Goal: Task Accomplishment & Management: Manage account settings

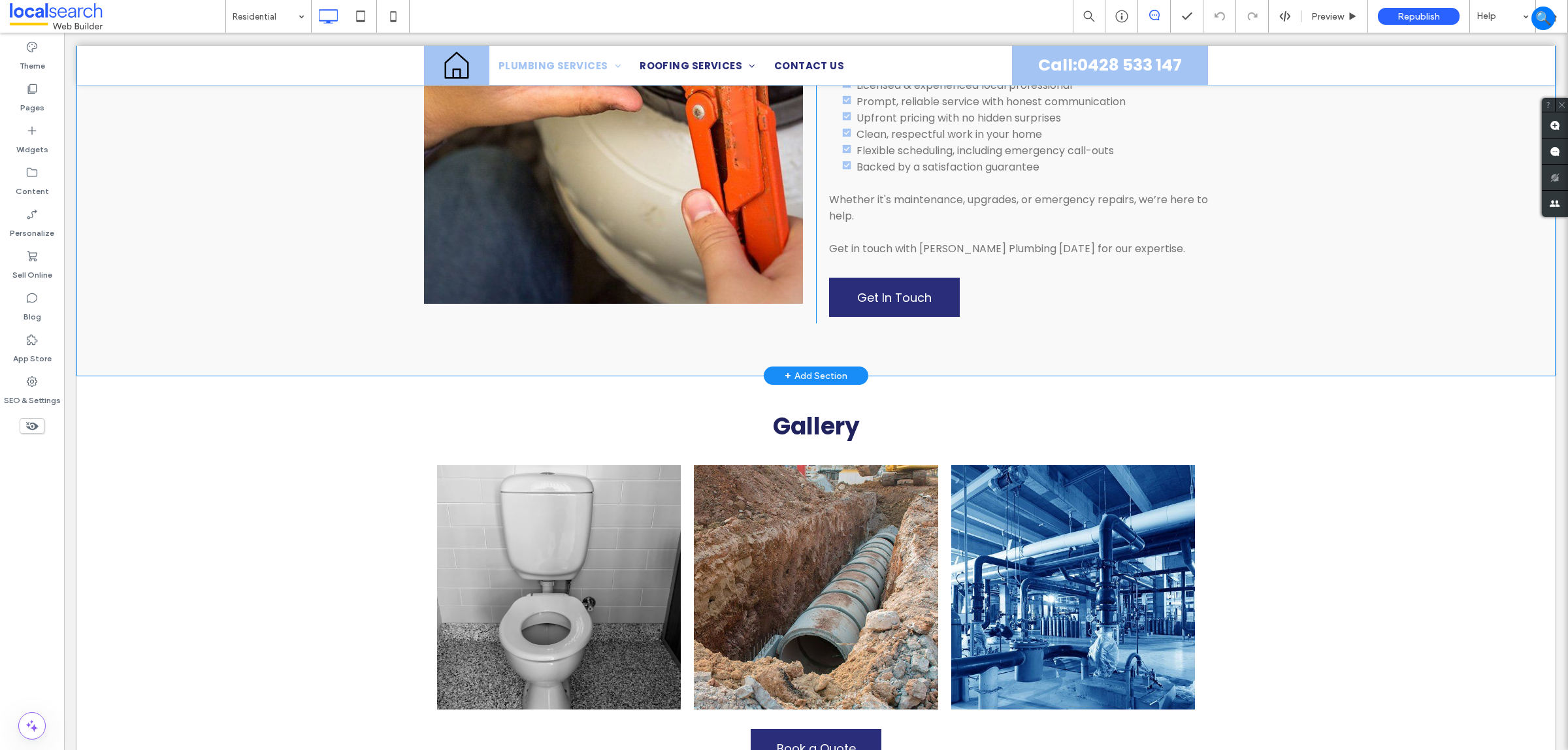
scroll to position [1225, 0]
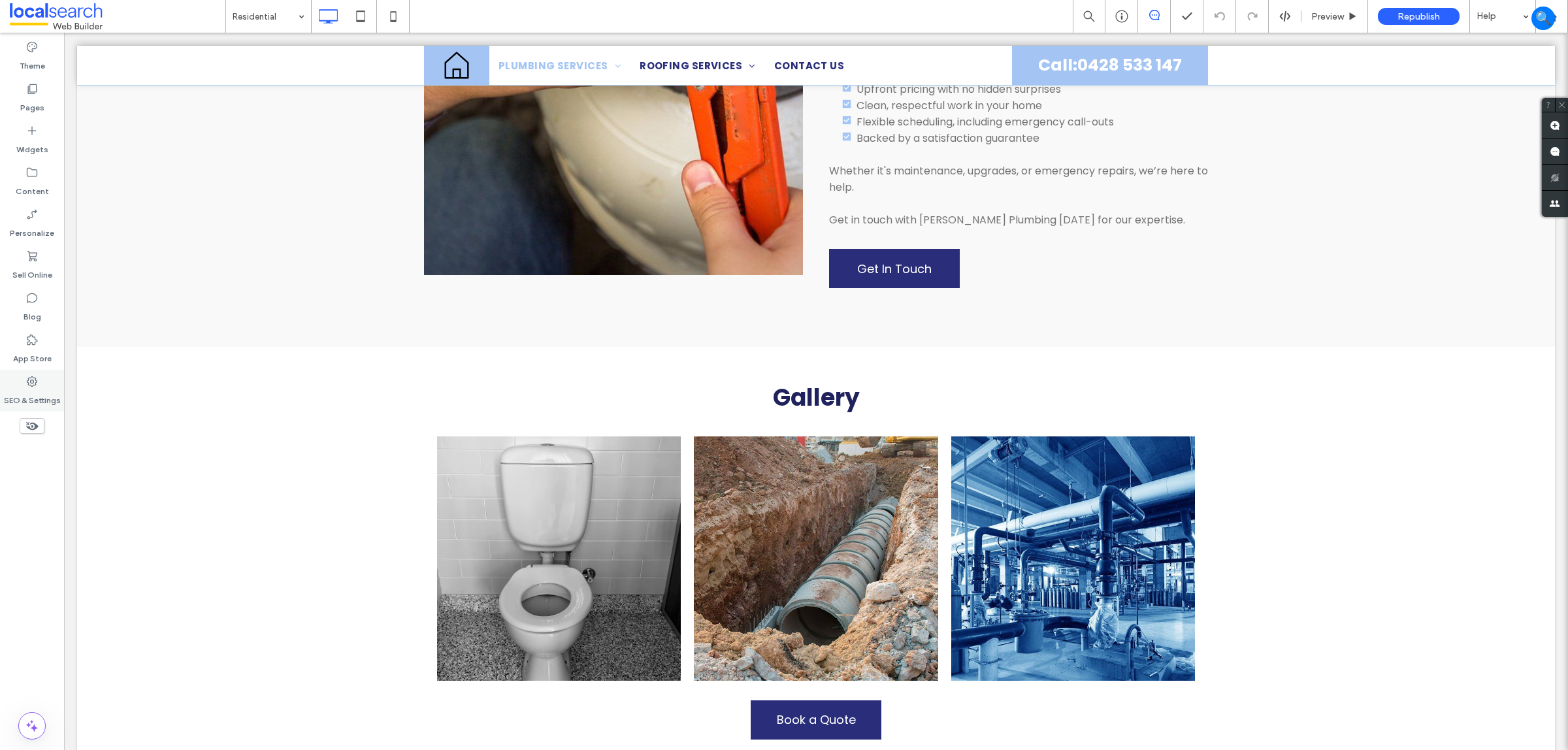
click at [20, 396] on label "SEO & Settings" at bounding box center [32, 397] width 57 height 19
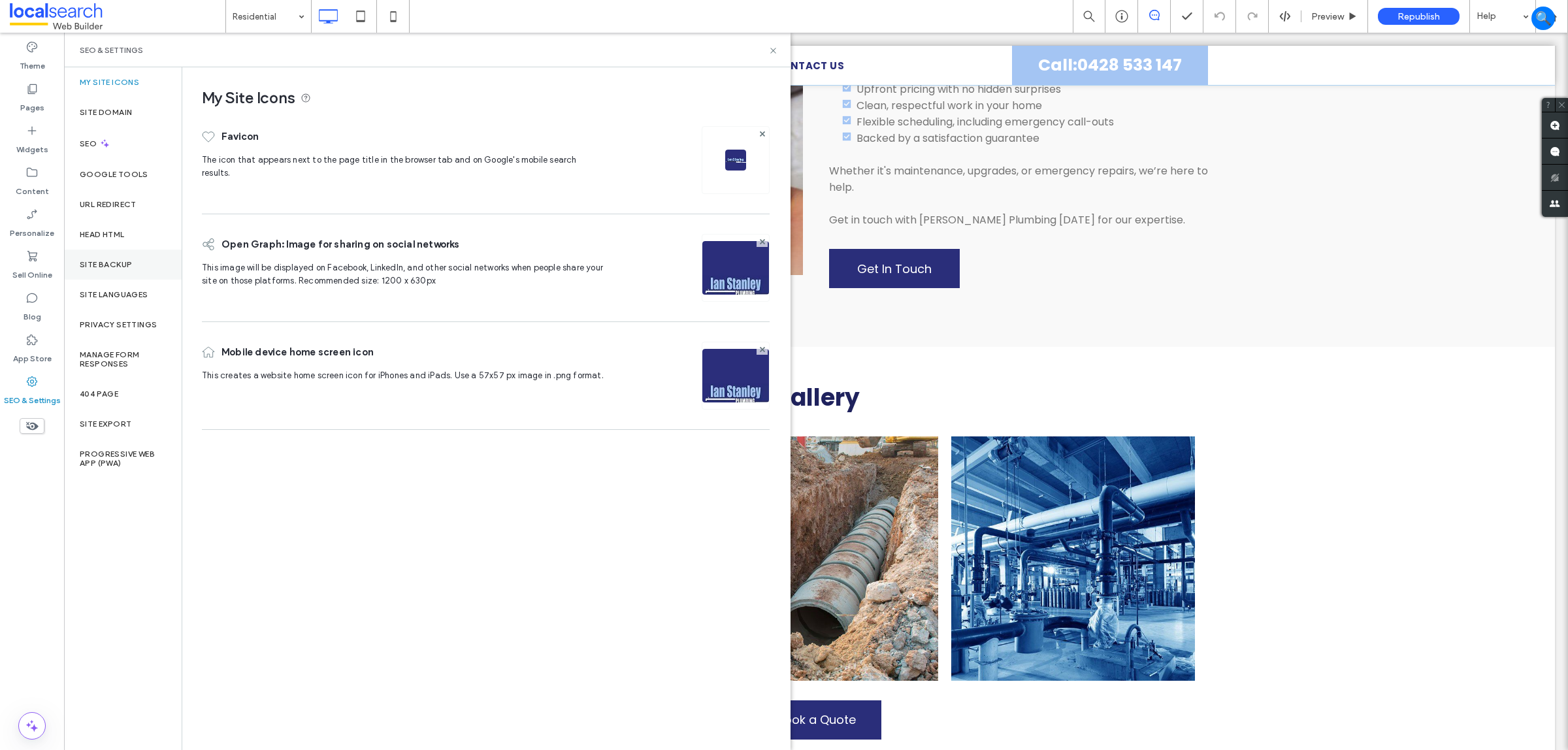
click at [112, 270] on div "Site Backup" at bounding box center [123, 265] width 118 height 30
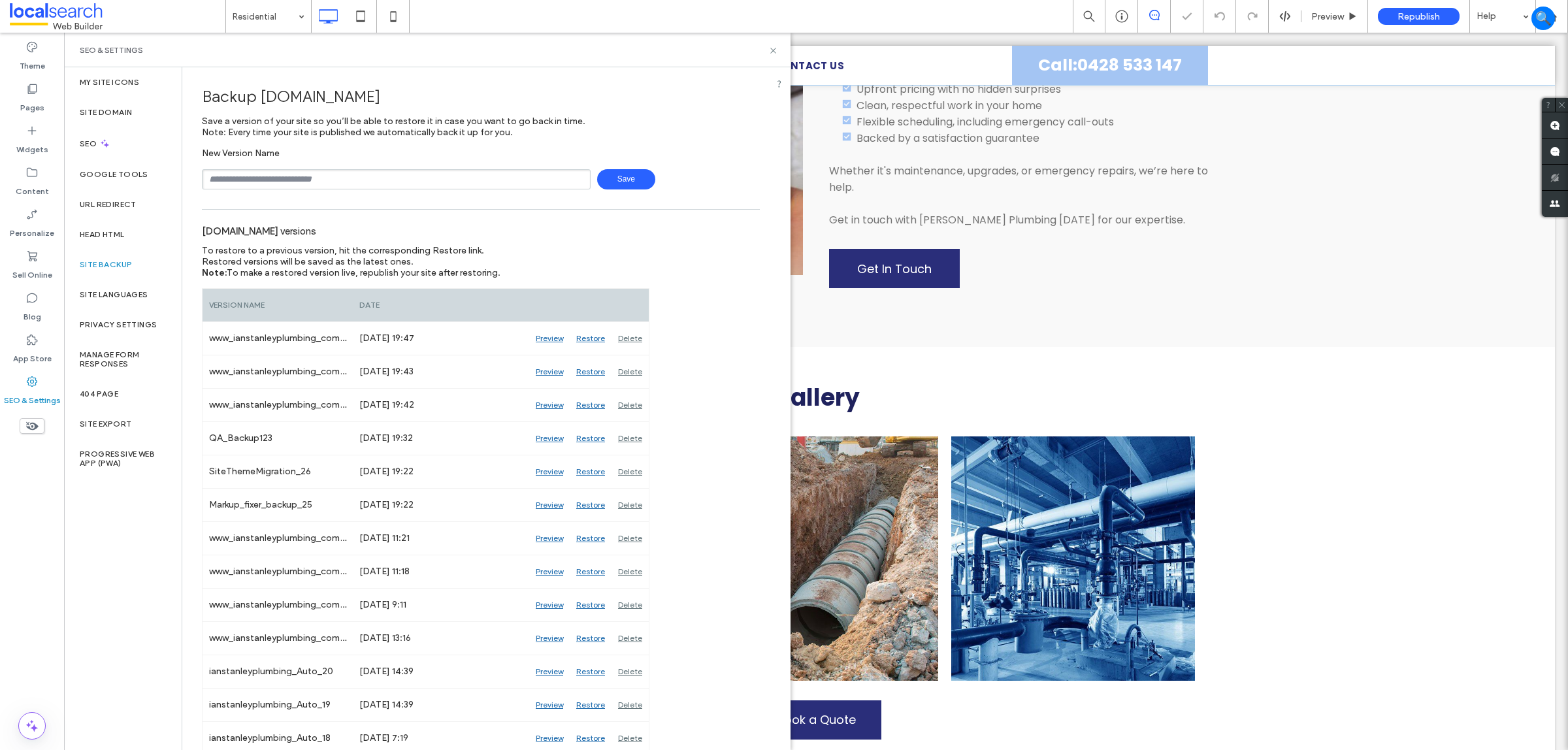
click at [348, 174] on input "text" at bounding box center [396, 179] width 388 height 20
type input "**********"
click at [629, 180] on span "Save" at bounding box center [625, 179] width 58 height 20
click at [770, 43] on div "SEO & Settings" at bounding box center [428, 50] width 727 height 35
click at [770, 44] on div "SEO & Settings" at bounding box center [428, 50] width 727 height 35
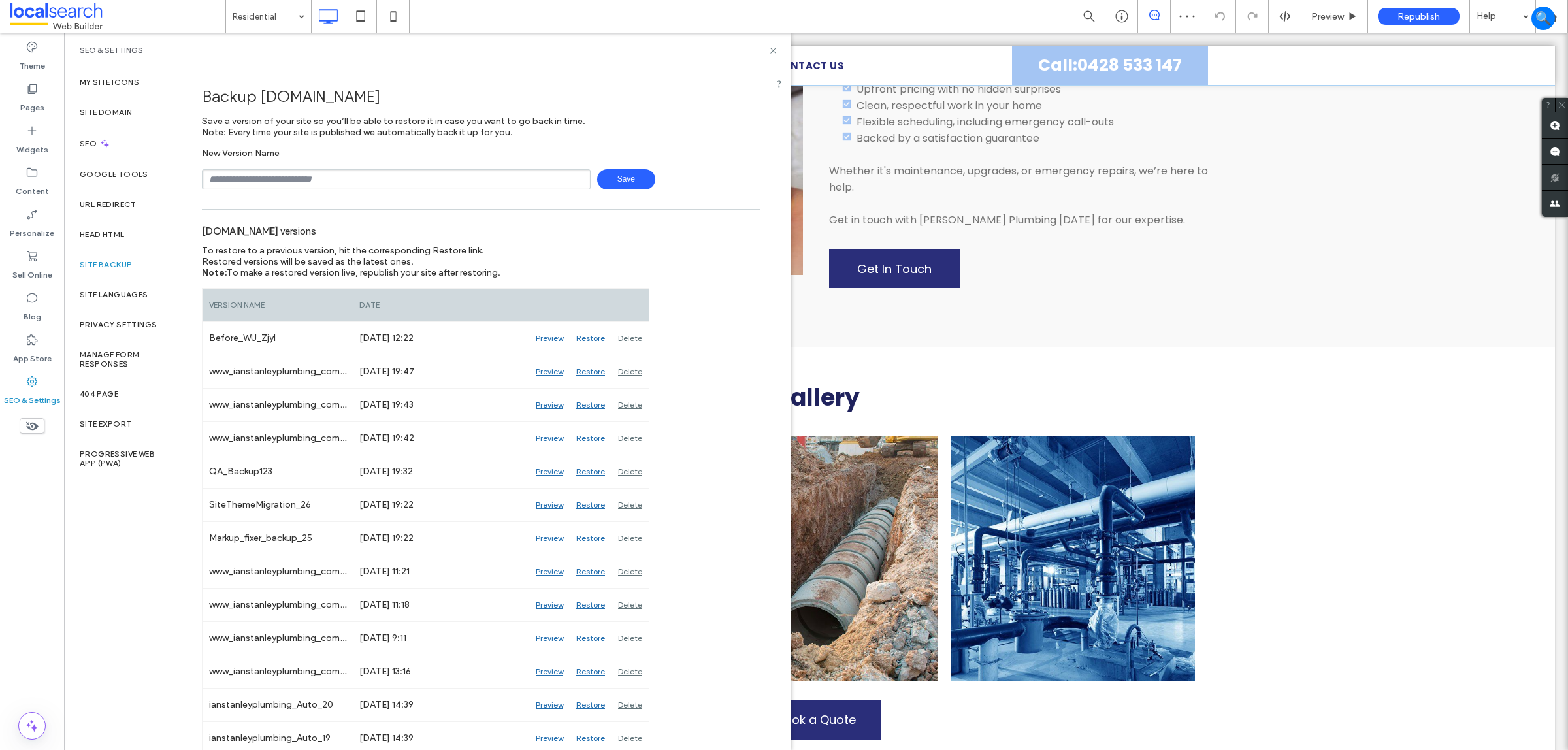
click at [770, 44] on div "SEO & Settings" at bounding box center [428, 50] width 727 height 35
click at [771, 53] on icon at bounding box center [773, 50] width 10 height 10
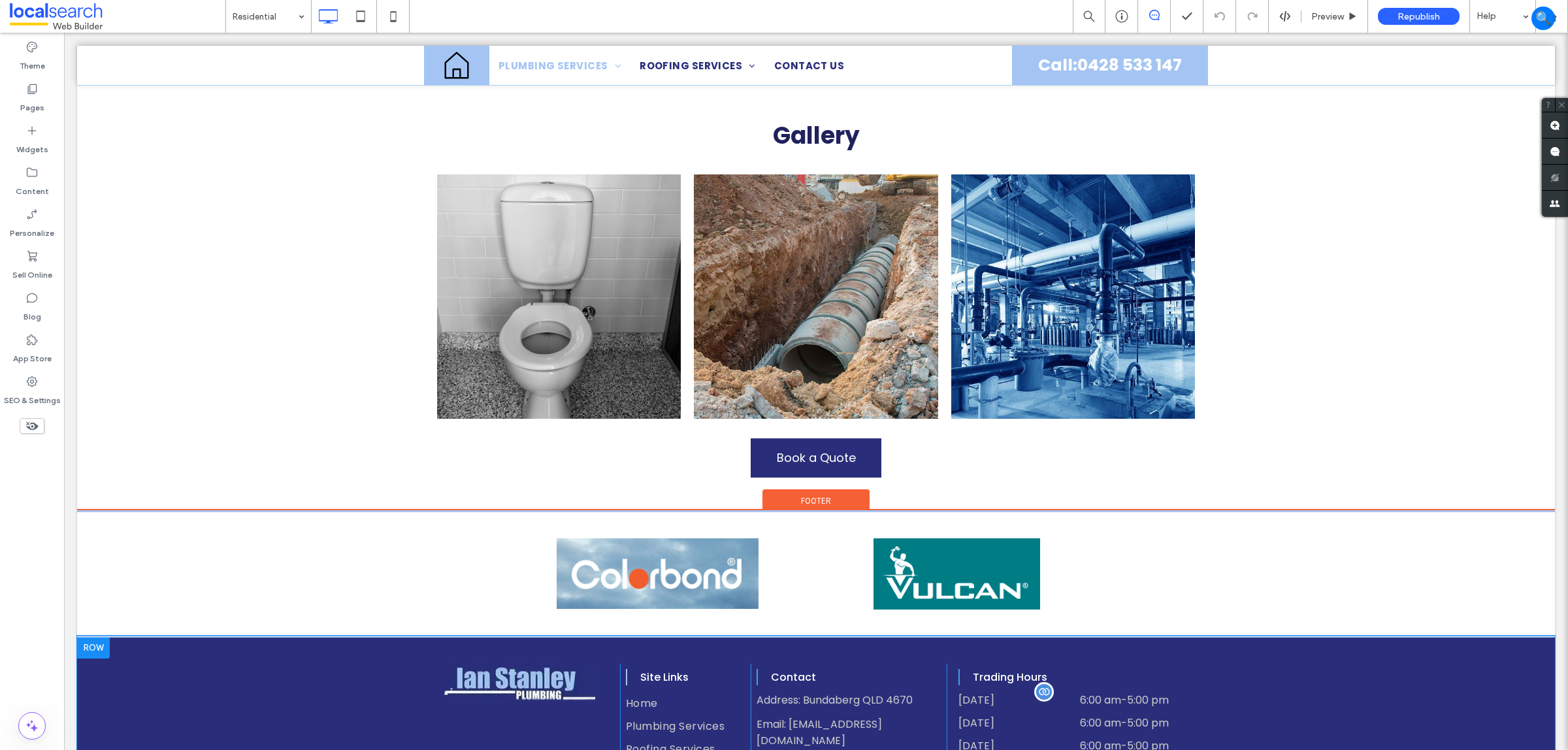
scroll to position [1656, 0]
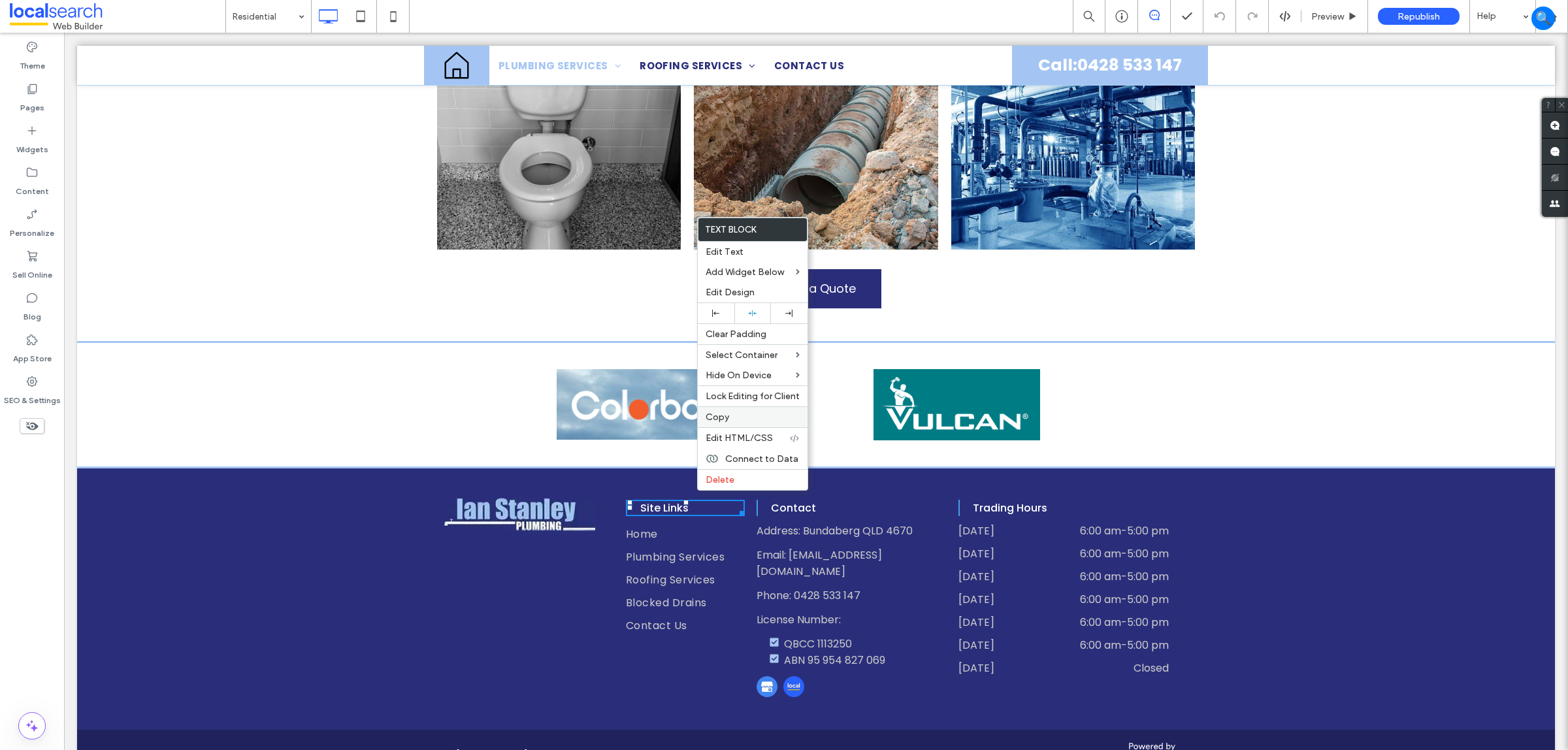
click at [715, 422] on span "Copy" at bounding box center [717, 417] width 23 height 11
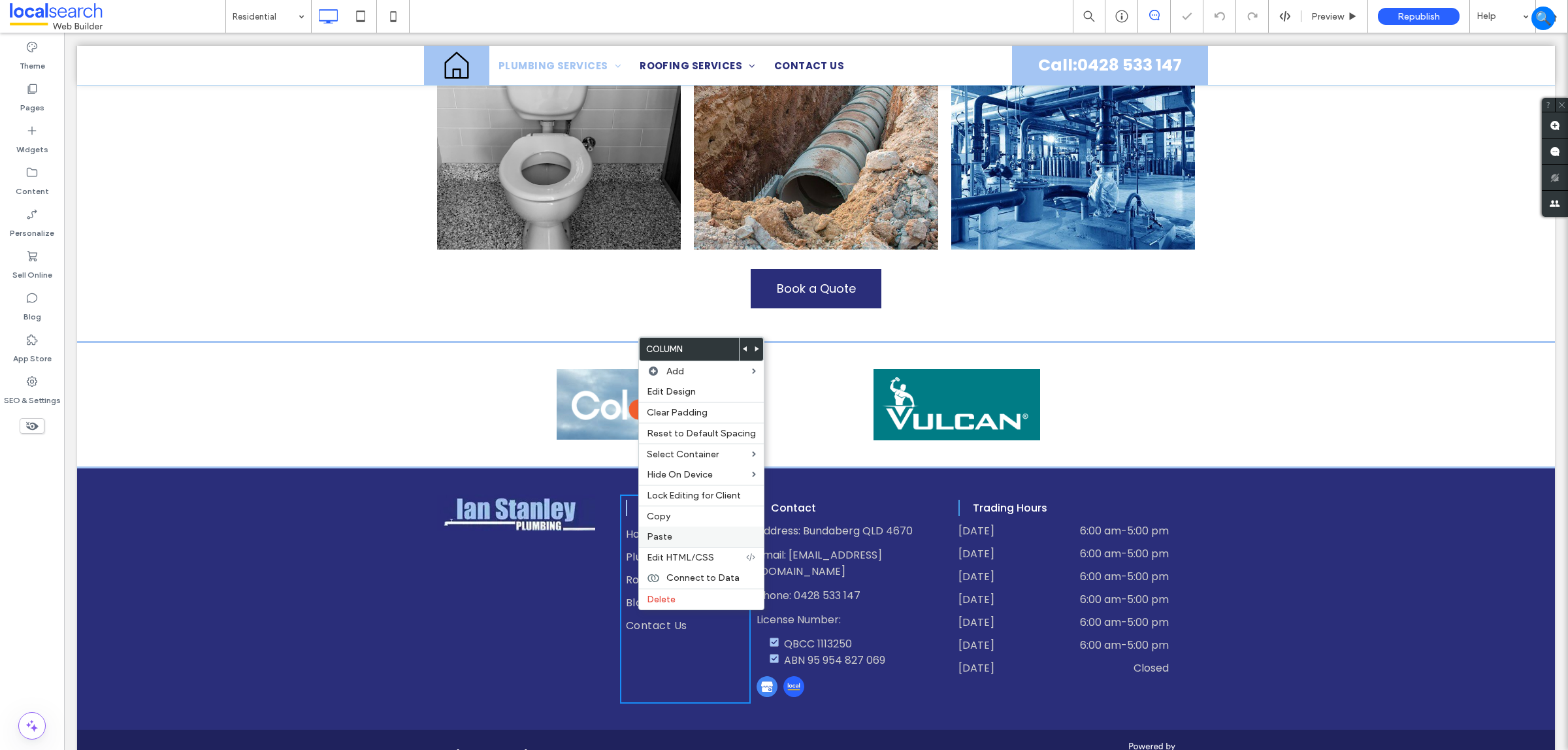
click at [649, 539] on span "Paste" at bounding box center [659, 536] width 26 height 11
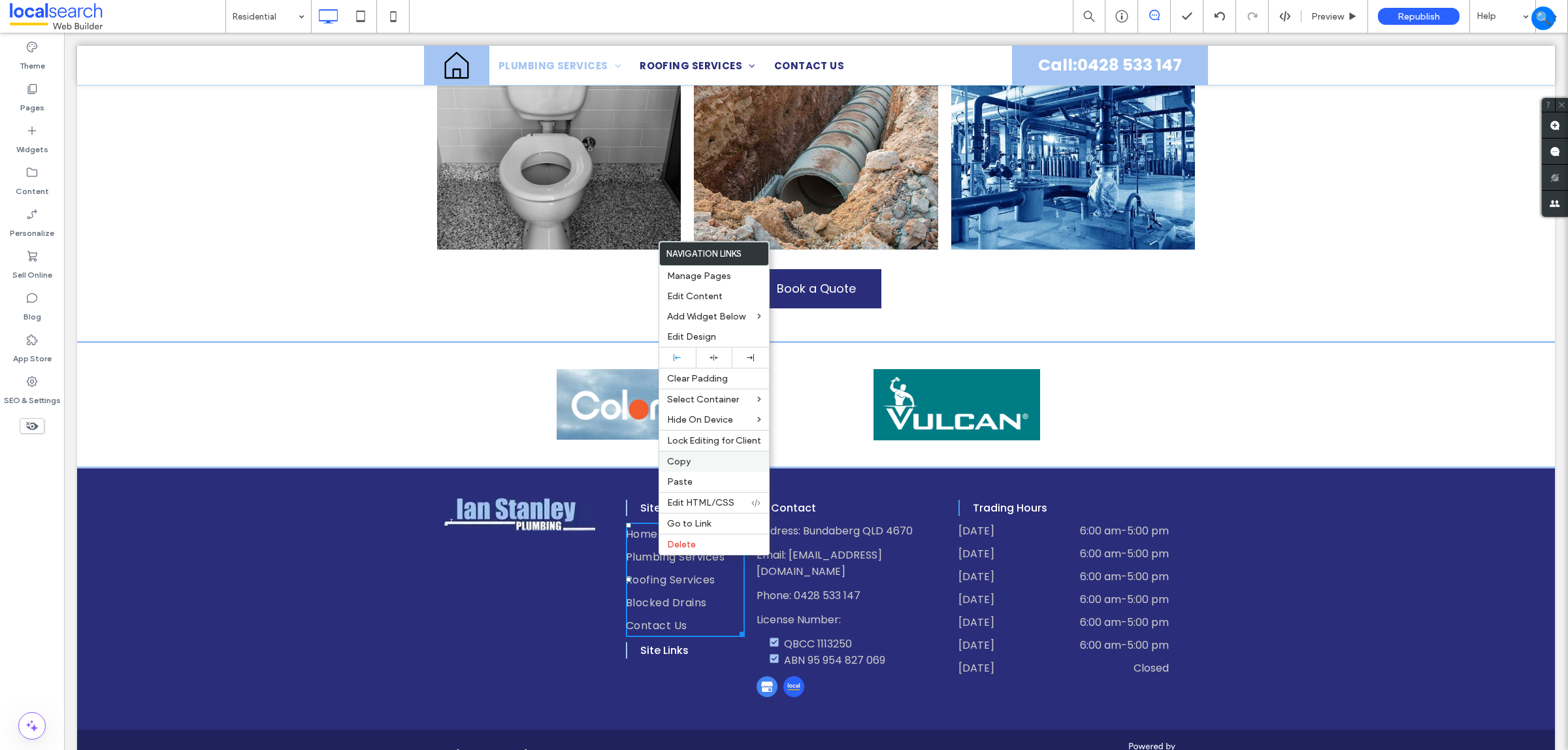
click at [711, 467] on label "Copy" at bounding box center [715, 461] width 94 height 11
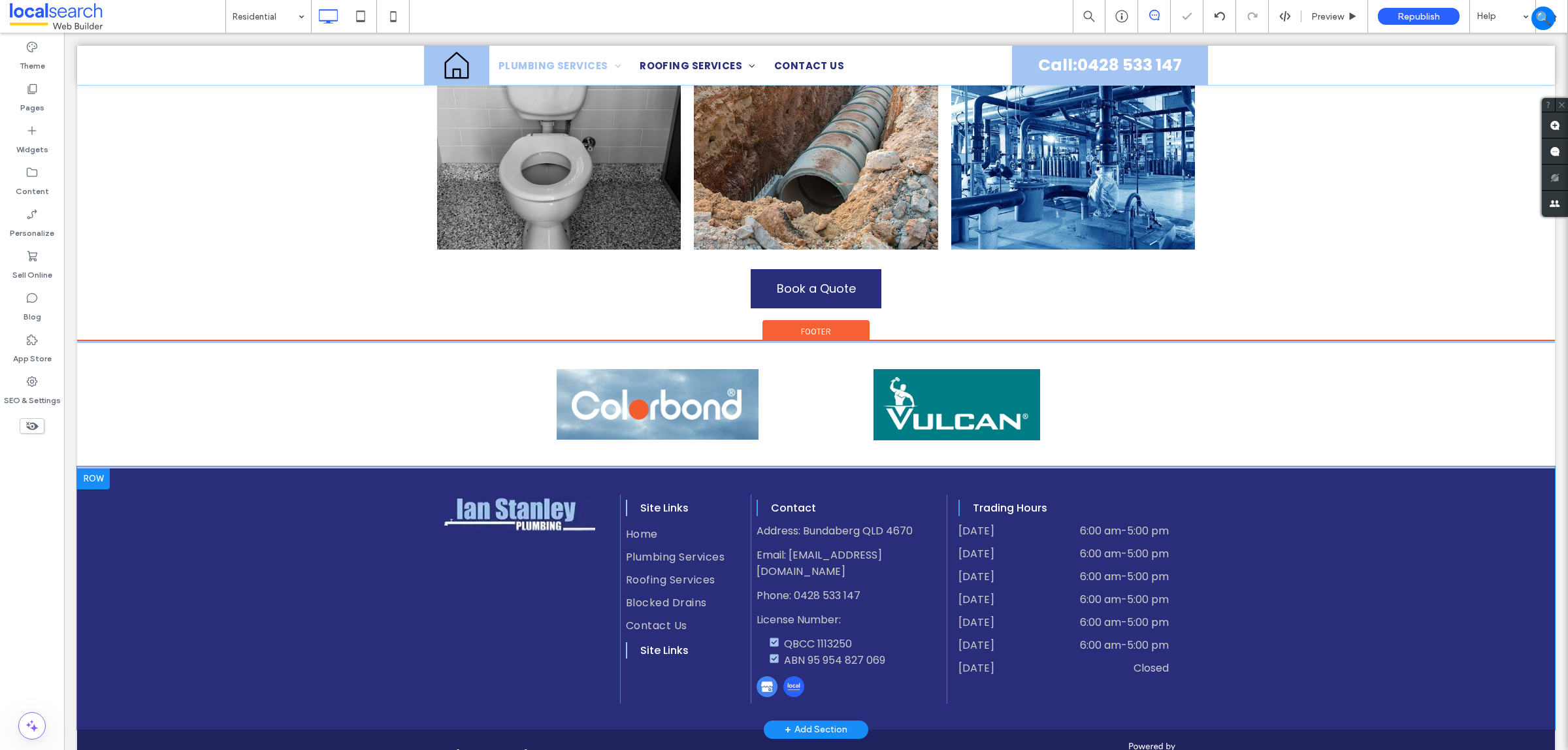
drag, startPoint x: 663, startPoint y: 643, endPoint x: 660, endPoint y: 656, distance: 13.3
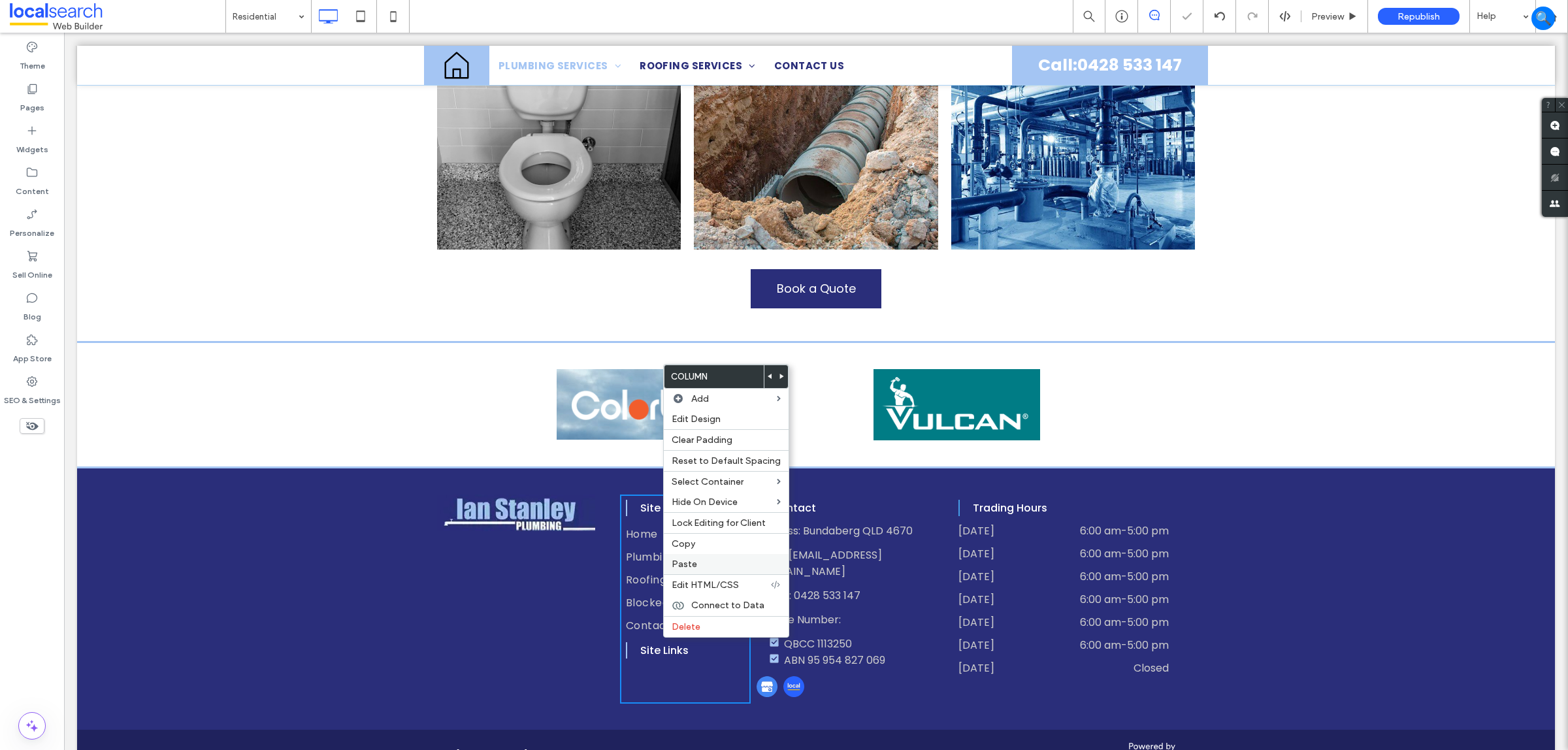
click at [696, 563] on label "Paste" at bounding box center [726, 564] width 109 height 11
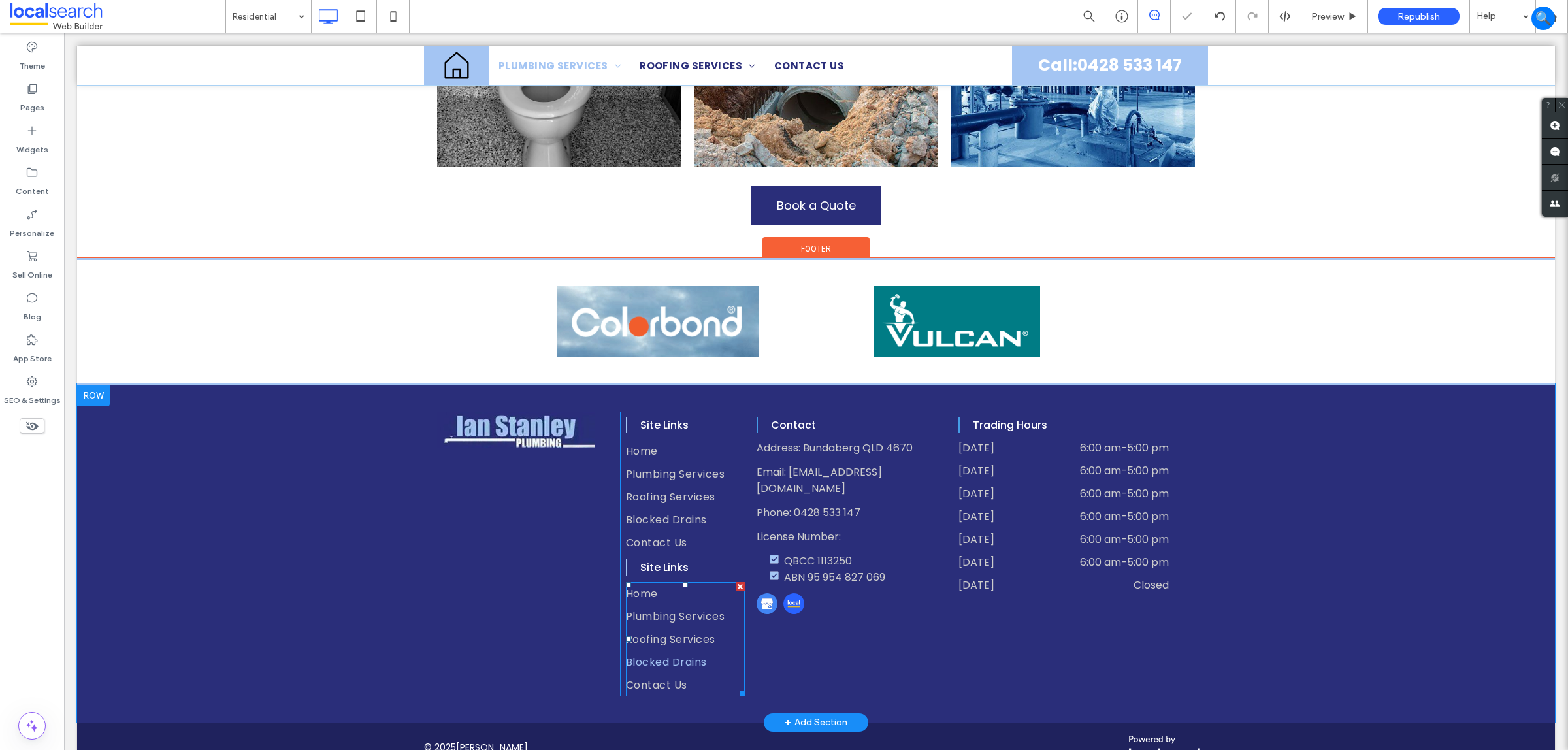
scroll to position [1740, 0]
click at [704, 485] on link "Roofing Services" at bounding box center [685, 496] width 118 height 23
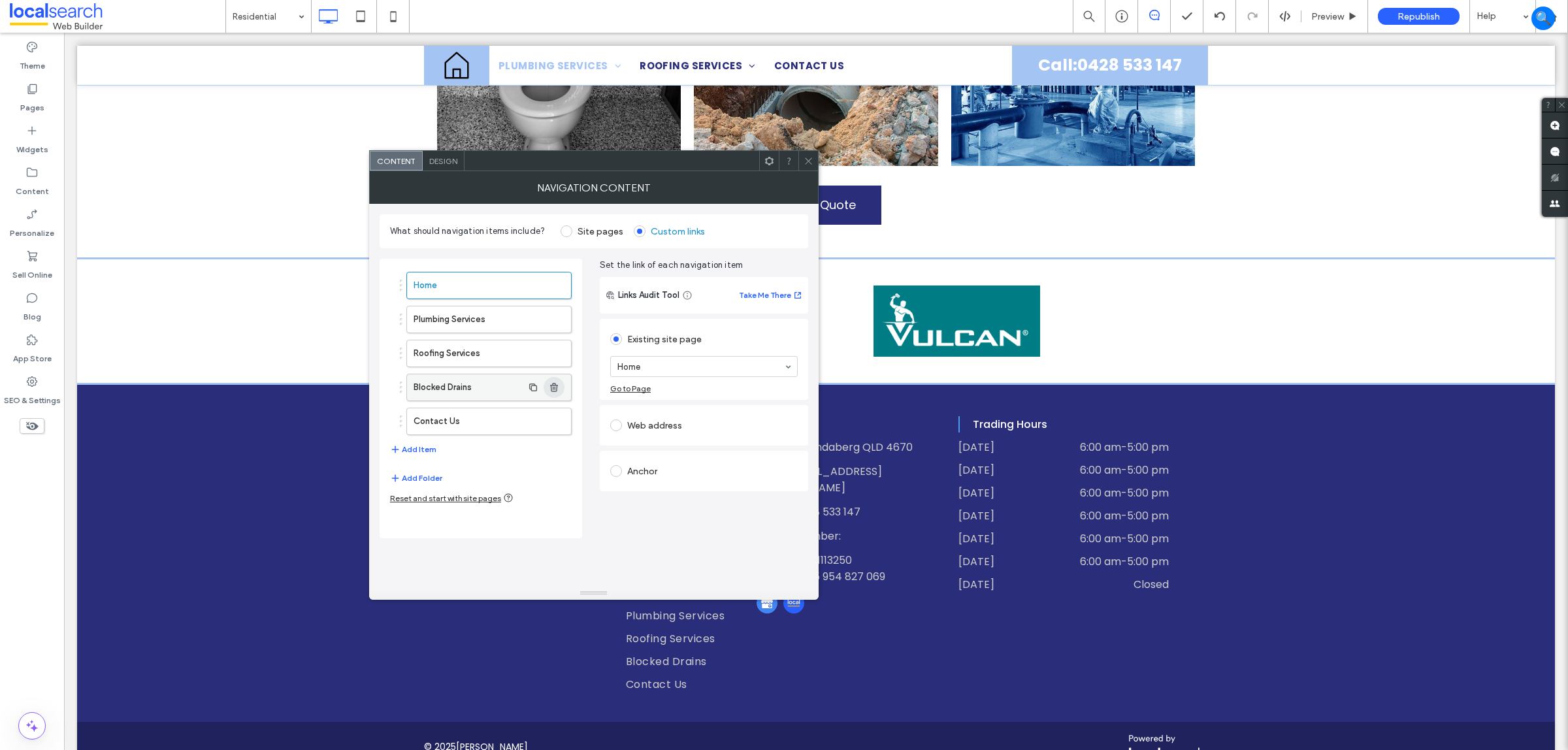
click at [556, 389] on icon "button" at bounding box center [554, 387] width 11 height 11
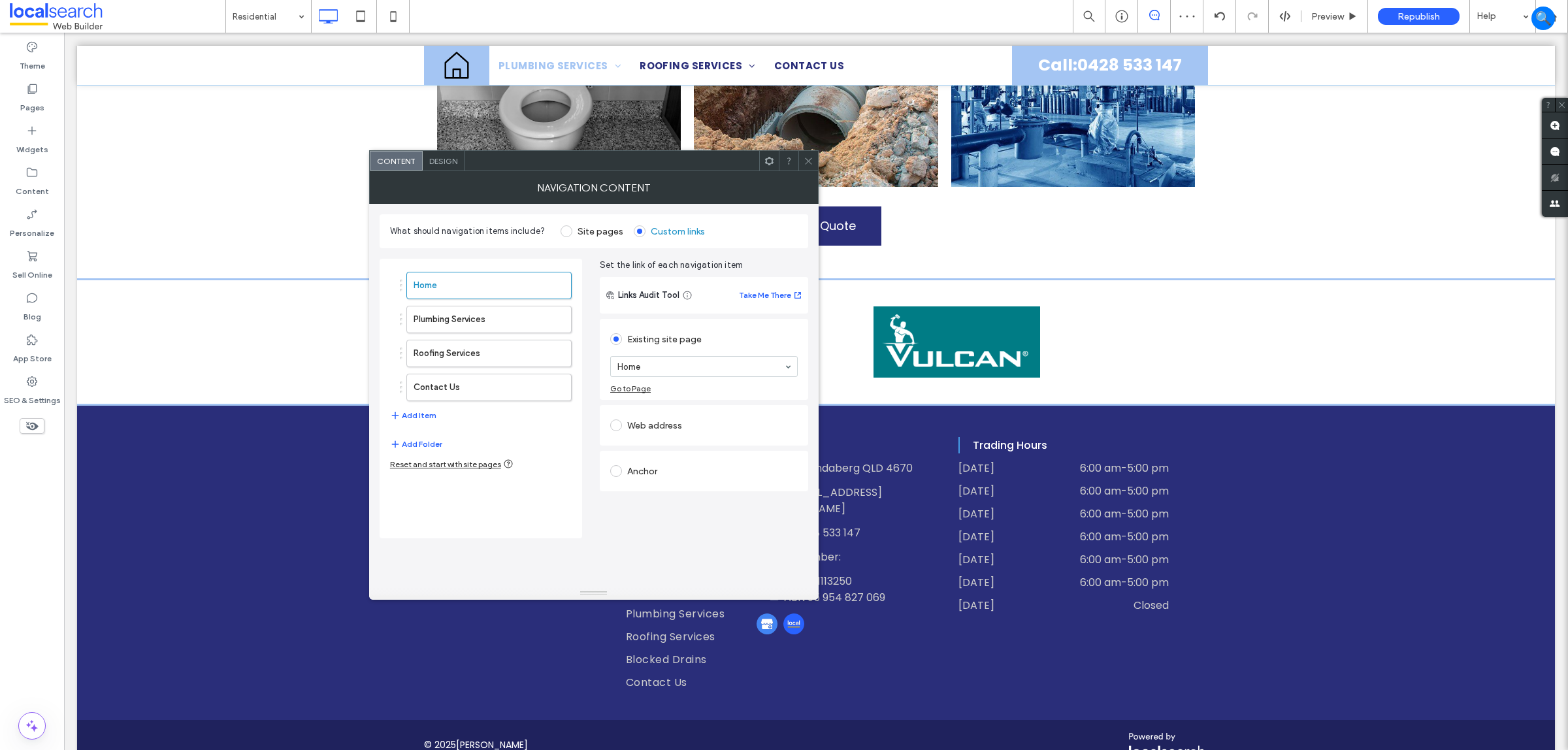
drag, startPoint x: 814, startPoint y: 160, endPoint x: 755, endPoint y: 158, distance: 59.0
click at [814, 160] on div at bounding box center [808, 160] width 20 height 20
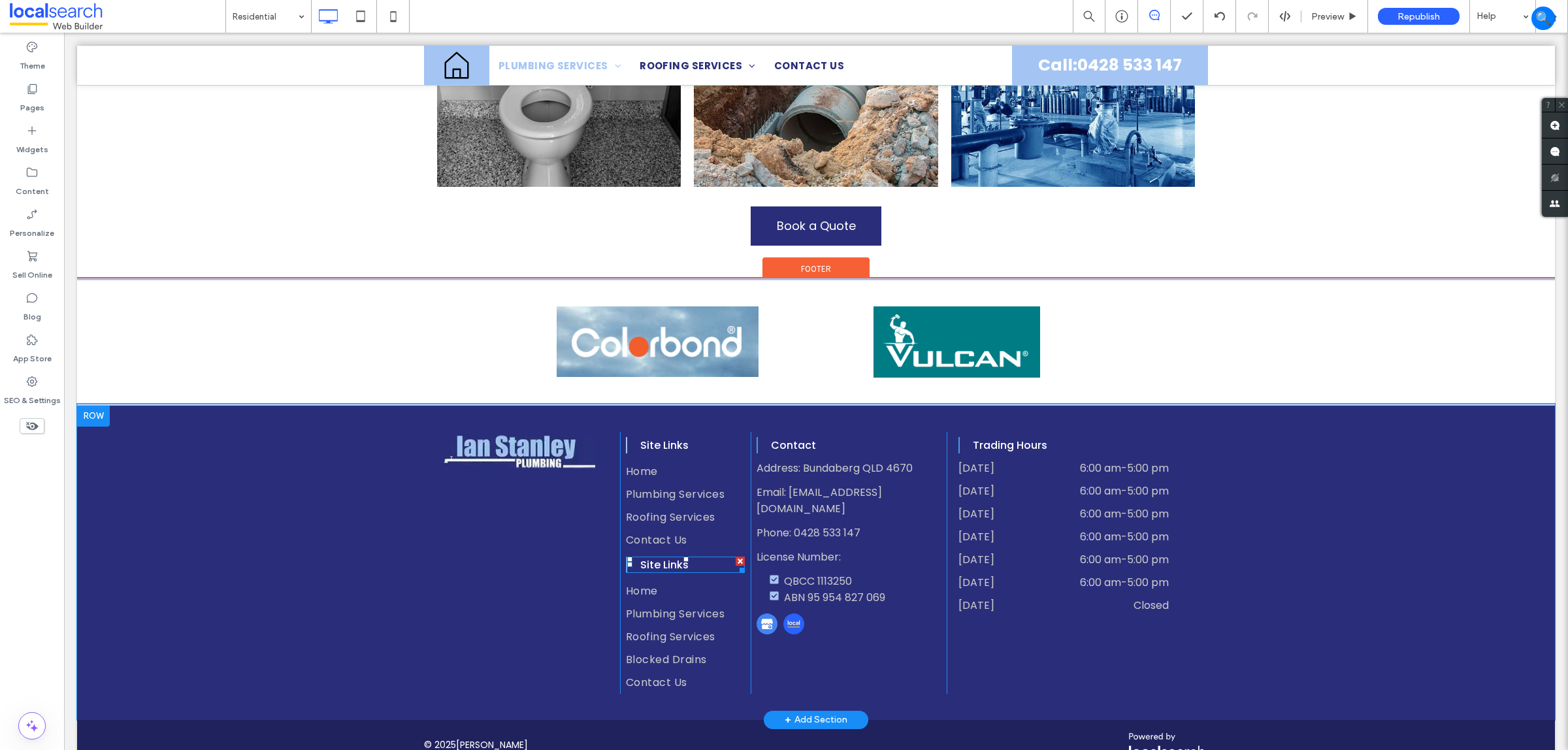
click at [688, 557] on h4 "Site Links" at bounding box center [692, 565] width 104 height 16
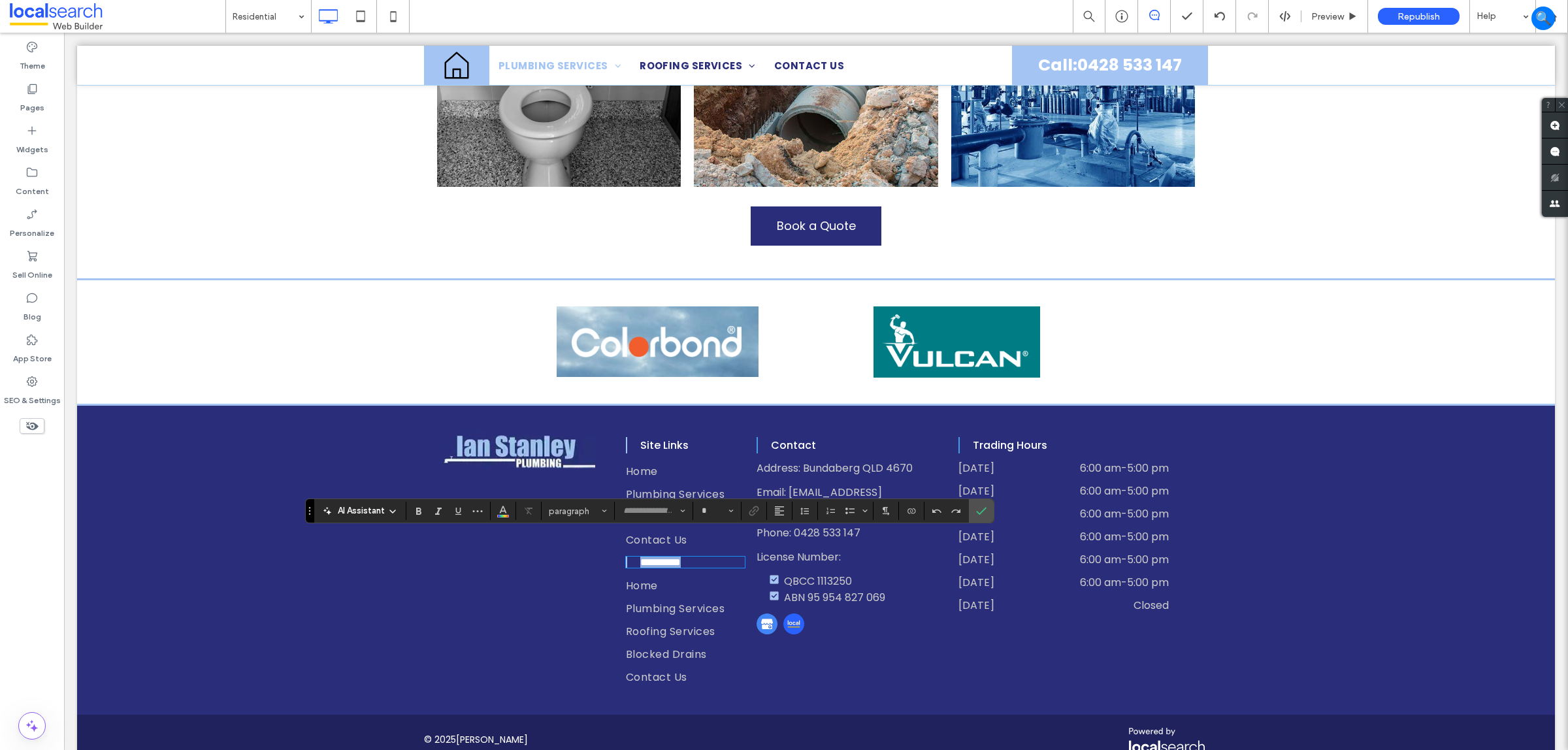
type input "*******"
type input "**"
click at [698, 624] on span "Roofing Services" at bounding box center [671, 632] width 89 height 16
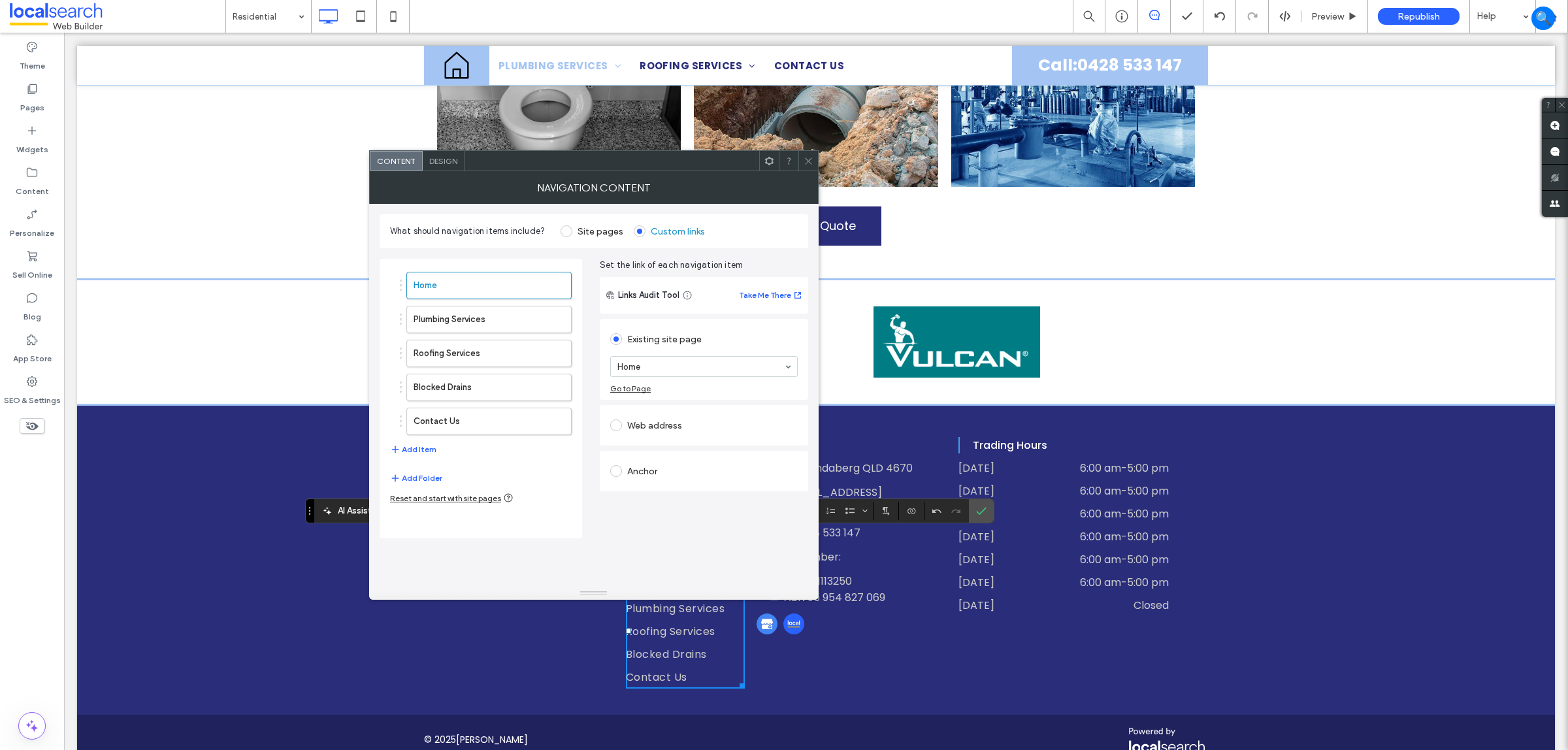
click at [428, 460] on div "Home Plumbing Services Roofing Services Blocked Drains Contact Us Add Item" at bounding box center [481, 364] width 182 height 199
click at [421, 455] on button "Add Item" at bounding box center [413, 450] width 46 height 16
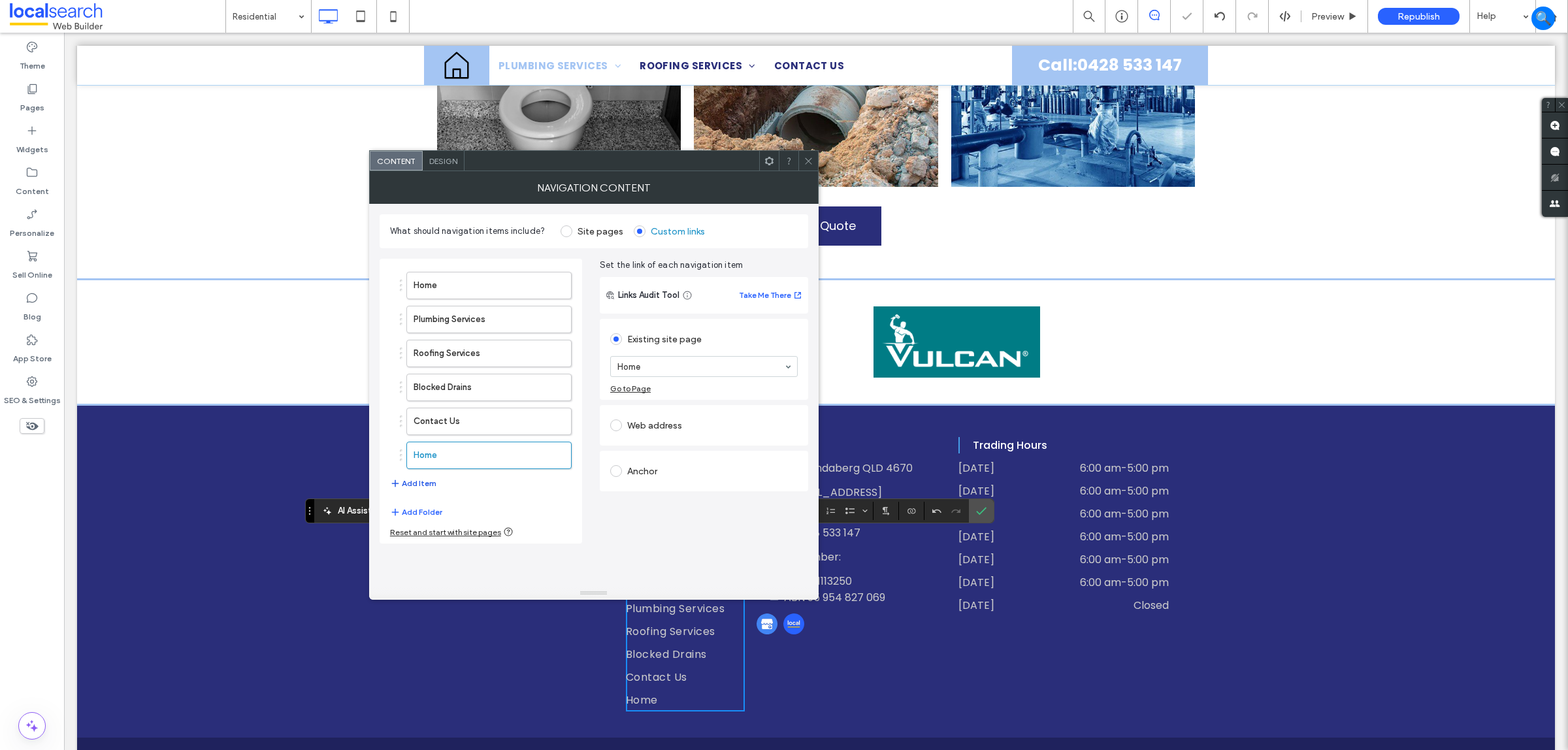
click at [426, 484] on button "Add Item" at bounding box center [413, 484] width 46 height 16
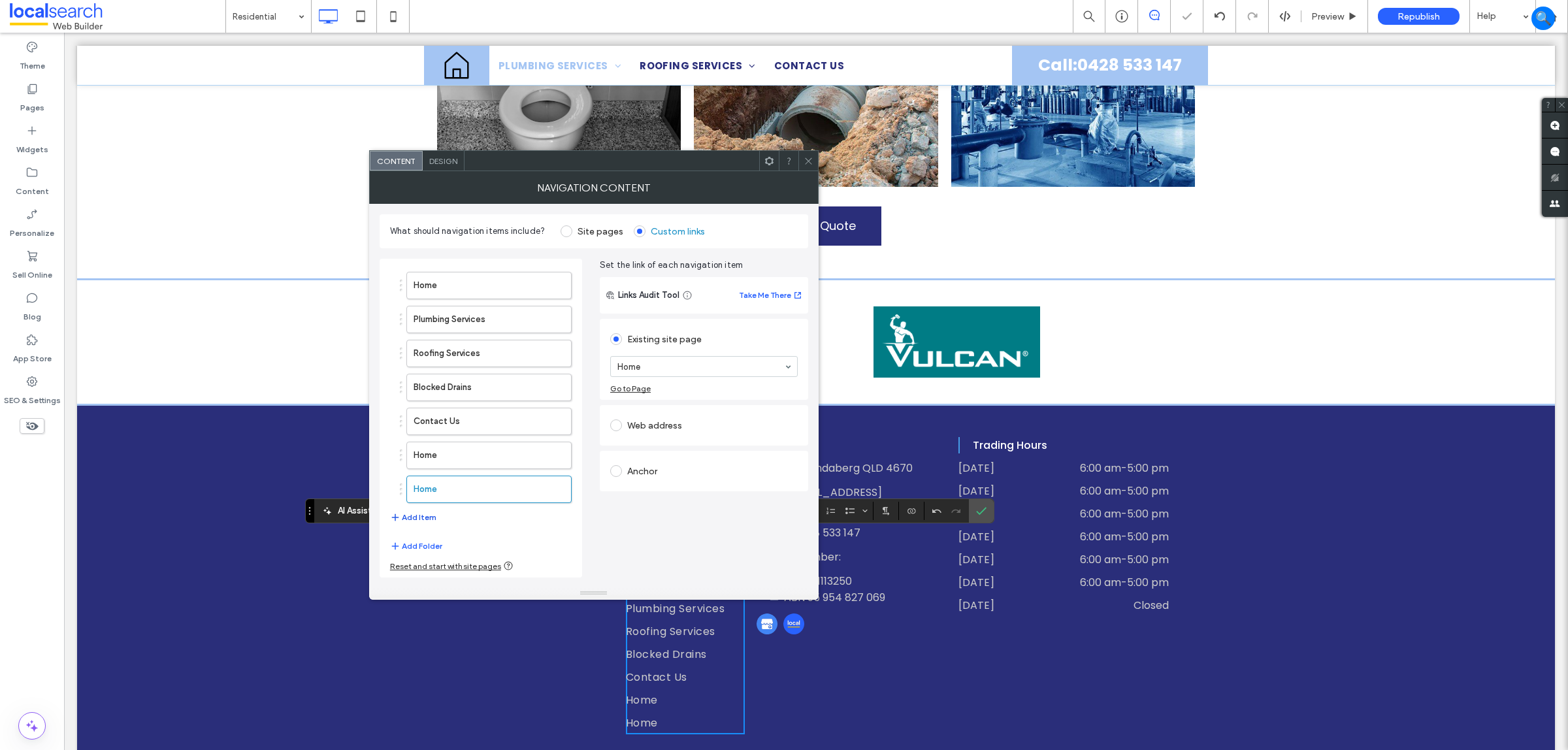
click at [426, 526] on button "Add Item" at bounding box center [413, 518] width 46 height 16
click at [427, 554] on button "Add Item" at bounding box center [413, 551] width 46 height 16
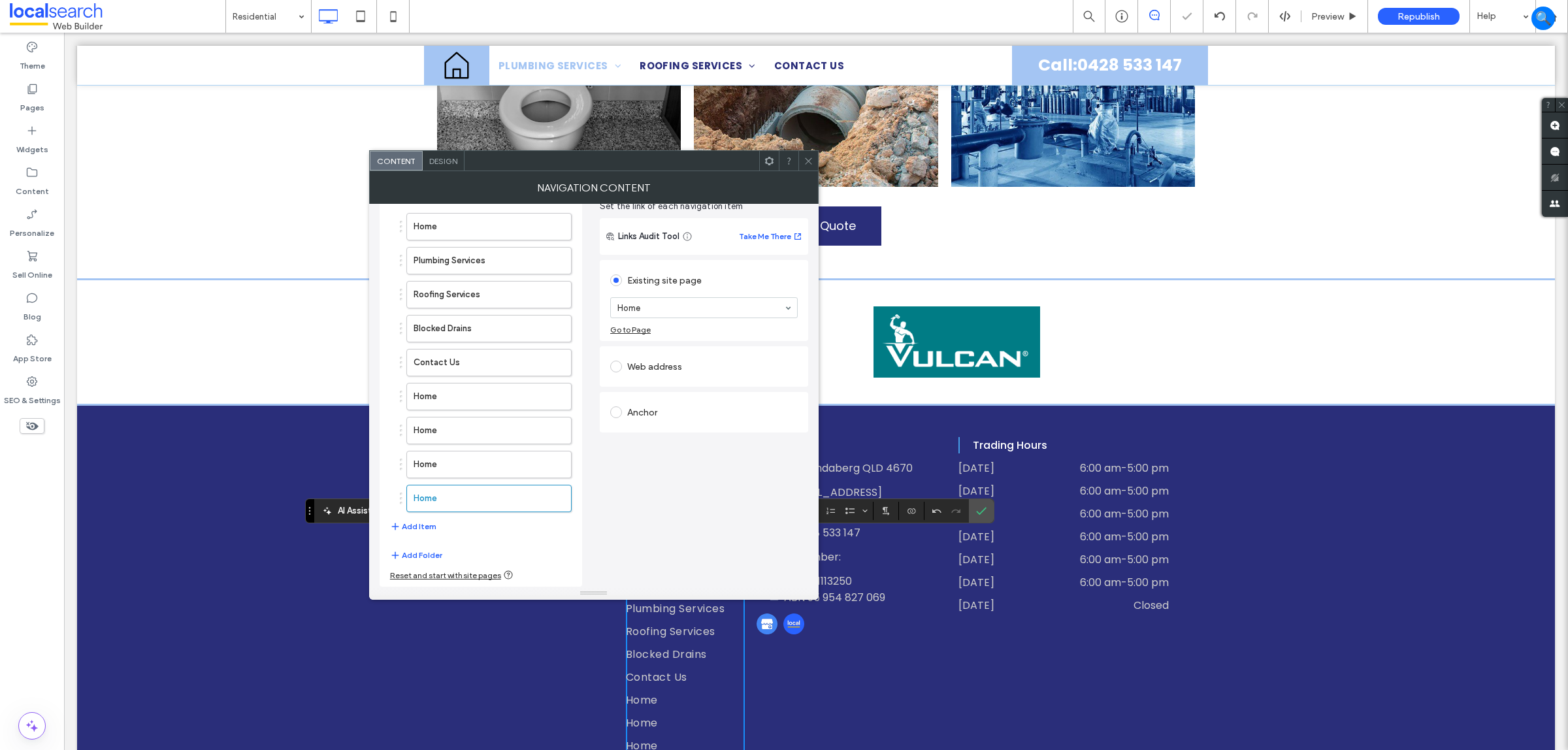
click at [439, 534] on div "Home Plumbing Services Roofing Services Blocked Drains Contact Us Home Home Hom…" at bounding box center [481, 374] width 182 height 335
click at [428, 523] on button "Add Item" at bounding box center [413, 526] width 46 height 16
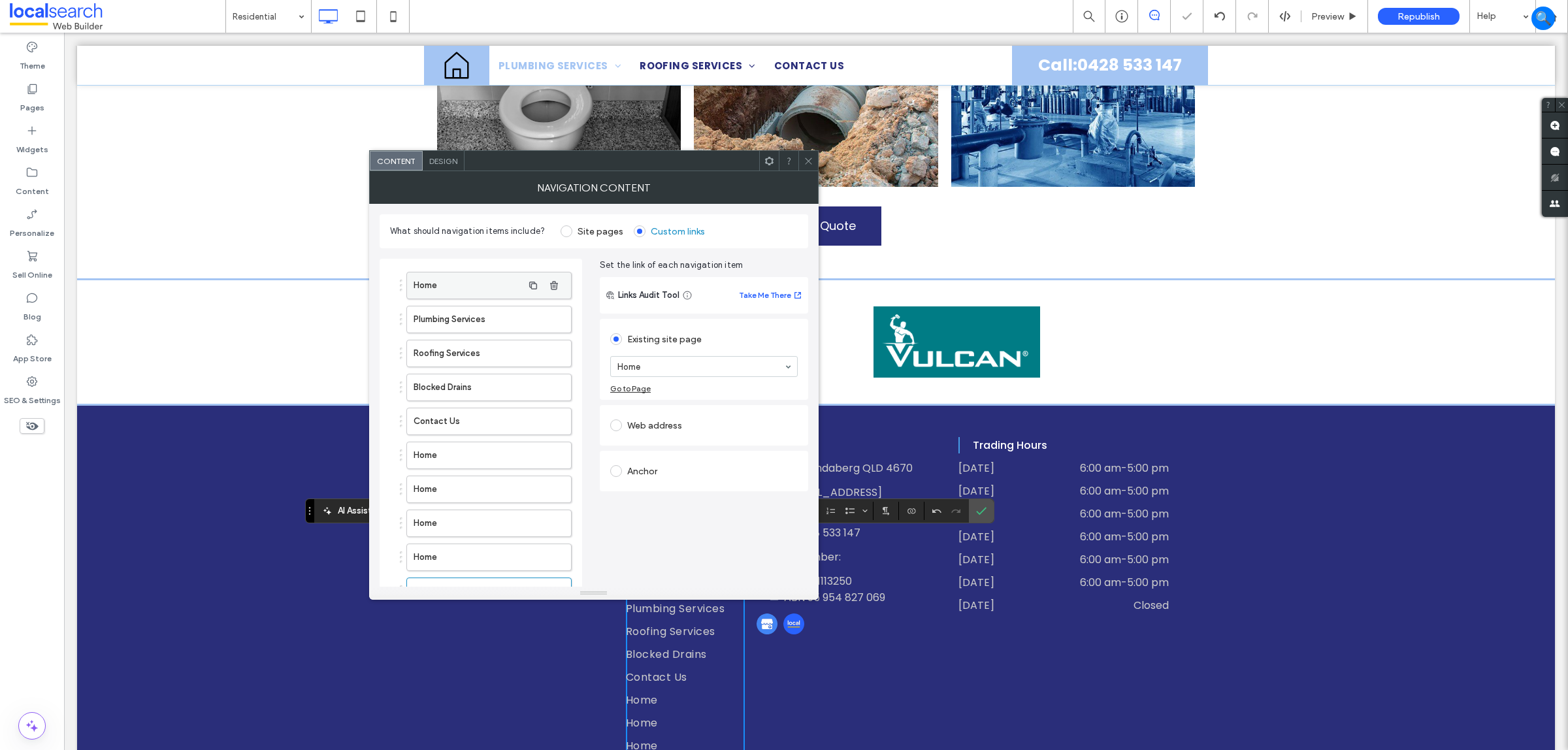
click at [479, 278] on label "Home" at bounding box center [468, 285] width 109 height 26
click at [454, 325] on label "Plumbing Services" at bounding box center [468, 319] width 109 height 26
drag, startPoint x: 707, startPoint y: 427, endPoint x: 694, endPoint y: 428, distance: 13.0
drag, startPoint x: 503, startPoint y: 363, endPoint x: 584, endPoint y: 363, distance: 81.0
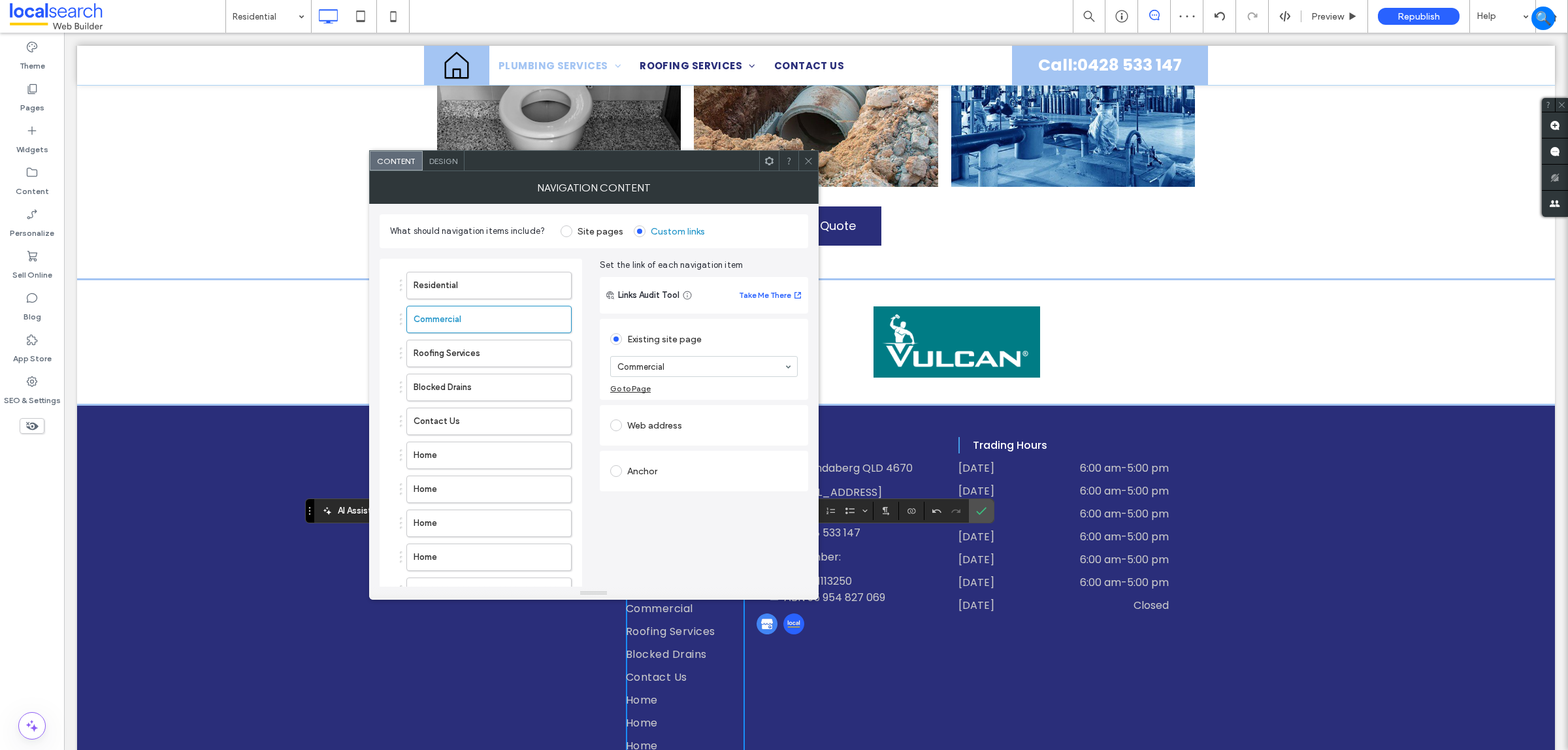
click at [503, 361] on label "Roofing Services" at bounding box center [468, 353] width 109 height 26
click at [670, 368] on input at bounding box center [700, 366] width 167 height 9
click at [472, 390] on label "Blocked Drains" at bounding box center [468, 387] width 109 height 26
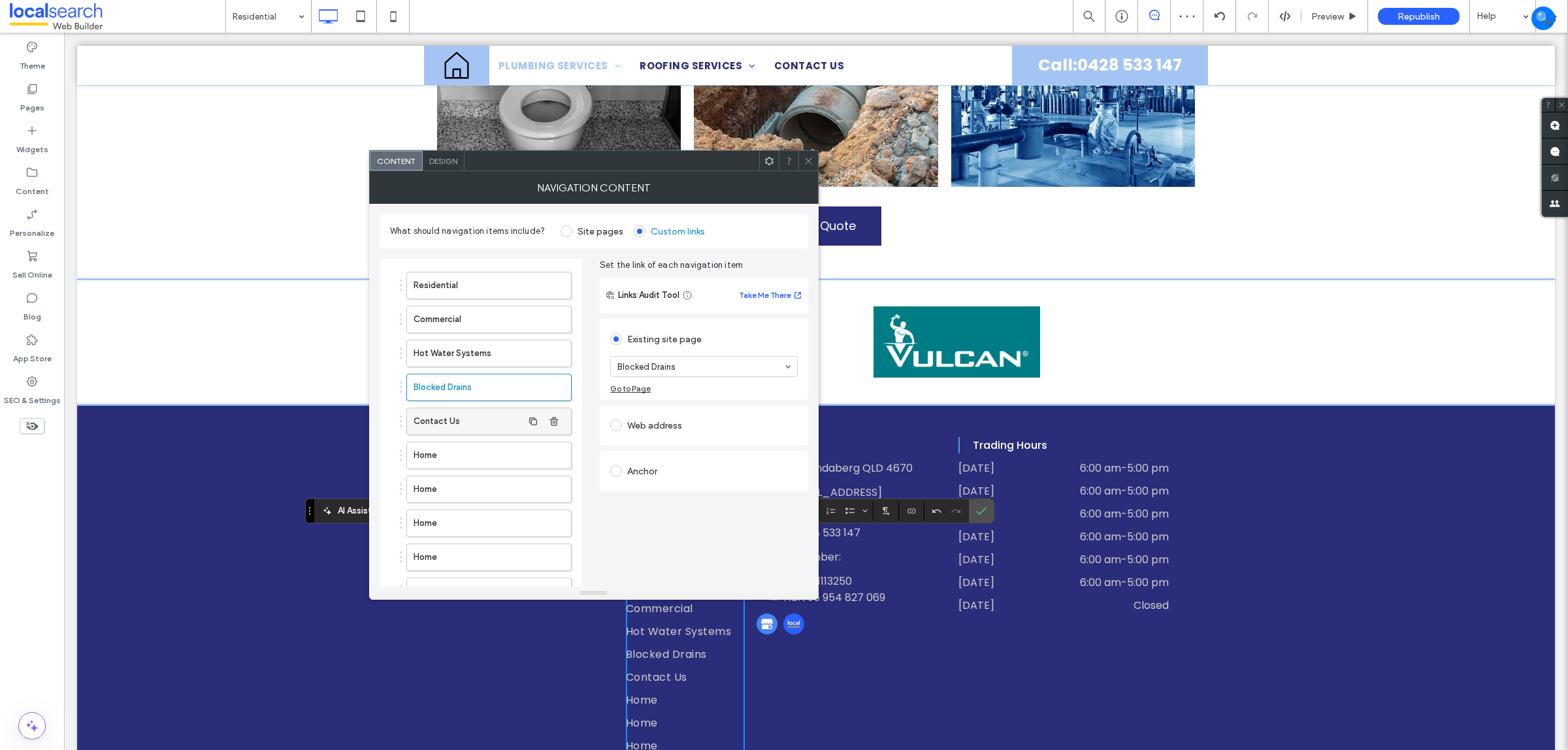
click at [461, 418] on label "Contact Us" at bounding box center [468, 420] width 109 height 26
click at [484, 449] on label "Home" at bounding box center [468, 455] width 109 height 26
drag, startPoint x: 747, startPoint y: 461, endPoint x: 648, endPoint y: 485, distance: 101.9
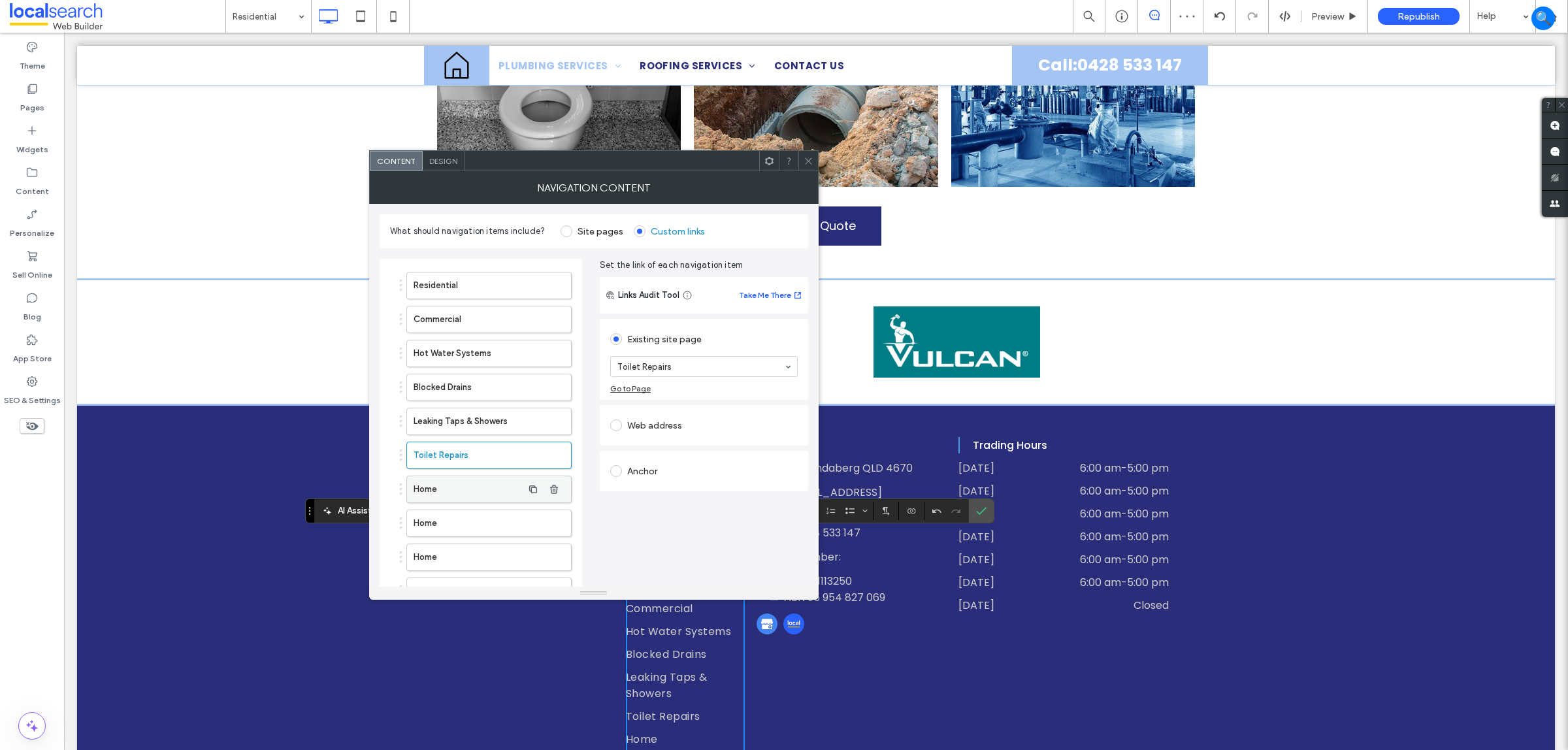
click at [445, 492] on label "Home" at bounding box center [468, 489] width 109 height 26
click at [421, 526] on label "Home" at bounding box center [468, 523] width 109 height 26
drag, startPoint x: 723, startPoint y: 420, endPoint x: 420, endPoint y: 482, distance: 309.3
click at [494, 563] on label "Home" at bounding box center [468, 557] width 109 height 26
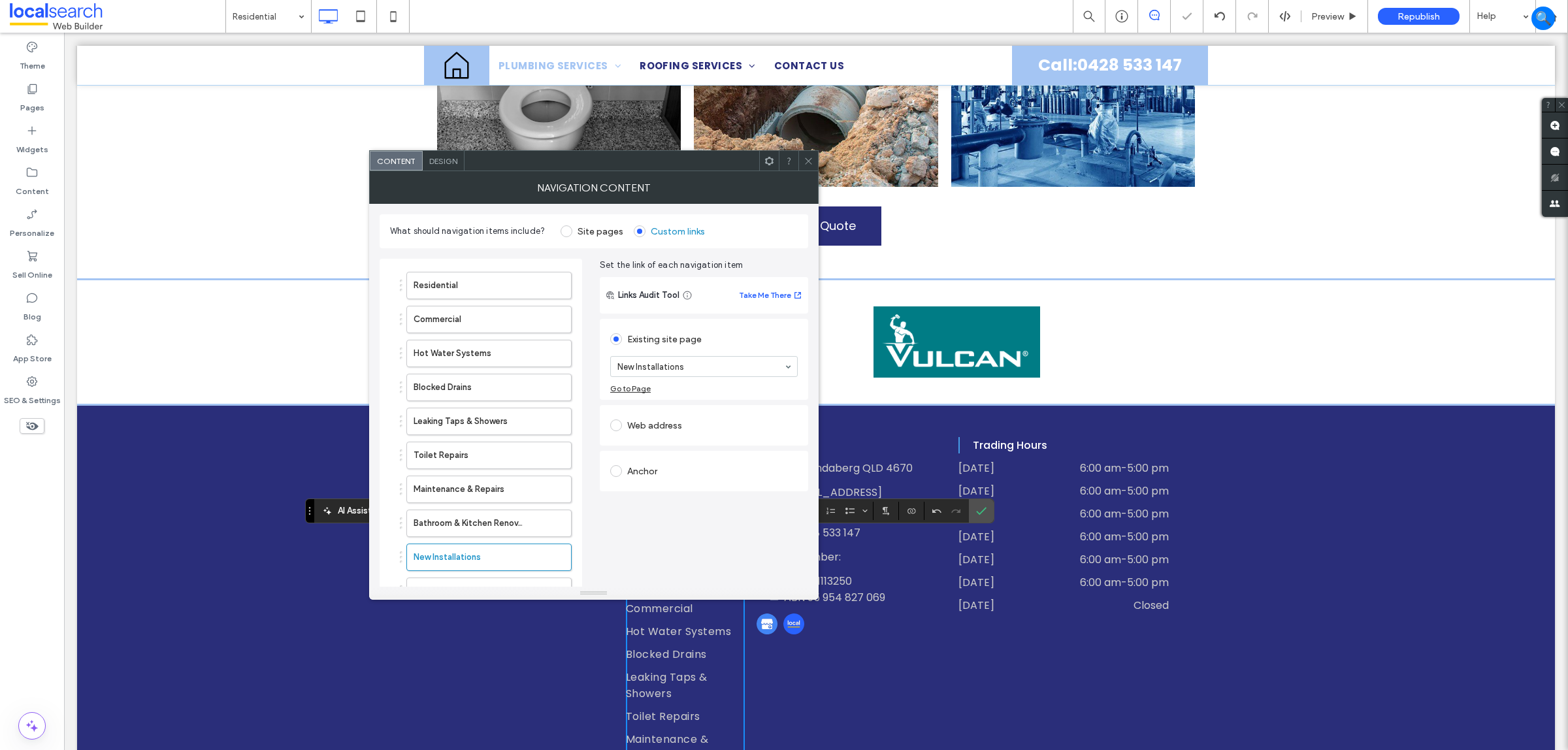
drag, startPoint x: 725, startPoint y: 443, endPoint x: 603, endPoint y: 472, distance: 125.4
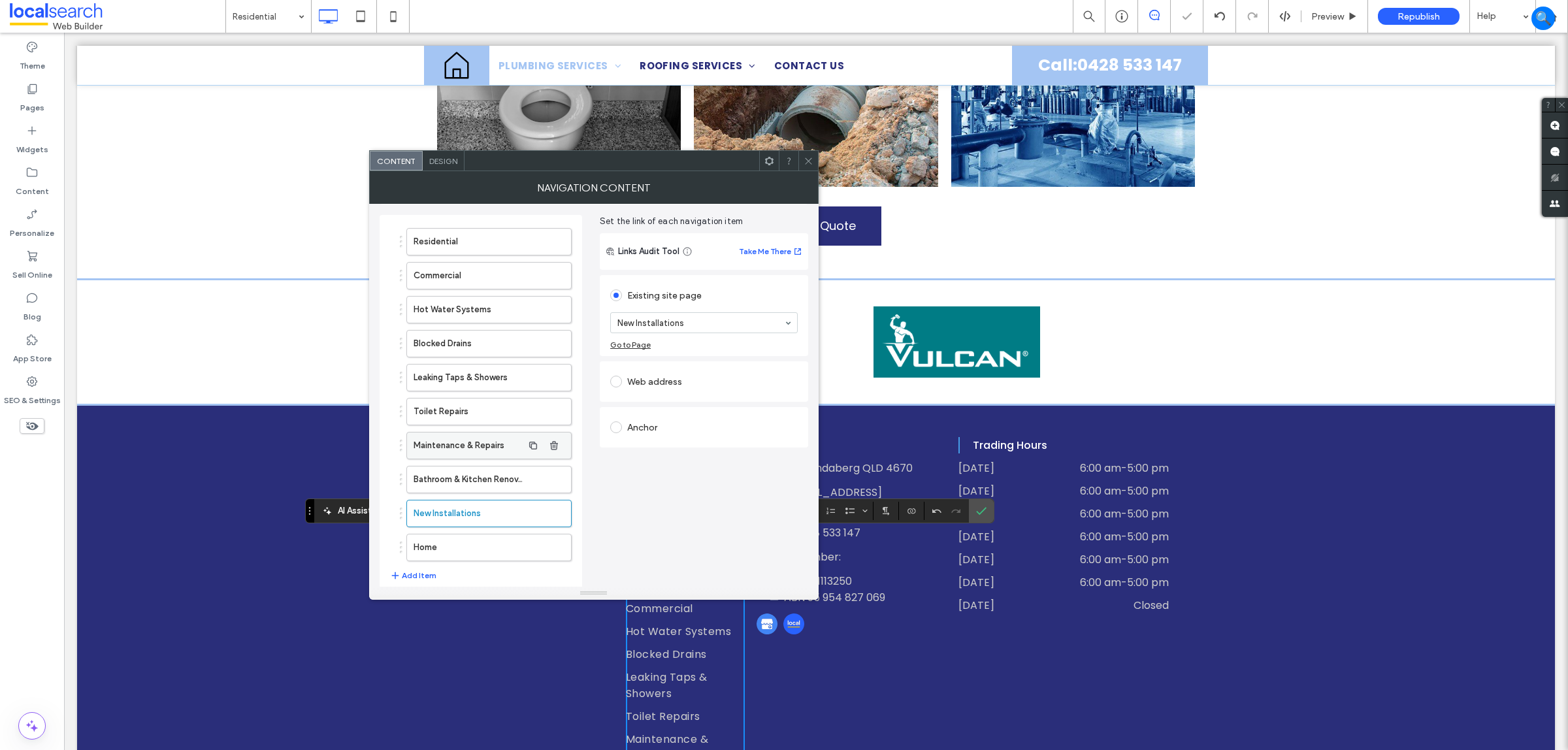
scroll to position [82, 0]
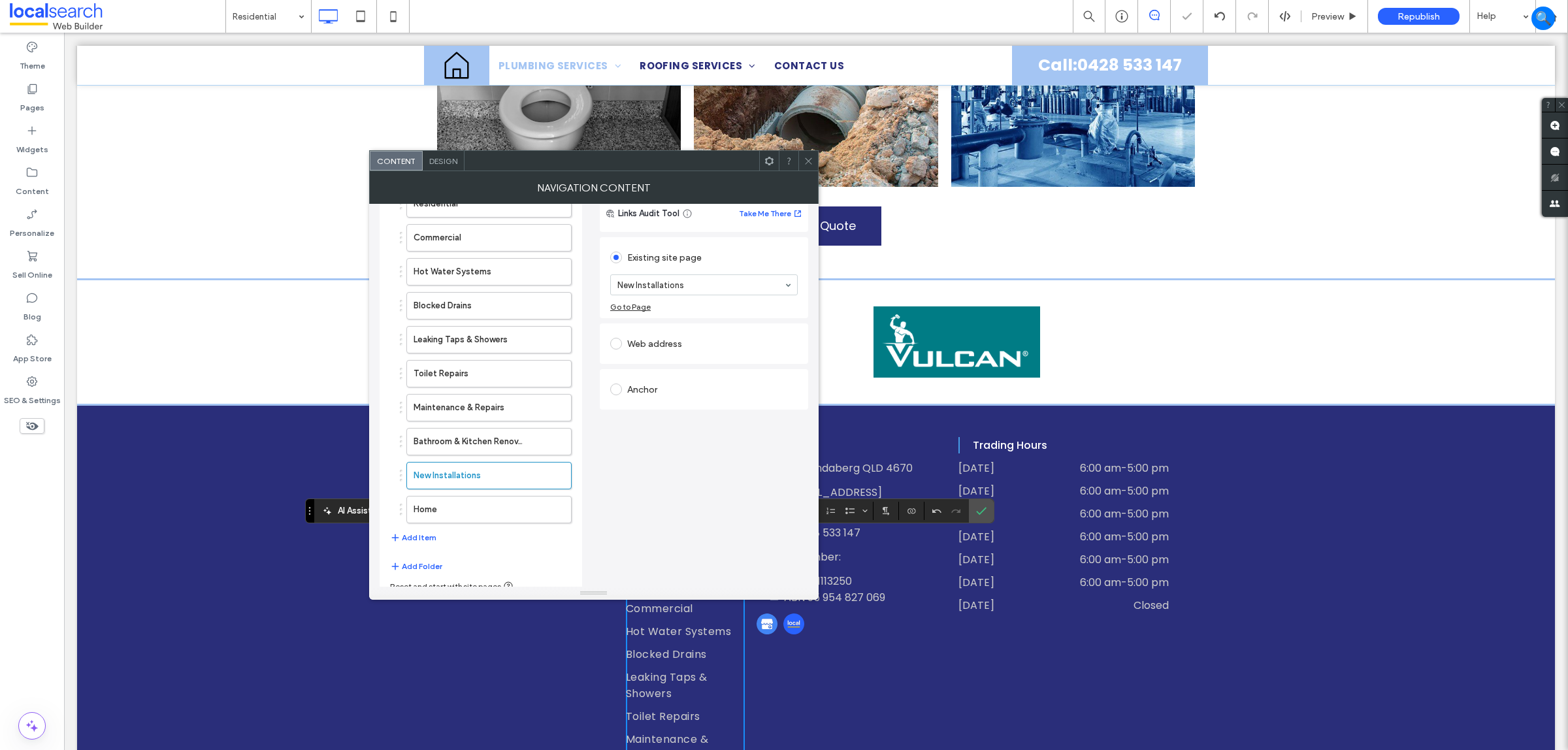
click at [477, 497] on ol "Residential Commercial Hot Water Systems Blocked Drains Leaking Taps & Showers …" at bounding box center [481, 356] width 182 height 333
click at [425, 508] on label "Home" at bounding box center [468, 509] width 109 height 26
click at [798, 288] on div "Existing site page Roofing Services Go to Page" at bounding box center [704, 277] width 208 height 81
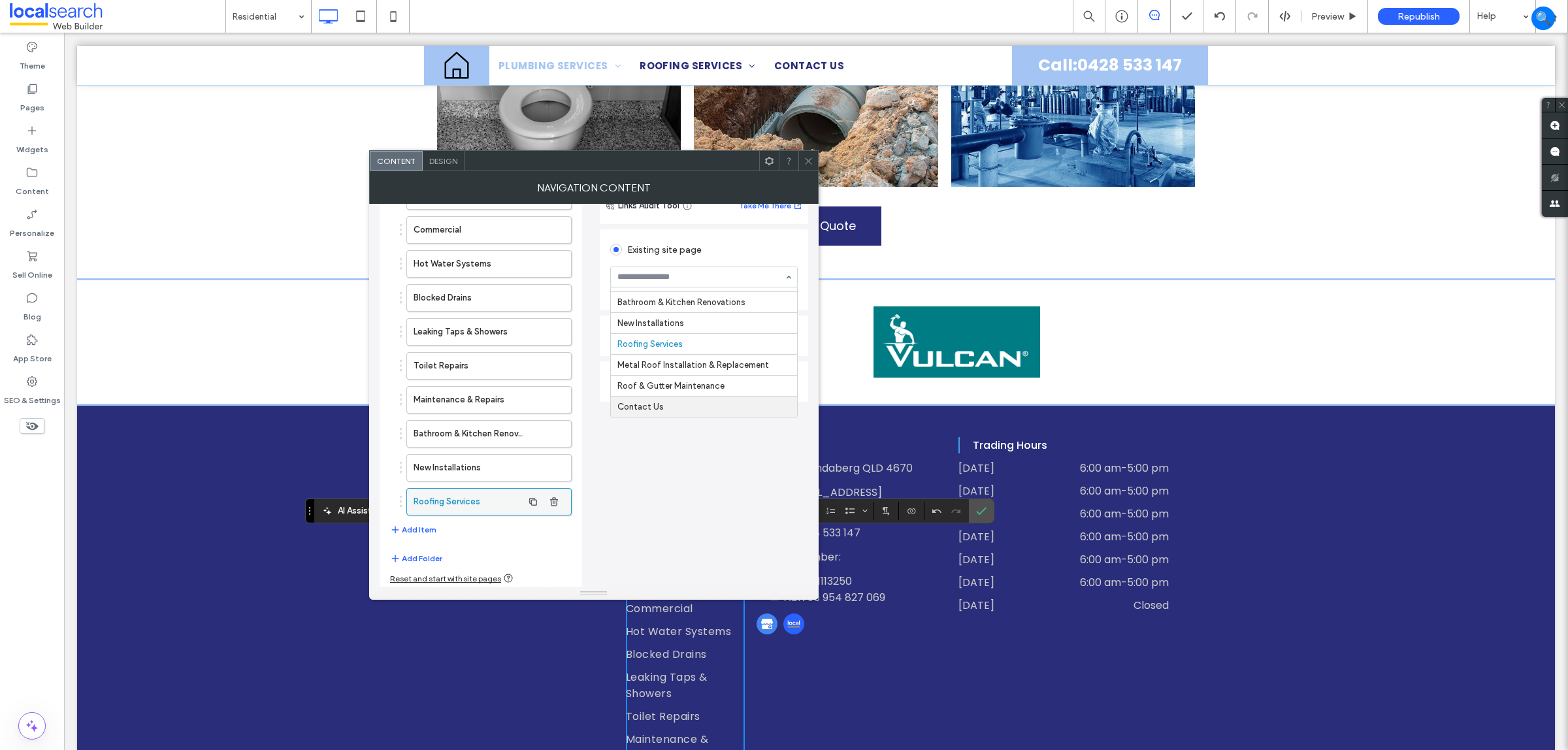
scroll to position [96, 0]
click at [421, 526] on button "Add Item" at bounding box center [413, 526] width 46 height 16
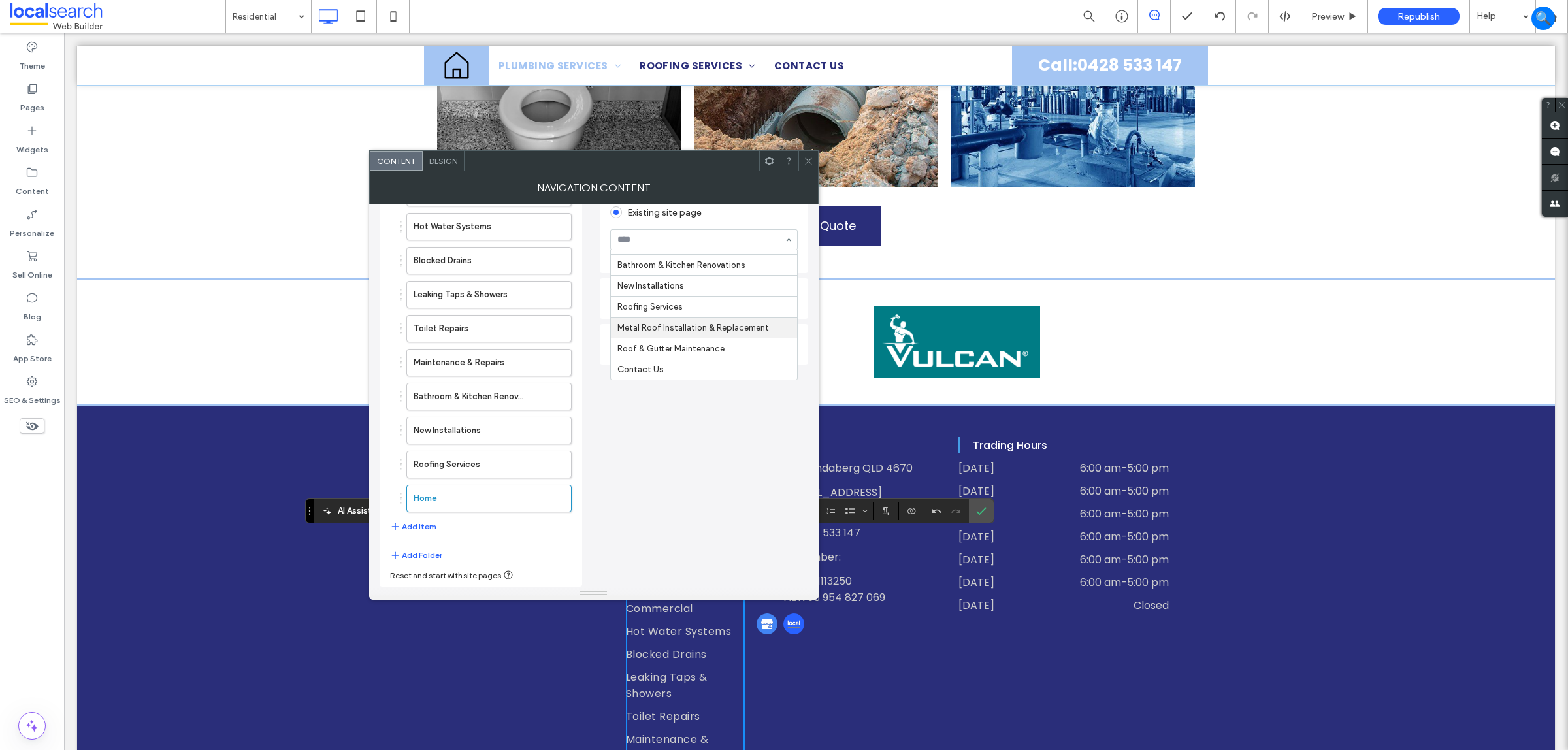
scroll to position [209, 0]
click at [421, 526] on button "Add Item" at bounding box center [413, 526] width 46 height 16
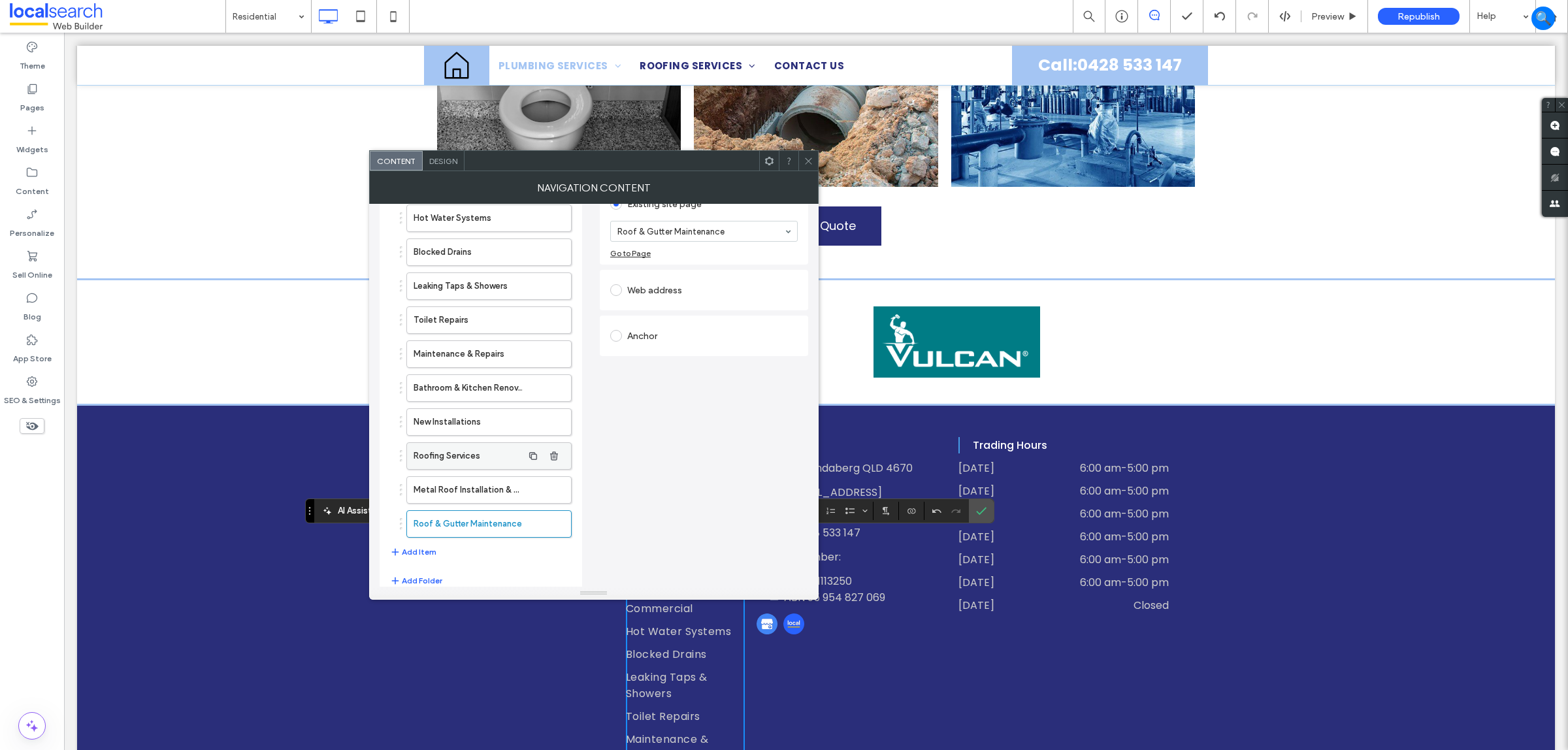
scroll to position [163, 0]
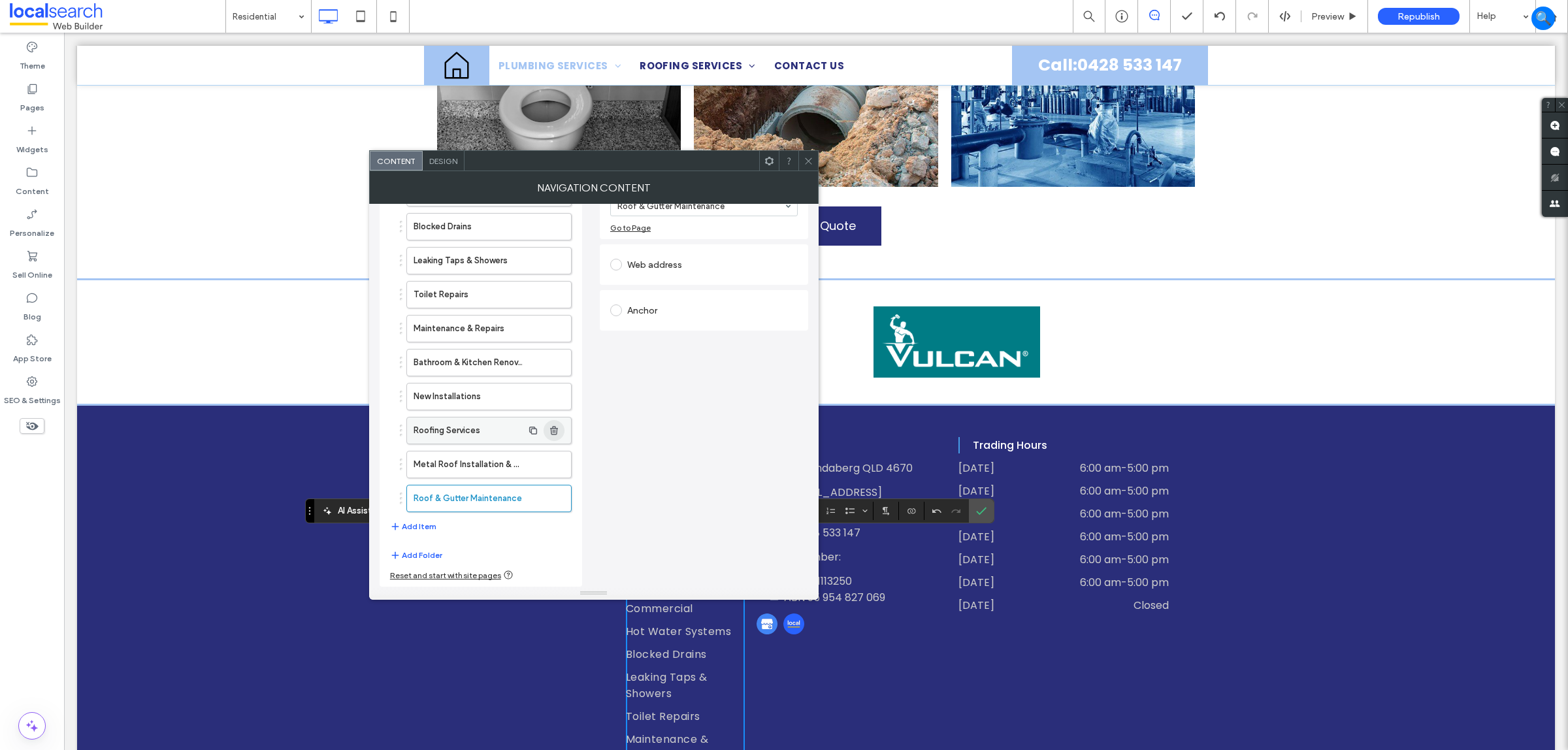
click at [551, 426] on icon "button" at bounding box center [554, 430] width 11 height 11
drag, startPoint x: 553, startPoint y: 464, endPoint x: 551, endPoint y: 471, distance: 7.3
click at [552, 465] on icon "button" at bounding box center [554, 465] width 11 height 11
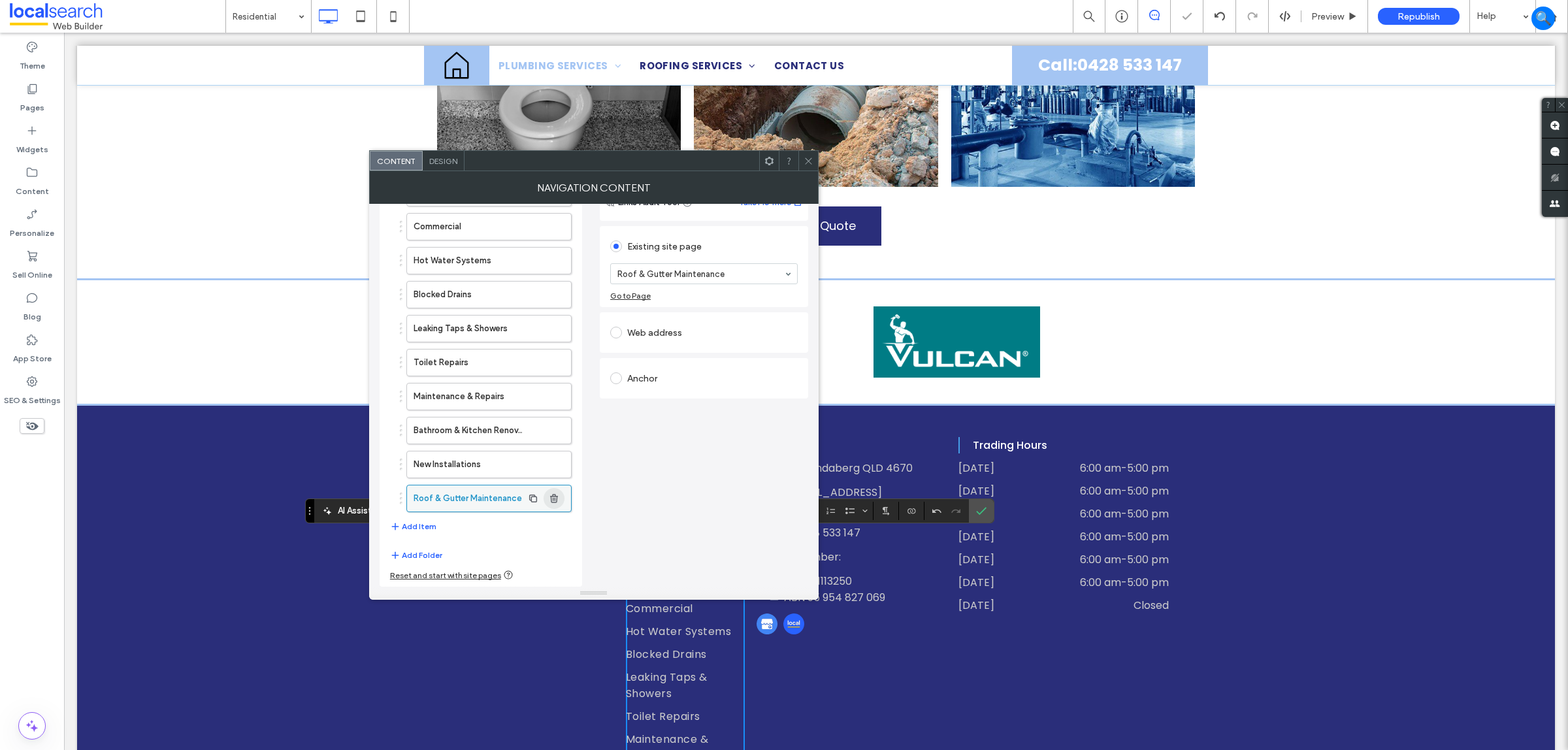
click at [551, 497] on icon "button" at bounding box center [554, 499] width 11 height 11
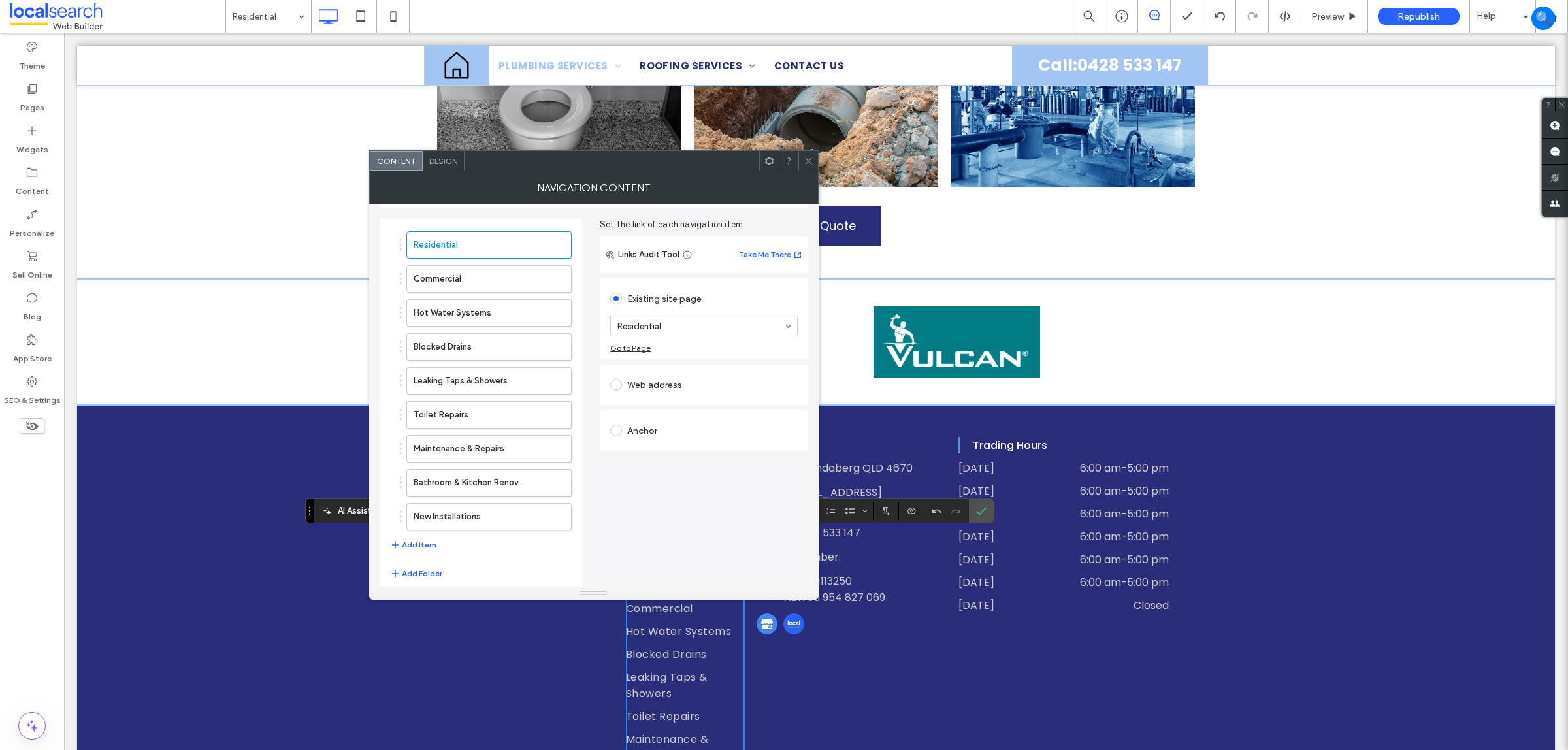
scroll to position [62, 0]
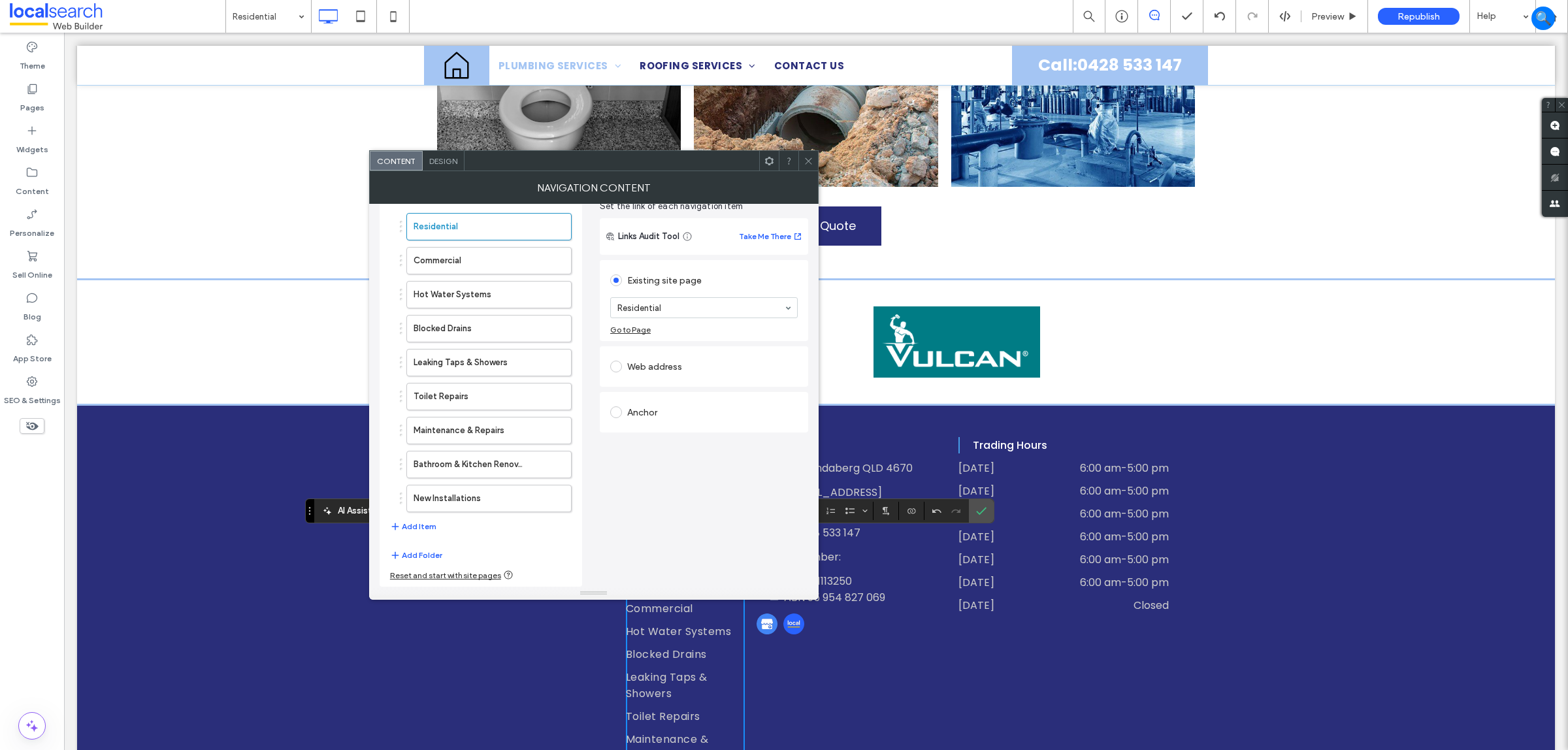
click at [812, 160] on icon at bounding box center [808, 160] width 10 height 10
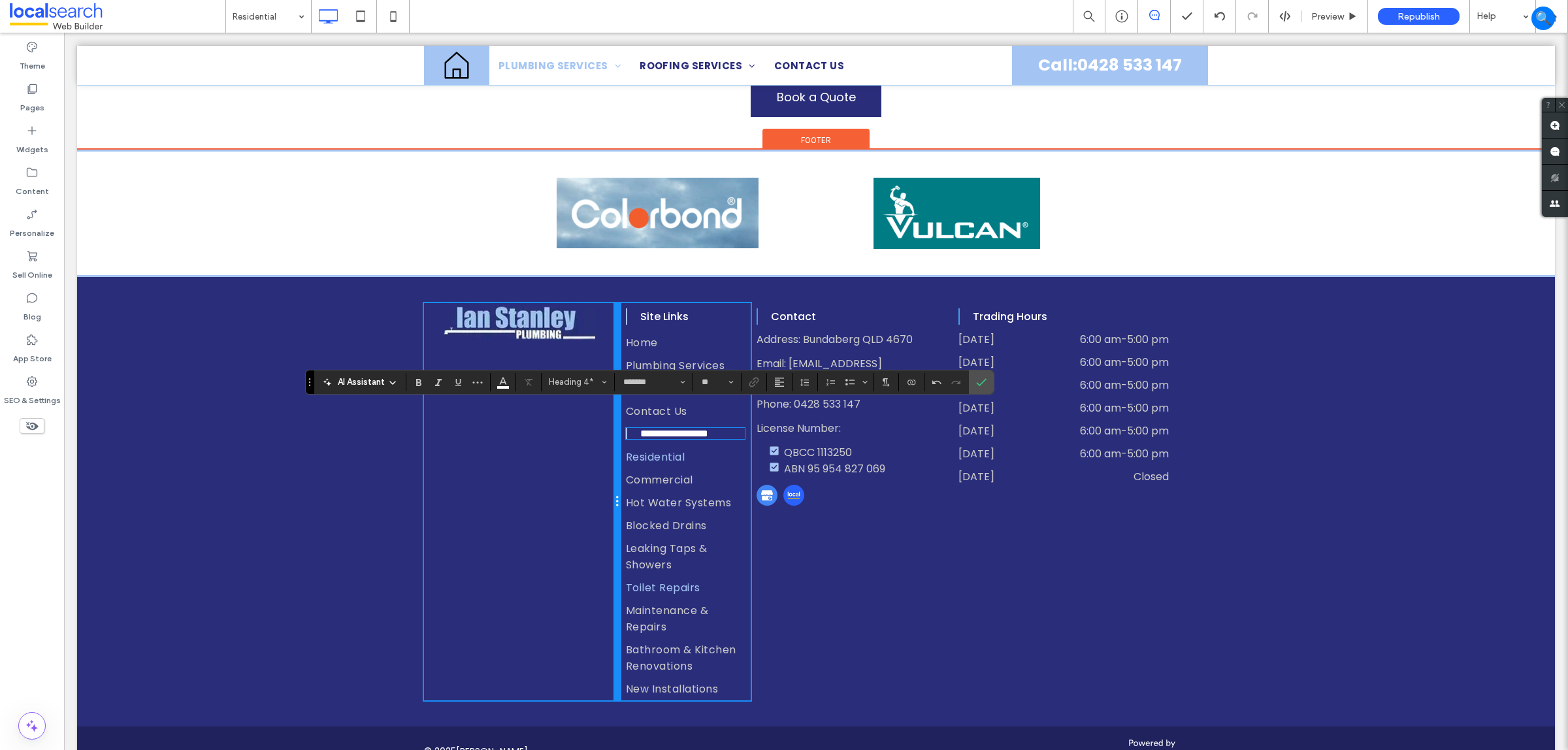
scroll to position [1804, 0]
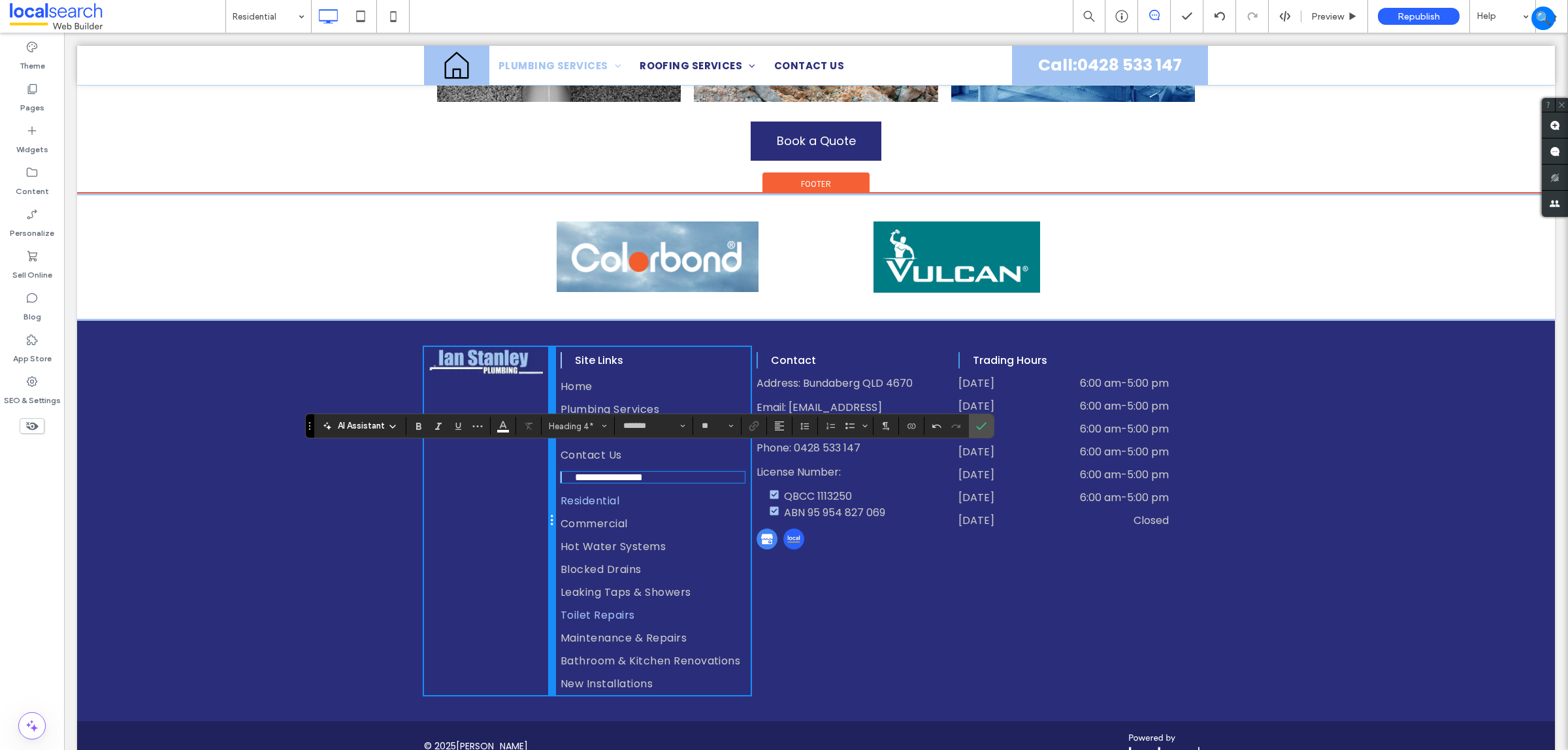
drag, startPoint x: 613, startPoint y: 602, endPoint x: 577, endPoint y: 578, distance: 43.3
click at [577, 578] on div "**********" at bounding box center [816, 520] width 784 height 348
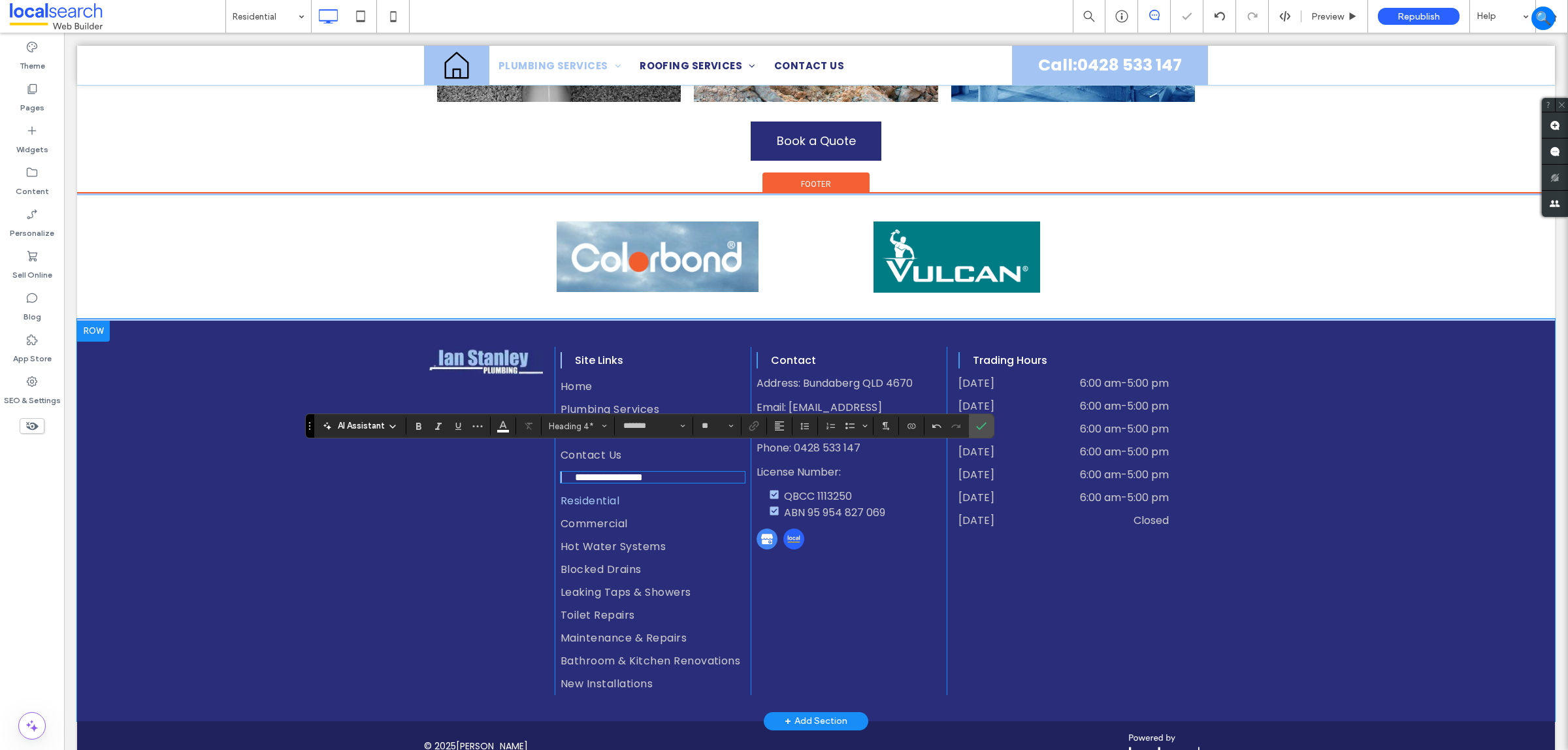
drag, startPoint x: 433, startPoint y: 376, endPoint x: 443, endPoint y: 379, distance: 10.4
click at [436, 378] on div "Click To Paste" at bounding box center [489, 520] width 131 height 348
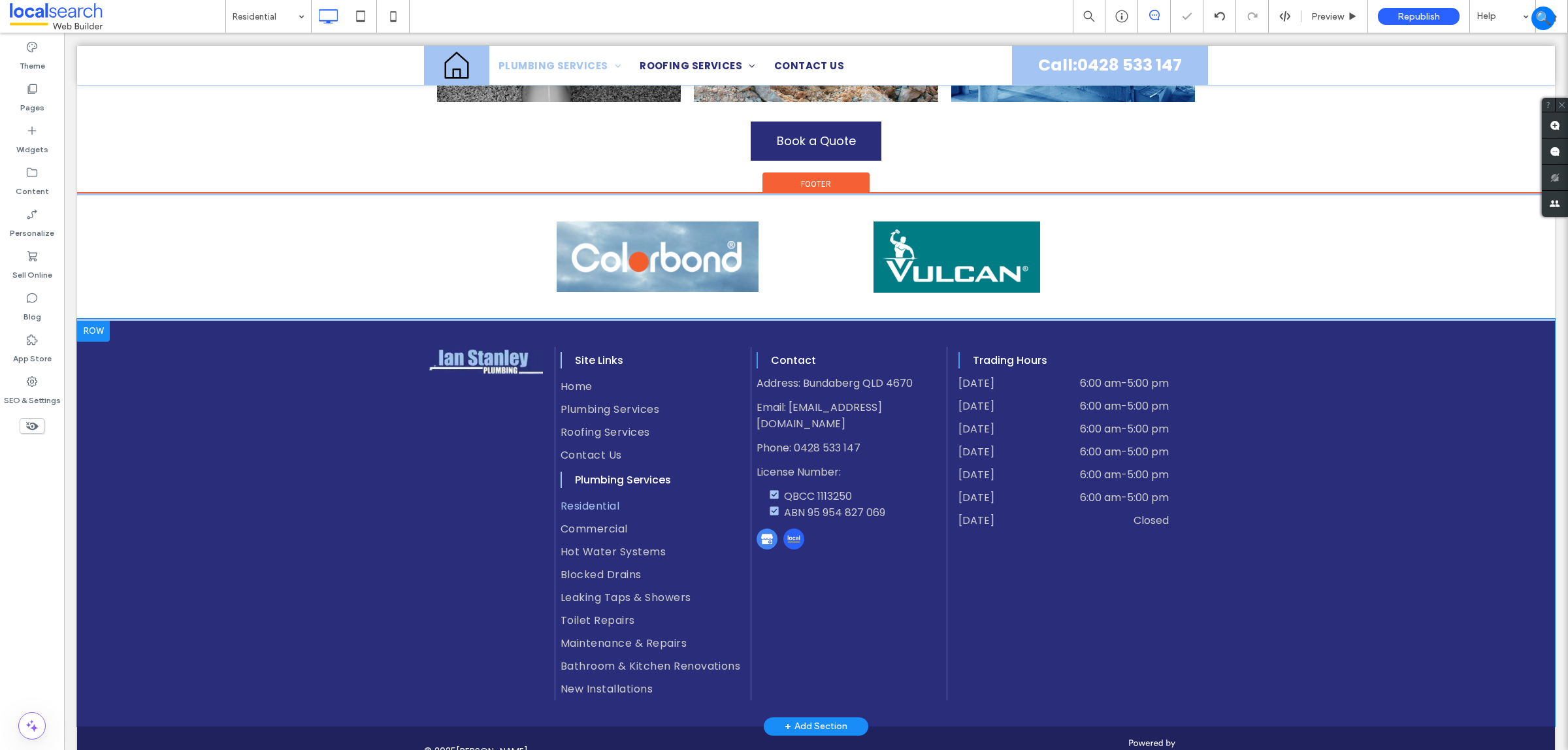
click at [446, 472] on div "Click To Paste" at bounding box center [489, 523] width 131 height 354
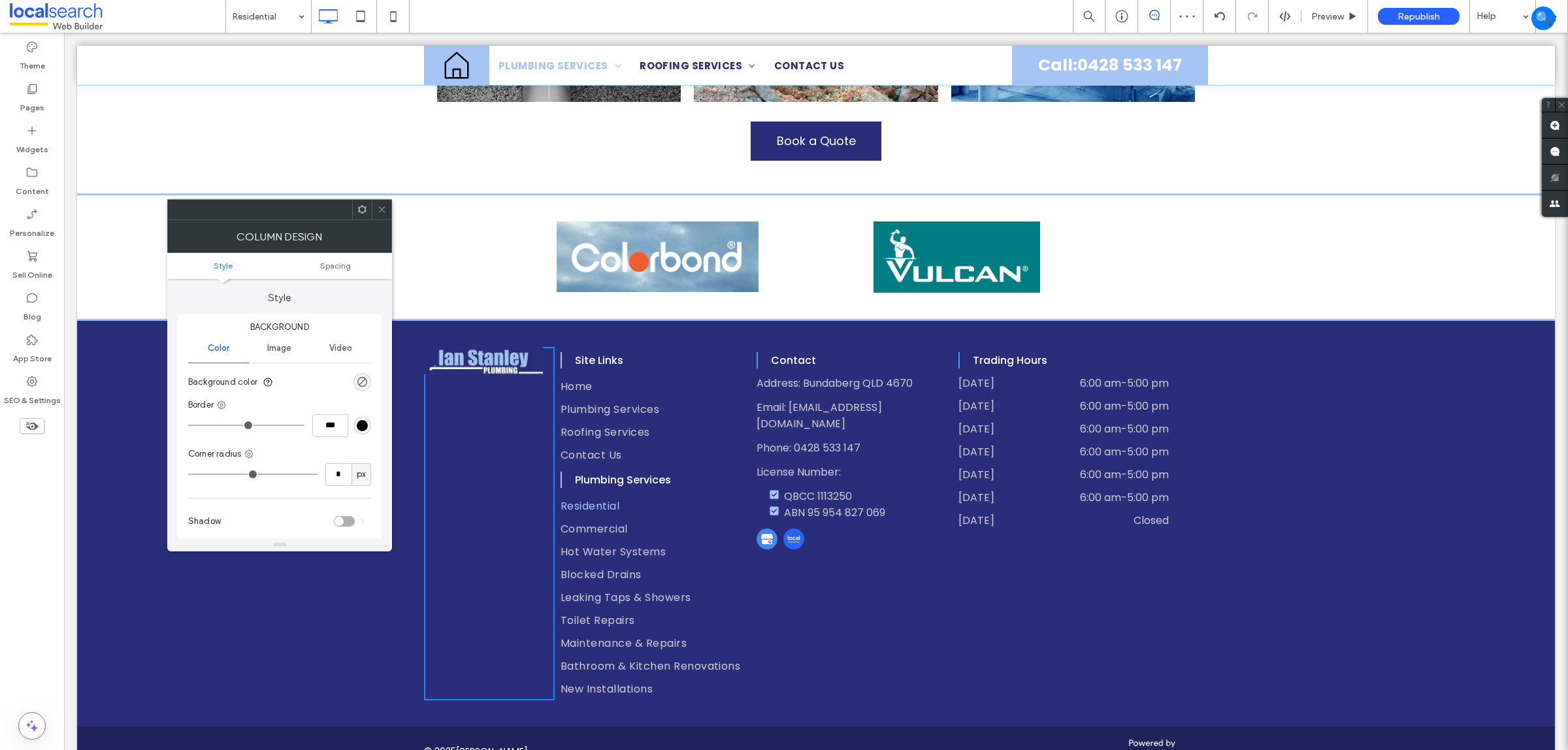
click at [396, 202] on div "Click To Paste Click To Paste + Add Section" at bounding box center [816, 256] width 1478 height 126
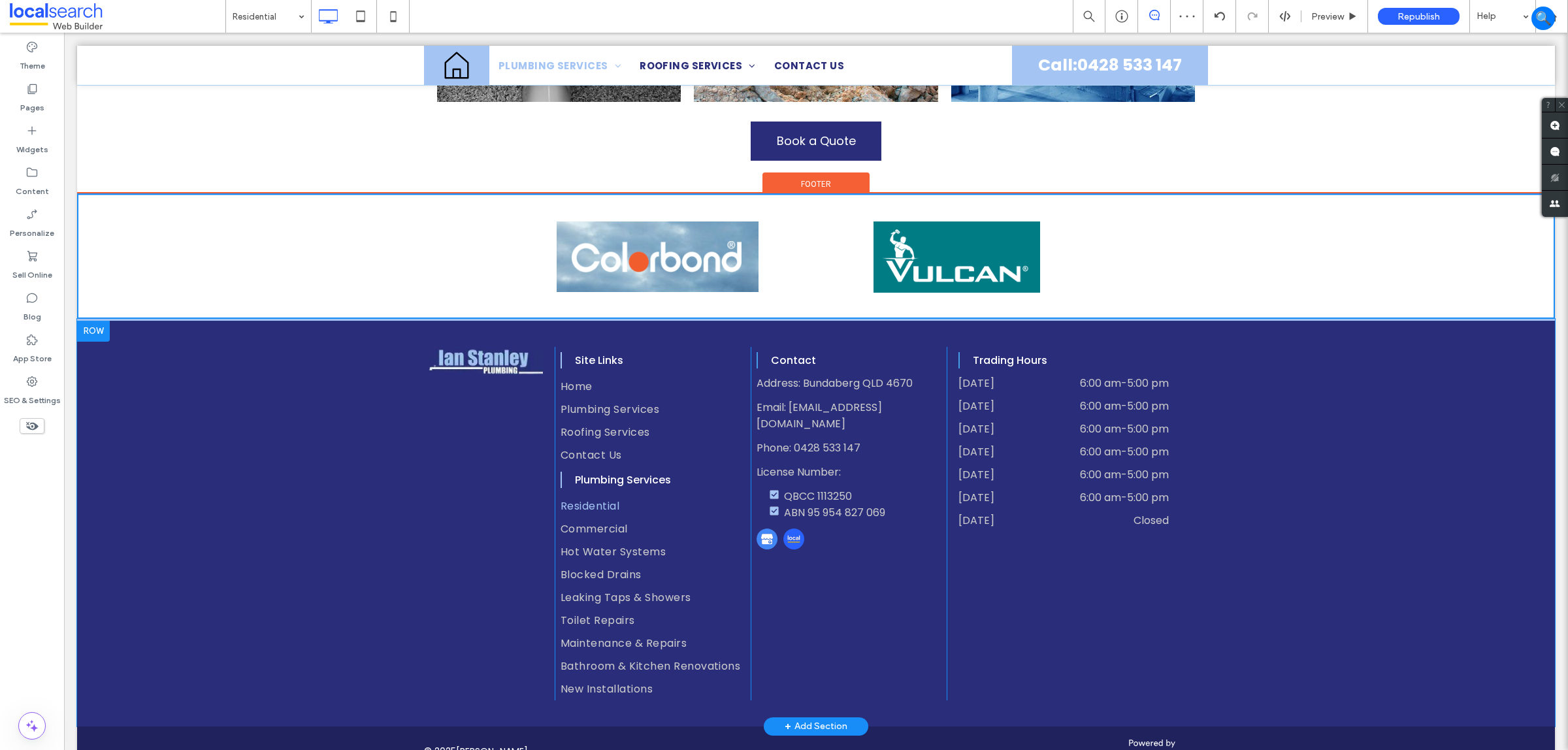
click at [454, 615] on div "Click To Paste" at bounding box center [489, 523] width 131 height 354
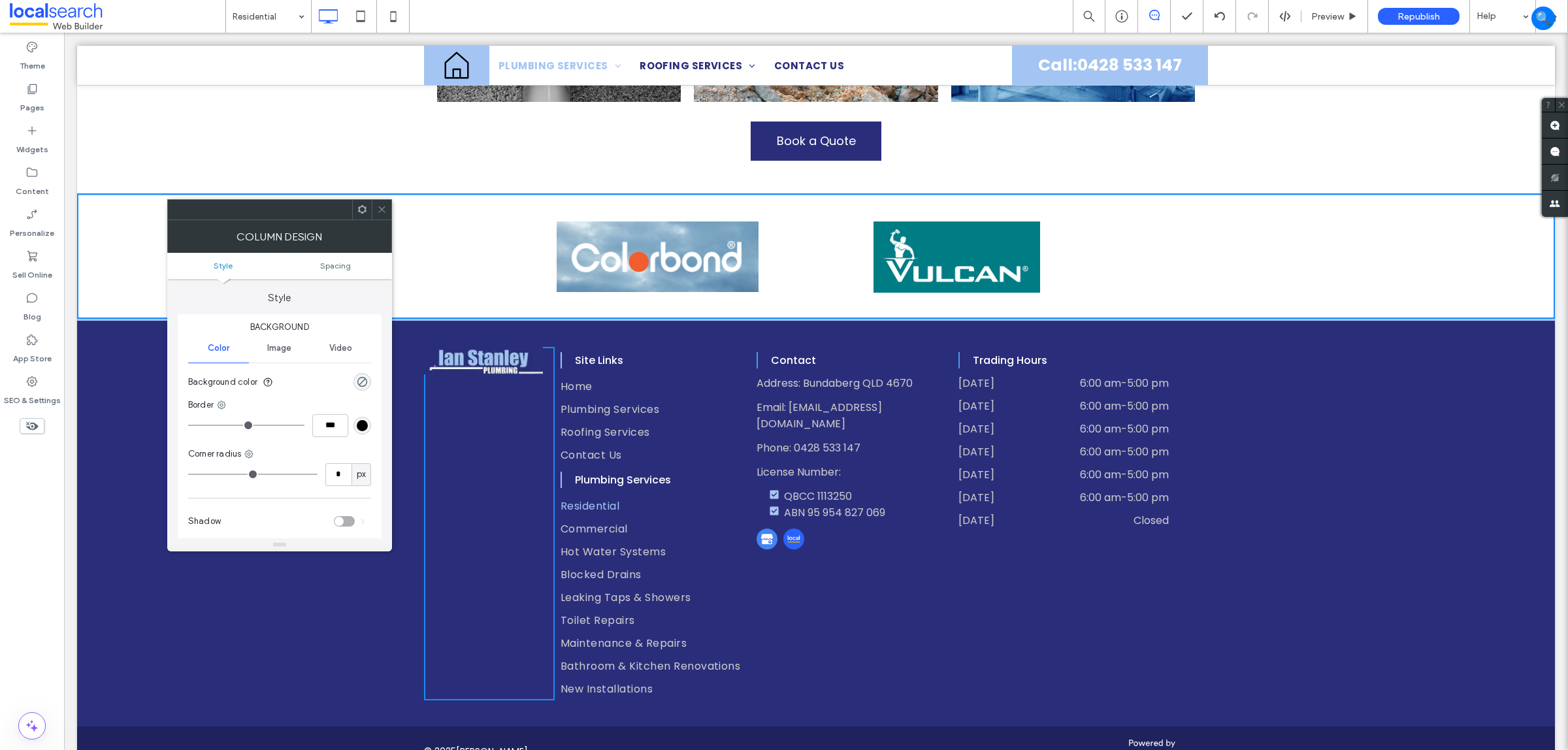
click at [393, 209] on div "Click To Paste Click To Paste + Add Section" at bounding box center [816, 256] width 1478 height 126
click at [382, 211] on icon at bounding box center [381, 209] width 10 height 10
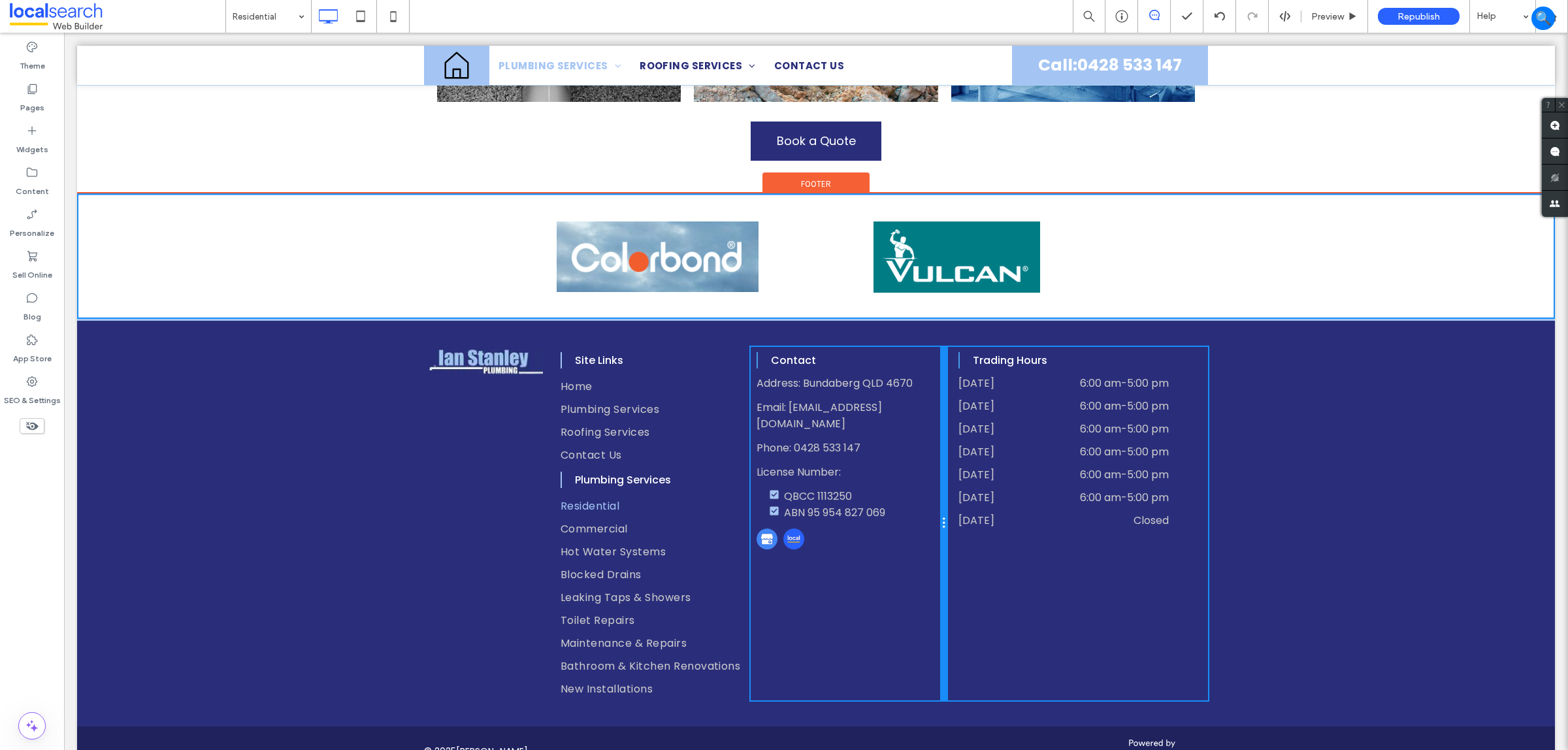
drag, startPoint x: 939, startPoint y: 602, endPoint x: 853, endPoint y: 602, distance: 86.0
click at [958, 597] on div "Click To Paste Site Links Home Plumbing Services Roofing Services Contact Us Cl…" at bounding box center [816, 523] width 784 height 354
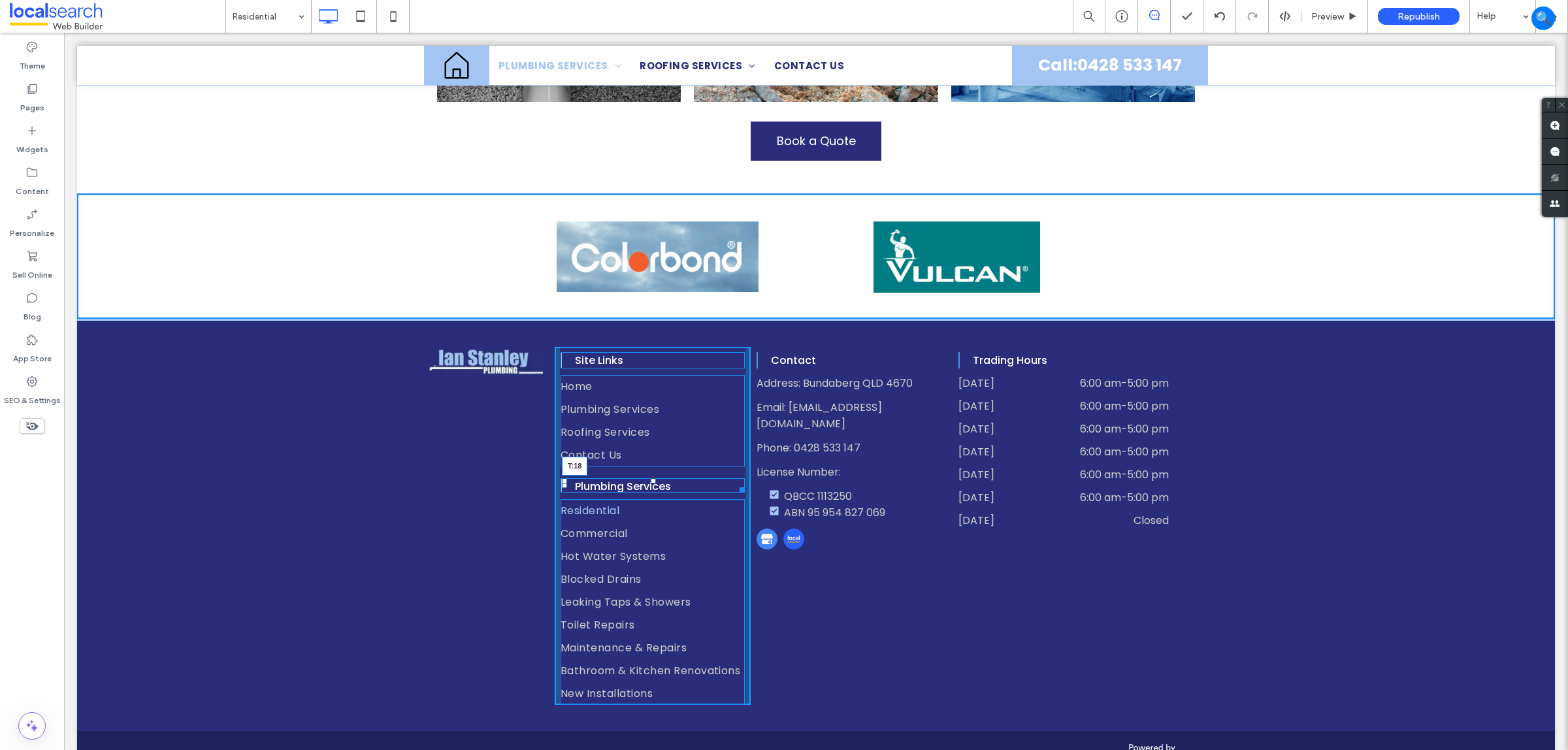
drag, startPoint x: 648, startPoint y: 452, endPoint x: 657, endPoint y: 459, distance: 11.4
click at [657, 478] on div "Plumbing Services T:18" at bounding box center [652, 485] width 184 height 15
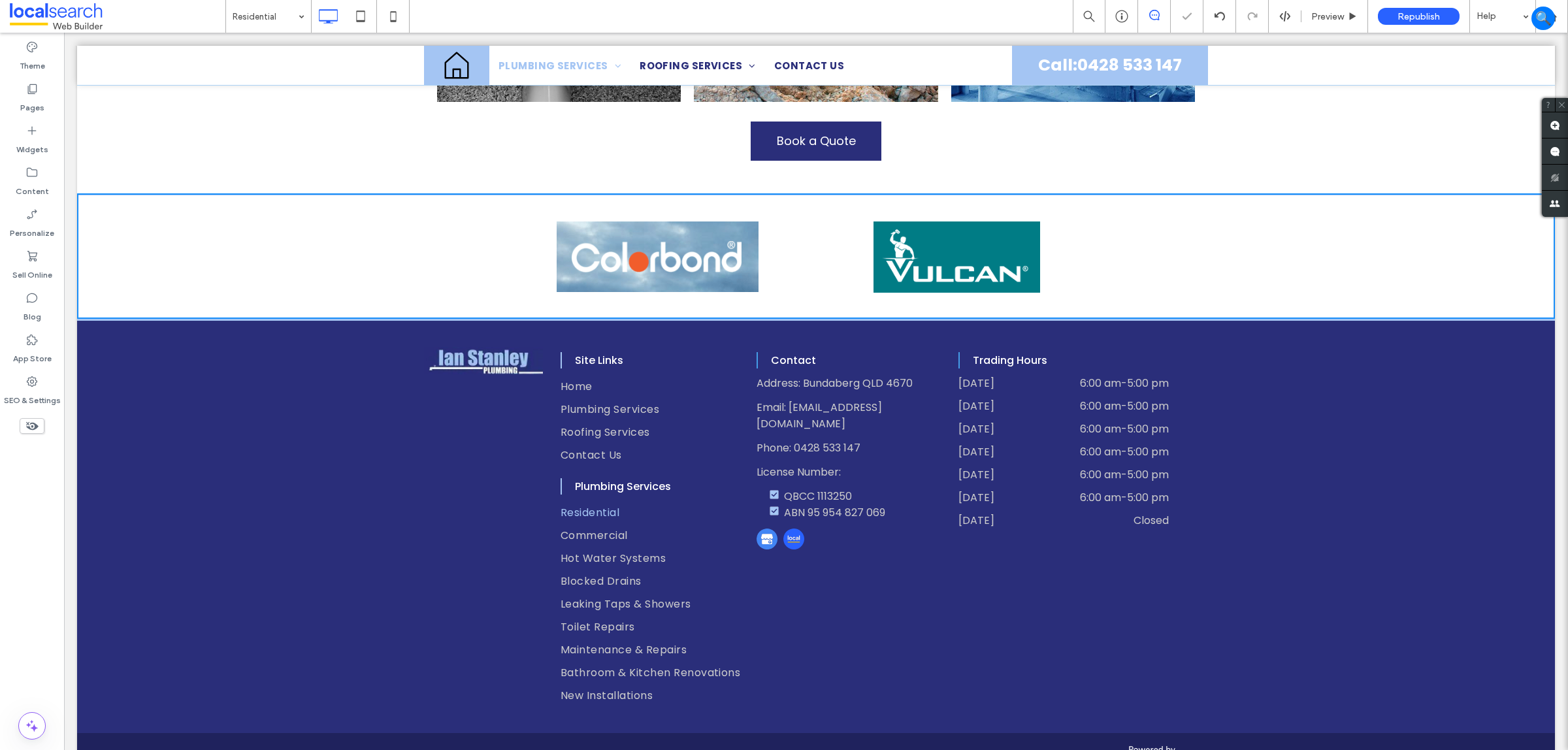
click at [862, 584] on div "Contact Address: Bundaberg QLD 4670 Email: ianstanley4@bigpond.com Phone: 0428 …" at bounding box center [849, 526] width 196 height 360
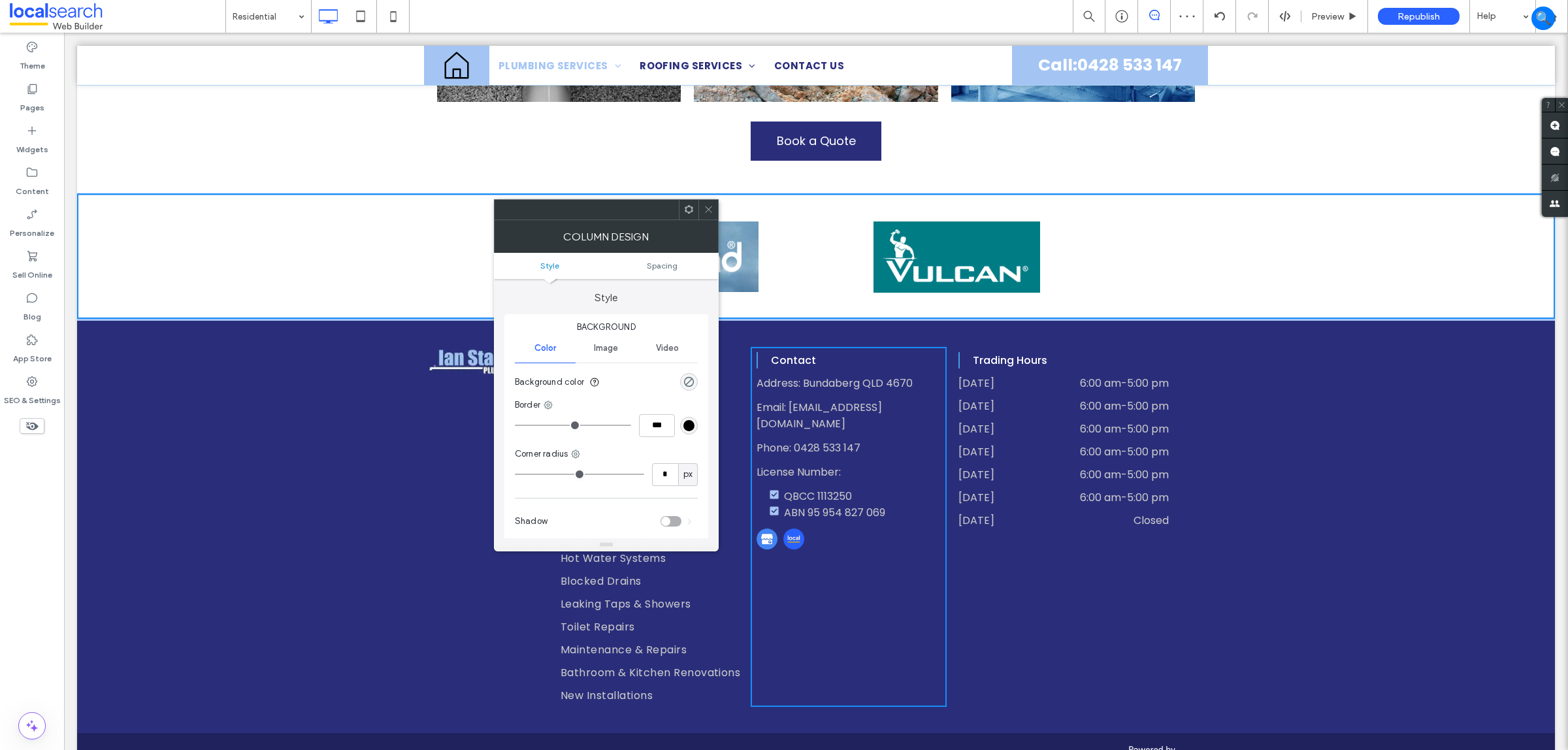
drag, startPoint x: 711, startPoint y: 211, endPoint x: 717, endPoint y: 219, distance: 10.0
click at [710, 211] on icon at bounding box center [708, 209] width 10 height 10
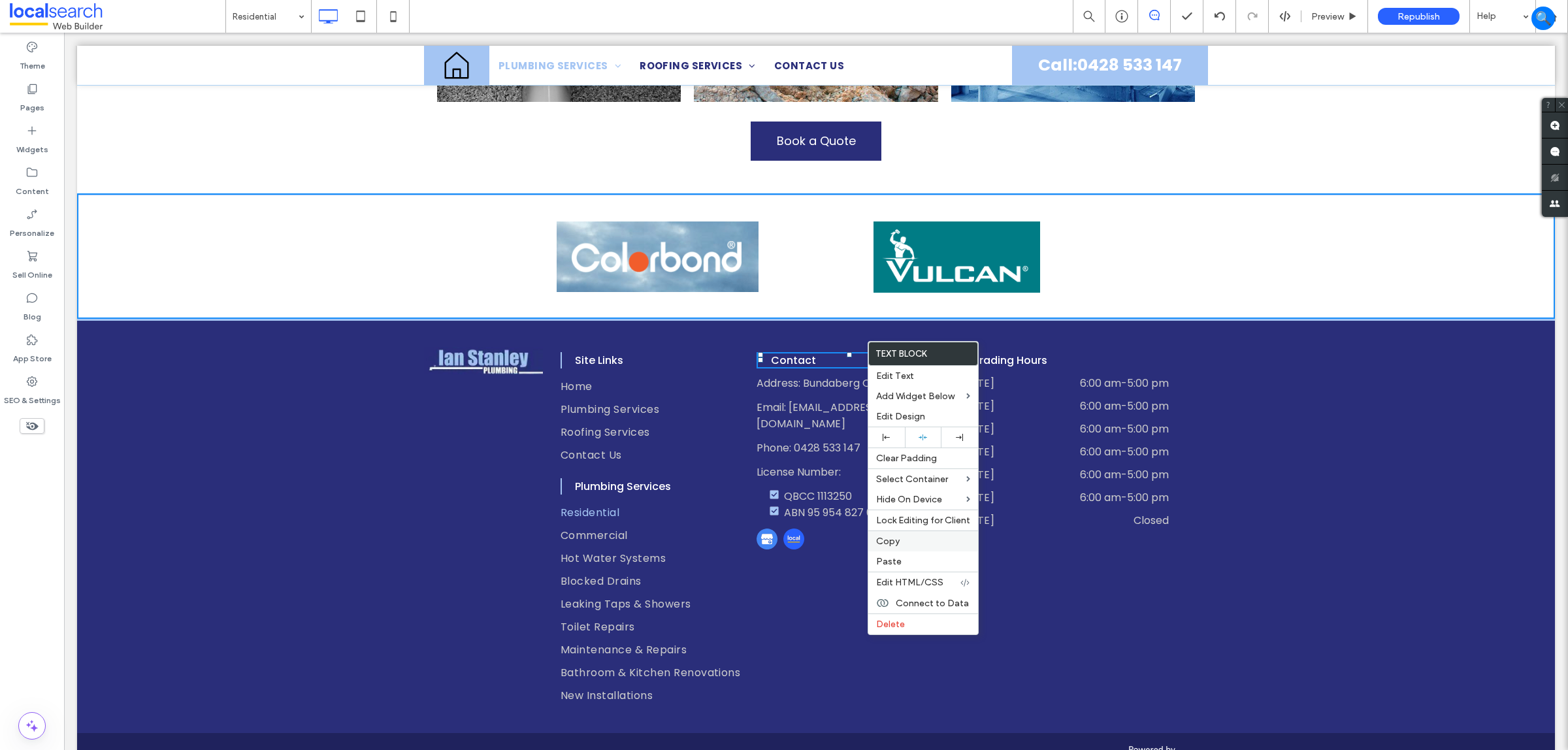
click at [894, 546] on span "Copy" at bounding box center [888, 541] width 23 height 11
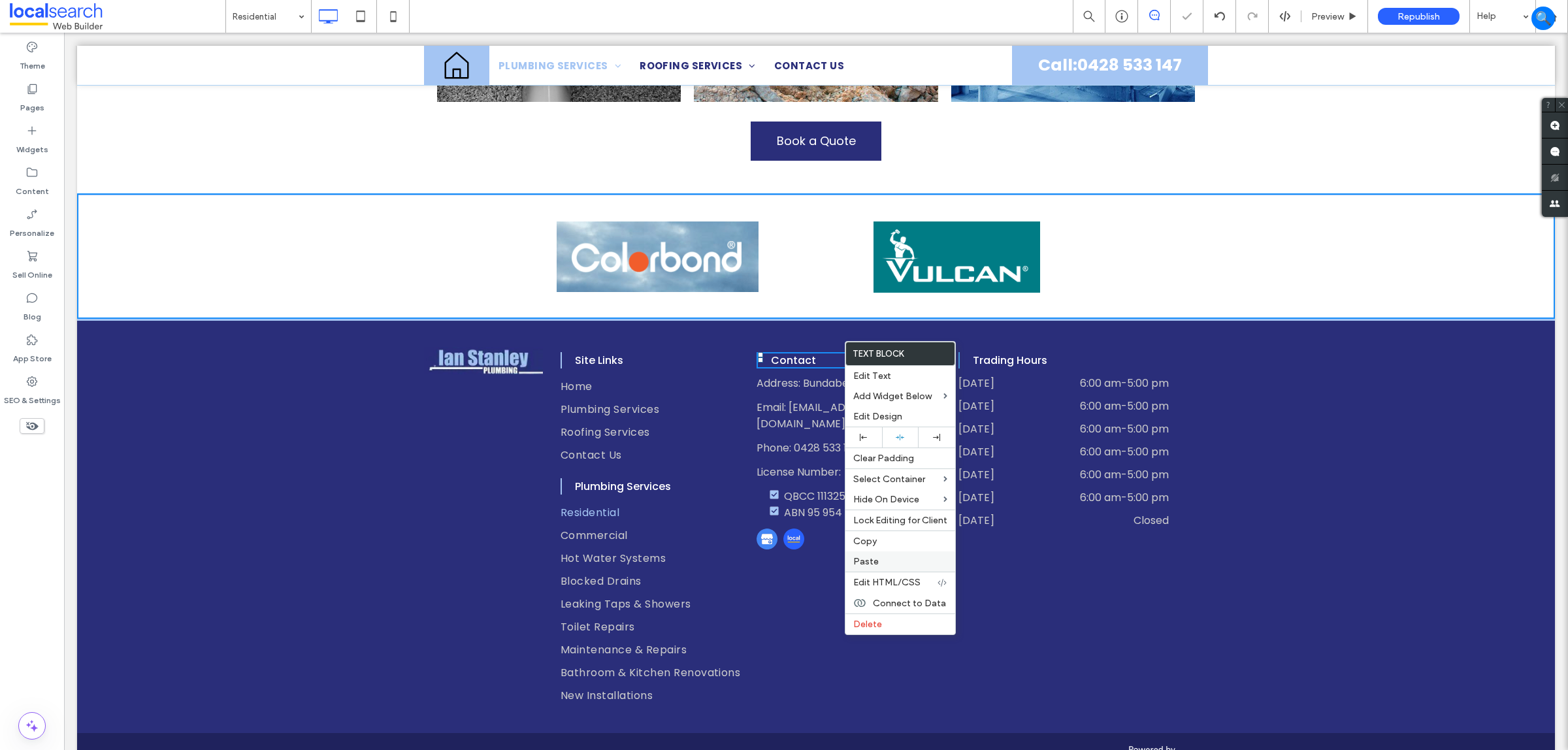
click at [896, 567] on label "Paste" at bounding box center [901, 561] width 94 height 11
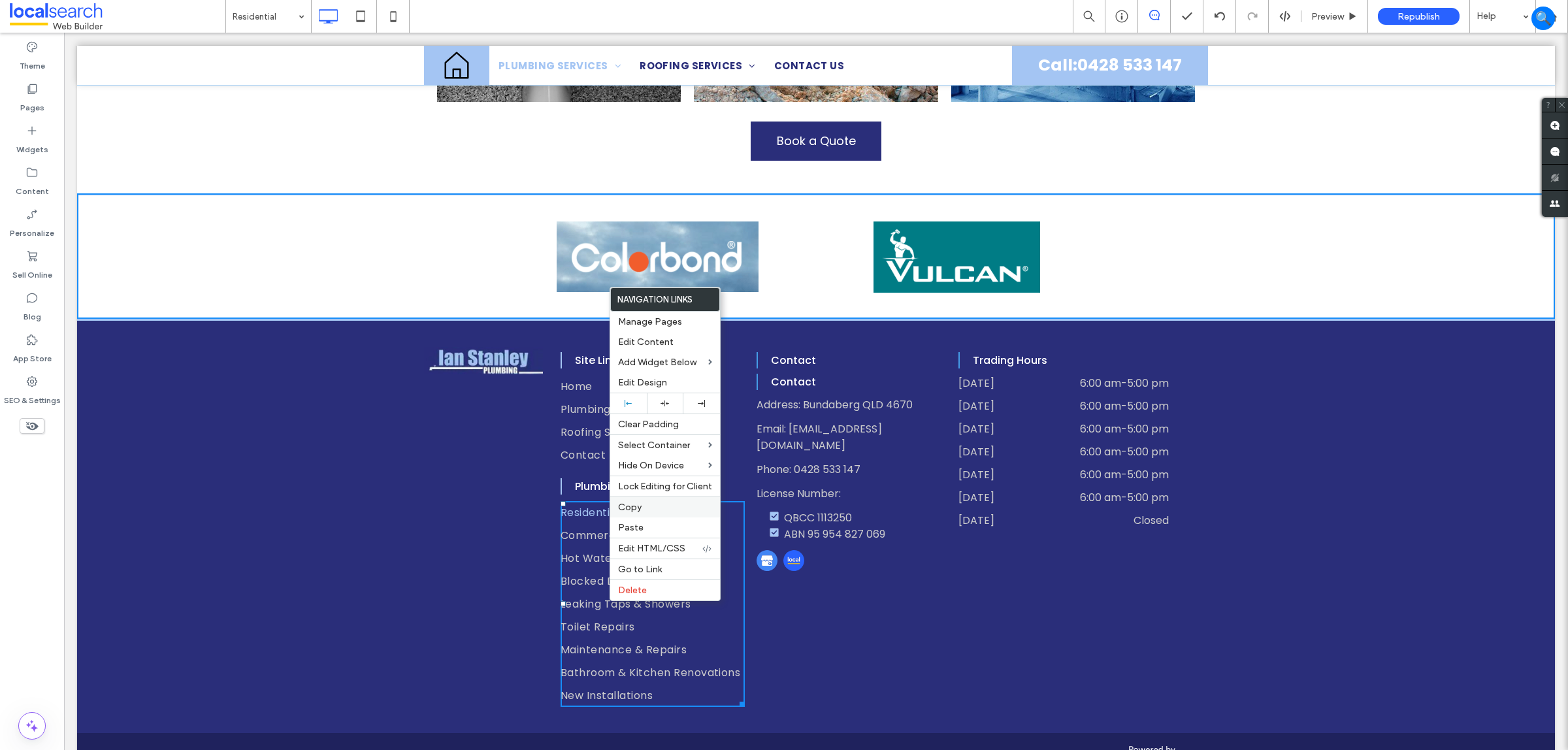
click at [657, 513] on label "Copy" at bounding box center [666, 507] width 94 height 11
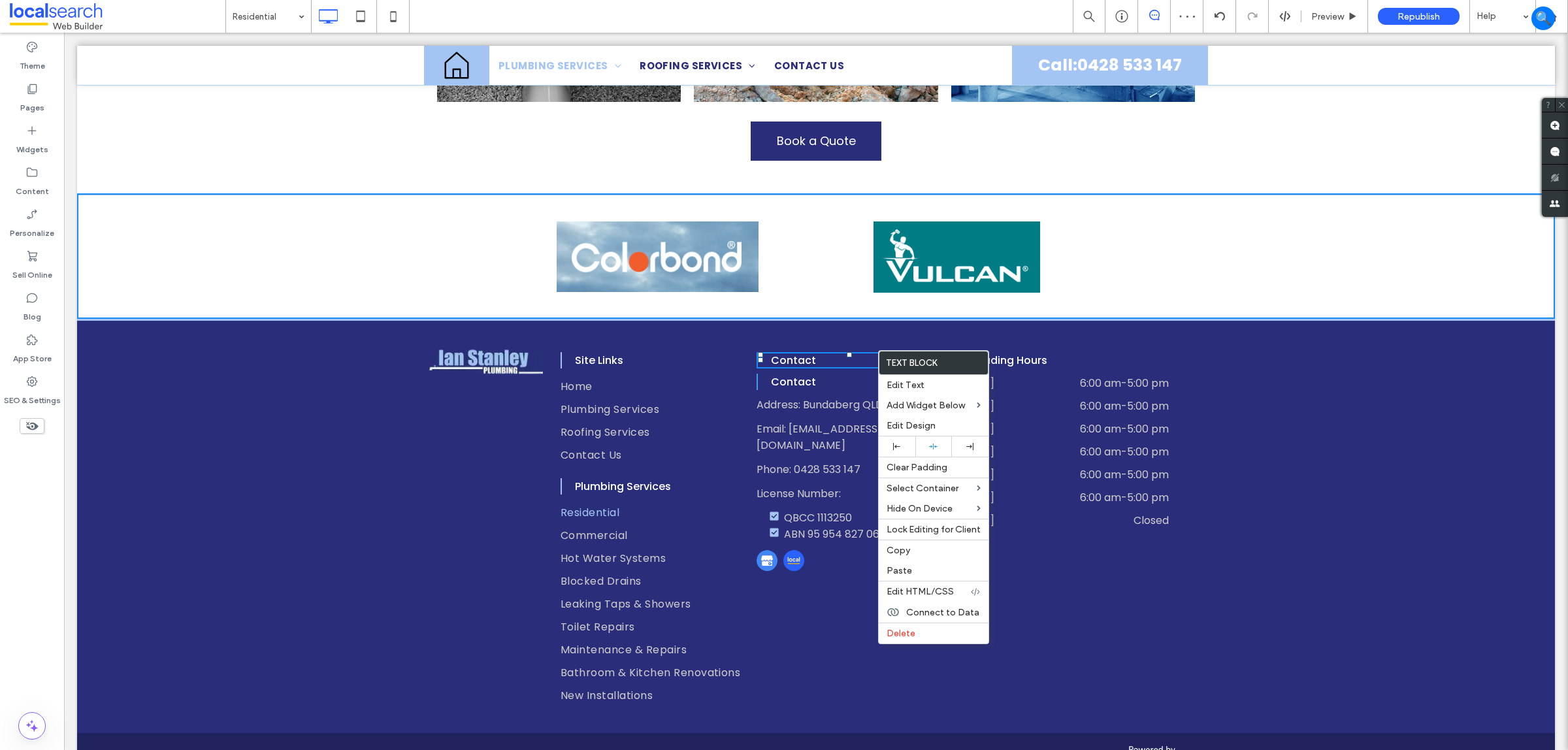
click at [796, 599] on div "Contact Contact Address: Bundaberg QLD 4670 Email: ianstanley4@bigpond.com Phon…" at bounding box center [849, 526] width 196 height 360
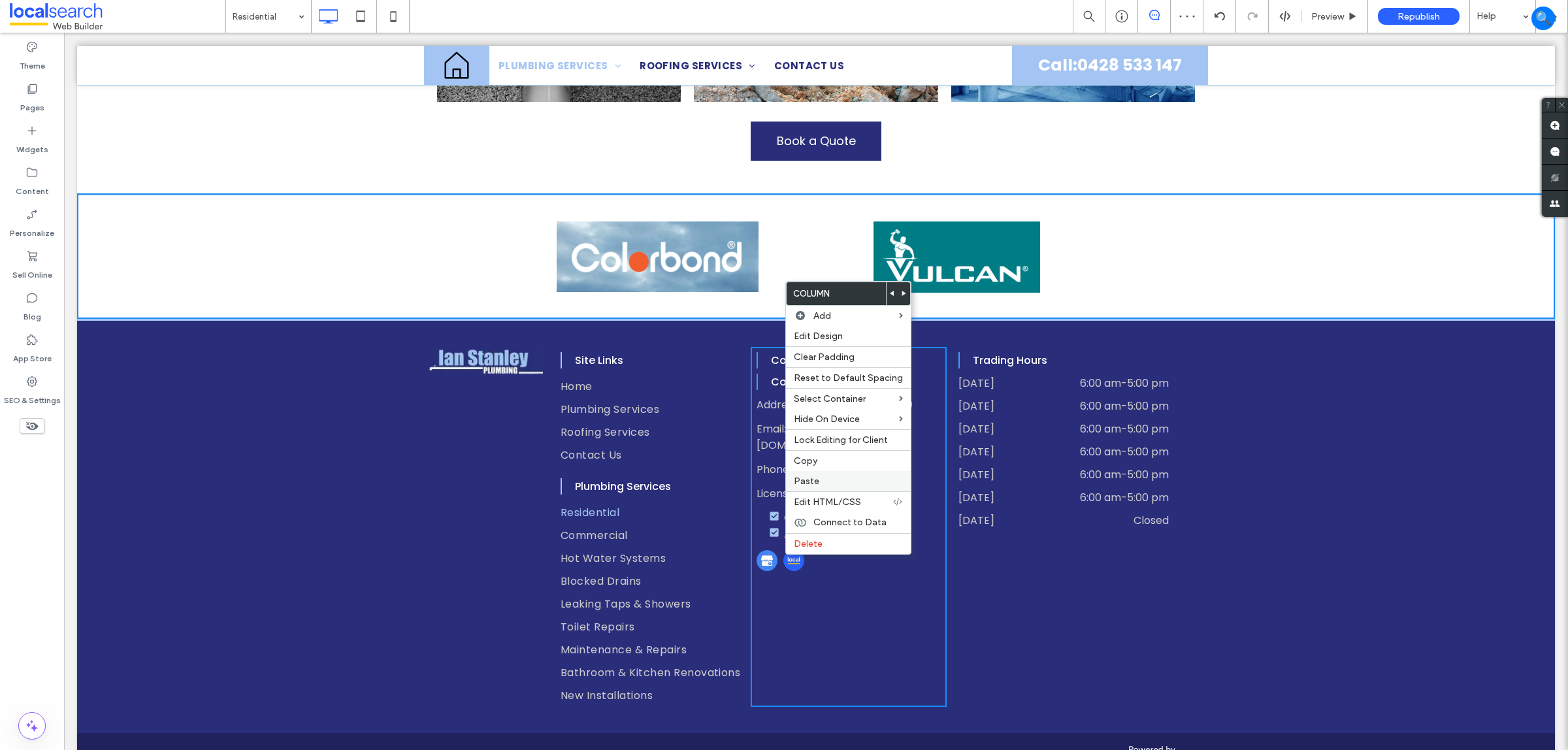
click at [824, 477] on div "Paste" at bounding box center [848, 481] width 125 height 20
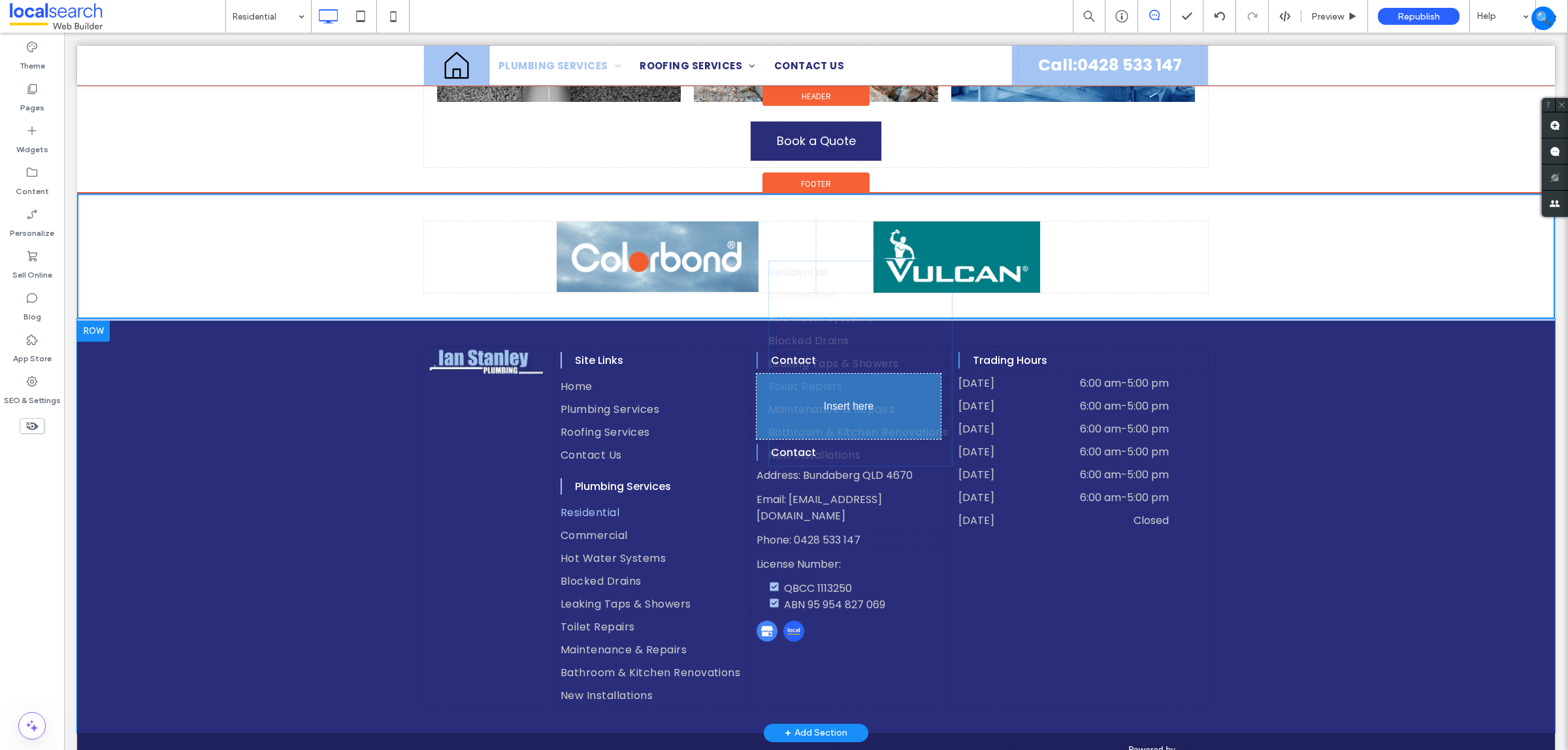
drag, startPoint x: 853, startPoint y: 484, endPoint x: 823, endPoint y: 366, distance: 121.8
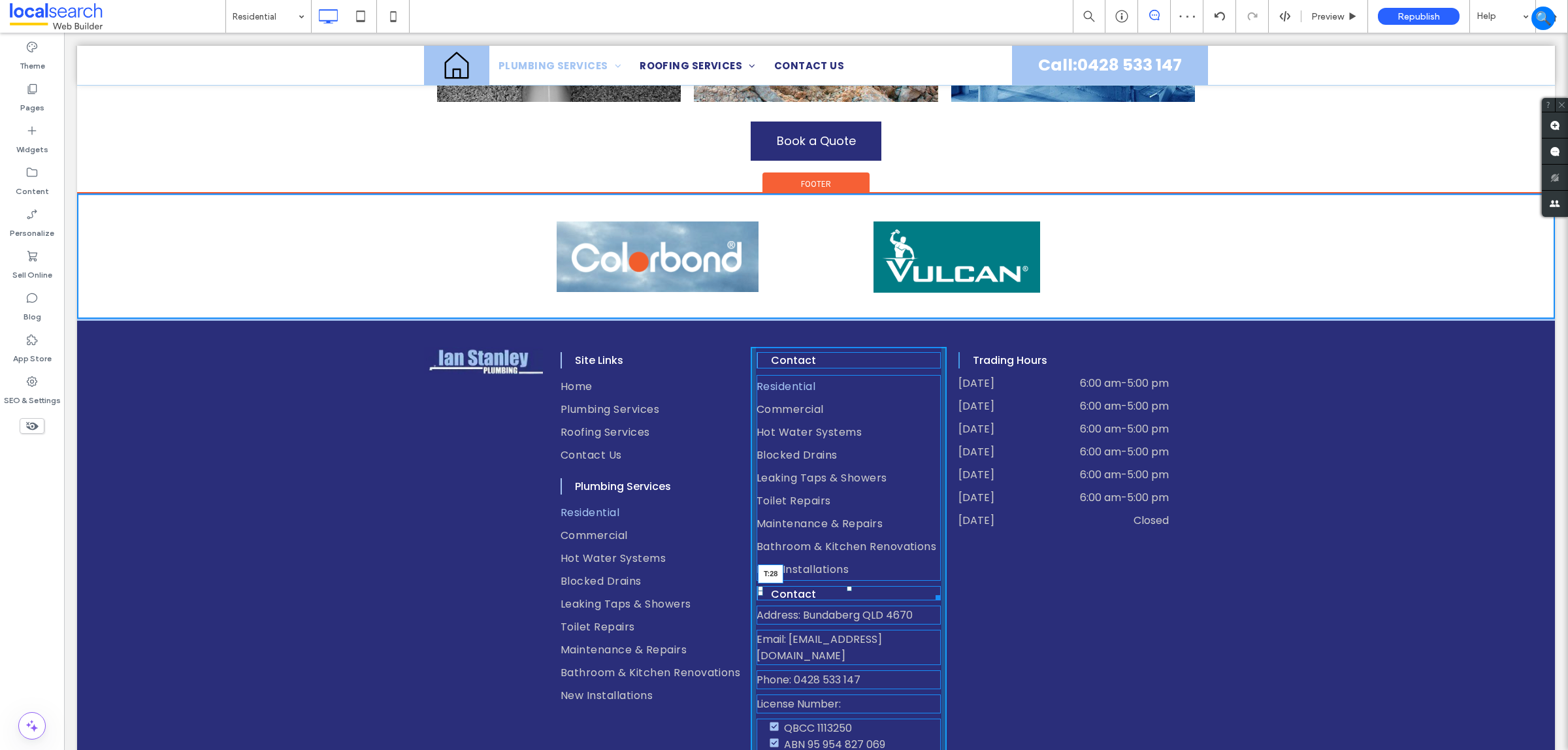
drag, startPoint x: 845, startPoint y: 555, endPoint x: 909, endPoint y: 601, distance: 78.8
click at [847, 586] on div at bounding box center [850, 589] width 5 height 5
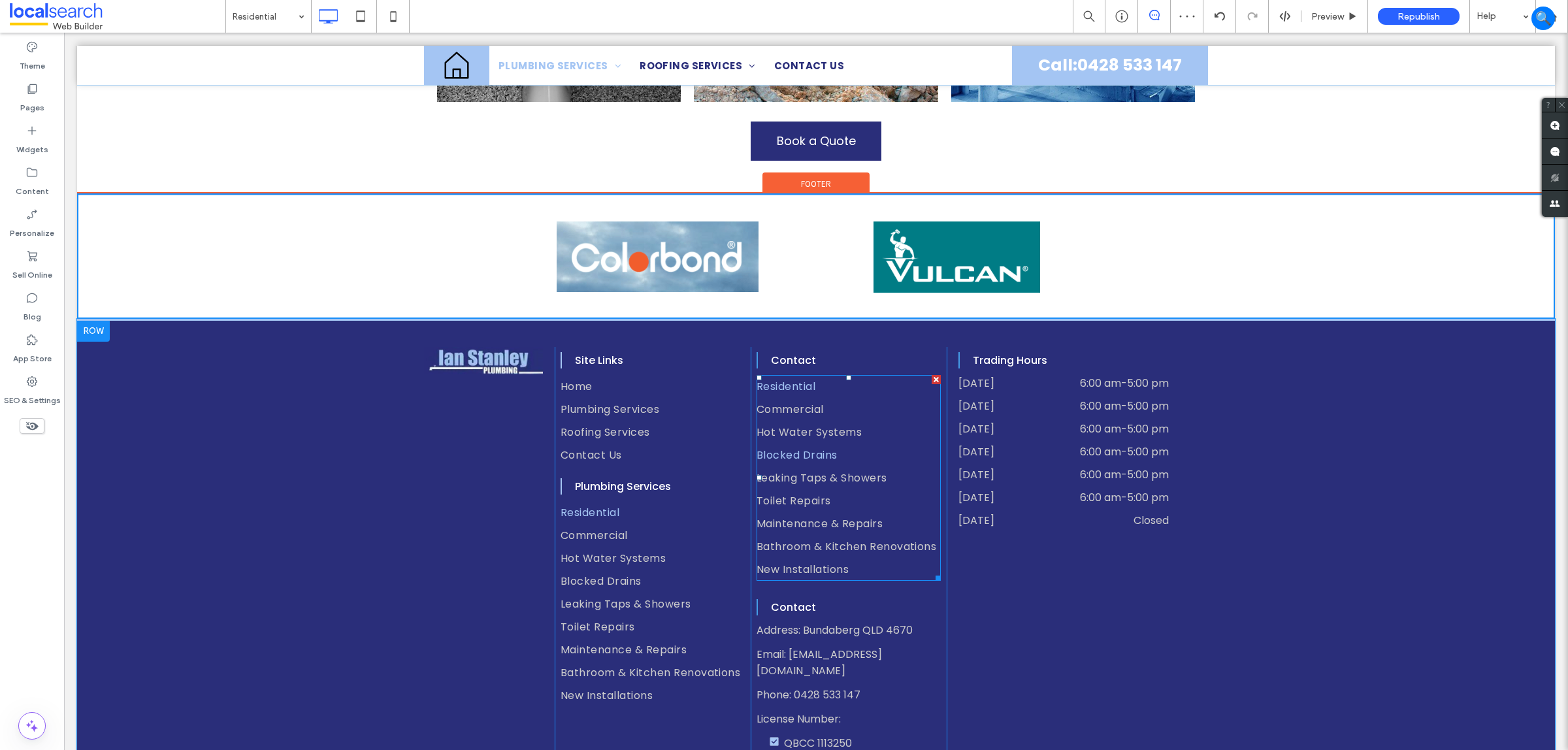
click at [820, 447] on span "Blocked Drains" at bounding box center [796, 455] width 81 height 16
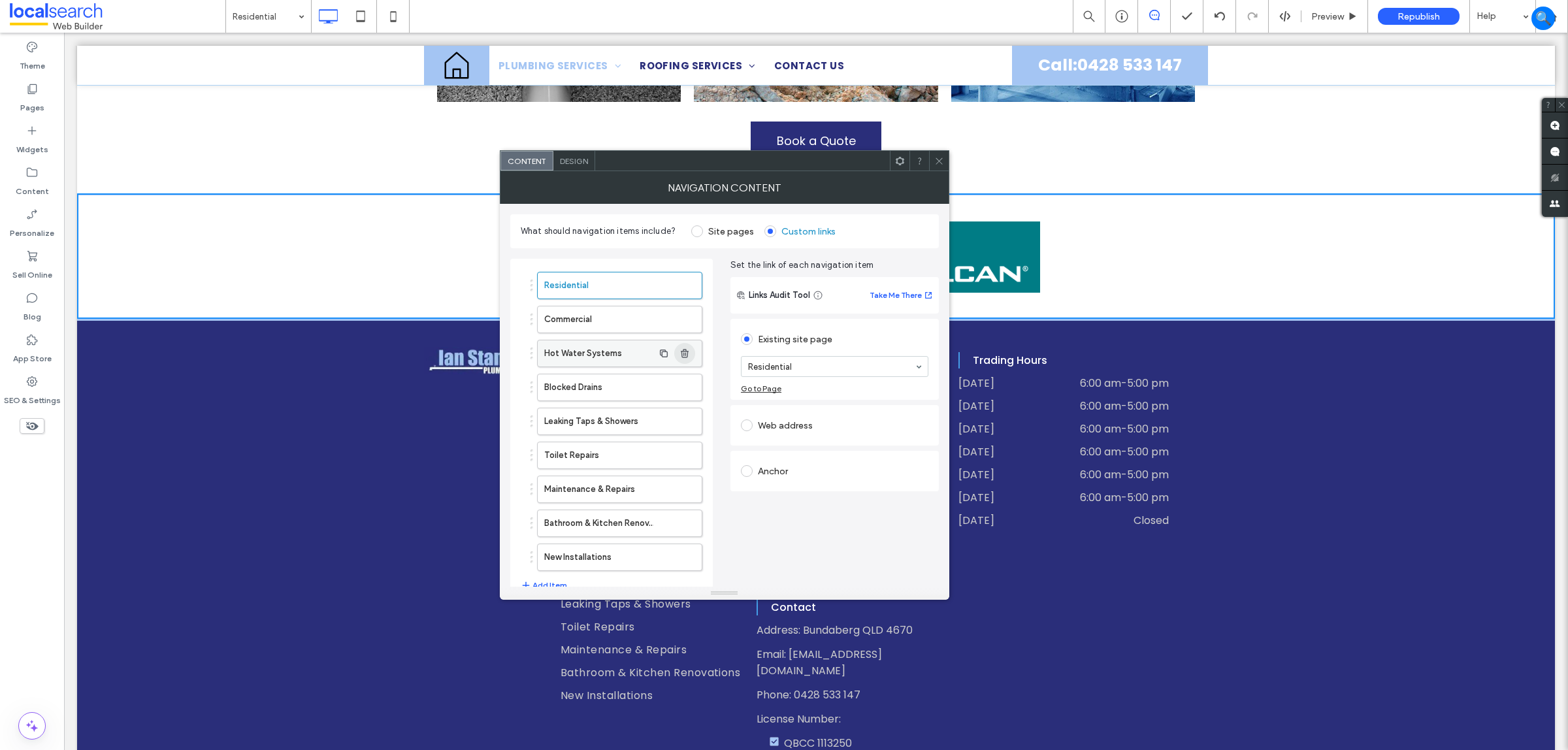
click at [690, 360] on span "button" at bounding box center [684, 353] width 20 height 20
click at [690, 355] on icon "button" at bounding box center [685, 354] width 11 height 11
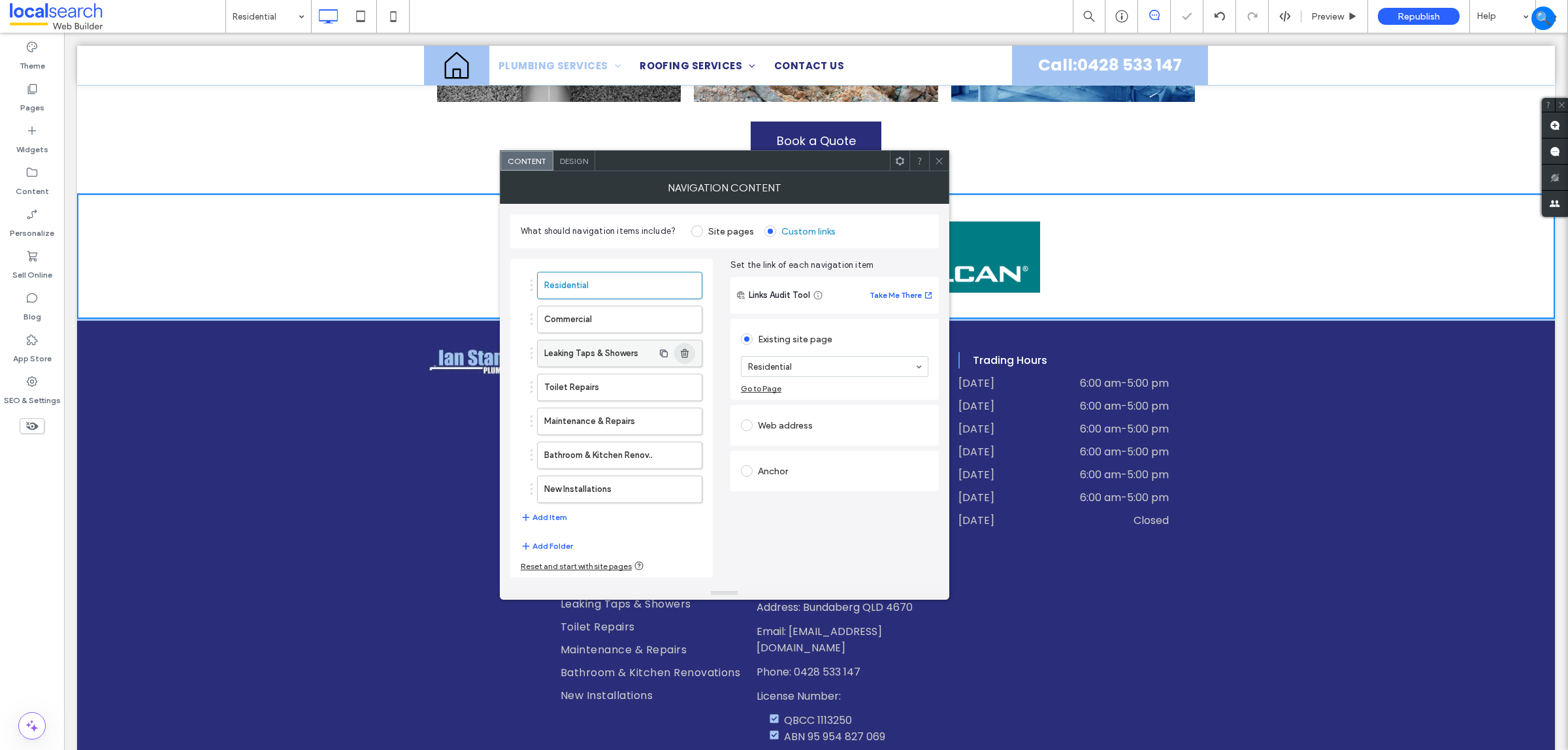
click at [690, 355] on icon "button" at bounding box center [685, 354] width 11 height 11
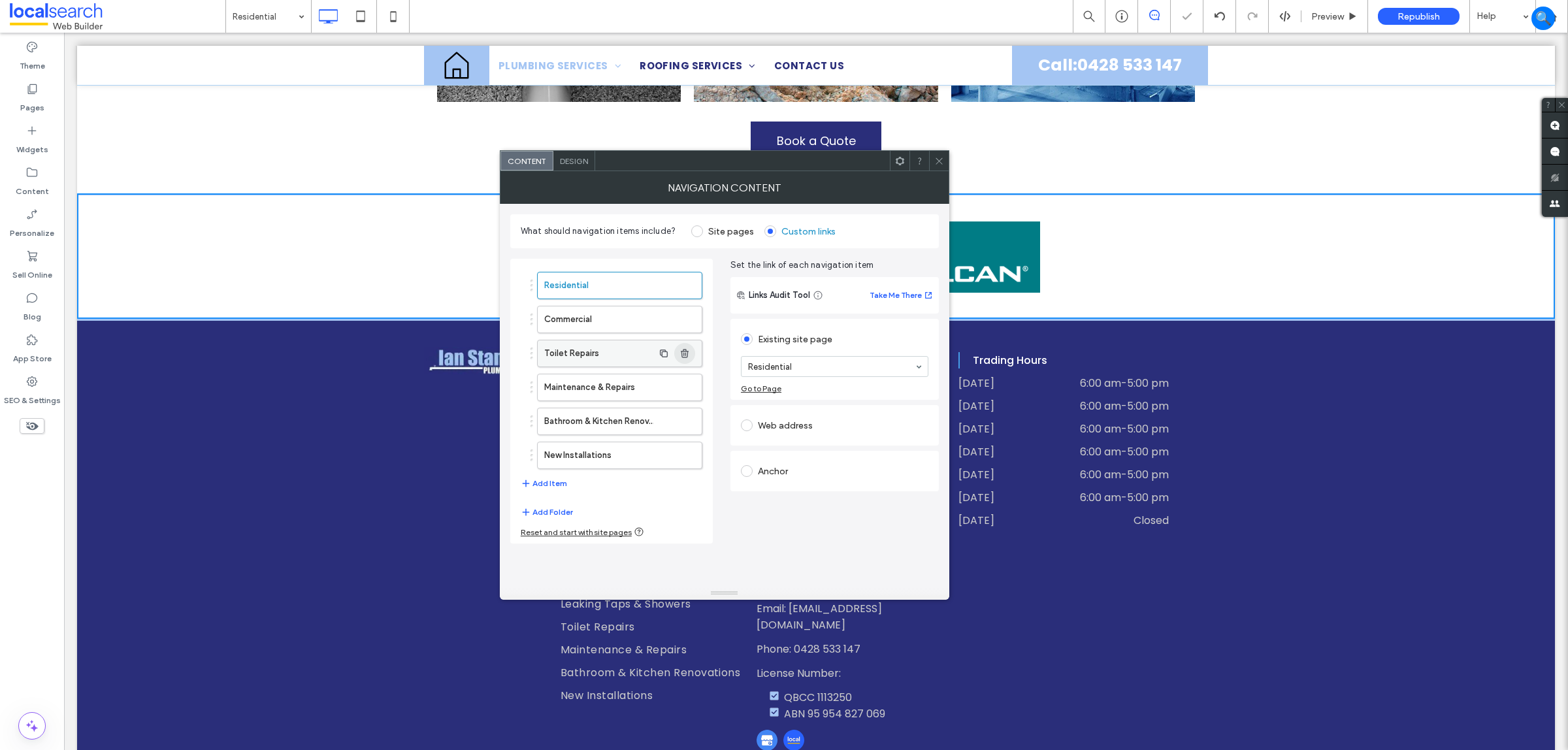
click at [690, 355] on icon "button" at bounding box center [685, 354] width 11 height 11
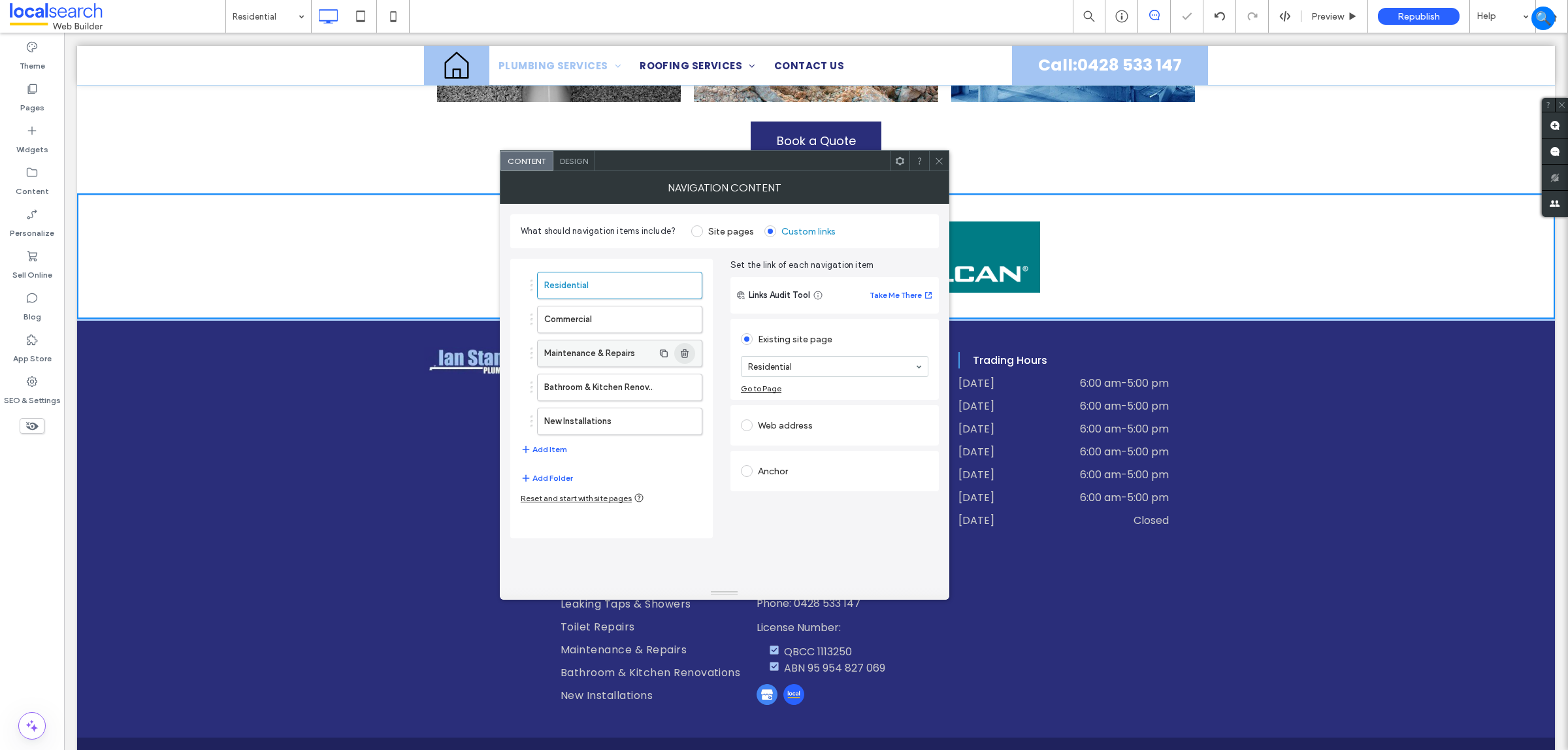
click at [690, 355] on icon "button" at bounding box center [685, 354] width 11 height 11
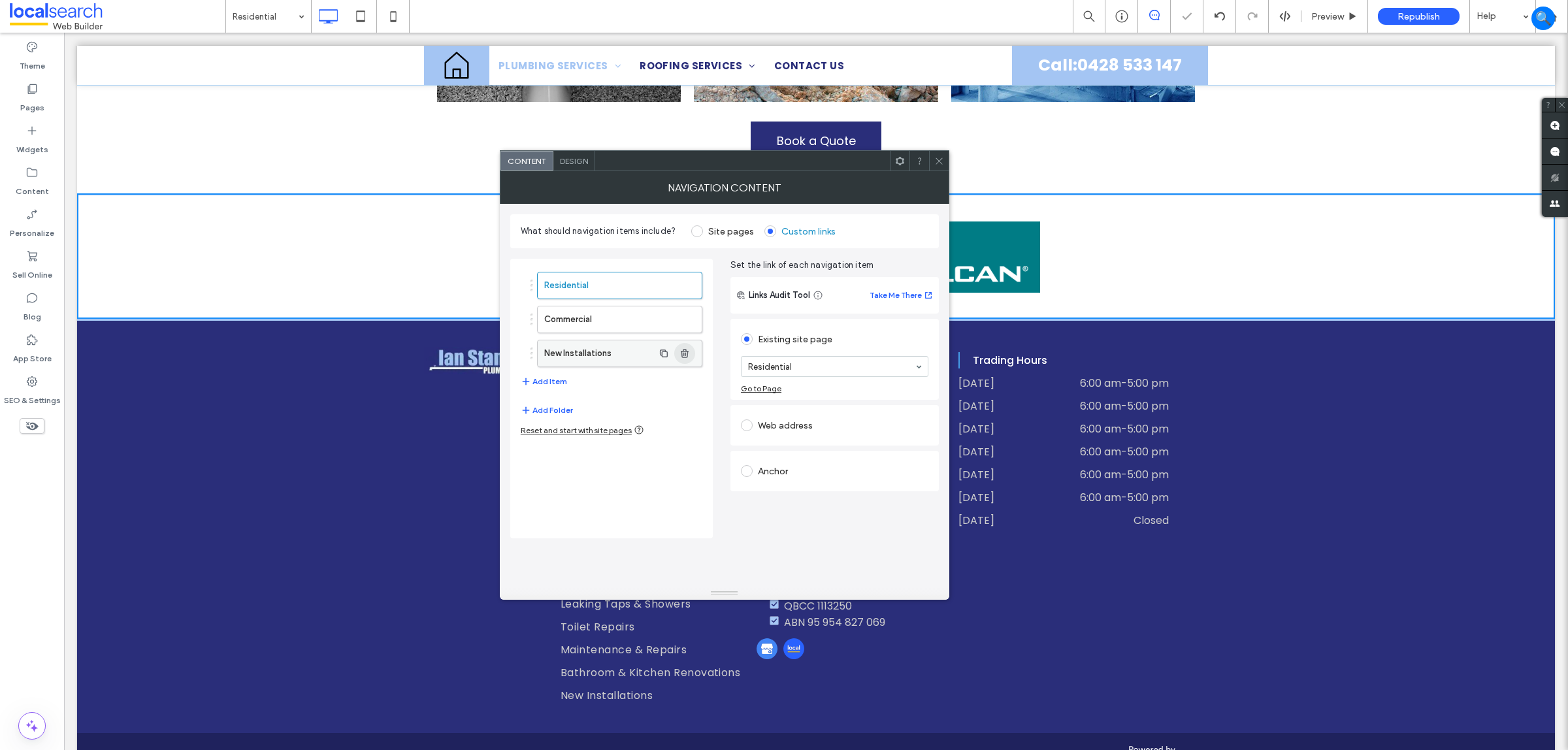
click at [690, 355] on icon "button" at bounding box center [685, 354] width 11 height 11
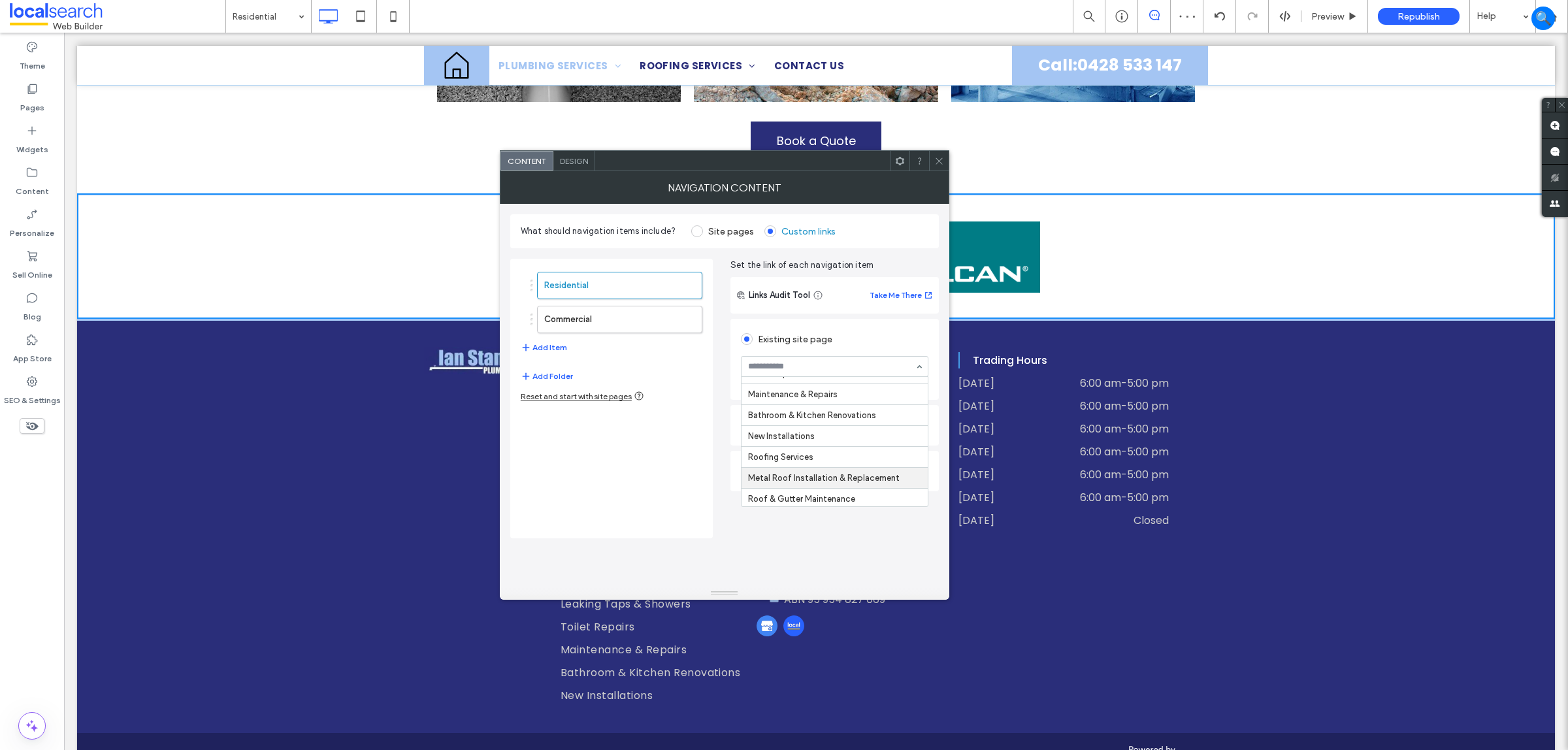
scroll to position [209, 0]
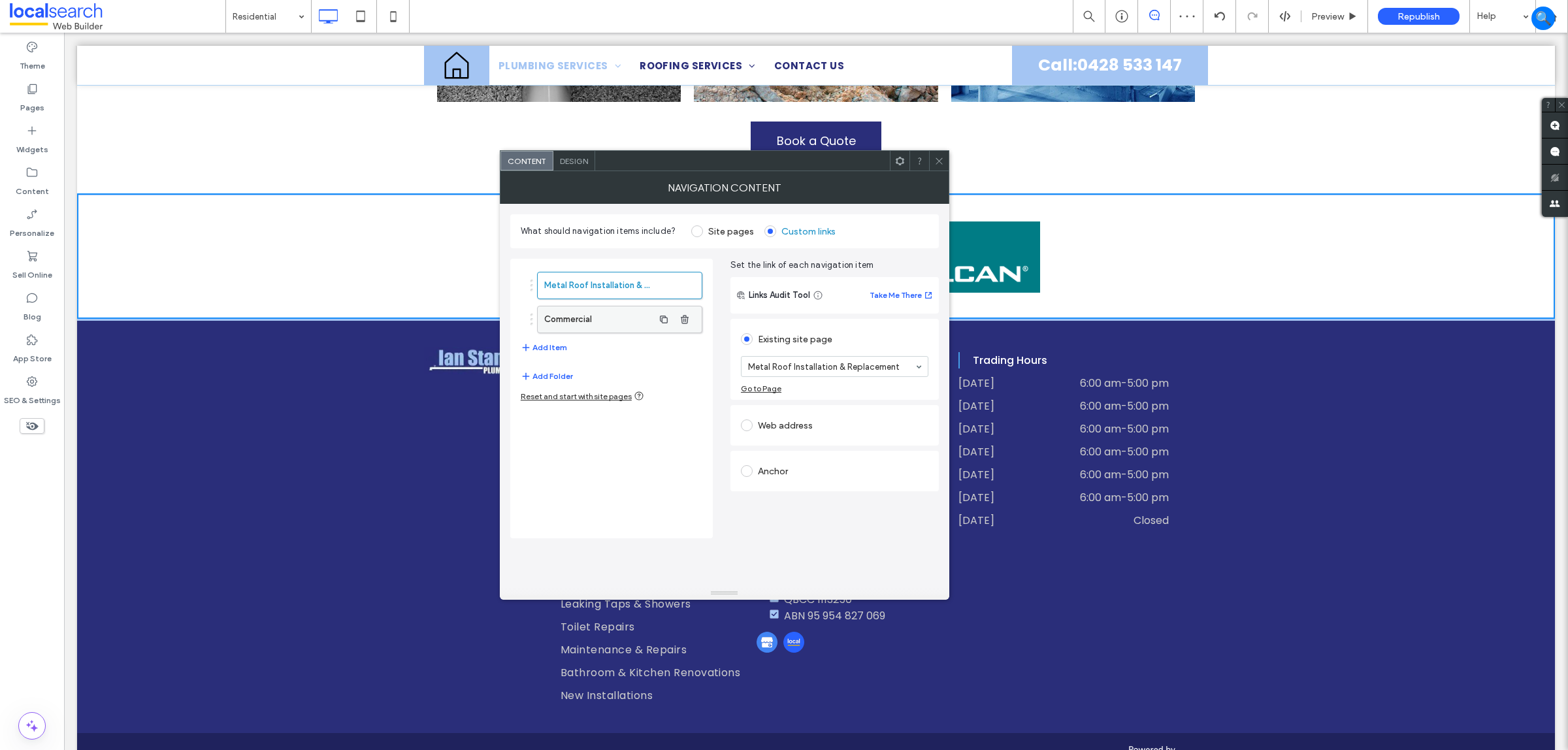
drag, startPoint x: 592, startPoint y: 332, endPoint x: 600, endPoint y: 325, distance: 10.6
click at [592, 332] on label "Commercial" at bounding box center [599, 319] width 109 height 26
click at [943, 160] on icon at bounding box center [939, 160] width 10 height 10
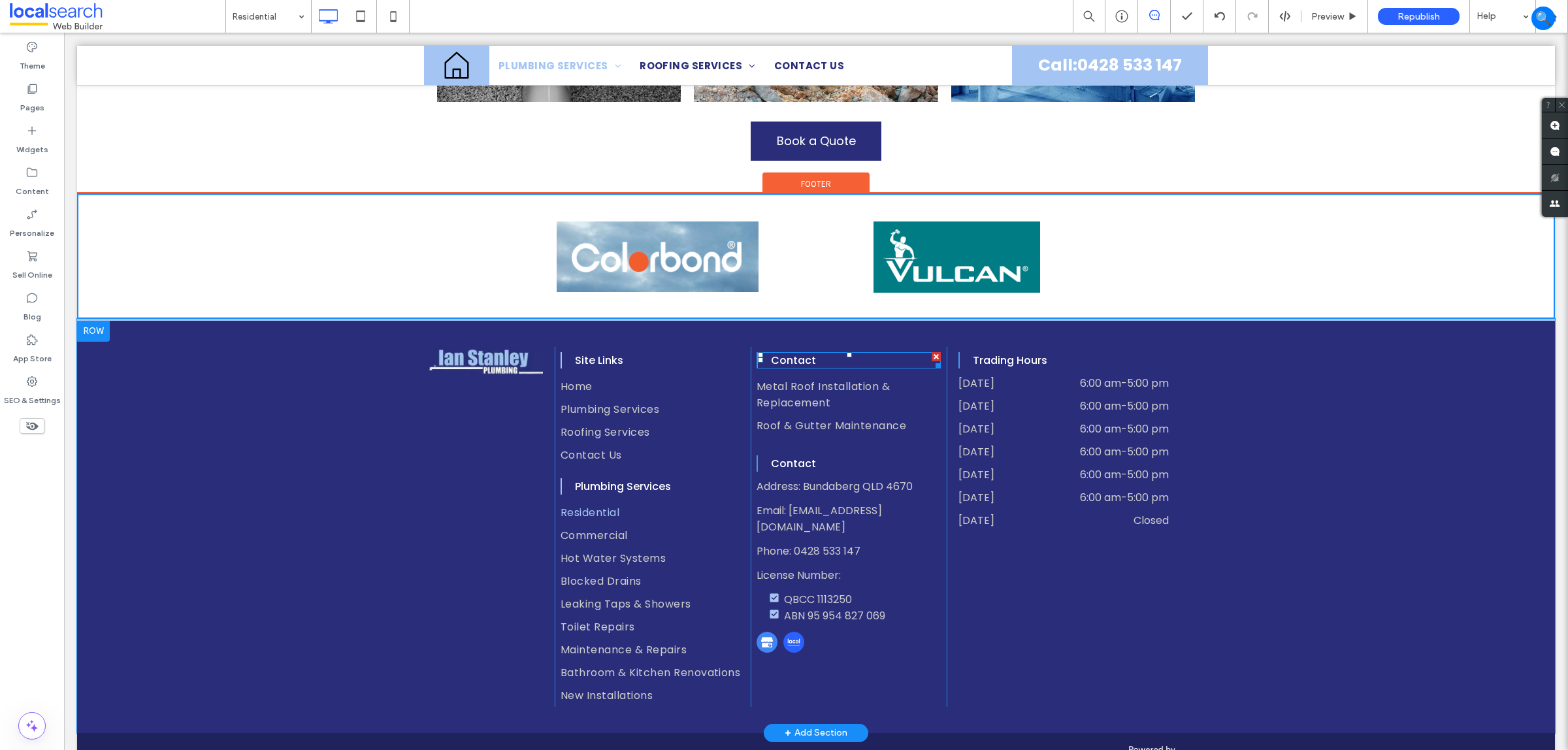
click at [809, 352] on h4 "Contact" at bounding box center [855, 360] width 170 height 16
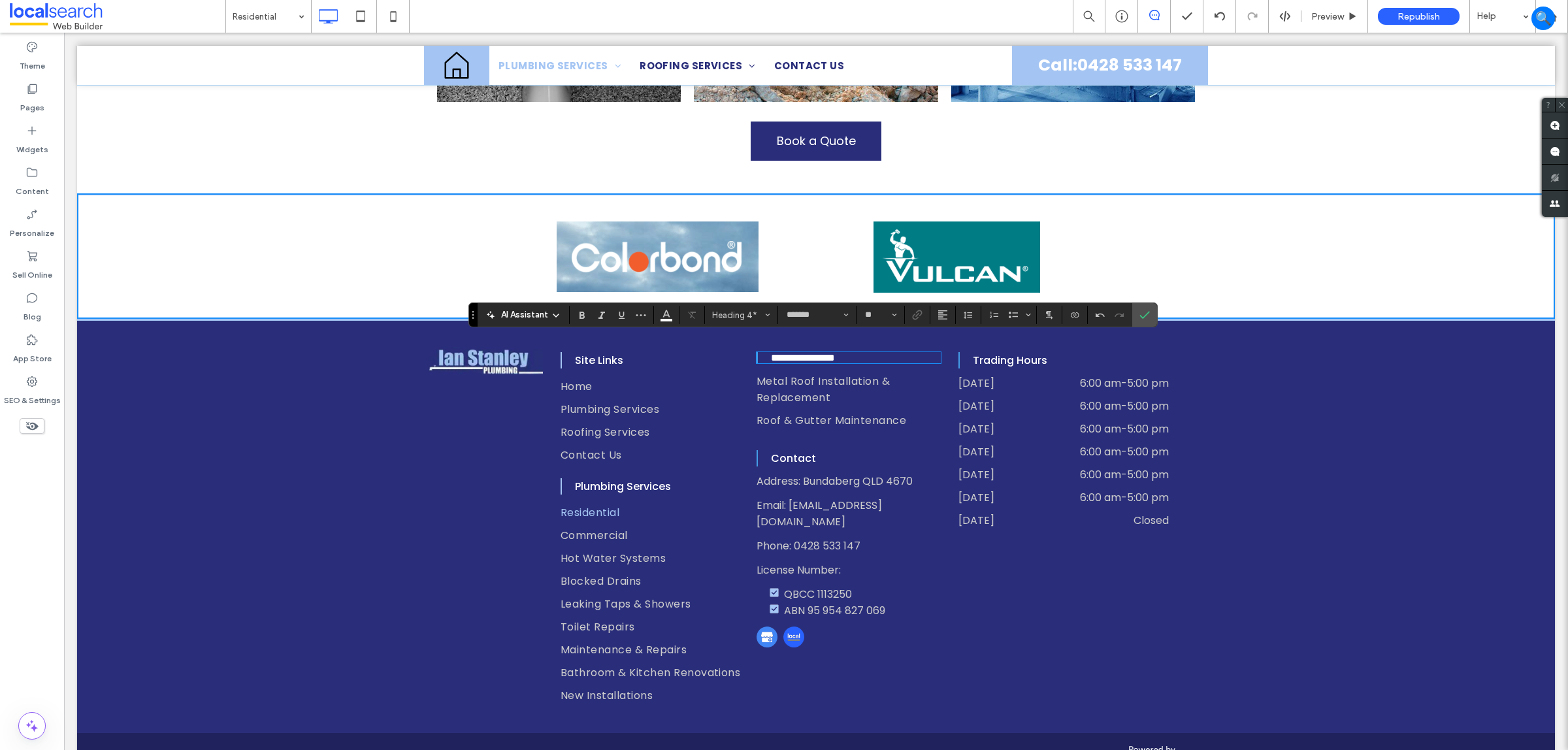
click at [905, 542] on div "**********" at bounding box center [849, 526] width 196 height 360
click at [1138, 322] on label "Confirm" at bounding box center [1145, 314] width 20 height 23
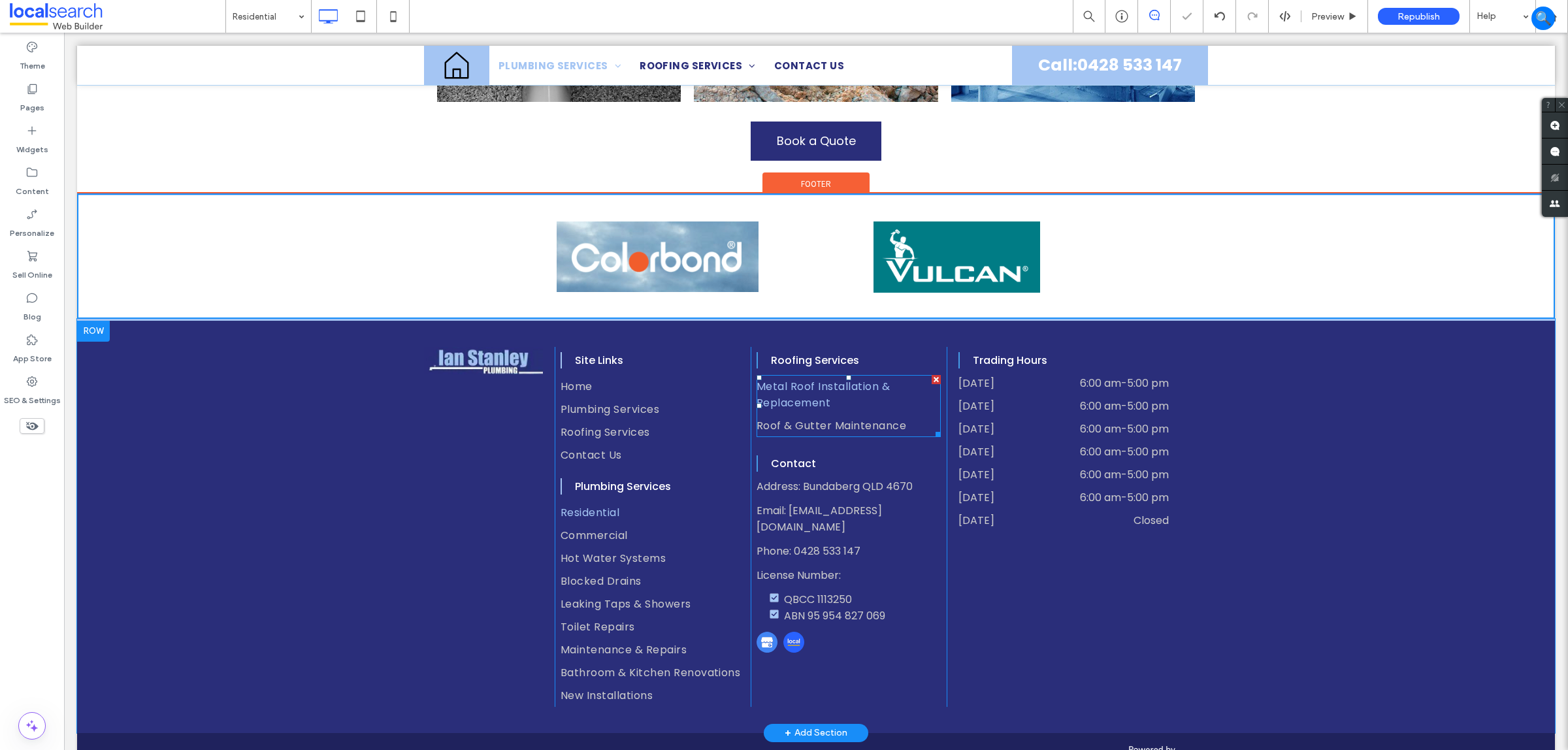
click at [878, 390] on span "Metal Roof Installation & Replacement" at bounding box center [848, 395] width 184 height 33
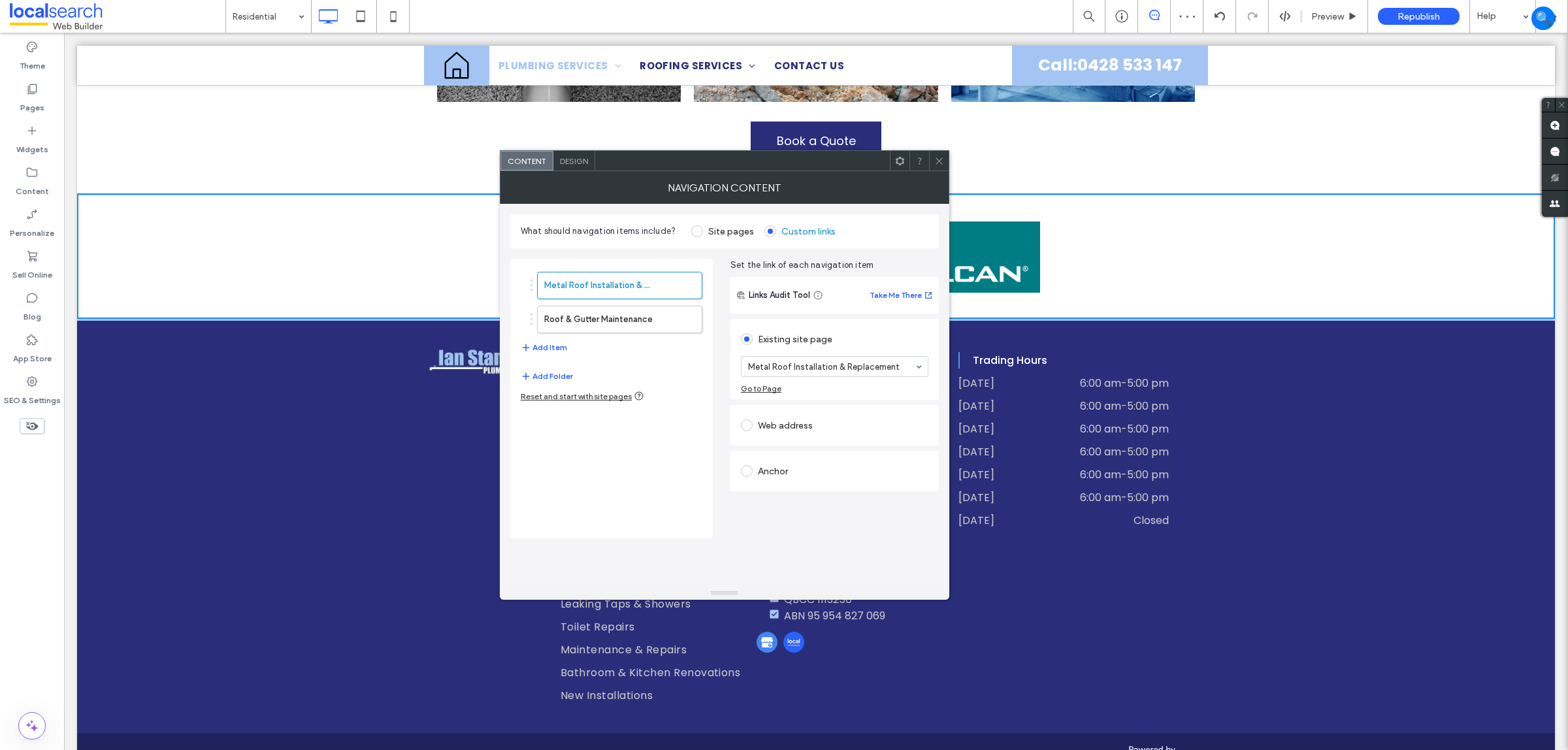
click at [938, 162] on icon at bounding box center [939, 160] width 10 height 10
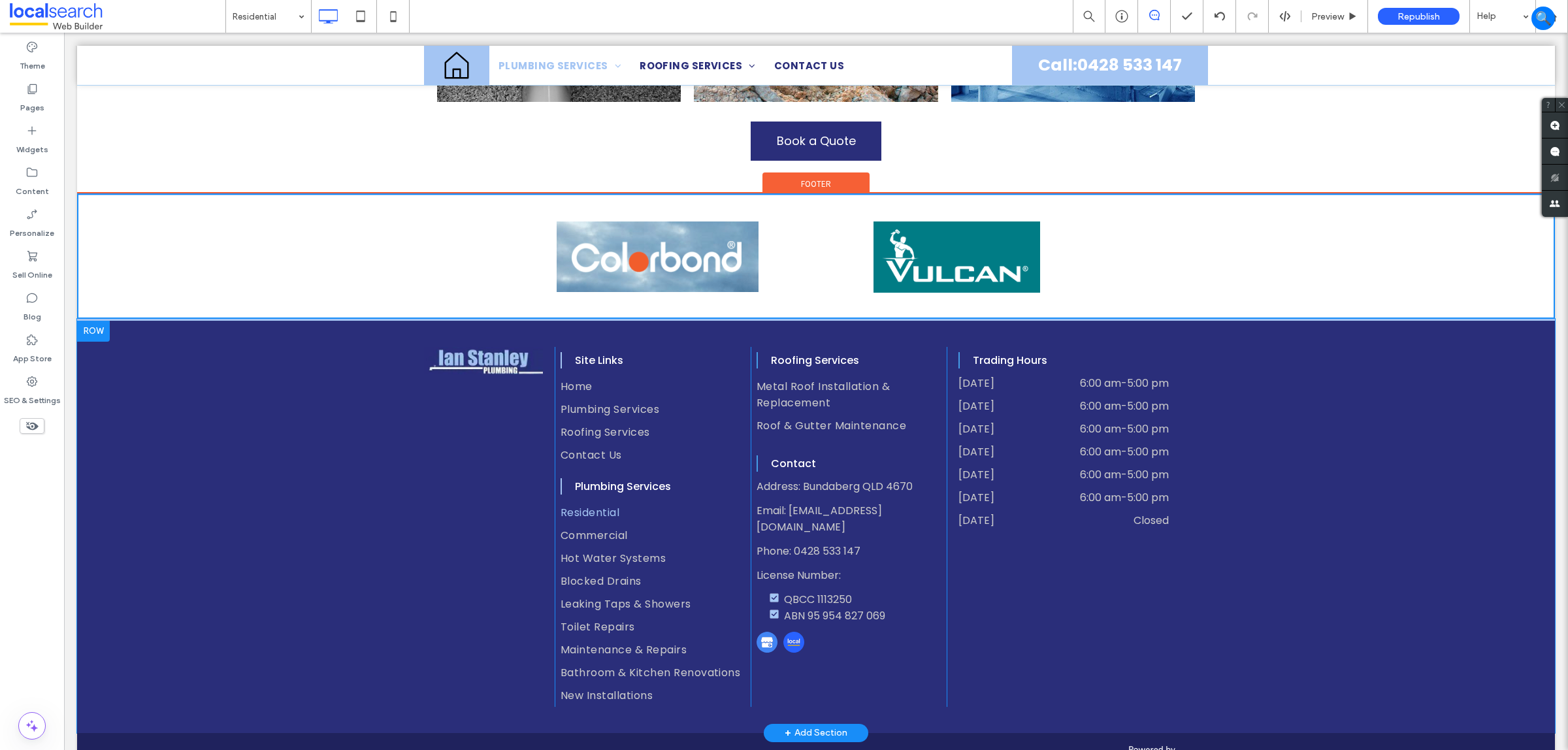
click at [854, 626] on div "Roofing Services Metal Roof Installation & Replacement Roof & Gutter Maintenanc…" at bounding box center [849, 526] width 196 height 360
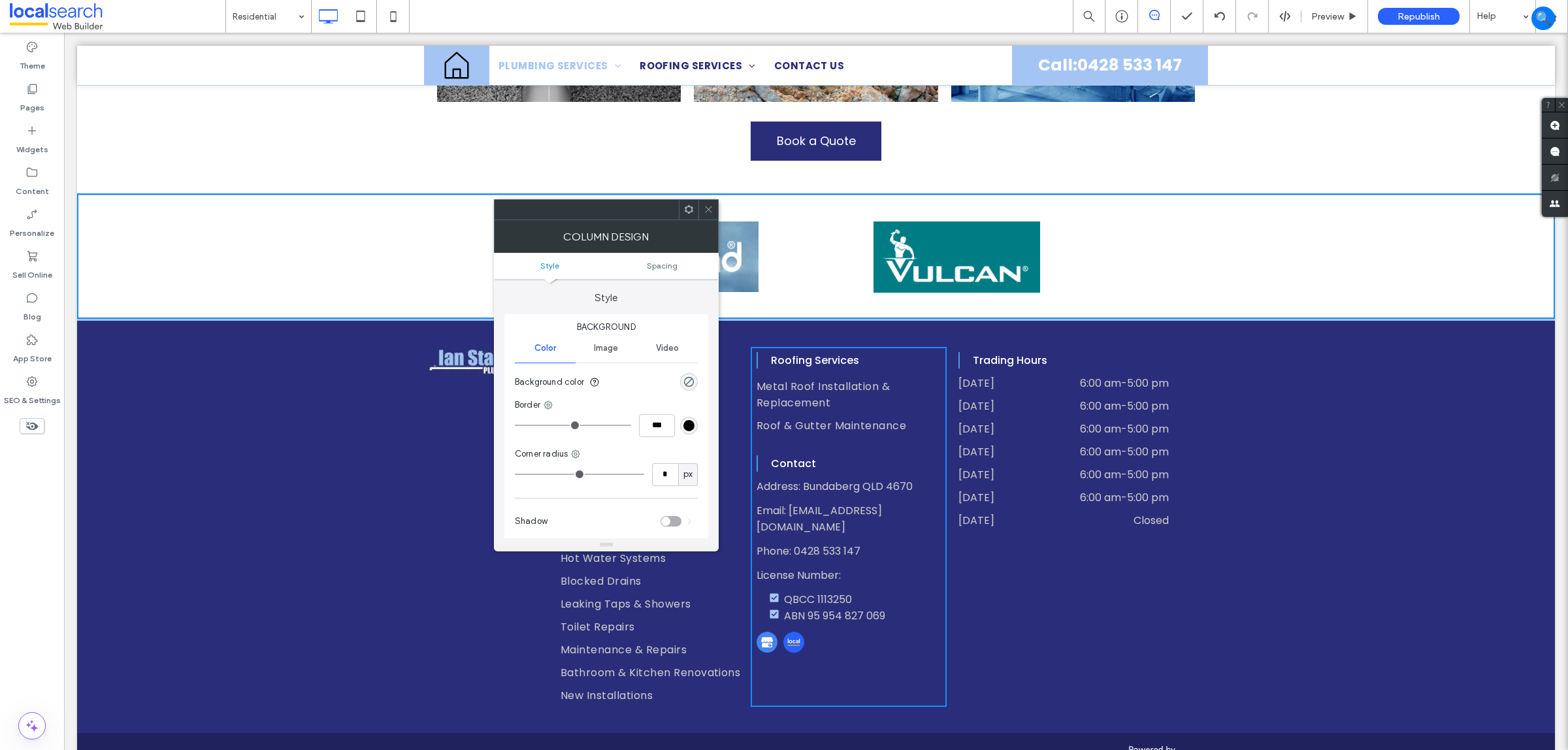
click at [711, 202] on span at bounding box center [708, 209] width 10 height 20
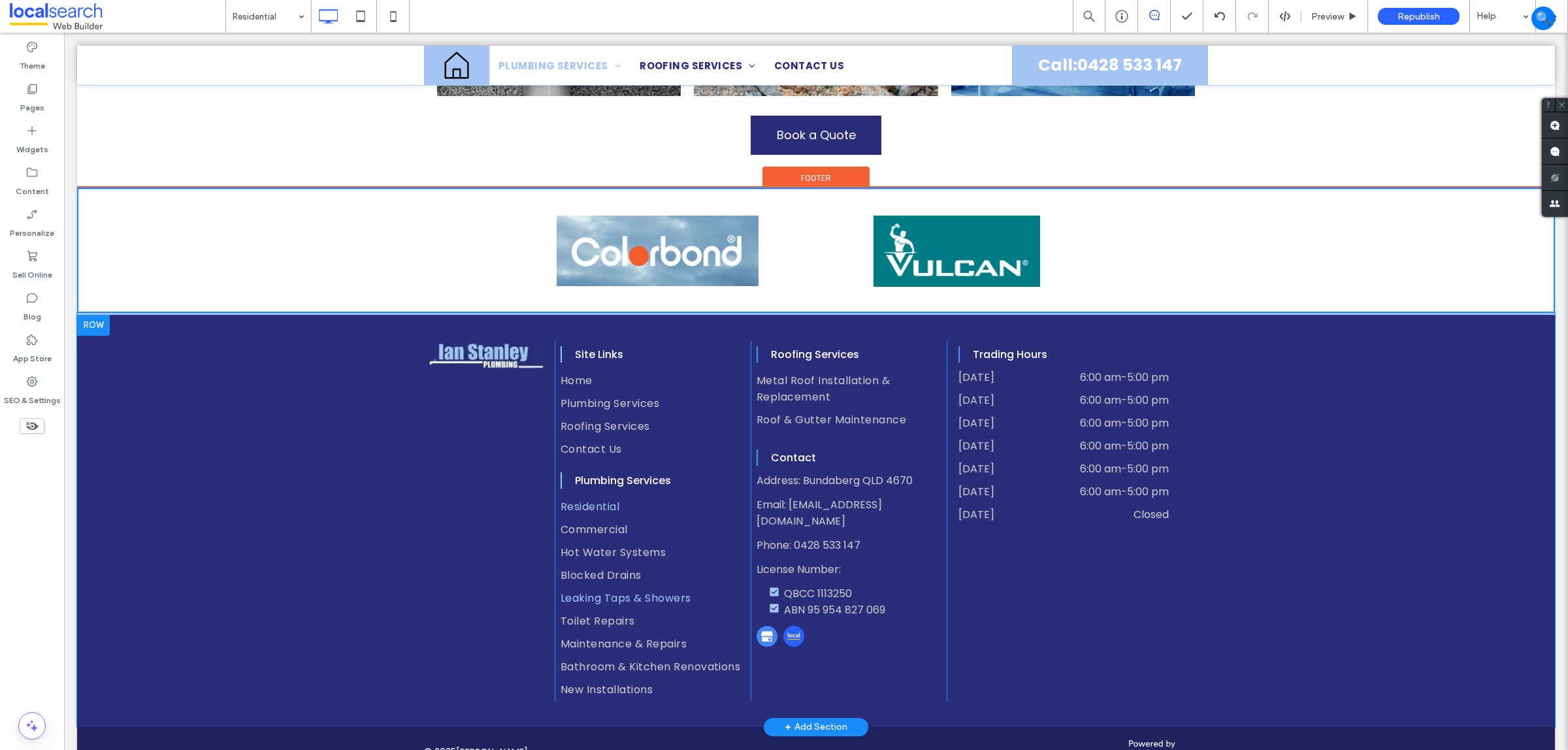
scroll to position [1810, 0]
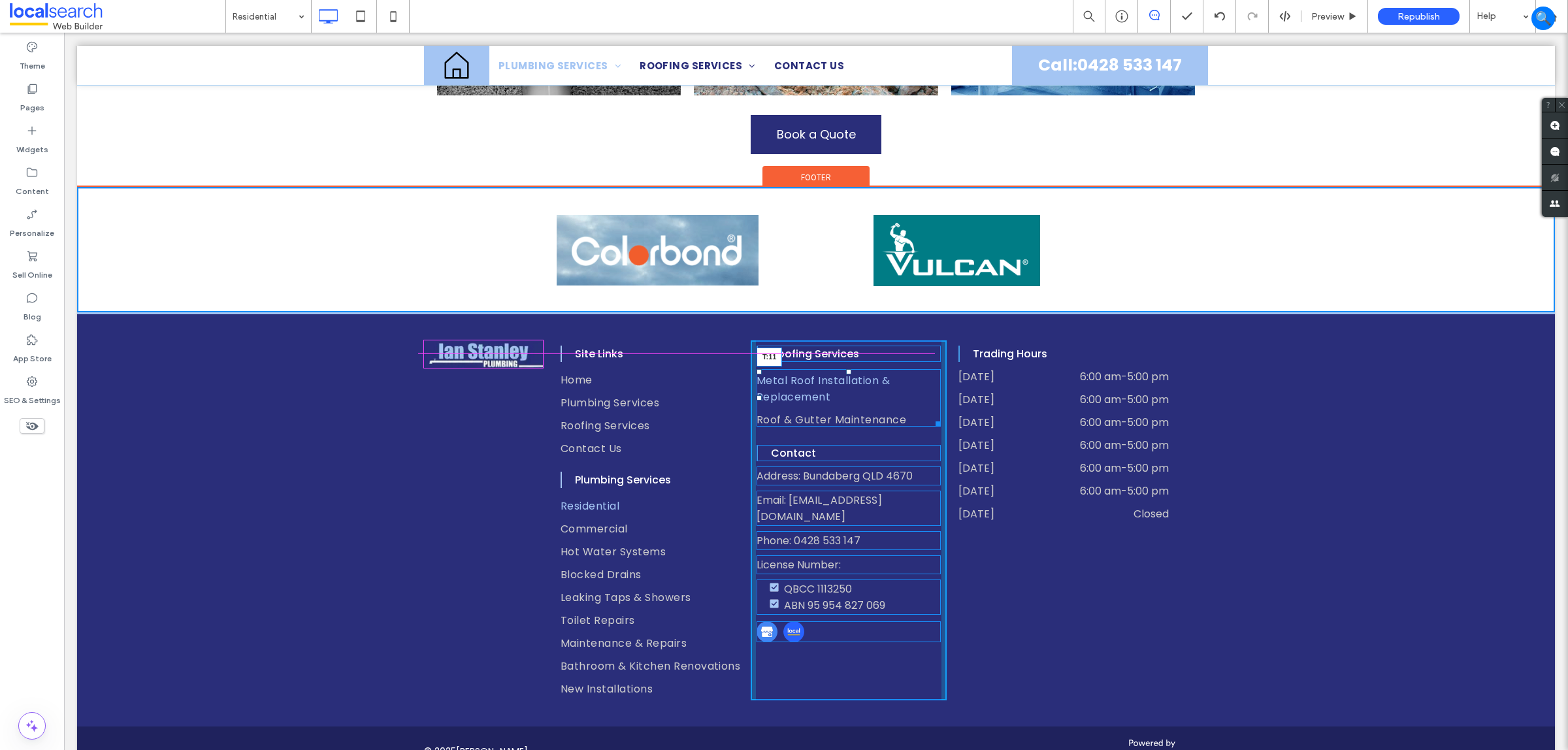
click at [842, 369] on nav "Metal Roof Installation & Replacement Roof & Gutter Maintenance T:11" at bounding box center [848, 397] width 184 height 58
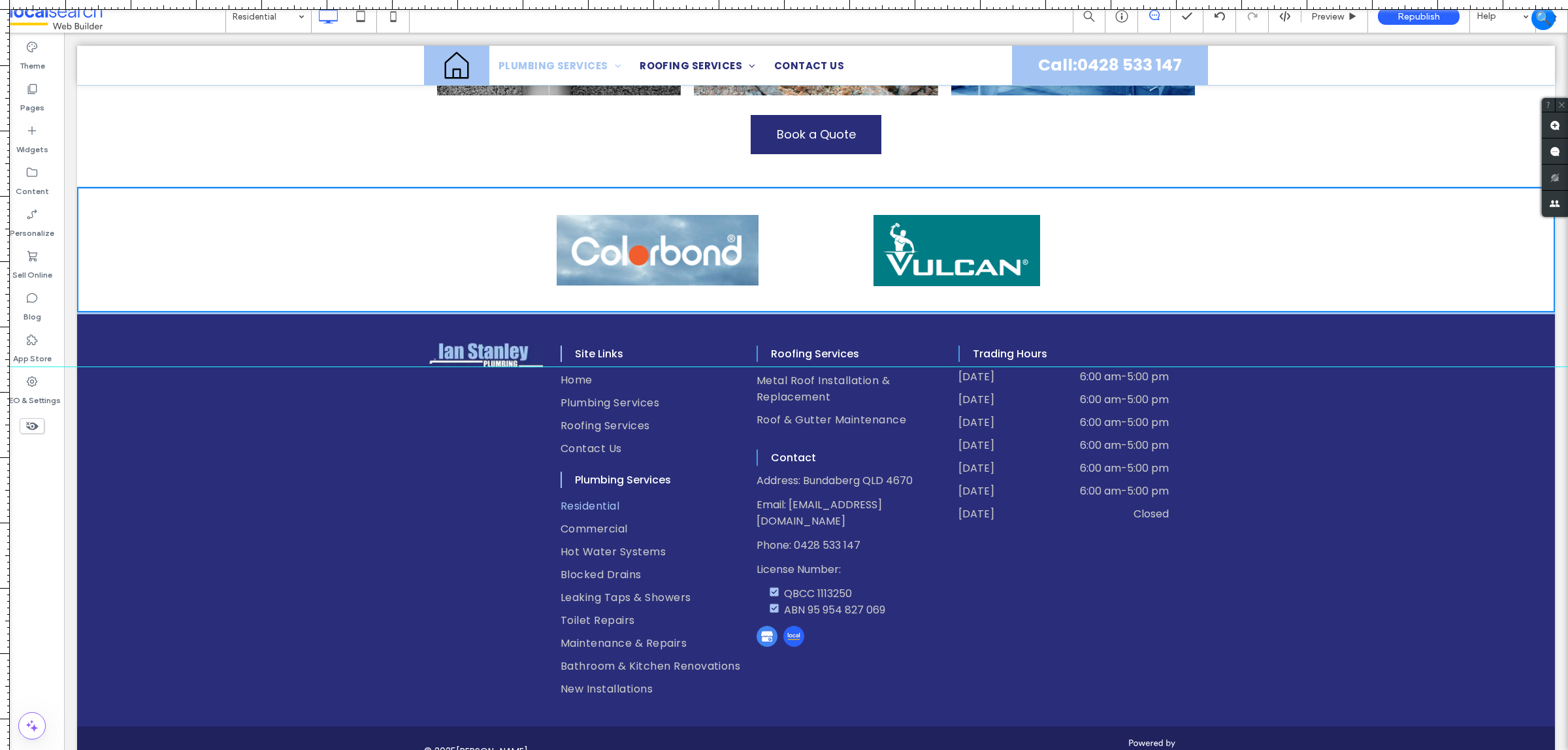
drag, startPoint x: 982, startPoint y: 2, endPoint x: 849, endPoint y: 366, distance: 387.5
click at [849, 749] on div at bounding box center [784, 750] width 1568 height 0
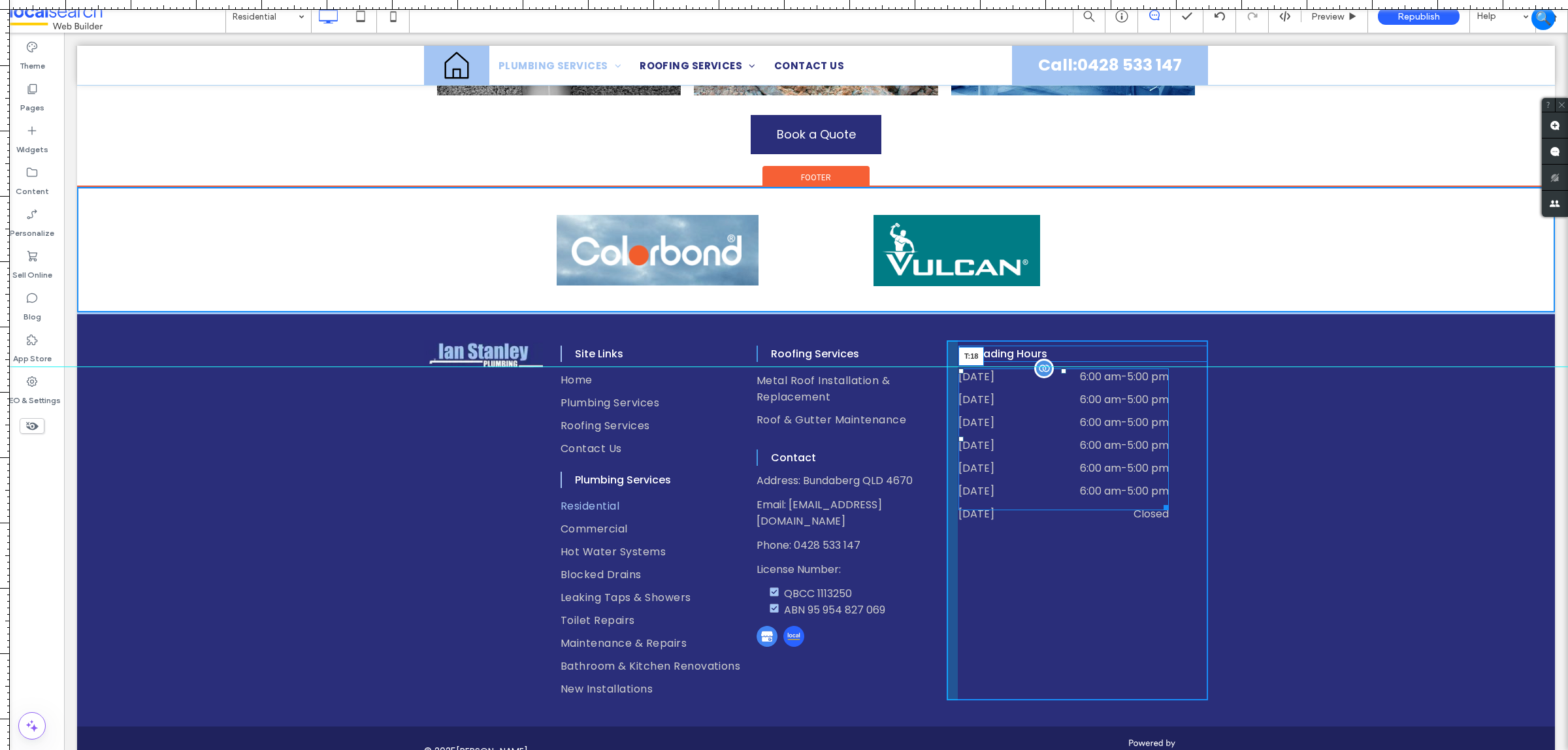
click at [1061, 369] on div at bounding box center [1064, 371] width 5 height 5
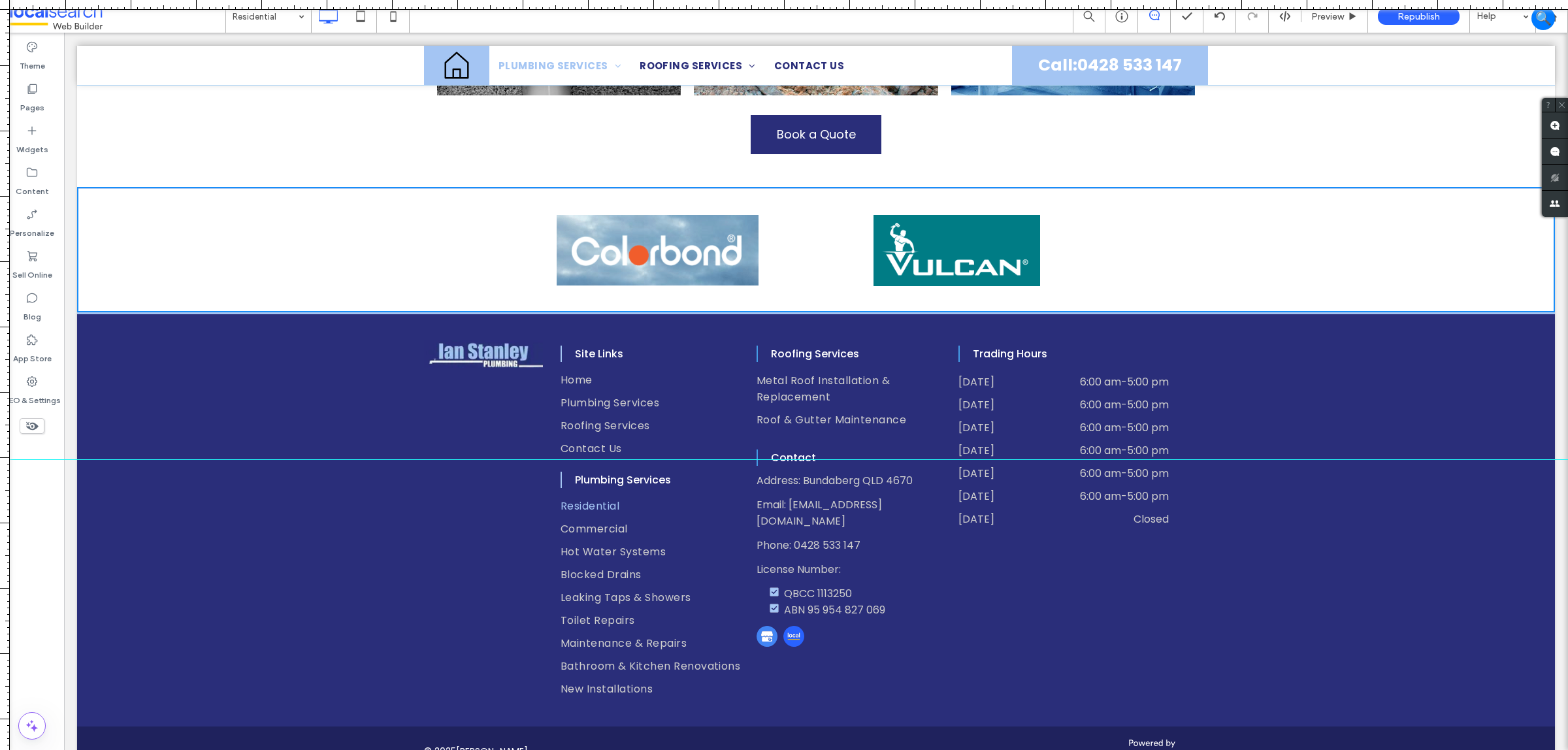
drag, startPoint x: 1217, startPoint y: 367, endPoint x: 1281, endPoint y: 461, distance: 113.7
click at [1281, 461] on div at bounding box center [784, 460] width 1568 height 11
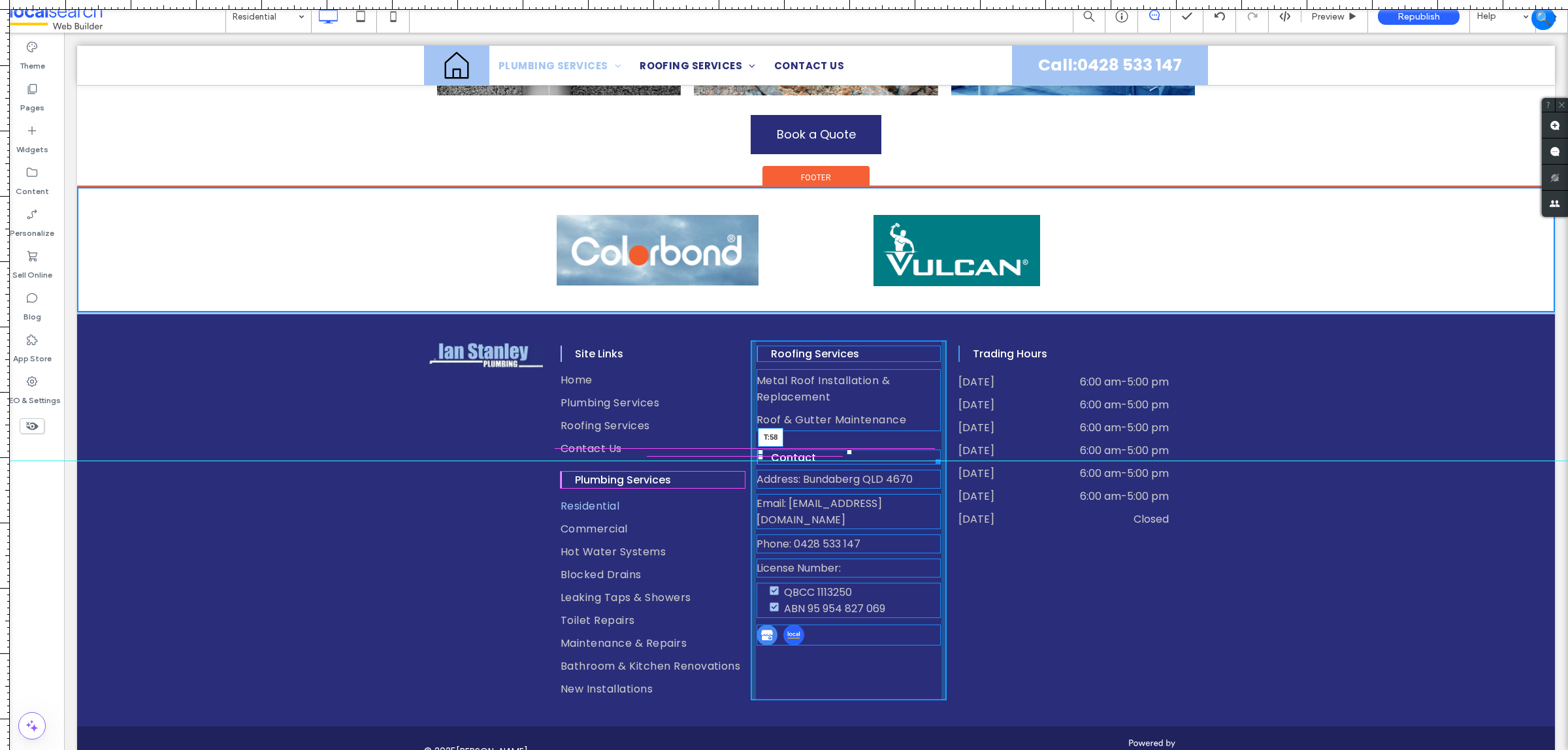
drag, startPoint x: 845, startPoint y: 430, endPoint x: 864, endPoint y: 452, distance: 29.1
click at [864, 452] on div "Contact T:58" at bounding box center [848, 457] width 184 height 15
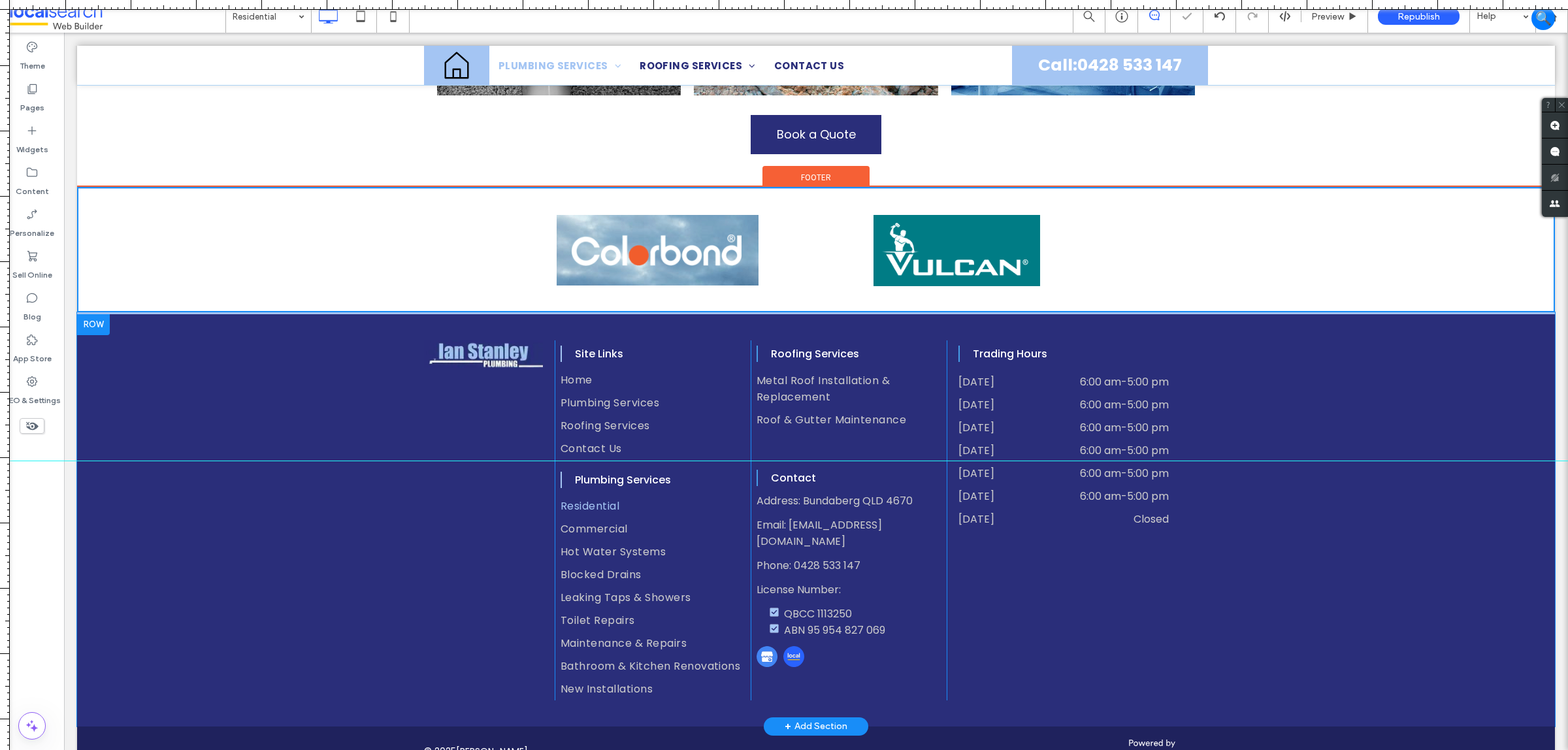
click at [1152, 560] on div "Trading Hours Monday 6:00 am - 5:00 pm Tuesday 6:00 am - 5:00 pm Wednesday 6:00…" at bounding box center [1077, 520] width 261 height 360
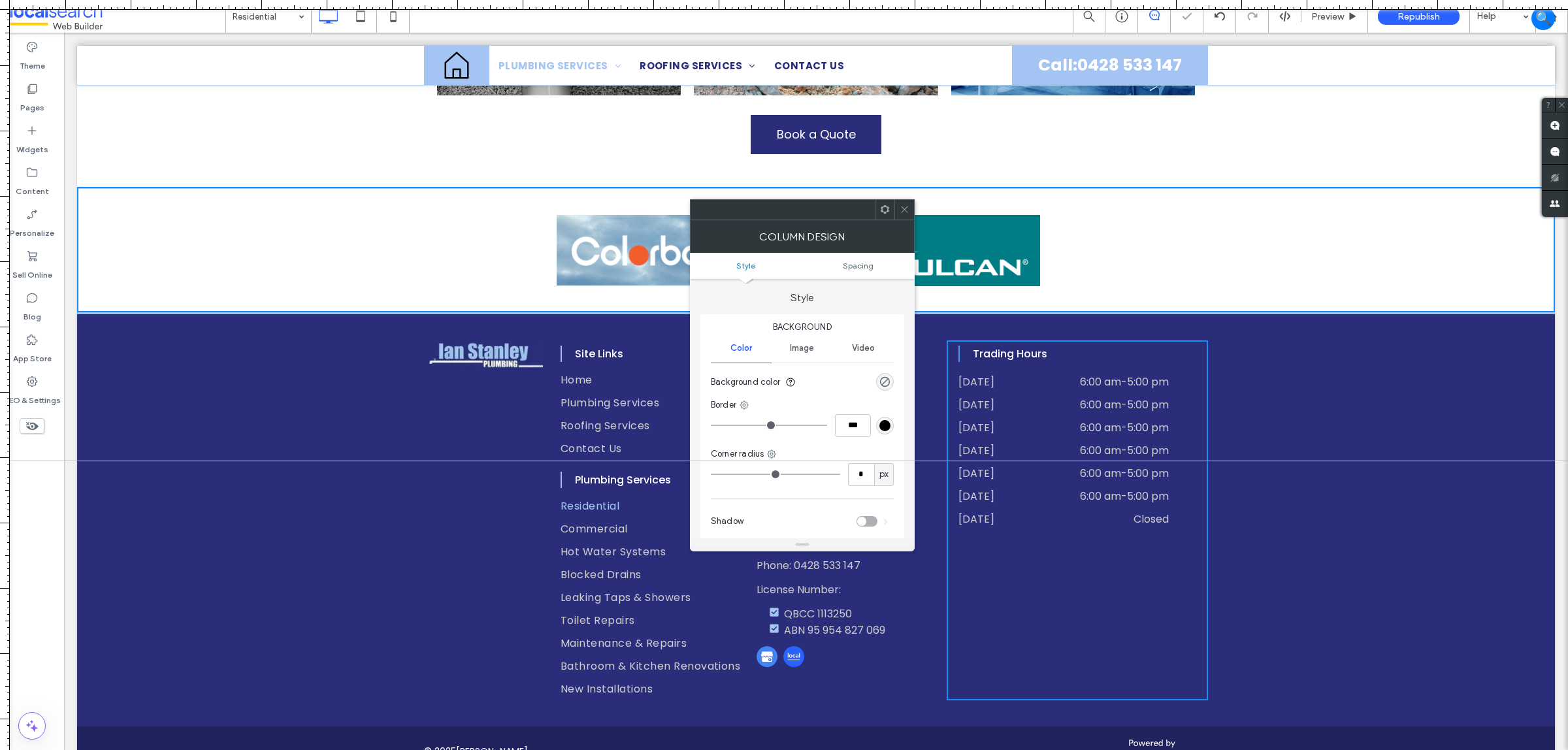
click at [1367, 531] on div "Click To Paste Site Links Home Plumbing Services Roofing Services Contact Us Cl…" at bounding box center [816, 519] width 1478 height 414
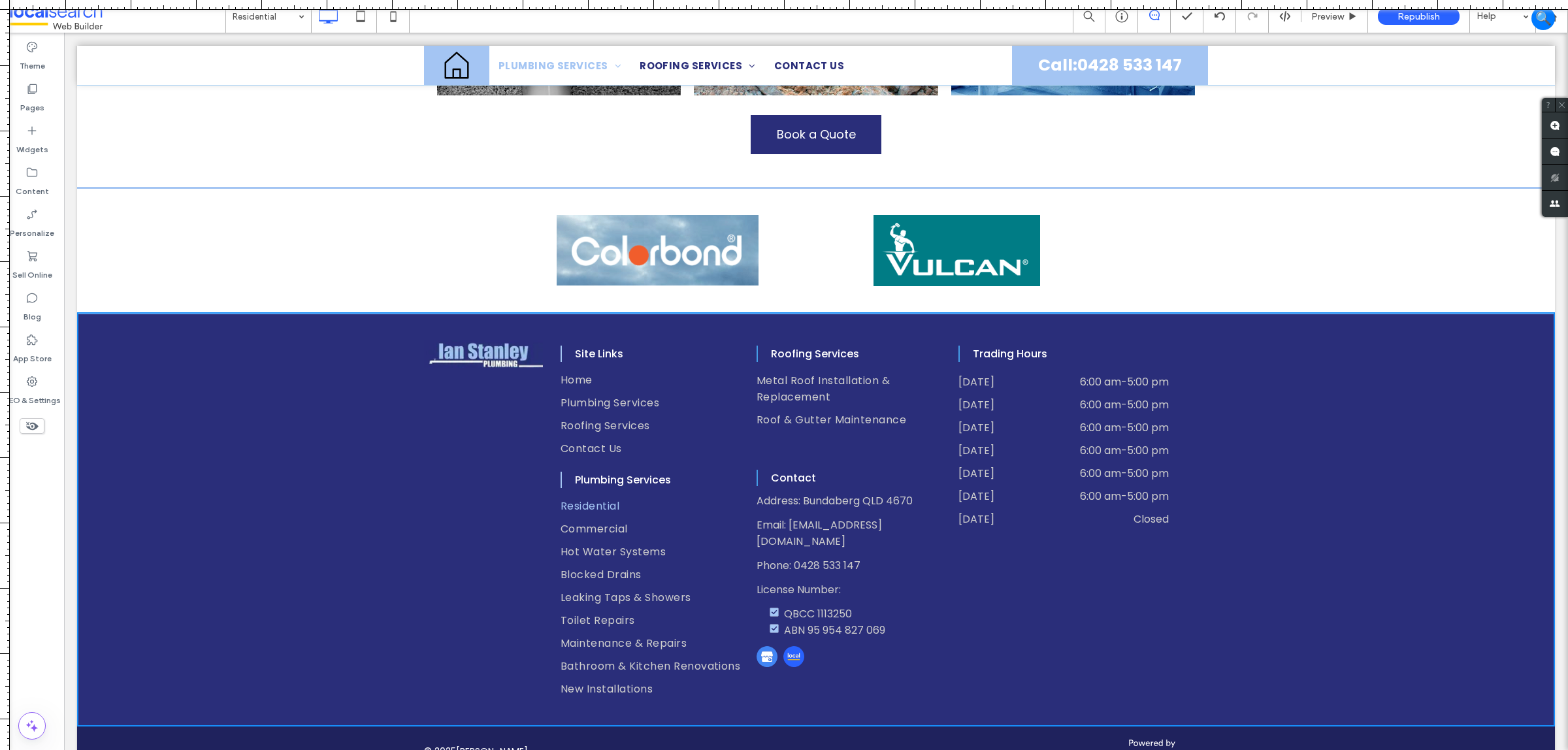
drag, startPoint x: 1203, startPoint y: 462, endPoint x: 1015, endPoint y: 2, distance: 496.9
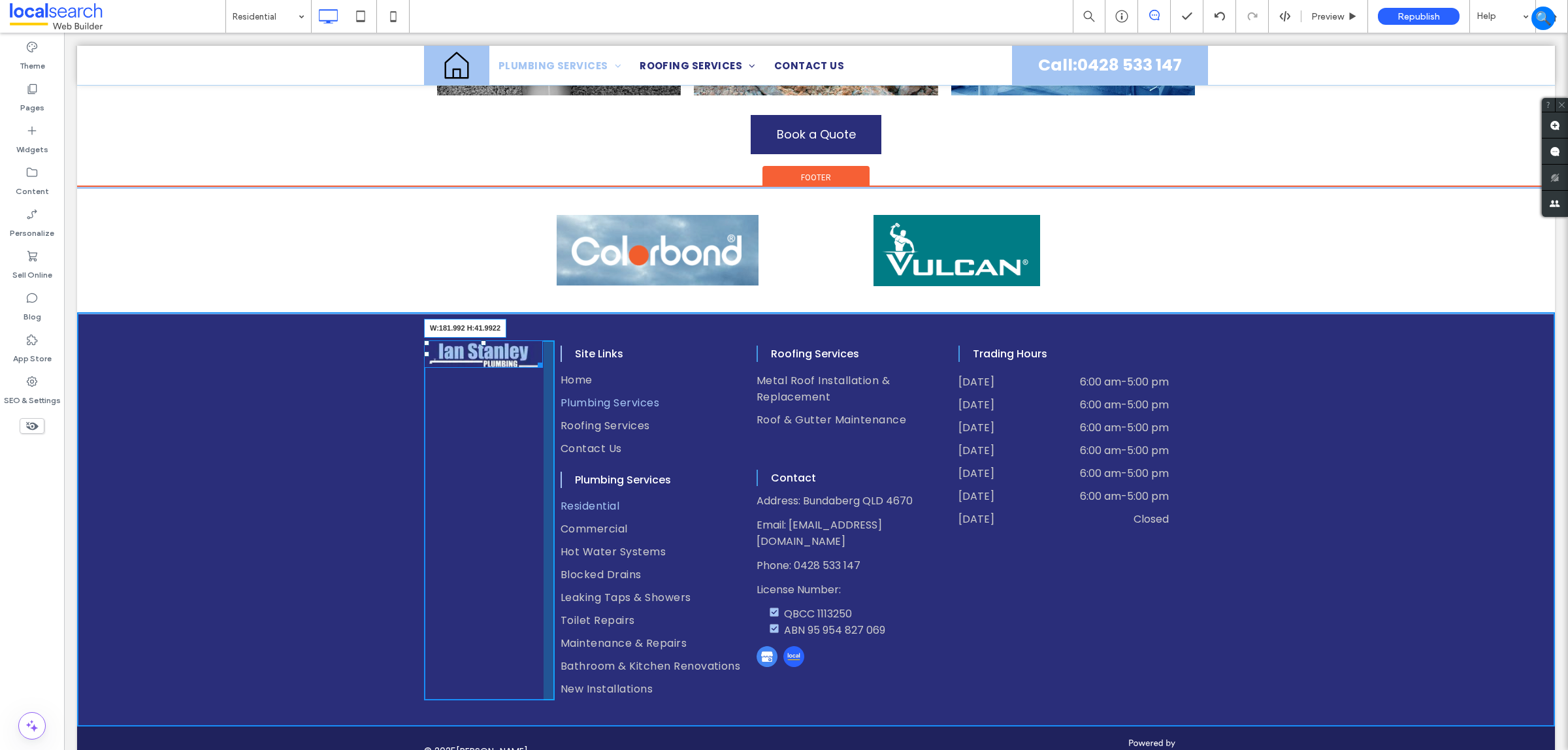
drag, startPoint x: 534, startPoint y: 346, endPoint x: 560, endPoint y: 380, distance: 42.8
click at [560, 380] on div "W:181.992 H:41.9922 Click To Paste Site Links Home Plumbing Services Roofing Se…" at bounding box center [816, 520] width 784 height 360
drag, startPoint x: 543, startPoint y: 411, endPoint x: 612, endPoint y: 443, distance: 76.1
click at [567, 409] on div "Click To Paste Site Links Home Plumbing Services Roofing Services Contact Us Cl…" at bounding box center [816, 520] width 784 height 360
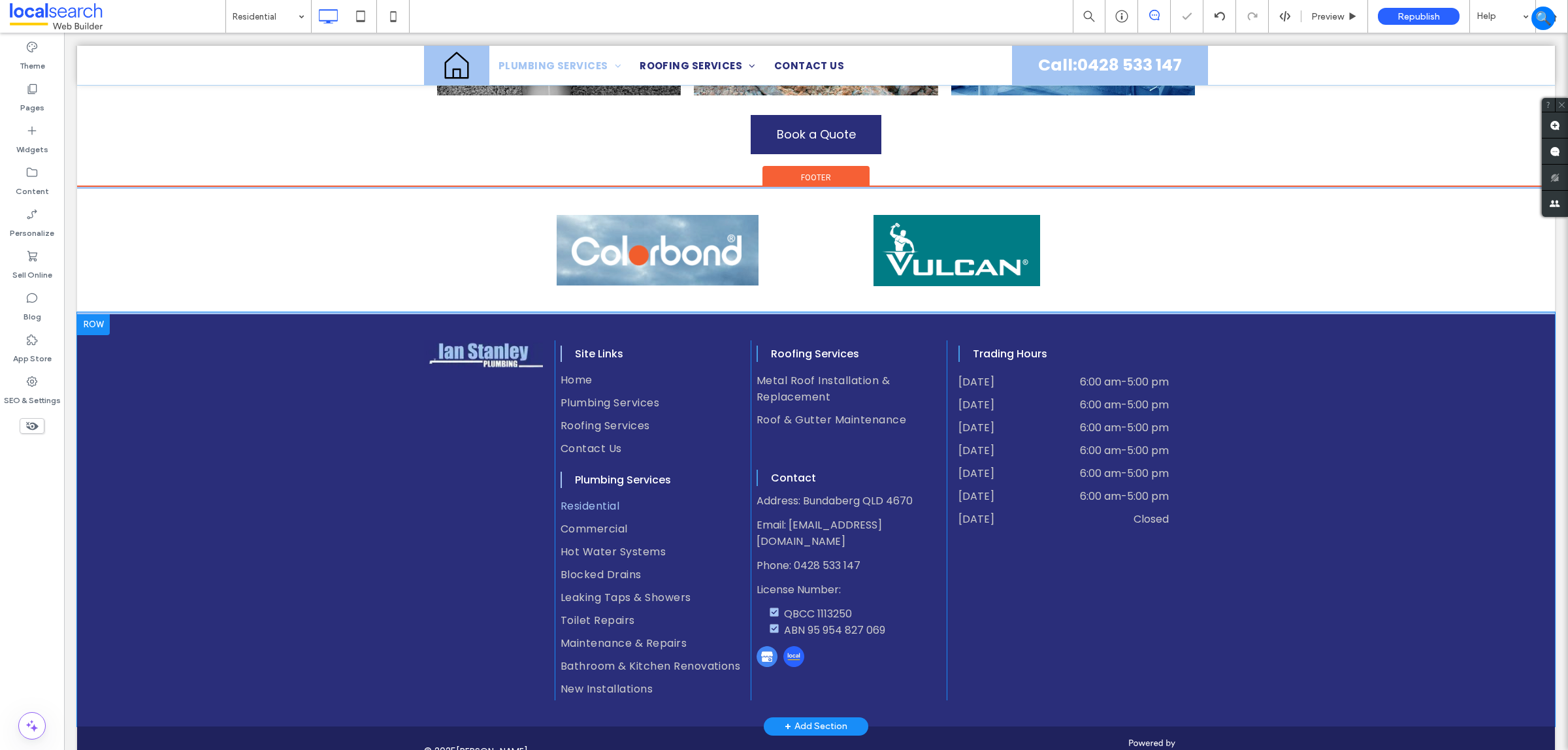
click at [309, 353] on div "Click To Paste Site Links Home Plumbing Services Roofing Services Contact Us Cl…" at bounding box center [816, 519] width 1478 height 414
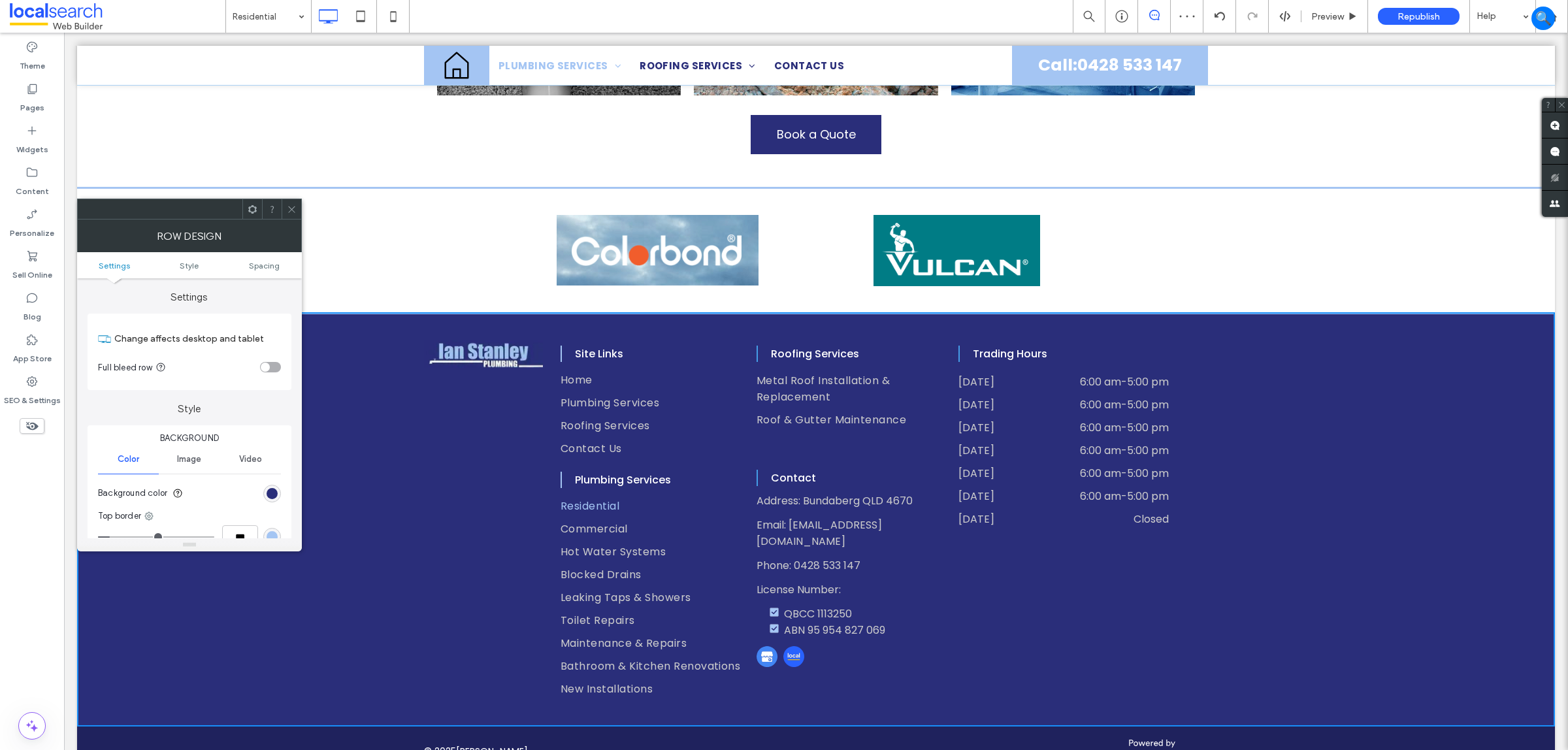
click at [386, 390] on div "Click To Paste Site Links Home Plumbing Services Roofing Services Contact Us Cl…" at bounding box center [816, 519] width 1478 height 414
drag, startPoint x: 296, startPoint y: 209, endPoint x: 298, endPoint y: 231, distance: 22.1
click at [293, 211] on icon at bounding box center [291, 209] width 10 height 10
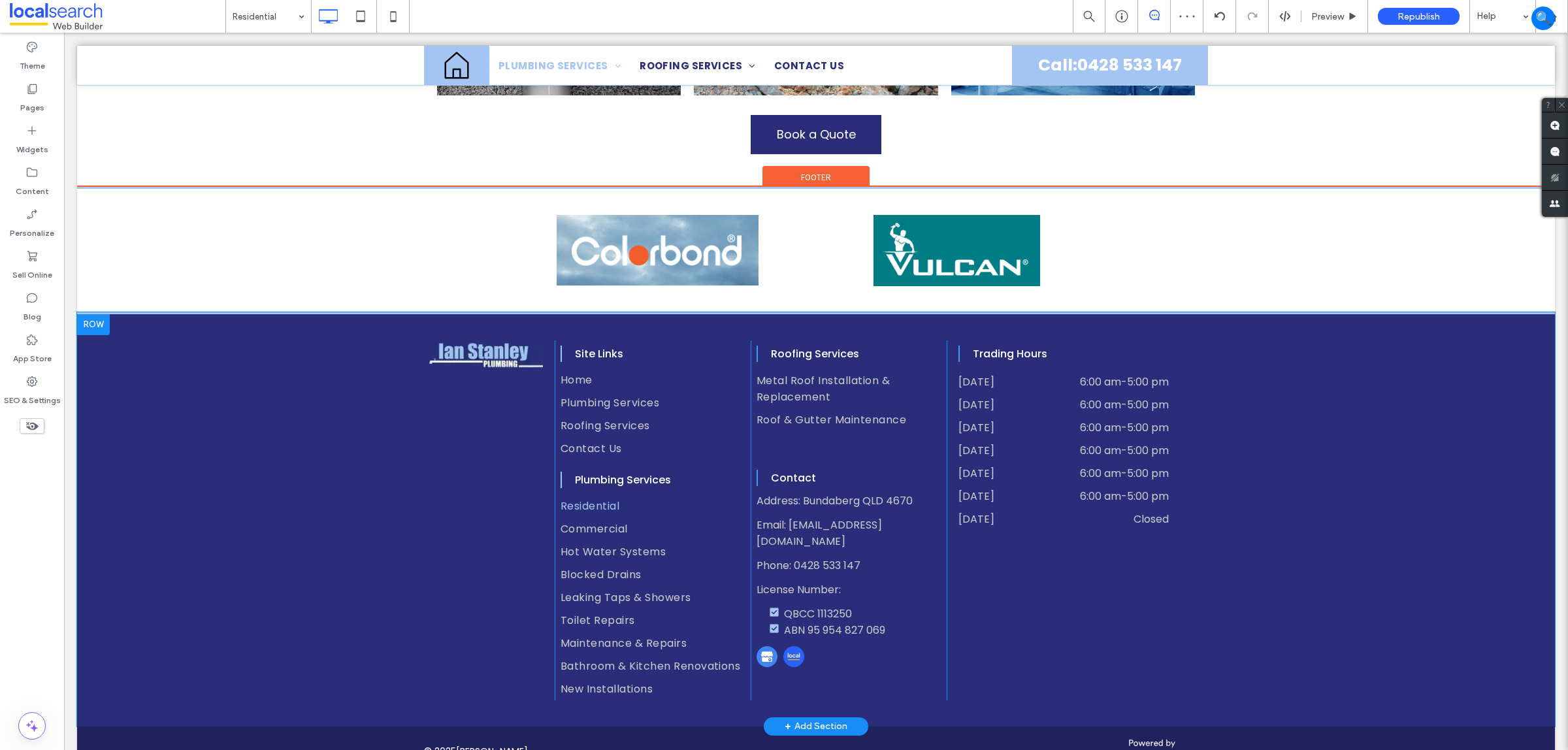
click at [458, 493] on div "Click To Paste" at bounding box center [489, 520] width 131 height 360
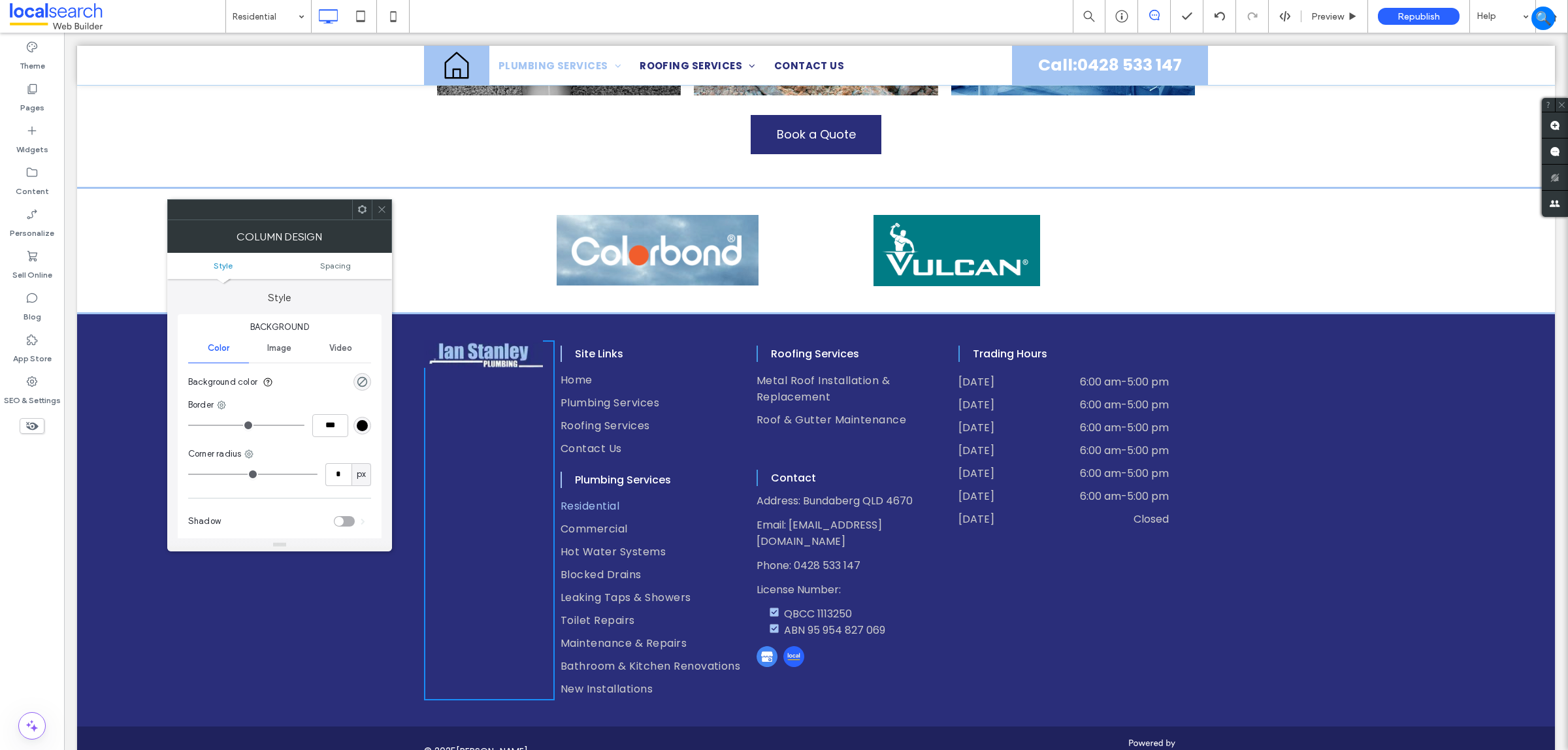
click at [353, 273] on ul "Style Spacing" at bounding box center [280, 265] width 225 height 26
click at [345, 272] on ul "Style Spacing" at bounding box center [280, 265] width 225 height 26
click at [348, 268] on span "Spacing" at bounding box center [335, 265] width 30 height 10
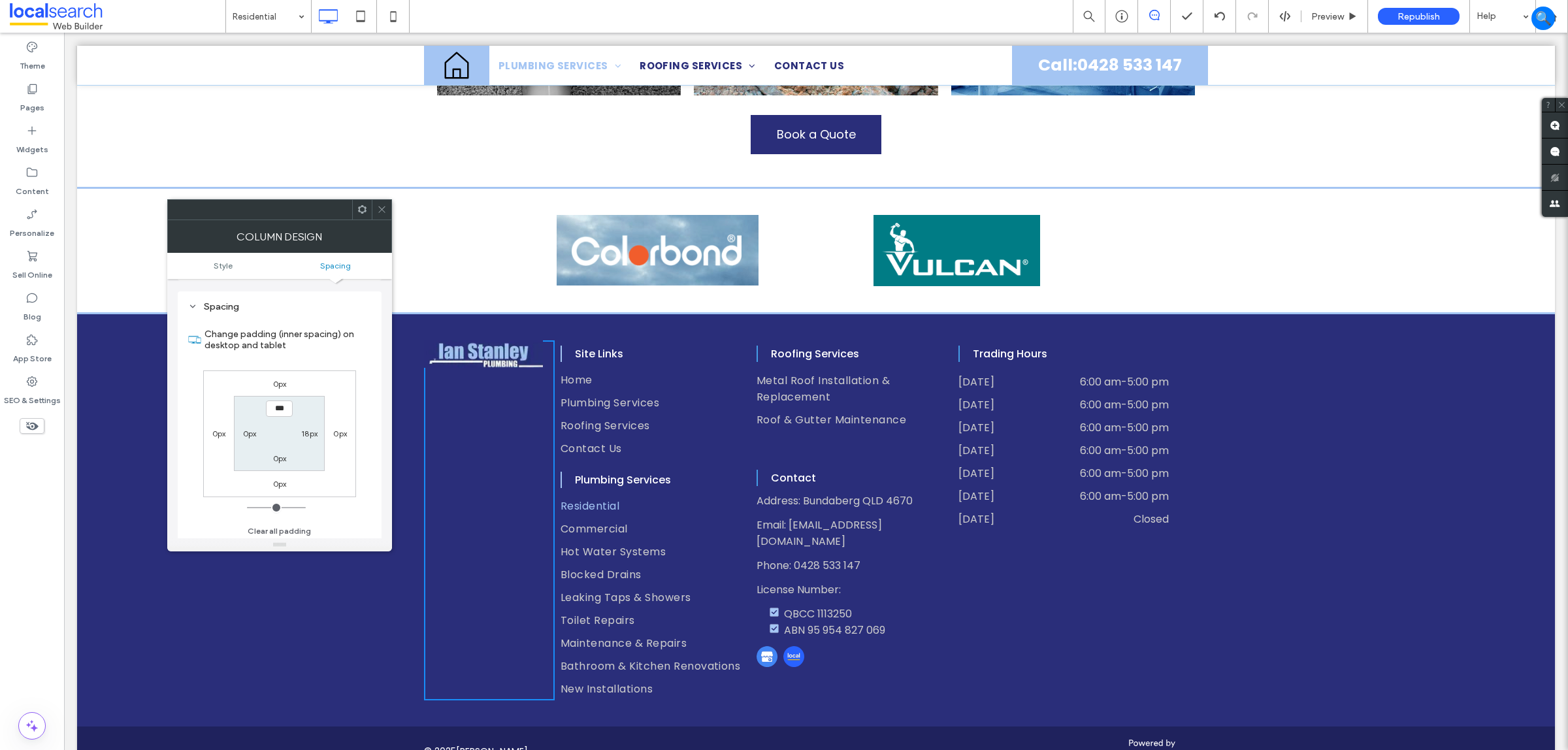
scroll to position [266, 0]
click at [210, 433] on div "0px" at bounding box center [219, 430] width 30 height 13
click at [212, 432] on label "0px" at bounding box center [218, 430] width 13 height 10
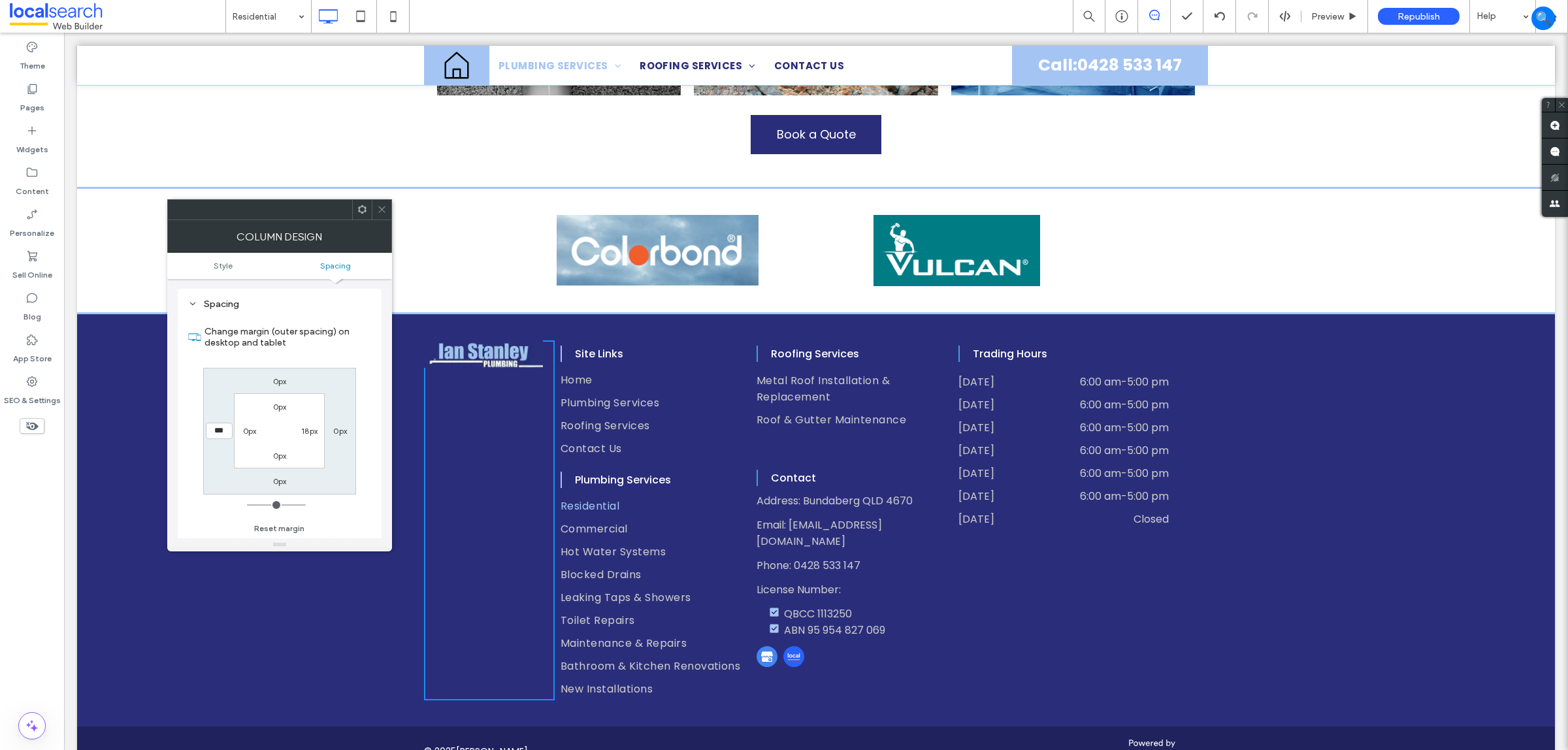
type input "***"
type input "*"
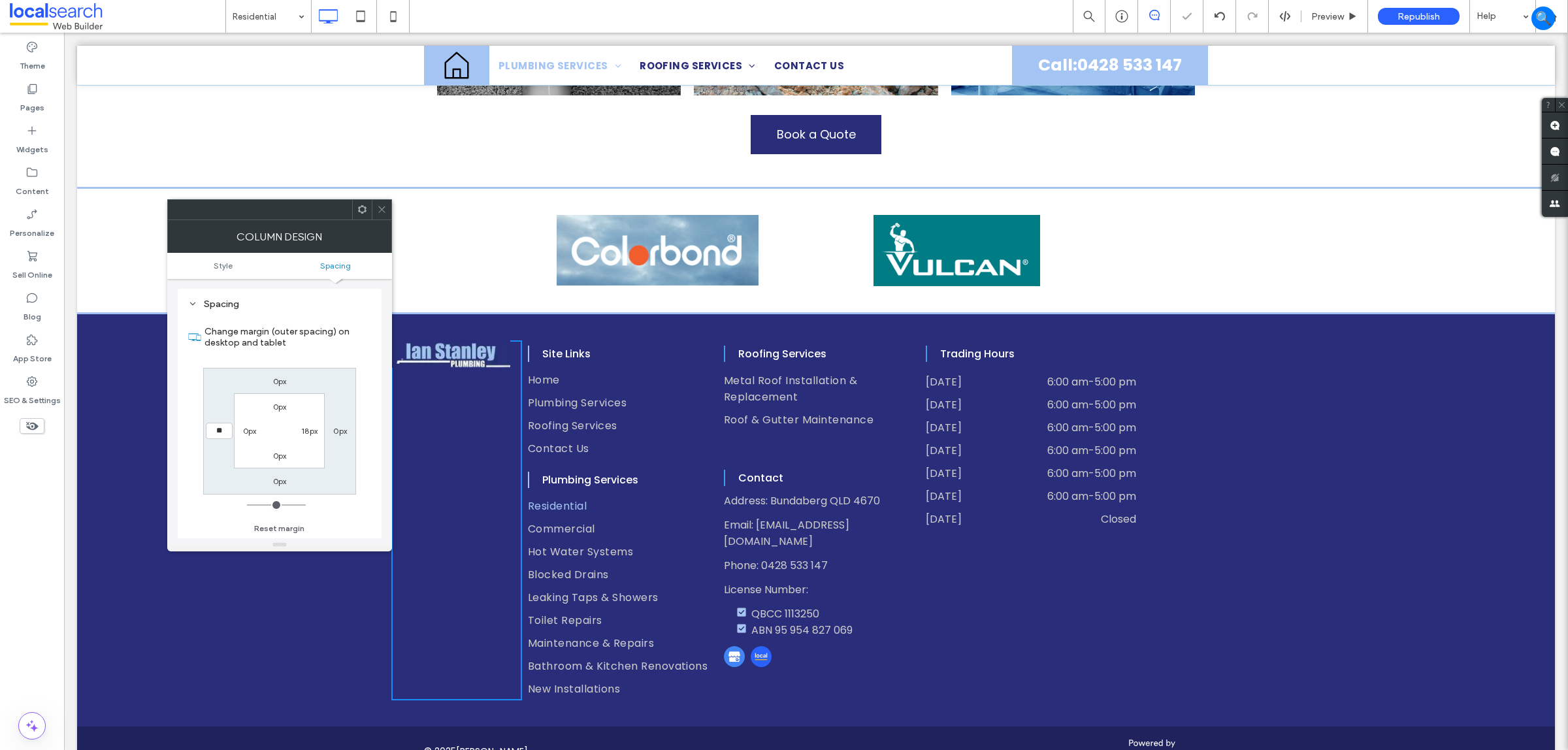
type input "*"
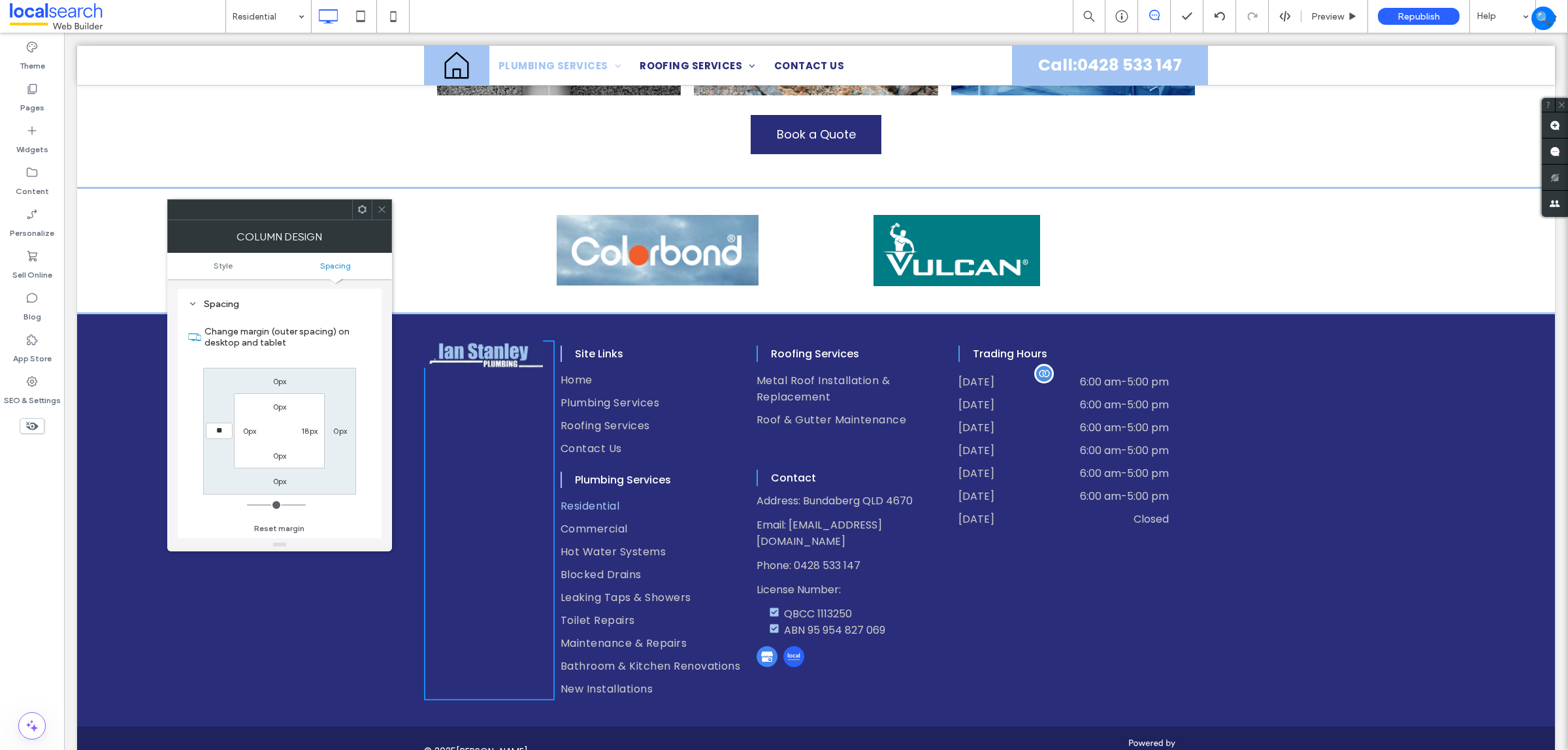
type input "*"
click at [265, 443] on section "0px 18px 0px 0px" at bounding box center [280, 431] width 91 height 75
click at [308, 435] on label "18px" at bounding box center [309, 430] width 16 height 10
type input "**"
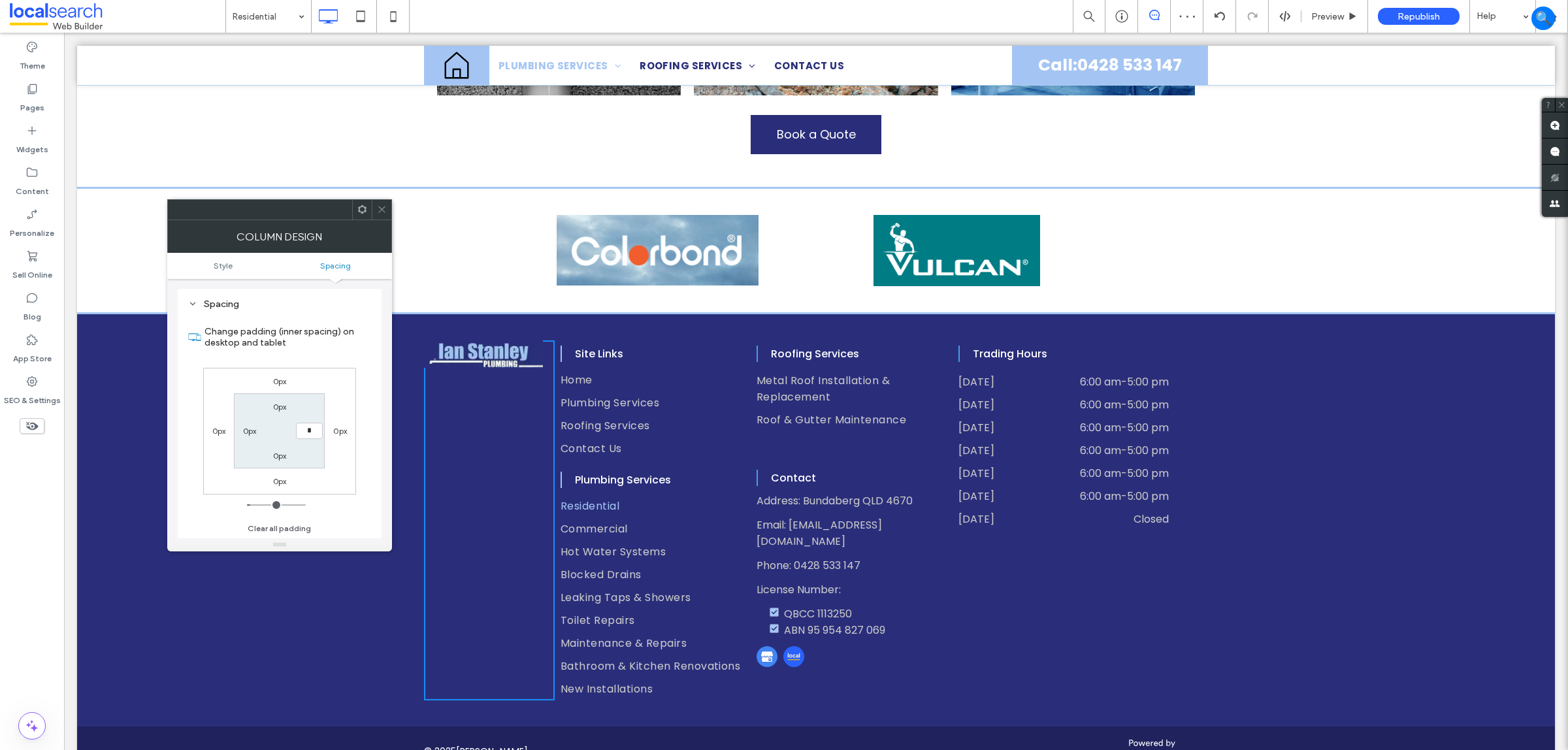
type input "*"
type input "***"
drag, startPoint x: 378, startPoint y: 212, endPoint x: 388, endPoint y: 282, distance: 70.7
click at [377, 212] on icon at bounding box center [381, 209] width 10 height 10
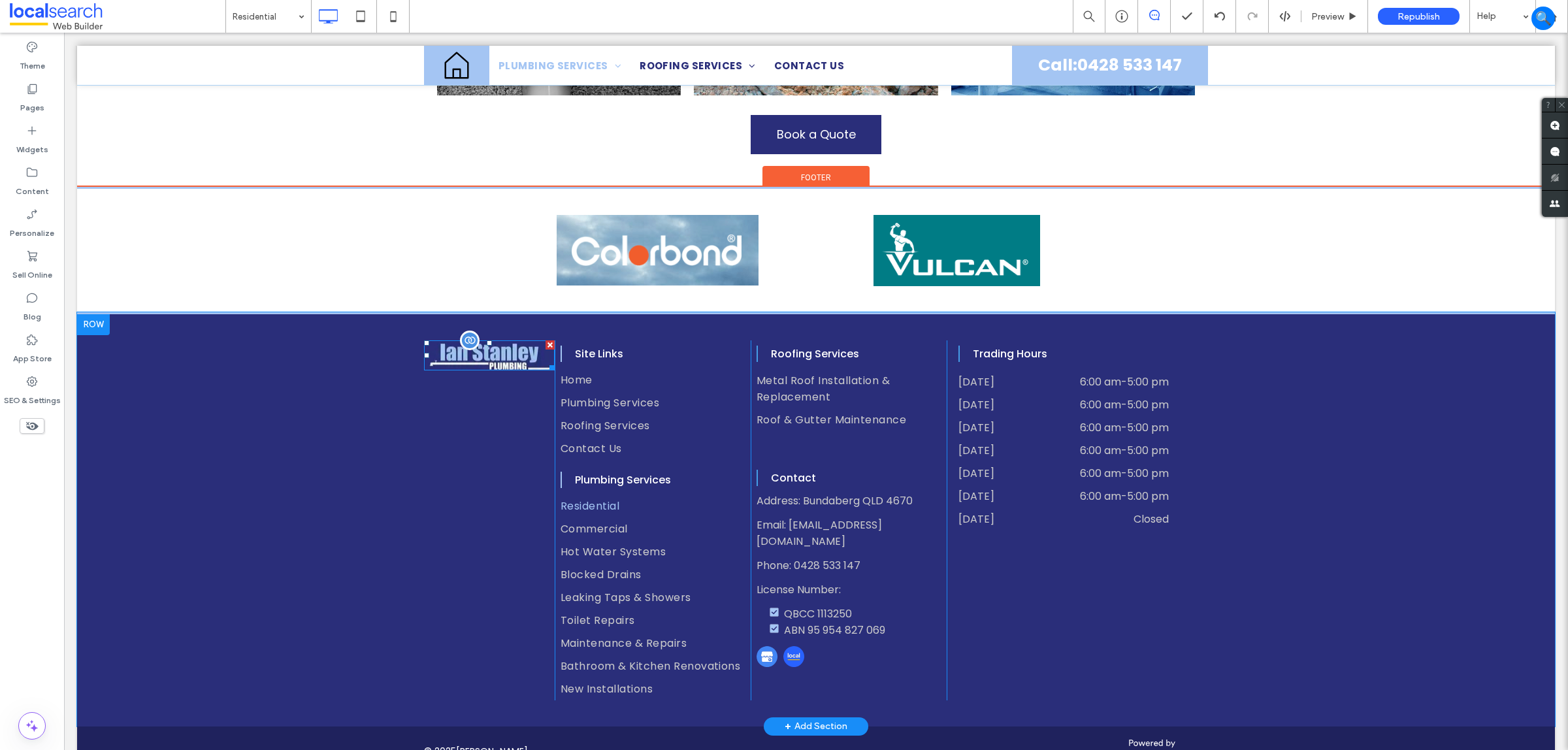
click at [519, 343] on img at bounding box center [489, 355] width 131 height 30
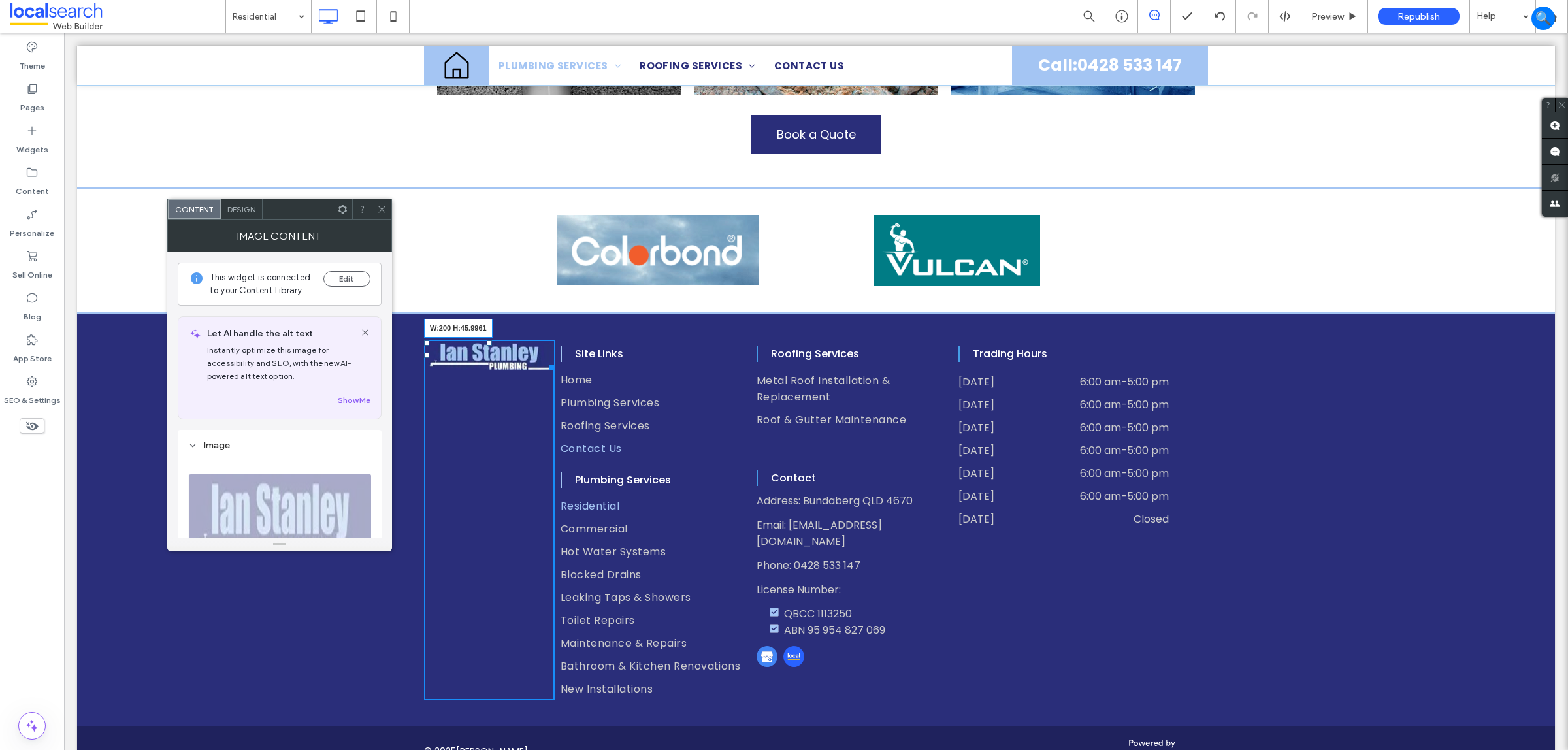
drag, startPoint x: 540, startPoint y: 353, endPoint x: 590, endPoint y: 431, distance: 92.6
click at [590, 431] on div "W:200 H:45.9961 Click To Paste Site Links Home Plumbing Services Roofing Servic…" at bounding box center [816, 520] width 784 height 360
click at [377, 214] on span at bounding box center [381, 209] width 10 height 20
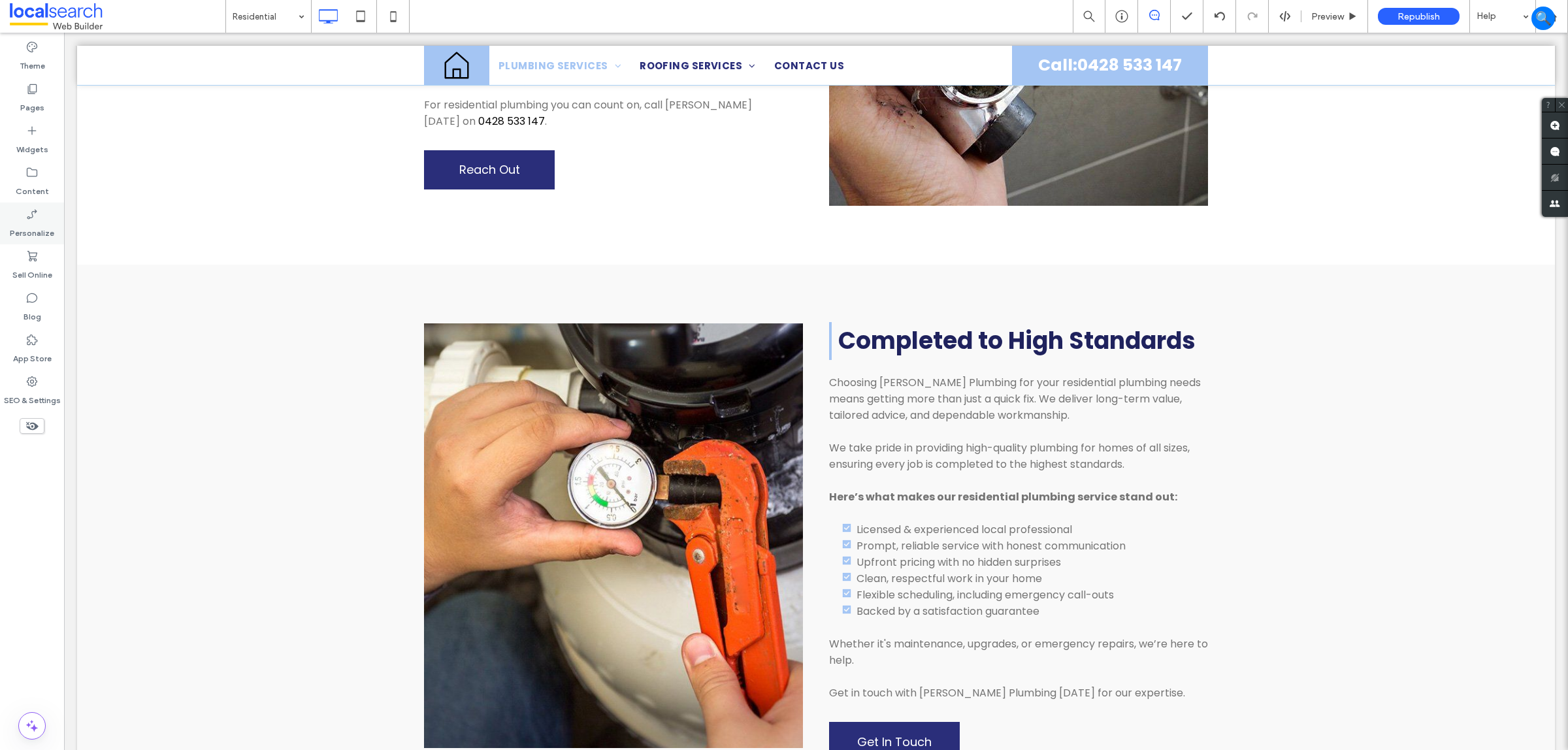
scroll to position [749, 0]
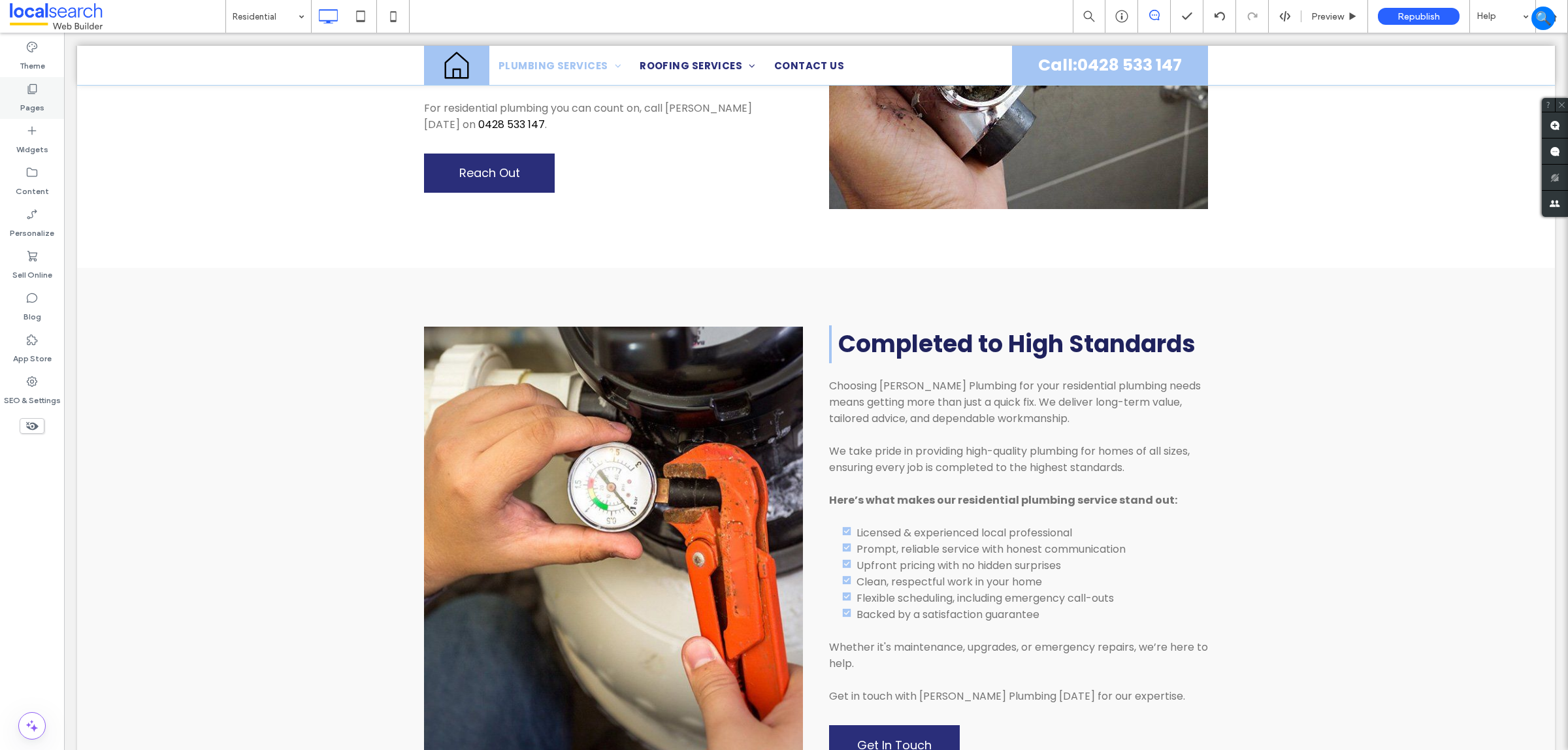
click at [37, 99] on label "Pages" at bounding box center [32, 104] width 24 height 19
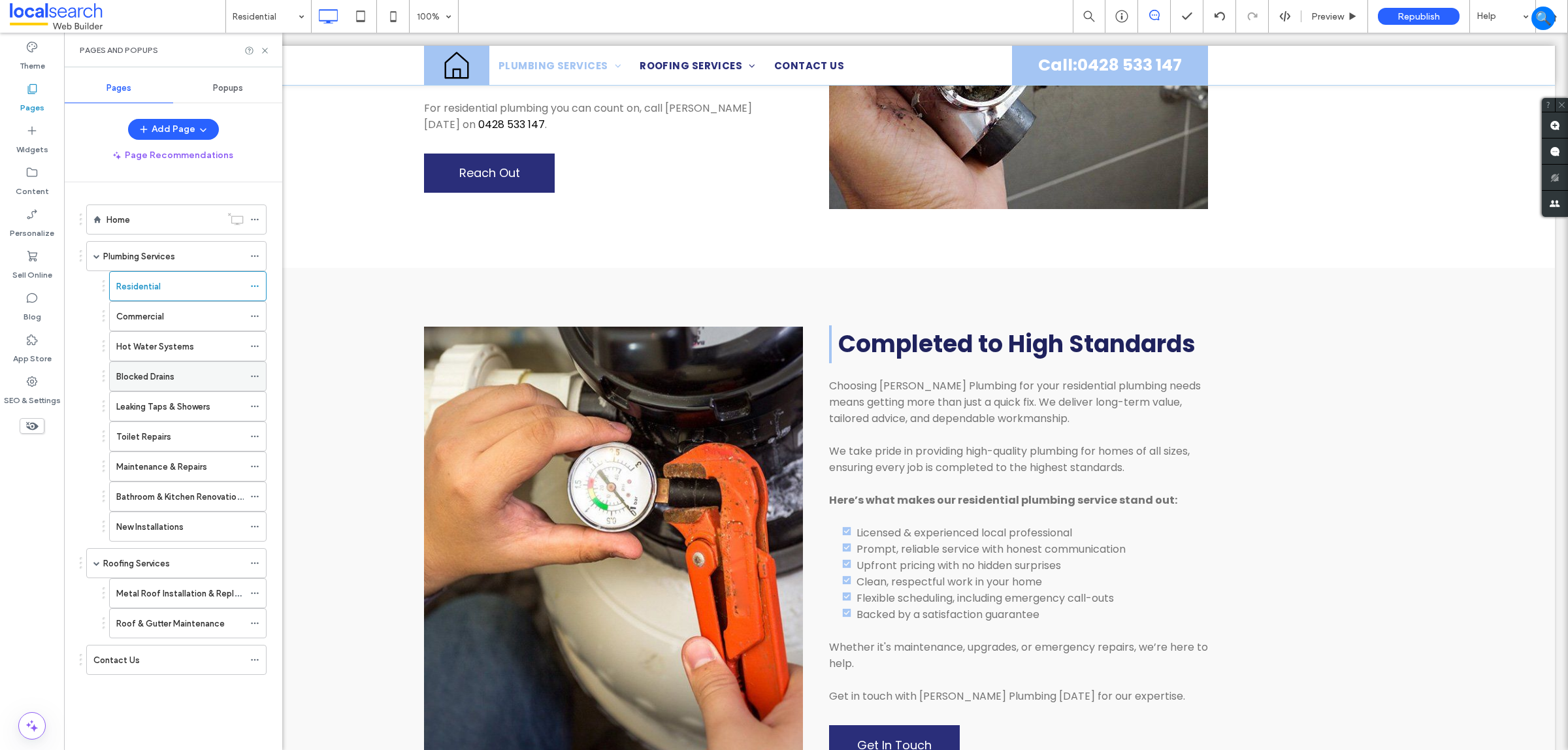
click at [149, 371] on label "Blocked Drains" at bounding box center [145, 377] width 58 height 23
click at [262, 54] on icon at bounding box center [265, 50] width 10 height 10
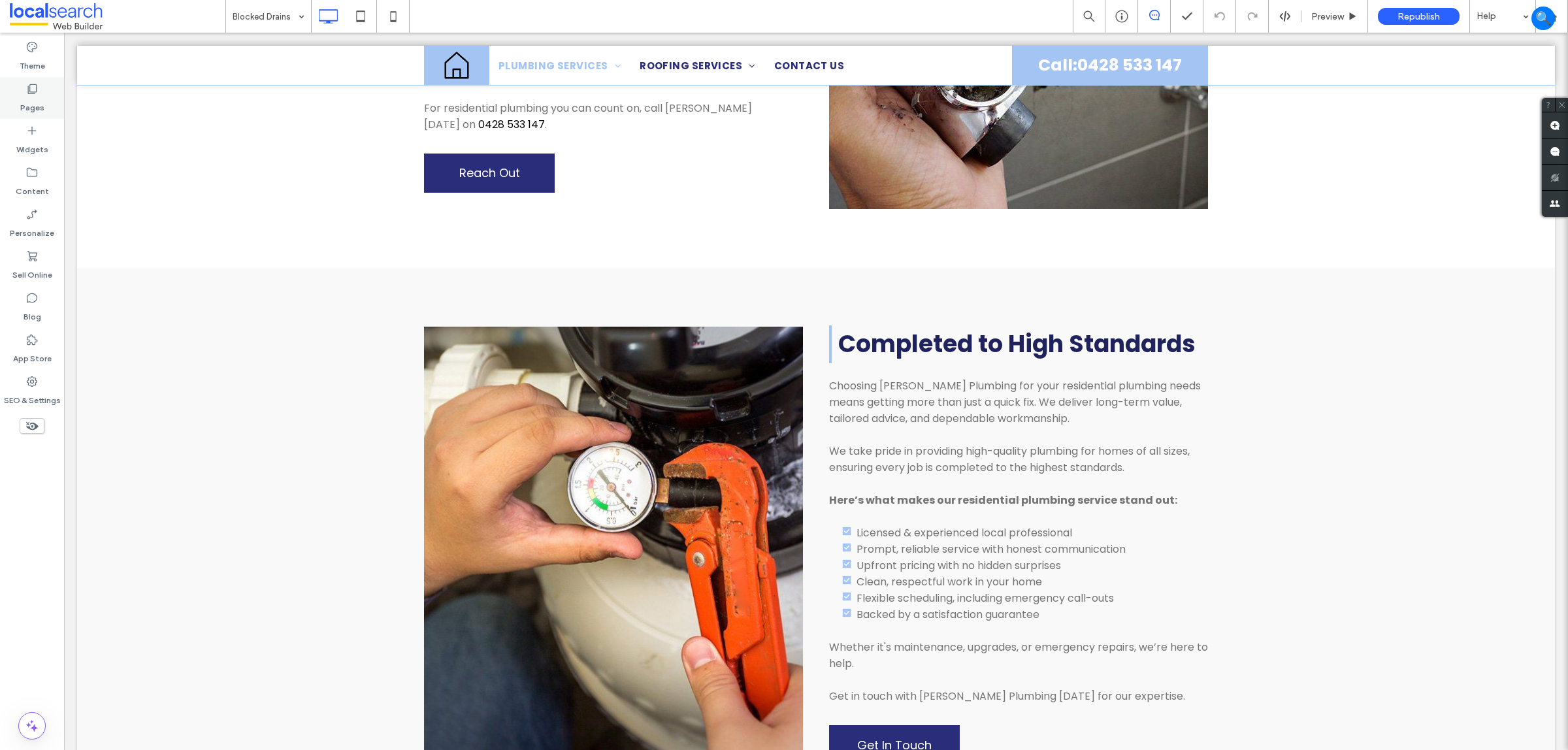
click at [30, 102] on label "Pages" at bounding box center [32, 104] width 24 height 19
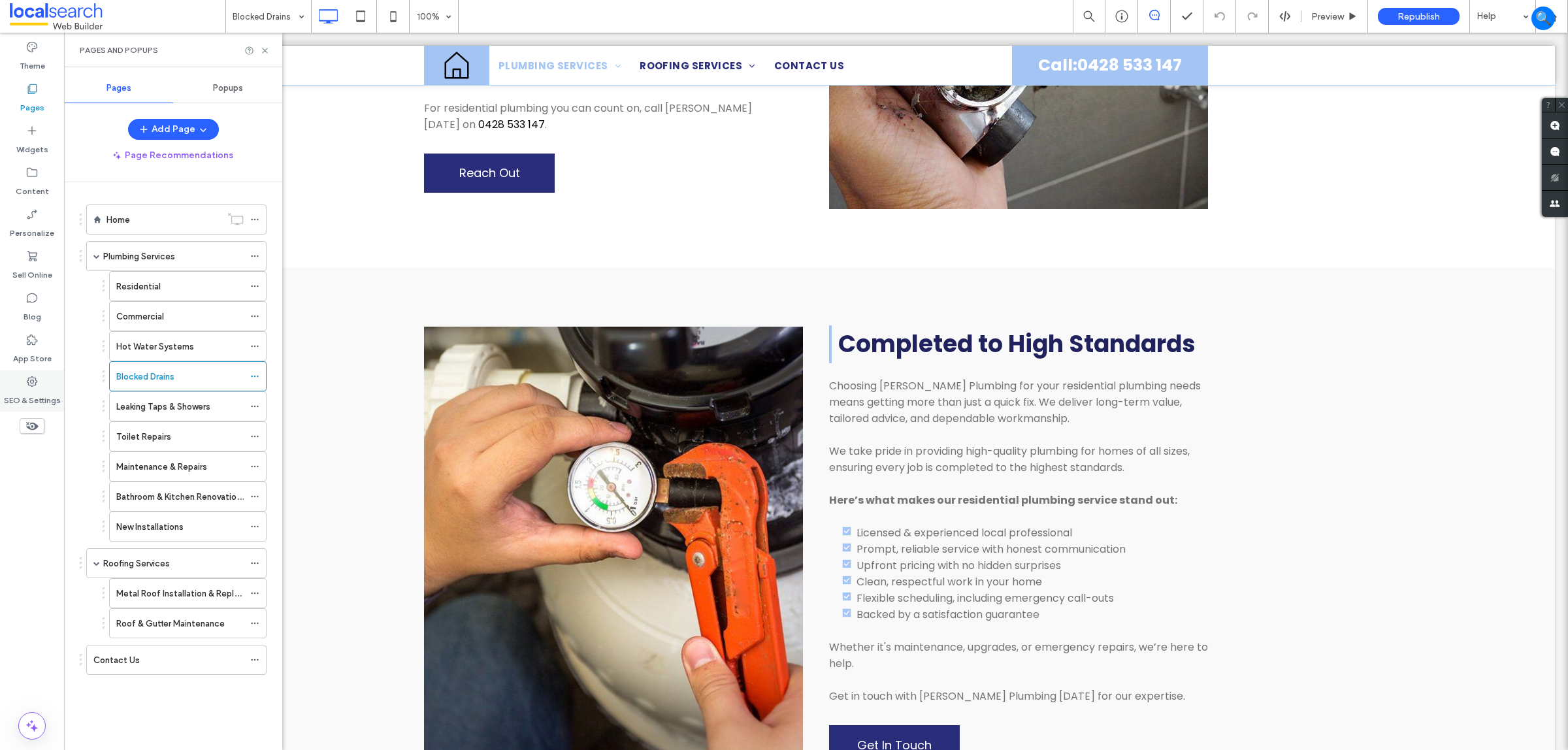
click at [23, 388] on label "SEO & Settings" at bounding box center [32, 397] width 57 height 19
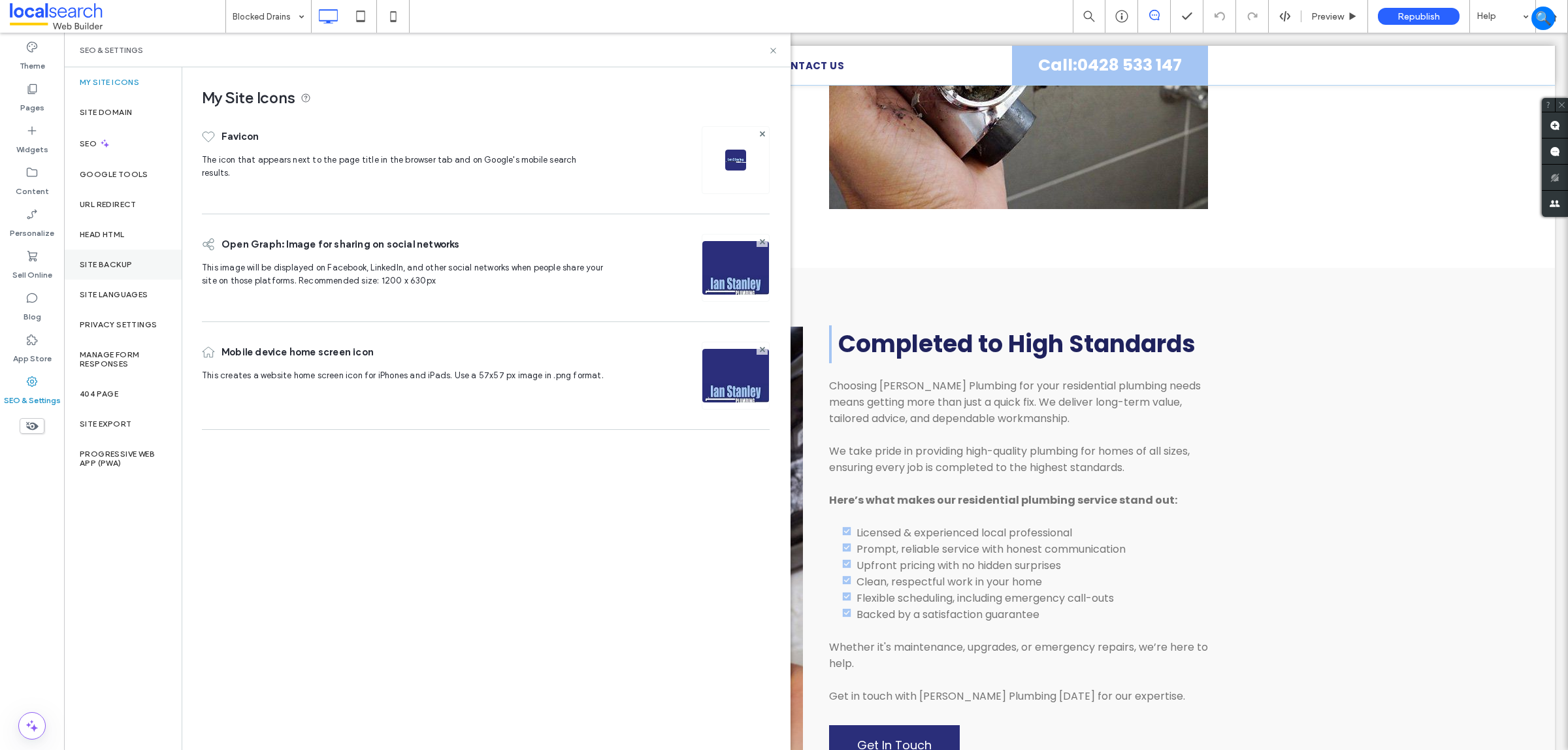
click at [131, 258] on div "Site Backup" at bounding box center [123, 265] width 118 height 30
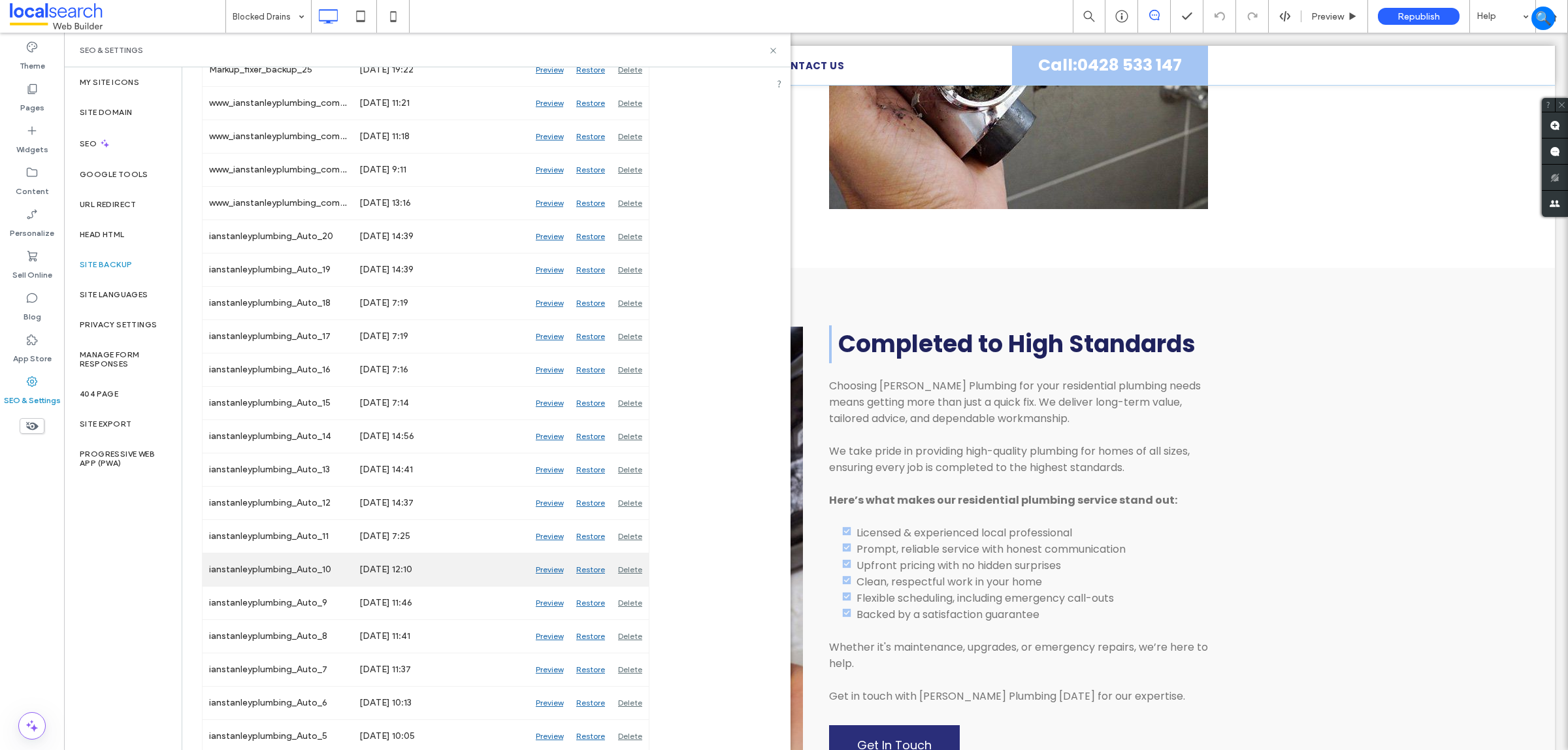
scroll to position [468, 0]
click at [775, 47] on icon at bounding box center [773, 50] width 10 height 10
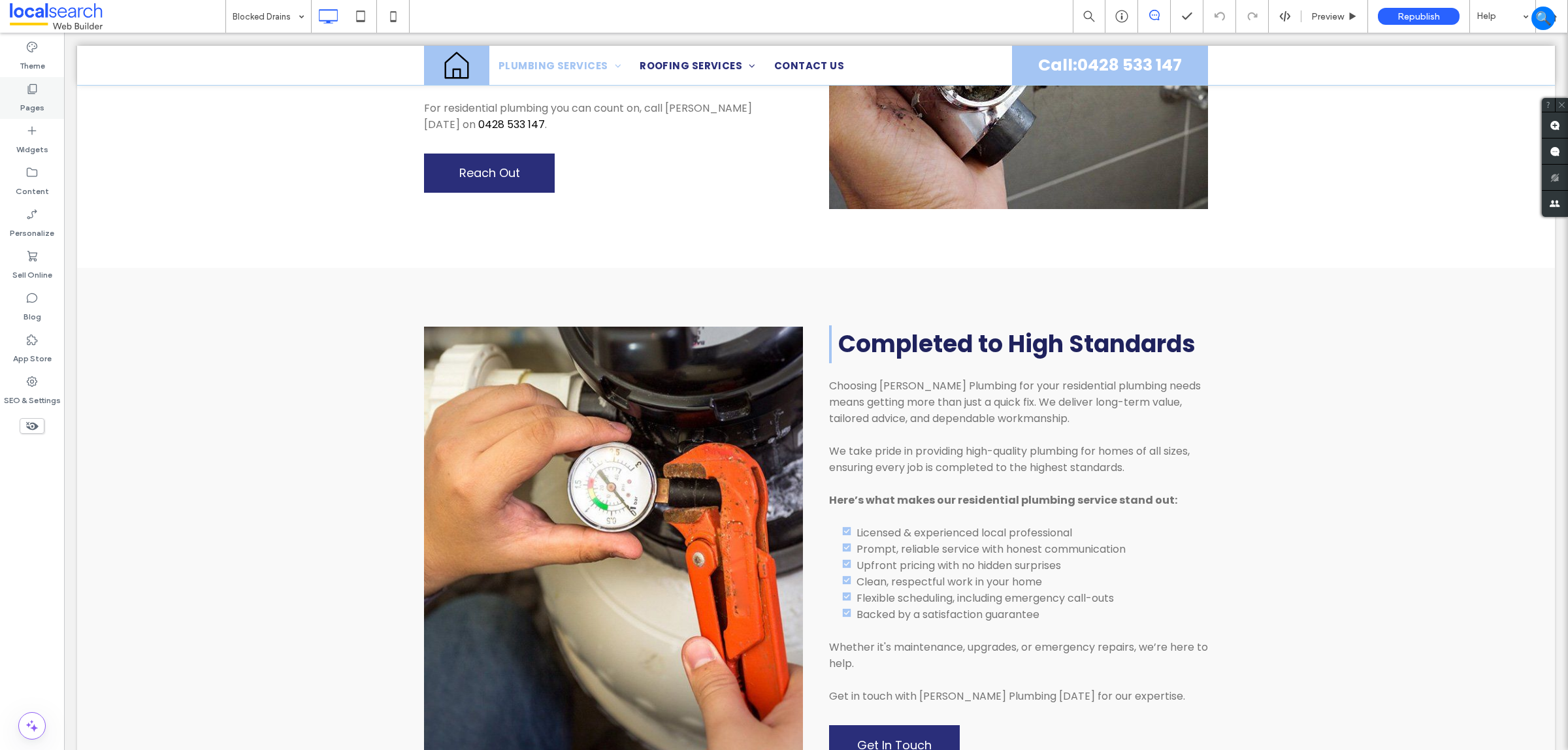
click at [38, 94] on icon at bounding box center [32, 88] width 13 height 13
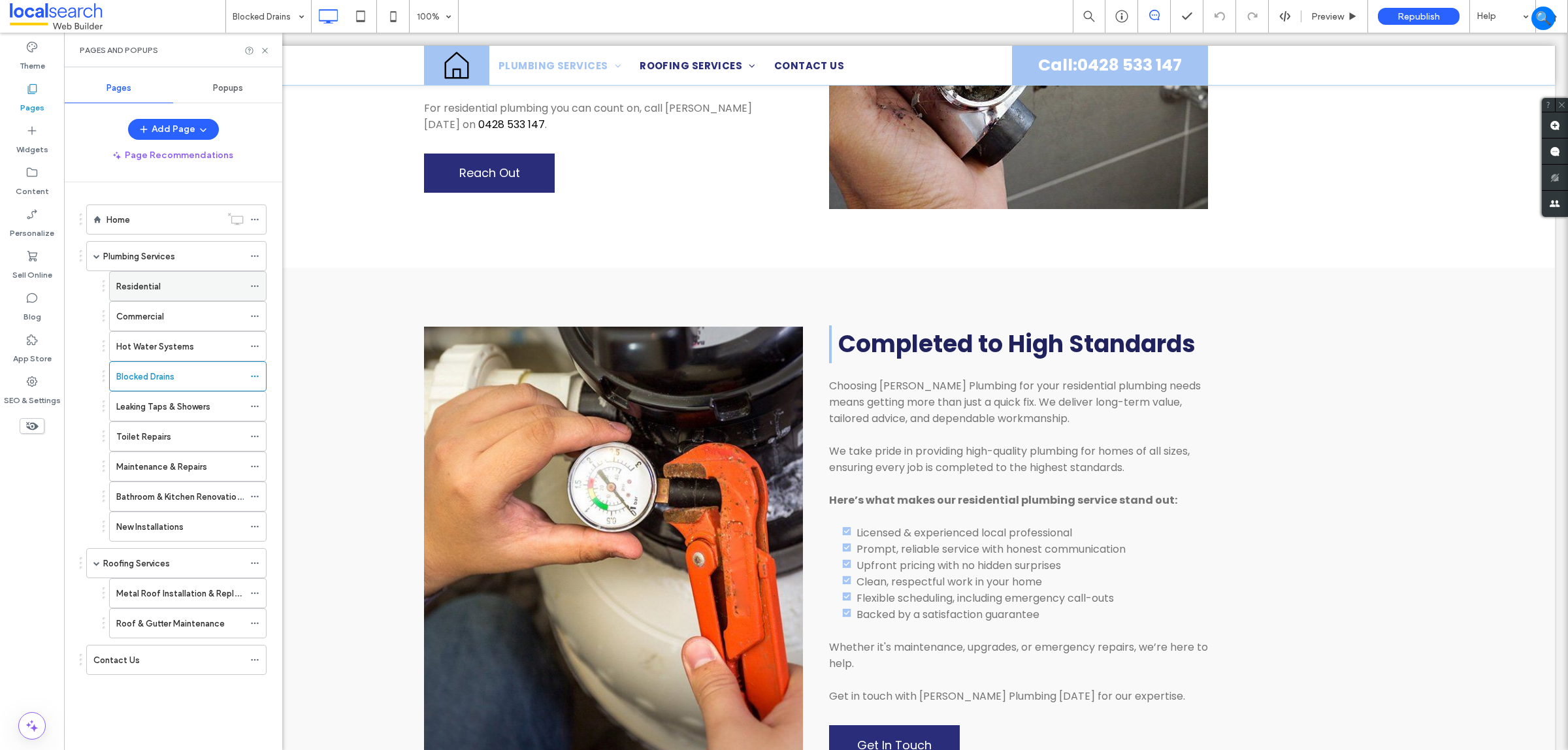
click at [209, 283] on div "Residential" at bounding box center [180, 286] width 127 height 13
click at [149, 303] on div "Commercial" at bounding box center [180, 316] width 127 height 29
click at [190, 293] on div "Residential" at bounding box center [180, 286] width 127 height 13
click at [26, 725] on icon at bounding box center [32, 726] width 16 height 16
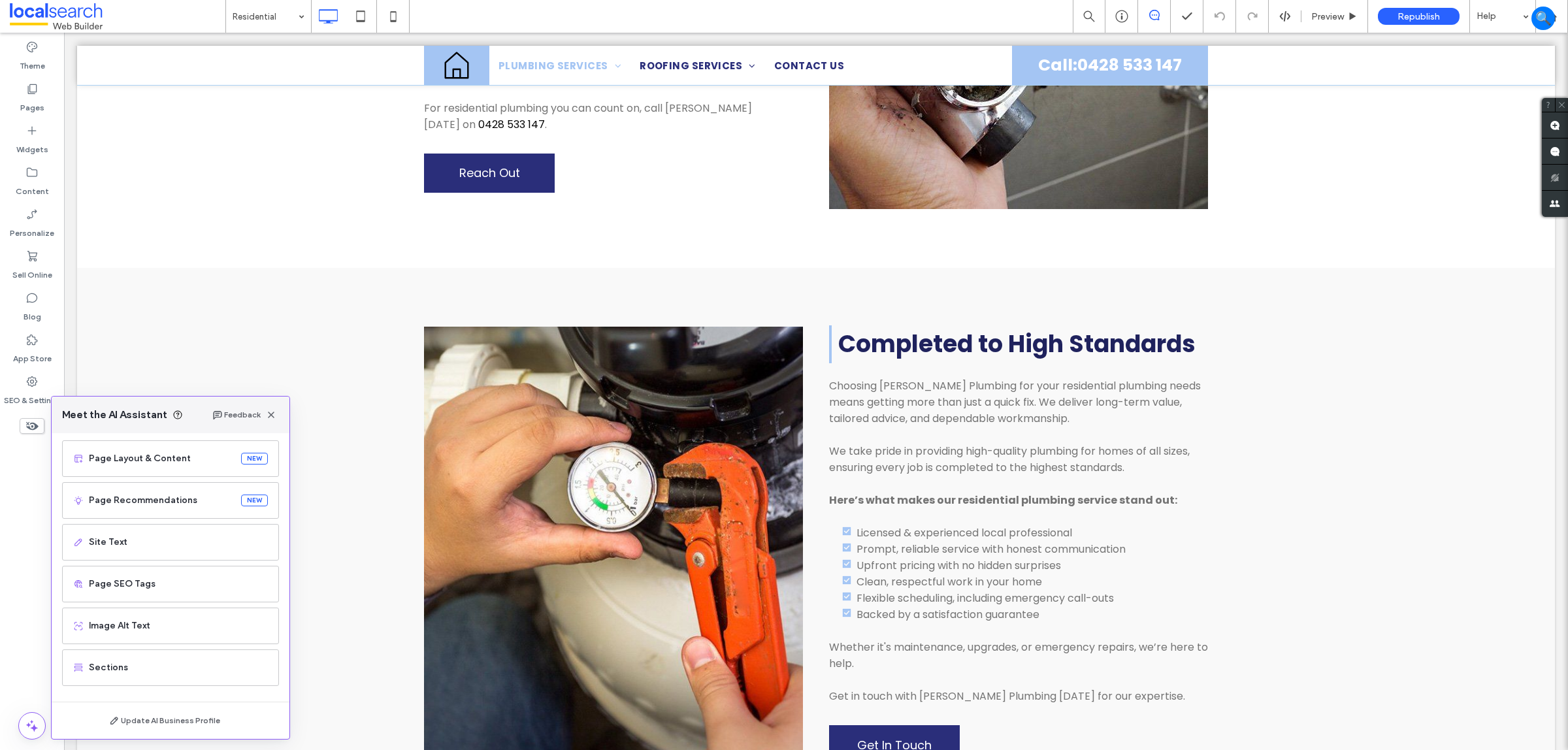
scroll to position [84, 0]
click at [194, 624] on span "Image Alt Text" at bounding box center [178, 625] width 179 height 13
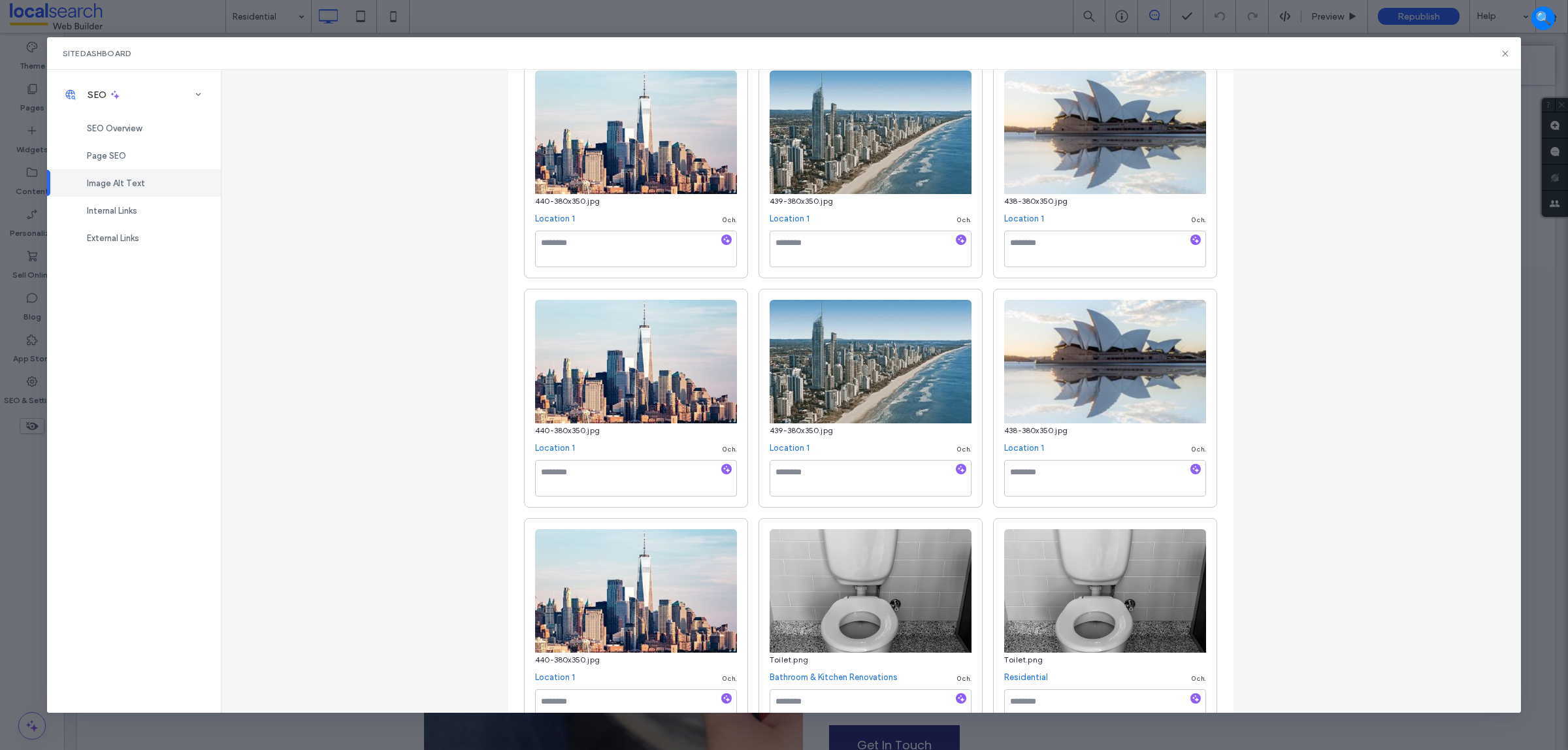
scroll to position [2287, 0]
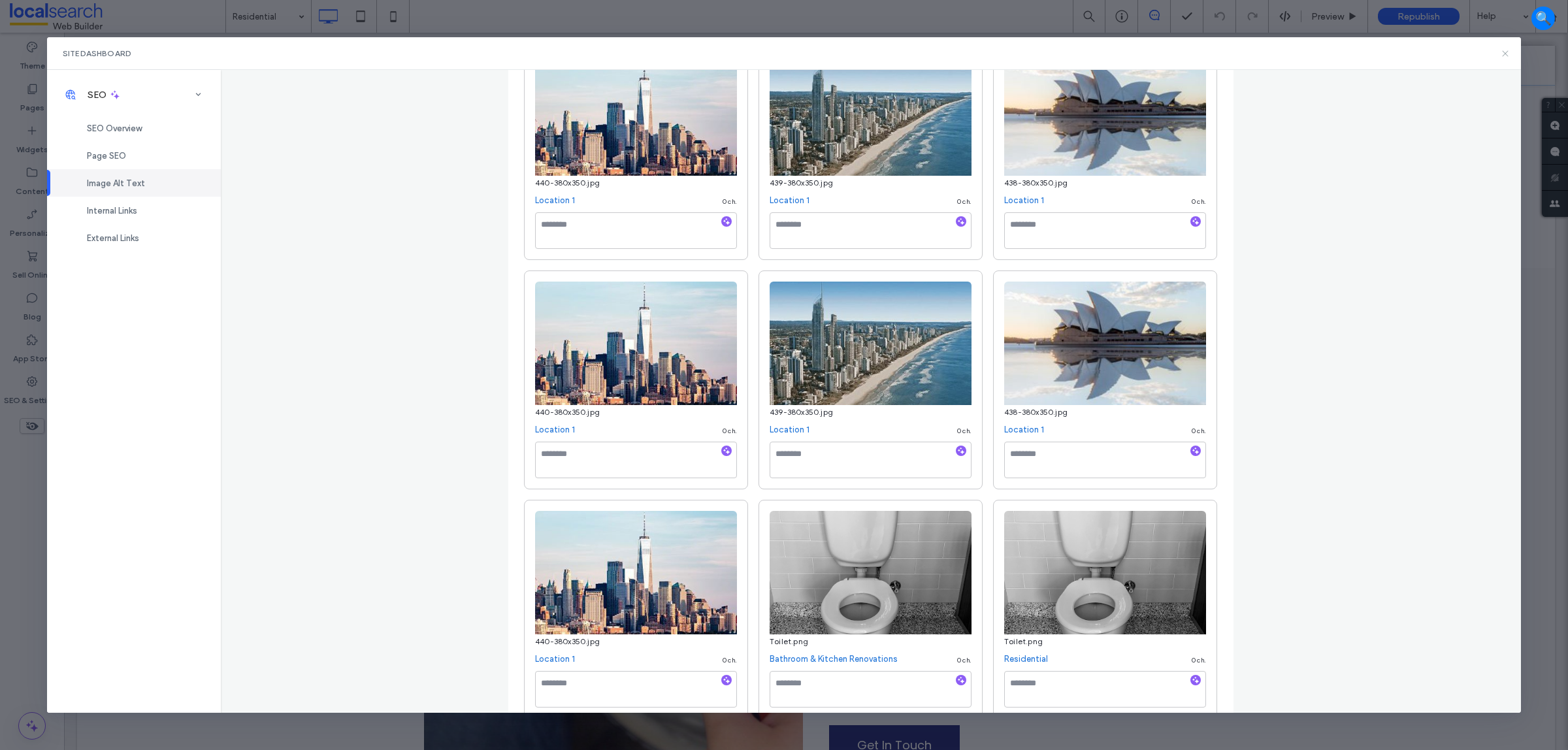
click at [1505, 53] on icon at bounding box center [1506, 53] width 11 height 11
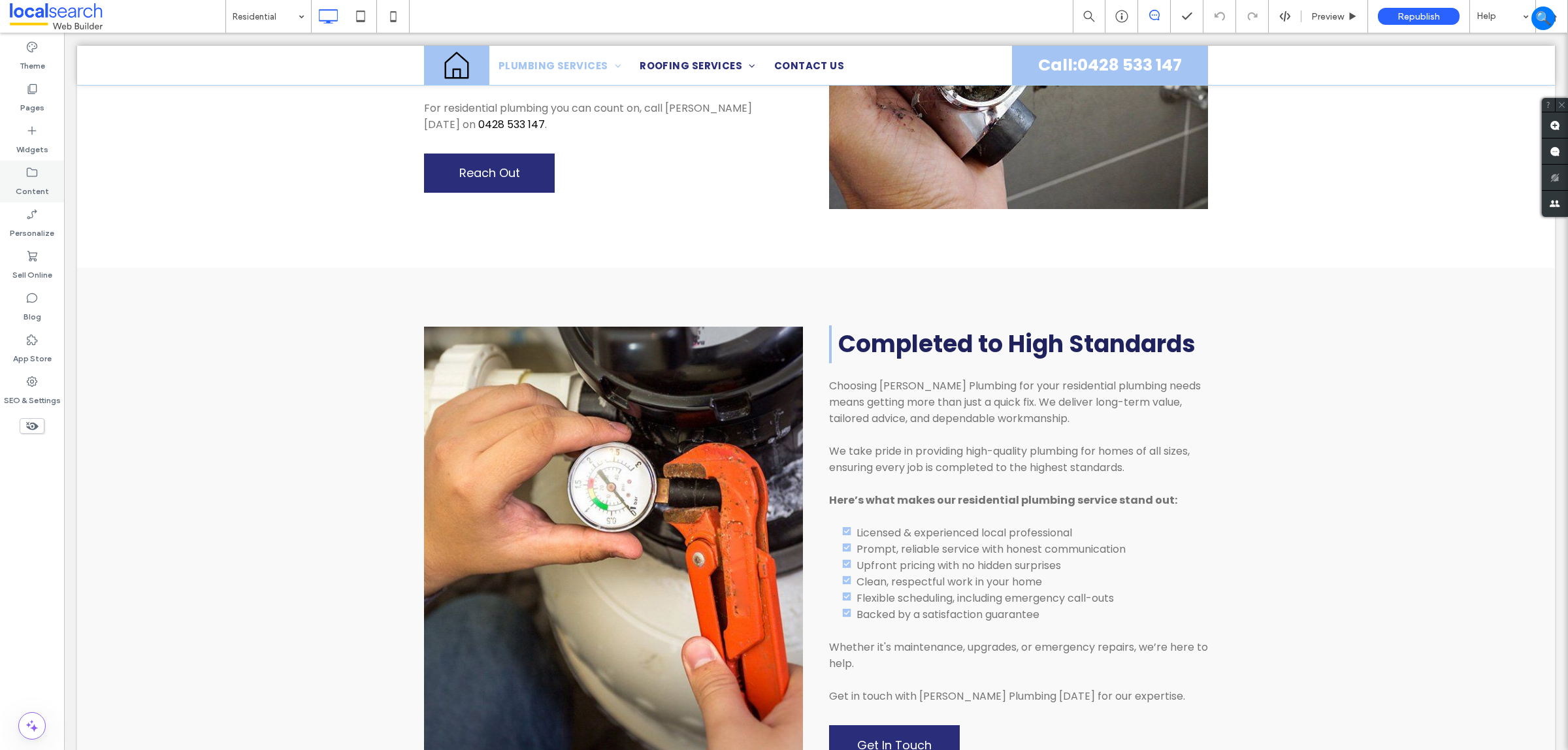
click at [30, 79] on div "Pages" at bounding box center [32, 98] width 64 height 42
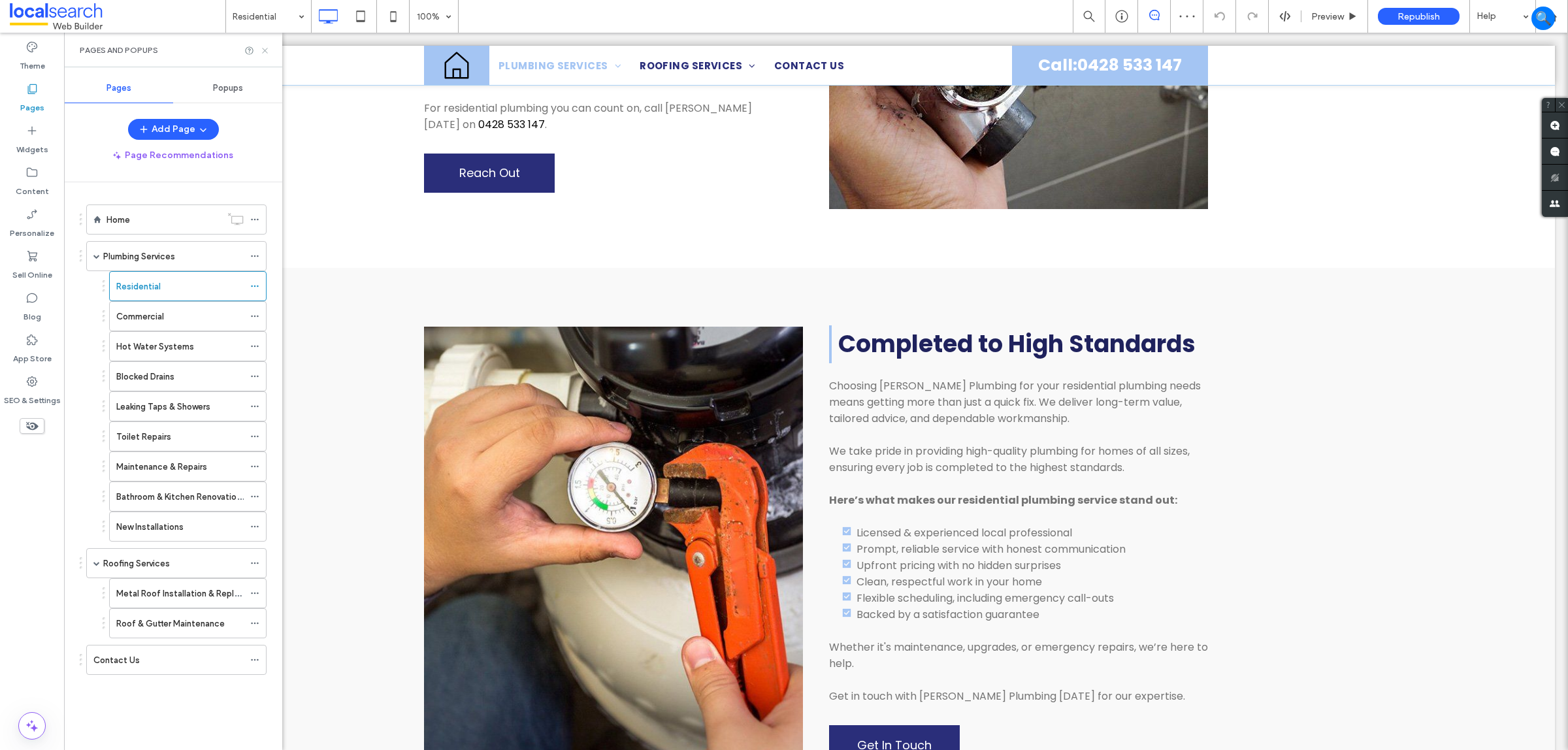
click at [263, 50] on icon at bounding box center [265, 50] width 10 height 10
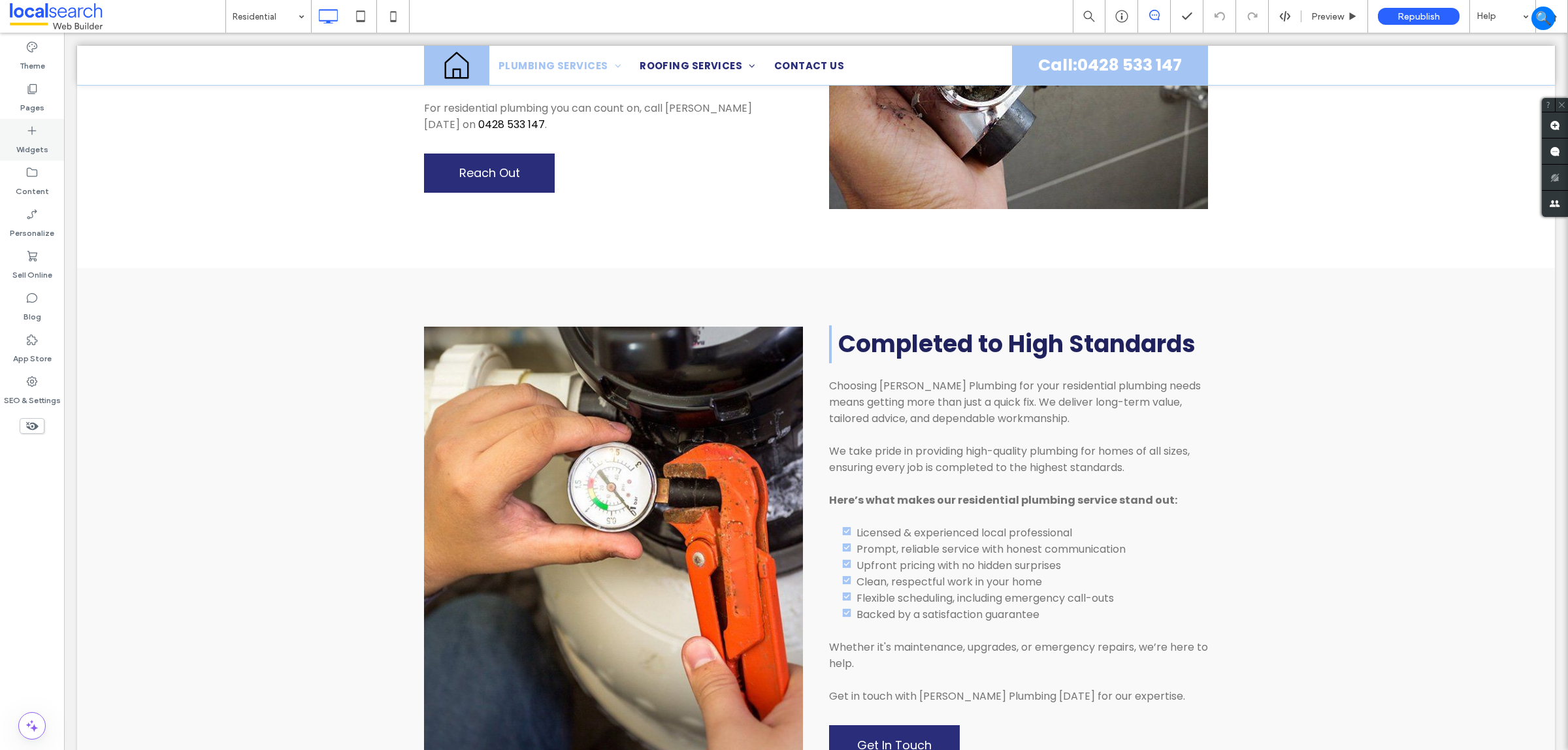
drag, startPoint x: 33, startPoint y: 162, endPoint x: 33, endPoint y: 149, distance: 13.0
click at [33, 153] on div "Theme Pages Widgets Content Personalize Sell Online Blog App Store SEO & Settin…" at bounding box center [32, 391] width 64 height 717
click at [39, 170] on div "Content" at bounding box center [32, 181] width 64 height 42
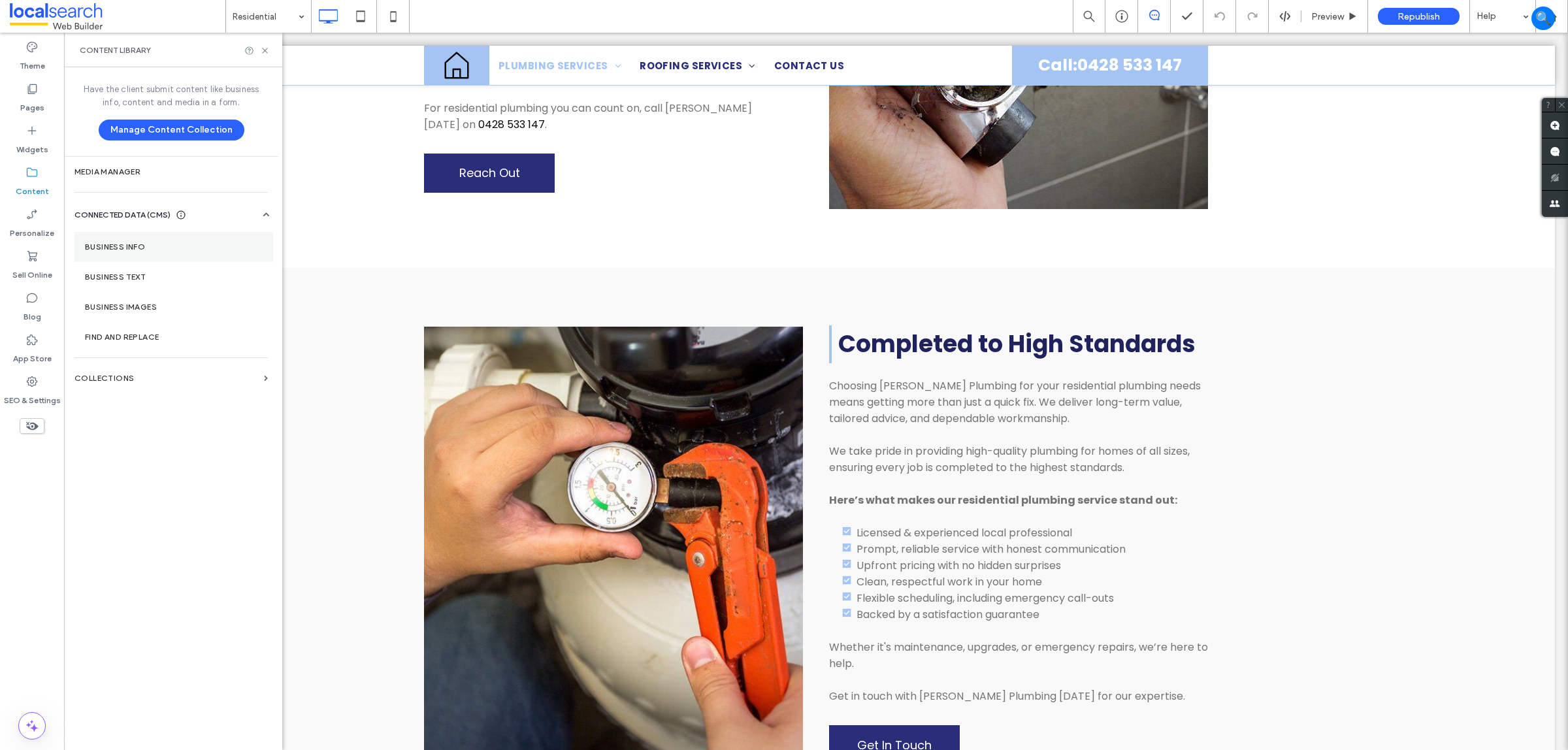
click at [153, 252] on section "Business Info" at bounding box center [174, 247] width 199 height 30
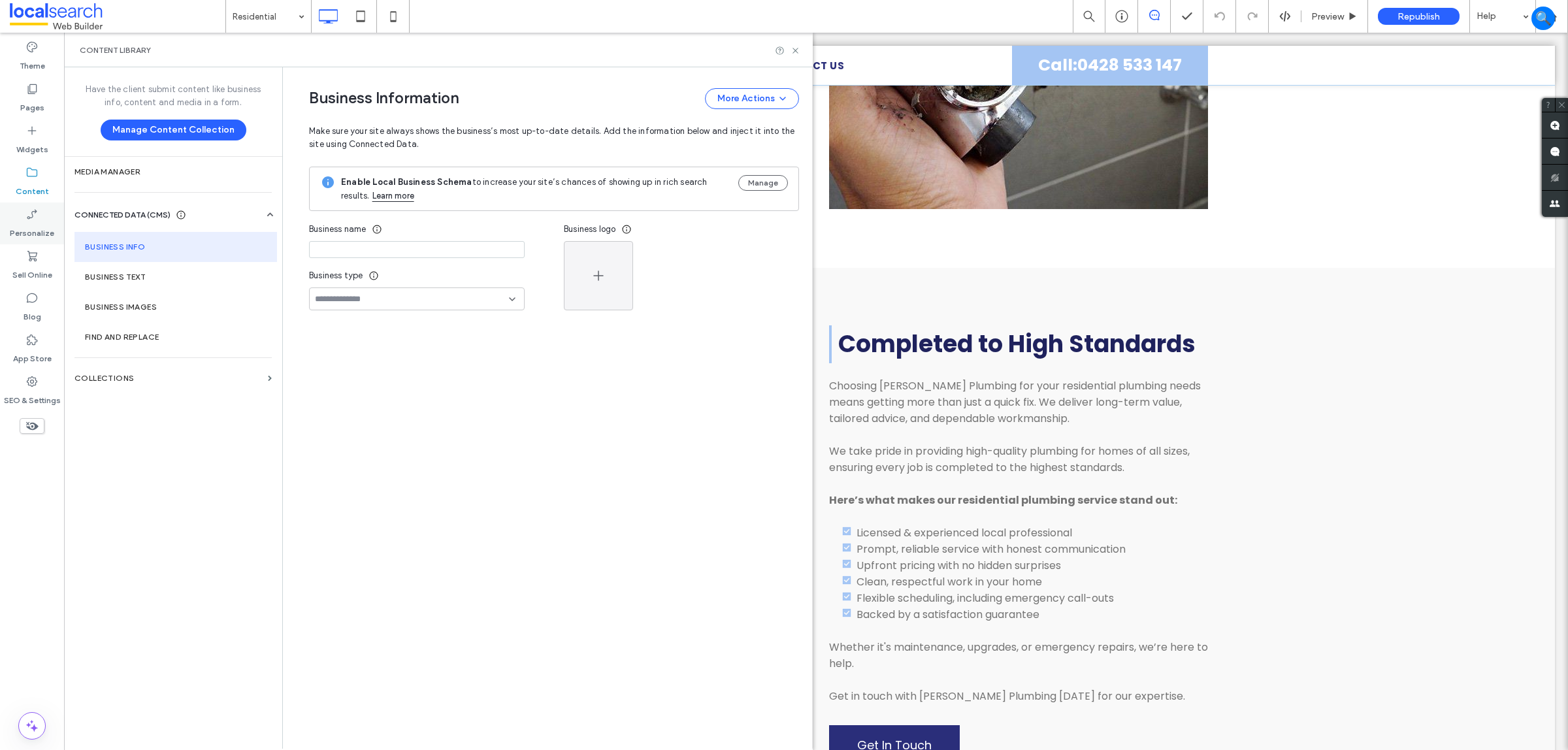
type input "**********"
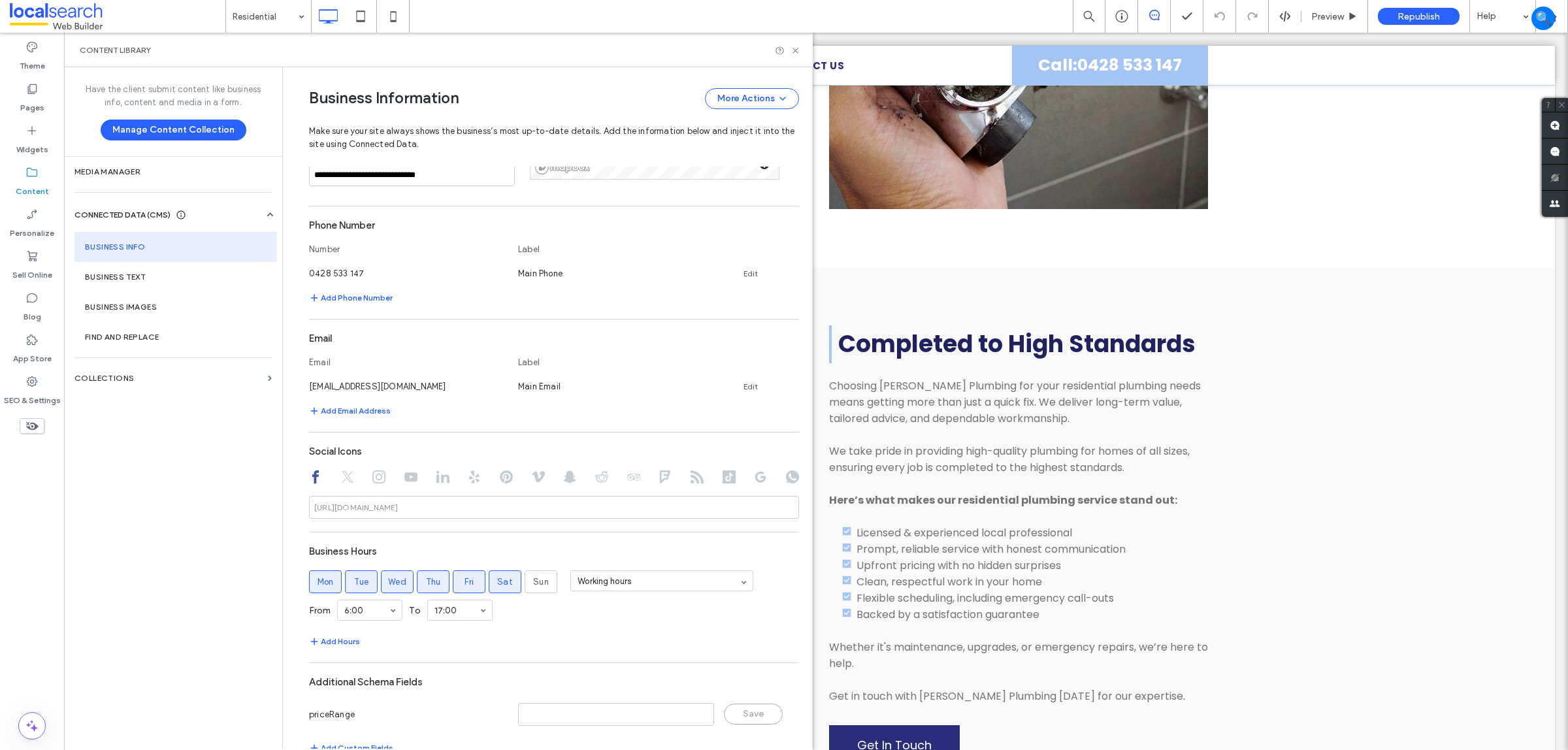
scroll to position [372, 0]
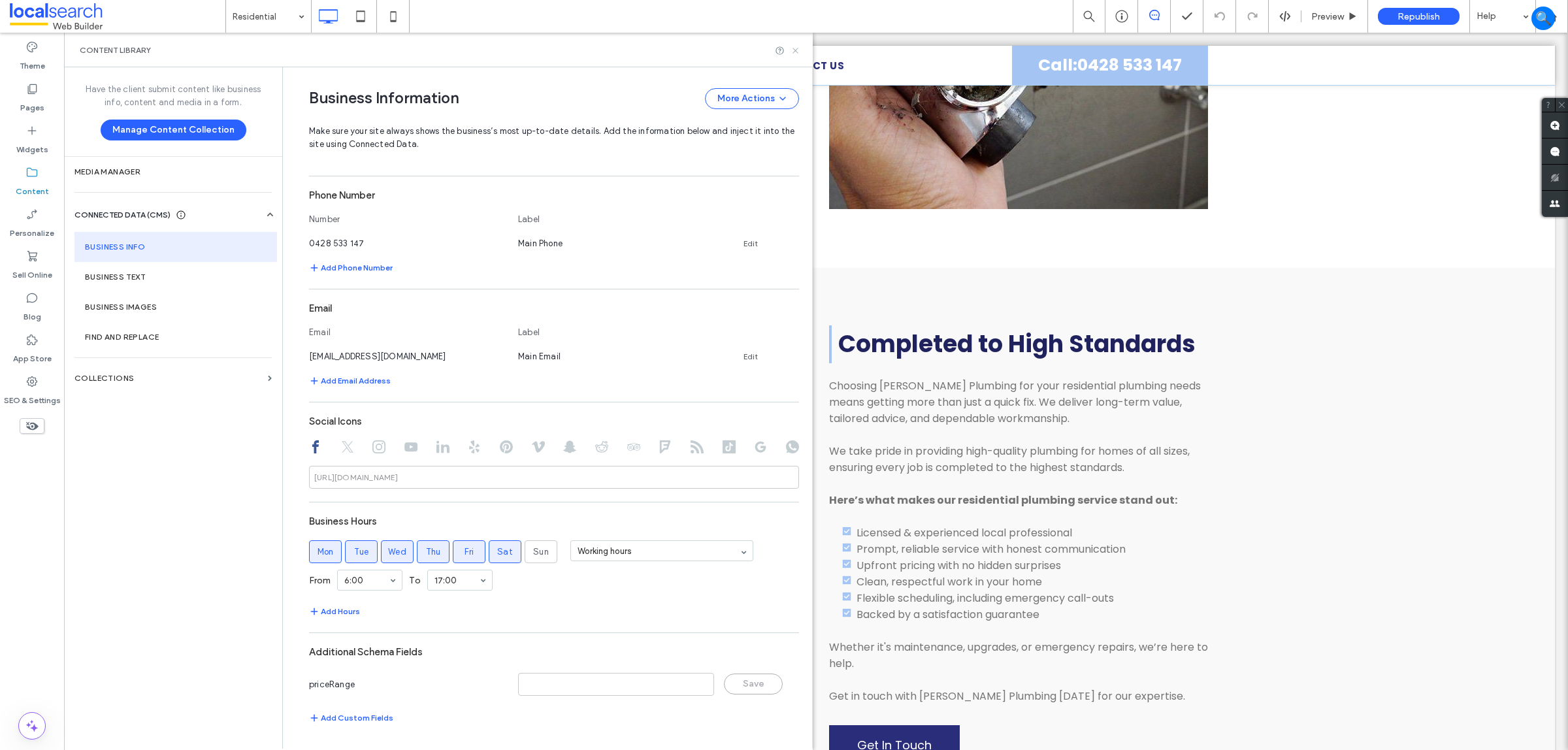
click at [797, 45] on icon at bounding box center [795, 50] width 10 height 10
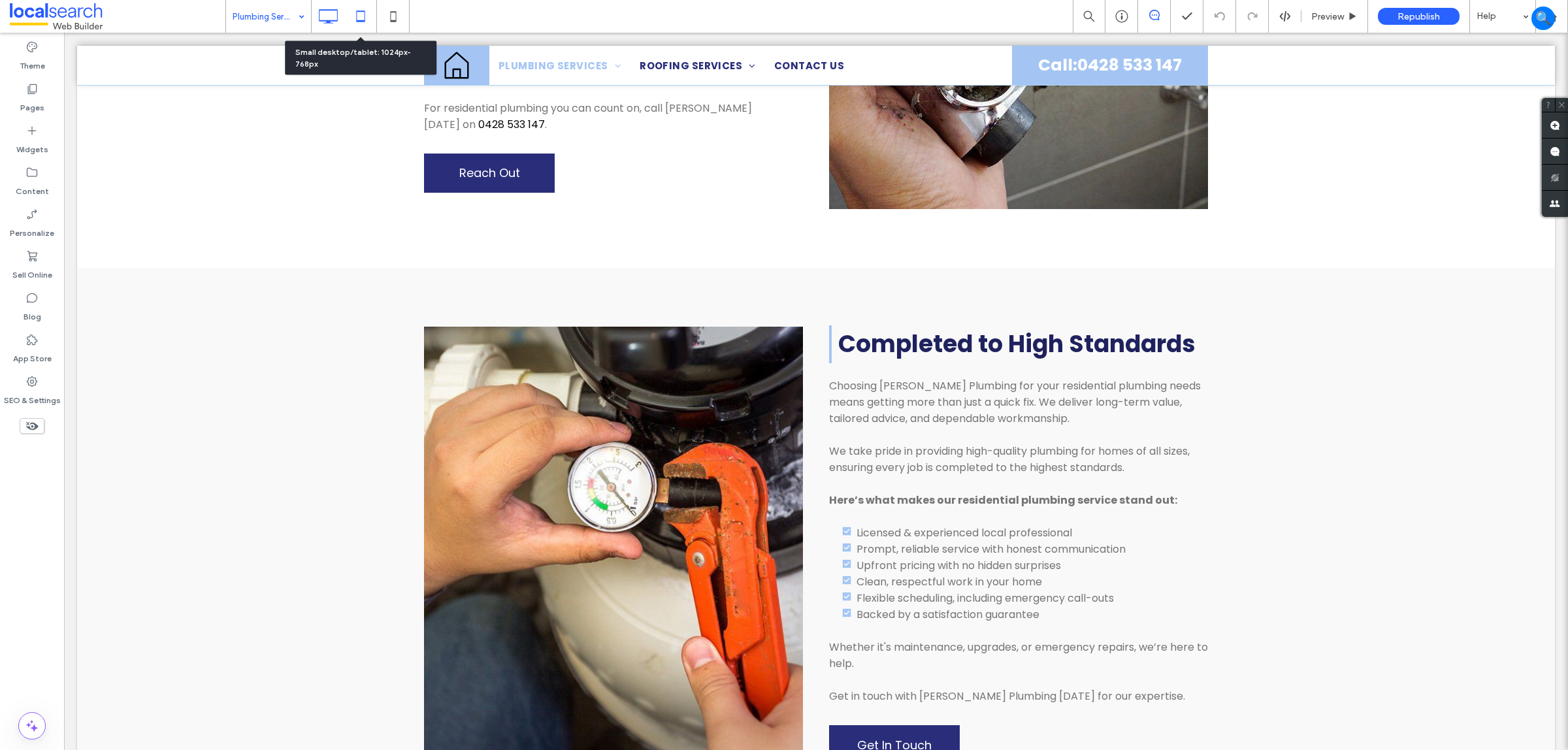
click at [351, 8] on icon at bounding box center [360, 16] width 26 height 26
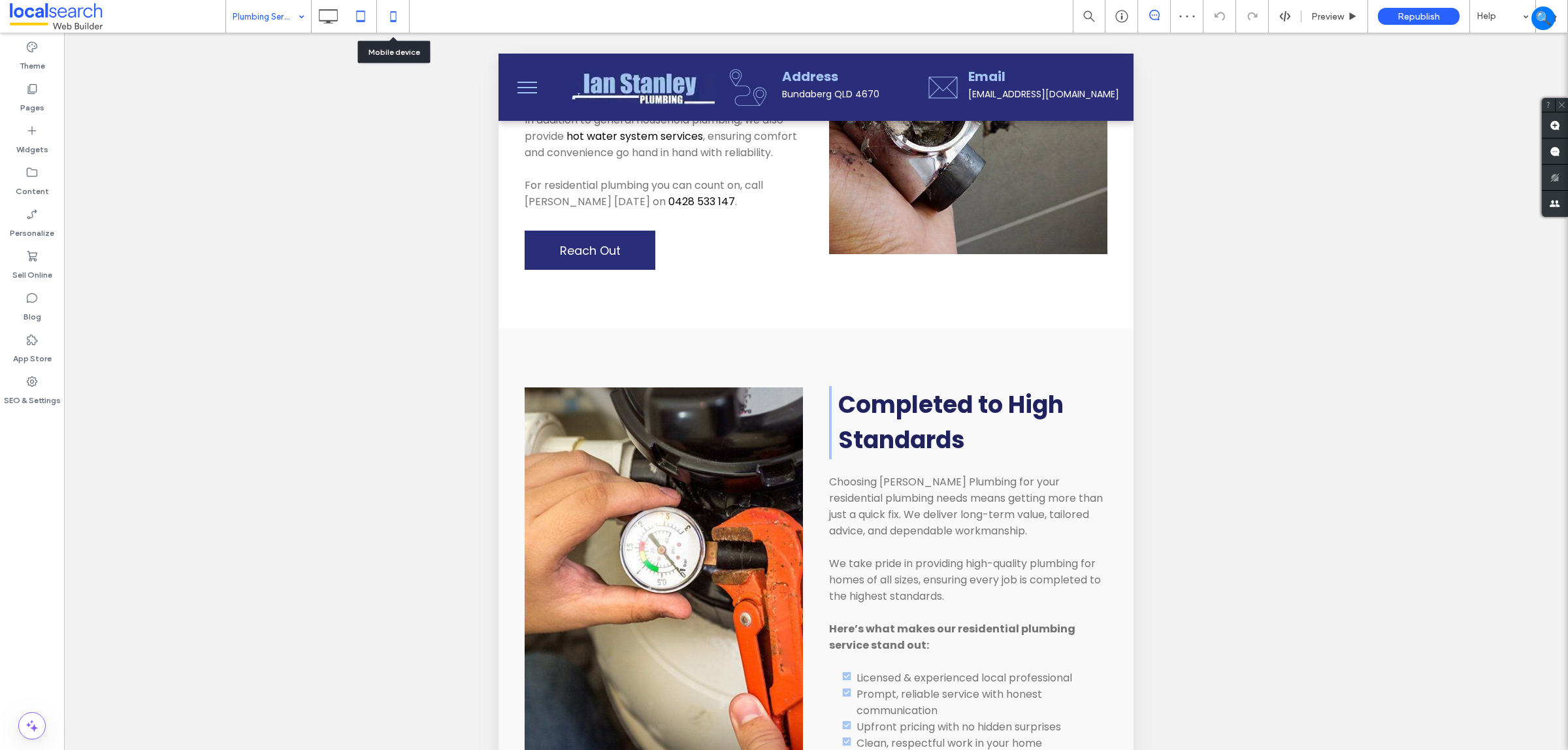
click at [386, 8] on icon at bounding box center [393, 16] width 26 height 26
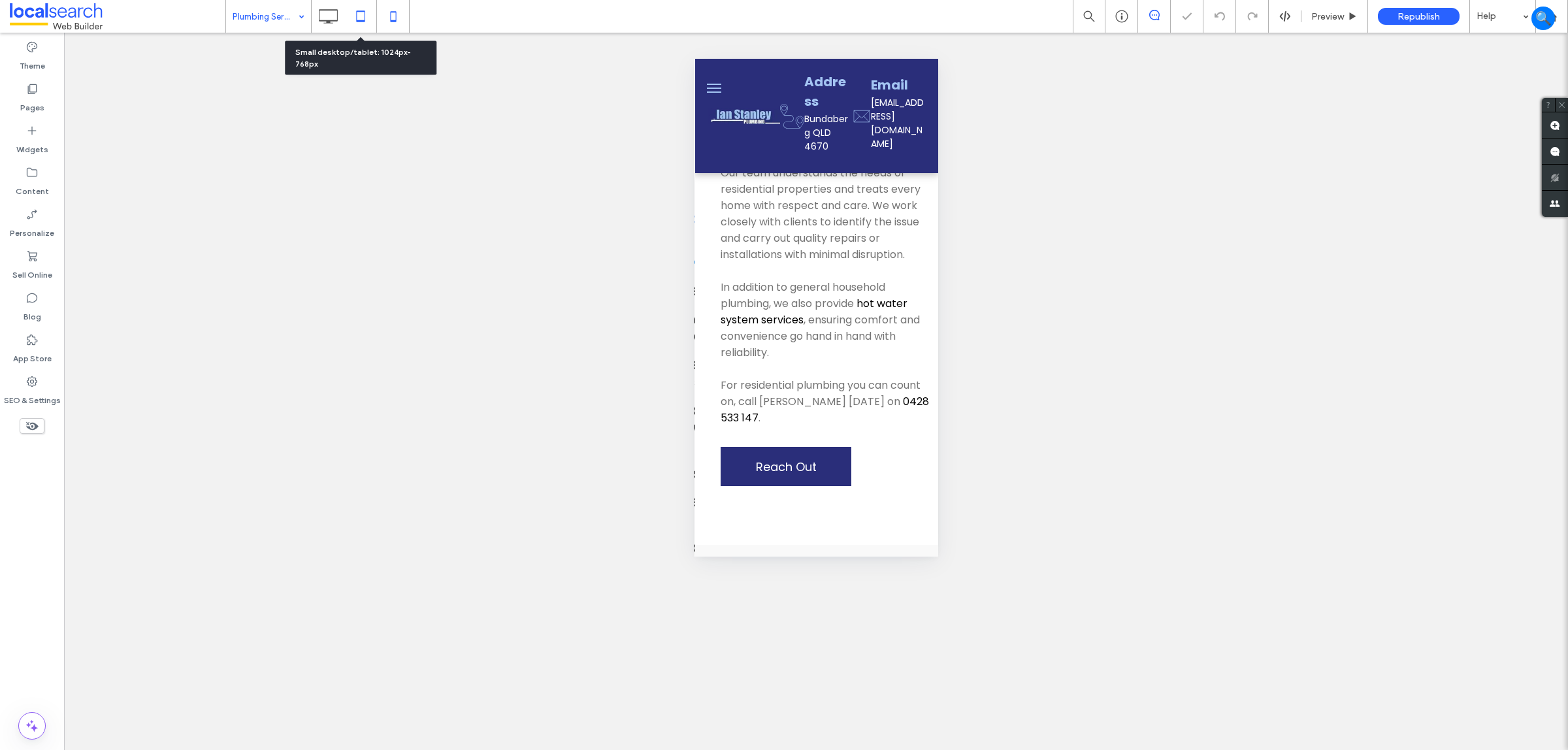
click at [356, 9] on icon at bounding box center [360, 16] width 26 height 26
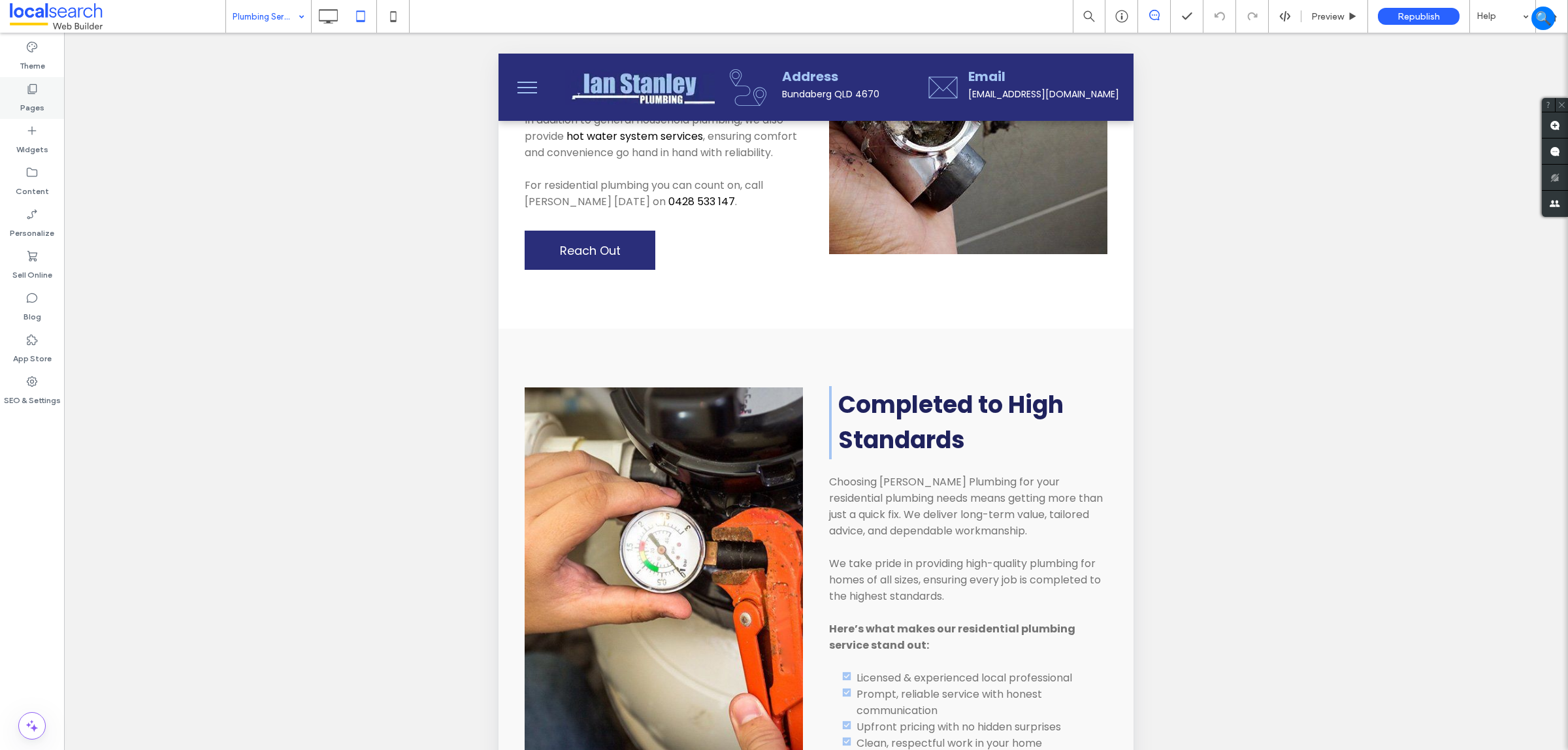
click at [35, 102] on label "Pages" at bounding box center [32, 104] width 24 height 19
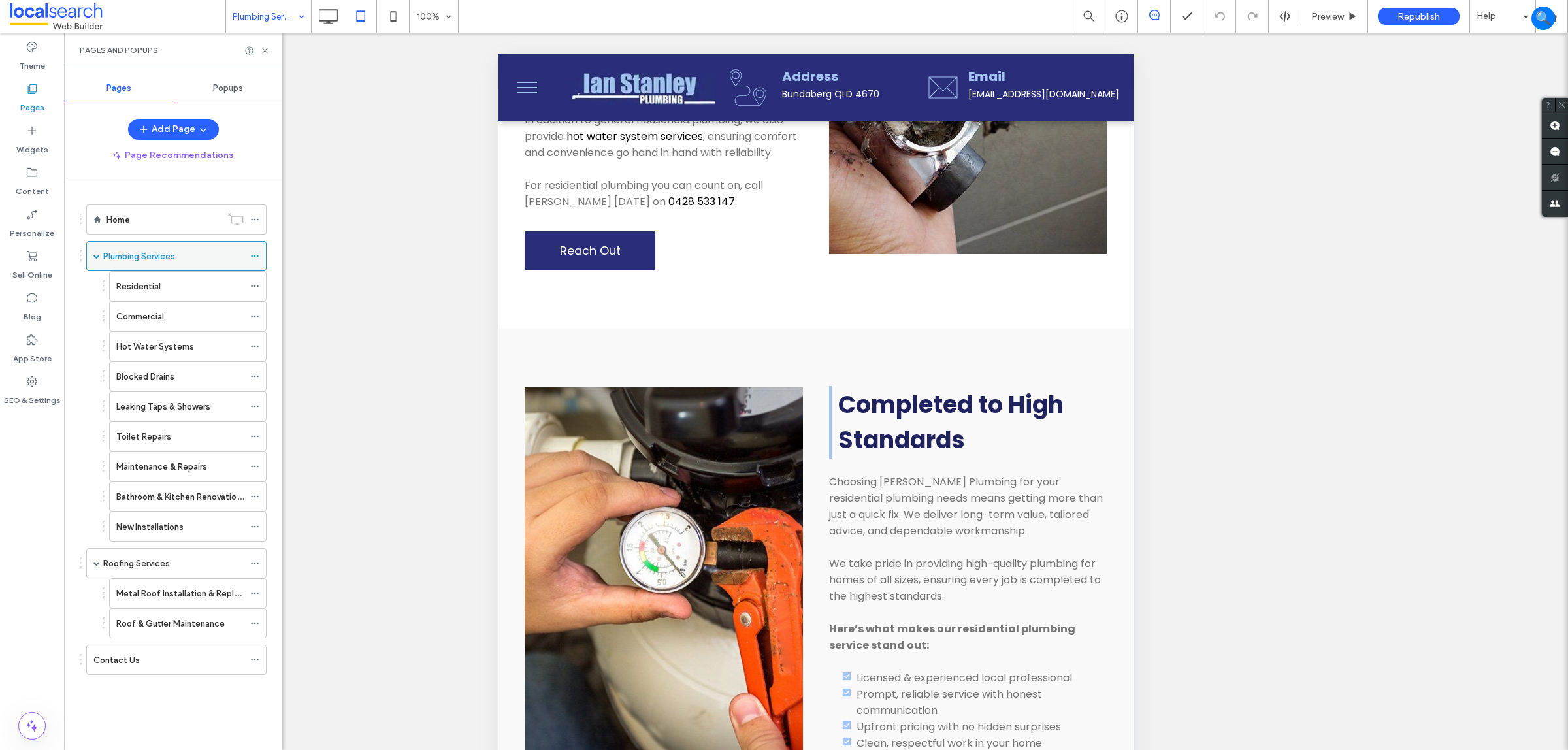
click at [160, 251] on label "Plumbing Services" at bounding box center [139, 257] width 72 height 23
click at [331, 23] on use at bounding box center [328, 16] width 19 height 14
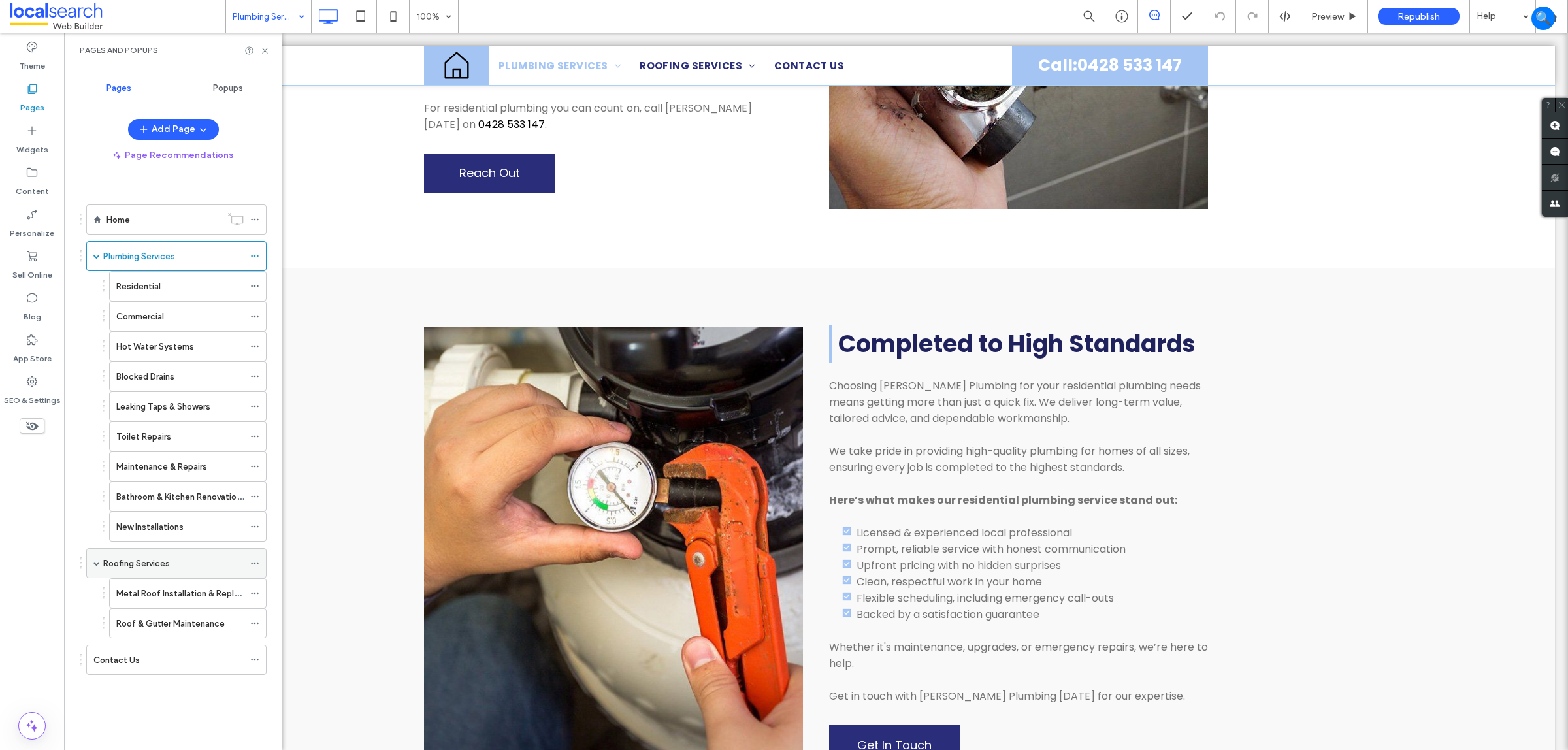
click at [94, 567] on div "Roofing Services" at bounding box center [176, 563] width 180 height 30
click at [99, 564] on span at bounding box center [96, 563] width 6 height 6
click at [174, 249] on div "Plumbing Services" at bounding box center [174, 256] width 141 height 29
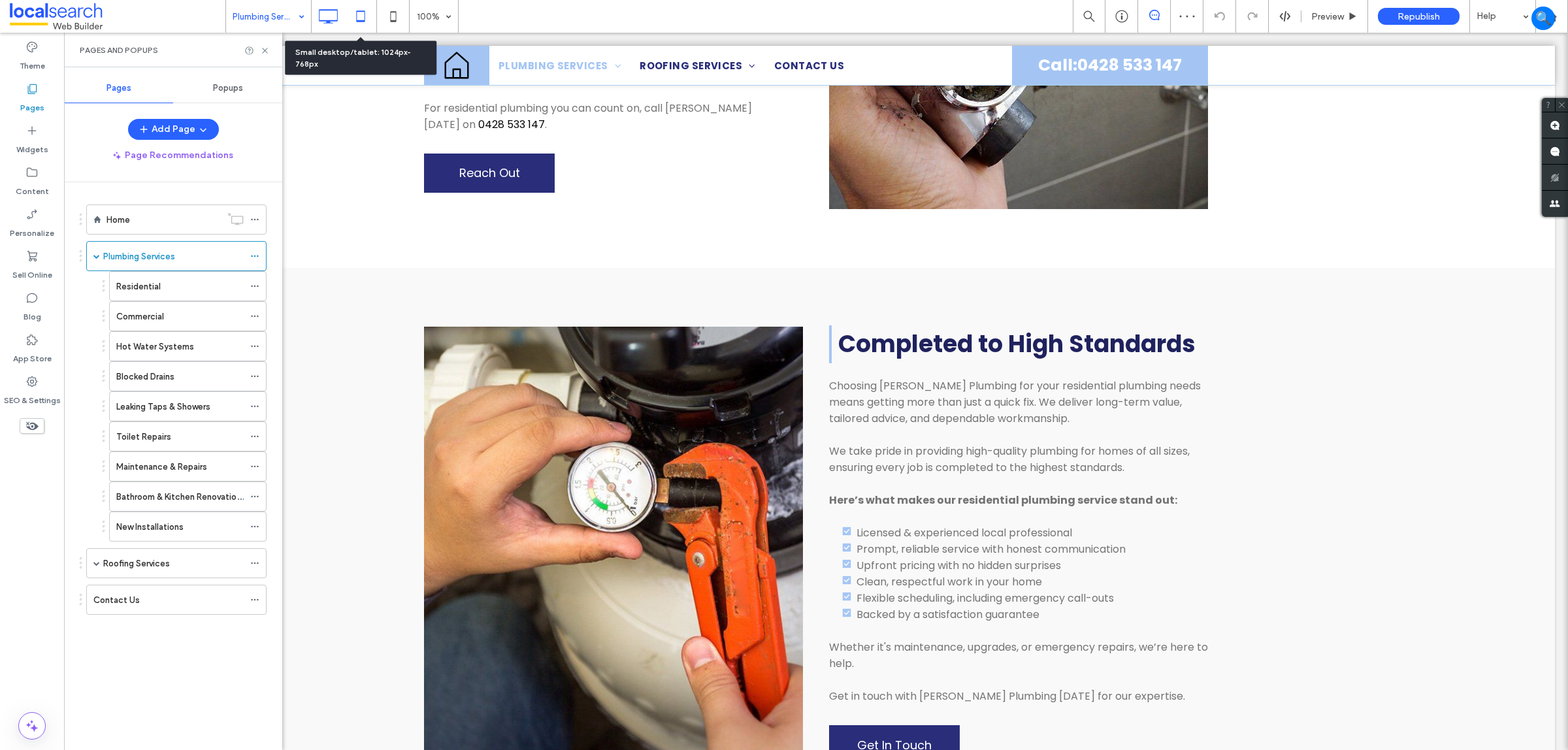
click at [356, 23] on icon at bounding box center [360, 16] width 26 height 26
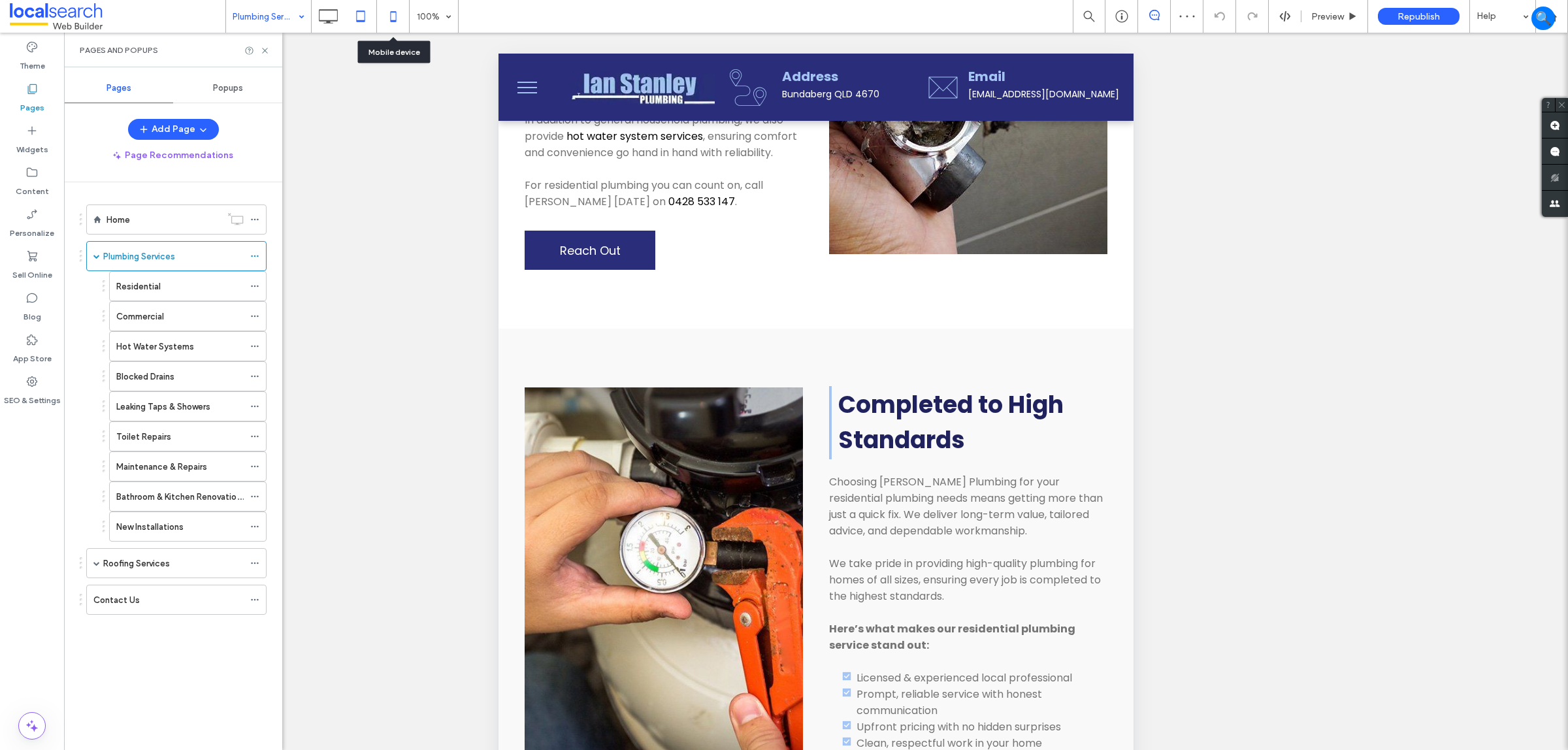
click at [388, 15] on icon at bounding box center [393, 16] width 26 height 26
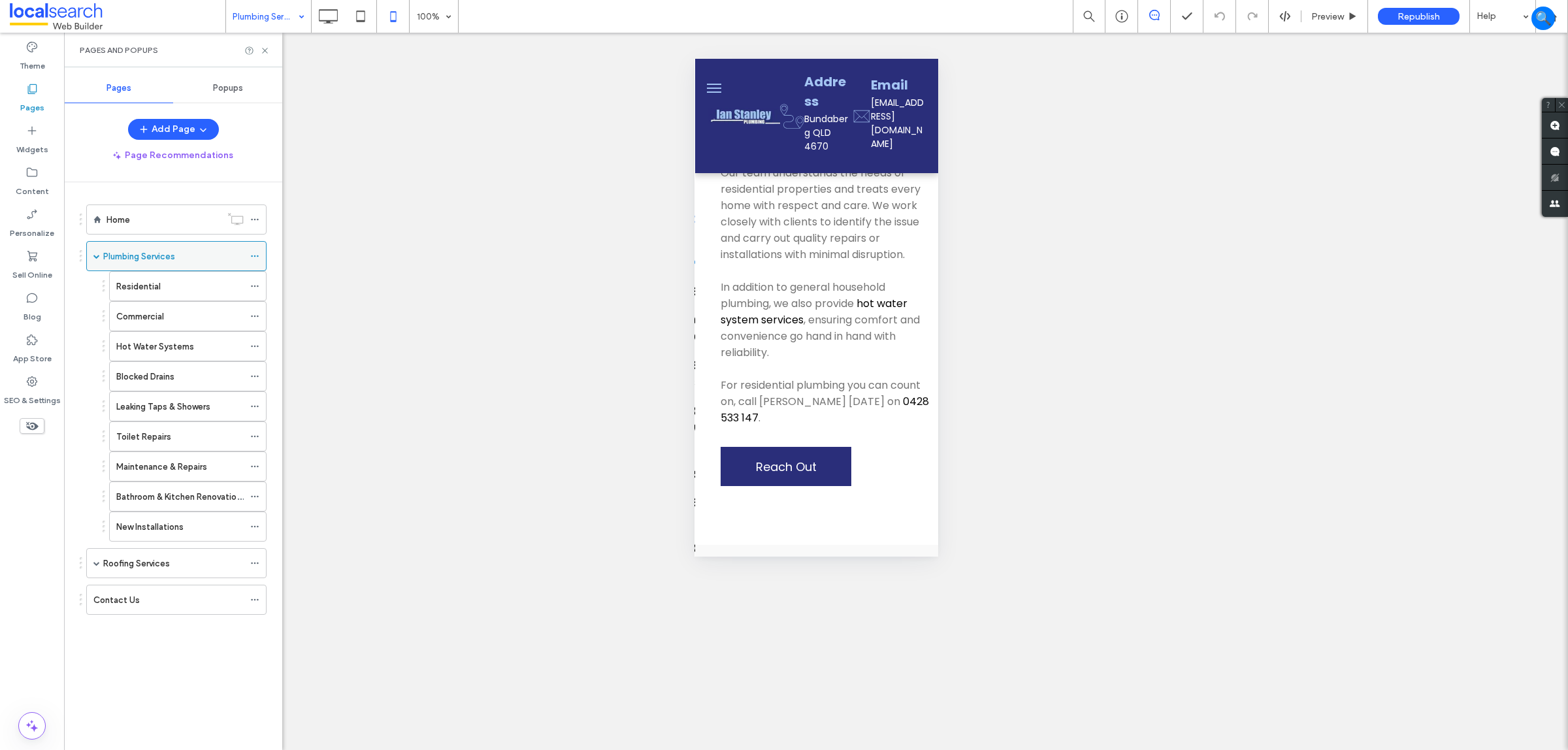
click at [212, 255] on div "Plumbing Services" at bounding box center [174, 256] width 141 height 13
click at [323, 36] on div "Unhide? Yes Unhide? Yes Unhide? Yes Unhide? Yes Unhide? Yes Unhide? Yes Unhide?…" at bounding box center [816, 391] width 1504 height 717
click at [330, 23] on icon at bounding box center [328, 16] width 26 height 26
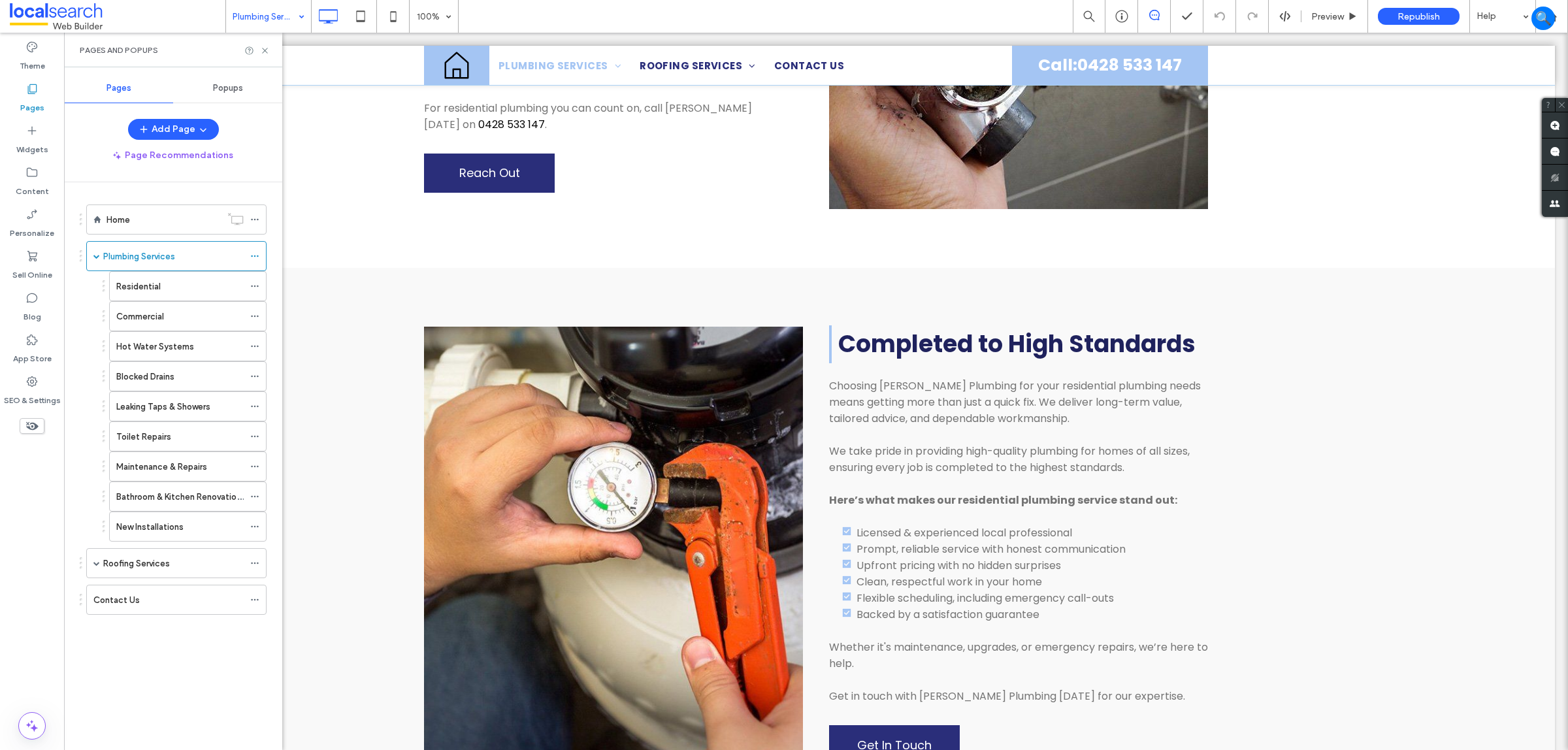
click at [265, 56] on div "Pages and Popups" at bounding box center [173, 50] width 218 height 35
click at [262, 45] on icon at bounding box center [265, 50] width 10 height 10
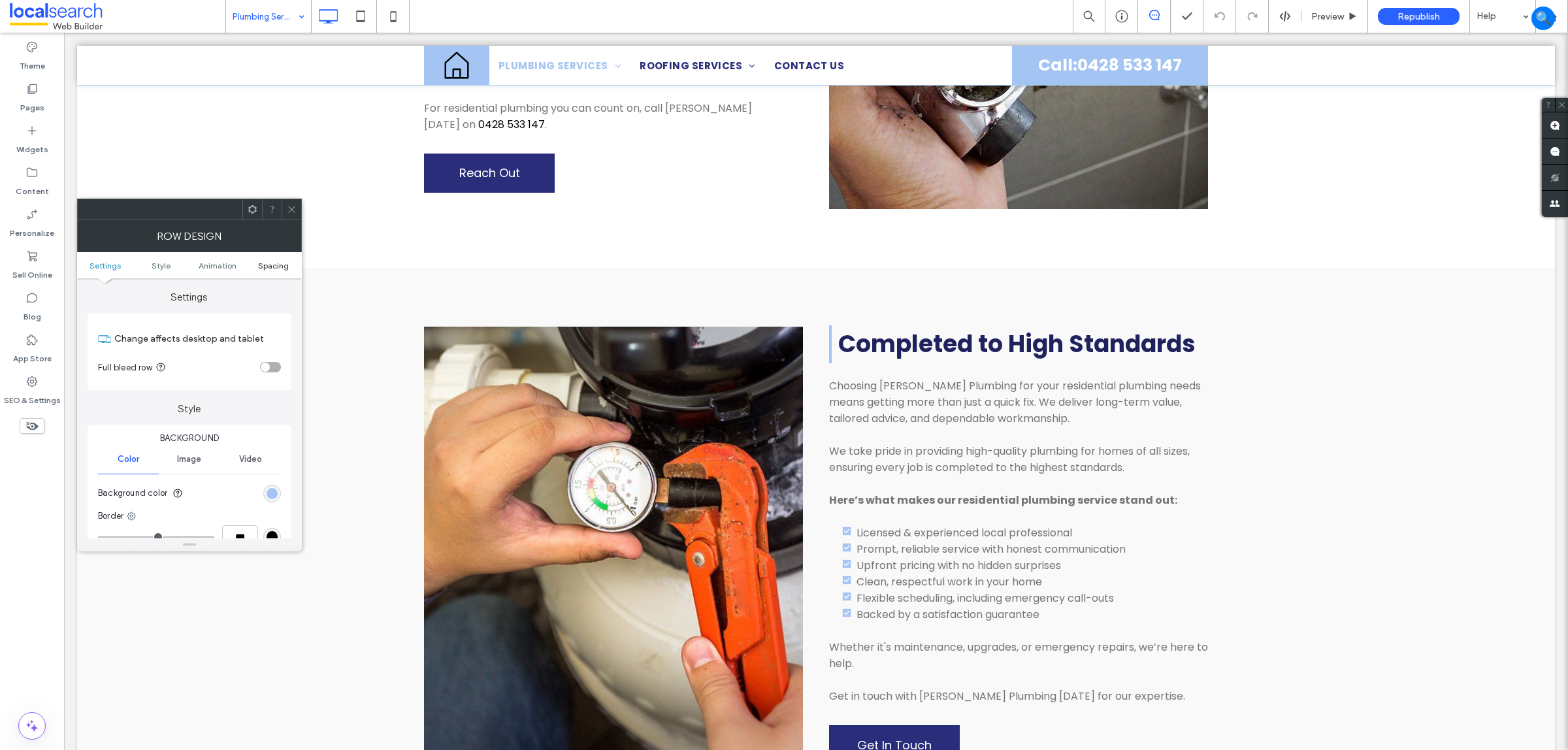
click at [279, 264] on span "Spacing" at bounding box center [274, 265] width 30 height 10
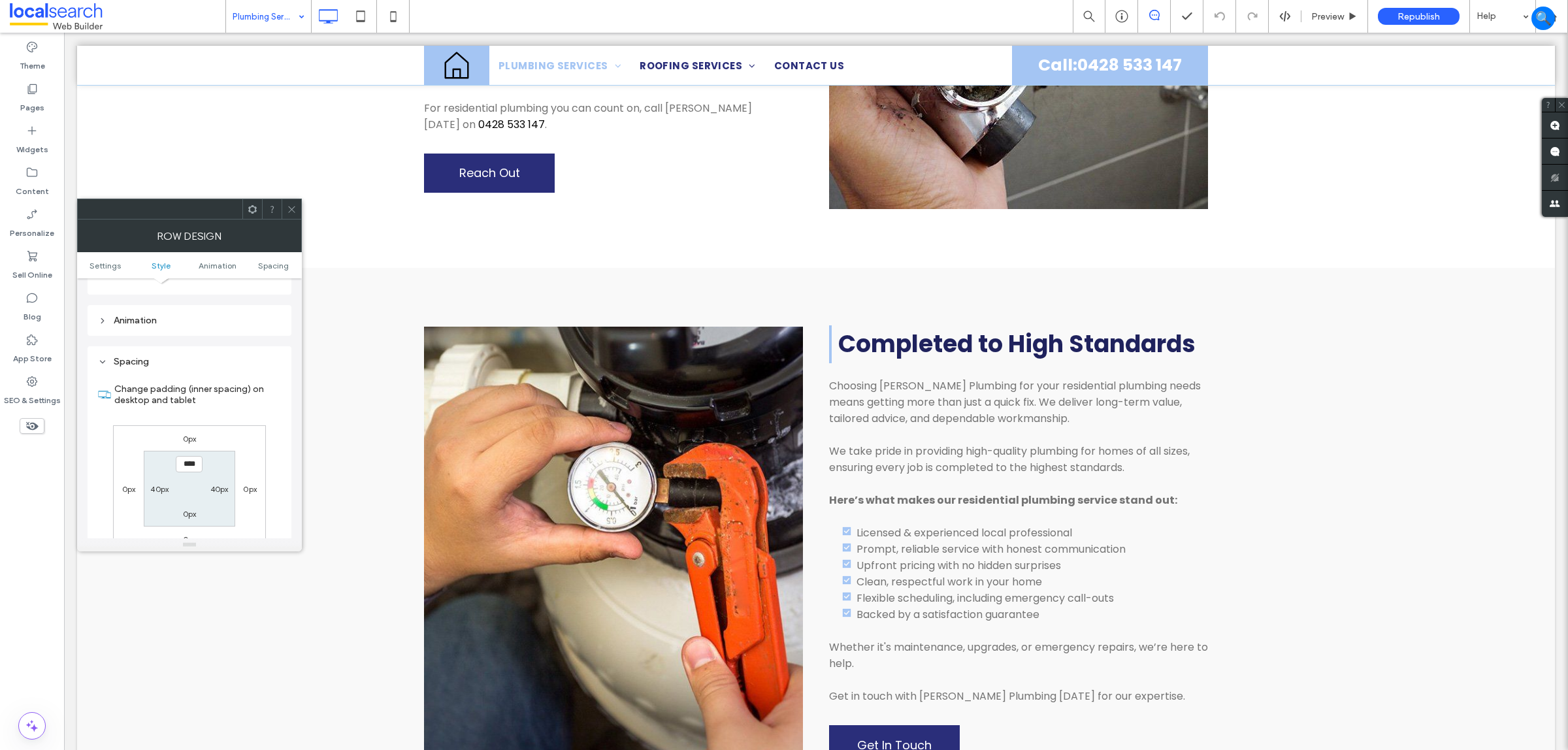
scroll to position [313, 0]
click at [190, 518] on label "0px" at bounding box center [189, 513] width 13 height 10
type input "*"
type input "**"
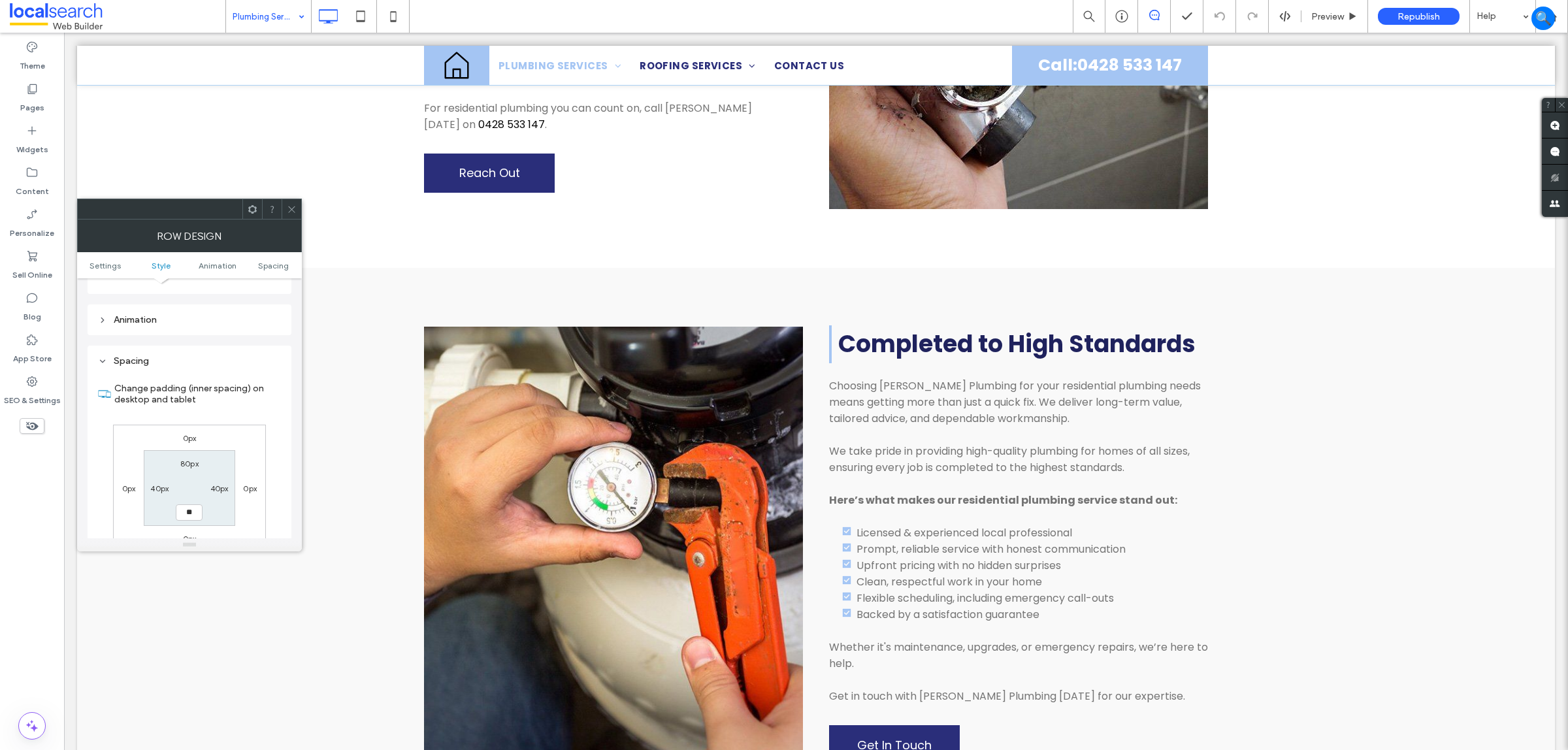
type input "****"
click at [298, 202] on div at bounding box center [291, 209] width 20 height 20
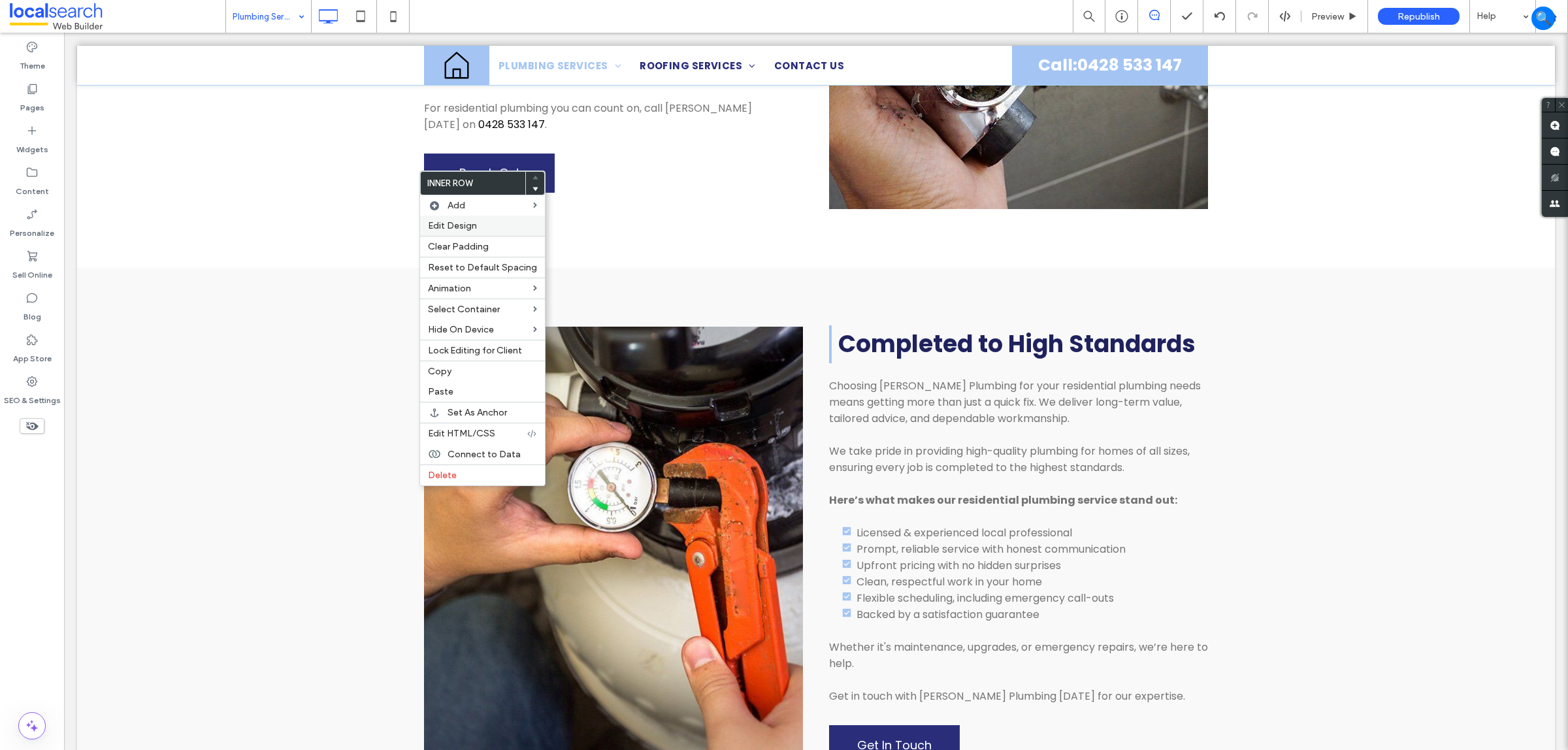
click at [469, 227] on span "Edit Design" at bounding box center [452, 225] width 49 height 11
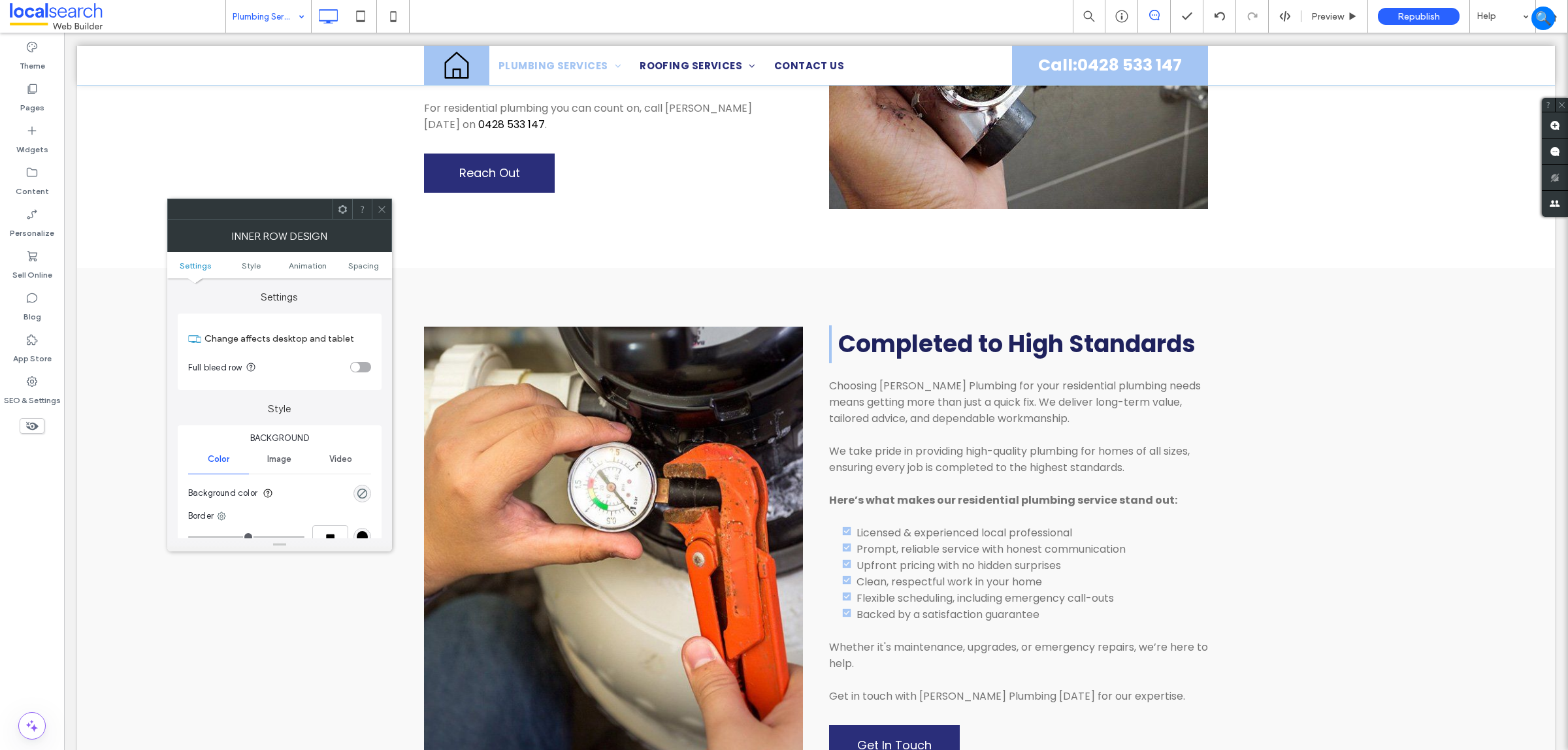
click at [354, 257] on ul "Settings Style Animation Spacing" at bounding box center [280, 265] width 225 height 26
click at [352, 262] on span "Spacing" at bounding box center [363, 265] width 30 height 10
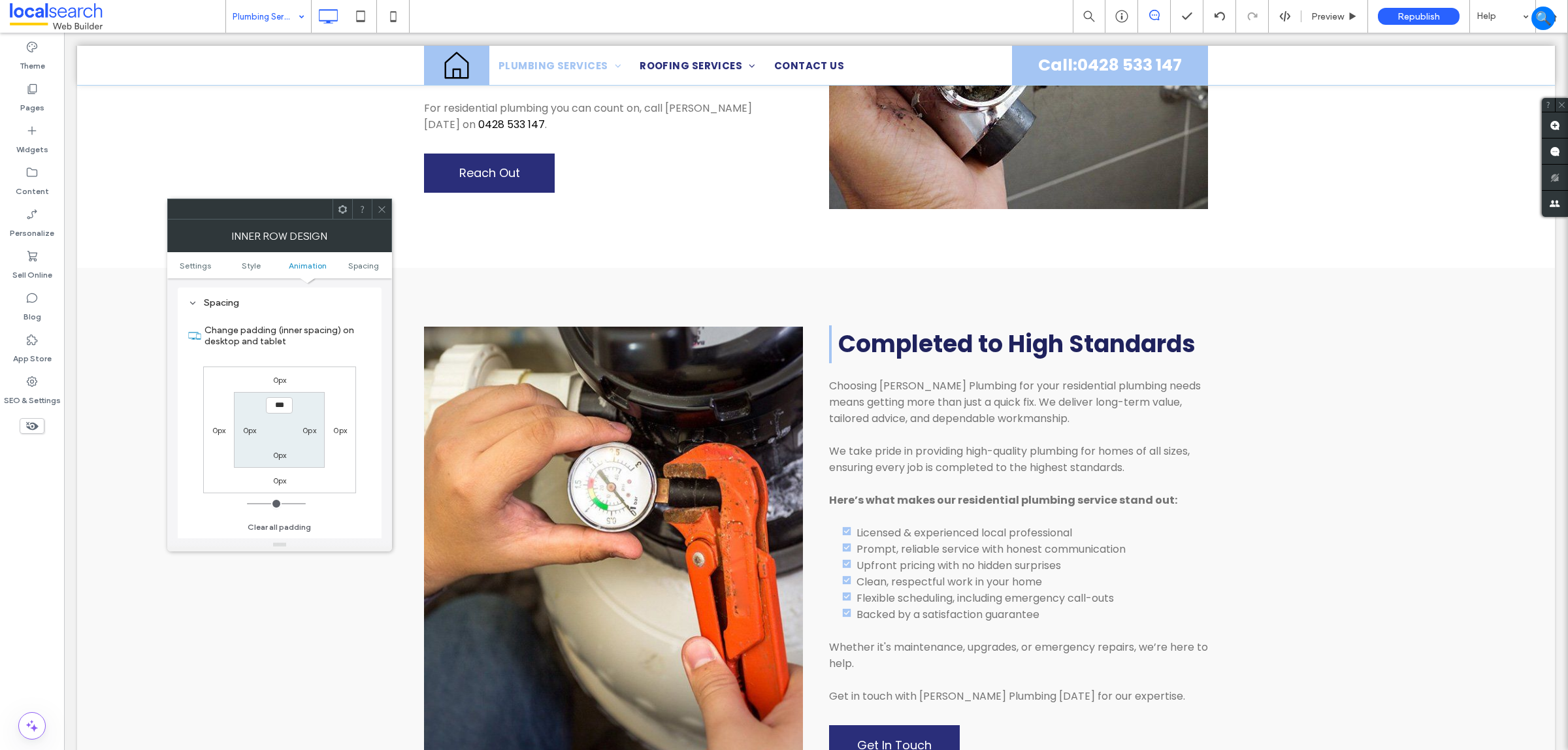
click at [381, 210] on icon at bounding box center [381, 209] width 10 height 10
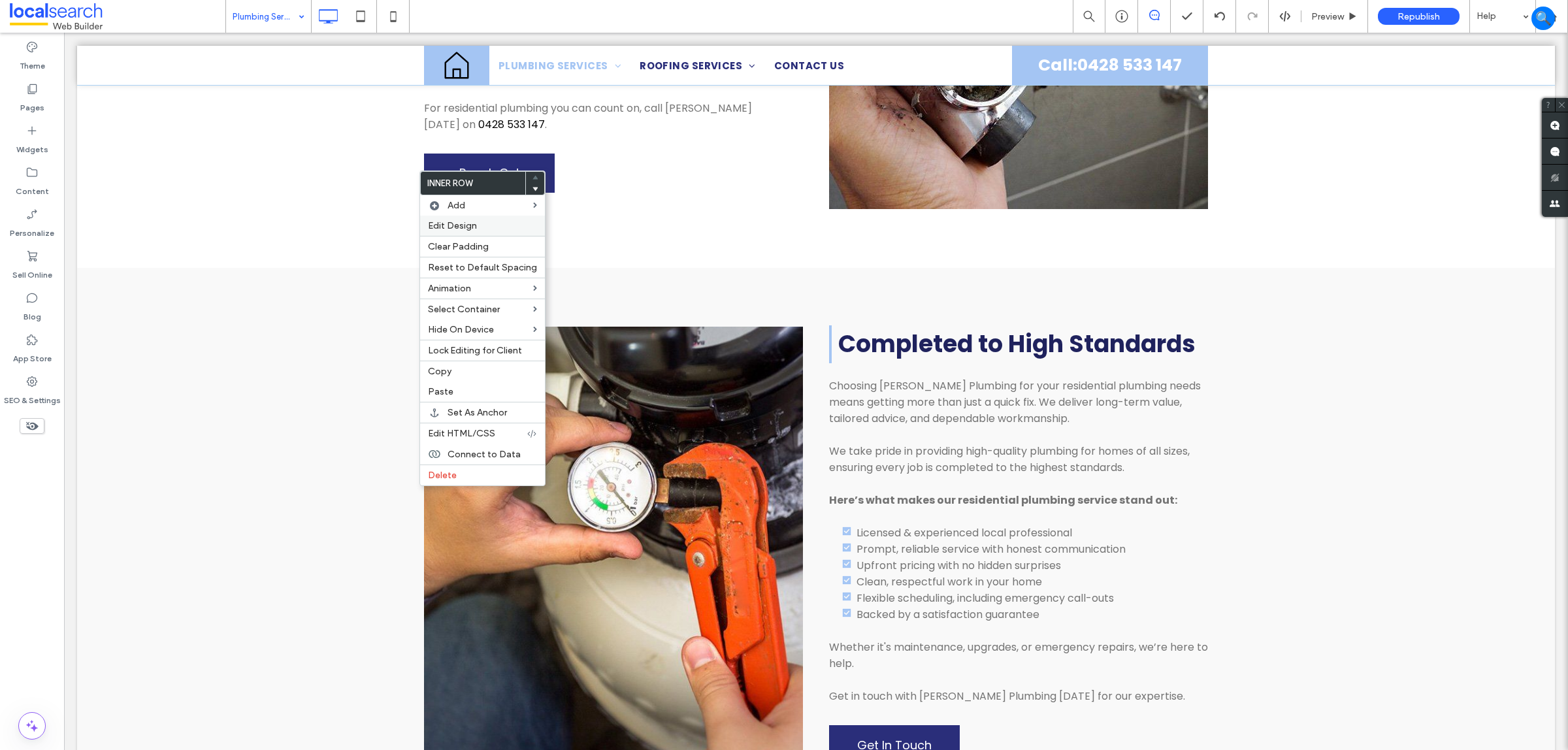
click at [471, 227] on span "Edit Design" at bounding box center [452, 225] width 49 height 11
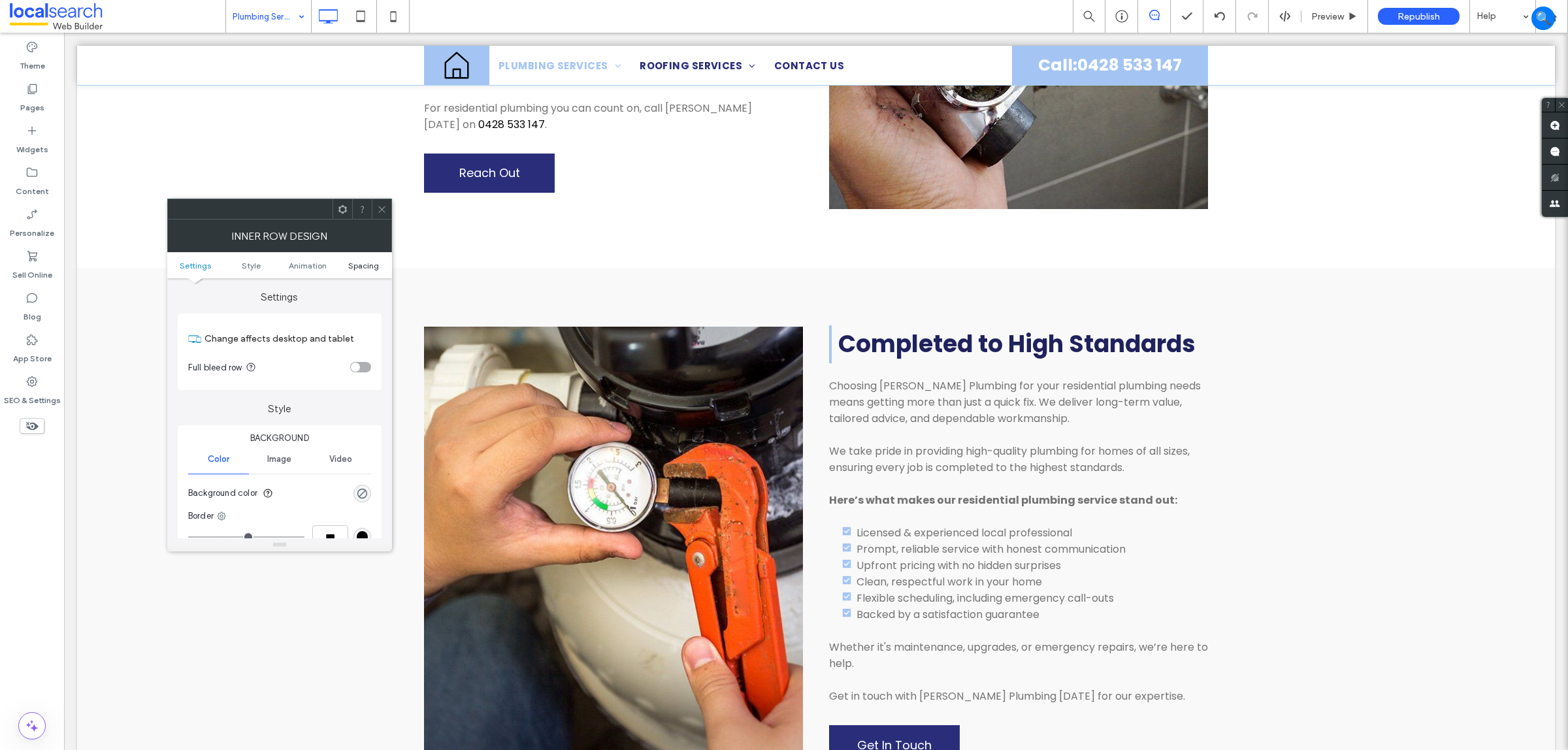
click at [380, 269] on link "Spacing" at bounding box center [363, 265] width 56 height 10
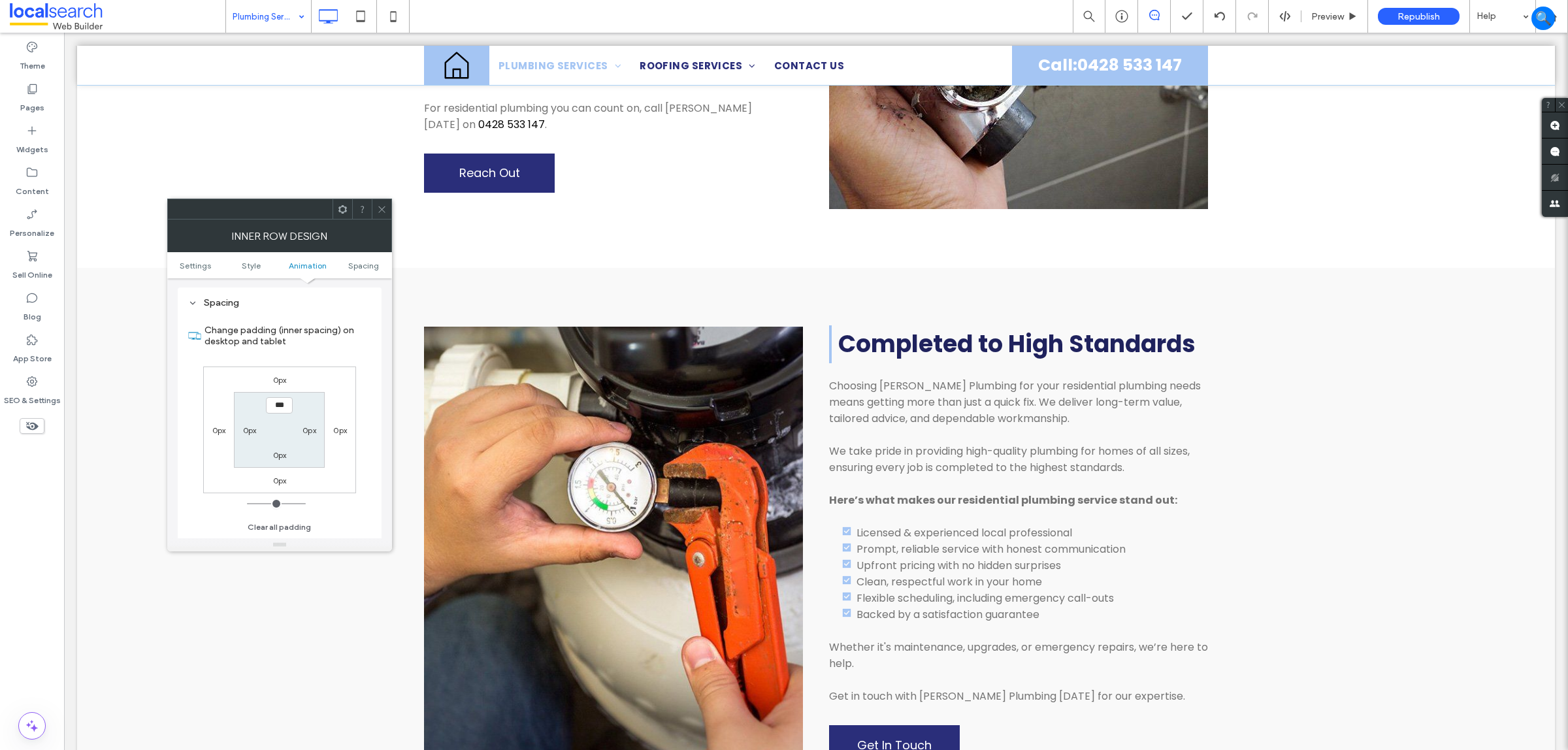
click at [276, 456] on label "0px" at bounding box center [280, 454] width 13 height 10
type input "**"
type input "****"
click at [377, 205] on icon at bounding box center [381, 209] width 10 height 10
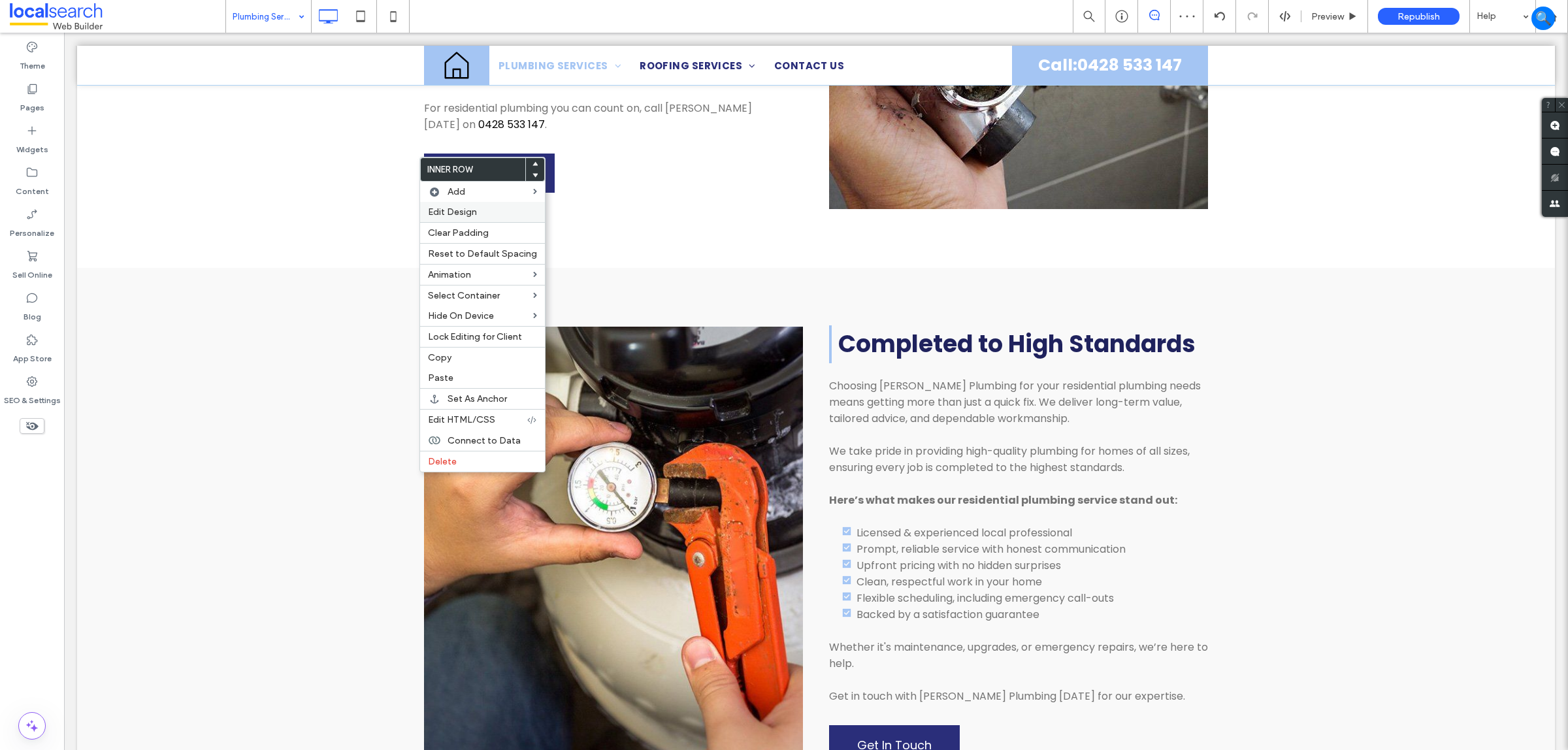
click at [441, 211] on span "Edit Design" at bounding box center [452, 212] width 49 height 11
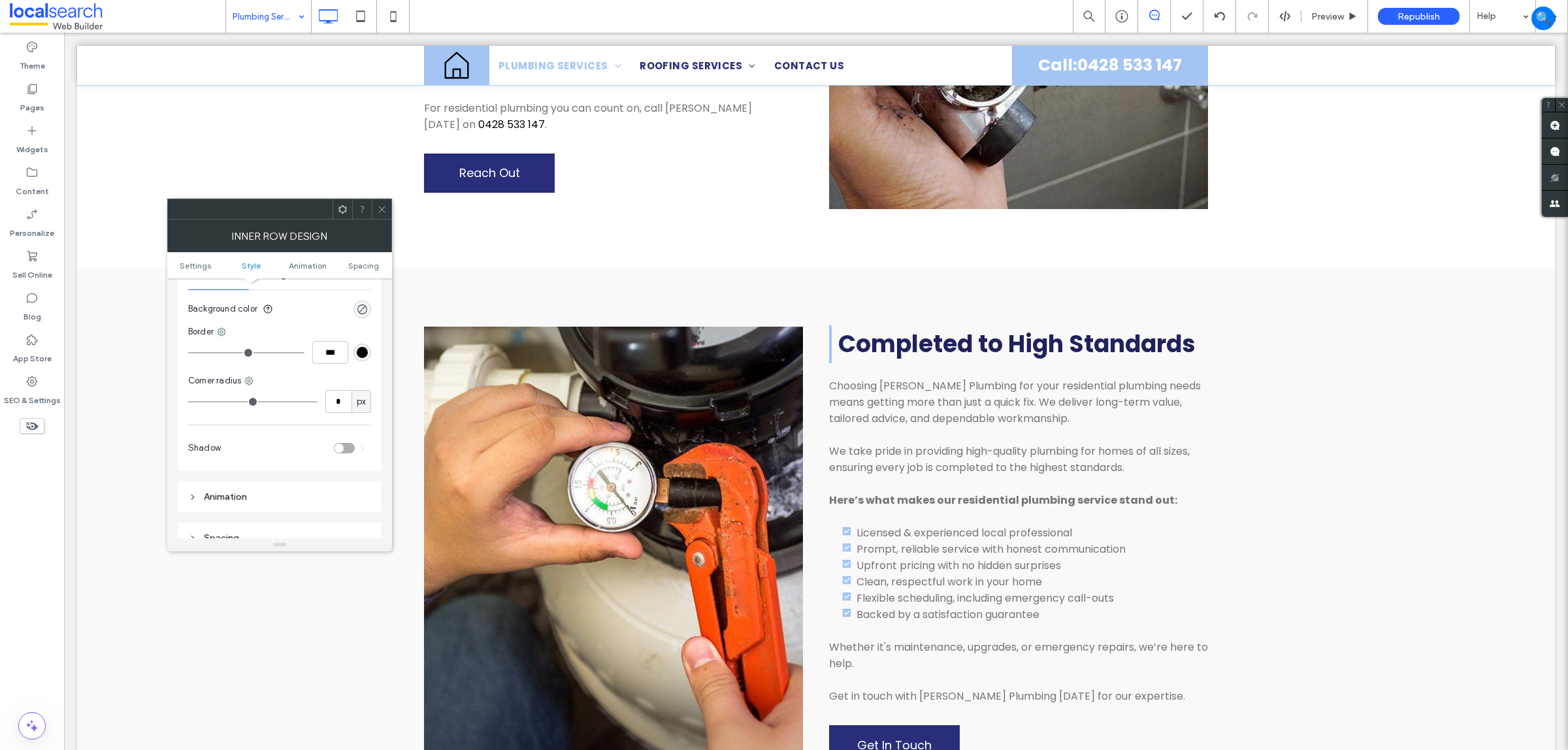
scroll to position [175, 0]
click at [359, 257] on ul "Settings Style Animation Spacing" at bounding box center [280, 265] width 225 height 26
click at [359, 258] on ul "Settings Style Animation Spacing" at bounding box center [280, 265] width 225 height 26
click at [357, 270] on ul "Settings Style Animation Spacing" at bounding box center [280, 265] width 225 height 26
click at [358, 268] on span "Spacing" at bounding box center [363, 265] width 30 height 10
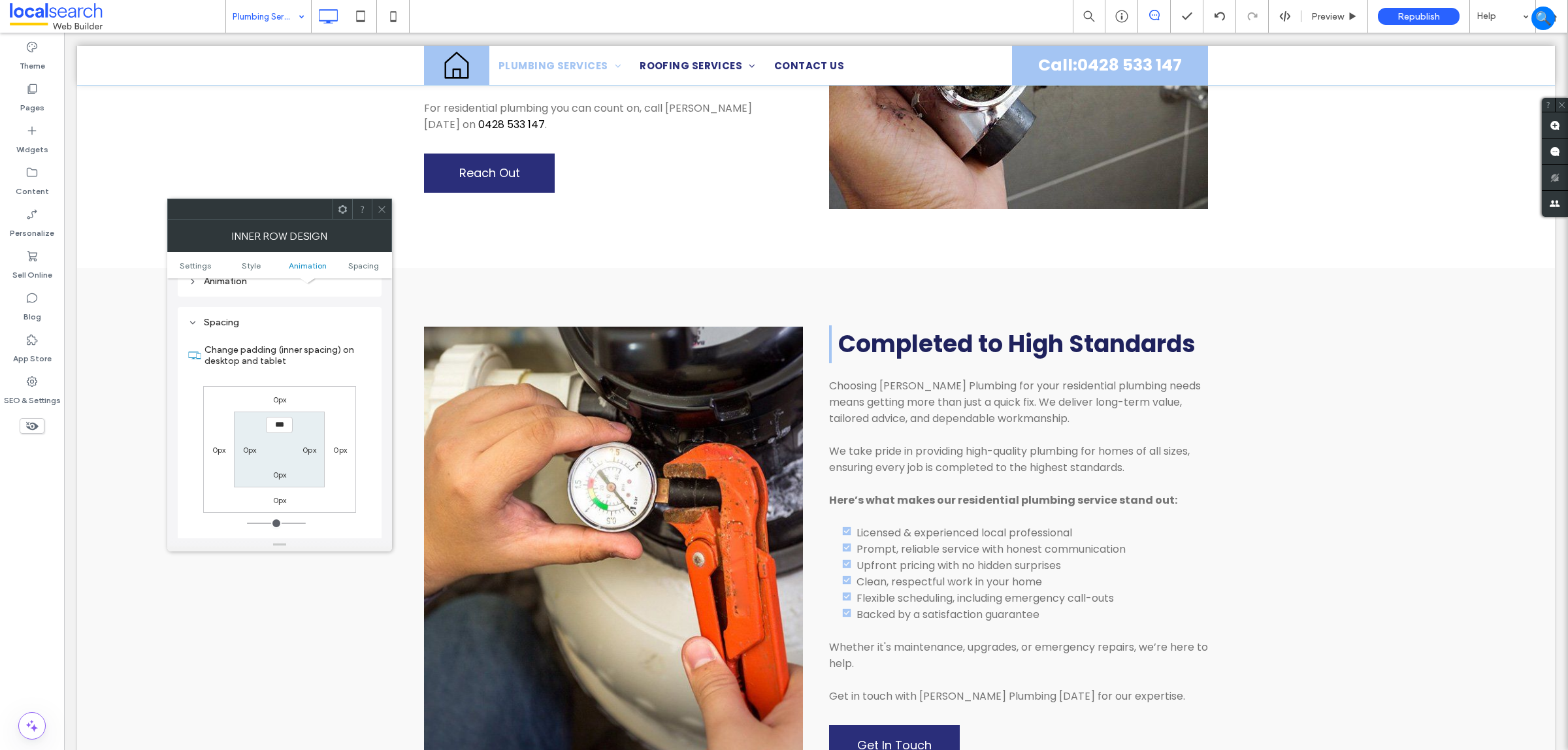
scroll to position [420, 0]
click at [298, 456] on section "*** 0px 0px 0px" at bounding box center [280, 429] width 91 height 75
click at [283, 459] on label "0px" at bounding box center [280, 454] width 13 height 10
type input "**"
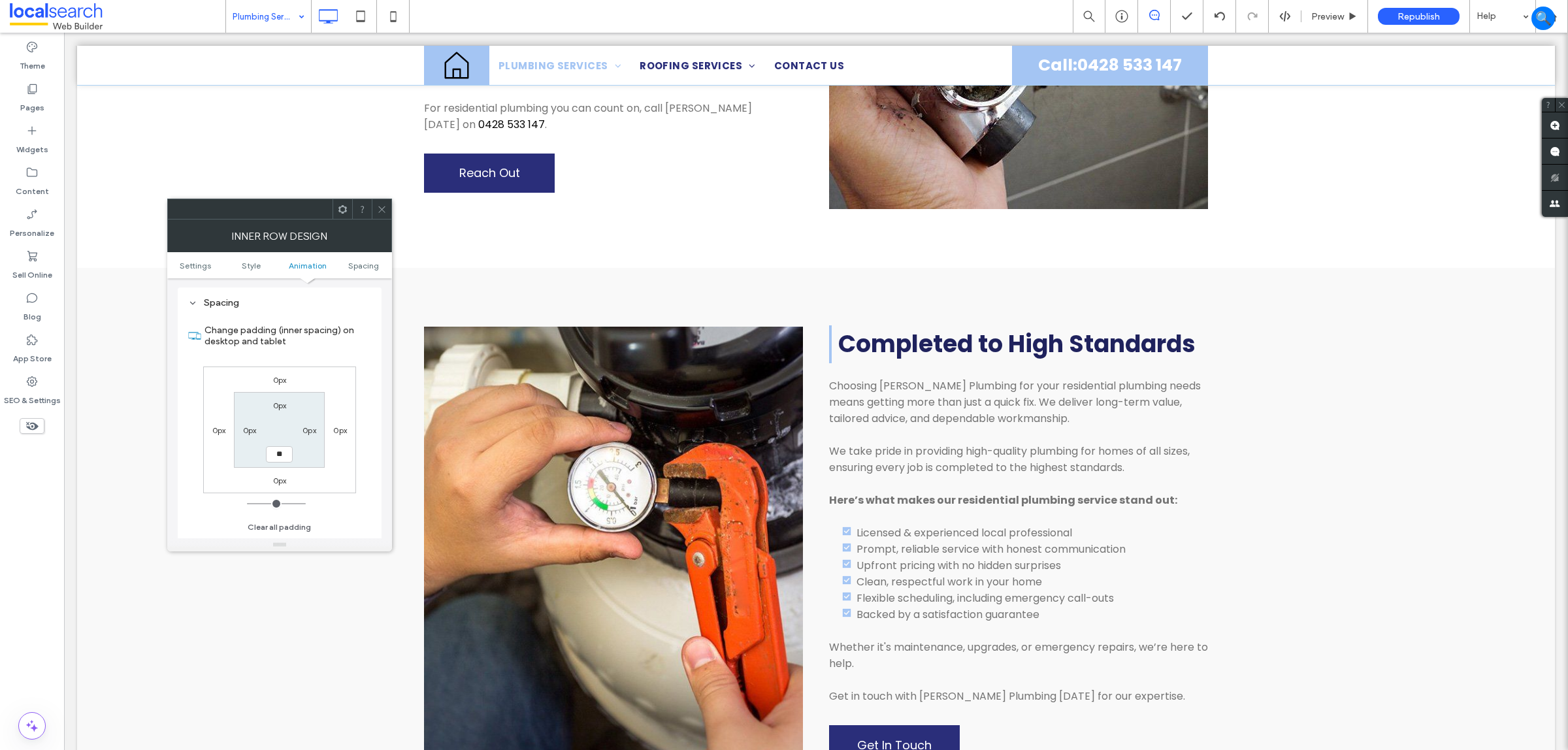
type input "****"
click at [380, 205] on icon at bounding box center [381, 209] width 10 height 10
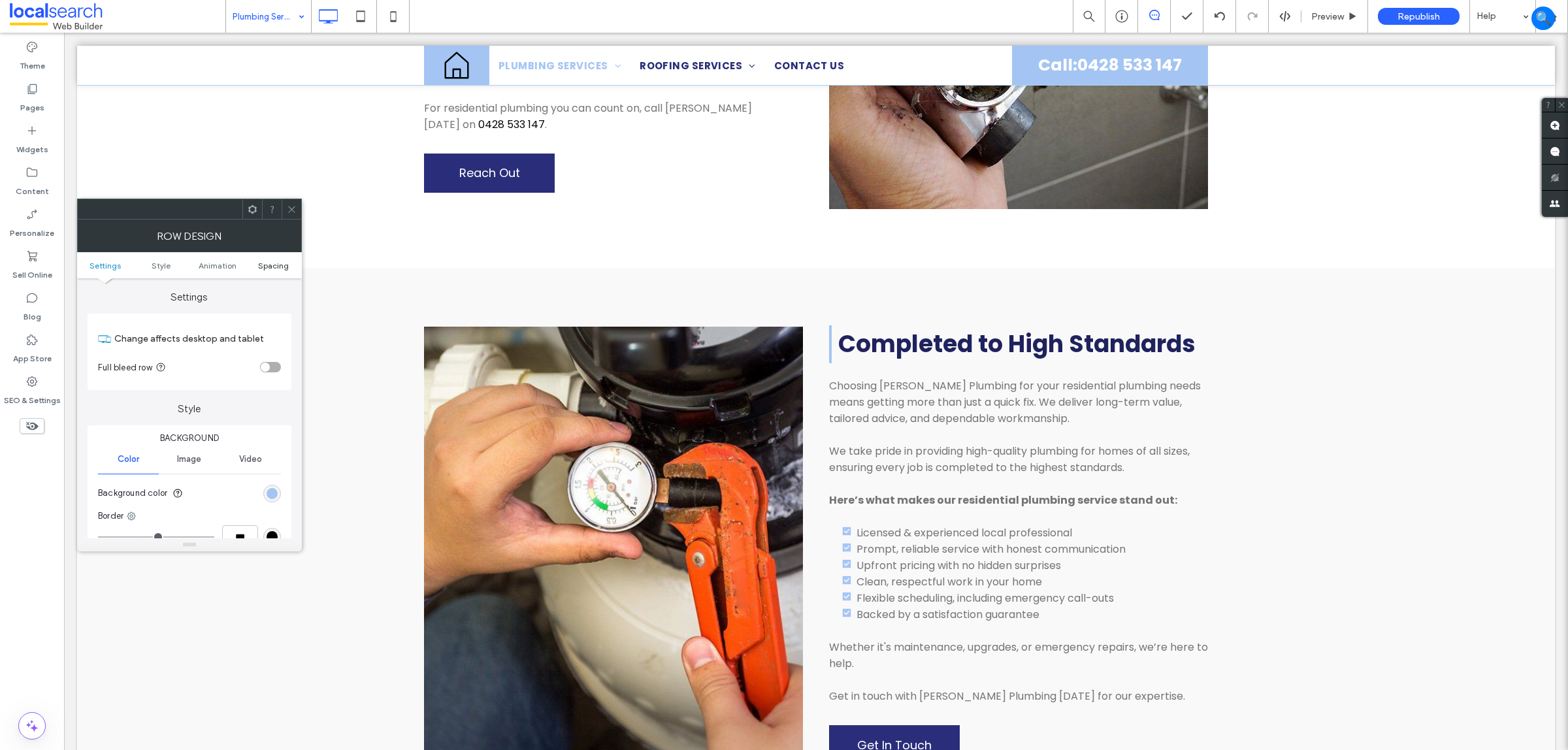
click at [274, 266] on span "Spacing" at bounding box center [274, 265] width 30 height 10
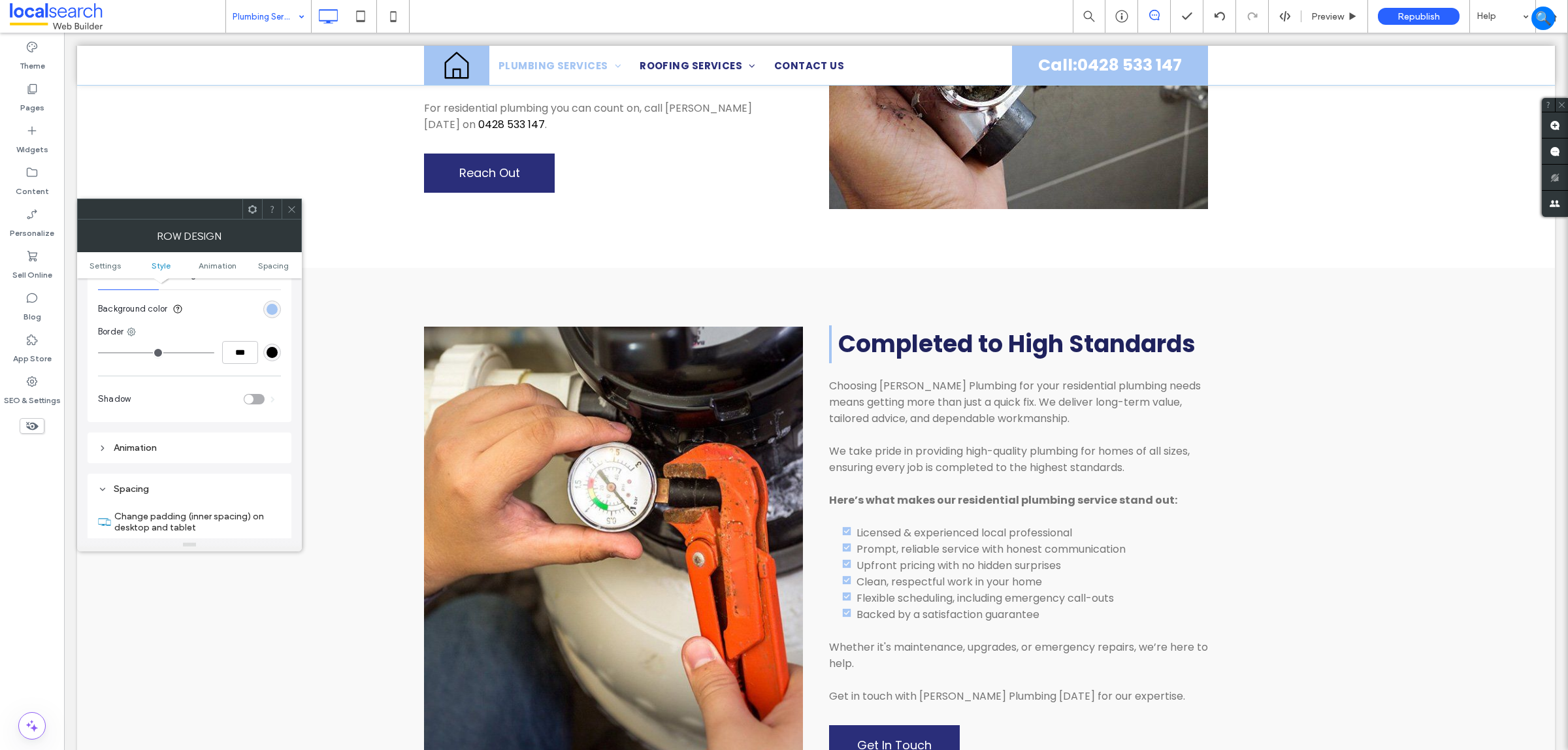
scroll to position [371, 0]
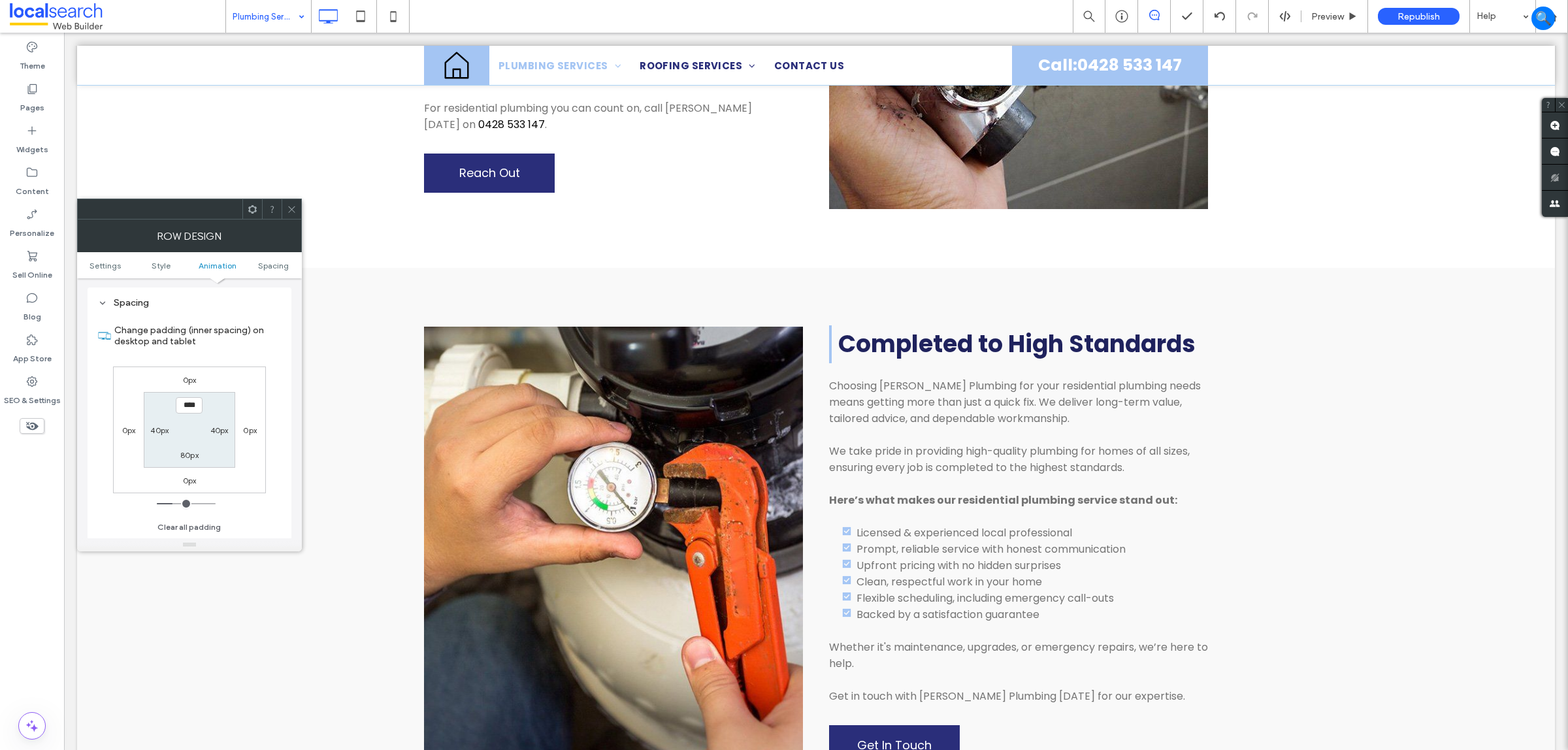
click at [181, 452] on label "80px" at bounding box center [189, 454] width 19 height 10
type input "***"
type input "*****"
click at [188, 451] on input "*****" at bounding box center [189, 454] width 27 height 16
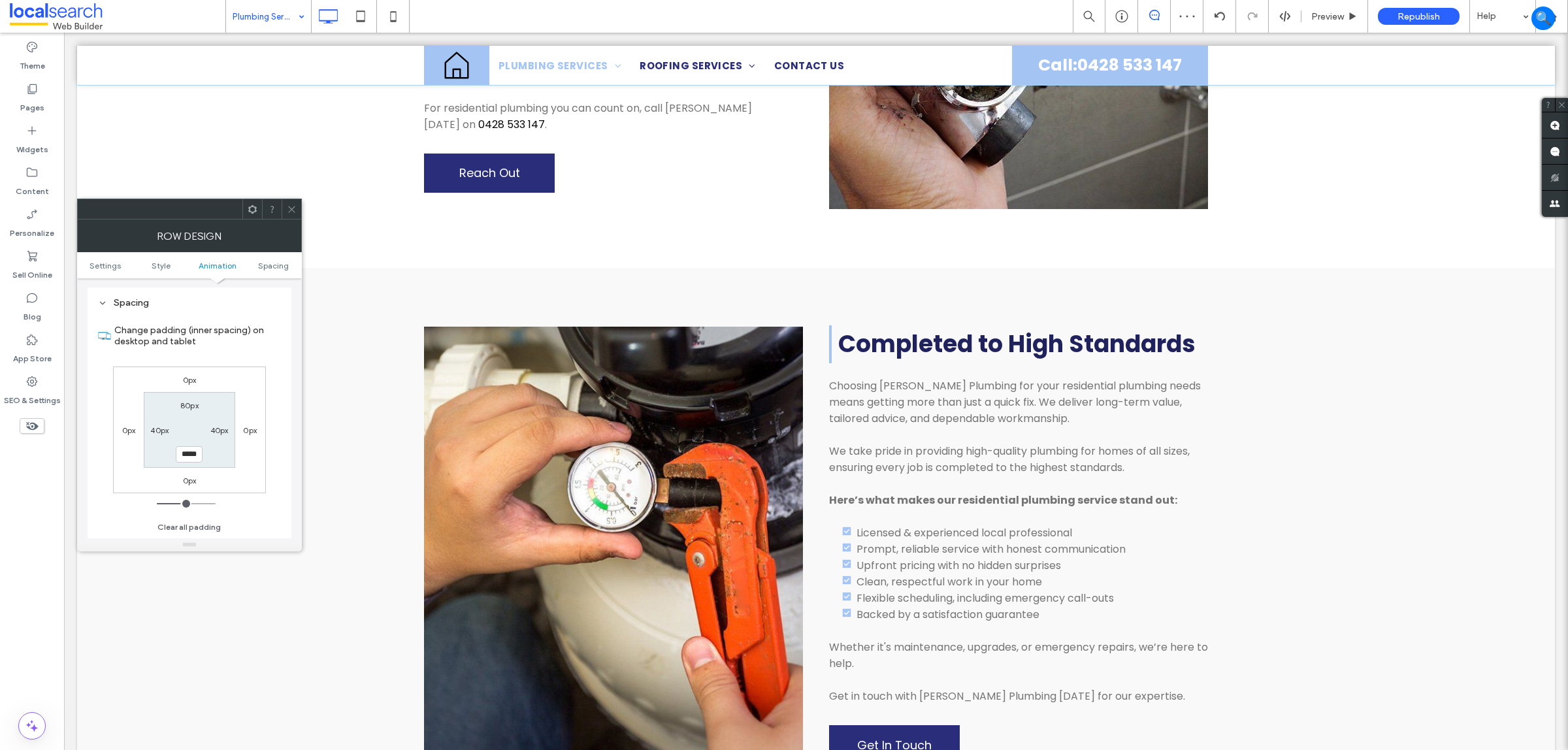
click at [188, 451] on input "*****" at bounding box center [189, 454] width 27 height 16
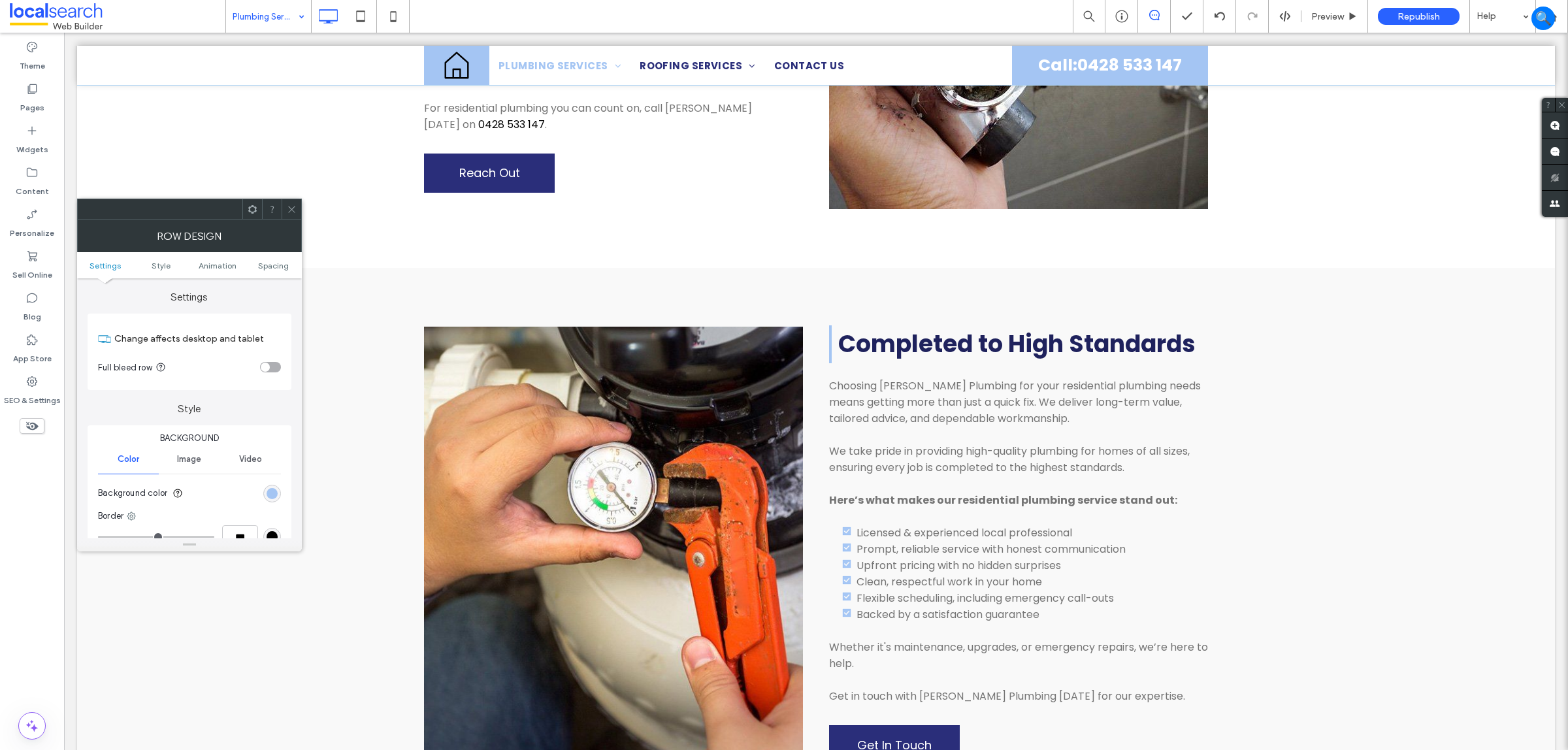
click at [262, 258] on ul "Settings Style Animation Spacing" at bounding box center [190, 265] width 225 height 26
click at [261, 266] on span "Spacing" at bounding box center [274, 265] width 30 height 10
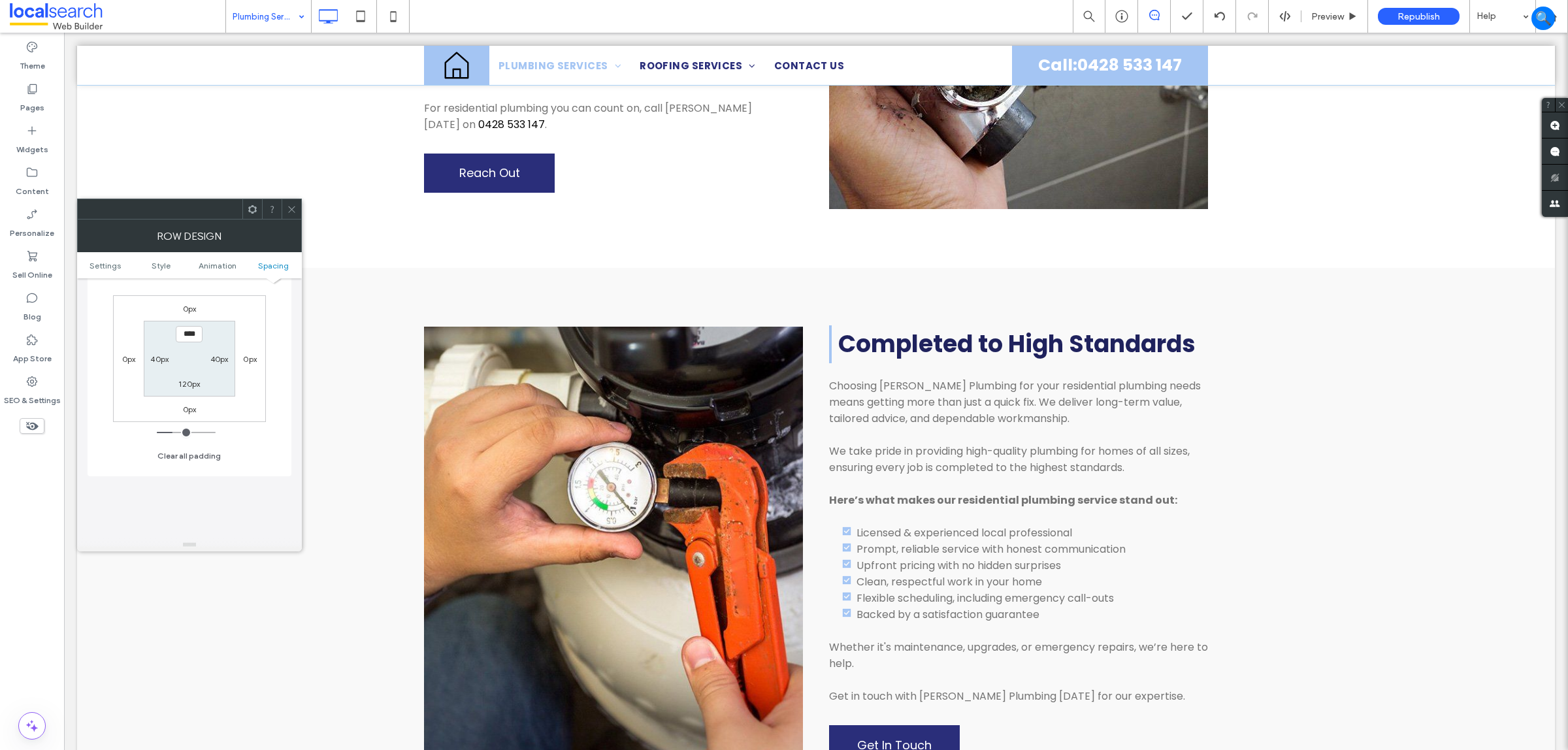
scroll to position [437, 0]
click at [190, 388] on label "120px" at bounding box center [189, 387] width 21 height 10
type input "***"
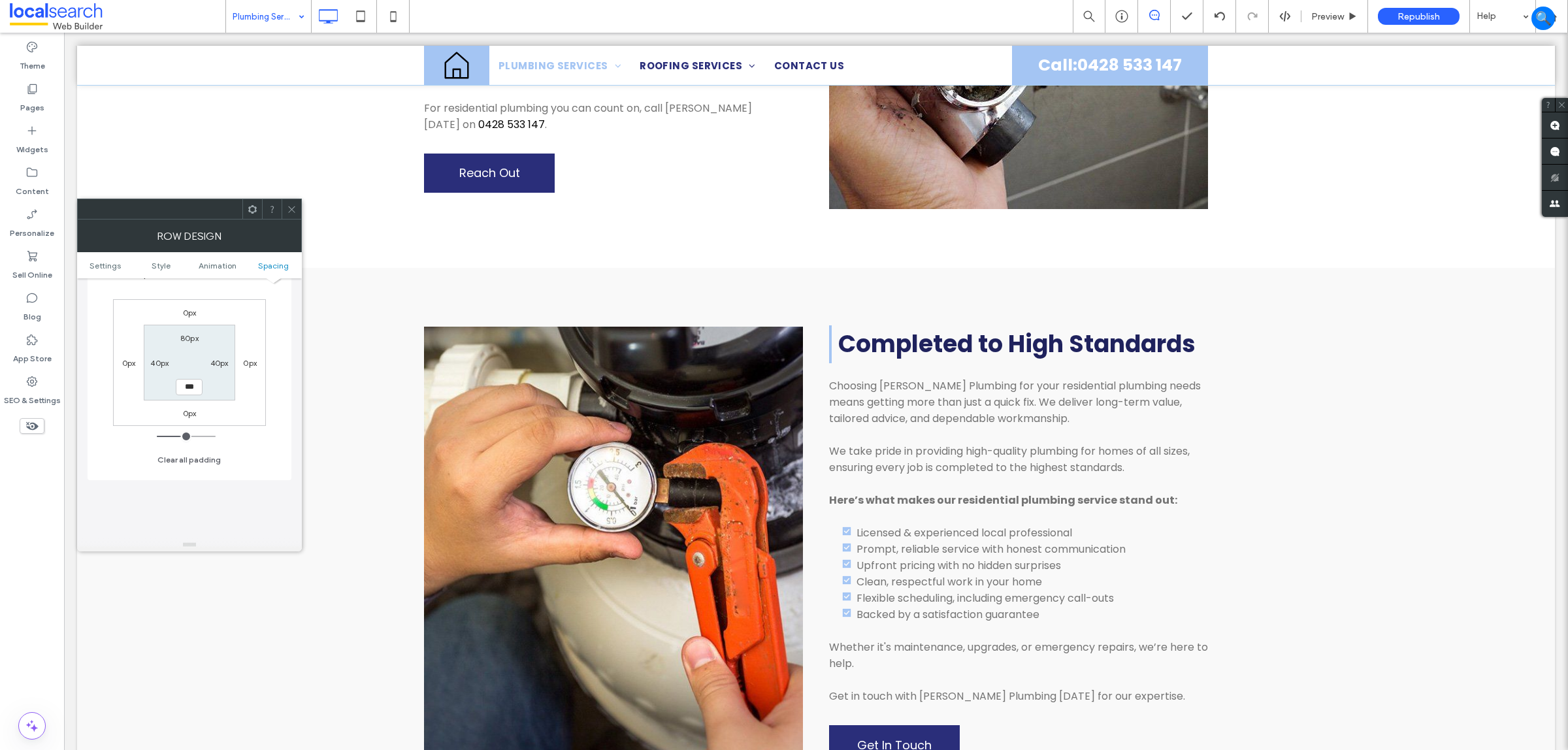
type input "*****"
click at [188, 418] on label "0px" at bounding box center [189, 412] width 13 height 10
type input "*"
type input "**"
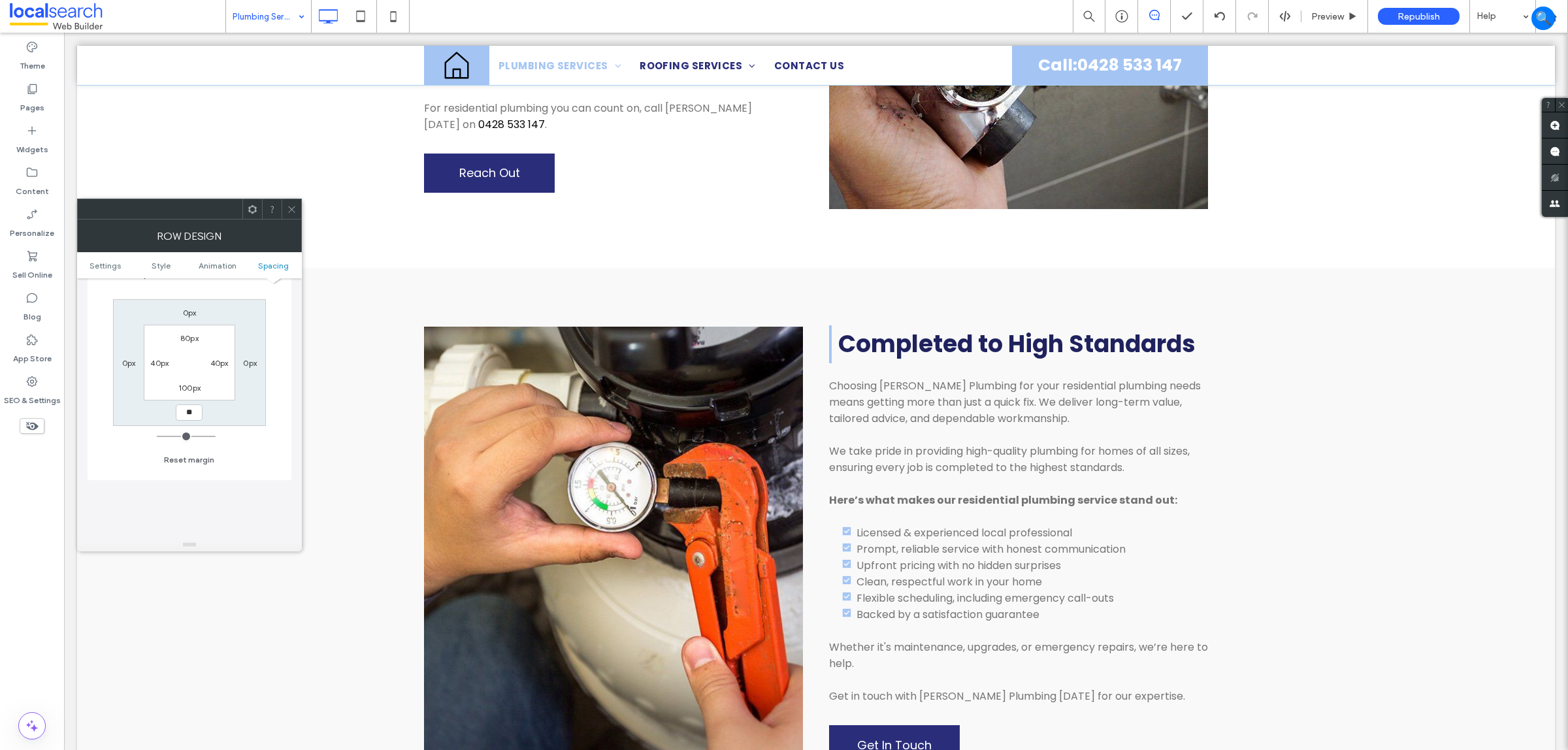
type input "****"
click at [293, 210] on use at bounding box center [290, 208] width 6 height 6
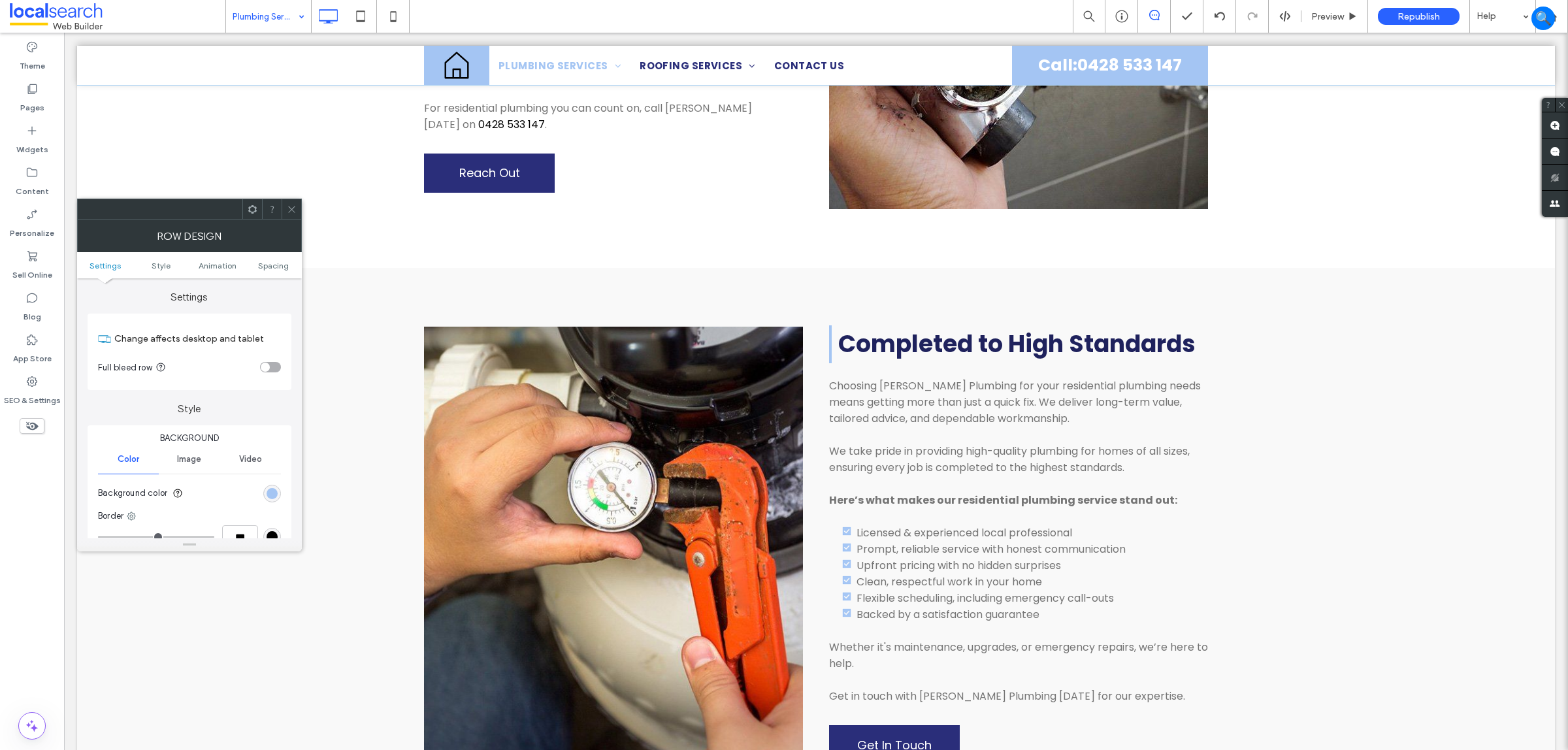
click at [291, 211] on icon at bounding box center [291, 209] width 10 height 10
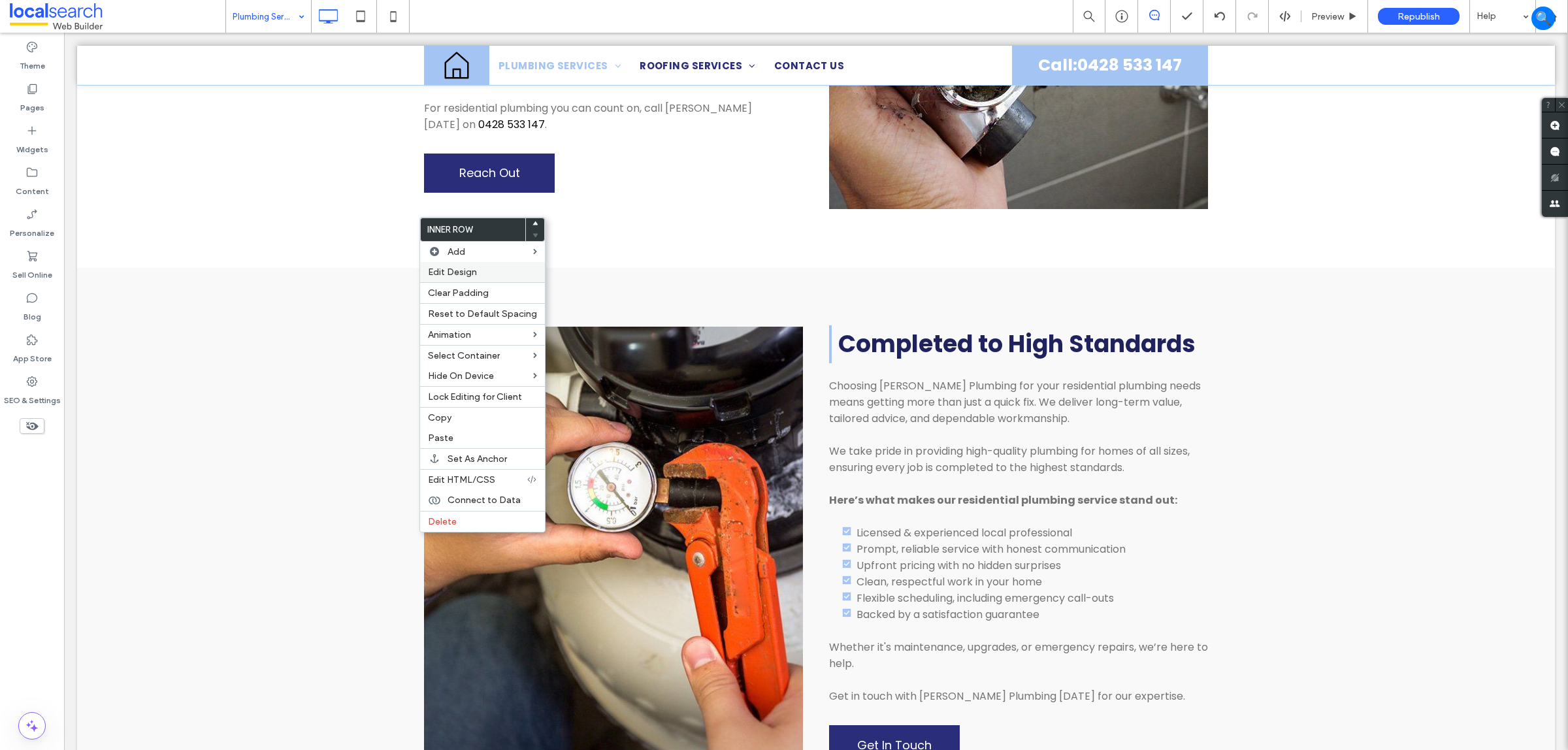
click at [456, 270] on span "Edit Design" at bounding box center [452, 272] width 49 height 11
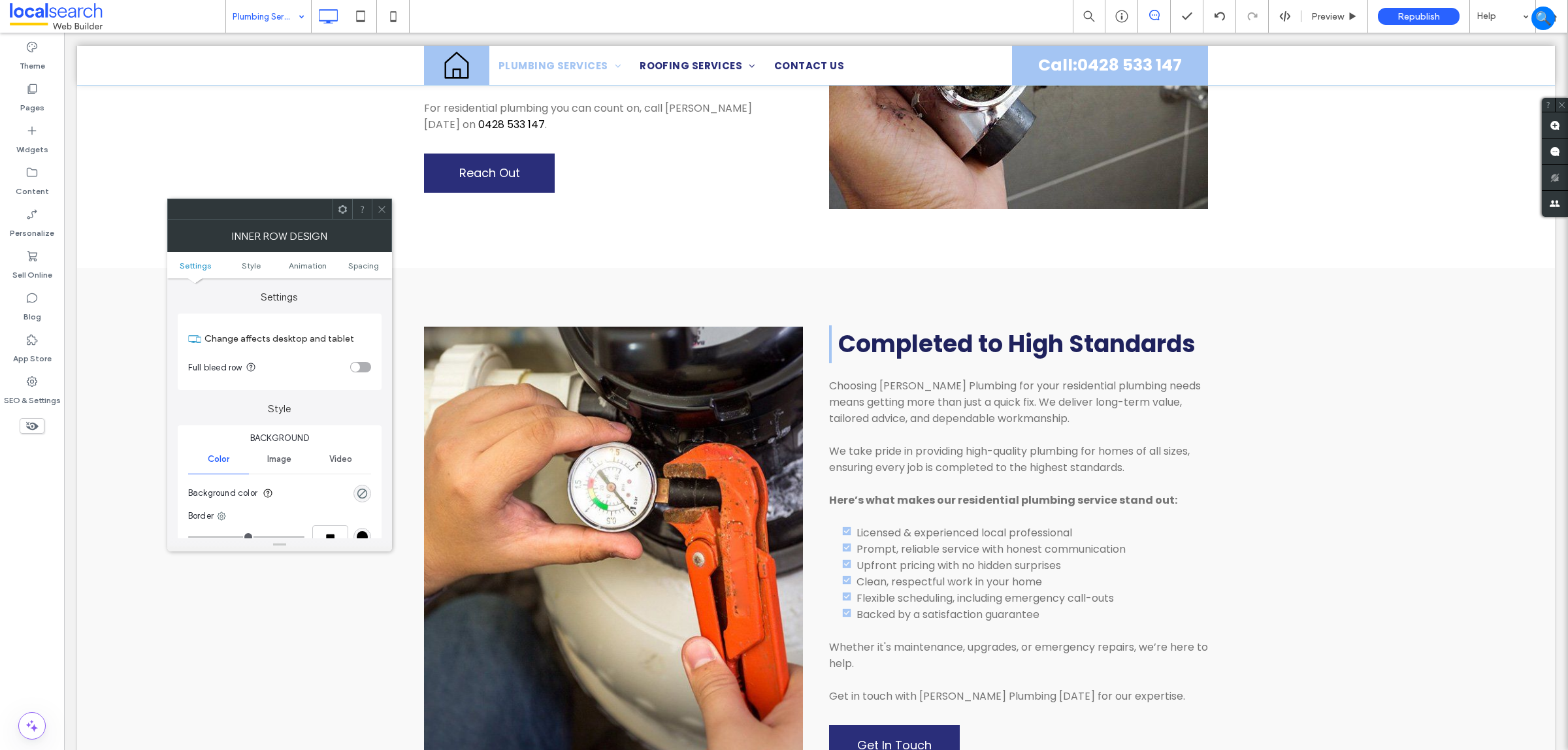
click at [361, 258] on ul "Settings Style Animation Spacing" at bounding box center [280, 265] width 225 height 26
click at [364, 261] on span "Spacing" at bounding box center [363, 265] width 30 height 10
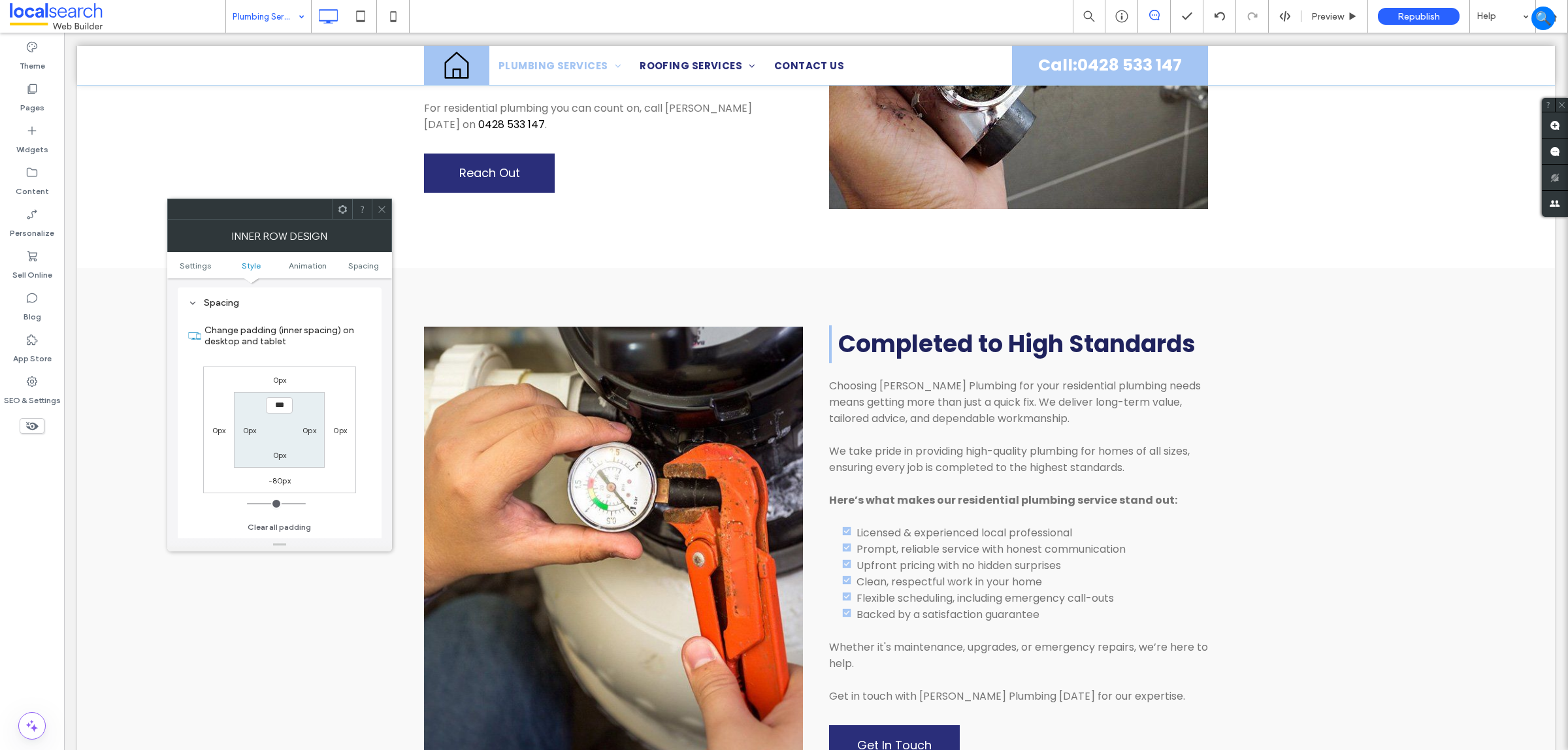
scroll to position [420, 0]
click at [282, 482] on label "-80px" at bounding box center [279, 480] width 22 height 10
type input "*"
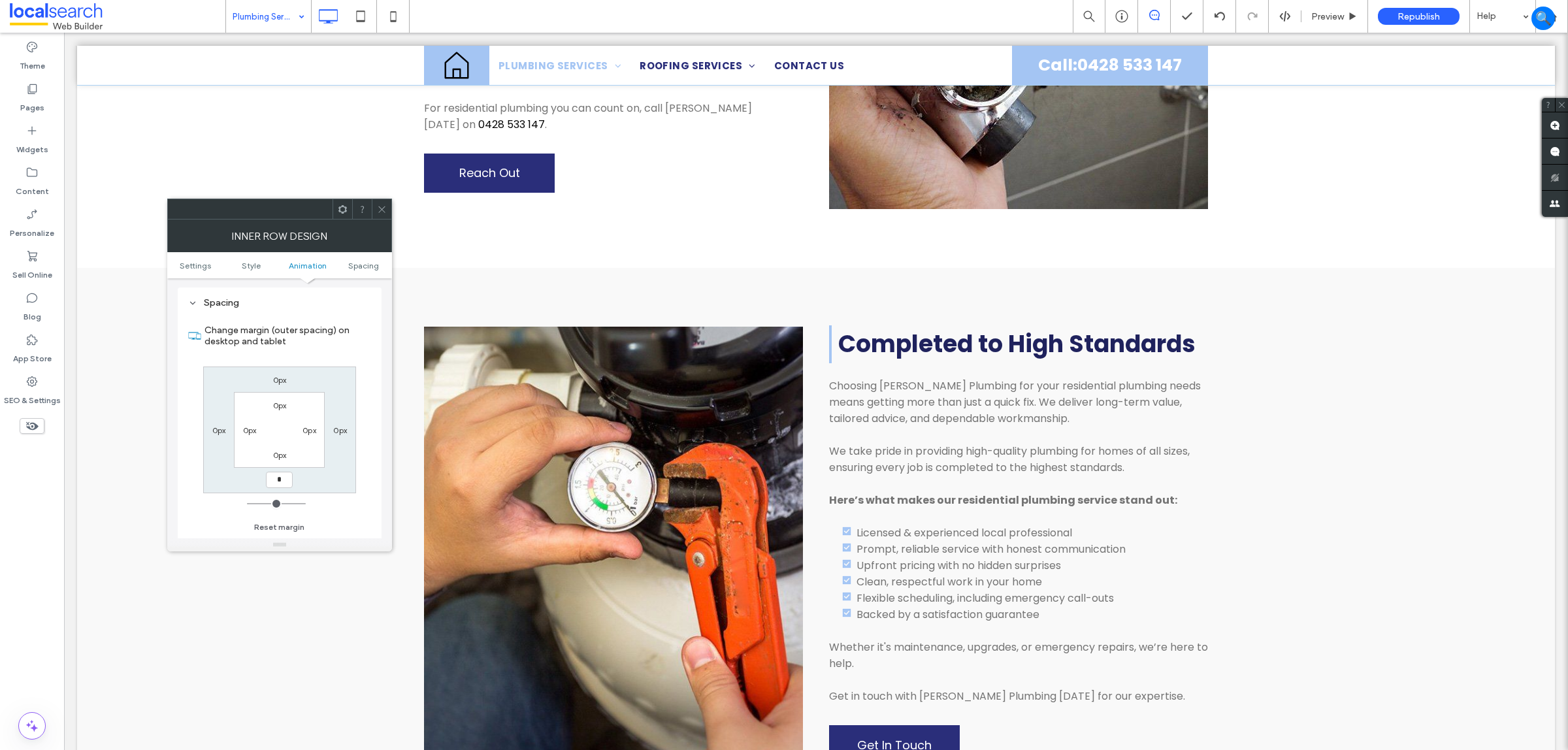
type input "***"
click at [378, 209] on icon at bounding box center [381, 209] width 10 height 10
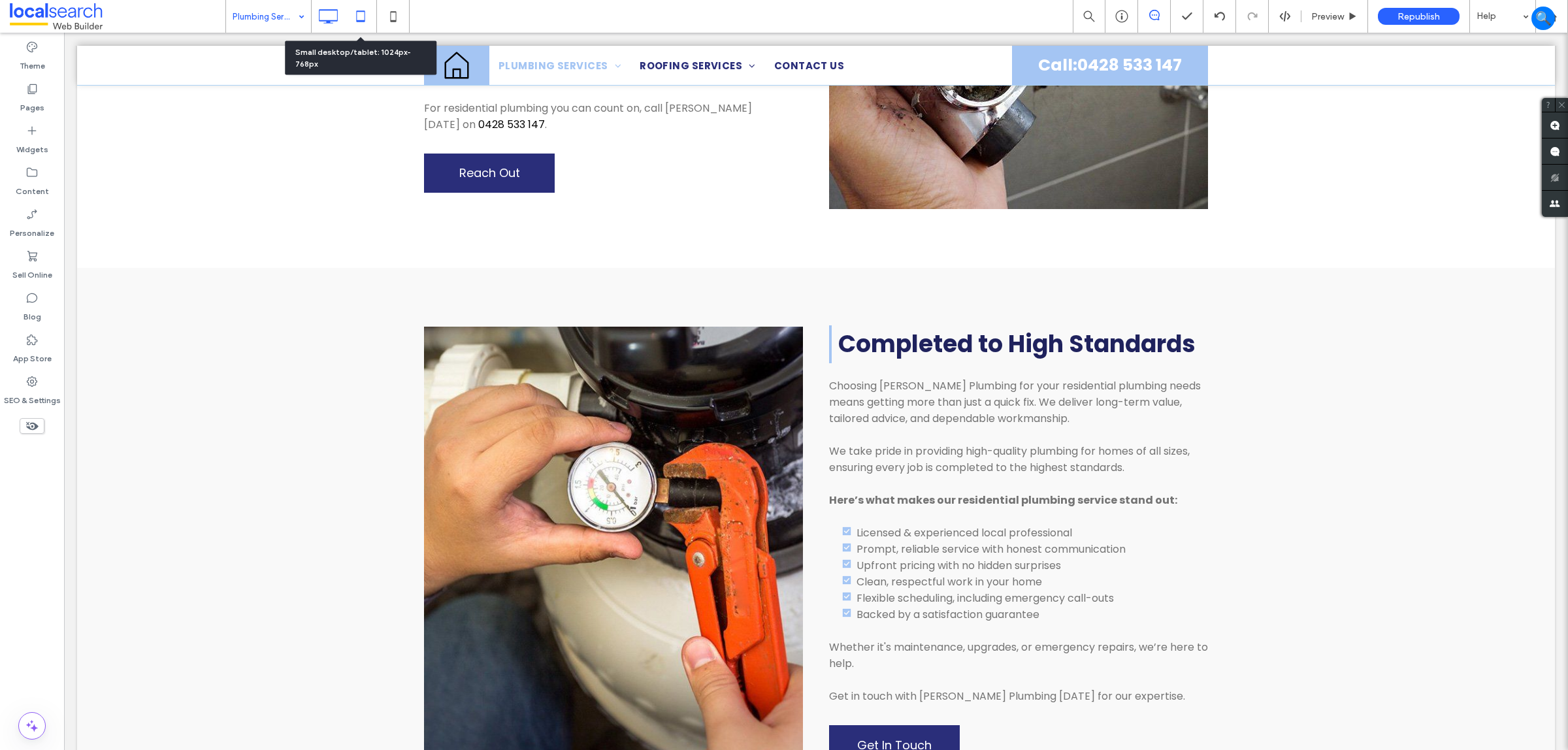
click at [358, 14] on icon at bounding box center [360, 16] width 26 height 26
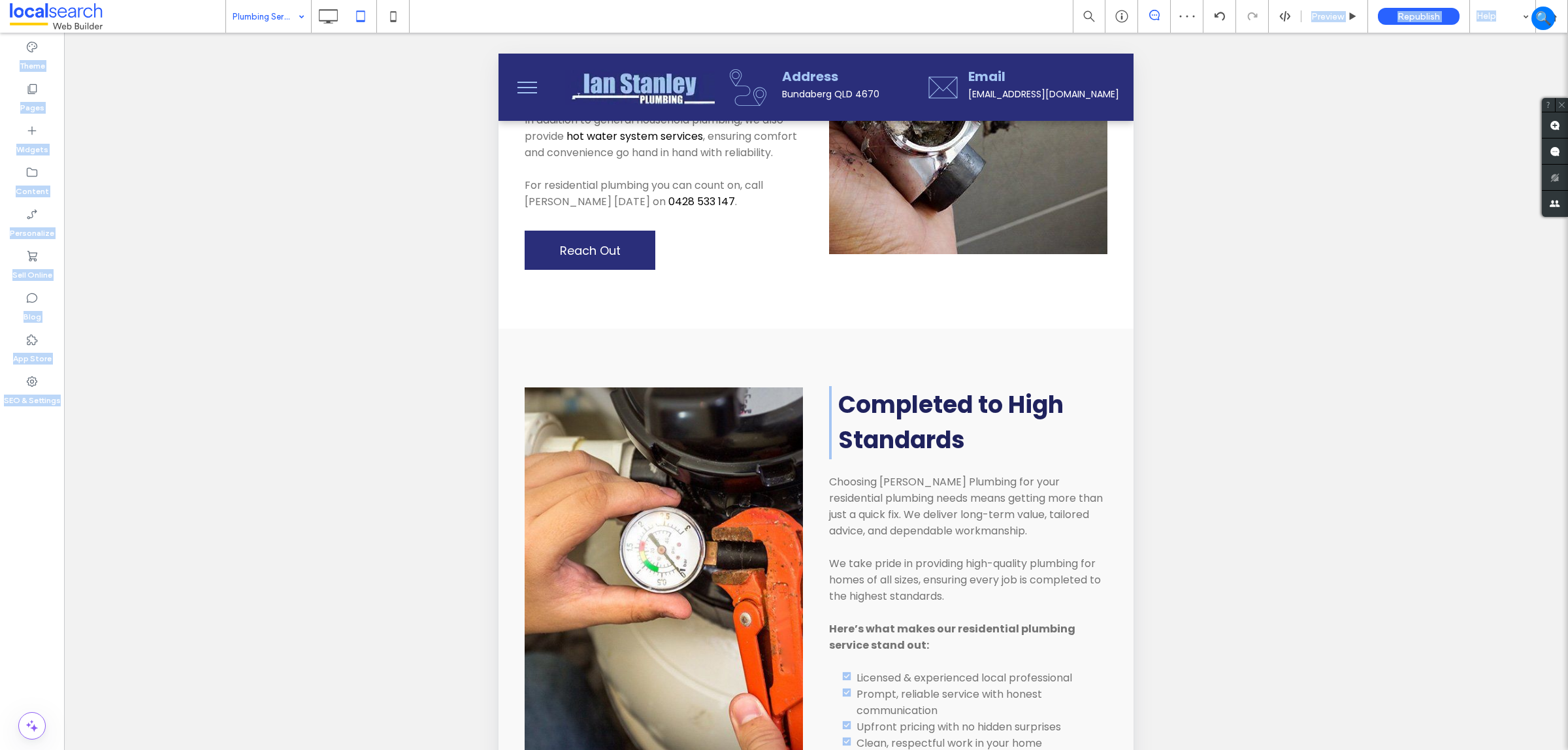
click at [342, 33] on div "Plumbing Services Preview Republish Help Site Comments Team & Clients Automate …" at bounding box center [784, 375] width 1568 height 750
click at [327, 21] on use at bounding box center [328, 16] width 19 height 14
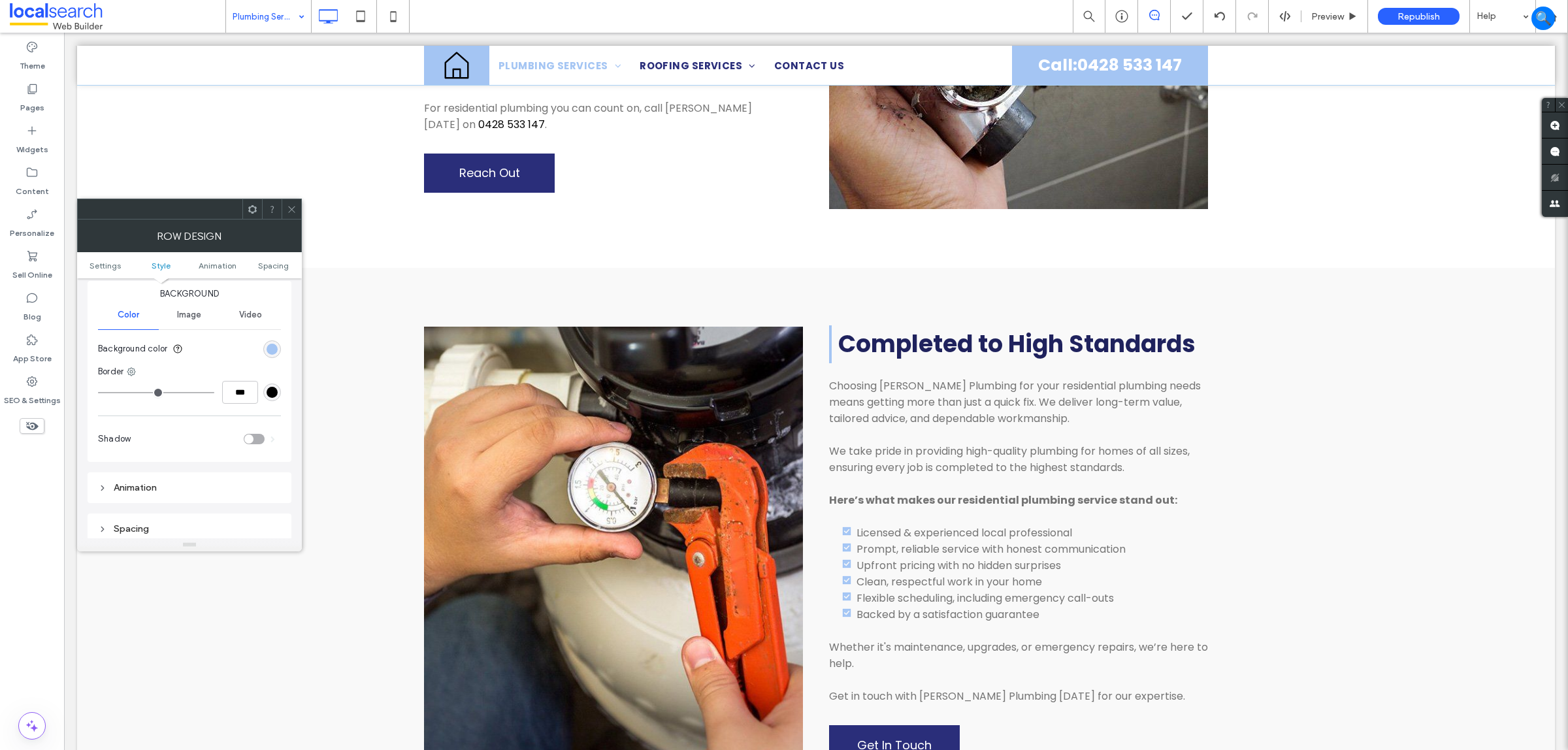
scroll to position [245, 0]
click at [289, 209] on icon at bounding box center [291, 209] width 10 height 10
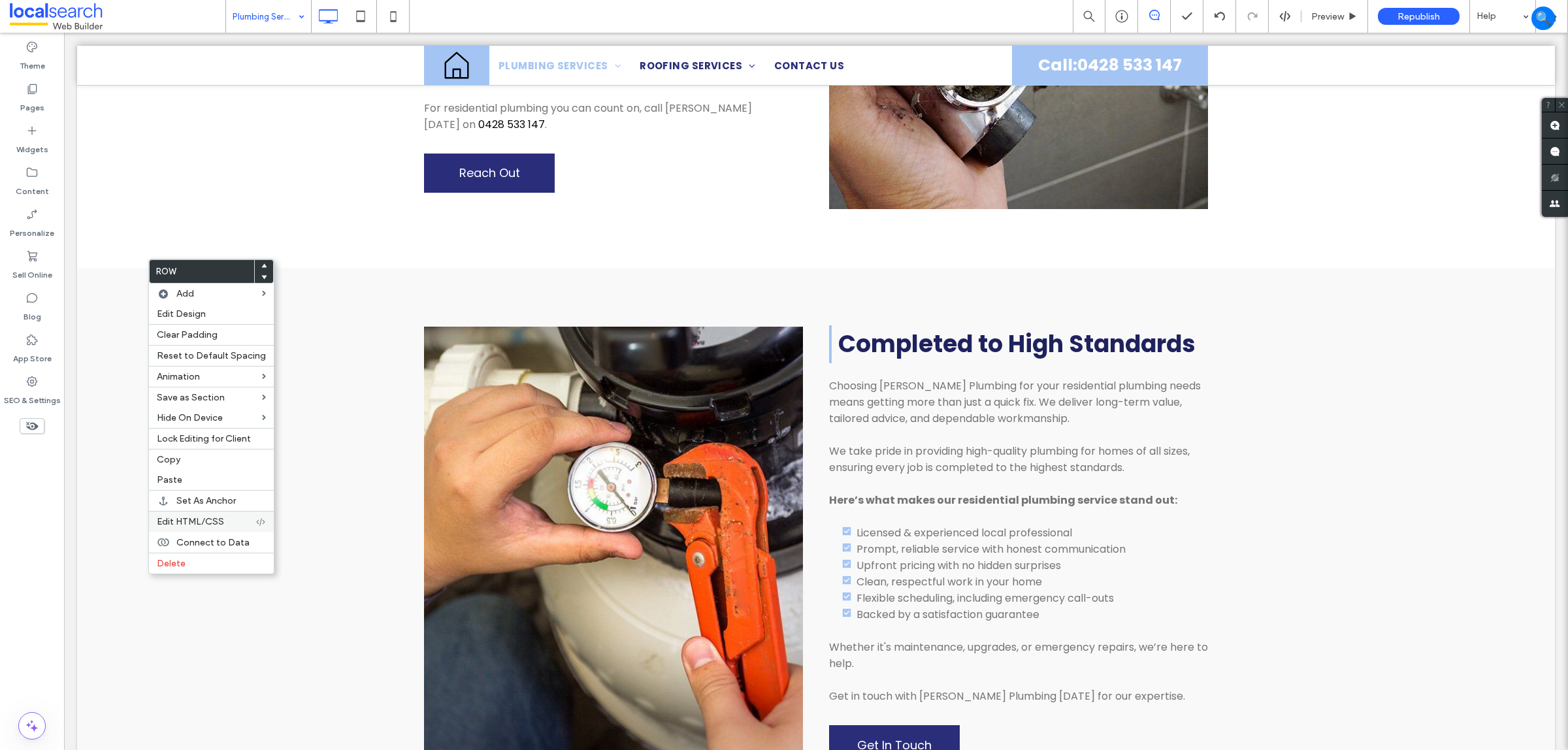
click at [188, 527] on span "Edit HTML/CSS" at bounding box center [191, 521] width 68 height 11
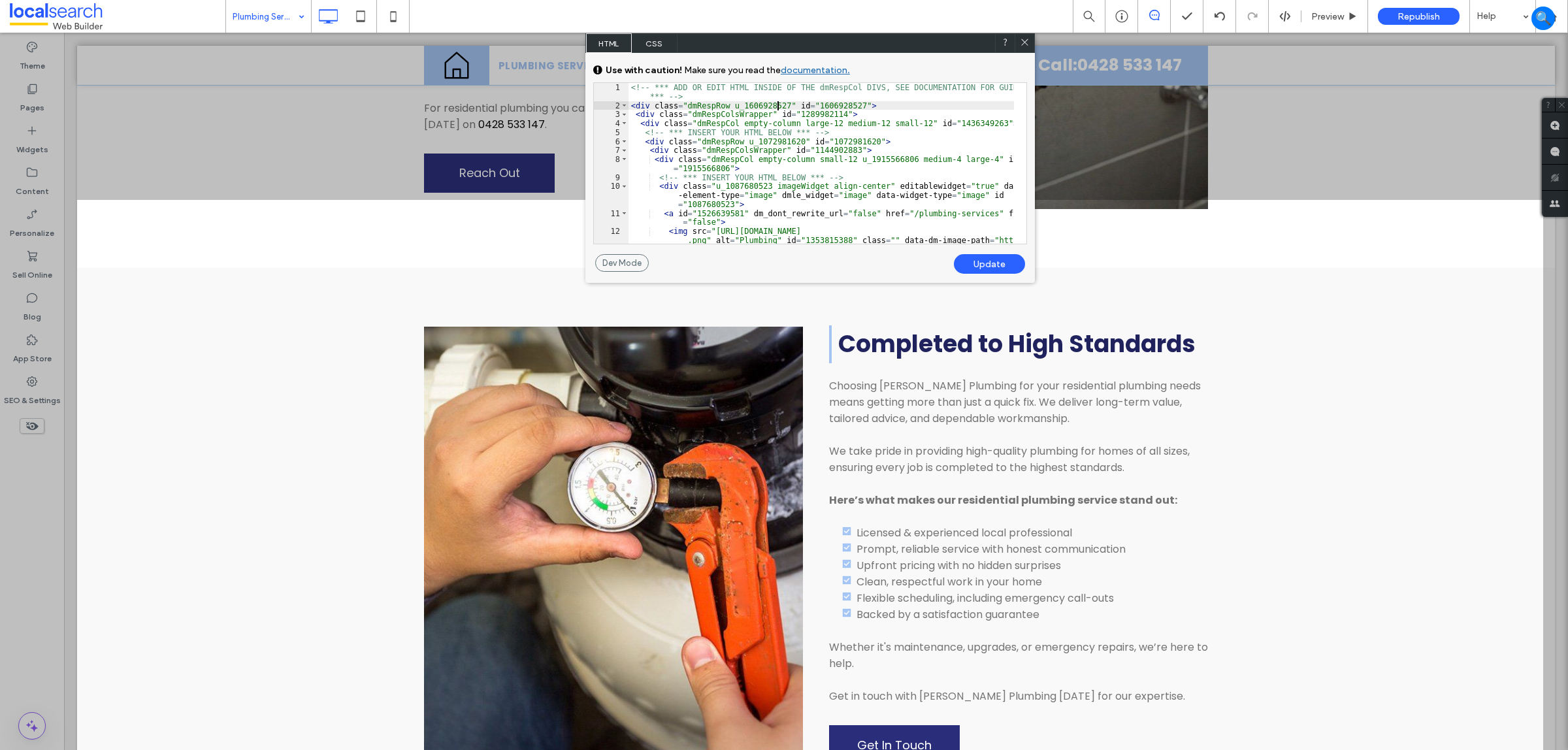
click at [776, 105] on div "<!-- *** ADD OR EDIT HTML INSIDE OF THE dmRespCol DIVS, SEE DOCUMENTATION FOR G…" at bounding box center [821, 185] width 386 height 206
type textarea "**"
click at [964, 258] on div "Update" at bounding box center [990, 264] width 71 height 20
click at [966, 262] on div "Update" at bounding box center [990, 264] width 71 height 20
click at [1024, 39] on icon at bounding box center [1025, 42] width 10 height 10
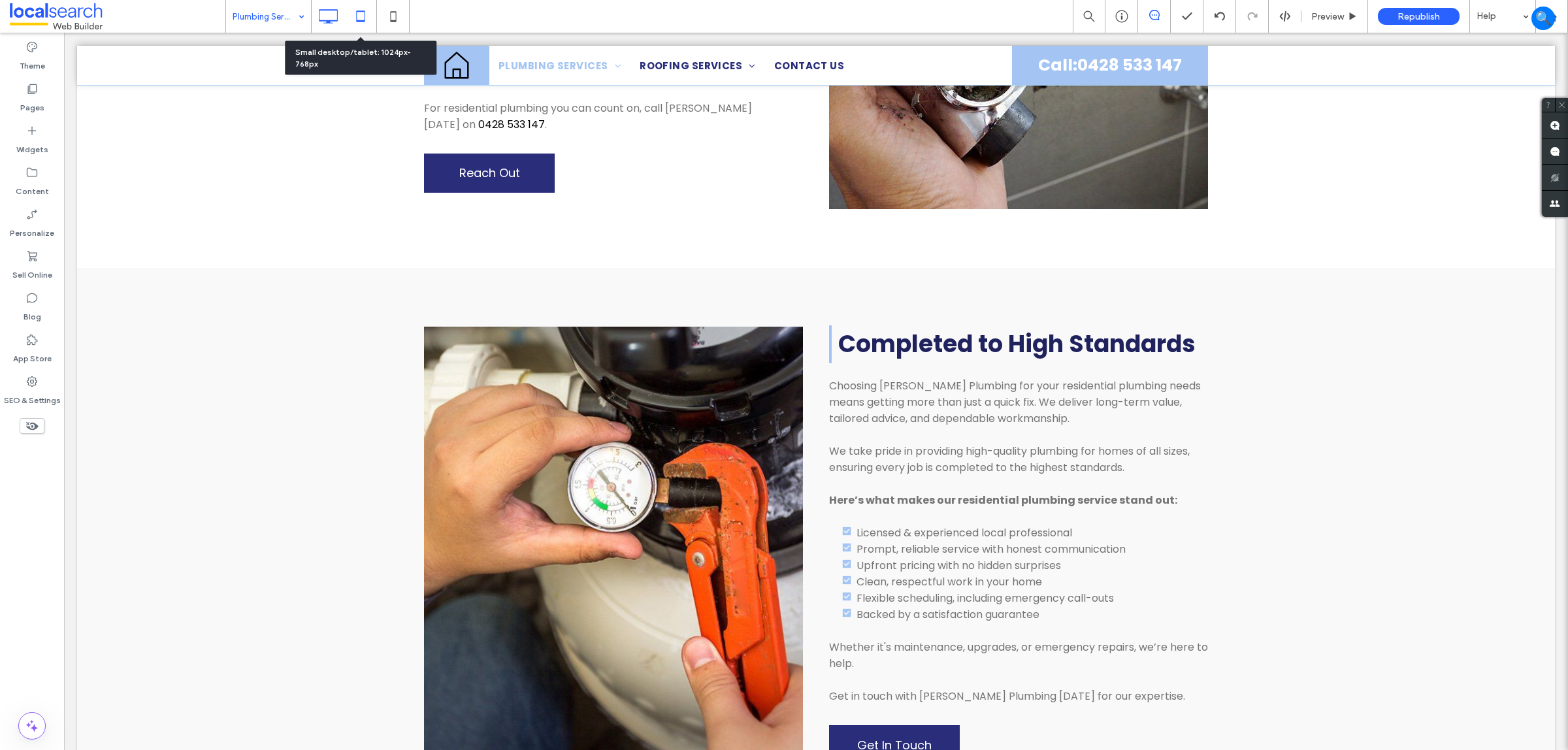
click at [358, 13] on icon at bounding box center [360, 16] width 26 height 26
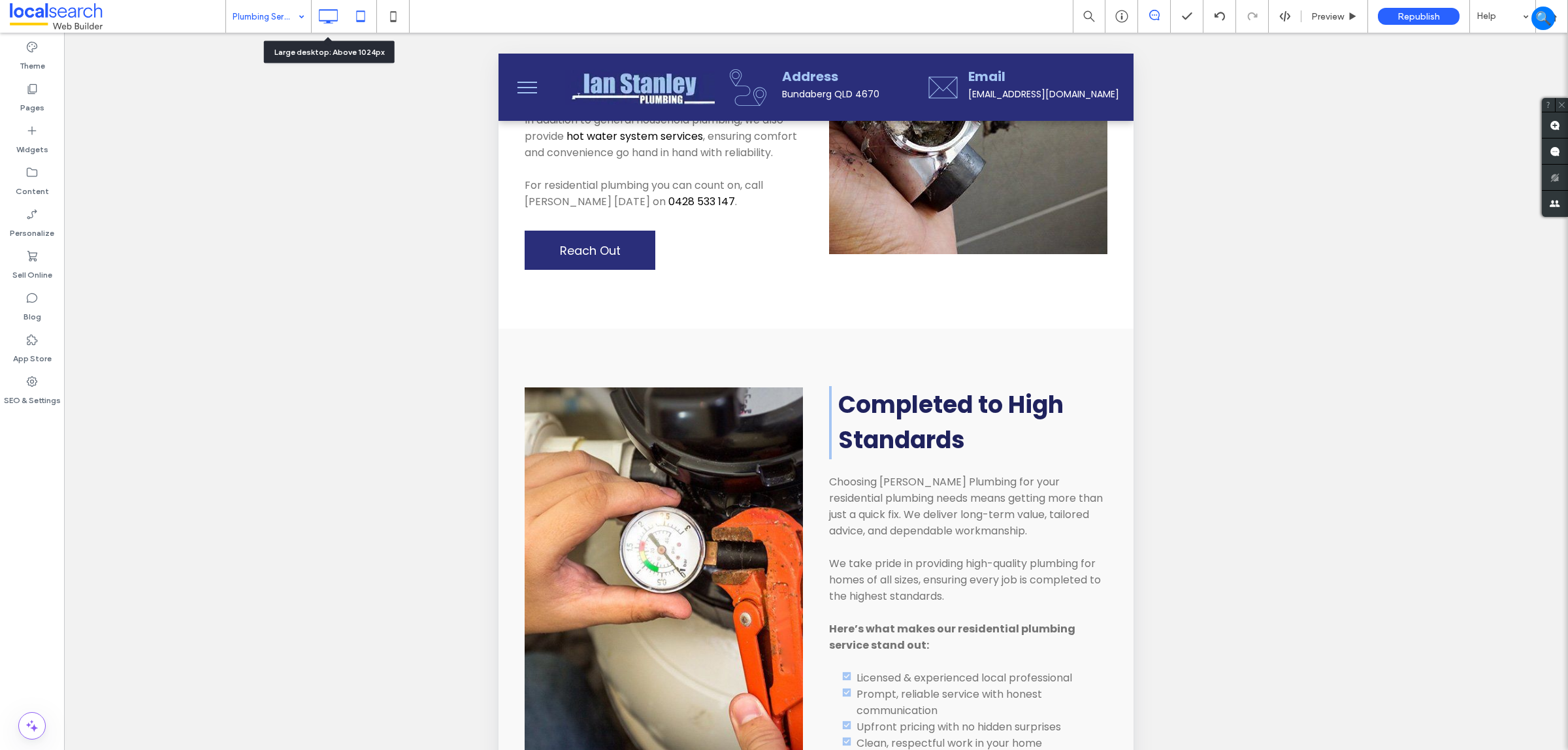
click at [330, 20] on icon at bounding box center [328, 16] width 26 height 26
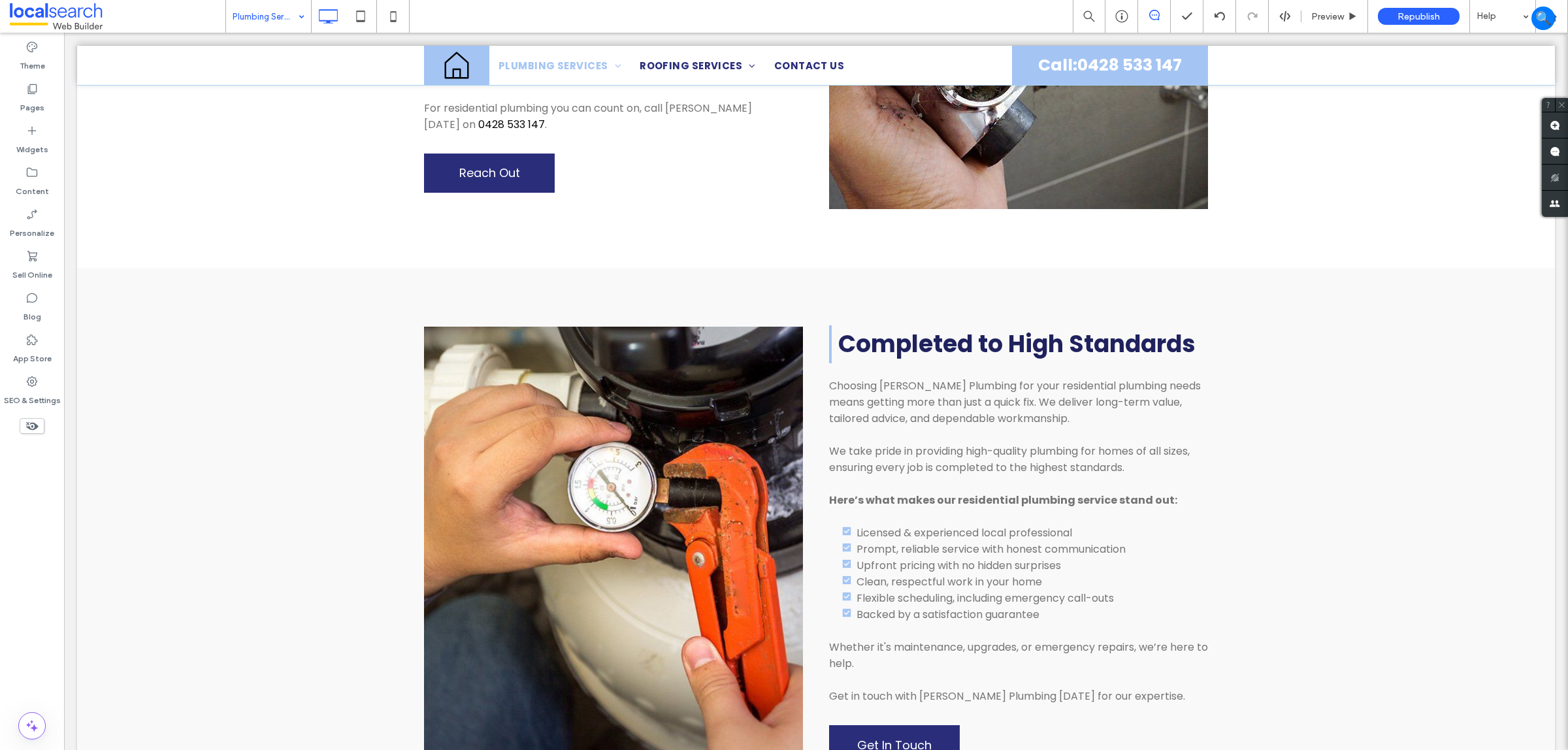
click at [1291, 24] on div "Preview Republish Help" at bounding box center [1320, 16] width 495 height 33
click at [1281, 21] on icon at bounding box center [1285, 16] width 12 height 12
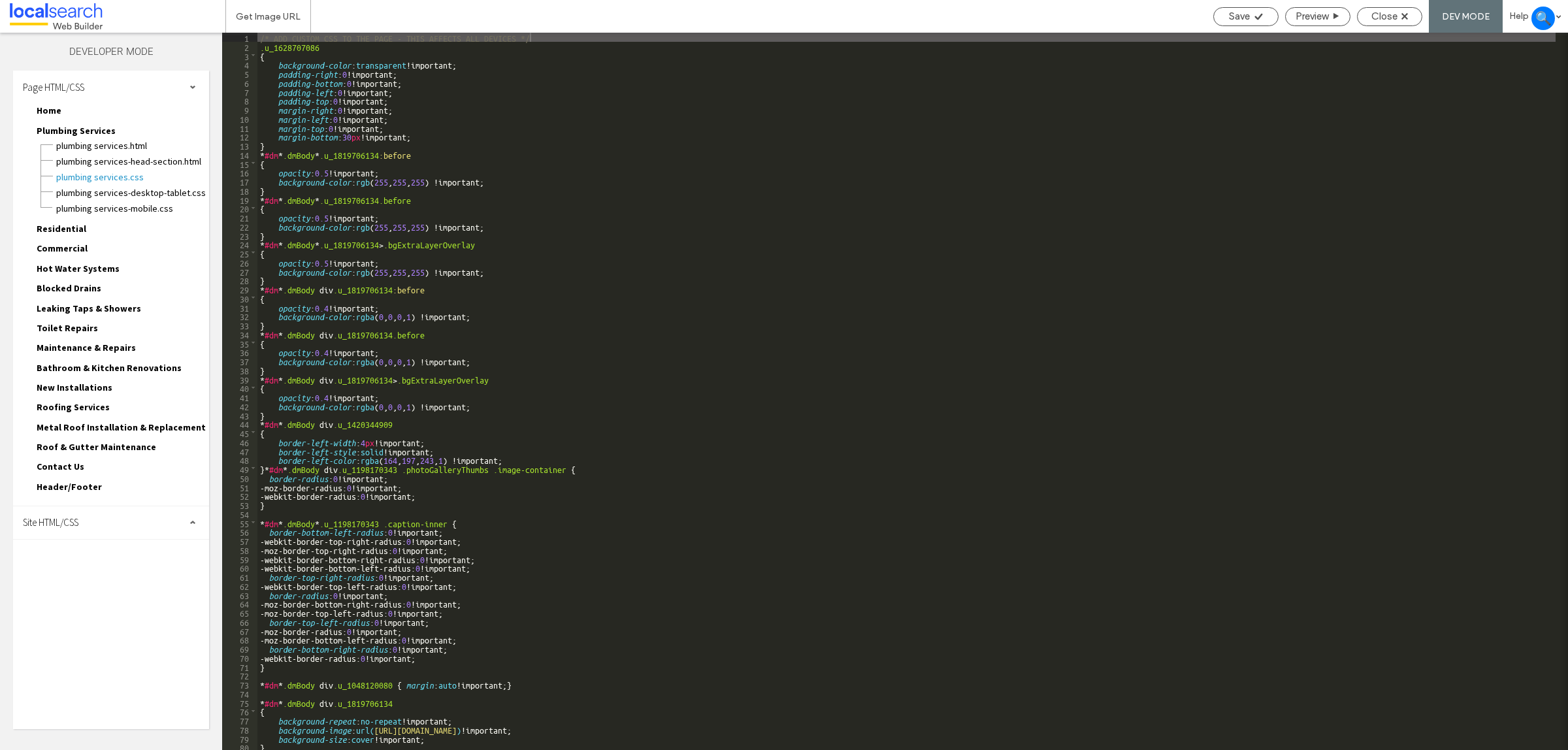
click at [59, 519] on span "Site HTML/CSS" at bounding box center [51, 522] width 55 height 12
click at [102, 573] on span "site.css" at bounding box center [135, 579] width 148 height 13
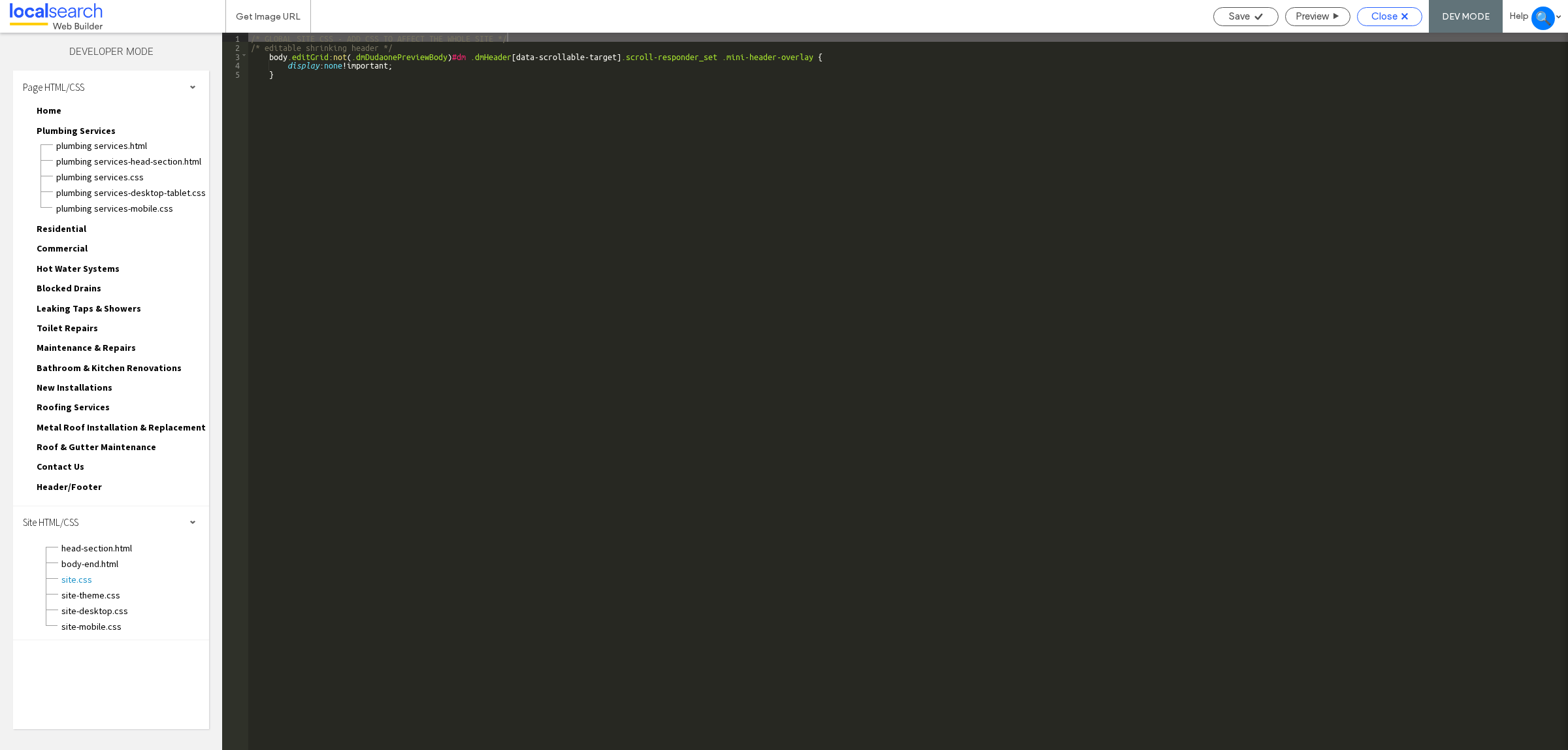
click at [1374, 23] on div "Close" at bounding box center [1389, 16] width 65 height 19
click at [1385, 8] on div "Close" at bounding box center [1389, 16] width 65 height 19
drag, startPoint x: 1385, startPoint y: 16, endPoint x: 1413, endPoint y: 33, distance: 32.8
click at [1384, 17] on span "Close" at bounding box center [1384, 16] width 26 height 12
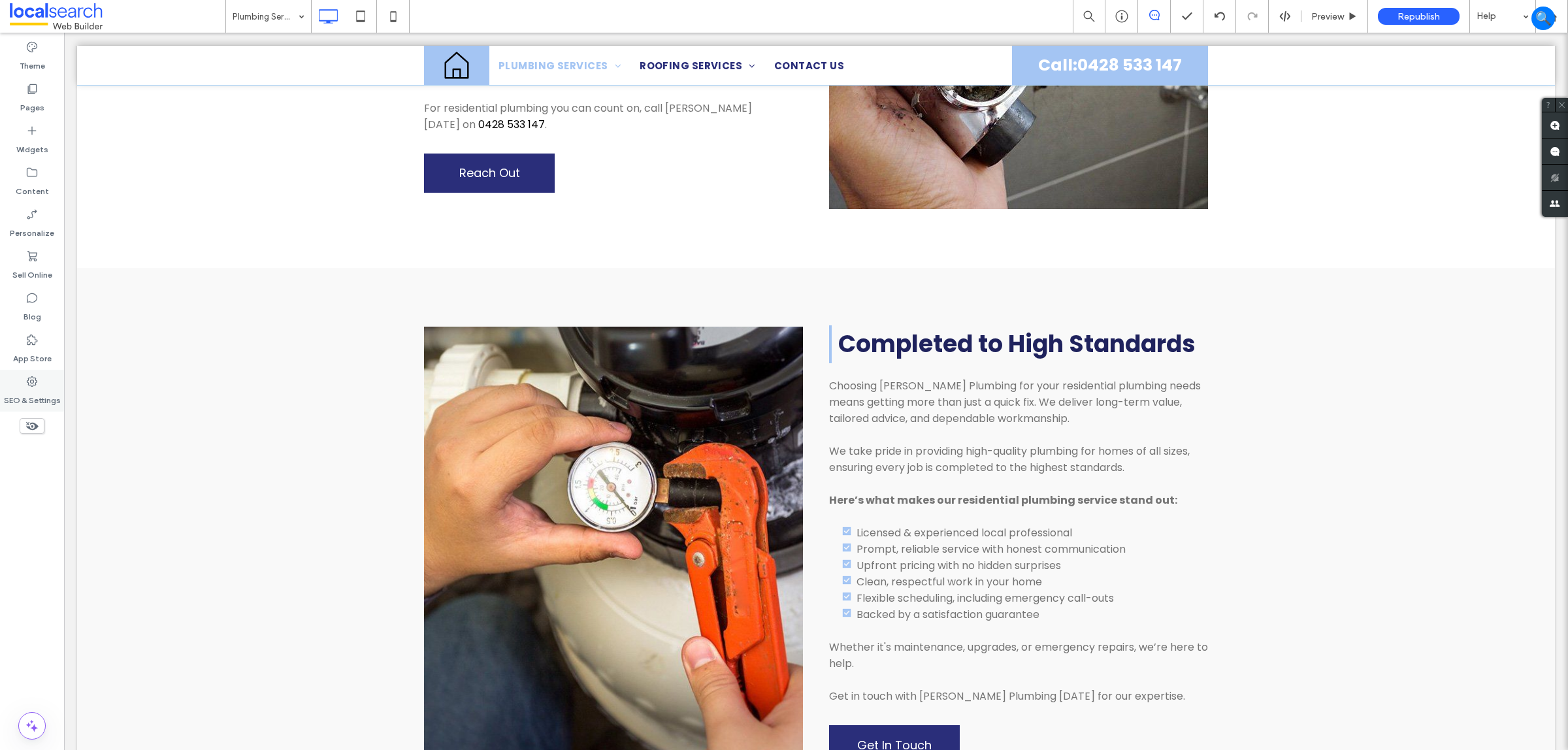
click at [40, 384] on div "SEO & Settings" at bounding box center [32, 390] width 64 height 42
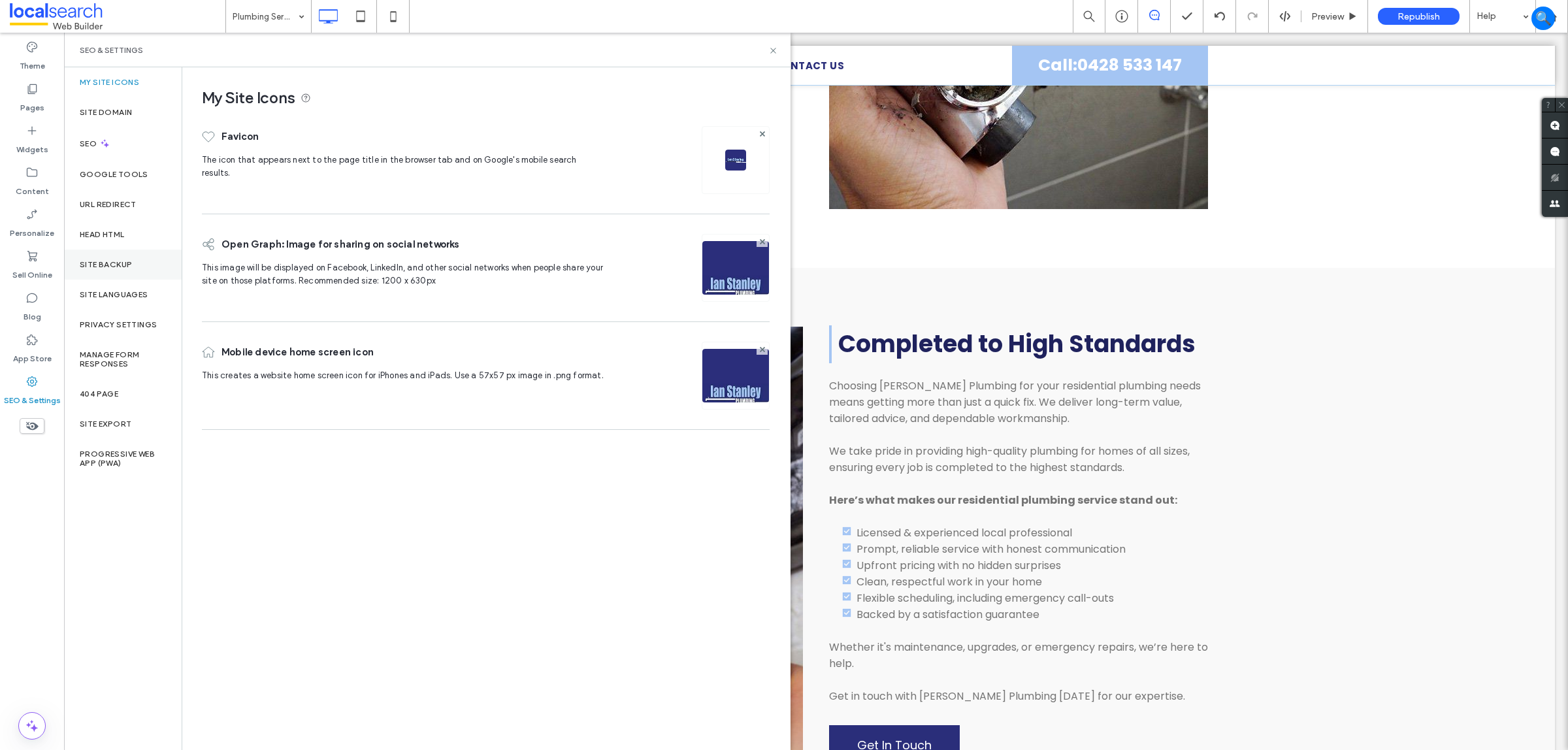
click at [125, 271] on div "Site Backup" at bounding box center [123, 265] width 118 height 30
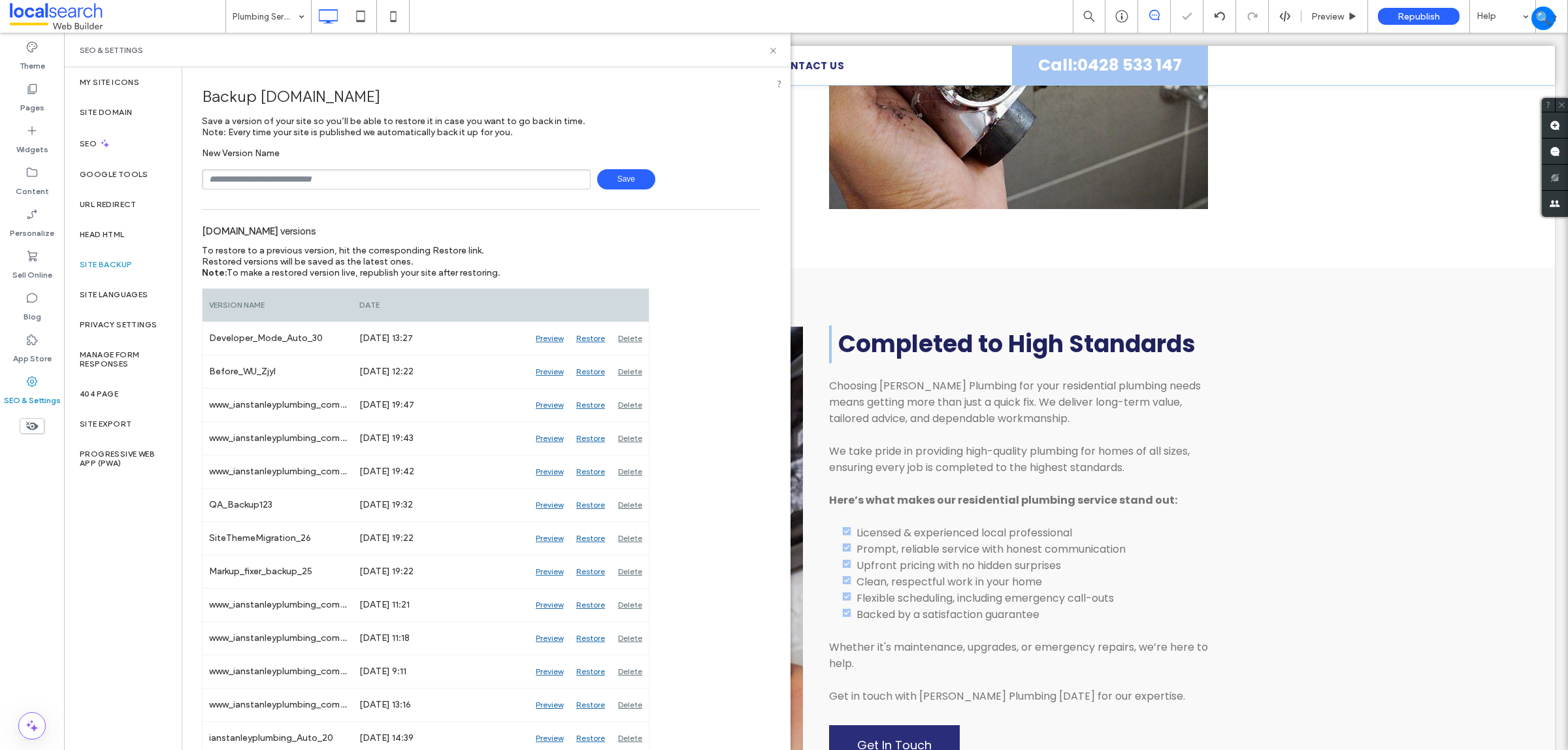
click at [286, 181] on input "text" at bounding box center [396, 179] width 388 height 20
type input "**********"
click at [644, 188] on div "**********" at bounding box center [481, 179] width 558 height 20
click at [627, 176] on span "Save" at bounding box center [625, 179] width 58 height 20
click at [766, 53] on div "SEO & Settings" at bounding box center [427, 51] width 695 height 11
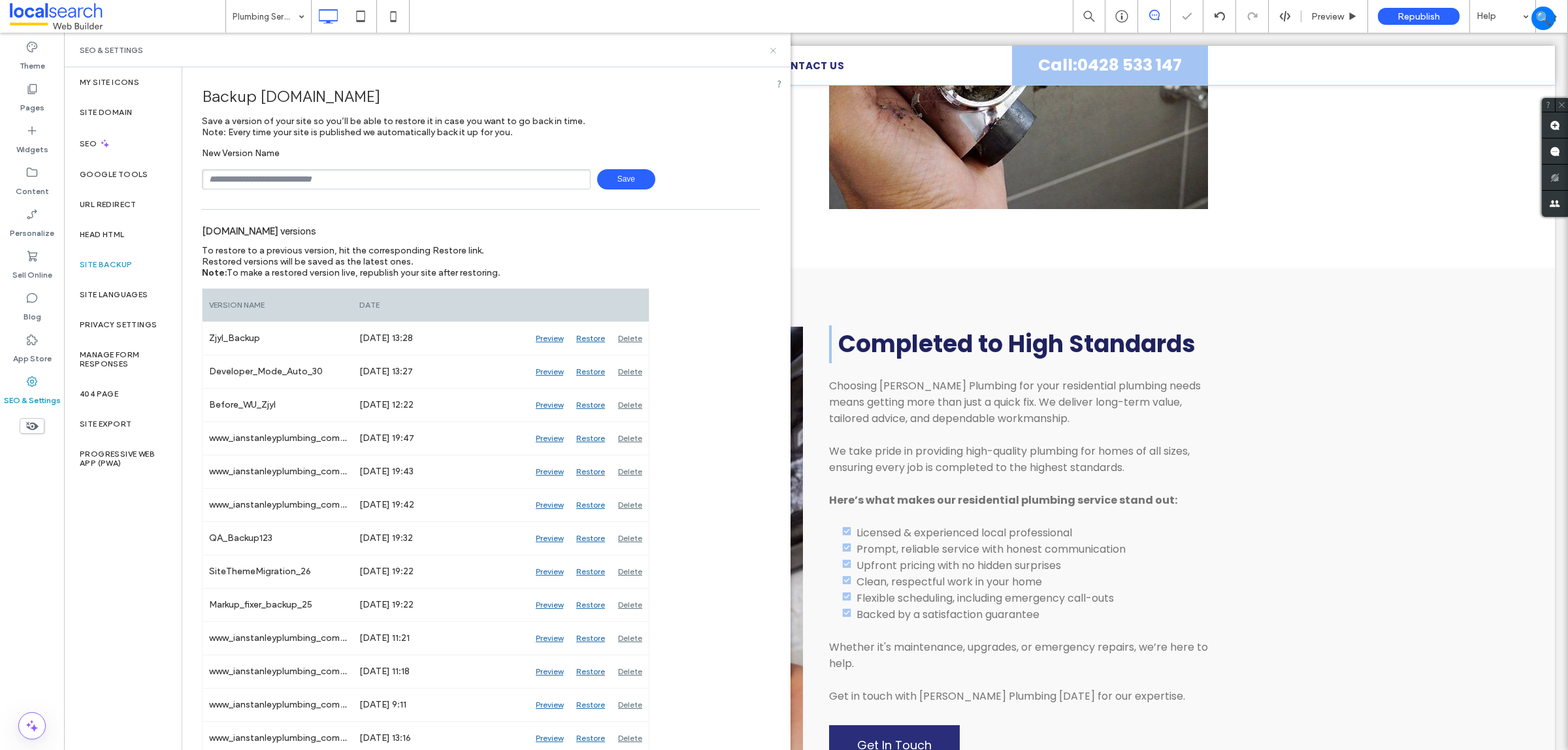
click at [772, 53] on icon at bounding box center [773, 50] width 10 height 10
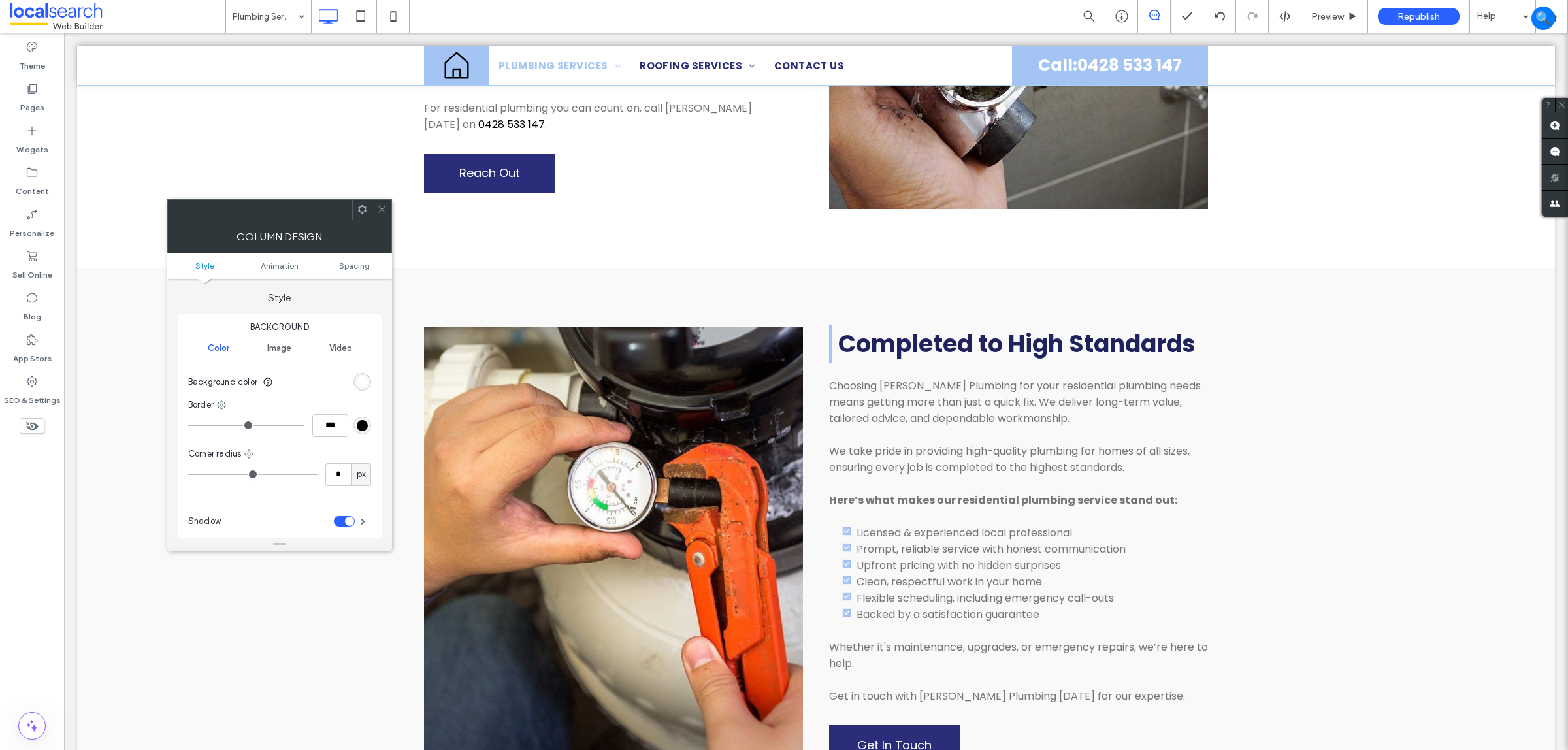
click at [384, 212] on use at bounding box center [381, 209] width 6 height 6
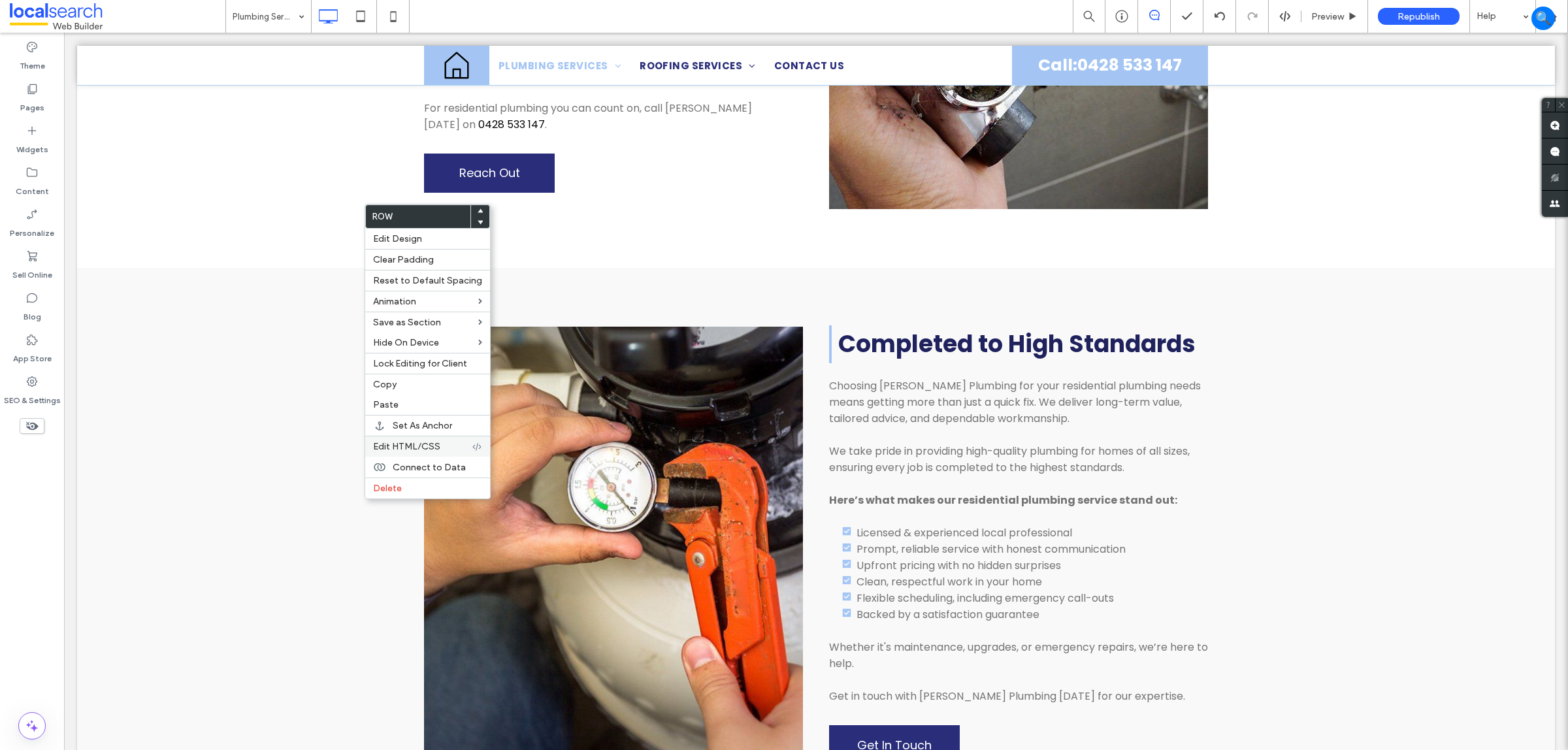
click at [430, 450] on span "Edit HTML/CSS" at bounding box center [407, 446] width 68 height 11
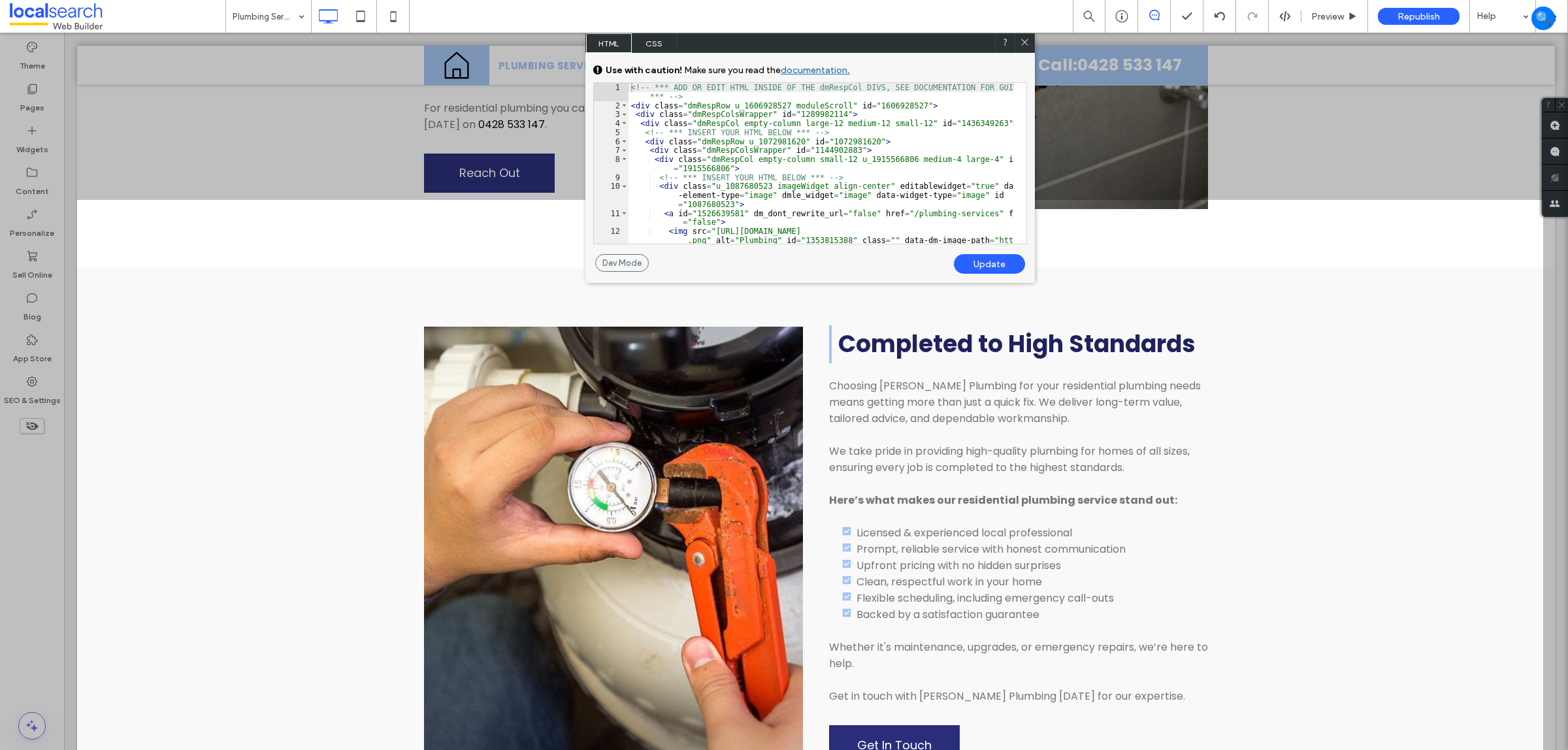
click at [811, 106] on div "<!-- *** ADD OR EDIT HTML INSIDE OF THE dmRespCol DIVS, SEE DOCUMENTATION FOR G…" at bounding box center [821, 185] width 386 height 206
click at [805, 110] on div "<!-- *** ADD OR EDIT HTML INSIDE OF THE dmRespCol DIVS, SEE DOCUMENTATION FOR G…" at bounding box center [821, 163] width 386 height 160
click at [807, 104] on div "<!-- *** ADD OR EDIT HTML INSIDE OF THE dmRespCol DIVS, SEE DOCUMENTATION FOR G…" at bounding box center [821, 163] width 386 height 160
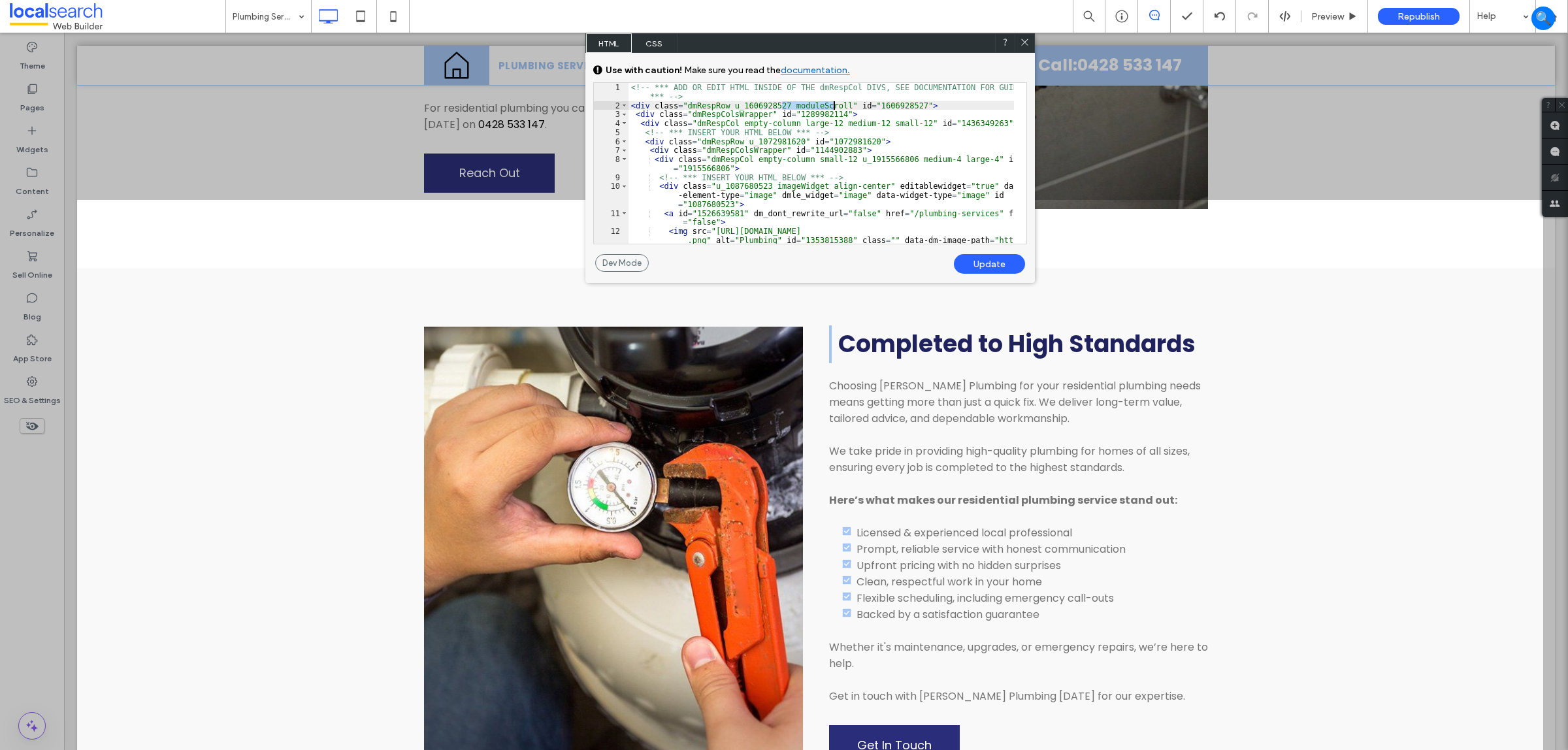
click at [807, 104] on div "<!-- *** ADD OR EDIT HTML INSIDE OF THE dmRespCol DIVS, SEE DOCUMENTATION FOR G…" at bounding box center [821, 185] width 386 height 206
click at [1000, 266] on div "Update" at bounding box center [990, 264] width 71 height 20
click at [971, 265] on div "Update" at bounding box center [990, 264] width 71 height 20
click at [1023, 37] on icon at bounding box center [1025, 42] width 10 height 10
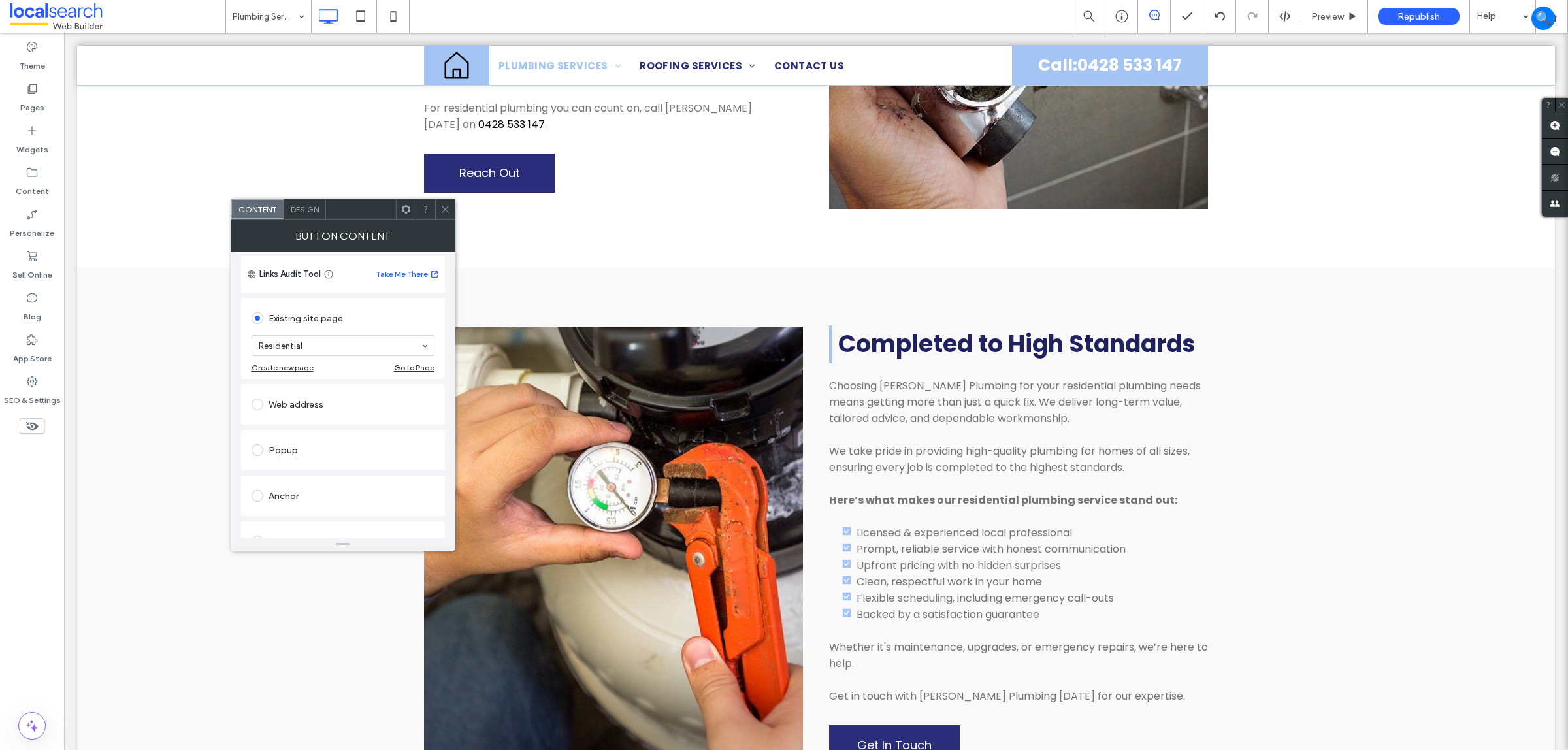
scroll to position [0, 0]
click at [441, 205] on icon at bounding box center [445, 209] width 10 height 10
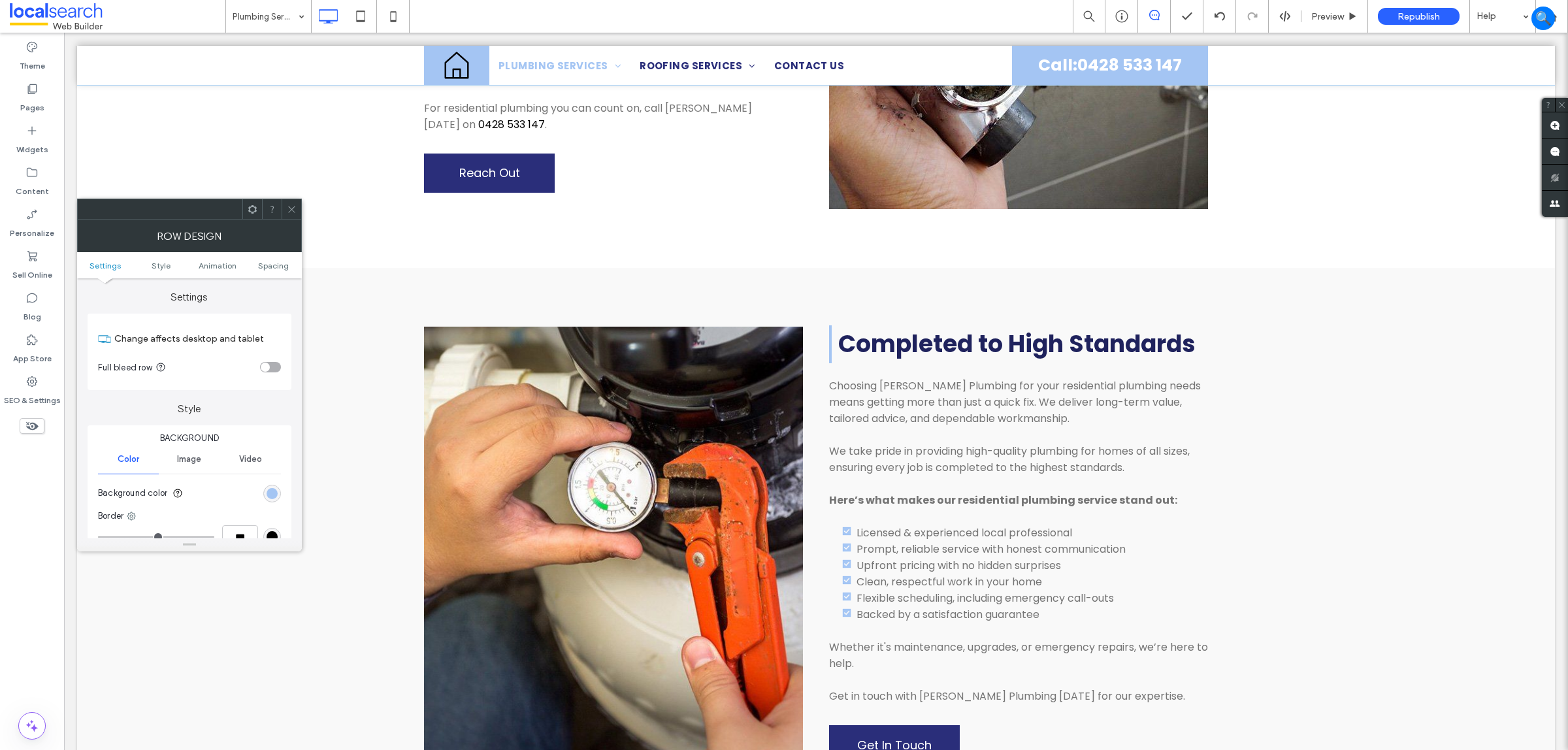
click at [288, 208] on icon at bounding box center [291, 209] width 10 height 10
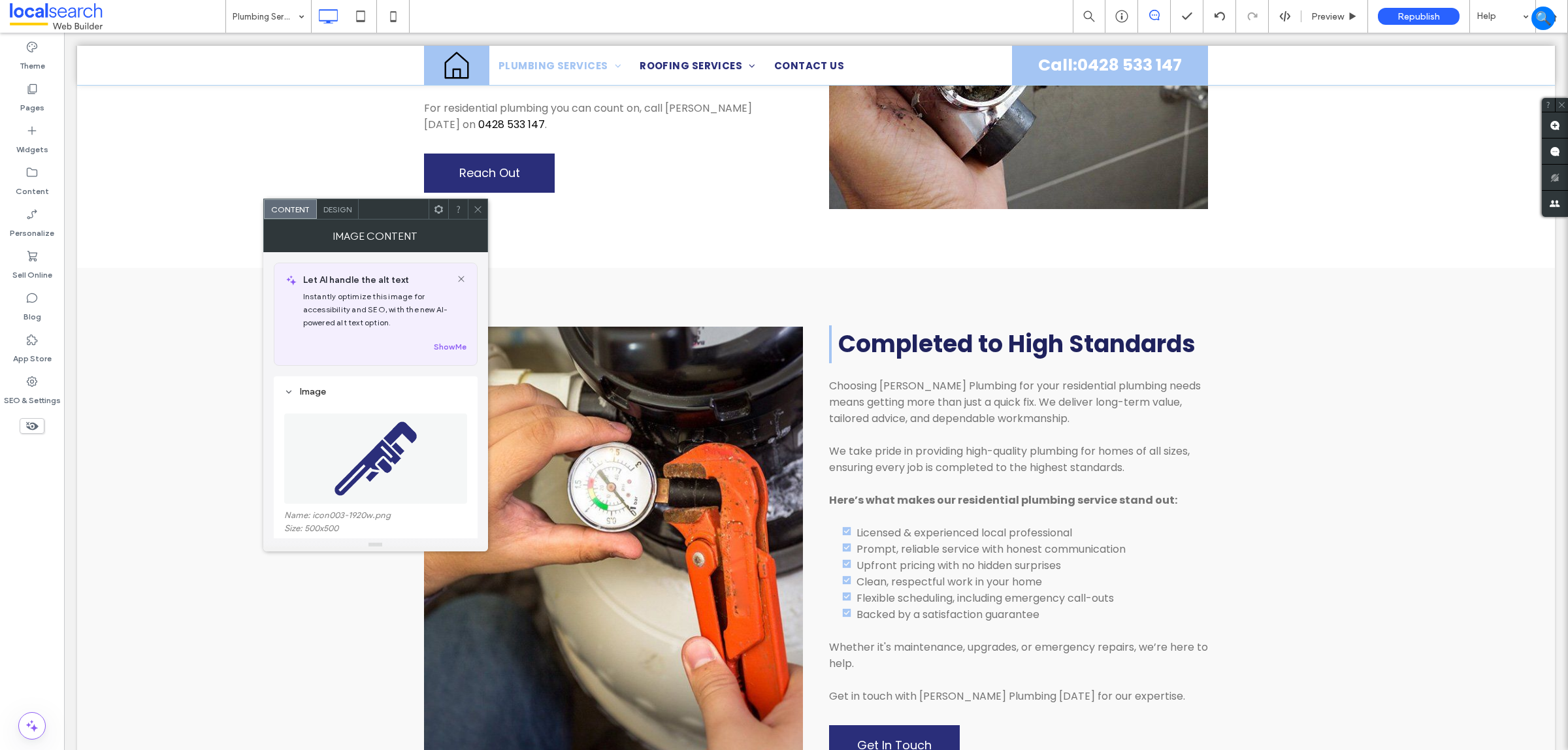
scroll to position [163, 0]
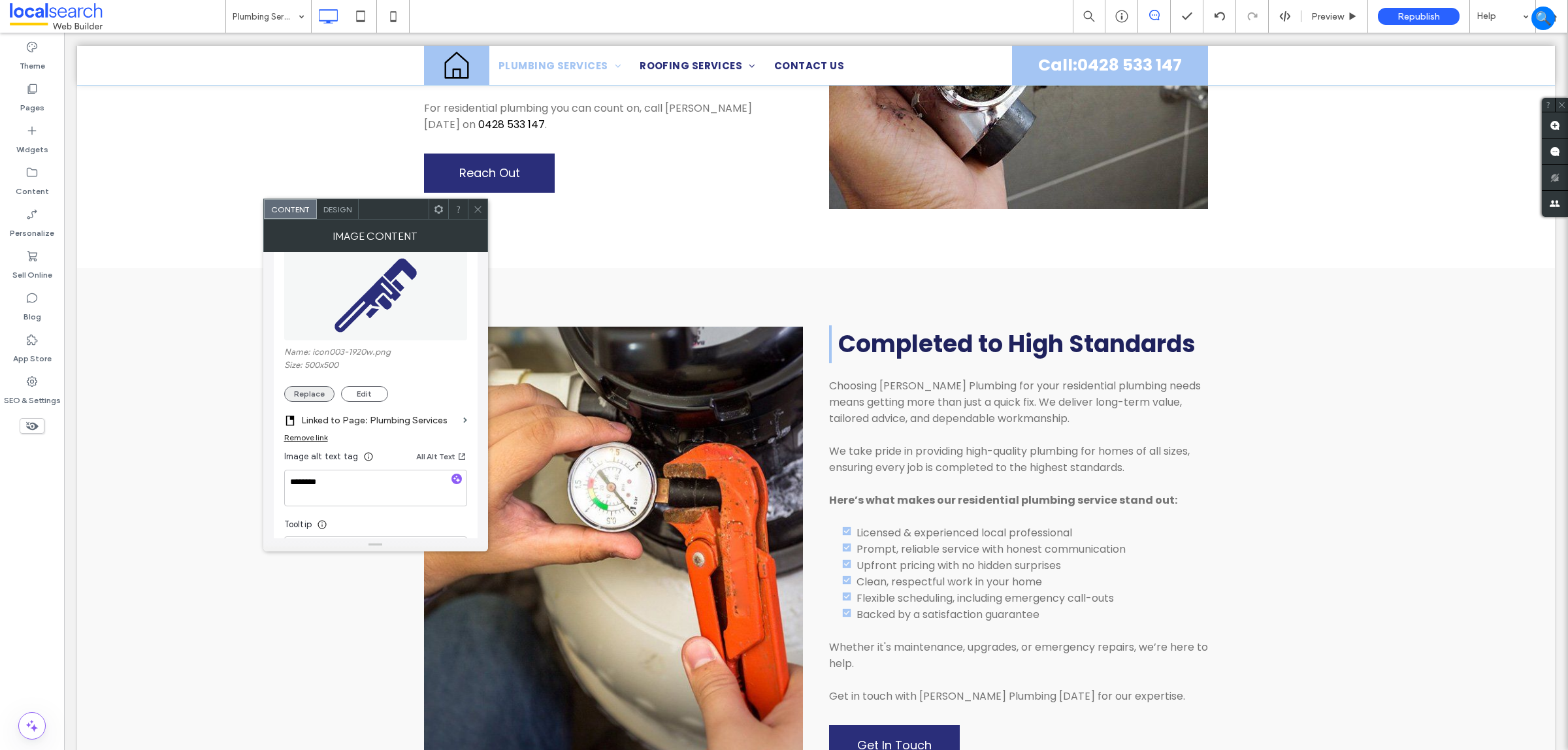
click at [313, 391] on button "Replace" at bounding box center [309, 394] width 50 height 16
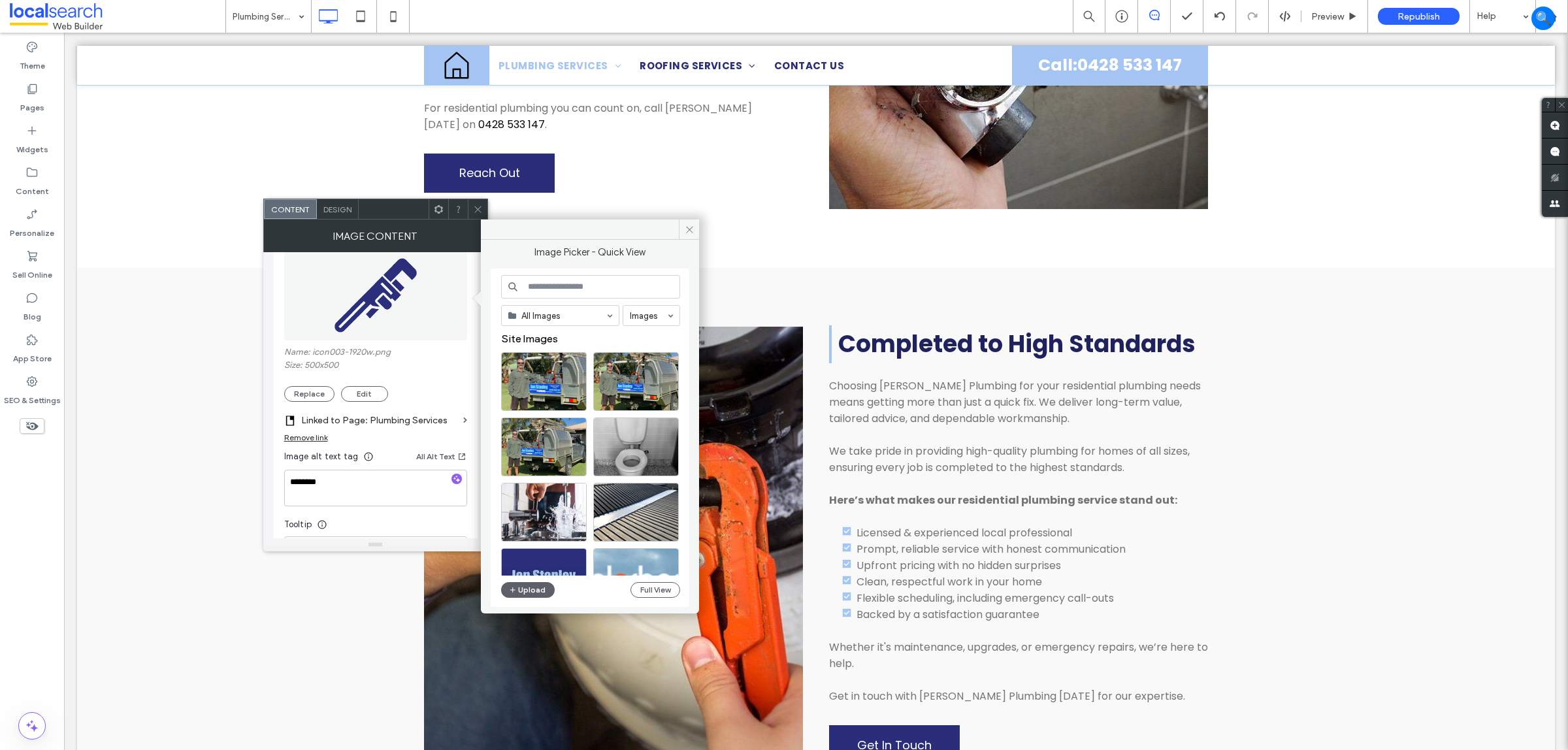
click at [568, 291] on input at bounding box center [591, 287] width 179 height 23
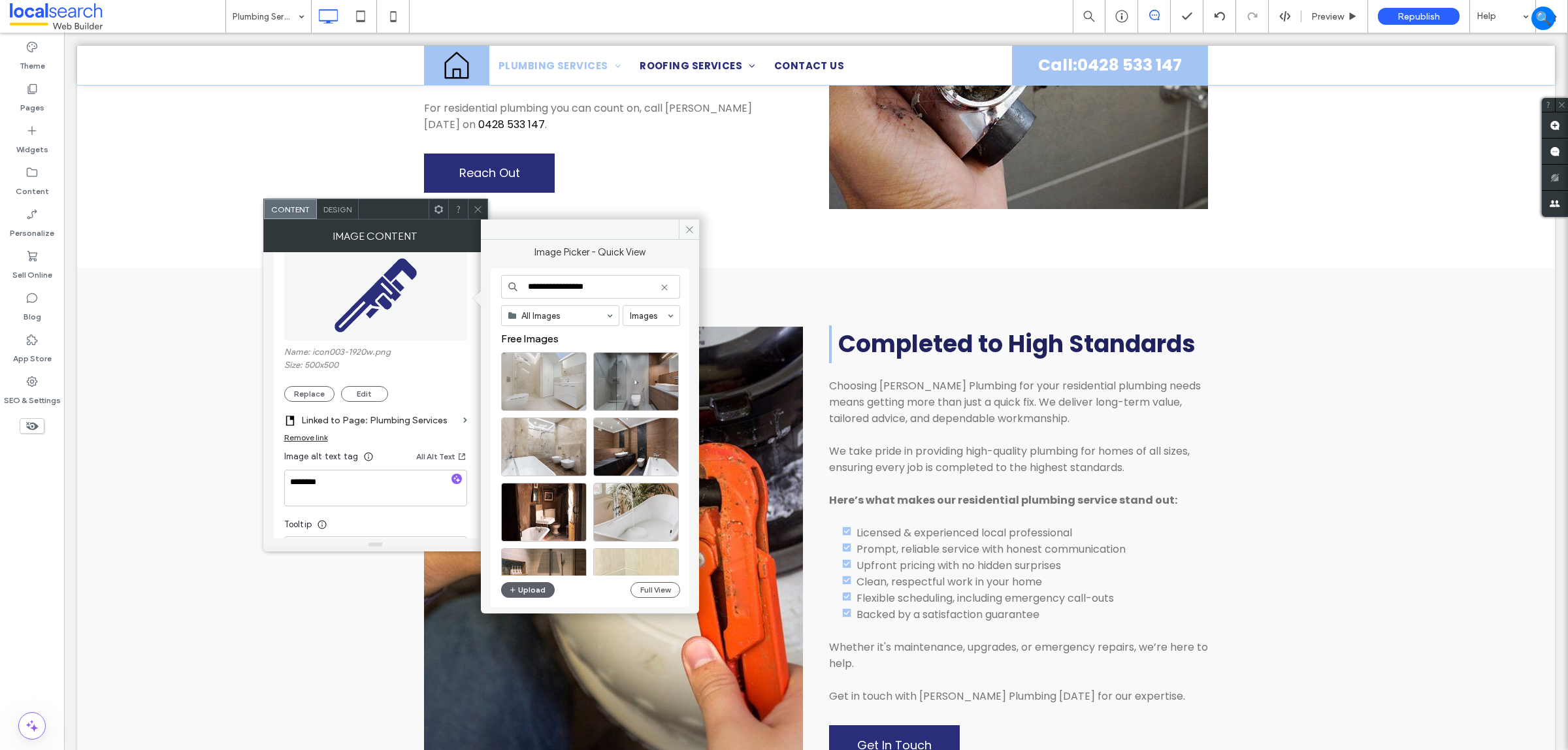
type input "**********"
click at [353, 17] on icon at bounding box center [360, 16] width 26 height 26
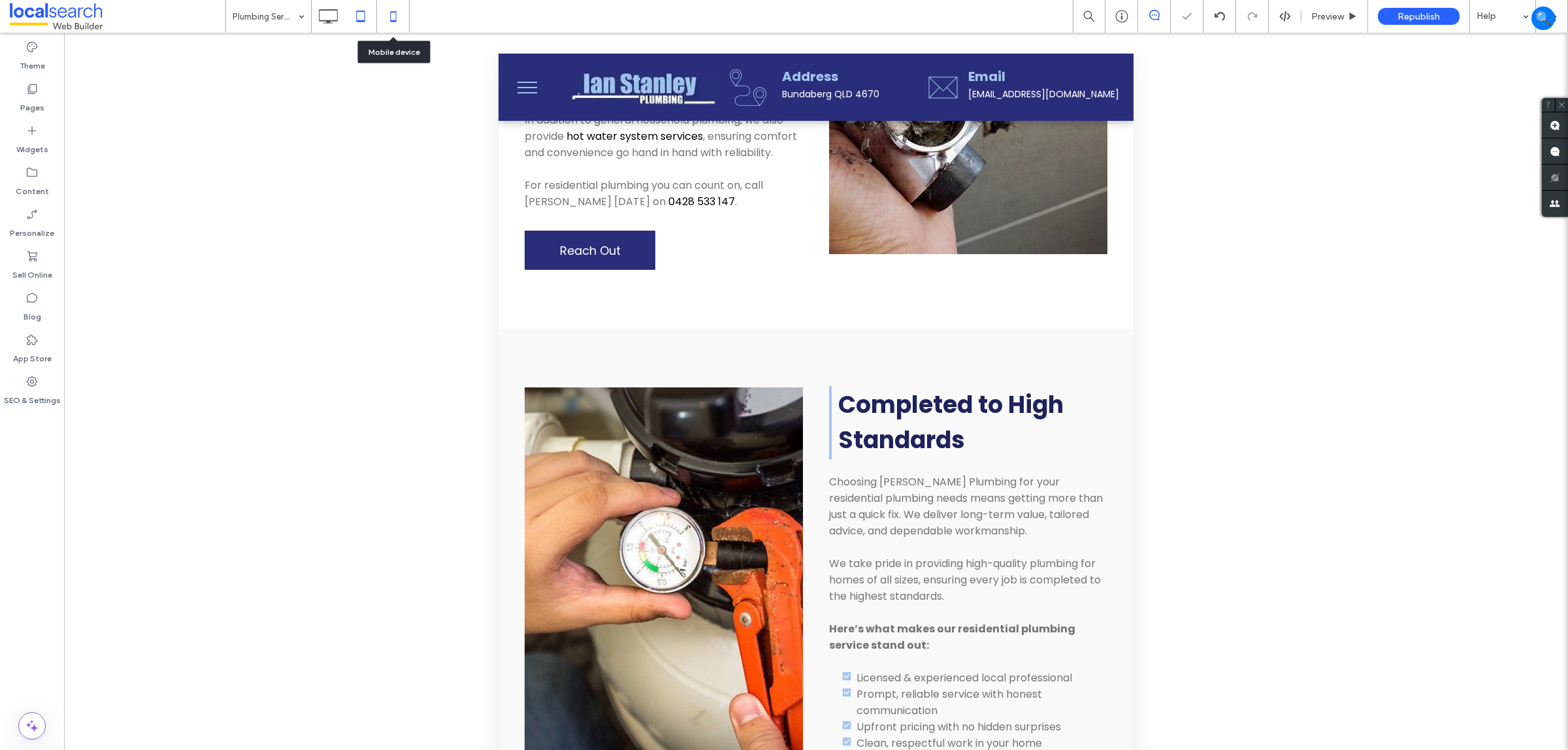
click at [388, 7] on icon at bounding box center [393, 16] width 26 height 26
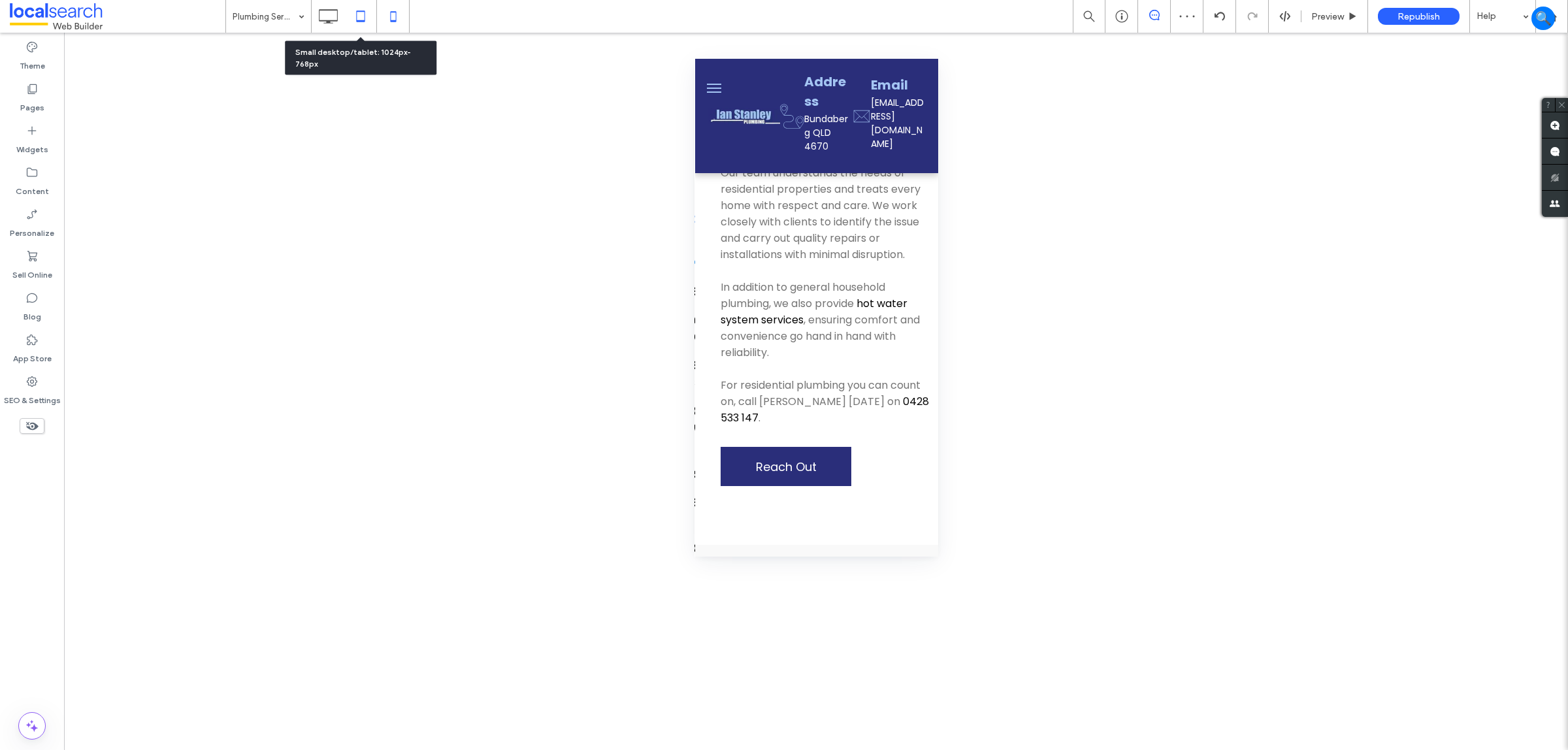
click at [363, 13] on icon at bounding box center [360, 16] width 26 height 26
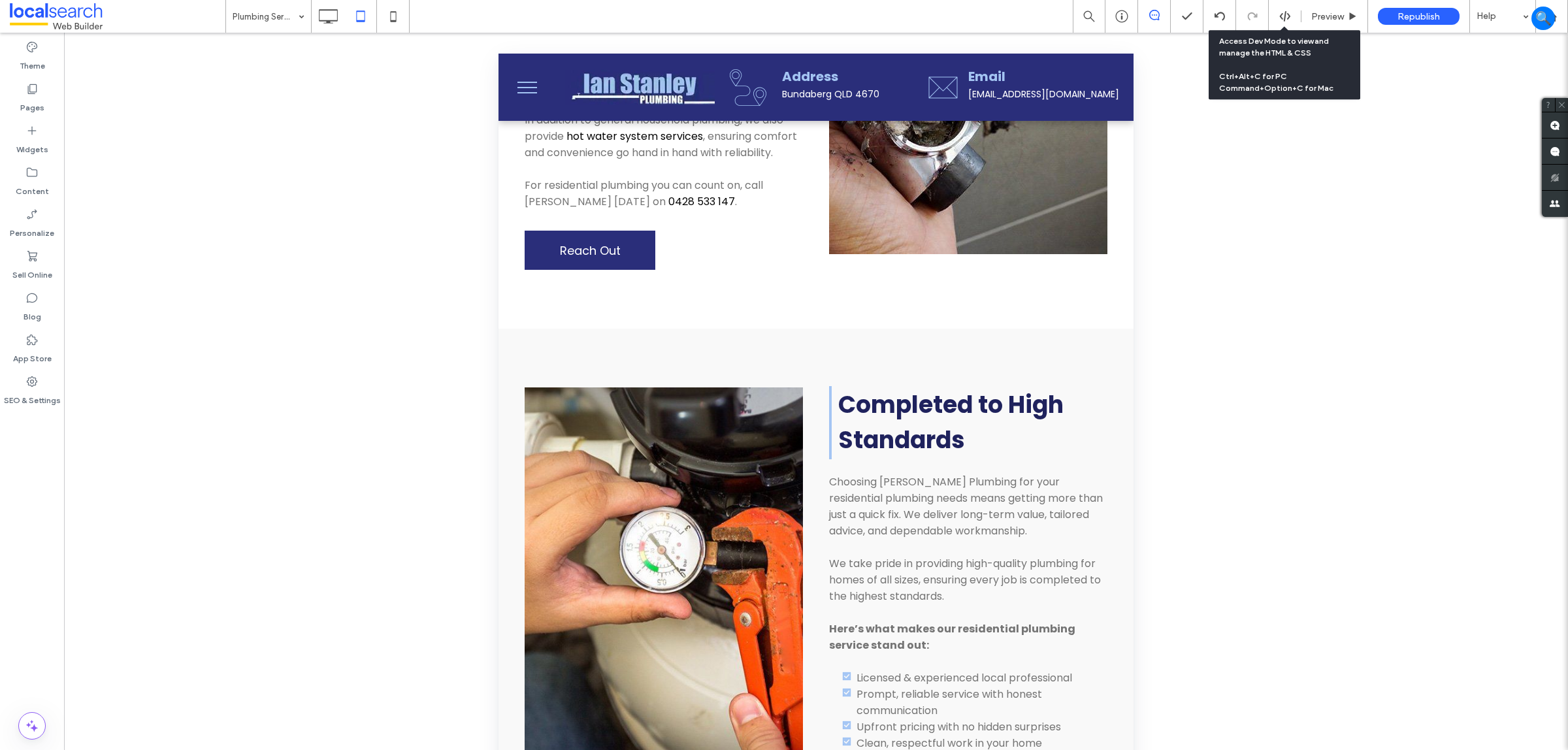
drag, startPoint x: 1286, startPoint y: 13, endPoint x: 779, endPoint y: 318, distance: 591.7
click at [1286, 13] on icon at bounding box center [1285, 16] width 12 height 12
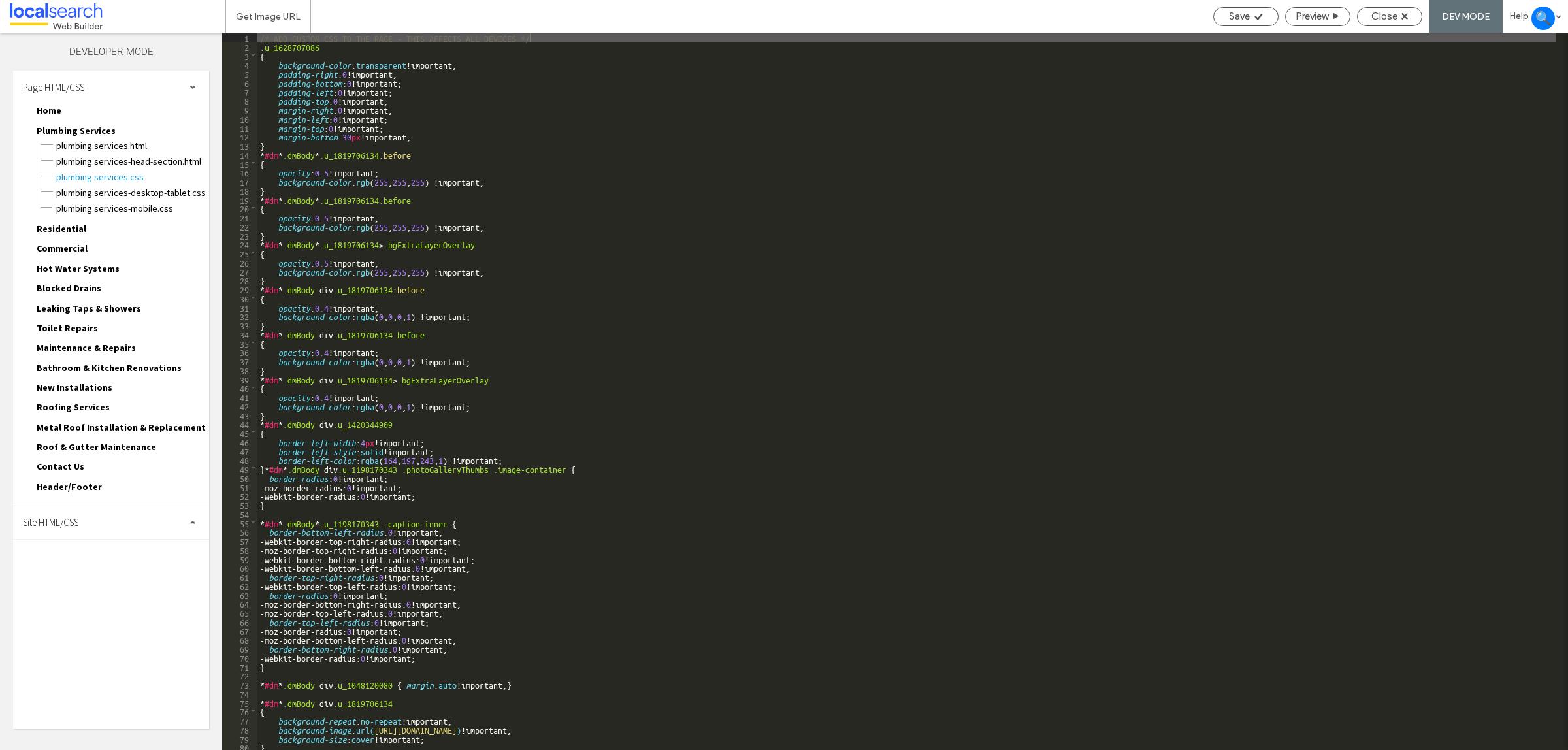
click at [84, 523] on div "Site HTML/CSS" at bounding box center [111, 522] width 196 height 33
click at [96, 570] on div "site.css" at bounding box center [135, 578] width 148 height 16
click at [96, 573] on span "site.css" at bounding box center [135, 579] width 148 height 13
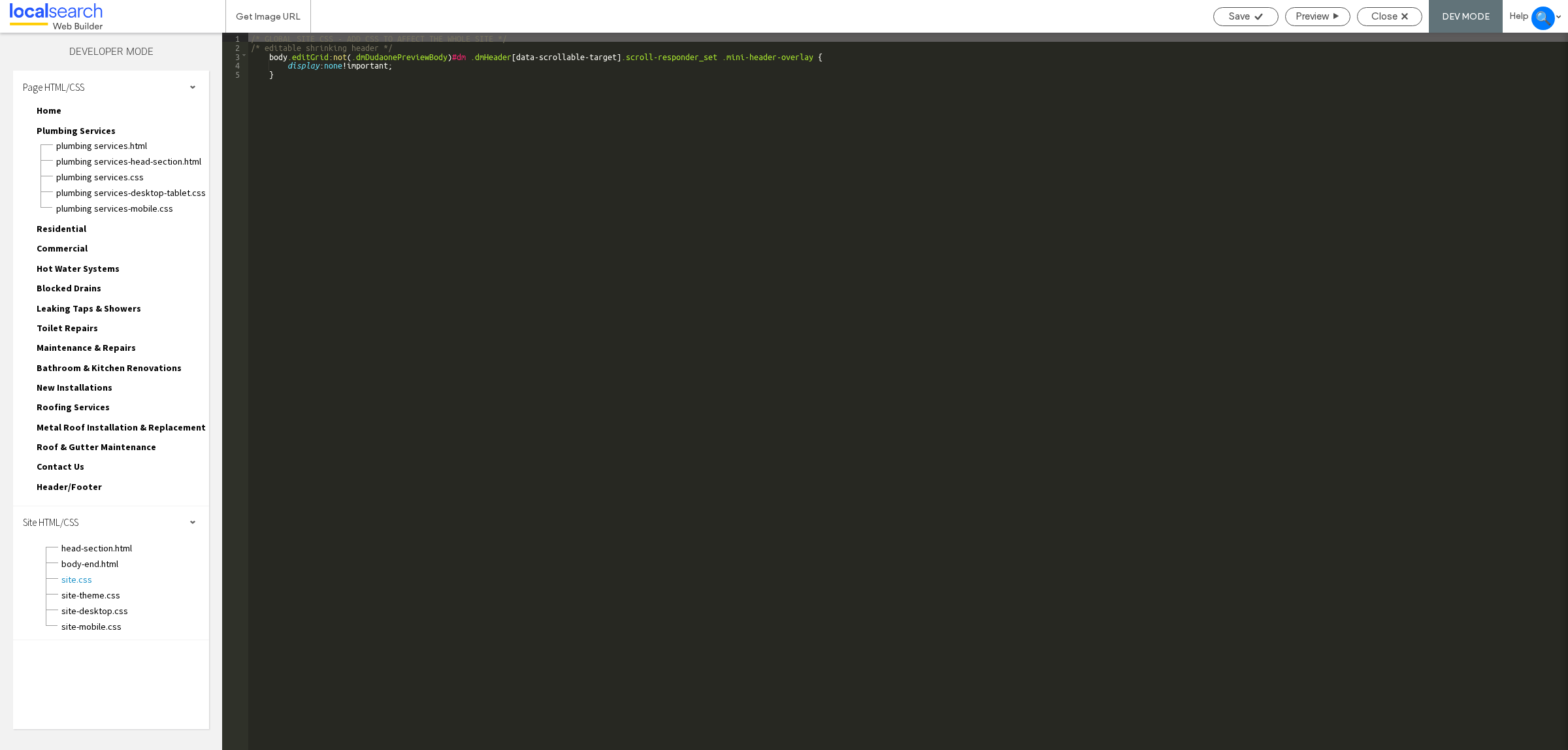
click at [317, 75] on div "/* GLOBAL SITE CSS - ADD CSS TO AFFECT THE WHOLE SITE */ /* editable shrinking …" at bounding box center [909, 401] width 1320 height 737
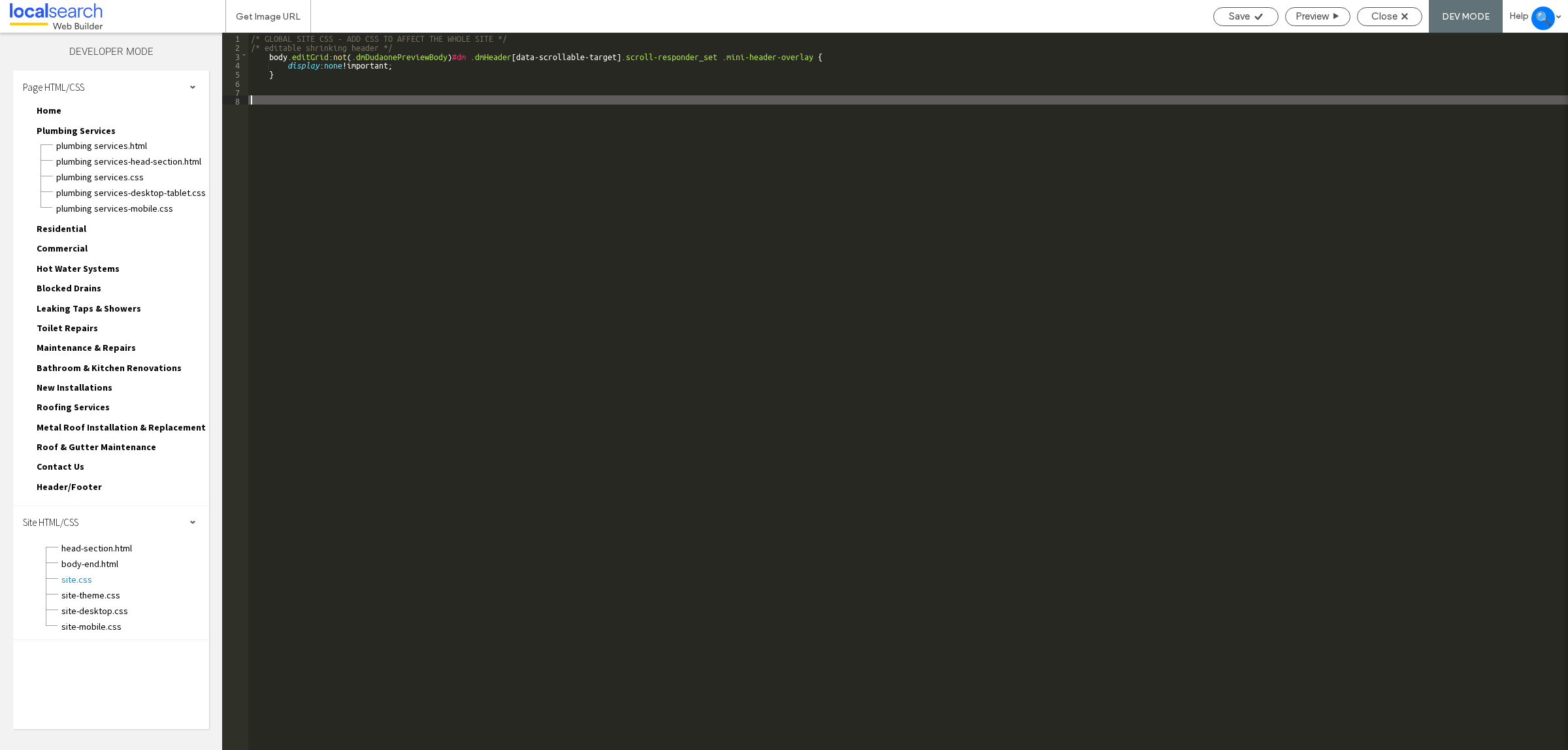
type textarea "**"
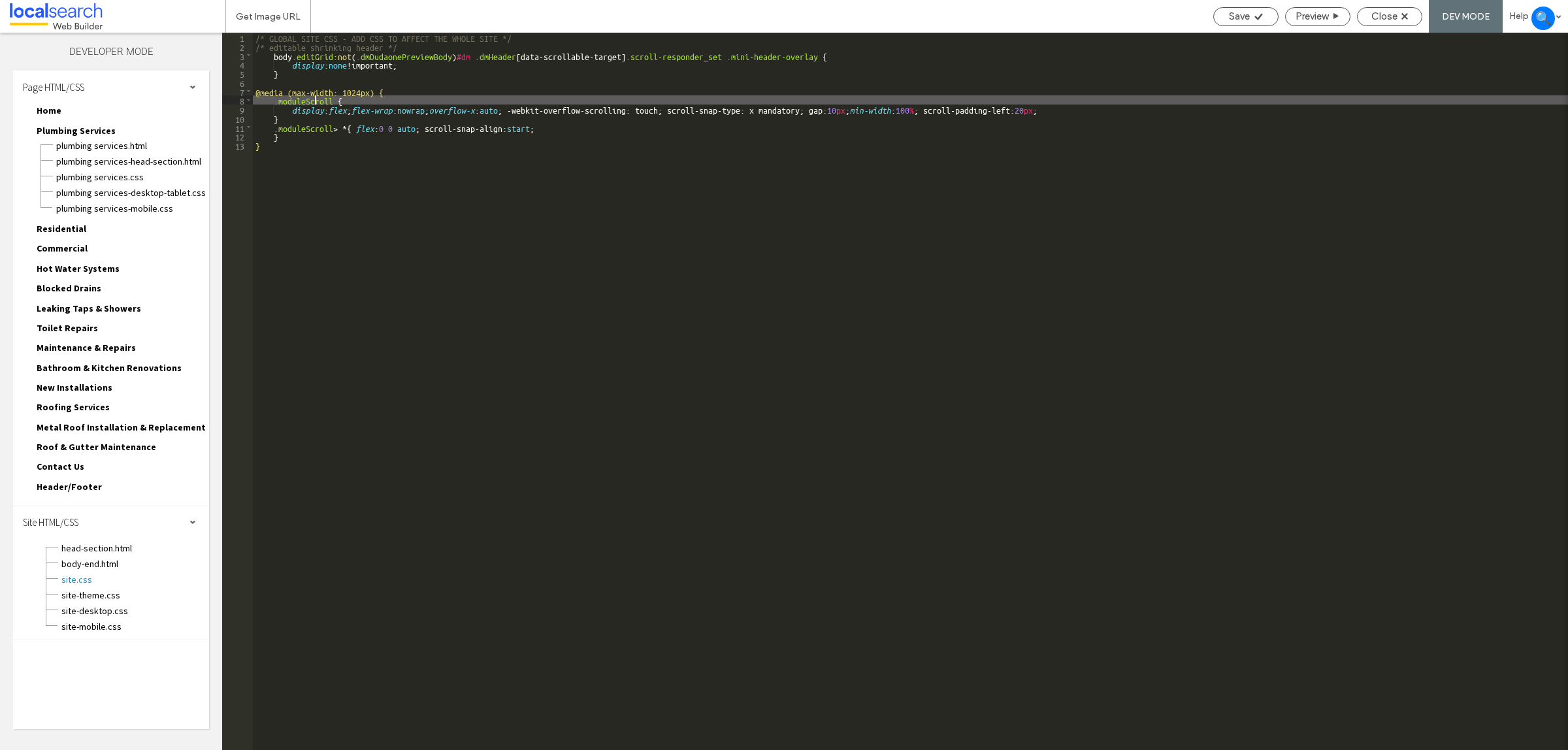
drag, startPoint x: 315, startPoint y: 99, endPoint x: 308, endPoint y: 96, distance: 7.6
click at [308, 97] on div "/* GLOBAL SITE CSS - ADD CSS TO AFFECT THE WHOLE SITE */ /* editable shrinking …" at bounding box center [911, 401] width 1315 height 737
click at [308, 96] on div "/* GLOBAL SITE CSS - ADD CSS TO AFFECT THE WHOLE SITE */ /* editable shrinking …" at bounding box center [911, 391] width 1315 height 717
click at [308, 96] on div "/* GLOBAL SITE CSS - ADD CSS TO AFFECT THE WHOLE SITE */ /* editable shrinking …" at bounding box center [911, 401] width 1315 height 737
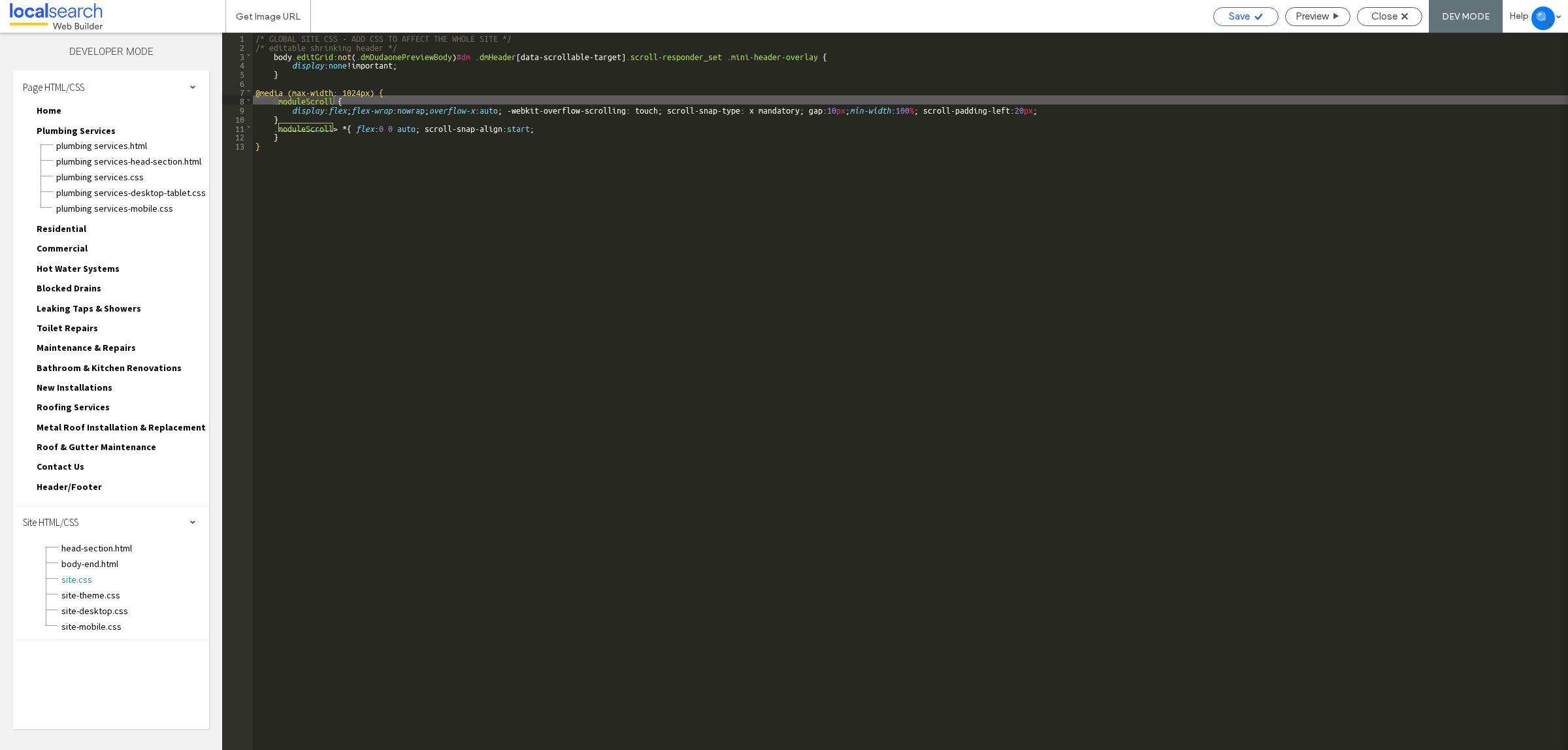
click at [1254, 11] on div "Save" at bounding box center [1246, 16] width 64 height 12
click at [1403, 20] on div "Close" at bounding box center [1390, 16] width 64 height 12
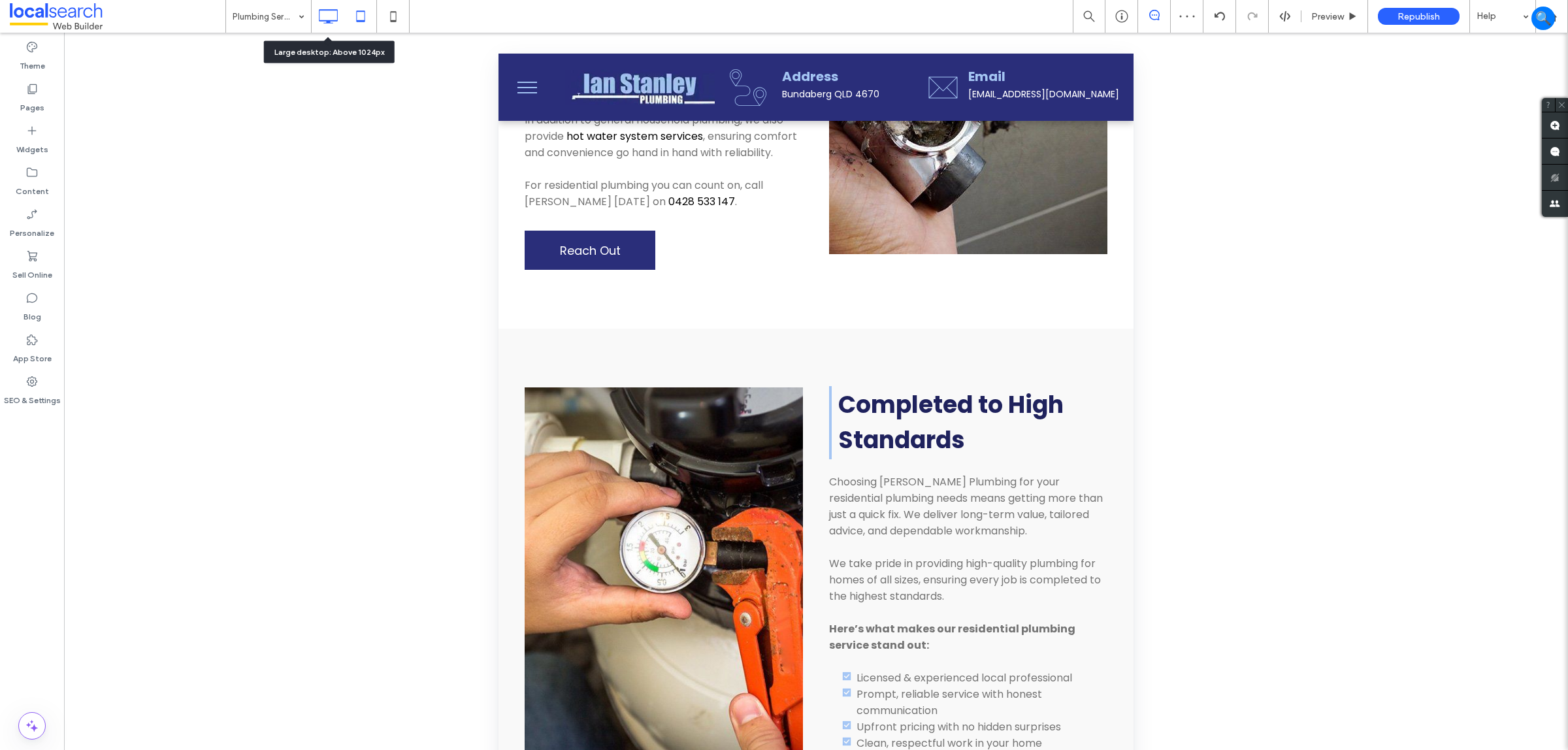
click at [327, 13] on icon at bounding box center [328, 16] width 26 height 26
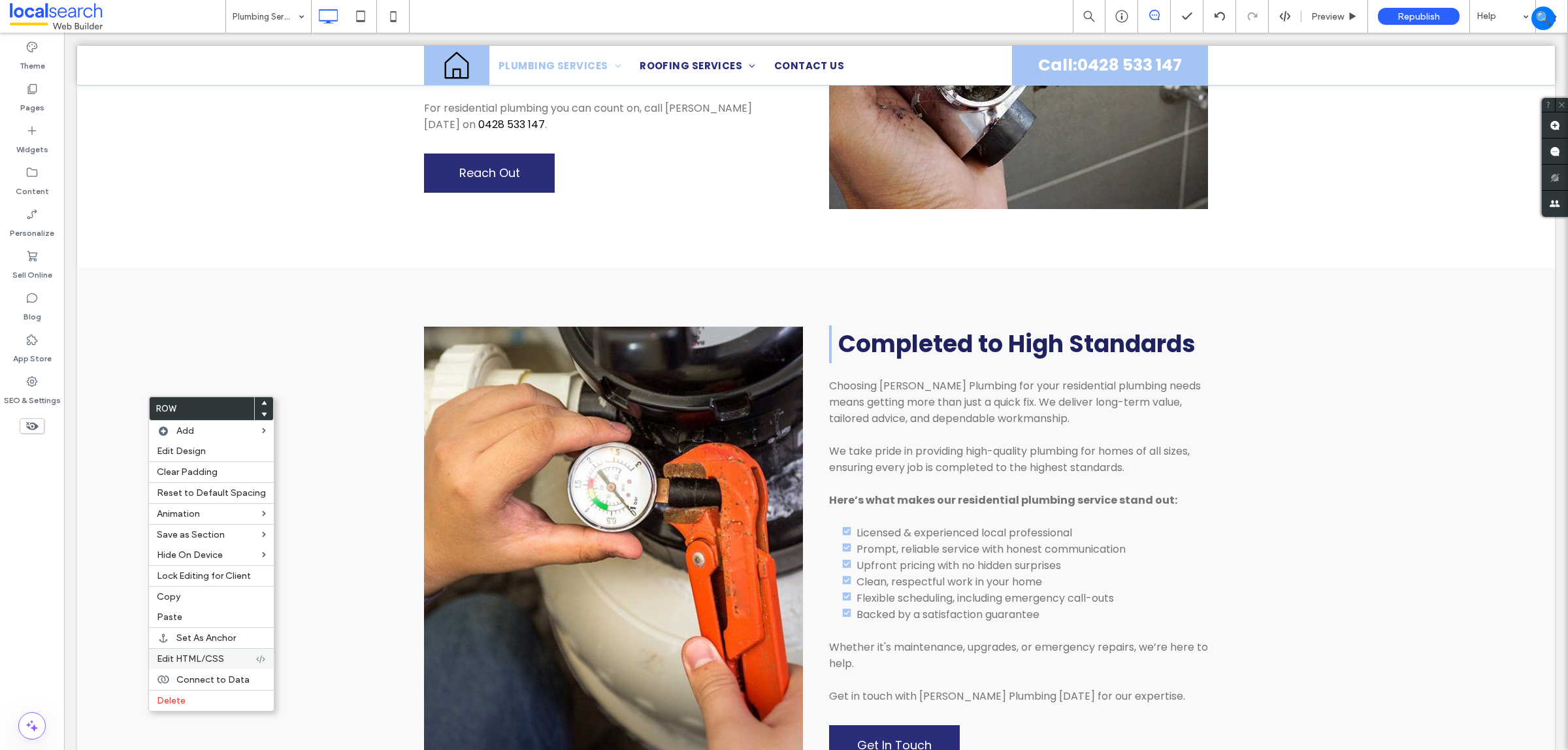
click at [210, 657] on div "Edit HTML/CSS" at bounding box center [211, 658] width 125 height 20
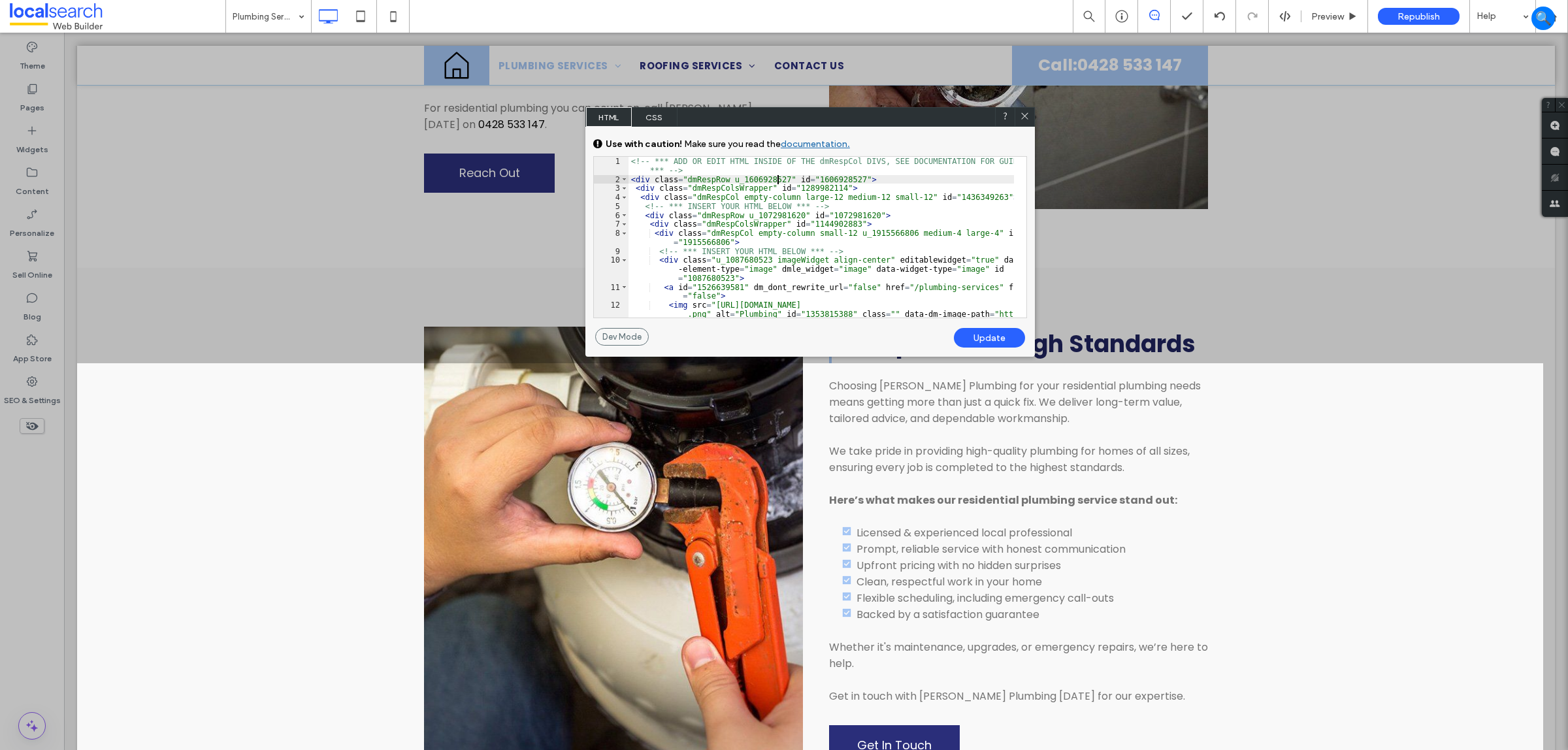
click at [779, 178] on div "<!-- *** ADD OR EDIT HTML INSIDE OF THE dmRespCol DIVS, SEE DOCUMENTATION FOR G…" at bounding box center [821, 259] width 386 height 206
type textarea "**"
click at [984, 337] on div "Update" at bounding box center [990, 338] width 71 height 20
click at [1025, 115] on icon at bounding box center [1025, 116] width 10 height 10
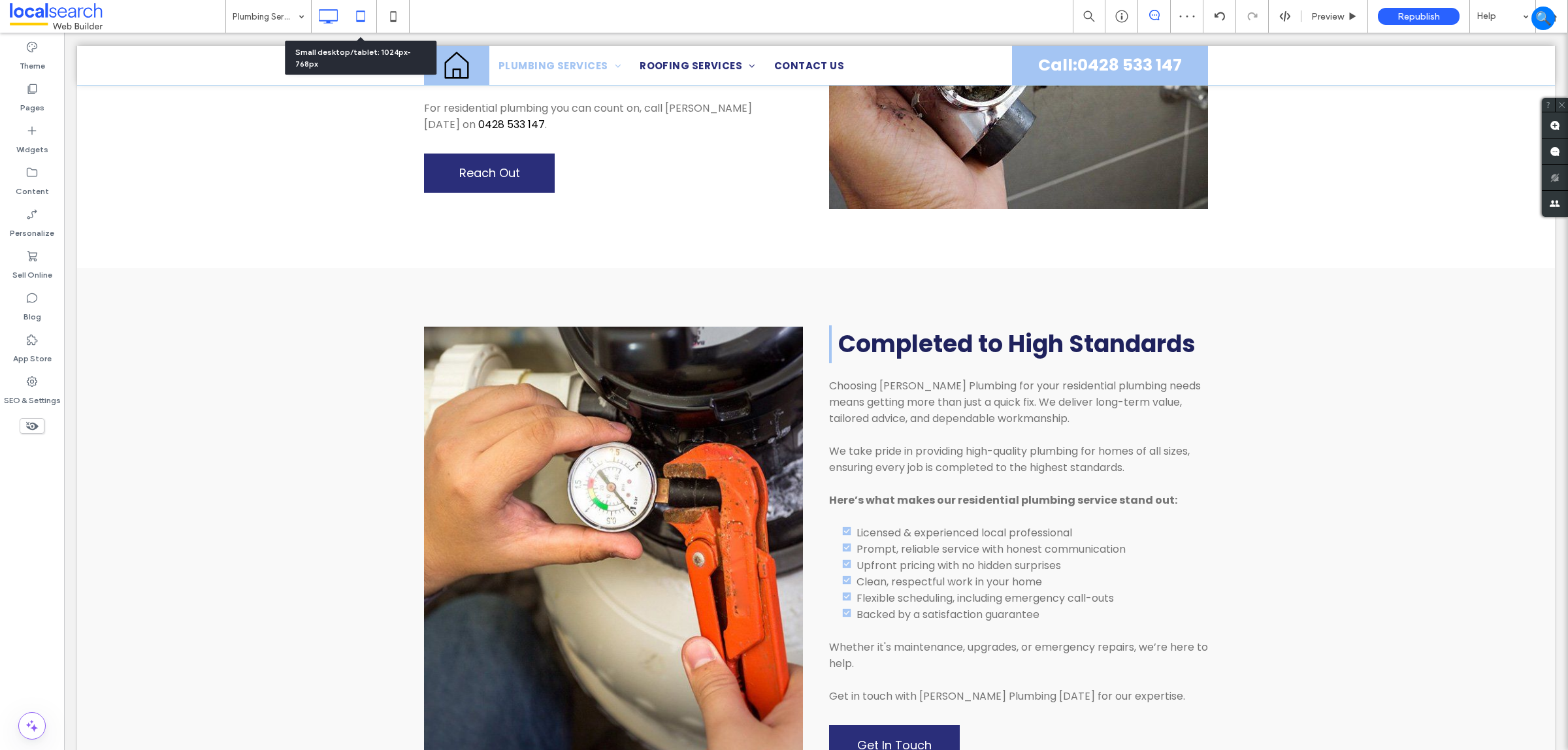
click at [367, 0] on div at bounding box center [361, 16] width 33 height 33
click at [364, 10] on icon at bounding box center [360, 16] width 26 height 26
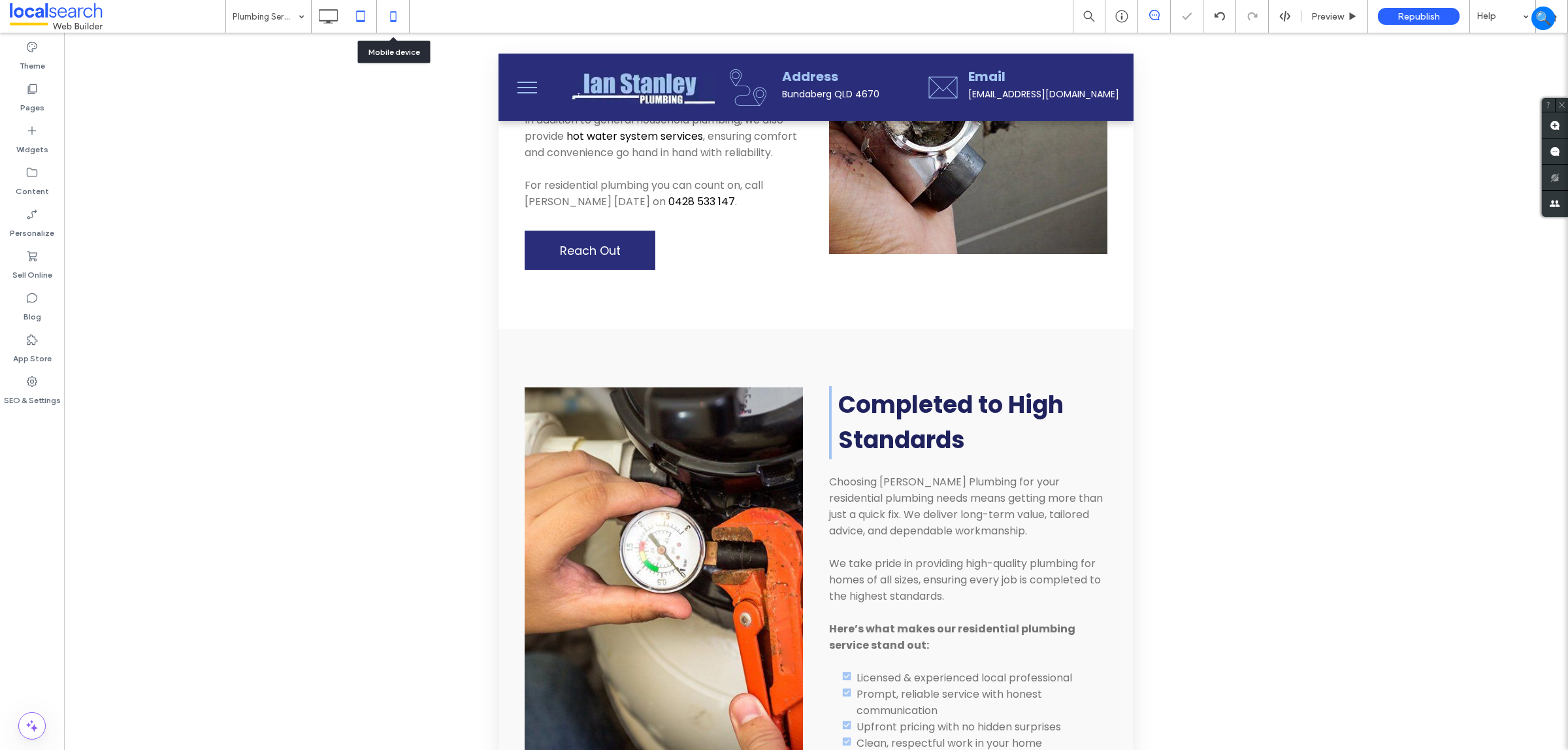
click at [402, 17] on icon at bounding box center [393, 16] width 26 height 26
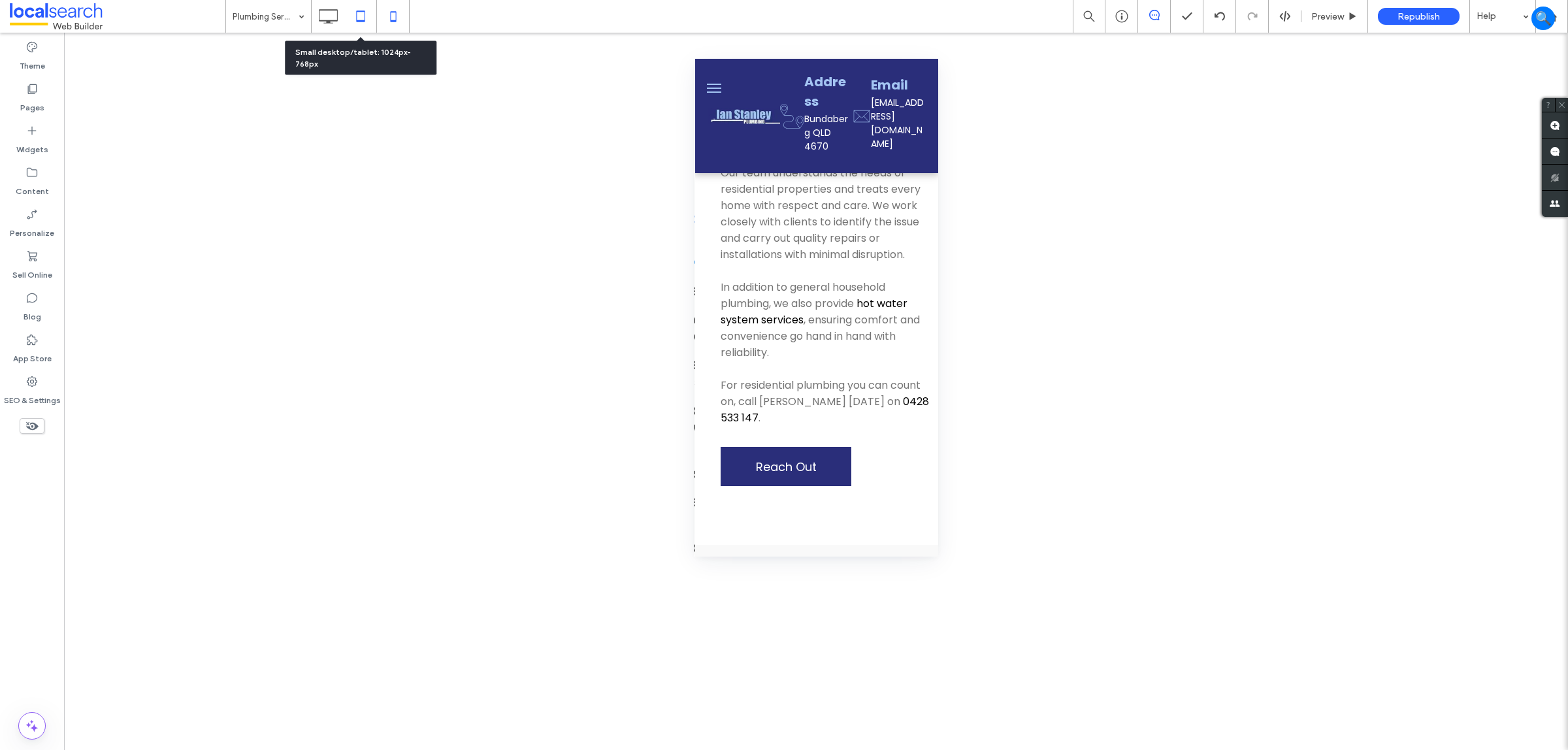
click at [357, 23] on icon at bounding box center [360, 16] width 26 height 26
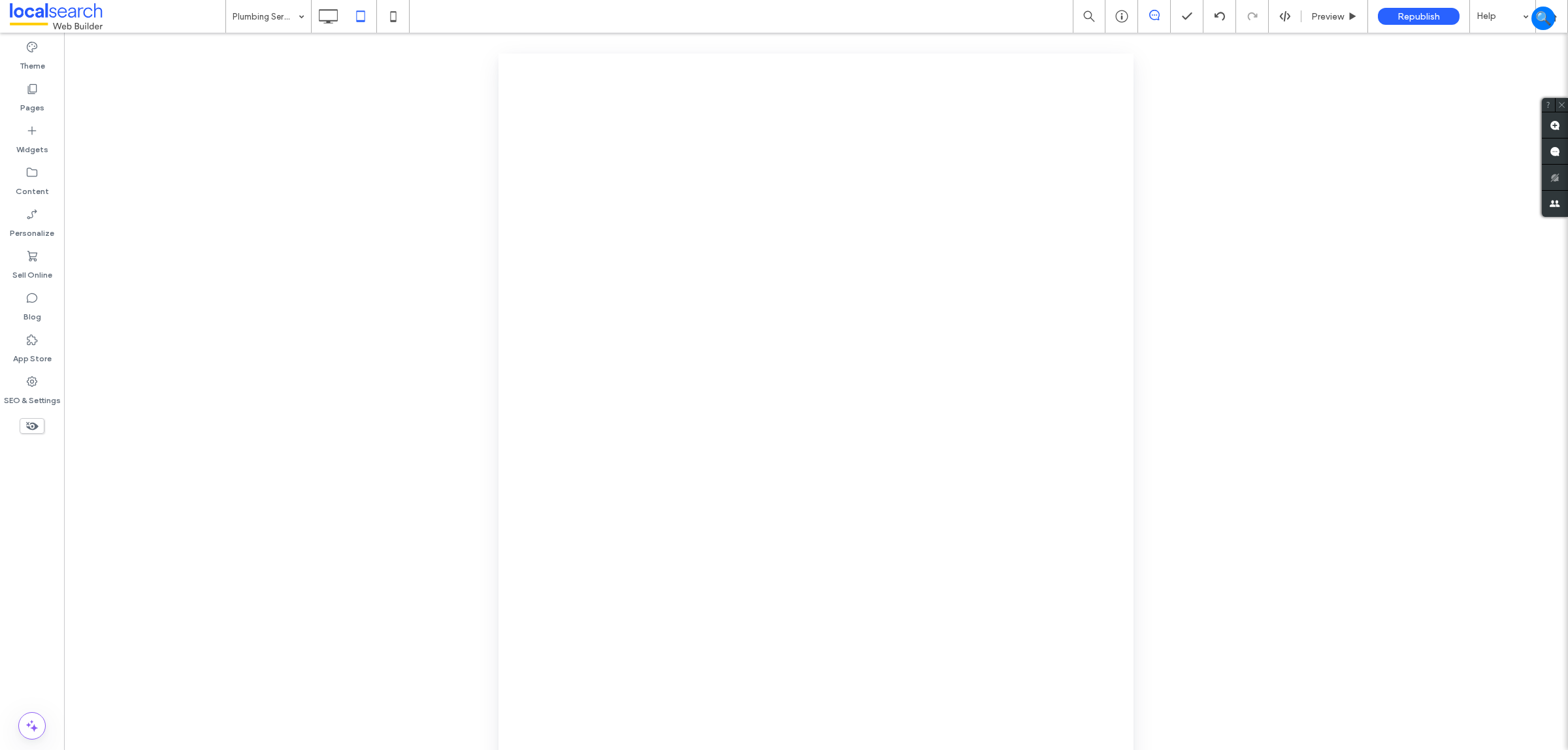
click at [339, 18] on div at bounding box center [784, 375] width 1568 height 750
click at [311, 11] on div at bounding box center [360, 16] width 99 height 33
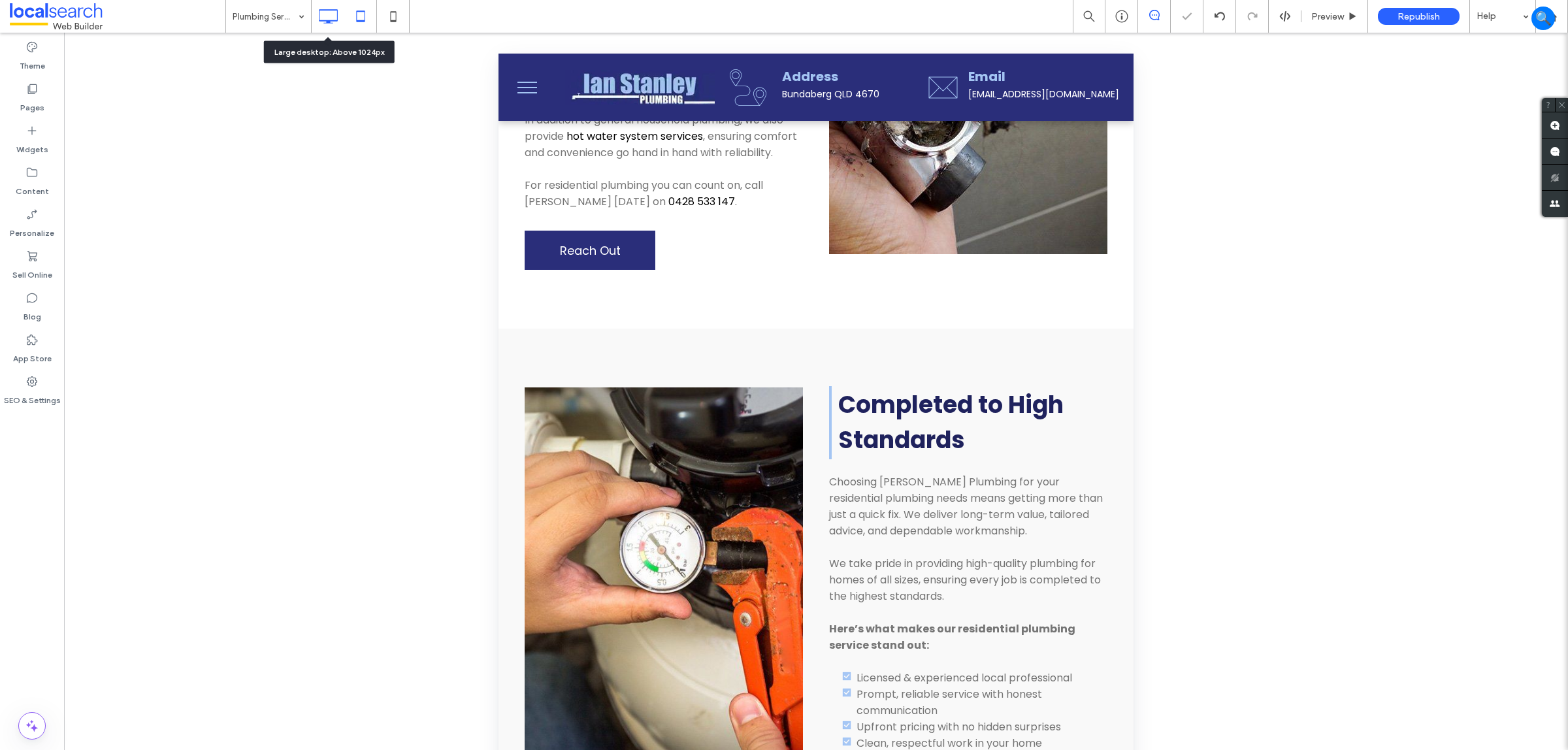
click at [314, 13] on div at bounding box center [328, 16] width 33 height 26
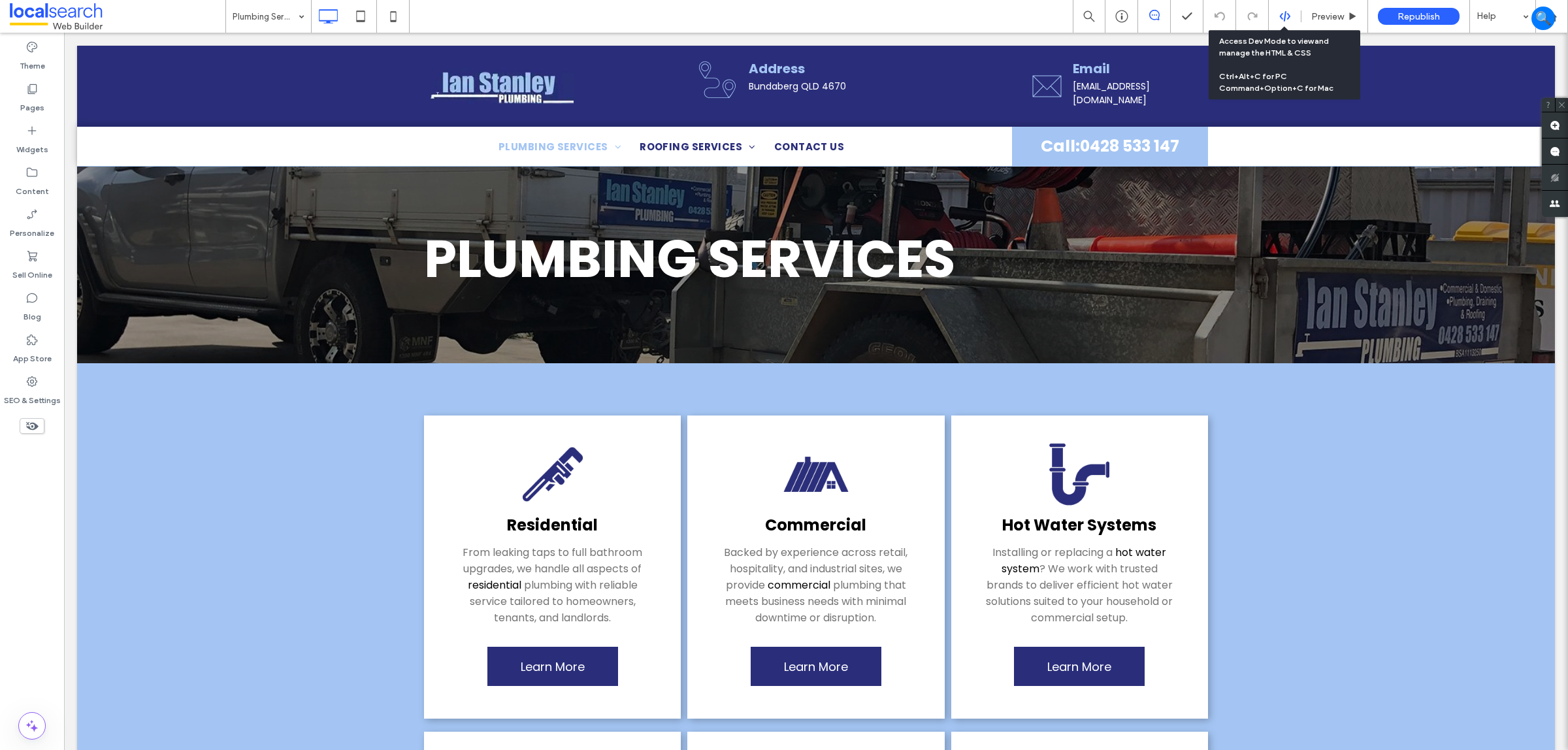
click at [1279, 13] on icon at bounding box center [1285, 16] width 12 height 12
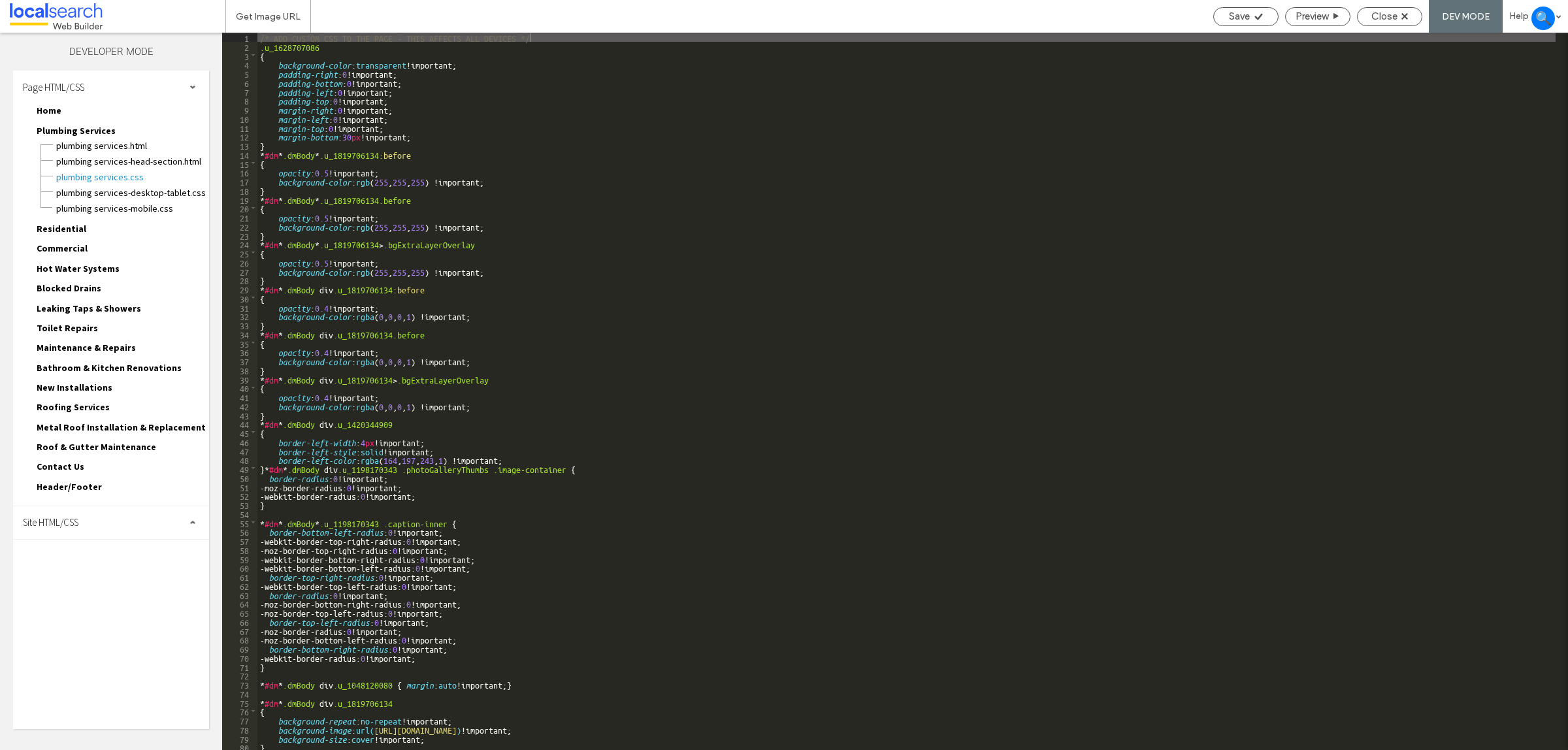
click at [118, 513] on div "Site HTML/CSS" at bounding box center [111, 522] width 196 height 33
click at [125, 575] on span "site.css" at bounding box center [135, 579] width 148 height 13
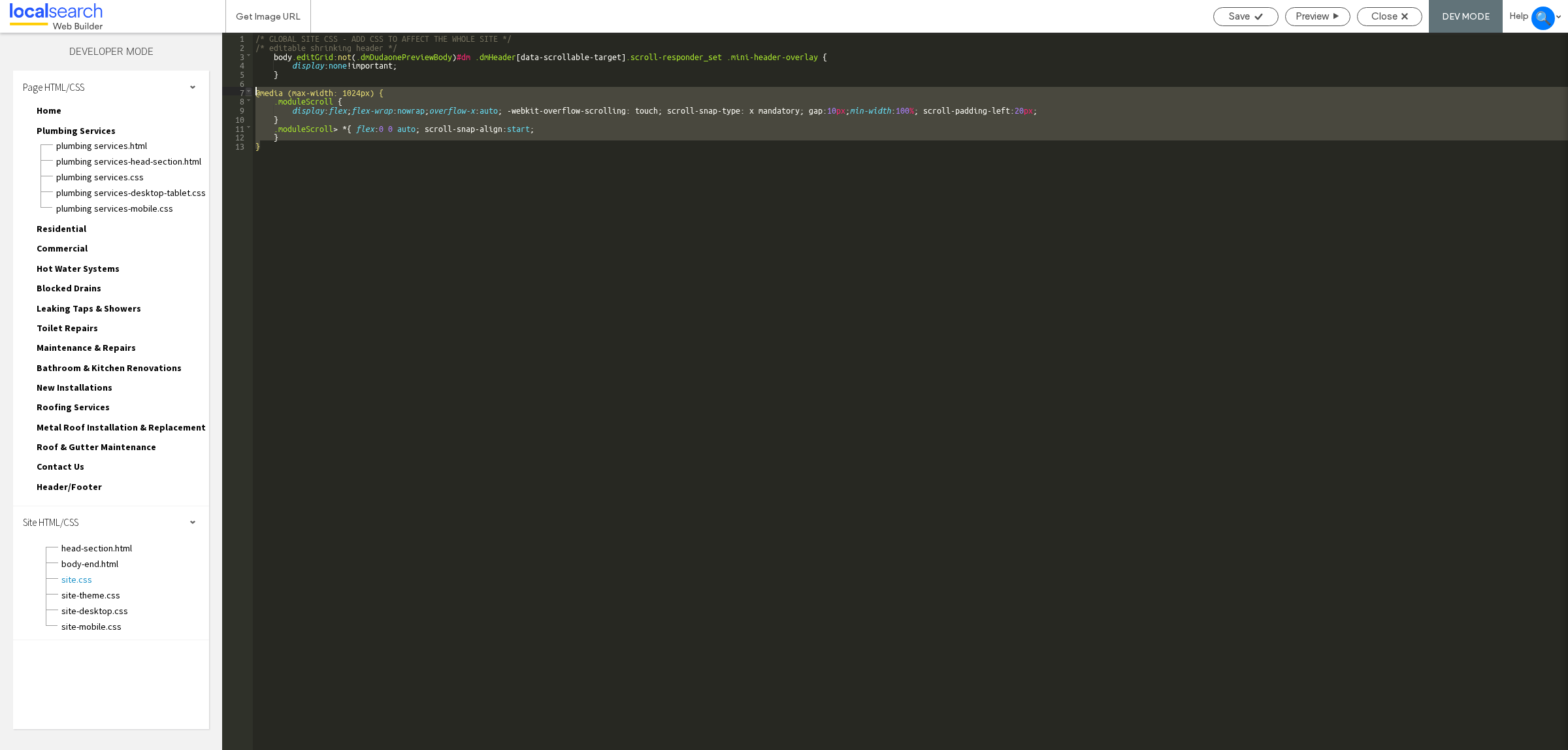
drag, startPoint x: 279, startPoint y: 148, endPoint x: 251, endPoint y: 87, distance: 67.1
click at [251, 87] on div "** 1 2 3 4 5 6 7 8 9 10 11 12 13 /* GLOBAL SITE CSS - ADD CSS TO AFFECT THE WHO…" at bounding box center [894, 391] width 1346 height 717
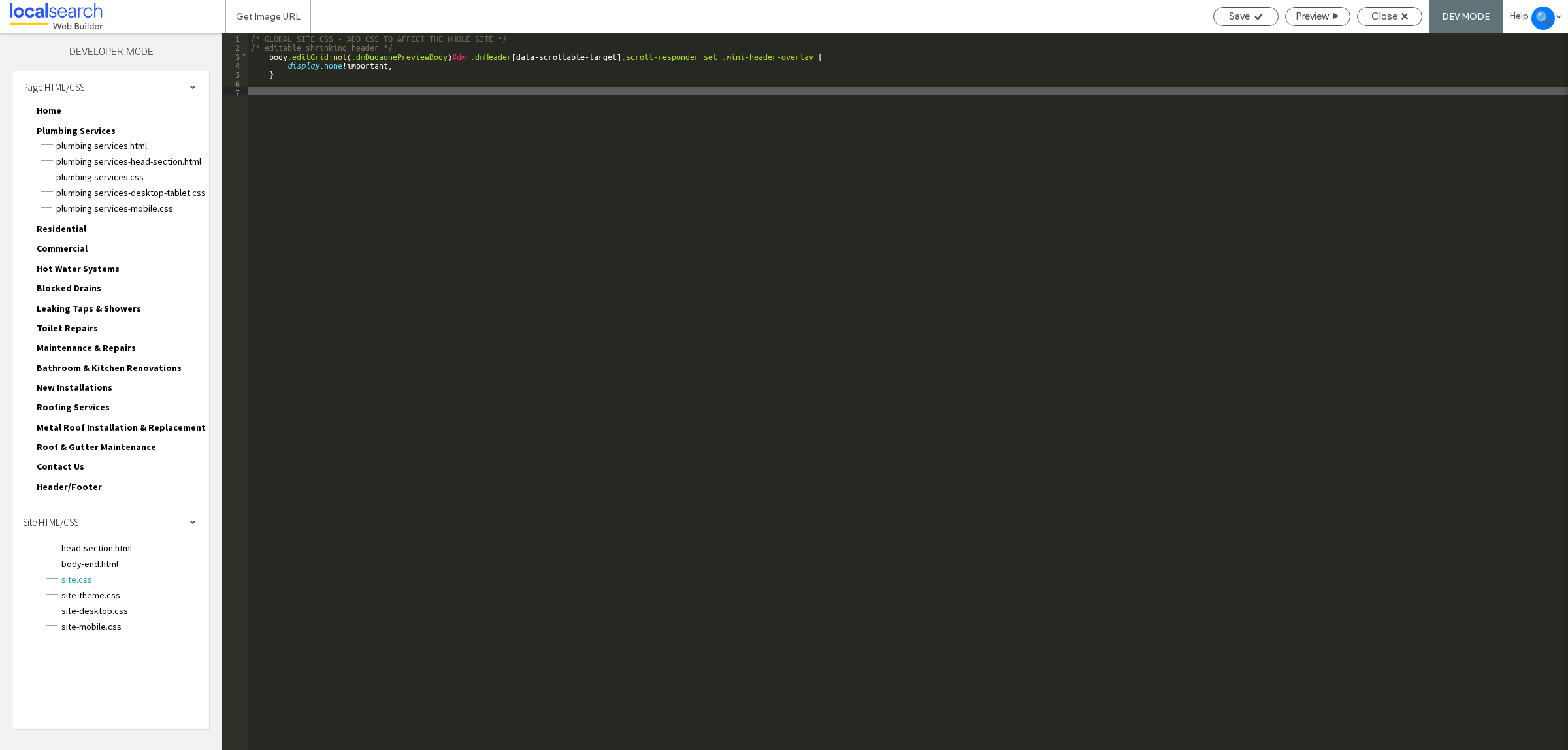
type textarea "**"
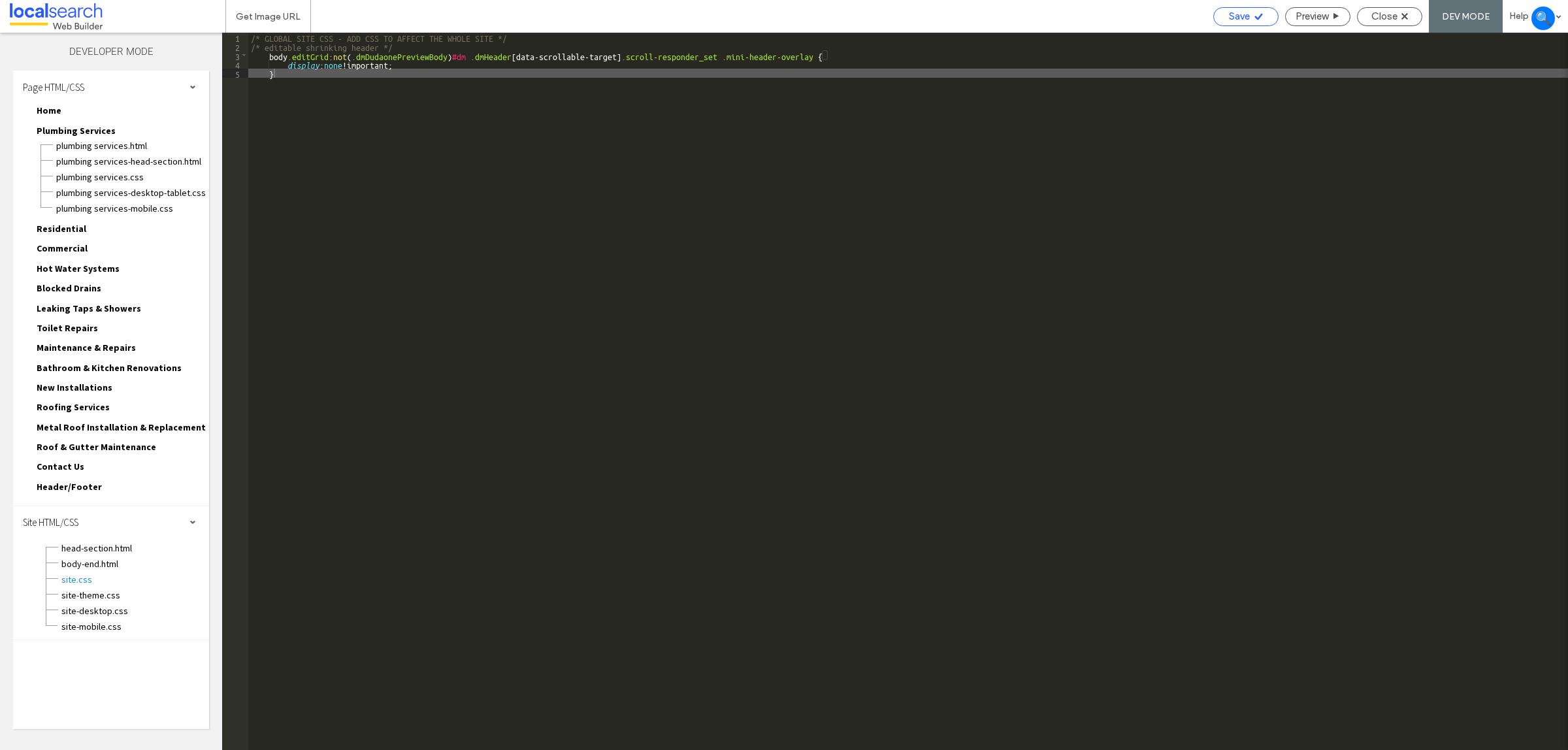
click at [1234, 8] on div "Save" at bounding box center [1245, 16] width 65 height 19
click at [1387, 11] on span "Close" at bounding box center [1384, 16] width 26 height 12
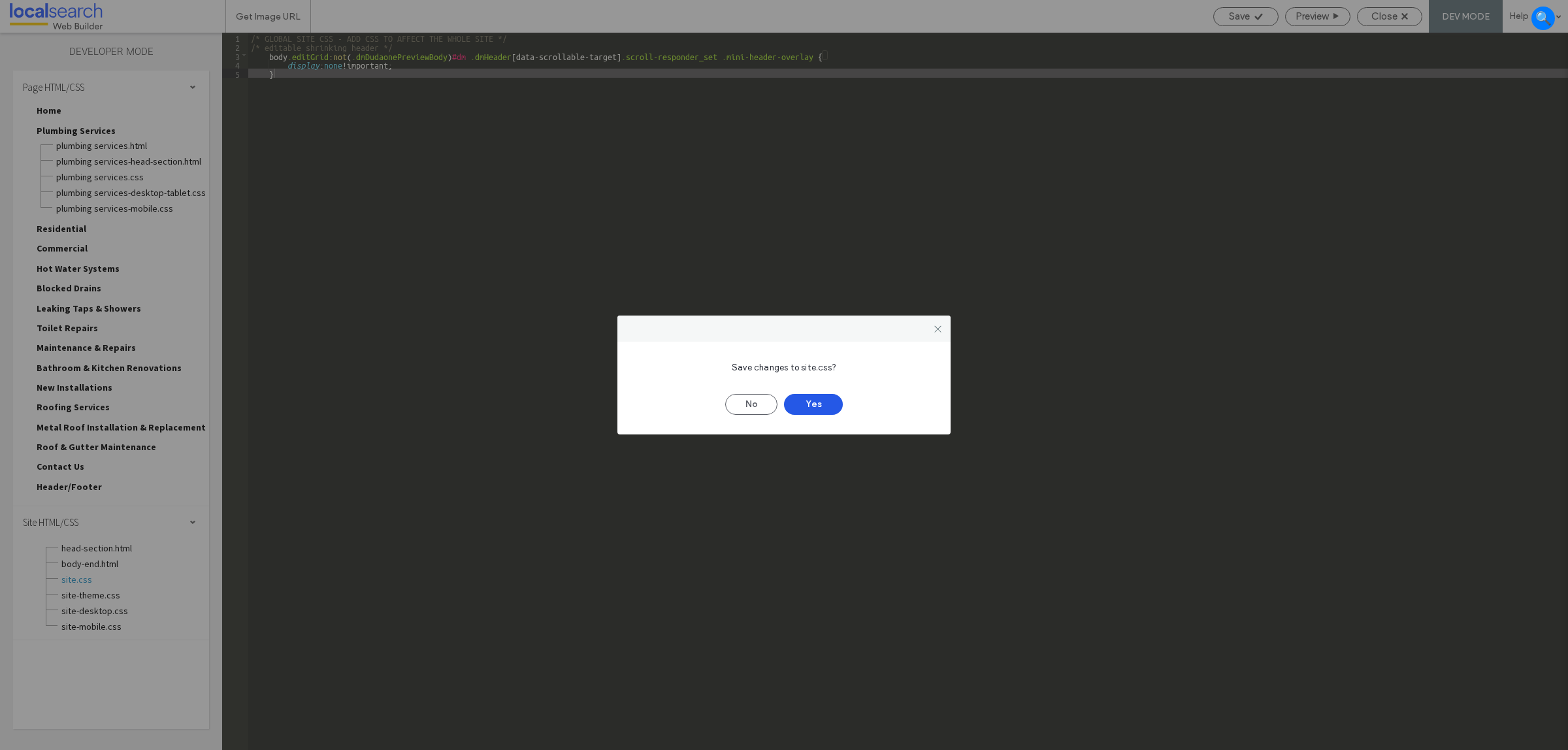
click at [789, 401] on button "Yes" at bounding box center [813, 404] width 59 height 20
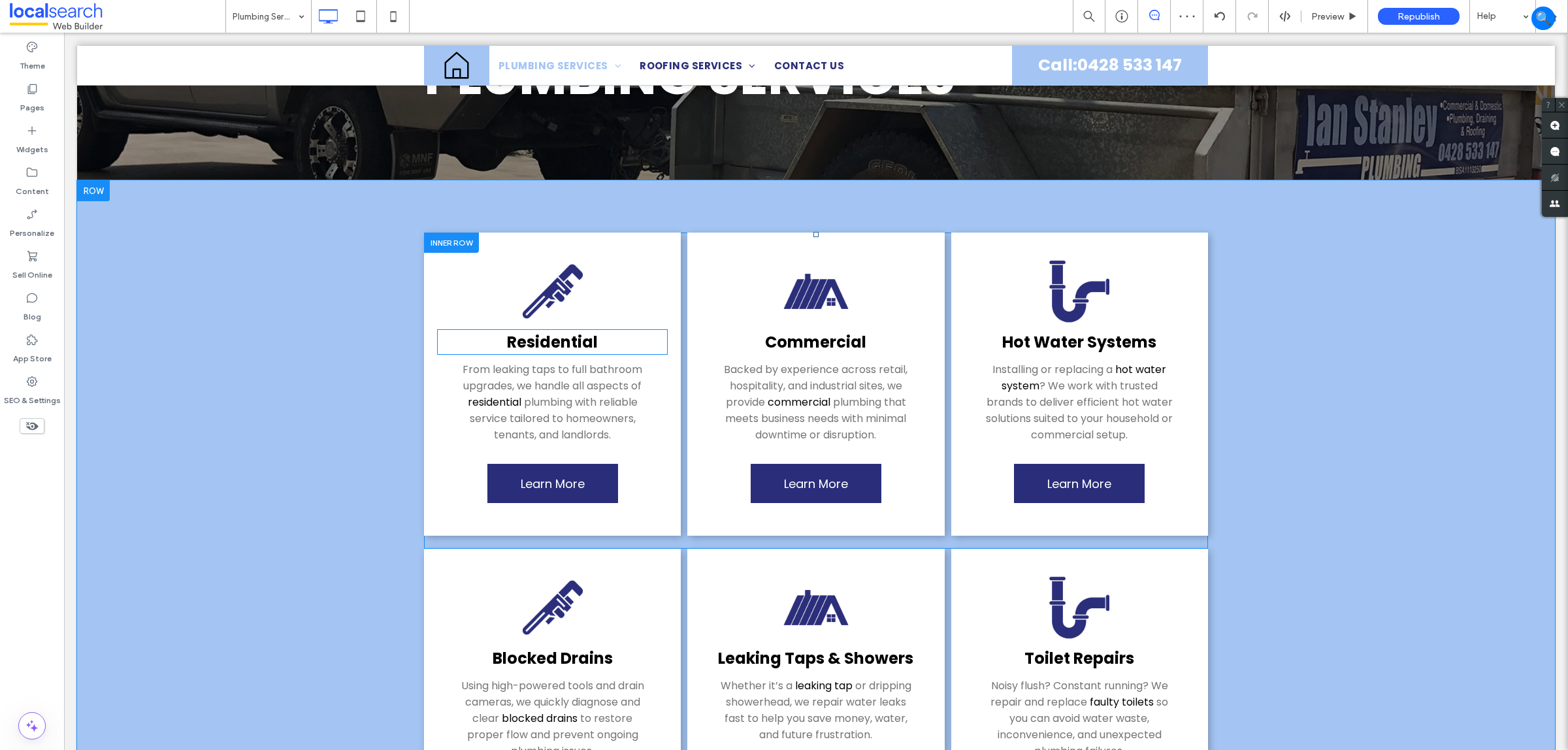
scroll to position [163, 0]
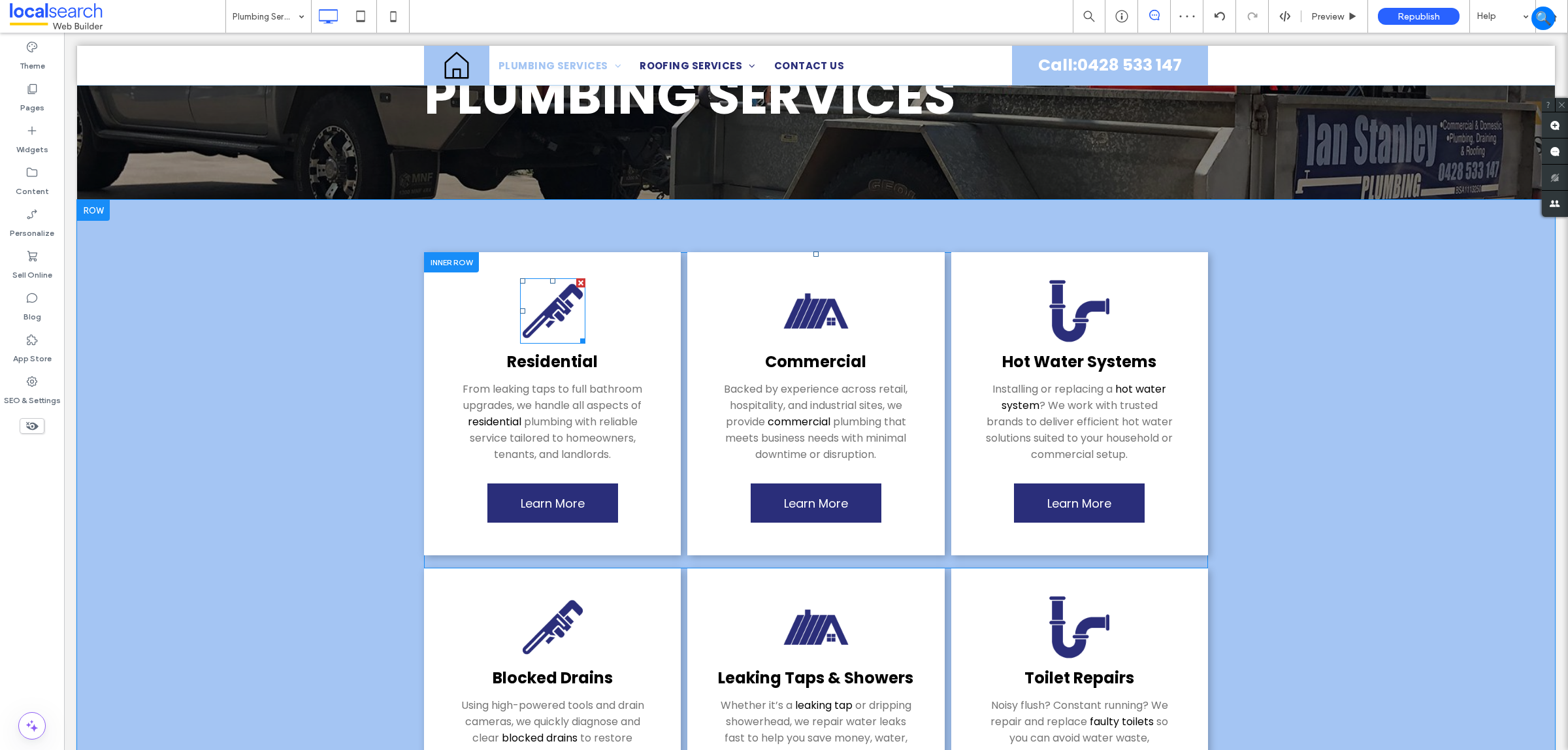
click at [560, 311] on img at bounding box center [552, 310] width 65 height 65
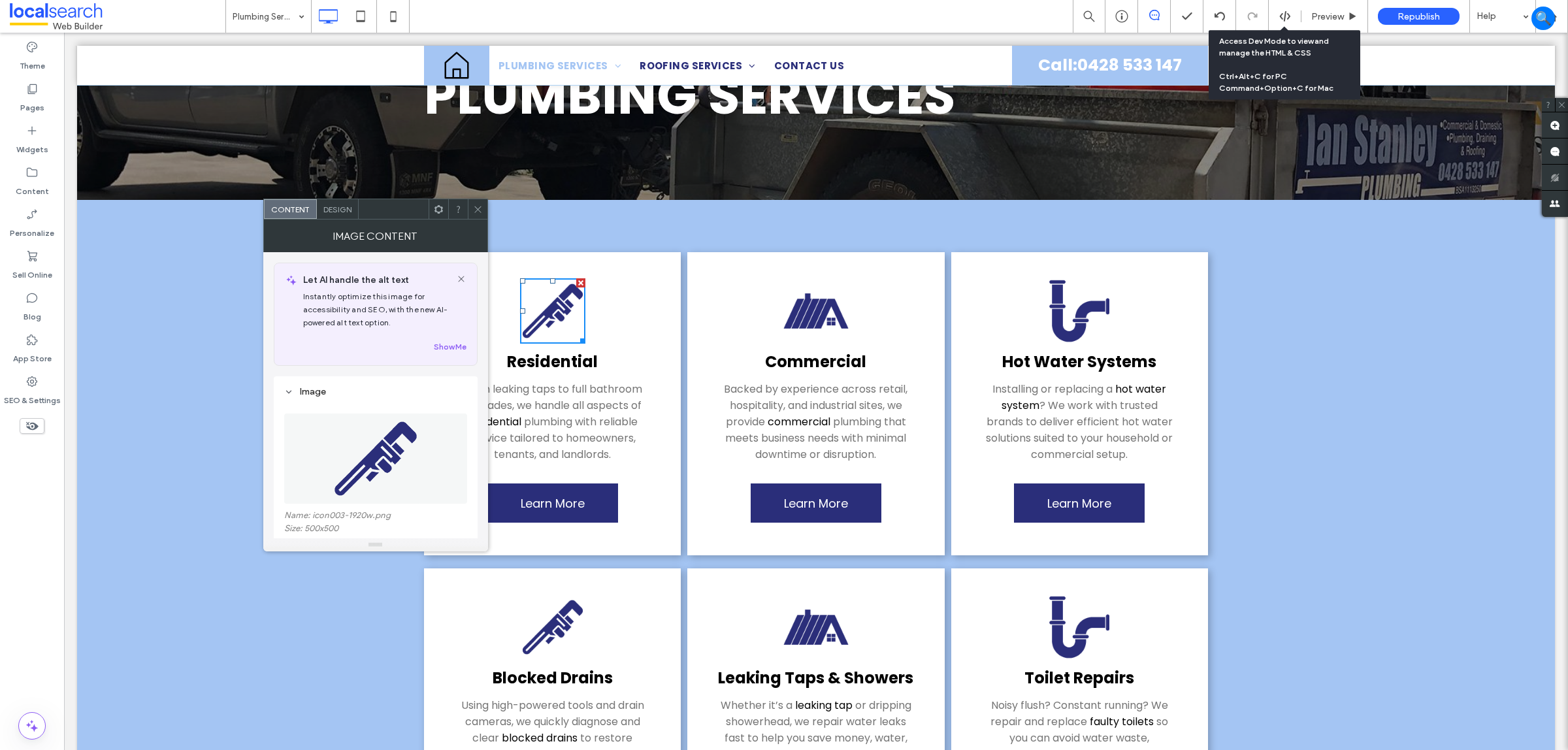
click at [1286, 20] on icon at bounding box center [1285, 16] width 12 height 12
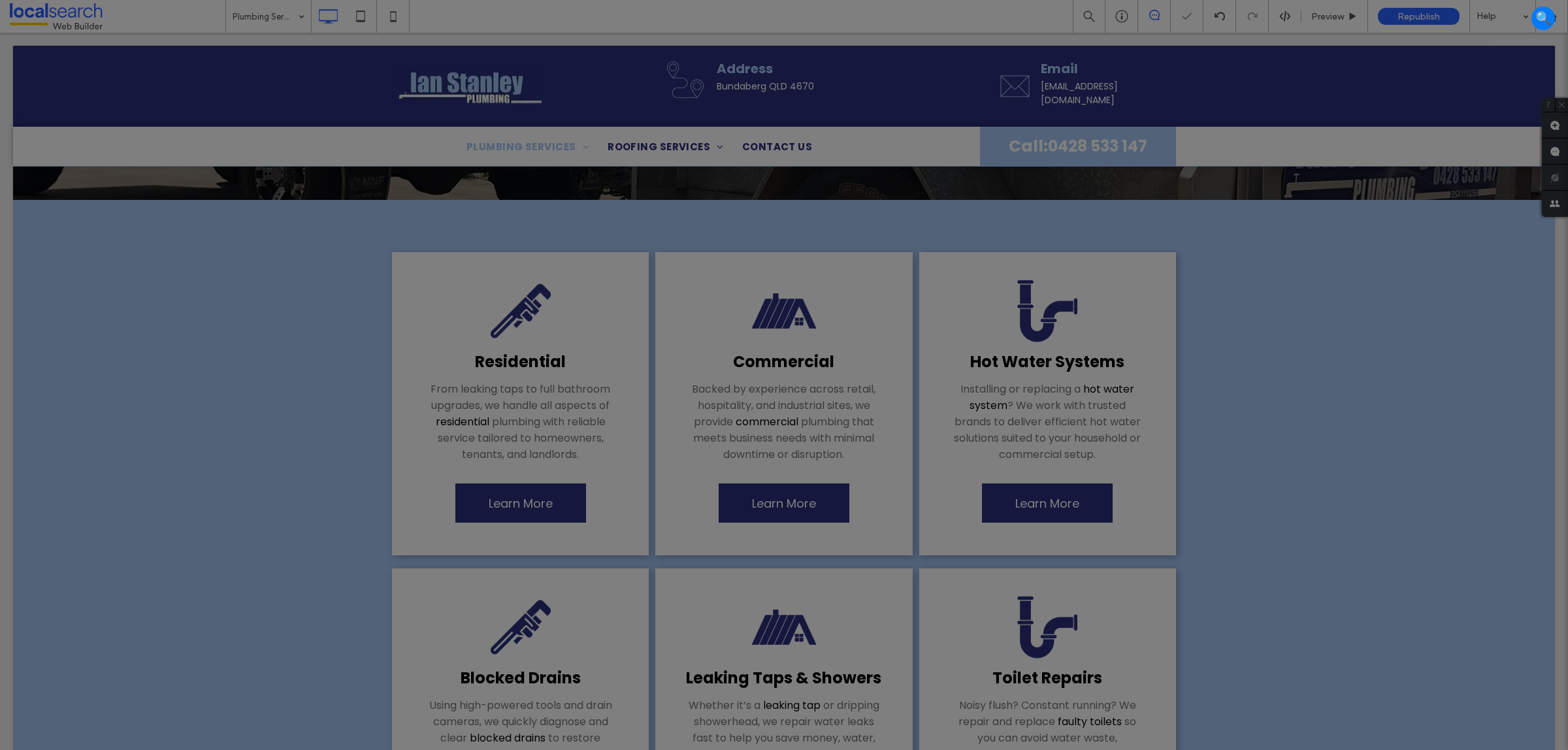
scroll to position [0, 0]
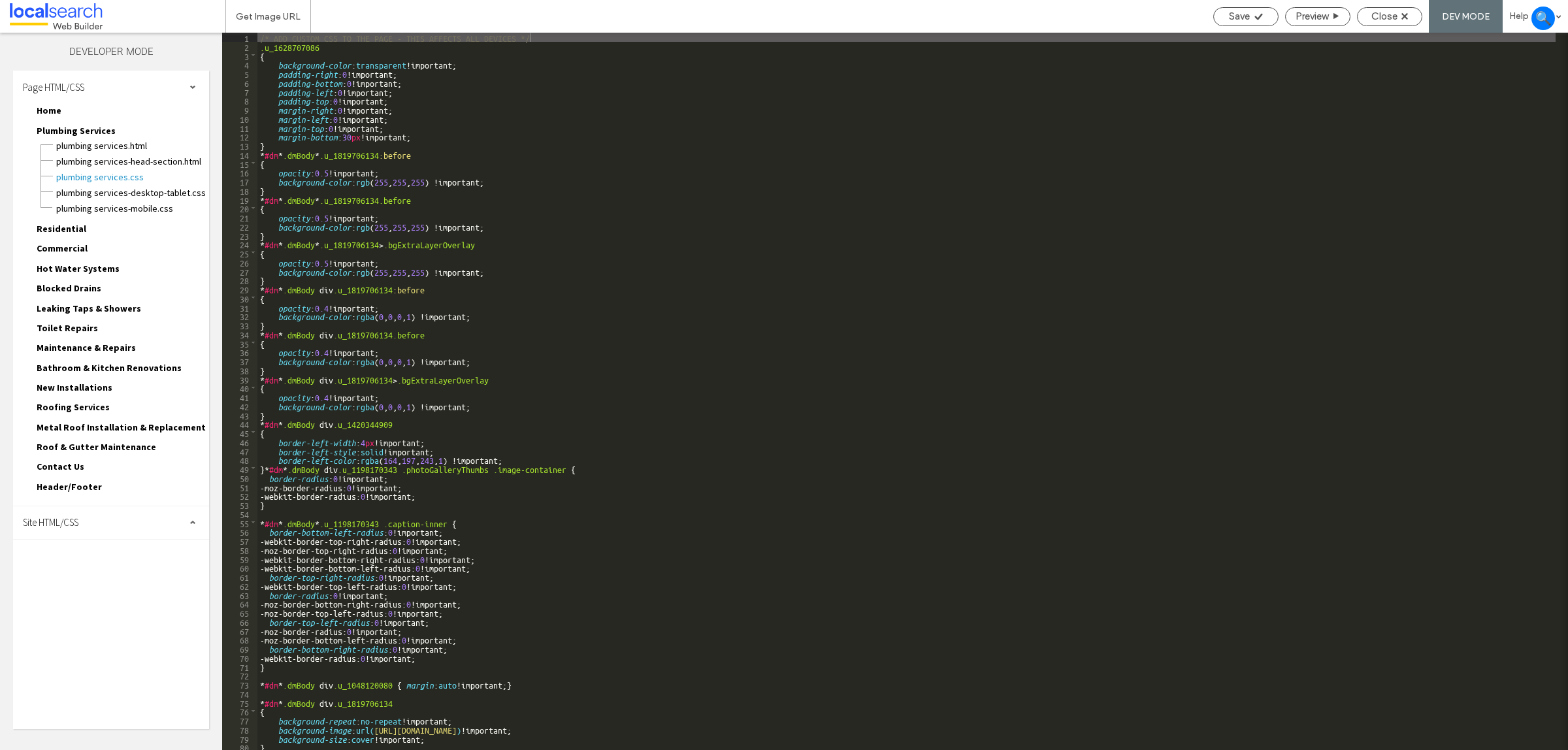
click at [96, 517] on div "Site HTML/CSS" at bounding box center [111, 522] width 196 height 33
drag, startPoint x: 98, startPoint y: 570, endPoint x: 171, endPoint y: 498, distance: 102.5
click at [98, 573] on span "site.css" at bounding box center [135, 579] width 148 height 13
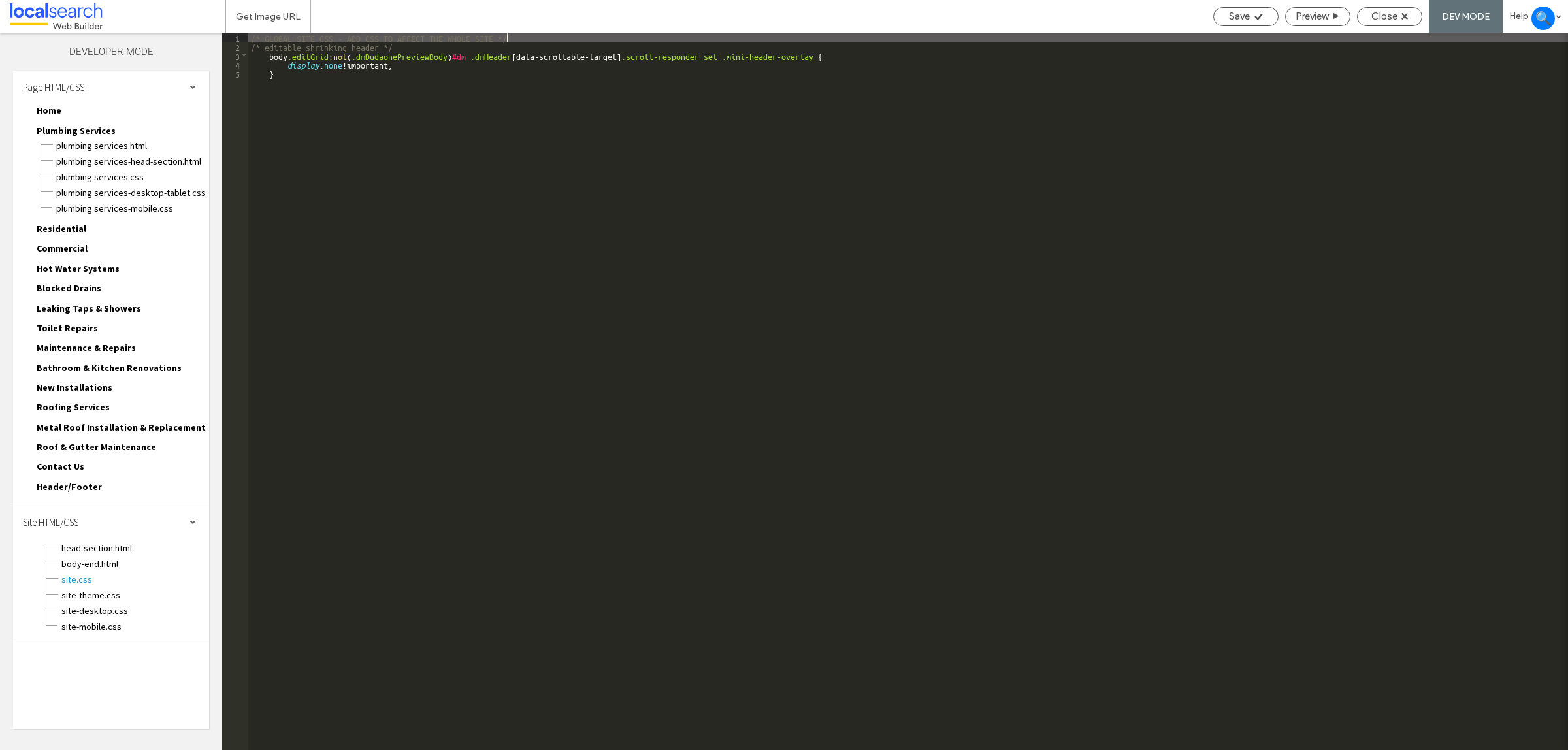
click at [286, 79] on div "/* GLOBAL SITE CSS - ADD CSS TO AFFECT THE WHOLE SITE */ /* editable shrinking …" at bounding box center [909, 401] width 1320 height 737
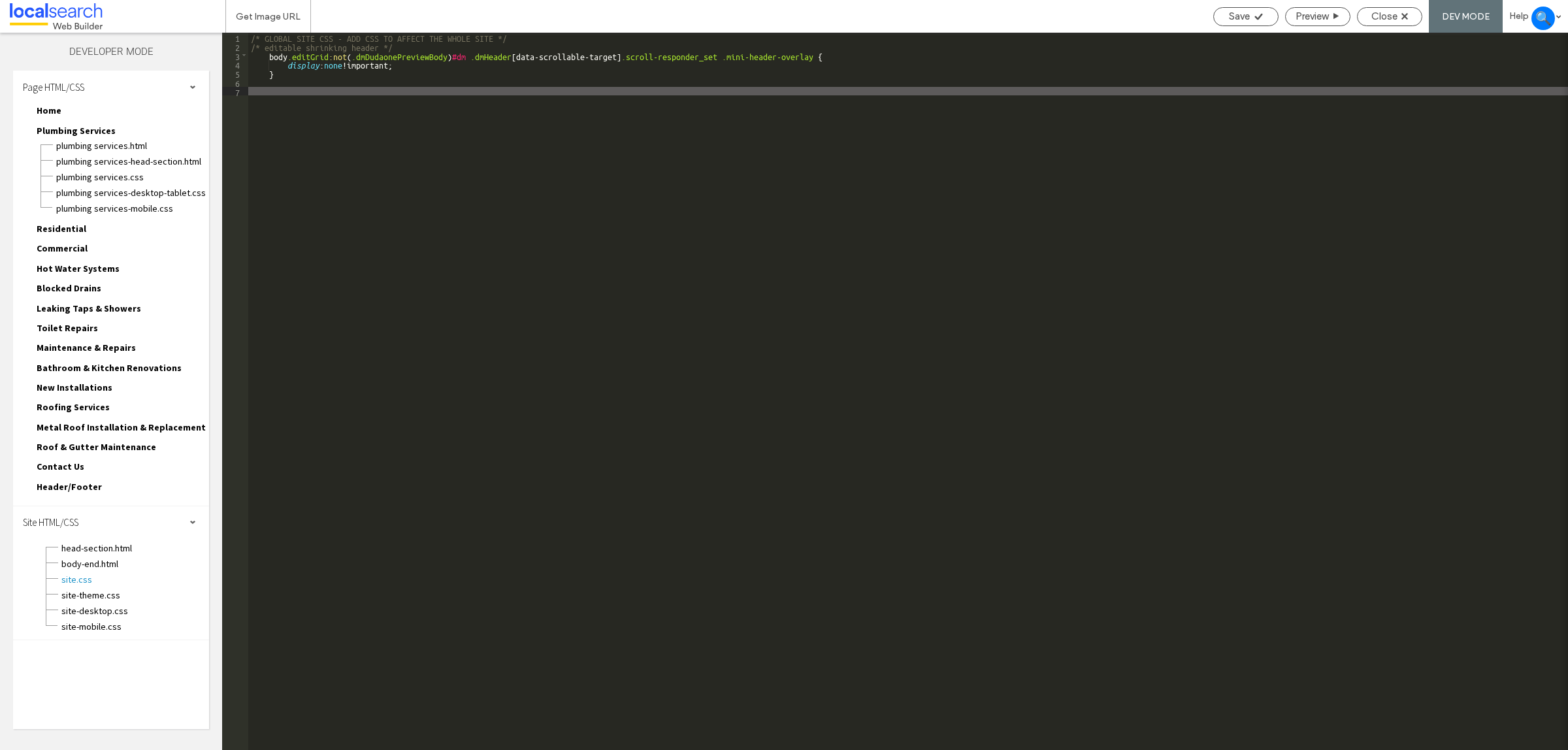
type textarea "**"
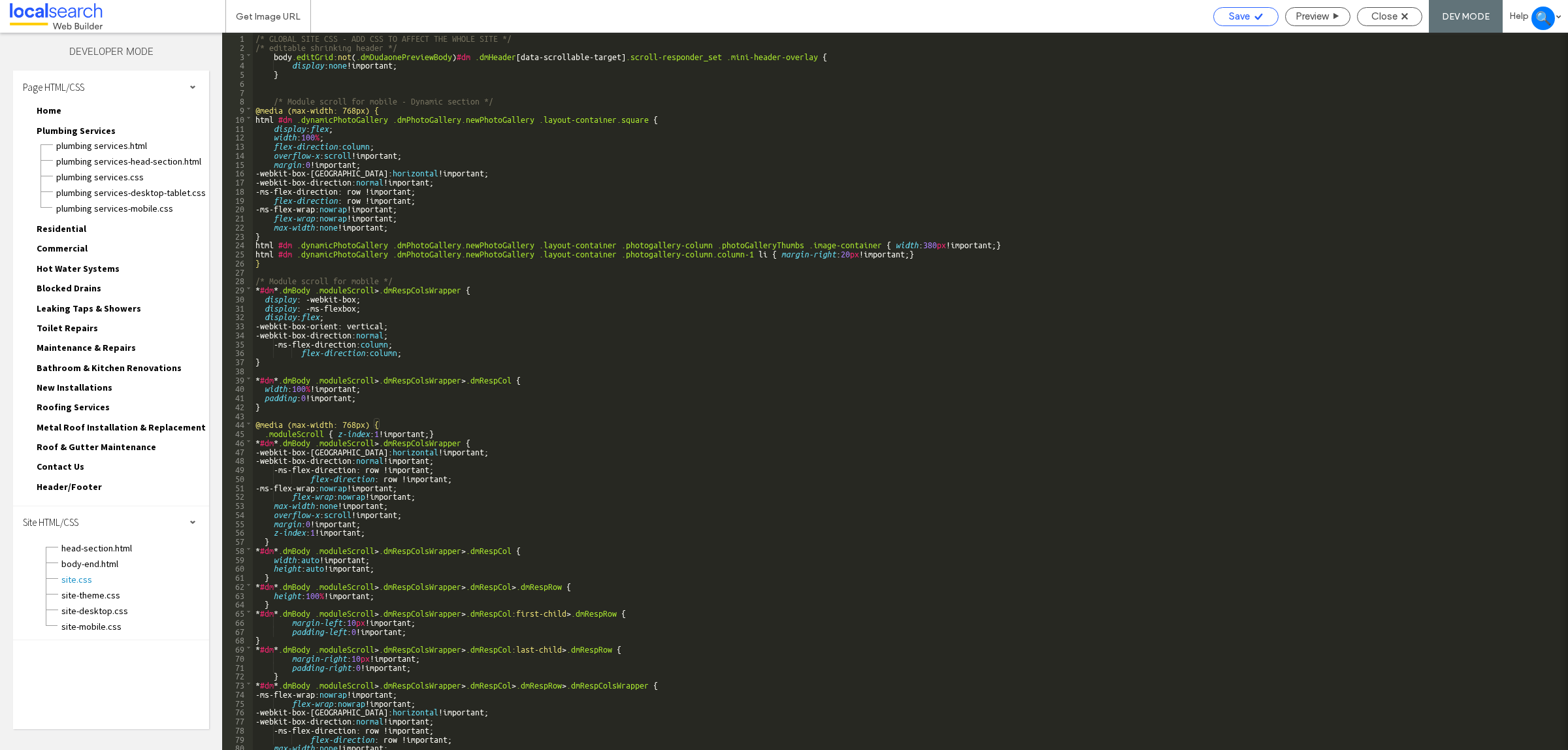
click at [1240, 9] on div "Save" at bounding box center [1245, 16] width 65 height 19
click at [1373, 8] on div "Close" at bounding box center [1389, 16] width 65 height 19
click at [1372, 20] on span "Close" at bounding box center [1384, 16] width 26 height 12
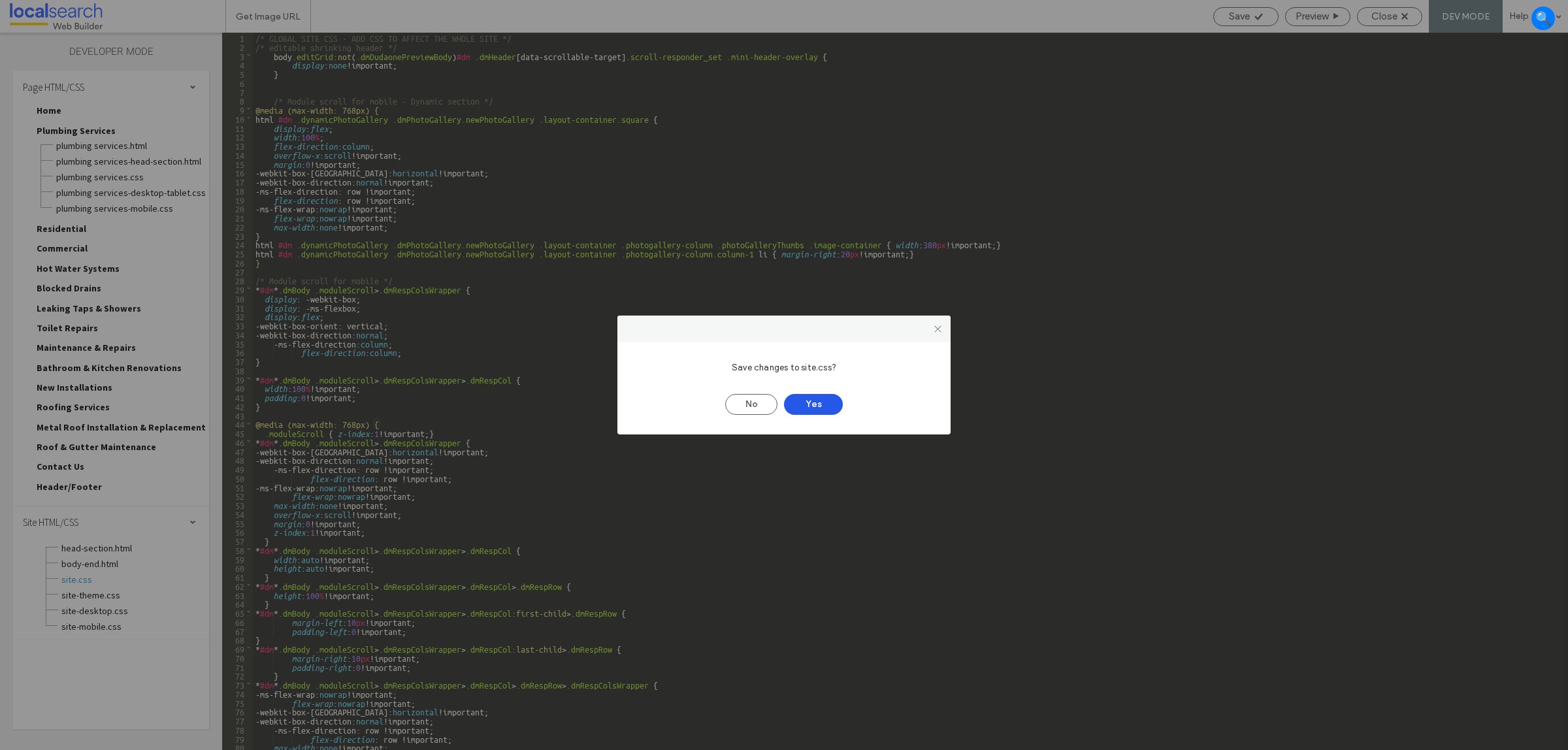
click at [814, 400] on button "Yes" at bounding box center [813, 404] width 59 height 20
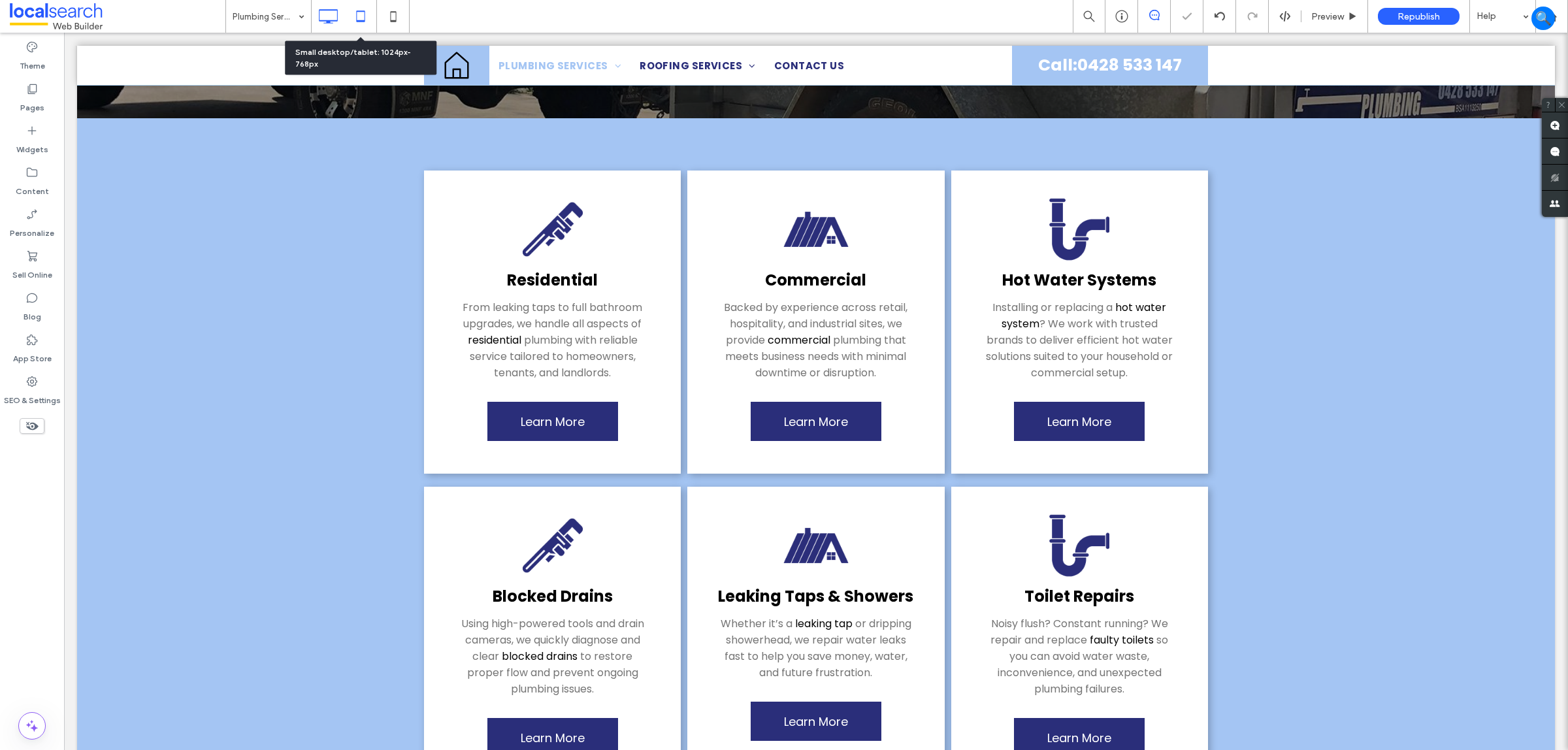
click at [361, 20] on icon at bounding box center [360, 16] width 26 height 26
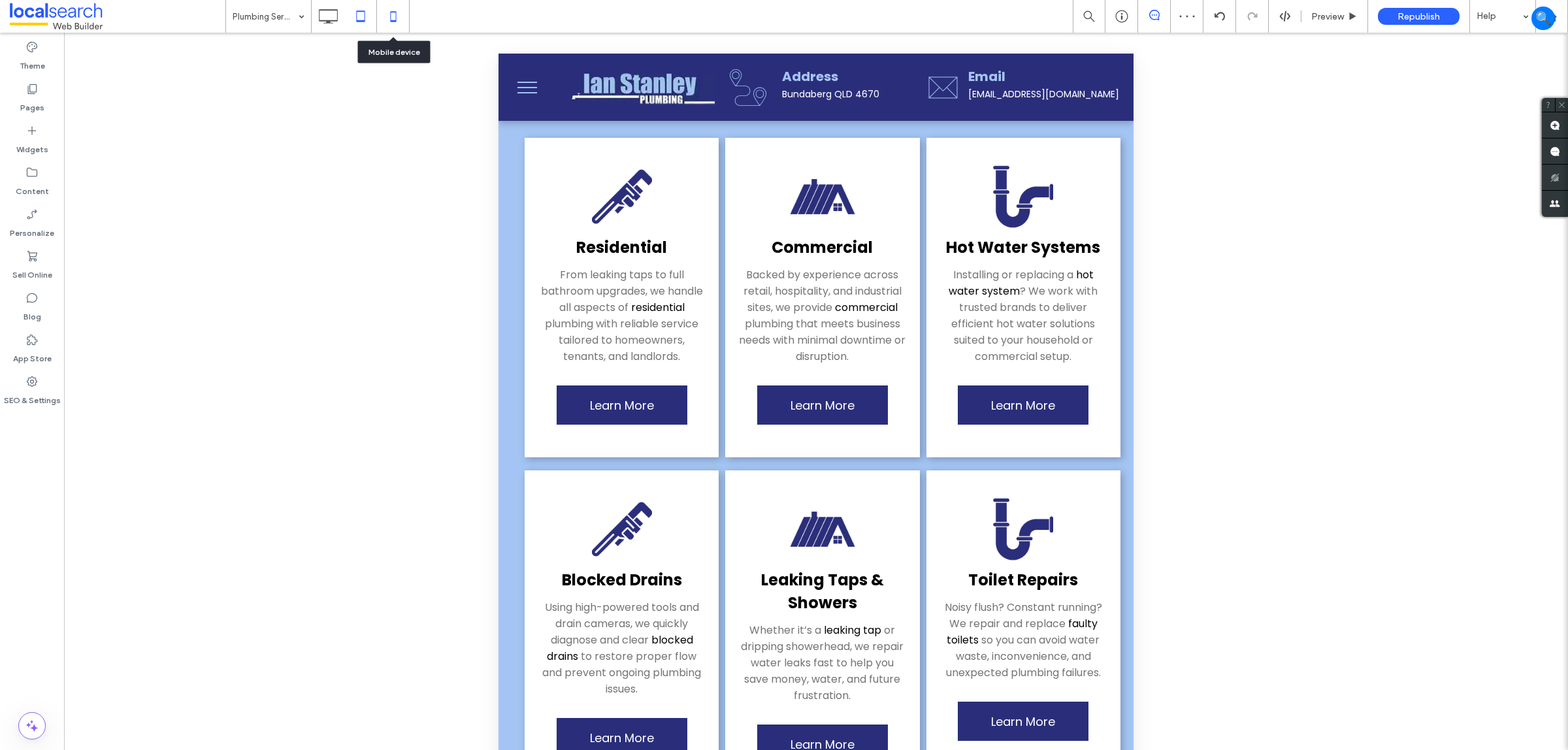
click at [397, 23] on icon at bounding box center [393, 16] width 26 height 26
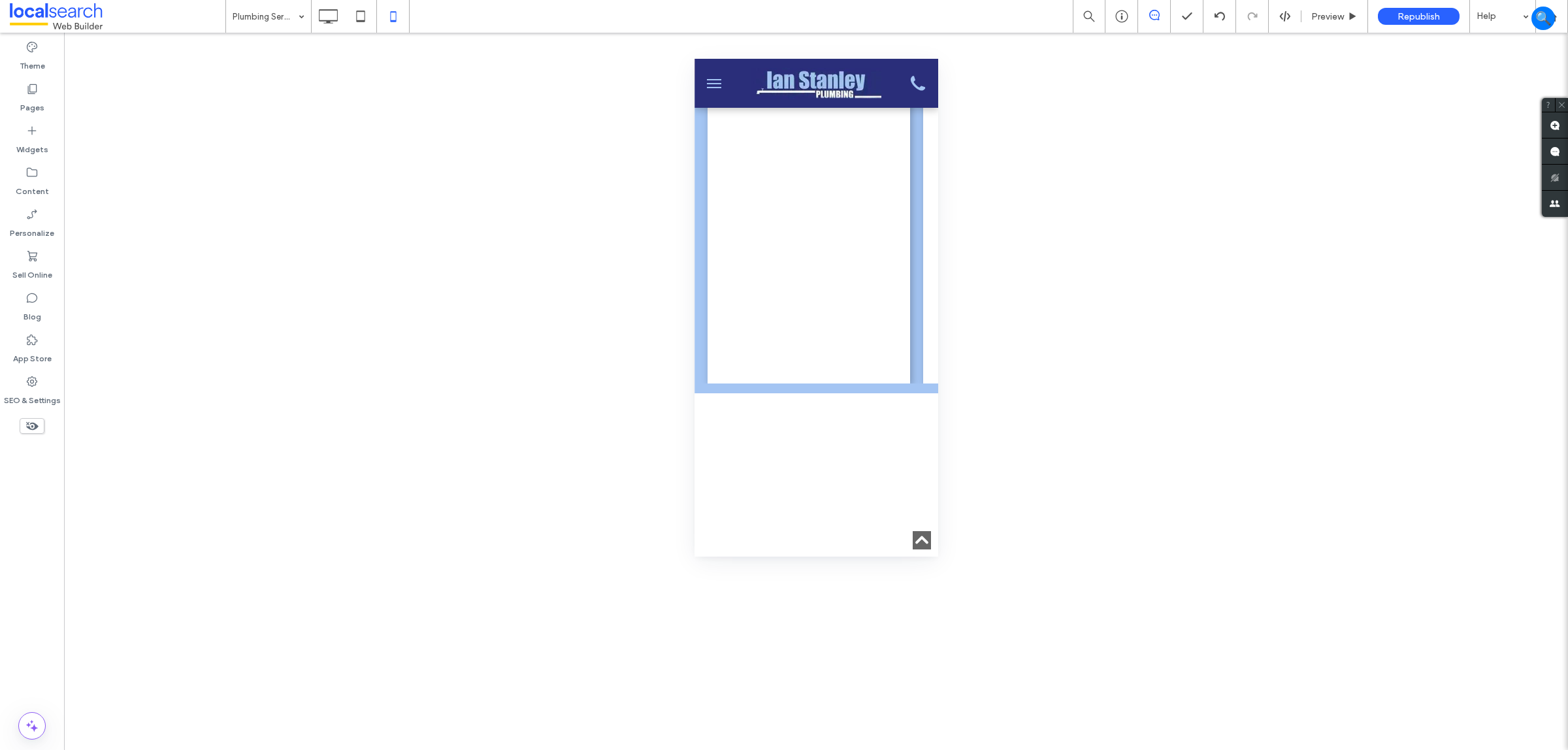
scroll to position [653, 0]
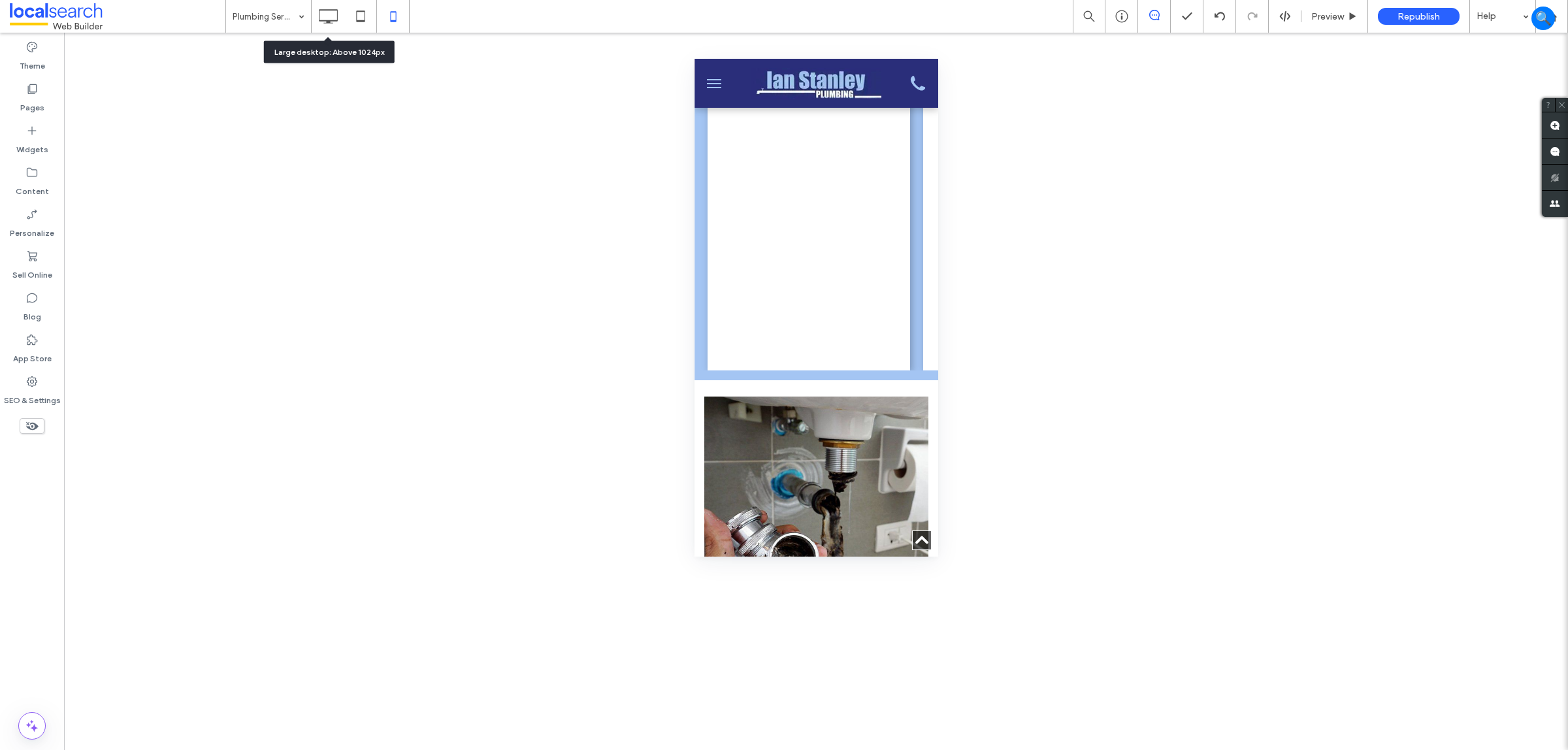
click at [333, 24] on icon at bounding box center [328, 16] width 26 height 26
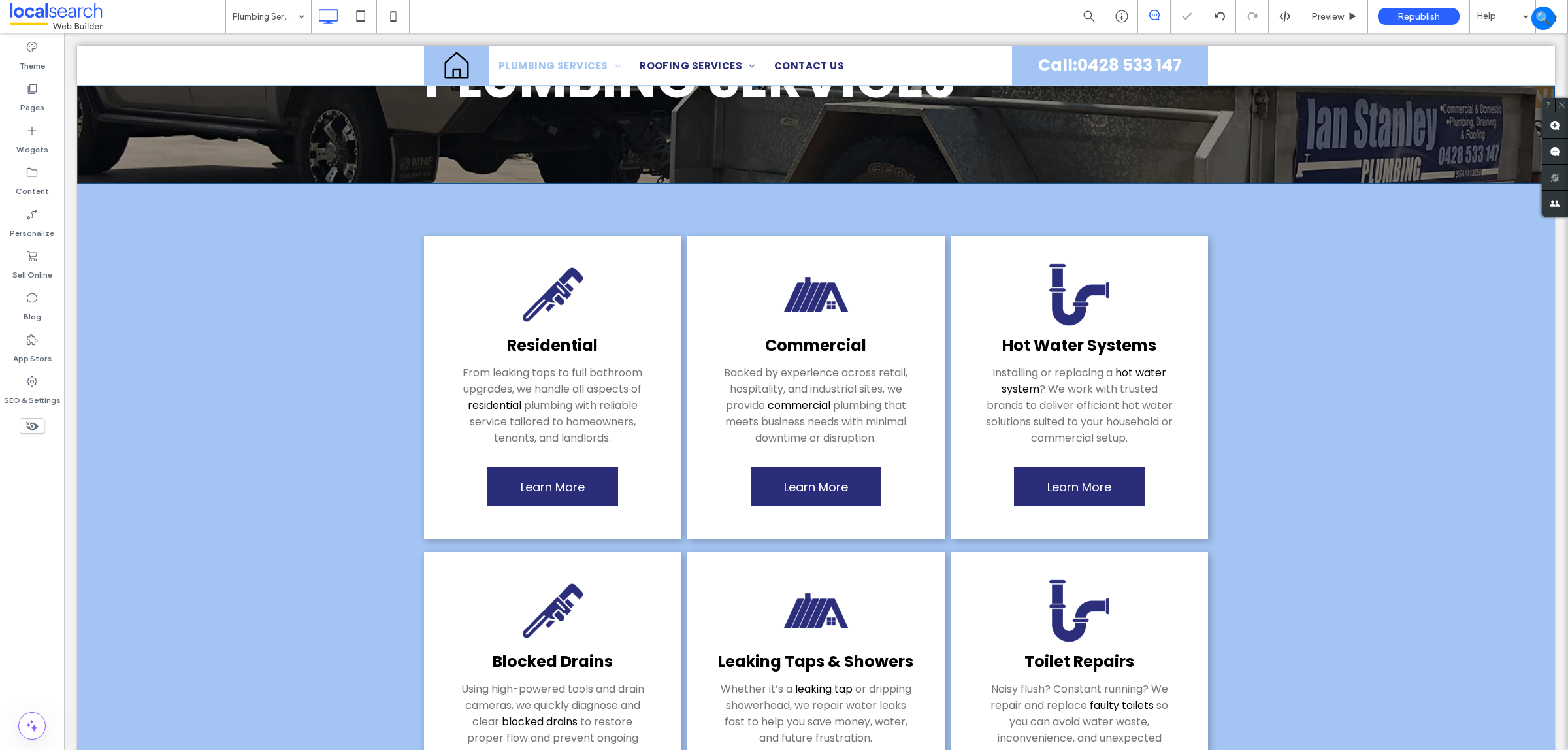
scroll to position [163, 0]
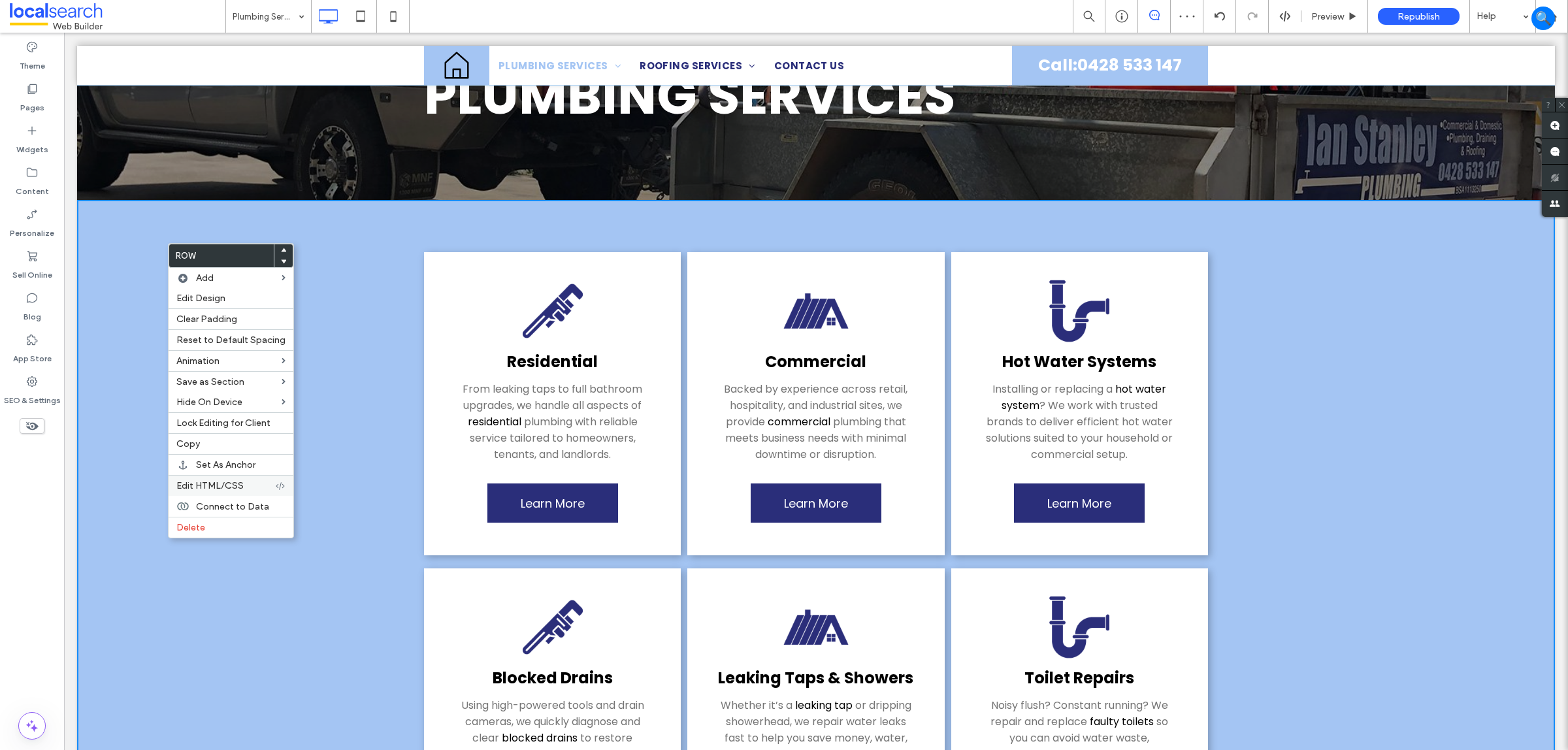
click at [198, 492] on span "Edit HTML/CSS" at bounding box center [210, 485] width 68 height 11
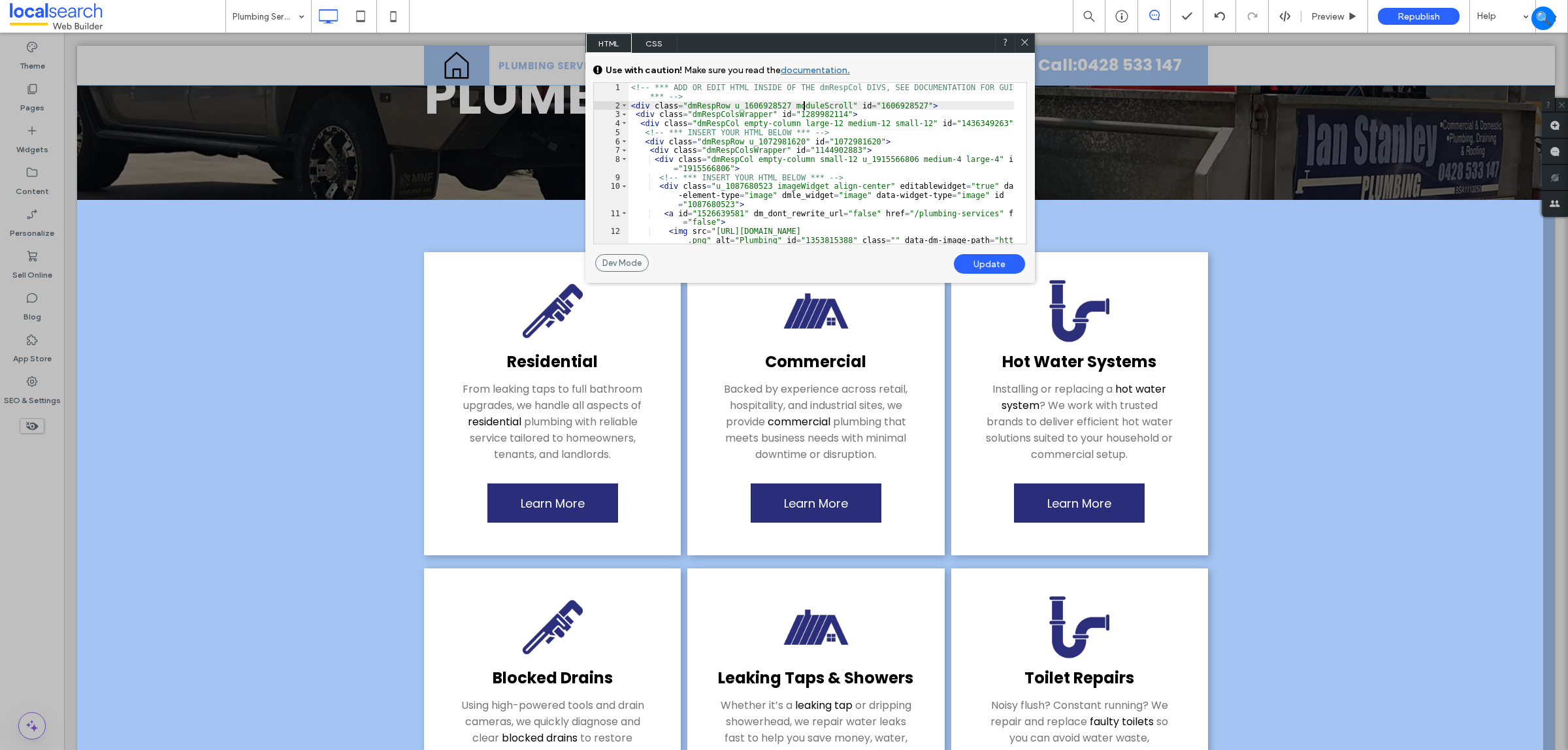
click at [804, 110] on div "<!-- *** ADD OR EDIT HTML INSIDE OF THE dmRespCol DIVS, SEE DOCUMENTATION FOR G…" at bounding box center [821, 185] width 386 height 206
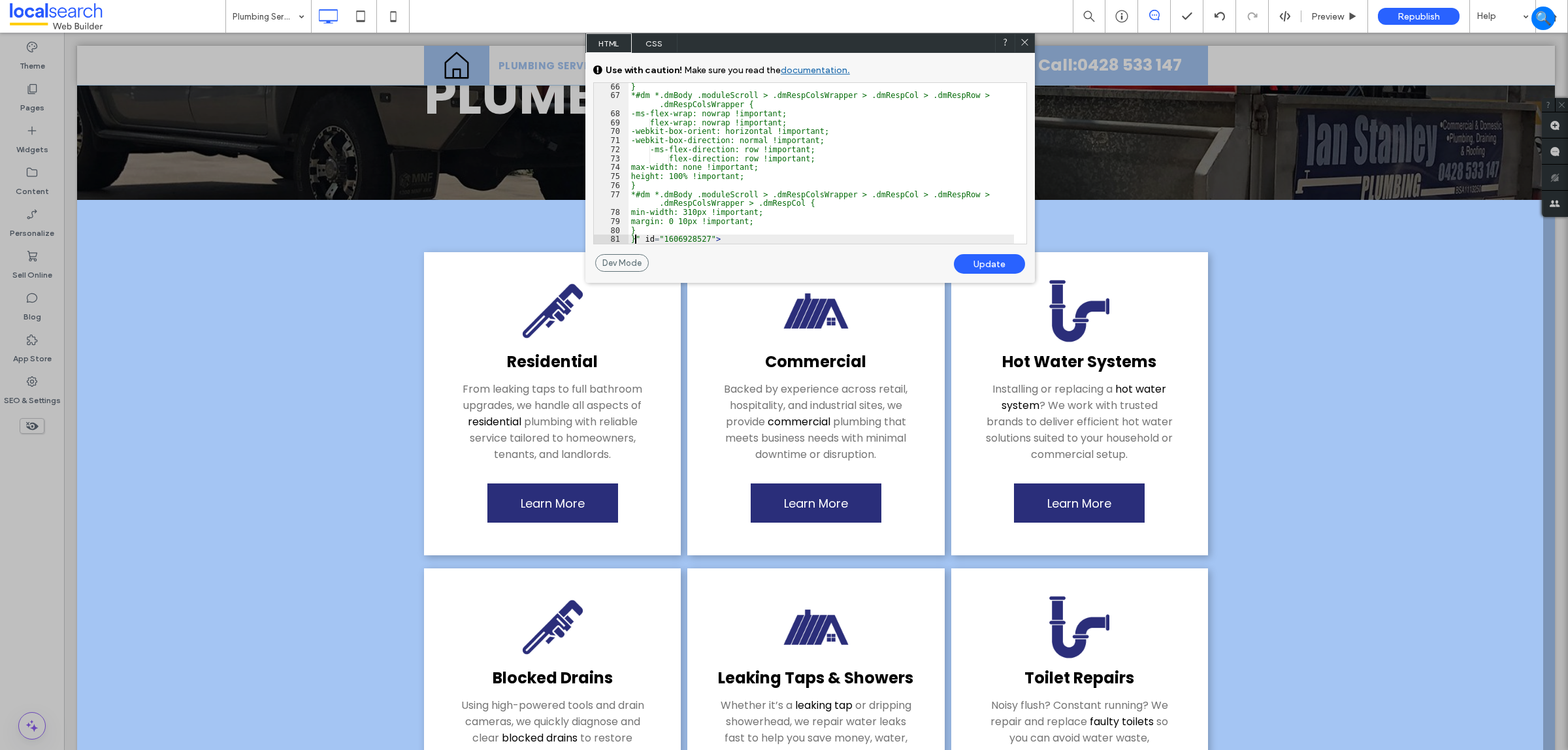
scroll to position [0, 0]
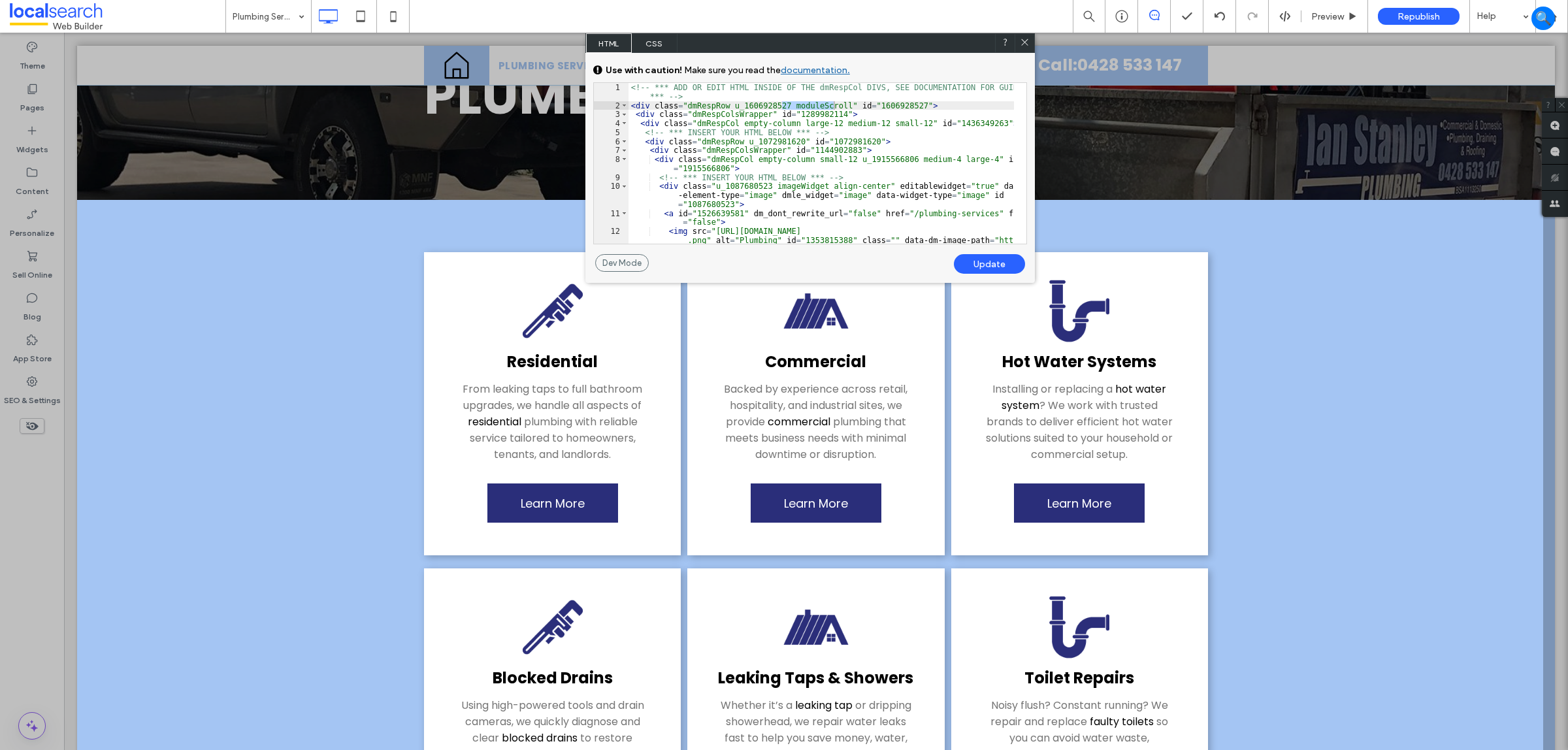
click at [994, 265] on div "Update" at bounding box center [990, 264] width 71 height 20
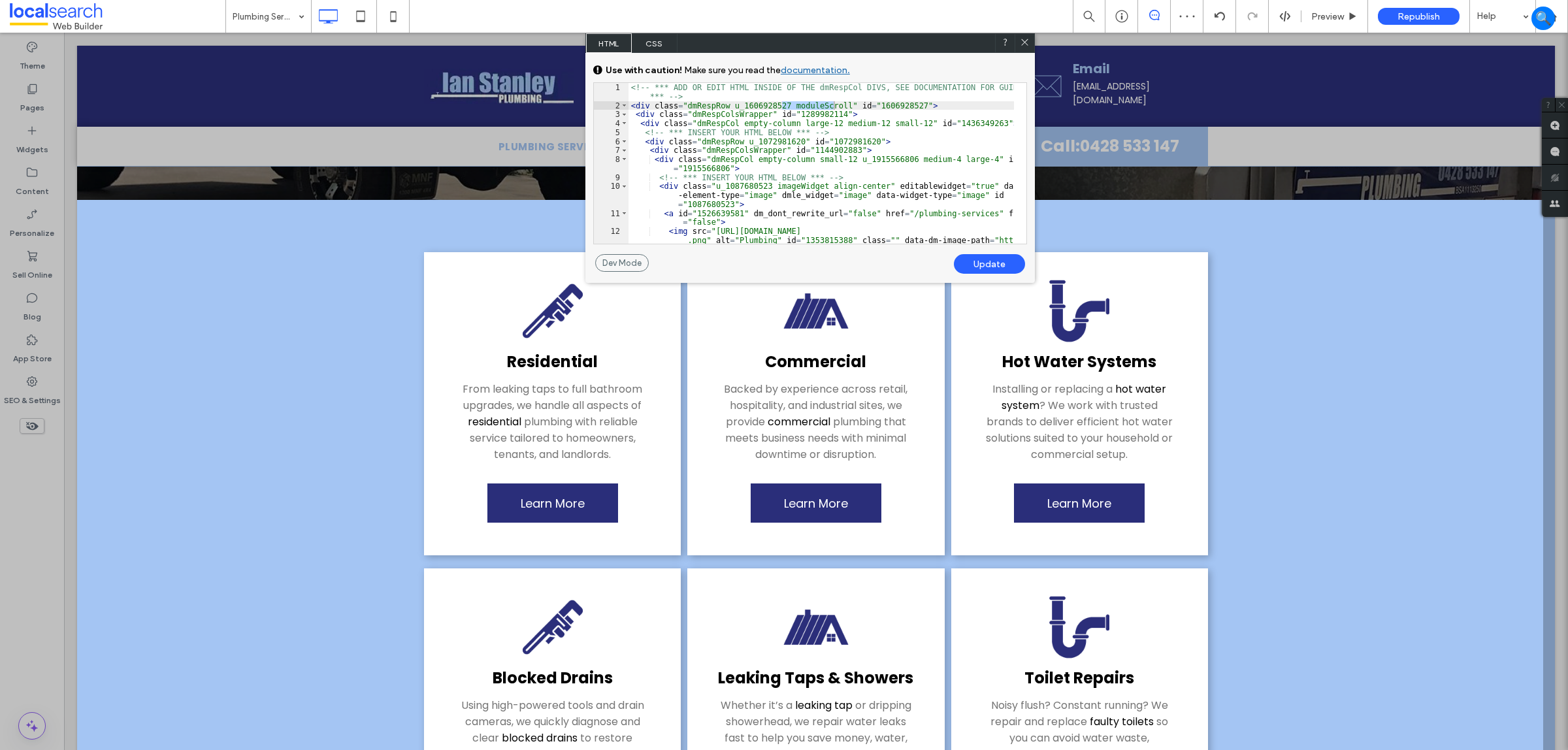
click at [1017, 48] on div "No Alt Text (title tag missing)." at bounding box center [1025, 43] width 20 height 20
click at [1023, 43] on icon at bounding box center [1025, 42] width 10 height 10
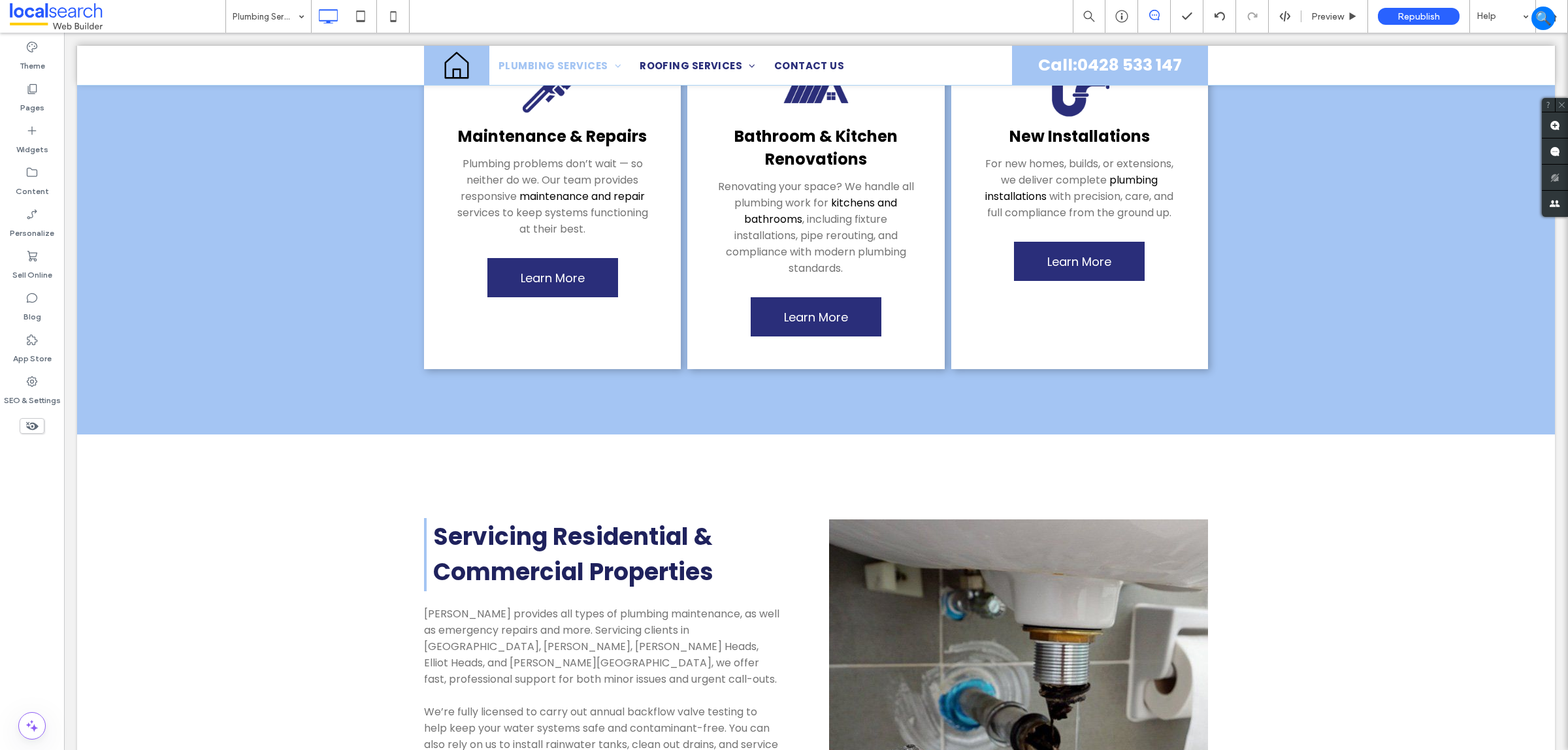
scroll to position [1144, 0]
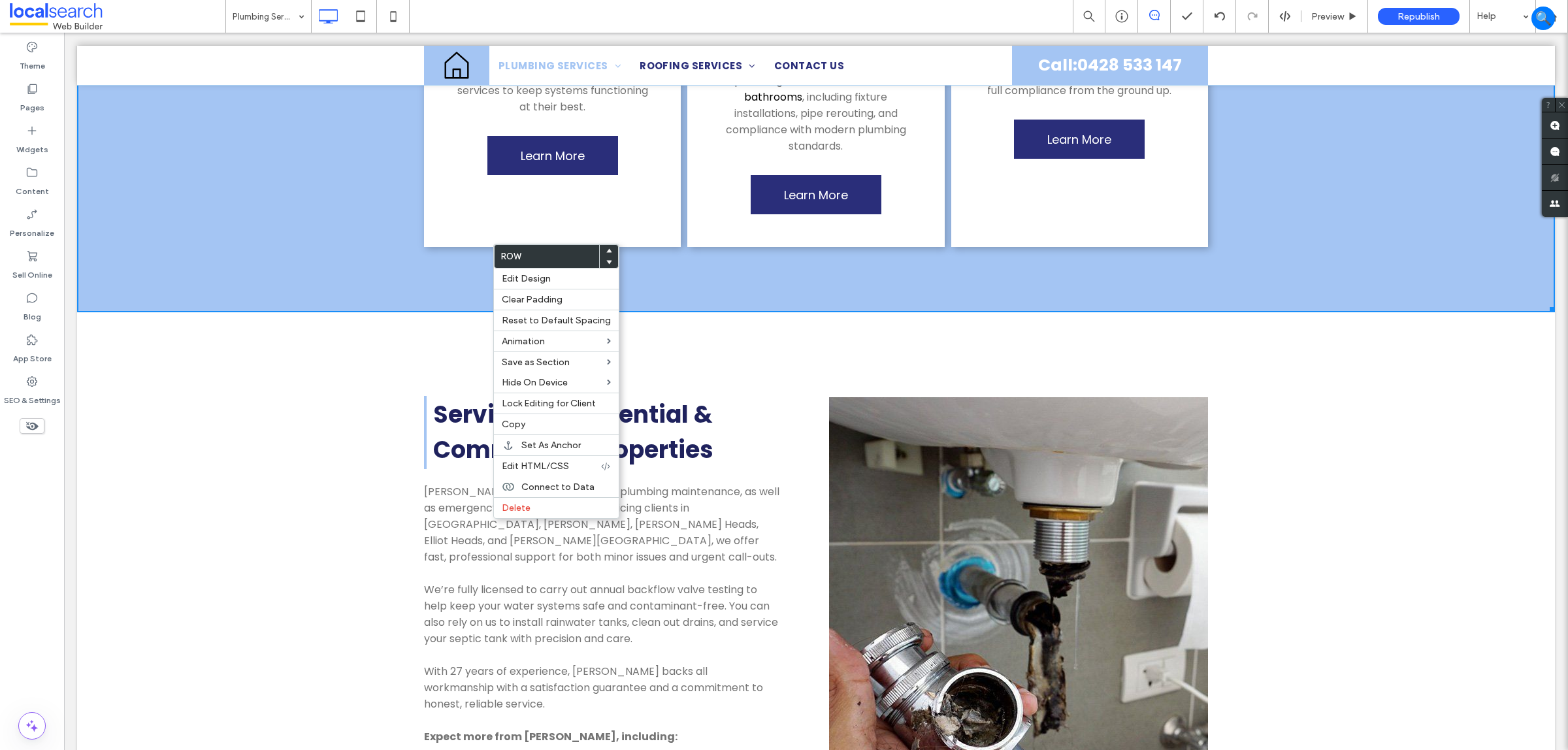
click at [386, 338] on div "Servicing Residential & Commercial Properties Ian Stanley Plumbing provides all…" at bounding box center [816, 682] width 1478 height 689
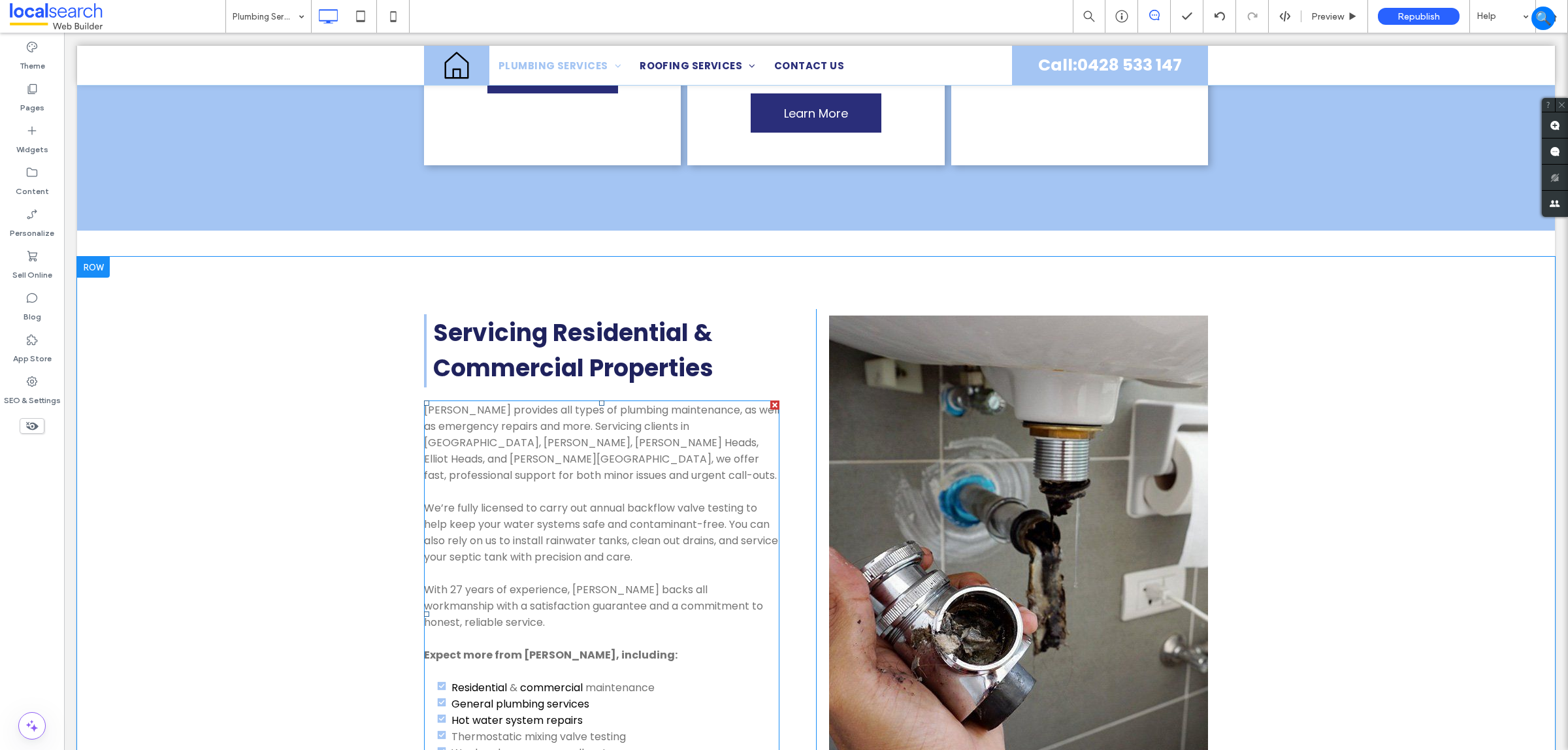
scroll to position [980, 0]
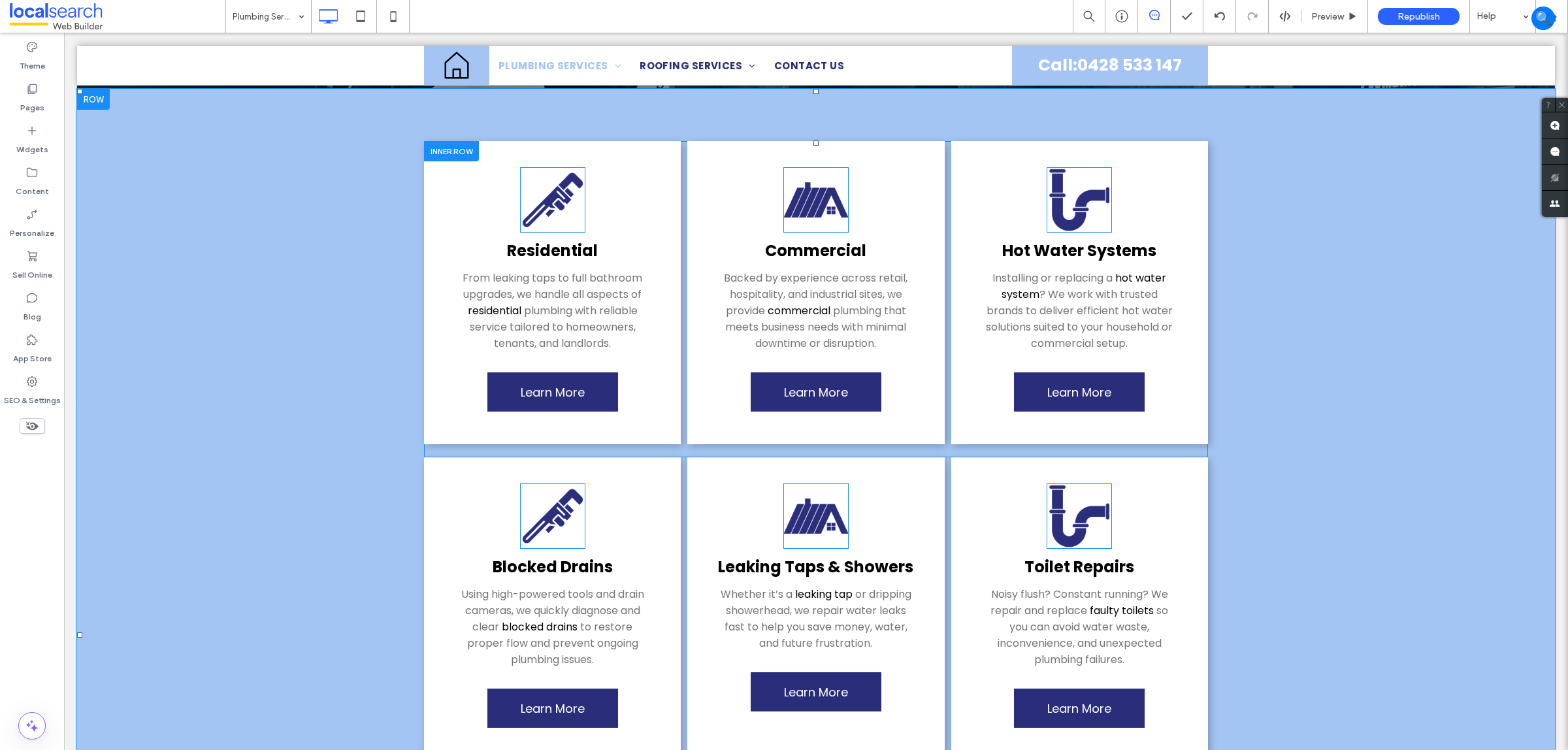
scroll to position [245, 0]
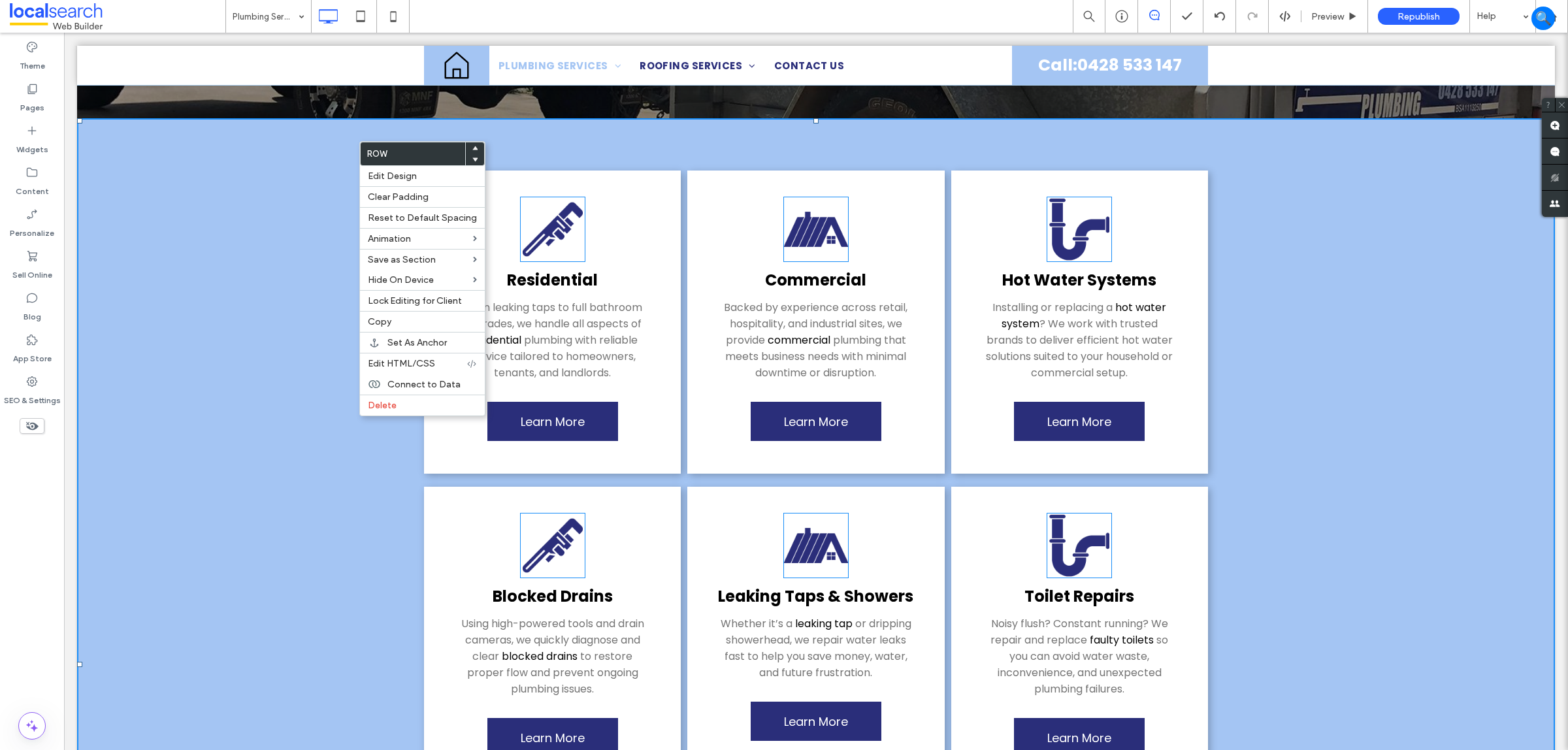
click at [1528, 332] on div "Residential From leaking taps to full bathroom upgrades, we handle all aspects …" at bounding box center [816, 664] width 1478 height 1092
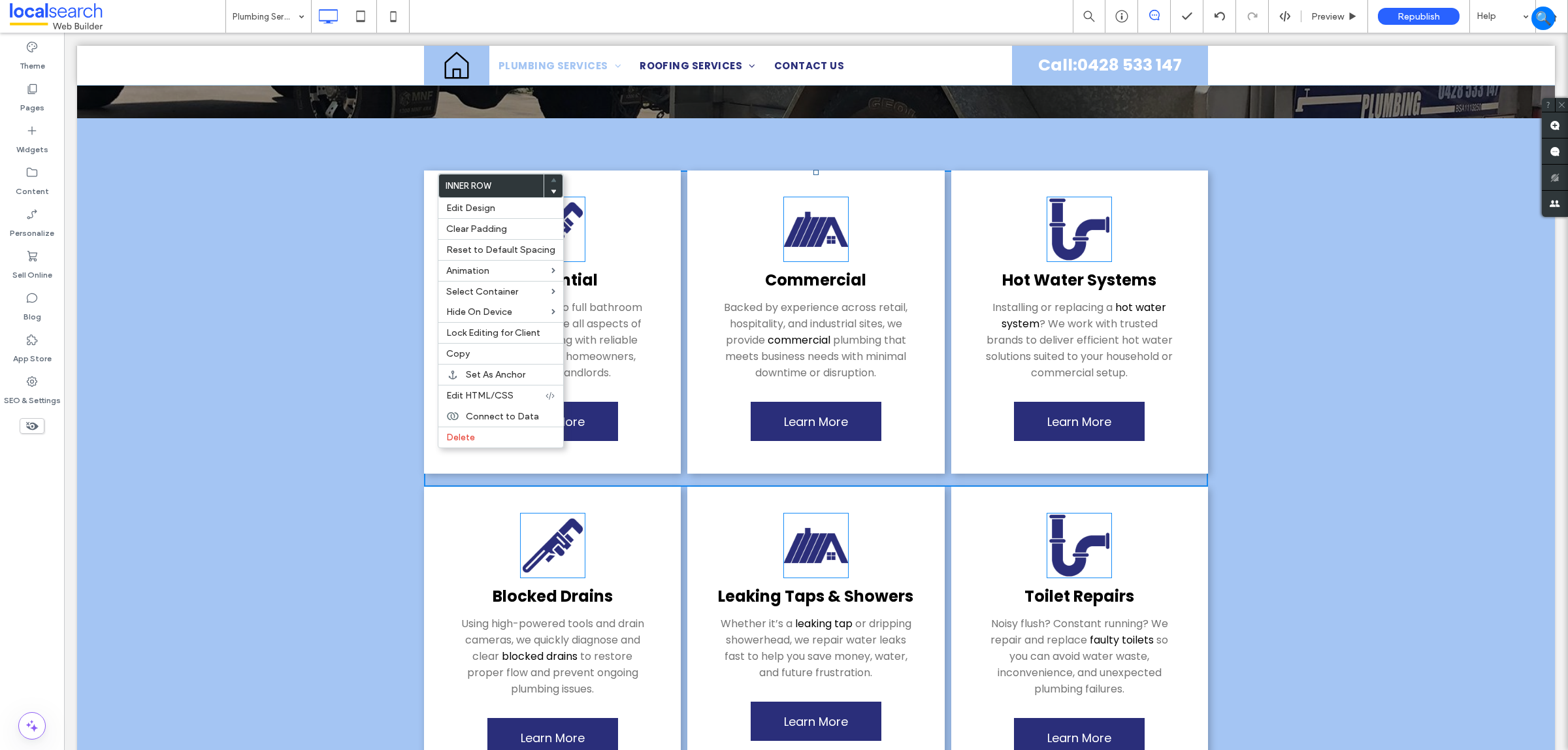
click at [258, 225] on div "Residential From leaking taps to full bathroom upgrades, we handle all aspects …" at bounding box center [816, 664] width 1478 height 1092
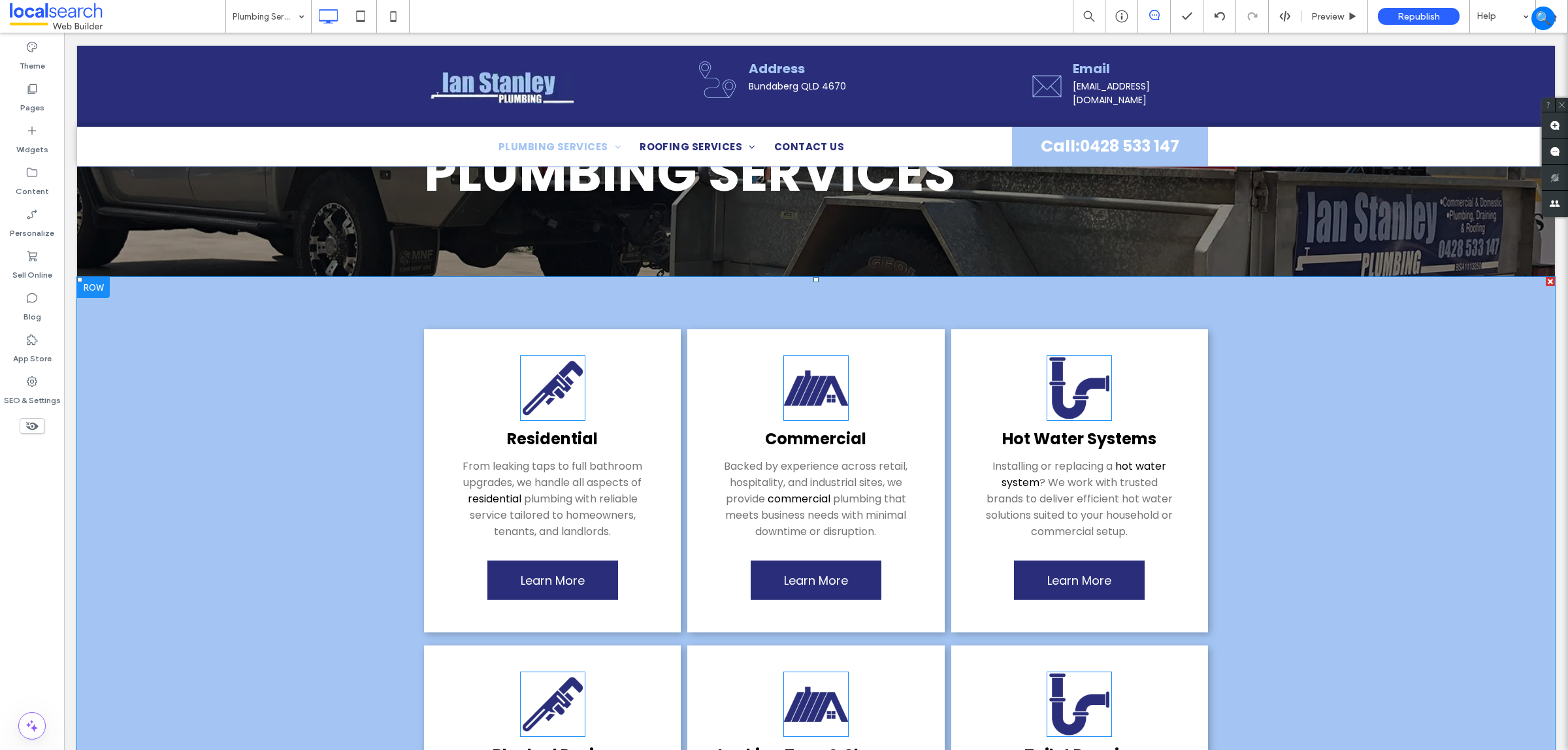
scroll to position [82, 0]
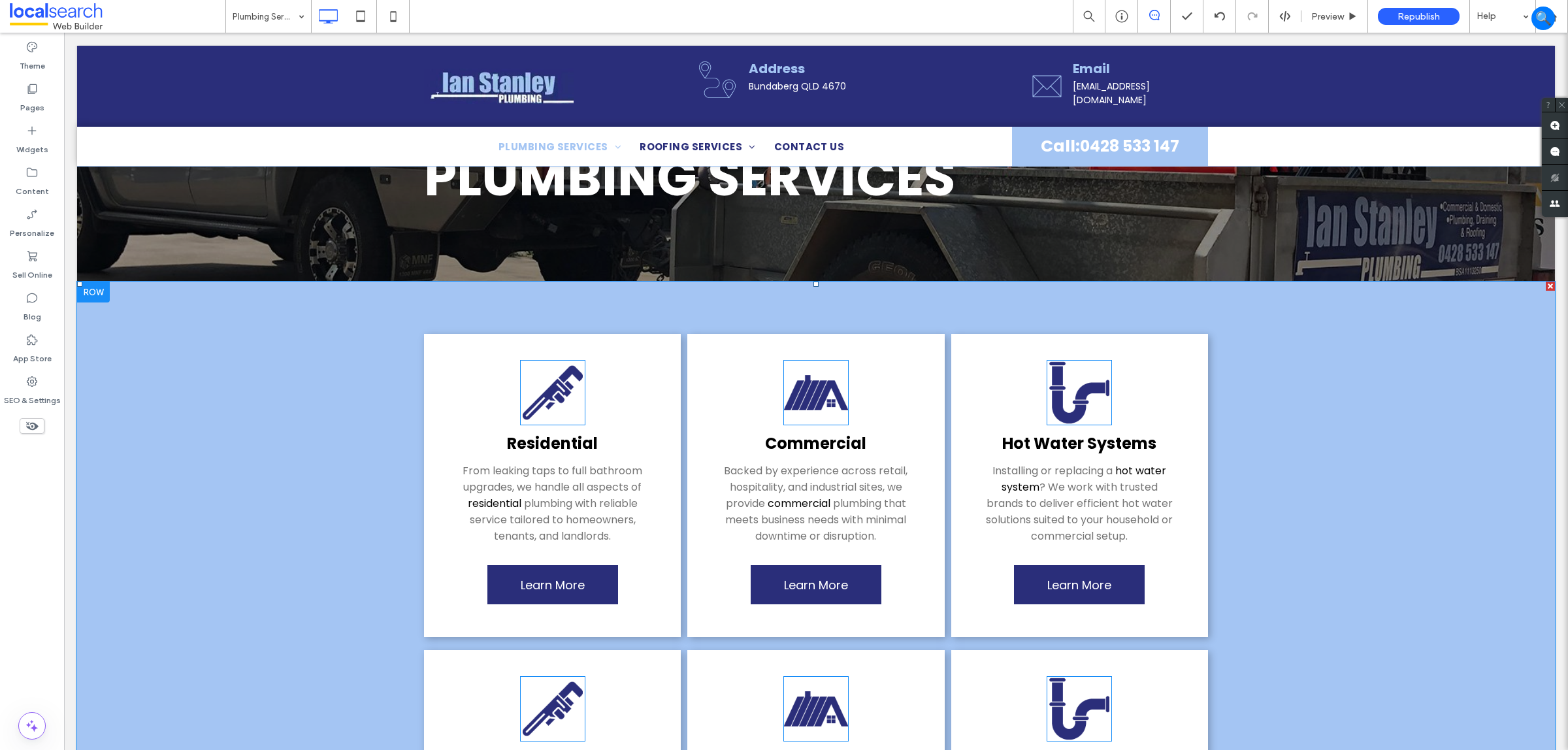
drag, startPoint x: 314, startPoint y: 342, endPoint x: 306, endPoint y: 346, distance: 8.9
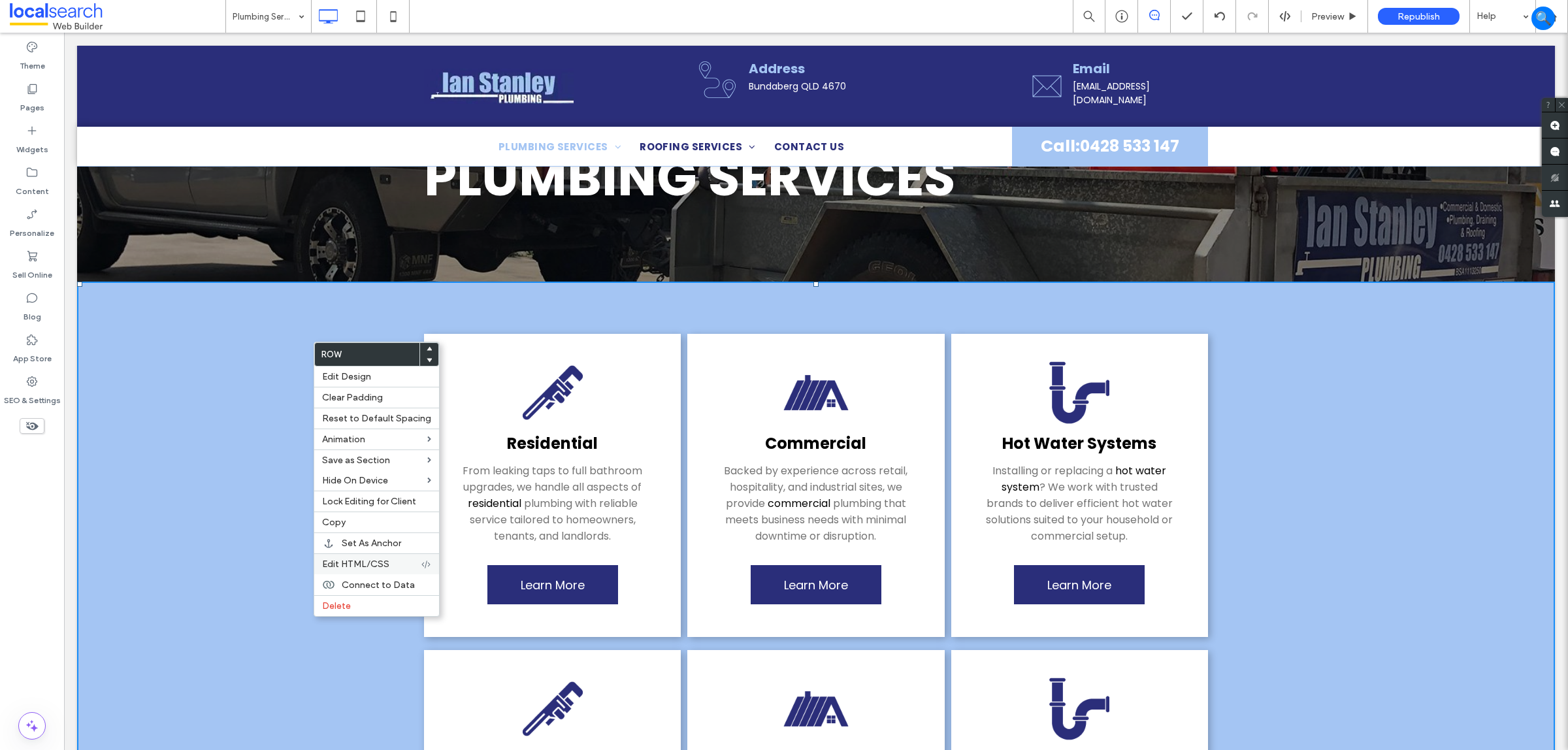
click at [386, 570] on span "Edit HTML/CSS" at bounding box center [356, 564] width 68 height 11
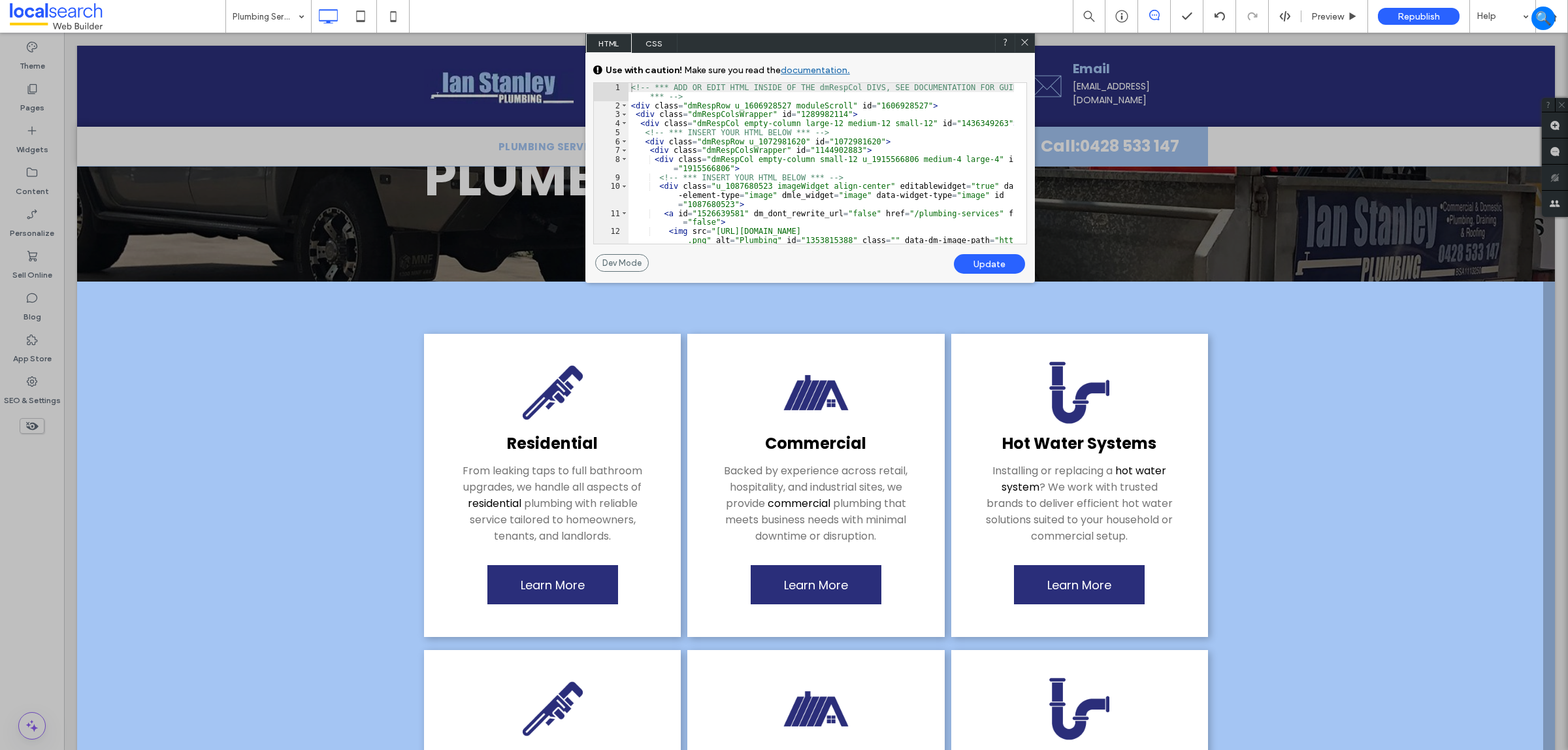
click at [807, 107] on div "<!-- *** ADD OR EDIT HTML INSIDE OF THE dmRespCol DIVS, SEE DOCUMENTATION FOR G…" at bounding box center [821, 185] width 386 height 206
click at [995, 259] on div "Update" at bounding box center [990, 264] width 71 height 20
click at [1021, 43] on icon at bounding box center [1025, 42] width 10 height 10
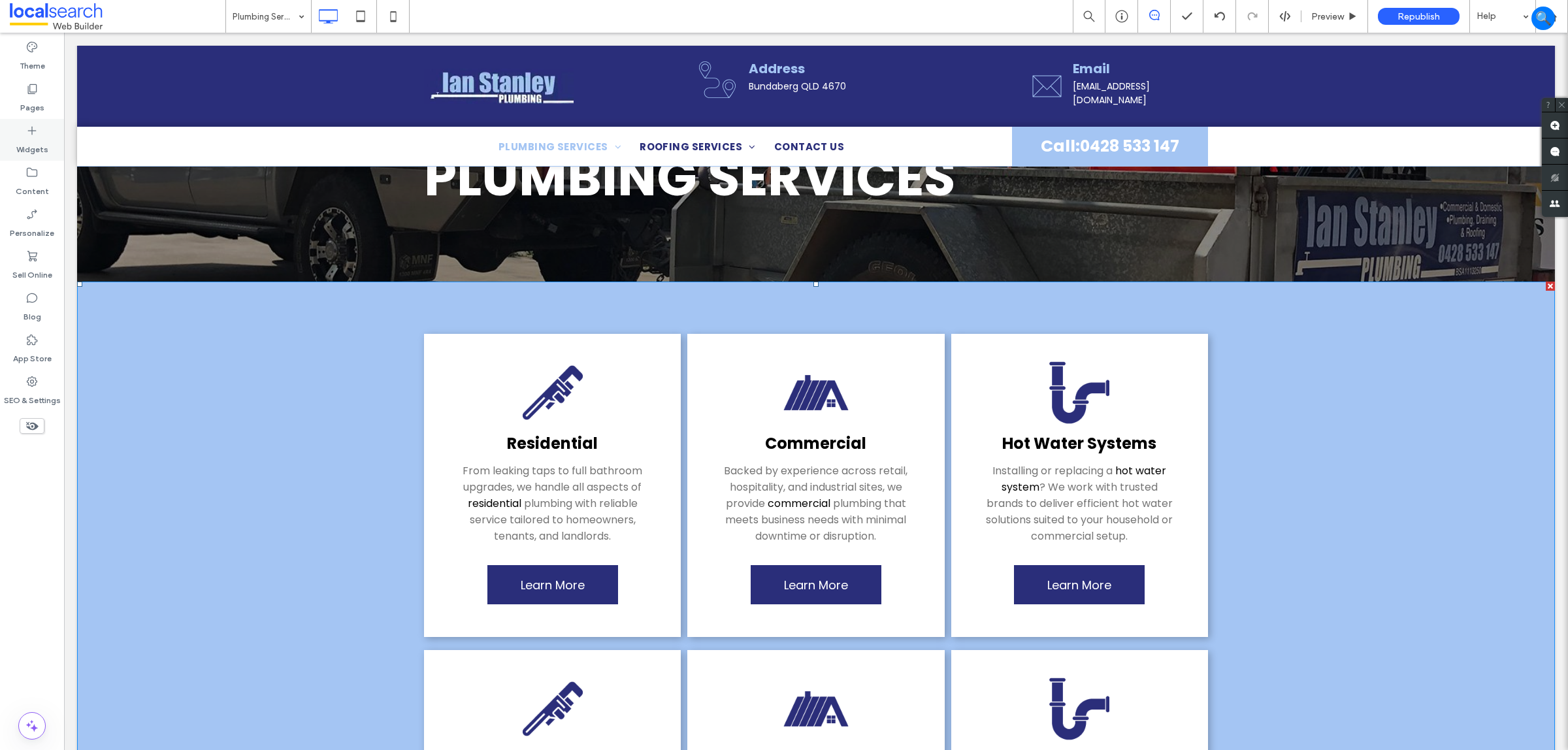
click at [24, 151] on label "Widgets" at bounding box center [32, 146] width 32 height 19
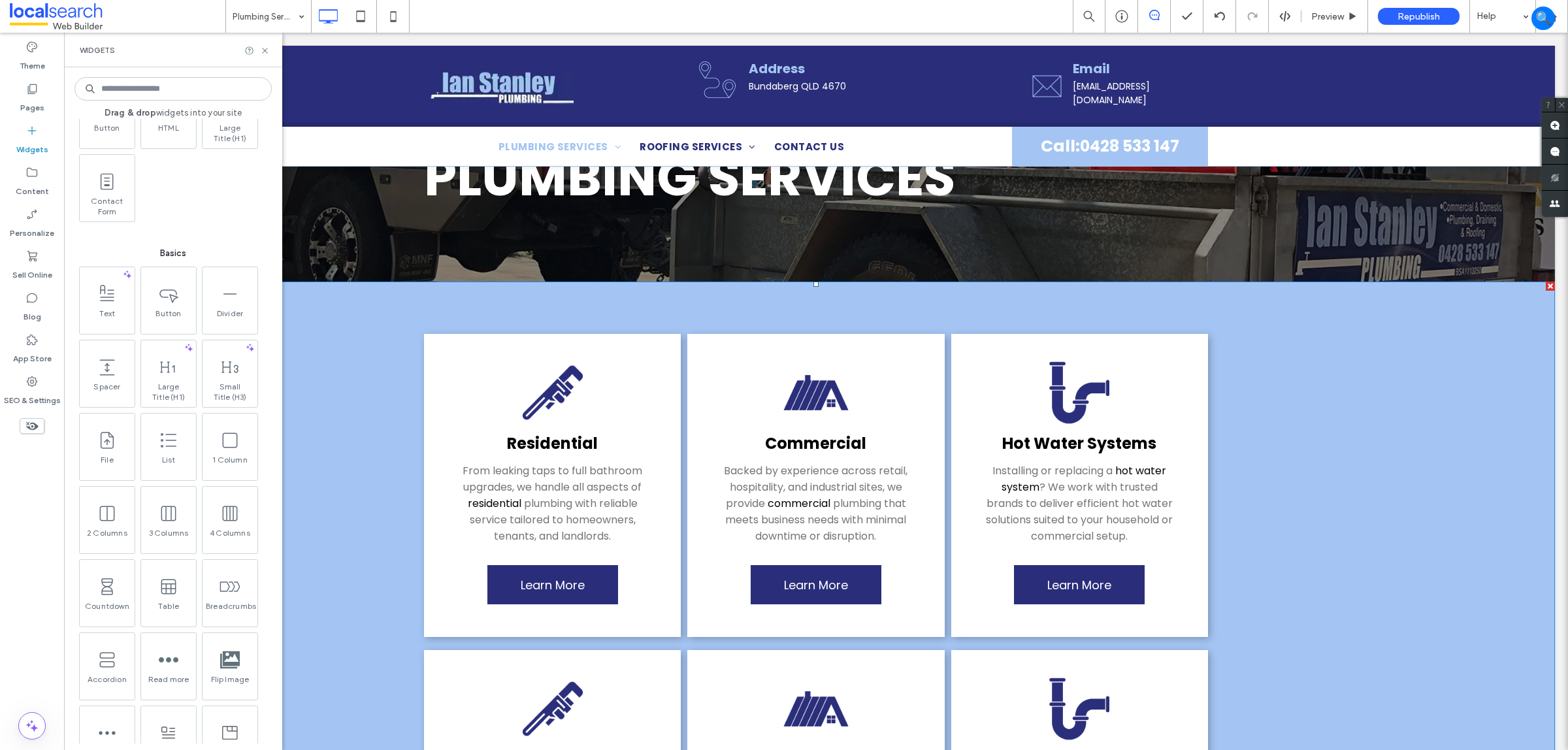
scroll to position [490, 0]
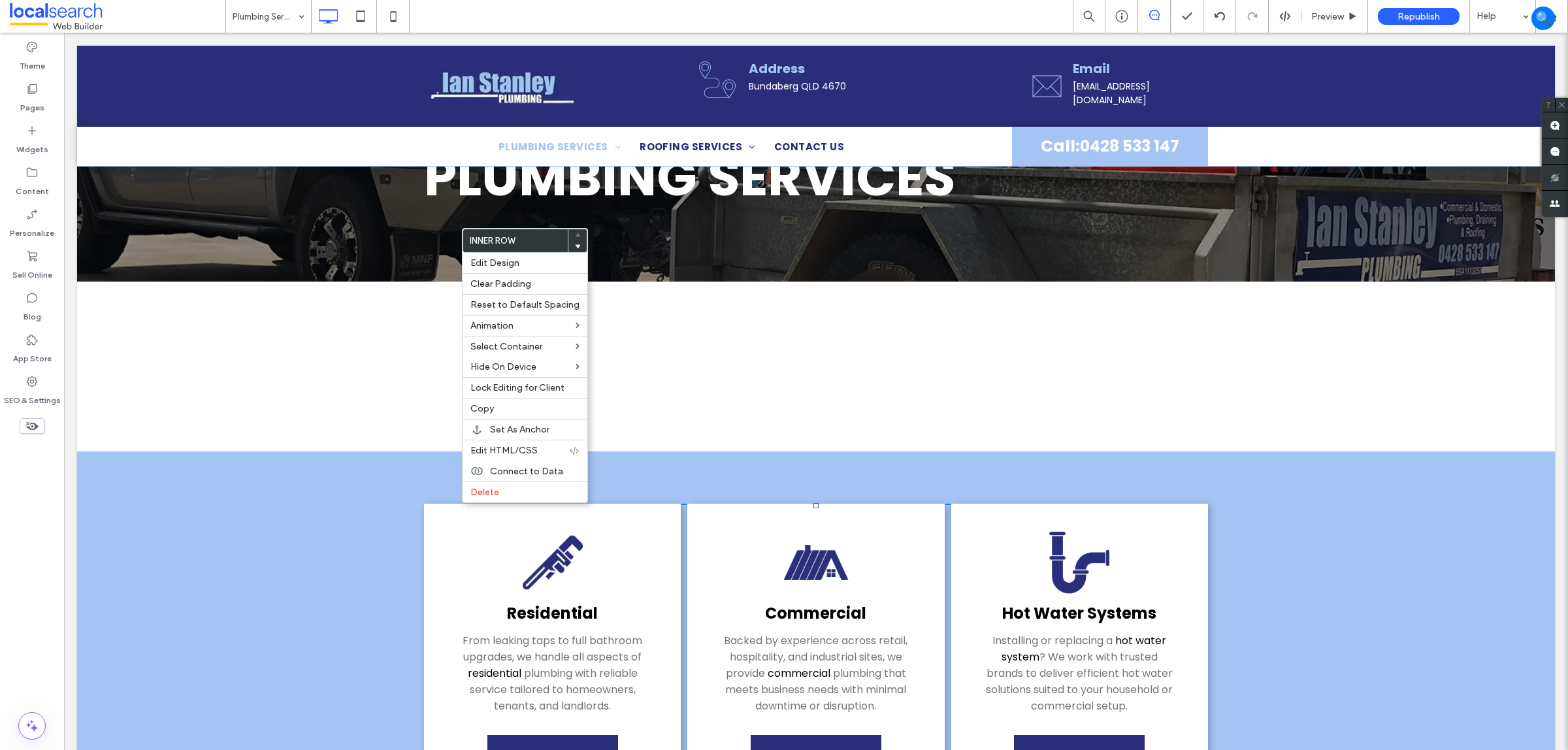
click at [1034, 399] on div "Click To Paste Click To Paste Row + Add Section" at bounding box center [816, 366] width 1478 height 170
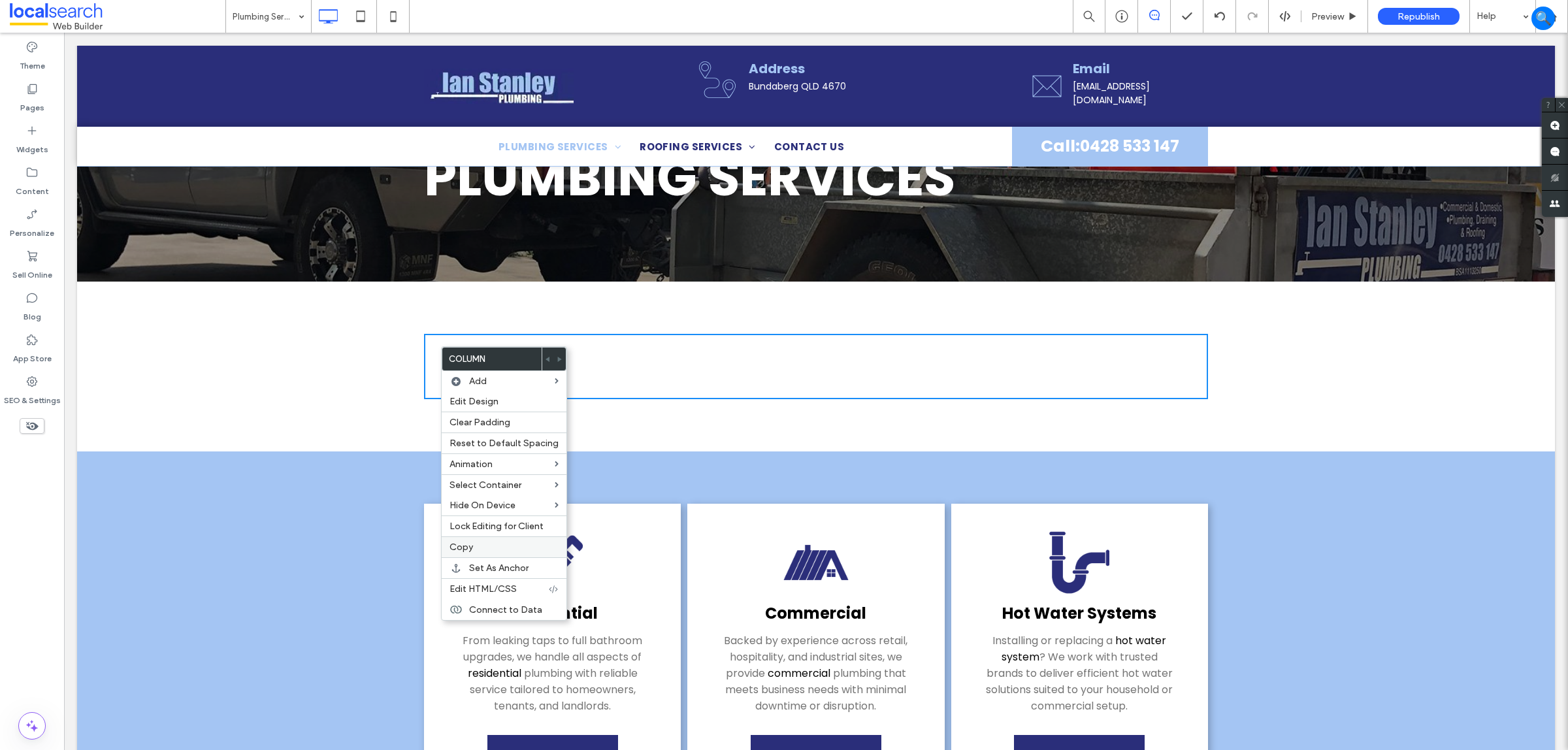
click at [491, 553] on label "Copy" at bounding box center [504, 547] width 109 height 11
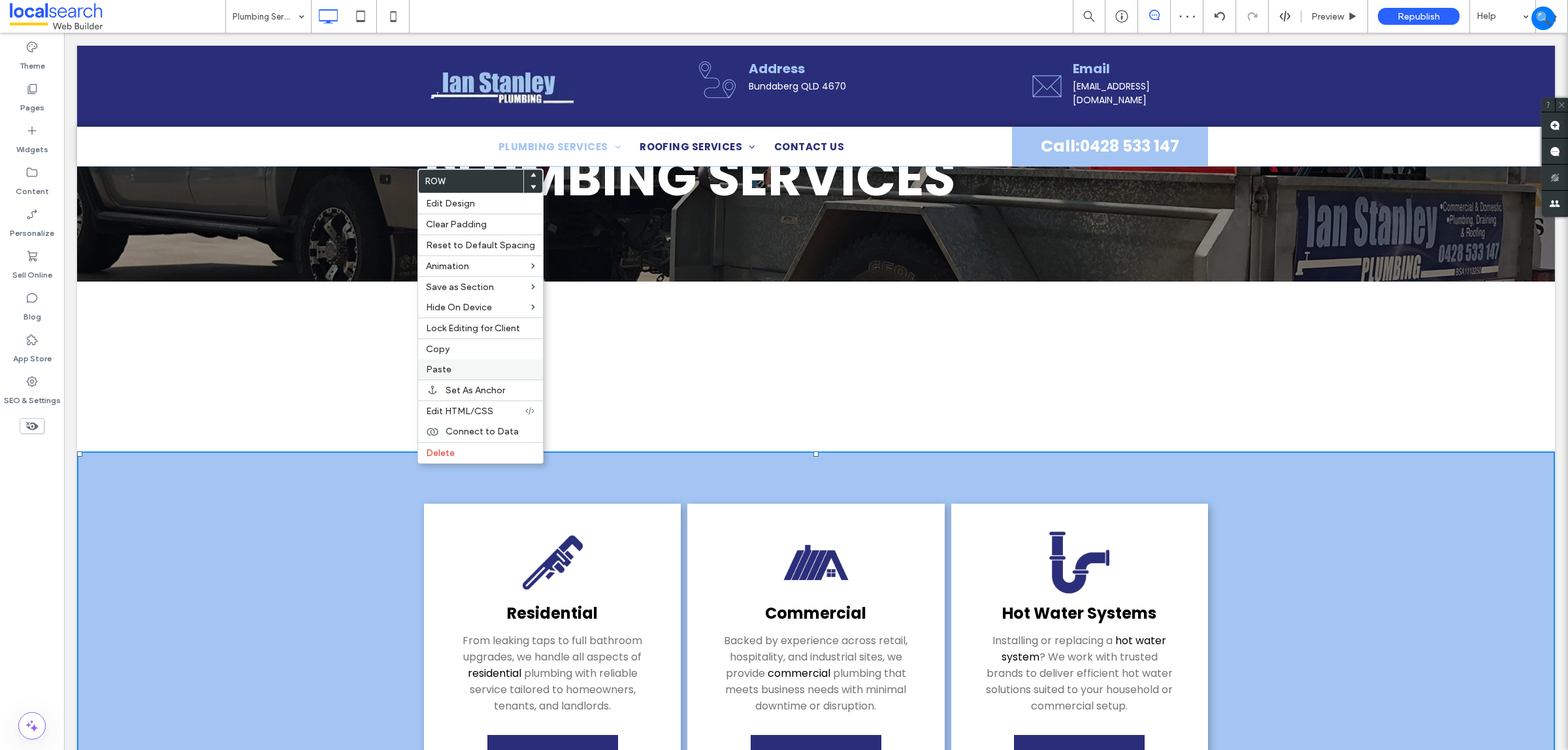
click at [470, 368] on label "Paste" at bounding box center [480, 370] width 109 height 11
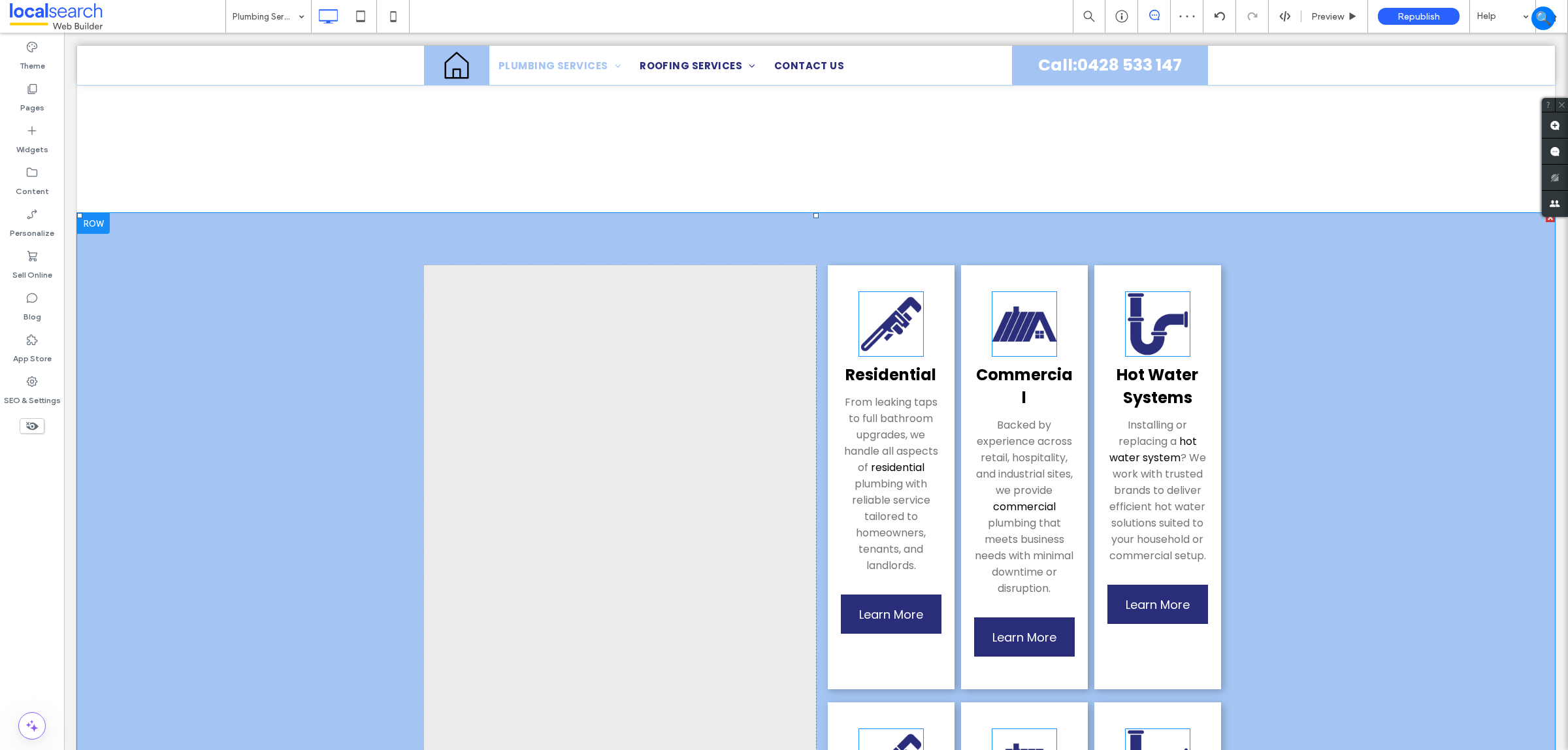
scroll to position [327, 0]
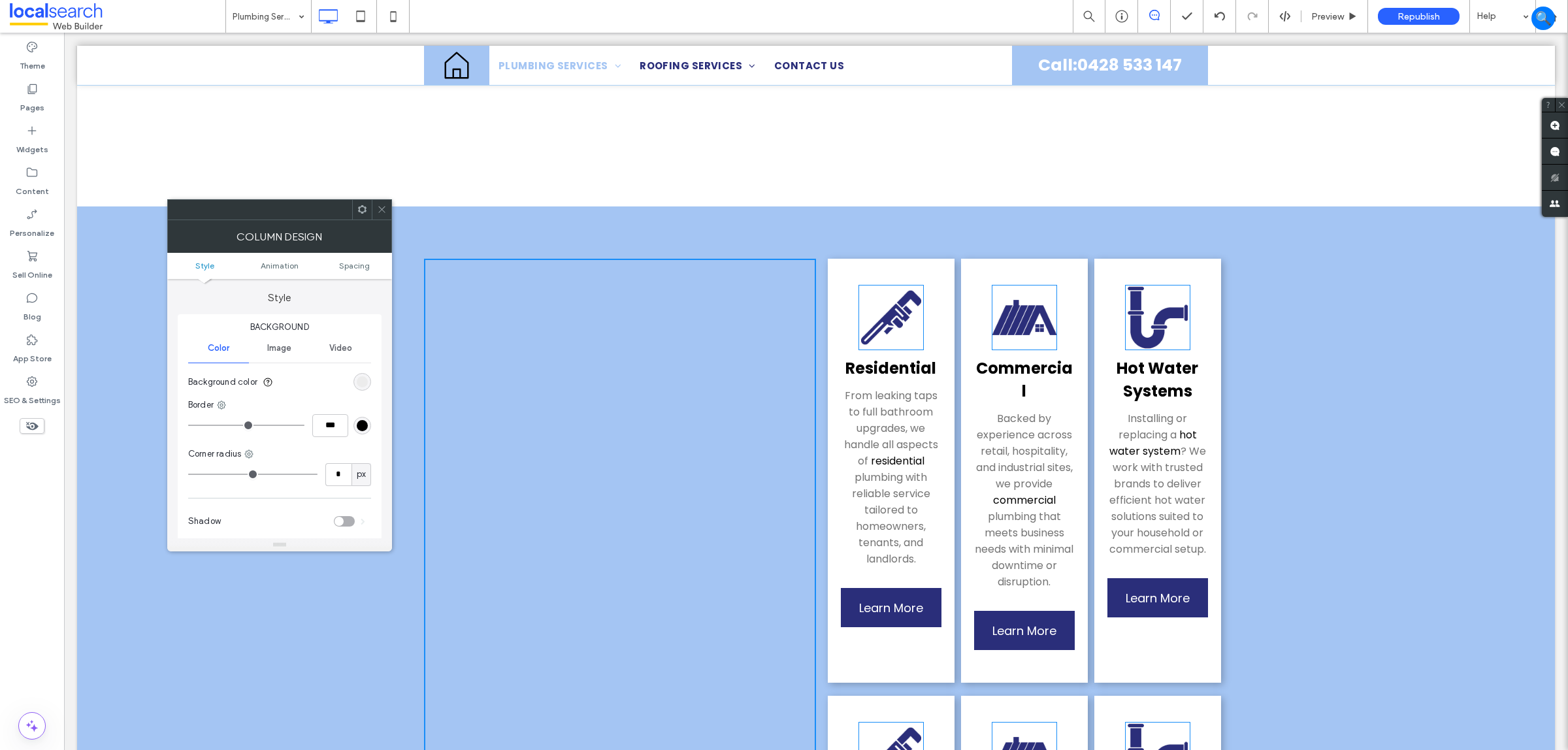
drag, startPoint x: 445, startPoint y: 241, endPoint x: 852, endPoint y: 334, distance: 417.5
drag, startPoint x: 747, startPoint y: 317, endPoint x: 735, endPoint y: 315, distance: 12.2
click at [384, 205] on icon at bounding box center [381, 209] width 10 height 10
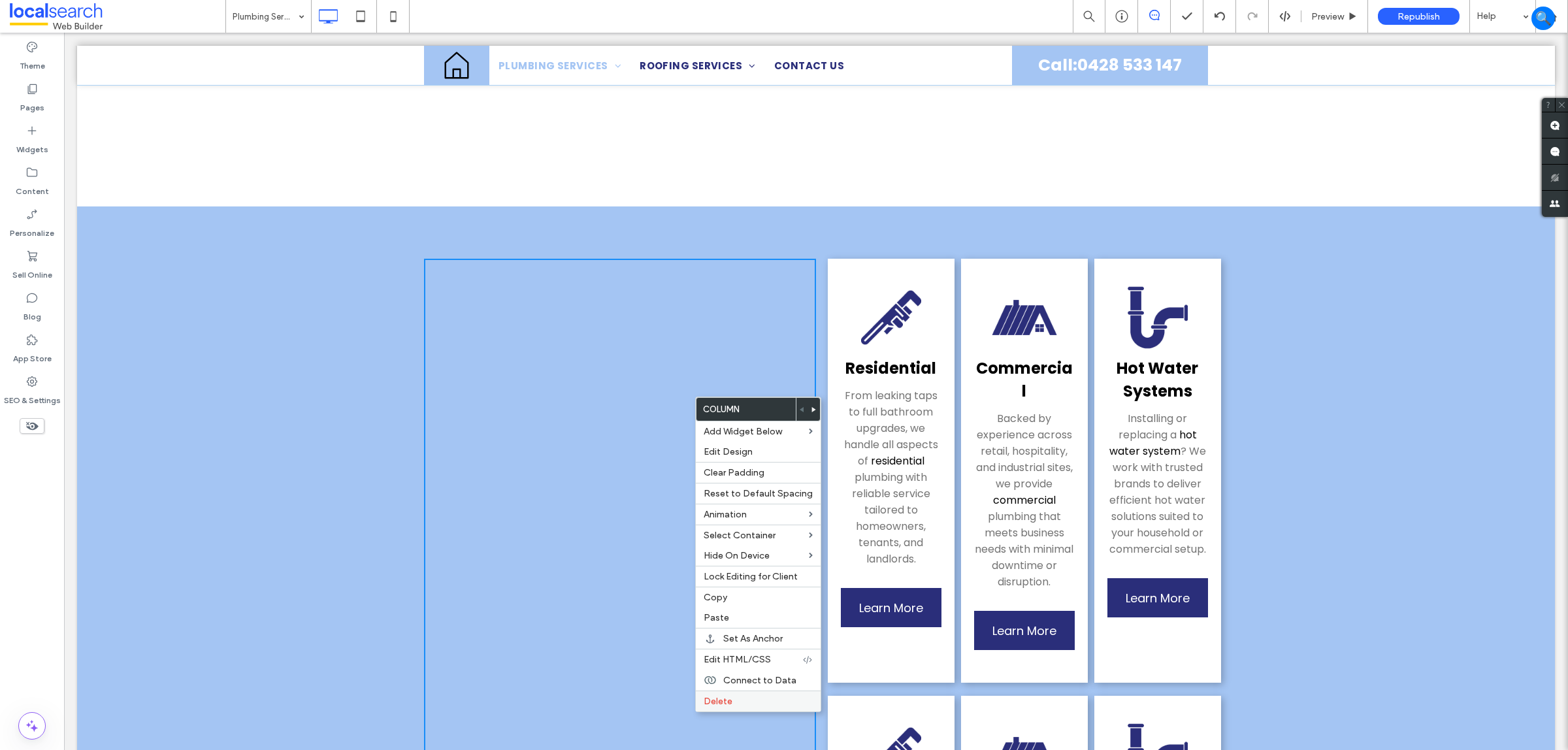
click at [737, 707] on label "Delete" at bounding box center [758, 701] width 109 height 11
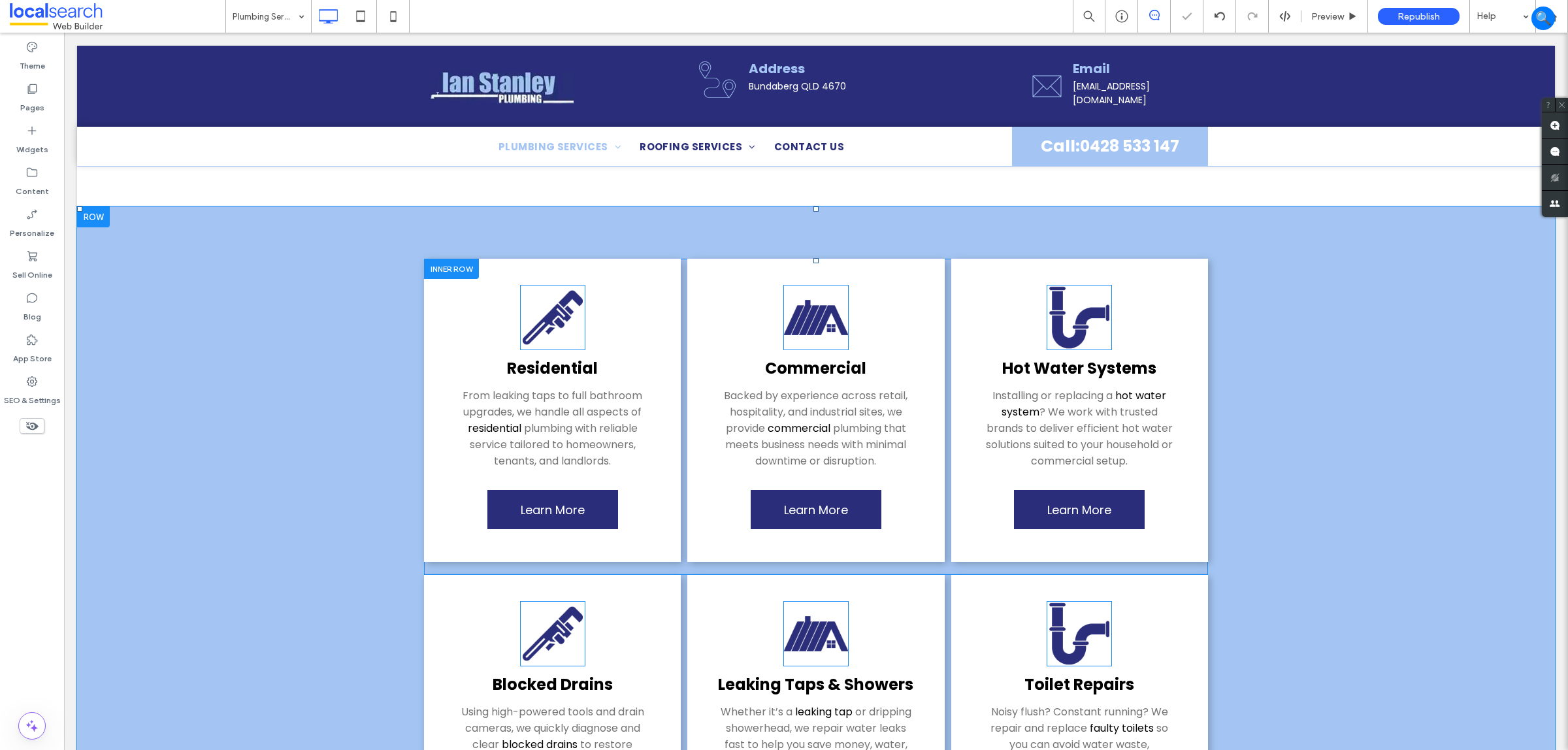
drag, startPoint x: 441, startPoint y: 268, endPoint x: 432, endPoint y: 272, distance: 9.8
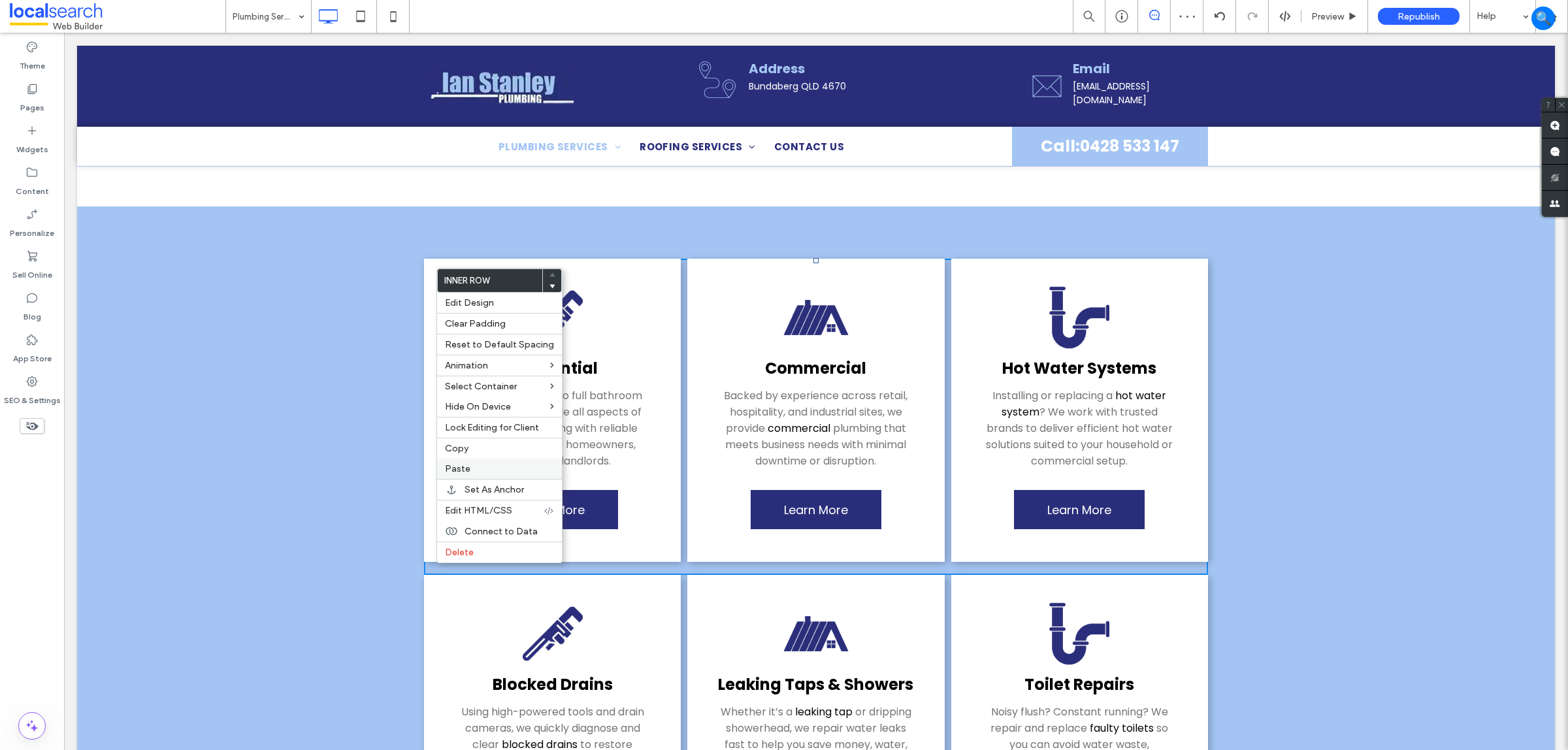
click at [495, 479] on div "Paste" at bounding box center [500, 469] width 125 height 20
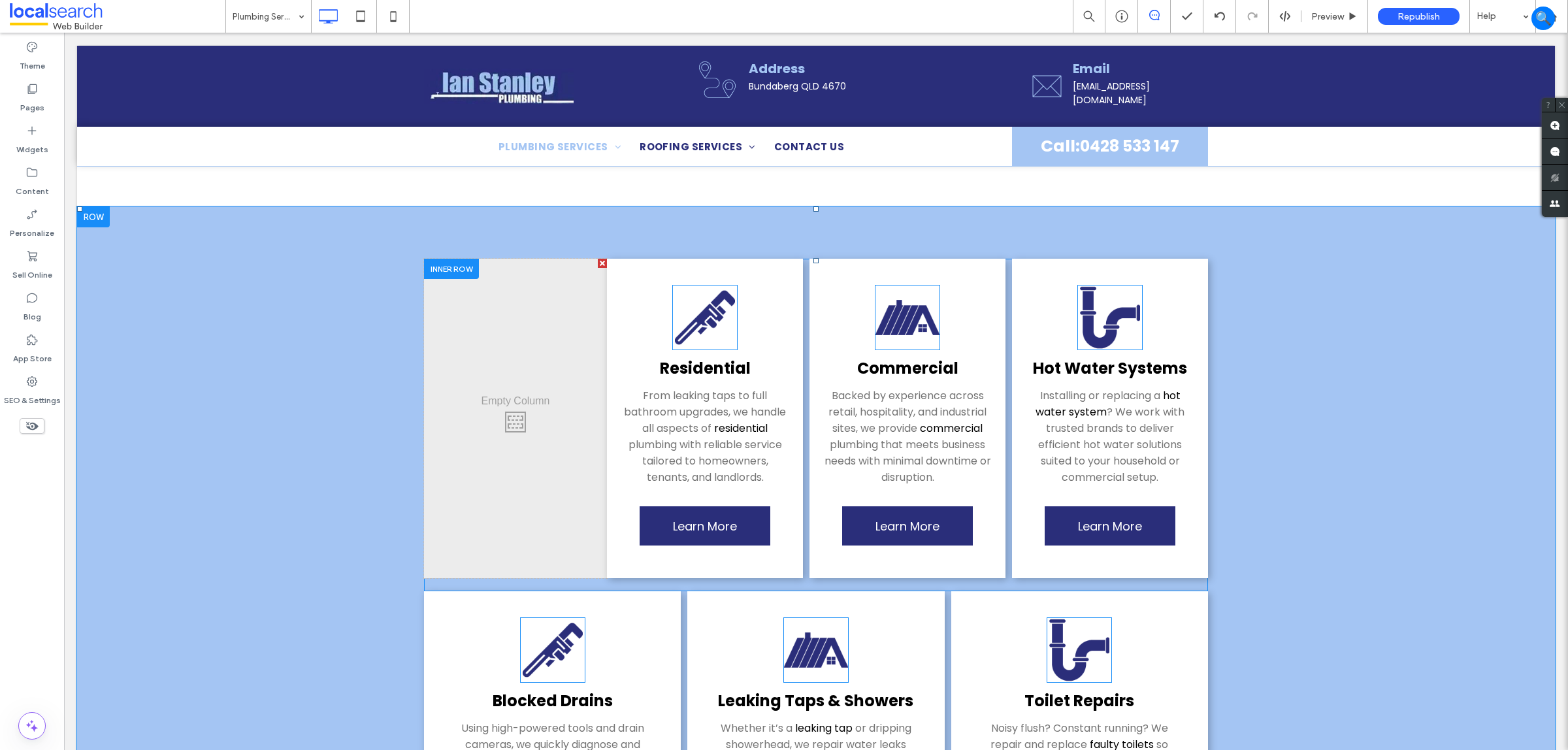
click at [598, 263] on div at bounding box center [602, 263] width 9 height 9
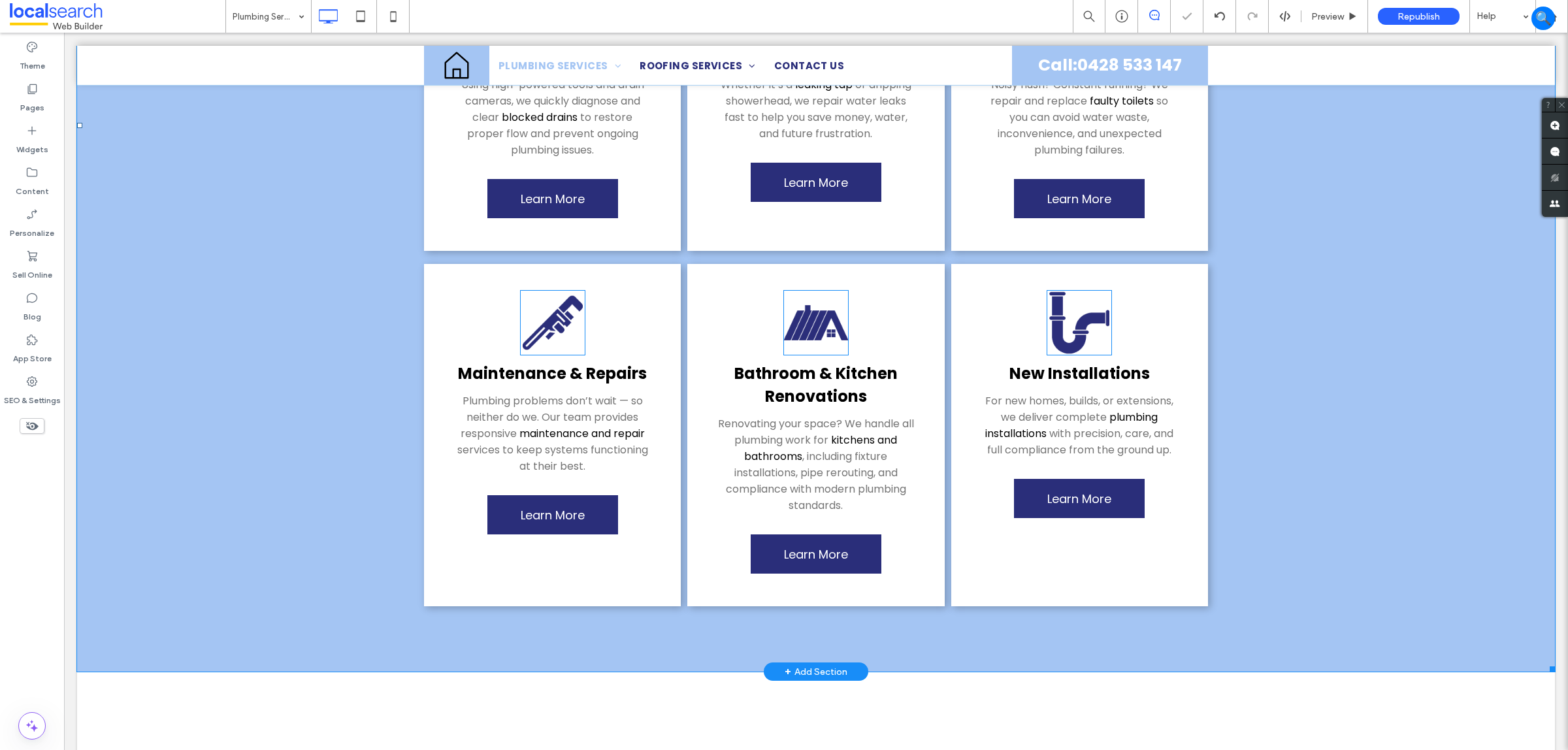
scroll to position [1062, 0]
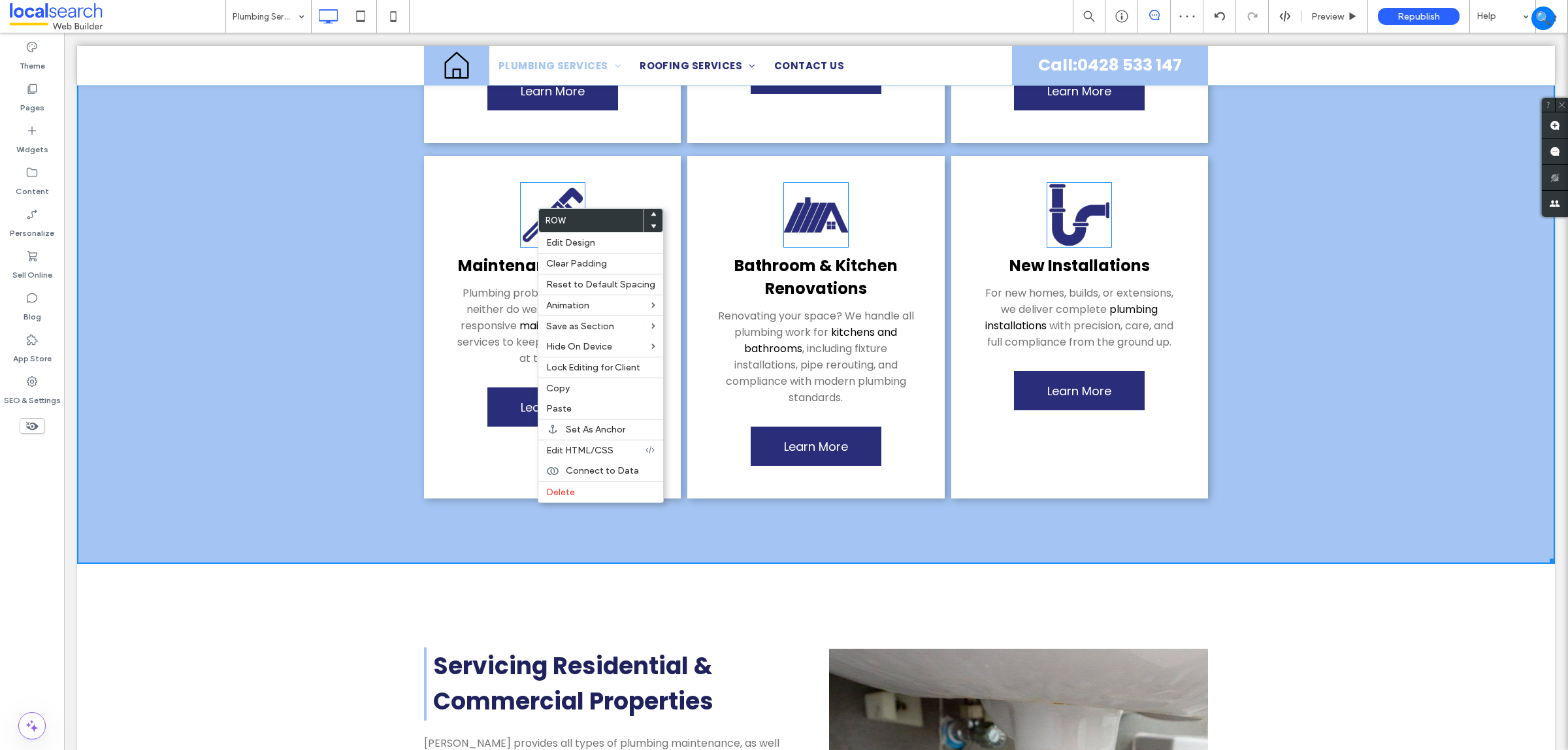
click at [298, 370] on div "Residential From leaking taps to full bathroom upgrades, we handle all aspects …" at bounding box center [816, 18] width 1478 height 1092
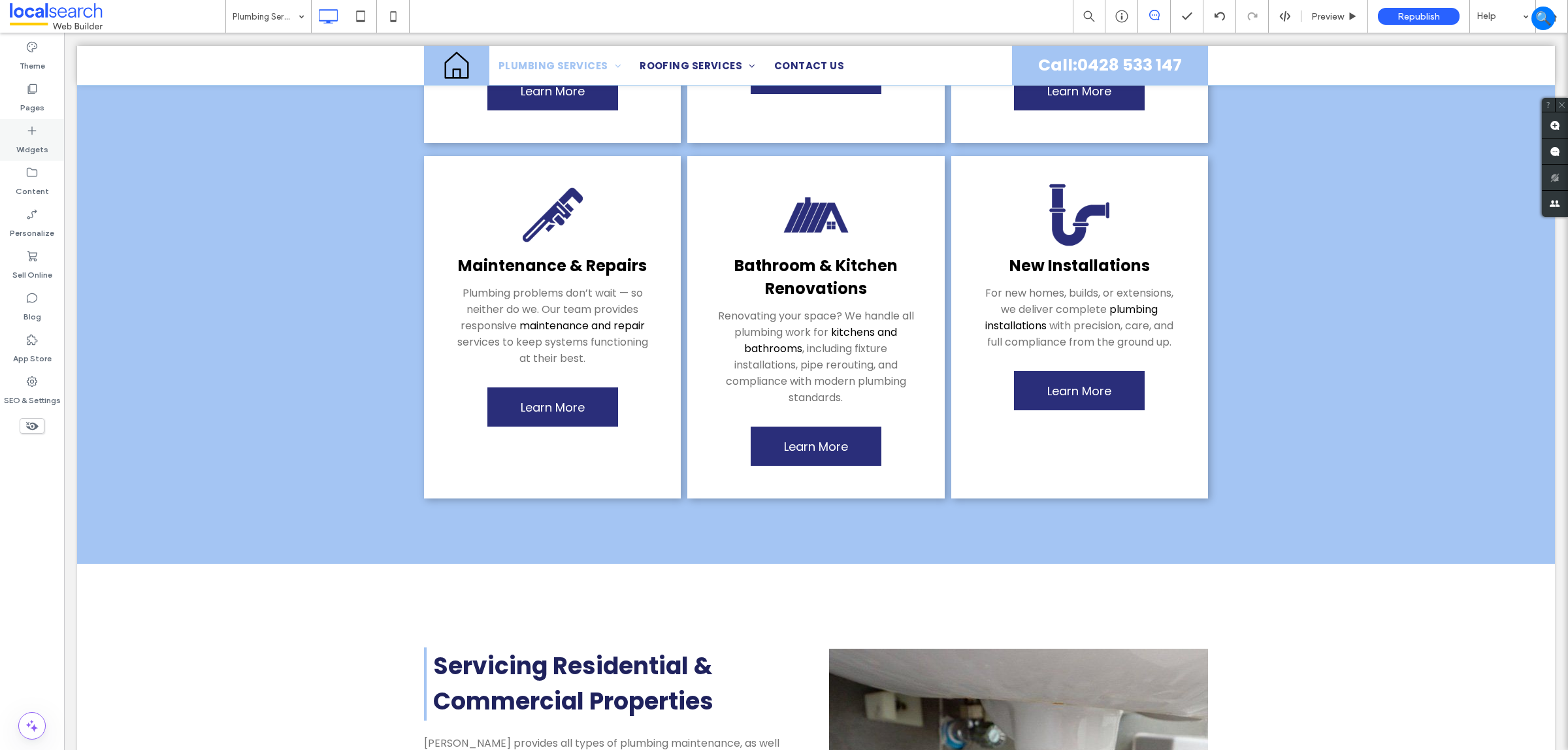
click at [50, 126] on div "Widgets" at bounding box center [32, 139] width 64 height 42
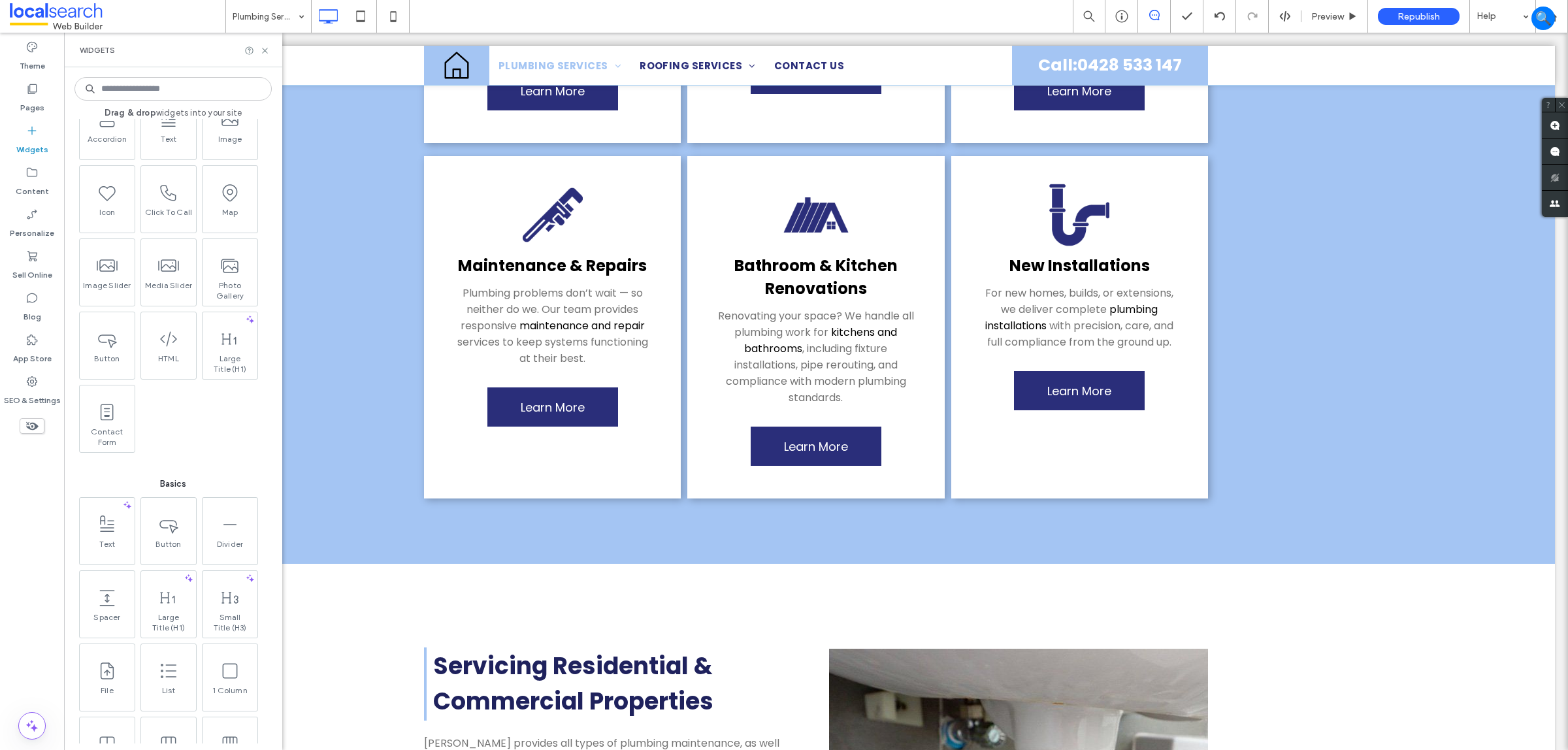
scroll to position [0, 0]
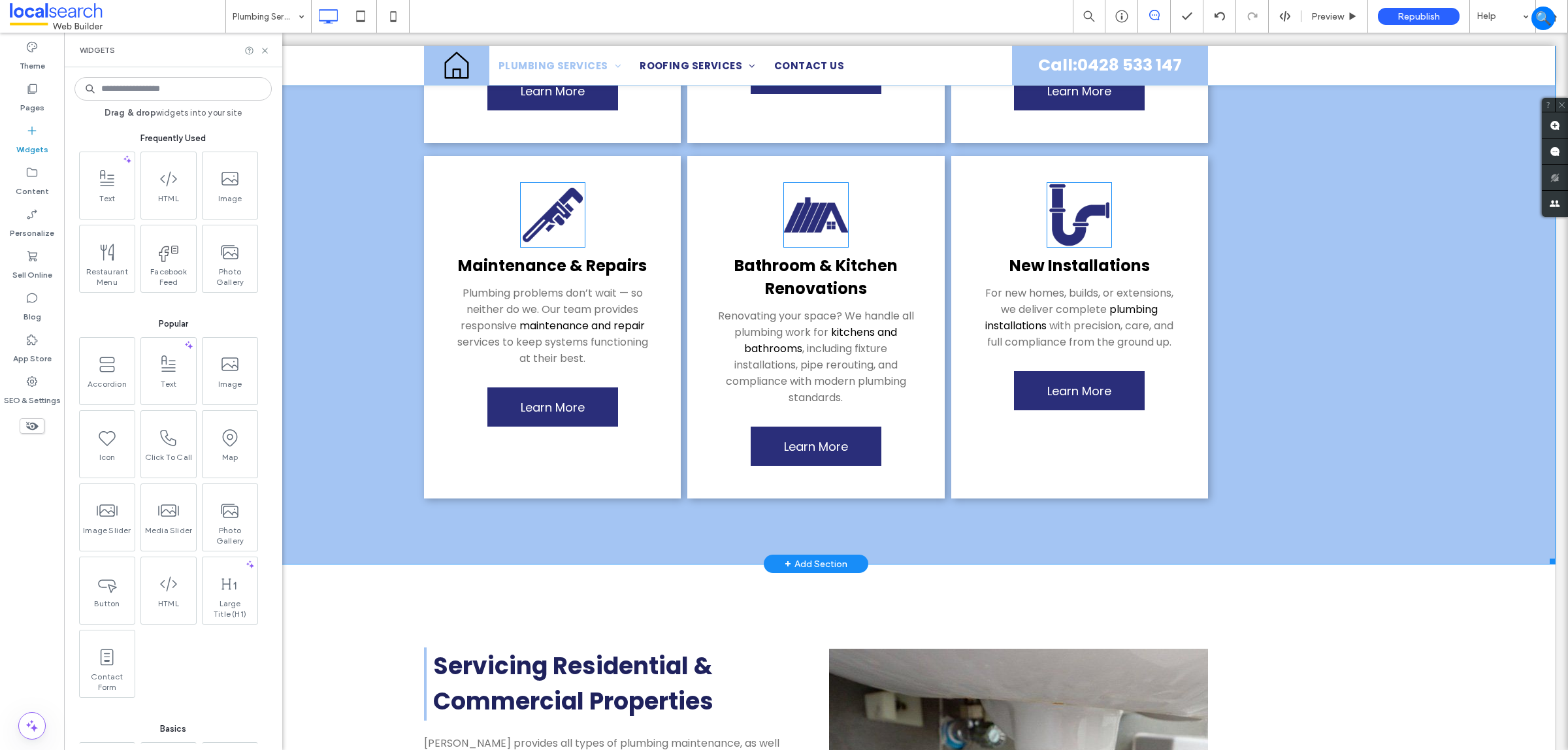
click at [419, 507] on div "Residential From leaking taps to full bathroom upgrades, we handle all aspects …" at bounding box center [816, 18] width 1478 height 1092
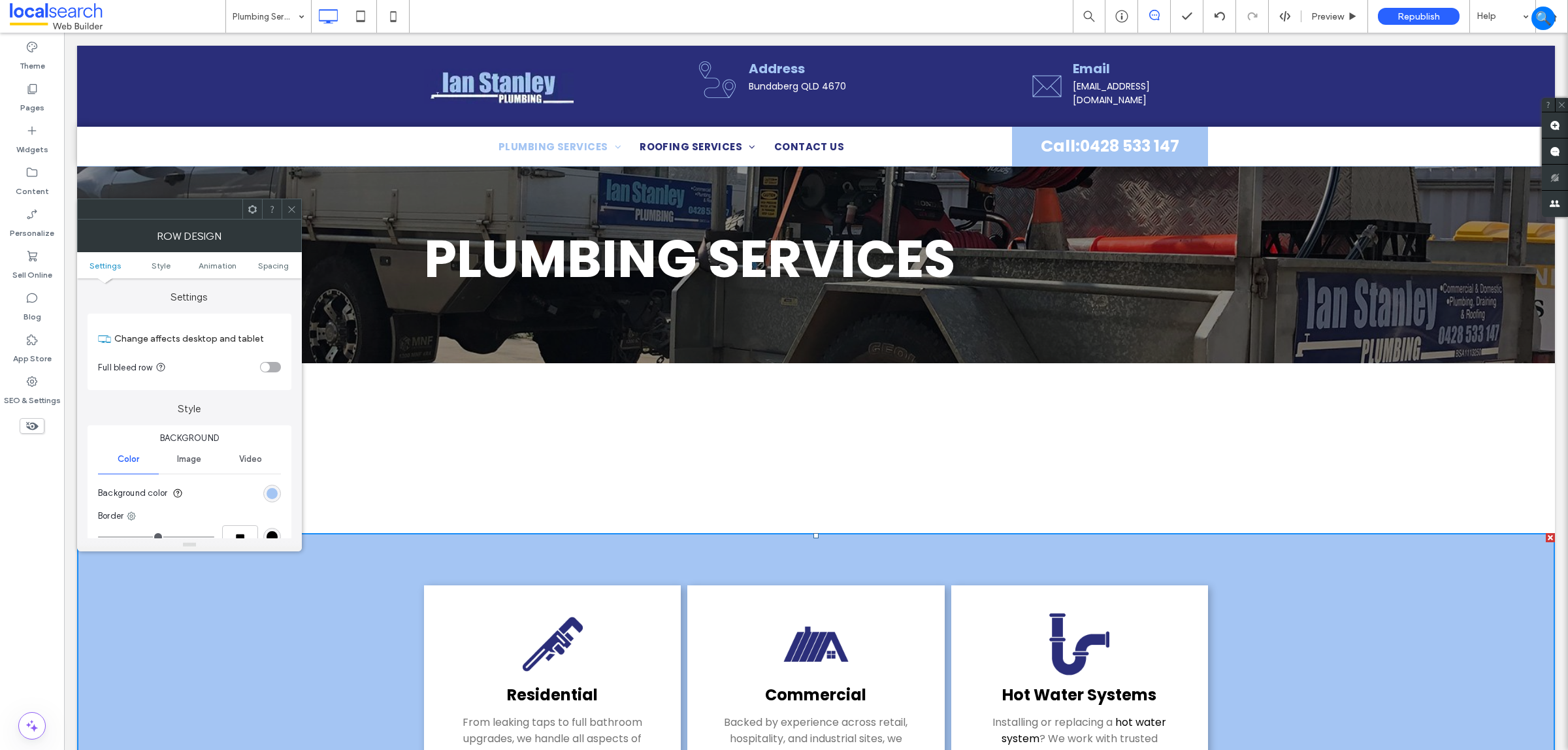
click at [290, 206] on icon at bounding box center [291, 209] width 10 height 10
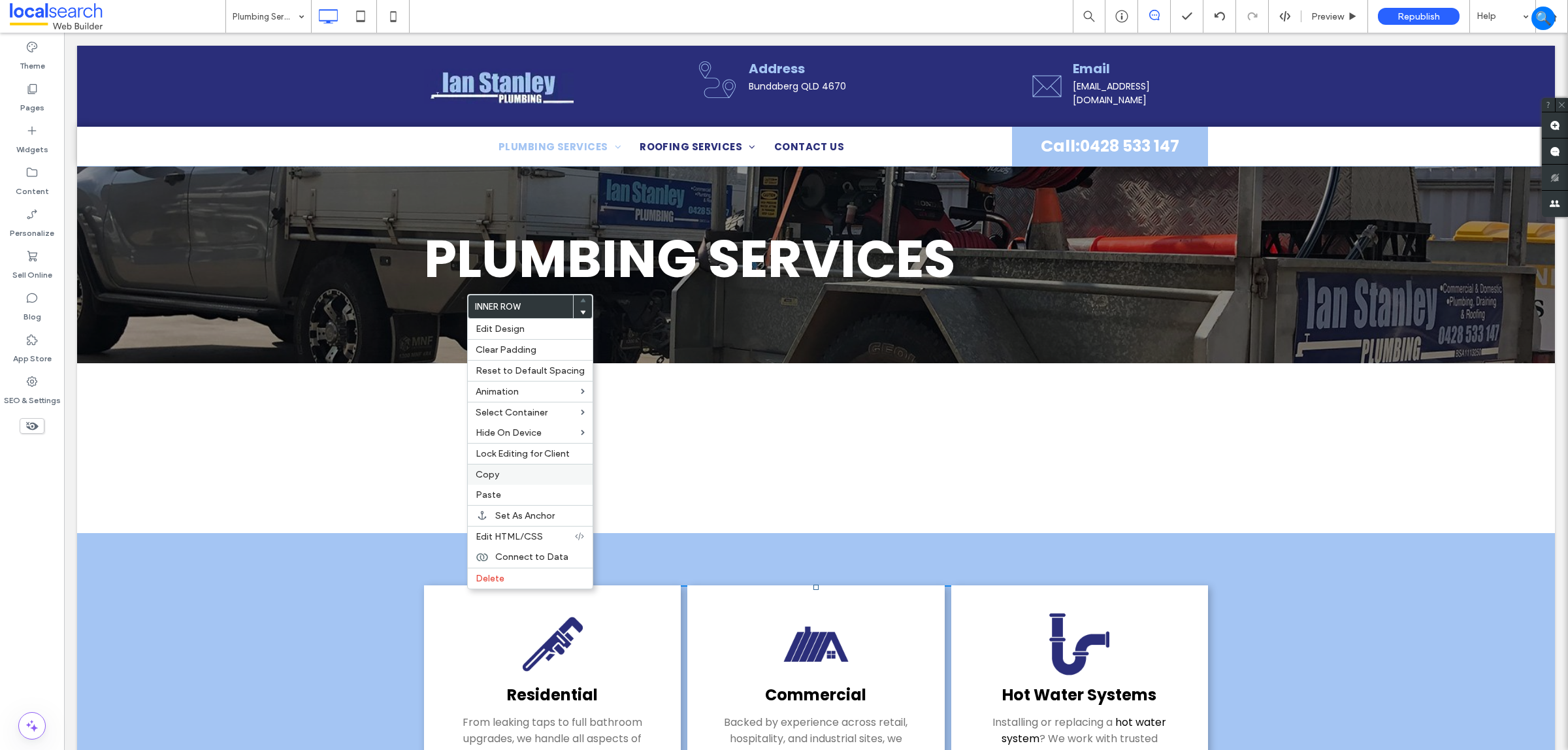
drag, startPoint x: 514, startPoint y: 485, endPoint x: 523, endPoint y: 479, distance: 10.8
click at [523, 479] on div "Copy" at bounding box center [530, 474] width 125 height 20
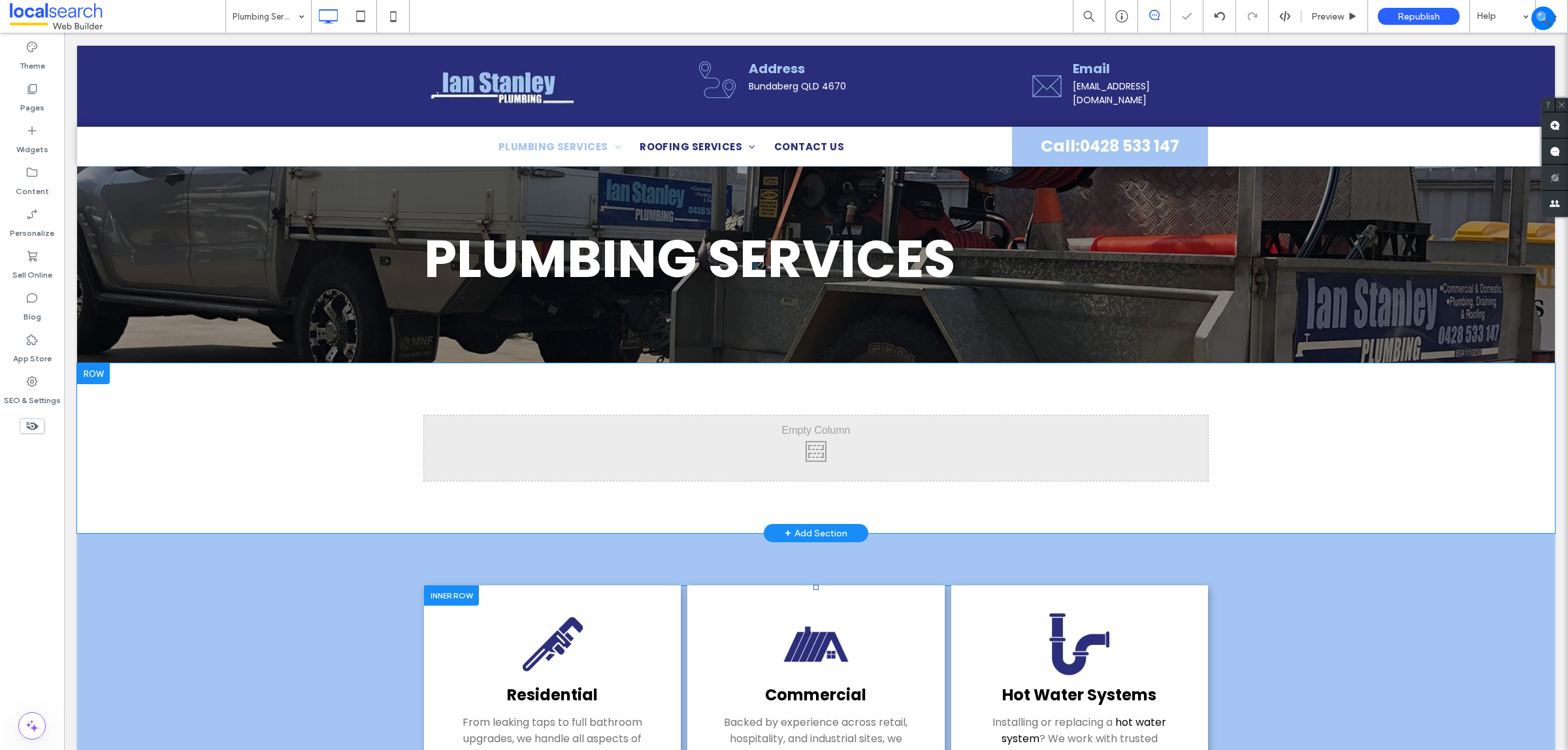
drag, startPoint x: 464, startPoint y: 444, endPoint x: 451, endPoint y: 440, distance: 13.6
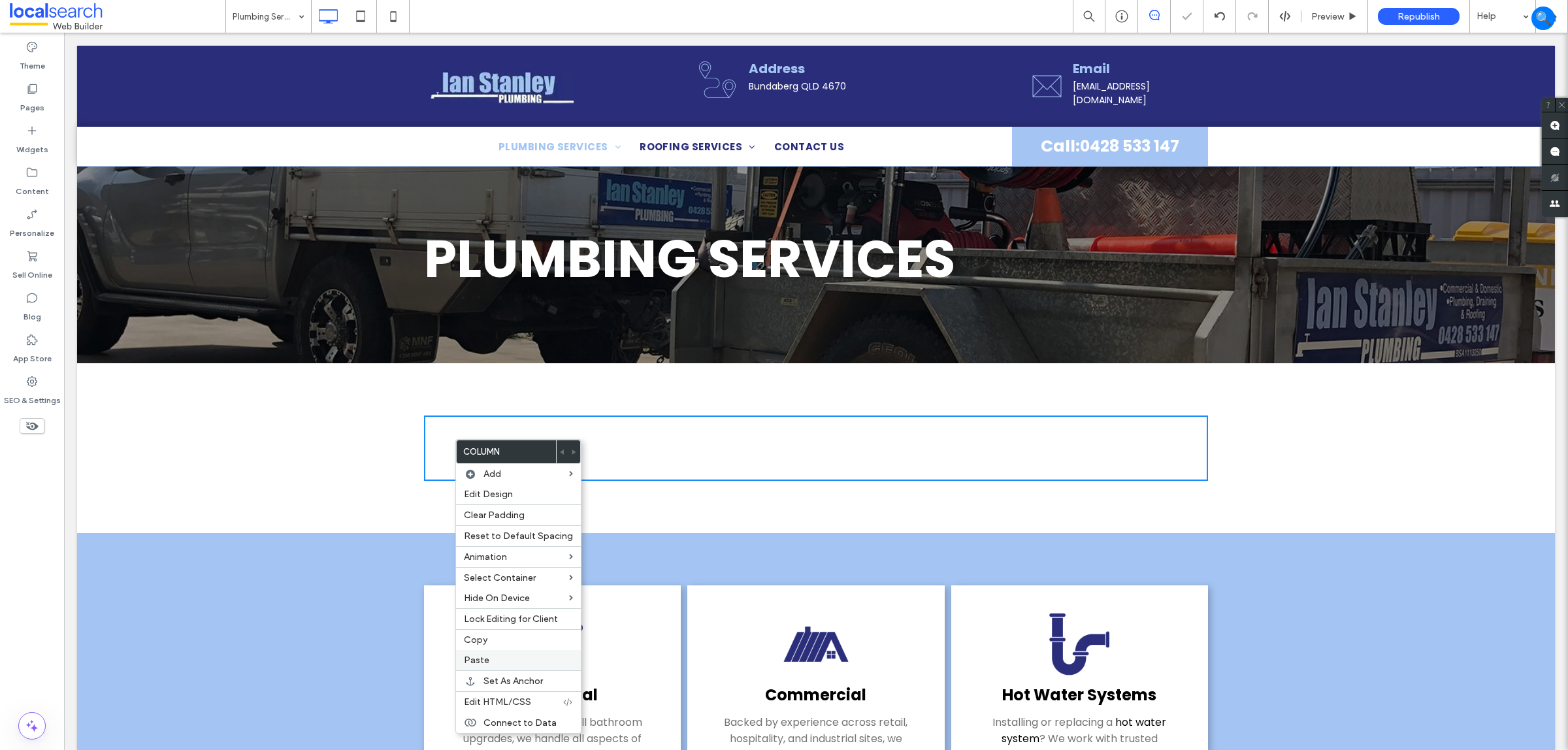
click at [504, 665] on label "Paste" at bounding box center [519, 660] width 109 height 11
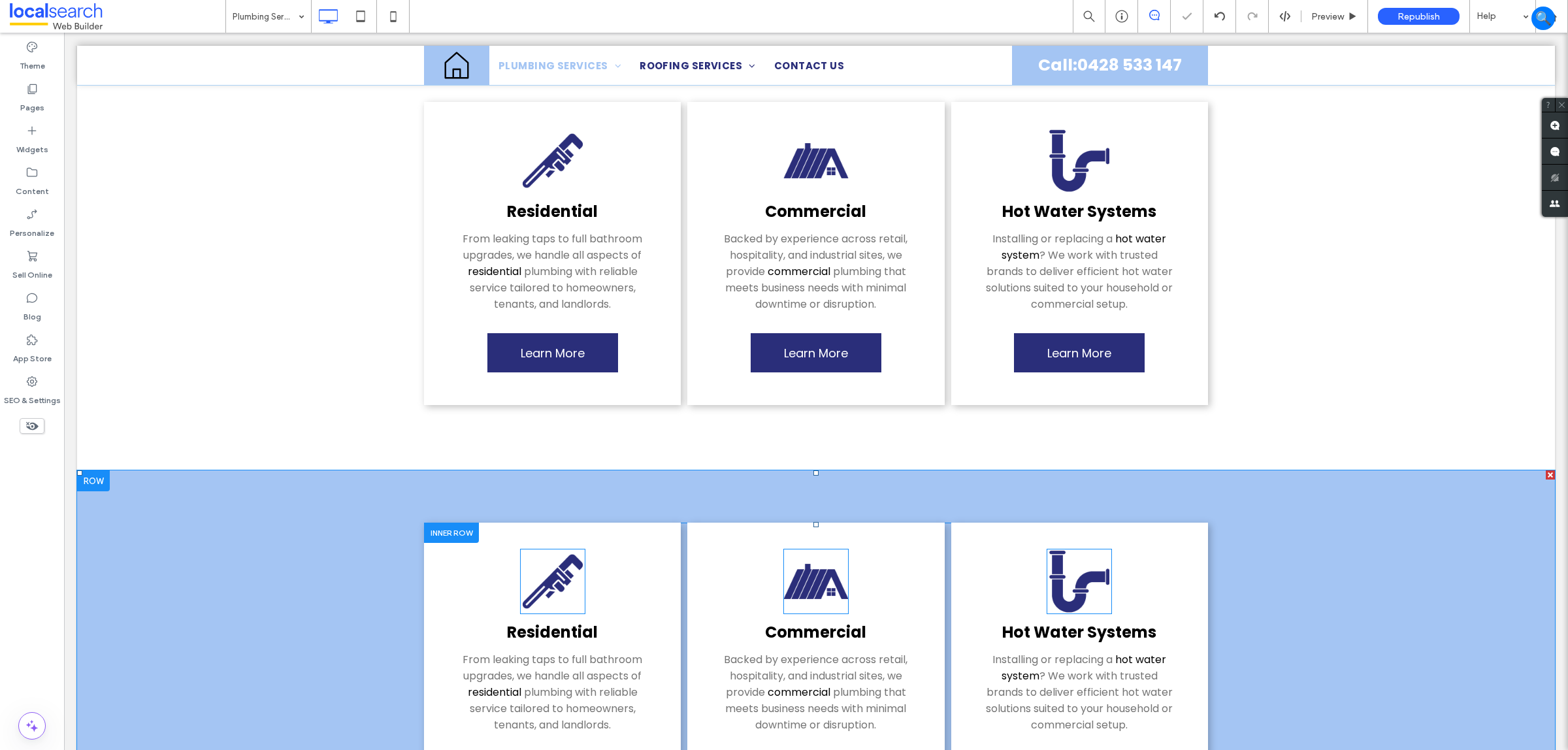
scroll to position [327, 0]
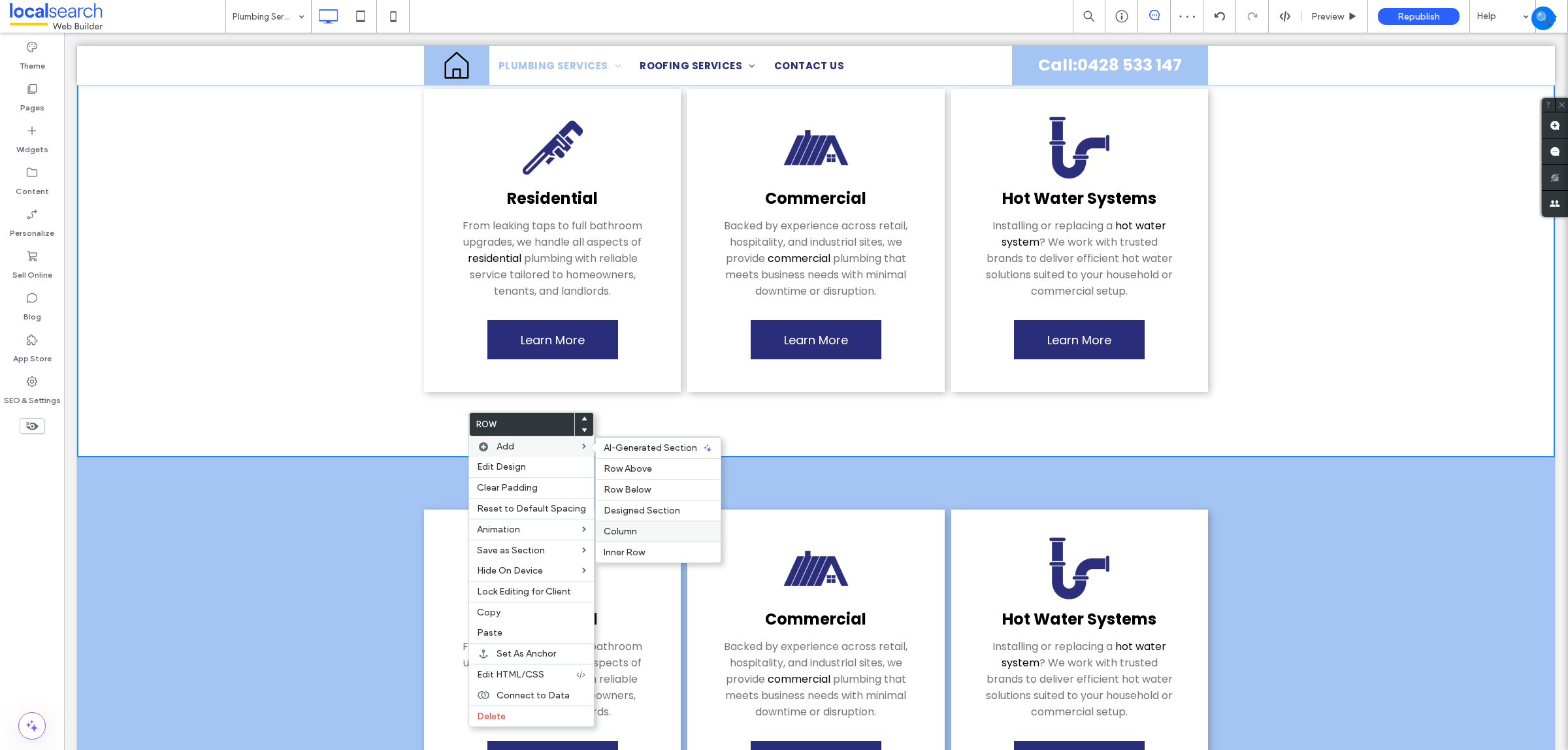
click at [639, 534] on label "Column" at bounding box center [658, 531] width 109 height 11
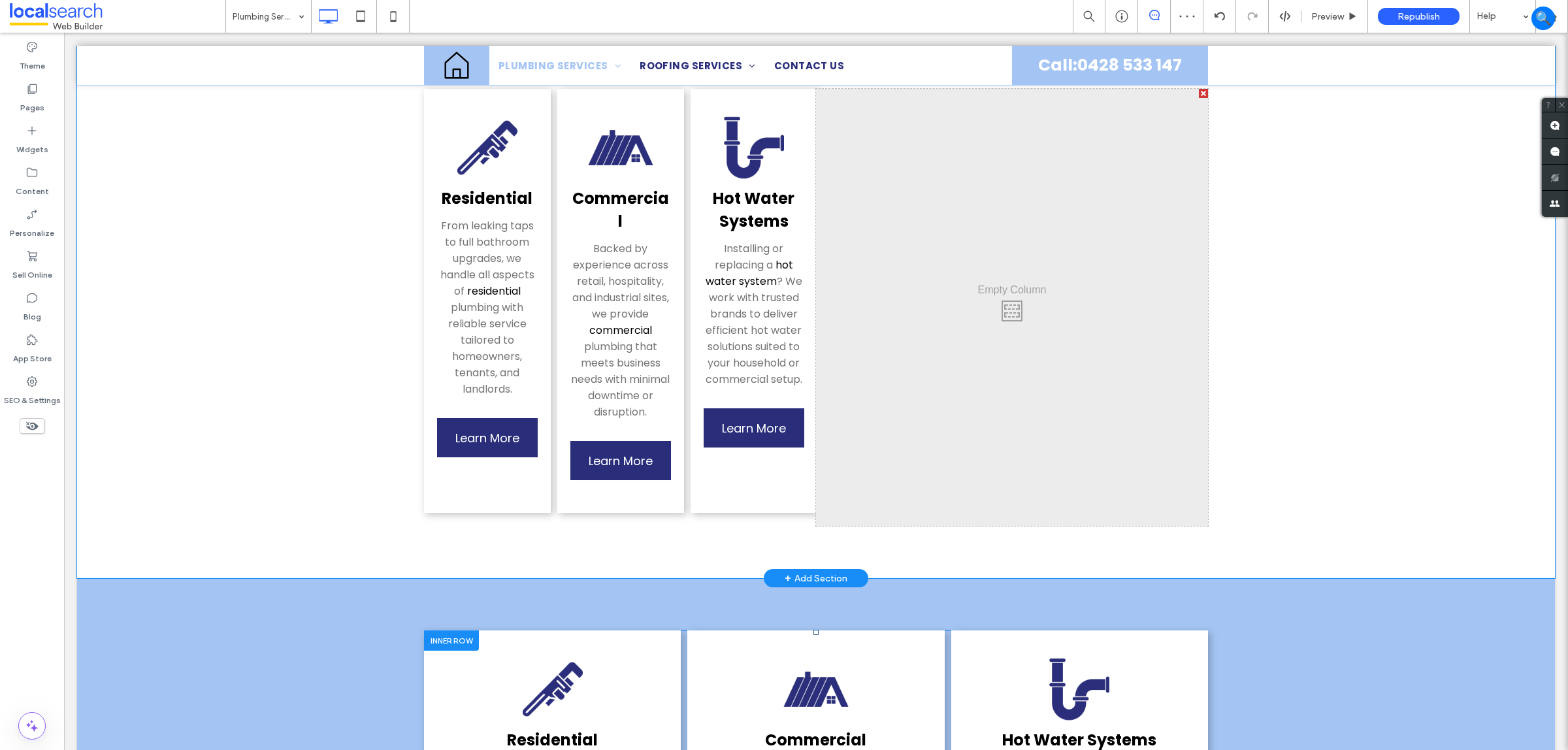
scroll to position [163, 0]
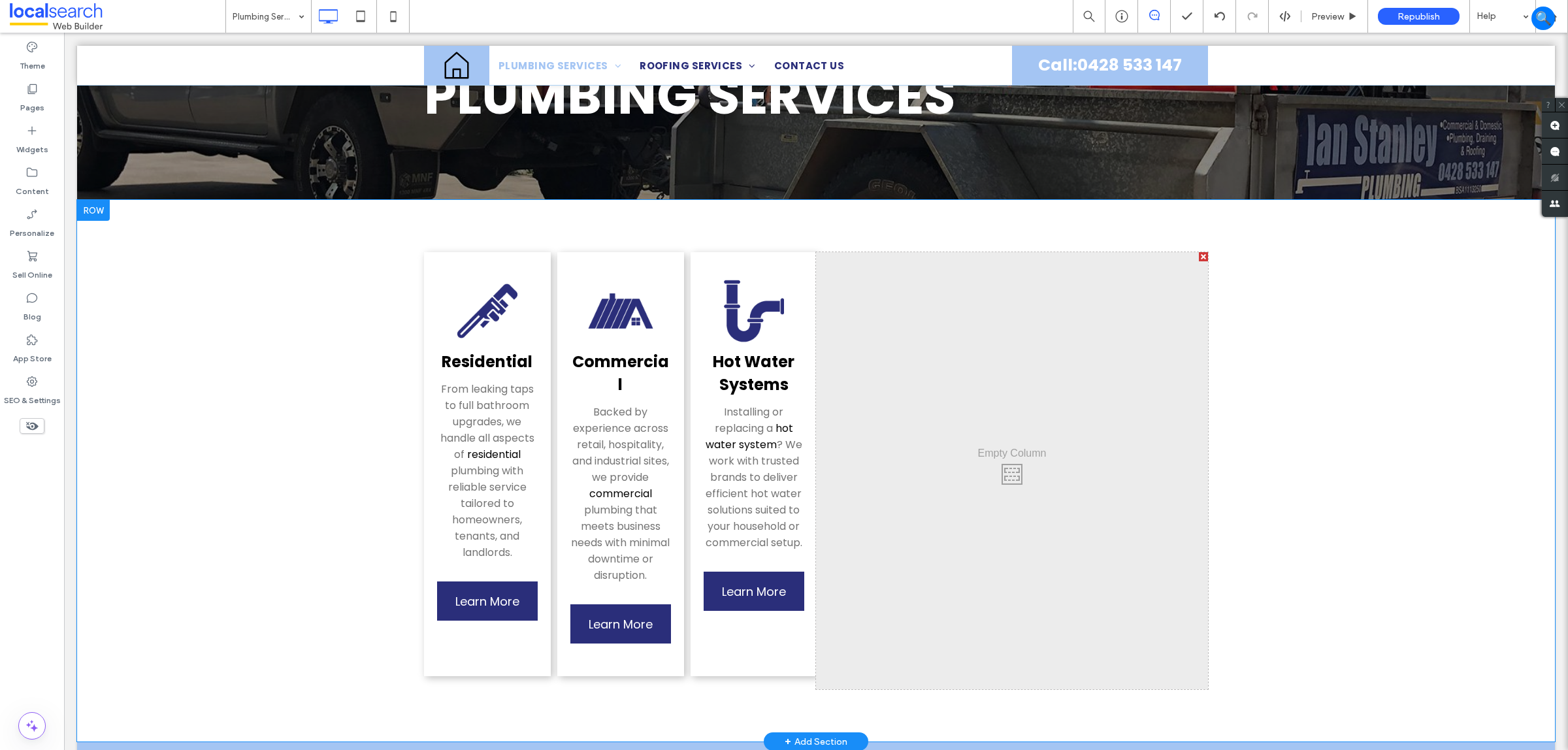
click at [1199, 257] on div at bounding box center [1204, 257] width 9 height 9
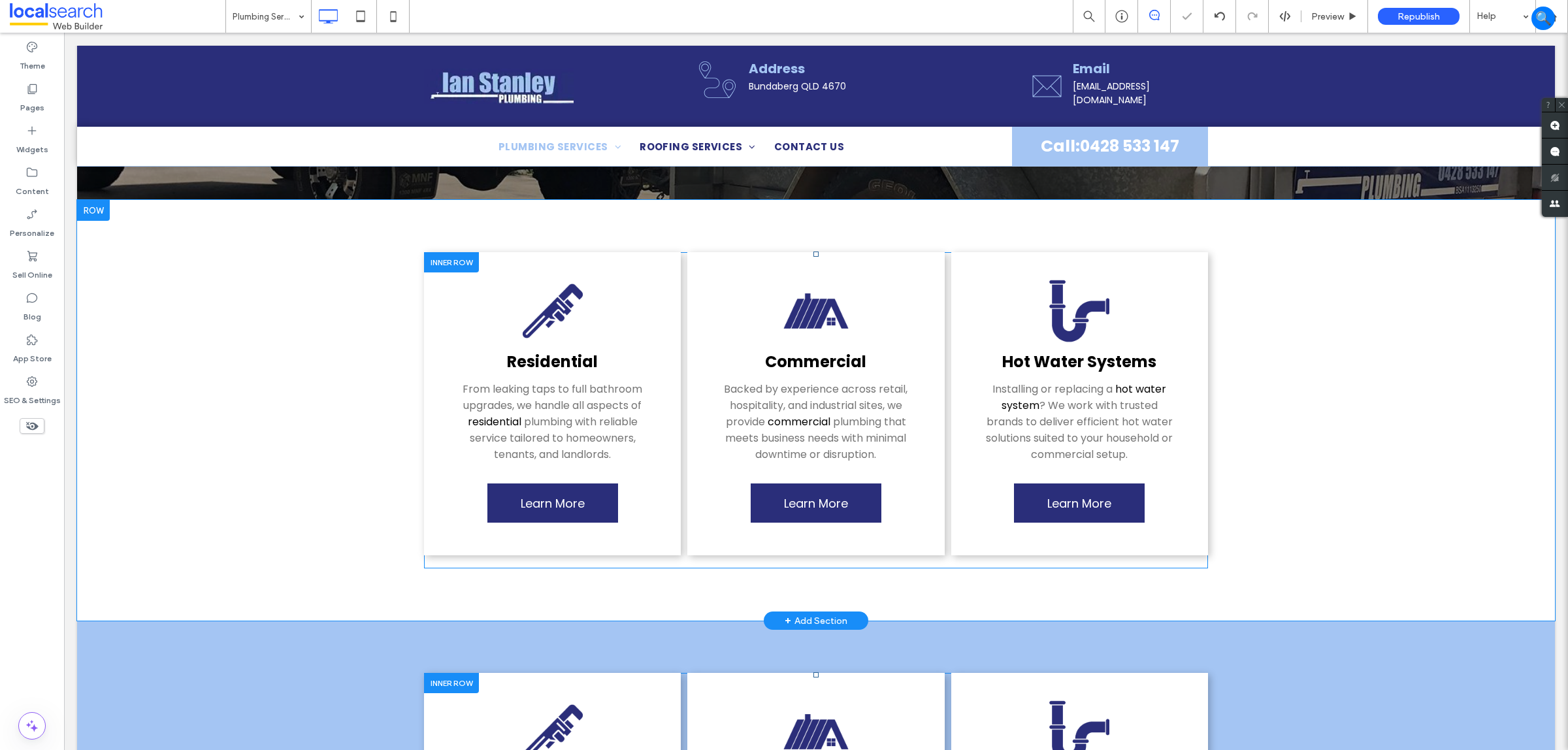
drag, startPoint x: 453, startPoint y: 258, endPoint x: 442, endPoint y: 261, distance: 11.4
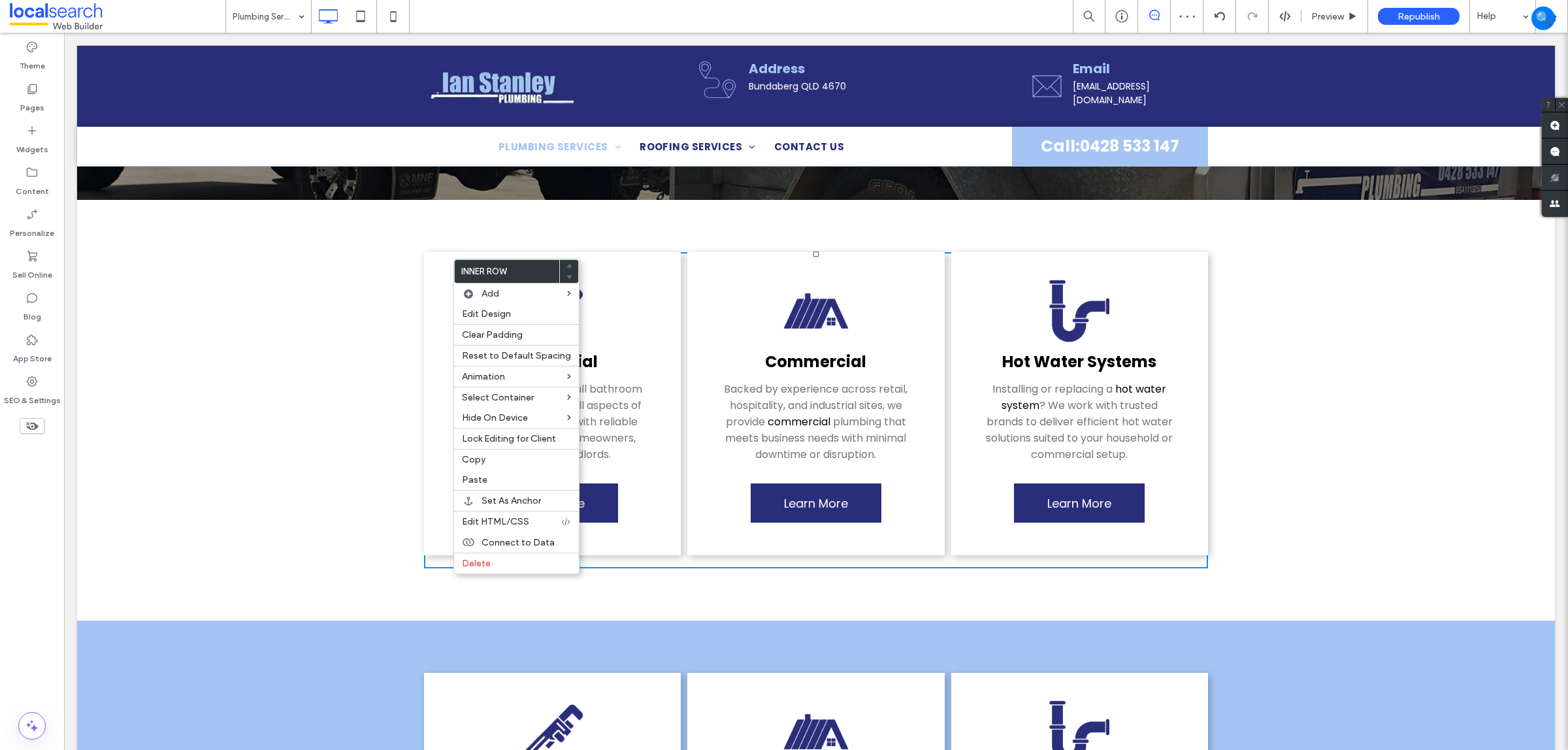
click at [650, 351] on h3 "Residential" at bounding box center [552, 362] width 231 height 23
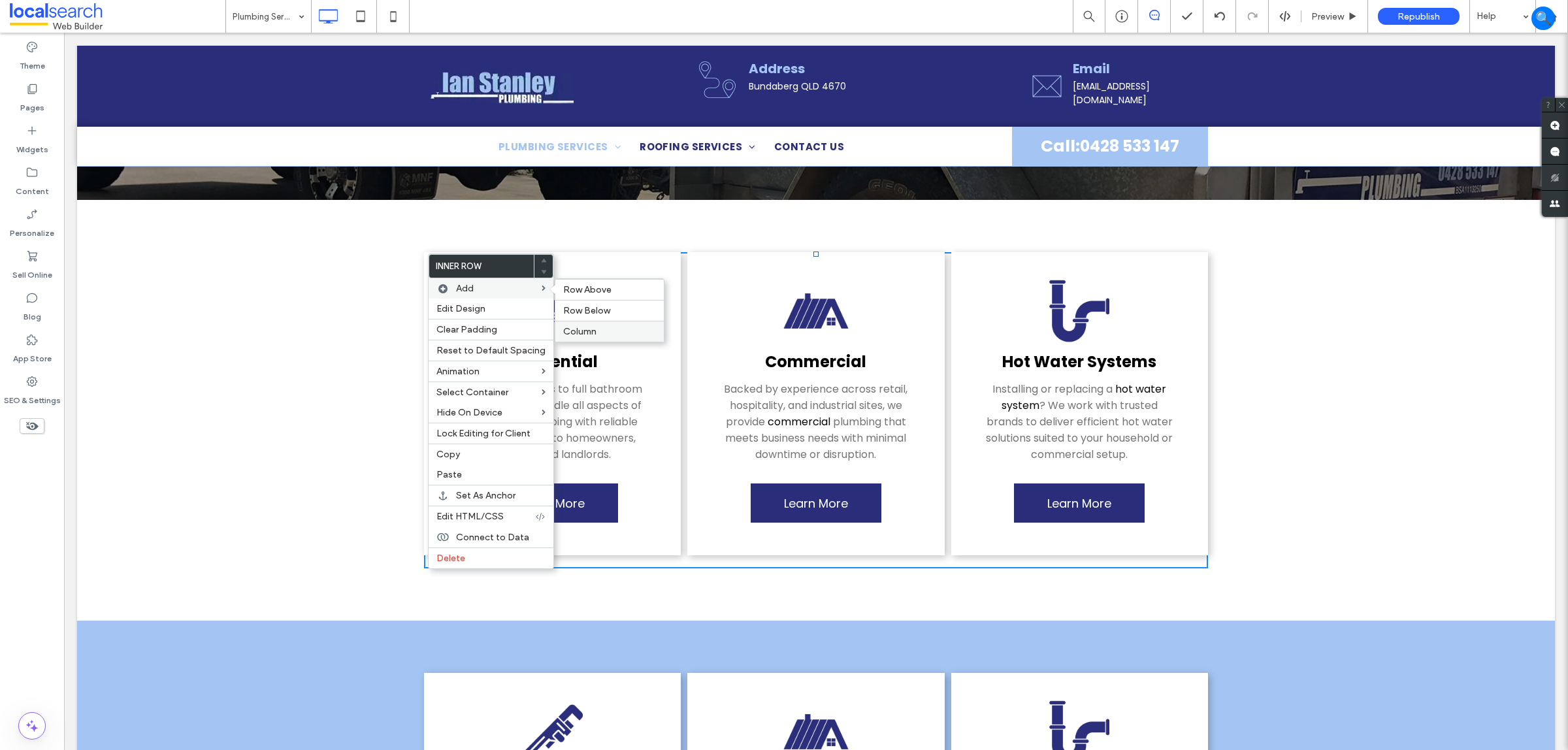
click at [577, 334] on span "Column" at bounding box center [579, 331] width 33 height 11
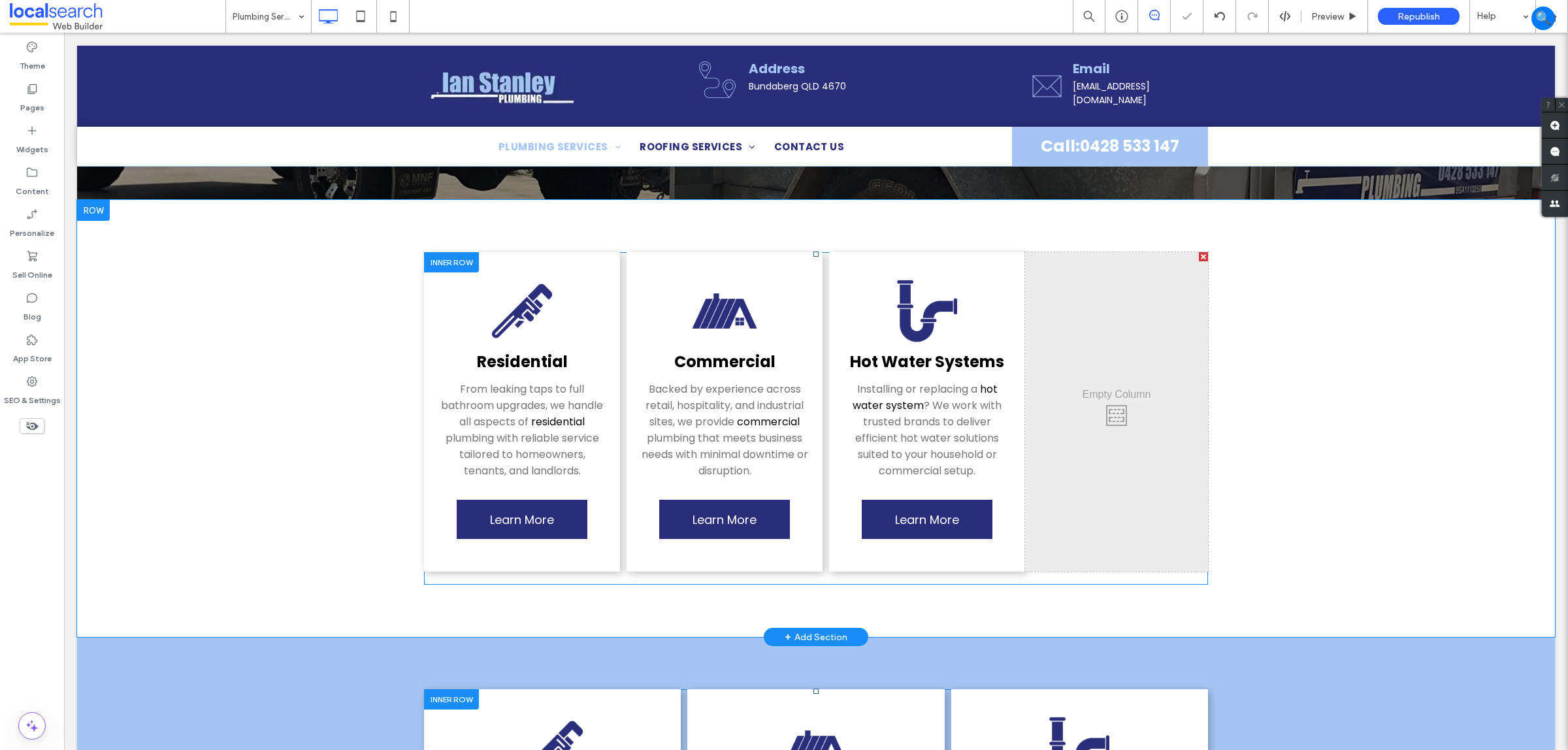
click at [1117, 396] on div "Click To Paste Click To Paste" at bounding box center [1116, 412] width 183 height 320
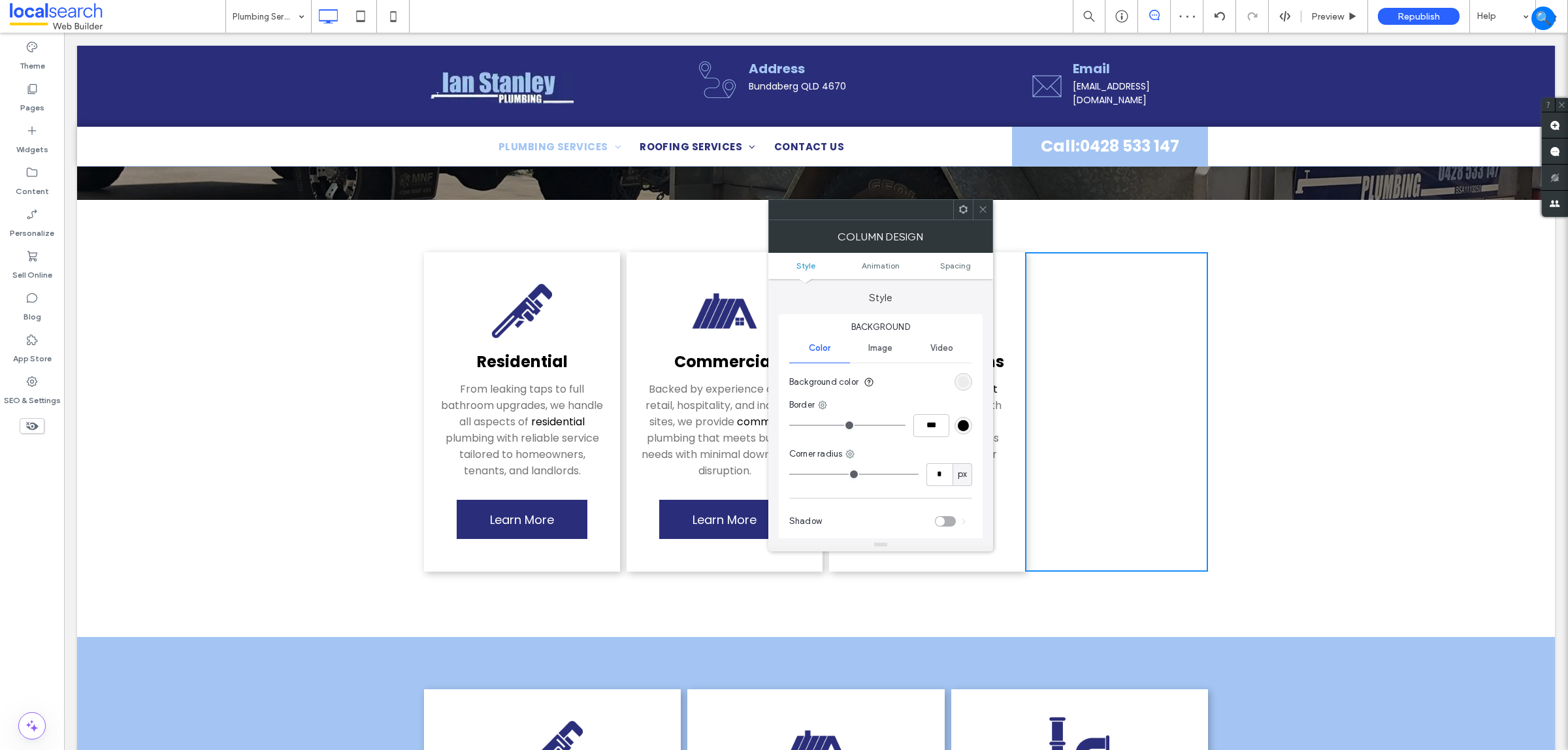
click at [978, 208] on icon at bounding box center [983, 209] width 10 height 10
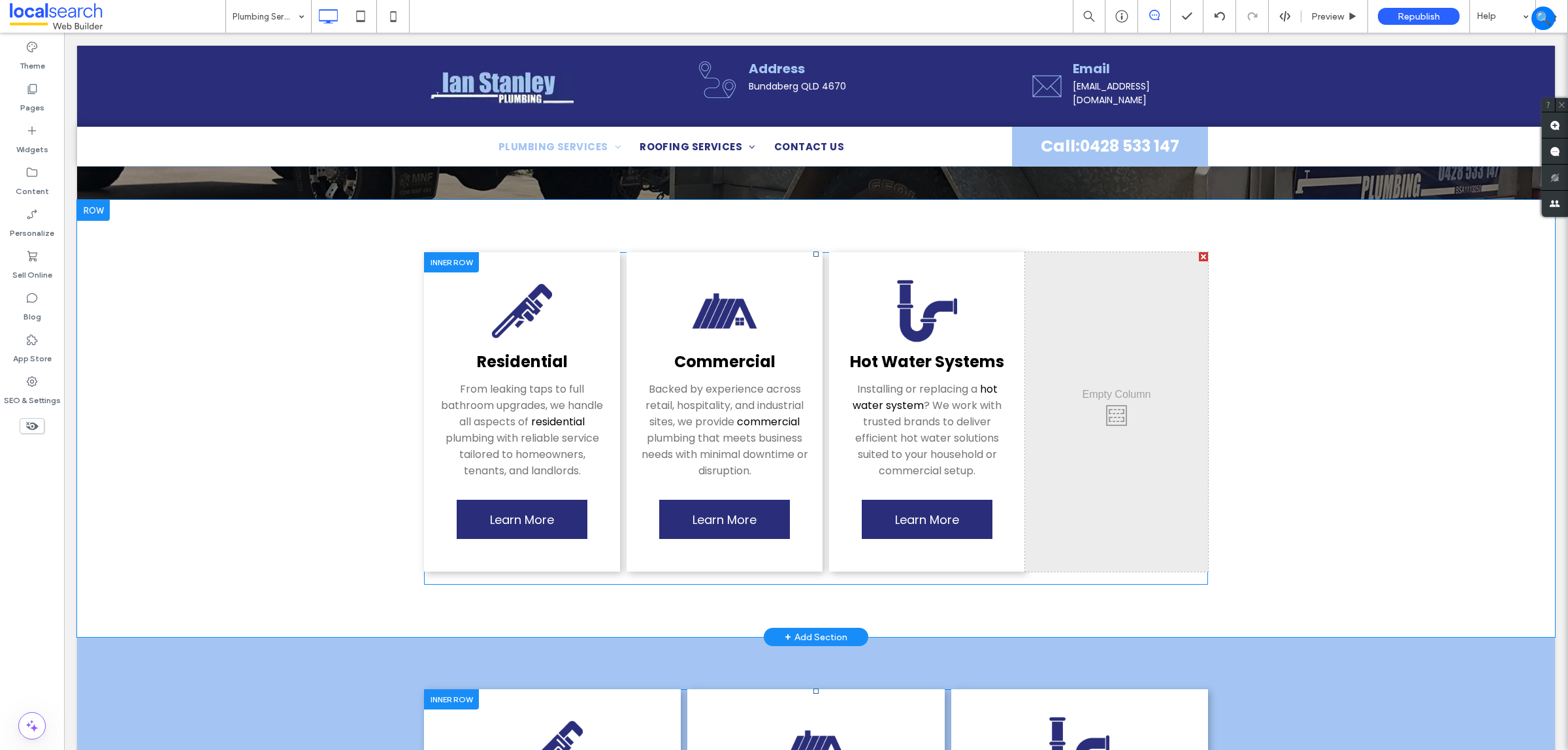
click at [1199, 258] on div at bounding box center [1204, 257] width 9 height 9
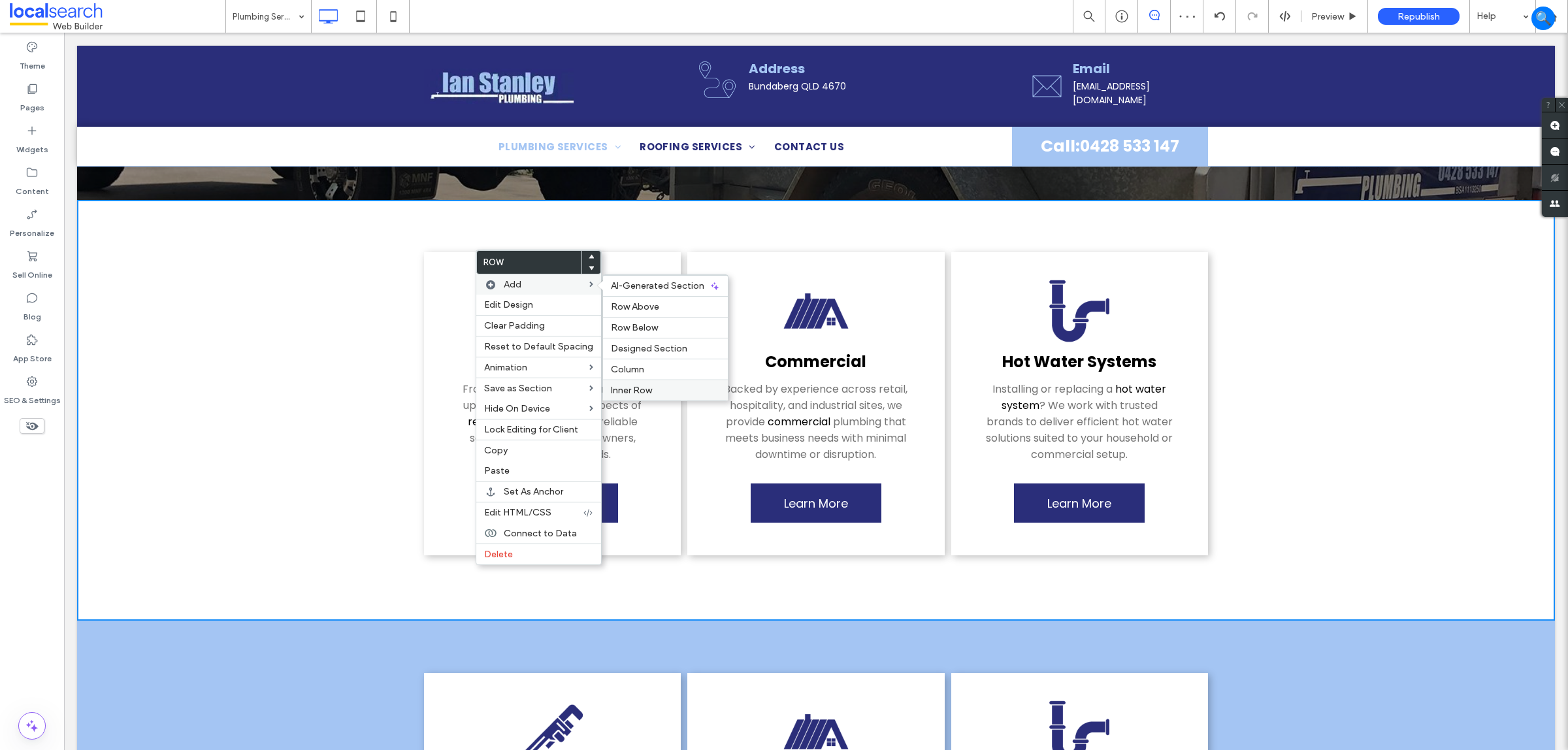
click at [622, 395] on span "Inner Row" at bounding box center [632, 390] width 41 height 11
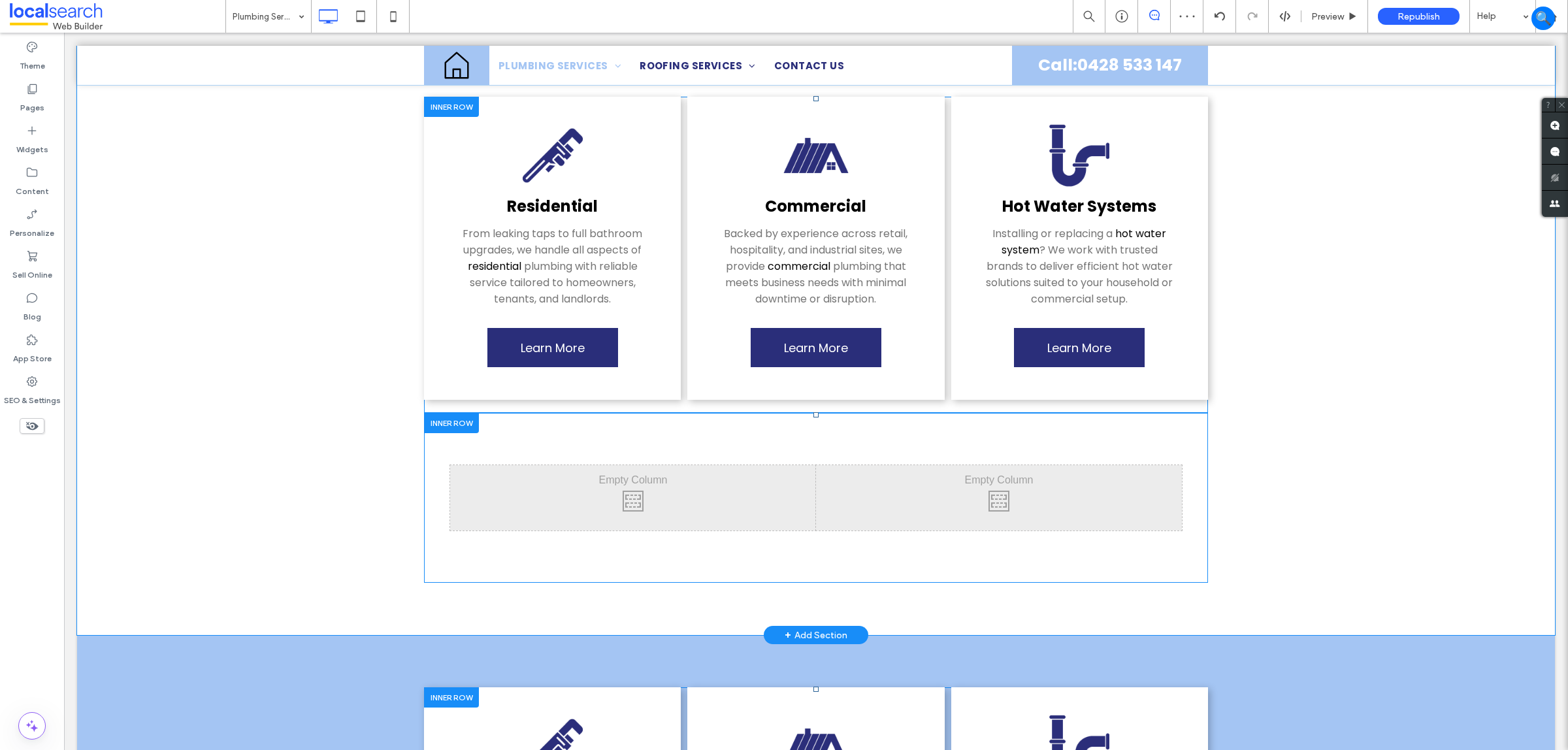
scroll to position [327, 0]
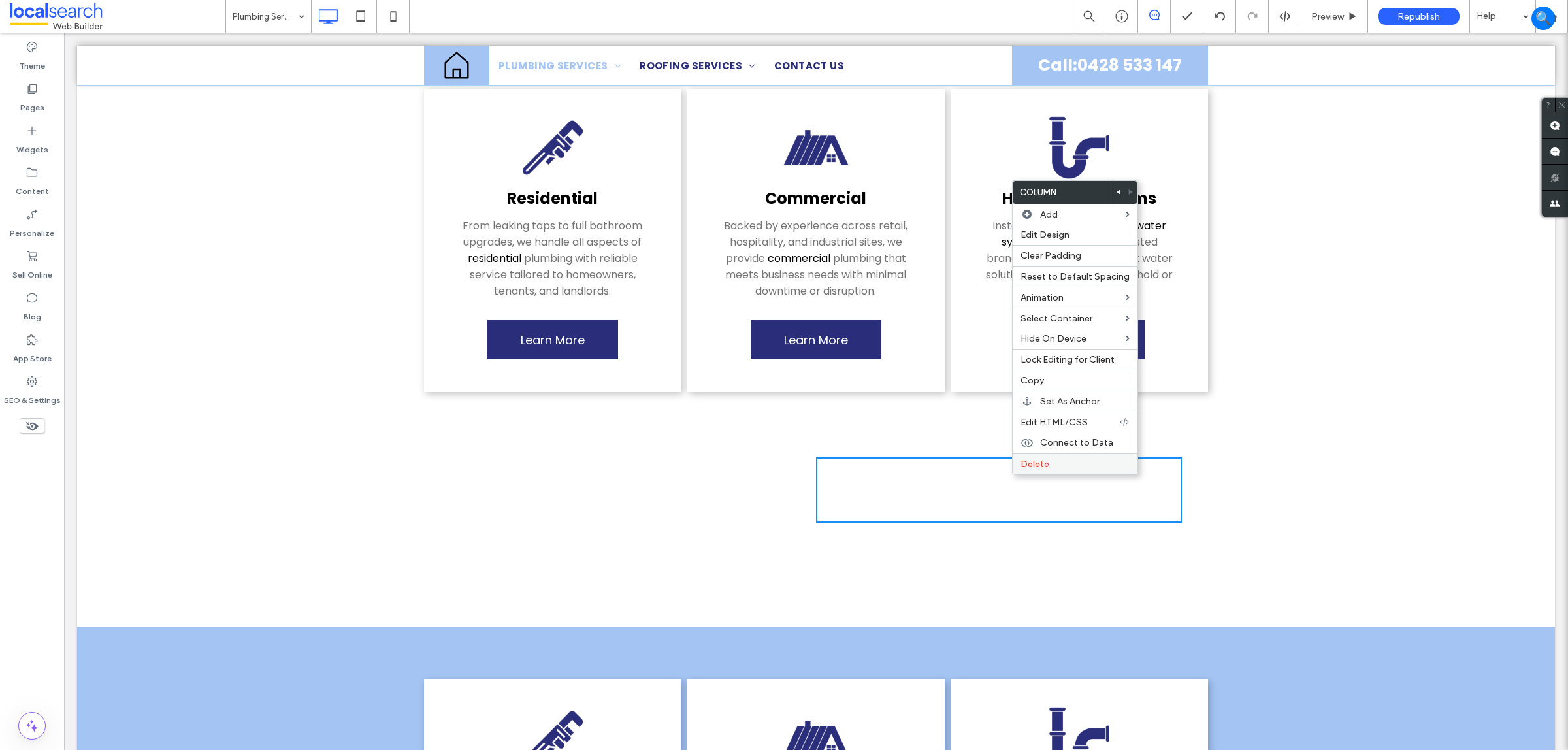
click at [1082, 464] on div "Delete" at bounding box center [1075, 463] width 125 height 20
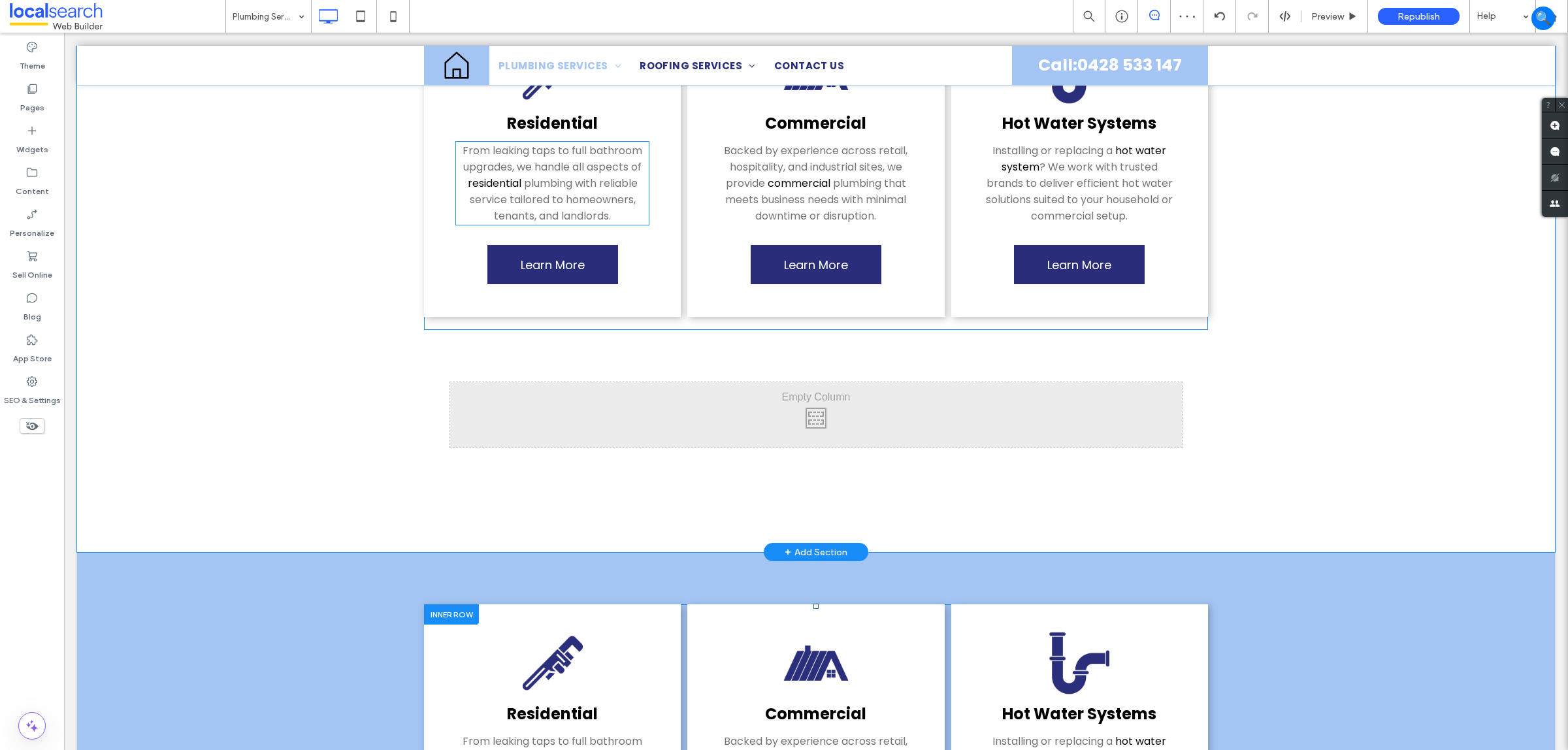
scroll to position [408, 0]
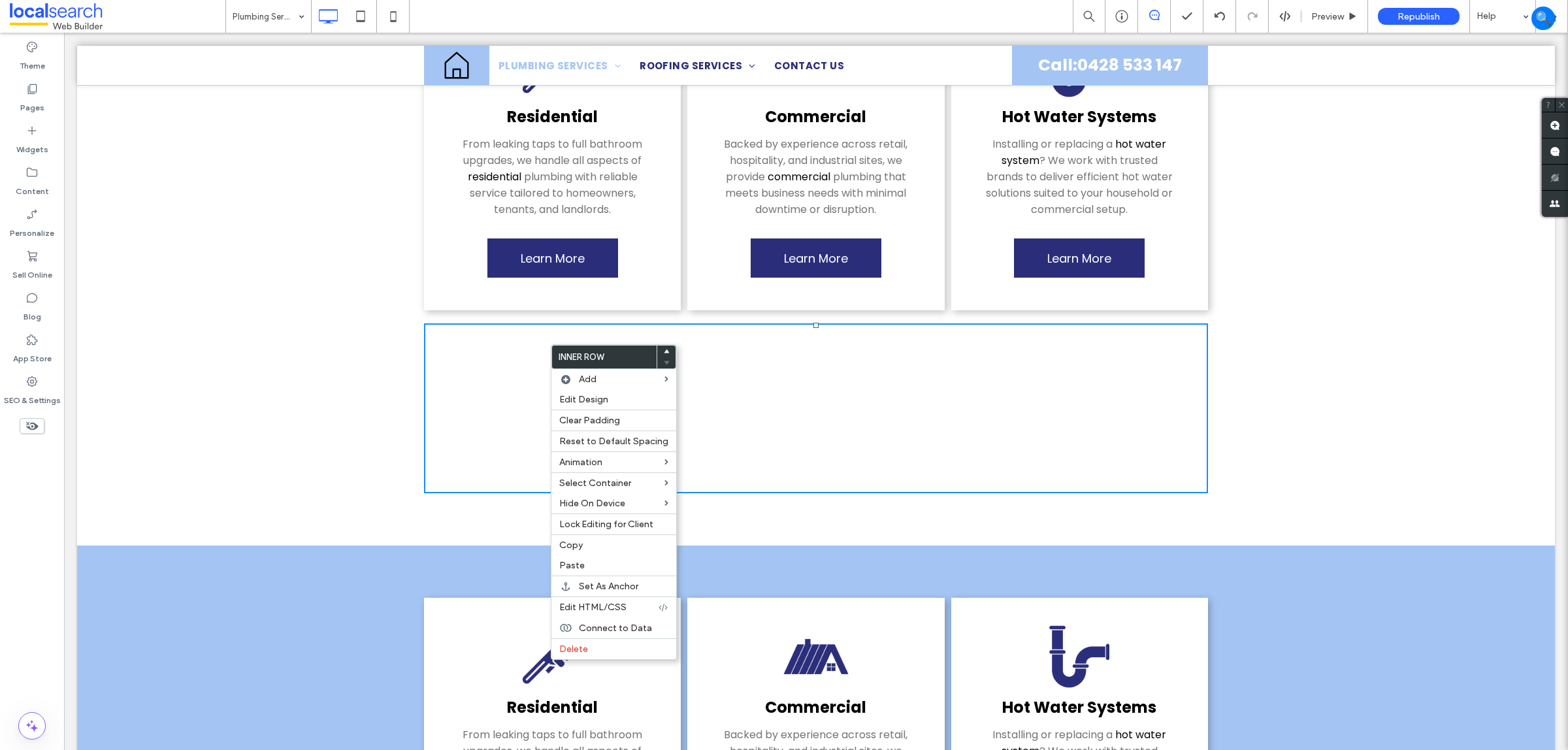
click at [329, 481] on div "Click To Paste Click To Paste Residential From leaking taps to full bathroom up…" at bounding box center [816, 249] width 1478 height 591
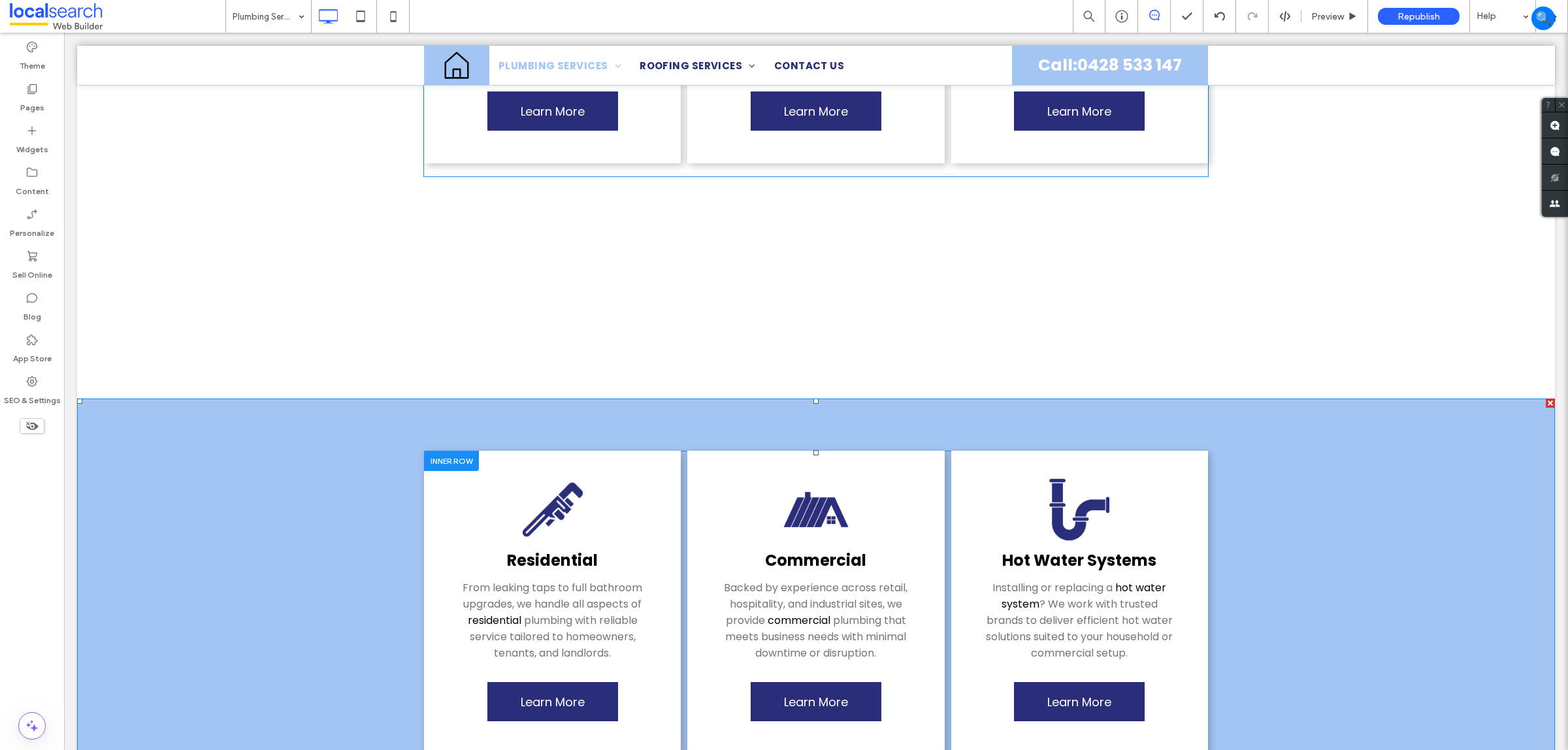
scroll to position [735, 0]
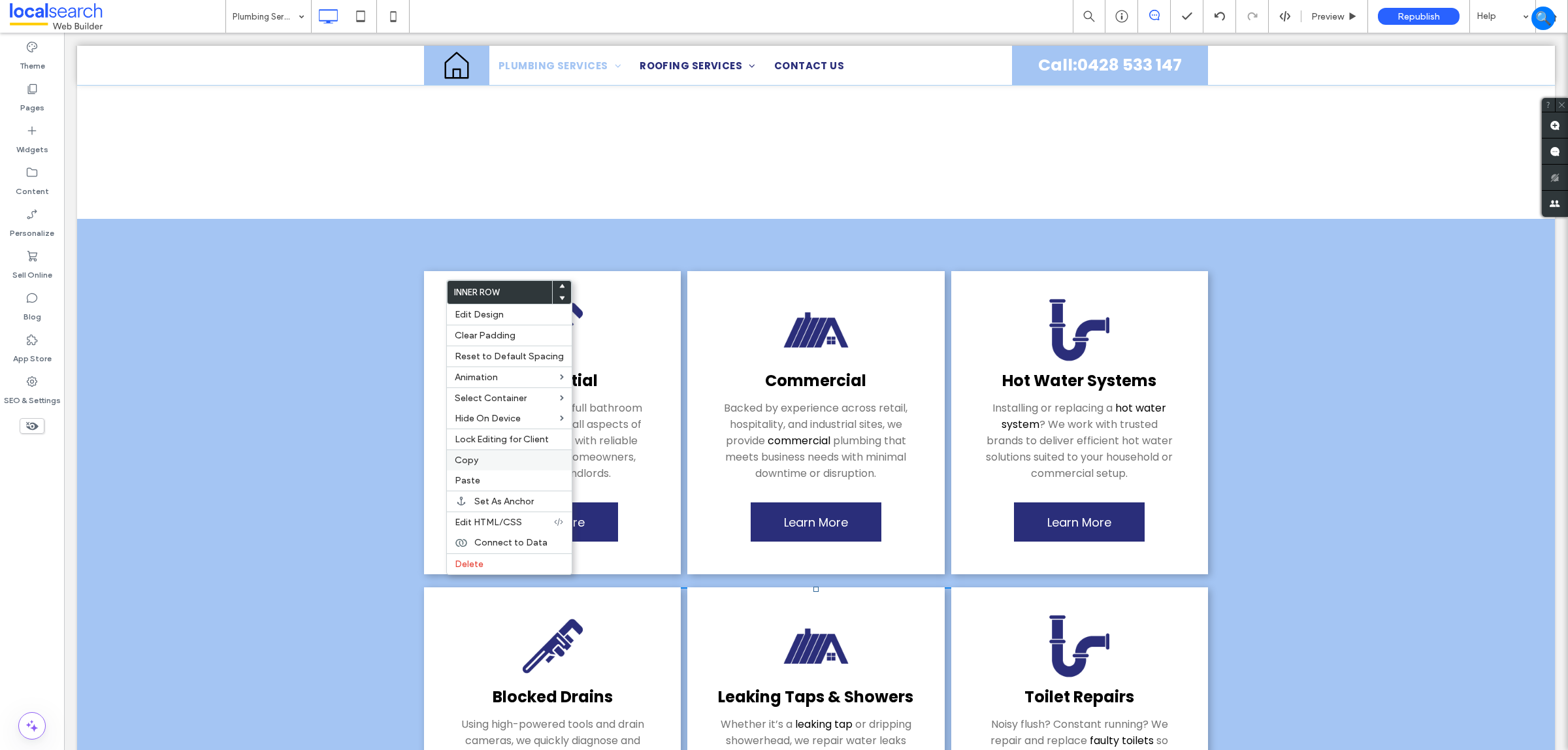
click at [489, 464] on label "Copy" at bounding box center [509, 460] width 109 height 11
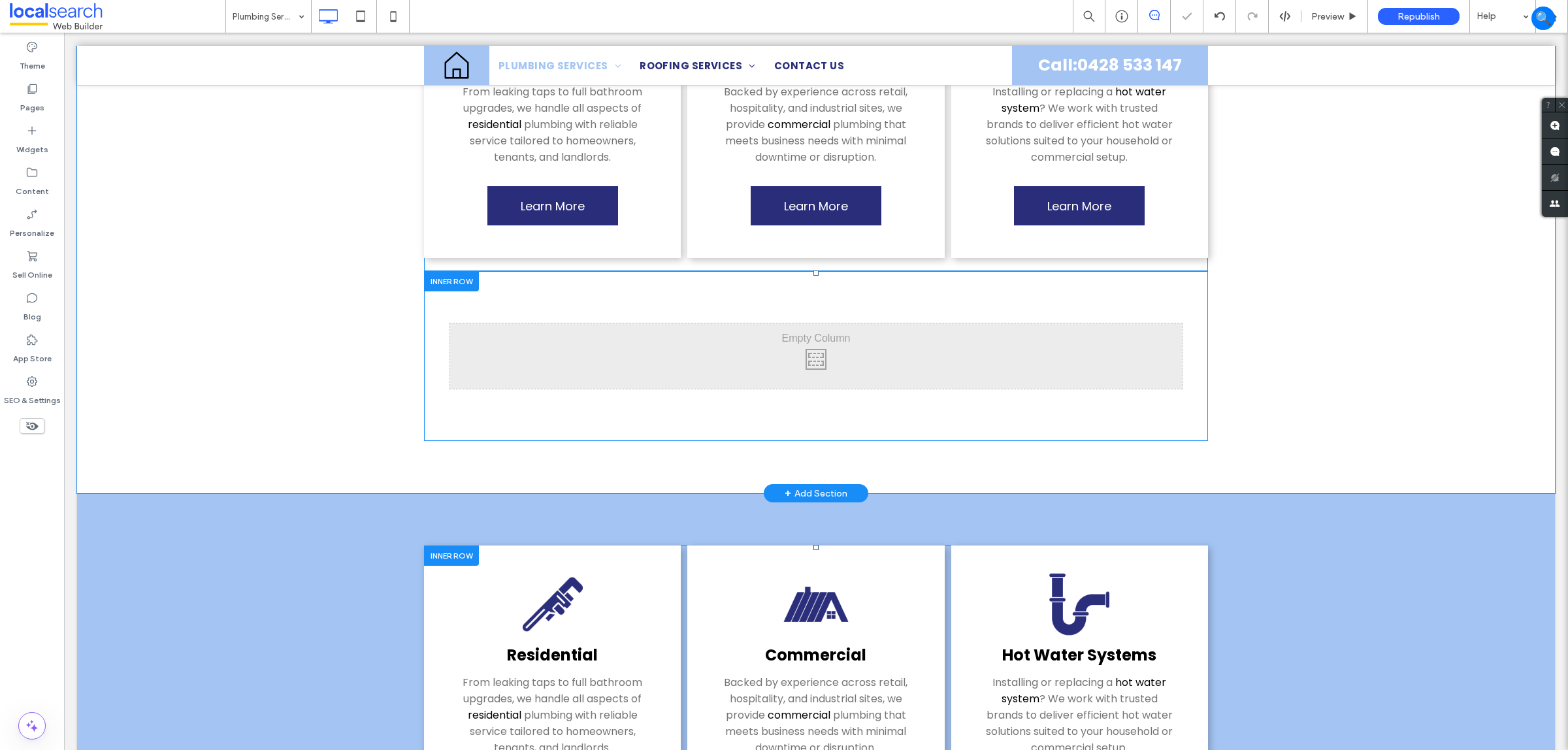
scroll to position [408, 0]
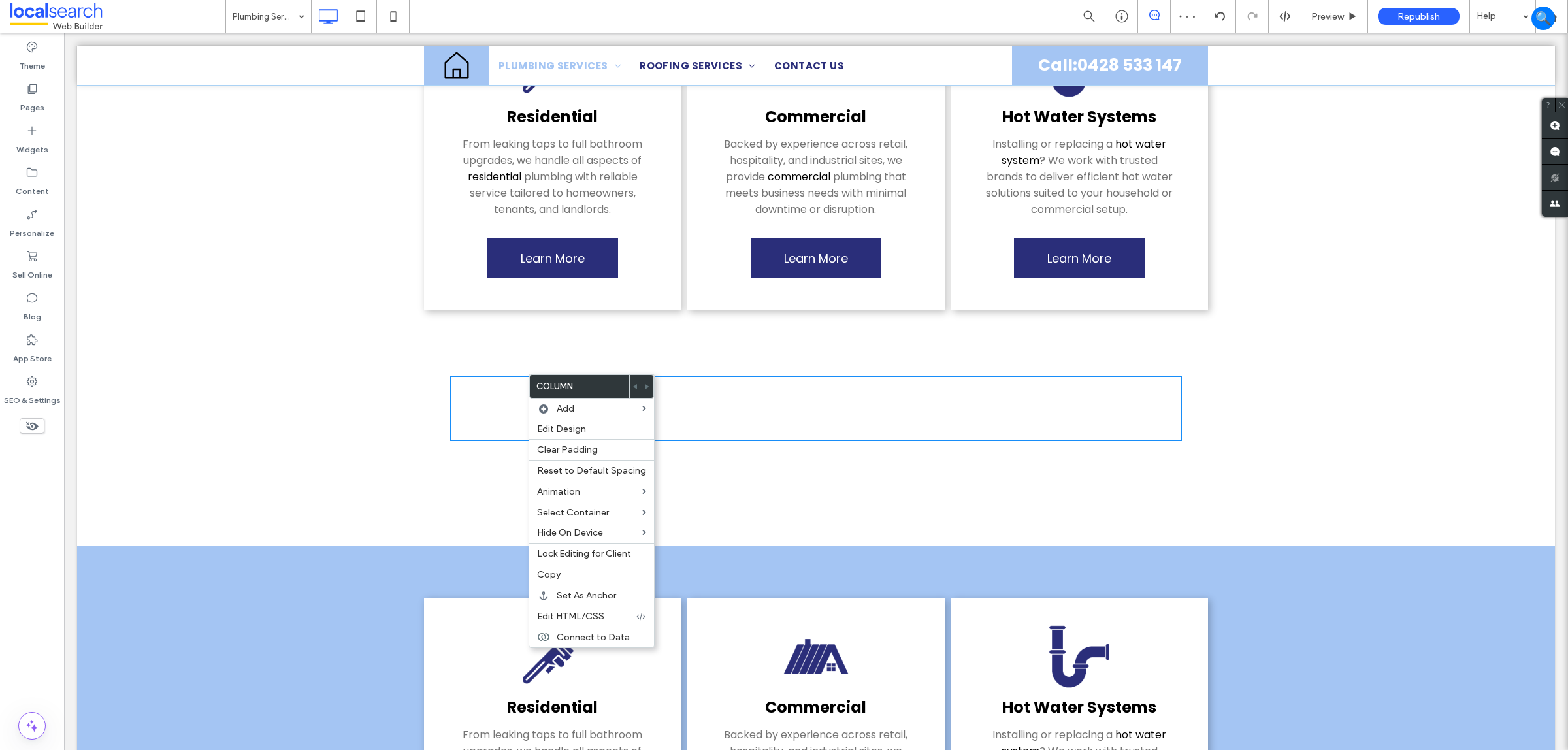
click at [445, 339] on div "Click To Paste Click To Paste" at bounding box center [816, 408] width 784 height 170
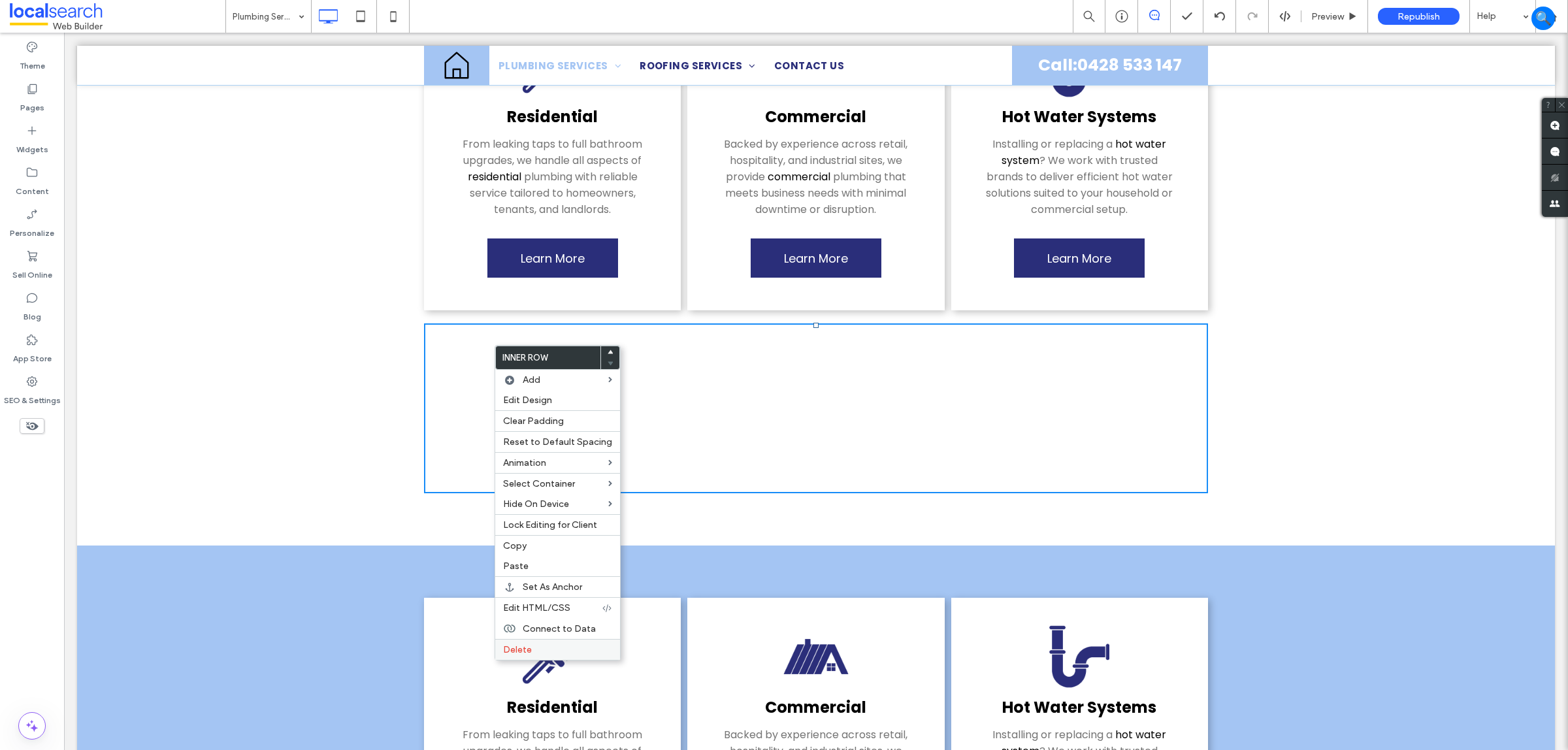
click at [539, 656] on label "Delete" at bounding box center [558, 649] width 109 height 11
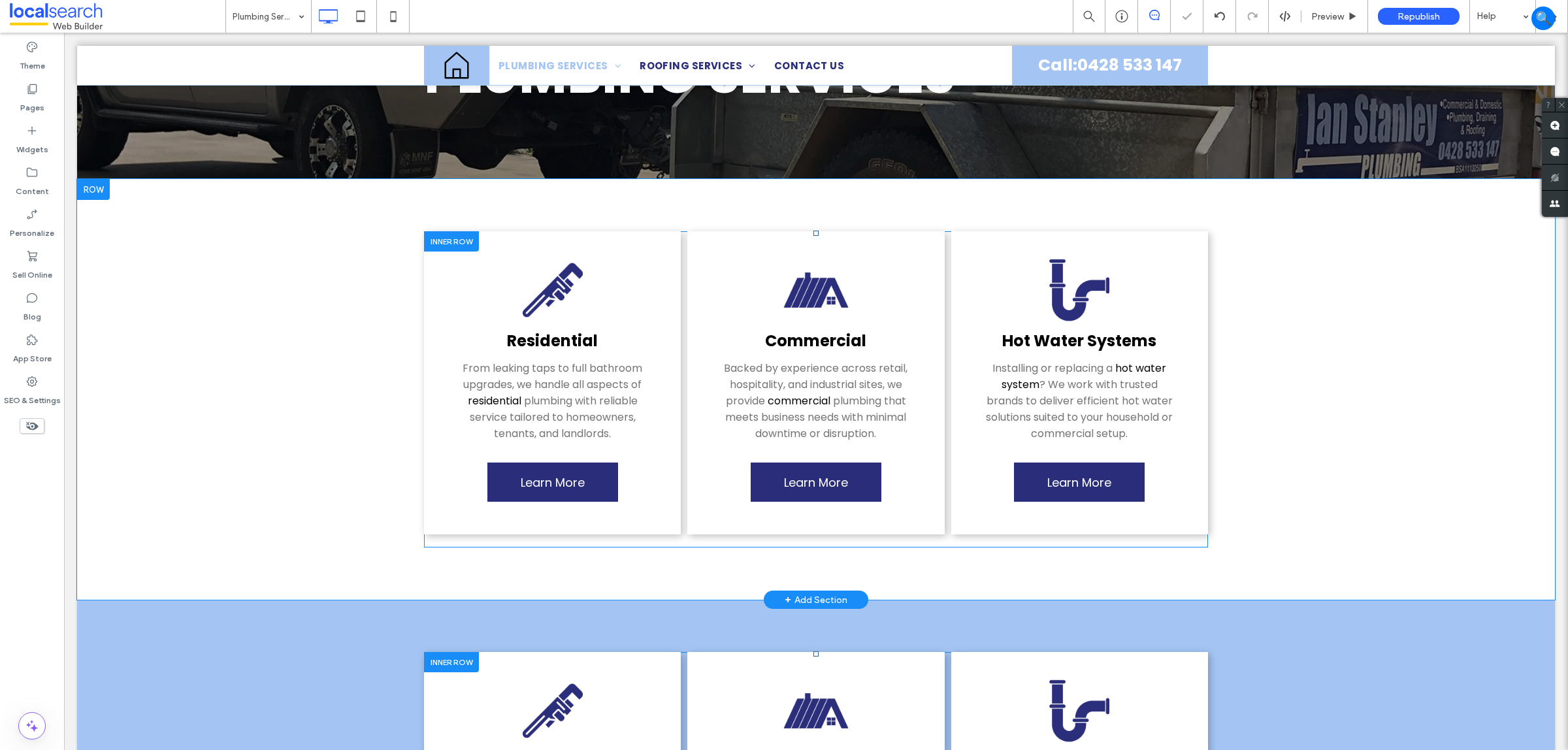
scroll to position [163, 0]
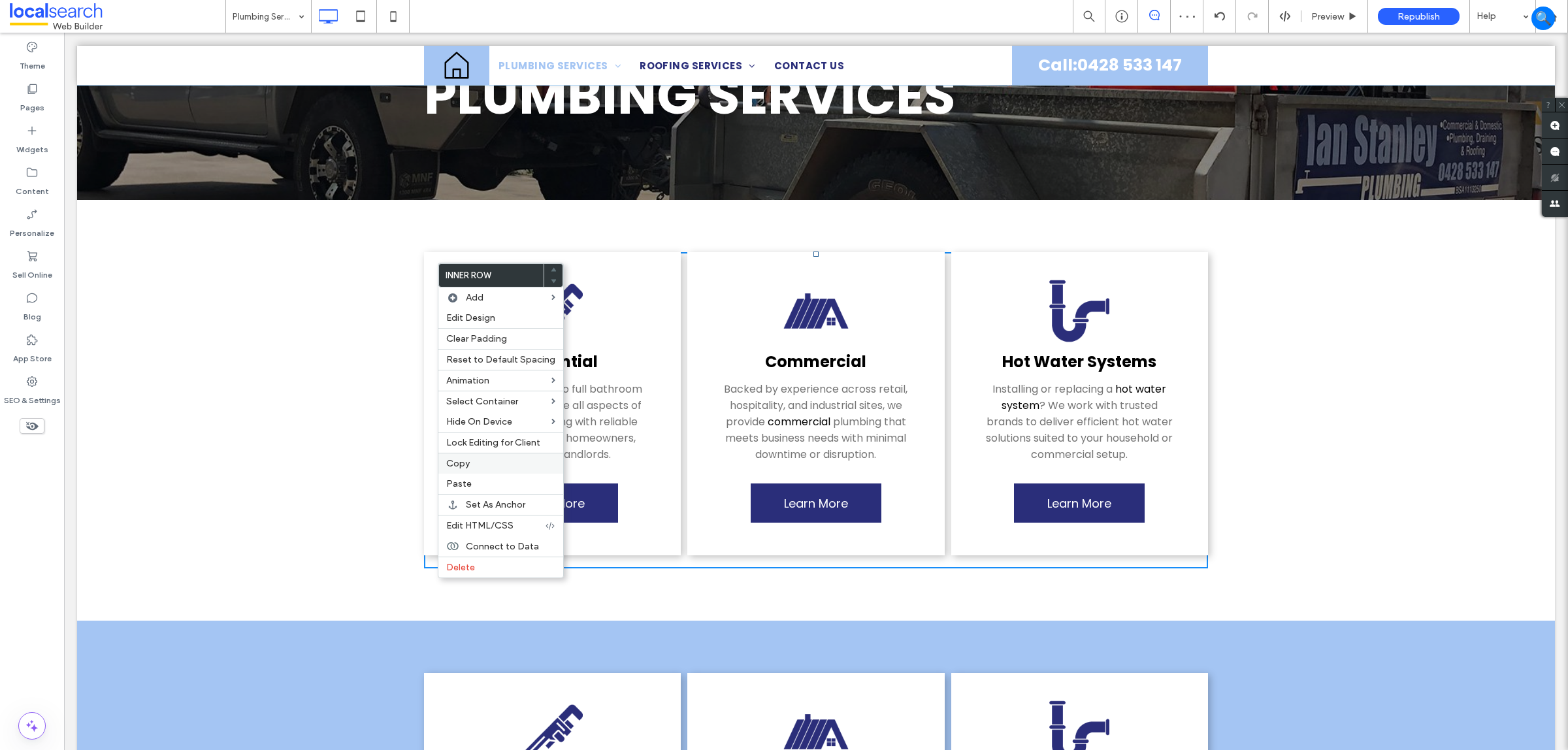
click at [494, 464] on label "Copy" at bounding box center [501, 463] width 109 height 11
click at [488, 482] on label "Paste" at bounding box center [501, 476] width 109 height 11
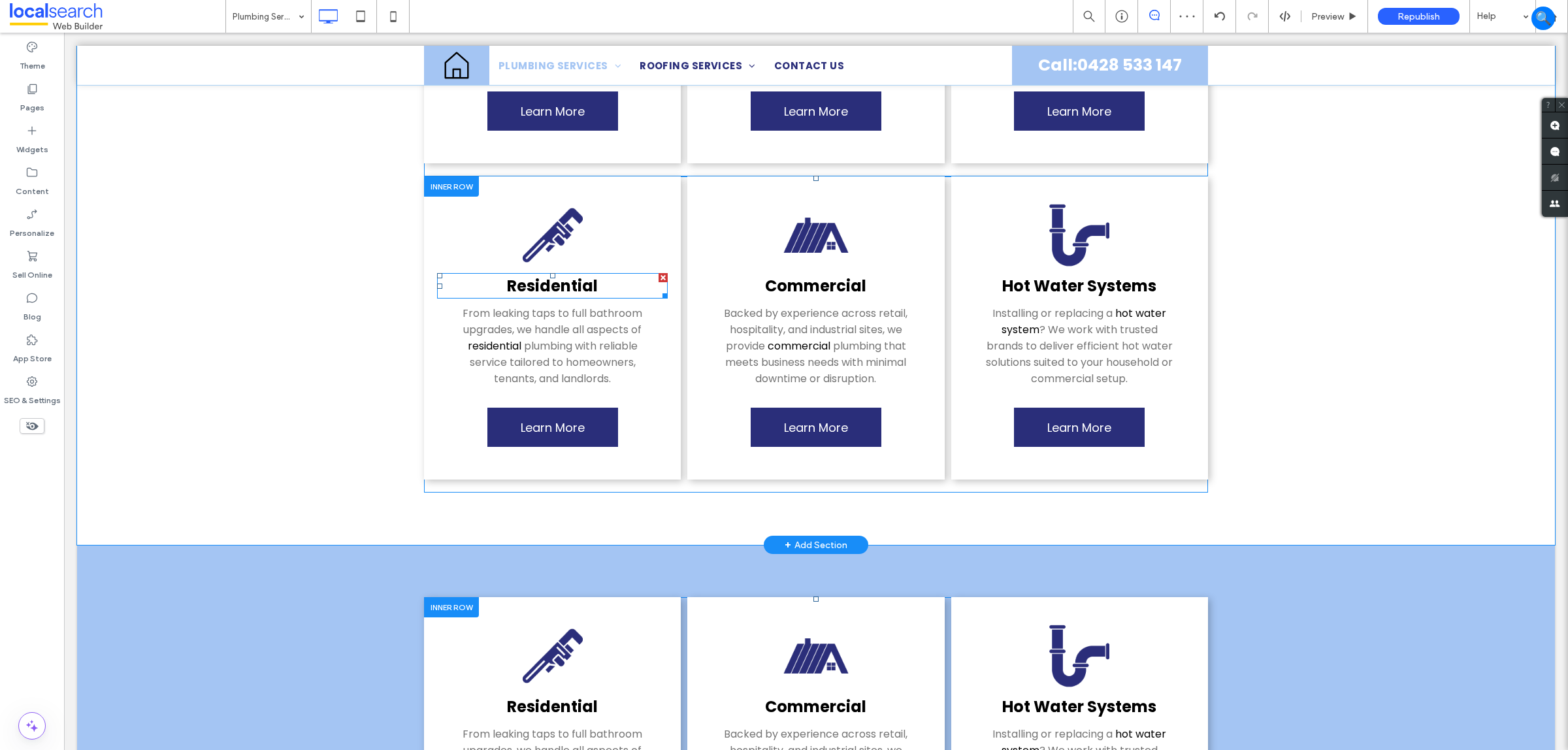
scroll to position [572, 0]
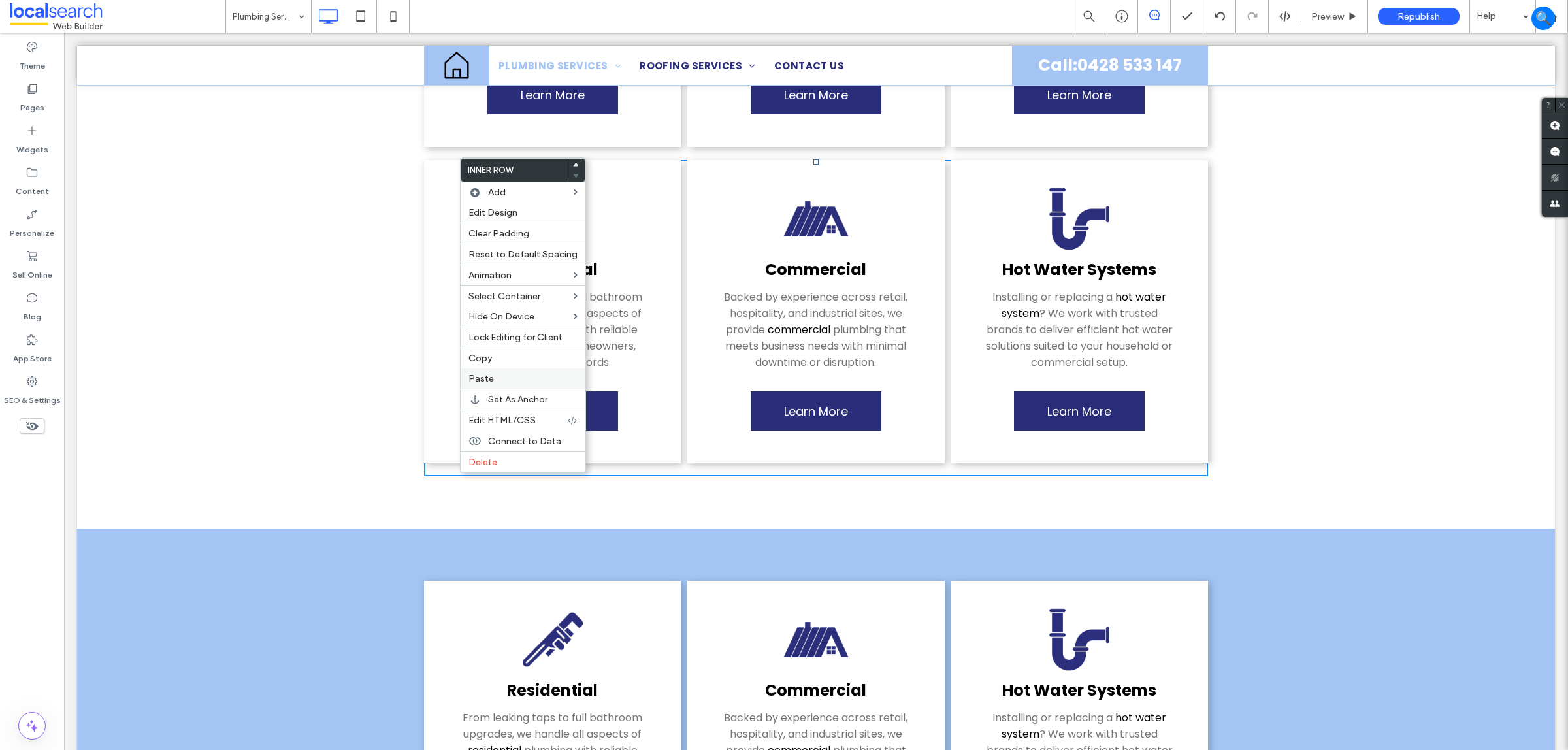
click at [497, 384] on label "Paste" at bounding box center [523, 379] width 109 height 11
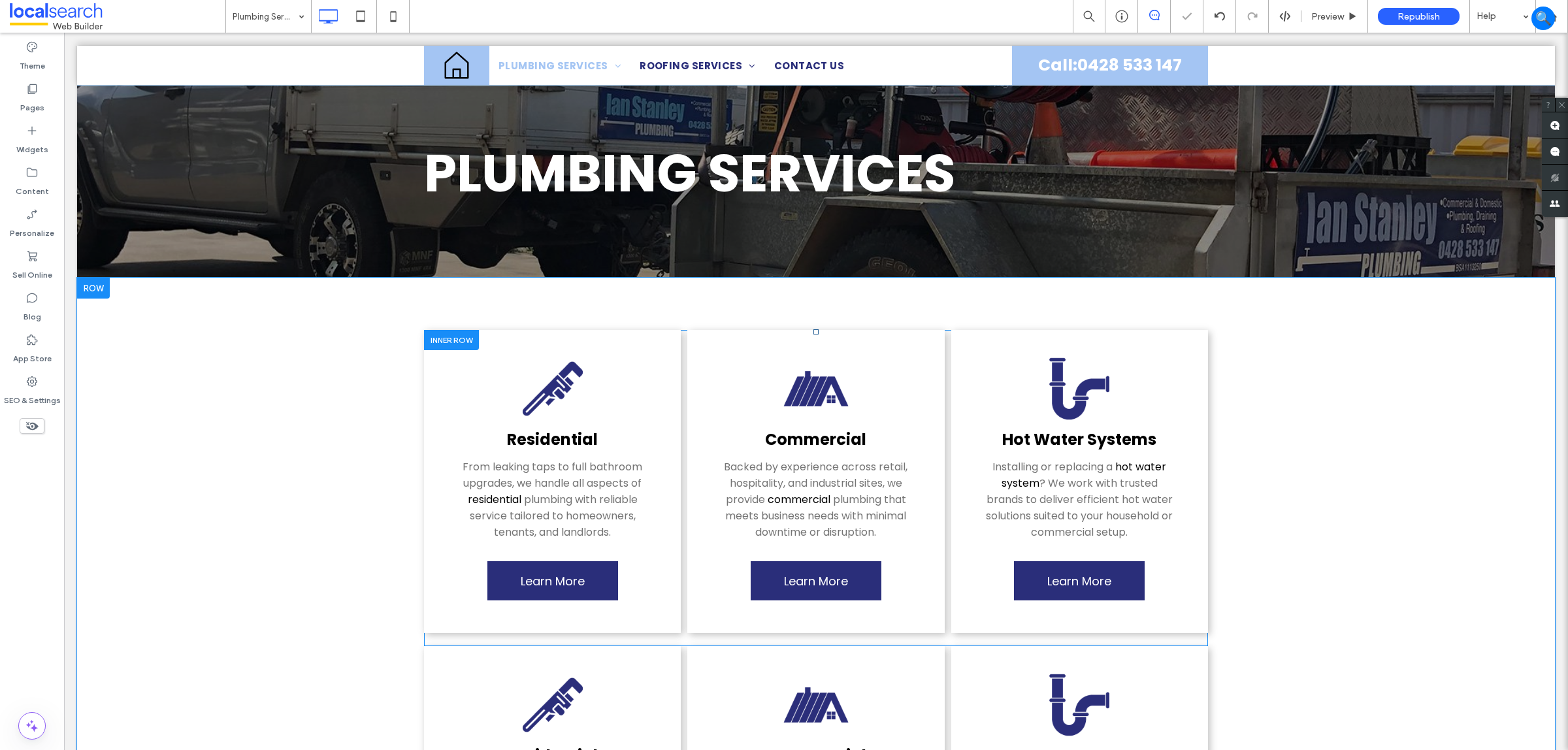
scroll to position [82, 0]
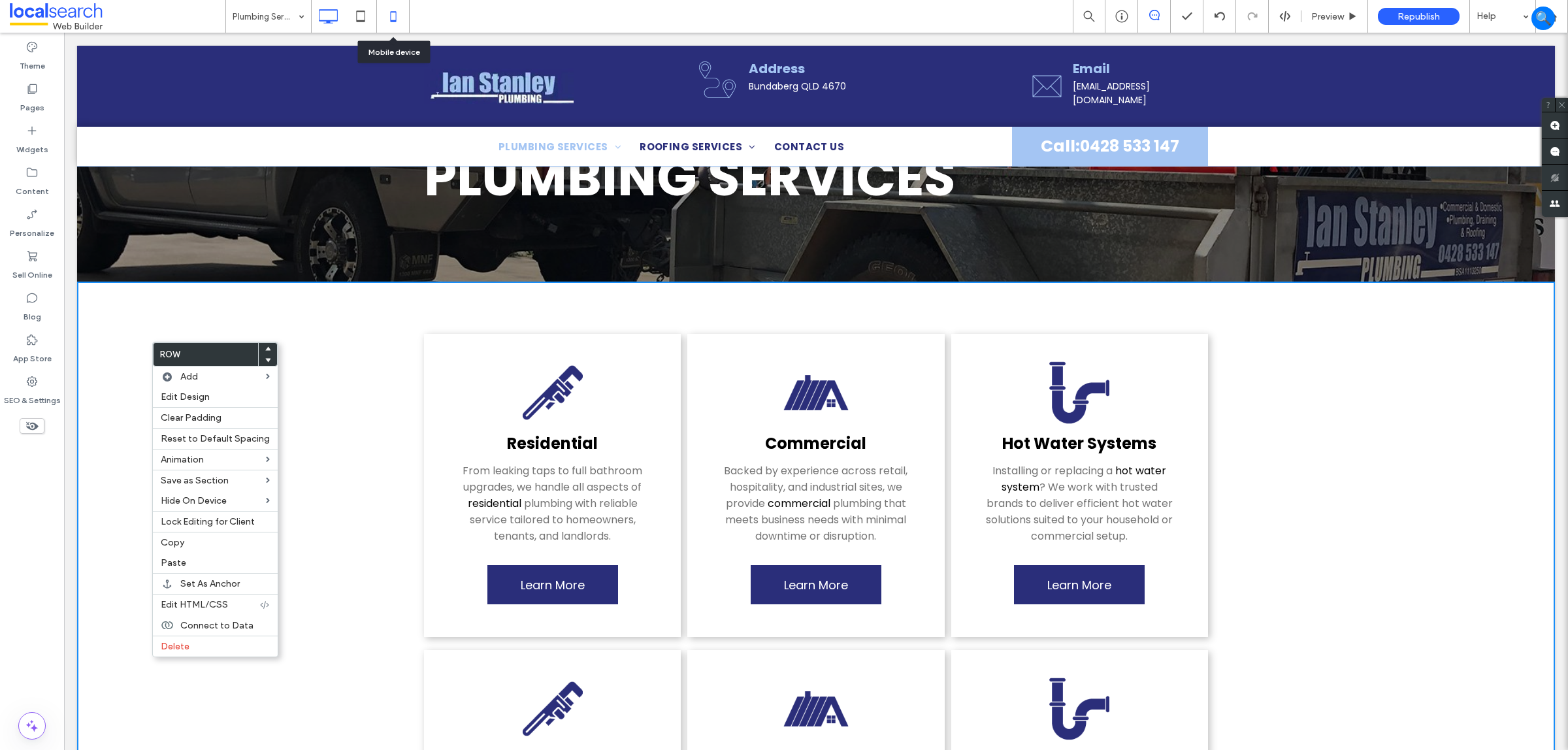
click at [394, 15] on icon at bounding box center [393, 16] width 26 height 26
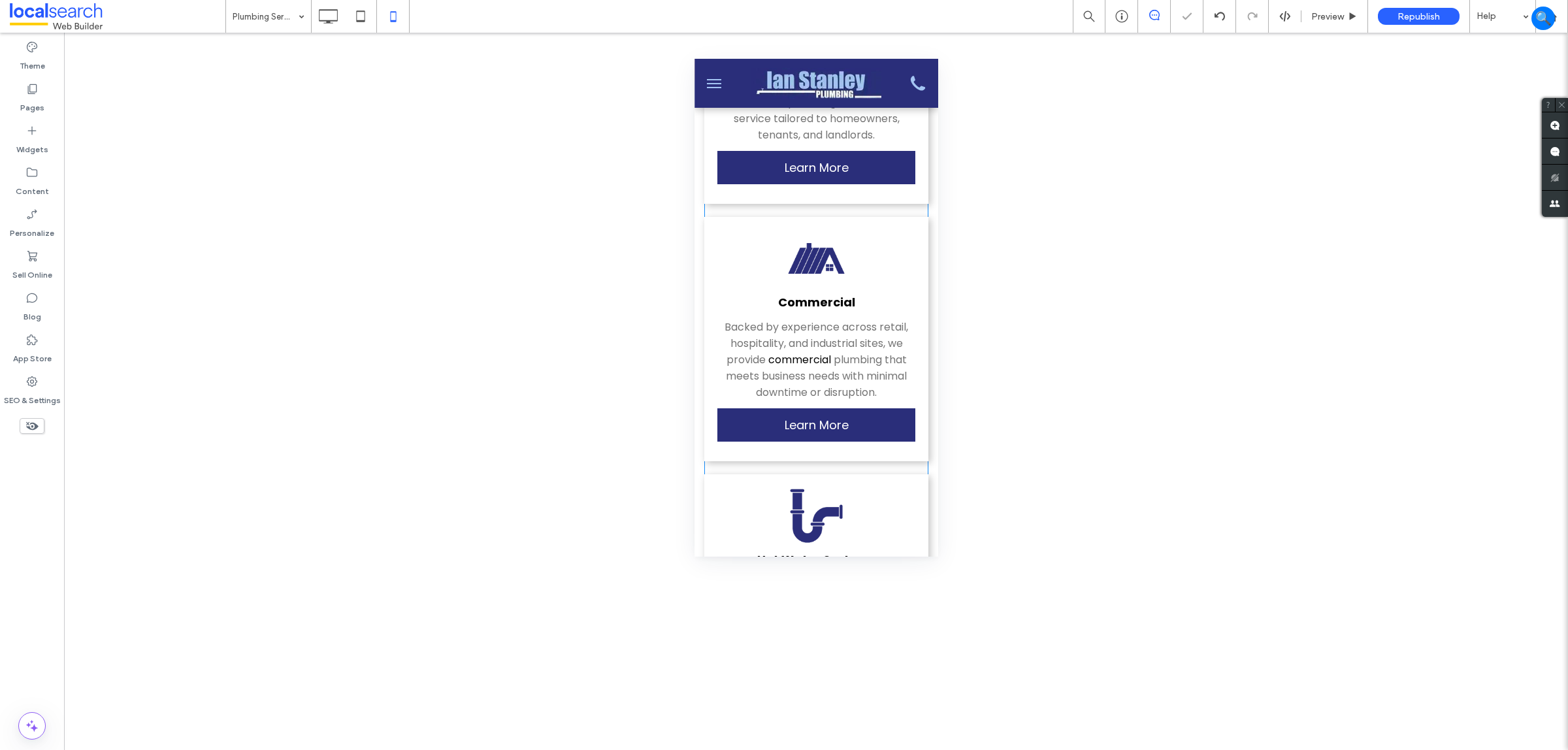
scroll to position [0, 0]
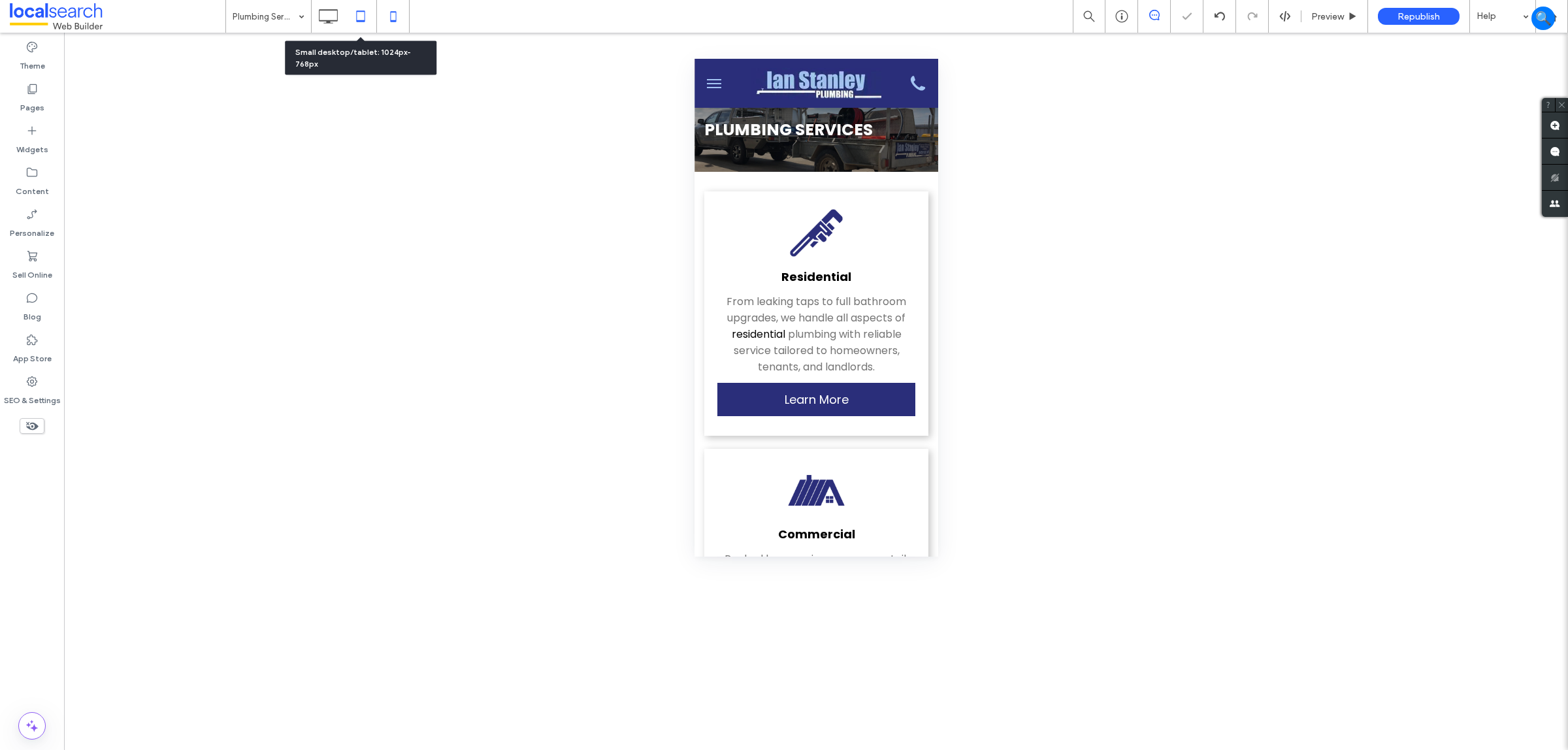
click at [355, 20] on icon at bounding box center [360, 16] width 26 height 26
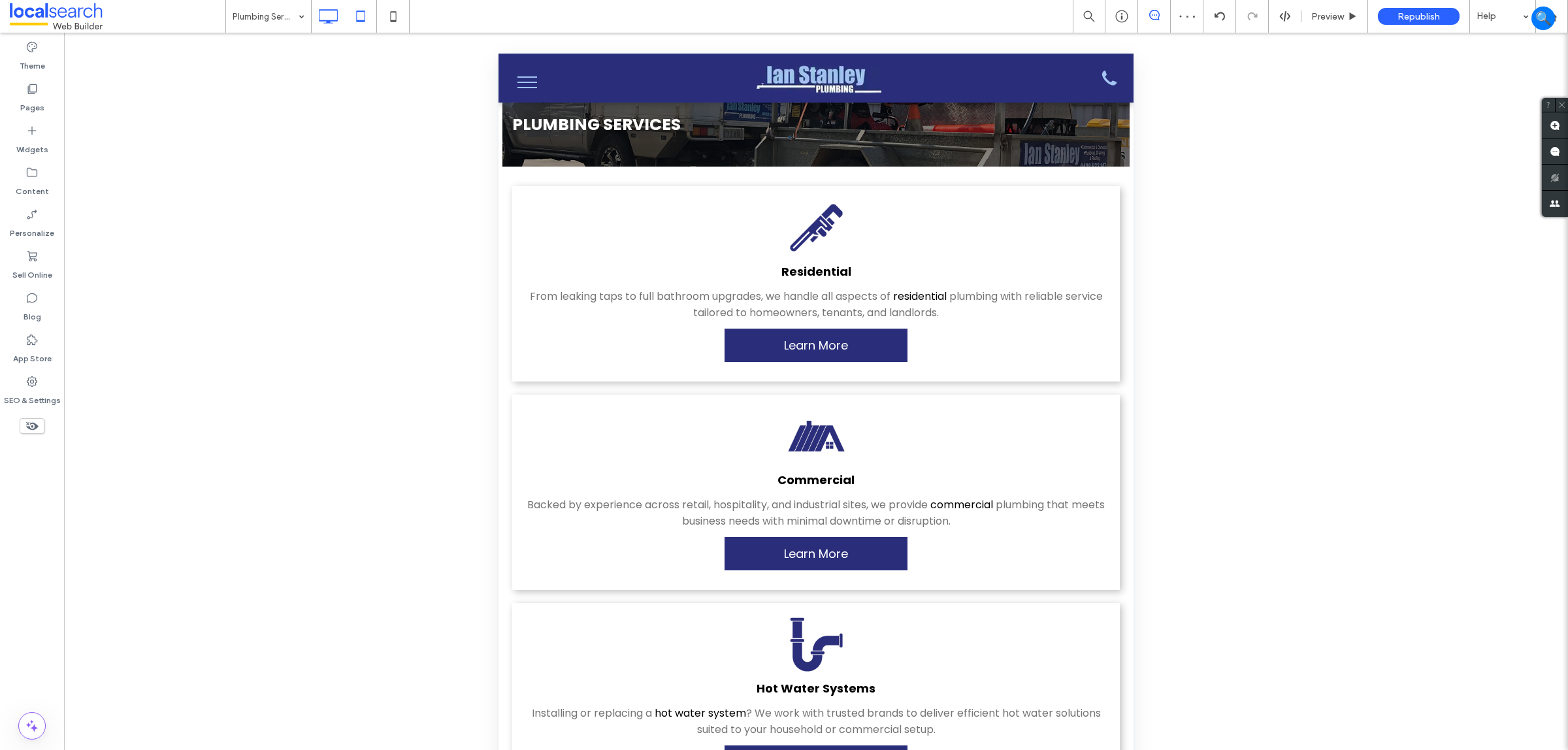
click at [318, 13] on icon at bounding box center [328, 16] width 26 height 26
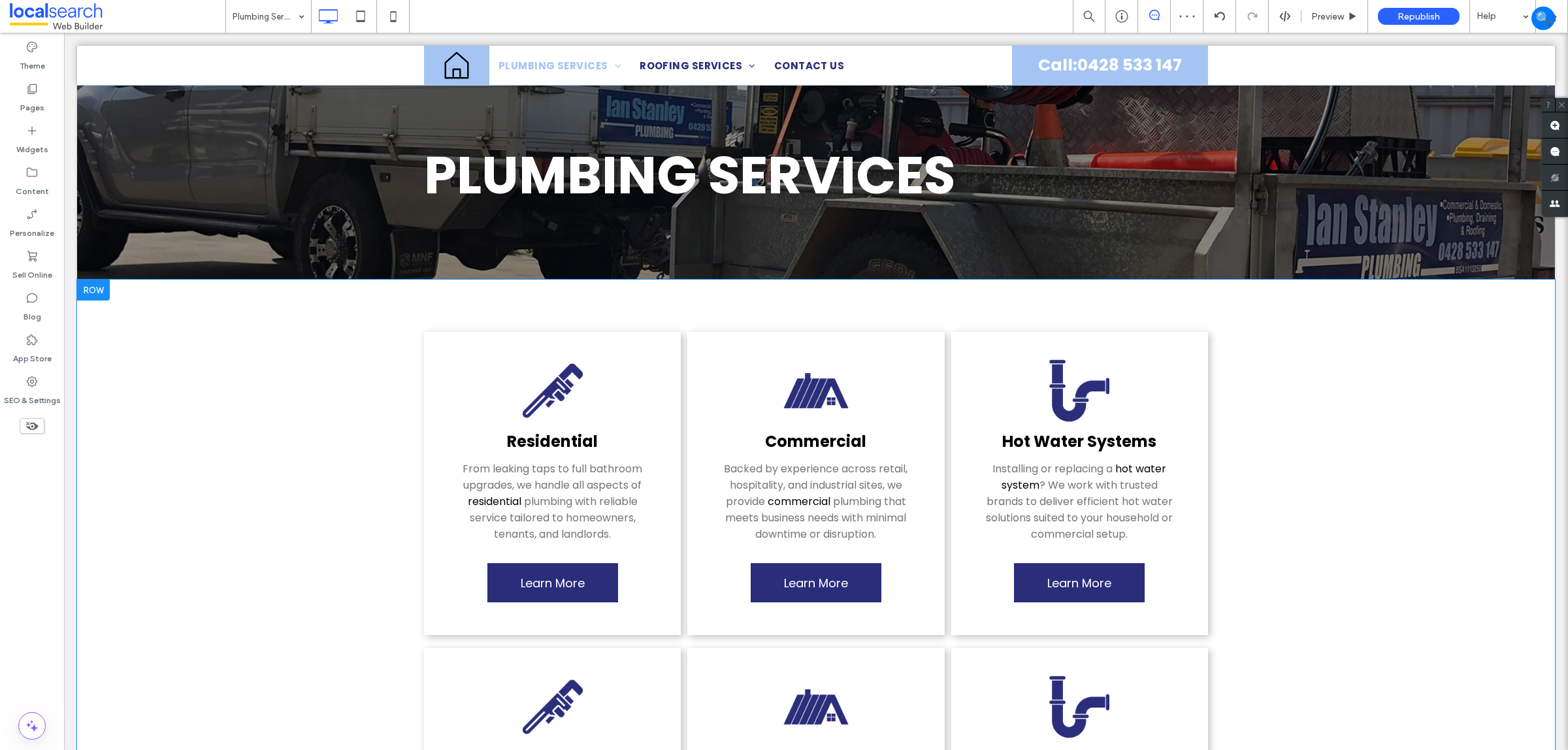
scroll to position [245, 0]
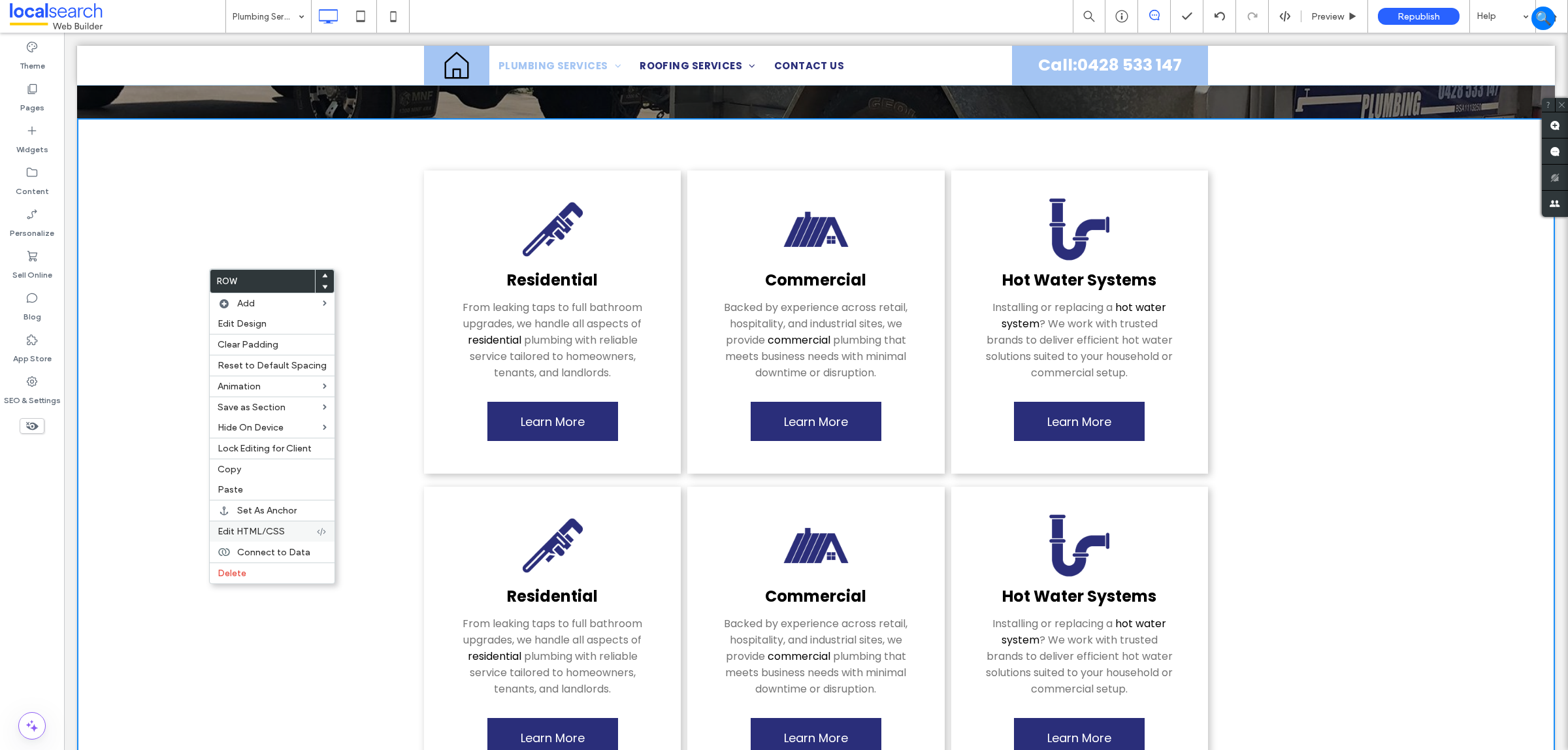
click at [291, 534] on label "Edit HTML/CSS" at bounding box center [266, 531] width 99 height 11
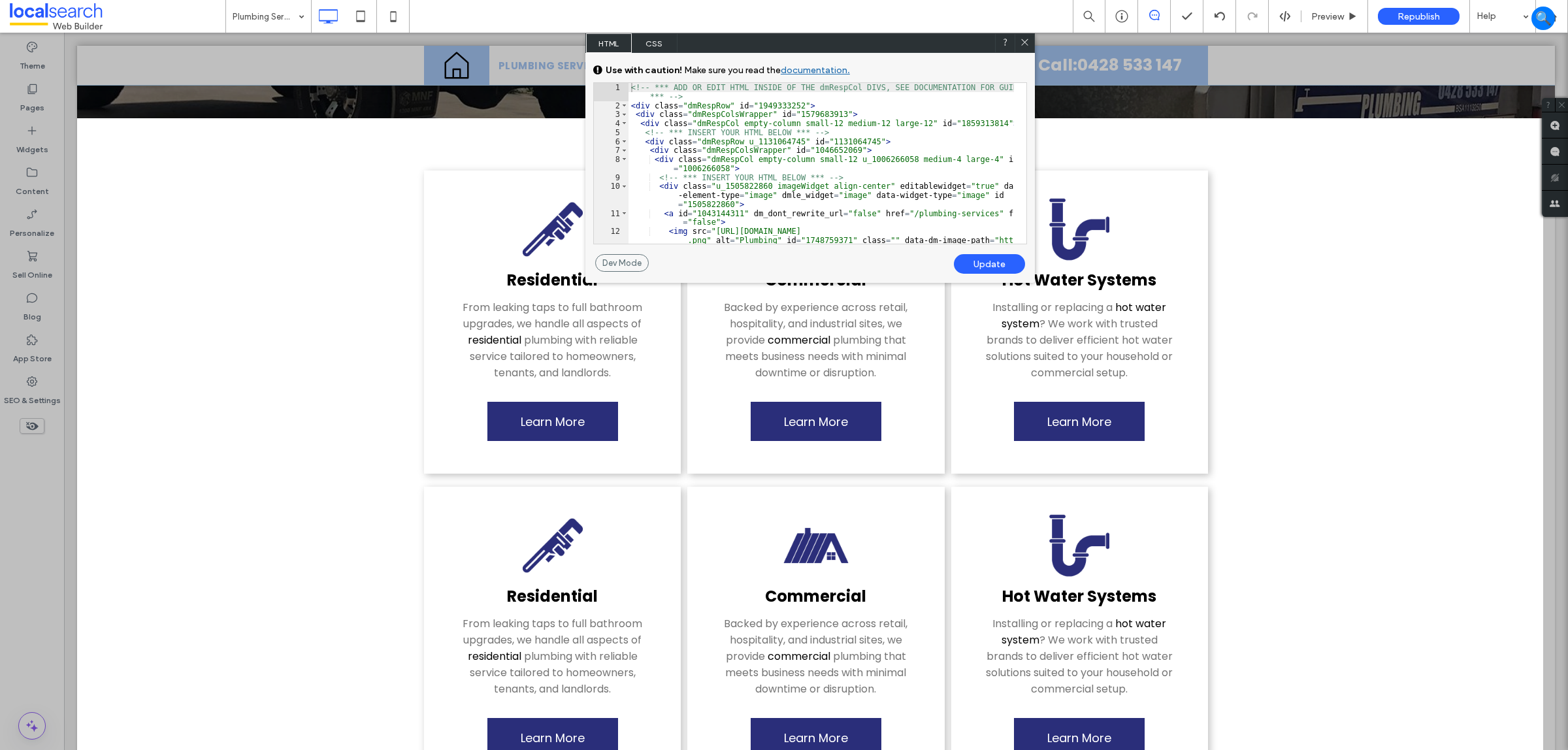
click at [723, 108] on div "<!-- *** ADD OR EDIT HTML INSIDE OF THE dmRespCol DIVS, SEE DOCUMENTATION FOR G…" at bounding box center [821, 185] width 386 height 206
click at [789, 102] on div "<!-- *** ADD OR EDIT HTML INSIDE OF THE dmRespCol DIVS, SEE DOCUMENTATION FOR G…" at bounding box center [821, 185] width 386 height 206
type textarea "**"
click at [992, 271] on div "Update" at bounding box center [990, 264] width 71 height 20
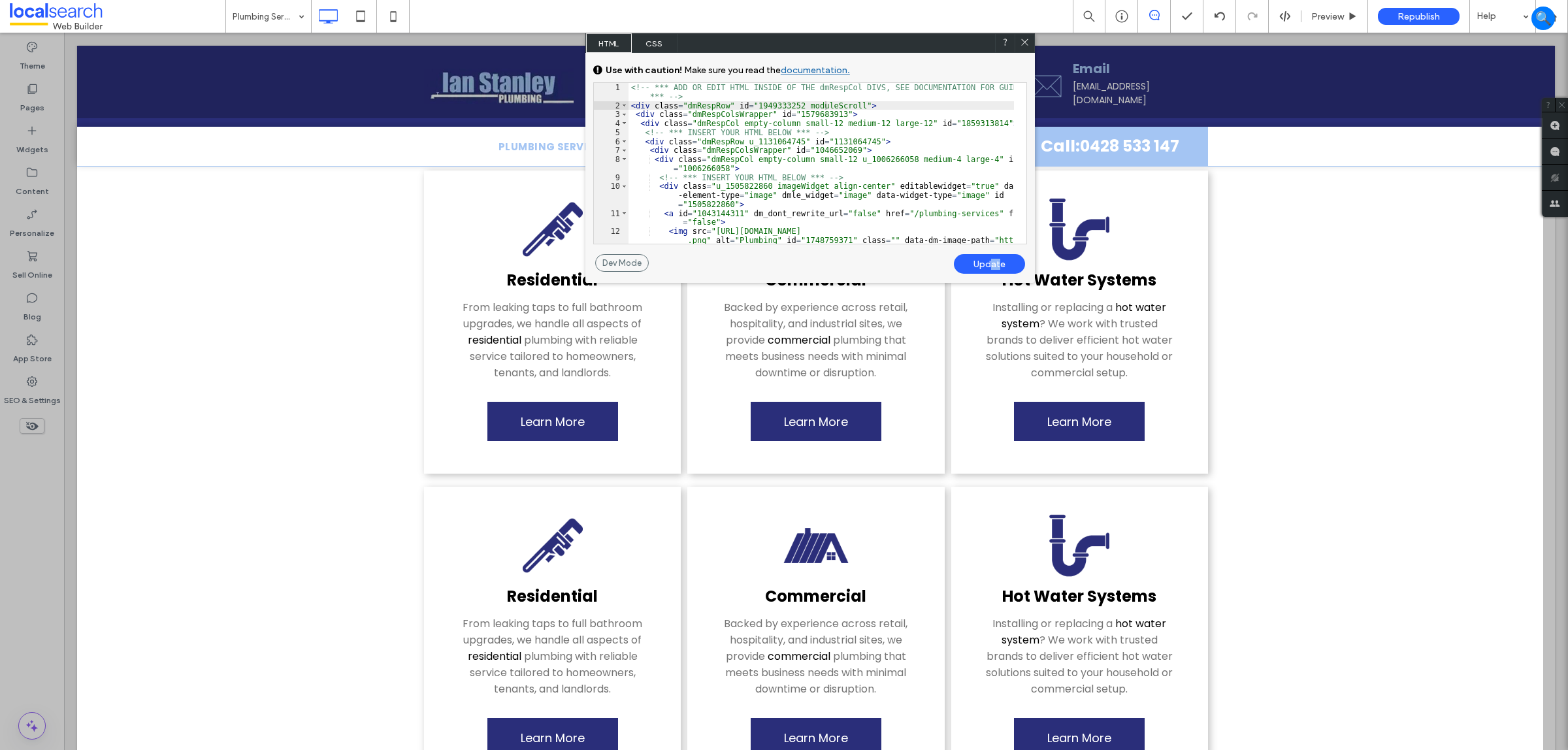
click at [1029, 35] on div "No Alt Text (title tag missing)." at bounding box center [1025, 43] width 20 height 20
click at [392, 13] on icon at bounding box center [393, 16] width 26 height 26
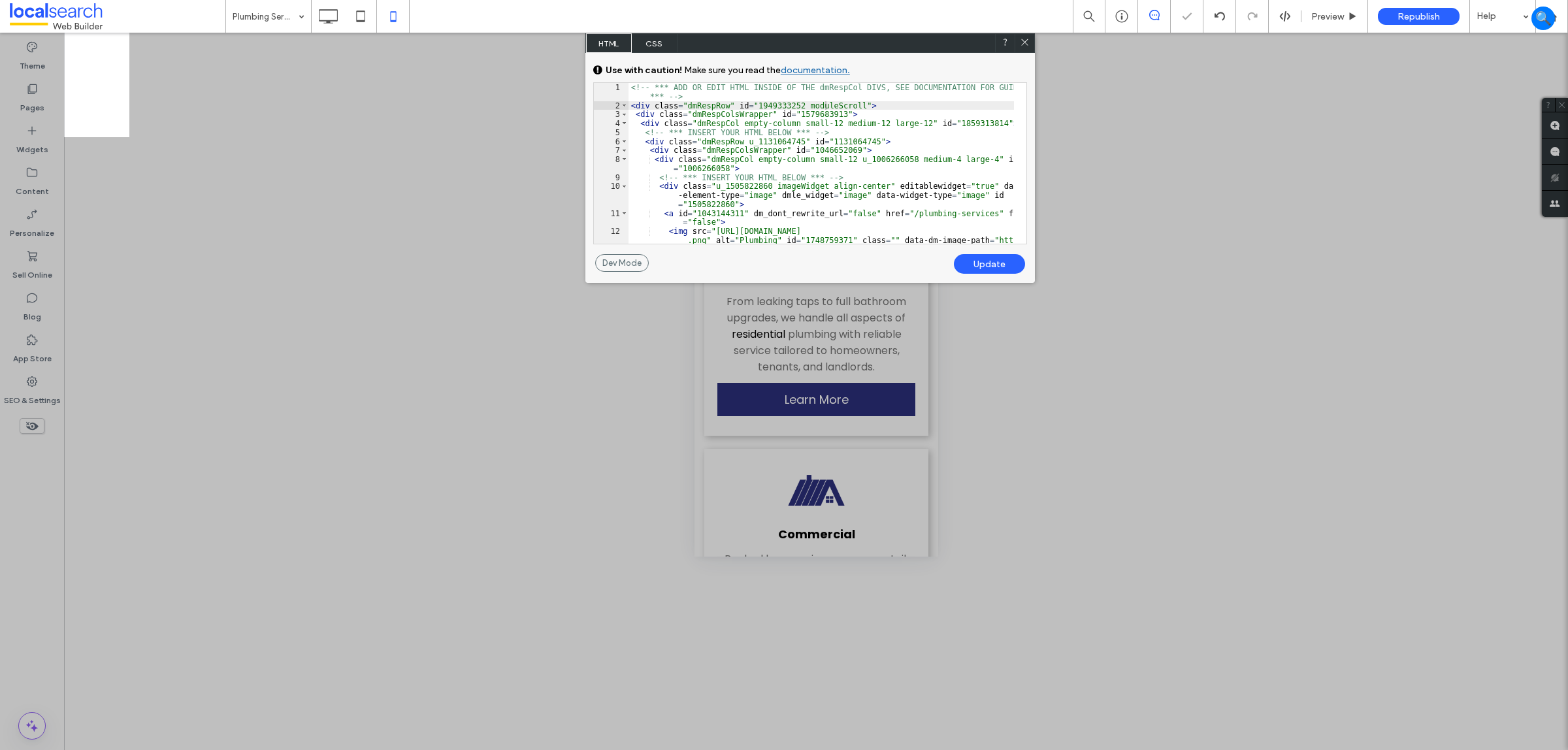
scroll to position [0, 0]
click at [1020, 41] on icon at bounding box center [1025, 42] width 10 height 10
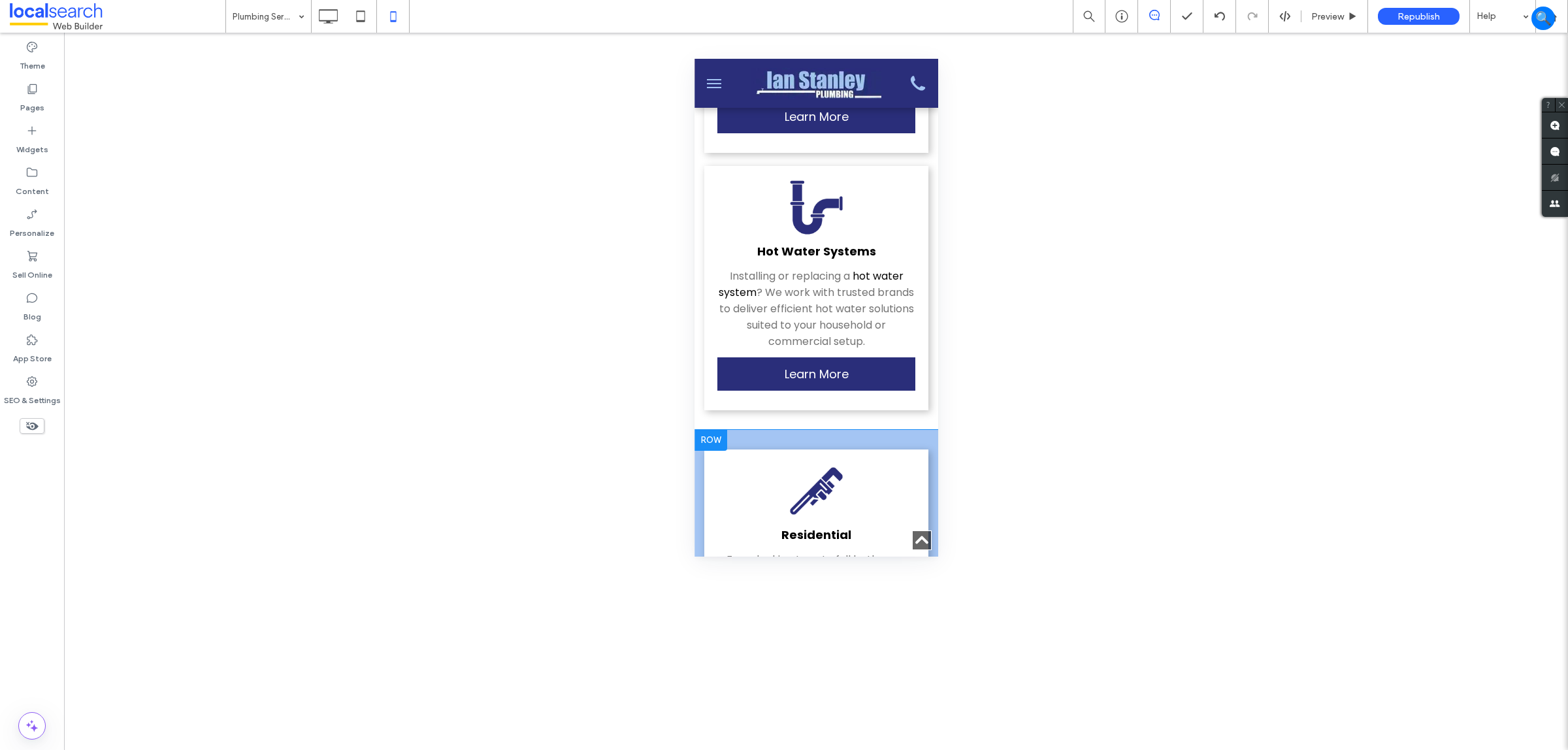
scroll to position [1879, 0]
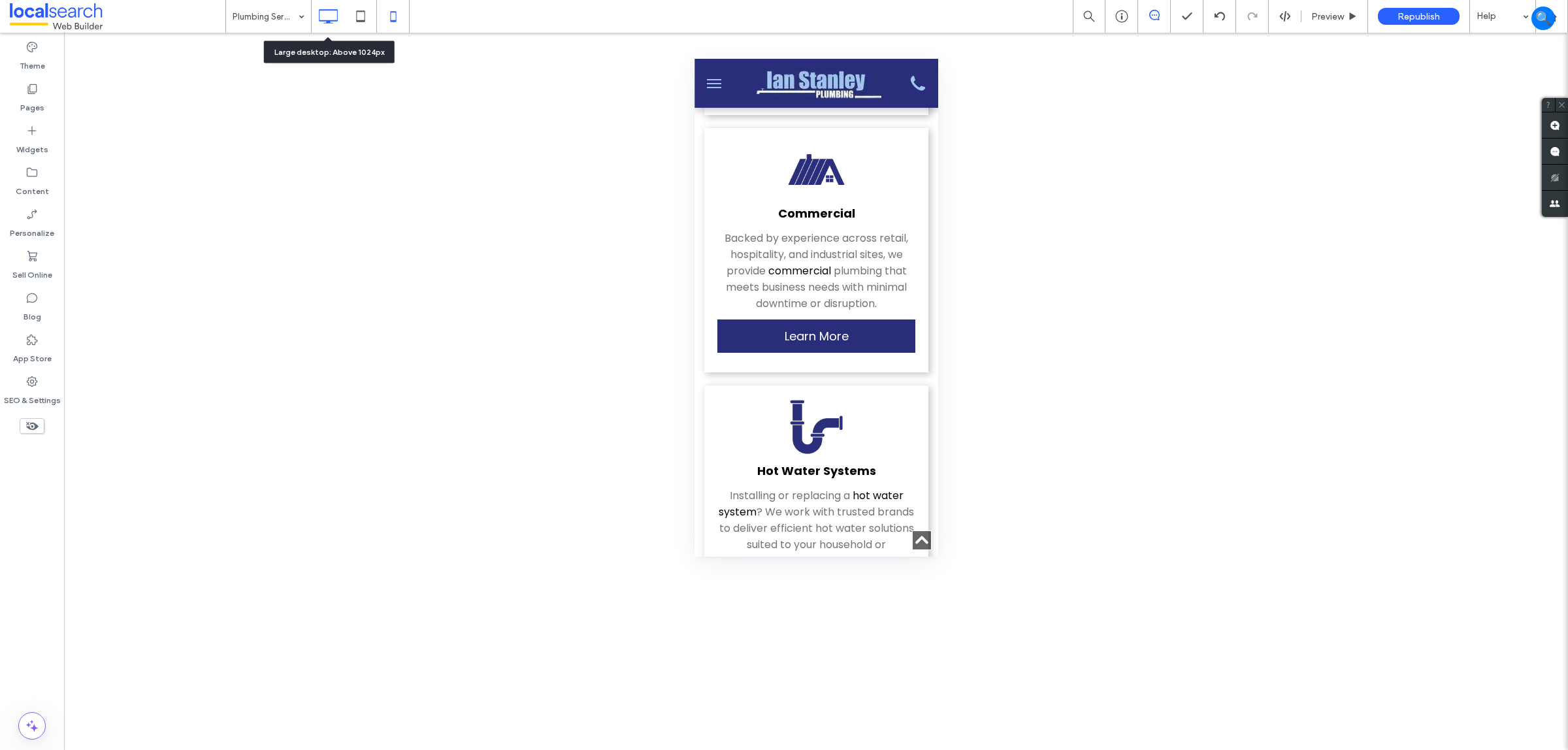
click at [332, 8] on icon at bounding box center [328, 16] width 26 height 26
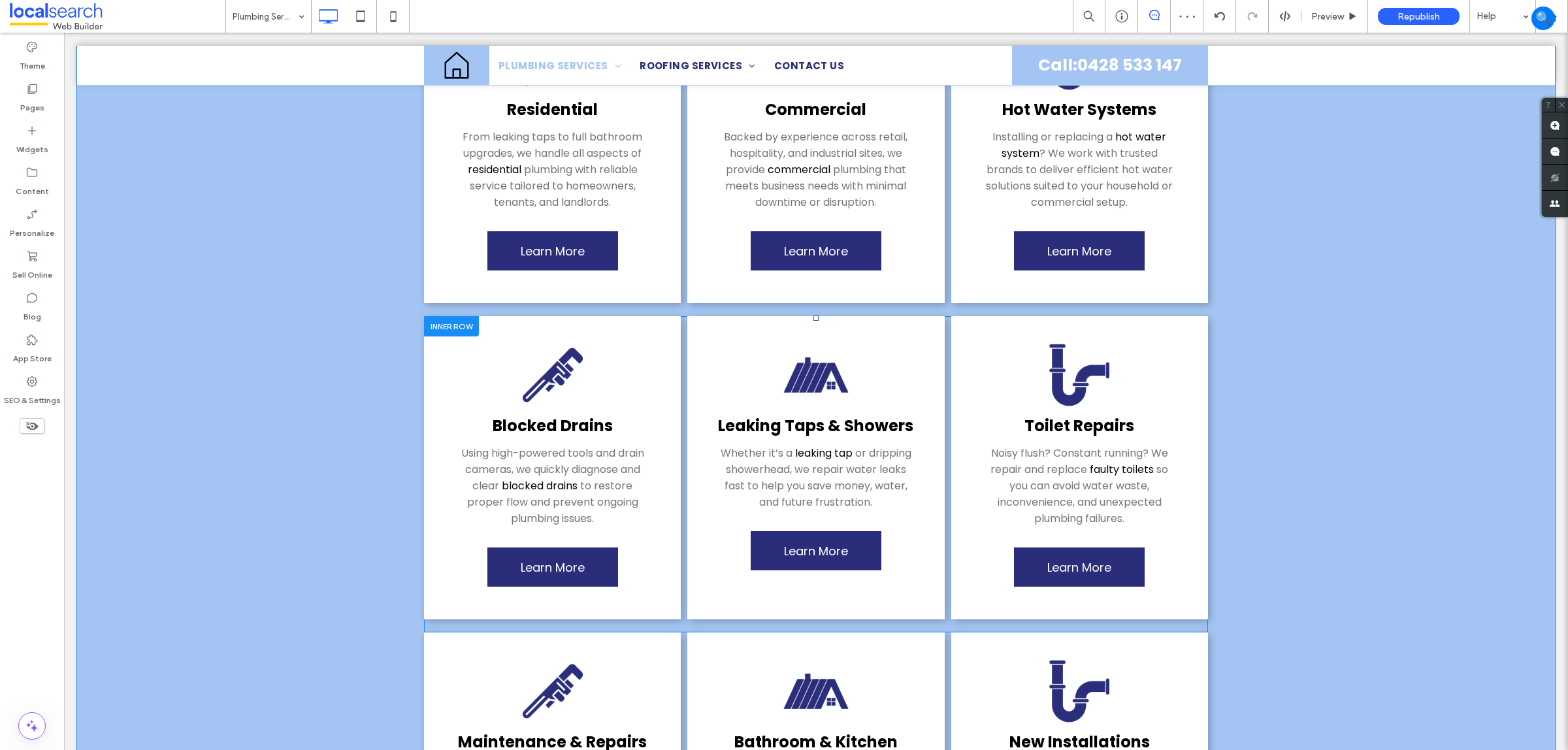
scroll to position [1470, 0]
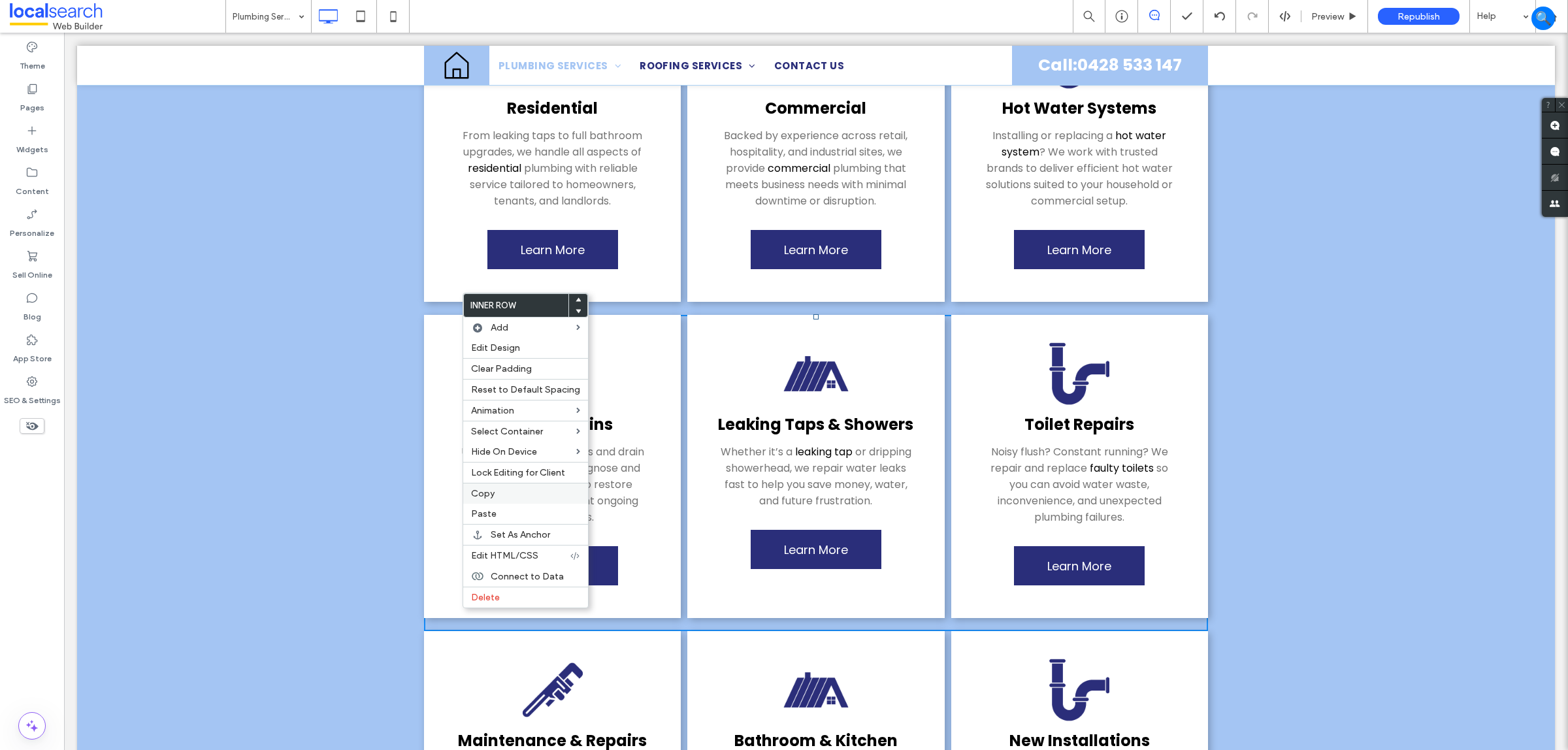
click at [482, 493] on span "Copy" at bounding box center [483, 493] width 23 height 11
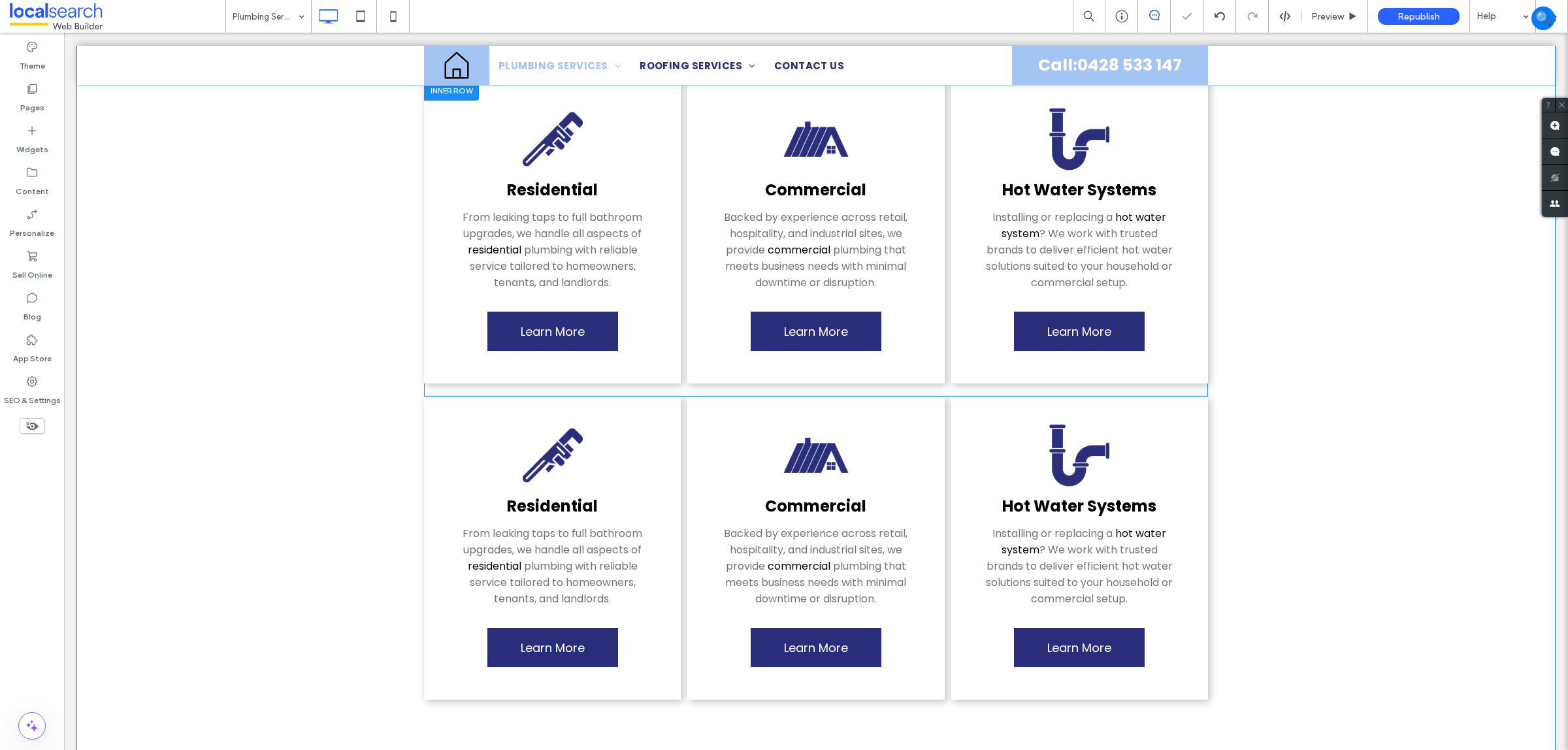
scroll to position [490, 0]
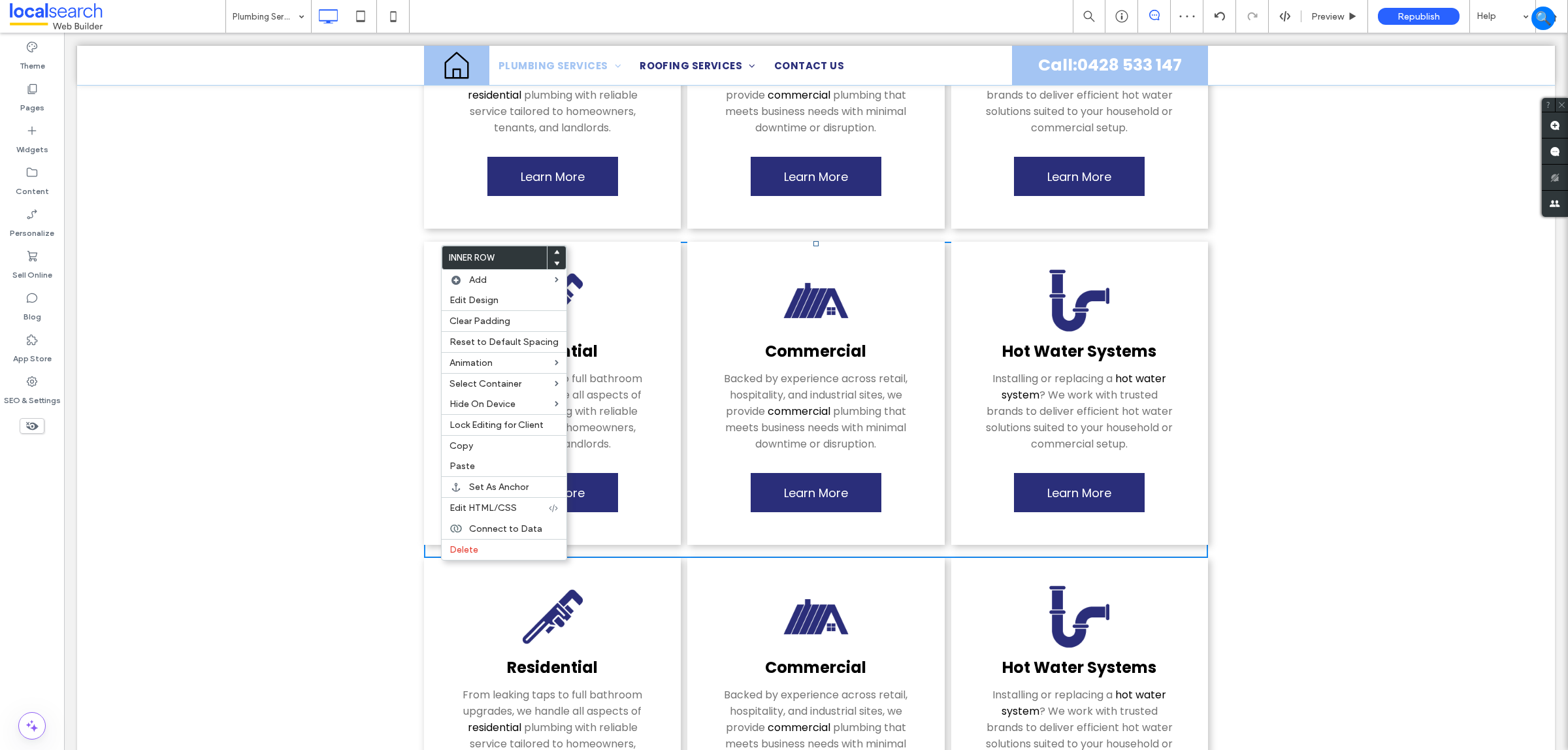
click at [216, 269] on moduleScroll "Residential From leaking taps to full bathroom upgrades, we handle all aspects …" at bounding box center [816, 400] width 1478 height 1053
click at [485, 472] on label "Paste" at bounding box center [510, 466] width 109 height 11
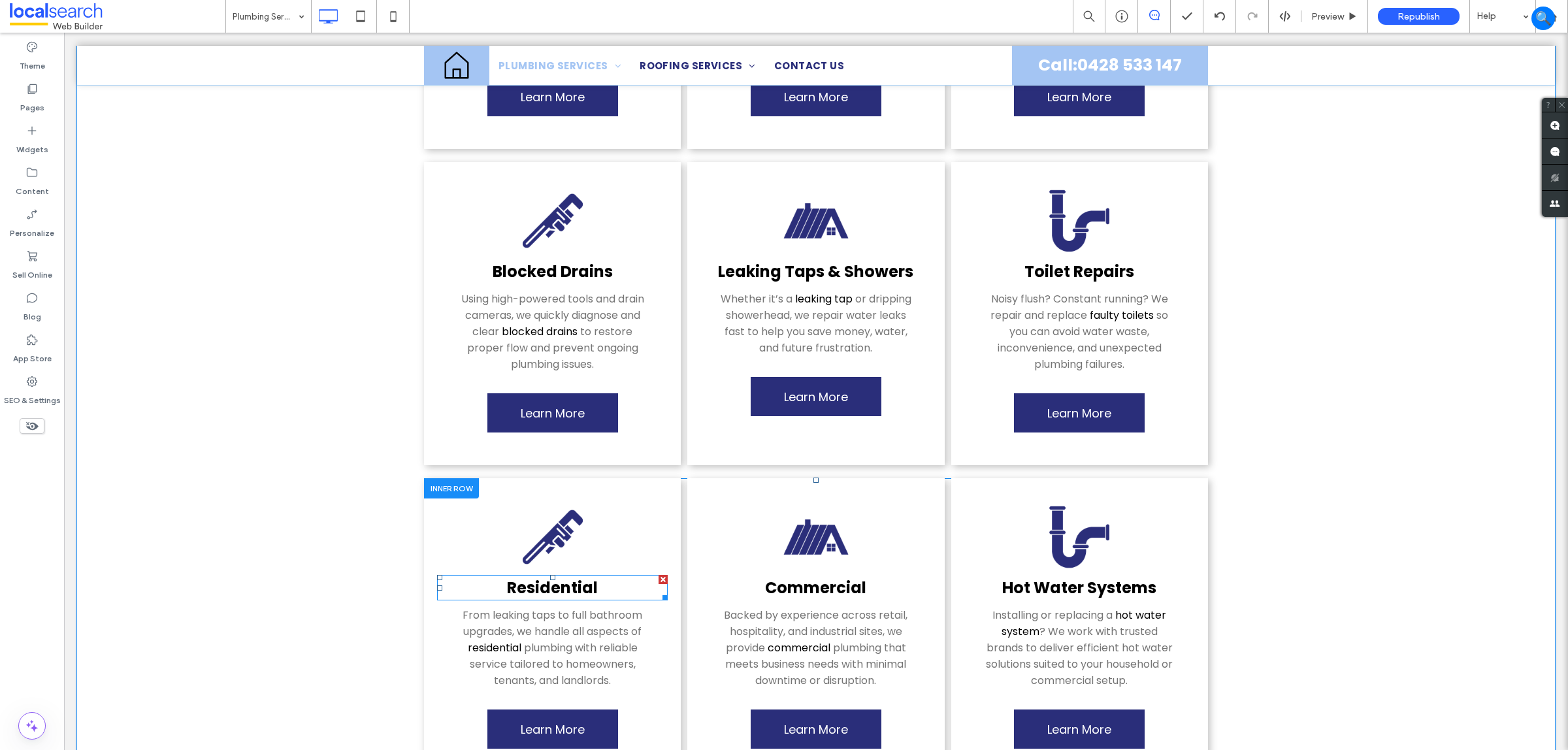
scroll to position [572, 0]
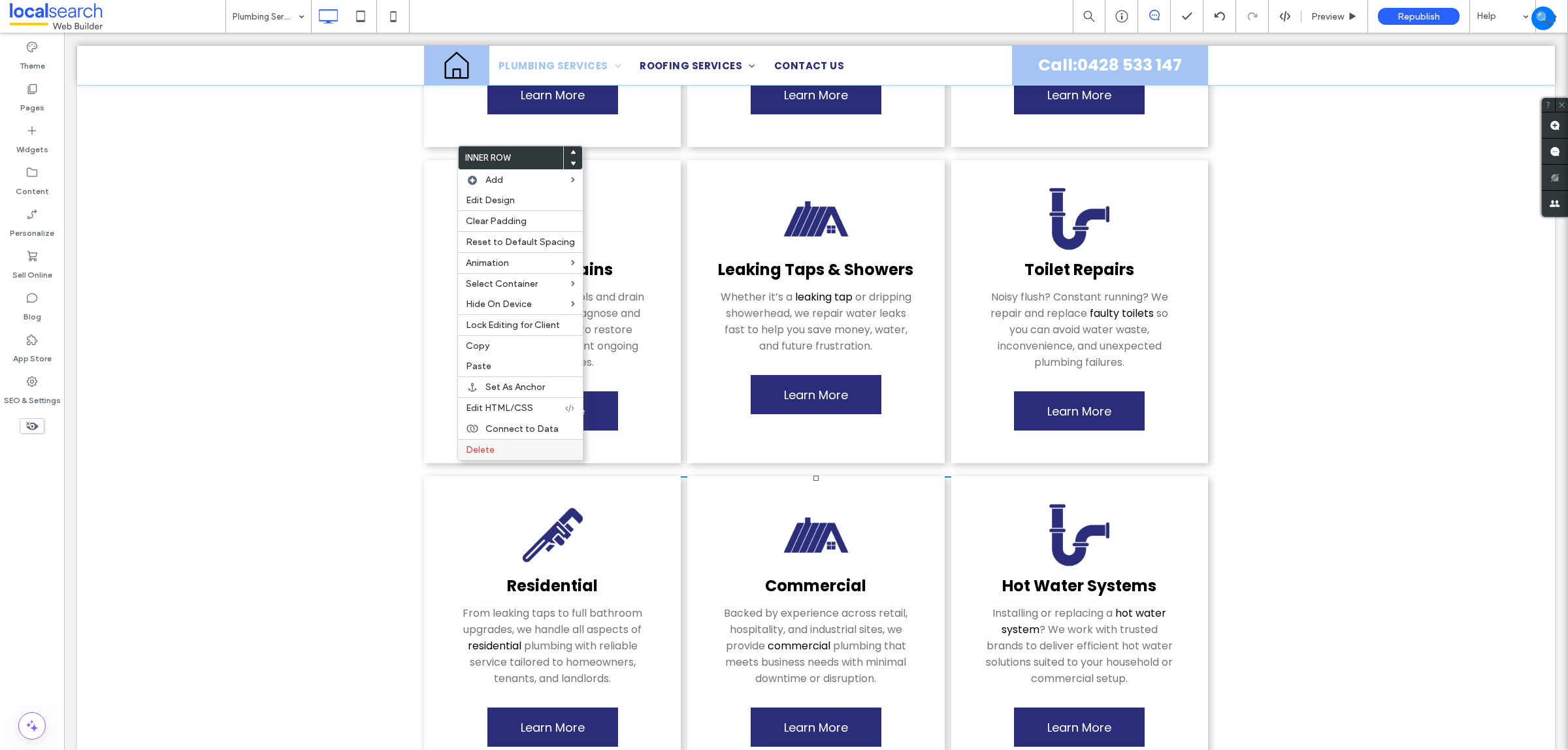
click at [482, 450] on div "Delete" at bounding box center [520, 449] width 125 height 20
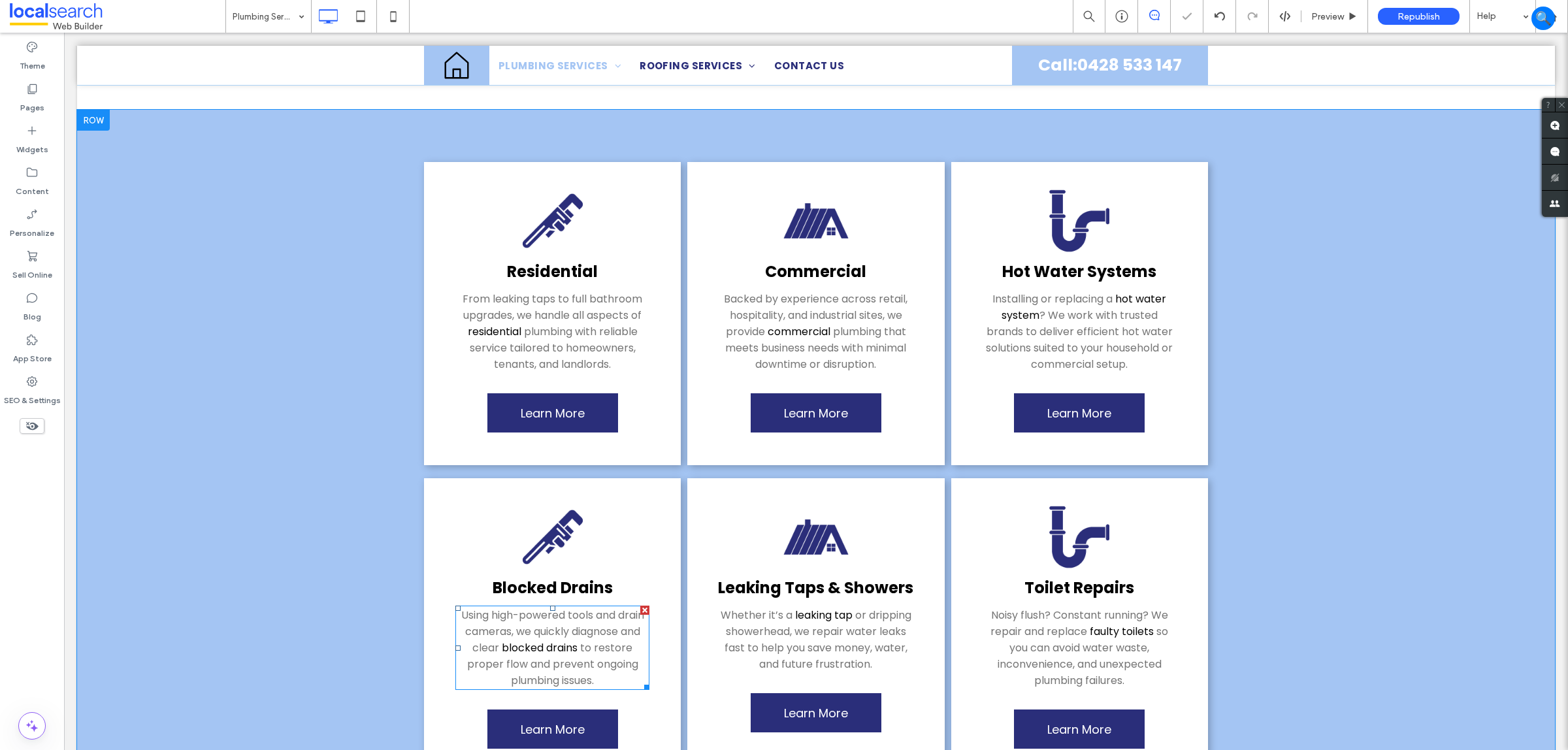
scroll to position [1634, 0]
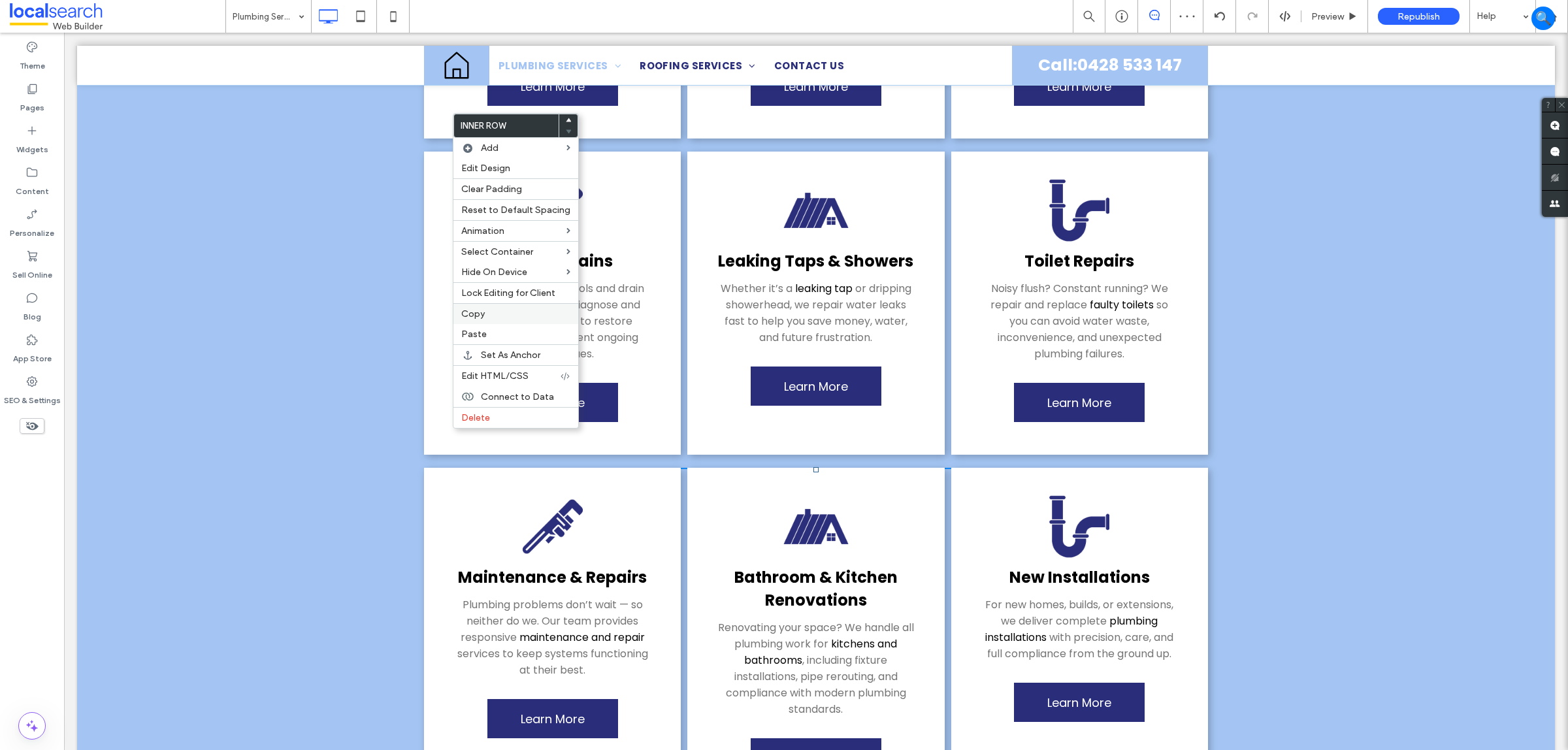
click at [487, 310] on div "Copy" at bounding box center [516, 313] width 125 height 20
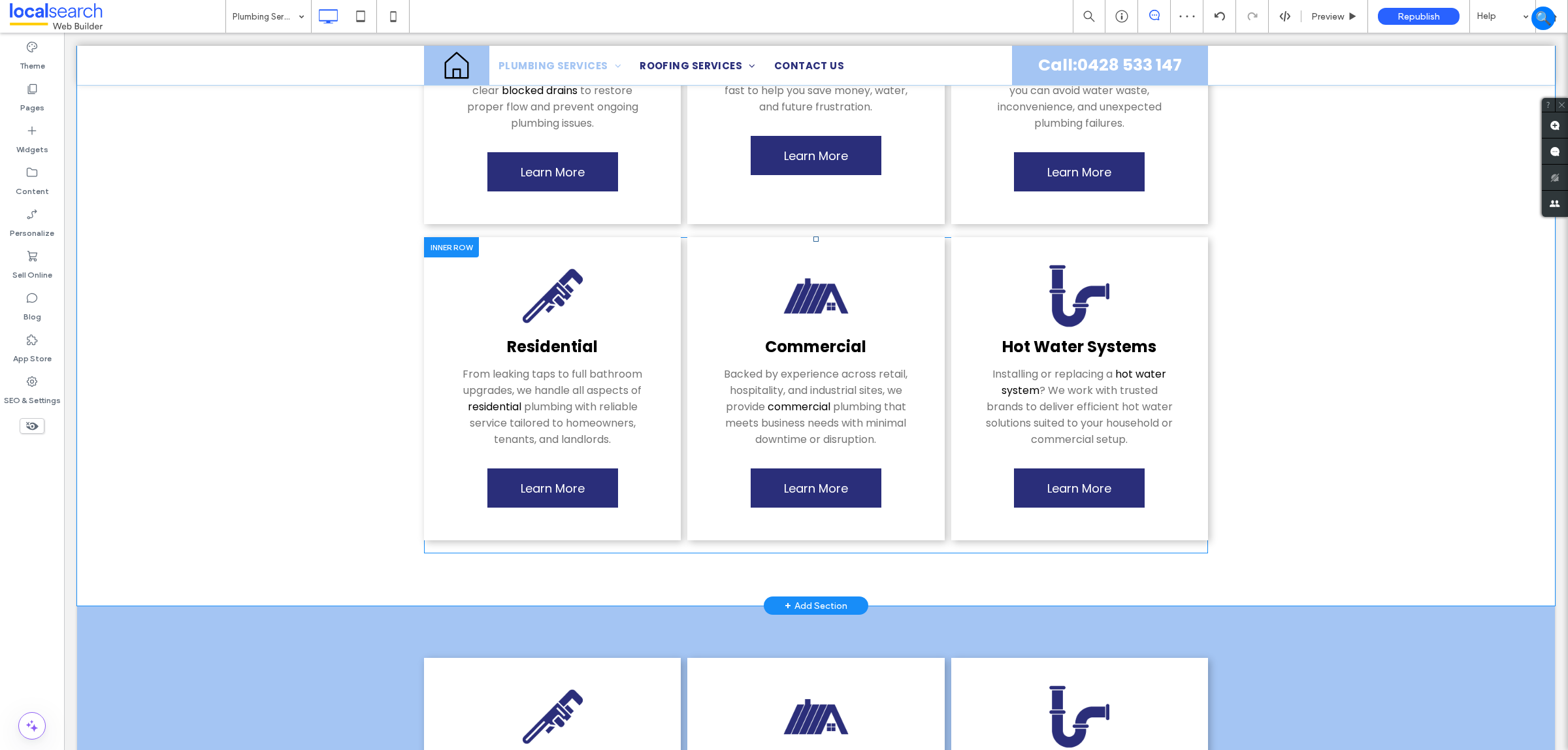
scroll to position [653, 0]
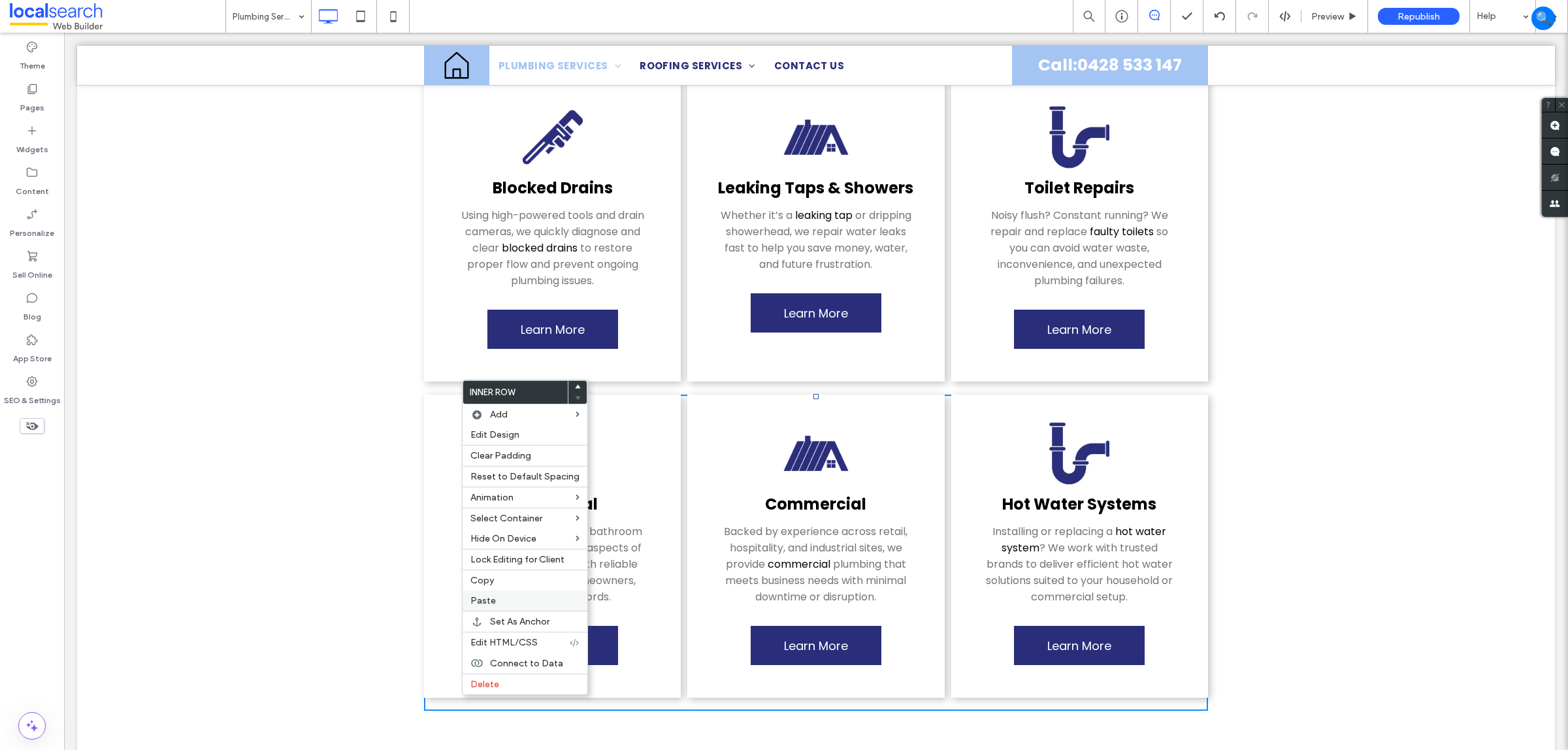
click at [513, 607] on label "Paste" at bounding box center [525, 600] width 109 height 11
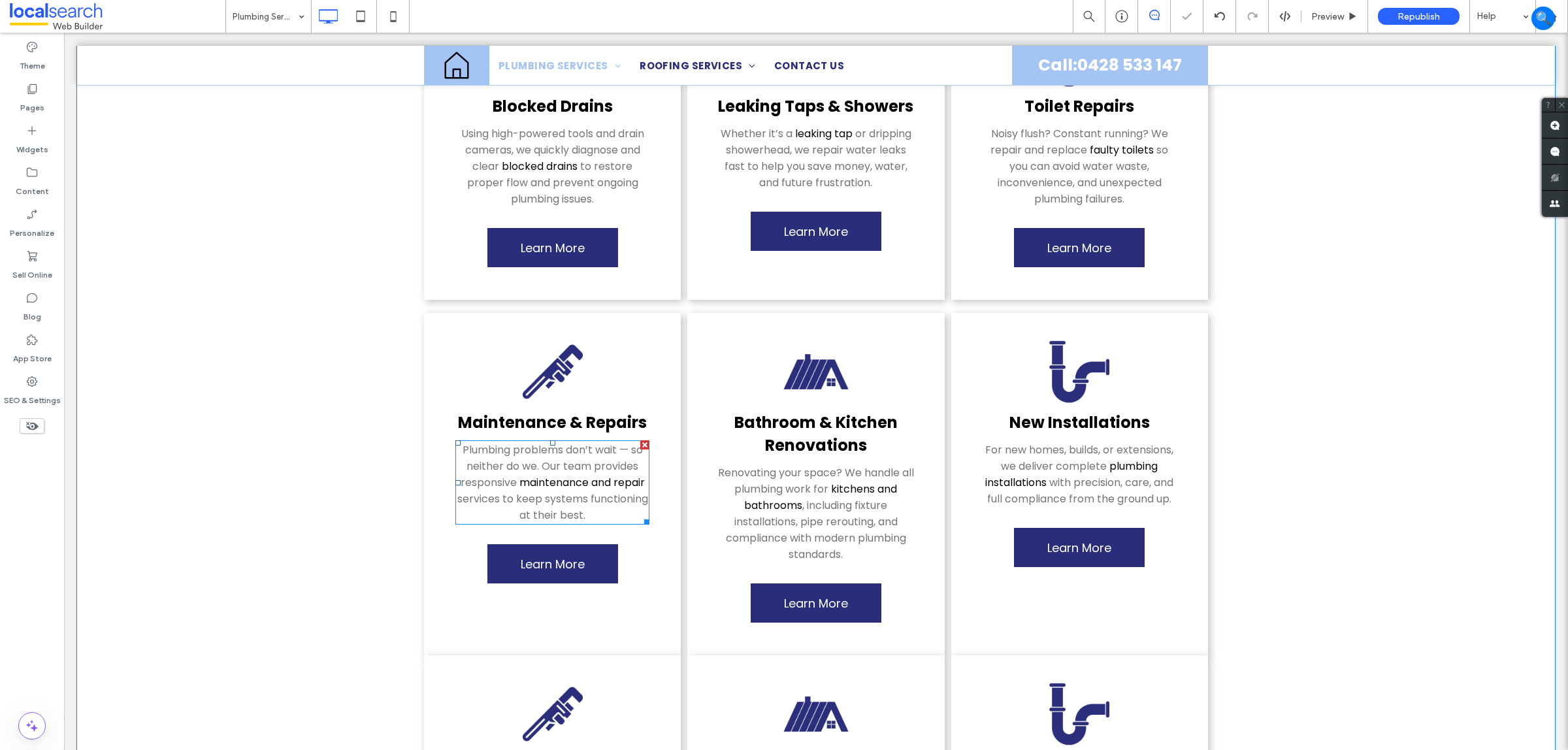
scroll to position [899, 0]
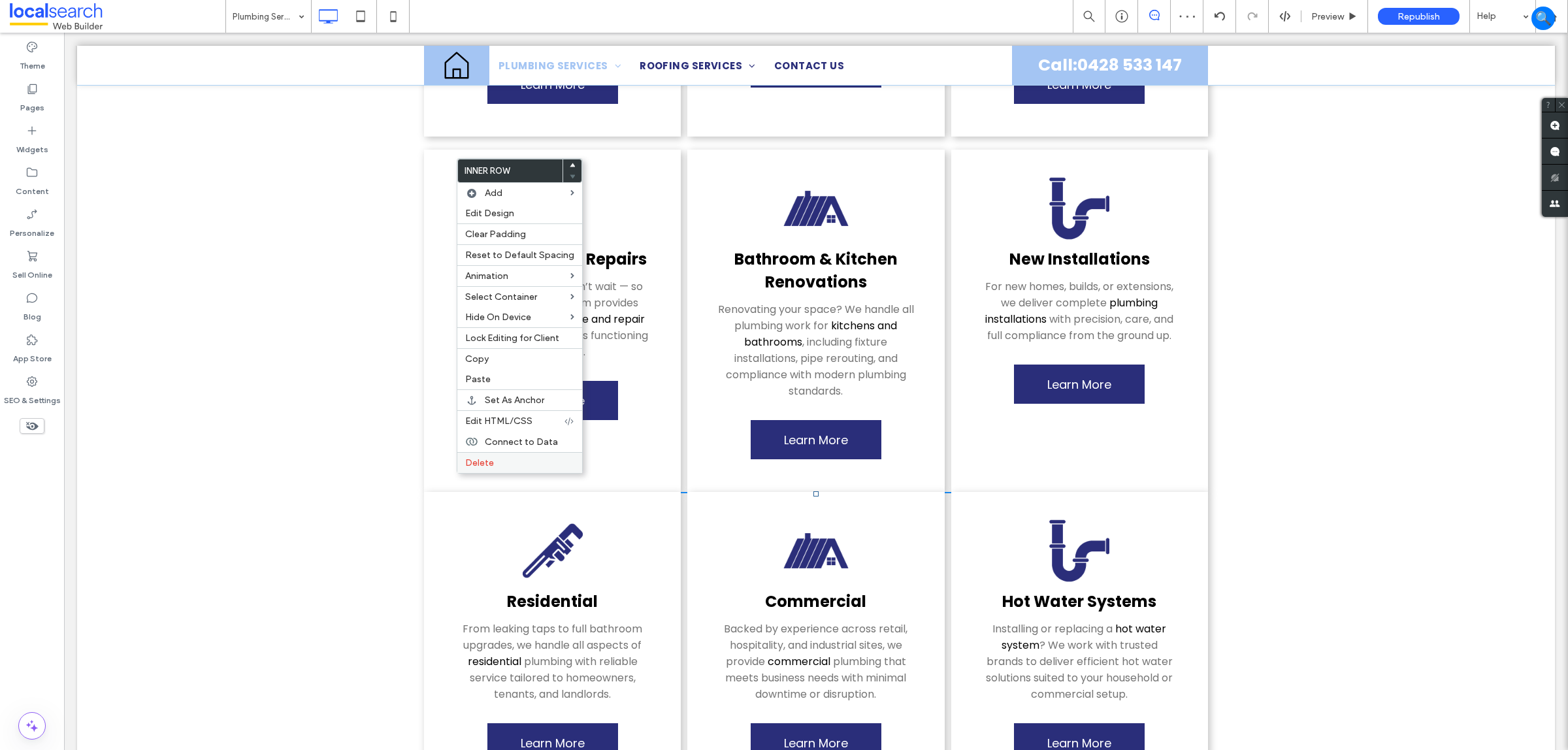
click at [554, 466] on label "Delete" at bounding box center [519, 462] width 109 height 11
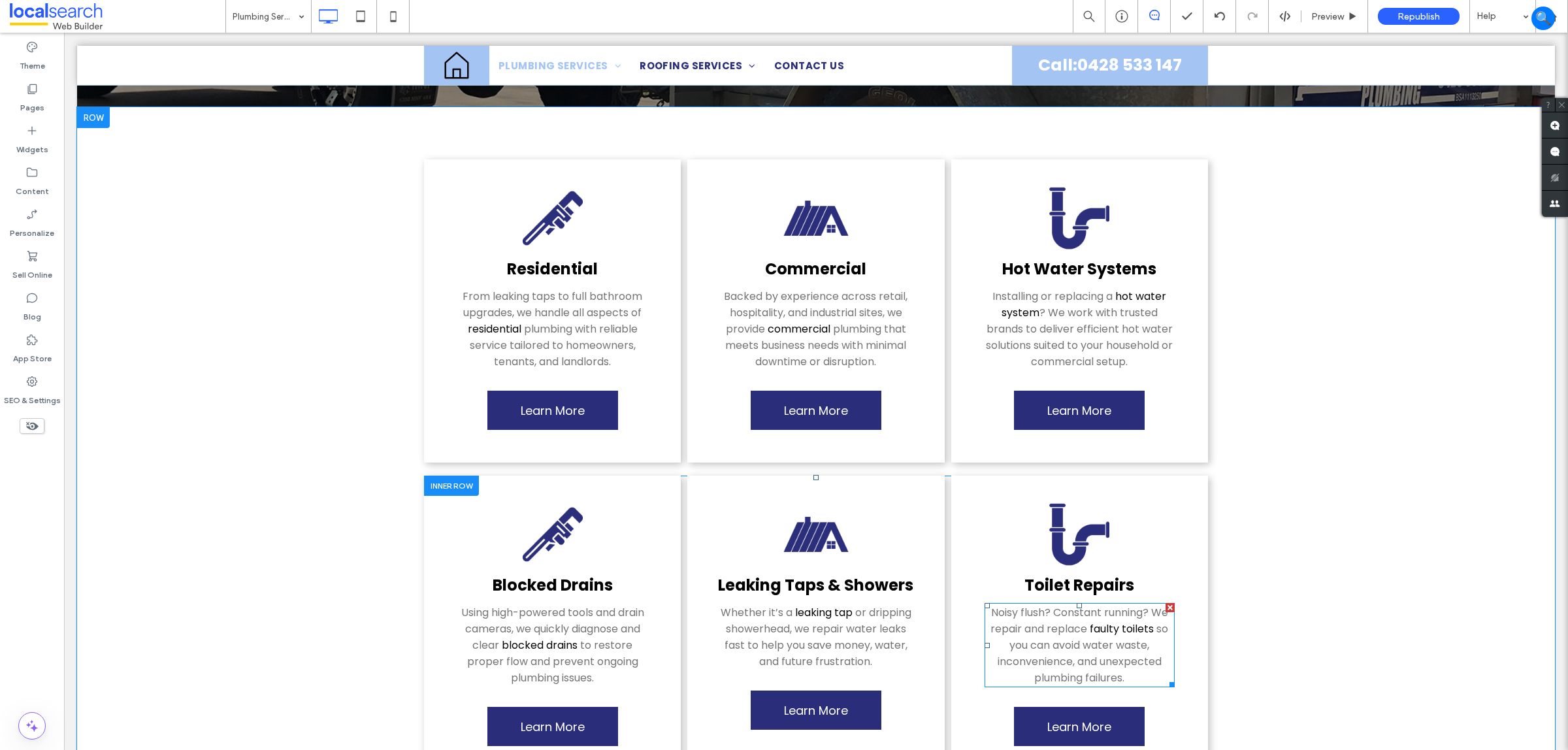
scroll to position [82, 0]
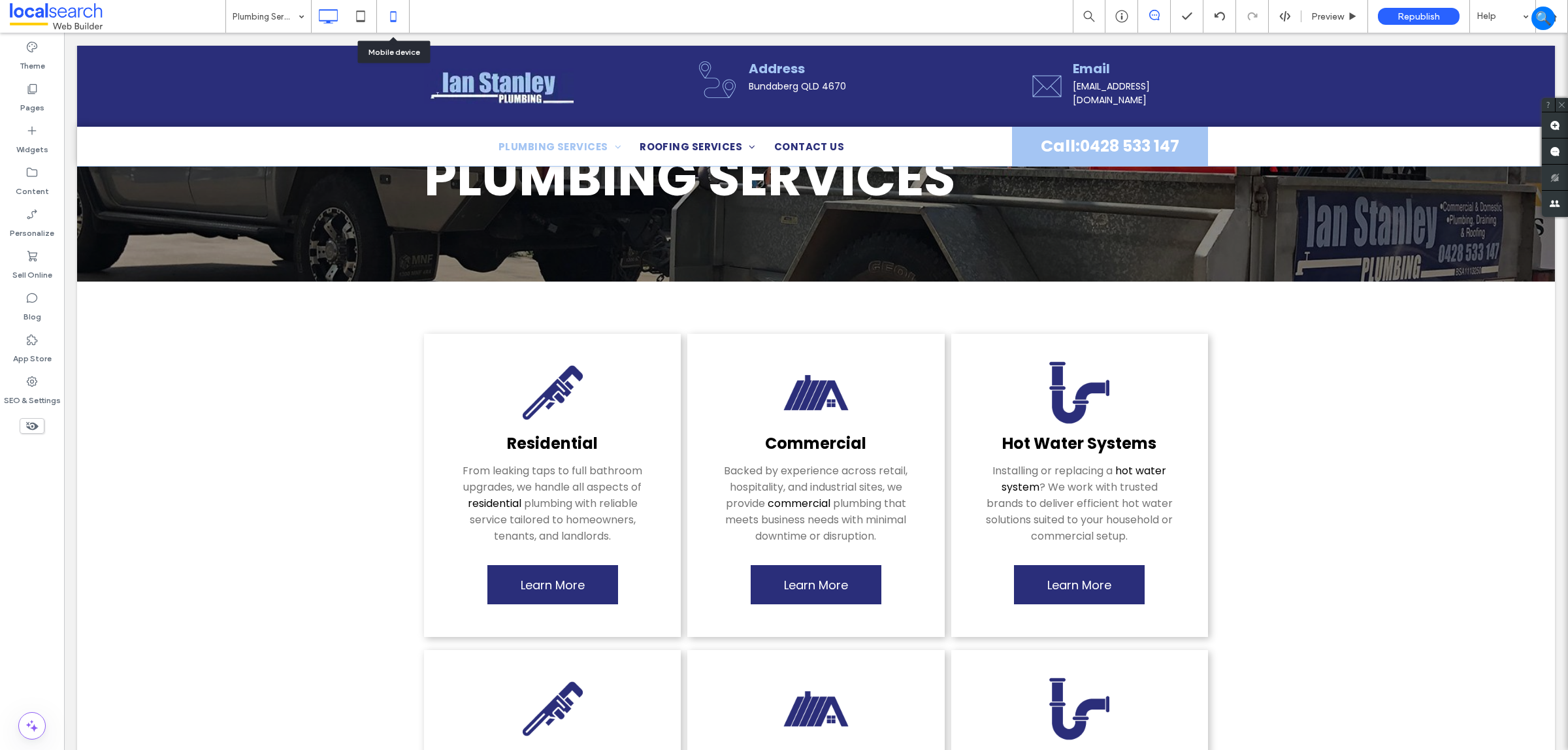
click at [396, 4] on icon at bounding box center [393, 16] width 26 height 26
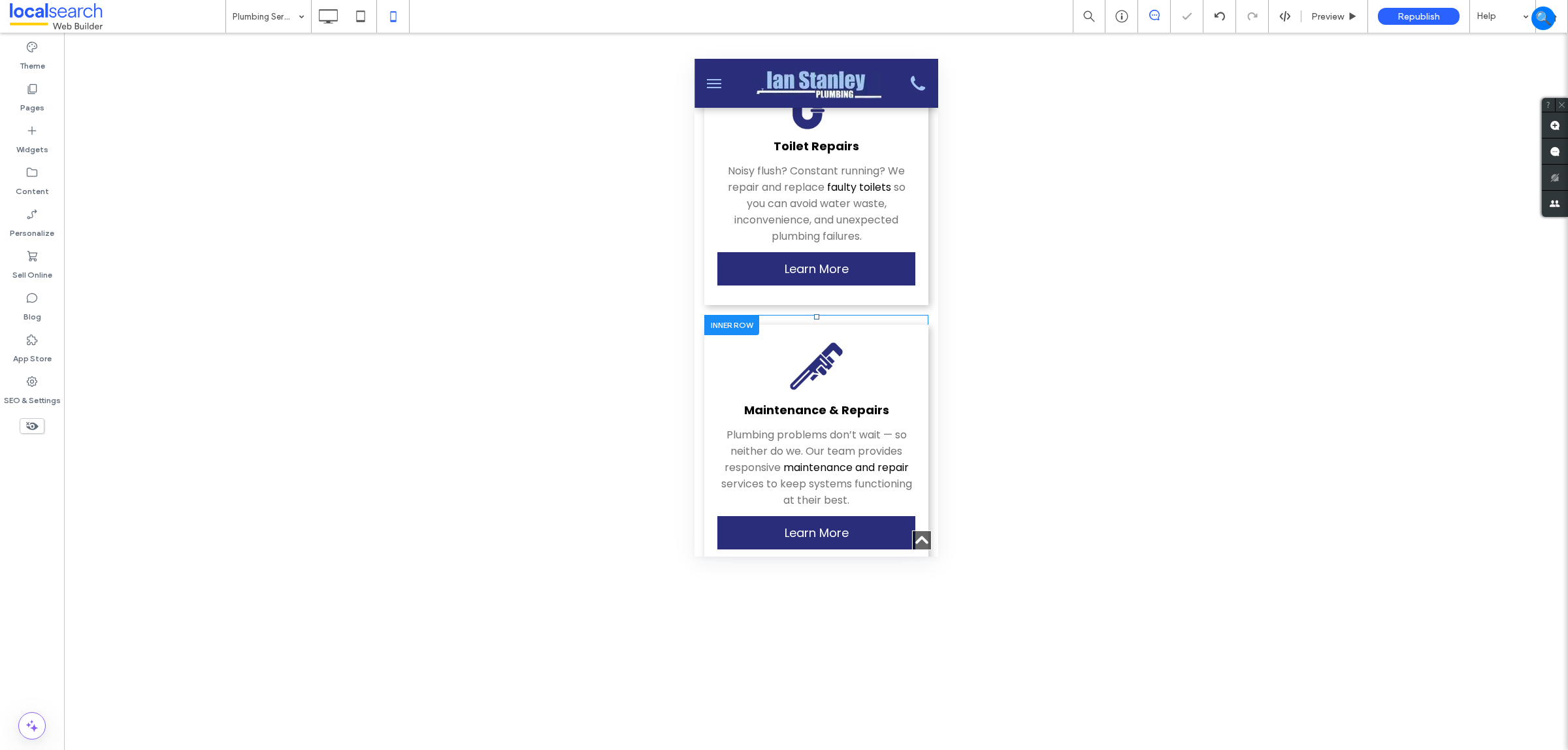
scroll to position [1634, 0]
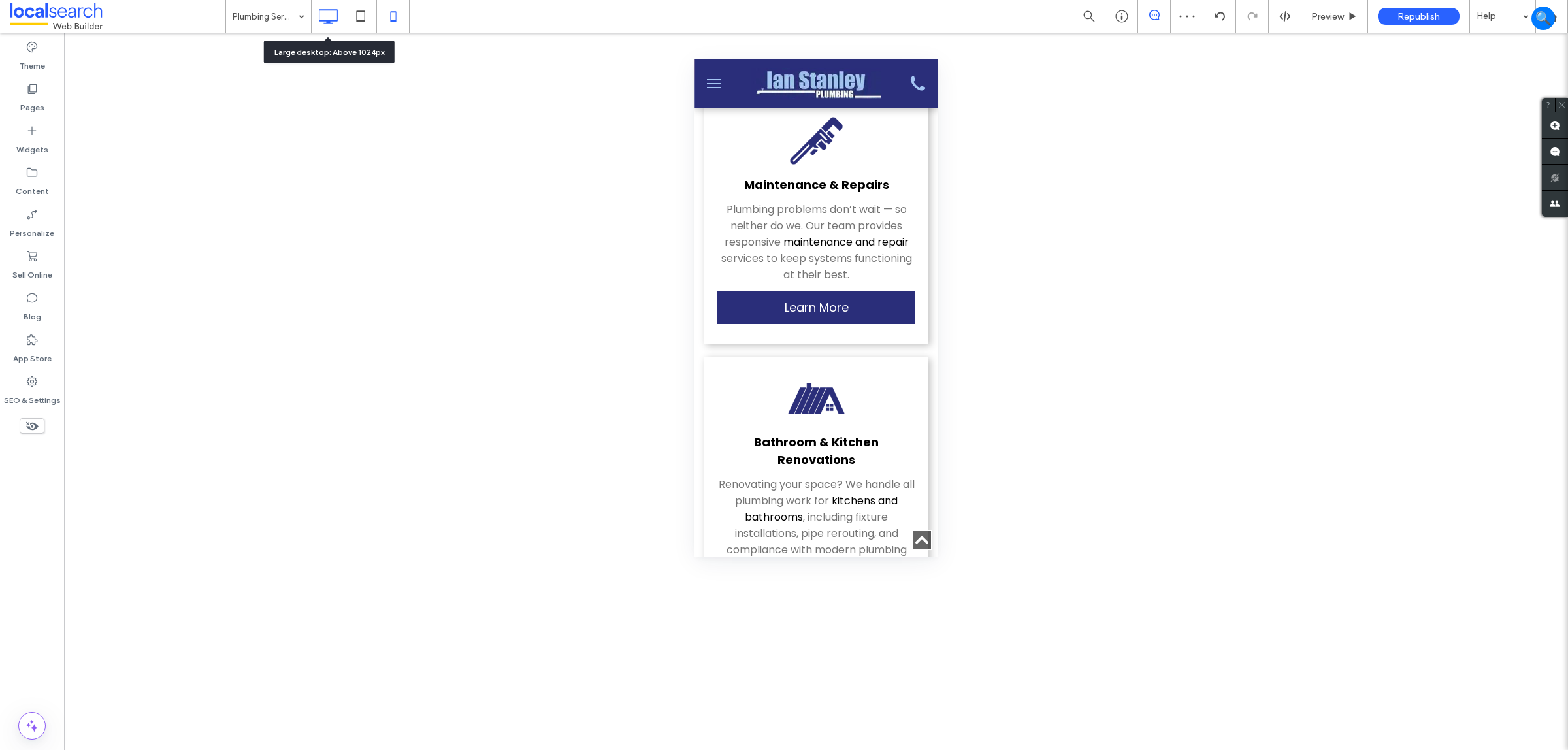
click at [315, 6] on icon at bounding box center [328, 16] width 26 height 26
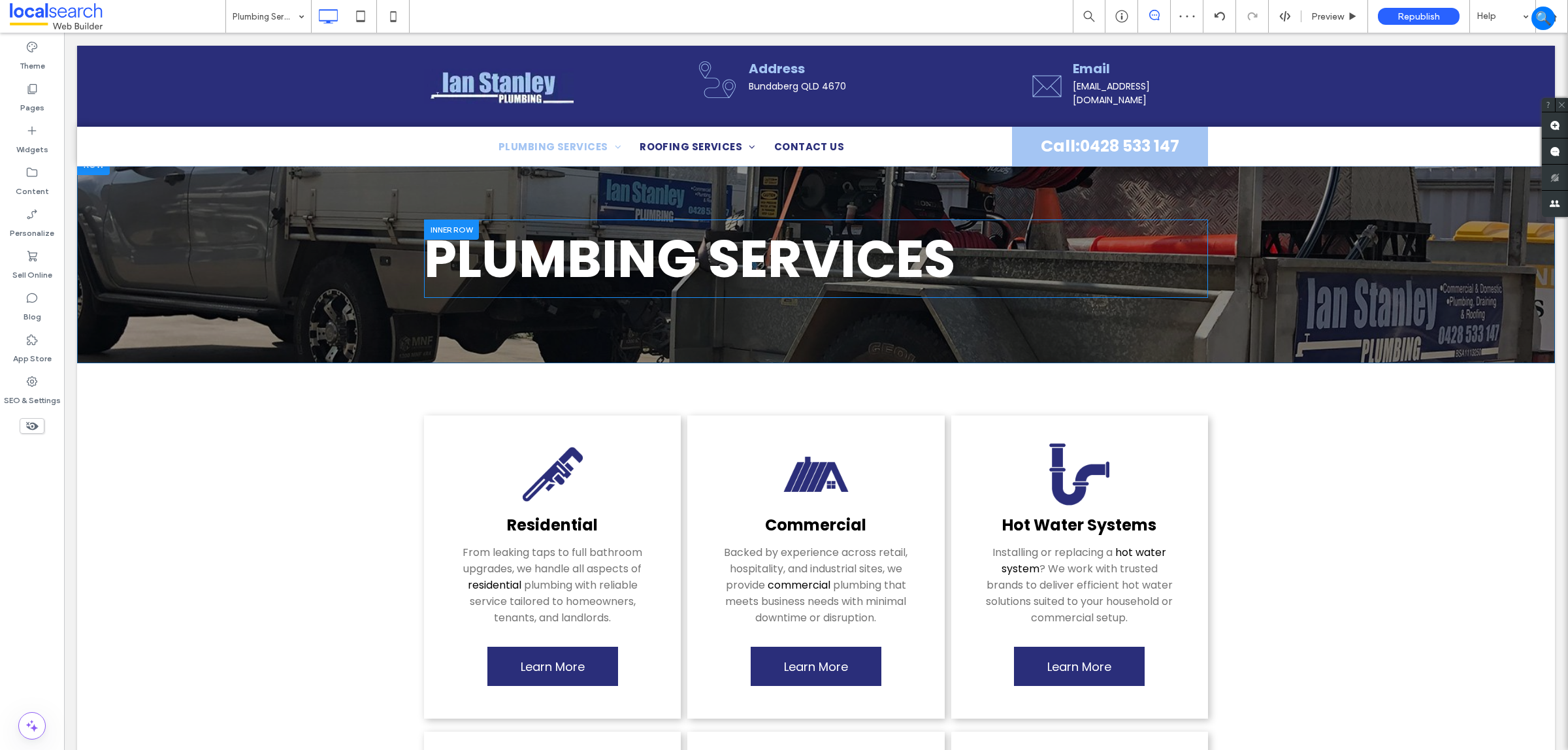
scroll to position [0, 0]
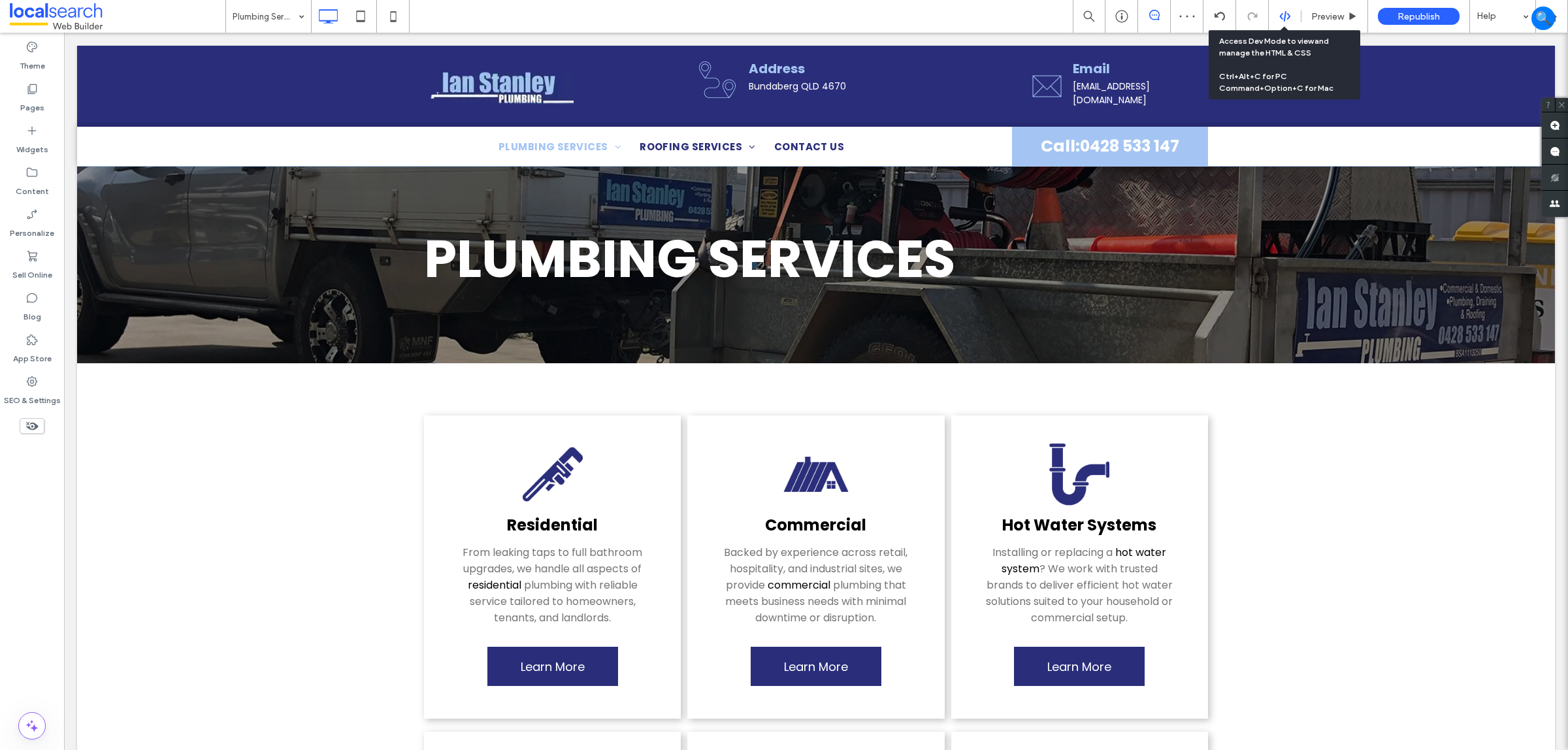
click at [1279, 11] on icon at bounding box center [1285, 16] width 12 height 12
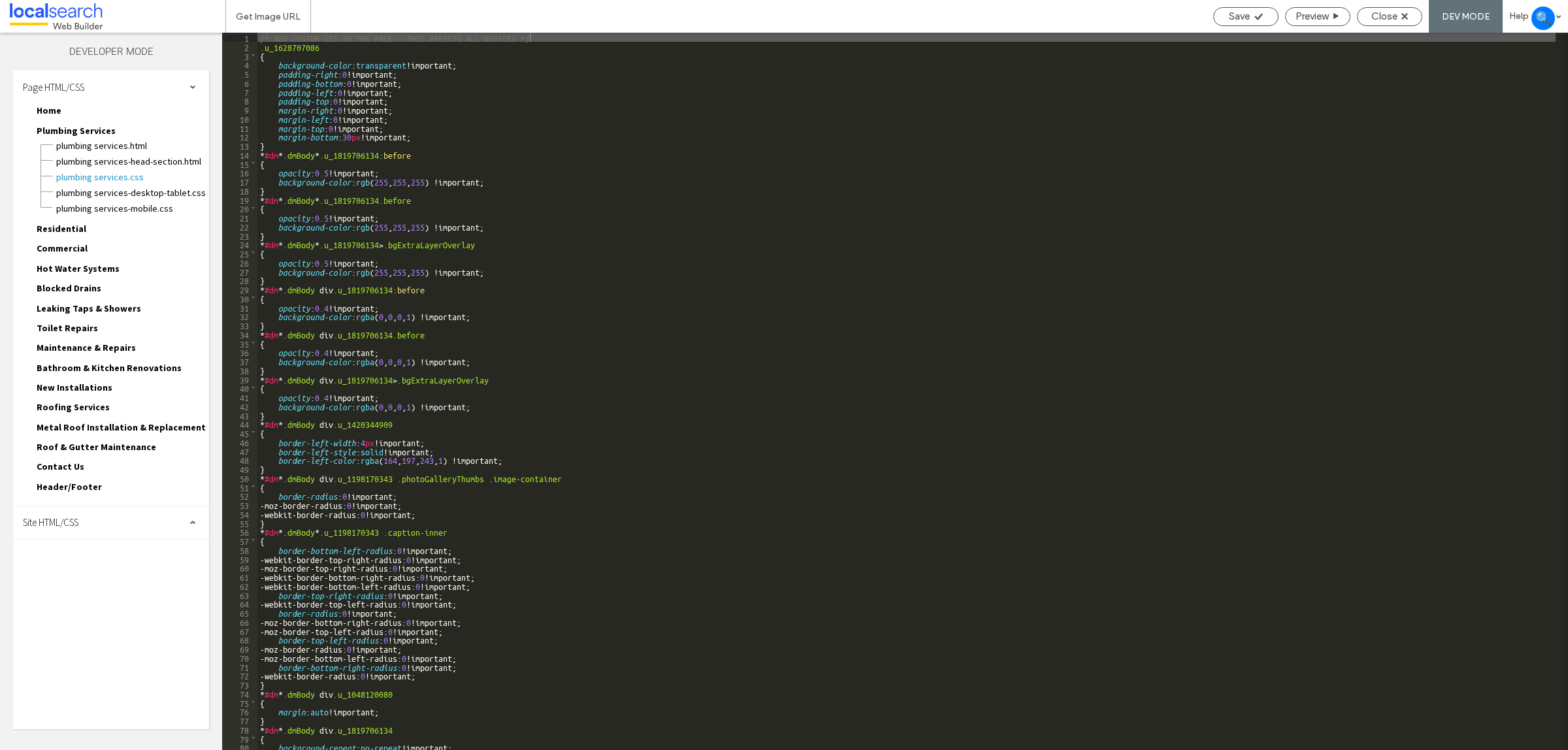
click at [87, 509] on div "Site HTML/CSS" at bounding box center [111, 522] width 196 height 33
click at [69, 573] on span "site.css" at bounding box center [135, 579] width 148 height 13
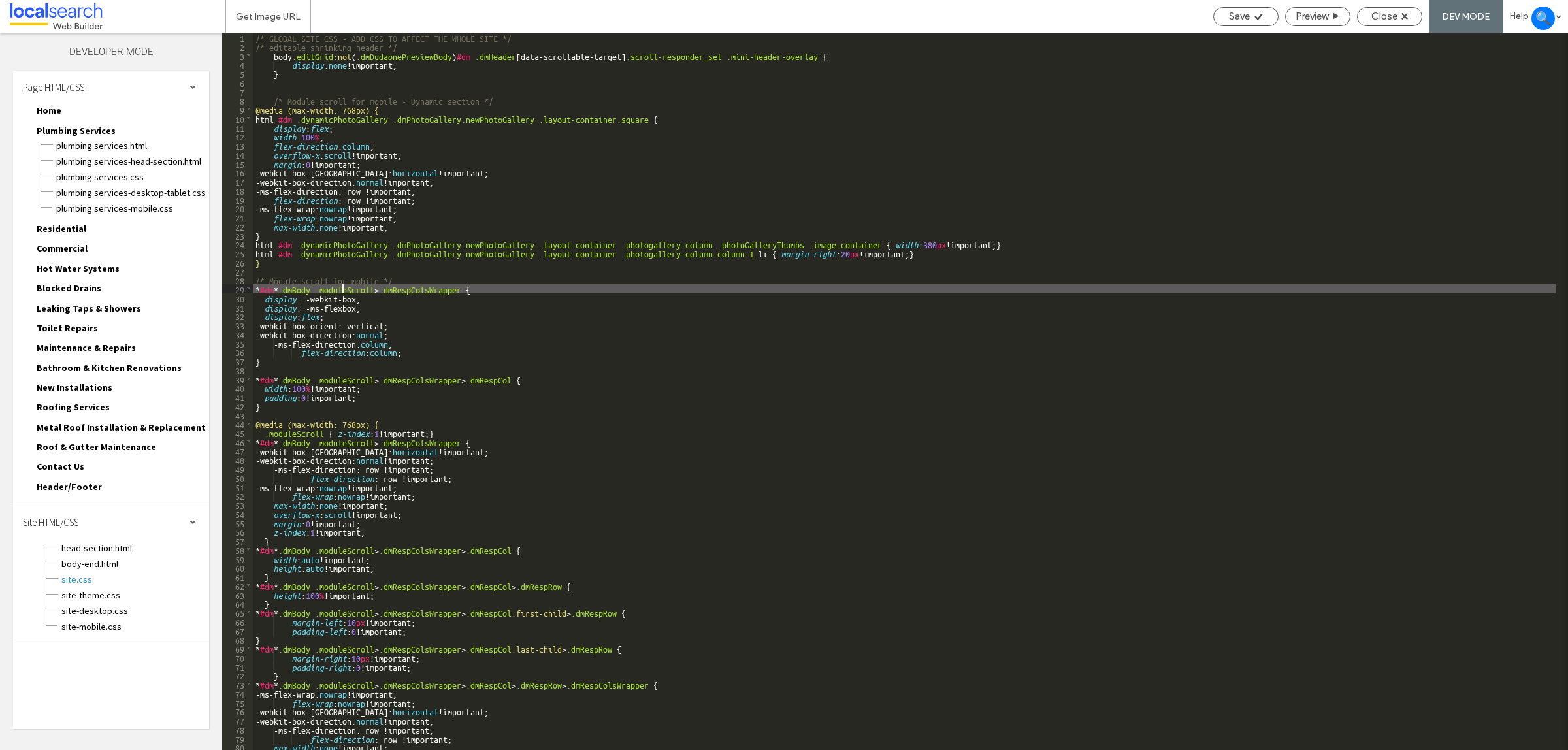
click at [344, 286] on div "/* GLOBAL SITE CSS - ADD CSS TO AFFECT THE WHOLE SITE */ /* editable shrinking …" at bounding box center [904, 401] width 1303 height 737
click at [1387, 4] on div "Save Preview Close DEV MODE Help" at bounding box center [1388, 16] width 362 height 33
click at [1384, 20] on span "Close" at bounding box center [1384, 16] width 26 height 12
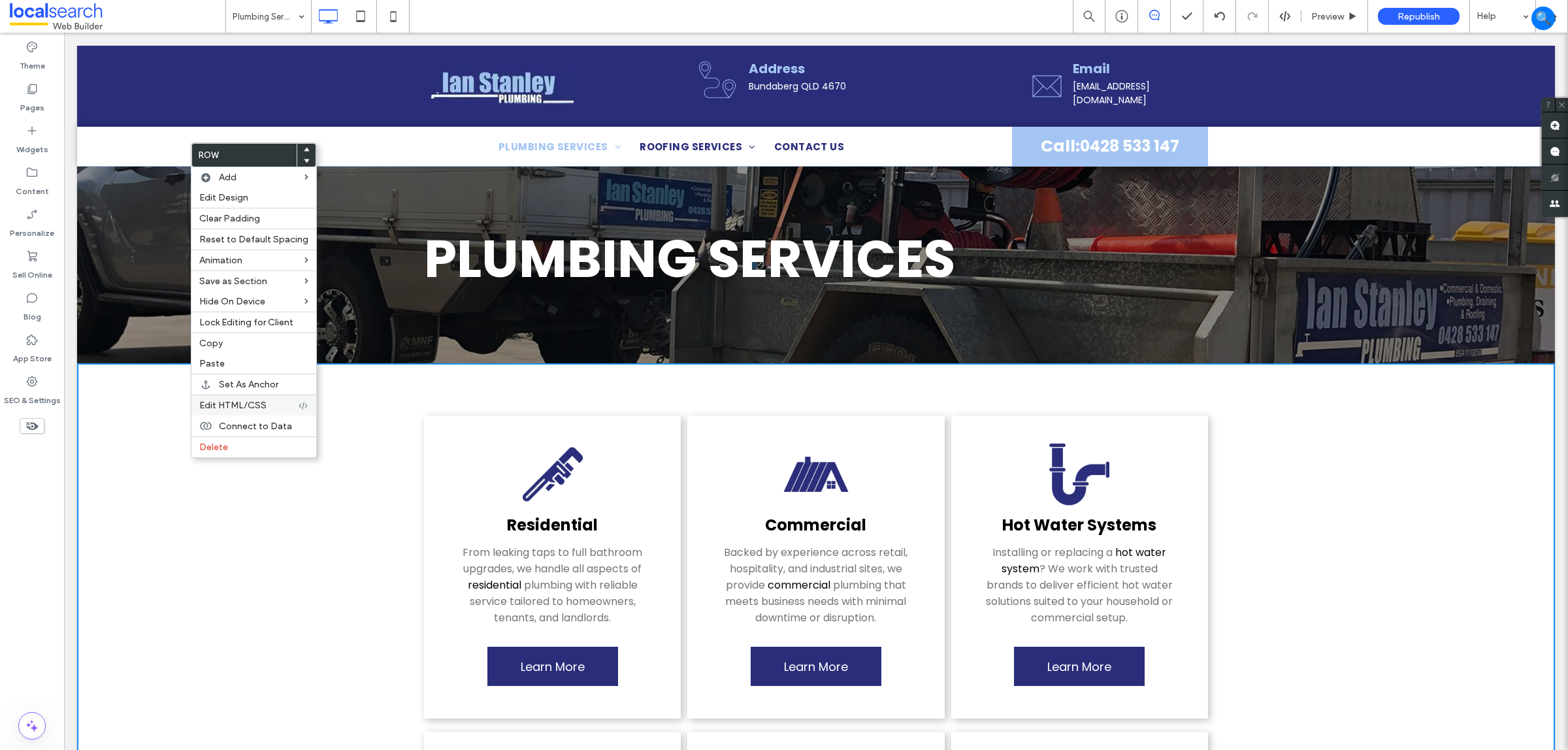
click at [253, 411] on span "Edit HTML/CSS" at bounding box center [233, 405] width 68 height 11
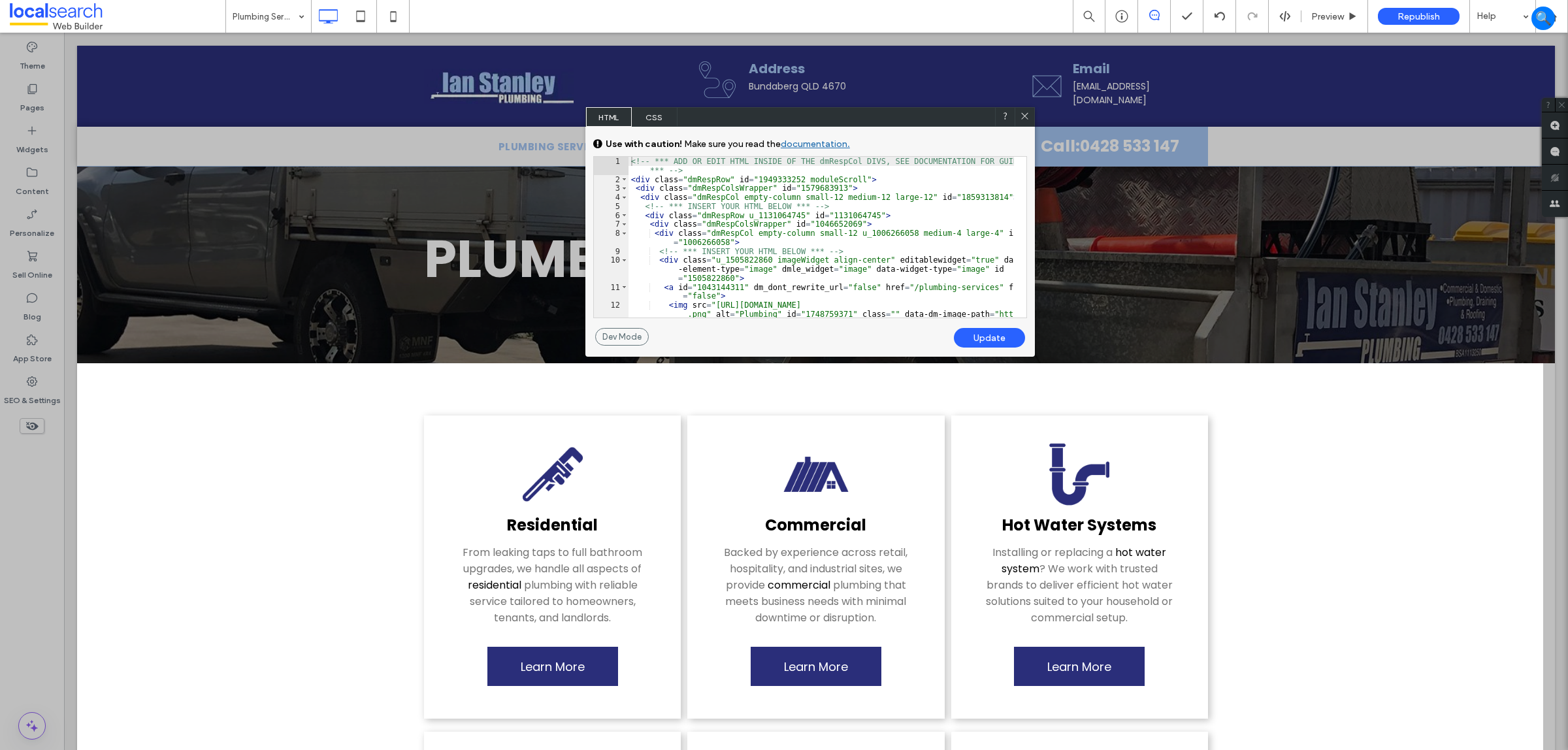
click at [1024, 119] on icon at bounding box center [1025, 116] width 10 height 10
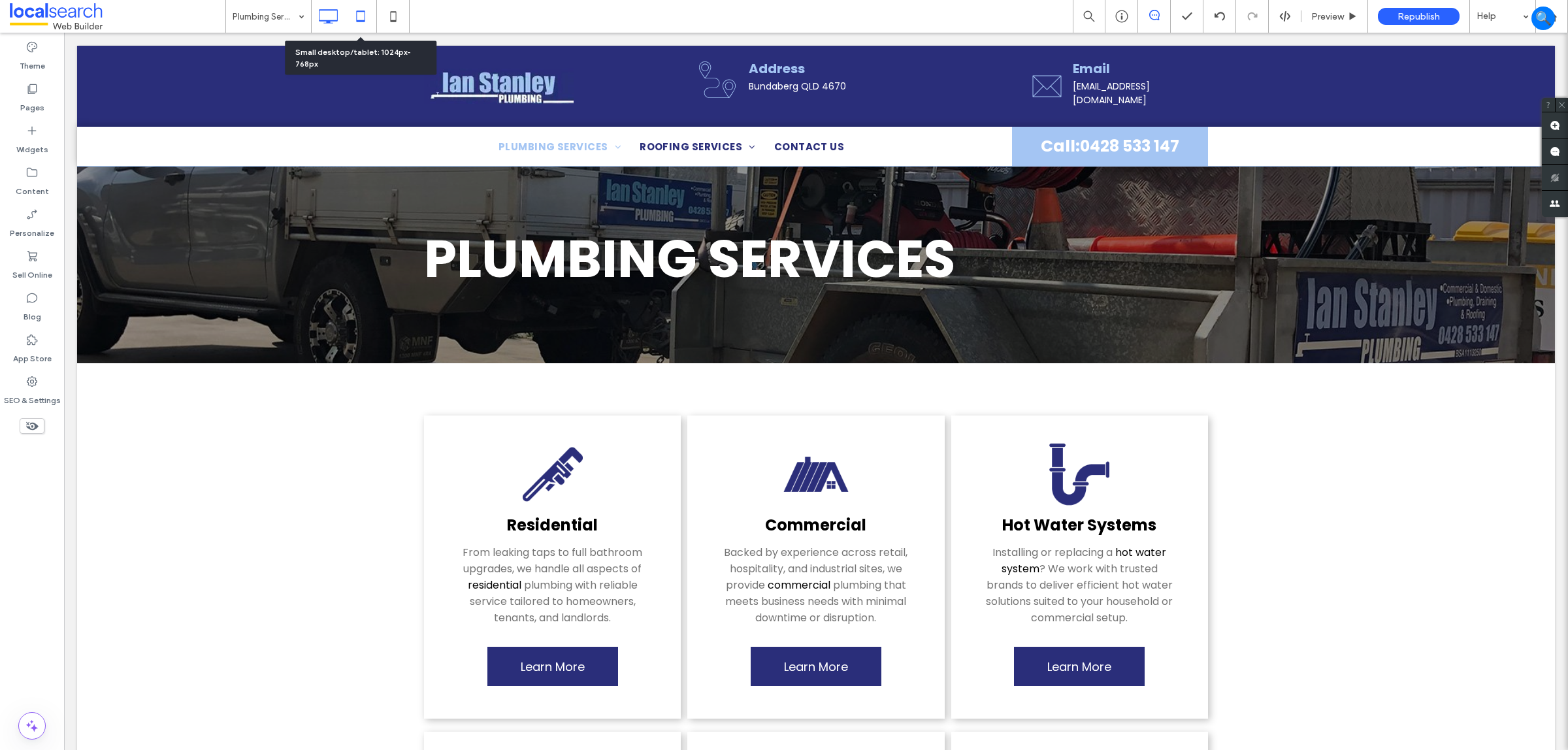
click at [366, 24] on icon at bounding box center [360, 16] width 26 height 26
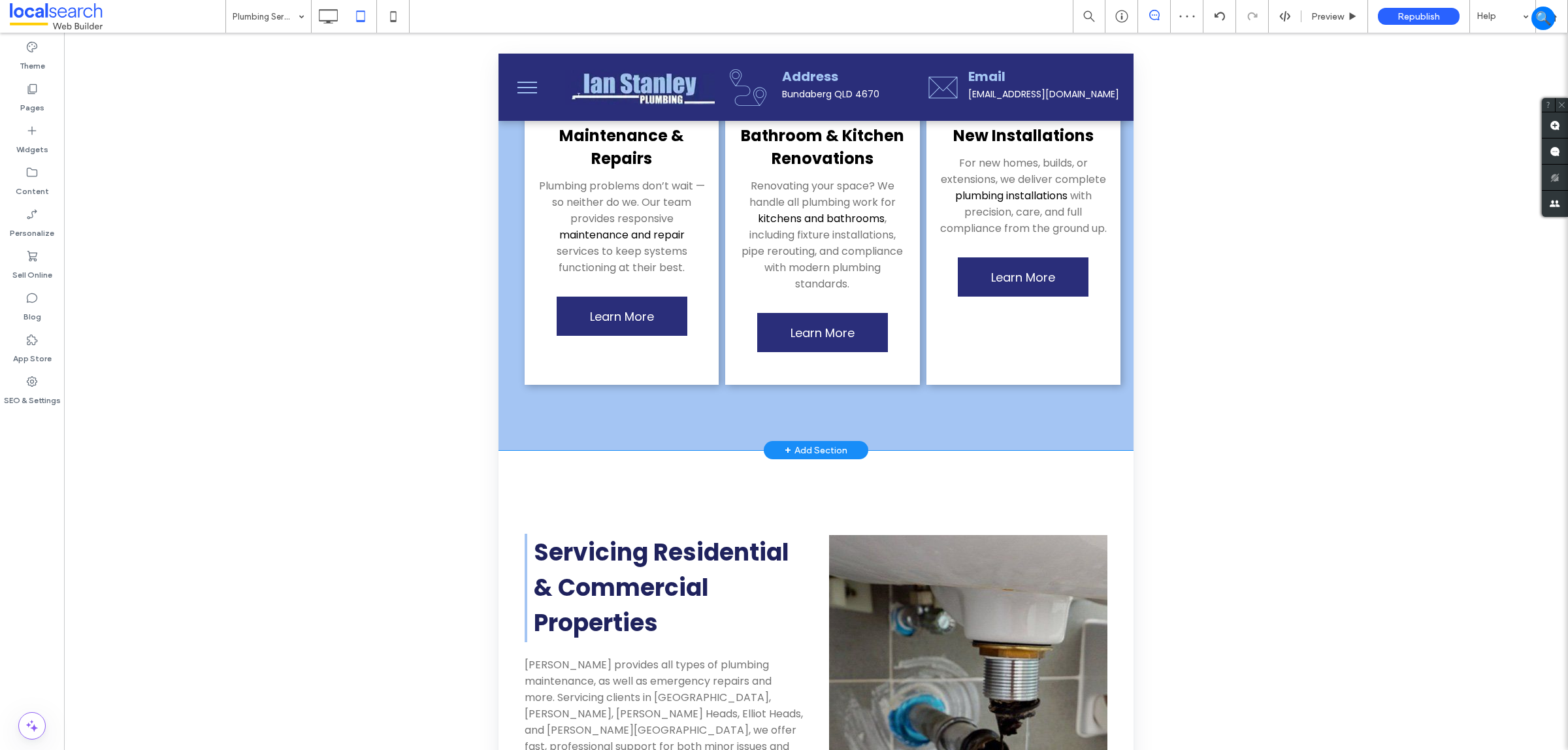
scroll to position [1879, 0]
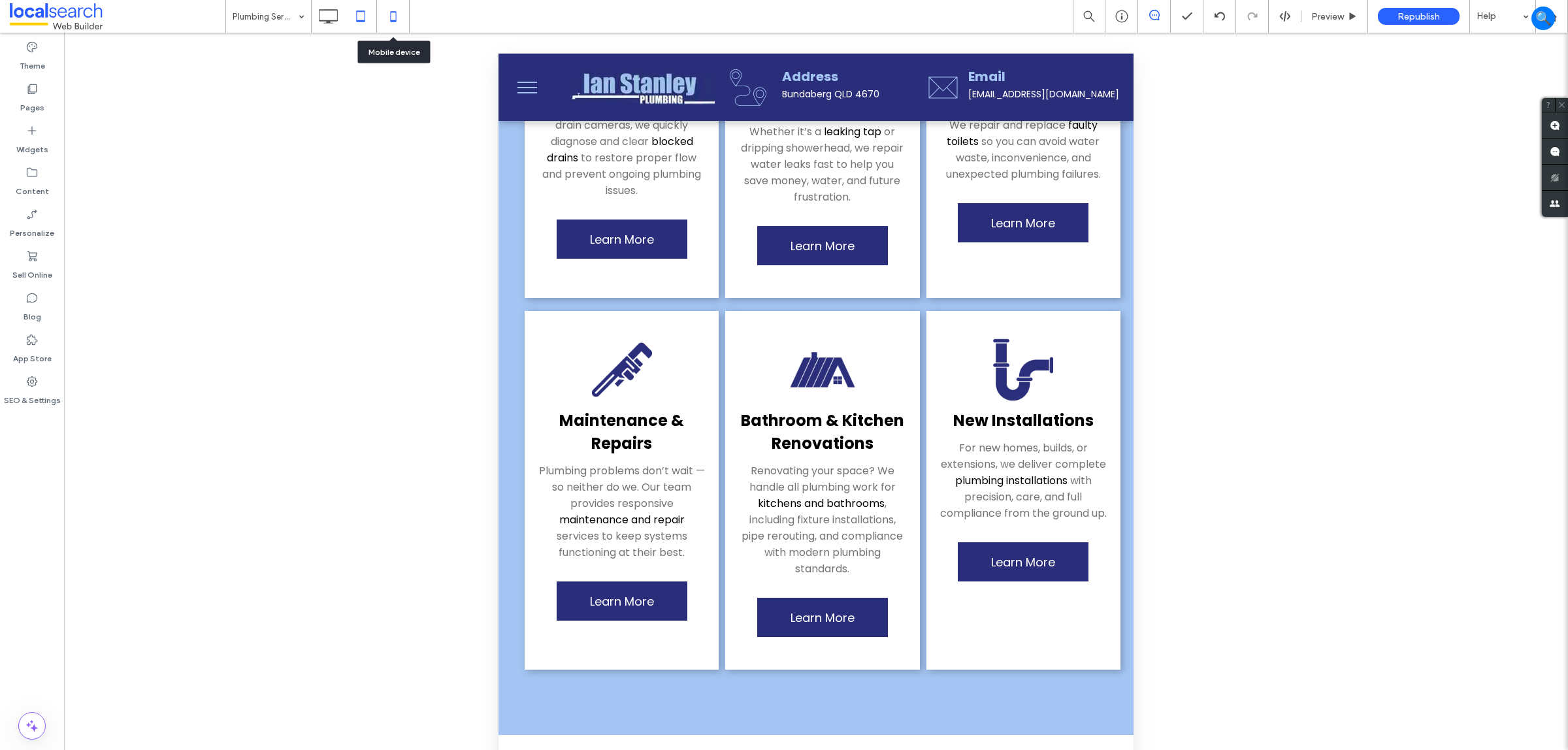
click at [386, 12] on icon at bounding box center [393, 16] width 26 height 26
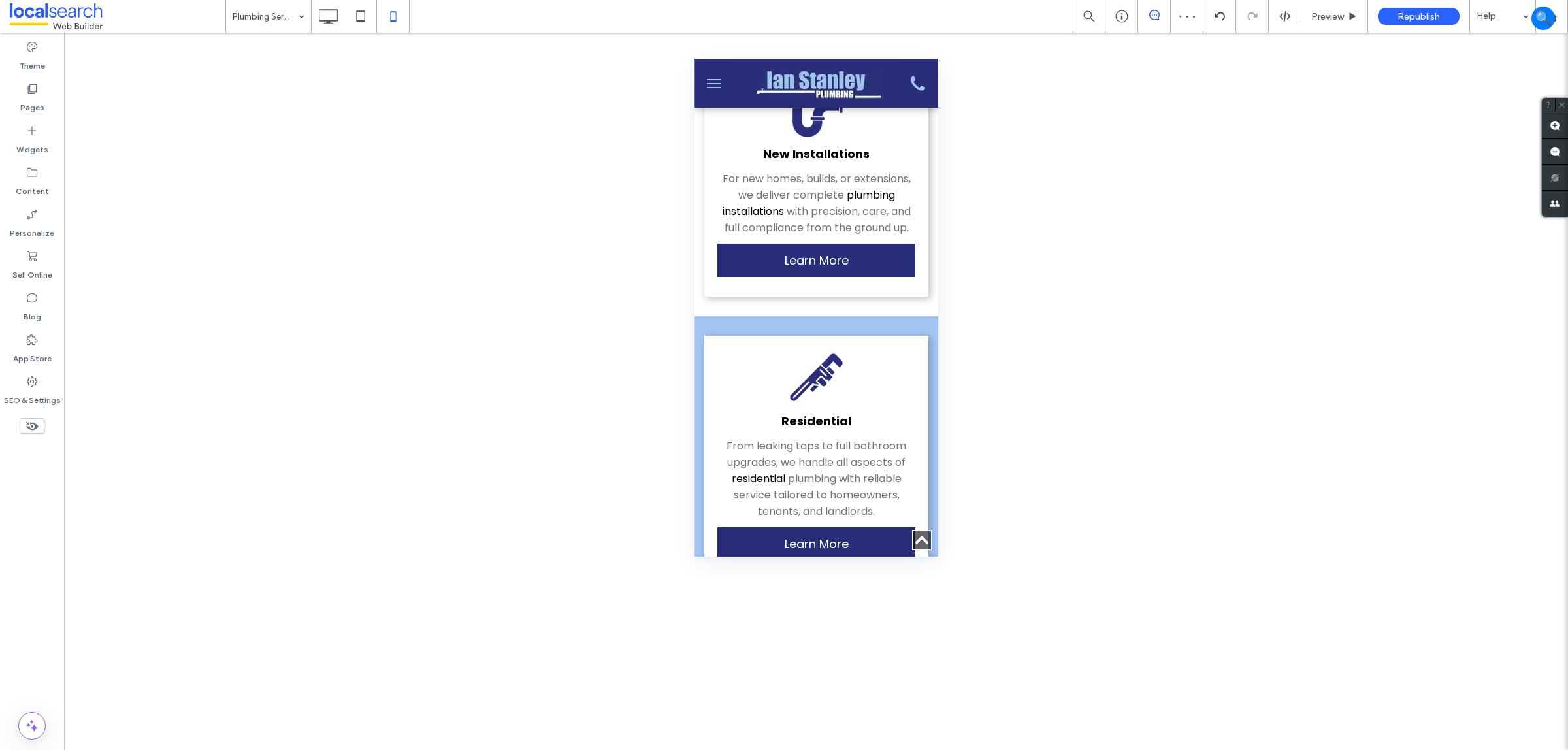
scroll to position [2042, 0]
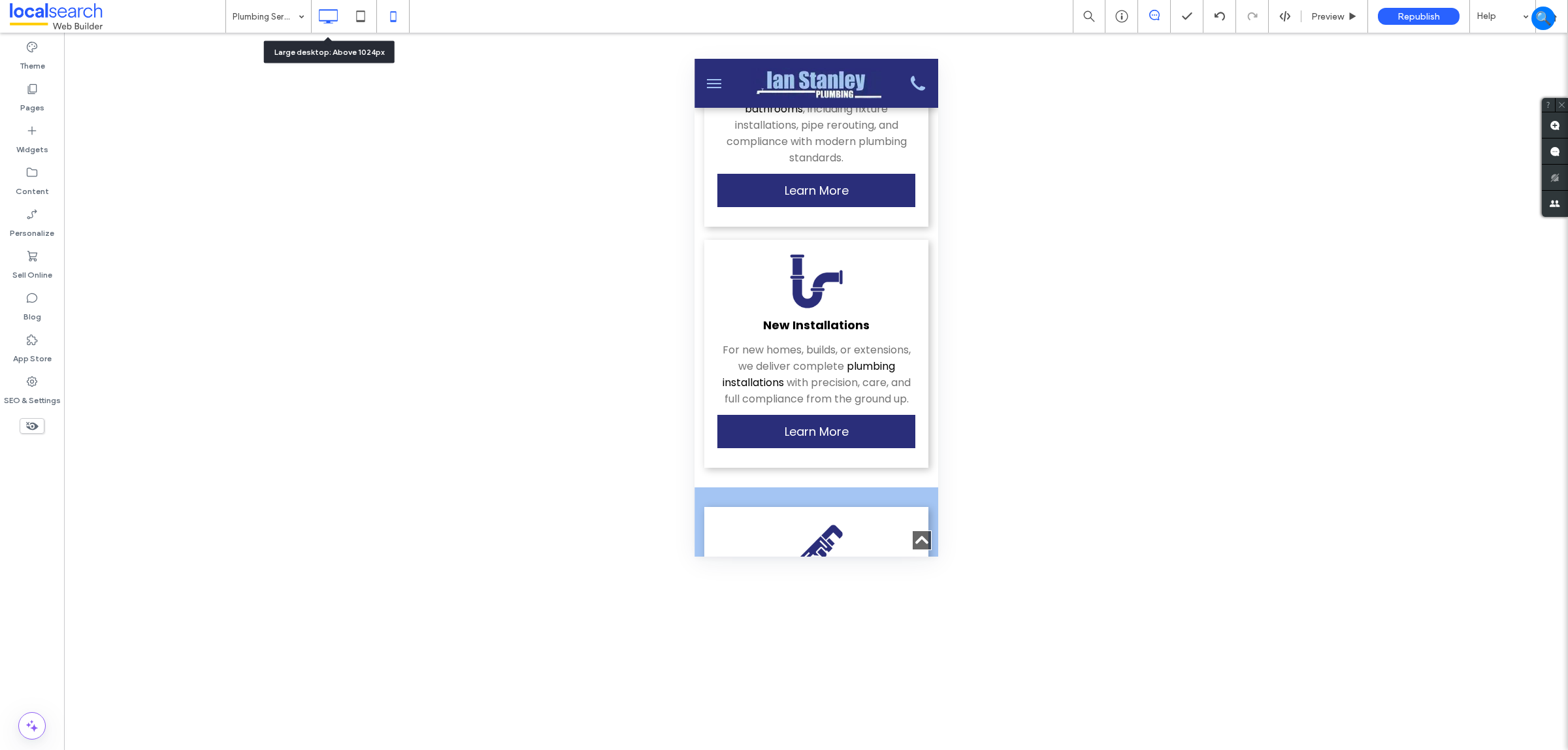
click at [335, 19] on icon at bounding box center [328, 16] width 26 height 26
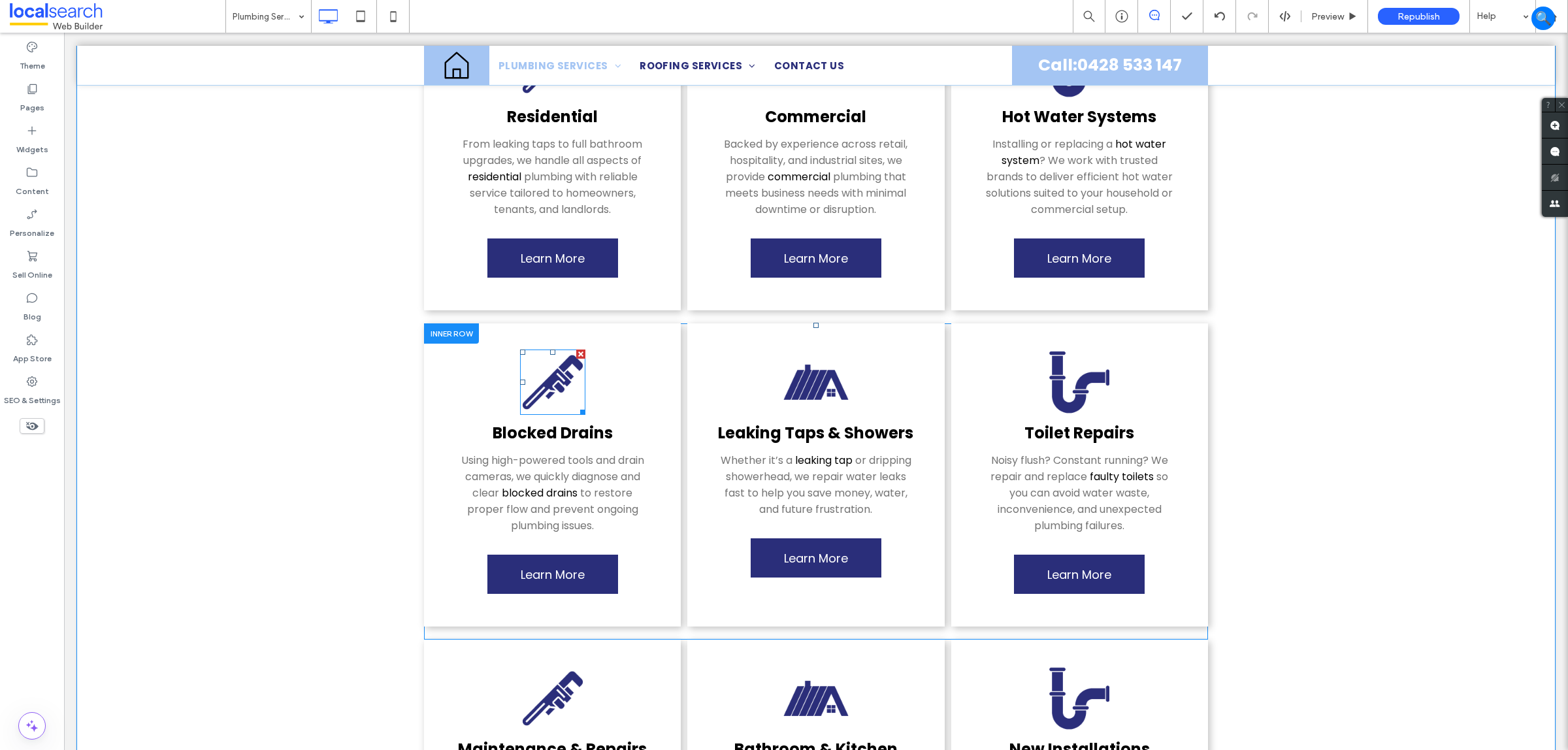
scroll to position [327, 0]
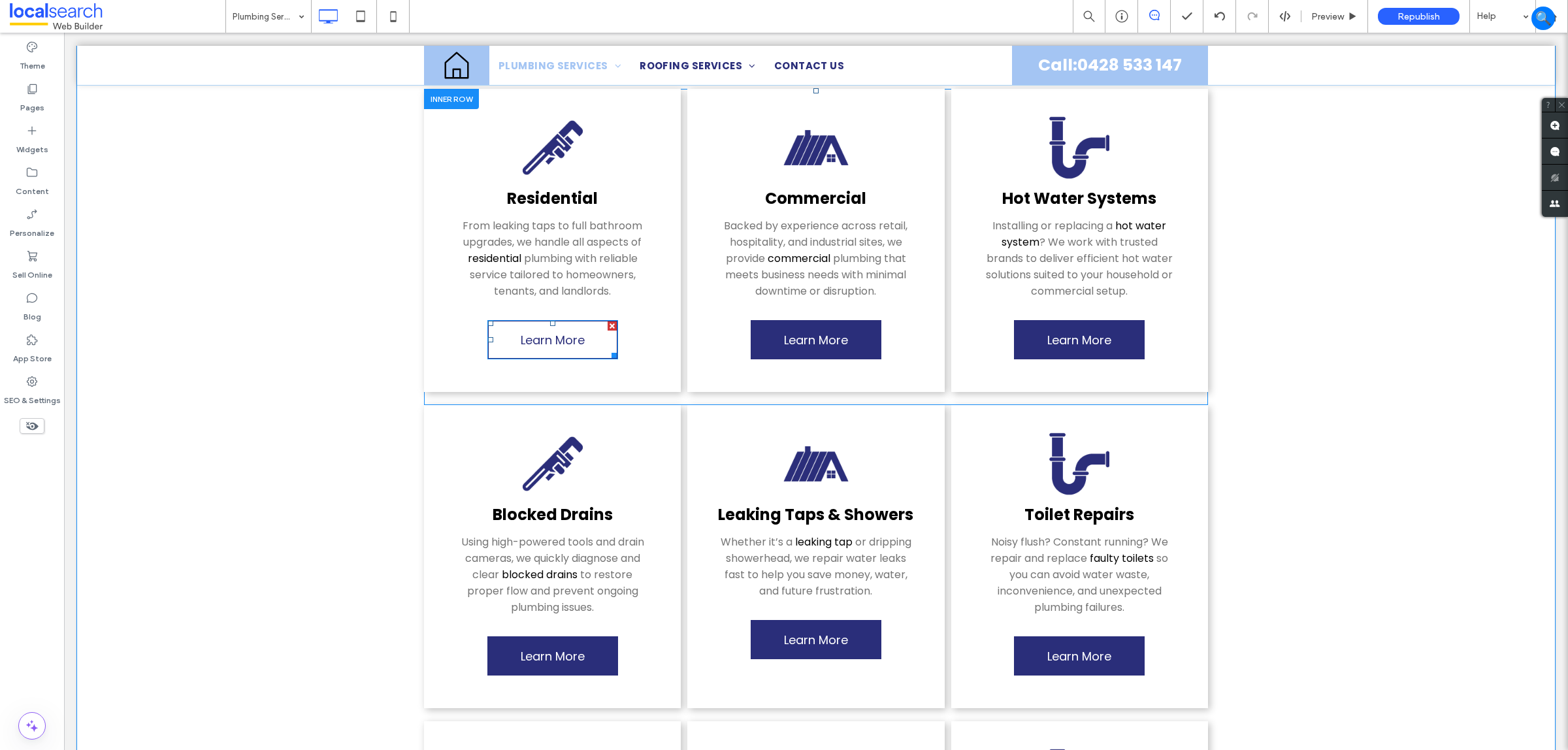
click at [544, 327] on span "Learn More" at bounding box center [553, 340] width 64 height 30
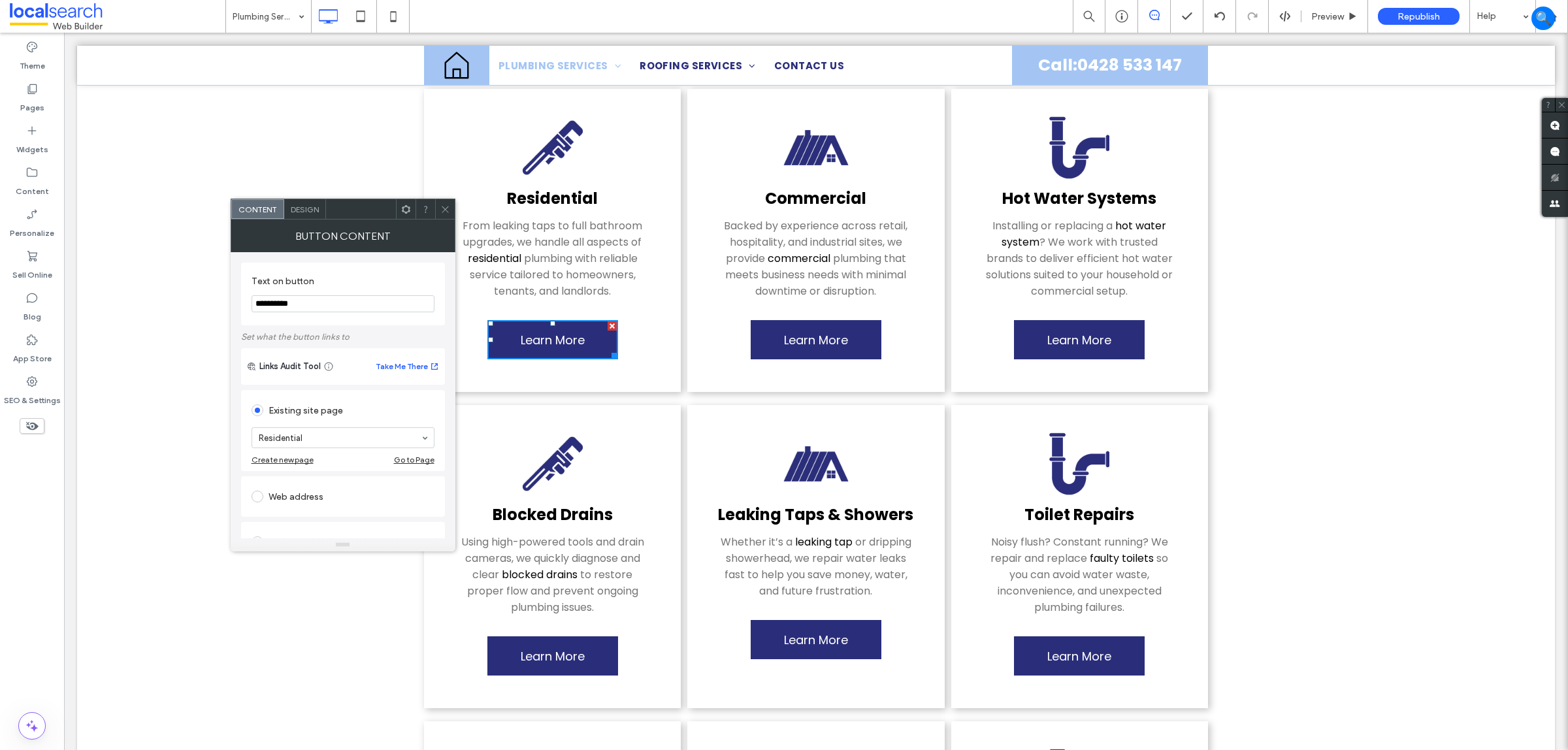
click at [317, 302] on input "**********" at bounding box center [342, 304] width 183 height 17
click at [317, 313] on input "**********" at bounding box center [342, 304] width 183 height 17
click at [323, 308] on input "**********" at bounding box center [342, 304] width 183 height 17
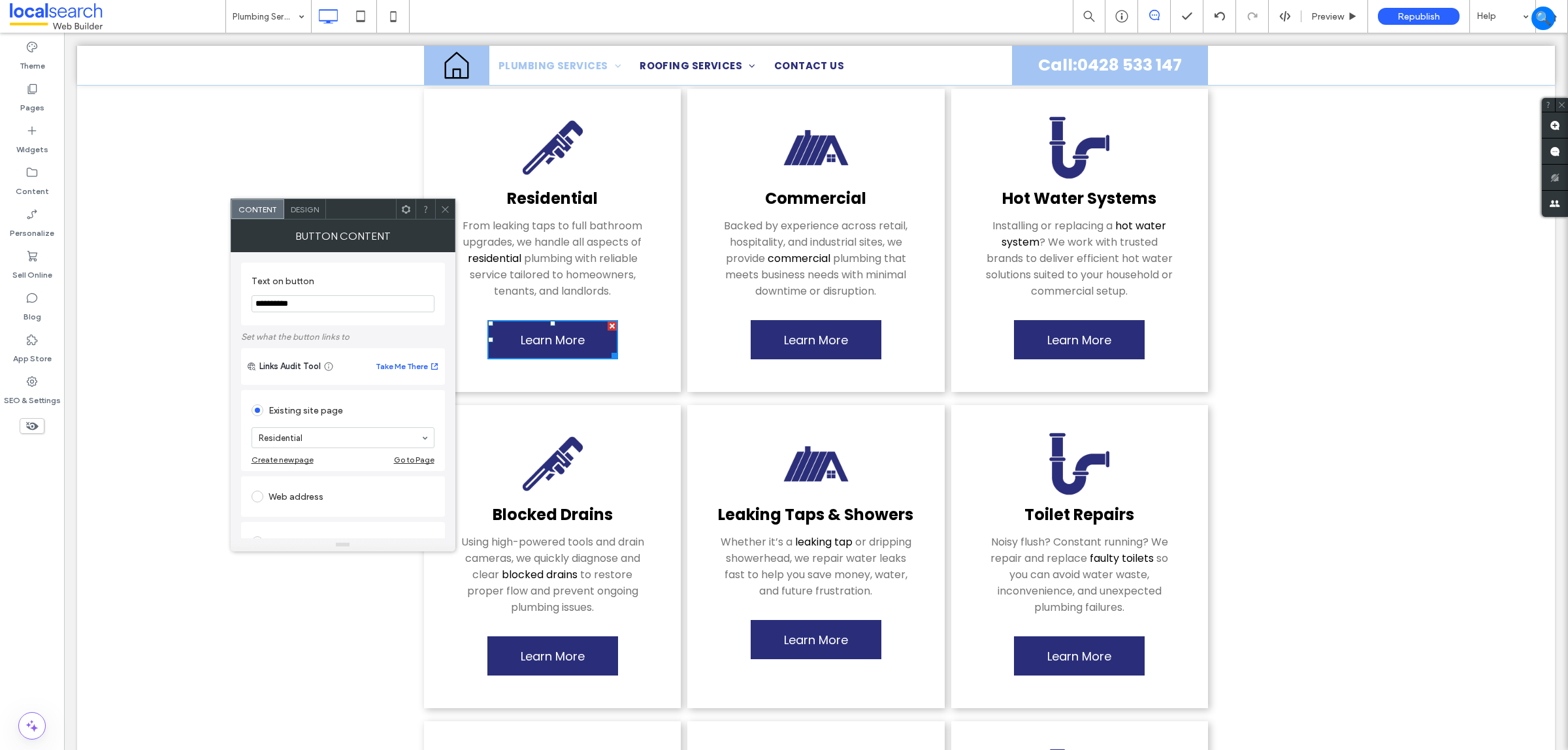
click at [323, 308] on input "**********" at bounding box center [342, 304] width 183 height 17
type input "**********"
drag, startPoint x: 439, startPoint y: 207, endPoint x: 862, endPoint y: 265, distance: 427.0
click at [440, 207] on icon at bounding box center [445, 209] width 10 height 10
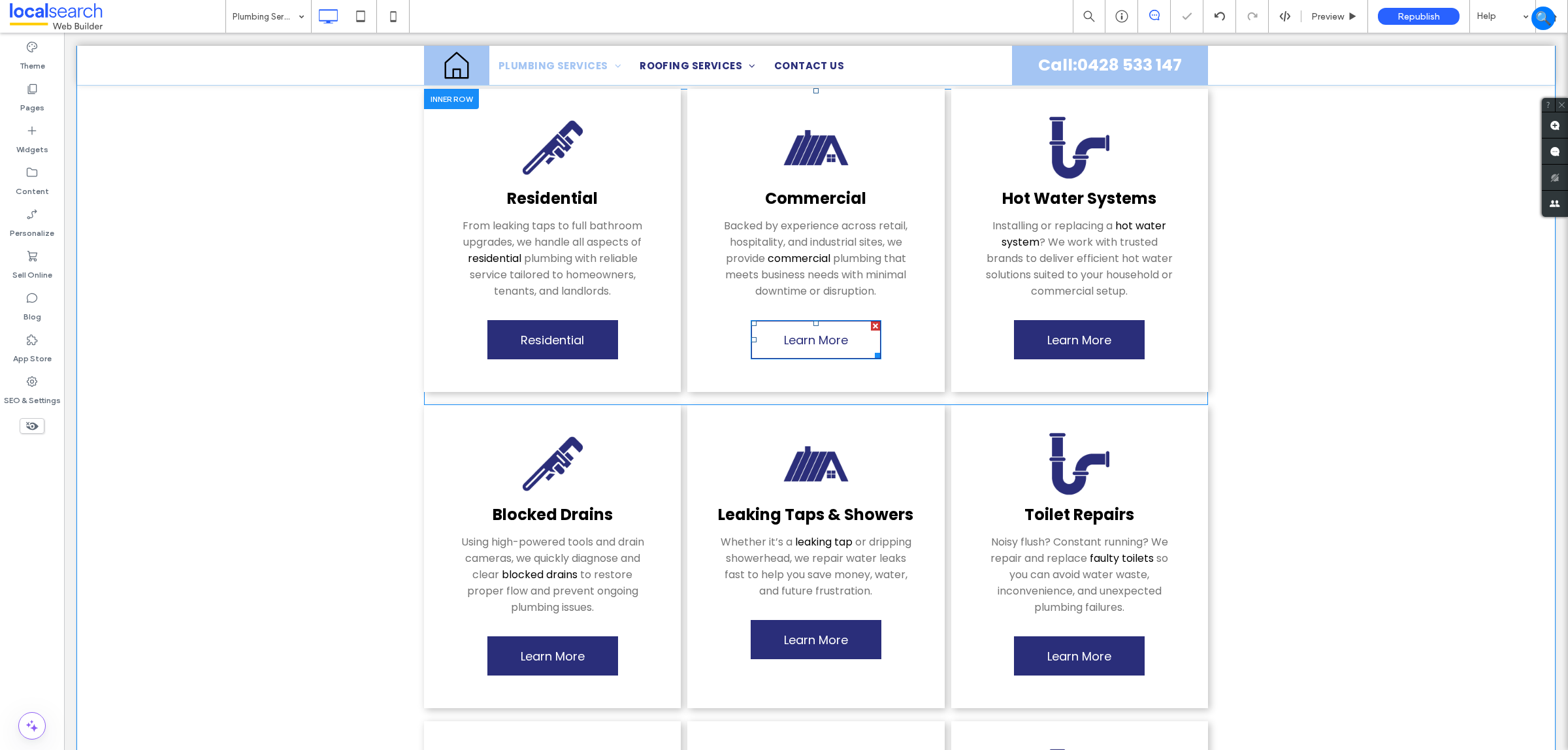
click at [792, 340] on span "Learn More" at bounding box center [816, 340] width 64 height 30
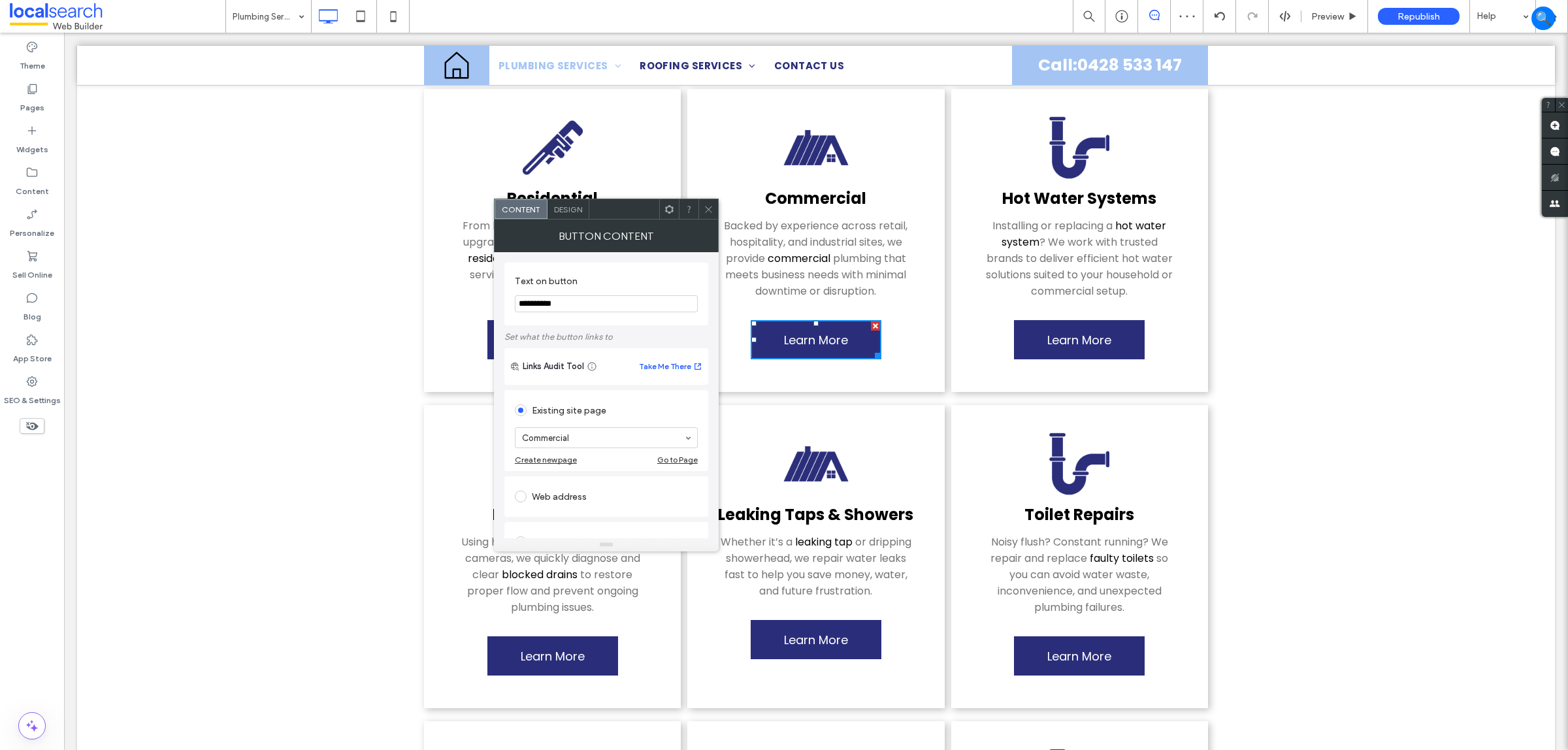
click at [589, 305] on input "**********" at bounding box center [606, 304] width 183 height 17
type input "**********"
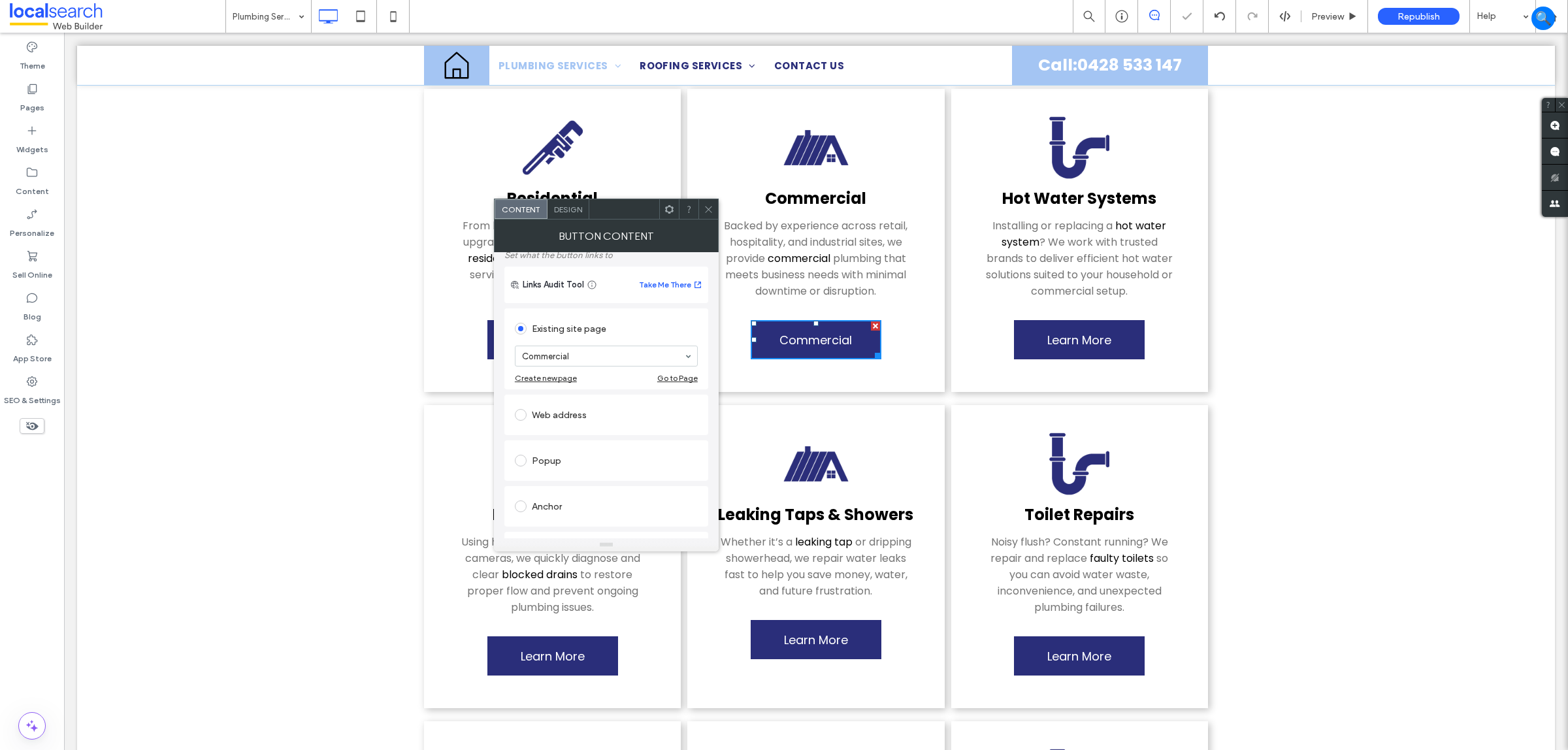
click at [688, 188] on div "Commerc ﻿ ial Backed by experience across retail, hospitality, and industrial s…" at bounding box center [816, 240] width 257 height 303
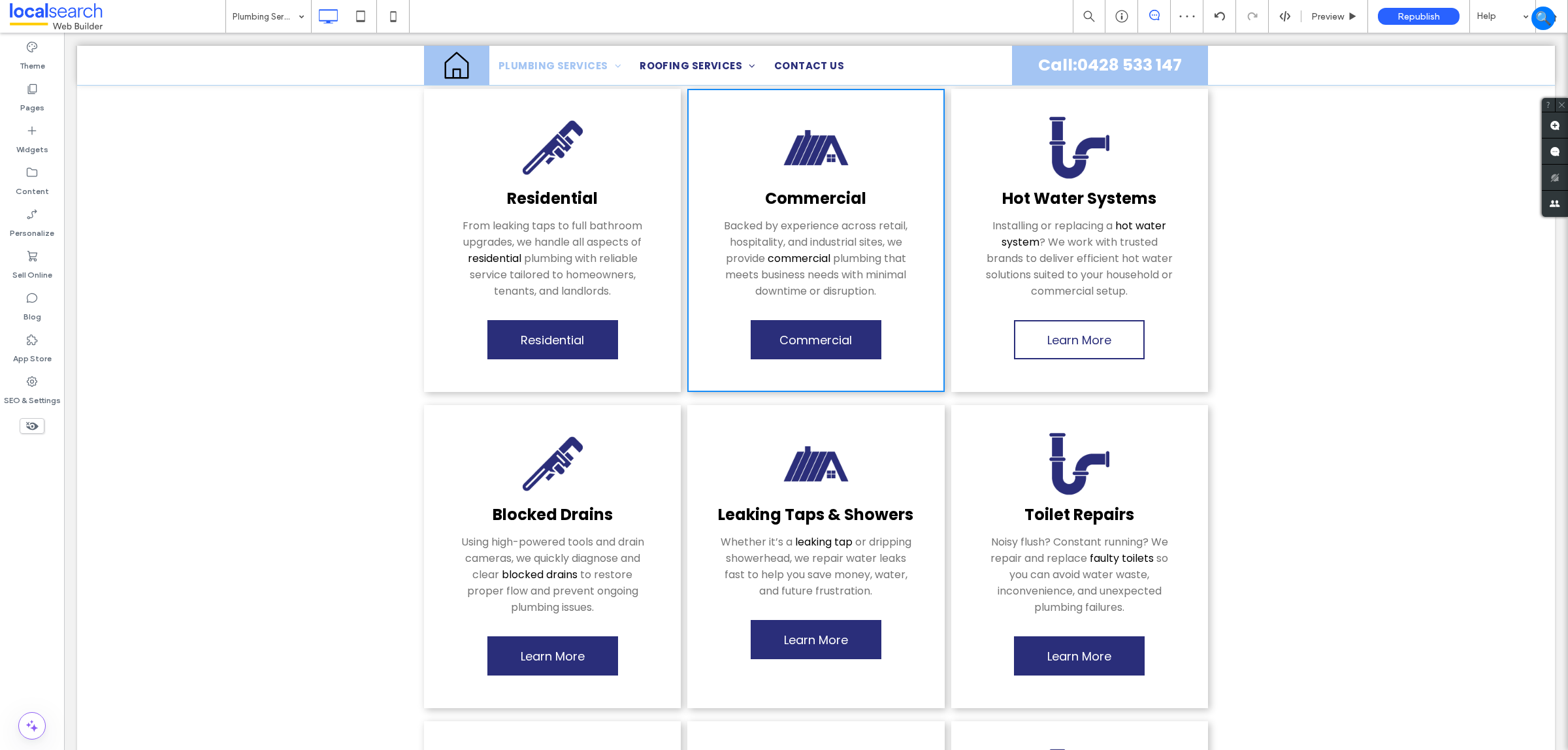
click at [1069, 338] on span "Learn More" at bounding box center [1080, 340] width 64 height 30
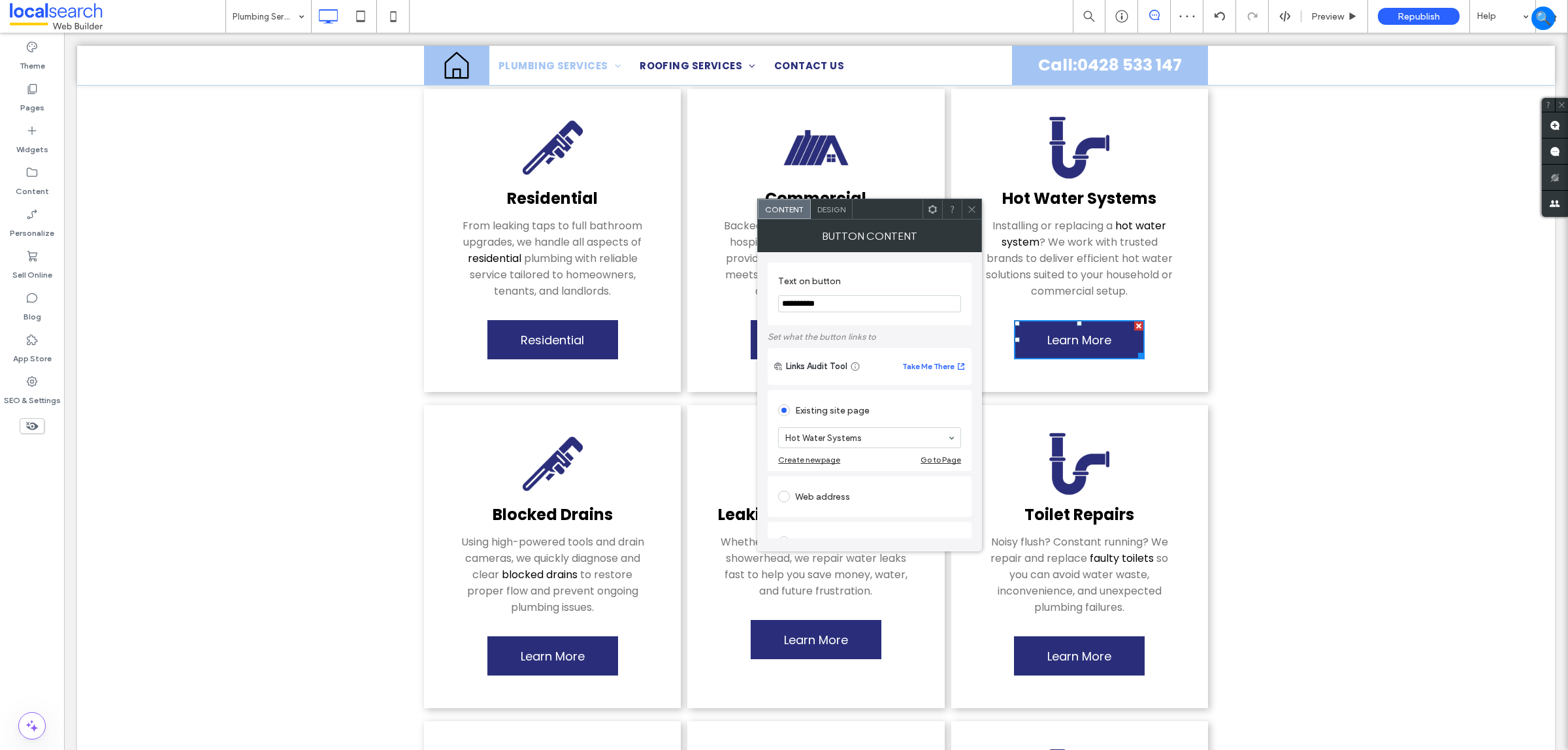
click at [821, 296] on input "**********" at bounding box center [870, 304] width 183 height 17
type input "**********"
click at [968, 207] on icon at bounding box center [972, 209] width 10 height 10
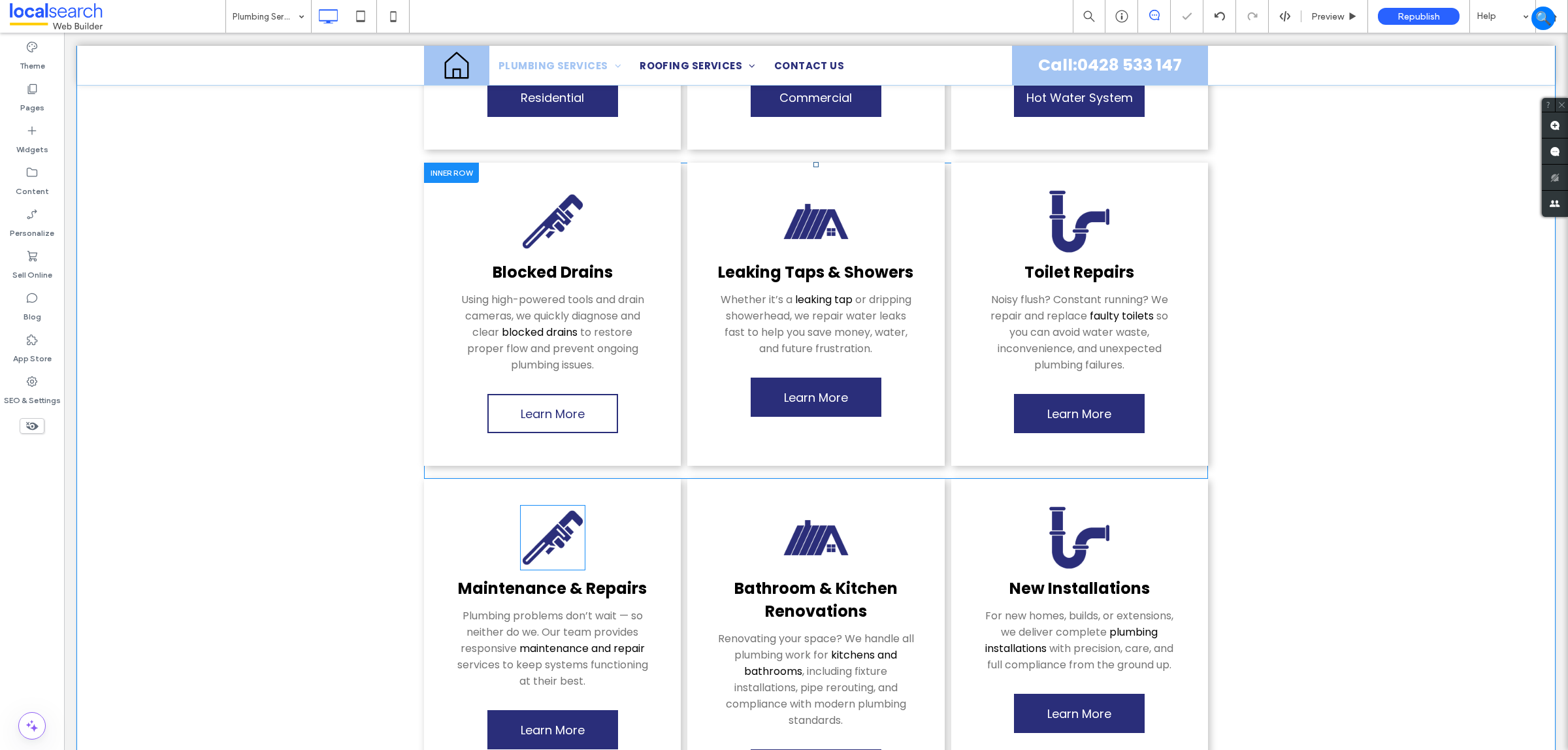
scroll to position [572, 0]
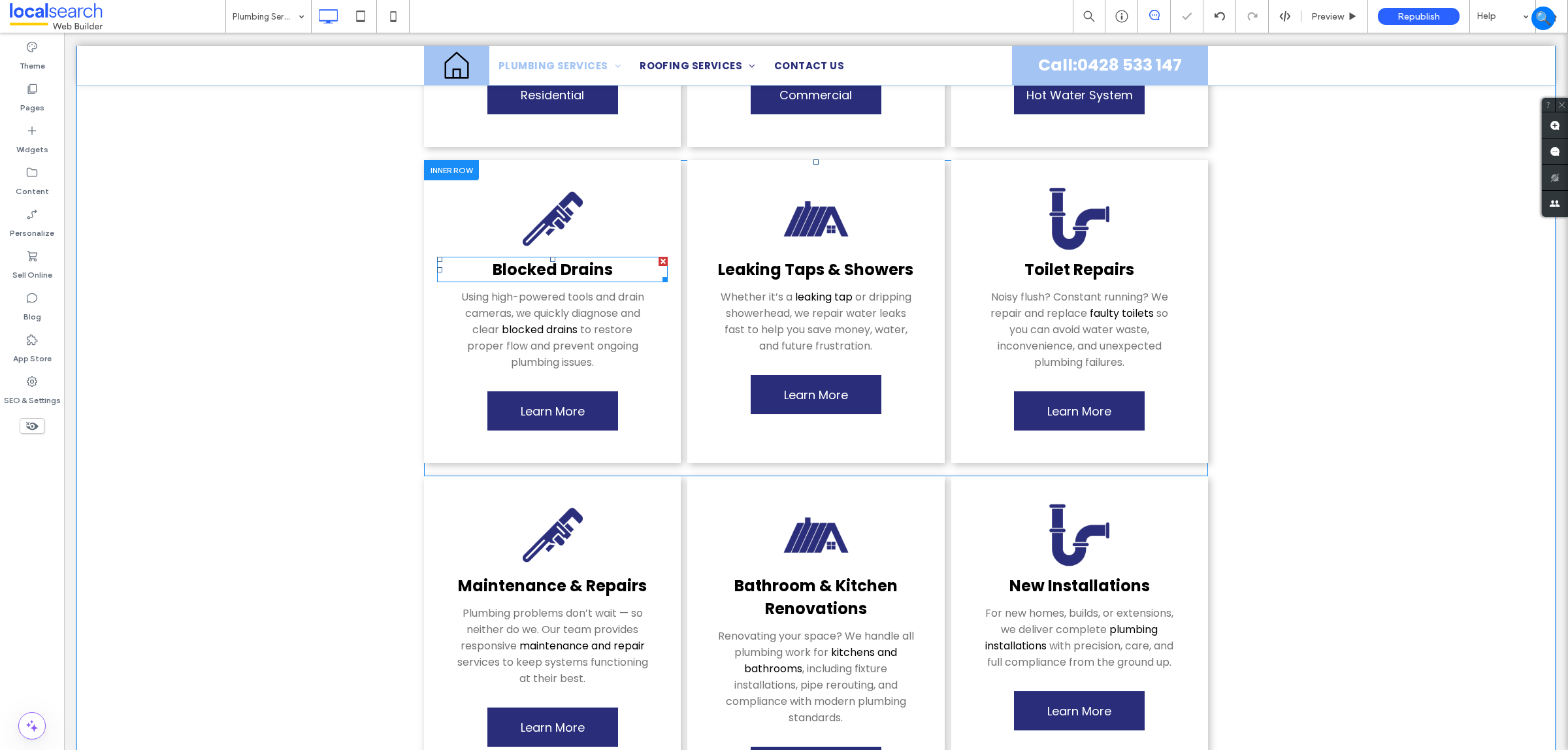
click at [533, 258] on link "Blocked Dra ﻿ ins" at bounding box center [552, 269] width 120 height 21
type input "*******"
type input "**"
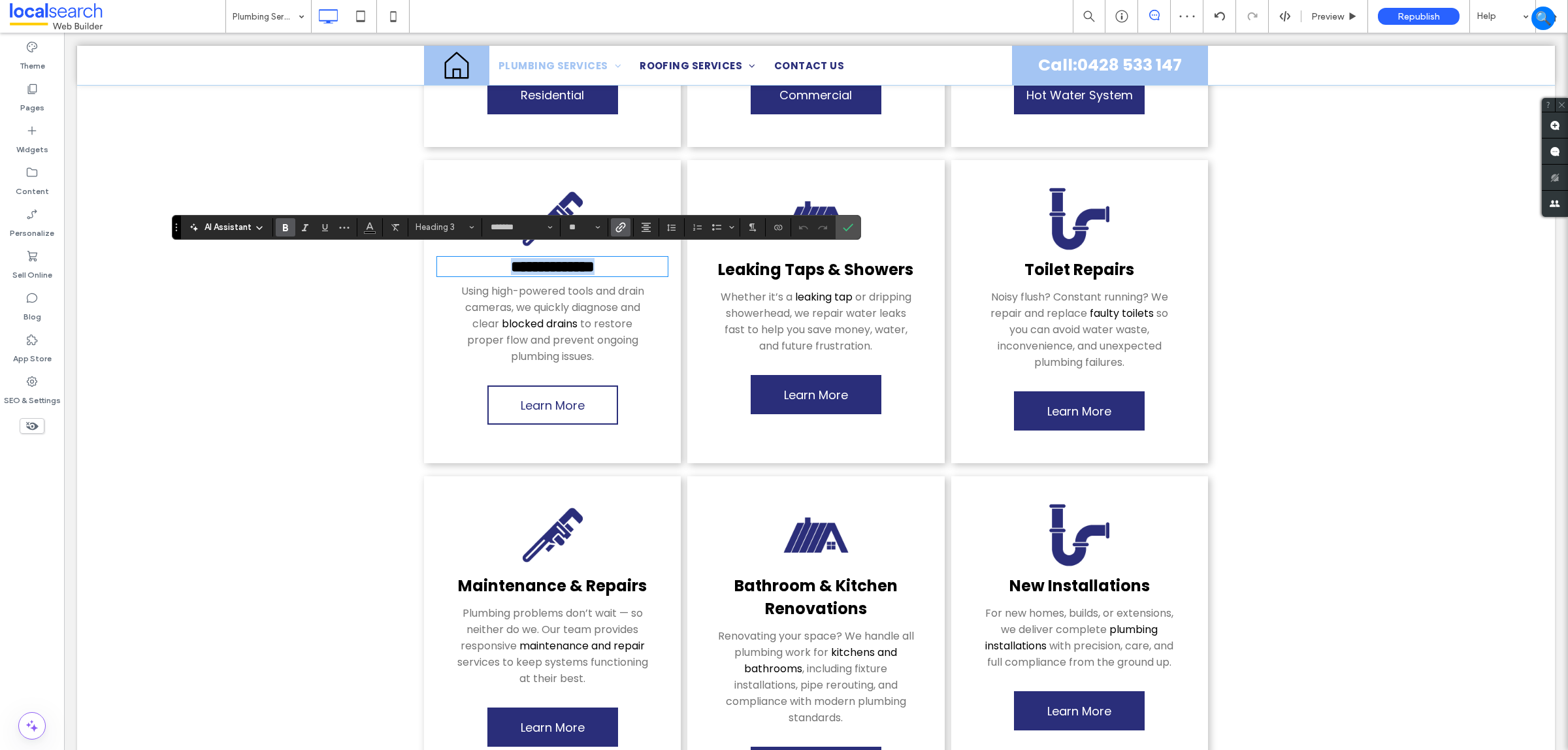
click at [523, 405] on span "Learn More" at bounding box center [553, 405] width 64 height 30
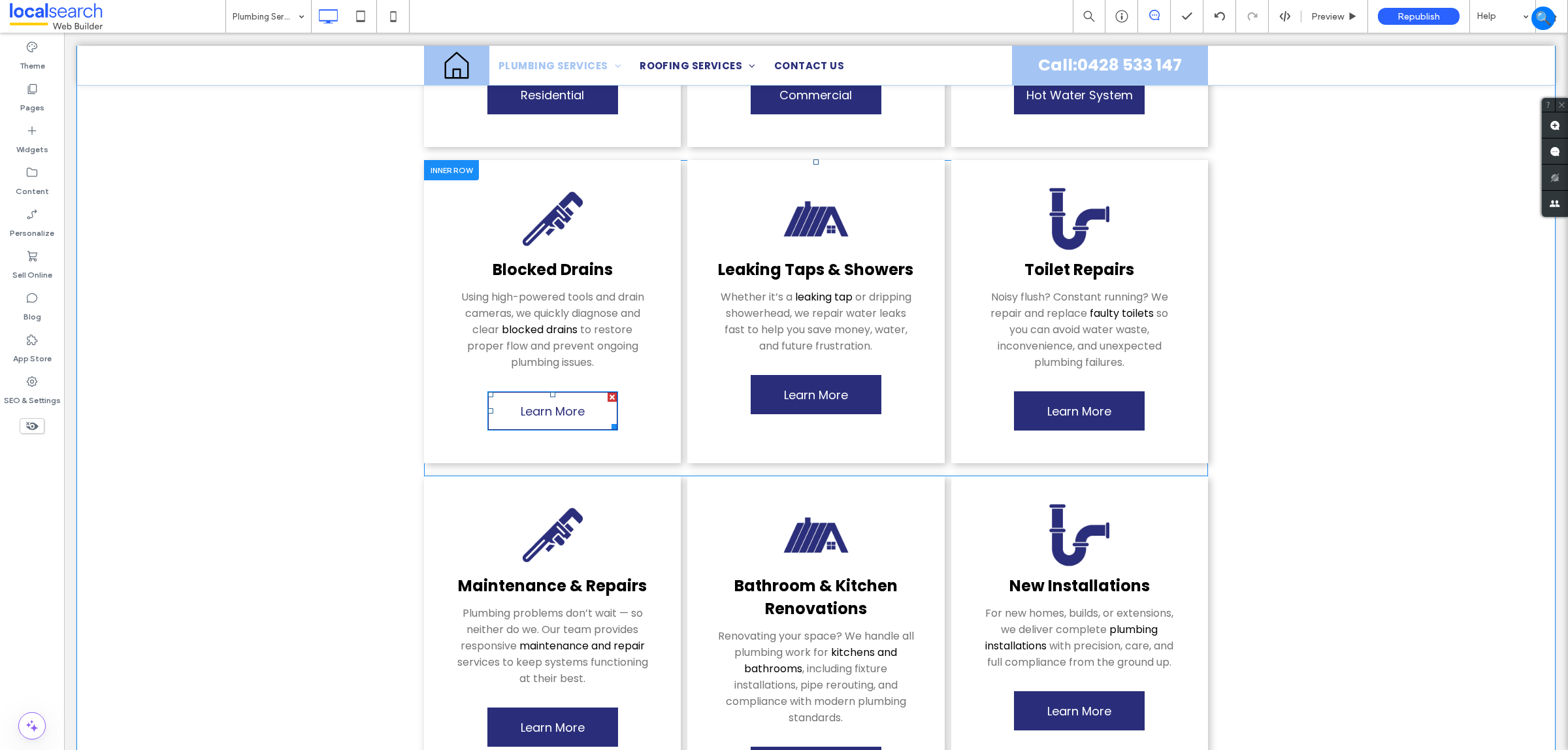
click at [552, 395] on span "Learn More" at bounding box center [553, 411] width 64 height 30
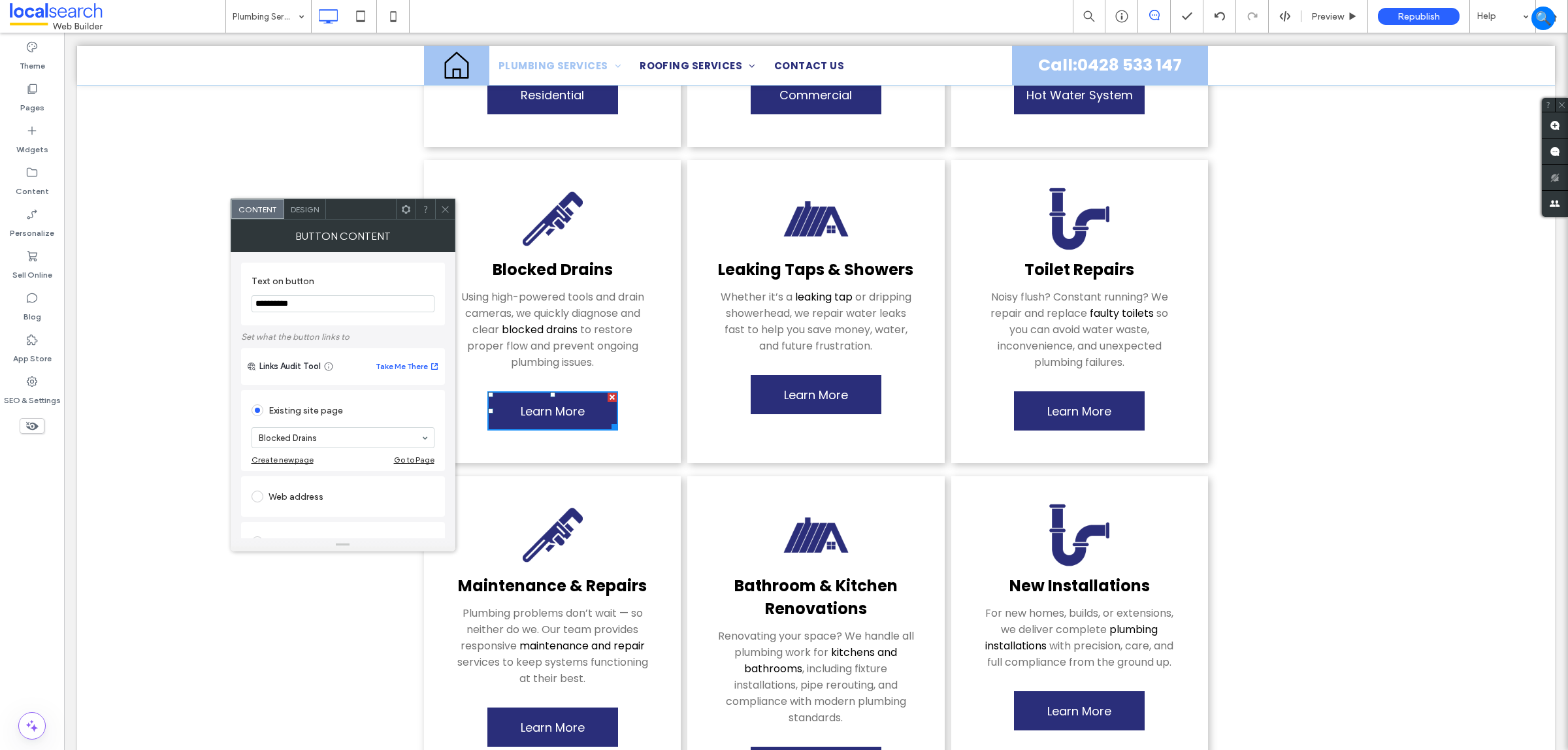
click at [381, 304] on input "**********" at bounding box center [342, 304] width 183 height 17
type input "**********"
click at [448, 185] on div "Blocked Drains Using high-powered tools and drain cameras, we quickly diagnose …" at bounding box center [552, 312] width 257 height 303
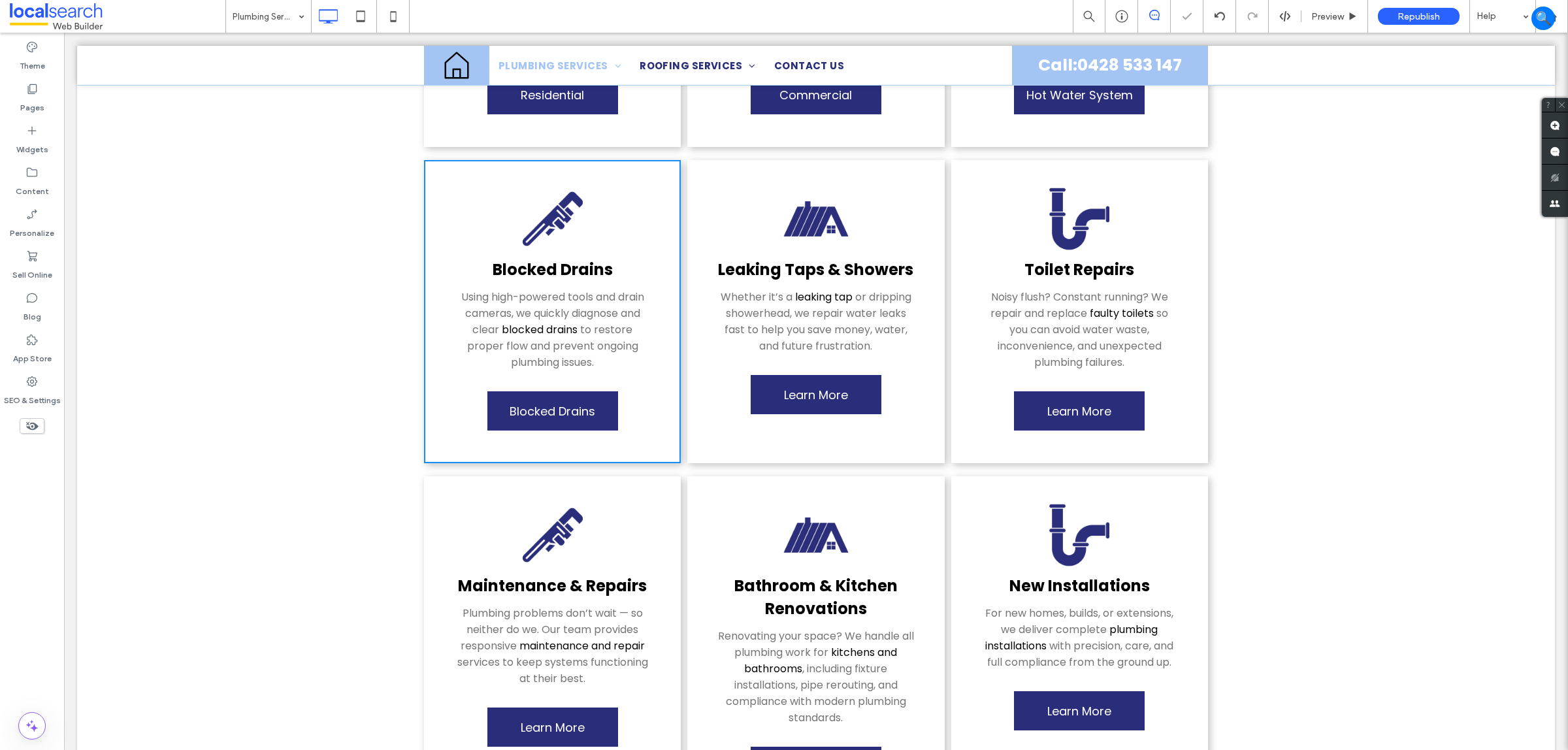
click at [847, 265] on link "Leaking Taps & Showers" at bounding box center [815, 269] width 195 height 21
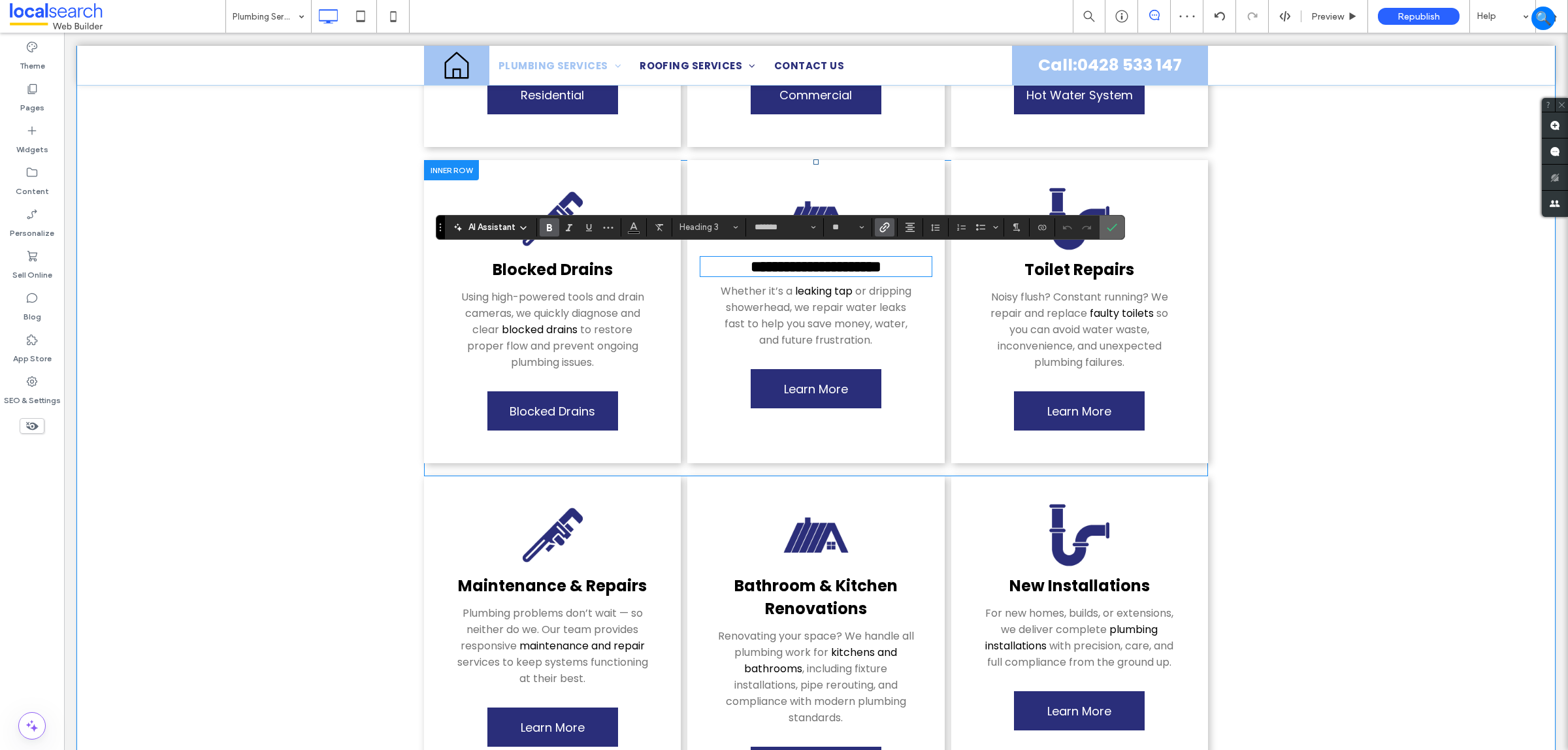
click at [1107, 224] on label "Confirm" at bounding box center [1112, 227] width 20 height 23
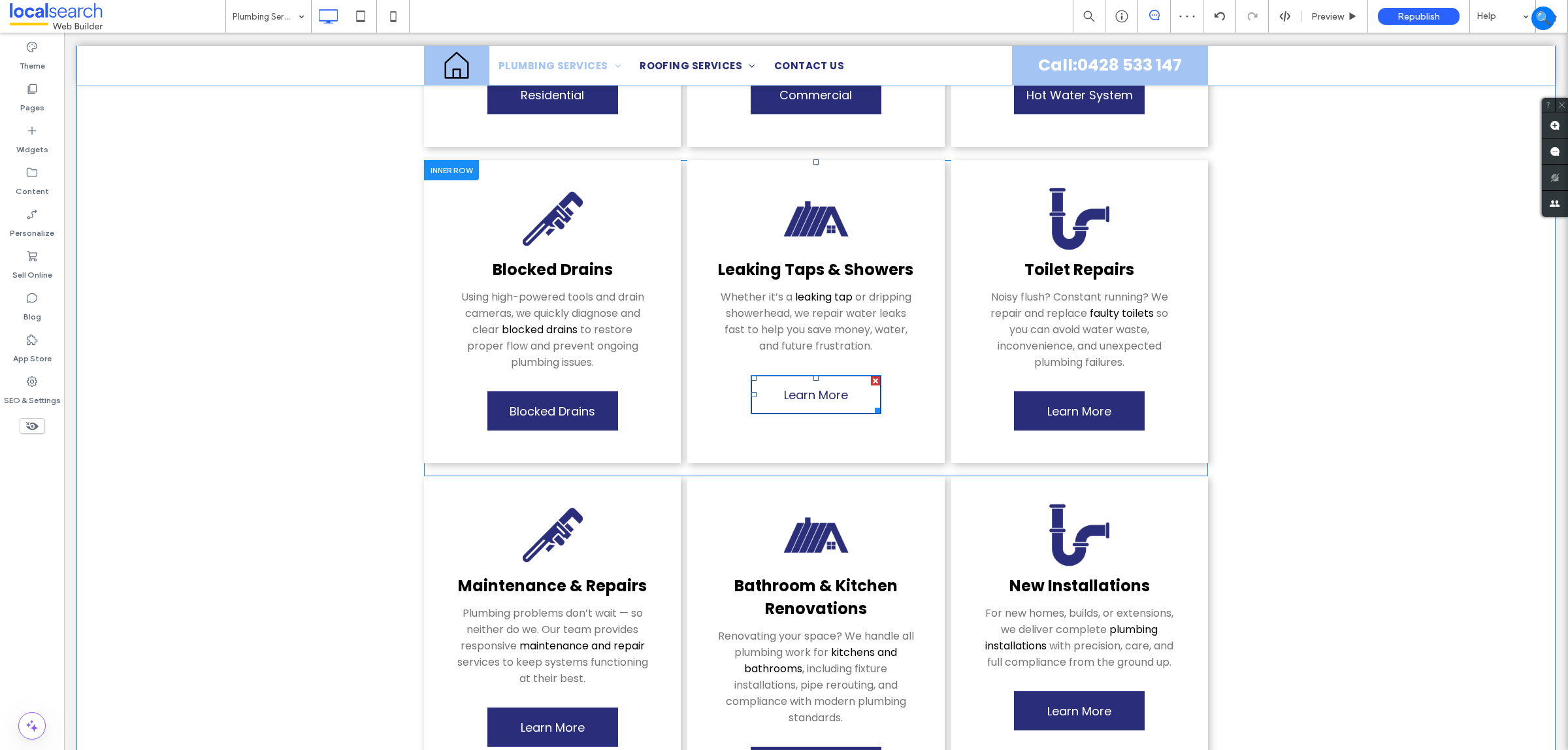
click at [837, 380] on span "Learn More" at bounding box center [816, 395] width 64 height 30
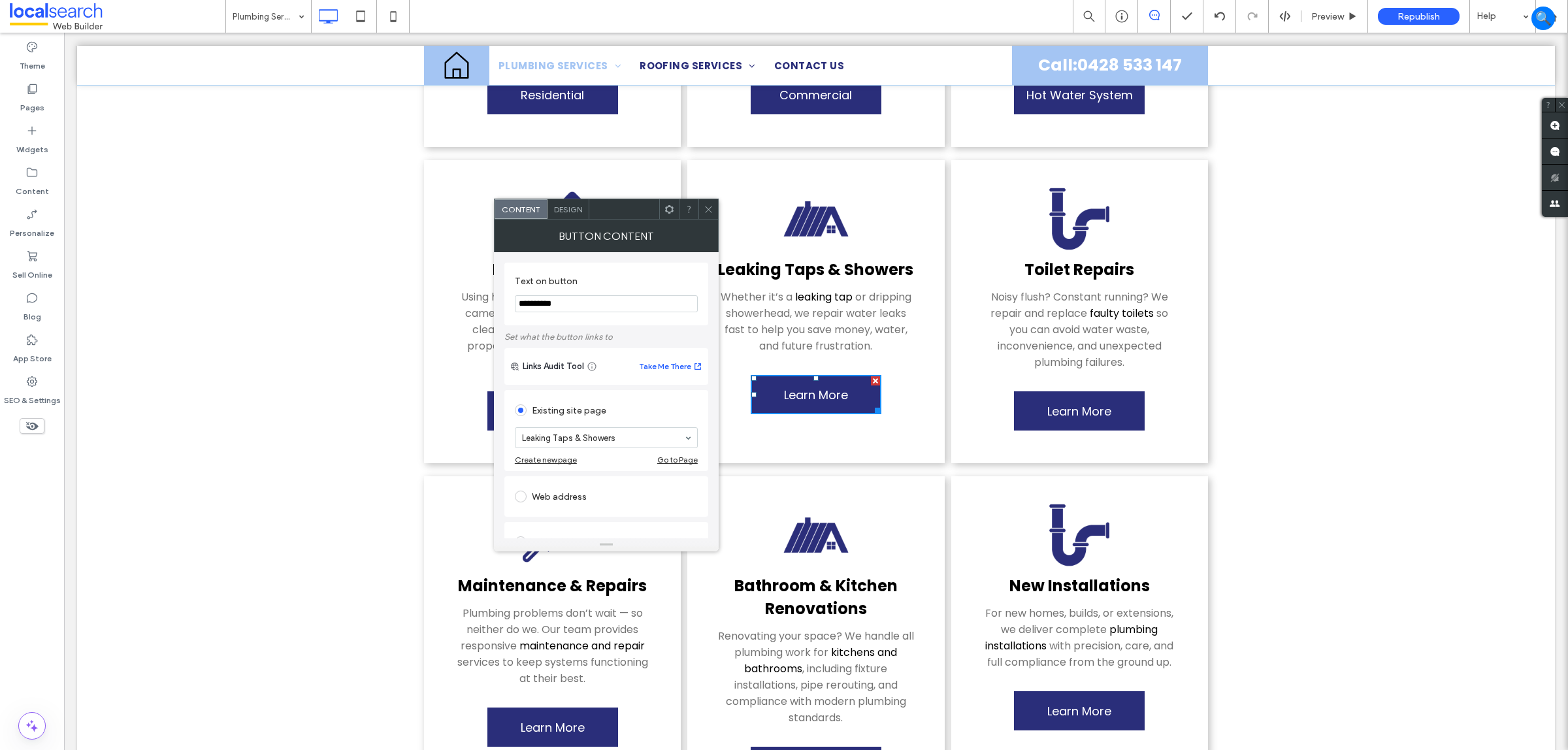
click at [559, 308] on input "**********" at bounding box center [606, 304] width 183 height 17
paste input "**********"
type input "**********"
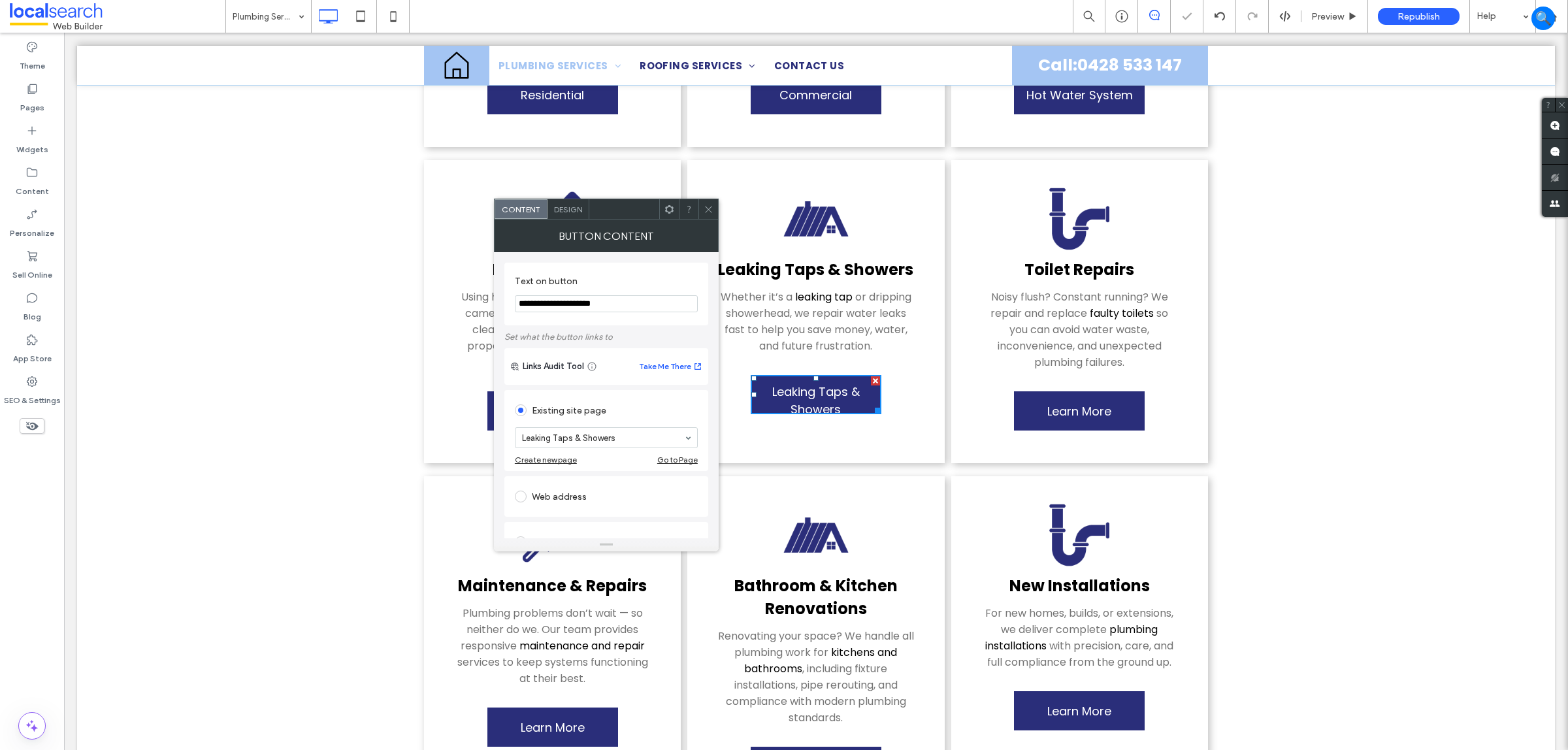
click at [709, 210] on icon at bounding box center [708, 209] width 10 height 10
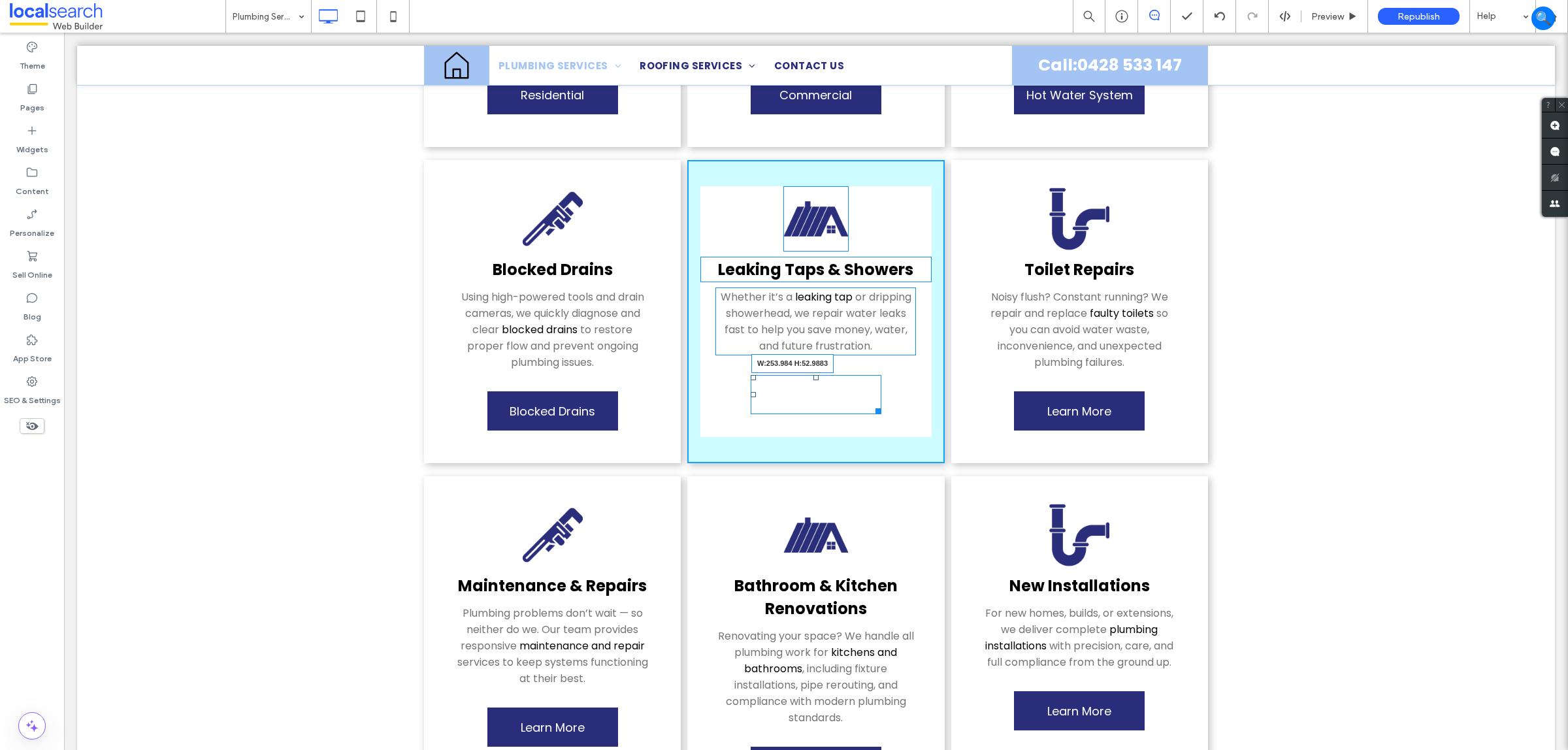
drag, startPoint x: 873, startPoint y: 392, endPoint x: 891, endPoint y: 387, distance: 18.7
click at [881, 404] on div at bounding box center [876, 408] width 10 height 10
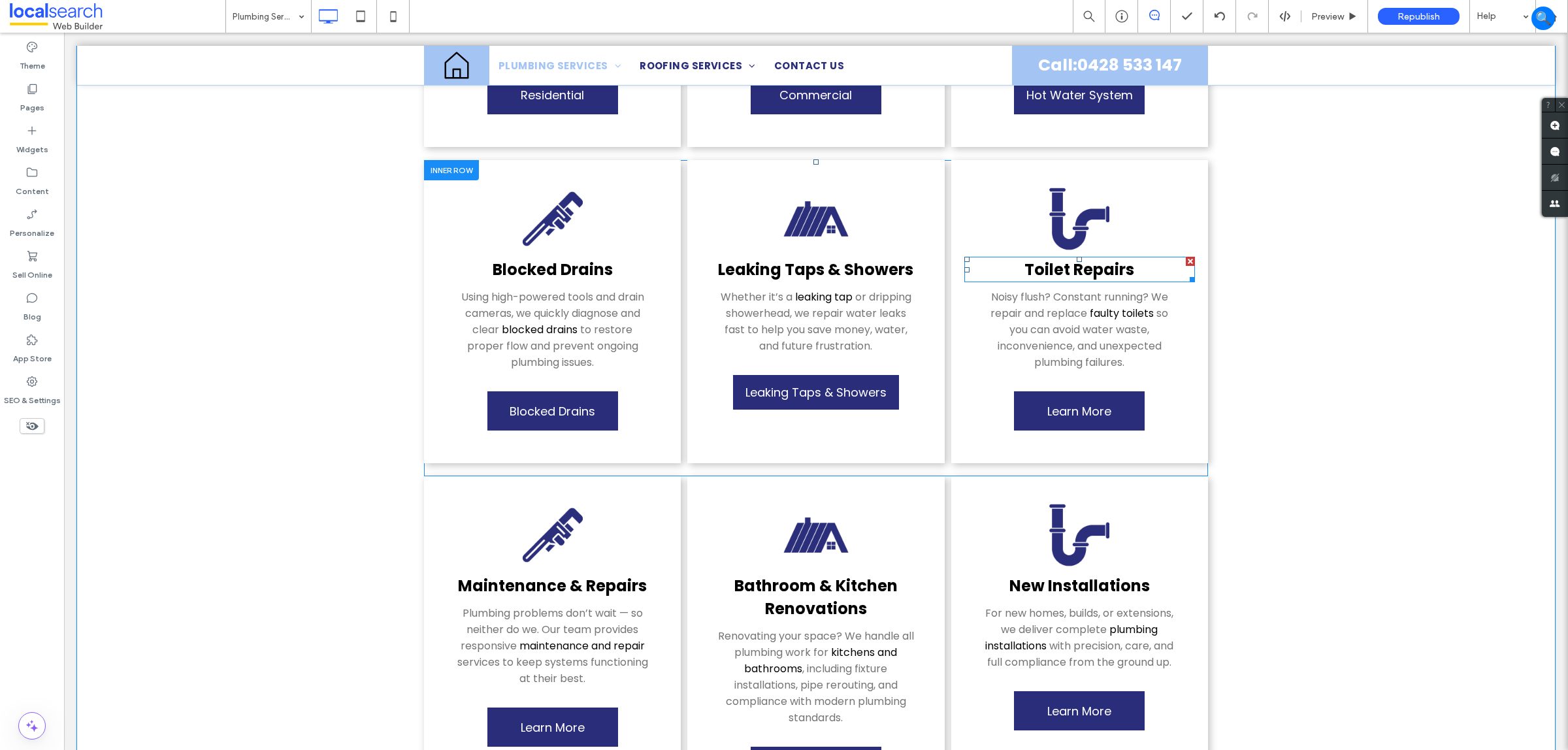
click at [1099, 266] on link "Toilet Rep ﻿ airs" at bounding box center [1079, 269] width 110 height 21
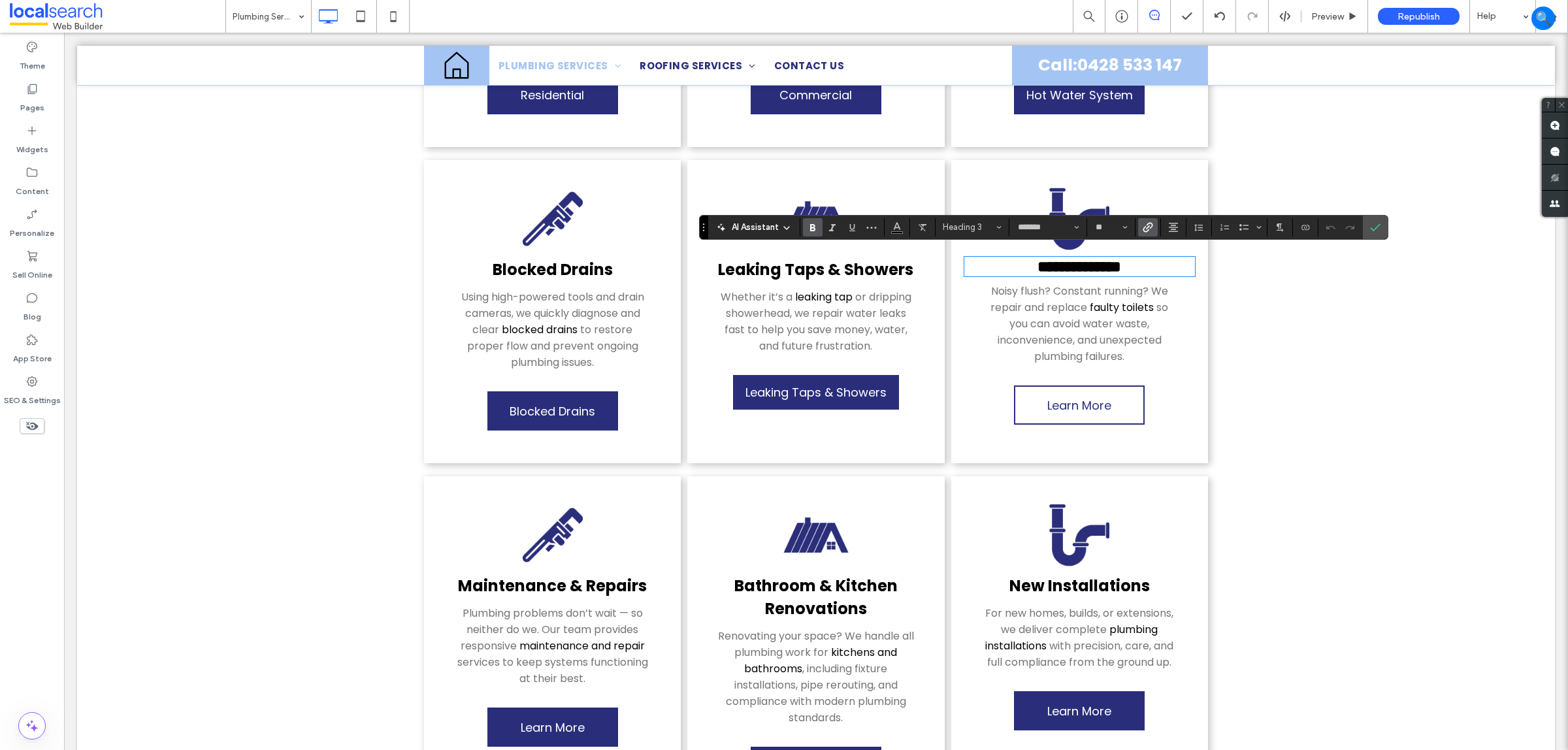
click at [1085, 397] on span "Learn More" at bounding box center [1080, 405] width 64 height 30
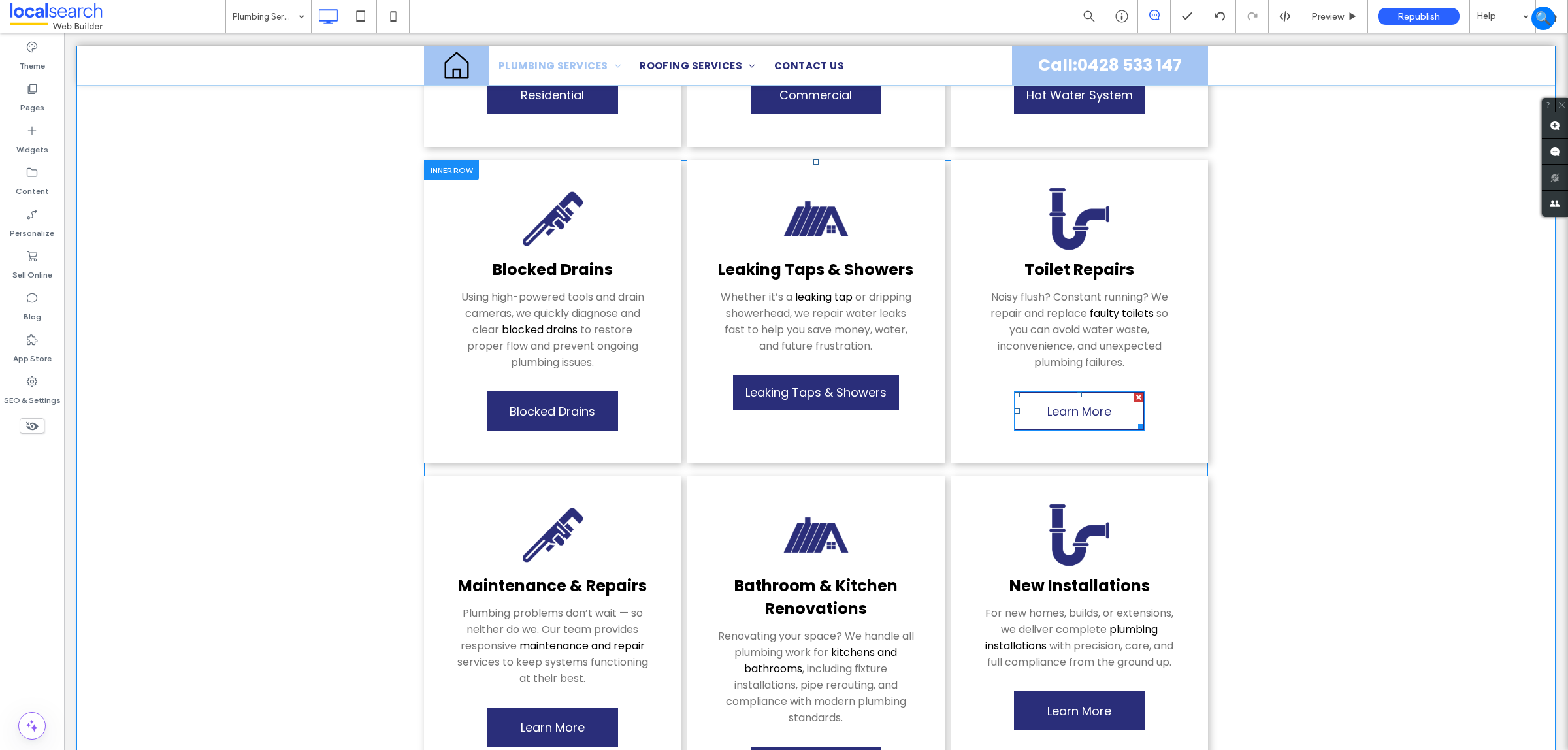
click at [1070, 396] on span "Learn More" at bounding box center [1080, 411] width 64 height 30
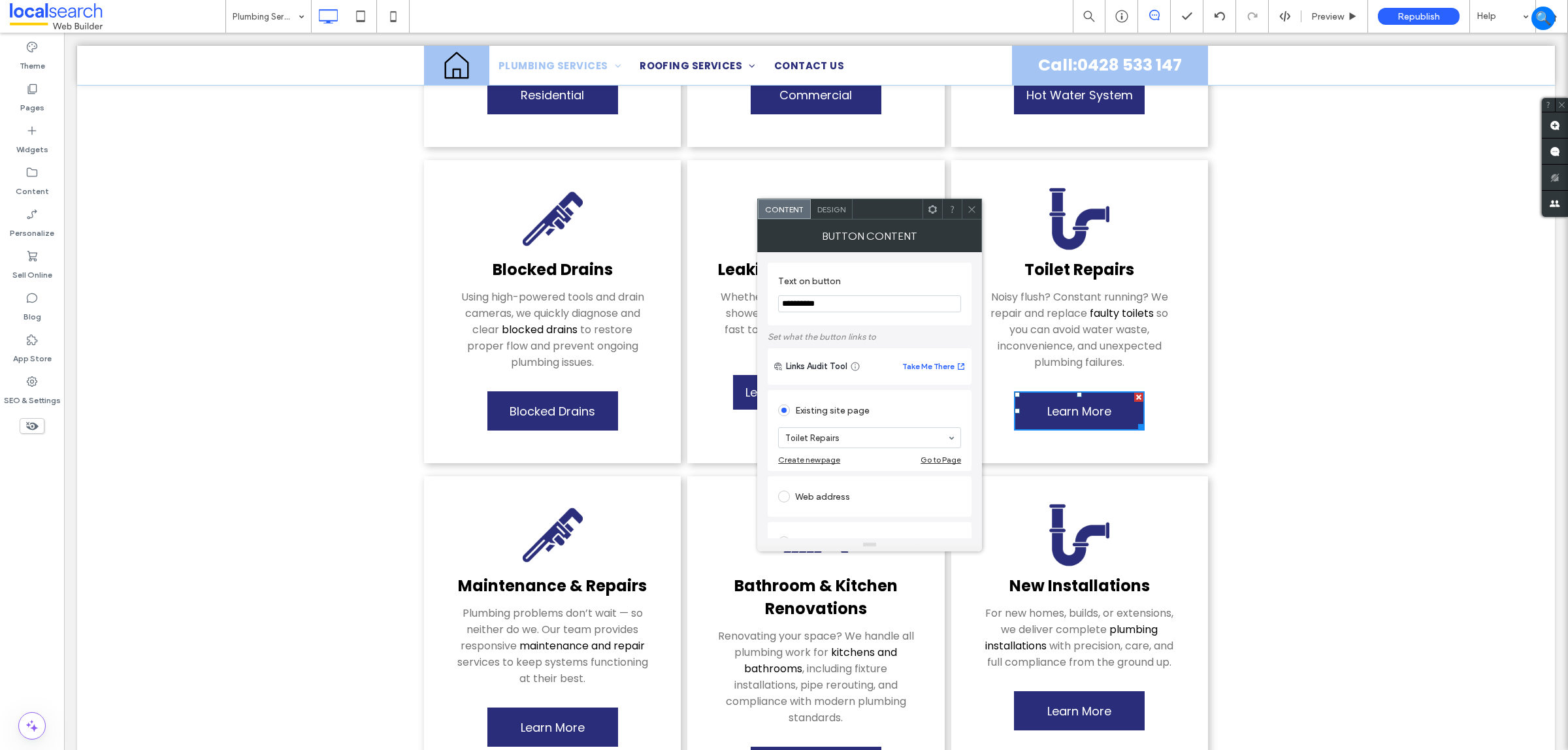
click at [847, 310] on input "**********" at bounding box center [870, 304] width 183 height 17
click at [847, 307] on input "**********" at bounding box center [870, 304] width 183 height 17
click at [847, 303] on input "**********" at bounding box center [870, 304] width 183 height 17
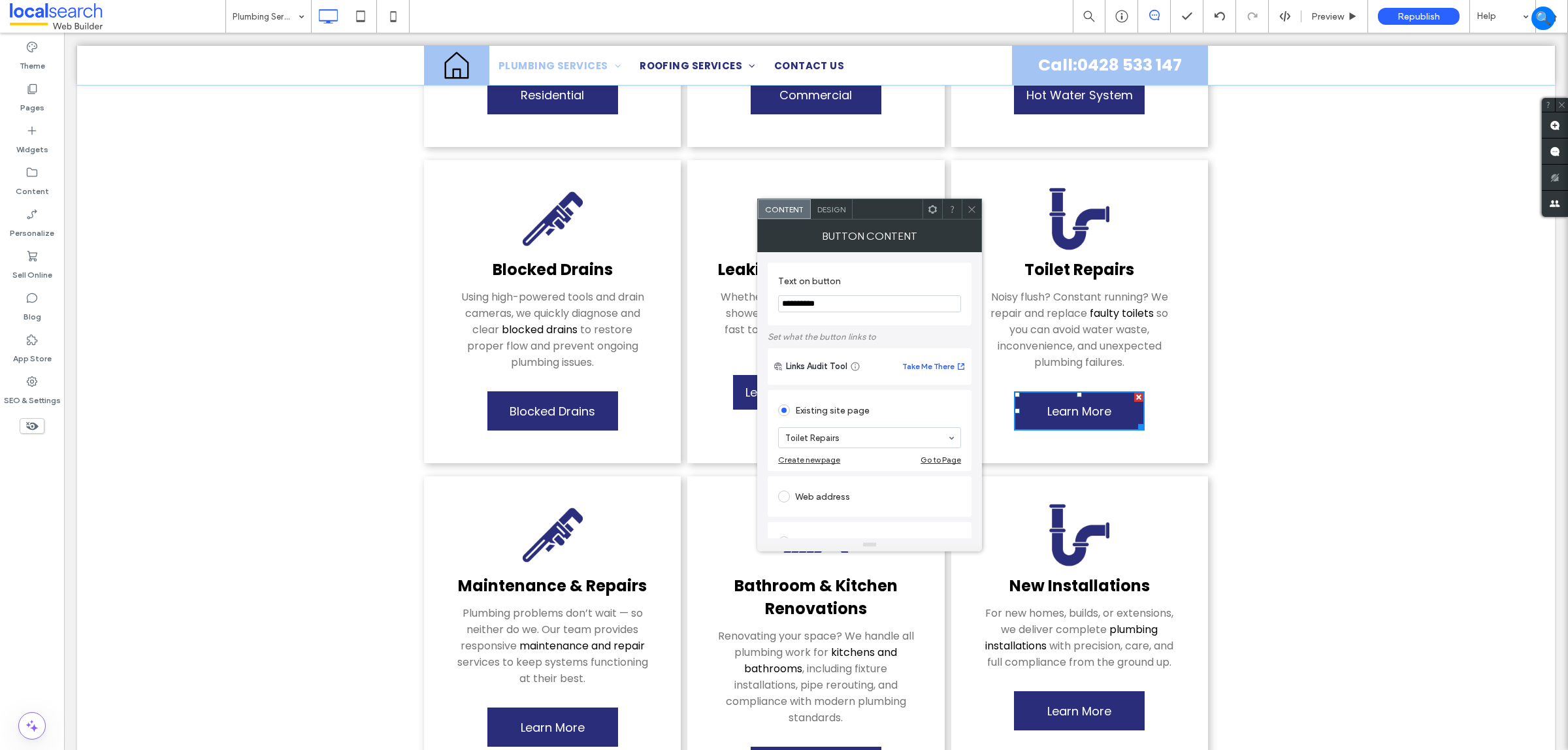
click at [847, 303] on input "**********" at bounding box center [870, 304] width 183 height 17
paste input "****"
type input "**********"
click at [962, 203] on div at bounding box center [972, 209] width 20 height 20
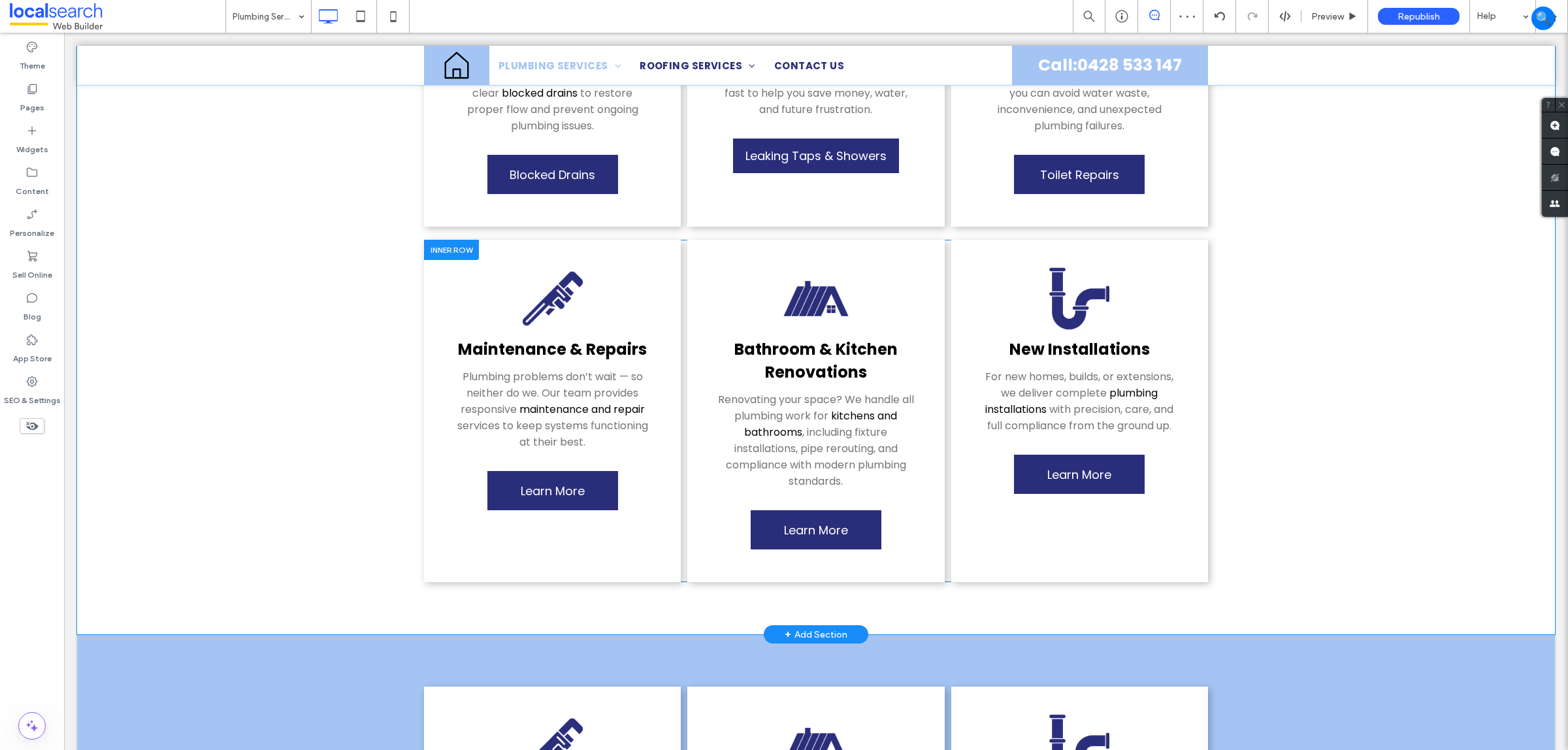
scroll to position [817, 0]
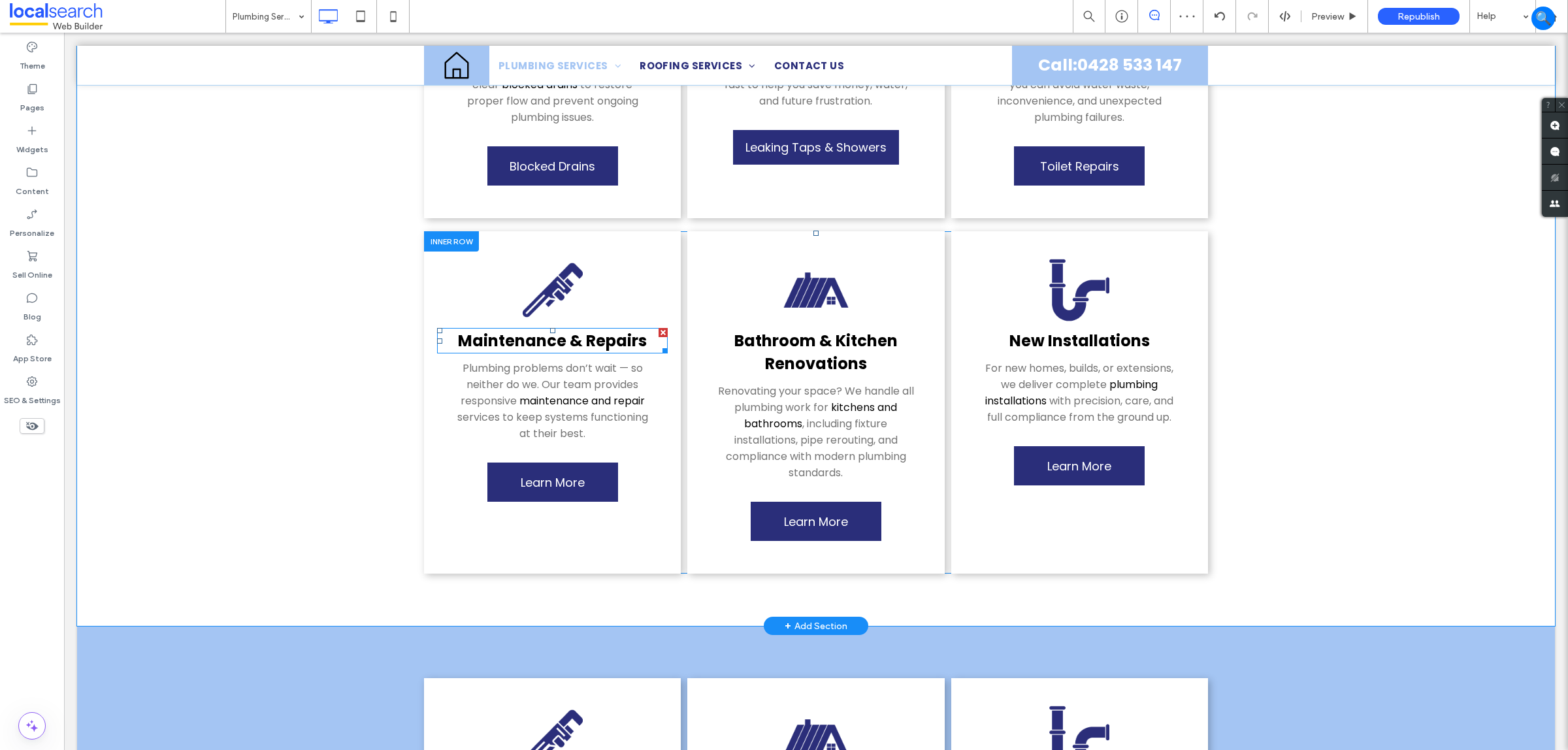
click at [612, 330] on link "Mainten ﻿ ance & Repairs" at bounding box center [552, 340] width 189 height 21
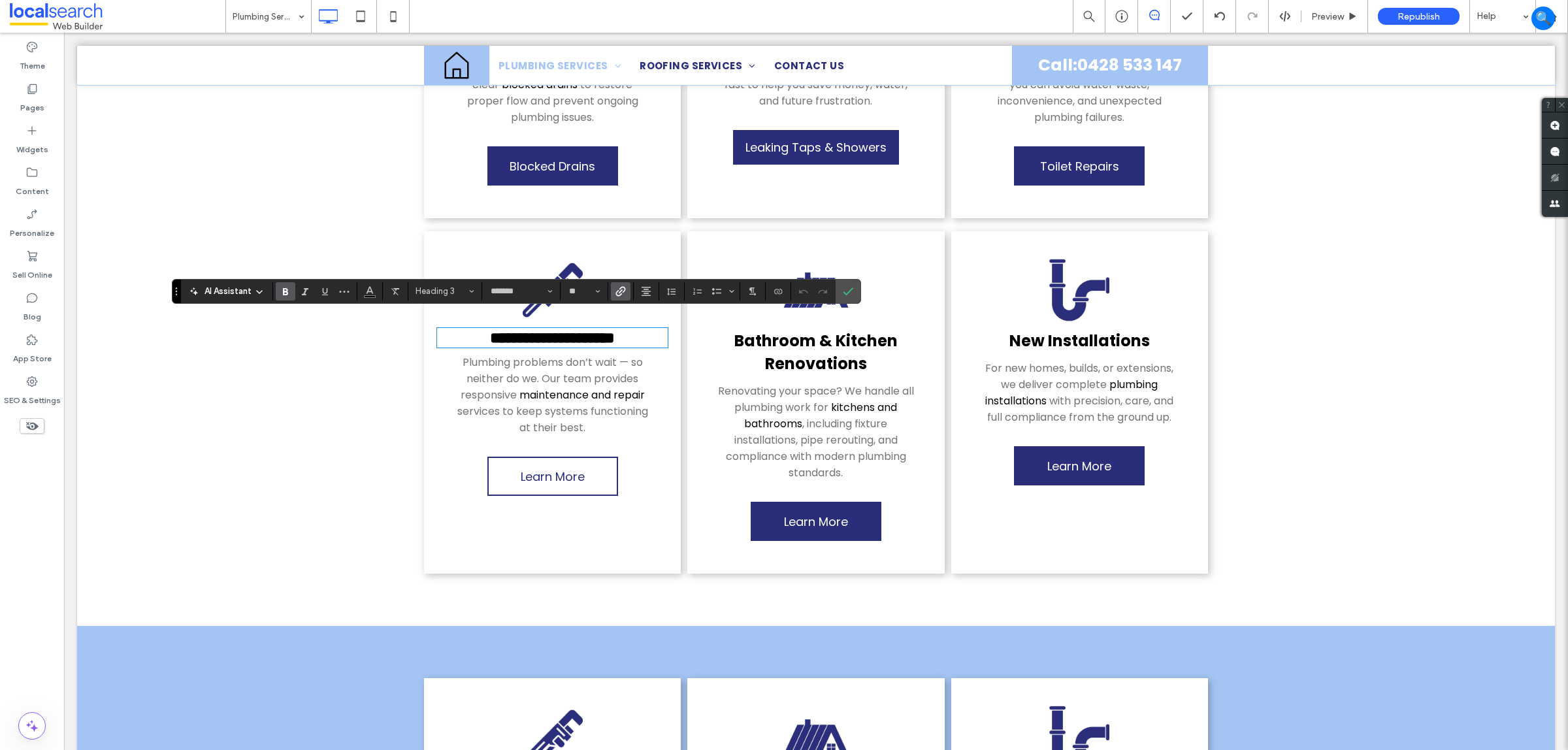
click at [534, 461] on span "Learn More" at bounding box center [553, 477] width 64 height 30
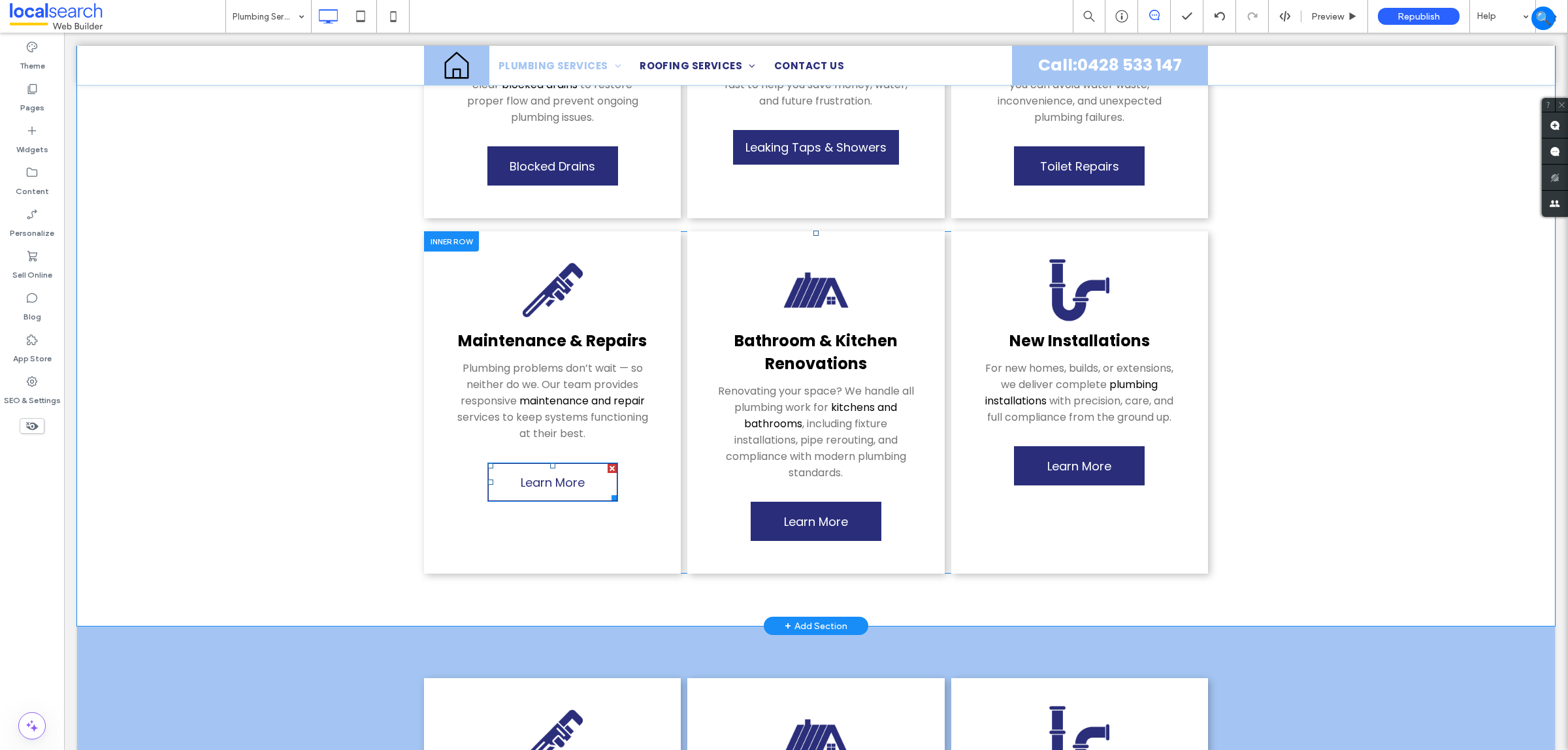
click at [543, 467] on span "Learn More" at bounding box center [553, 482] width 64 height 30
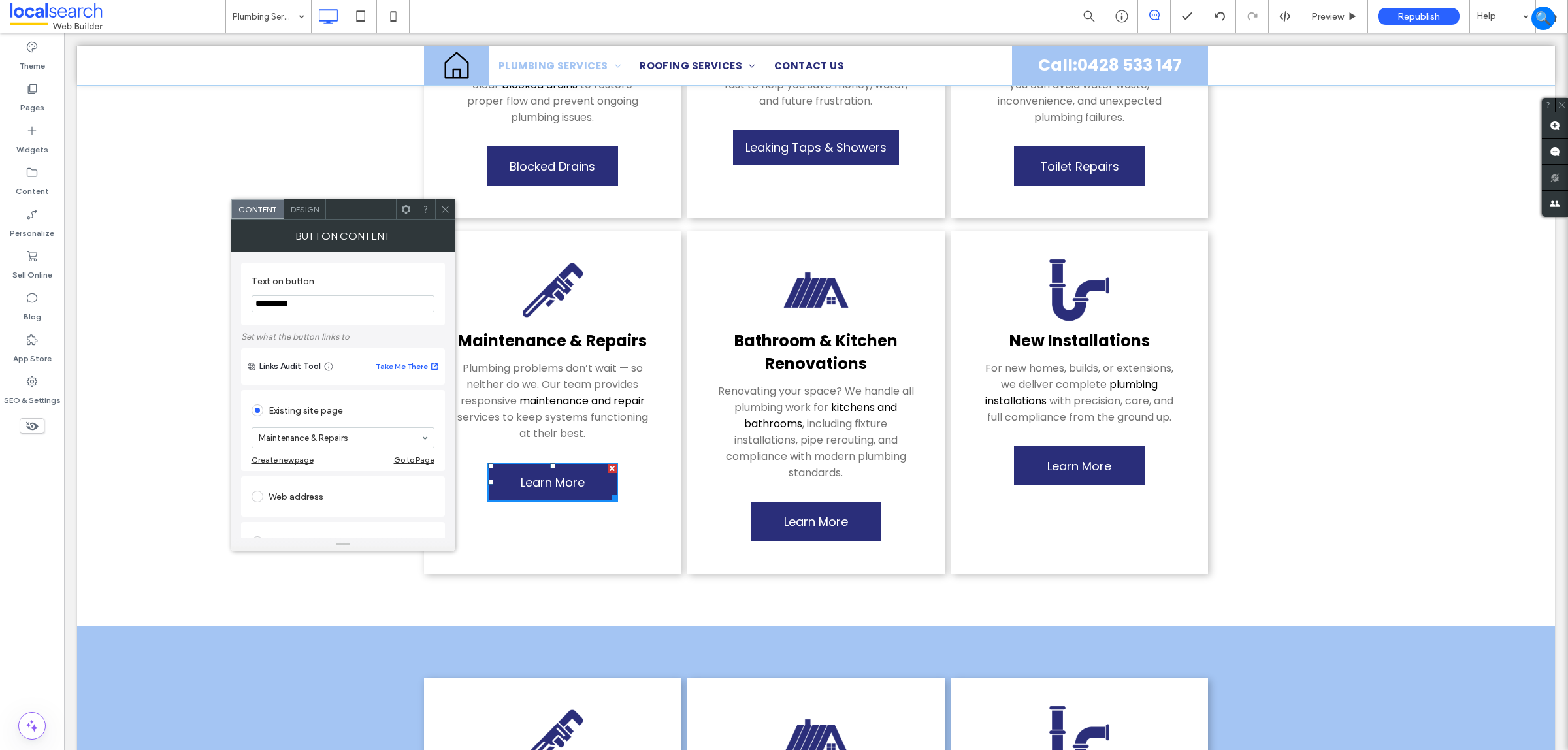
click at [323, 298] on input "**********" at bounding box center [342, 304] width 183 height 17
paste input "**********"
type input "**********"
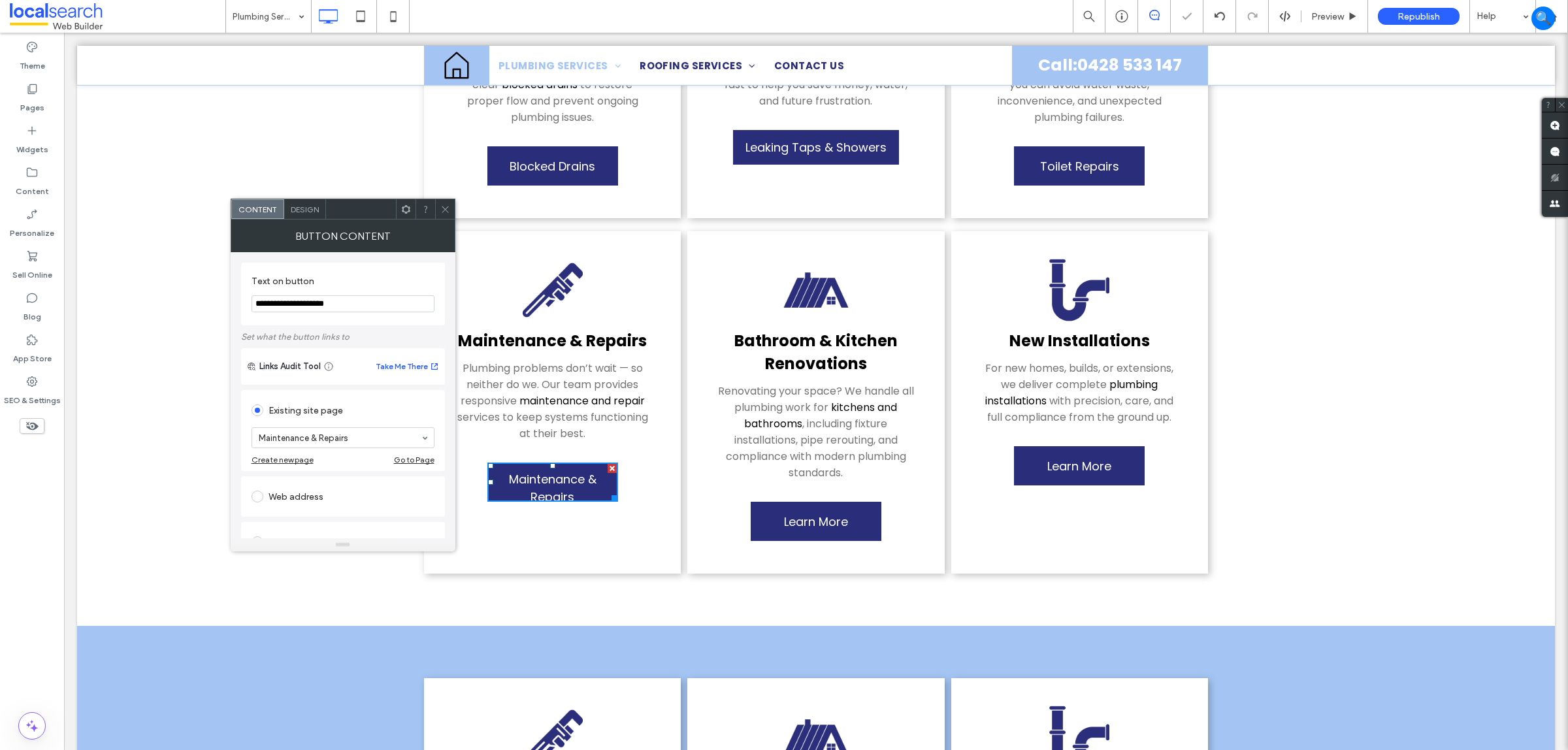
click at [445, 208] on icon at bounding box center [445, 209] width 10 height 10
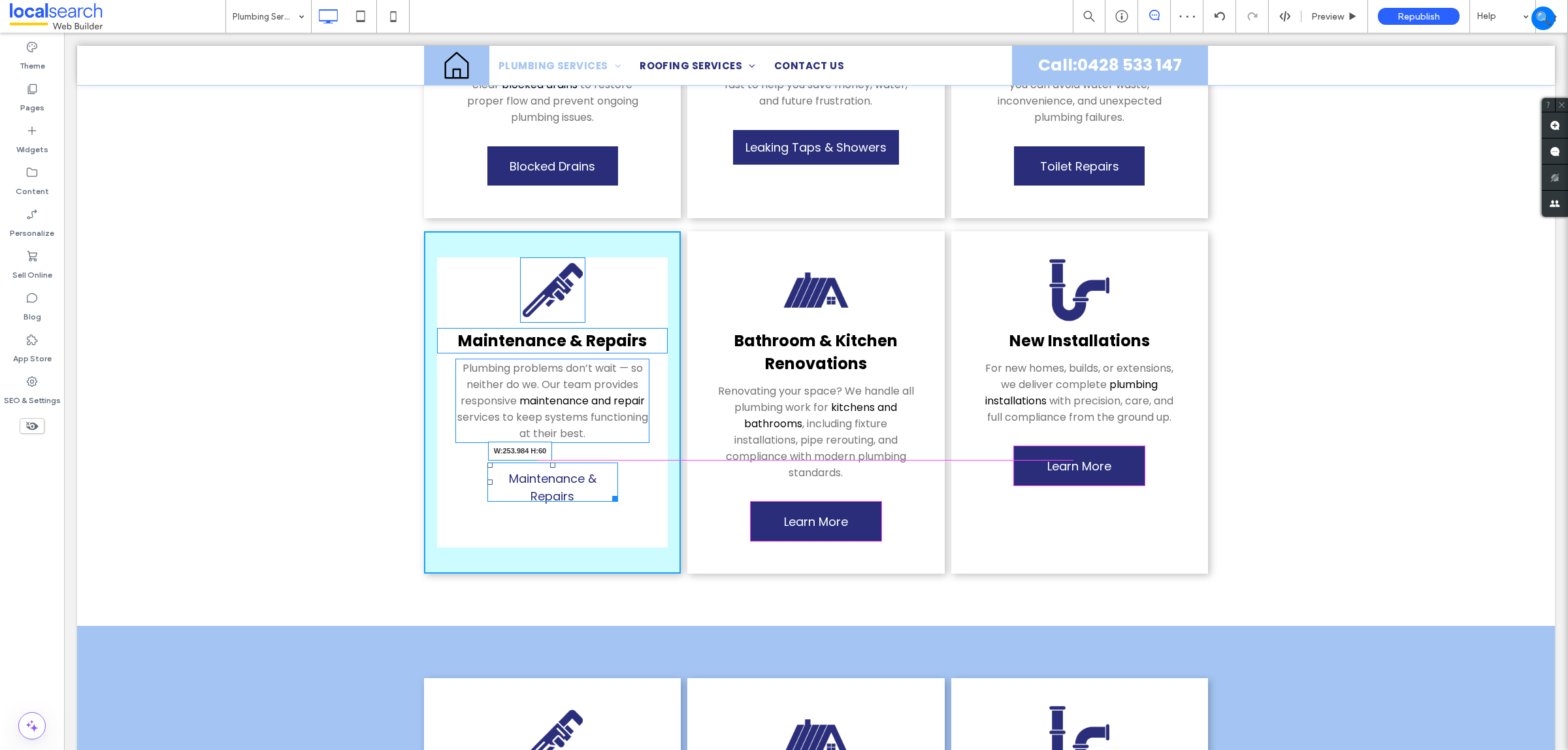
drag, startPoint x: 605, startPoint y: 476, endPoint x: 687, endPoint y: 508, distance: 88.0
click at [617, 492] on div at bounding box center [612, 496] width 10 height 10
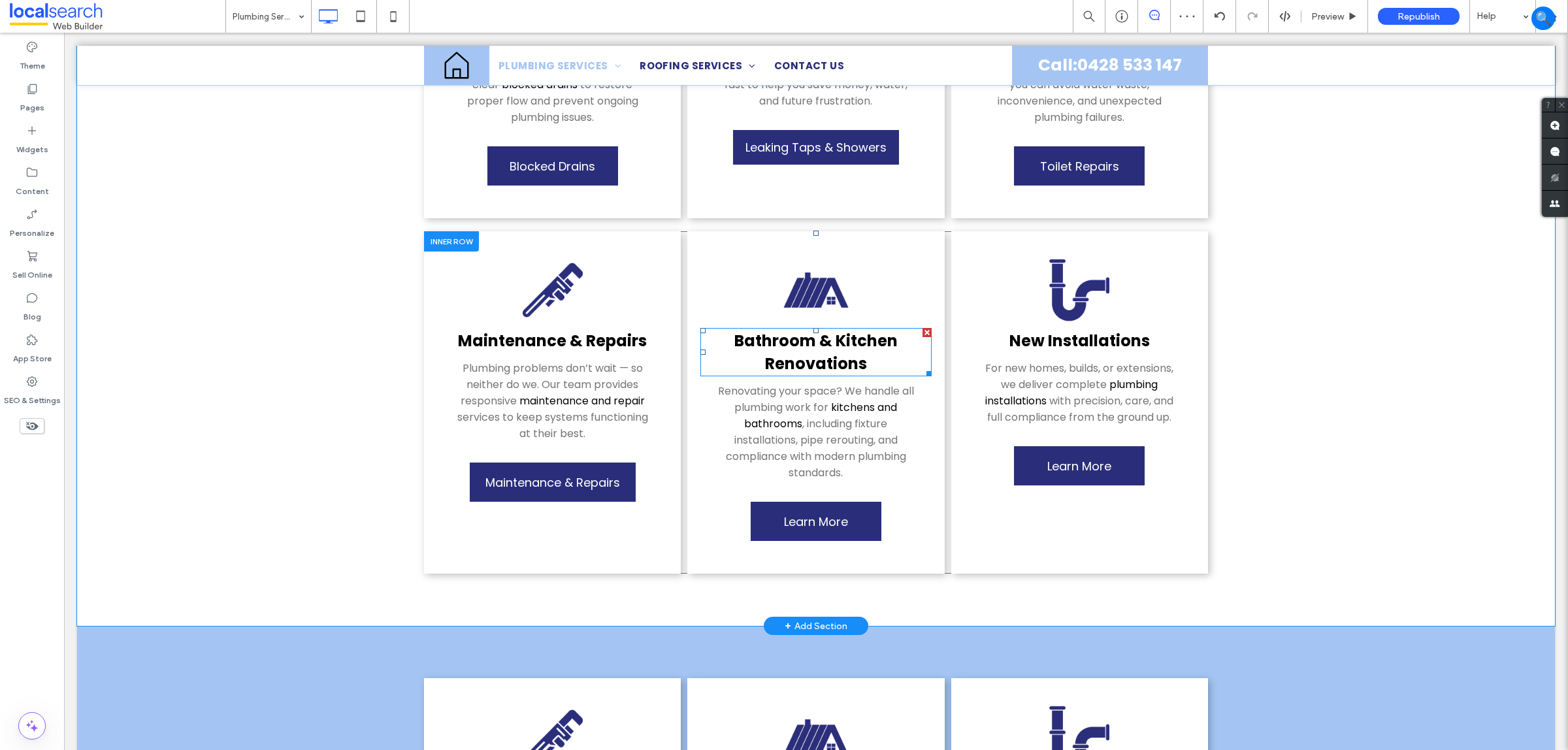
click at [830, 330] on link "Bathroom & Kitc ﻿ hen Renovations" at bounding box center [815, 352] width 163 height 45
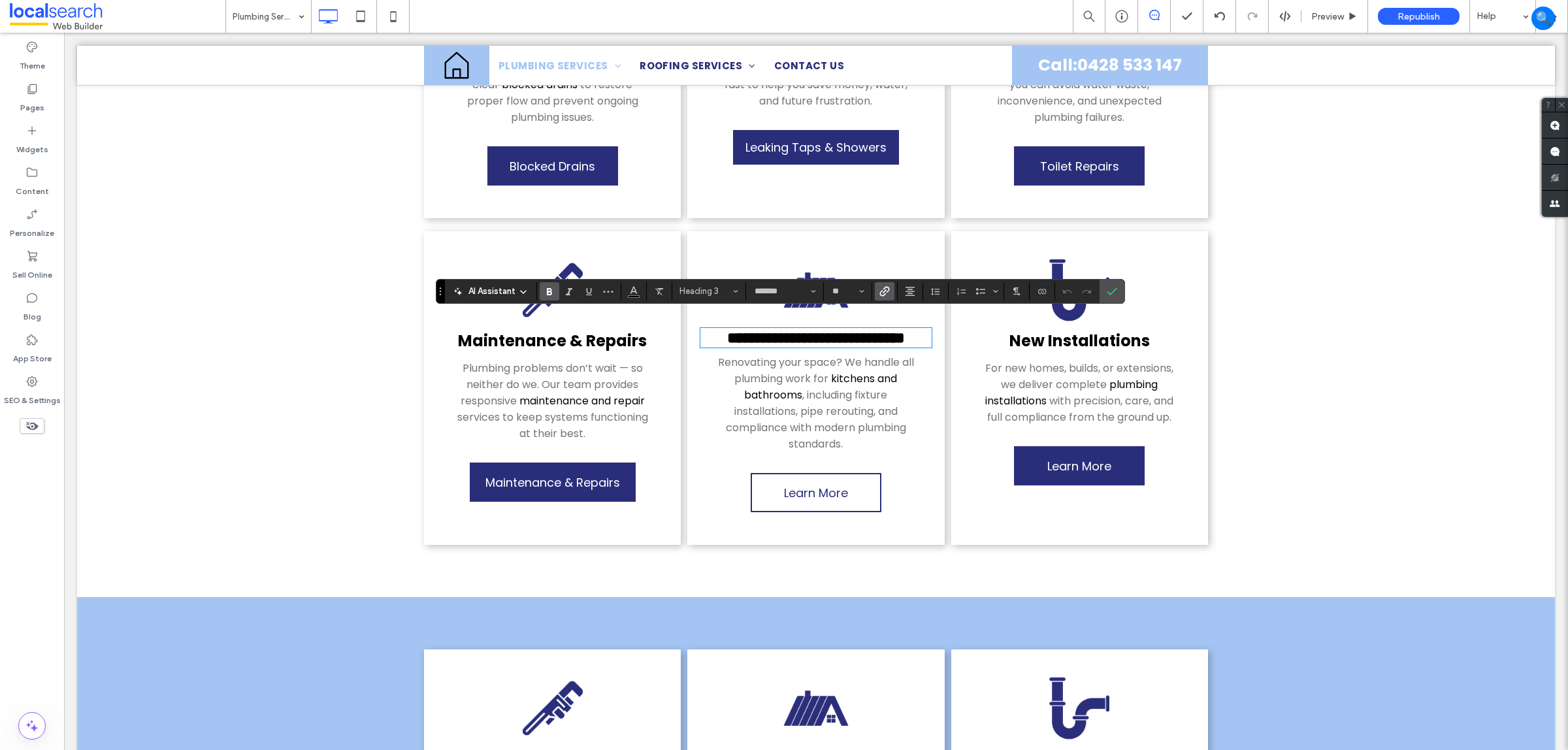
click at [804, 482] on span "Learn More" at bounding box center [816, 493] width 64 height 30
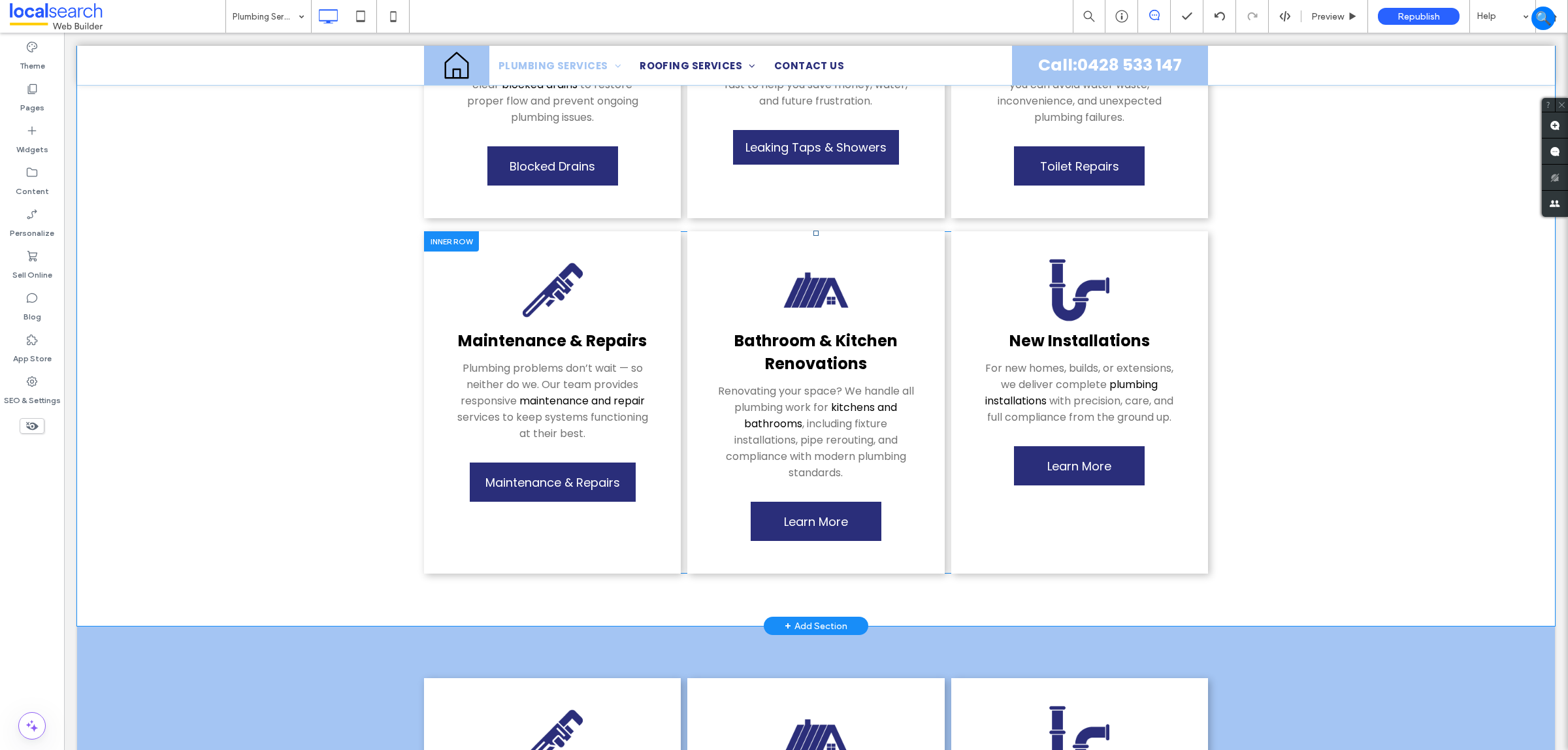
click at [805, 477] on div "Bathroom & Kitchen Renovations Renovating your space? We handle all plumbing wo…" at bounding box center [816, 403] width 257 height 342
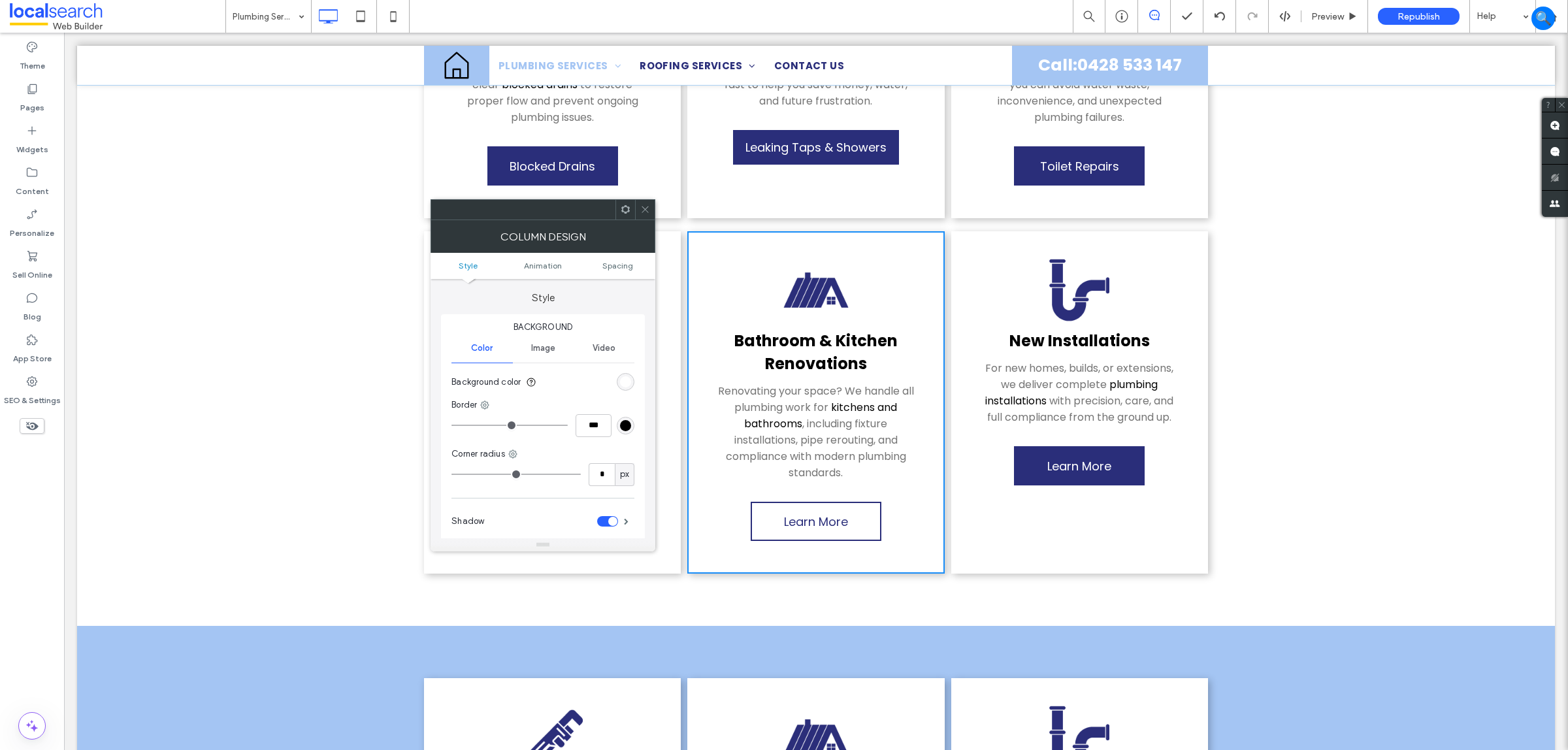
click at [784, 506] on span "Learn More" at bounding box center [816, 521] width 64 height 30
click at [854, 539] on div "Bathroom & Kitchen Renovations Renovating your space? We handle all plumbing wo…" at bounding box center [816, 403] width 257 height 342
click at [643, 207] on icon at bounding box center [645, 209] width 10 height 10
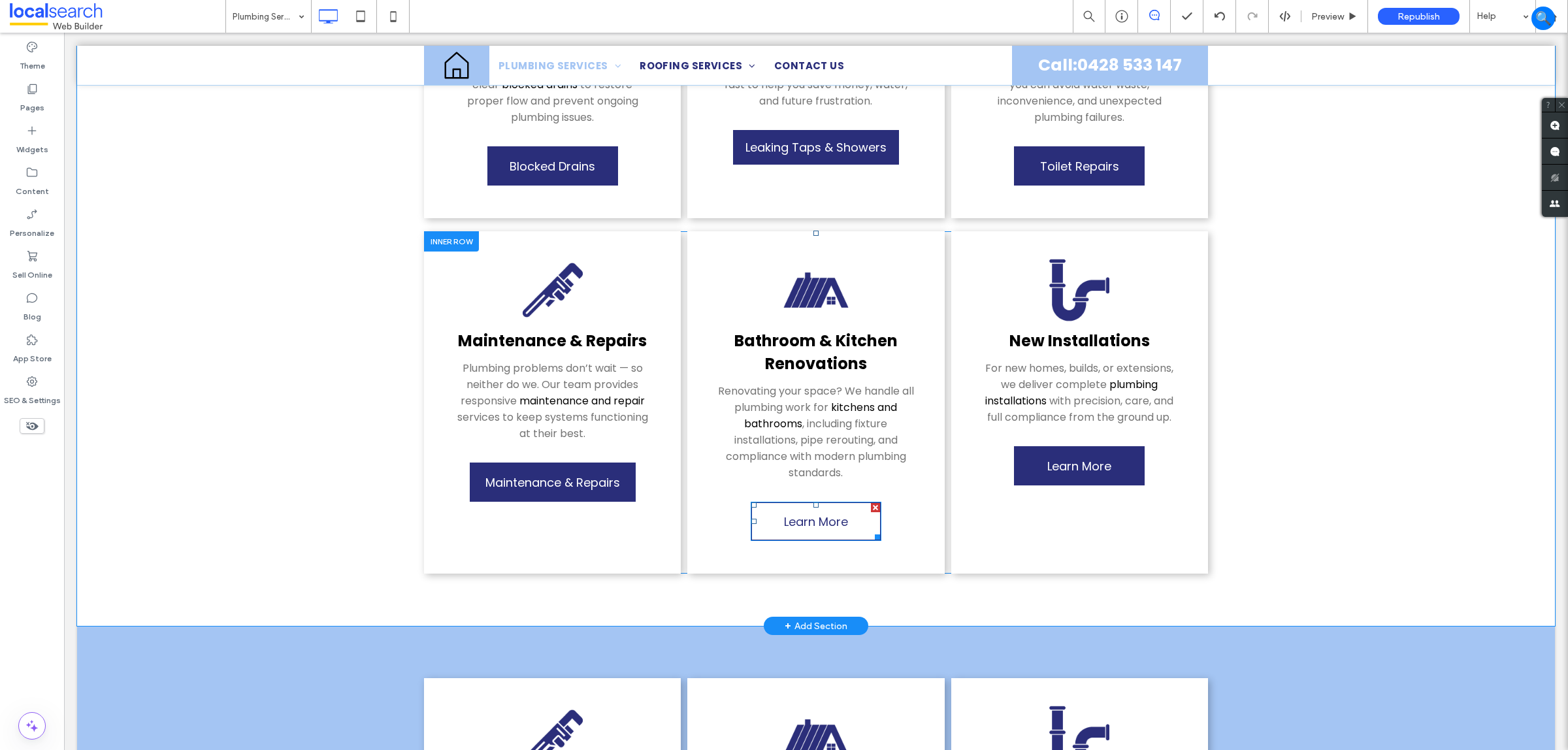
click at [811, 506] on span "Learn More" at bounding box center [816, 521] width 64 height 30
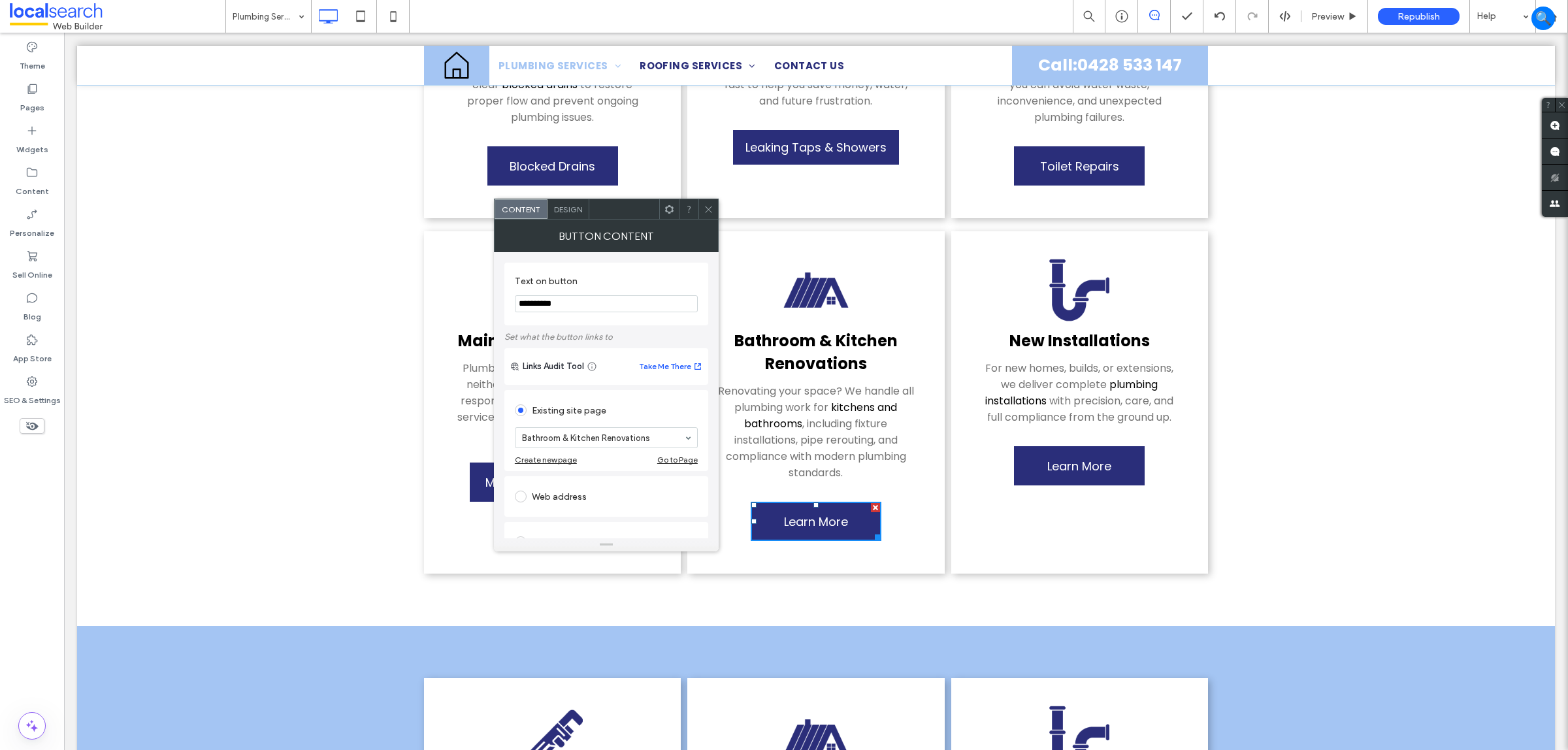
click at [631, 306] on input "**********" at bounding box center [606, 304] width 183 height 17
paste input "**********"
type input "**********"
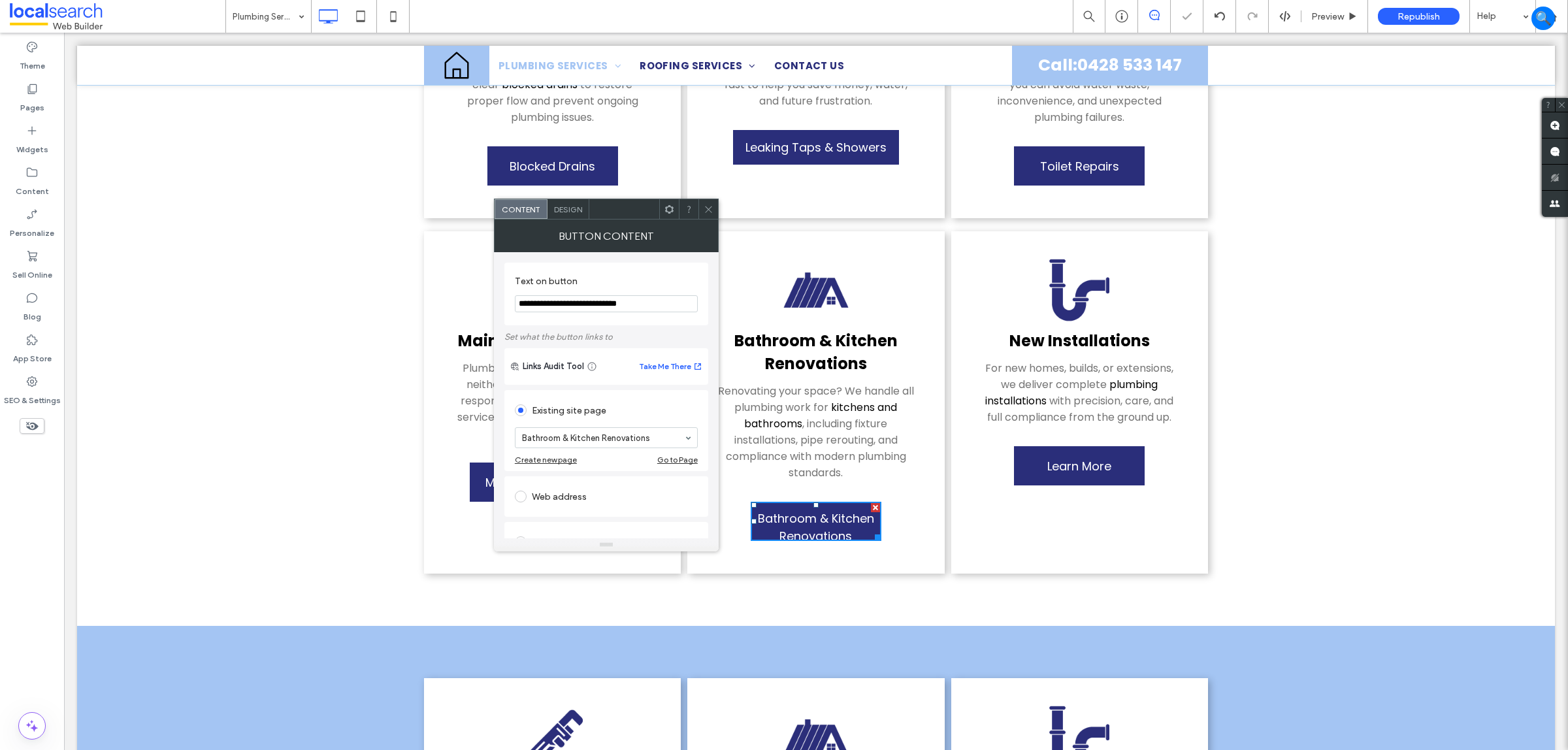
drag, startPoint x: 707, startPoint y: 209, endPoint x: 737, endPoint y: 296, distance: 92.0
click at [707, 209] on use at bounding box center [707, 208] width 6 height 6
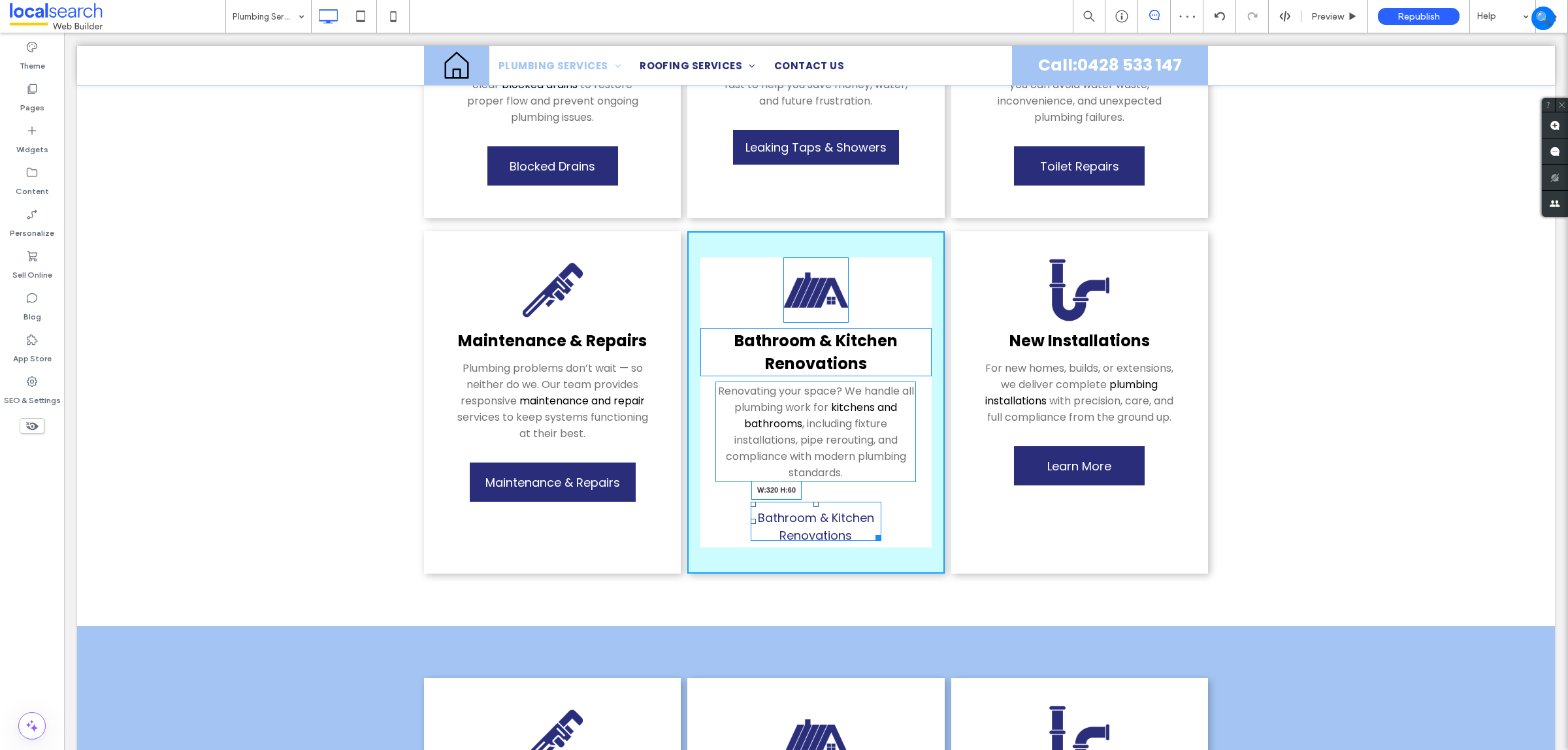
drag, startPoint x: 873, startPoint y: 516, endPoint x: 969, endPoint y: 555, distance: 103.6
click at [881, 531] on div at bounding box center [876, 535] width 10 height 10
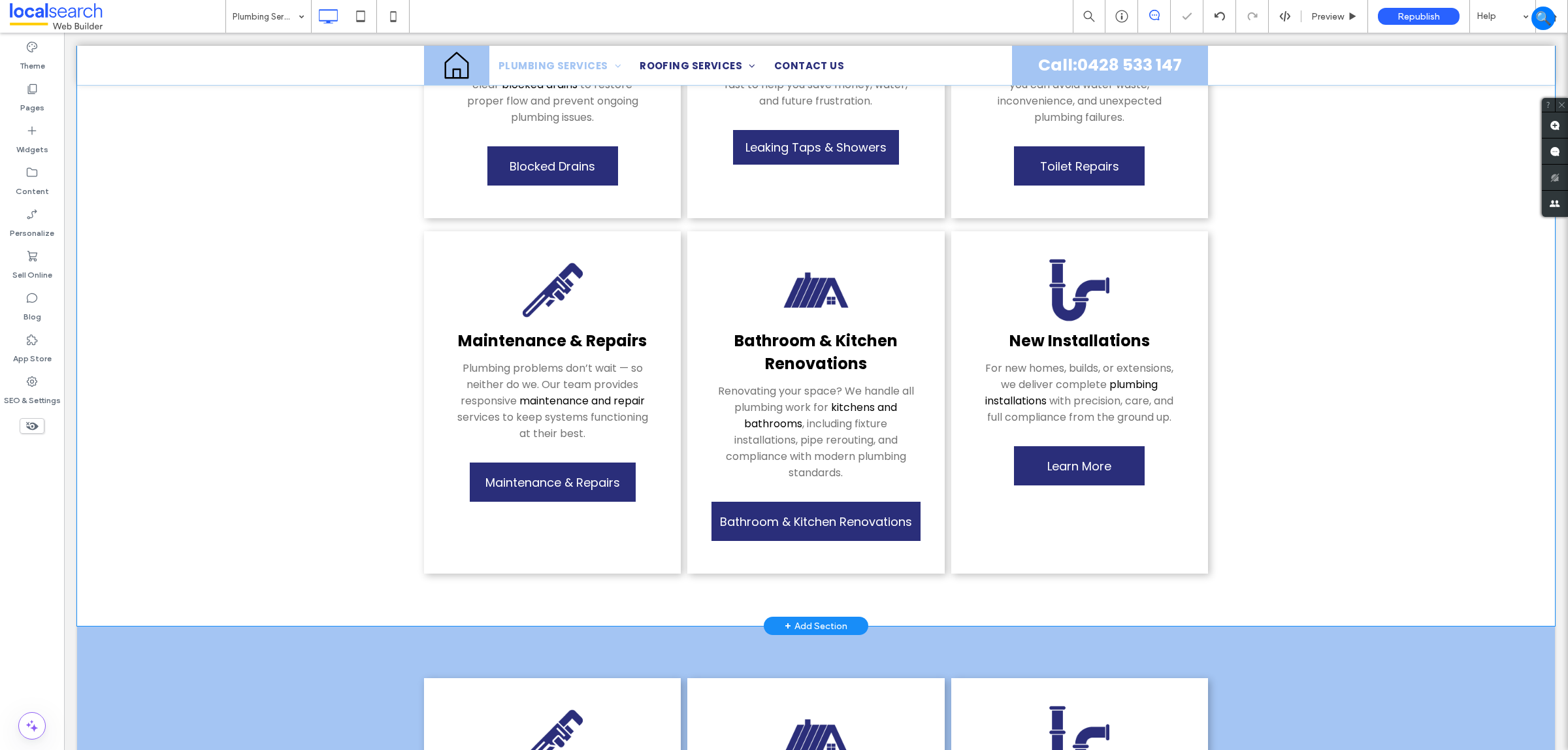
click at [1353, 513] on moduleScroll "Residential From leaking taps to full bathroom upgrades, we handle all aspects …" at bounding box center [816, 86] width 1478 height 1080
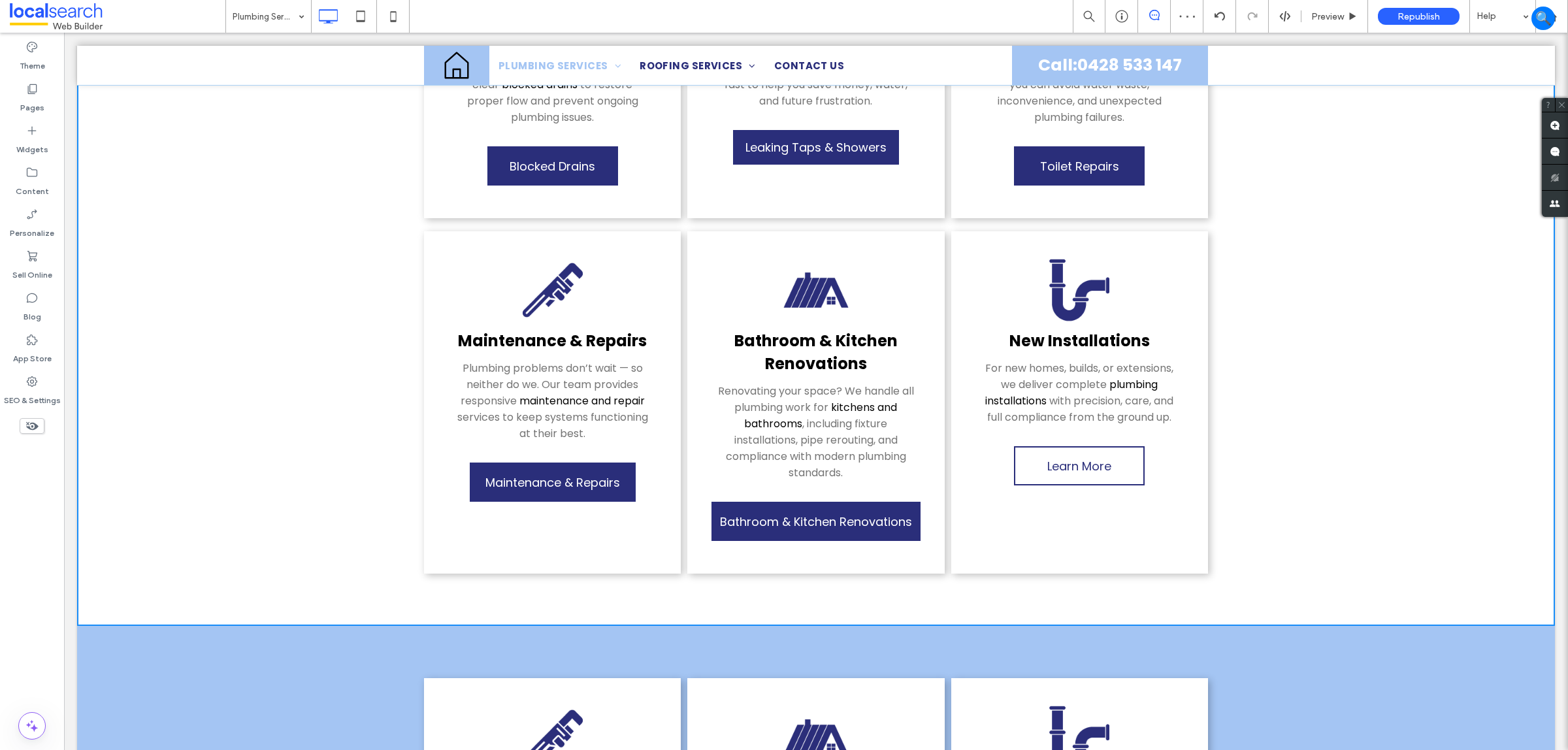
click at [1056, 454] on span "Learn More" at bounding box center [1080, 466] width 64 height 30
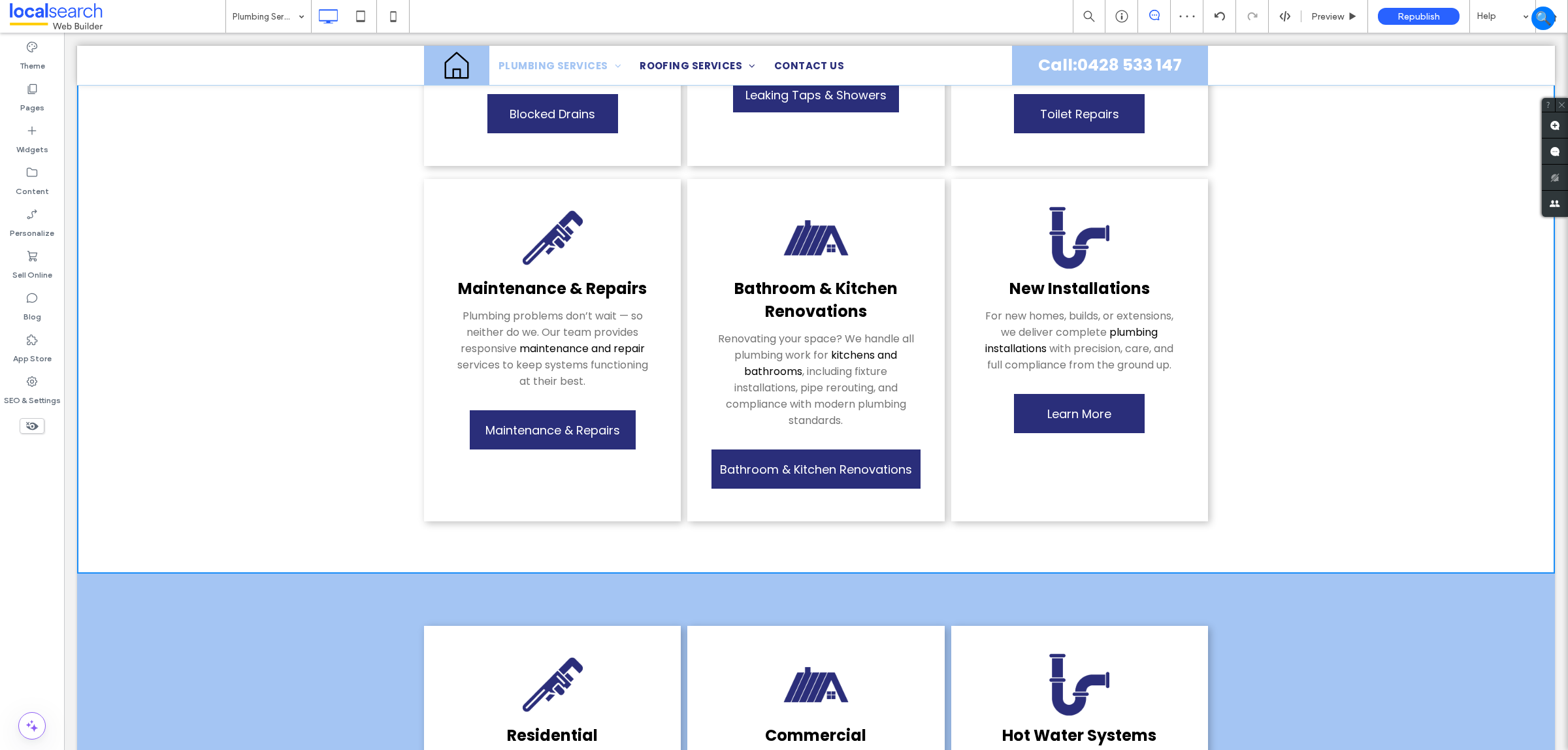
scroll to position [899, 0]
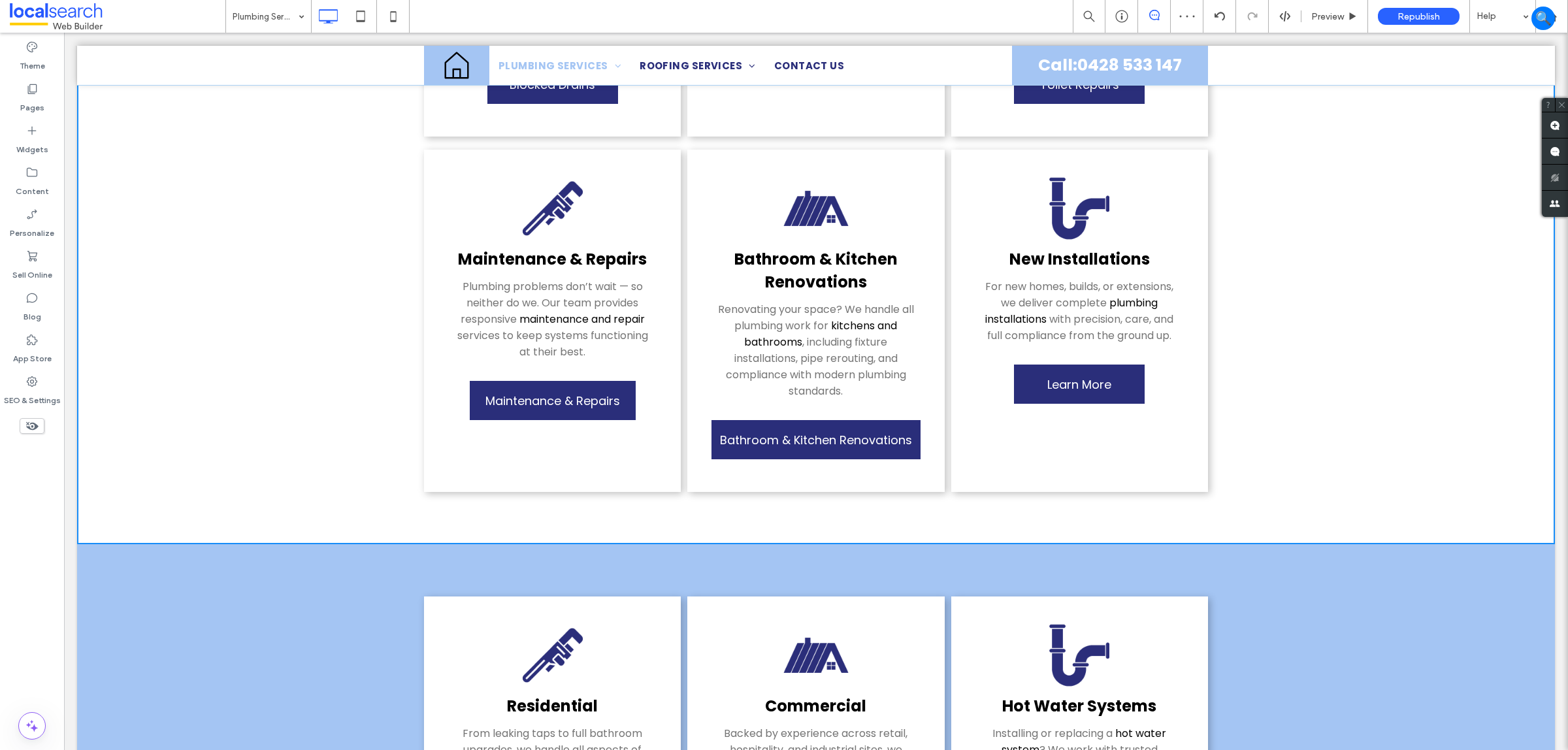
click at [1072, 249] on link "New Install ﻿ ations" at bounding box center [1080, 259] width 141 height 21
click at [1083, 249] on link "New Install ﻿ ations" at bounding box center [1080, 259] width 141 height 21
click at [1109, 249] on link "New Install ﻿ ations" at bounding box center [1080, 259] width 141 height 21
click at [1067, 249] on link "New Install ﻿ ations" at bounding box center [1080, 259] width 141 height 21
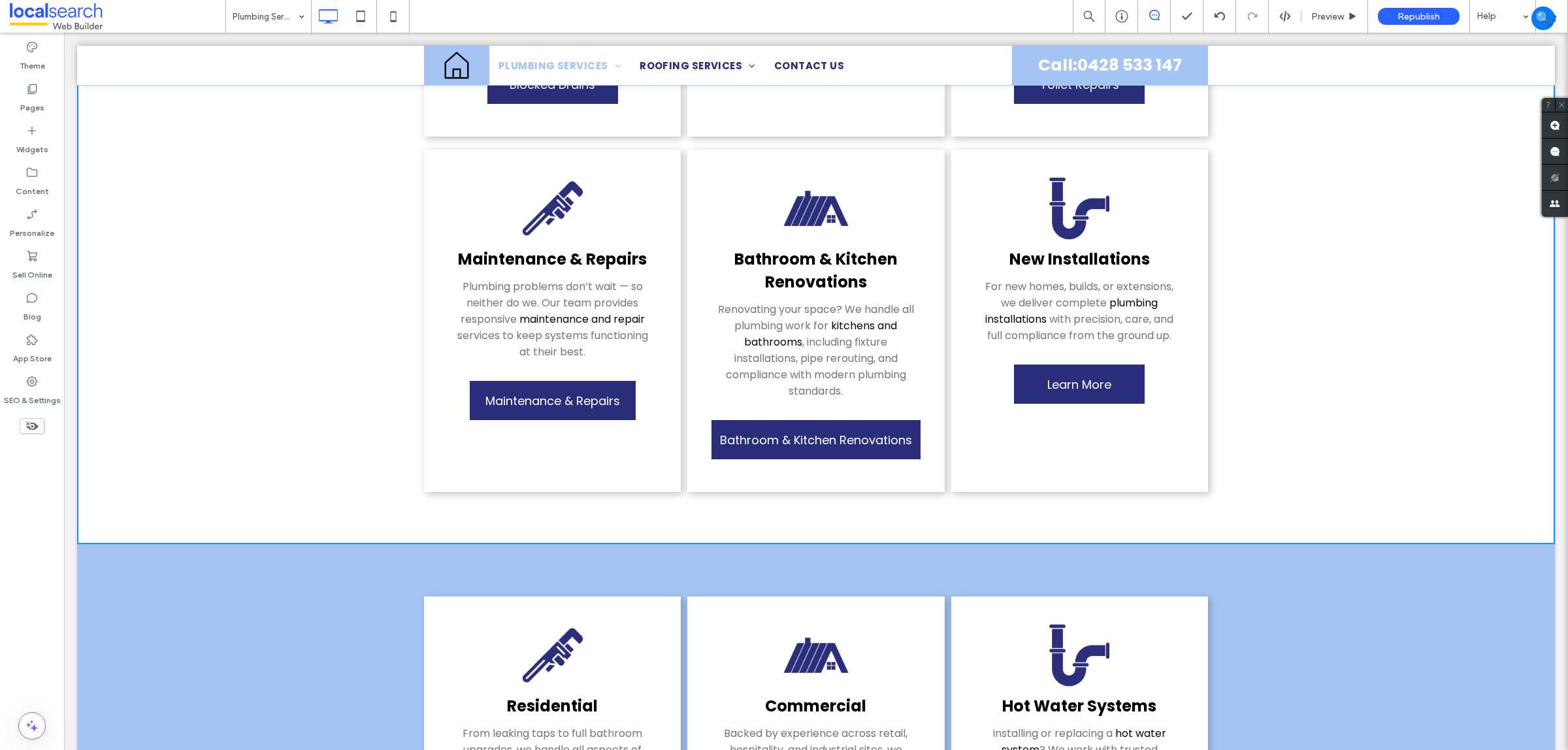
click at [1356, 327] on moduleScroll "Residential From leaking taps to full bathroom upgrades, we handle all aspects …" at bounding box center [816, 4] width 1478 height 1080
click at [1066, 249] on link "New Install ﻿ ations" at bounding box center [1080, 259] width 141 height 21
click at [994, 320] on span "with precision, care, and full compliance from the ground up." at bounding box center [1080, 327] width 186 height 31
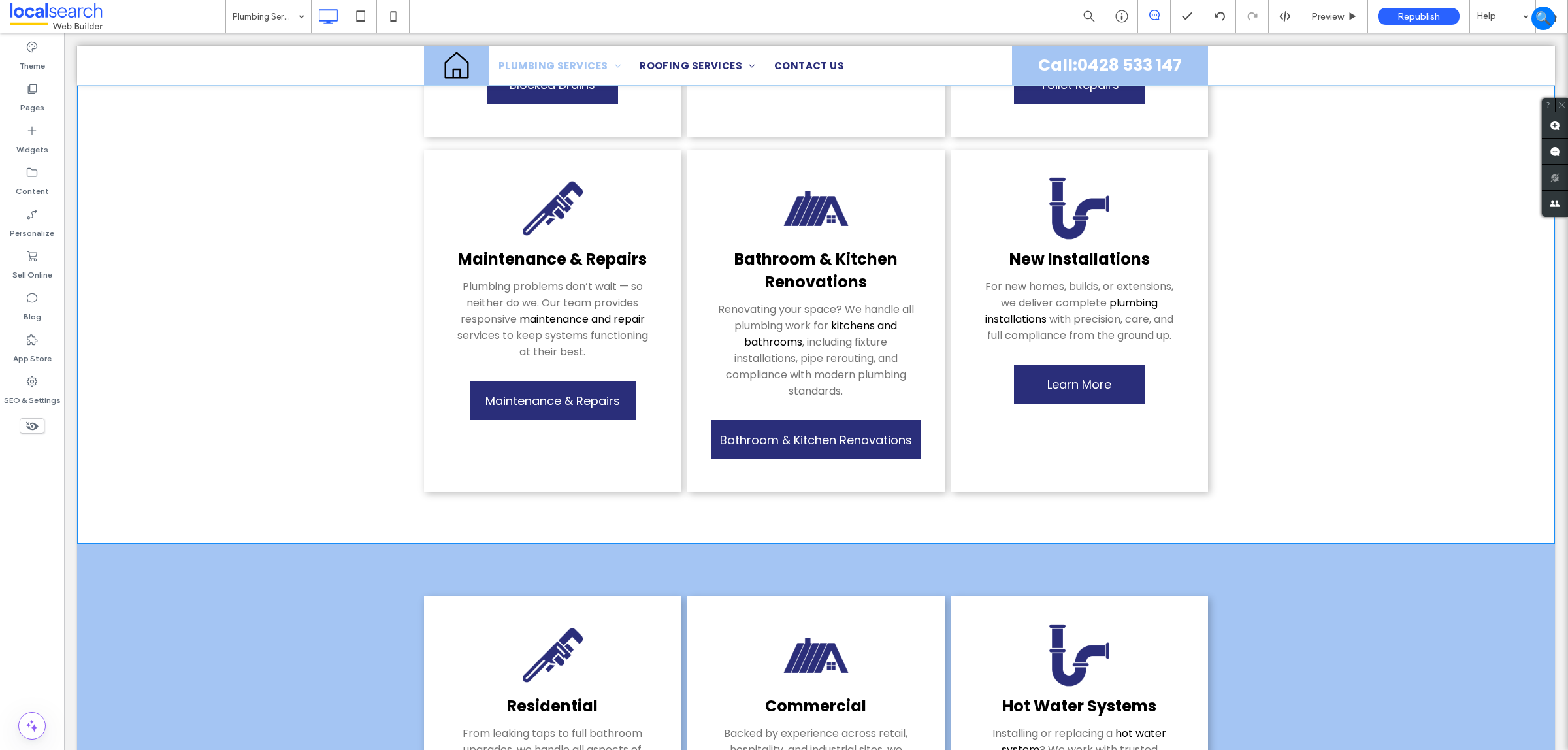
click at [796, 335] on span ", including fixture installations, pipe rerouting, and compliance with modern p…" at bounding box center [816, 367] width 180 height 64
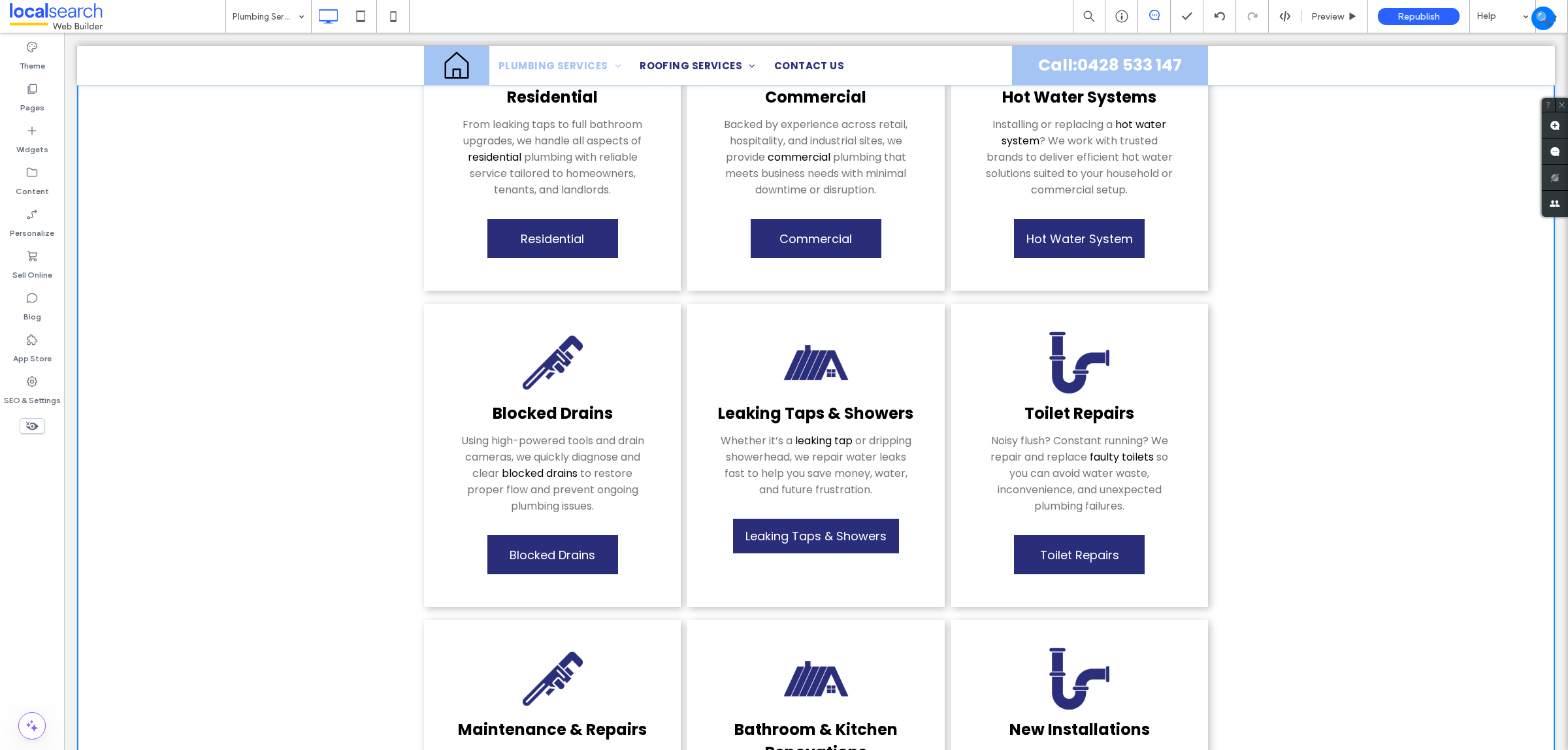
scroll to position [572, 0]
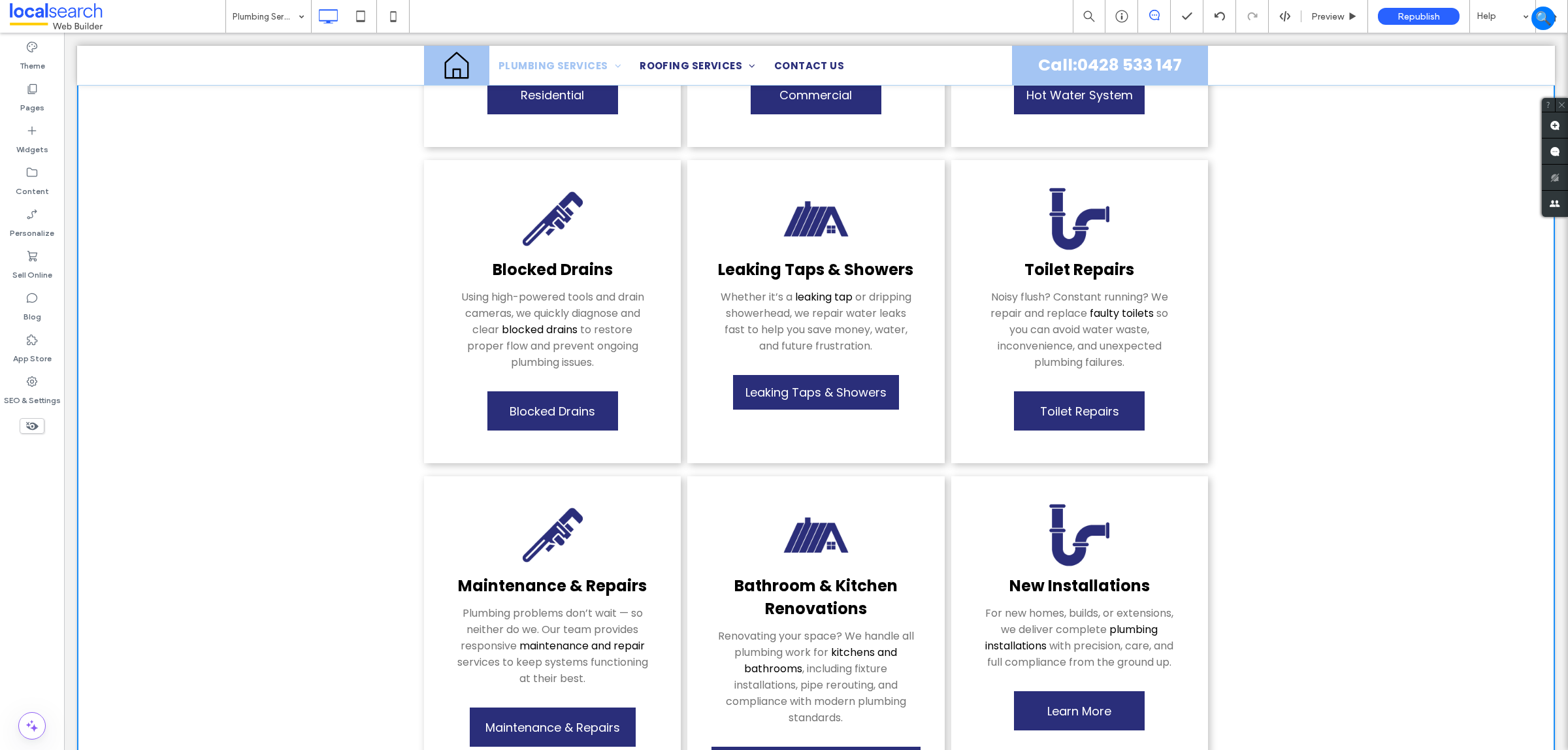
drag, startPoint x: 1127, startPoint y: 592, endPoint x: 1129, endPoint y: 576, distance: 16.1
click at [1129, 578] on div "New Install ﻿ ations For new homes, builds, or extensions, we deliver complete …" at bounding box center [1080, 648] width 257 height 342
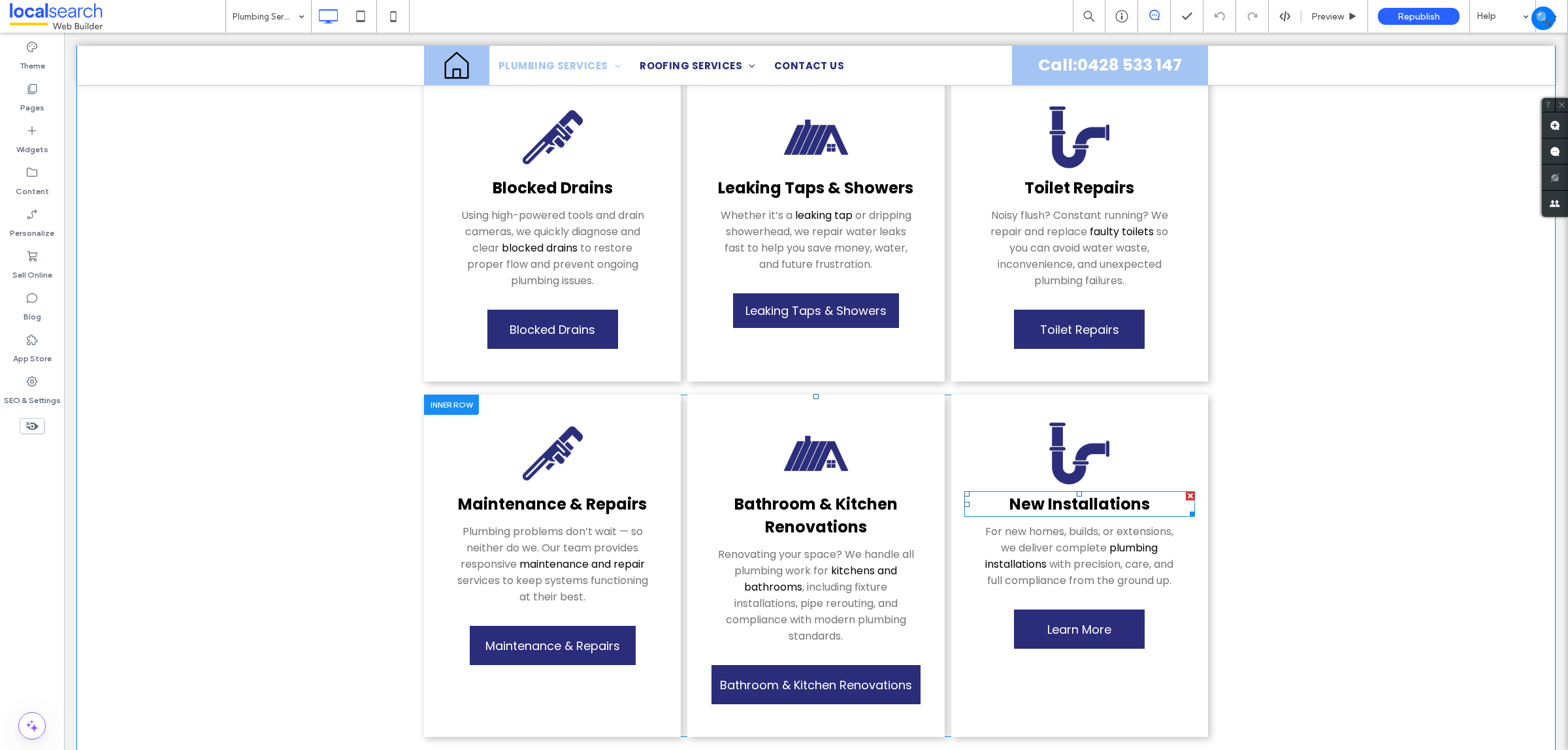
click at [1116, 493] on link "New Install ﻿ ations" at bounding box center [1080, 504] width 141 height 21
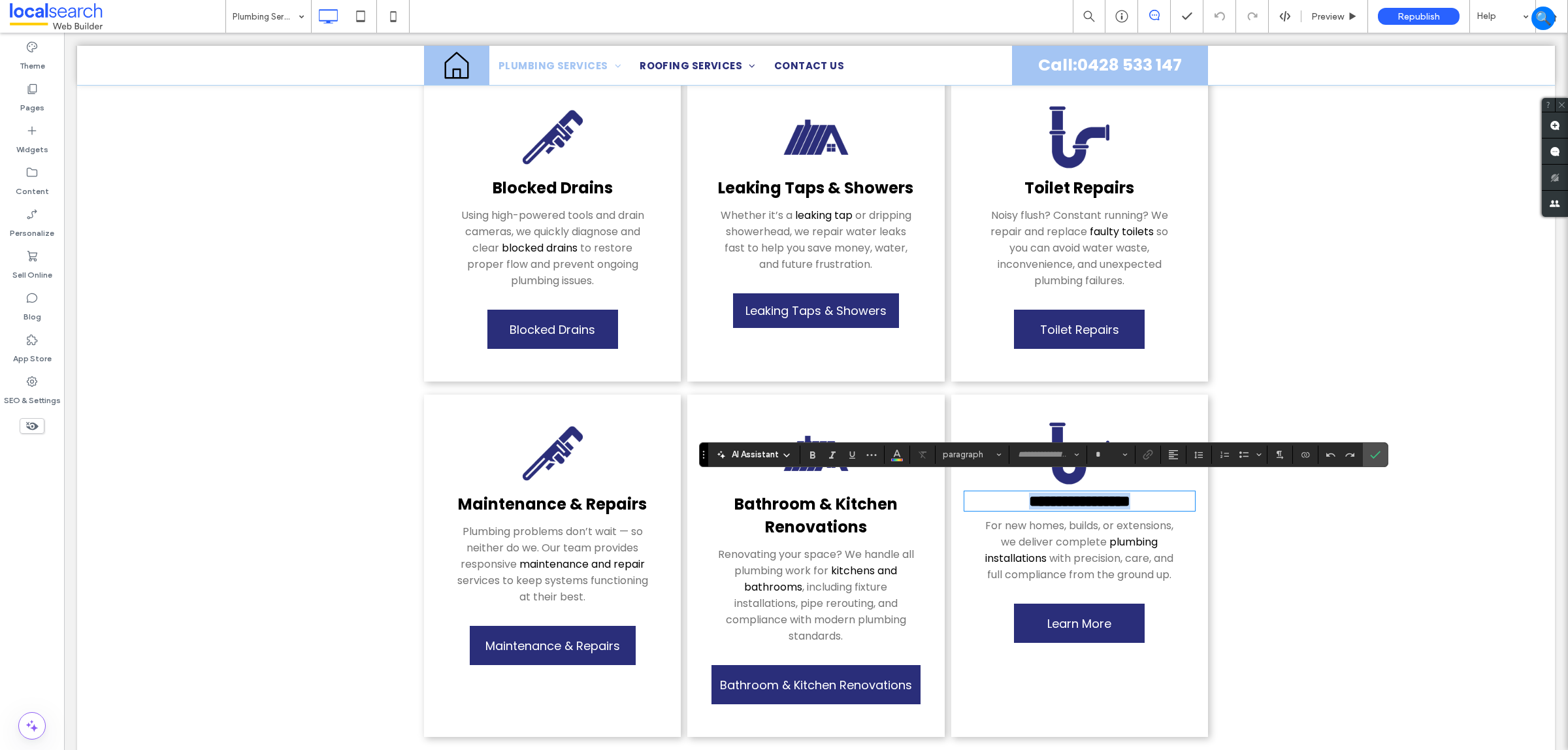
type input "*******"
type input "**"
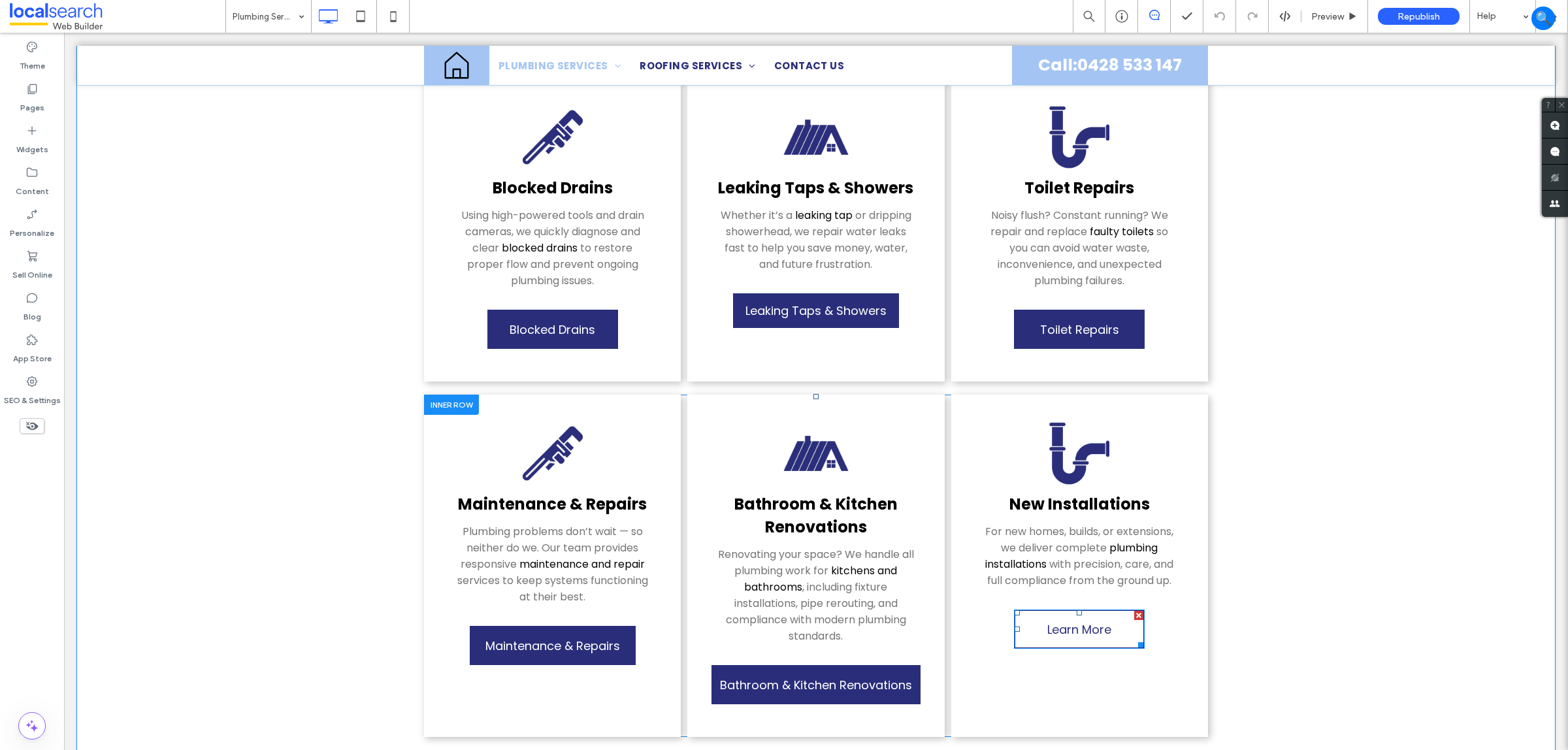
click at [1034, 628] on link "Learn More" at bounding box center [1079, 629] width 131 height 39
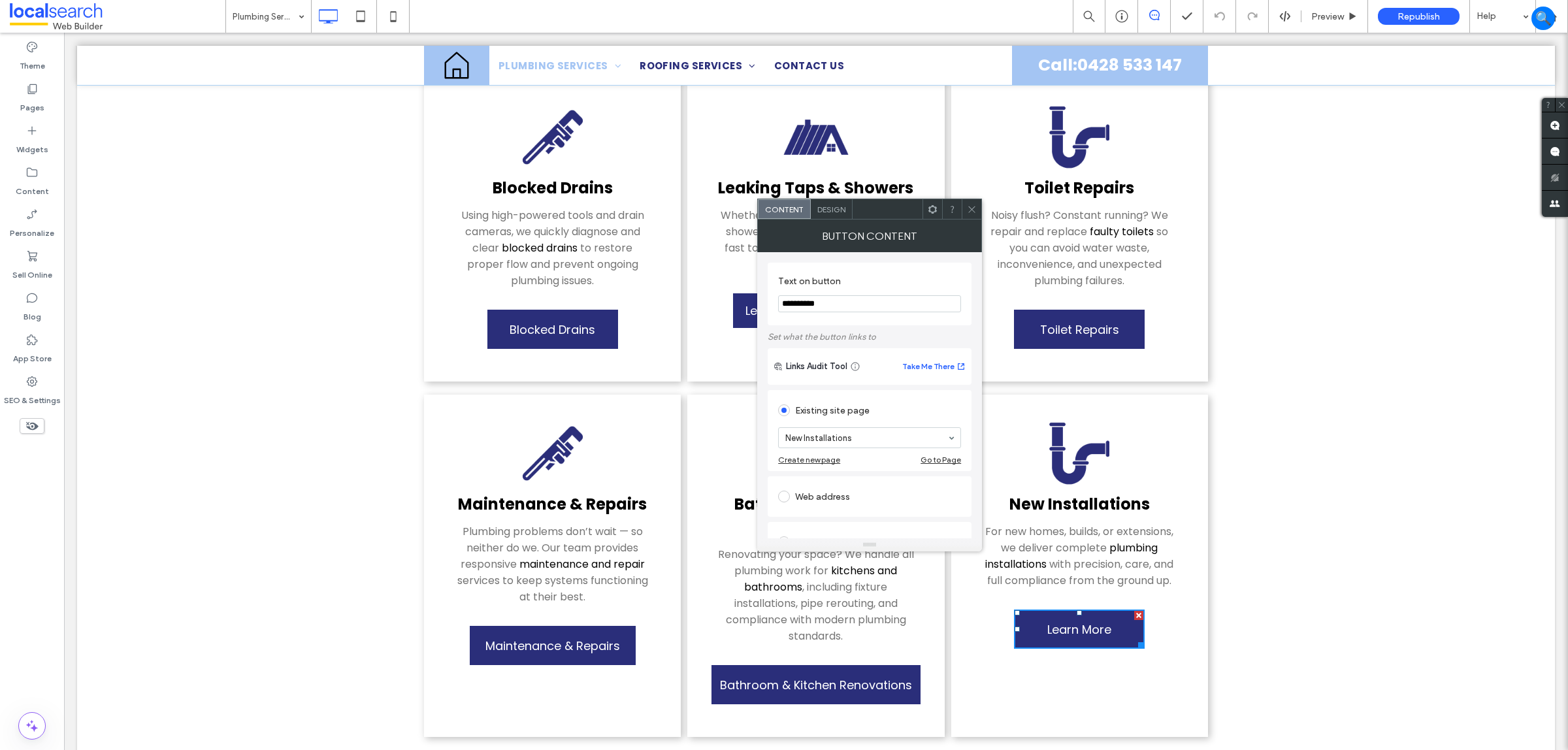
click at [835, 285] on label "Text on button" at bounding box center [868, 283] width 178 height 14
click at [829, 303] on input "**********" at bounding box center [870, 304] width 183 height 17
paste input "*******"
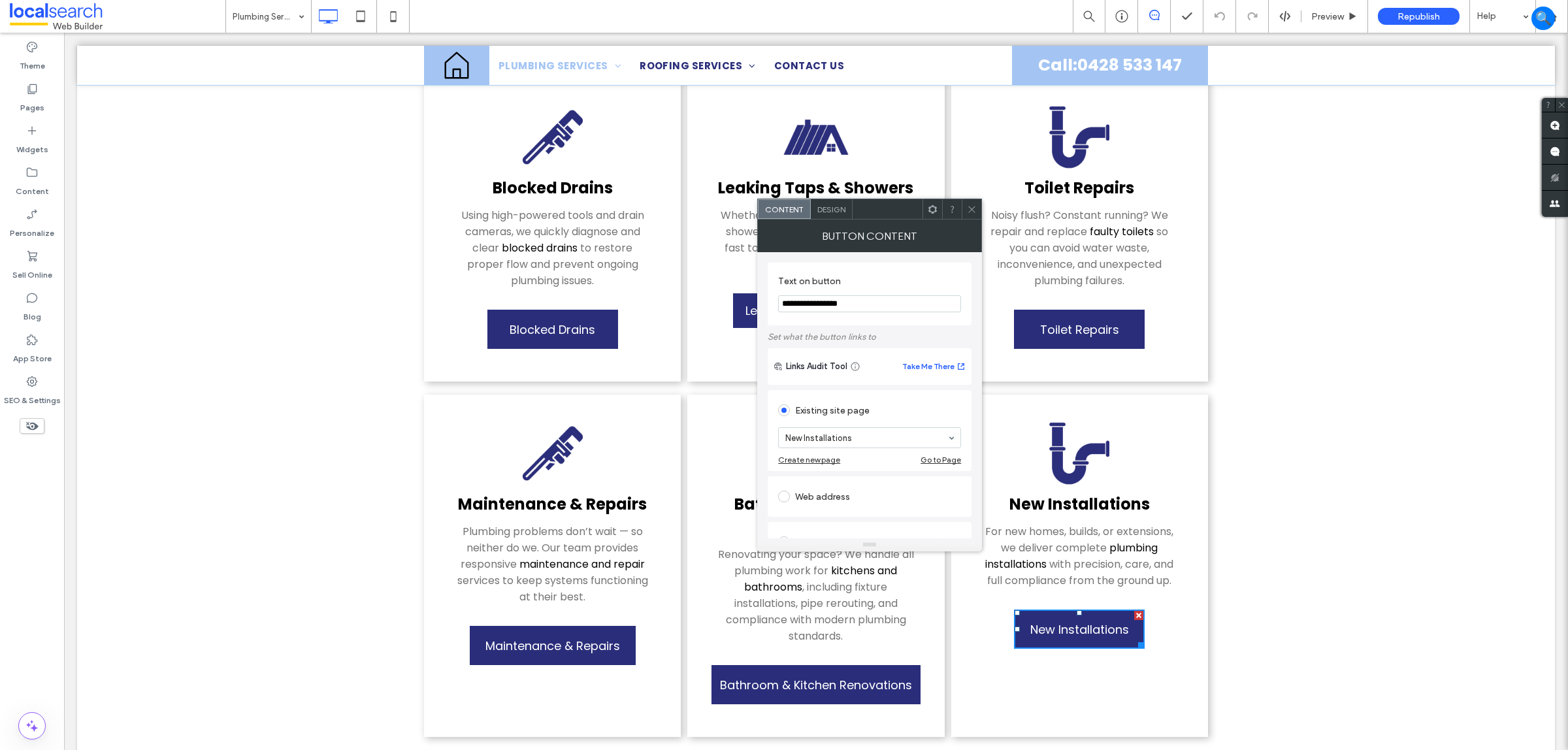
type input "**********"
click at [972, 213] on icon at bounding box center [972, 209] width 10 height 10
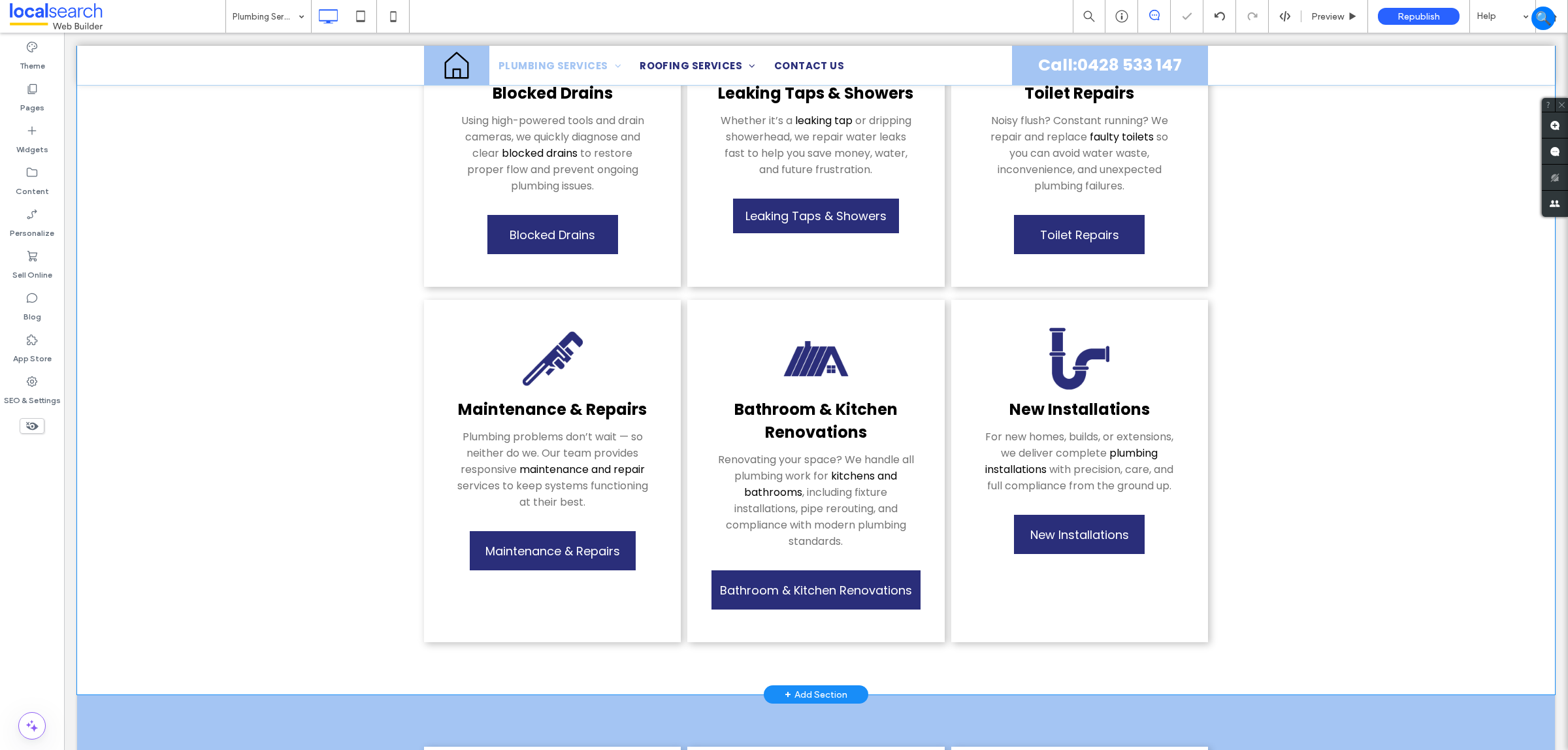
scroll to position [899, 0]
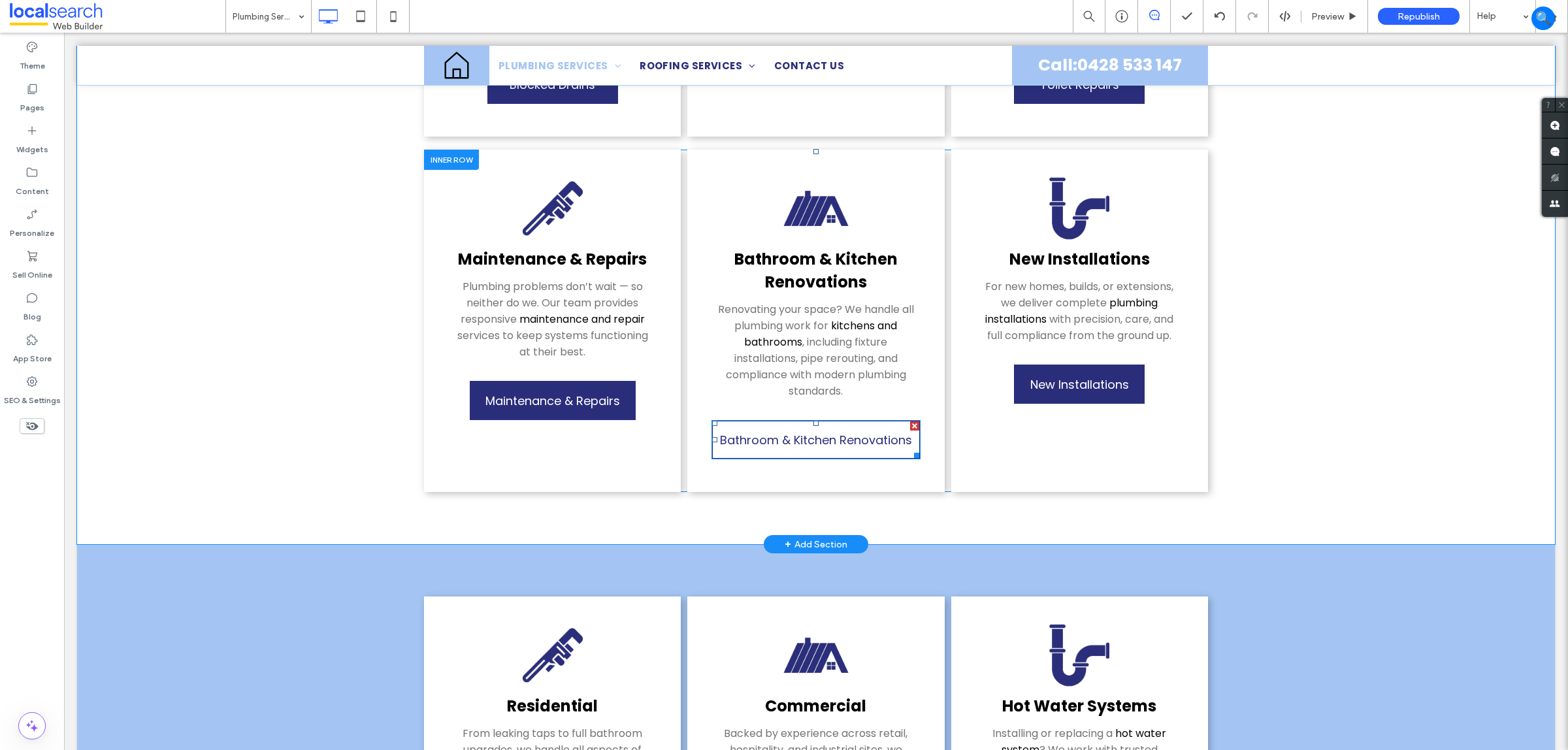
click at [877, 425] on span "Bathroom & Kitchen Renovations" at bounding box center [816, 440] width 192 height 30
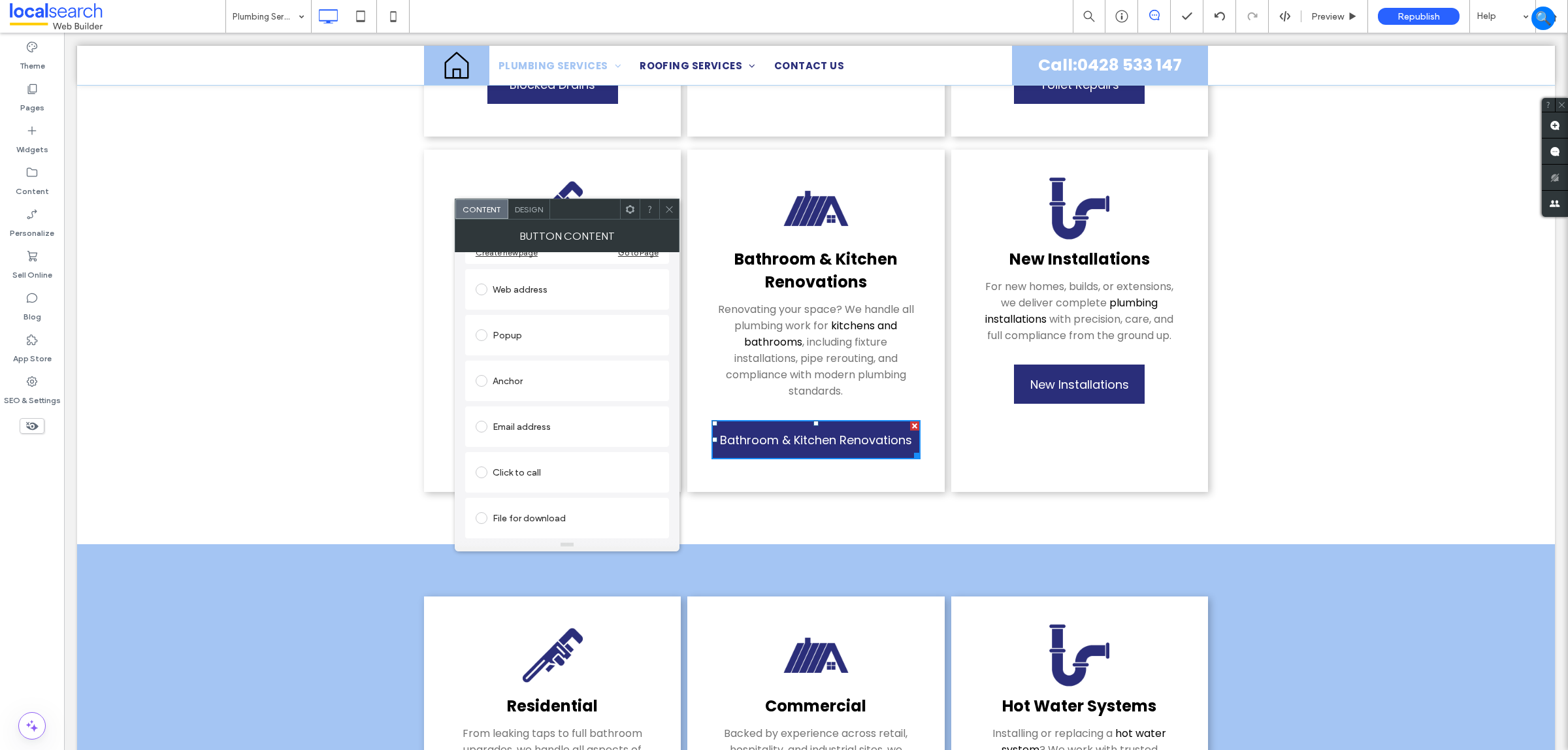
scroll to position [209, 0]
click at [526, 206] on span "Design" at bounding box center [529, 209] width 29 height 10
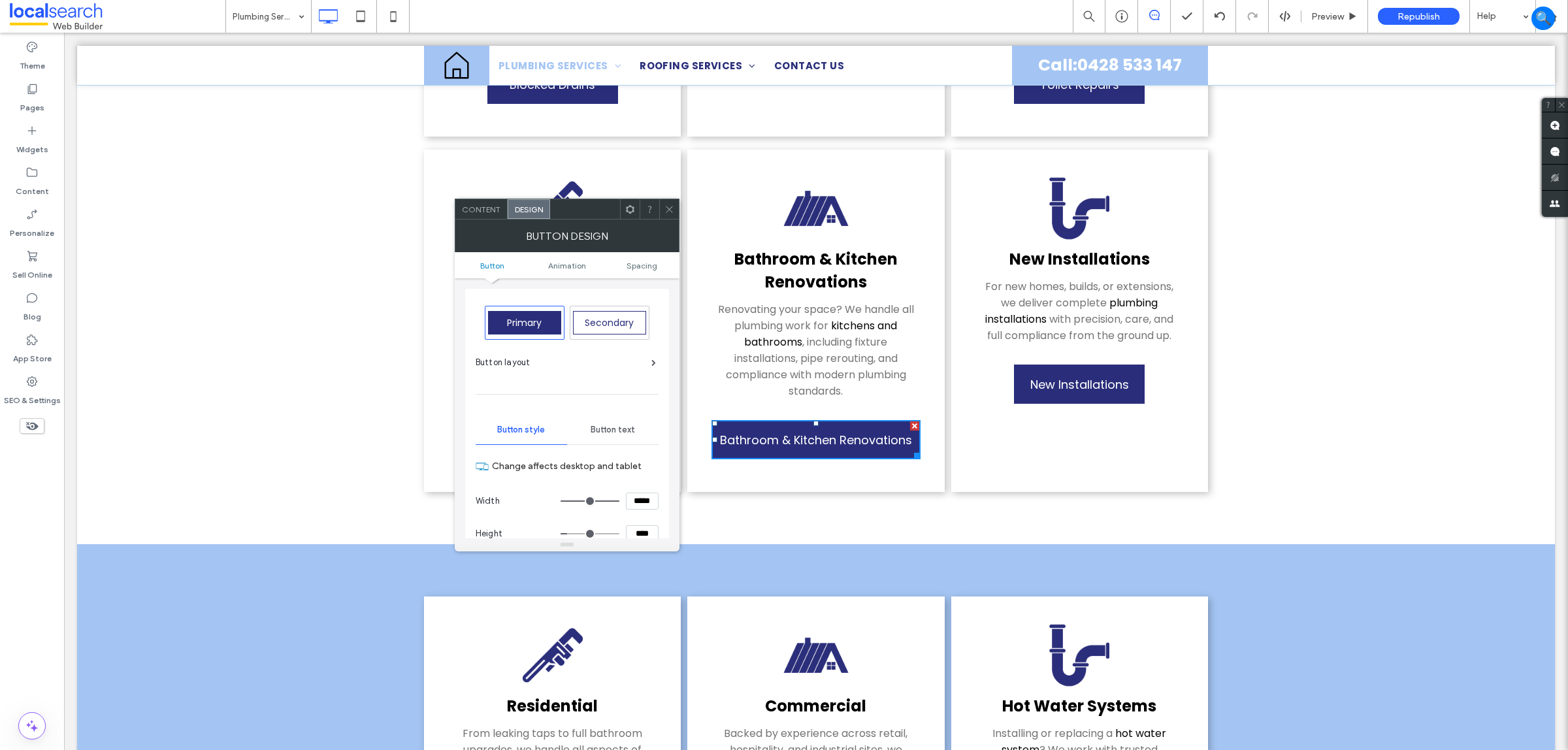
click at [646, 503] on input "*****" at bounding box center [642, 501] width 33 height 17
click at [662, 212] on div at bounding box center [669, 209] width 20 height 20
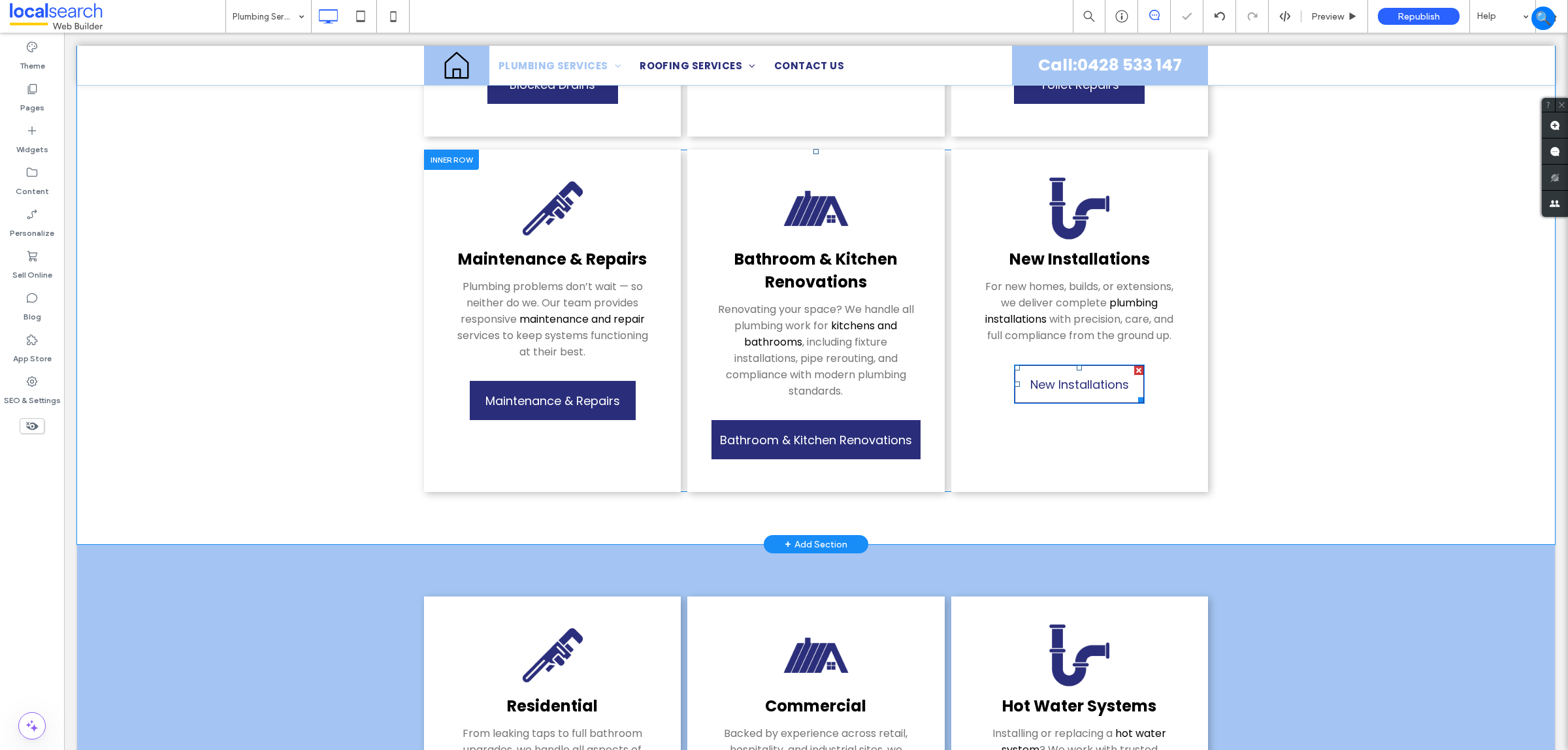
click at [1082, 384] on span "New Installations" at bounding box center [1080, 384] width 99 height 30
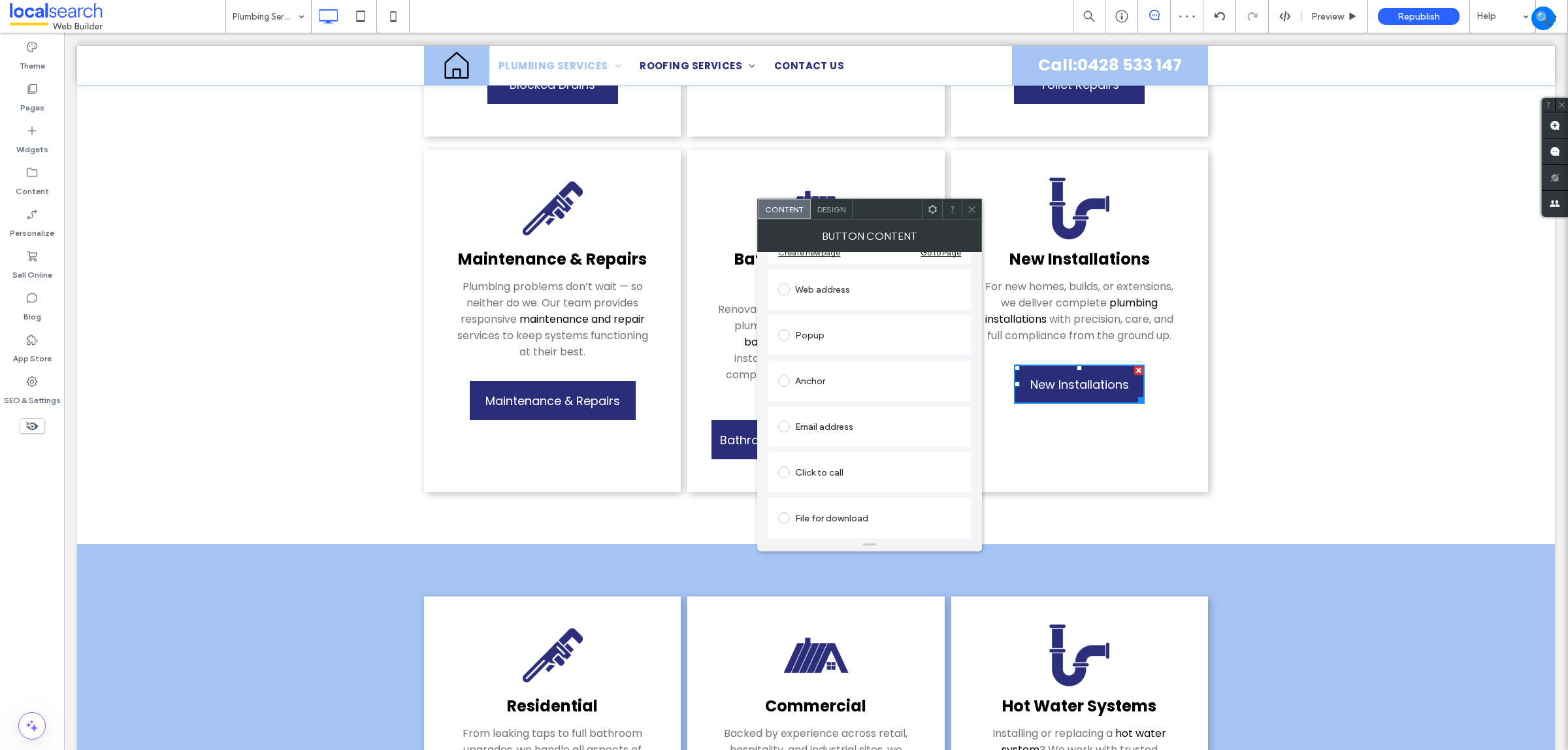
click at [821, 195] on img at bounding box center [815, 208] width 65 height 65
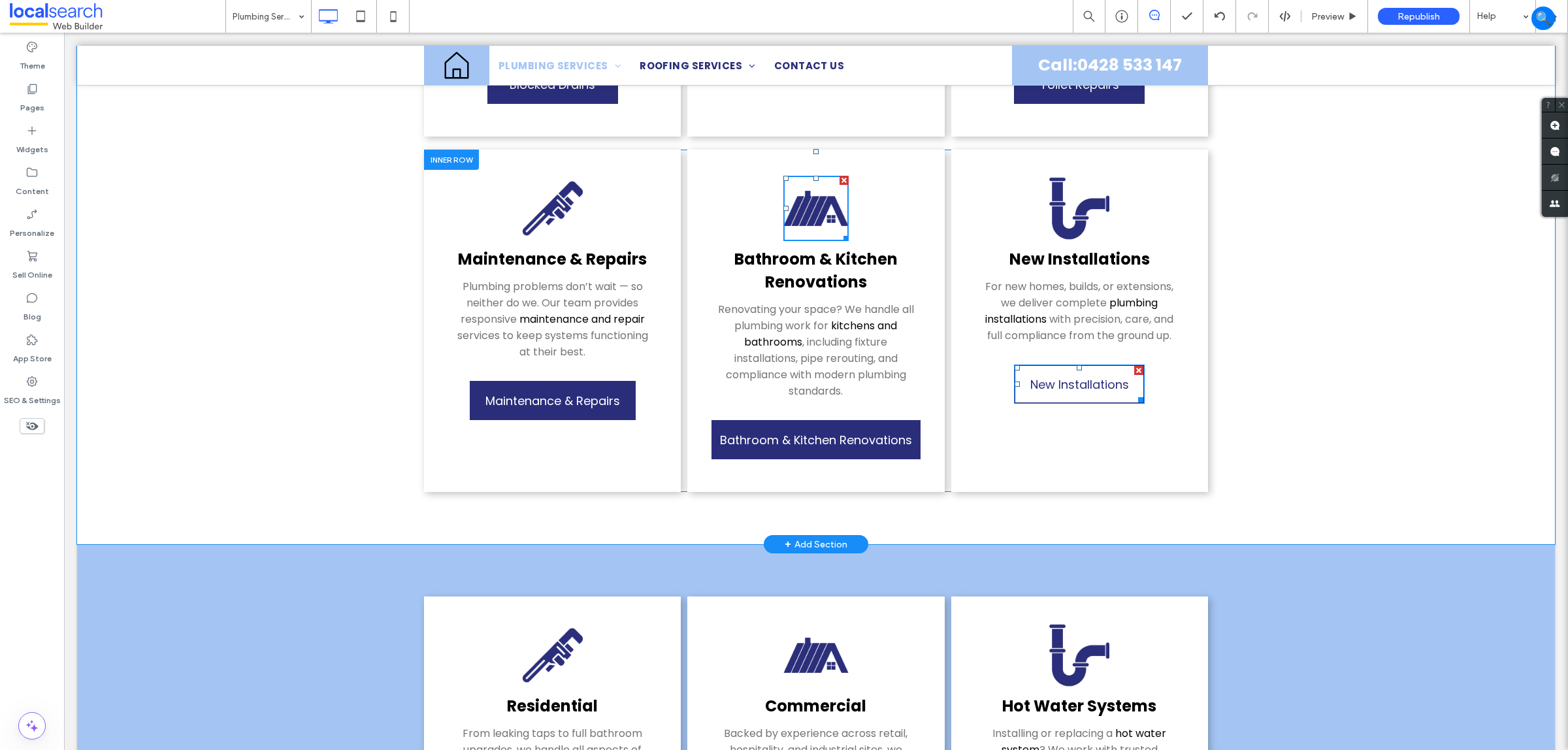
click at [1066, 376] on span "New Installations" at bounding box center [1080, 384] width 99 height 30
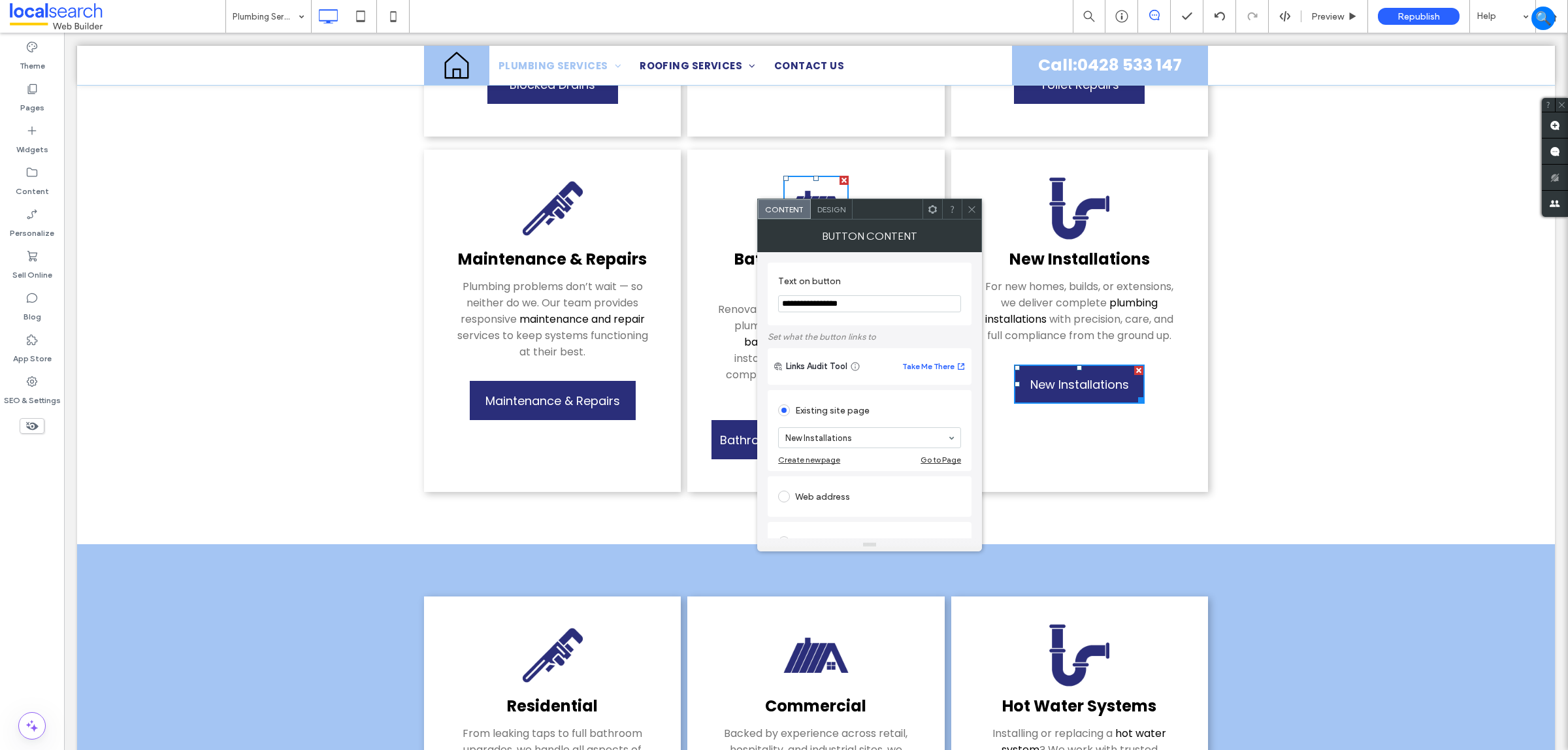
click at [818, 200] on div "Design" at bounding box center [831, 209] width 42 height 20
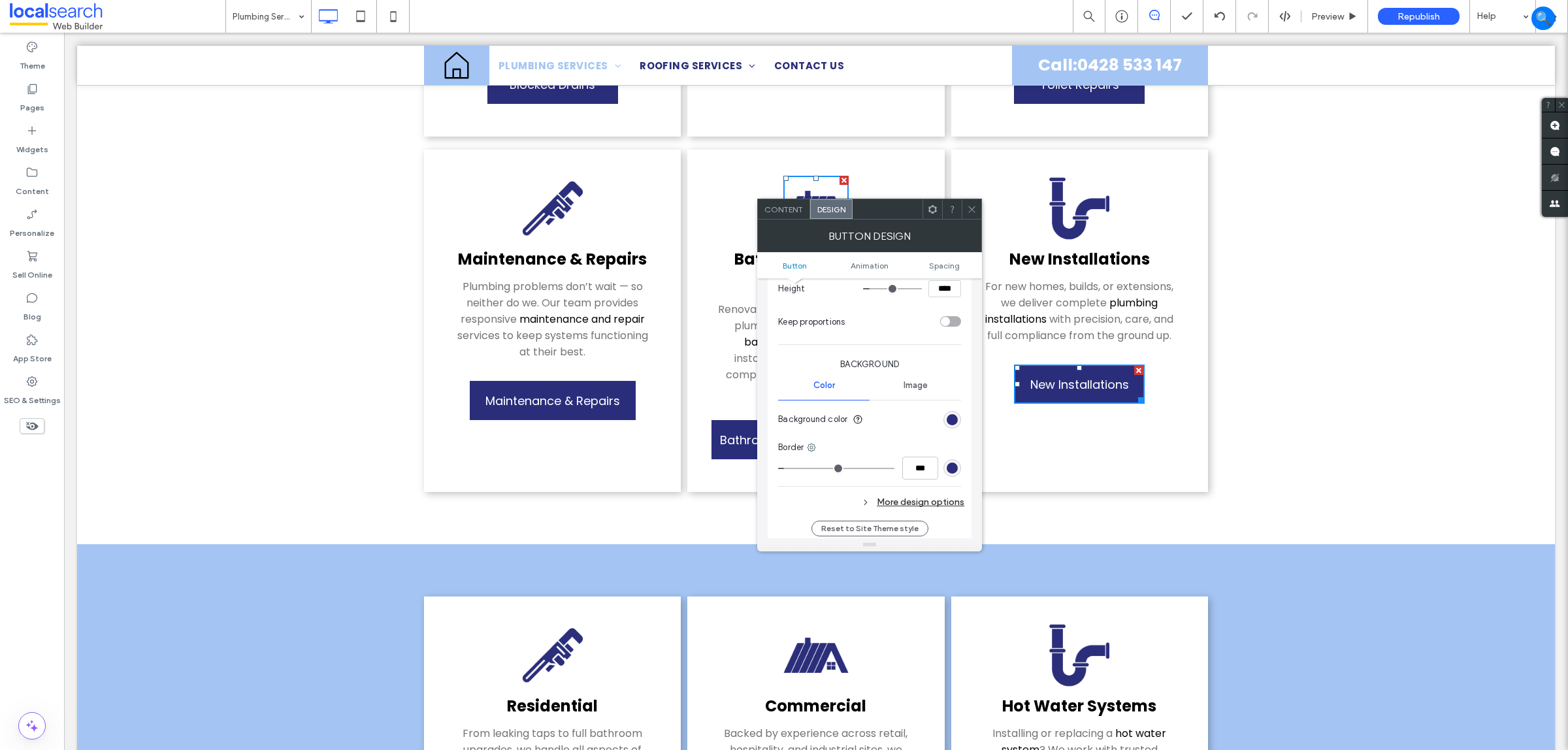
scroll to position [163, 0]
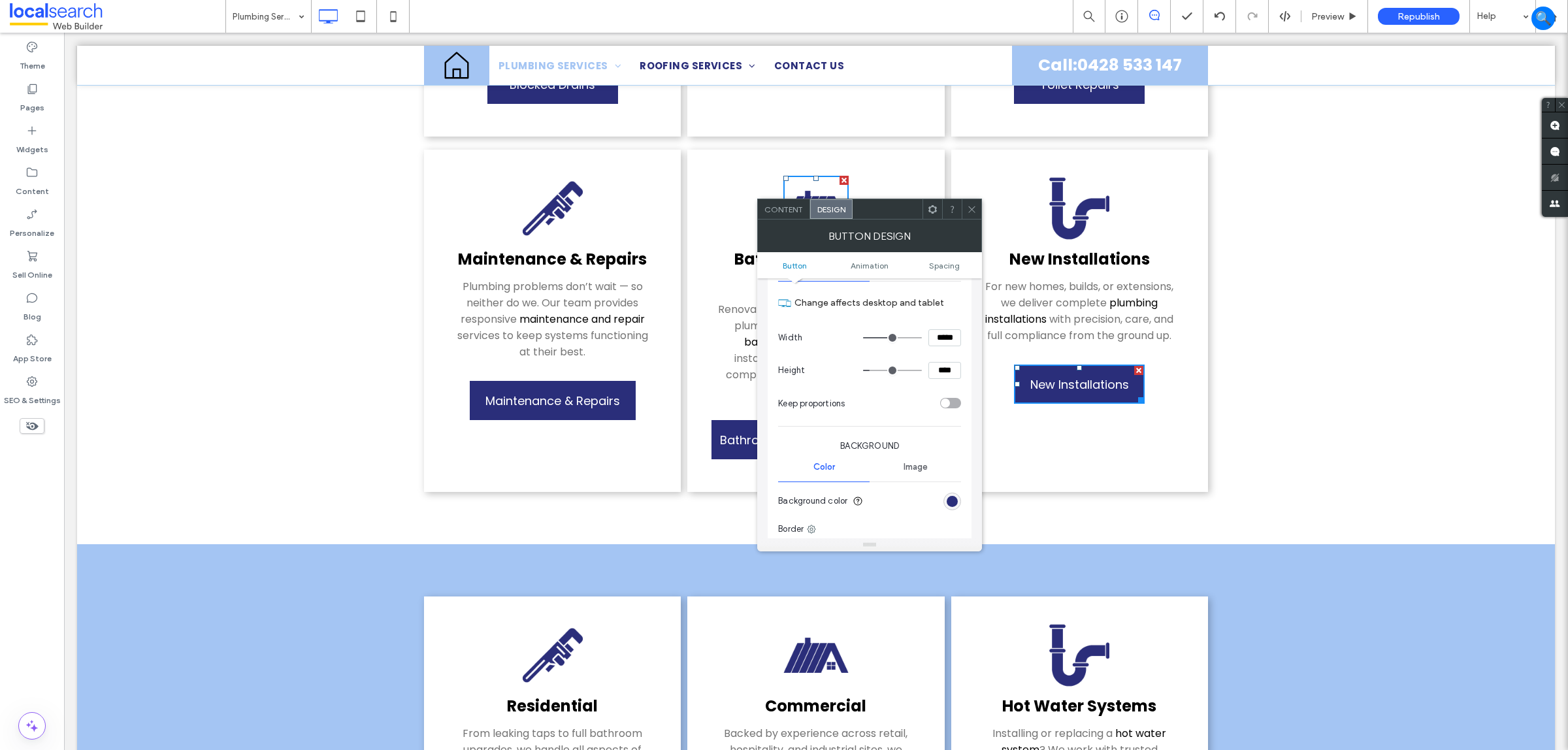
click at [945, 331] on input "*****" at bounding box center [944, 338] width 33 height 17
paste input
type input "*****"
type input "***"
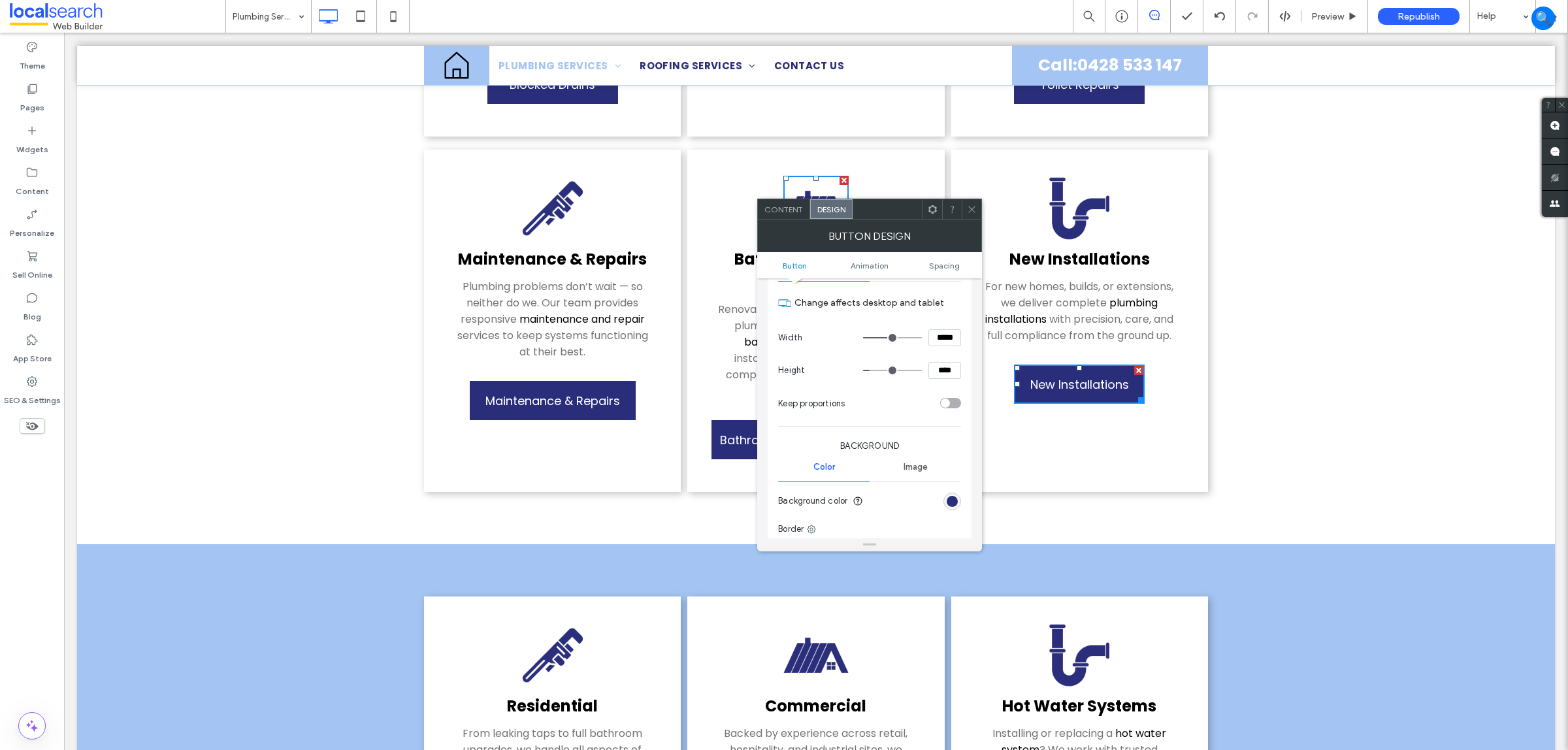
click at [889, 412] on section "Keep proportions" at bounding box center [870, 403] width 183 height 33
click at [965, 216] on div at bounding box center [972, 209] width 20 height 20
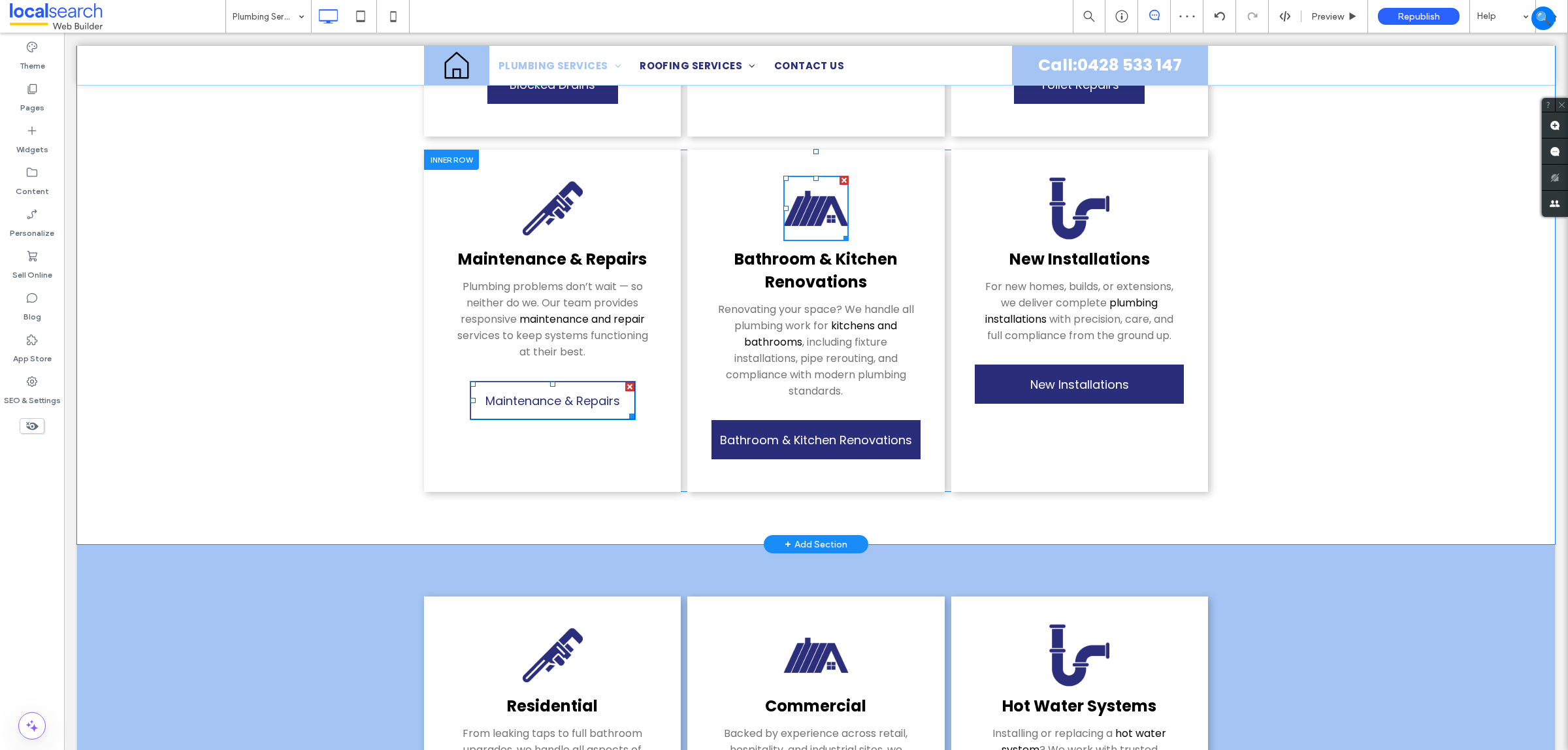
click at [563, 387] on span "Maintenance & Repairs" at bounding box center [552, 401] width 135 height 30
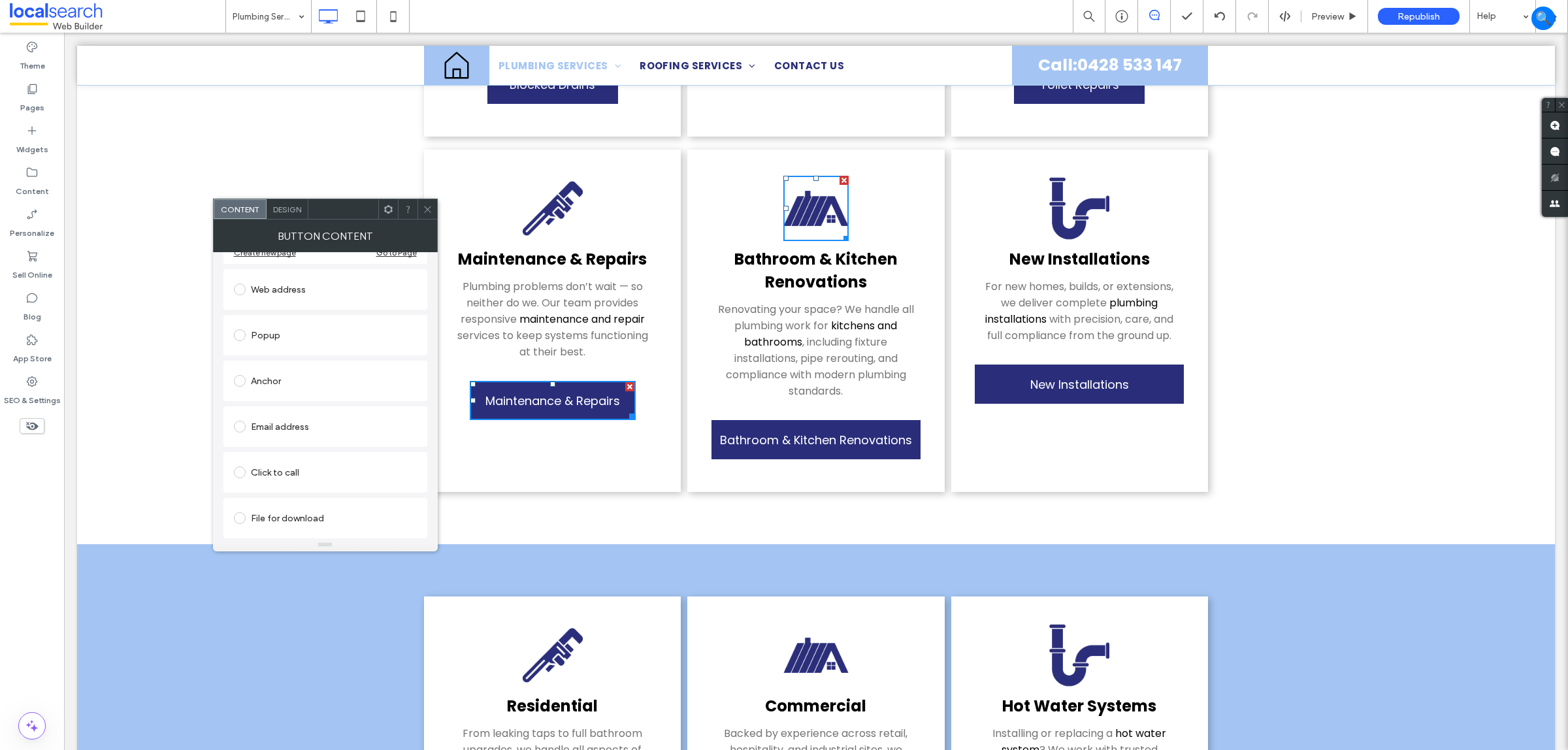
scroll to position [209, 0]
click at [286, 205] on span "Design" at bounding box center [288, 209] width 29 height 10
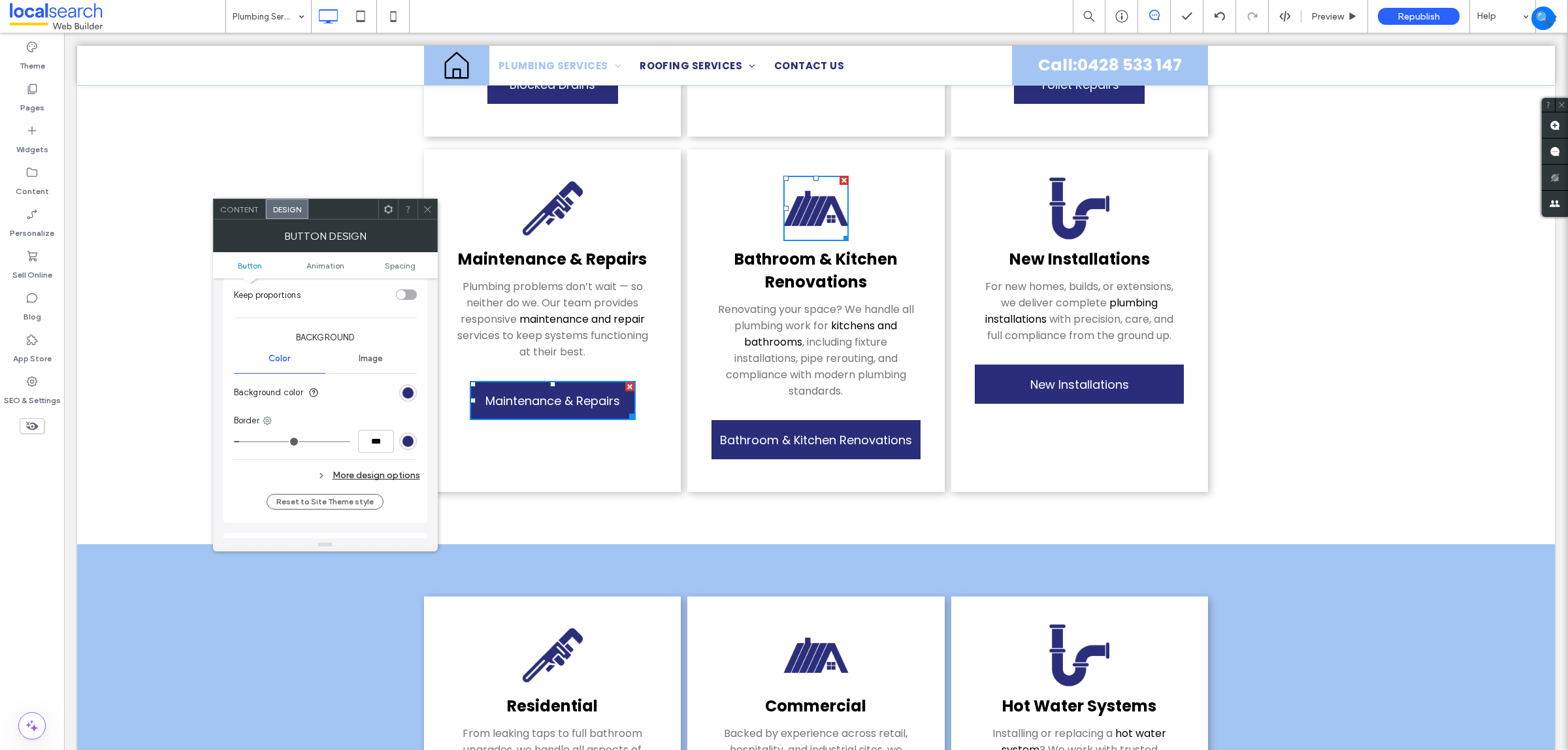
scroll to position [163, 0]
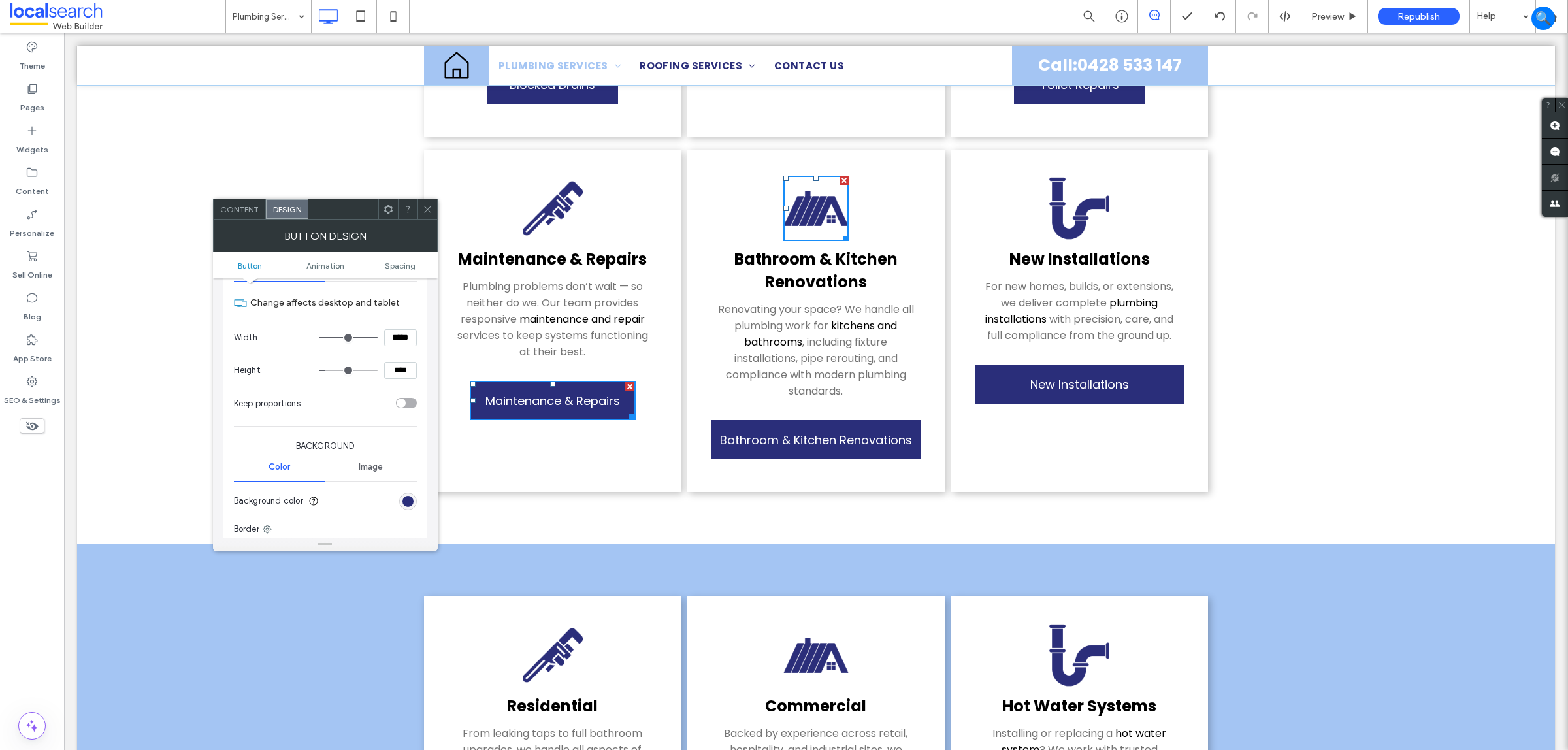
click at [404, 334] on input "*****" at bounding box center [400, 338] width 33 height 17
paste input
type input "*****"
click at [421, 202] on div at bounding box center [428, 209] width 20 height 20
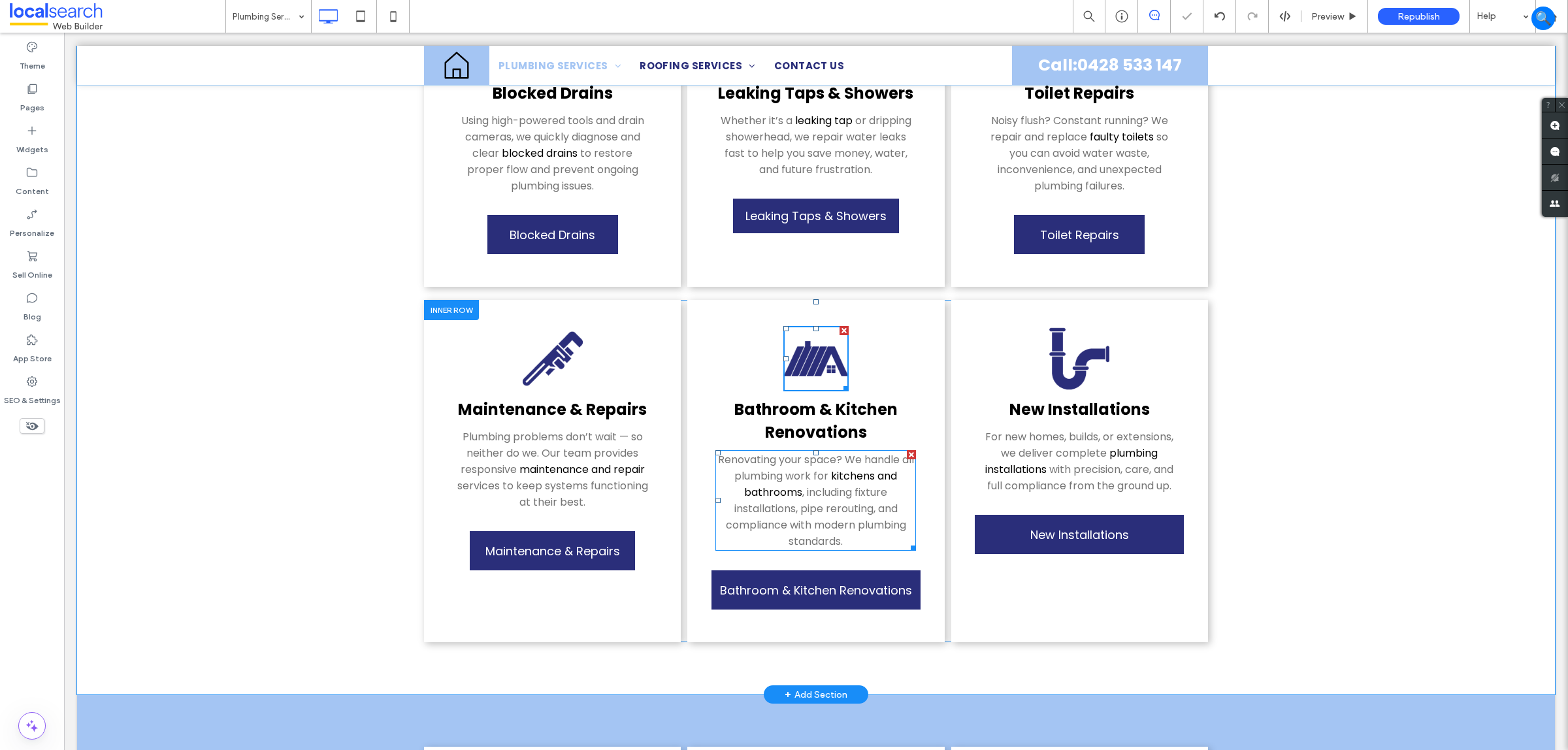
scroll to position [735, 0]
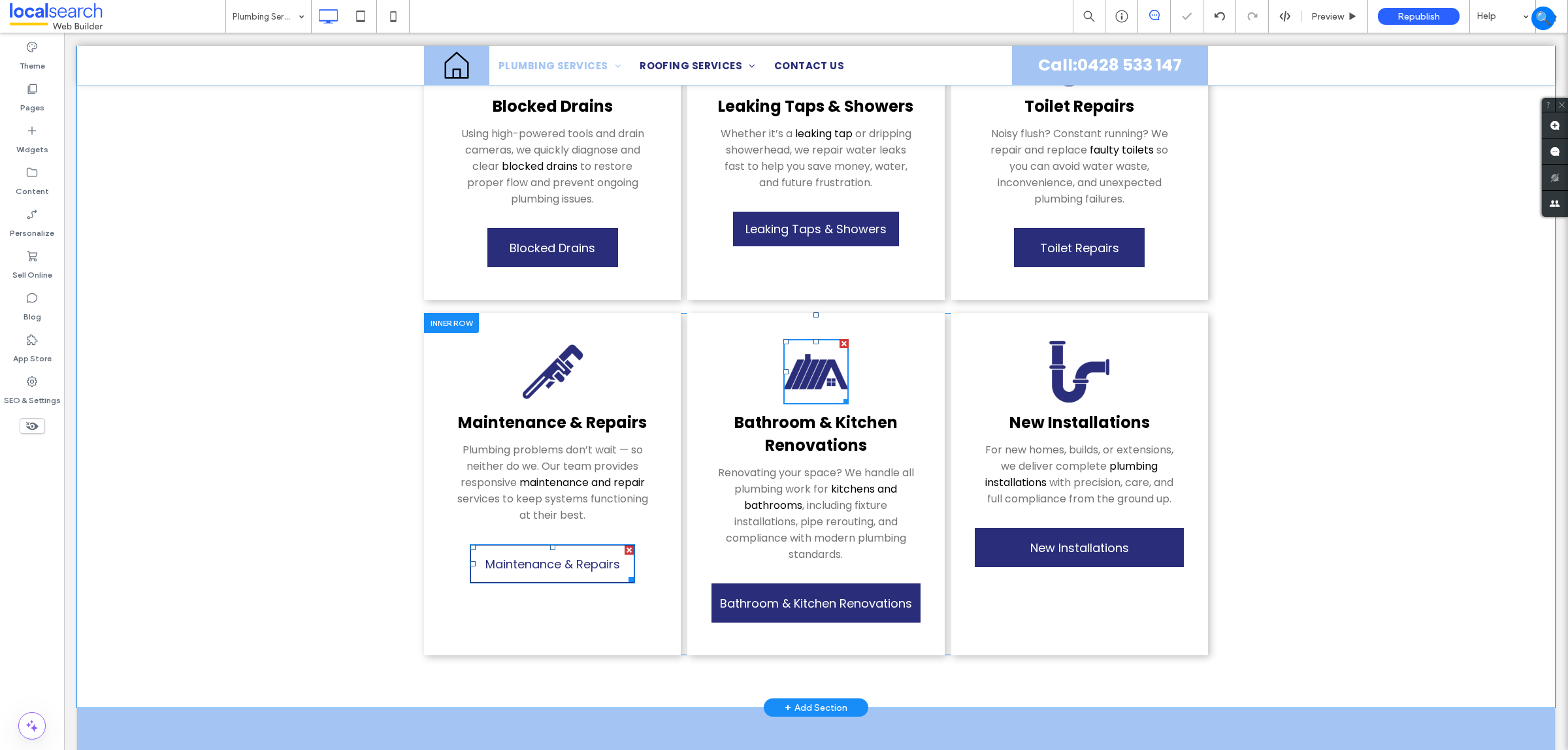
click at [580, 549] on span "Maintenance & Repairs" at bounding box center [552, 564] width 135 height 30
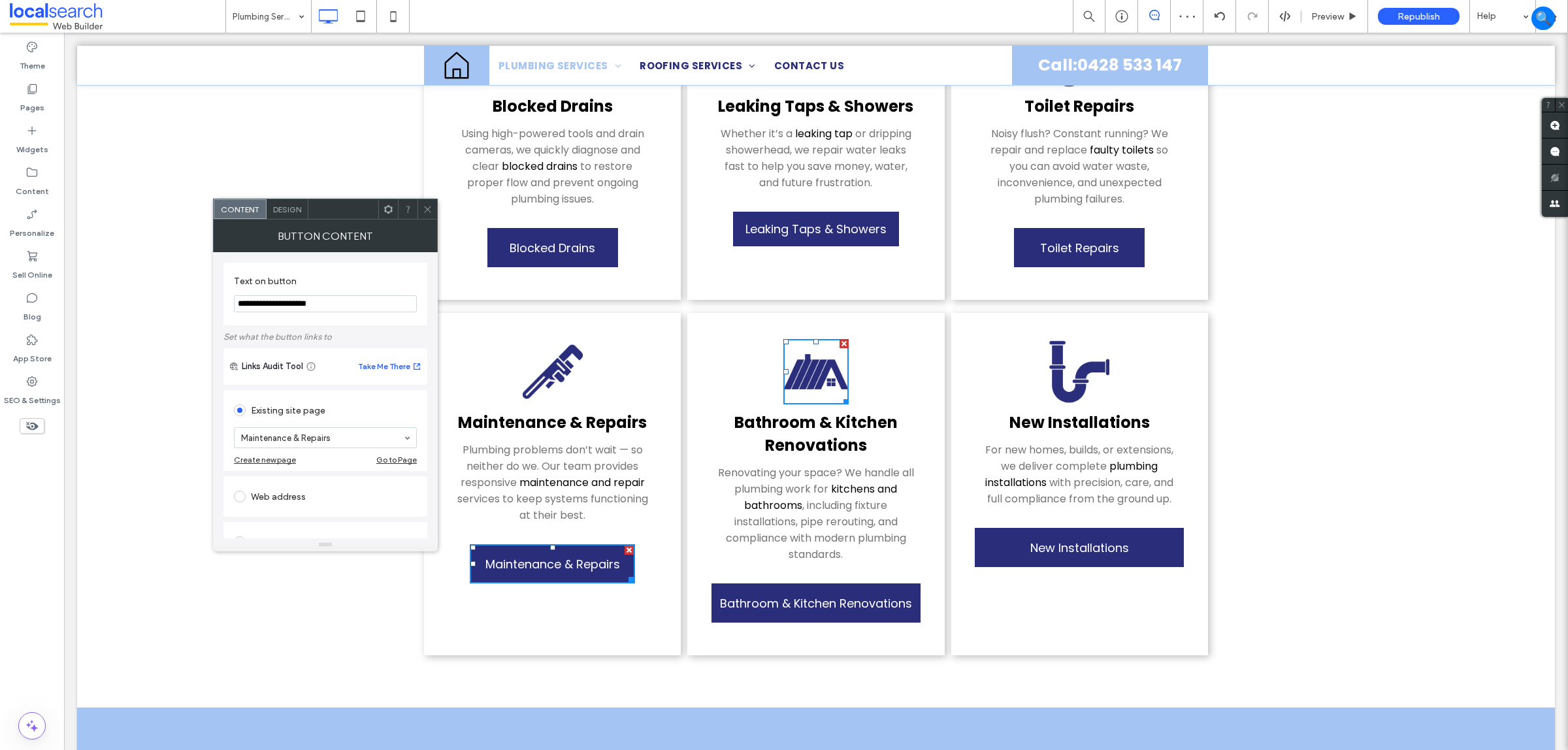
click at [285, 210] on span "Design" at bounding box center [288, 209] width 29 height 10
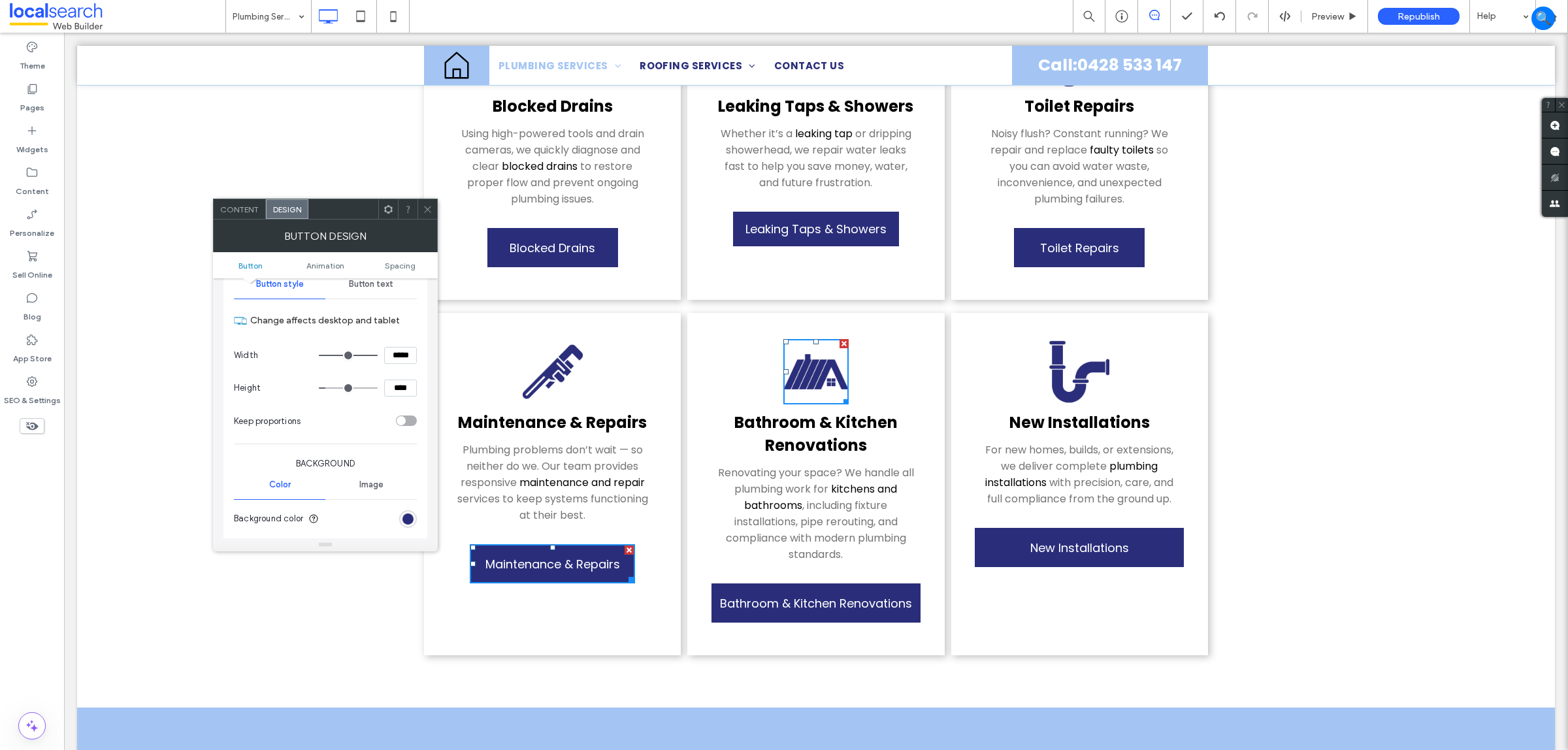
scroll to position [82, 0]
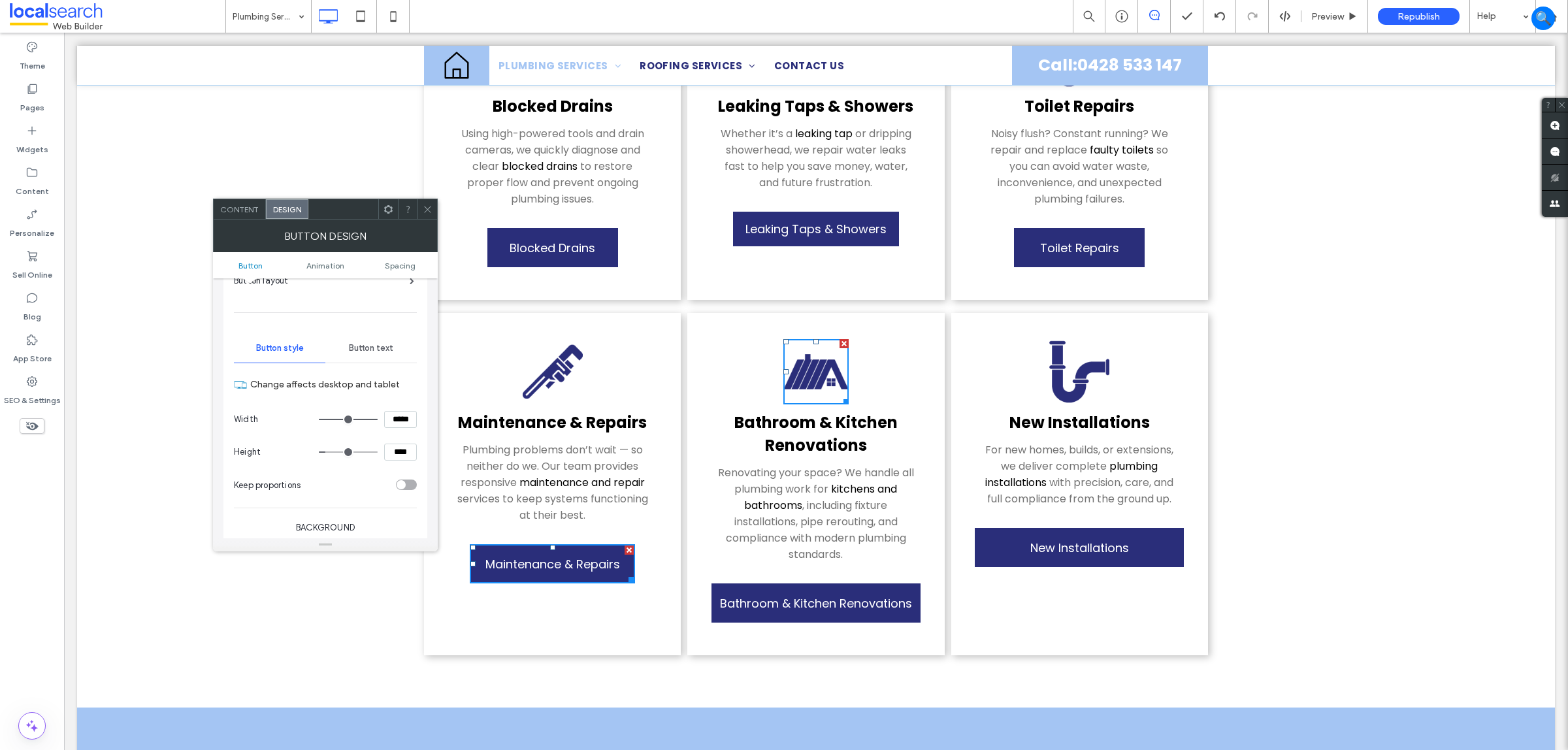
click at [401, 421] on input "*****" at bounding box center [400, 419] width 33 height 17
paste input
type input "*****"
click at [396, 444] on input "****" at bounding box center [400, 452] width 33 height 17
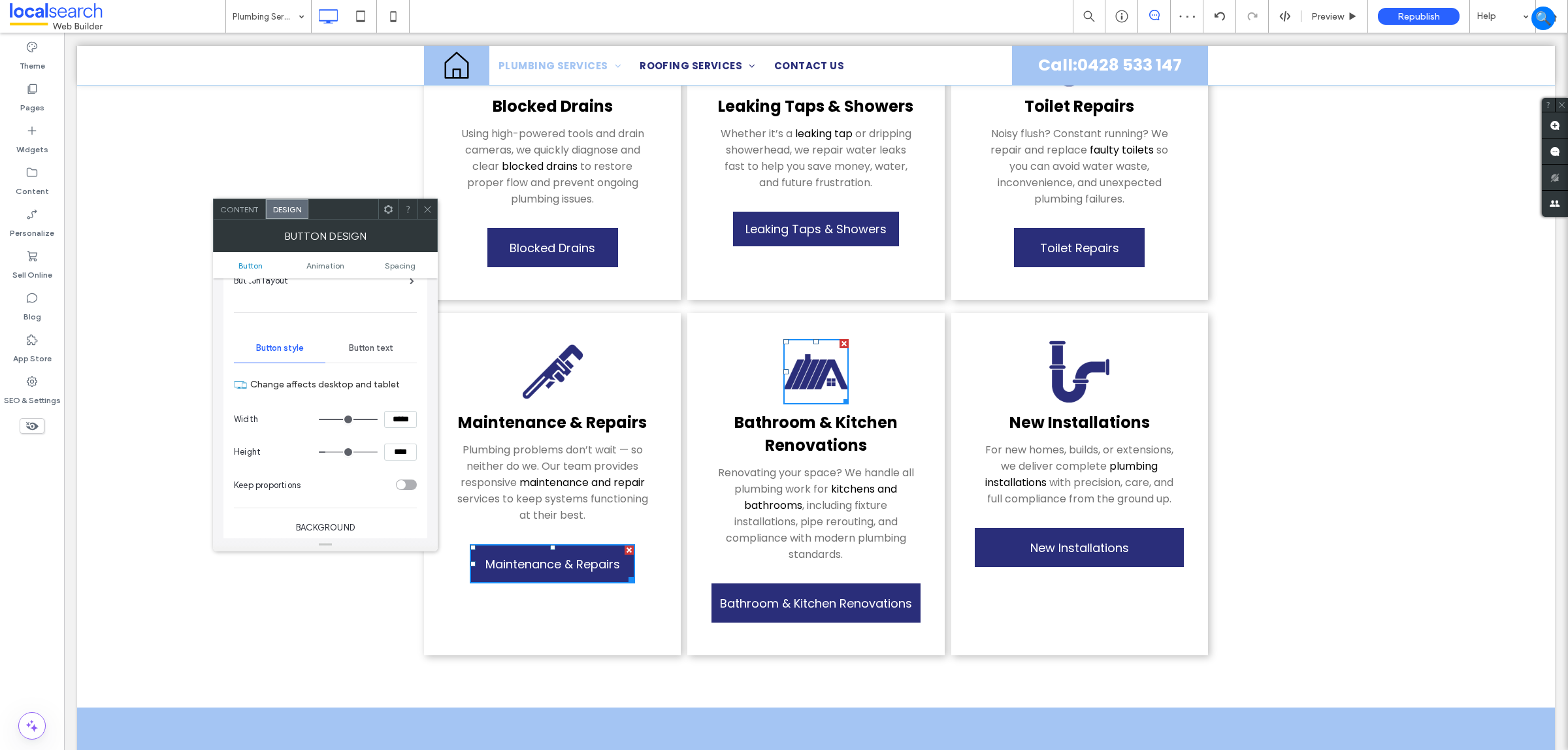
click at [436, 200] on div at bounding box center [428, 209] width 20 height 20
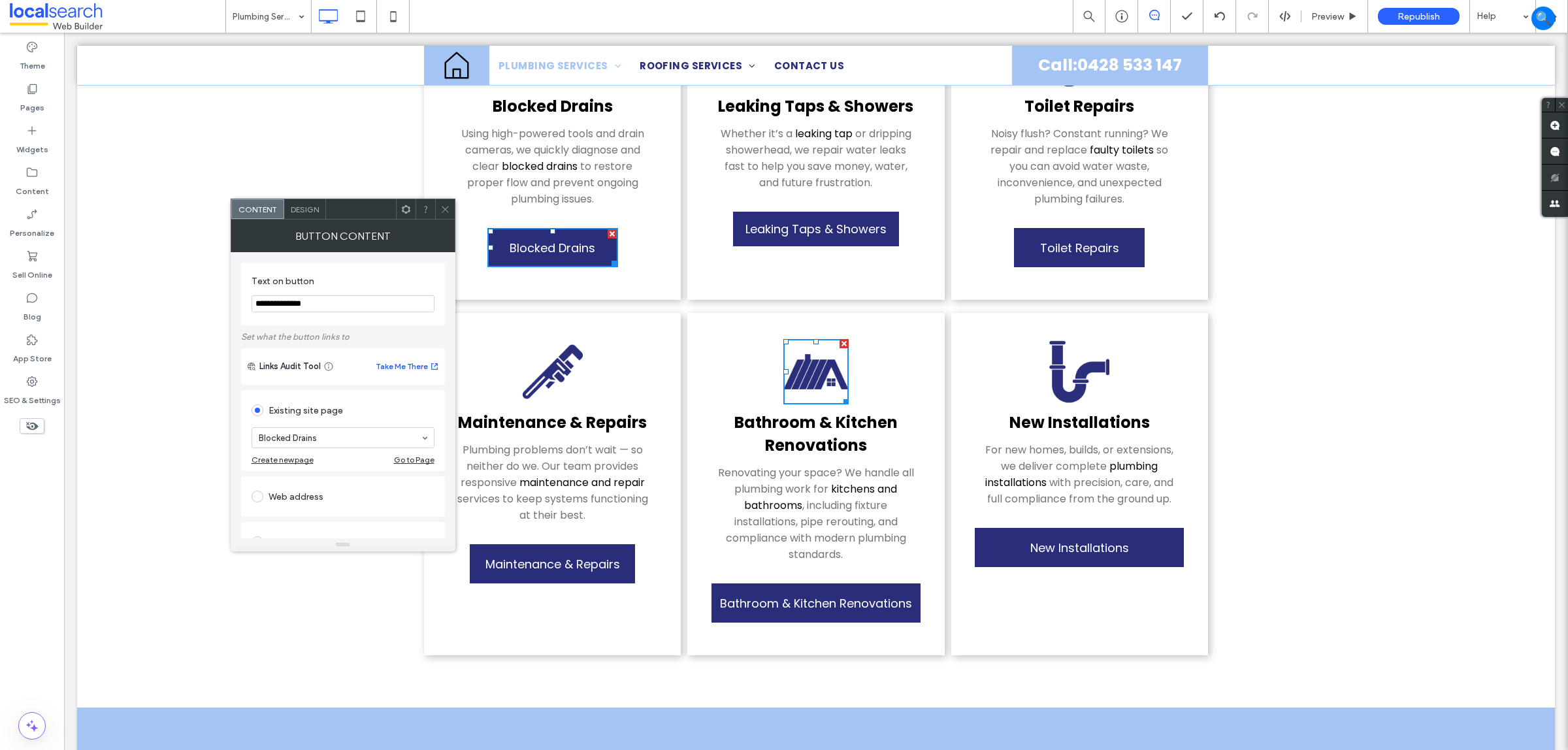
click at [320, 192] on moduleScroll "Residential From leaking taps to full bathroom upgrades, we handle all aspects …" at bounding box center [816, 168] width 1478 height 1080
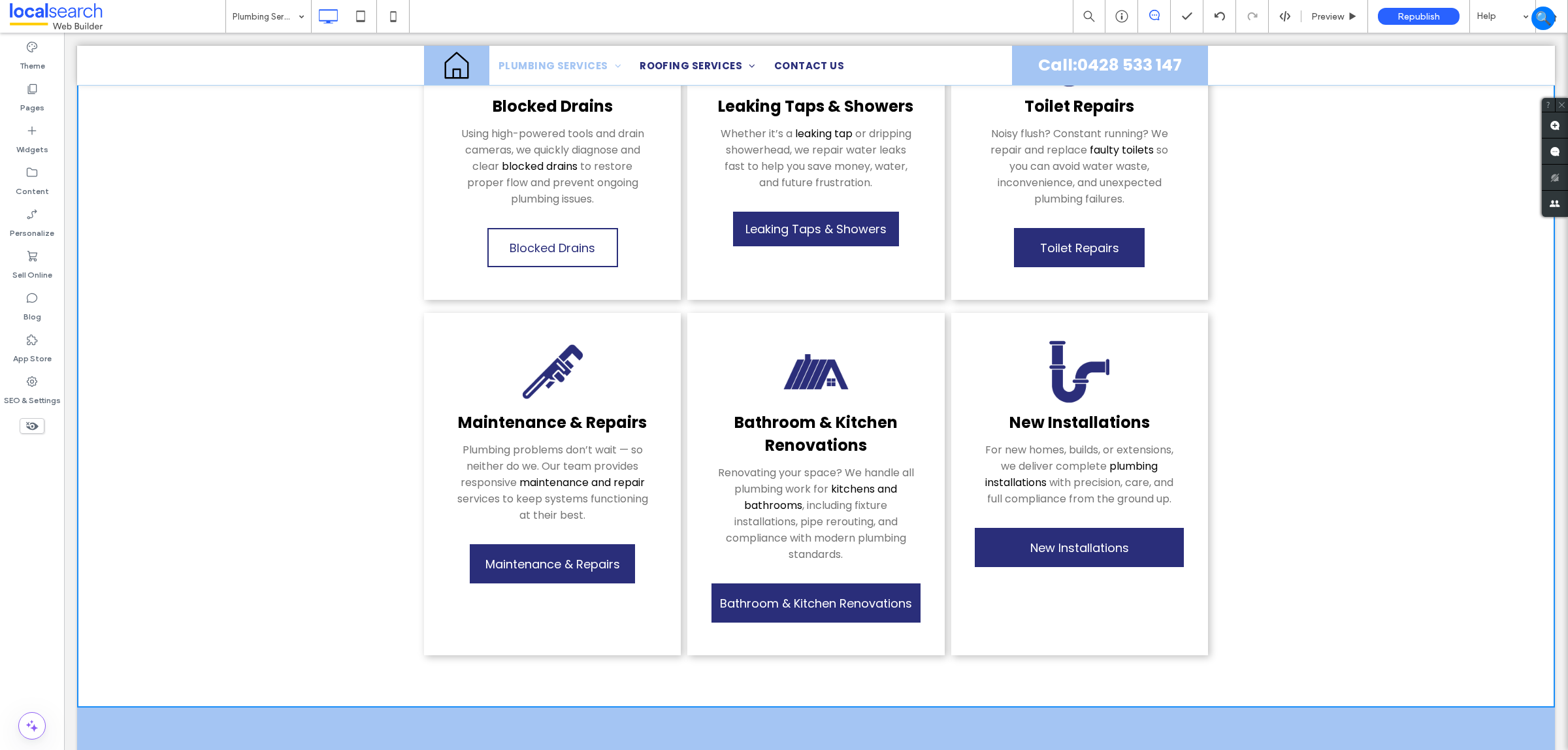
click at [510, 242] on span "Blocked Drains" at bounding box center [552, 248] width 86 height 30
click at [424, 249] on div "Blocked Dra ﻿ ins Using high-powered tools and drain cameras, we quickly diagno…" at bounding box center [552, 148] width 257 height 303
click at [1217, 325] on moduleScroll "Residential From leaking taps to full bathroom upgrades, we handle all aspects …" at bounding box center [816, 168] width 1478 height 1080
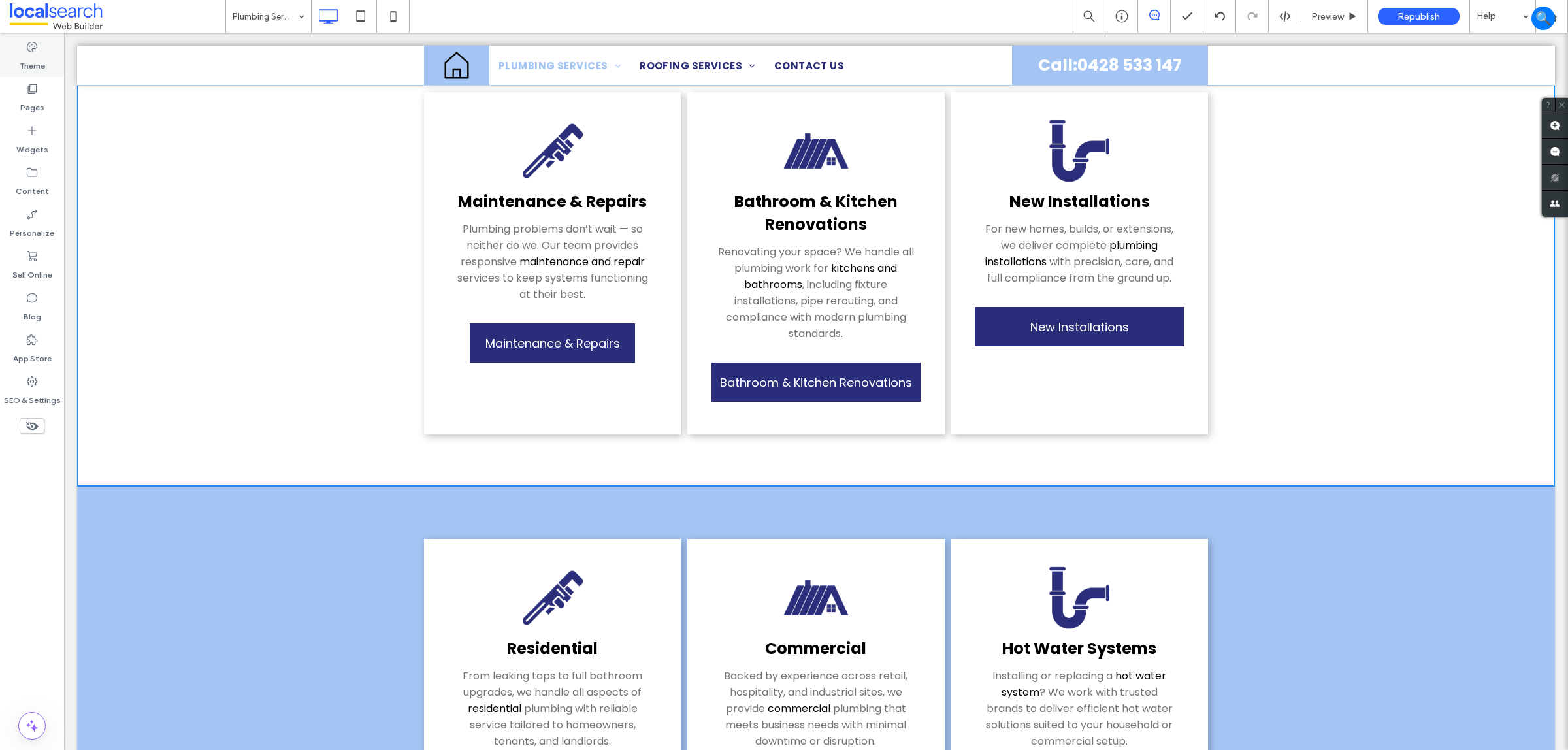
scroll to position [980, 0]
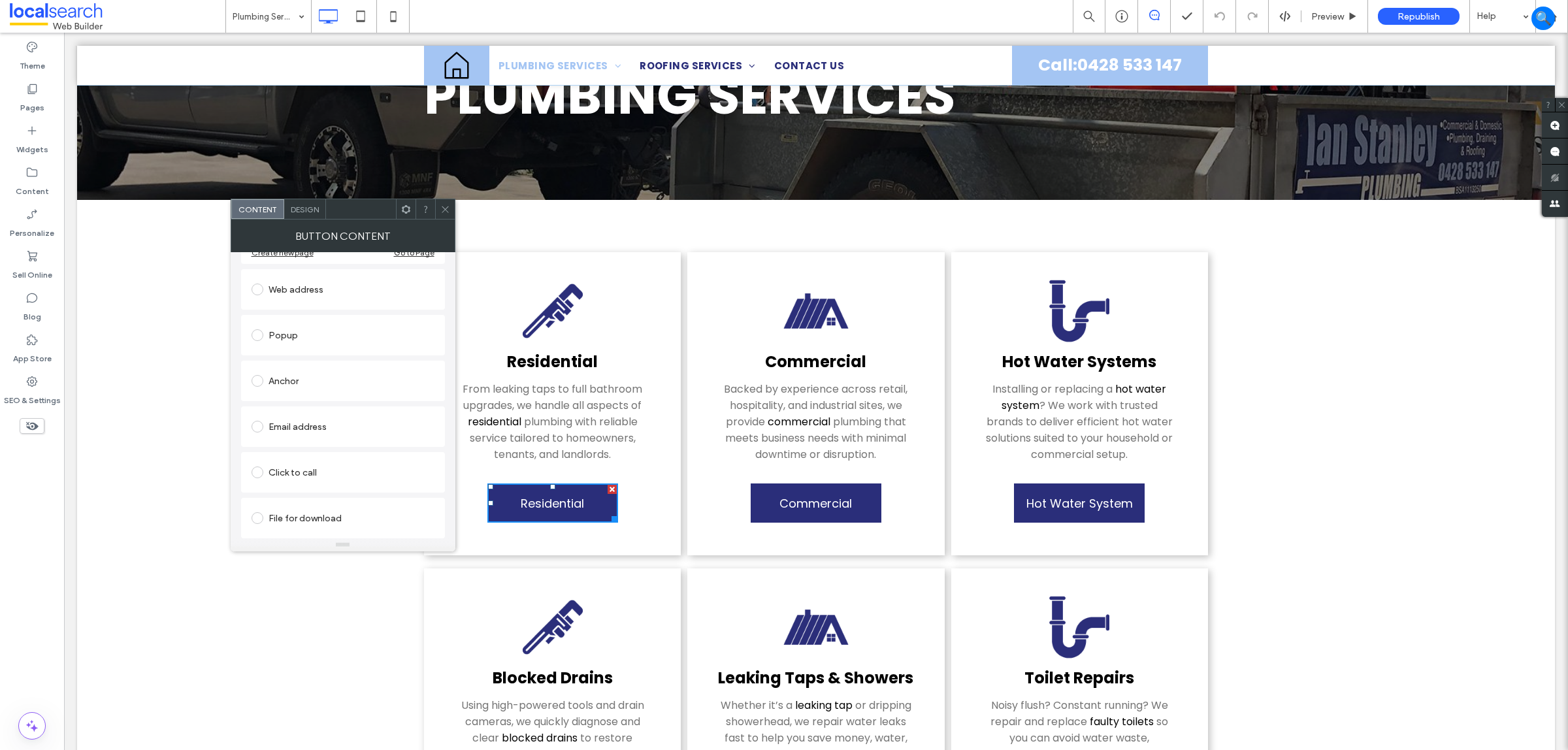
click at [314, 209] on span "Design" at bounding box center [305, 209] width 29 height 10
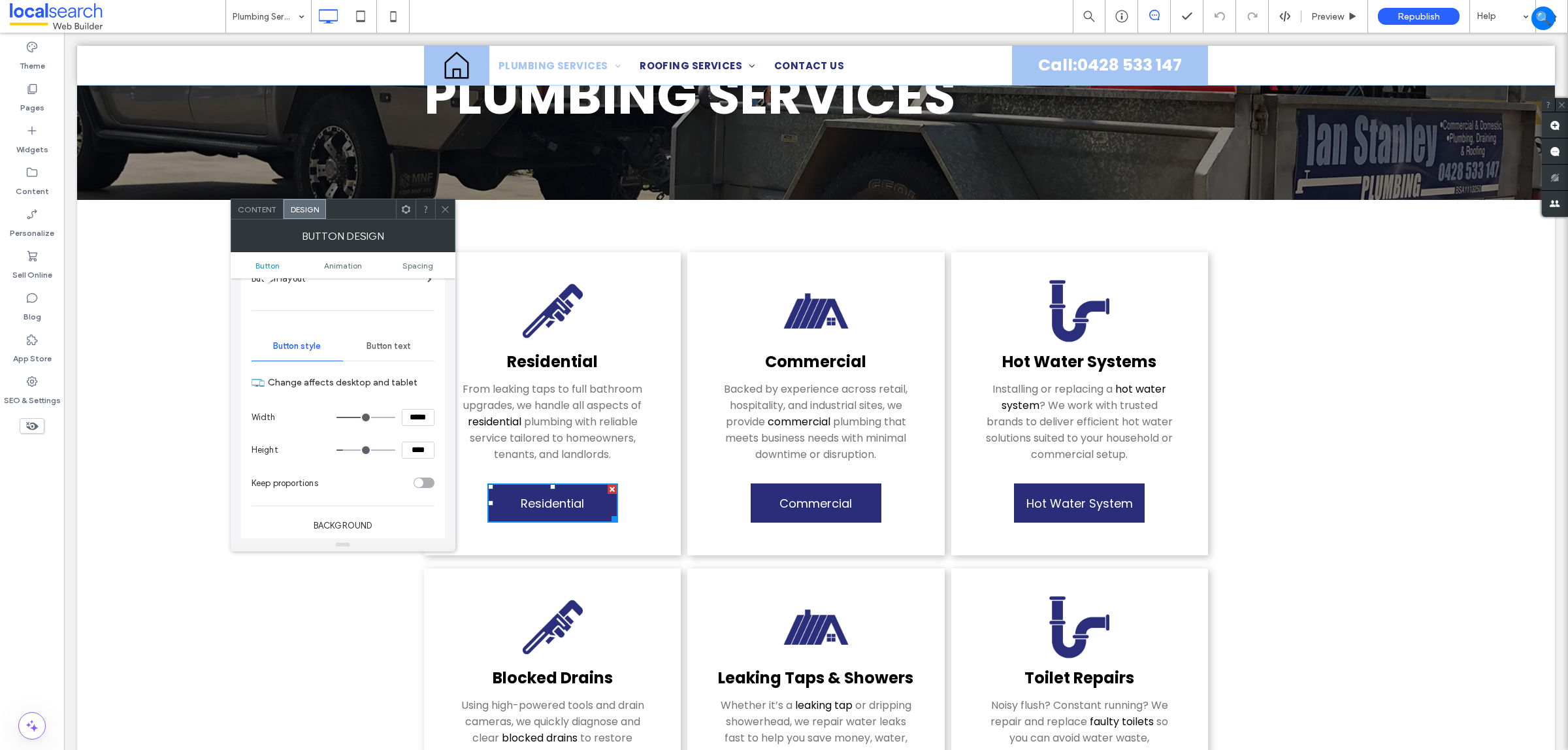
scroll to position [163, 0]
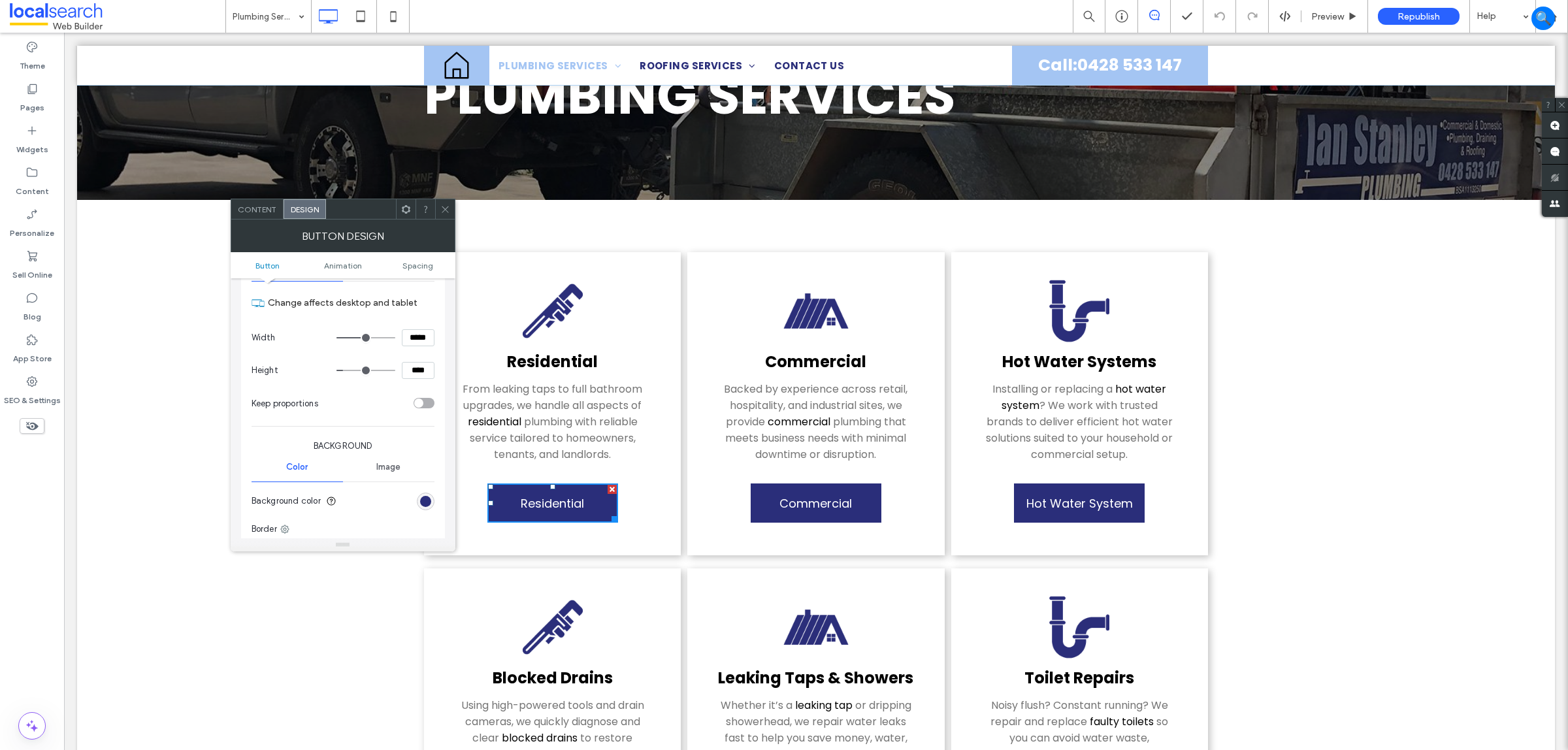
click at [410, 335] on input "*****" at bounding box center [418, 338] width 33 height 17
paste input
click at [430, 330] on input "*****" at bounding box center [418, 338] width 33 height 17
type input "*****"
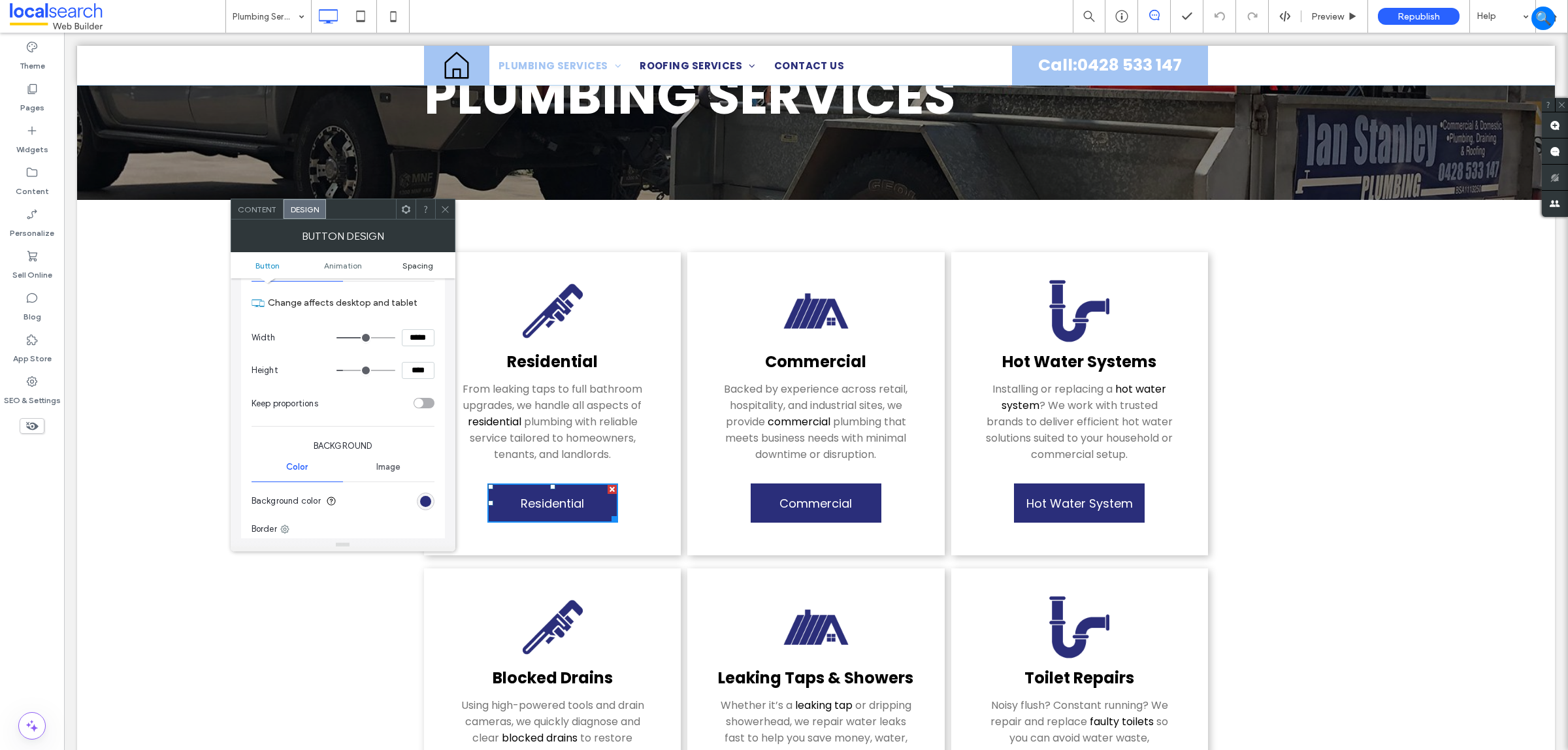
type input "***"
click at [440, 209] on icon at bounding box center [445, 209] width 10 height 10
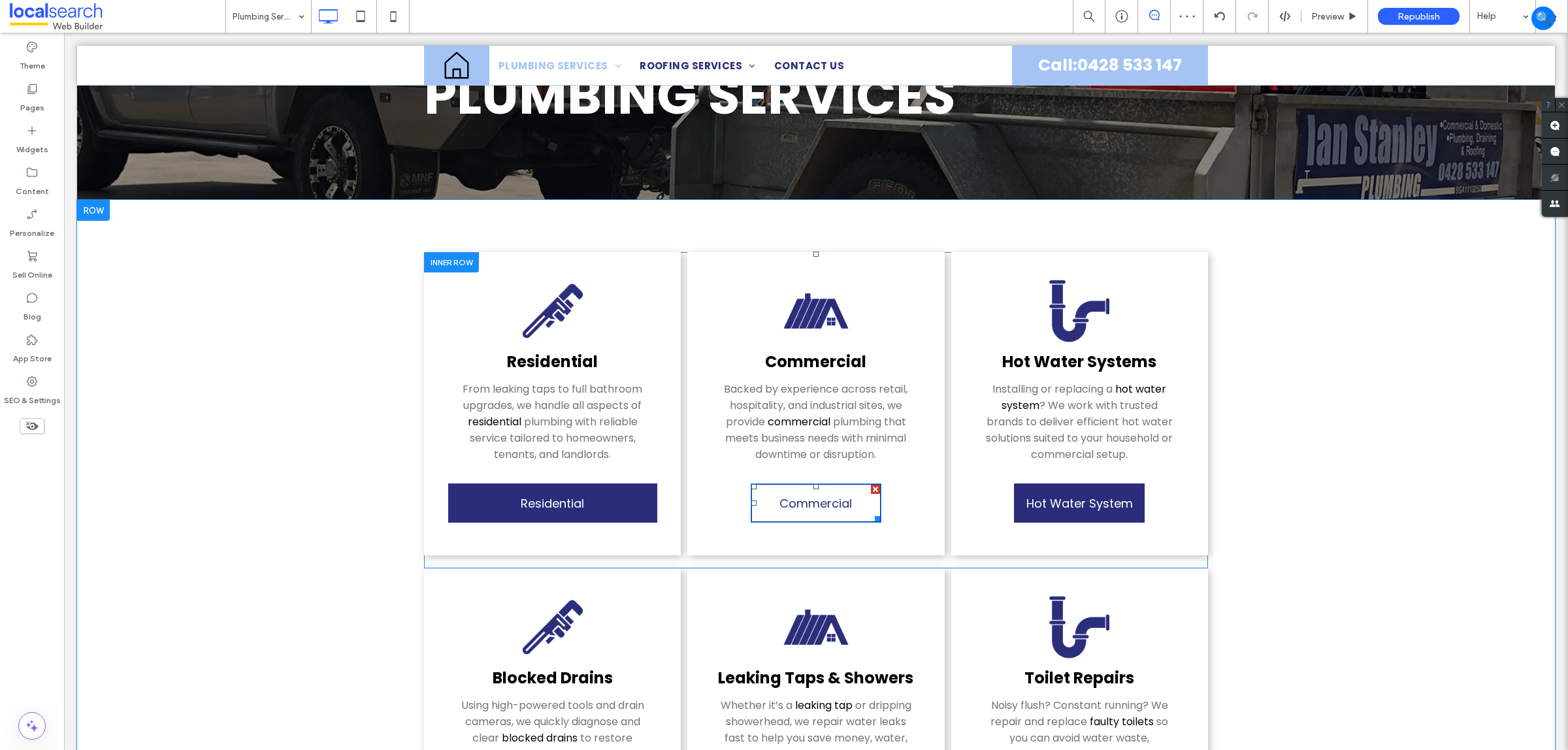
click at [819, 506] on span "Commercial" at bounding box center [815, 503] width 72 height 30
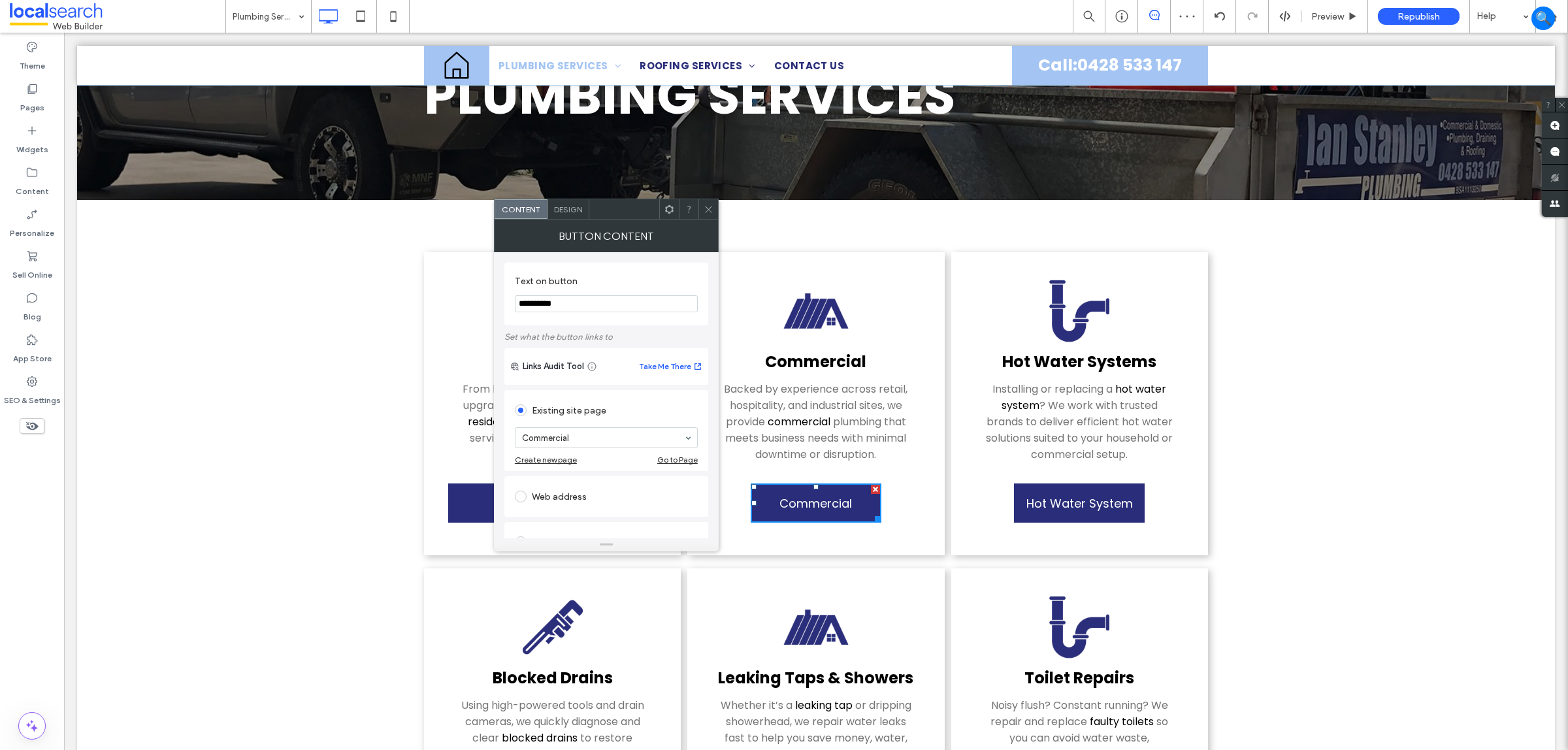
click at [563, 211] on span "Design" at bounding box center [568, 209] width 29 height 10
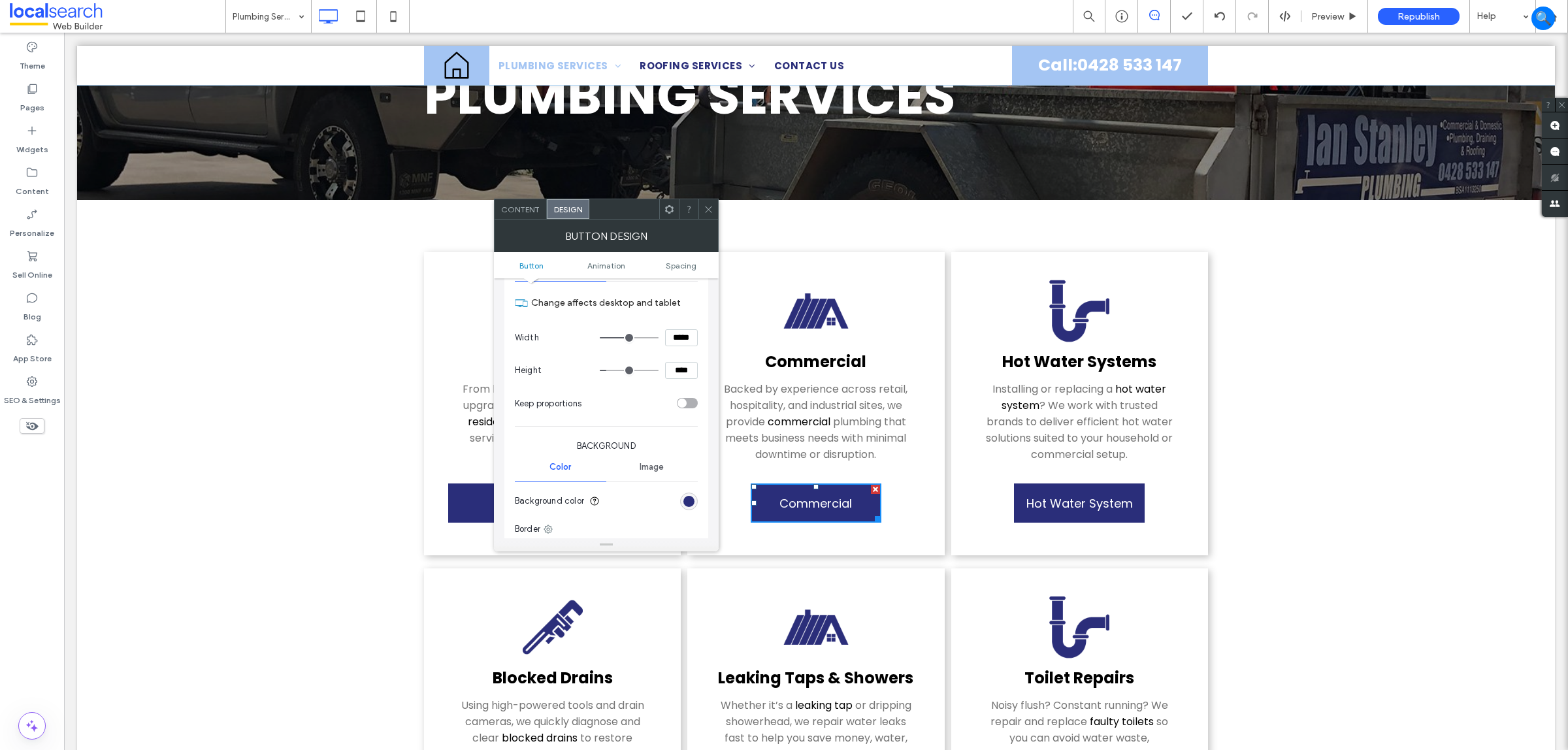
click at [671, 342] on input "*****" at bounding box center [682, 338] width 33 height 17
paste input
type input "*****"
type input "***"
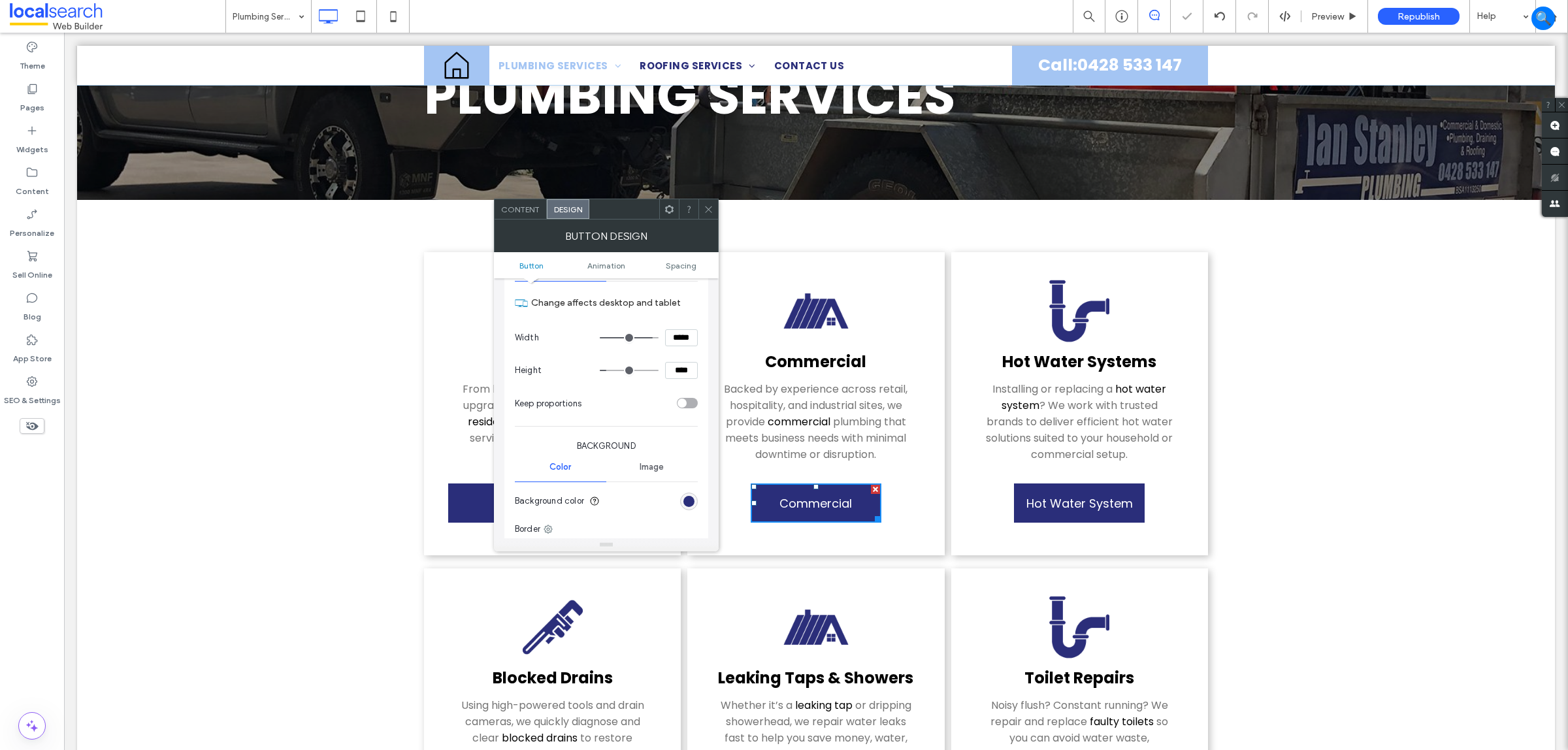
click at [658, 427] on hr at bounding box center [606, 426] width 183 height 1
click at [690, 339] on input "*****" at bounding box center [682, 338] width 33 height 17
click at [706, 209] on icon at bounding box center [708, 209] width 10 height 10
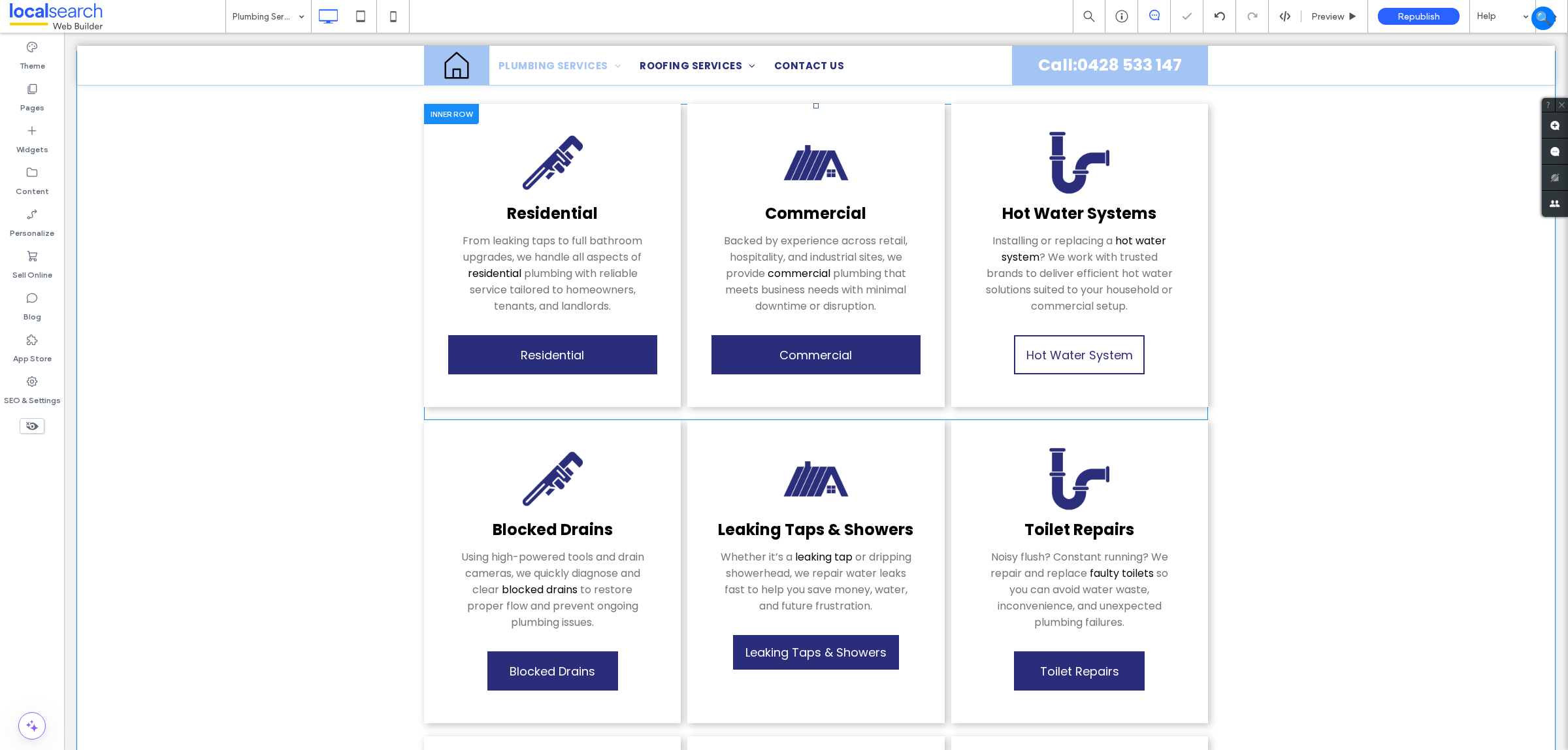
scroll to position [327, 0]
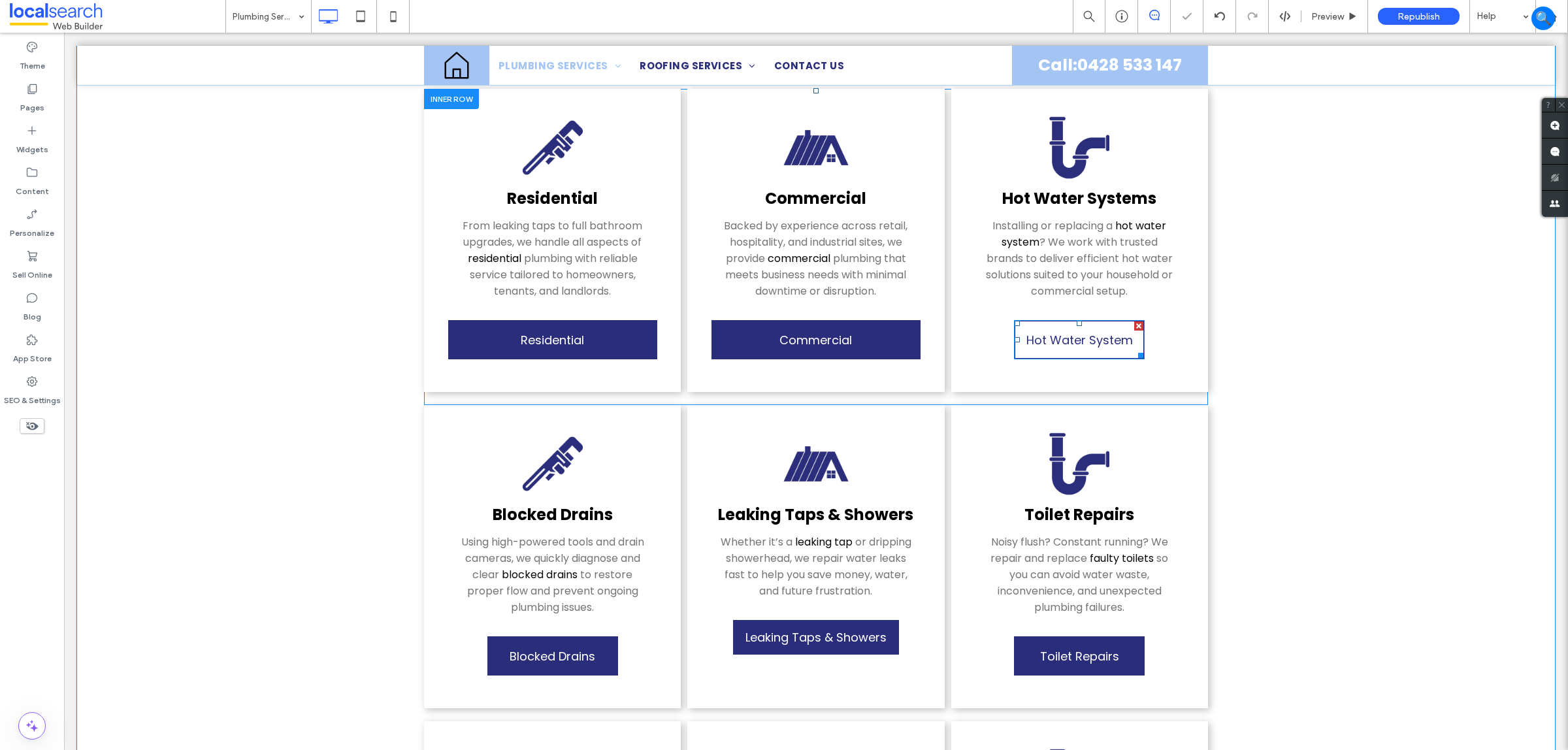
click at [1057, 325] on span "Hot Water System" at bounding box center [1080, 340] width 107 height 30
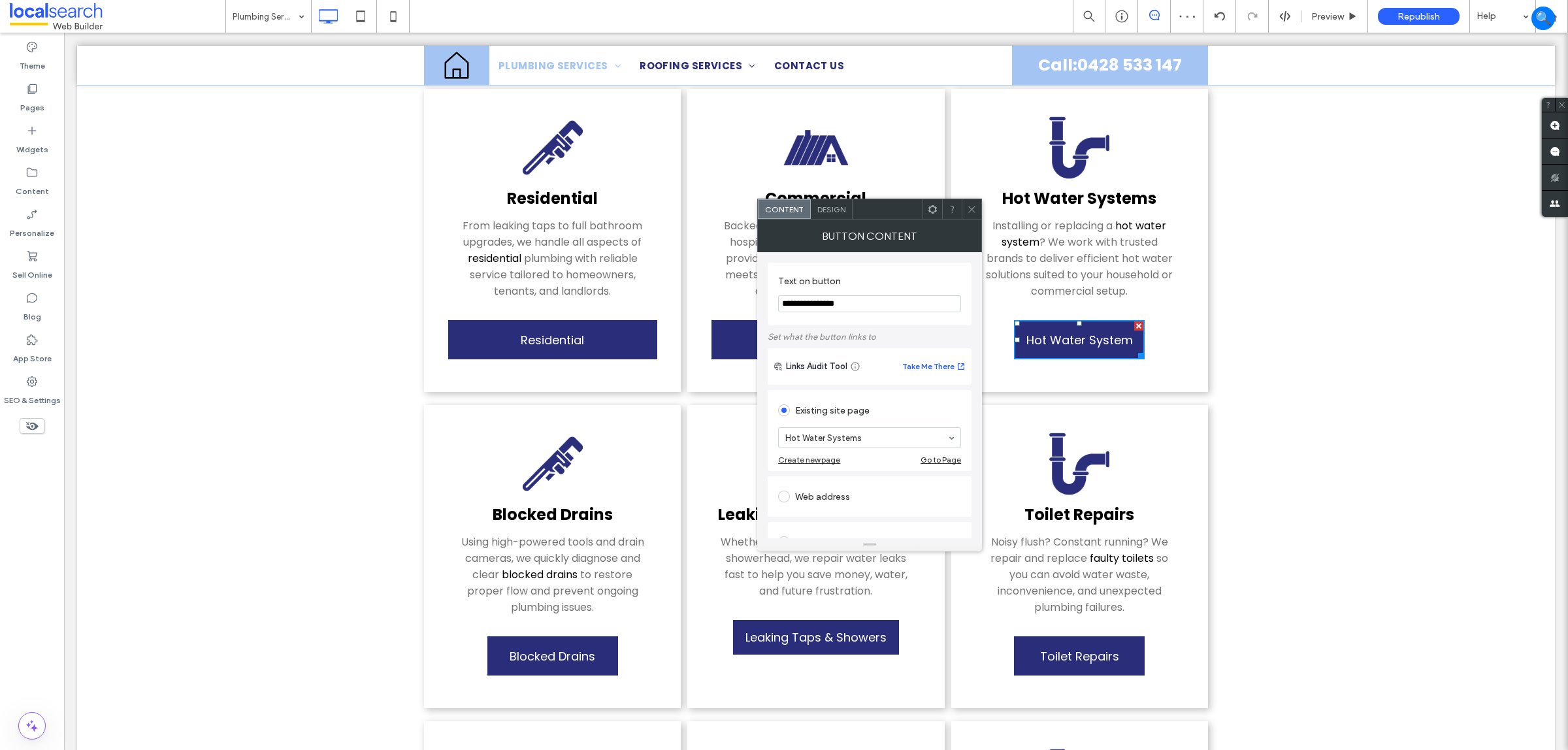
click at [815, 202] on div "Design" at bounding box center [831, 209] width 42 height 20
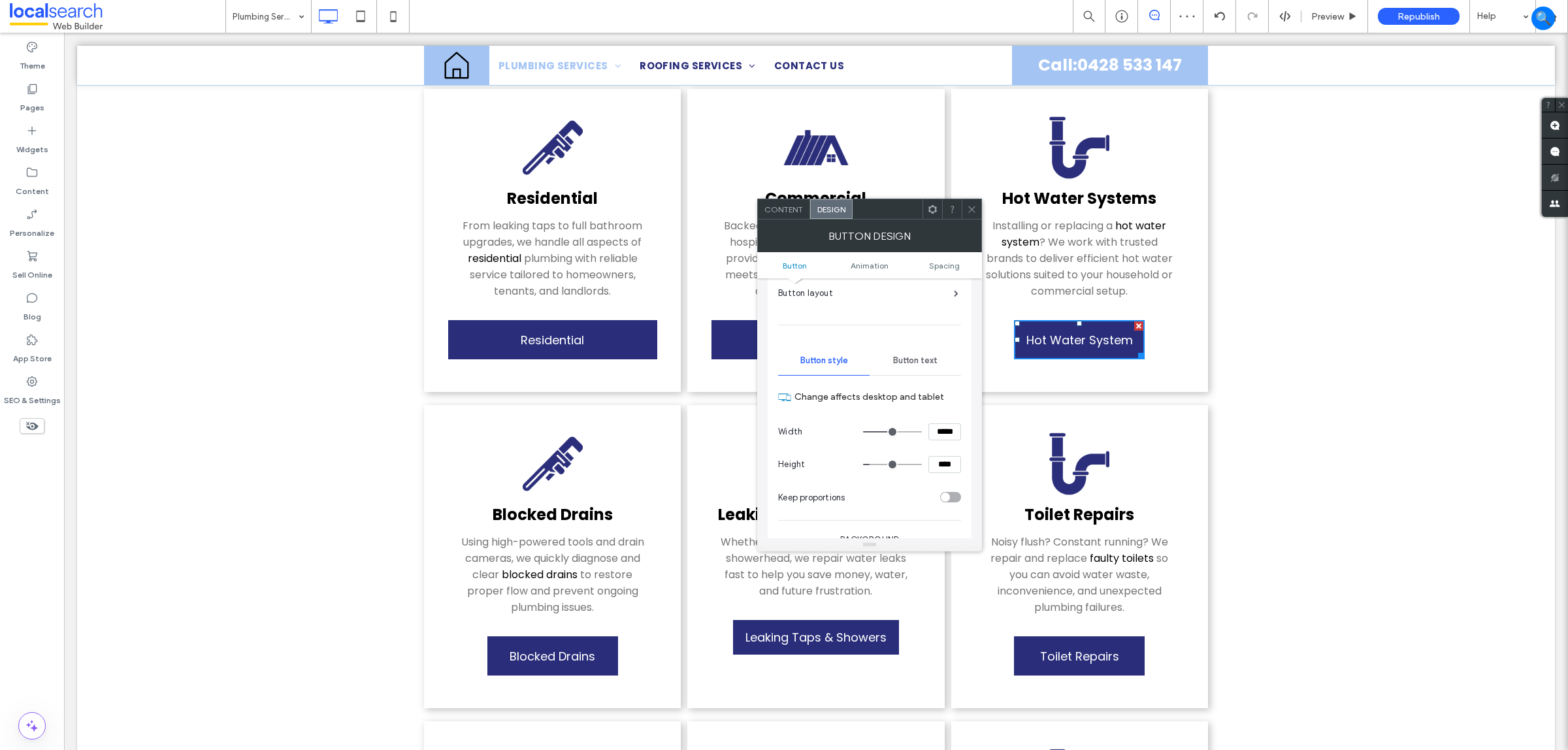
scroll to position [163, 0]
click at [948, 345] on input "*****" at bounding box center [944, 338] width 33 height 17
paste input
type input "*****"
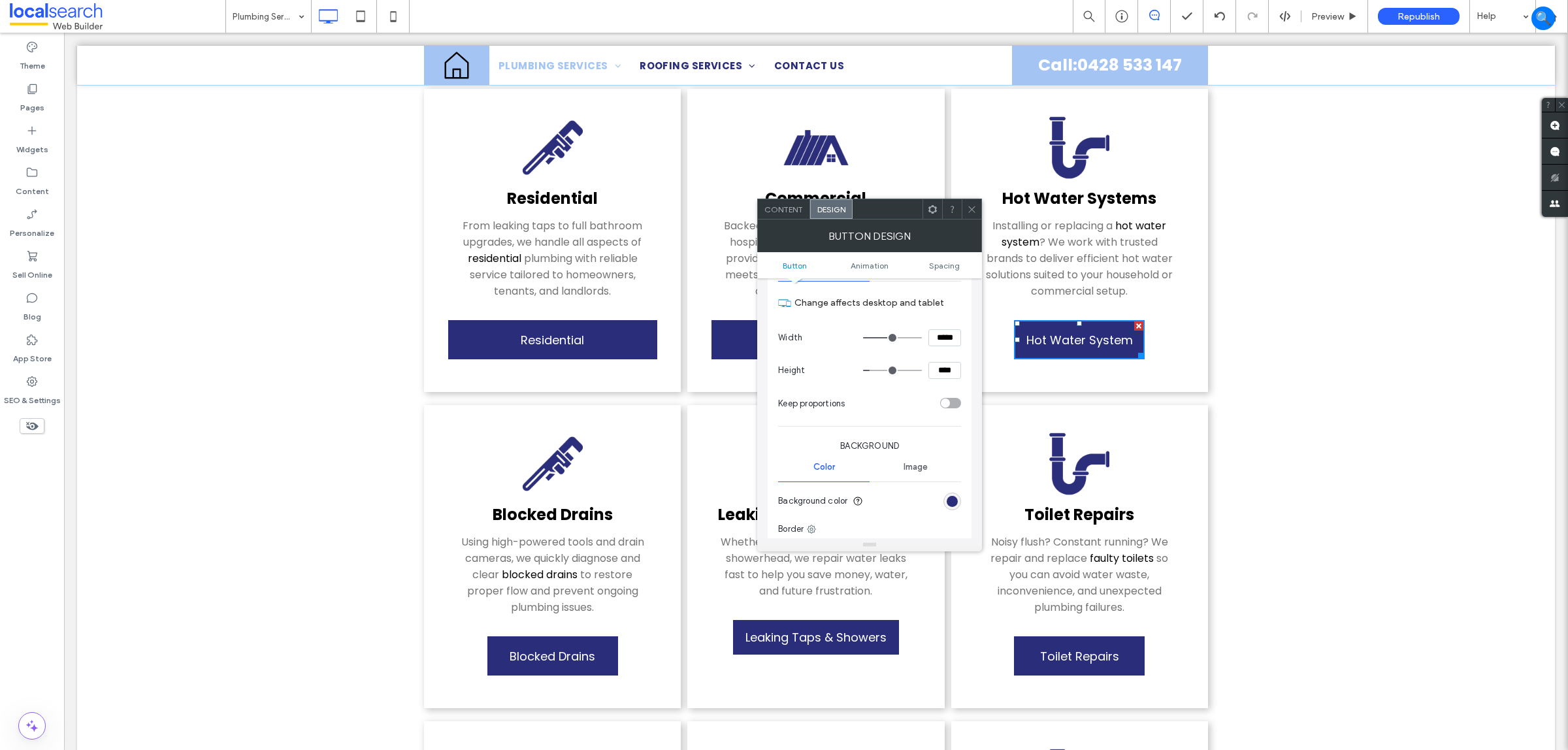
type input "***"
click at [971, 200] on span at bounding box center [972, 209] width 10 height 20
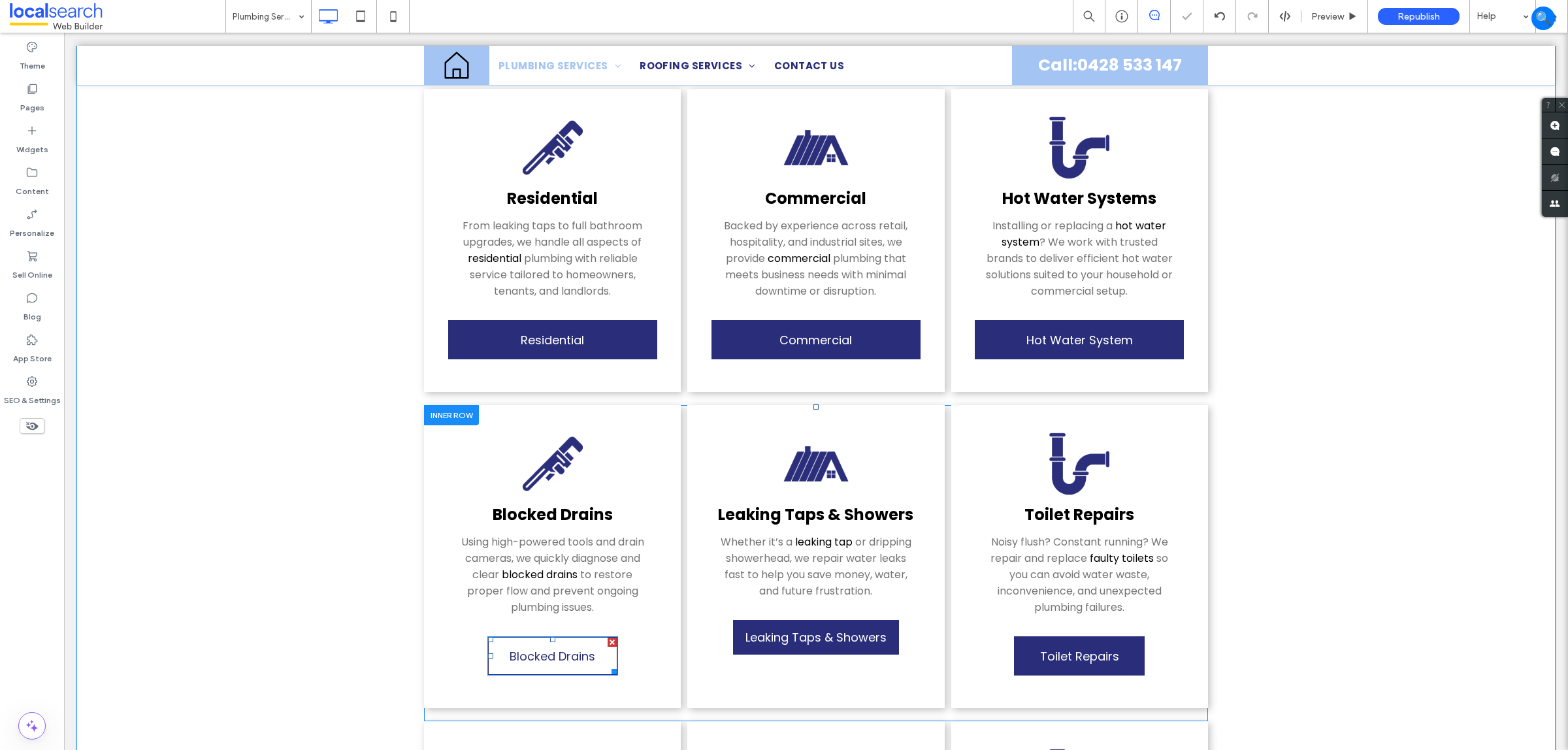
click at [540, 654] on span "Blocked Drains" at bounding box center [552, 656] width 86 height 30
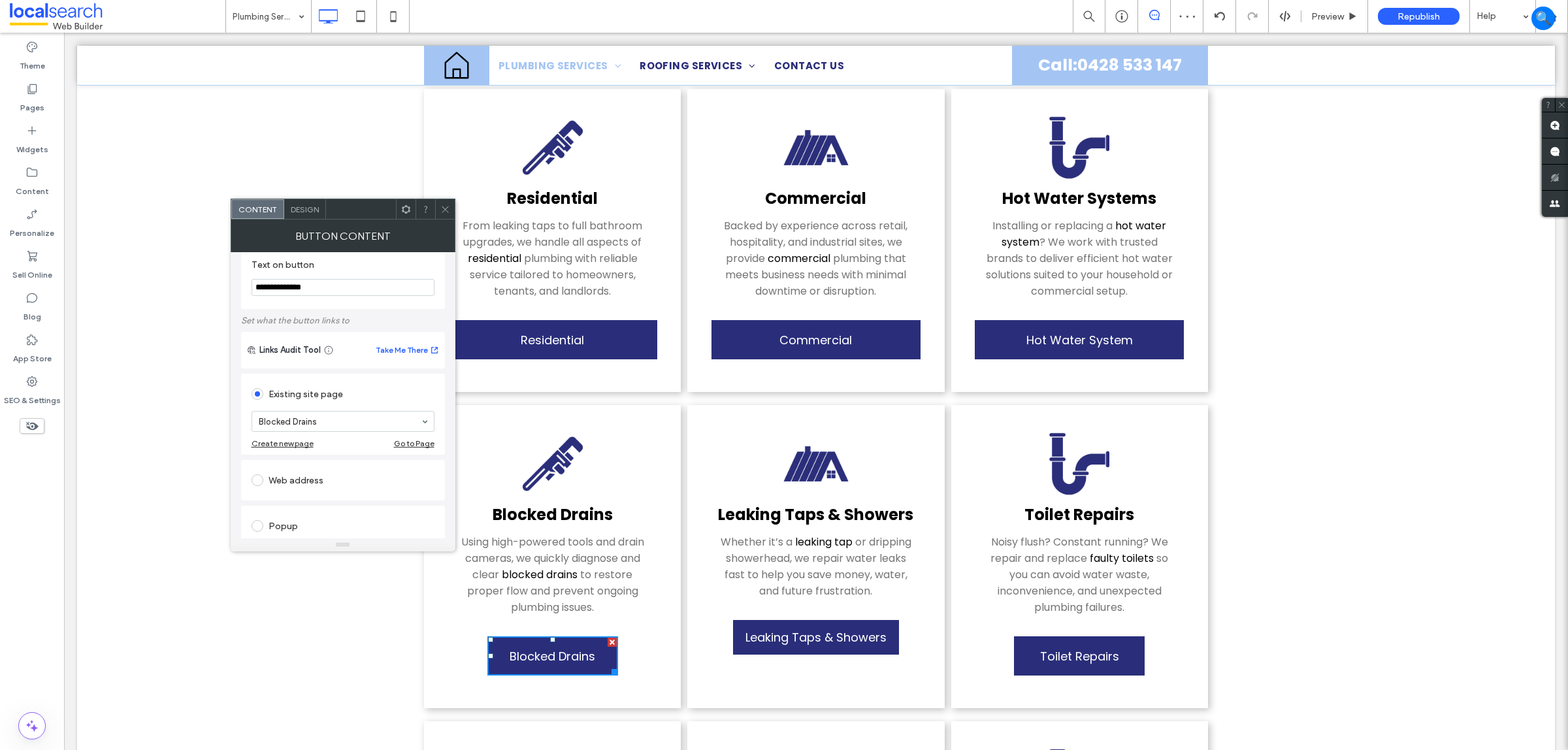
scroll to position [0, 0]
click at [295, 212] on span "Design" at bounding box center [305, 209] width 29 height 10
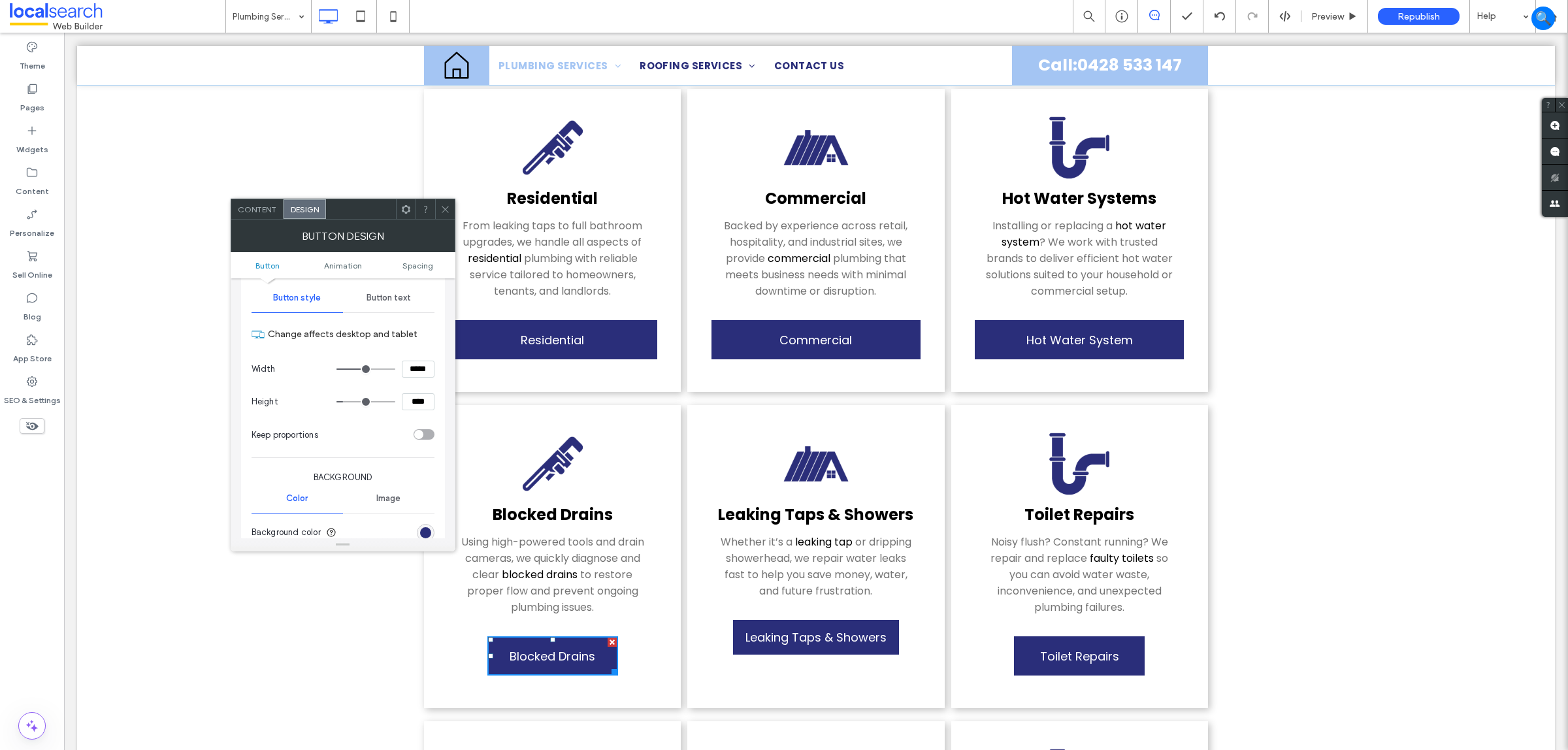
scroll to position [163, 0]
click at [428, 338] on input "*****" at bounding box center [418, 338] width 33 height 17
click at [428, 337] on input "*****" at bounding box center [418, 338] width 33 height 17
paste input
type input "*****"
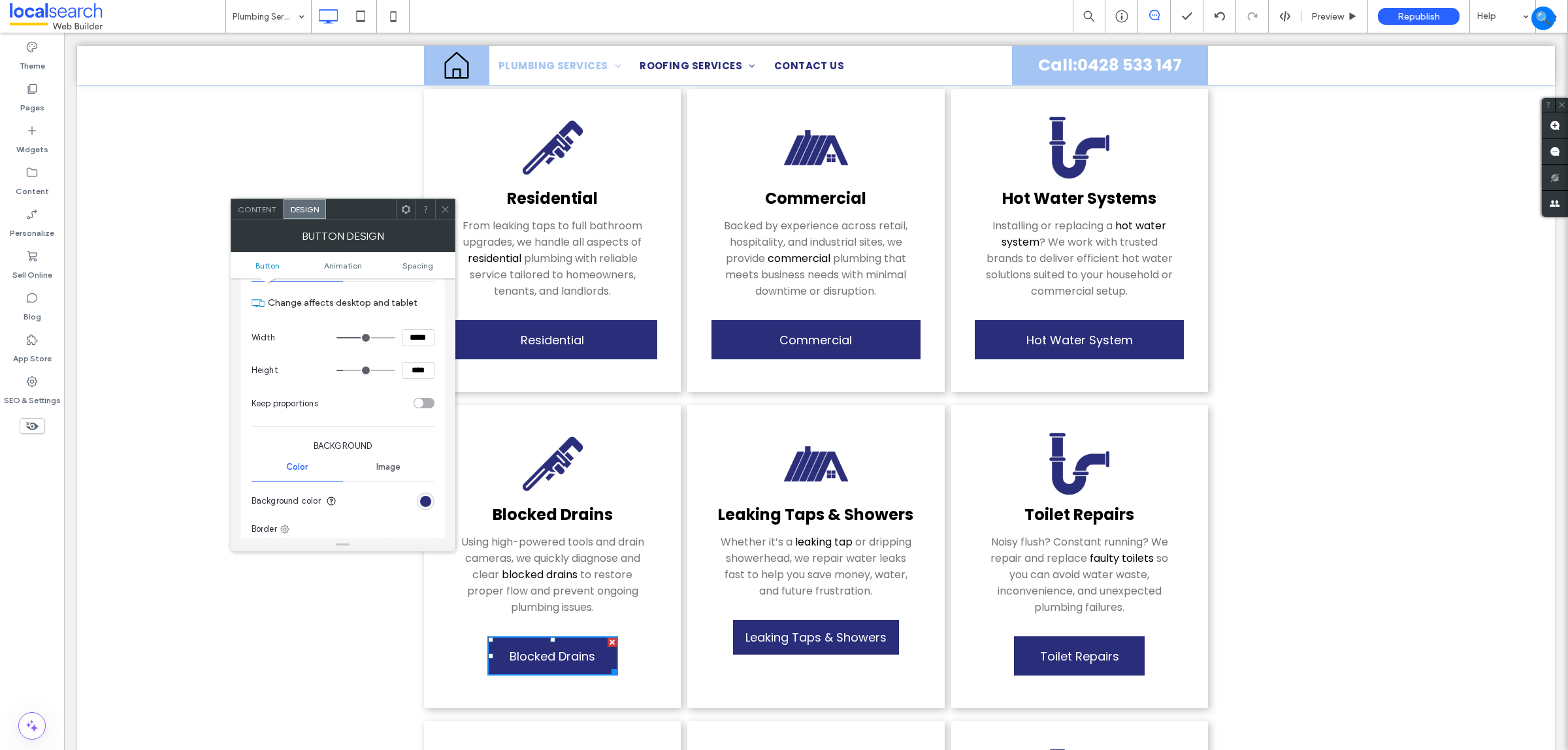
type input "***"
click at [437, 206] on div at bounding box center [445, 209] width 20 height 20
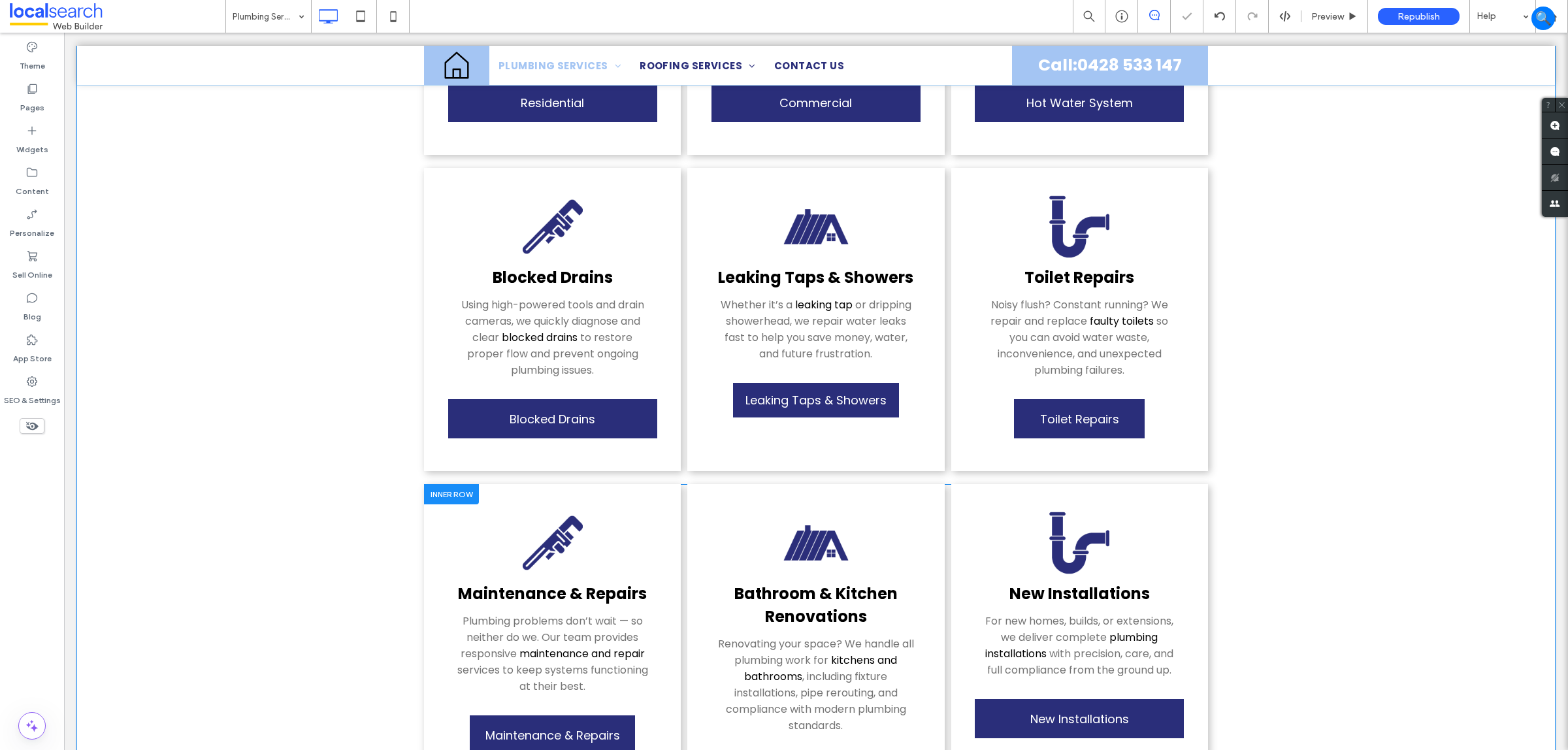
scroll to position [572, 0]
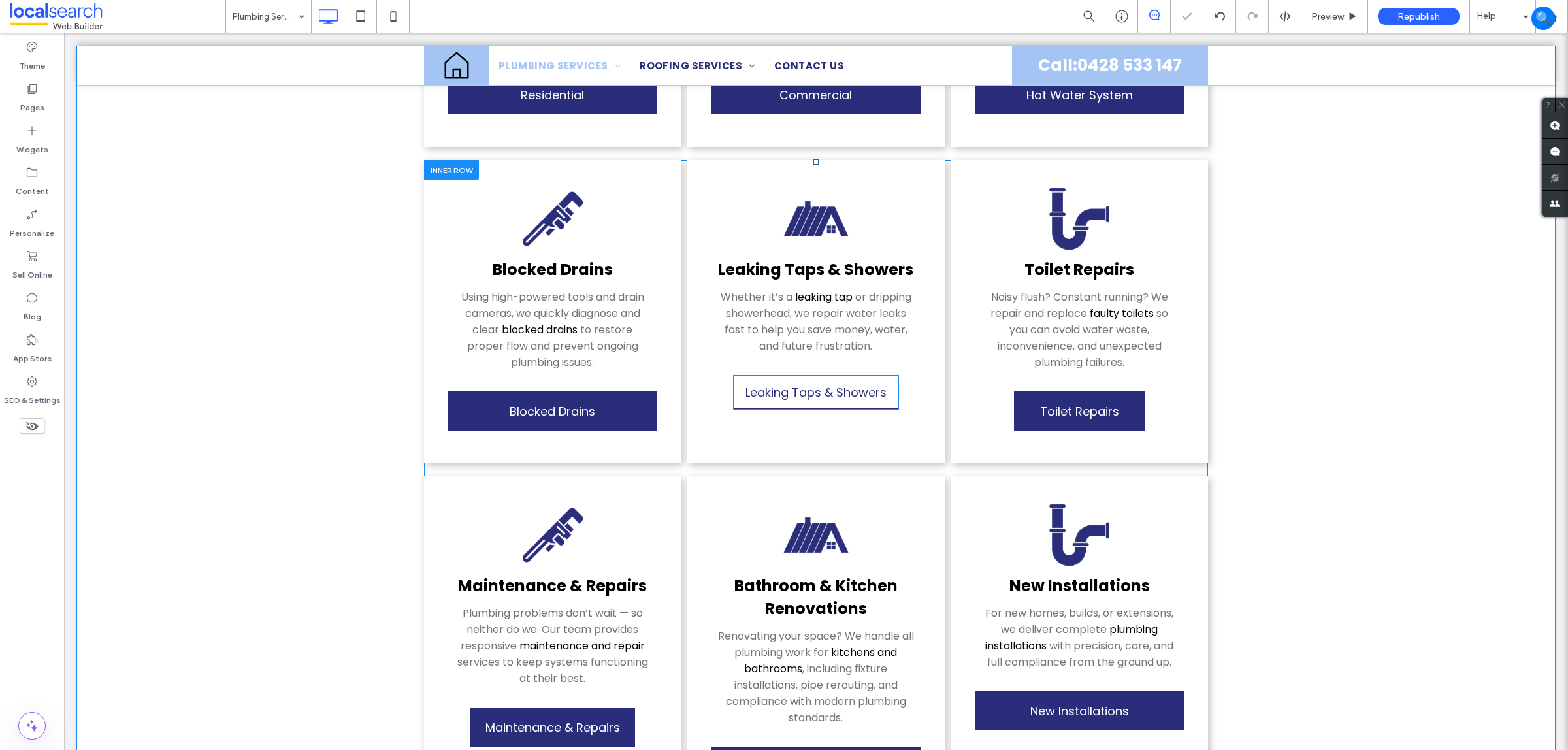
click at [815, 383] on span "Leaking Taps & Showers" at bounding box center [816, 392] width 141 height 30
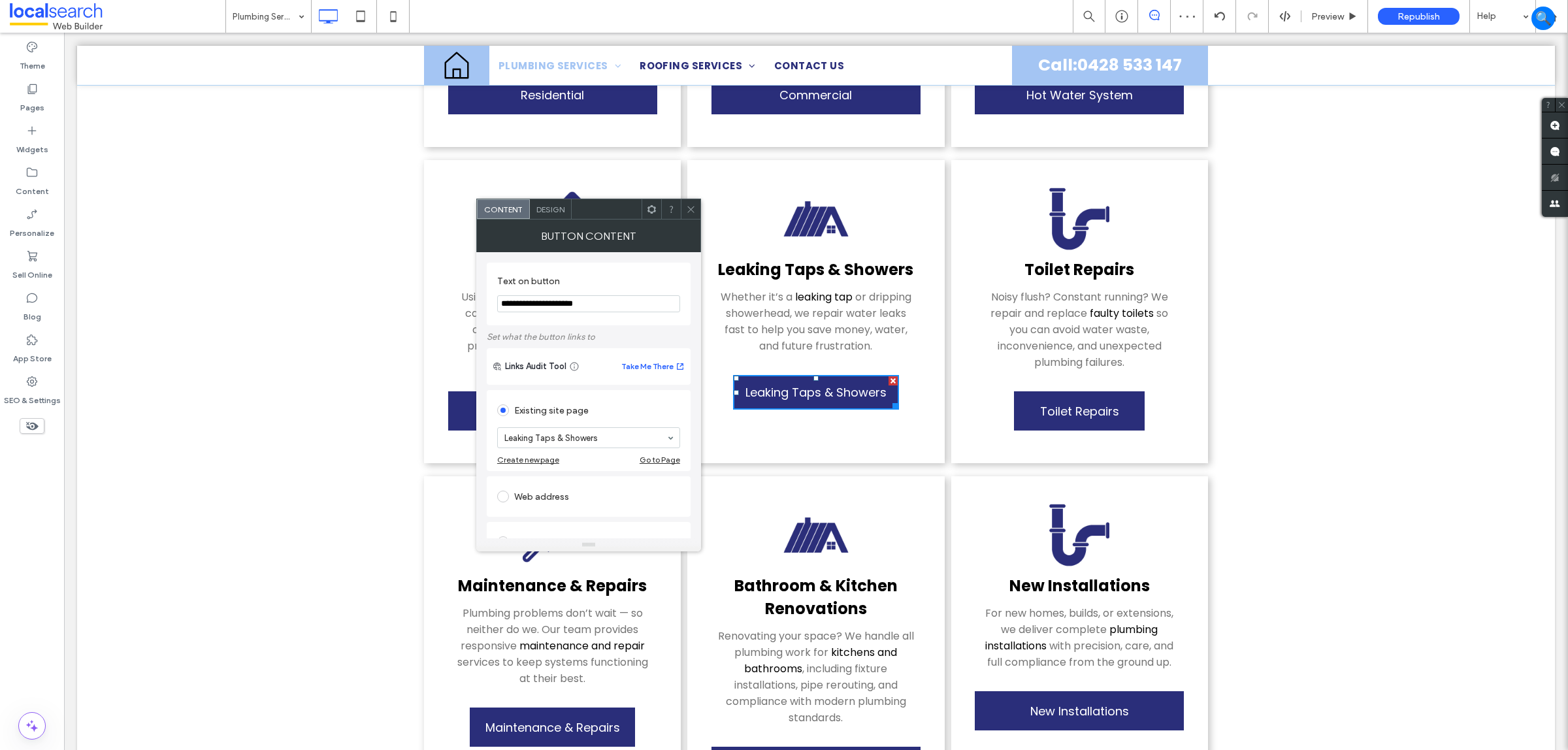
click at [559, 203] on div "Design" at bounding box center [551, 209] width 42 height 20
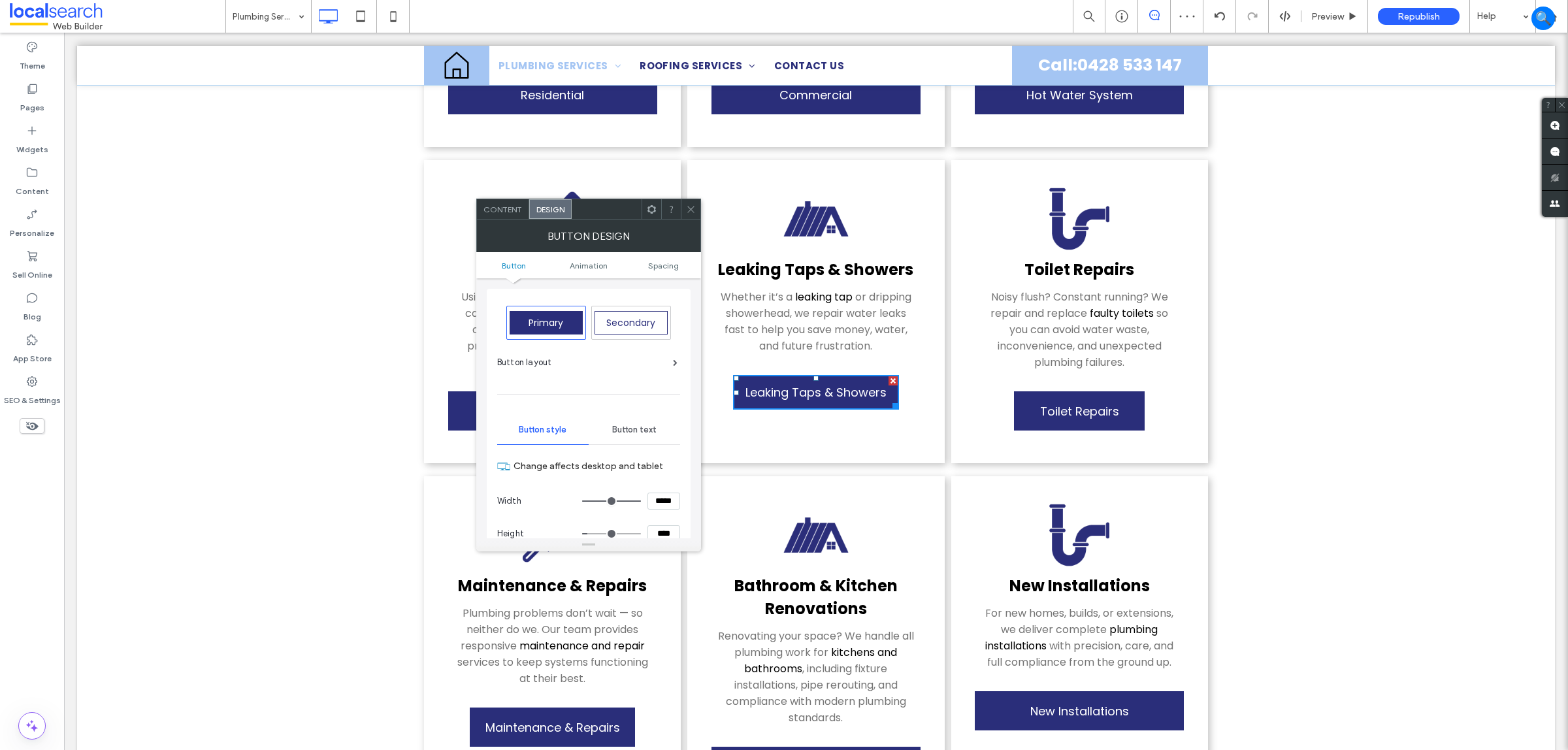
click at [671, 510] on input "*****" at bounding box center [664, 501] width 33 height 17
paste input
type input "*"
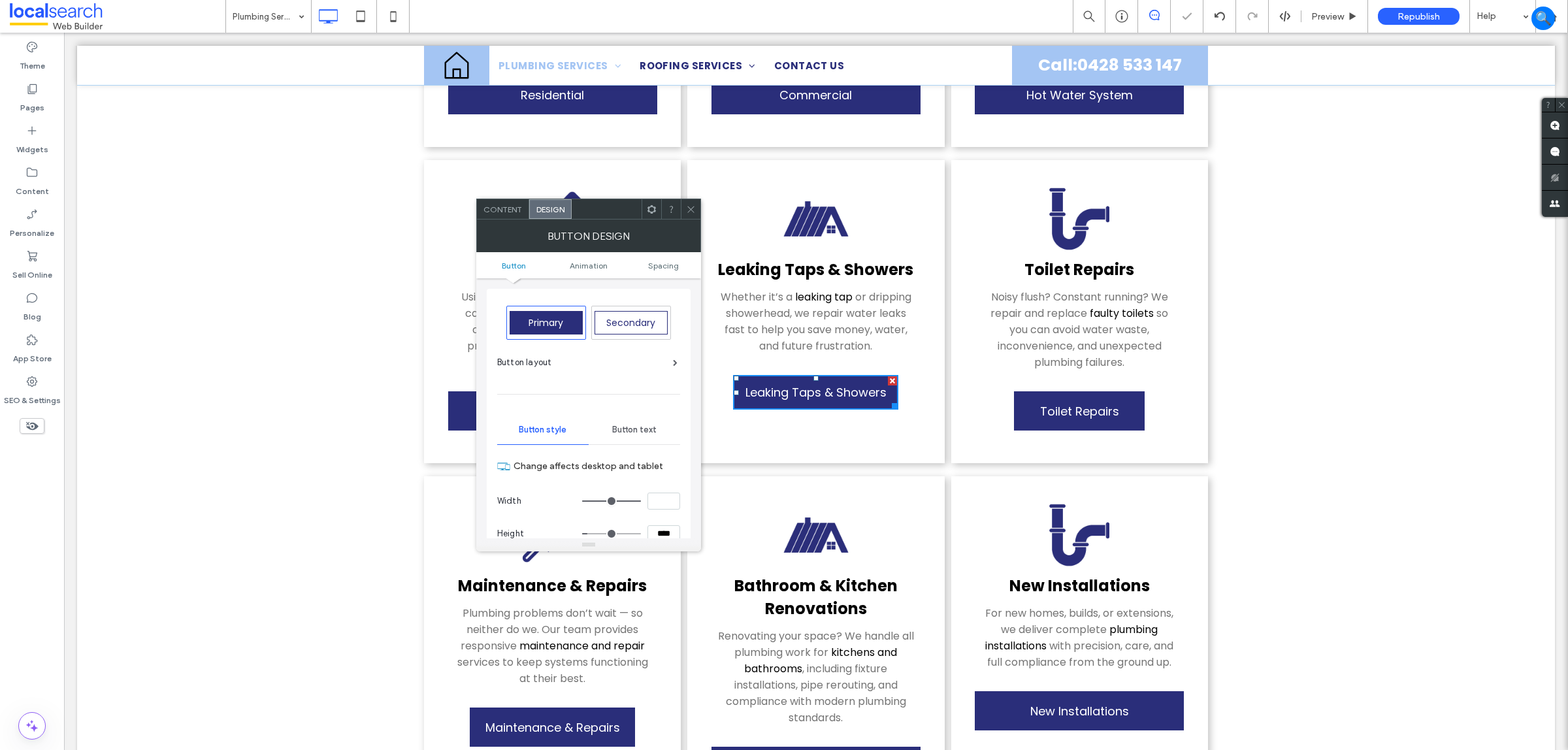
paste input "*****"
click at [678, 518] on section "Height ****" at bounding box center [588, 534] width 183 height 33
click at [654, 528] on input "****" at bounding box center [664, 534] width 33 height 17
click at [668, 510] on input "*****" at bounding box center [664, 501] width 33 height 17
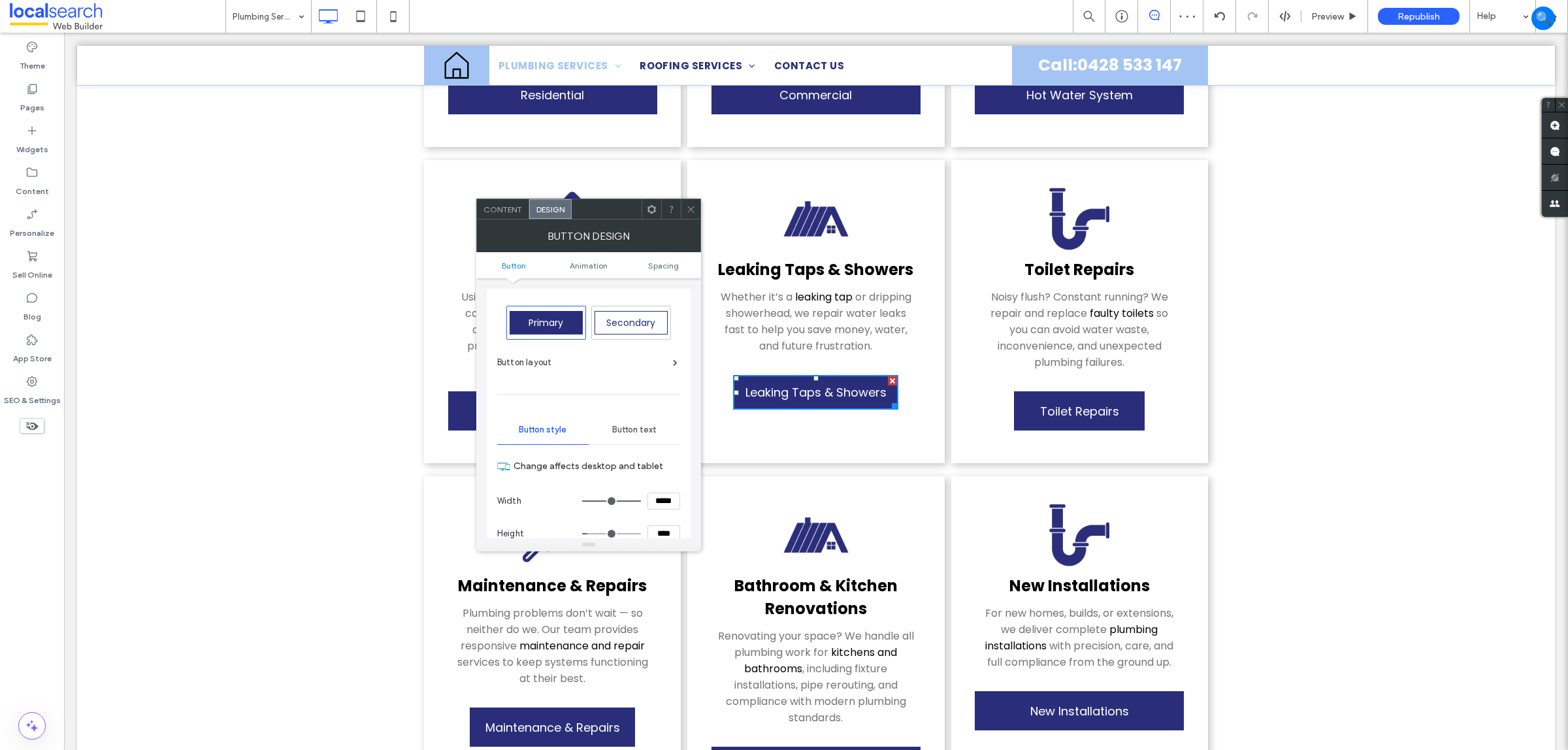
type input "*****"
click at [693, 210] on icon at bounding box center [690, 209] width 10 height 10
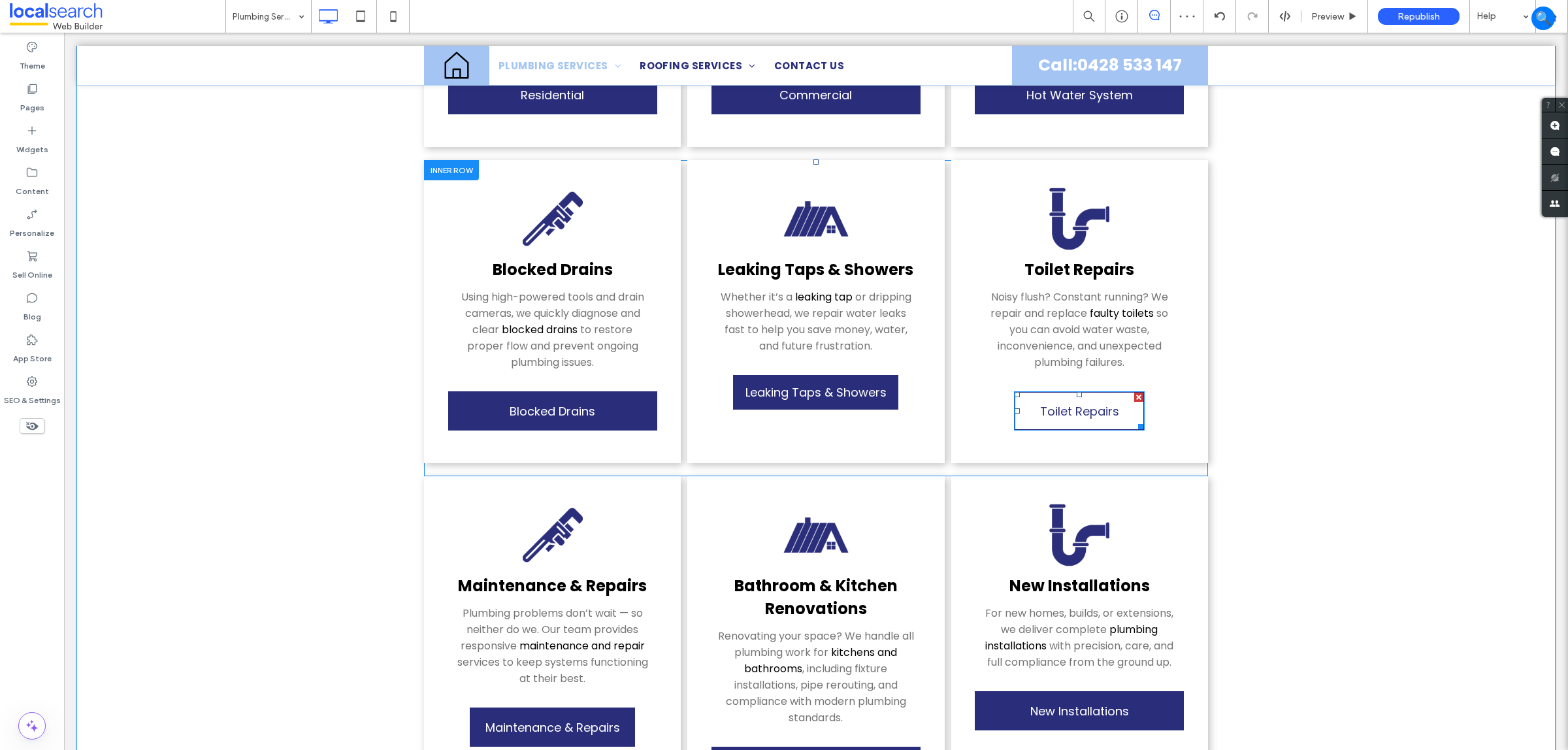
click at [1098, 400] on span "Toilet Repairs" at bounding box center [1080, 411] width 79 height 30
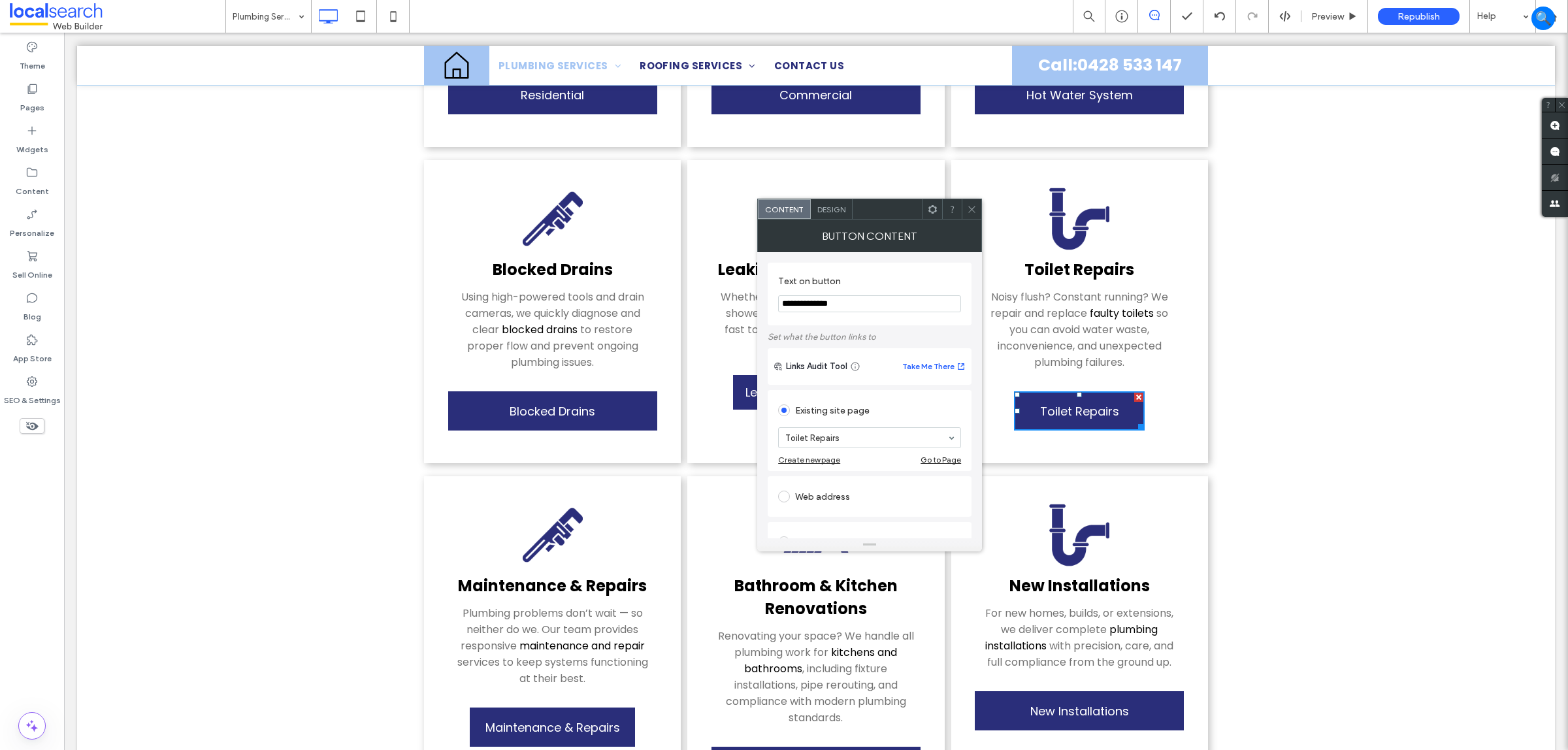
click at [827, 200] on div "Design" at bounding box center [831, 209] width 42 height 20
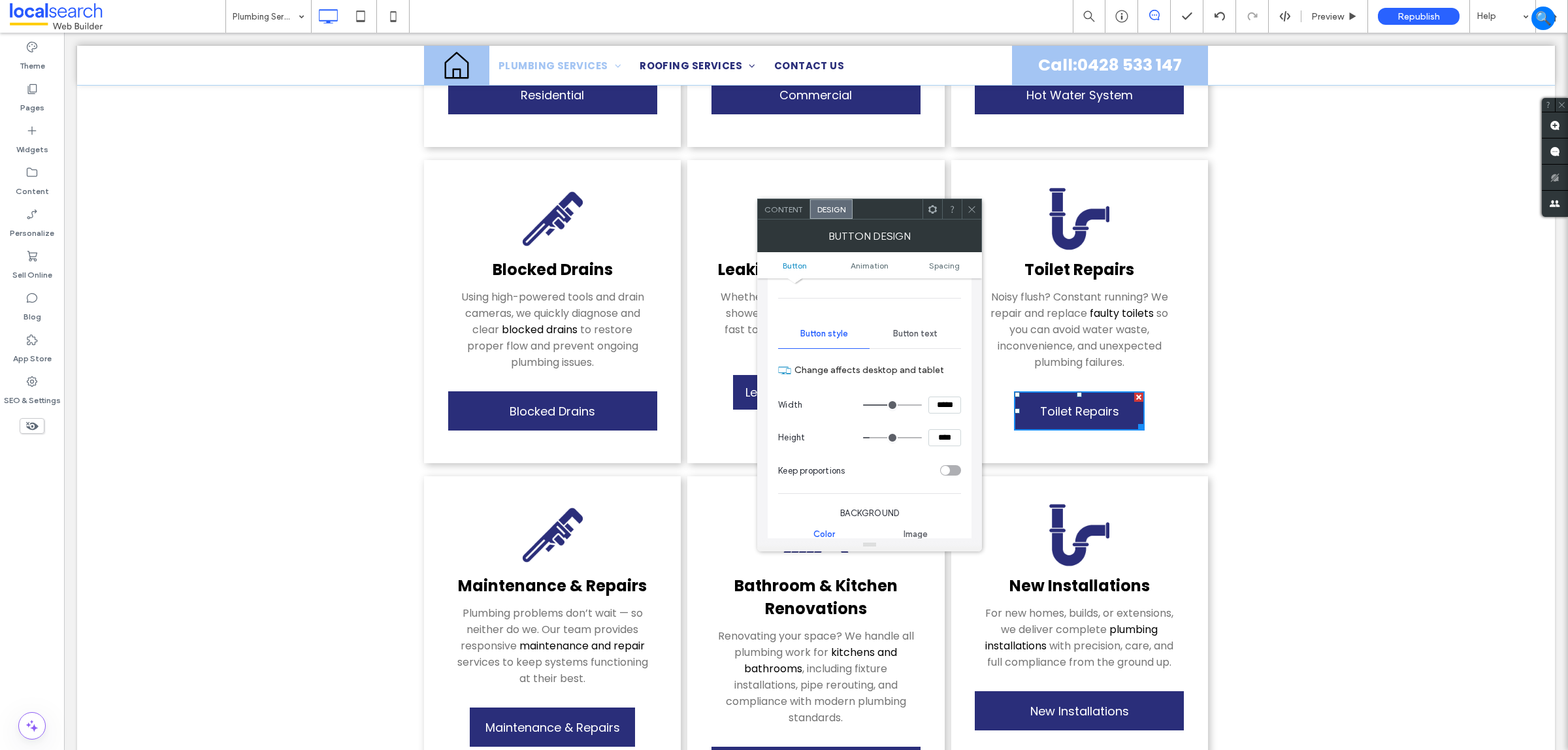
scroll to position [82, 0]
click at [959, 425] on input "*****" at bounding box center [944, 419] width 33 height 17
click at [928, 421] on input "*****" at bounding box center [944, 419] width 33 height 17
click at [938, 419] on input "*****" at bounding box center [944, 419] width 33 height 17
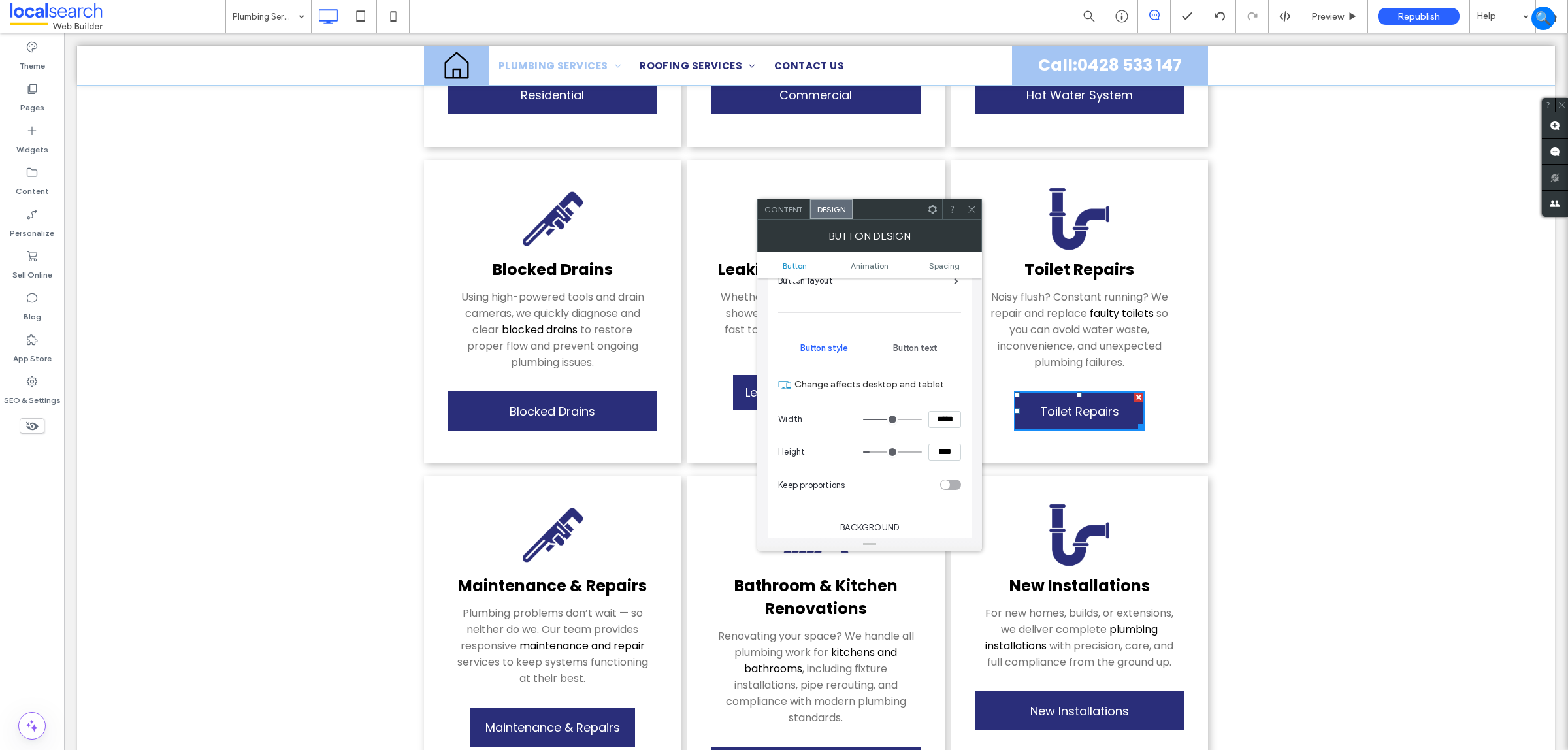
paste input
type input "*****"
type input "***"
click at [976, 205] on icon at bounding box center [972, 209] width 10 height 10
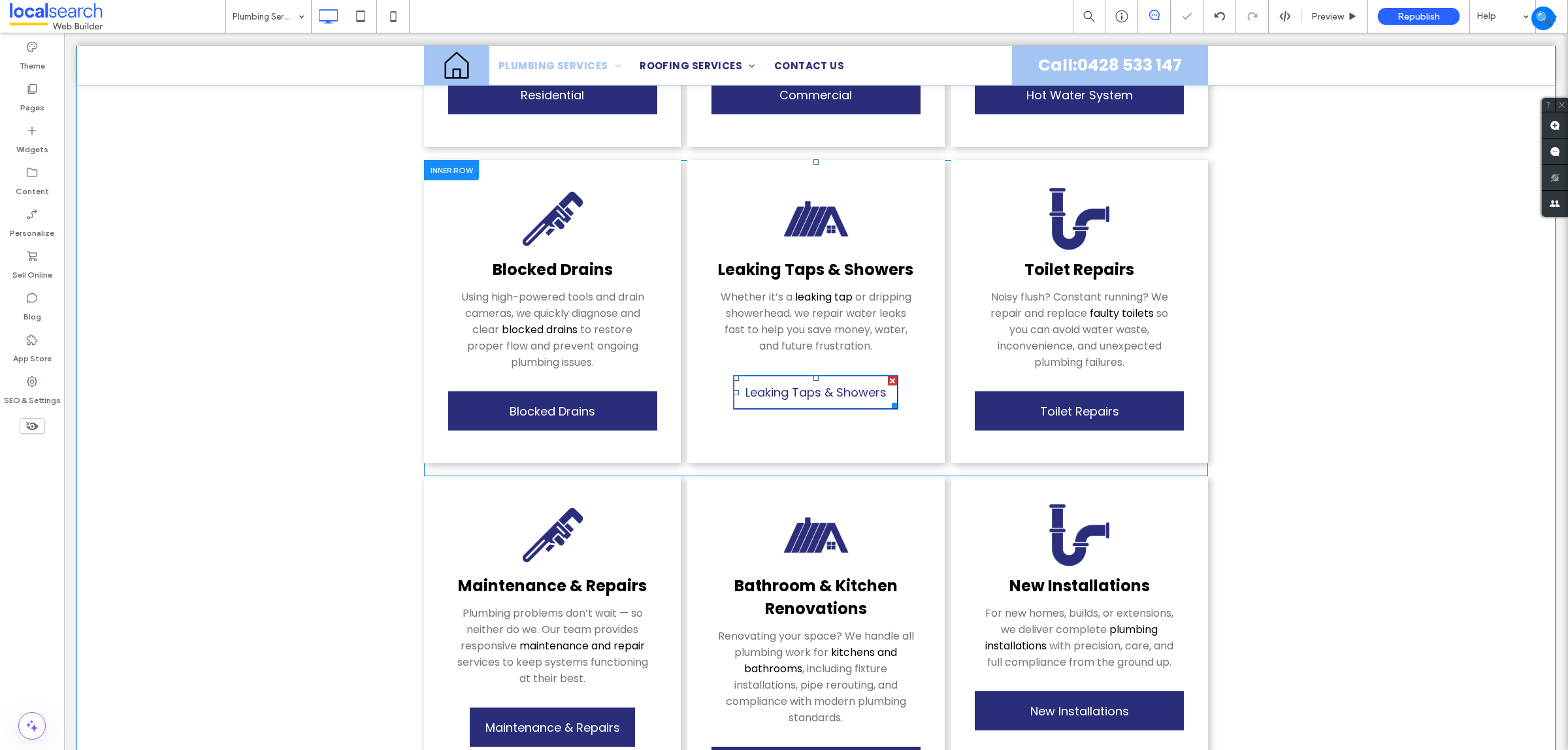
click at [835, 383] on span "Leaking Taps & Showers" at bounding box center [816, 392] width 141 height 30
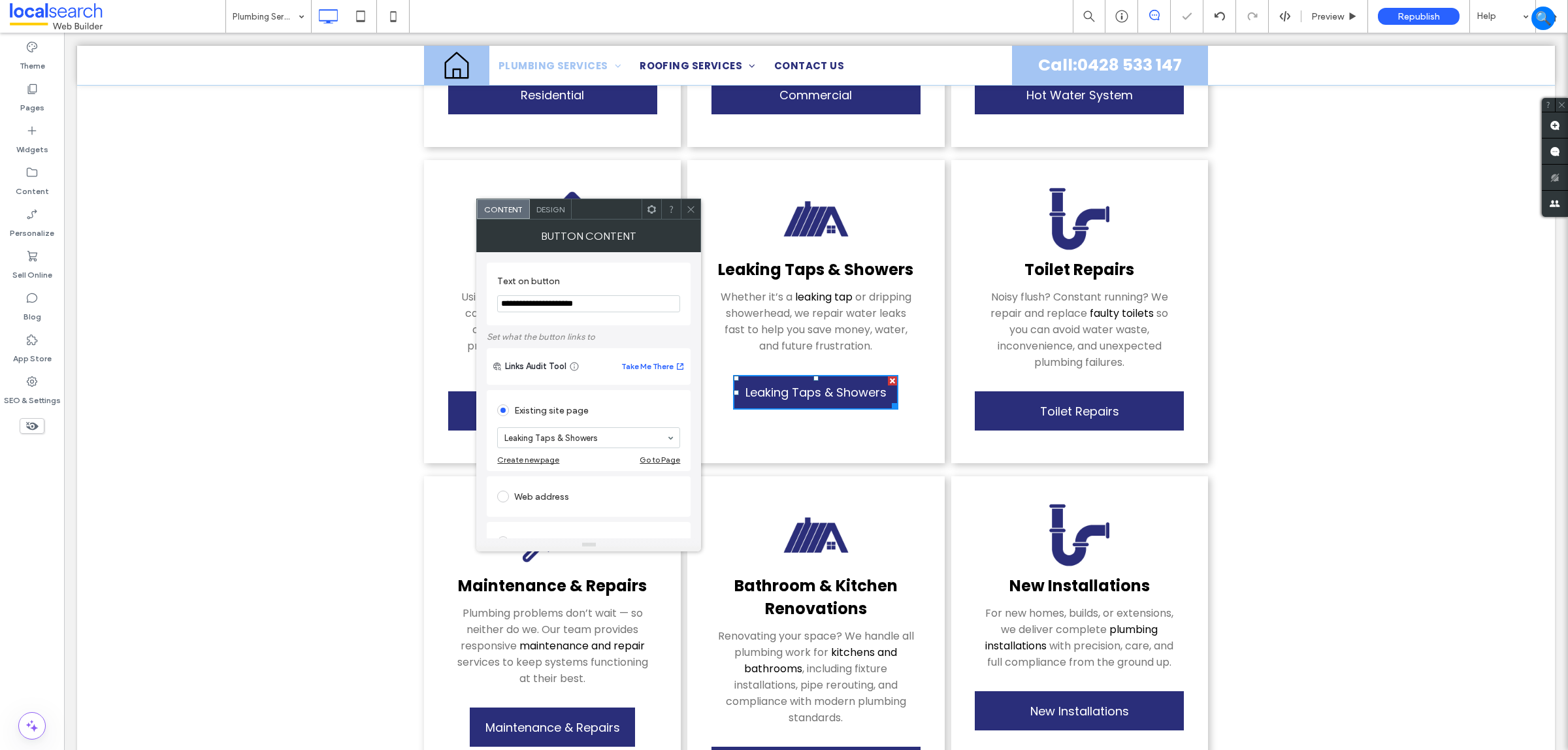
scroll to position [209, 0]
click at [535, 200] on div "Design" at bounding box center [551, 209] width 42 height 20
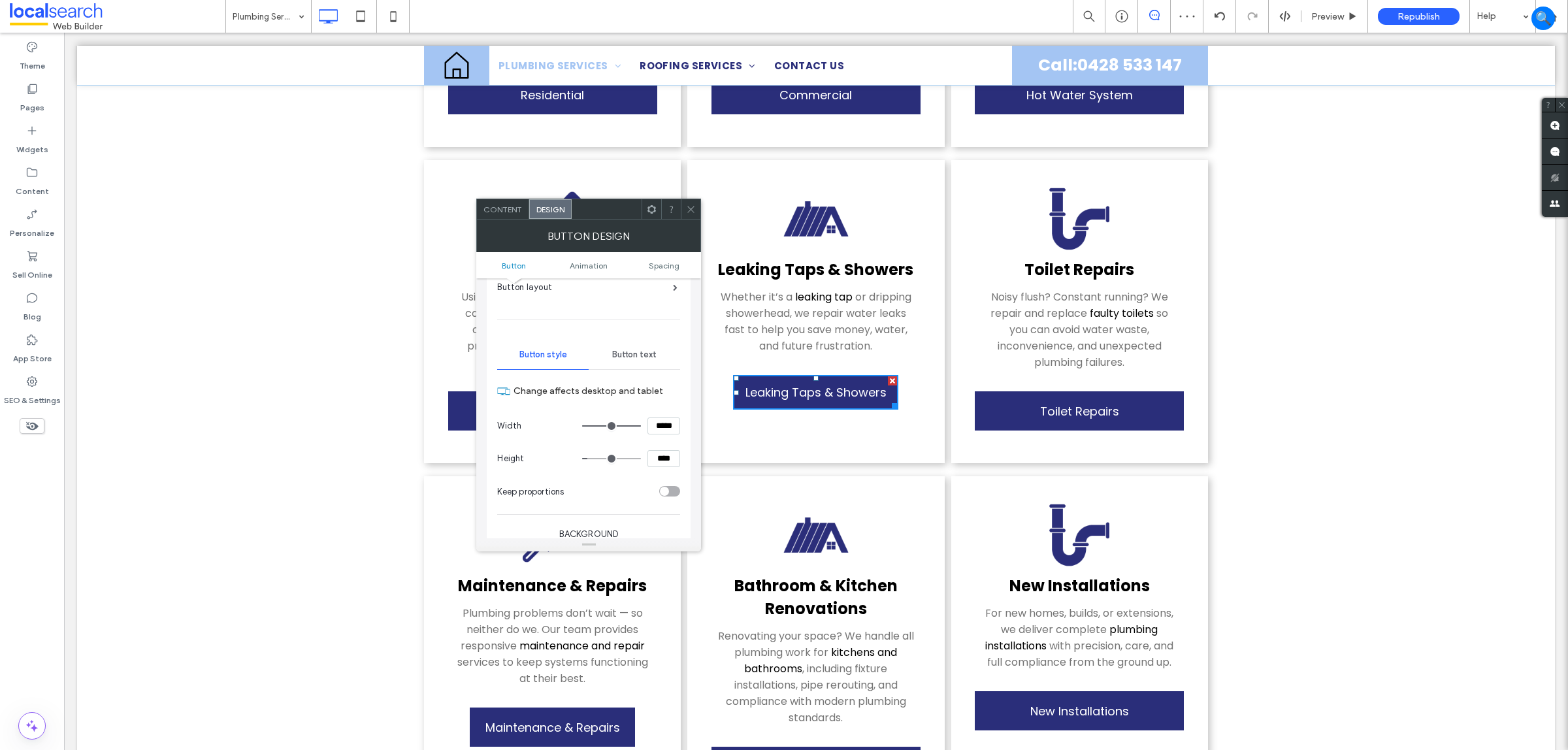
scroll to position [163, 0]
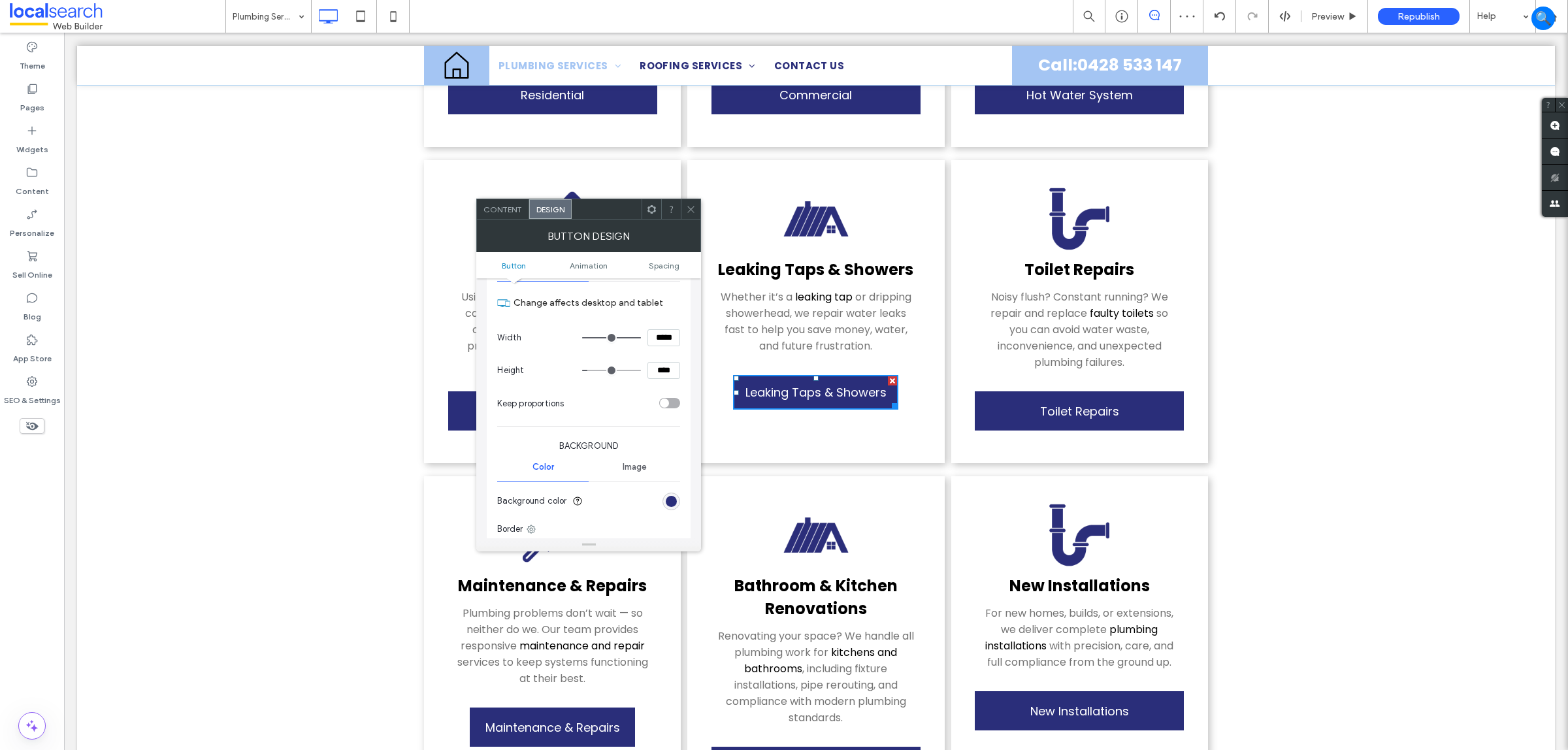
click at [666, 338] on input "*****" at bounding box center [664, 338] width 33 height 17
paste input
type input "*****"
click at [672, 371] on input "****" at bounding box center [664, 370] width 33 height 17
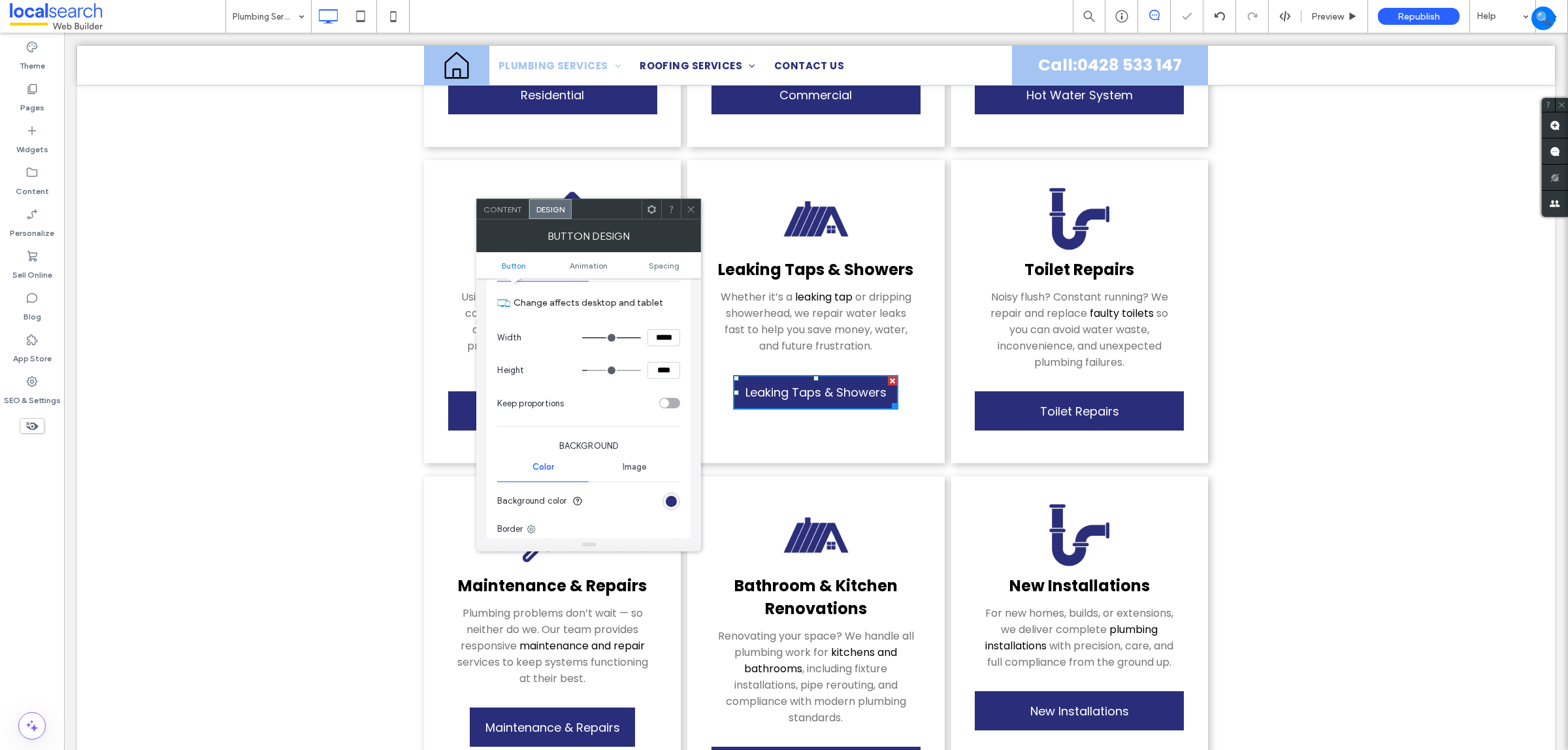
click at [688, 212] on use at bounding box center [690, 208] width 6 height 6
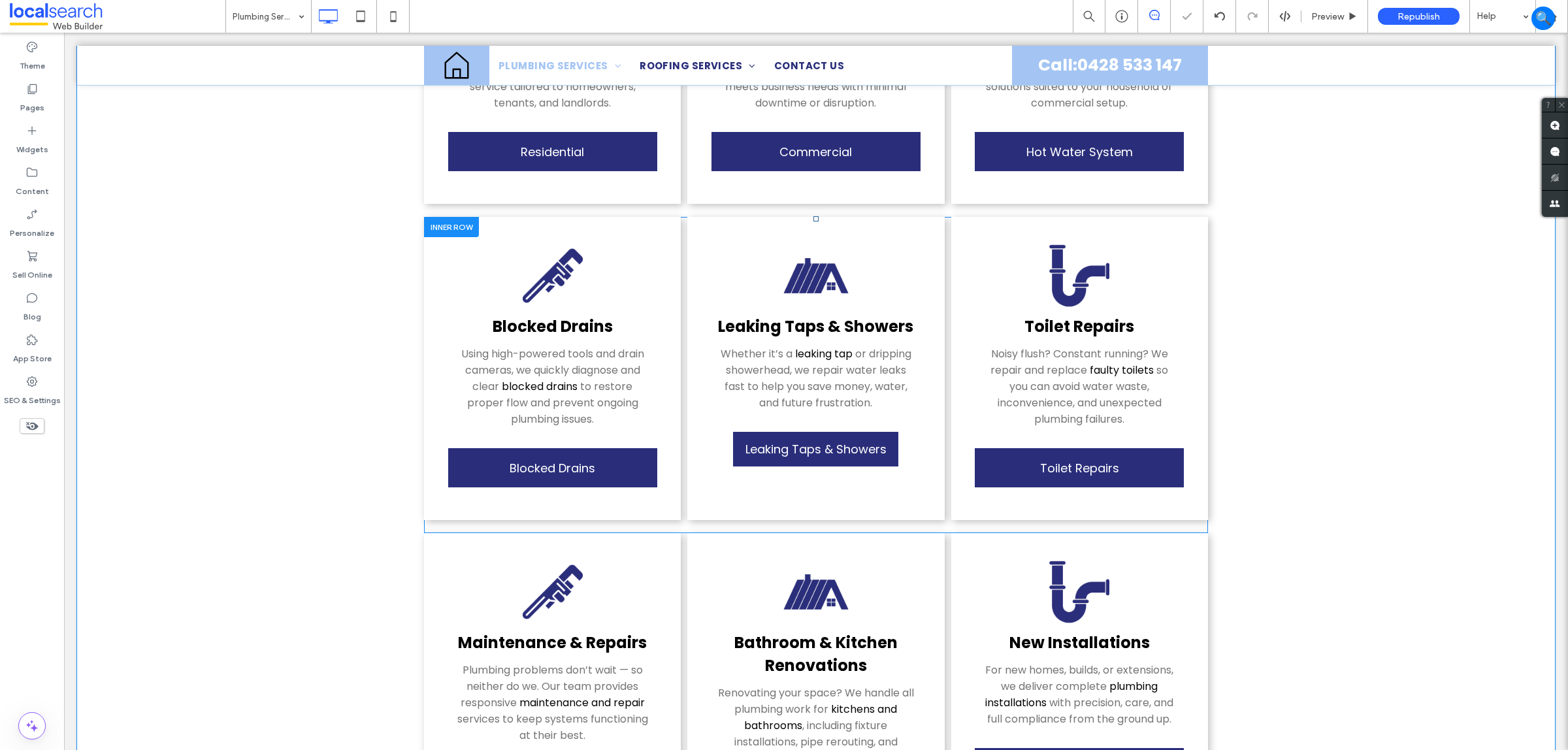
scroll to position [490, 0]
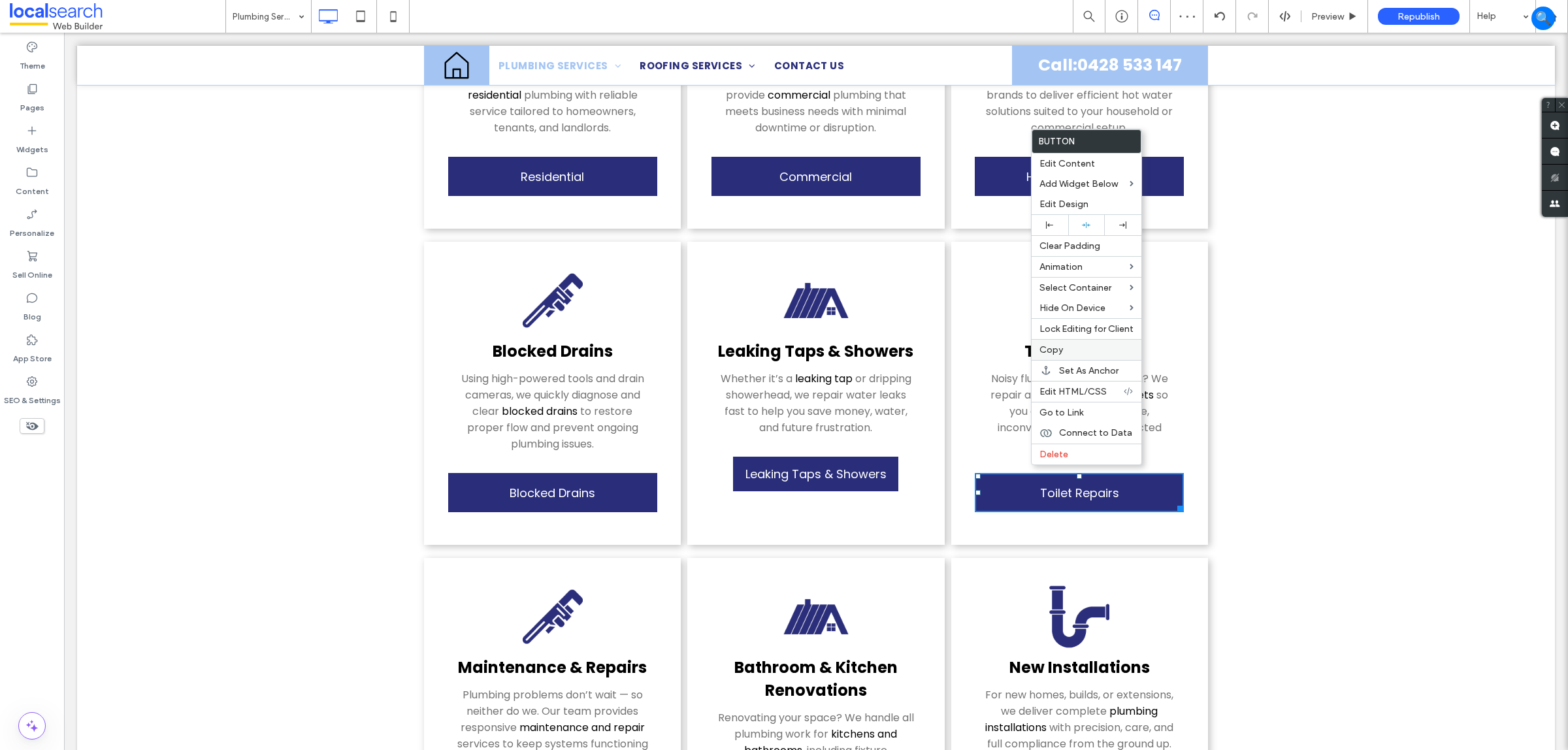
click at [1058, 346] on div "Copy" at bounding box center [1086, 349] width 110 height 20
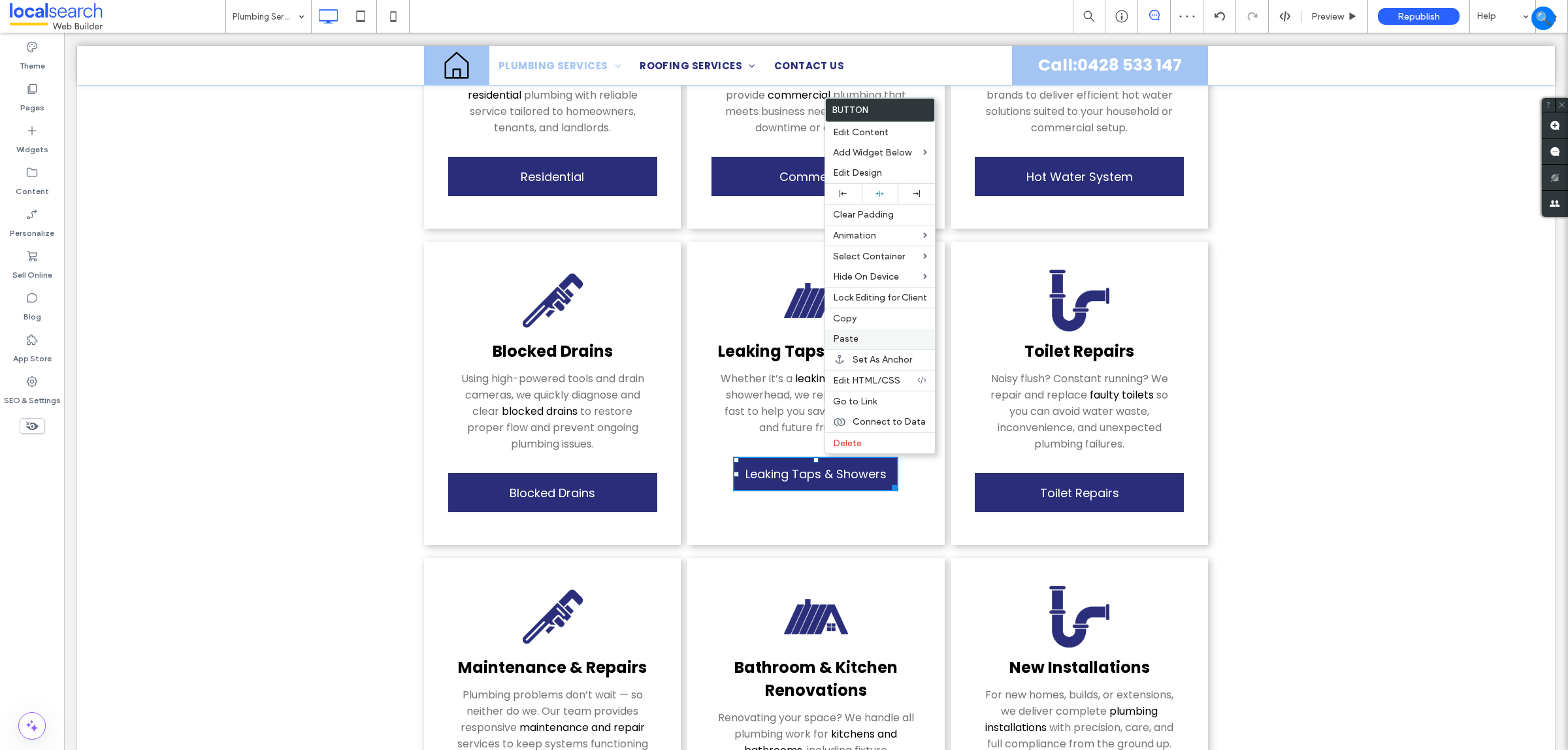
click at [854, 338] on span "Paste" at bounding box center [845, 338] width 26 height 11
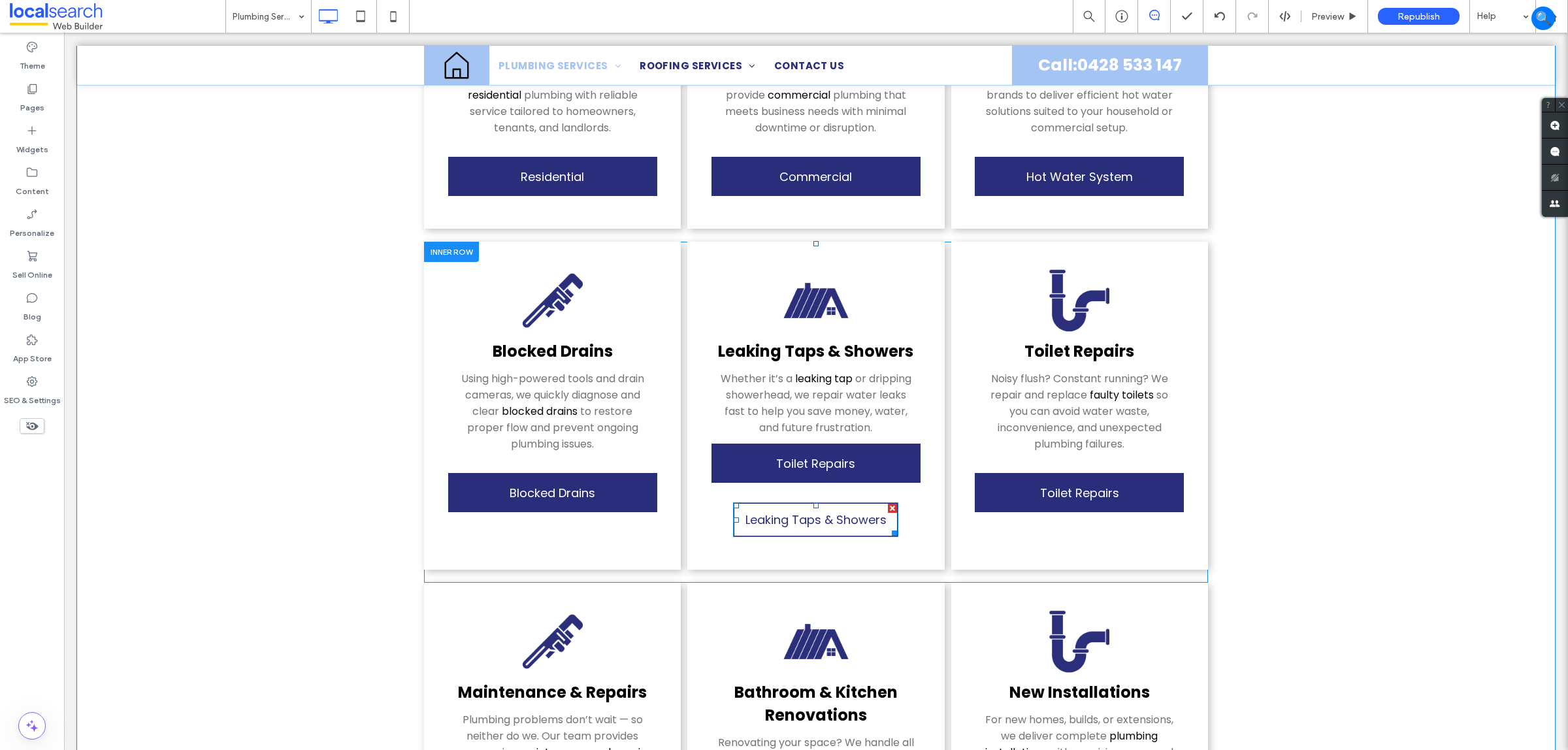
click at [820, 509] on span "Leaking Taps & Showers" at bounding box center [816, 519] width 141 height 30
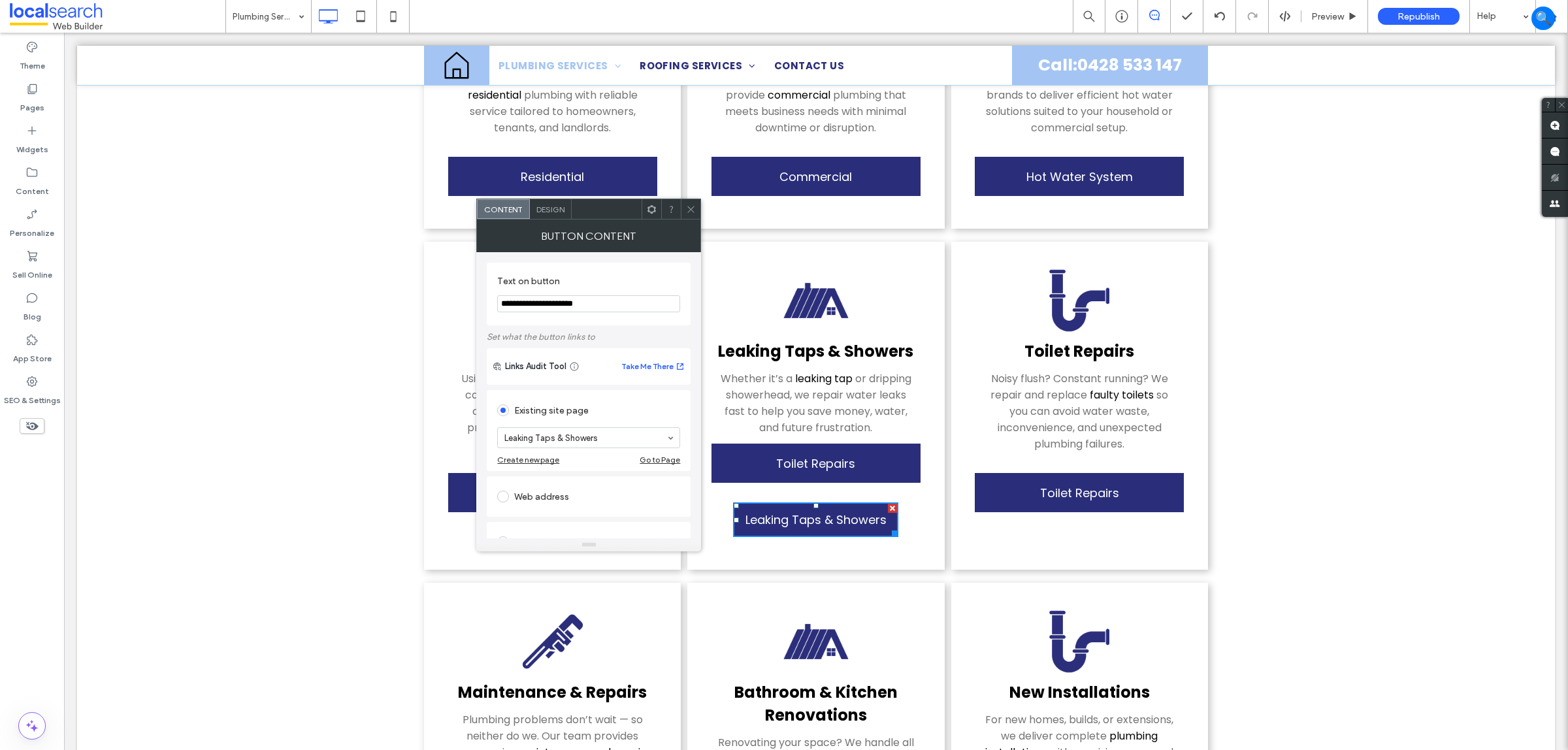
click at [593, 292] on section "**********" at bounding box center [588, 294] width 183 height 50
click at [825, 448] on span "Toilet Repairs" at bounding box center [815, 463] width 79 height 30
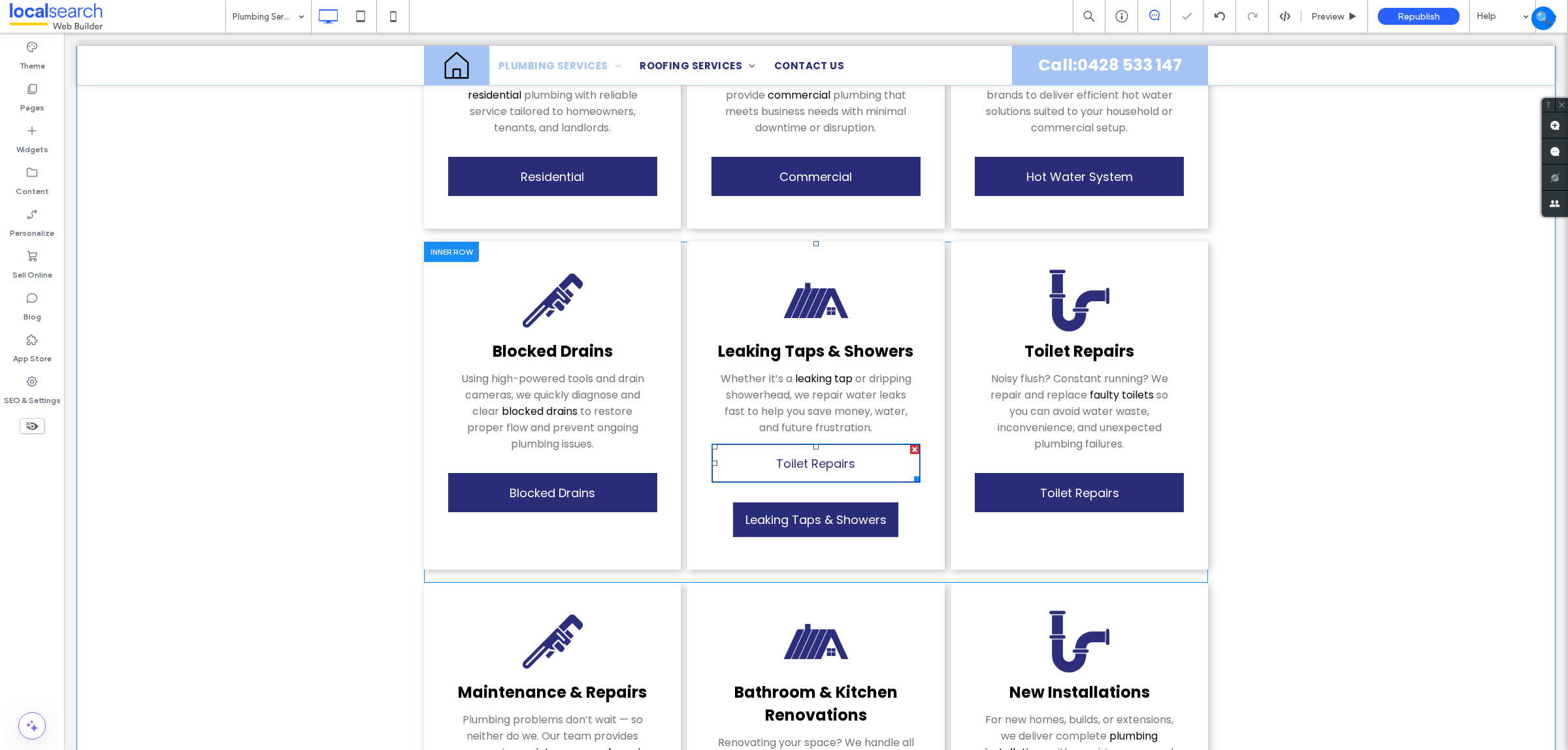
click at [848, 452] on link "Toilet Repairs" at bounding box center [816, 463] width 209 height 39
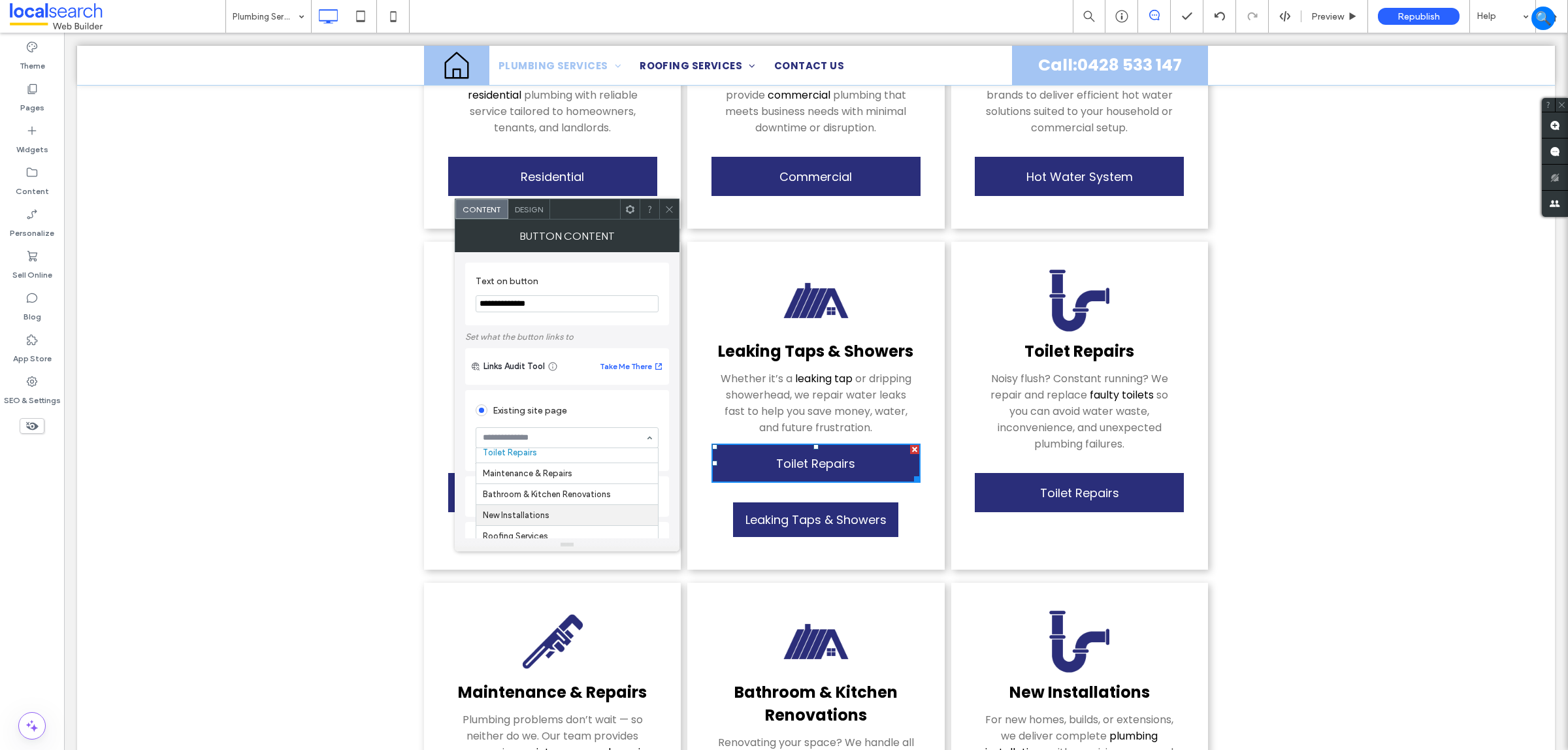
scroll to position [70, 0]
click at [580, 305] on input "**********" at bounding box center [567, 304] width 183 height 17
paste input "********"
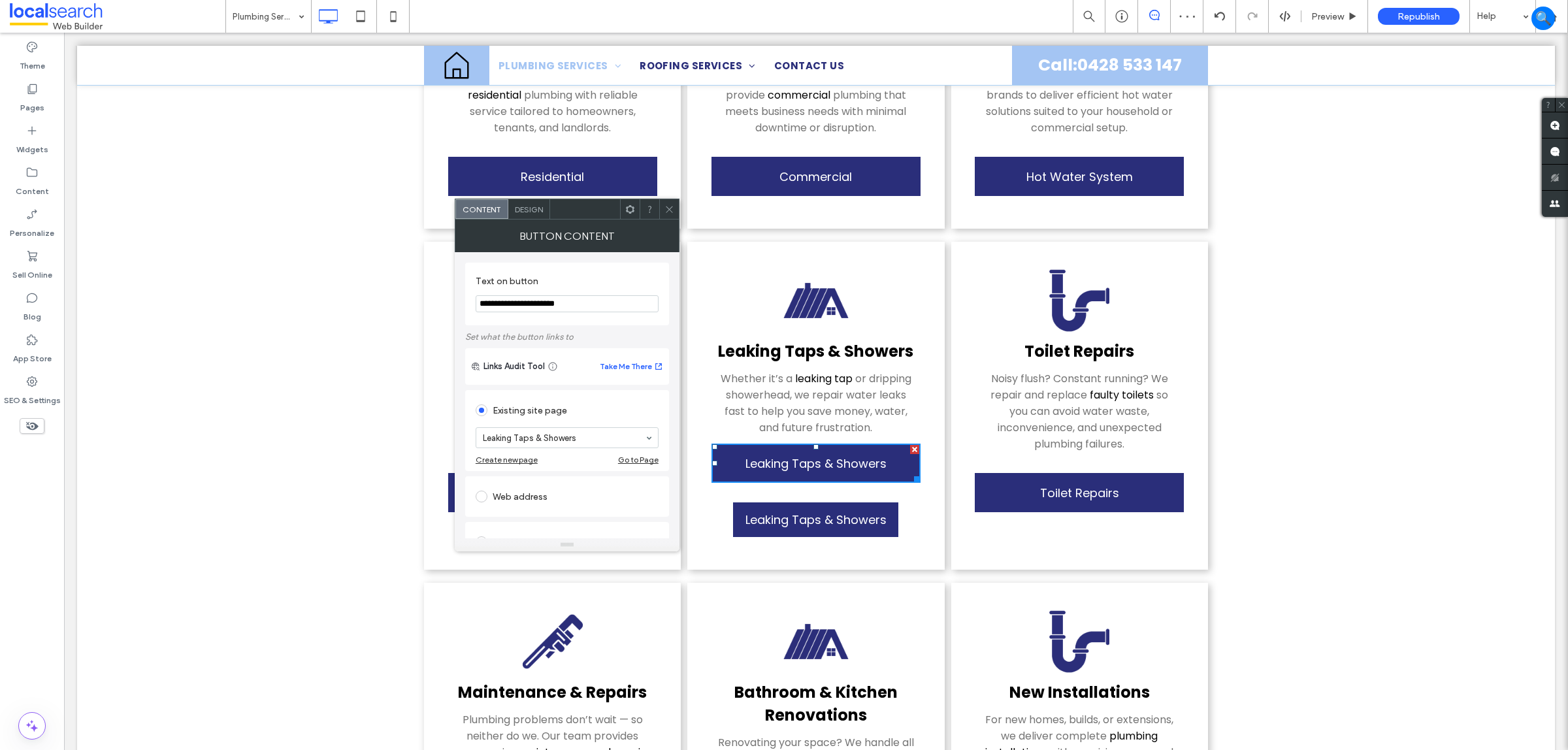
type input "**********"
click at [634, 334] on label "Set what the button links to" at bounding box center [567, 337] width 204 height 23
click at [668, 211] on icon at bounding box center [669, 209] width 10 height 10
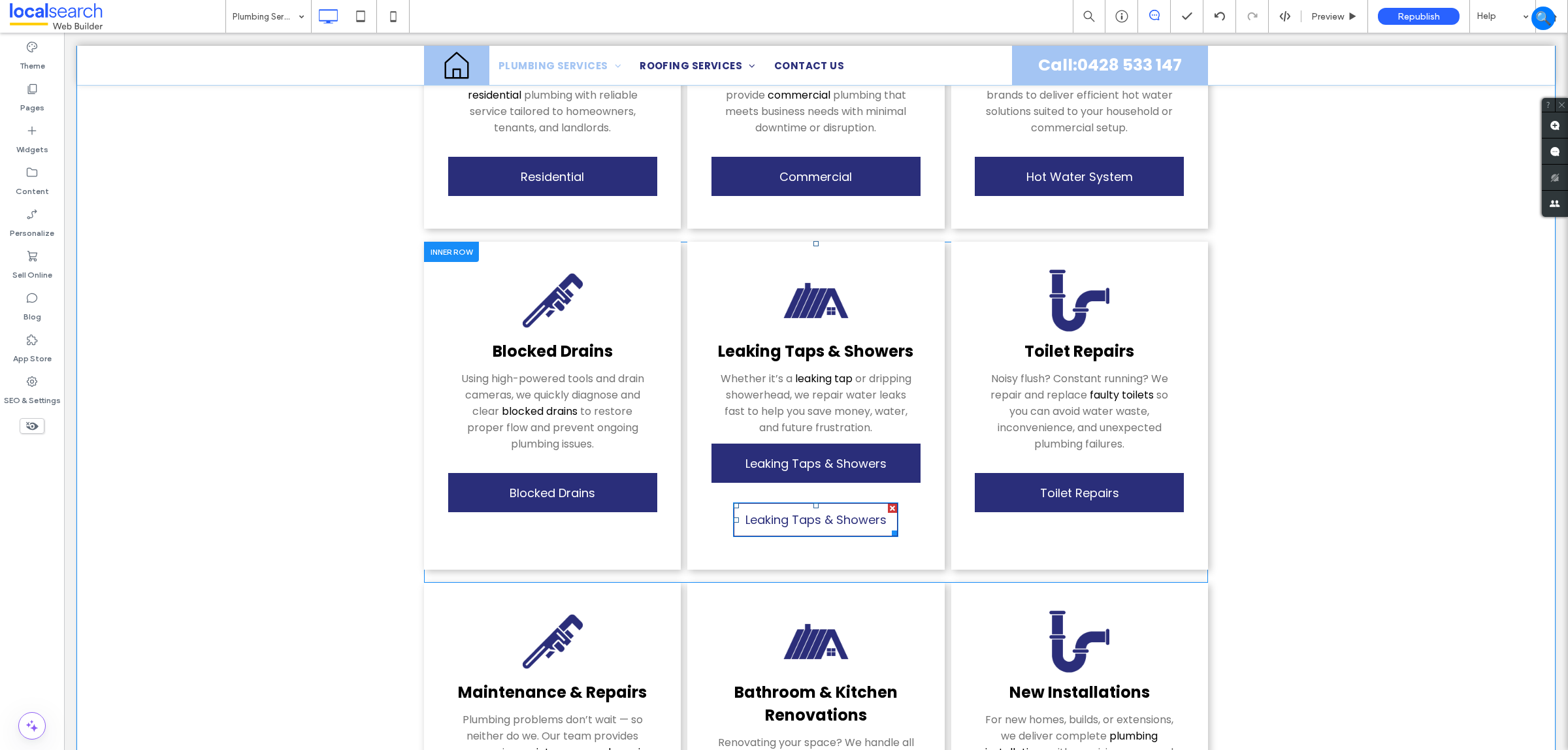
click at [888, 503] on div at bounding box center [893, 508] width 9 height 9
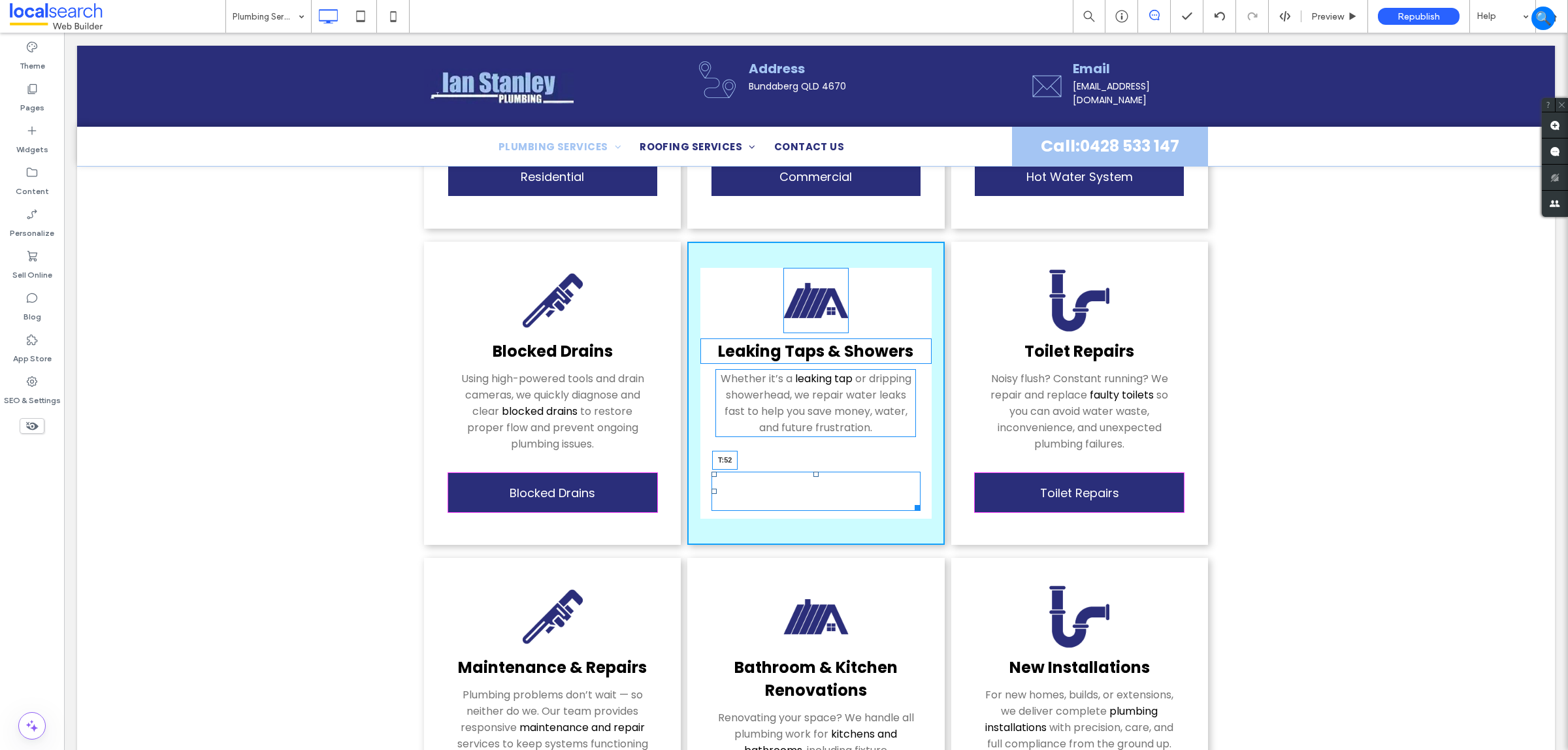
drag, startPoint x: 808, startPoint y: 435, endPoint x: 875, endPoint y: 496, distance: 90.6
click at [810, 464] on div "Leaking Taps & Showers Whether it’s a leaking tap or dripping showerhead, we re…" at bounding box center [816, 393] width 257 height 303
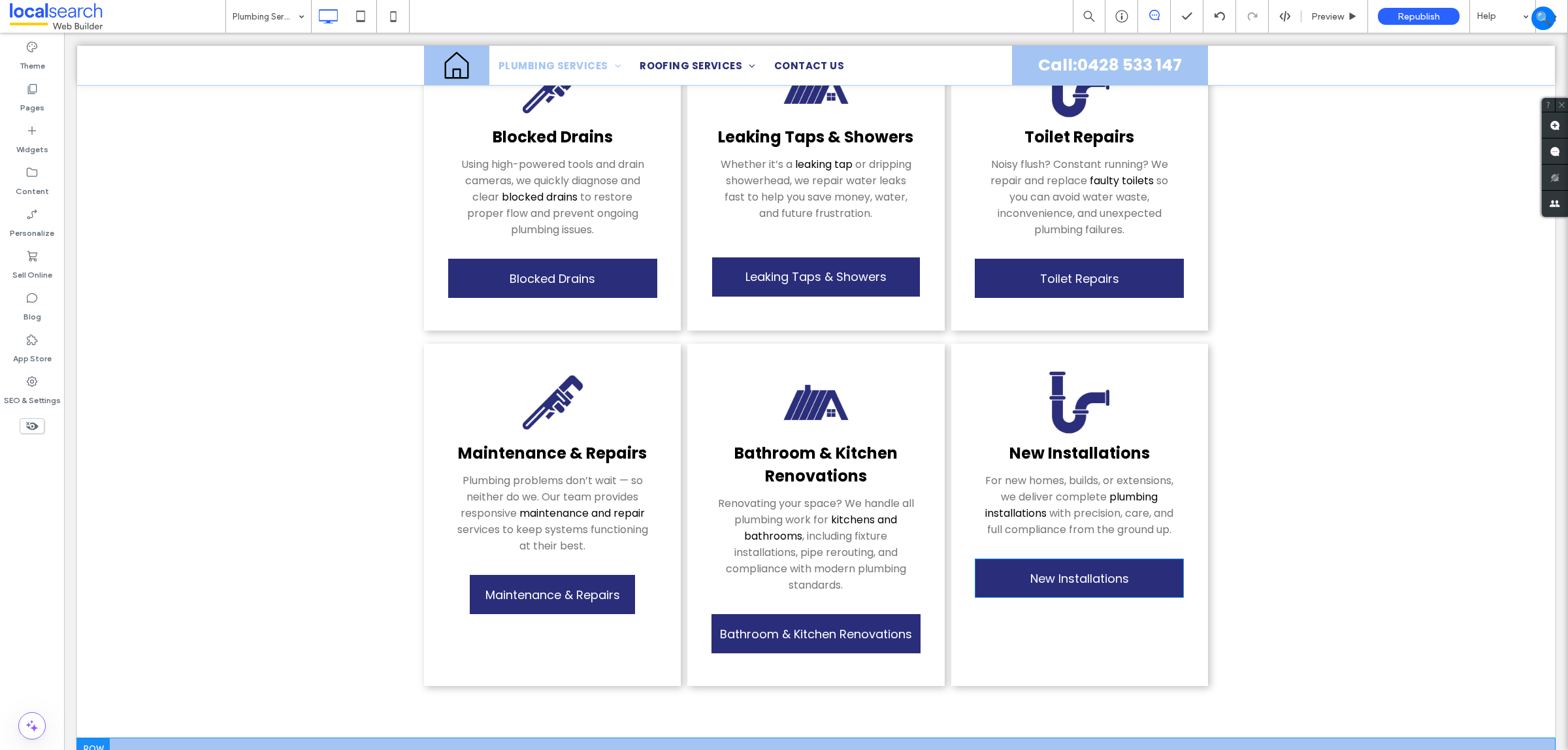
scroll to position [899, 0]
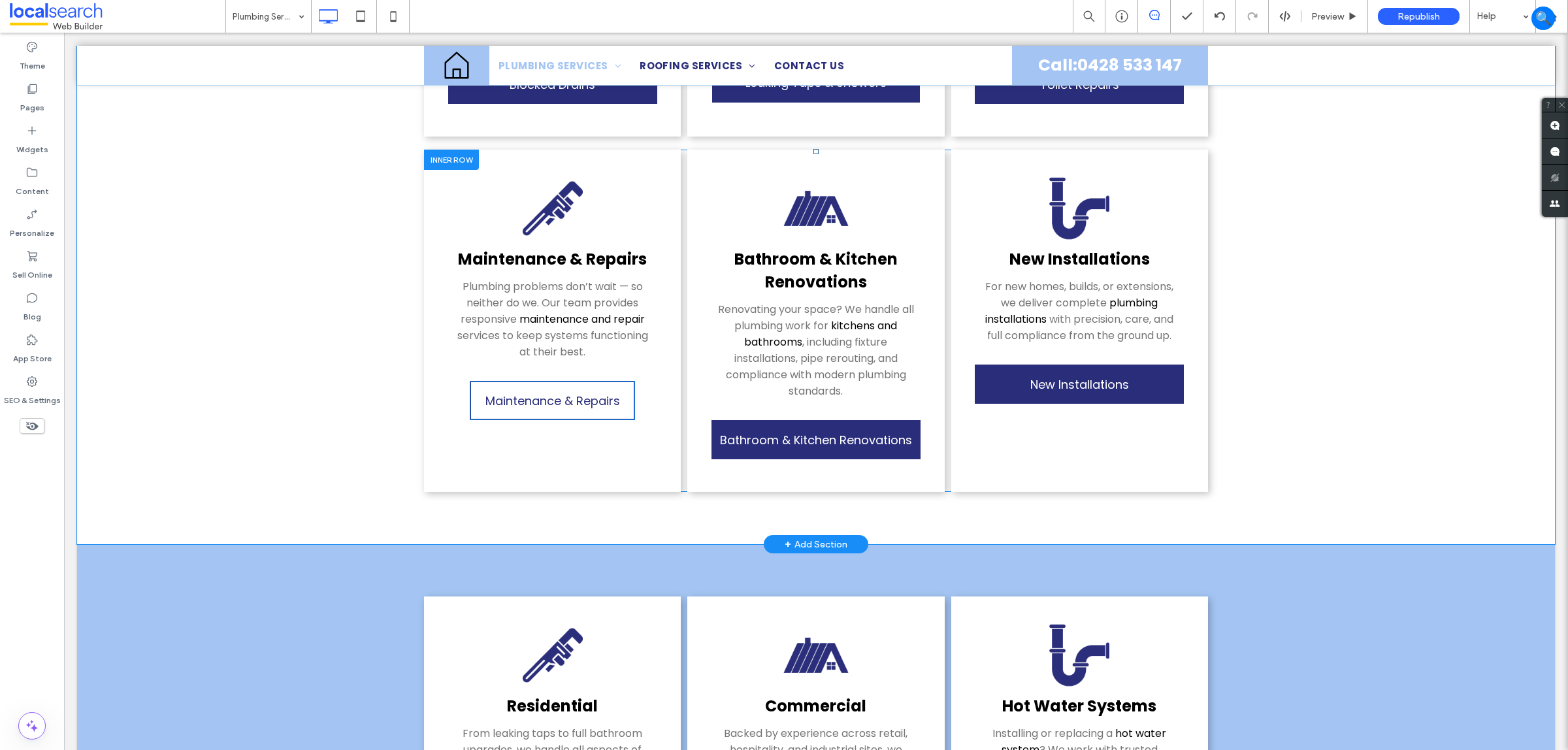
click at [551, 386] on span "Maintenance & Repairs" at bounding box center [552, 401] width 135 height 30
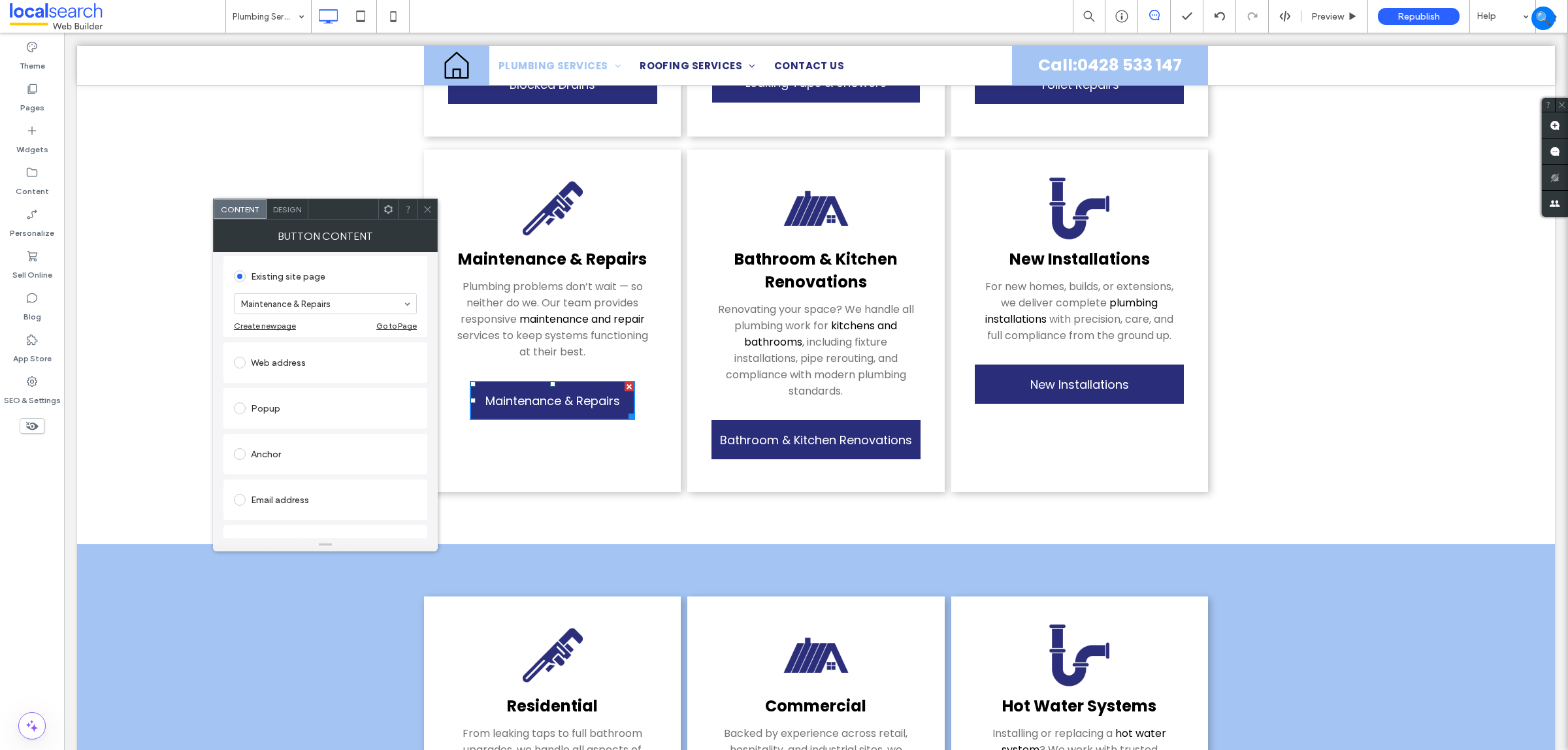
scroll to position [0, 0]
click at [276, 206] on span "Design" at bounding box center [288, 209] width 29 height 10
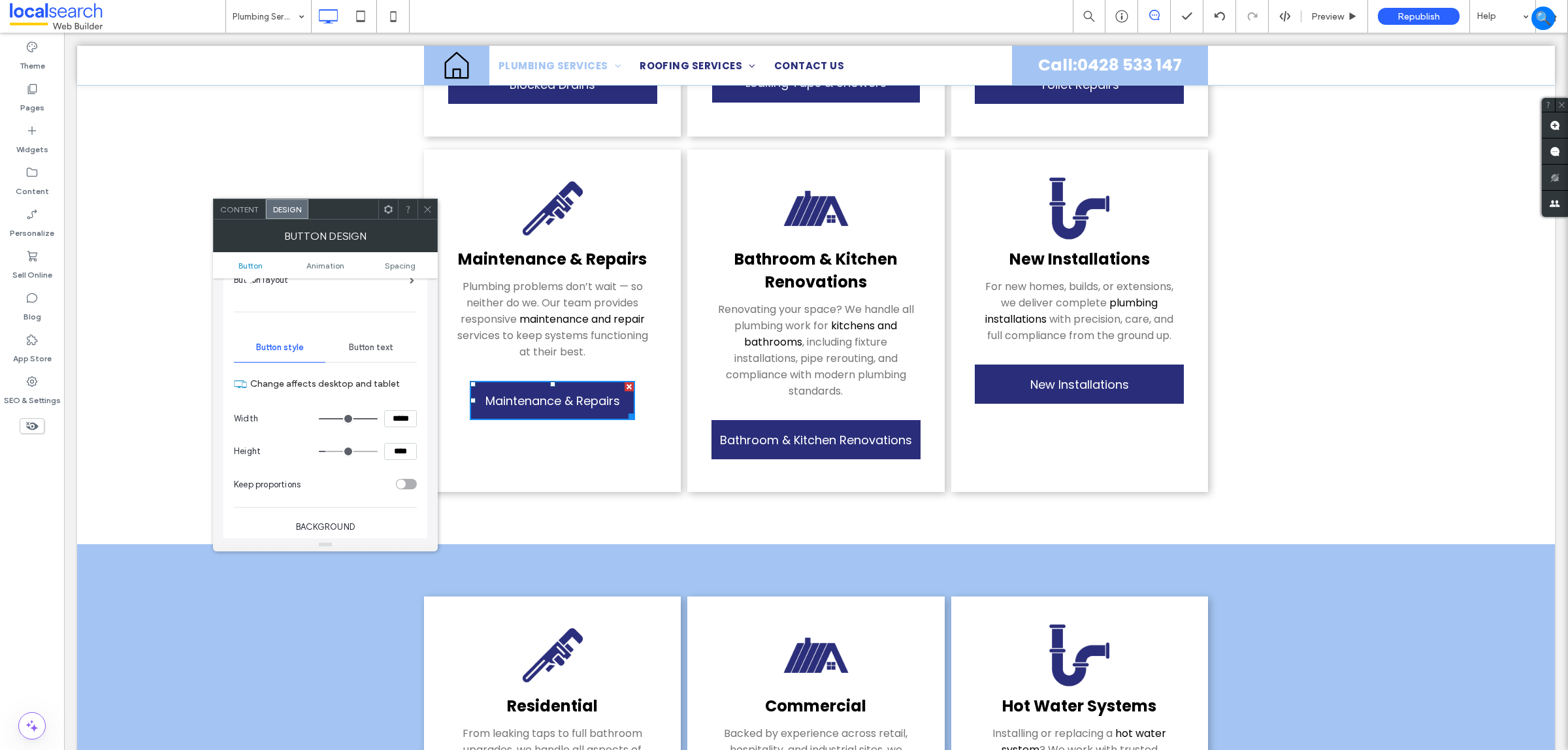
scroll to position [82, 0]
click at [398, 418] on input "*****" at bounding box center [400, 419] width 33 height 17
click at [397, 415] on input "*****" at bounding box center [400, 419] width 33 height 17
click at [396, 420] on input "*****" at bounding box center [400, 419] width 33 height 17
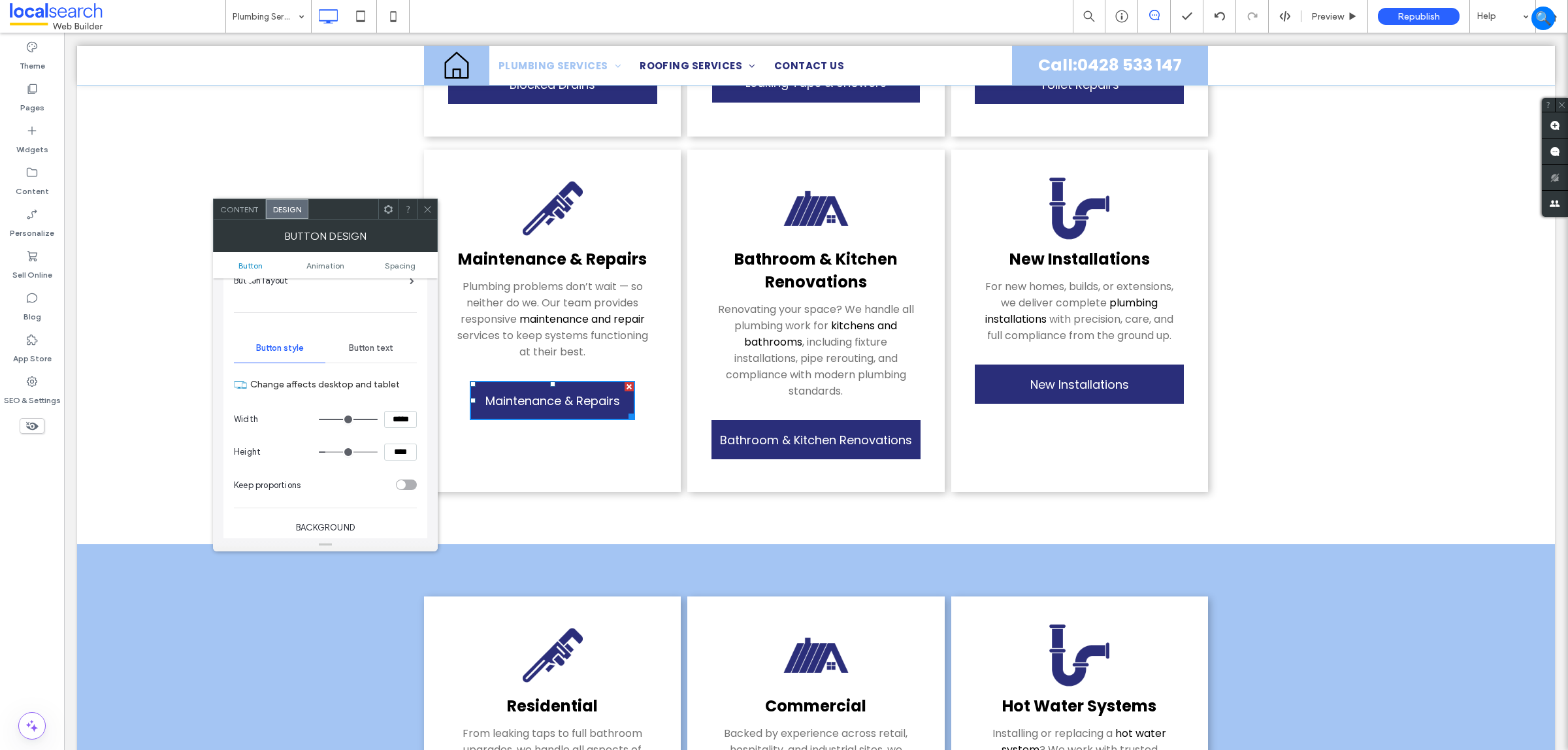
paste input "**********"
click at [405, 425] on input "**********" at bounding box center [400, 420] width 33 height 19
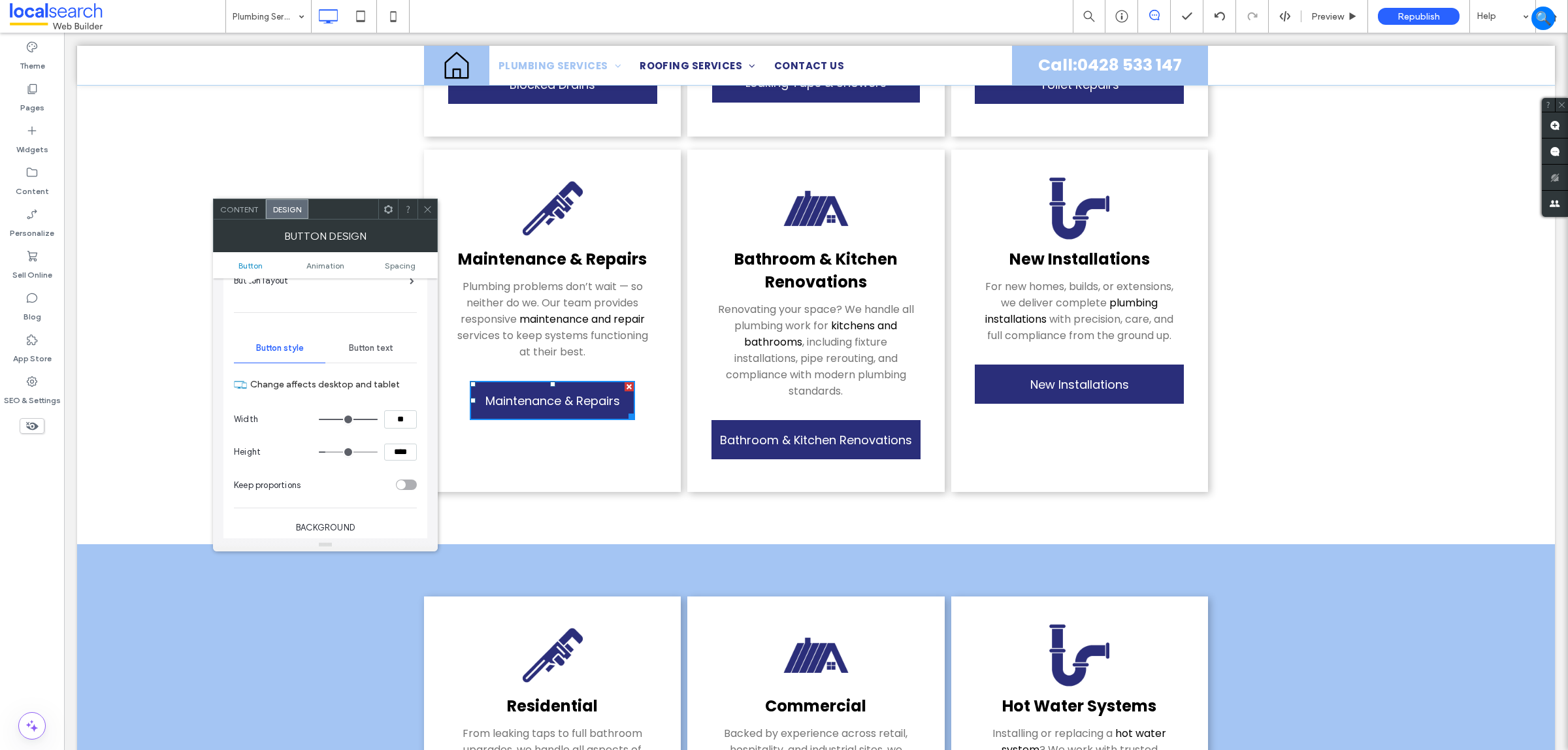
paste input "*****"
type input "*******"
drag, startPoint x: 429, startPoint y: 203, endPoint x: 435, endPoint y: 208, distance: 7.8
click at [429, 204] on span at bounding box center [428, 209] width 10 height 20
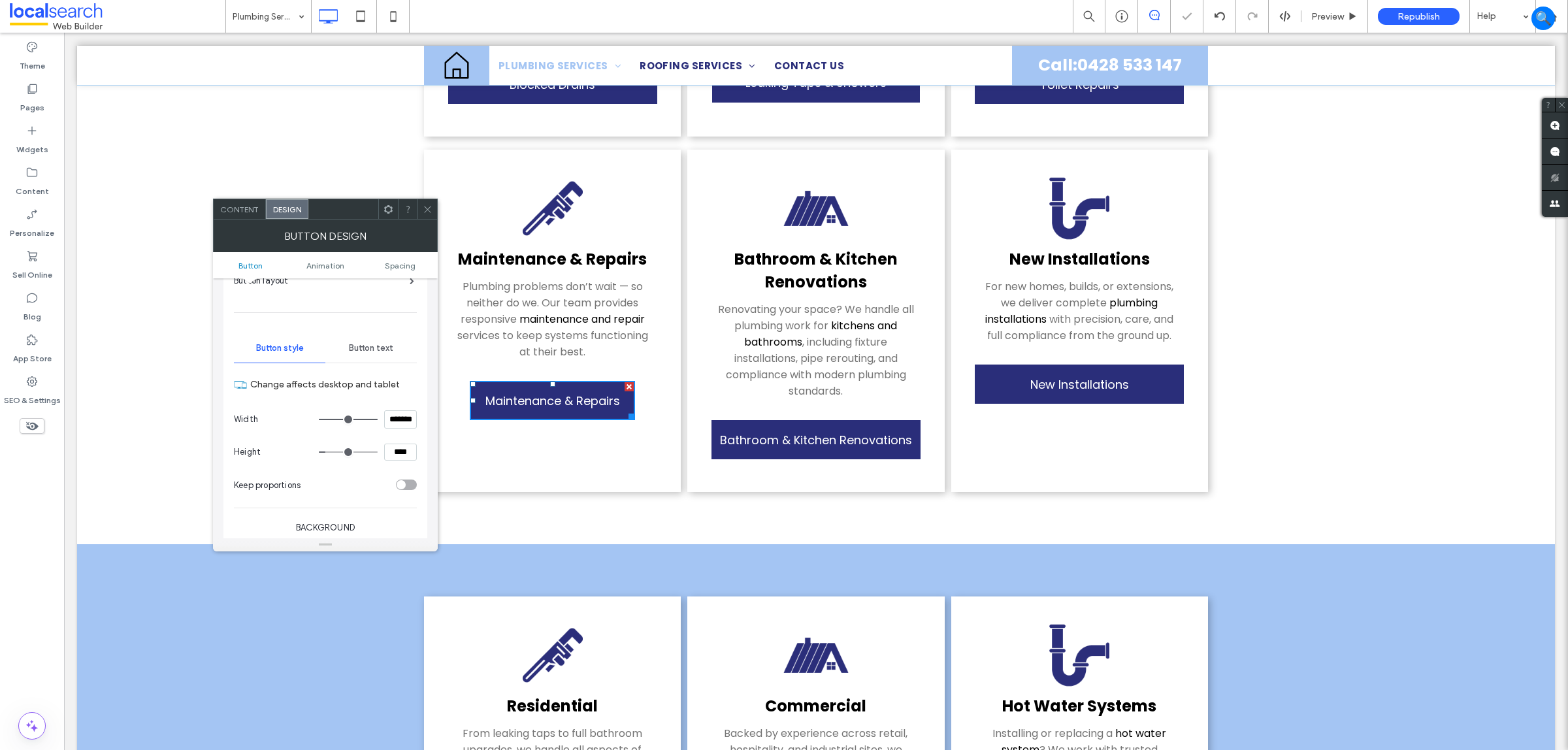
scroll to position [0, 0]
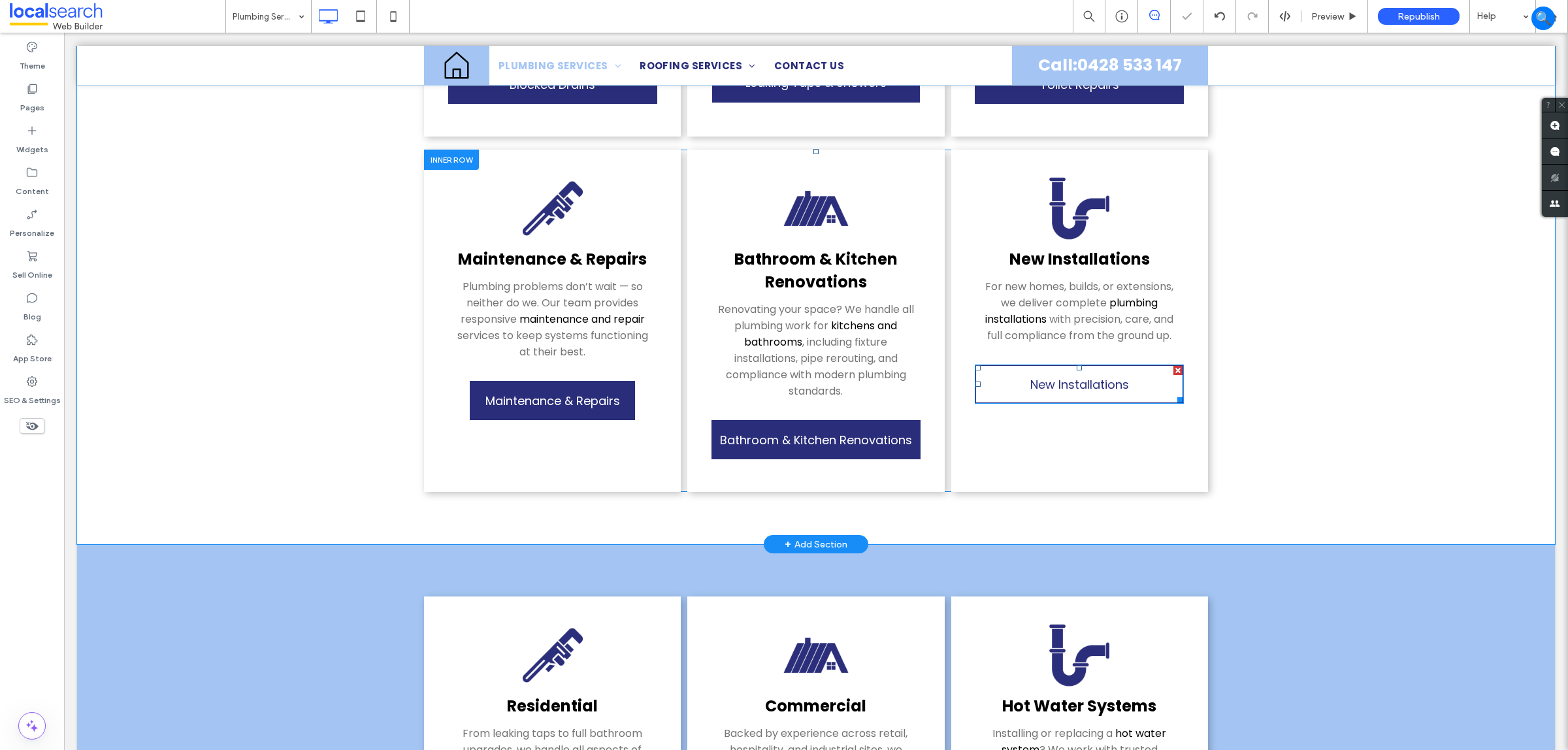
click at [1098, 370] on span "New Installations" at bounding box center [1080, 384] width 99 height 30
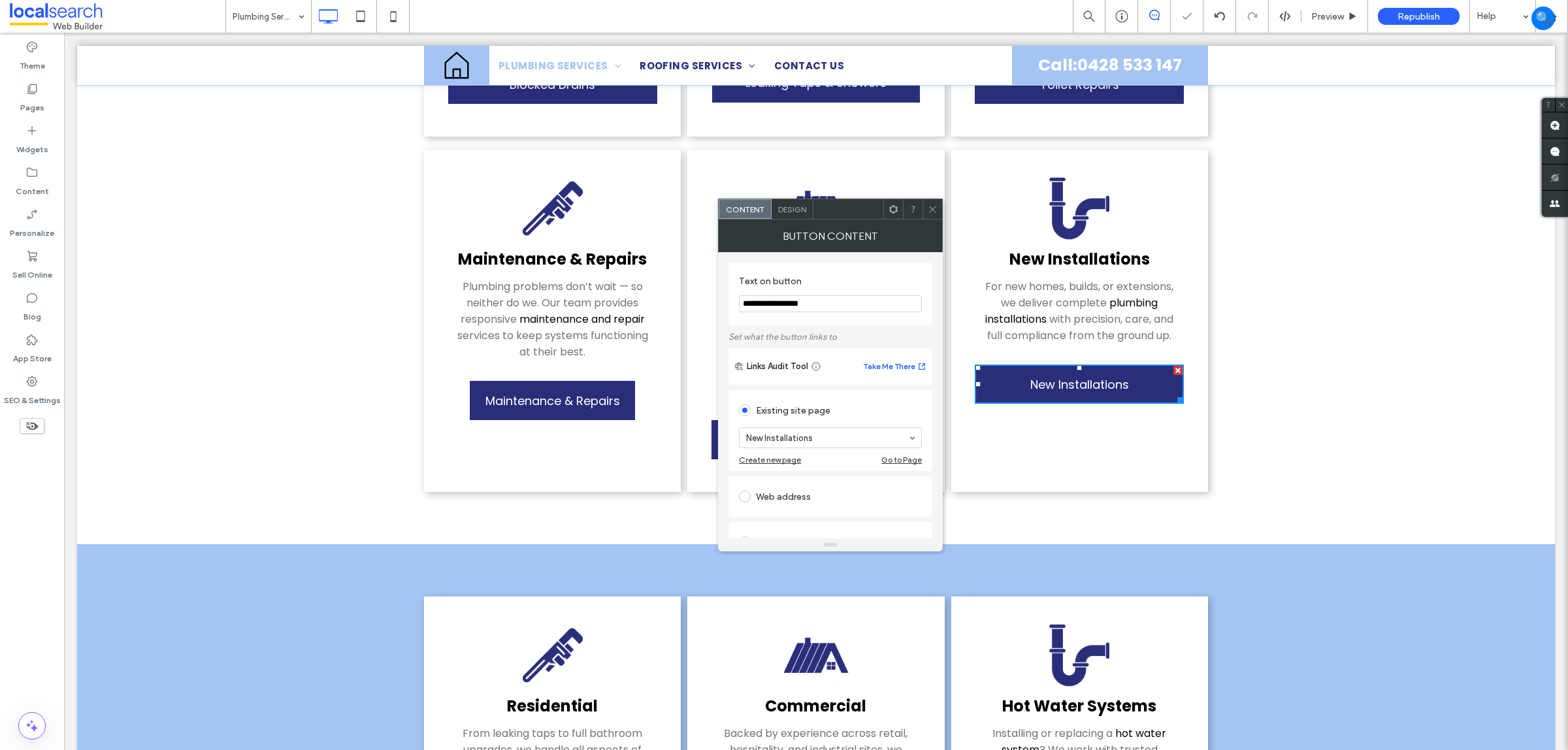
click at [790, 208] on span "Design" at bounding box center [793, 209] width 29 height 10
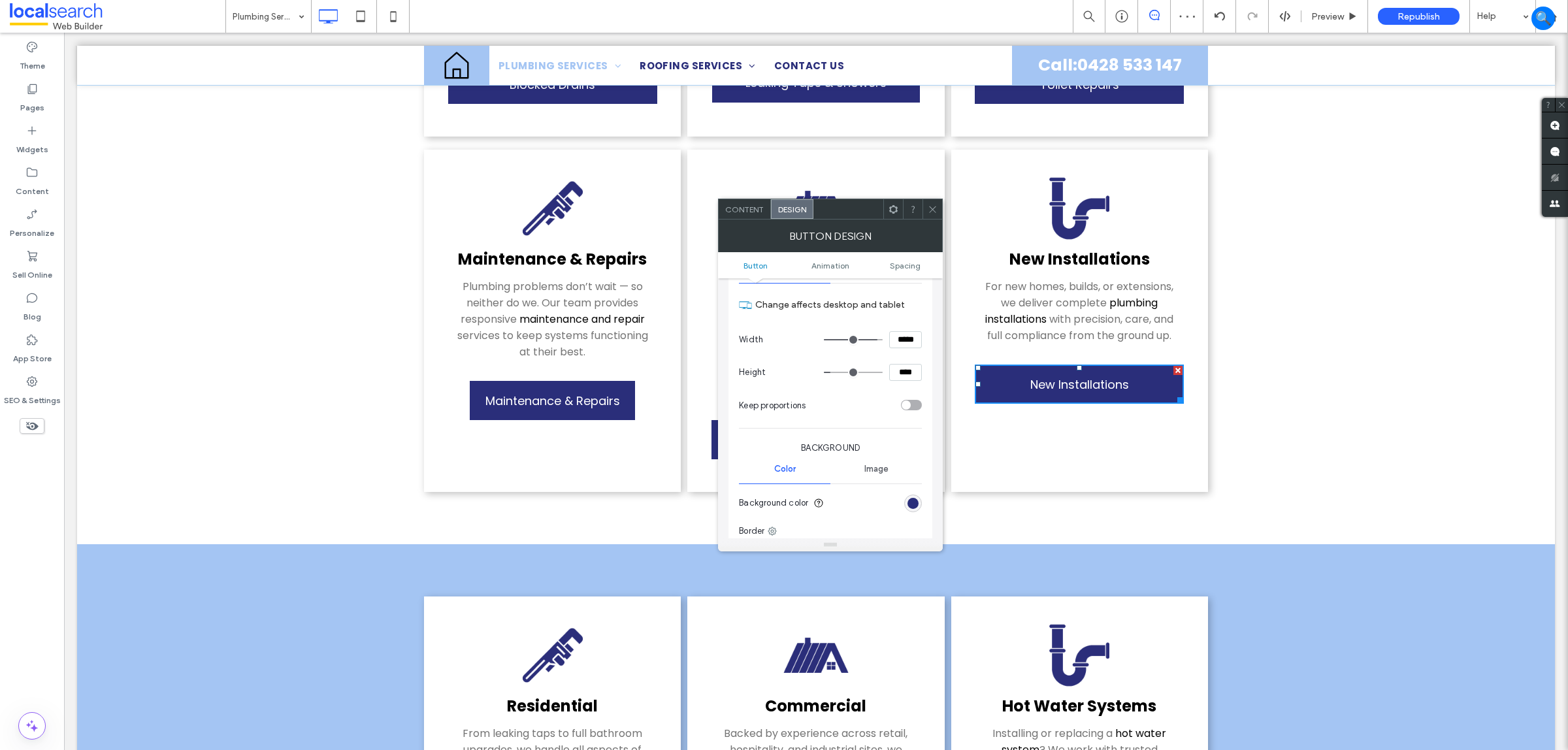
scroll to position [163, 0]
click at [928, 207] on icon at bounding box center [933, 209] width 10 height 10
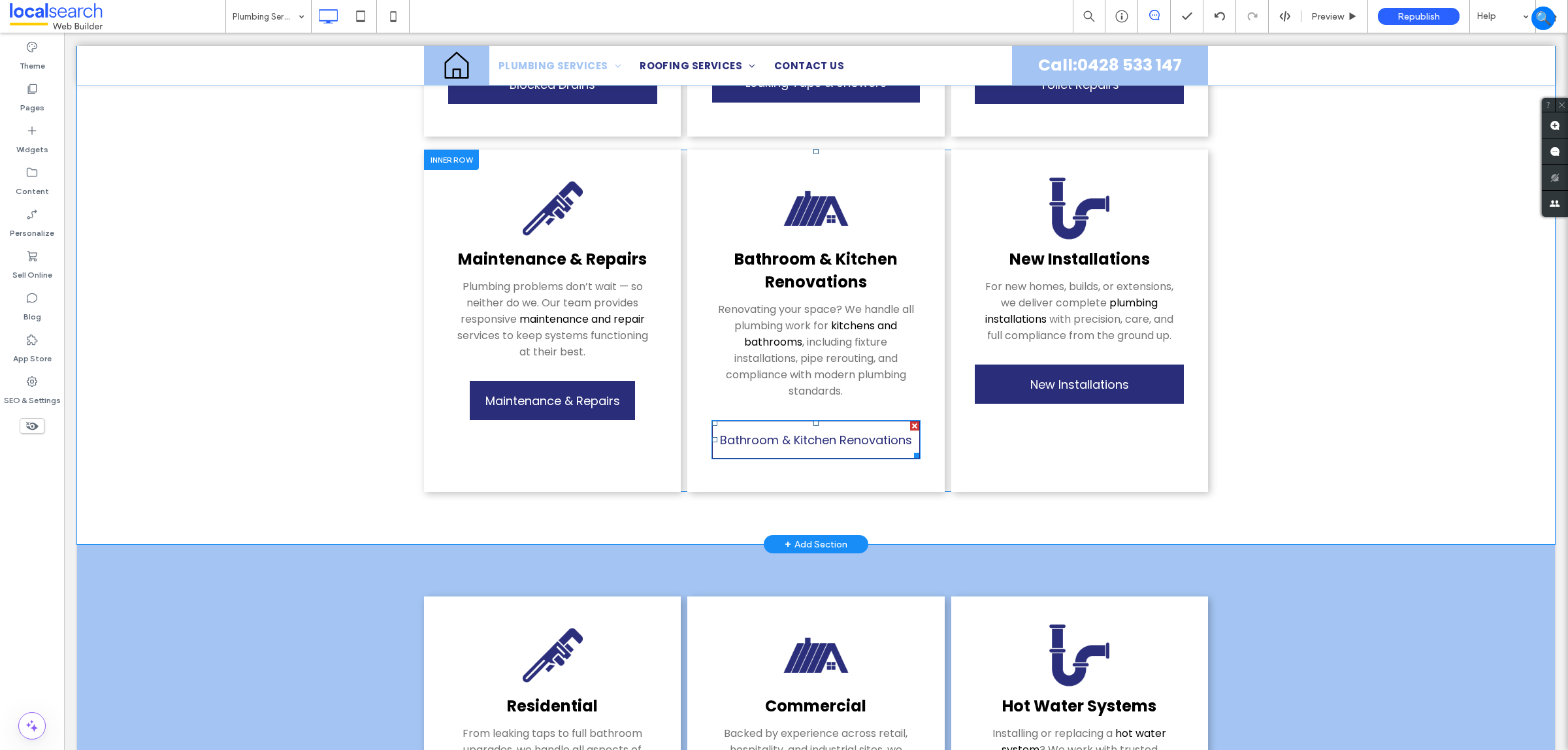
click at [830, 425] on span "Bathroom & Kitchen Renovations" at bounding box center [816, 440] width 192 height 30
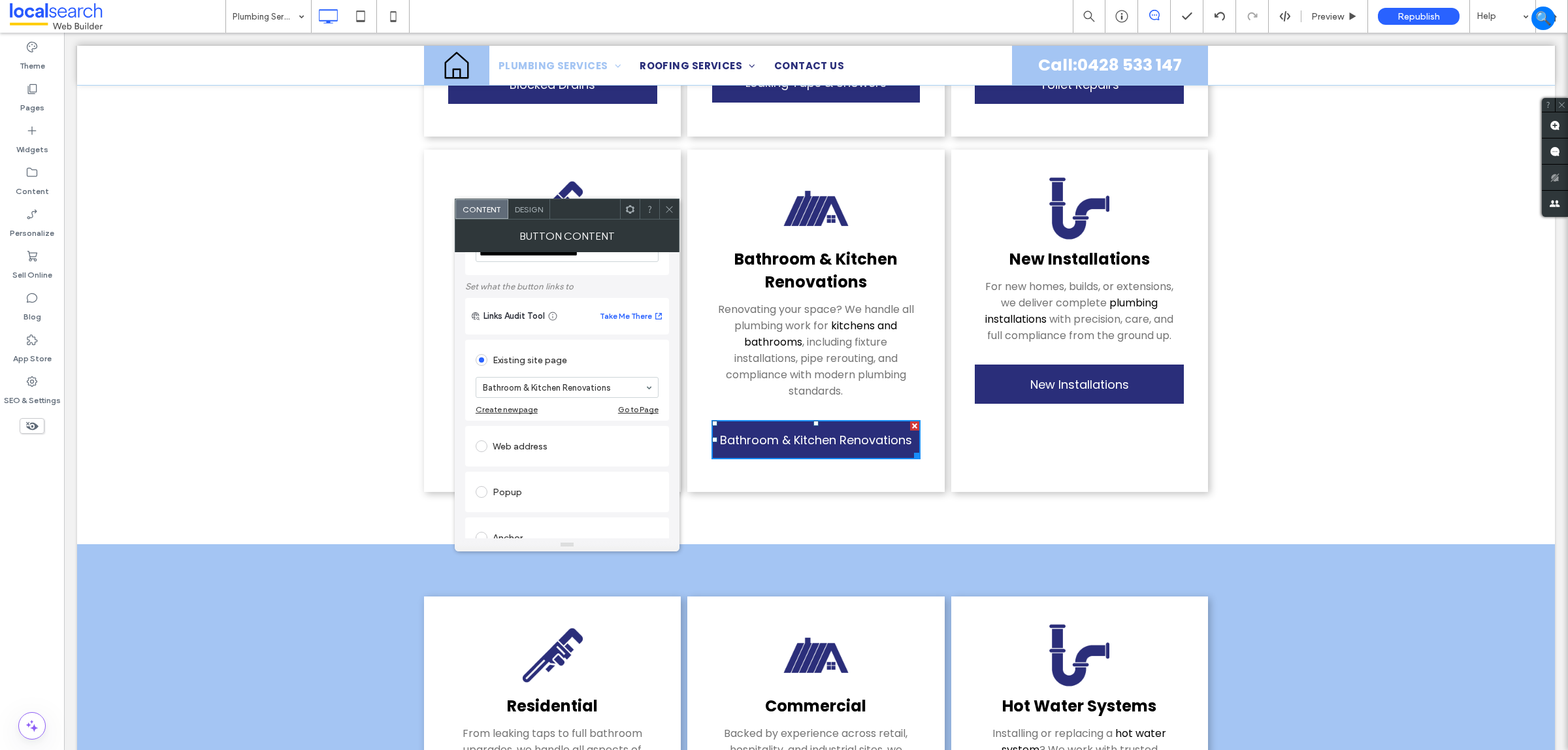
scroll to position [209, 0]
click at [671, 205] on icon at bounding box center [669, 209] width 10 height 10
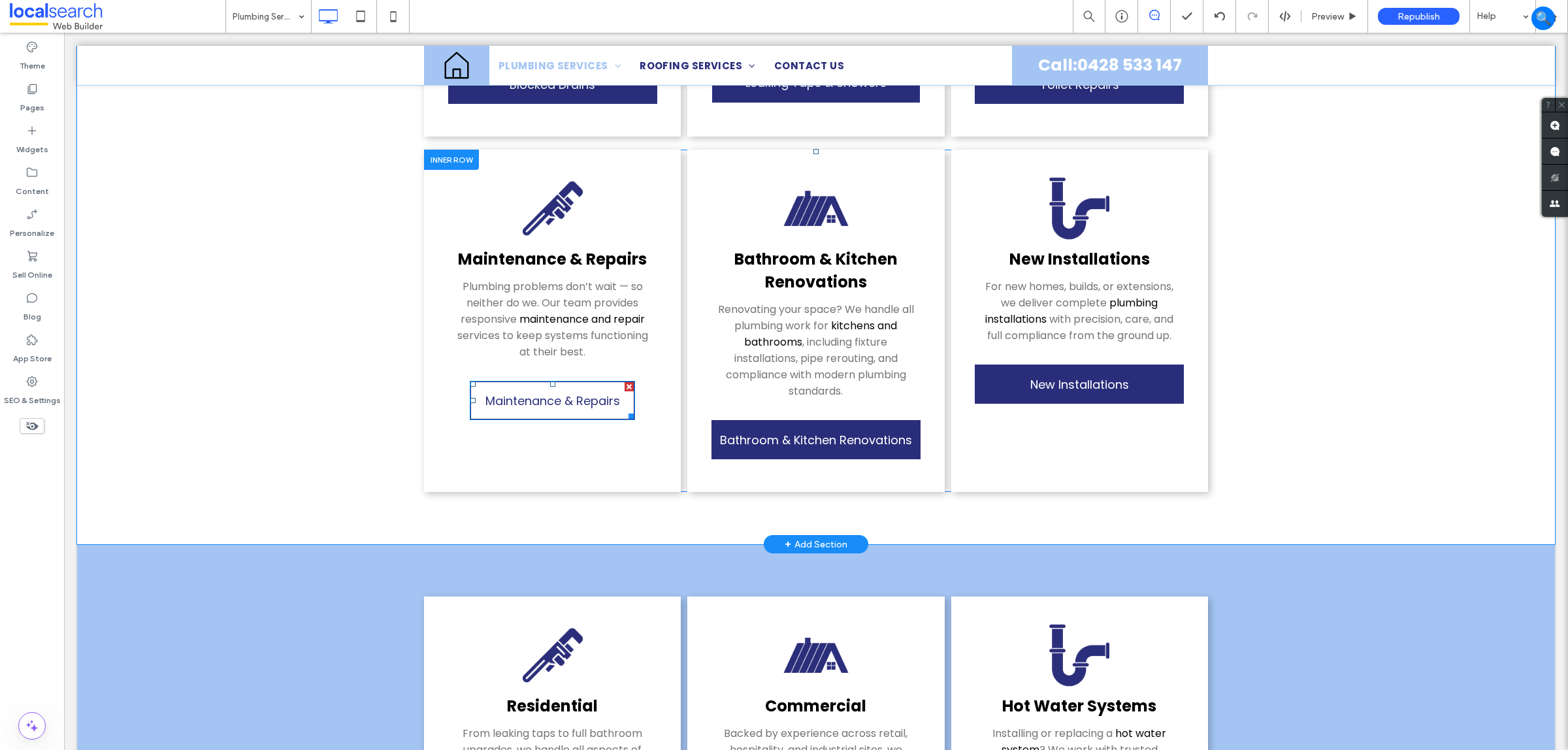
click at [555, 393] on span "Maintenance & Repairs" at bounding box center [552, 401] width 135 height 30
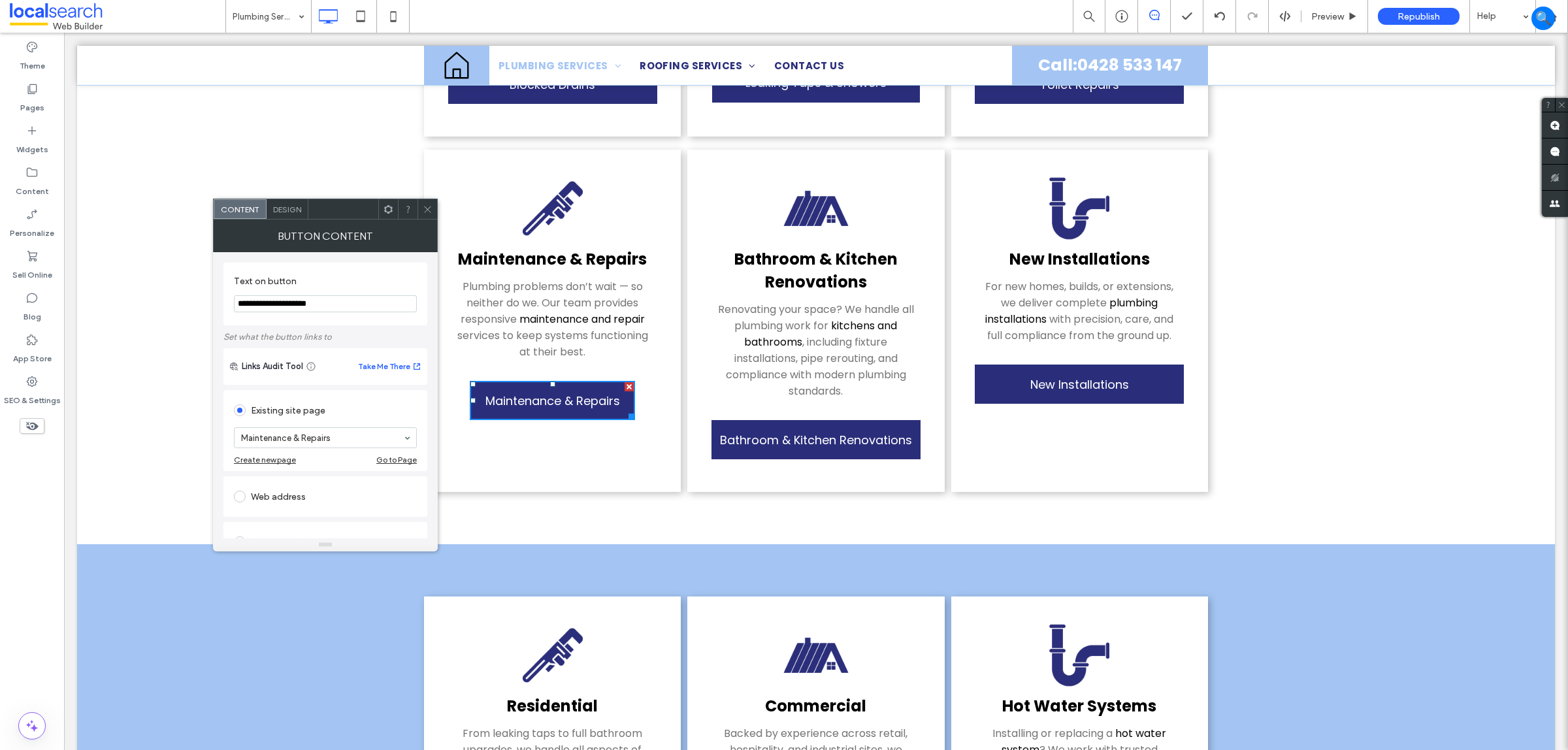
click at [288, 198] on moduleScroll "Residential From leaking taps to full bathroom upgrades, we handle all aspects …" at bounding box center [816, 4] width 1478 height 1080
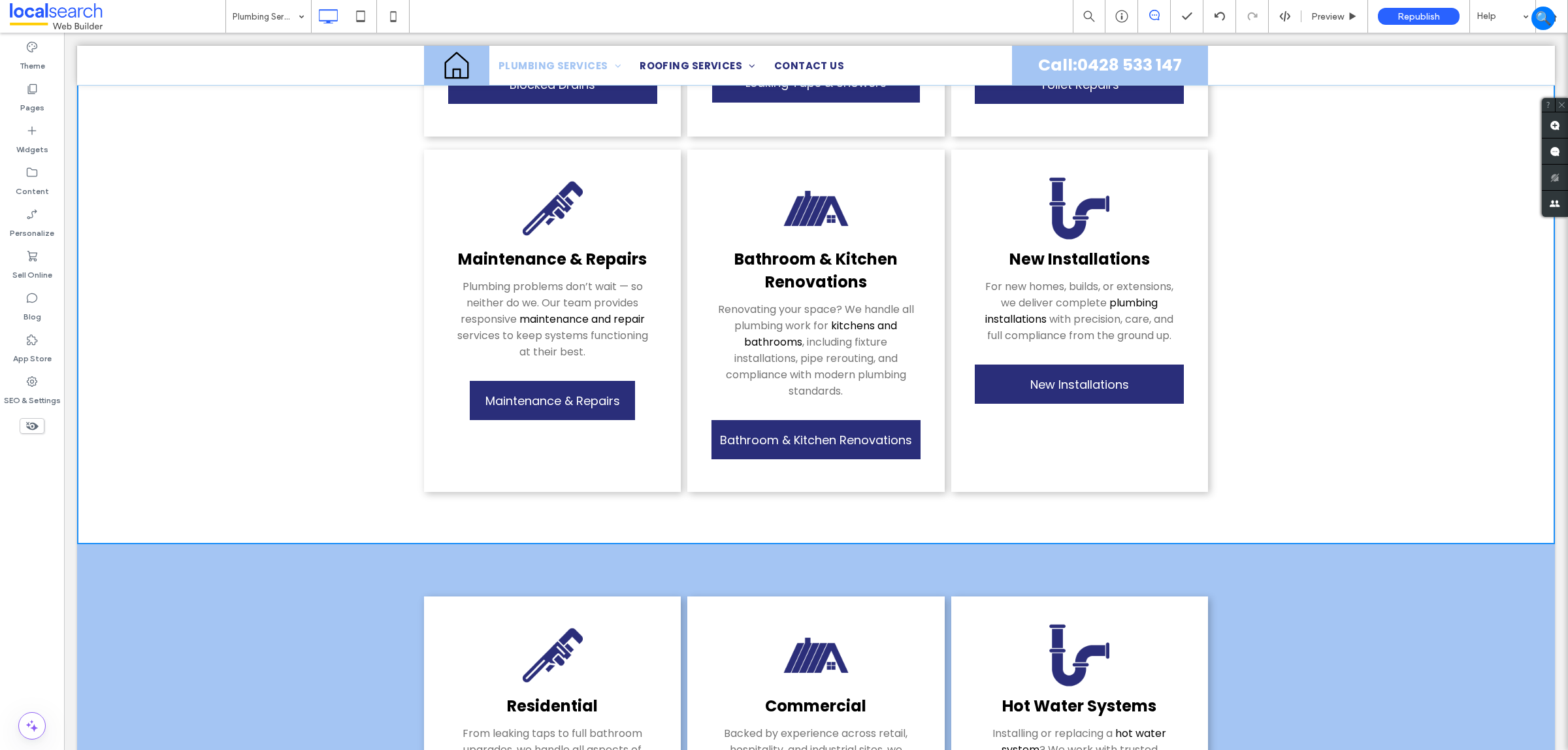
click at [278, 205] on moduleScroll "Residential From leaking taps to full bathroom upgrades, we handle all aspects …" at bounding box center [816, 4] width 1478 height 1080
click at [543, 386] on span "Maintenance & Repairs" at bounding box center [552, 401] width 135 height 30
click at [527, 386] on span "Maintenance & Repairs" at bounding box center [552, 401] width 135 height 30
click at [805, 448] on div "Bathroom & Kitc ﻿ hen Renovations Renovating your space? We handle all plumbing…" at bounding box center [816, 321] width 257 height 342
click at [838, 623] on img at bounding box center [815, 655] width 65 height 65
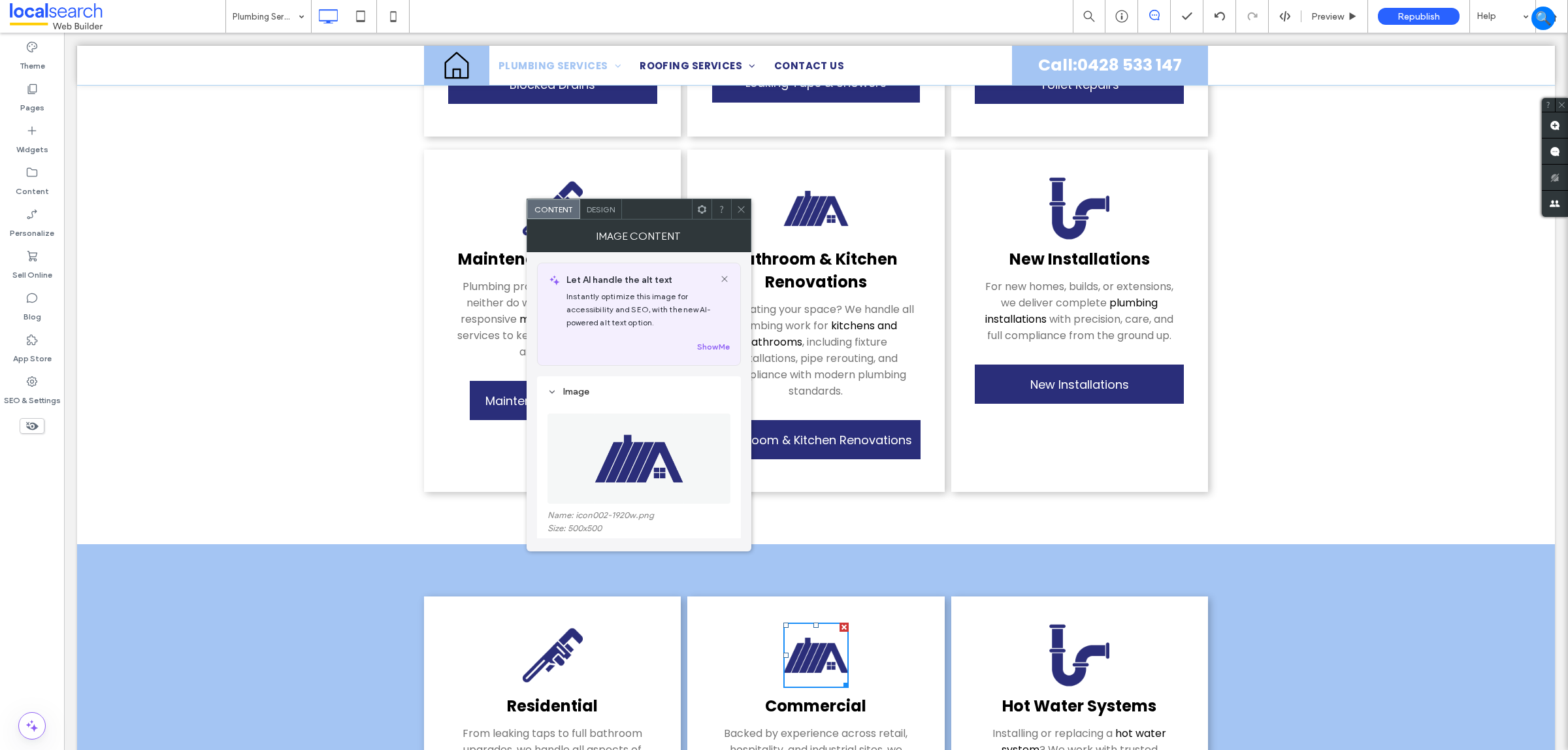
click at [739, 209] on icon at bounding box center [741, 209] width 10 height 10
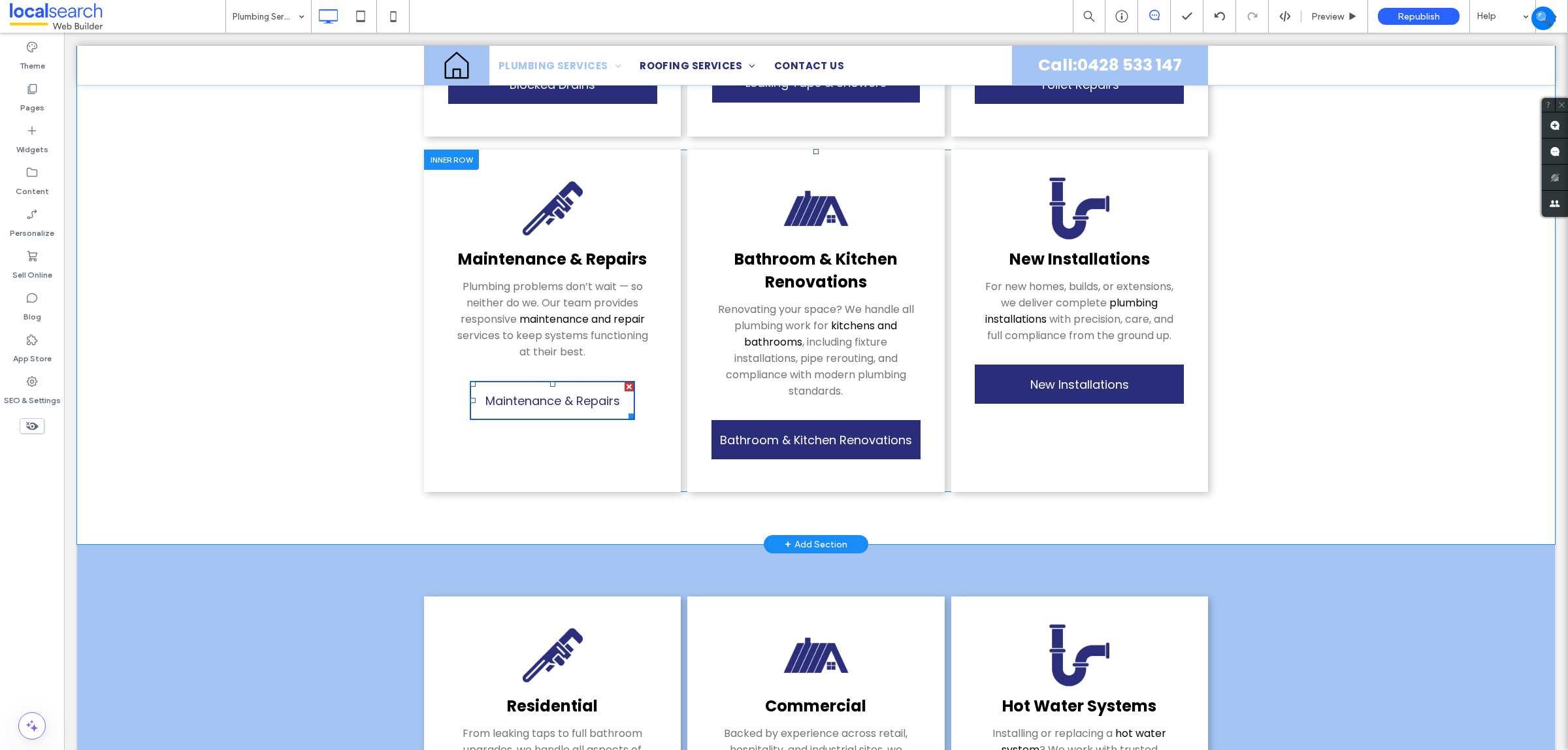
click at [533, 386] on span "Maintenance & Repairs" at bounding box center [552, 401] width 135 height 30
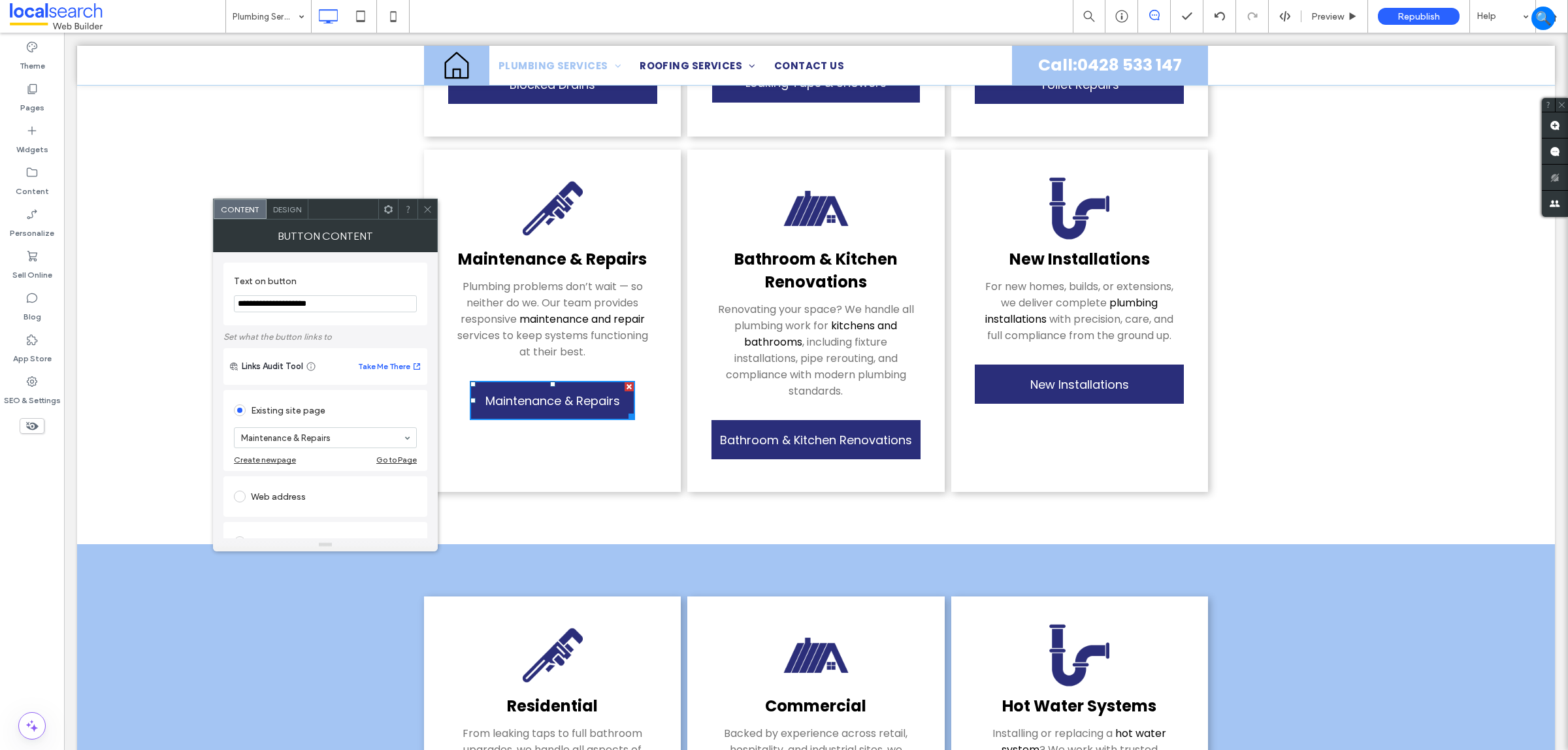
click at [294, 205] on span "Design" at bounding box center [288, 209] width 29 height 10
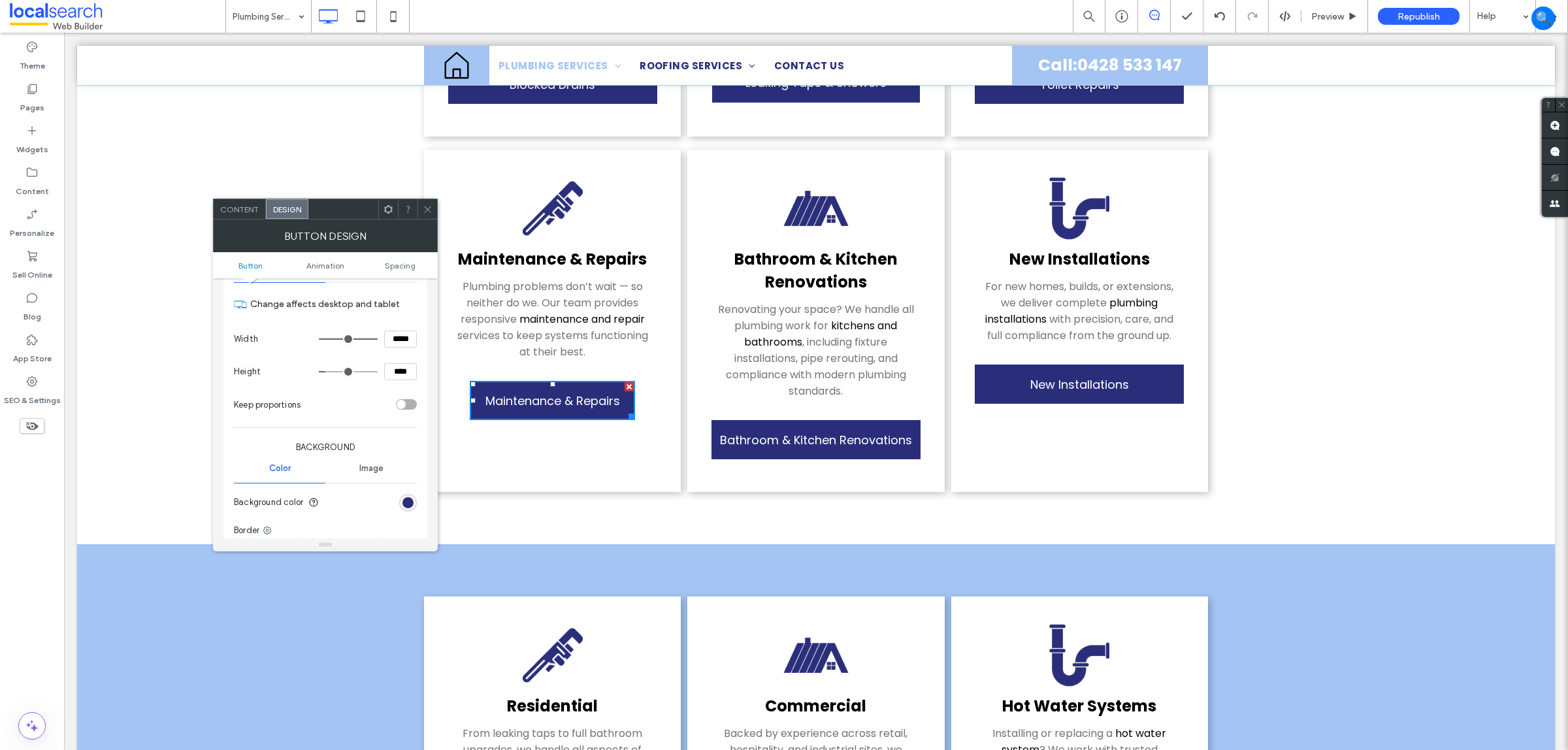
scroll to position [163, 0]
click at [401, 345] on input "*****" at bounding box center [400, 338] width 33 height 17
type input "***"
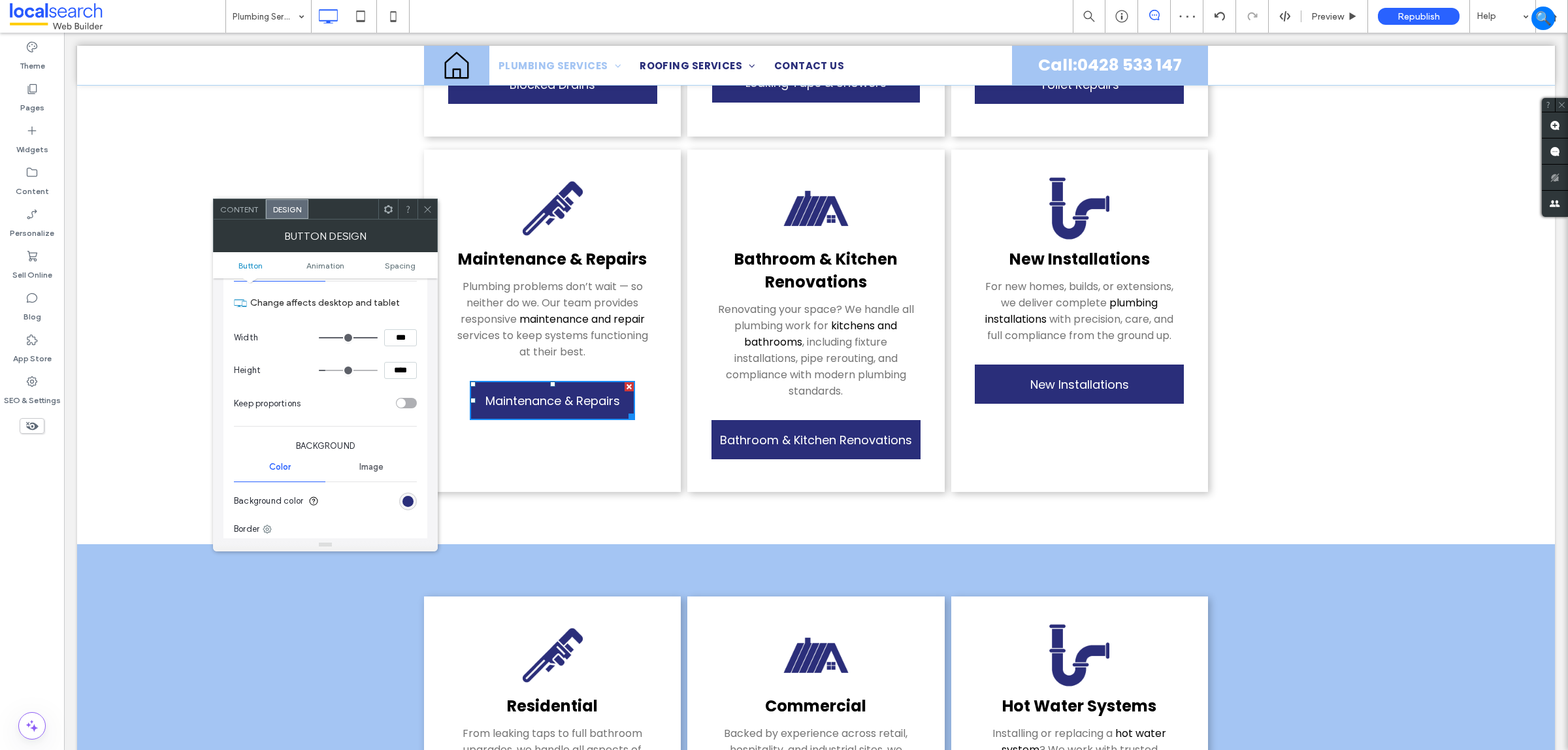
click at [432, 206] on icon at bounding box center [428, 209] width 10 height 10
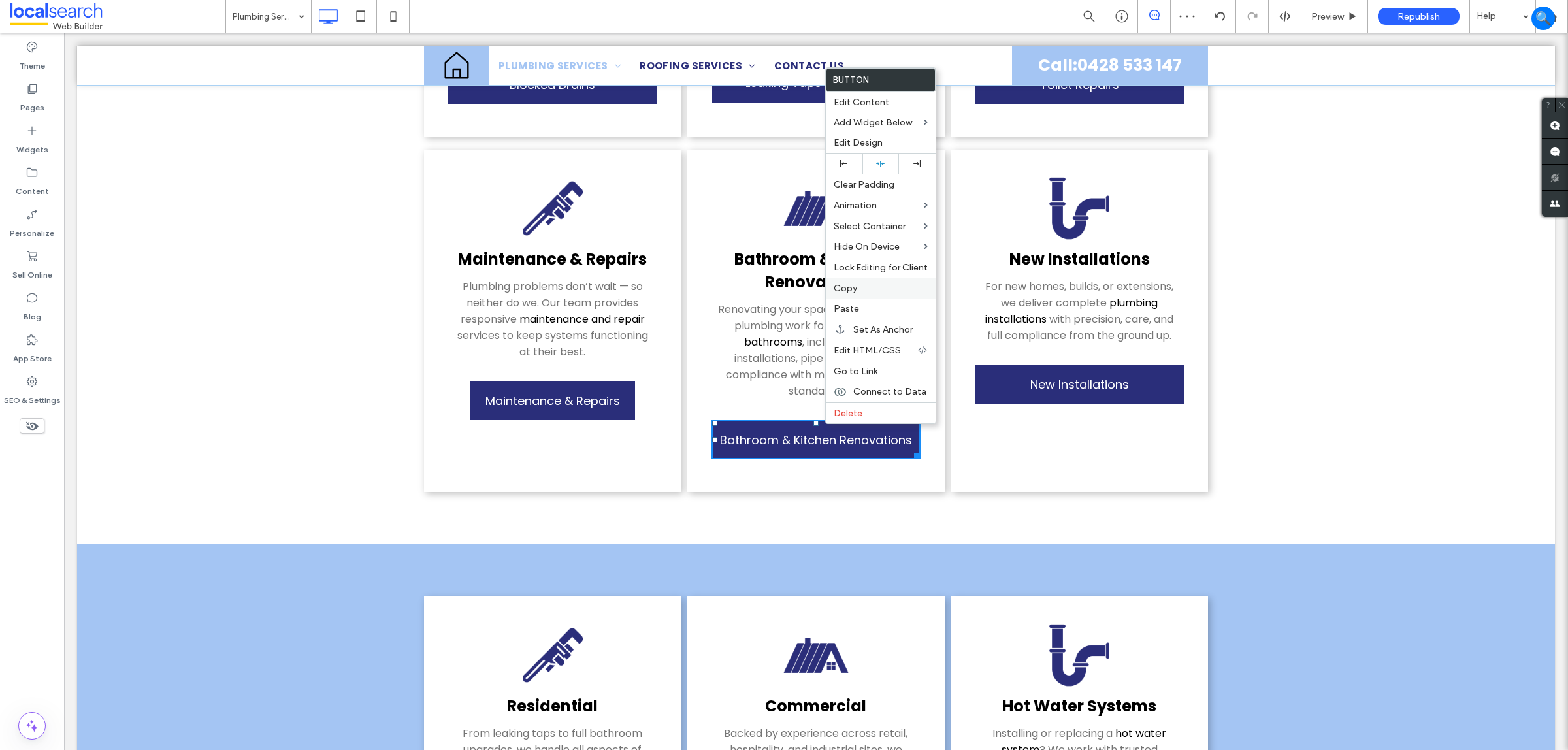
click at [857, 294] on span "Copy" at bounding box center [845, 289] width 23 height 11
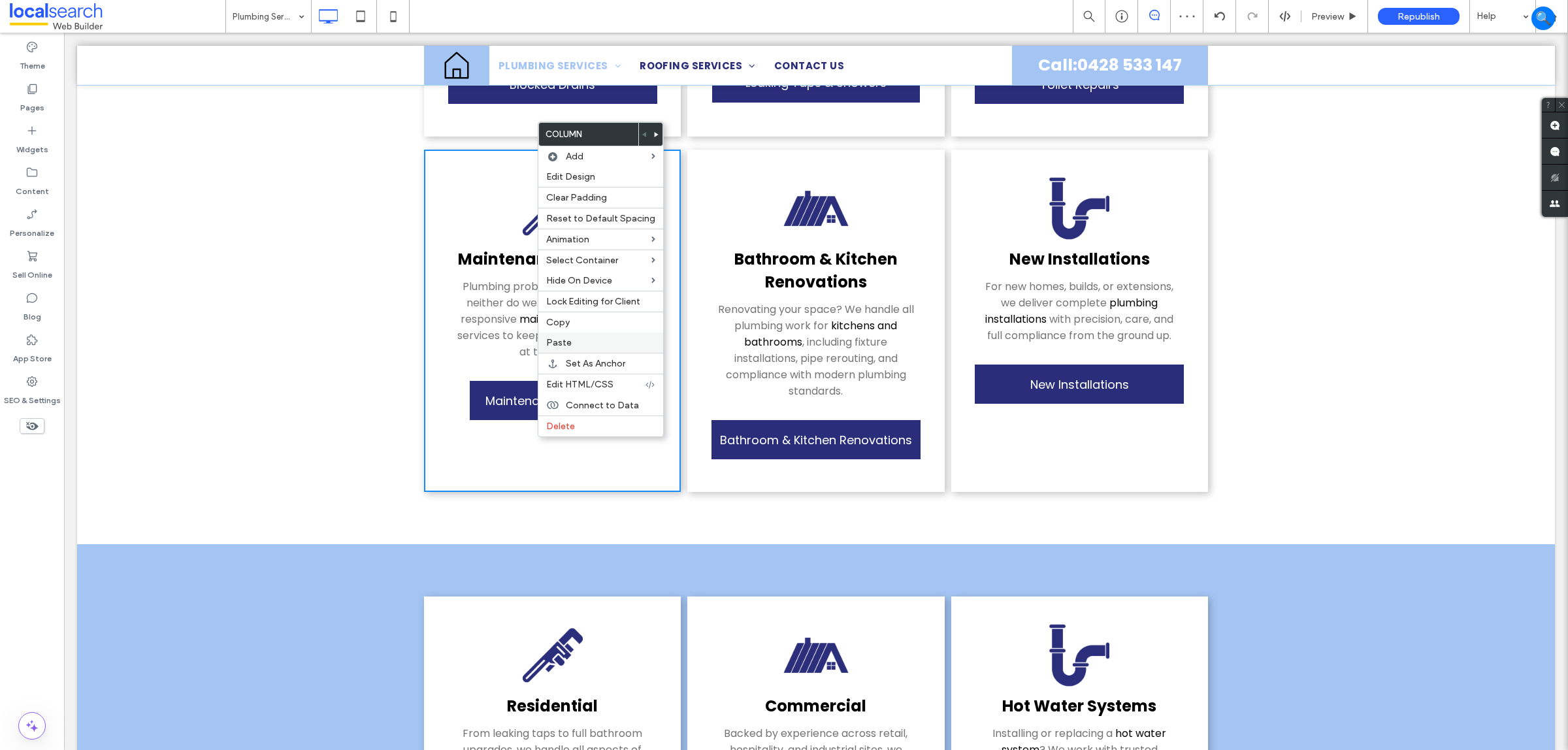
click at [584, 342] on label "Paste" at bounding box center [600, 342] width 109 height 11
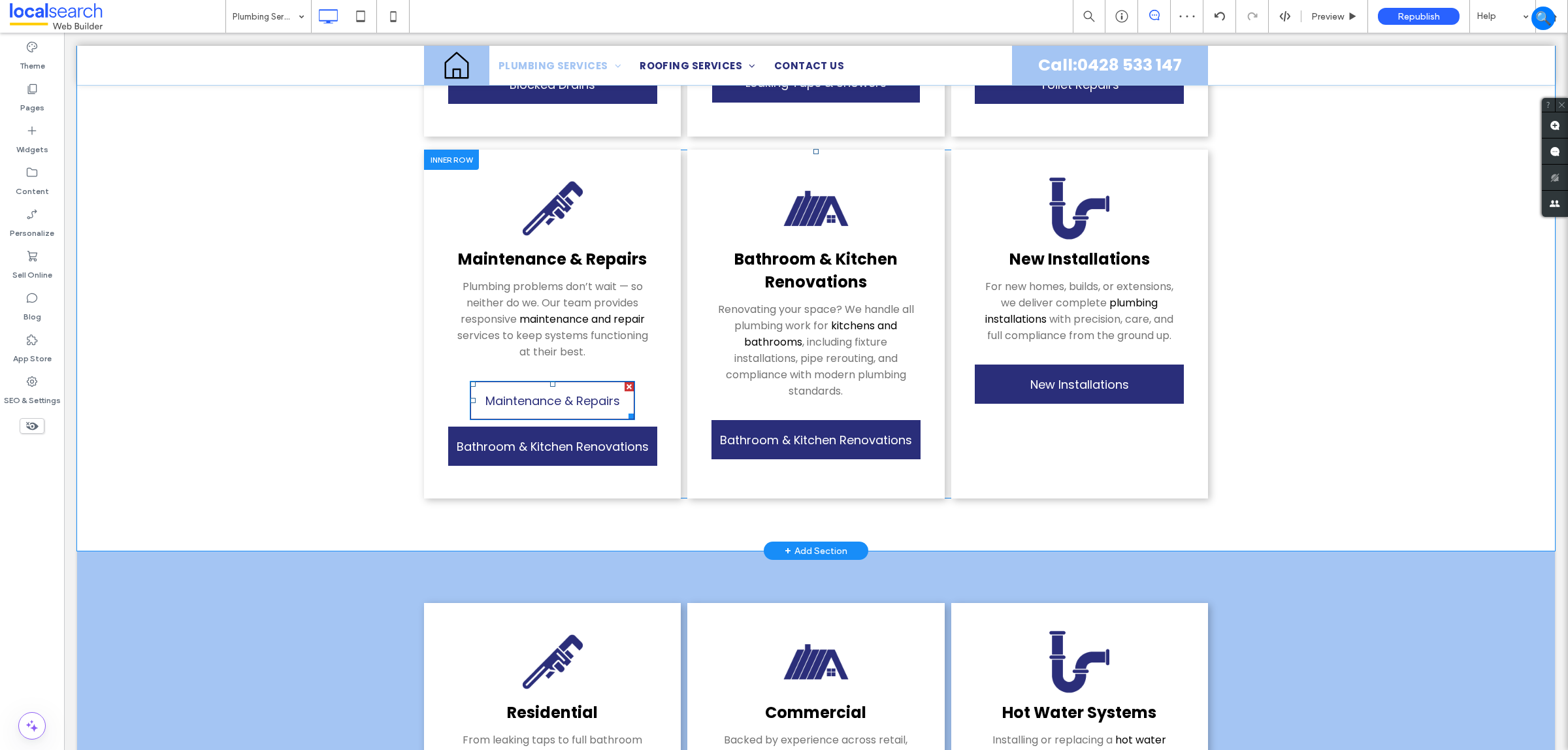
click at [567, 386] on span "Maintenance & Repairs" at bounding box center [552, 401] width 135 height 30
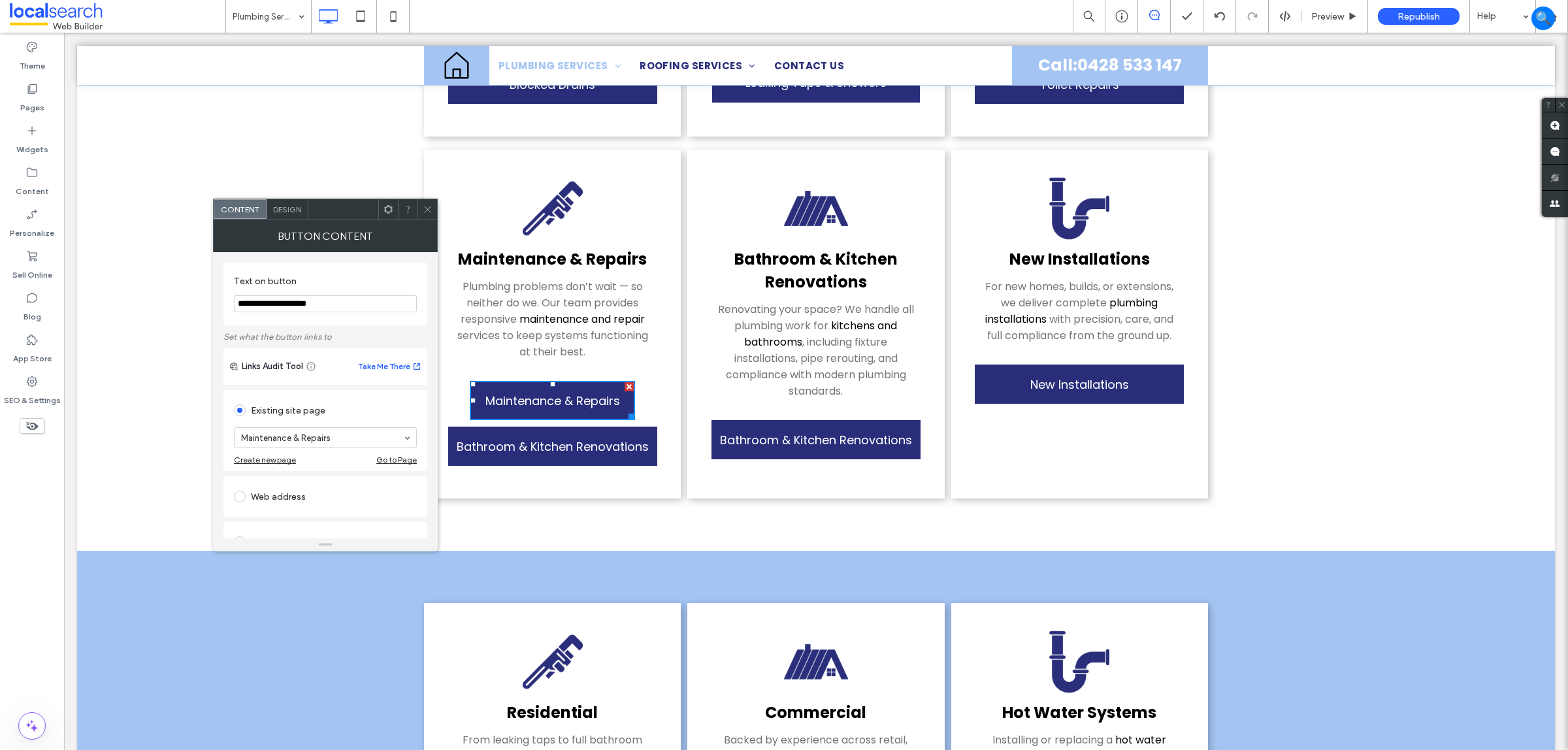
click at [273, 301] on input "**********" at bounding box center [325, 304] width 183 height 17
click at [271, 301] on input "**********" at bounding box center [325, 304] width 183 height 17
click at [425, 208] on icon at bounding box center [428, 209] width 10 height 10
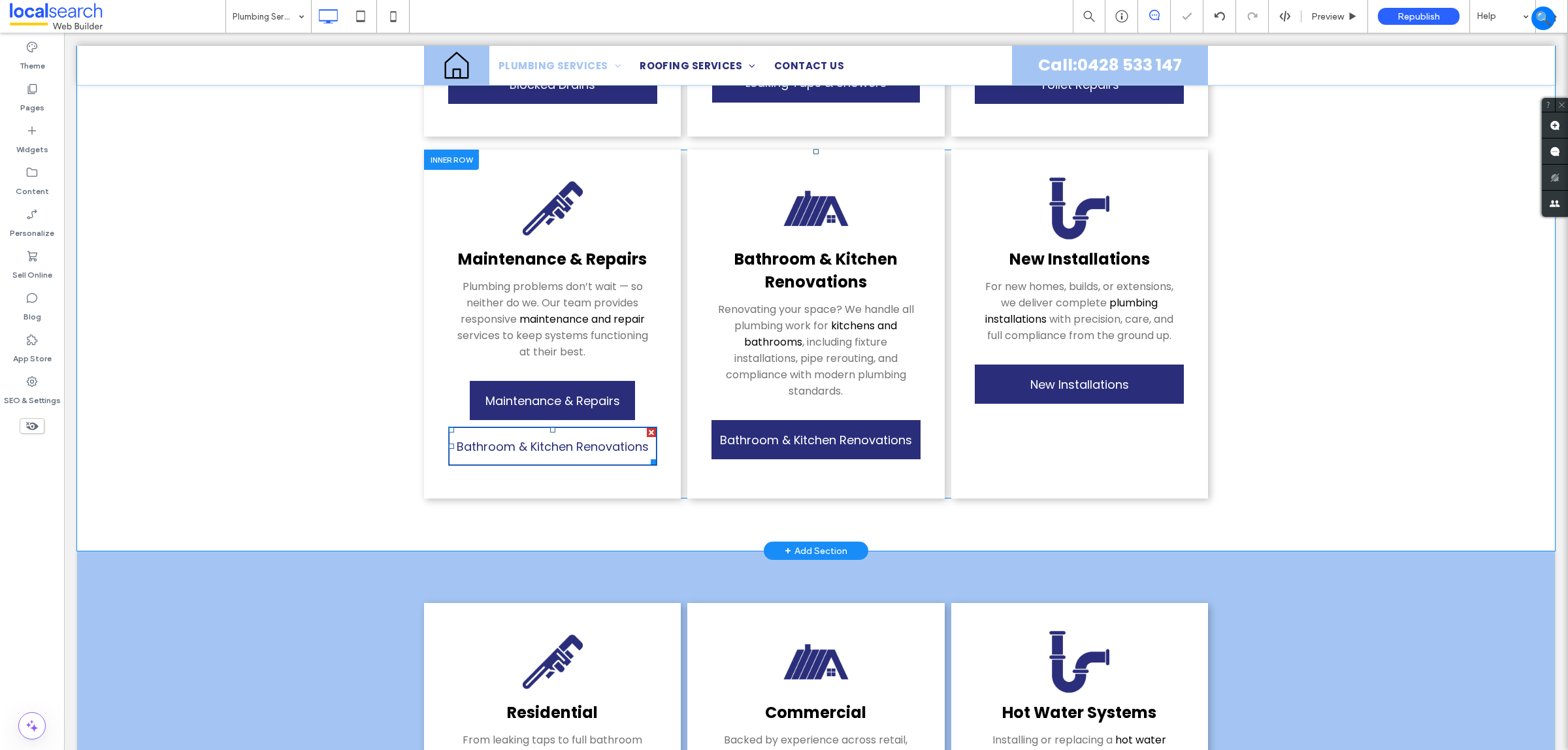
click at [556, 431] on span "Bathroom & Kitchen Renovations" at bounding box center [553, 446] width 192 height 30
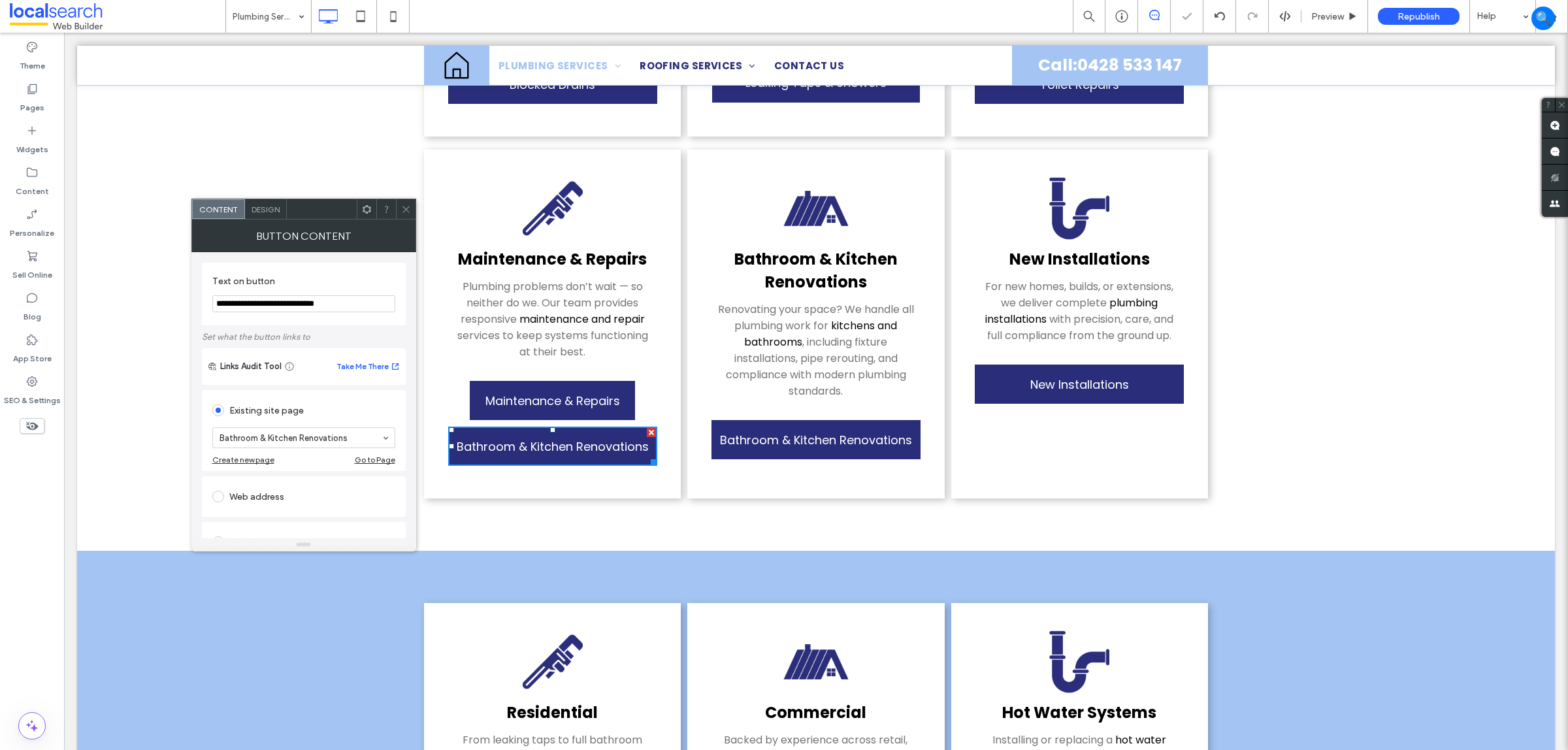
click at [337, 307] on input "**********" at bounding box center [303, 304] width 183 height 17
paste input "Text on button"
type input "**********"
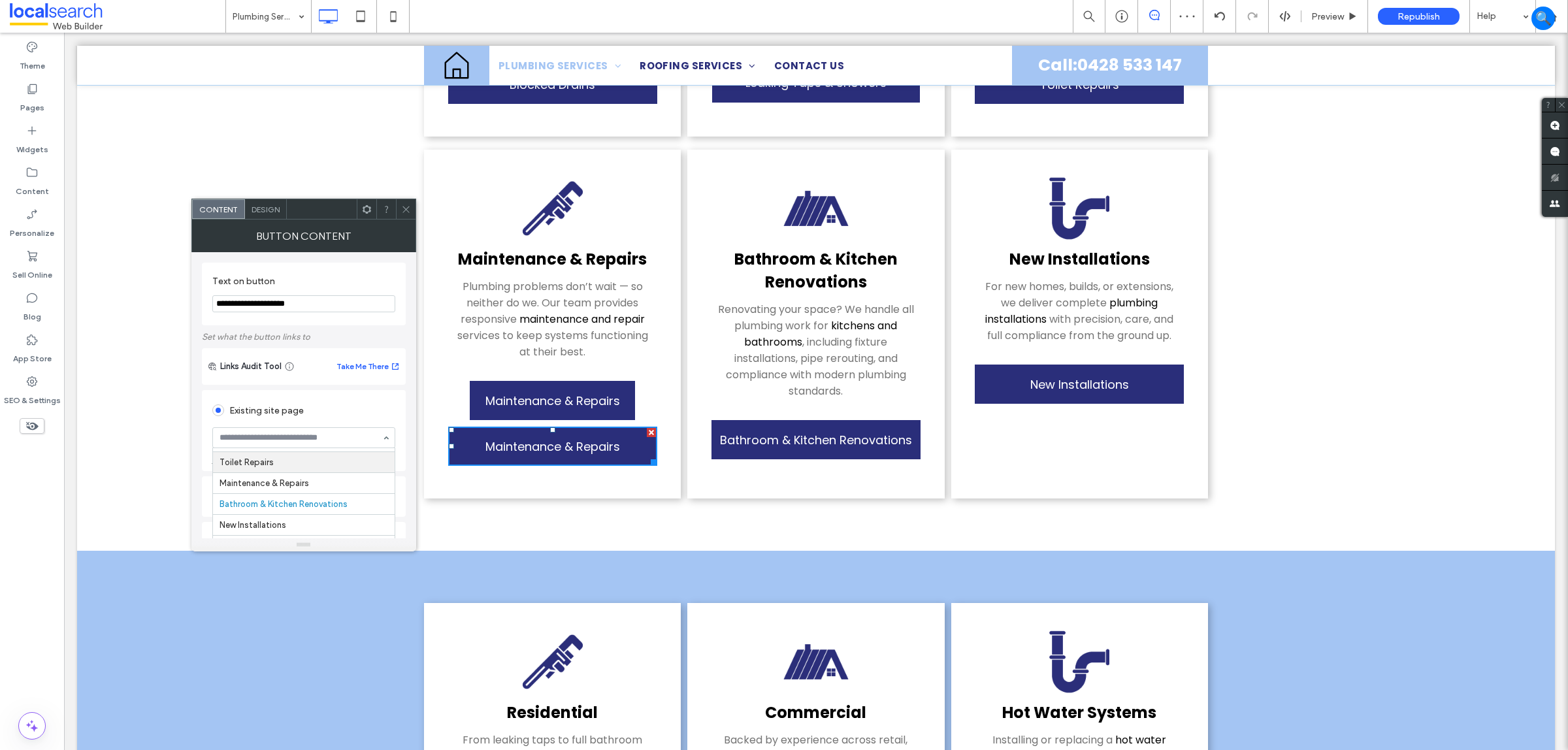
scroll to position [115, 0]
click at [409, 216] on span at bounding box center [405, 209] width 10 height 20
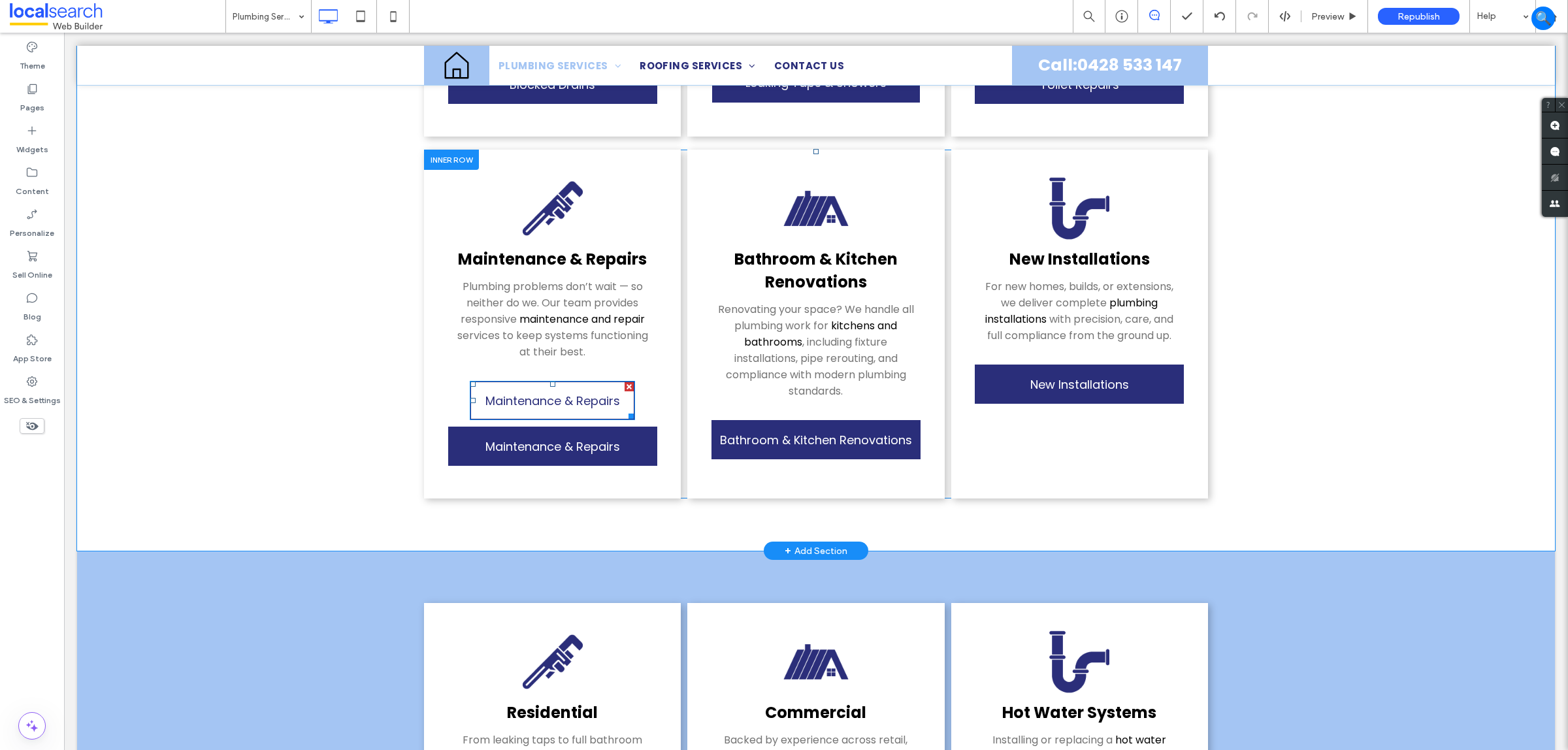
drag, startPoint x: 625, startPoint y: 359, endPoint x: 690, endPoint y: 398, distance: 75.8
click at [625, 382] on div at bounding box center [629, 387] width 9 height 9
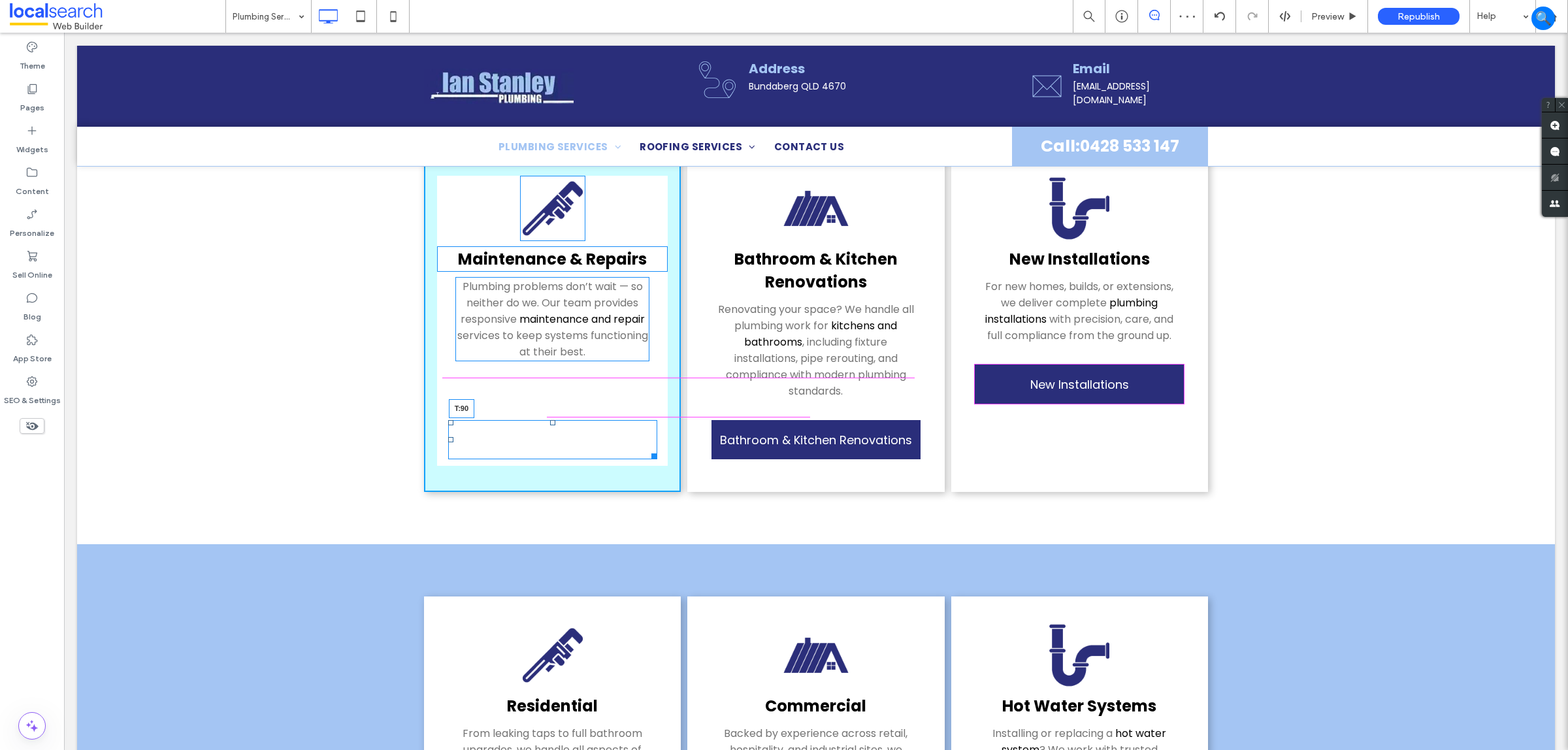
drag, startPoint x: 543, startPoint y: 346, endPoint x: 654, endPoint y: 419, distance: 132.9
click at [557, 396] on div "Mainten ﻿ ance & Repairs Plumbing problems don’t wait — so neither do we. Our t…" at bounding box center [552, 321] width 257 height 342
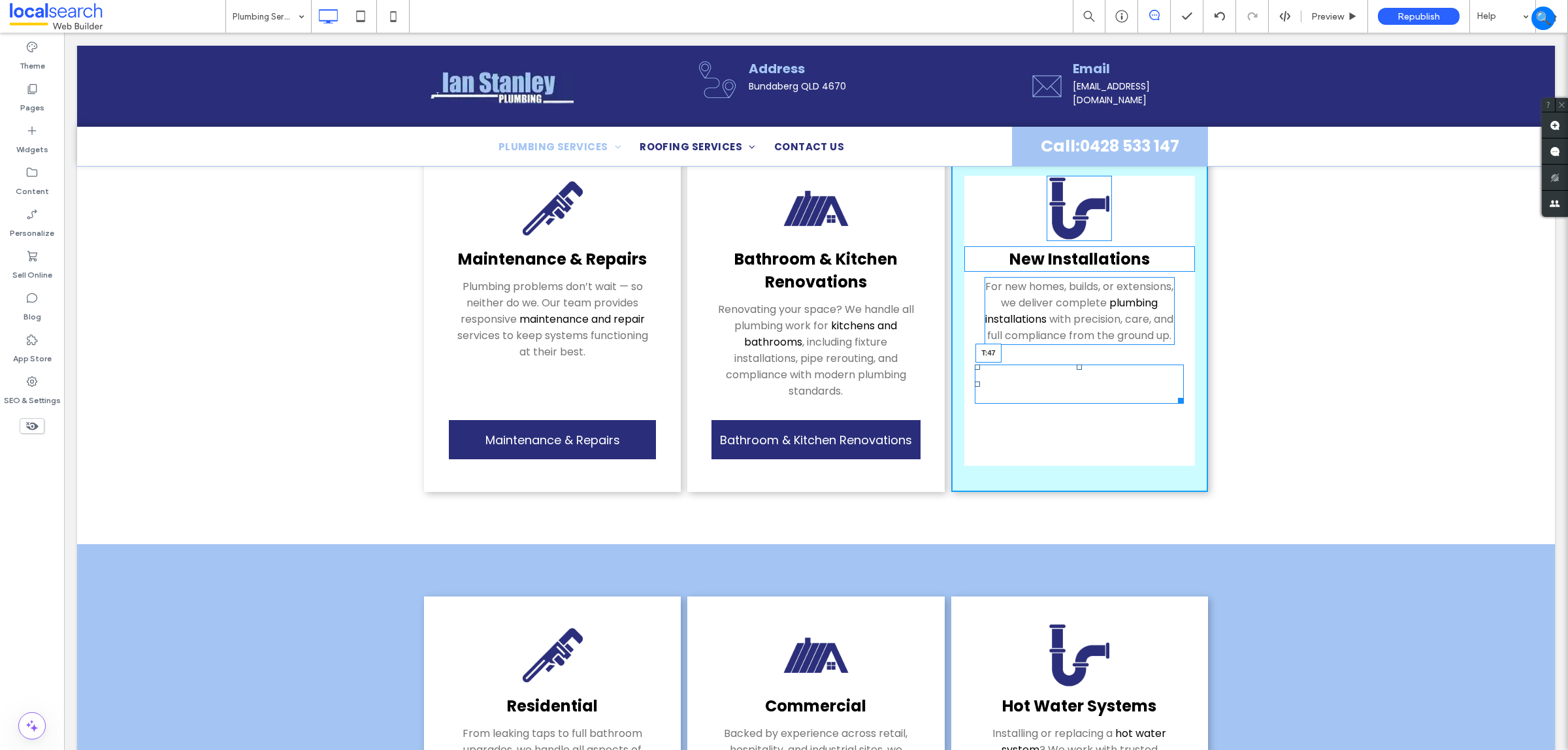
drag, startPoint x: 1075, startPoint y: 358, endPoint x: 1118, endPoint y: 422, distance: 77.1
click at [1082, 369] on div "New Install ﻿ ations For new homes, builds, or extensions, we deliver complete …" at bounding box center [1080, 321] width 257 height 342
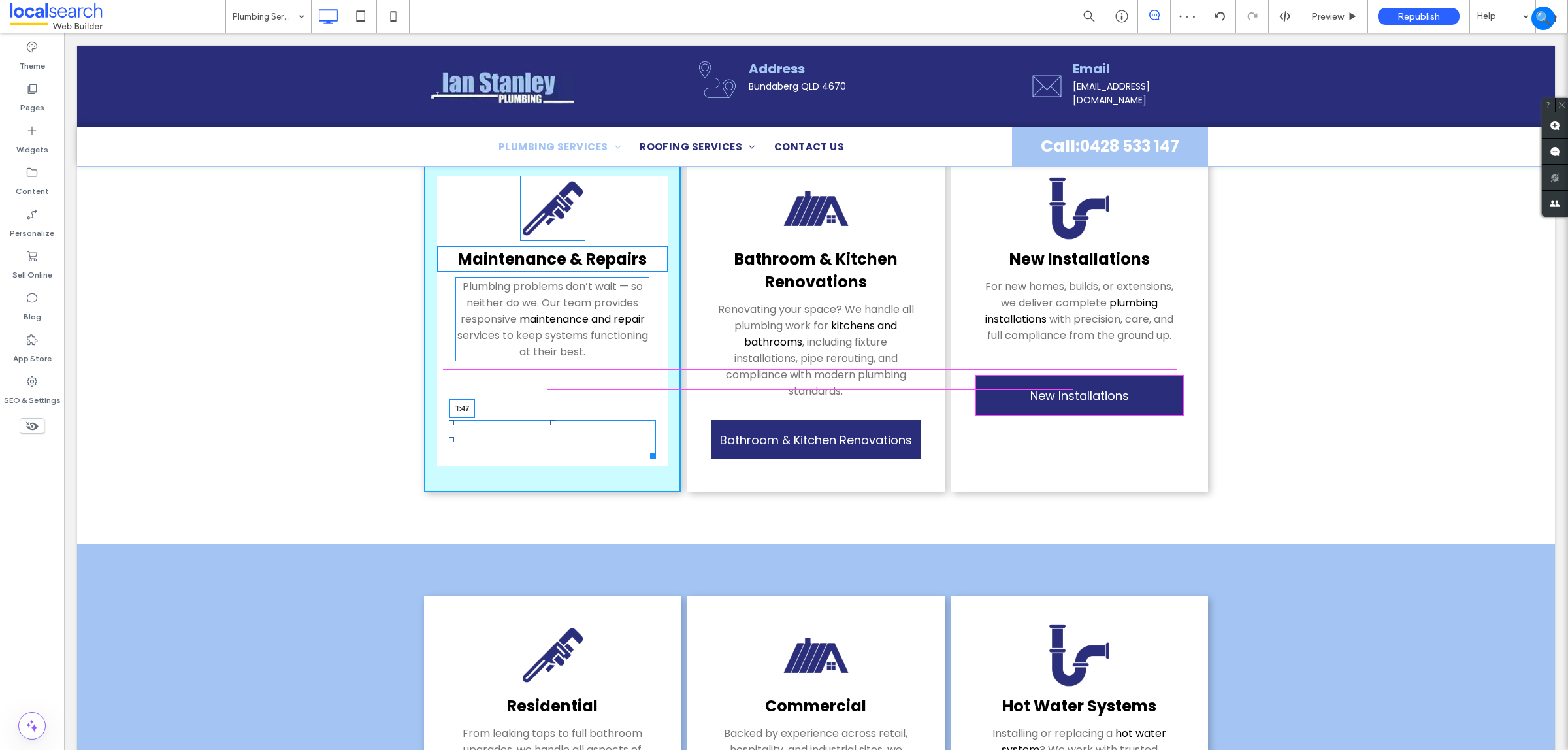
drag, startPoint x: 545, startPoint y: 403, endPoint x: 747, endPoint y: 415, distance: 202.4
click at [559, 376] on div "Mainten ﻿ ance & Repairs Plumbing problems don’t wait — so neither do we. Our t…" at bounding box center [552, 321] width 257 height 342
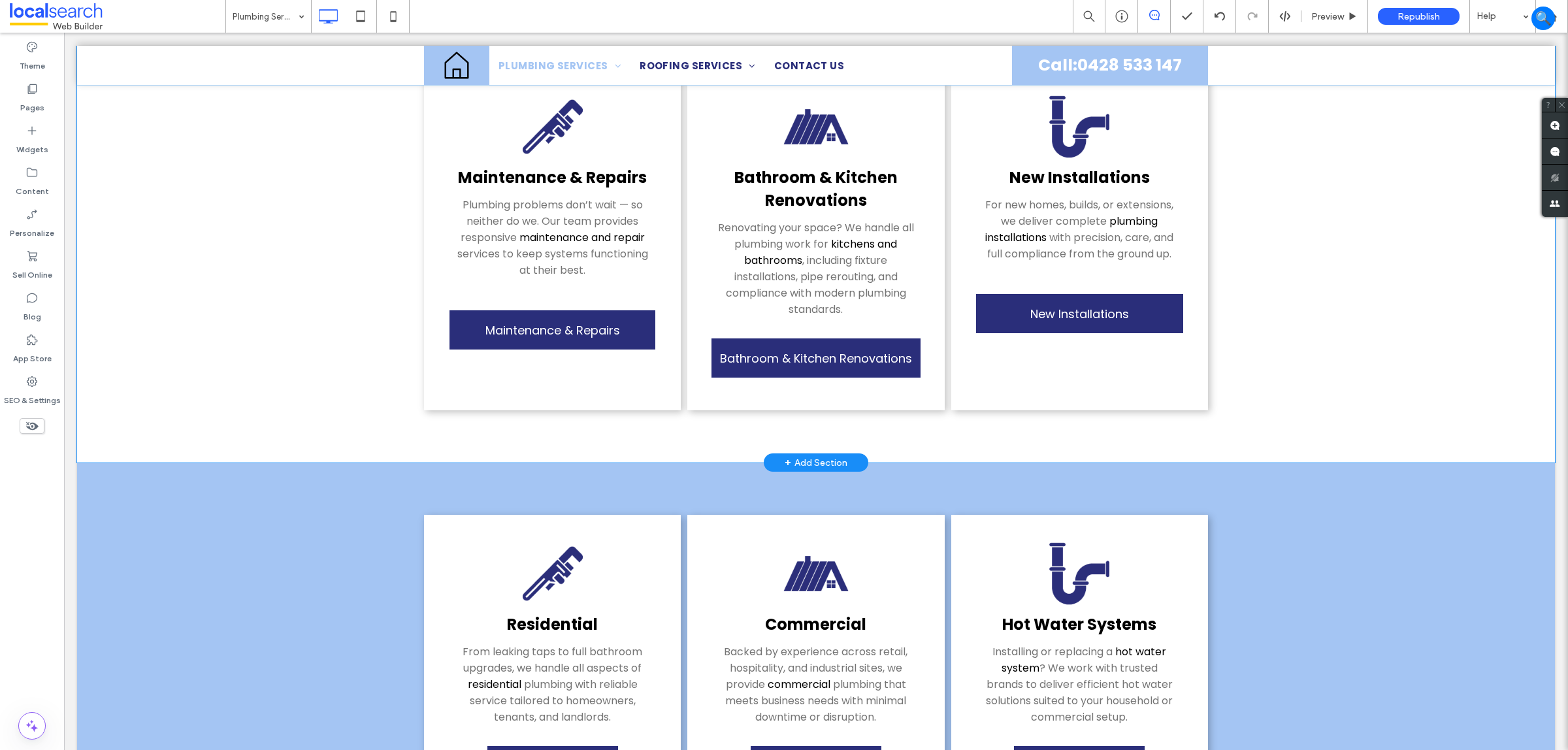
scroll to position [653, 0]
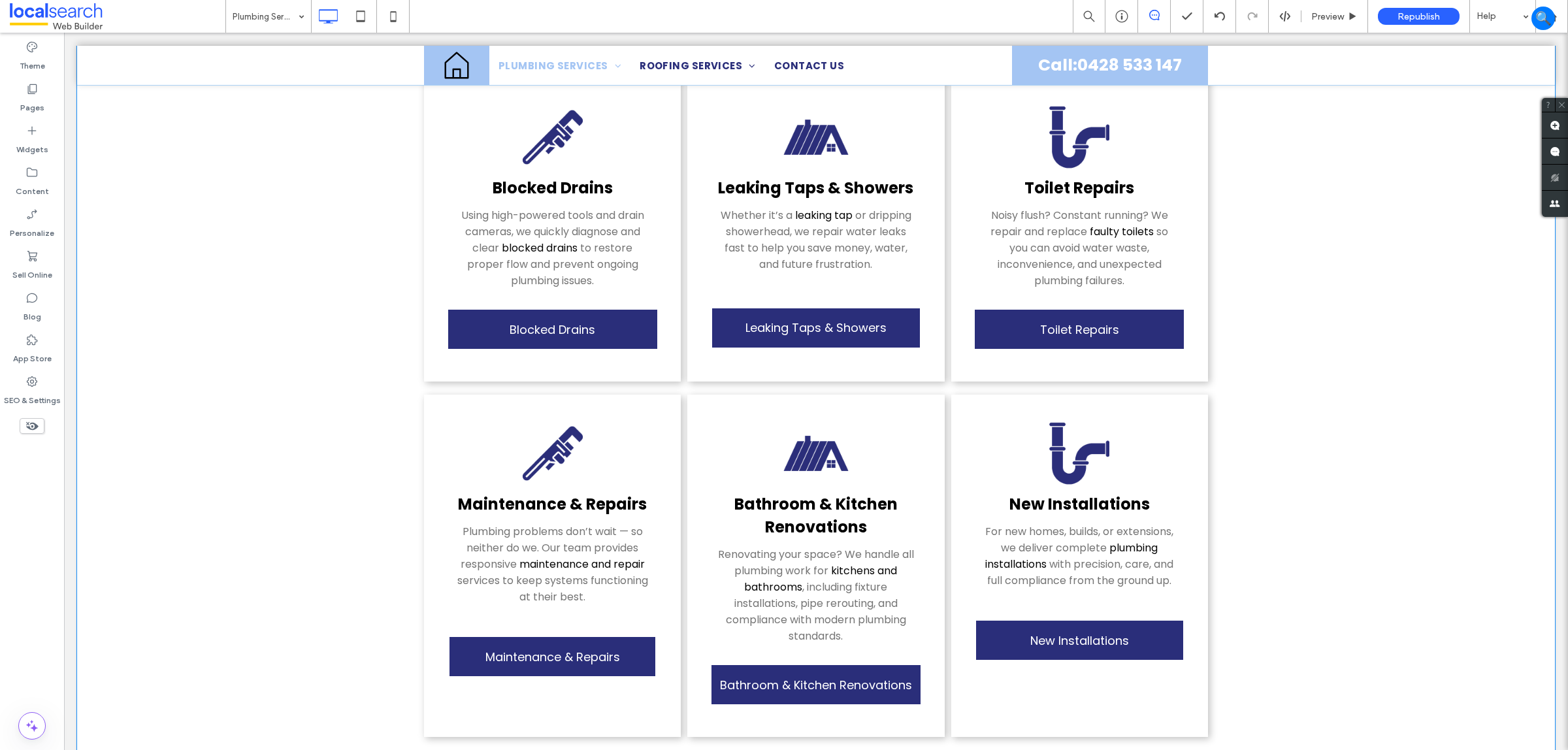
click at [356, 377] on moduleScroll "Residential From leaking taps to full bathroom upgrades, we handle all aspects …" at bounding box center [816, 249] width 1478 height 1080
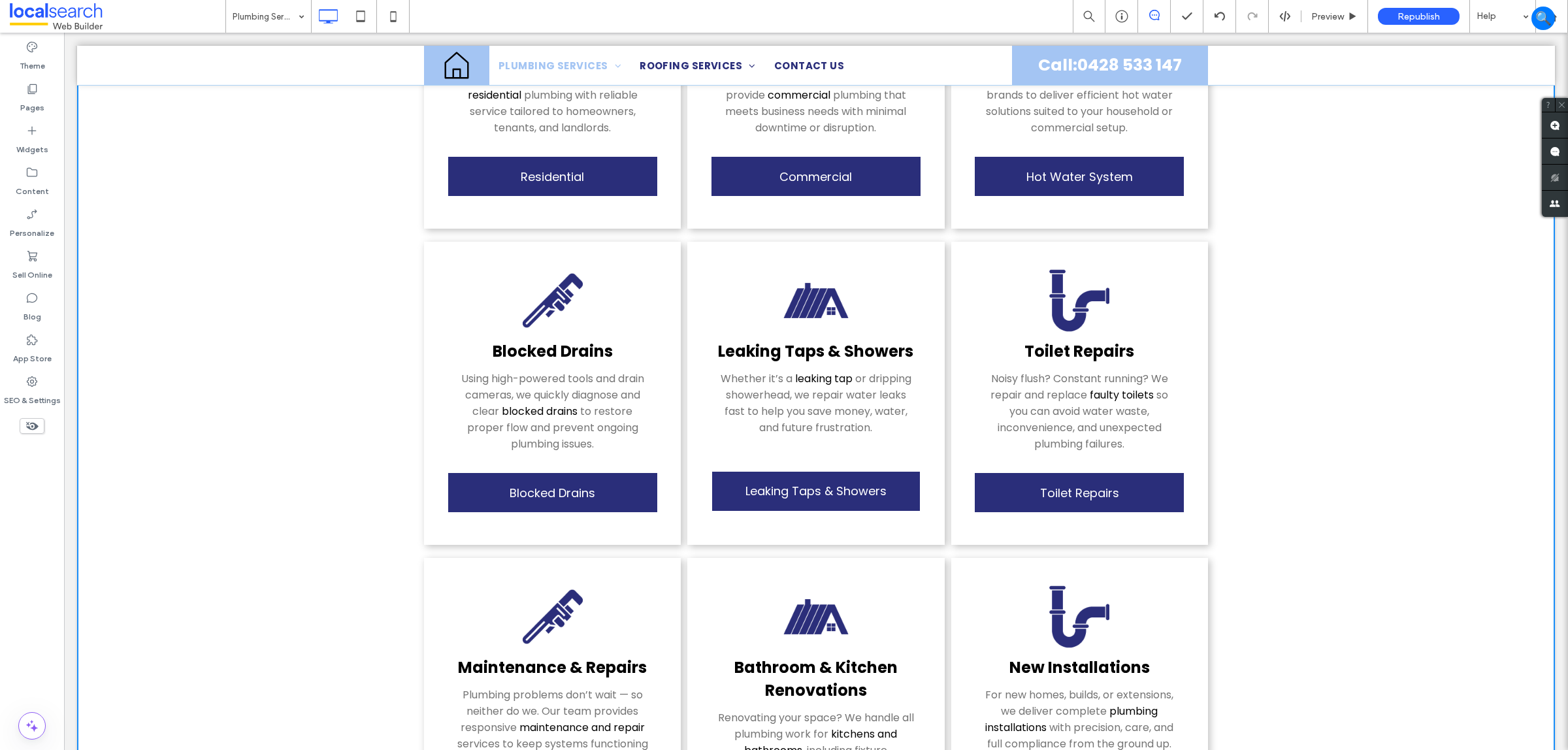
click at [325, 323] on moduleScroll "Residential From leaking taps to full bathroom upgrades, we handle all aspects …" at bounding box center [816, 413] width 1478 height 1080
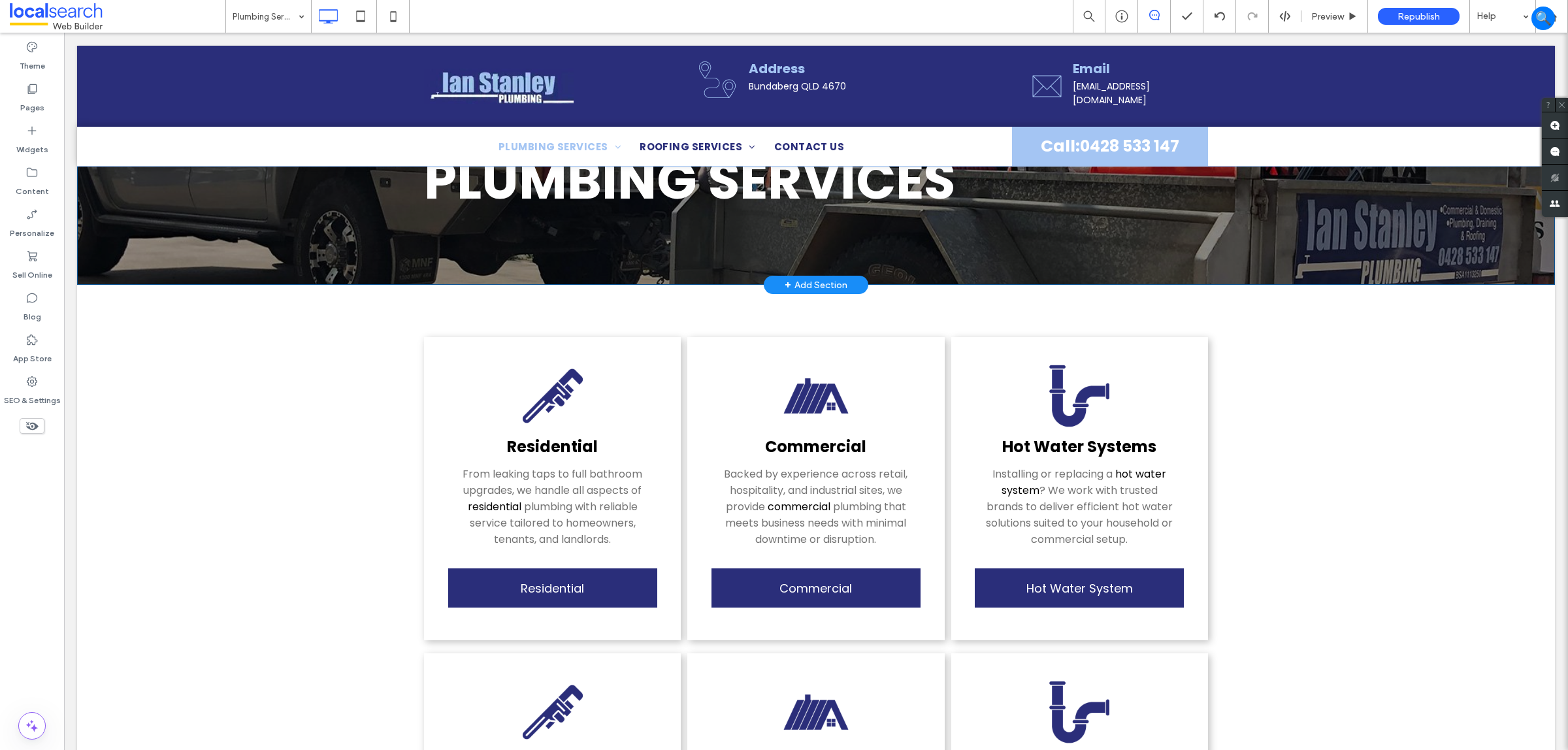
scroll to position [0, 0]
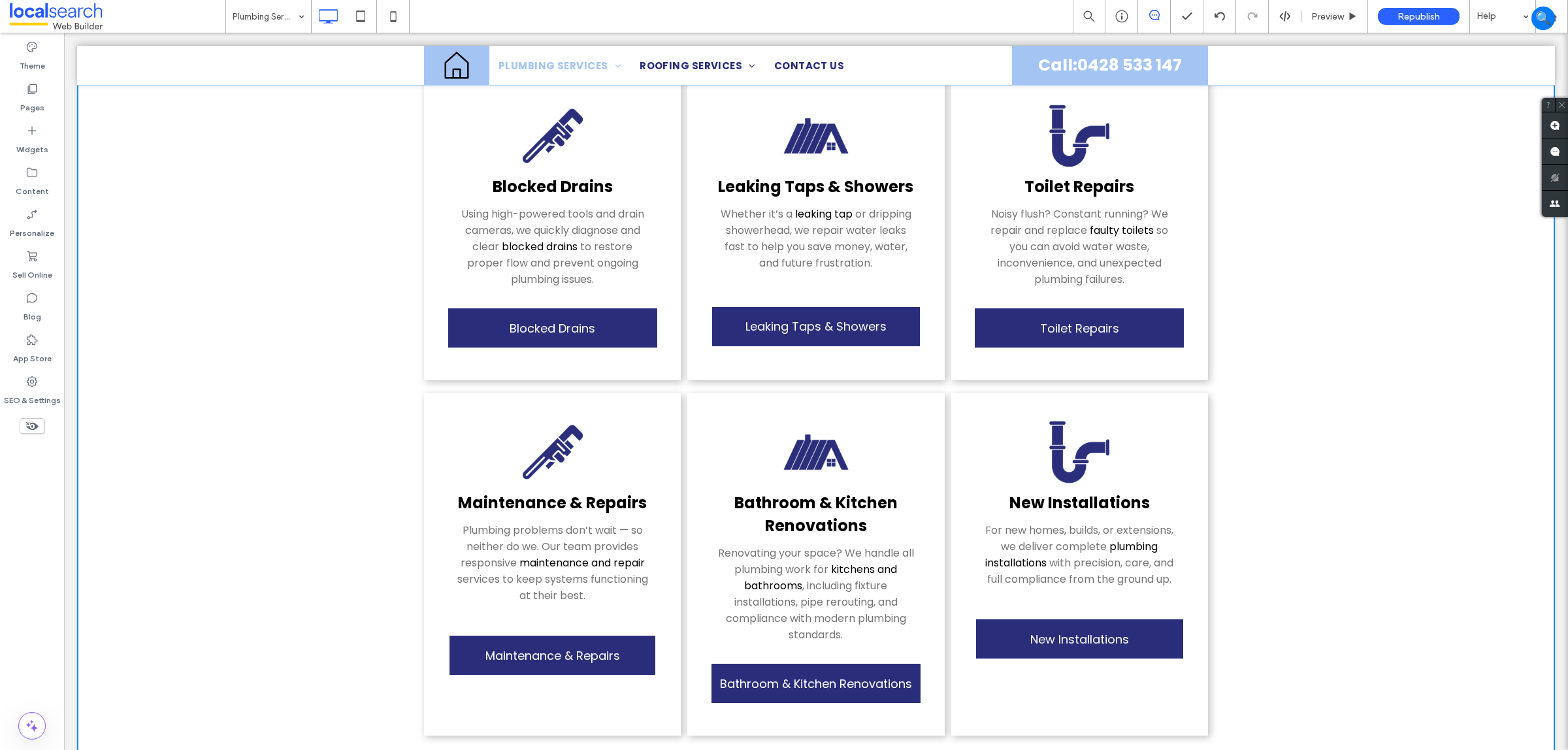
scroll to position [735, 0]
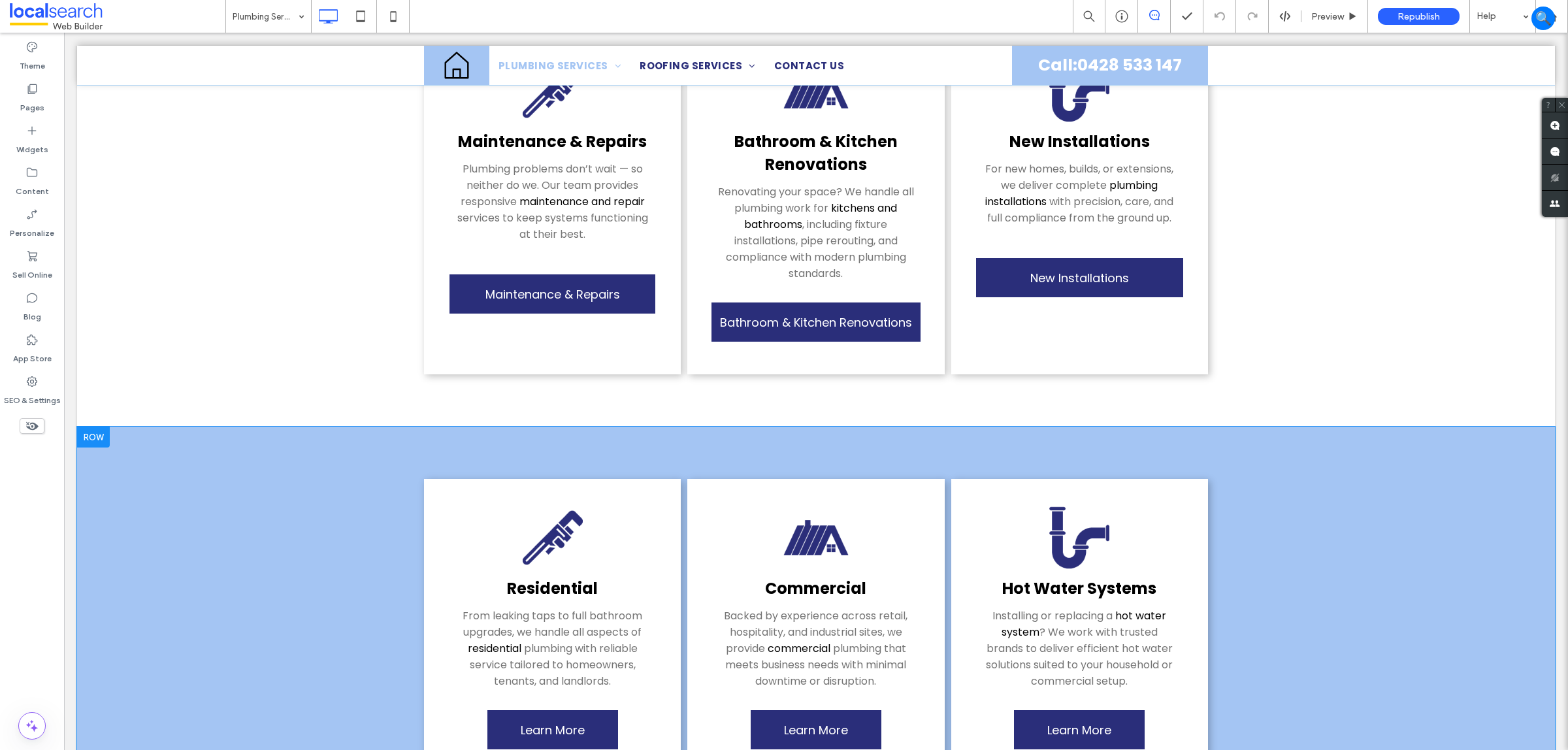
scroll to position [899, 0]
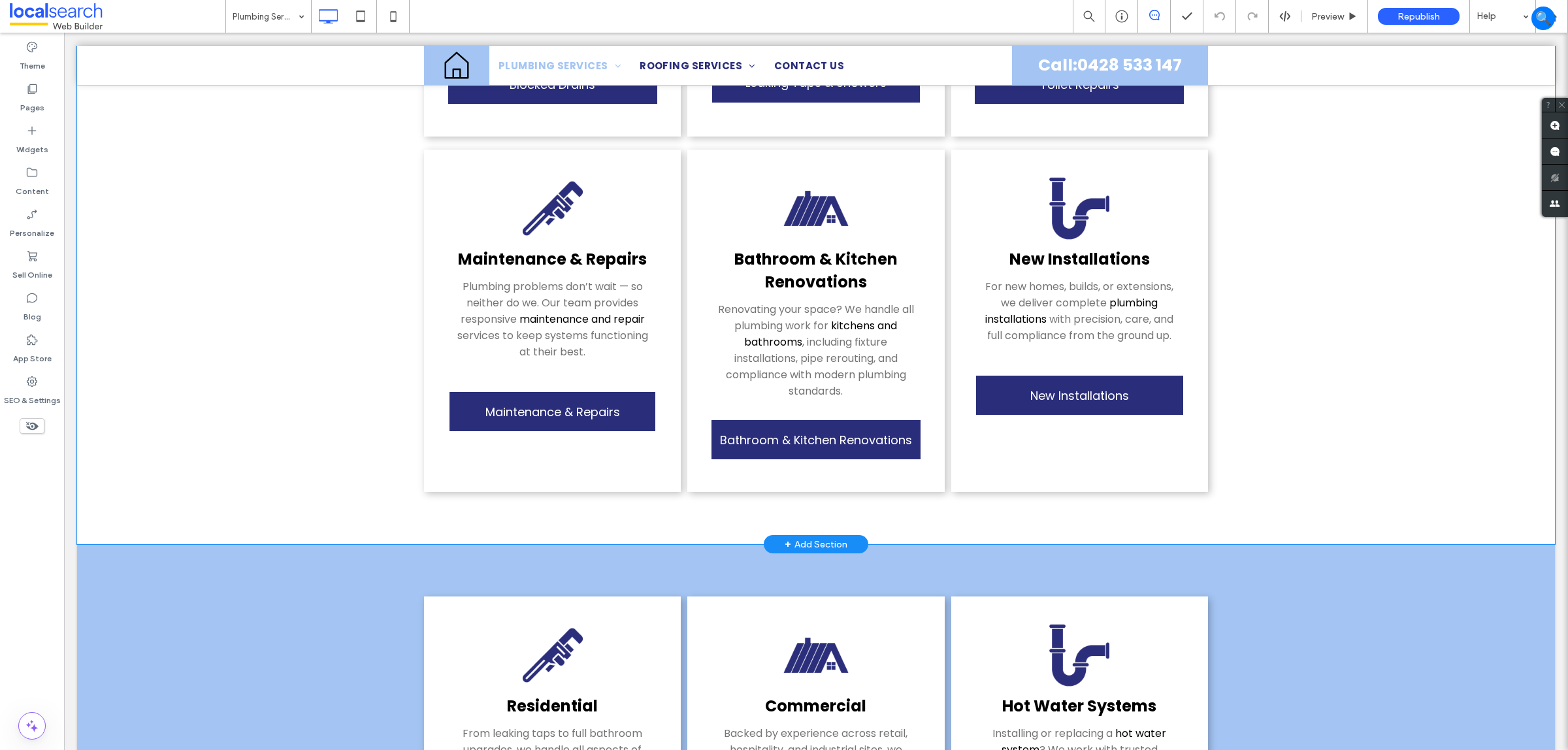
click at [108, 373] on moduleScroll "Residential From leaking taps to full bathroom upgrades, we handle all aspects …" at bounding box center [816, 4] width 1478 height 1080
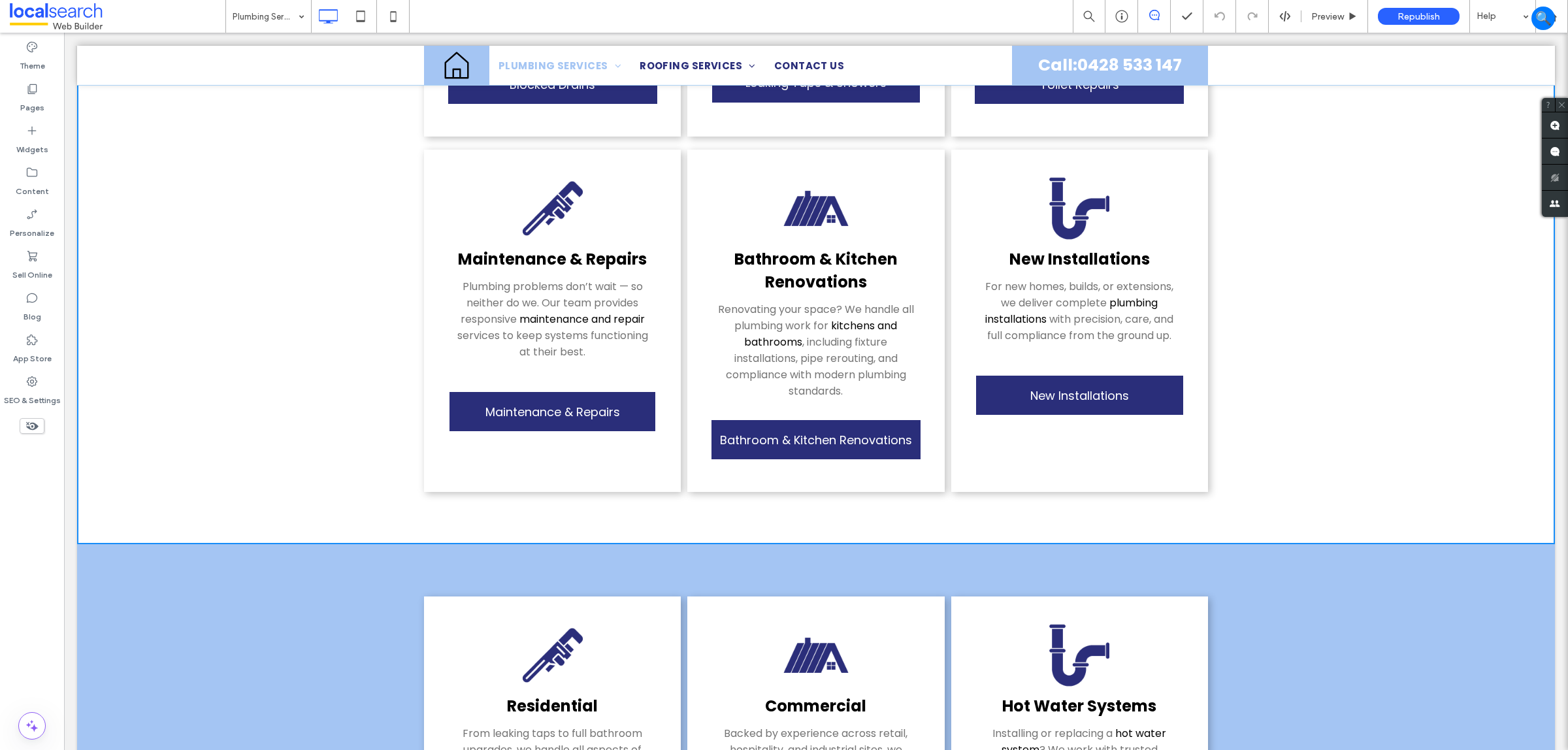
click at [151, 370] on moduleScroll "Residential From leaking taps to full bathroom upgrades, we handle all aspects …" at bounding box center [816, 4] width 1478 height 1080
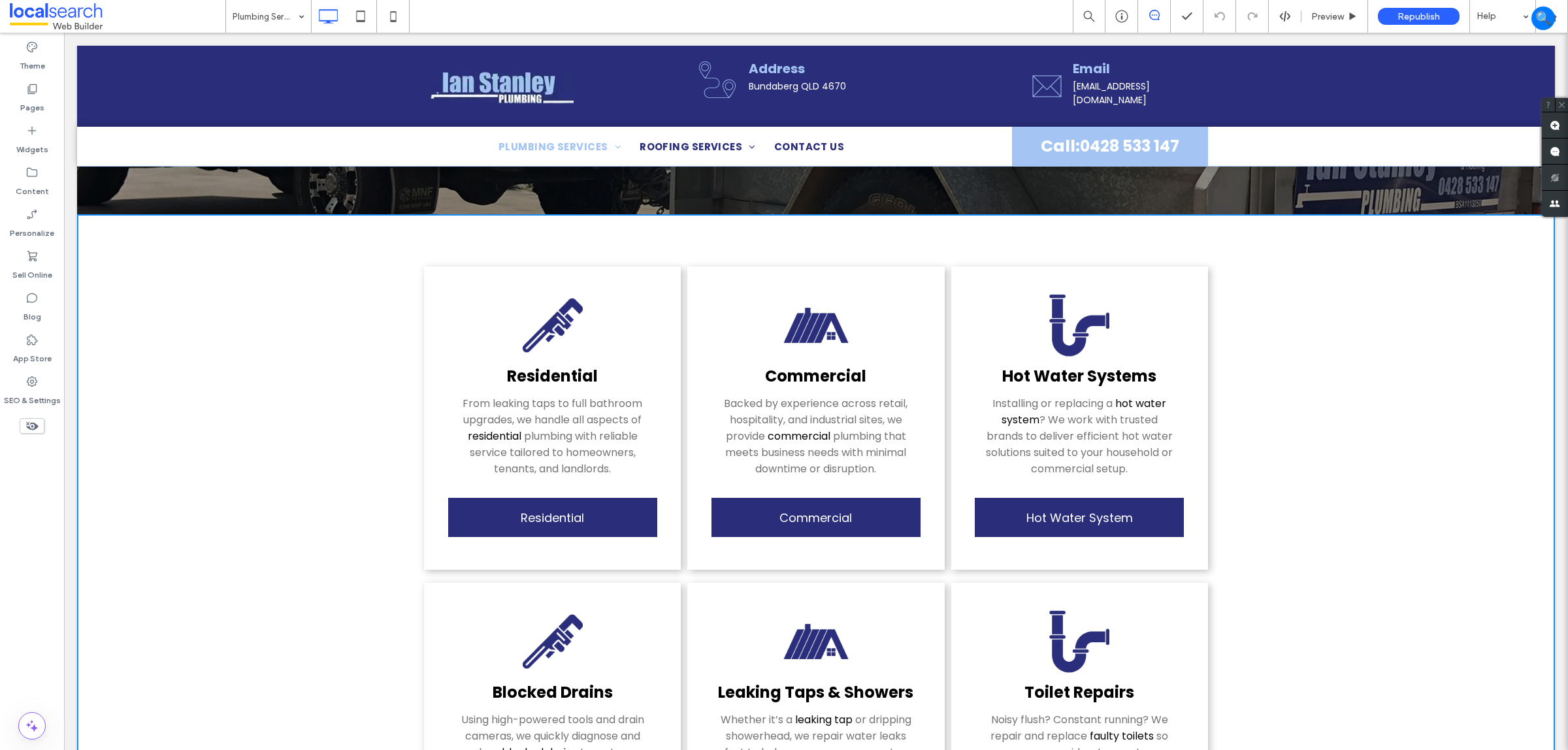
scroll to position [0, 0]
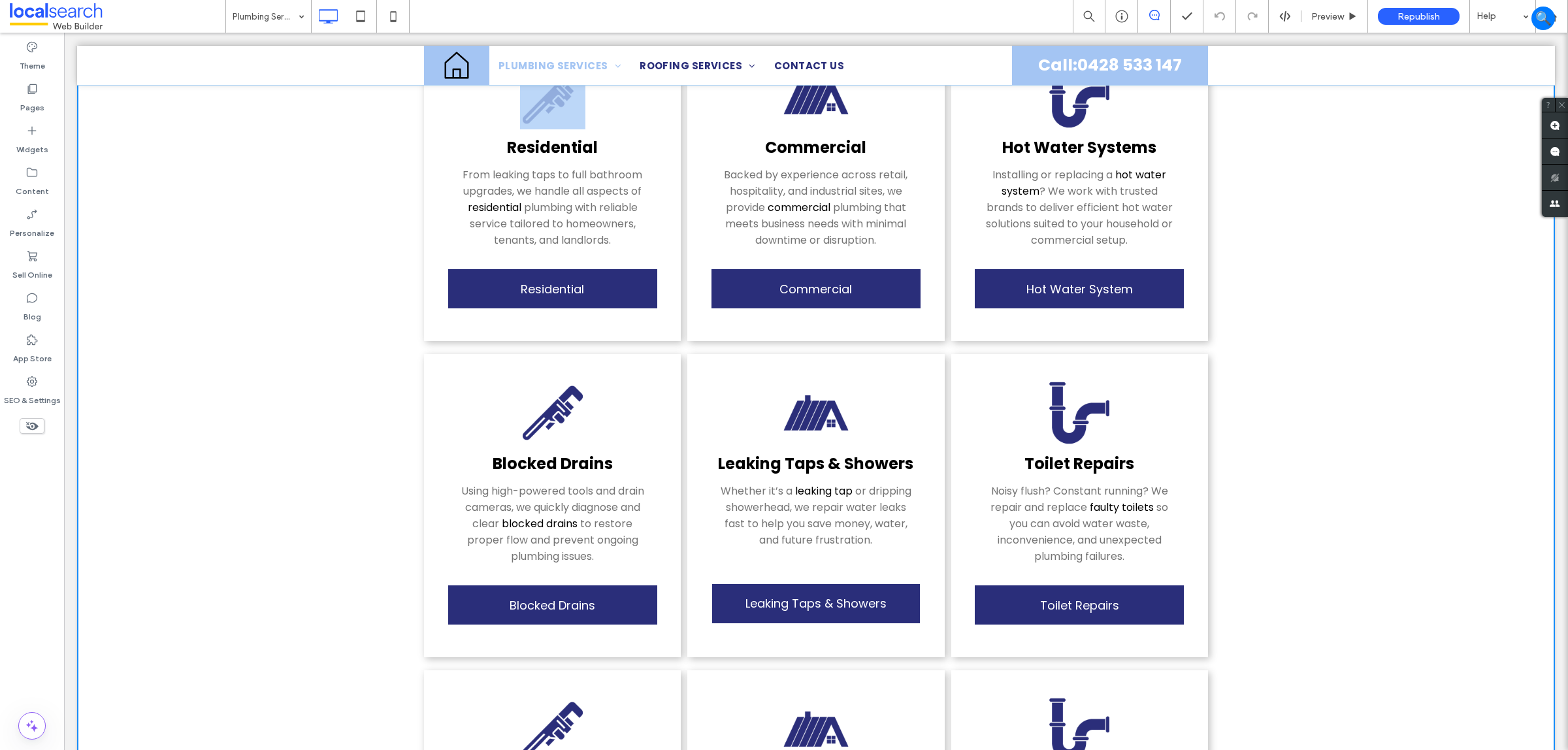
scroll to position [56, 0]
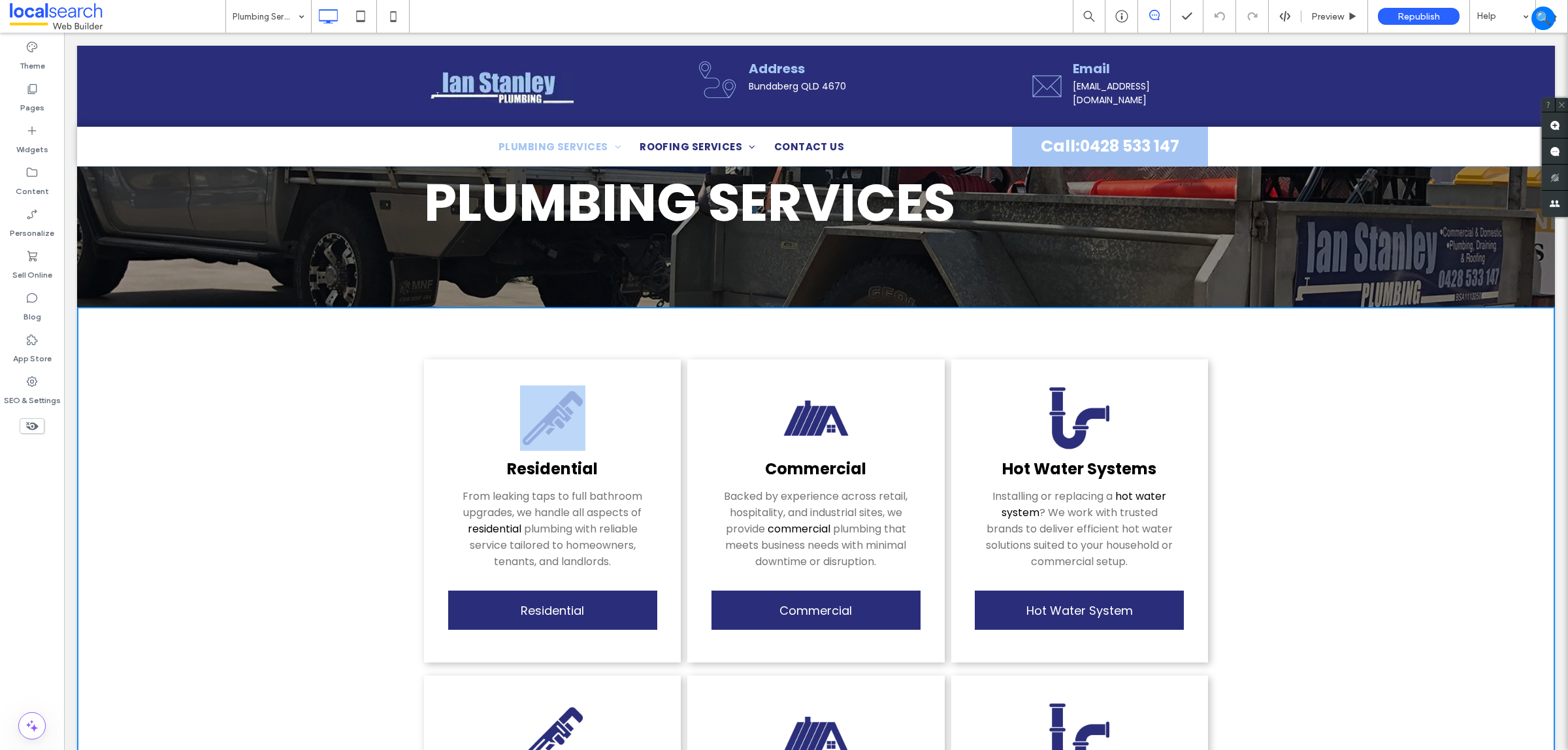
click at [424, 435] on div "Residential From leaking taps to full bathroom upgrades, we handle all aspects …" at bounding box center [552, 510] width 257 height 303
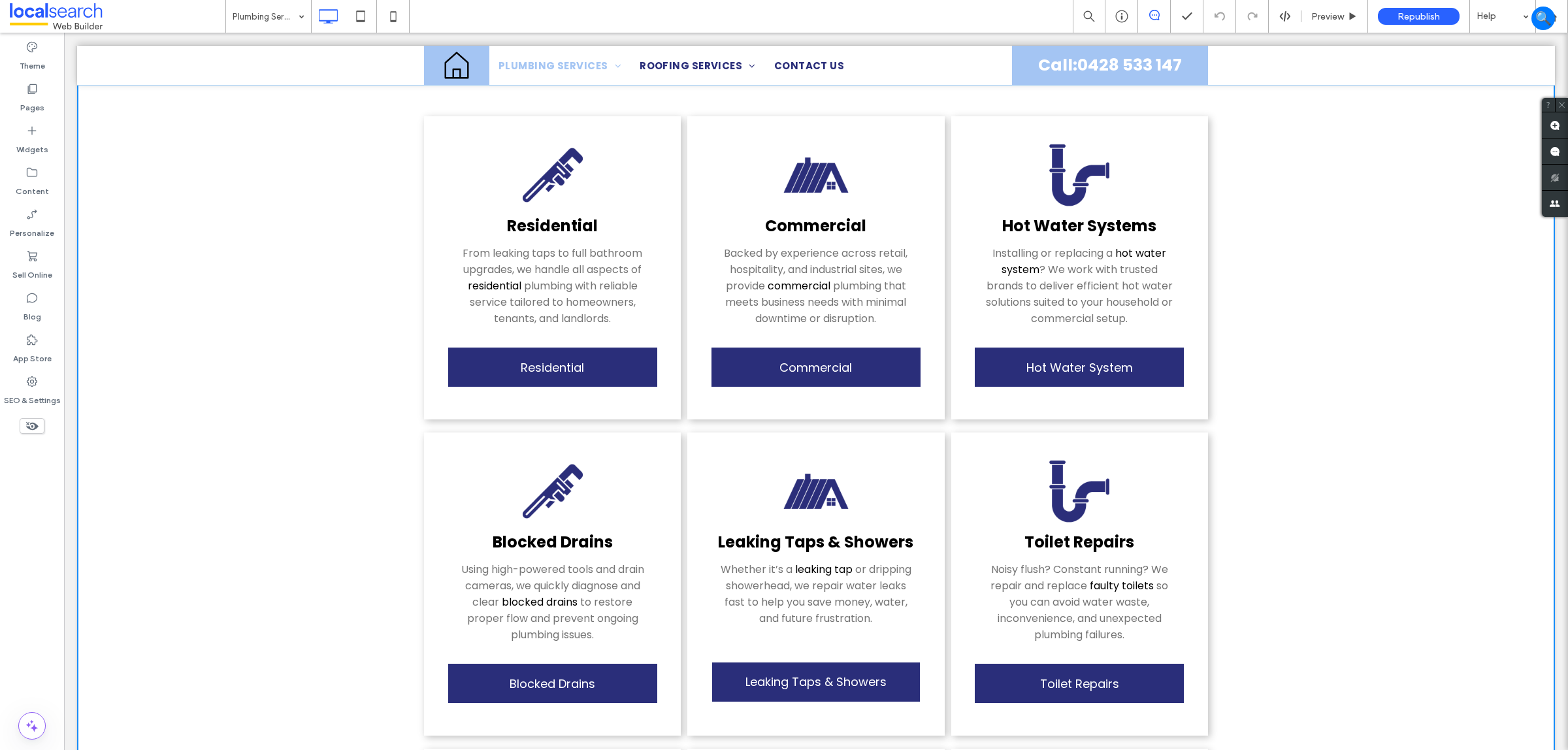
scroll to position [301, 0]
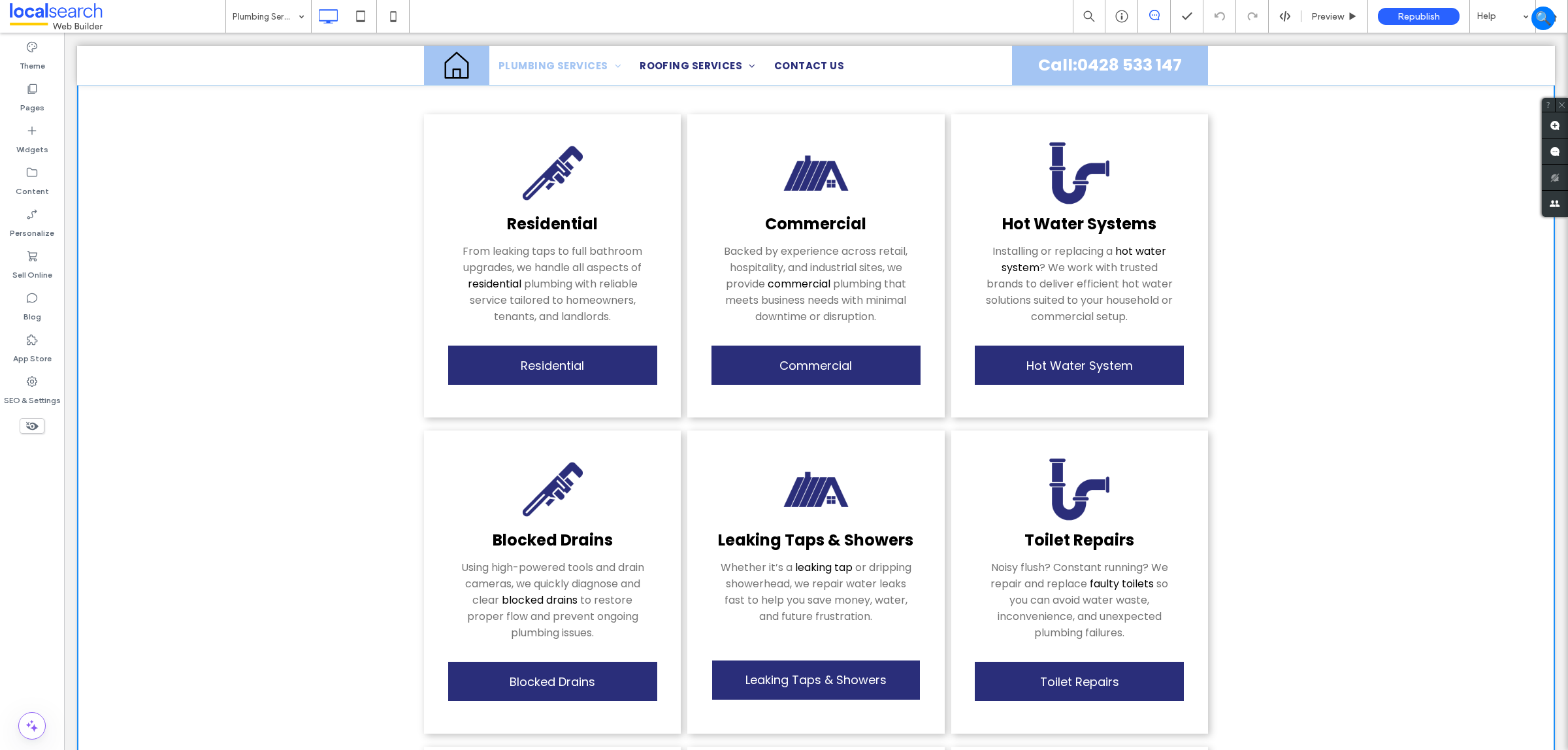
click at [529, 172] on img at bounding box center [552, 173] width 65 height 65
click at [1510, 411] on moduleScroll "Residential From leaking taps to full bathroom upgrades, we handle all aspects …" at bounding box center [816, 602] width 1478 height 1080
click at [1477, 386] on moduleScroll "Residential From leaking taps to full bathroom upgrades, we handle all aspects …" at bounding box center [816, 602] width 1478 height 1080
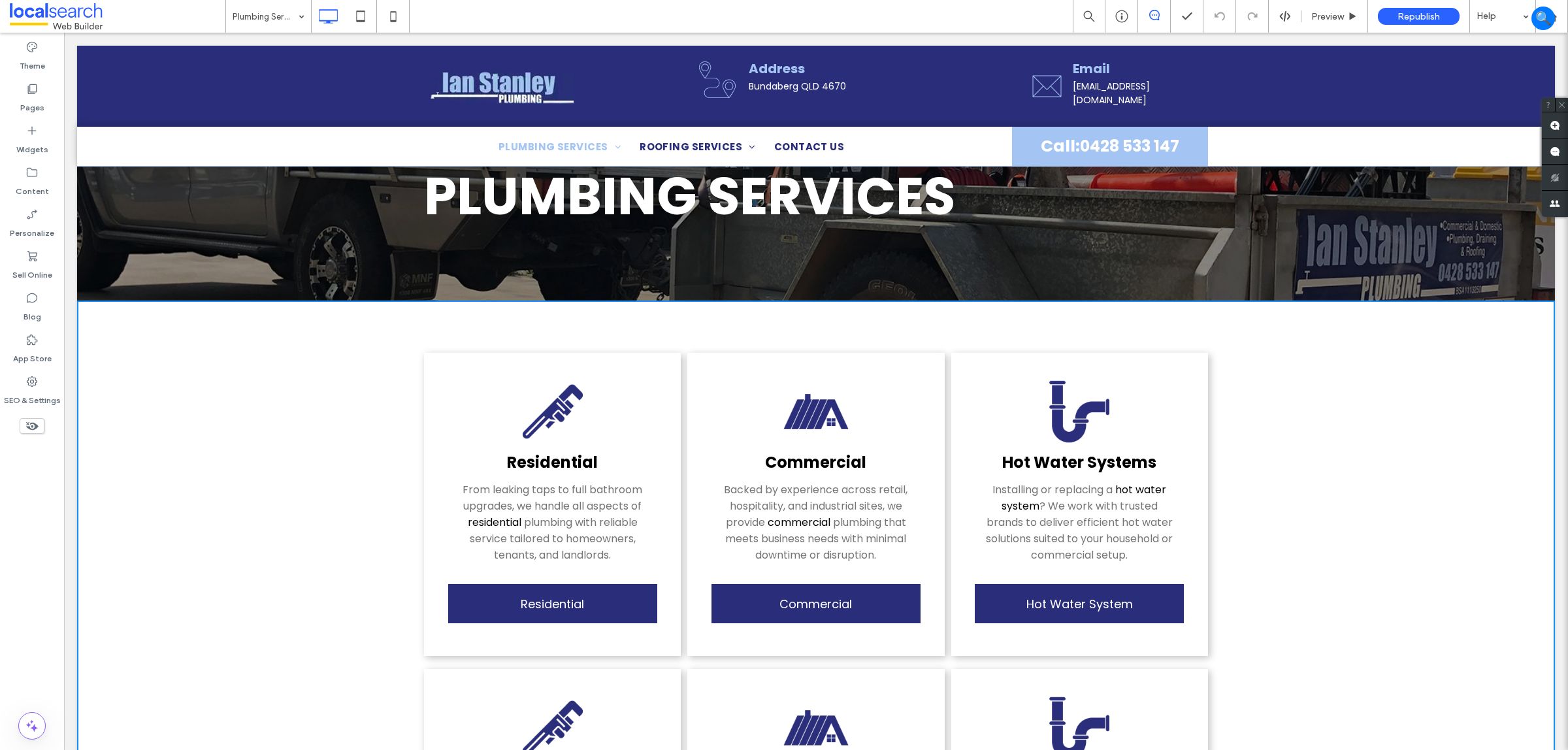
scroll to position [56, 0]
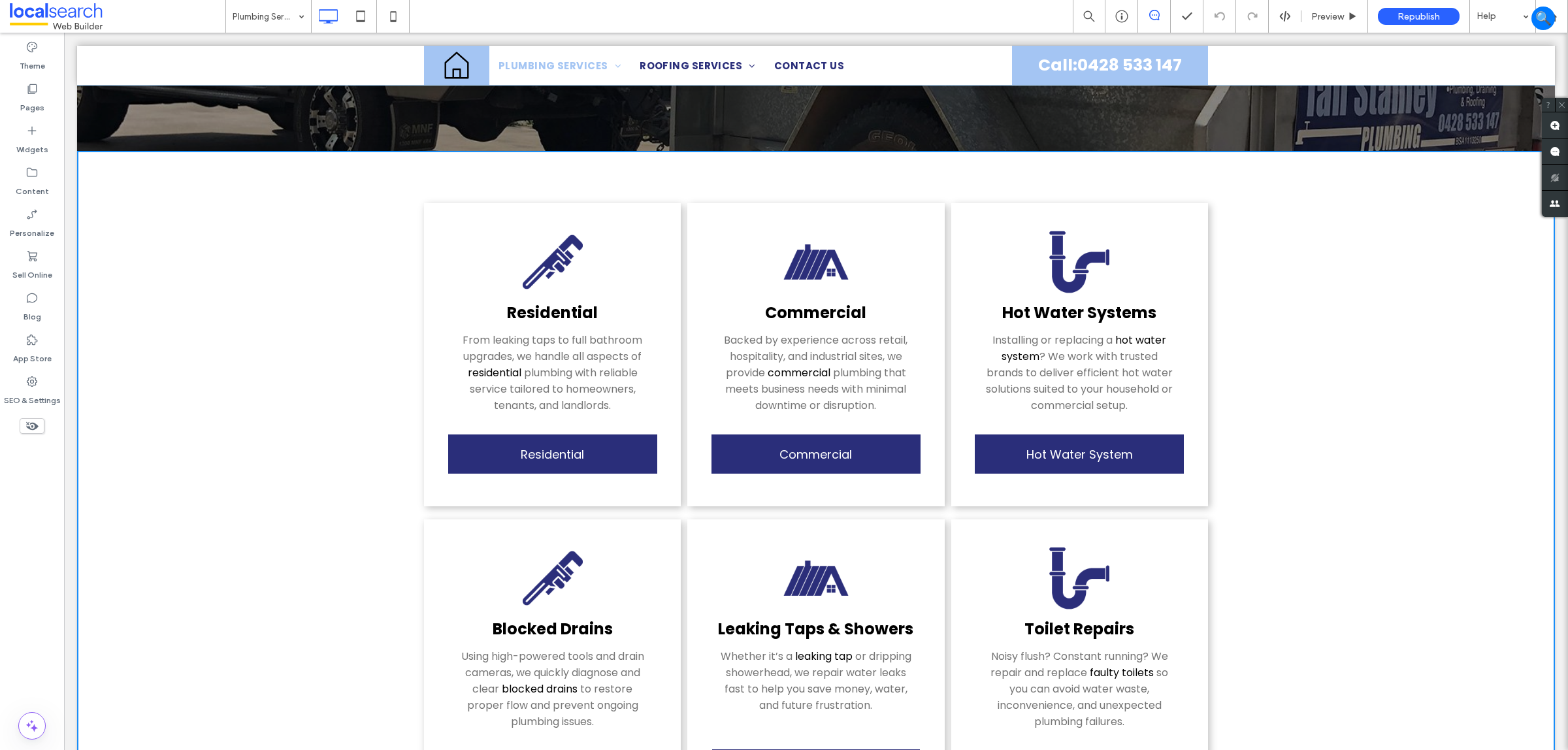
scroll to position [219, 0]
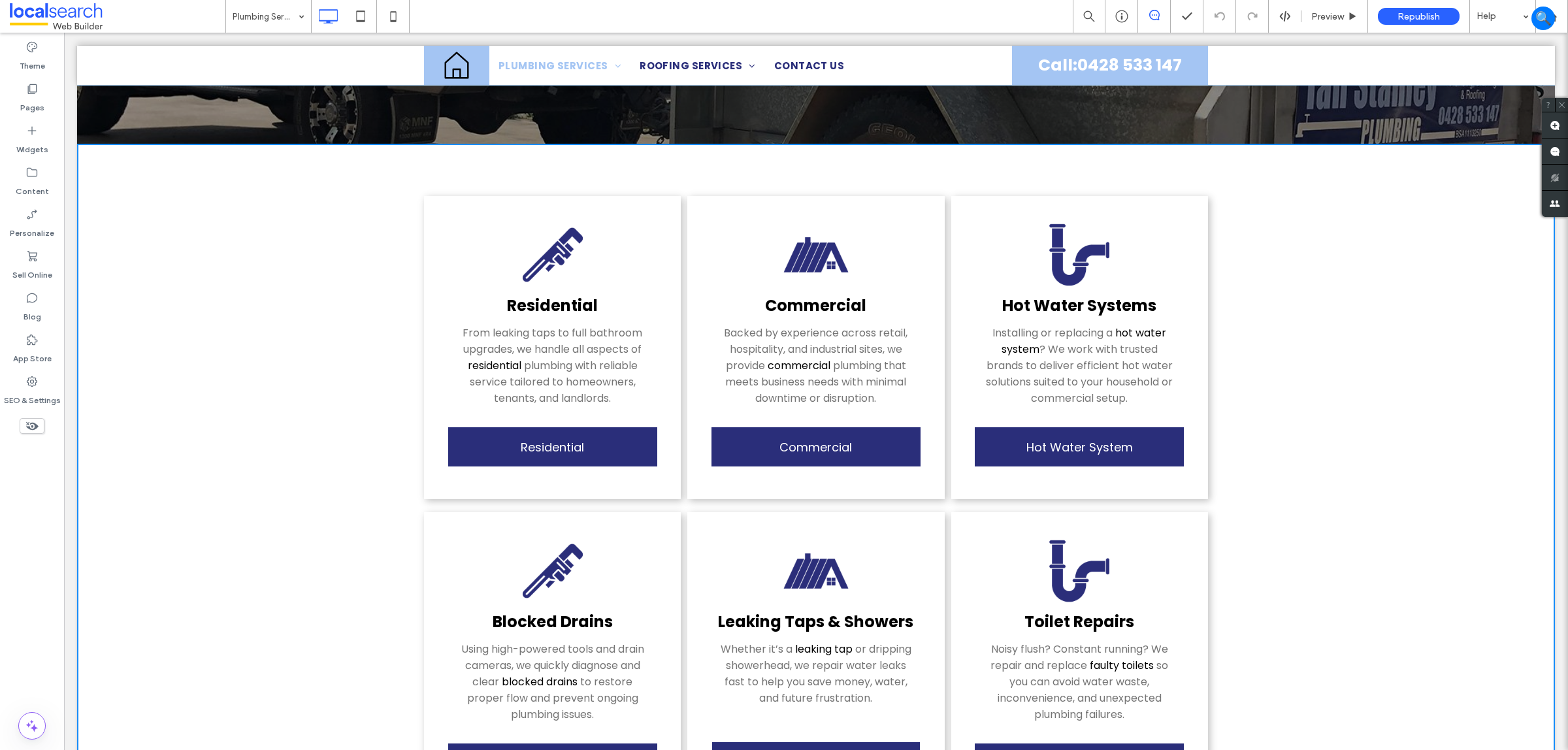
click at [264, 313] on moduleScroll "Residential From leaking taps to full bathroom upgrades, we handle all aspects …" at bounding box center [816, 683] width 1478 height 1080
click at [376, 196] on moduleScroll "Residential From leaking taps to full bathroom upgrades, we handle all aspects …" at bounding box center [816, 683] width 1478 height 1080
click at [439, 200] on div "Residential From leaking taps to full bathroom upgrades, we handle all aspects …" at bounding box center [552, 347] width 257 height 303
click at [464, 229] on div "Residential From leaking taps to full bathroom upgrades, we handle all aspects …" at bounding box center [552, 347] width 257 height 303
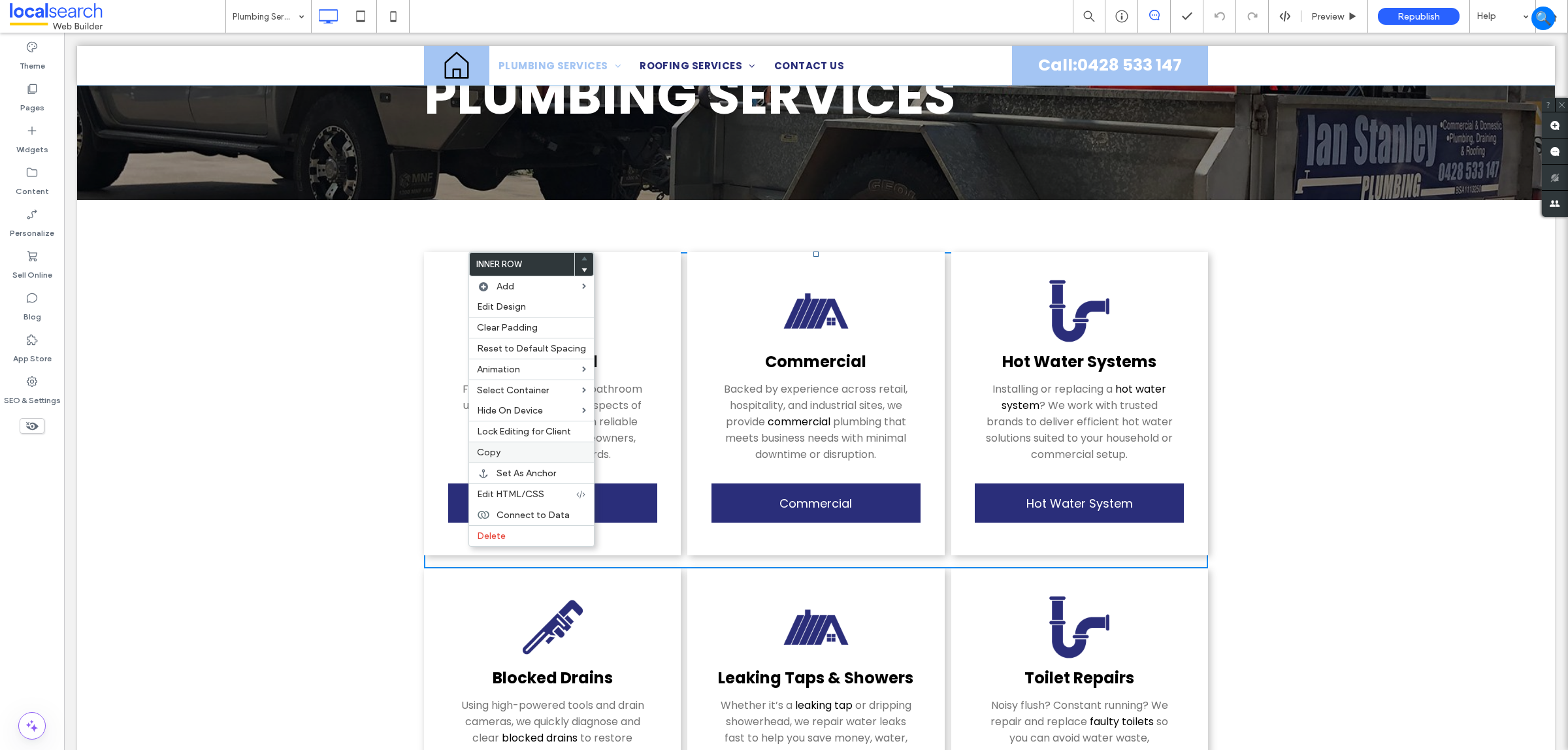
click at [502, 452] on label "Copy" at bounding box center [531, 452] width 109 height 11
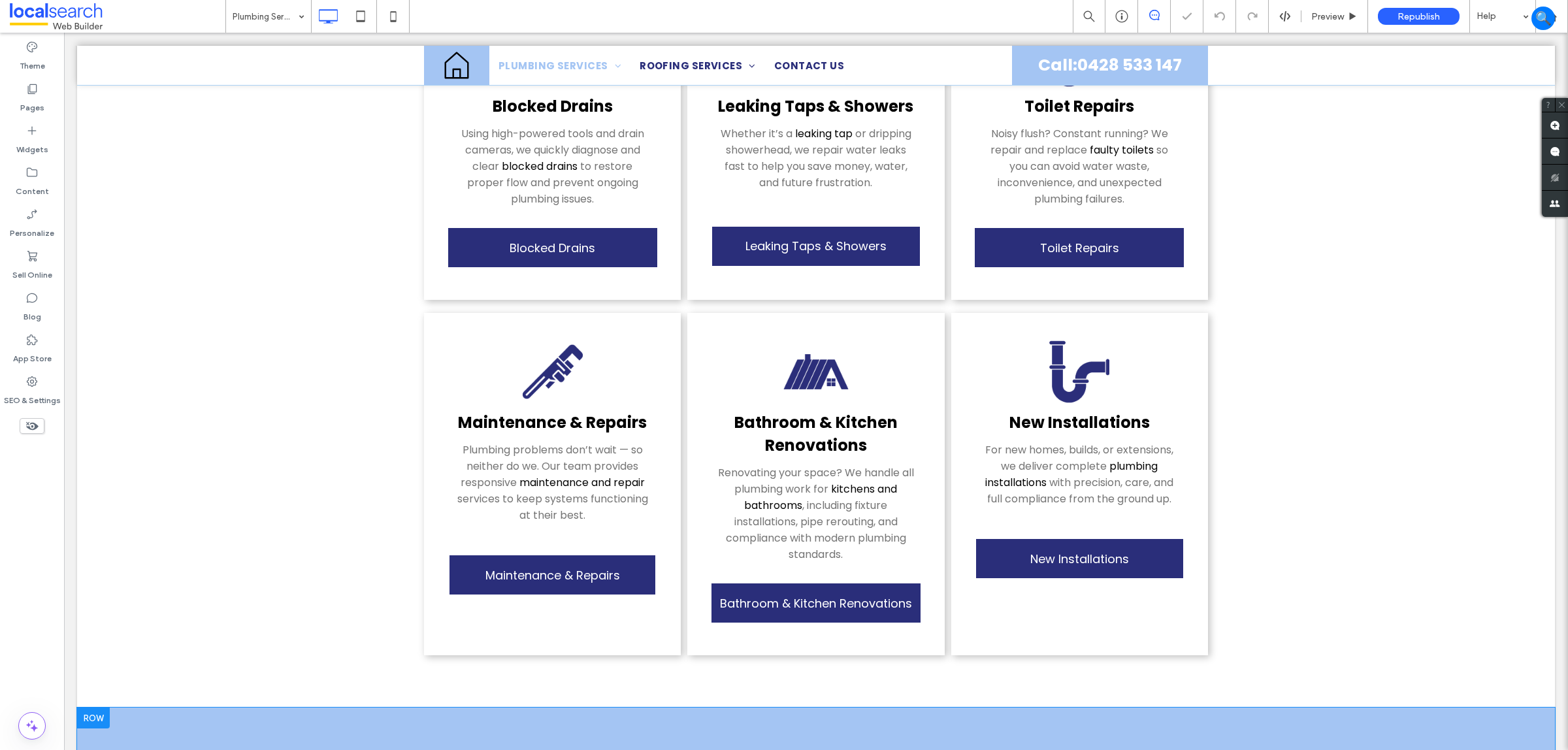
scroll to position [1062, 0]
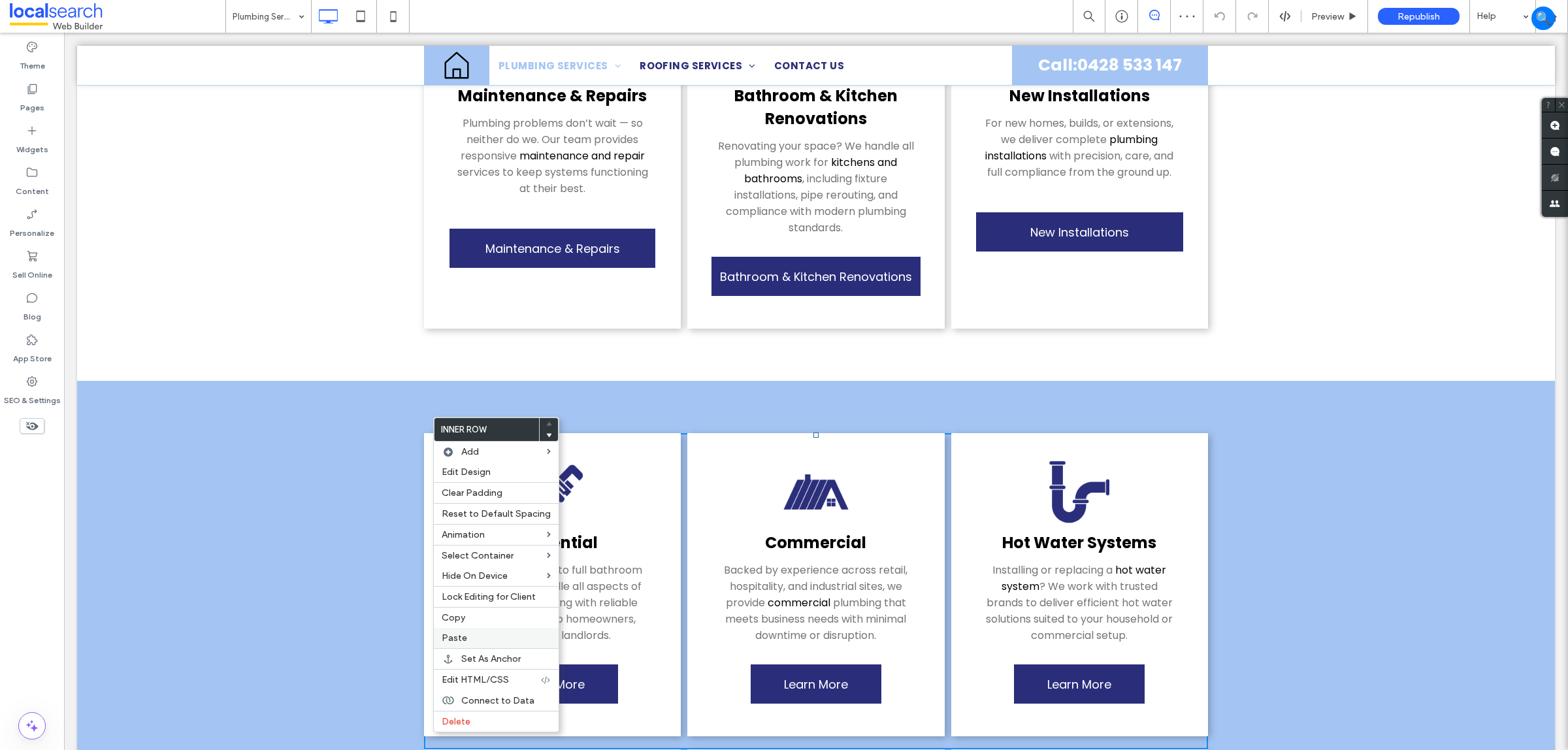
click at [489, 642] on label "Paste" at bounding box center [496, 638] width 109 height 11
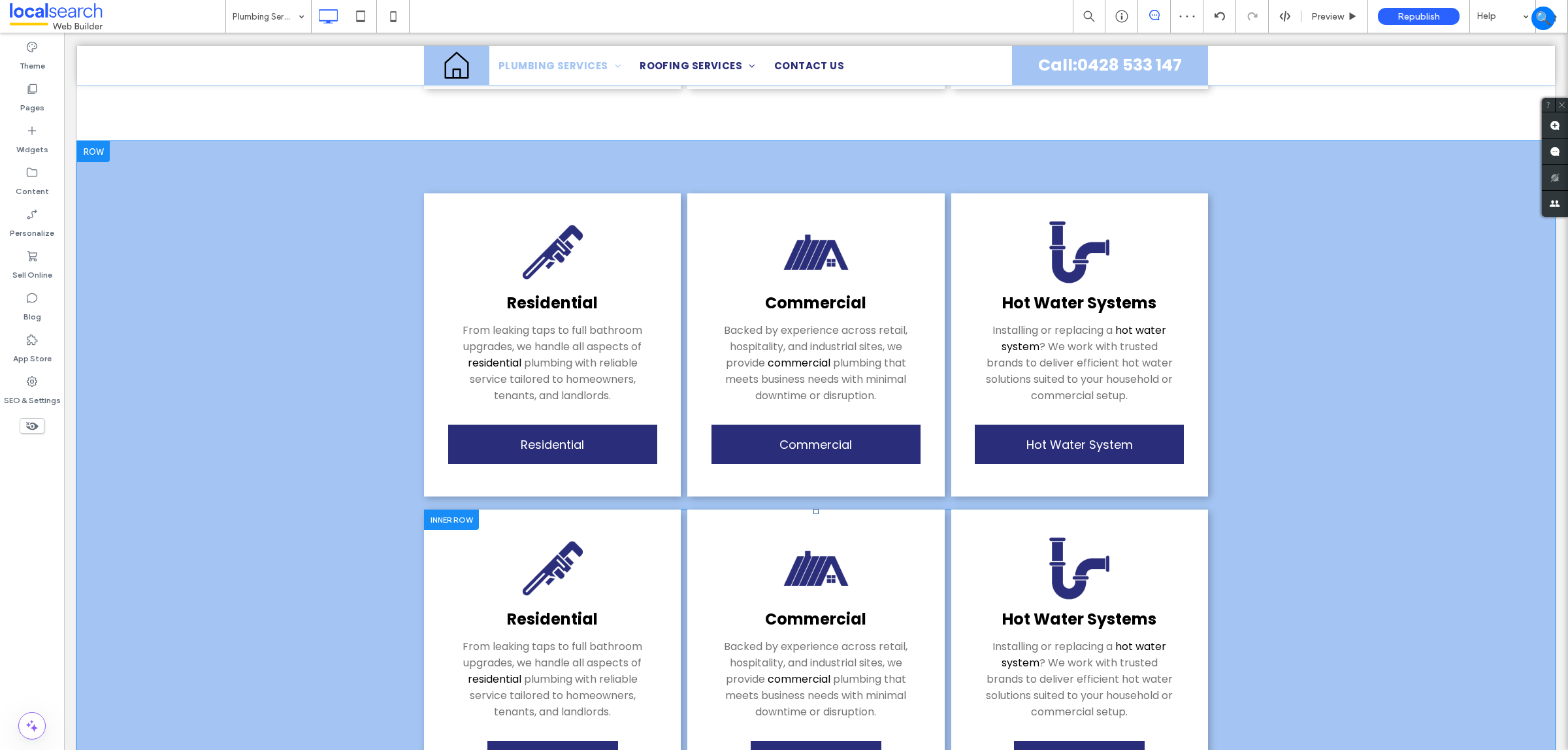
scroll to position [1307, 0]
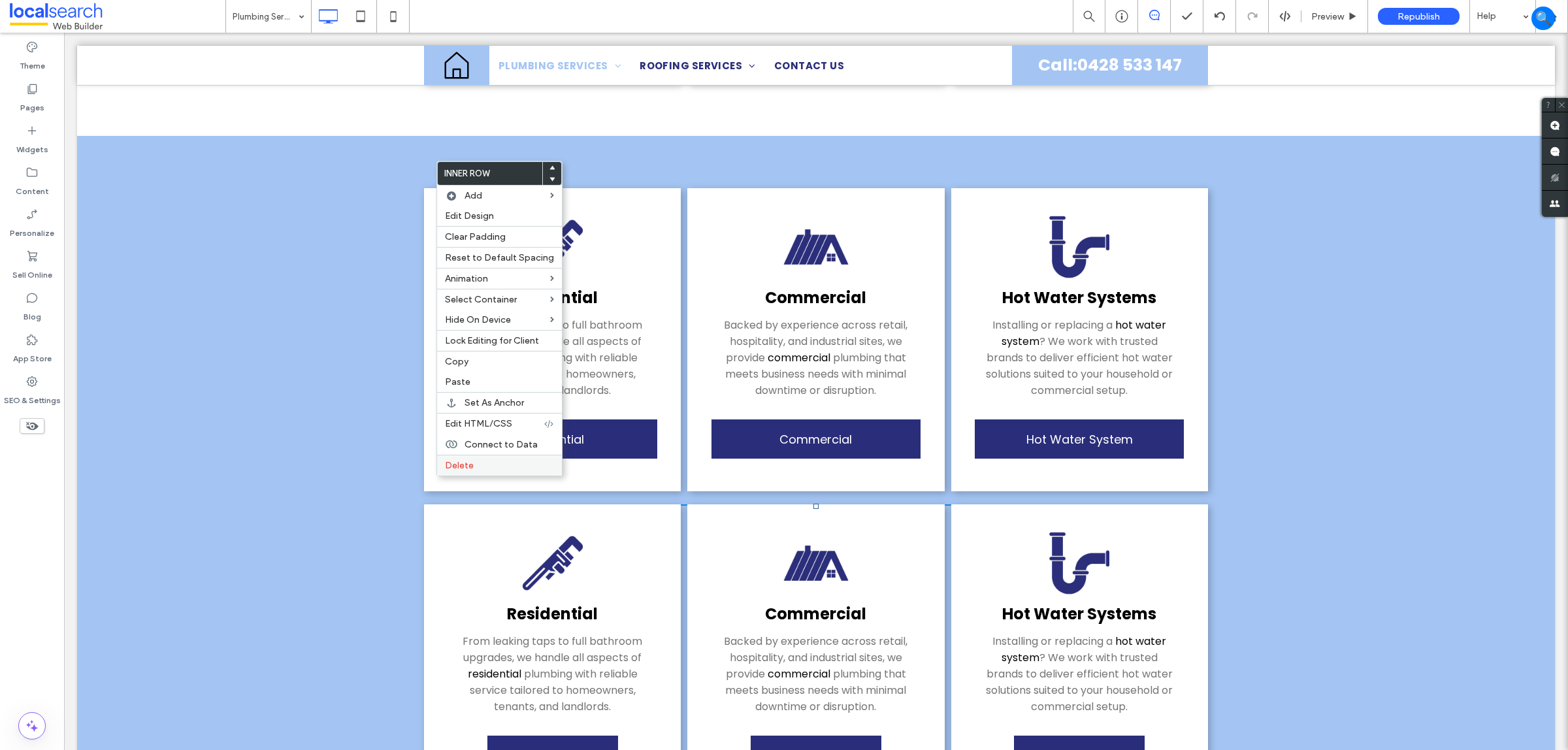
click at [470, 465] on div "Delete" at bounding box center [500, 464] width 125 height 20
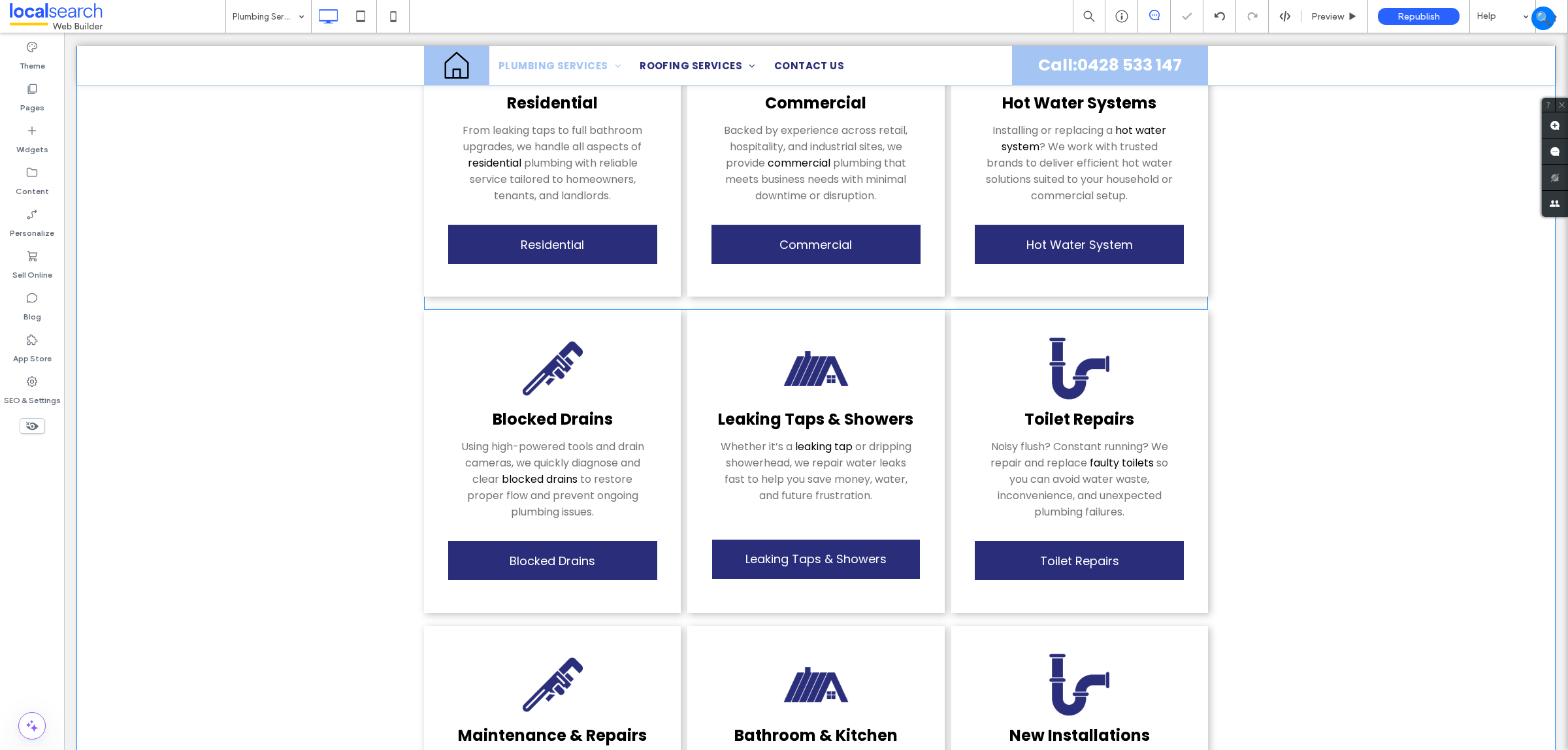
scroll to position [408, 0]
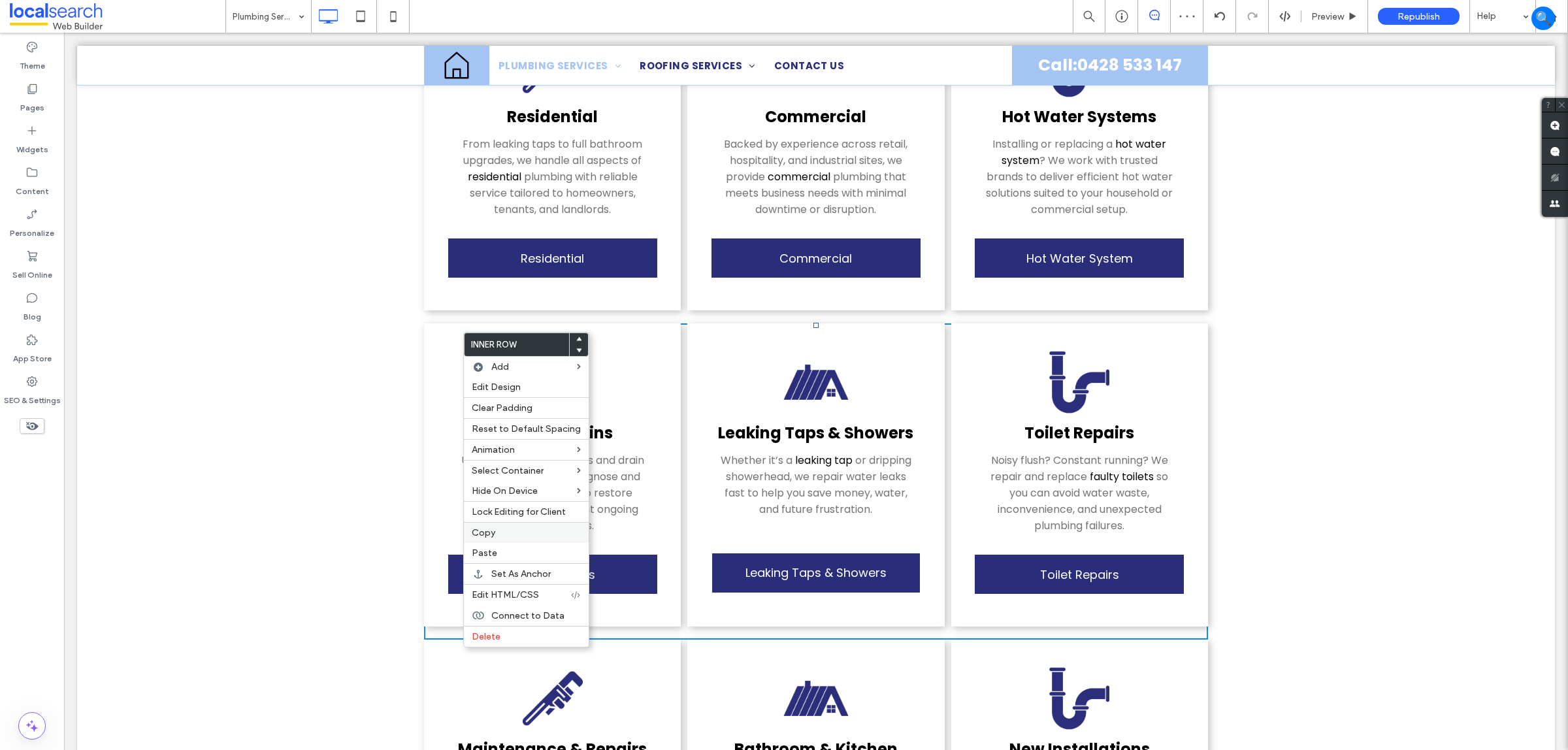
click at [521, 538] on label "Copy" at bounding box center [527, 533] width 109 height 11
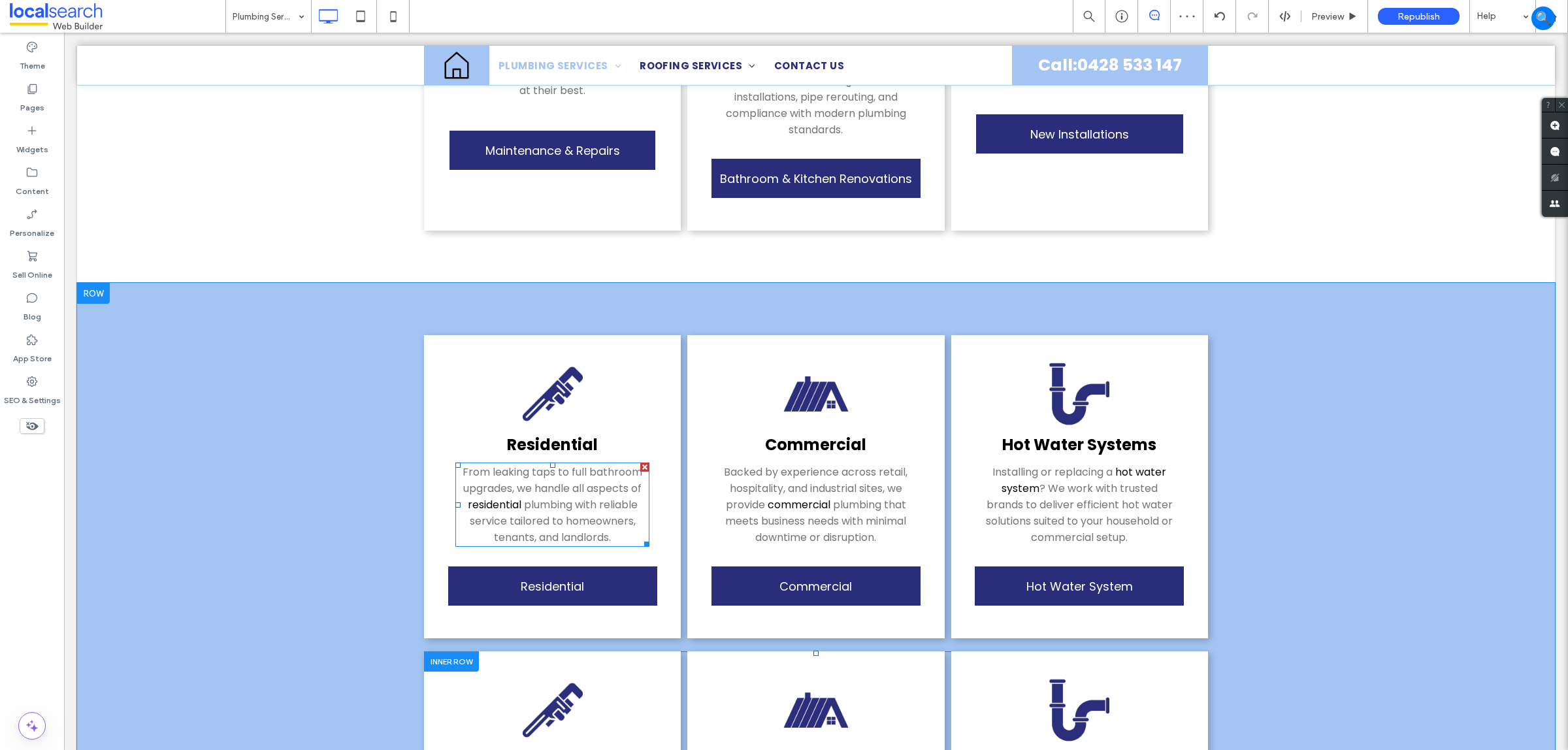
scroll to position [1307, 0]
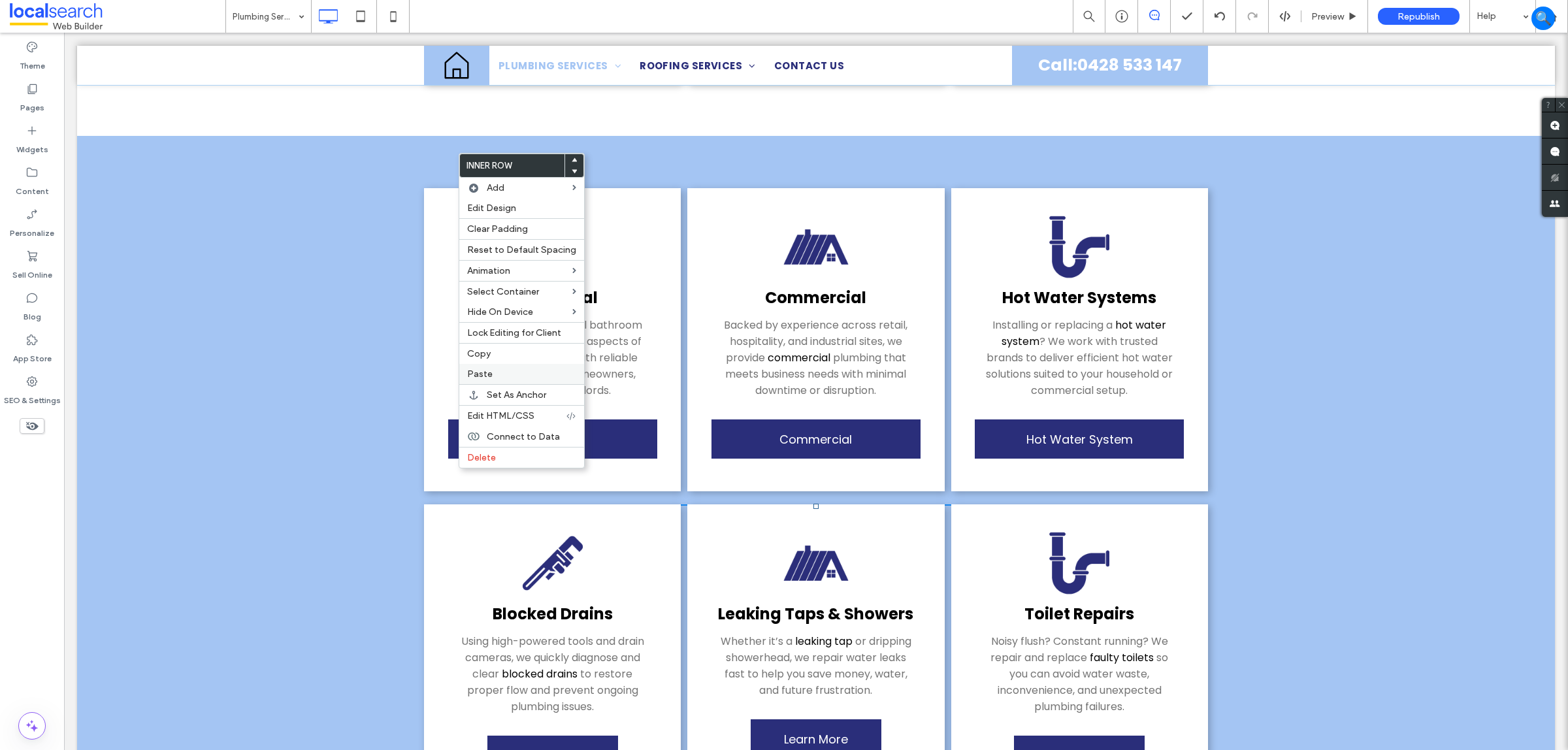
click at [462, 372] on div "Paste" at bounding box center [522, 374] width 125 height 20
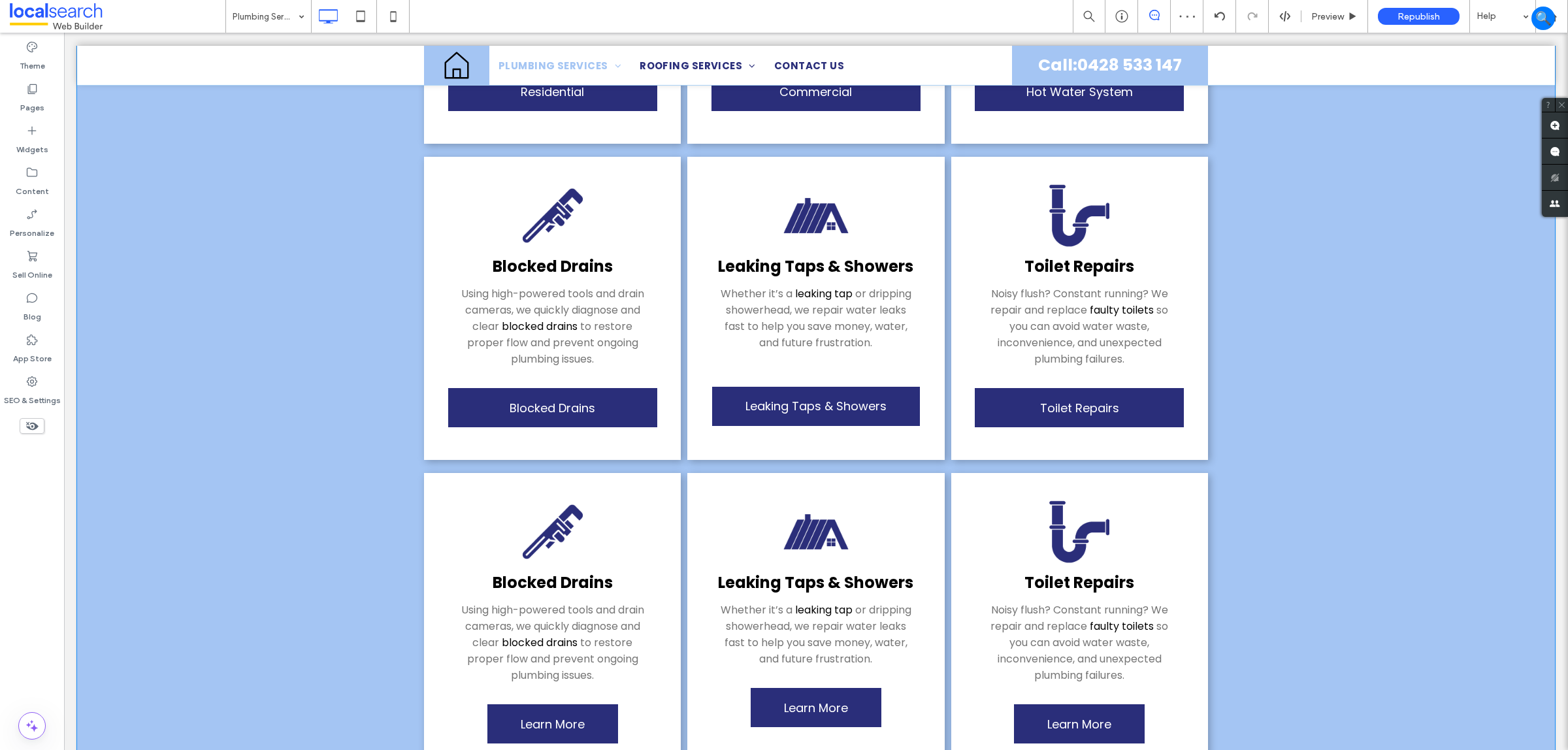
scroll to position [1634, 0]
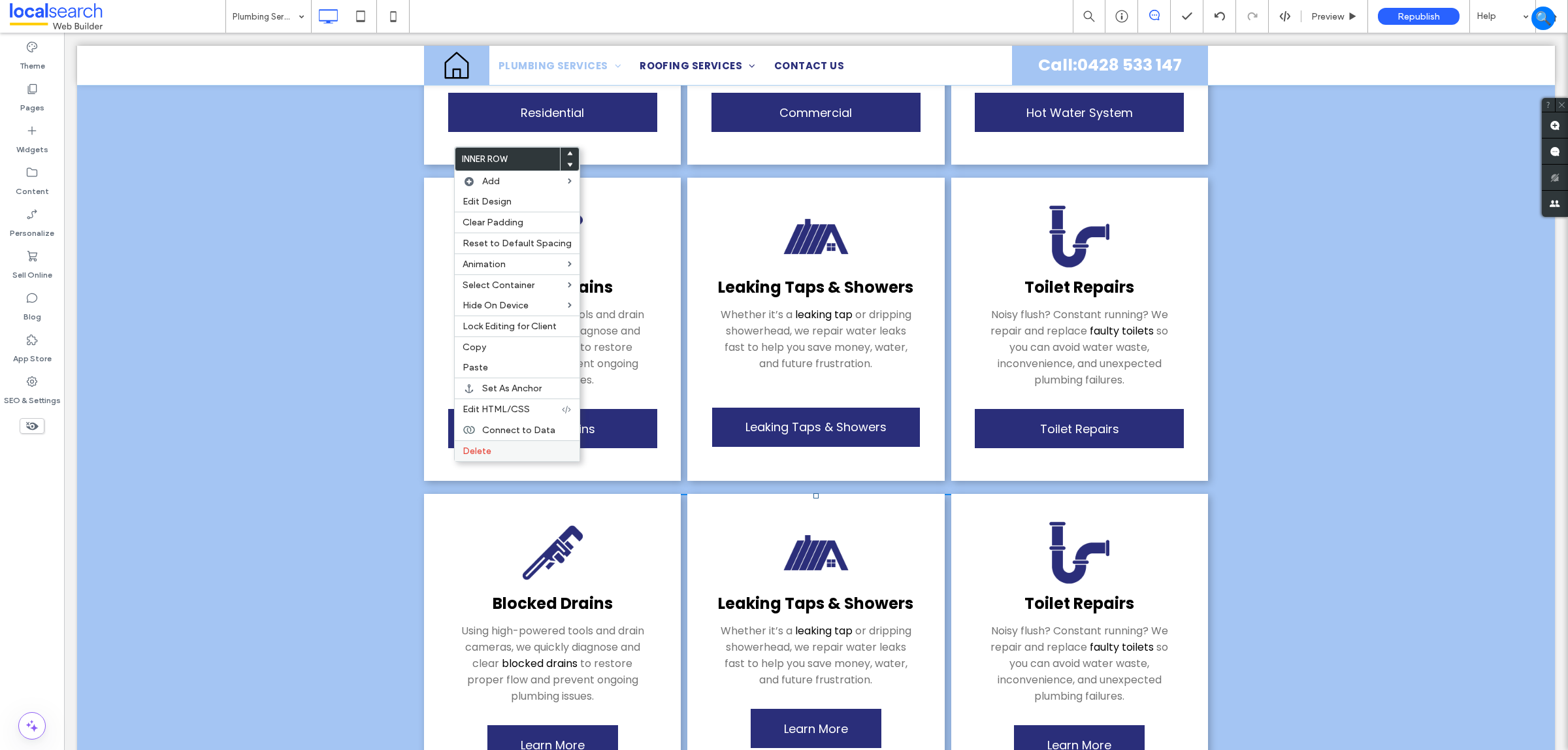
click at [498, 461] on div "Delete" at bounding box center [517, 450] width 125 height 20
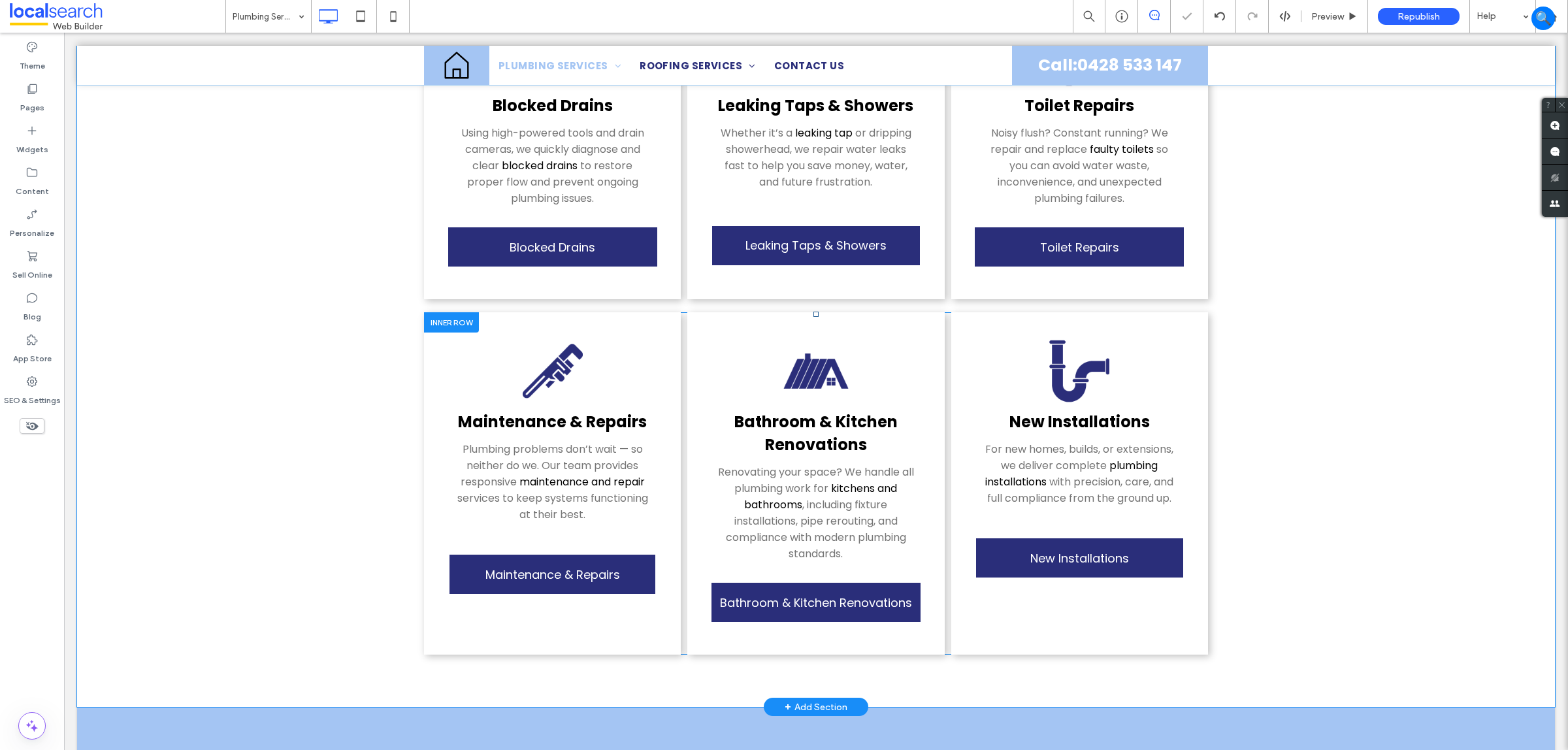
scroll to position [735, 0]
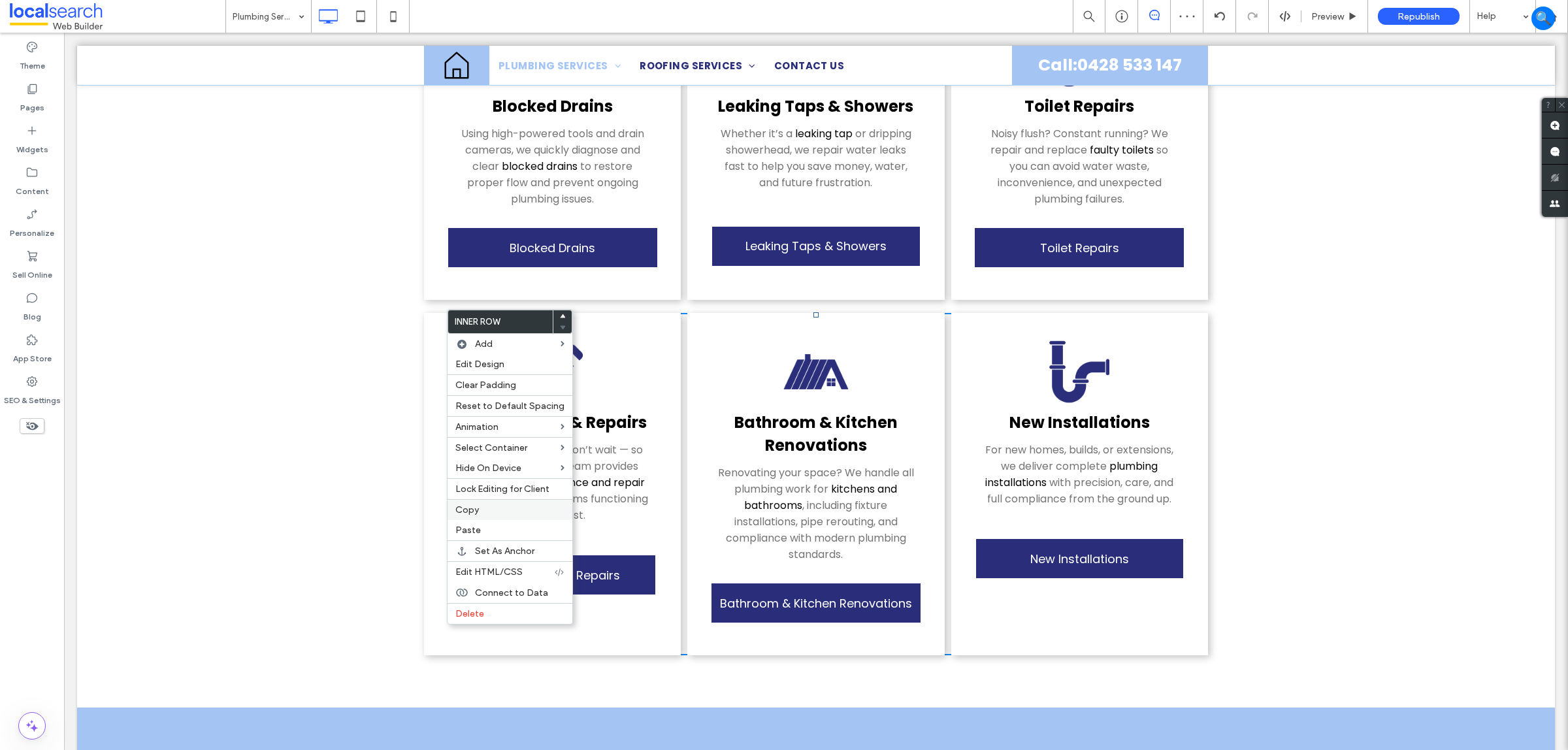
click at [525, 516] on label "Copy" at bounding box center [510, 510] width 109 height 11
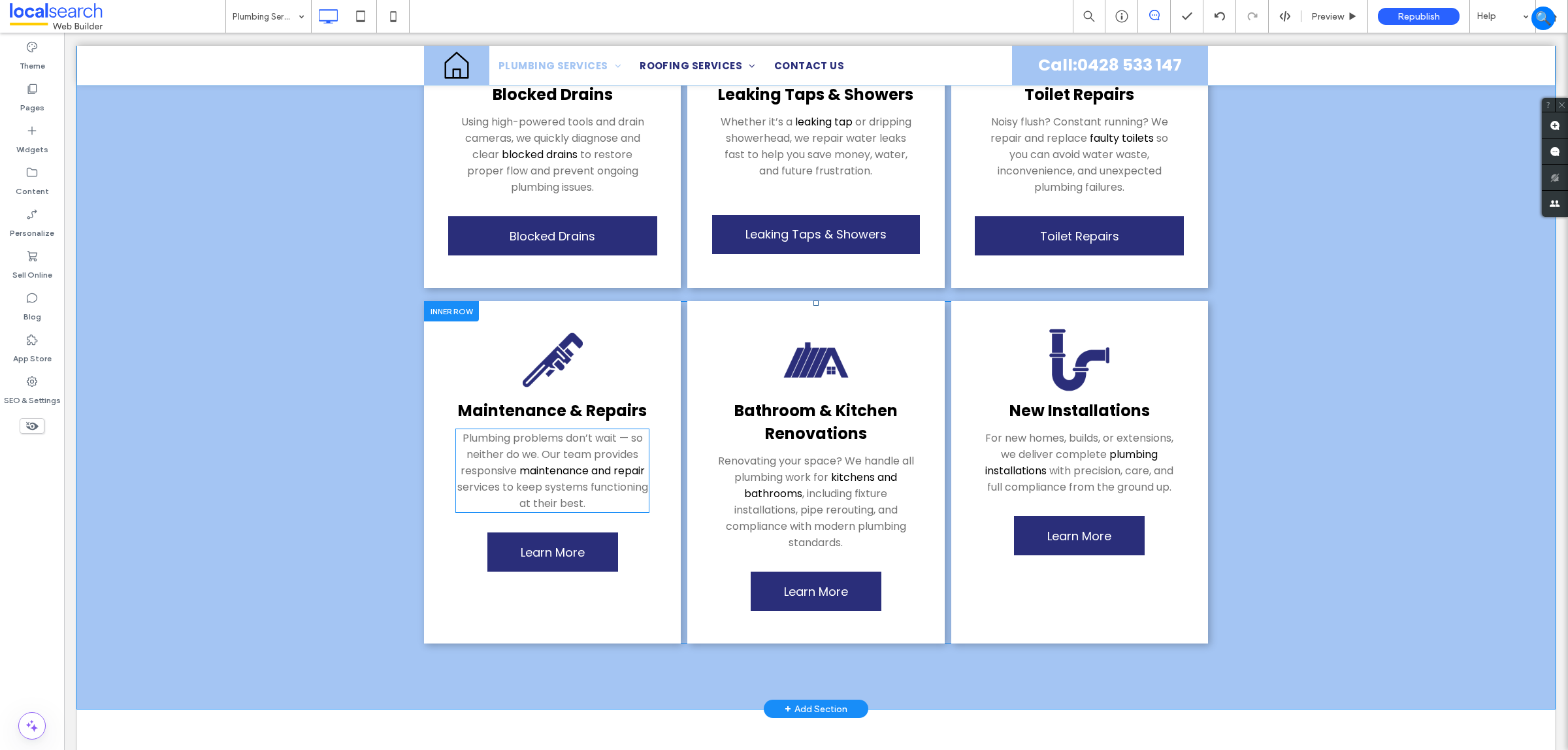
scroll to position [1797, 0]
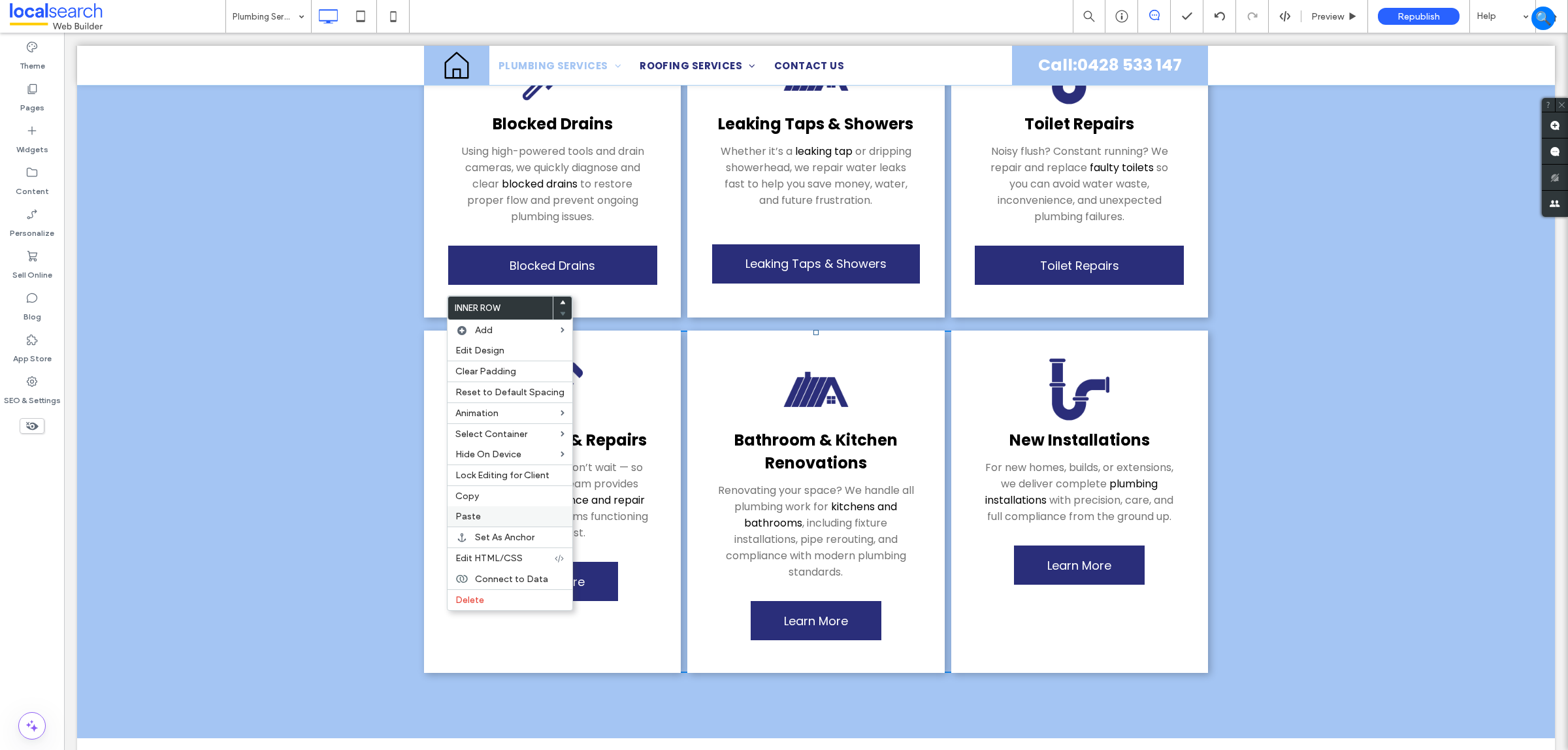
click at [510, 521] on label "Paste" at bounding box center [510, 517] width 109 height 11
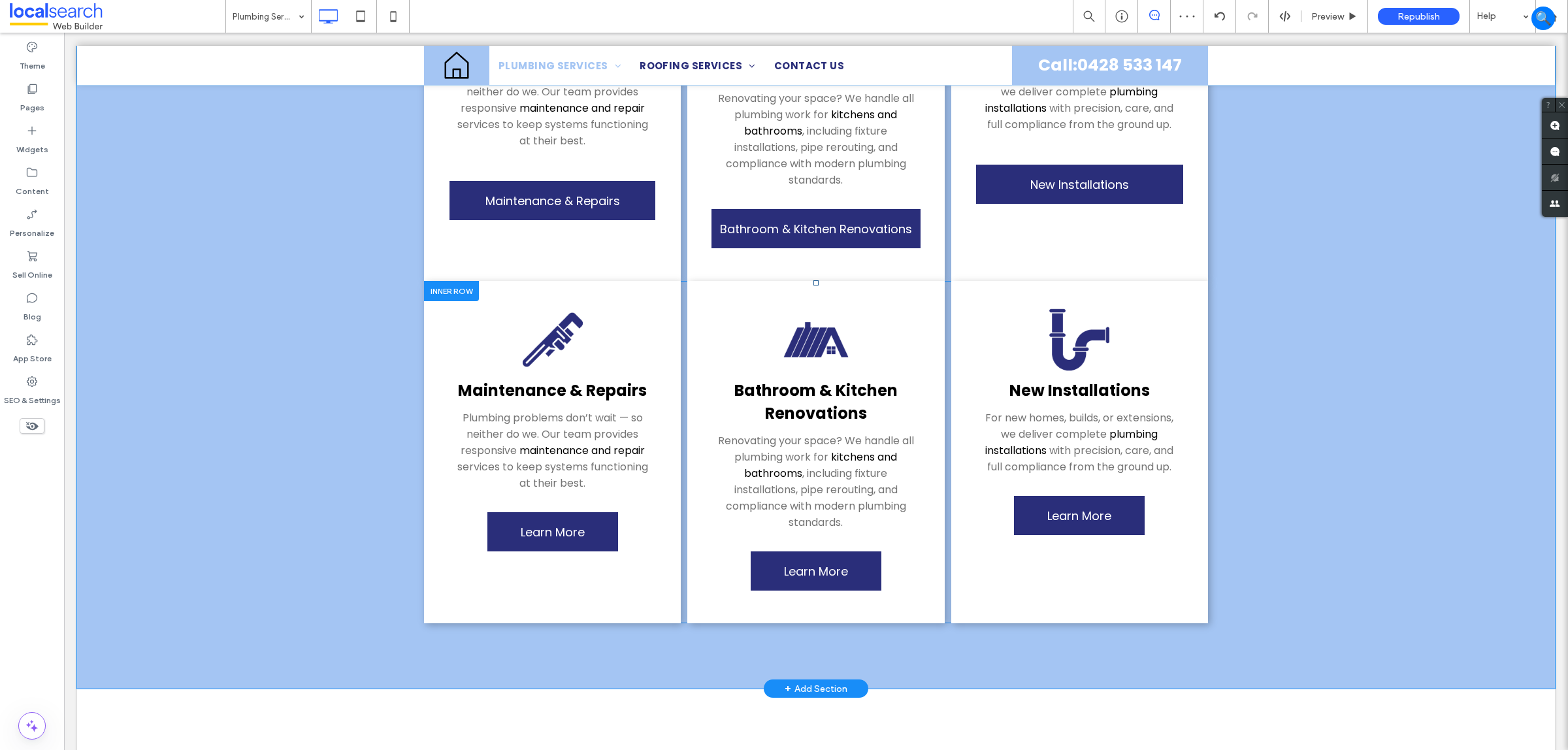
scroll to position [2042, 0]
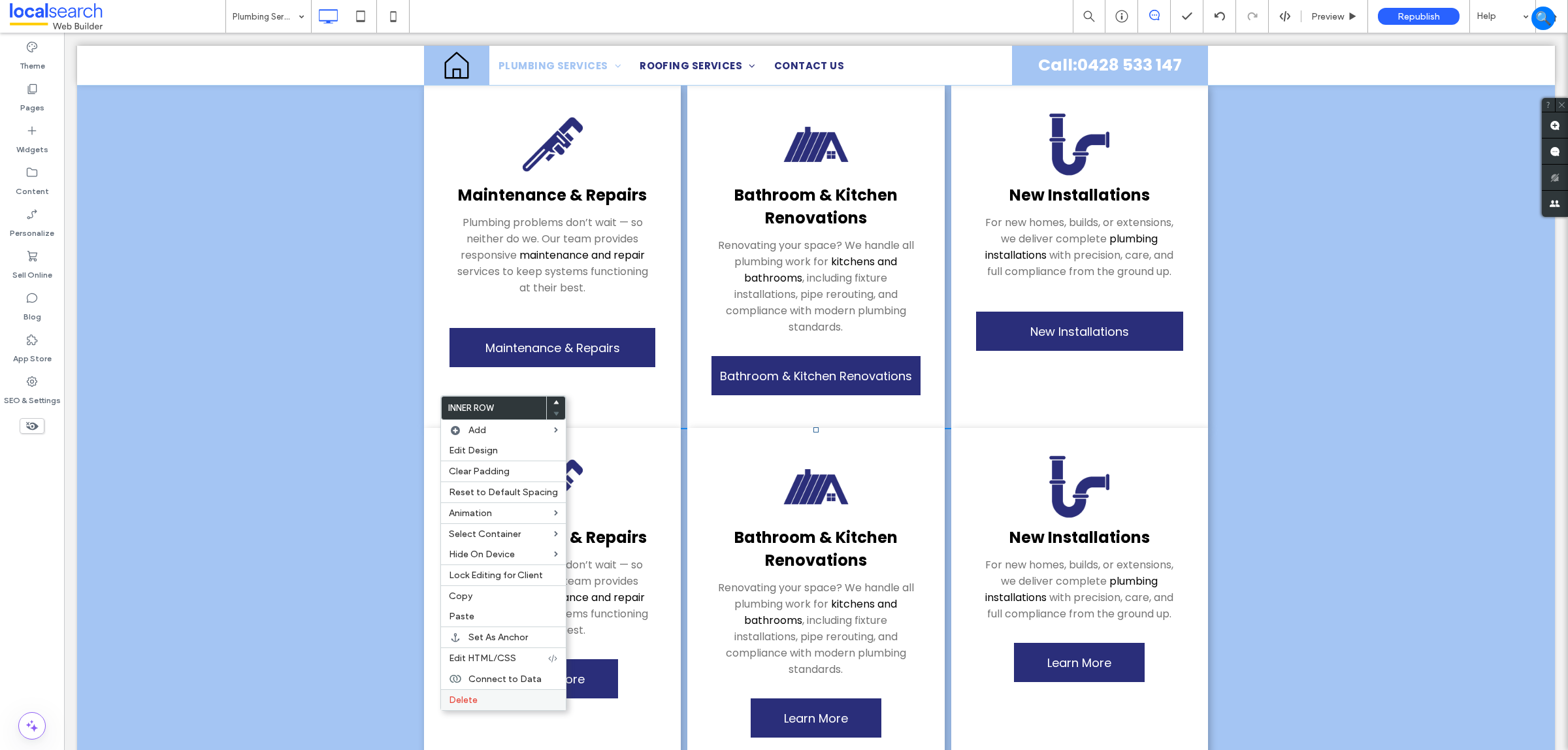
click at [489, 705] on label "Delete" at bounding box center [503, 700] width 109 height 11
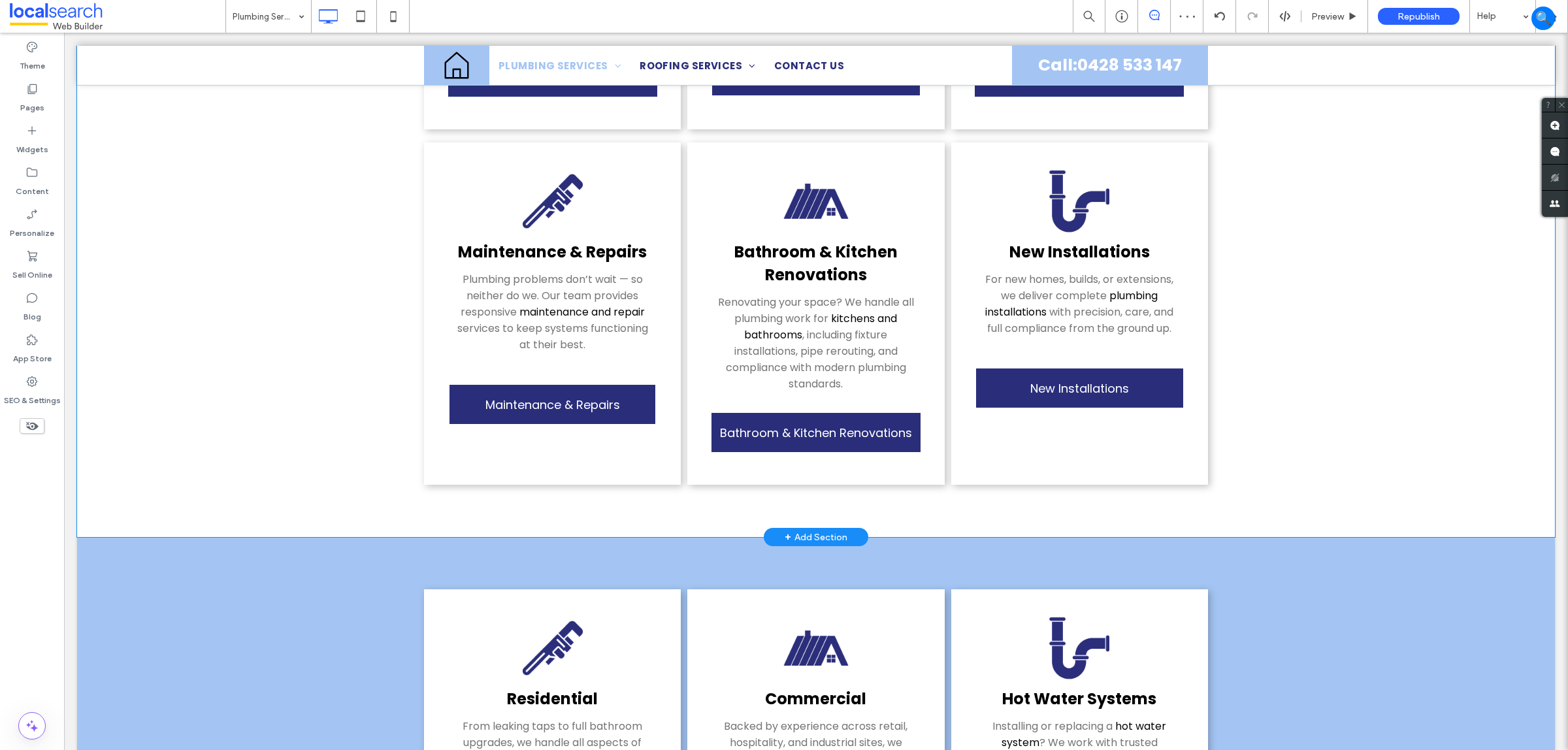
scroll to position [899, 0]
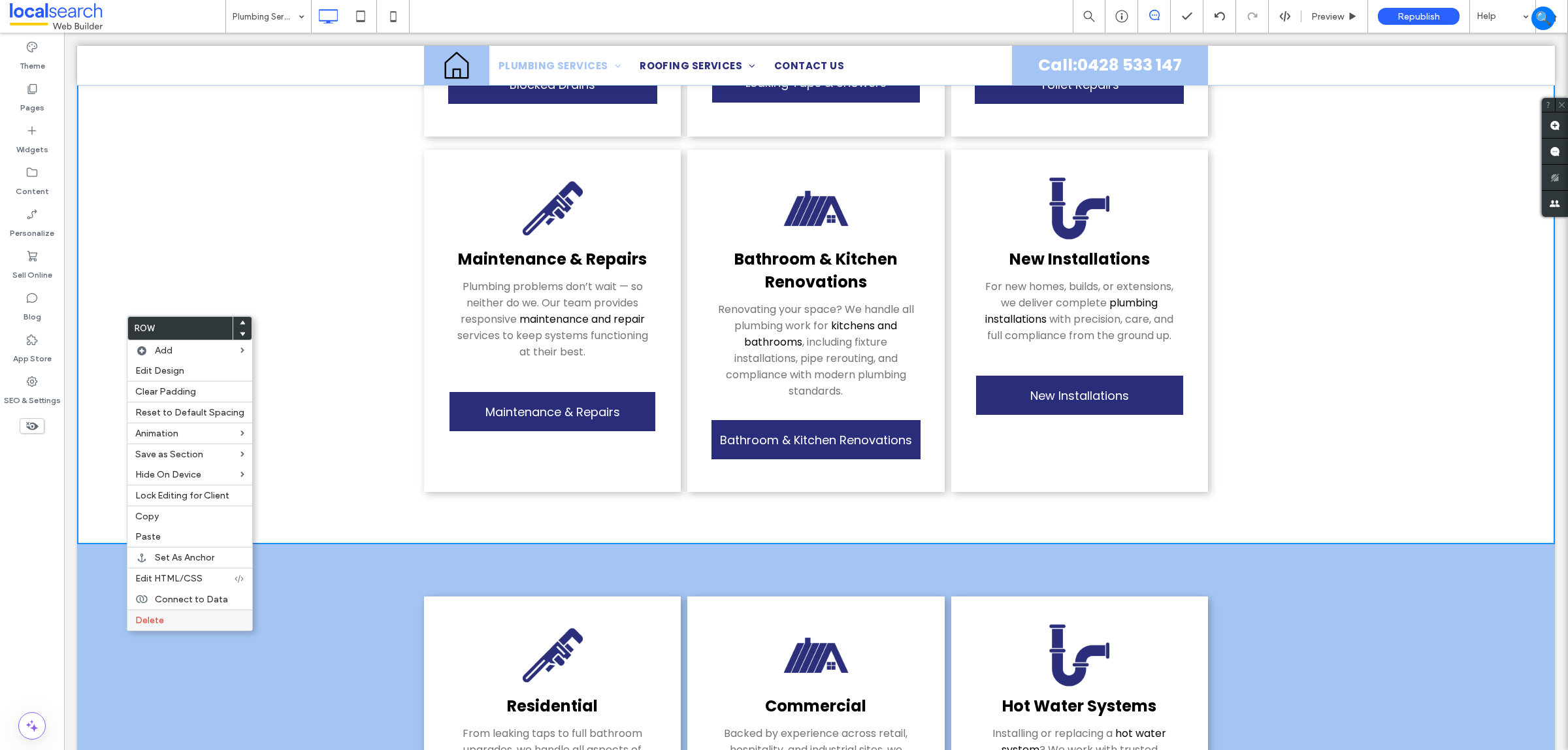
click at [198, 617] on div "Delete" at bounding box center [190, 619] width 125 height 20
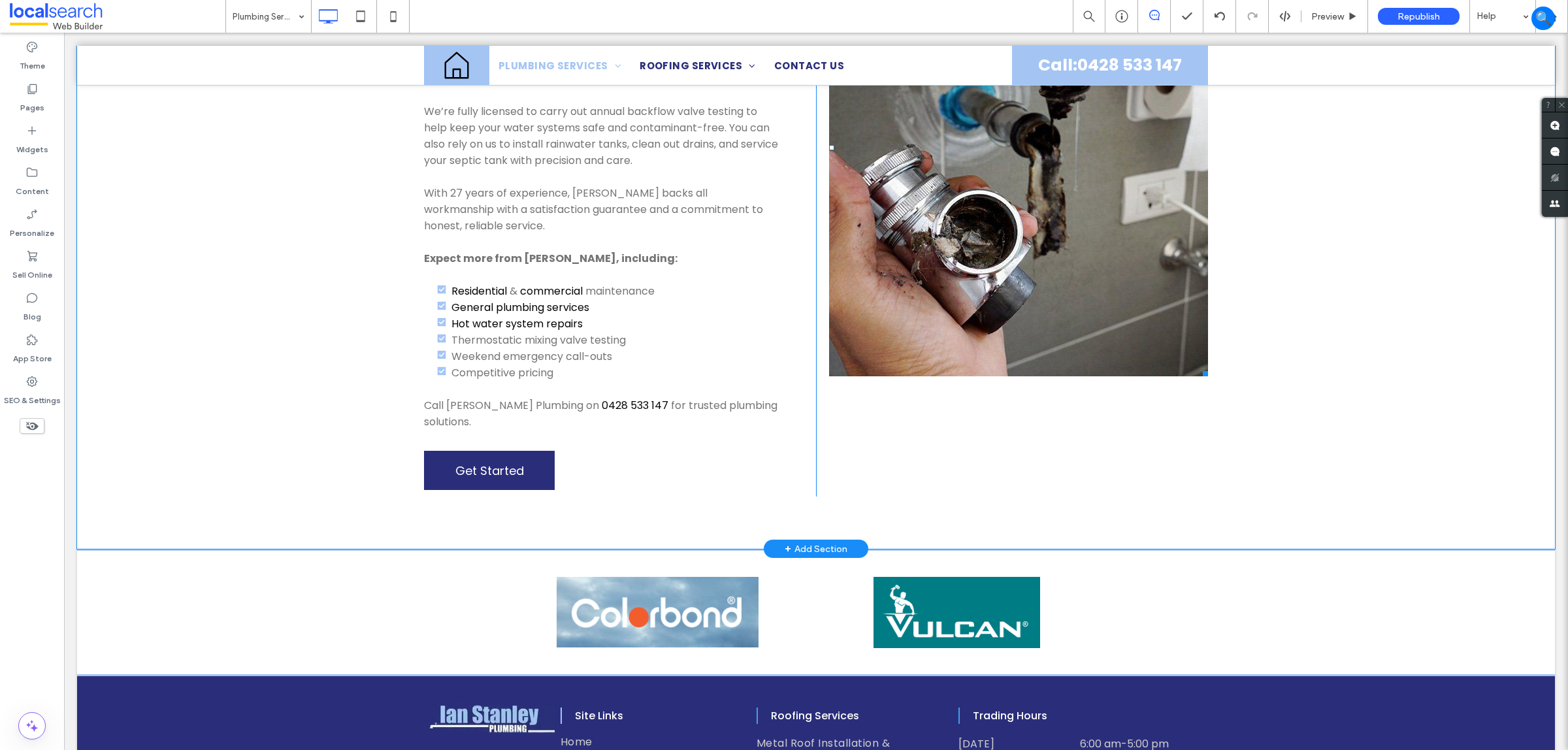
scroll to position [1361, 0]
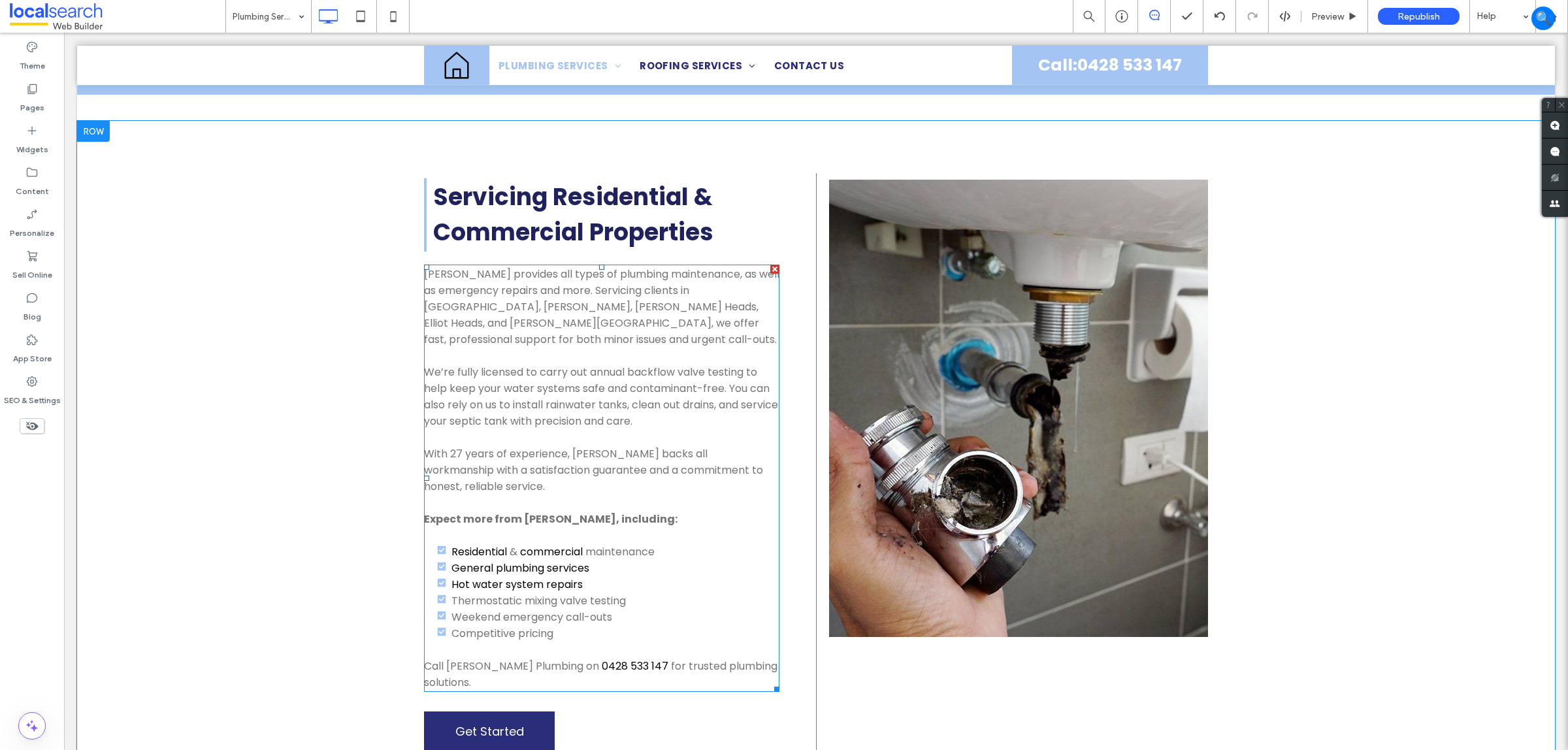
click at [530, 544] on link "commercial" at bounding box center [551, 551] width 62 height 15
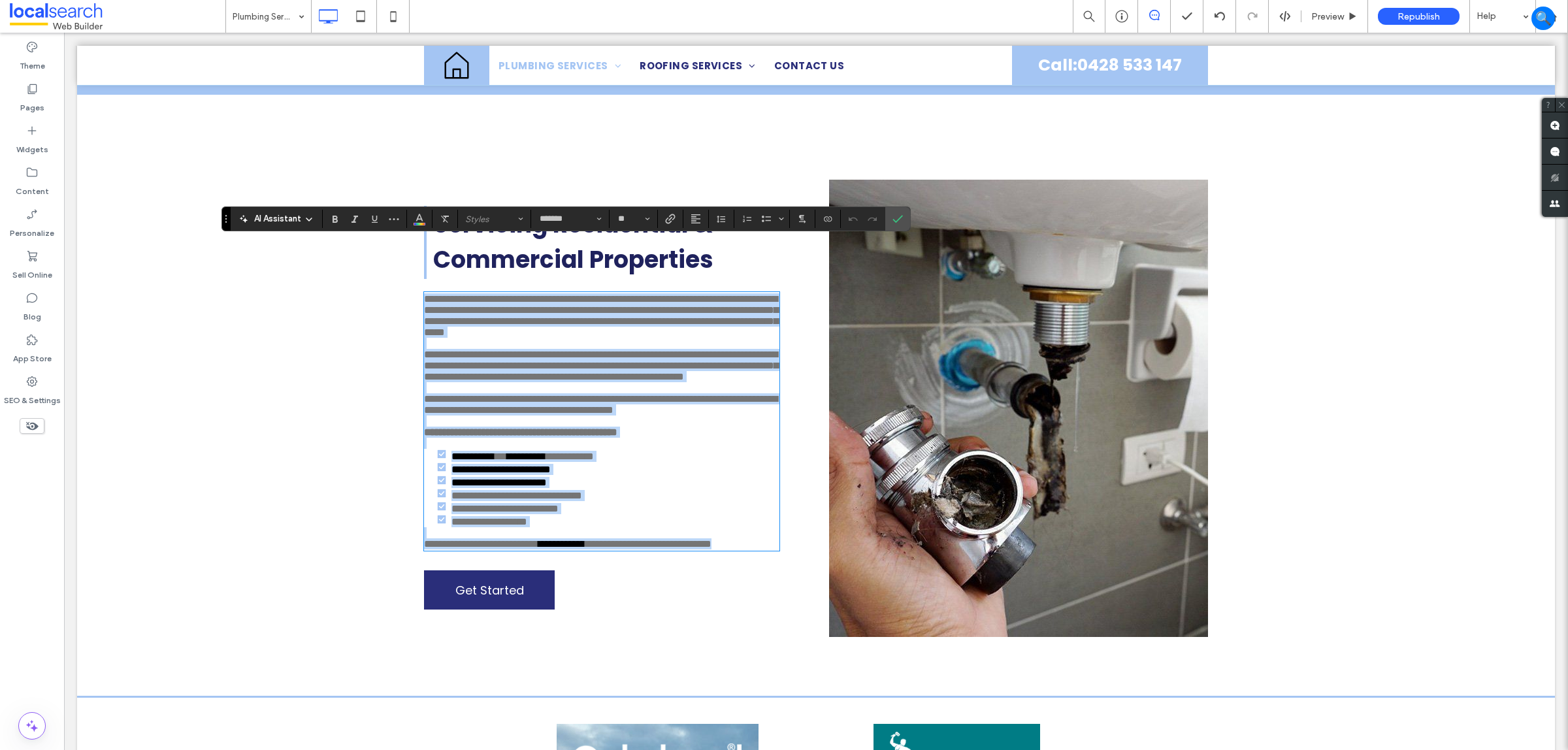
click at [602, 475] on li "**********" at bounding box center [616, 469] width 328 height 13
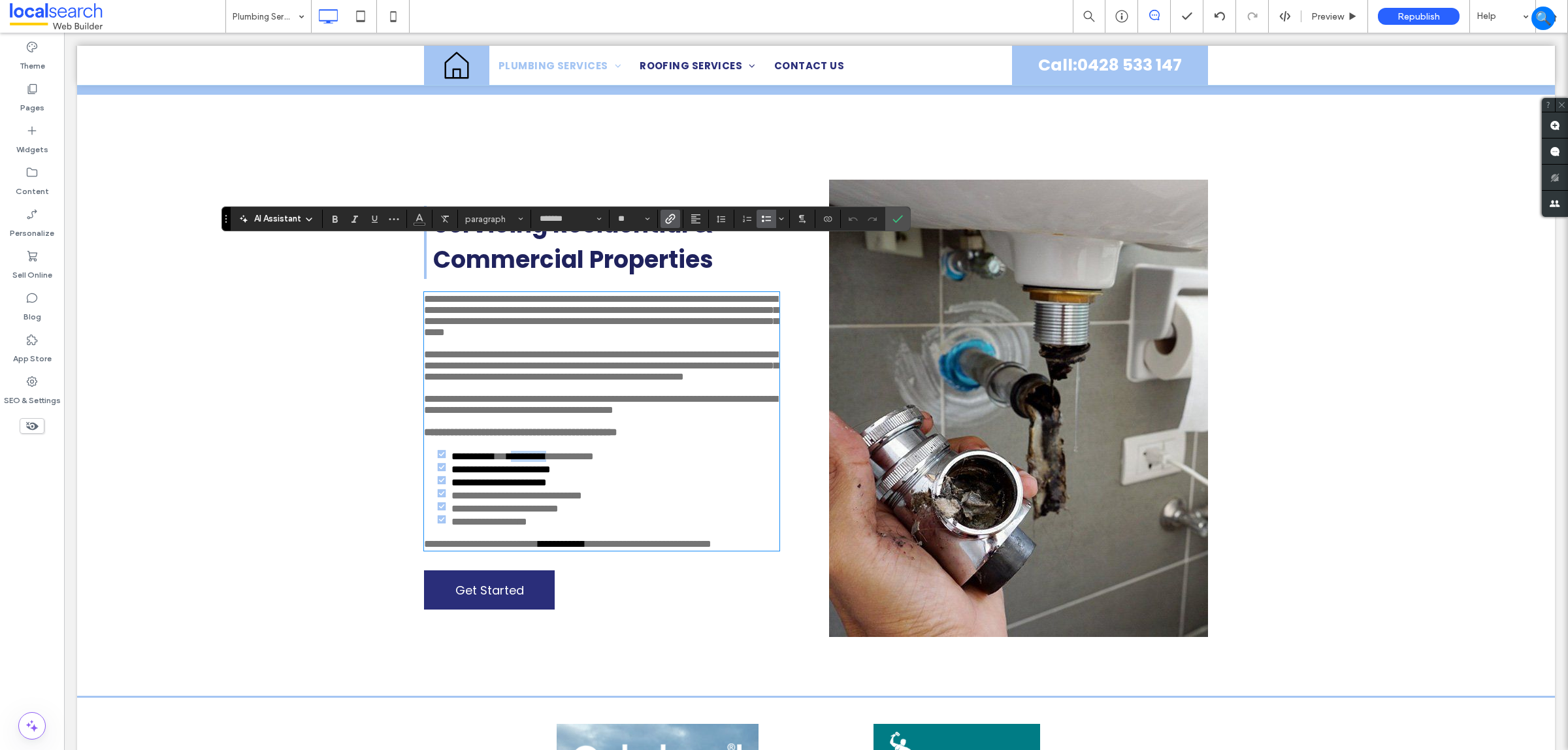
drag, startPoint x: 578, startPoint y: 494, endPoint x: 521, endPoint y: 501, distance: 57.4
click at [521, 461] on link "**********" at bounding box center [527, 456] width 39 height 10
click at [1395, 513] on div "**********" at bounding box center [816, 408] width 1478 height 575
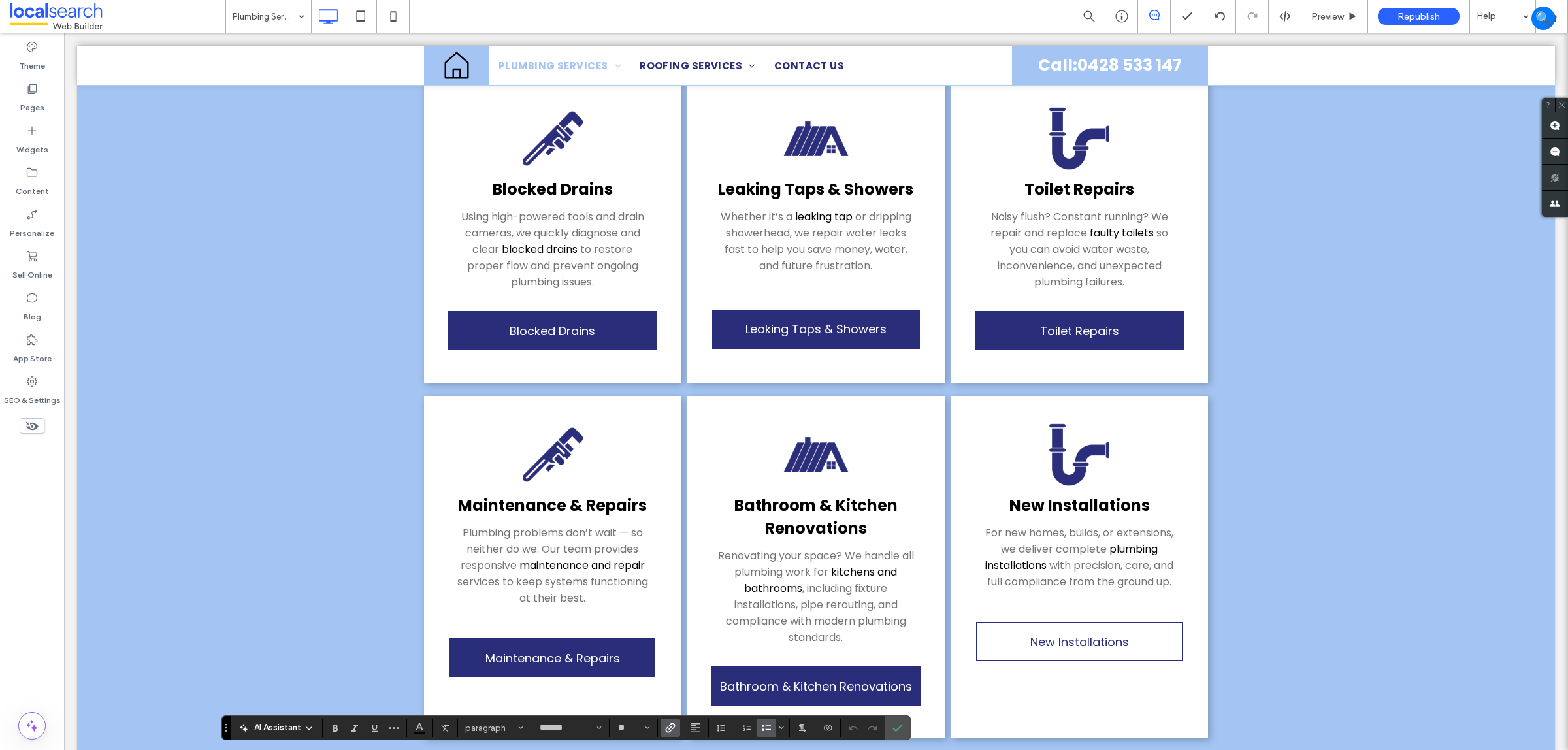
scroll to position [626, 0]
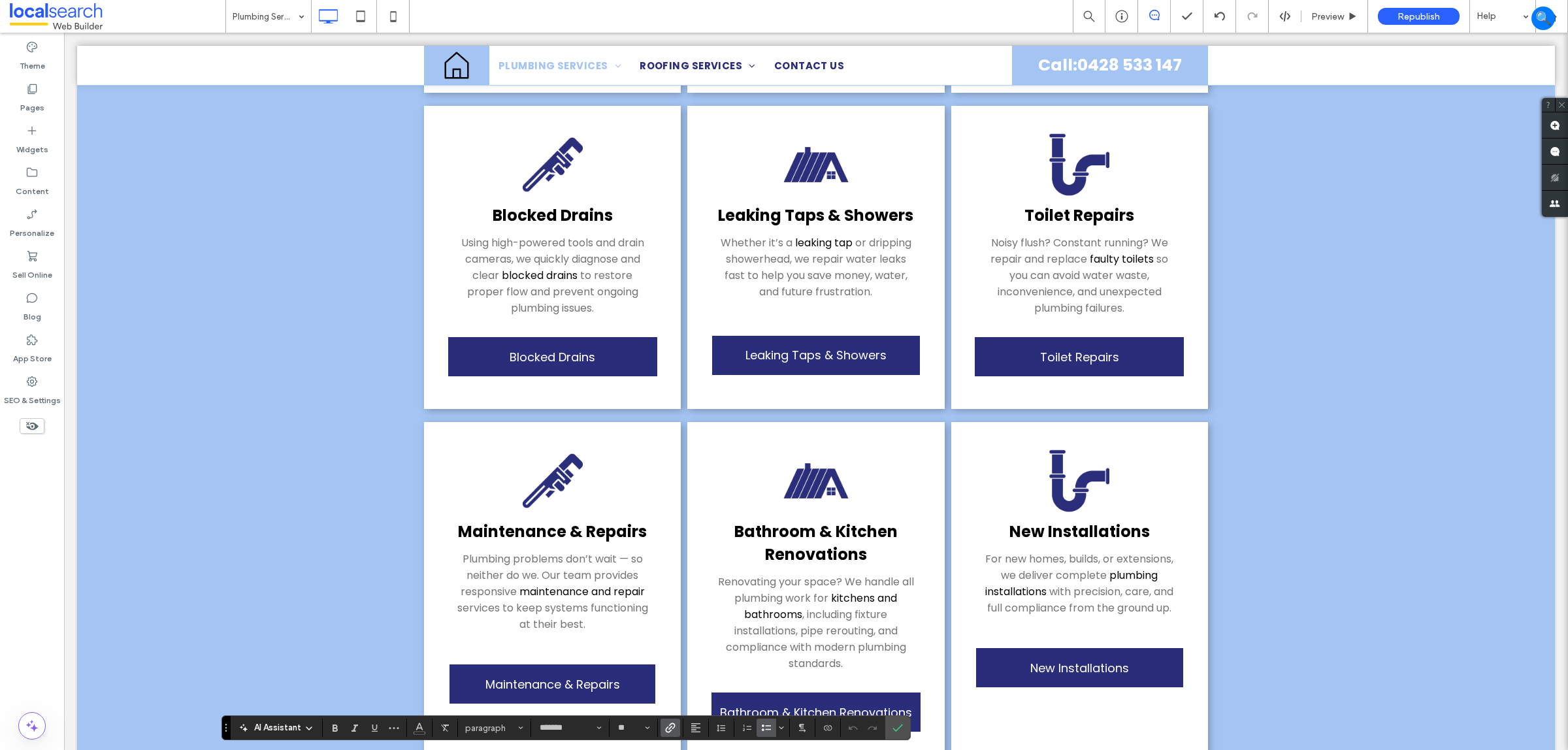
click at [810, 521] on link "Bathroom & Kitc ﻿ hen Renovations" at bounding box center [815, 543] width 163 height 45
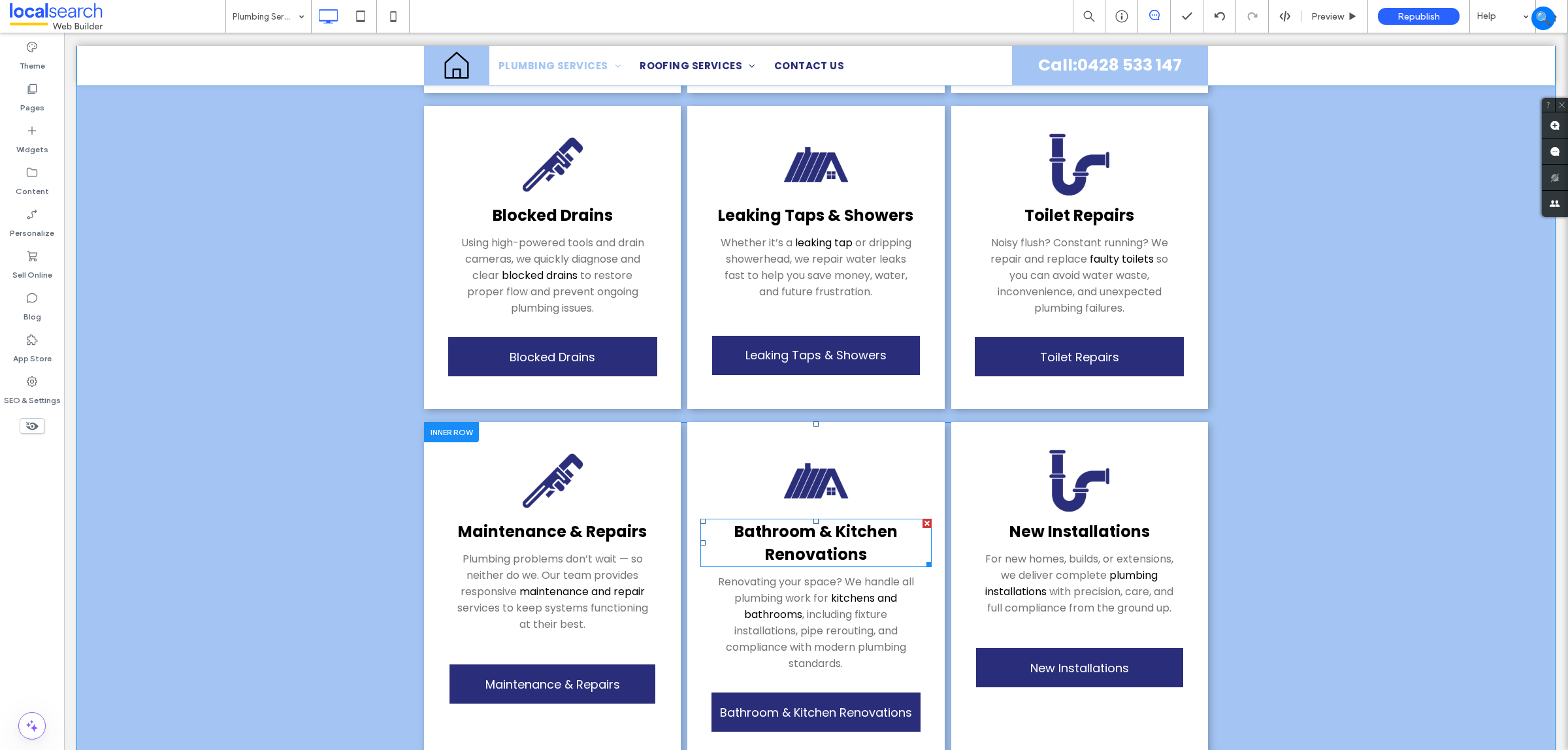
click at [810, 521] on link "Bathroom & Kitc ﻿ hen Renovations" at bounding box center [815, 543] width 163 height 45
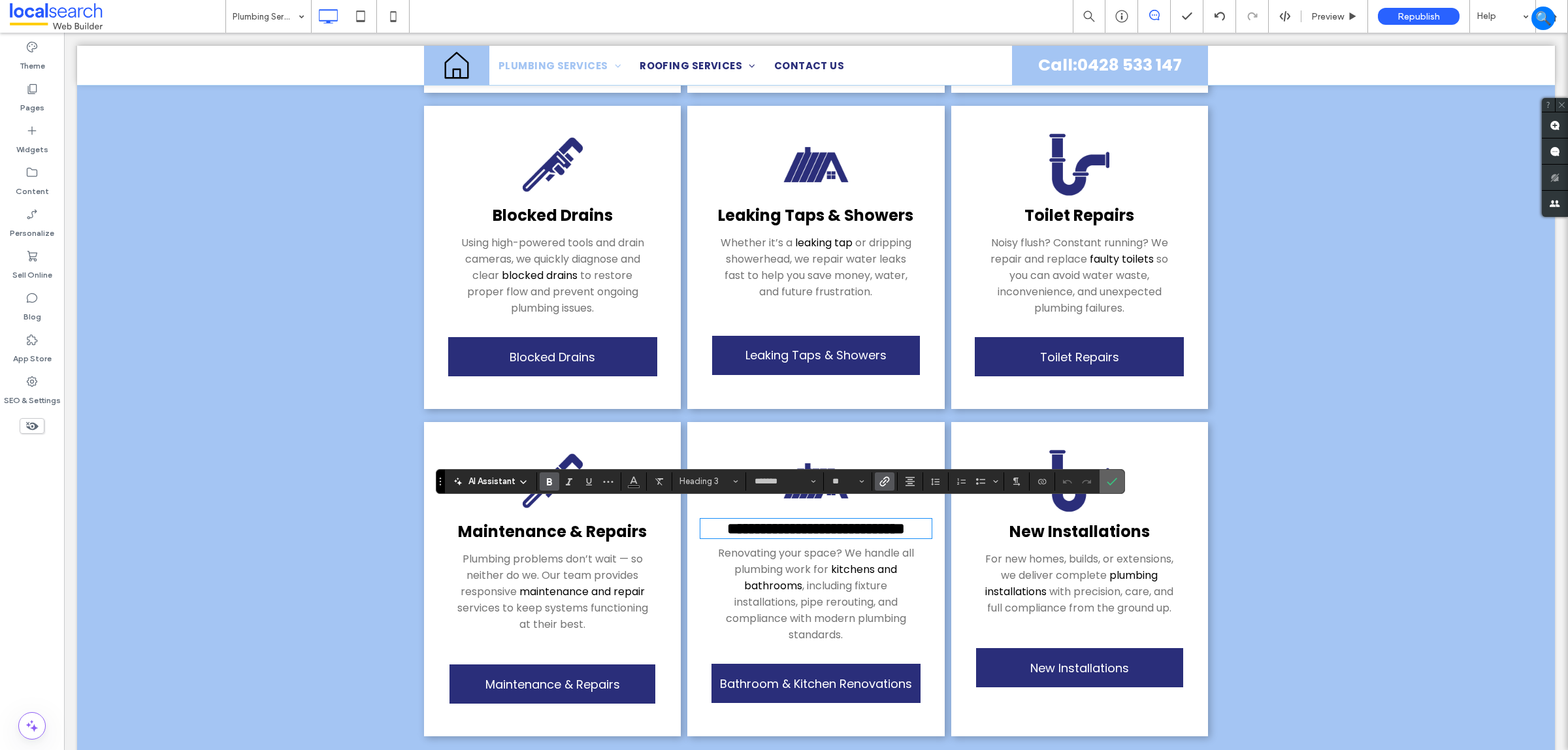
click at [1117, 484] on icon "Confirm" at bounding box center [1112, 482] width 11 height 11
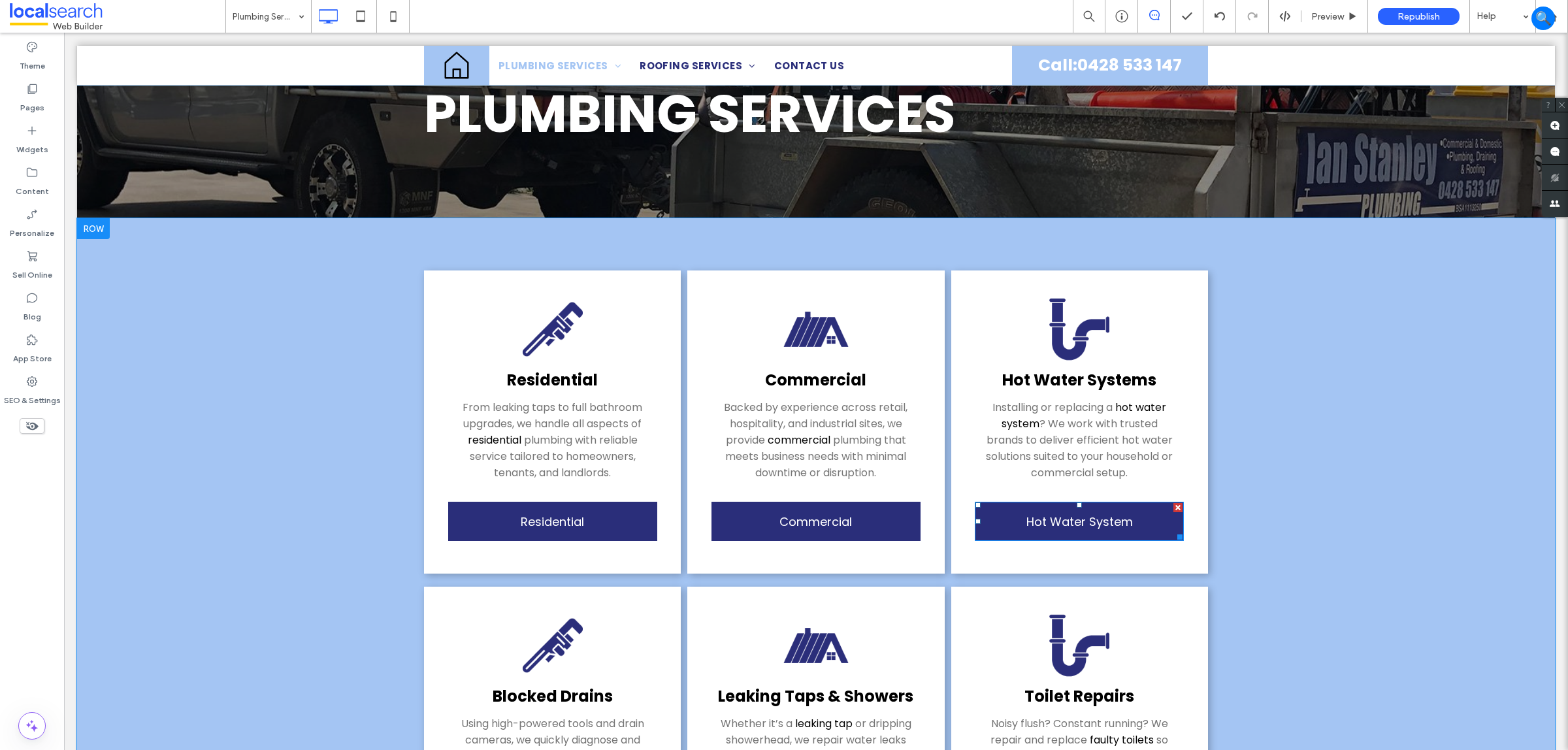
scroll to position [136, 0]
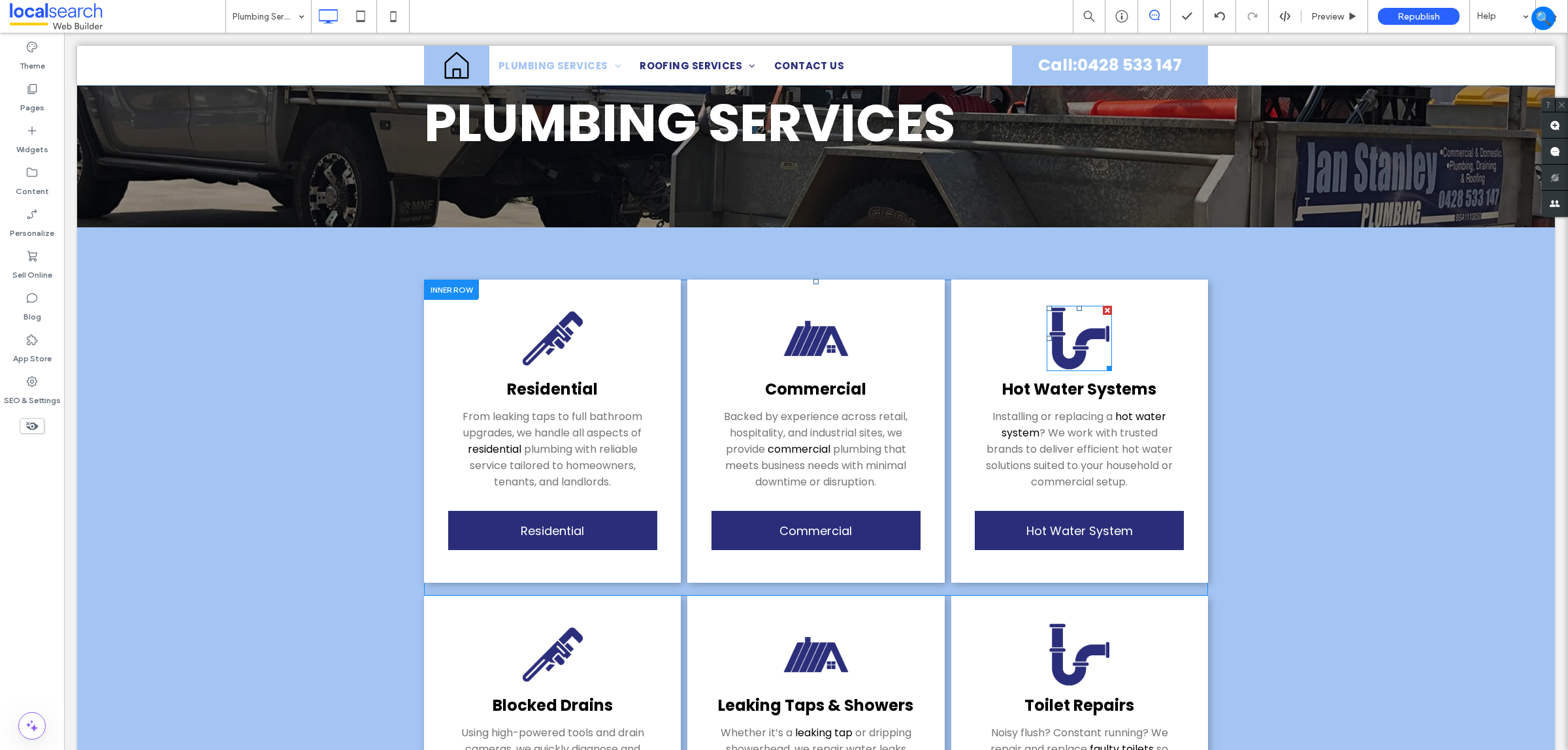
click at [1105, 340] on img at bounding box center [1079, 338] width 65 height 65
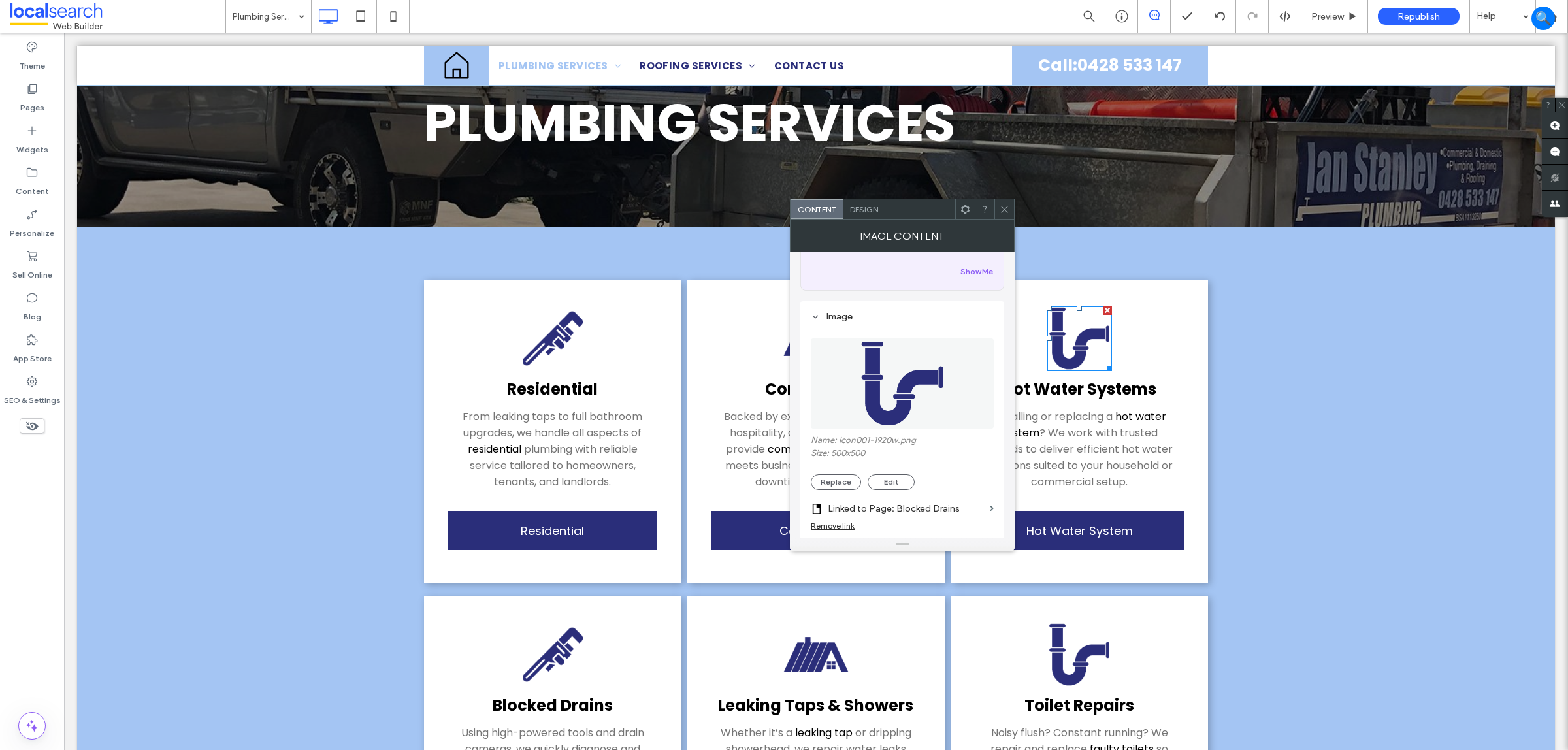
scroll to position [163, 0]
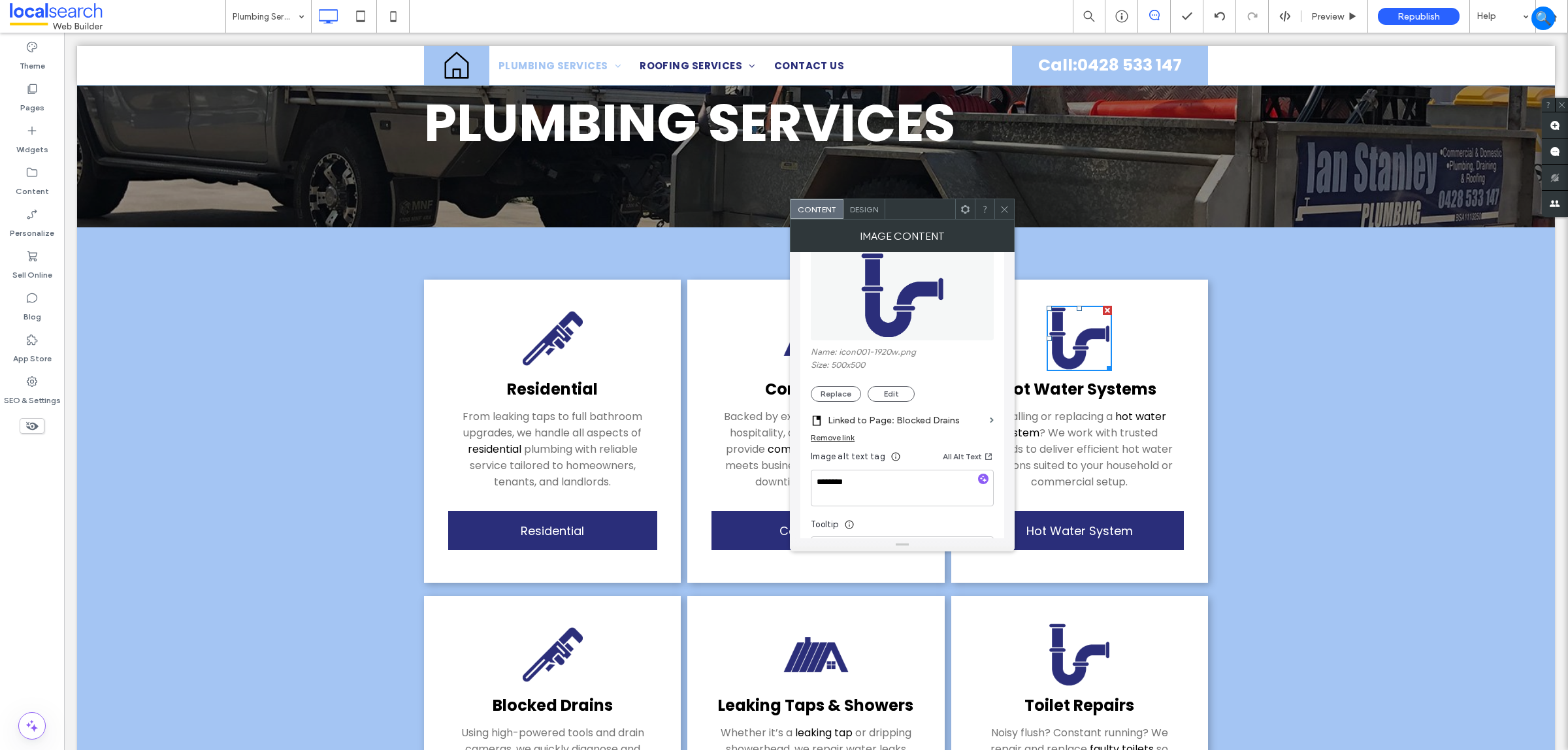
click at [842, 388] on div "Name: icon001-1920w.png Size: 500x500 Replace Edit" at bounding box center [902, 374] width 183 height 55
click at [847, 401] on button "Replace" at bounding box center [836, 394] width 50 height 16
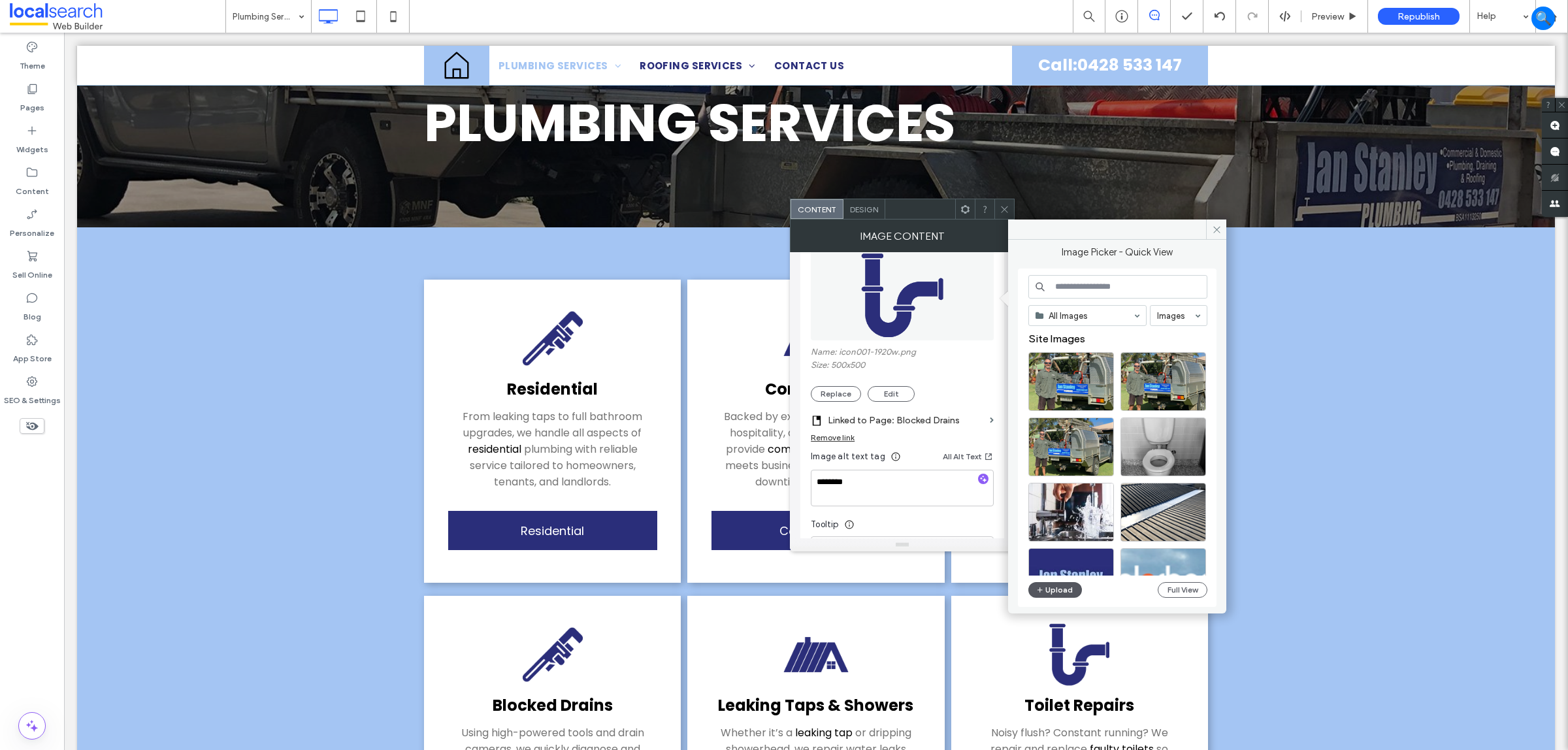
click at [1043, 592] on icon "button" at bounding box center [1040, 590] width 8 height 11
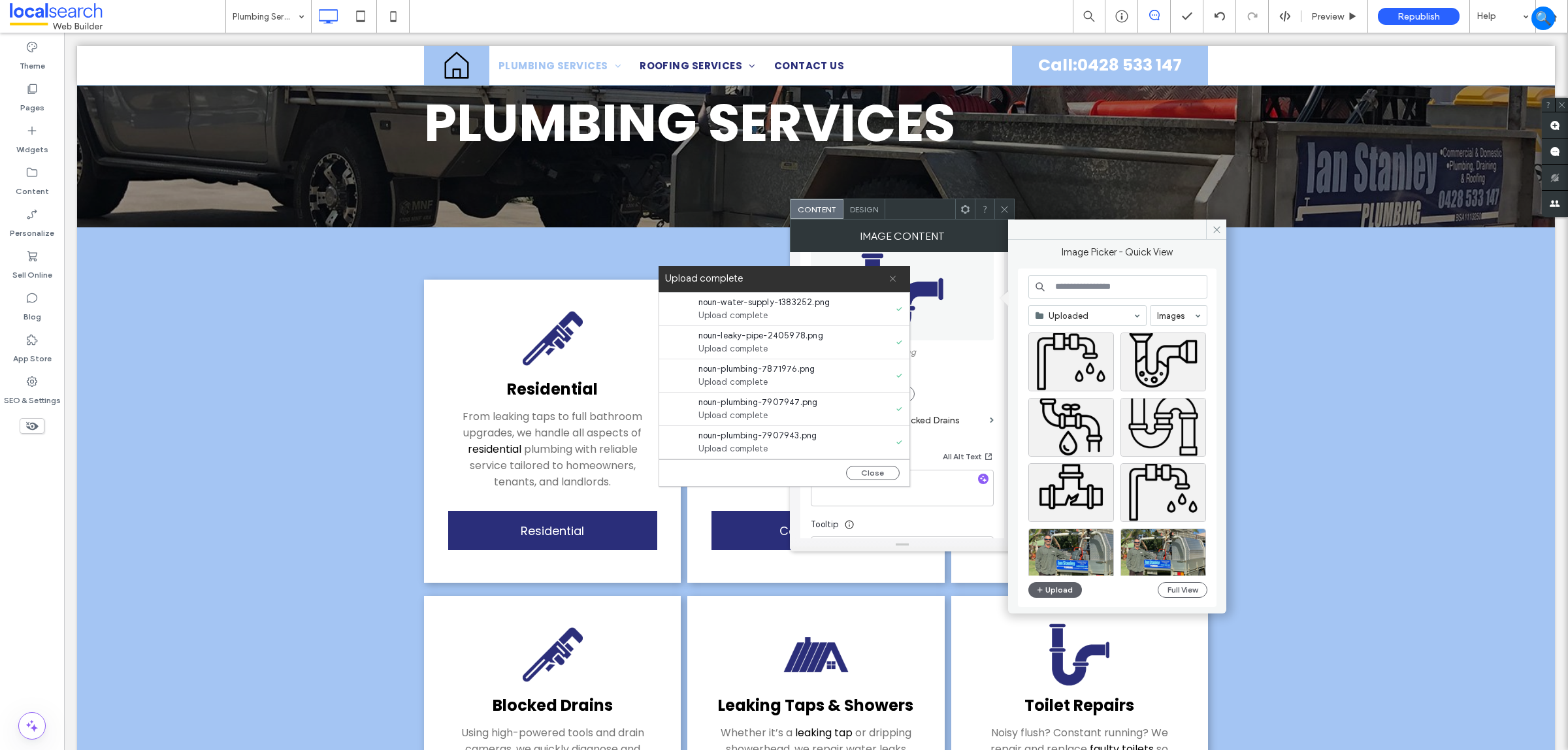
click at [894, 274] on icon at bounding box center [894, 279] width 9 height 9
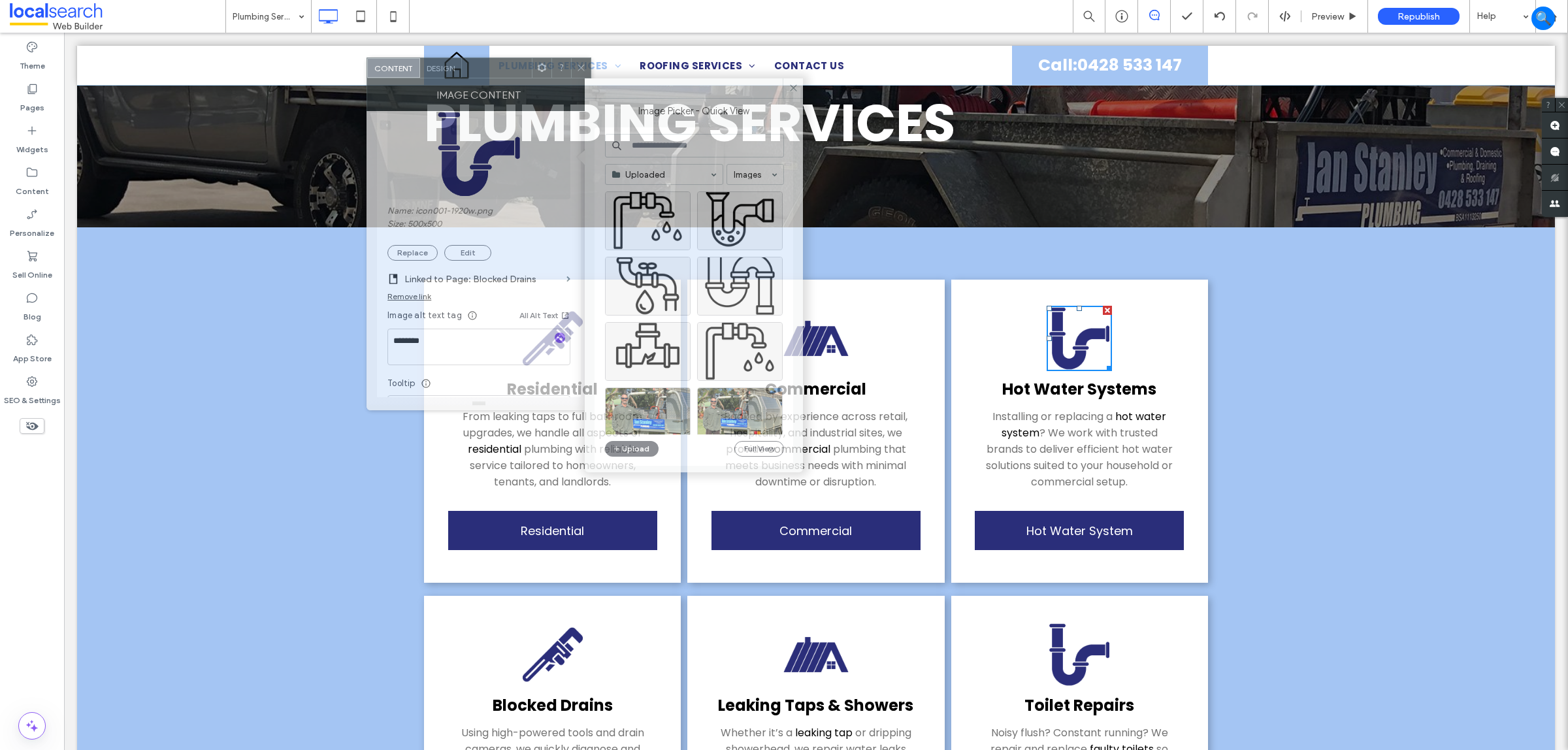
drag, startPoint x: 931, startPoint y: 219, endPoint x: 508, endPoint y: 78, distance: 445.9
click at [508, 78] on div "Image Content" at bounding box center [478, 94] width 225 height 33
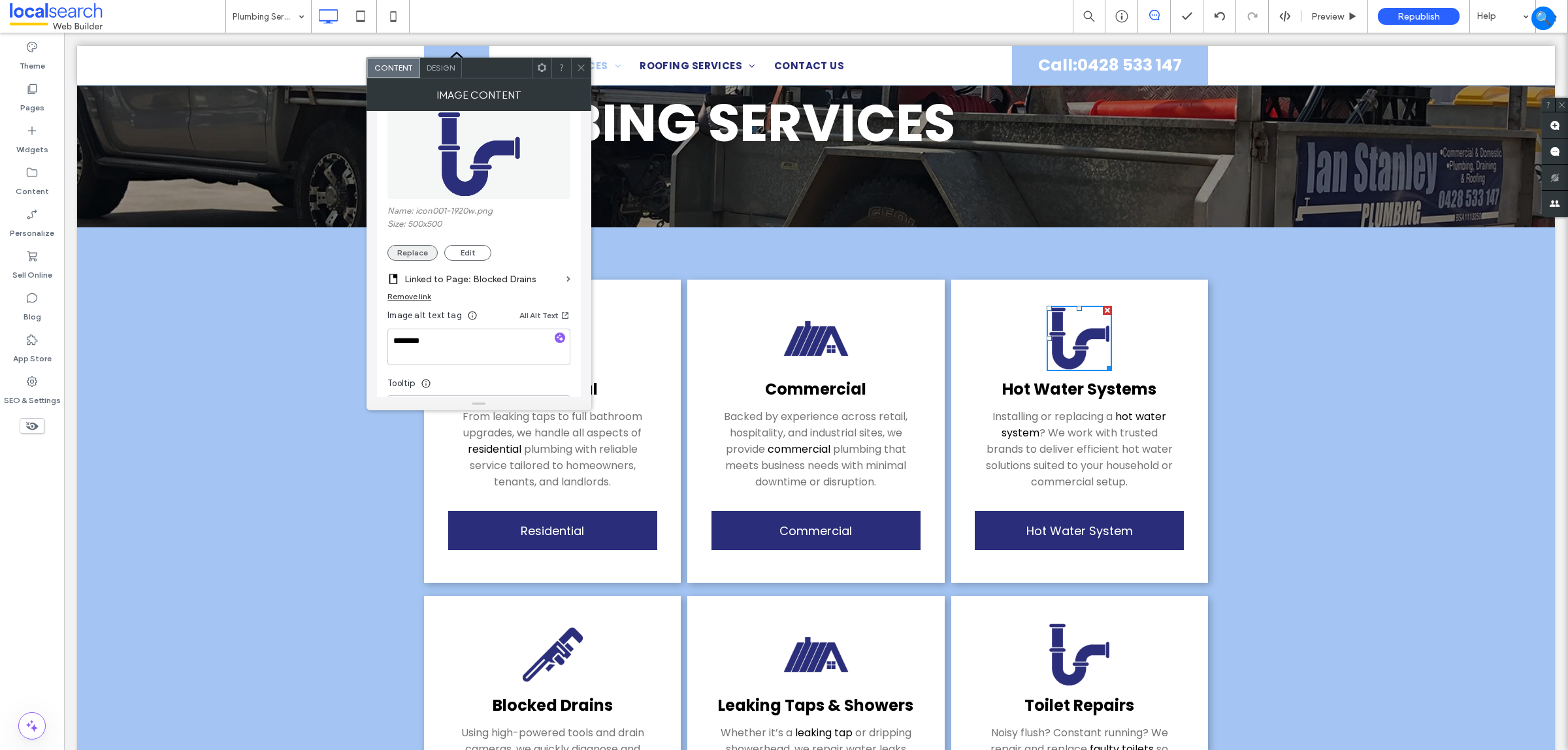
click at [420, 256] on button "Replace" at bounding box center [412, 253] width 50 height 16
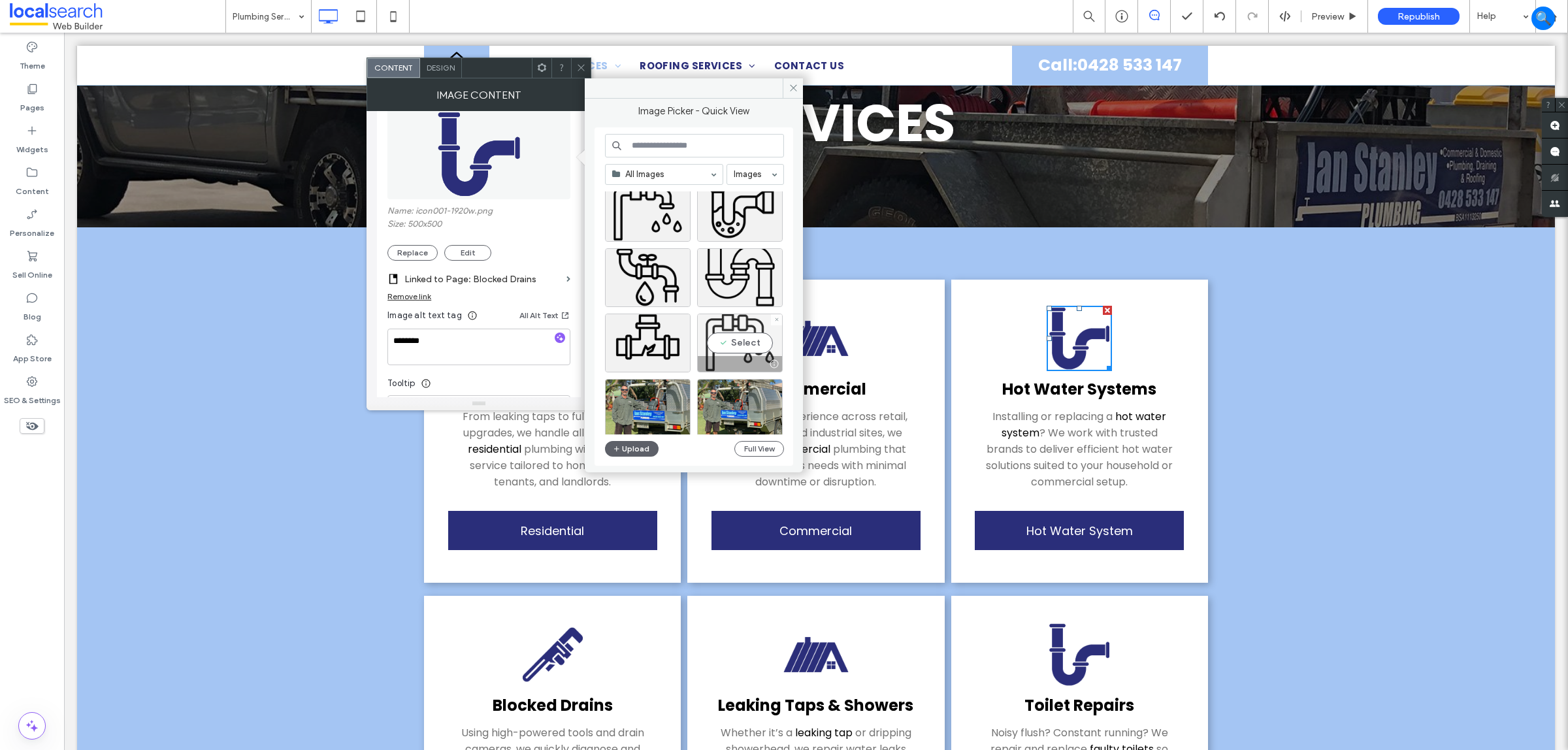
scroll to position [0, 0]
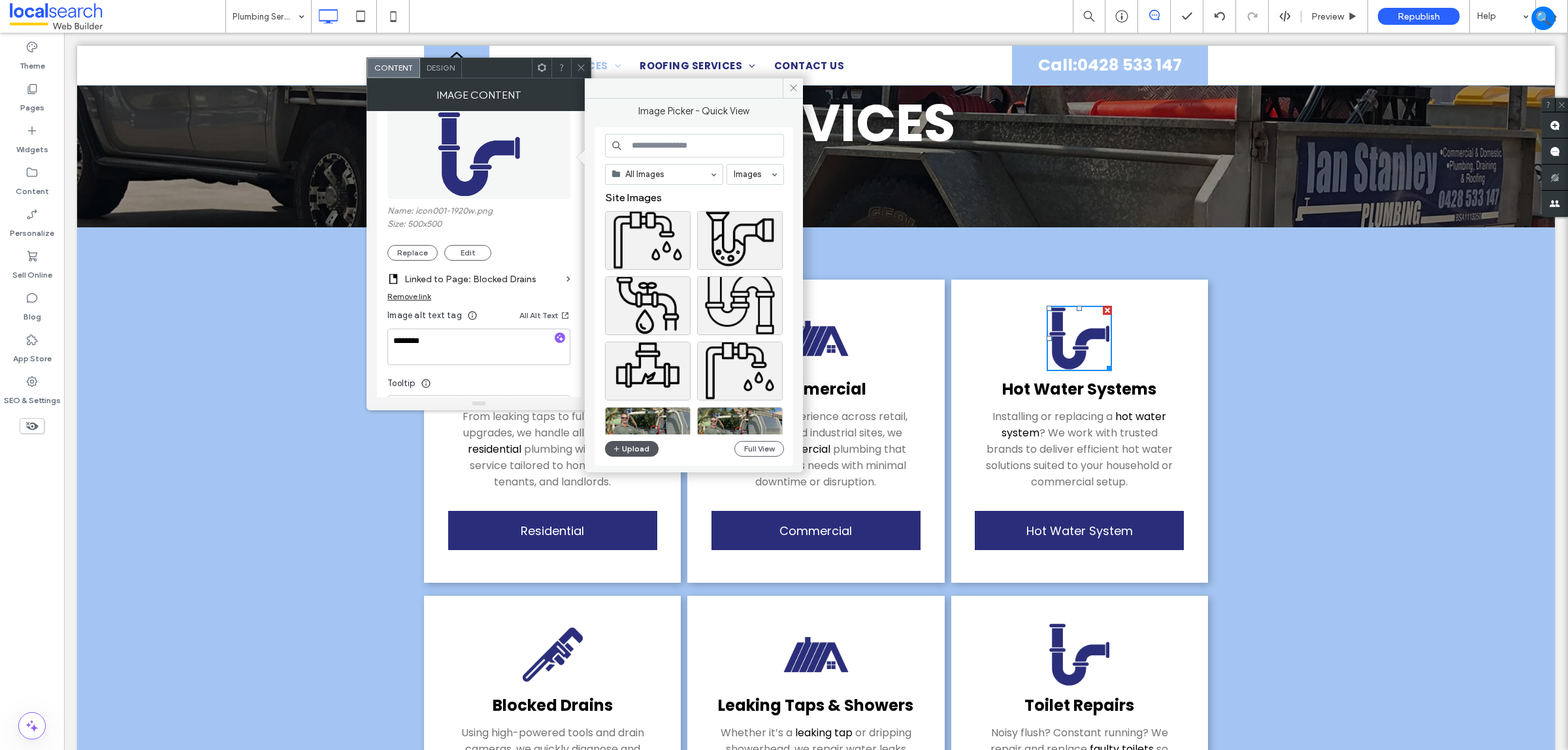
click at [633, 449] on button "Upload" at bounding box center [632, 449] width 53 height 16
click at [632, 446] on button "Upload" at bounding box center [632, 449] width 53 height 16
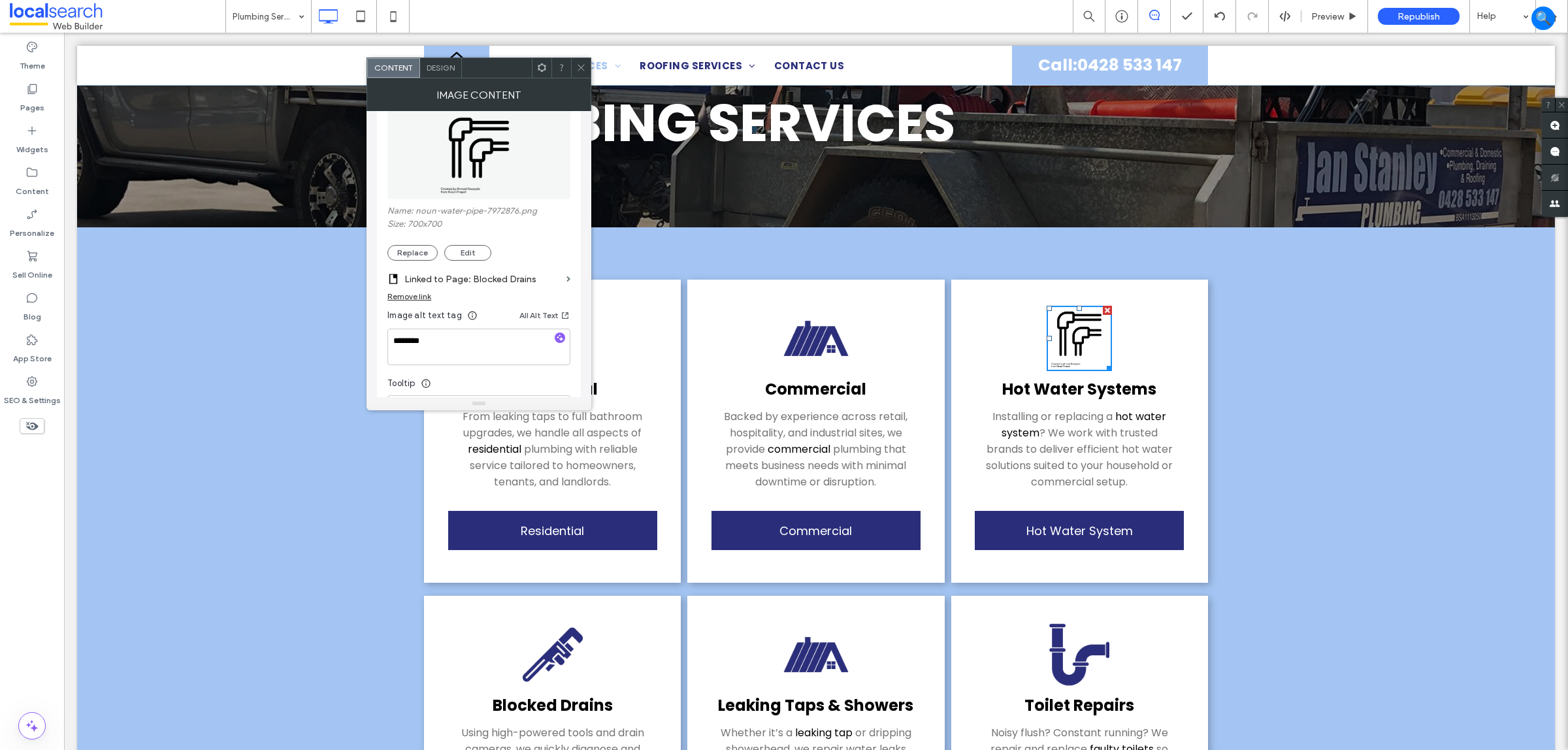
click at [435, 62] on span "Design" at bounding box center [441, 67] width 29 height 10
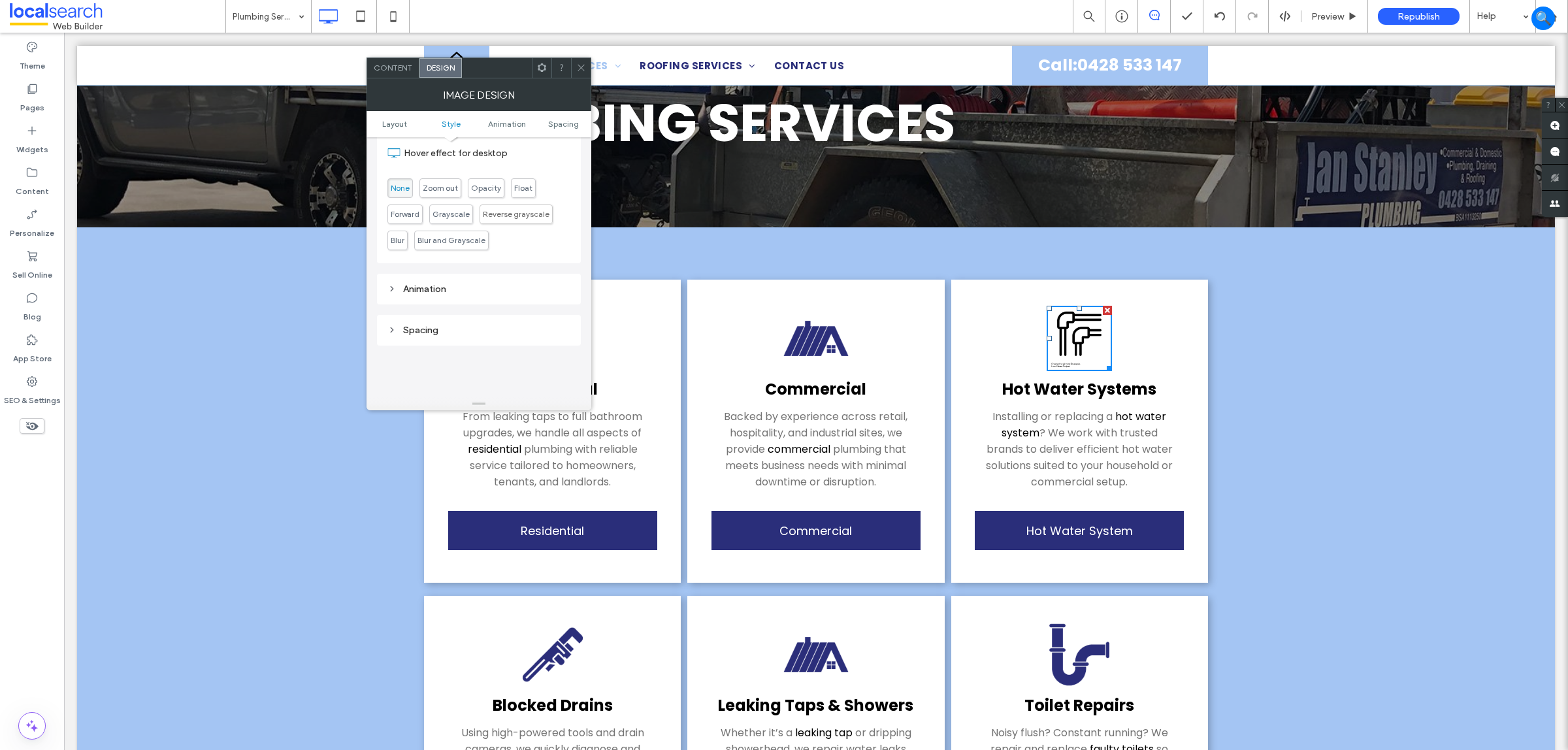
scroll to position [572, 0]
click at [377, 66] on span "Content" at bounding box center [393, 67] width 38 height 10
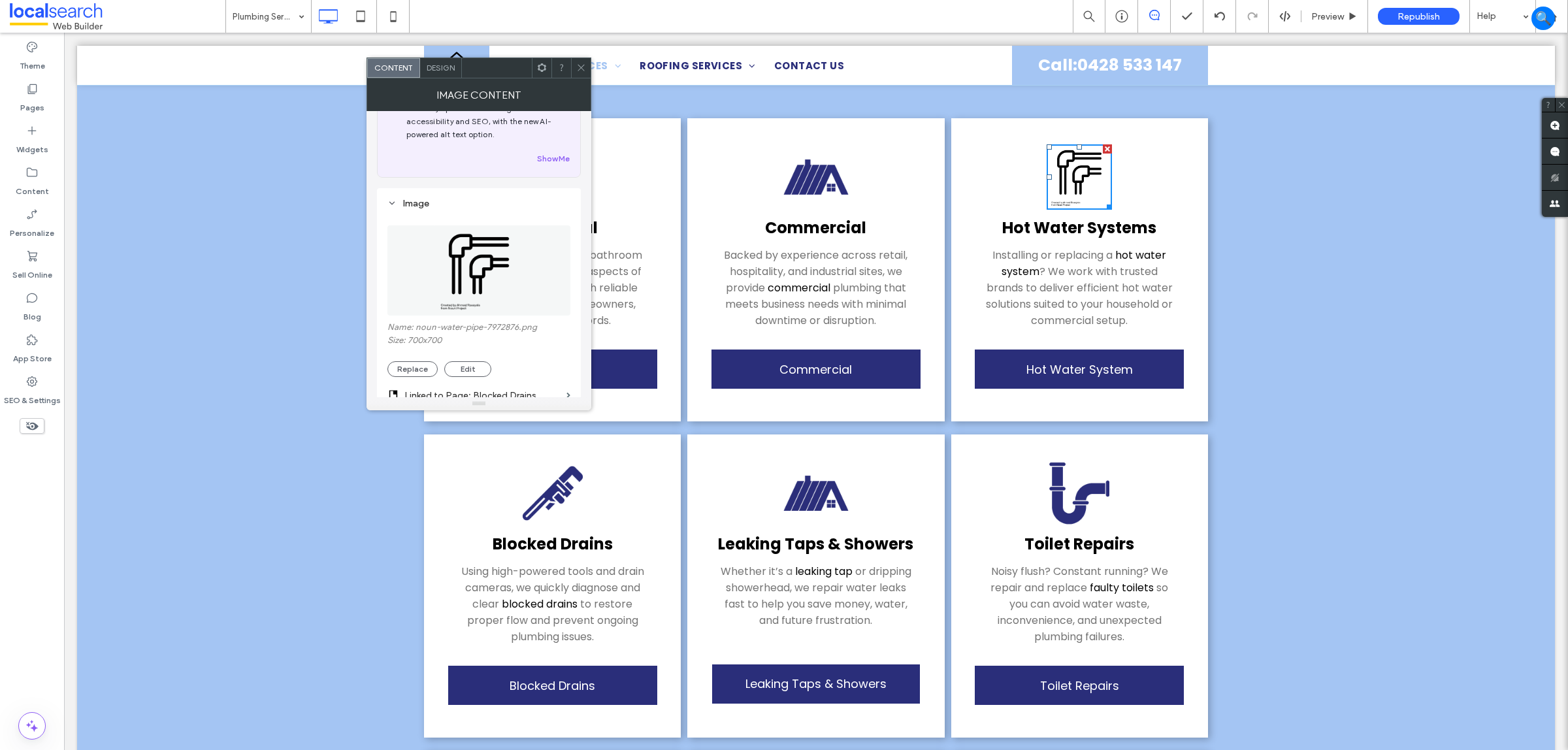
scroll to position [299, 0]
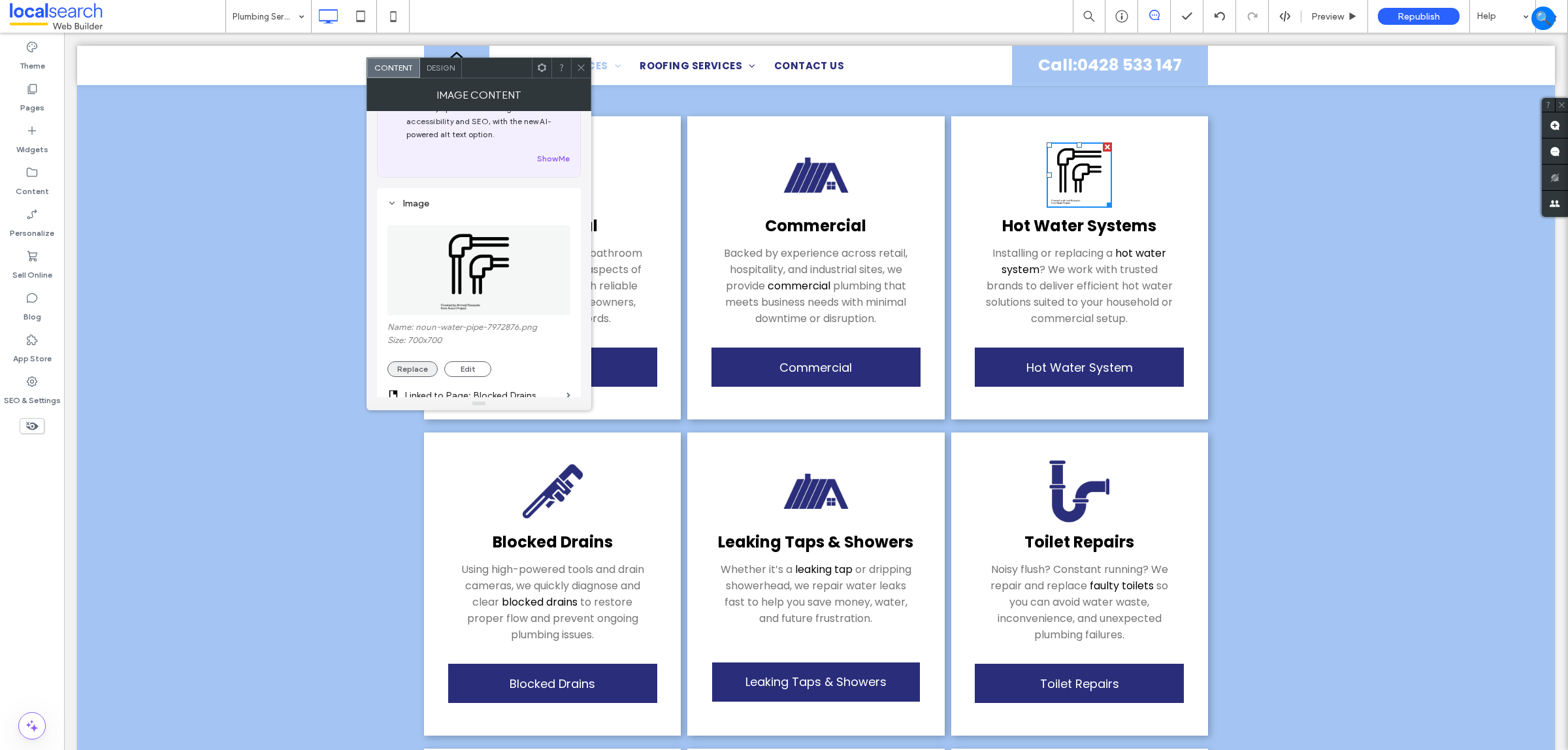
click at [425, 369] on button "Replace" at bounding box center [412, 370] width 50 height 16
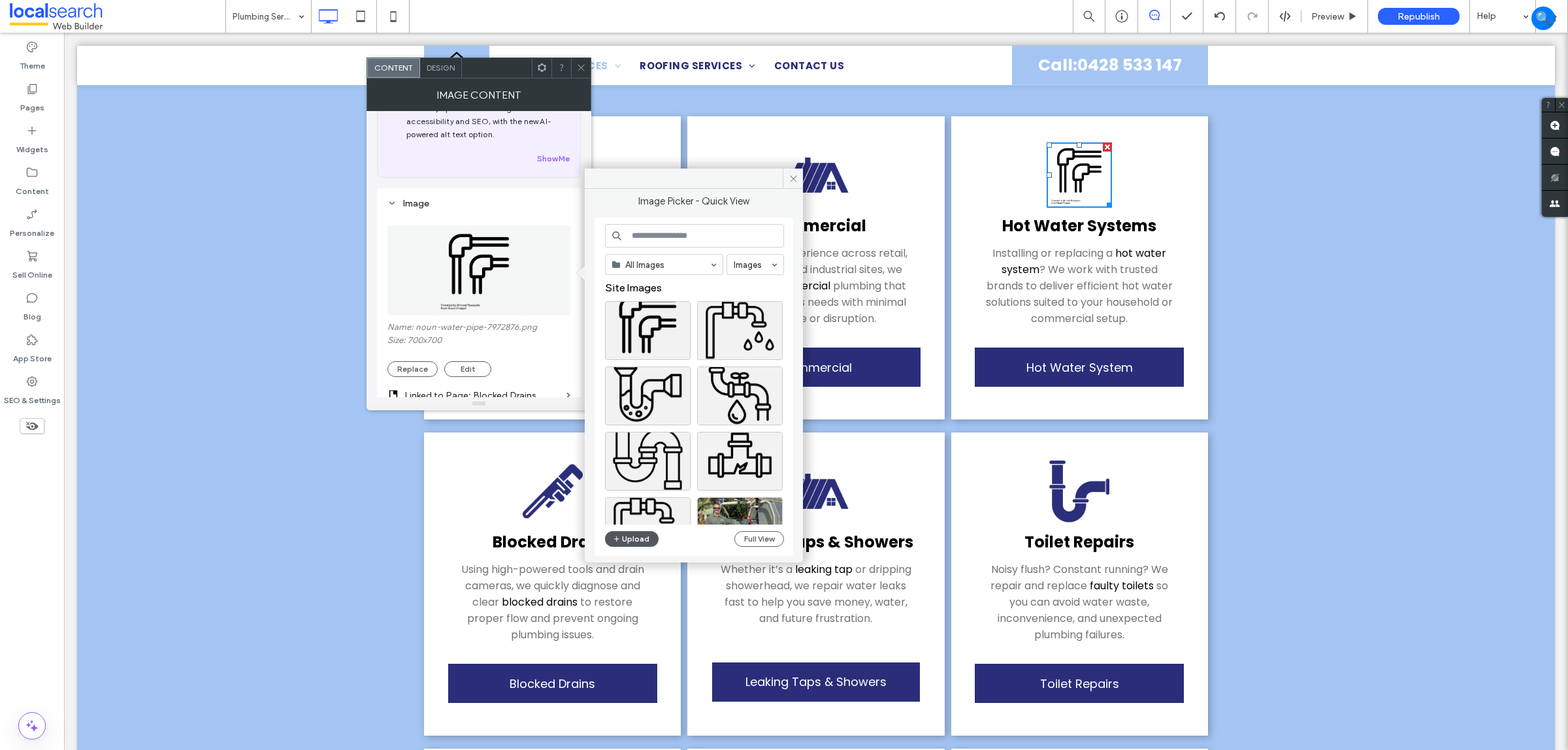
click at [628, 542] on button "Upload" at bounding box center [632, 539] width 53 height 16
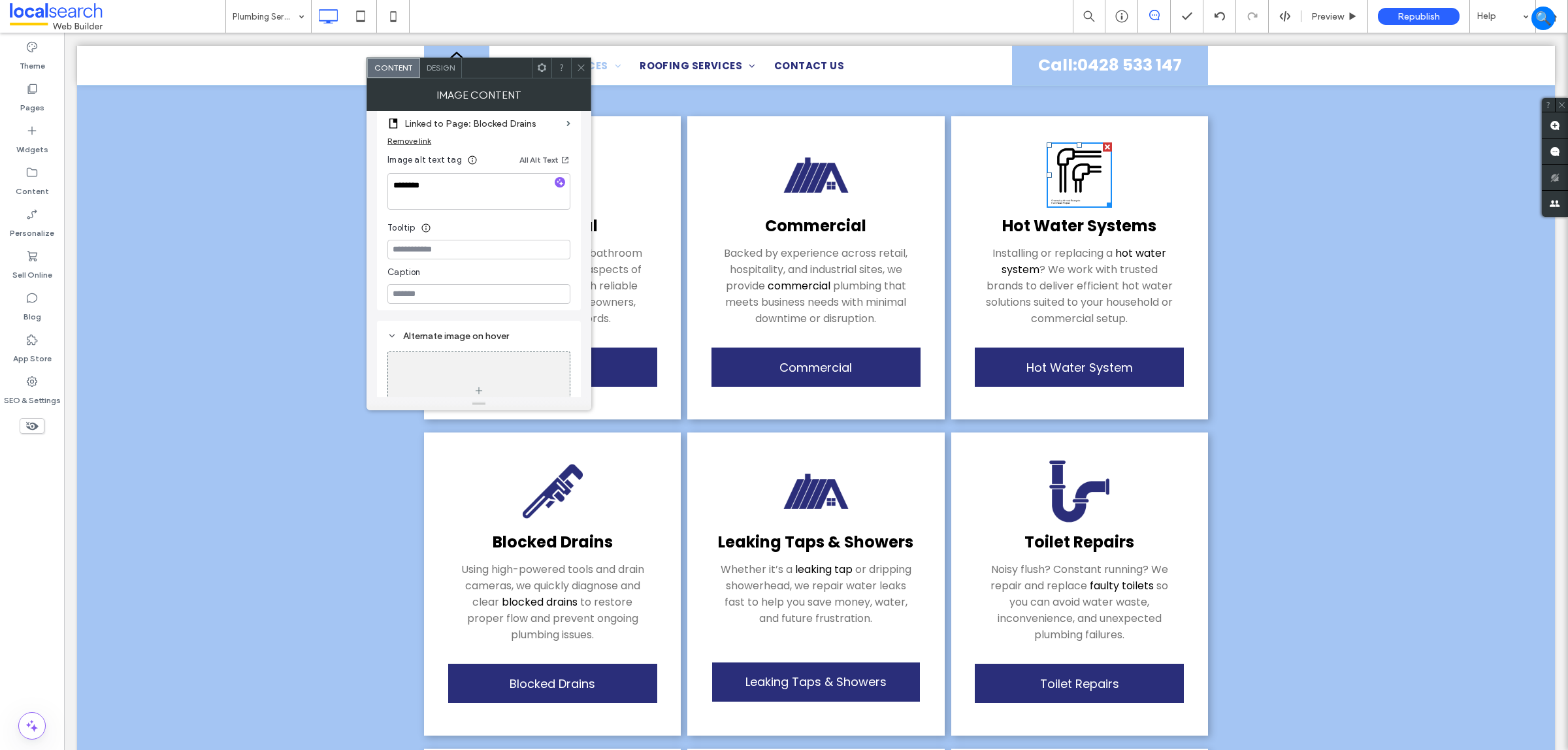
scroll to position [291, 0]
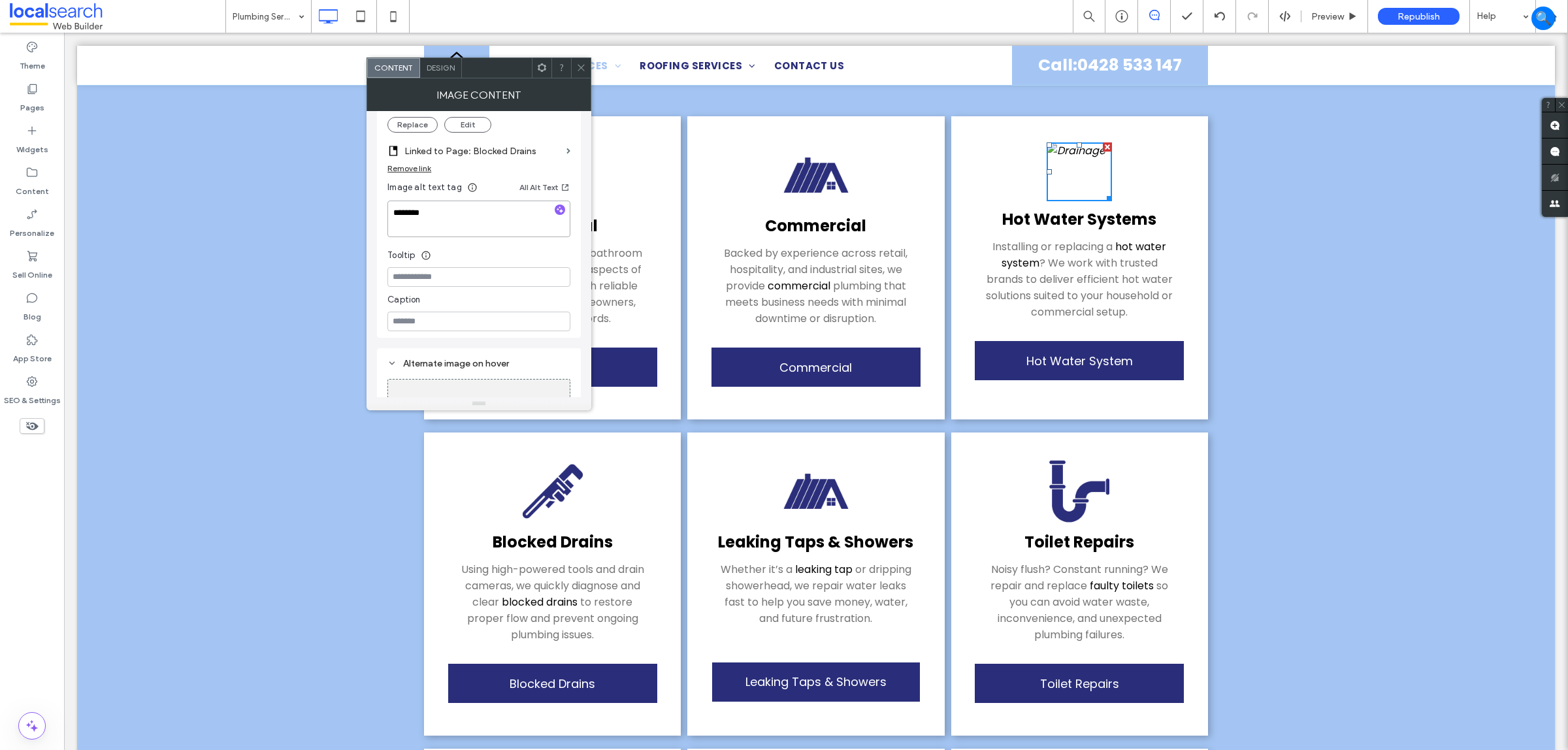
click at [472, 227] on textarea "********" at bounding box center [478, 218] width 183 height 37
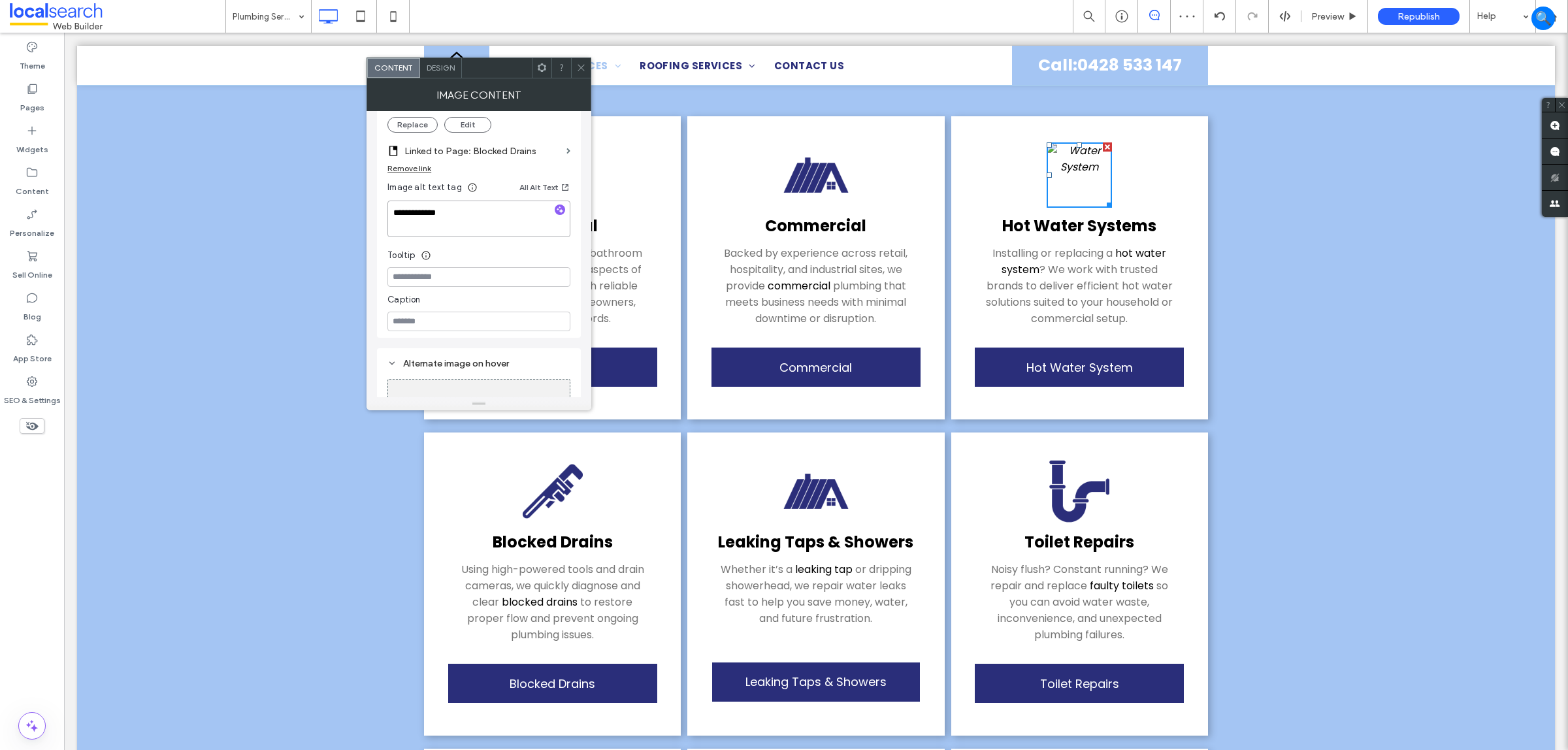
type textarea "**********"
click at [437, 54] on icon "Home Icon" at bounding box center [457, 65] width 39 height 39
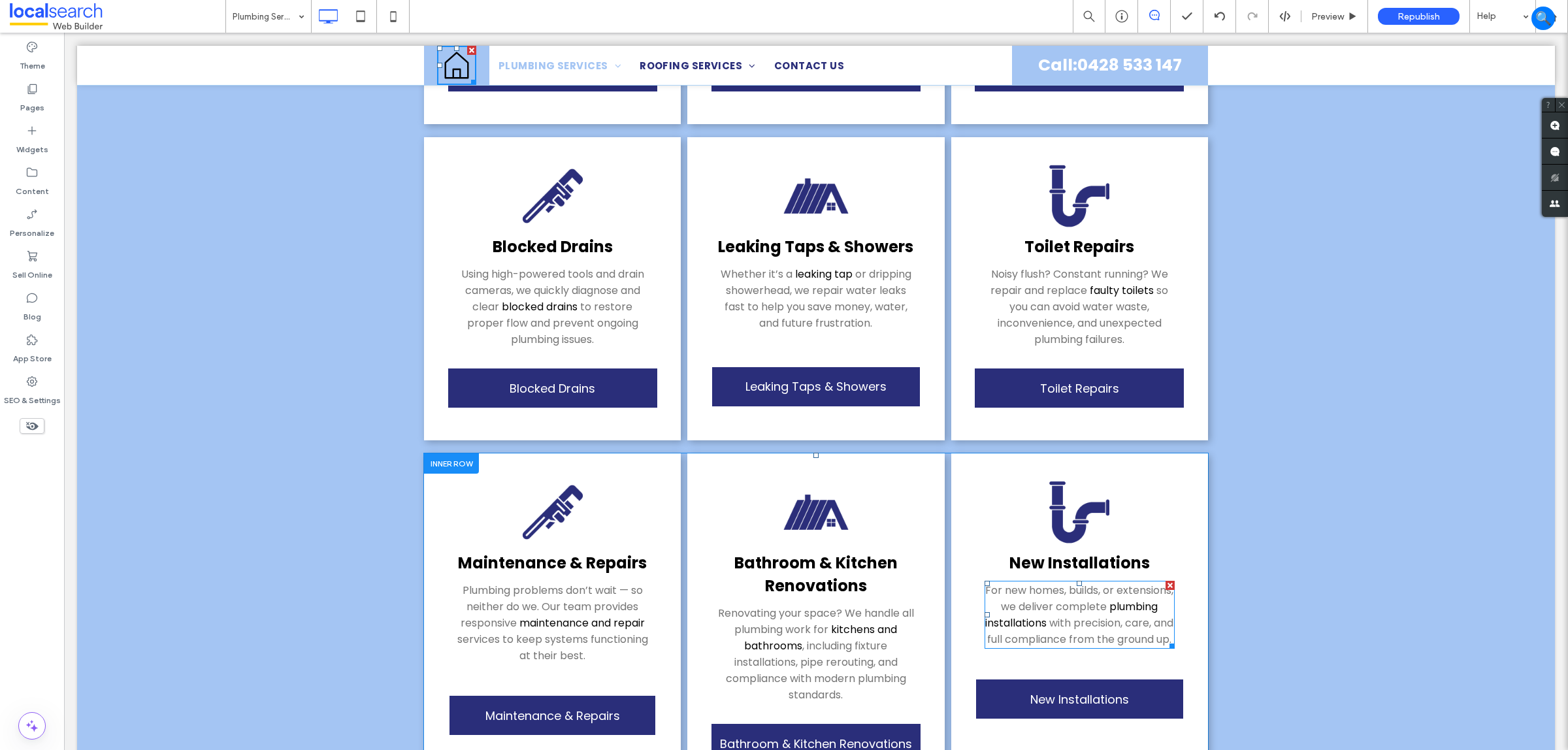
scroll to position [871, 0]
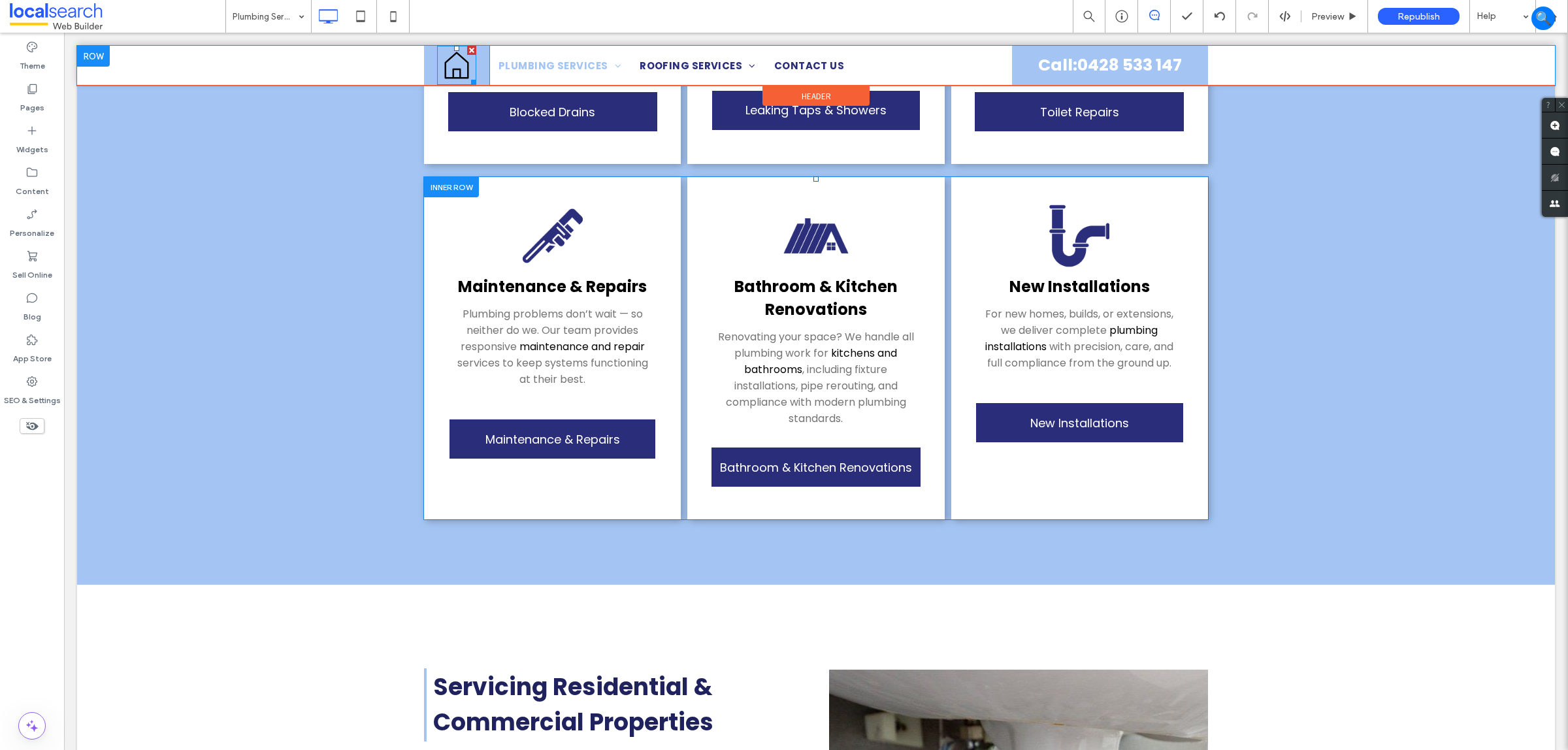
click at [462, 70] on icon at bounding box center [456, 65] width 24 height 27
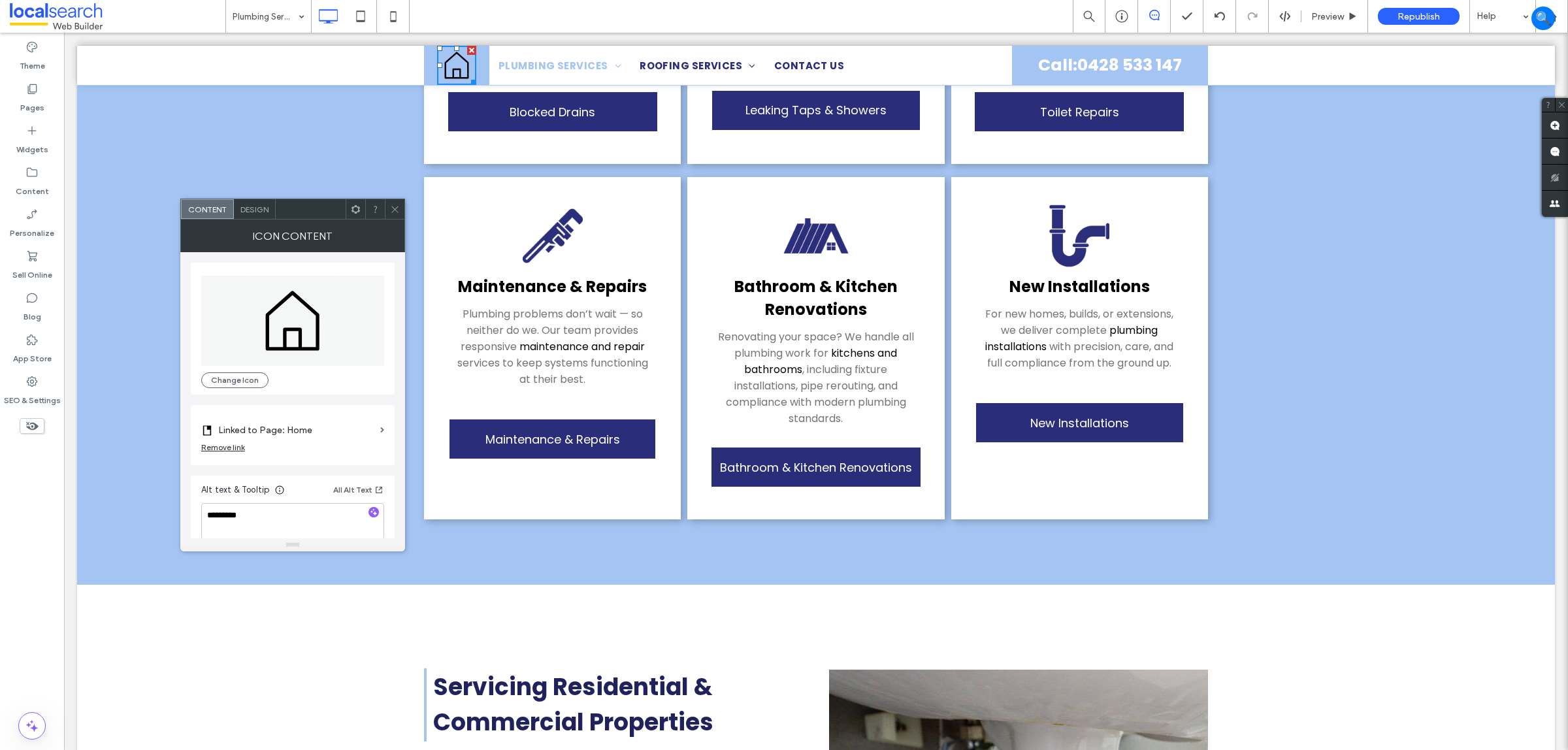
click at [394, 208] on use at bounding box center [394, 208] width 6 height 6
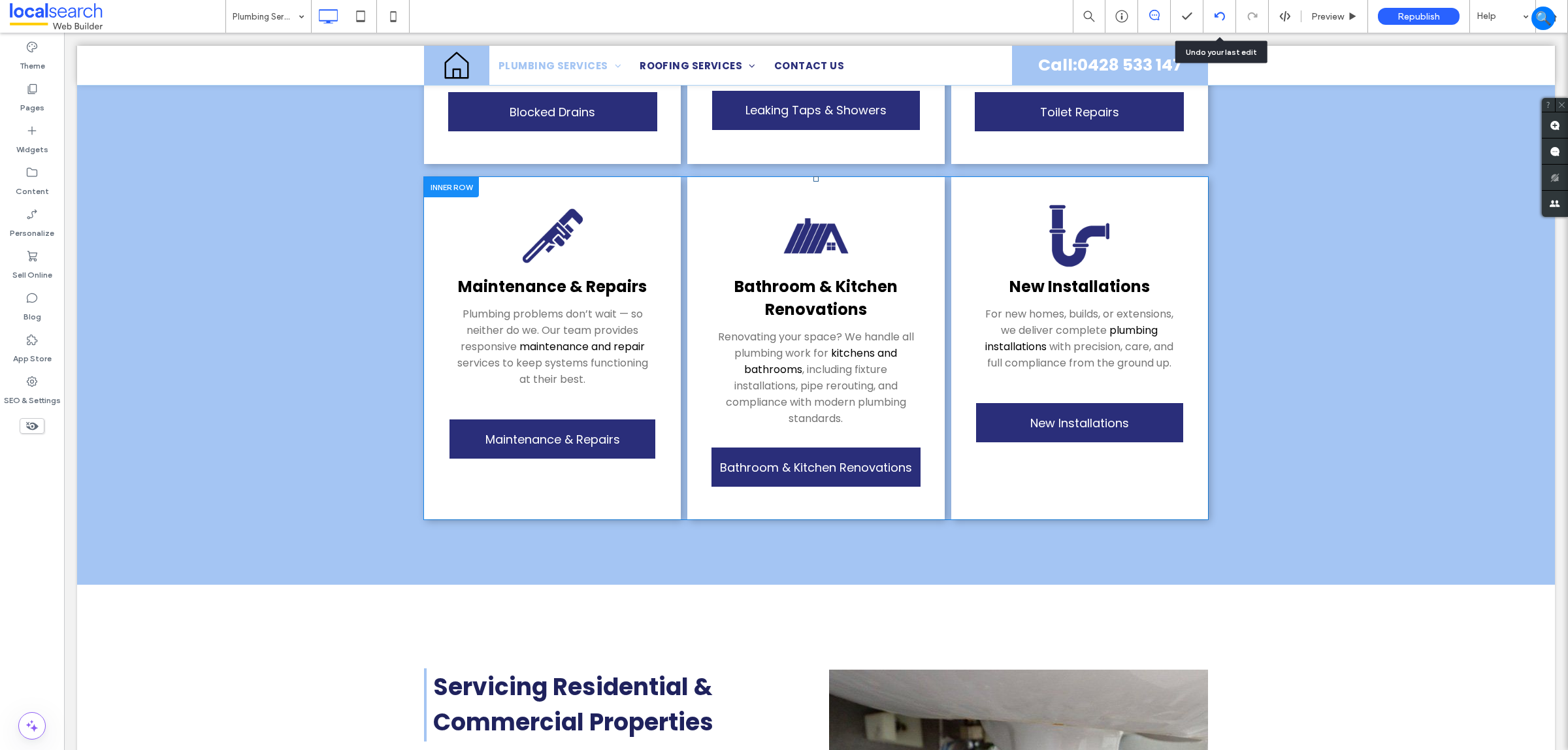
click at [1215, 8] on div at bounding box center [1220, 16] width 33 height 33
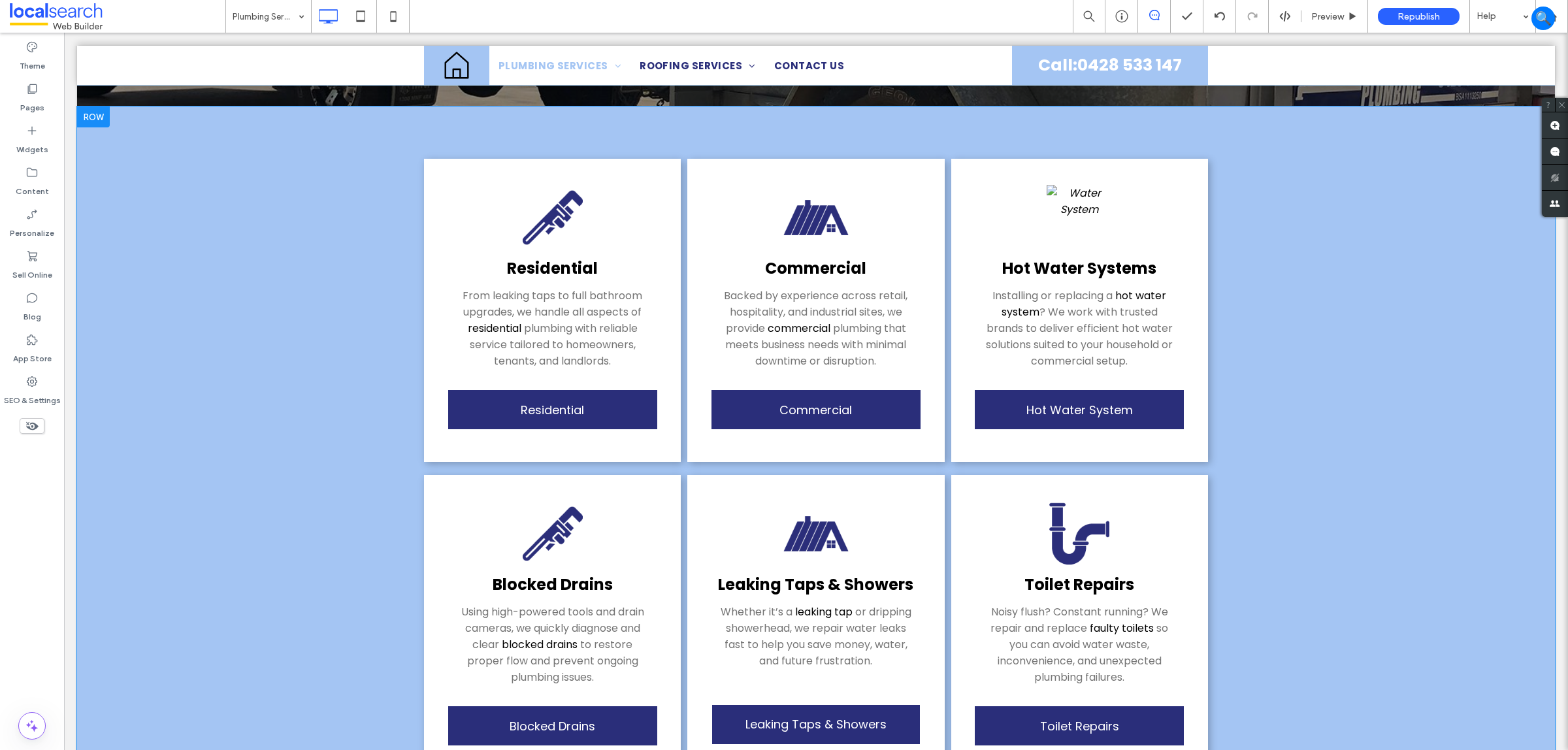
scroll to position [136, 0]
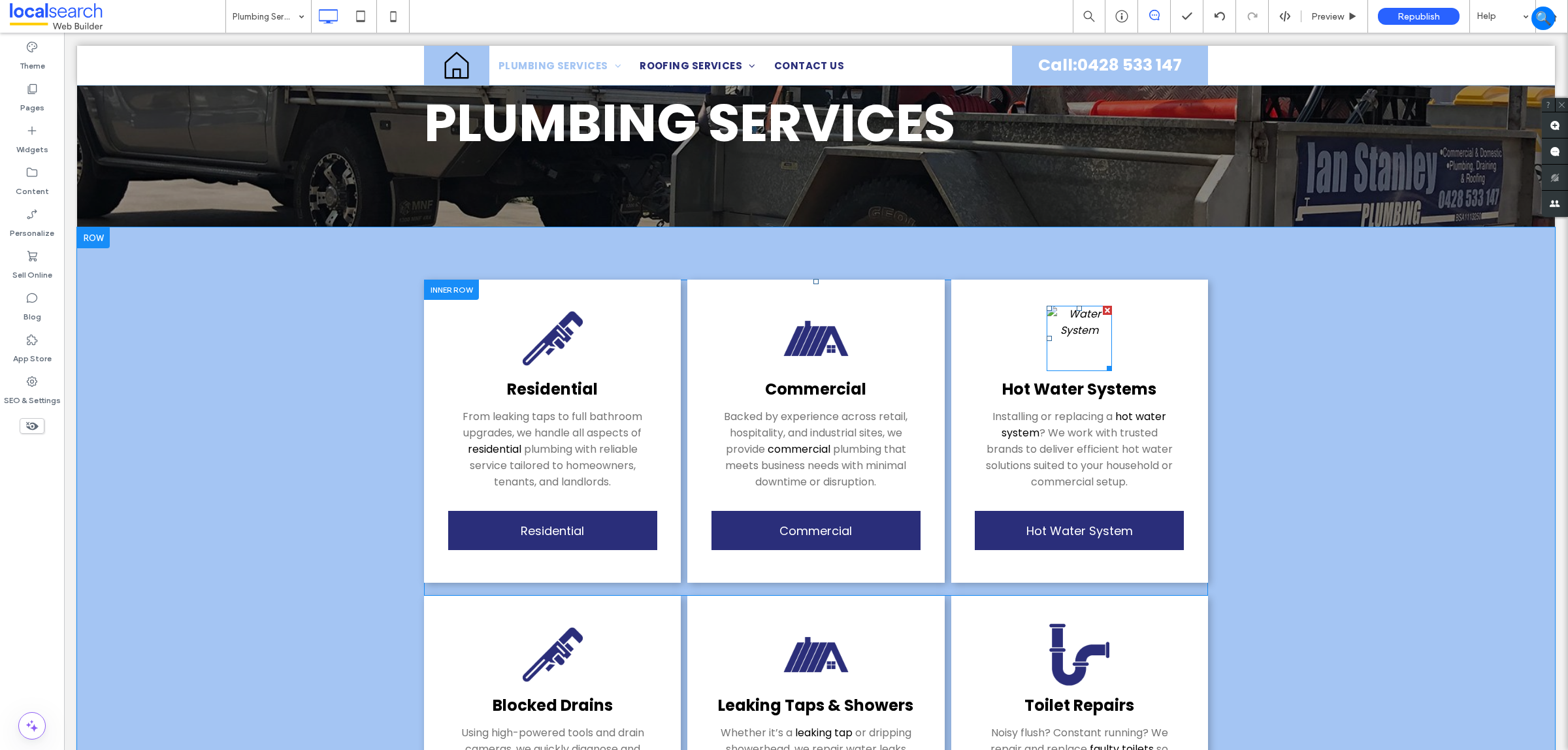
click at [1085, 327] on img at bounding box center [1079, 338] width 65 height 65
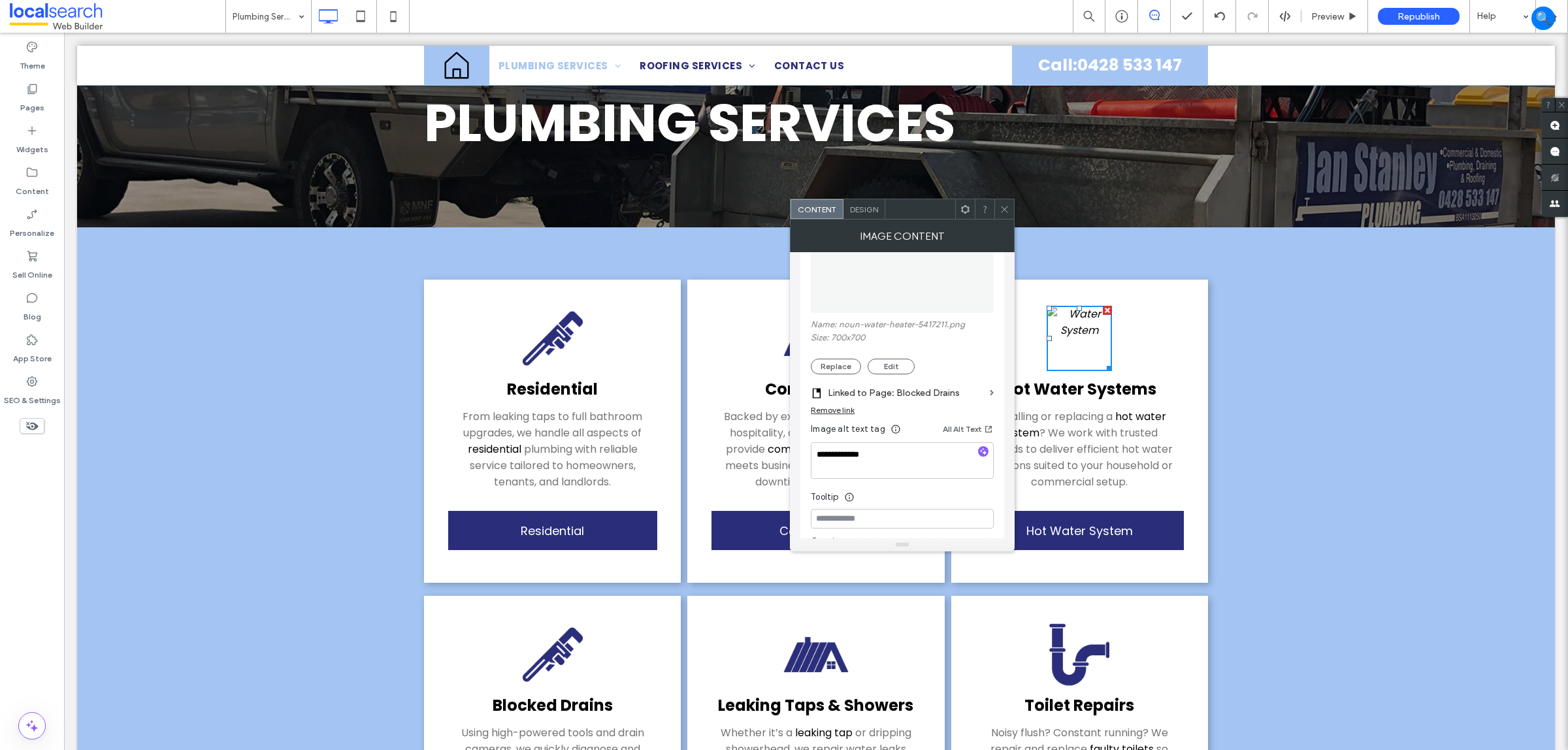
scroll to position [163, 0]
click at [899, 396] on button "Edit" at bounding box center [891, 394] width 47 height 16
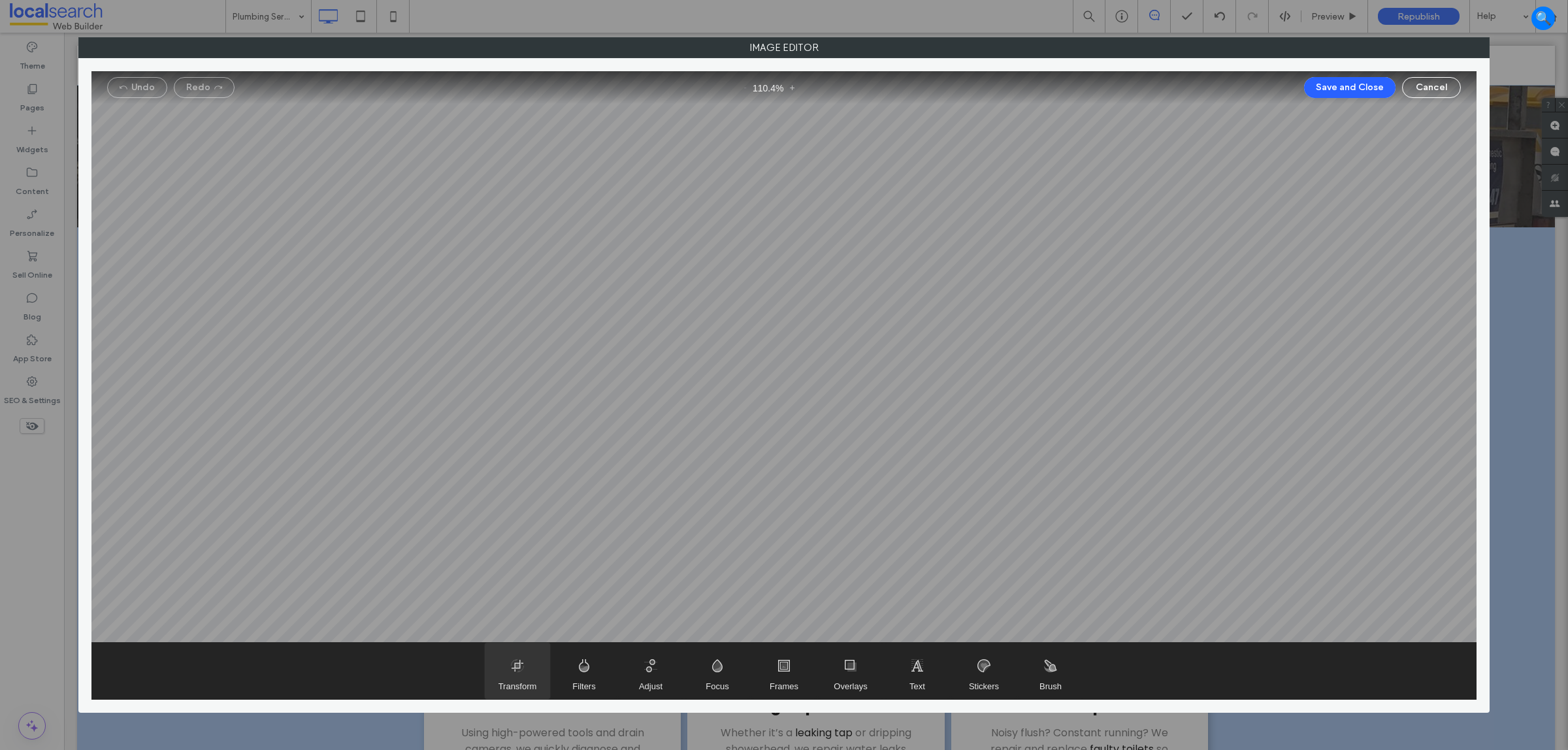
click at [514, 671] on span "Transform" at bounding box center [517, 671] width 65 height 56
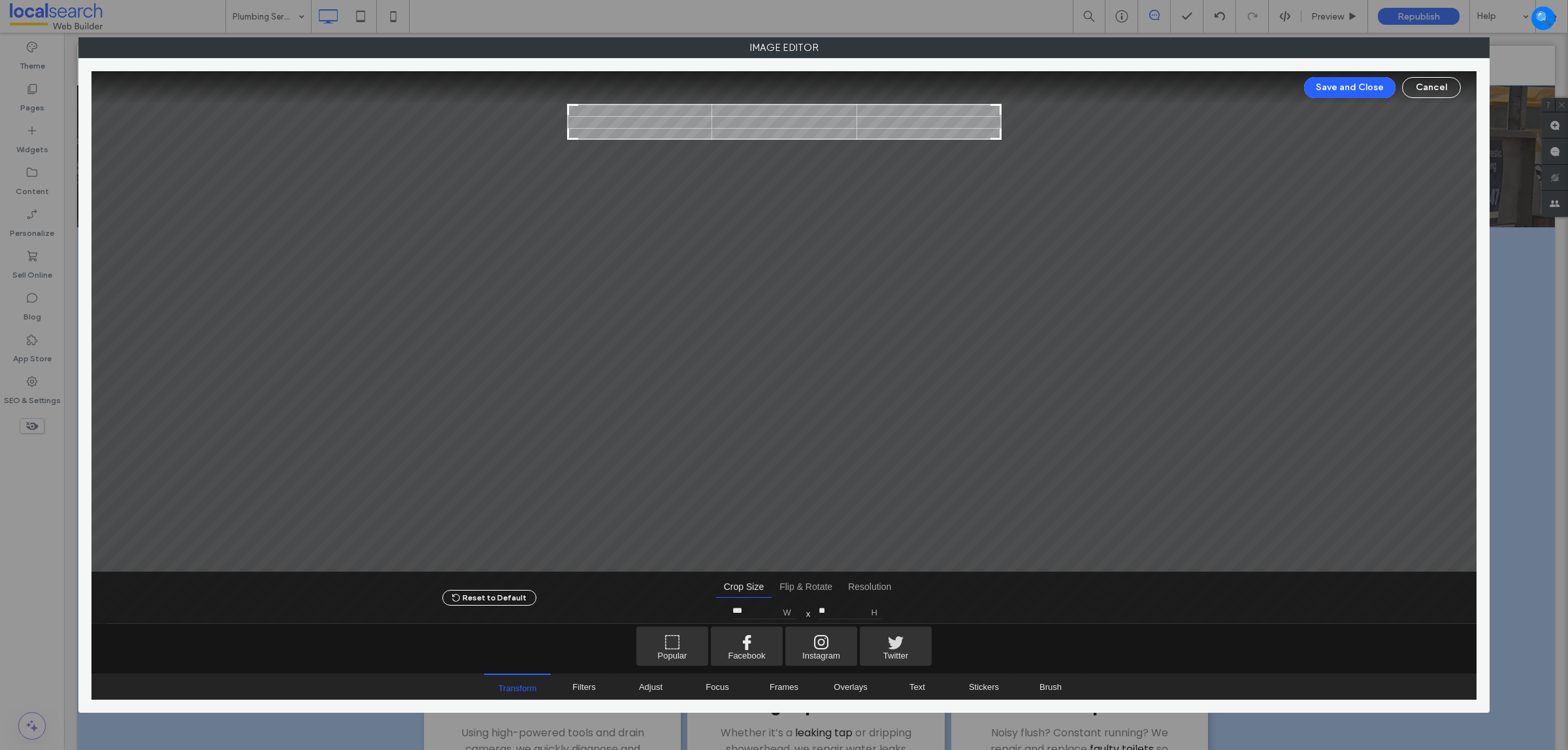
type input "**"
type input "***"
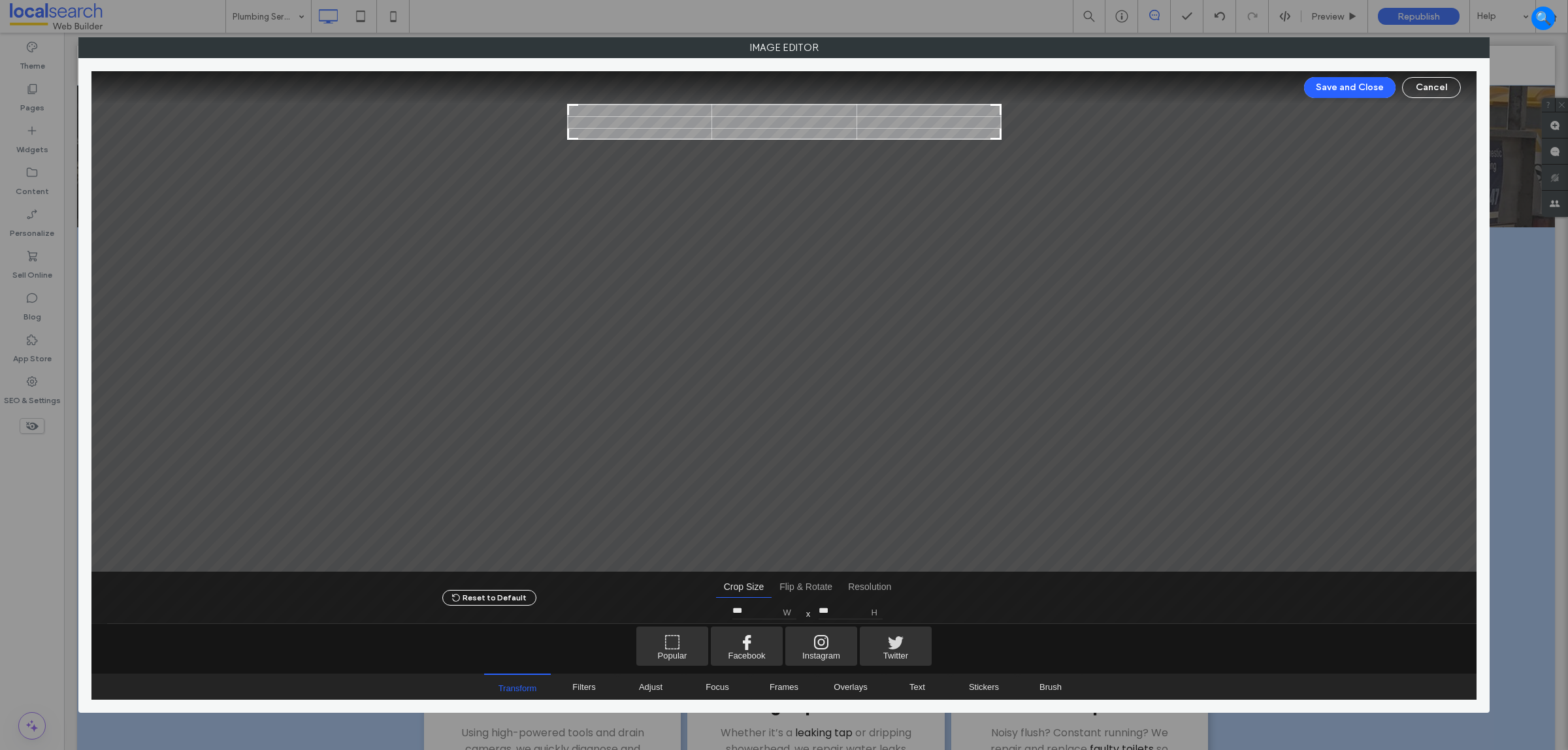
type input "***"
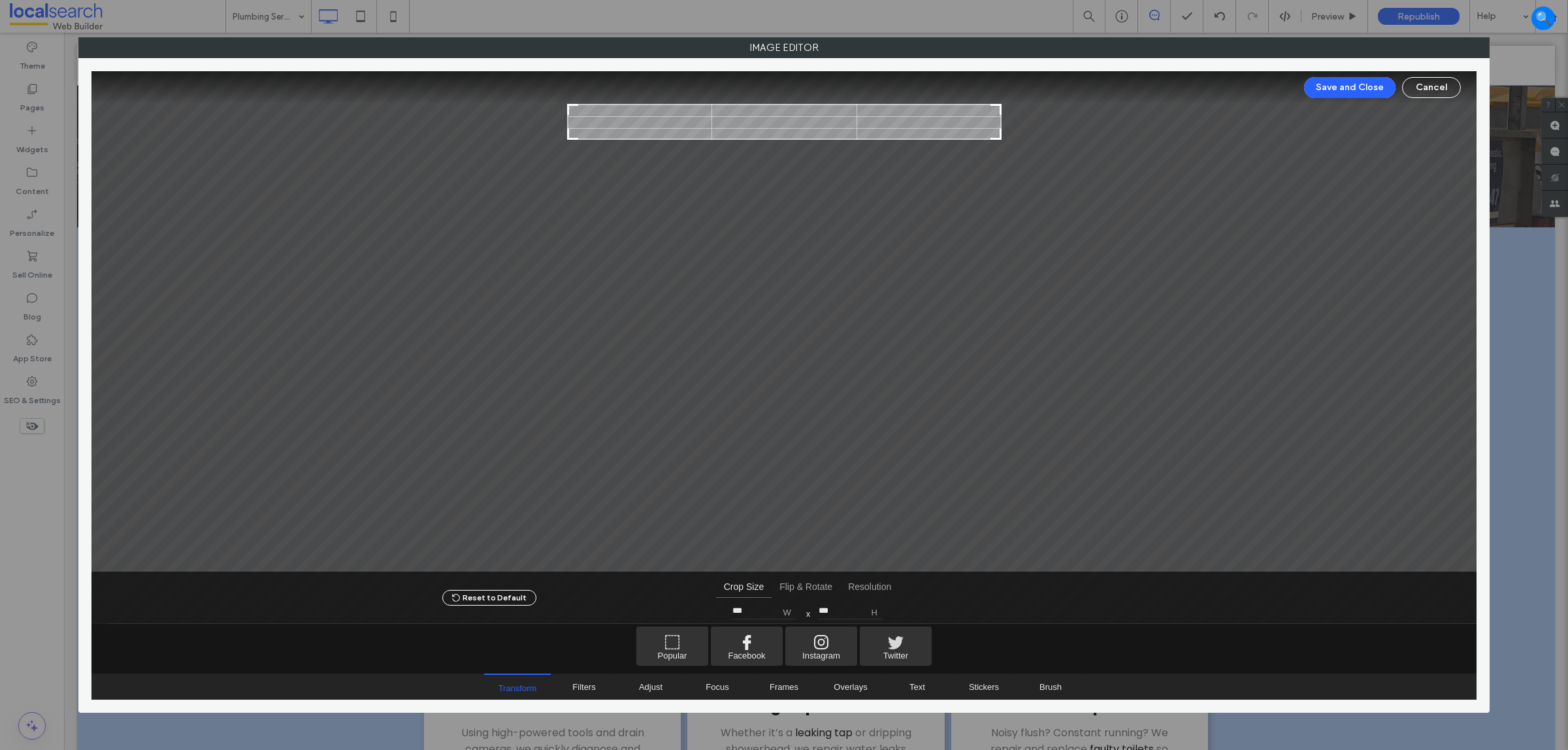
type input "***"
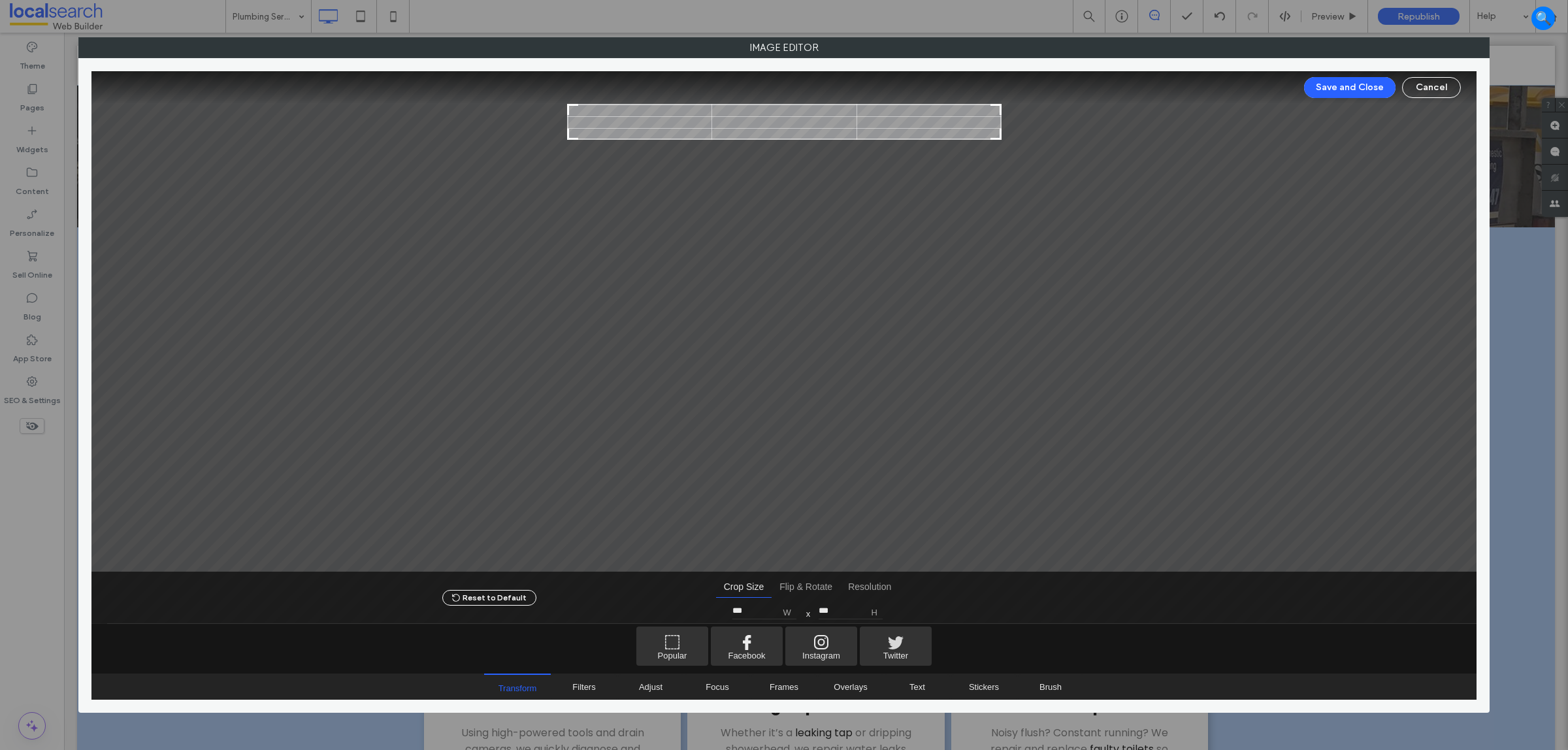
type input "***"
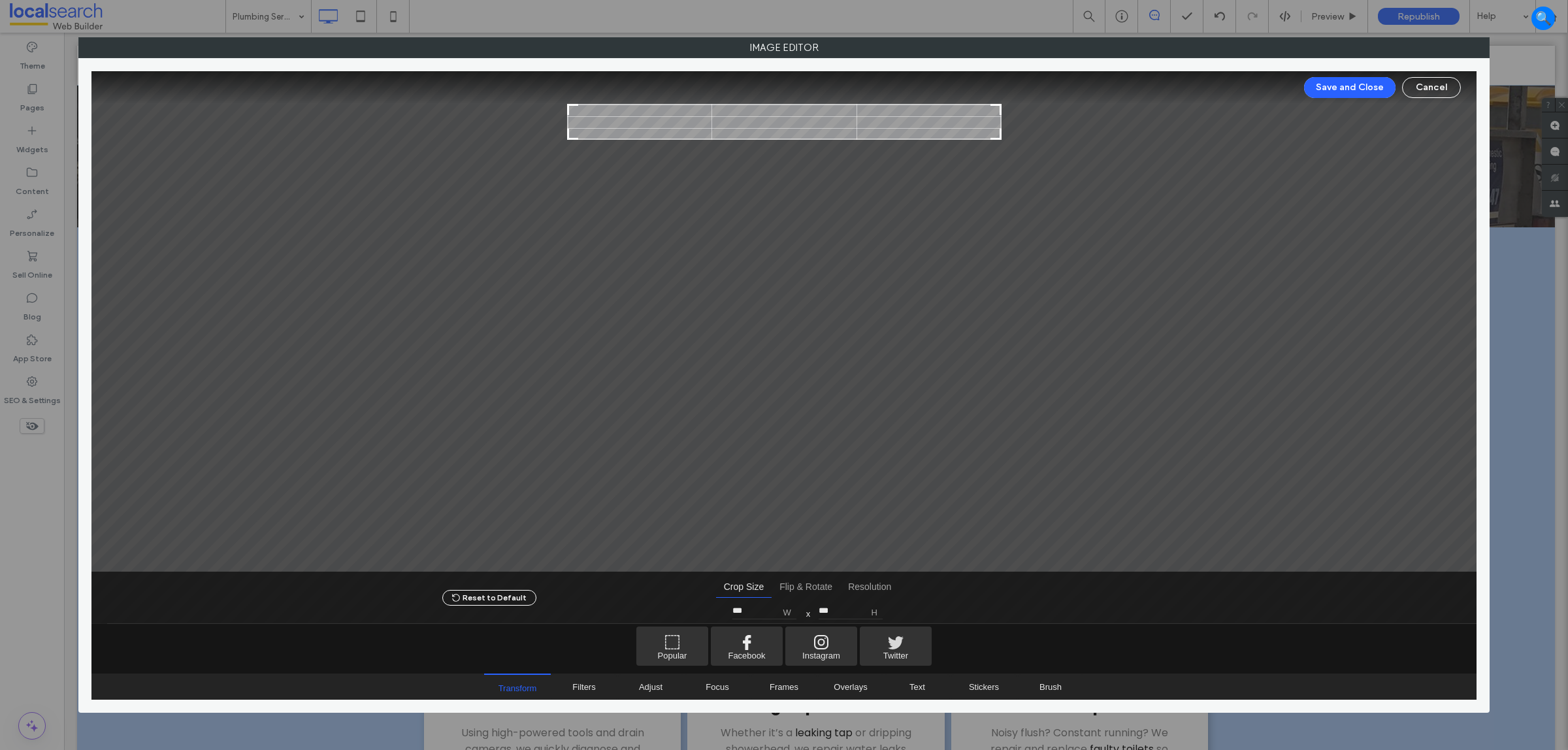
type input "***"
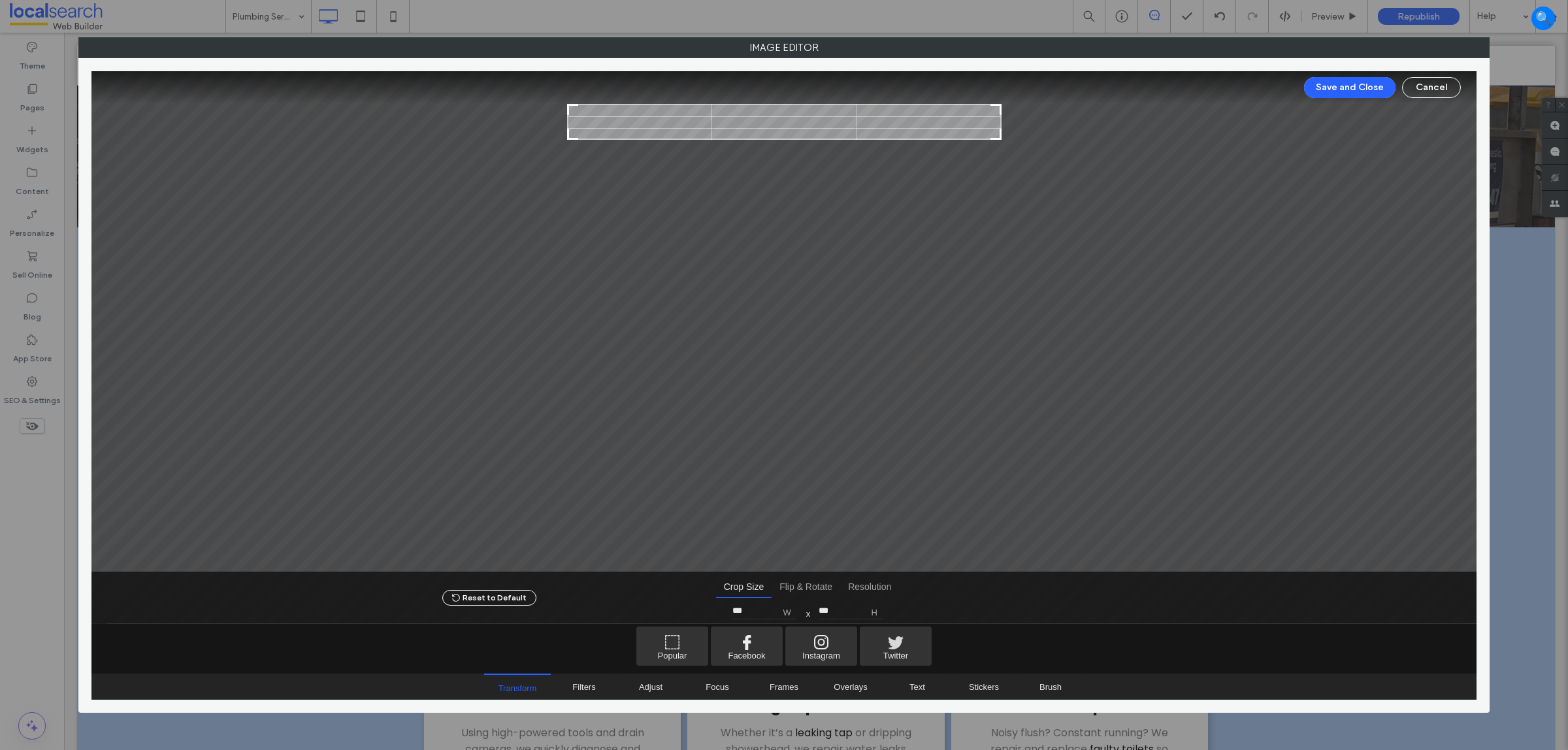
type input "***"
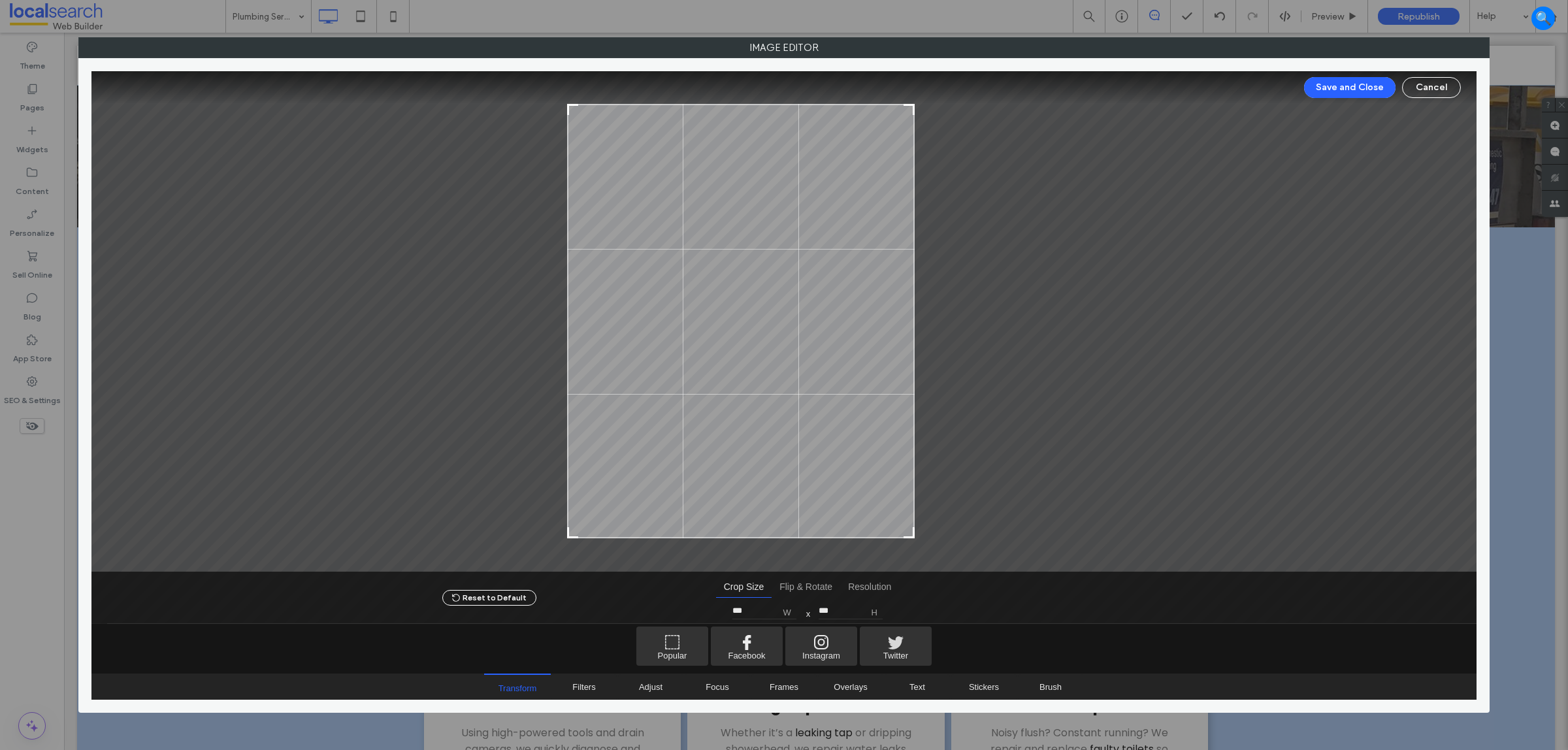
type input "***"
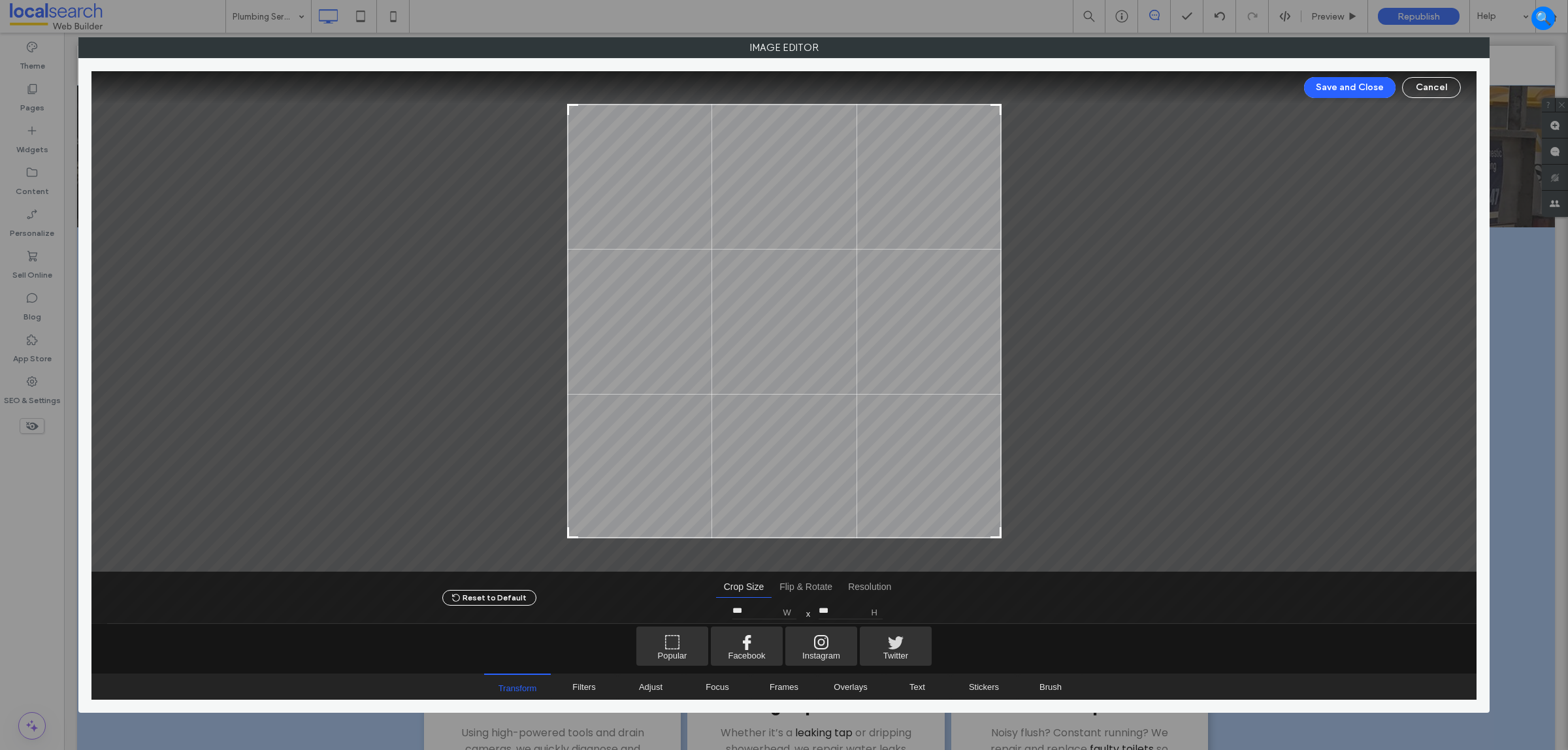
drag, startPoint x: 997, startPoint y: 531, endPoint x: 1354, endPoint y: 688, distance: 390.0
click at [1354, 688] on div "Save and Close Cancel Reset to Default Crop Size Flip & Rotate Resolution Crop …" at bounding box center [784, 385] width 1385 height 628
click at [1441, 79] on button "Cancel" at bounding box center [1432, 87] width 59 height 20
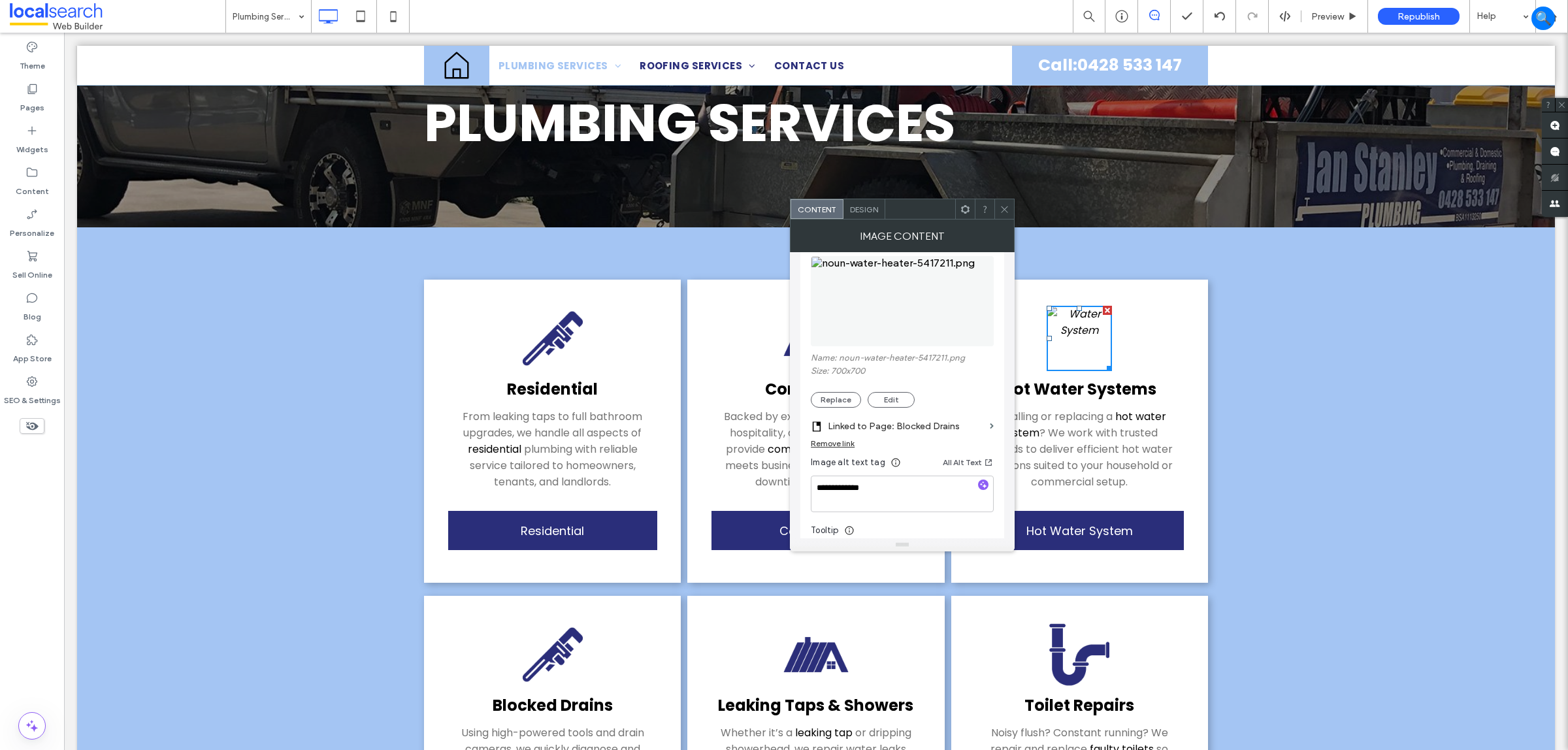
scroll to position [128, 0]
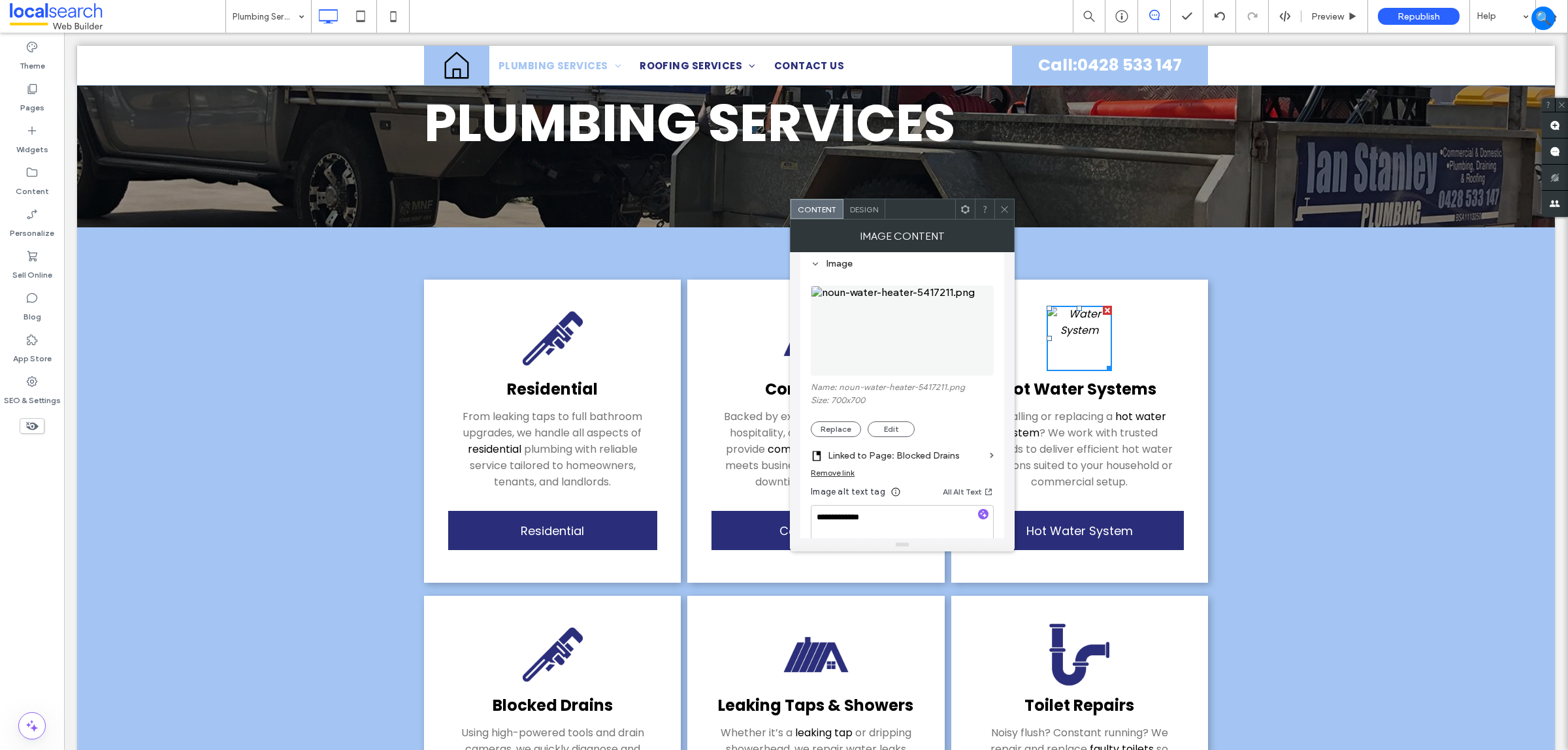
click at [863, 213] on span "Design" at bounding box center [864, 209] width 29 height 10
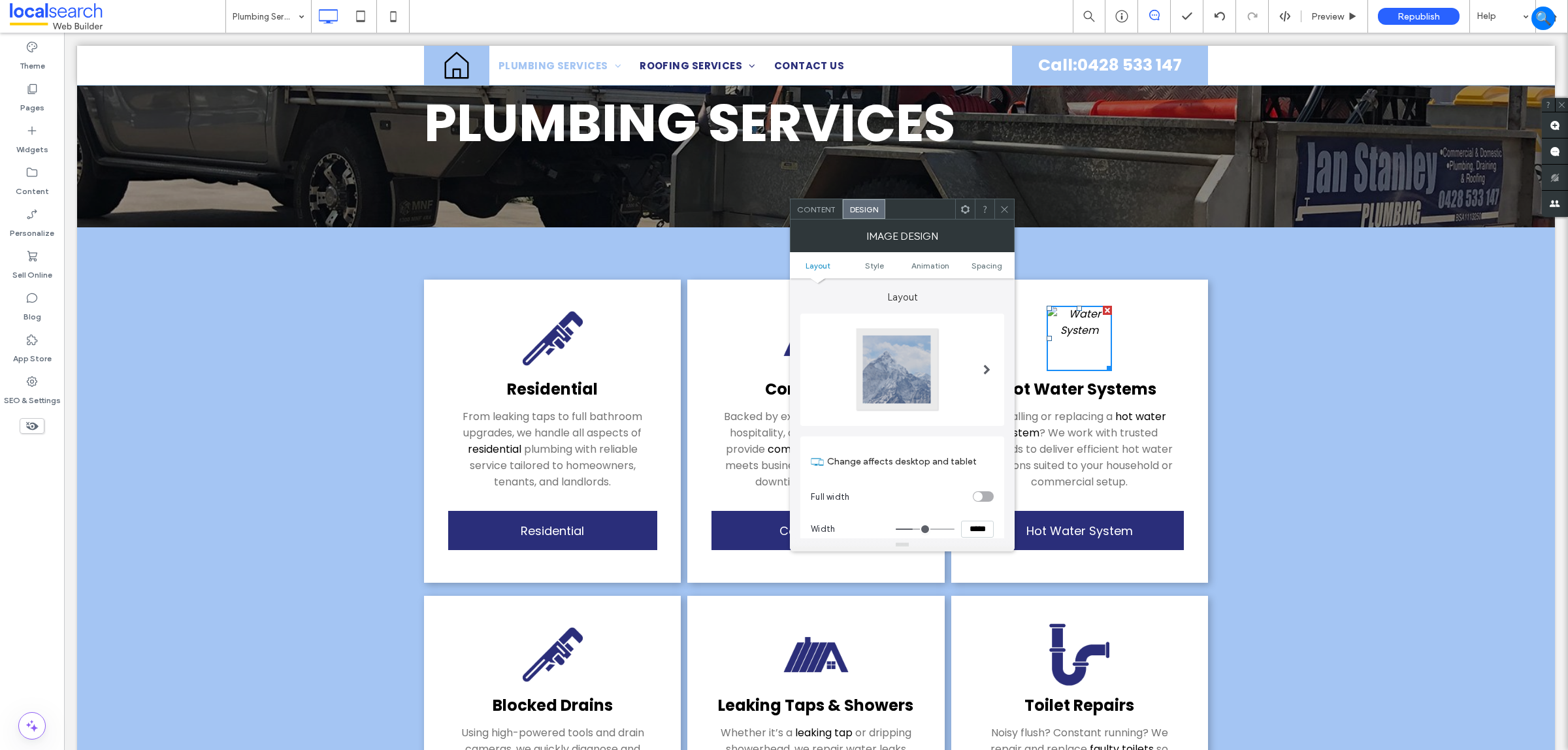
click at [1001, 215] on span at bounding box center [1004, 209] width 10 height 20
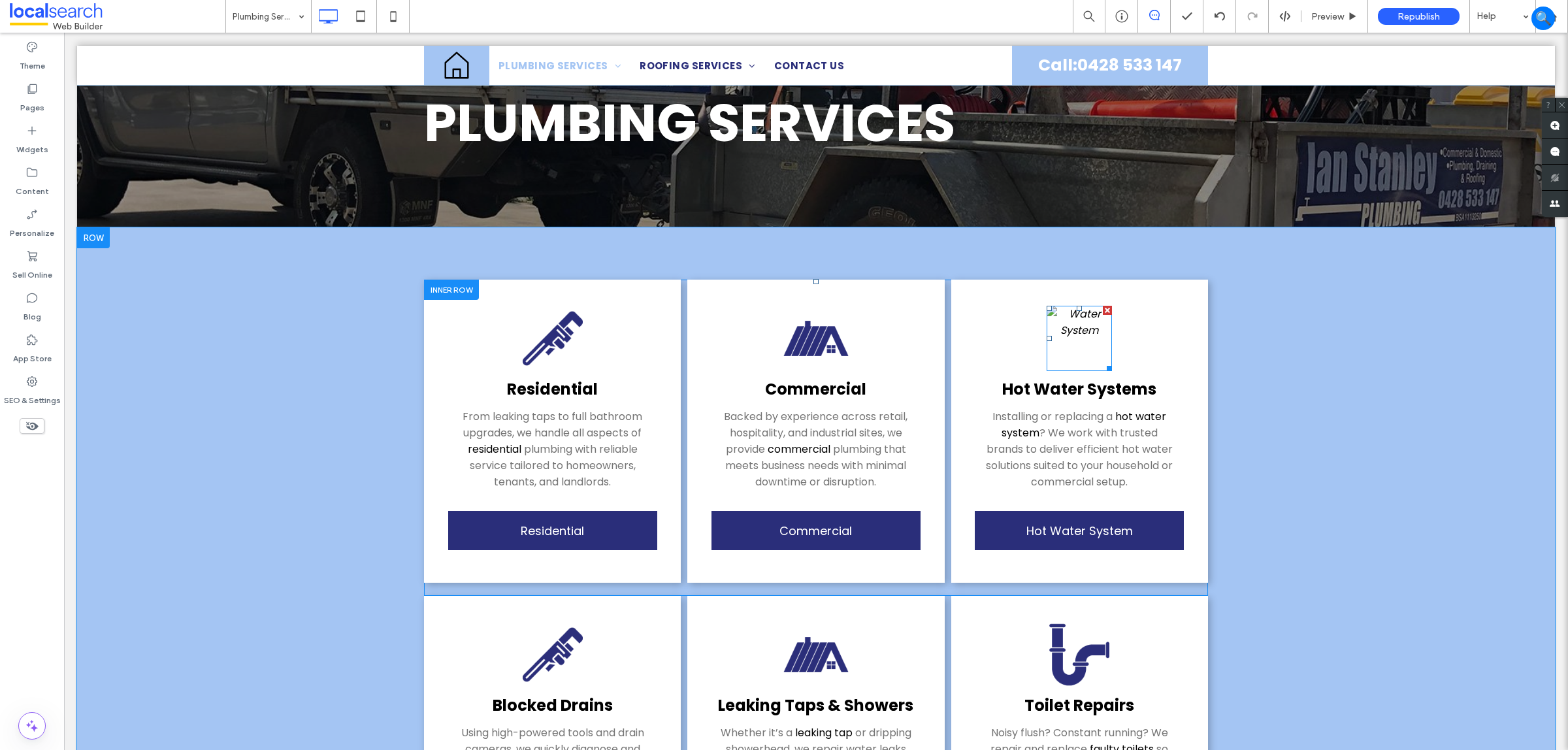
click at [1073, 315] on img at bounding box center [1079, 338] width 65 height 65
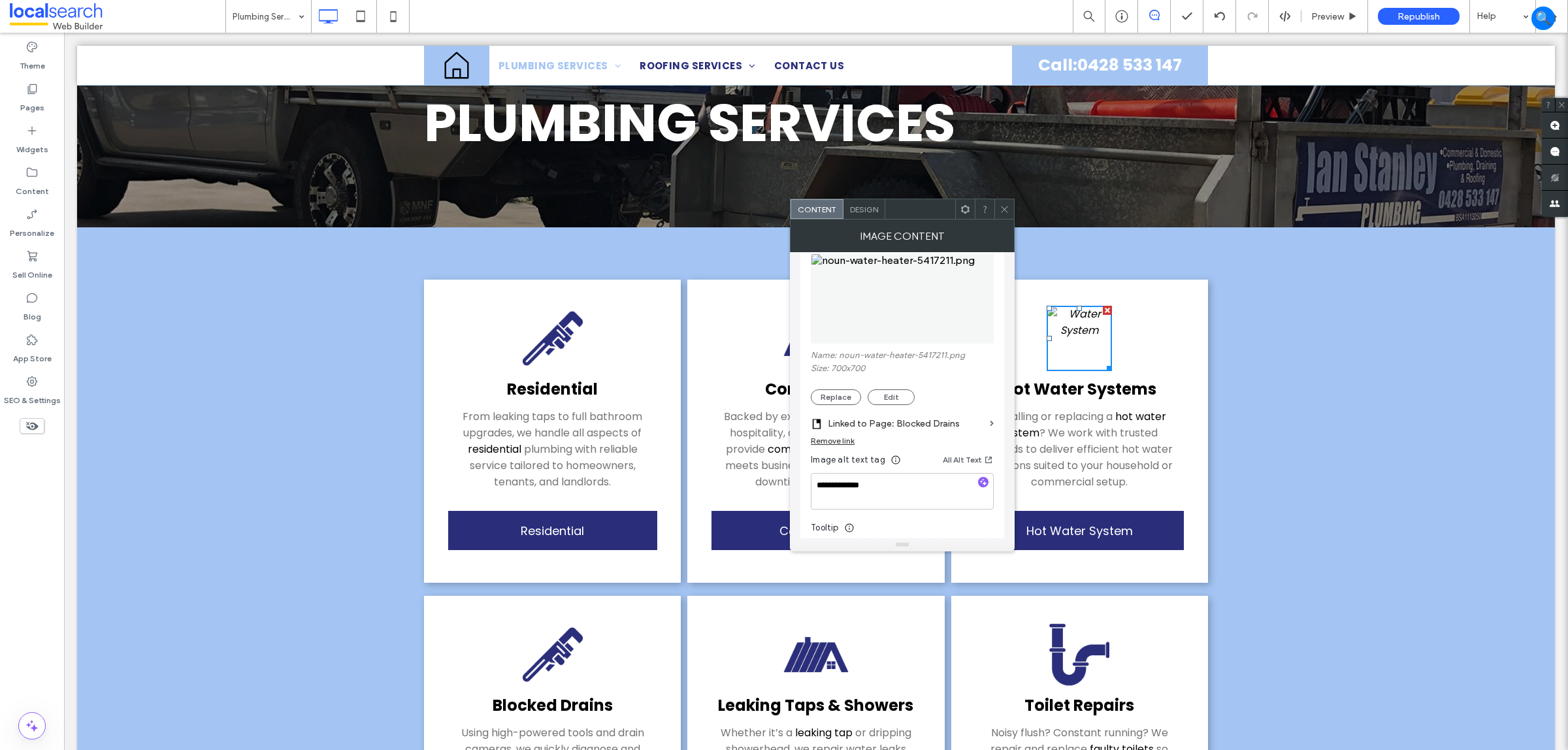
scroll to position [163, 0]
click at [828, 393] on button "Replace" at bounding box center [836, 394] width 50 height 16
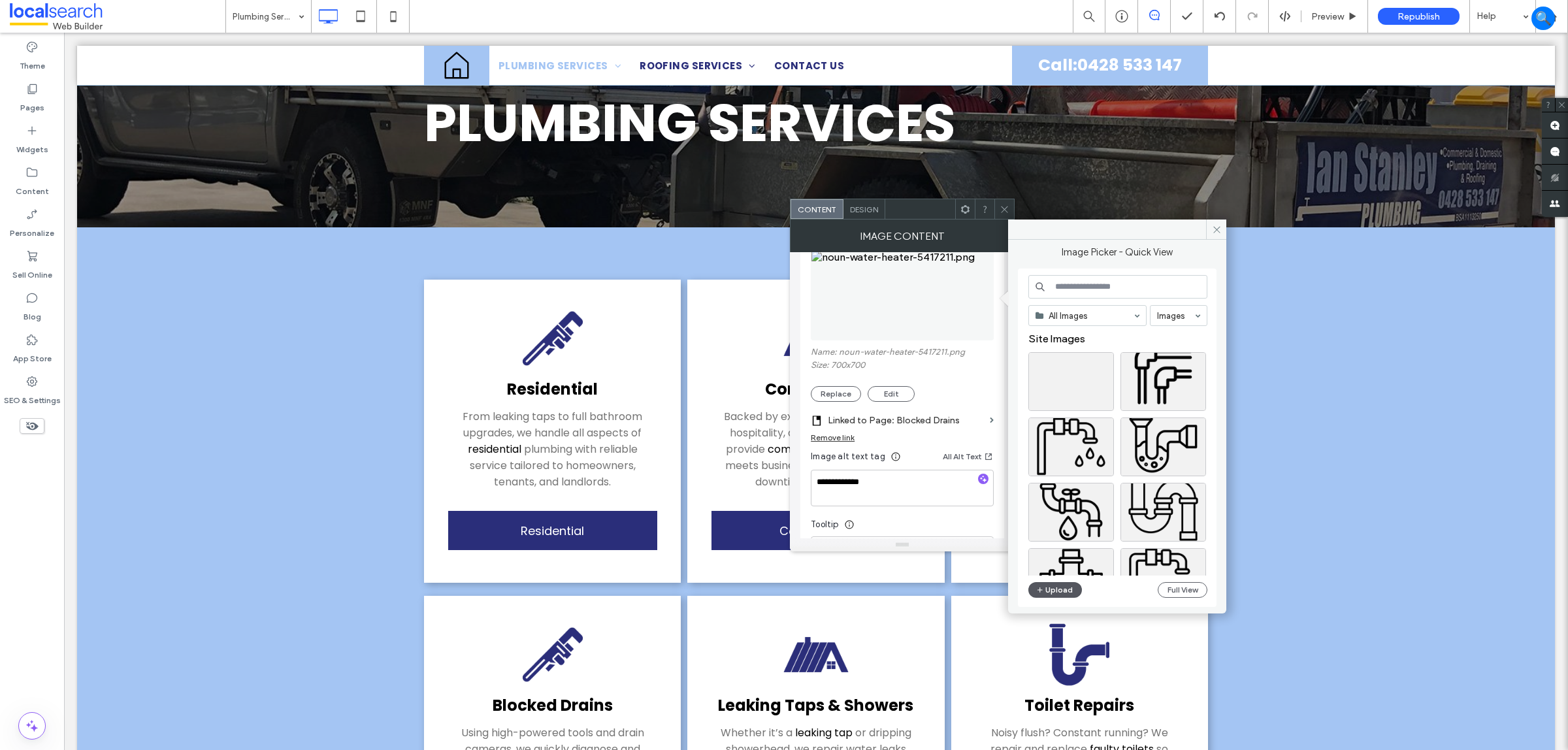
click at [1057, 585] on button "Upload" at bounding box center [1055, 591] width 53 height 16
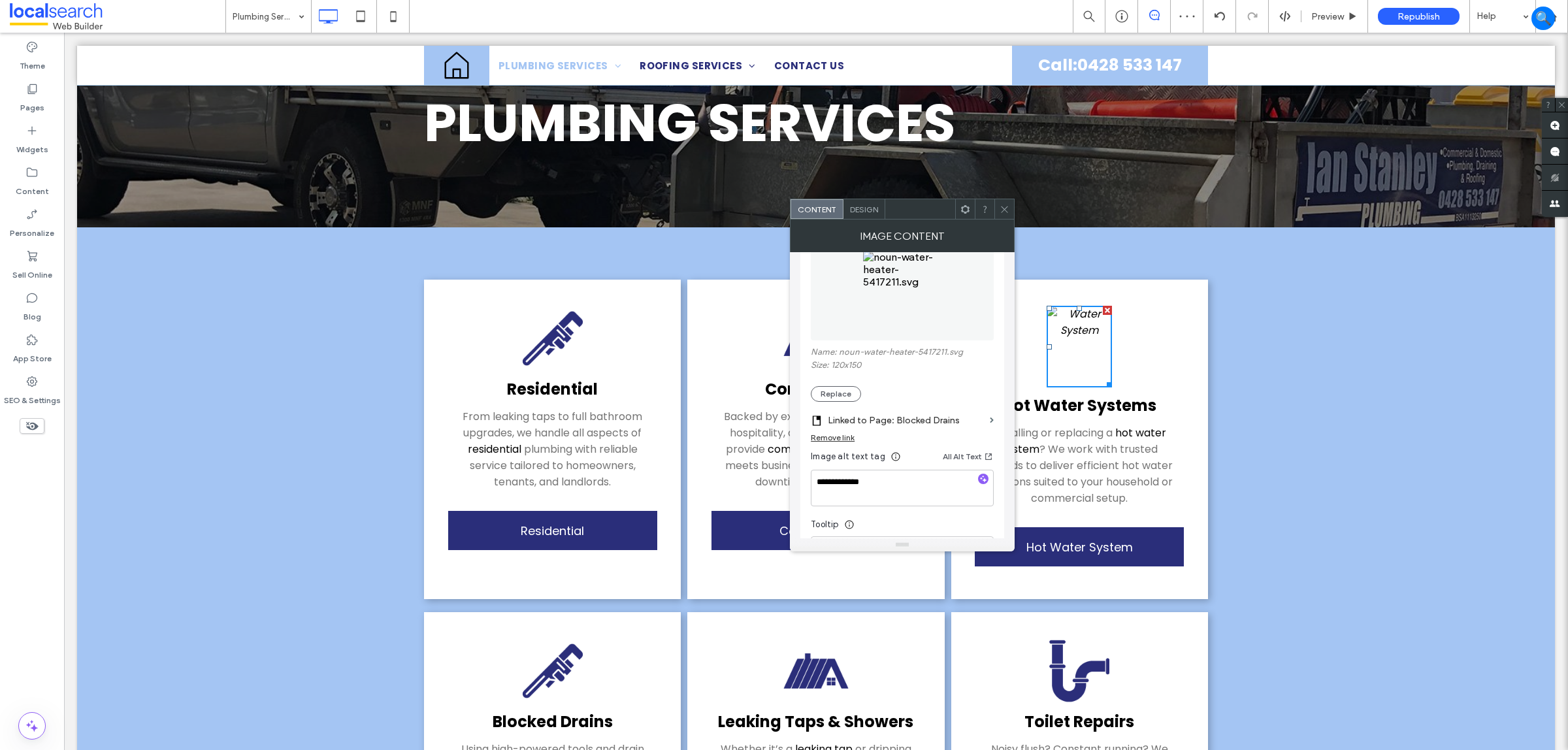
click at [1056, 358] on img at bounding box center [1079, 346] width 65 height 82
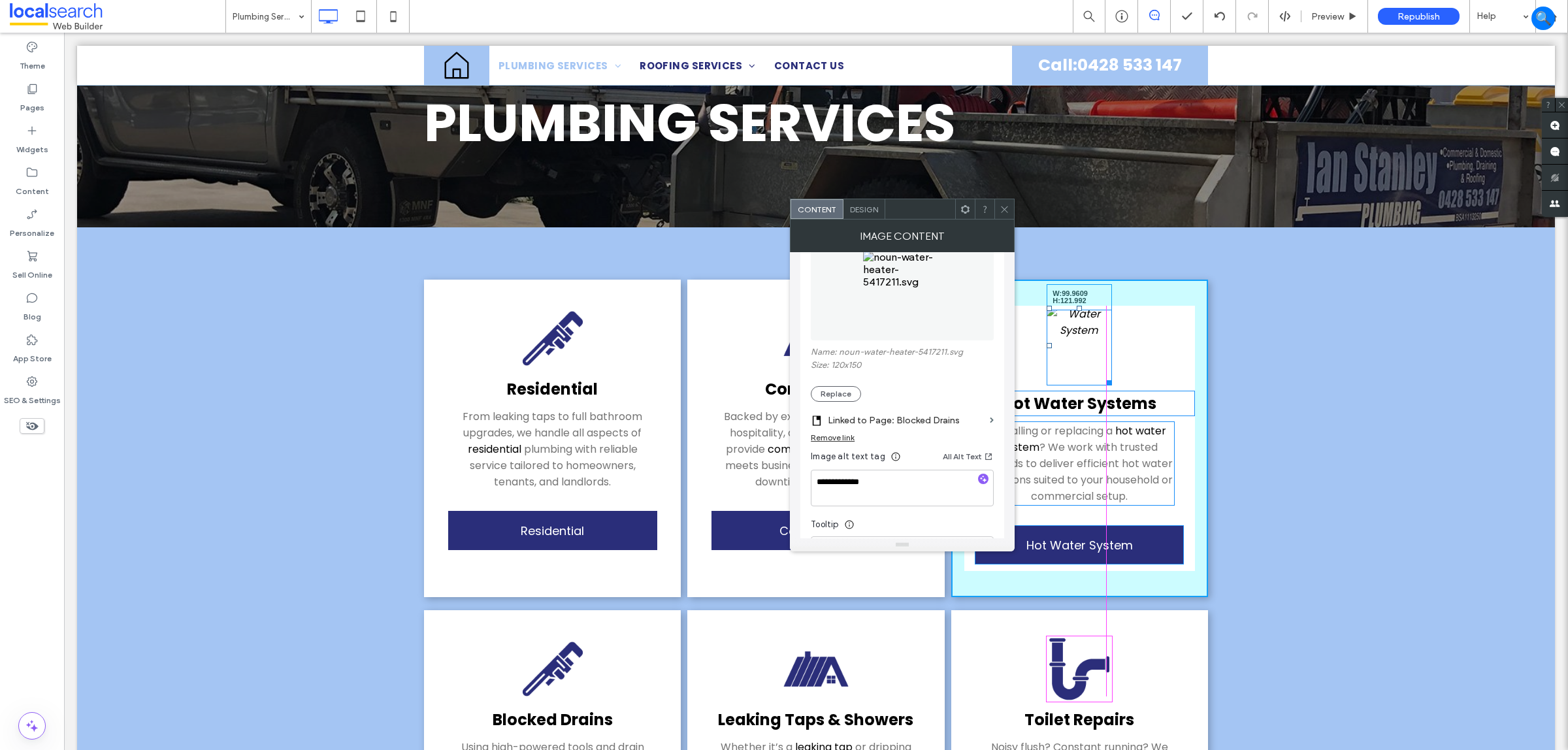
click at [1102, 383] on div at bounding box center [1107, 380] width 10 height 10
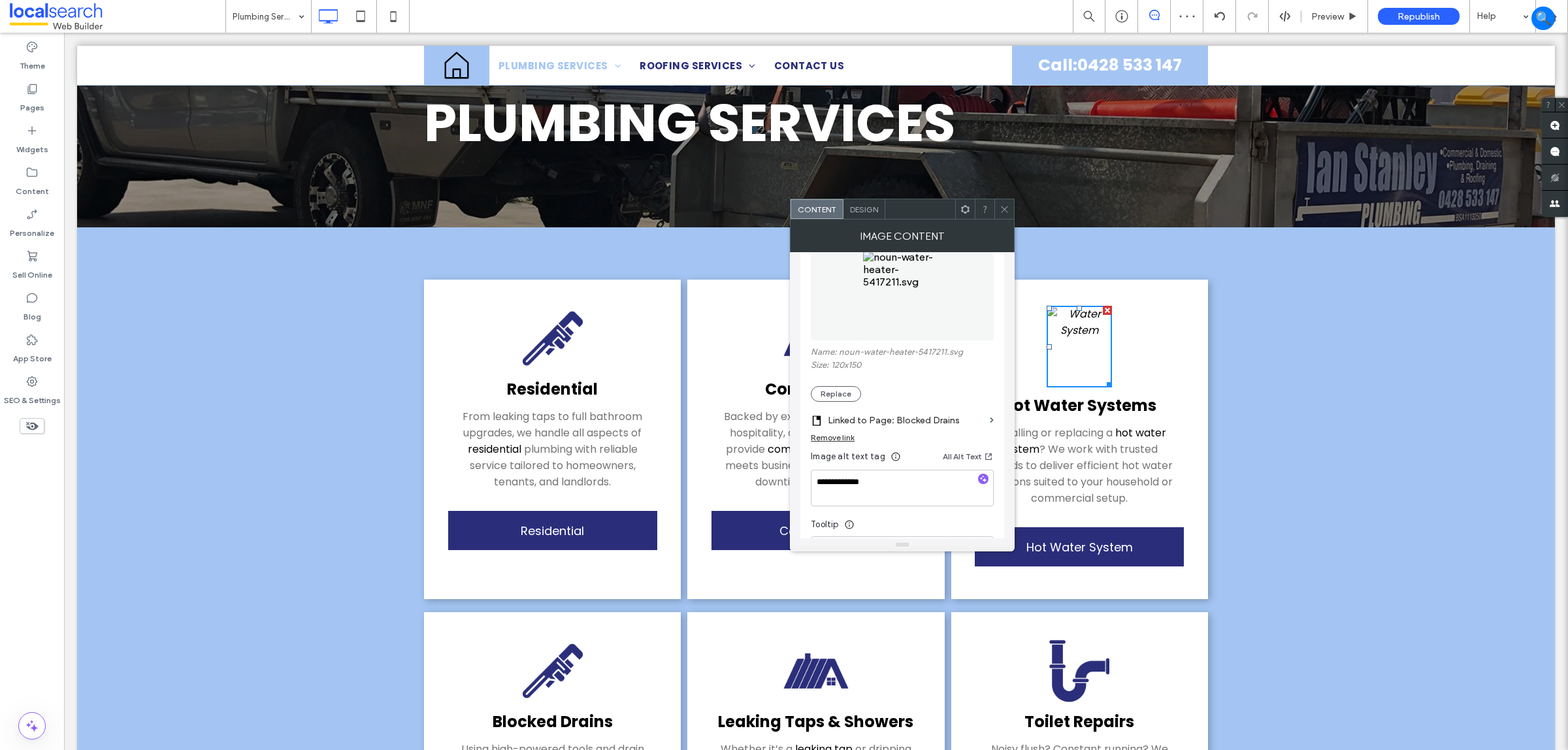
click at [863, 209] on span "Design" at bounding box center [864, 209] width 29 height 10
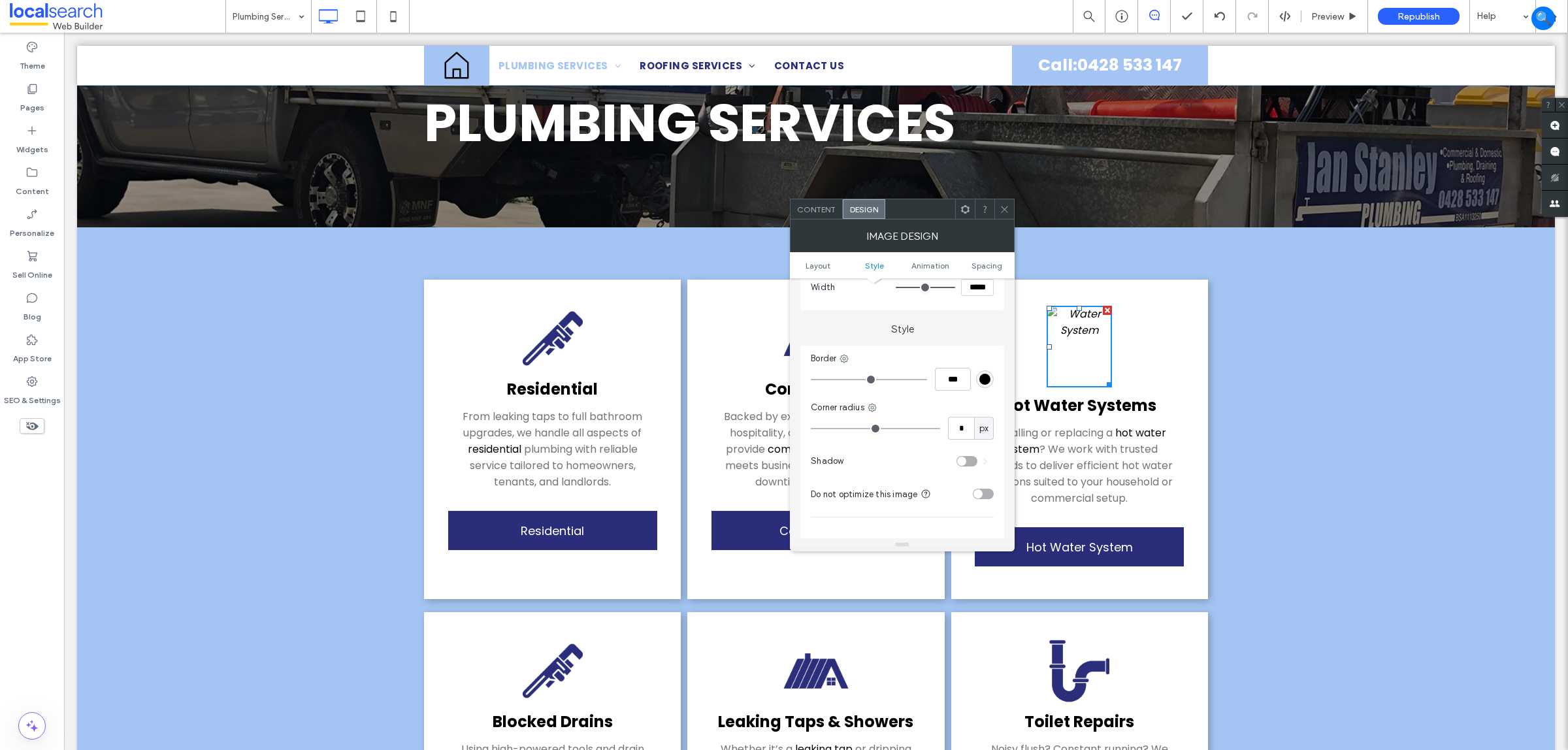
scroll to position [88, 0]
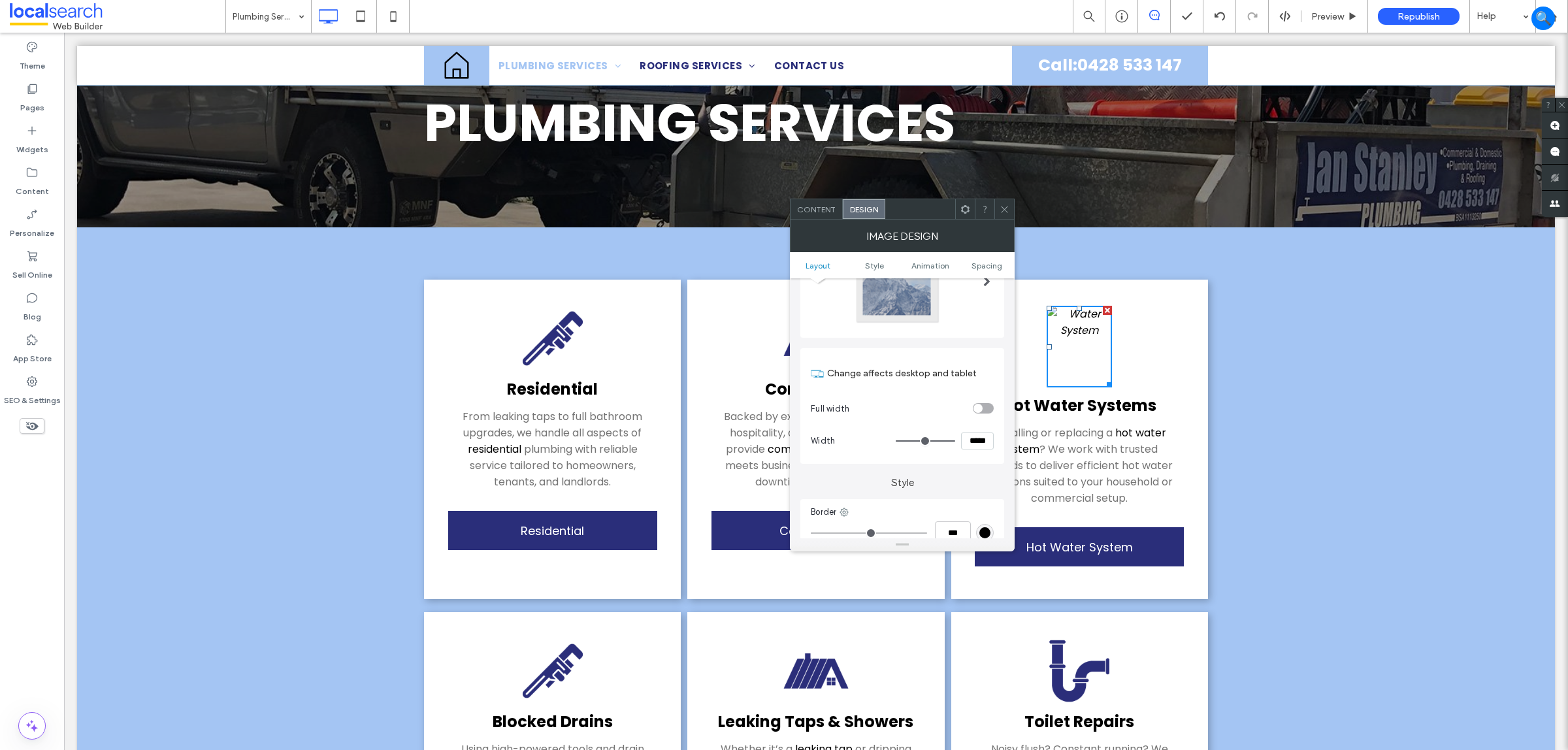
click at [829, 205] on span "Content" at bounding box center [816, 209] width 38 height 10
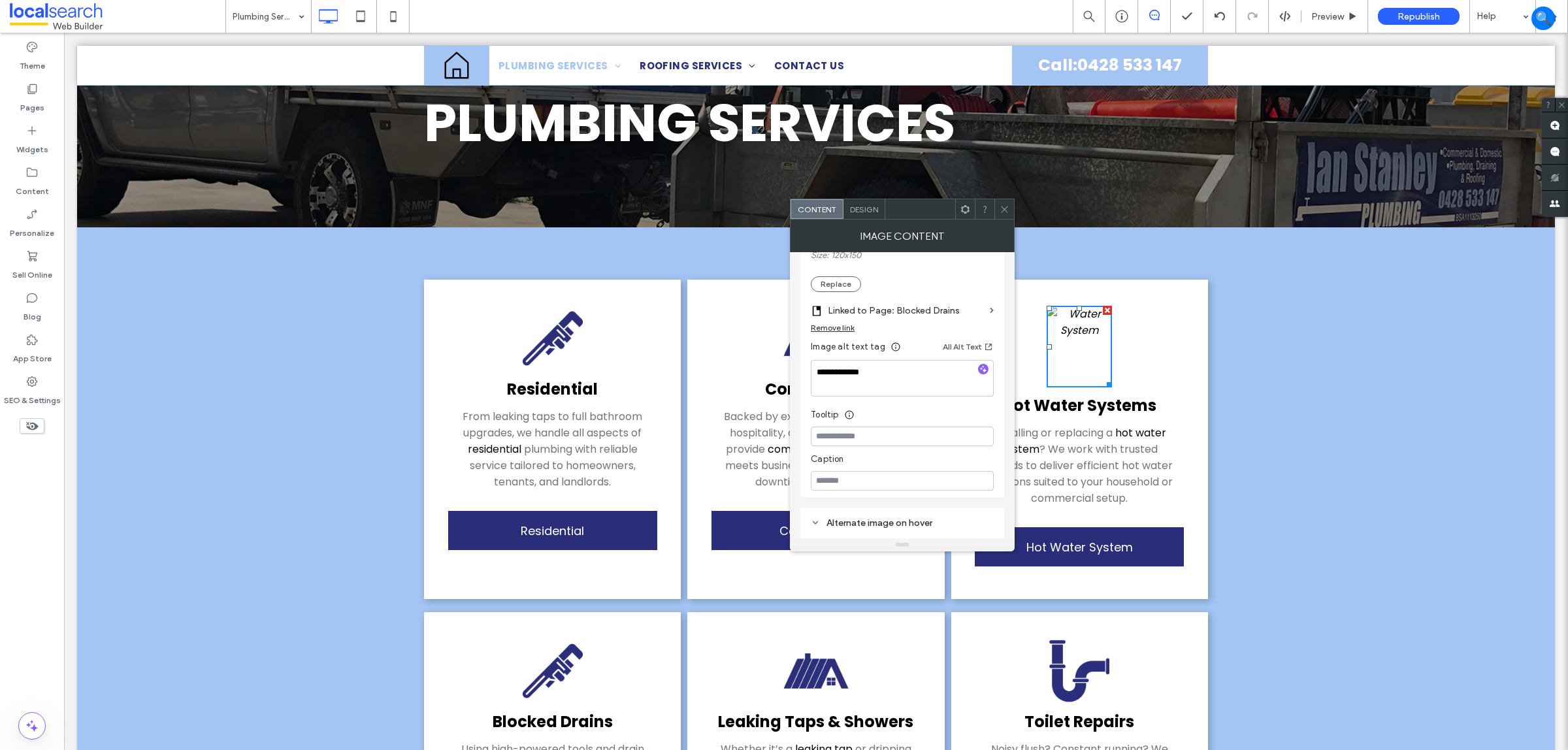
scroll to position [245, 0]
click at [946, 341] on label "Linked to Page: Blocked Drains" at bounding box center [906, 338] width 157 height 24
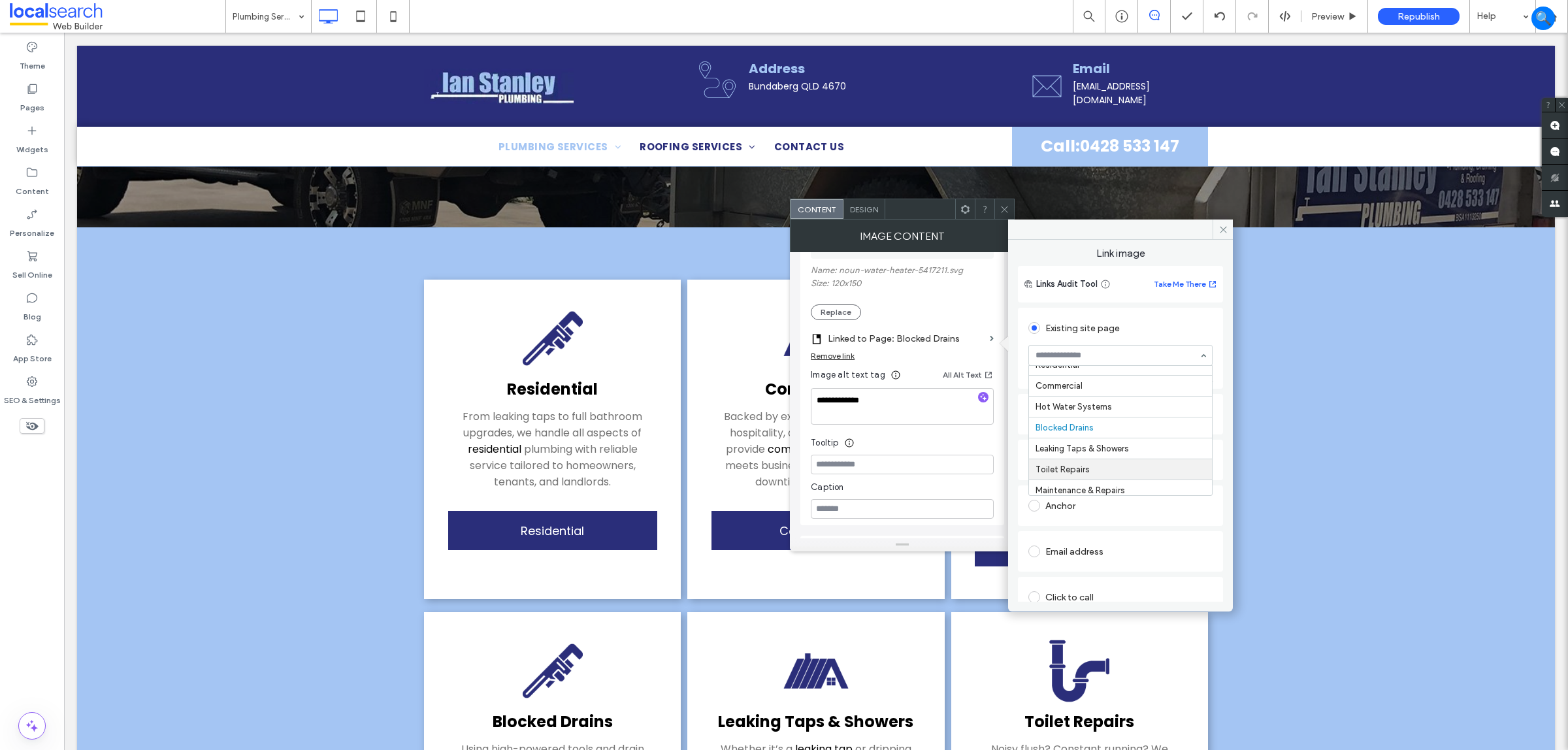
scroll to position [82, 0]
drag, startPoint x: 1134, startPoint y: 381, endPoint x: 179, endPoint y: 386, distance: 955.0
click at [1007, 210] on use at bounding box center [1004, 208] width 6 height 6
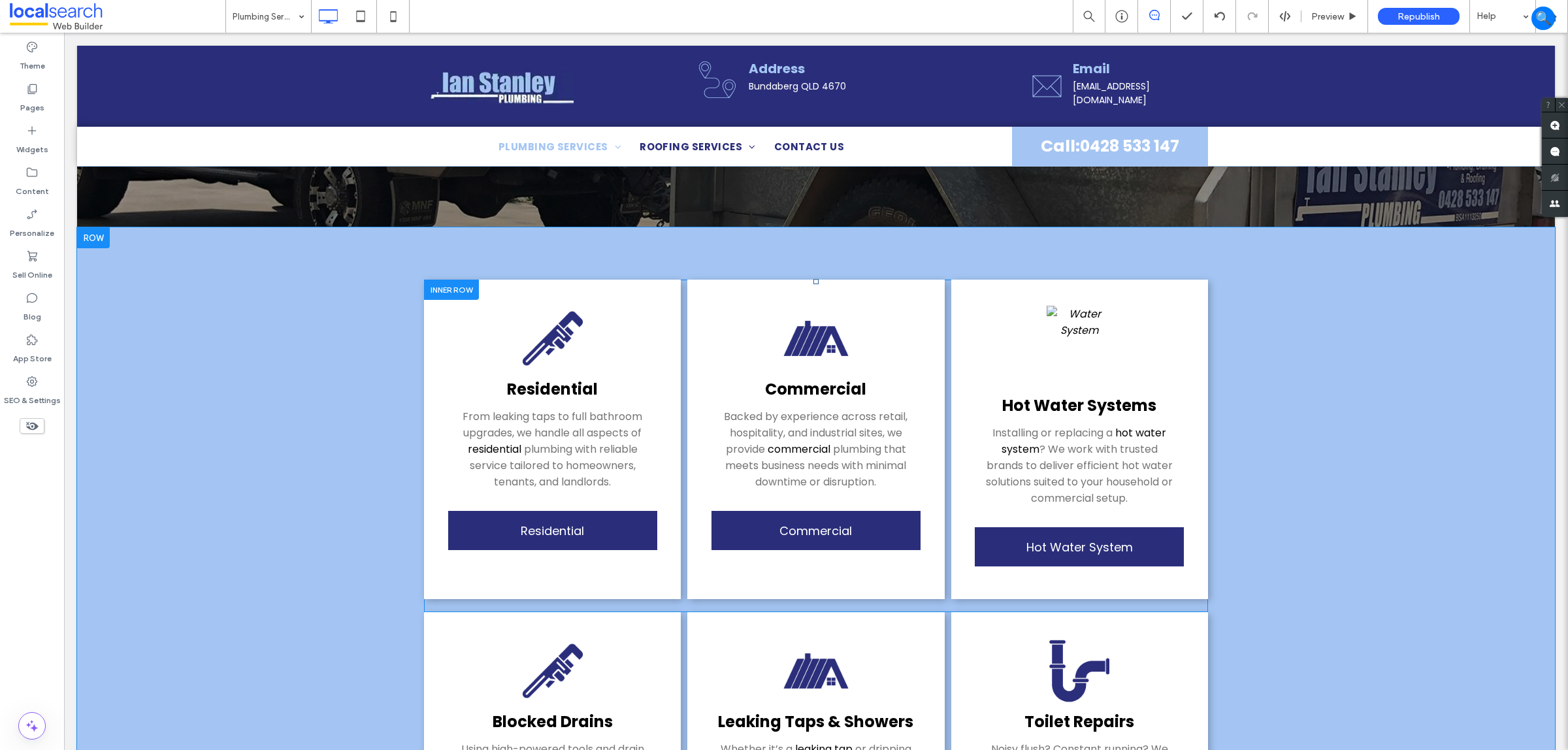
click at [1058, 322] on img at bounding box center [1079, 346] width 65 height 82
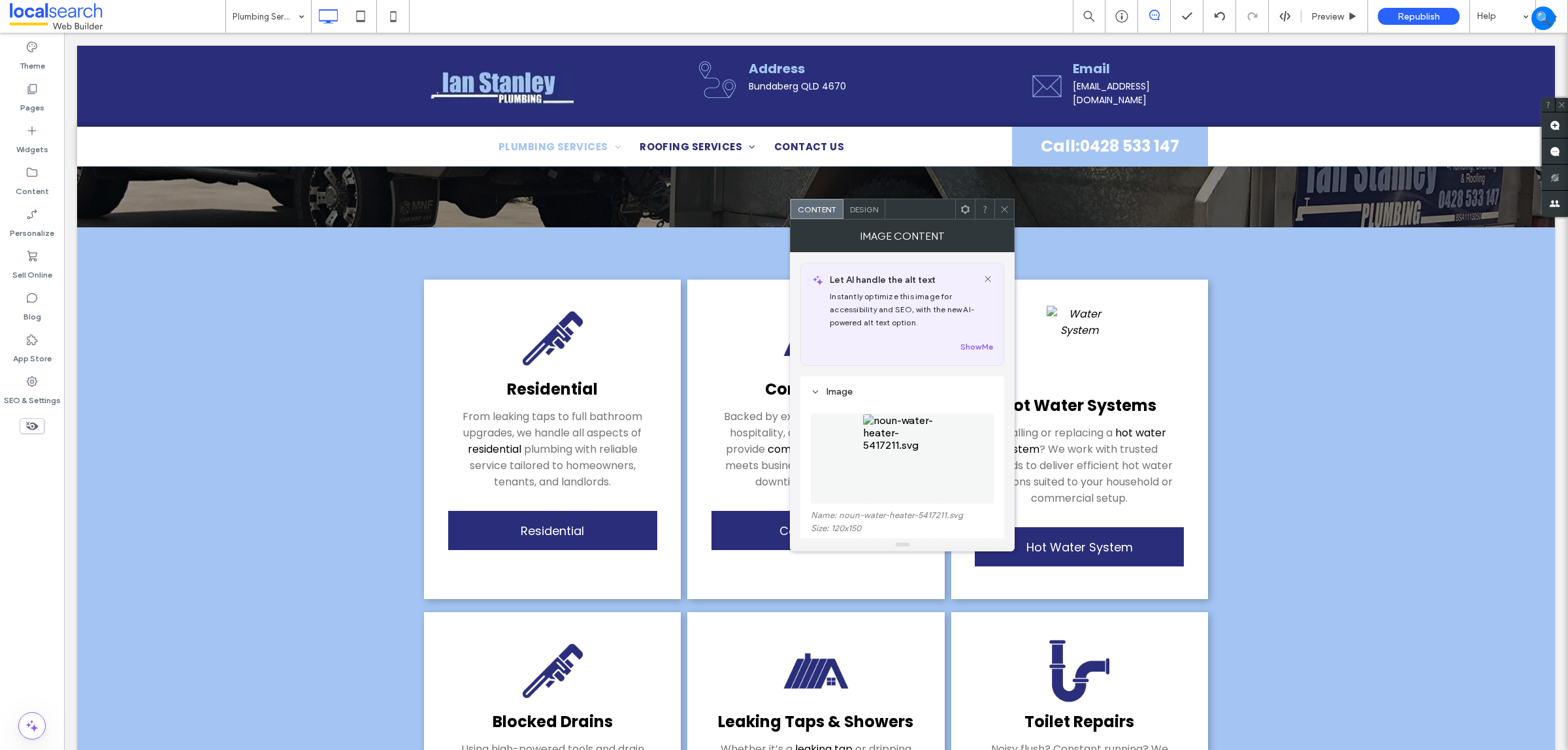
click at [903, 442] on img at bounding box center [902, 458] width 79 height 90
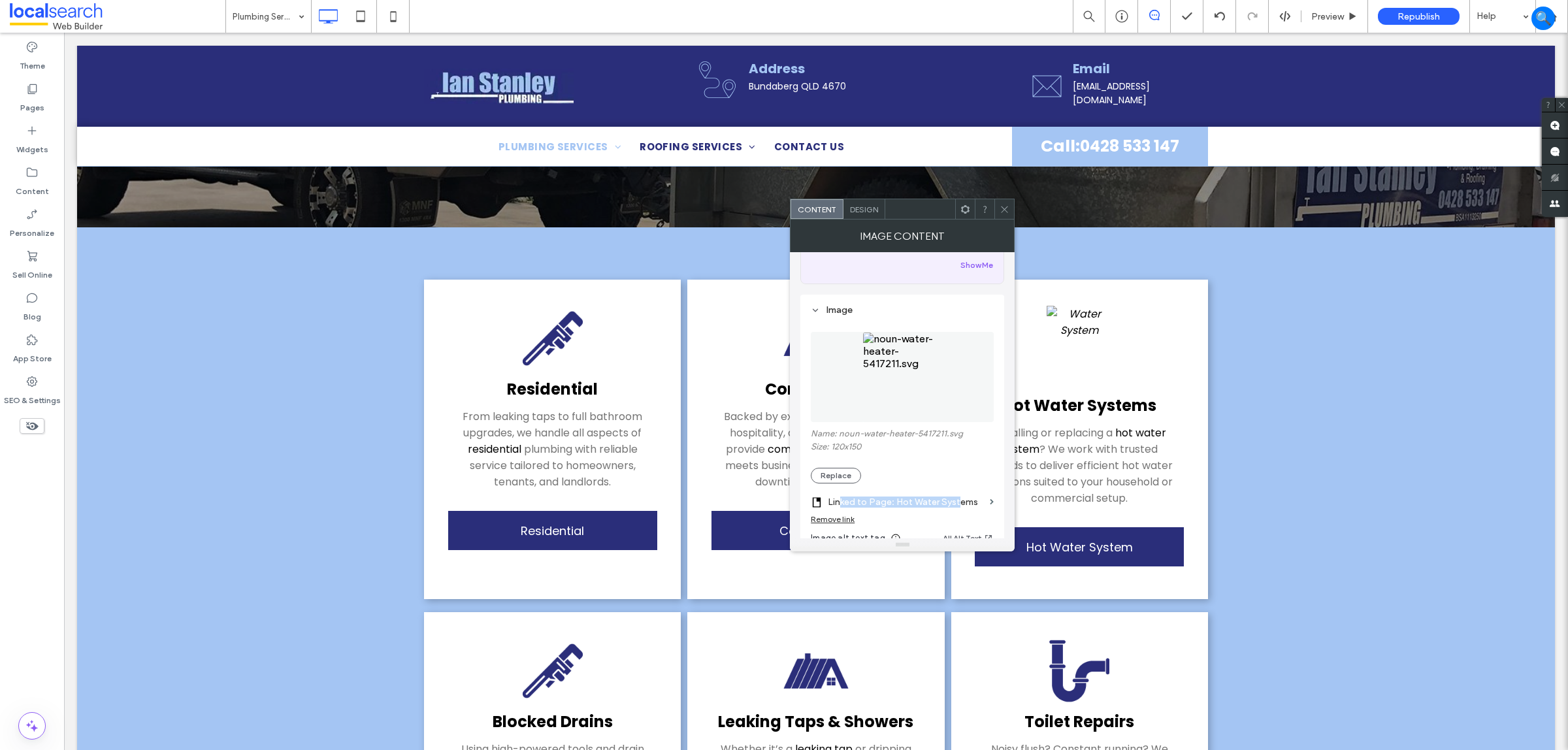
drag, startPoint x: 842, startPoint y: 486, endPoint x: 958, endPoint y: 490, distance: 116.1
click at [958, 490] on section "Linked to Page: Hot Water Systems" at bounding box center [902, 499] width 183 height 30
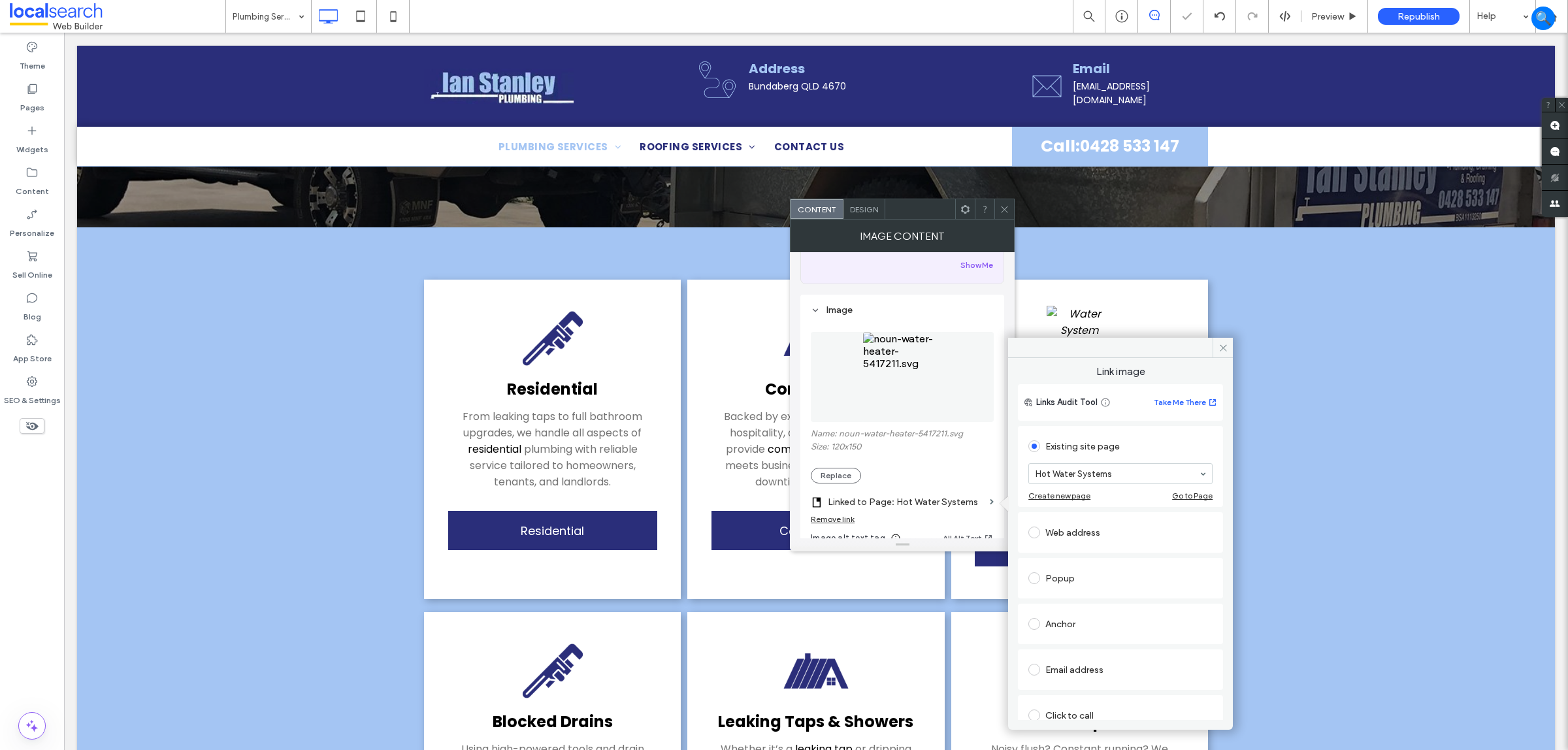
click at [944, 462] on div "Name: noun-water-heater-5417211.svg Size: 120x150 Replace" at bounding box center [902, 456] width 183 height 55
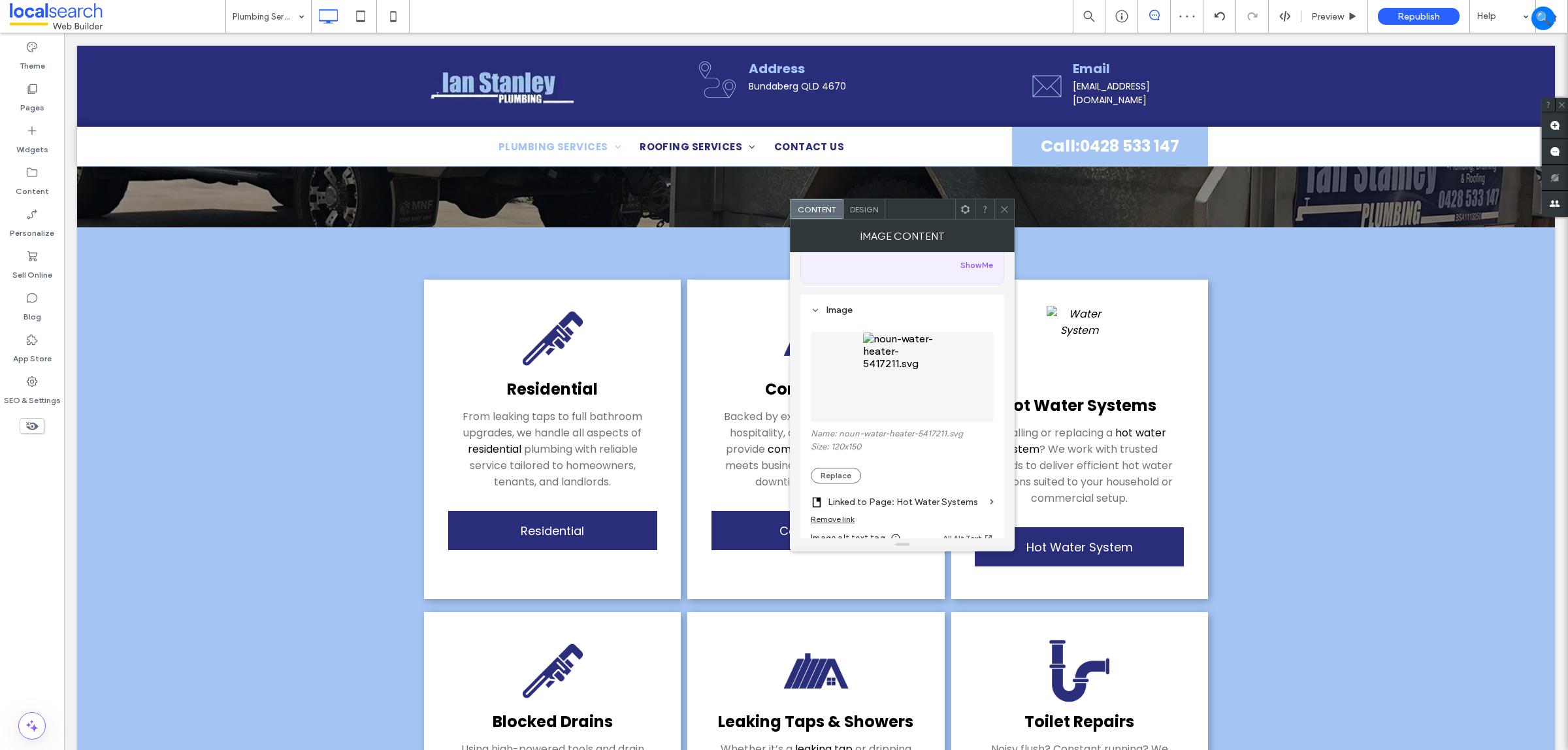
click at [890, 368] on img at bounding box center [902, 377] width 79 height 90
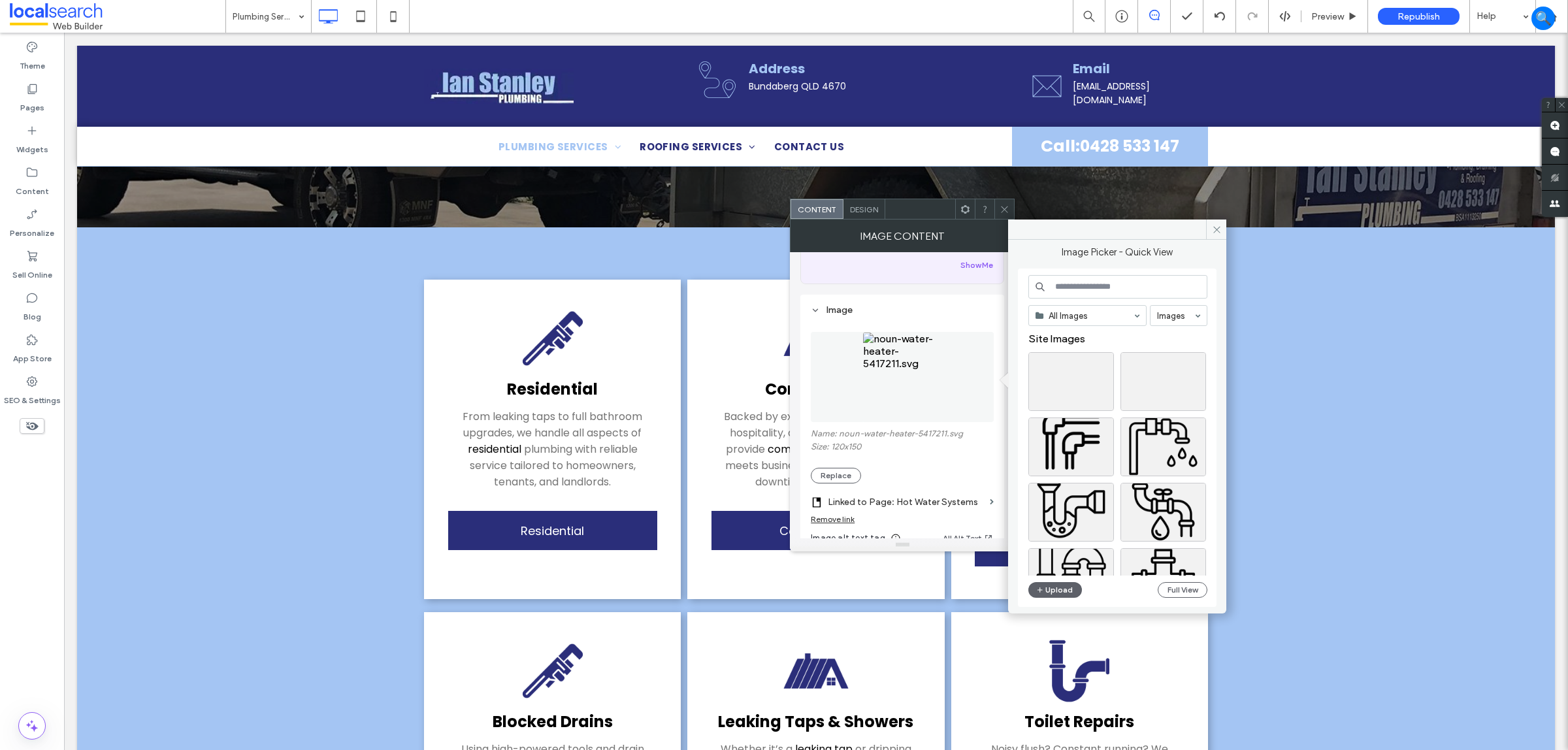
click at [1005, 220] on div "Image Content" at bounding box center [902, 235] width 225 height 33
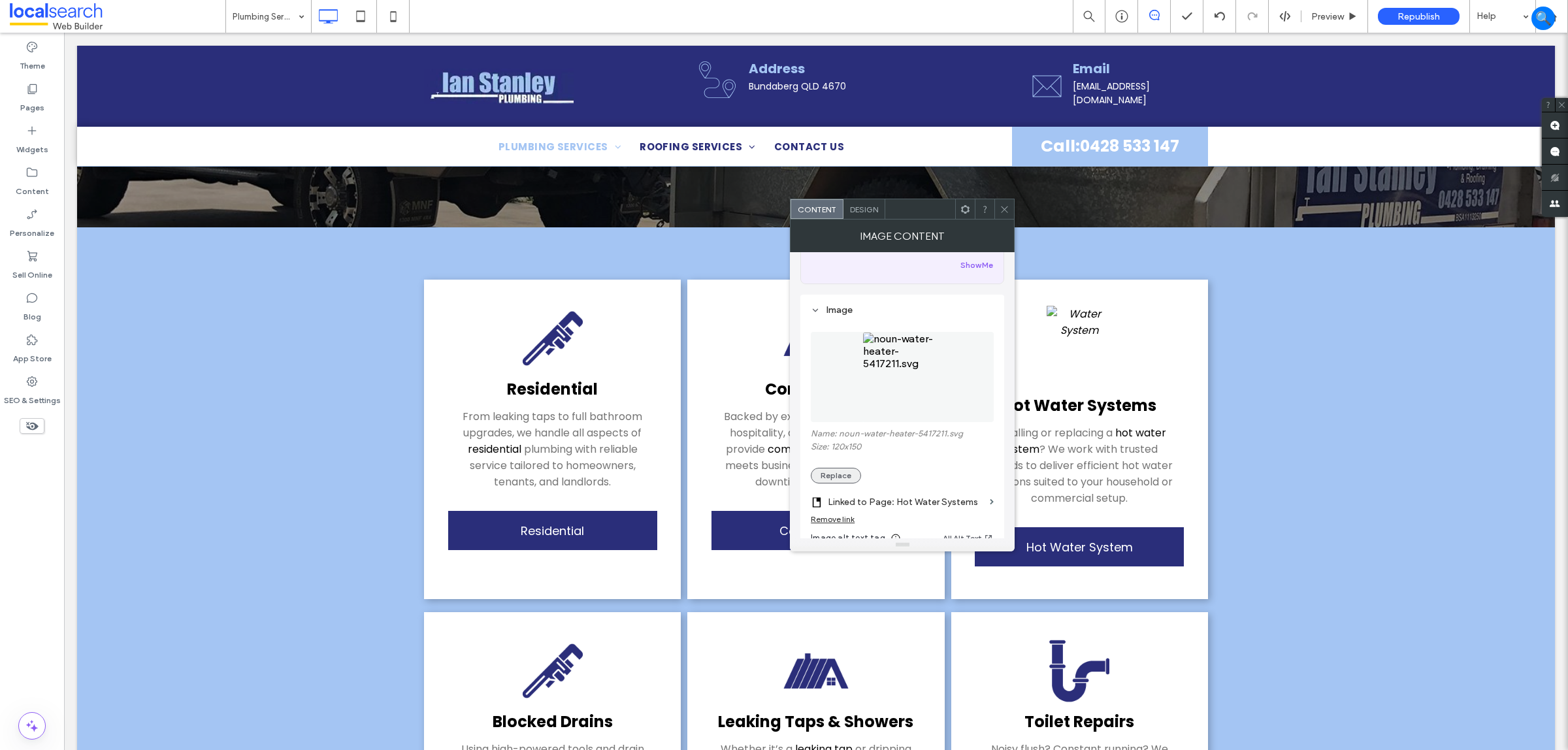
click at [834, 475] on button "Replace" at bounding box center [836, 476] width 50 height 16
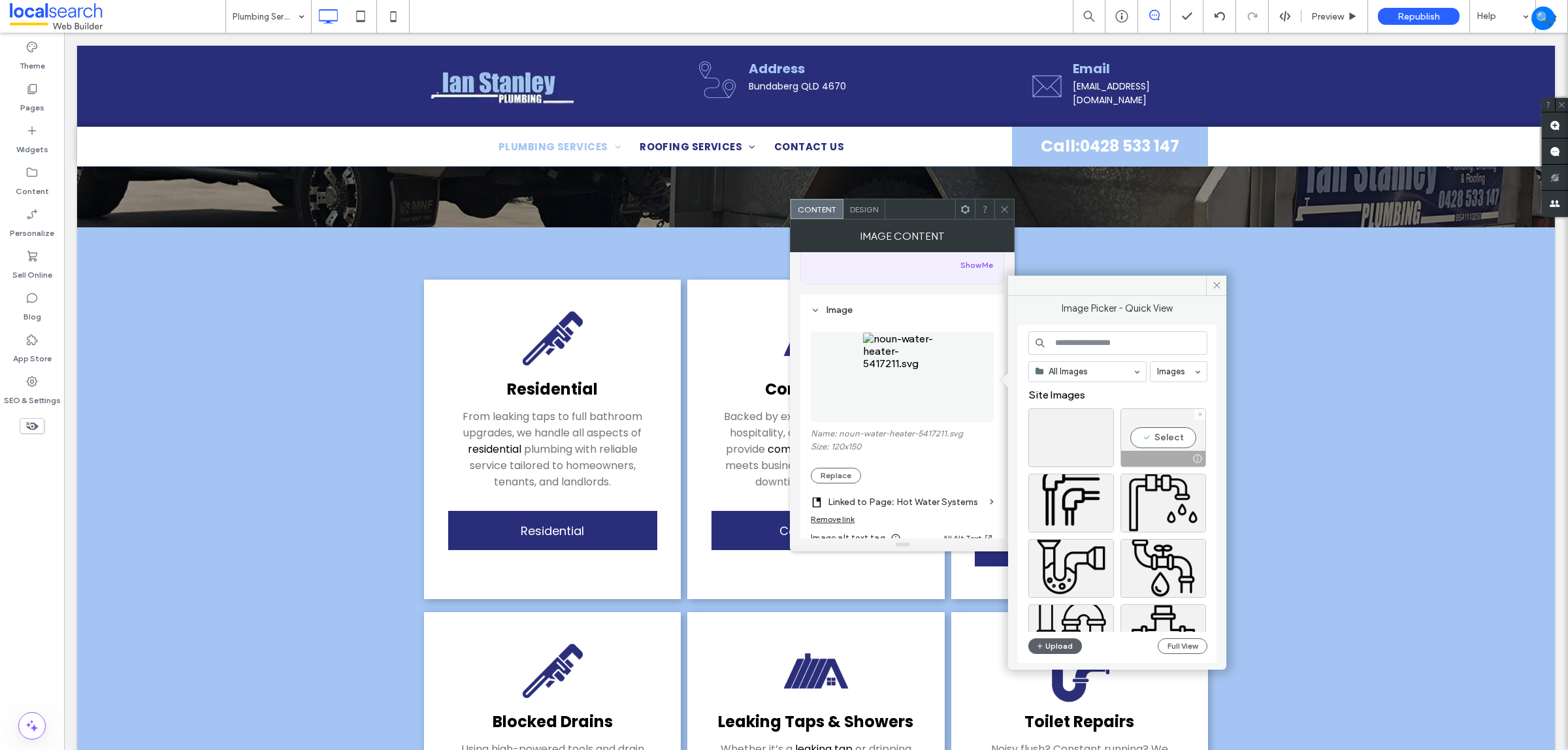
click at [1161, 444] on div "Select" at bounding box center [1164, 437] width 86 height 59
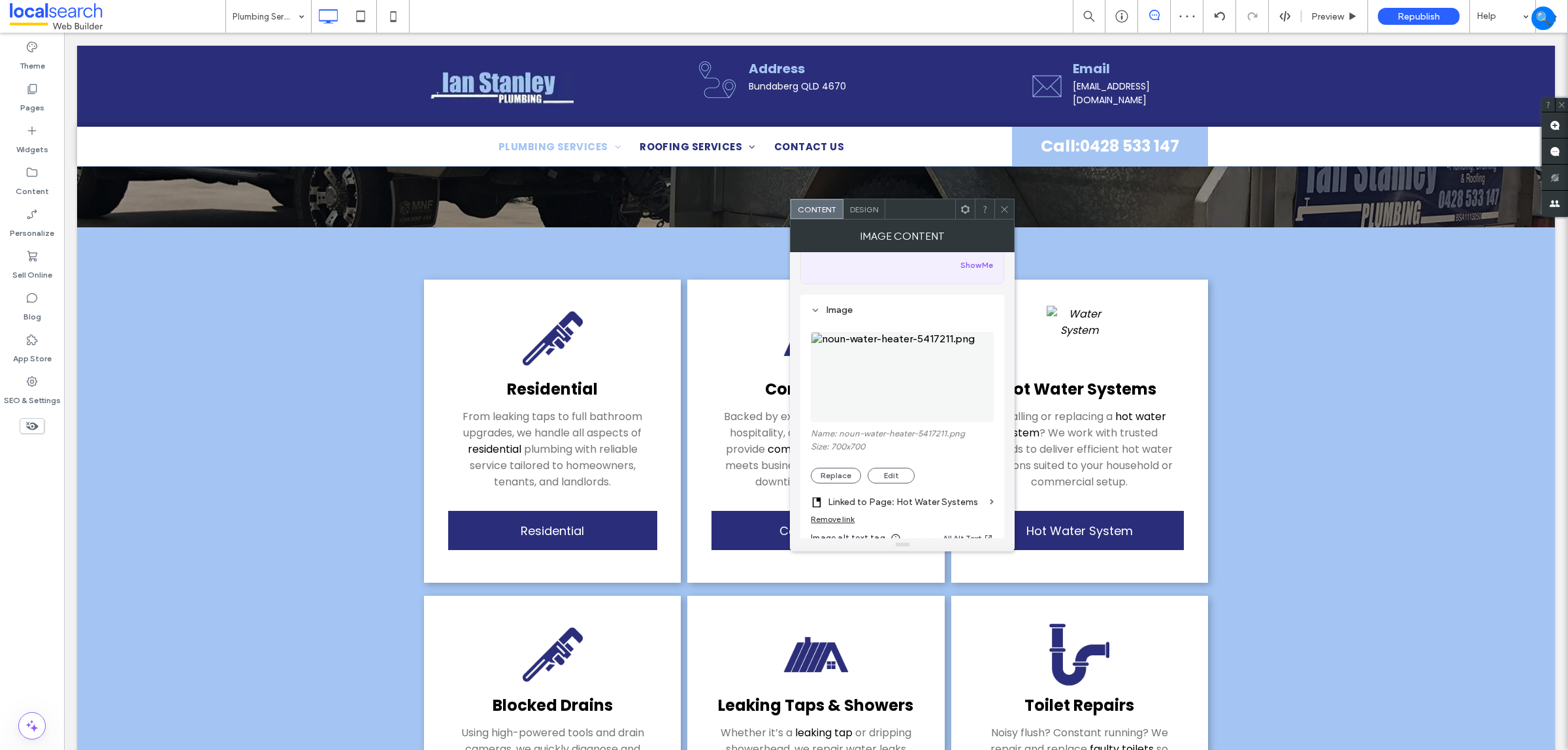
click at [1007, 209] on icon at bounding box center [1004, 209] width 10 height 10
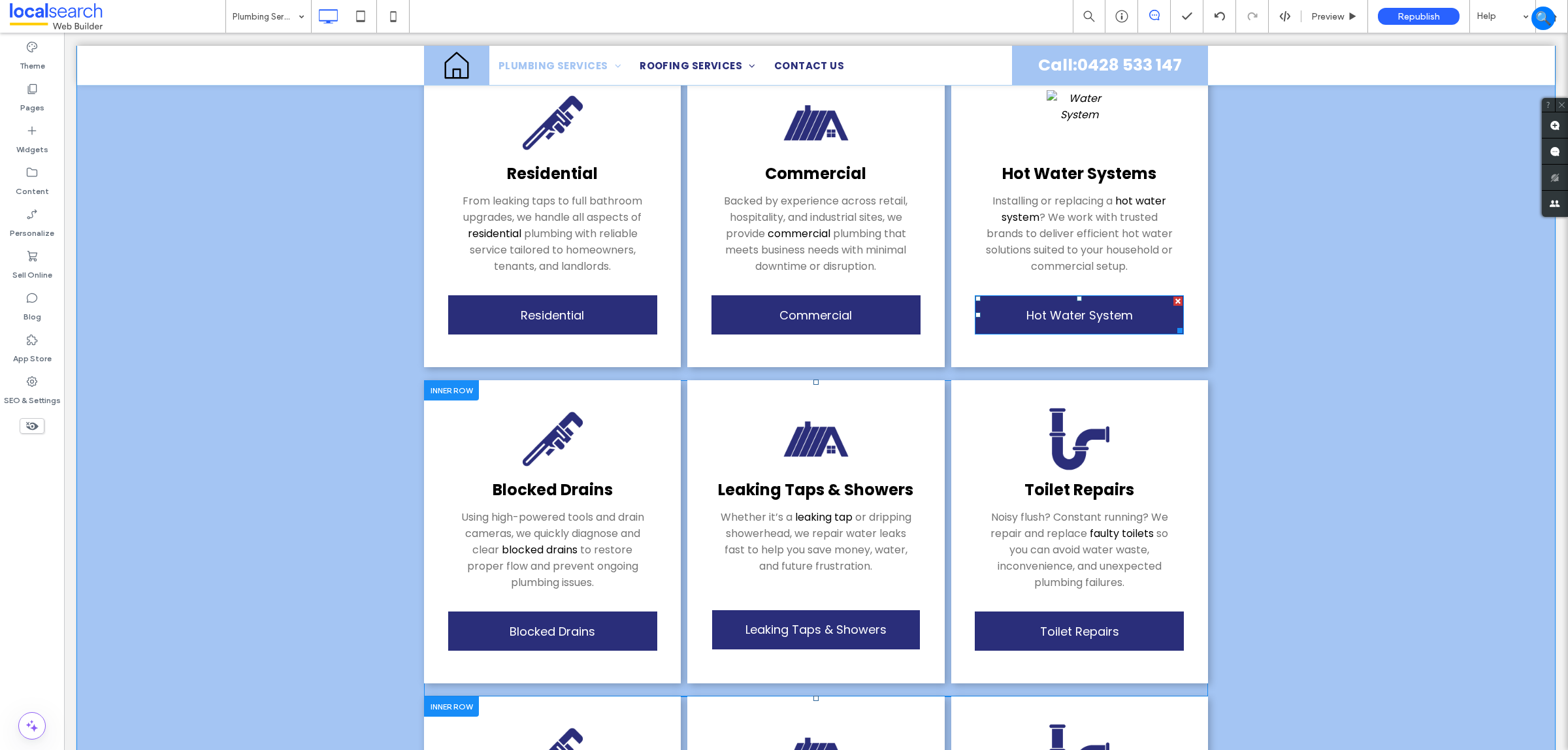
scroll to position [381, 0]
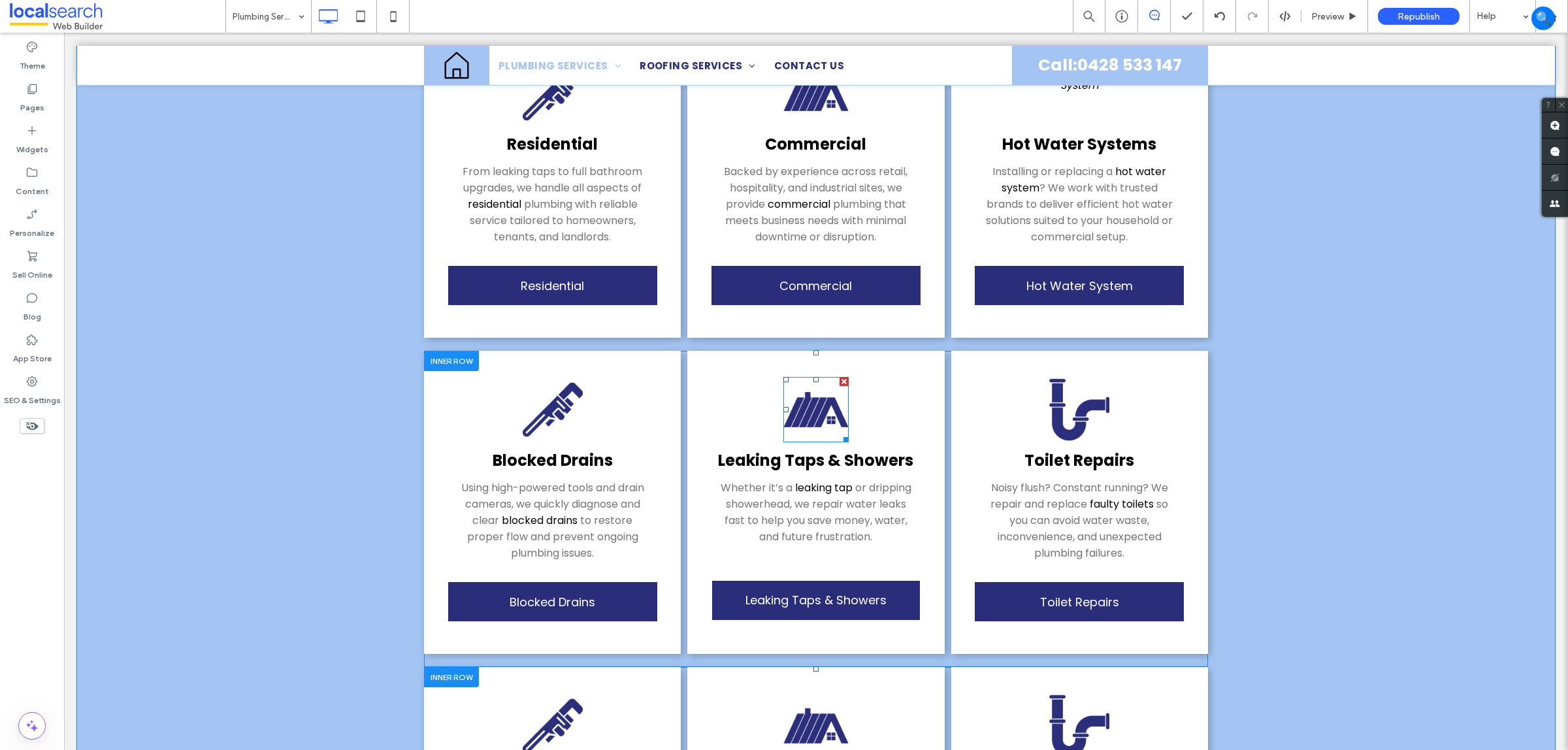
click at [829, 406] on img at bounding box center [815, 409] width 65 height 65
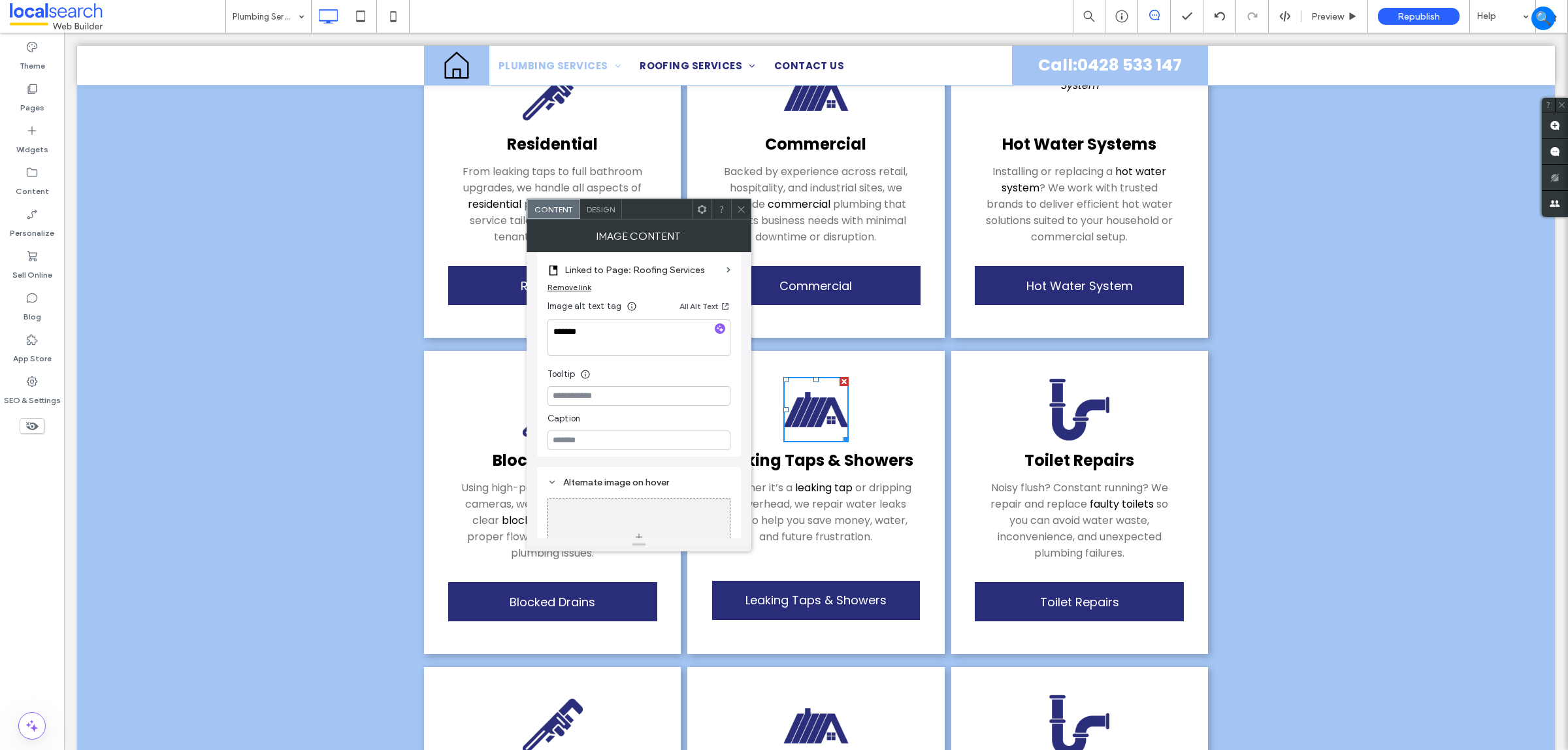
scroll to position [327, 0]
click at [745, 206] on icon at bounding box center [741, 209] width 10 height 10
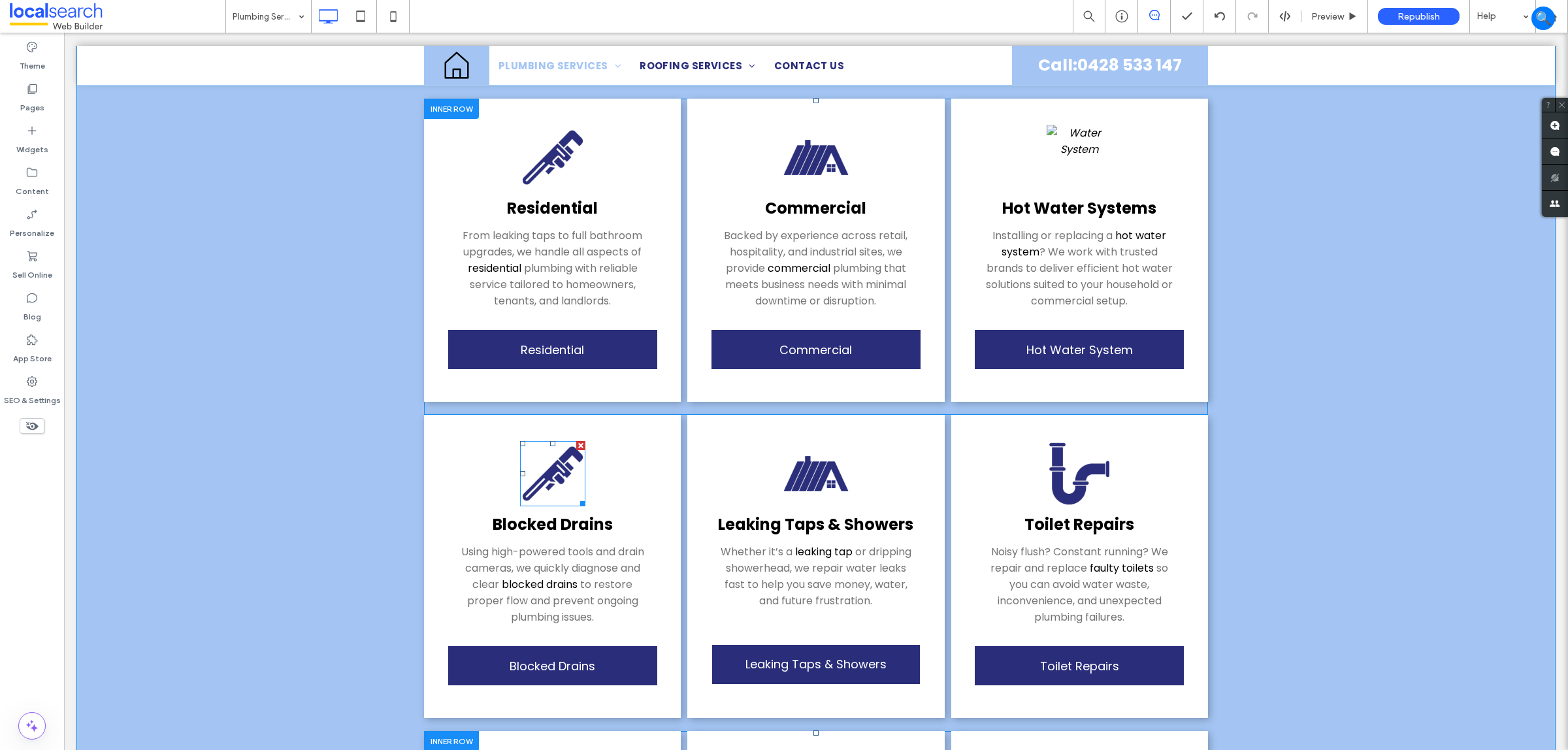
scroll to position [217, 0]
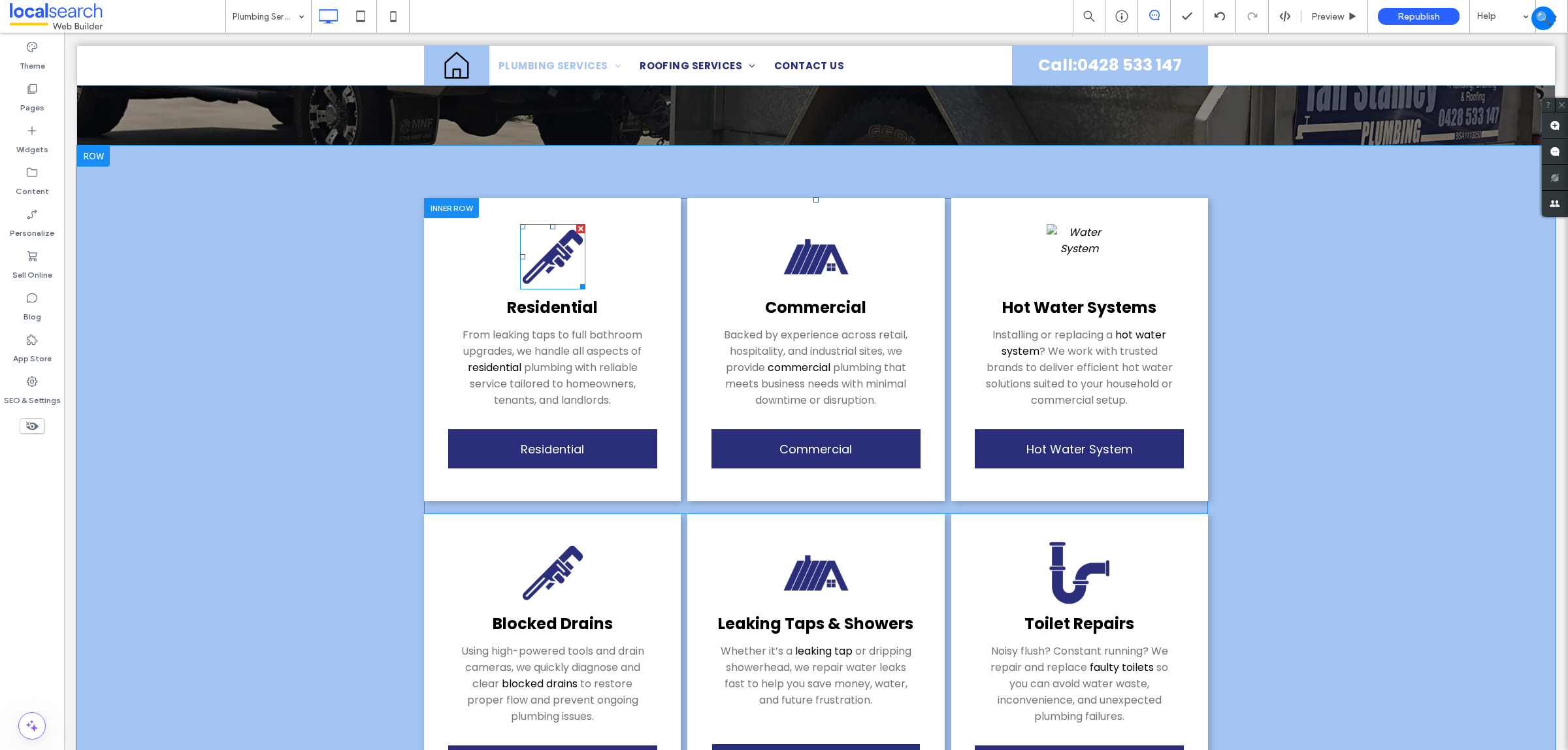
click at [564, 266] on img at bounding box center [552, 257] width 65 height 65
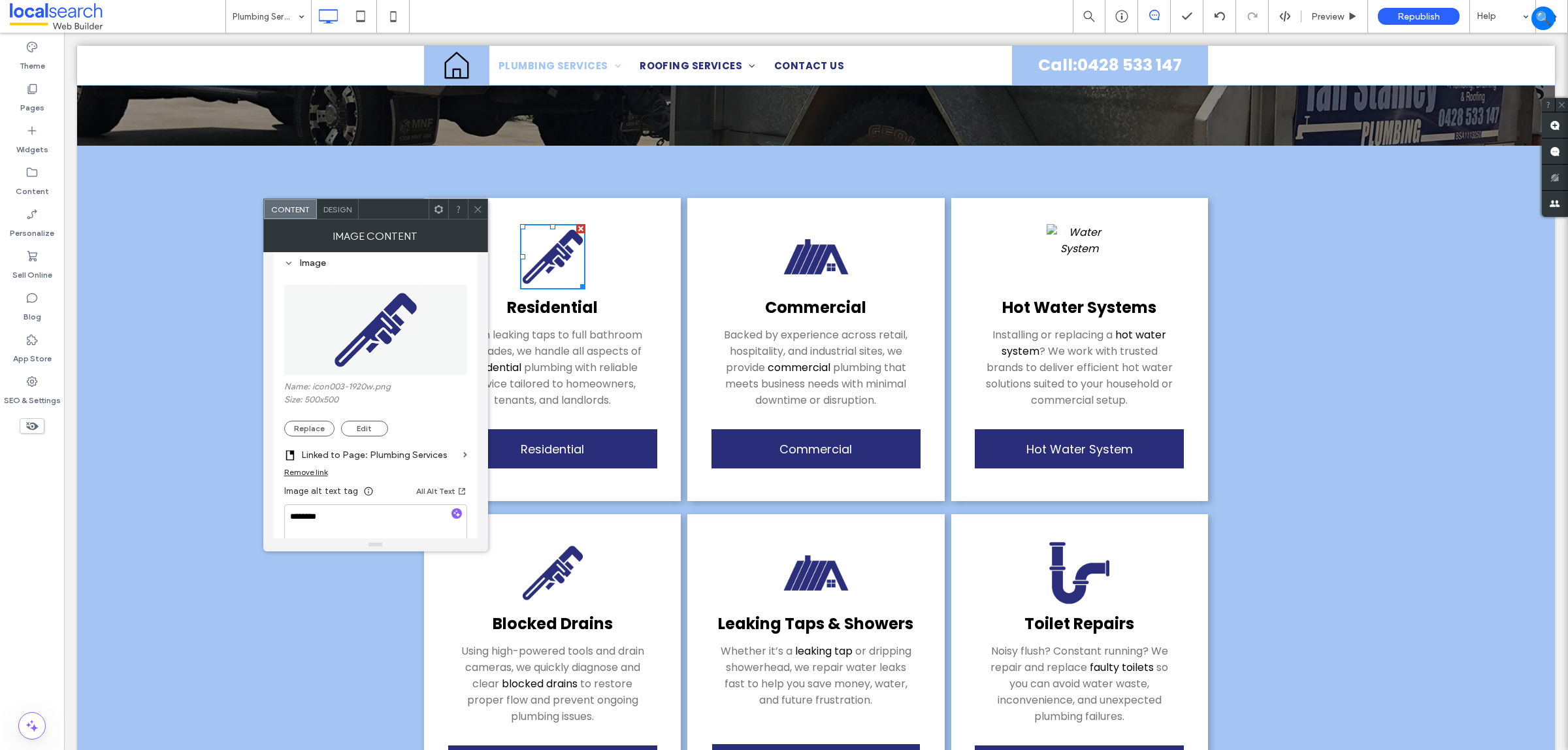
scroll to position [82, 0]
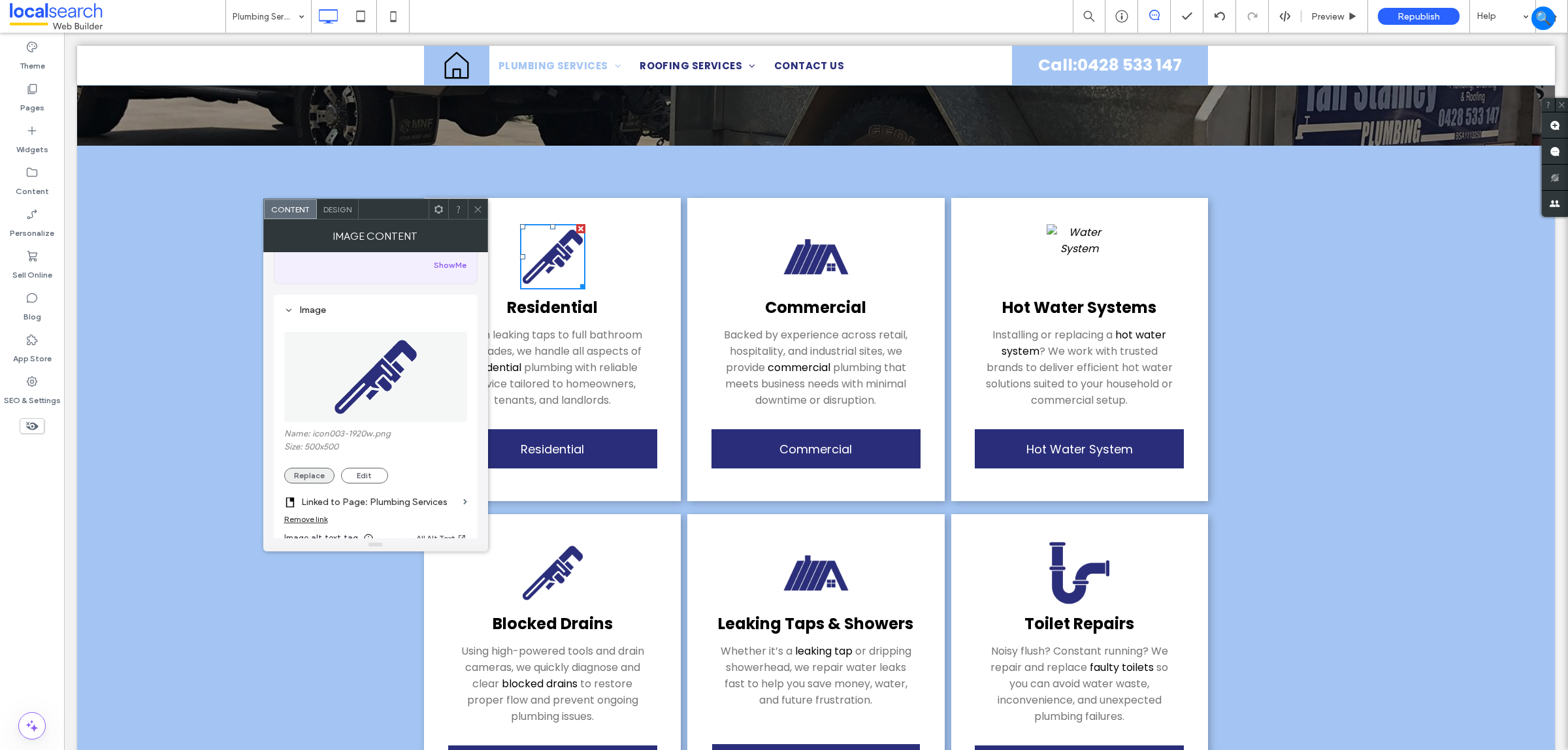
click at [318, 482] on button "Replace" at bounding box center [309, 476] width 50 height 16
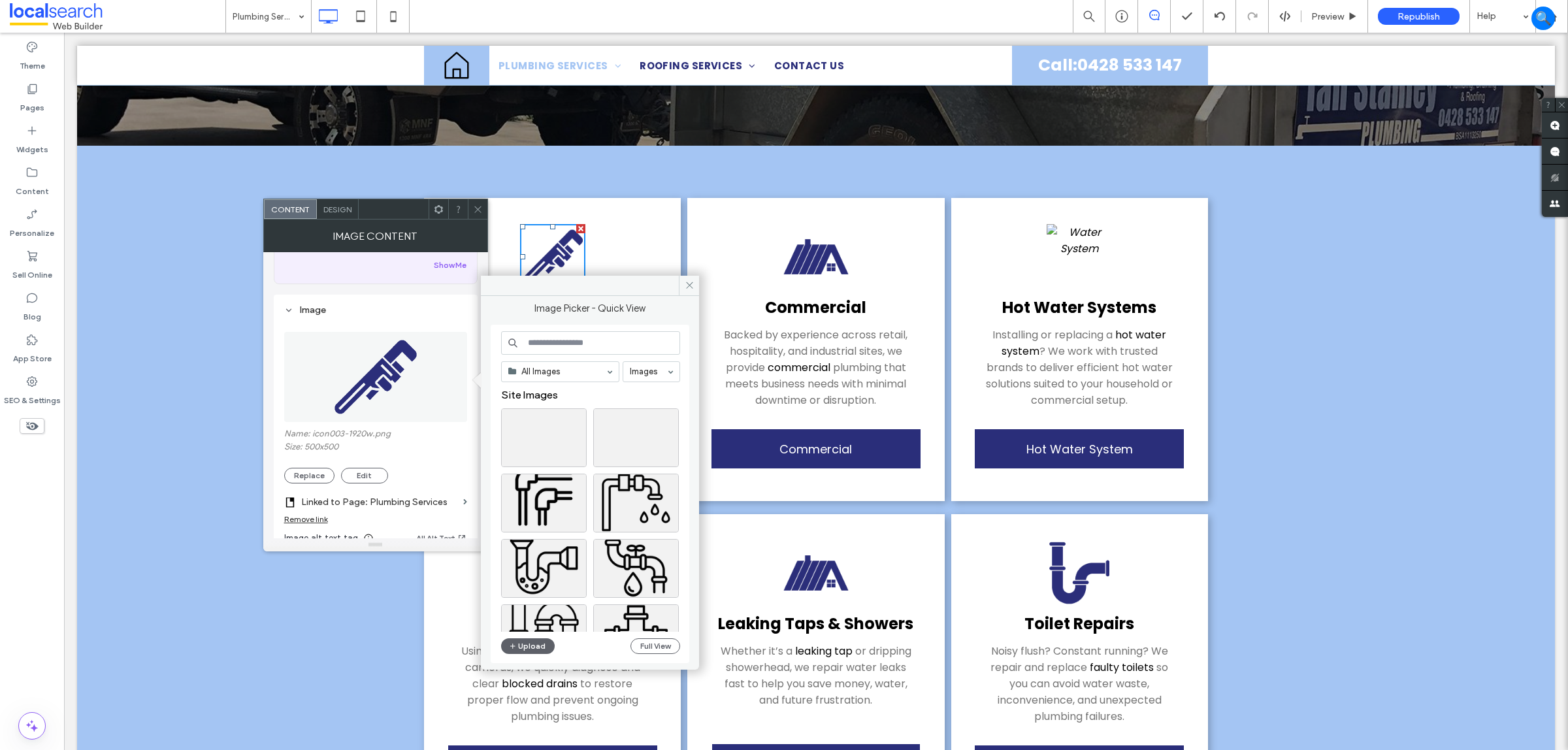
click at [596, 355] on input at bounding box center [591, 343] width 179 height 23
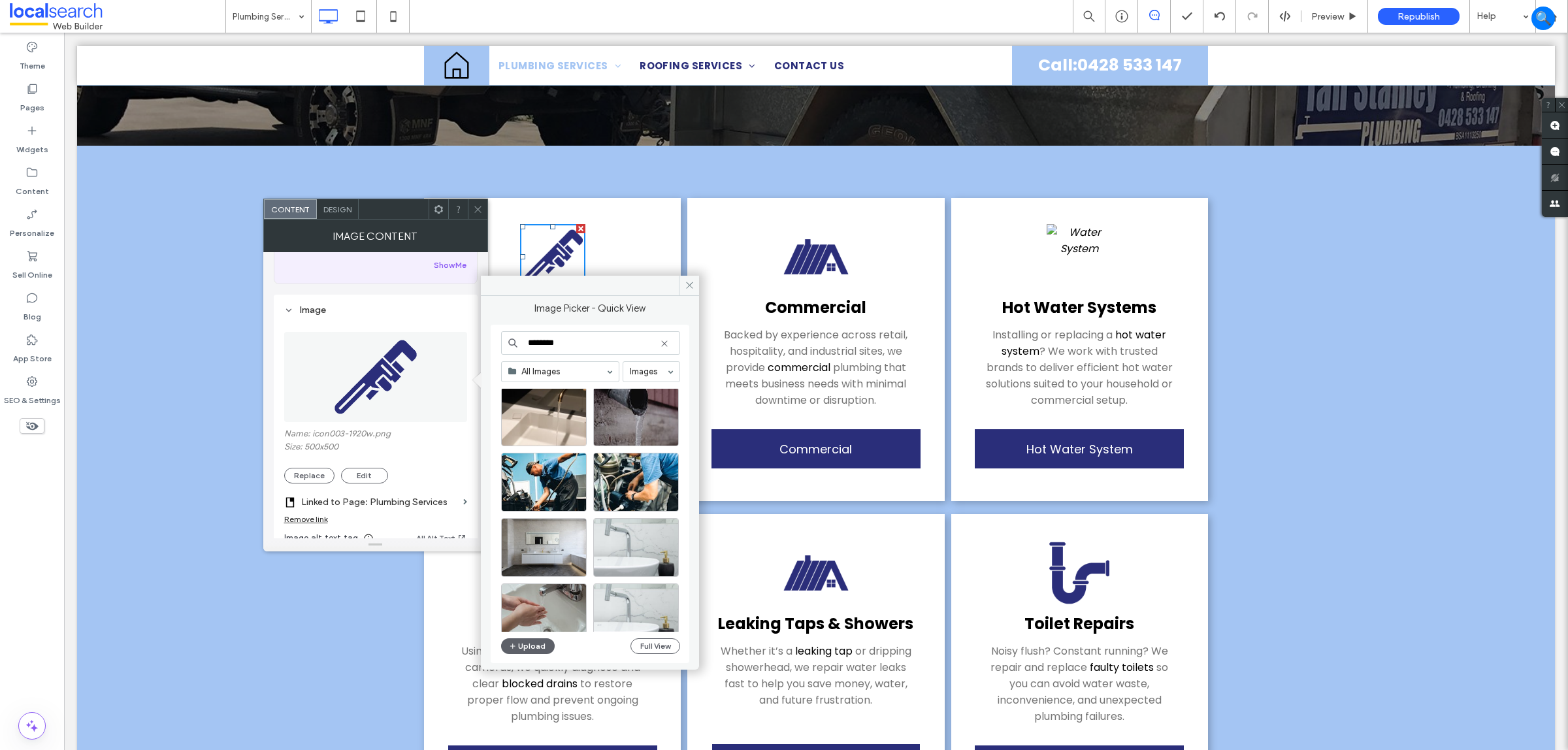
scroll to position [572, 0]
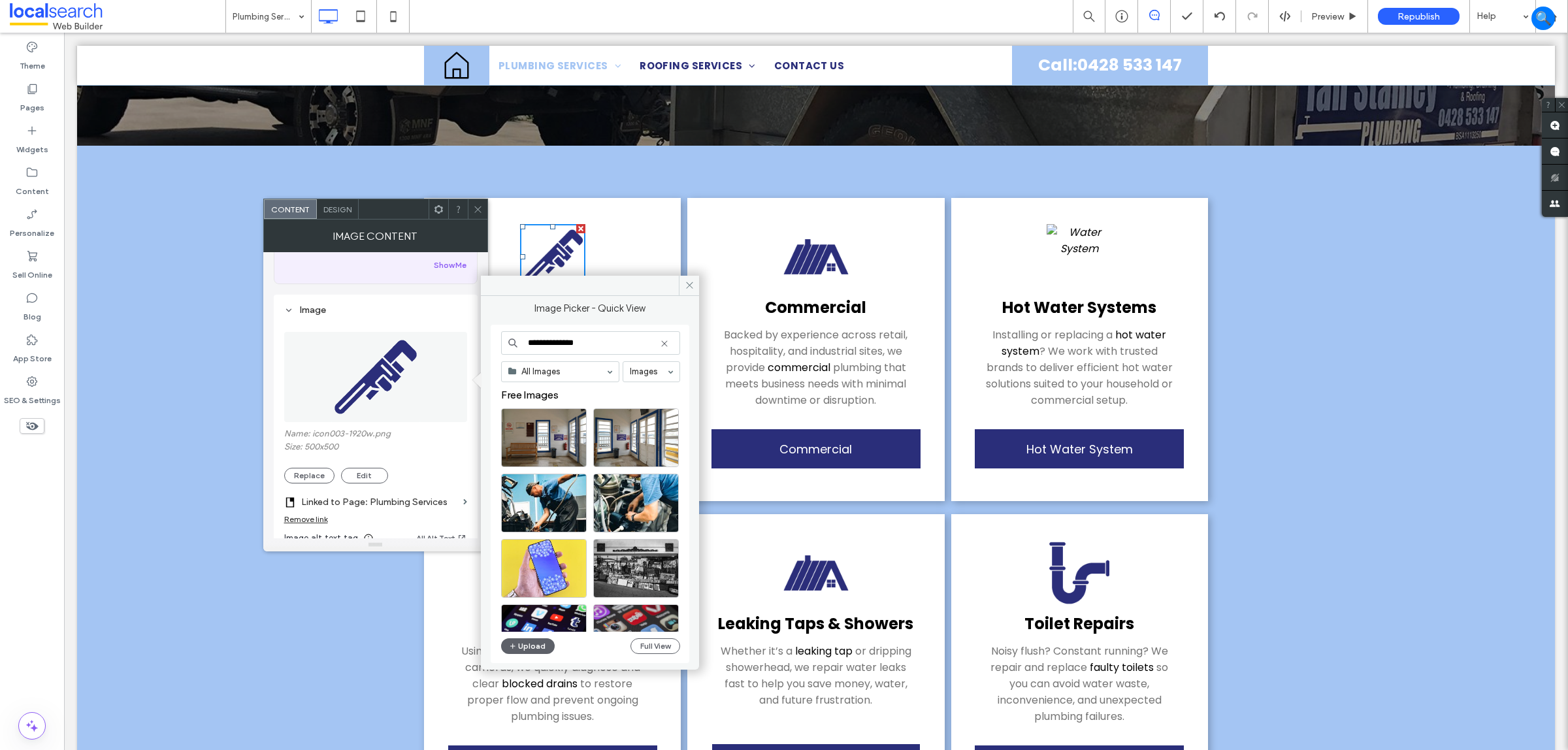
type input "**********"
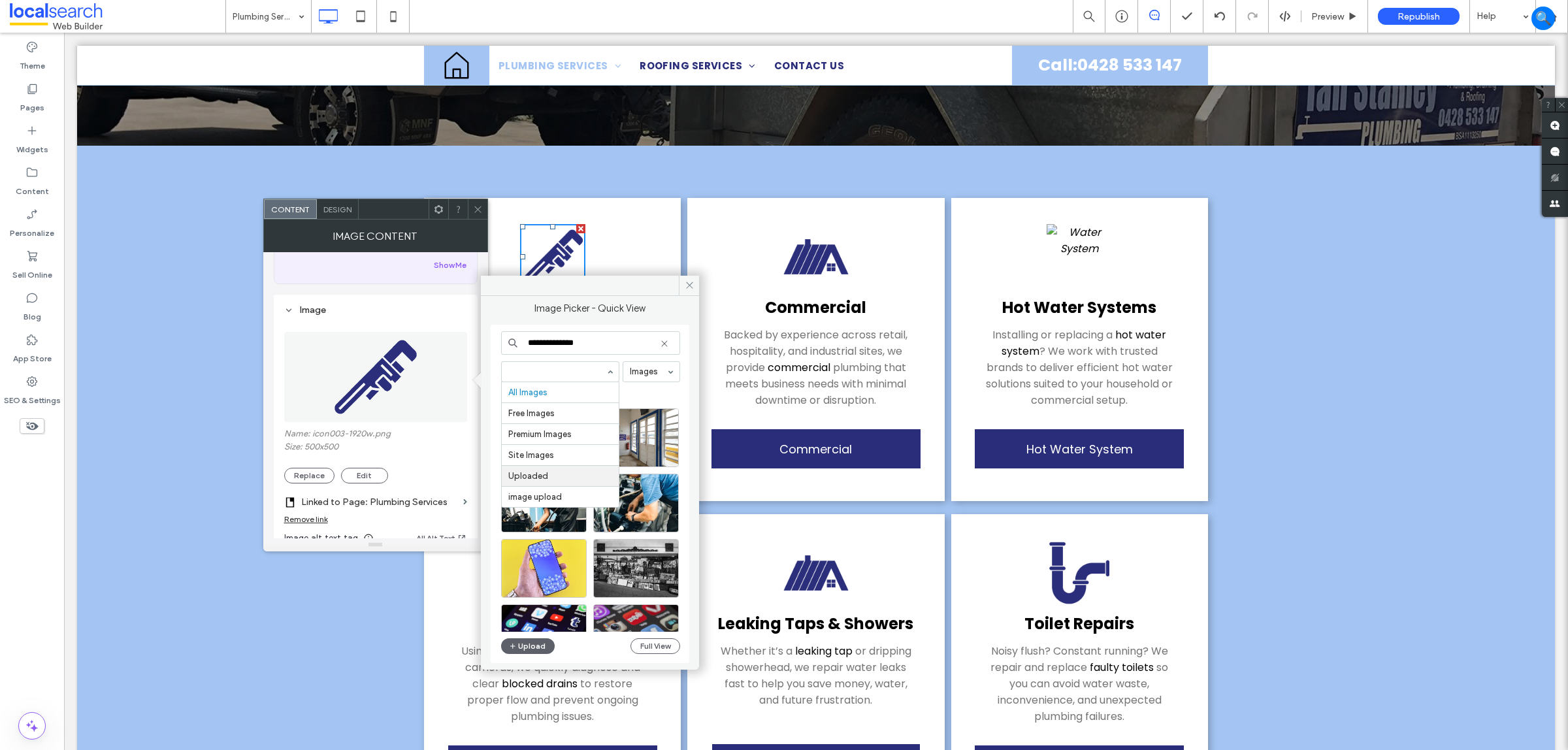
scroll to position [1, 0]
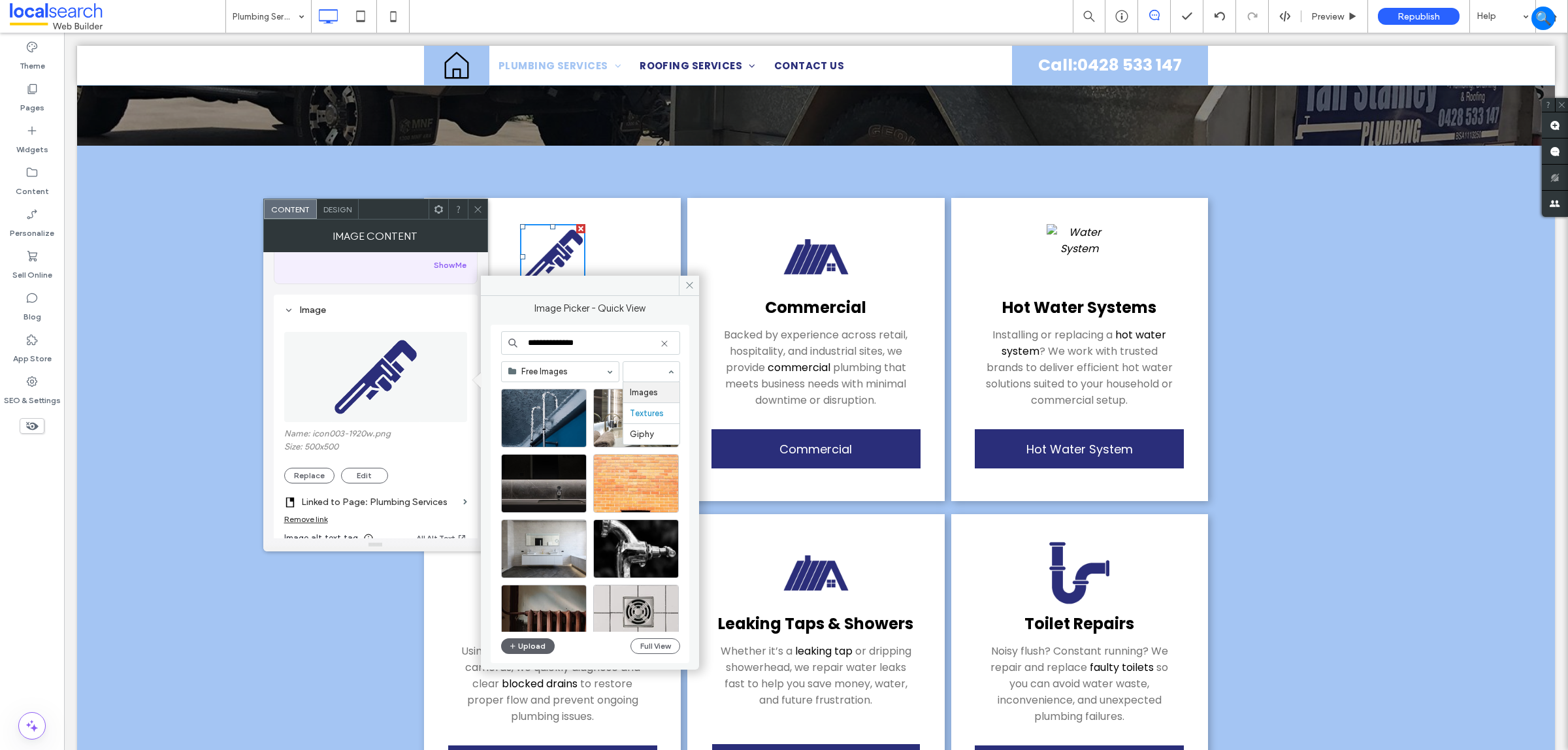
click at [649, 382] on div "Images Textures Giphy" at bounding box center [651, 371] width 58 height 20
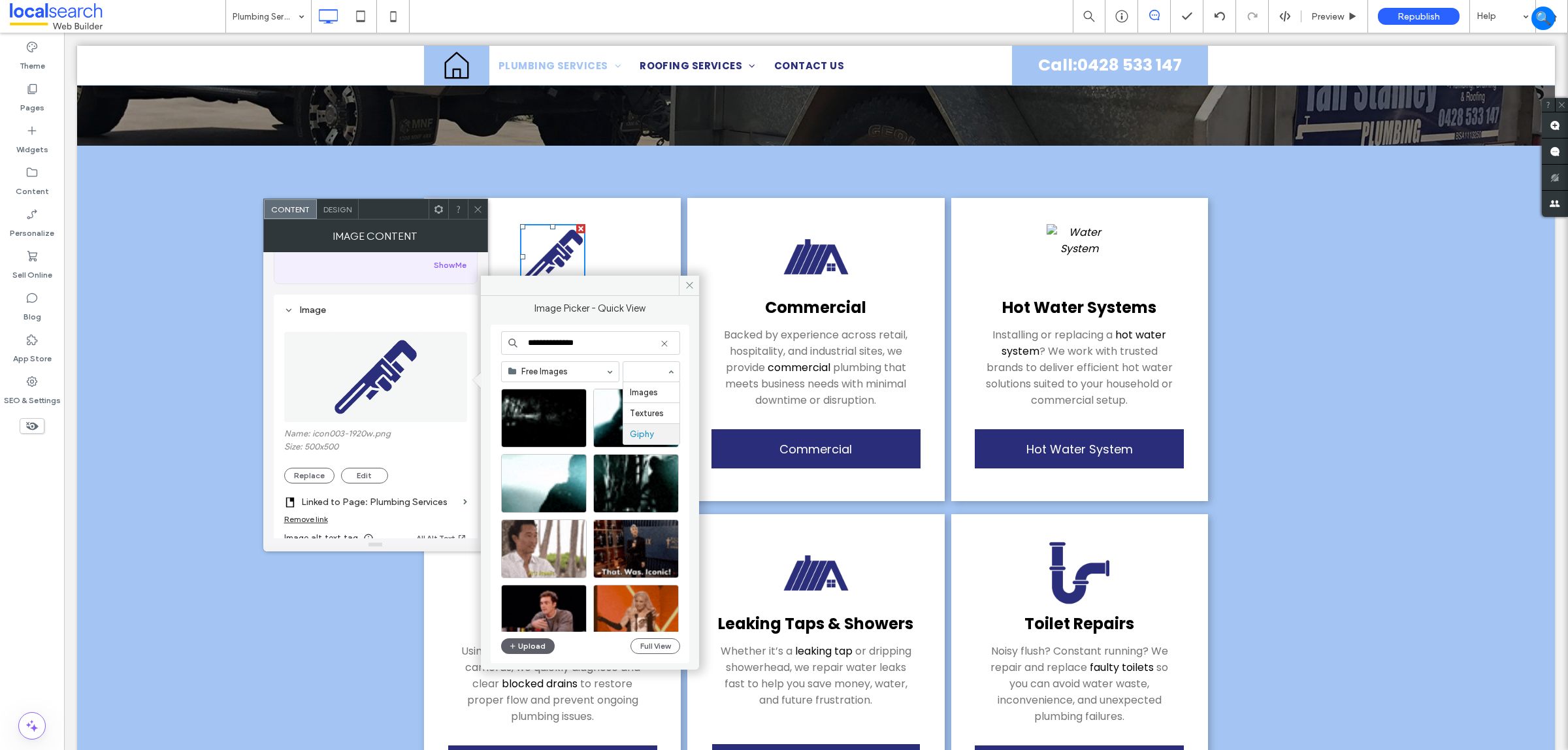
click at [637, 370] on input at bounding box center [648, 371] width 37 height 9
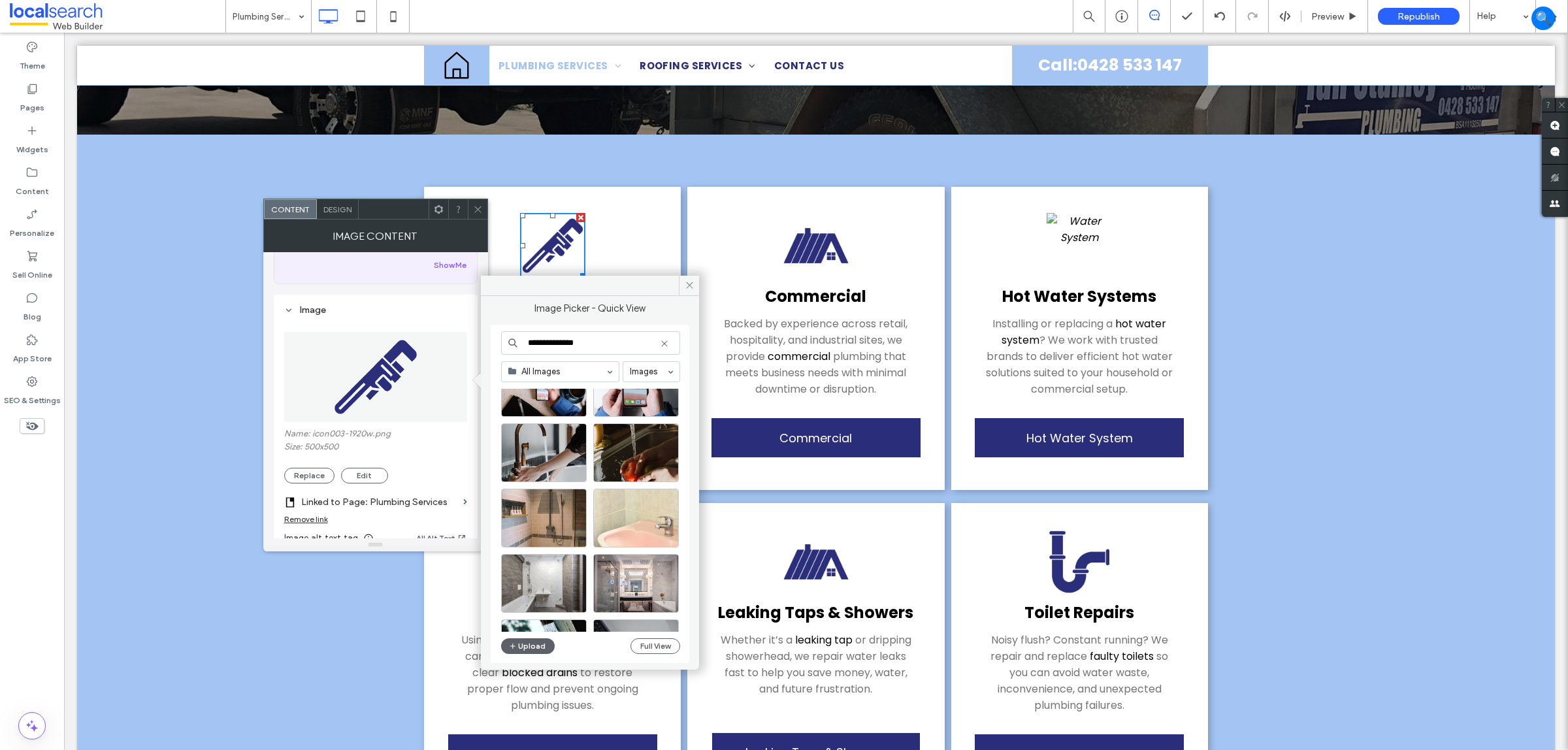
scroll to position [462, 0]
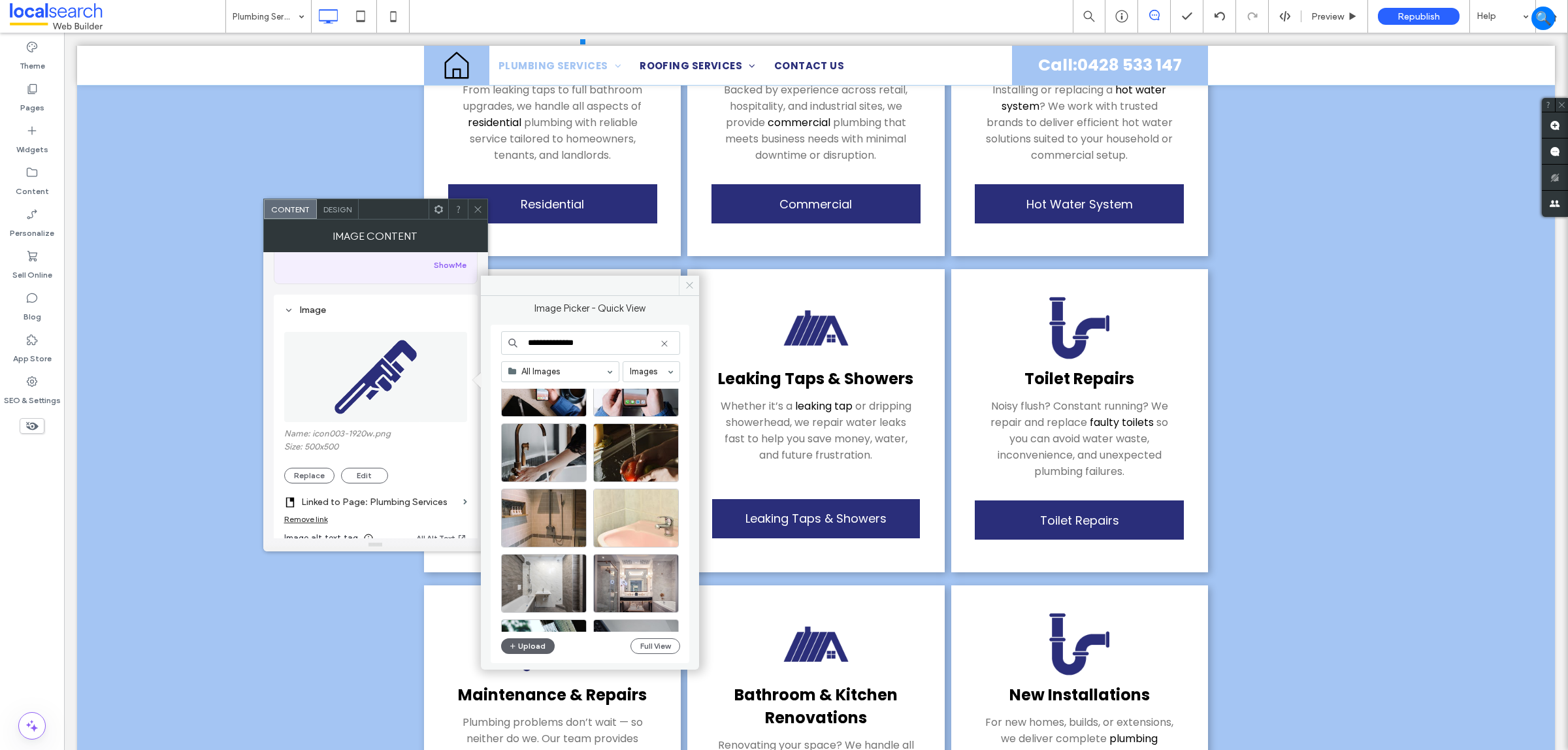
click at [681, 281] on span at bounding box center [689, 286] width 20 height 20
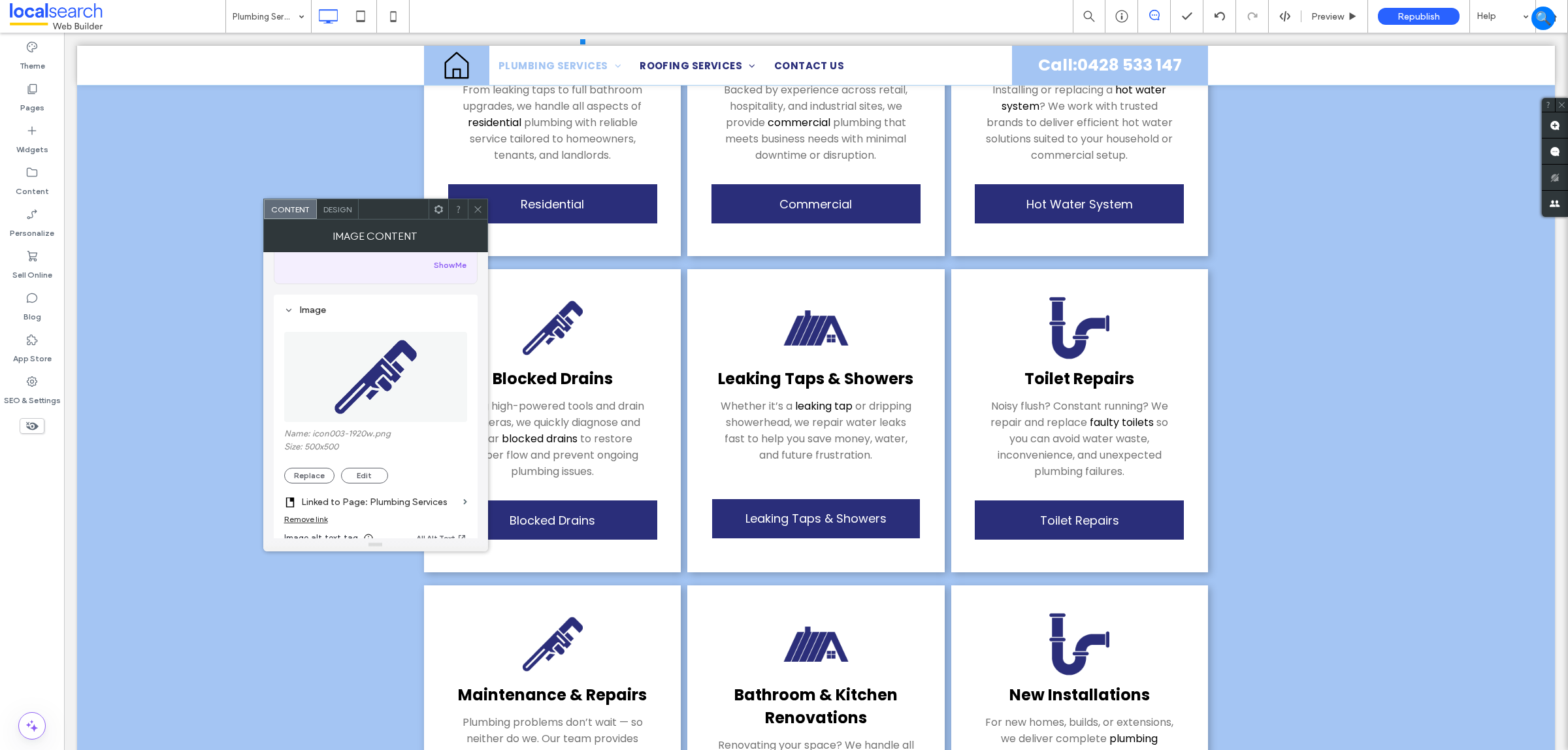
click at [475, 207] on icon at bounding box center [478, 209] width 10 height 10
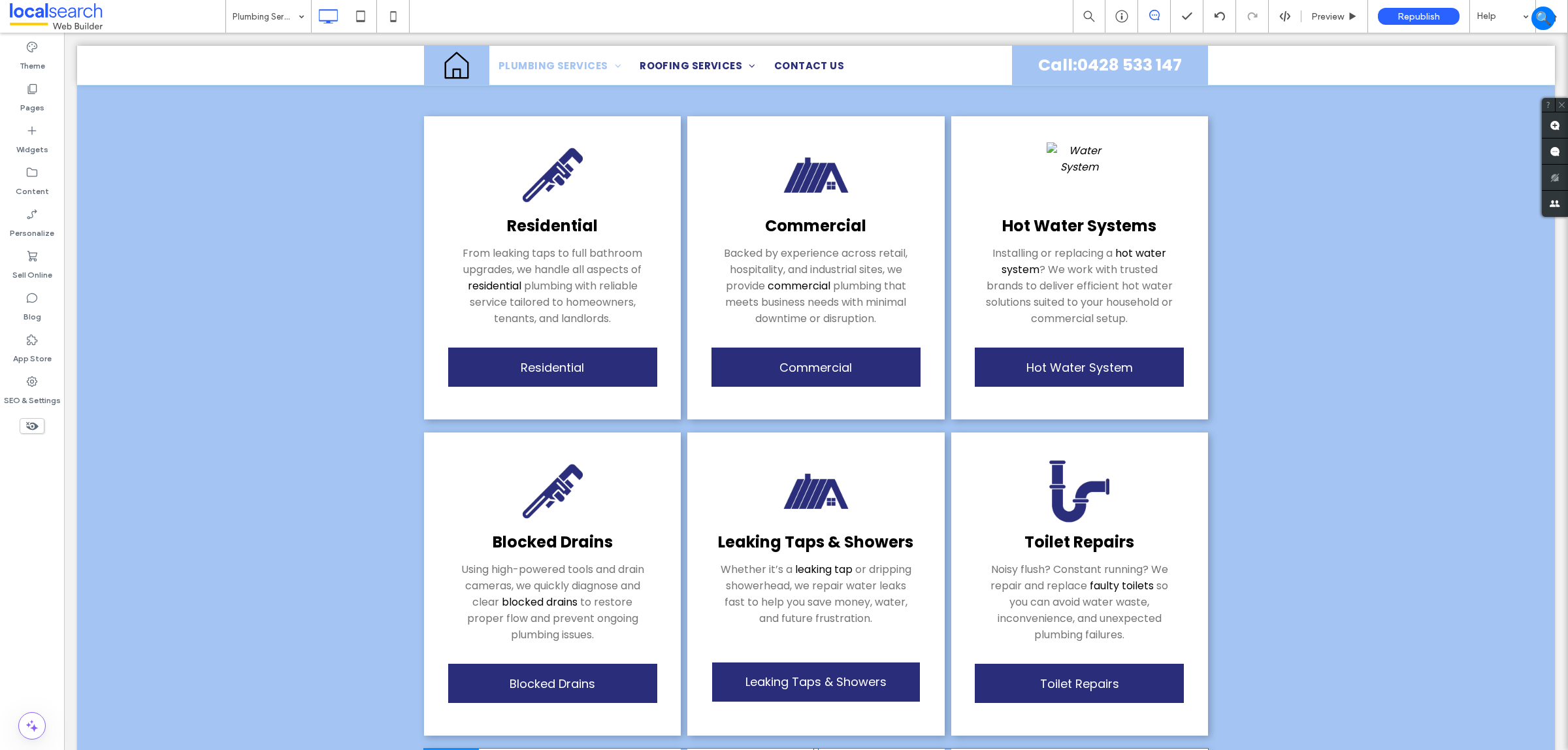
scroll to position [54, 0]
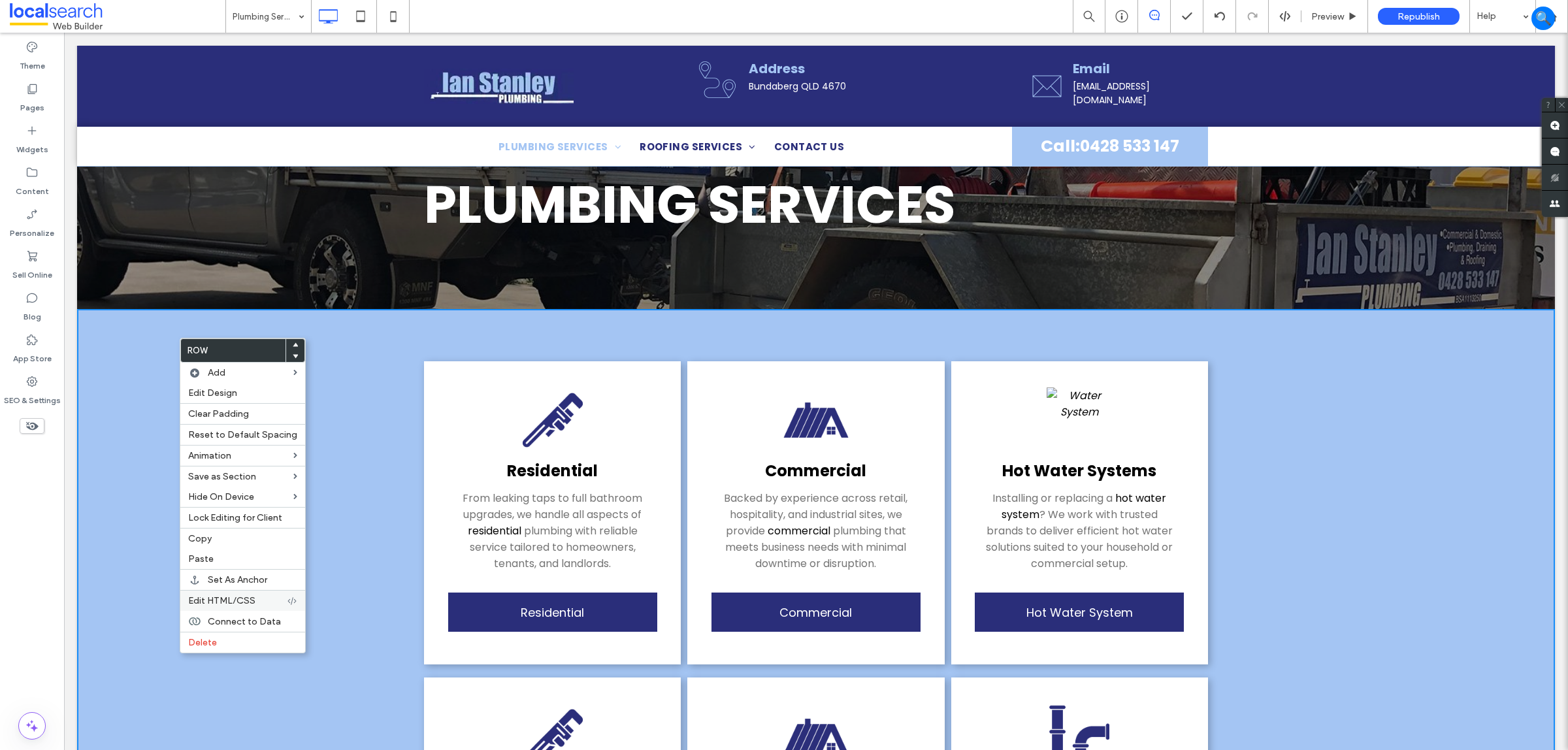
click at [239, 604] on span "Edit HTML/CSS" at bounding box center [222, 600] width 68 height 11
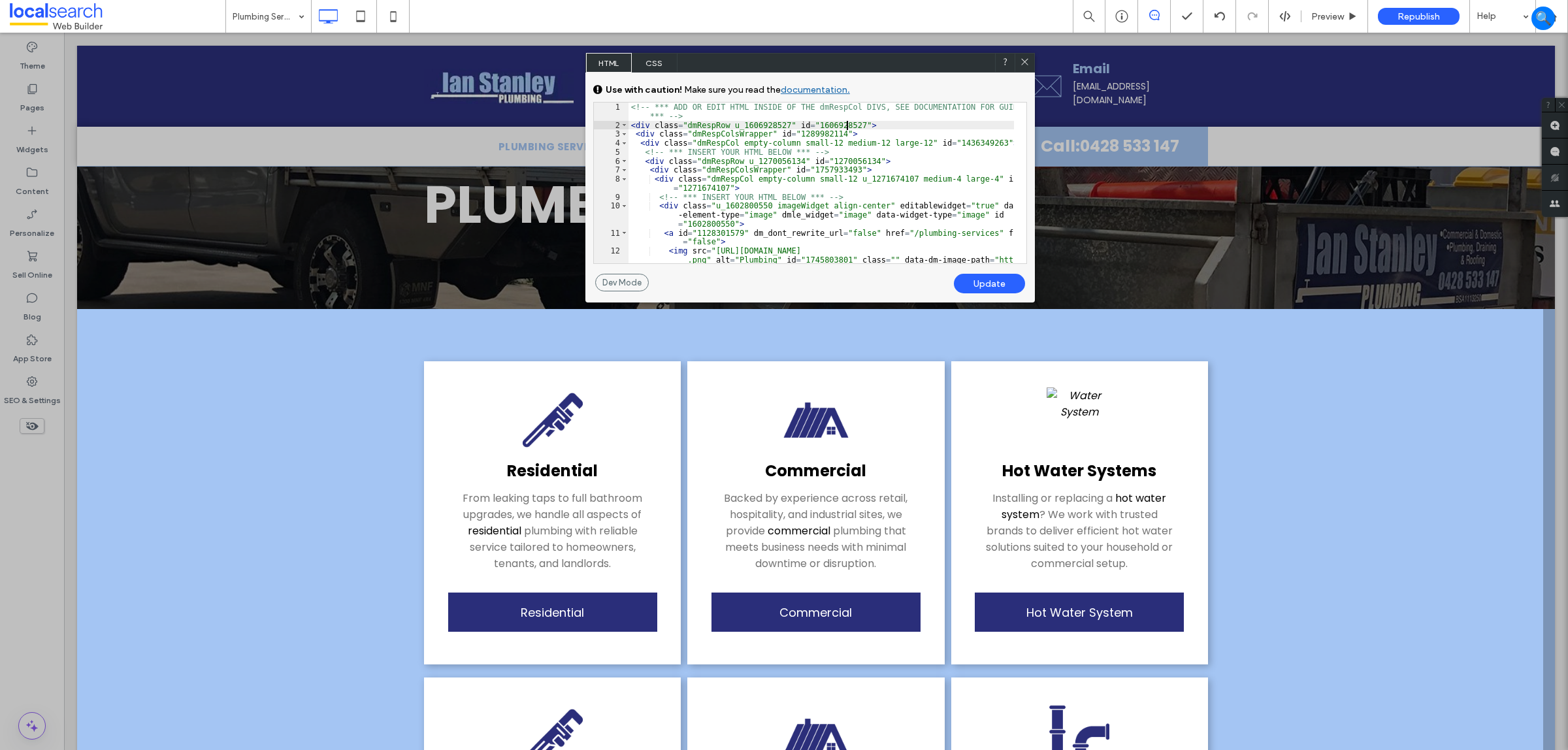
click at [846, 126] on div "<!-- *** ADD OR EDIT HTML INSIDE OF THE dmRespCol DIVS, SEE DOCUMENTATION FOR G…" at bounding box center [821, 205] width 386 height 206
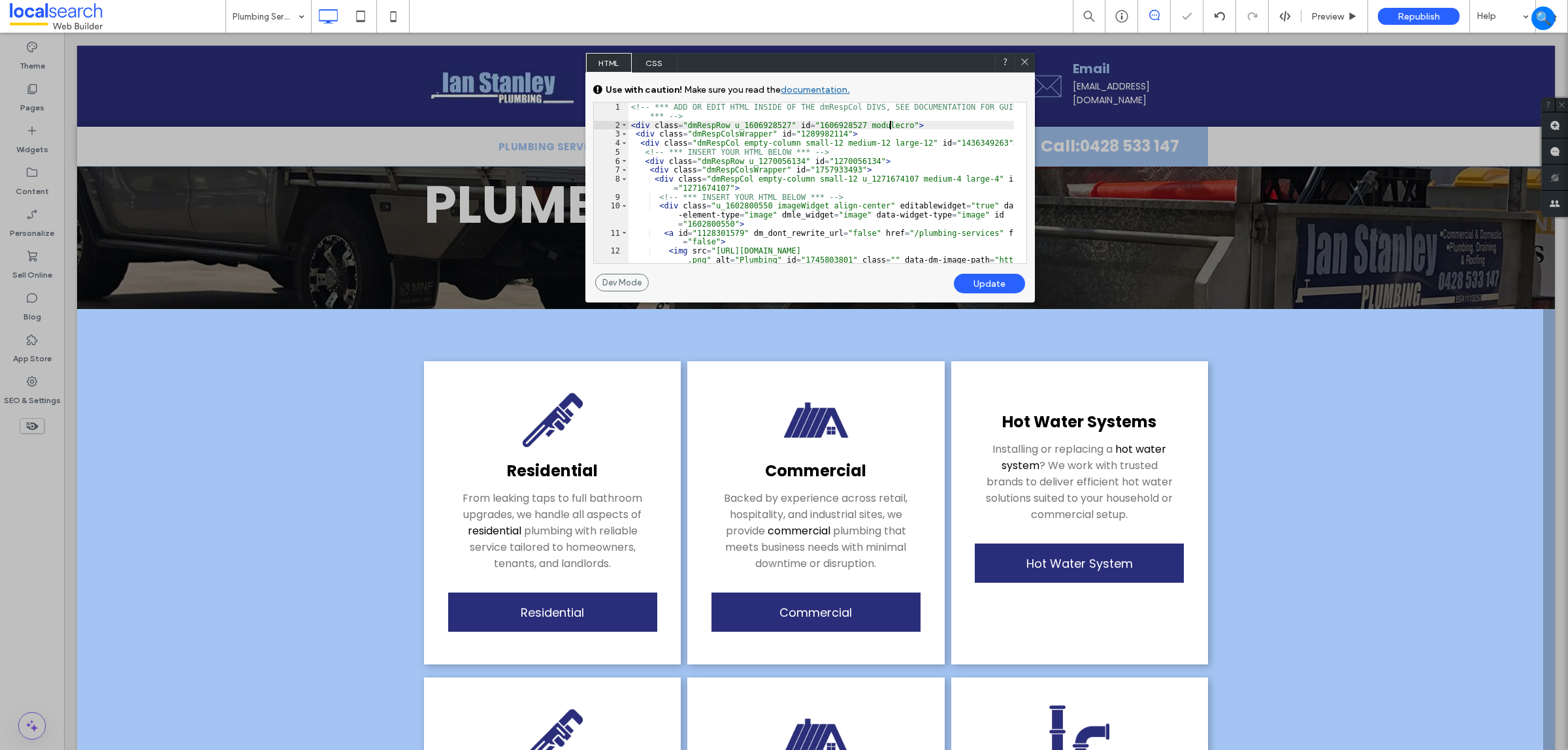
type textarea "**"
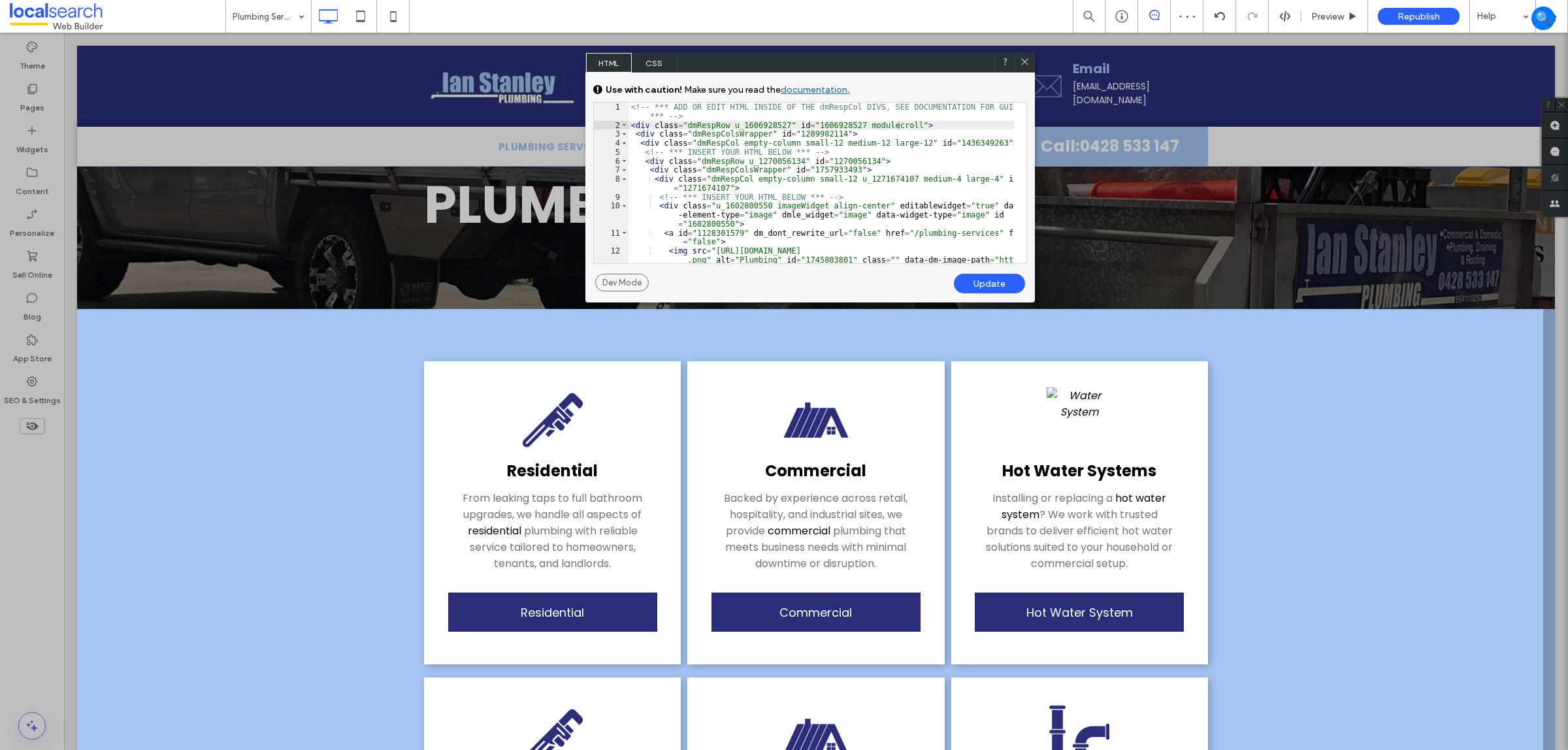
click at [997, 292] on div "Update" at bounding box center [990, 283] width 71 height 20
click at [997, 283] on div "Update" at bounding box center [990, 283] width 71 height 20
drag, startPoint x: 1026, startPoint y: 56, endPoint x: 952, endPoint y: 25, distance: 80.2
click at [1026, 57] on icon at bounding box center [1025, 61] width 10 height 10
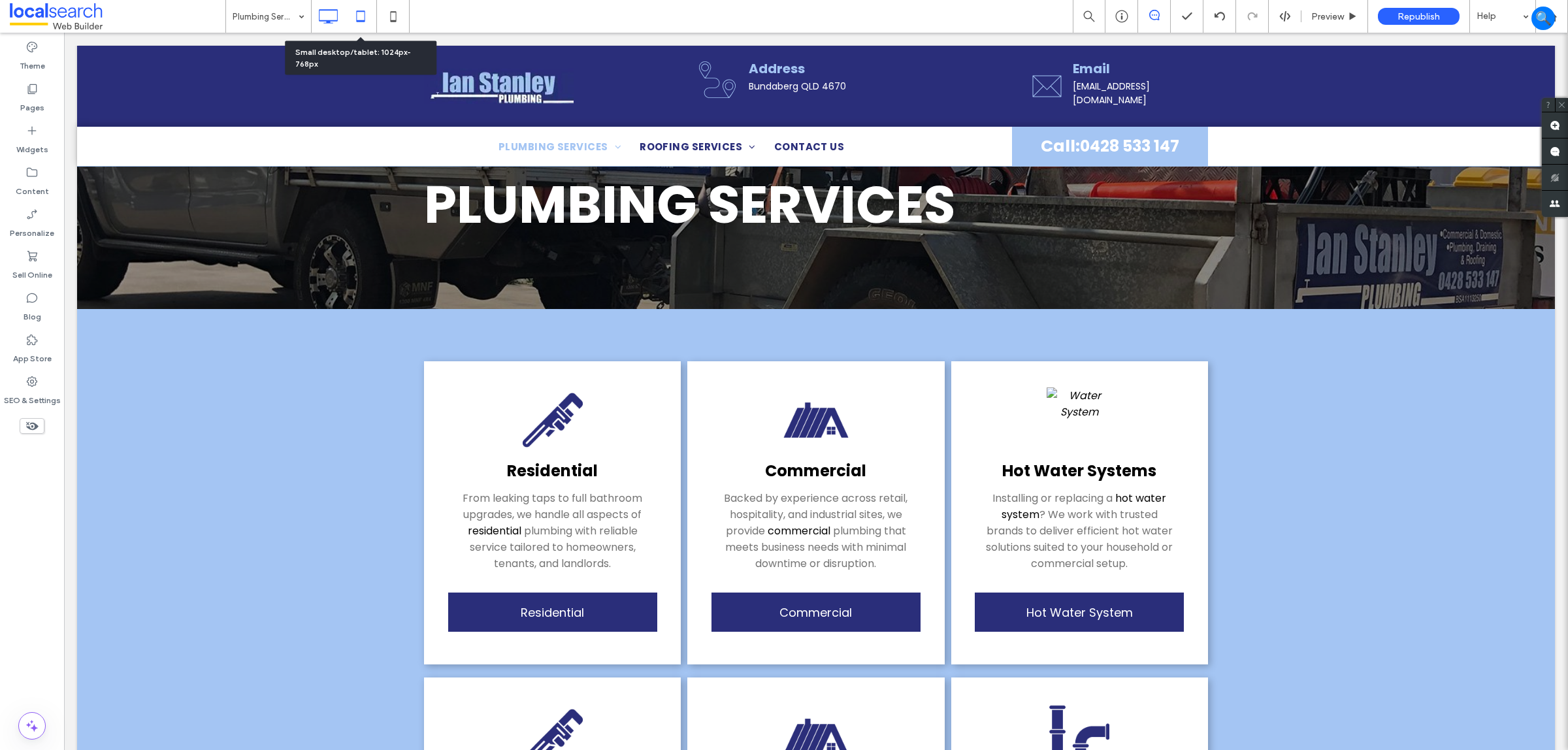
click at [351, 18] on icon at bounding box center [360, 16] width 26 height 26
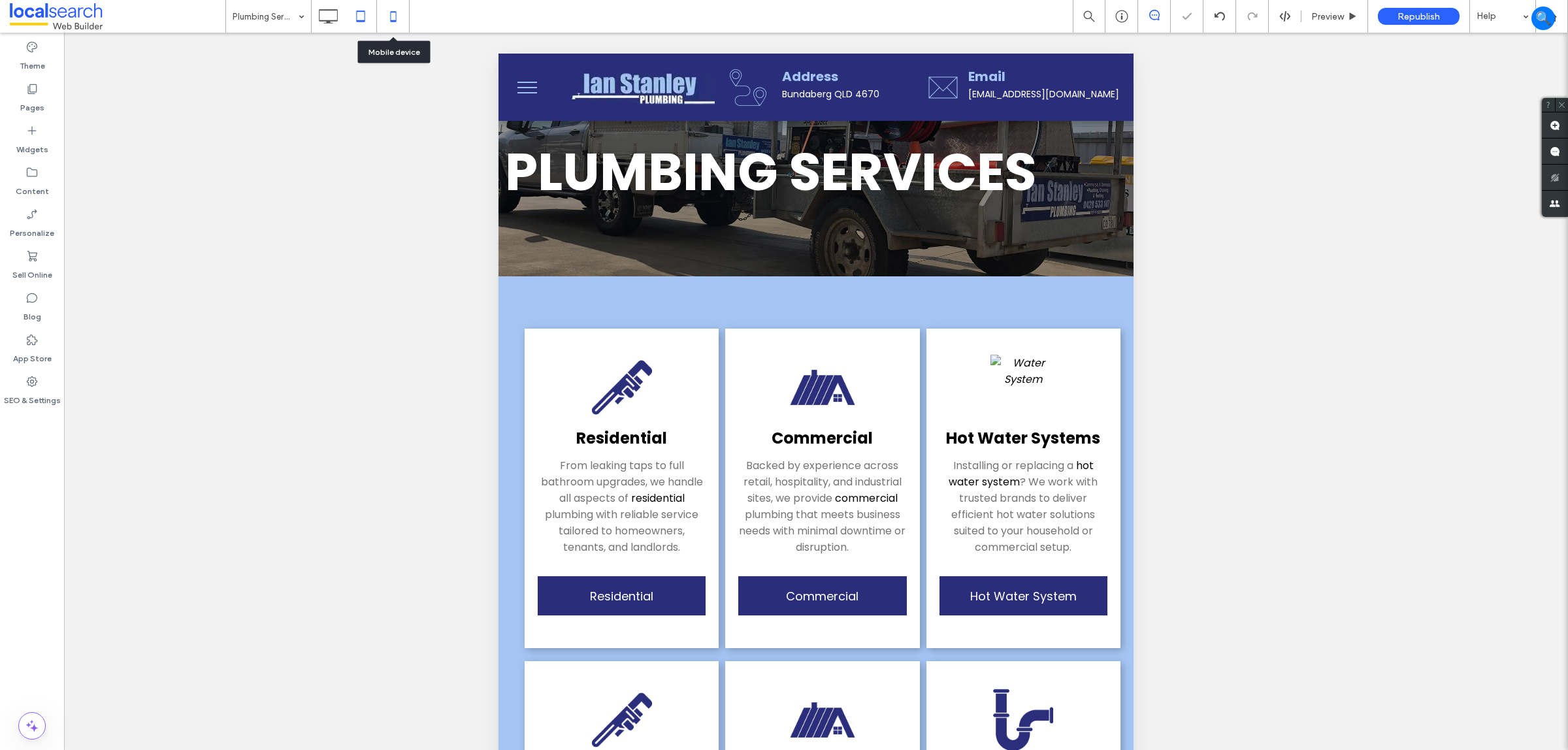
click at [396, 11] on icon at bounding box center [393, 16] width 26 height 26
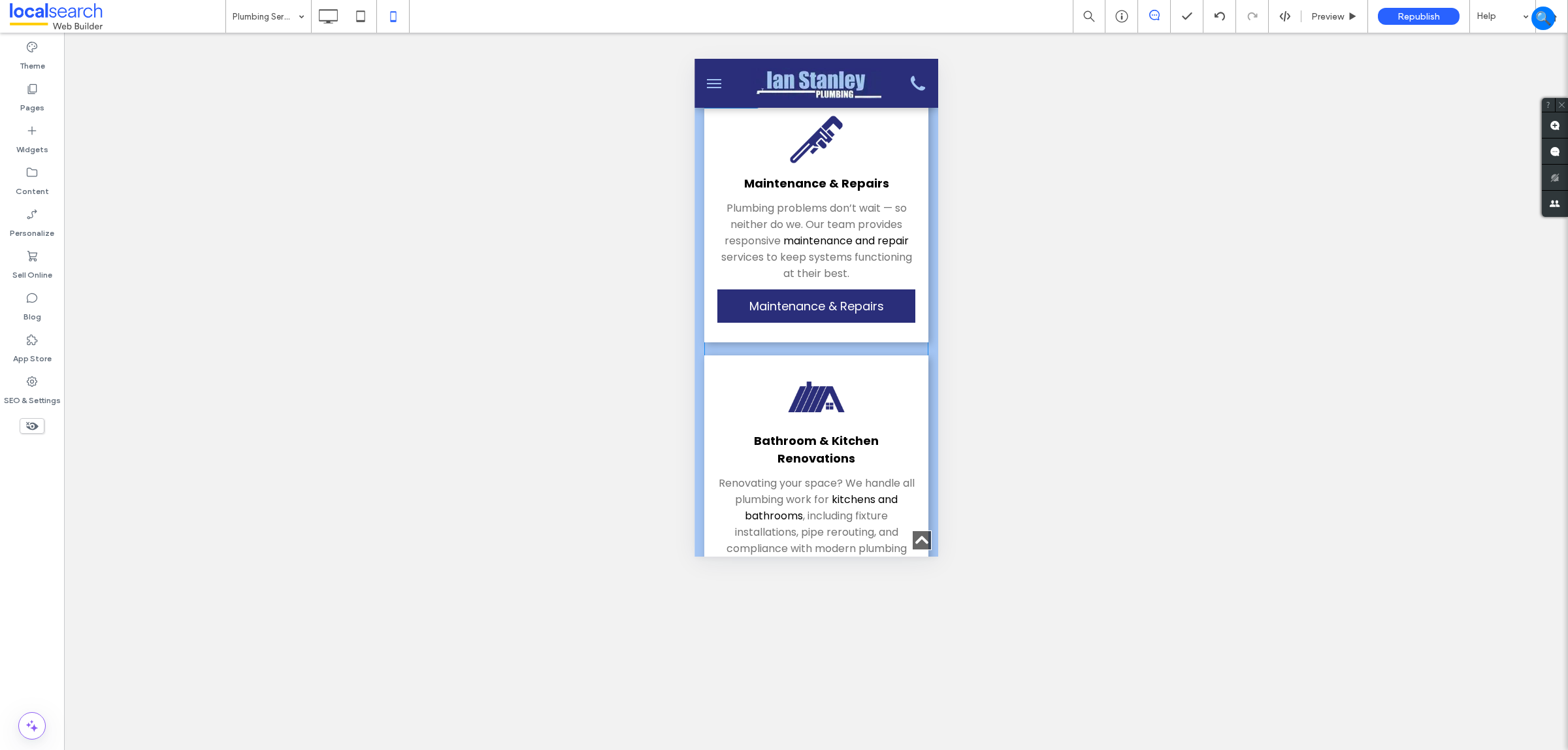
scroll to position [1634, 0]
click at [335, 20] on icon at bounding box center [328, 16] width 26 height 26
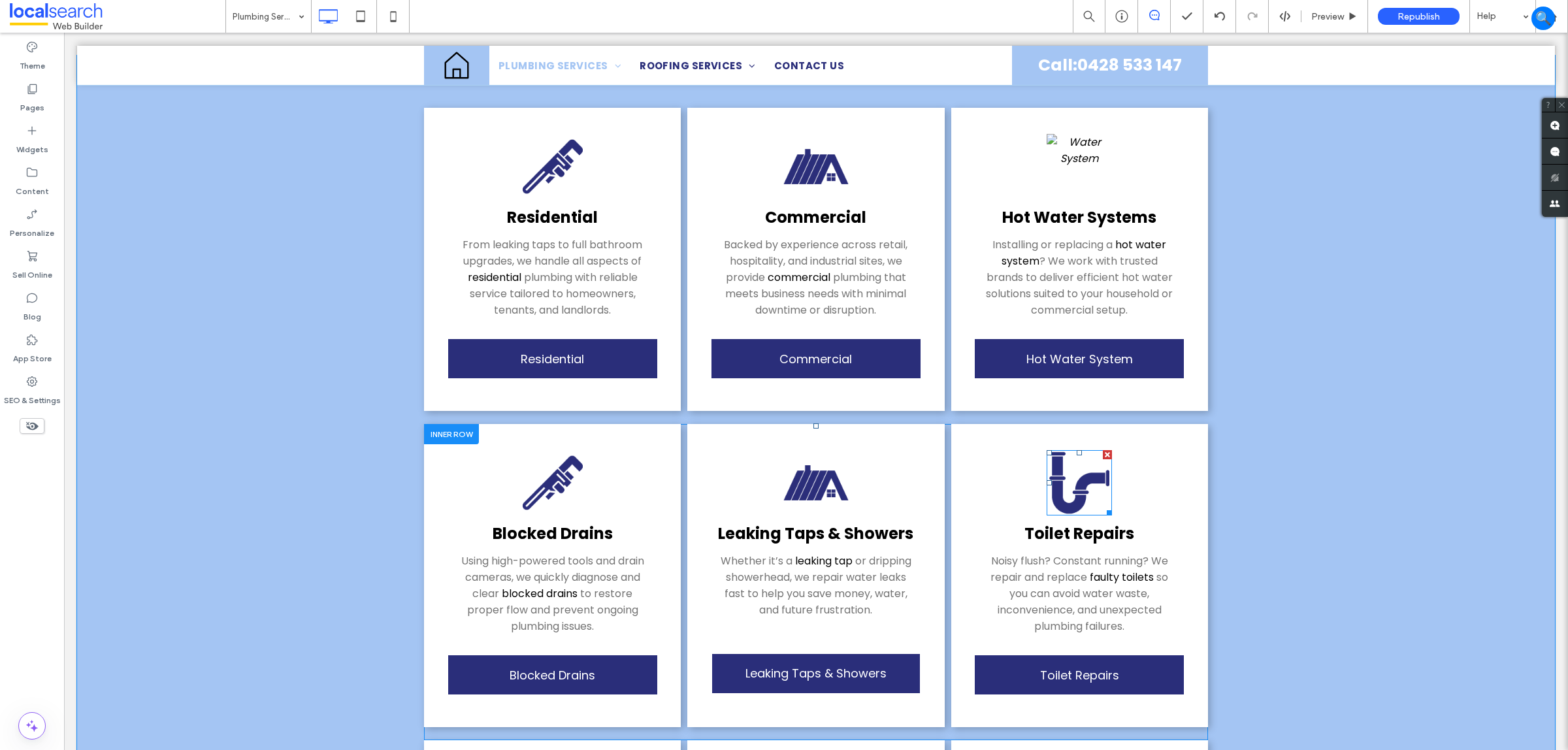
scroll to position [245, 0]
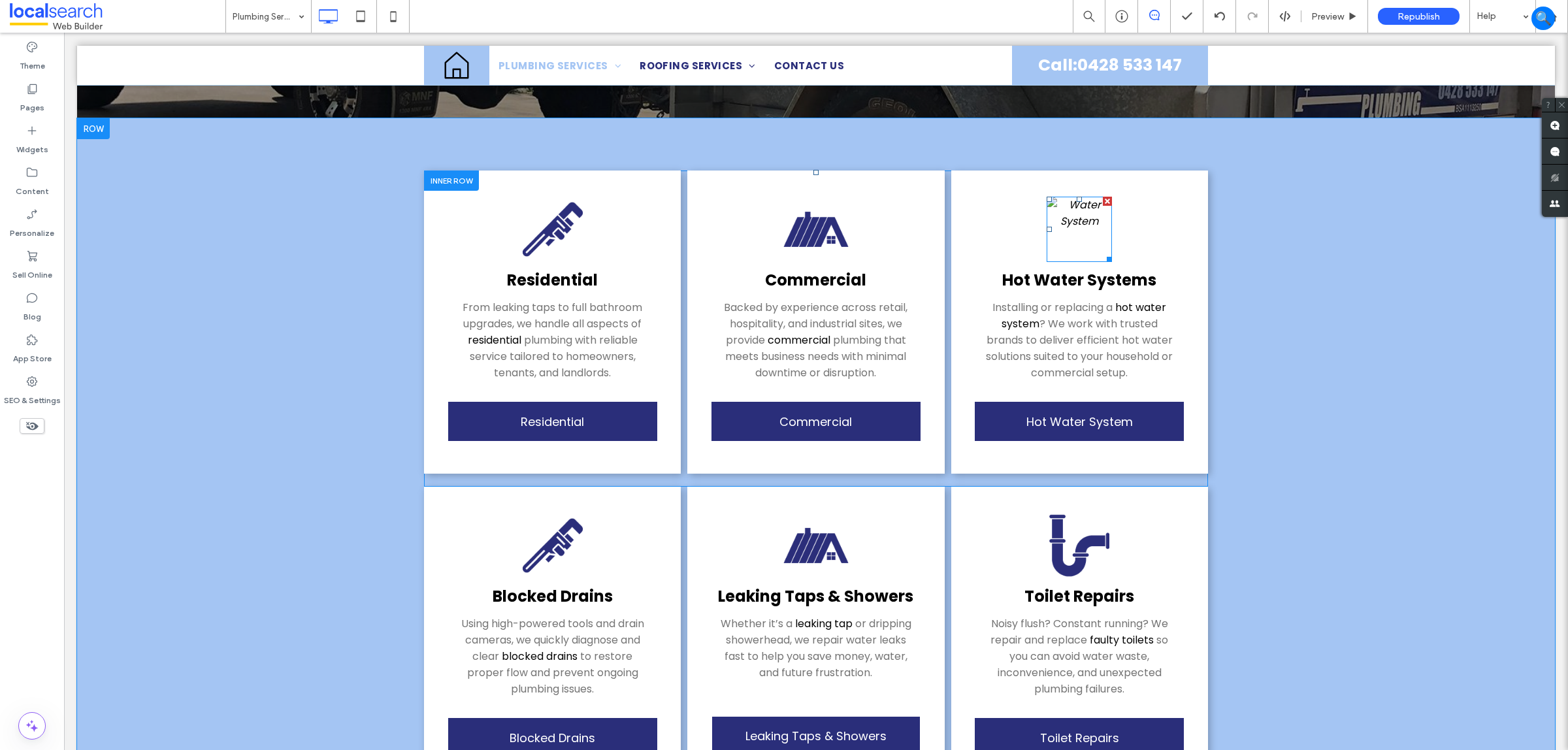
click at [1089, 242] on img at bounding box center [1079, 229] width 65 height 65
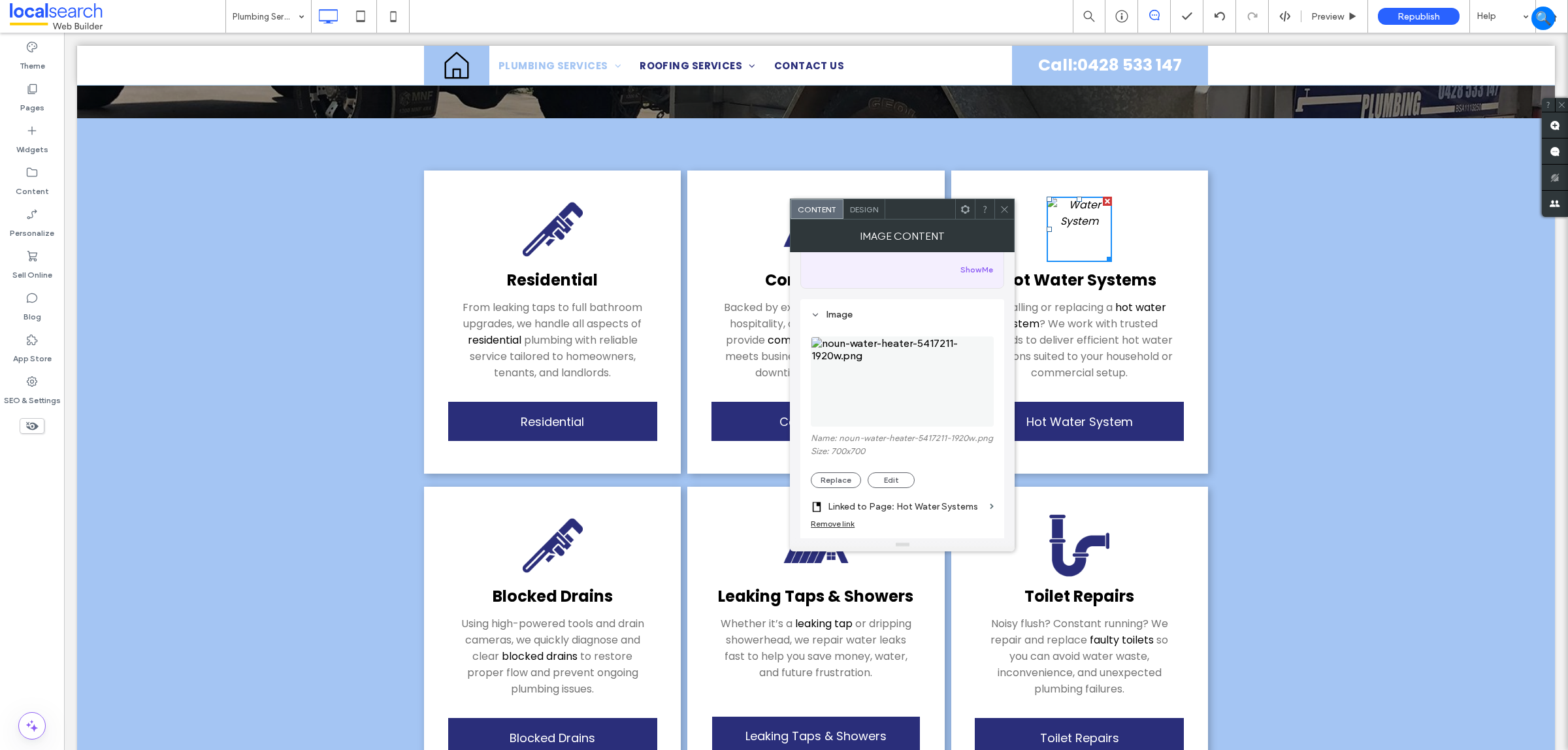
scroll to position [163, 0]
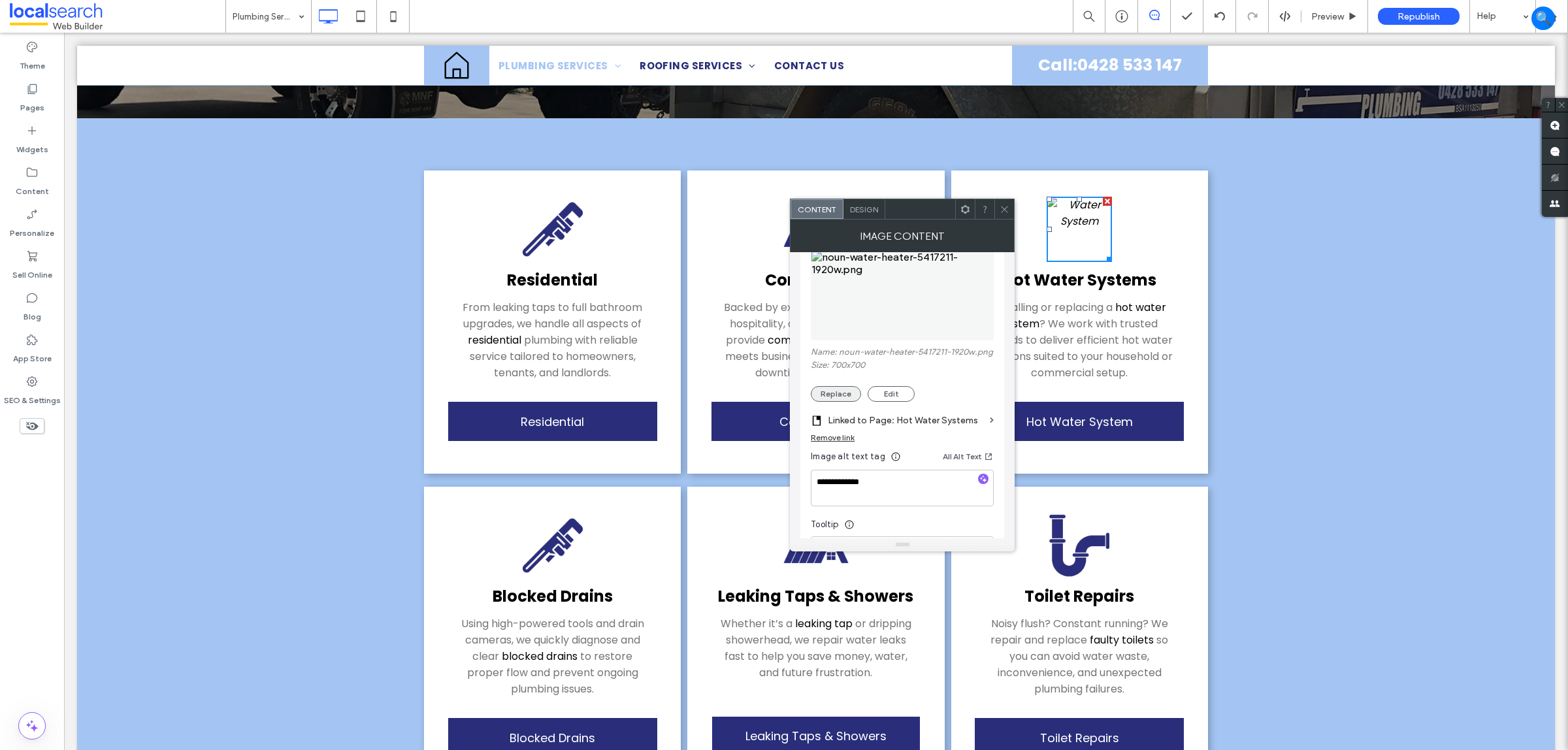
click at [842, 402] on button "Replace" at bounding box center [836, 394] width 50 height 16
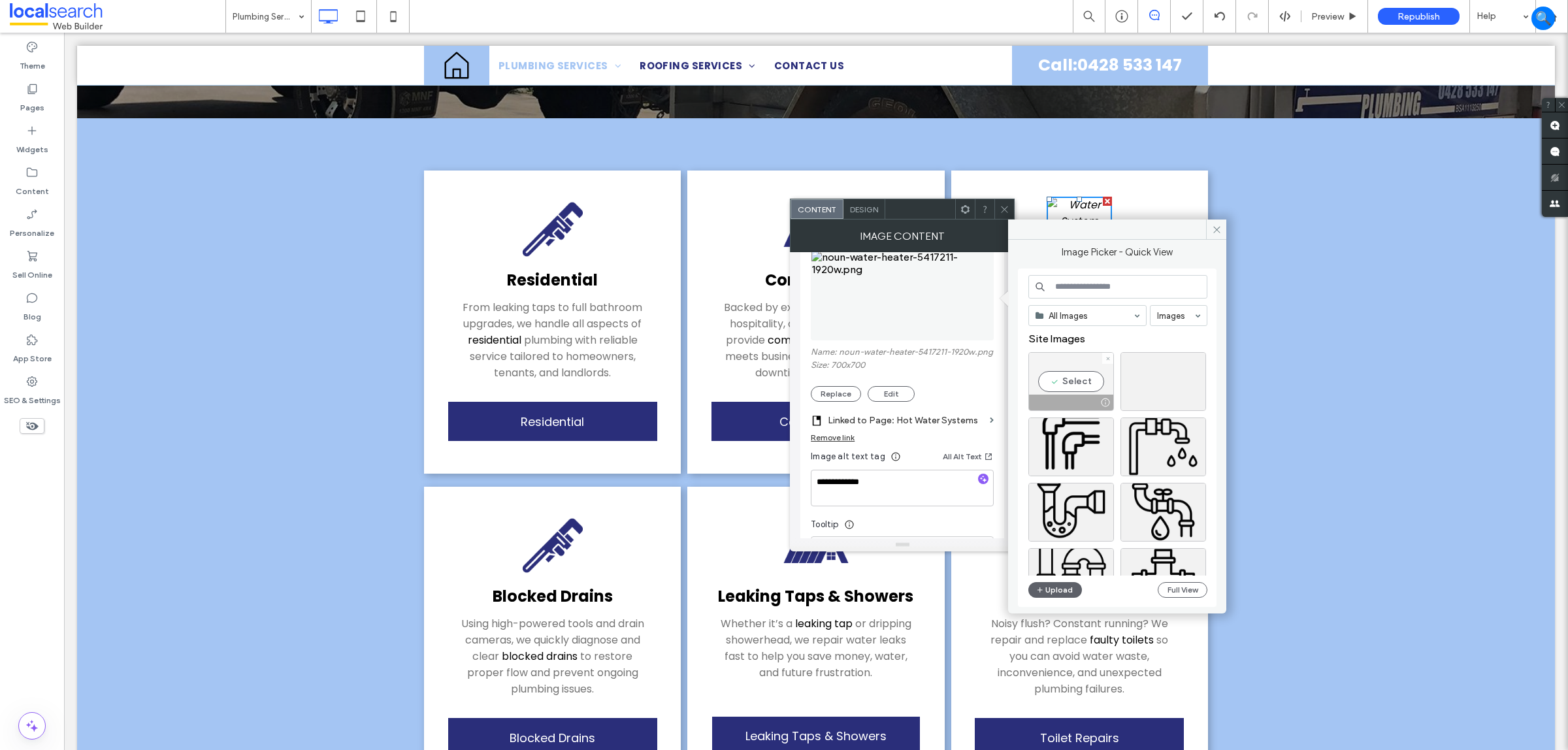
click at [1111, 356] on div at bounding box center [1107, 358] width 11 height 11
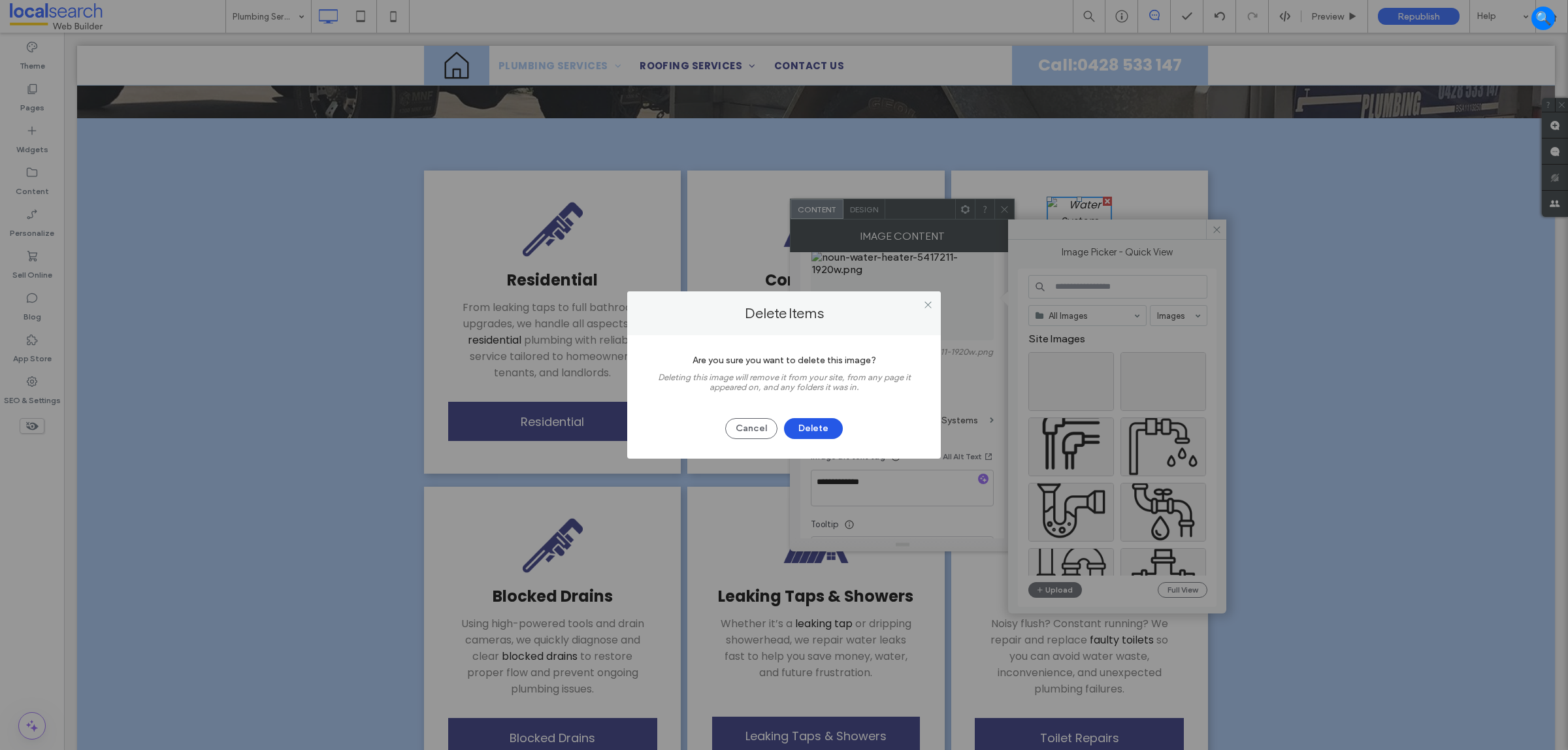
click at [803, 426] on button "Delete" at bounding box center [813, 428] width 59 height 20
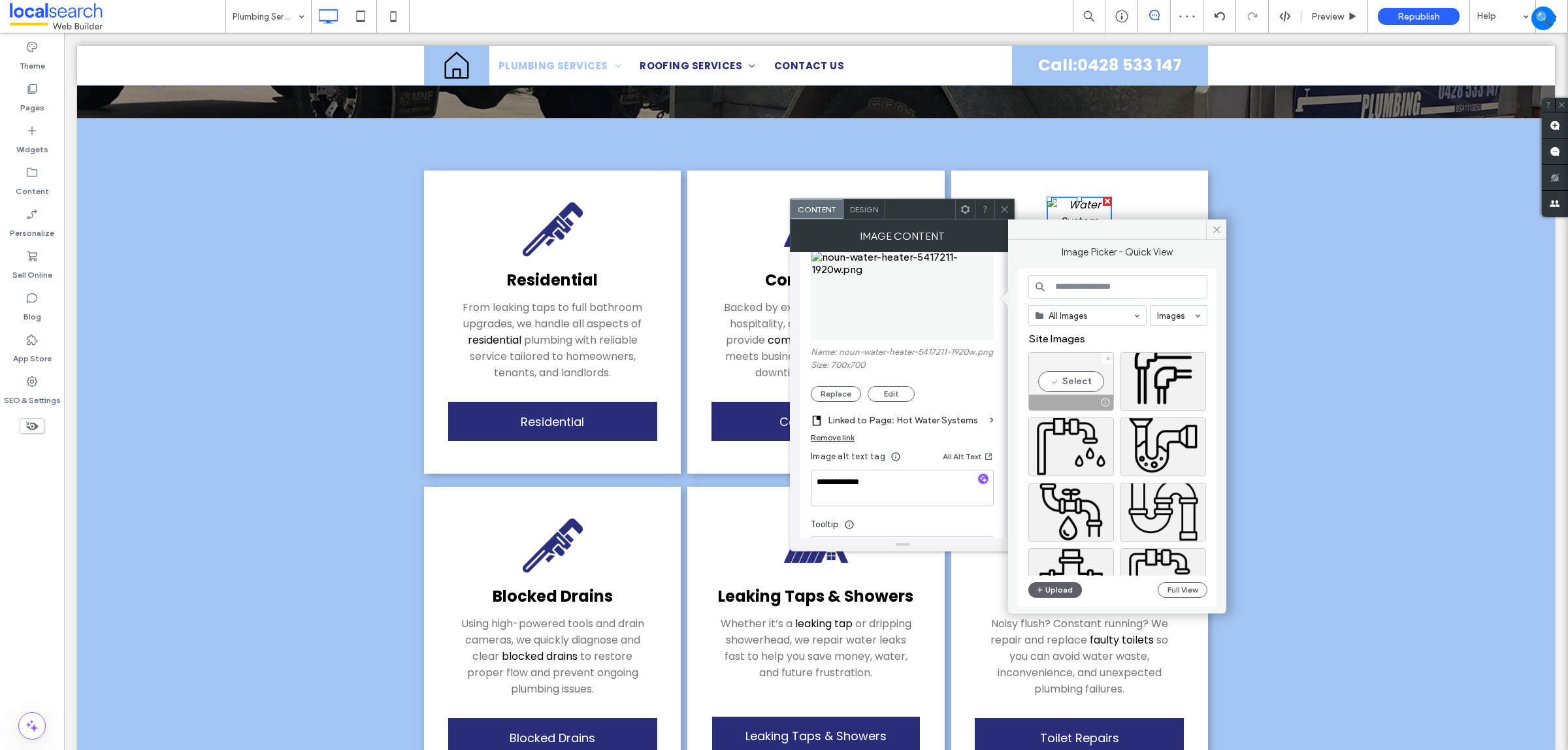
click at [1109, 359] on icon at bounding box center [1108, 359] width 5 height 5
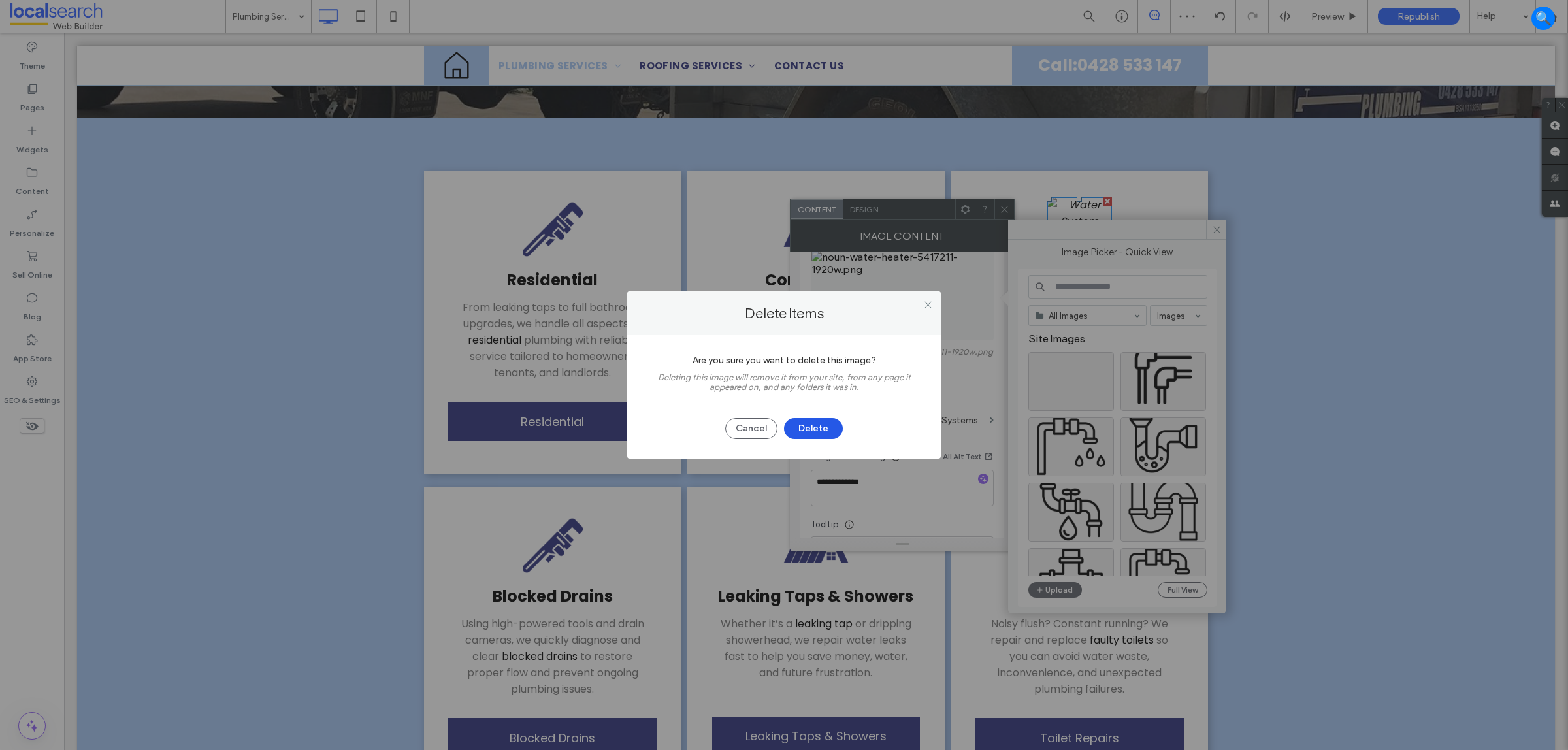
click at [808, 427] on button "Delete" at bounding box center [813, 428] width 59 height 20
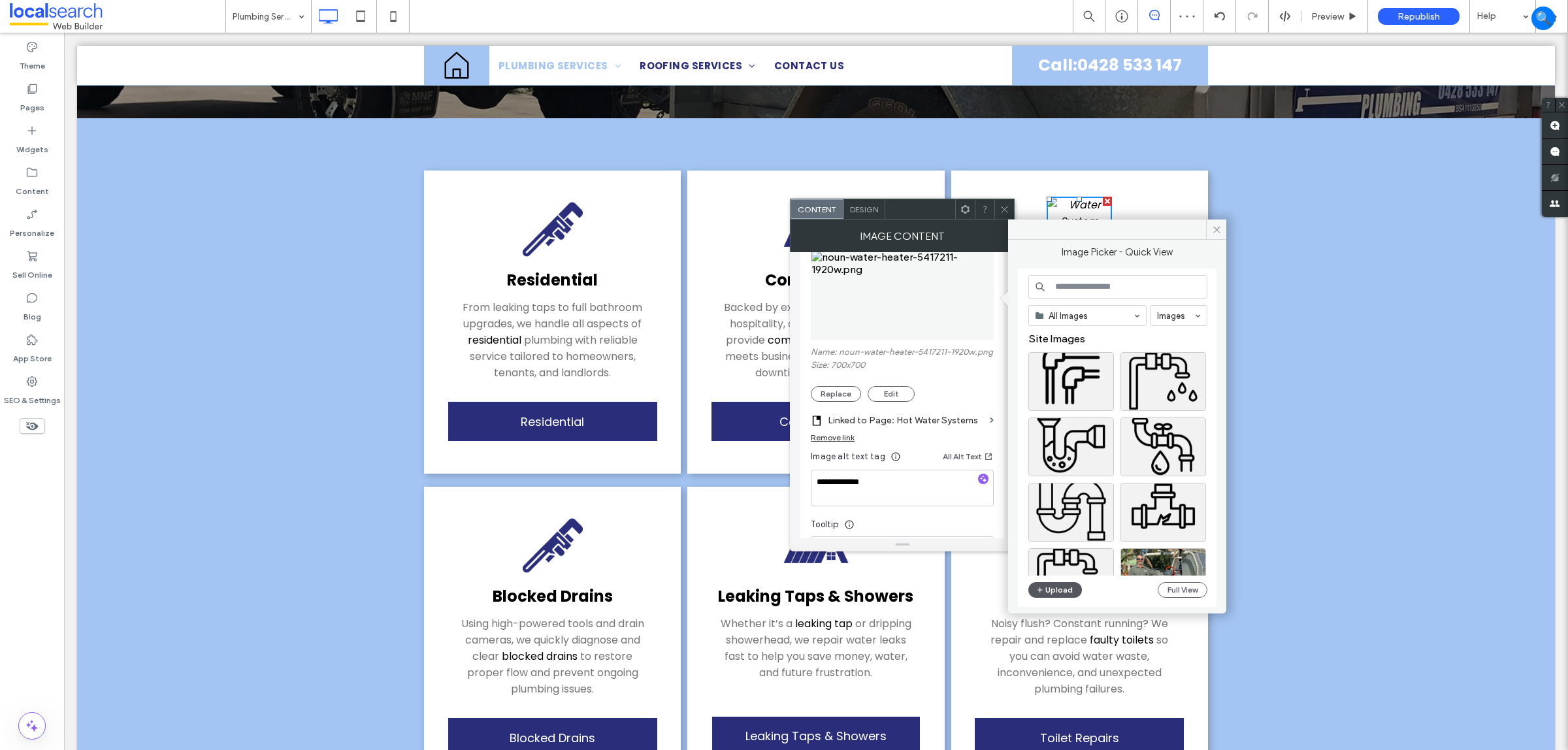
click at [1068, 592] on button "Upload" at bounding box center [1055, 591] width 53 height 16
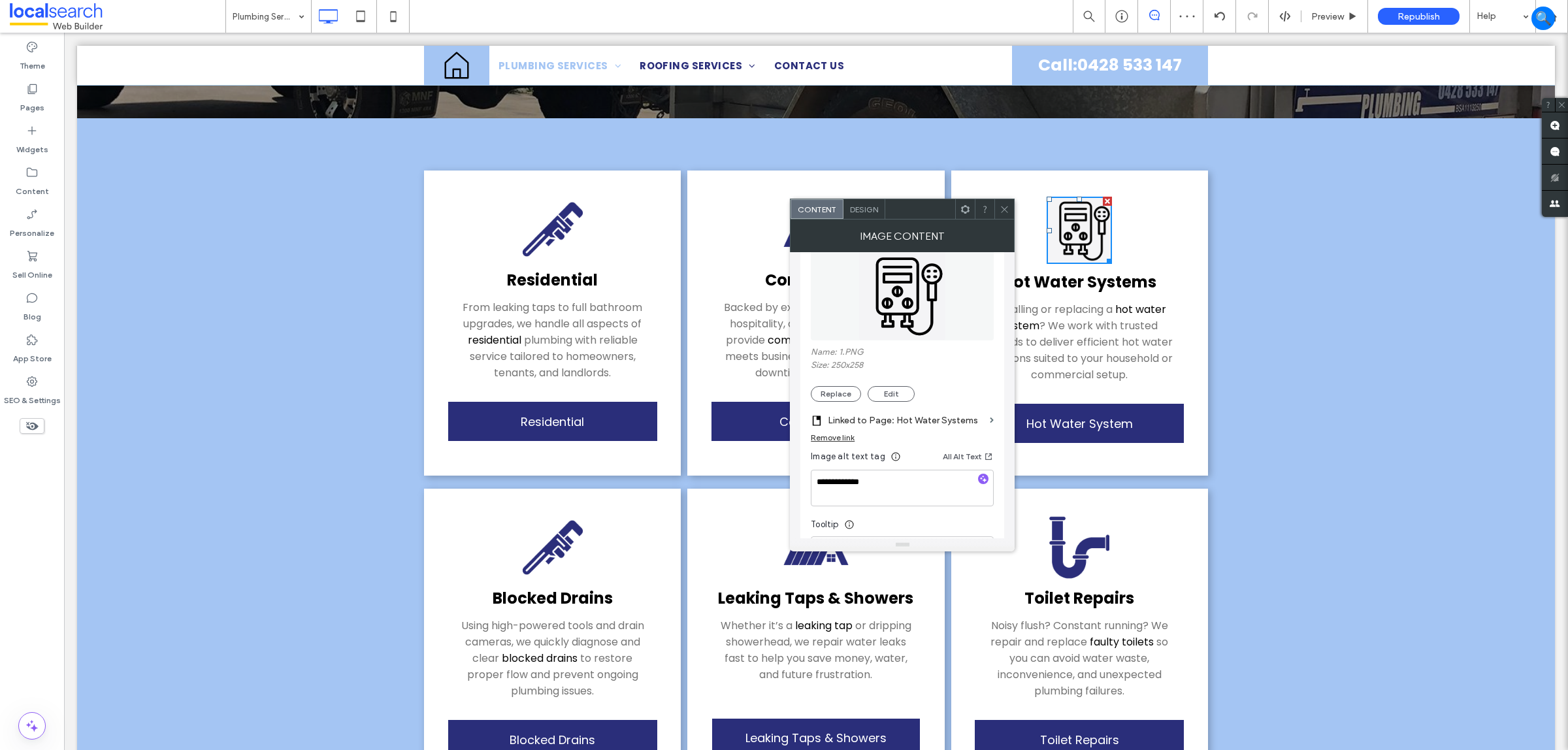
click at [1003, 206] on div at bounding box center [1004, 209] width 20 height 20
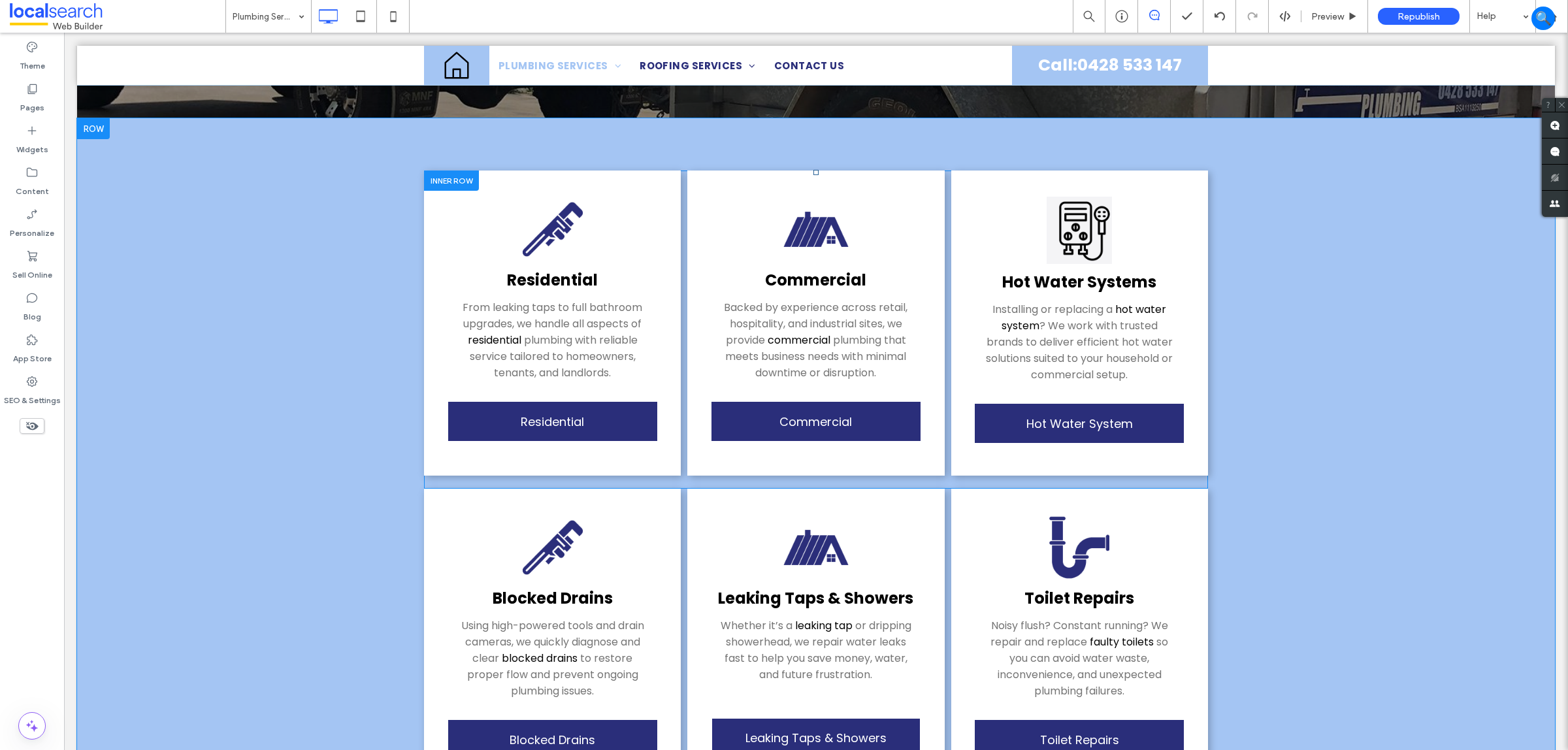
click at [1128, 219] on div "Hot Water Sy ﻿ stems Installing or replacing a hot water system ? We work with …" at bounding box center [1080, 322] width 257 height 306
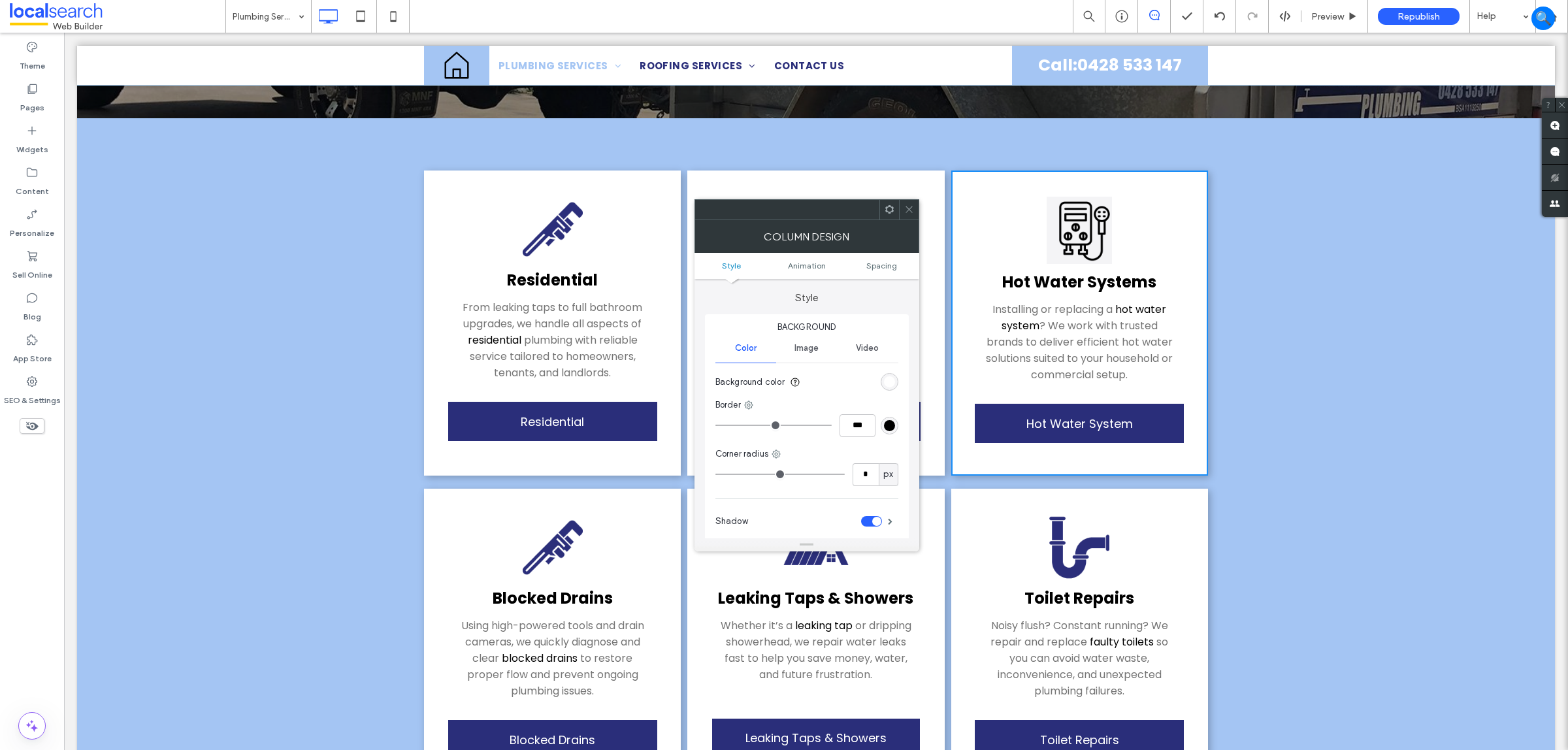
click at [892, 384] on div "rgb(255, 255, 255)" at bounding box center [889, 381] width 11 height 11
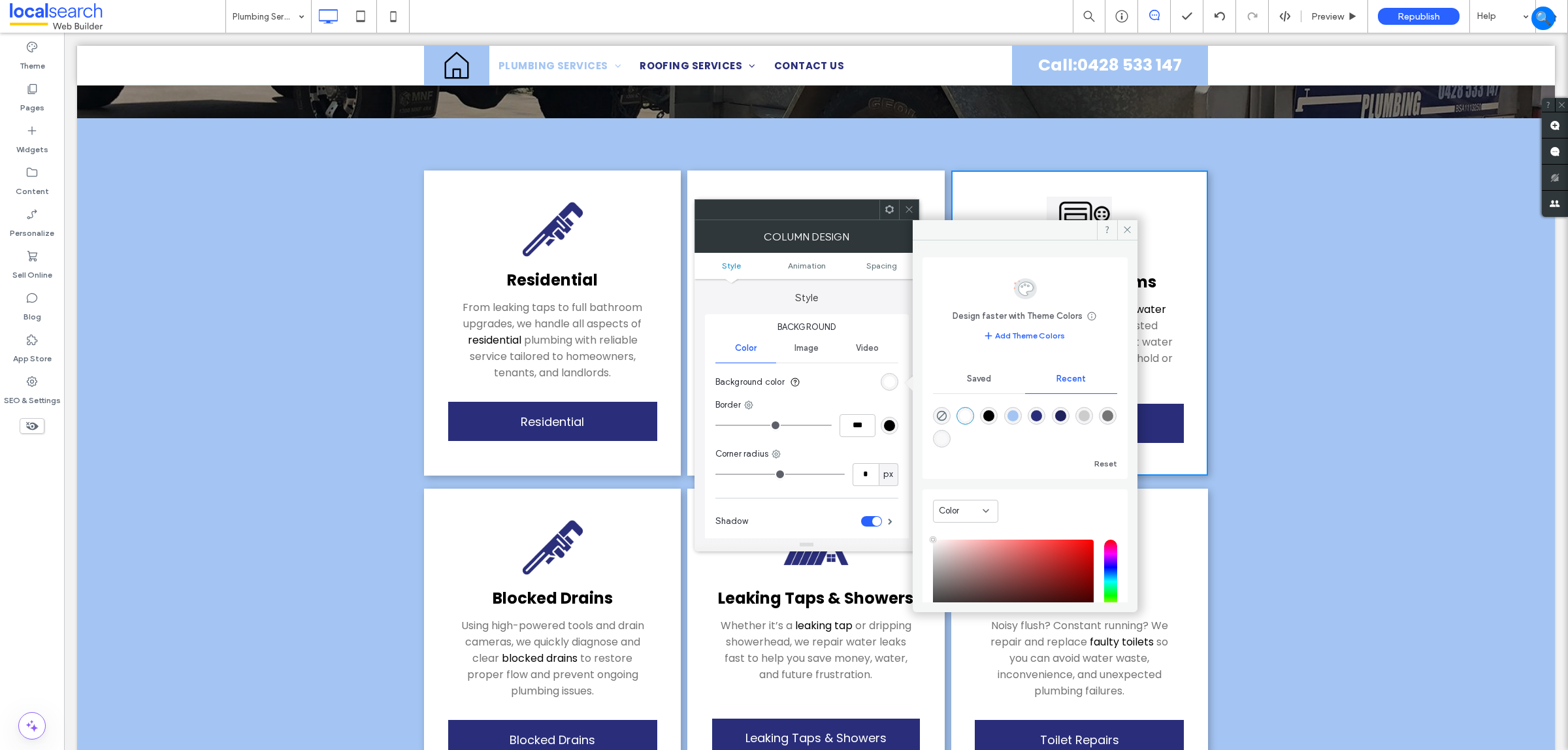
click at [941, 443] on div "rgba(249, 249, 249, 1)" at bounding box center [942, 438] width 11 height 11
type input "*******"
drag, startPoint x: 906, startPoint y: 211, endPoint x: 861, endPoint y: 181, distance: 54.1
click at [906, 211] on use at bounding box center [909, 209] width 6 height 6
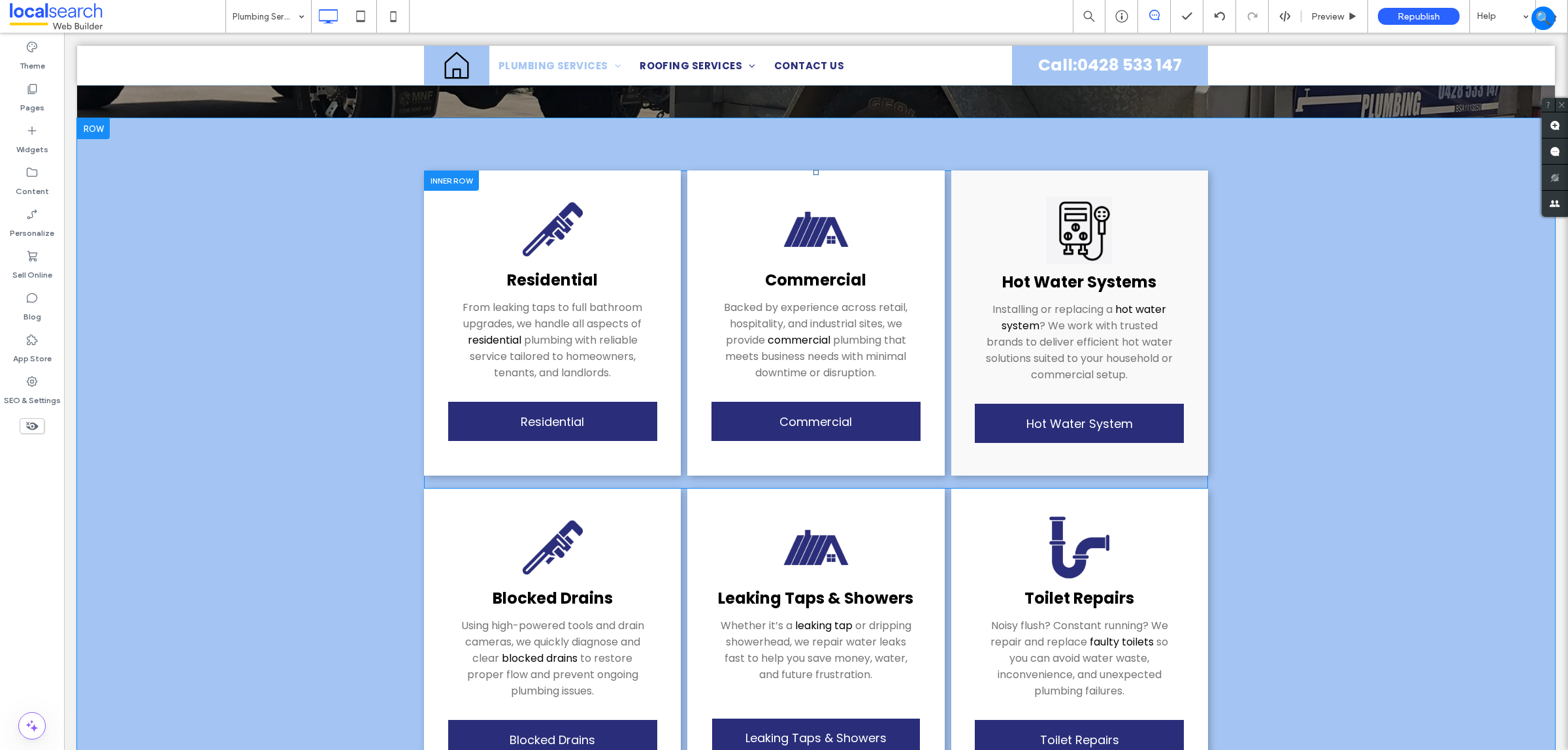
click at [1151, 219] on div "Hot Water Sy ﻿ stems Installing or replacing a hot water system ? We work with …" at bounding box center [1080, 322] width 257 height 306
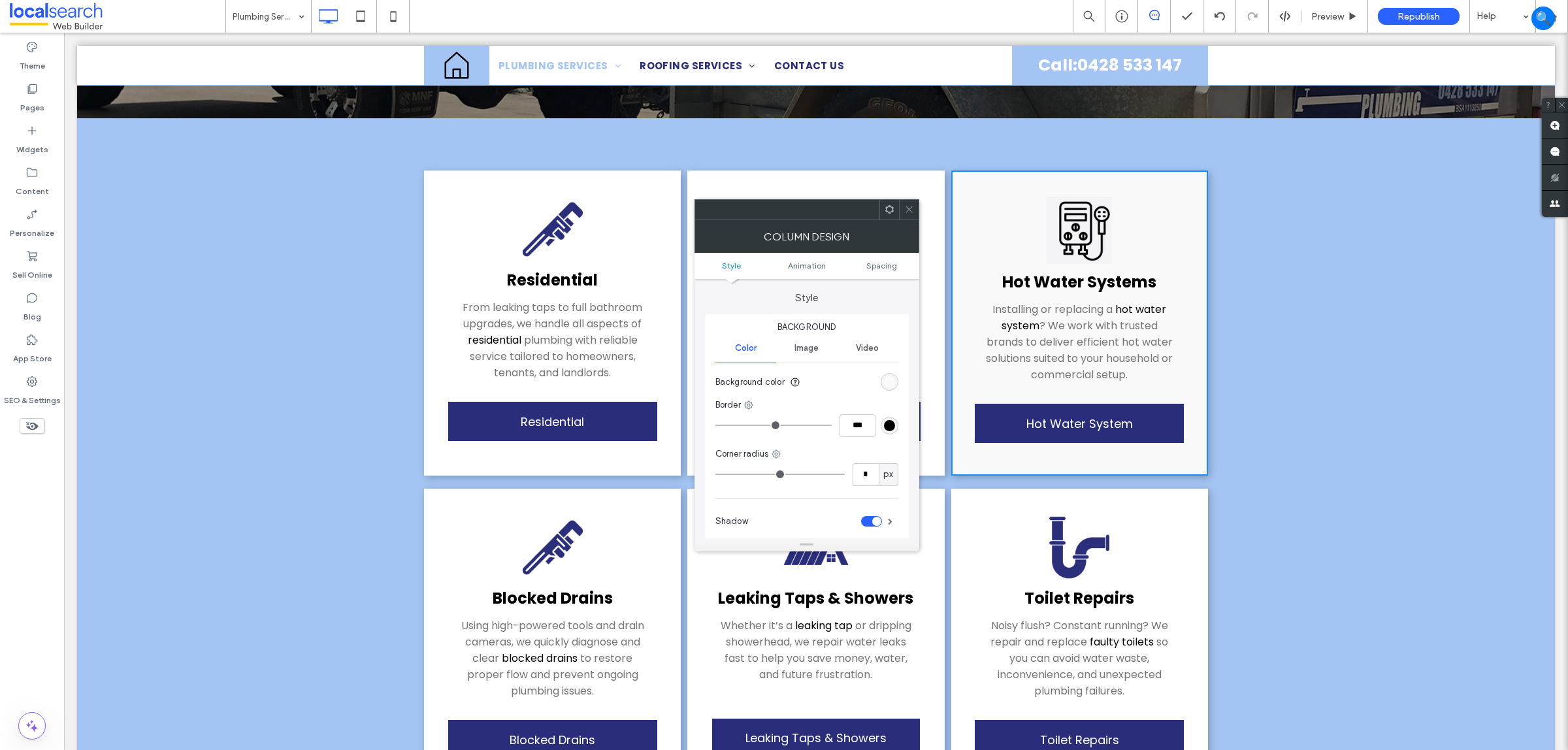
click at [886, 382] on div "rgb(249, 249, 249)" at bounding box center [889, 381] width 11 height 11
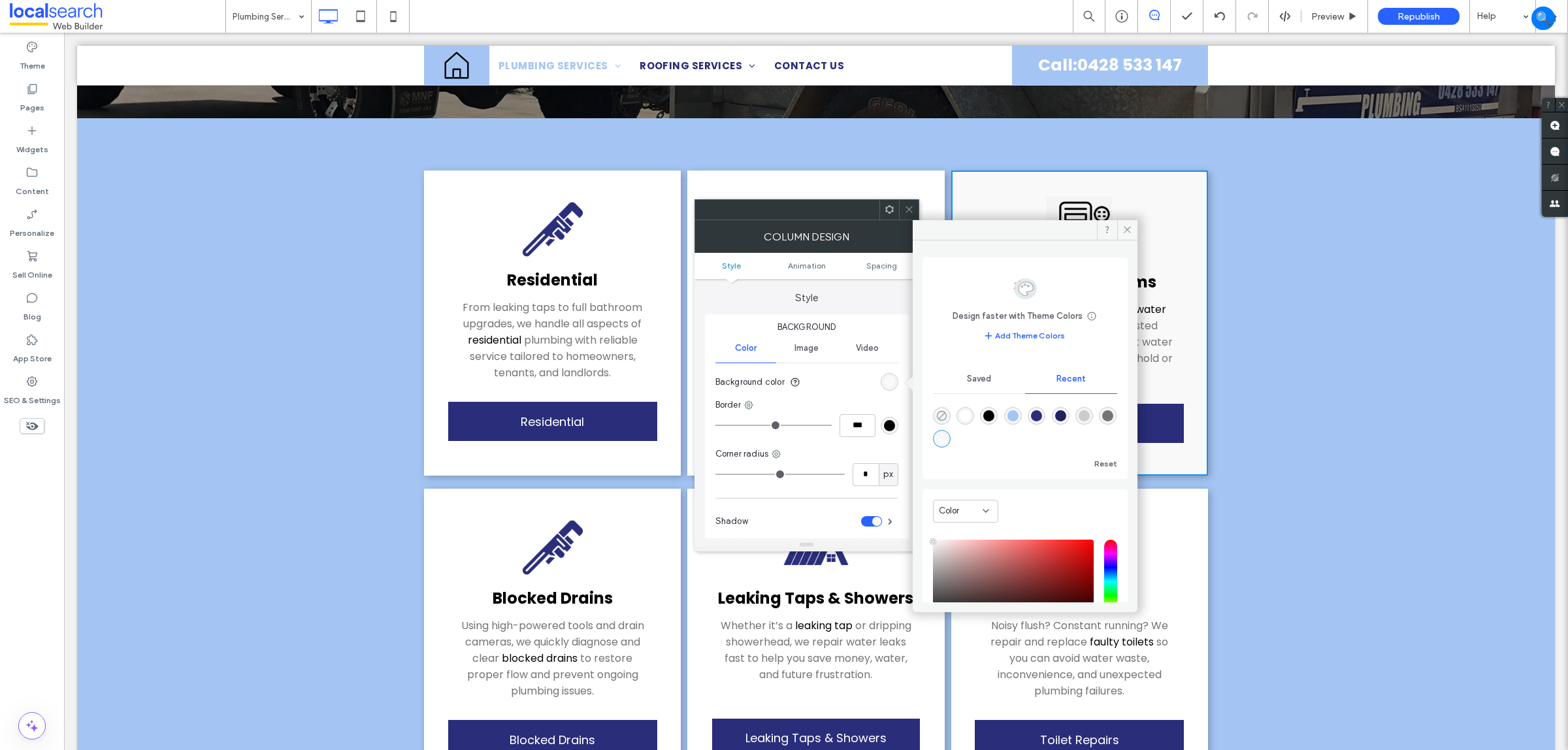
click at [943, 418] on icon "rgba(0, 0, 0, 0)" at bounding box center [942, 416] width 11 height 11
type input "*******"
type input "*"
type input "**"
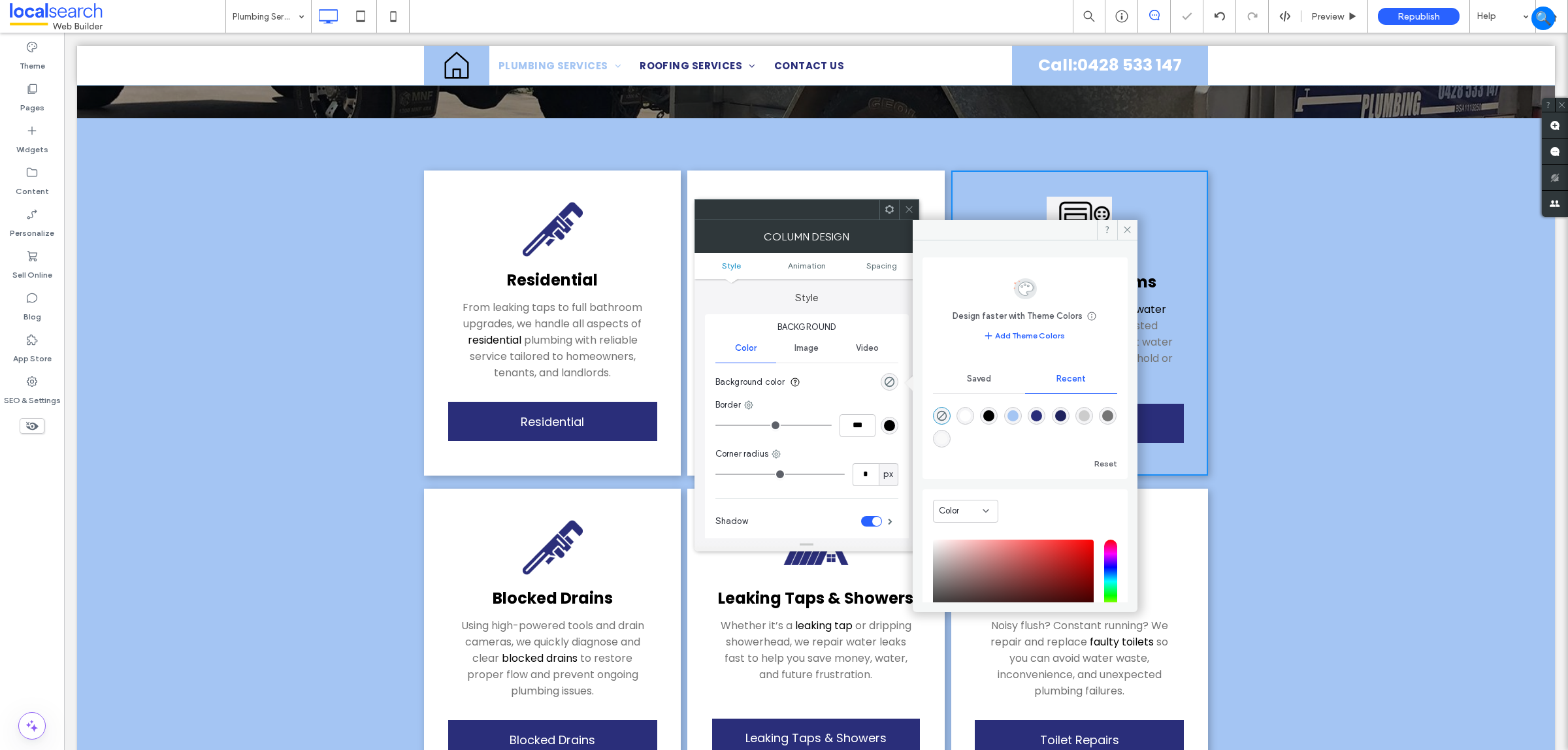
click at [945, 440] on div "rgba(249, 249, 249, 1)" at bounding box center [942, 438] width 11 height 11
type input "*******"
type input "***"
type input "****"
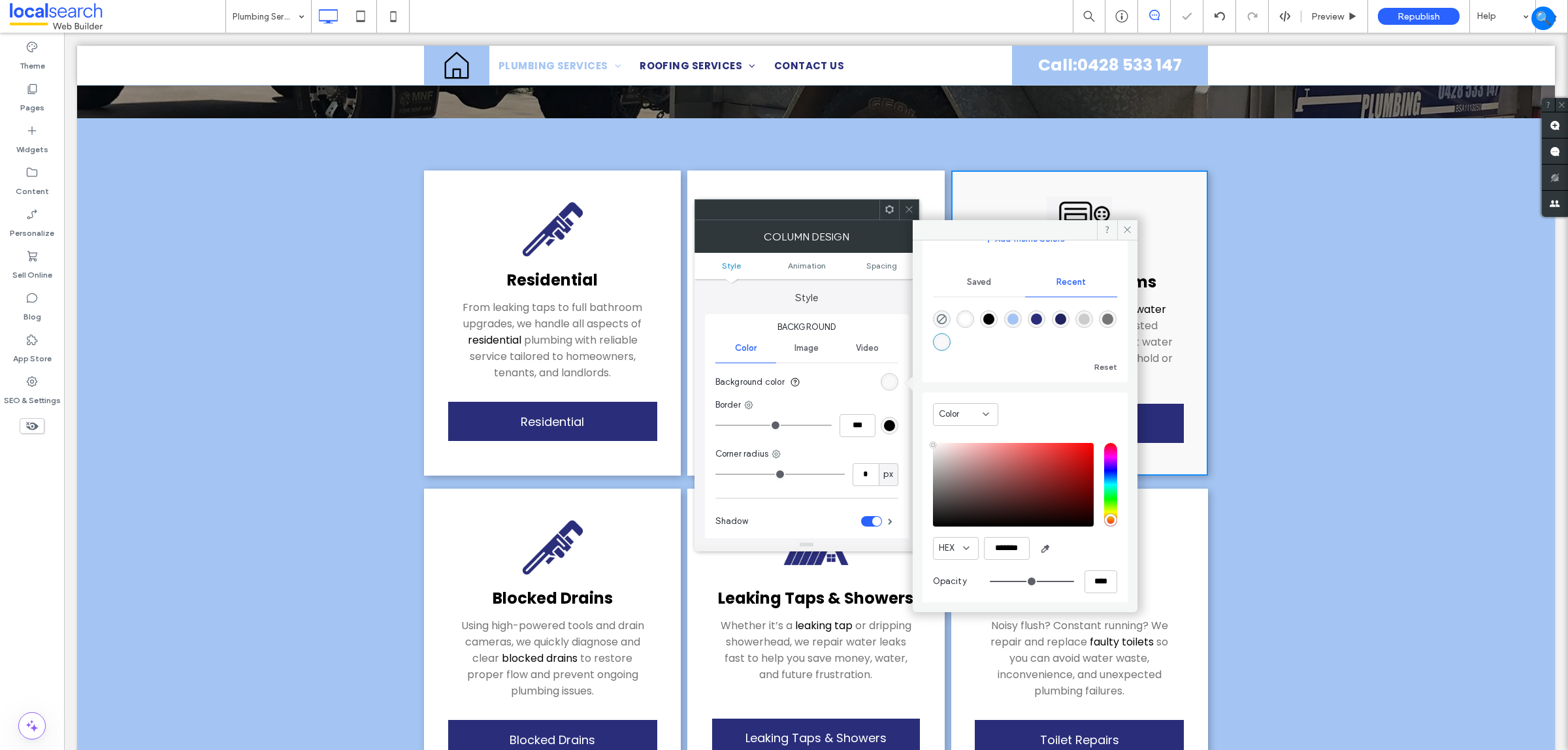
scroll to position [103, 0]
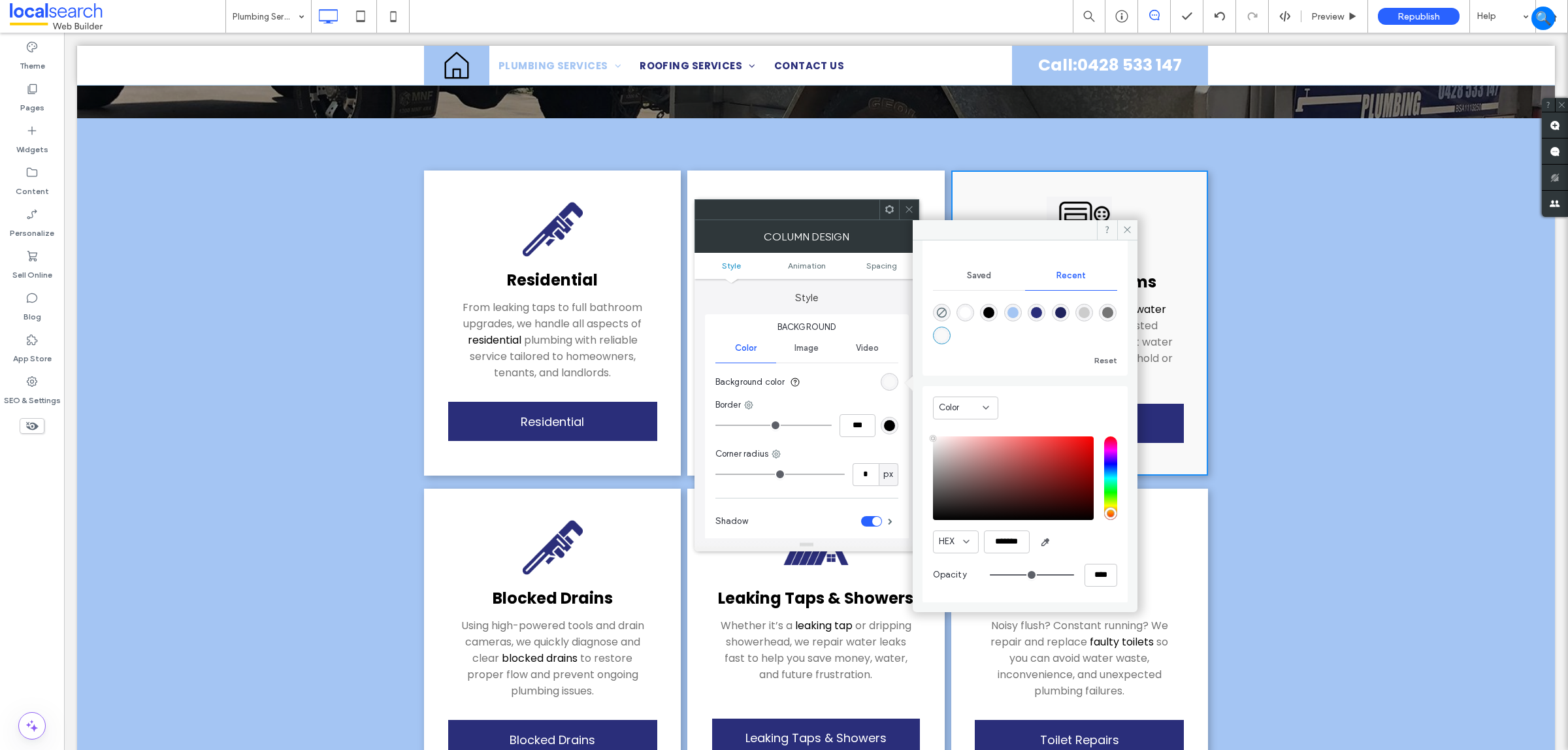
click at [915, 209] on div at bounding box center [909, 209] width 20 height 20
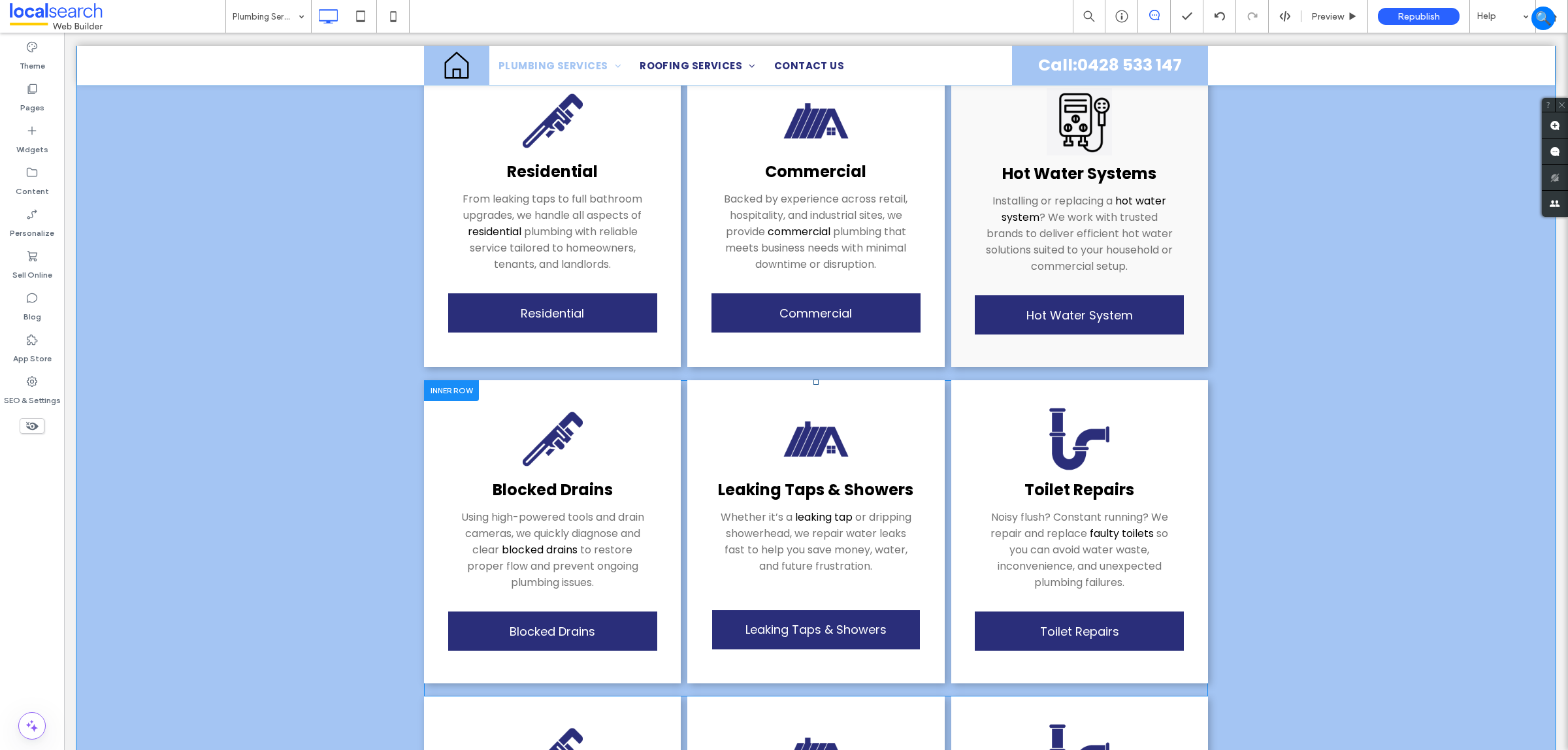
scroll to position [327, 0]
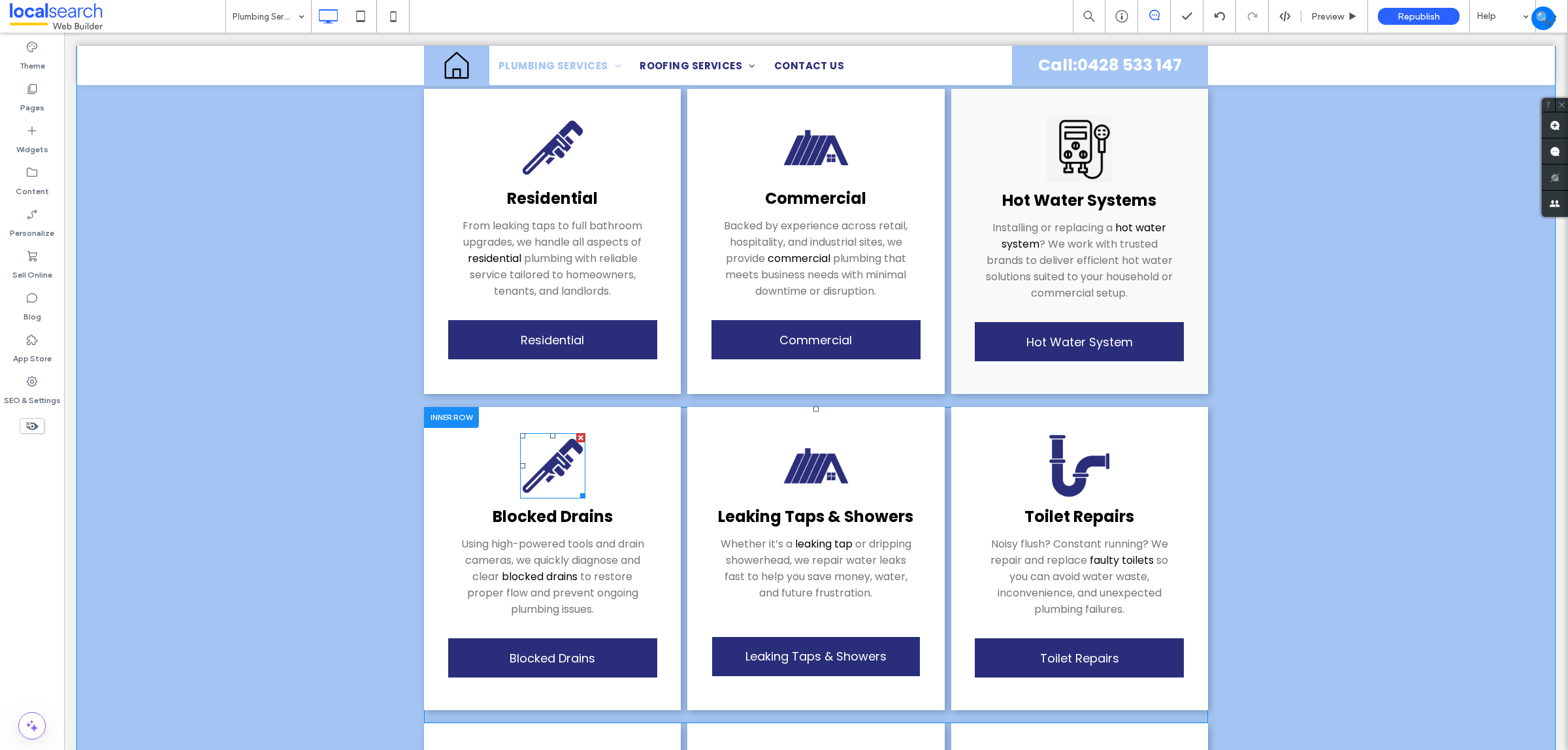
click at [534, 452] on img at bounding box center [552, 465] width 65 height 65
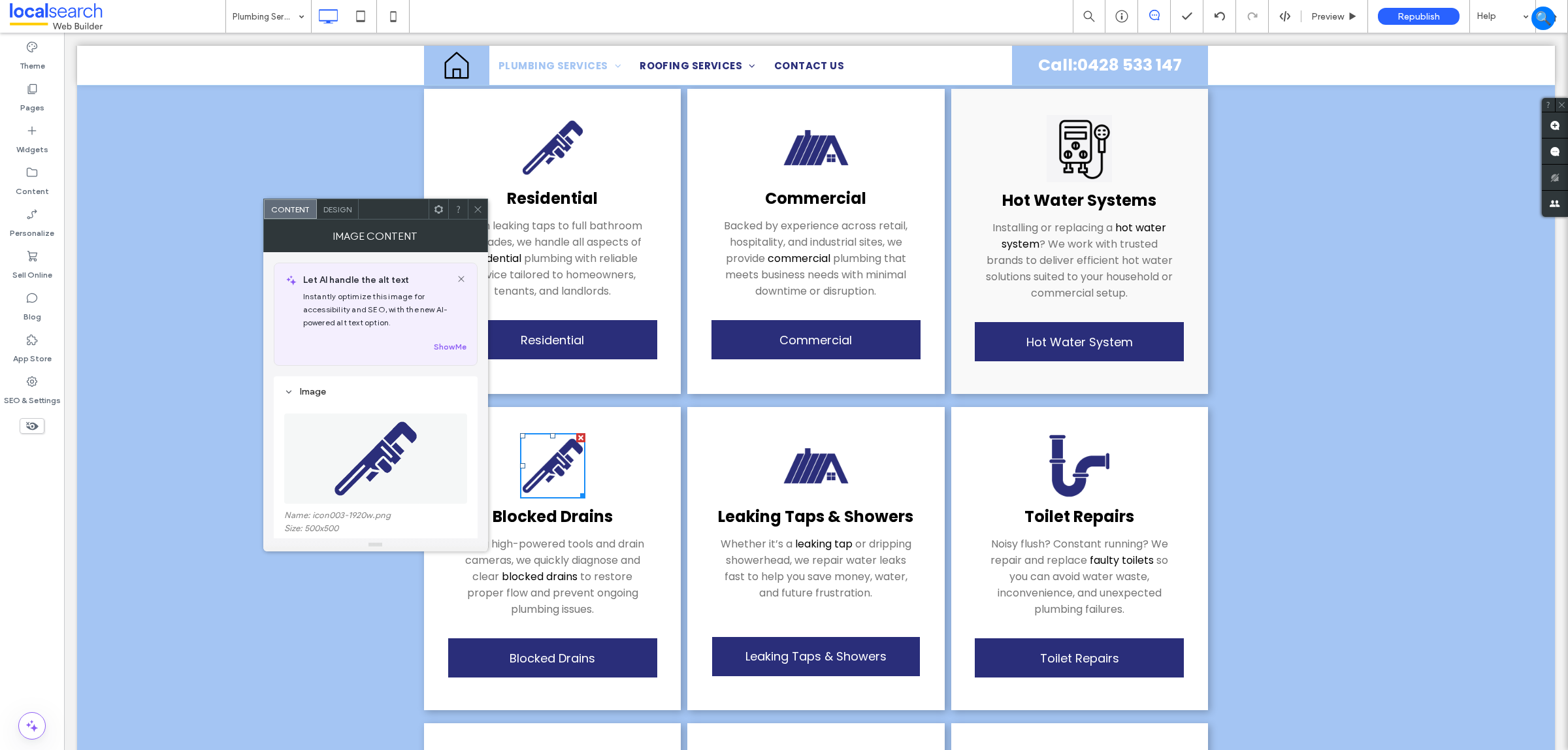
click at [627, 198] on h3 "Residential" at bounding box center [552, 199] width 231 height 23
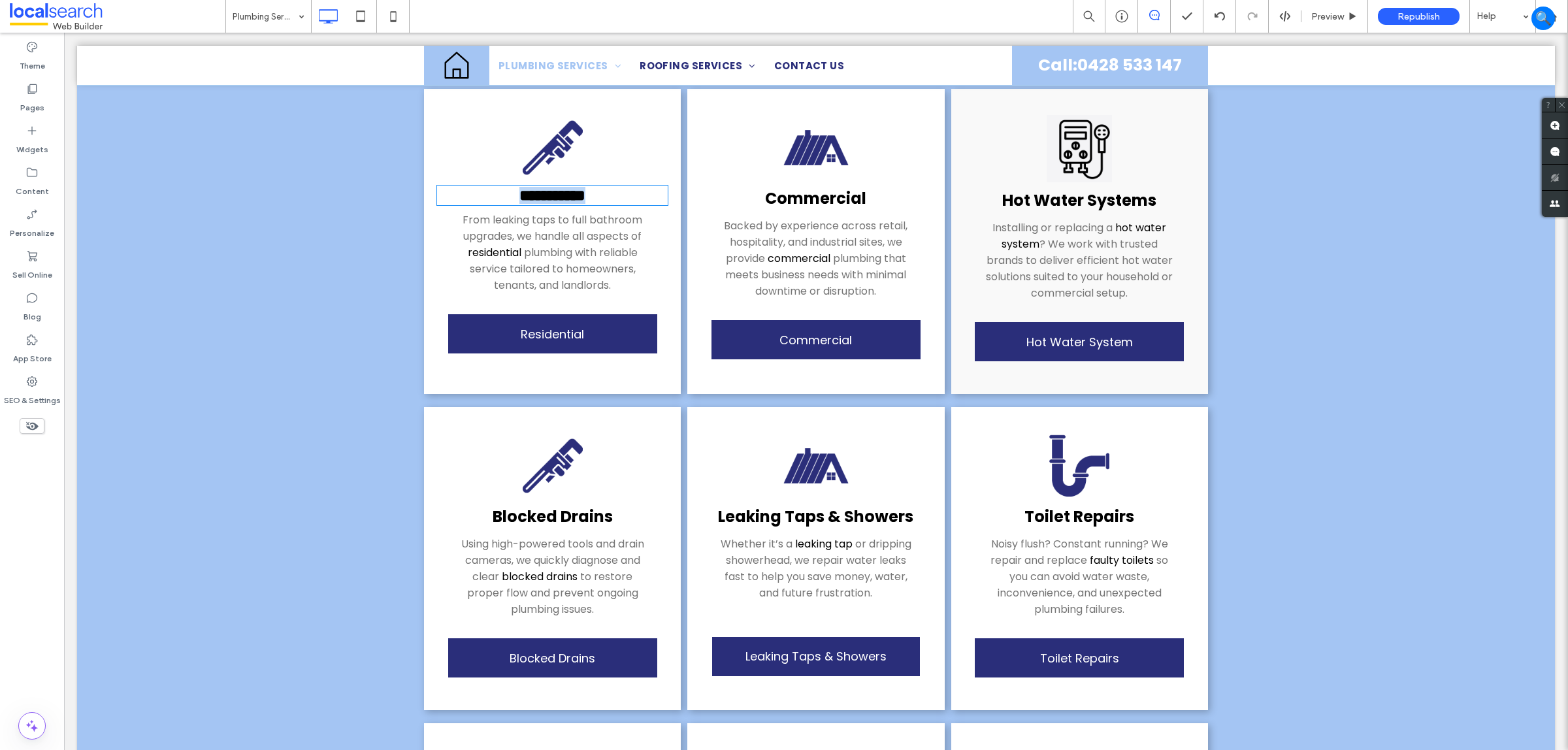
type input "*******"
type input "**"
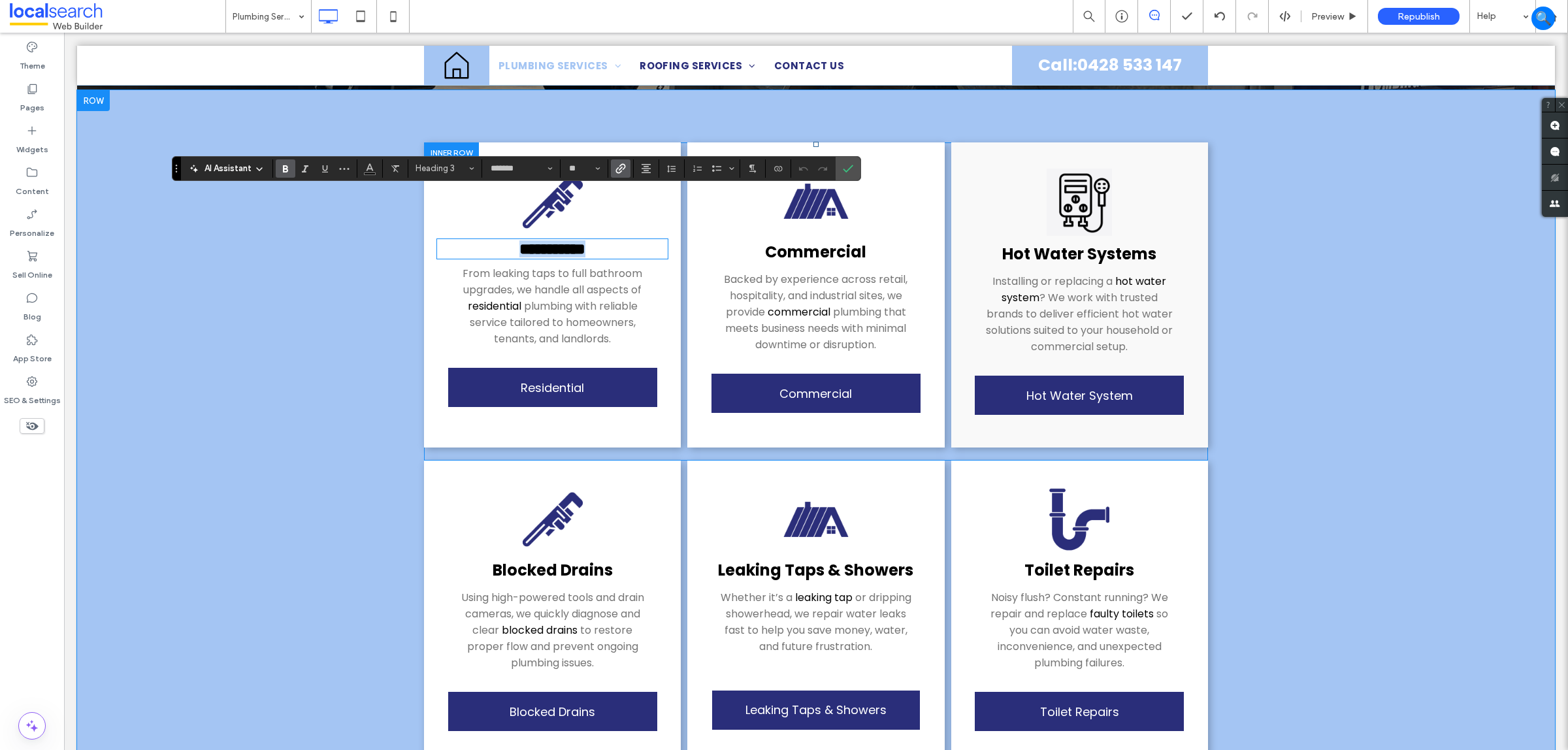
scroll to position [245, 0]
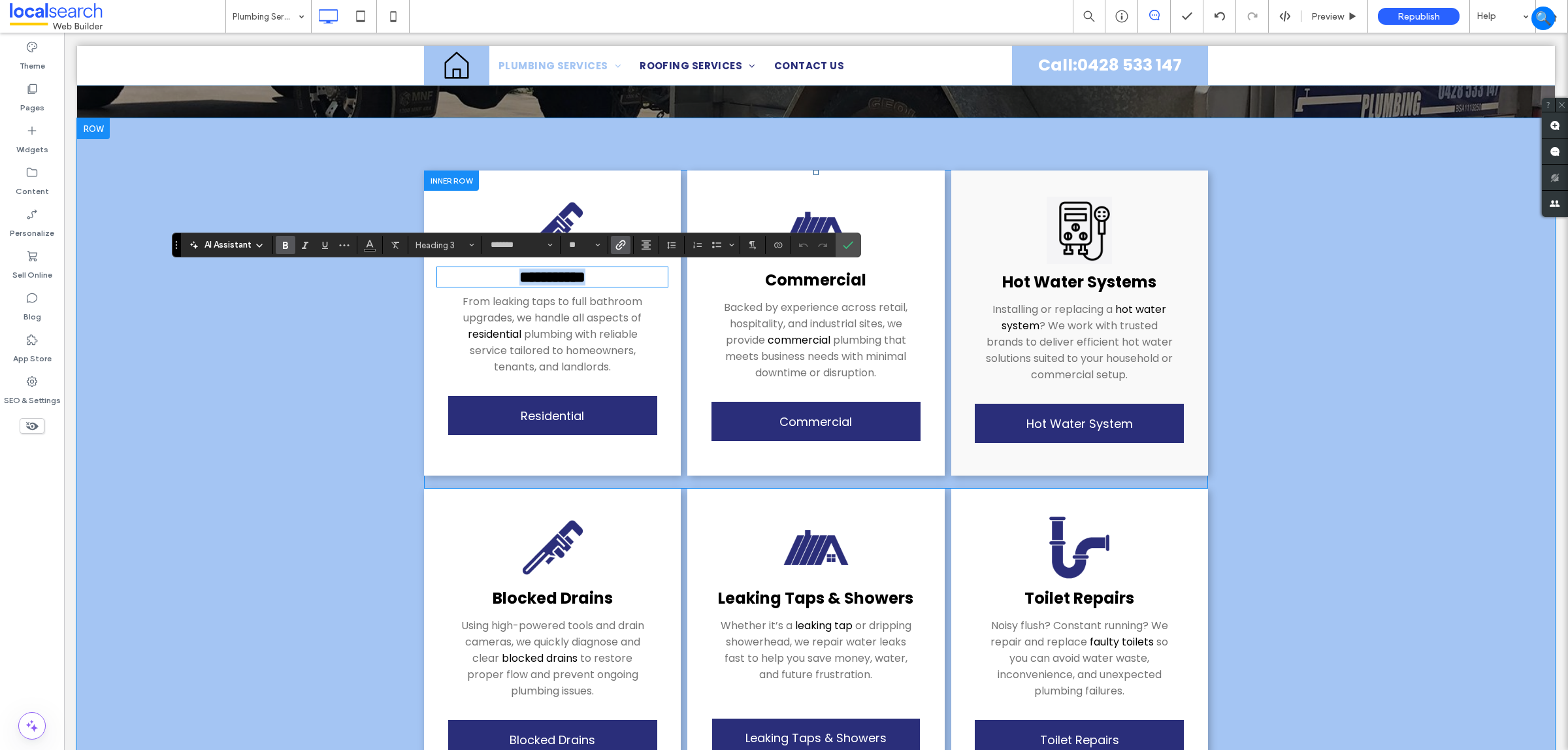
click at [580, 217] on div "**********" at bounding box center [552, 322] width 257 height 306
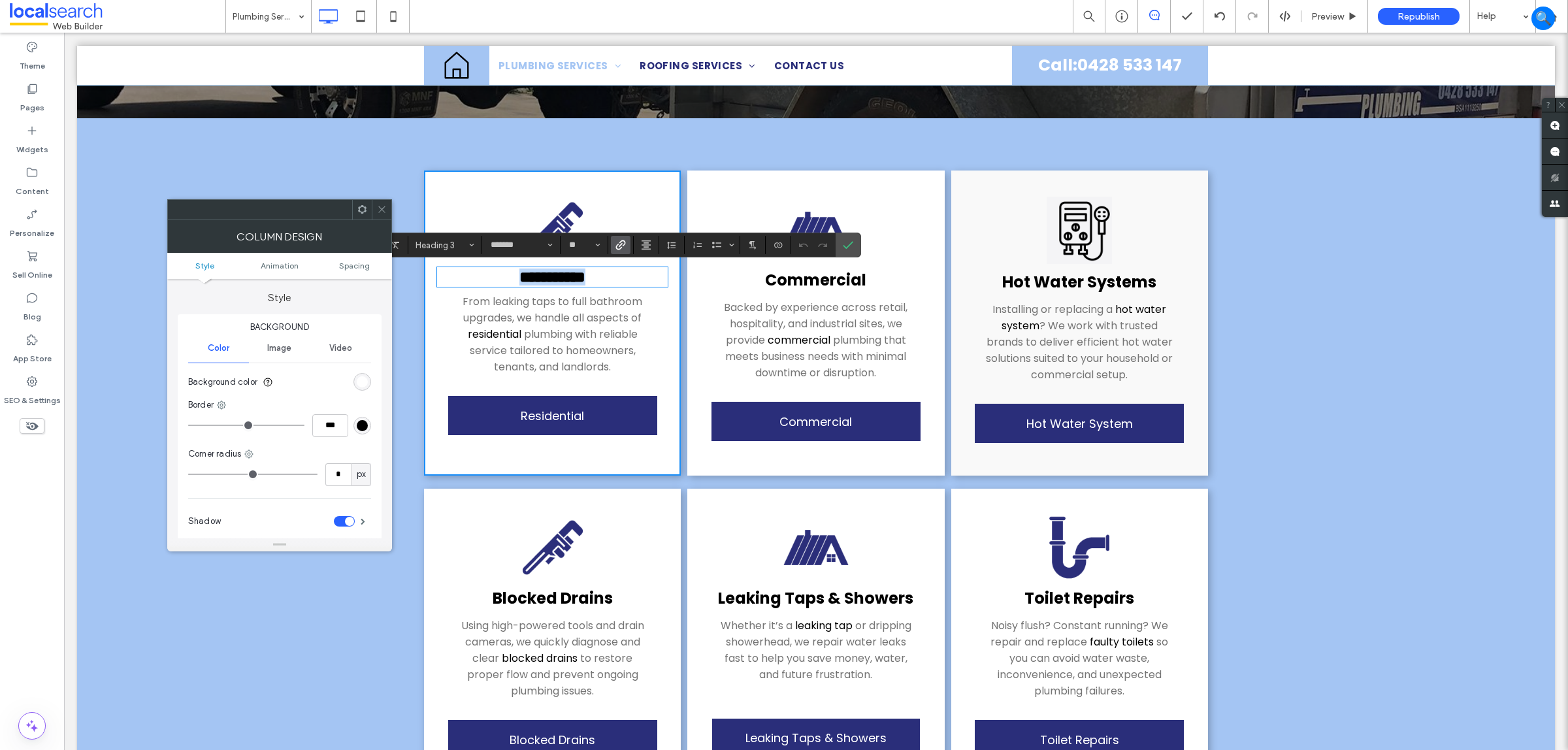
click at [551, 219] on img at bounding box center [552, 229] width 65 height 65
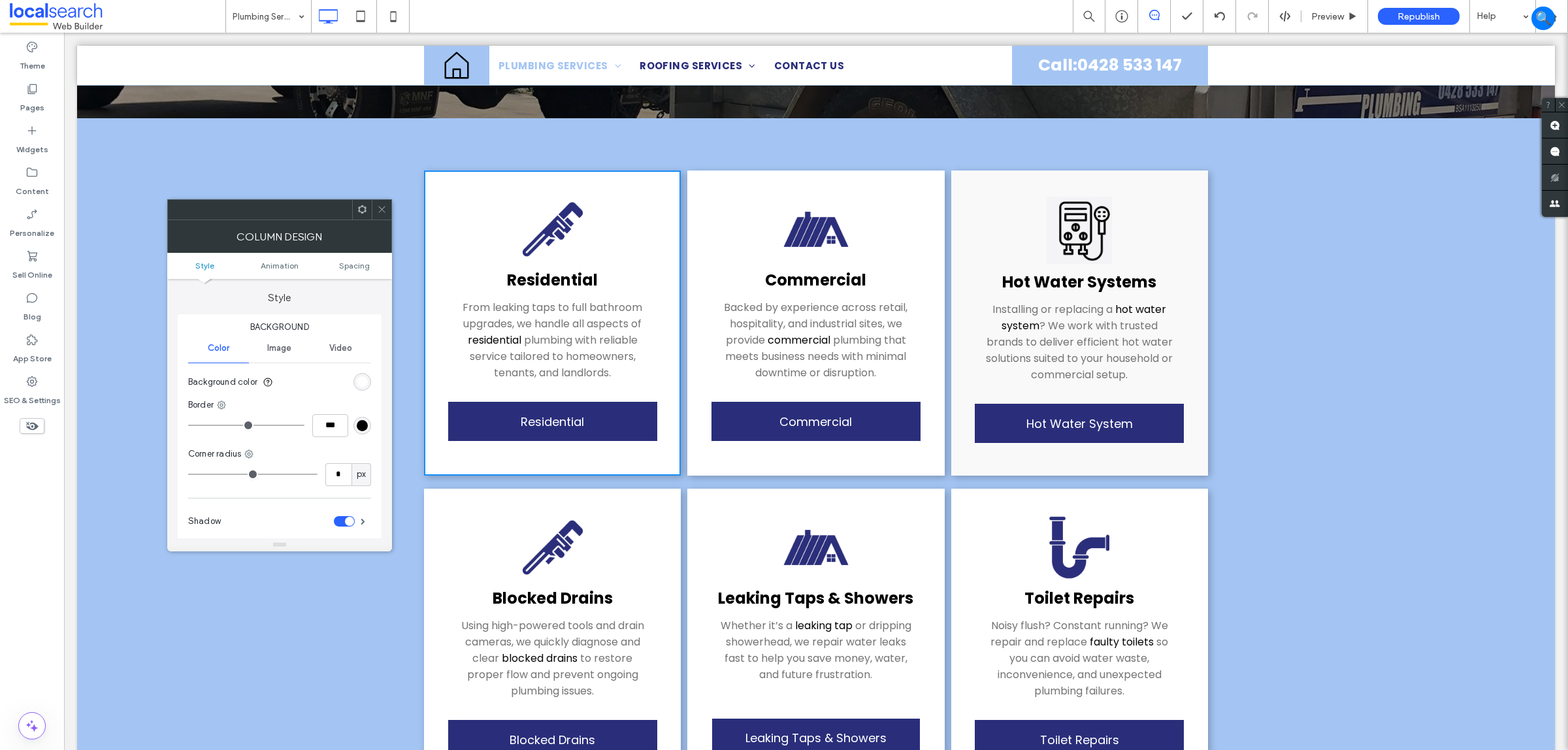
click at [386, 200] on span at bounding box center [381, 209] width 10 height 20
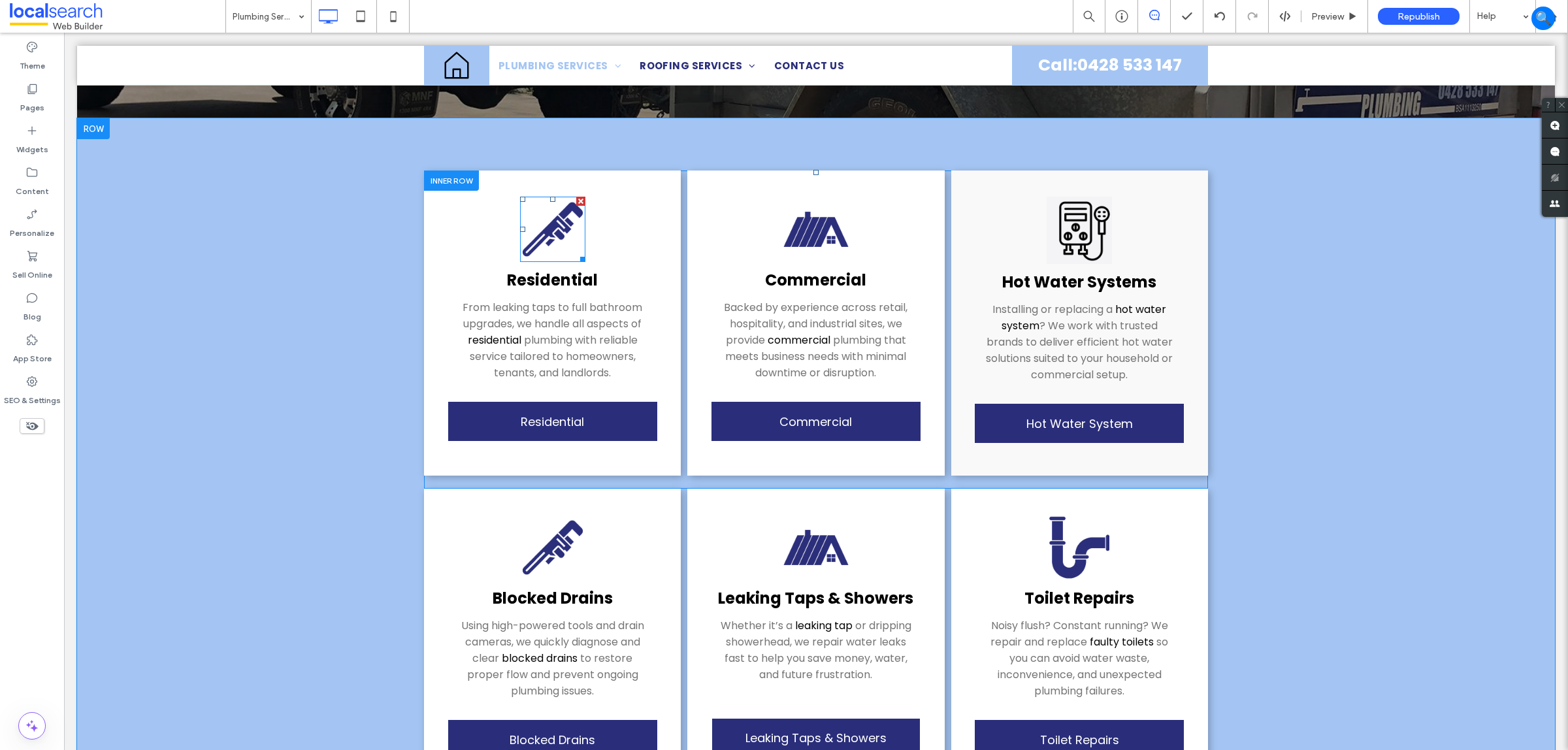
click at [530, 217] on img at bounding box center [552, 229] width 65 height 65
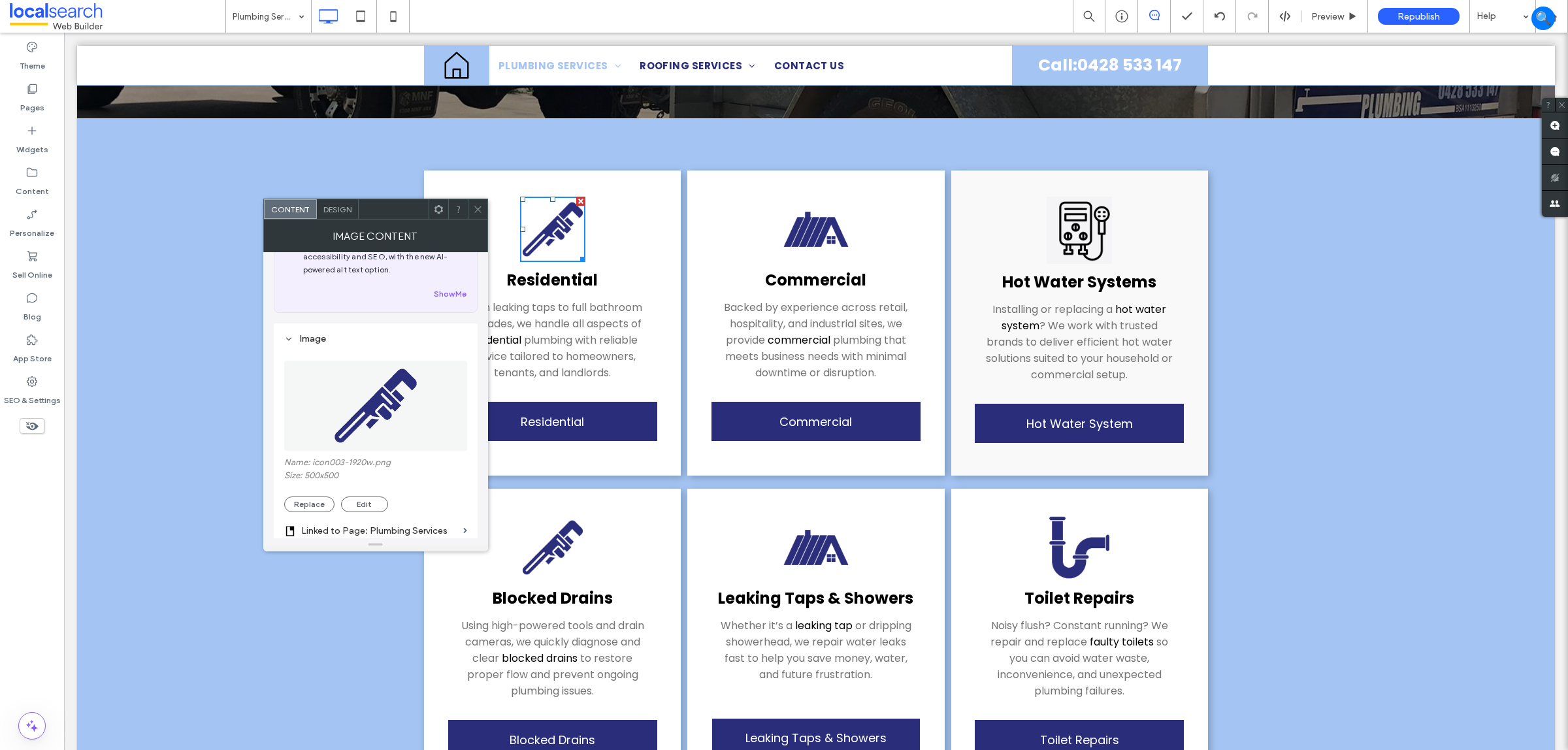
scroll to position [82, 0]
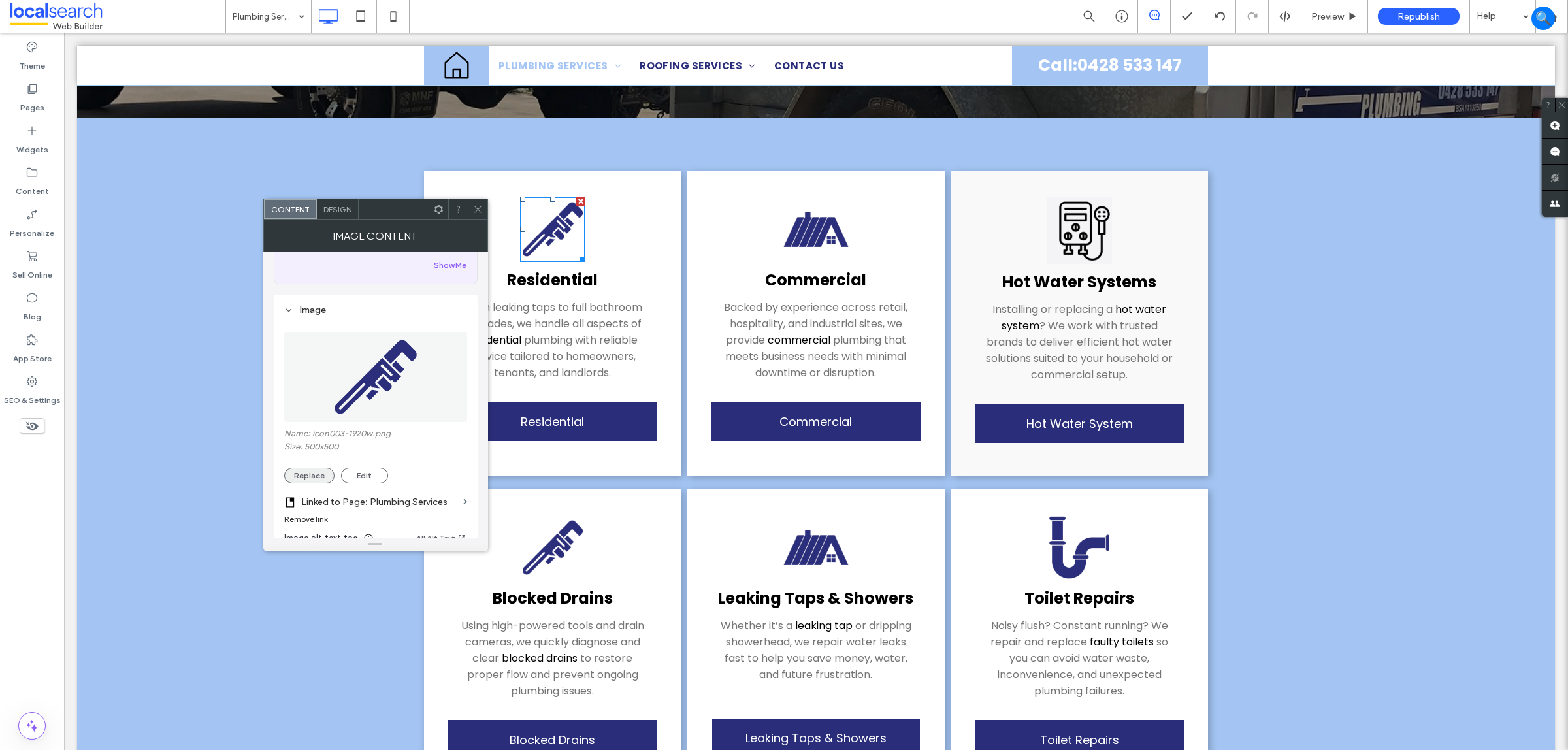
click at [321, 482] on button "Replace" at bounding box center [309, 476] width 50 height 16
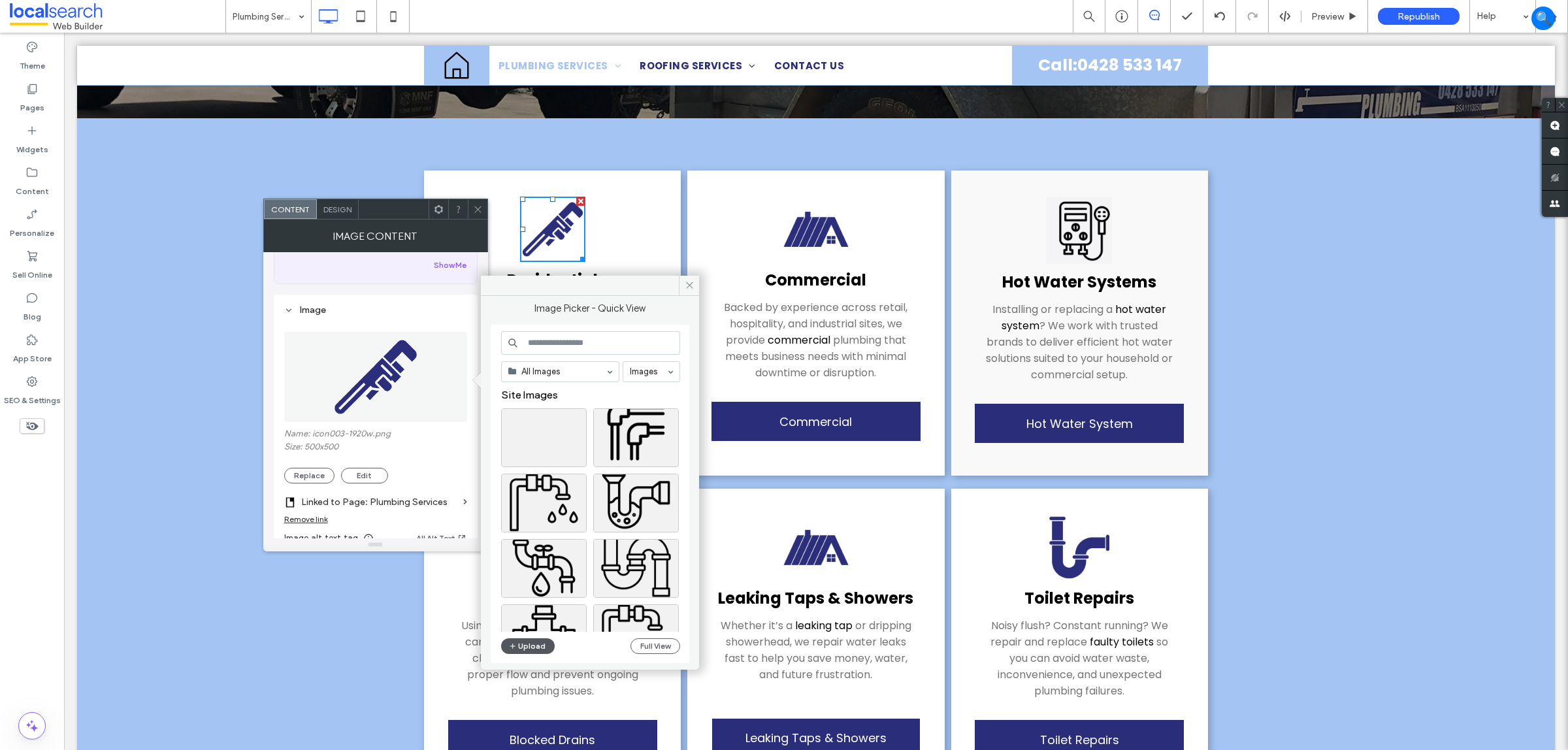
click at [526, 651] on button "Upload" at bounding box center [528, 647] width 53 height 16
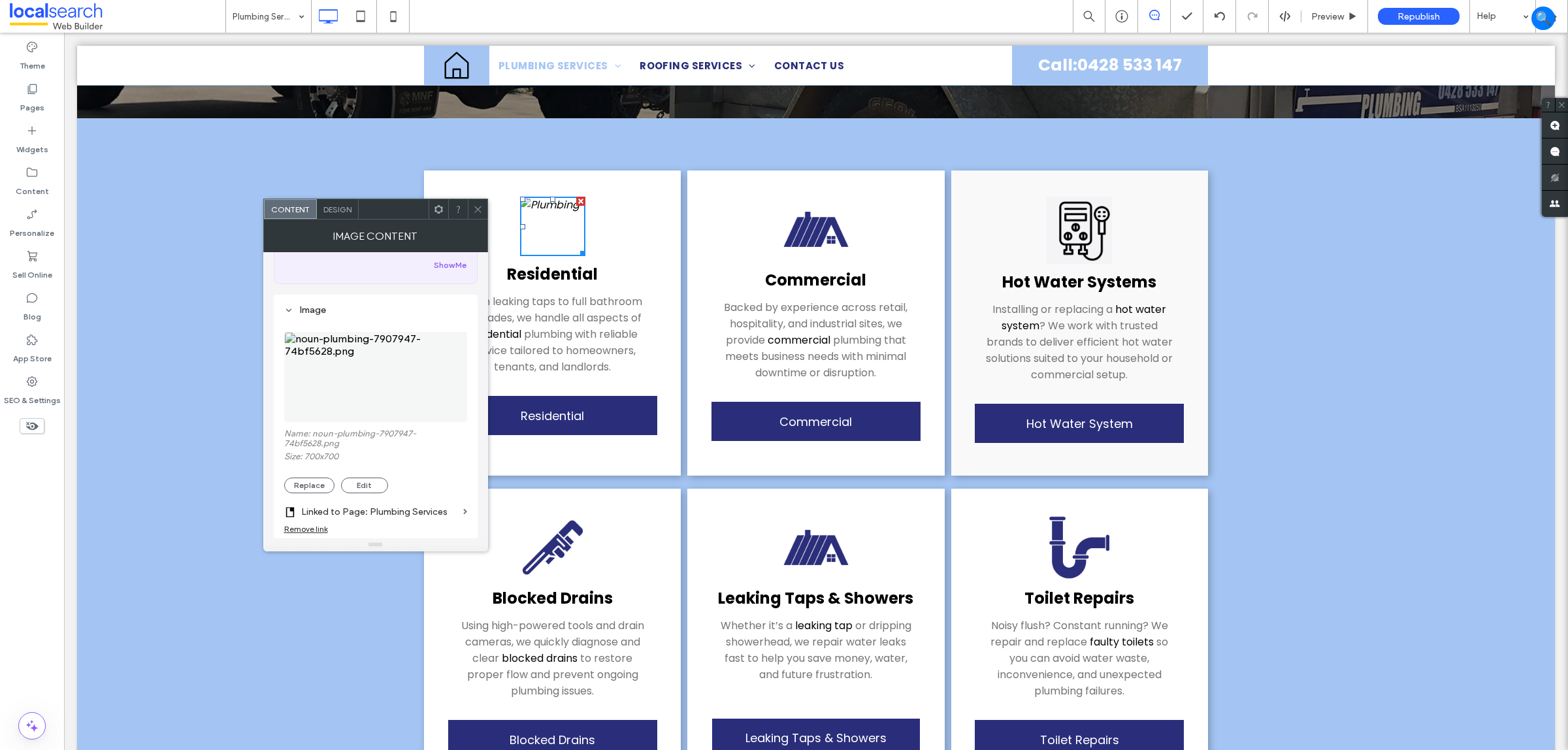
click at [466, 202] on div at bounding box center [458, 209] width 20 height 20
click at [481, 207] on icon at bounding box center [478, 209] width 10 height 10
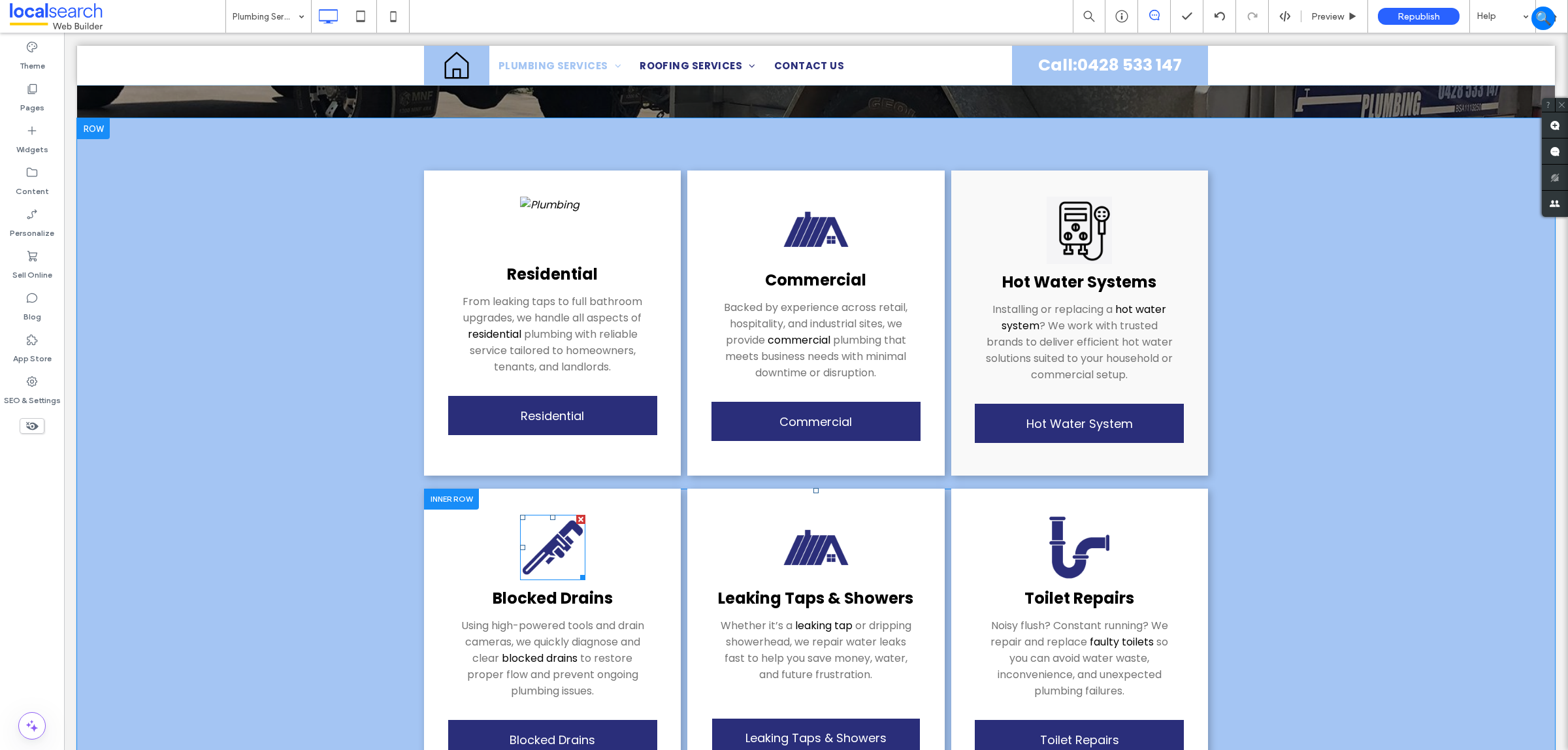
click at [534, 544] on img at bounding box center [552, 547] width 65 height 65
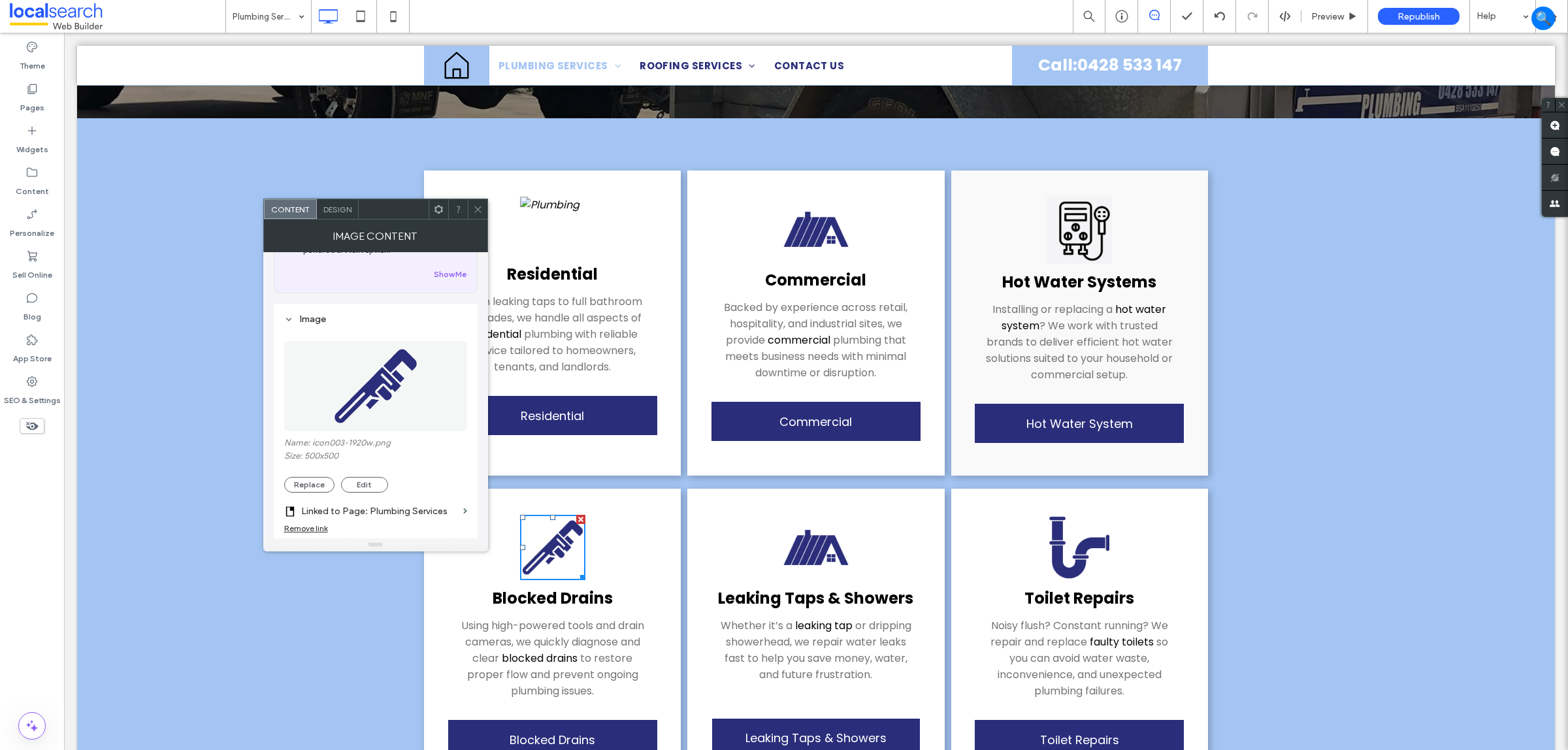
scroll to position [163, 0]
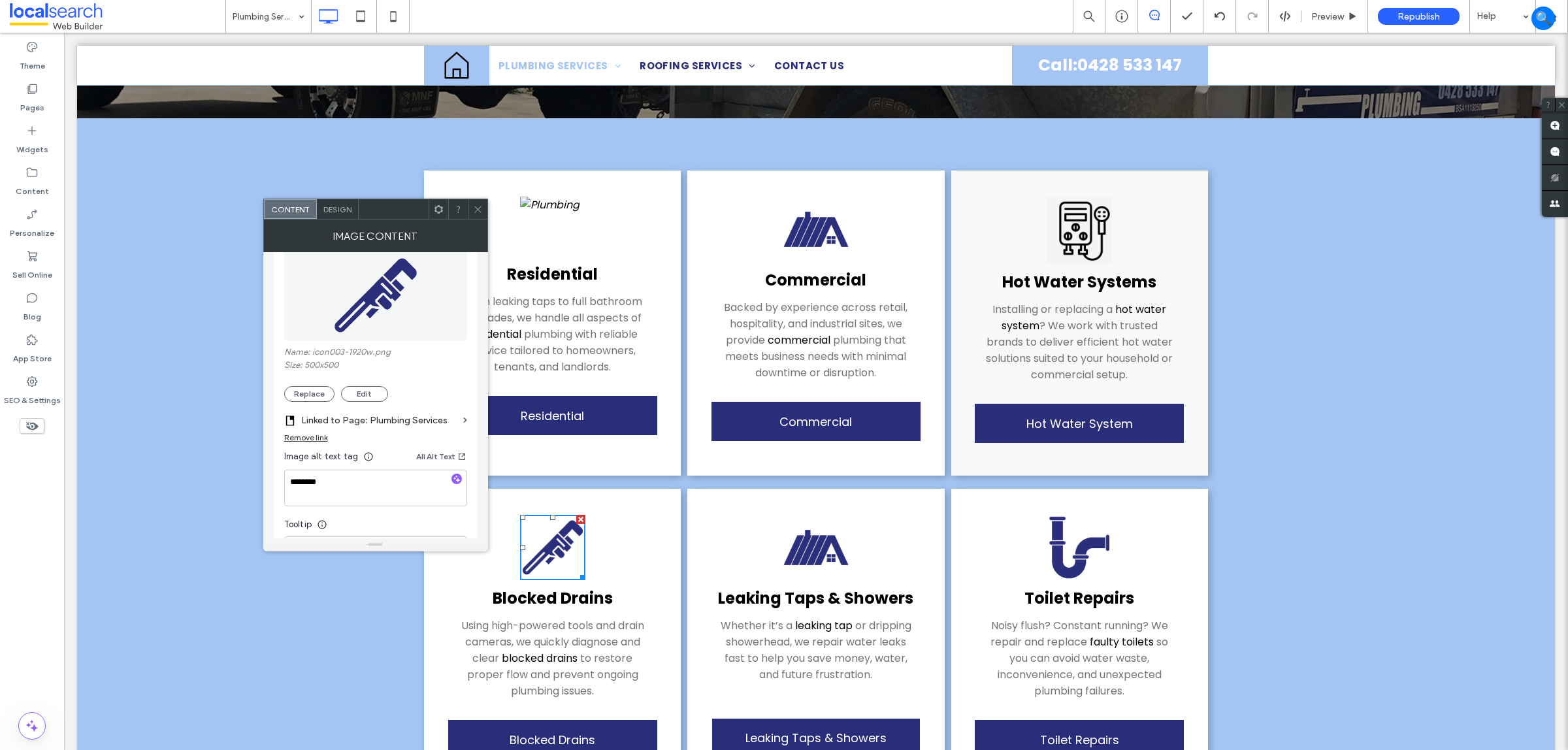
click at [321, 388] on div "Name: icon003-1920w.png Size: 500x500 Replace Edit" at bounding box center [375, 374] width 183 height 55
click at [324, 396] on button "Replace" at bounding box center [309, 394] width 50 height 16
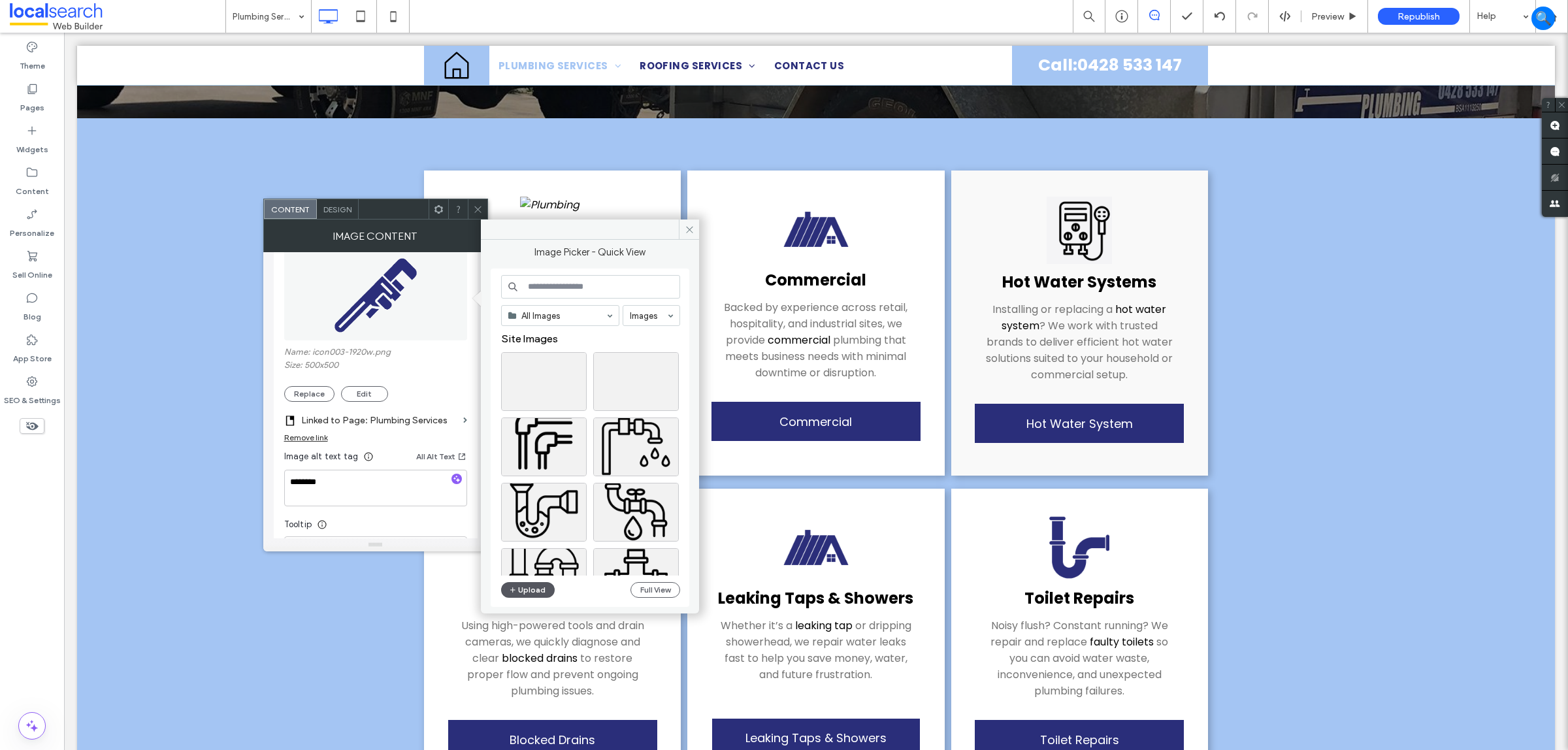
drag, startPoint x: 526, startPoint y: 592, endPoint x: 526, endPoint y: 583, distance: 9.0
click at [526, 591] on button "Upload" at bounding box center [528, 591] width 53 height 16
click at [580, 357] on icon at bounding box center [581, 359] width 5 height 5
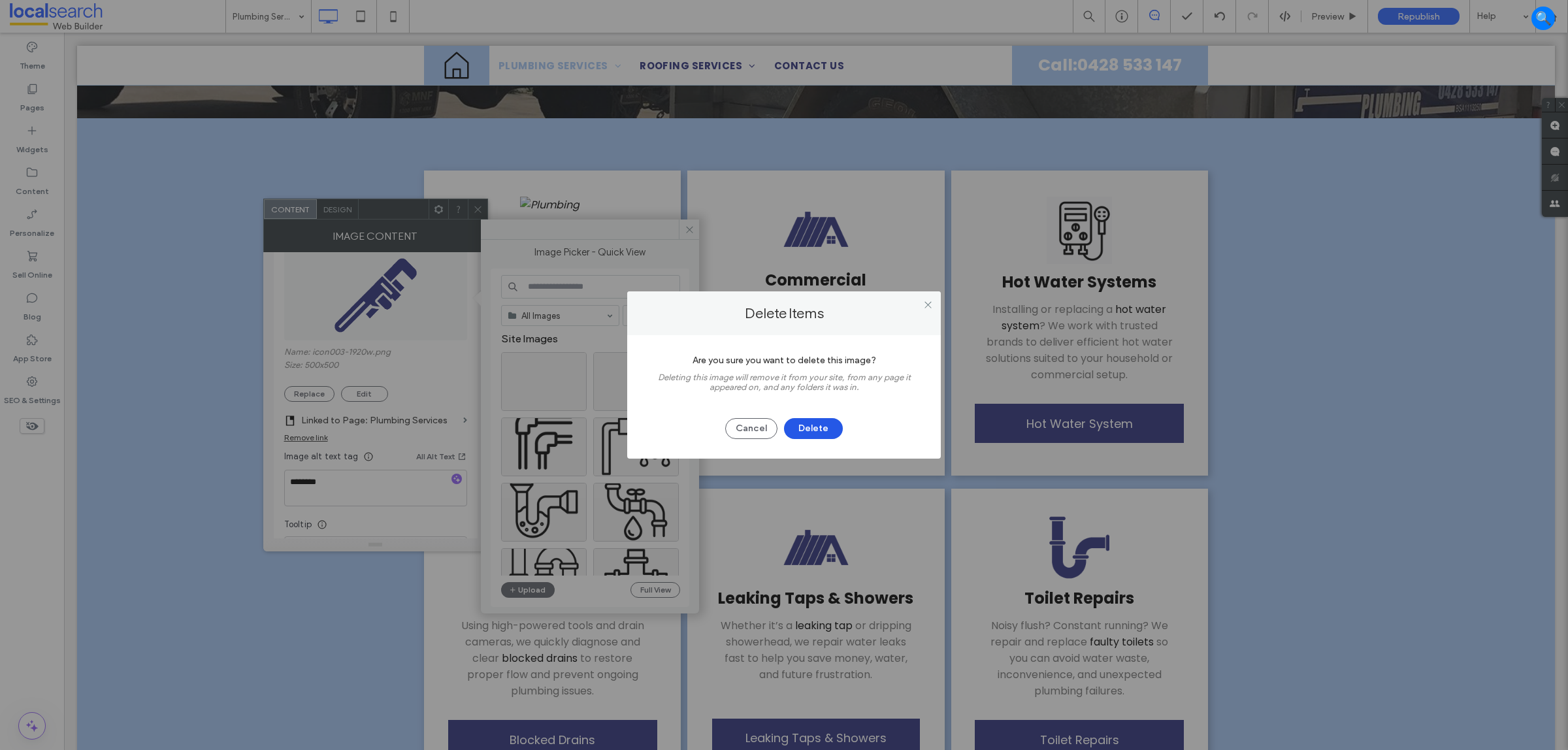
click at [831, 433] on button "Delete" at bounding box center [813, 428] width 59 height 20
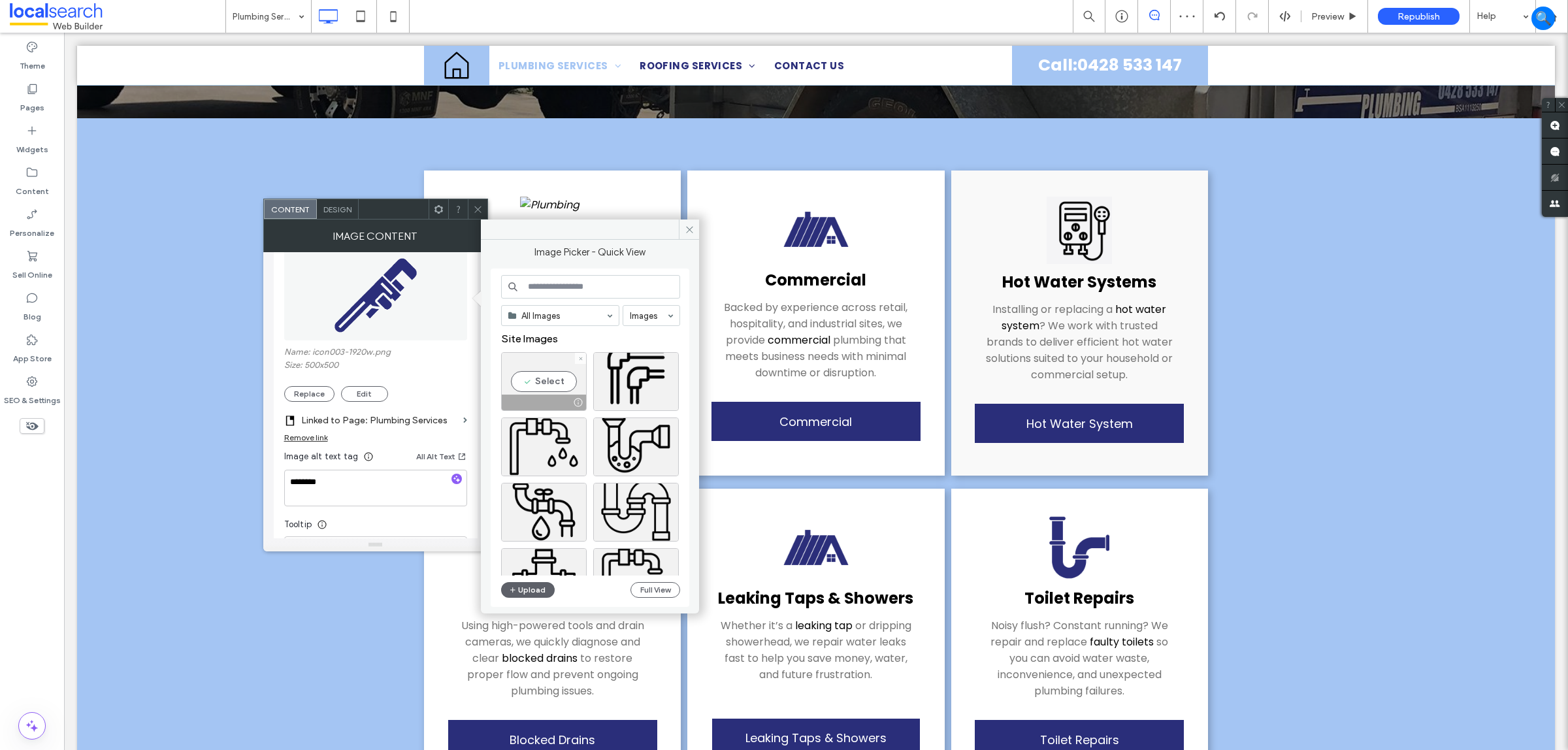
click at [576, 361] on div at bounding box center [580, 358] width 11 height 11
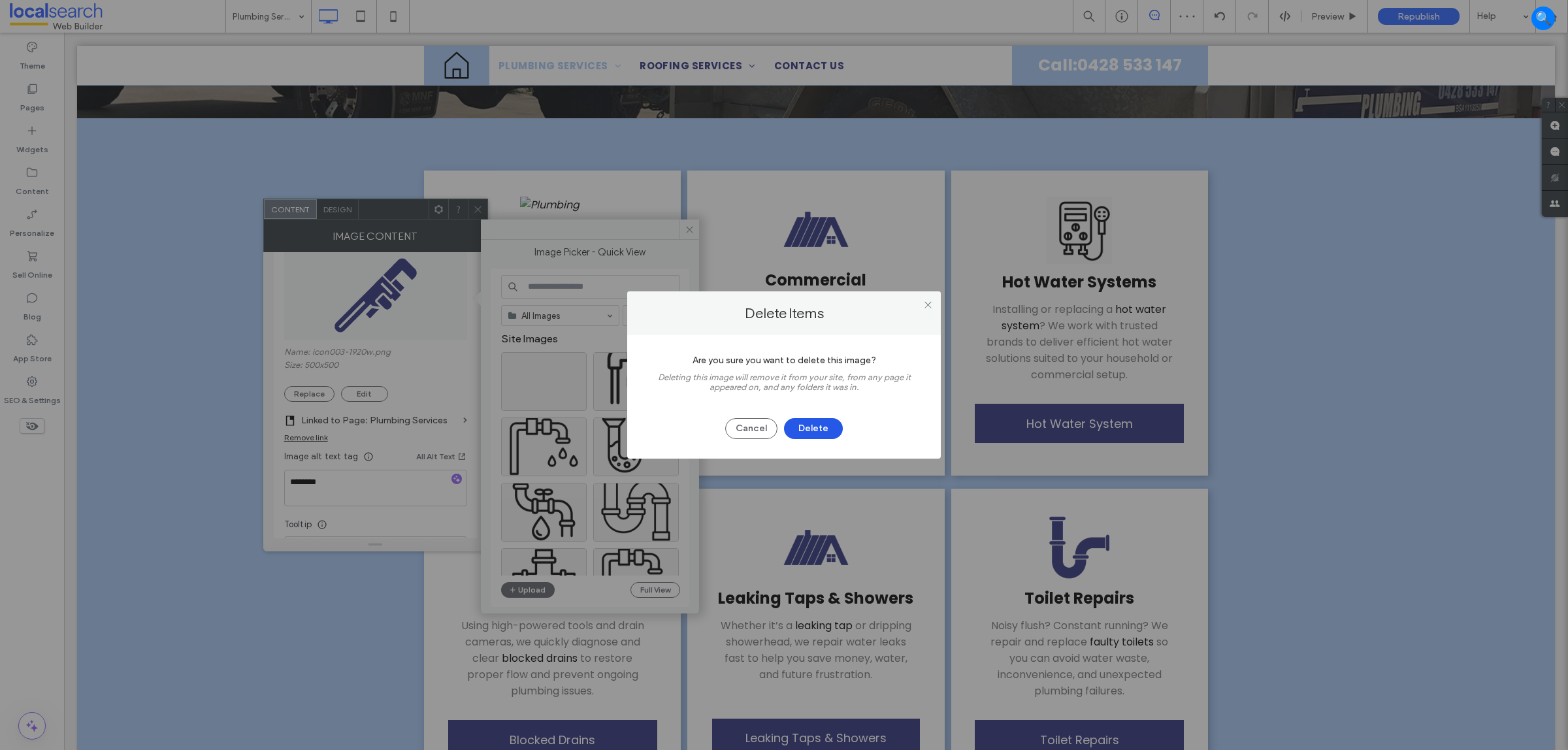
click at [821, 427] on button "Delete" at bounding box center [813, 428] width 59 height 20
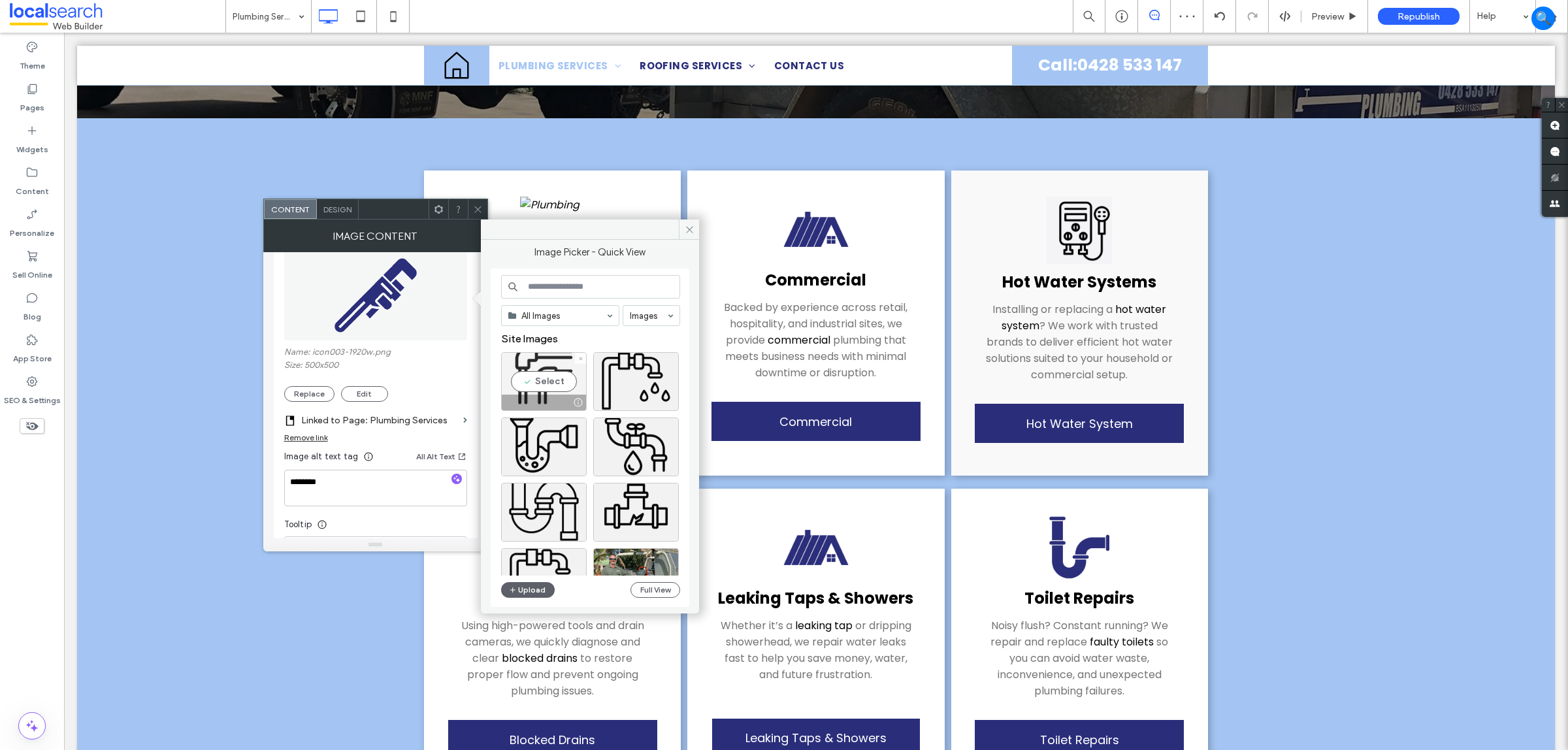
click at [573, 361] on div "Select" at bounding box center [544, 381] width 86 height 59
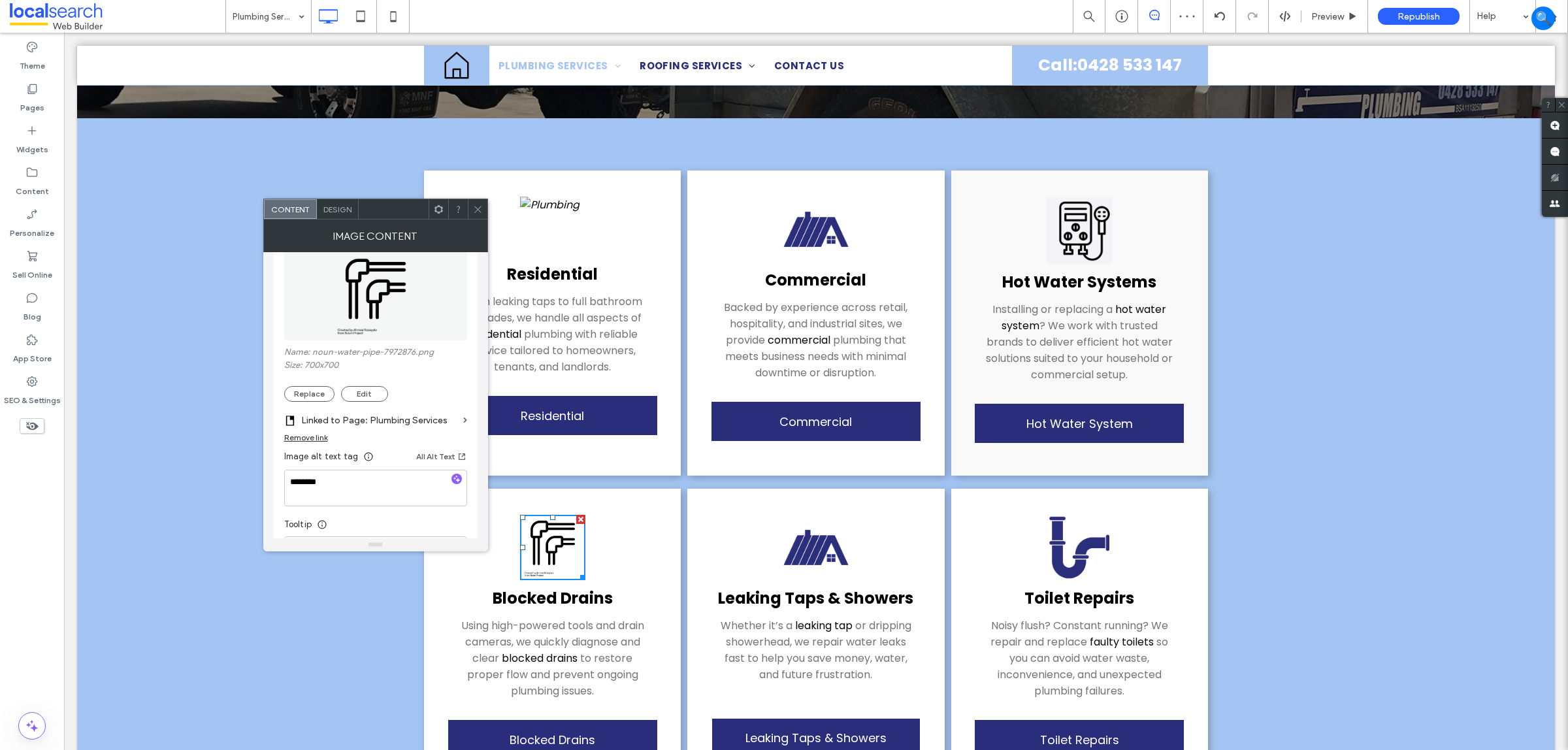
drag, startPoint x: 475, startPoint y: 206, endPoint x: 467, endPoint y: 348, distance: 142.2
click at [475, 206] on icon at bounding box center [478, 209] width 10 height 10
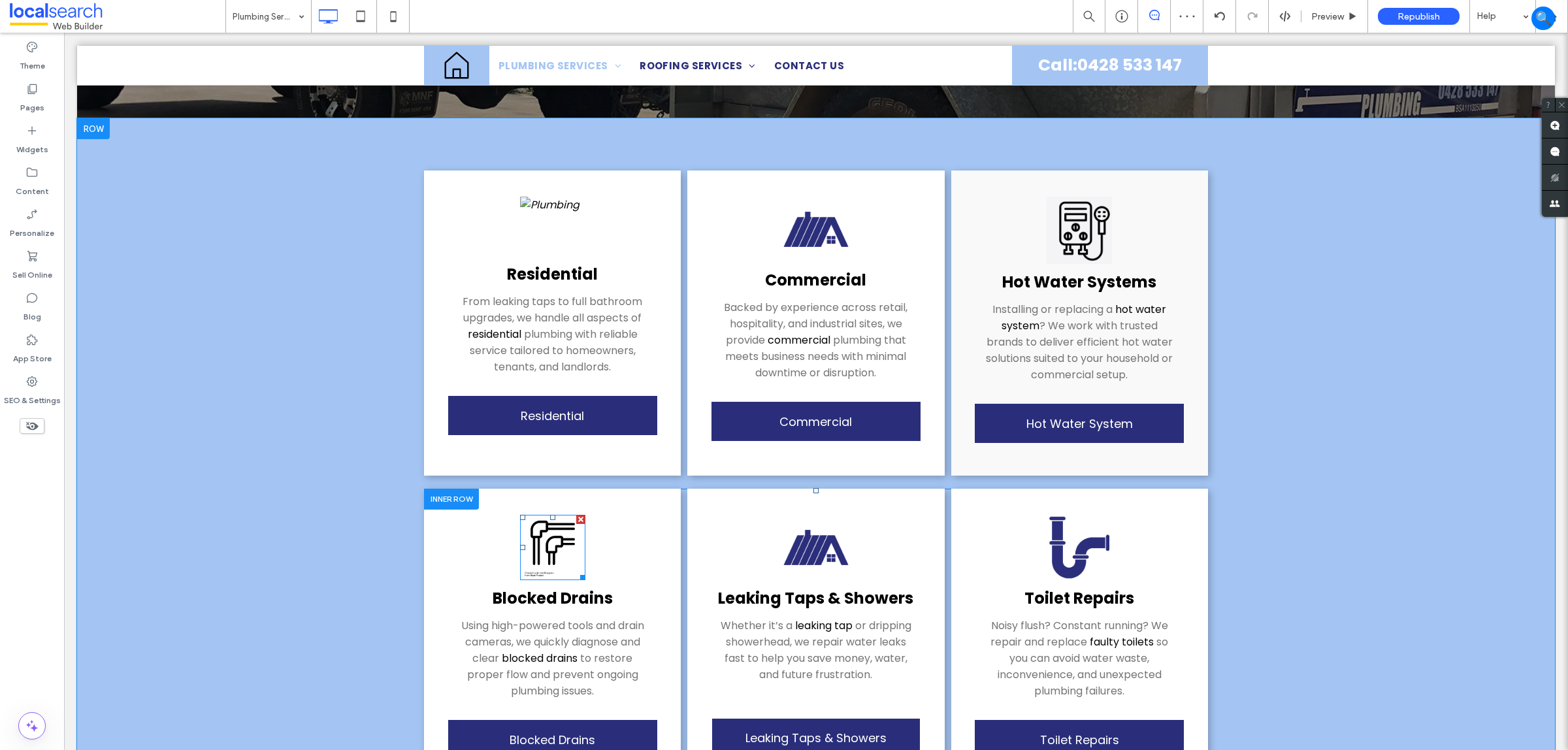
click at [536, 542] on img at bounding box center [552, 547] width 65 height 65
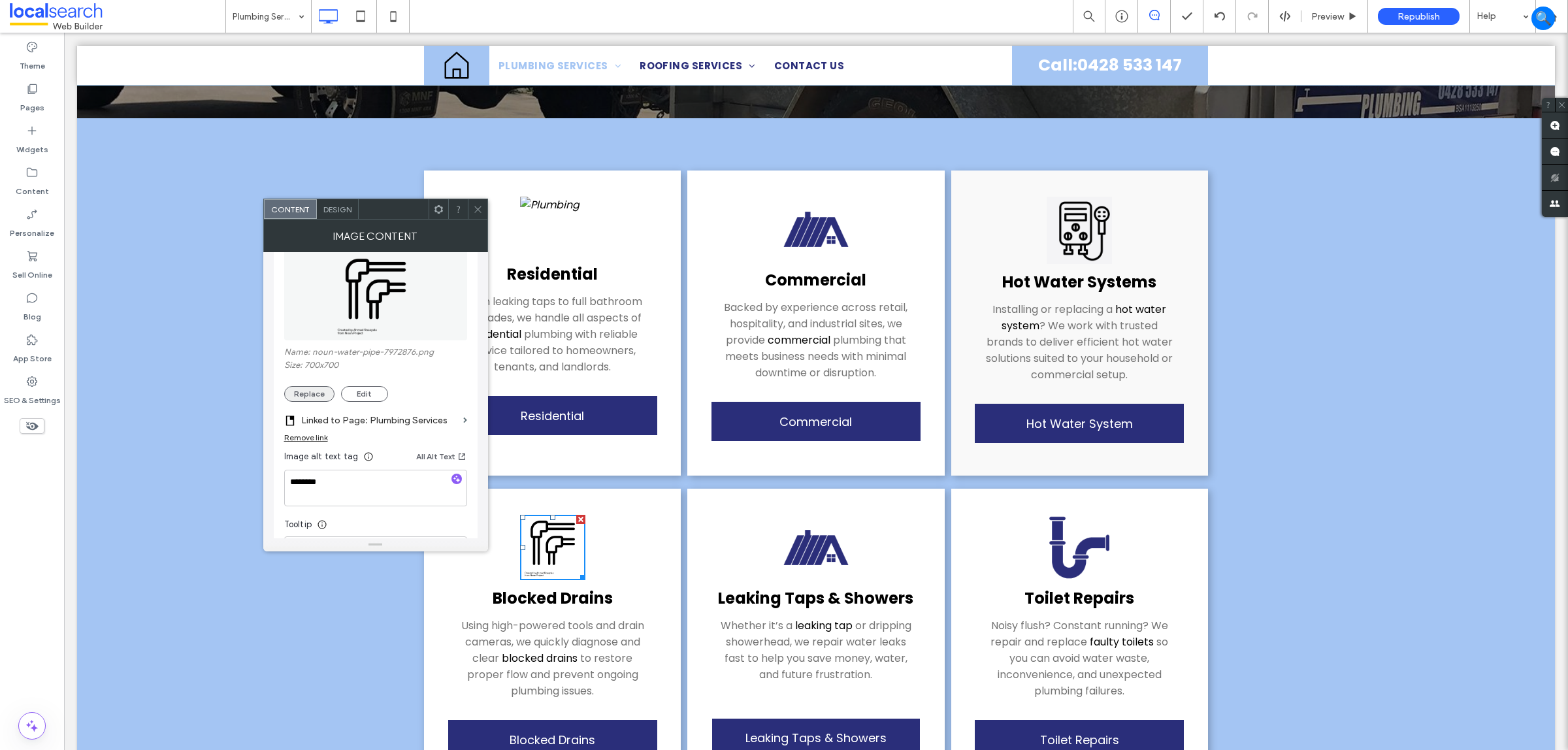
click at [313, 394] on button "Replace" at bounding box center [309, 394] width 50 height 16
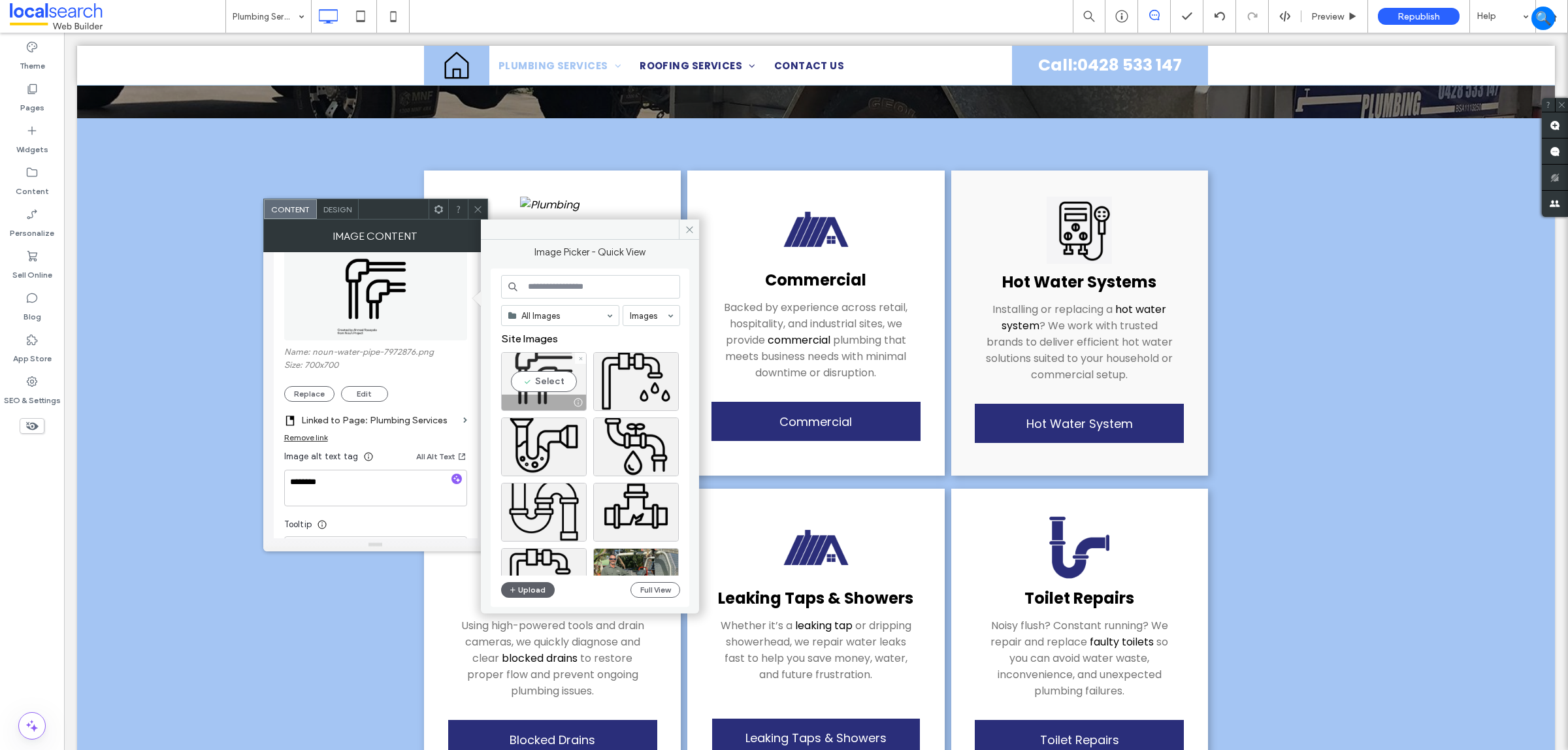
click at [584, 356] on div at bounding box center [580, 358] width 11 height 11
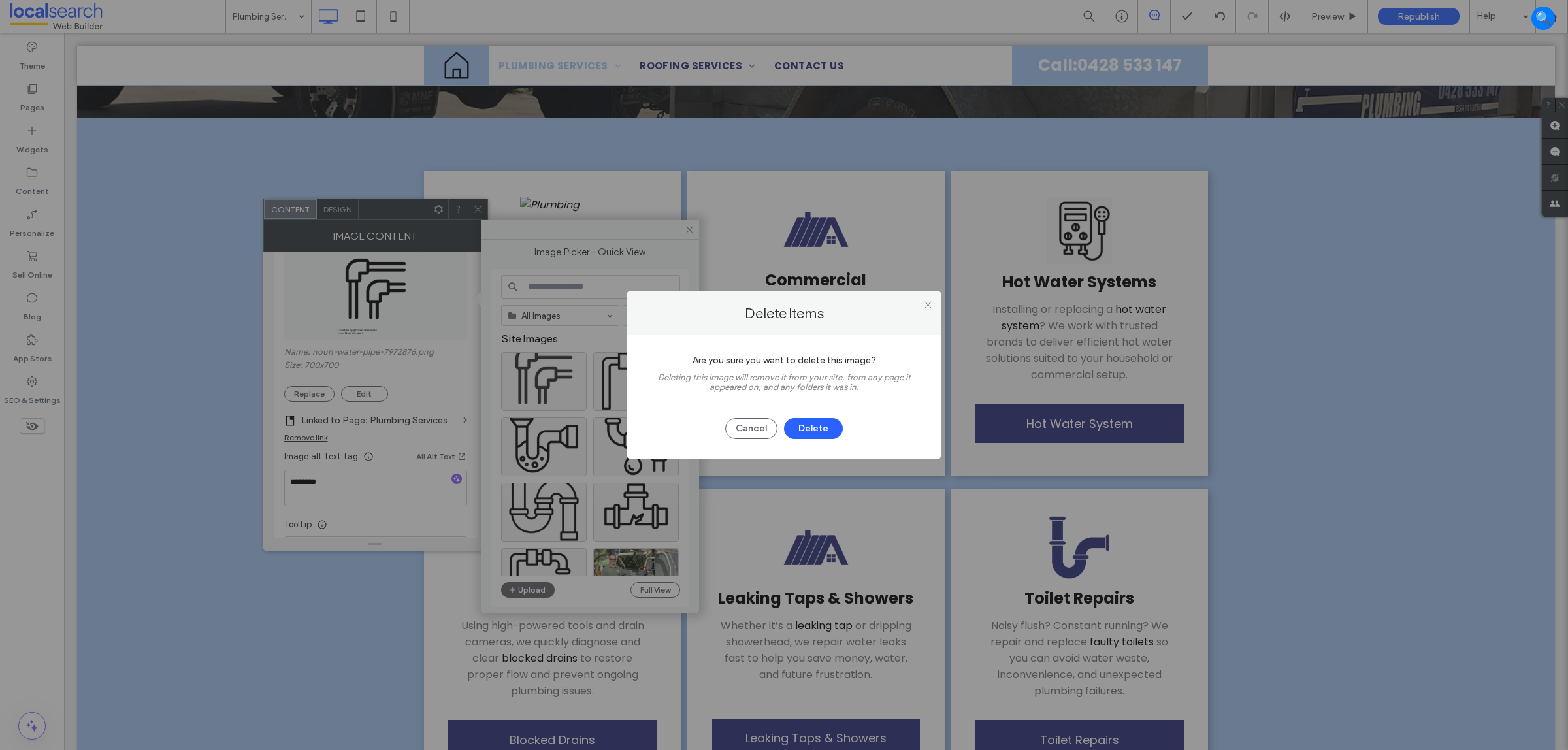
click at [821, 443] on div "Are you sure you want to delete this image? Deleting this image will remove it …" at bounding box center [784, 396] width 314 height 124
click at [825, 430] on button "Delete" at bounding box center [813, 428] width 59 height 20
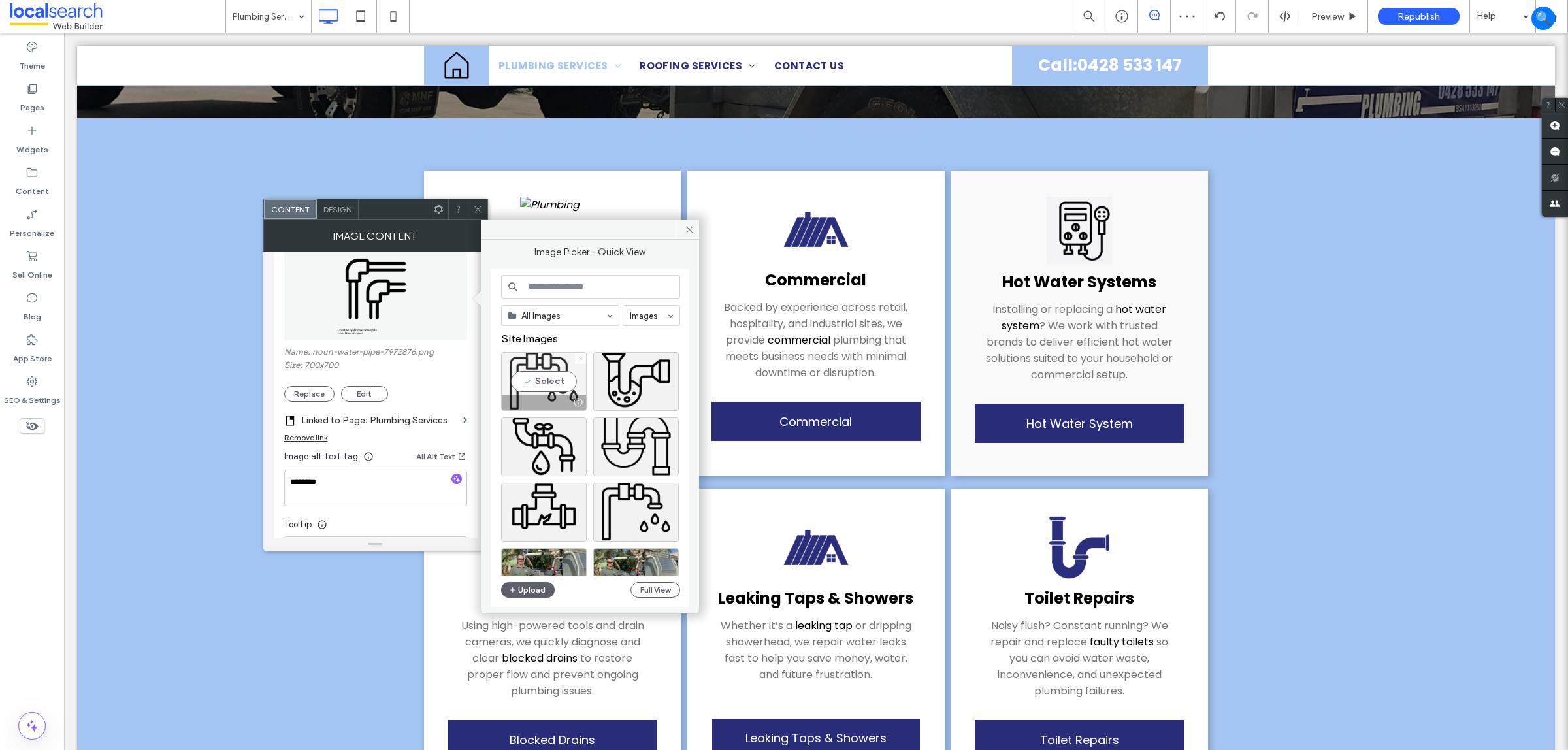
drag, startPoint x: 587, startPoint y: 363, endPoint x: 582, endPoint y: 354, distance: 10.3
click at [582, 354] on span at bounding box center [581, 358] width 5 height 11
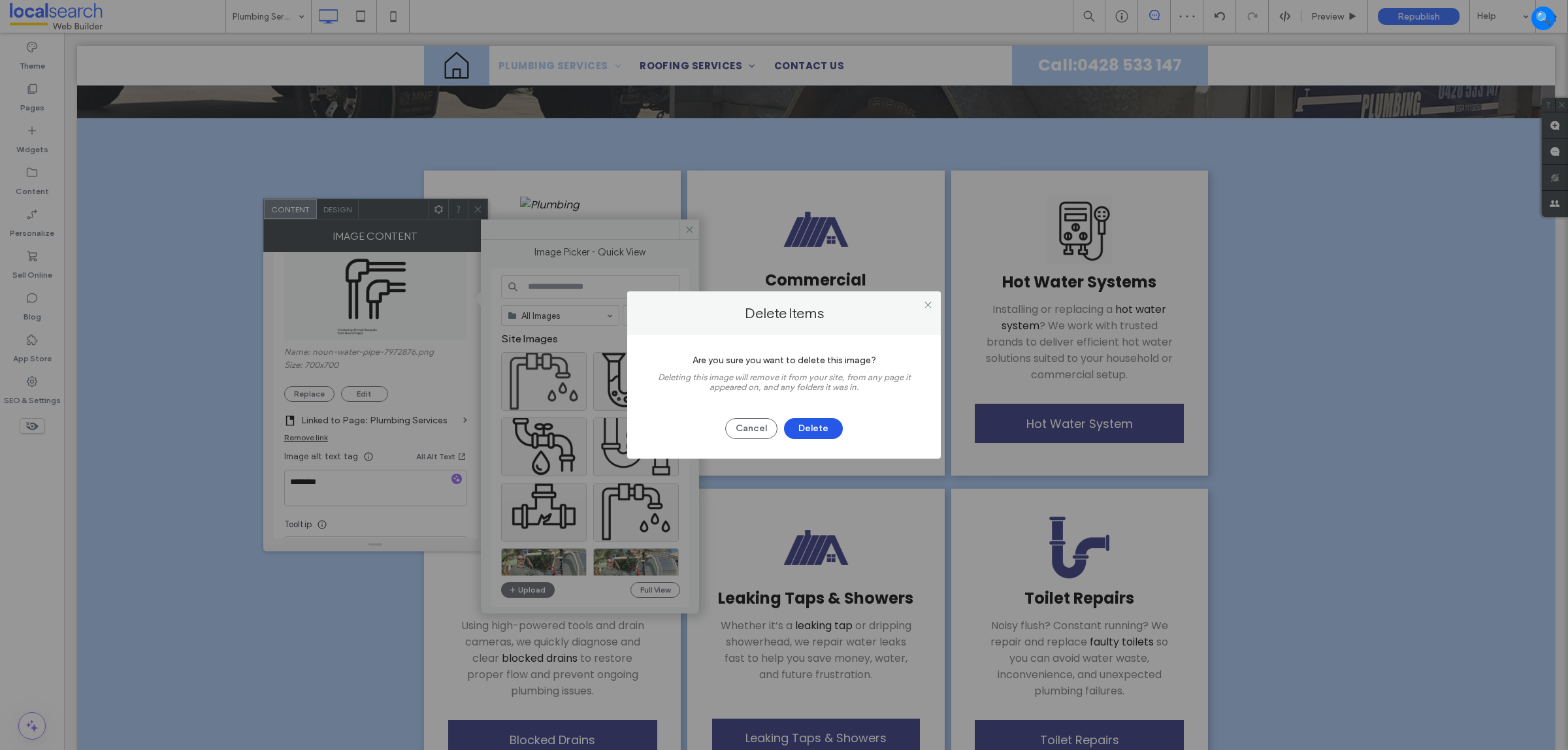
click at [814, 435] on button "Delete" at bounding box center [813, 428] width 59 height 20
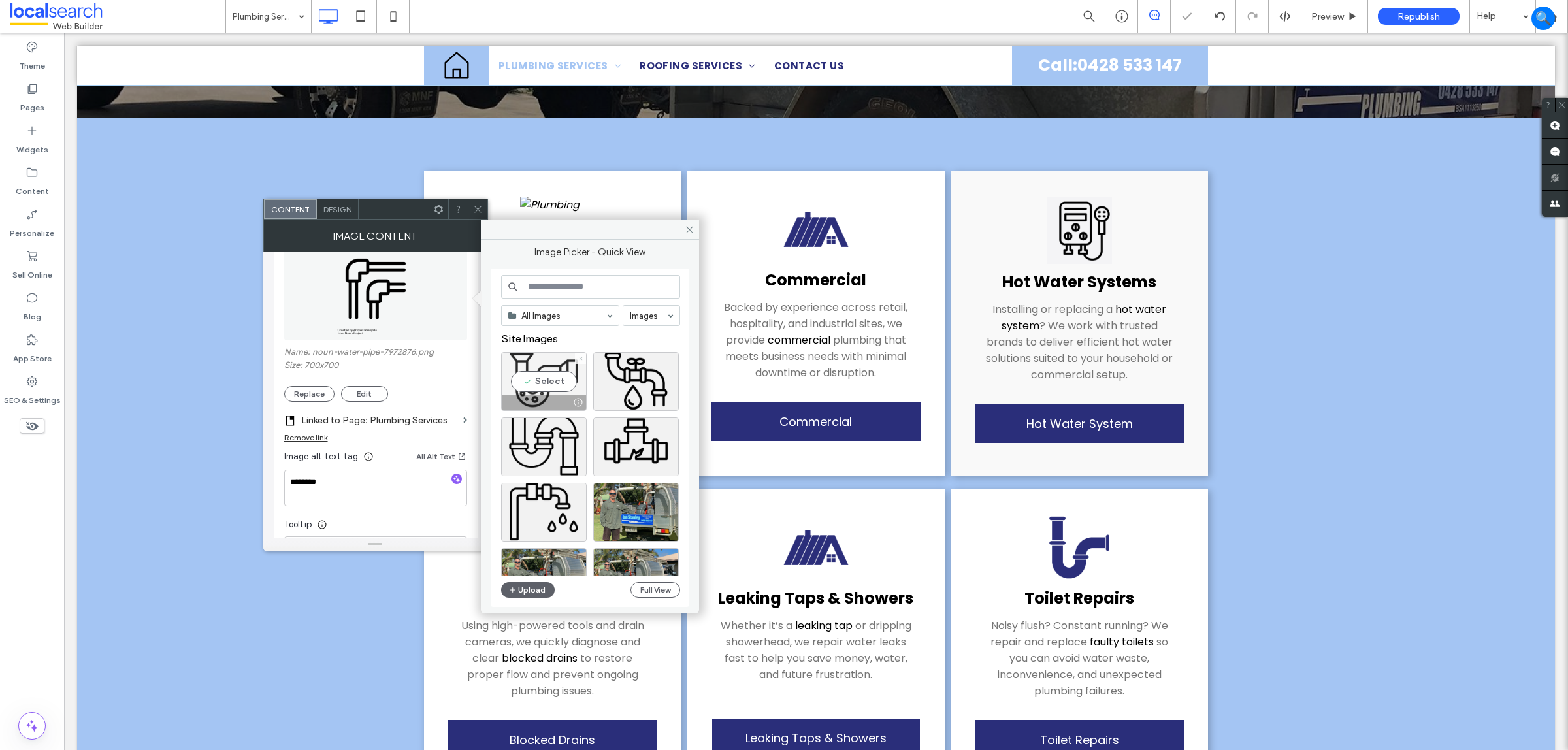
click at [582, 357] on icon at bounding box center [581, 359] width 5 height 5
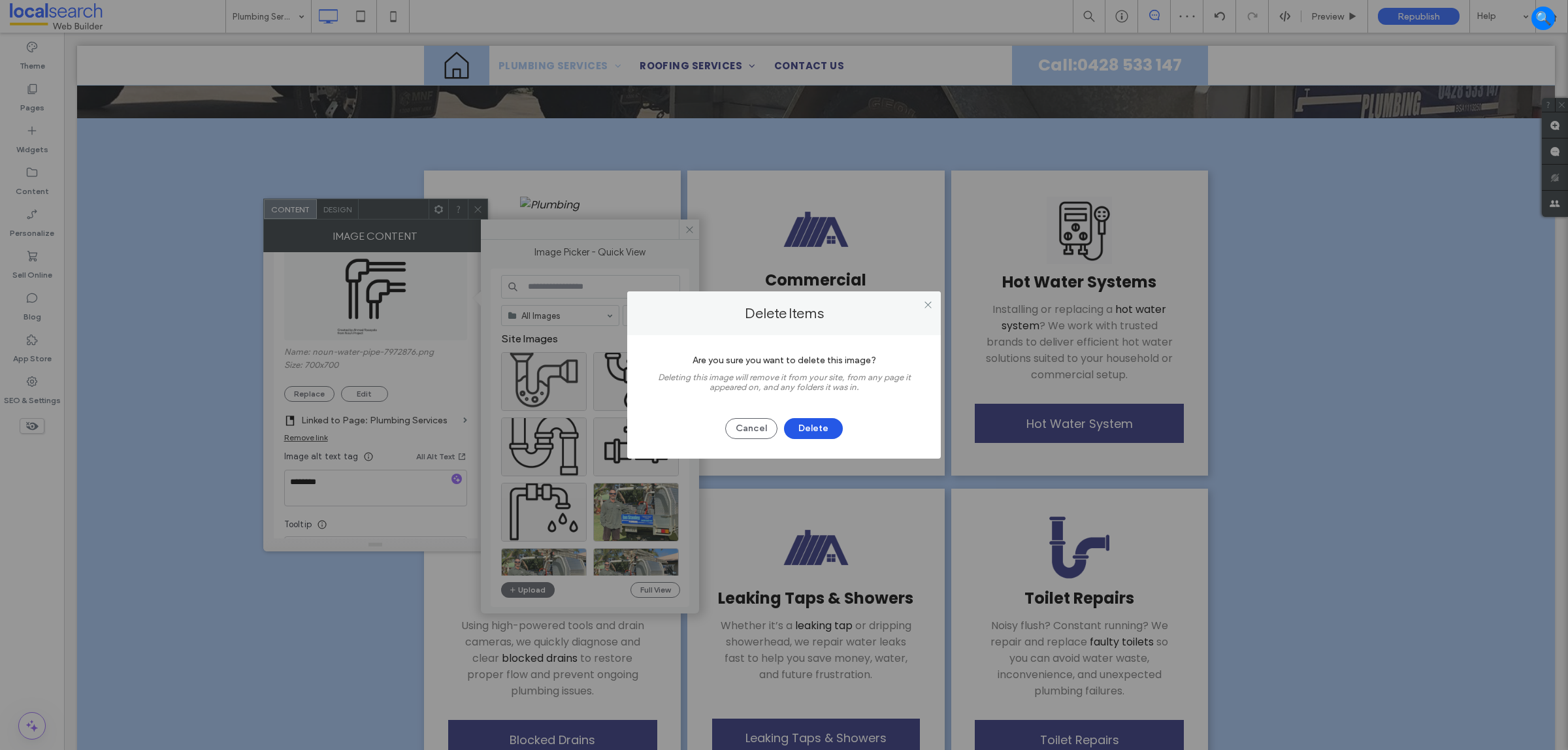
click at [801, 423] on button "Delete" at bounding box center [813, 428] width 59 height 20
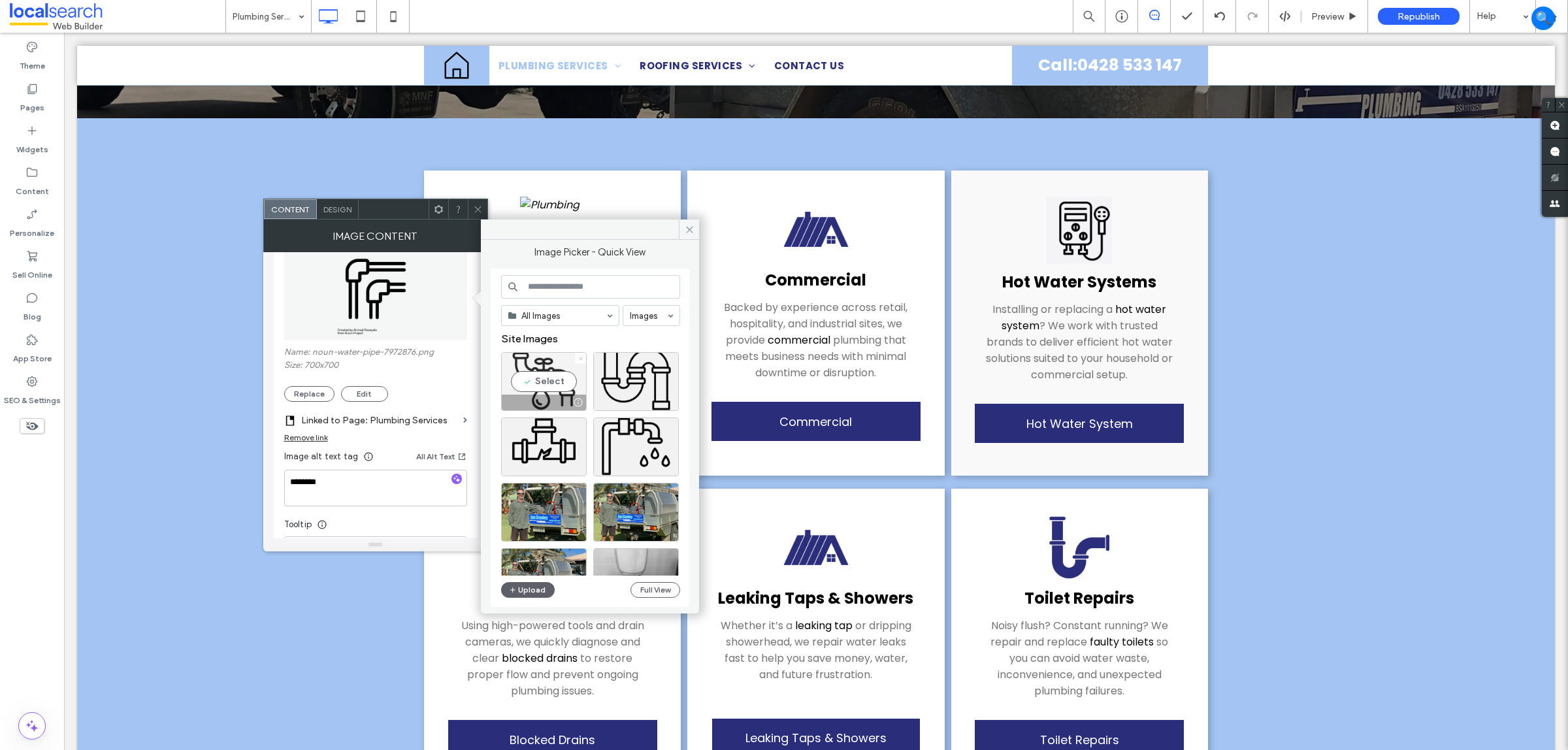
click at [580, 358] on icon at bounding box center [581, 359] width 5 height 5
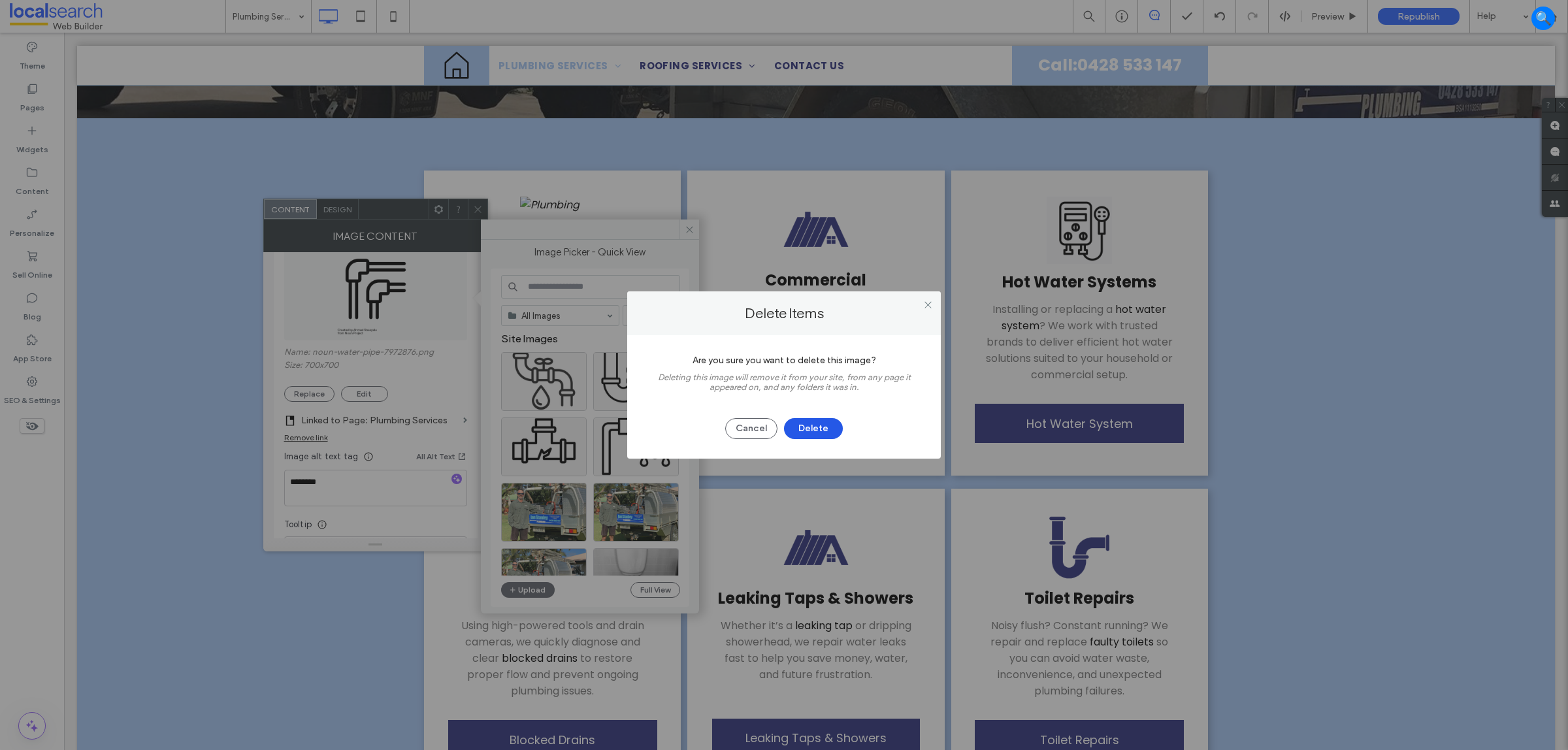
click at [801, 428] on button "Delete" at bounding box center [813, 428] width 59 height 20
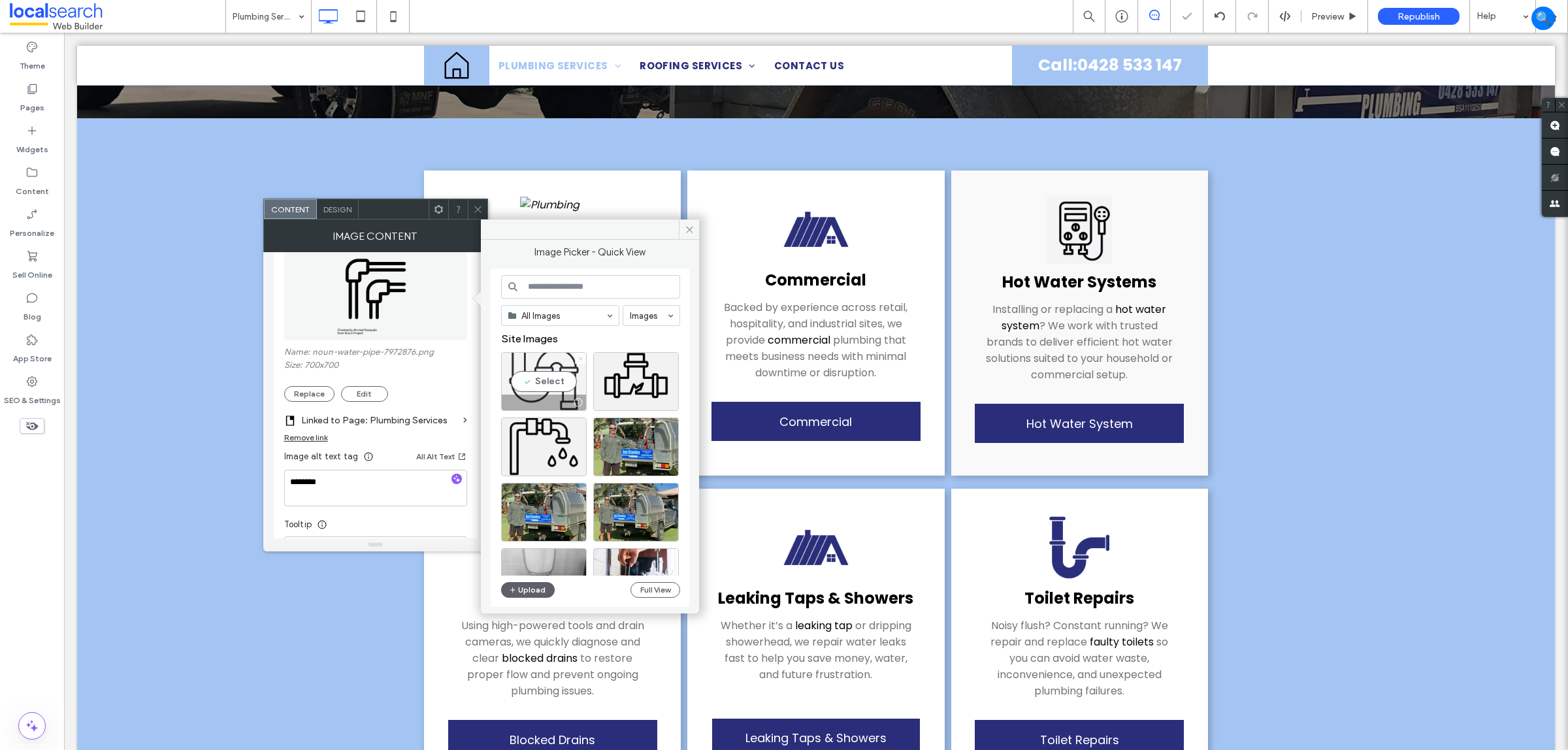
click at [580, 359] on use at bounding box center [582, 358] width 4 height 4
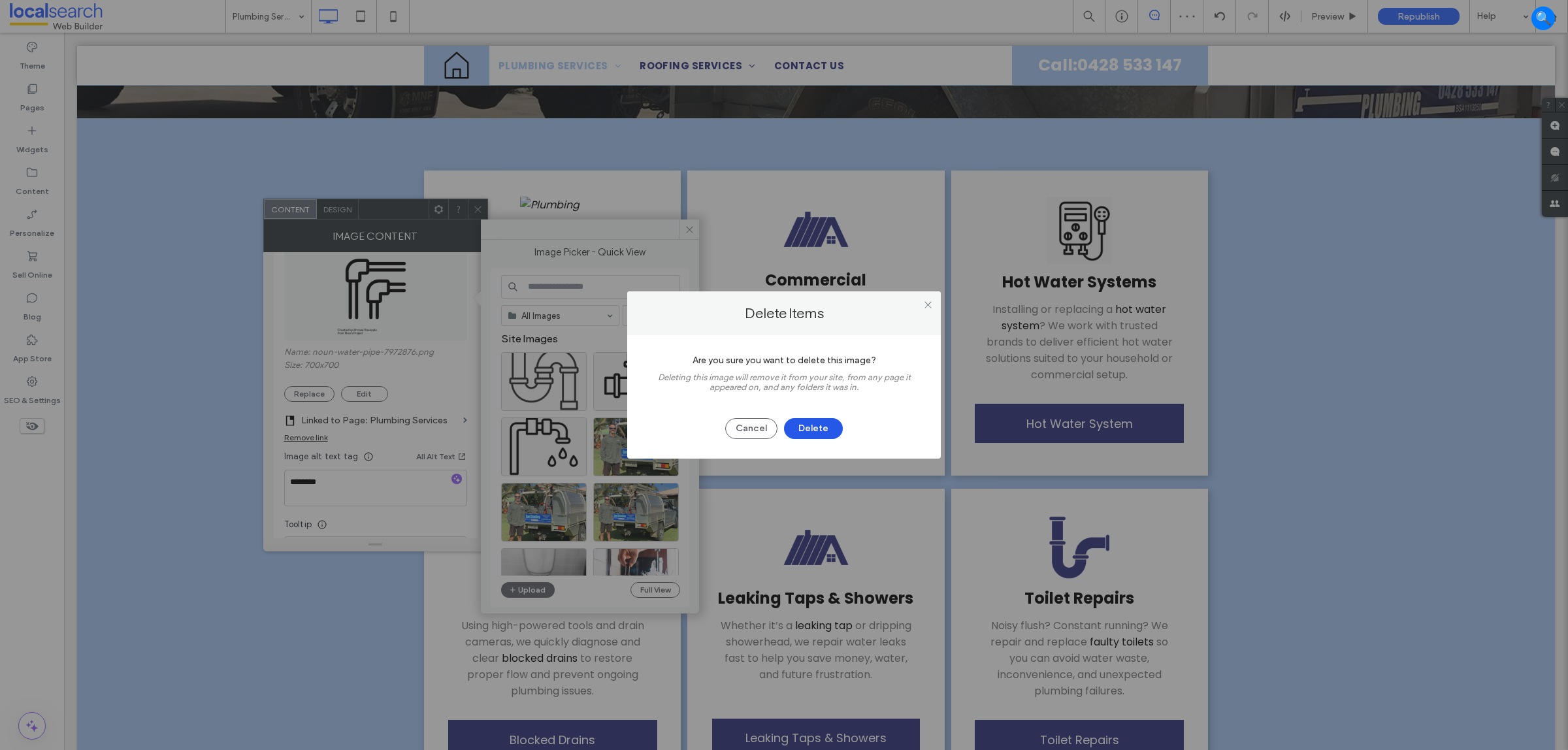
click at [796, 422] on button "Delete" at bounding box center [813, 428] width 59 height 20
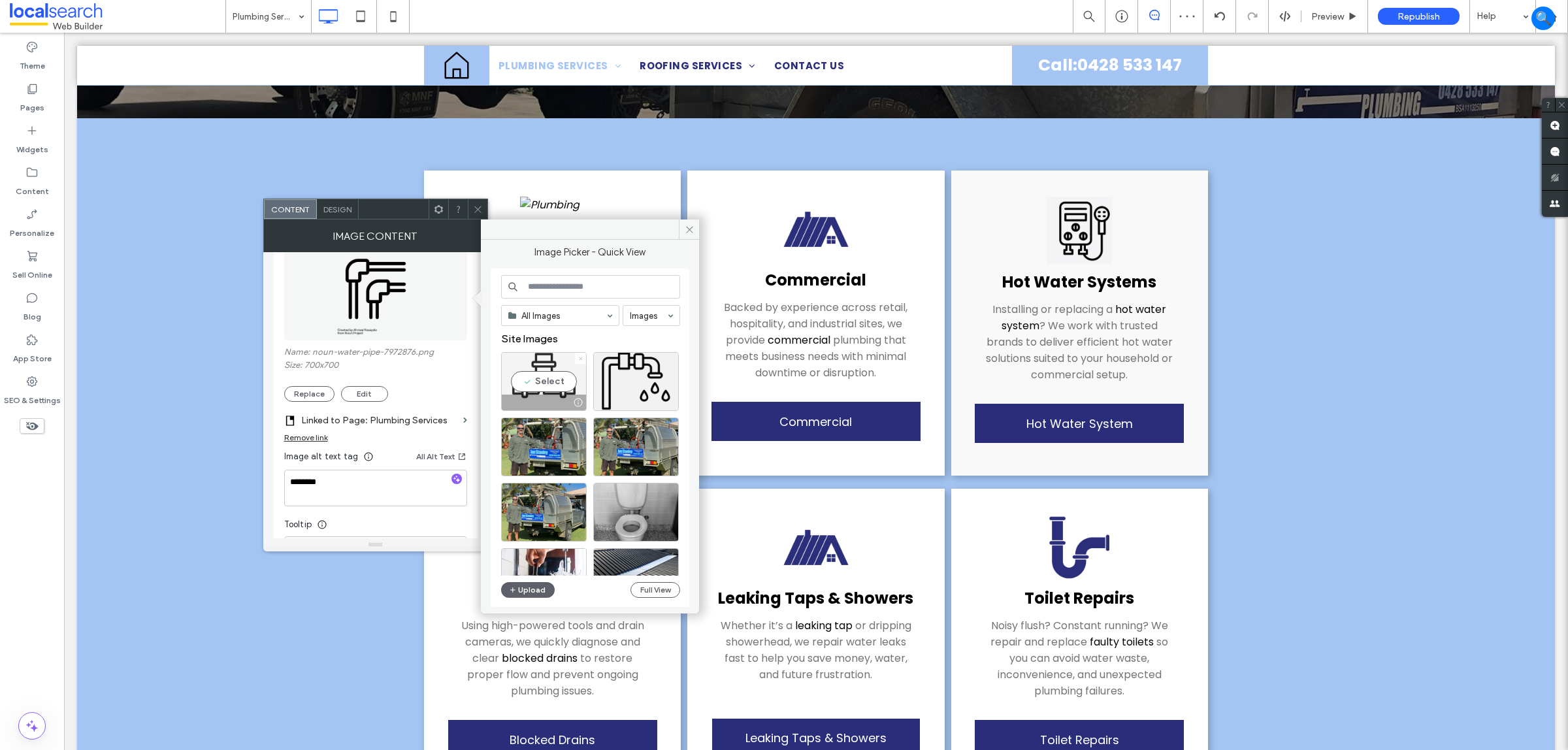
click at [580, 356] on span at bounding box center [581, 358] width 5 height 11
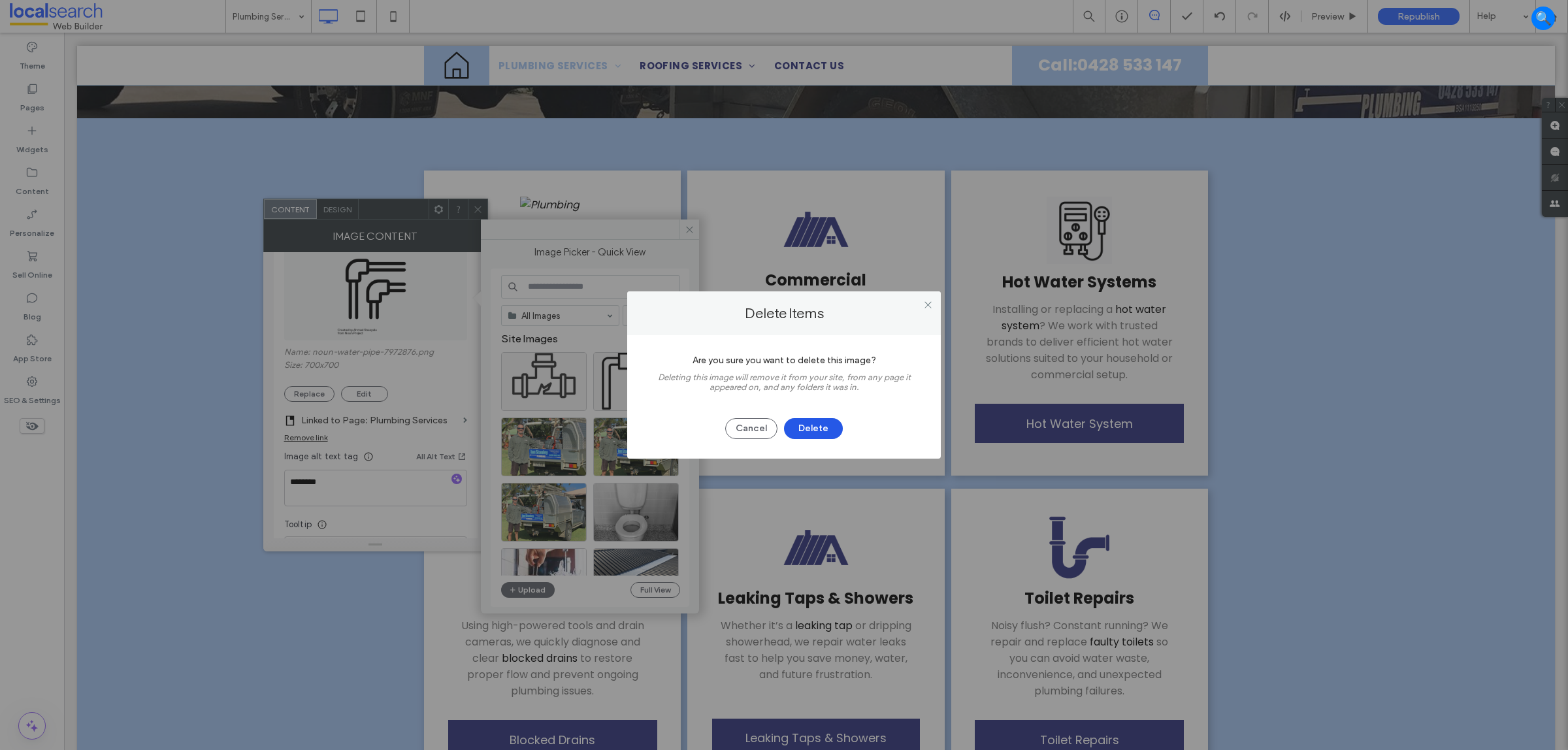
click at [810, 427] on button "Delete" at bounding box center [813, 428] width 59 height 20
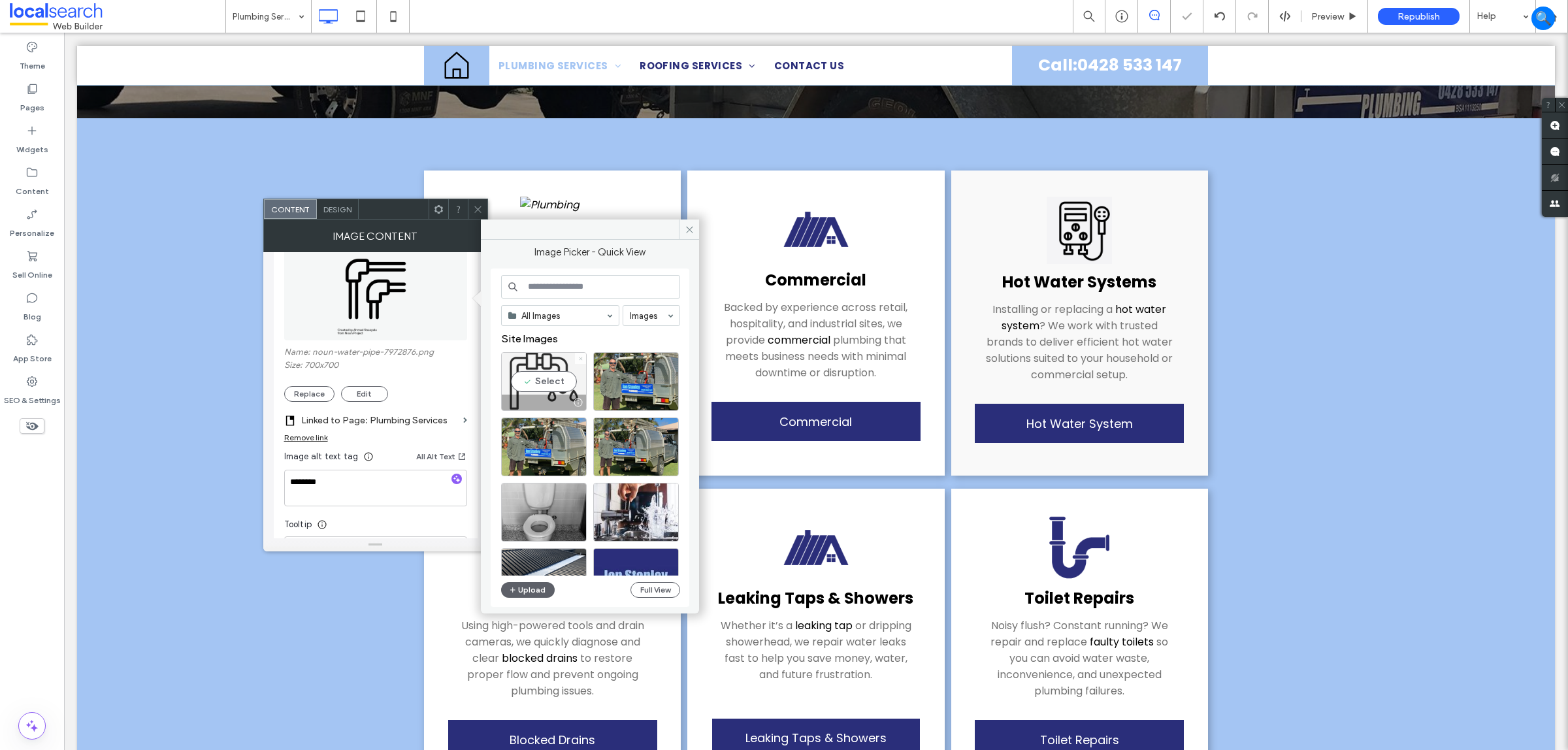
click at [582, 358] on icon at bounding box center [581, 359] width 5 height 5
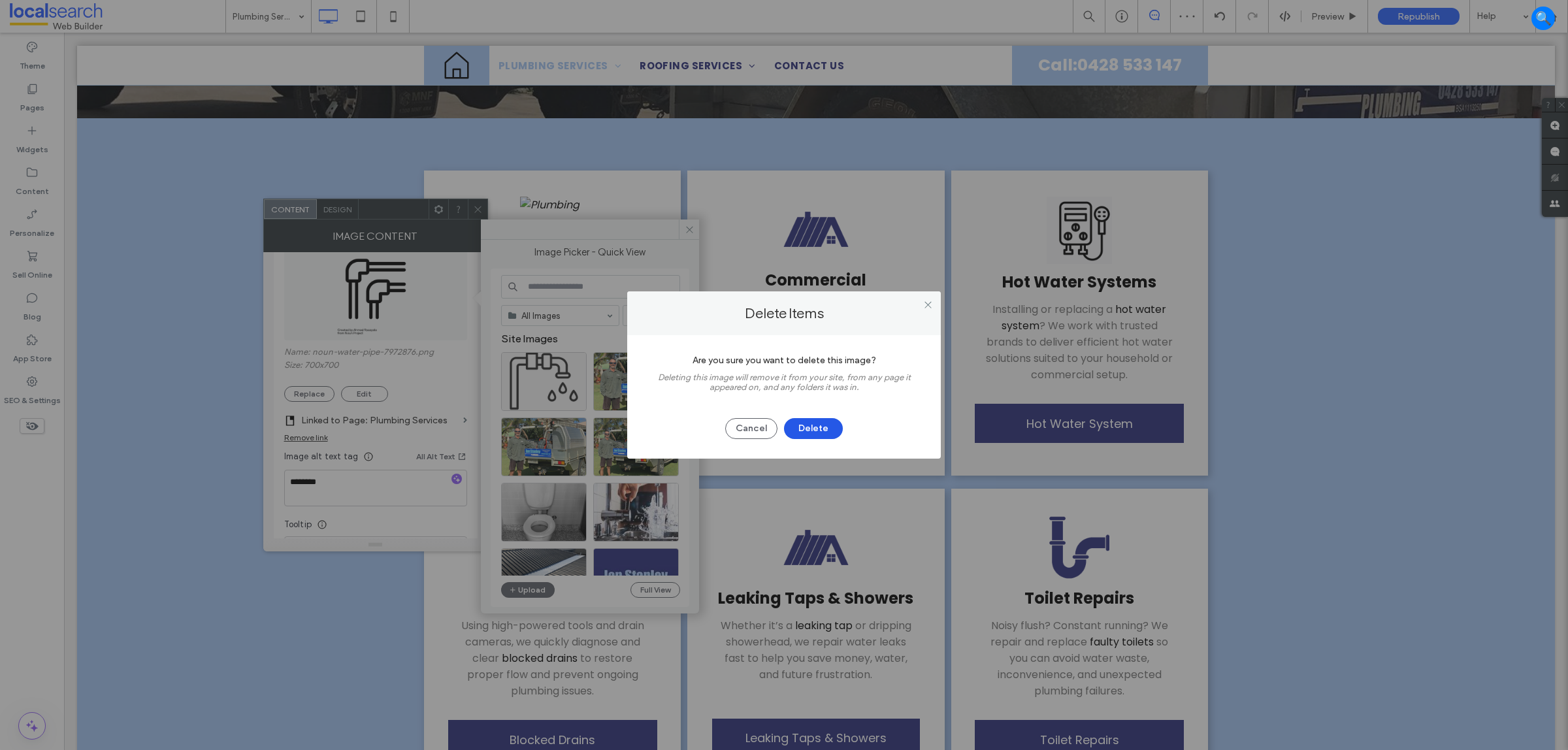
click at [805, 425] on button "Delete" at bounding box center [813, 428] width 59 height 20
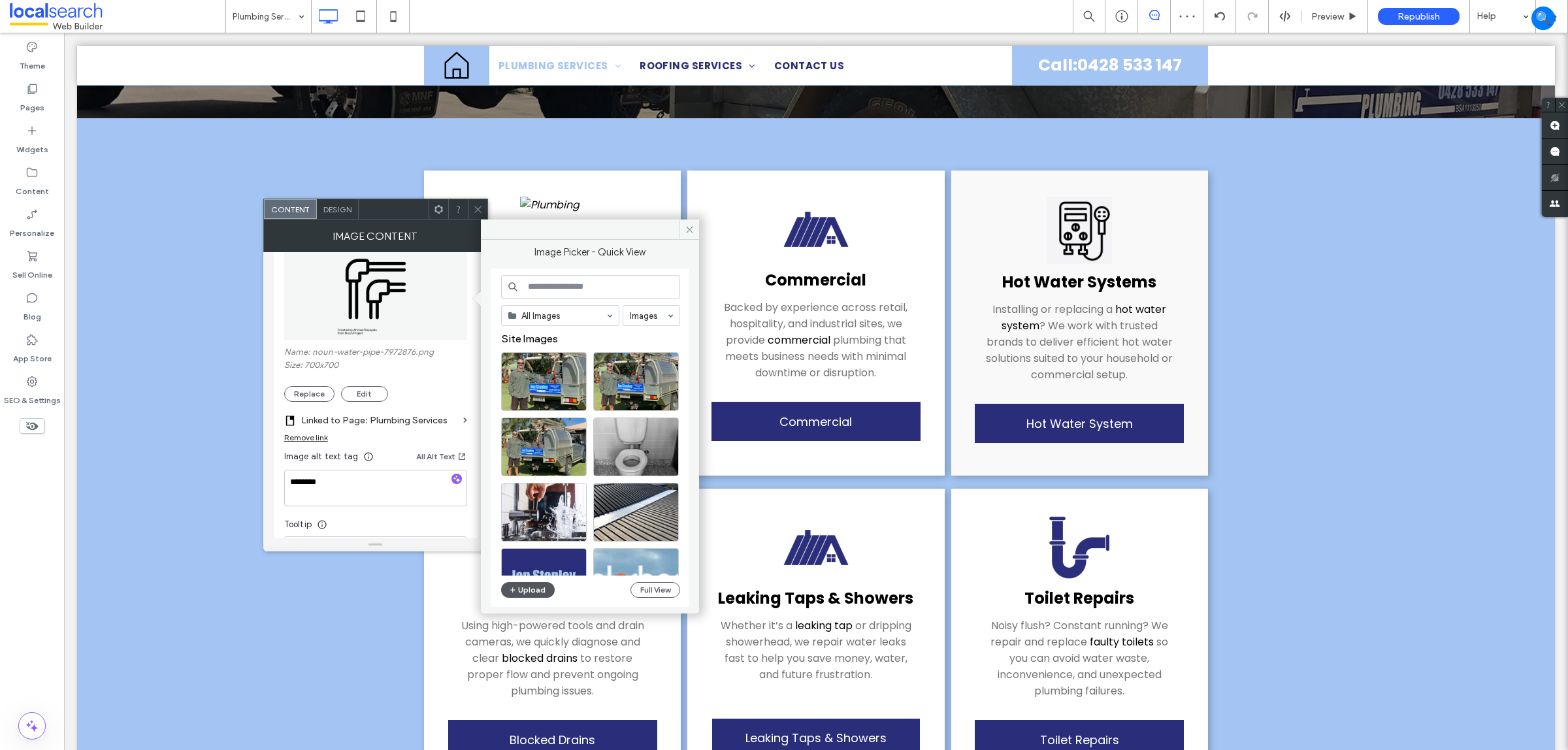
click at [531, 586] on button "Upload" at bounding box center [528, 591] width 53 height 16
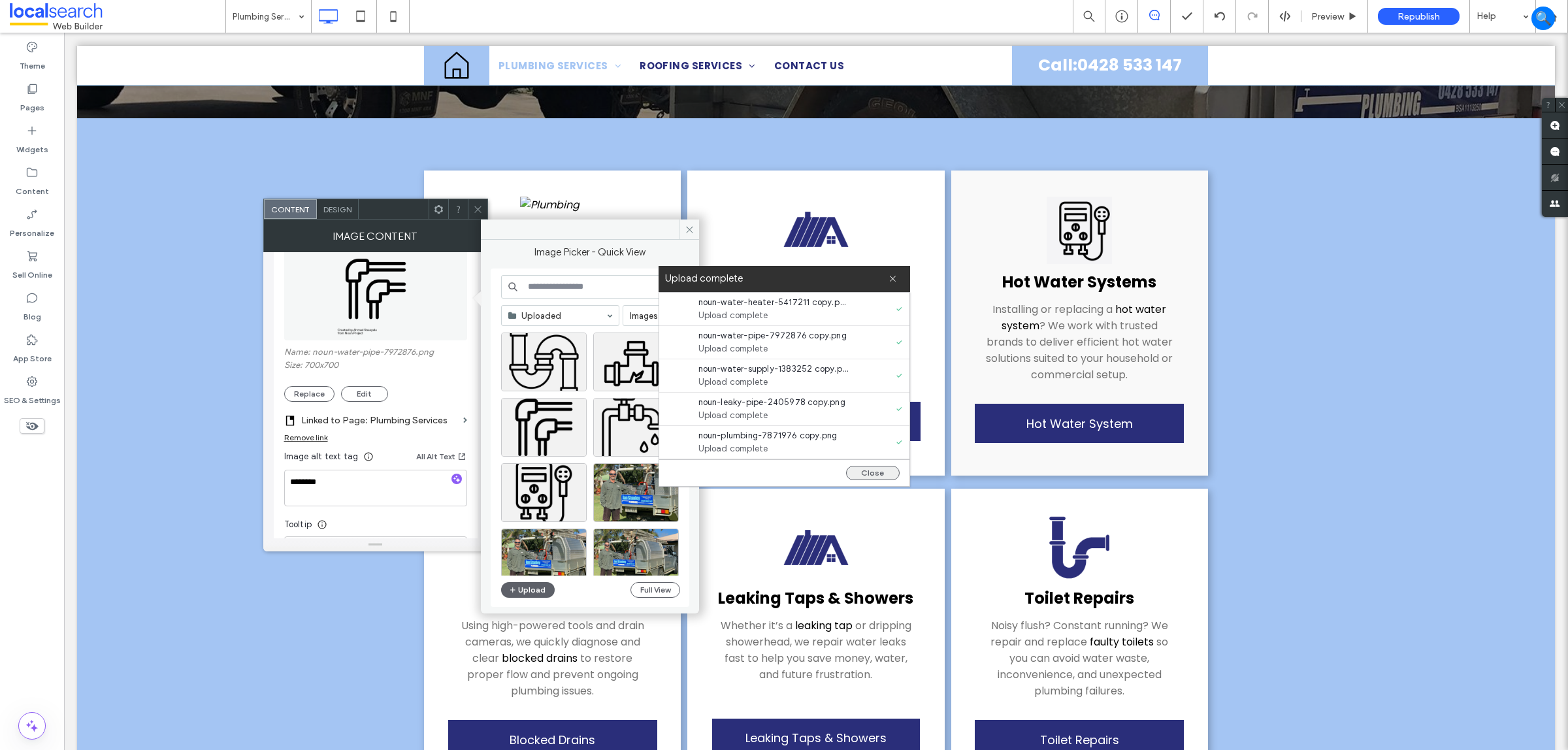
click at [872, 475] on button "Close" at bounding box center [873, 473] width 53 height 14
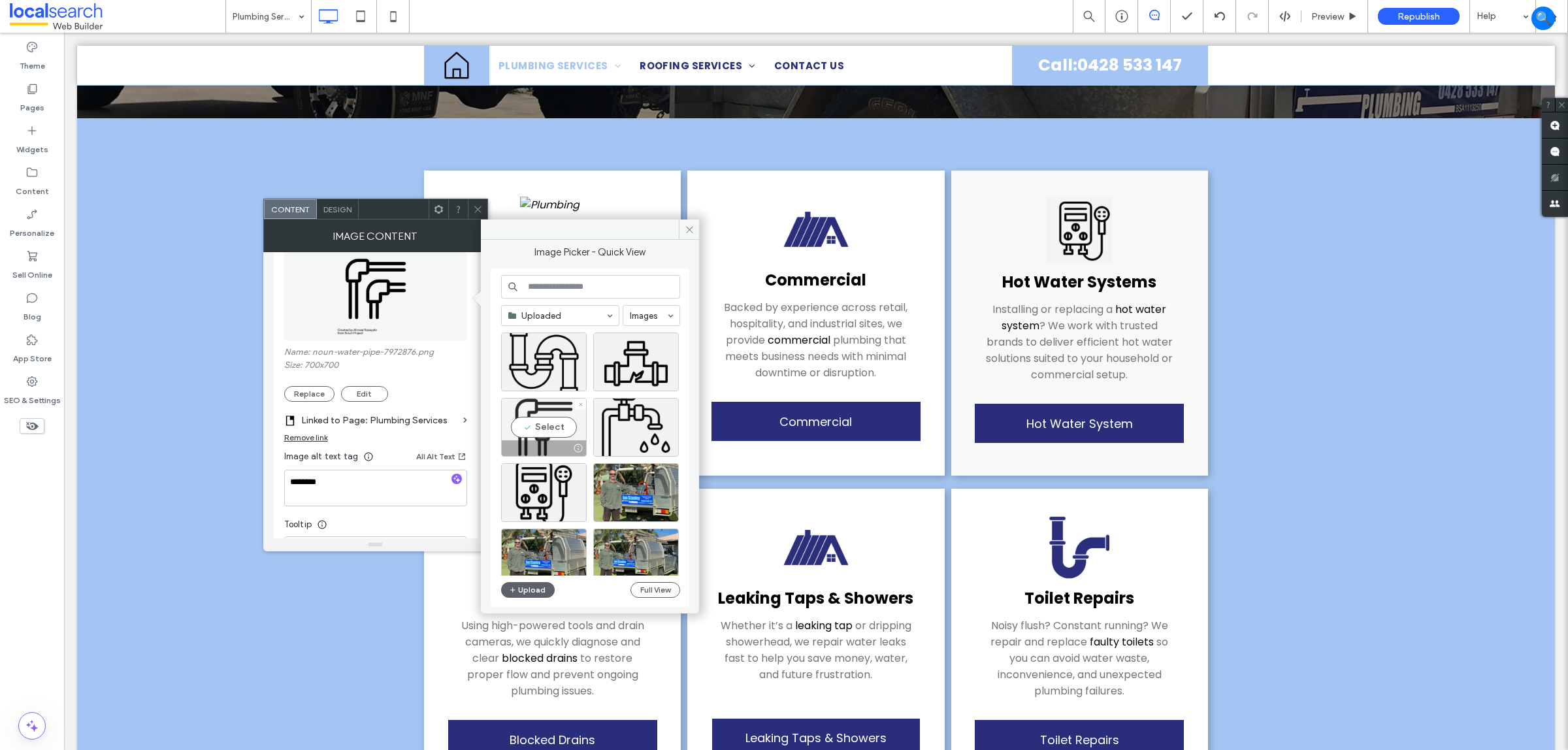
click at [544, 433] on div "Select" at bounding box center [544, 428] width 86 height 59
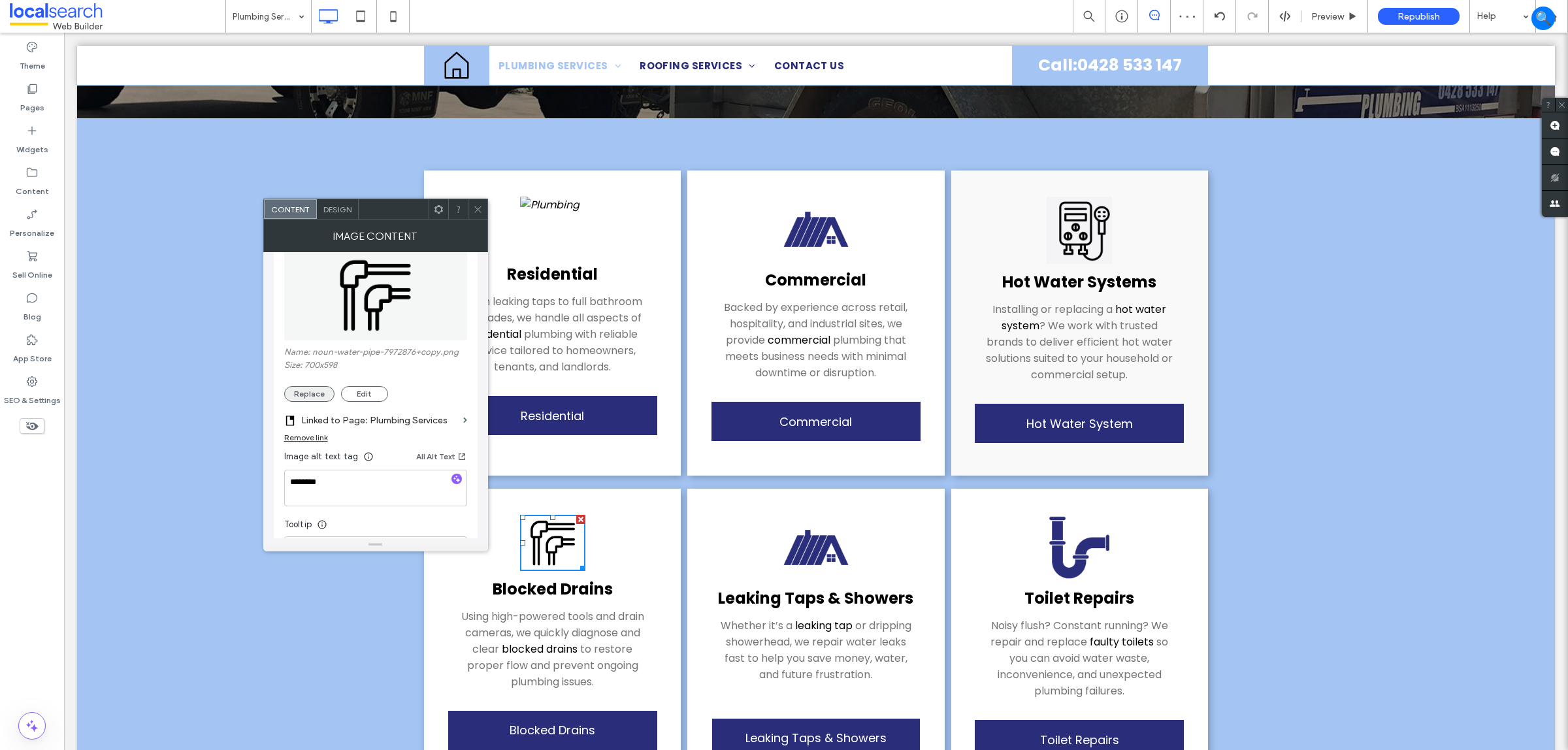
click at [296, 395] on button "Replace" at bounding box center [309, 394] width 50 height 16
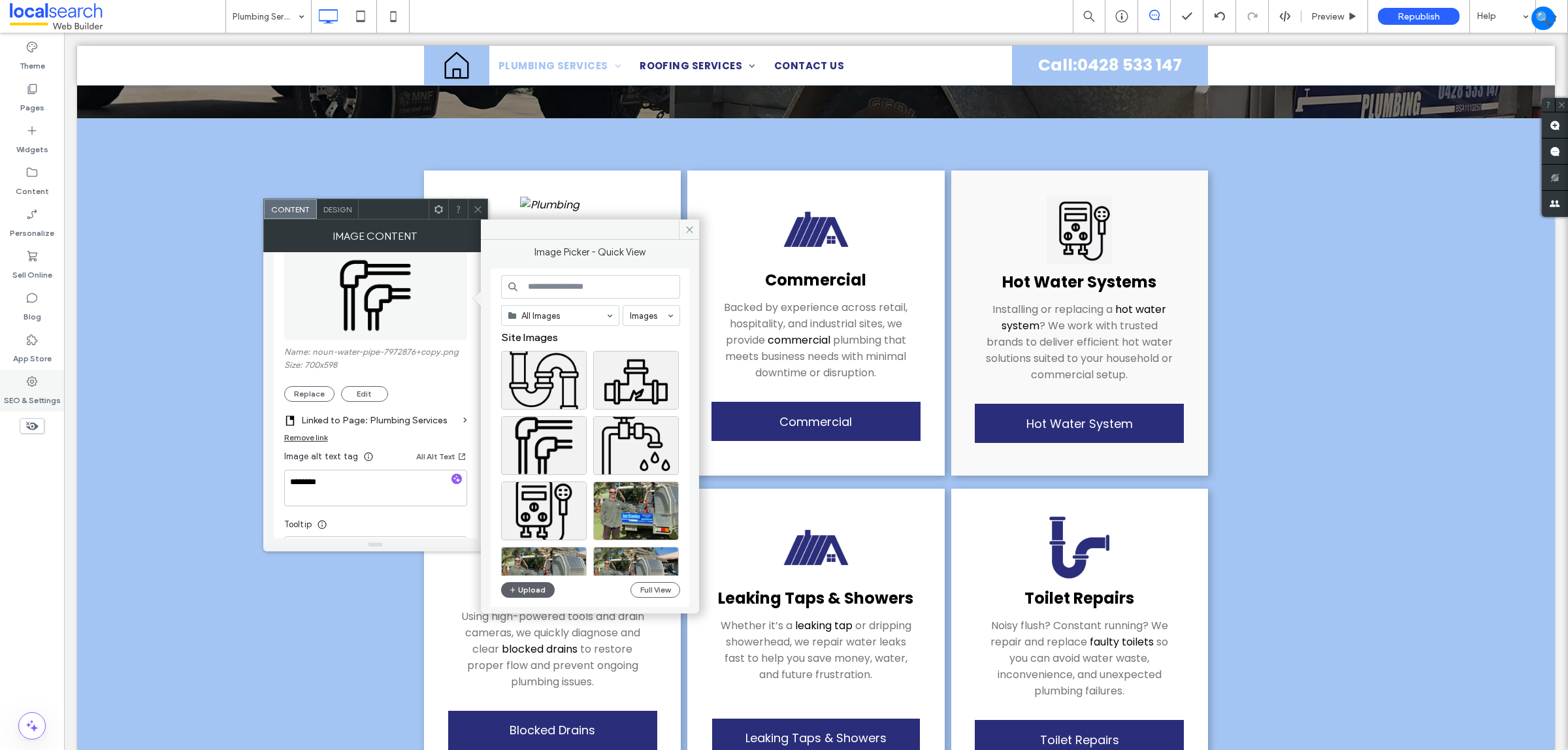
scroll to position [0, 0]
click at [530, 589] on button "Upload" at bounding box center [528, 591] width 53 height 16
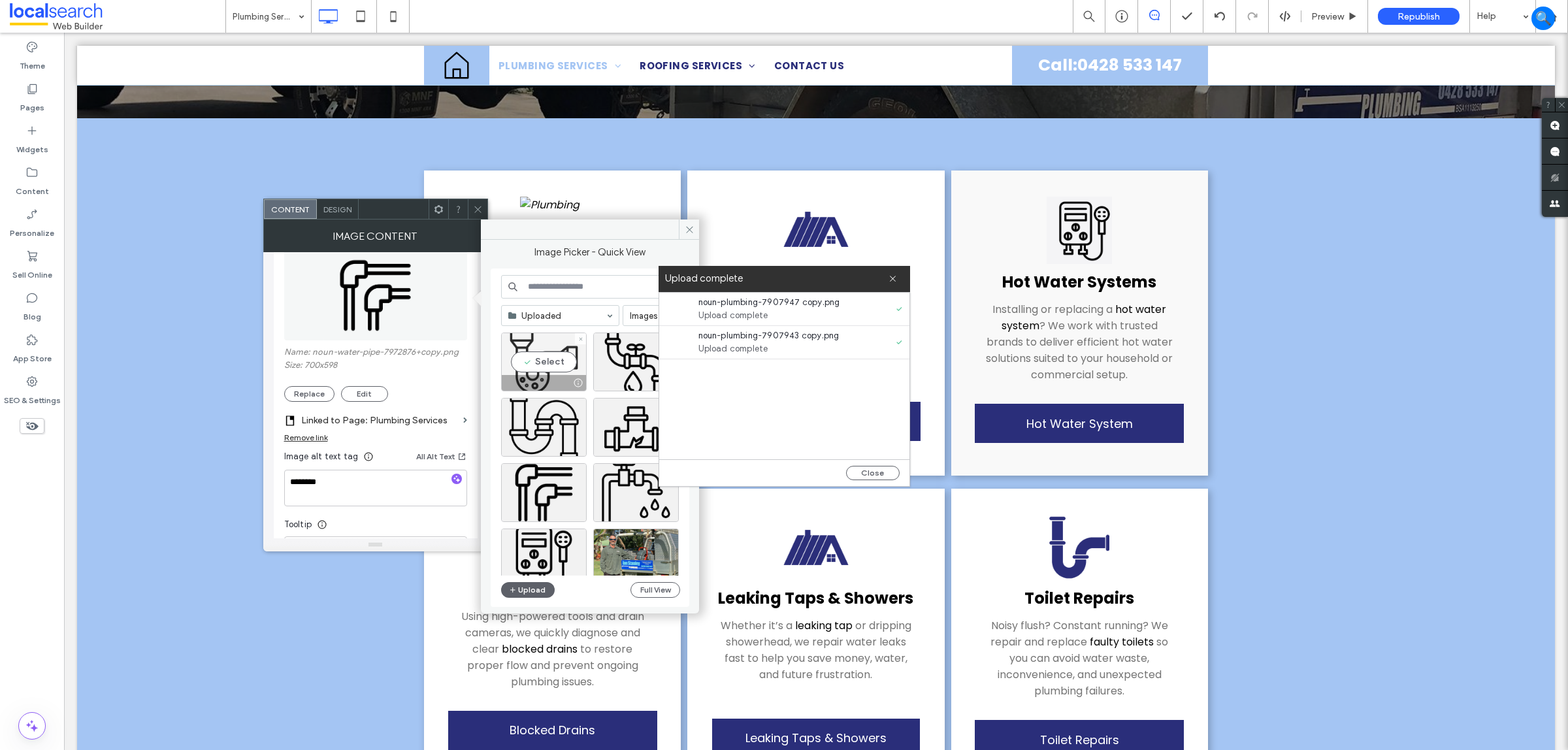
click at [541, 364] on div "Select" at bounding box center [544, 362] width 86 height 59
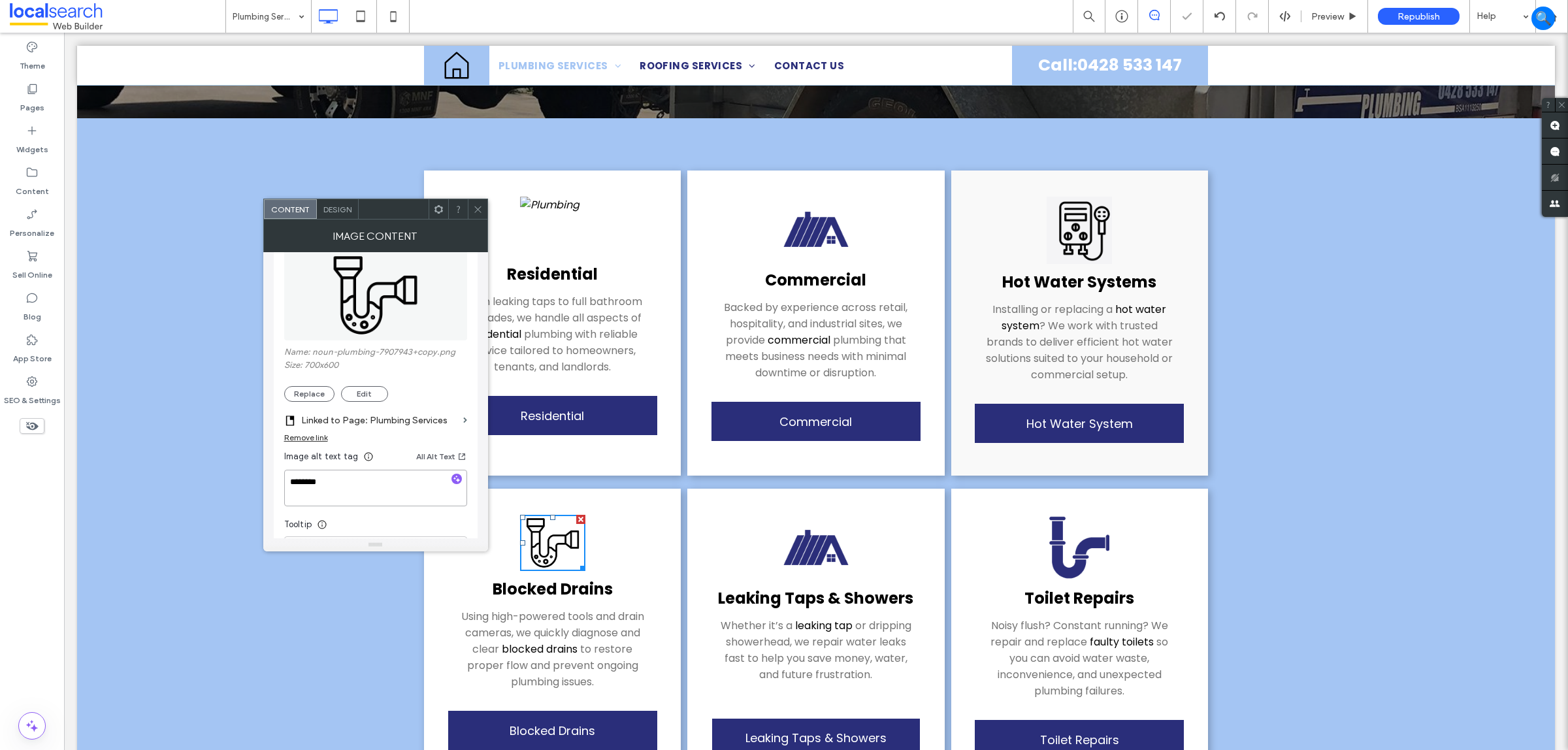
click at [411, 477] on textarea "********" at bounding box center [375, 487] width 183 height 37
type textarea "**********"
click at [475, 211] on use at bounding box center [477, 208] width 6 height 6
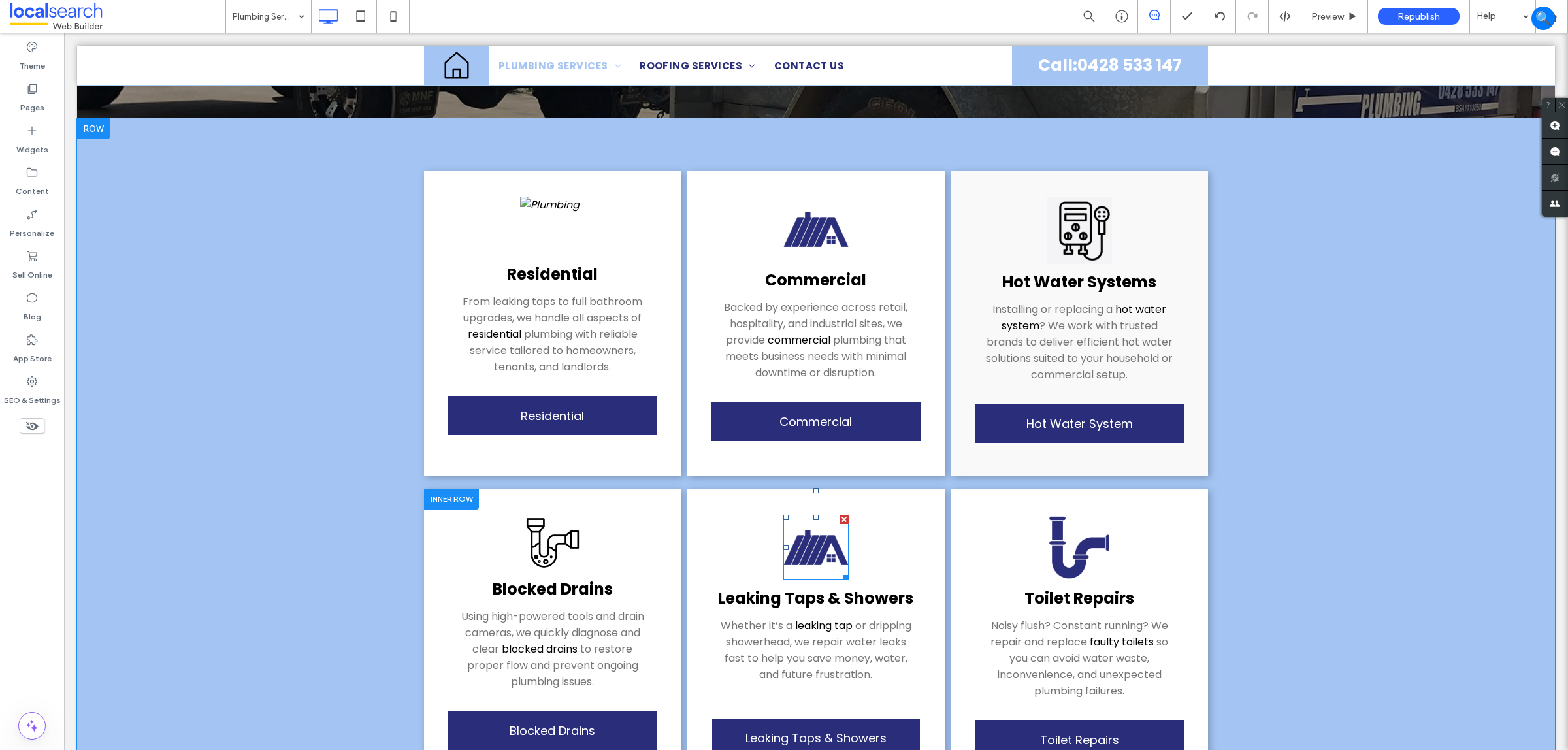
click at [825, 521] on img at bounding box center [815, 547] width 65 height 65
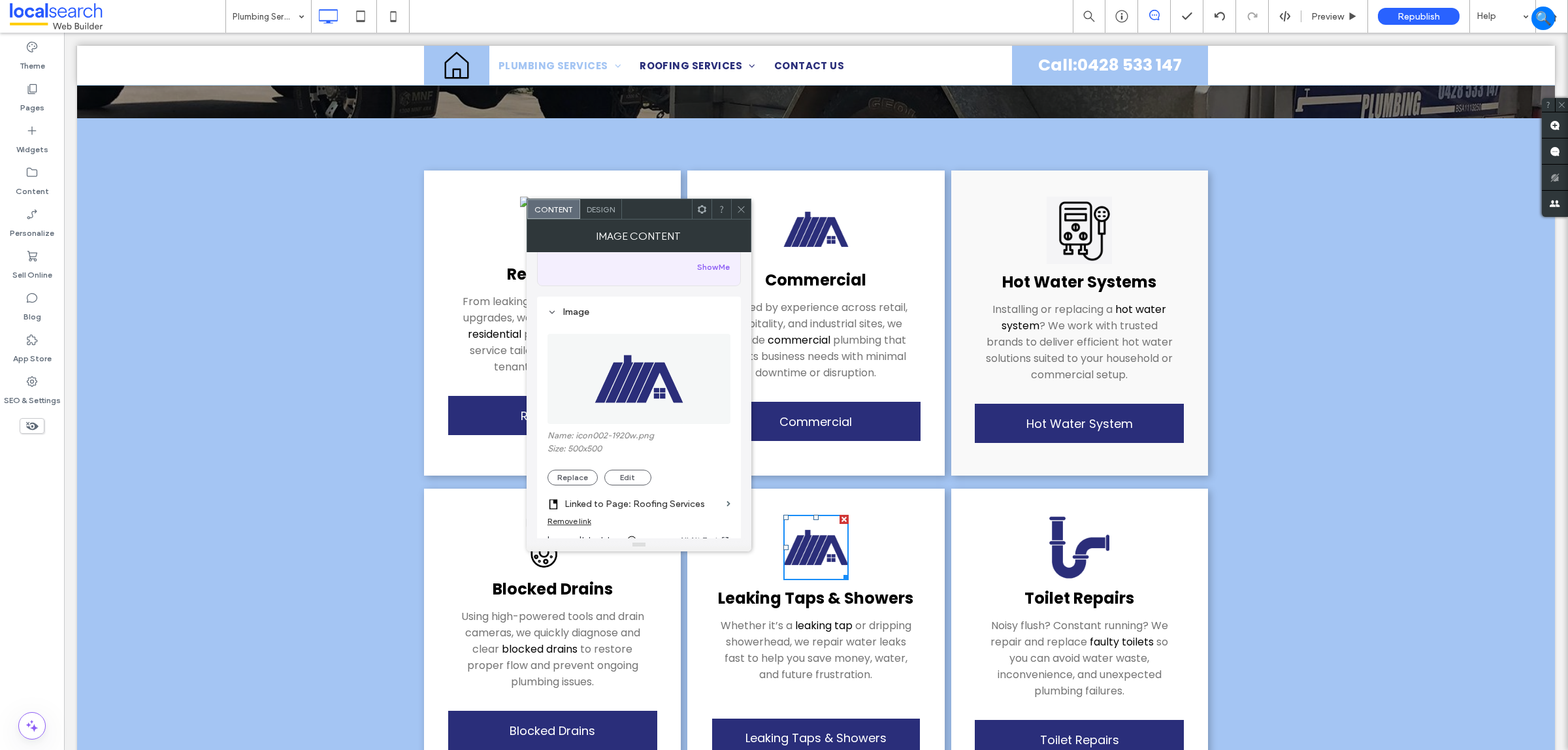
scroll to position [245, 0]
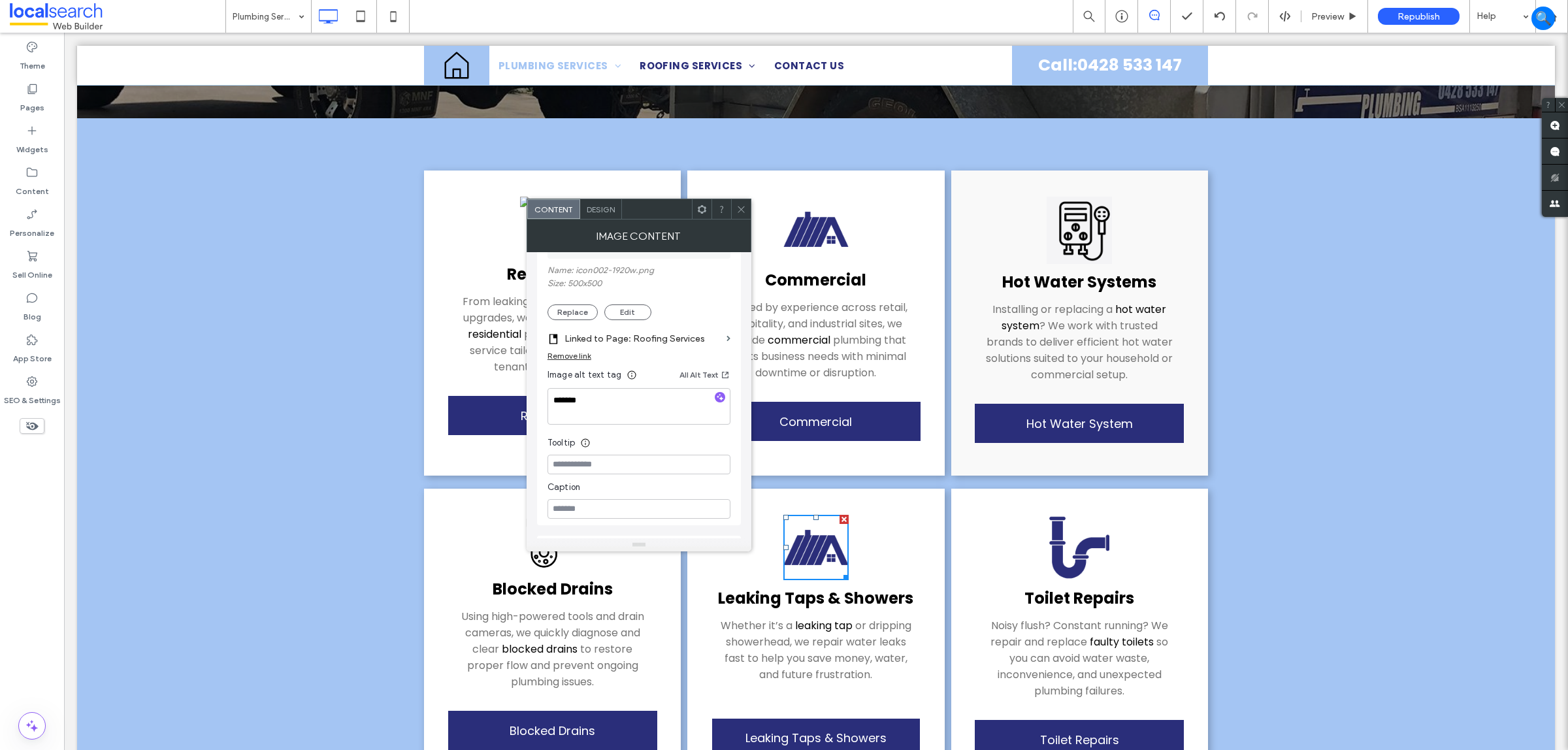
click at [598, 308] on div "Replace Edit" at bounding box center [639, 313] width 183 height 16
click at [586, 311] on button "Replace" at bounding box center [573, 313] width 50 height 16
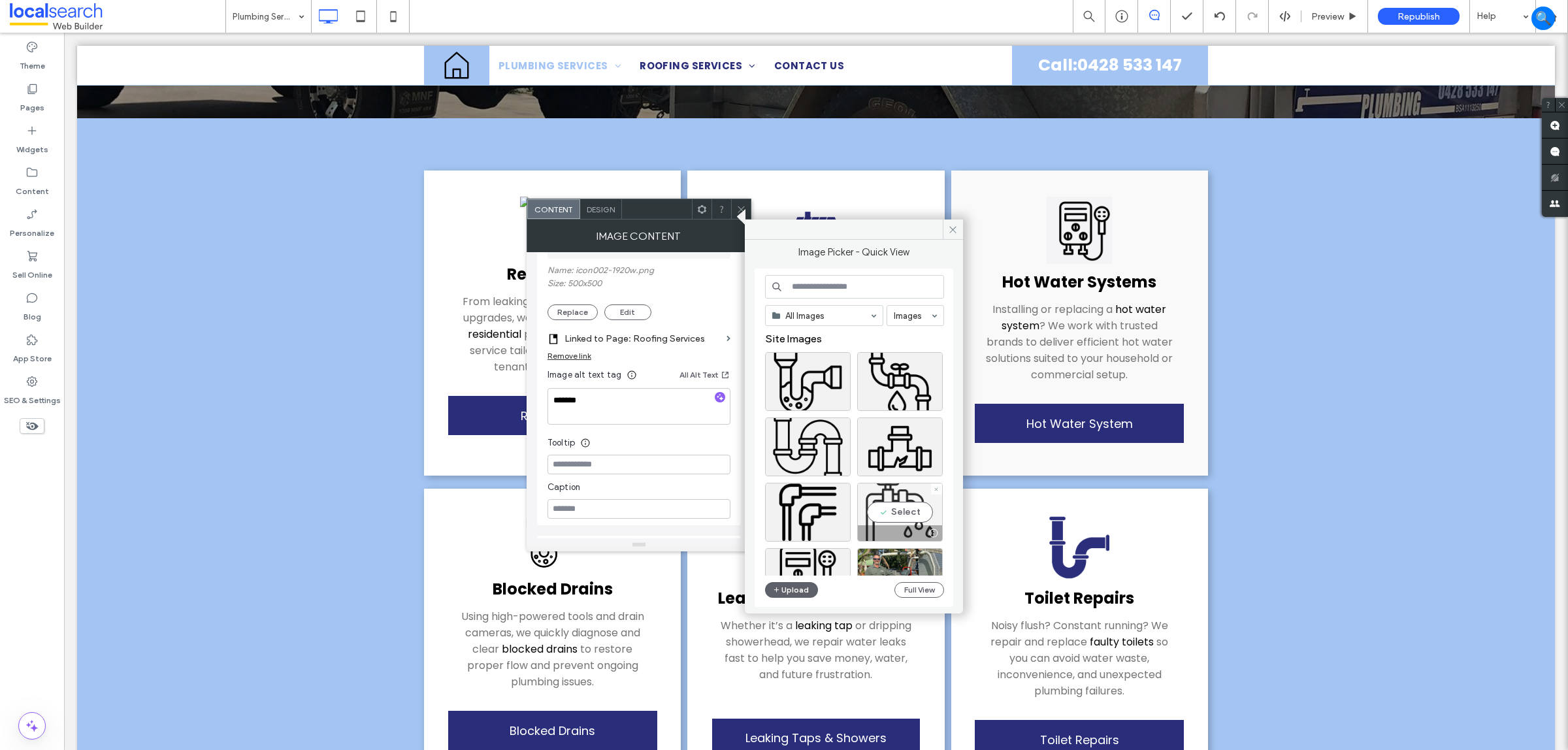
drag, startPoint x: 899, startPoint y: 384, endPoint x: 912, endPoint y: 501, distance: 117.7
click at [912, 501] on div "Site Images Select" at bounding box center [860, 734] width 189 height 803
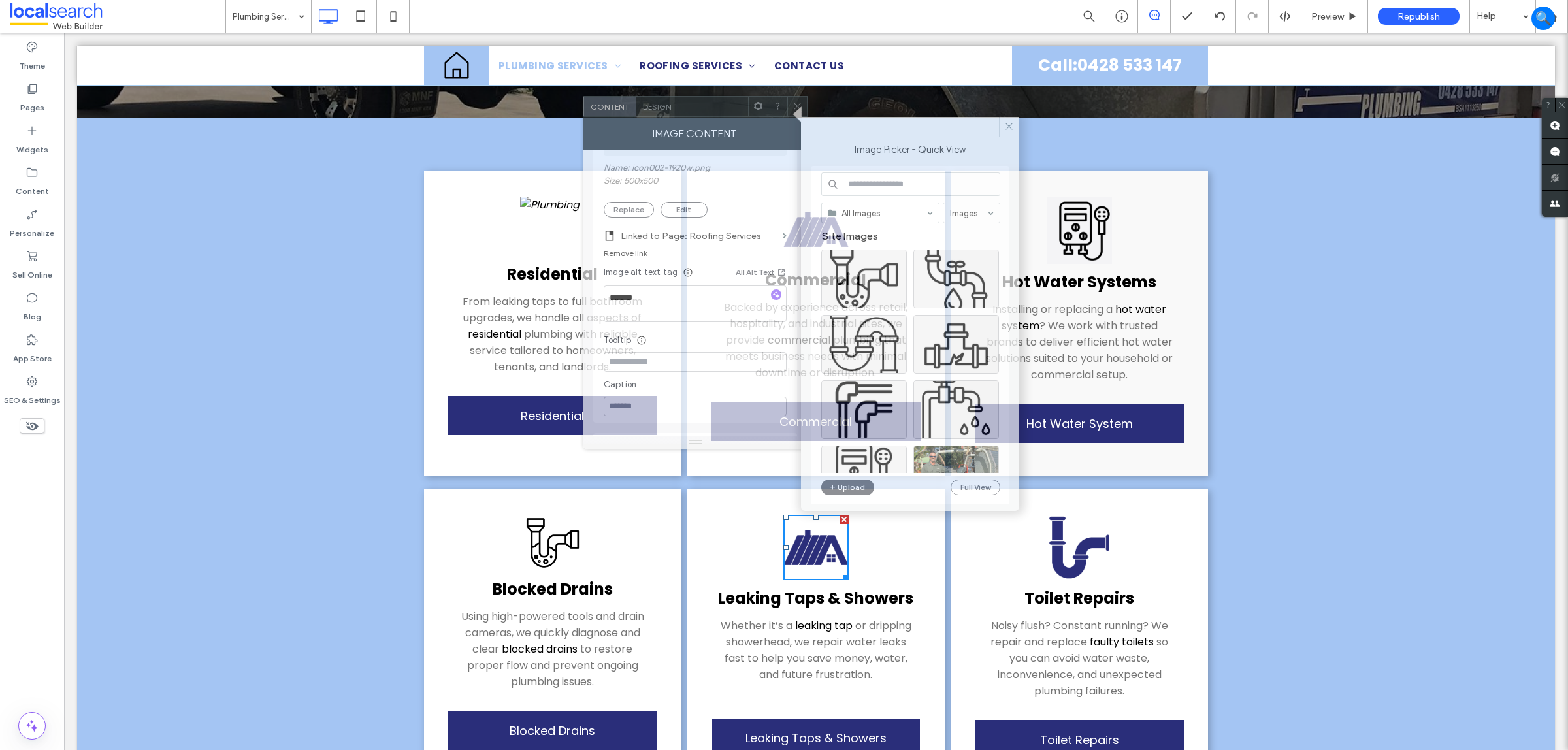
drag, startPoint x: 638, startPoint y: 208, endPoint x: 694, endPoint y: 106, distance: 116.4
click at [694, 106] on div at bounding box center [713, 107] width 69 height 20
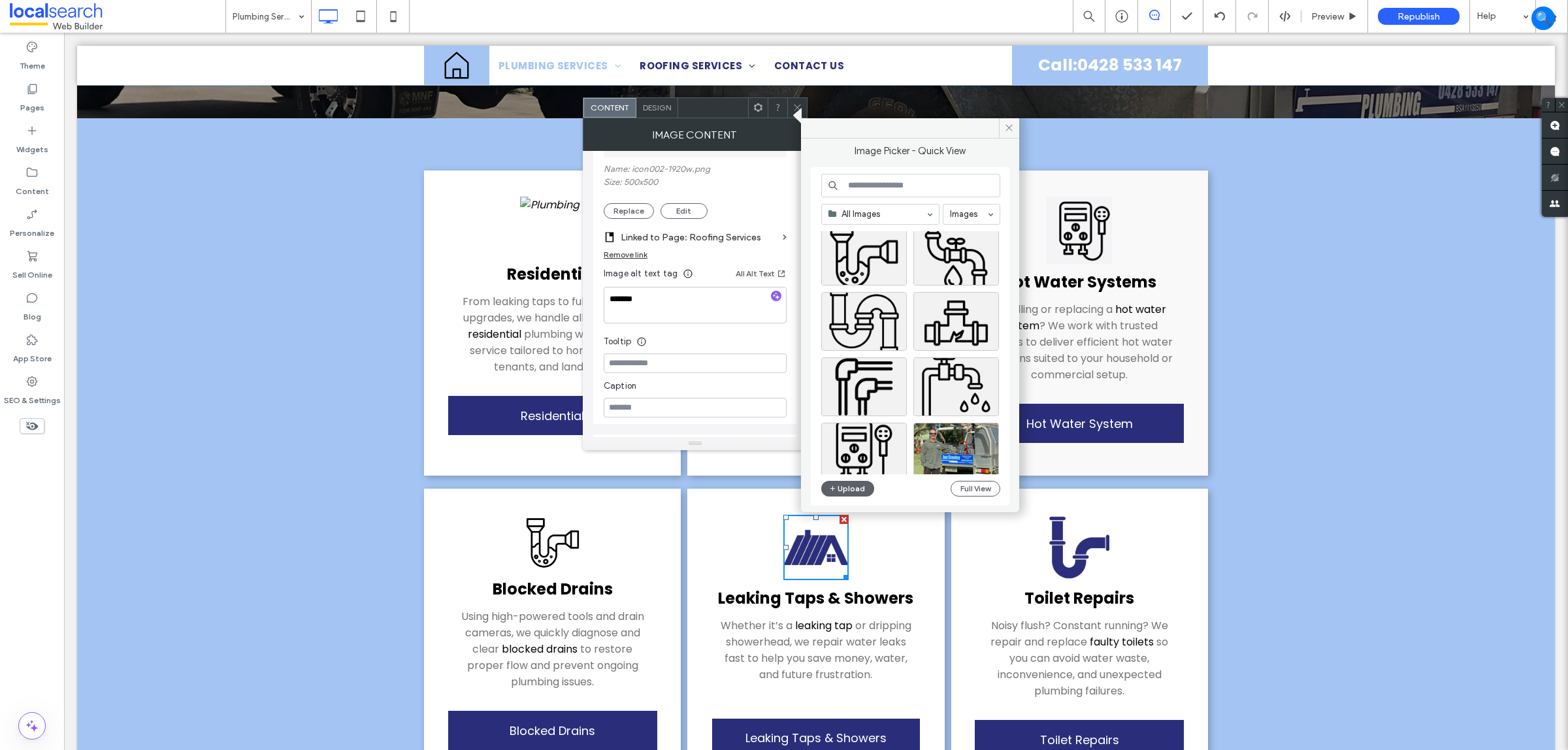
scroll to position [0, 0]
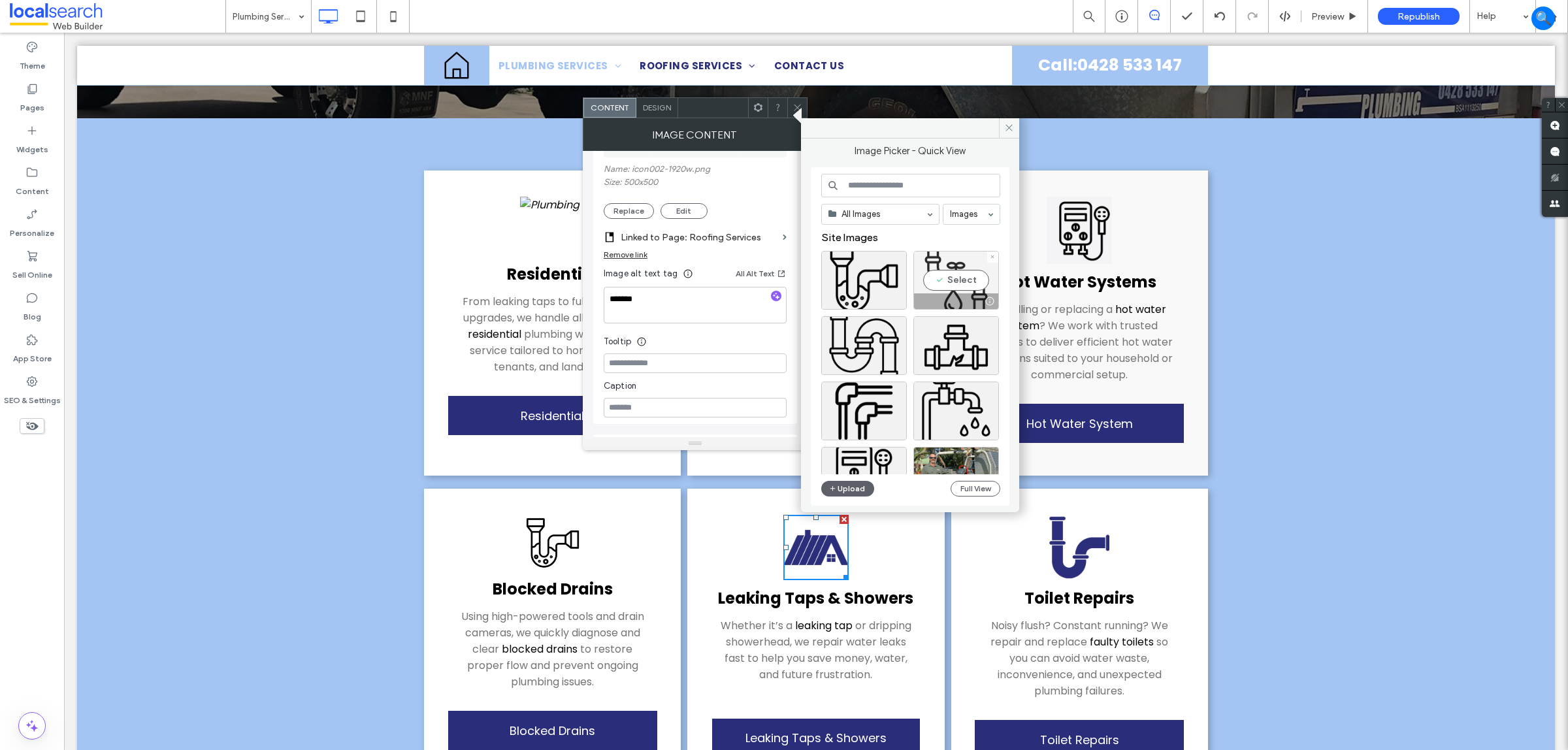
click at [948, 278] on div "Select" at bounding box center [956, 281] width 86 height 59
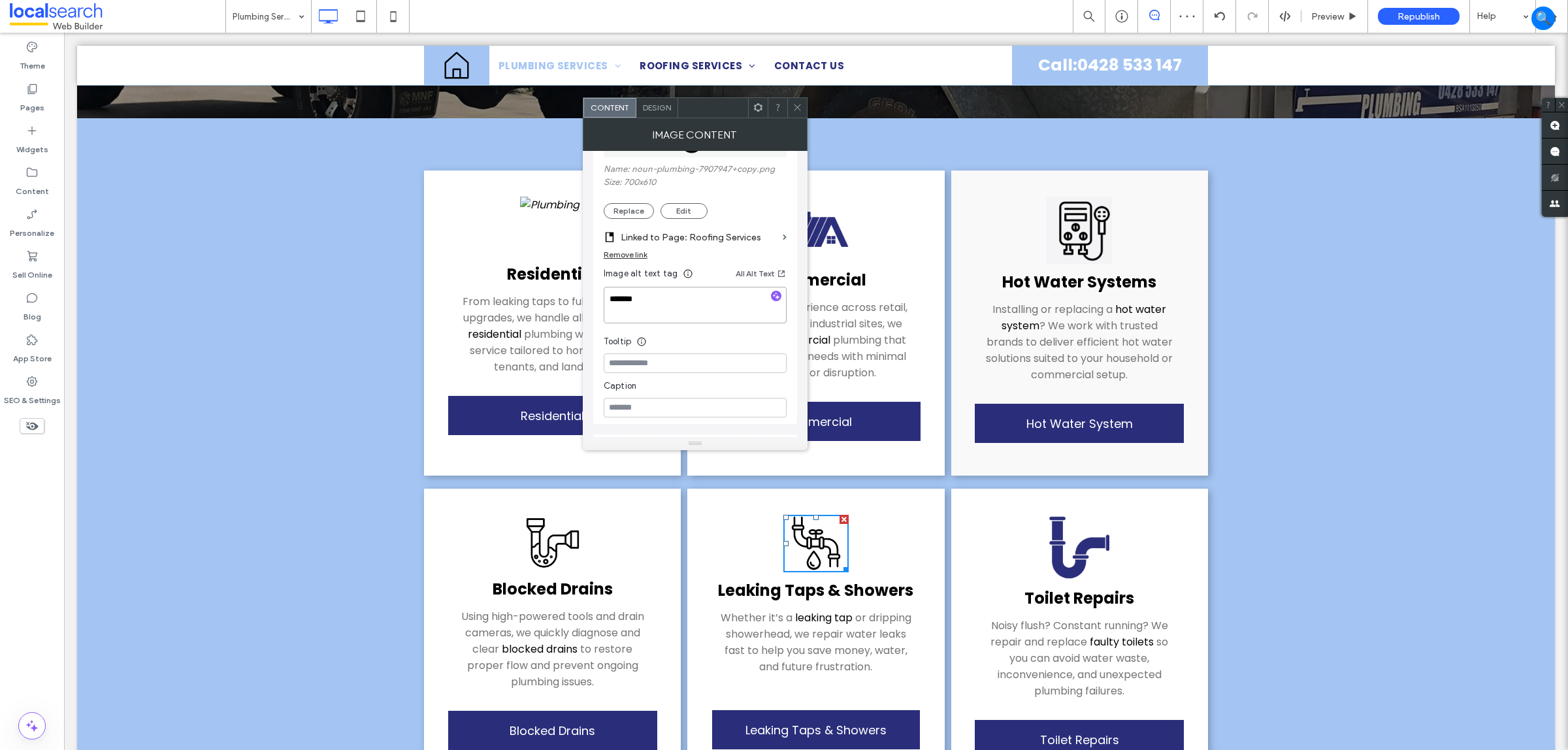
click at [743, 298] on textarea "*******" at bounding box center [695, 305] width 183 height 37
type textarea "**********"
click at [756, 258] on div "Remove link" at bounding box center [695, 257] width 183 height 16
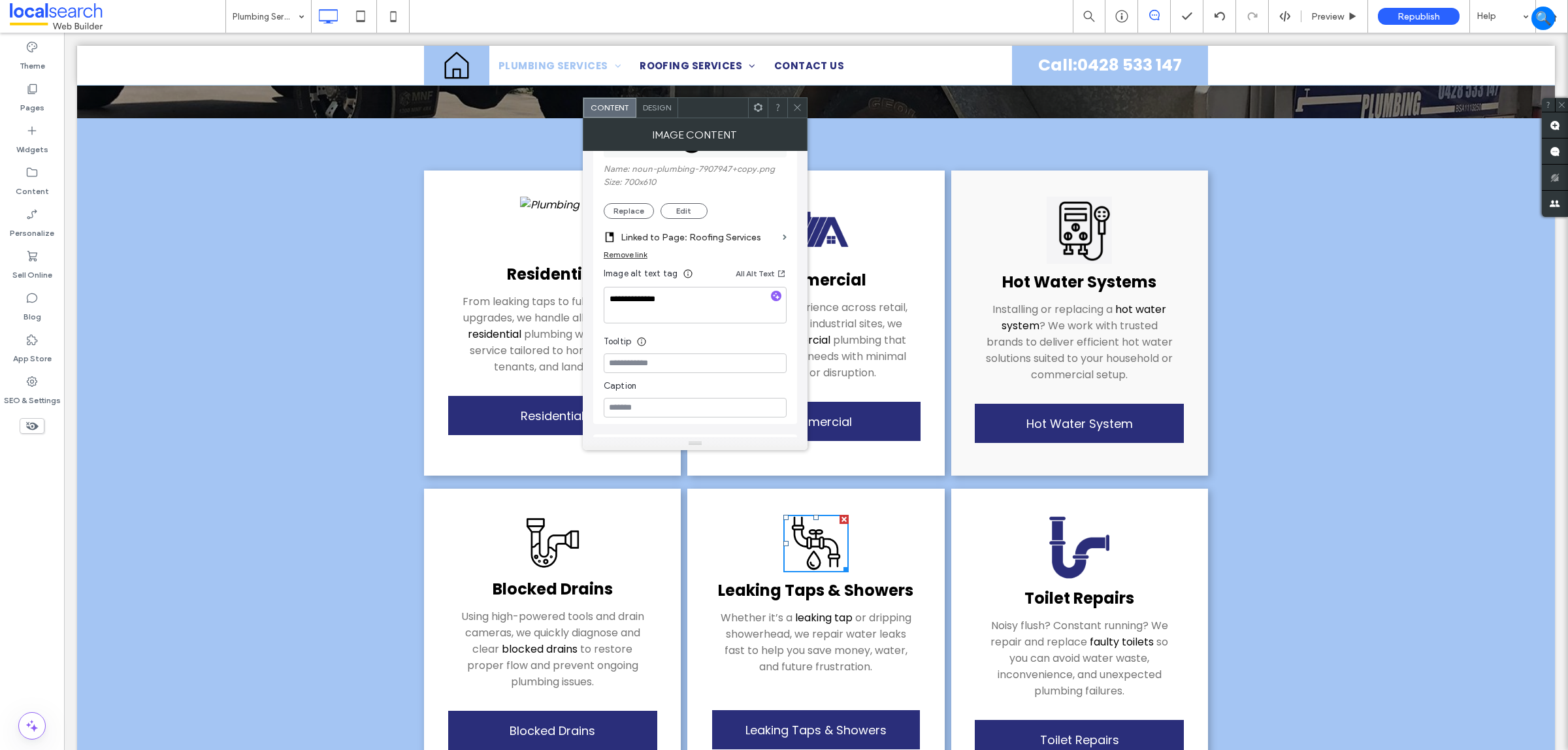
click at [736, 239] on label "Linked to Page: Roofing Services" at bounding box center [699, 237] width 157 height 24
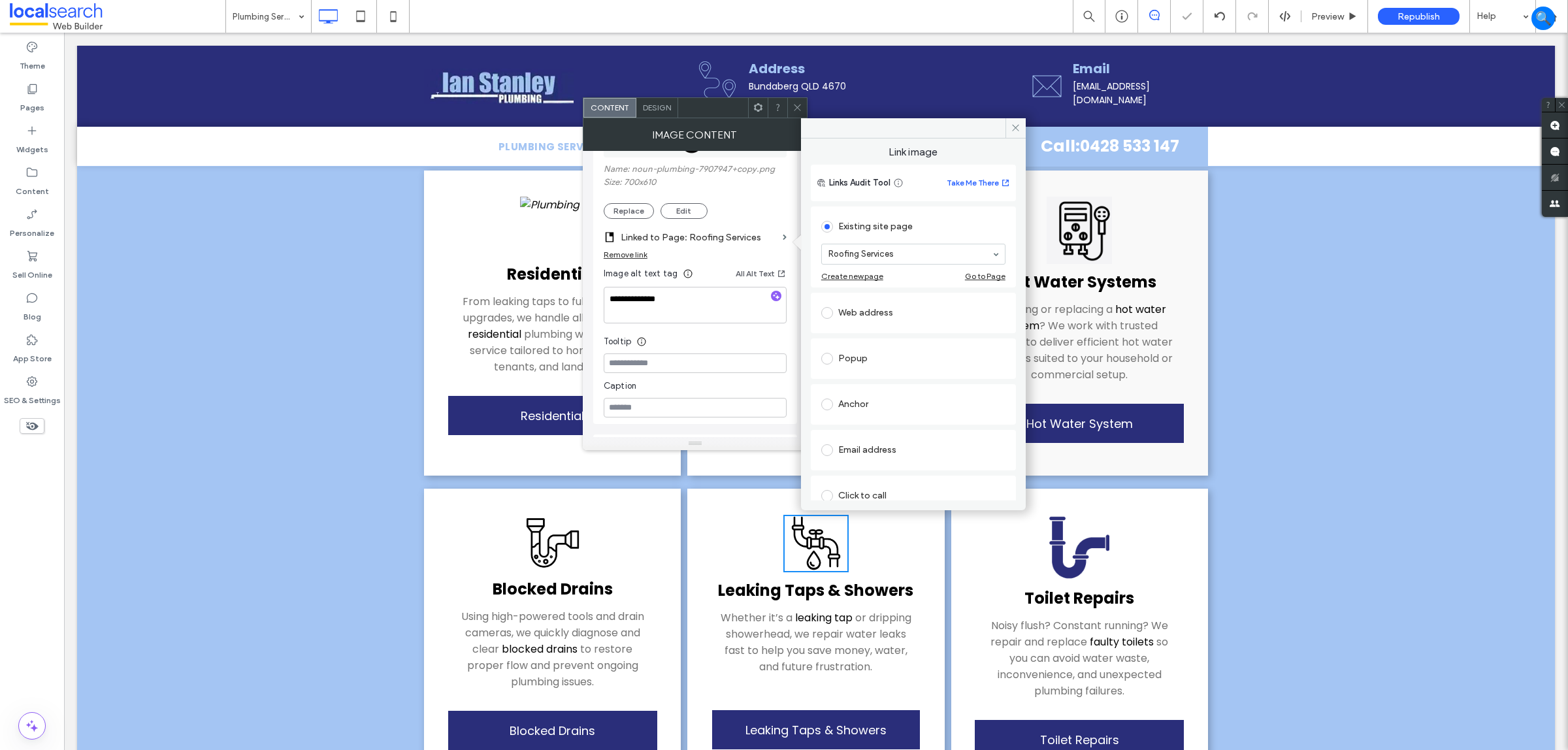
drag, startPoint x: 951, startPoint y: 256, endPoint x: 939, endPoint y: 244, distance: 17.0
click at [917, 244] on div at bounding box center [913, 254] width 184 height 20
type input "*"
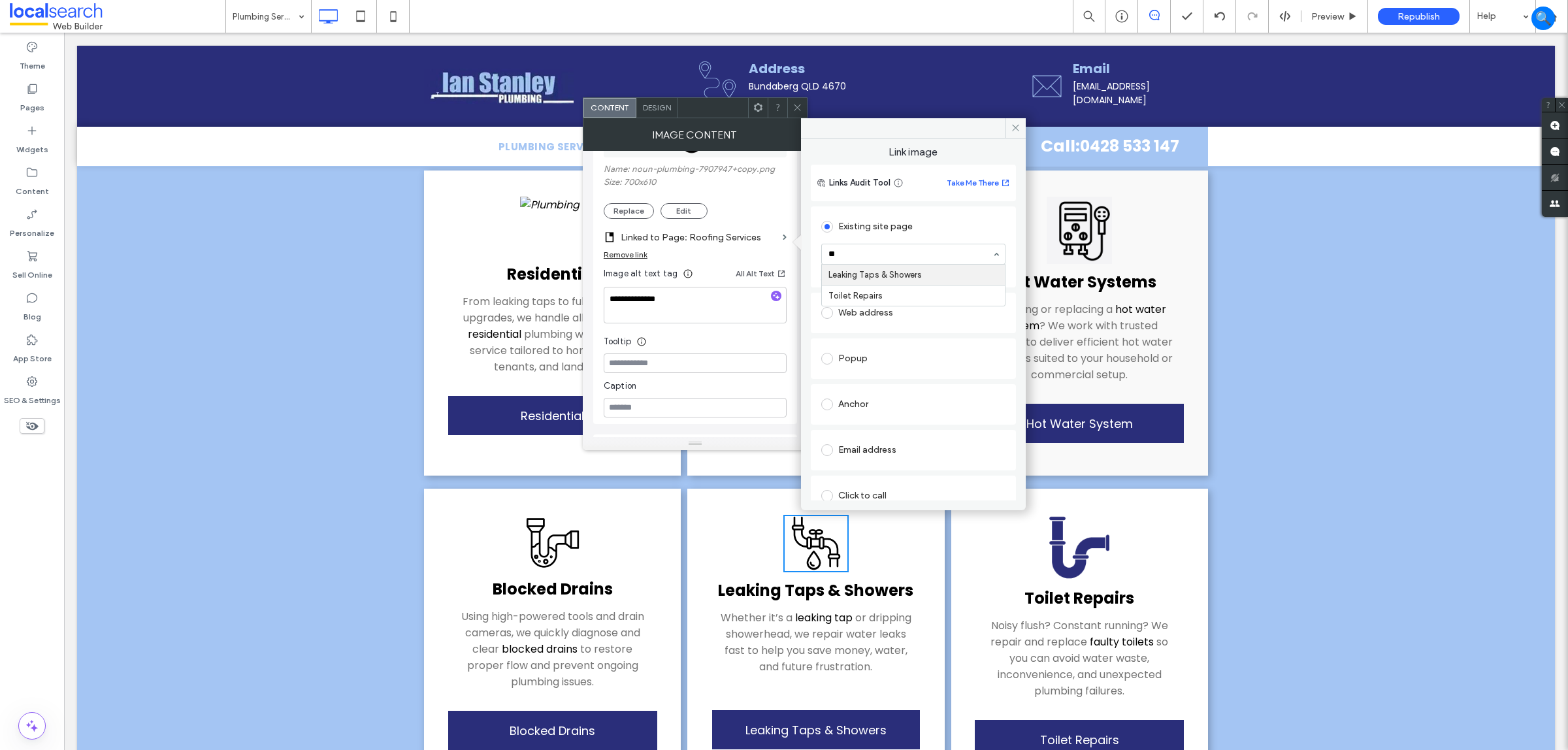
type input "***"
click at [798, 99] on span at bounding box center [797, 108] width 10 height 20
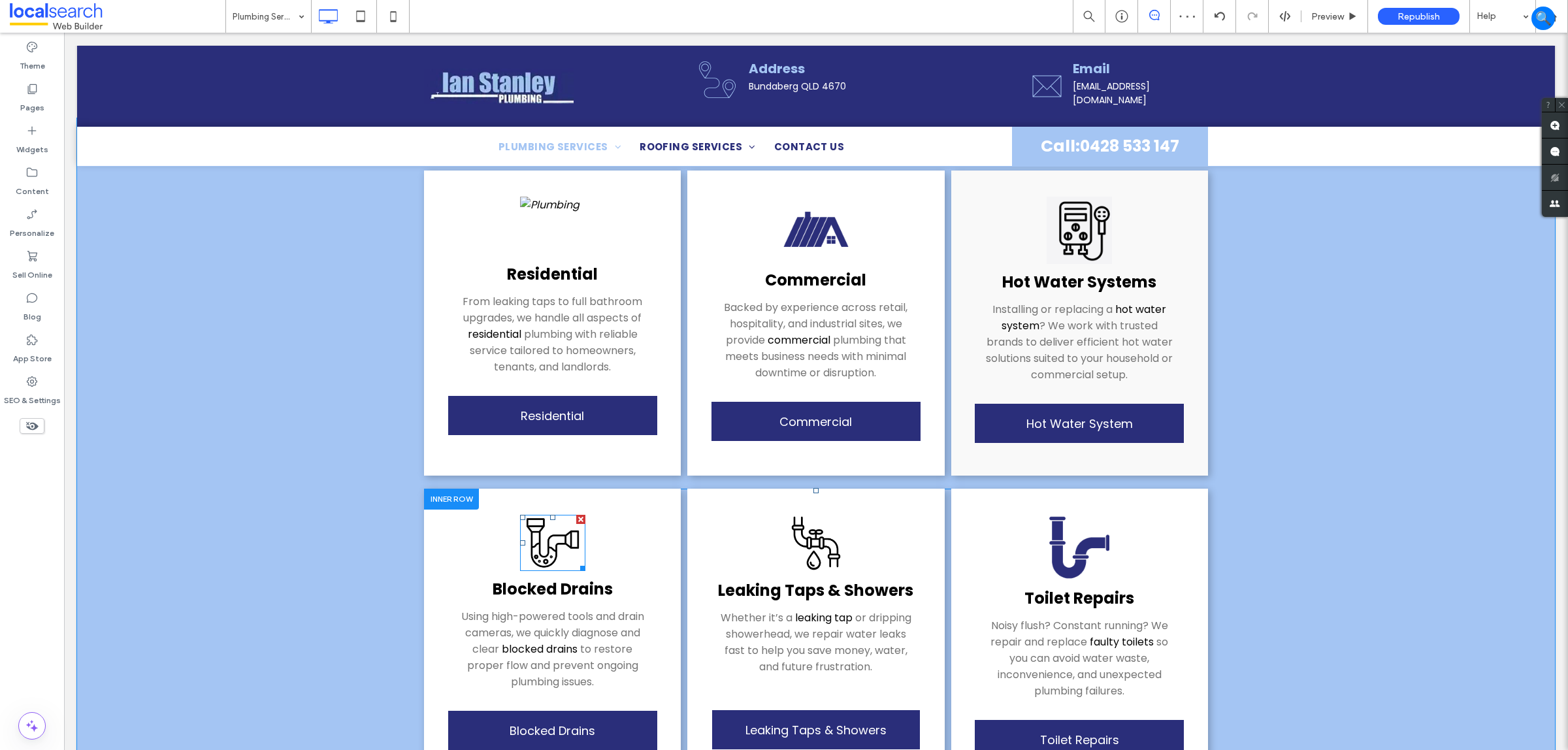
drag, startPoint x: 544, startPoint y: 541, endPoint x: 546, endPoint y: 534, distance: 7.3
click at [544, 541] on img at bounding box center [552, 542] width 65 height 56
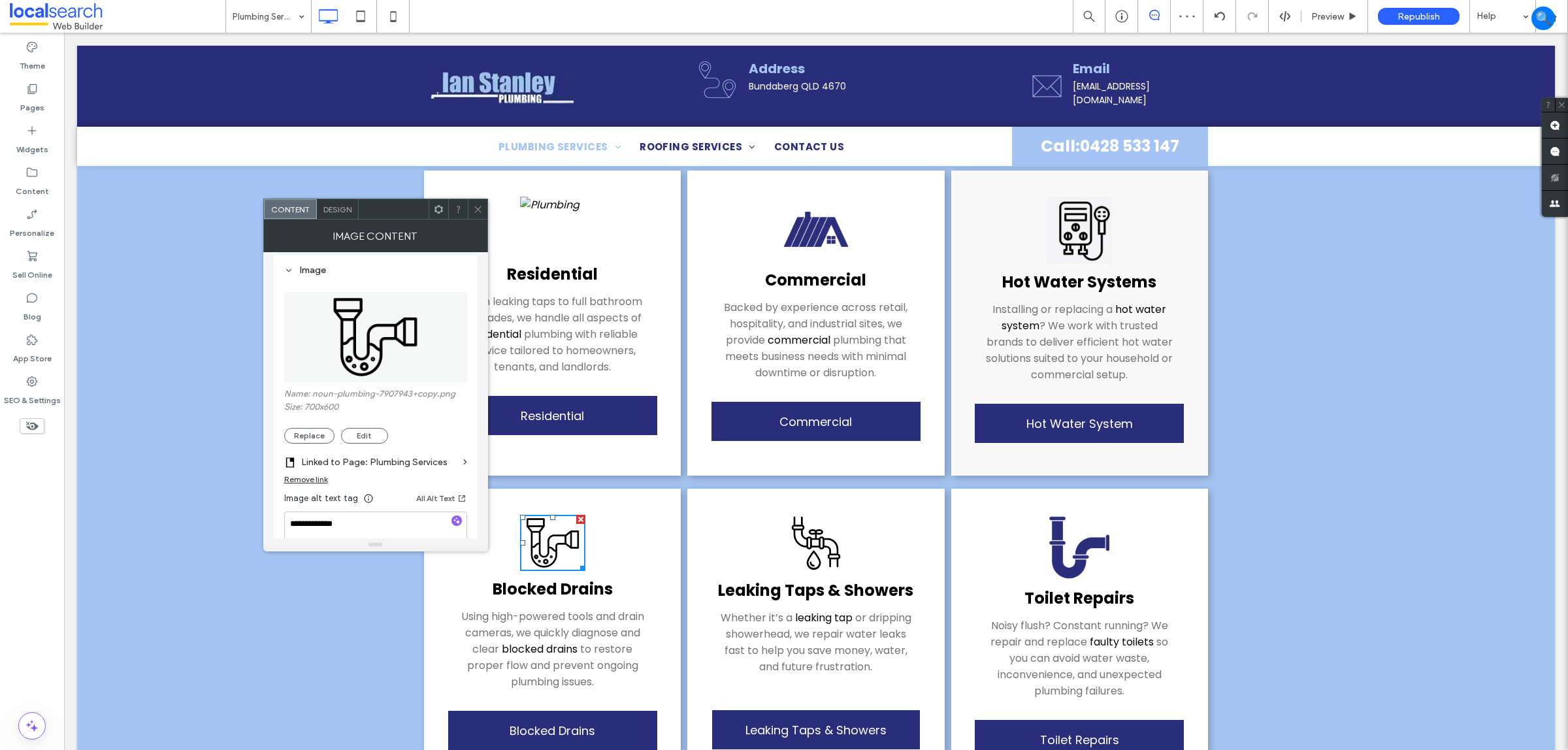
scroll to position [245, 0]
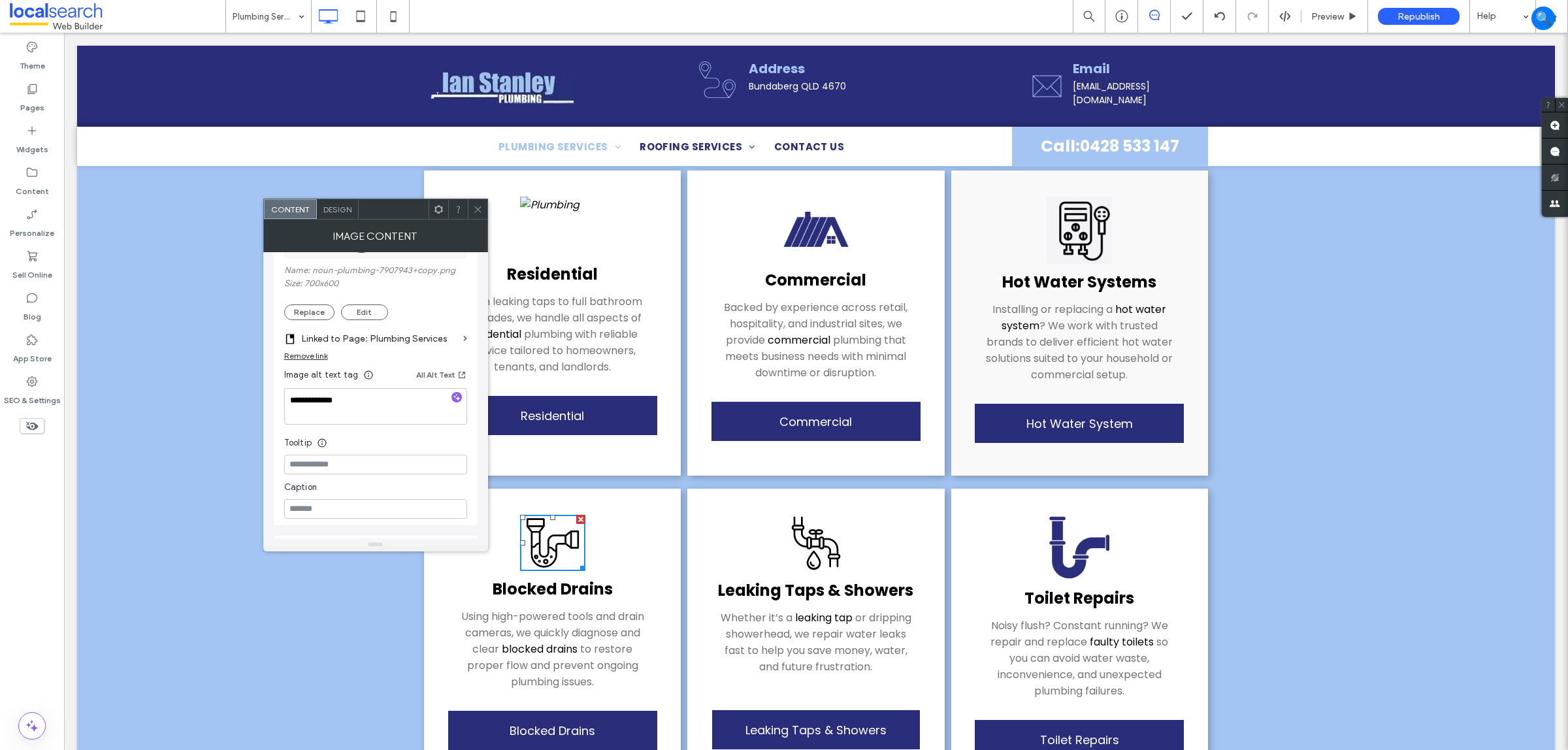
click at [371, 351] on label "Linked to Page: Plumbing Services" at bounding box center [380, 338] width 157 height 24
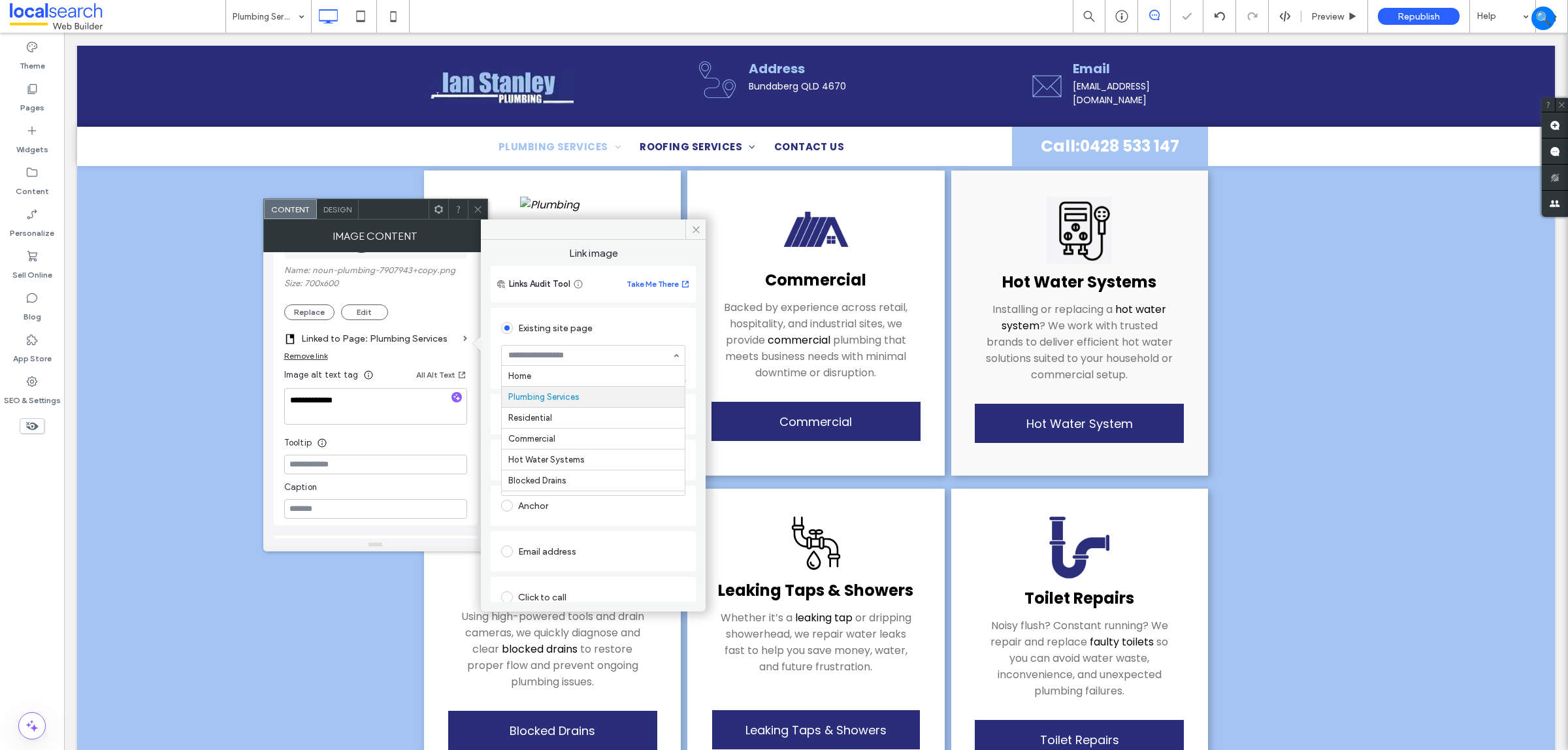
scroll to position [20, 0]
click at [524, 360] on input at bounding box center [590, 355] width 163 height 9
type input "******"
click at [473, 208] on icon at bounding box center [478, 209] width 10 height 10
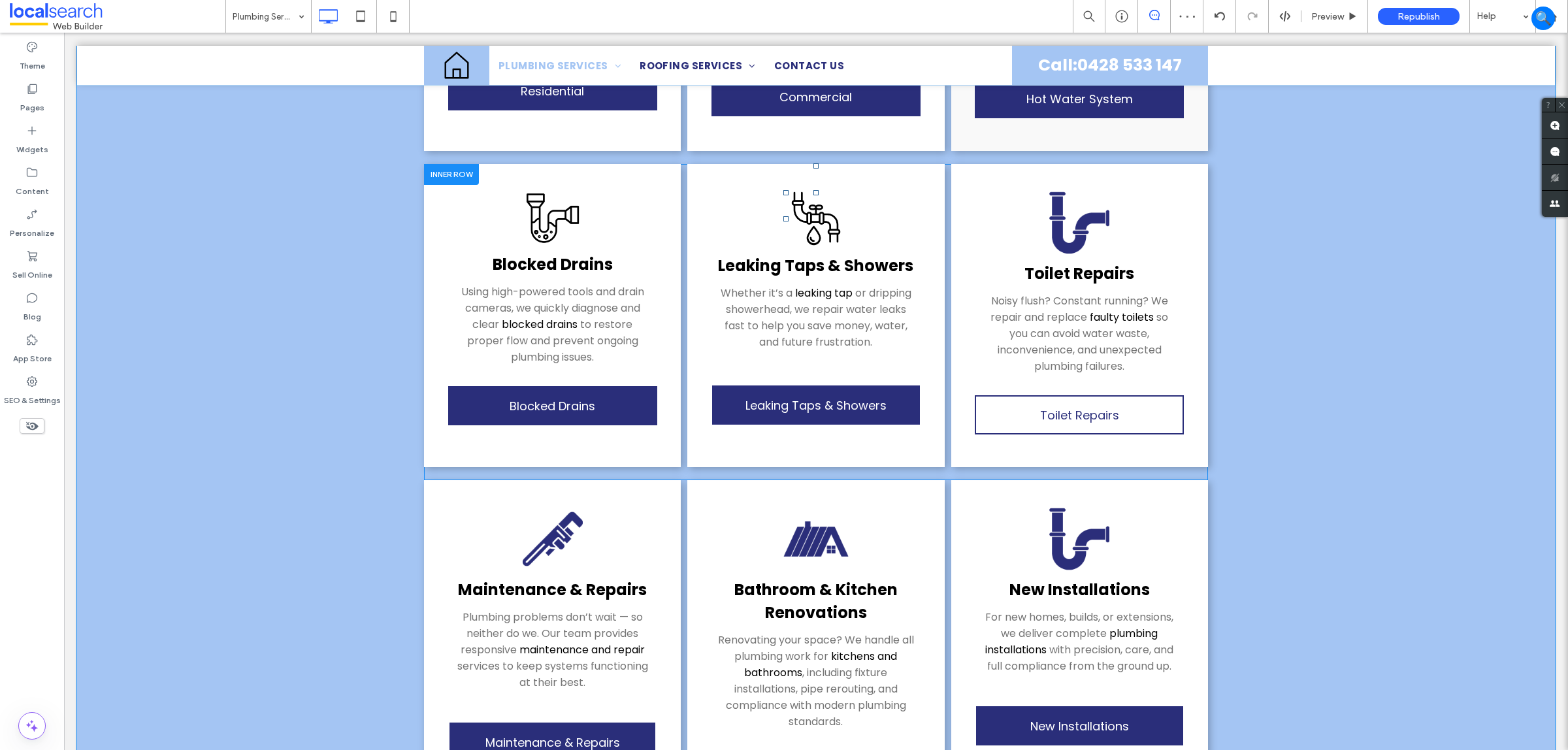
scroll to position [572, 0]
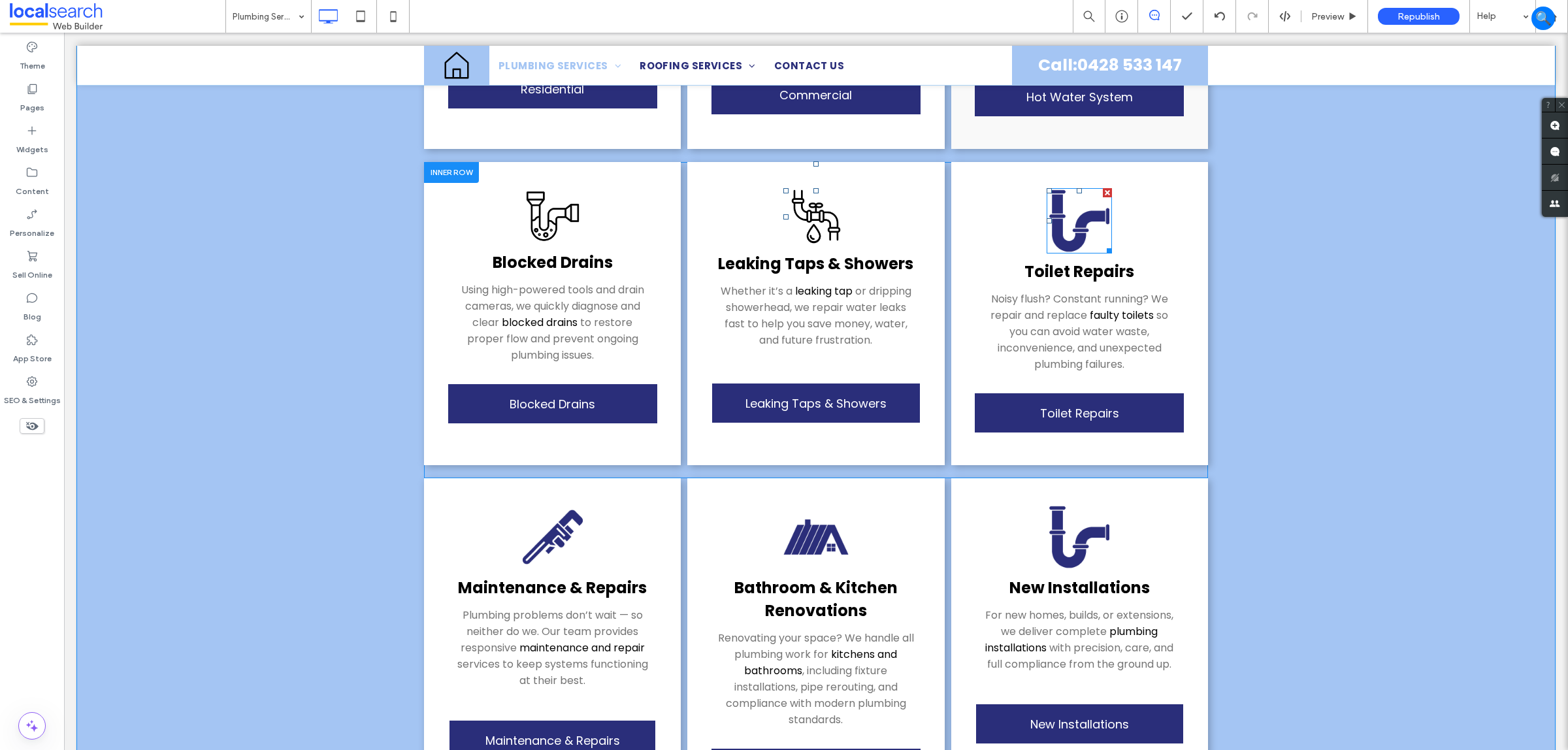
click at [1058, 212] on img at bounding box center [1079, 220] width 65 height 65
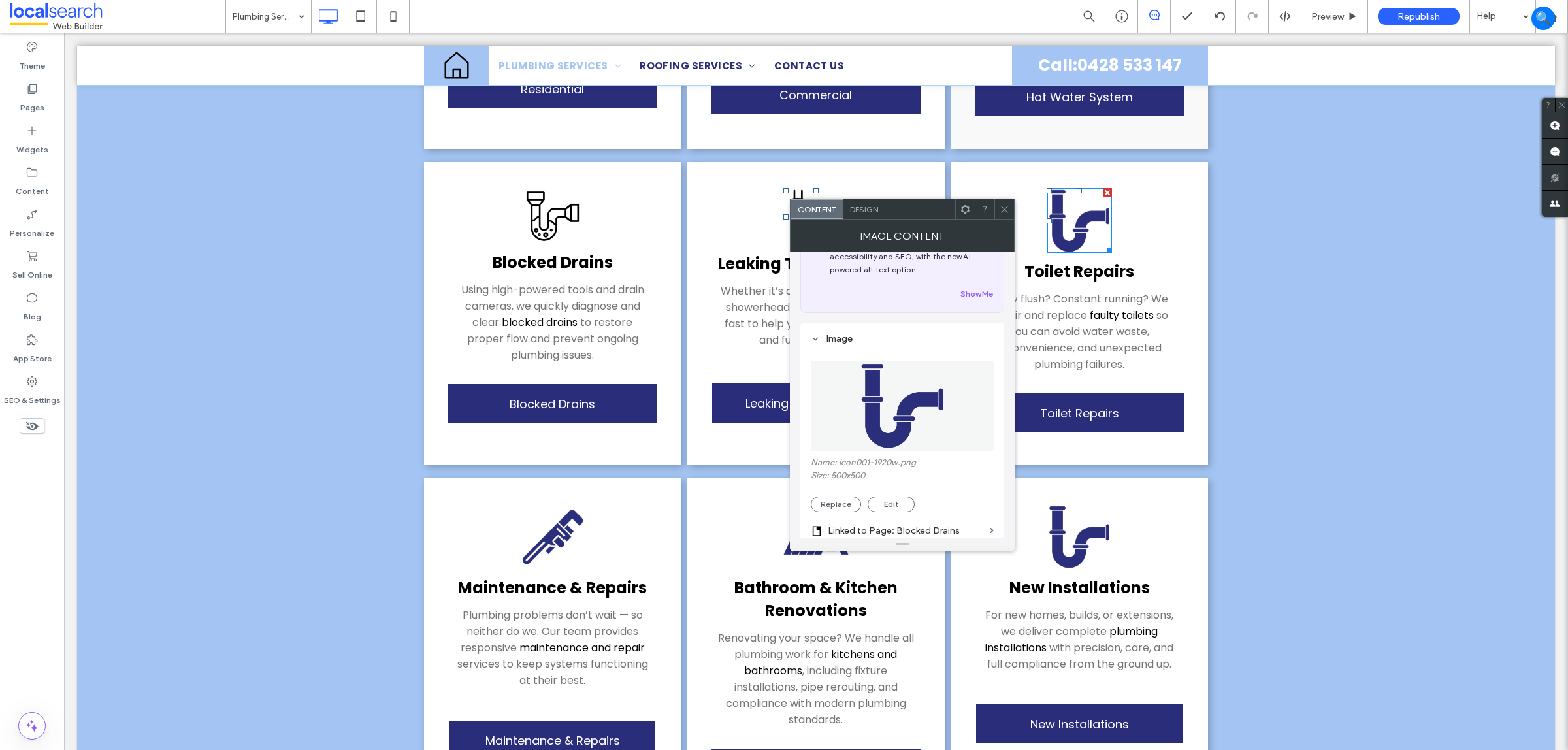
scroll to position [82, 0]
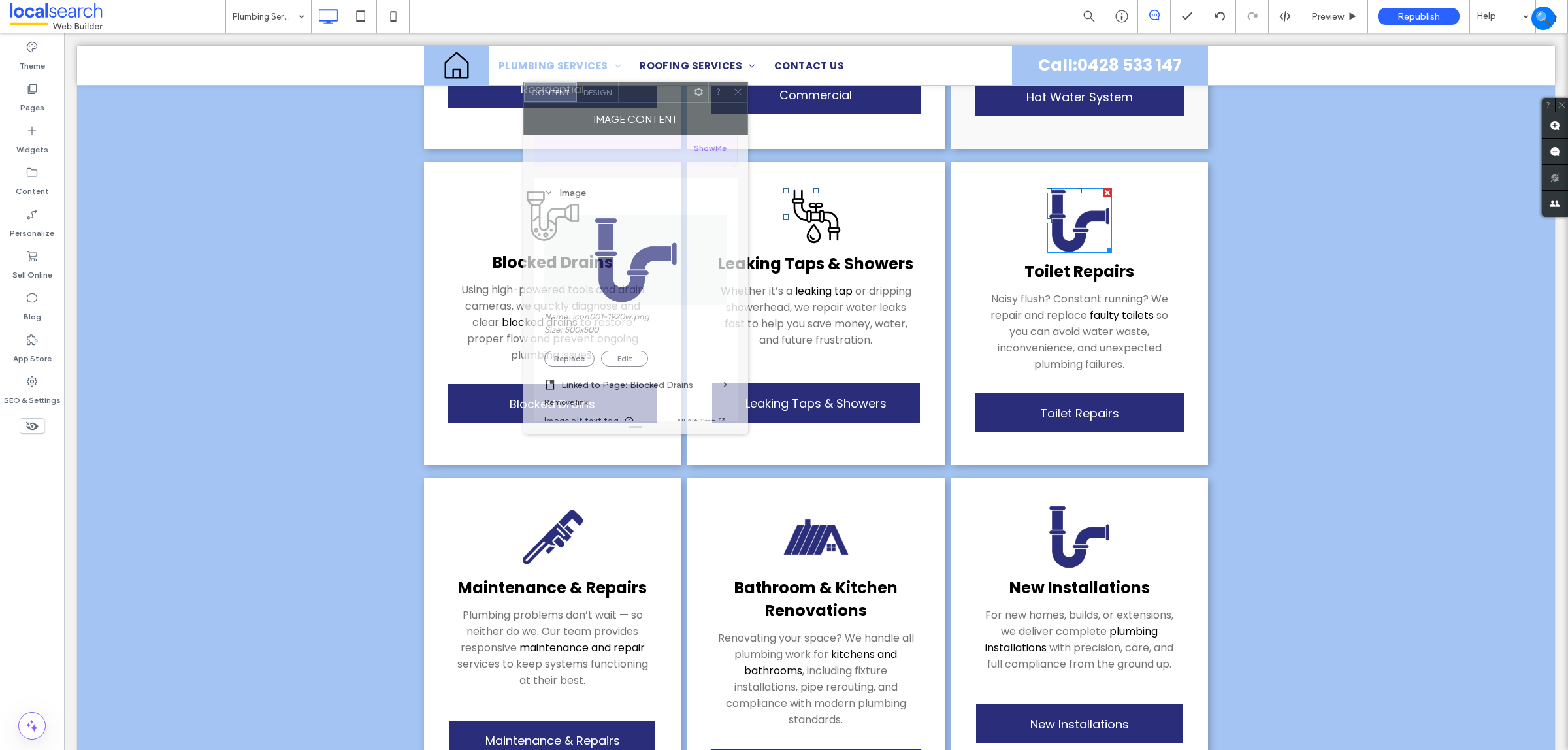
drag, startPoint x: 920, startPoint y: 200, endPoint x: 717, endPoint y: 347, distance: 250.6
click at [653, 83] on div at bounding box center [654, 92] width 69 height 20
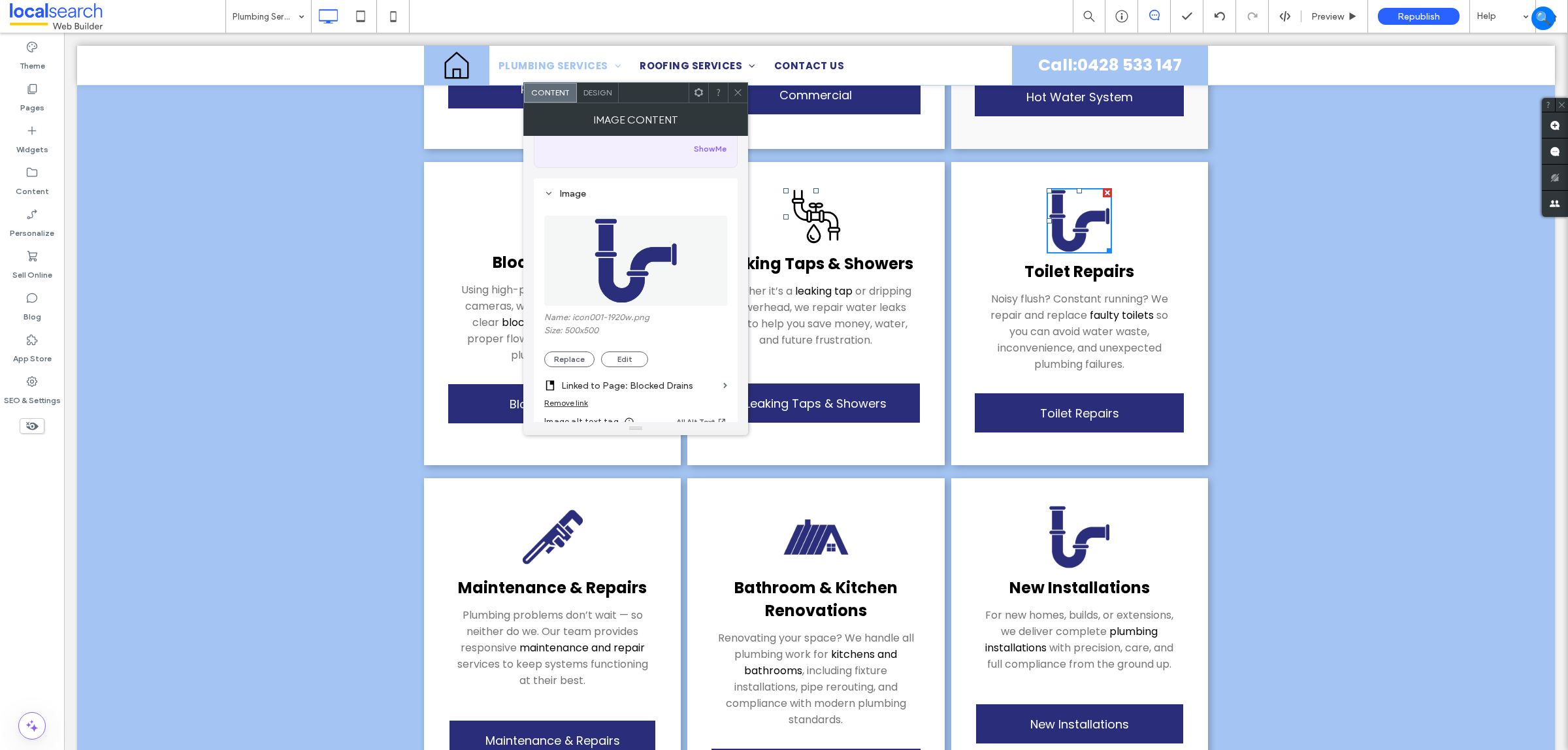
click at [1254, 478] on module "Residential From leaking taps to full bathroom upgrades, we handle all aspects …" at bounding box center [816, 338] width 1478 height 1095
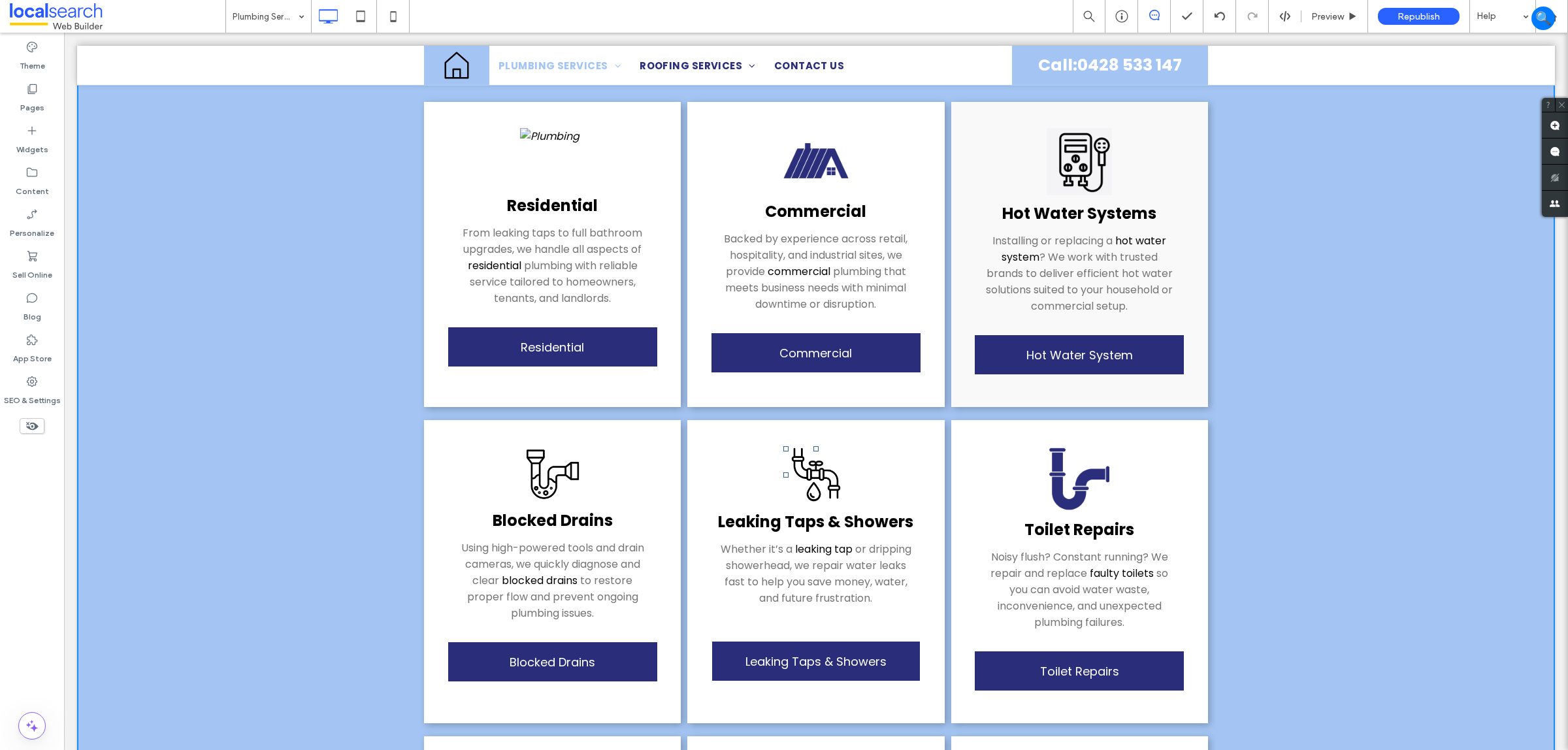
scroll to position [163, 0]
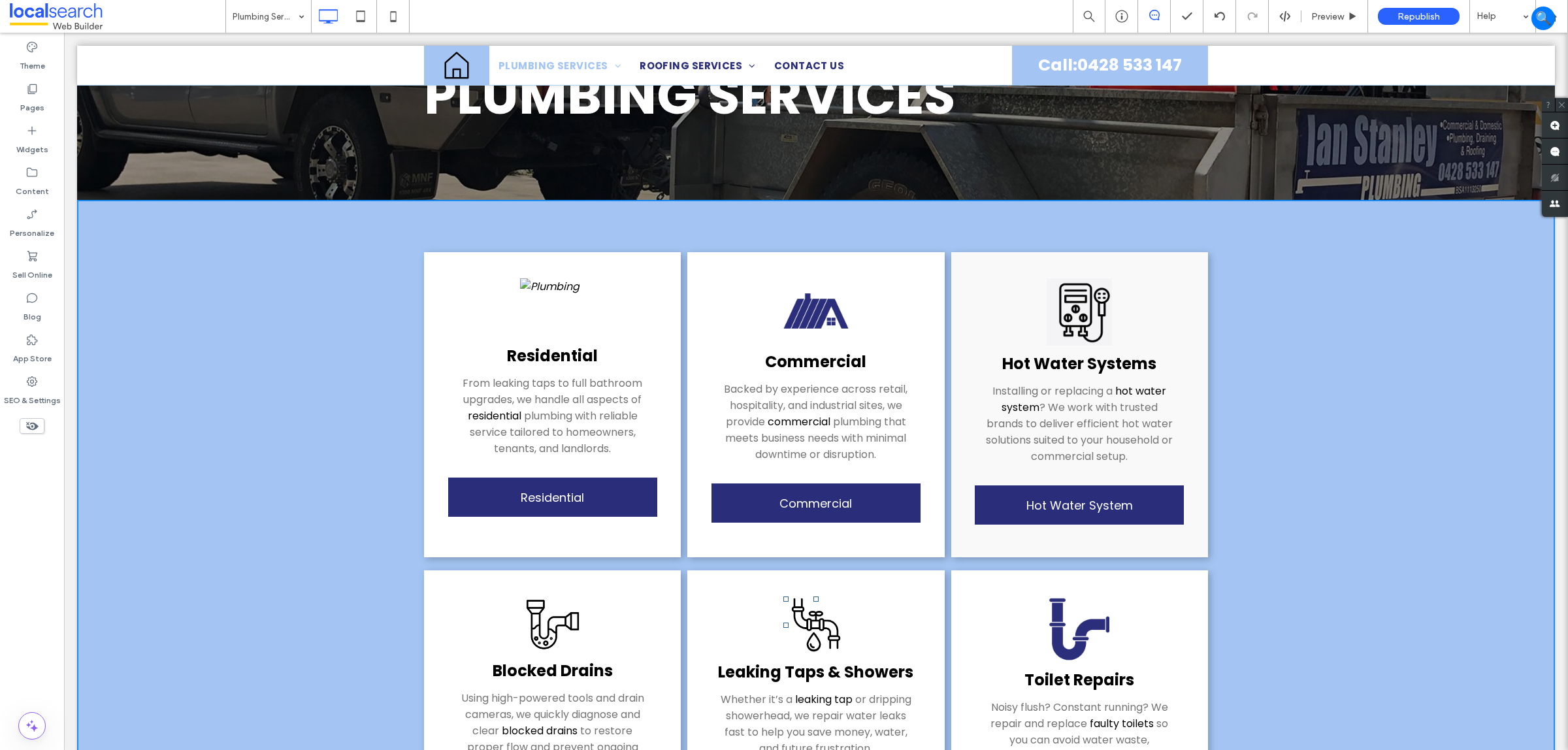
click at [810, 314] on img at bounding box center [815, 310] width 65 height 65
click at [800, 308] on img at bounding box center [815, 310] width 65 height 65
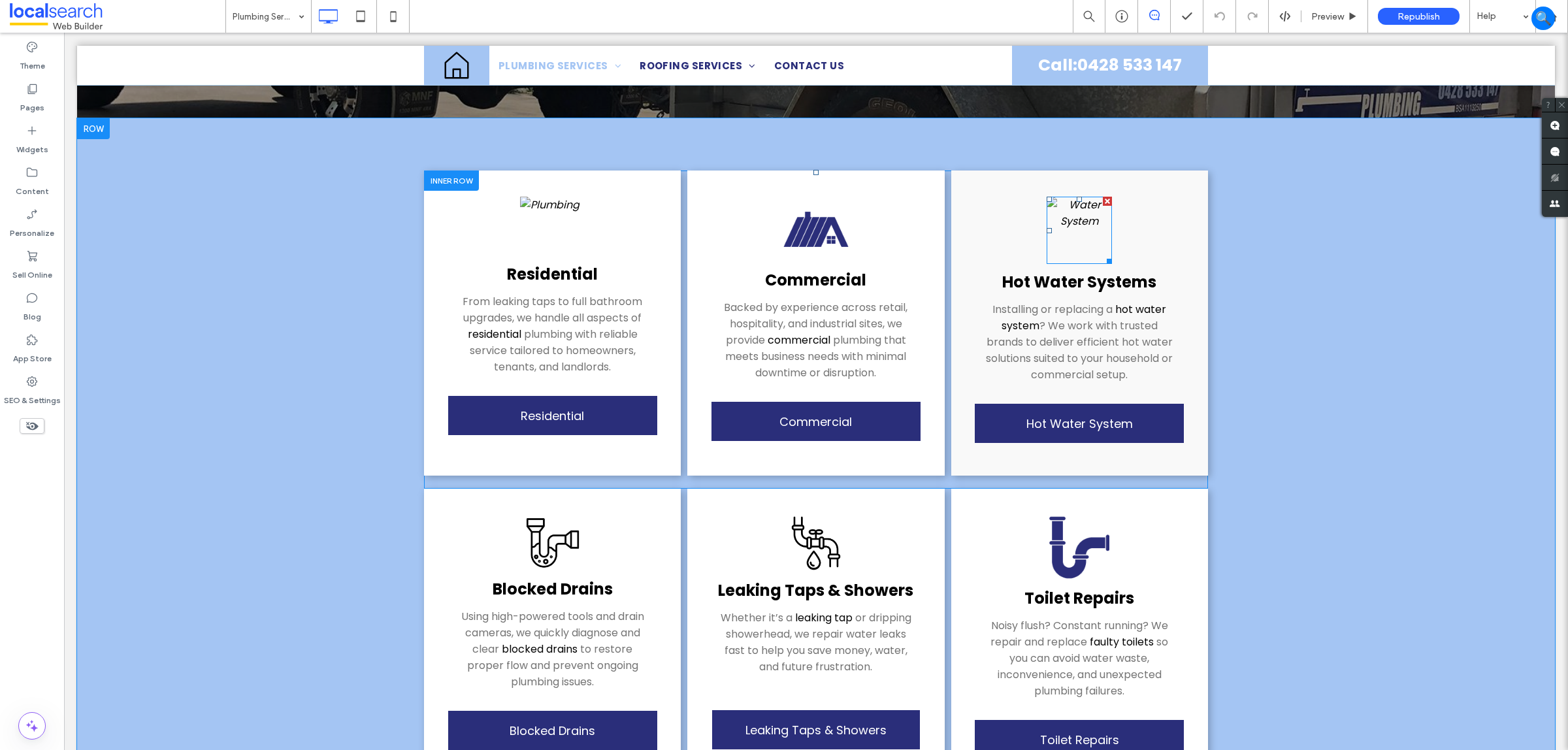
click at [1092, 221] on img at bounding box center [1079, 231] width 65 height 68
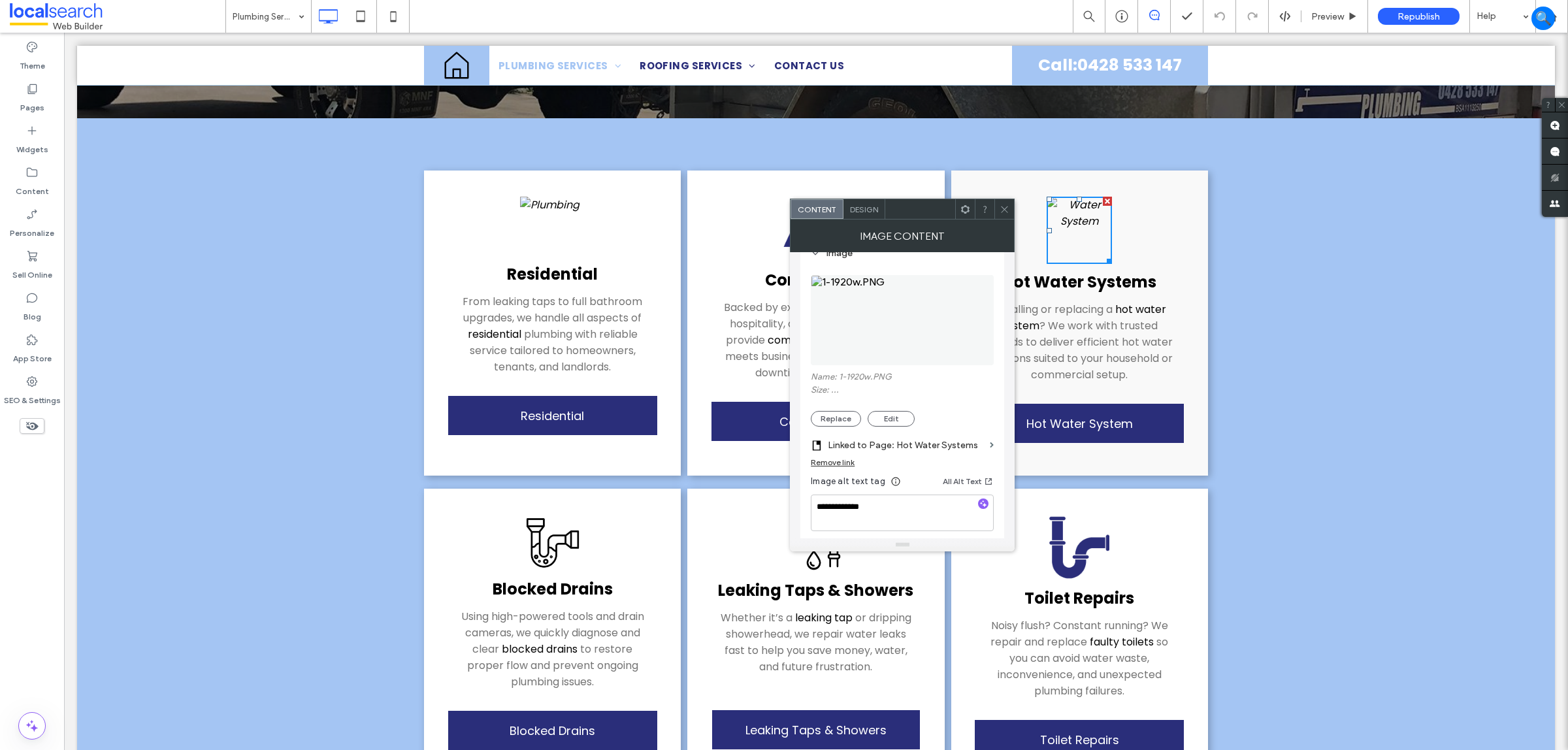
scroll to position [163, 0]
click at [845, 394] on button "Replace" at bounding box center [836, 394] width 50 height 16
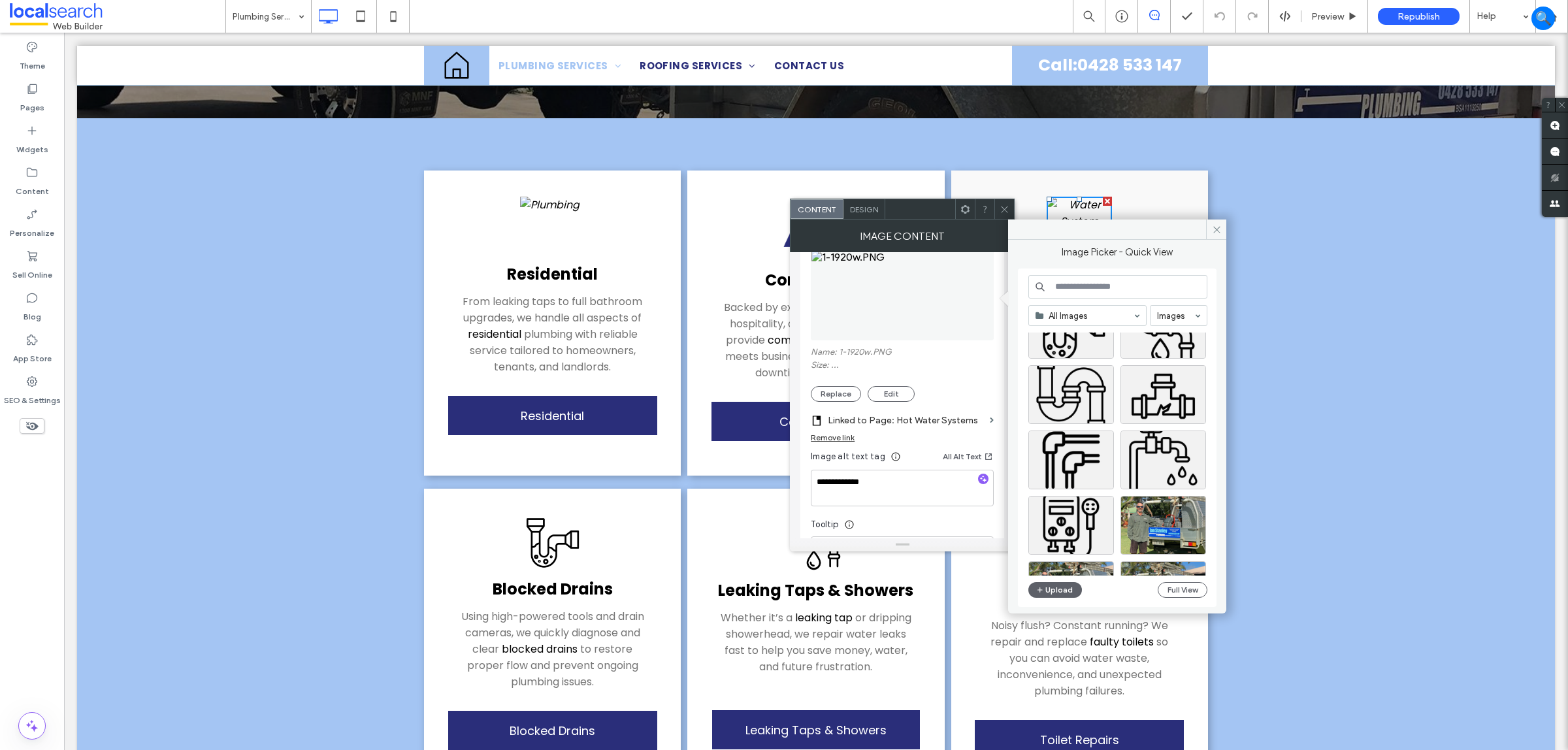
scroll to position [82, 0]
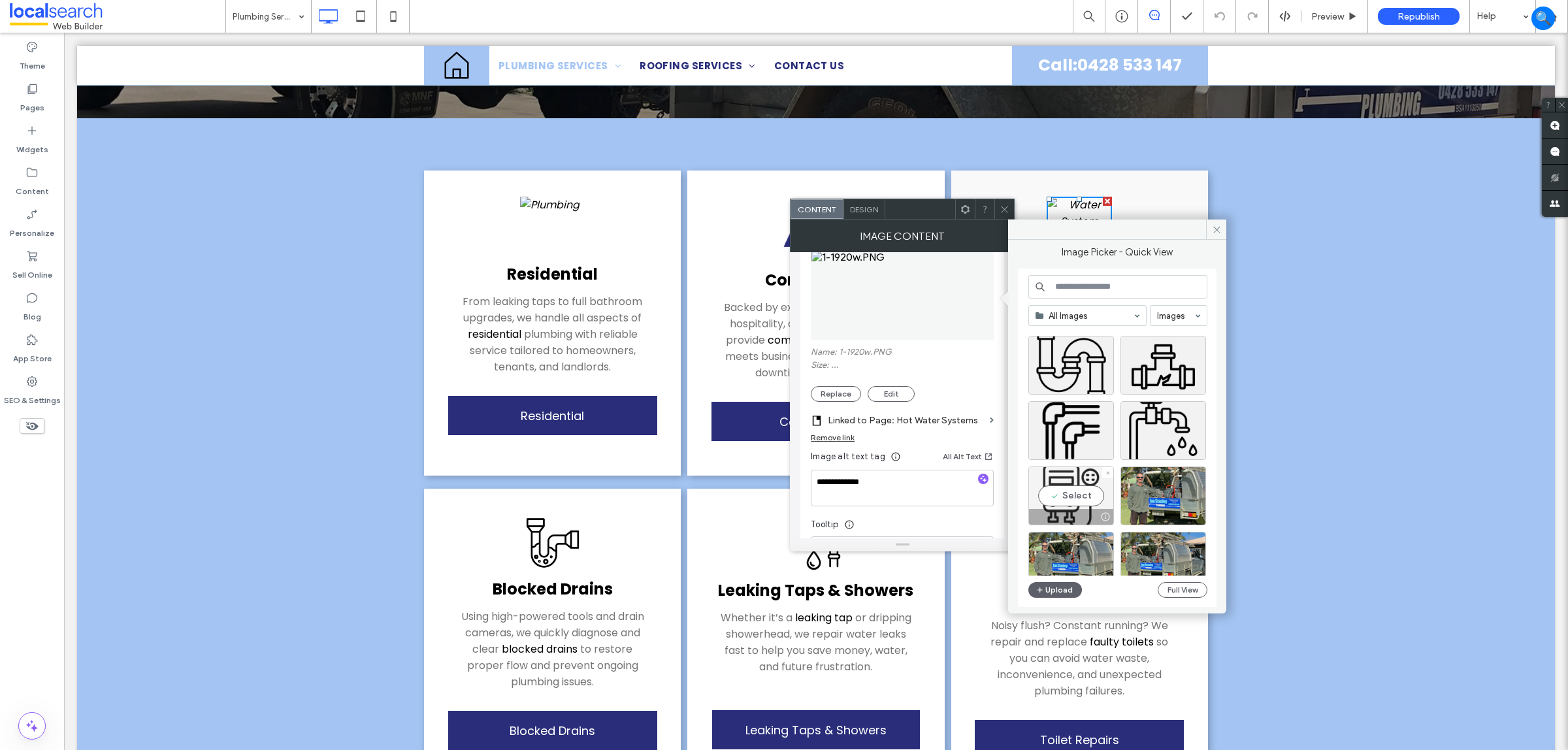
drag, startPoint x: 1079, startPoint y: 497, endPoint x: 1014, endPoint y: 465, distance: 72.4
click at [1078, 498] on div "Select" at bounding box center [1071, 496] width 86 height 59
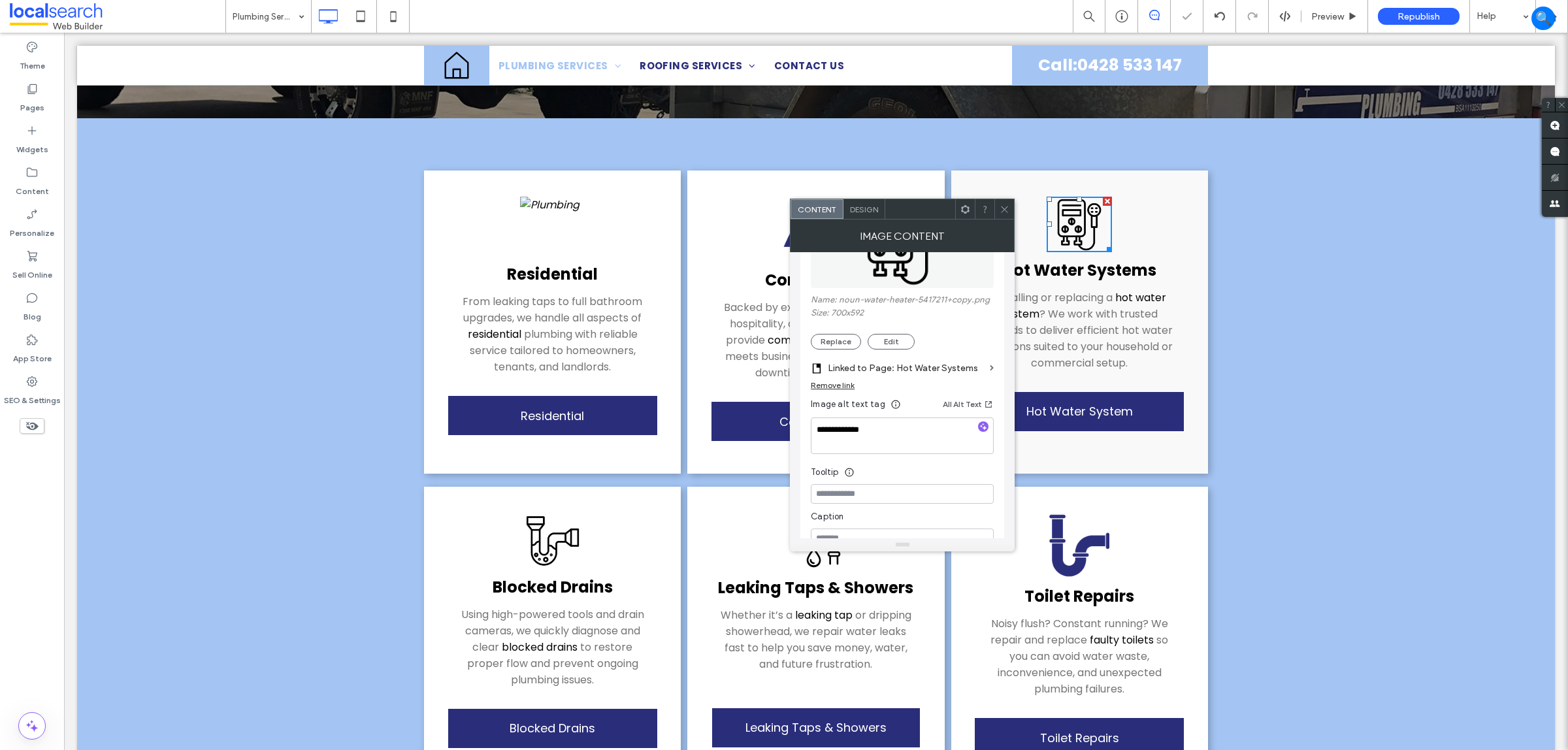
scroll to position [245, 0]
click at [921, 404] on textarea "**********" at bounding box center [902, 406] width 183 height 37
click at [1001, 201] on span at bounding box center [1004, 209] width 10 height 20
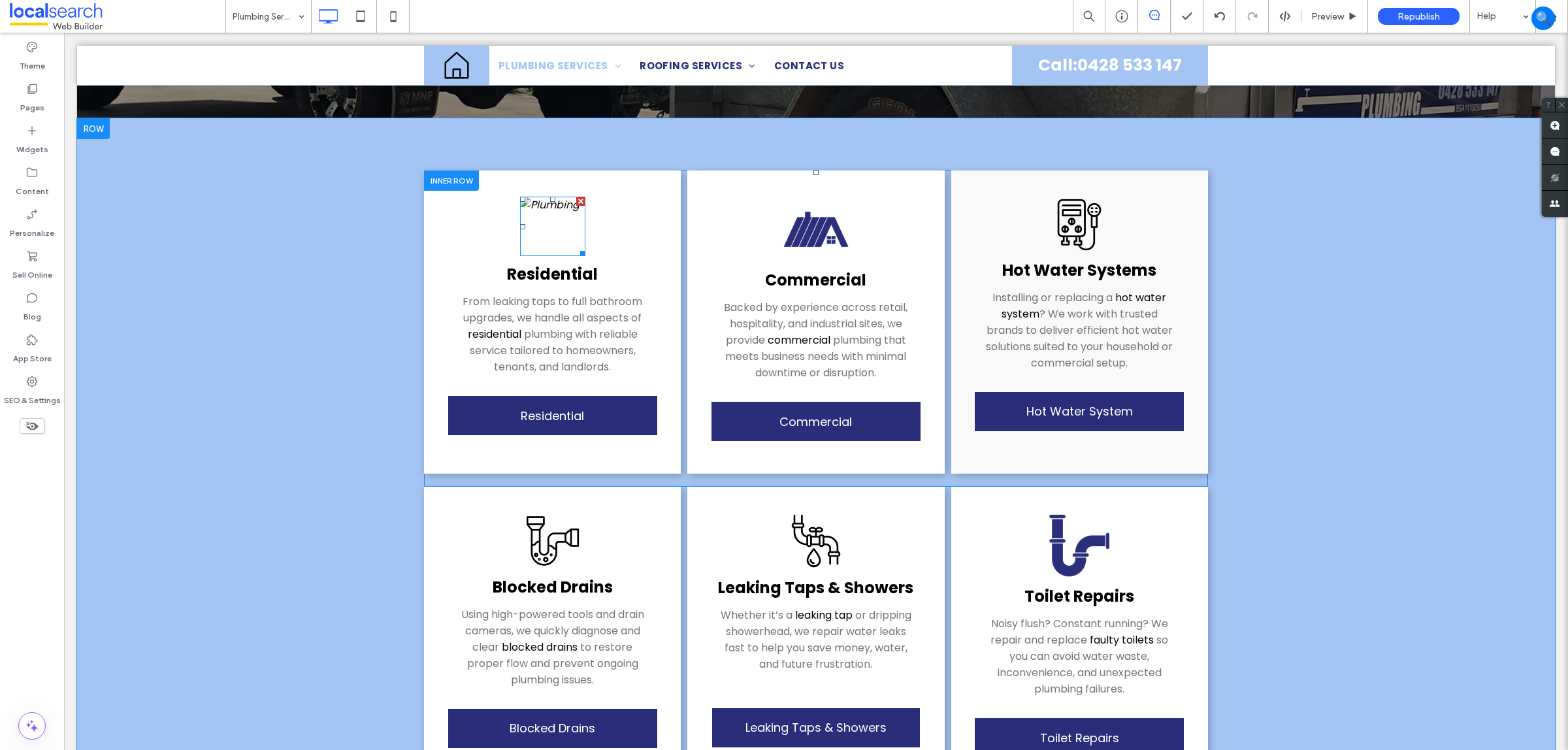
click at [528, 219] on img at bounding box center [550, 226] width 60 height 60
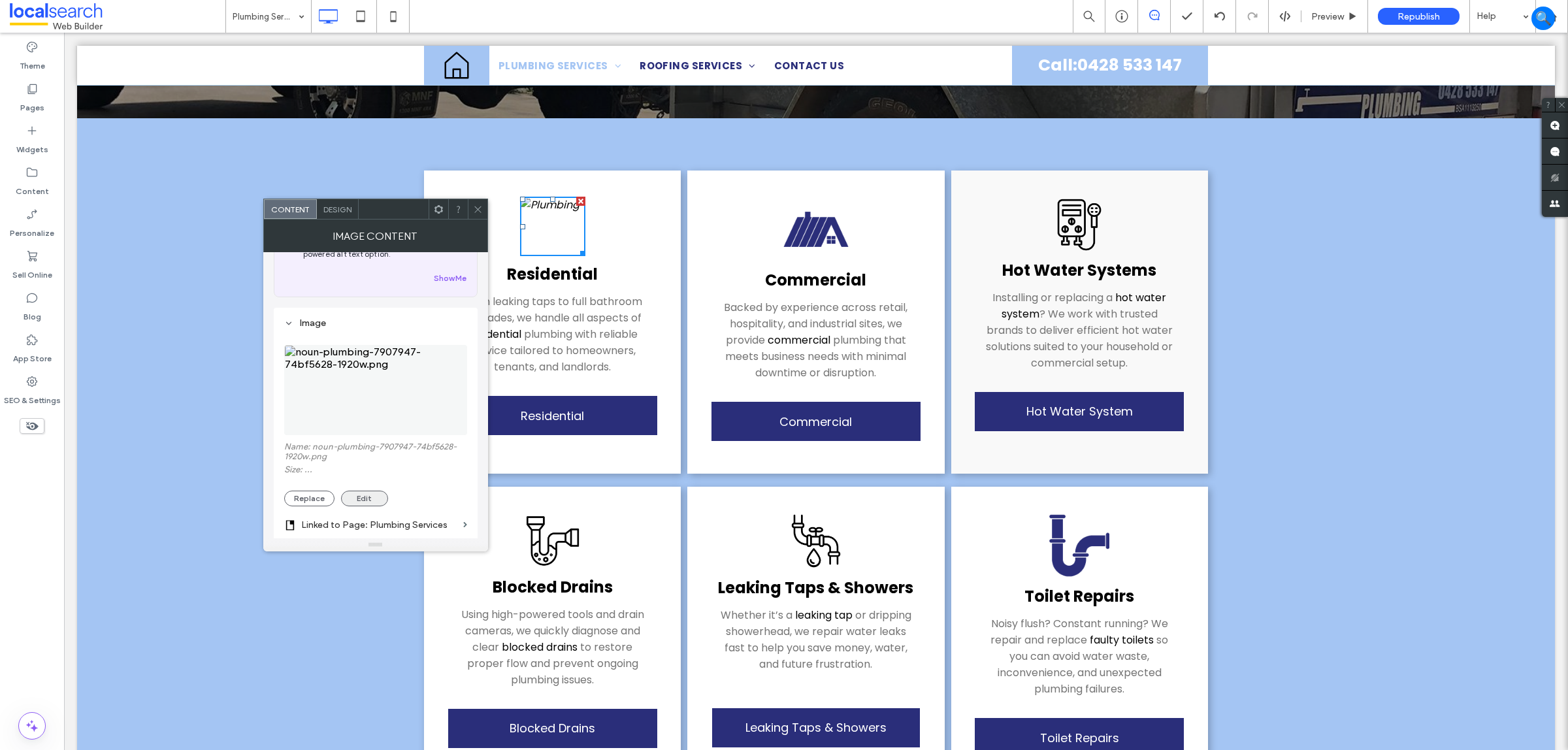
scroll to position [163, 0]
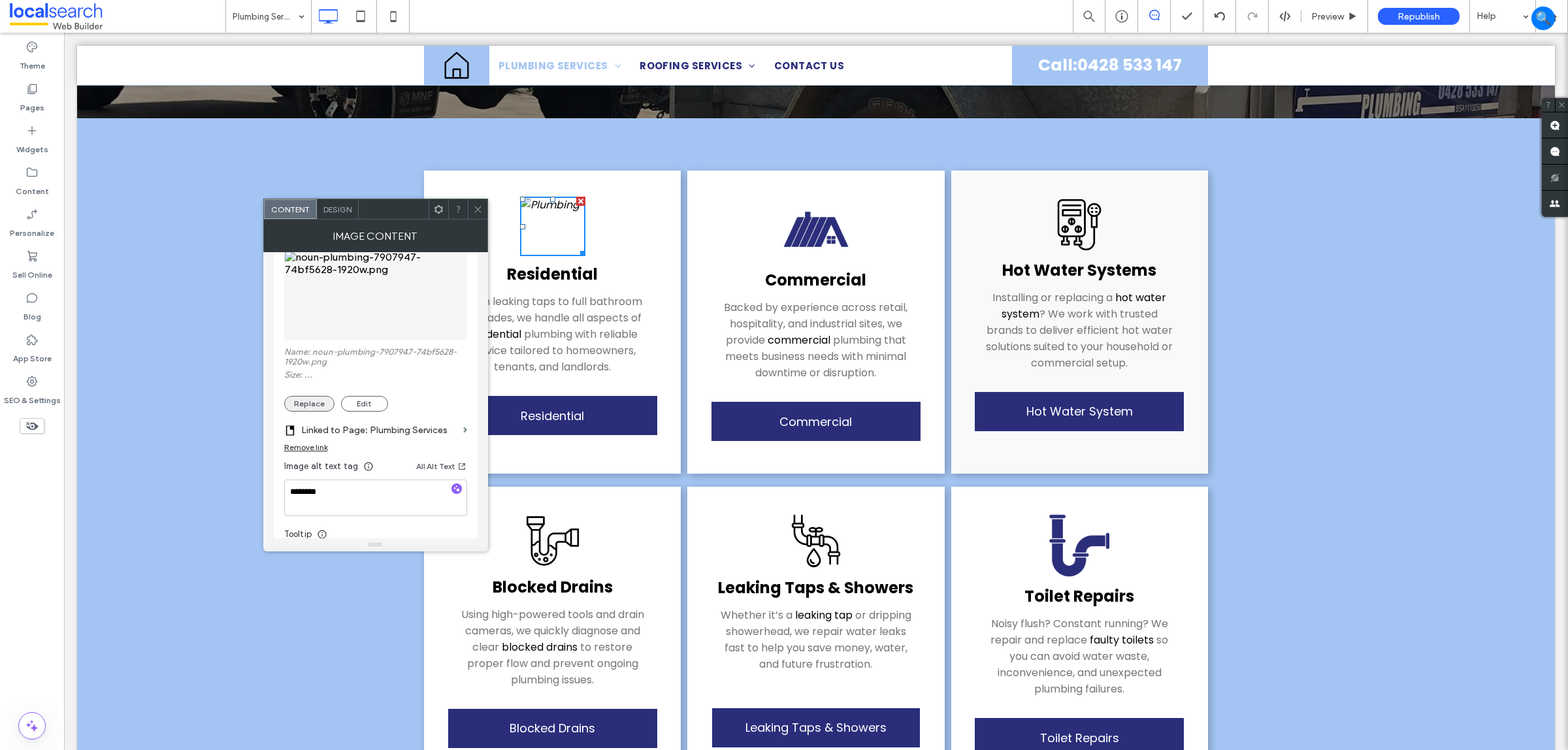
click at [317, 406] on button "Replace" at bounding box center [309, 404] width 50 height 16
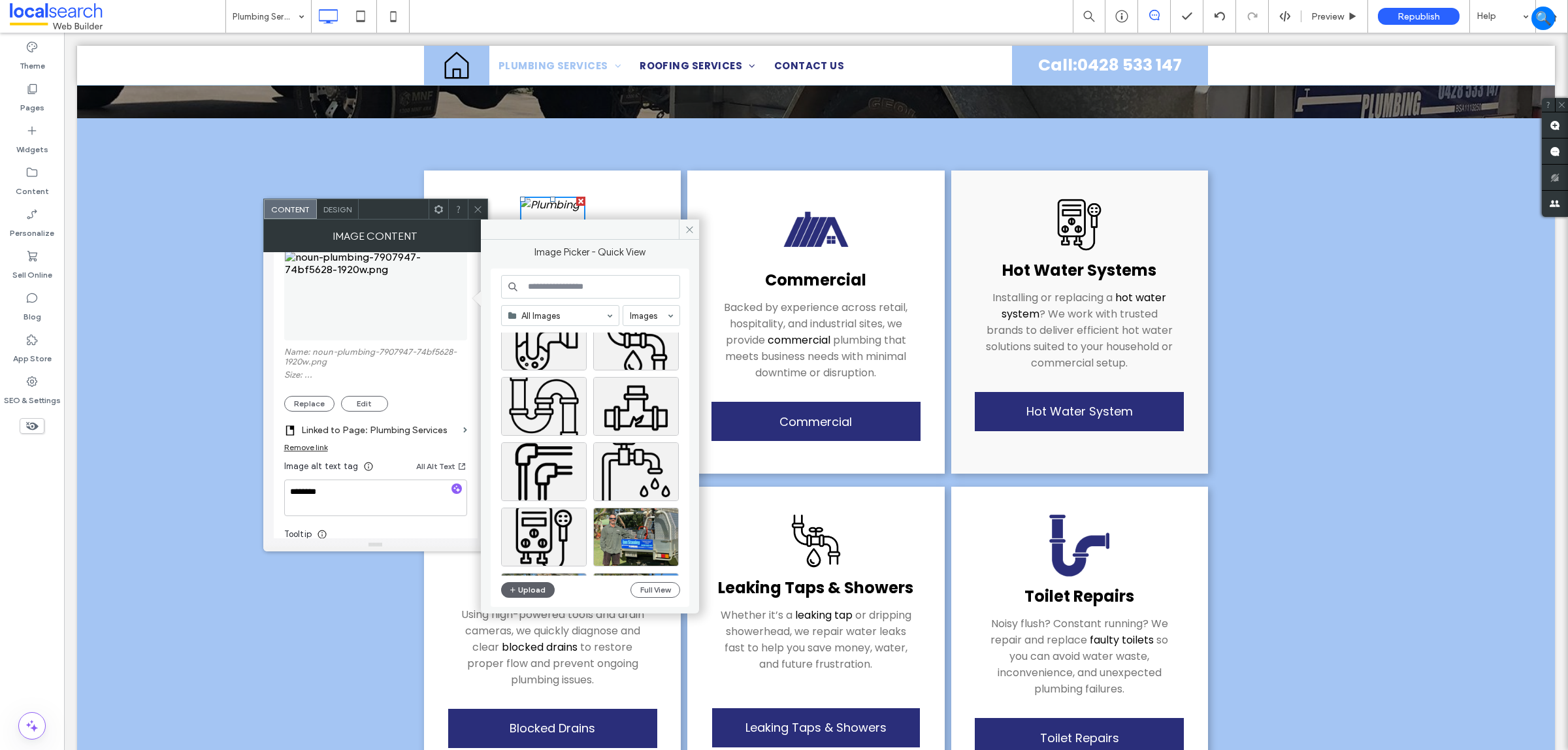
scroll to position [82, 0]
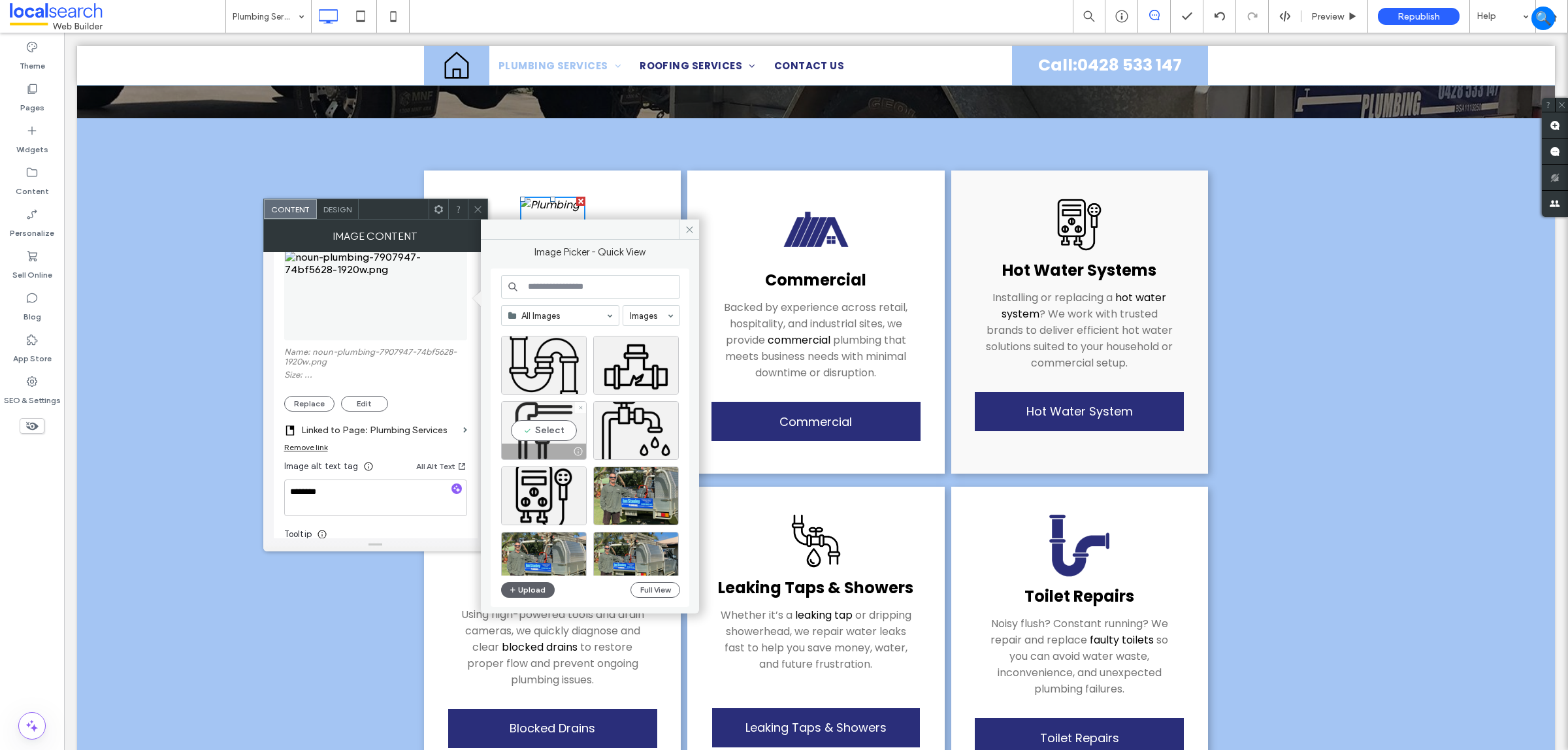
drag, startPoint x: 543, startPoint y: 428, endPoint x: 477, endPoint y: 395, distance: 73.8
click at [541, 428] on div "Select" at bounding box center [544, 430] width 86 height 59
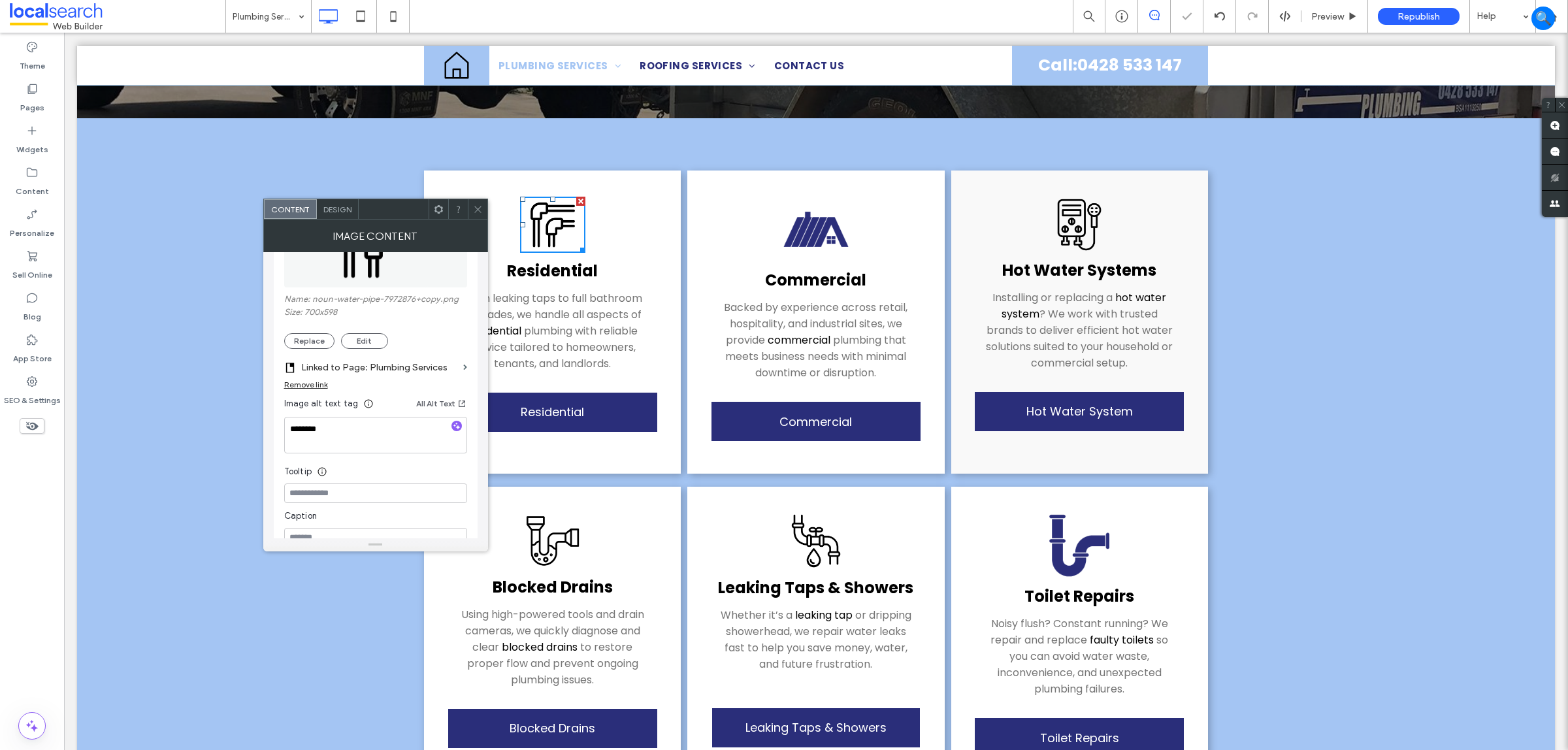
scroll to position [245, 0]
click at [397, 388] on div "Image alt text tag All Alt Text" at bounding box center [375, 377] width 183 height 20
click at [396, 392] on textarea "********" at bounding box center [375, 406] width 183 height 37
click at [381, 411] on textarea "********" at bounding box center [375, 406] width 183 height 37
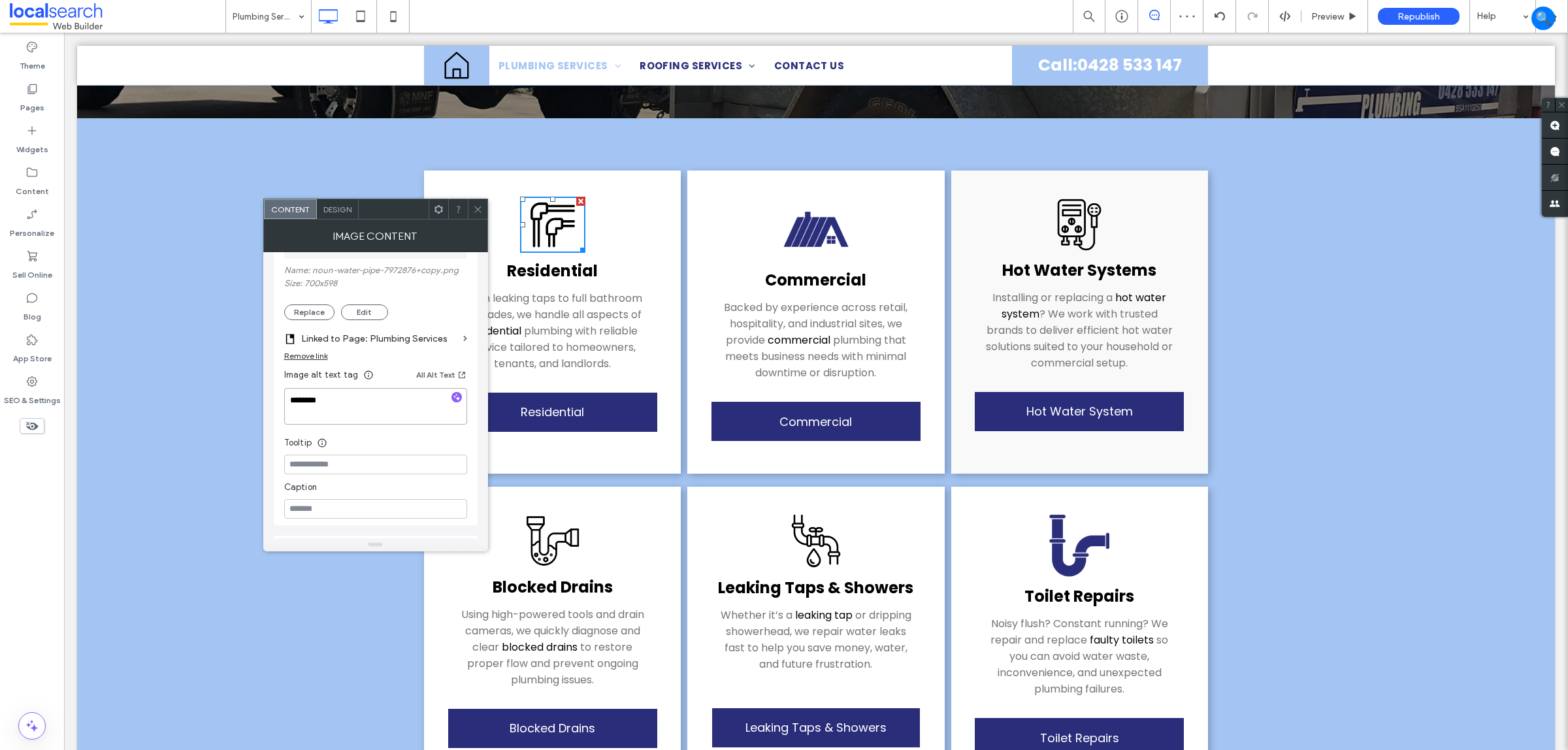
click at [381, 411] on textarea "********" at bounding box center [375, 406] width 183 height 37
click at [485, 197] on div "Residential From leaking taps to full bathroom upgrades, we handle all aspects …" at bounding box center [552, 322] width 257 height 303
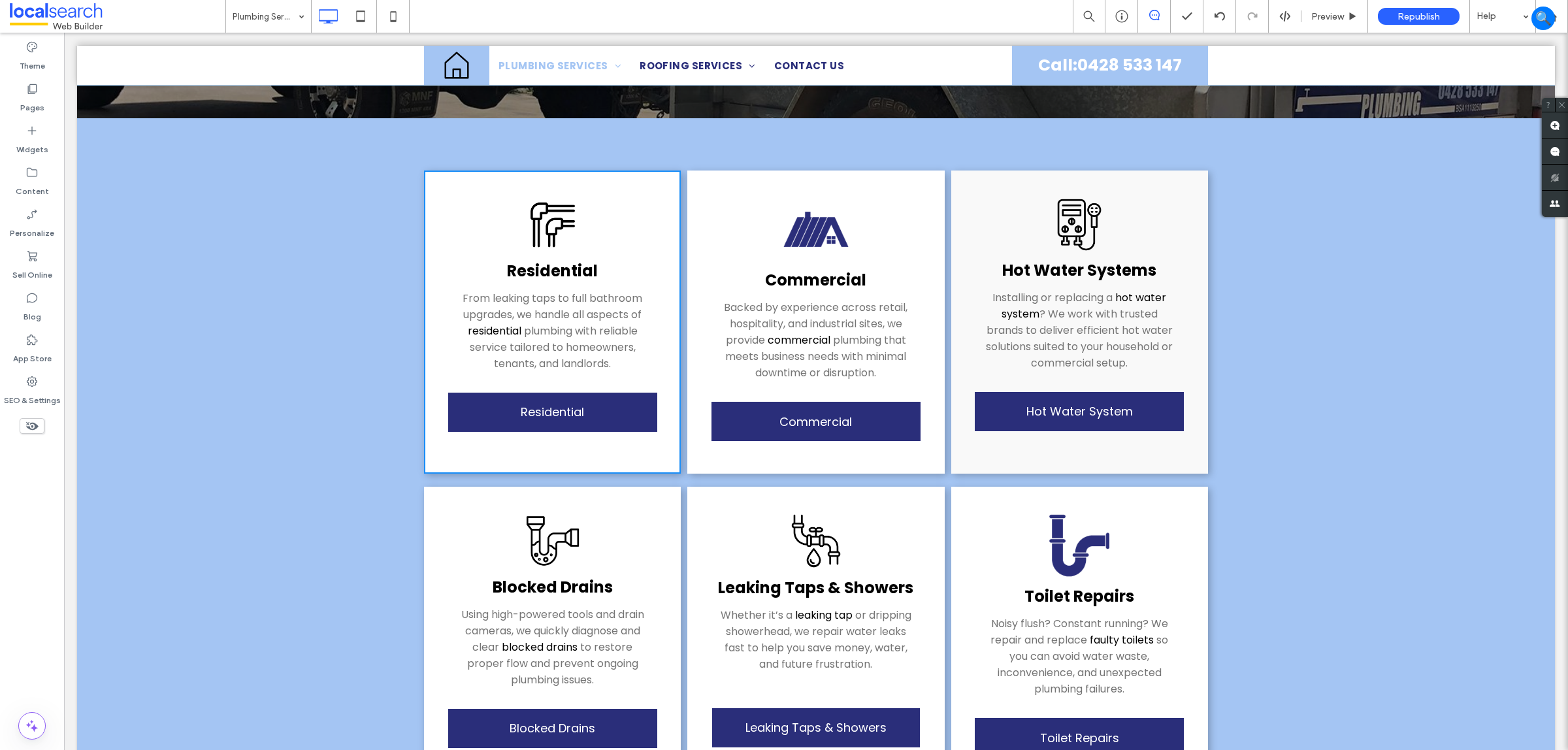
click at [820, 227] on img at bounding box center [815, 229] width 65 height 65
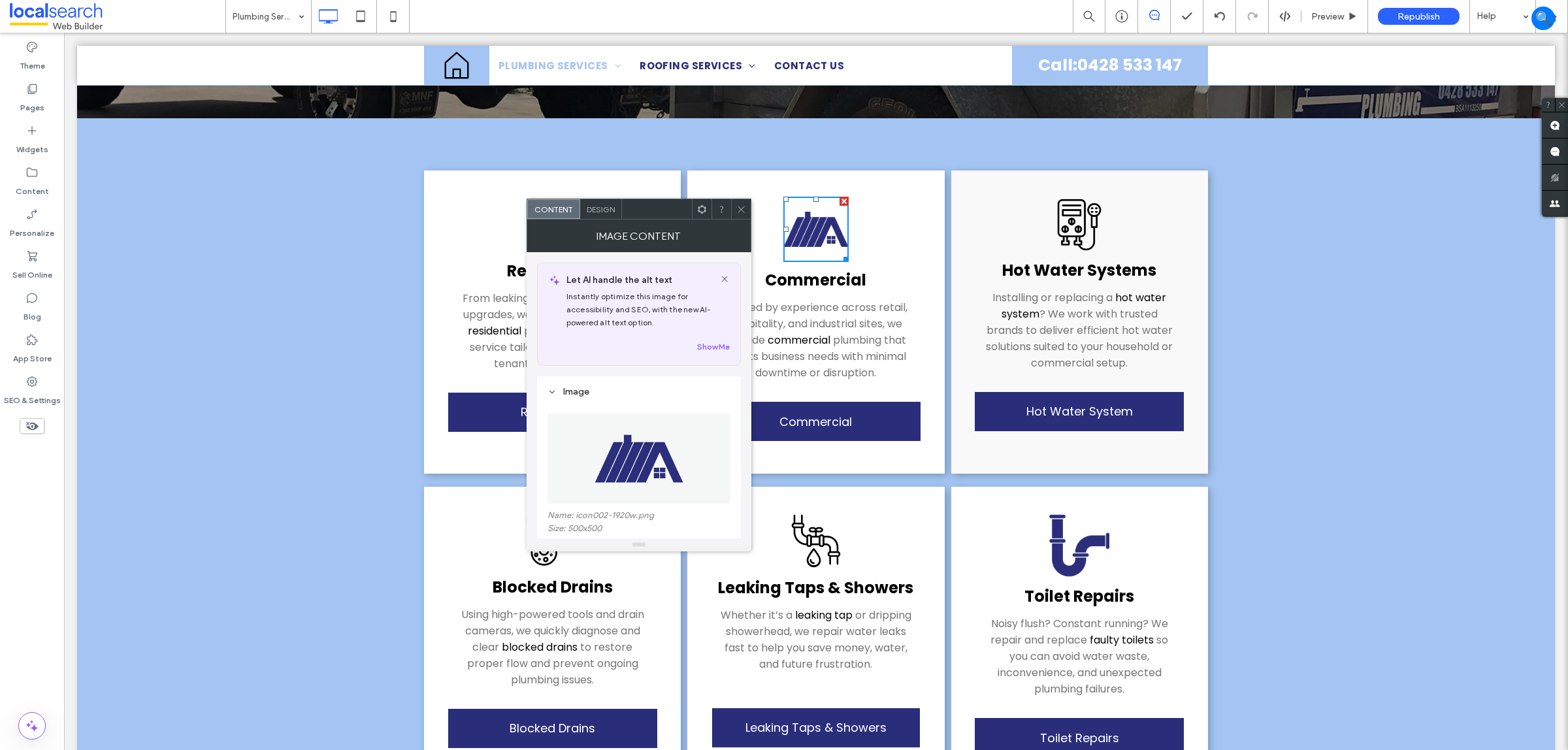
click at [820, 227] on img at bounding box center [815, 229] width 65 height 65
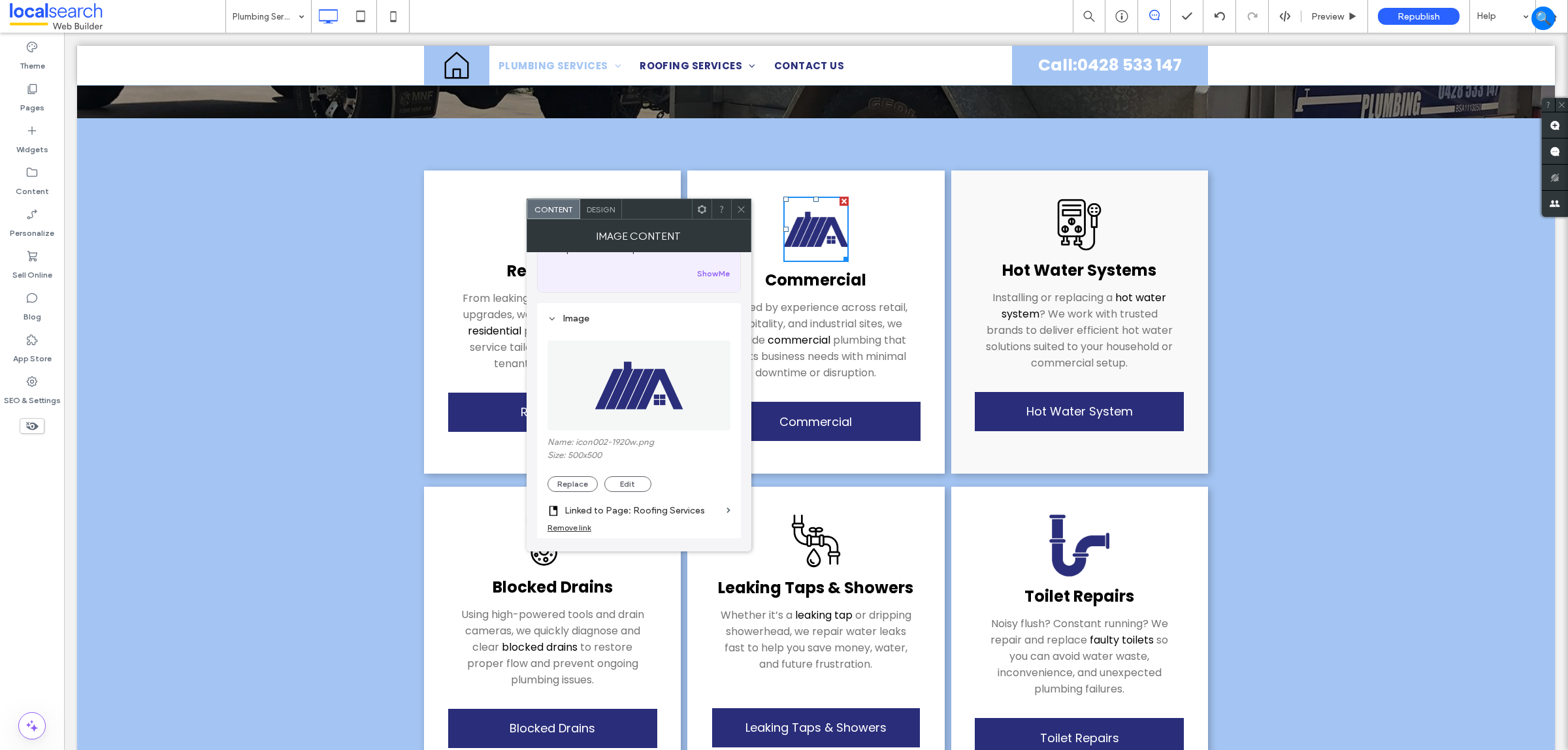
scroll to position [163, 0]
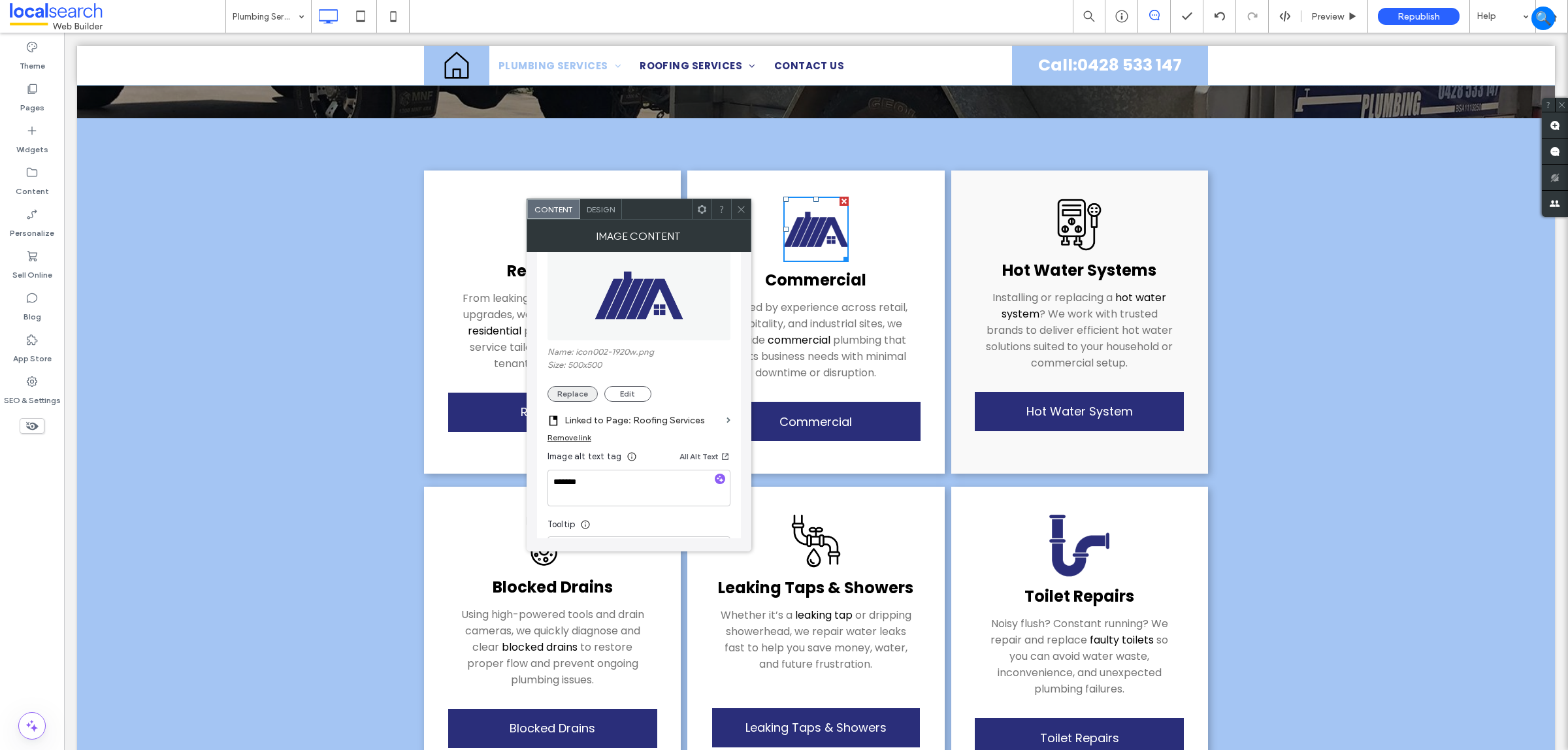
click at [580, 392] on button "Replace" at bounding box center [573, 394] width 50 height 16
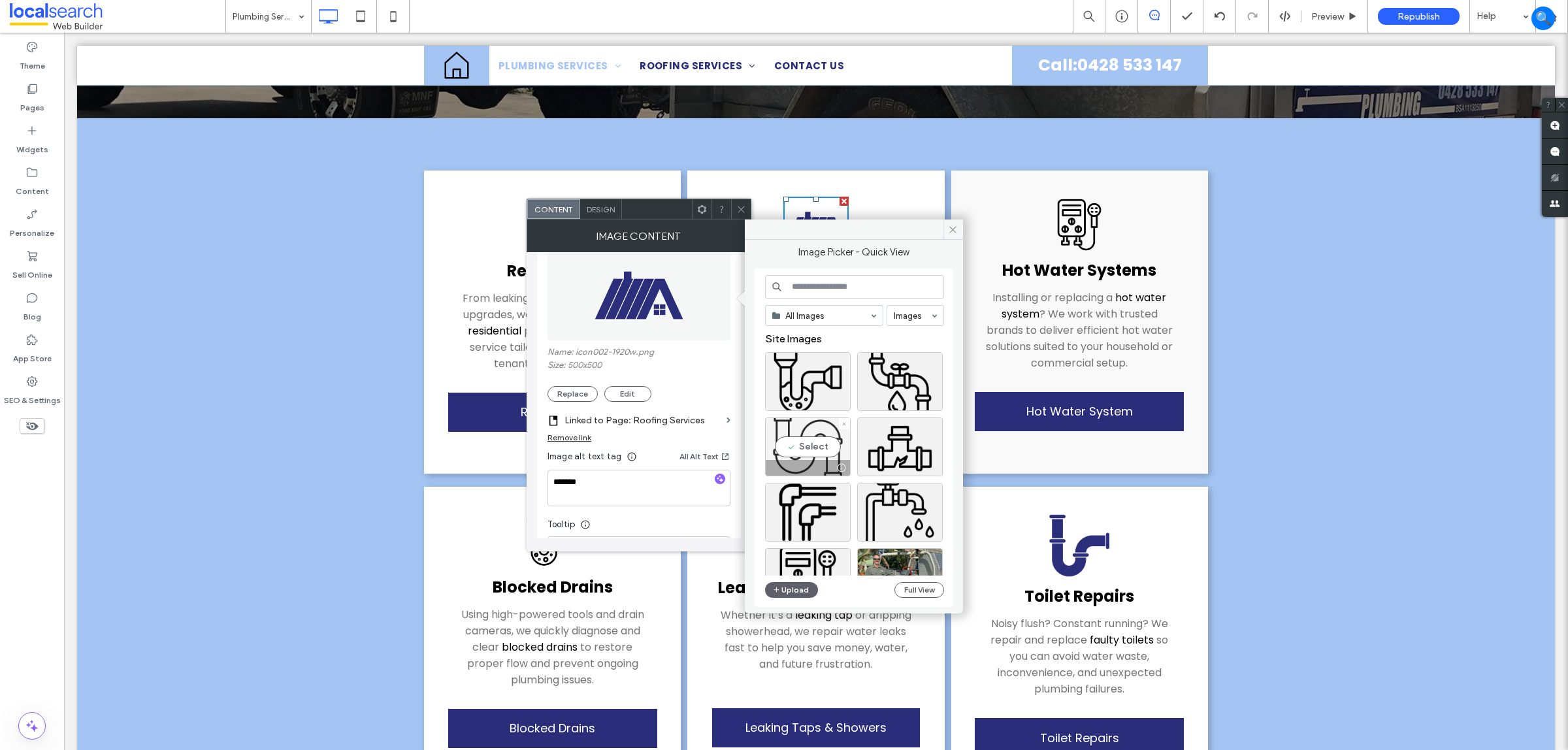
click at [821, 444] on div "Select" at bounding box center [808, 447] width 86 height 59
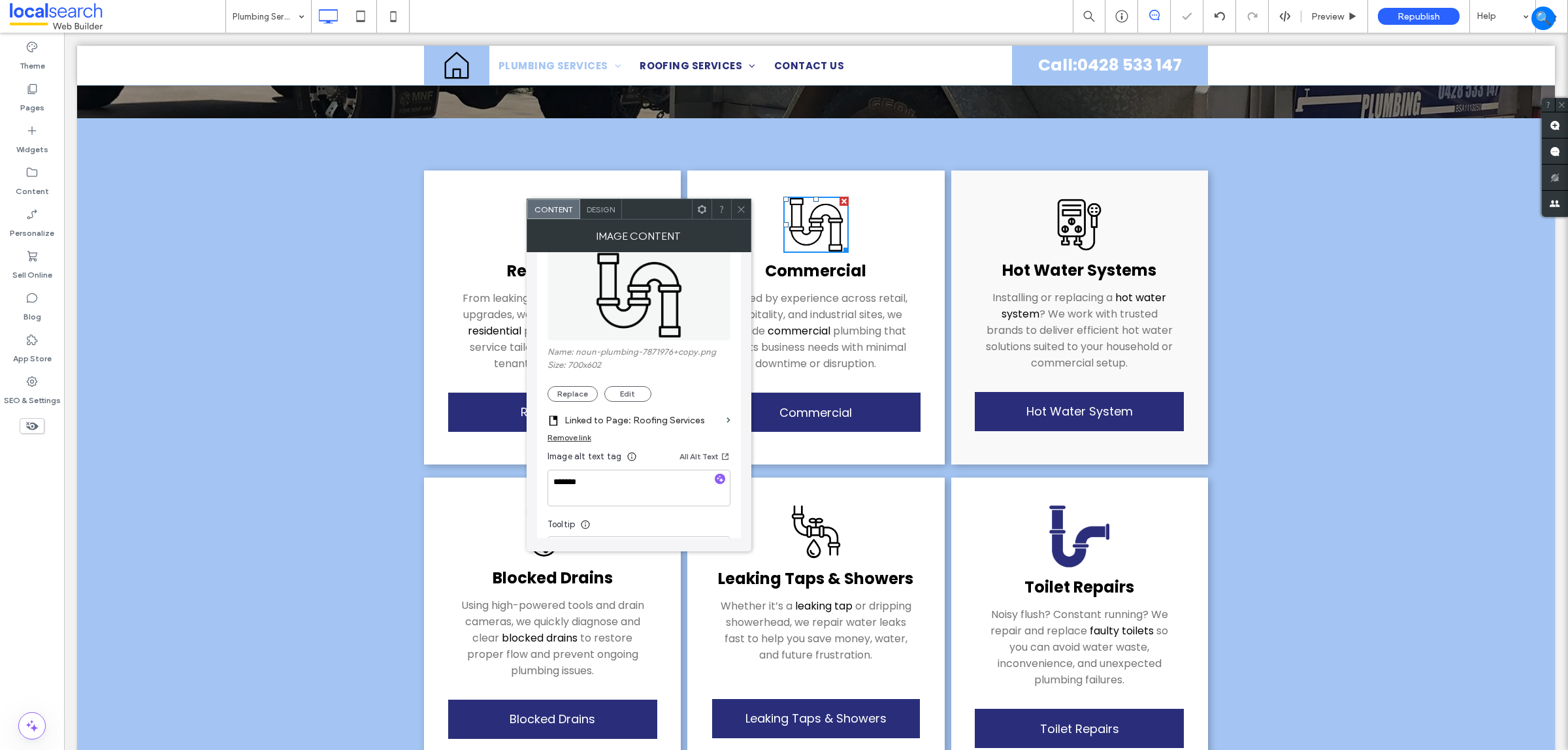
click at [666, 425] on label "Linked to Page: Roofing Services" at bounding box center [643, 420] width 157 height 24
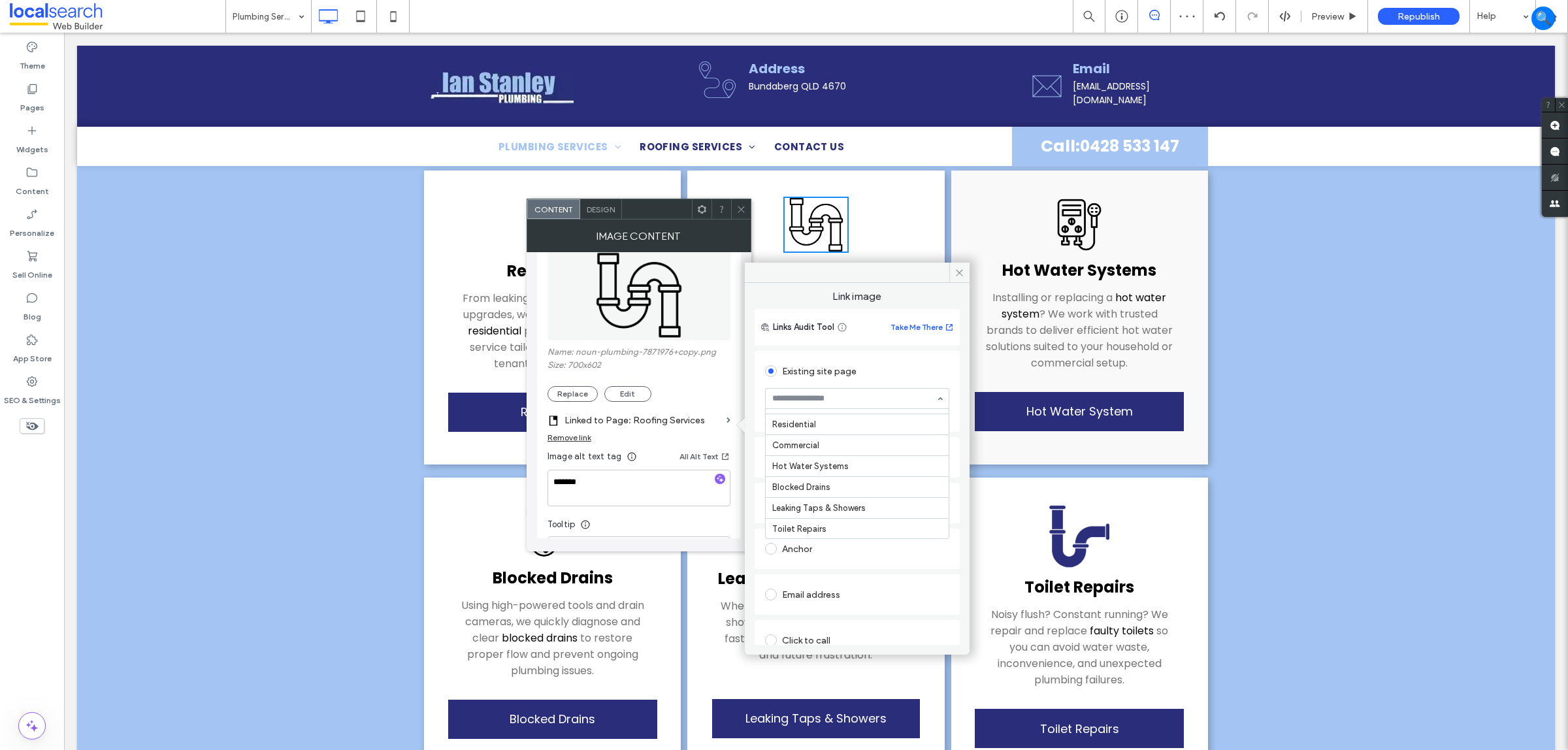
scroll to position [35, 0]
click at [644, 487] on textarea "*******" at bounding box center [639, 487] width 183 height 37
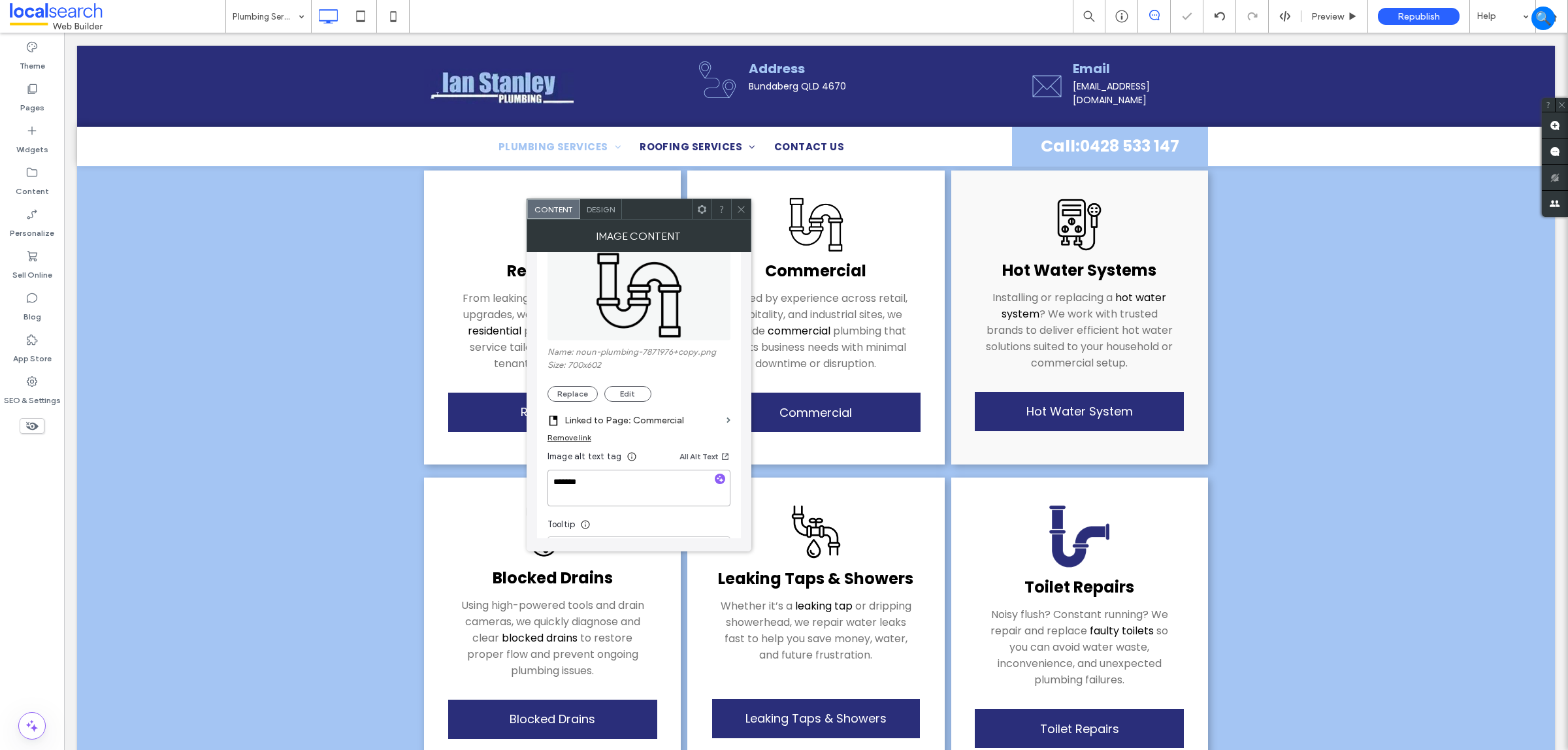
click at [644, 487] on textarea "*******" at bounding box center [639, 487] width 183 height 37
click at [644, 487] on textarea "**********" at bounding box center [639, 487] width 183 height 37
paste textarea
type textarea "**********"
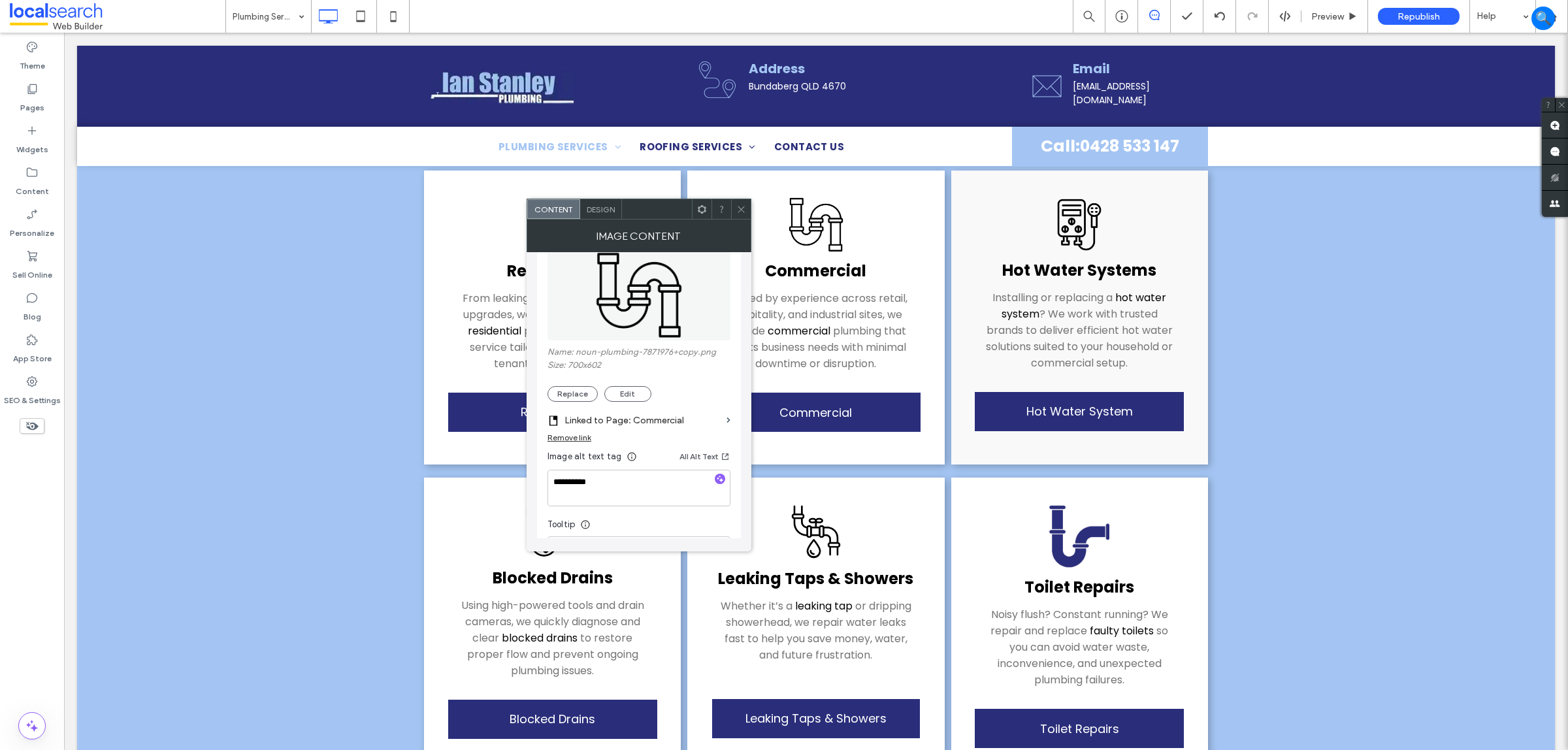
click at [739, 203] on span at bounding box center [741, 209] width 10 height 20
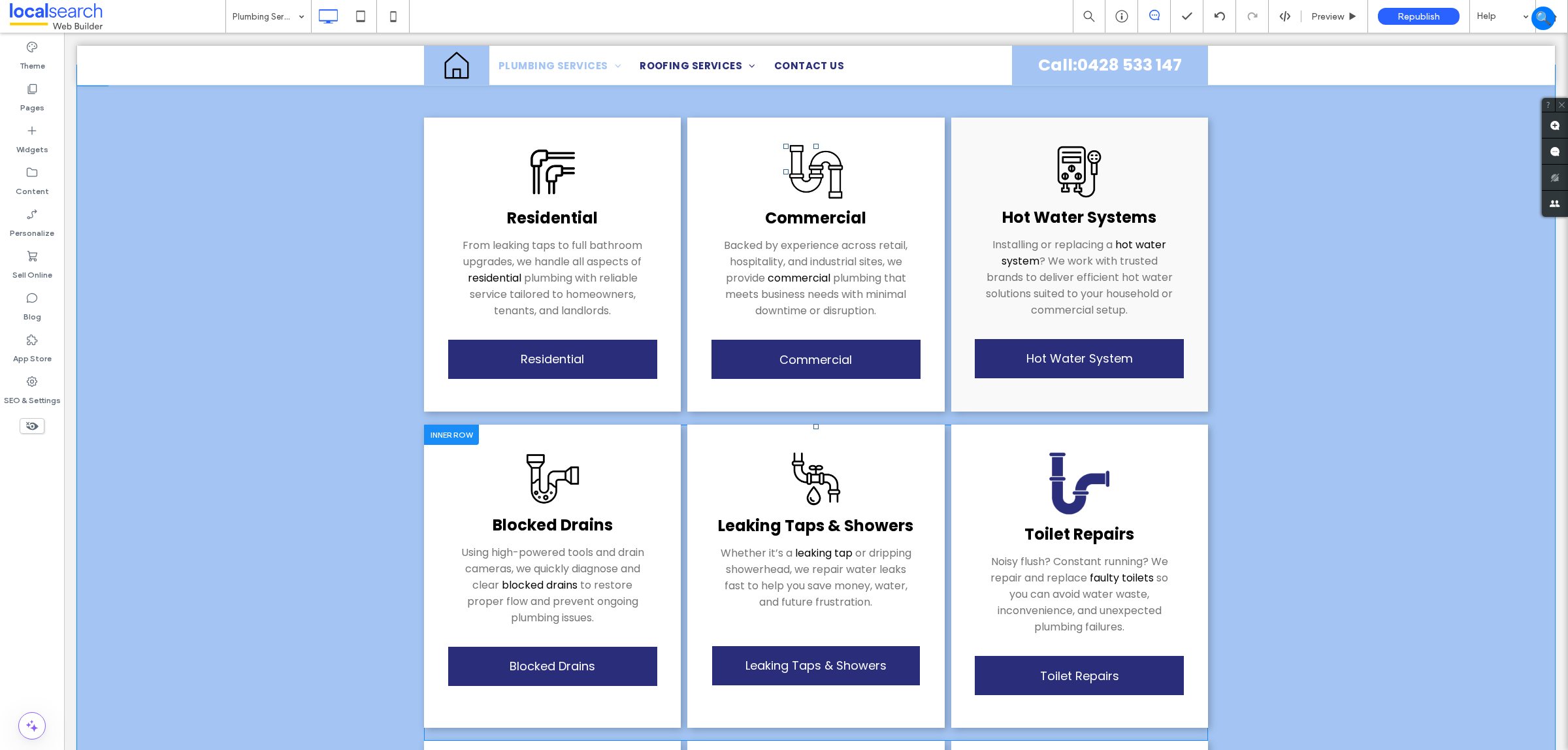
scroll to position [327, 0]
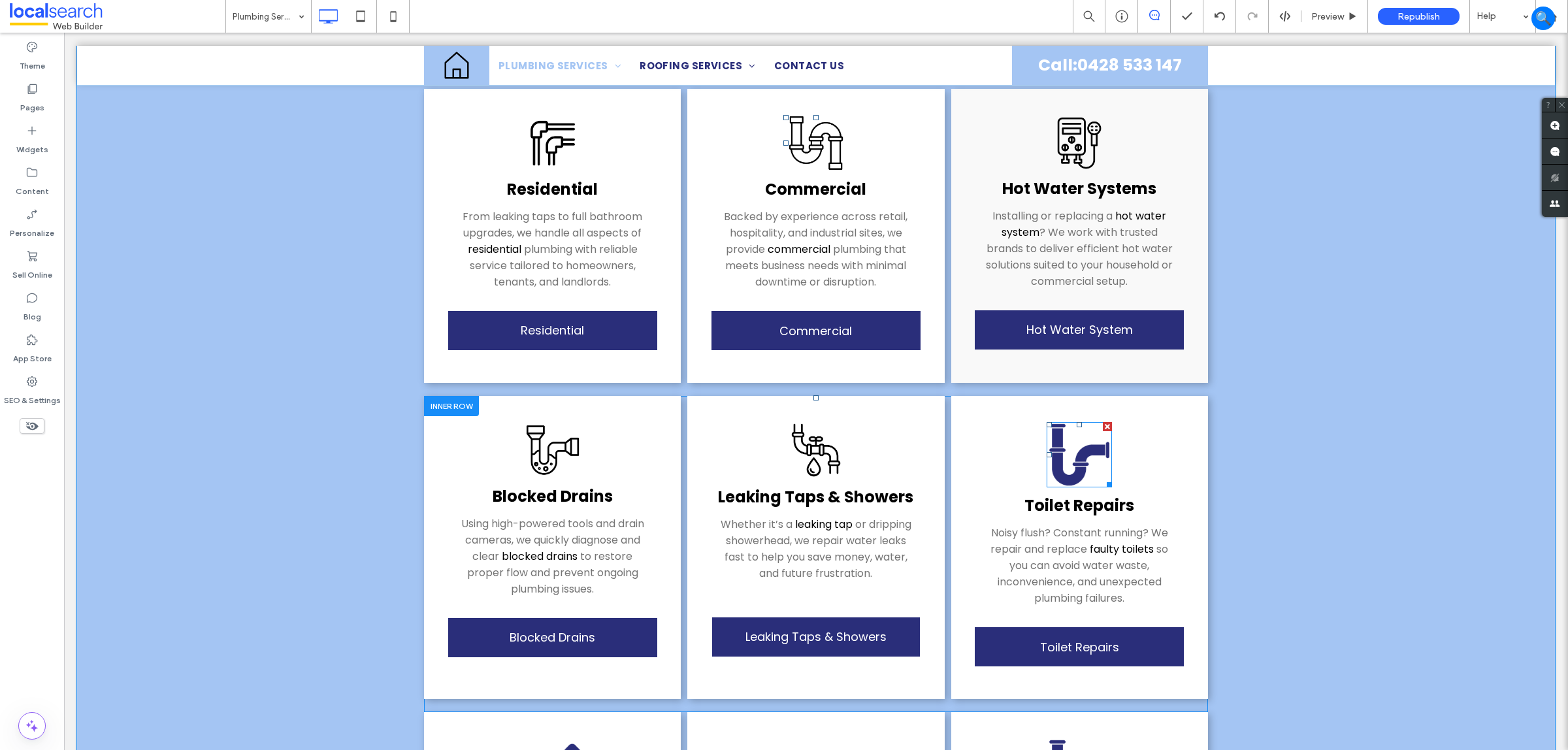
click at [1087, 446] on img at bounding box center [1079, 454] width 65 height 65
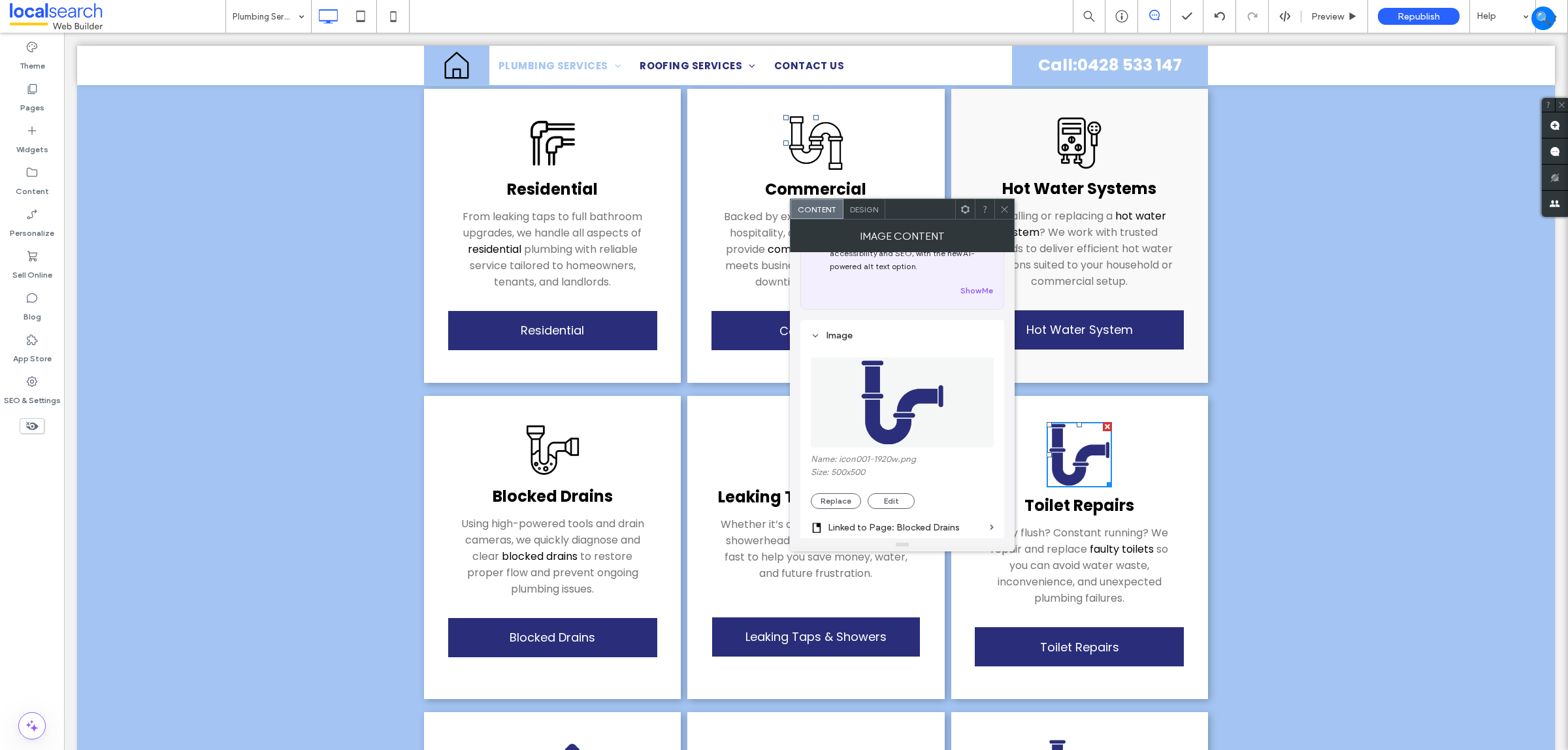
scroll to position [82, 0]
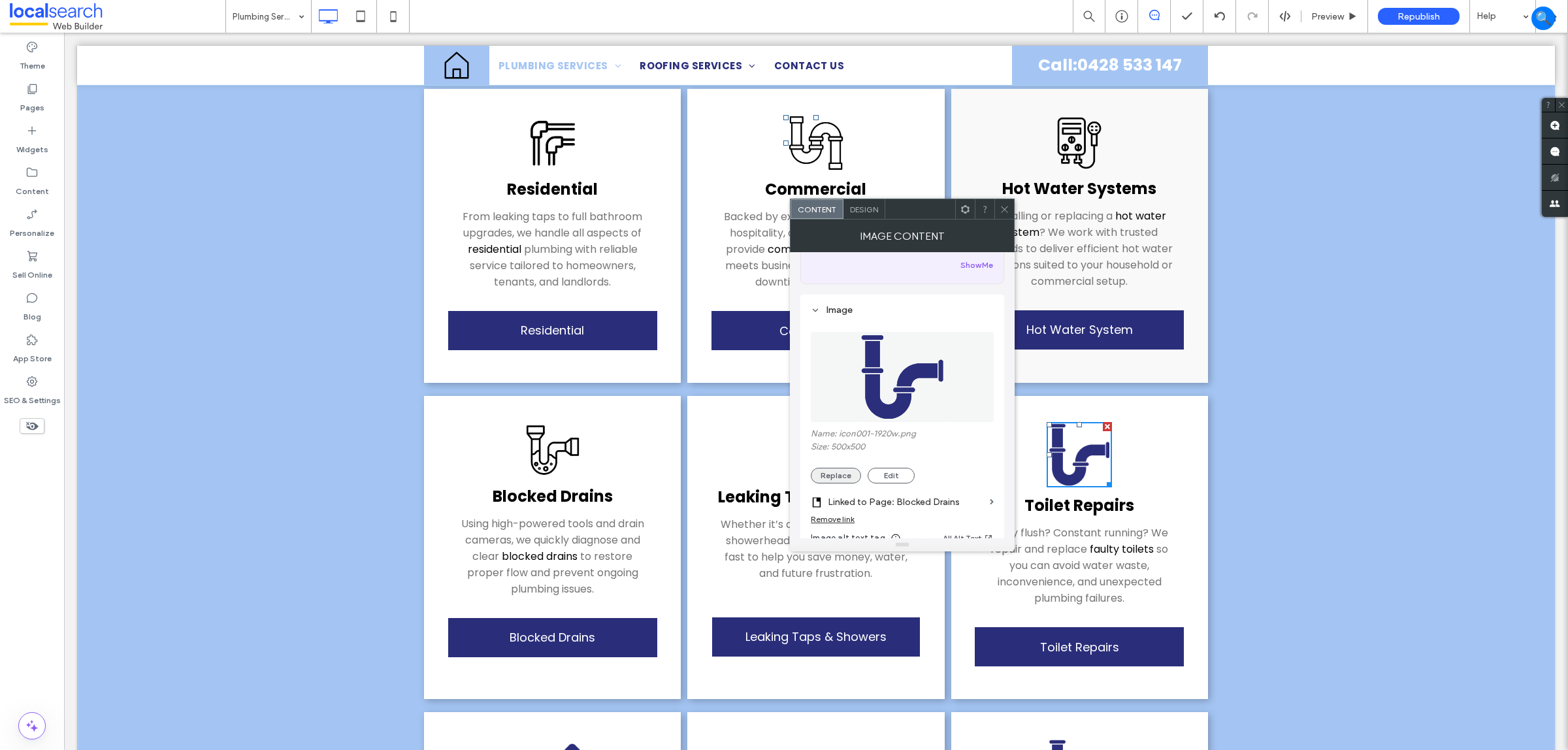
click at [848, 474] on button "Replace" at bounding box center [836, 476] width 50 height 16
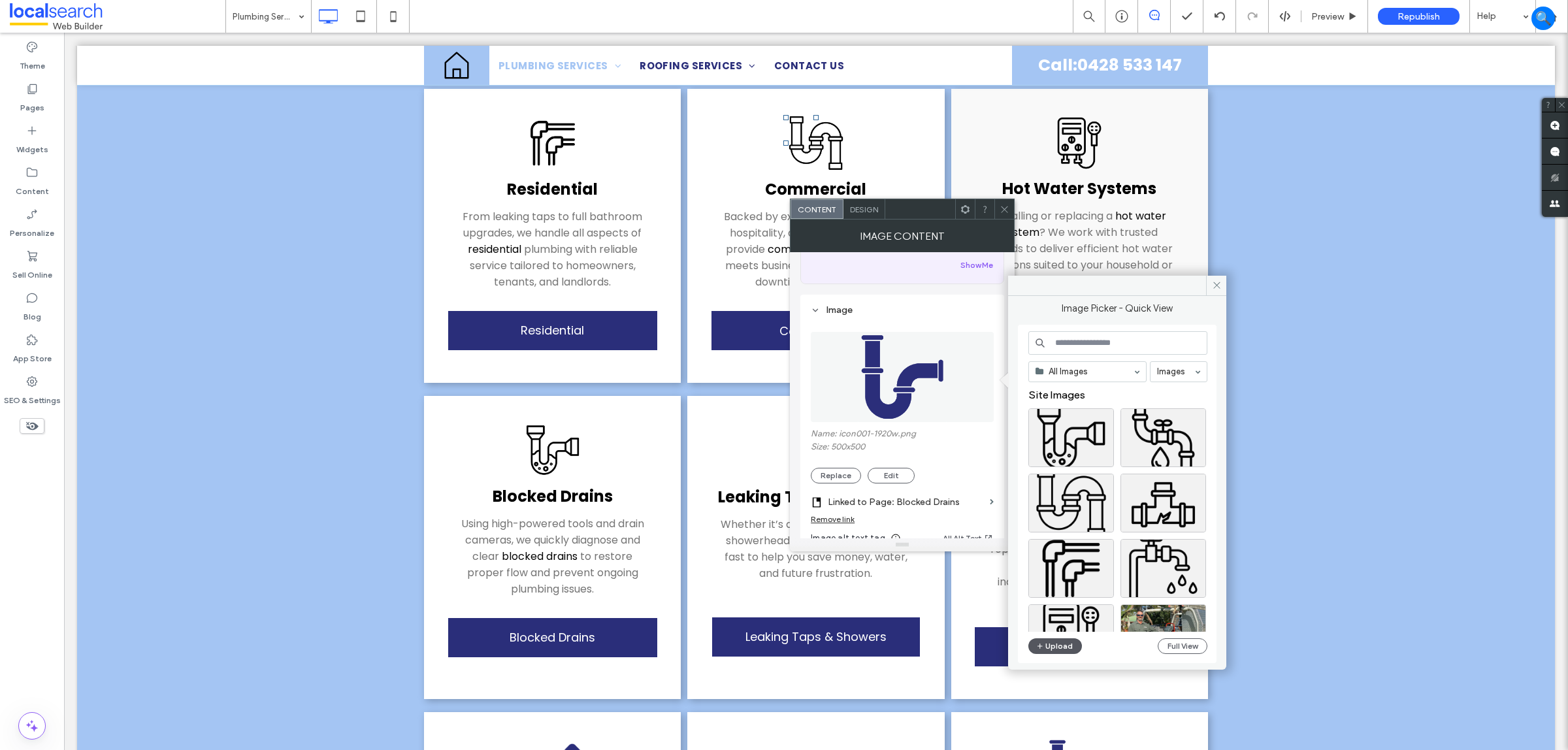
click at [1070, 648] on button "Upload" at bounding box center [1055, 647] width 53 height 16
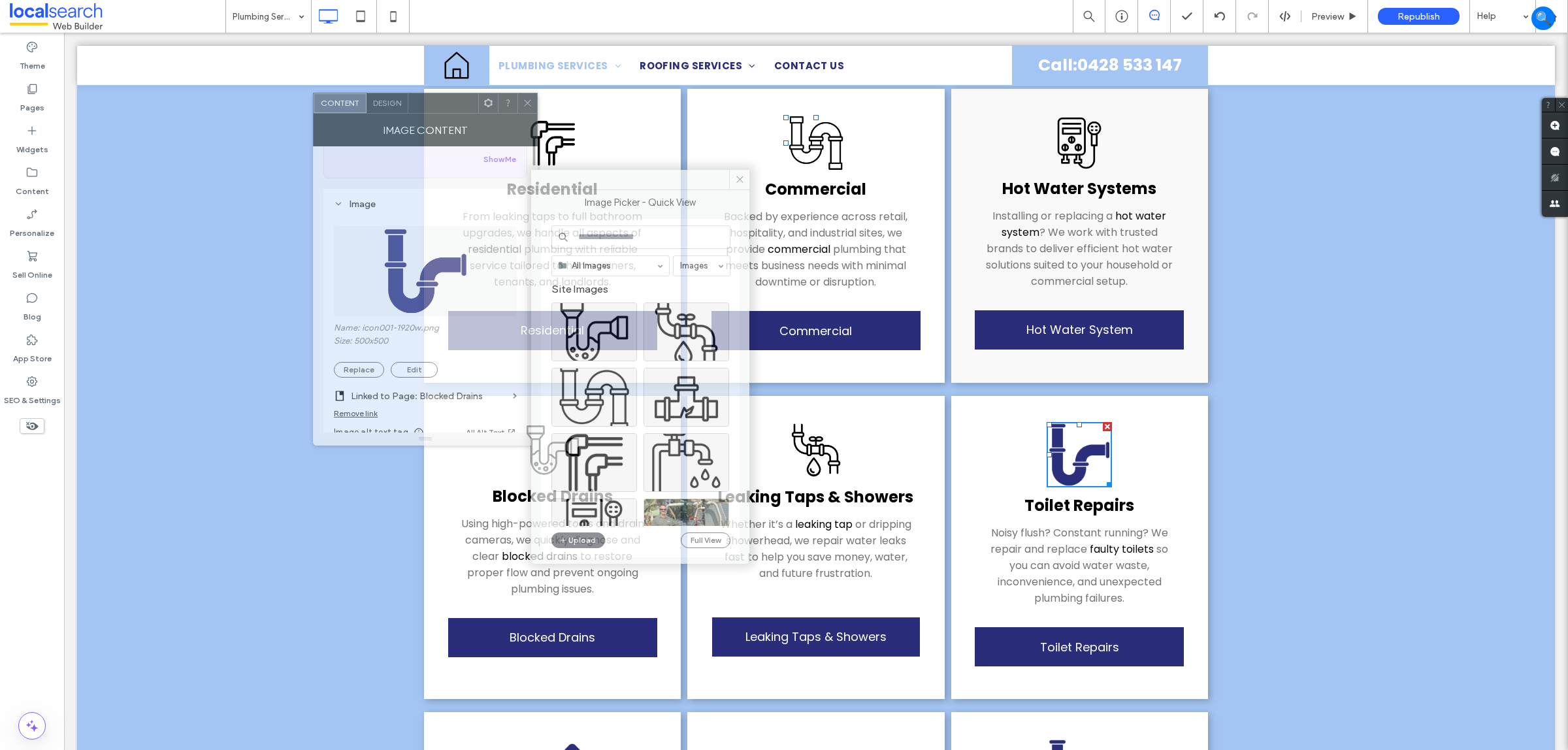
drag, startPoint x: 913, startPoint y: 208, endPoint x: 437, endPoint y: 102, distance: 487.7
click at [437, 102] on div at bounding box center [443, 103] width 69 height 20
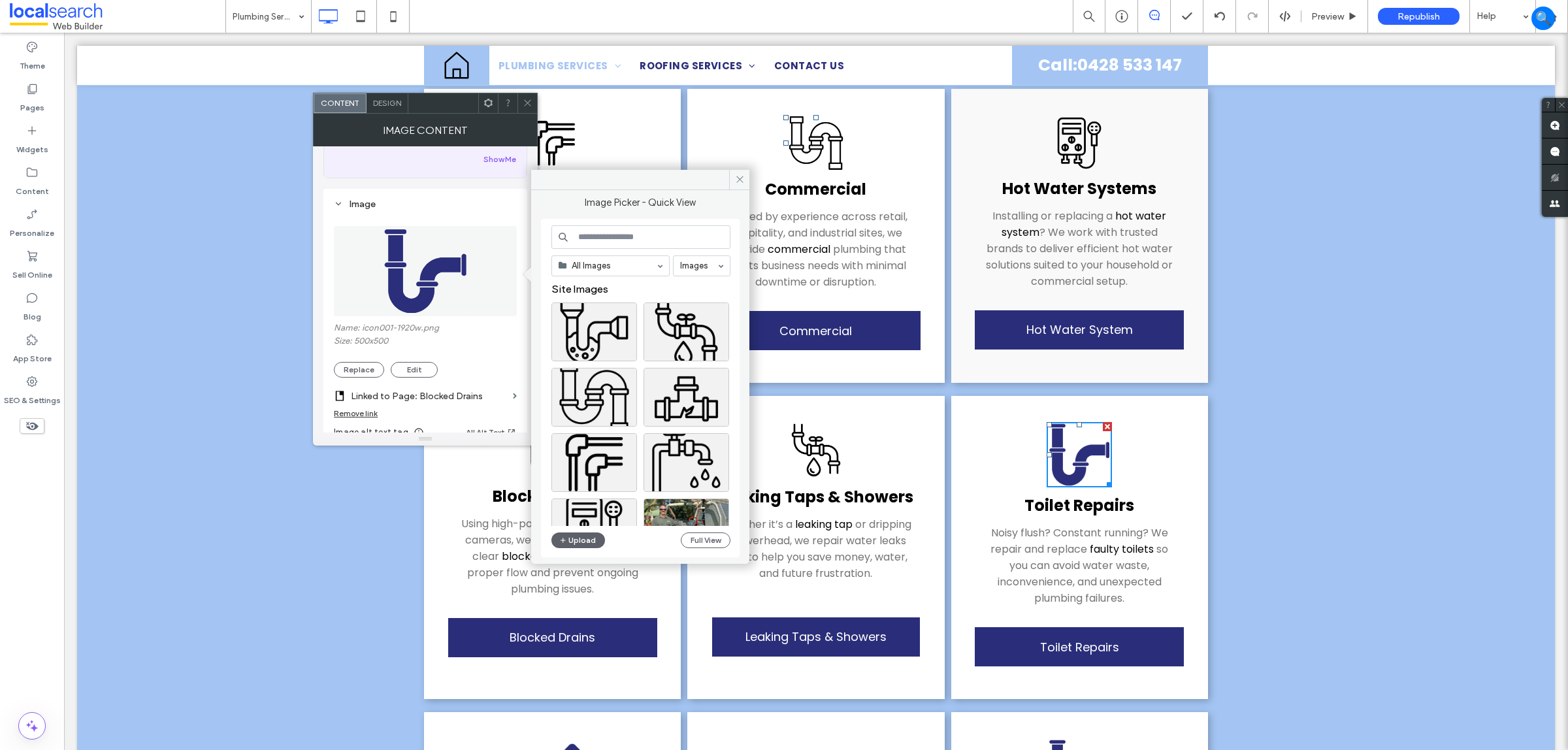
drag, startPoint x: 559, startPoint y: 541, endPoint x: 604, endPoint y: 544, distance: 45.1
click at [604, 544] on div "Upload Full View" at bounding box center [641, 541] width 179 height 16
click at [584, 534] on button "Upload" at bounding box center [578, 541] width 53 height 16
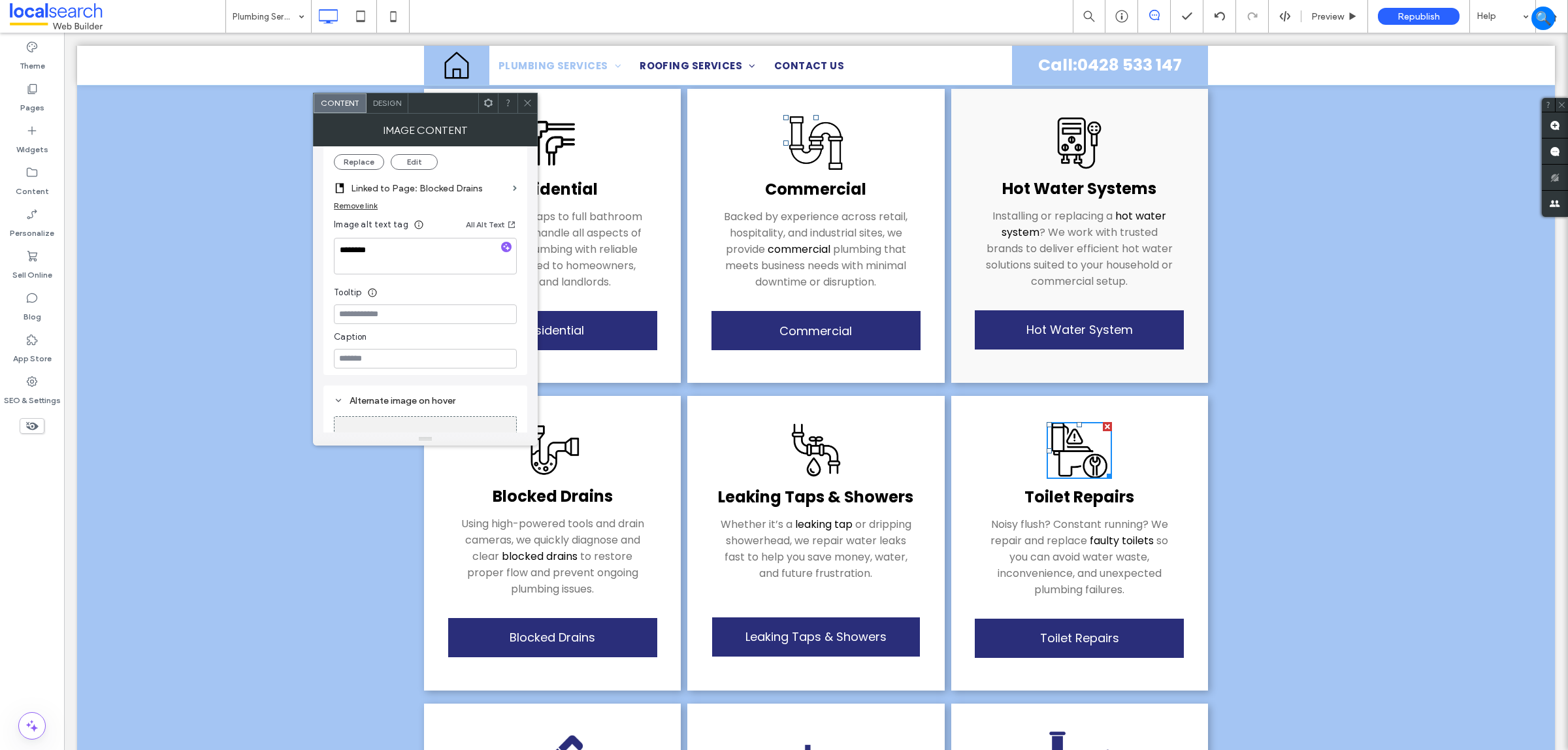
scroll to position [209, 0]
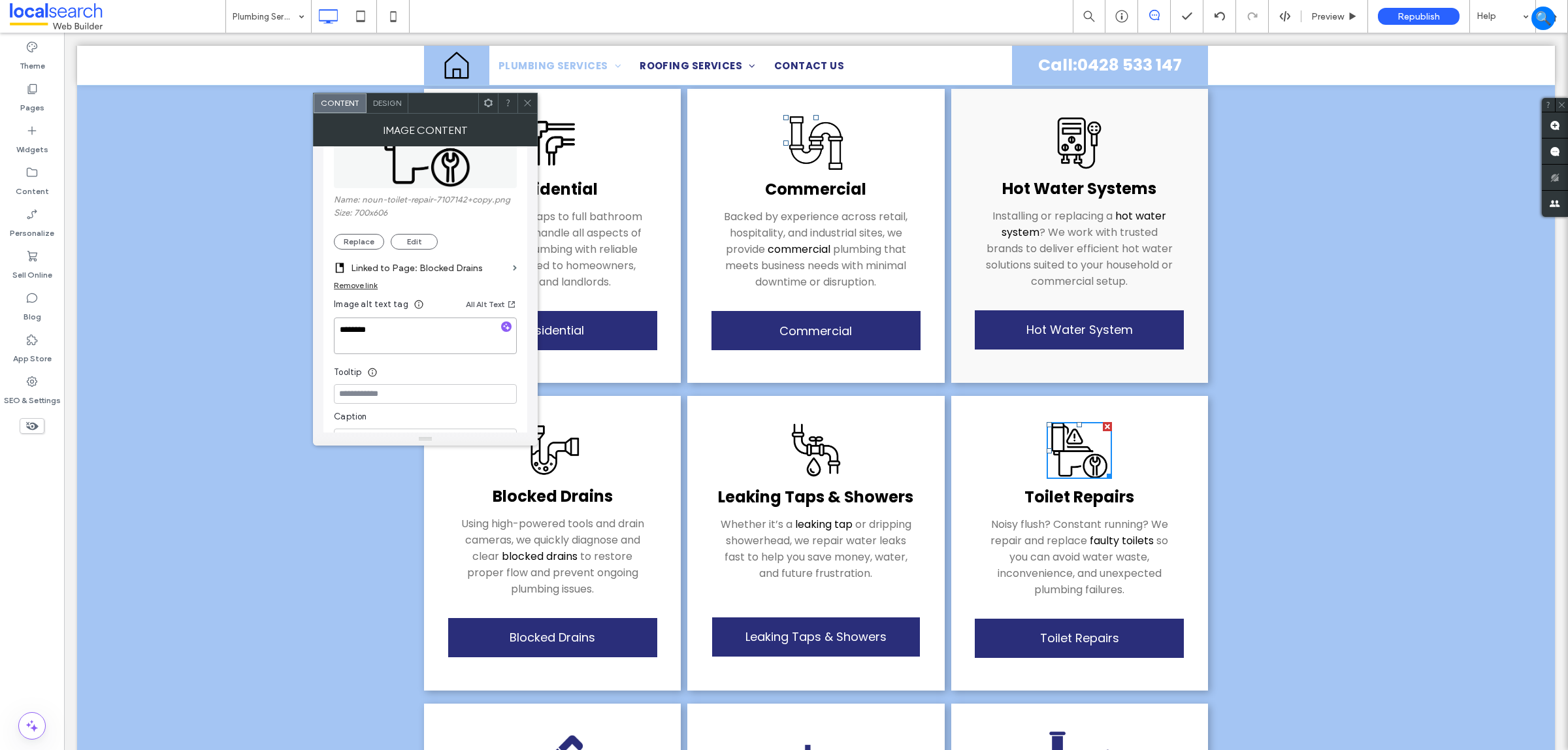
click at [386, 330] on textarea "********" at bounding box center [425, 335] width 183 height 37
type textarea "******"
click at [411, 273] on label "Linked to Page: Blocked Drains" at bounding box center [429, 268] width 157 height 24
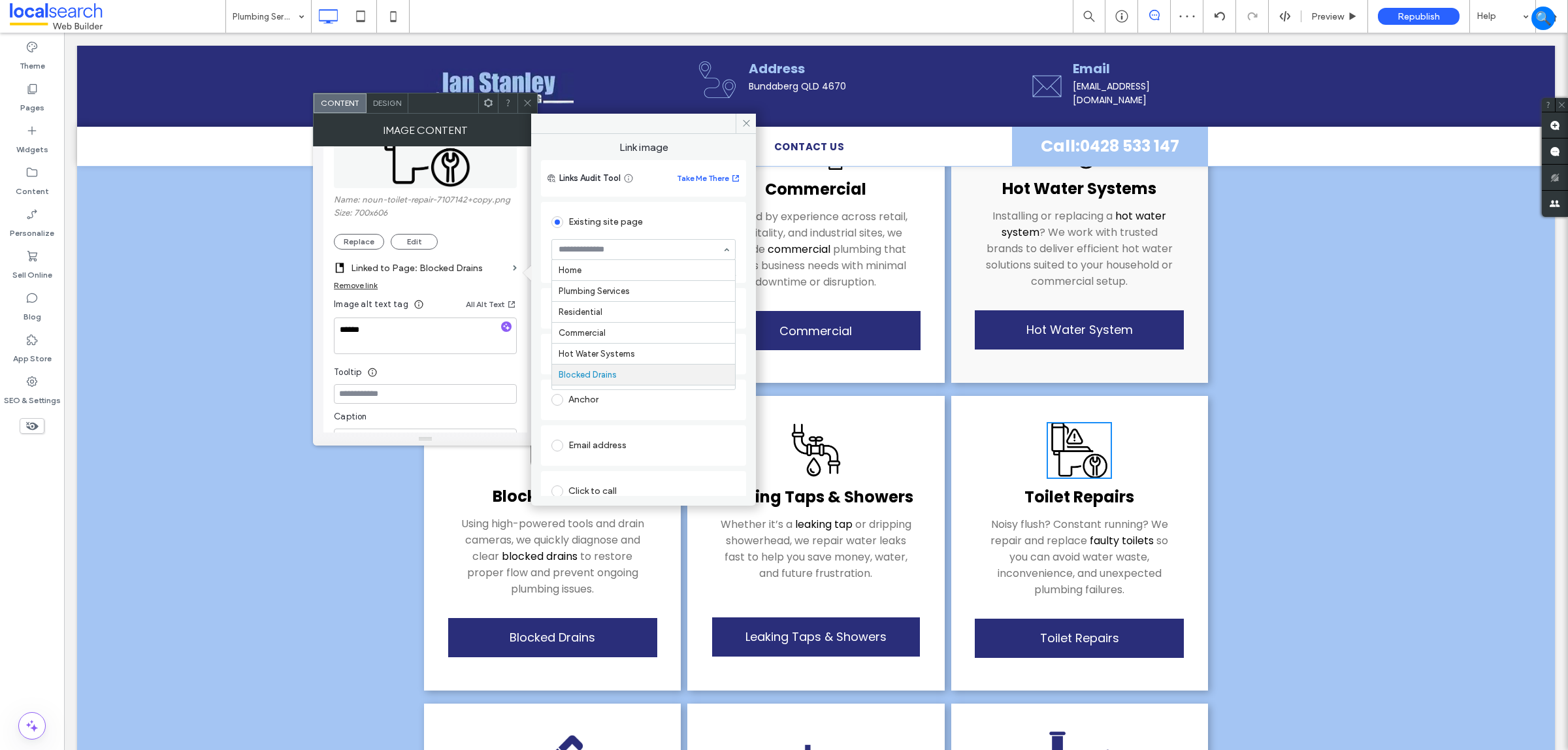
scroll to position [109, 0]
click at [527, 97] on span at bounding box center [527, 103] width 10 height 20
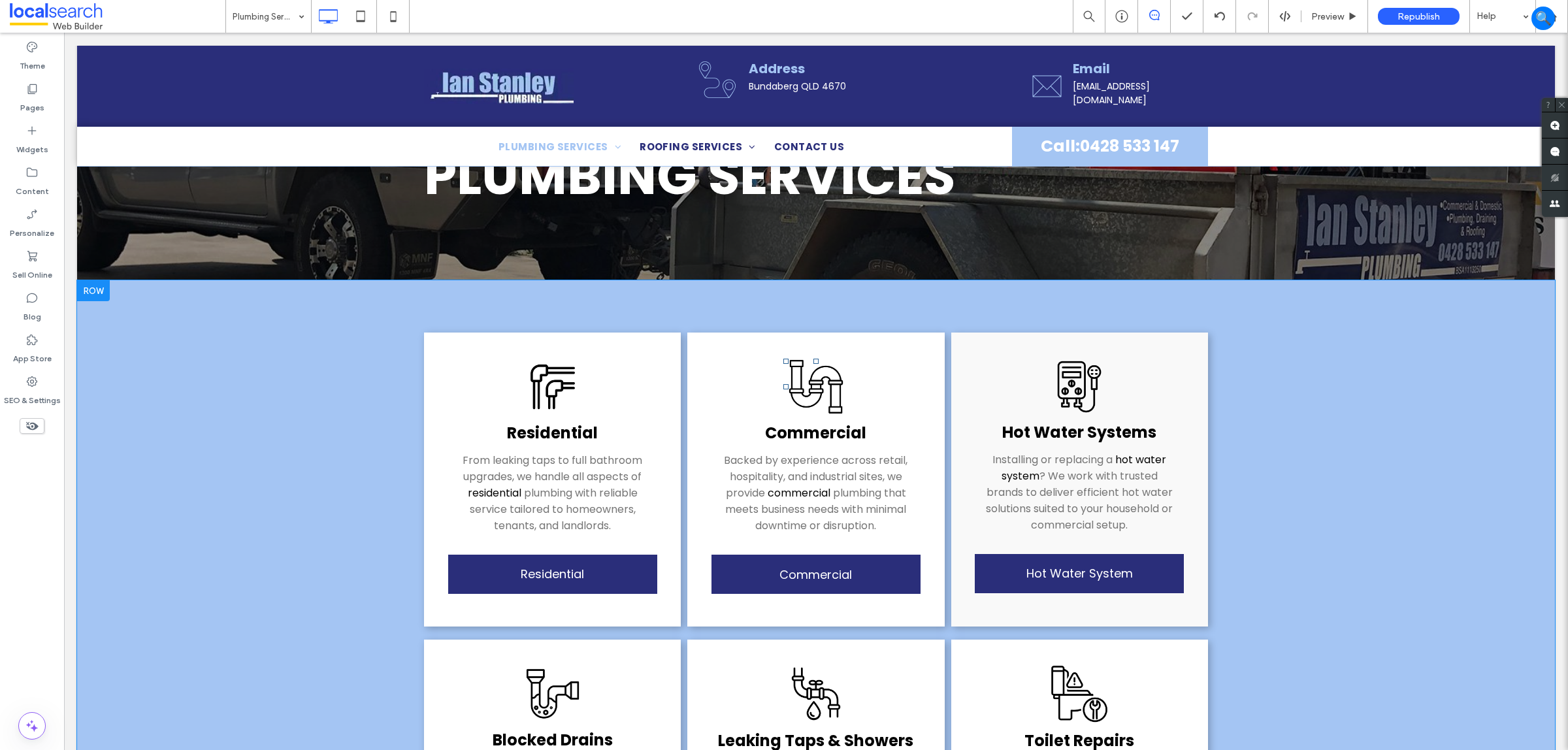
scroll to position [82, 0]
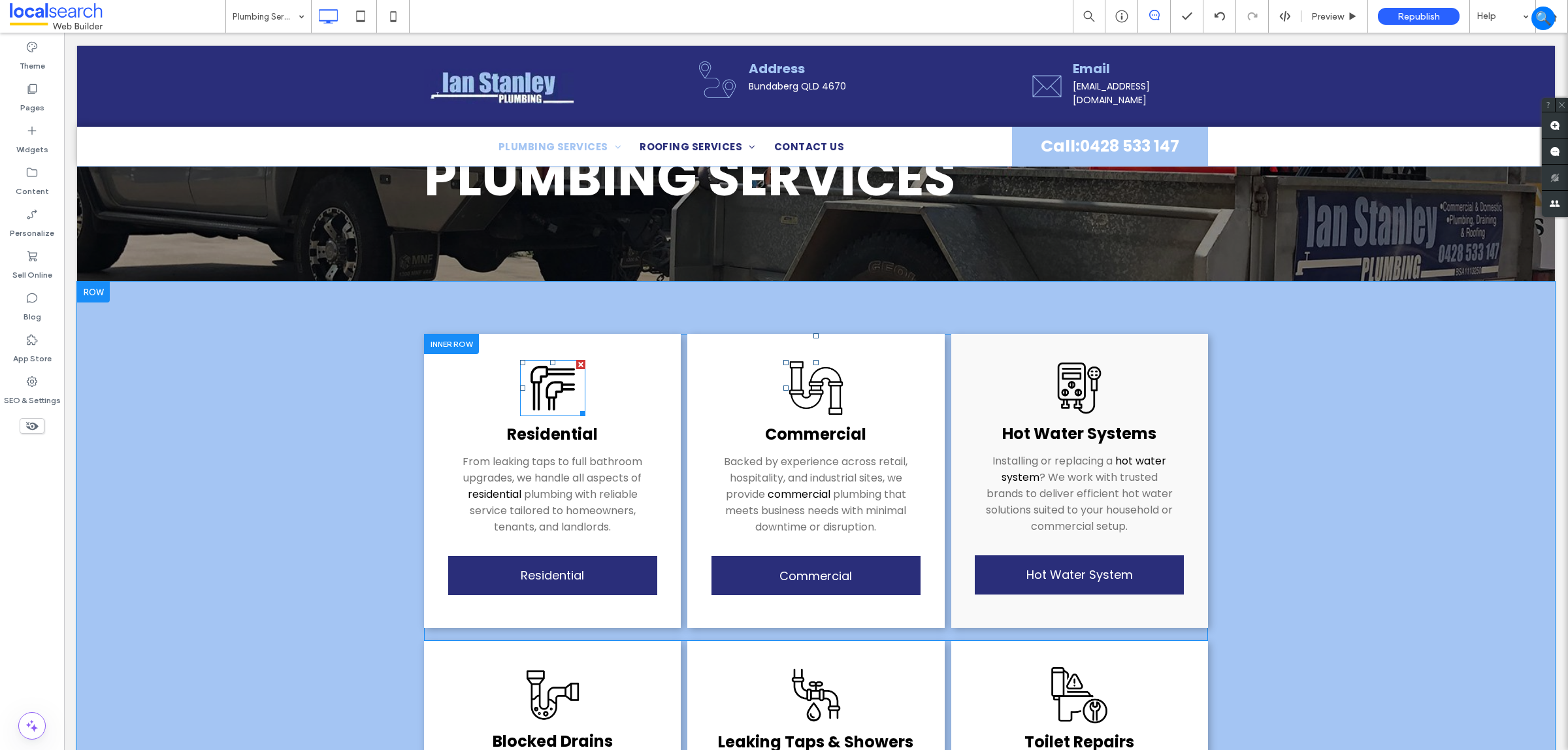
click at [526, 373] on img at bounding box center [552, 387] width 65 height 55
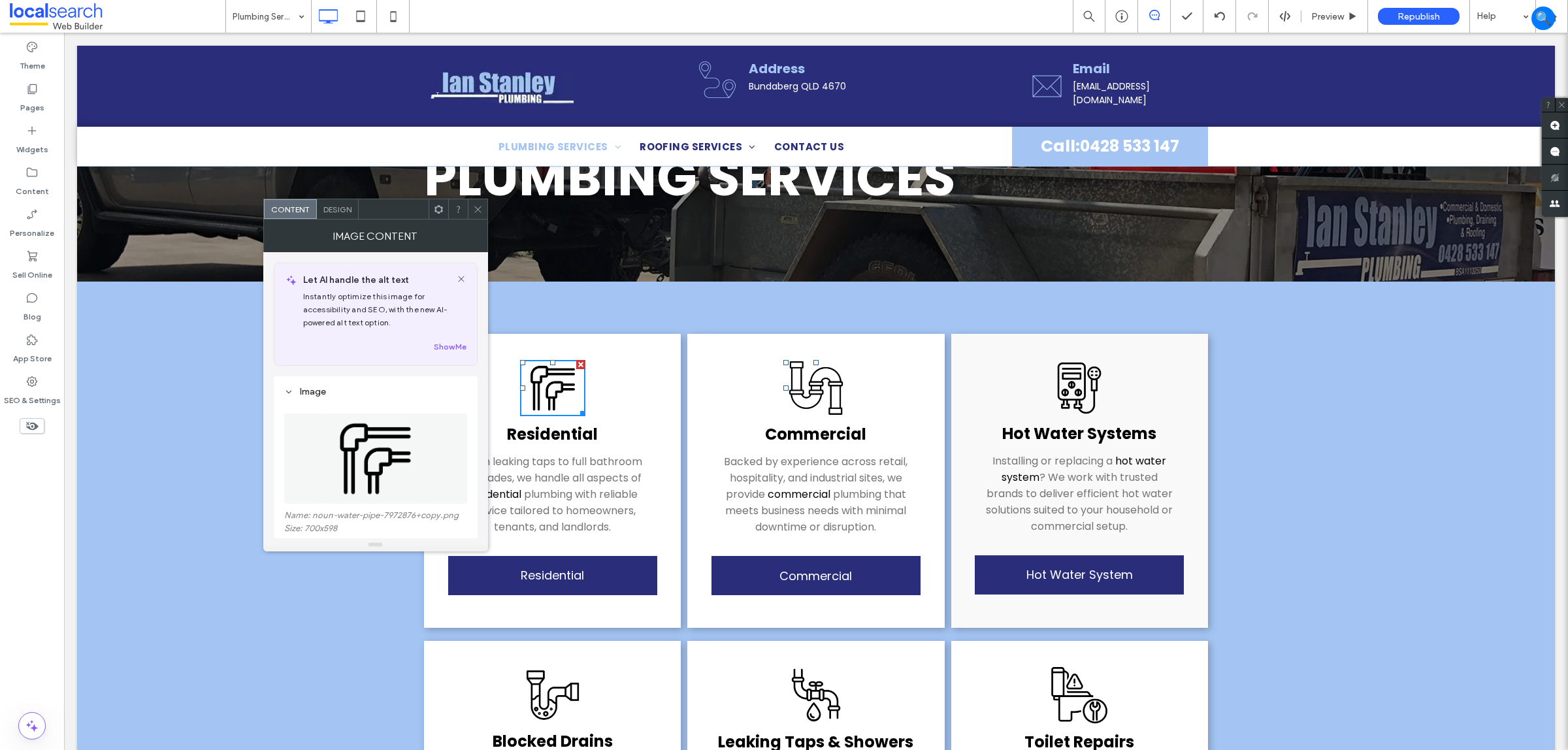
scroll to position [163, 0]
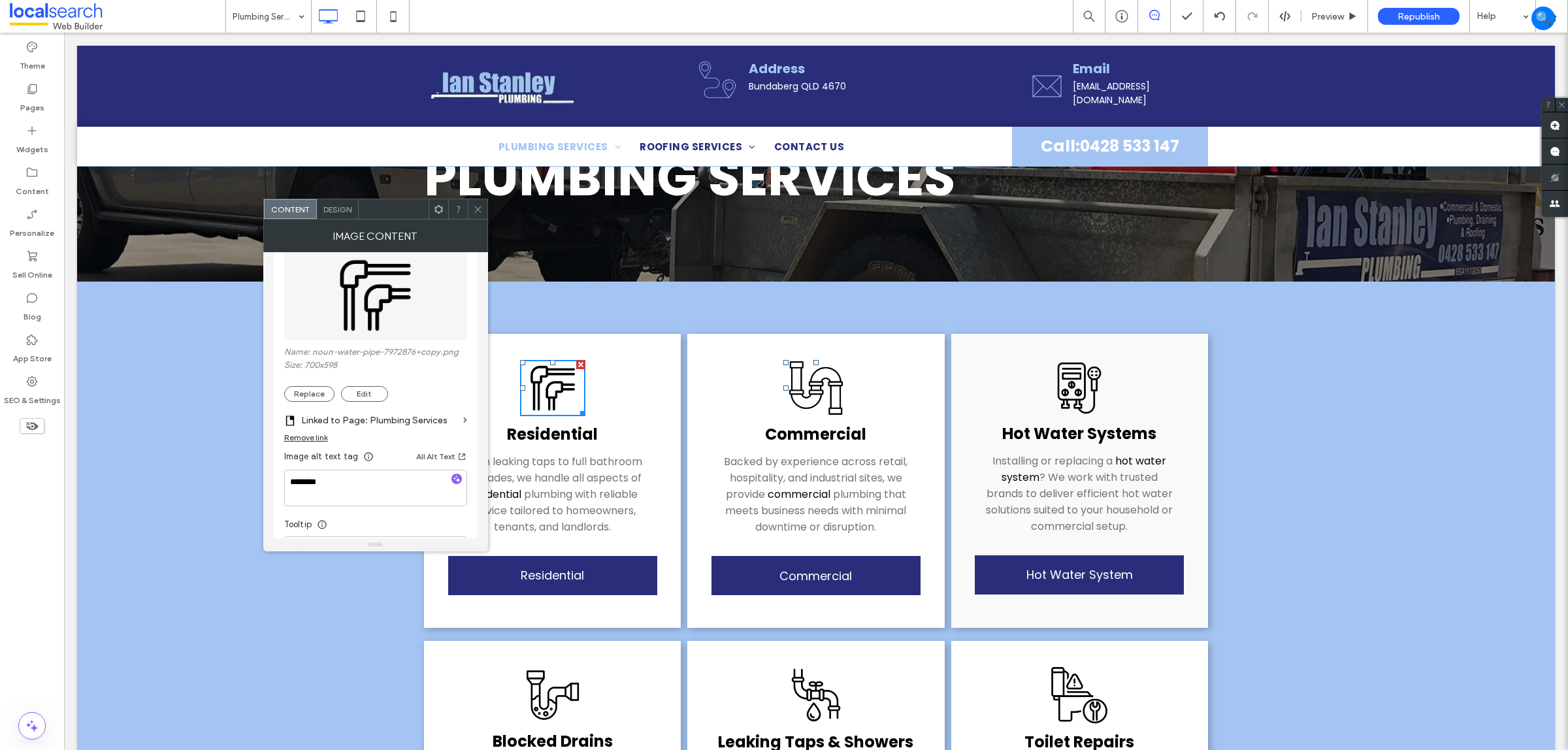
click at [449, 425] on label "Linked to Page: Plumbing Services" at bounding box center [380, 420] width 157 height 24
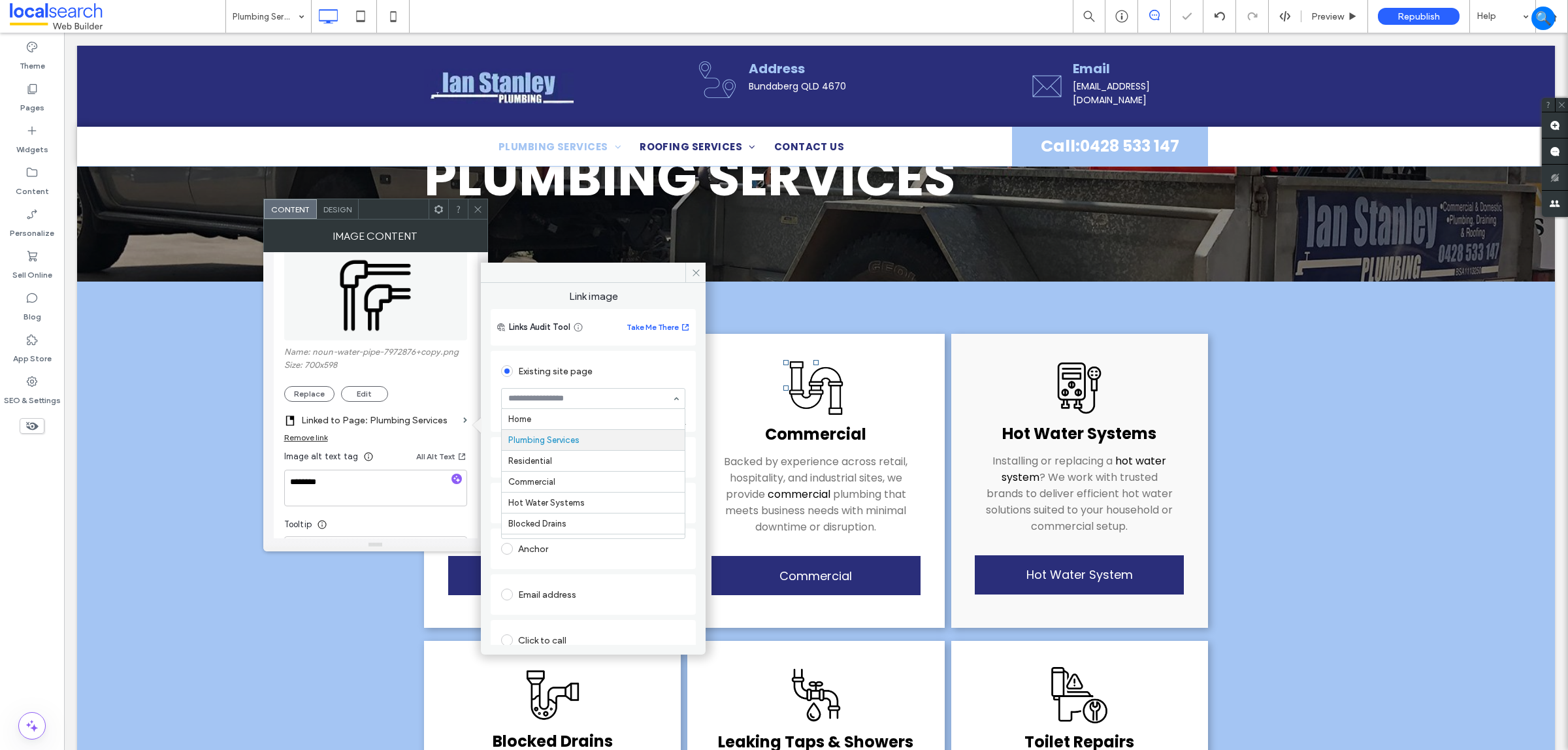
scroll to position [20, 0]
click at [478, 206] on icon at bounding box center [478, 209] width 10 height 10
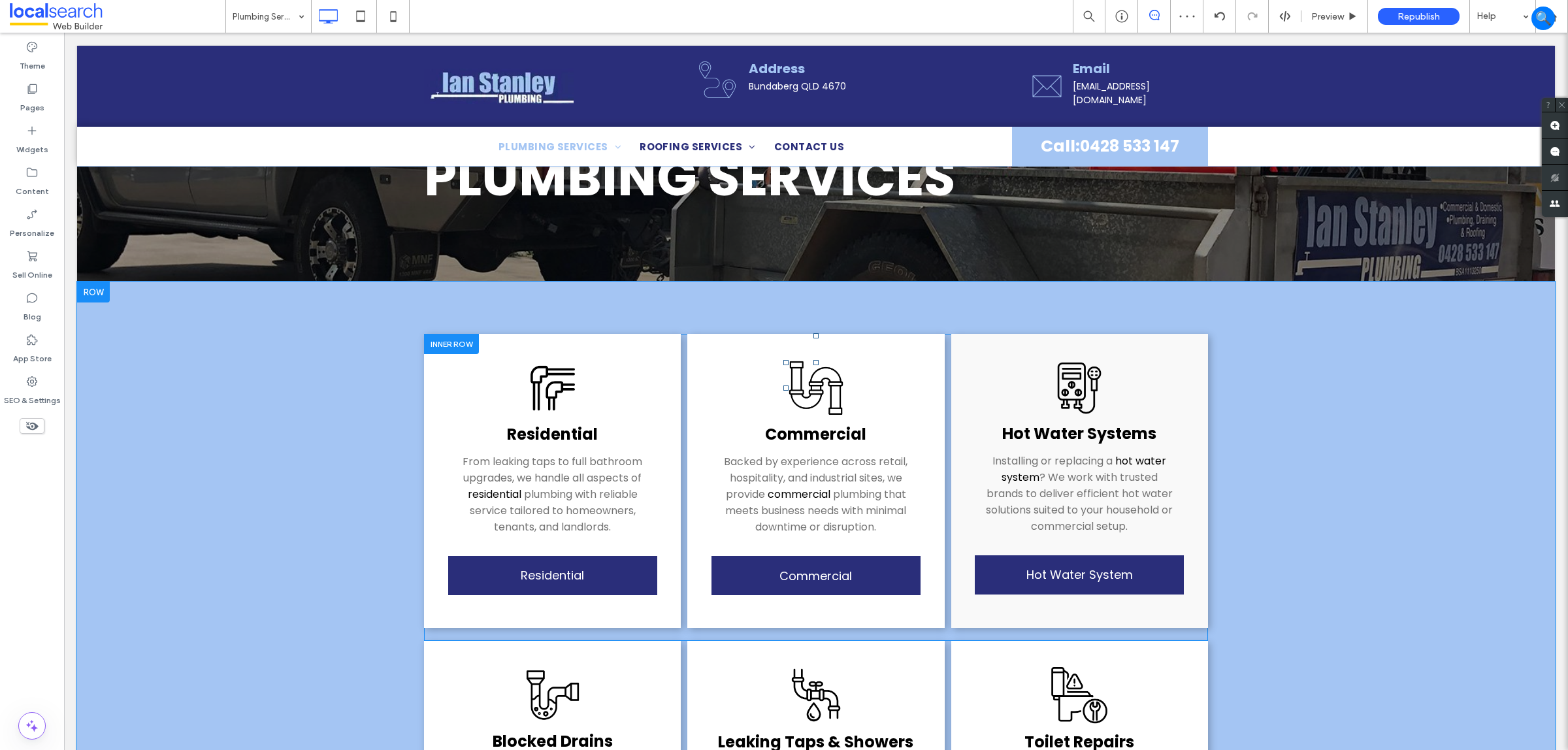
click at [815, 397] on img at bounding box center [815, 387] width 65 height 56
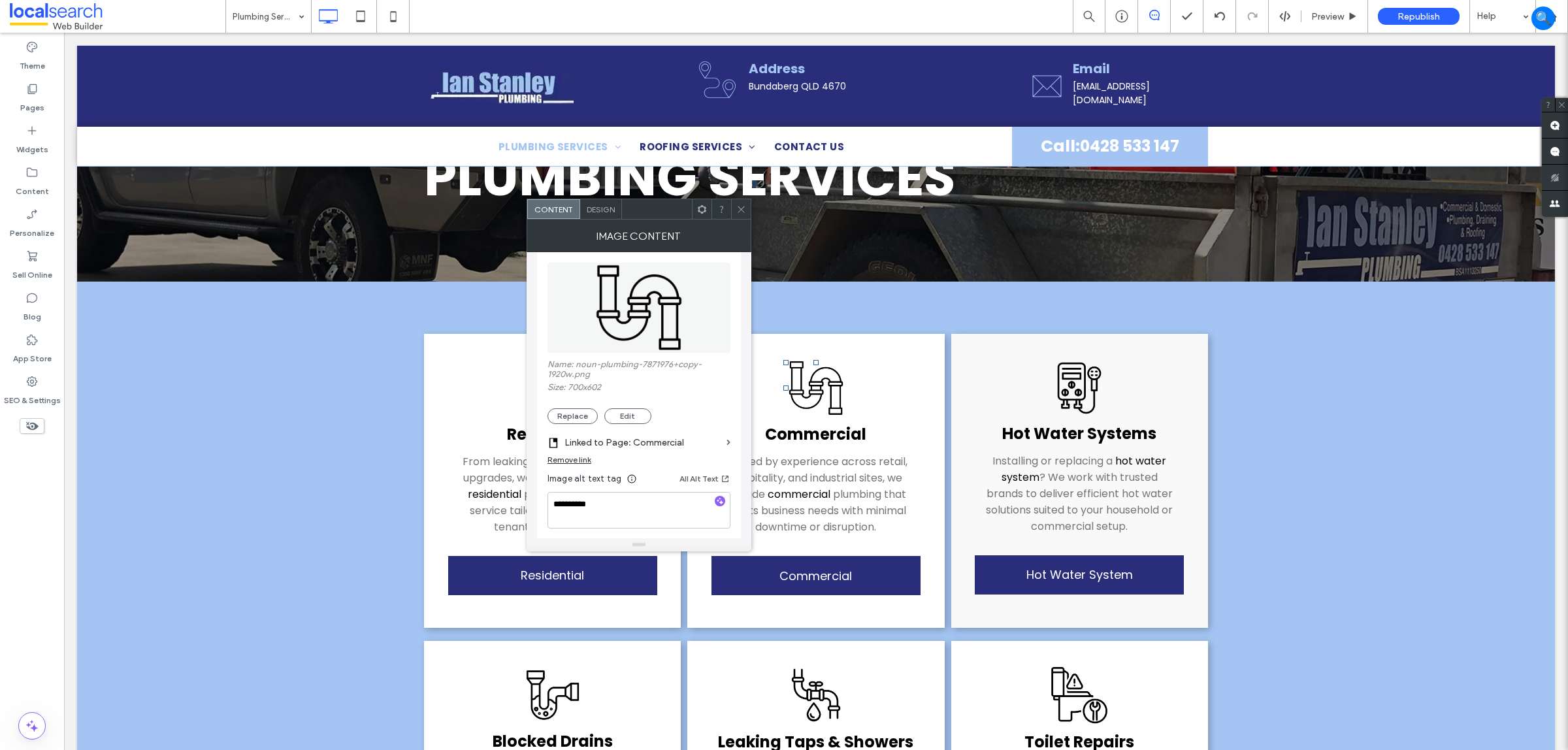
scroll to position [163, 0]
click at [737, 210] on icon at bounding box center [741, 209] width 10 height 10
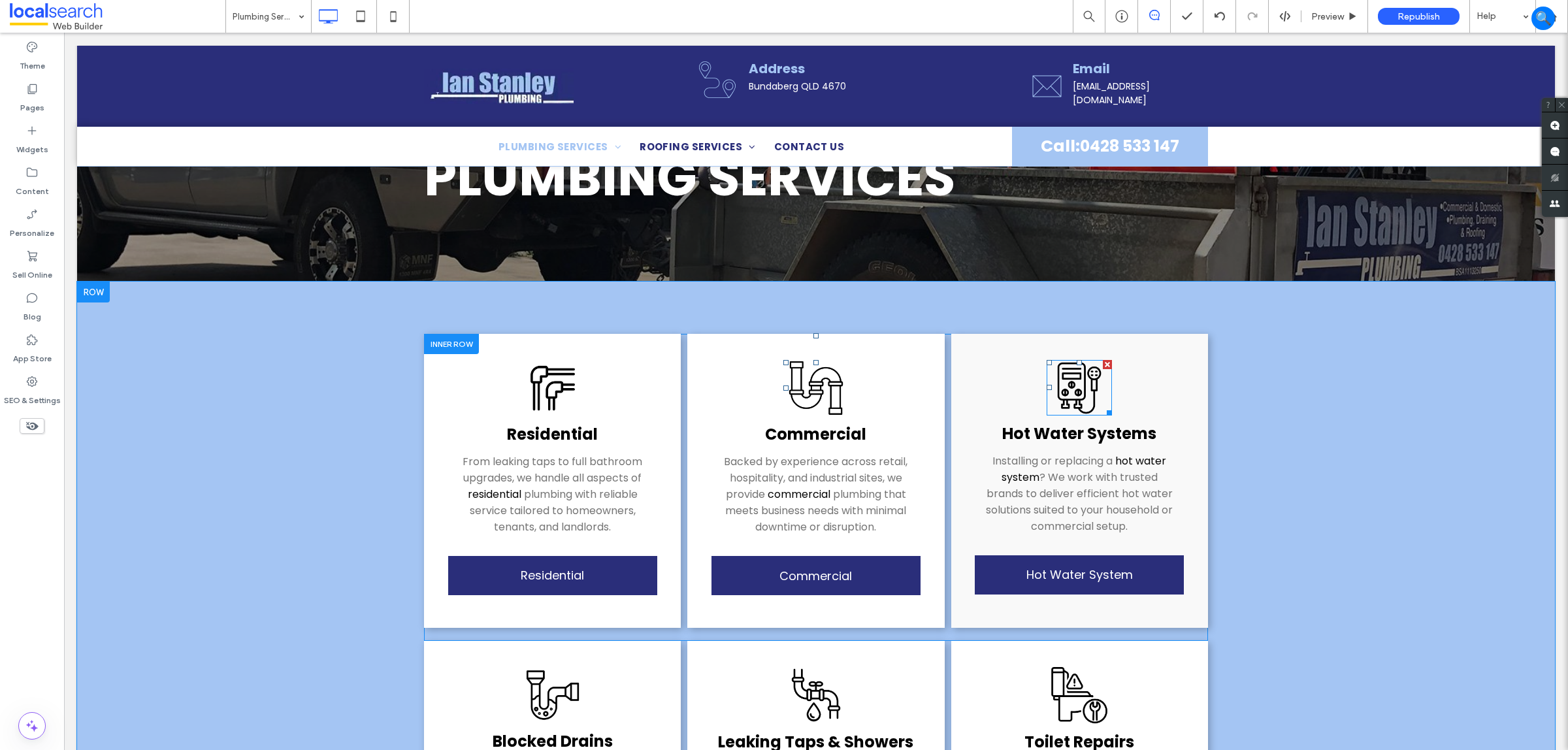
click at [1064, 384] on img at bounding box center [1079, 387] width 65 height 55
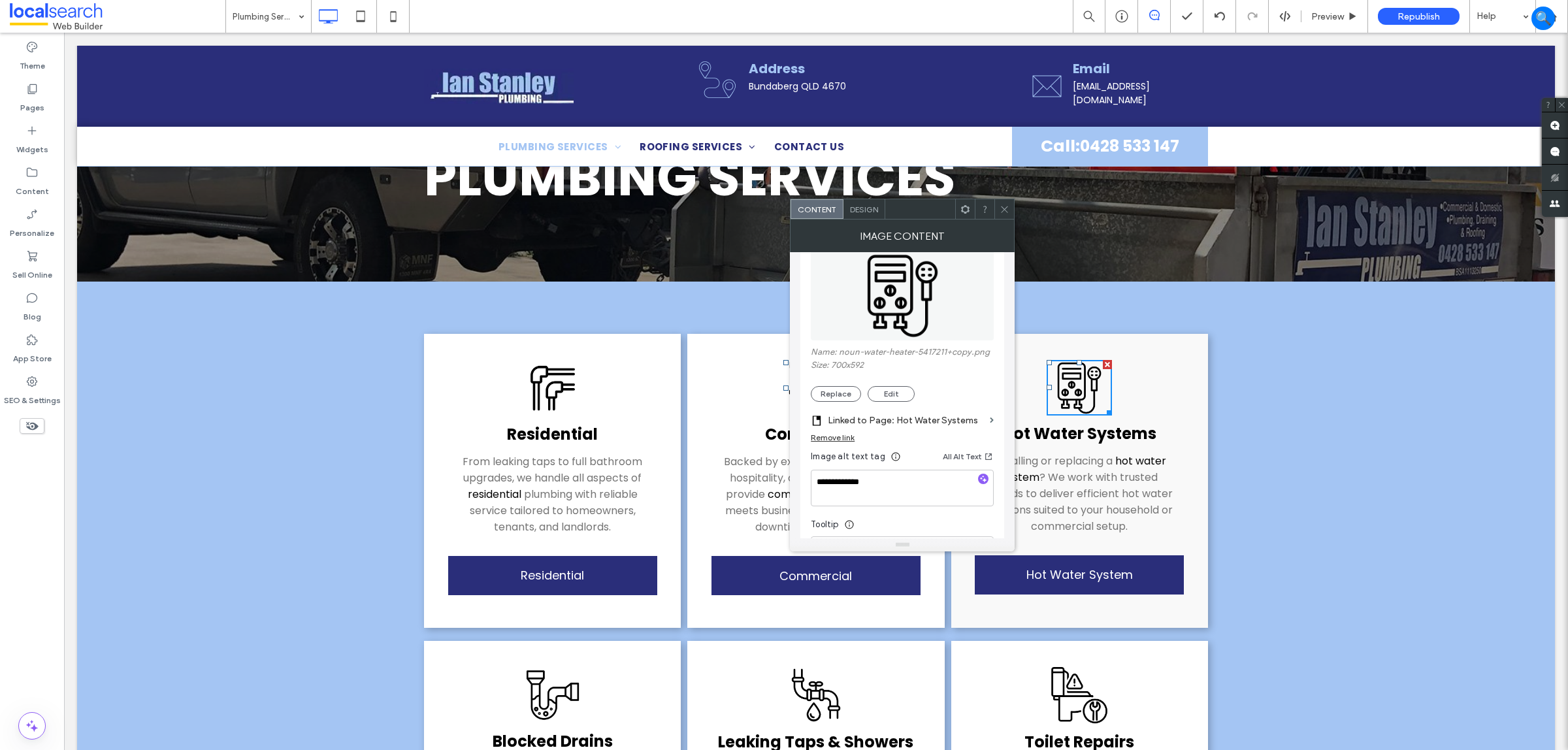
click at [1001, 213] on icon at bounding box center [1004, 209] width 10 height 10
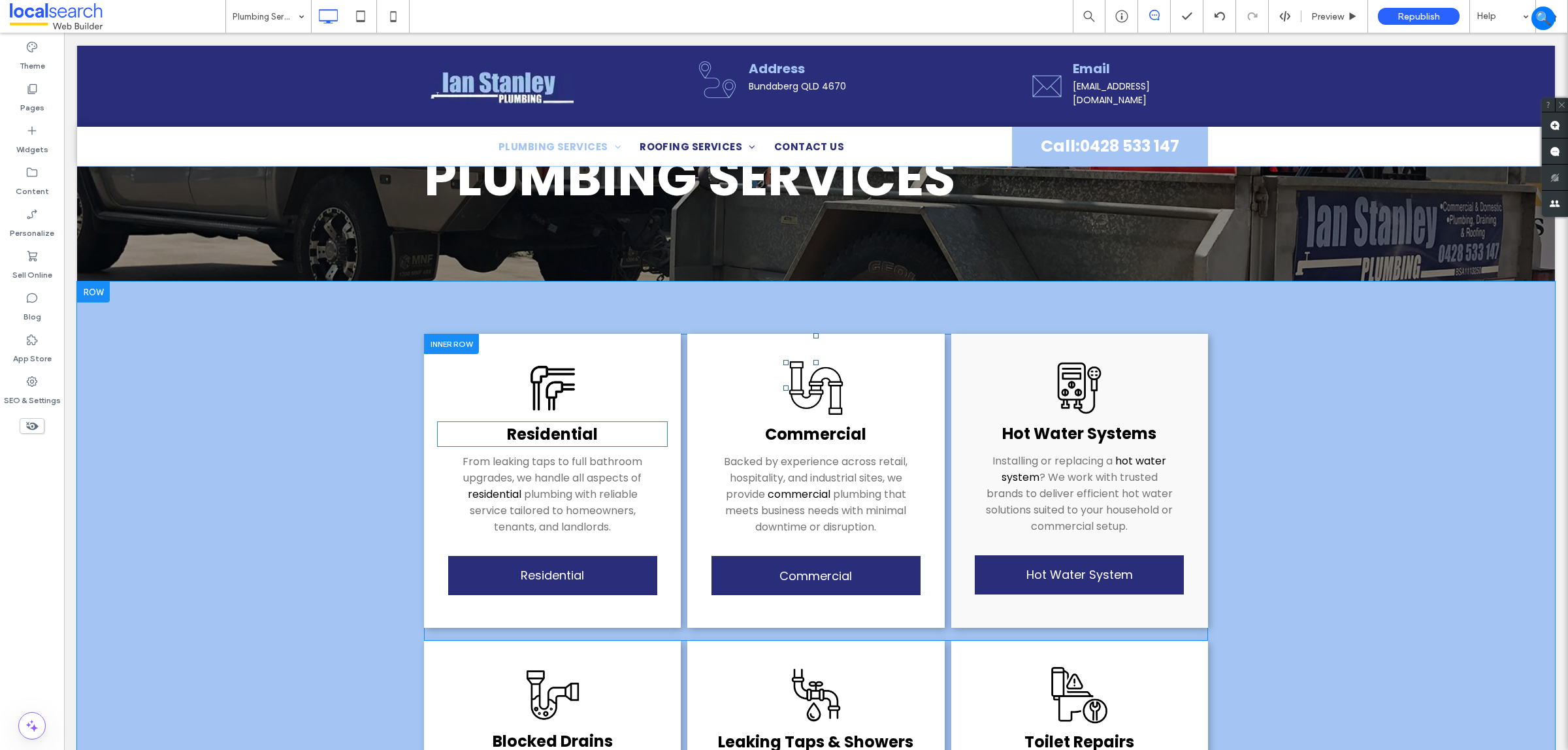
scroll to position [245, 0]
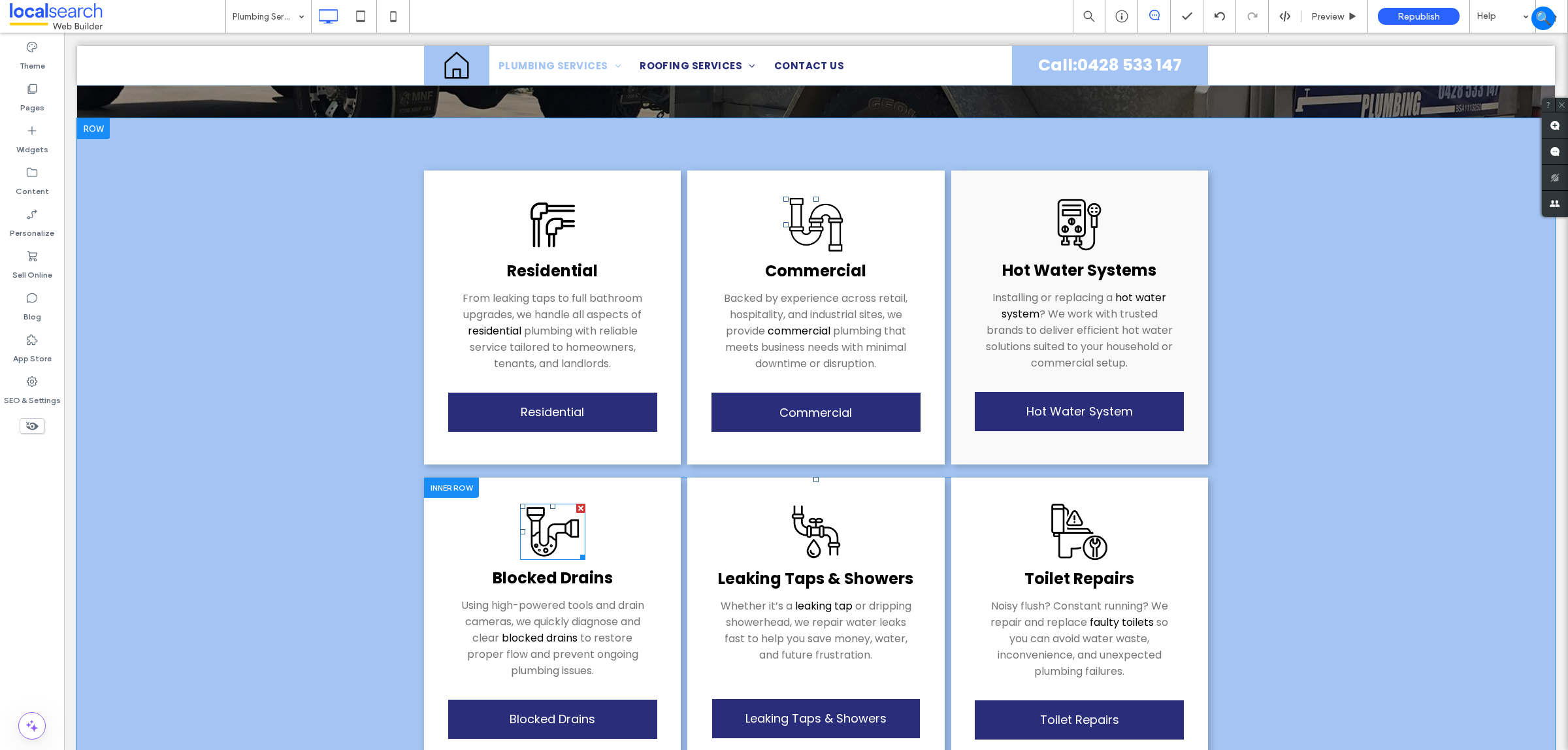
click at [531, 543] on img at bounding box center [552, 531] width 65 height 56
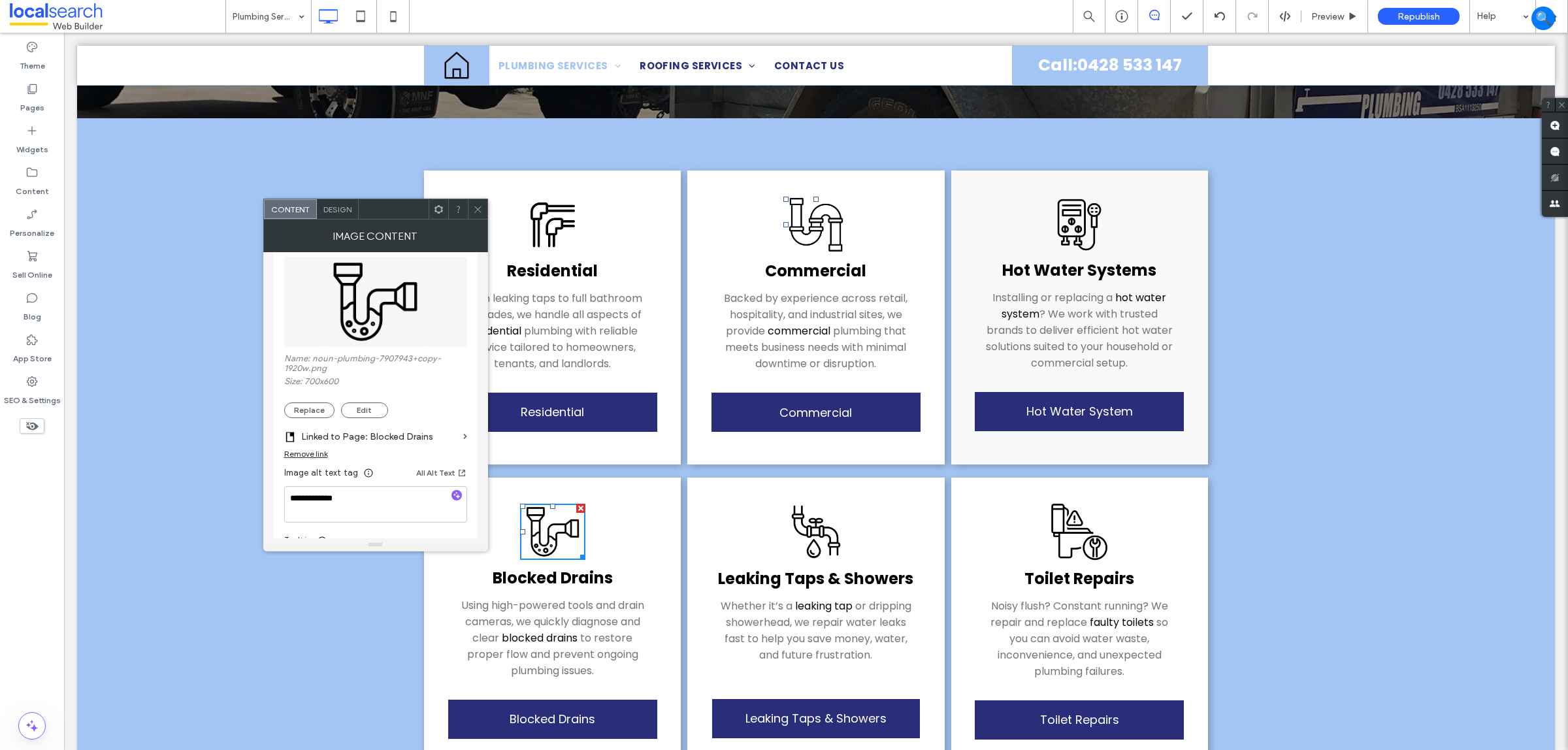
scroll to position [163, 0]
click at [413, 439] on label "Linked to Page: Blocked Drains" at bounding box center [380, 429] width 157 height 24
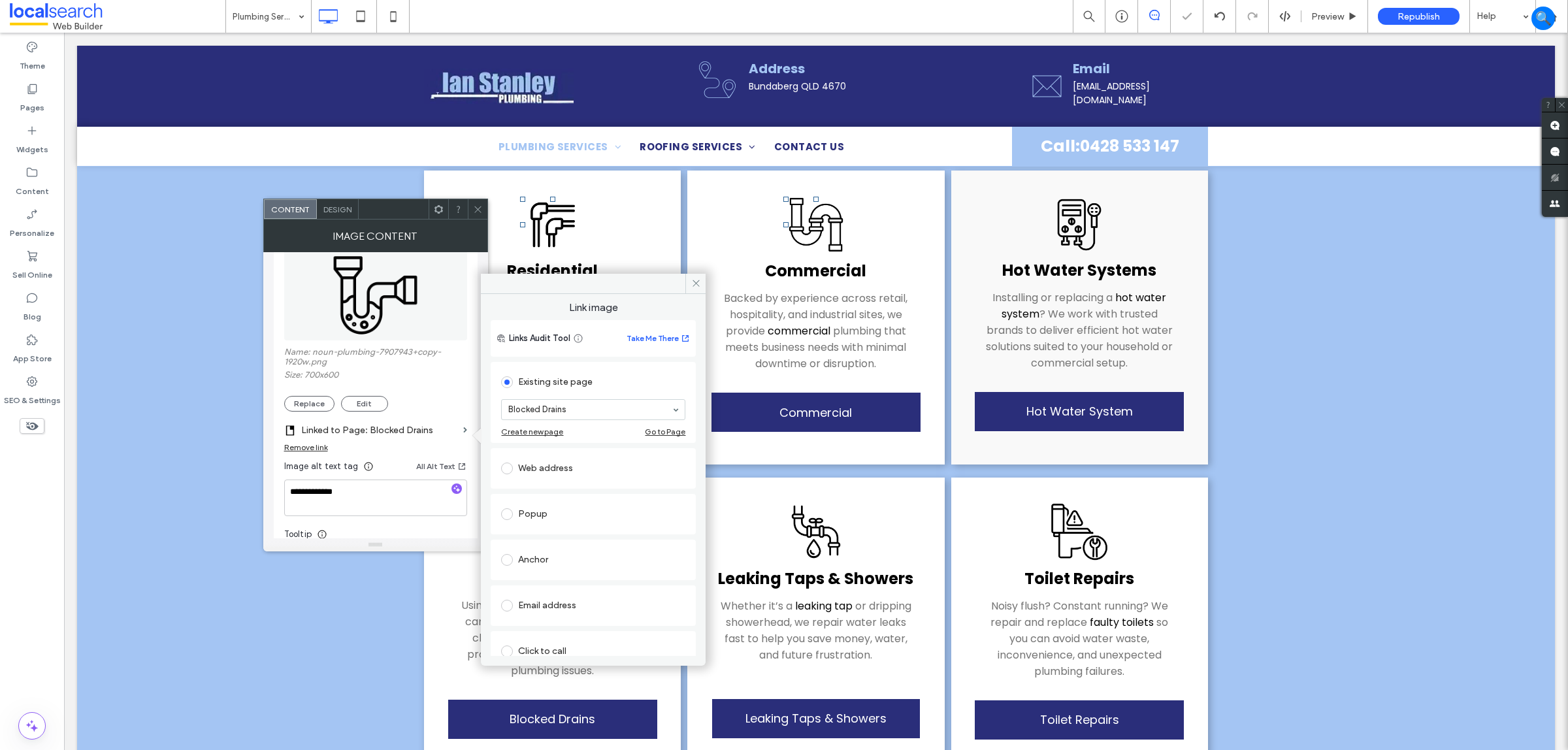
click at [480, 208] on icon at bounding box center [478, 209] width 10 height 10
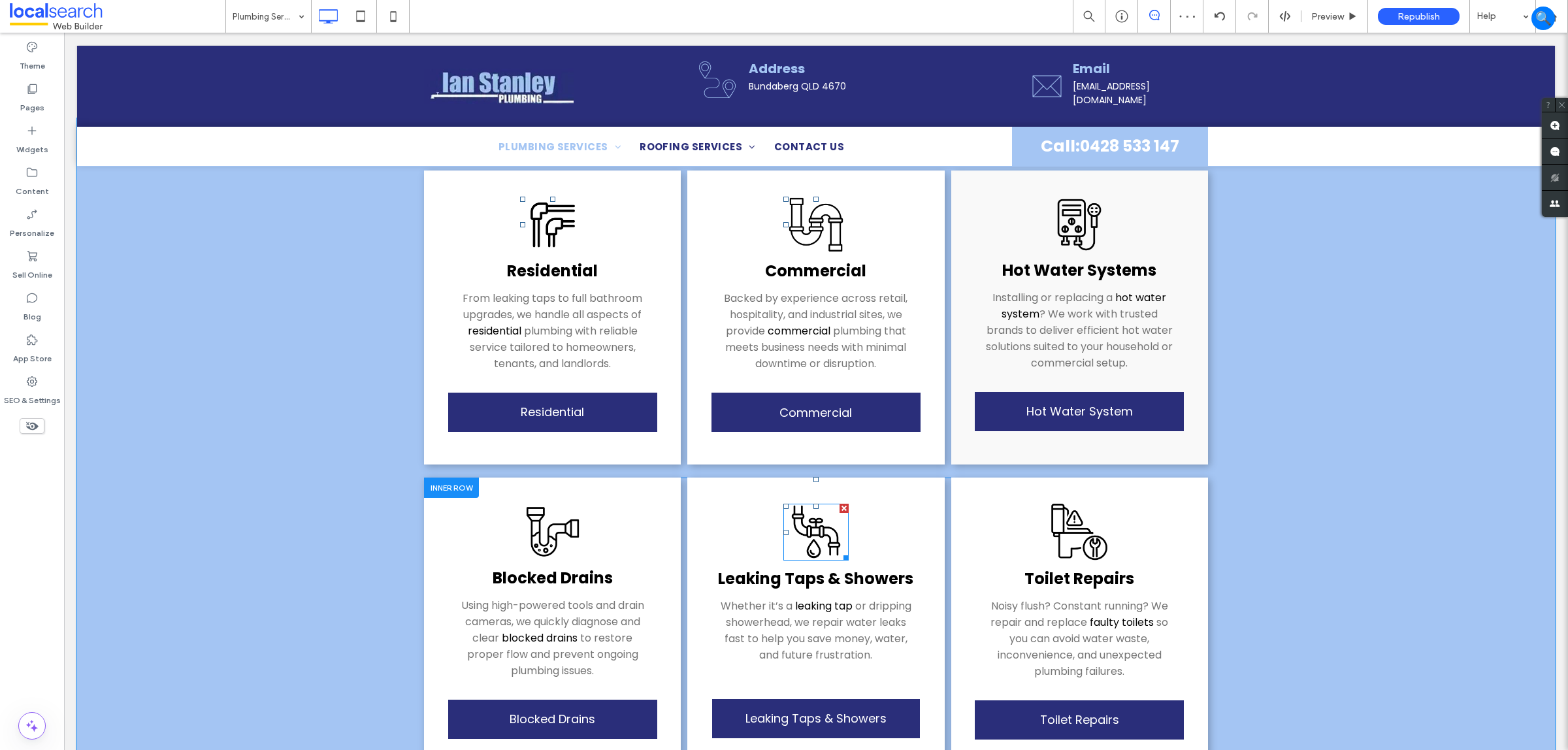
click at [809, 528] on img at bounding box center [815, 532] width 65 height 57
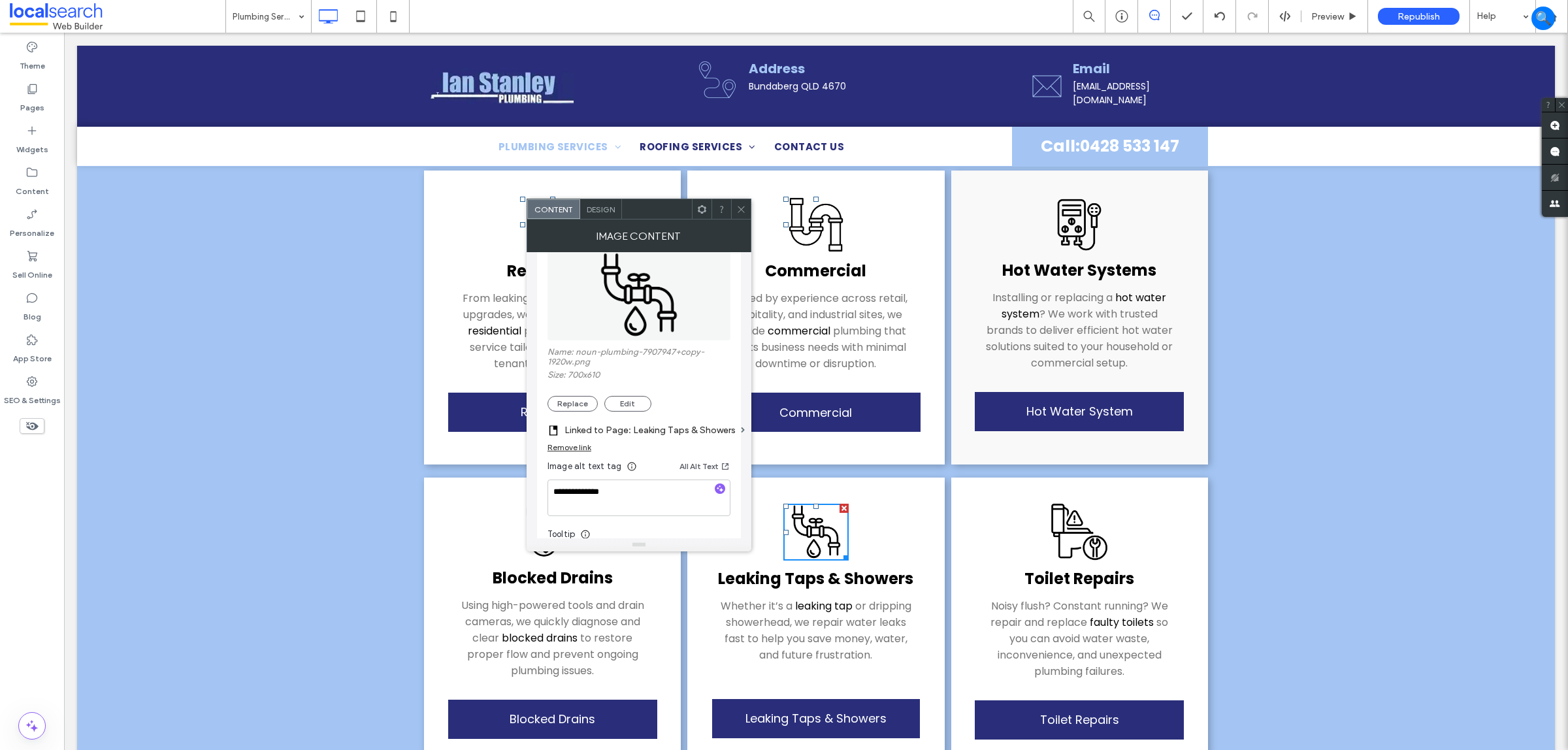
click at [1023, 521] on div "Toilet Rep ﻿ airs Noisy flush? Constant running? We repair and replace faulty t…" at bounding box center [1080, 624] width 257 height 295
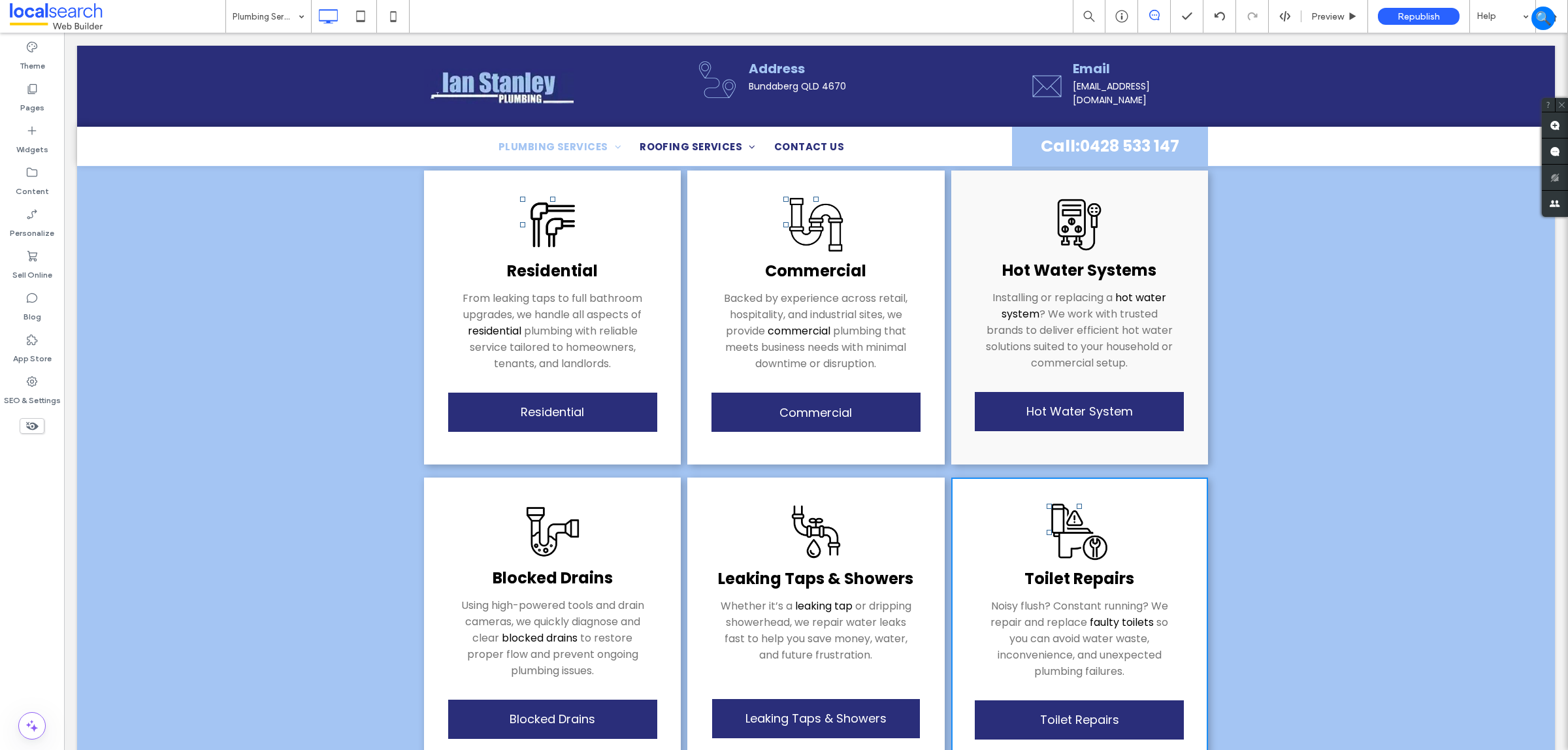
click at [1066, 526] on img at bounding box center [1079, 532] width 65 height 57
click at [1079, 520] on img at bounding box center [1079, 532] width 65 height 57
click at [1207, 524] on module "Residential From leaking taps to full bathroom upgrades, we handle all aspects …" at bounding box center [816, 656] width 1478 height 1075
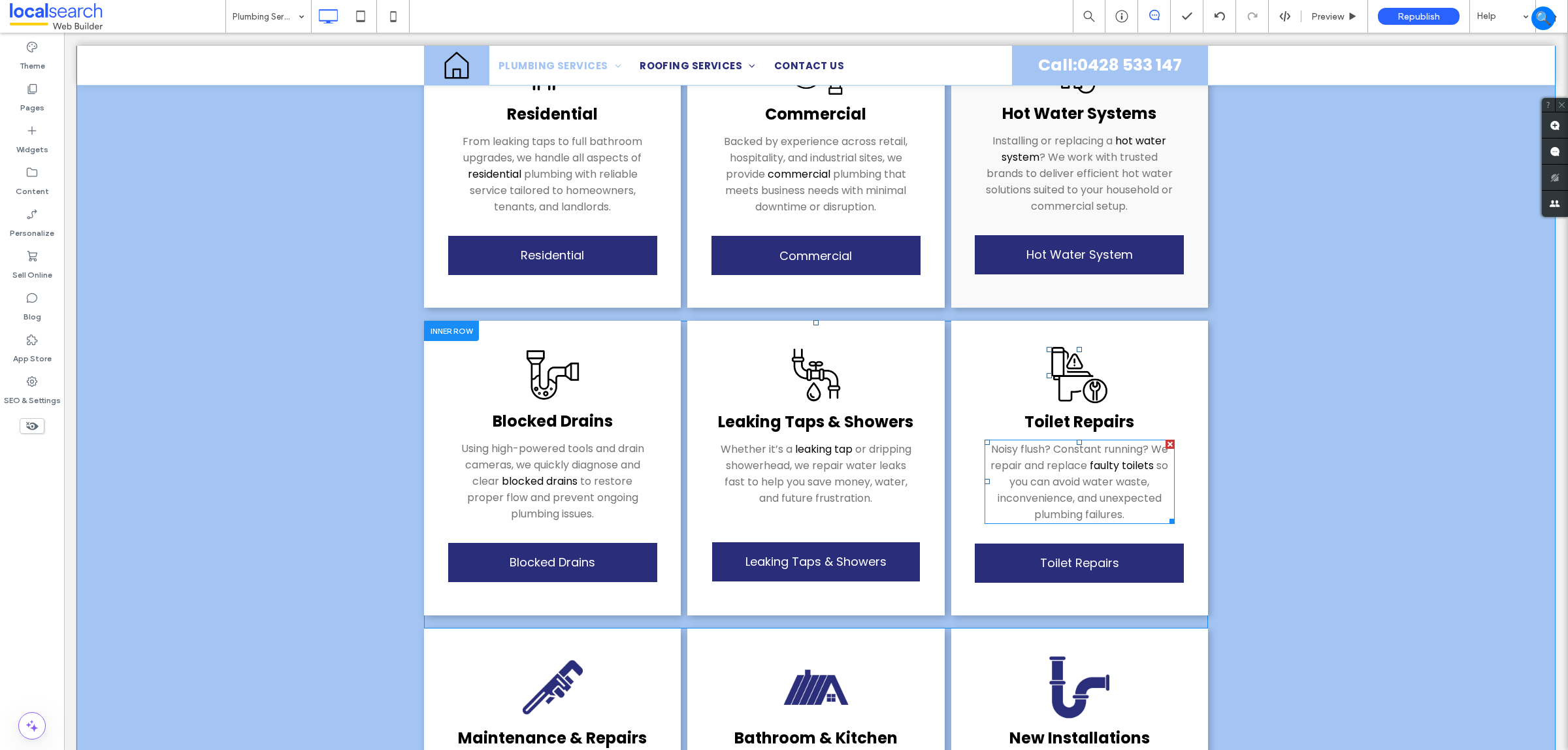
scroll to position [408, 0]
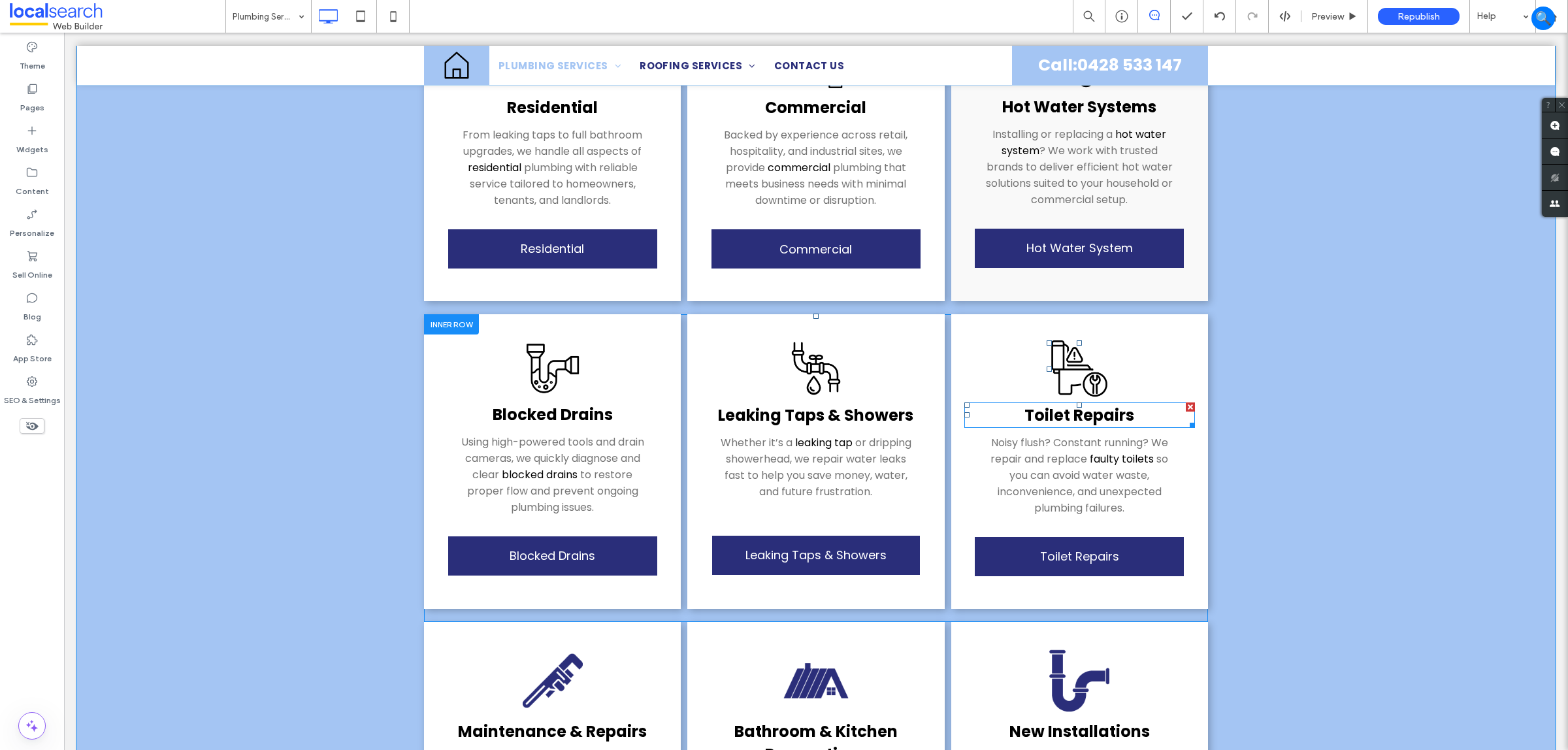
click at [1083, 412] on link "Toilet Rep ﻿ airs" at bounding box center [1079, 415] width 110 height 21
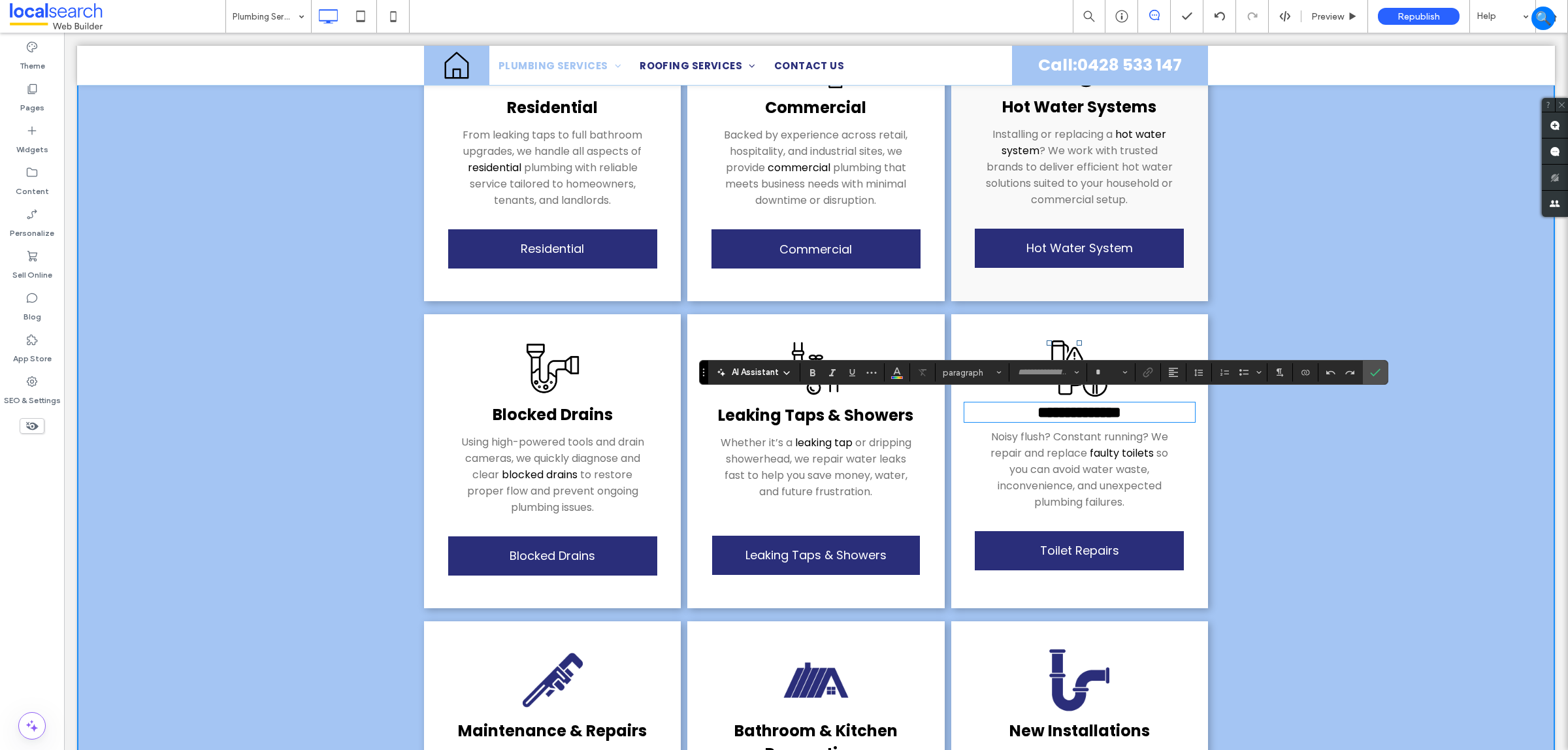
type input "*******"
type input "**"
click at [1389, 373] on div "AI Assistant Heading 3 ******* **" at bounding box center [1044, 372] width 690 height 25
click at [1383, 374] on label "Confirm" at bounding box center [1376, 372] width 20 height 23
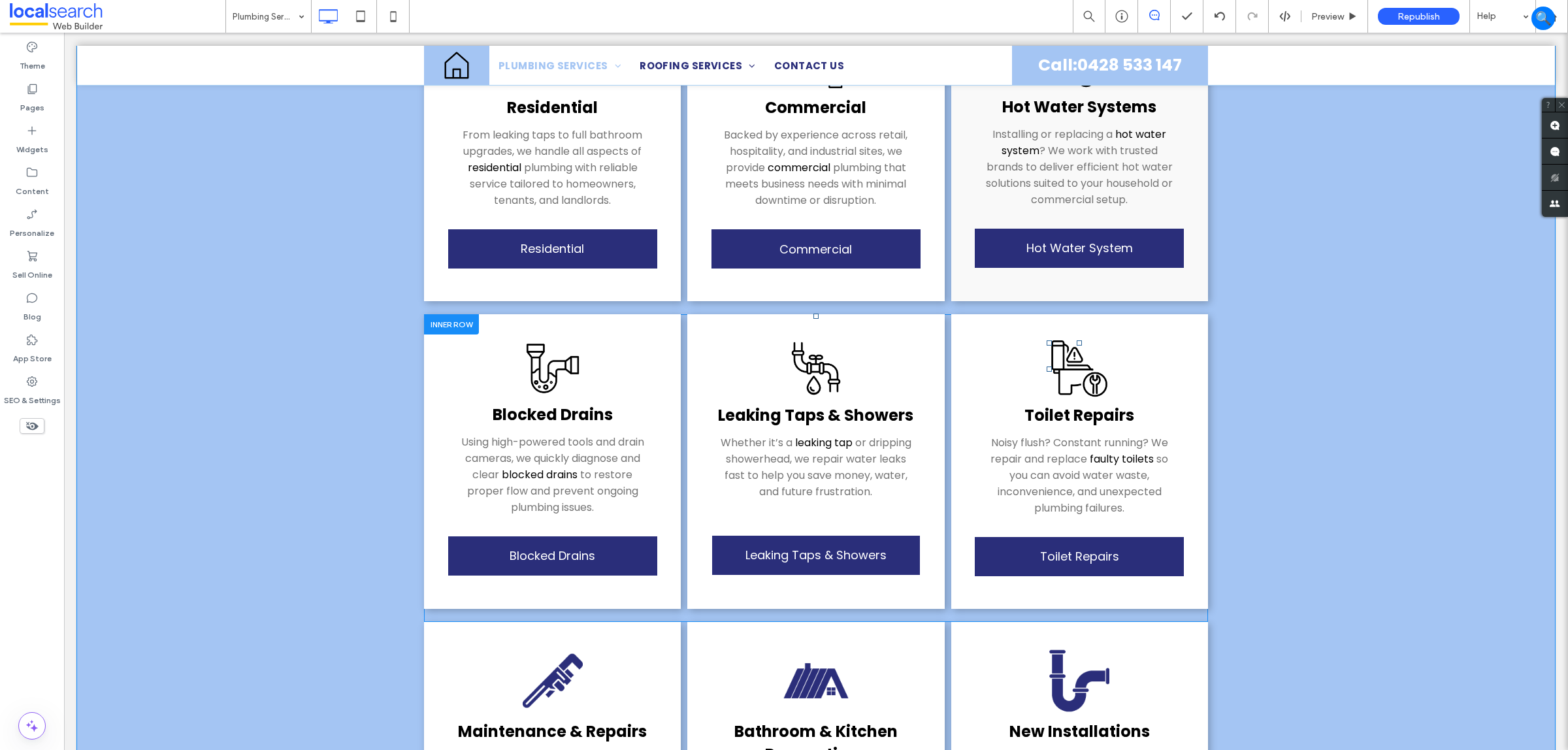
click at [1072, 359] on img at bounding box center [1079, 369] width 65 height 57
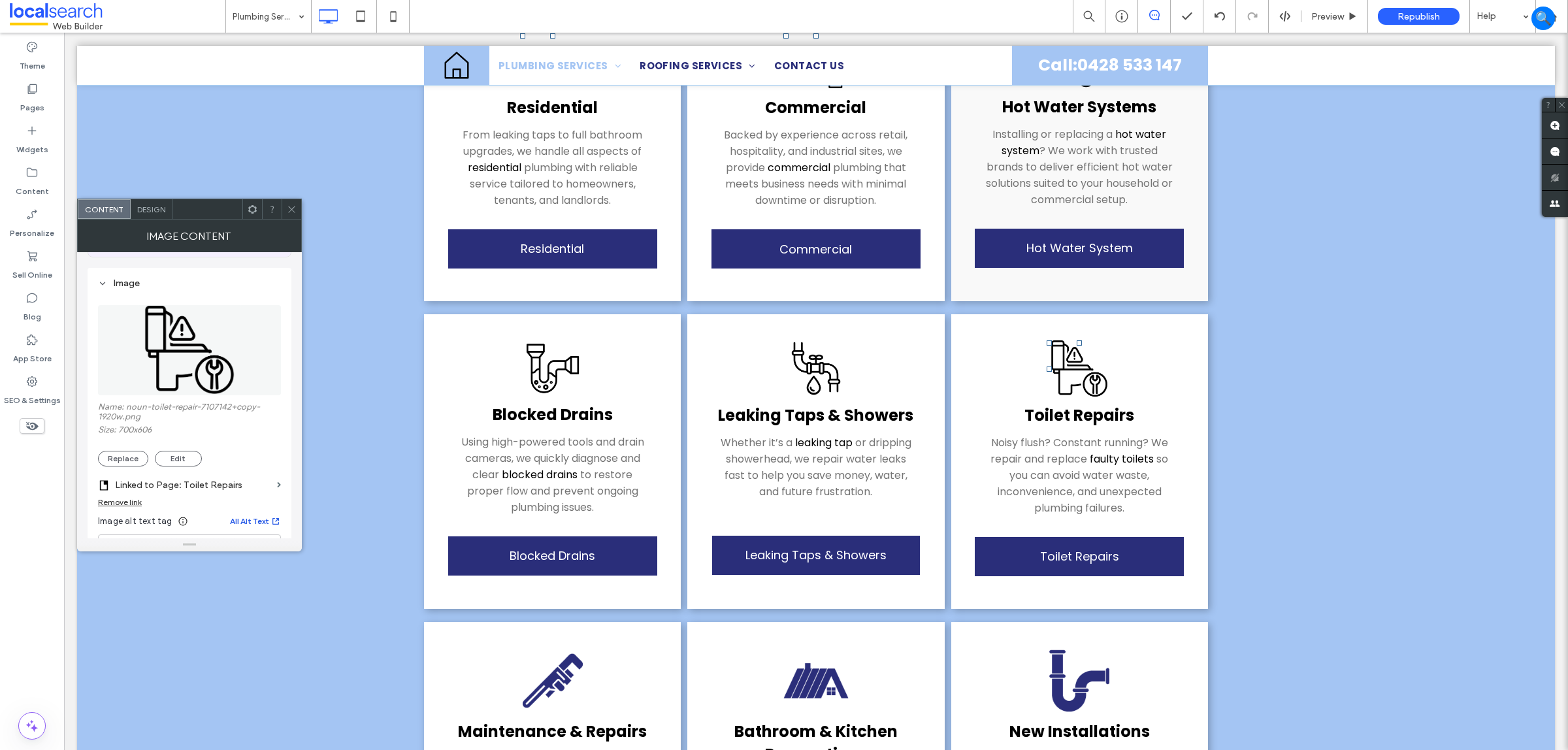
scroll to position [245, 0]
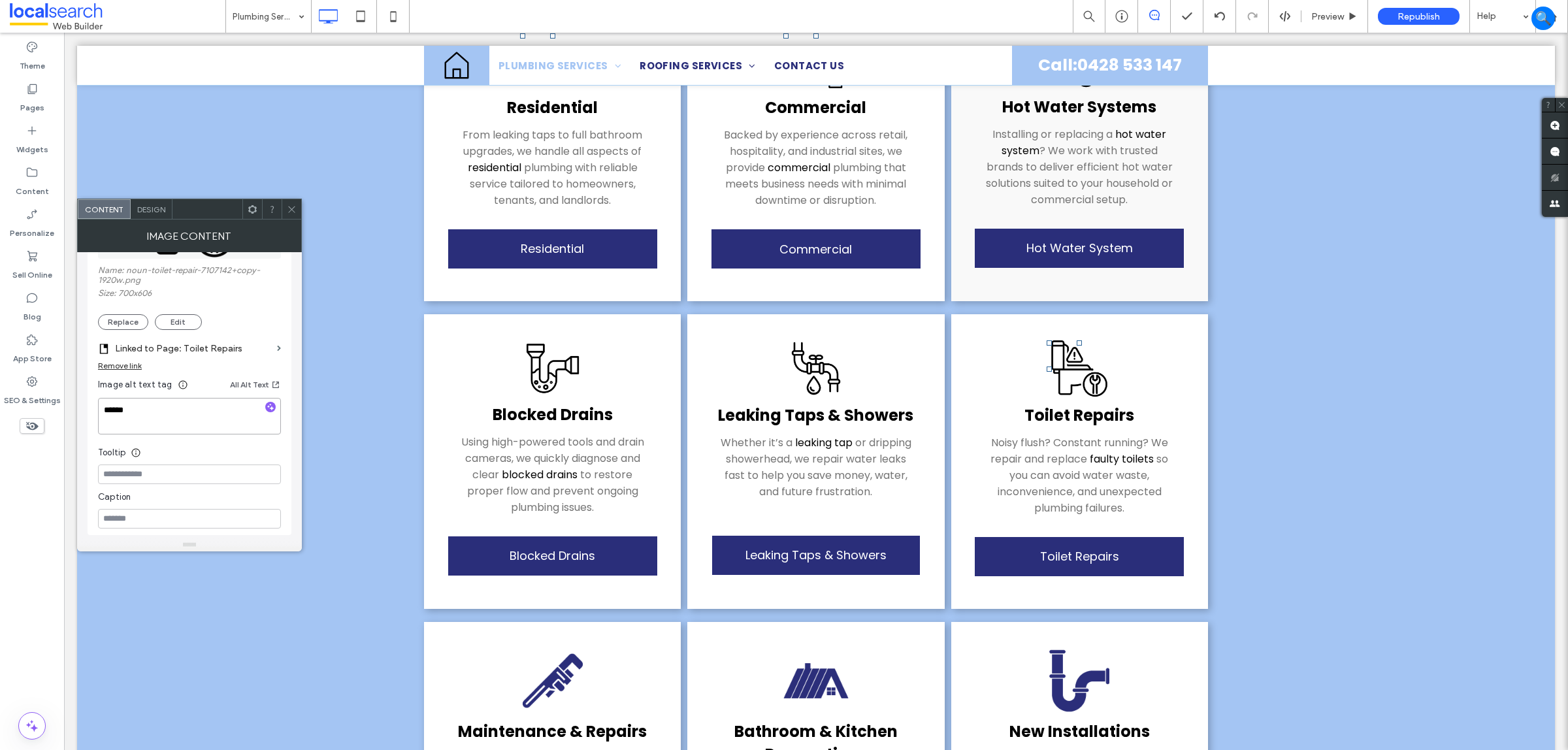
click at [200, 422] on textarea "******" at bounding box center [189, 416] width 183 height 37
click at [286, 206] on div at bounding box center [291, 209] width 20 height 20
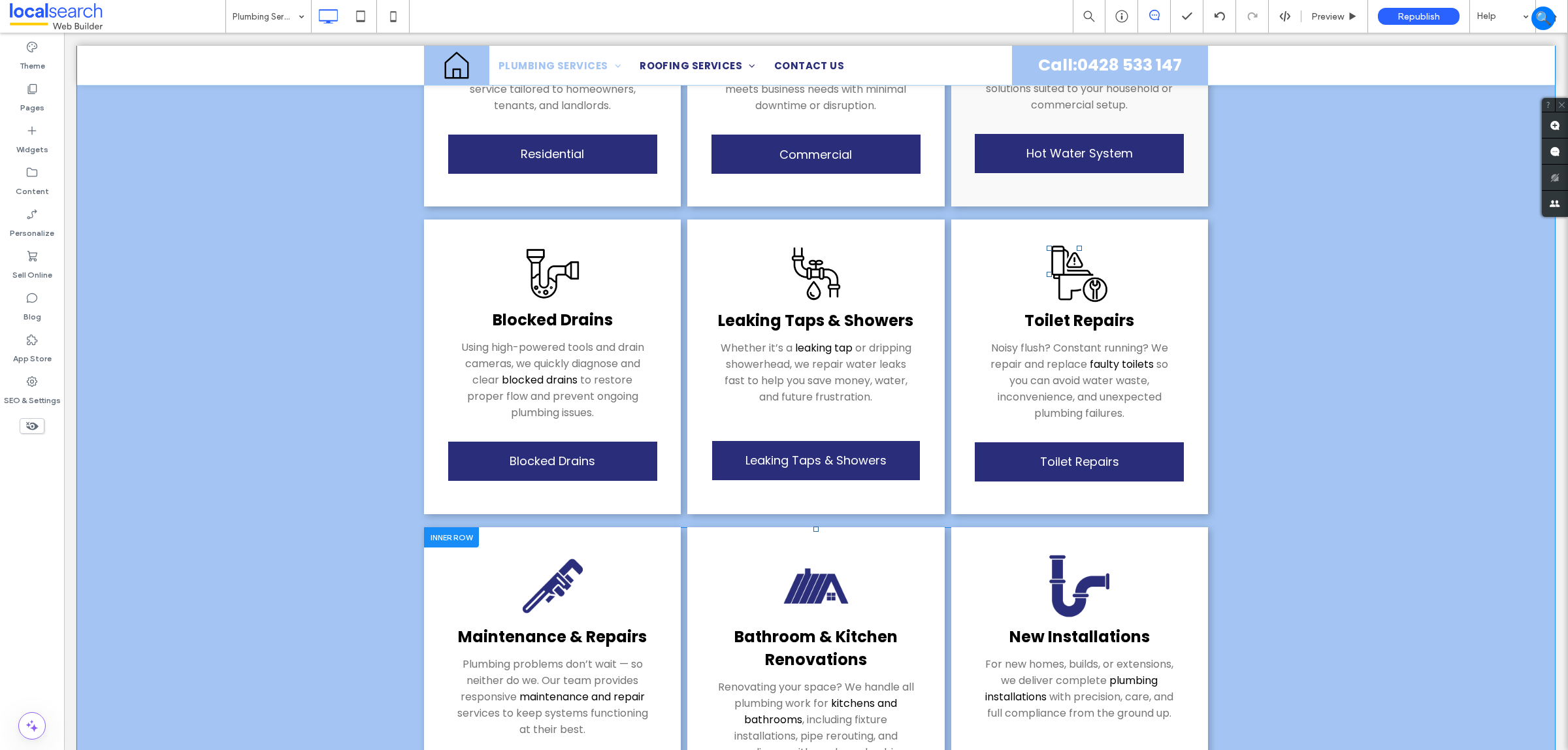
scroll to position [653, 0]
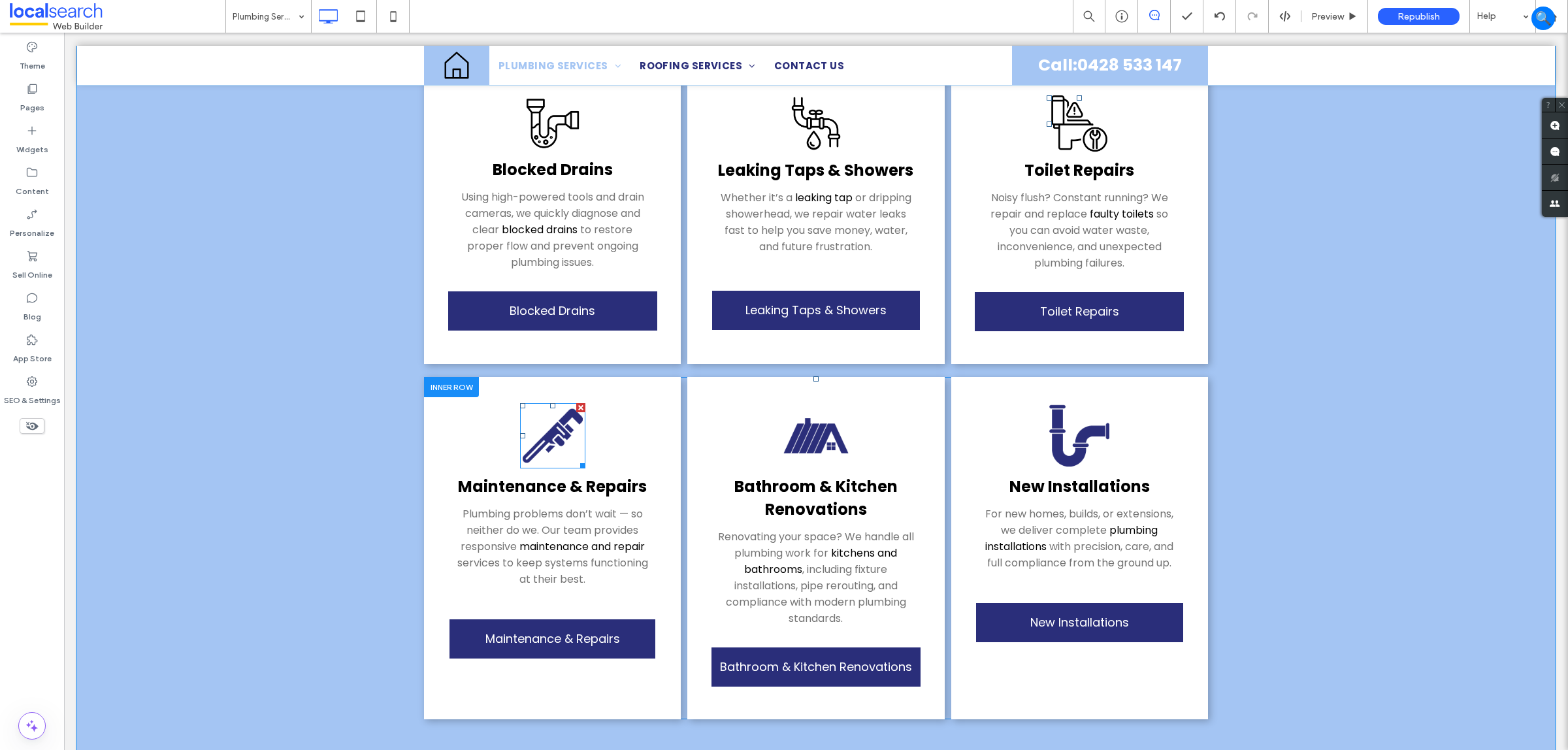
click at [553, 404] on img at bounding box center [552, 436] width 65 height 65
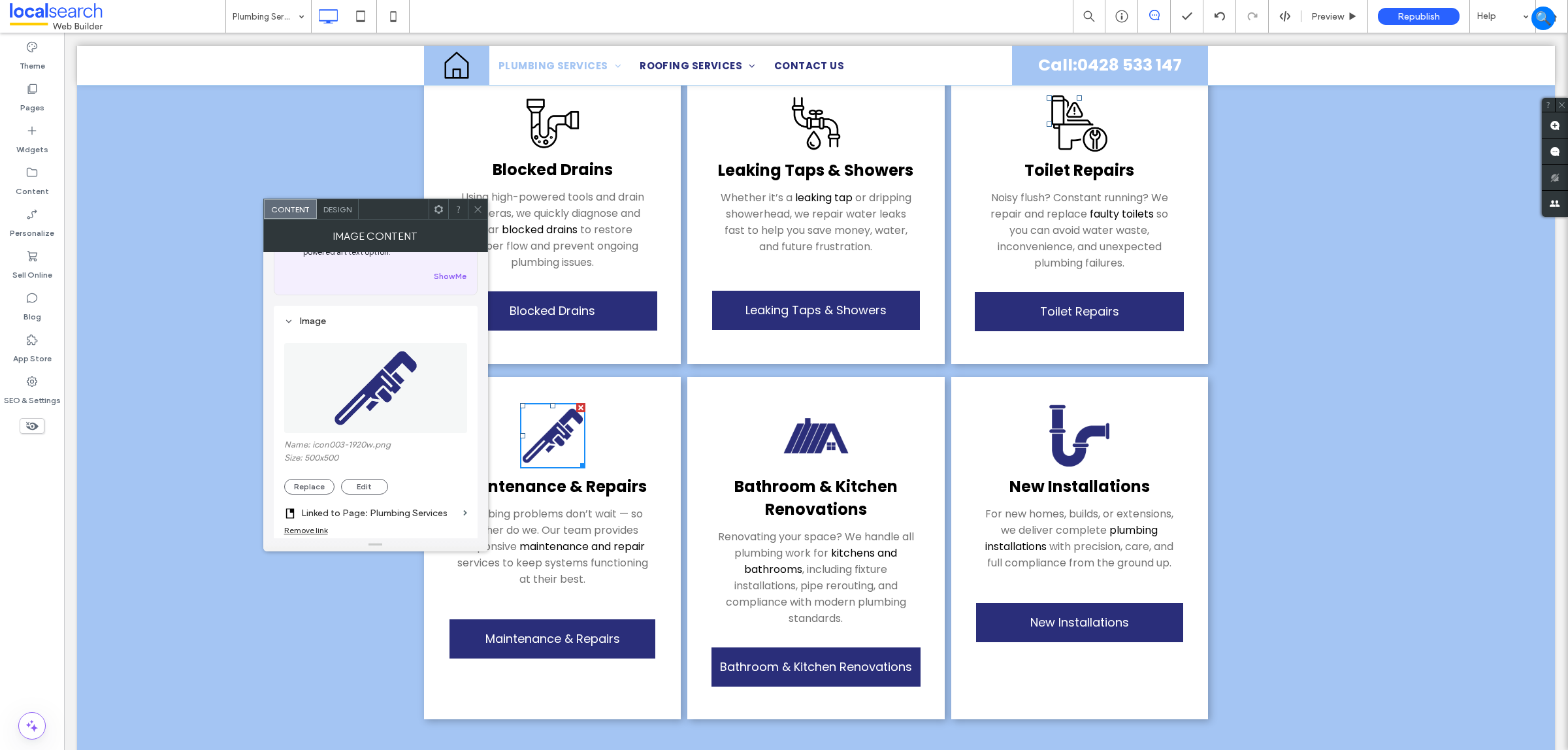
scroll to position [245, 0]
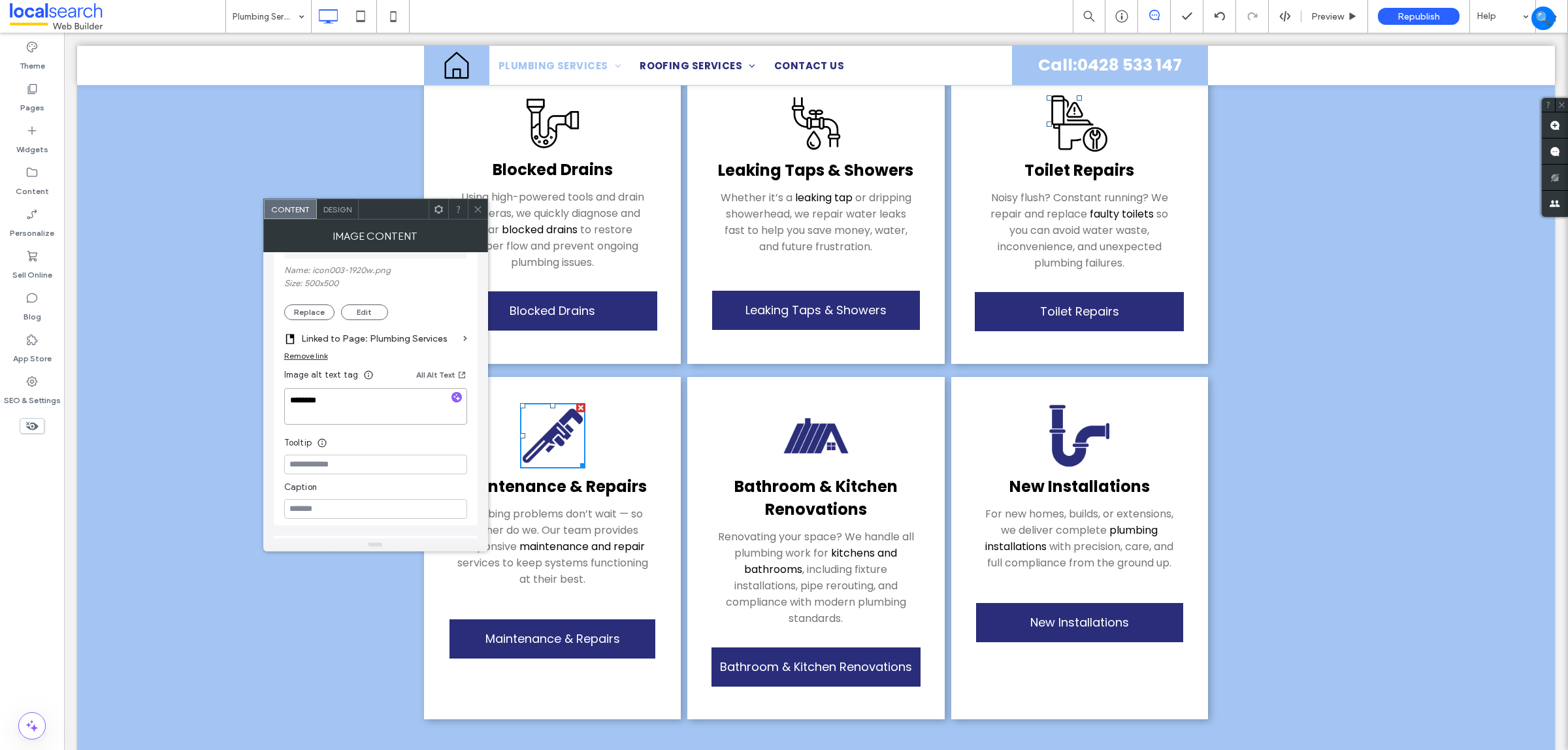
click at [369, 425] on textarea "********" at bounding box center [375, 406] width 183 height 37
click at [370, 418] on textarea "********" at bounding box center [375, 406] width 183 height 37
click at [367, 417] on textarea "********" at bounding box center [375, 406] width 183 height 37
type textarea "**********"
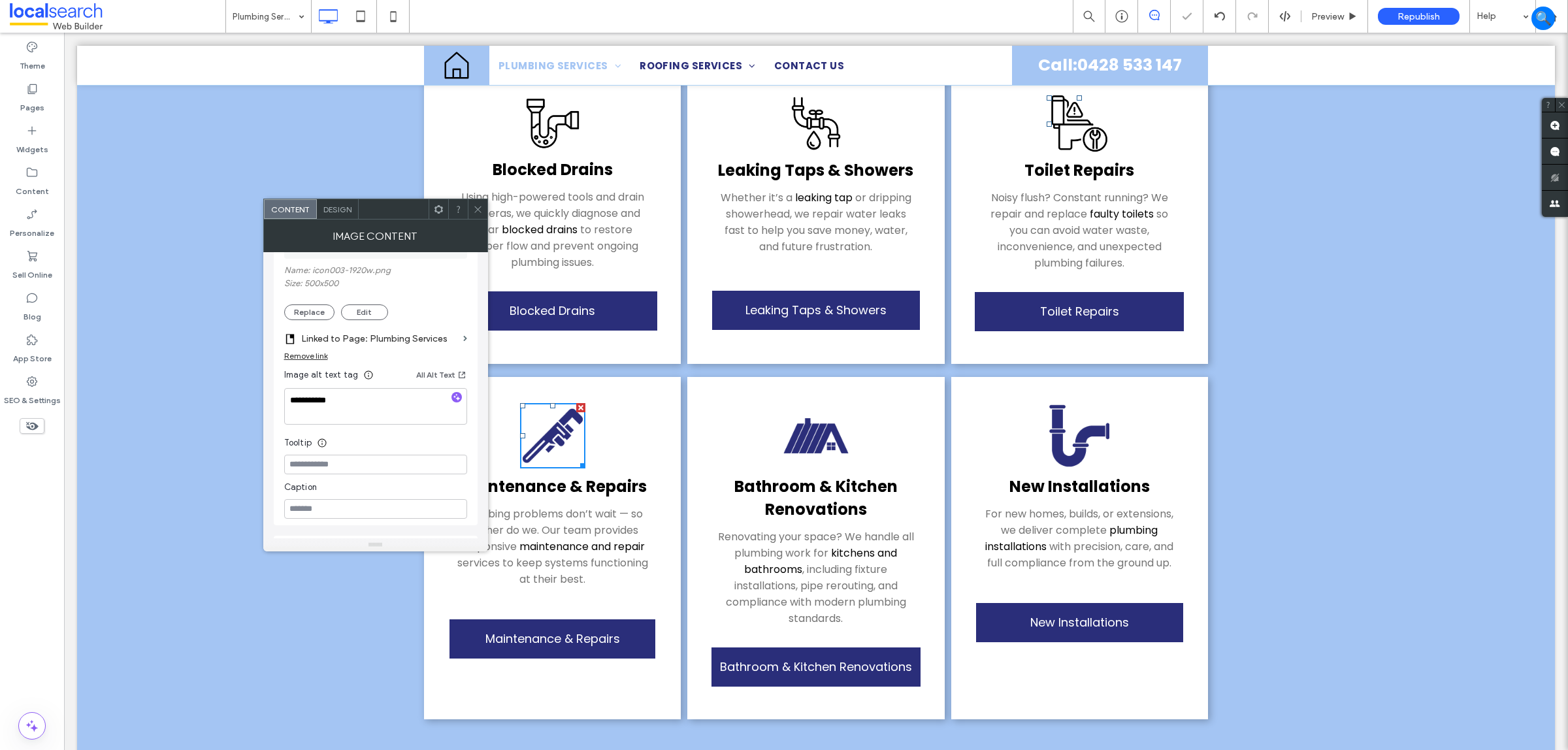
click at [342, 332] on label "Linked to Page: Plumbing Services" at bounding box center [380, 338] width 157 height 24
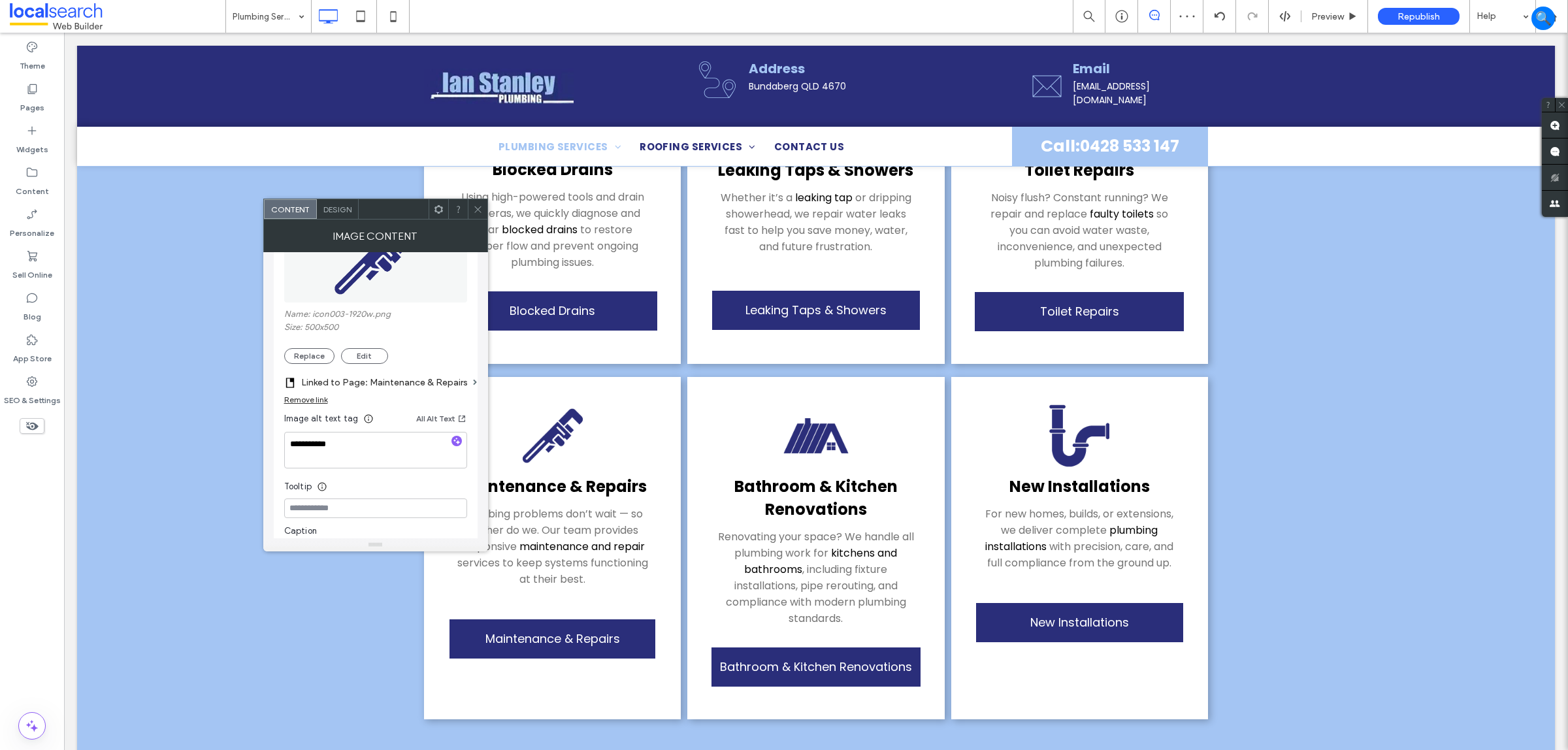
scroll to position [163, 0]
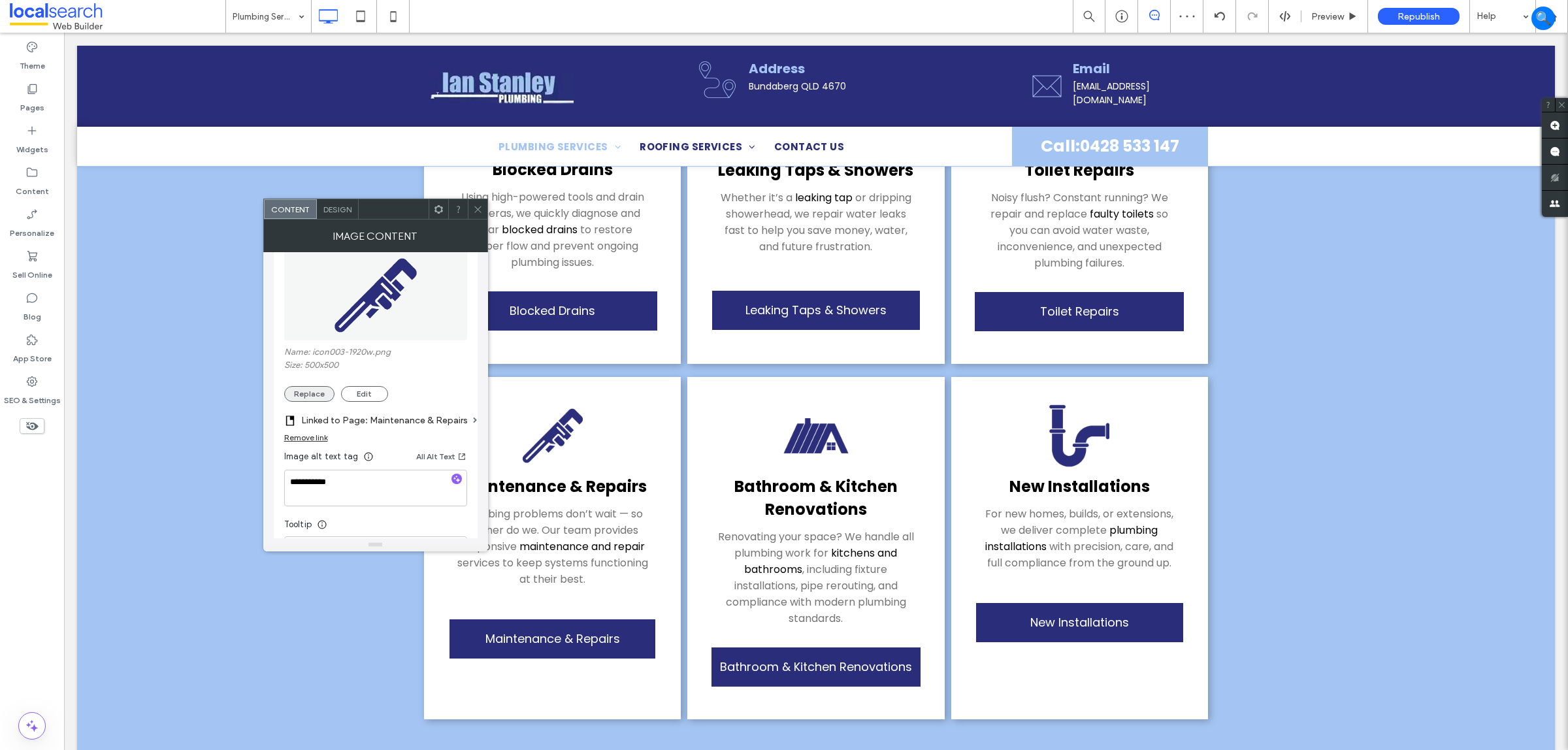
click at [321, 402] on button "Replace" at bounding box center [309, 394] width 50 height 16
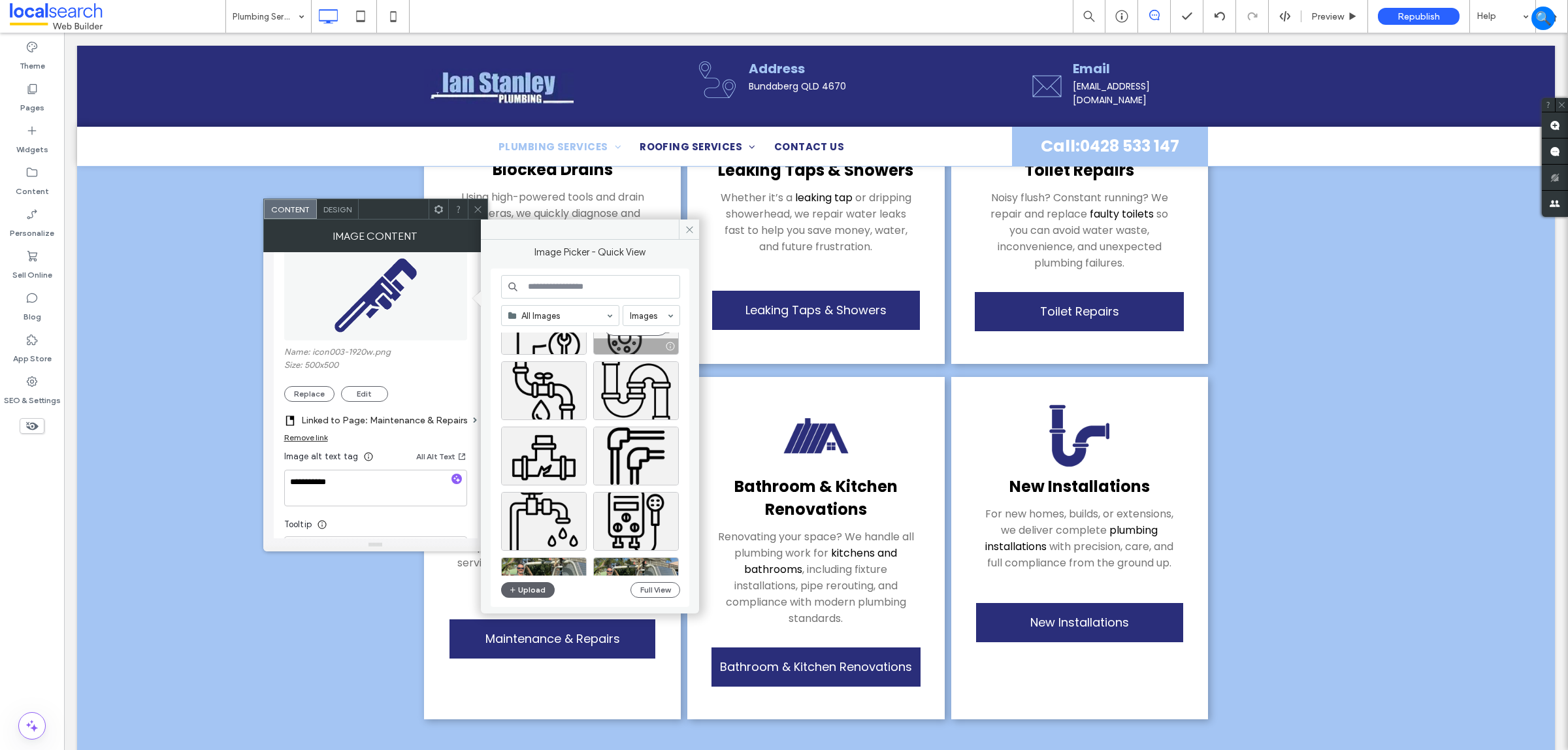
scroll to position [82, 0]
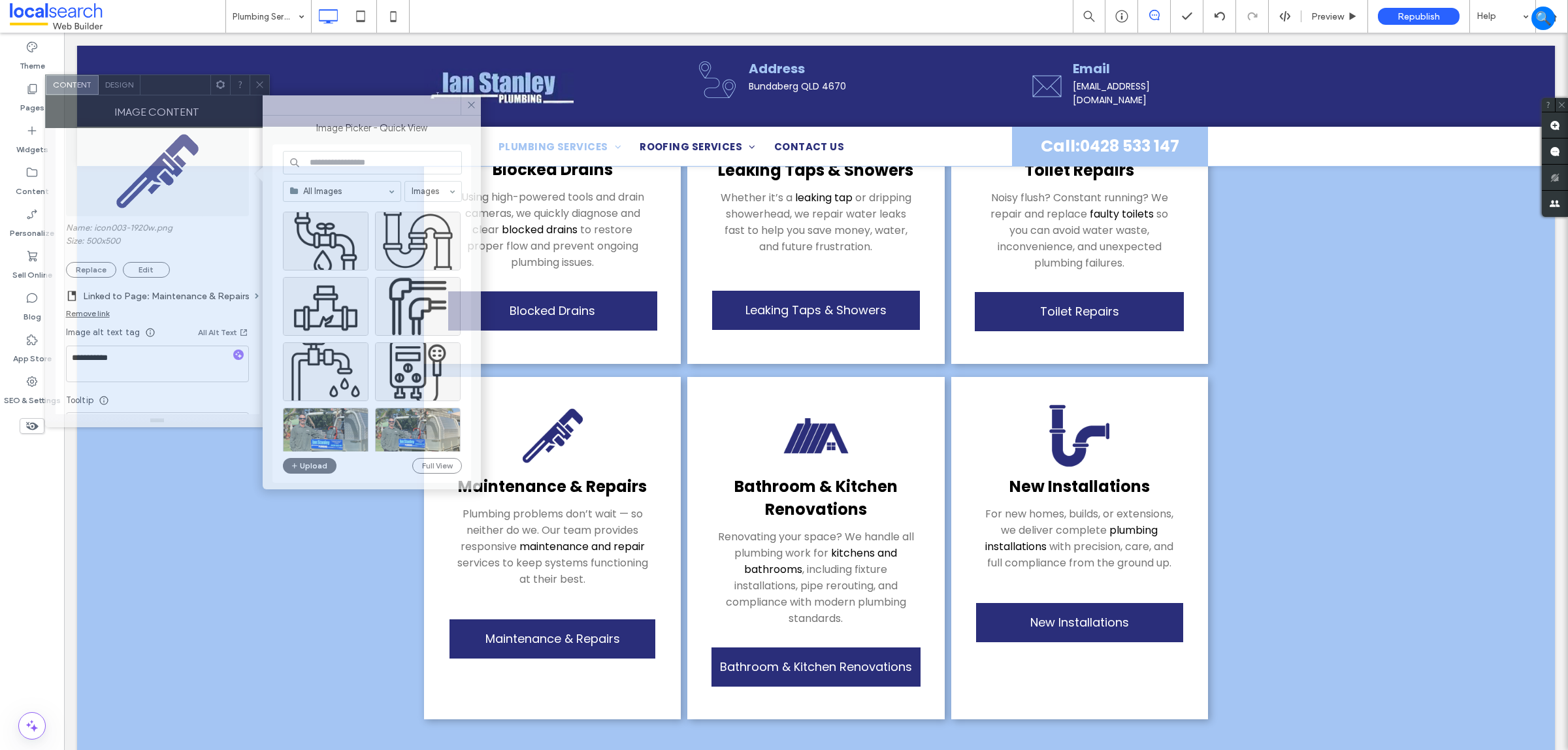
drag, startPoint x: 396, startPoint y: 216, endPoint x: 177, endPoint y: 92, distance: 251.7
click at [177, 92] on div at bounding box center [176, 85] width 69 height 20
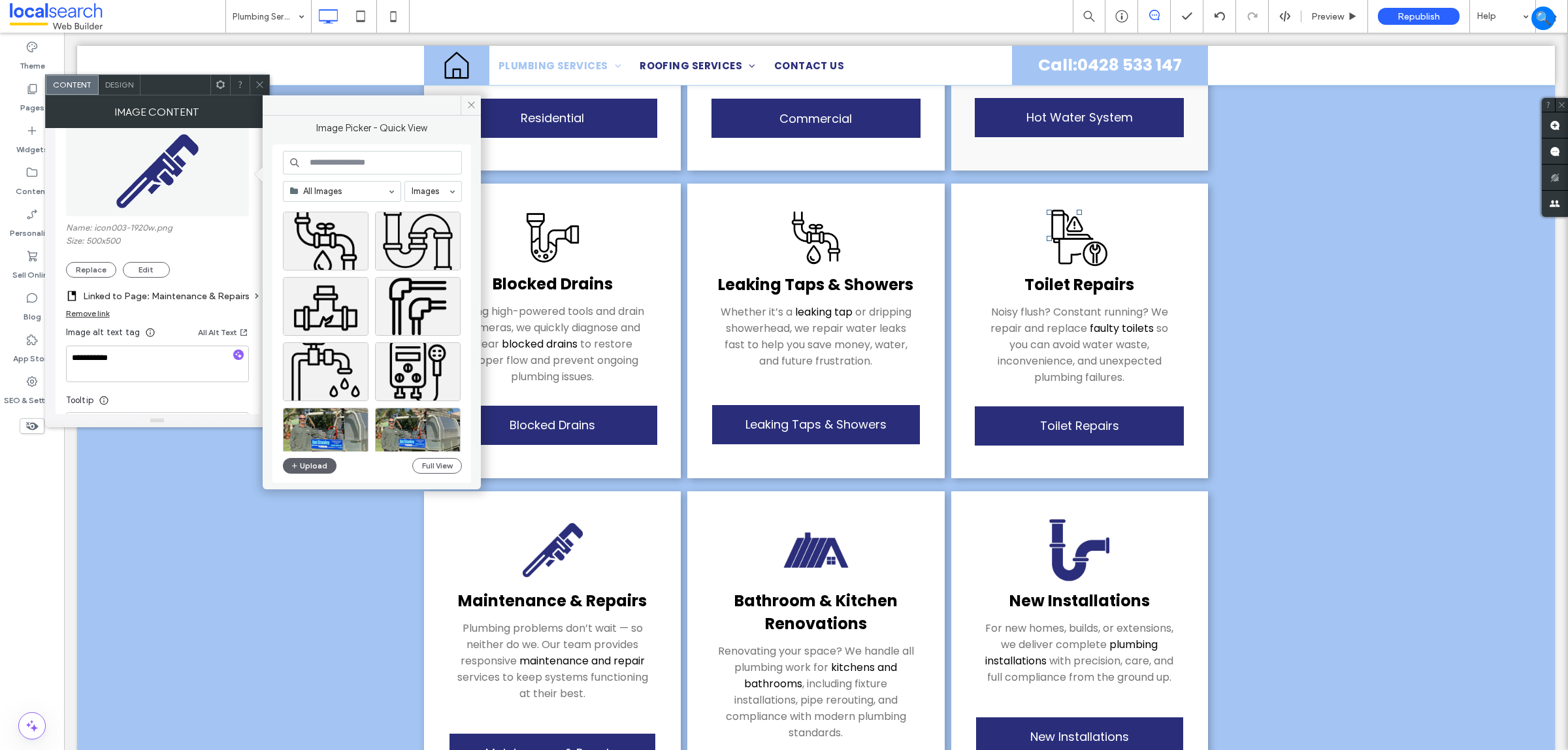
scroll to position [572, 0]
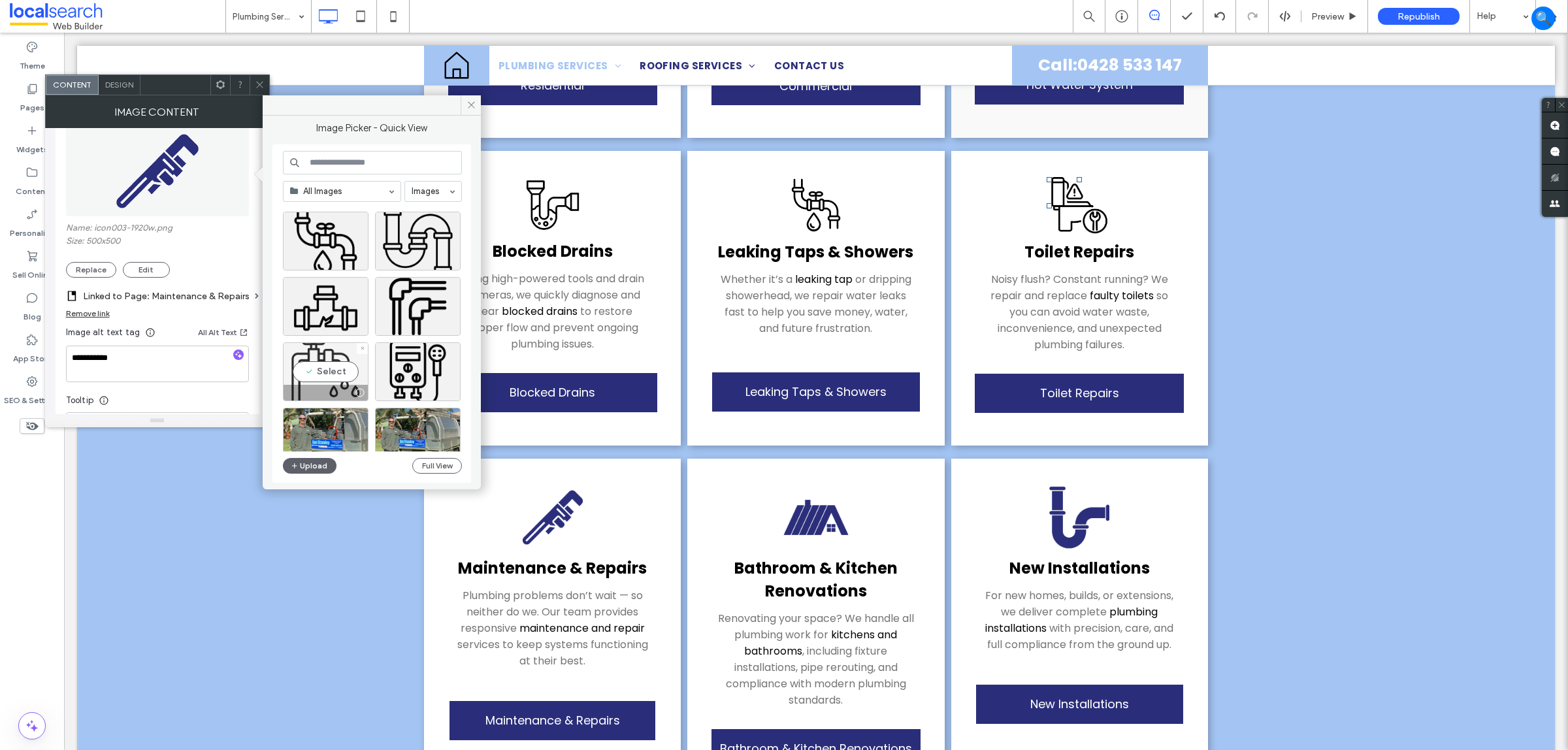
drag, startPoint x: 327, startPoint y: 371, endPoint x: 263, endPoint y: 337, distance: 72.5
click at [327, 371] on div "Select" at bounding box center [326, 371] width 86 height 59
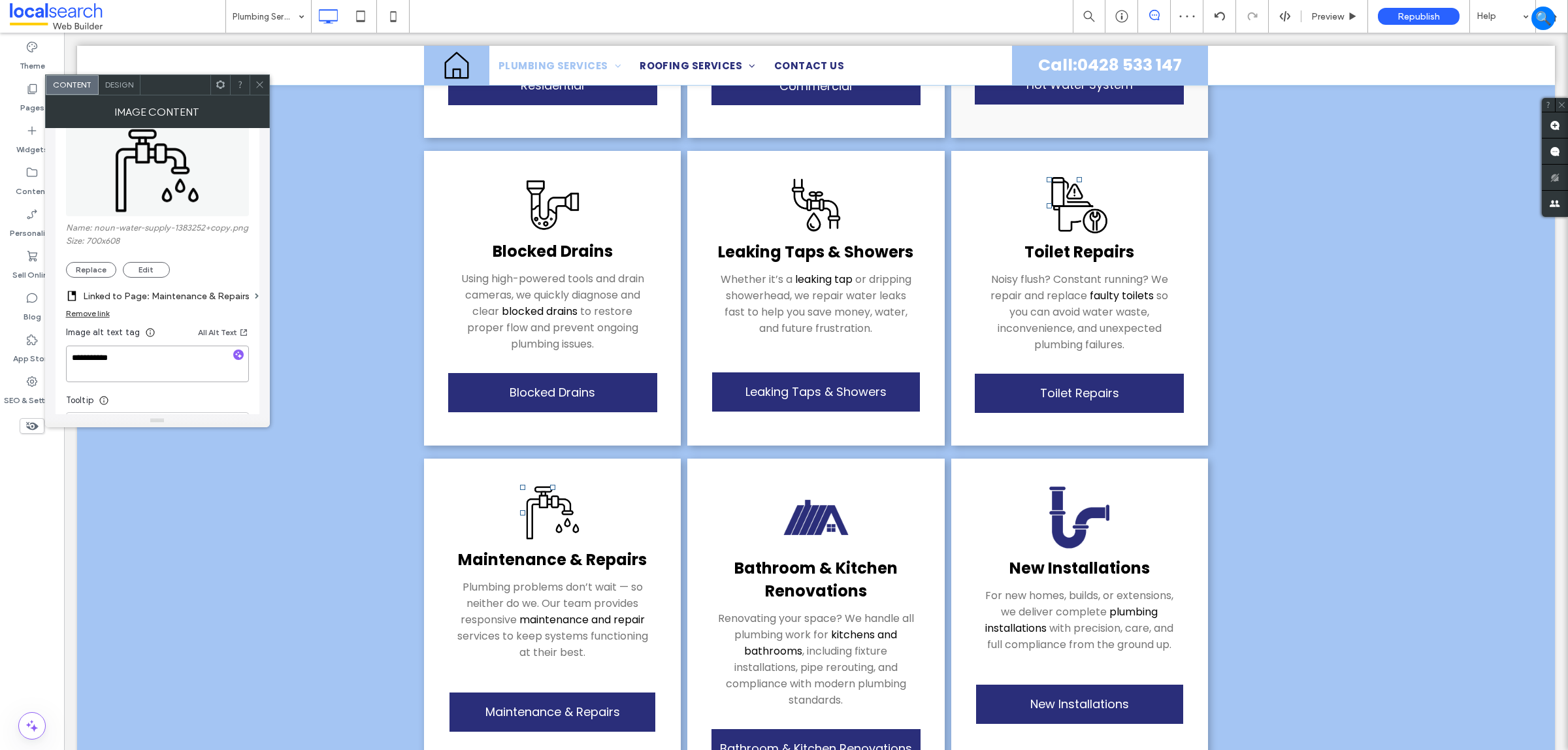
click at [117, 355] on textarea "**********" at bounding box center [157, 363] width 183 height 37
click at [258, 83] on icon at bounding box center [259, 84] width 10 height 10
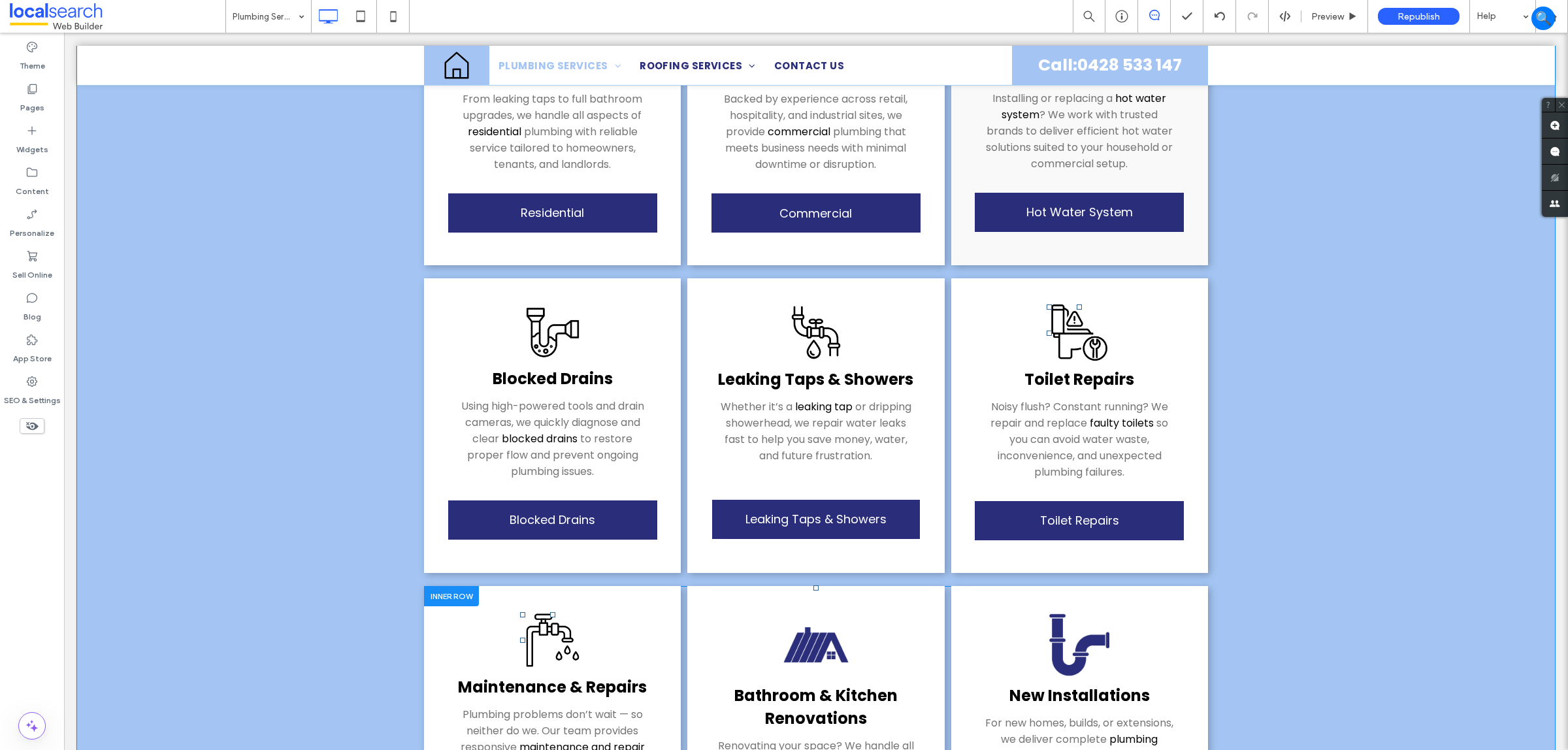
scroll to position [608, 0]
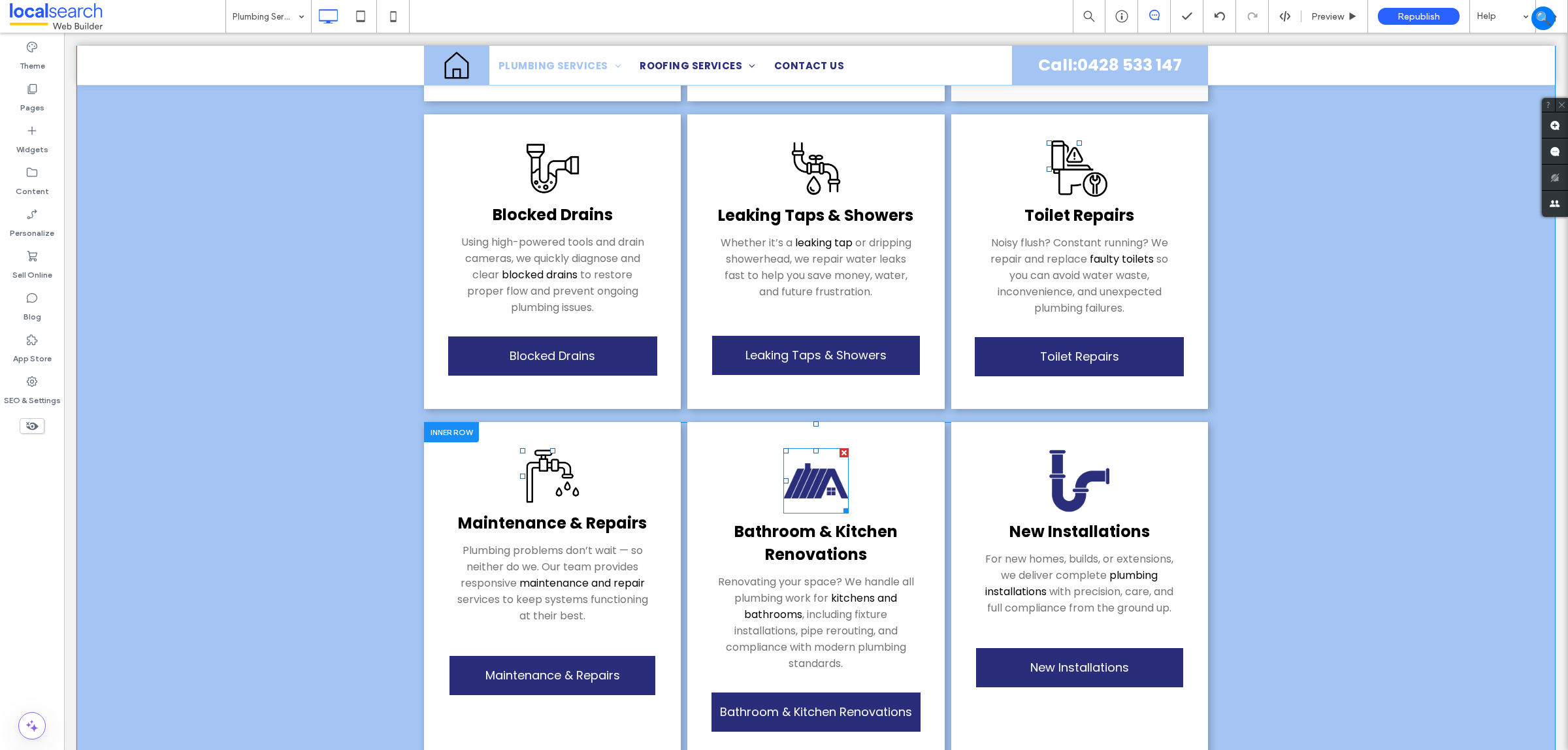
click at [813, 467] on img at bounding box center [815, 480] width 65 height 65
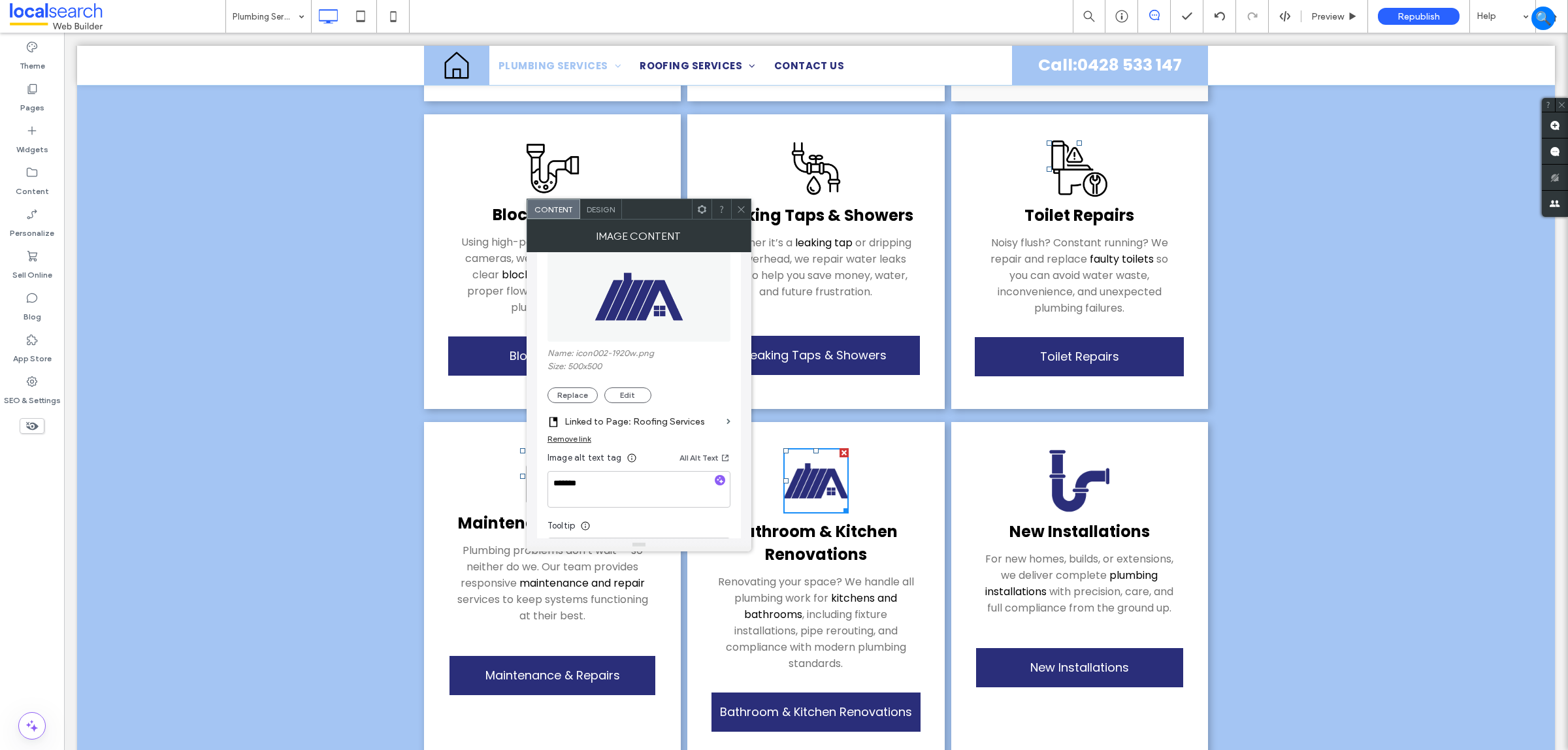
scroll to position [163, 0]
click at [562, 399] on button "Replace" at bounding box center [573, 394] width 50 height 16
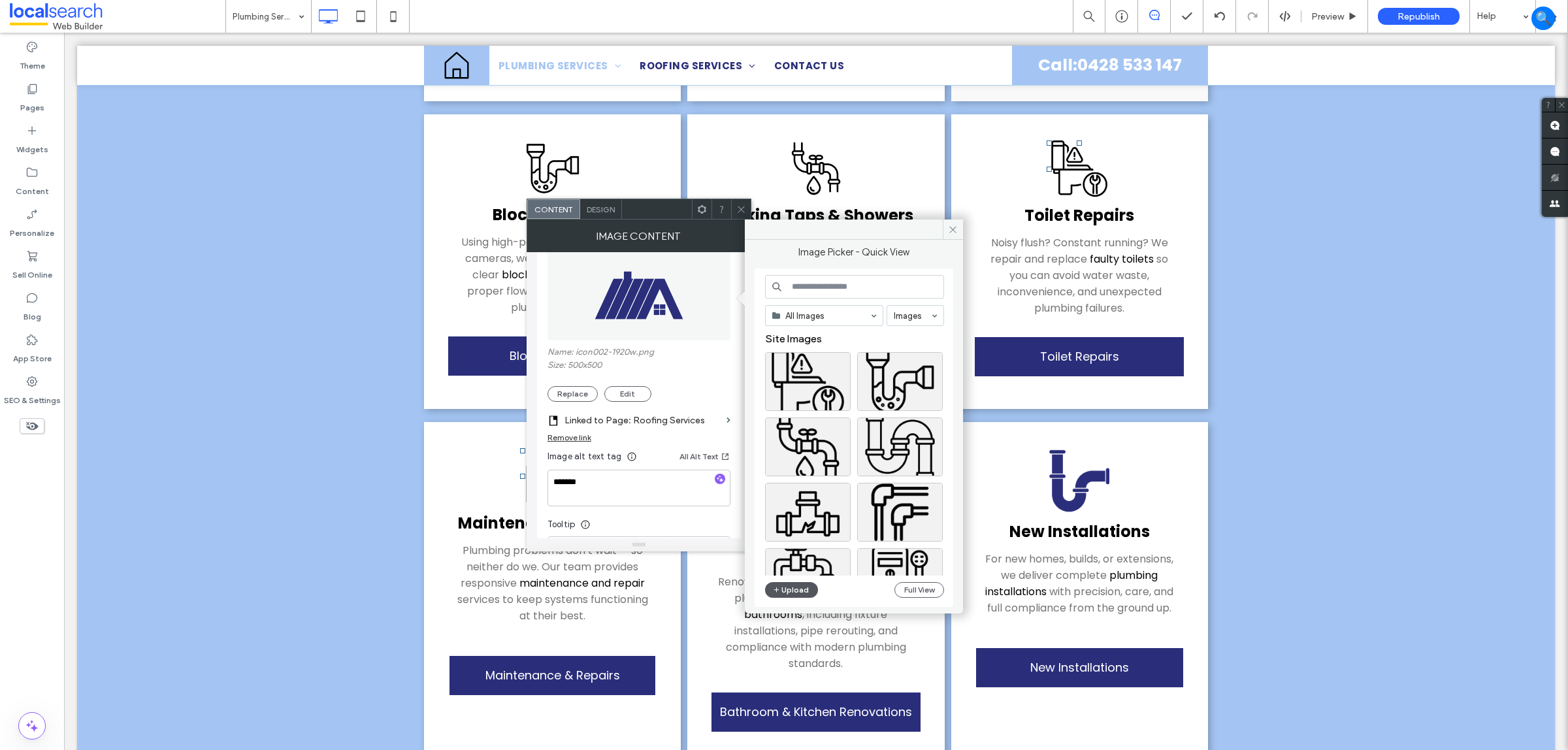
click at [779, 590] on icon "button" at bounding box center [777, 590] width 8 height 11
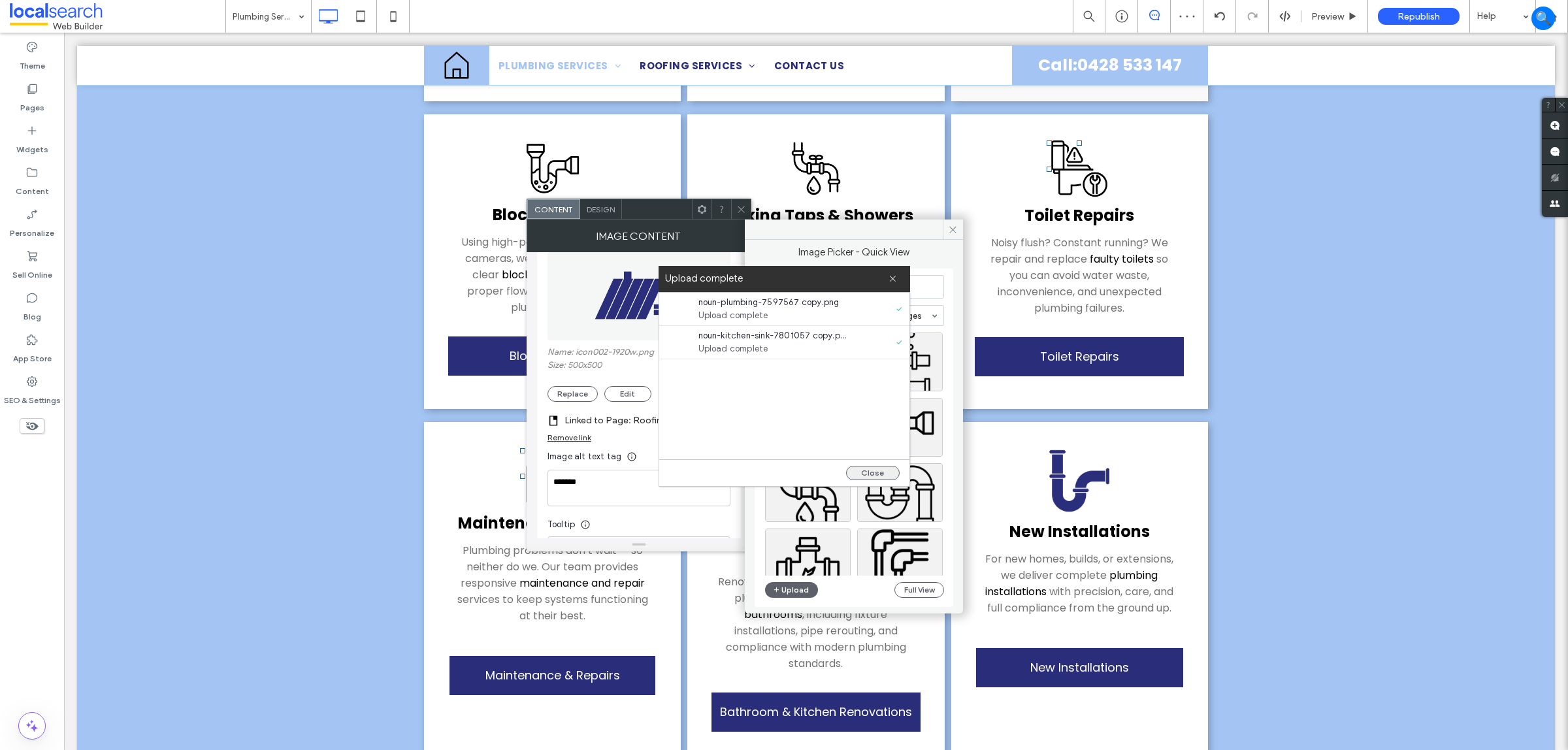
click at [876, 469] on button "Close" at bounding box center [873, 473] width 53 height 14
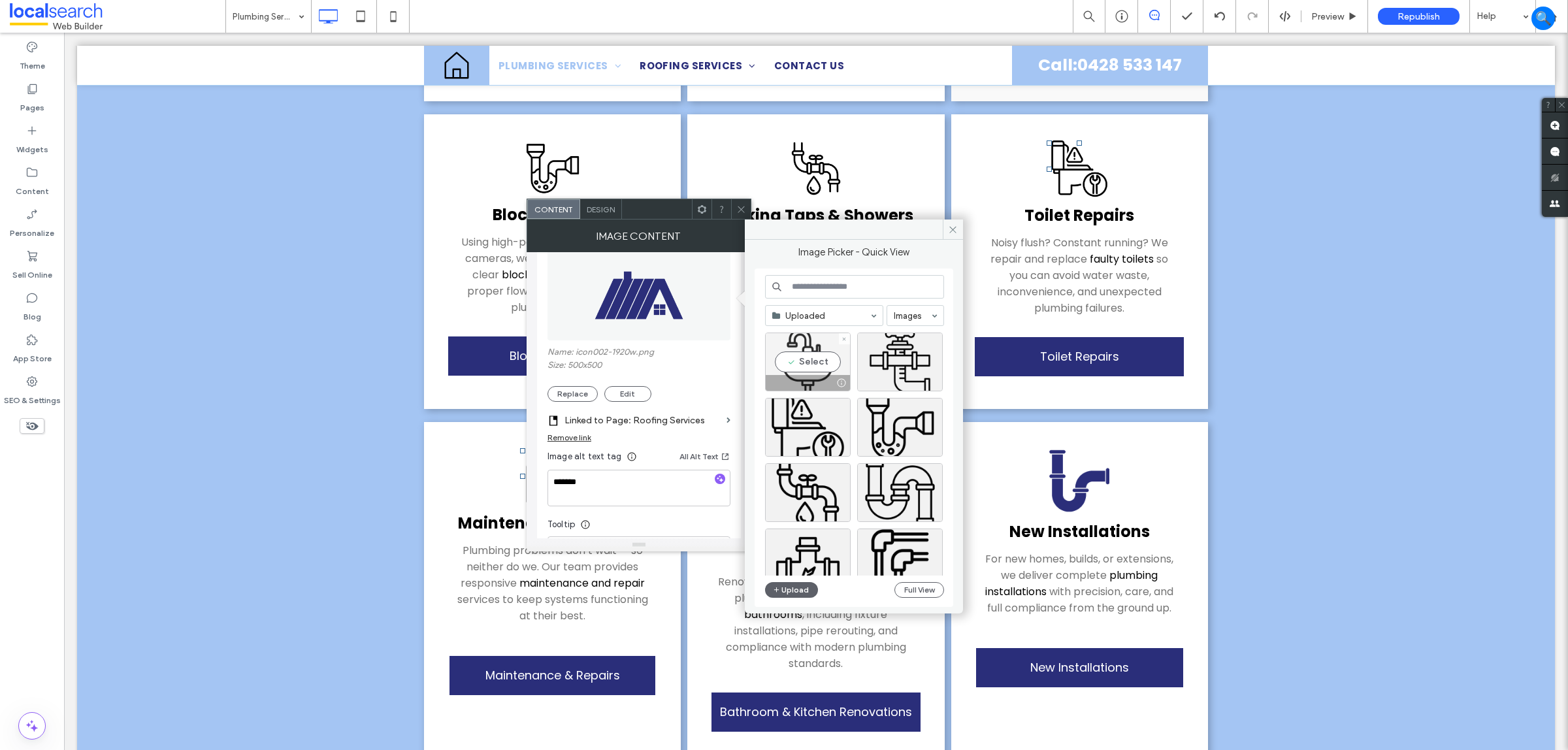
click at [812, 362] on div "Select" at bounding box center [808, 362] width 86 height 59
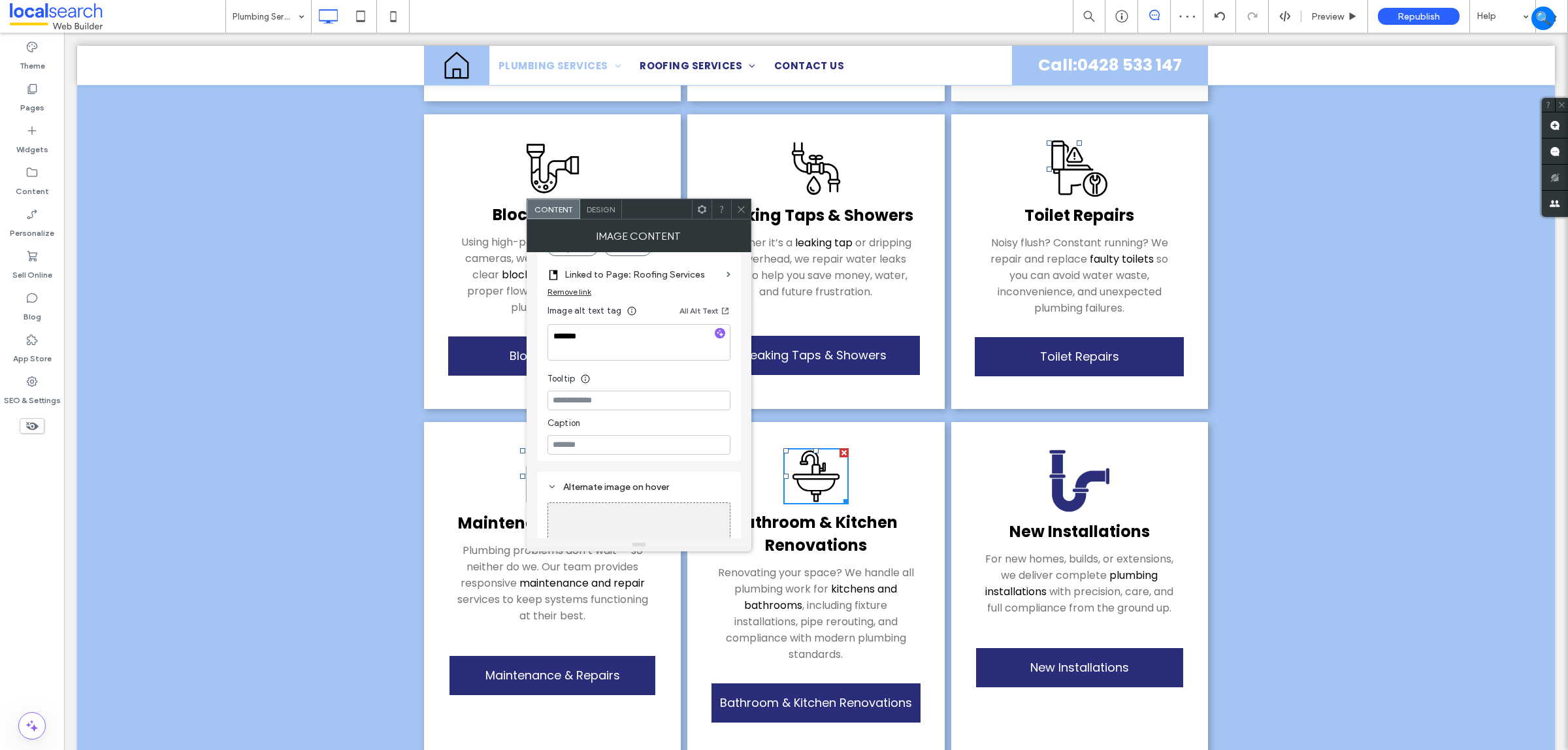
scroll to position [209, 0]
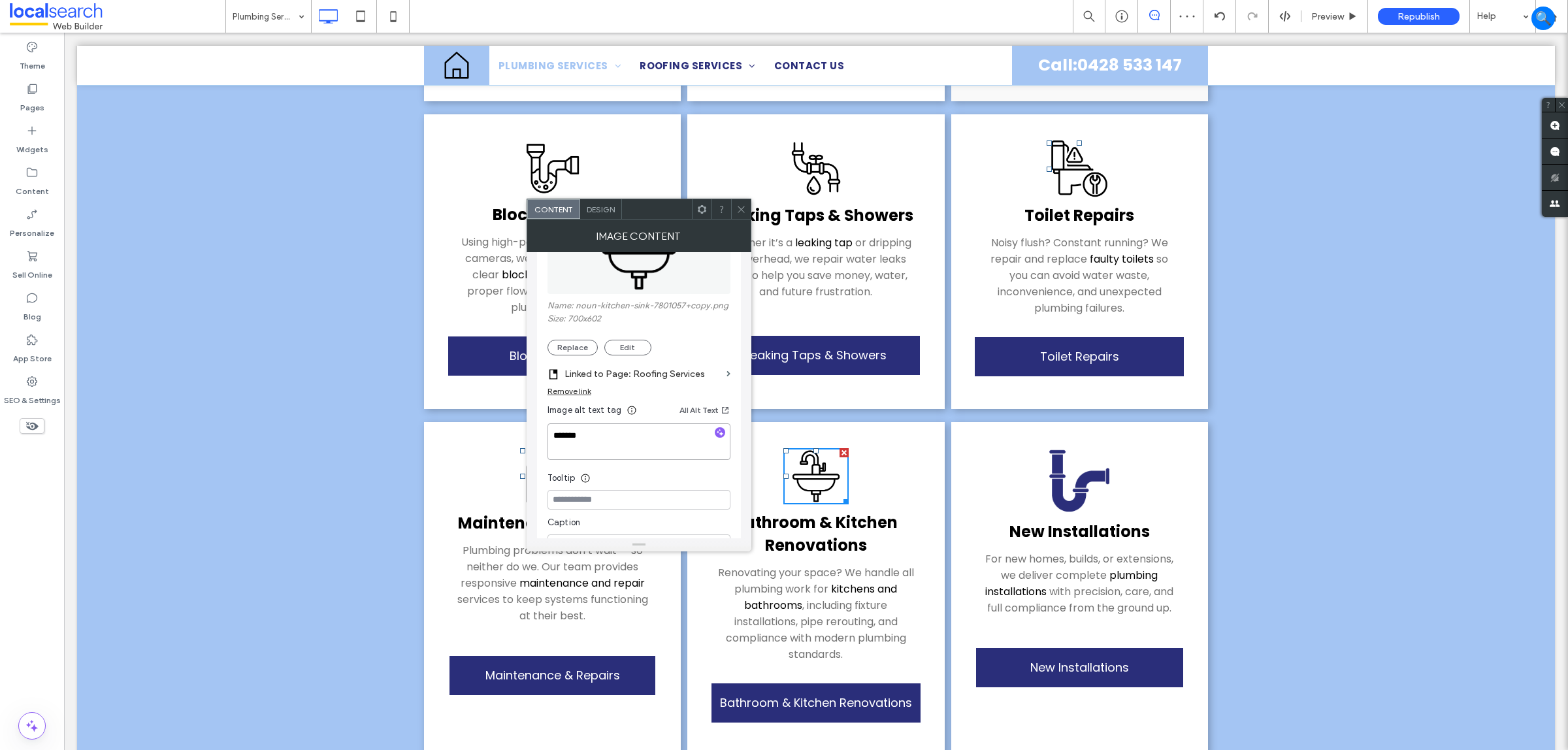
click at [648, 439] on textarea "*******" at bounding box center [639, 441] width 183 height 37
type textarea "**********"
click at [683, 384] on label "Linked to Page: Roofing Services" at bounding box center [643, 373] width 157 height 24
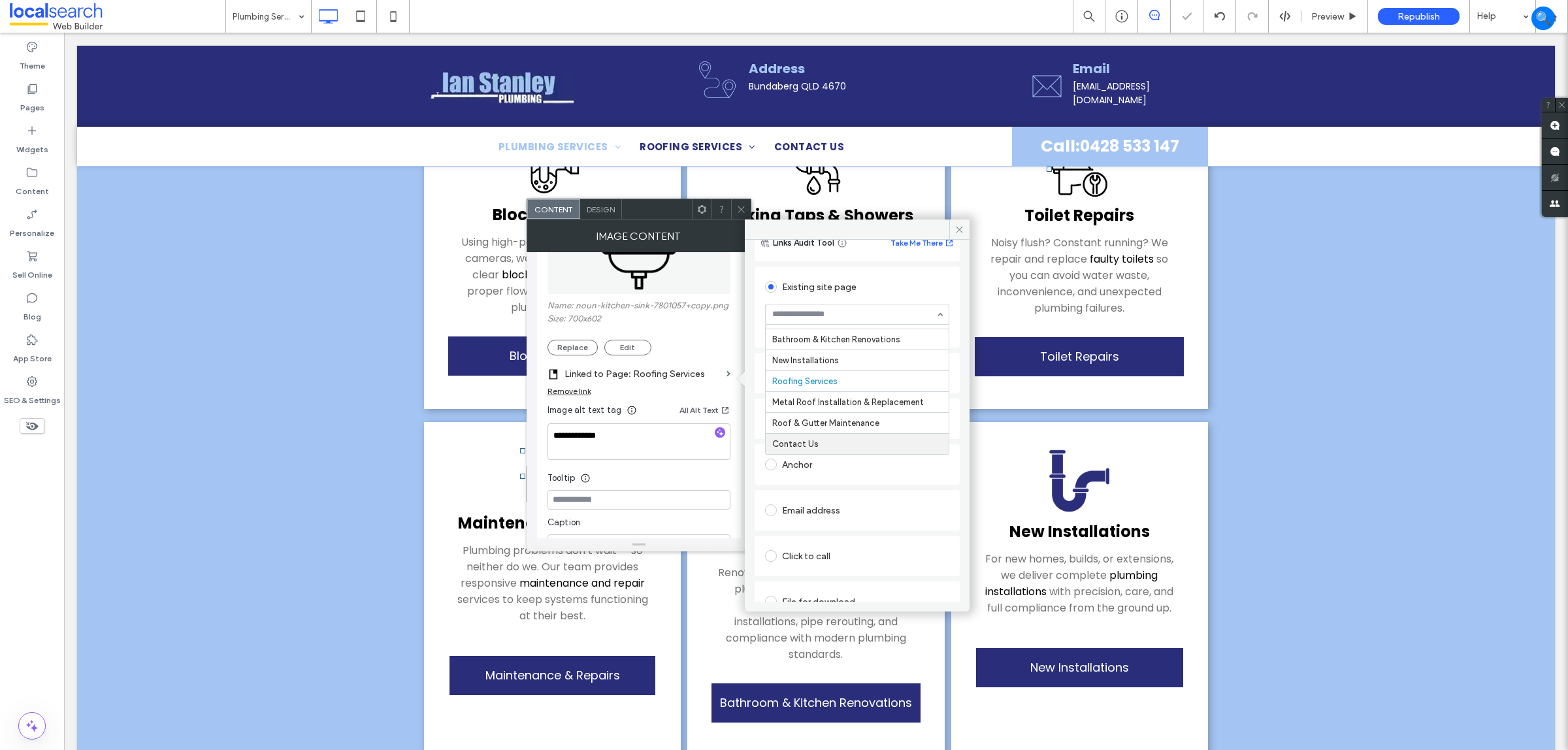
scroll to position [82, 0]
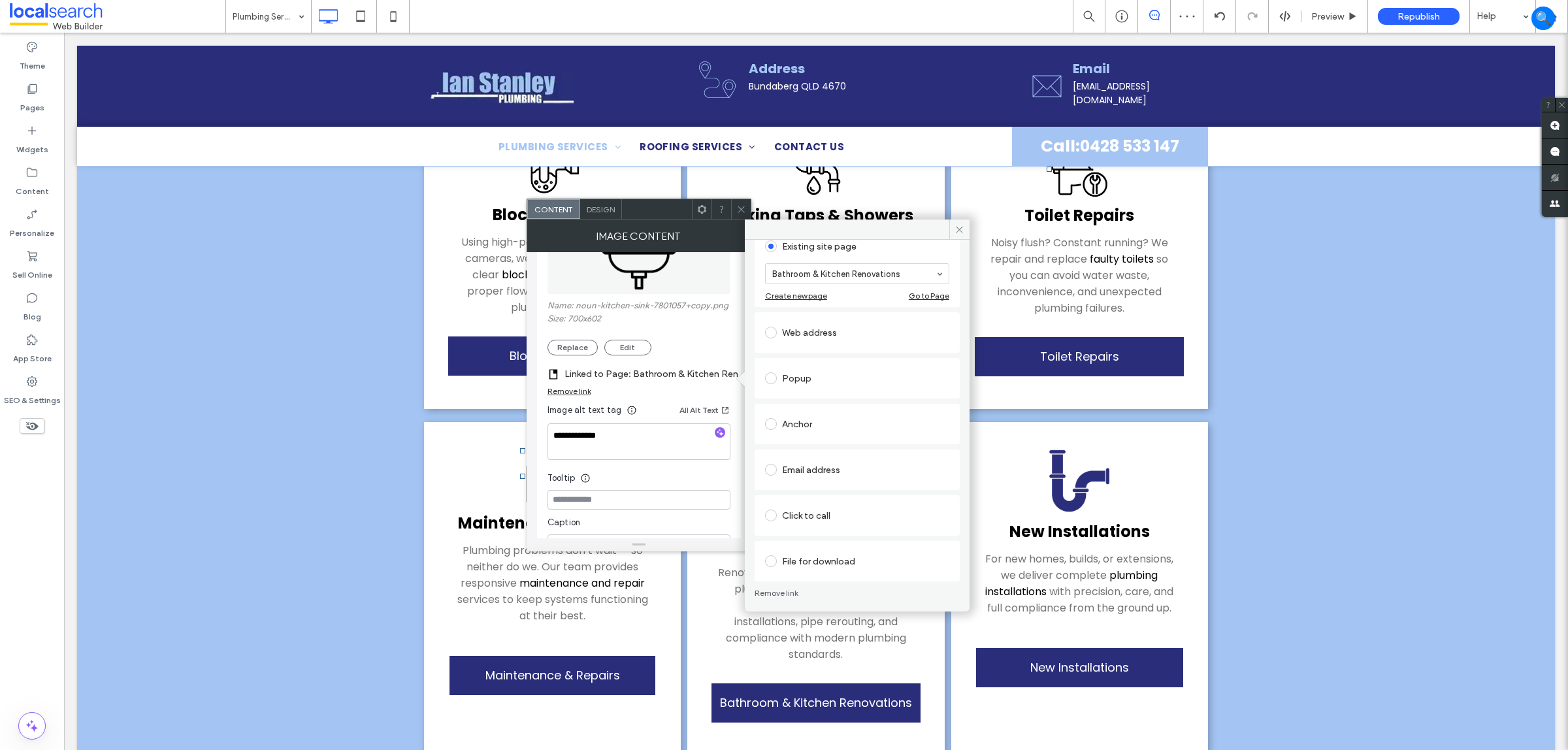
click at [739, 205] on icon at bounding box center [741, 209] width 10 height 10
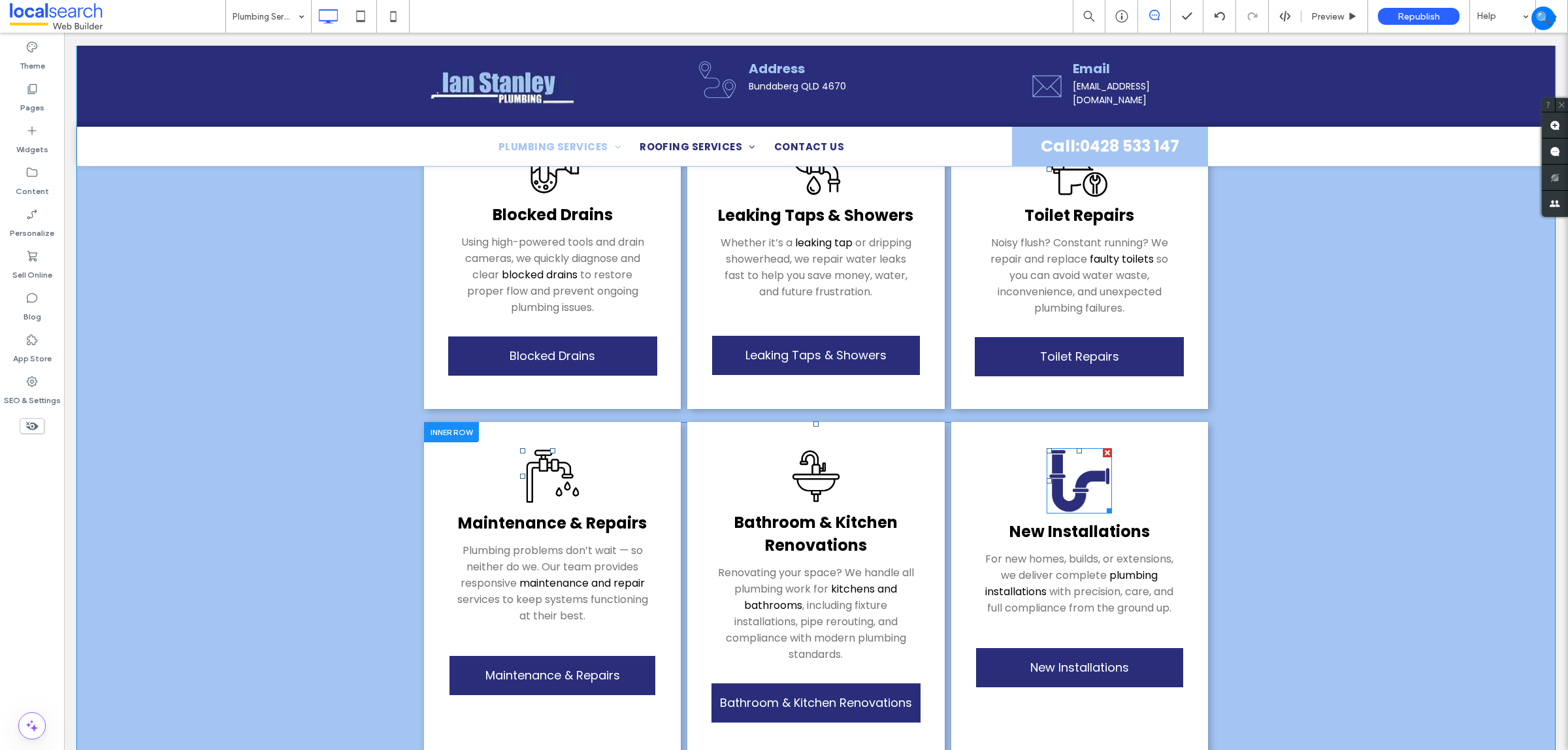
click at [1066, 460] on img at bounding box center [1079, 480] width 65 height 65
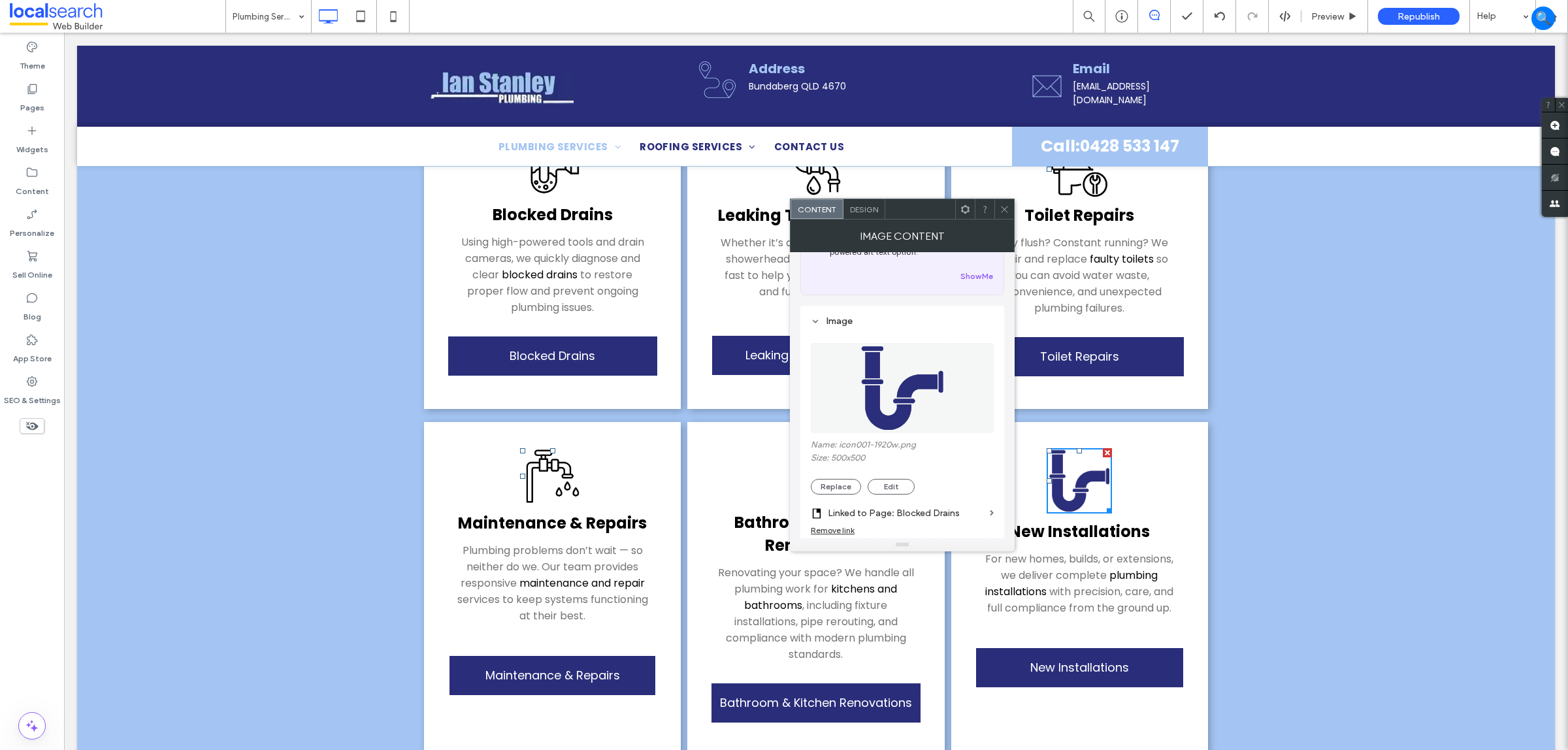
scroll to position [163, 0]
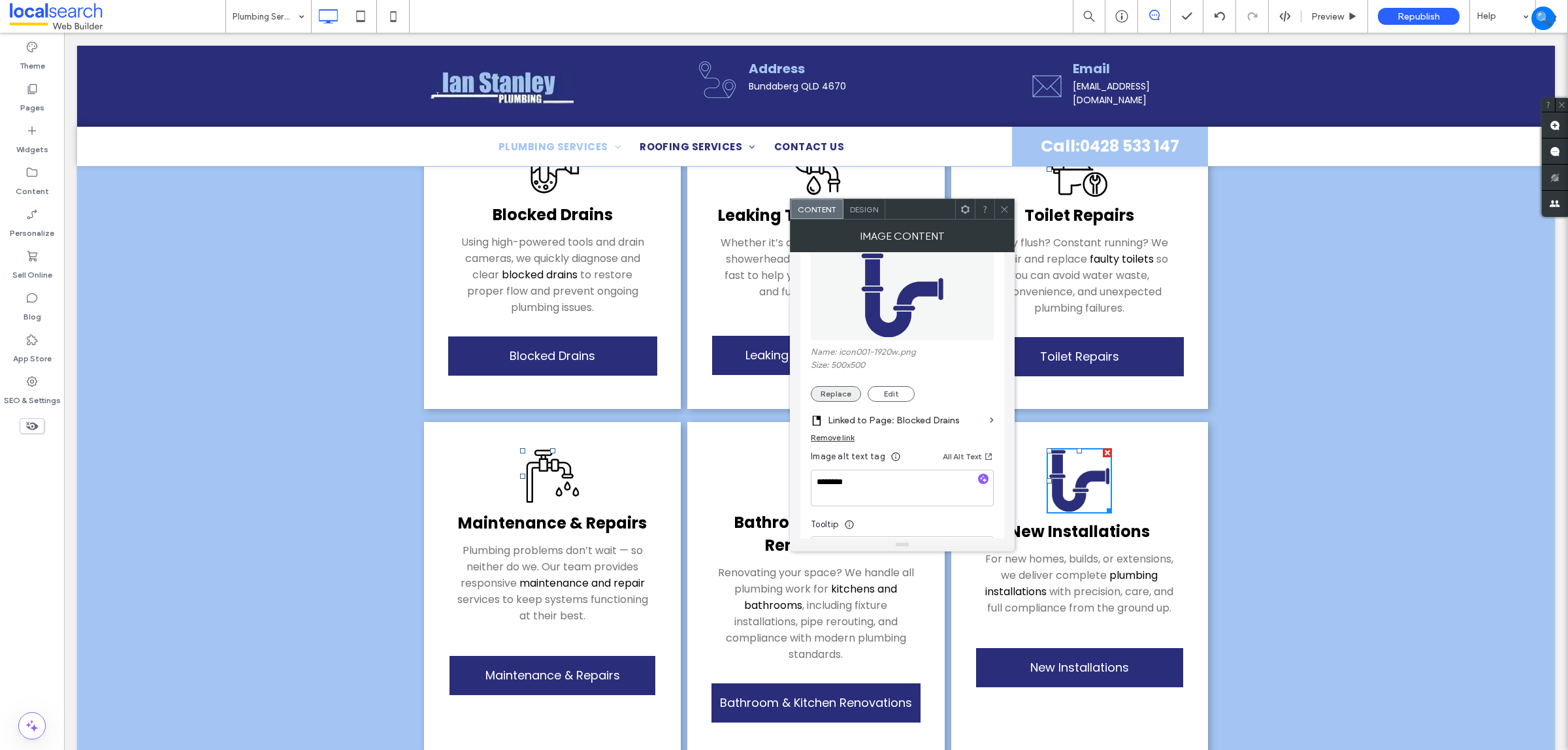
click at [852, 402] on button "Replace" at bounding box center [836, 394] width 50 height 16
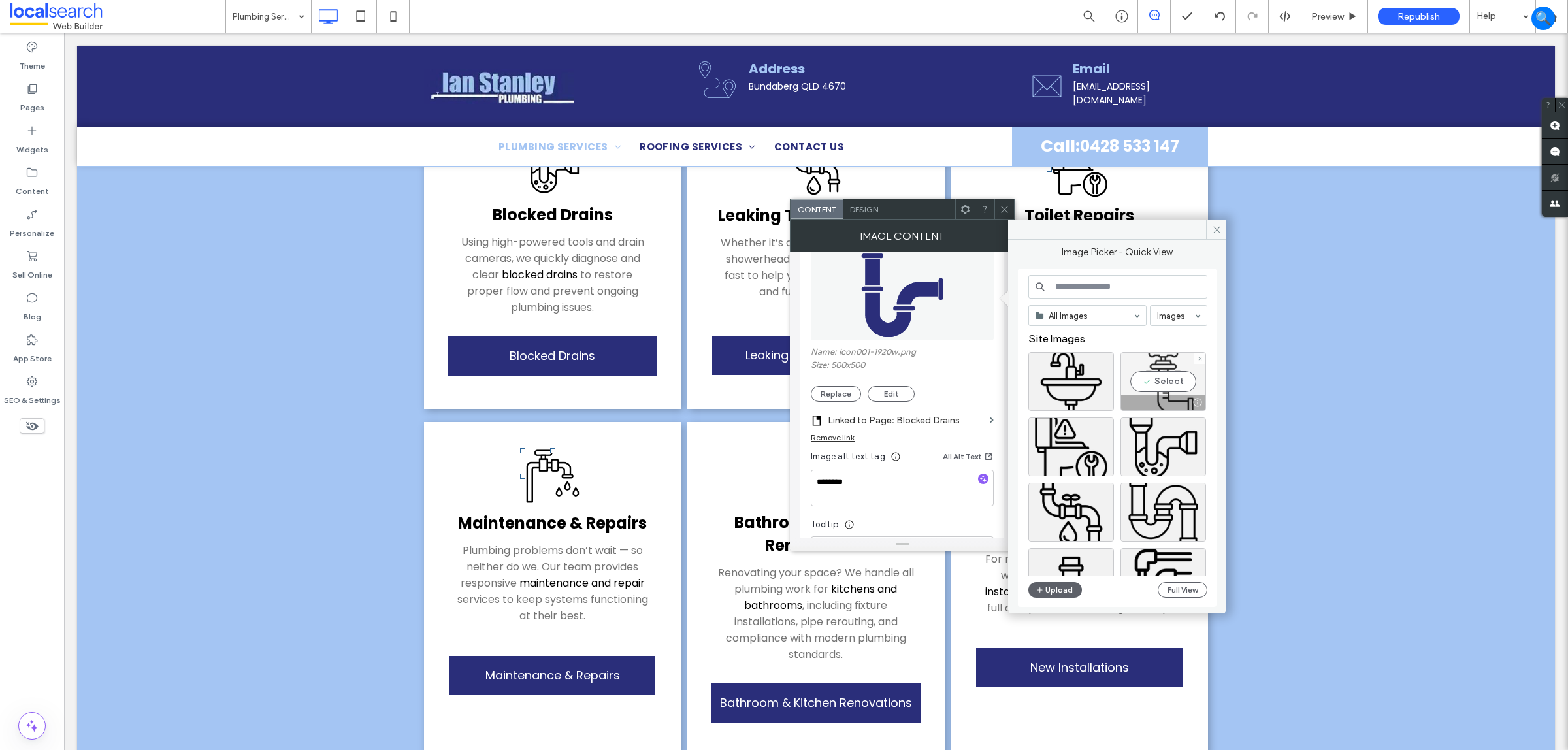
drag, startPoint x: 1157, startPoint y: 381, endPoint x: 1099, endPoint y: 351, distance: 65.3
click at [1157, 381] on div "Select" at bounding box center [1164, 381] width 86 height 59
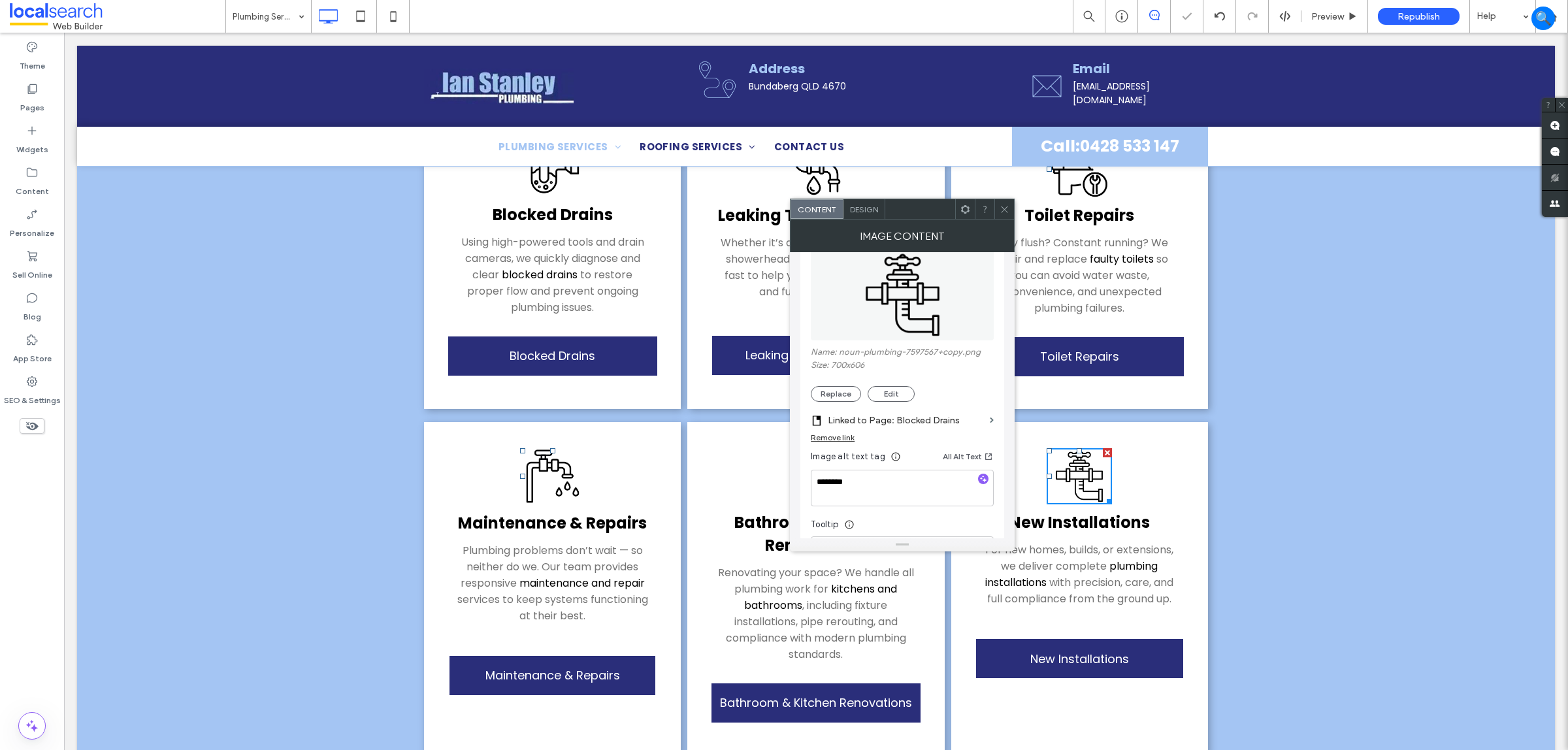
click at [943, 415] on label "Linked to Page: Blocked Drains" at bounding box center [906, 420] width 157 height 24
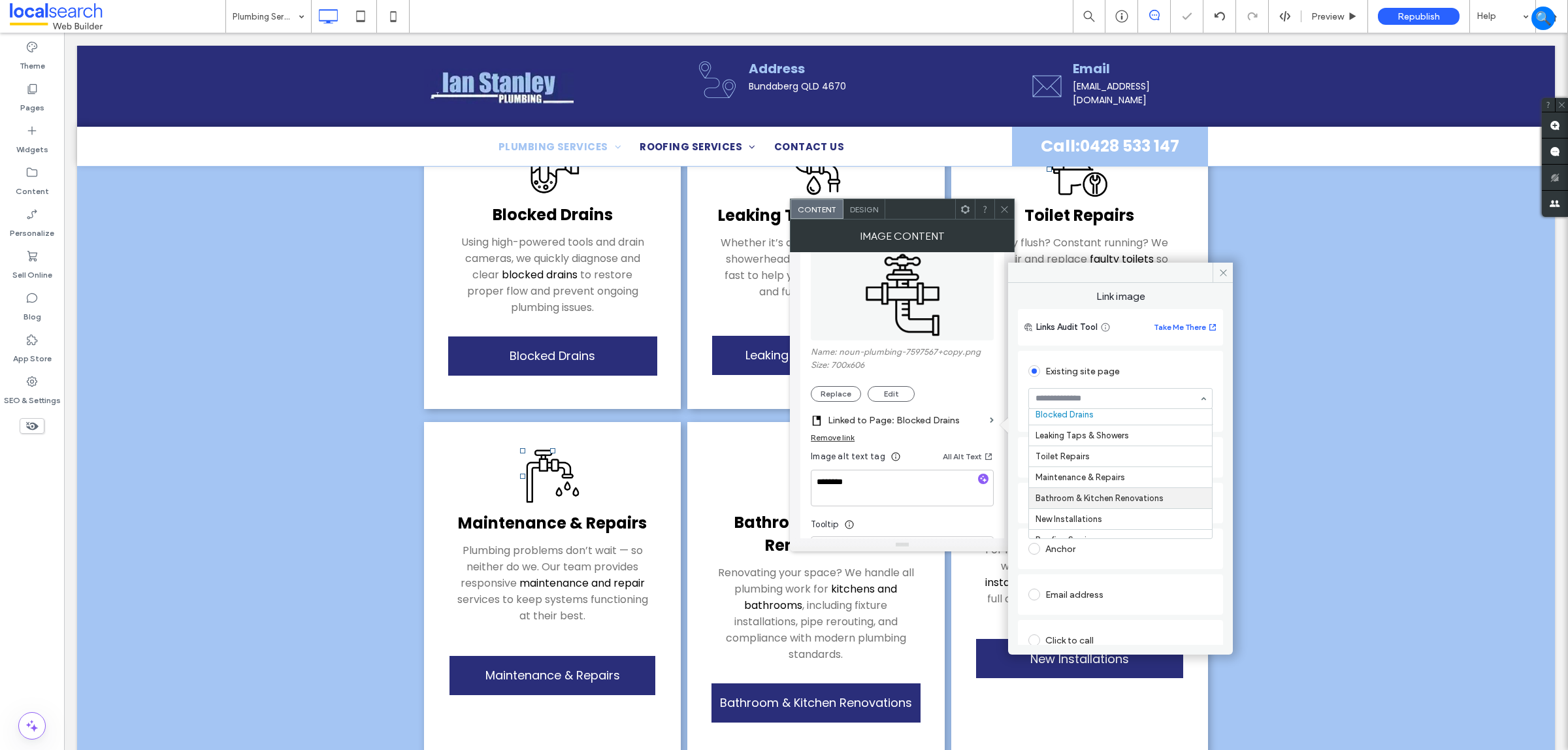
scroll to position [191, 0]
click at [922, 500] on textarea "********" at bounding box center [902, 487] width 183 height 37
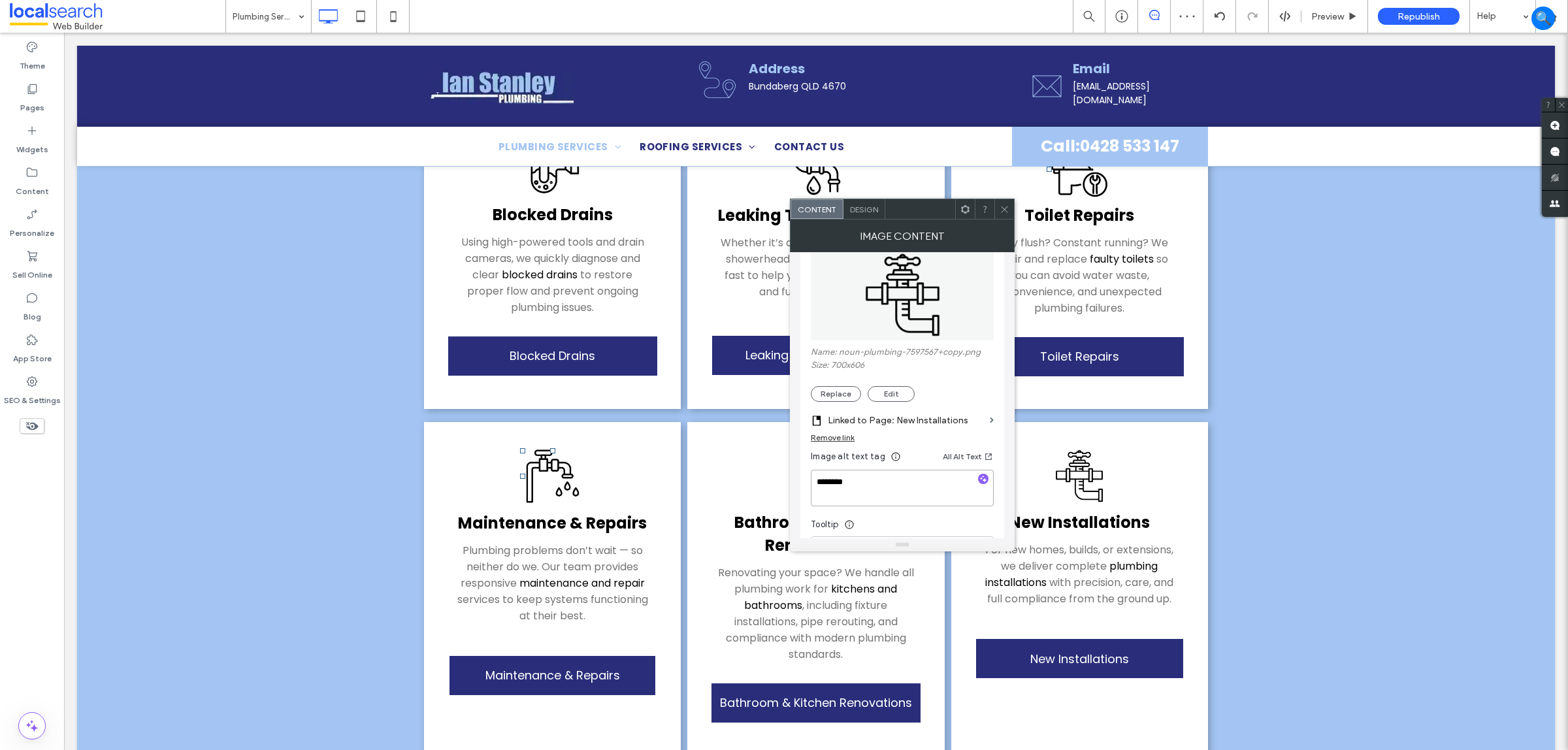
click at [925, 493] on textarea "********" at bounding box center [902, 487] width 183 height 37
type textarea "**********"
click at [1001, 203] on span at bounding box center [1004, 209] width 10 height 20
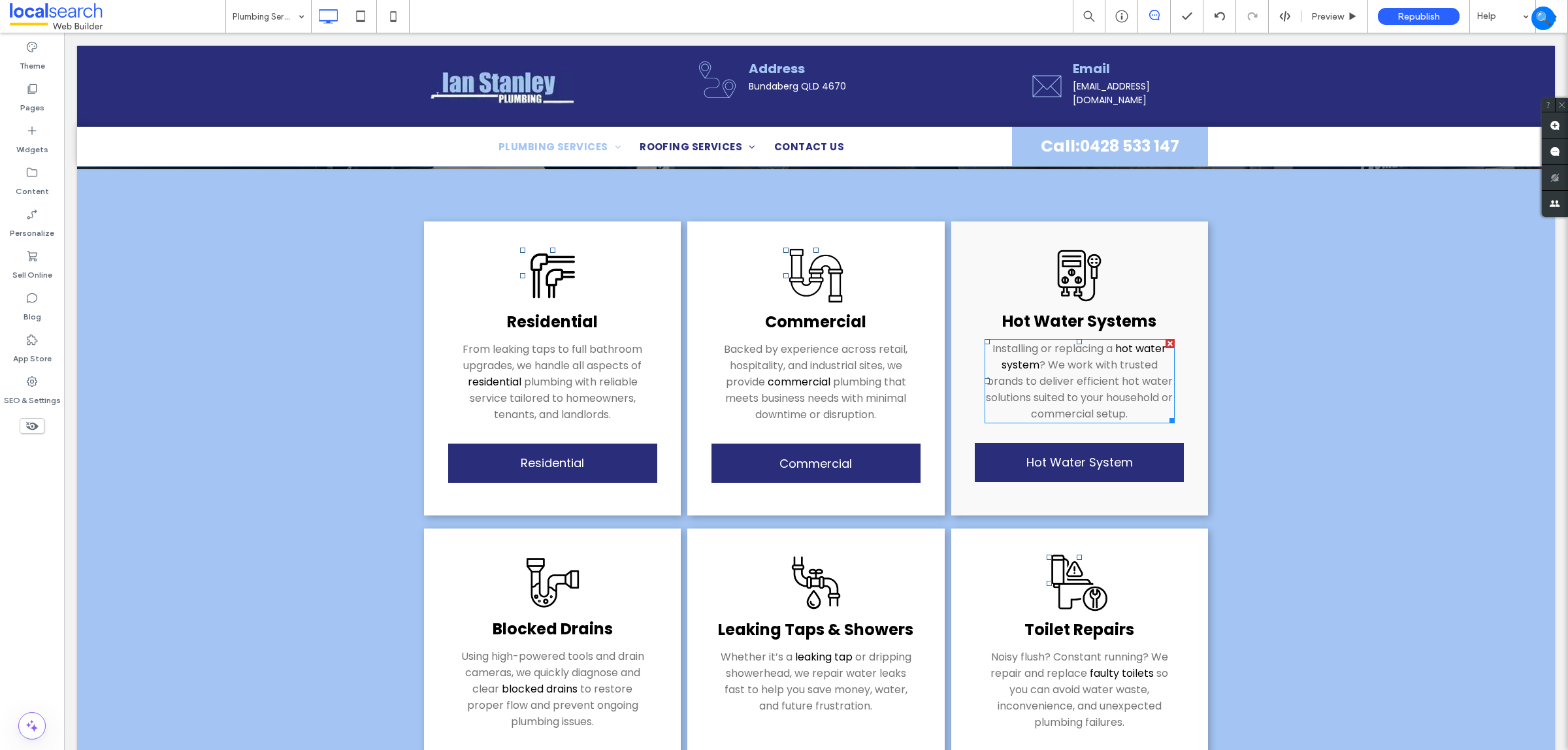
scroll to position [281, 0]
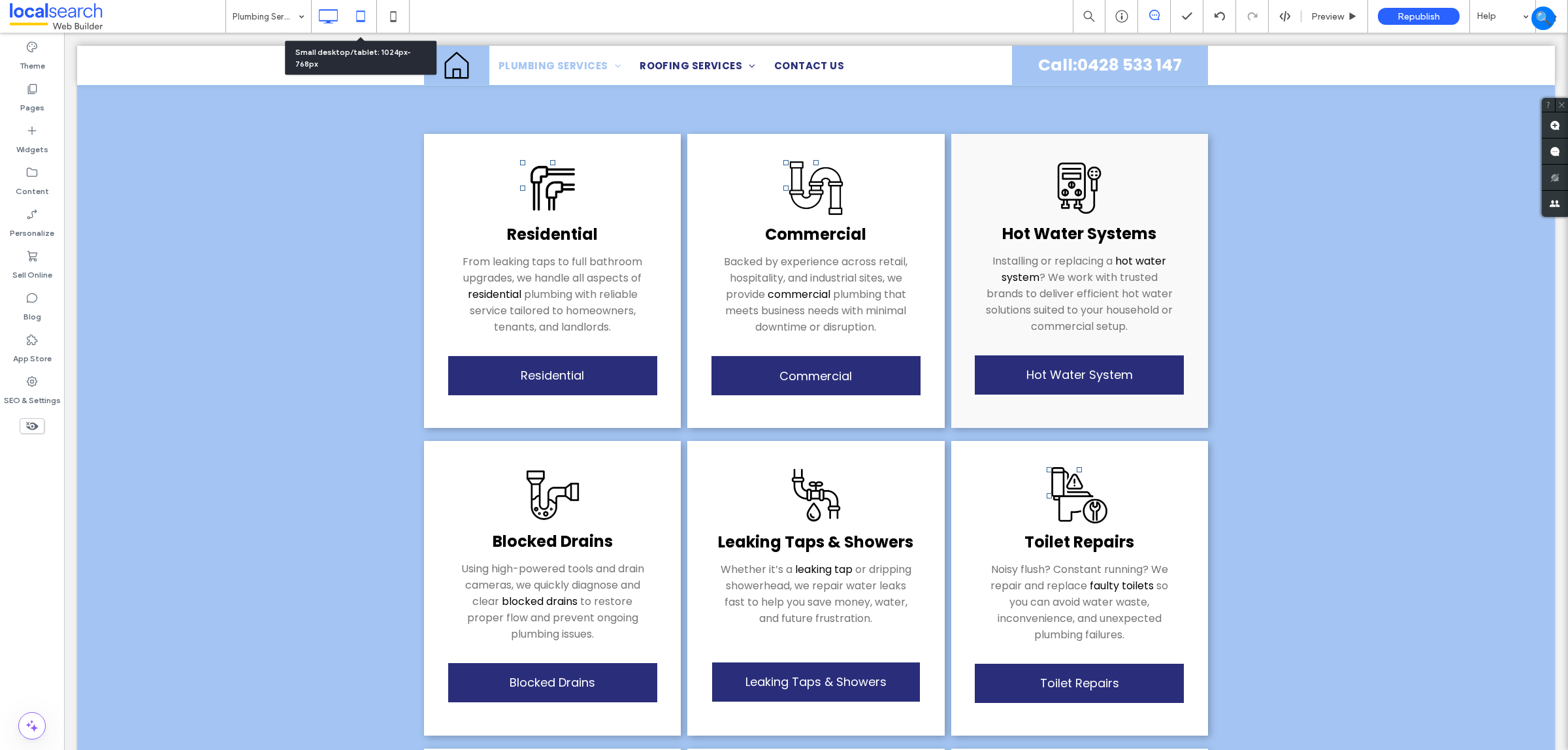
click at [363, 20] on use at bounding box center [361, 16] width 9 height 11
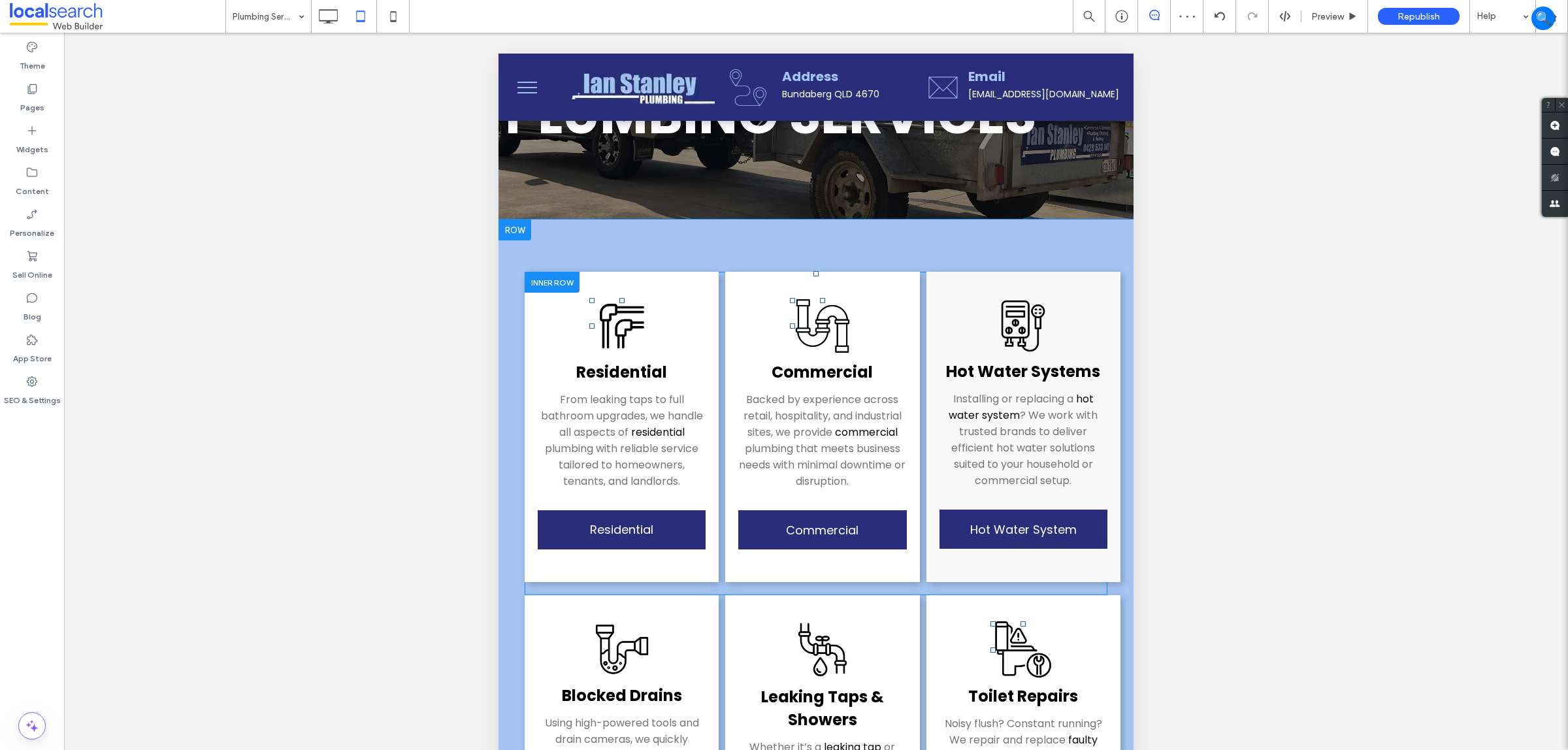
scroll to position [0, 0]
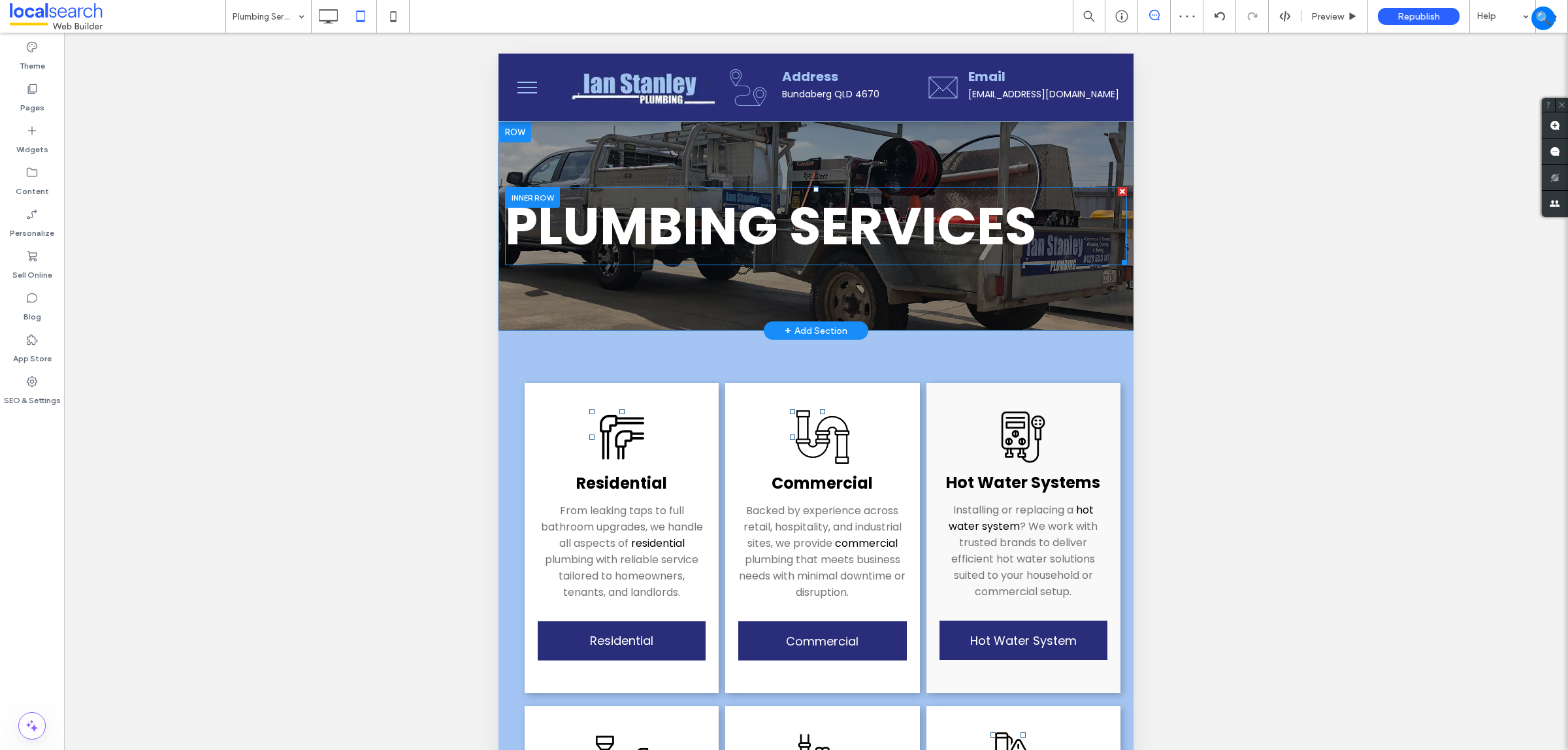
click at [835, 229] on span "Plumbing Services" at bounding box center [771, 226] width 531 height 73
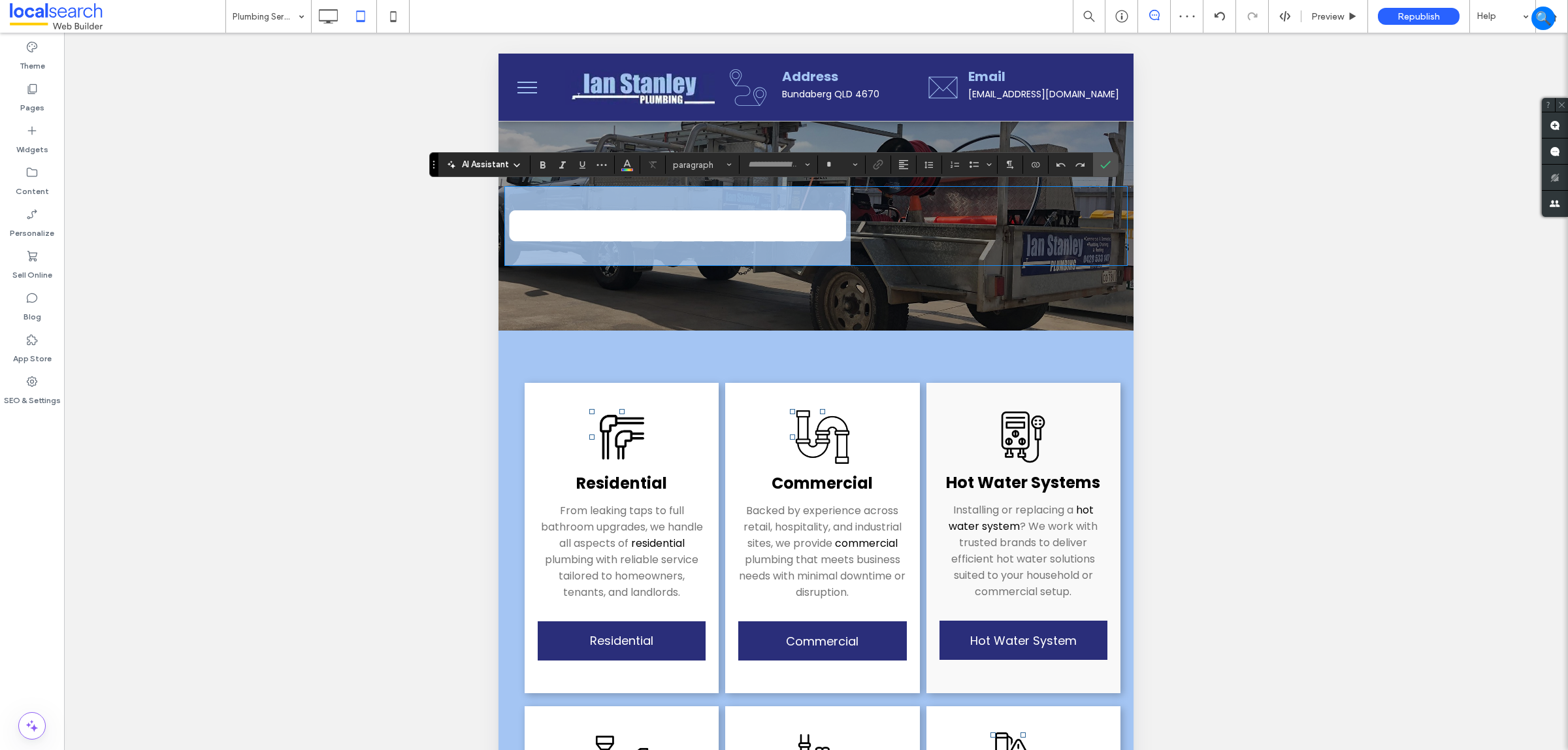
type input "*******"
type input "**"
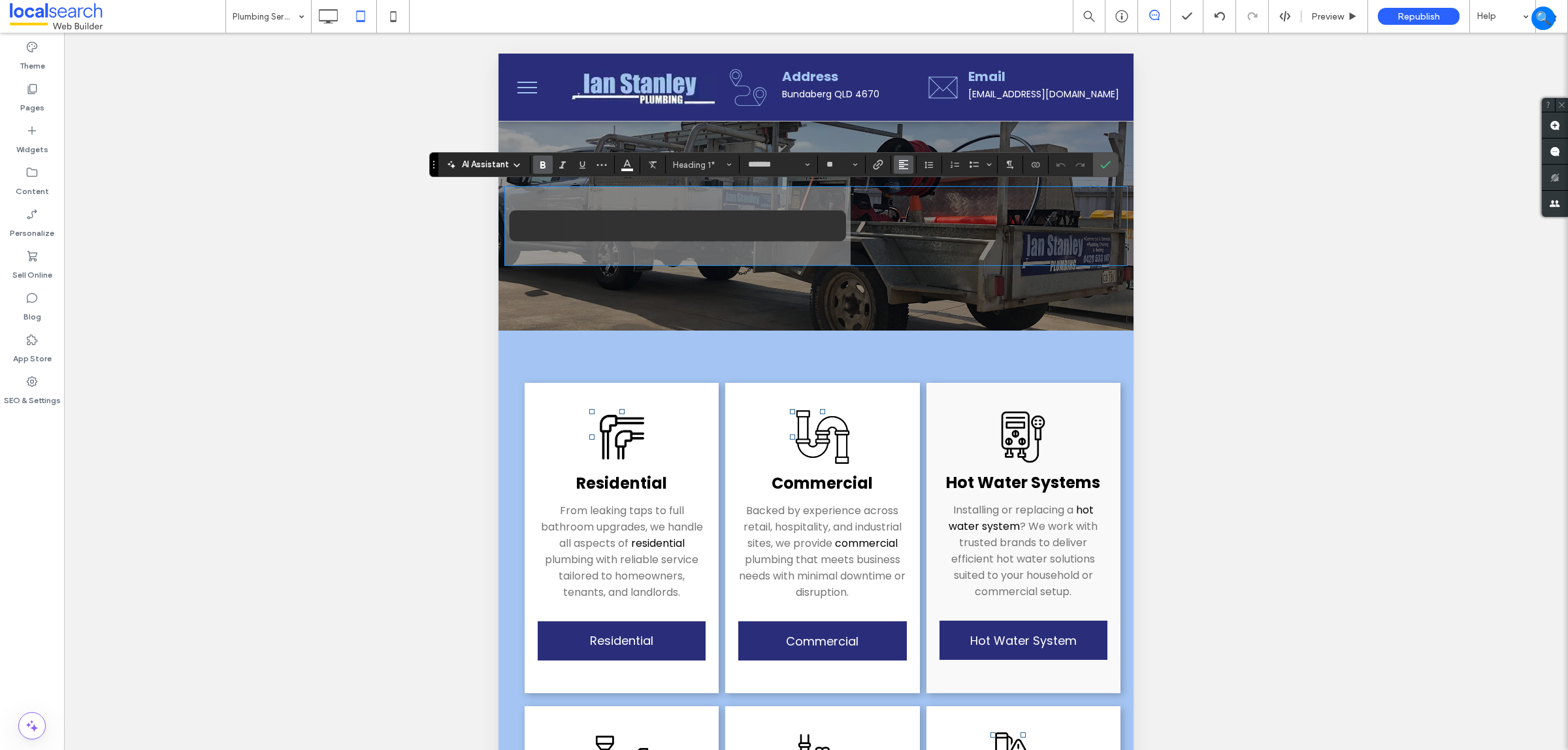
drag, startPoint x: 910, startPoint y: 170, endPoint x: 450, endPoint y: 143, distance: 460.8
click at [909, 170] on span "Alignment" at bounding box center [904, 164] width 11 height 17
click at [920, 209] on div "ui.textEditor.alignment.center" at bounding box center [917, 205] width 17 height 11
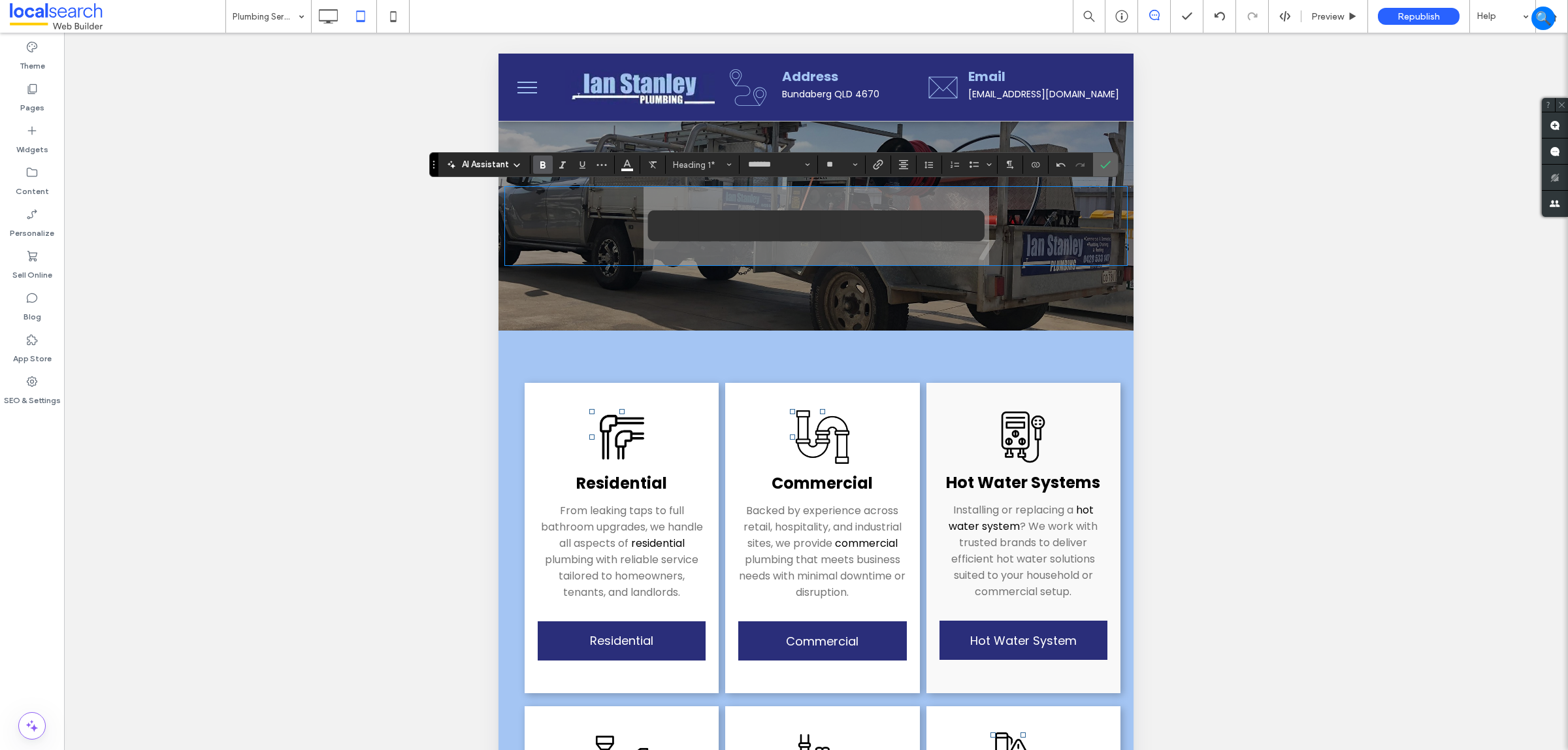
click at [1107, 168] on icon "Confirm" at bounding box center [1106, 165] width 11 height 11
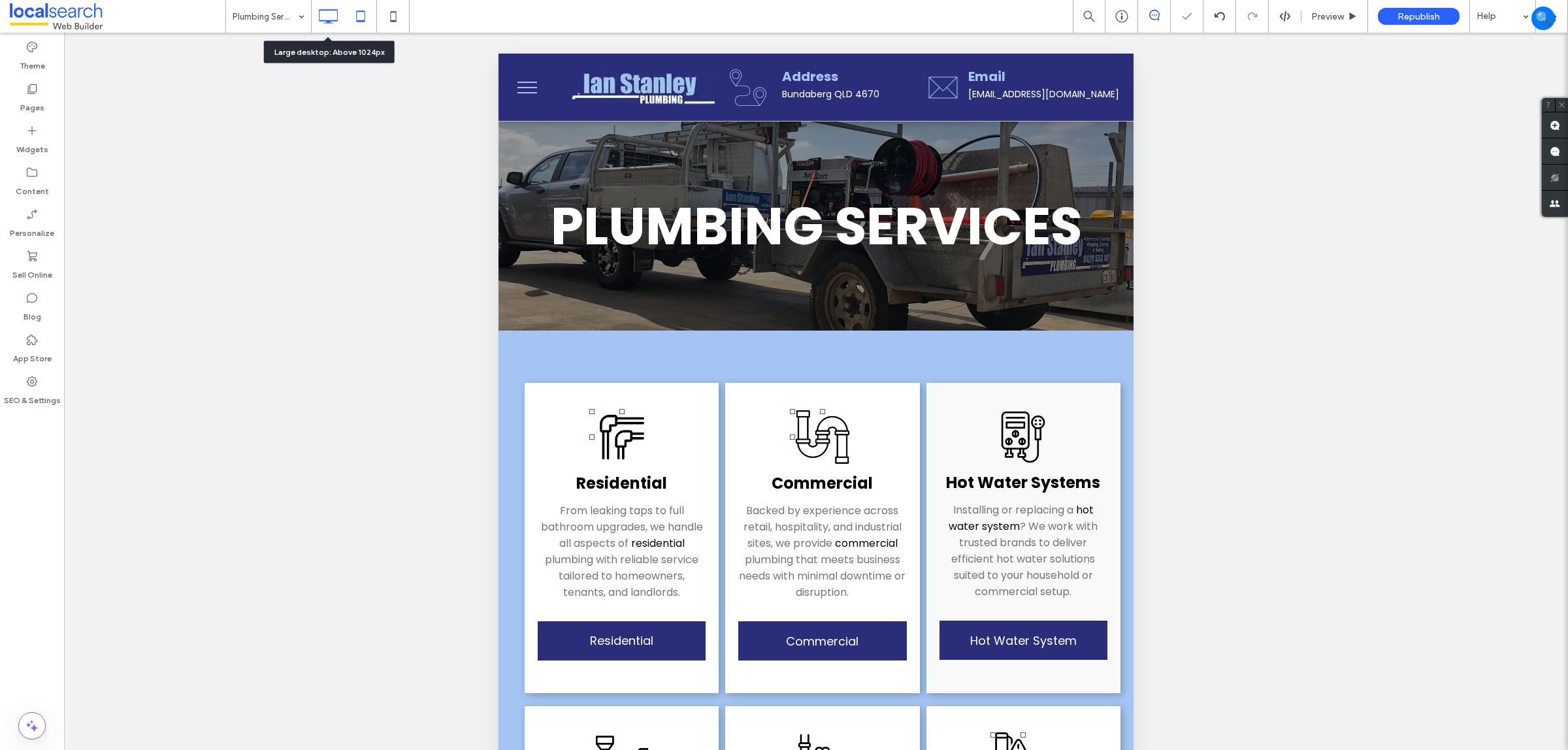
click at [320, 17] on icon at bounding box center [328, 16] width 26 height 26
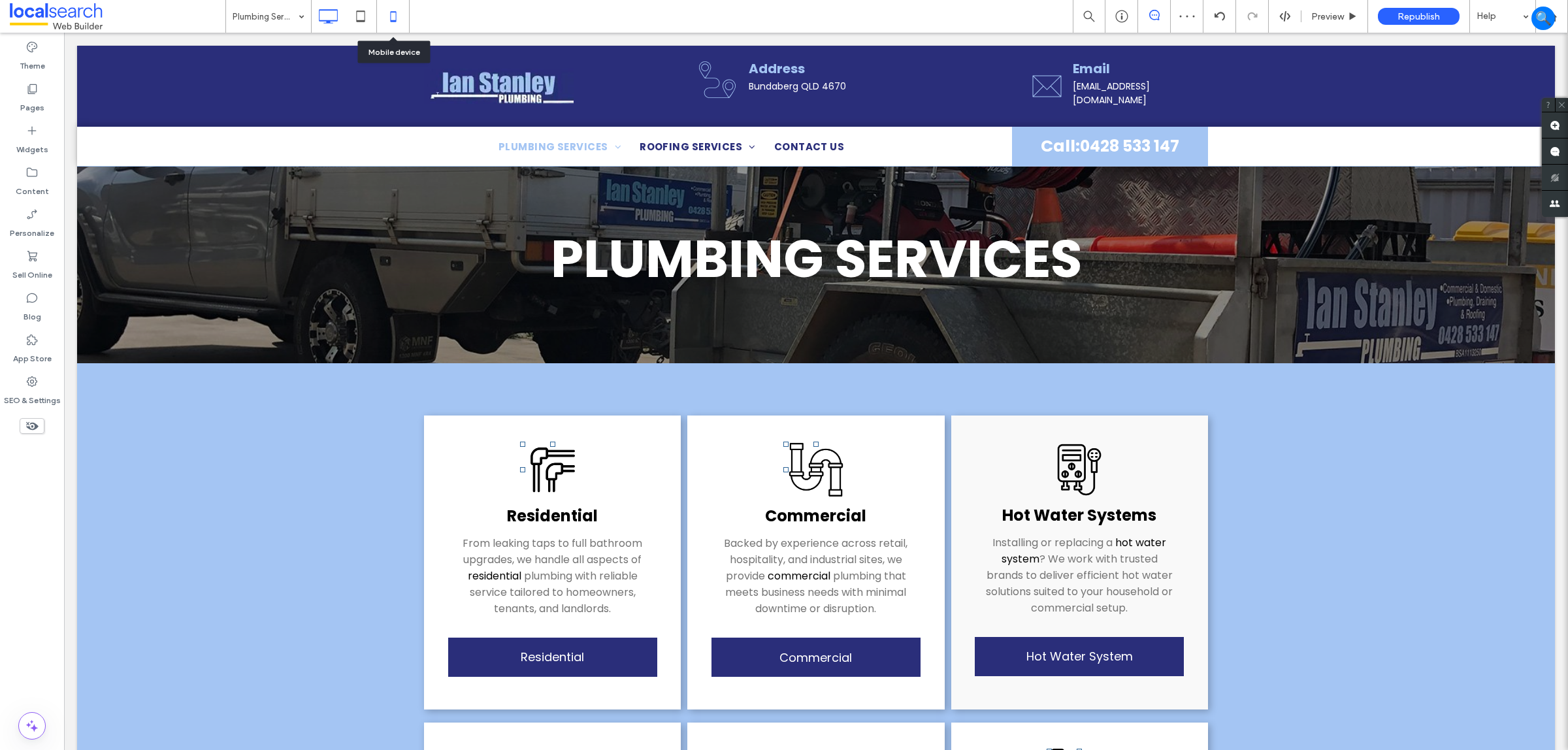
click at [388, 19] on icon at bounding box center [393, 16] width 26 height 26
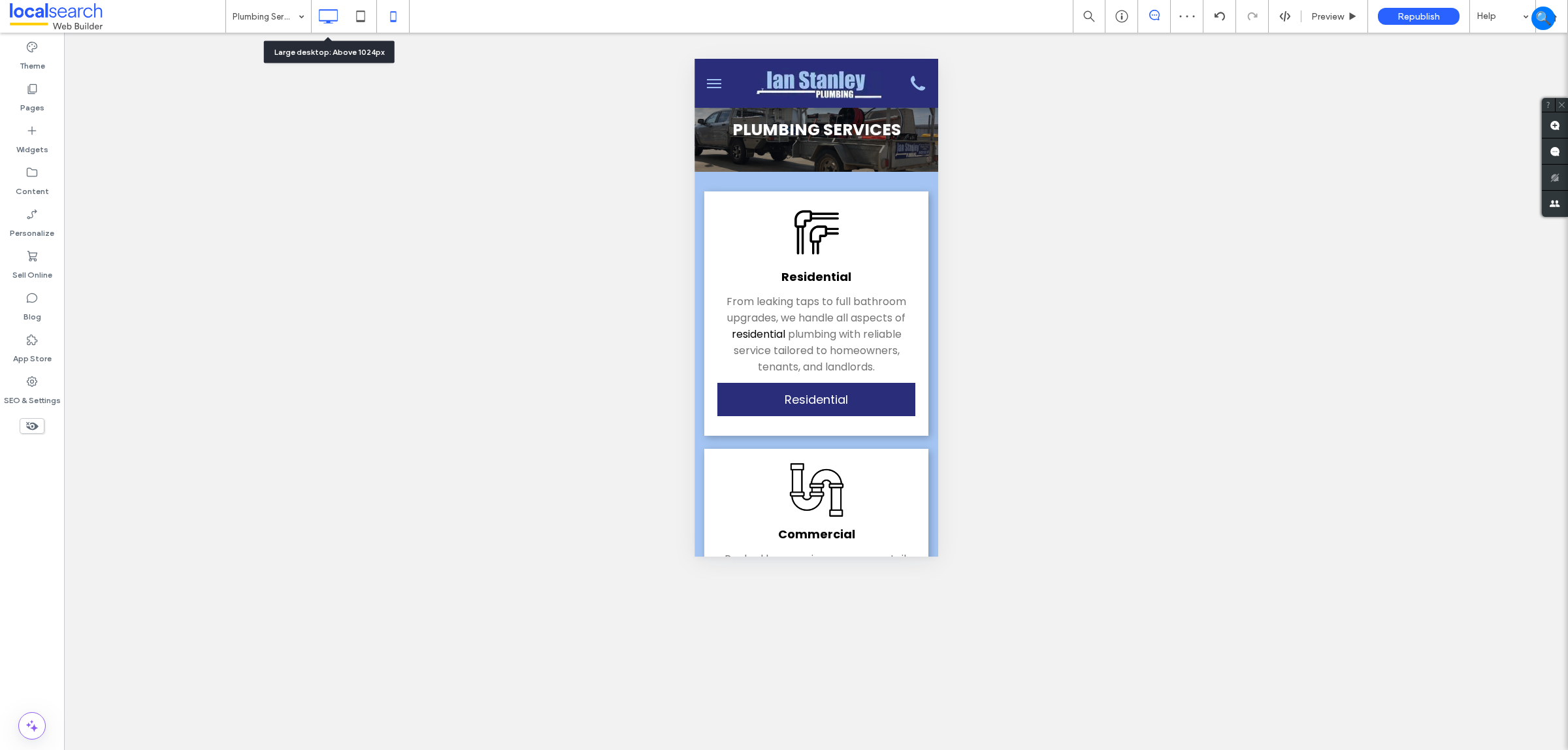
click at [323, 20] on use at bounding box center [328, 16] width 19 height 14
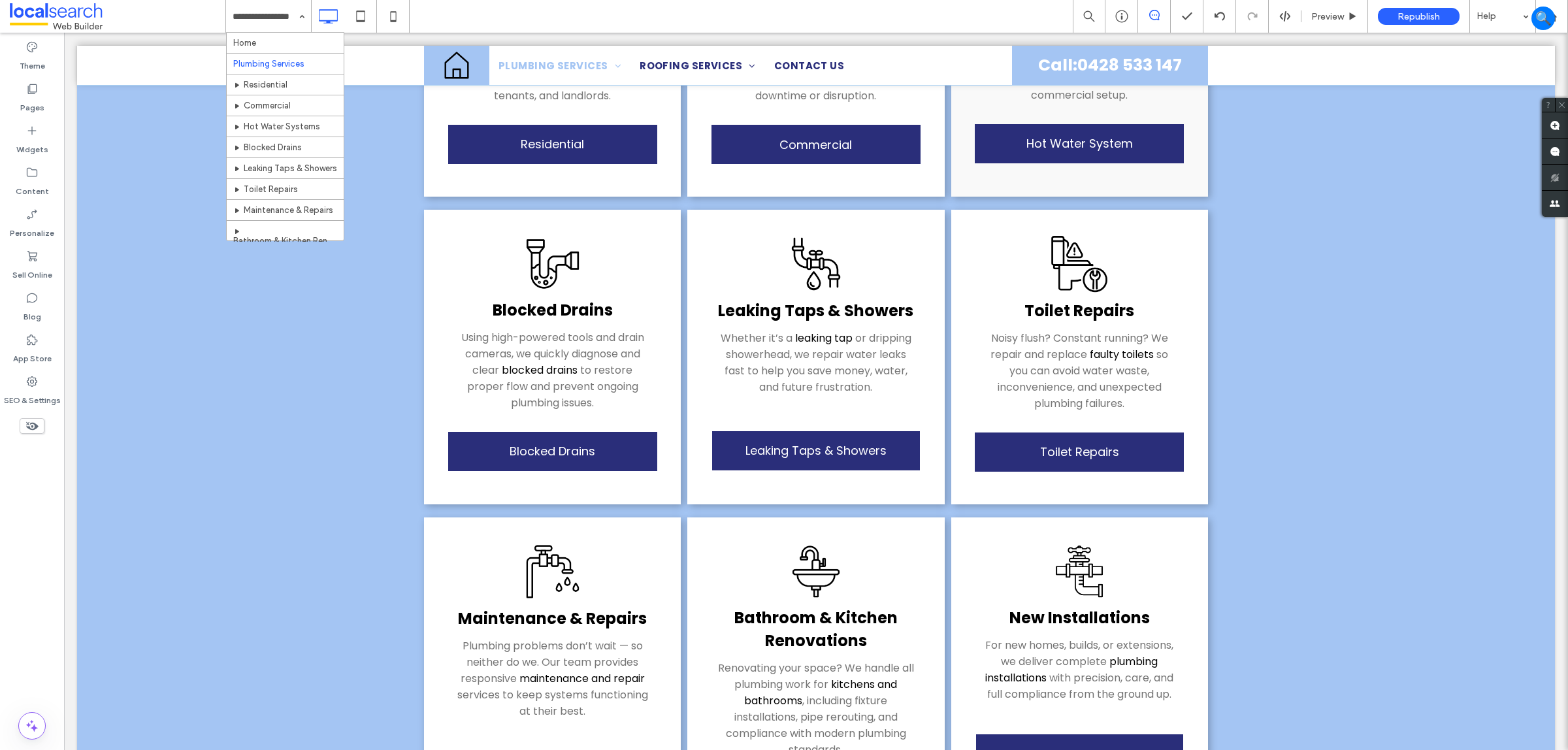
scroll to position [490, 0]
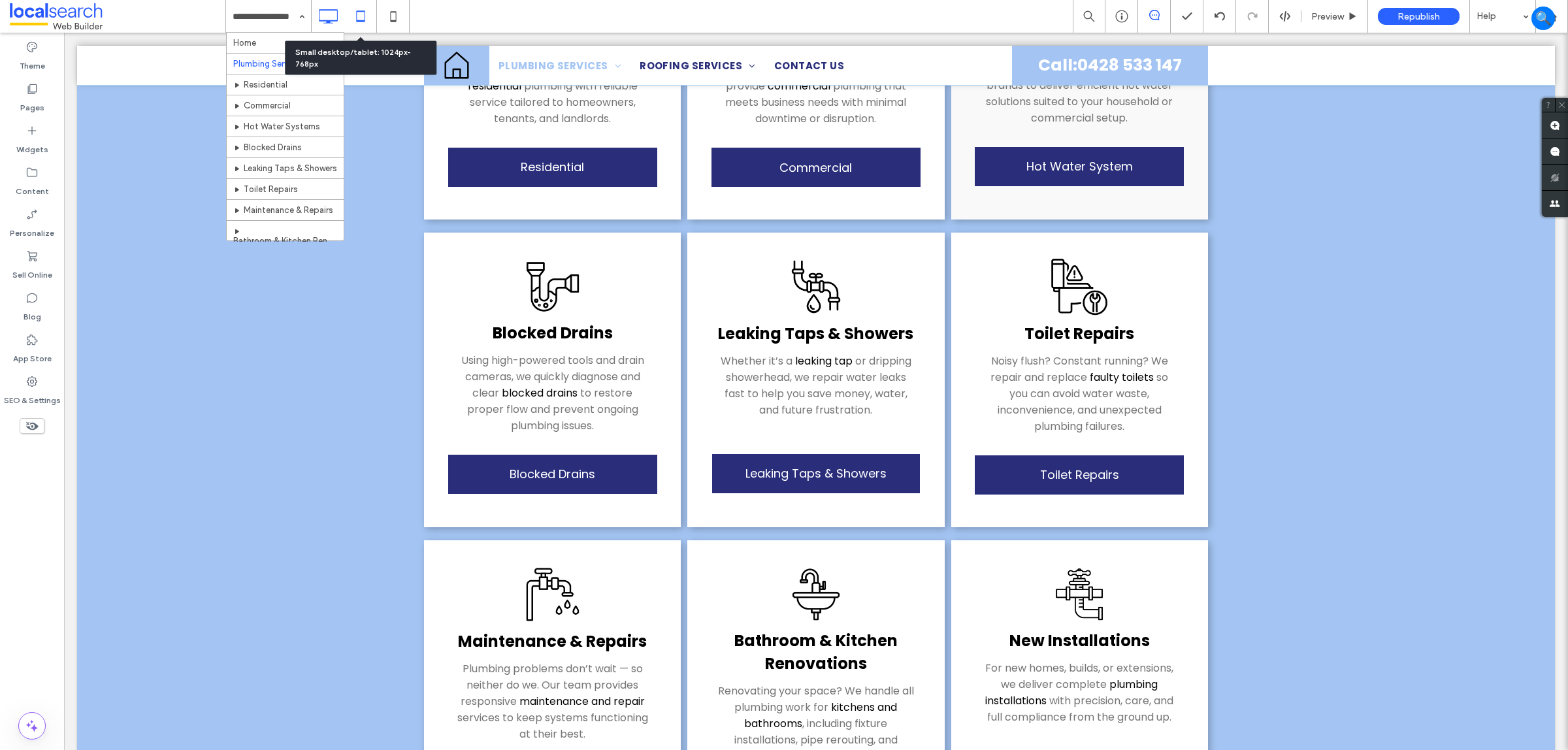
click at [364, 11] on use at bounding box center [361, 16] width 9 height 11
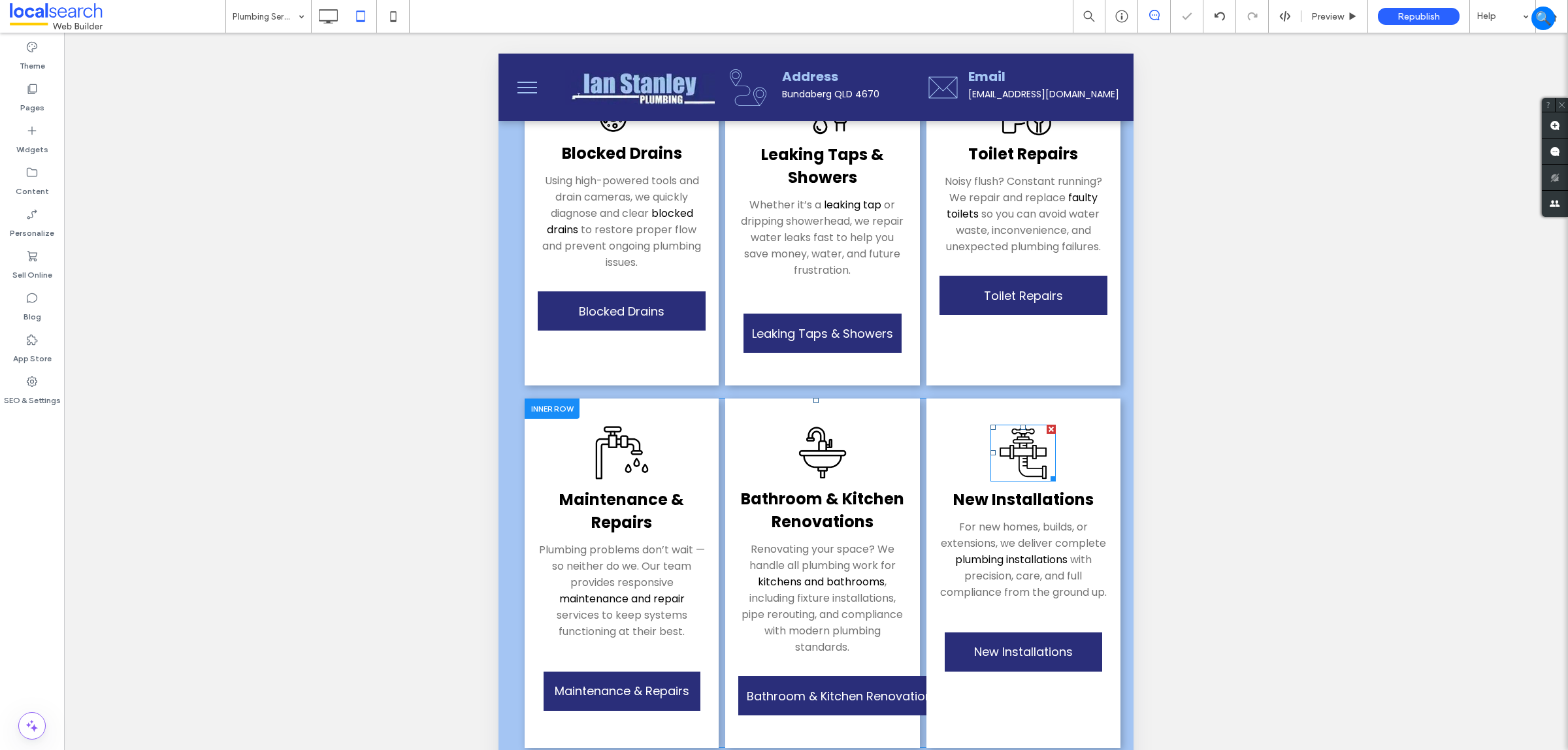
scroll to position [817, 0]
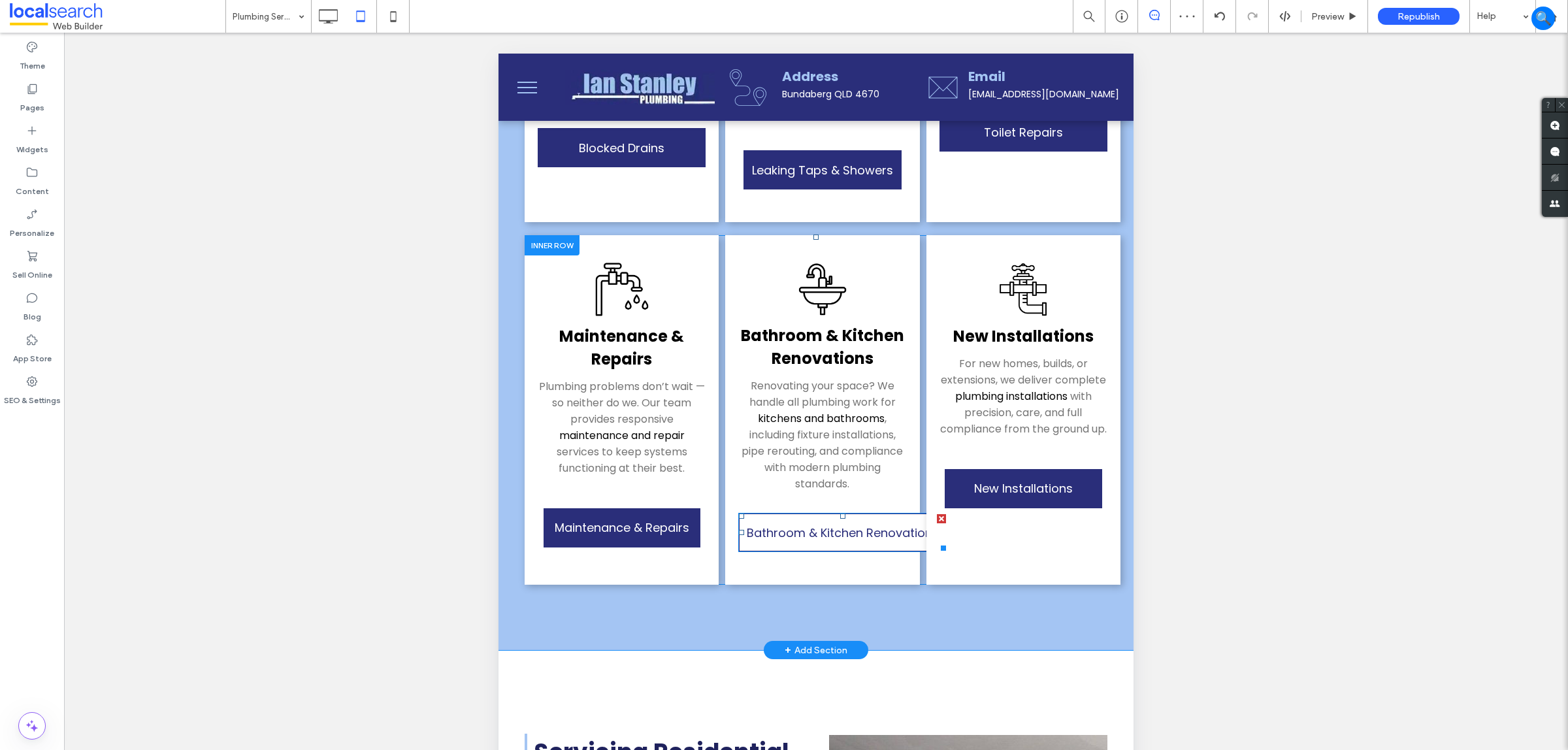
click at [808, 523] on span "Bathroom & Kitchen Renovations" at bounding box center [843, 533] width 192 height 30
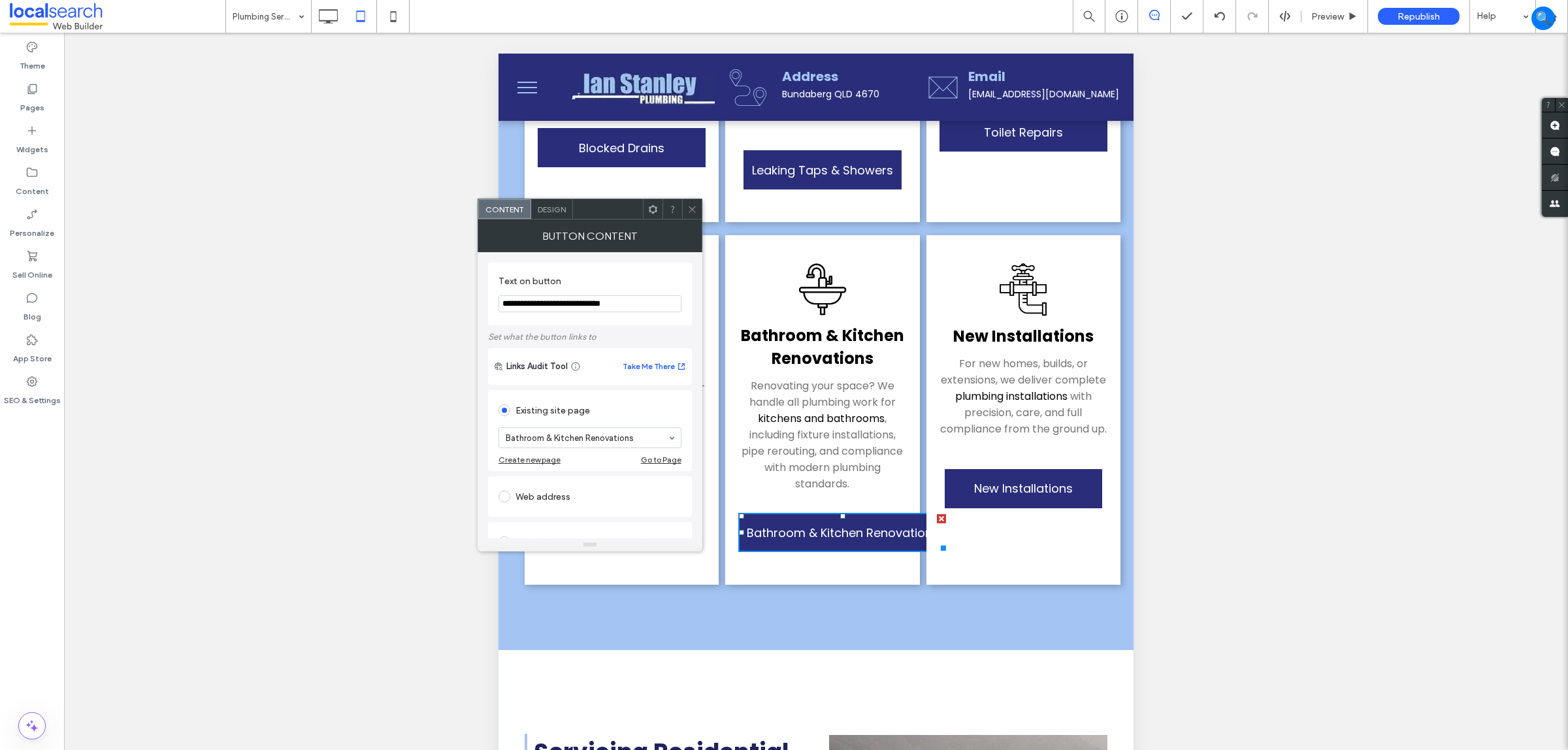
click at [551, 200] on div "Design" at bounding box center [551, 209] width 42 height 20
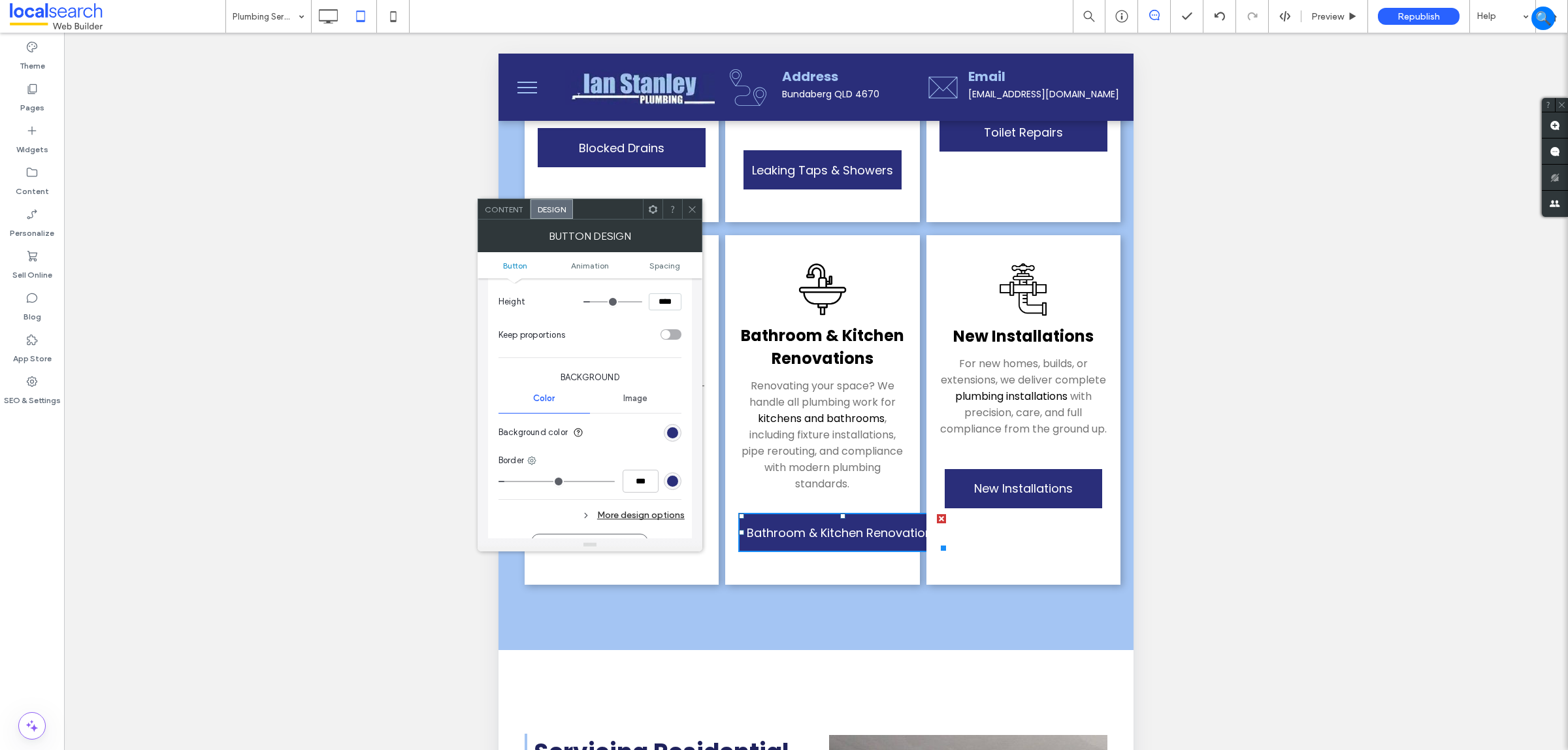
scroll to position [327, 0]
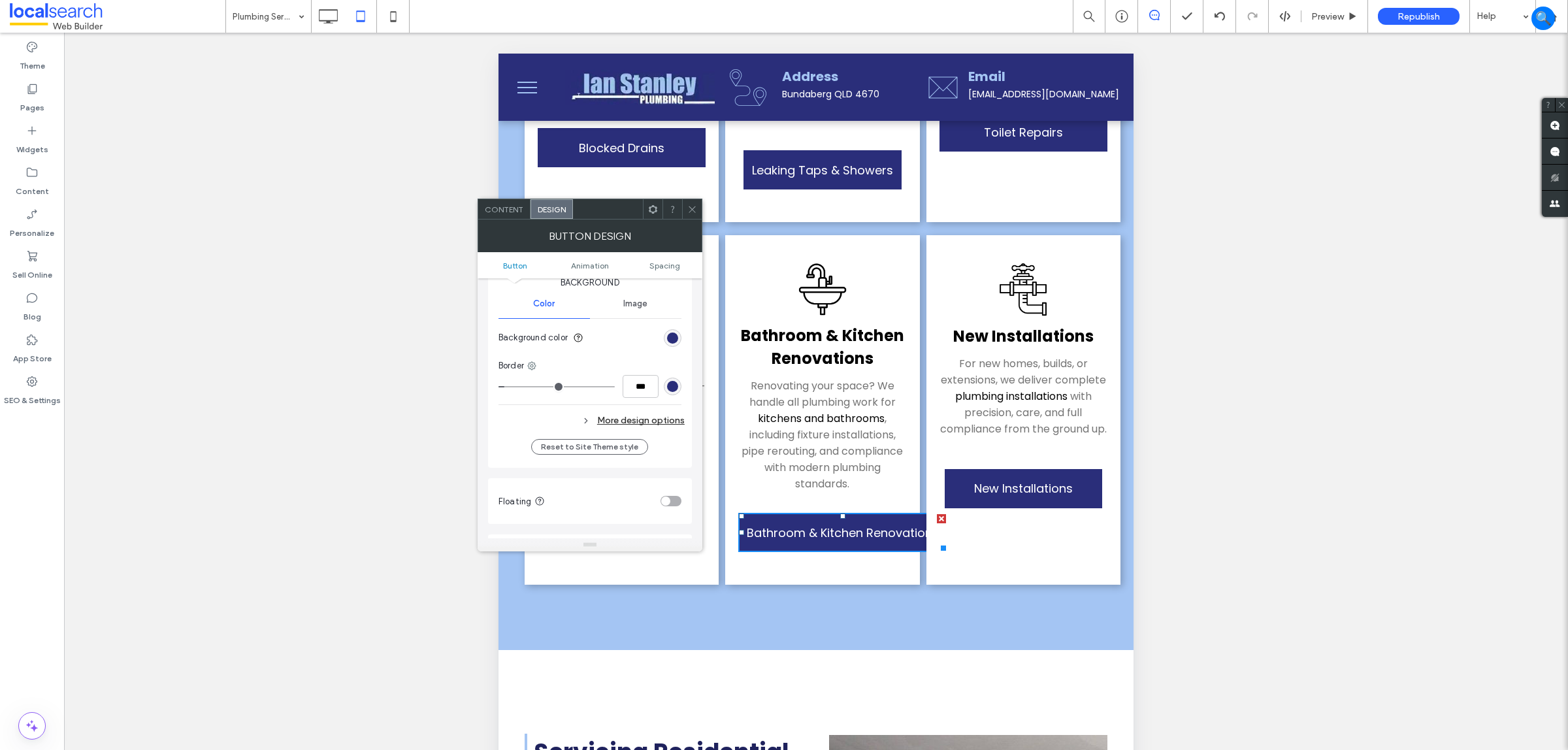
click at [502, 205] on span "Content" at bounding box center [503, 209] width 38 height 10
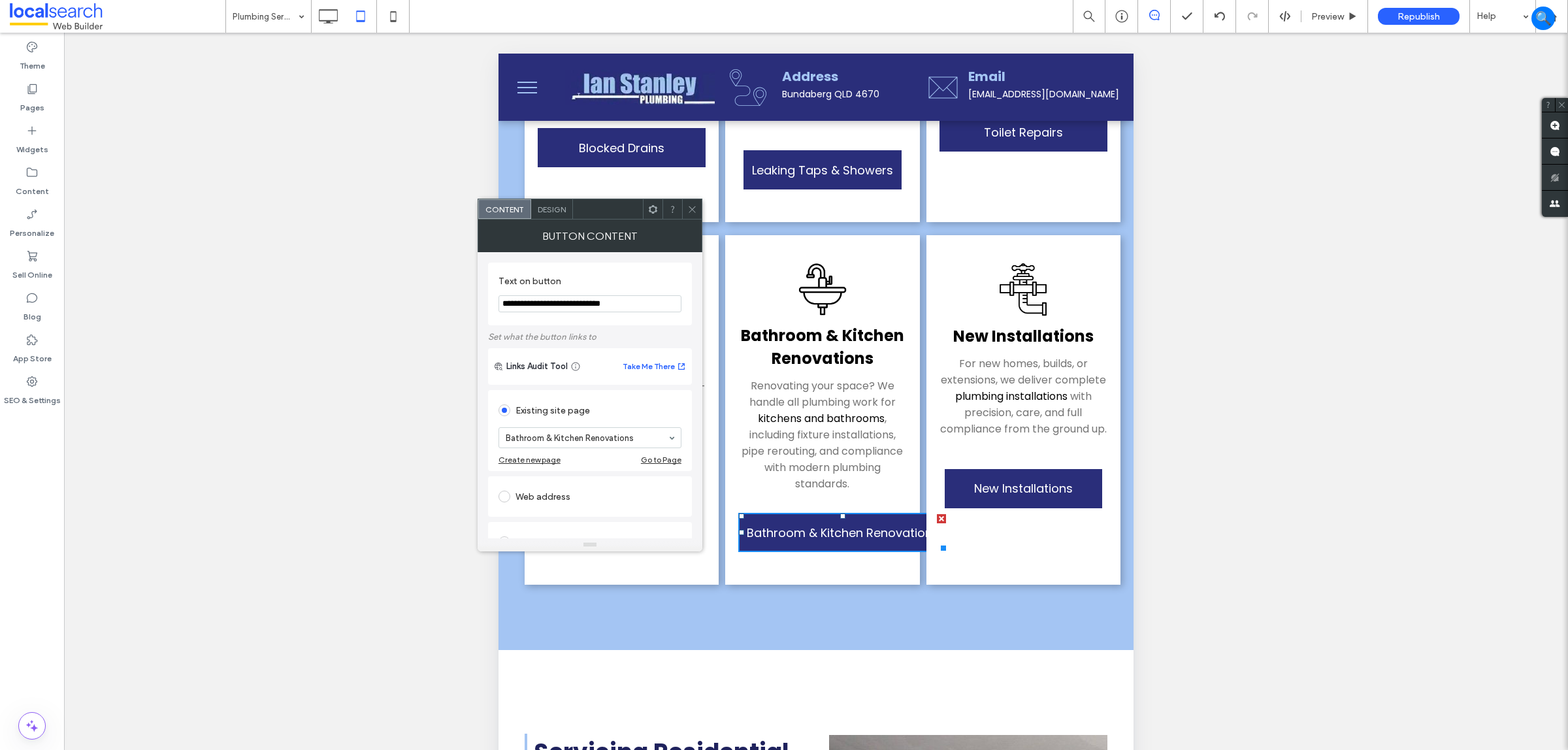
click at [555, 208] on span "Design" at bounding box center [552, 209] width 29 height 10
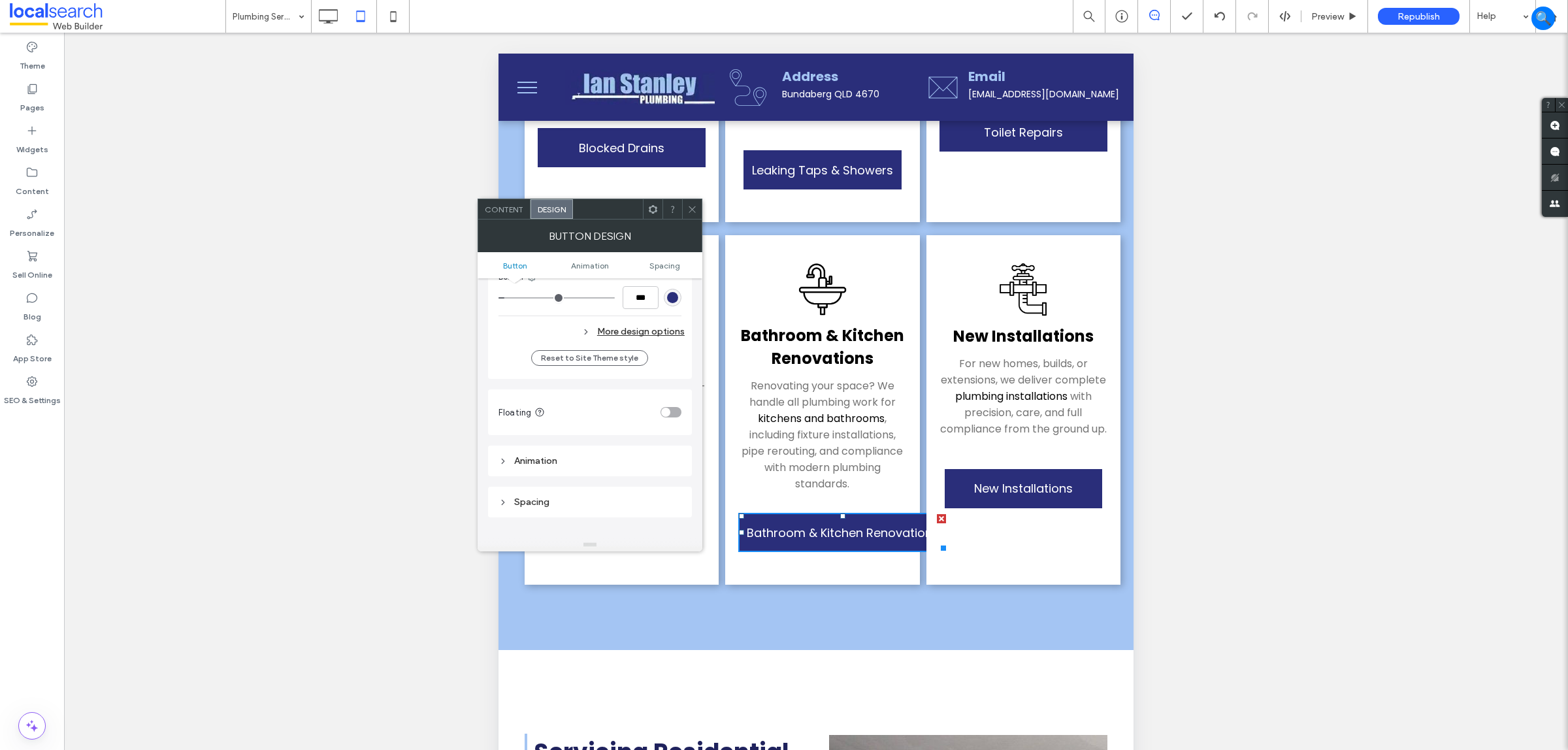
scroll to position [408, 0]
click at [688, 216] on span at bounding box center [692, 209] width 10 height 20
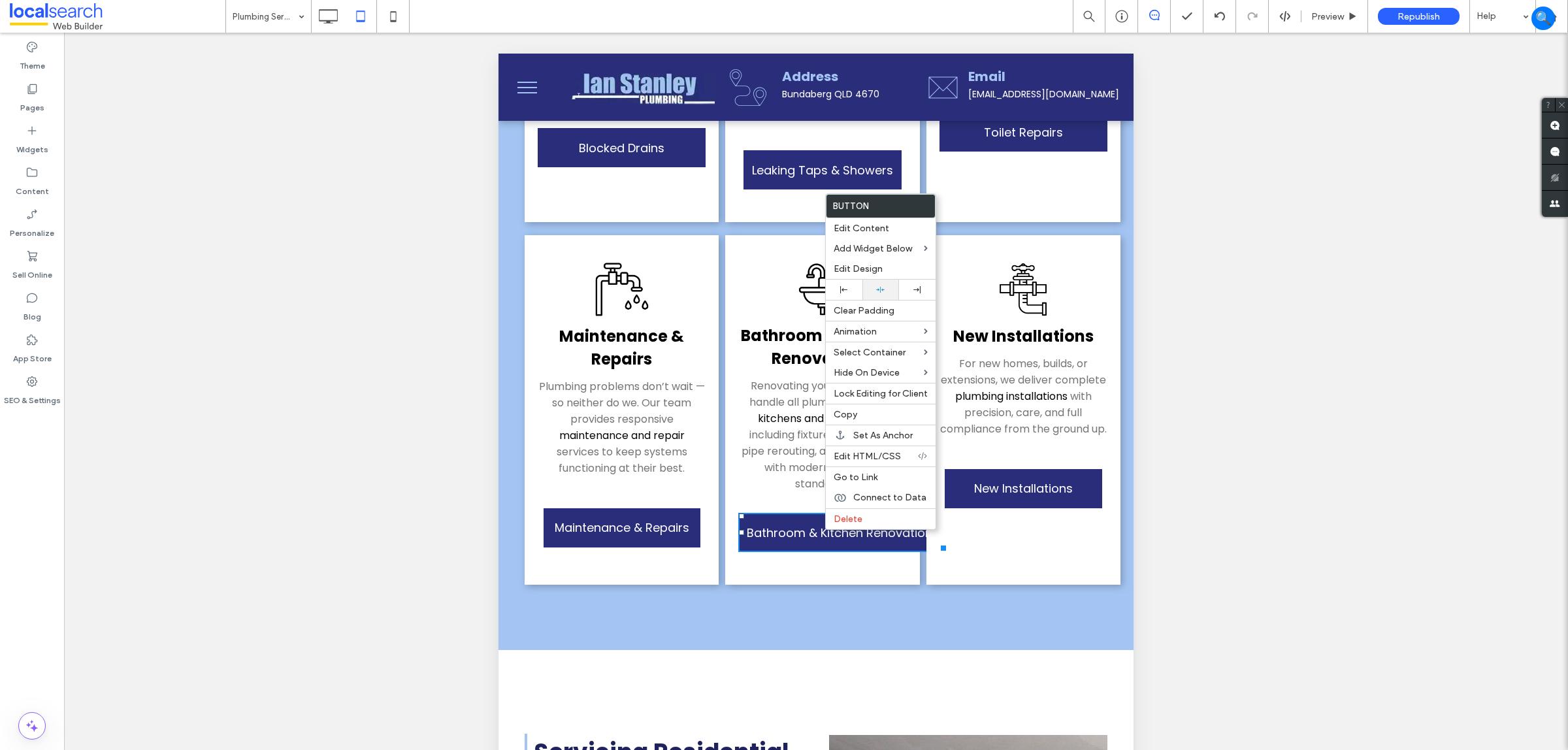
click at [869, 286] on div at bounding box center [880, 289] width 37 height 20
click at [797, 560] on div "Bathroom & Kitc ﻿ hen Renovations Renovating your space? We handle all plumbing…" at bounding box center [822, 410] width 194 height 349
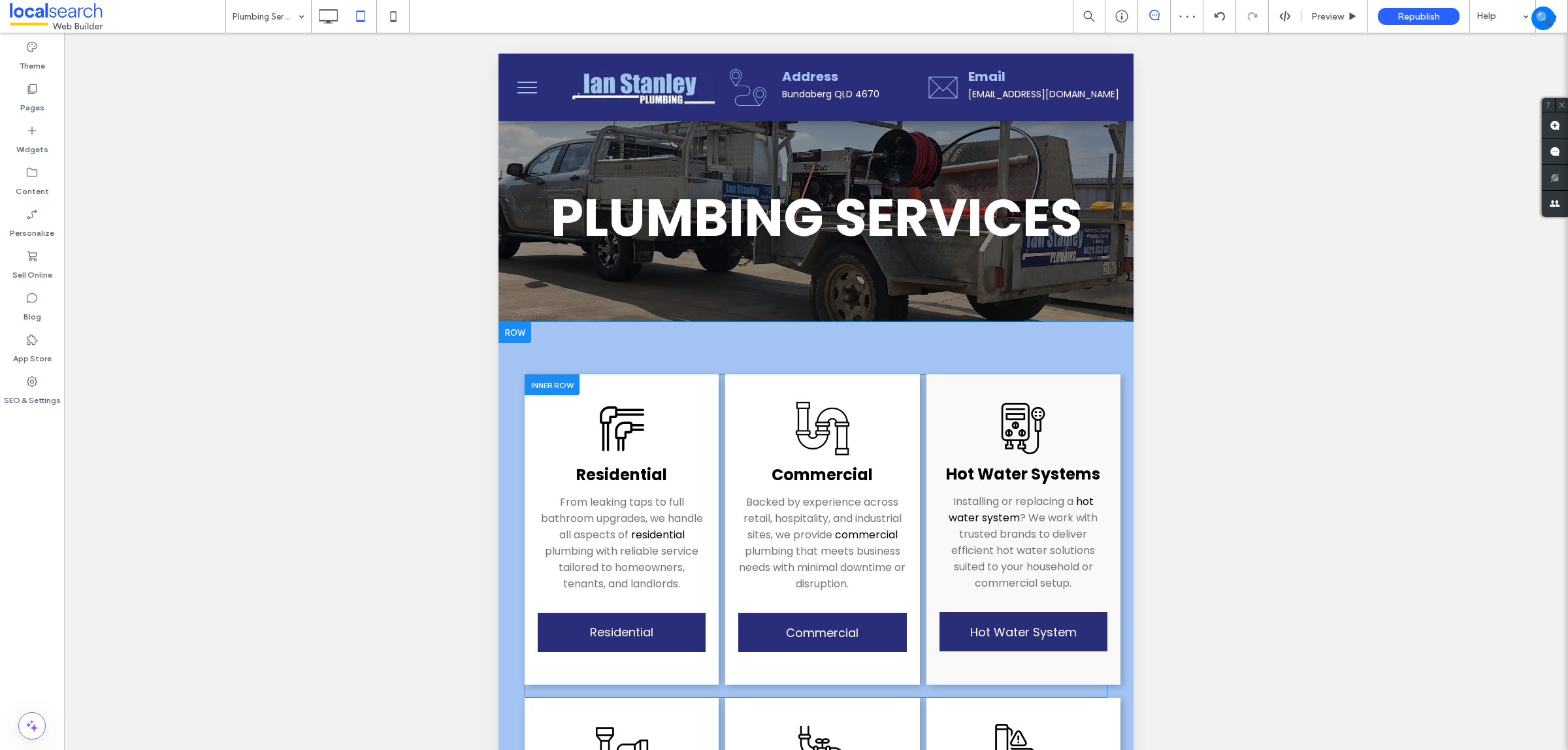
scroll to position [0, 0]
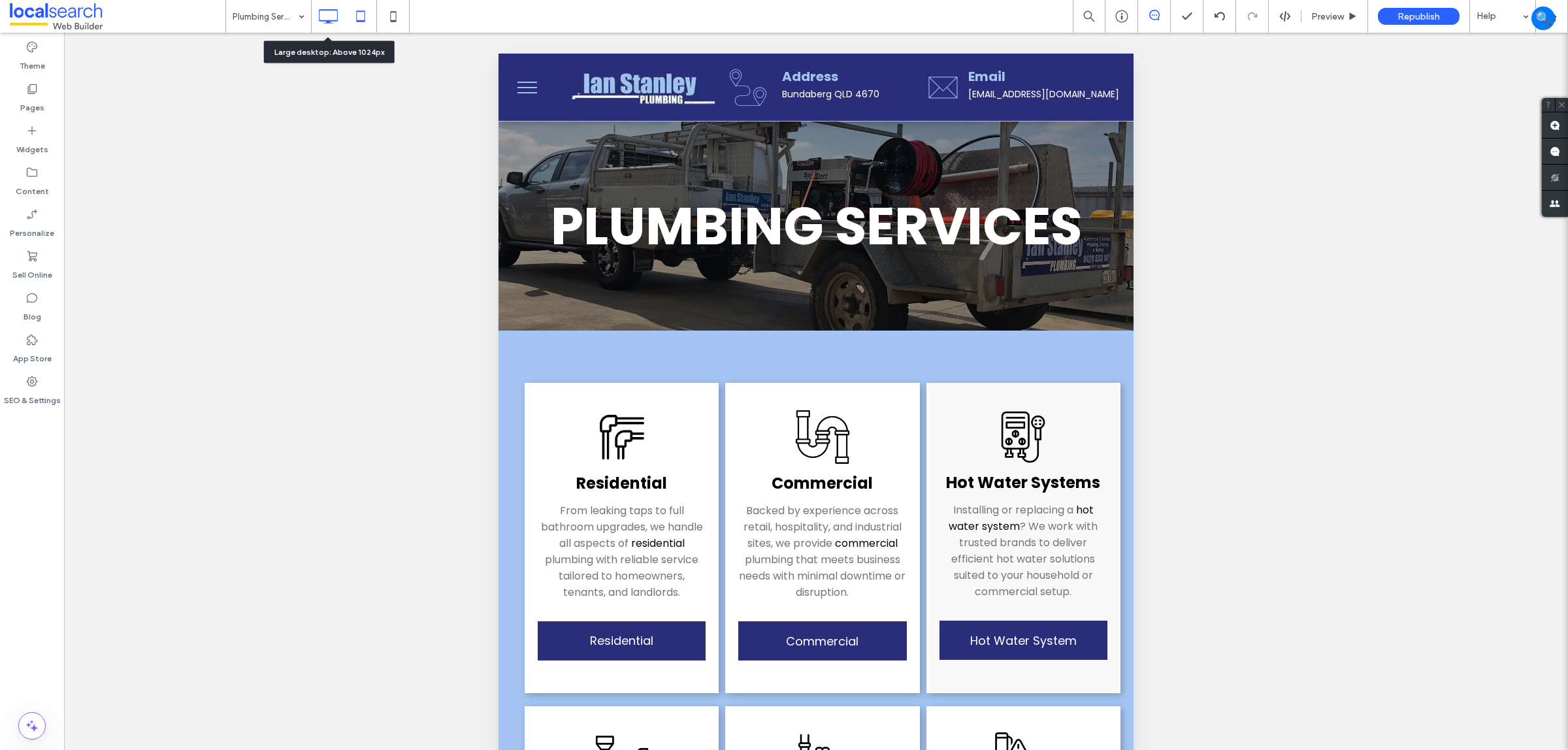
click at [324, 11] on icon at bounding box center [328, 16] width 26 height 26
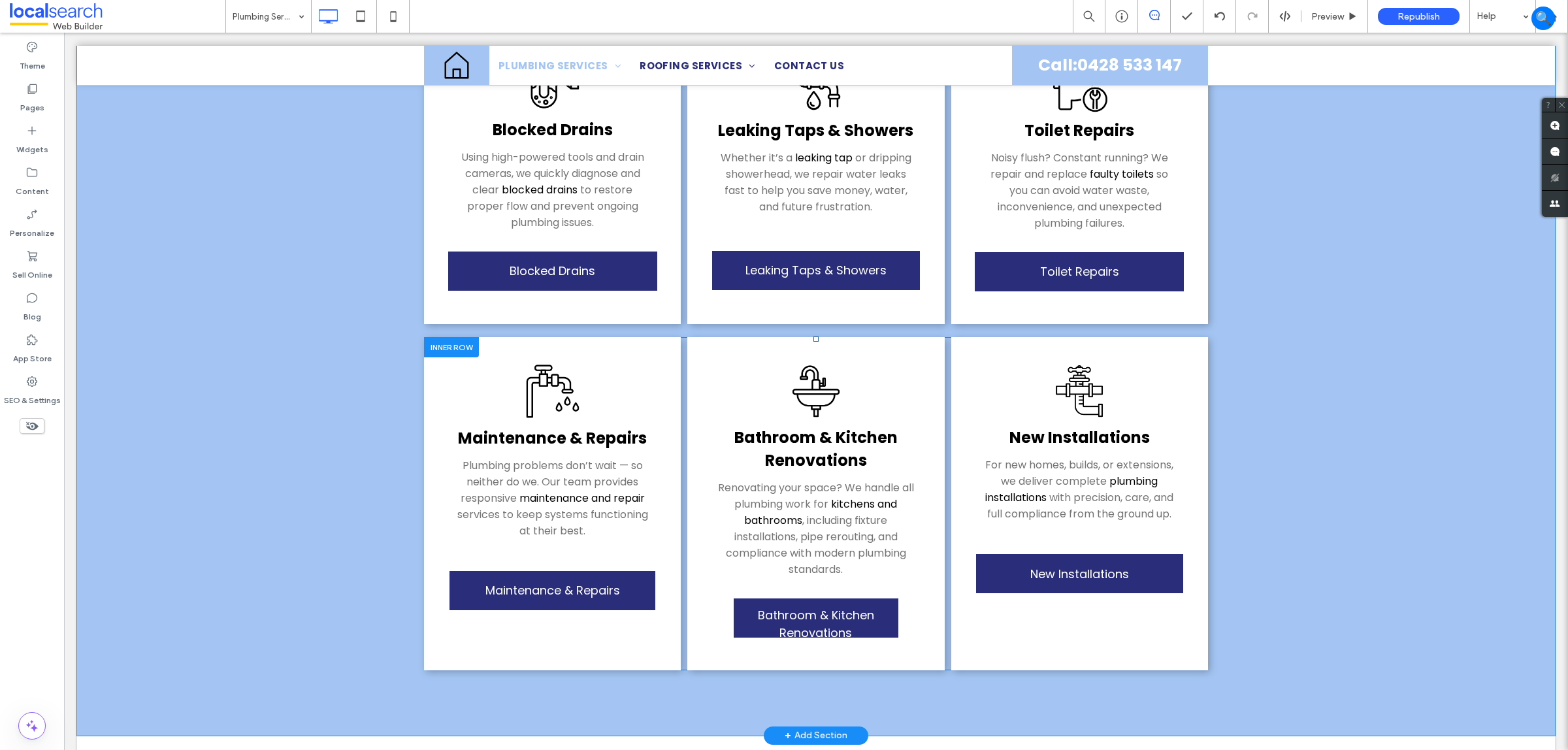
scroll to position [899, 0]
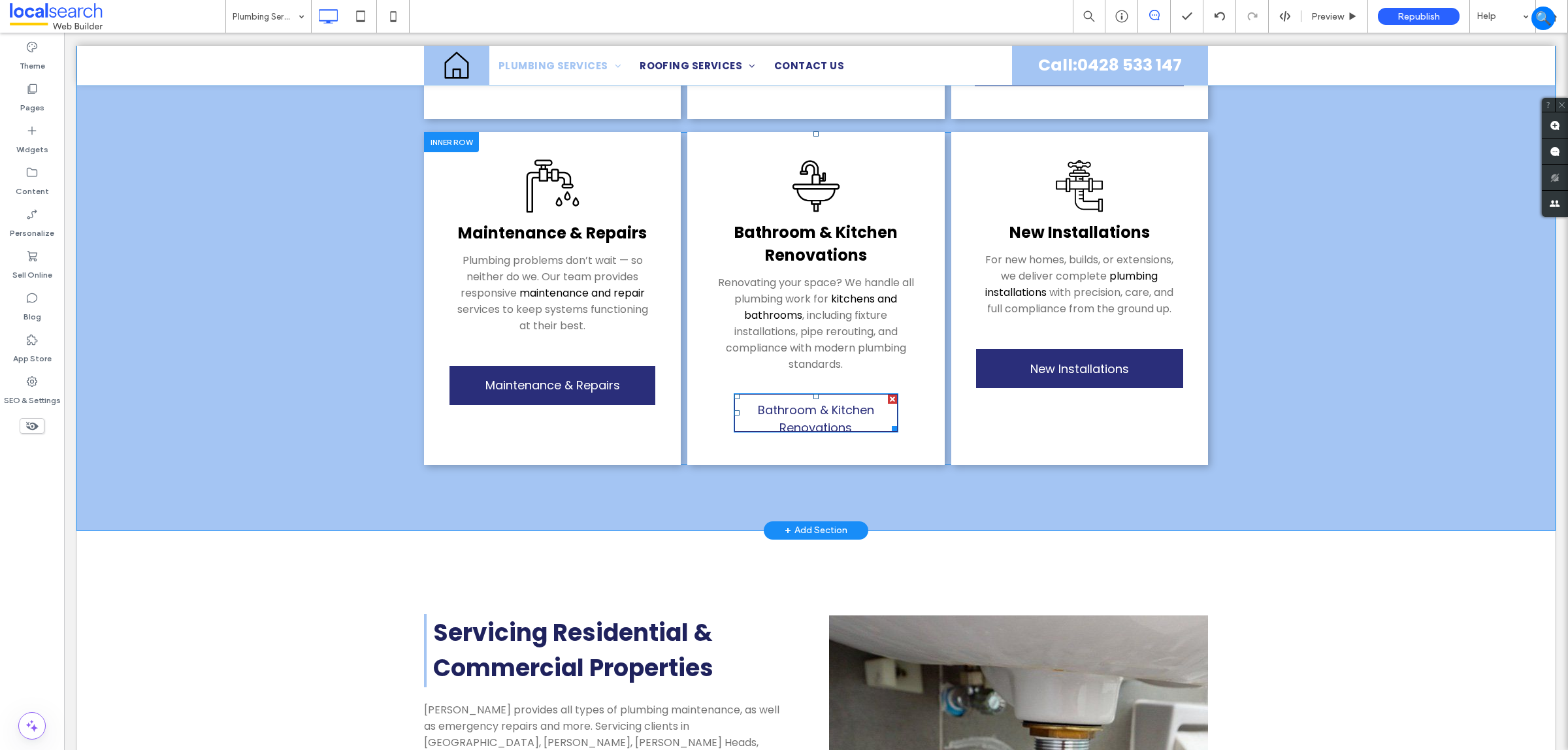
click at [857, 399] on span "Bathroom & Kitchen Renovations" at bounding box center [815, 419] width 158 height 48
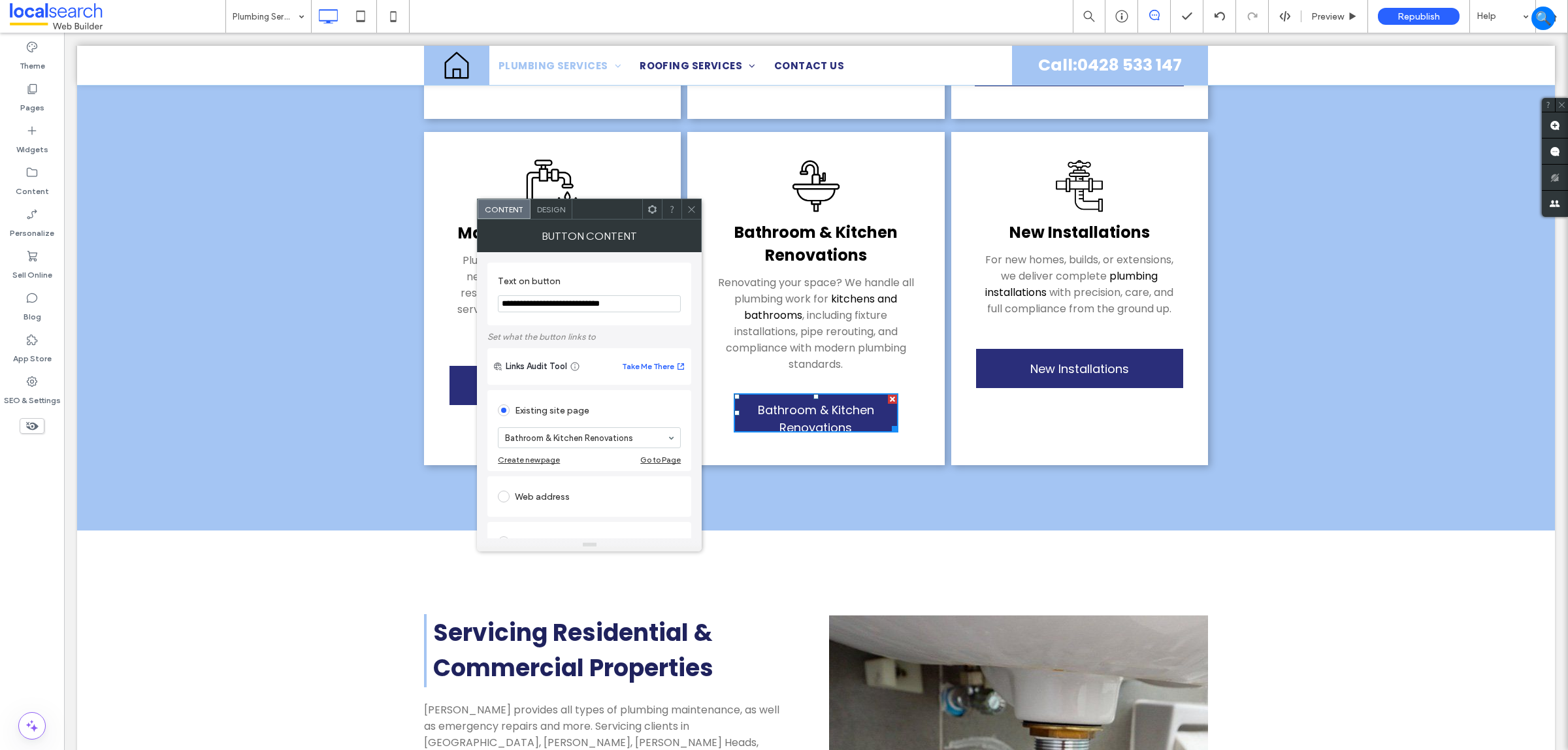
click at [694, 205] on icon at bounding box center [691, 209] width 10 height 10
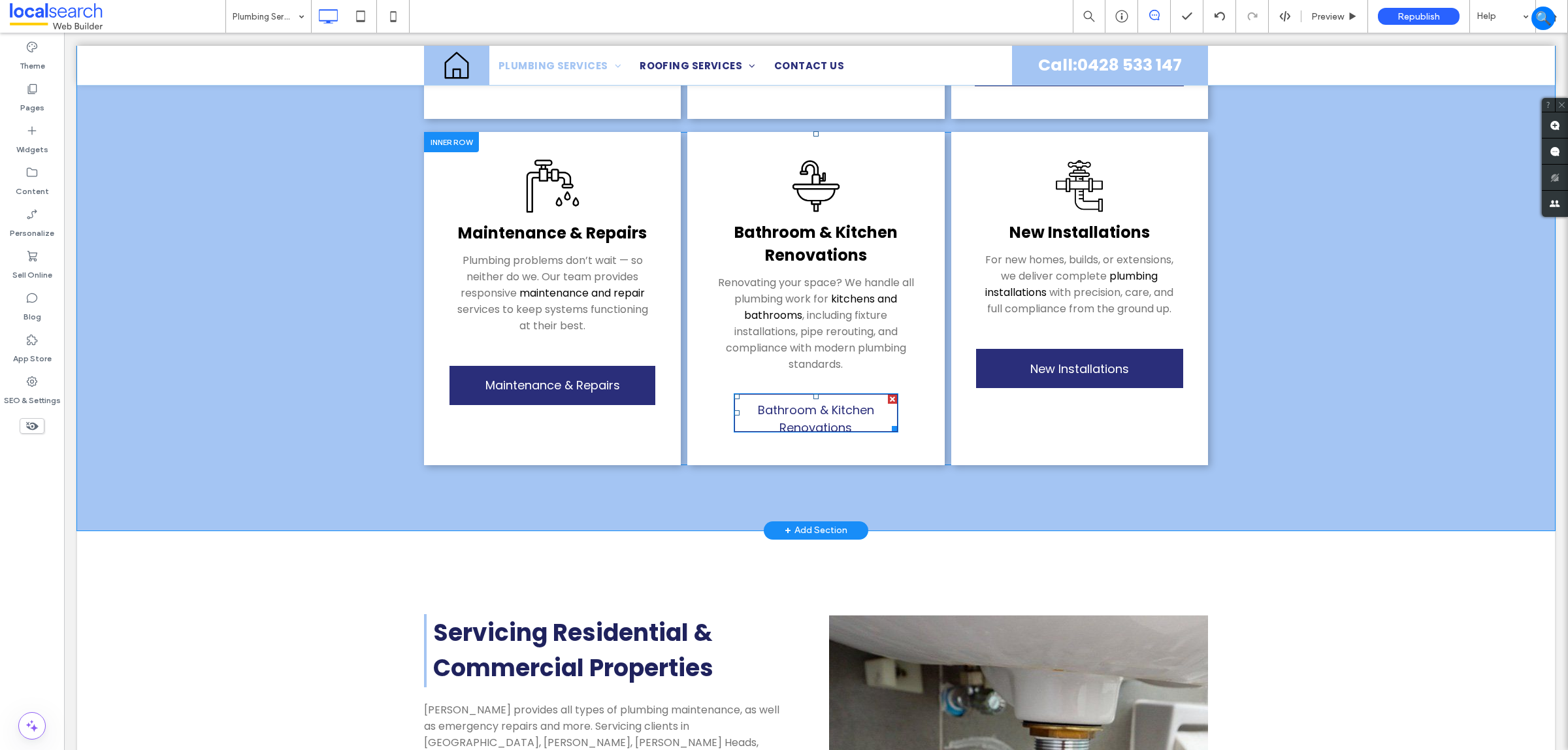
click at [860, 395] on span "Bathroom & Kitchen Renovations" at bounding box center [815, 419] width 158 height 48
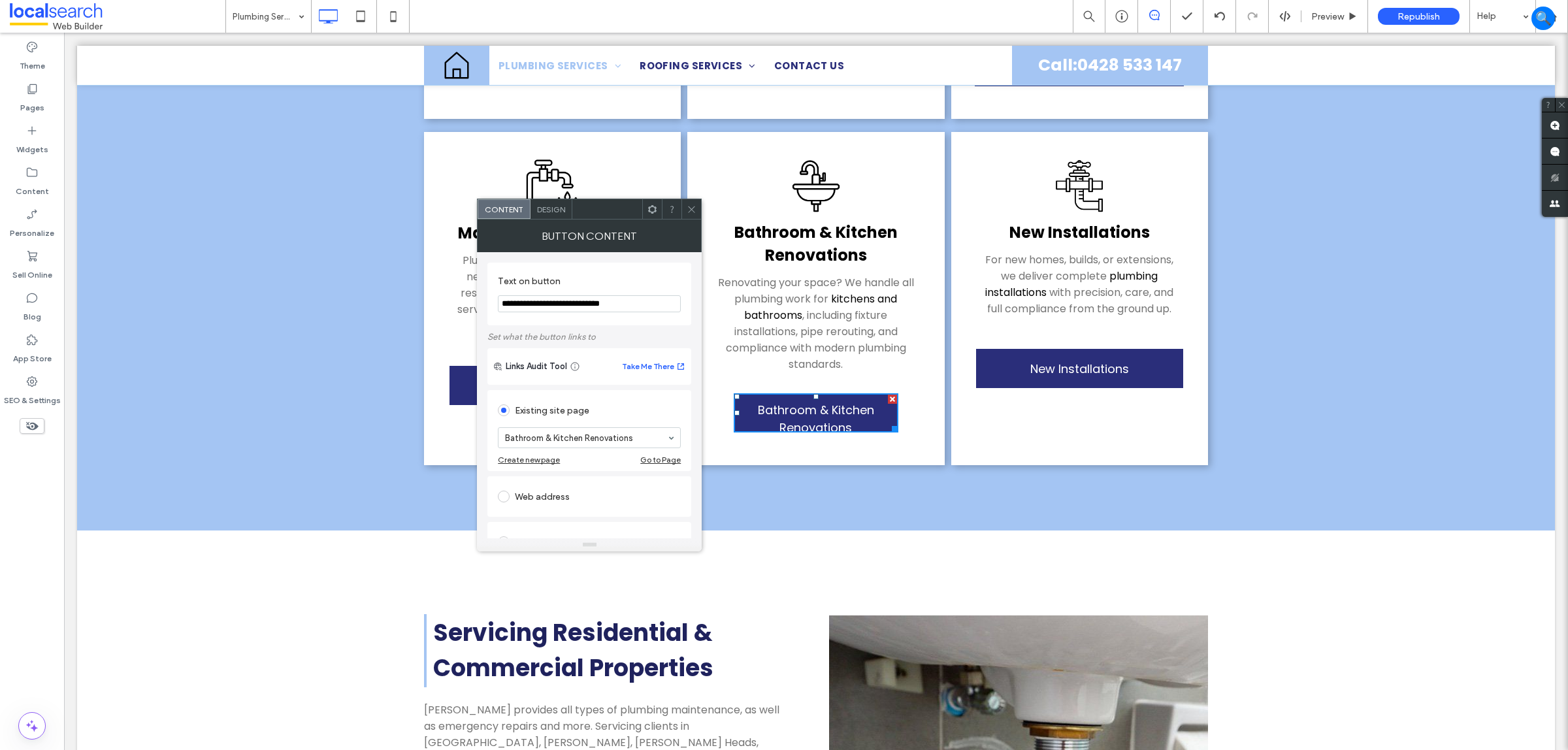
click at [553, 199] on div "Content Design" at bounding box center [589, 208] width 225 height 20
click at [556, 211] on span "Design" at bounding box center [551, 209] width 29 height 10
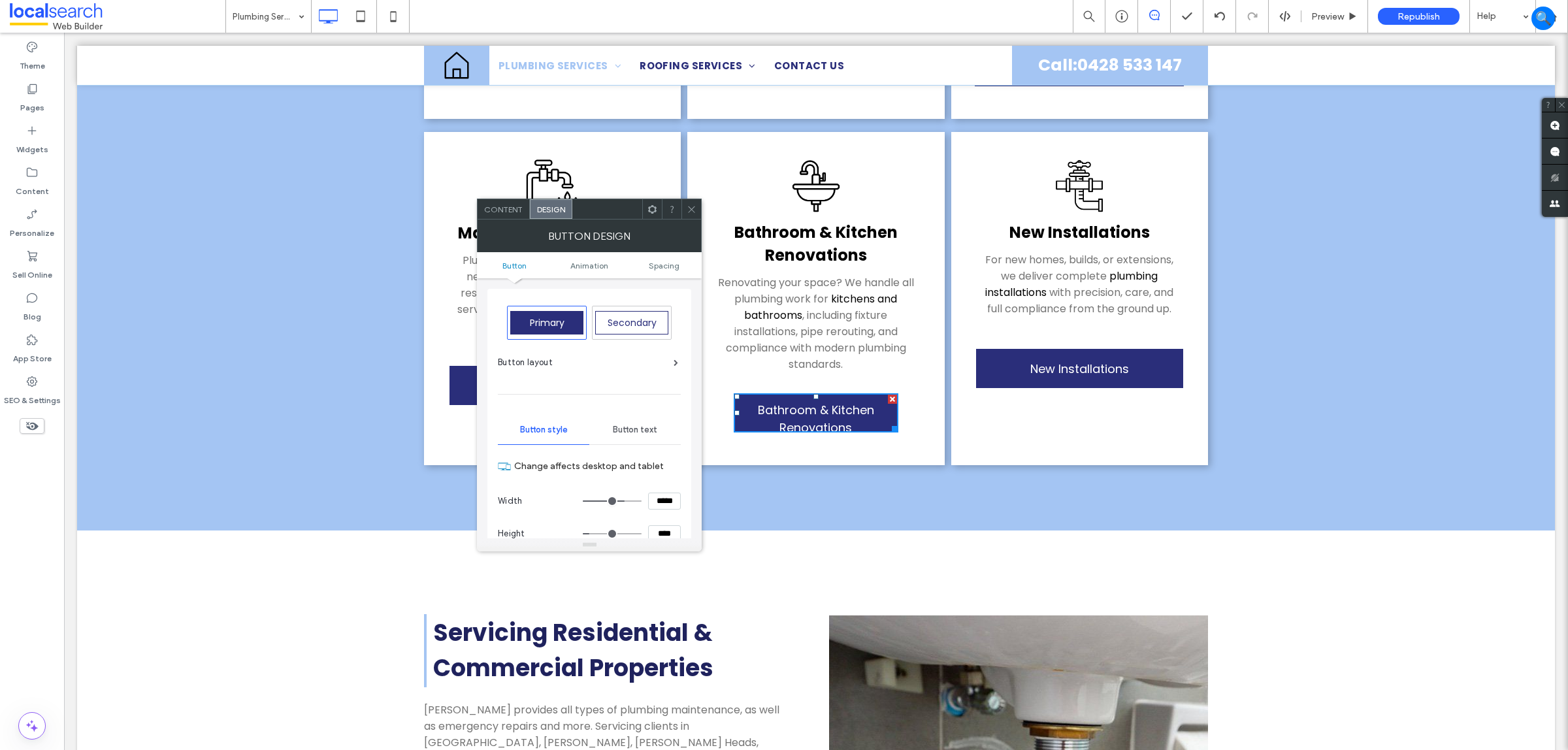
click at [673, 511] on section "Width *****" at bounding box center [589, 501] width 183 height 33
click at [666, 506] on input "*****" at bounding box center [665, 501] width 33 height 17
click at [665, 506] on input "*****" at bounding box center [665, 501] width 33 height 17
type input "*****"
type input "***"
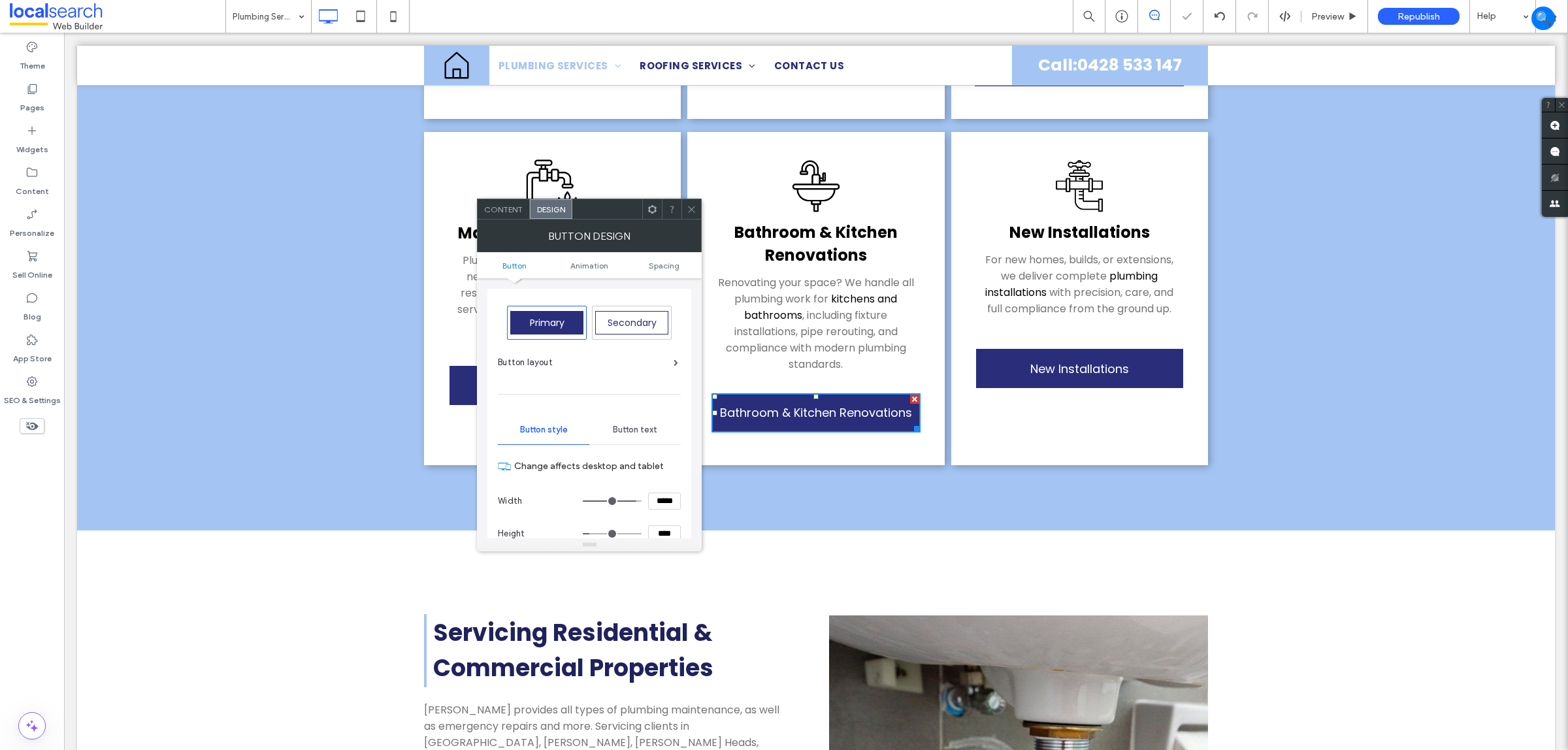
click at [683, 201] on div at bounding box center [691, 209] width 20 height 20
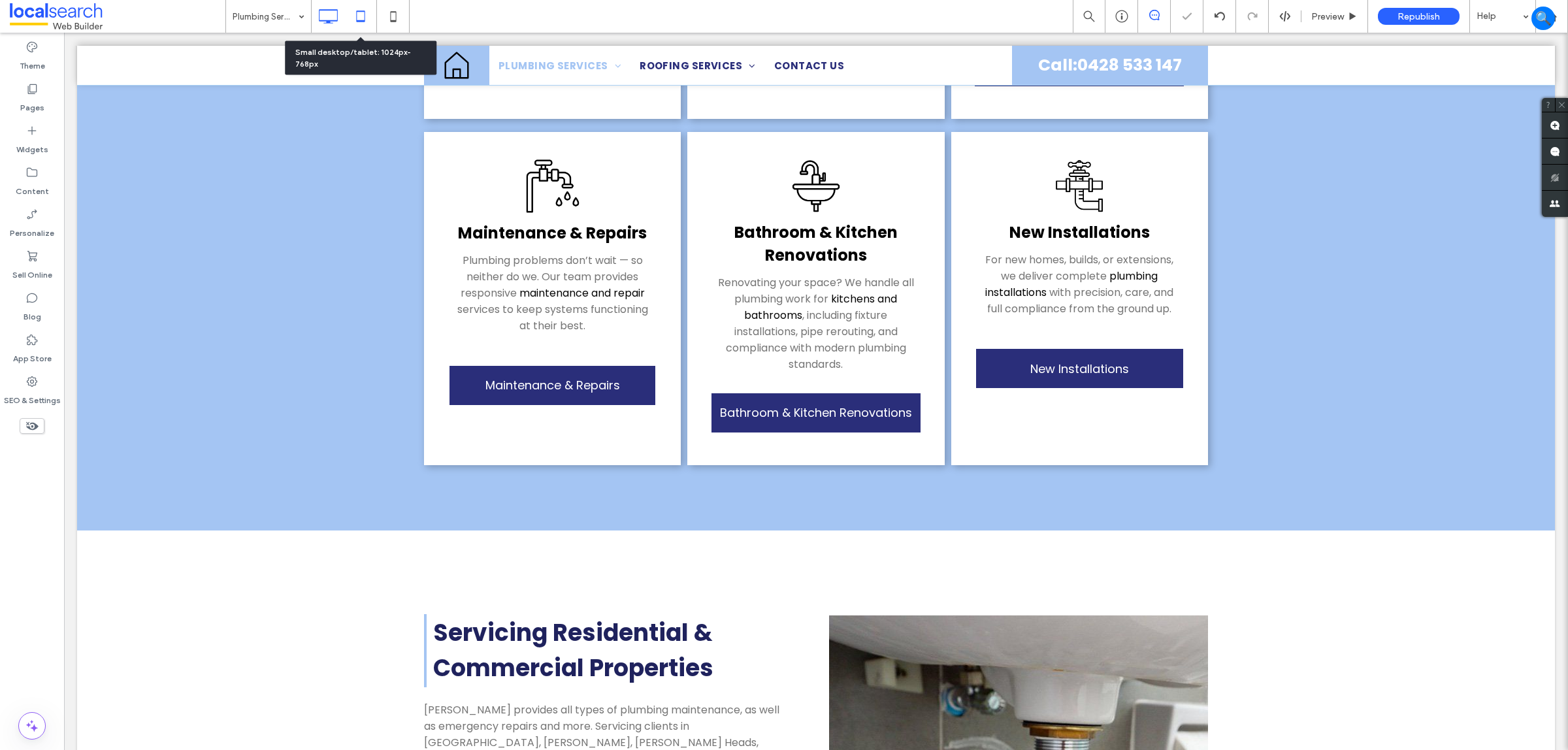
click at [369, 19] on icon at bounding box center [360, 16] width 26 height 26
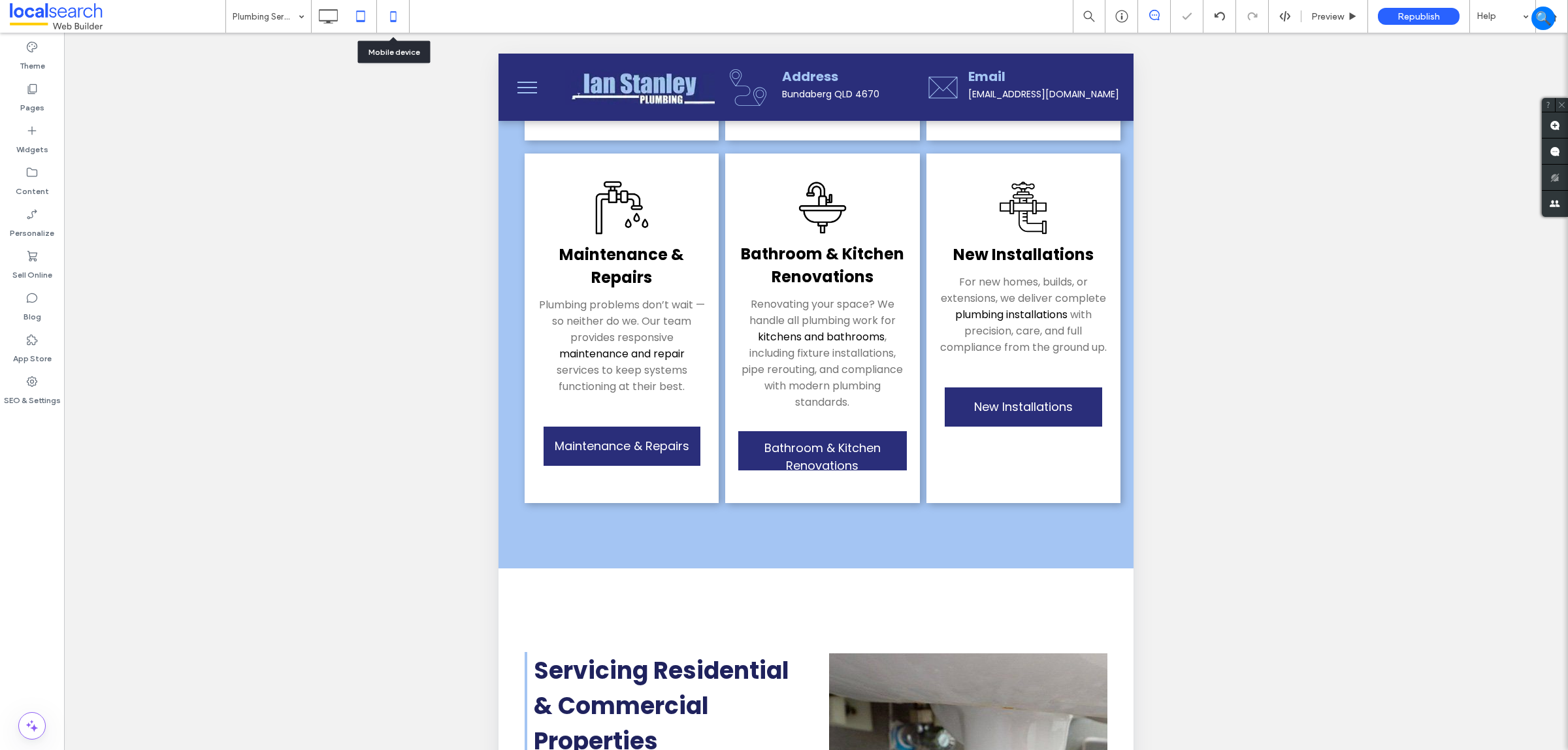
click at [387, 12] on icon at bounding box center [393, 16] width 26 height 26
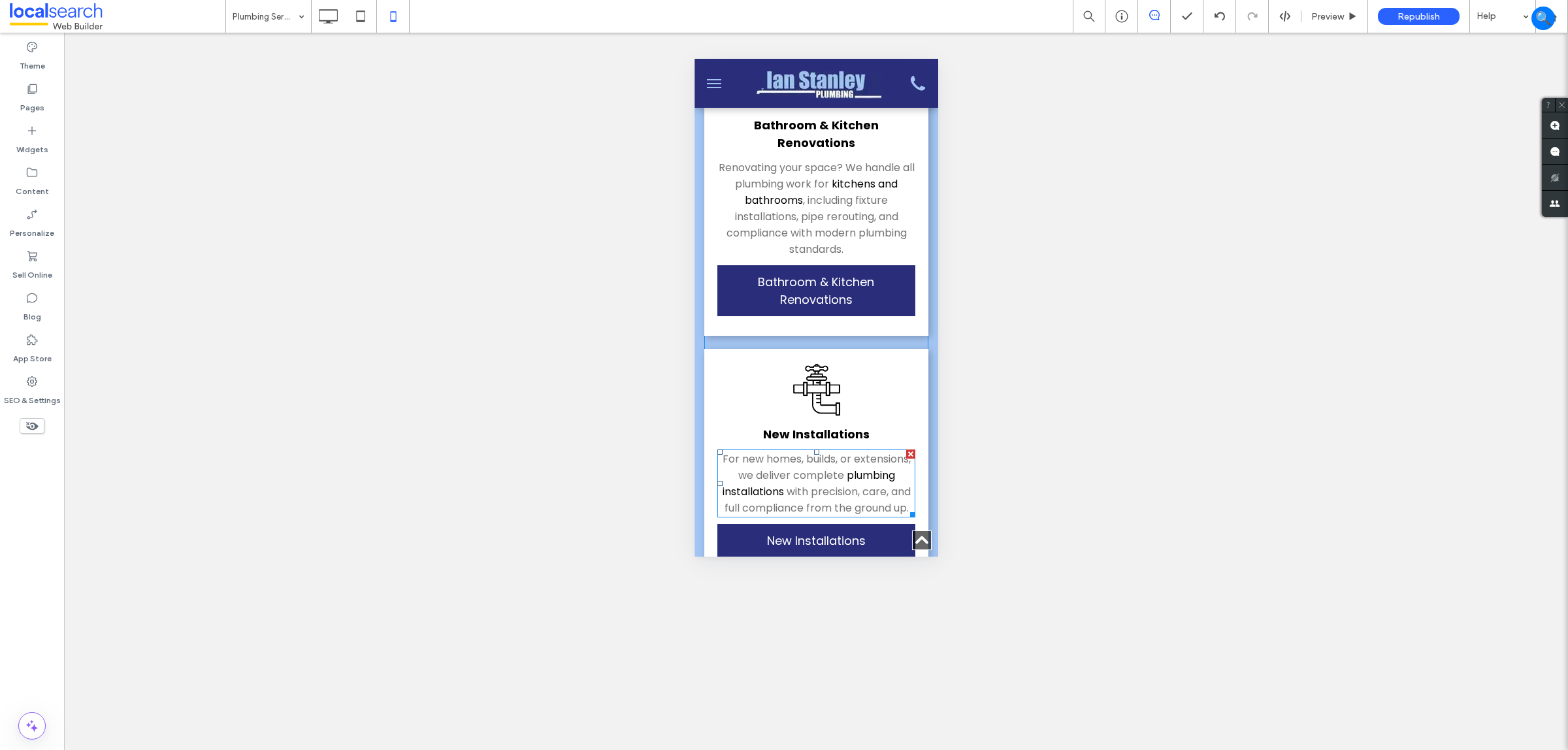
scroll to position [1879, 0]
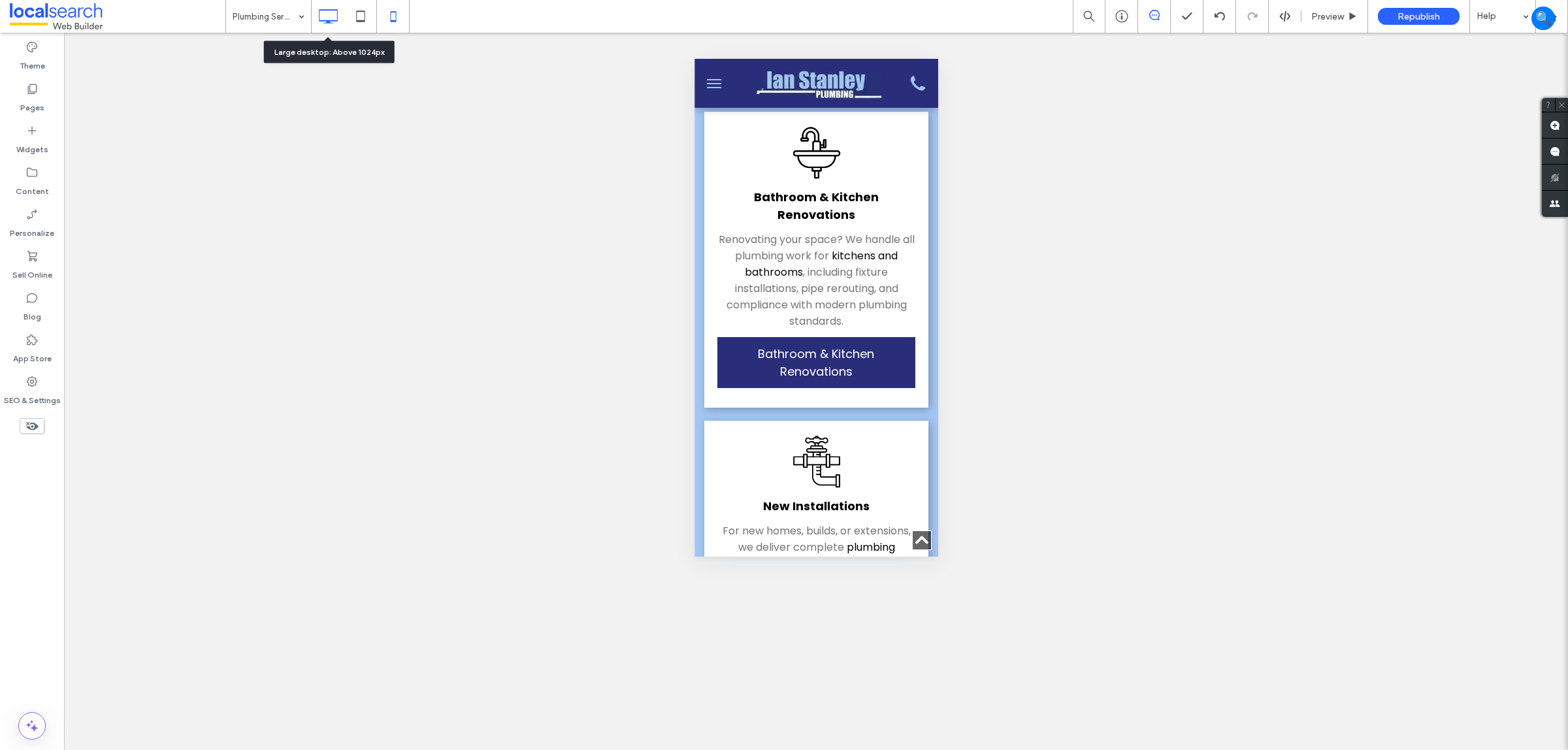
click at [328, 29] on icon at bounding box center [328, 16] width 26 height 26
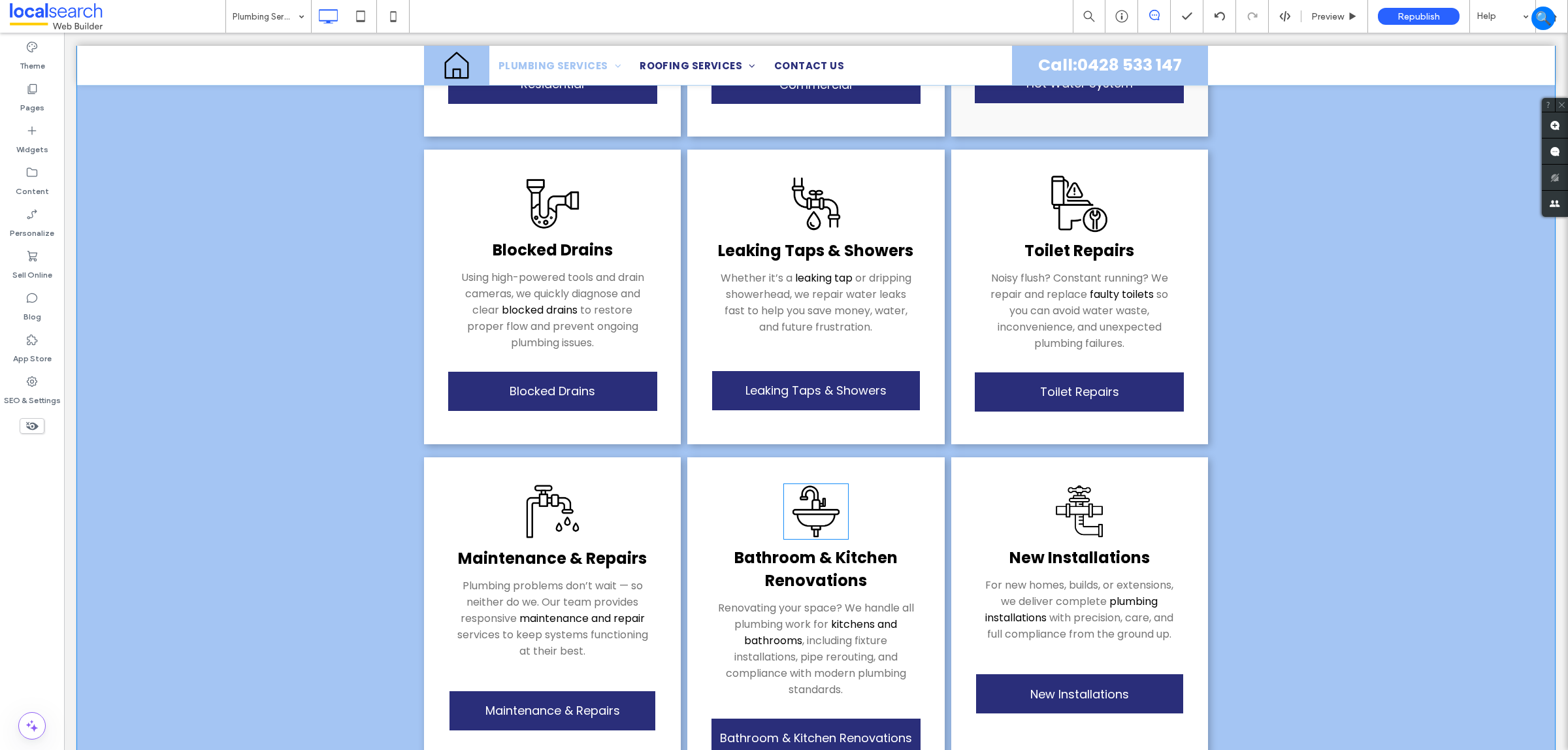
scroll to position [572, 0]
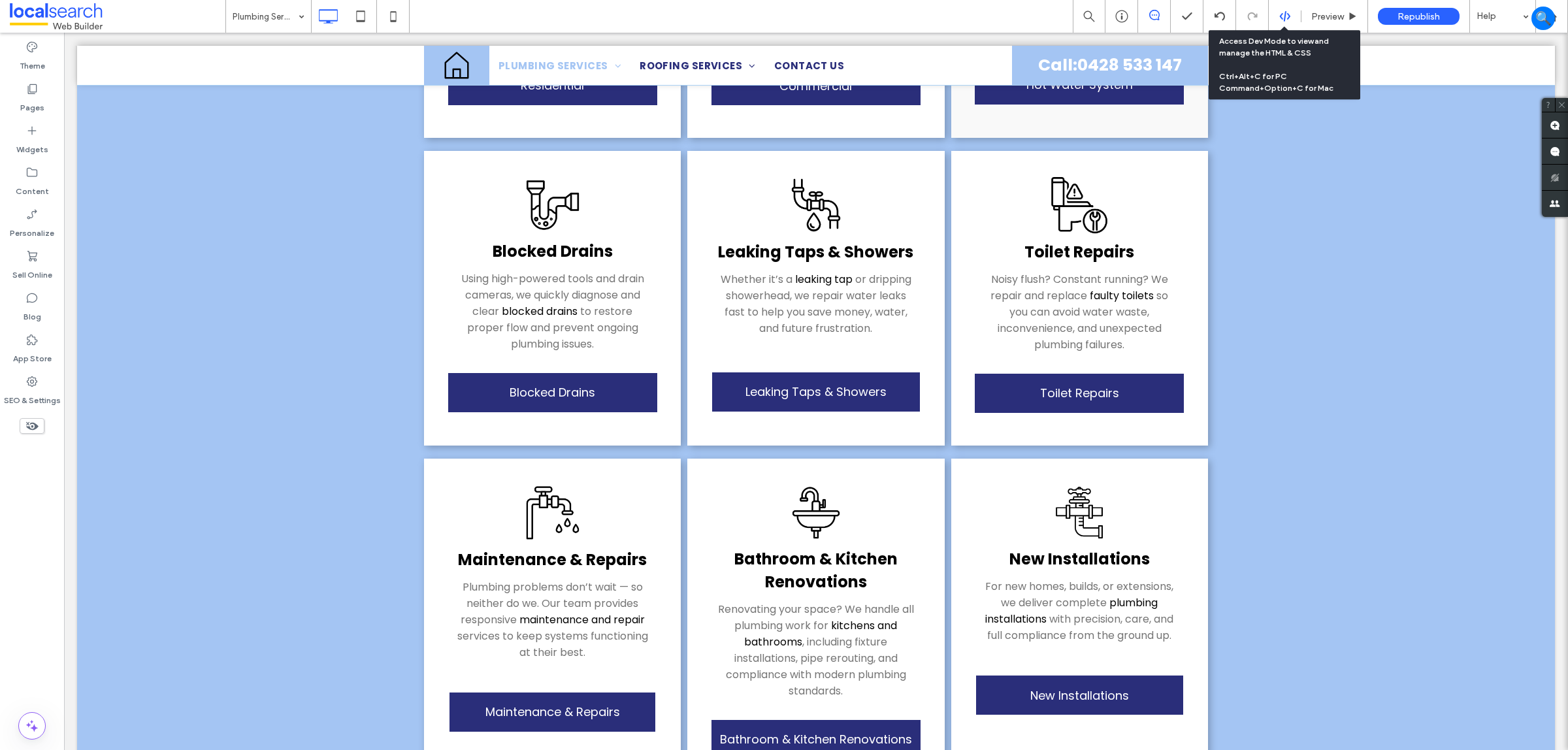
click at [1279, 17] on use at bounding box center [1285, 16] width 11 height 11
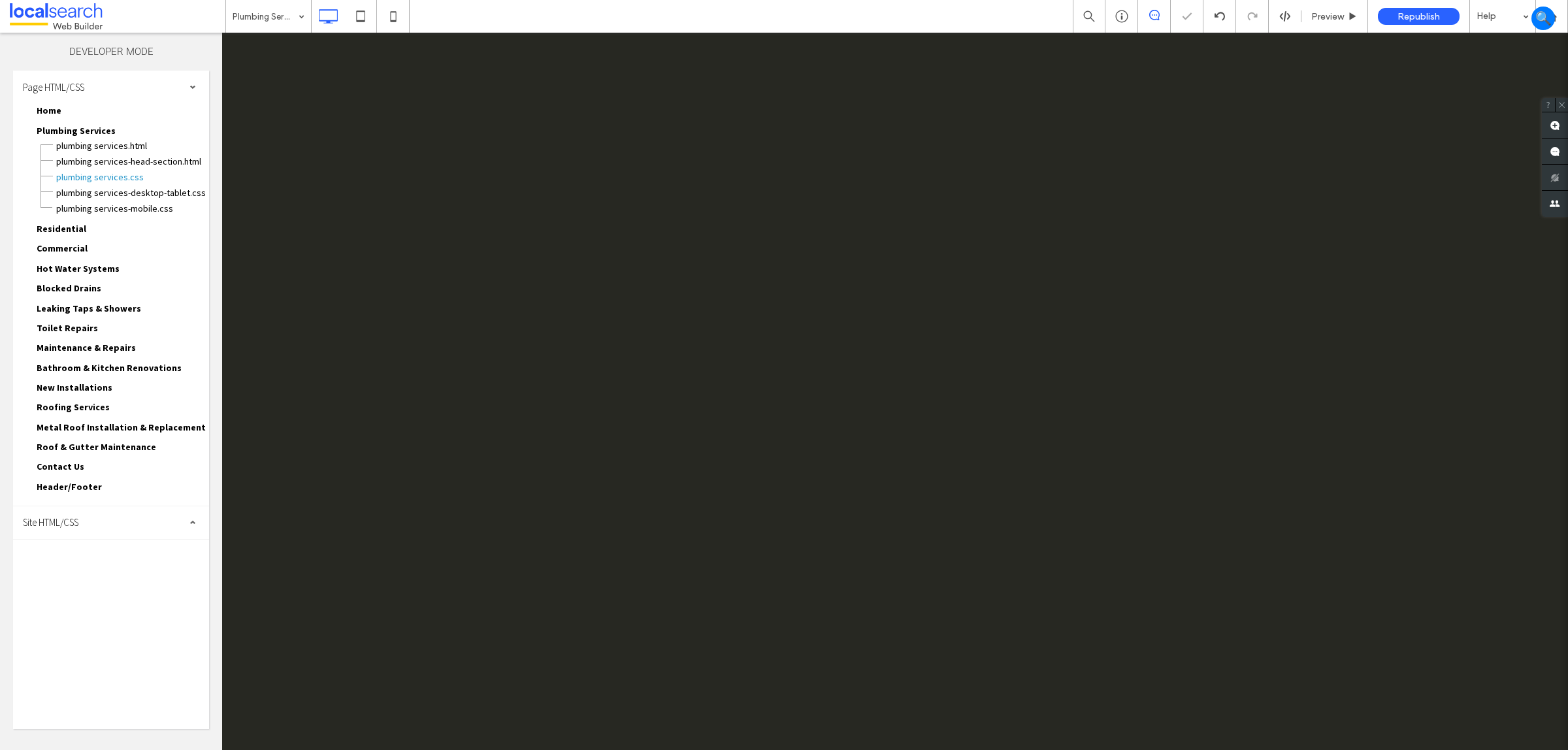
scroll to position [0, 0]
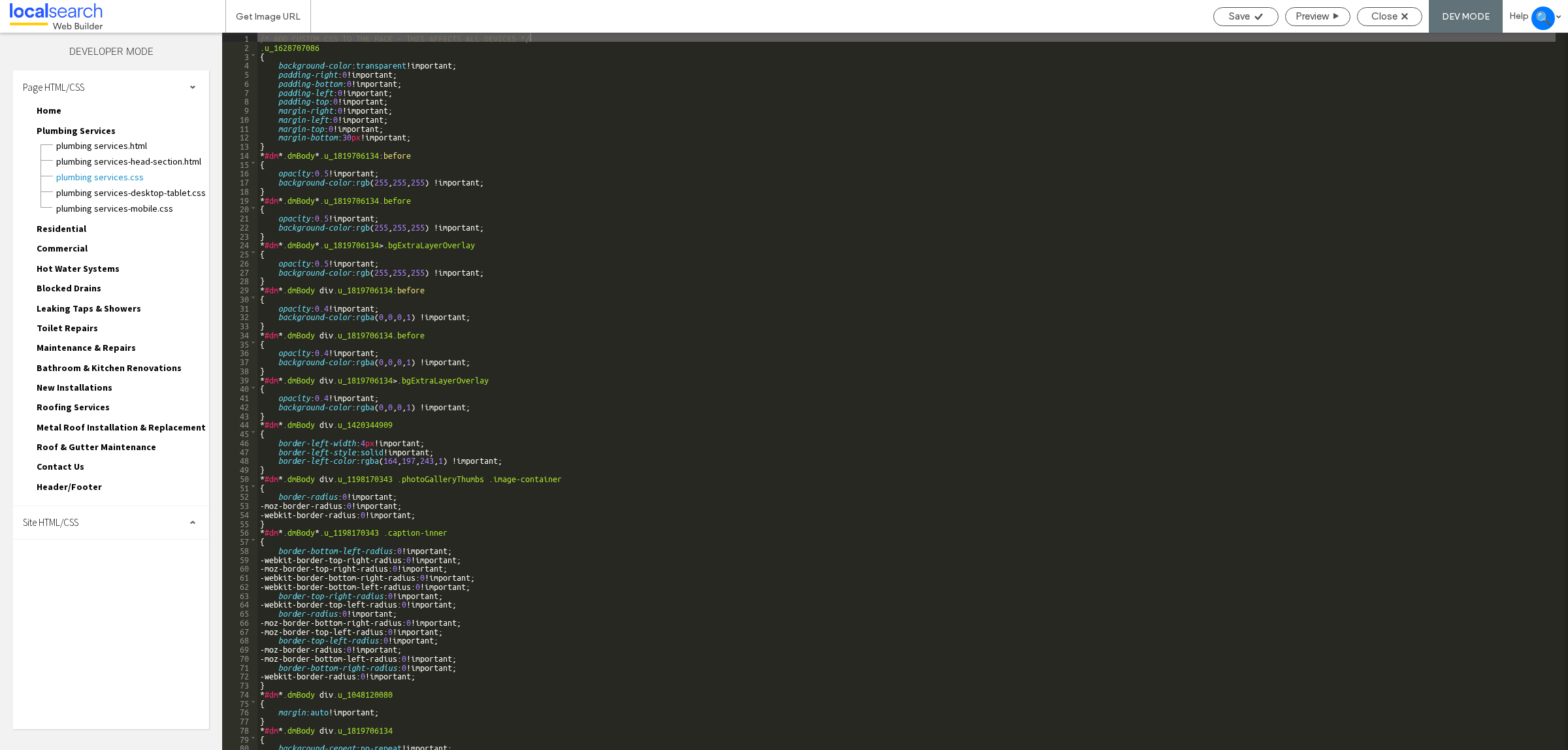
click at [117, 510] on div "Site HTML/CSS" at bounding box center [111, 522] width 196 height 33
click at [108, 573] on span "site.css" at bounding box center [135, 579] width 148 height 13
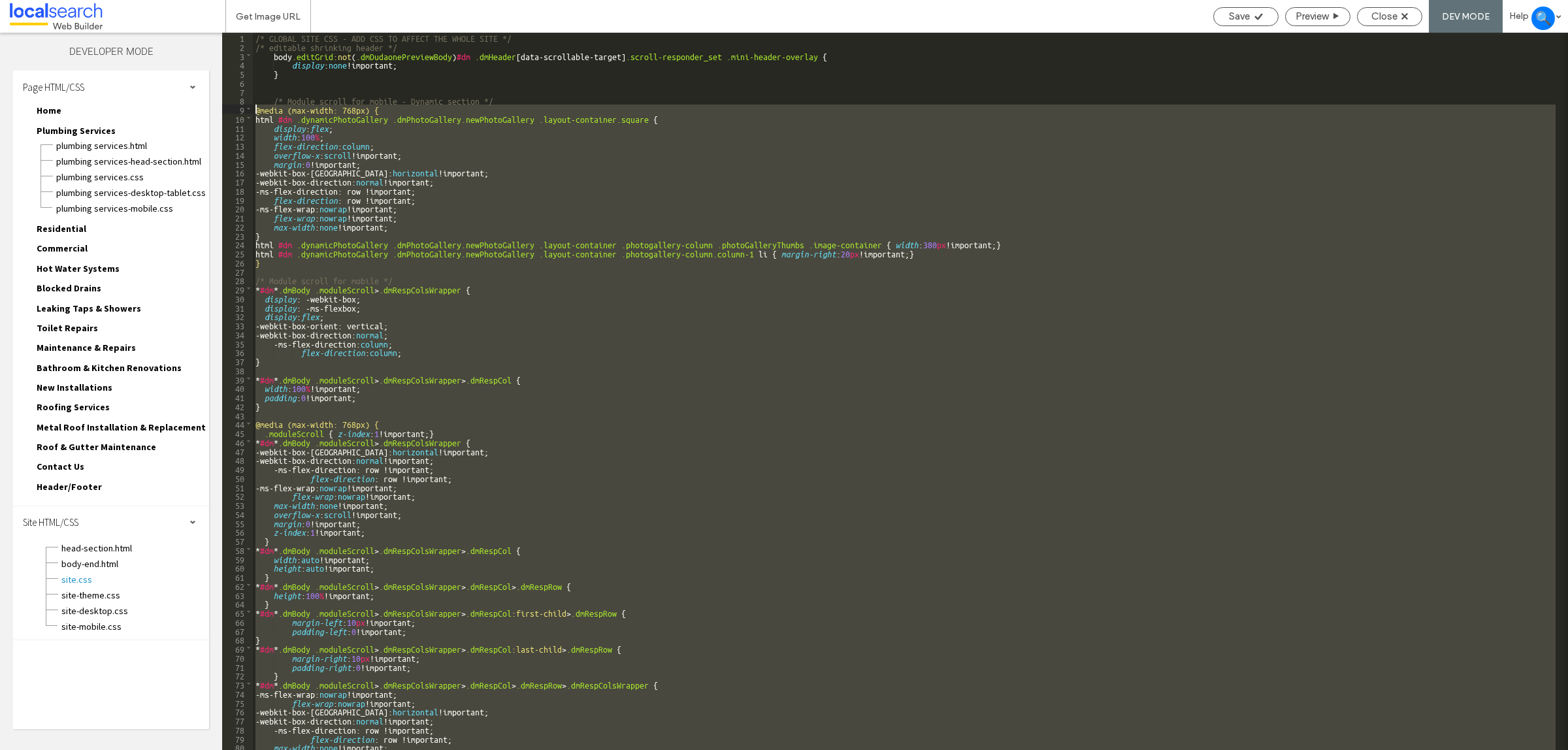
drag, startPoint x: 302, startPoint y: 746, endPoint x: 255, endPoint y: 112, distance: 635.7
click at [255, 112] on div "/* GLOBAL SITE CSS - ADD CSS TO AFFECT THE WHOLE SITE */ /* editable shrinking …" at bounding box center [904, 401] width 1303 height 737
click at [274, 98] on div "/* GLOBAL SITE CSS - ADD CSS TO AFFECT THE WHOLE SITE */ /* editable shrinking …" at bounding box center [904, 401] width 1303 height 737
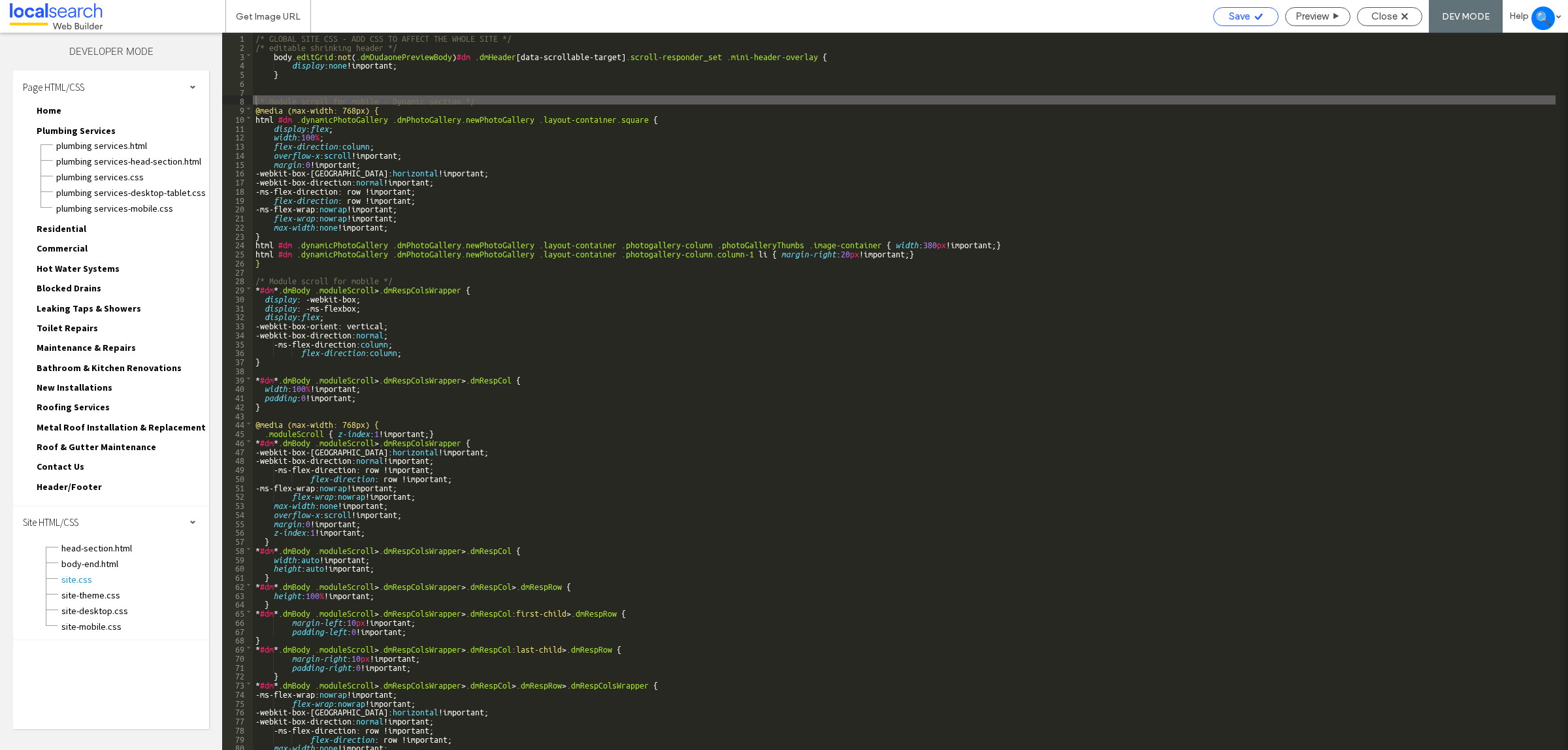
click at [1222, 24] on div "Save" at bounding box center [1245, 16] width 65 height 19
click at [1250, 24] on div "Save" at bounding box center [1245, 16] width 65 height 19
click at [1387, 23] on div "Close" at bounding box center [1389, 16] width 65 height 19
click at [1380, 17] on span "Close" at bounding box center [1384, 16] width 26 height 12
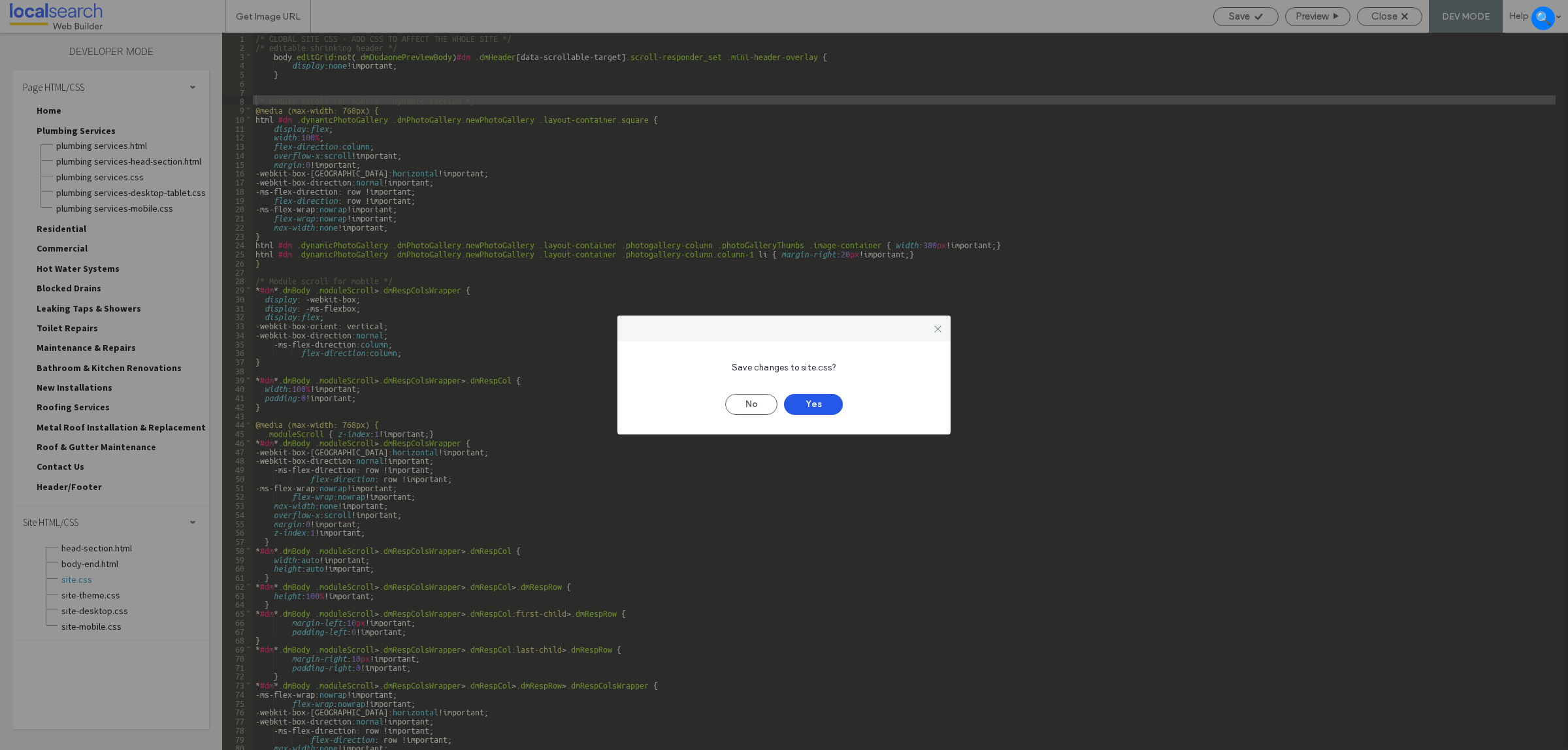
click at [798, 405] on button "Yes" at bounding box center [813, 404] width 59 height 20
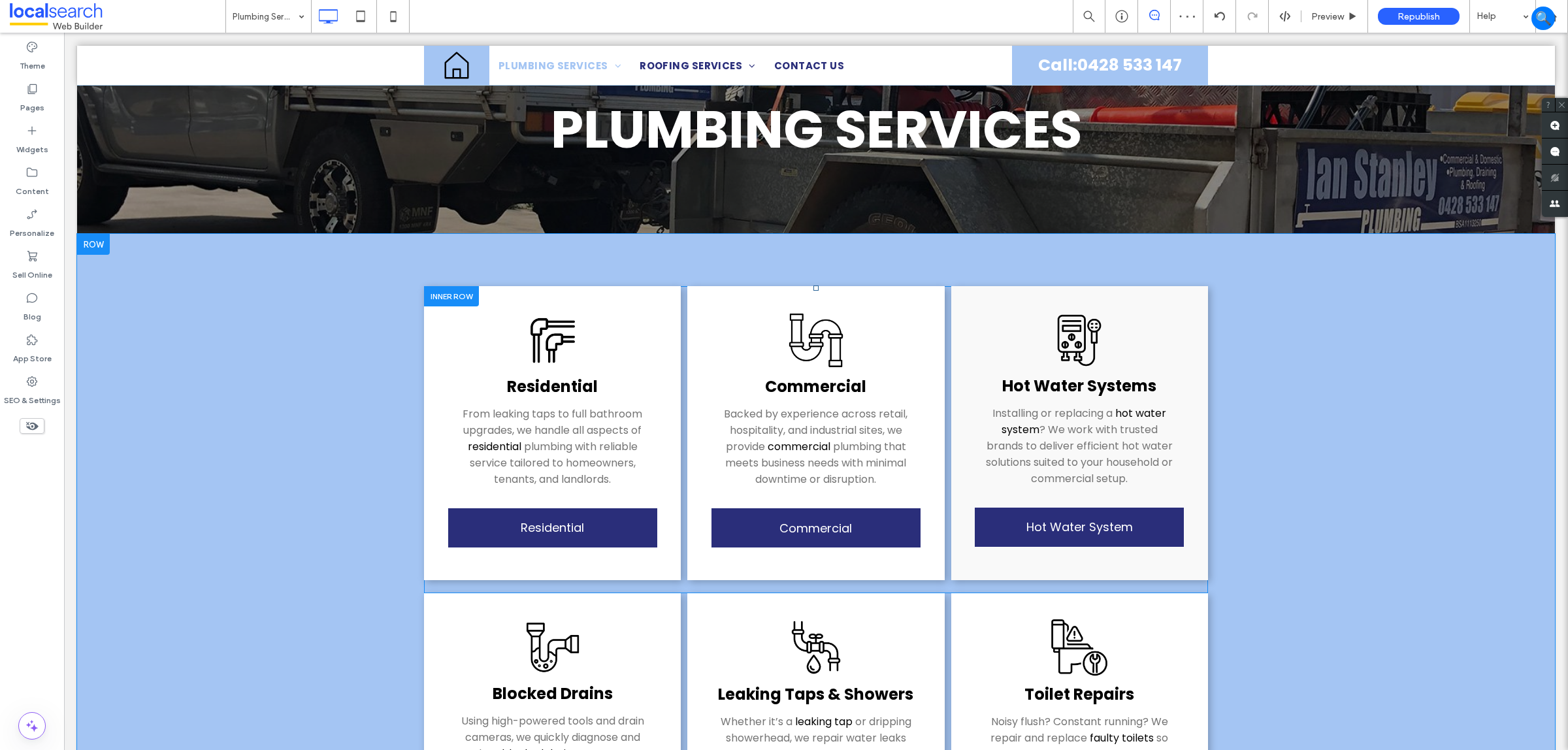
scroll to position [82, 0]
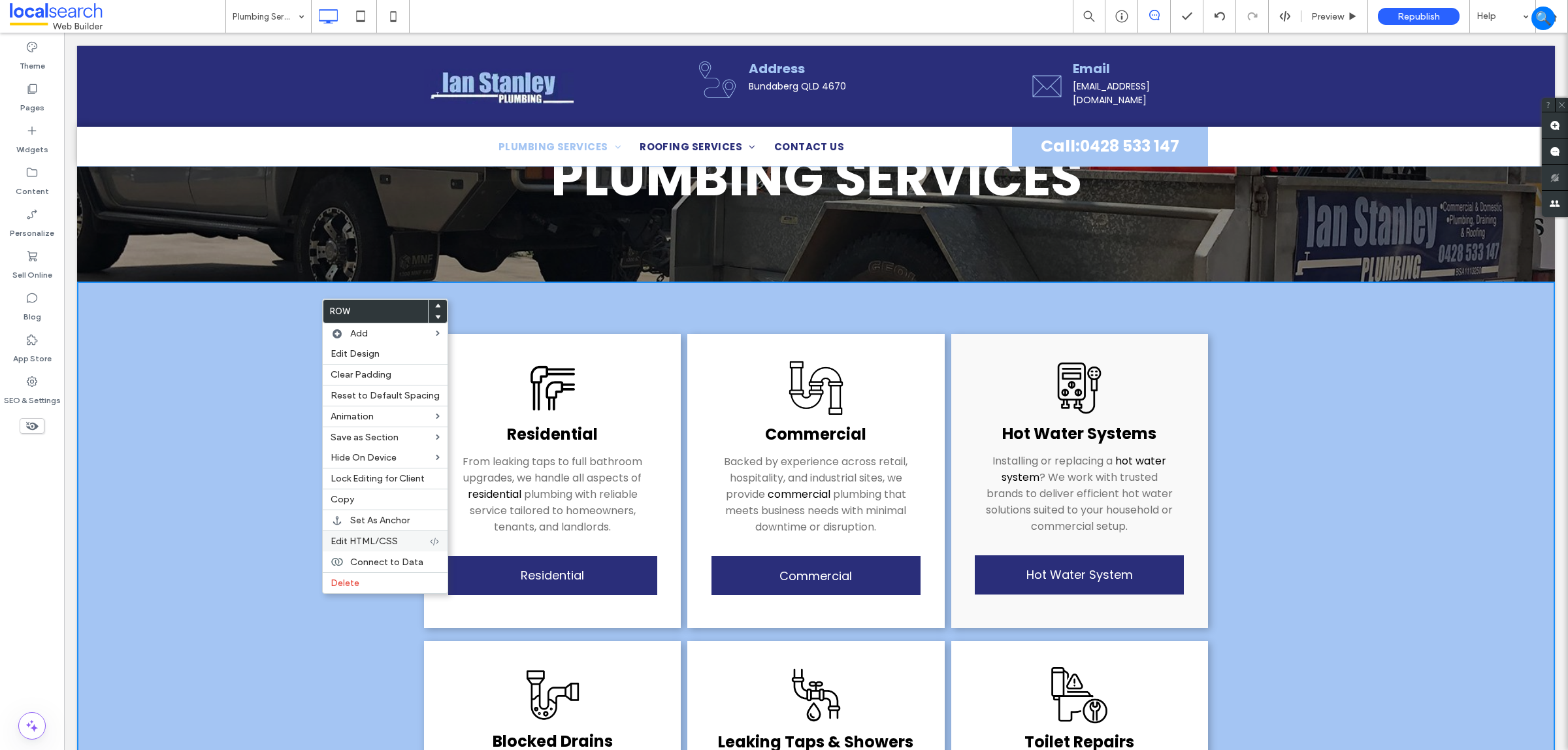
click at [386, 545] on span "Edit HTML/CSS" at bounding box center [364, 541] width 68 height 11
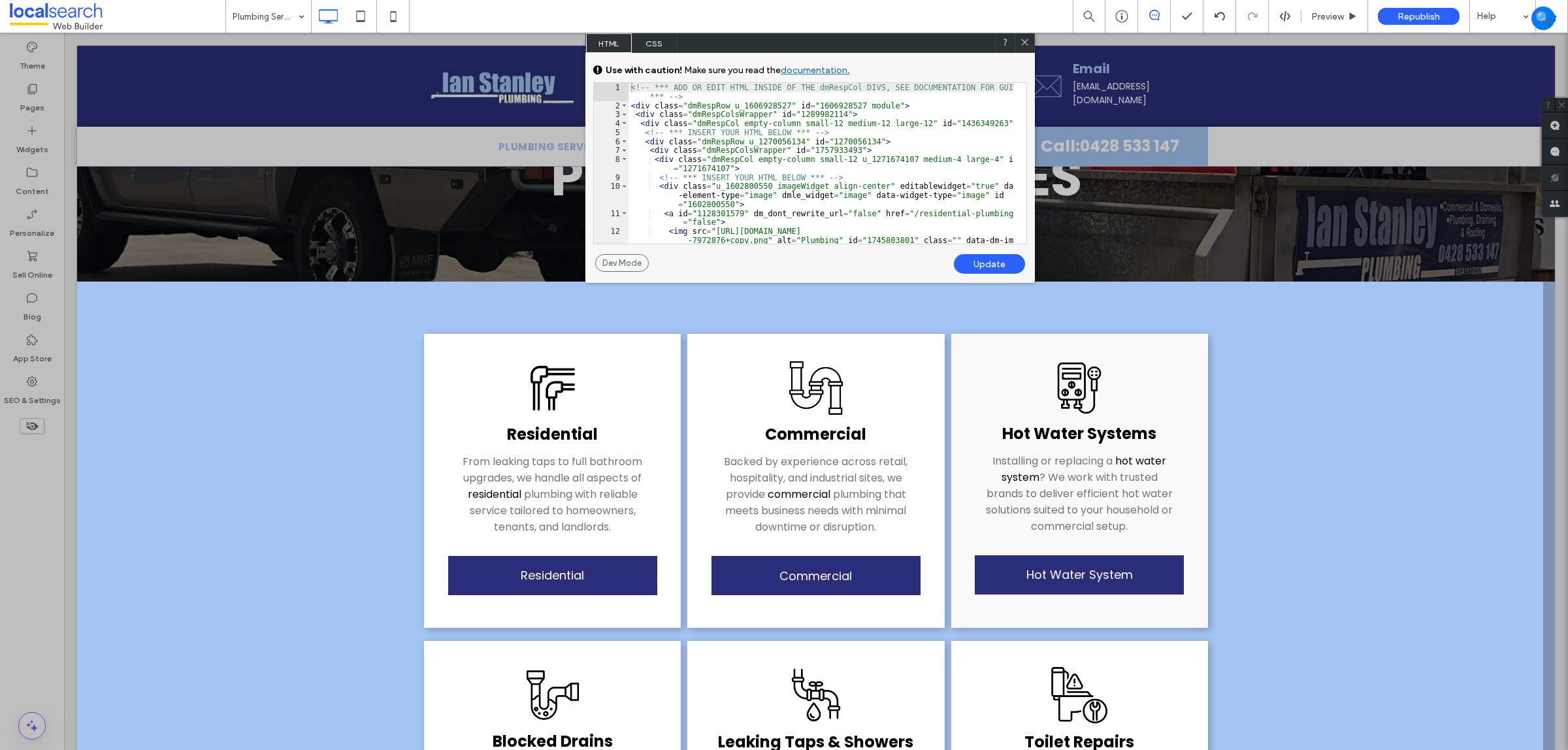
click at [874, 112] on div "<!-- *** ADD OR EDIT HTML INSIDE OF THE dmRespCol DIVS, SEE DOCUMENTATION FOR G…" at bounding box center [821, 190] width 386 height 215
click at [872, 109] on div "<!-- *** ADD OR EDIT HTML INSIDE OF THE dmRespCol DIVS, SEE DOCUMENTATION FOR G…" at bounding box center [821, 190] width 386 height 215
click at [982, 268] on div "Update" at bounding box center [990, 264] width 71 height 20
click at [989, 261] on div "Update" at bounding box center [990, 264] width 71 height 20
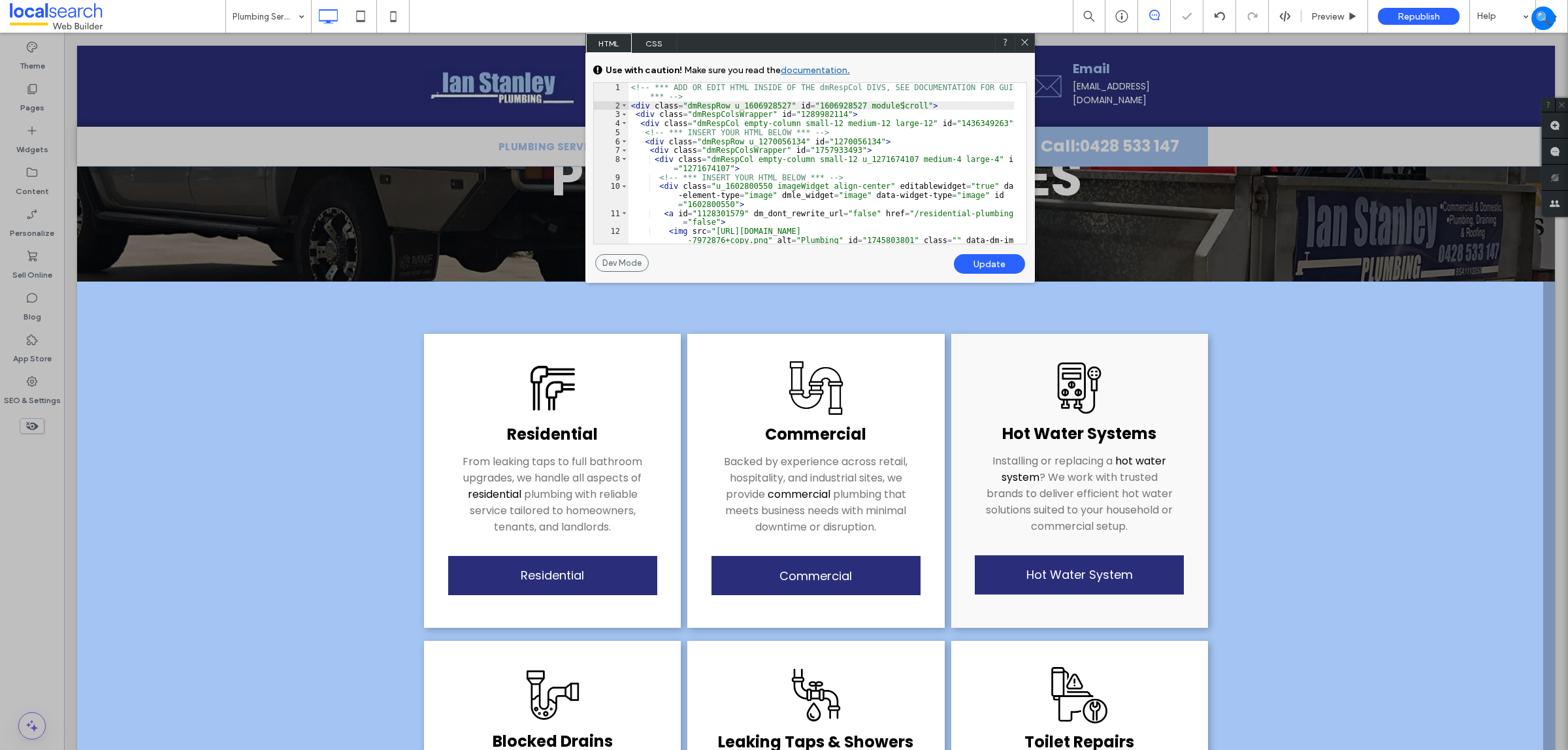
drag, startPoint x: 1024, startPoint y: 40, endPoint x: 728, endPoint y: 0, distance: 298.7
click at [1024, 40] on icon at bounding box center [1025, 42] width 10 height 10
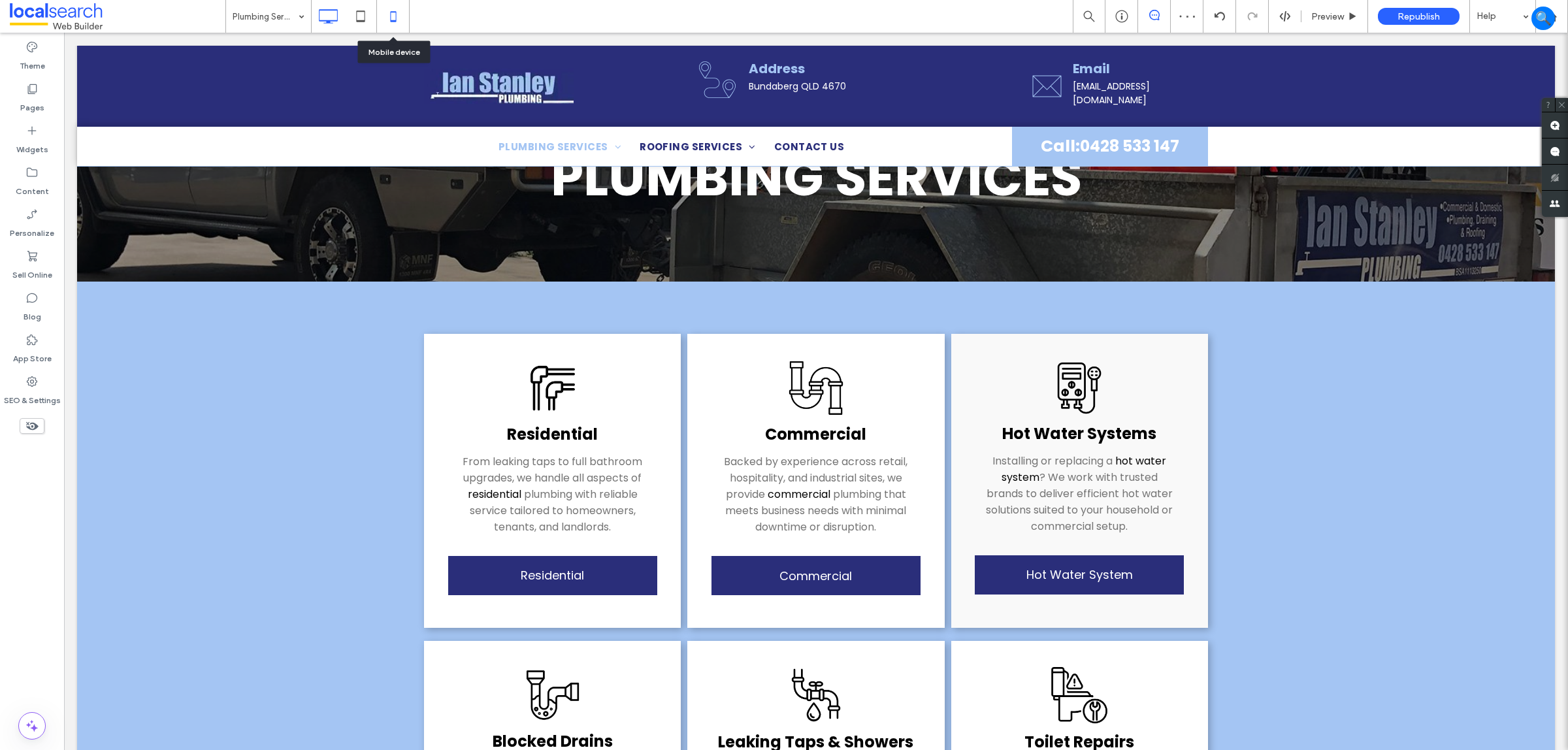
click at [389, 11] on icon at bounding box center [393, 16] width 26 height 26
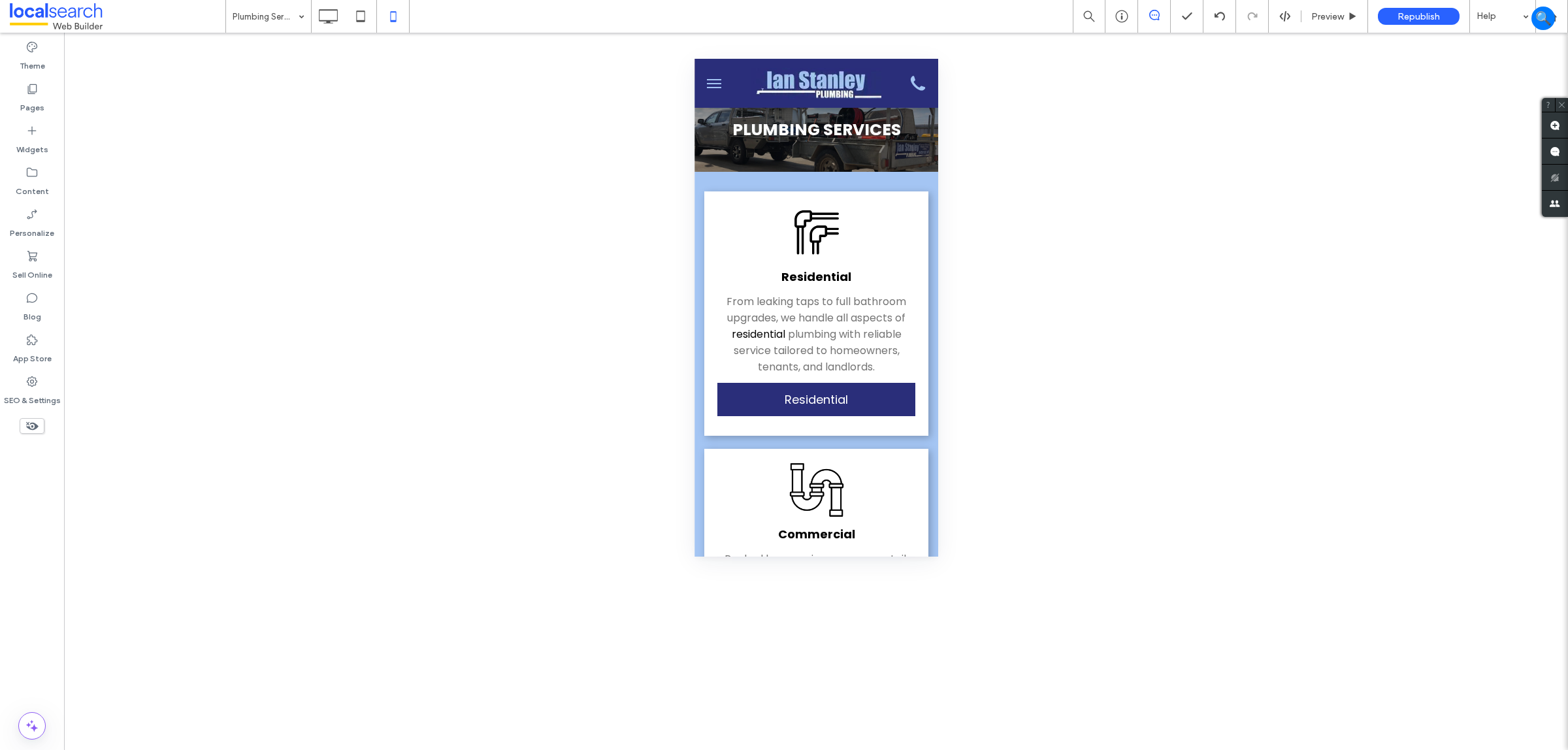
scroll to position [0, 0]
drag, startPoint x: 328, startPoint y: 26, endPoint x: 322, endPoint y: 23, distance: 6.7
click at [329, 20] on icon at bounding box center [328, 16] width 26 height 26
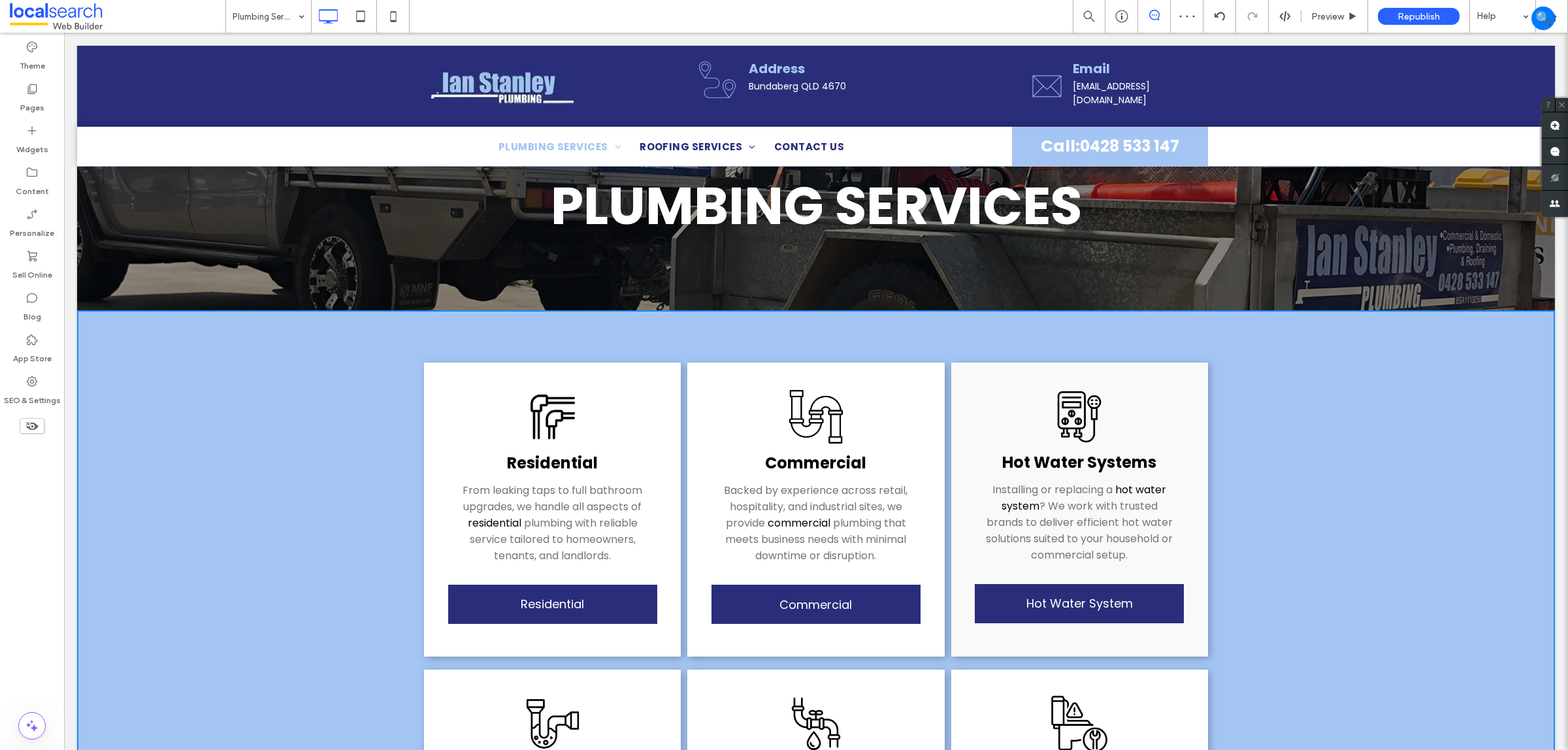
scroll to position [82, 0]
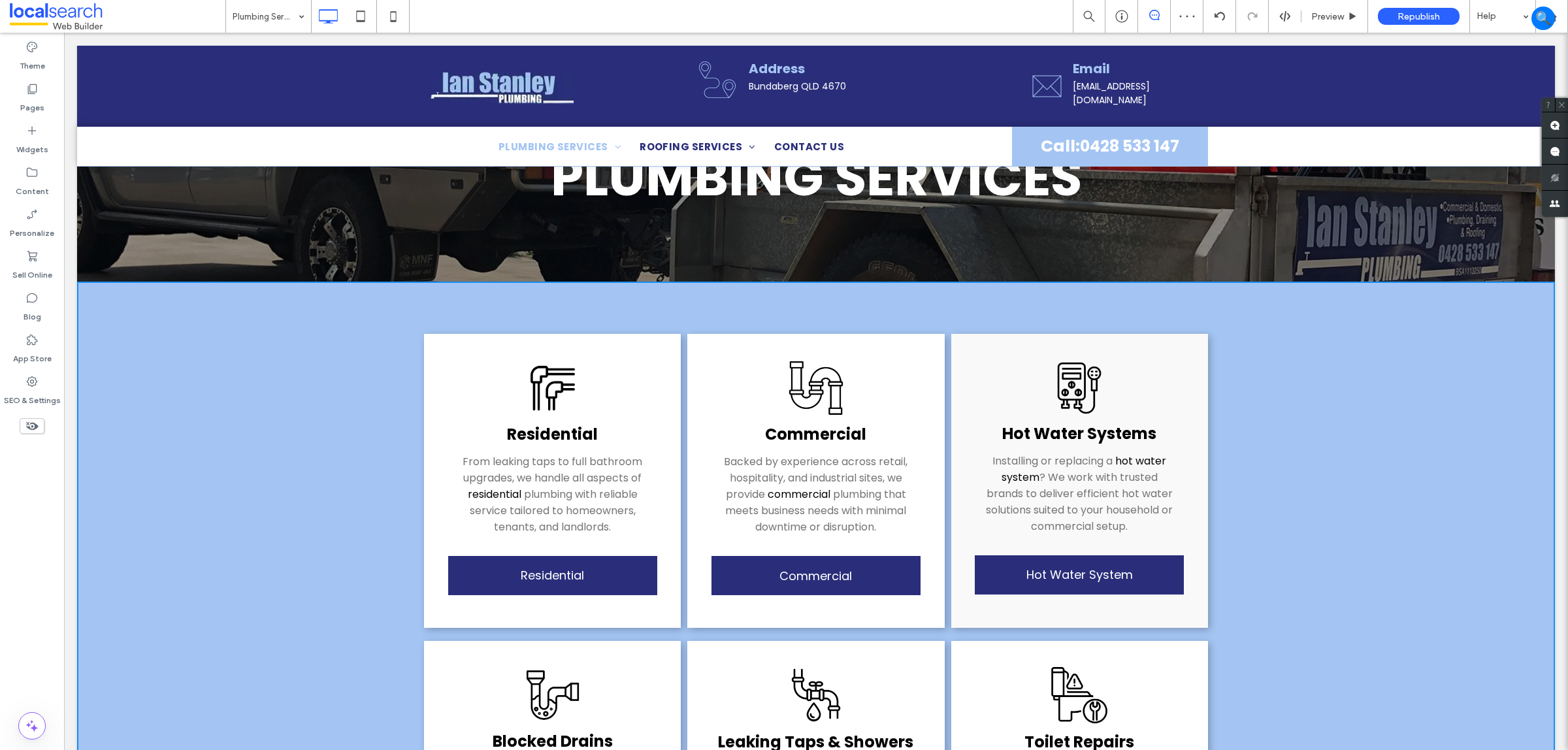
click at [498, 383] on div "Residential From leaking taps to full bathroom upgrades, we handle all aspects …" at bounding box center [552, 481] width 257 height 294
click at [1284, 8] on div "Preview Republish Help" at bounding box center [1320, 16] width 495 height 33
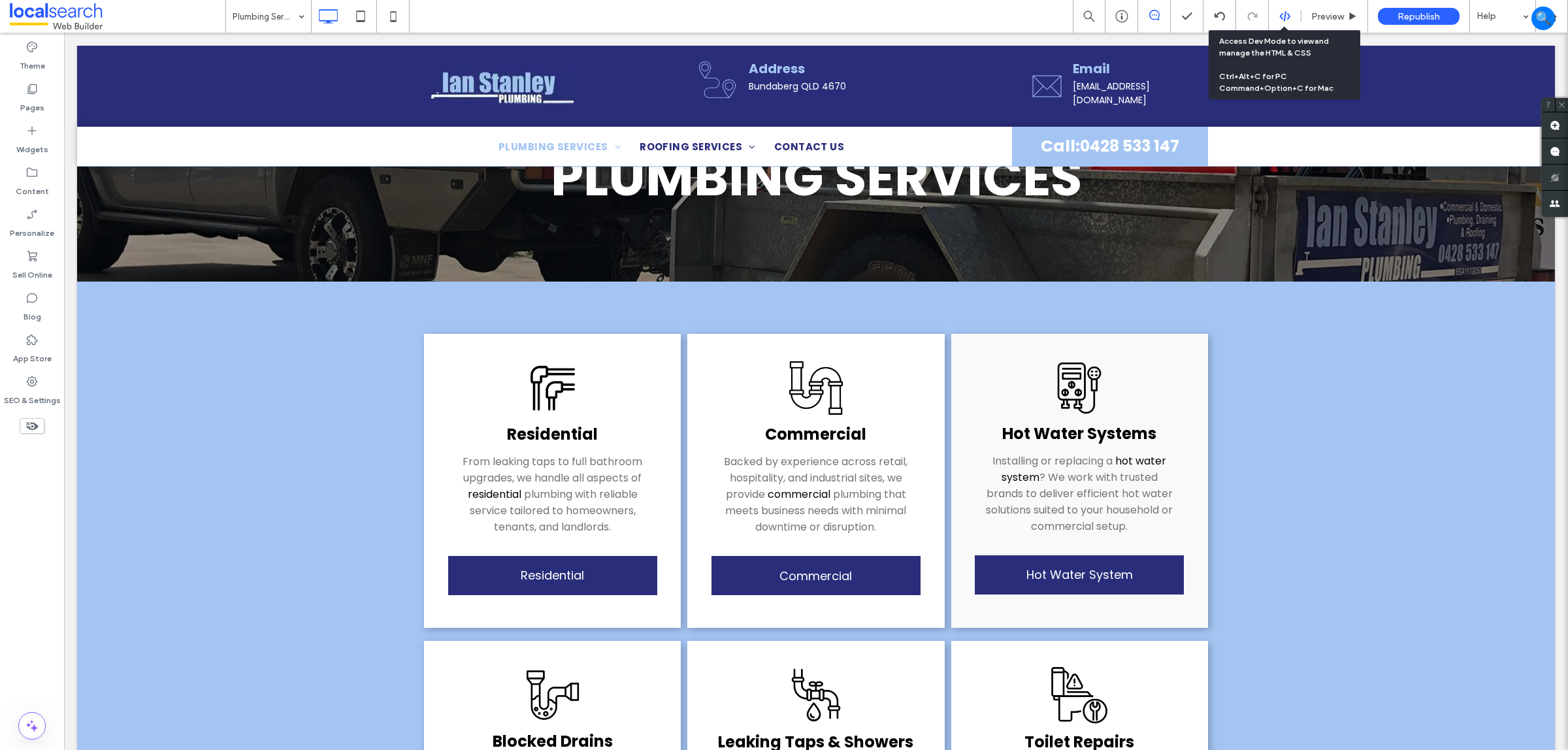
click at [1281, 20] on icon at bounding box center [1285, 16] width 12 height 12
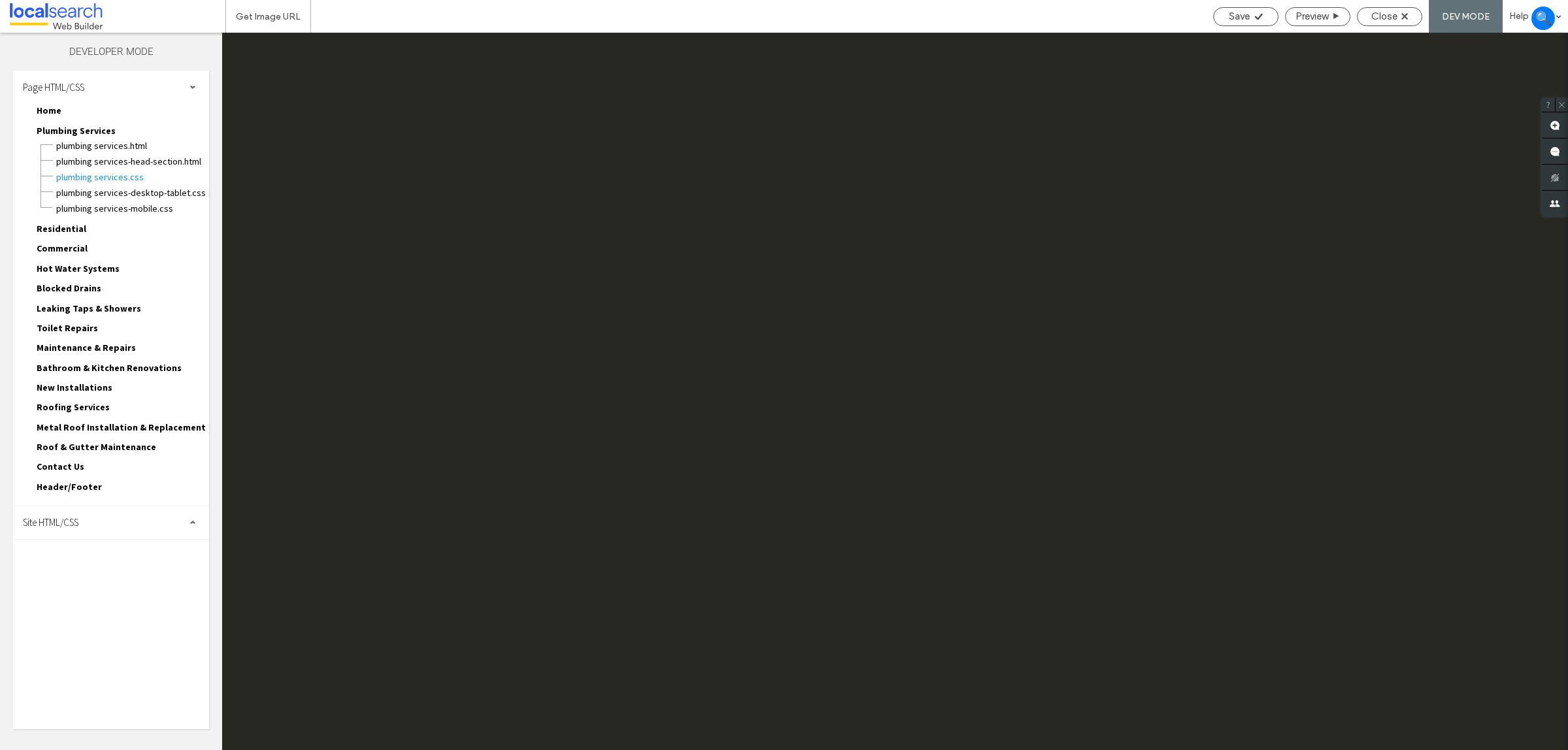
scroll to position [0, 0]
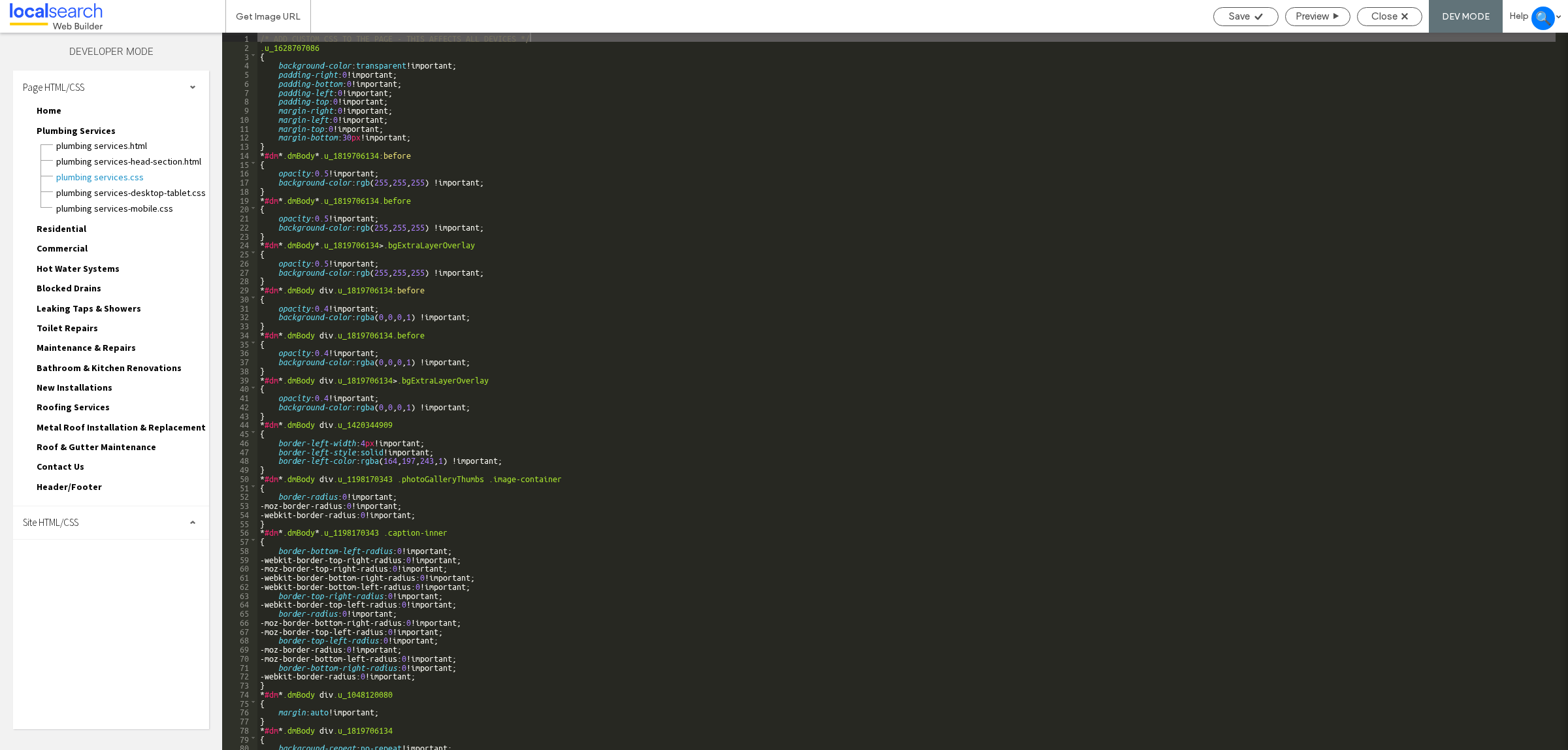
click at [99, 534] on div "Page HTML/CSS Home Home.html Home-head-section.html Home.css Home-desktop-table…" at bounding box center [111, 399] width 196 height 658
click at [119, 496] on div "Page HTML/CSS Home Home.html Home-head-section.html Home.css Home-desktop-table…" at bounding box center [111, 288] width 196 height 436
click at [117, 506] on div "Site HTML/CSS" at bounding box center [111, 522] width 196 height 33
drag, startPoint x: 92, startPoint y: 570, endPoint x: 90, endPoint y: 563, distance: 7.3
click at [92, 573] on span "site.css" at bounding box center [135, 579] width 148 height 13
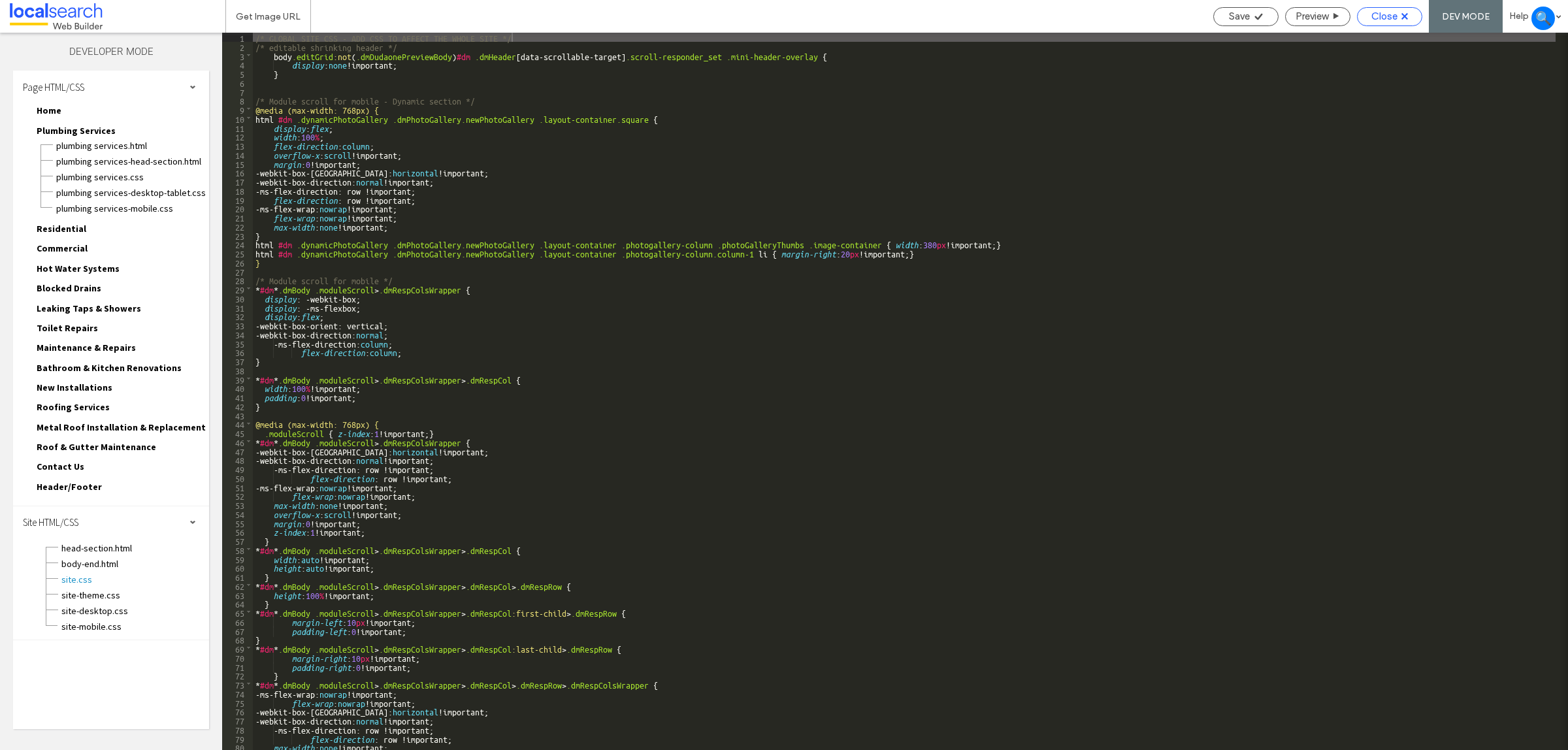
drag, startPoint x: 1402, startPoint y: 0, endPoint x: 1386, endPoint y: 20, distance: 25.6
click at [1392, 11] on div "Save Preview Close DEV MODE Help" at bounding box center [1388, 16] width 362 height 33
click at [1386, 19] on span "Close" at bounding box center [1384, 16] width 26 height 12
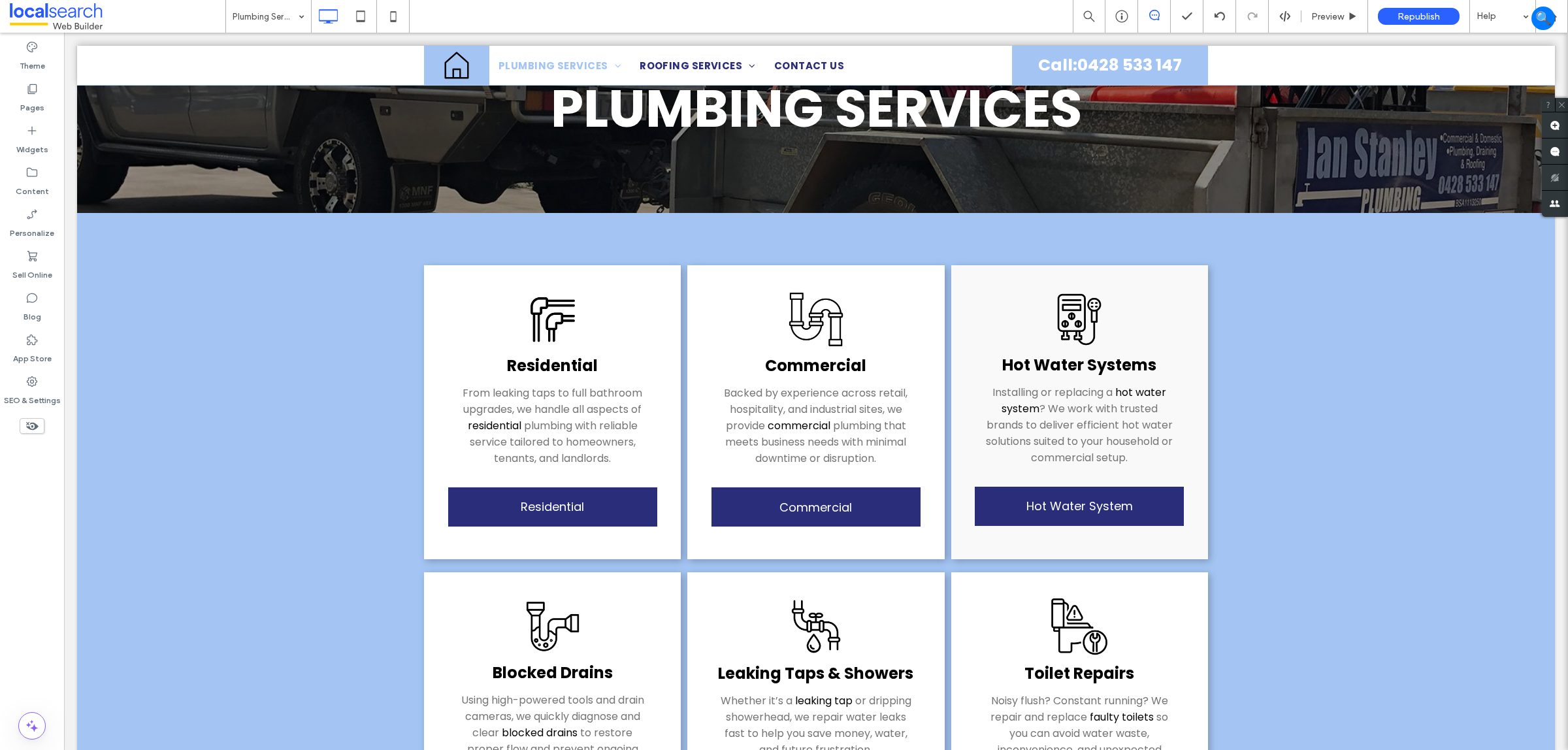
scroll to position [163, 0]
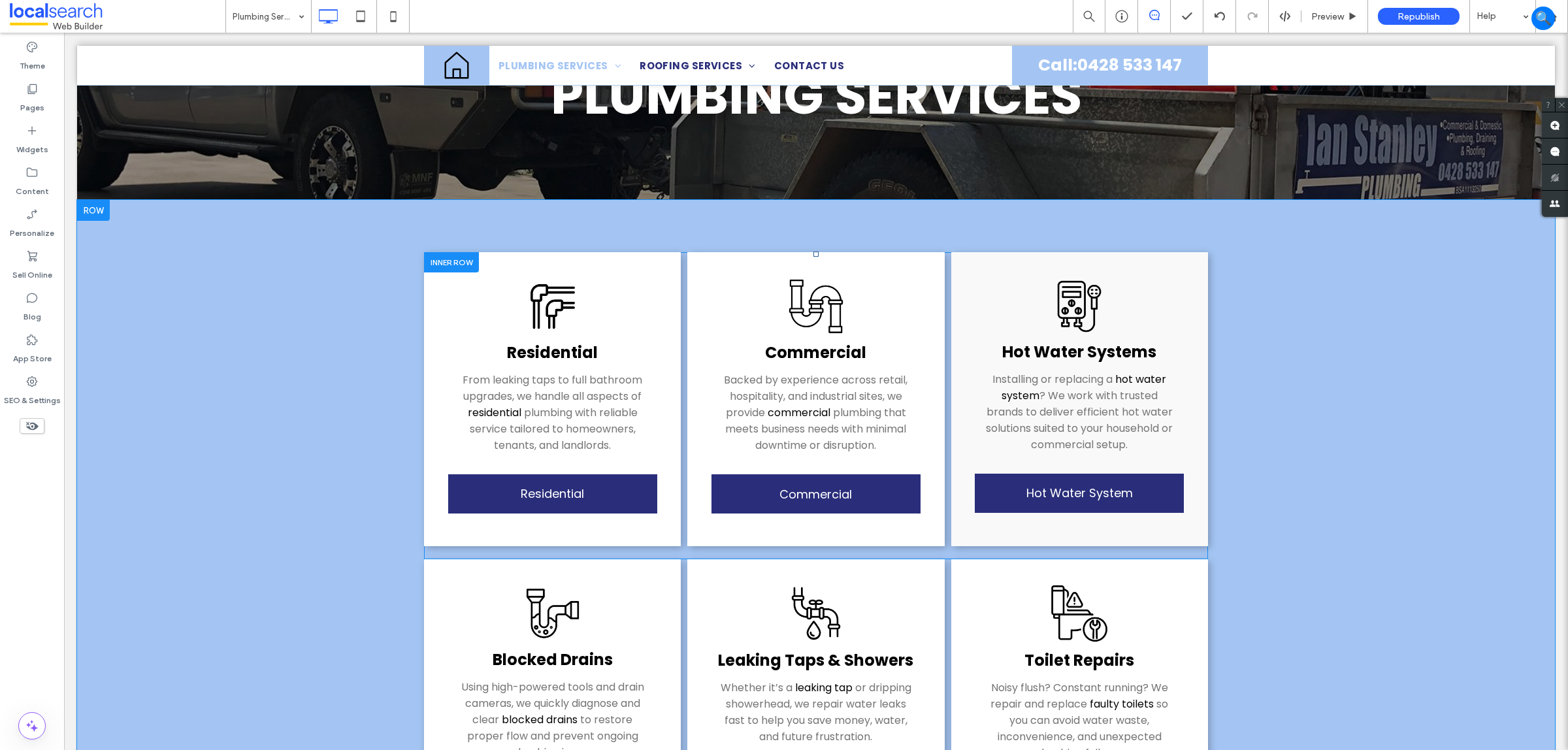
click at [457, 264] on div at bounding box center [452, 262] width 55 height 20
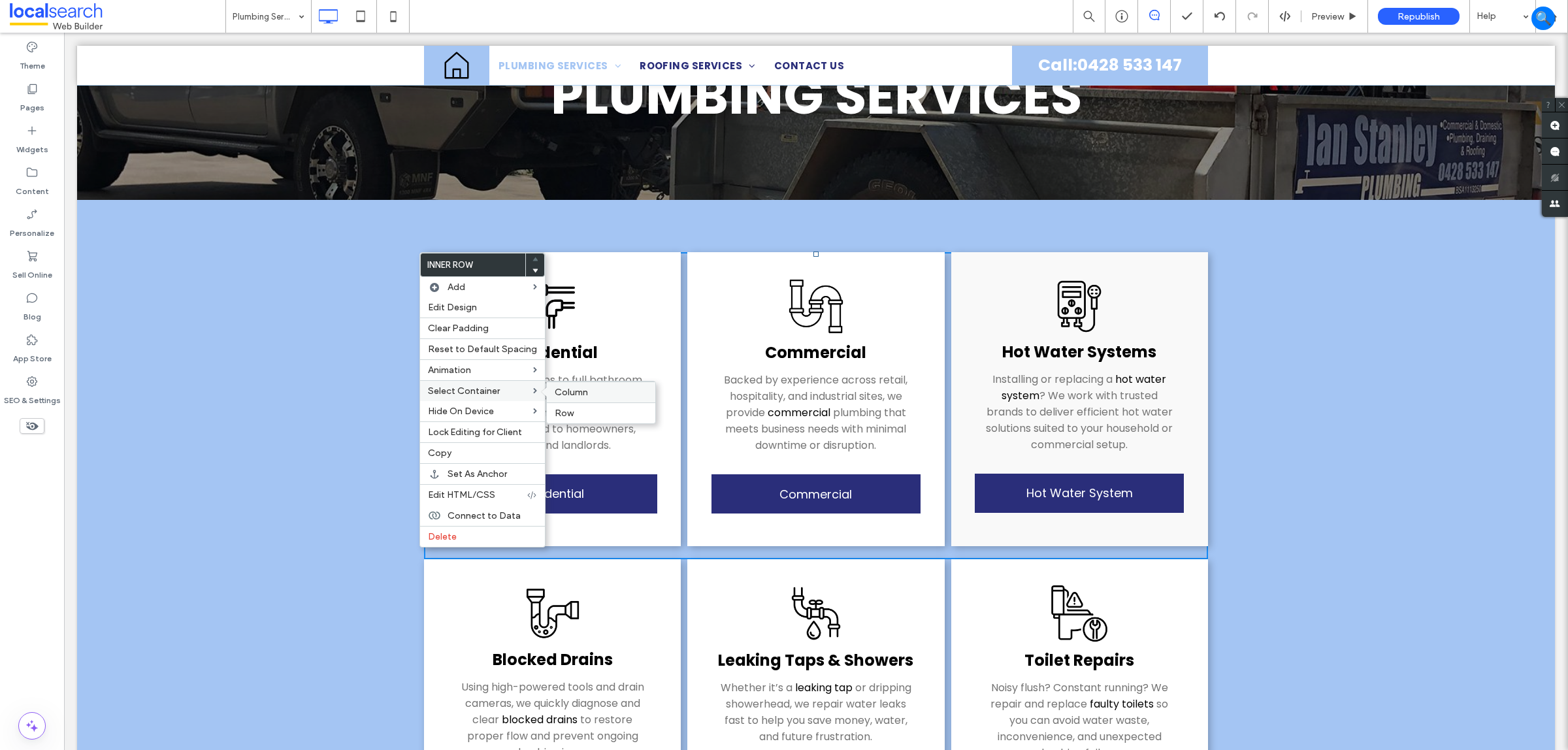
click at [596, 391] on label "Column" at bounding box center [601, 392] width 93 height 11
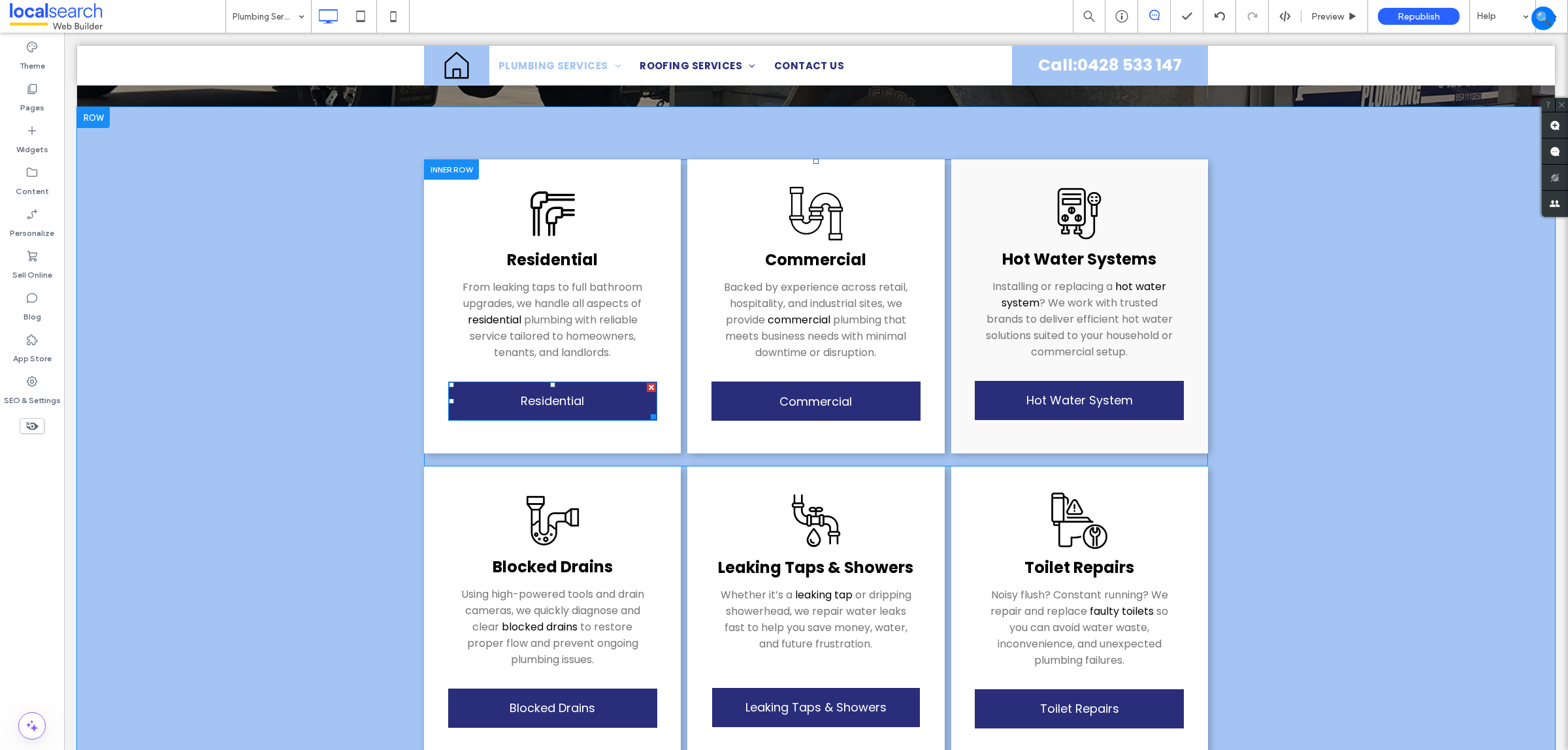
scroll to position [327, 0]
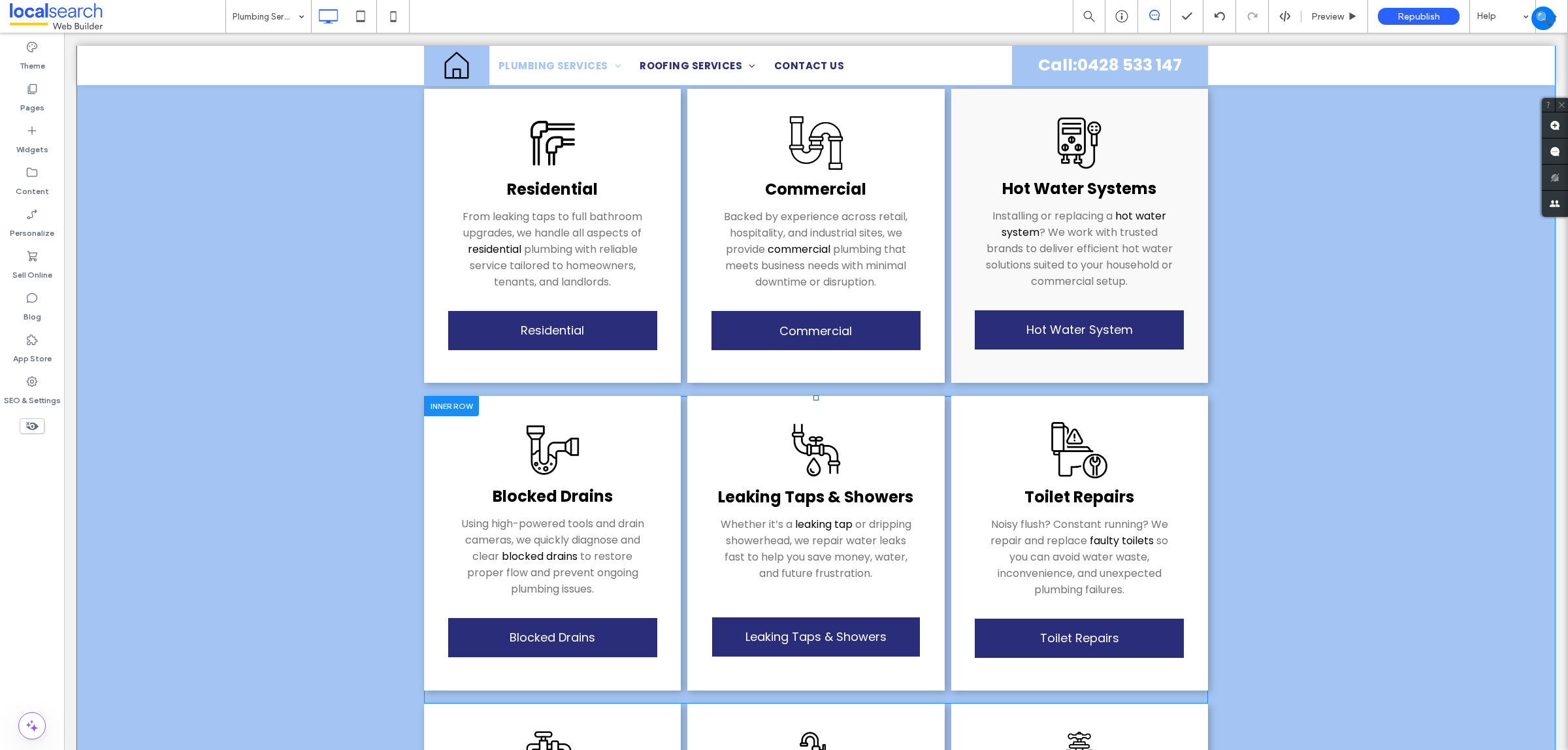
click at [454, 395] on div at bounding box center [452, 405] width 55 height 20
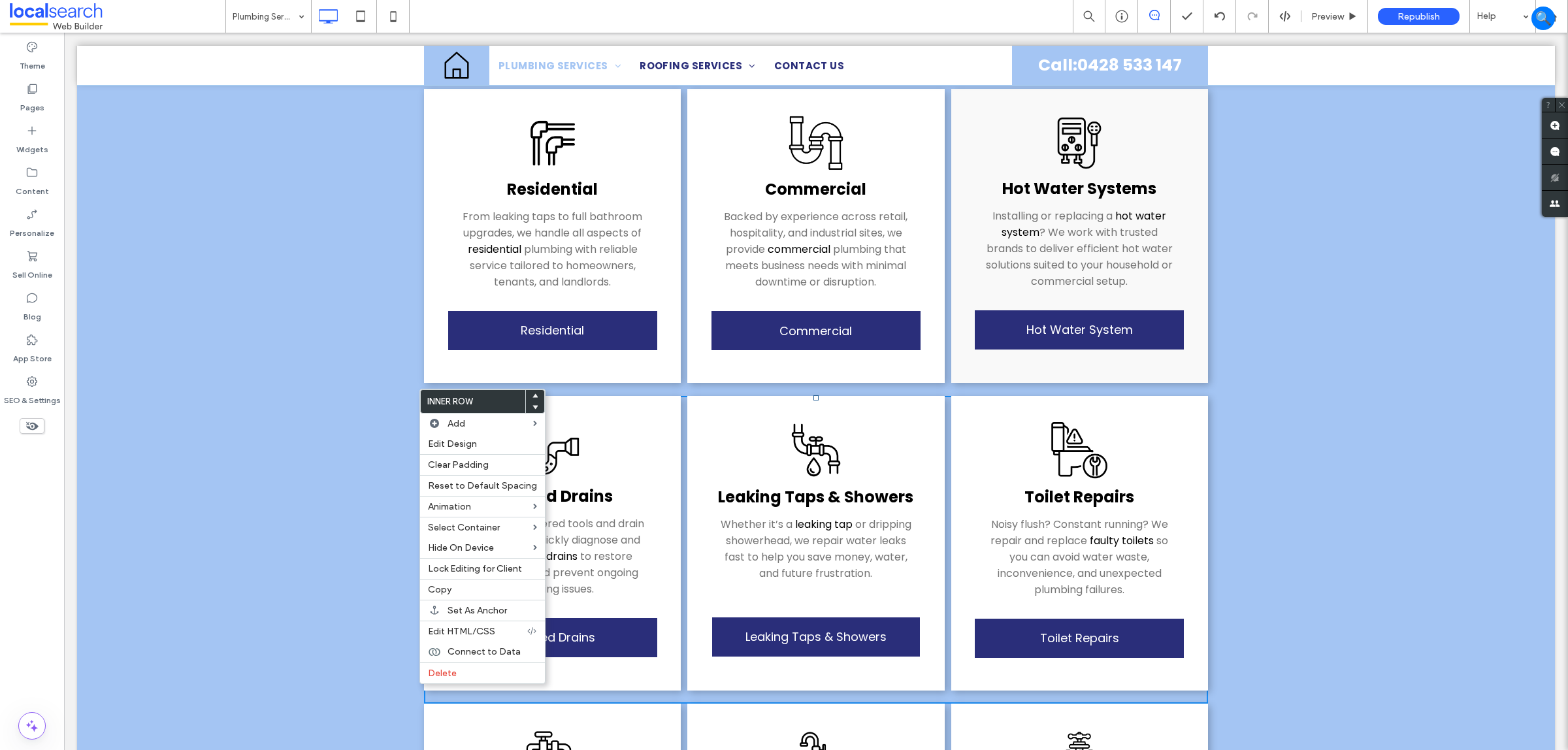
drag, startPoint x: 345, startPoint y: 331, endPoint x: 391, endPoint y: 355, distance: 51.9
click at [347, 334] on moduleScroll "Residential From leaking taps to full bathroom upgrades, we handle all aspects …" at bounding box center [816, 569] width 1478 height 1065
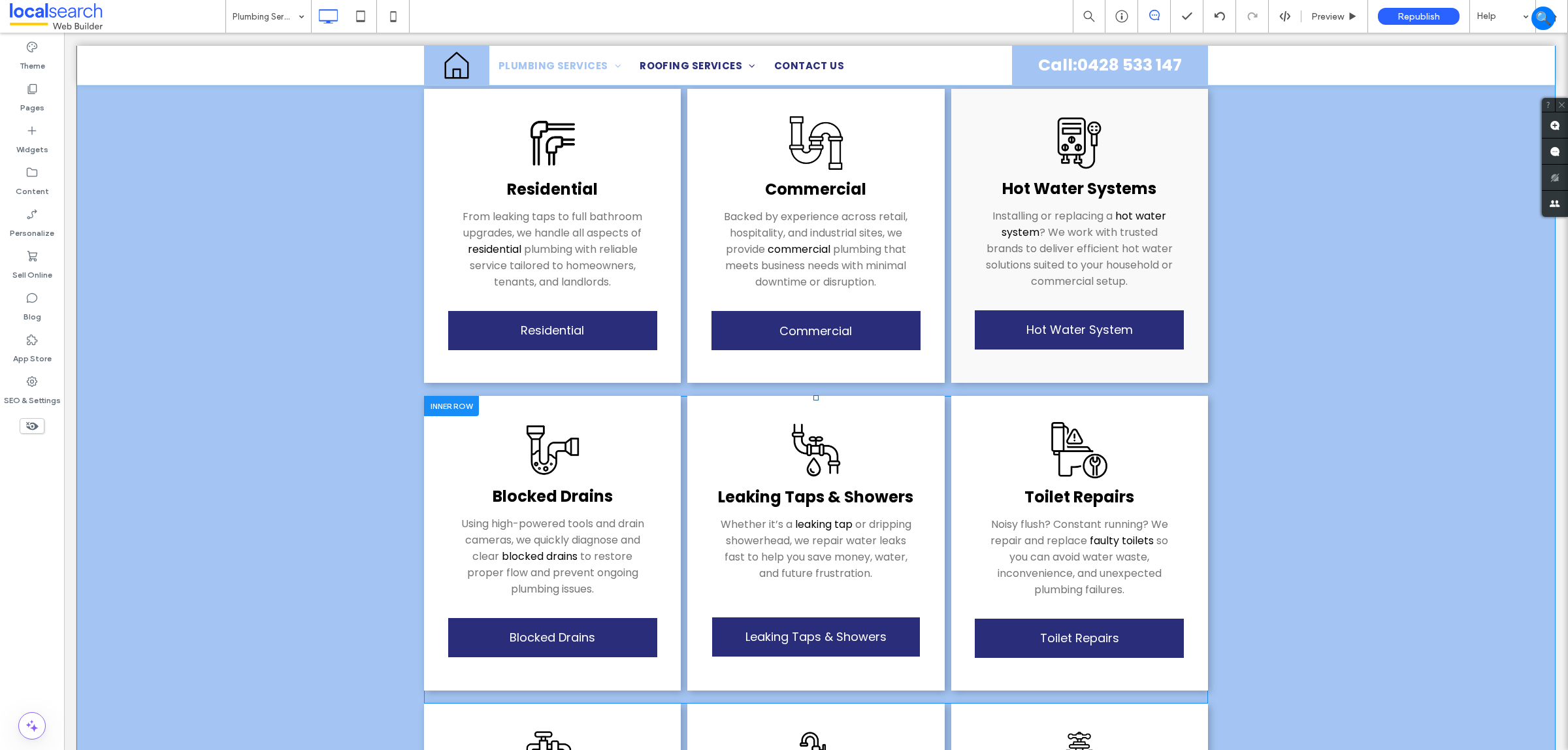
click at [455, 395] on div at bounding box center [452, 405] width 55 height 20
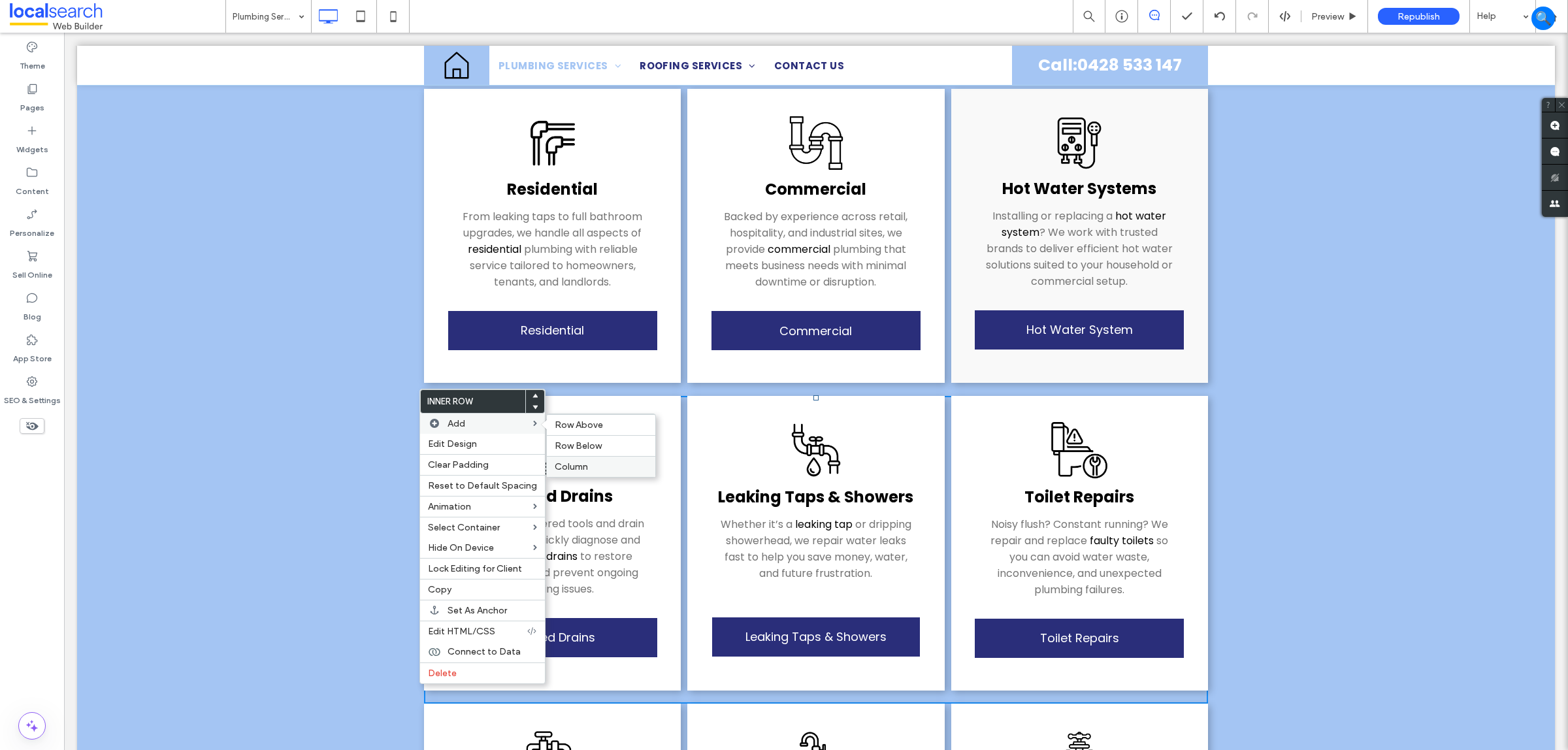
click at [574, 468] on span "Column" at bounding box center [571, 467] width 33 height 11
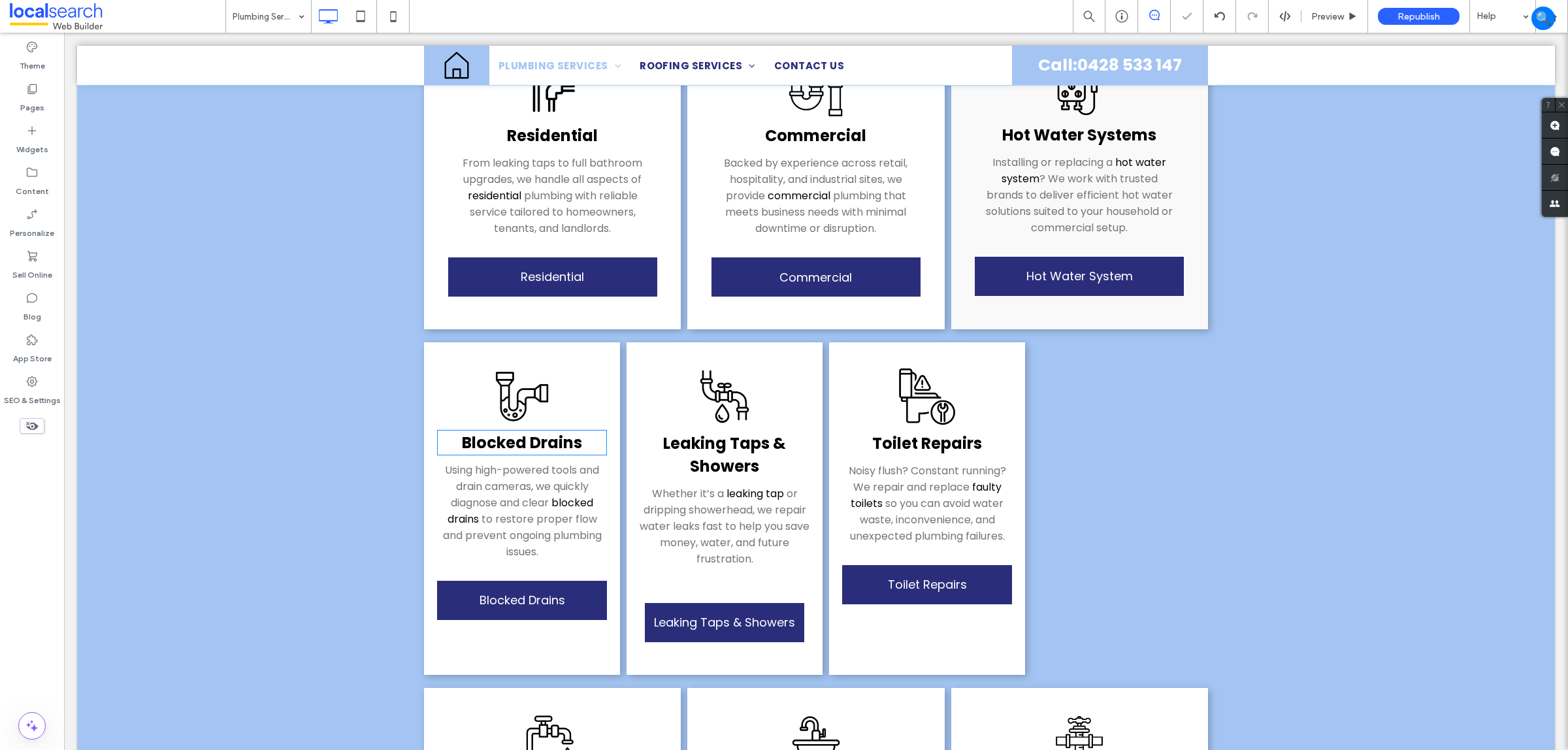
scroll to position [408, 0]
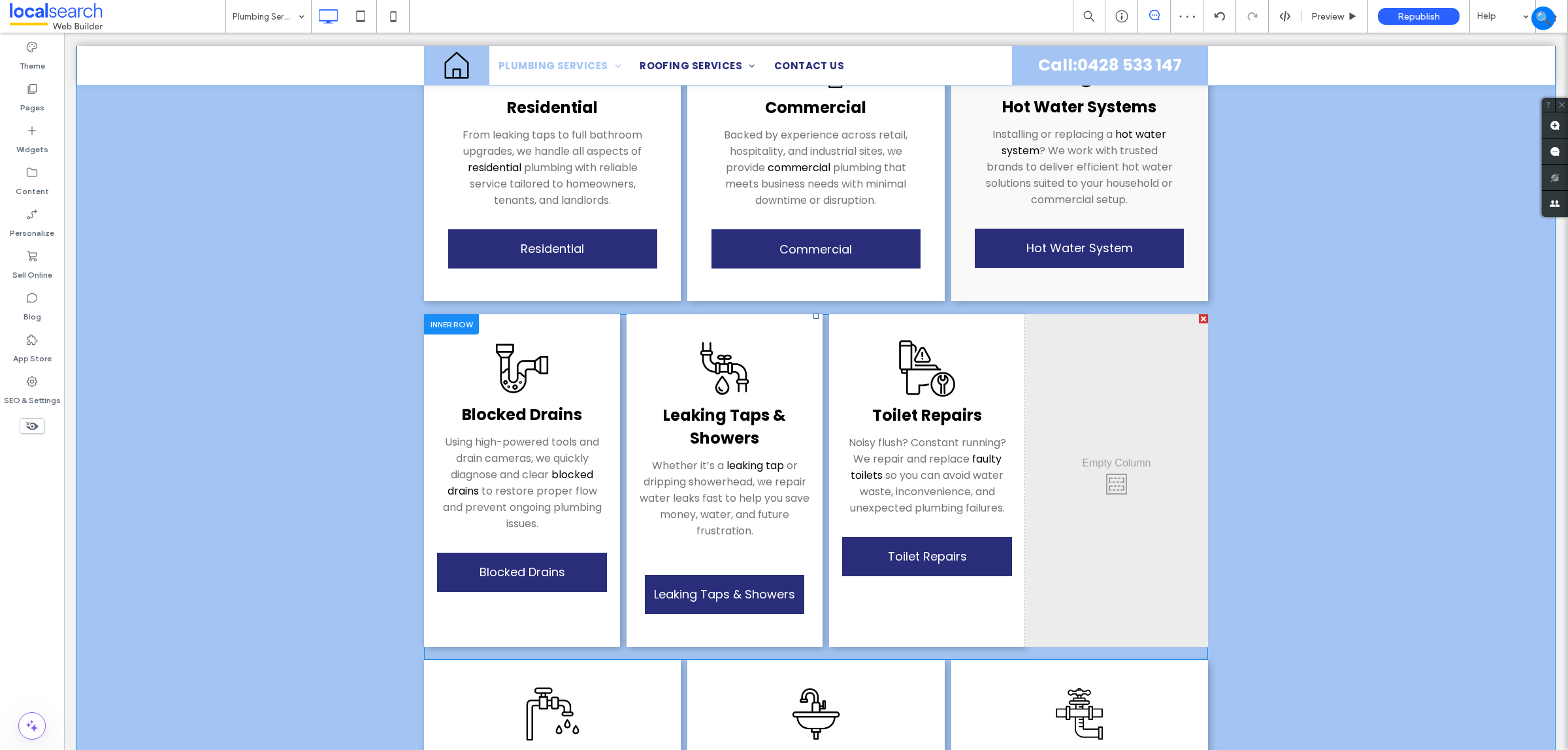
drag, startPoint x: 1060, startPoint y: 383, endPoint x: 1073, endPoint y: 374, distance: 15.8
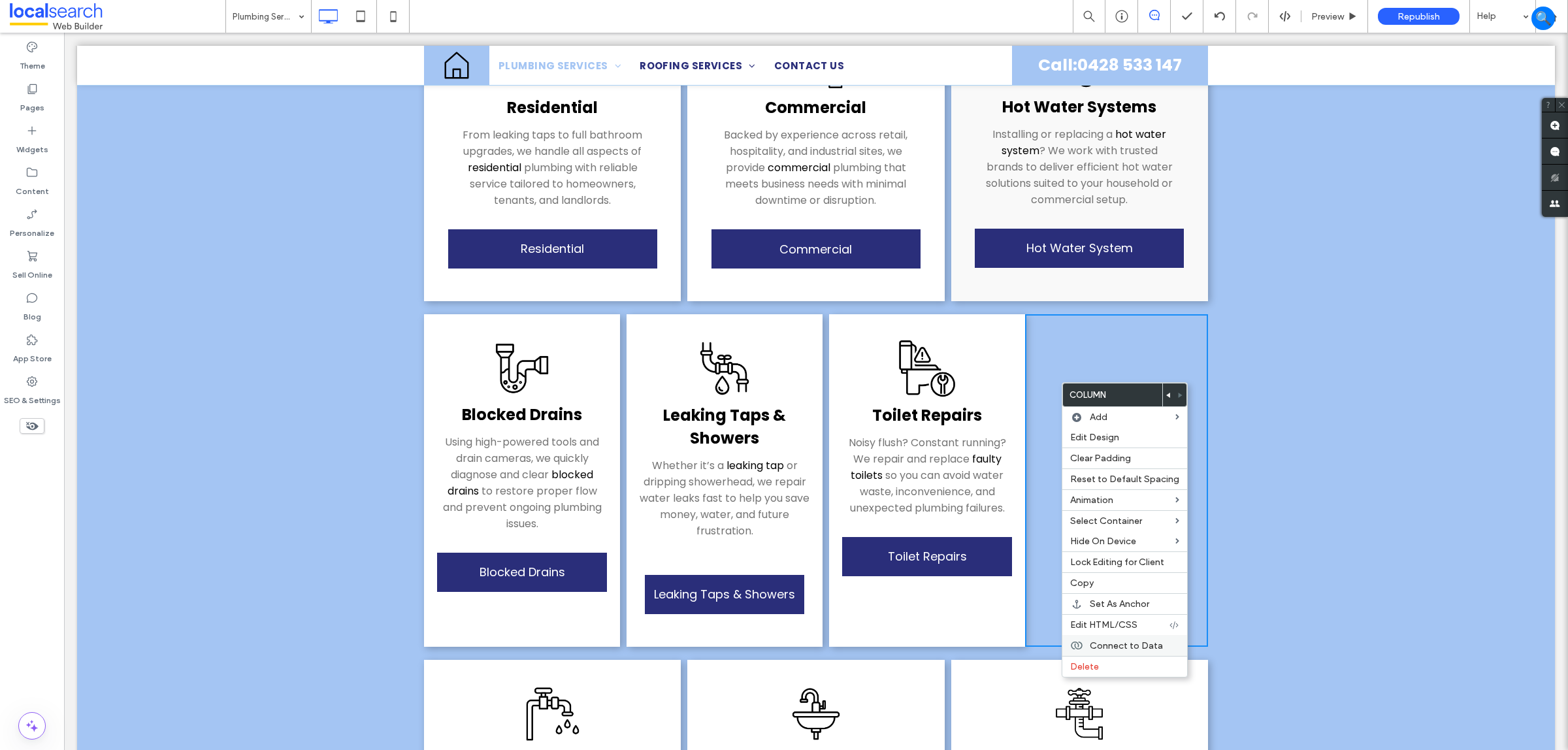
drag, startPoint x: 1103, startPoint y: 662, endPoint x: 1097, endPoint y: 655, distance: 9.2
click at [1105, 658] on div "Column Add Edit Design Clear Padding Reset to Default Spacing Animation Select …" at bounding box center [1125, 530] width 127 height 296
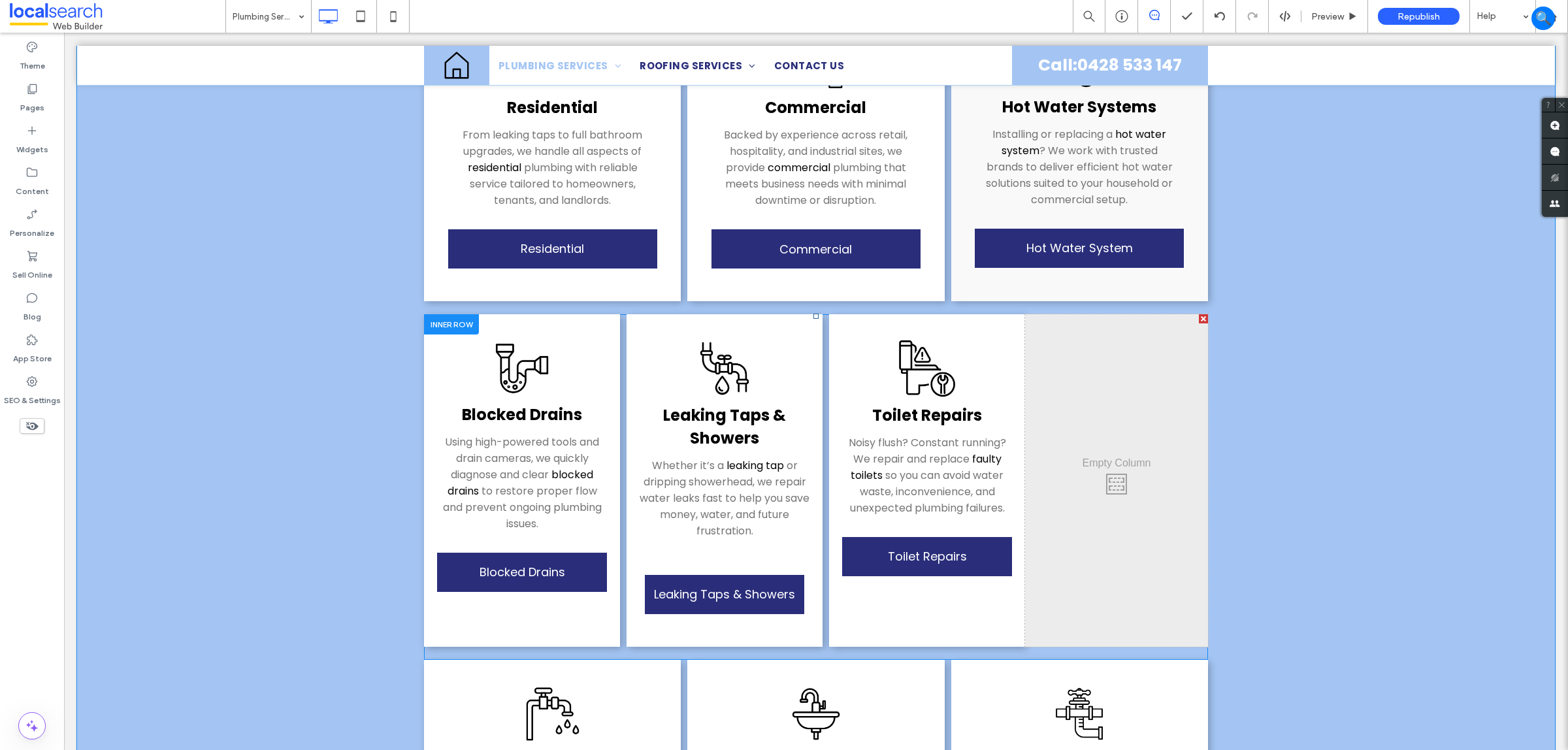
drag, startPoint x: 1117, startPoint y: 553, endPoint x: 1122, endPoint y: 548, distance: 7.1
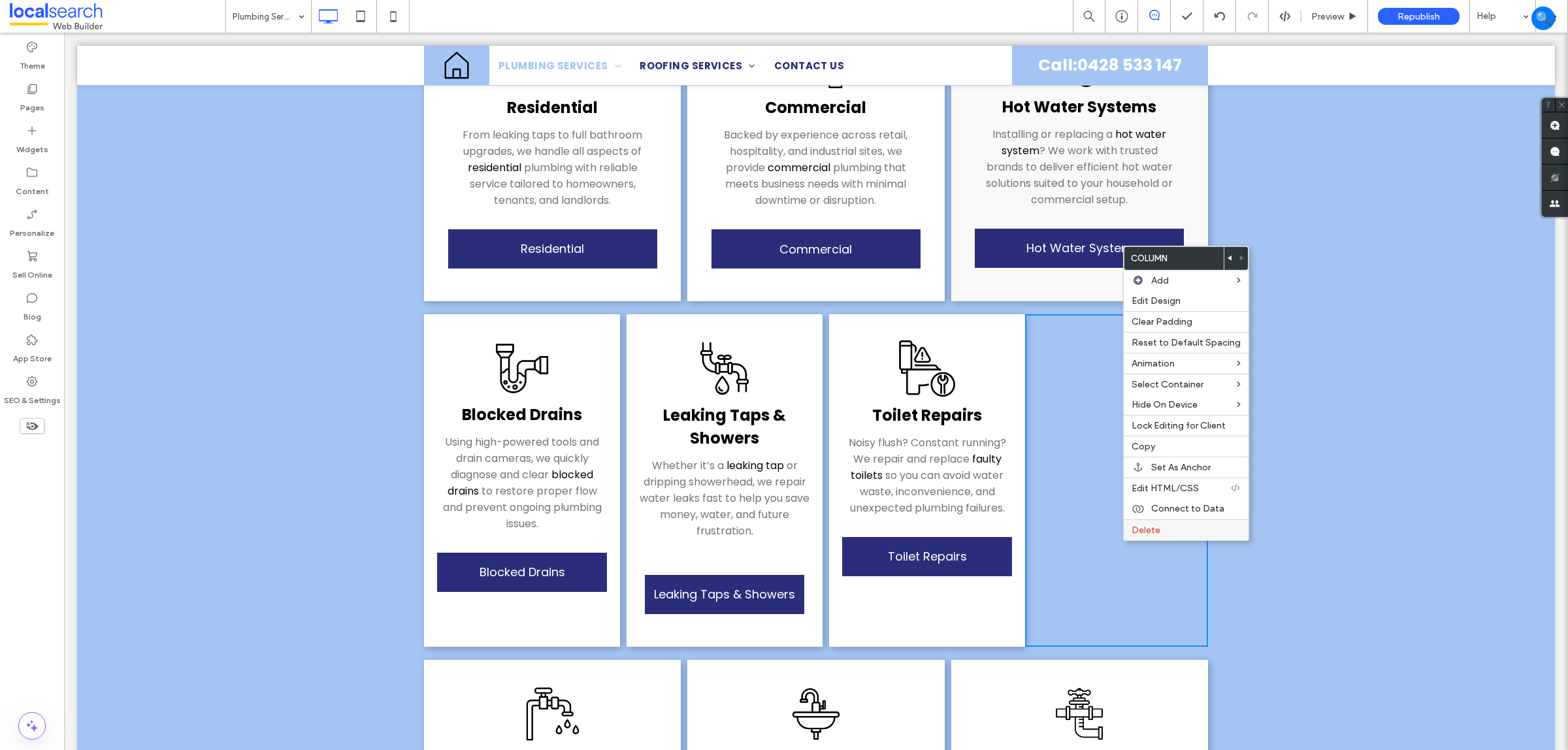
click at [1171, 530] on label "Delete" at bounding box center [1186, 530] width 109 height 11
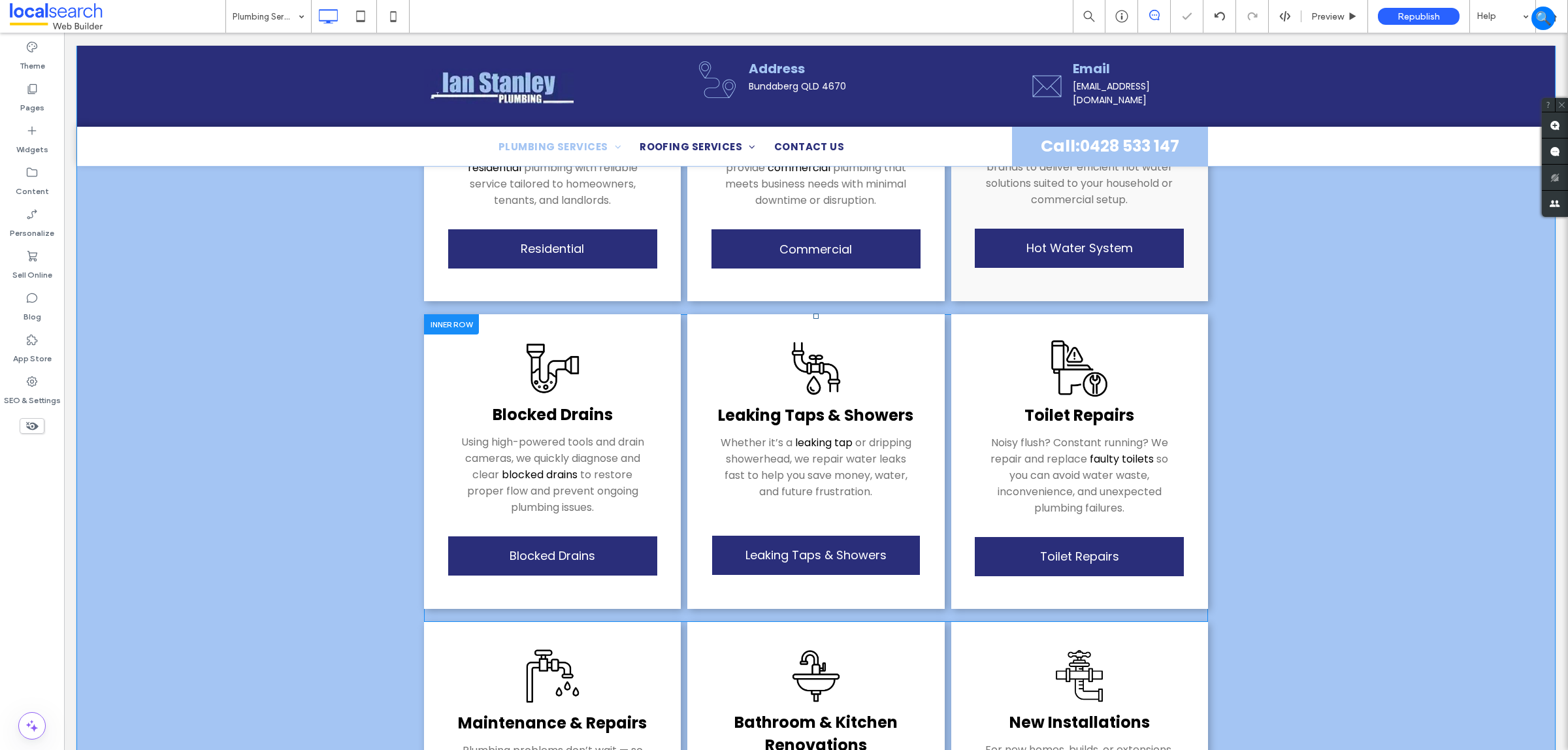
click at [447, 314] on div at bounding box center [452, 324] width 55 height 20
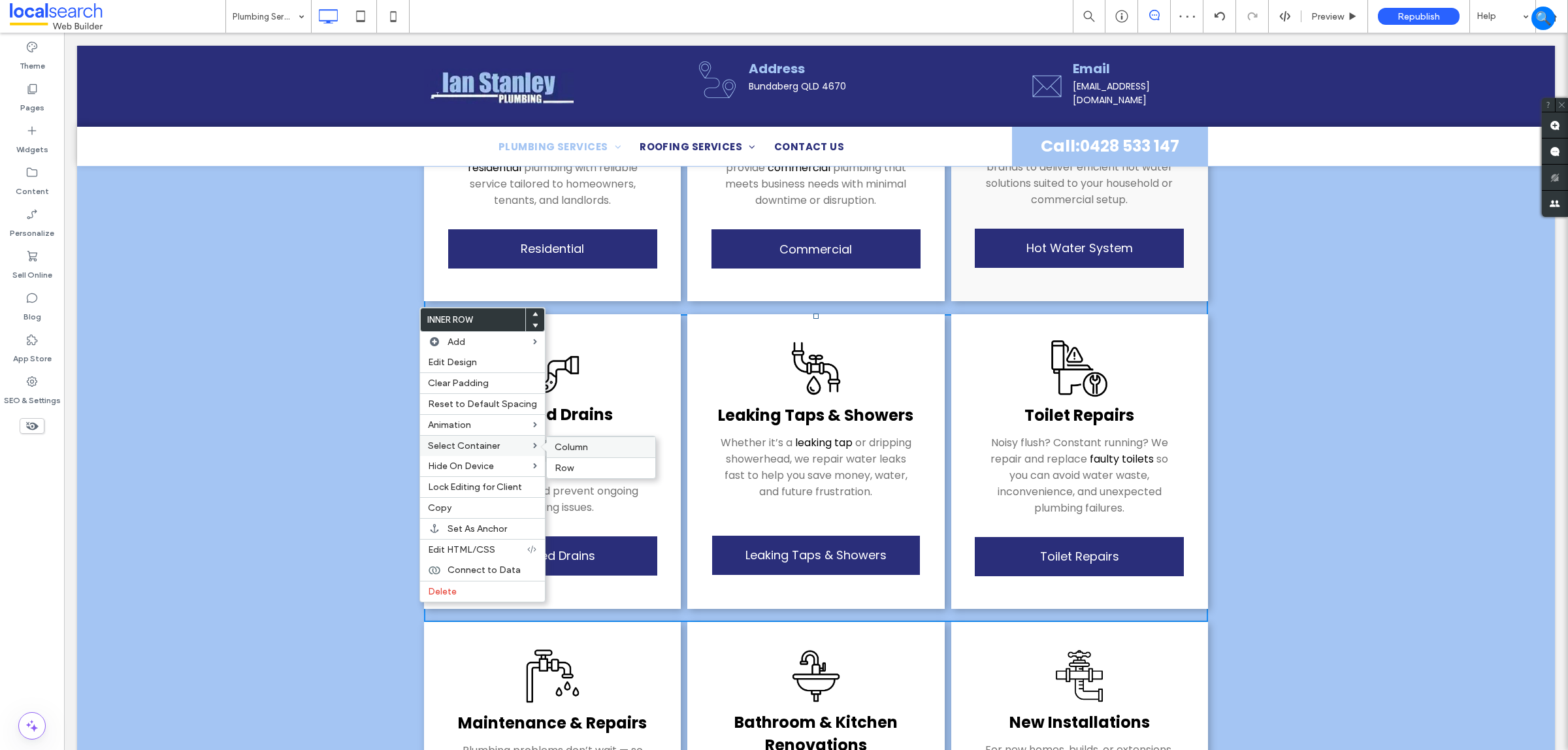
click at [621, 447] on label "Column" at bounding box center [601, 447] width 93 height 11
click at [578, 349] on span "Column" at bounding box center [572, 343] width 33 height 11
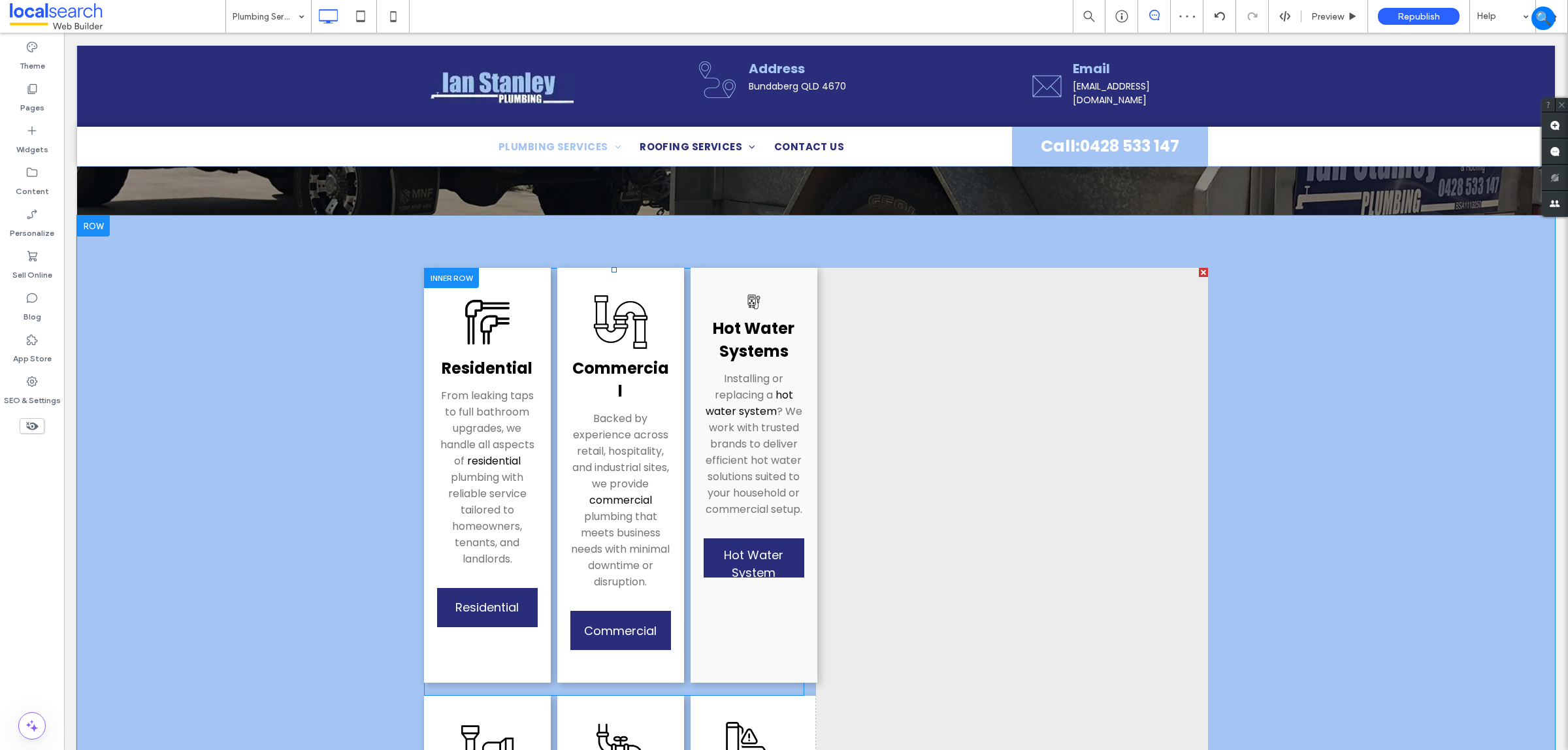
scroll to position [163, 0]
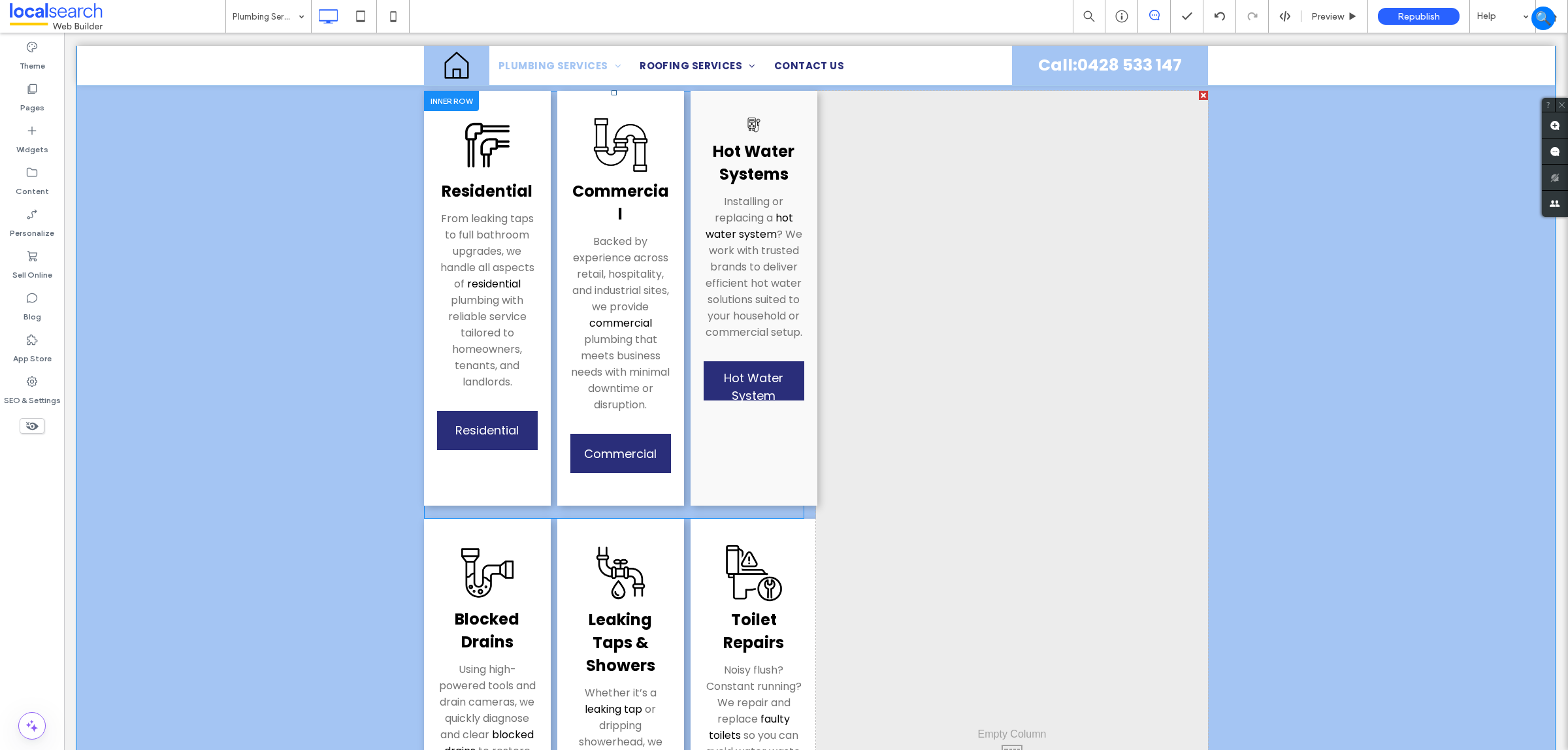
scroll to position [327, 0]
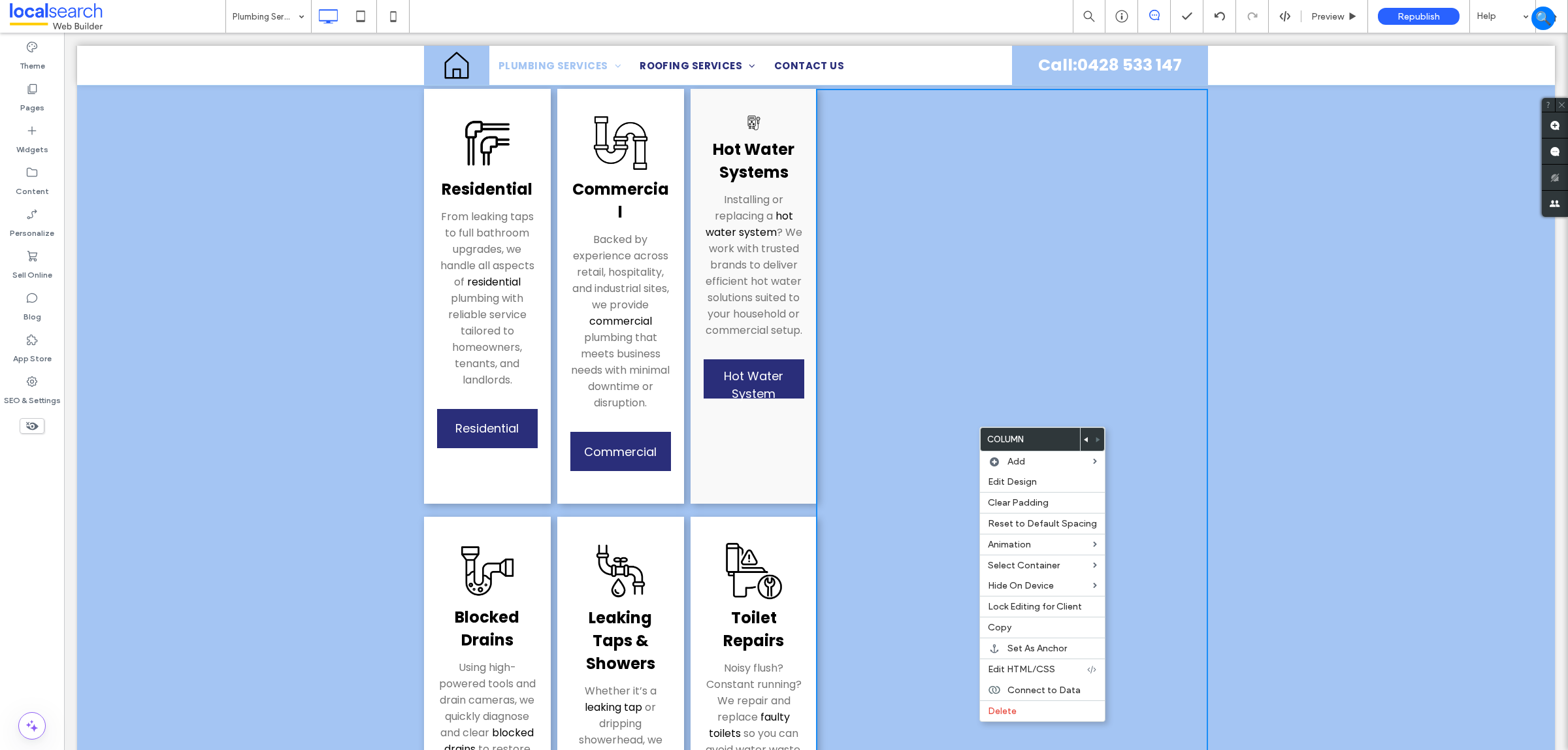
click at [1462, 335] on moduleScroll "Residential From leaking taps to full bathroom upgrades, we handle all aspects …" at bounding box center [816, 756] width 1478 height 1440
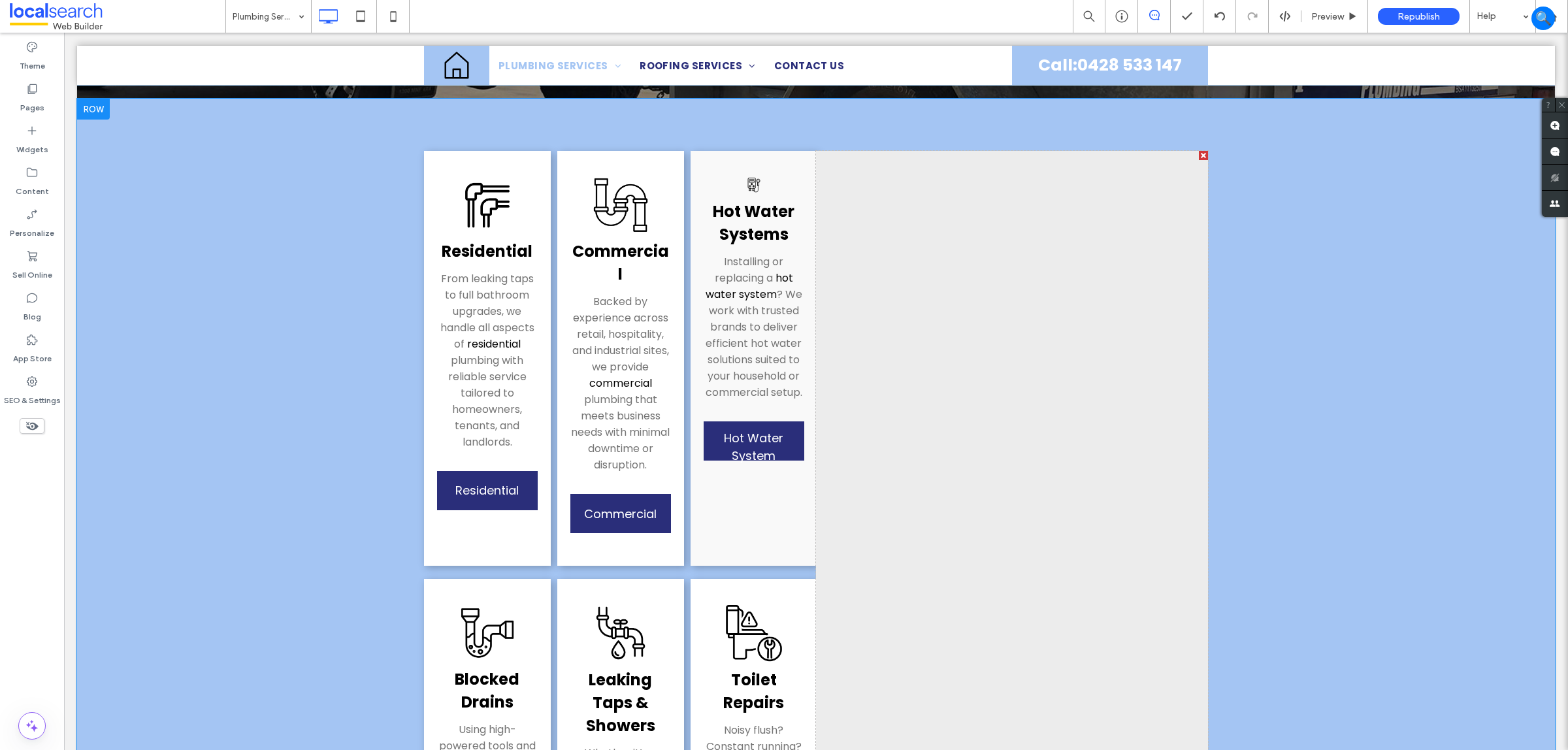
scroll to position [163, 0]
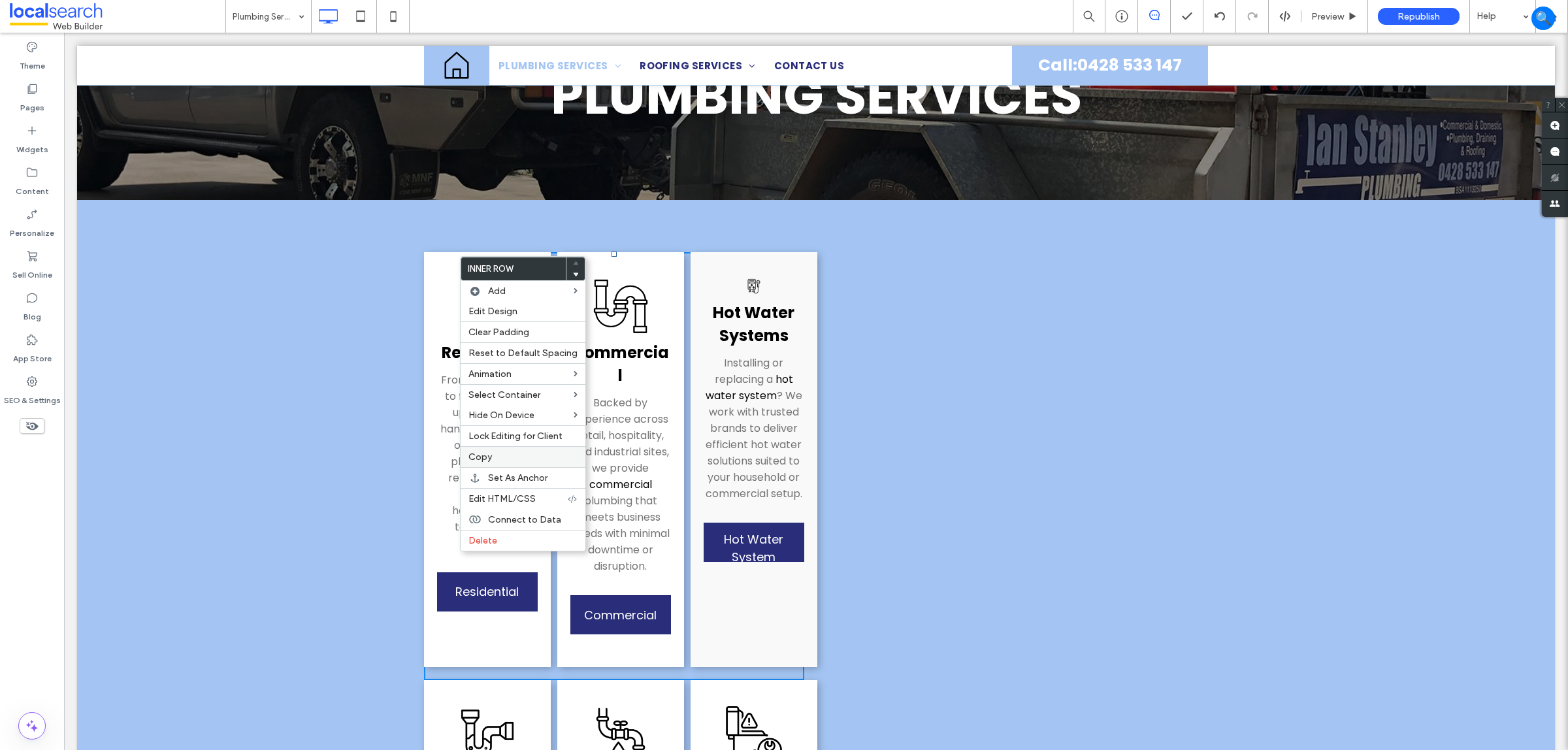
click at [507, 461] on label "Copy" at bounding box center [523, 457] width 109 height 11
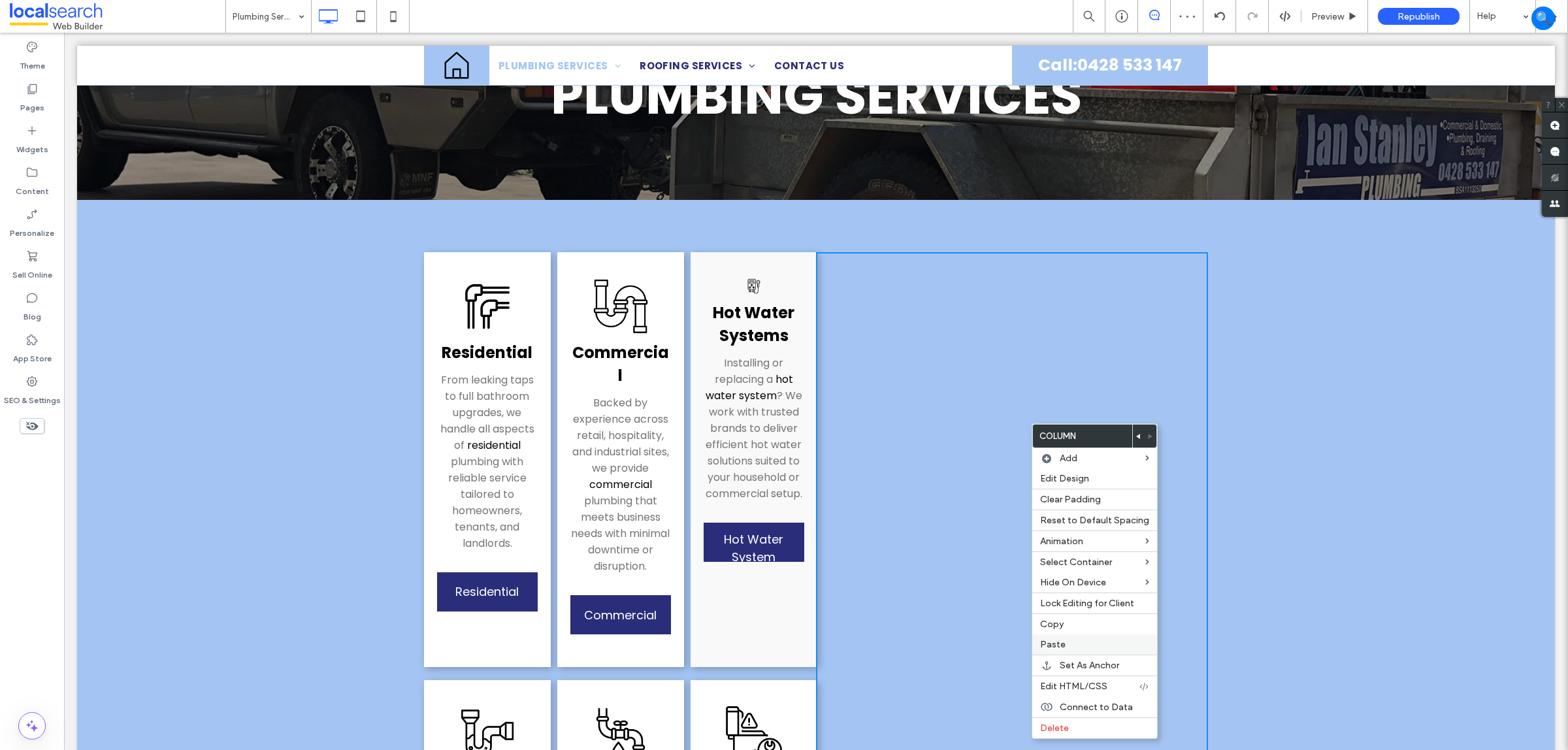
drag, startPoint x: 1082, startPoint y: 642, endPoint x: 1075, endPoint y: 632, distance: 12.2
click at [1080, 641] on div "Paste" at bounding box center [1095, 644] width 125 height 20
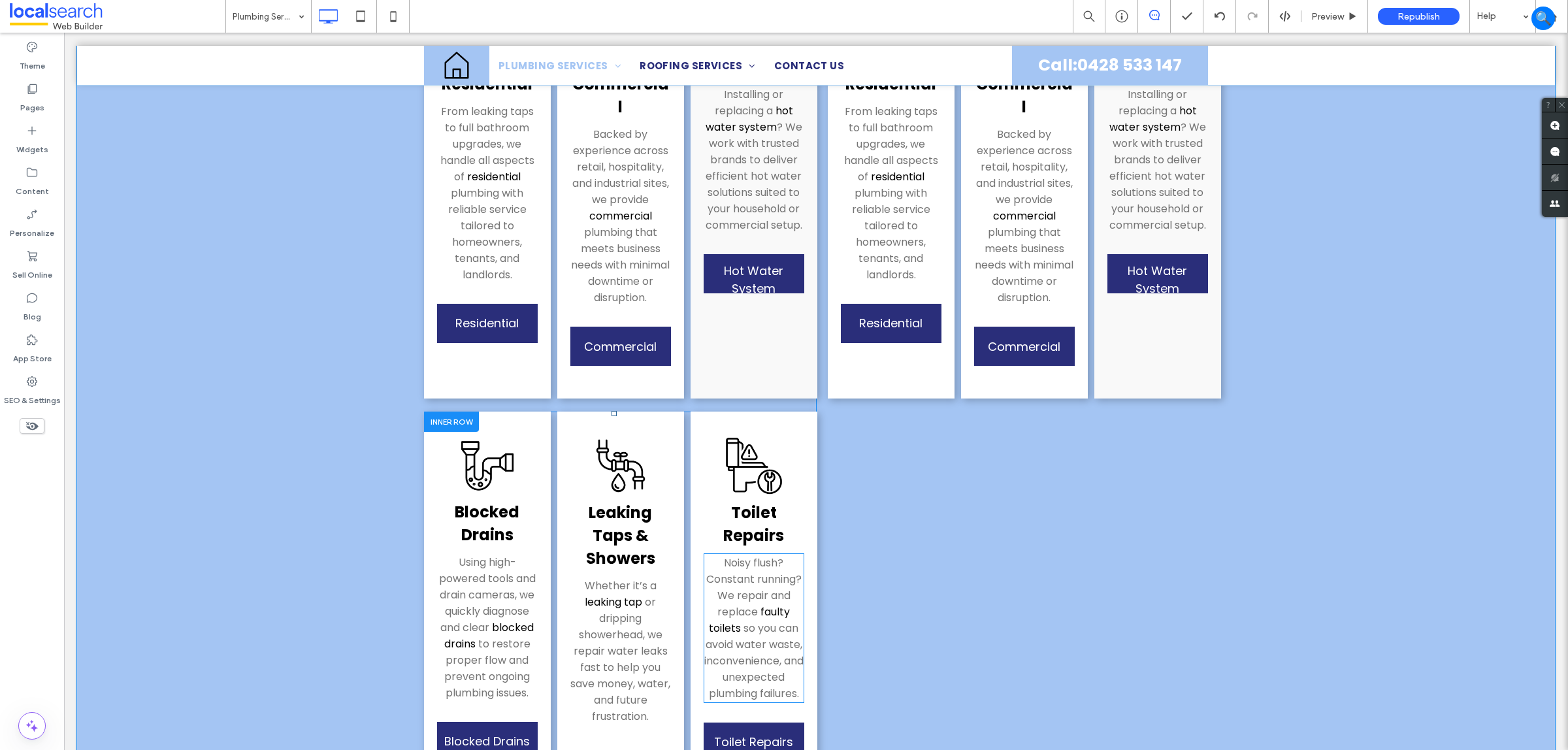
scroll to position [572, 0]
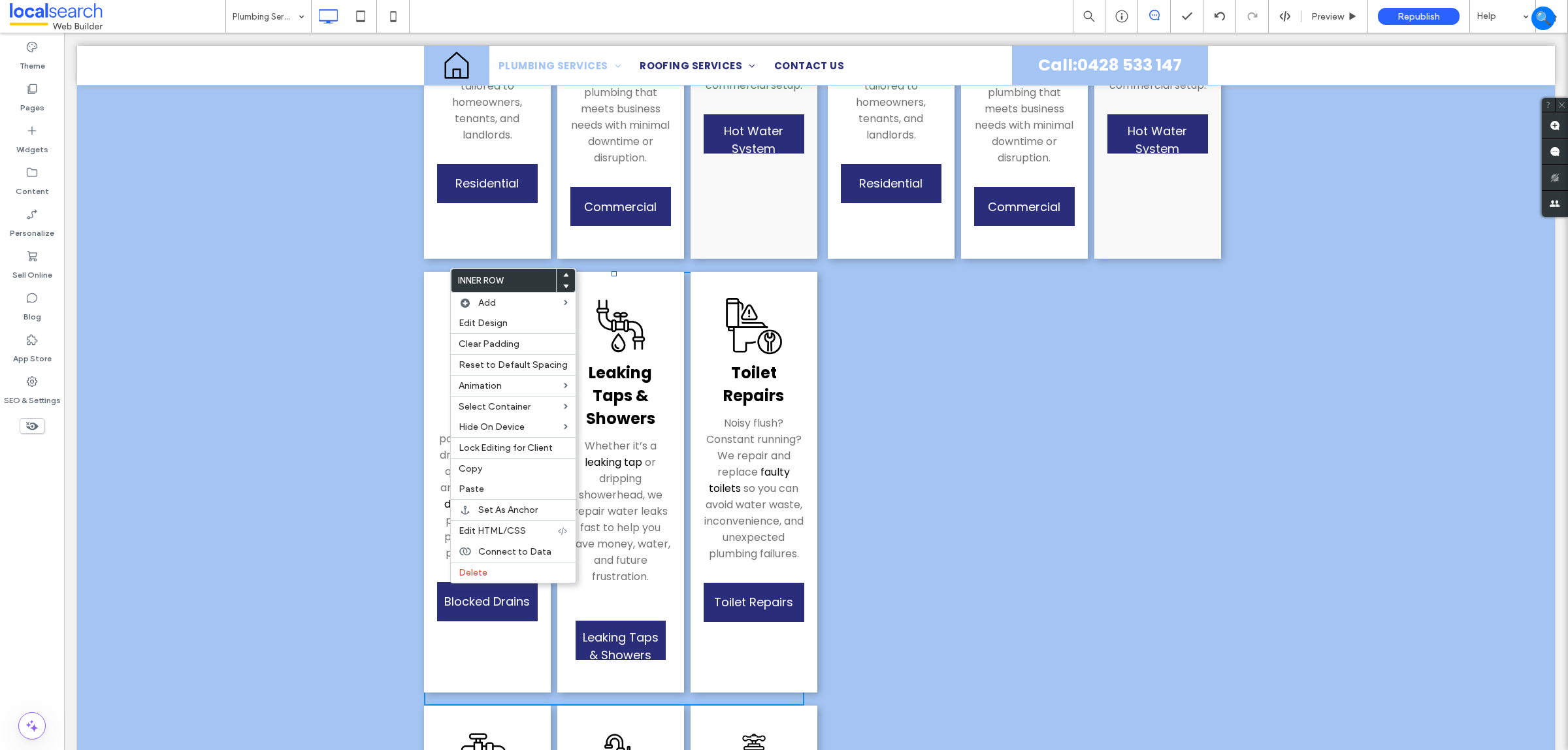
drag, startPoint x: 1134, startPoint y: 443, endPoint x: 1010, endPoint y: 419, distance: 126.3
click at [1134, 444] on div "Click To Paste Click To Paste Residential From leaking taps to full bathroom up…" at bounding box center [1012, 505] width 392 height 1323
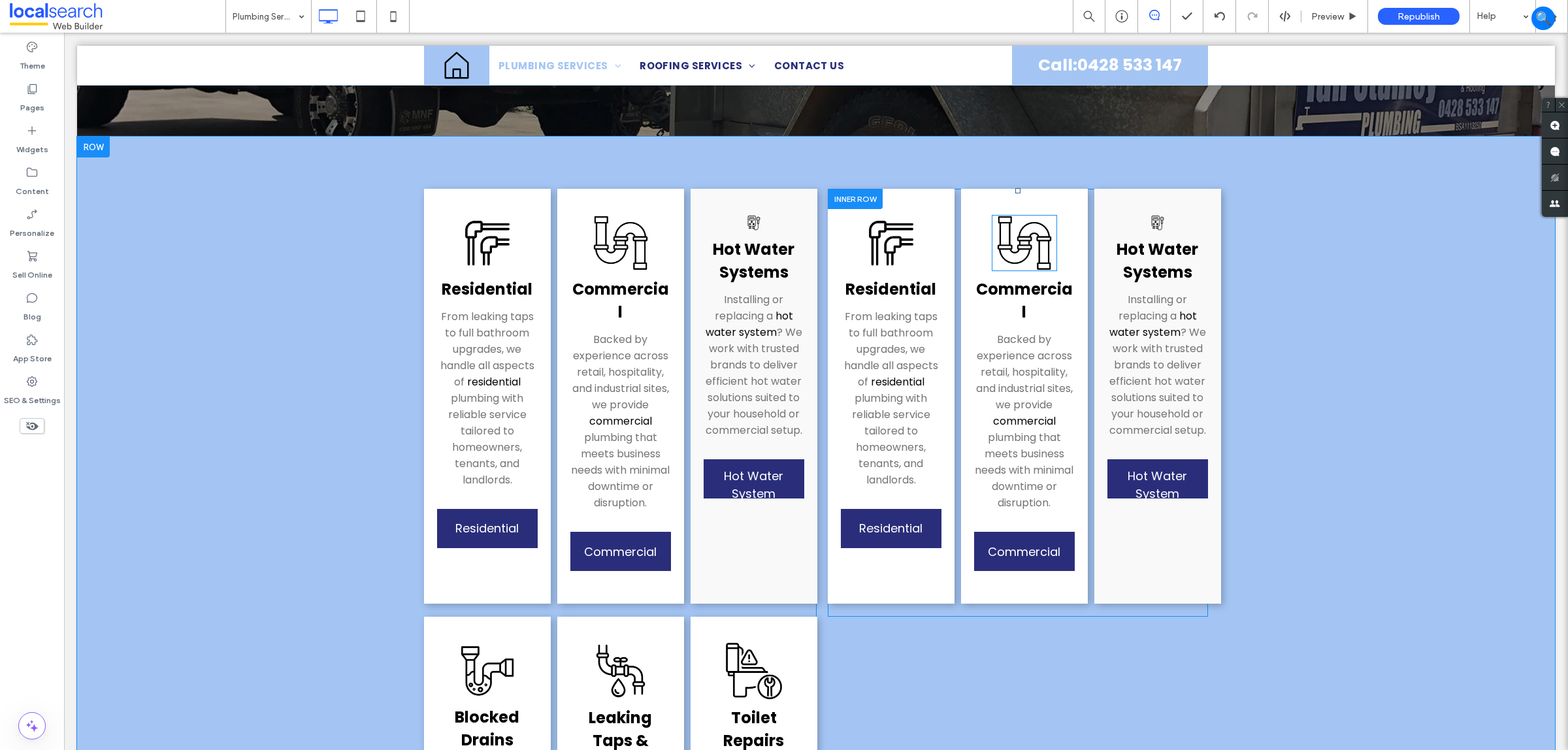
scroll to position [163, 0]
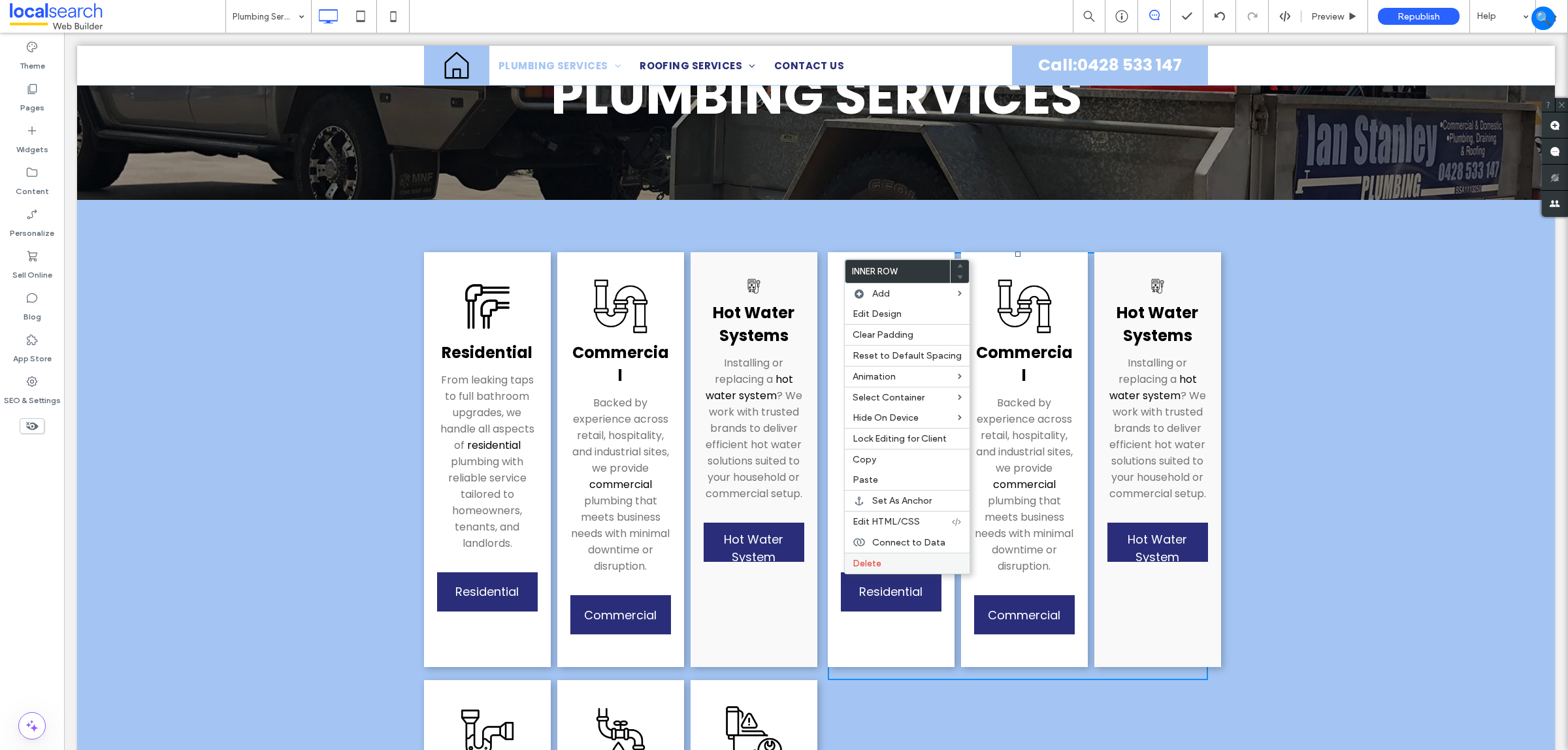
click at [892, 568] on label "Delete" at bounding box center [907, 563] width 109 height 11
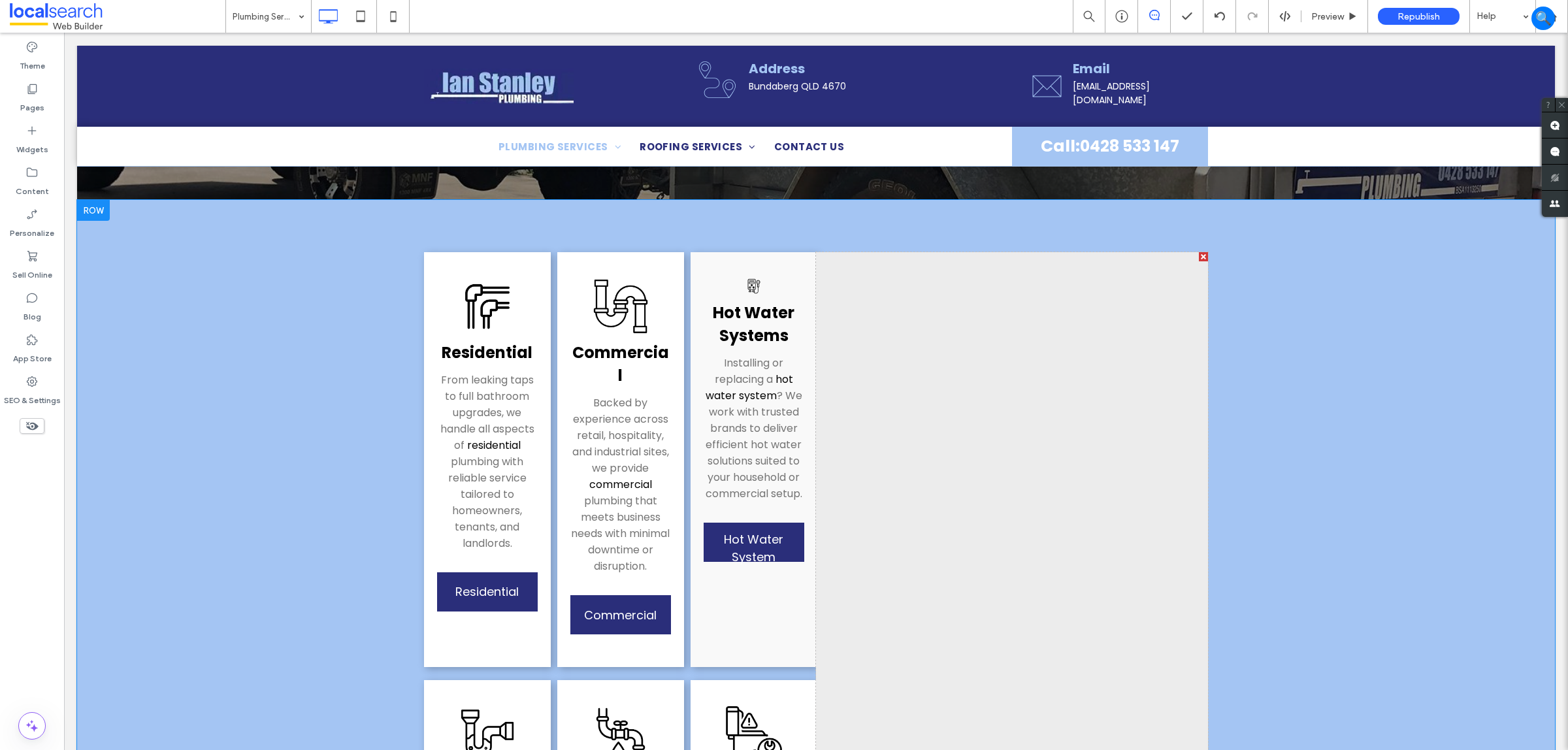
click at [1199, 257] on div at bounding box center [1204, 257] width 9 height 9
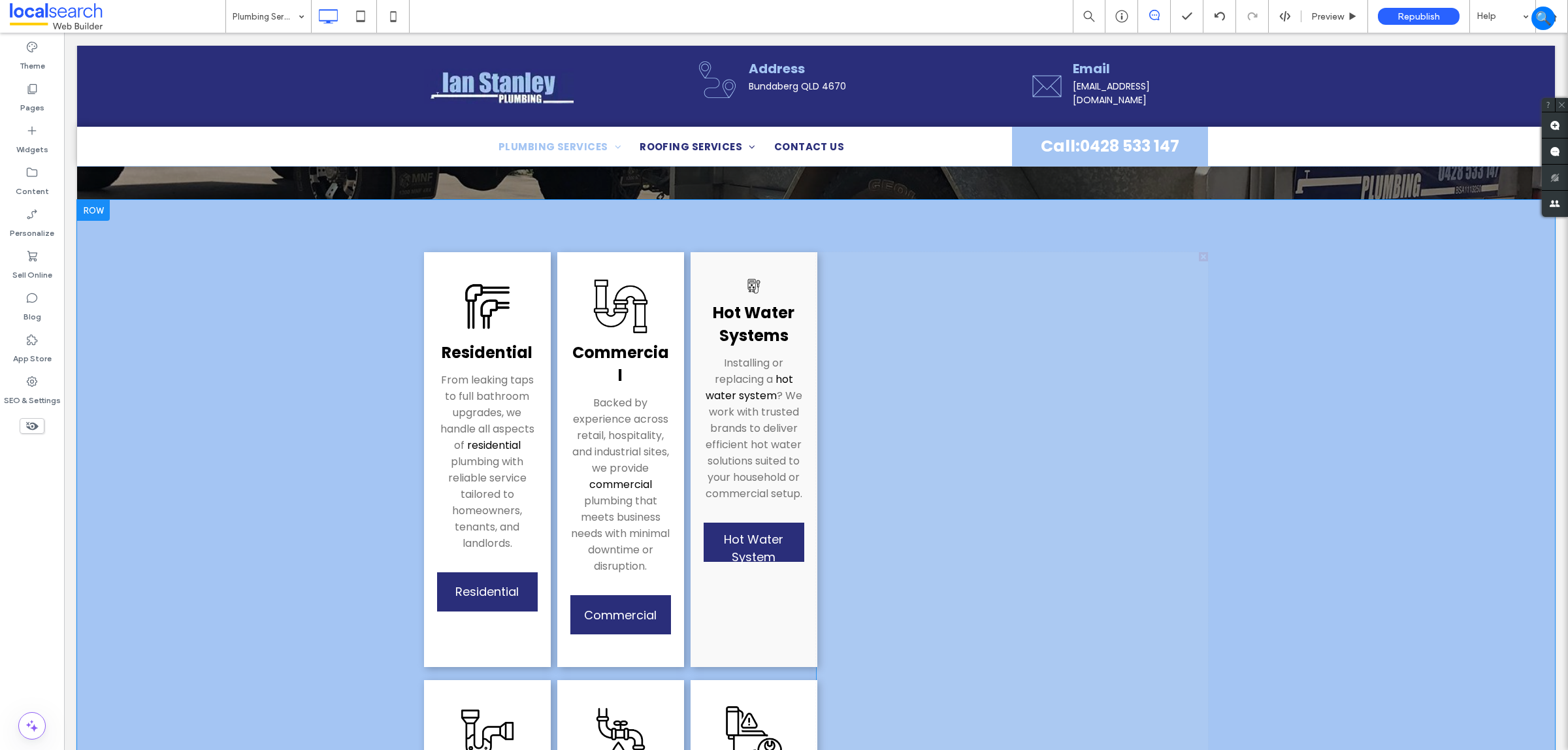
drag, startPoint x: 1197, startPoint y: 259, endPoint x: 1262, endPoint y: 295, distance: 74.3
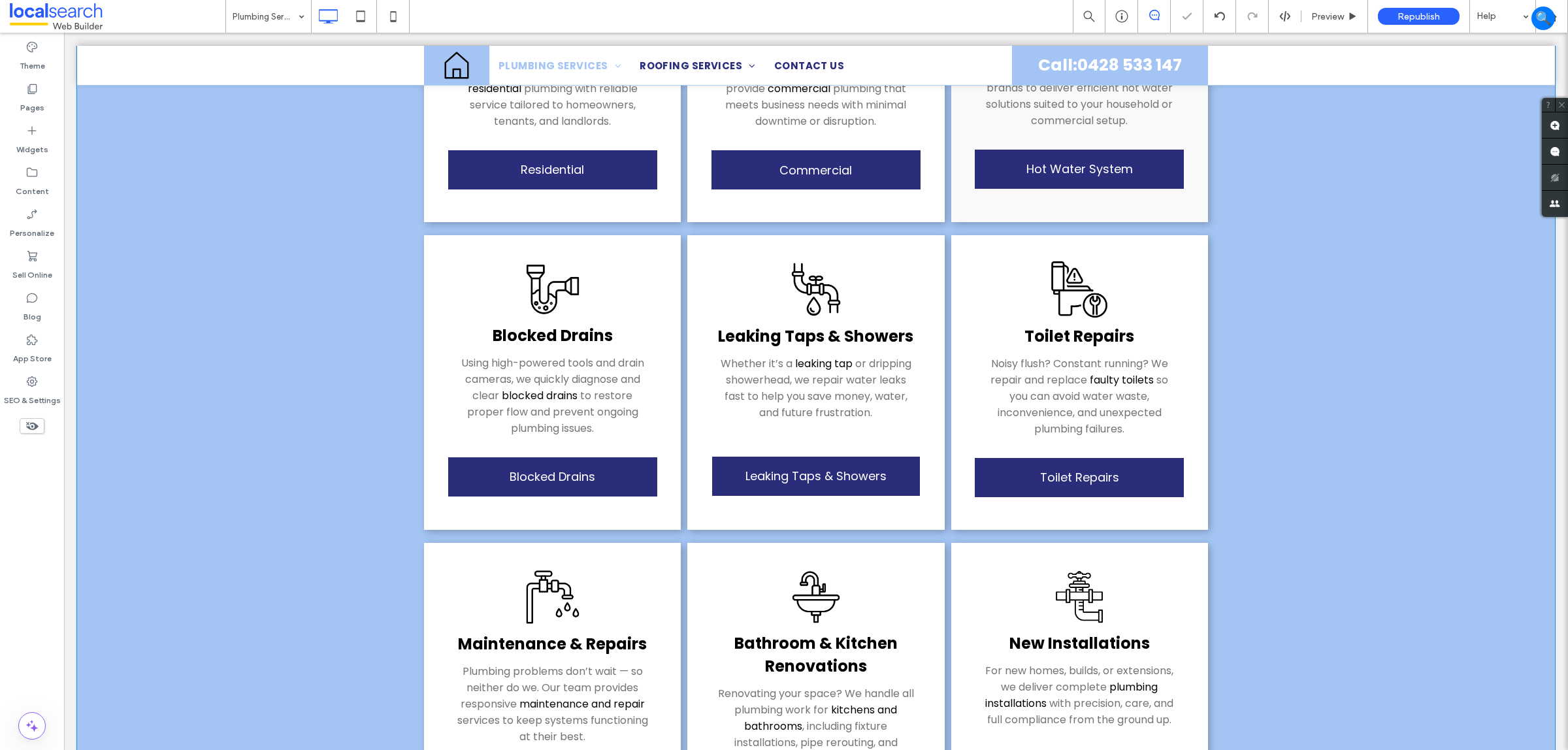
scroll to position [490, 0]
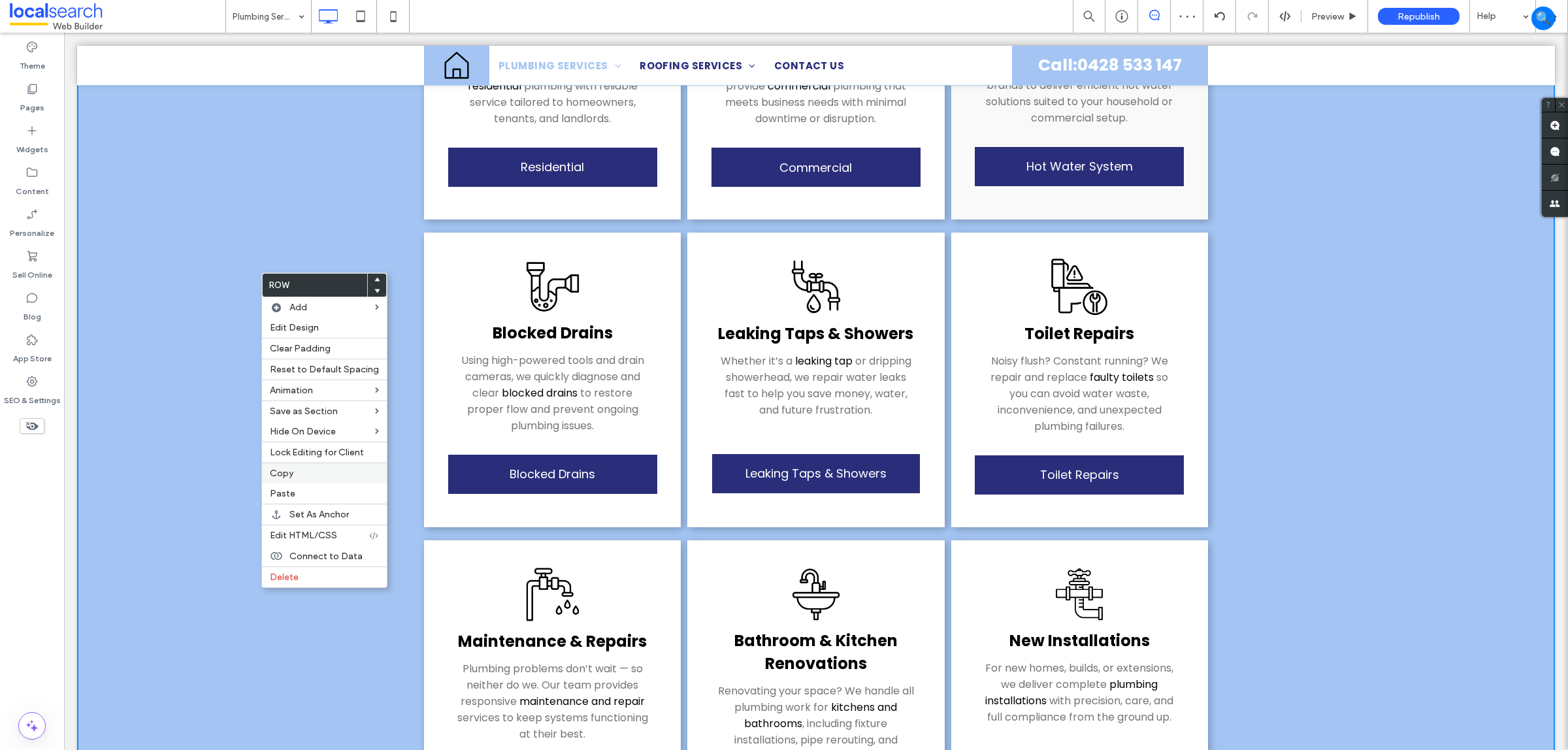
click at [299, 475] on label "Copy" at bounding box center [324, 473] width 109 height 11
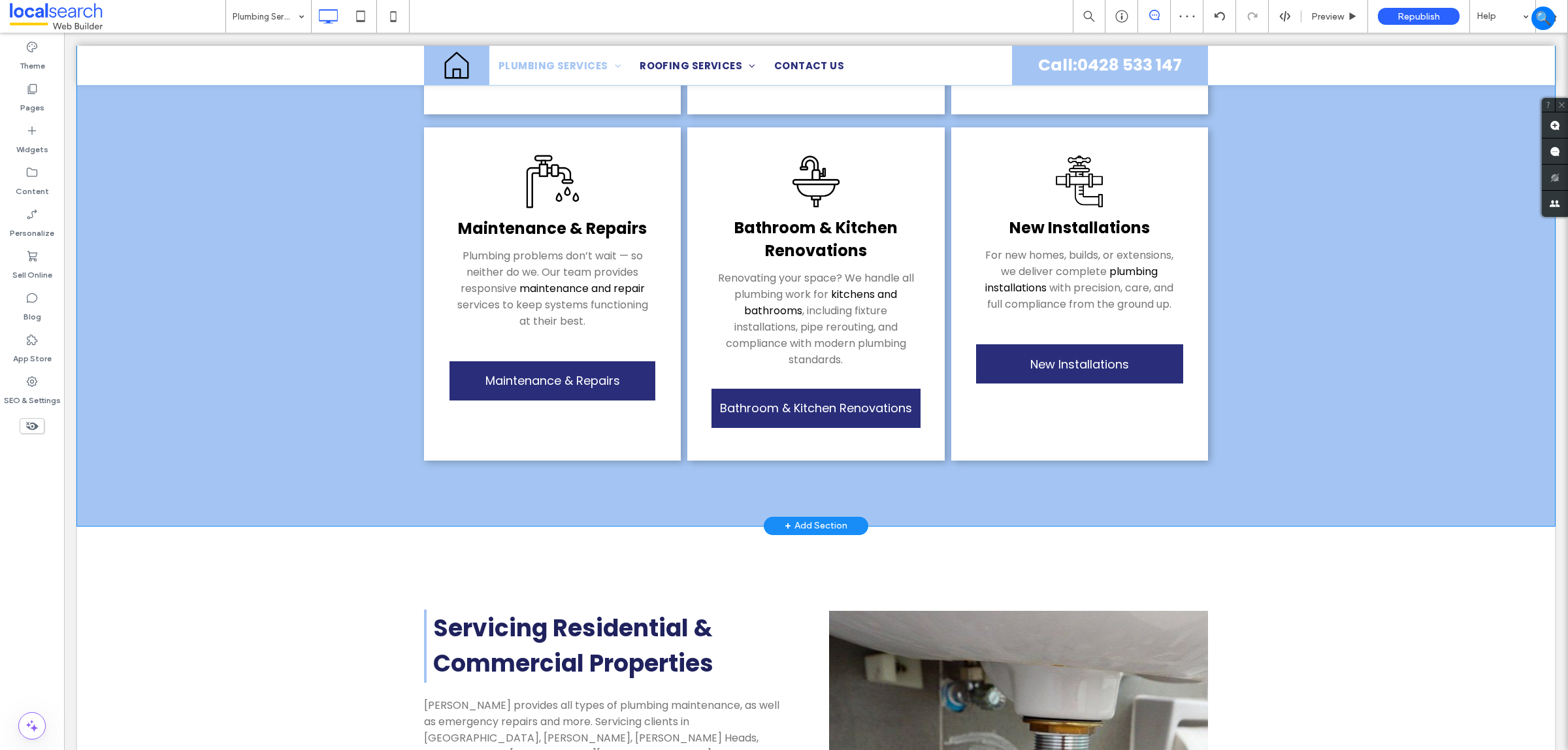
scroll to position [980, 0]
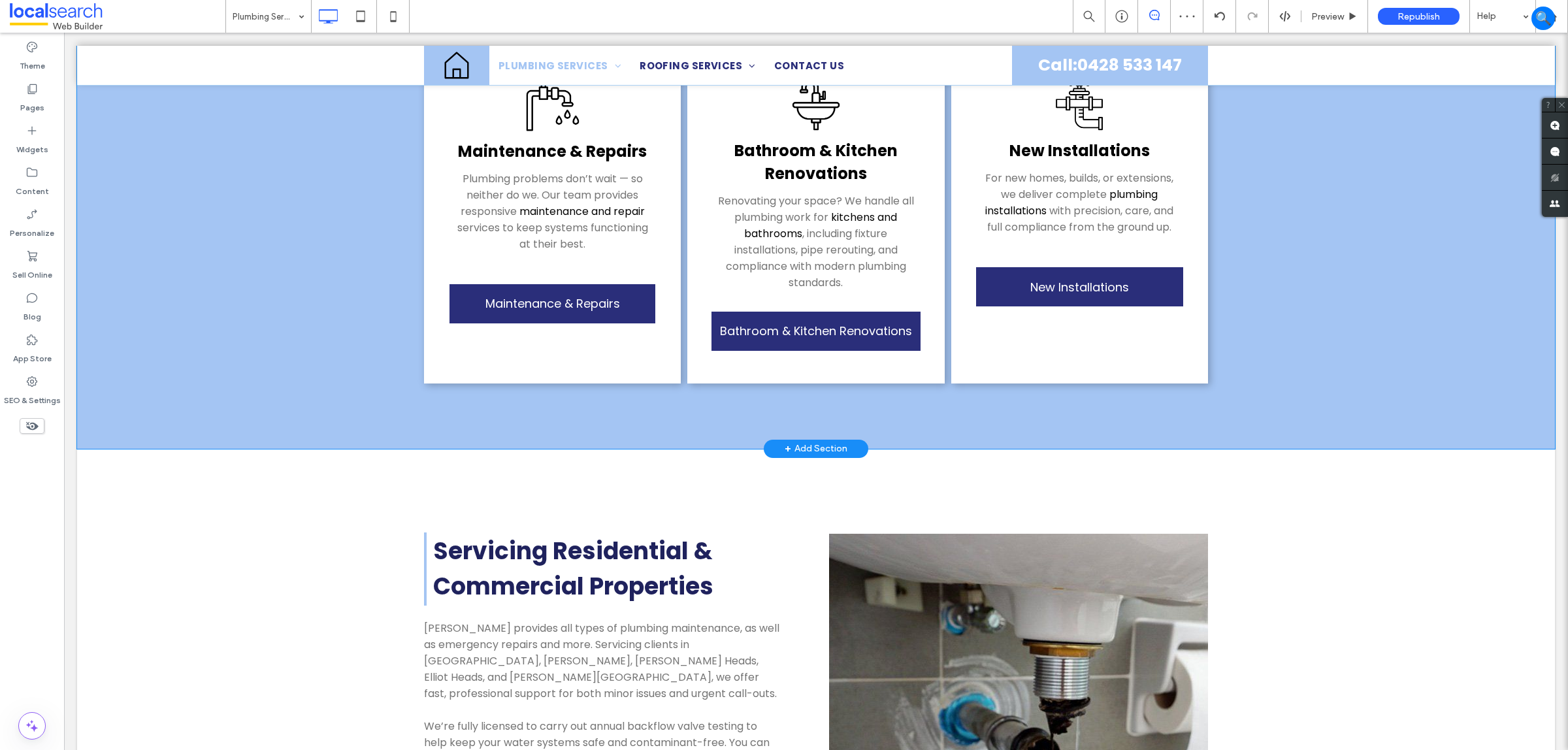
drag, startPoint x: 288, startPoint y: 302, endPoint x: 272, endPoint y: 296, distance: 17.1
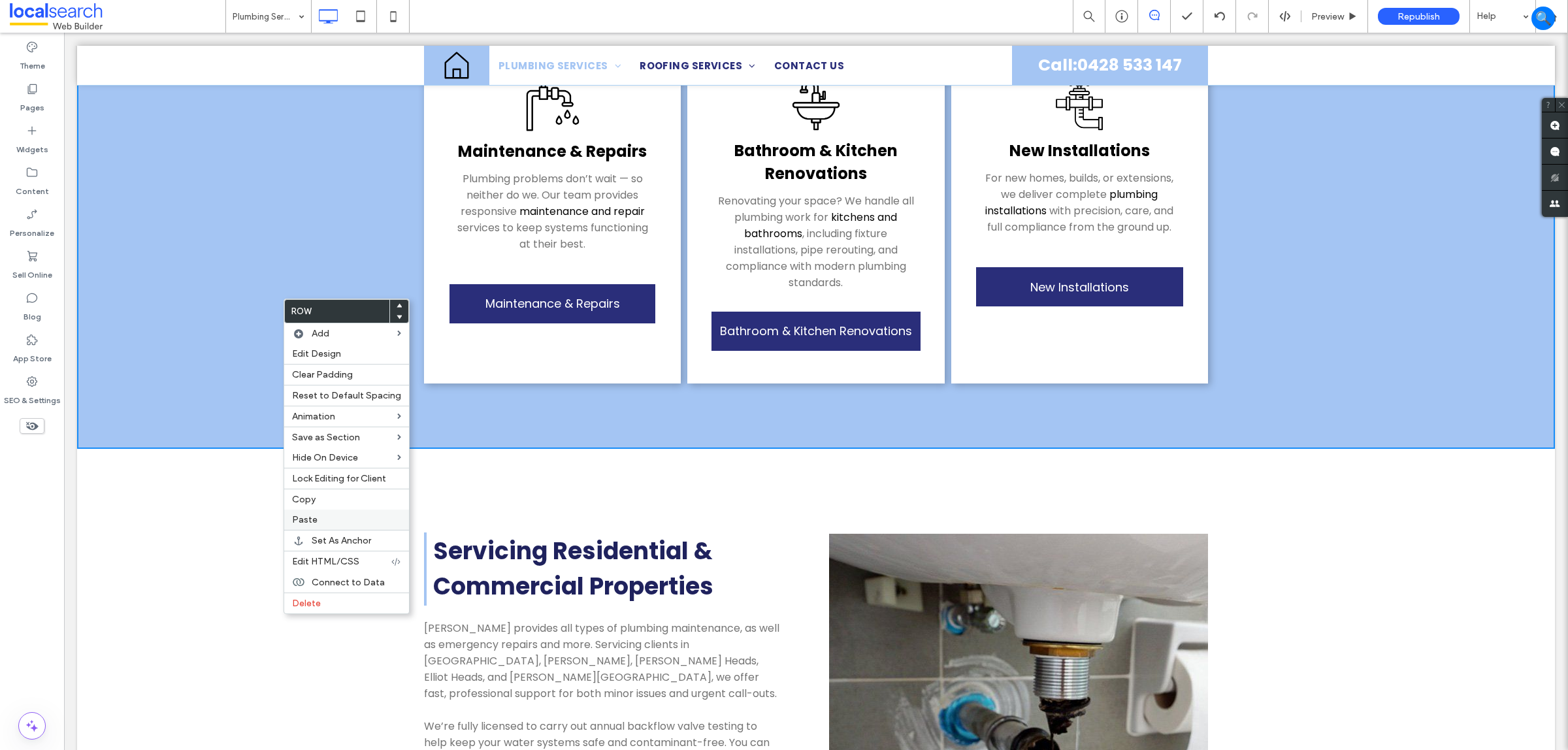
click at [339, 523] on label "Paste" at bounding box center [347, 519] width 109 height 11
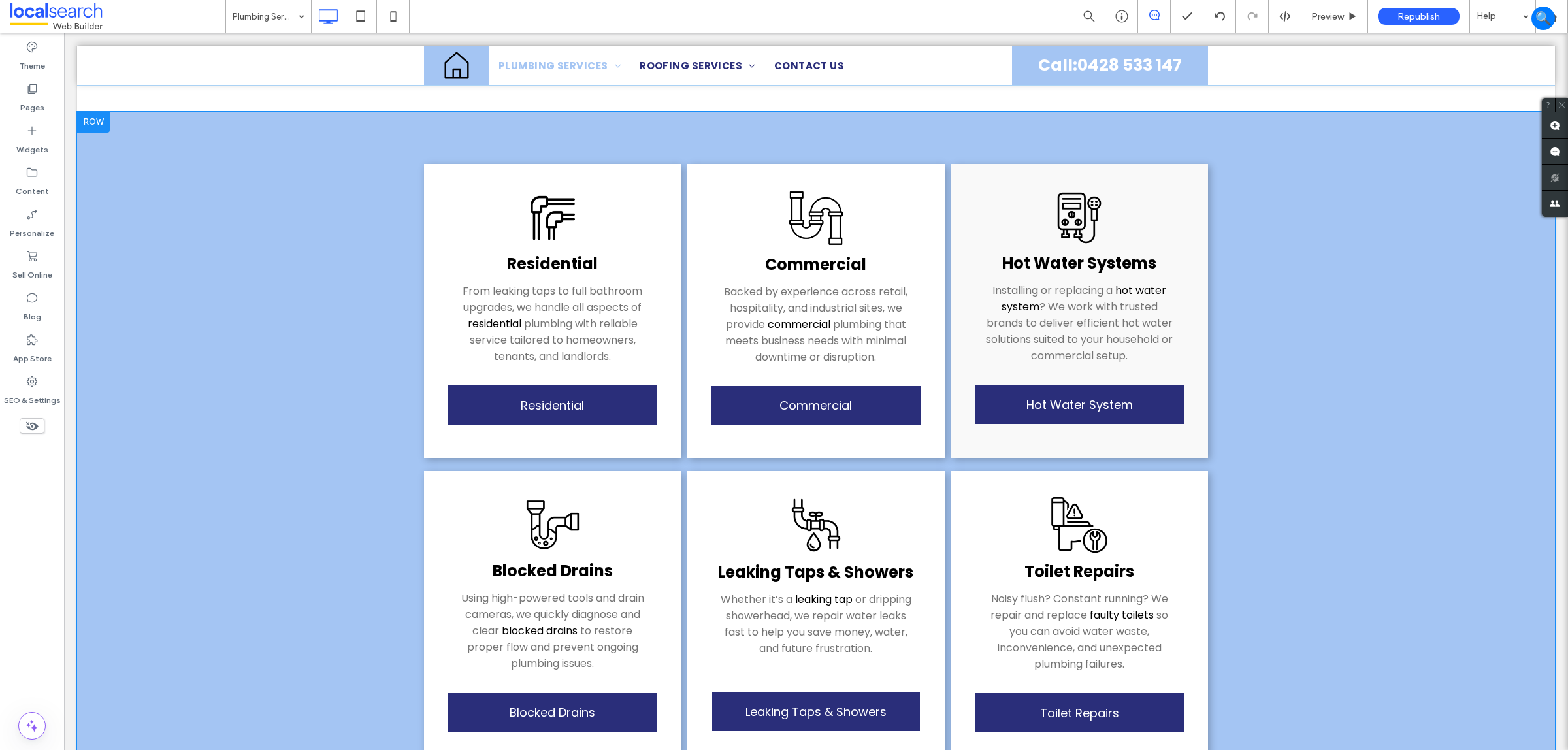
scroll to position [1347, 0]
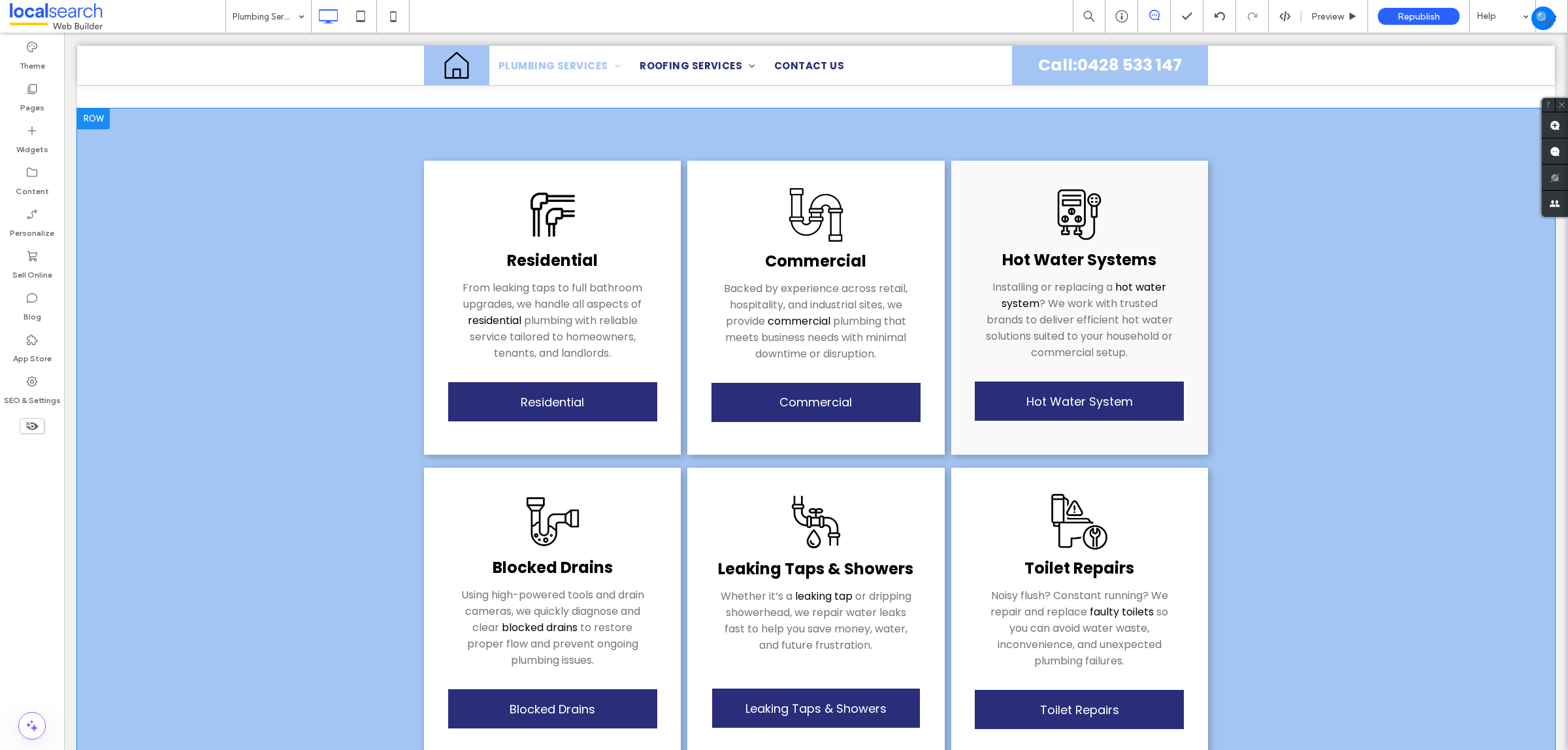
drag, startPoint x: 208, startPoint y: 141, endPoint x: 327, endPoint y: 225, distance: 145.7
click at [327, 200] on moduleScroll "Residential From leaking taps to full bathroom upgrades, we handle all aspects …" at bounding box center [816, 641] width 1478 height 1065
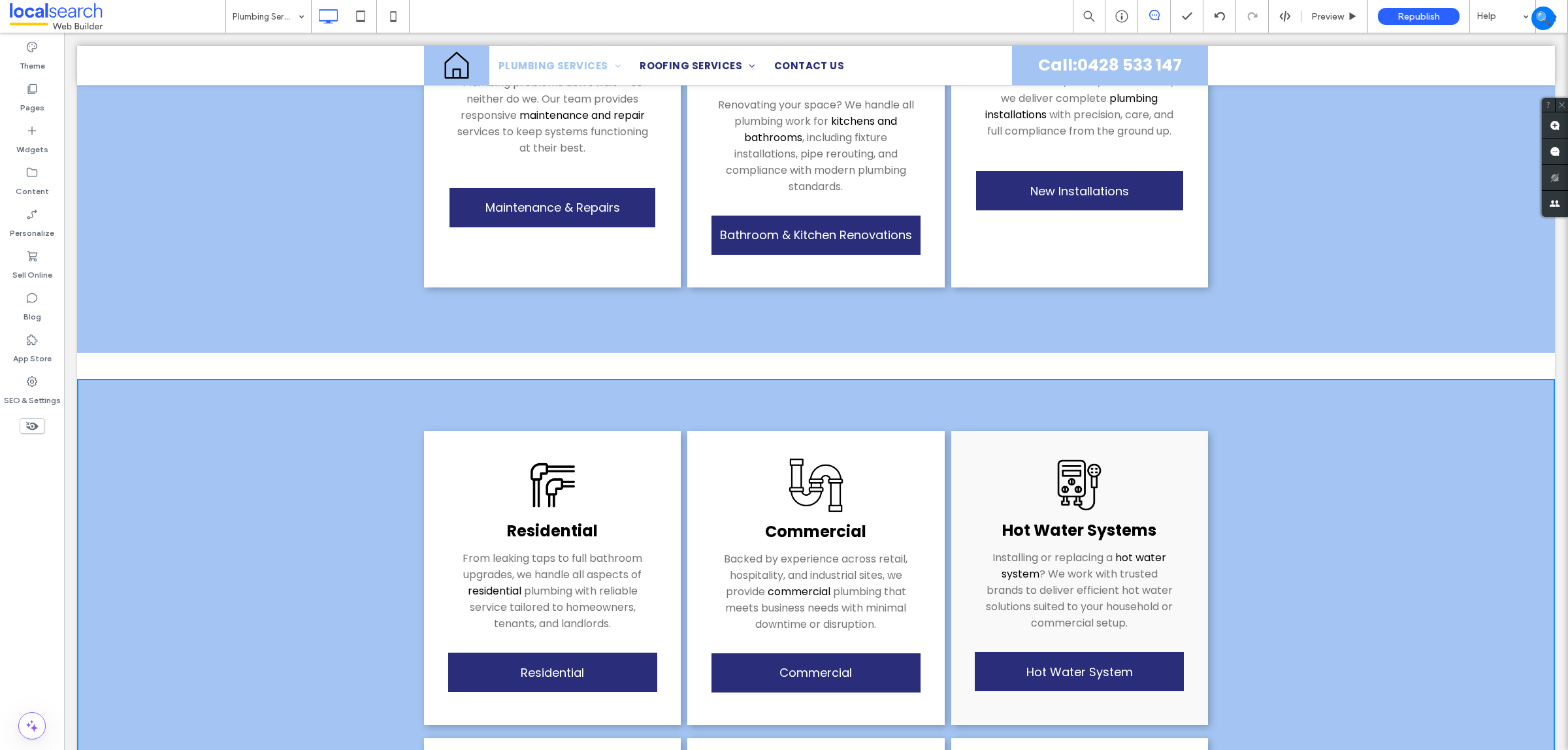
scroll to position [1102, 0]
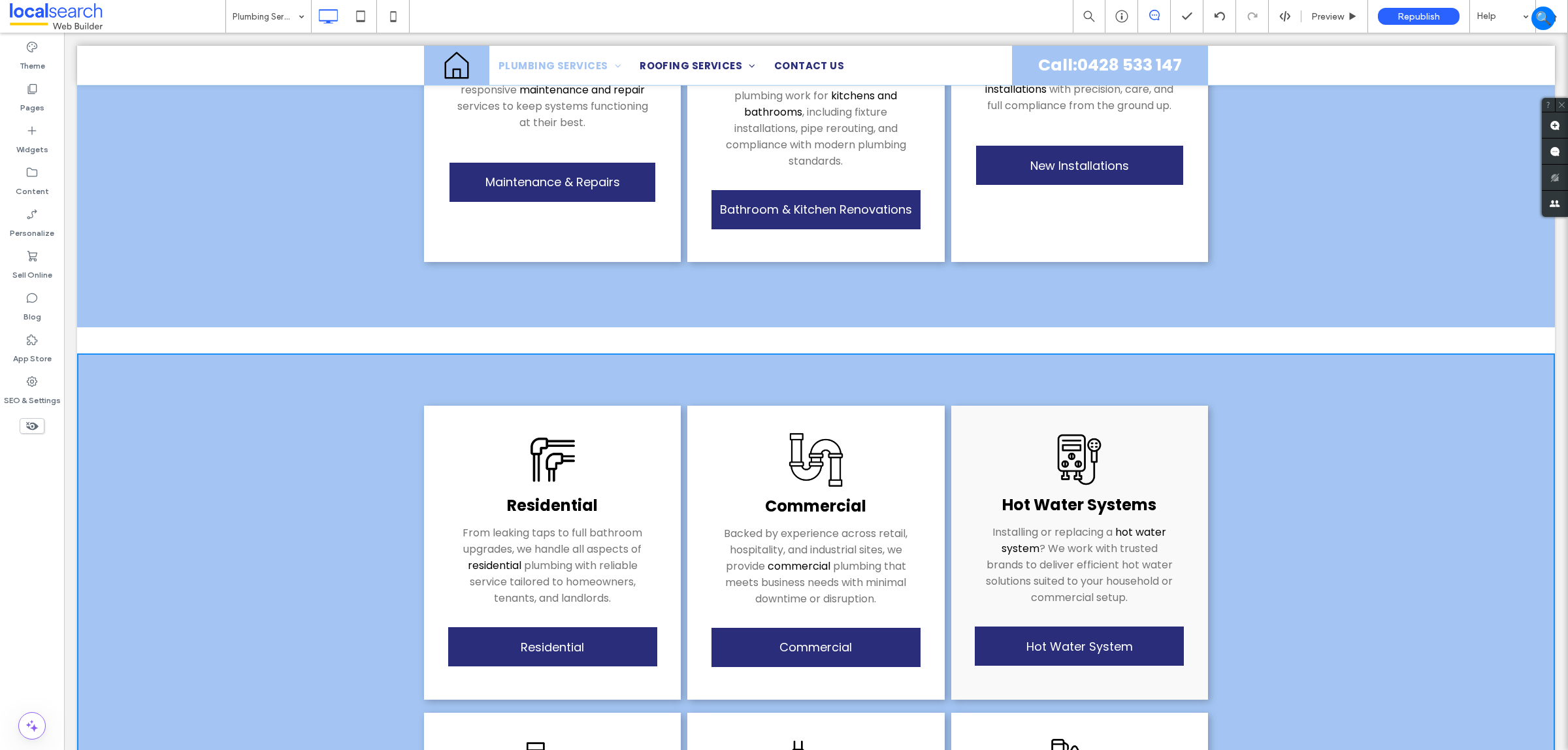
click at [167, 327] on div "Plumbing Services Click To Paste Click To Paste Row + Add Section Residential F…" at bounding box center [816, 592] width 1478 height 3080
click at [99, 354] on div at bounding box center [94, 363] width 33 height 20
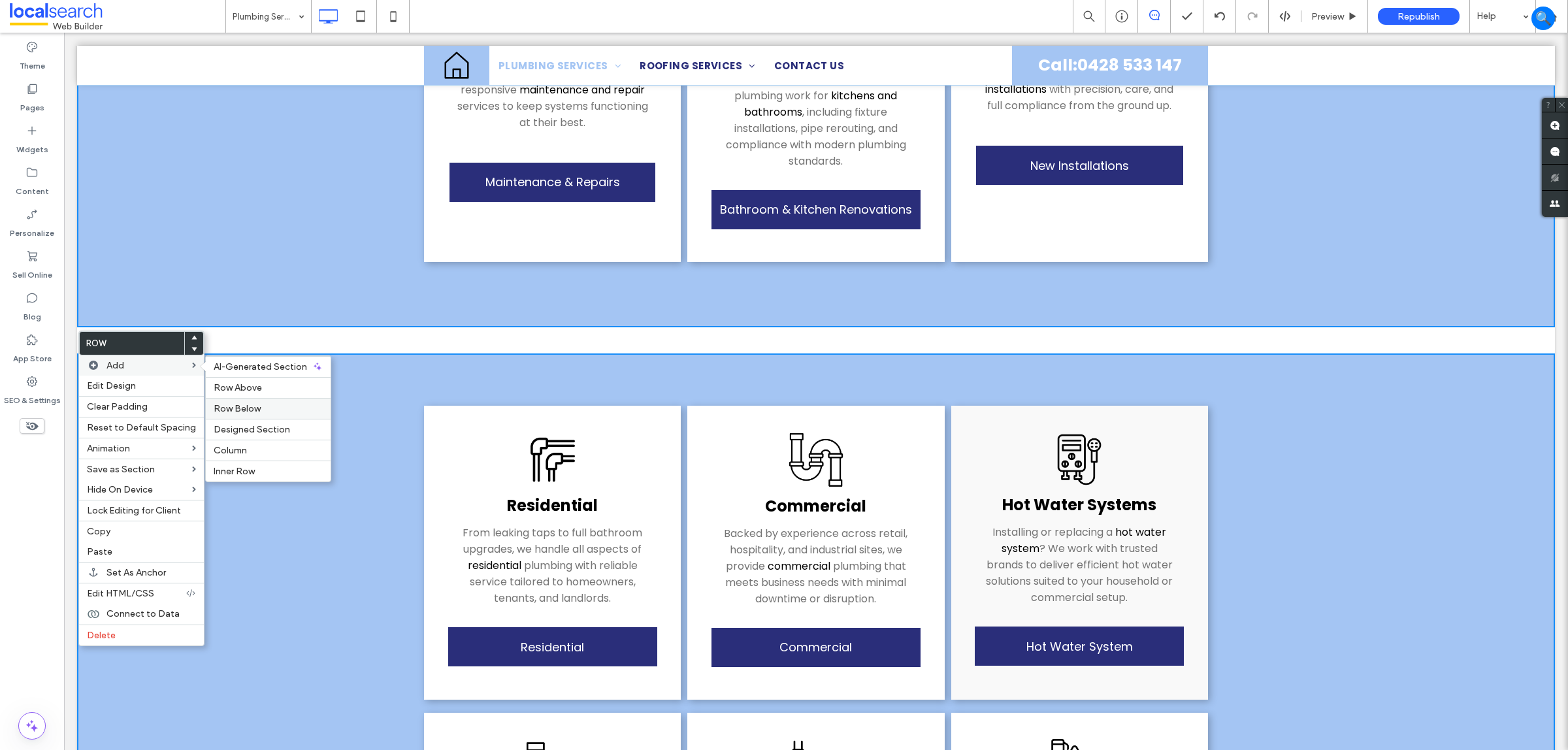
click at [276, 409] on label "Row Below" at bounding box center [268, 409] width 109 height 11
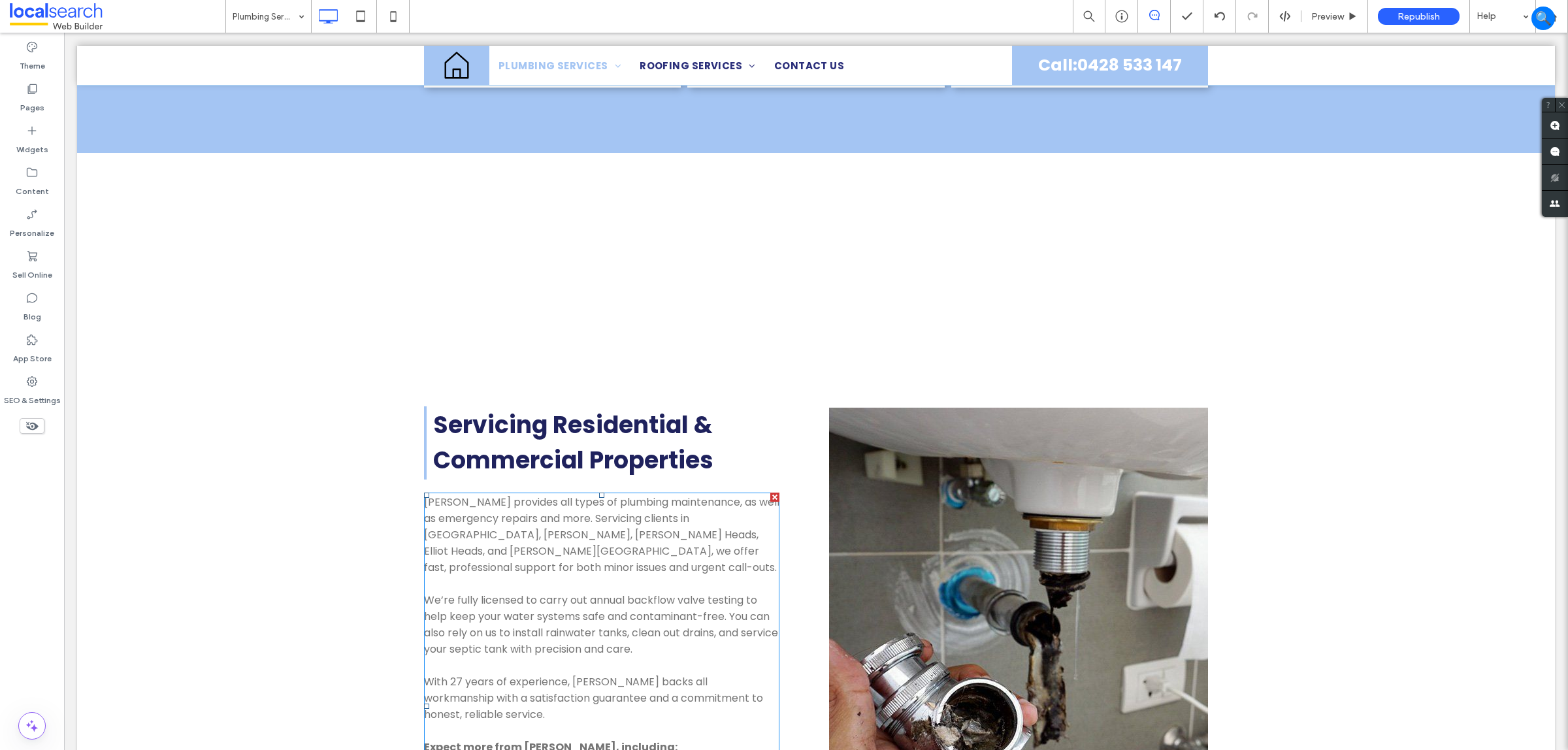
scroll to position [2287, 0]
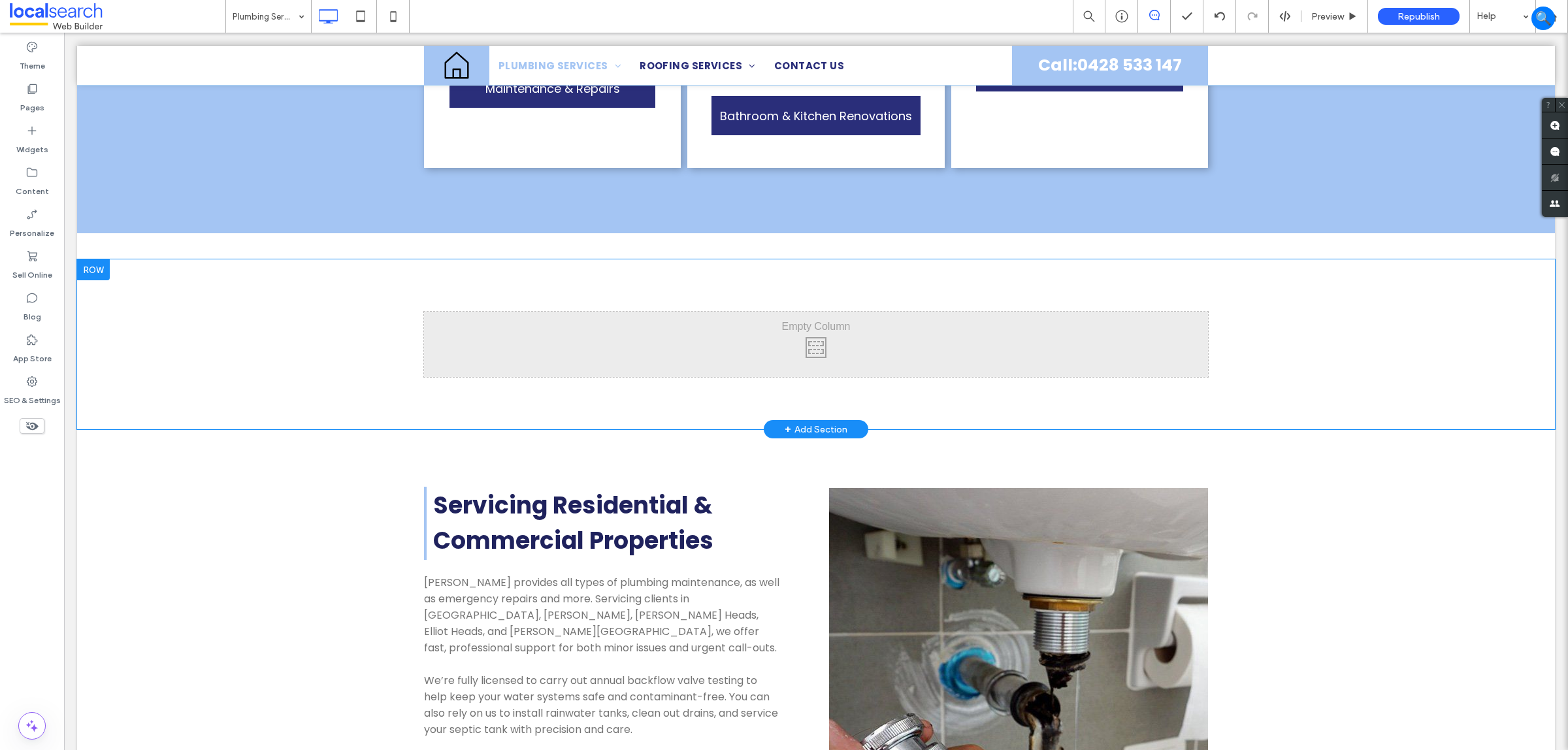
drag, startPoint x: 318, startPoint y: 278, endPoint x: 339, endPoint y: 276, distance: 21.1
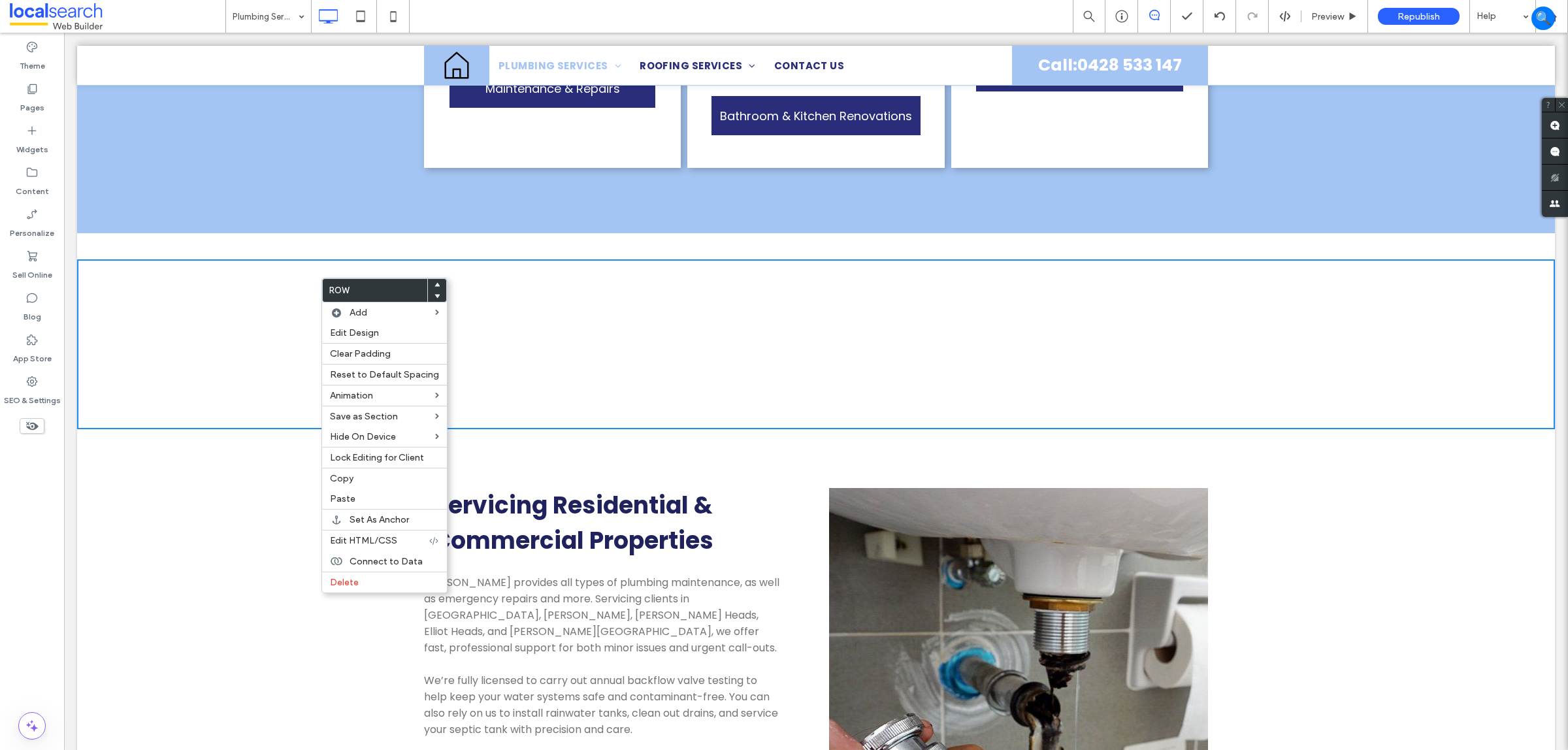
click at [828, 312] on div "Click To Paste Click To Paste" at bounding box center [816, 344] width 784 height 65
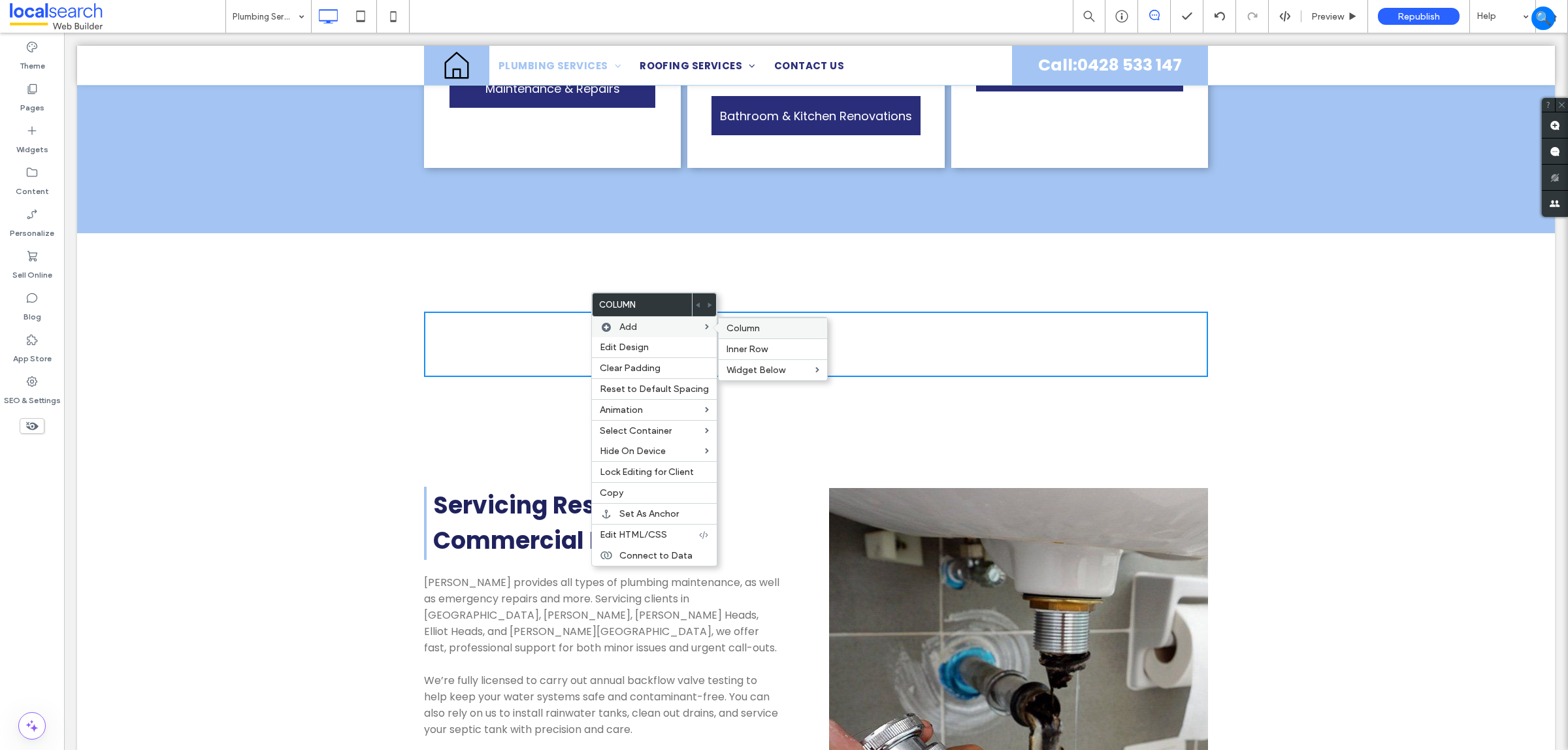
drag, startPoint x: 759, startPoint y: 334, endPoint x: 766, endPoint y: 331, distance: 7.6
click at [766, 331] on label "Column" at bounding box center [773, 328] width 93 height 11
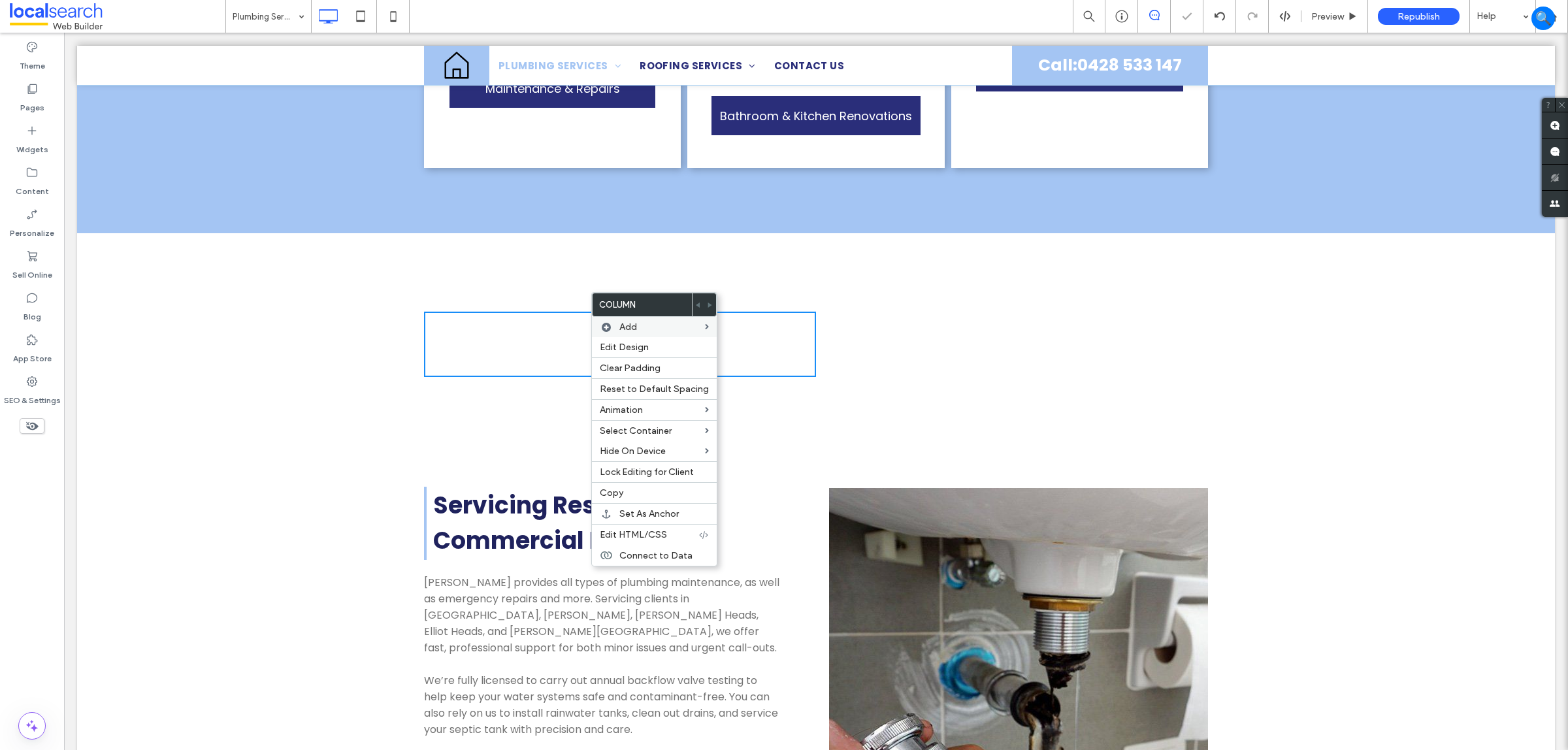
click at [828, 345] on div "Click To Paste Click To Paste Click To Paste Click To Paste Row + Add Section" at bounding box center [816, 344] width 1478 height 170
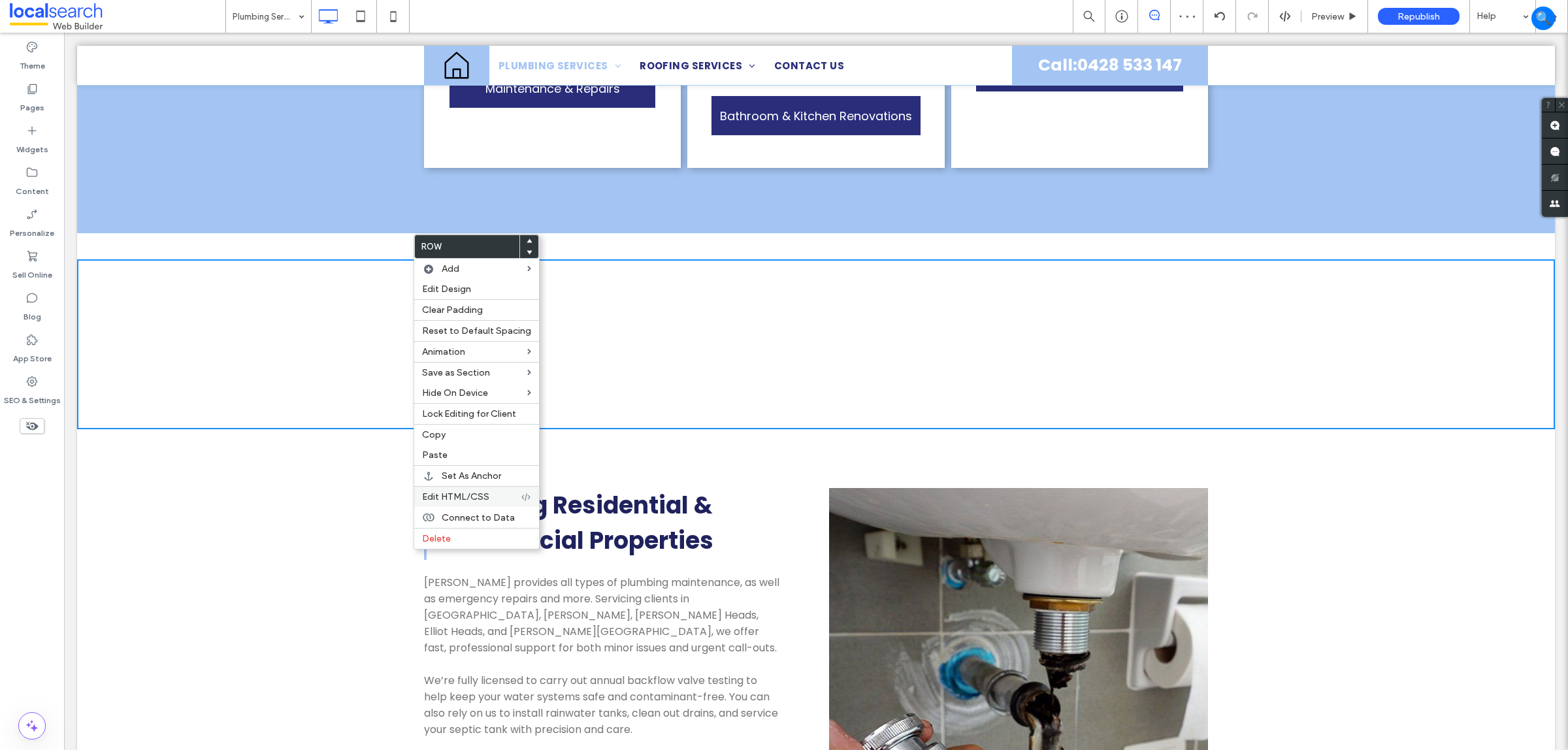
click at [478, 496] on div "Edit HTML/CSS" at bounding box center [477, 496] width 125 height 20
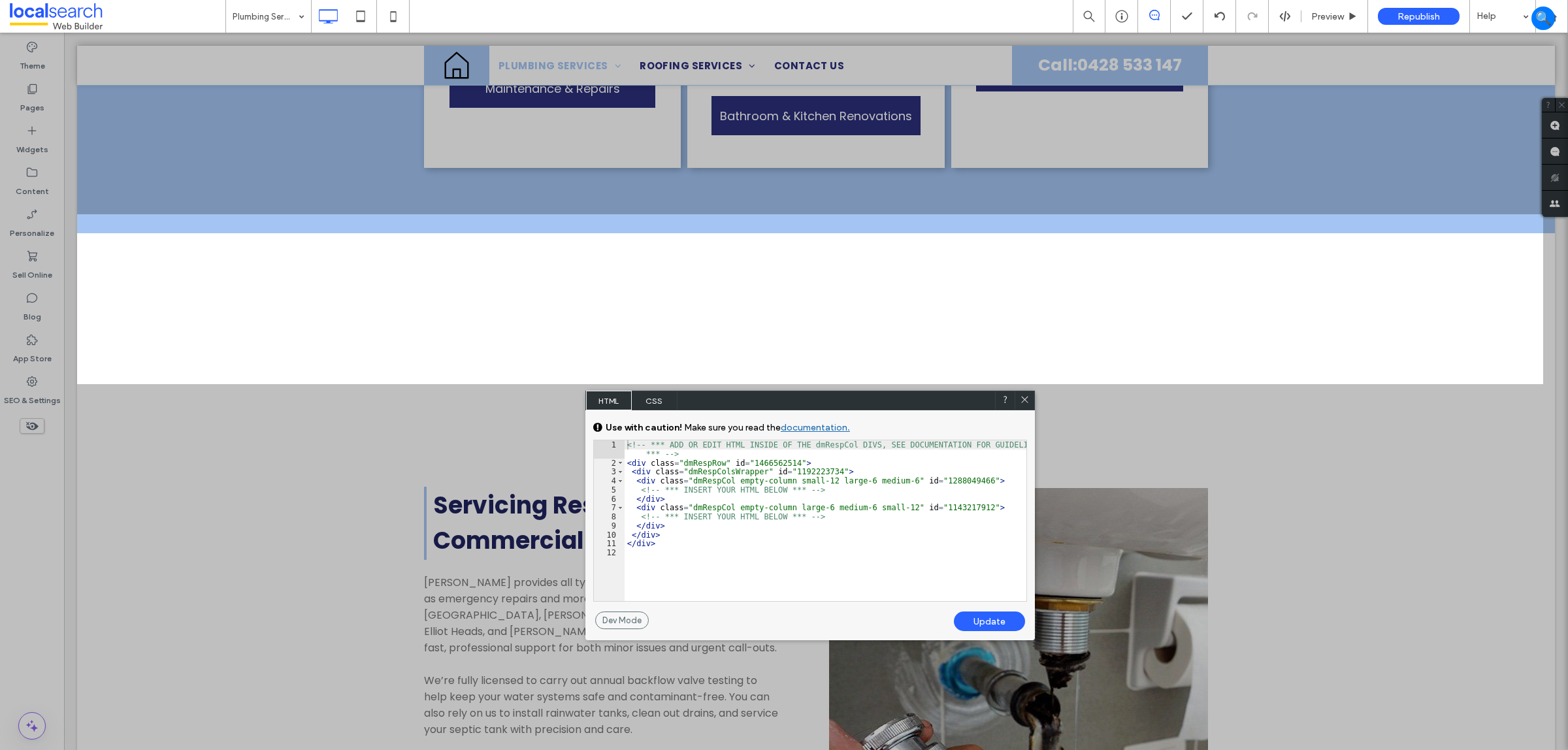
click at [719, 460] on div "<!-- *** ADD OR EDIT HTML INSIDE OF THE dmRespCol DIVS, SEE DOCUMENTATION FOR G…" at bounding box center [825, 534] width 402 height 188
type textarea "**"
drag, startPoint x: 985, startPoint y: 622, endPoint x: 1000, endPoint y: 612, distance: 18.0
click at [990, 619] on div "Update" at bounding box center [990, 622] width 71 height 20
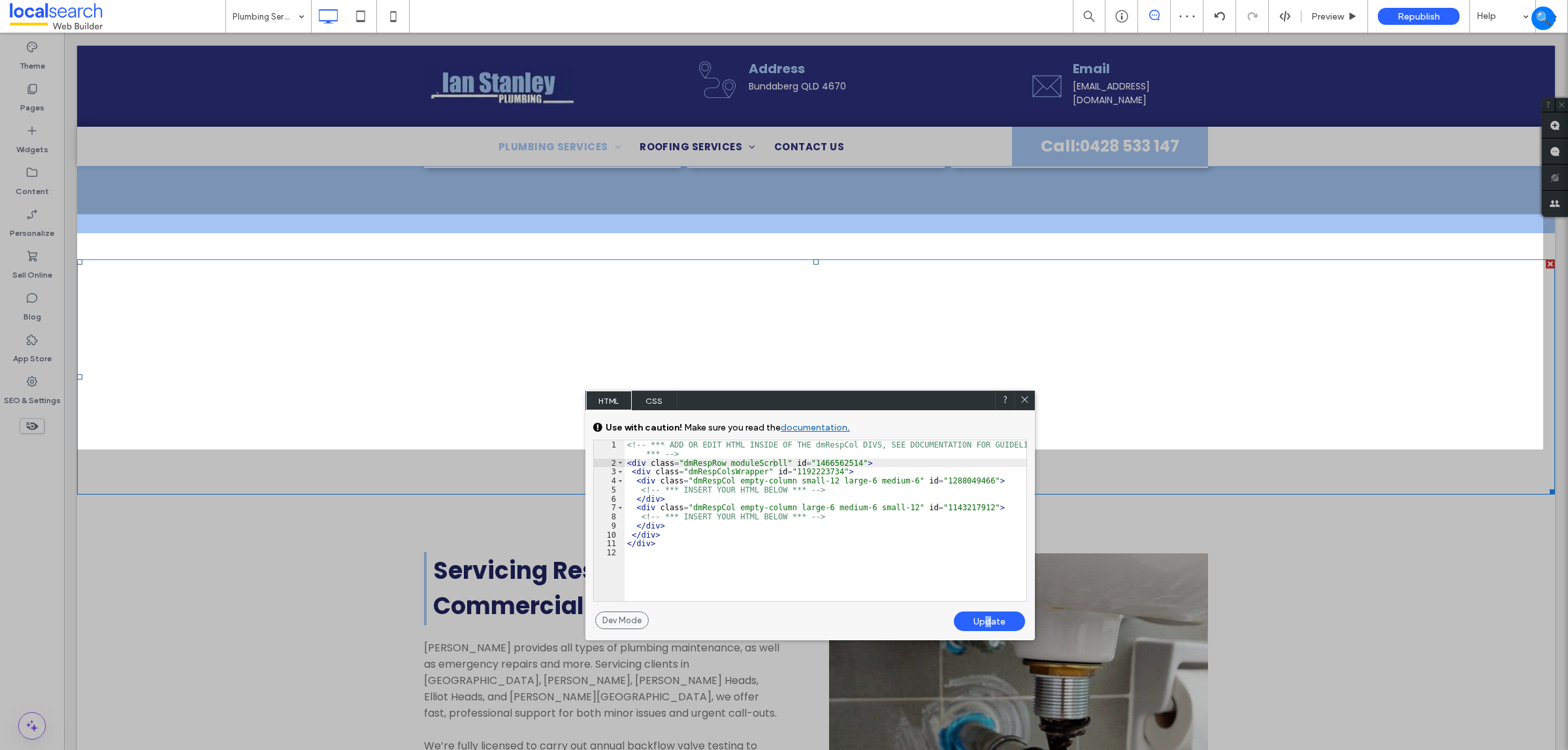
drag, startPoint x: 1028, startPoint y: 396, endPoint x: 962, endPoint y: 359, distance: 75.7
click at [1028, 396] on icon at bounding box center [1025, 399] width 10 height 10
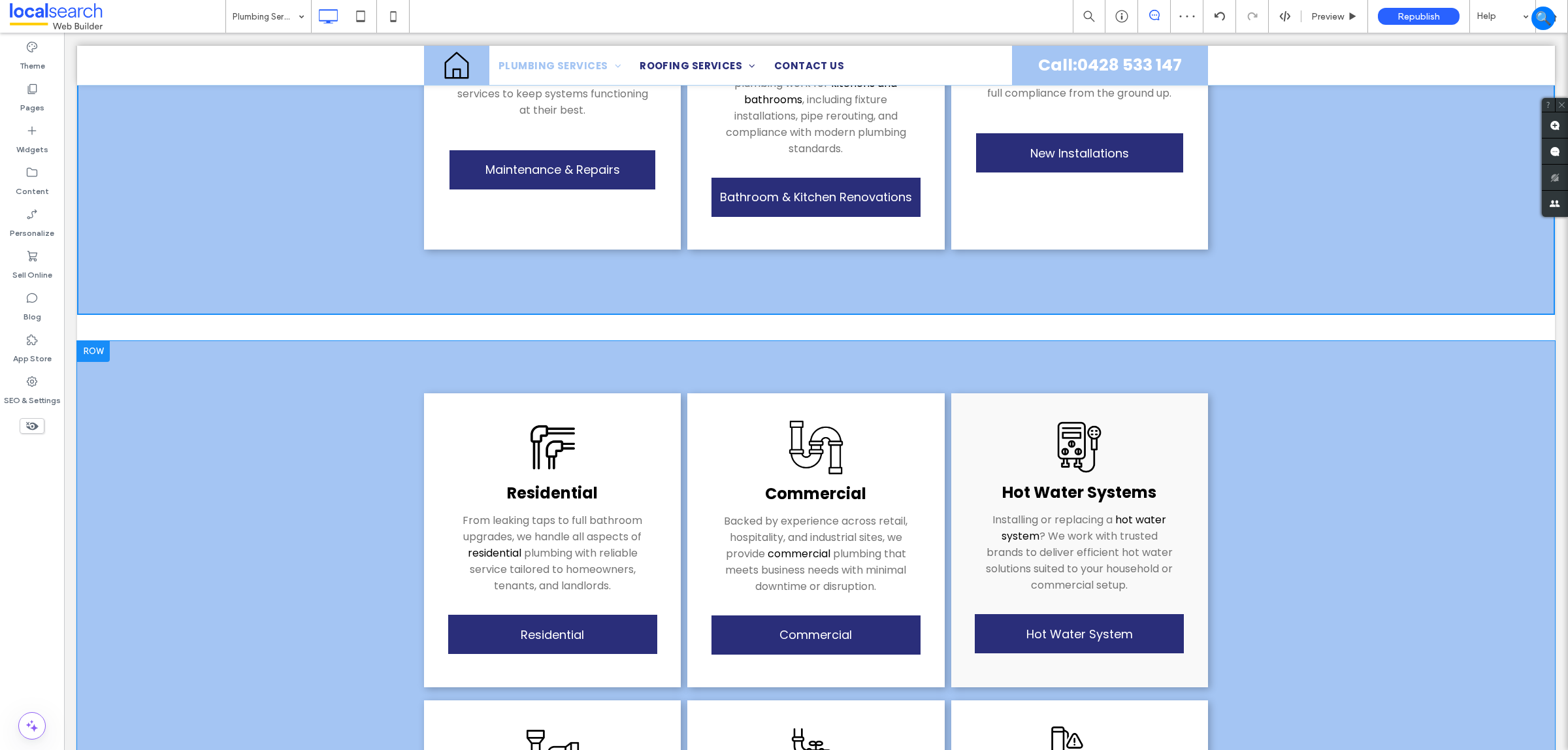
scroll to position [1144, 0]
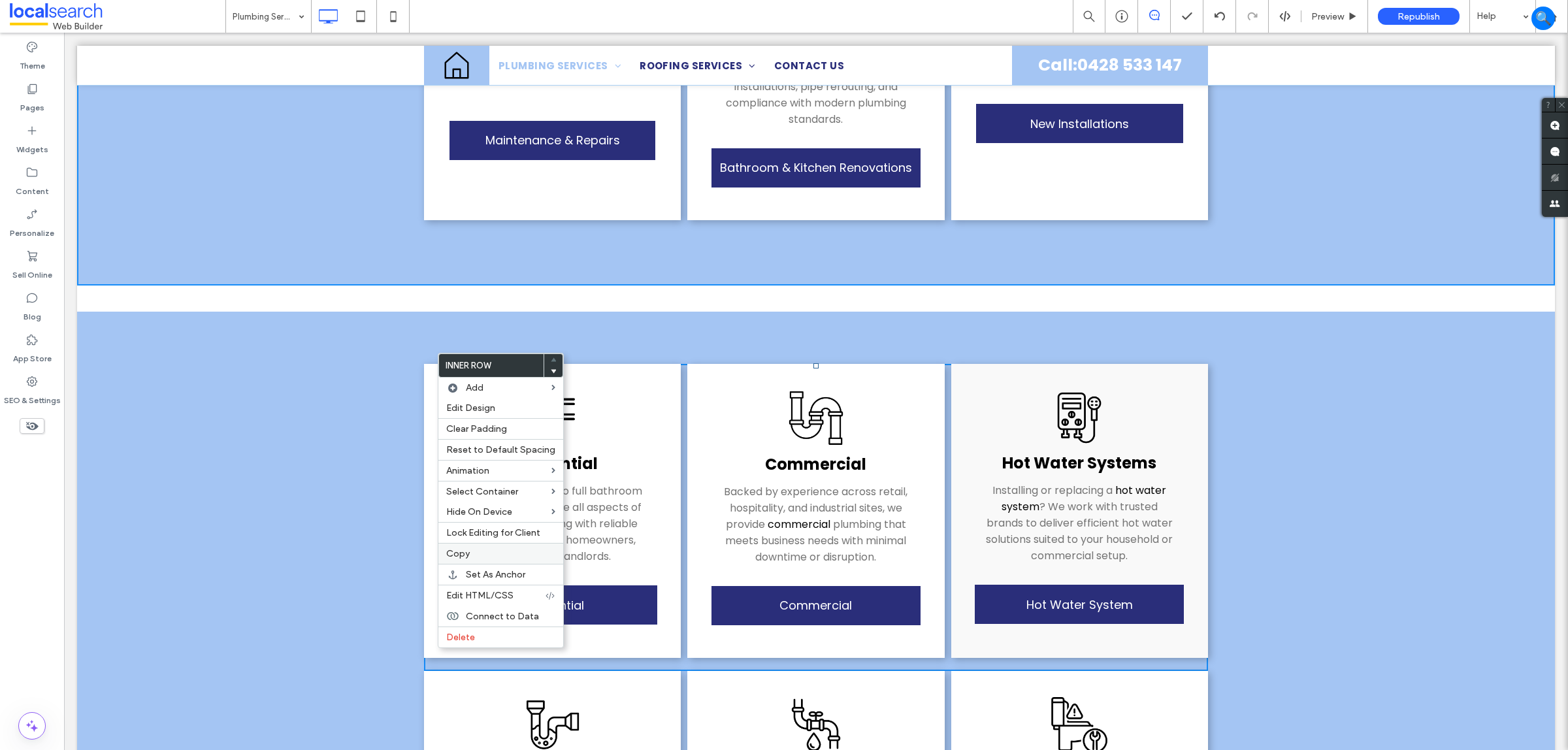
click at [465, 559] on span "Copy" at bounding box center [458, 553] width 23 height 11
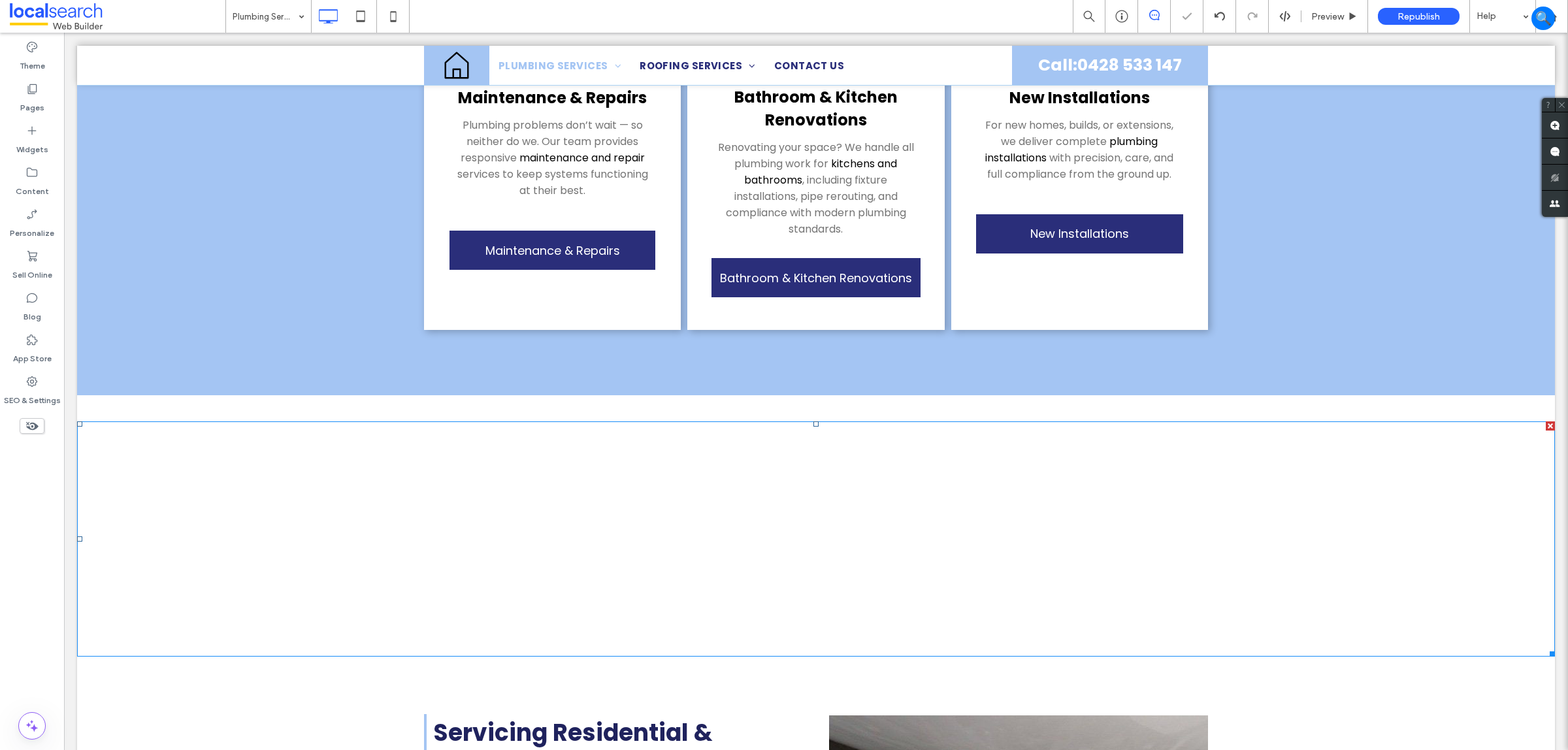
scroll to position [2287, 0]
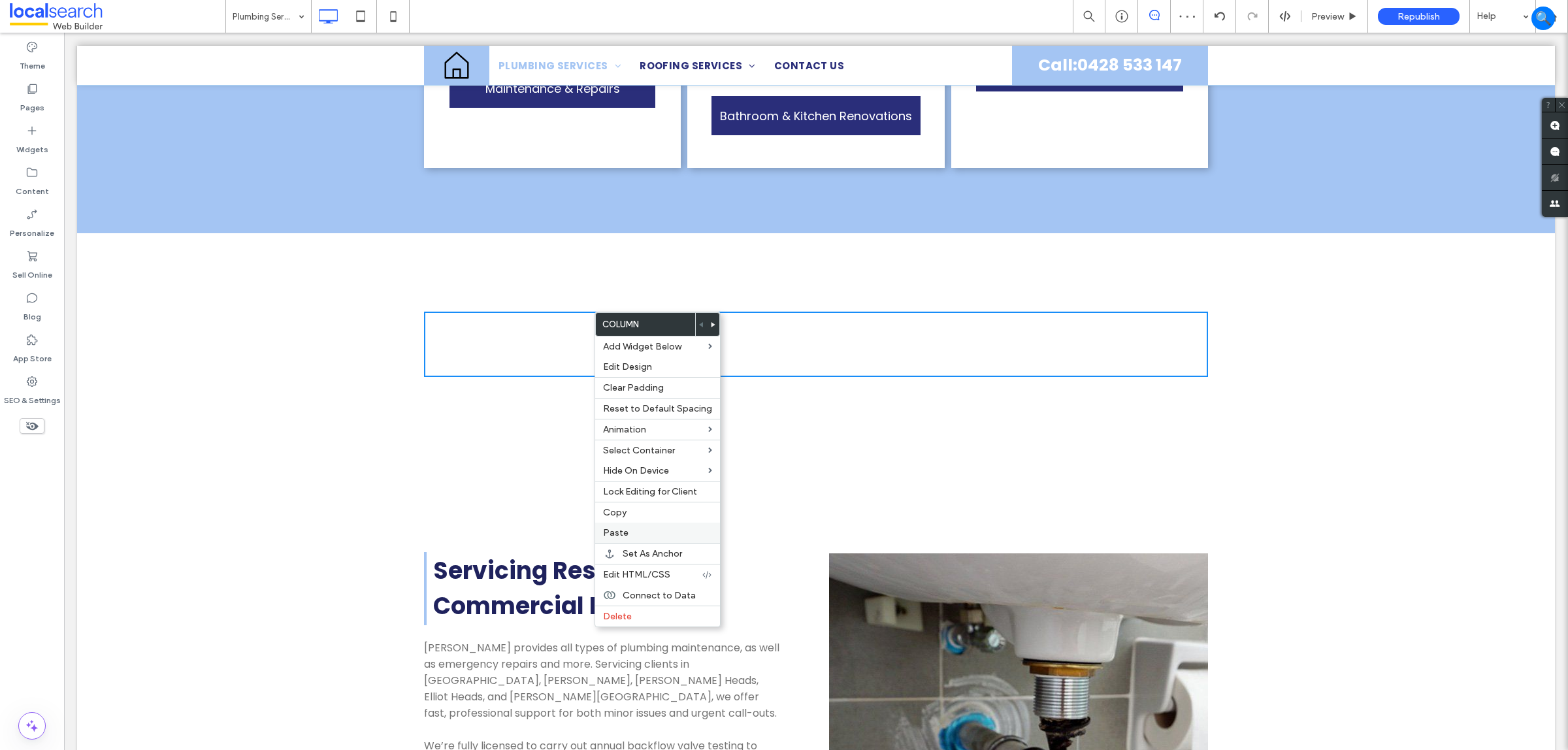
click at [641, 538] on label "Paste" at bounding box center [657, 533] width 109 height 11
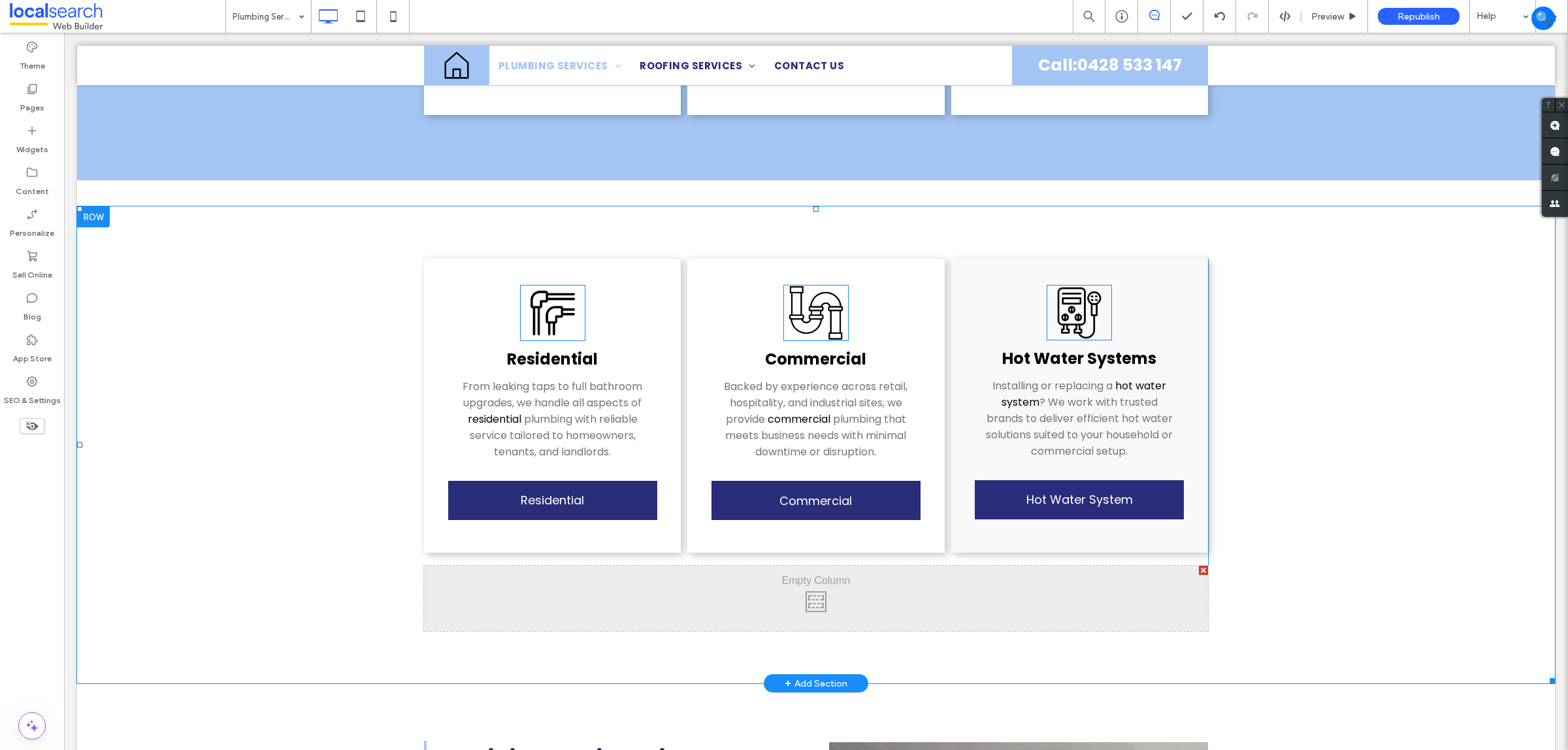
scroll to position [2368, 0]
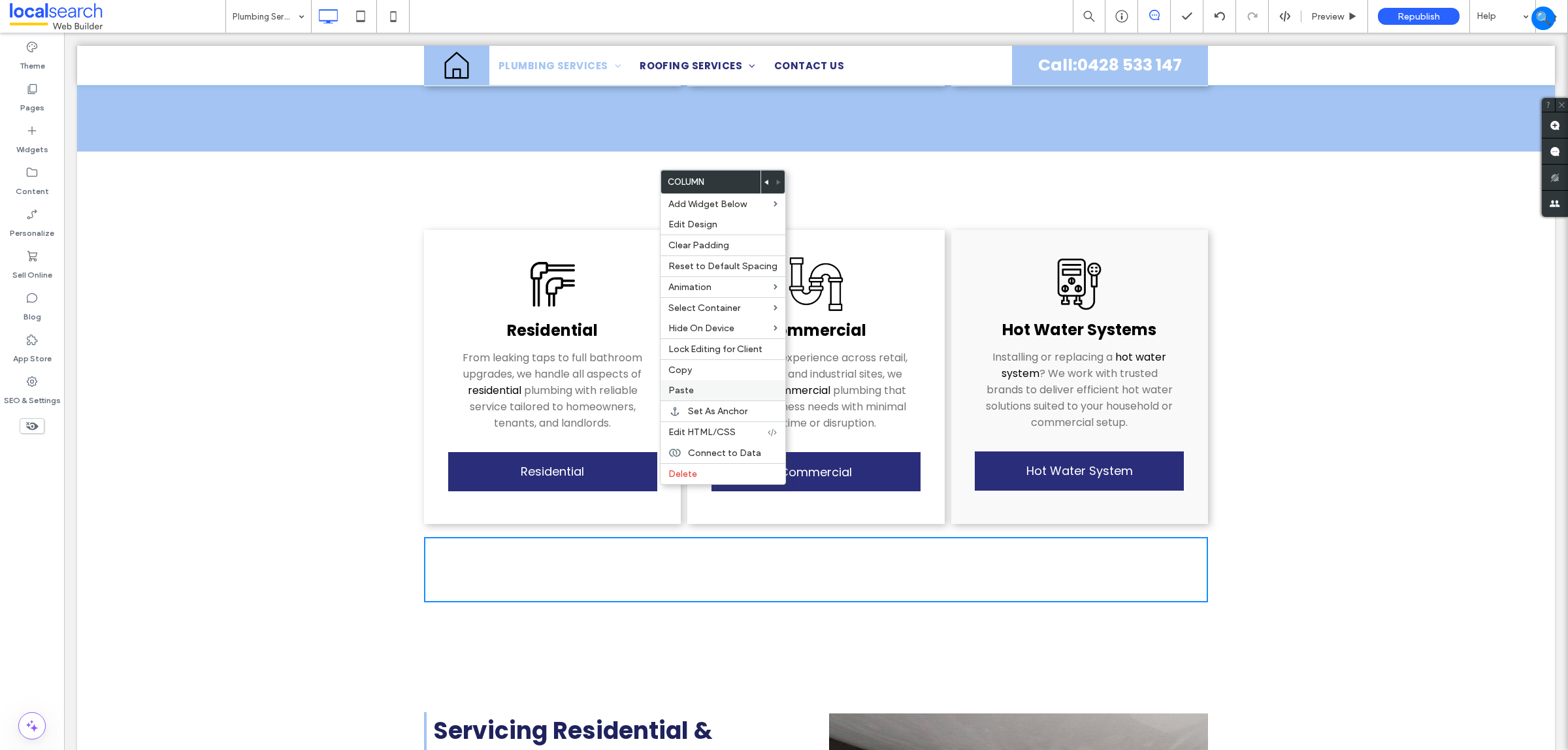
click at [693, 395] on label "Paste" at bounding box center [723, 390] width 109 height 11
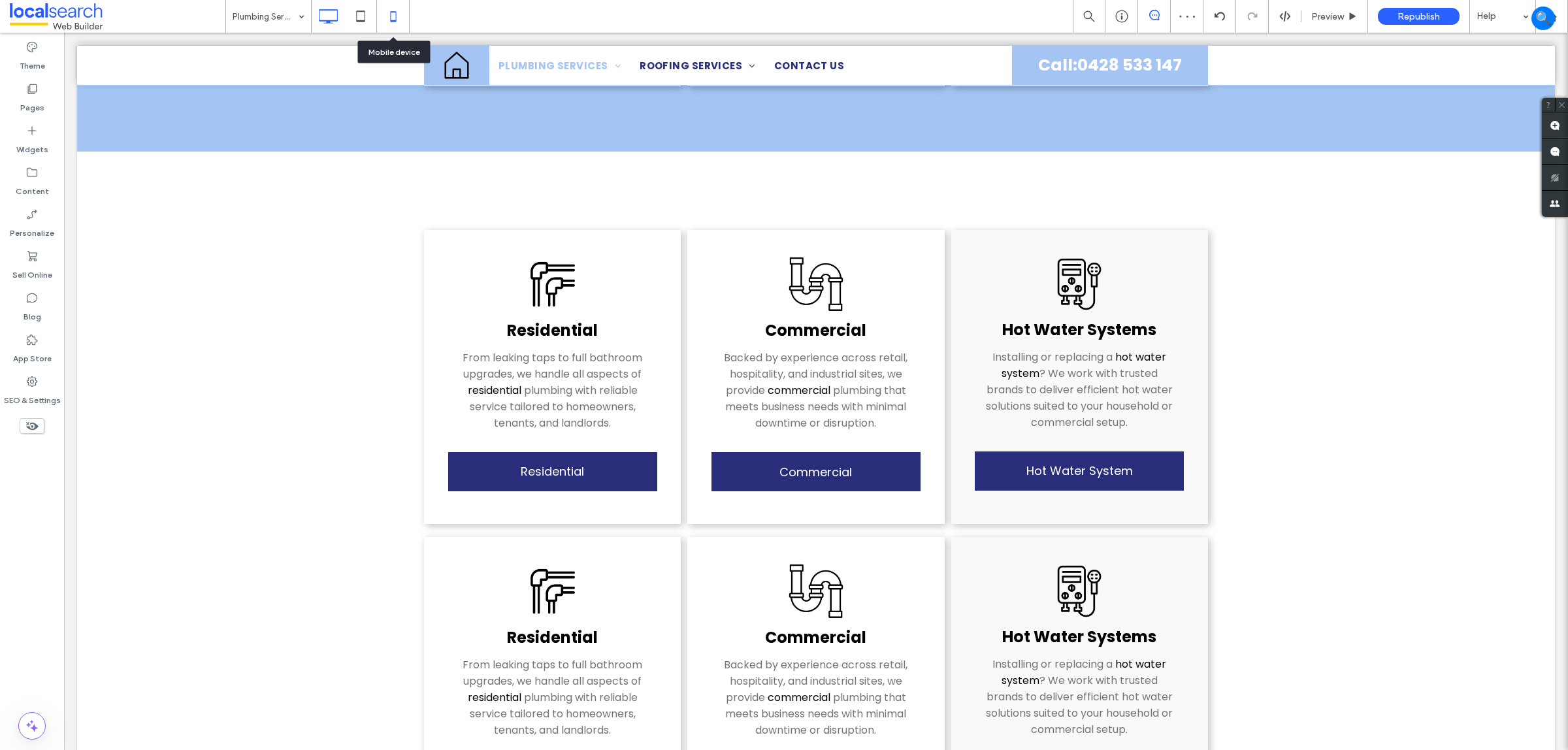
click at [388, 10] on icon at bounding box center [393, 16] width 26 height 26
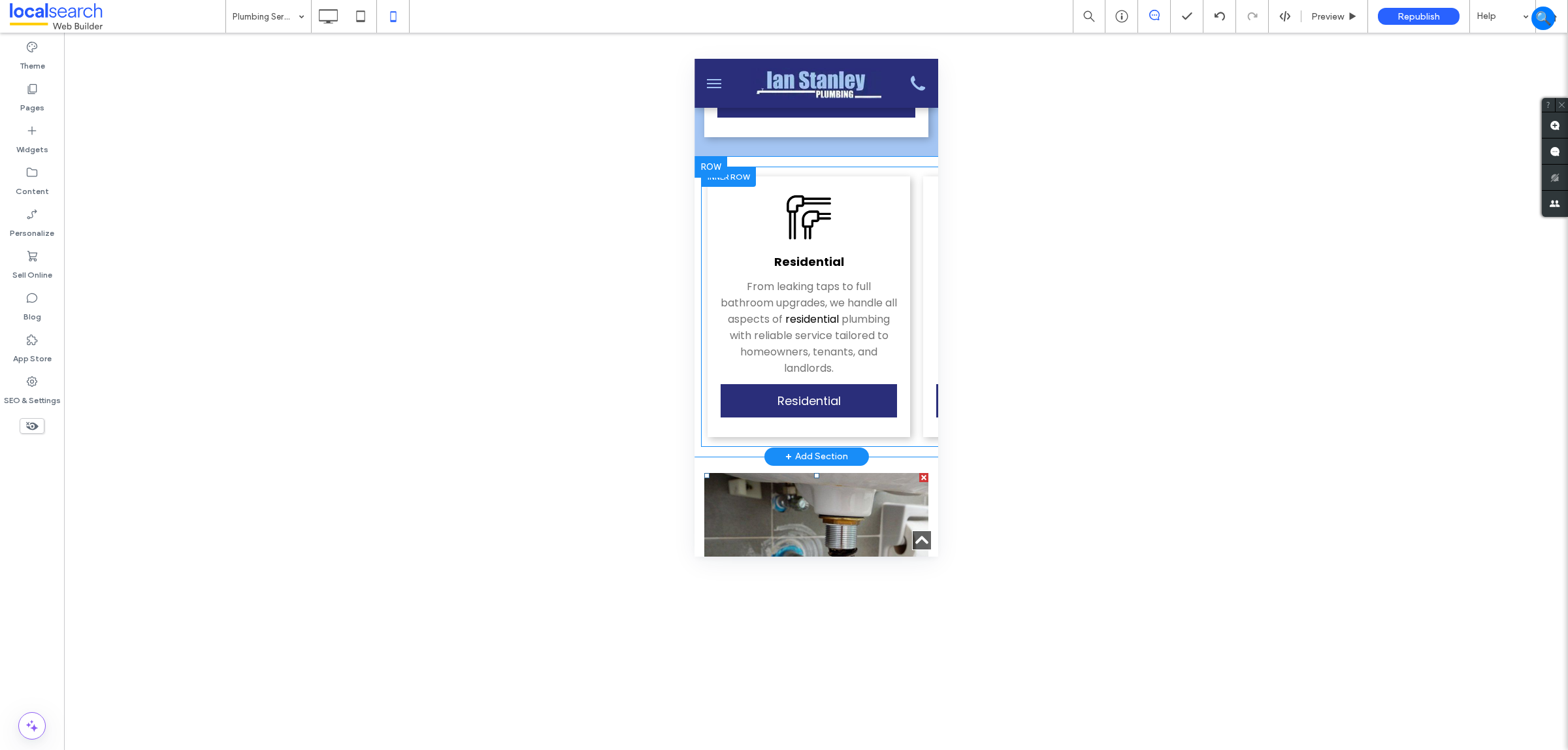
scroll to position [4737, 0]
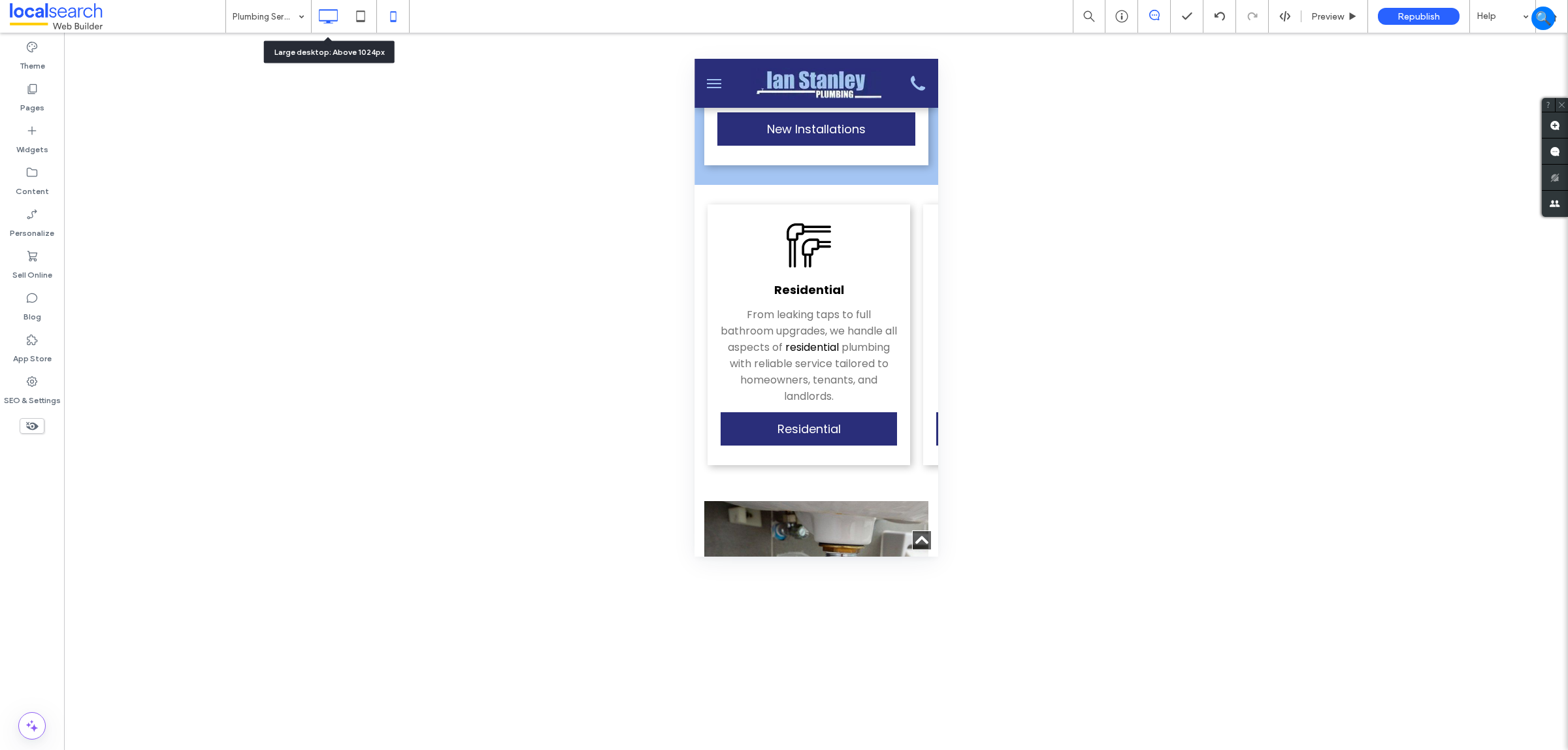
click at [334, 21] on icon at bounding box center [328, 16] width 26 height 26
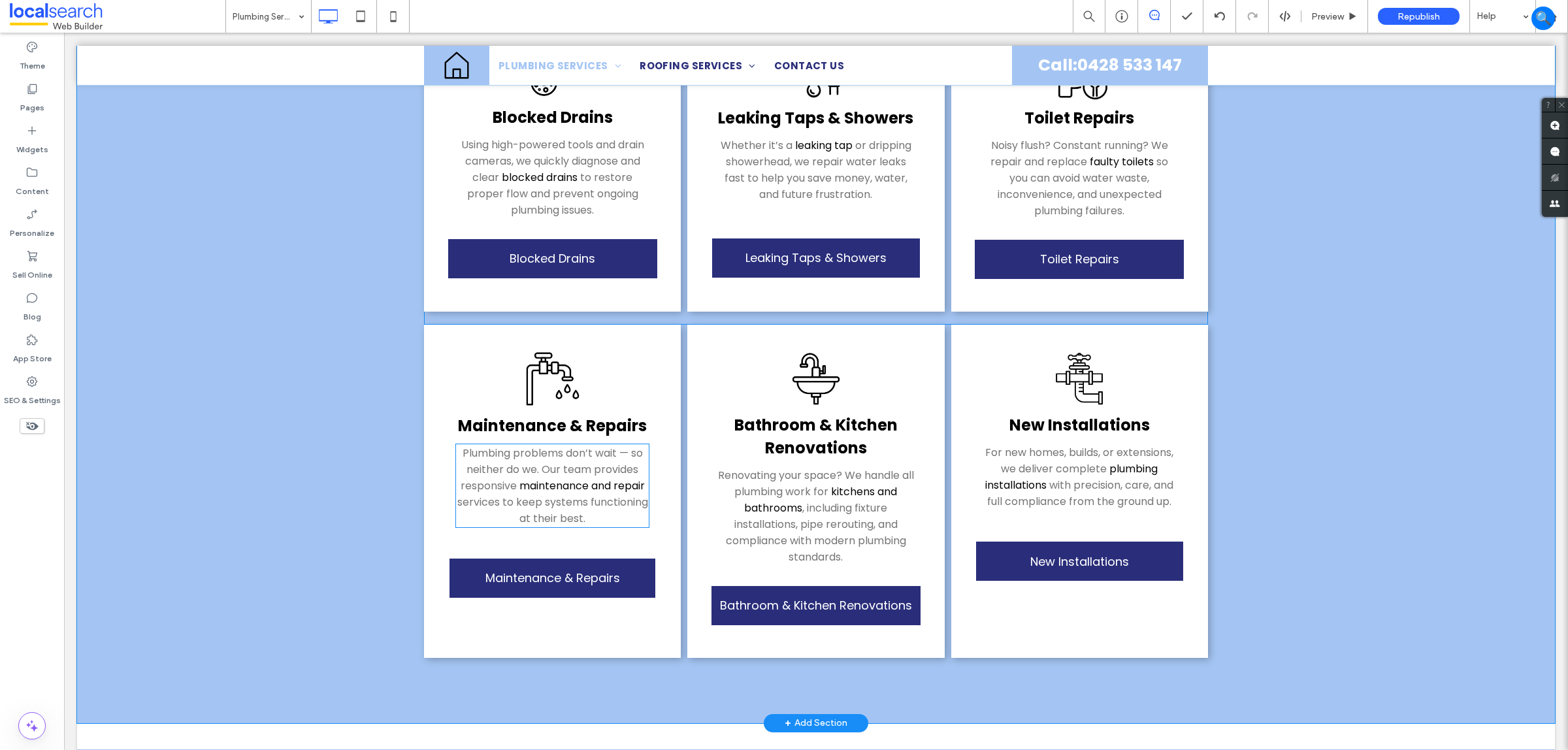
scroll to position [735, 0]
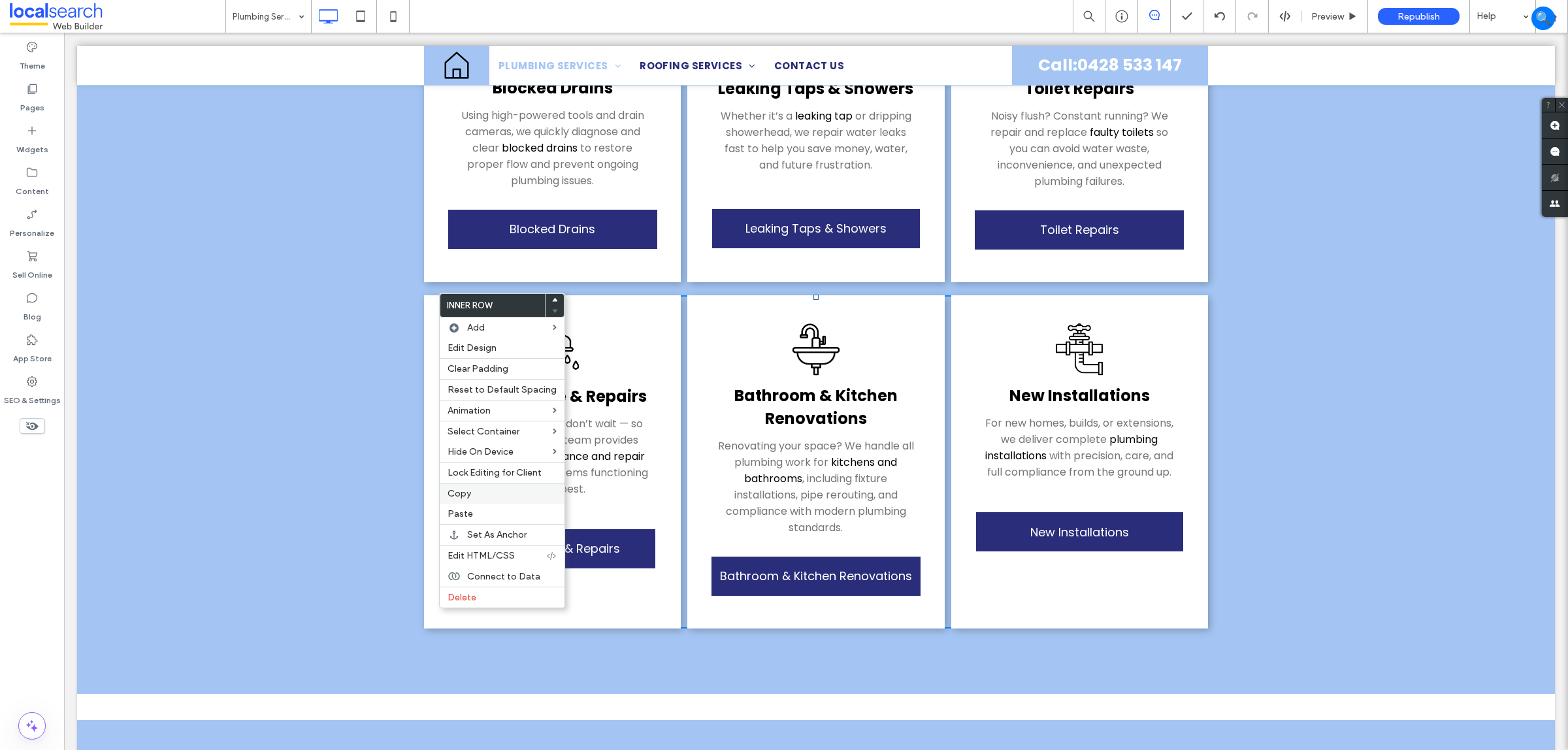
click at [484, 499] on label "Copy" at bounding box center [502, 493] width 109 height 11
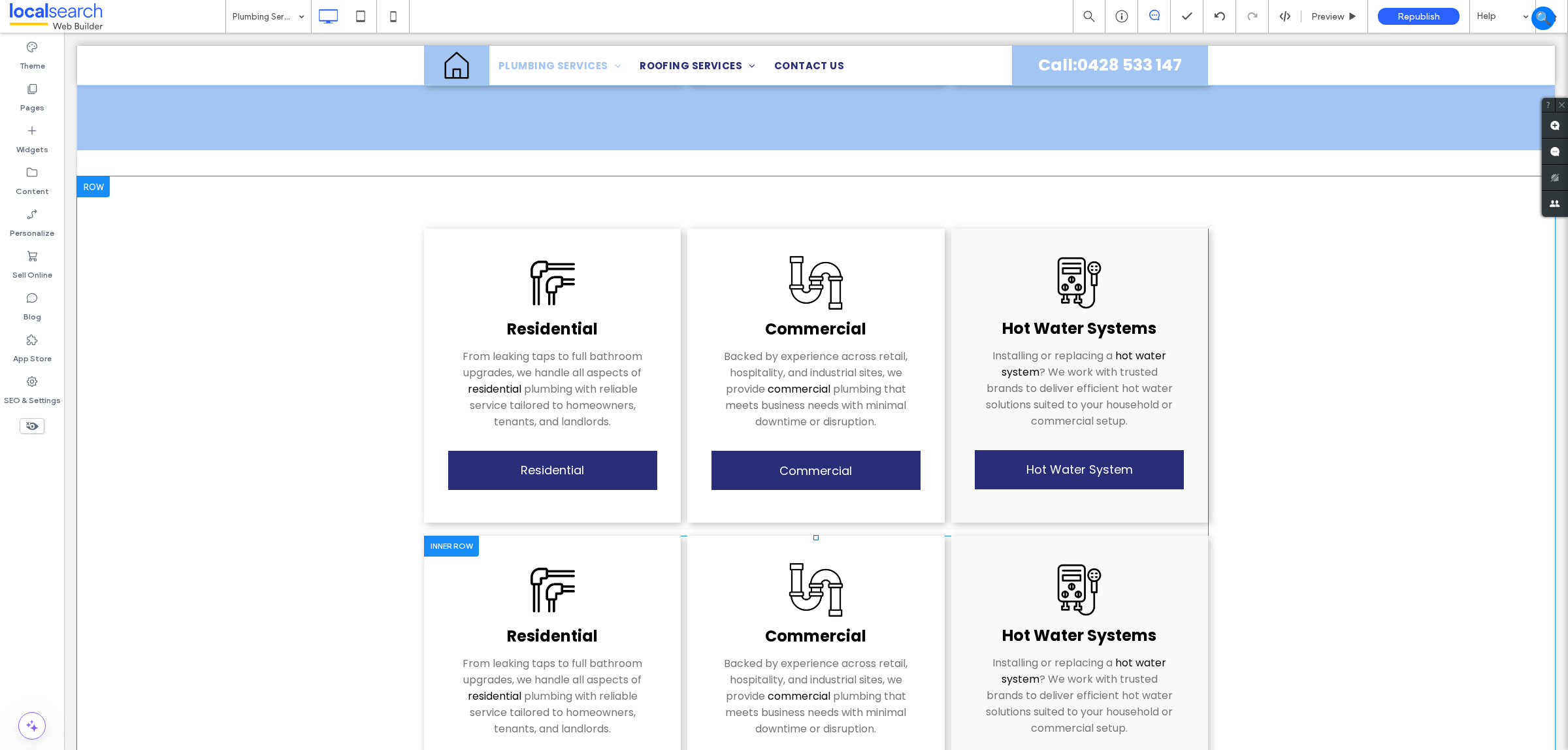
scroll to position [2450, 0]
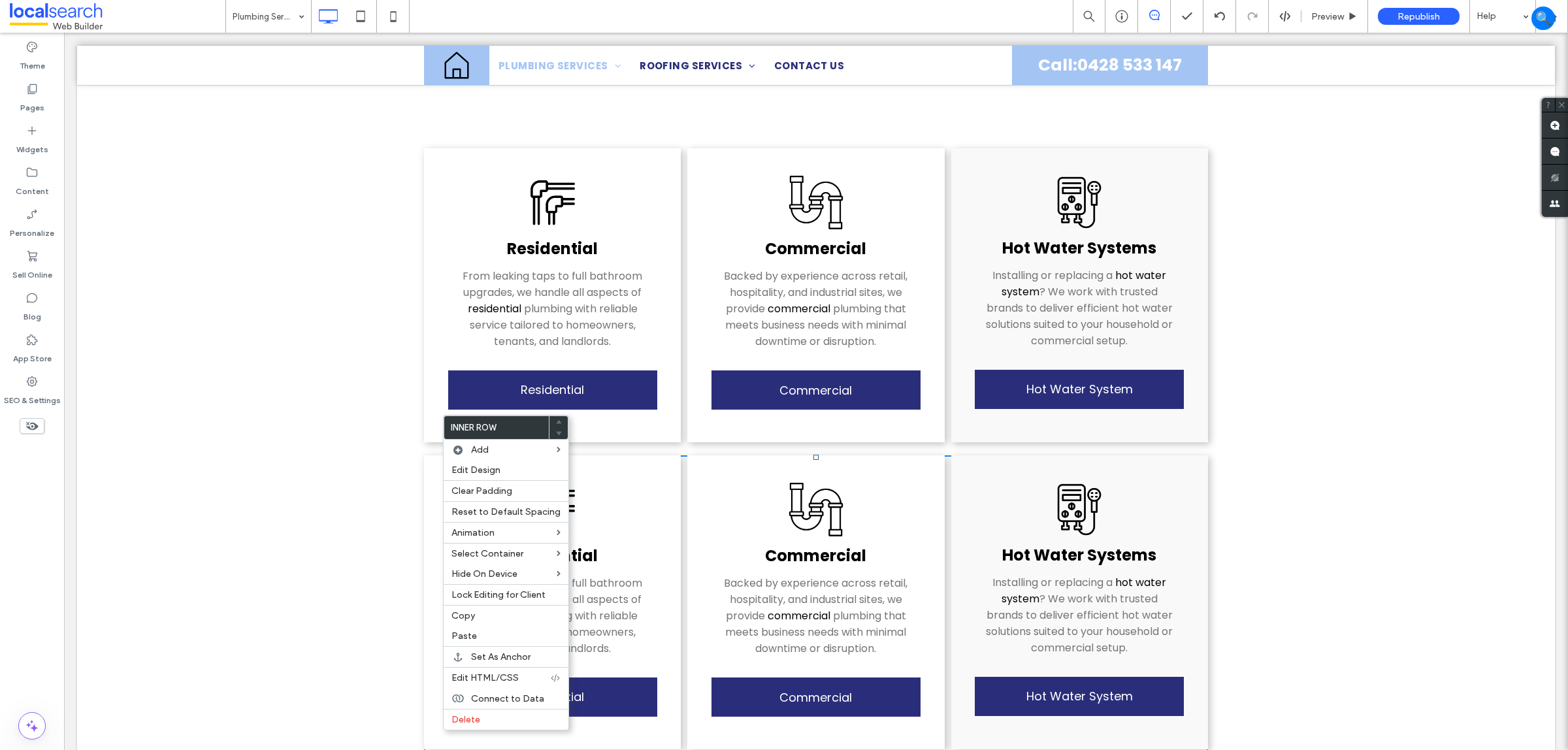
click at [319, 459] on div "Residential From leaking taps to full bathroom upgrades, we handle all aspects …" at bounding box center [816, 455] width 1478 height 719
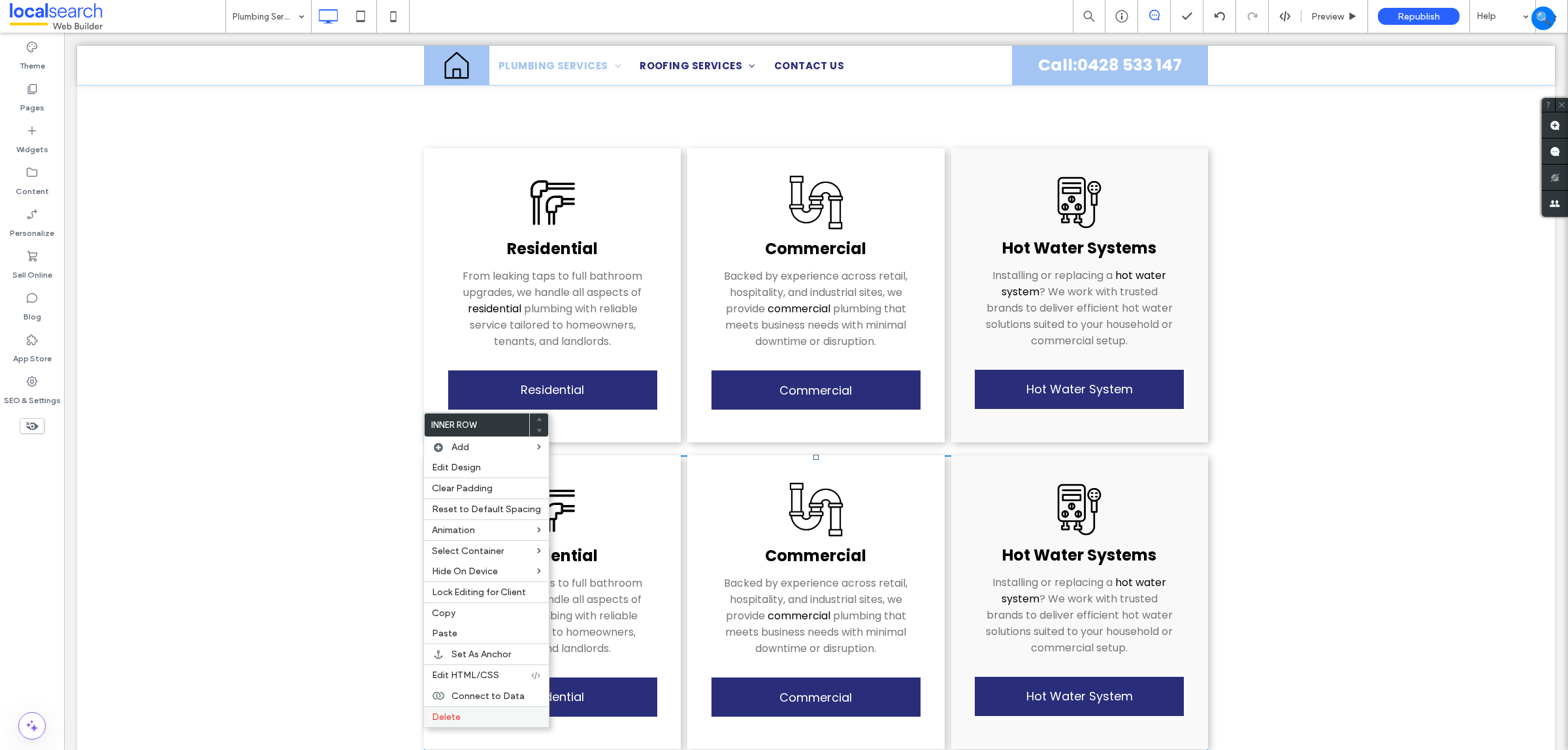
click at [445, 722] on span "Delete" at bounding box center [446, 717] width 29 height 11
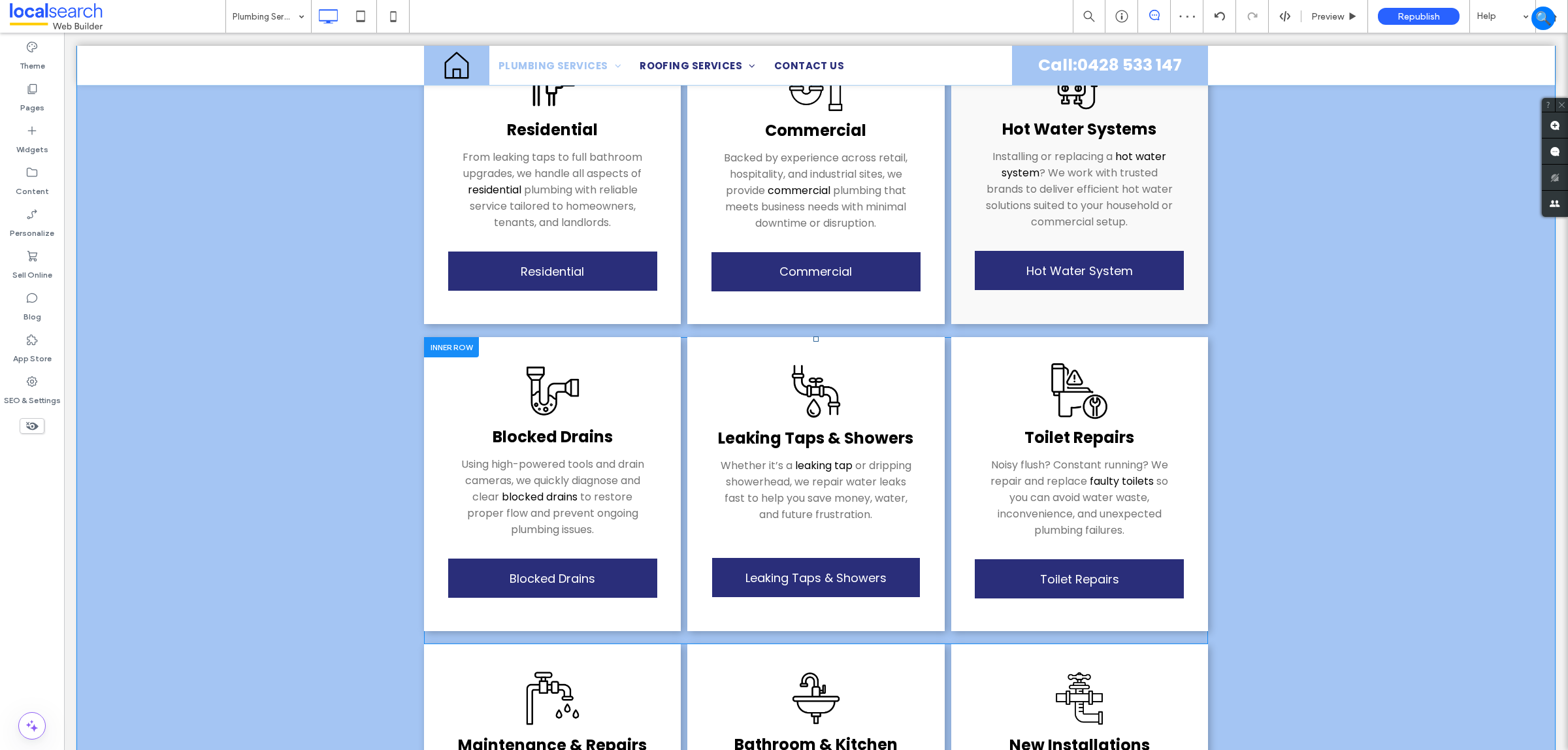
scroll to position [1470, 0]
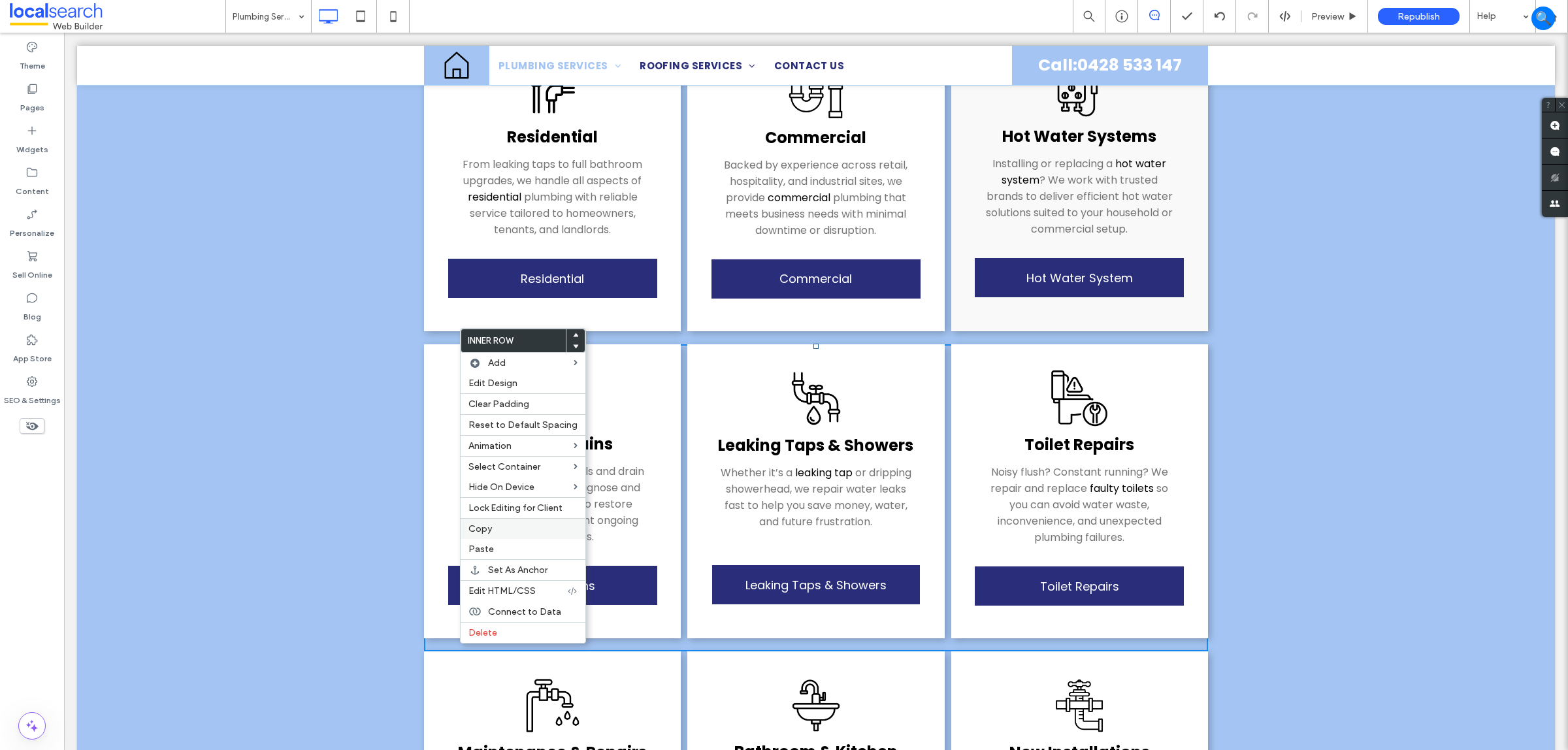
click at [498, 534] on label "Copy" at bounding box center [523, 528] width 109 height 11
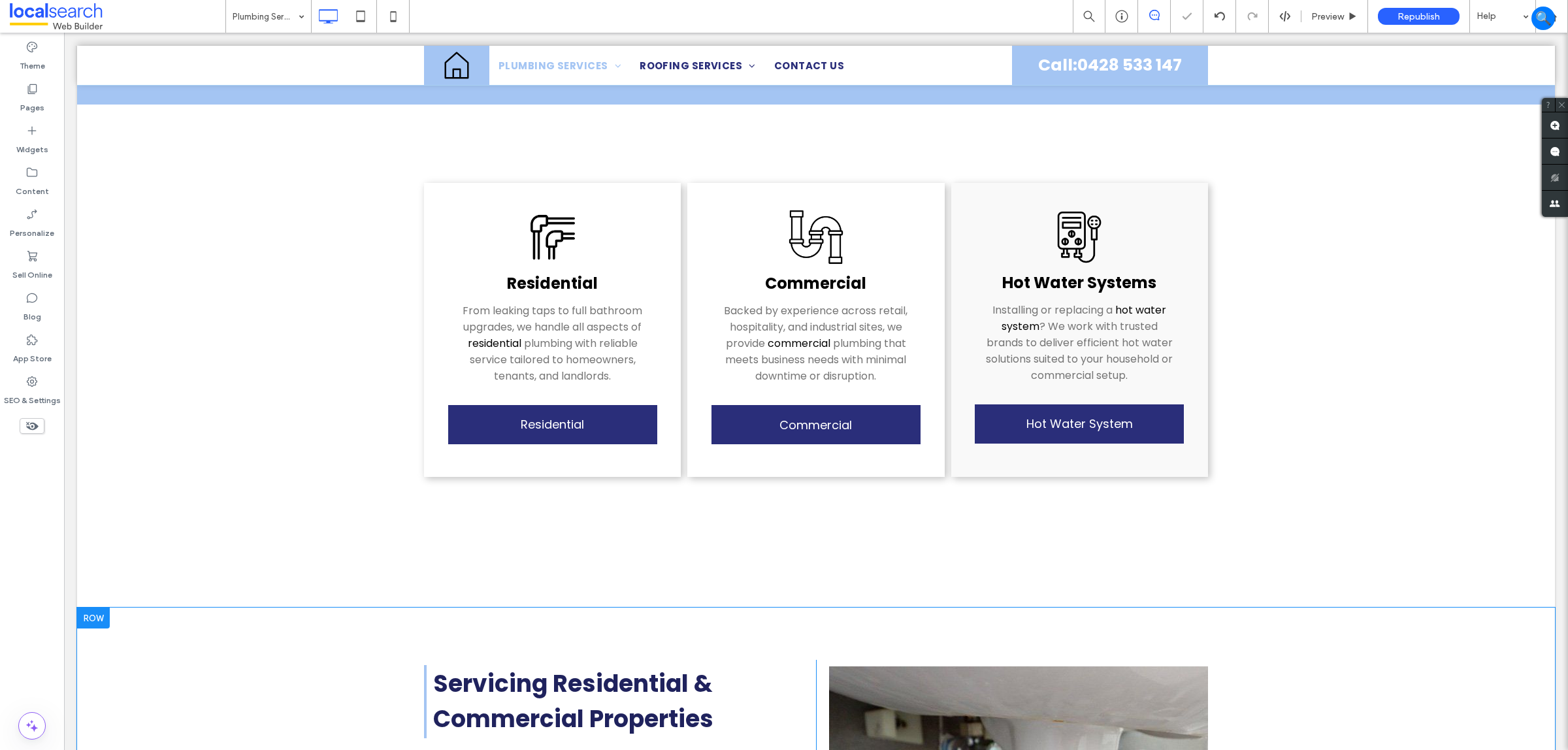
scroll to position [2531, 0]
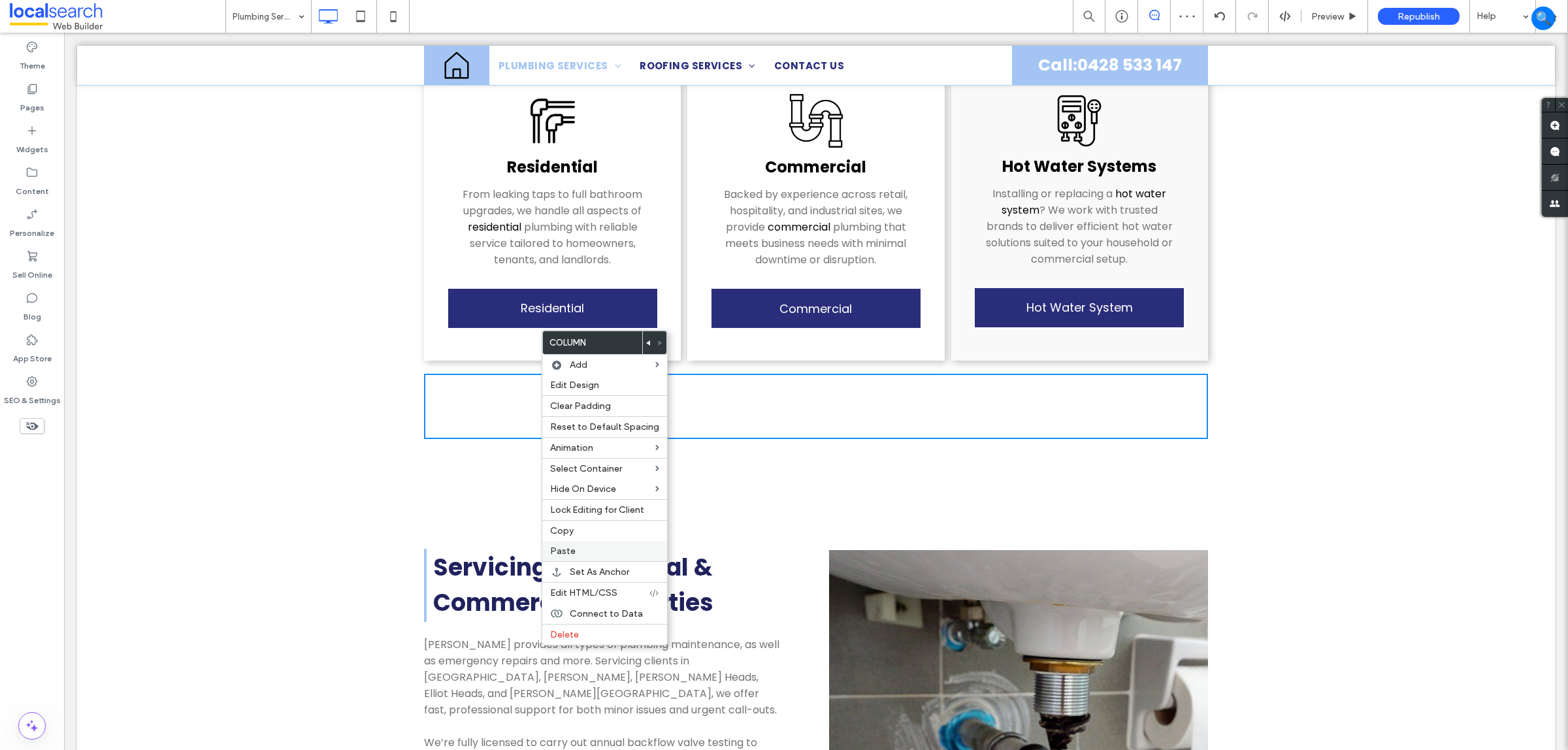
click at [554, 552] on span "Paste" at bounding box center [563, 550] width 26 height 11
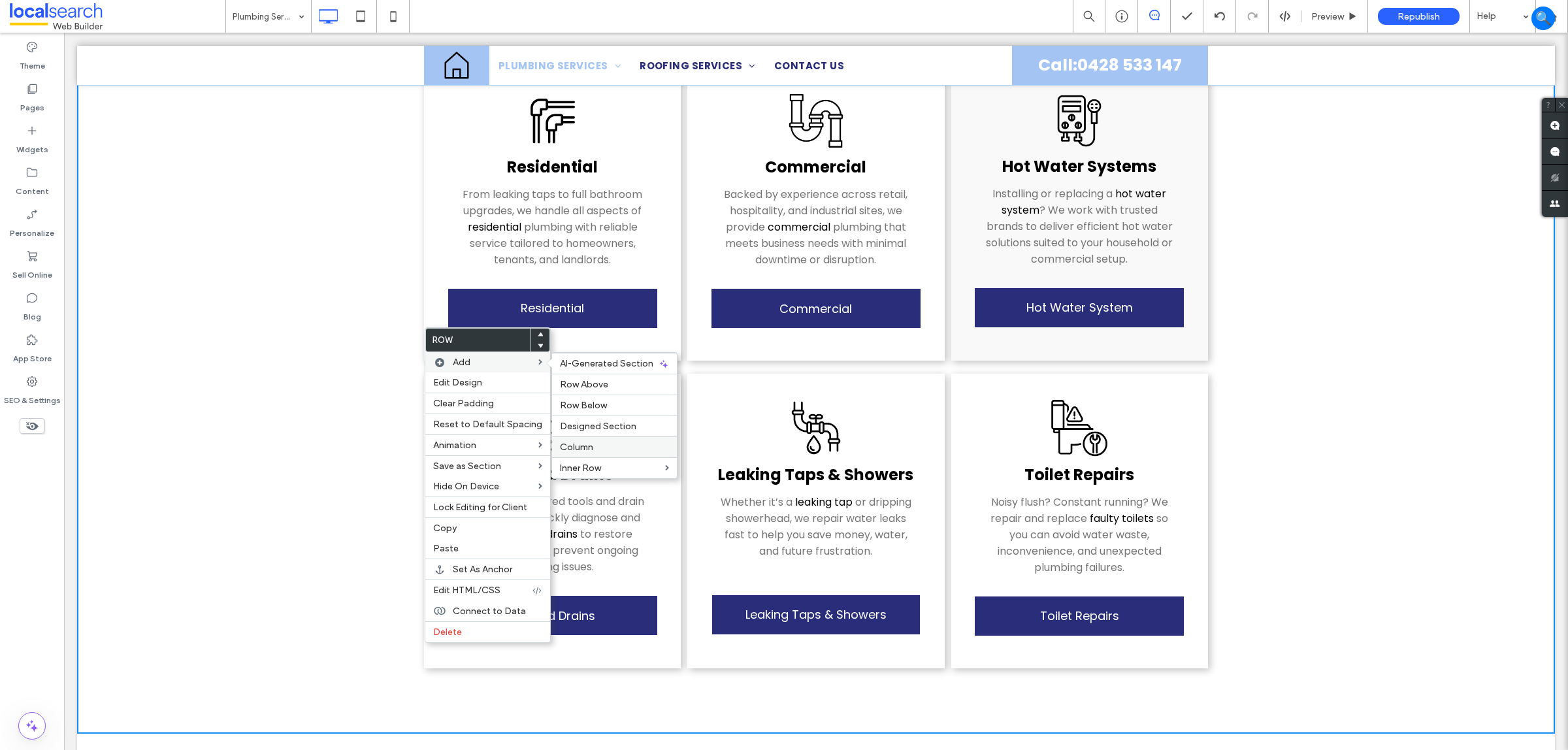
click at [598, 452] on label "Column" at bounding box center [615, 447] width 109 height 11
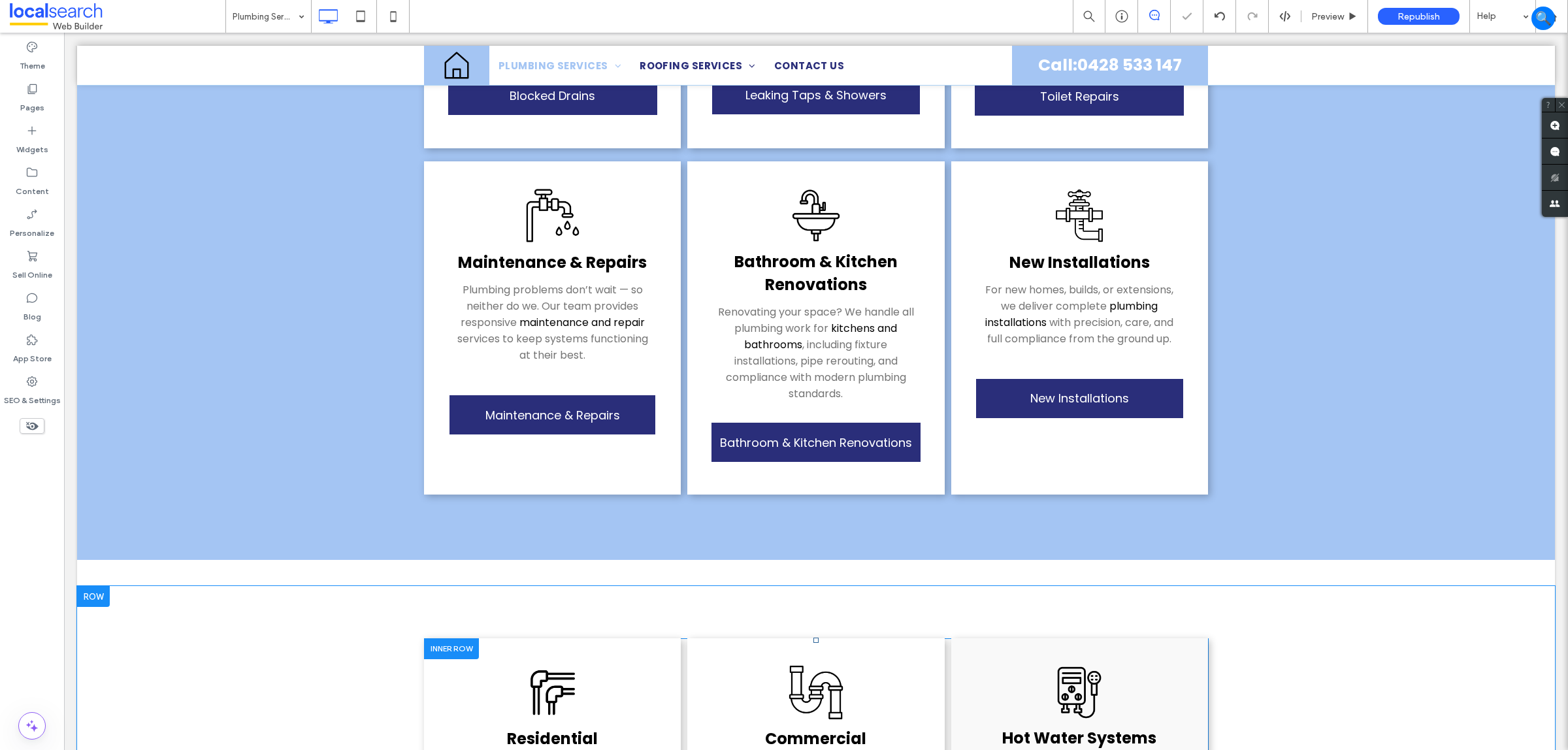
scroll to position [1715, 0]
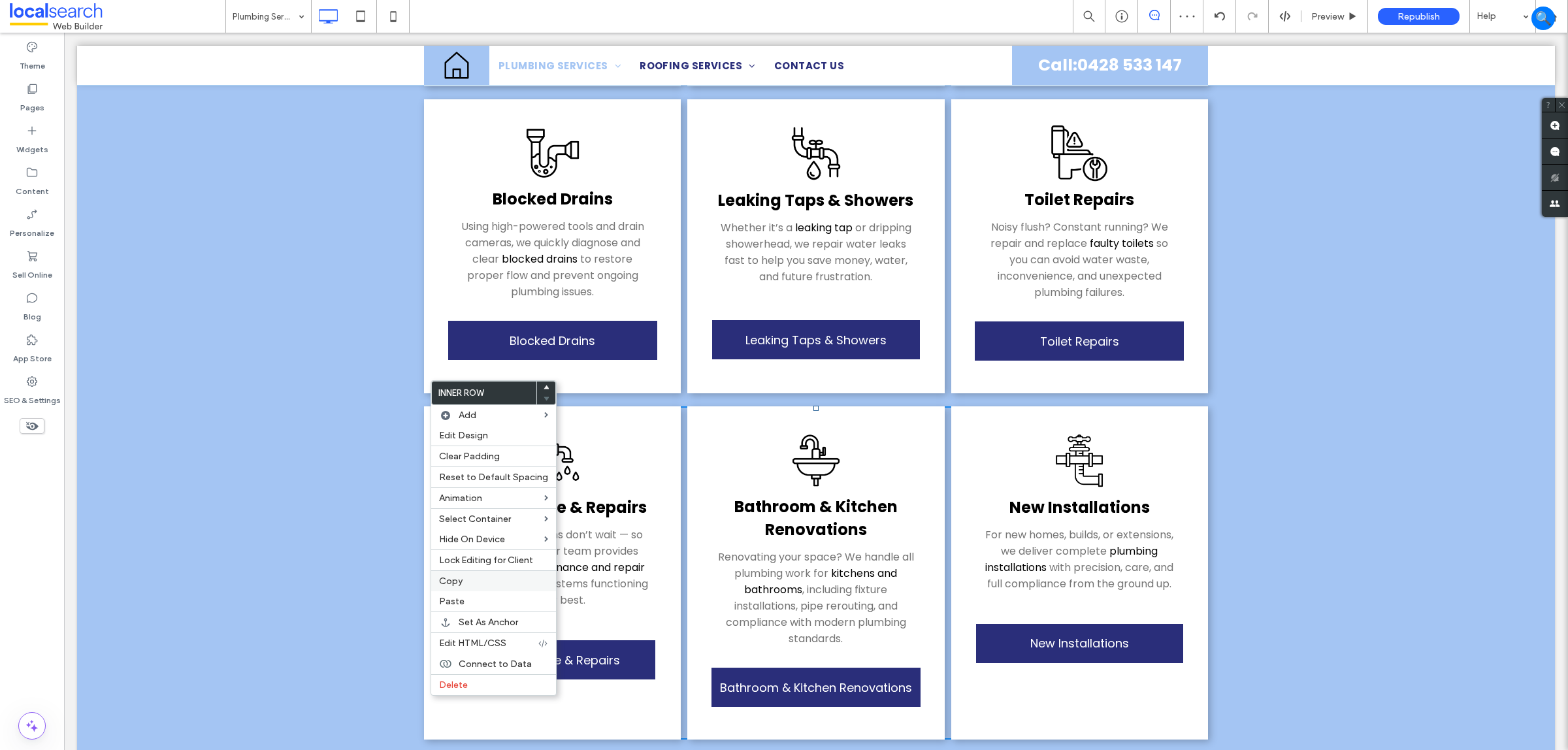
click at [472, 591] on div "Copy" at bounding box center [494, 580] width 125 height 20
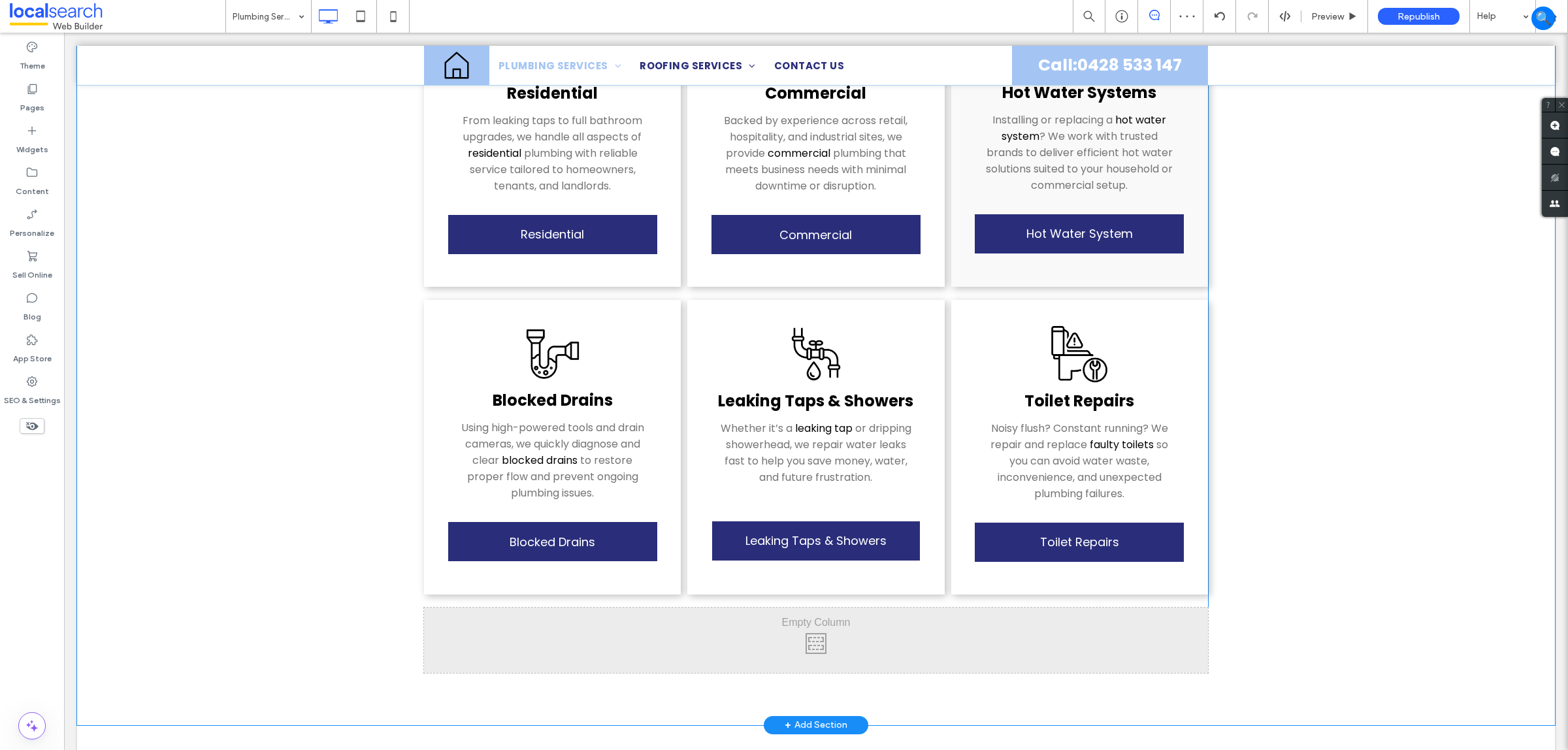
scroll to position [2613, 0]
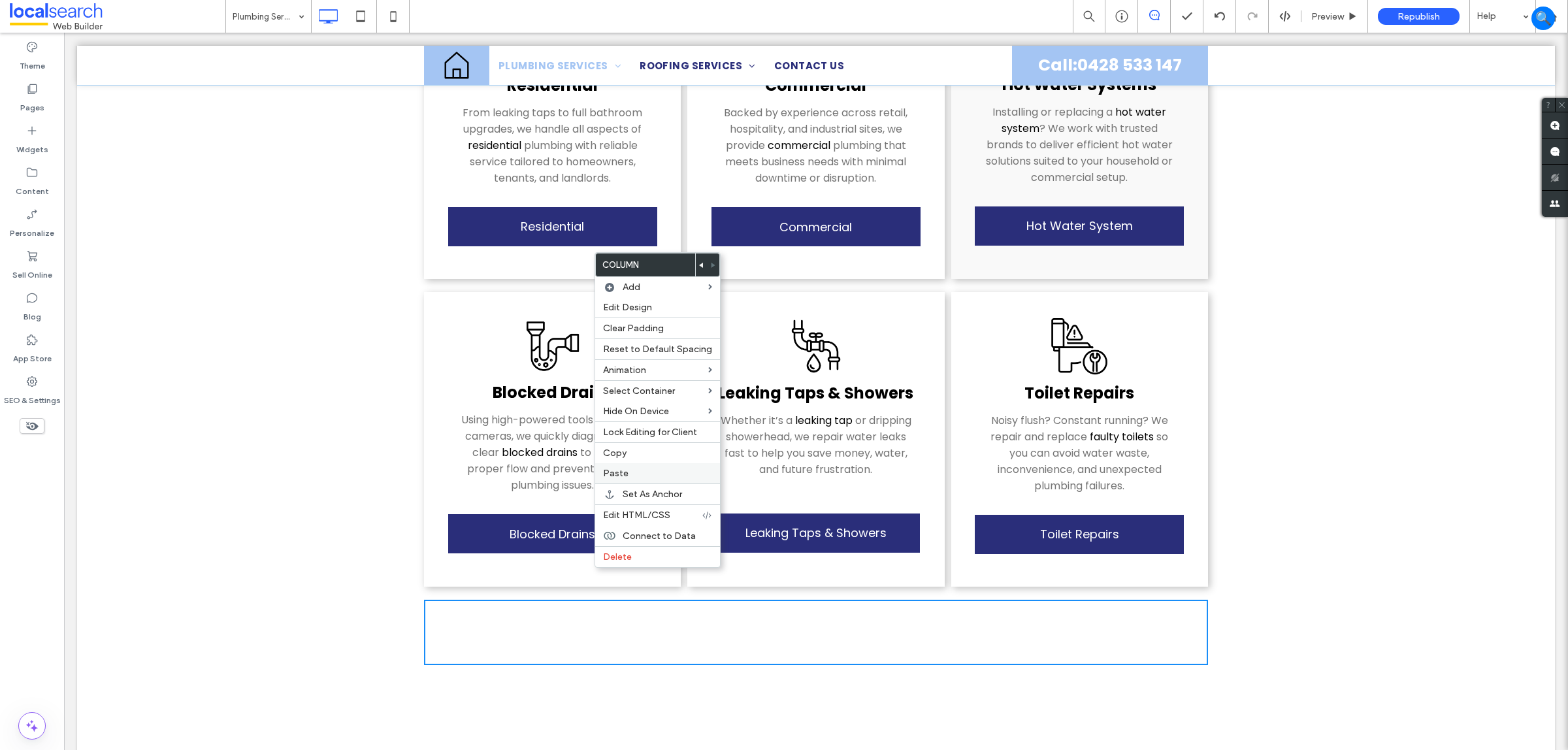
click at [606, 479] on span "Paste" at bounding box center [616, 473] width 26 height 11
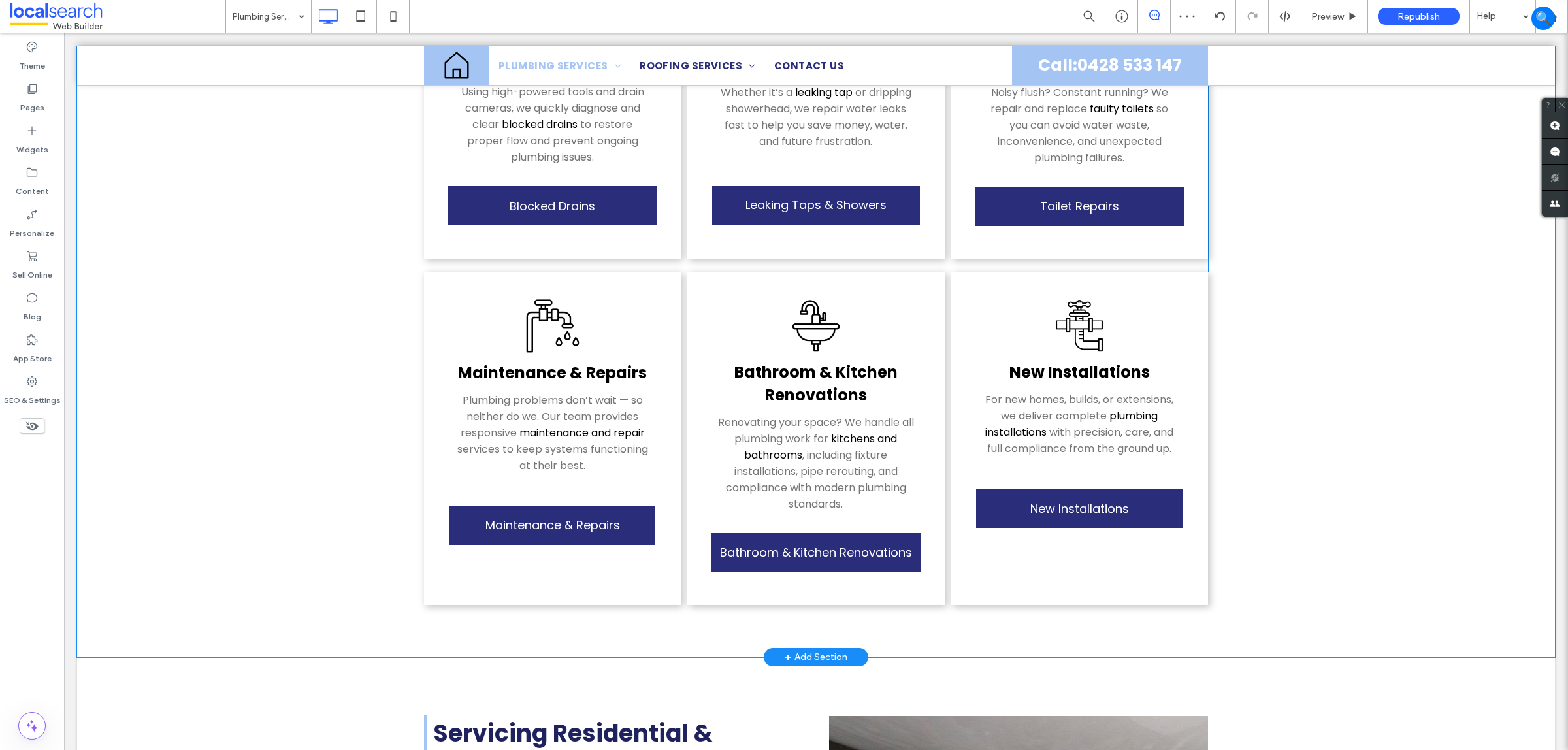
scroll to position [3021, 0]
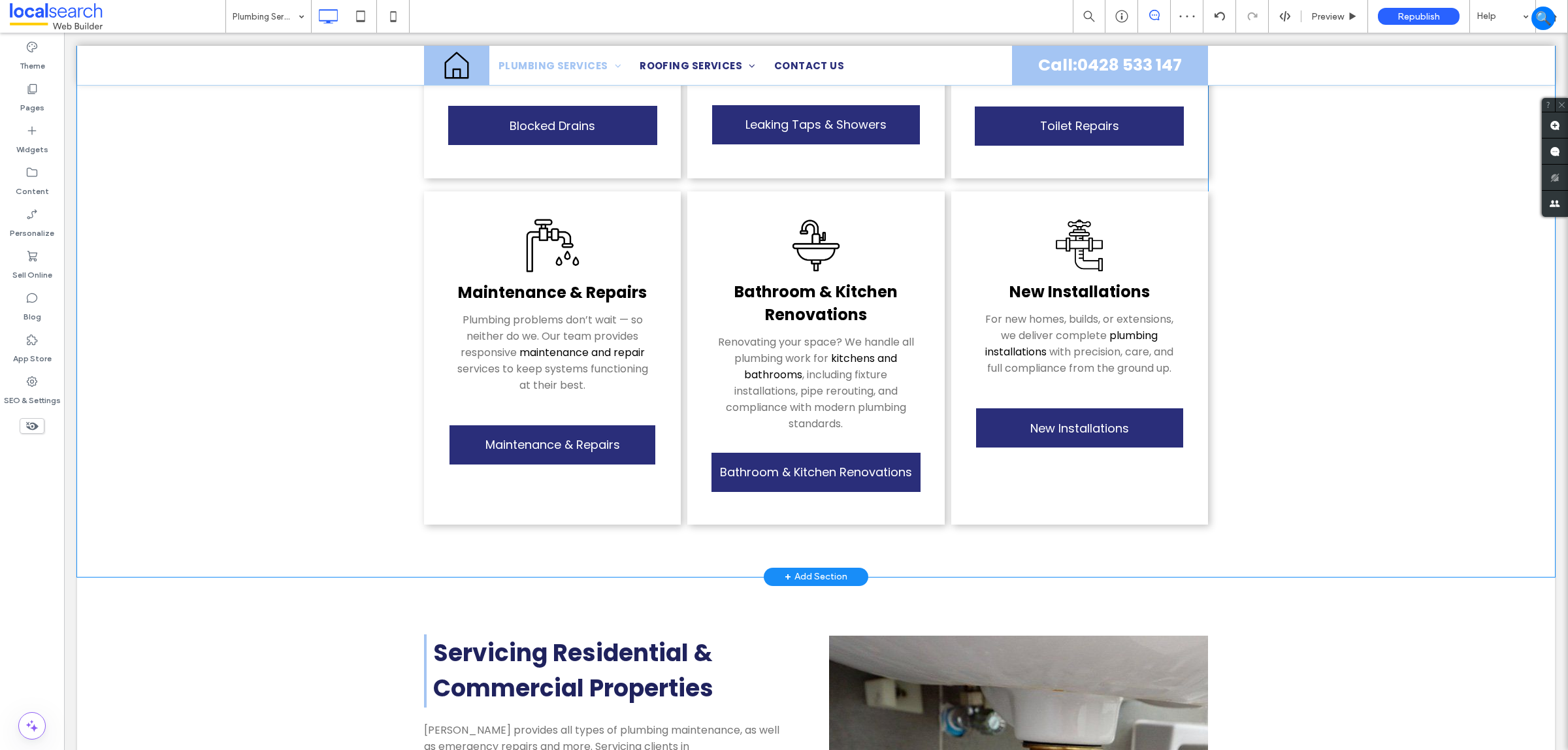
click at [271, 412] on div "Residential From leaking taps to full bathroom upgrades, we handle all aspects …" at bounding box center [816, 51] width 1478 height 1053
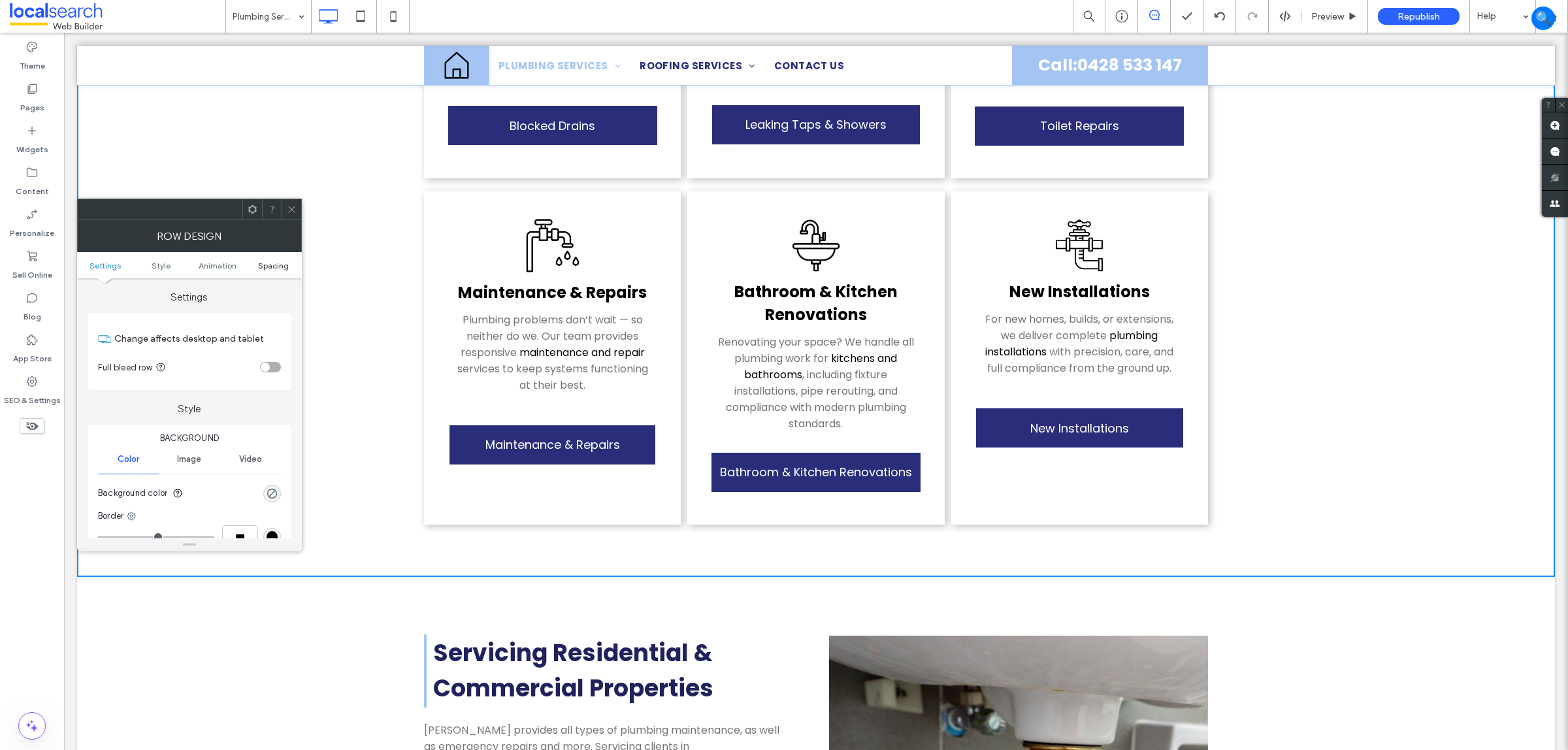
click at [272, 266] on span "Spacing" at bounding box center [274, 265] width 30 height 10
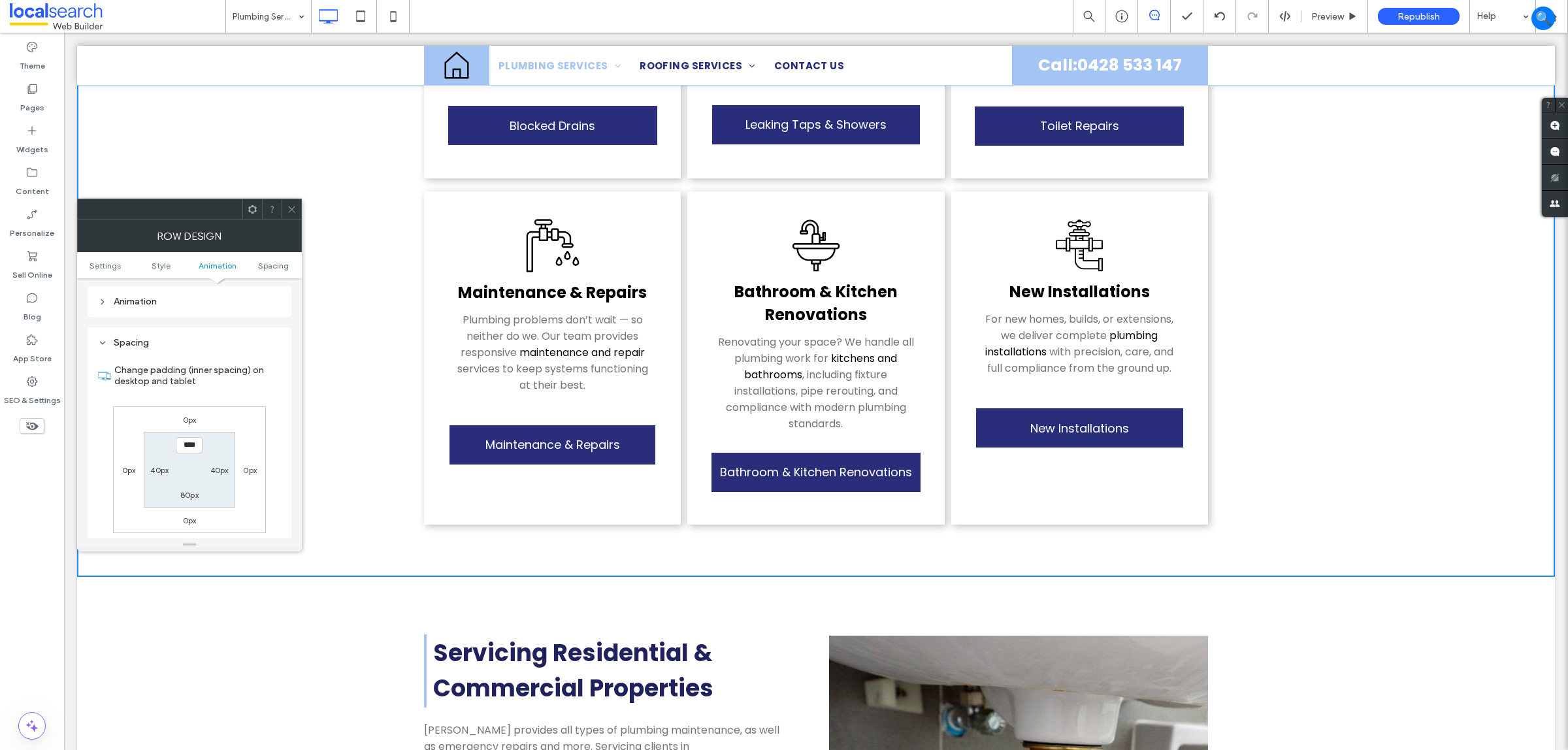
scroll to position [371, 0]
click at [185, 458] on label "80px" at bounding box center [189, 454] width 19 height 10
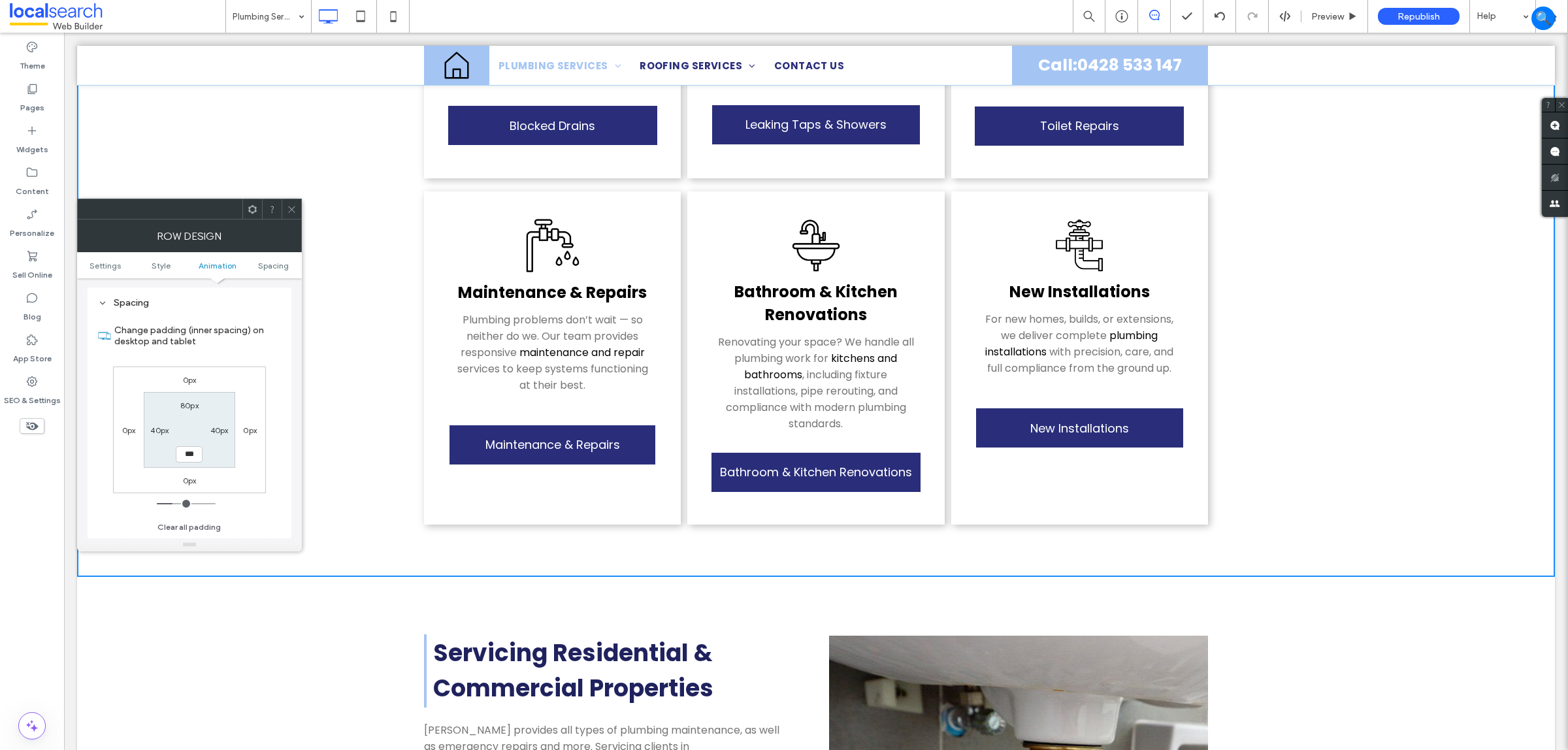
type input "***"
type input "*****"
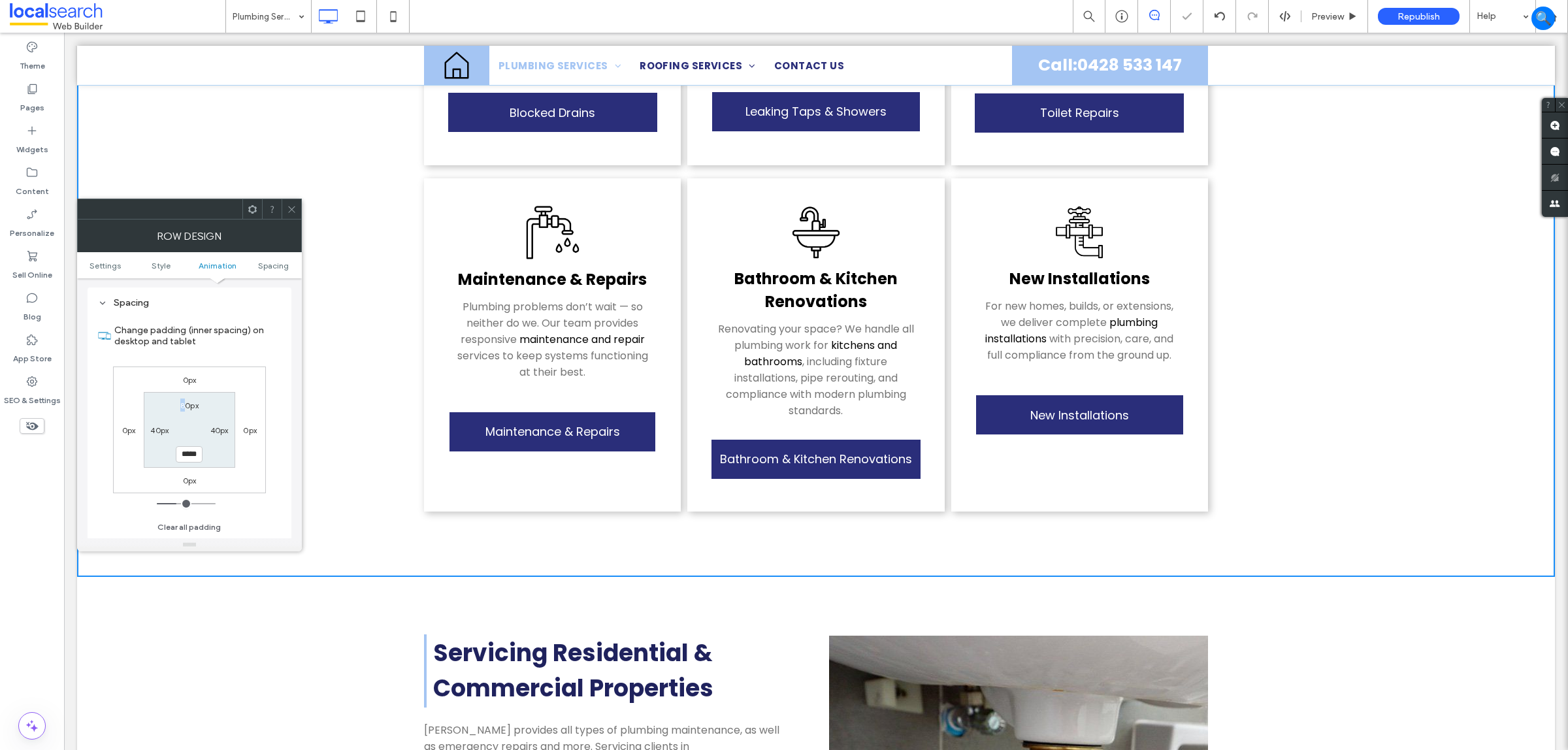
drag, startPoint x: 184, startPoint y: 410, endPoint x: 172, endPoint y: 410, distance: 12.0
click at [176, 412] on div "80px" at bounding box center [190, 404] width 30 height 13
click at [182, 412] on div "80px" at bounding box center [189, 404] width 19 height 13
click at [184, 408] on label "80px" at bounding box center [189, 405] width 19 height 10
type input "**"
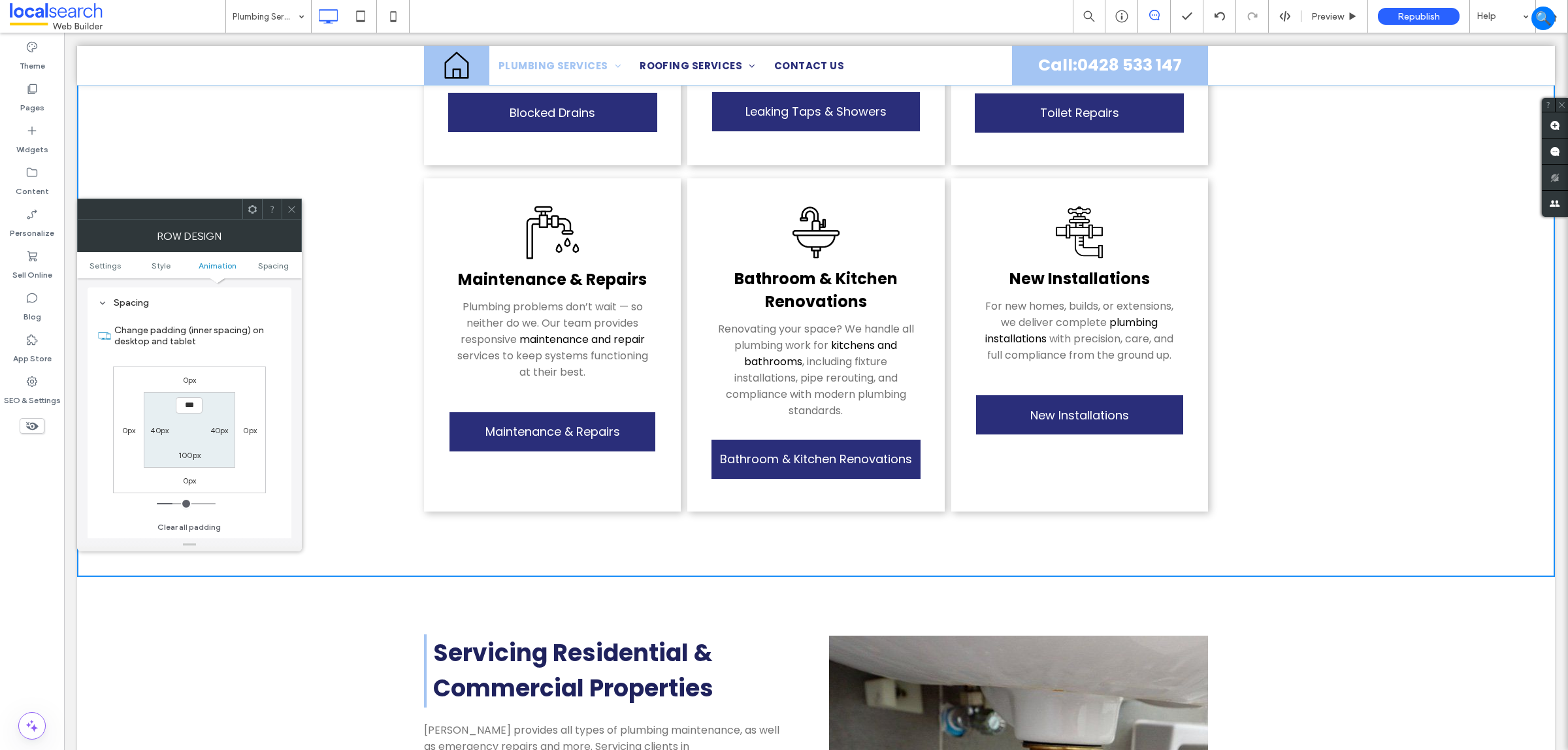
type input "***"
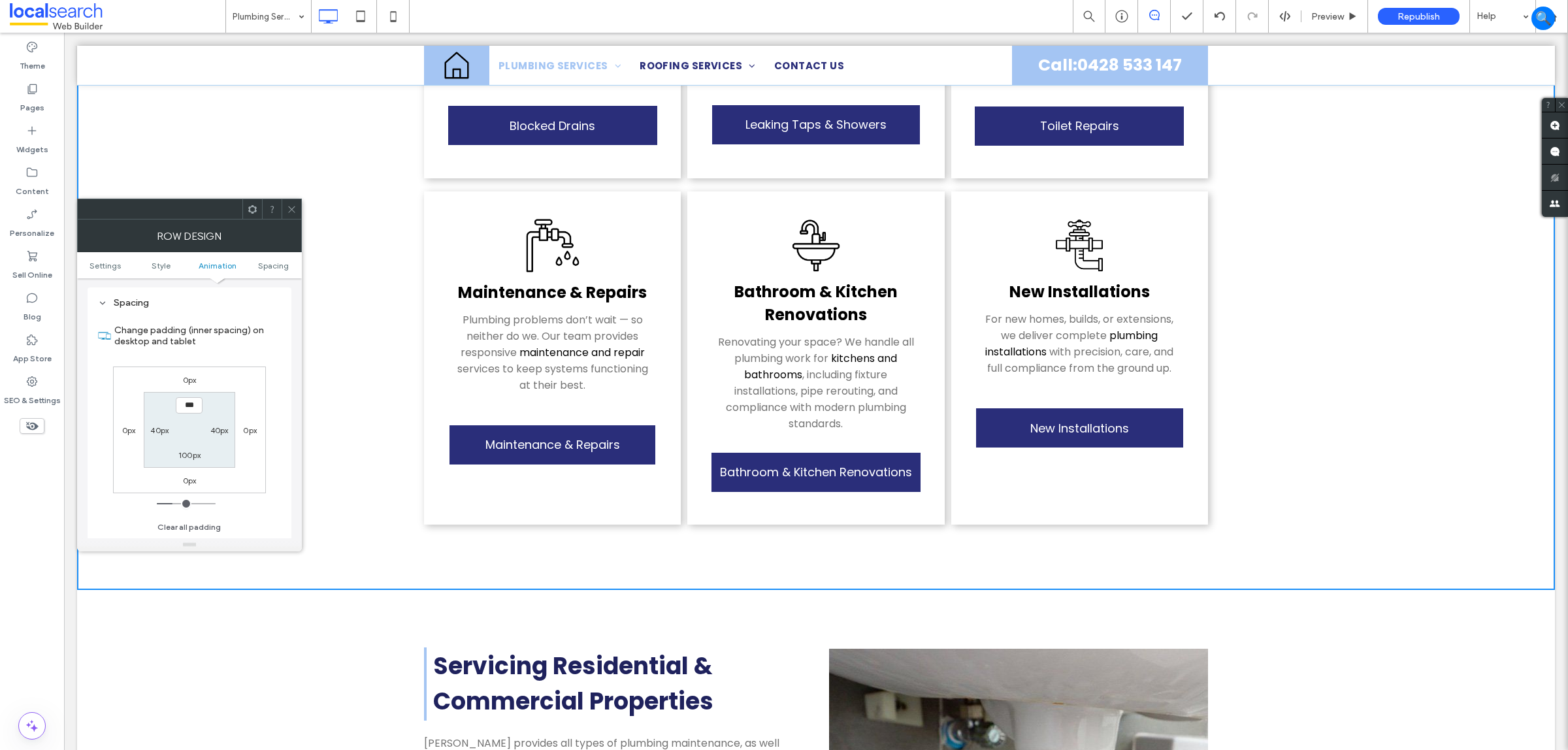
type input "***"
type input "*****"
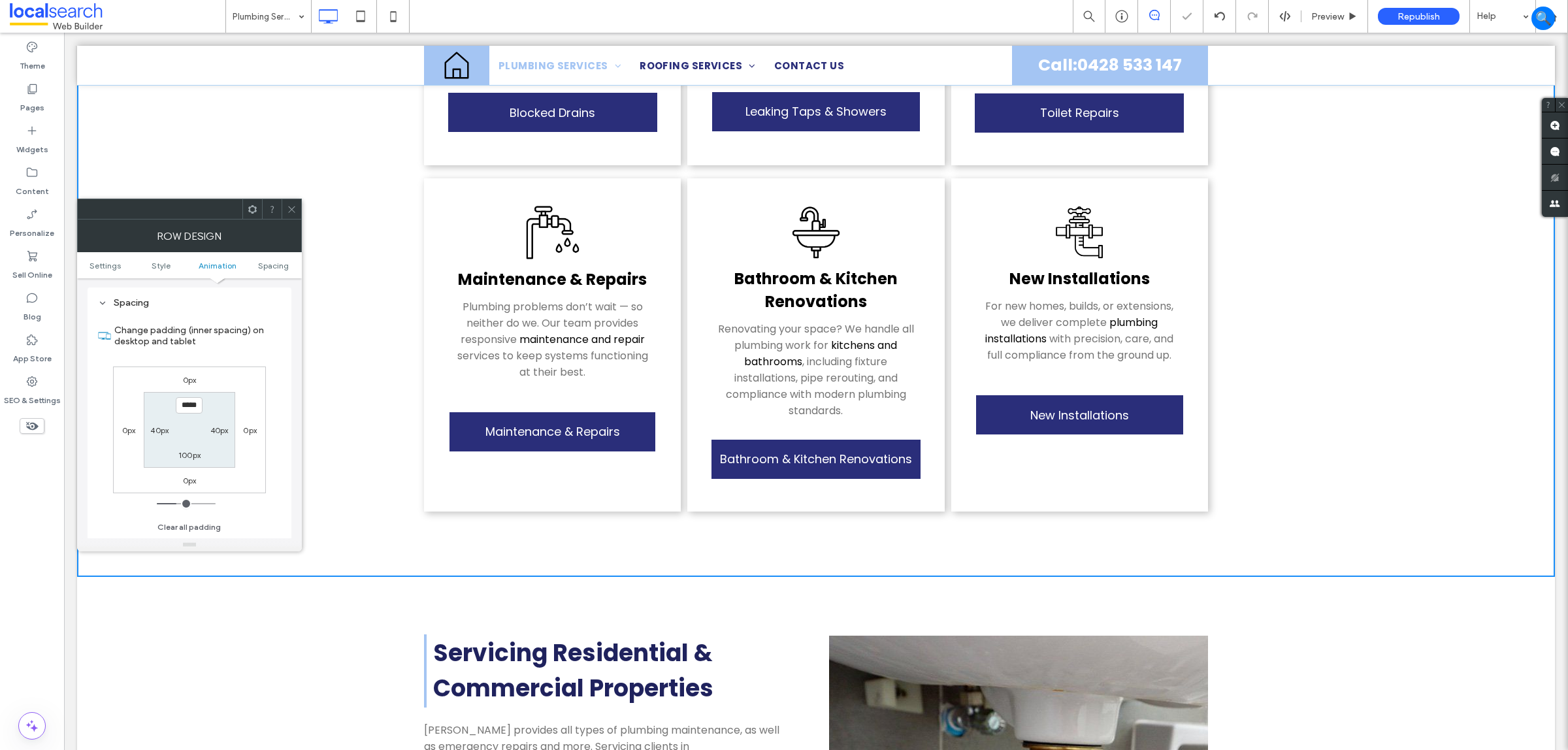
click at [294, 203] on span at bounding box center [291, 209] width 10 height 20
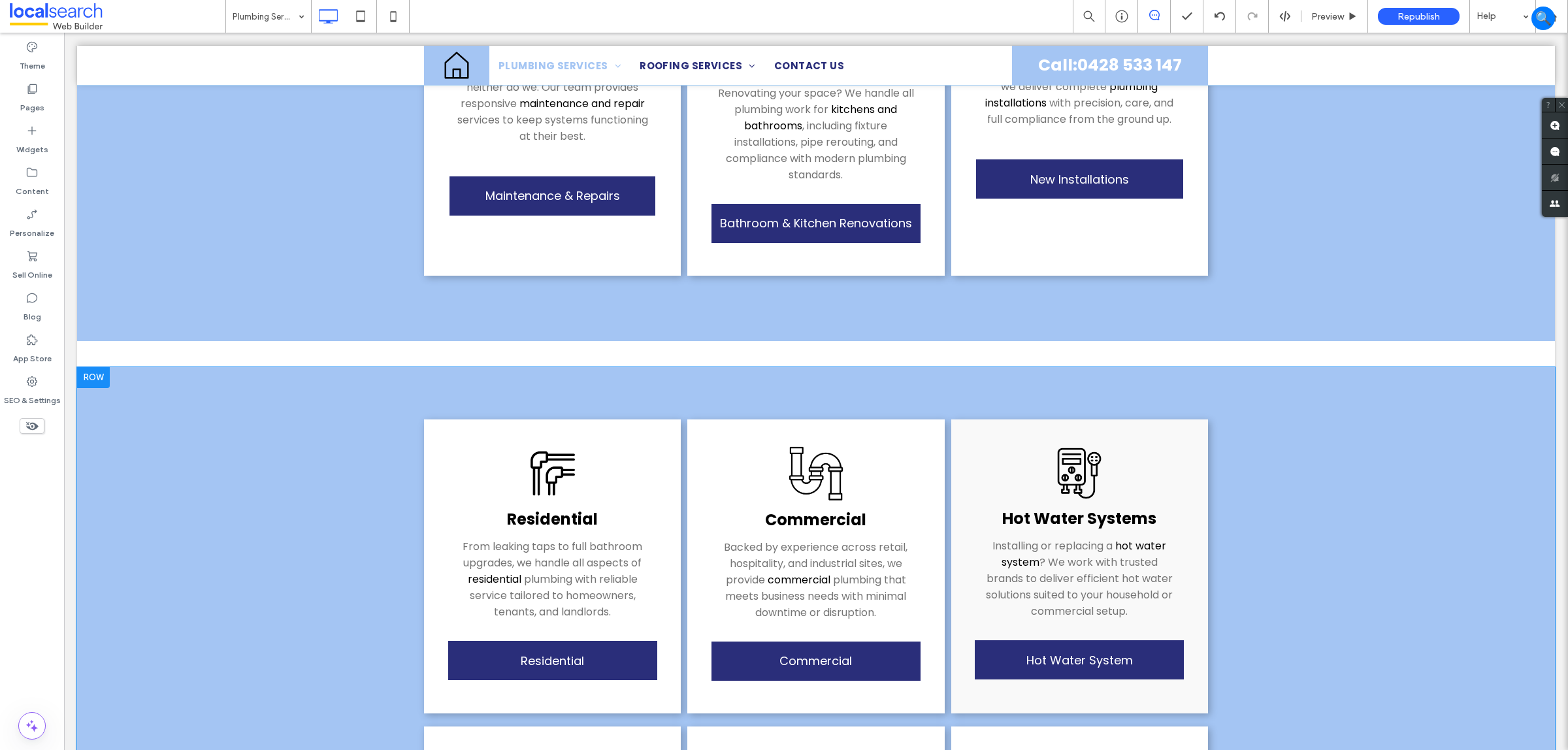
scroll to position [843, 0]
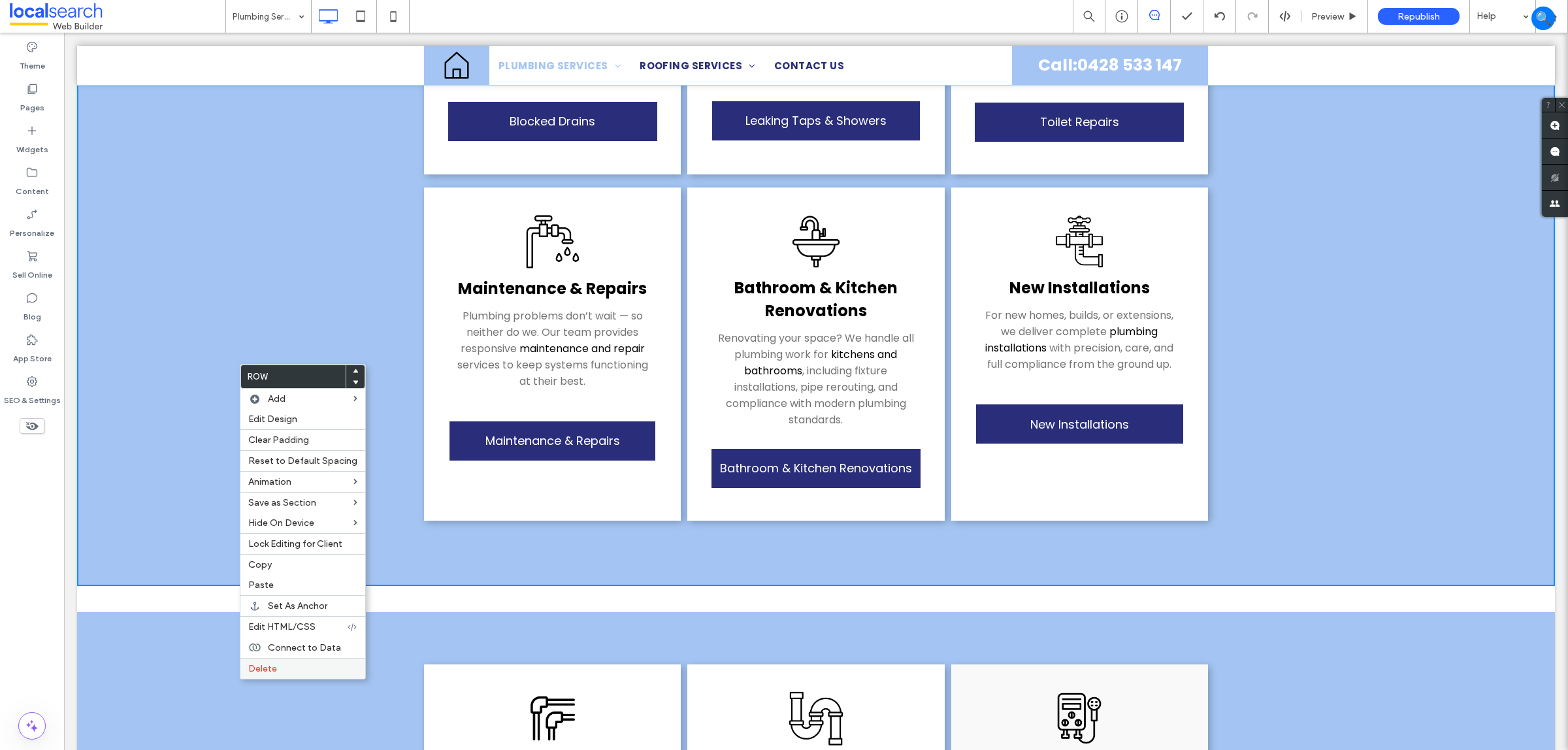
click at [315, 671] on label "Delete" at bounding box center [303, 668] width 109 height 11
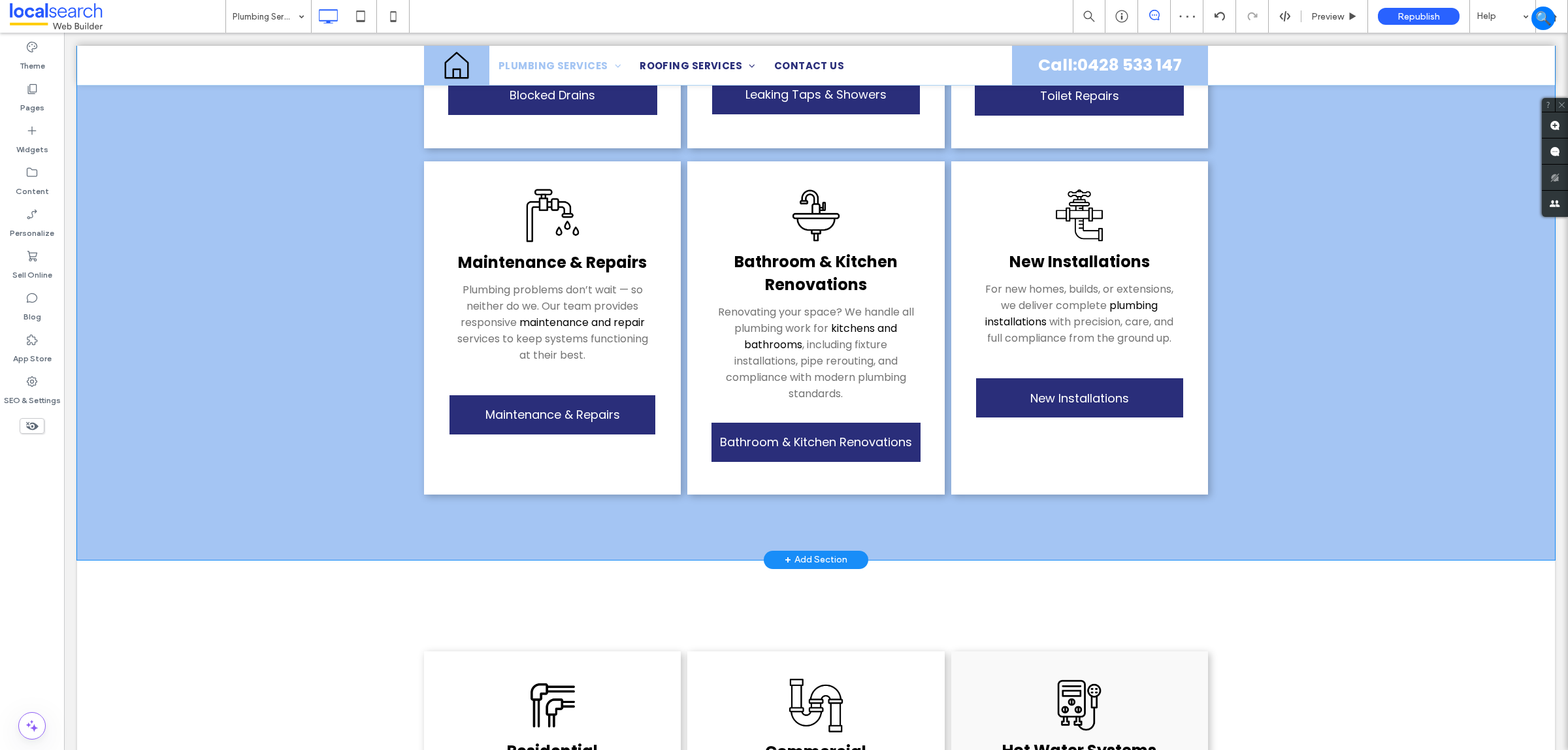
scroll to position [899, 0]
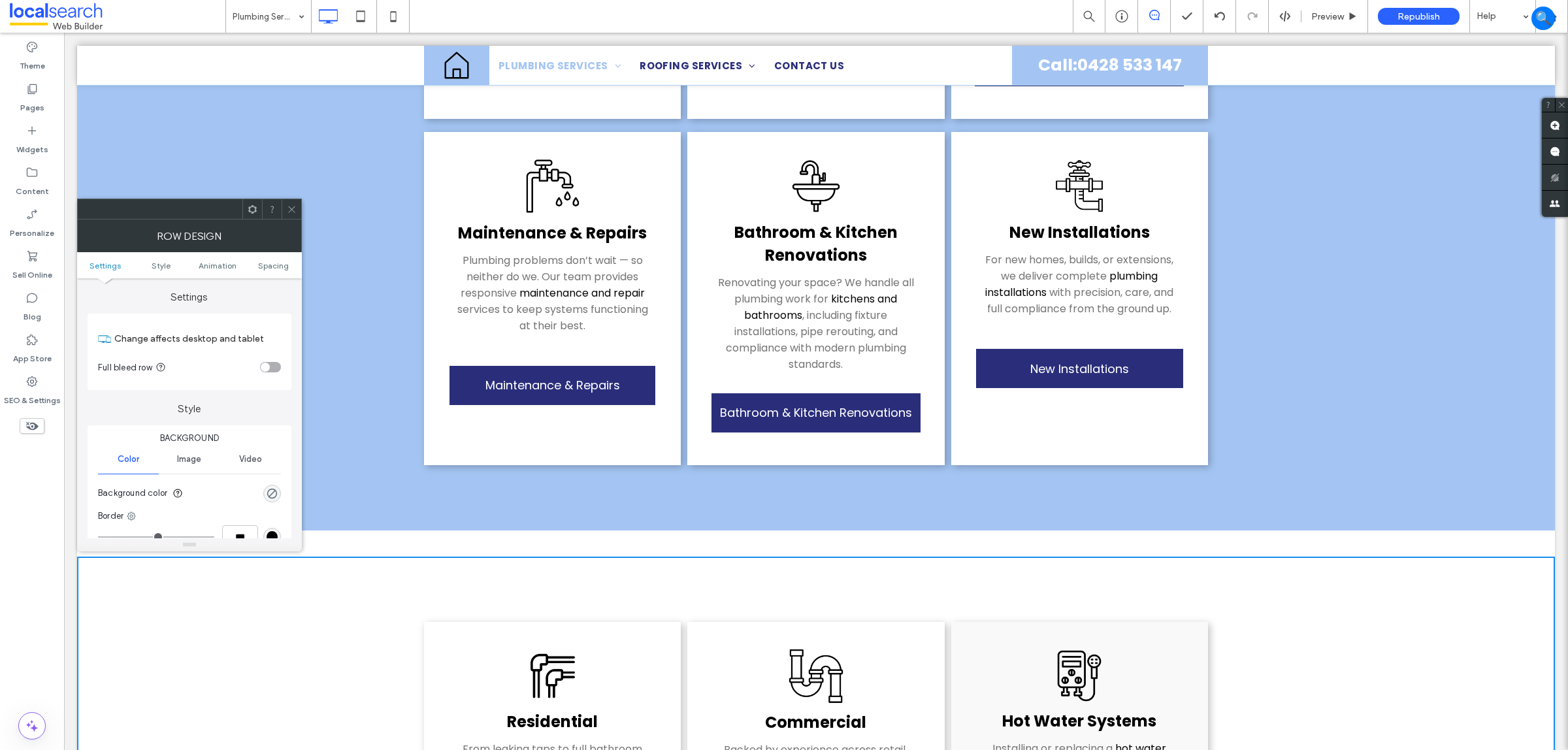
click at [280, 264] on span "Spacing" at bounding box center [274, 265] width 30 height 10
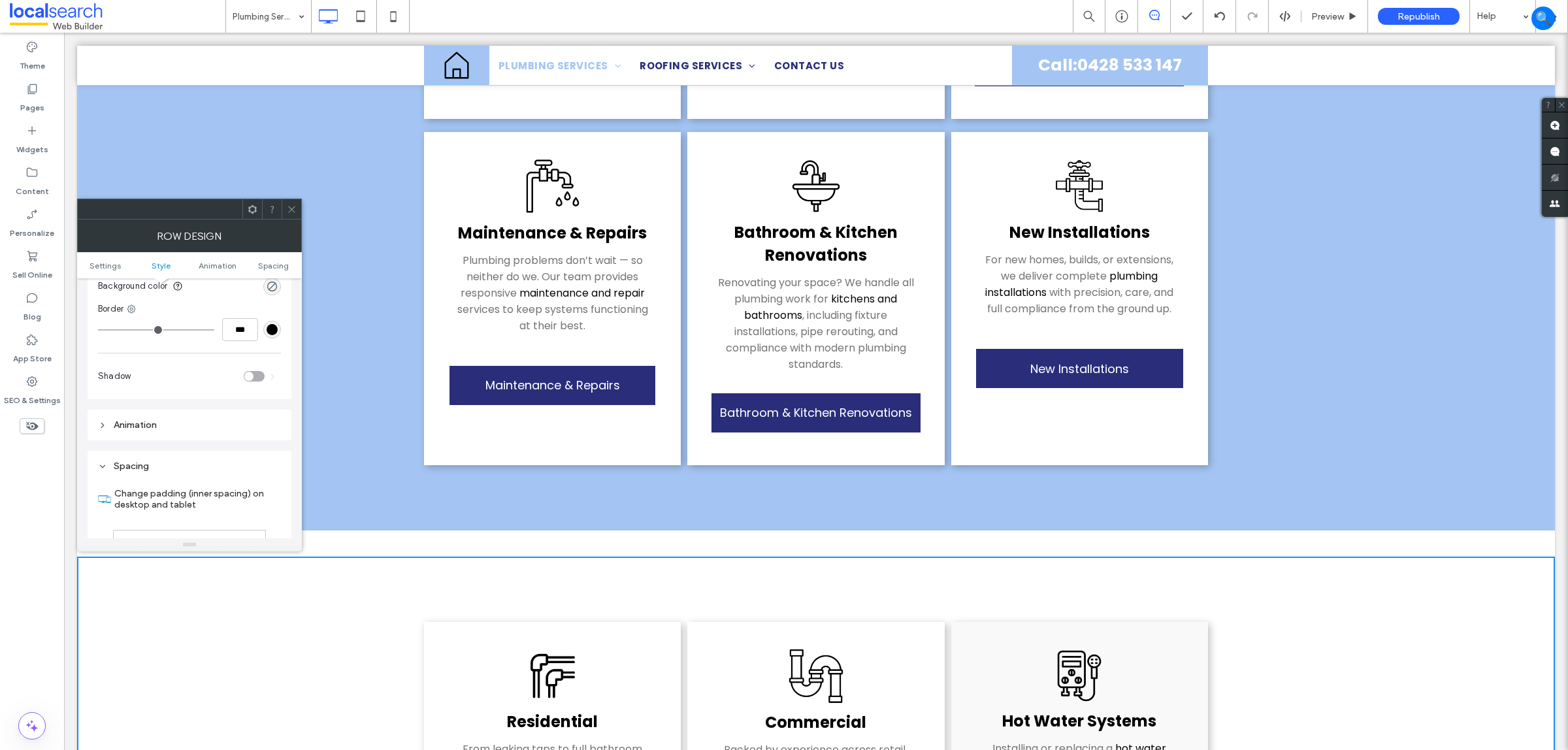
scroll to position [0, 0]
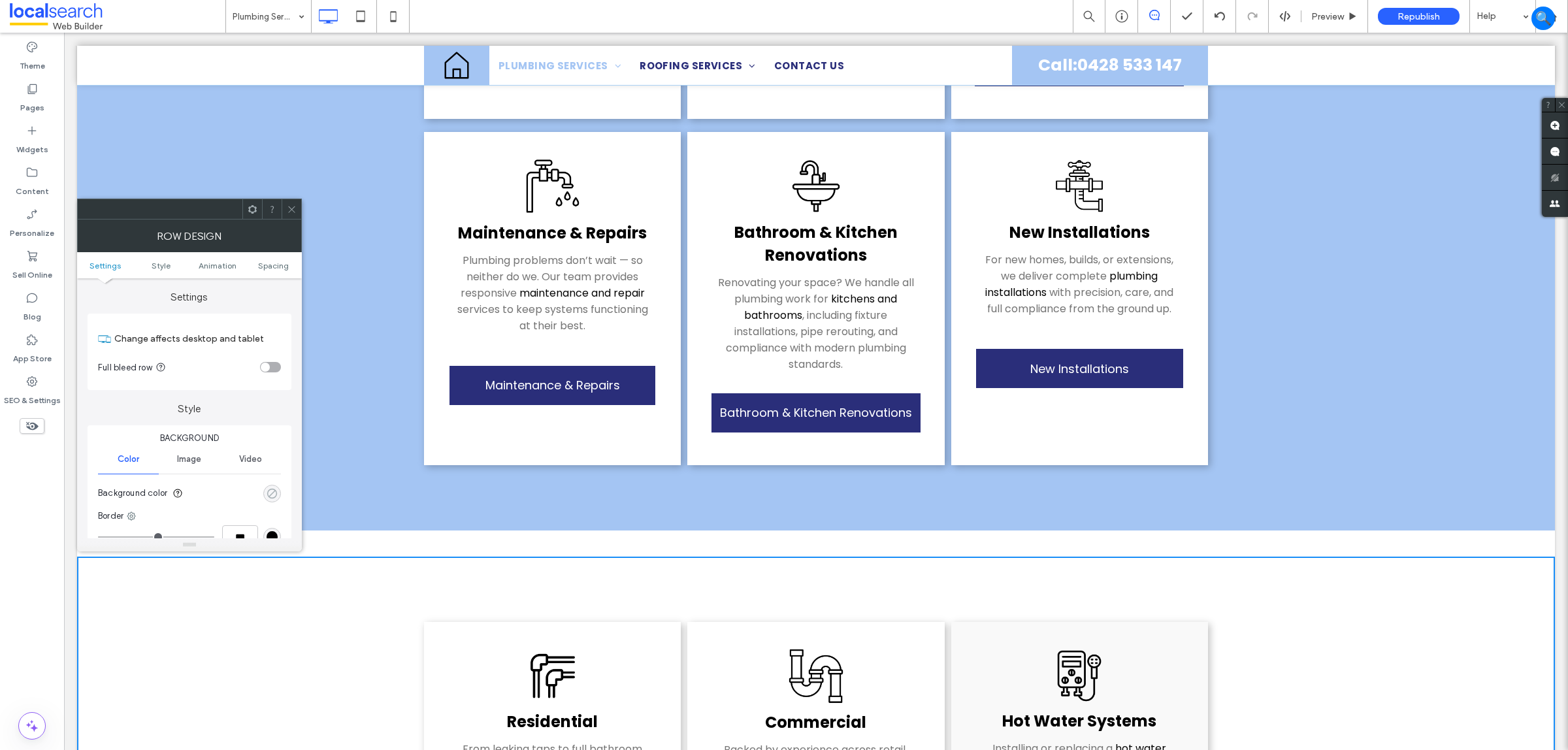
click at [270, 492] on div "rgba(0, 0, 0, 0)" at bounding box center [272, 493] width 11 height 11
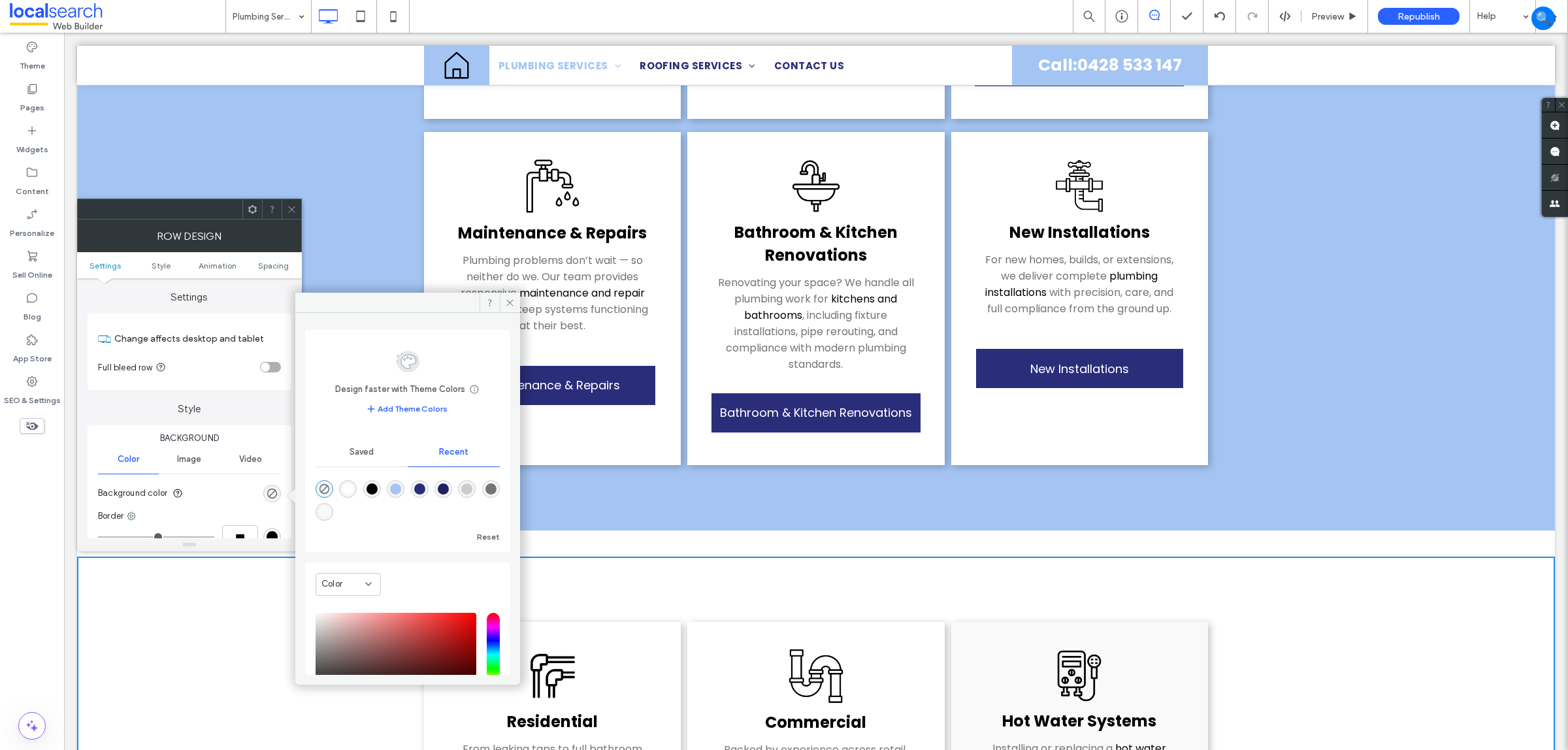
click at [390, 491] on div "rgba(164, 197, 243, 1)" at bounding box center [396, 489] width 11 height 11
type input "*******"
type input "***"
type input "****"
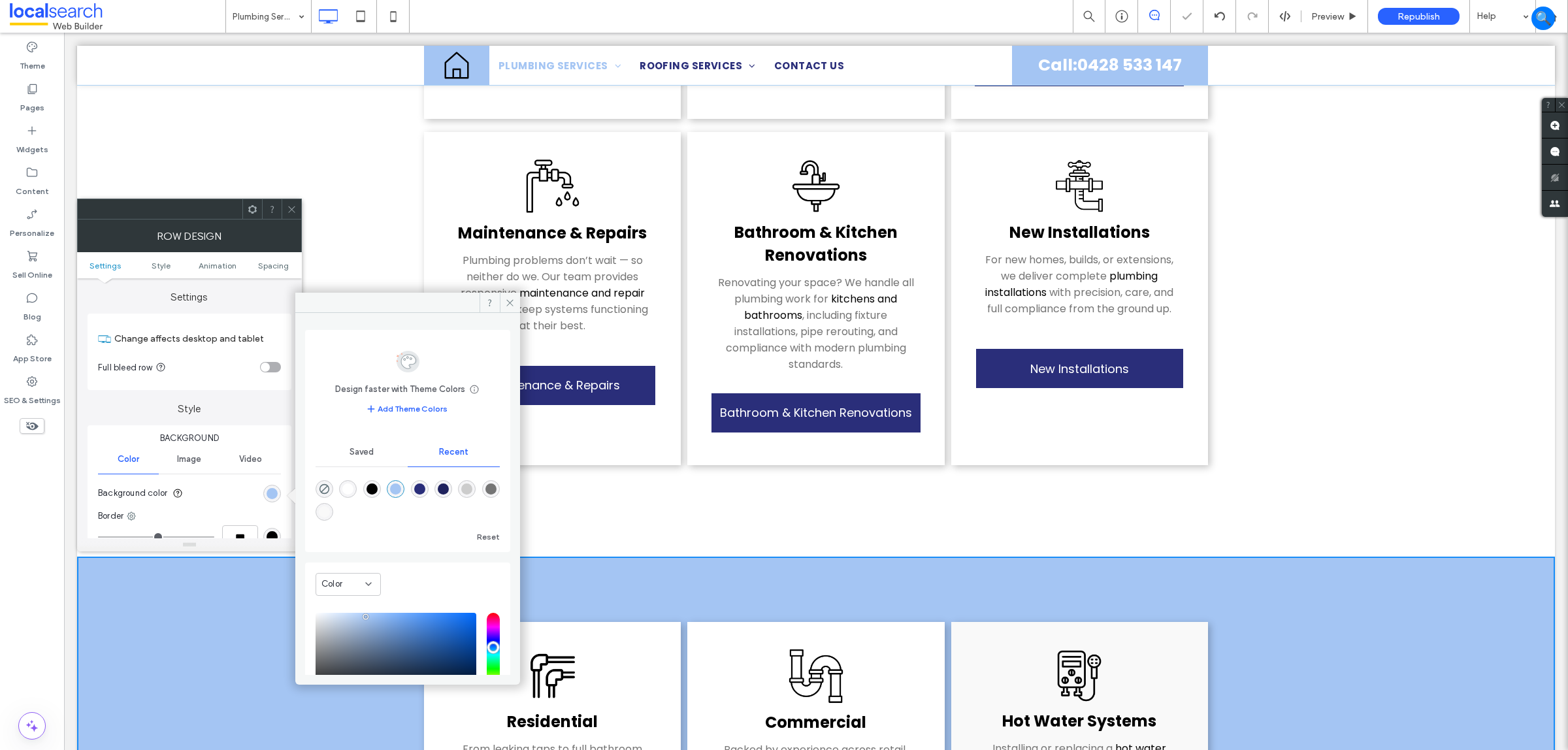
click at [298, 207] on div at bounding box center [291, 209] width 20 height 20
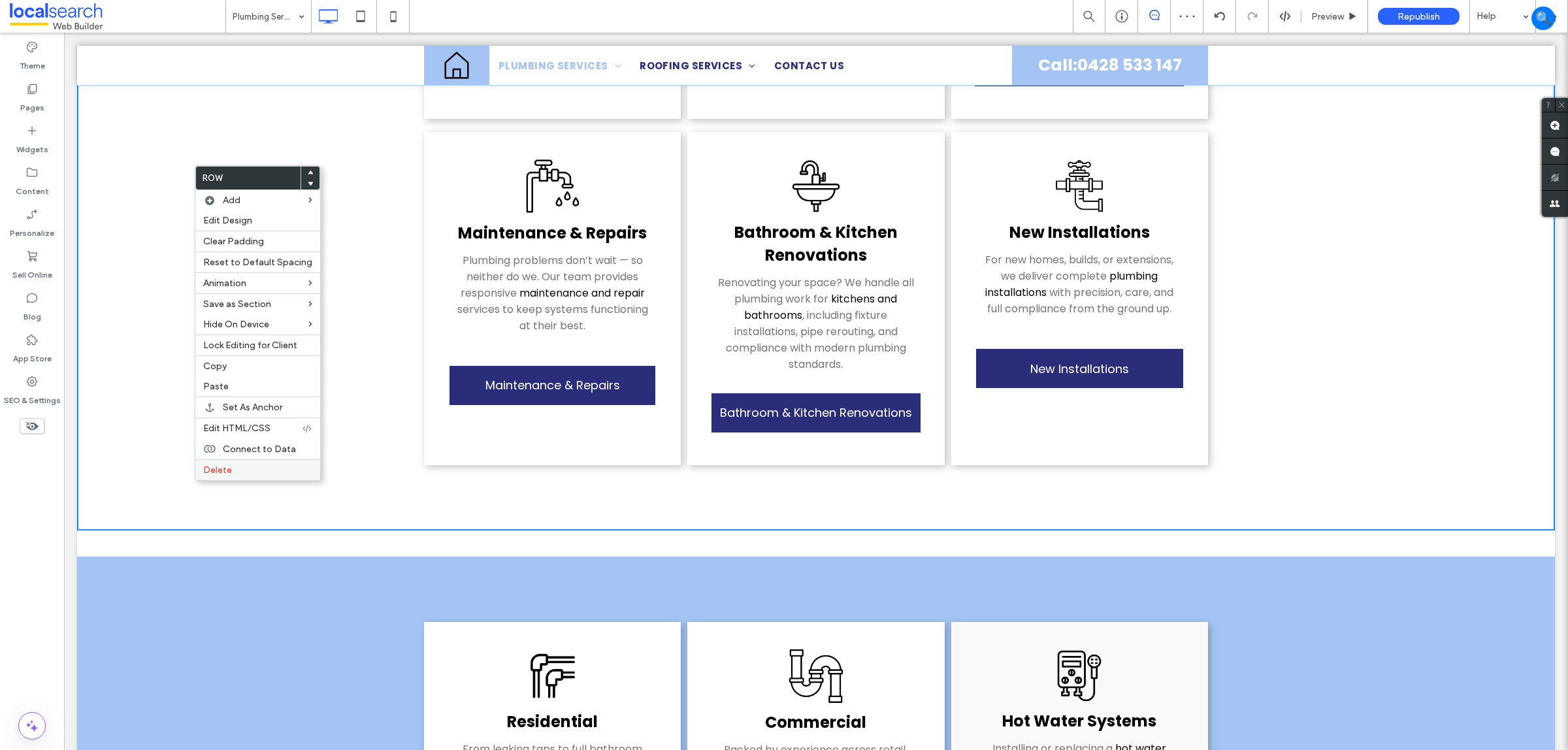
click at [224, 475] on span "Delete" at bounding box center [217, 469] width 29 height 11
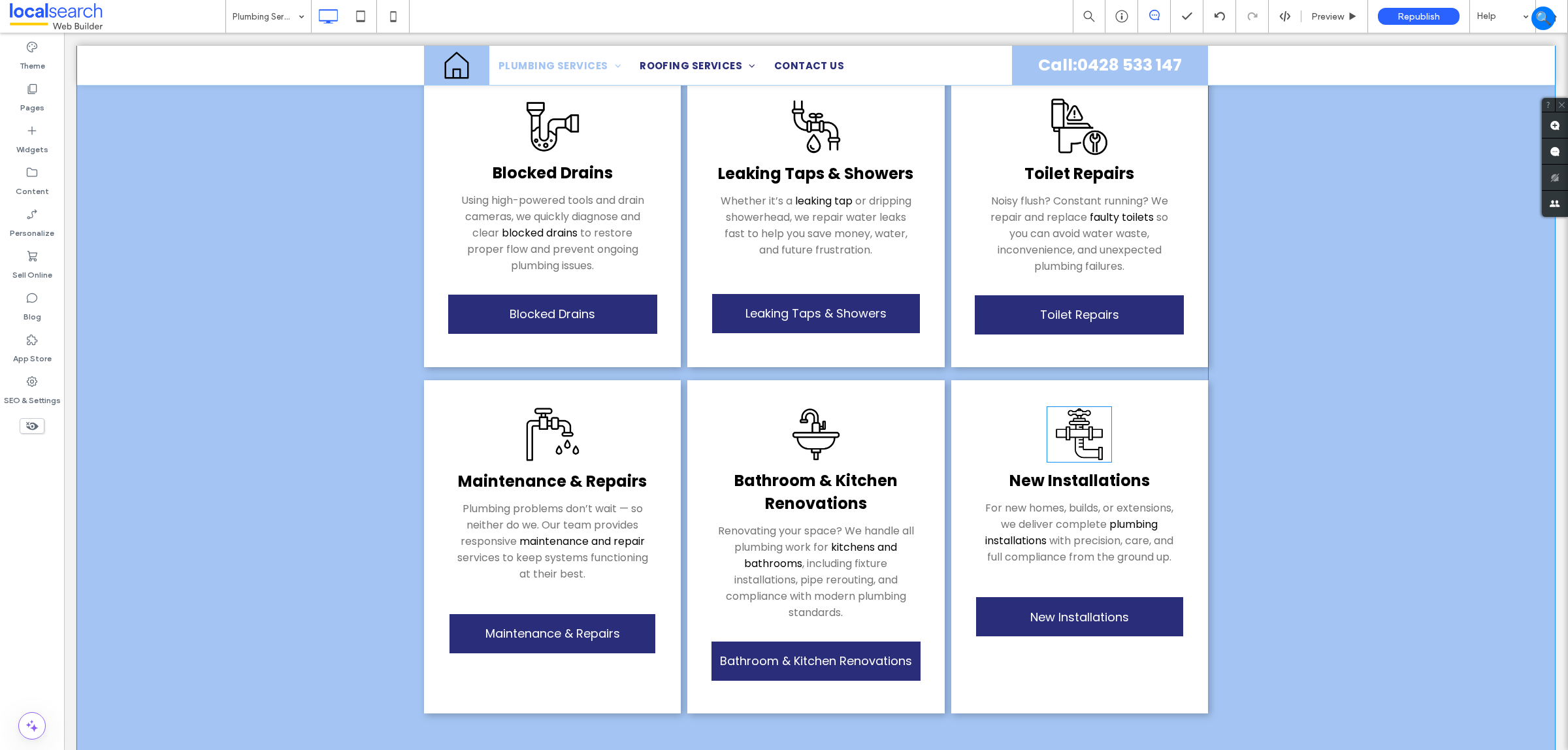
scroll to position [817, 0]
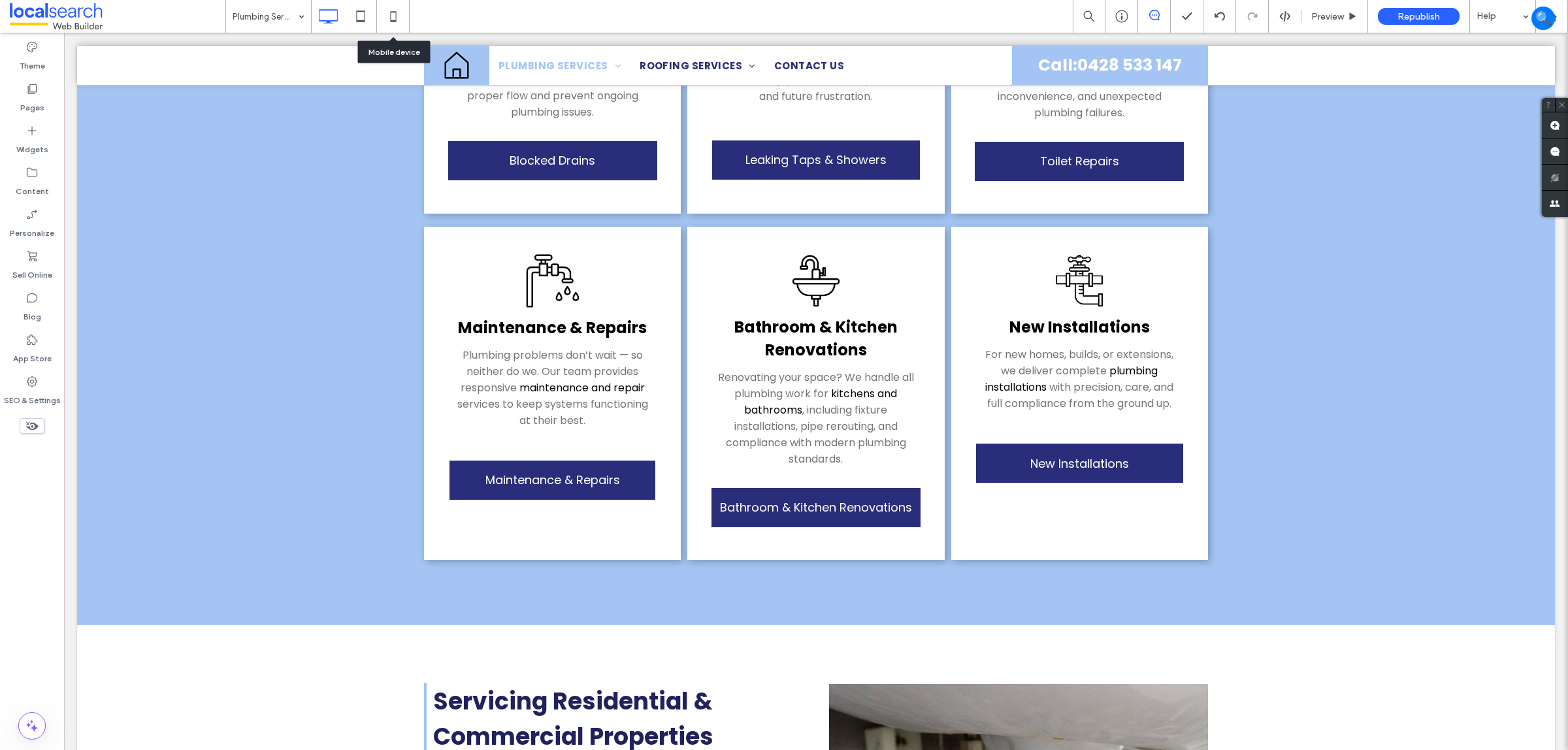
drag, startPoint x: 391, startPoint y: 11, endPoint x: 400, endPoint y: 20, distance: 12.7
click at [391, 11] on use at bounding box center [393, 16] width 6 height 11
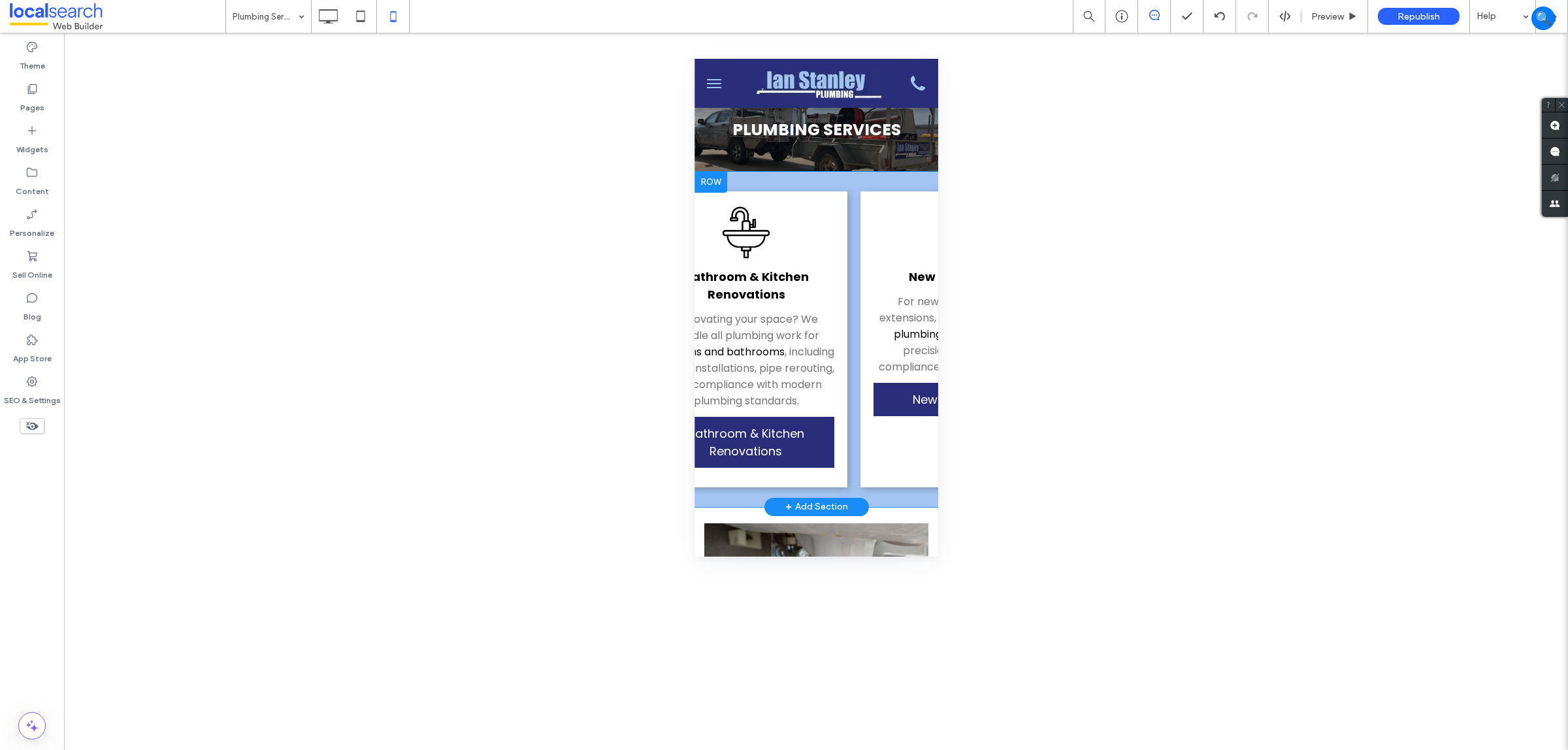
scroll to position [0, 1548]
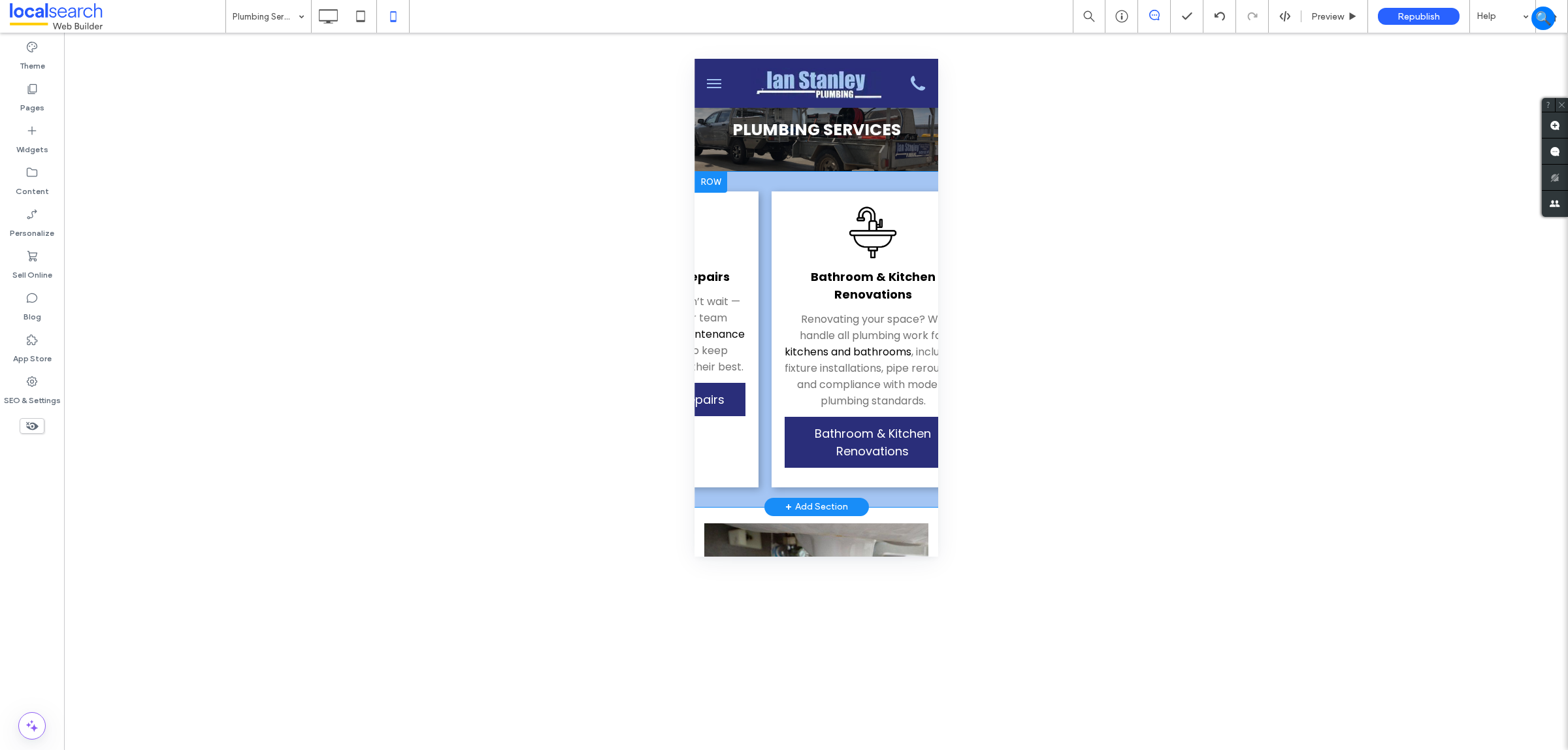
scroll to position [0, 1485]
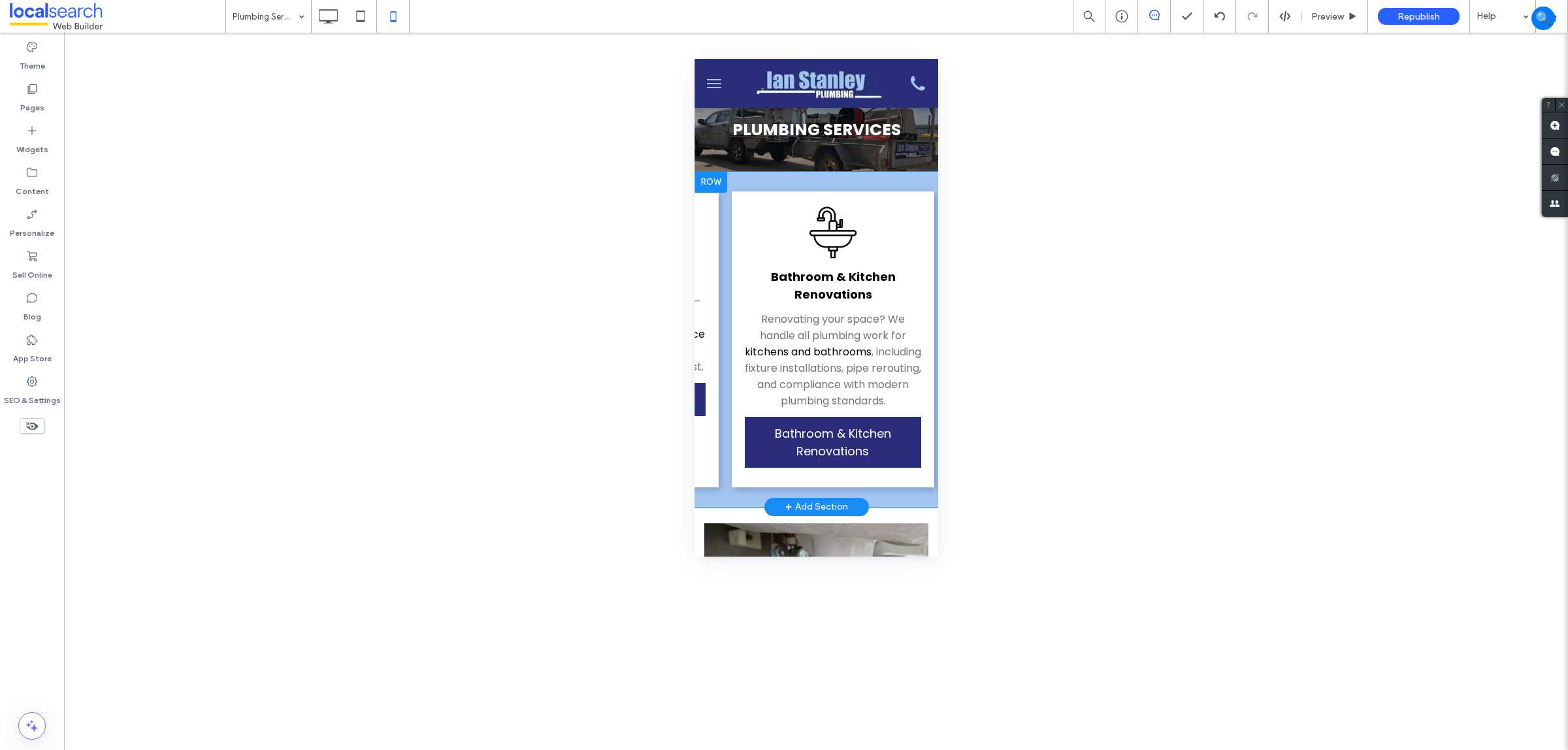
drag, startPoint x: 876, startPoint y: 511, endPoint x: 906, endPoint y: 511, distance: 30.0
click at [906, 507] on div "Residential From leaking taps to full bathroom upgrades, we handle all aspects …" at bounding box center [816, 339] width 244 height 335
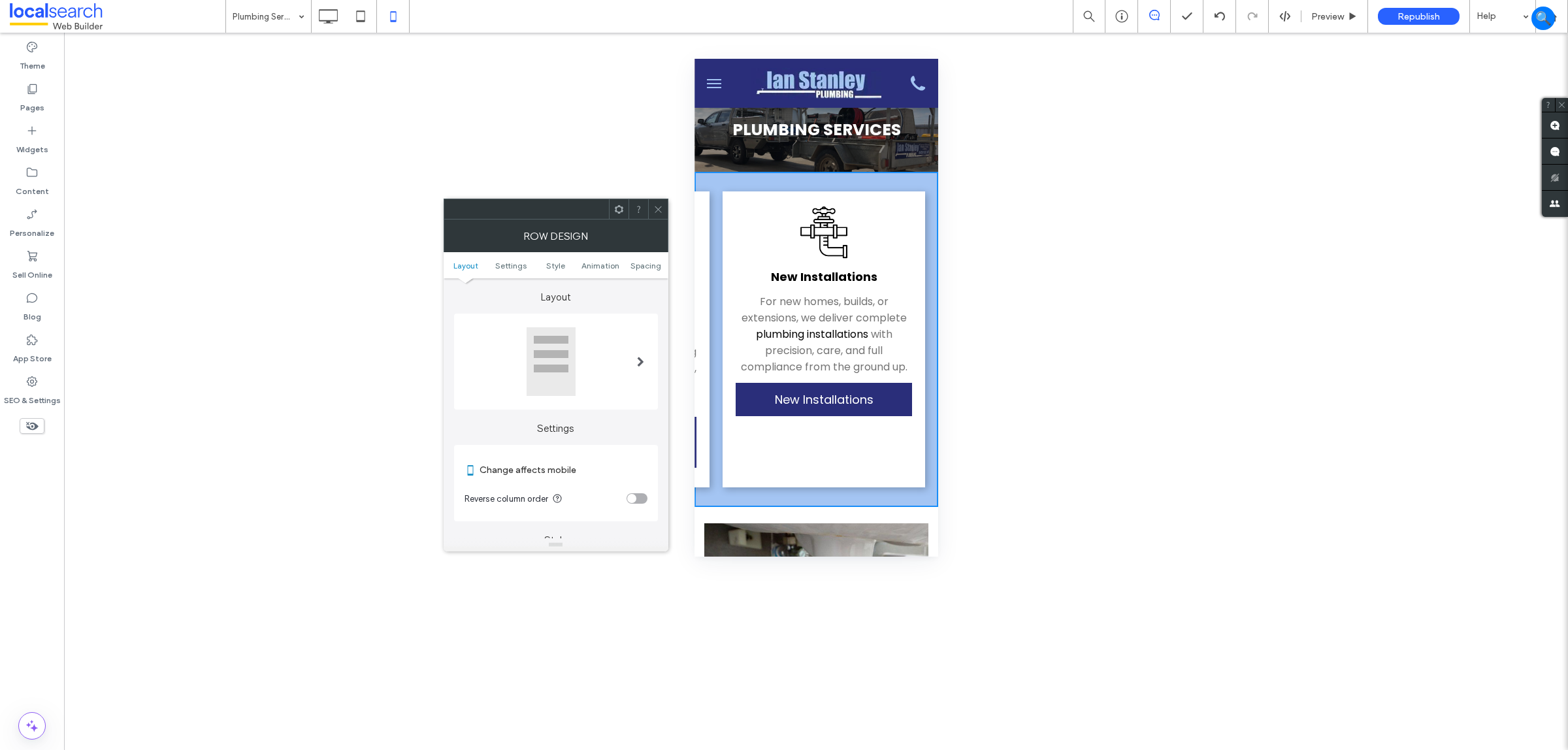
scroll to position [0, 0]
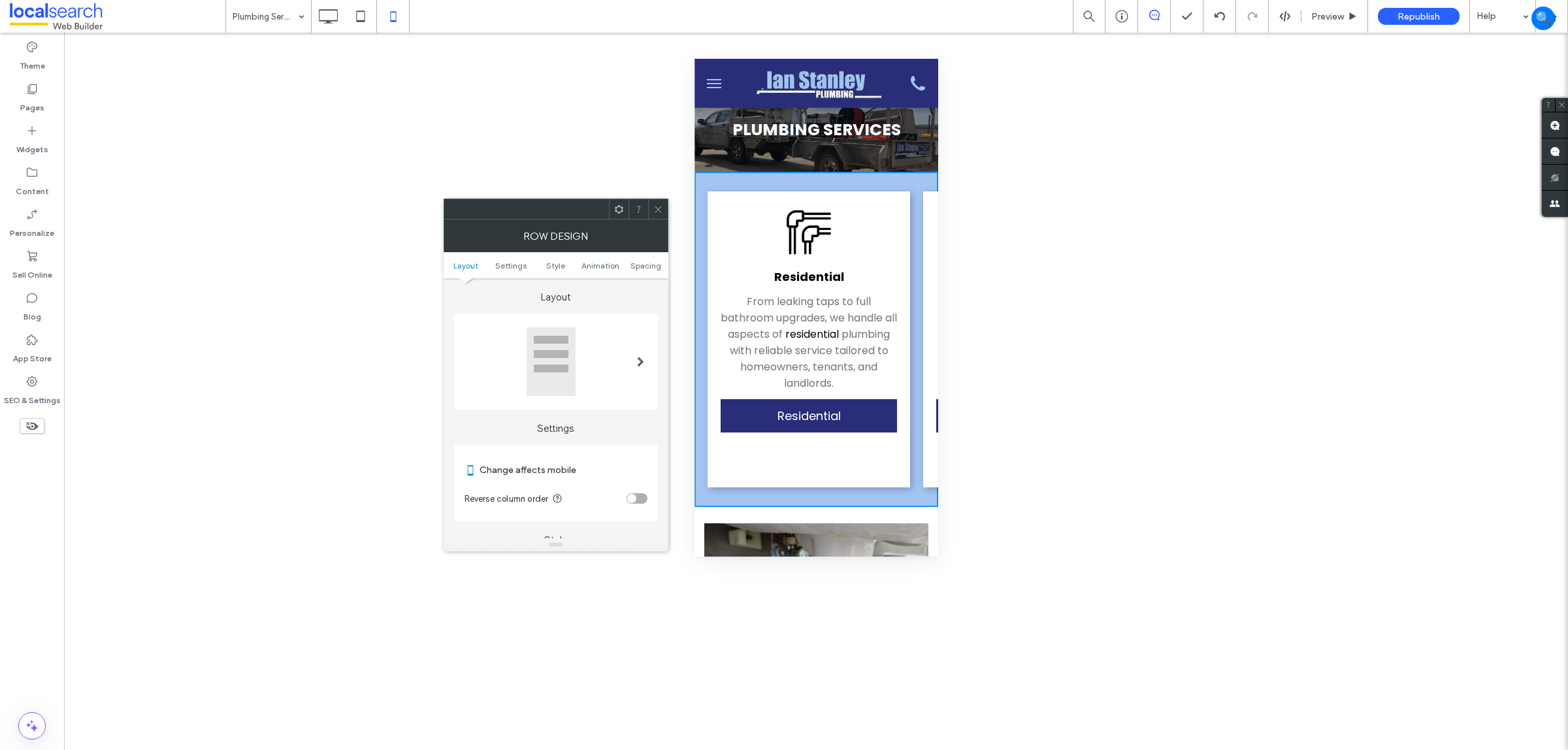
click at [657, 207] on icon at bounding box center [657, 209] width 10 height 10
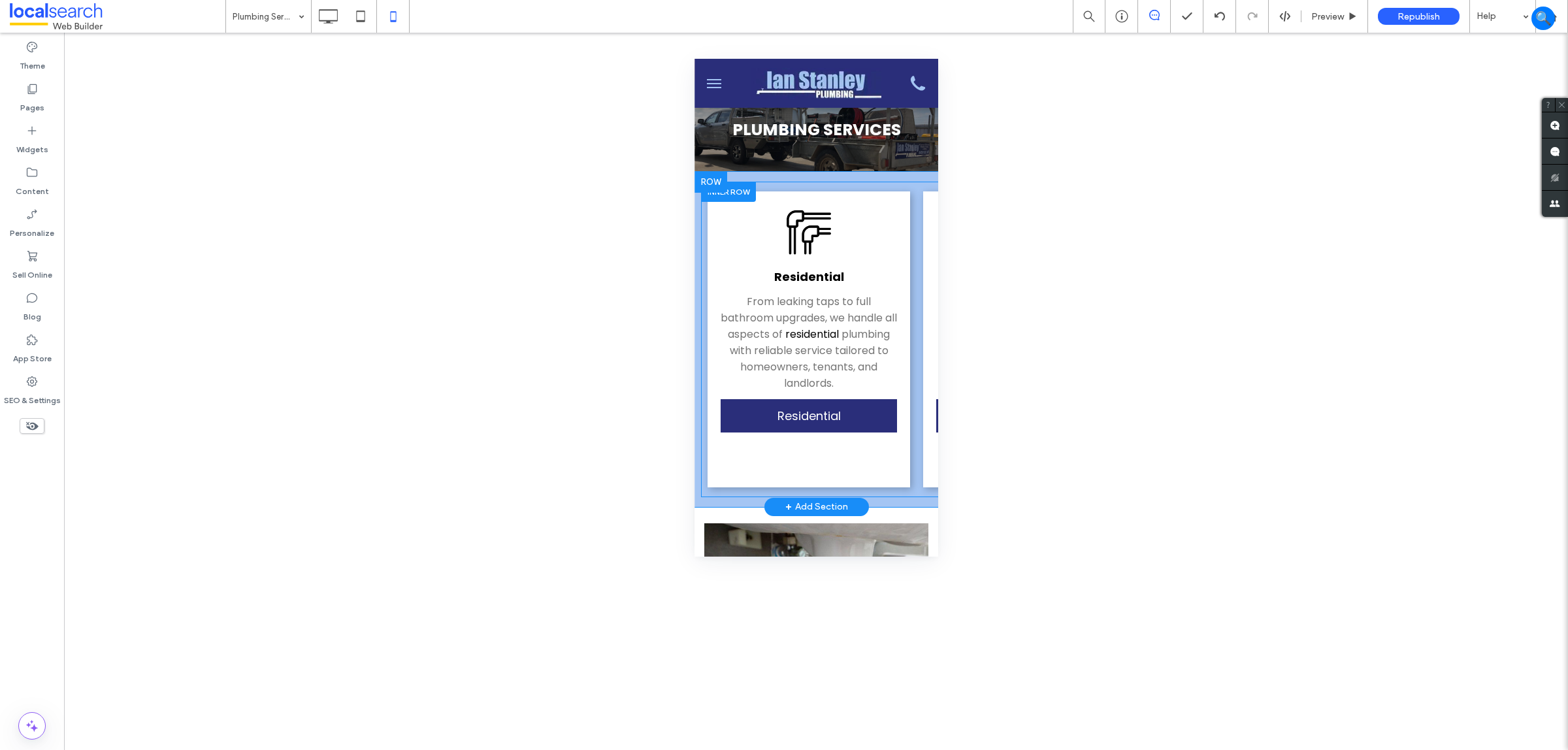
click at [793, 476] on div "Residential From leaking taps to full bathroom upgrades, we handle all aspects …" at bounding box center [808, 339] width 202 height 296
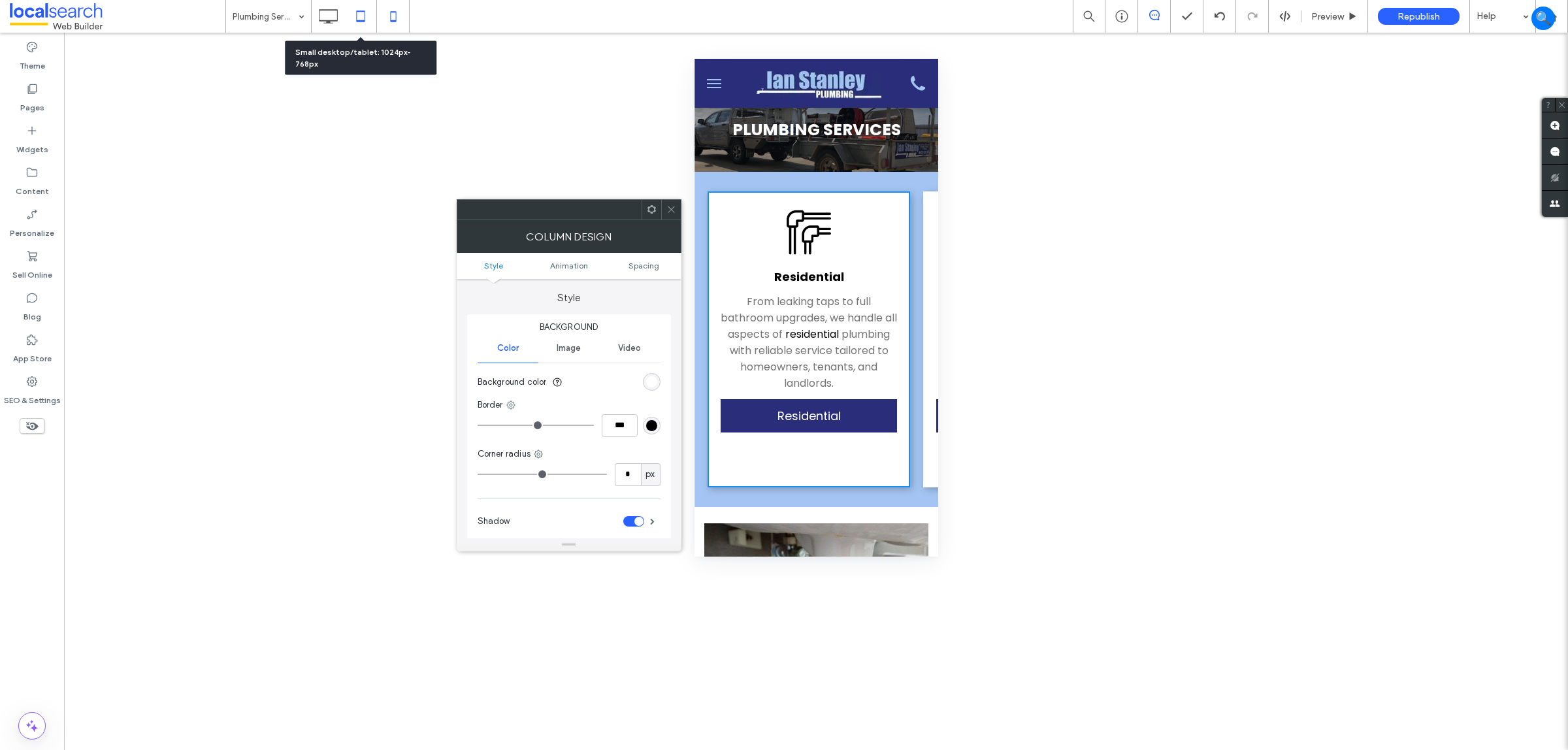
click at [368, 20] on icon at bounding box center [360, 16] width 26 height 26
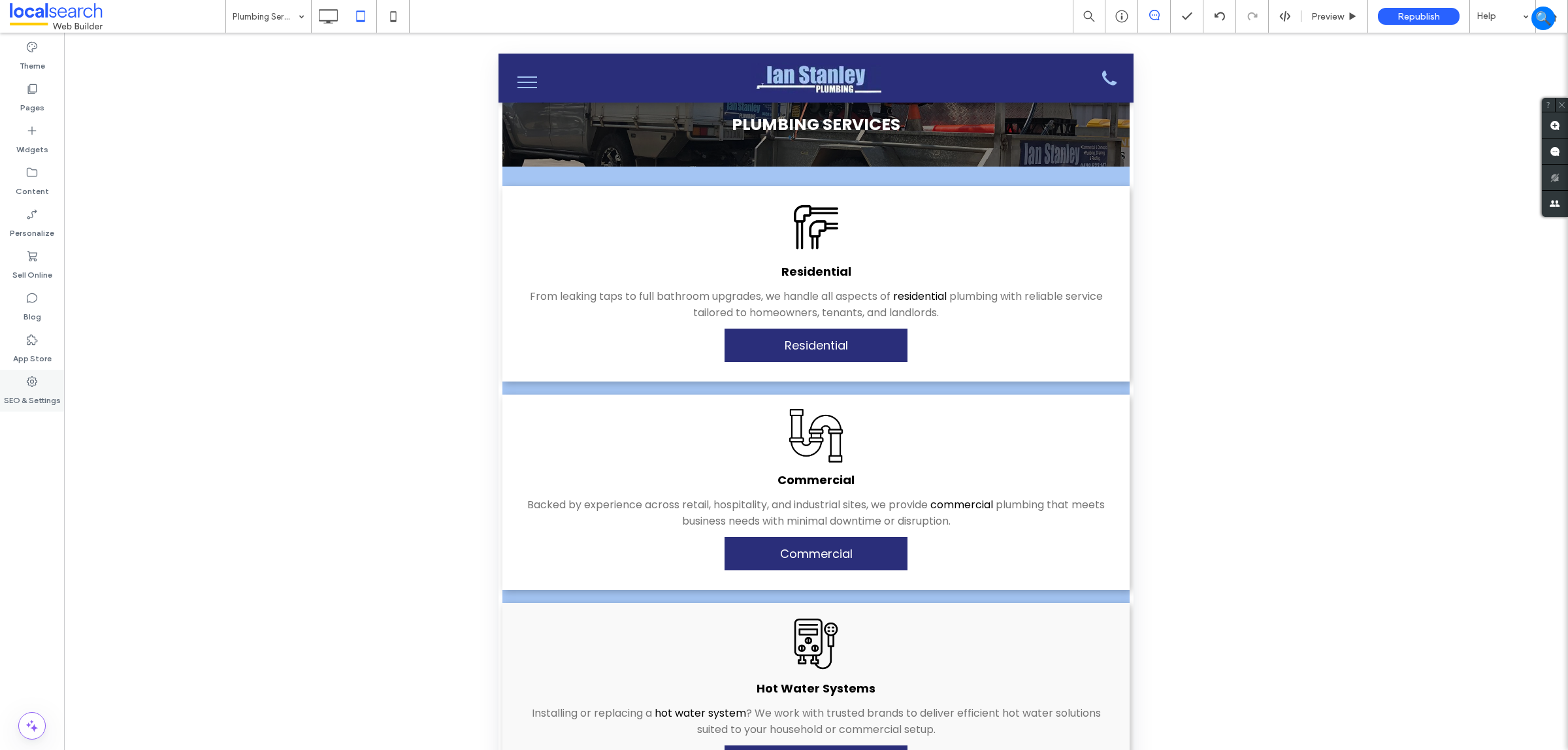
click at [21, 395] on label "SEO & Settings" at bounding box center [32, 397] width 57 height 19
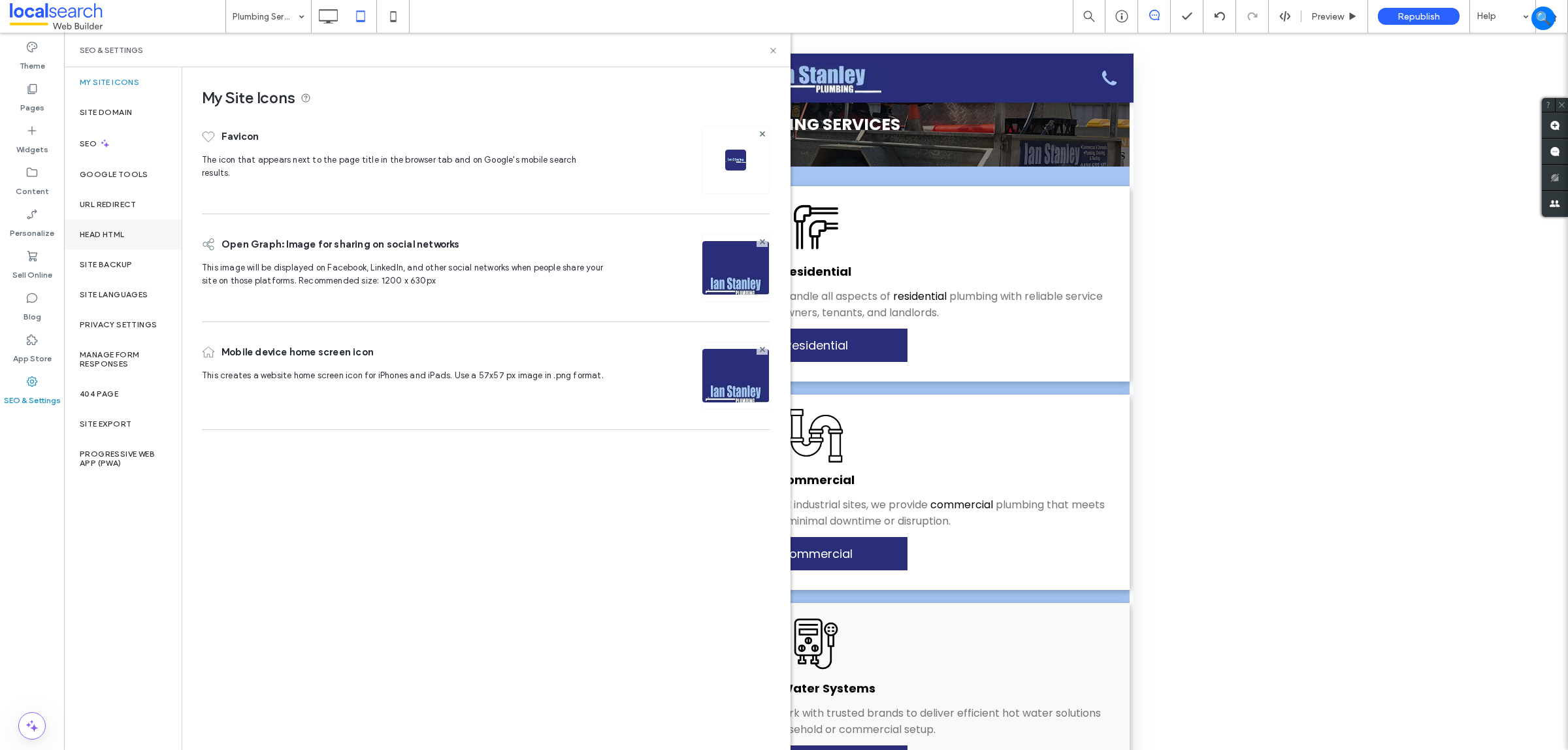
click at [128, 239] on div "Head HTML" at bounding box center [123, 234] width 118 height 30
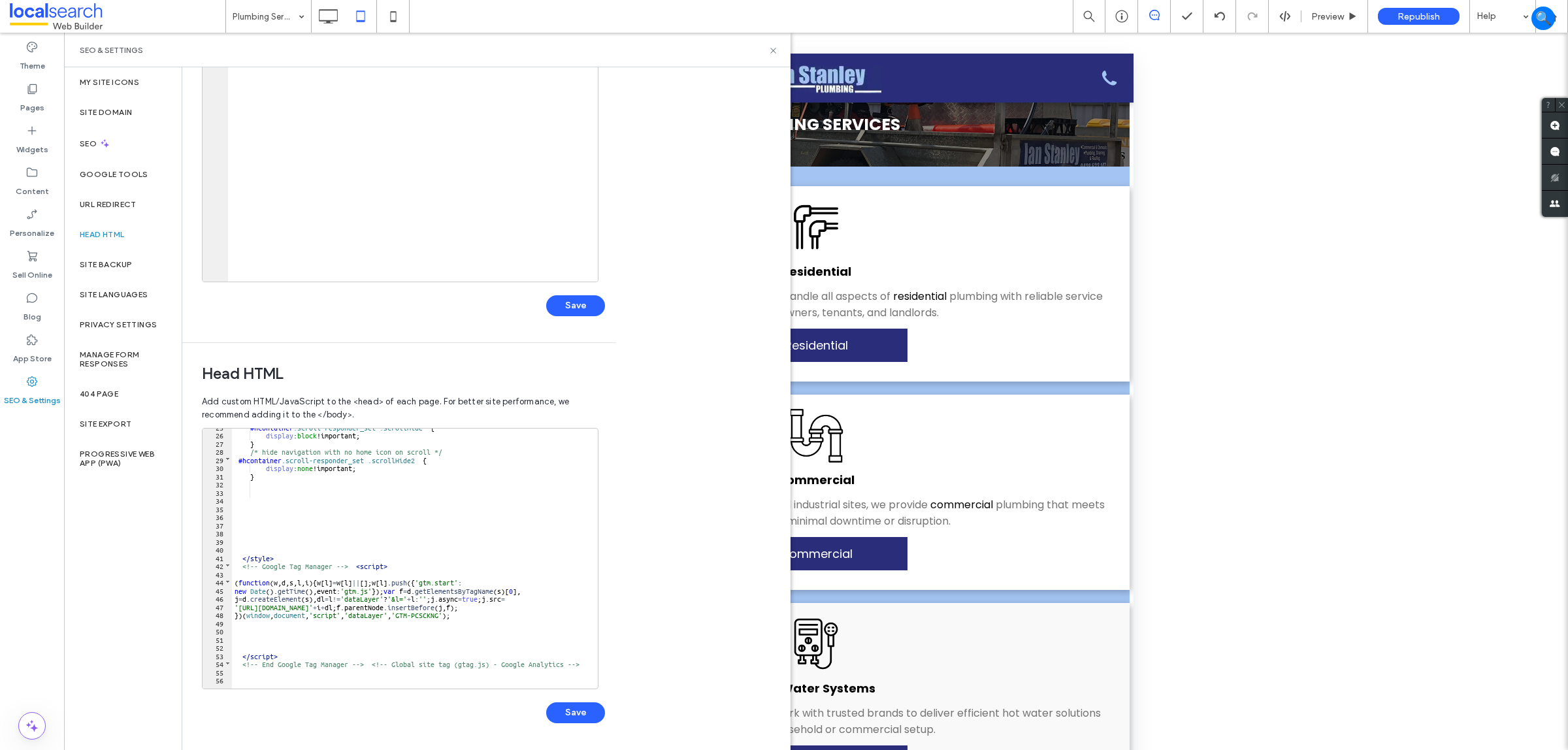
scroll to position [299, 0]
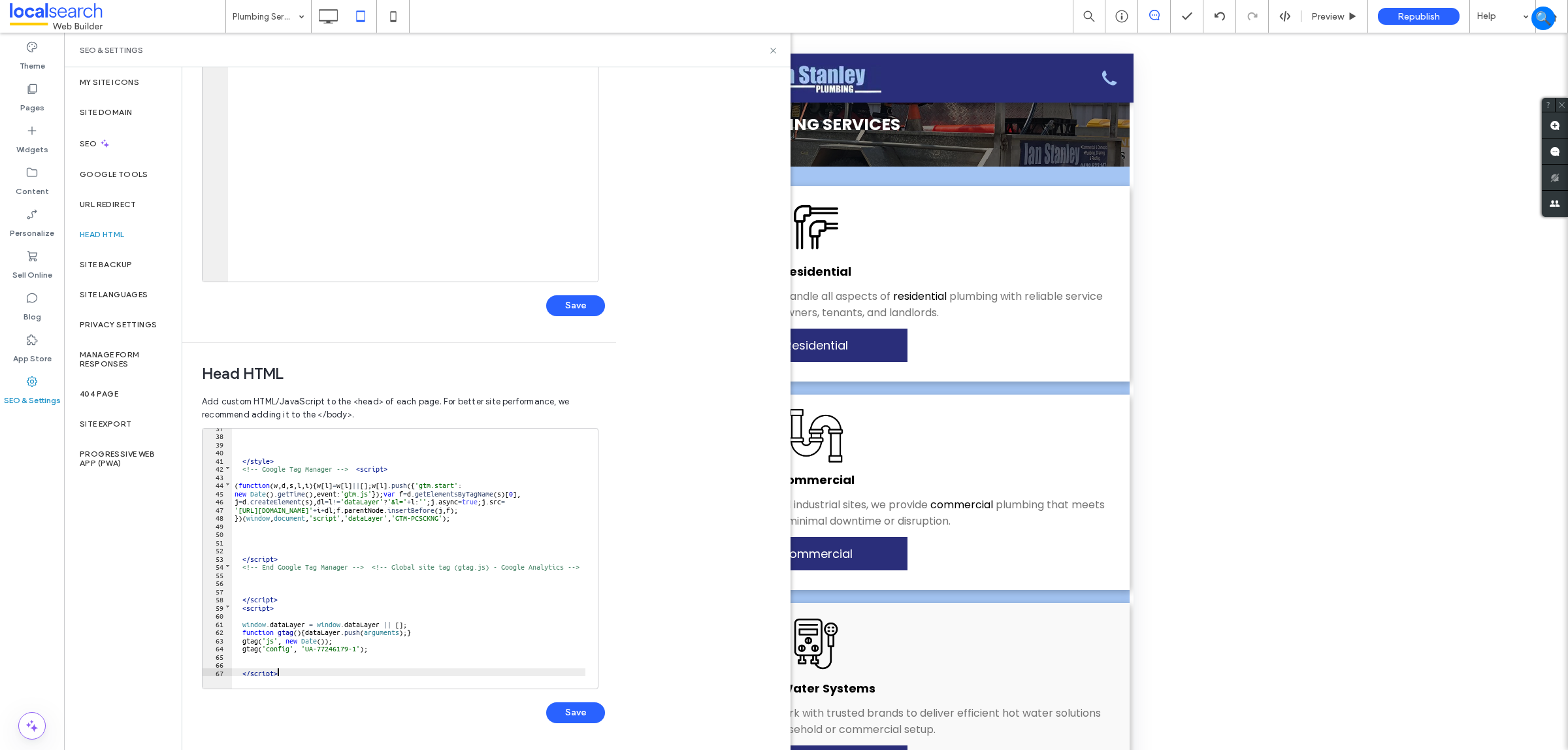
click at [328, 668] on div "</ style > <!-- Google Tag Manager --> < script > ( function ( w , d , s , l , …" at bounding box center [569, 555] width 675 height 264
type textarea "**"
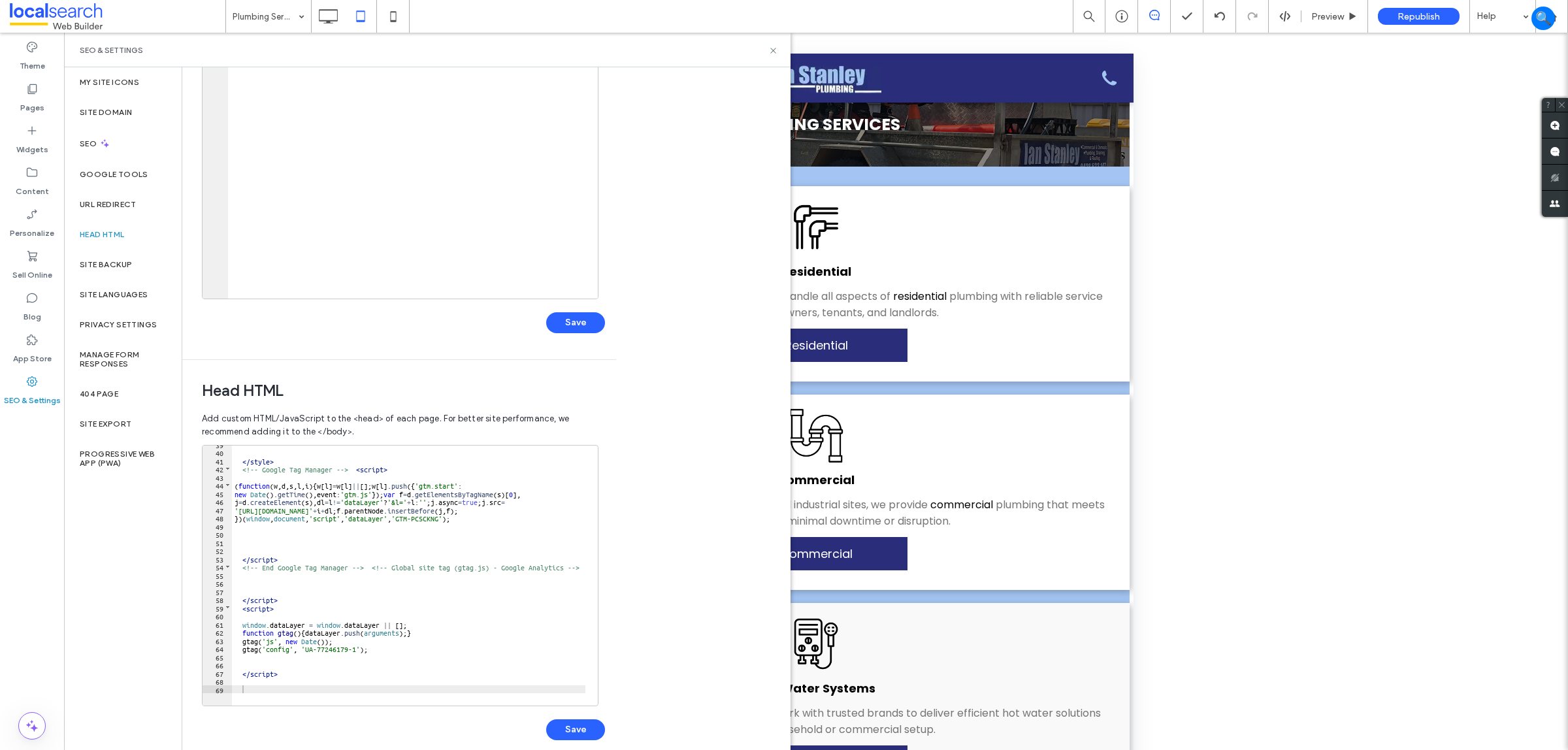
scroll to position [144, 0]
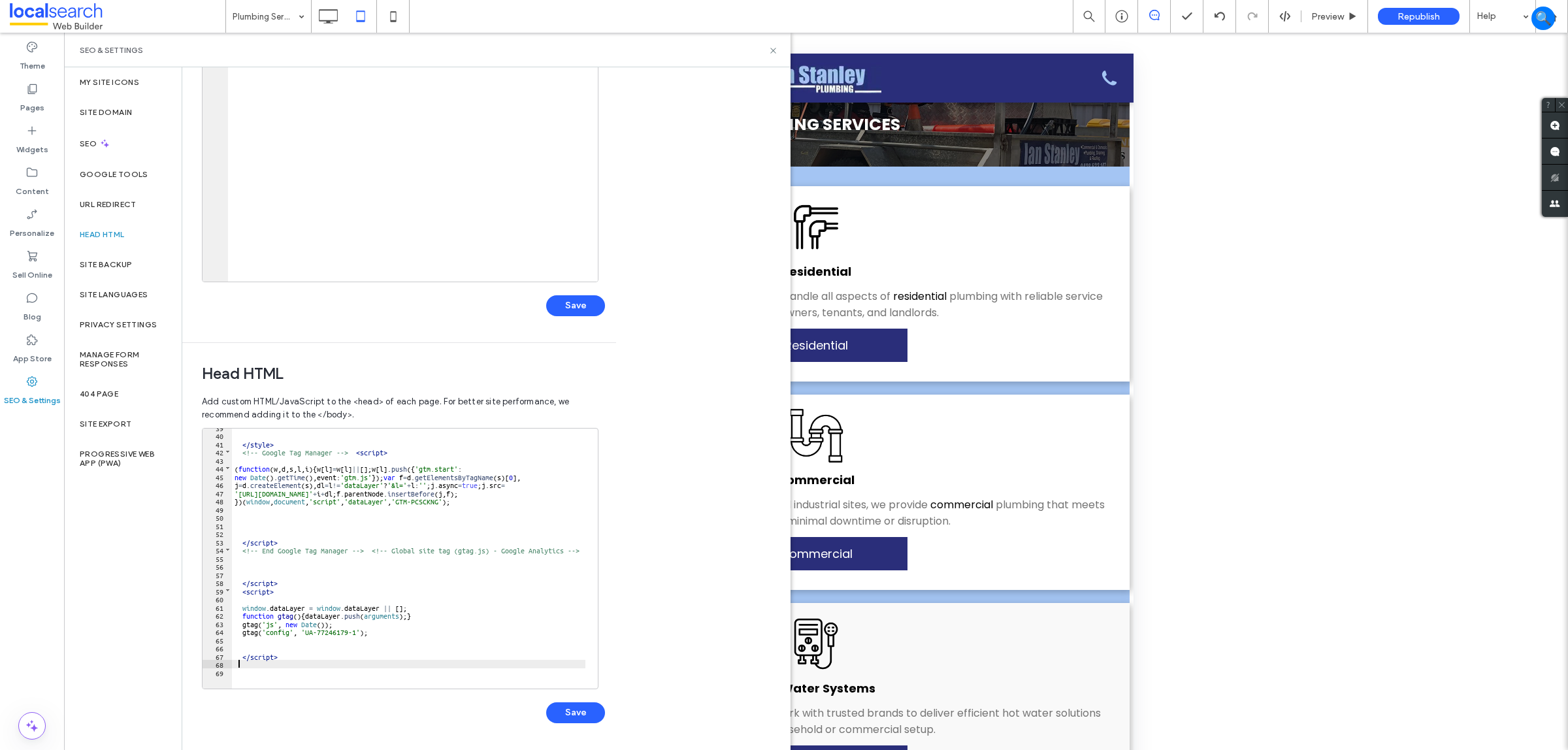
click at [241, 661] on div "</ style > <!-- Google Tag Manager --> < script > ( function ( w , d , s , l , …" at bounding box center [569, 555] width 675 height 264
click at [770, 50] on icon at bounding box center [773, 50] width 10 height 10
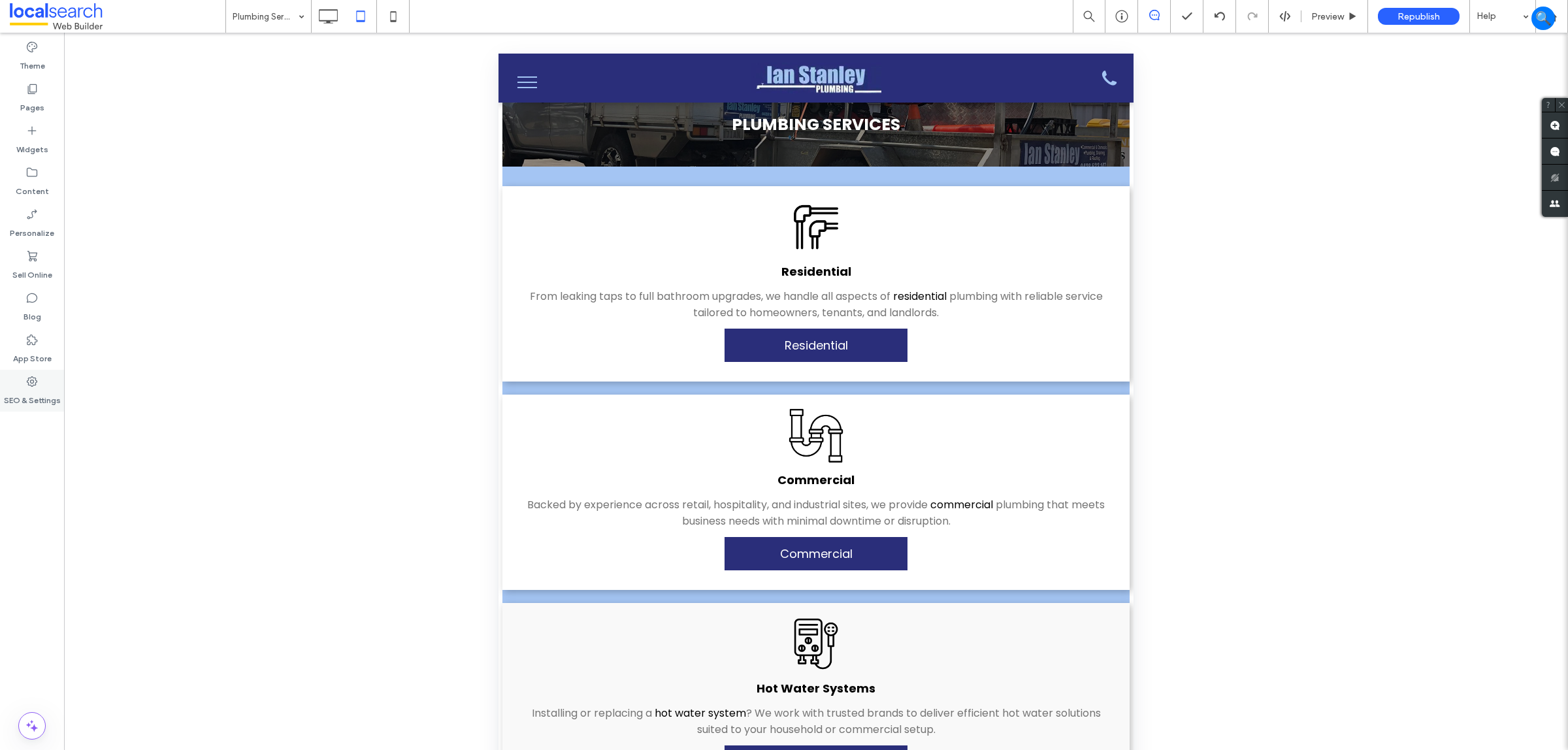
click at [31, 387] on icon at bounding box center [32, 381] width 13 height 13
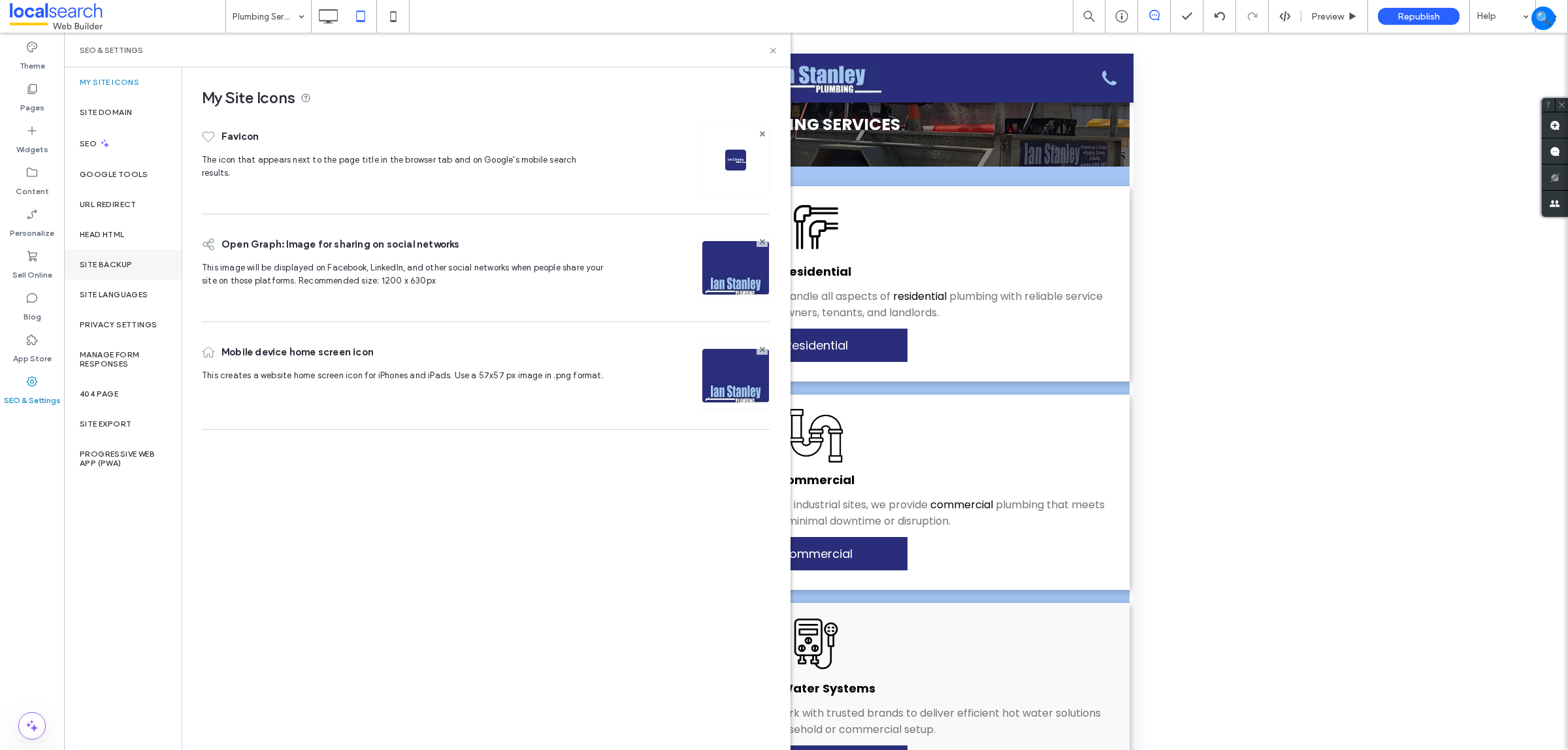
click at [138, 266] on div "Site Backup" at bounding box center [123, 265] width 118 height 30
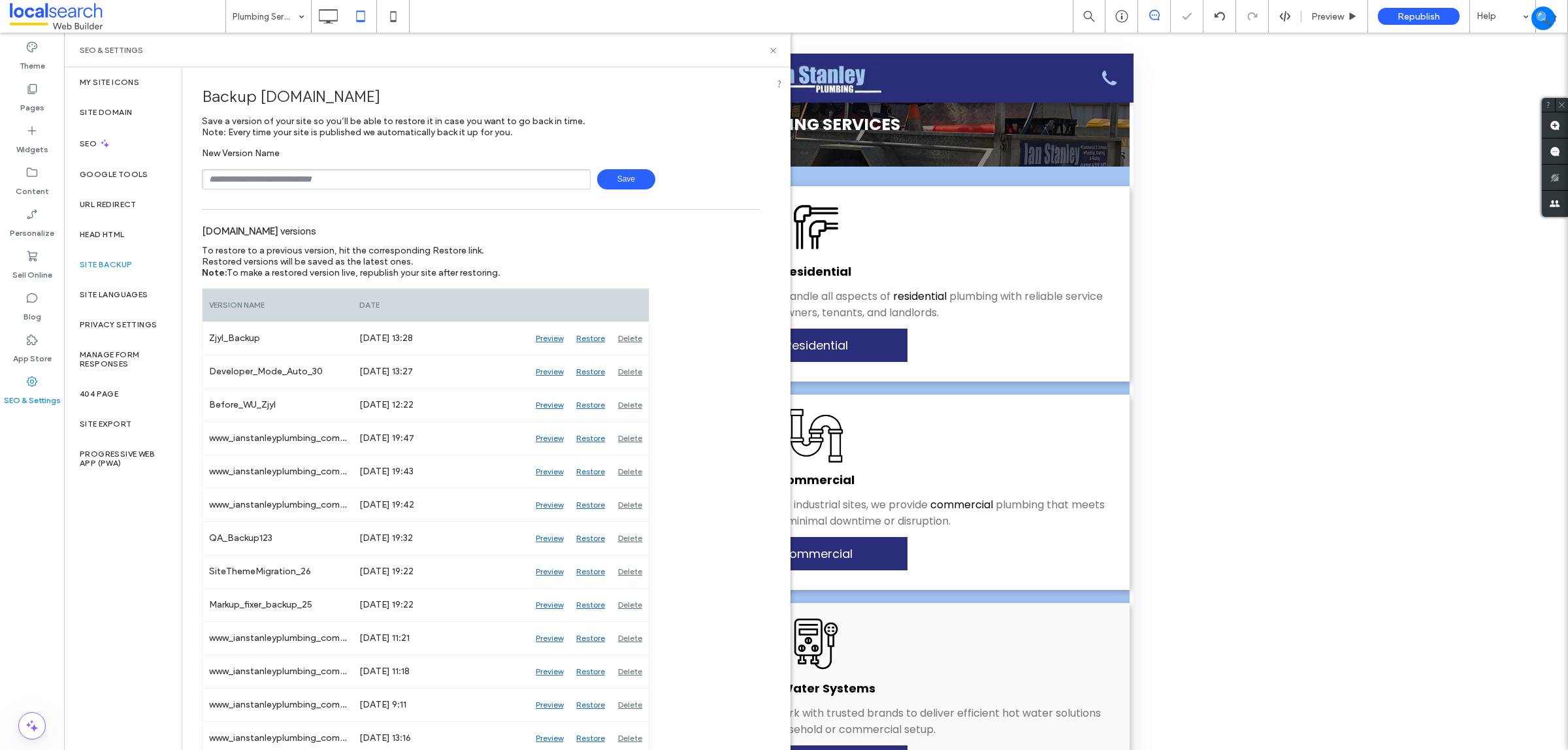
click at [331, 171] on input "text" at bounding box center [396, 179] width 388 height 20
type input "**********"
click at [622, 177] on span "Save" at bounding box center [625, 179] width 58 height 20
drag, startPoint x: 762, startPoint y: 55, endPoint x: 769, endPoint y: 51, distance: 8.1
click at [769, 51] on div "SEO & Settings" at bounding box center [428, 50] width 727 height 35
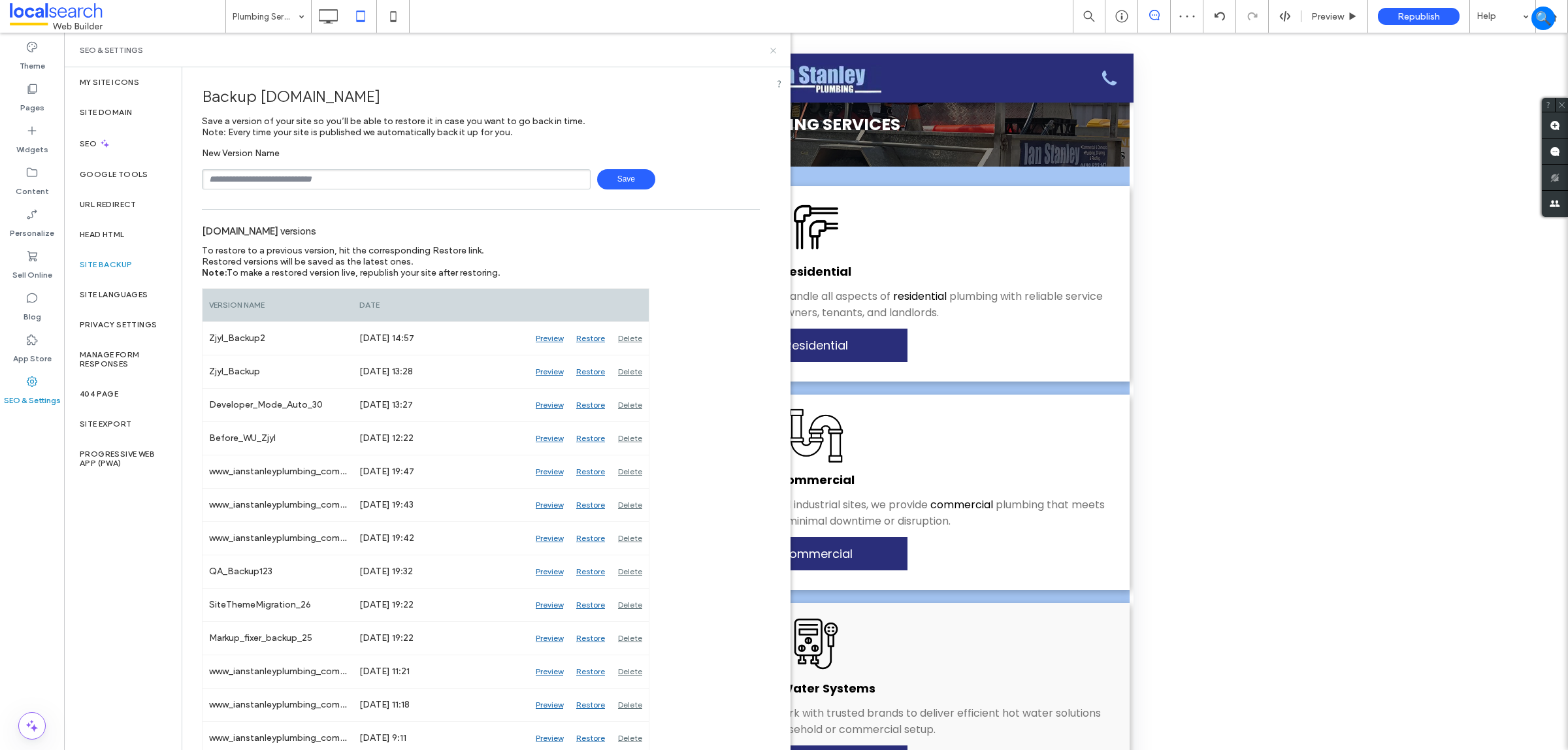
click at [774, 48] on icon at bounding box center [773, 50] width 10 height 10
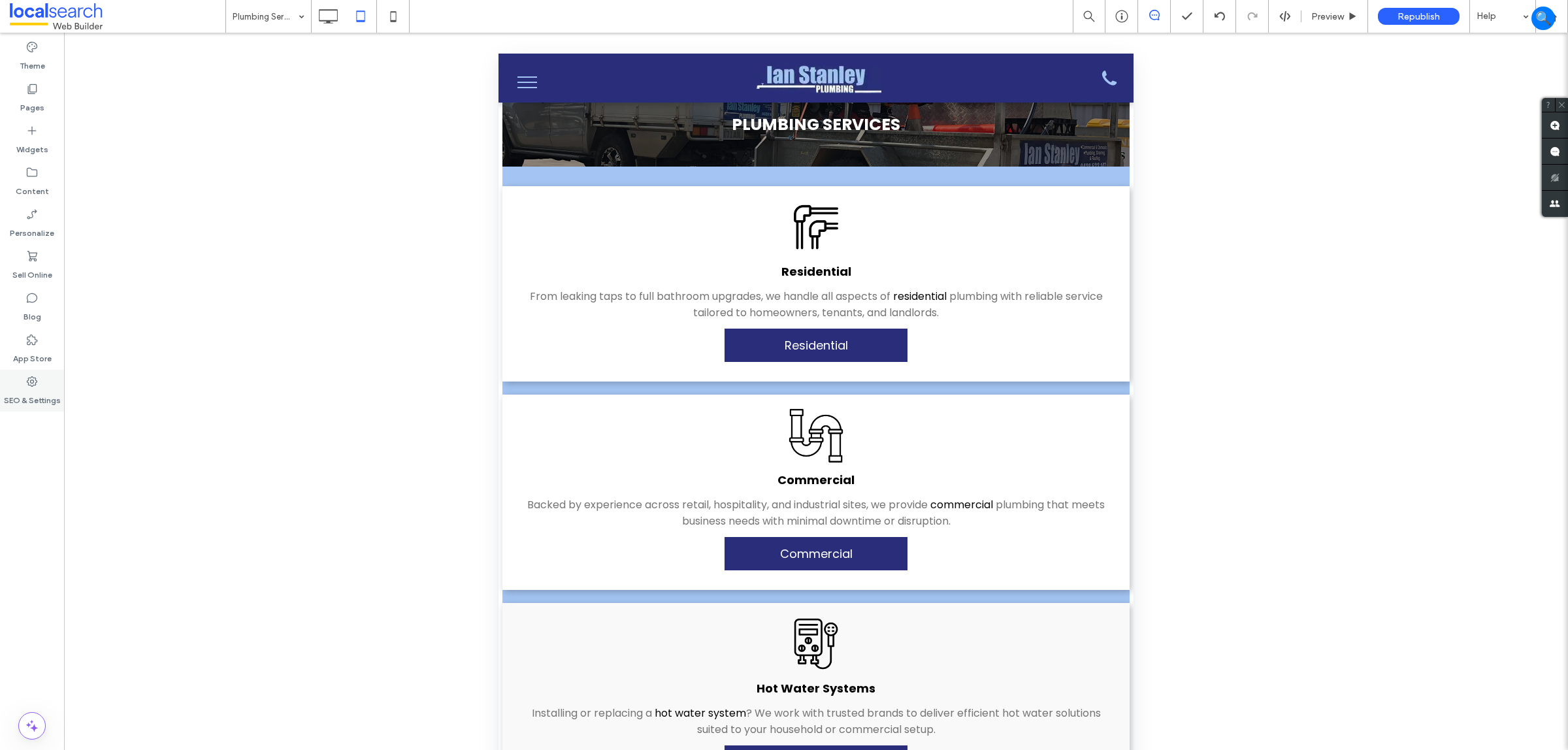
click at [23, 382] on div "SEO & Settings" at bounding box center [32, 390] width 64 height 42
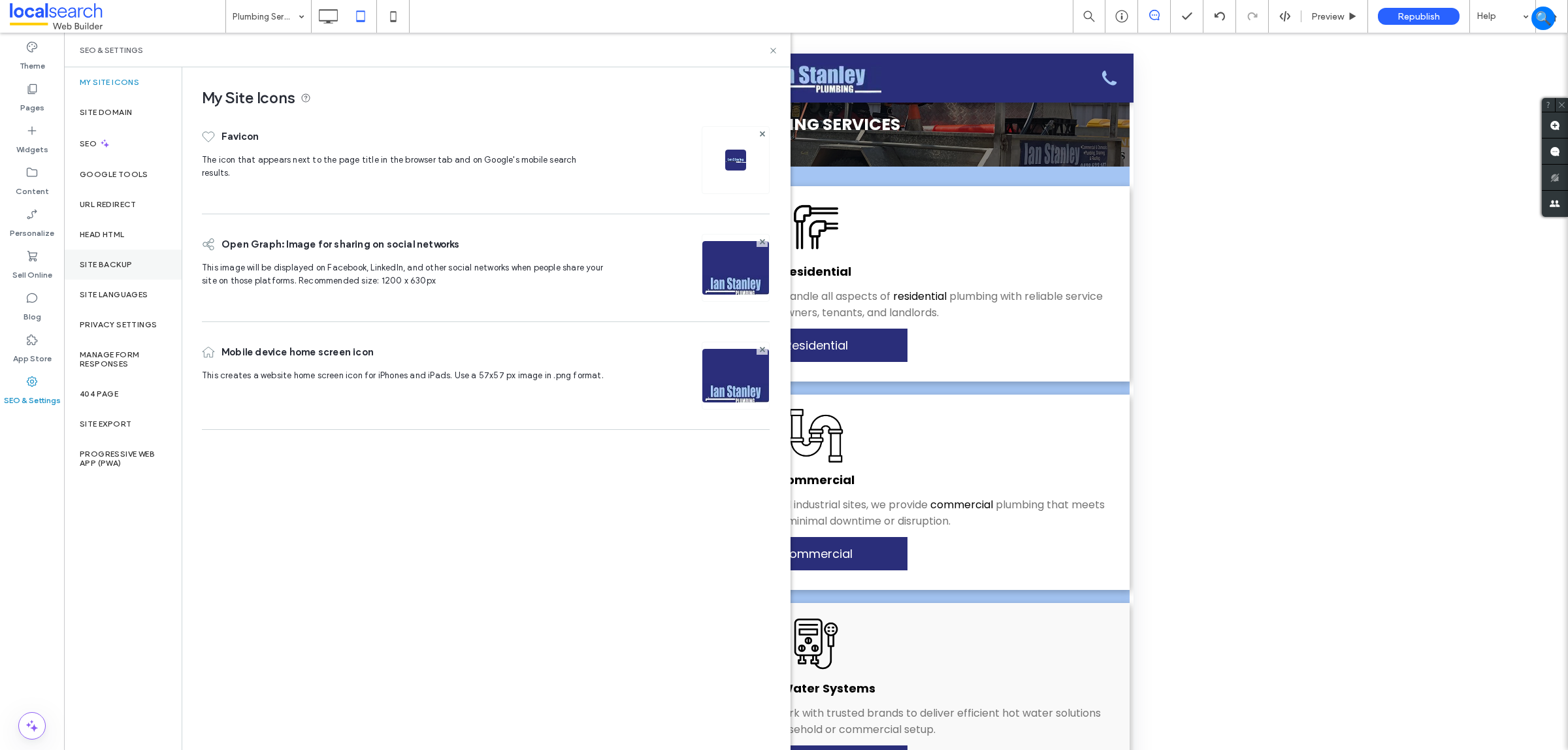
click at [124, 250] on div "Site Backup" at bounding box center [123, 265] width 118 height 30
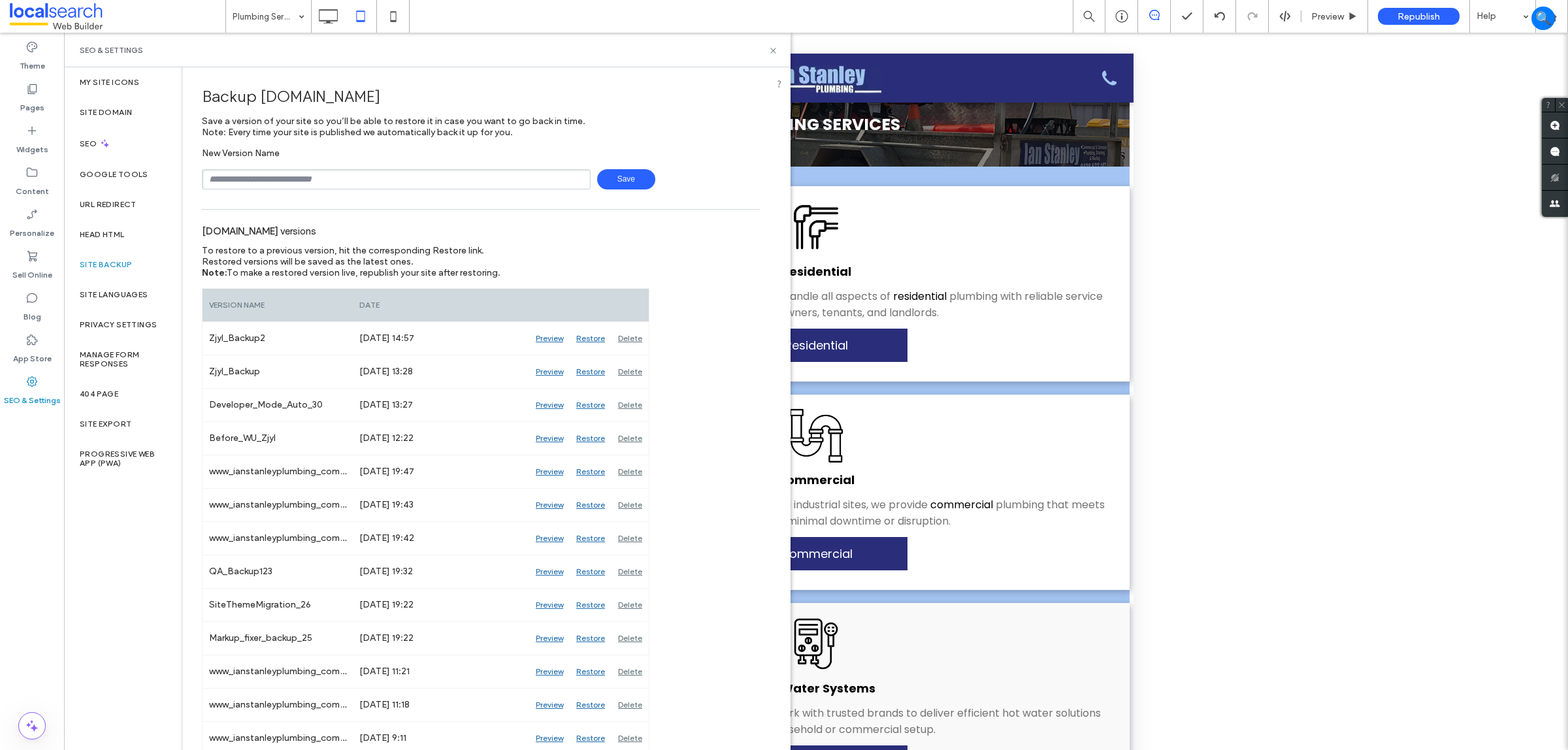
click at [772, 50] on use at bounding box center [773, 51] width 5 height 5
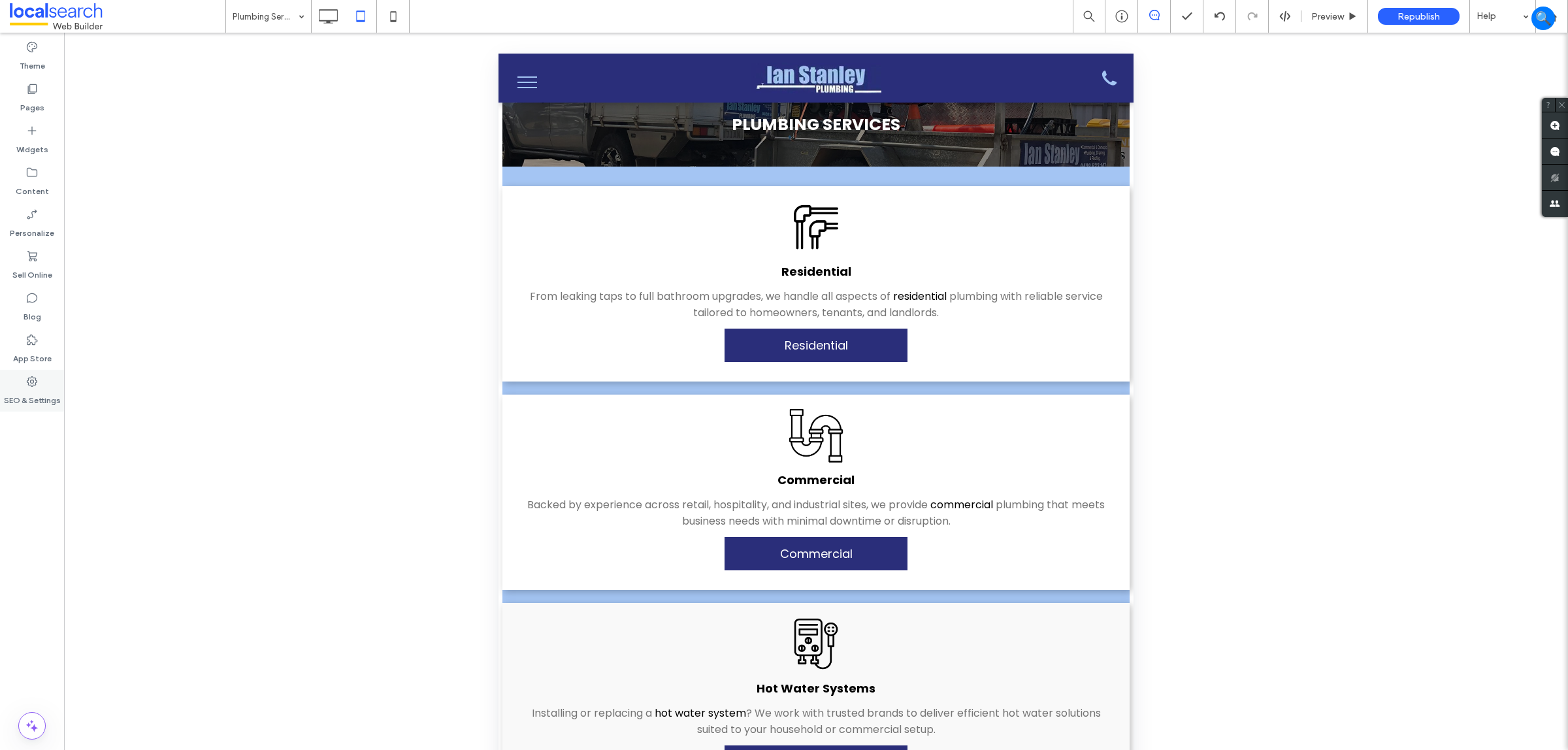
click at [24, 387] on div "SEO & Settings" at bounding box center [32, 390] width 64 height 42
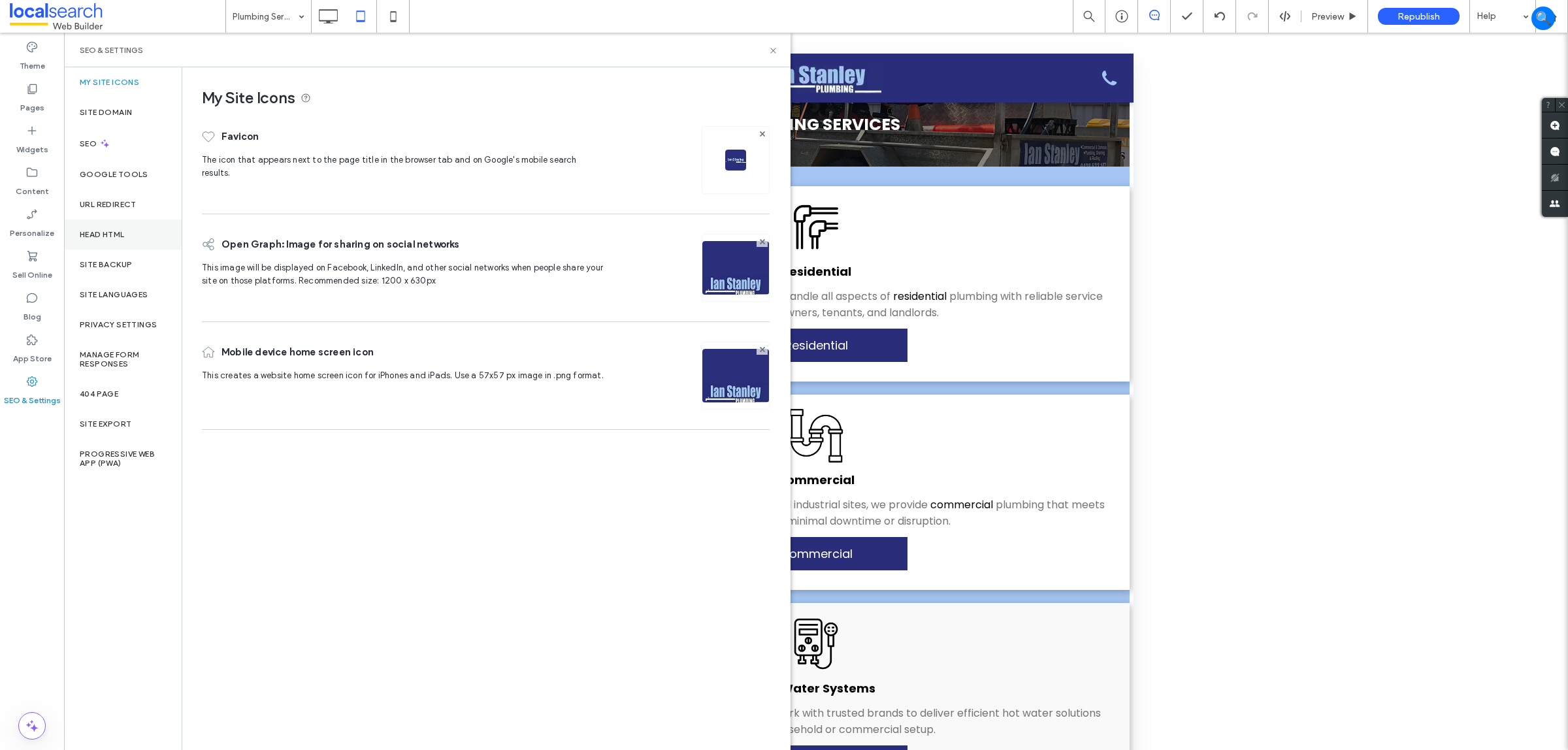
click at [117, 241] on div "Head HTML" at bounding box center [123, 234] width 118 height 30
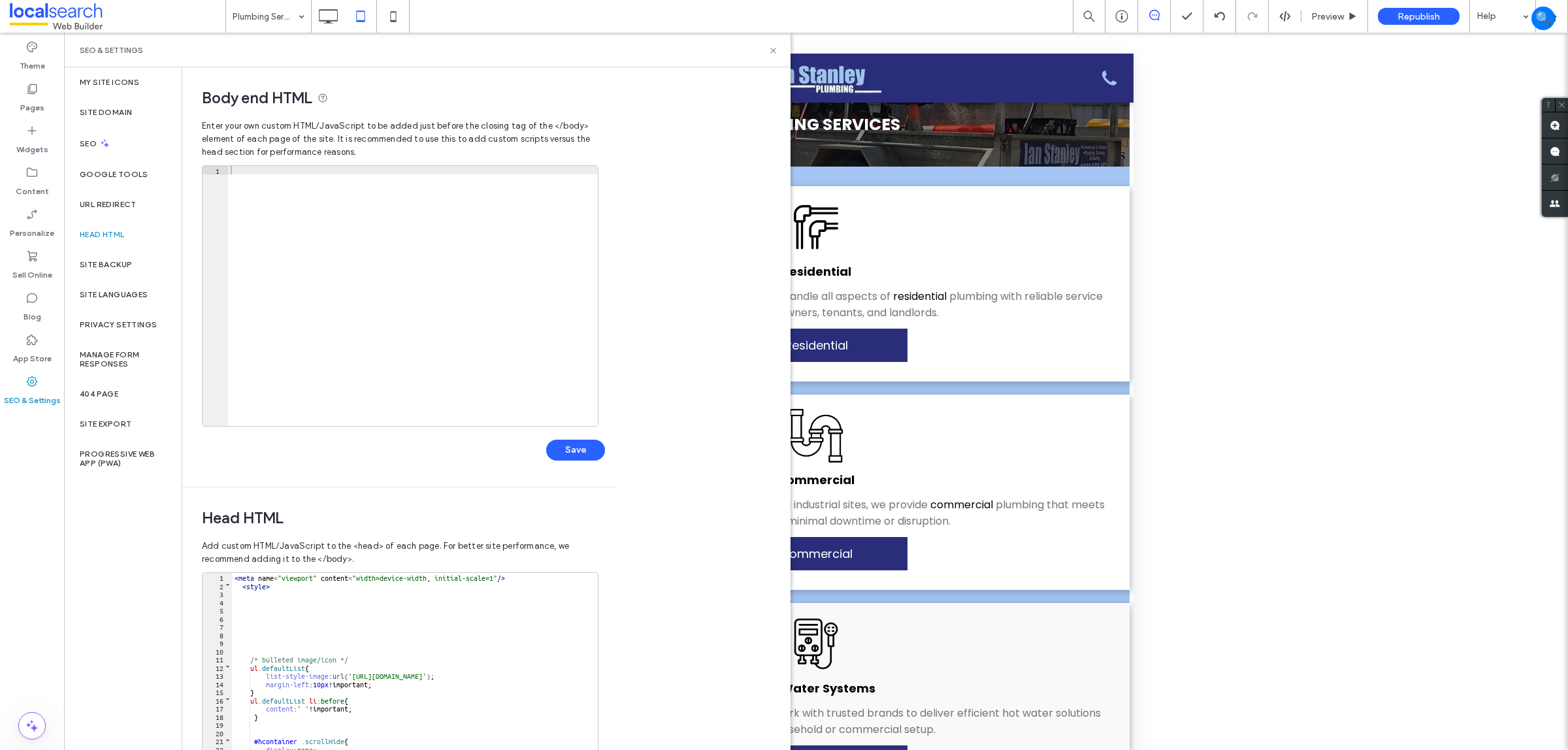
click at [779, 48] on div "SEO & Settings" at bounding box center [428, 50] width 727 height 35
click at [776, 51] on icon at bounding box center [773, 50] width 10 height 10
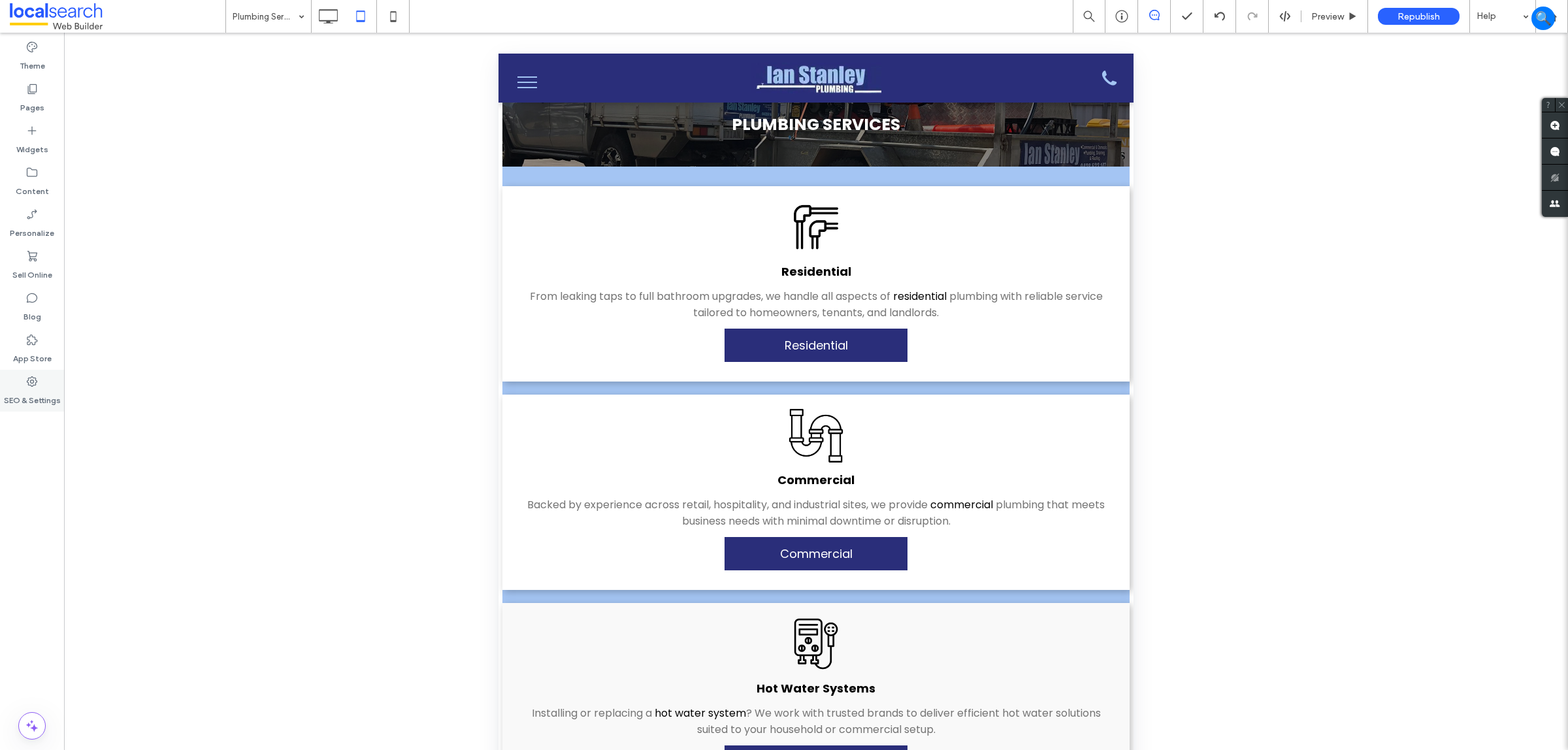
drag, startPoint x: 51, startPoint y: 387, endPoint x: 50, endPoint y: 376, distance: 11.0
click at [51, 387] on div "SEO & Settings" at bounding box center [32, 390] width 64 height 42
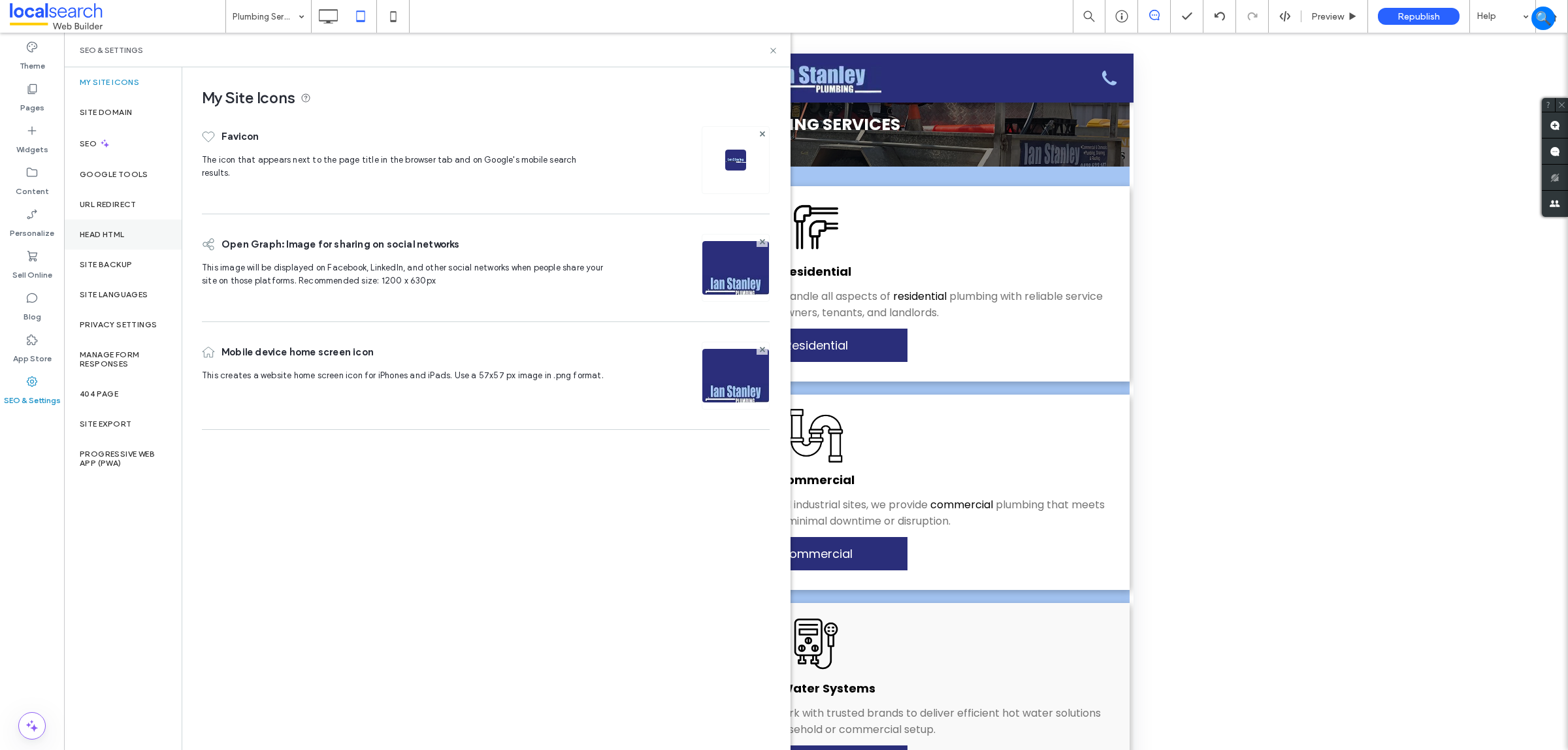
click at [113, 247] on div "Head HTML" at bounding box center [123, 234] width 118 height 30
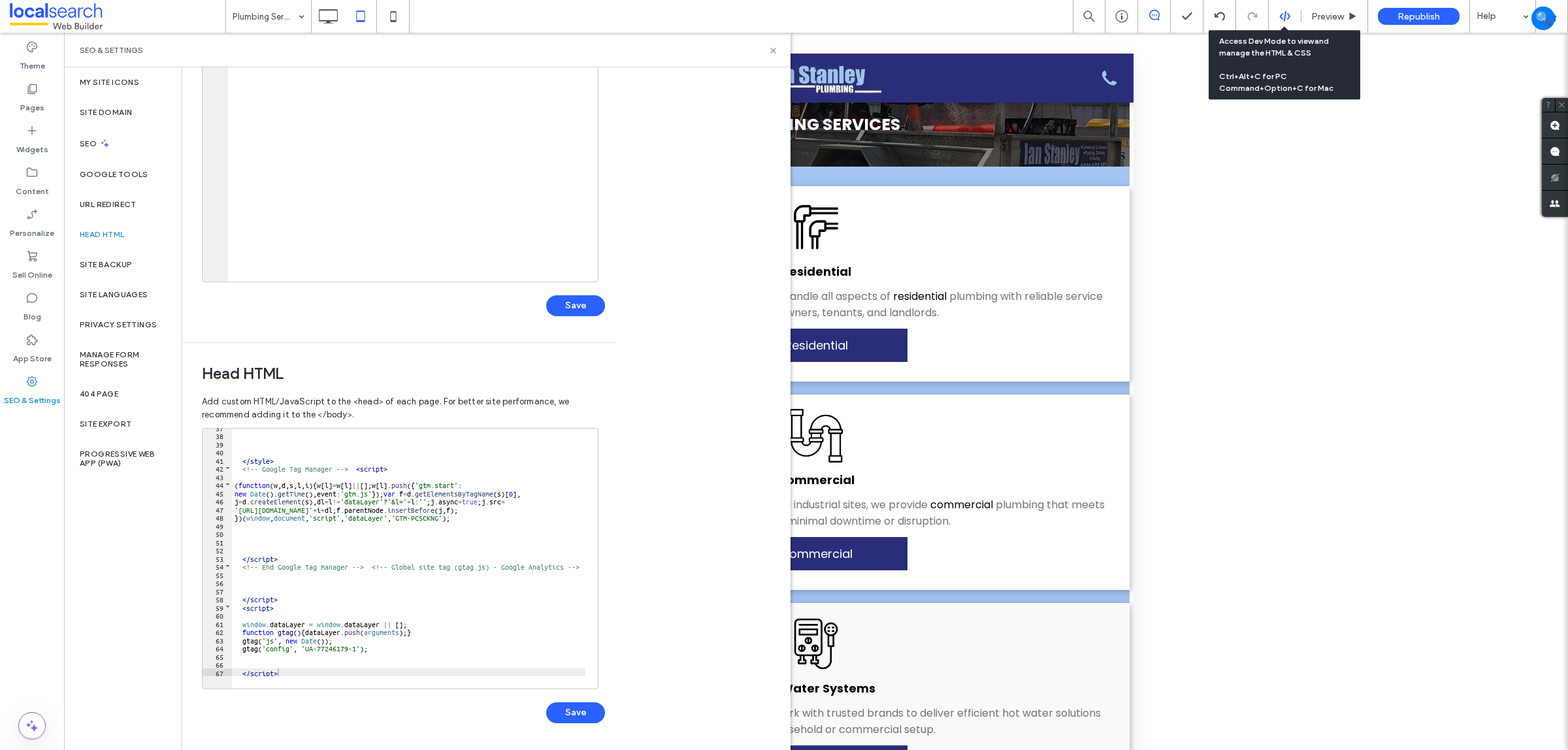
click at [1287, 13] on use at bounding box center [1285, 16] width 11 height 11
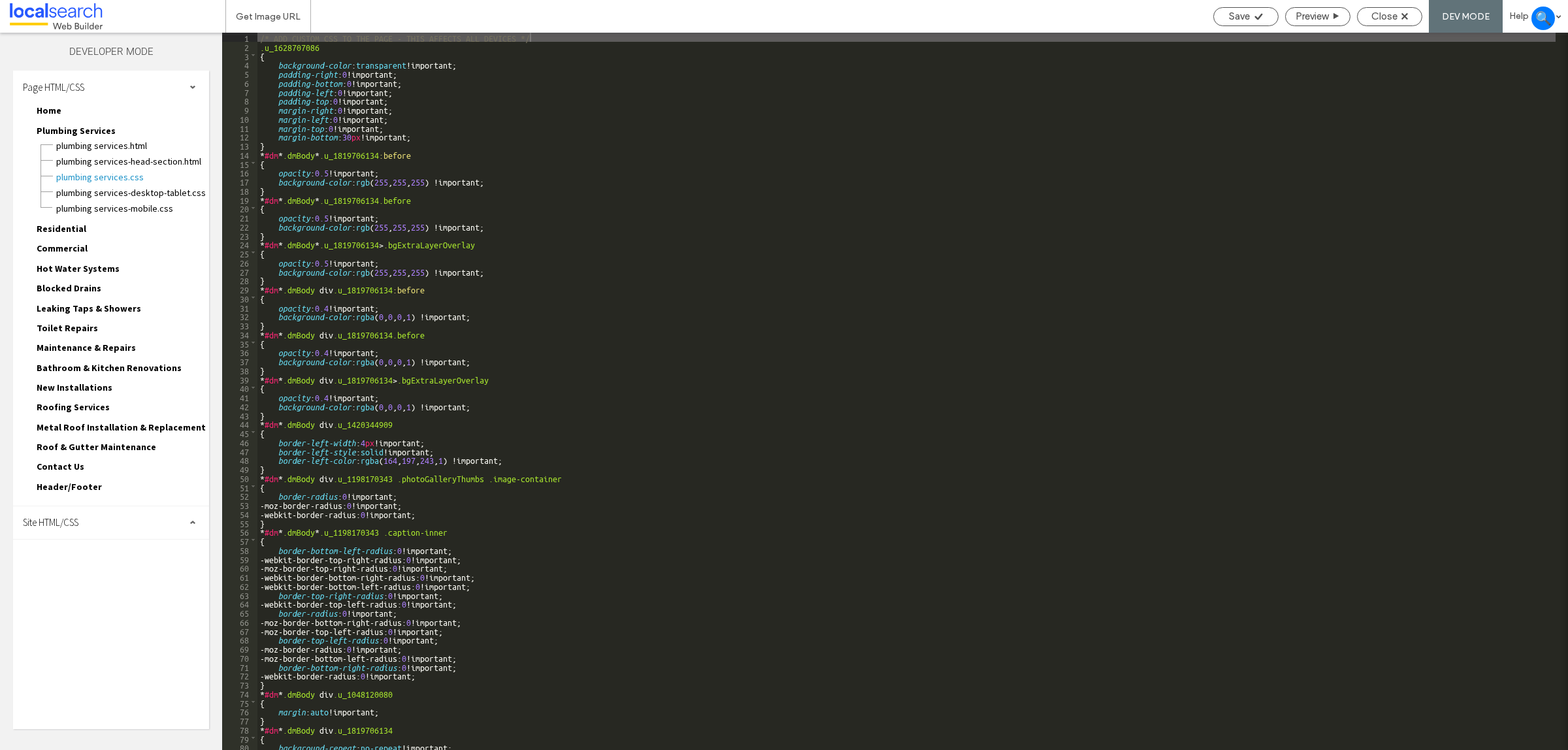
click at [88, 521] on div "Site HTML/CSS" at bounding box center [111, 522] width 196 height 33
click at [98, 558] on span "body-end.html" at bounding box center [135, 564] width 148 height 13
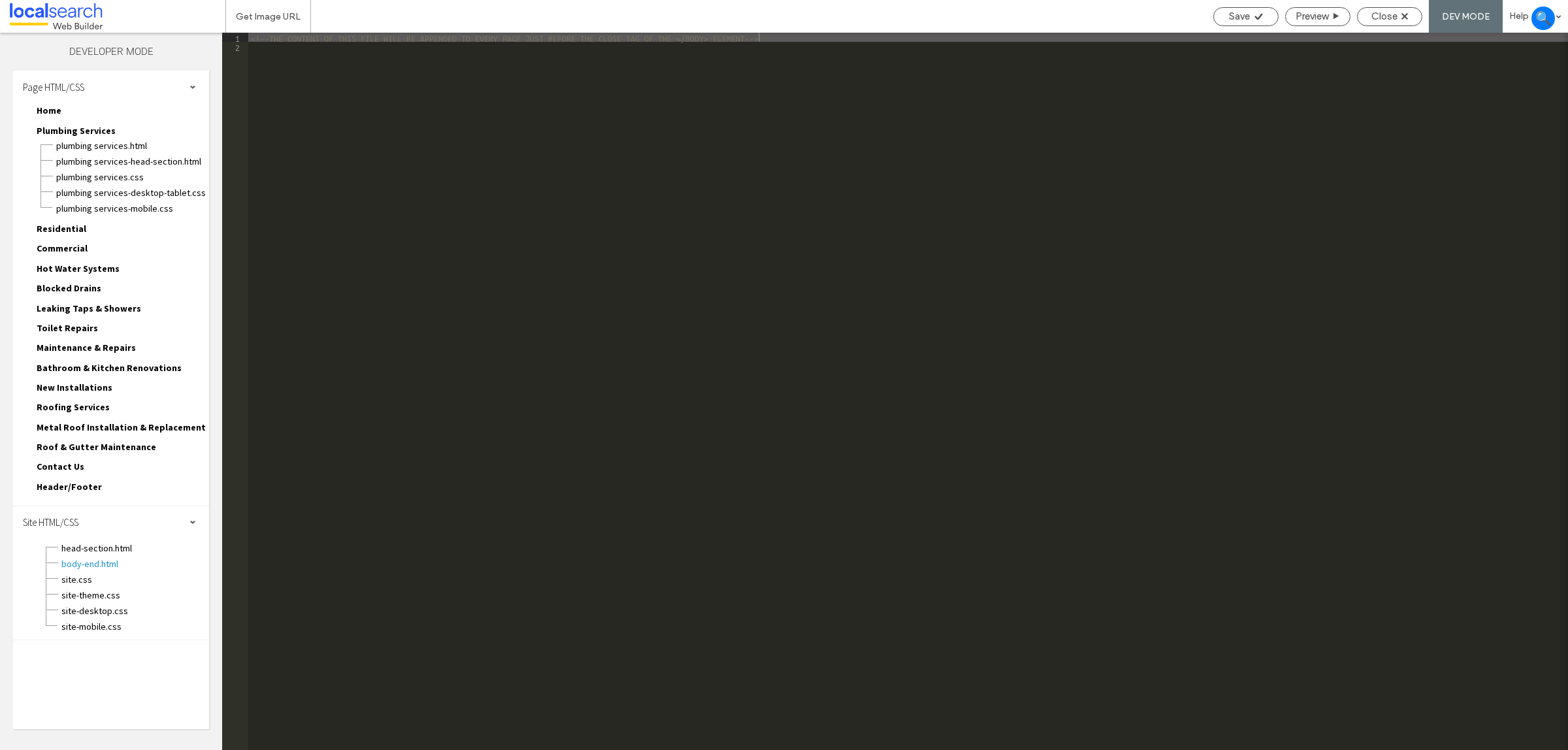
drag, startPoint x: 103, startPoint y: 515, endPoint x: 102, endPoint y: 550, distance: 35.0
click at [103, 516] on div "Site HTML/CSS" at bounding box center [111, 522] width 196 height 33
click at [68, 492] on div "Header/Footer header.html footer.html header-footer.css header-footer-desktop-t…" at bounding box center [117, 489] width 183 height 20
click at [60, 518] on span "Site HTML/CSS" at bounding box center [51, 522] width 55 height 12
click at [102, 542] on span "head-section.html" at bounding box center [135, 548] width 148 height 13
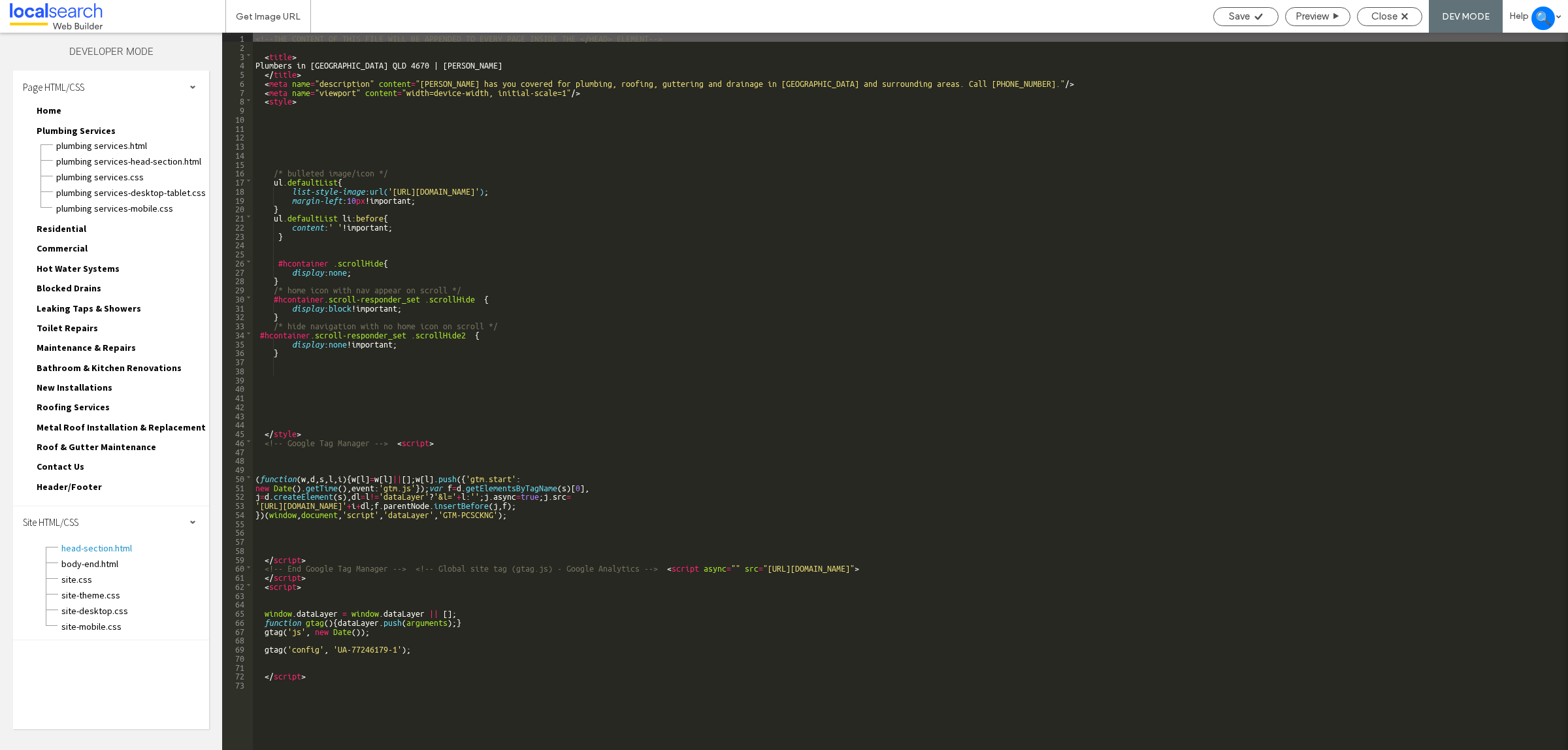
scroll to position [250, 0]
click at [770, 94] on div "<!--THE CONTENT OF THIS FILE WILL BE APPENDED TO EVERY PAGE INSIDE THE </HEAD> …" at bounding box center [911, 401] width 1315 height 737
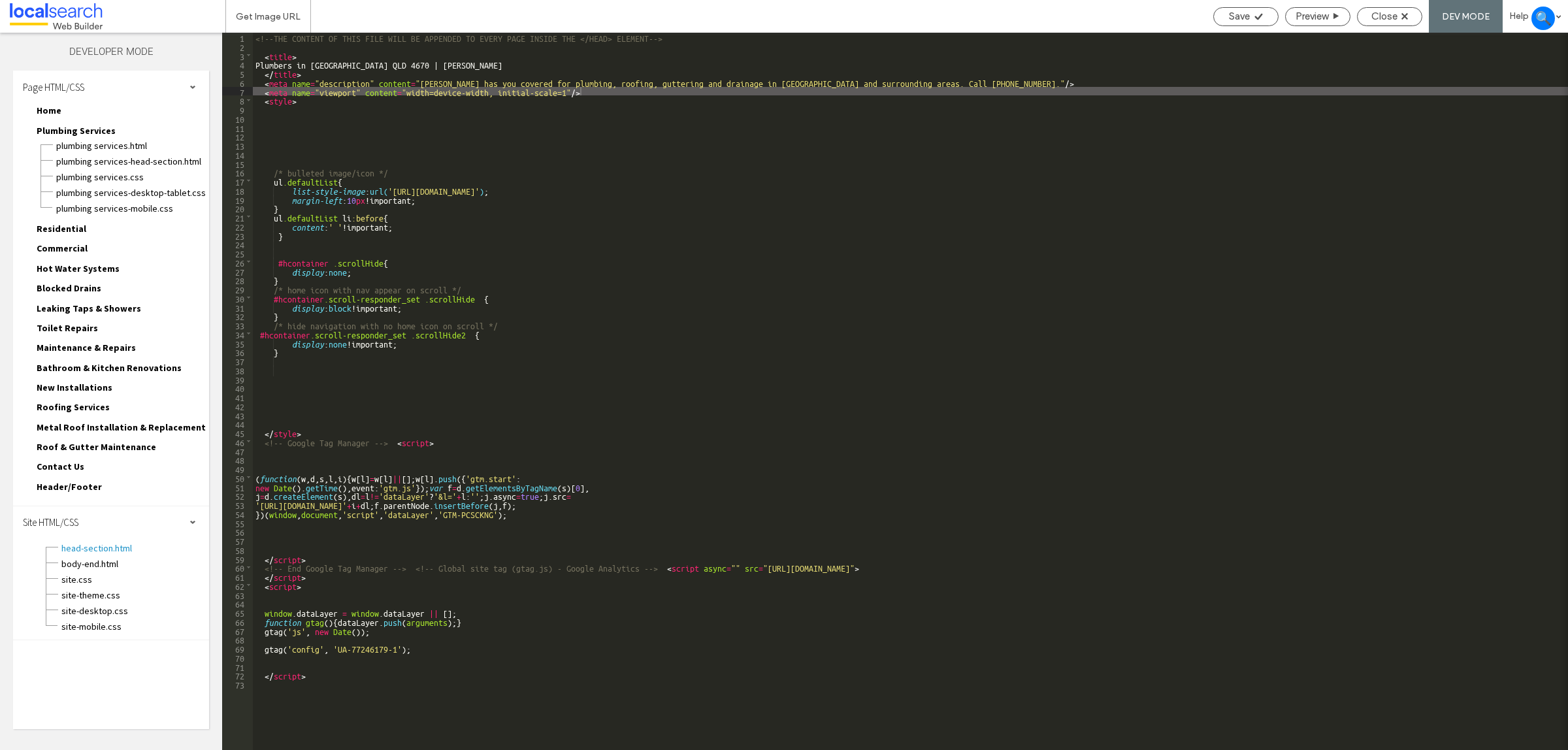
click at [271, 41] on div "SEO & Settings" at bounding box center [363, 50] width 727 height 35
click at [266, 45] on div "SEO & Settings" at bounding box center [363, 51] width 695 height 11
click at [254, 72] on div at bounding box center [348, 159] width 370 height 276
click at [258, 58] on div "SEO & Settings" at bounding box center [363, 50] width 727 height 35
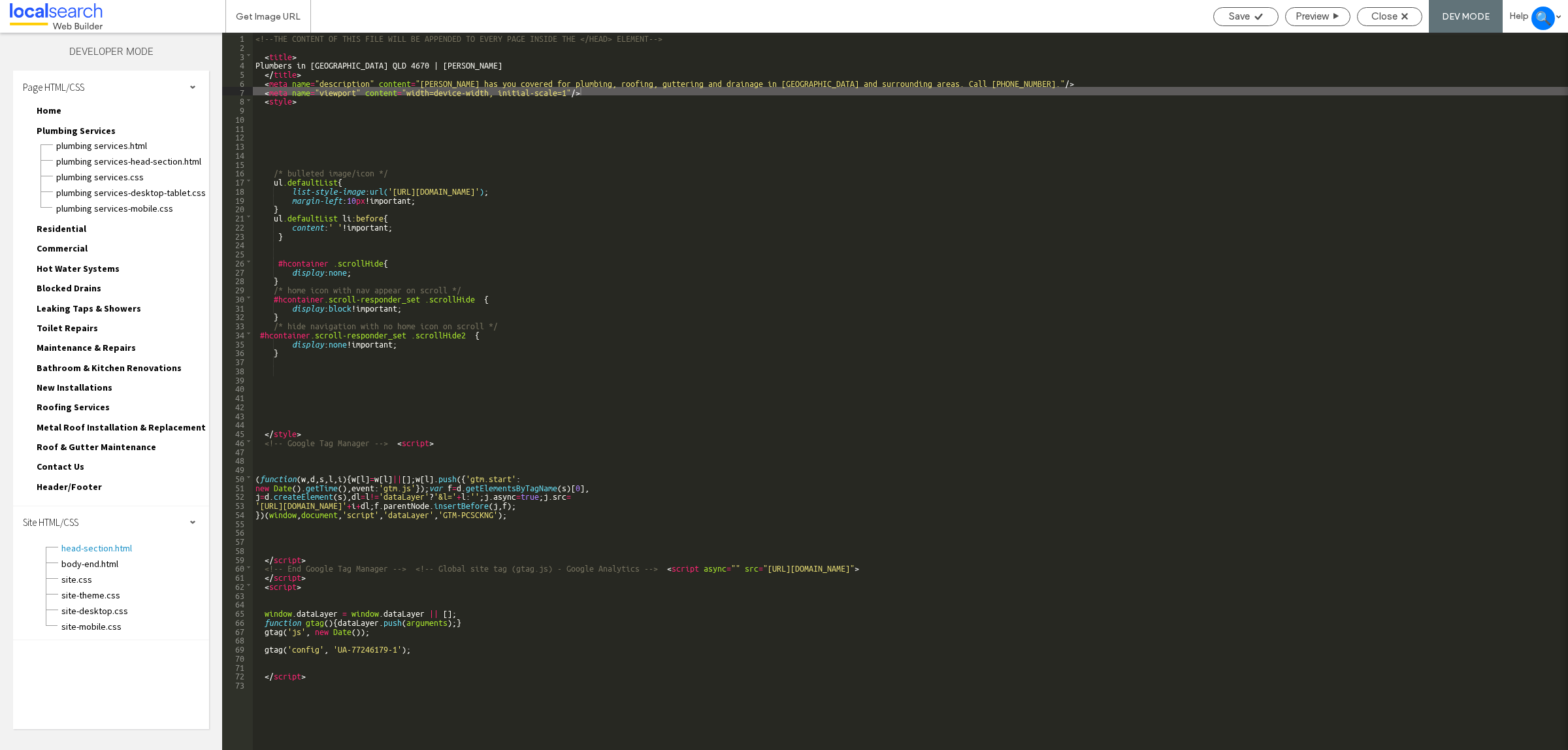
click at [299, 88] on div at bounding box center [348, 159] width 370 height 276
click at [306, 72] on div at bounding box center [348, 159] width 370 height 276
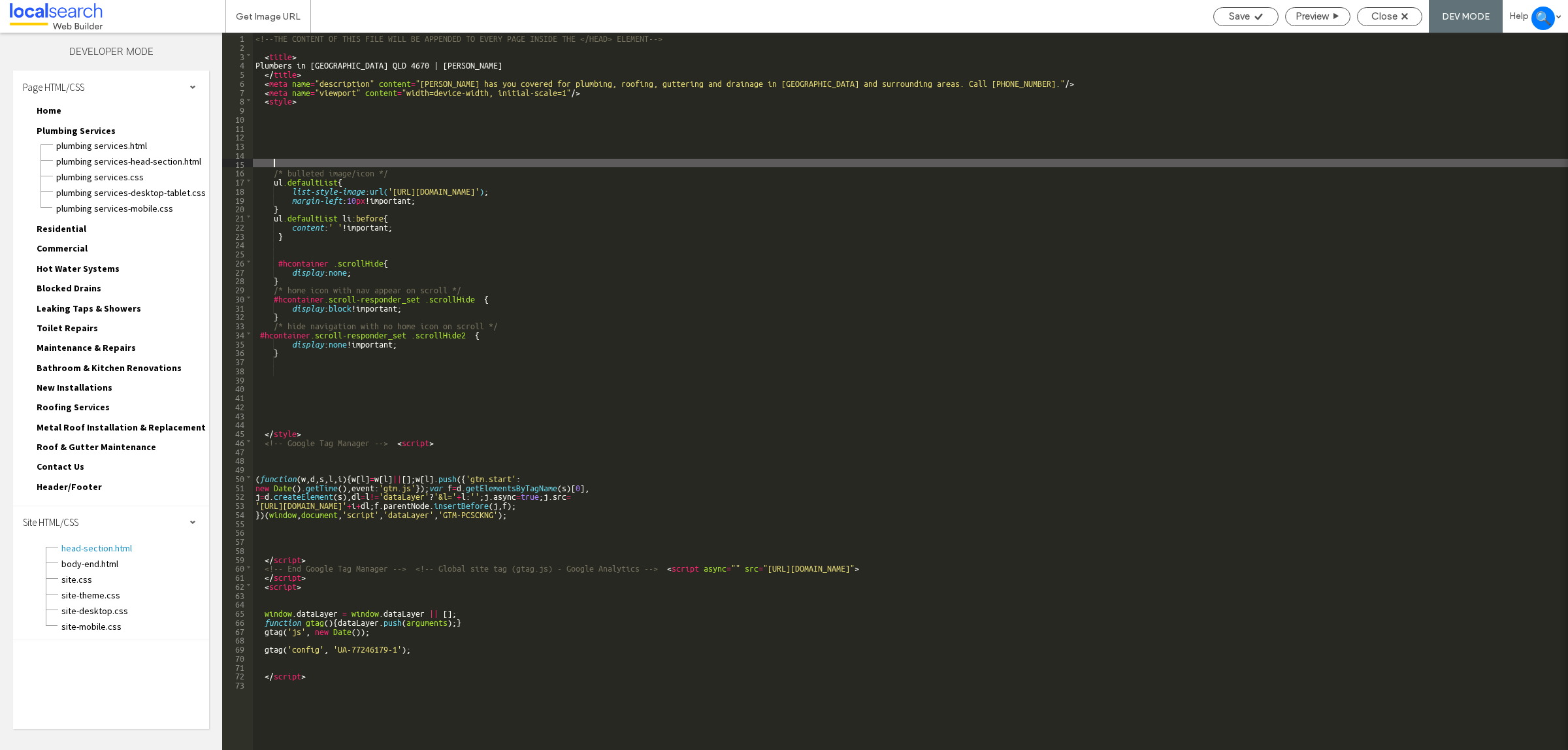
click at [812, 162] on div "<!--THE CONTENT OF THIS FILE WILL BE APPENDED TO EVERY PAGE INSIDE THE </HEAD> …" at bounding box center [911, 401] width 1315 height 737
click at [810, 163] on div "<!--THE CONTENT OF THIS FILE WILL BE APPENDED TO EVERY PAGE INSIDE THE </HEAD> …" at bounding box center [911, 401] width 1315 height 737
click at [818, 173] on div "<!--THE CONTENT OF THIS FILE WILL BE APPENDED TO EVERY PAGE INSIDE THE </HEAD> …" at bounding box center [911, 401] width 1315 height 737
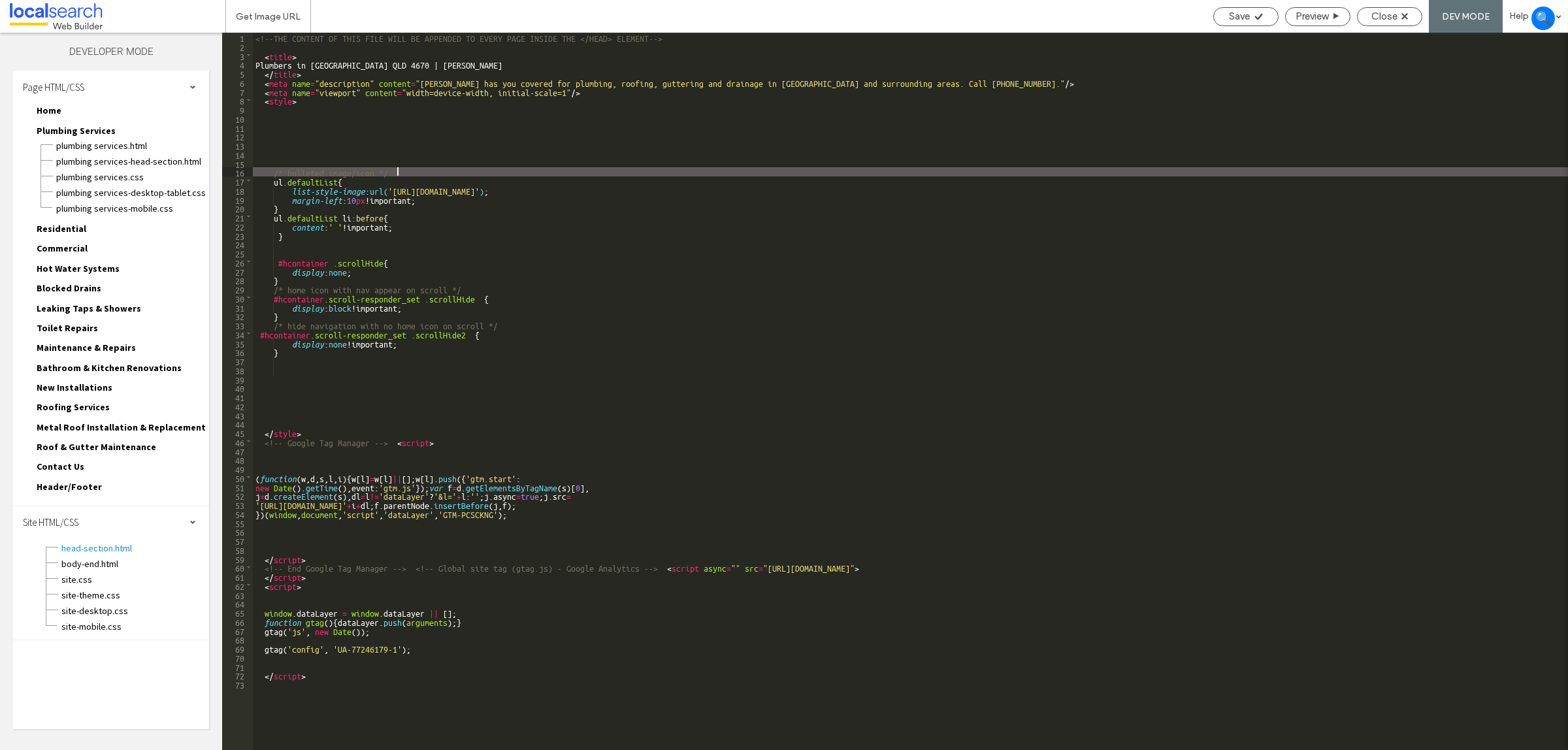
drag, startPoint x: 949, startPoint y: 158, endPoint x: 926, endPoint y: 152, distance: 23.8
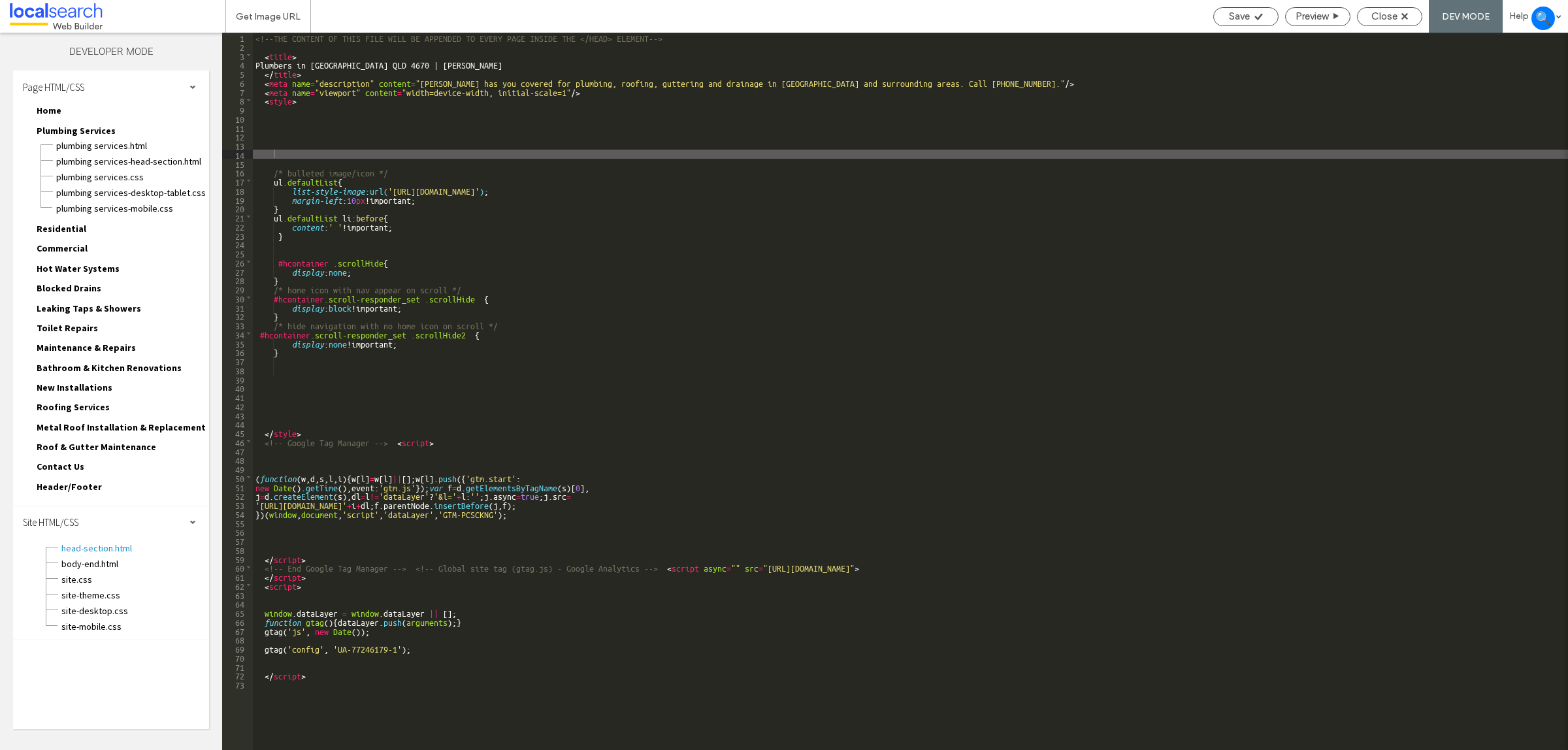
click at [602, 87] on div "Body end HTML Enter your own custom HTML/​JavaScript to be added just before th…" at bounding box center [422, 409] width 608 height 682
click at [576, 96] on div "Body end HTML Enter your own custom HTML/​JavaScript to be added just before th…" at bounding box center [422, 409] width 608 height 682
click at [580, 89] on div "Body end HTML Enter your own custom HTML/​JavaScript to be added just before th…" at bounding box center [422, 409] width 608 height 682
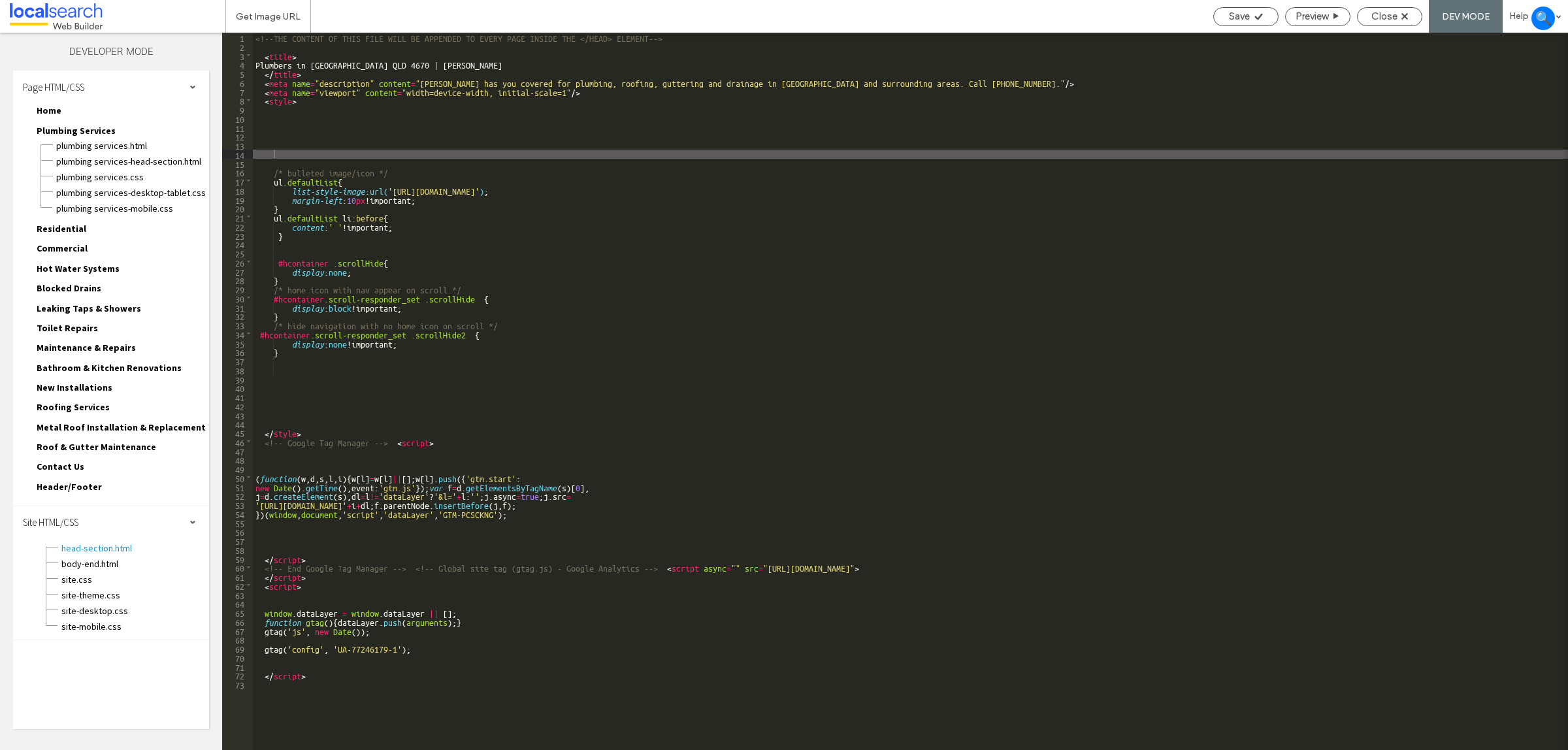
click at [580, 89] on div "Body end HTML Enter your own custom HTML/​JavaScript to be added just before th…" at bounding box center [422, 409] width 608 height 682
click at [647, 131] on div "Body end HTML Enter your own custom HTML/​JavaScript to be added just before th…" at bounding box center [422, 409] width 608 height 682
click at [655, 123] on div "Body end HTML Enter your own custom HTML/​JavaScript to be added just before th…" at bounding box center [422, 409] width 608 height 682
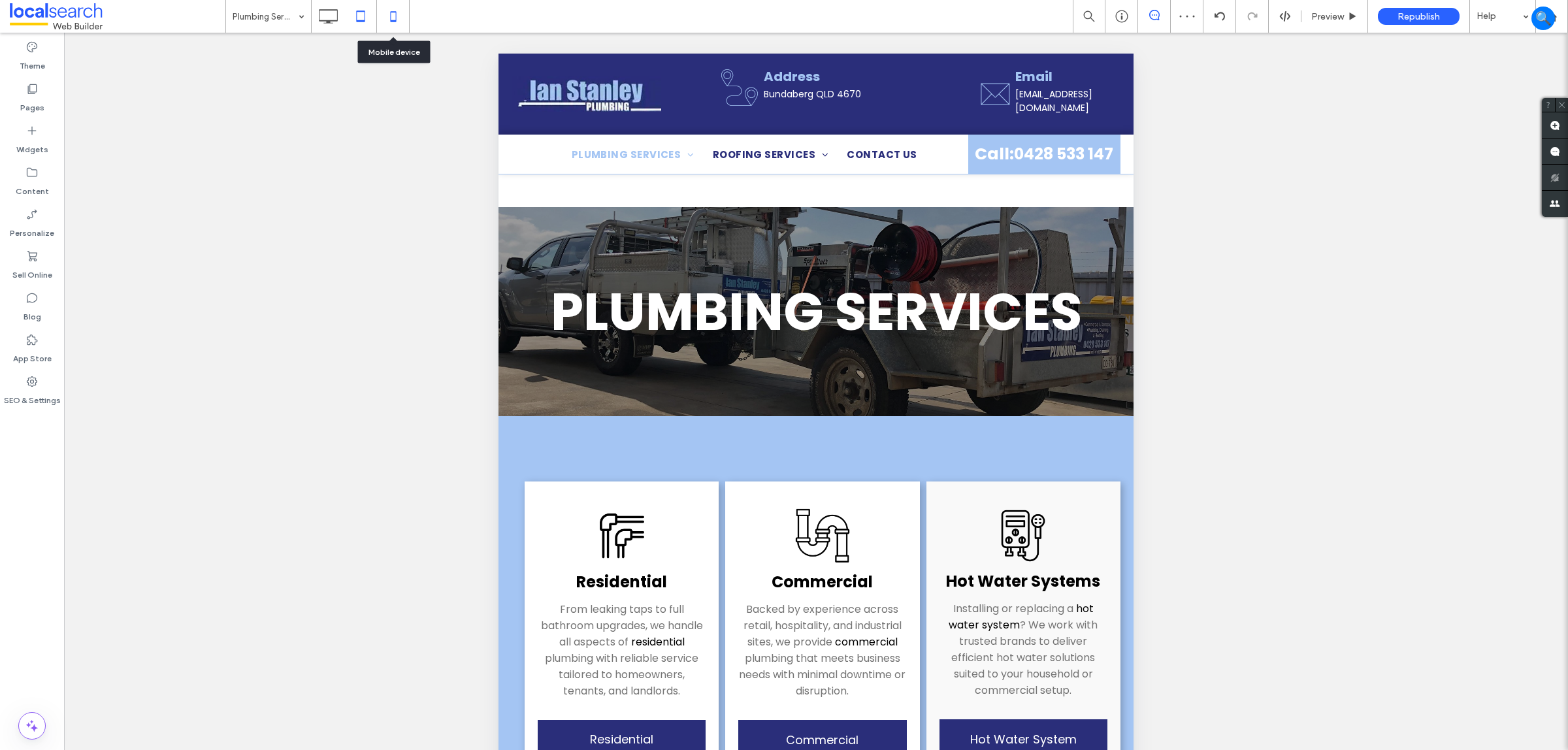
click at [389, 11] on icon at bounding box center [393, 16] width 26 height 26
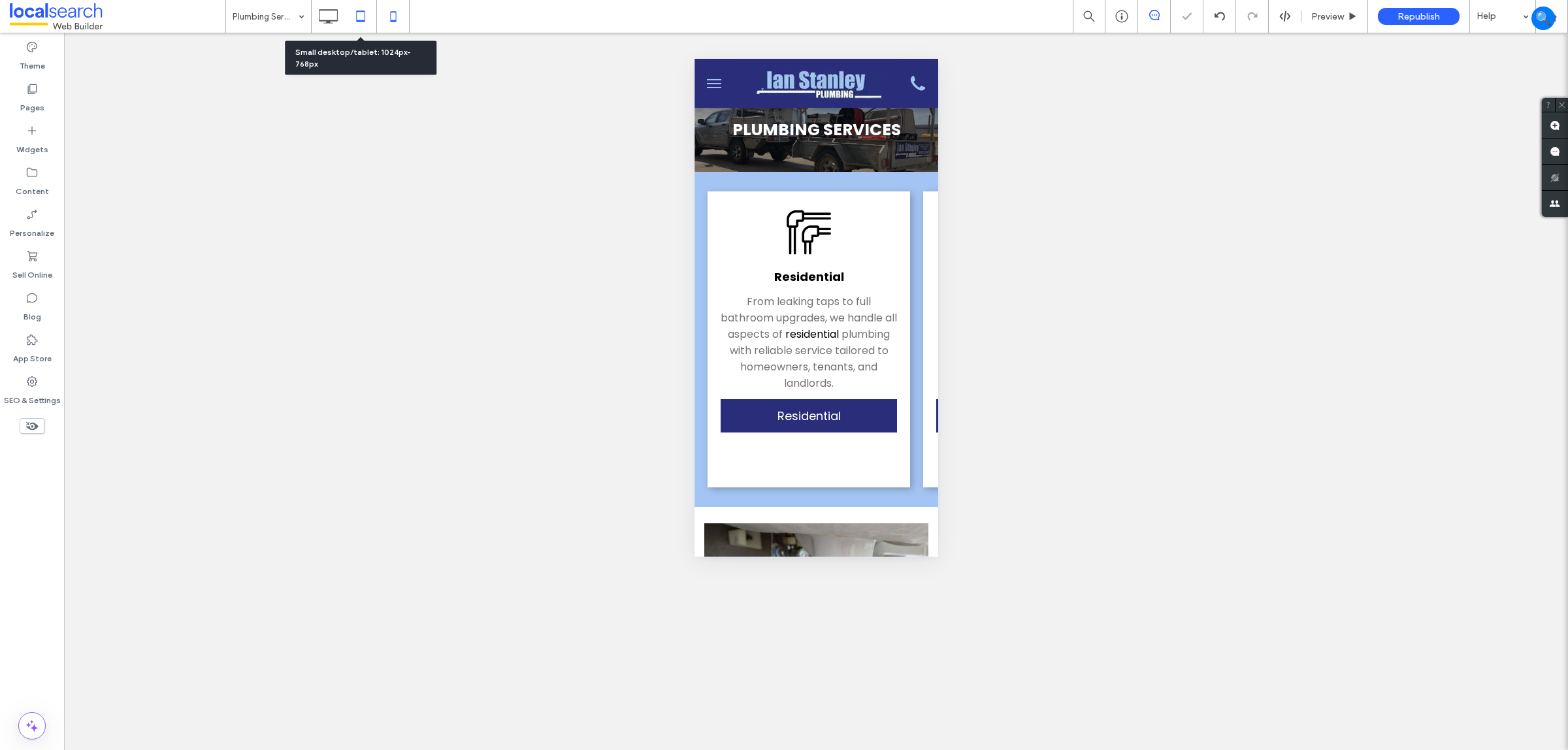
click at [359, 13] on icon at bounding box center [360, 16] width 26 height 26
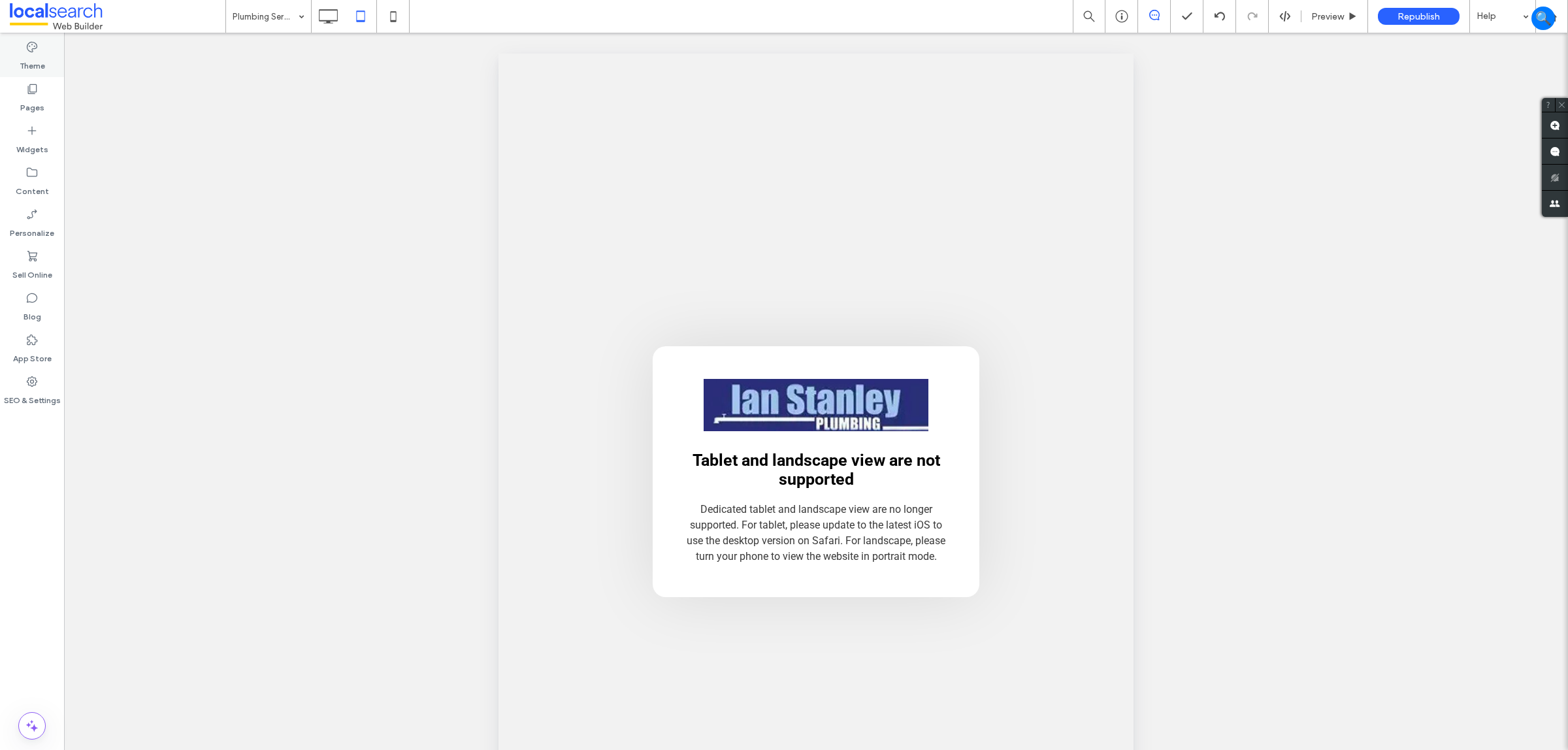
click at [20, 46] on div "Theme" at bounding box center [32, 56] width 64 height 42
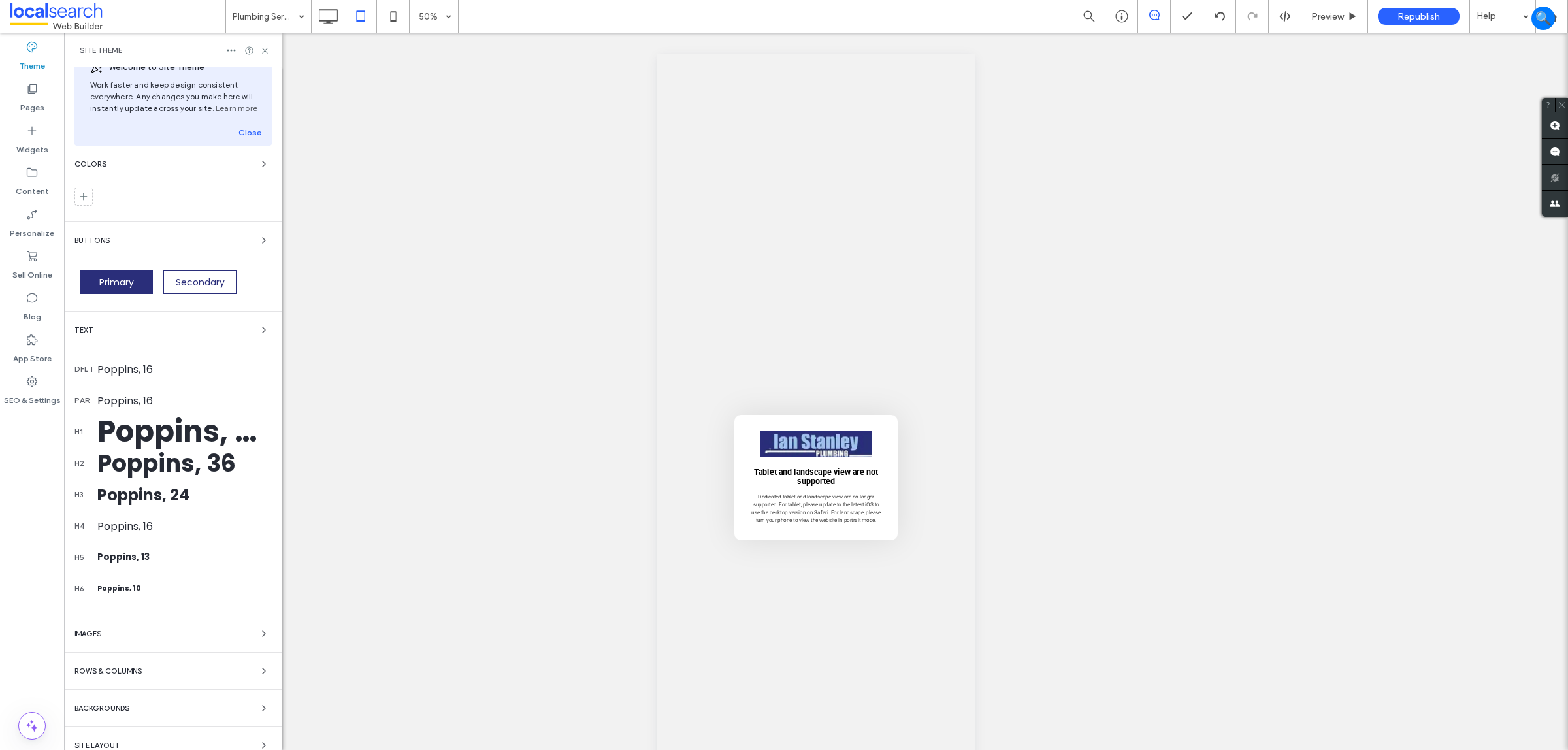
scroll to position [43, 0]
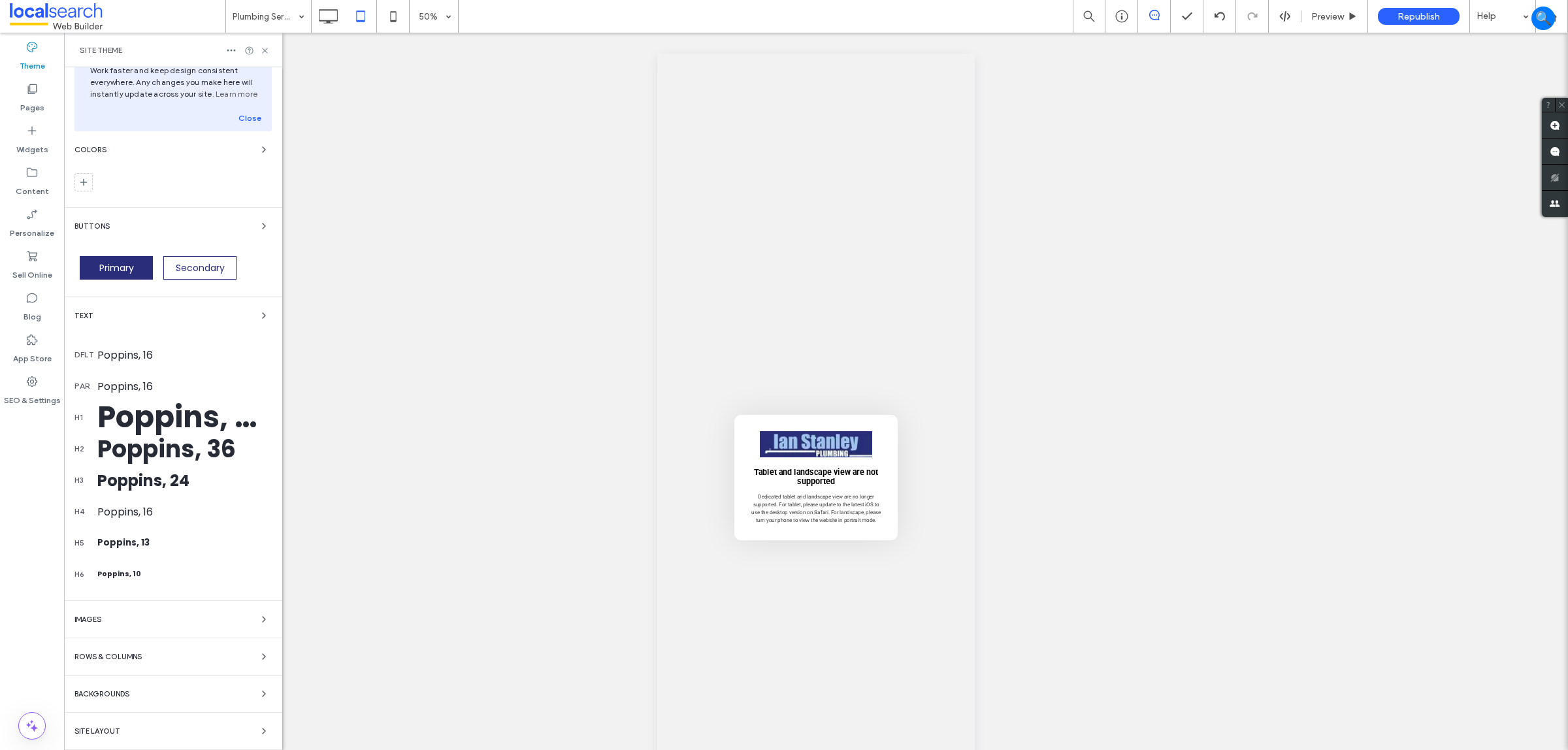
click at [79, 737] on div "Site Layout" at bounding box center [174, 731] width 198 height 16
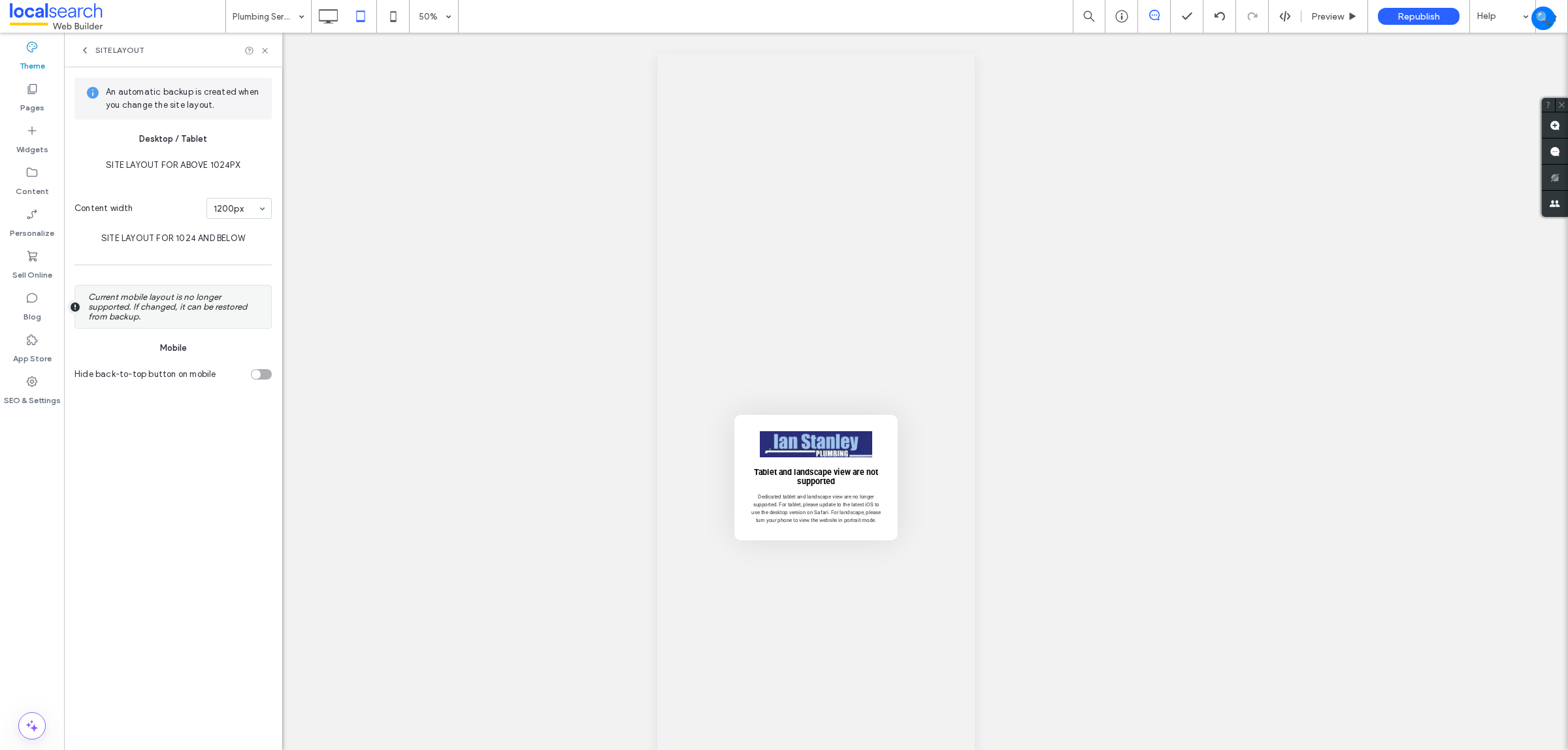
scroll to position [0, 0]
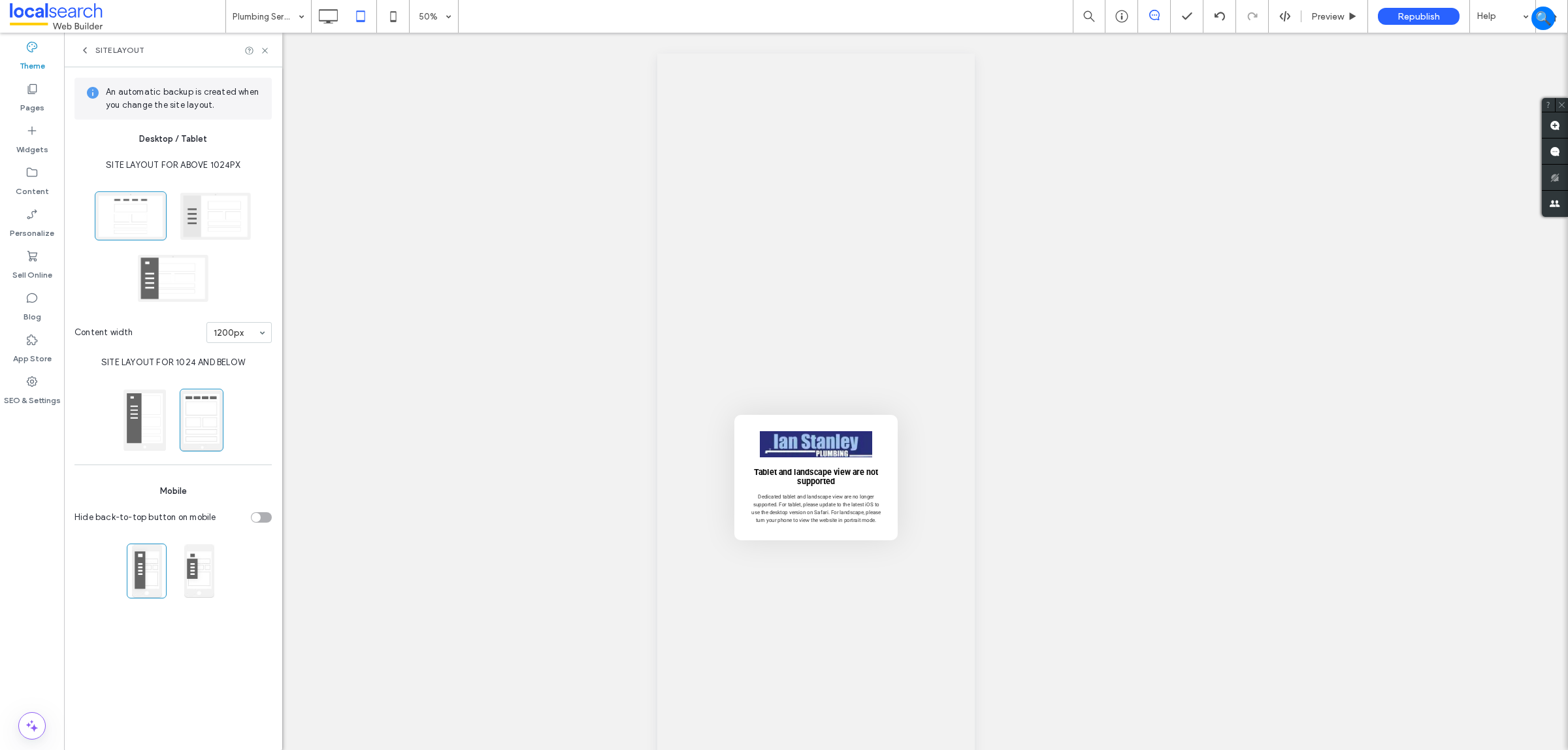
click at [86, 56] on div "Site Layout" at bounding box center [173, 50] width 218 height 35
click at [86, 53] on use at bounding box center [85, 51] width 3 height 5
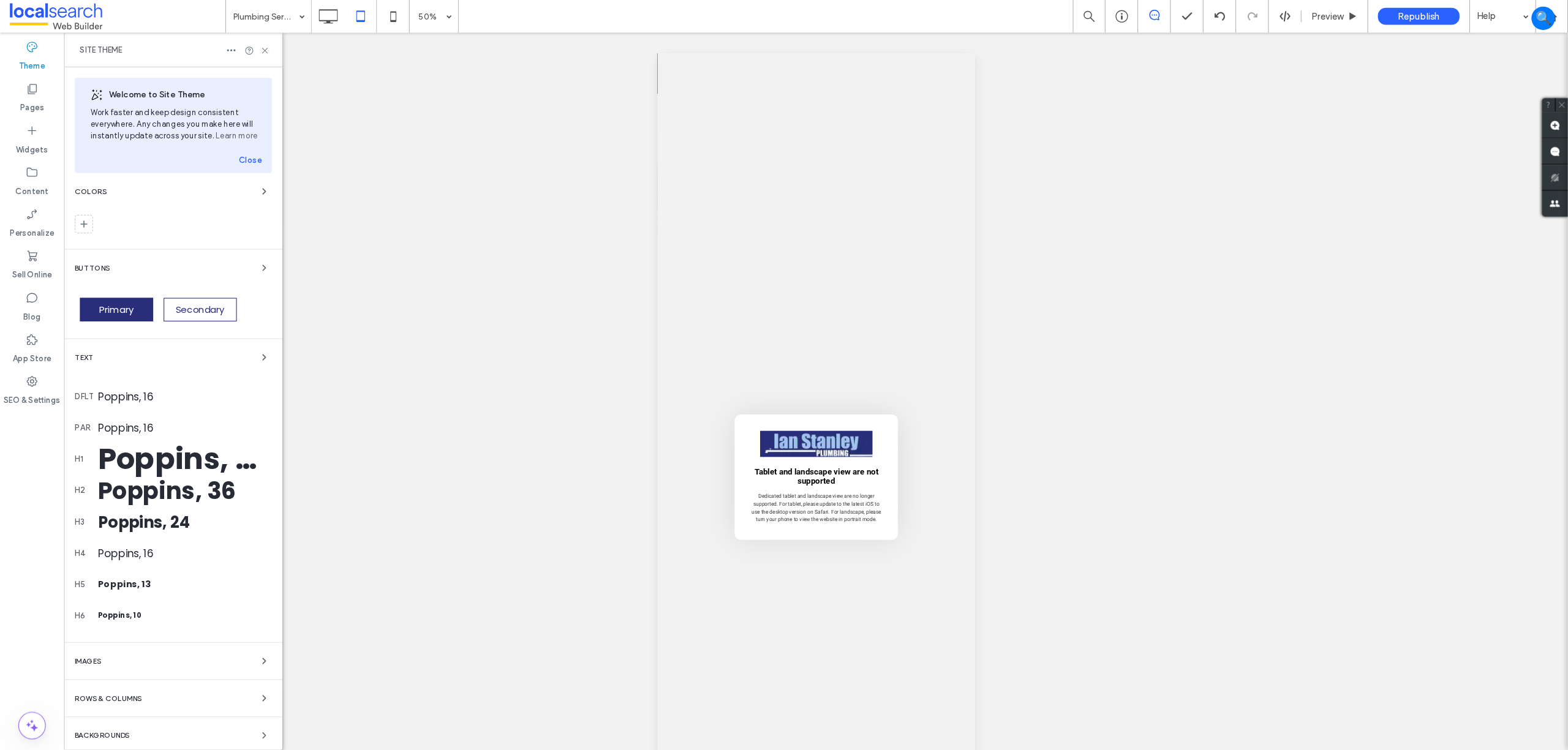
scroll to position [40, 0]
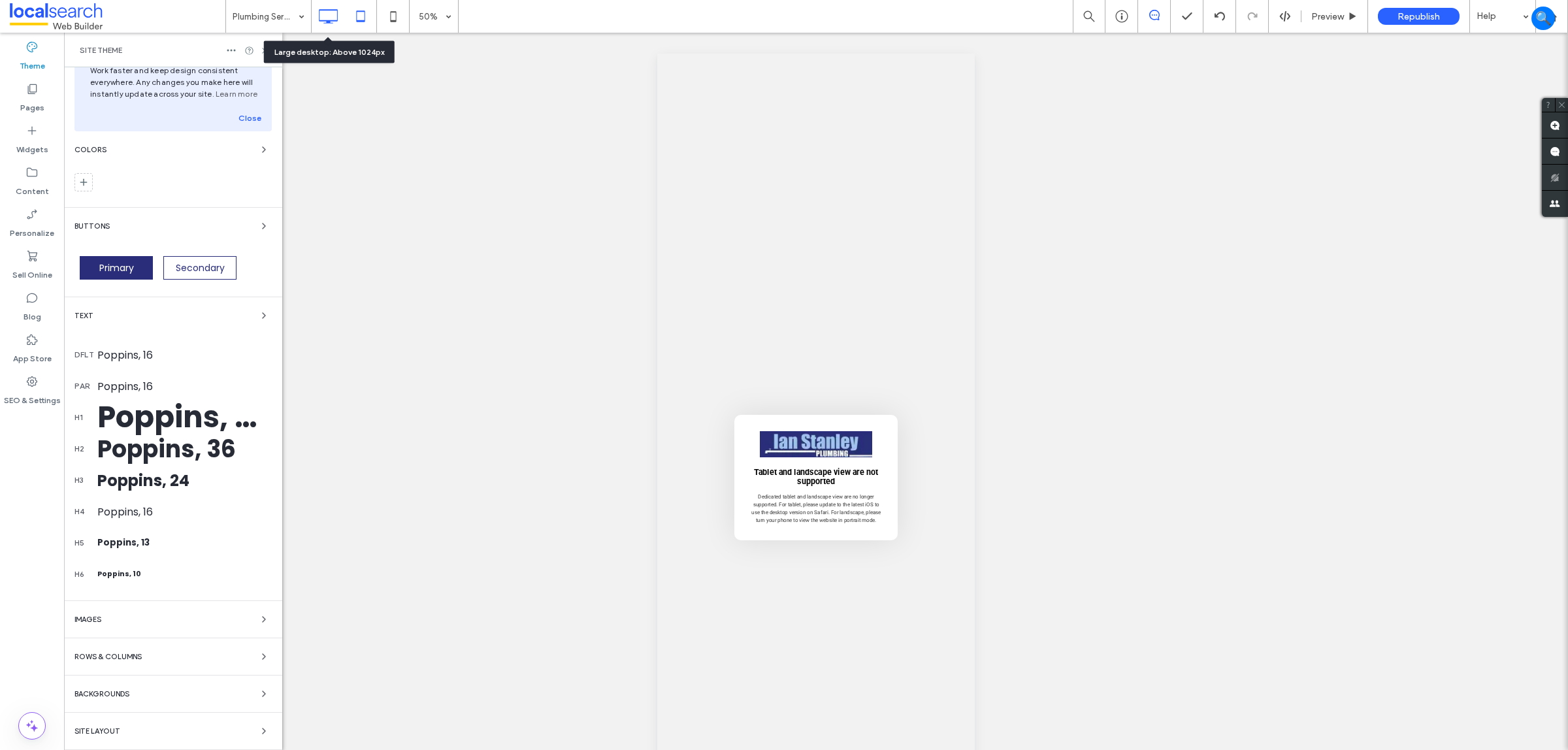
drag, startPoint x: 329, startPoint y: 14, endPoint x: 324, endPoint y: 29, distance: 15.8
click at [329, 13] on icon at bounding box center [328, 16] width 26 height 26
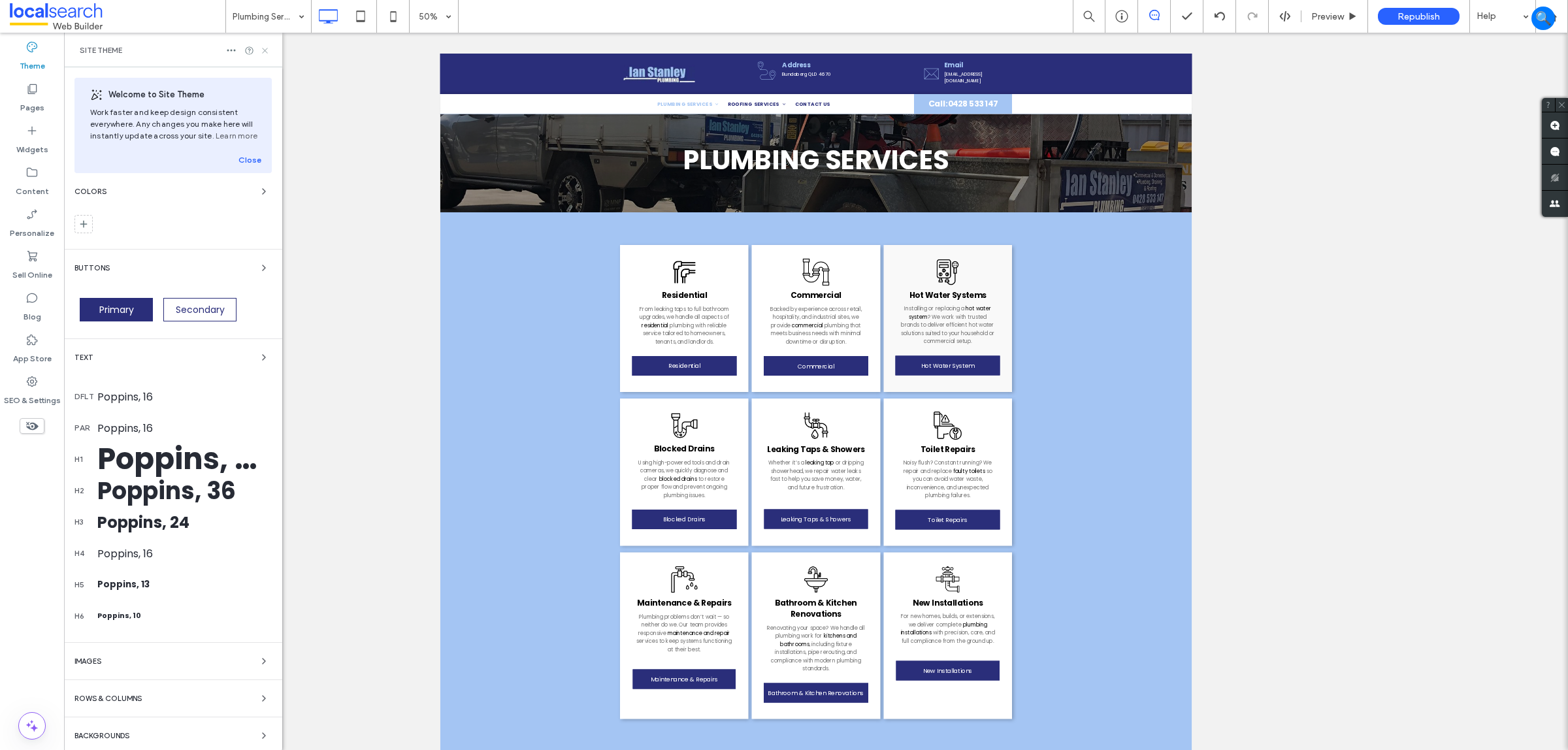
click at [268, 46] on icon at bounding box center [265, 50] width 10 height 10
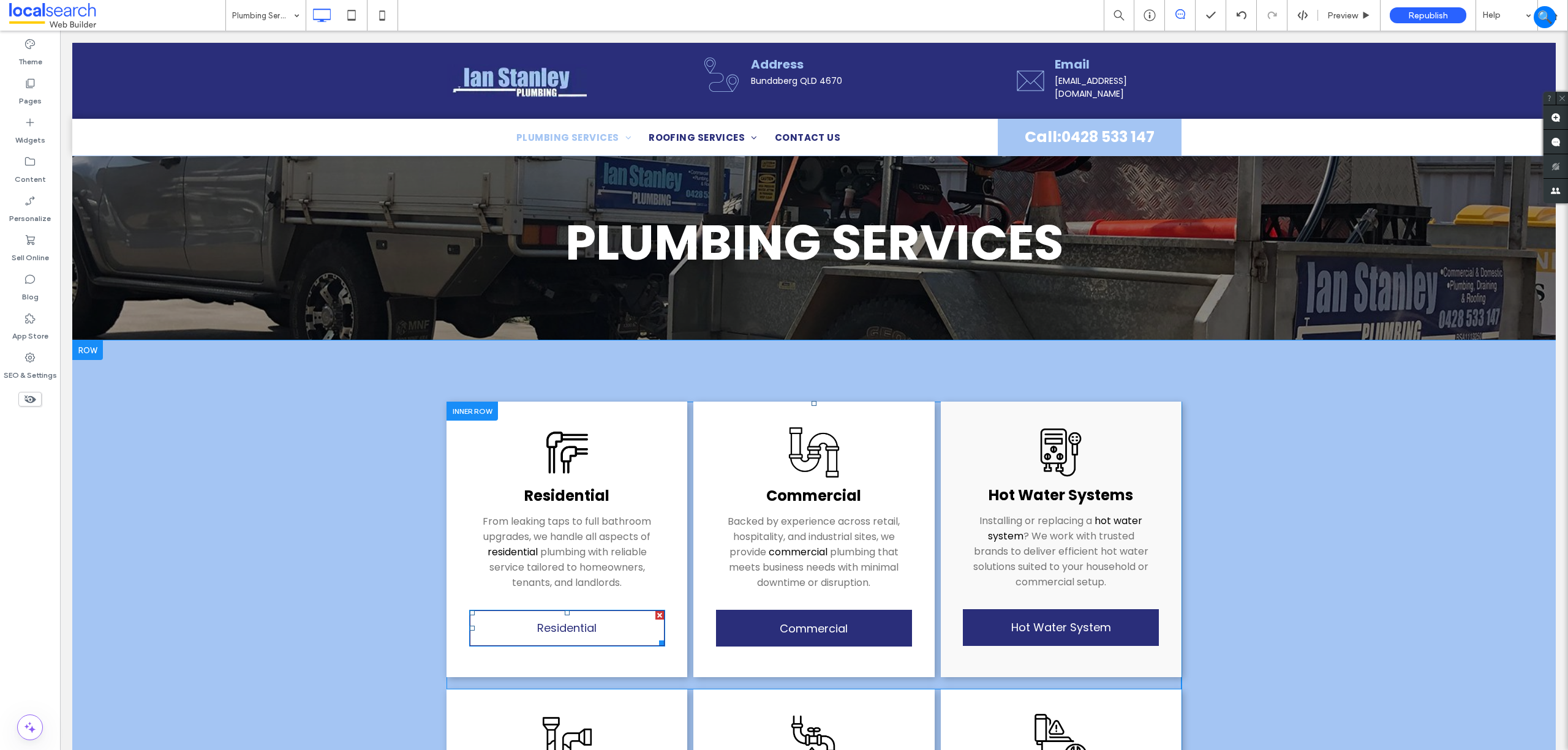
click at [533, 619] on link "Residential" at bounding box center [567, 629] width 196 height 37
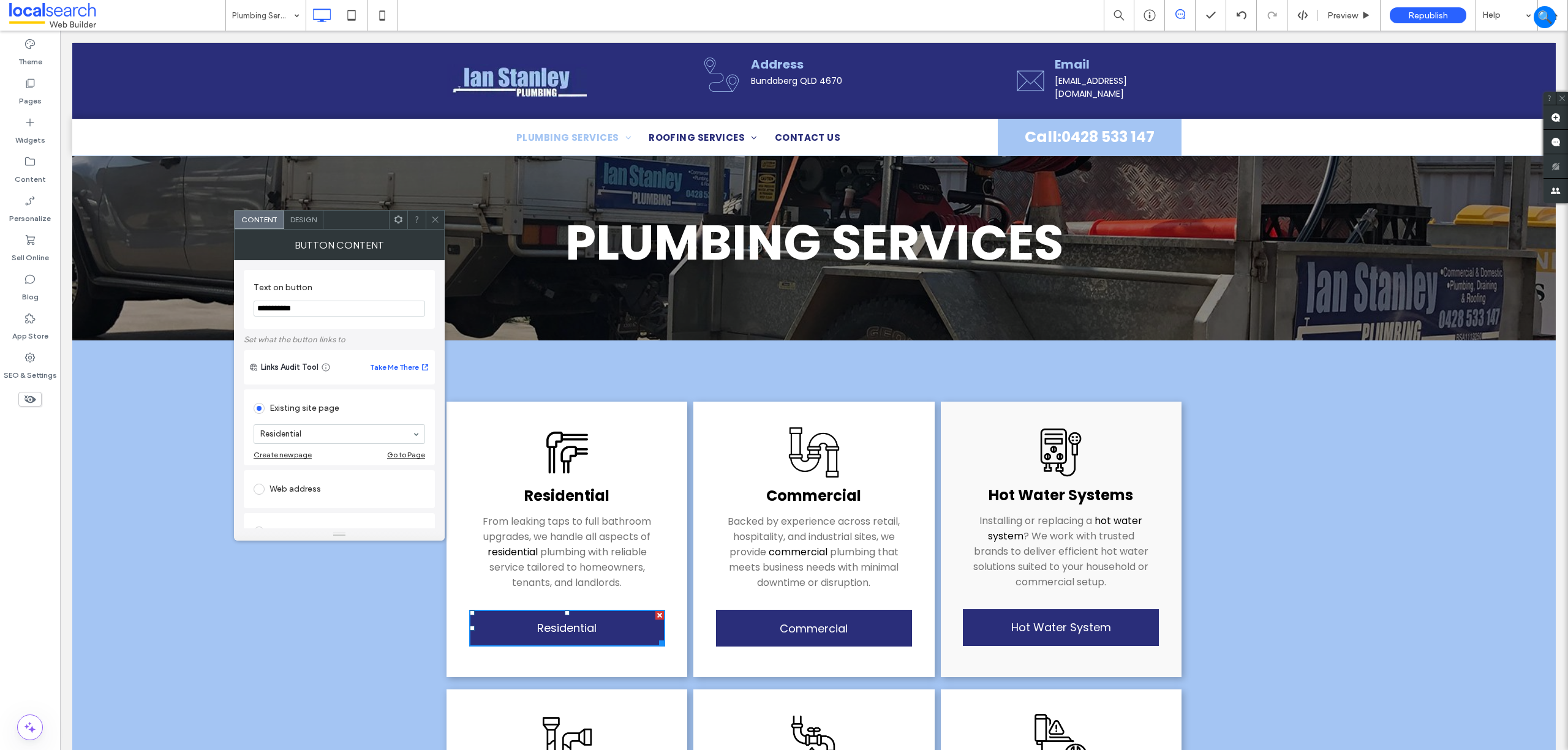
click at [426, 222] on div at bounding box center [435, 220] width 18 height 18
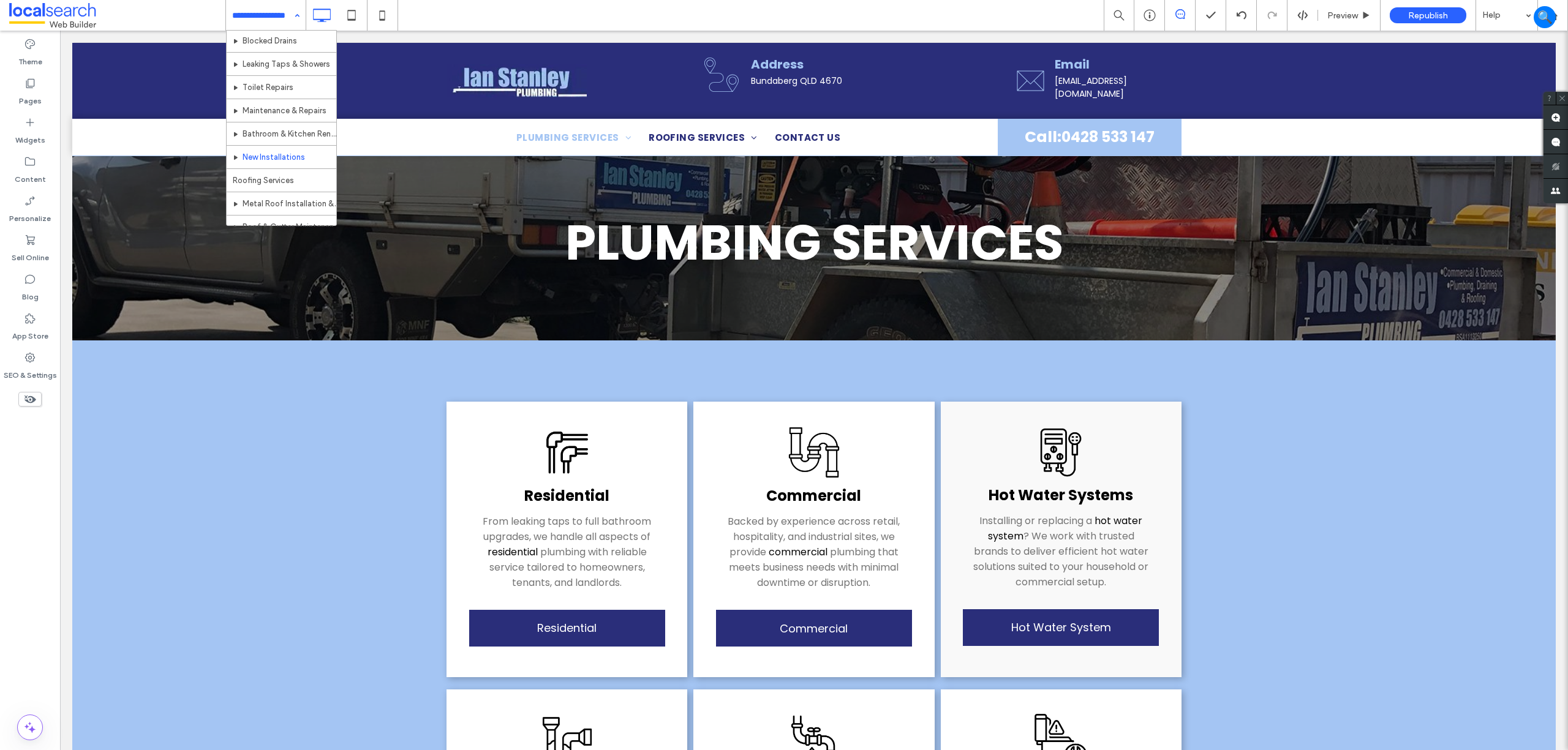
scroll to position [152, 0]
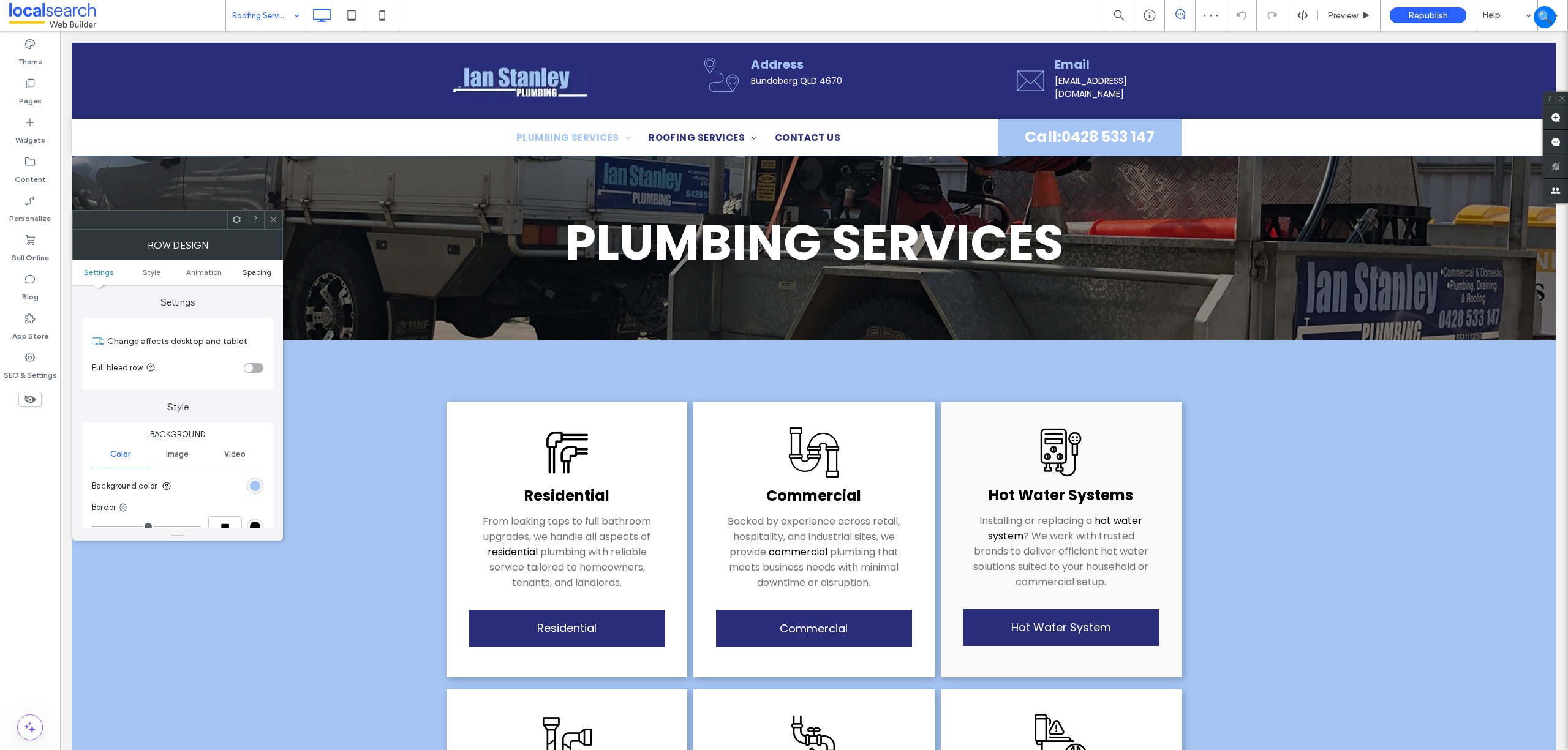
click at [250, 270] on span "Spacing" at bounding box center [256, 272] width 28 height 9
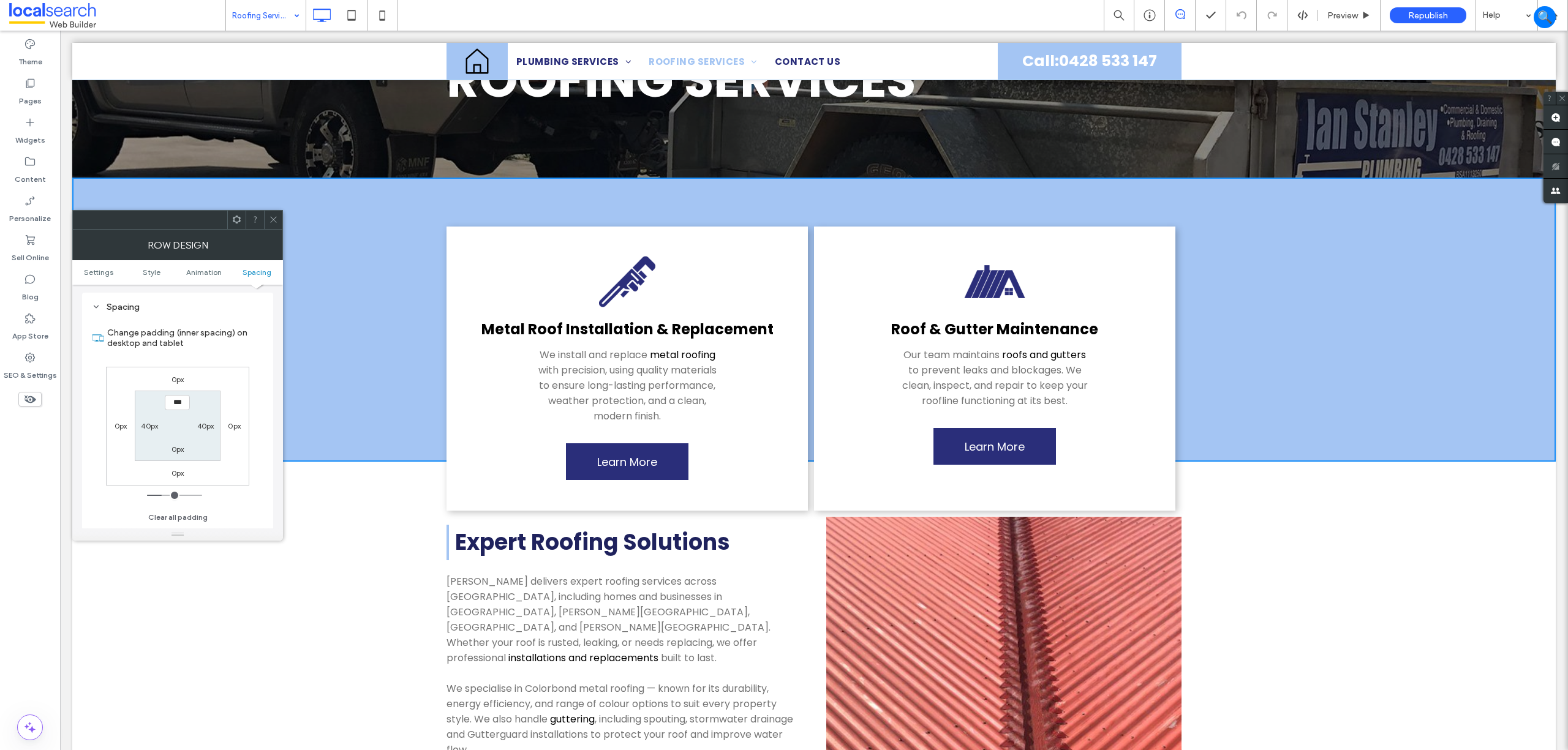
type input "*****"
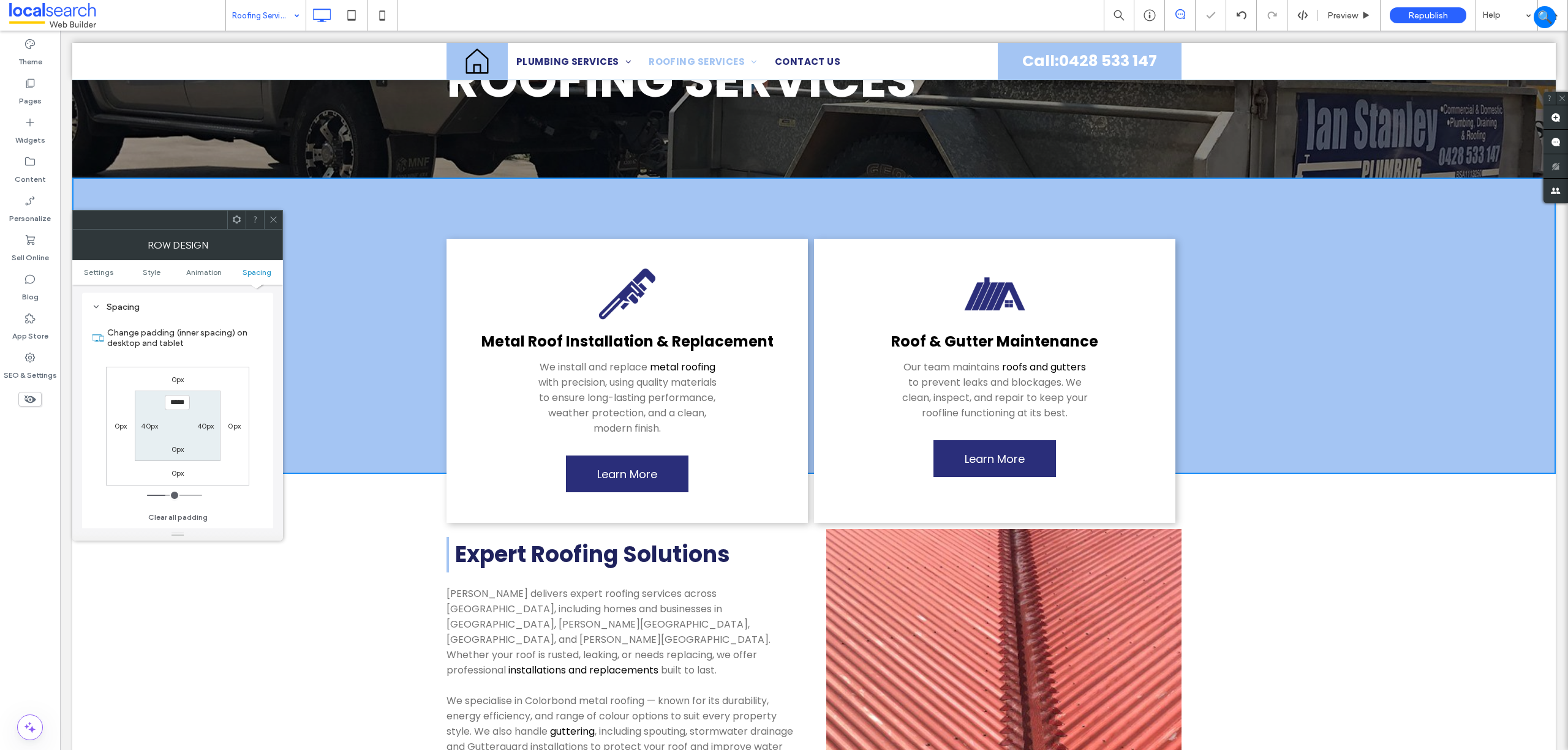
click at [179, 454] on label "0px" at bounding box center [177, 448] width 13 height 9
type input "*"
type input "***"
type input "*****"
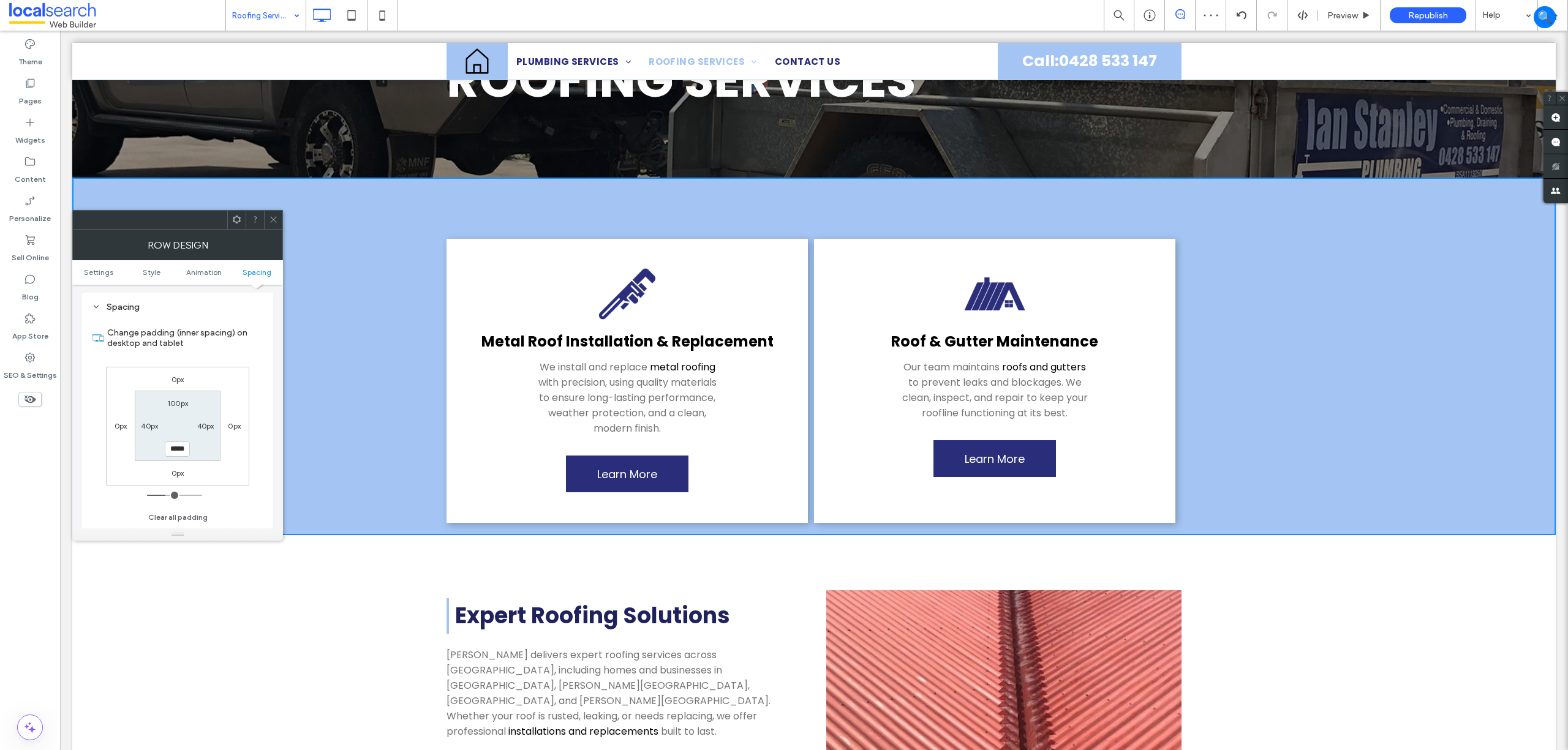
click at [270, 220] on icon at bounding box center [273, 219] width 9 height 9
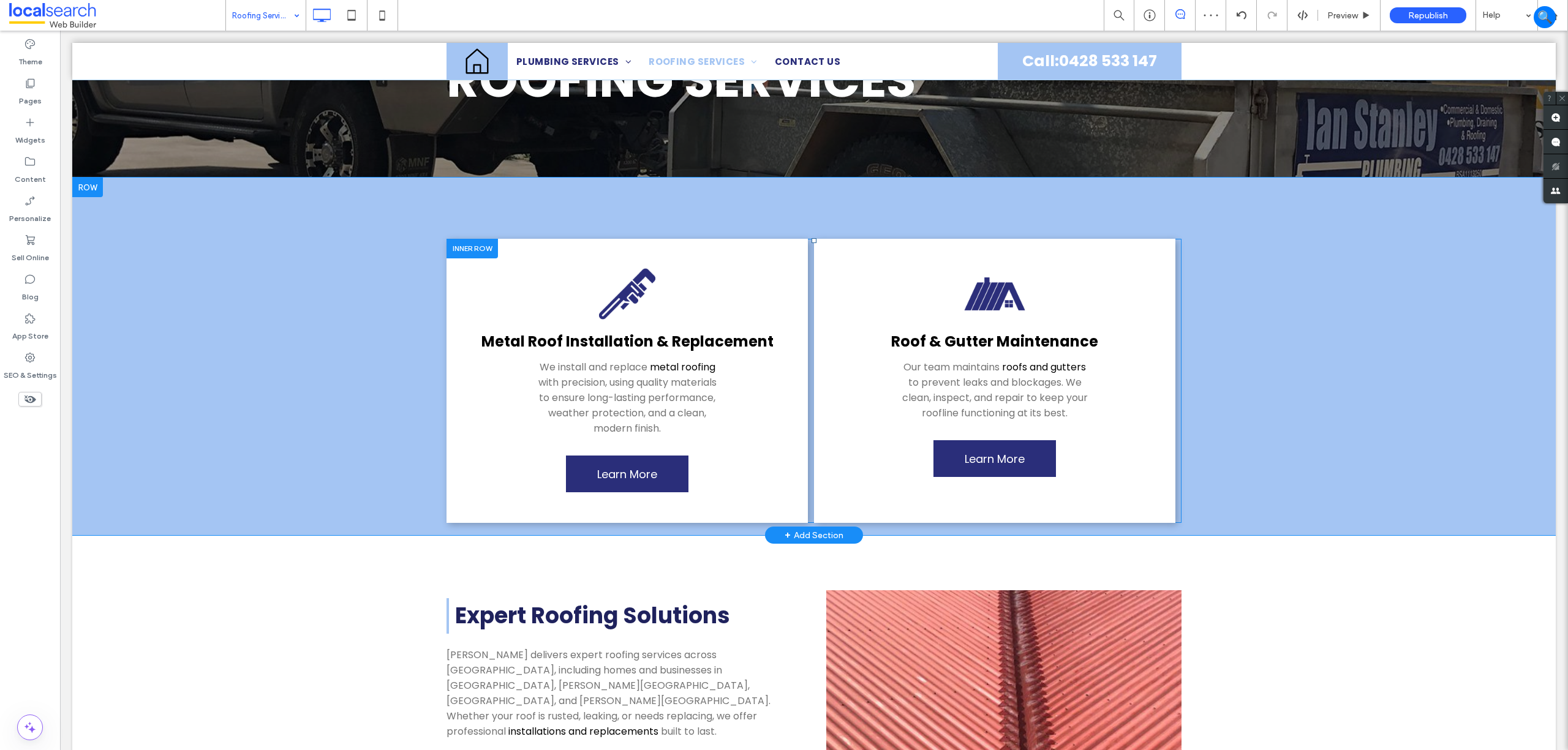
click at [458, 251] on div at bounding box center [473, 248] width 52 height 19
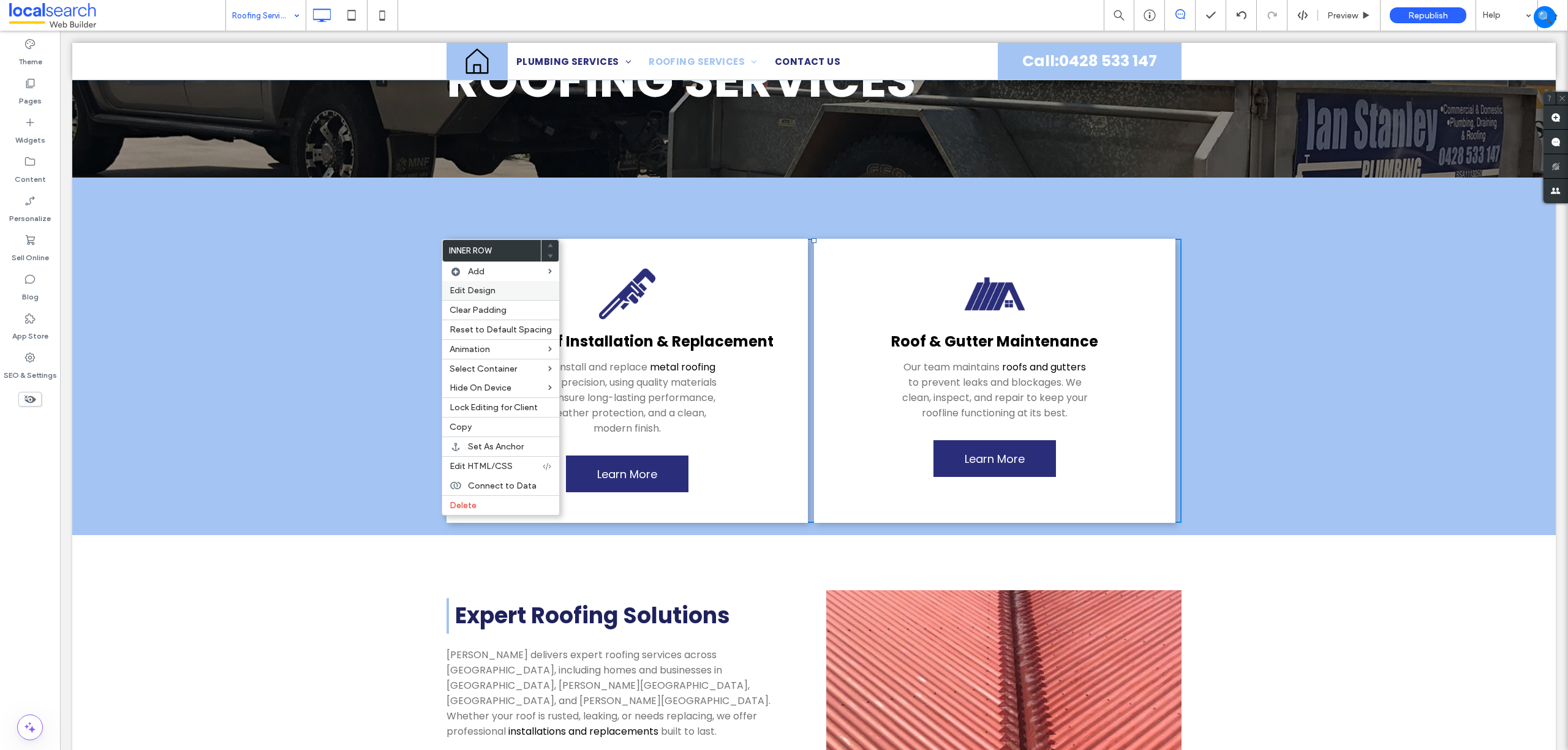
click at [508, 292] on label "Edit Design" at bounding box center [500, 291] width 102 height 10
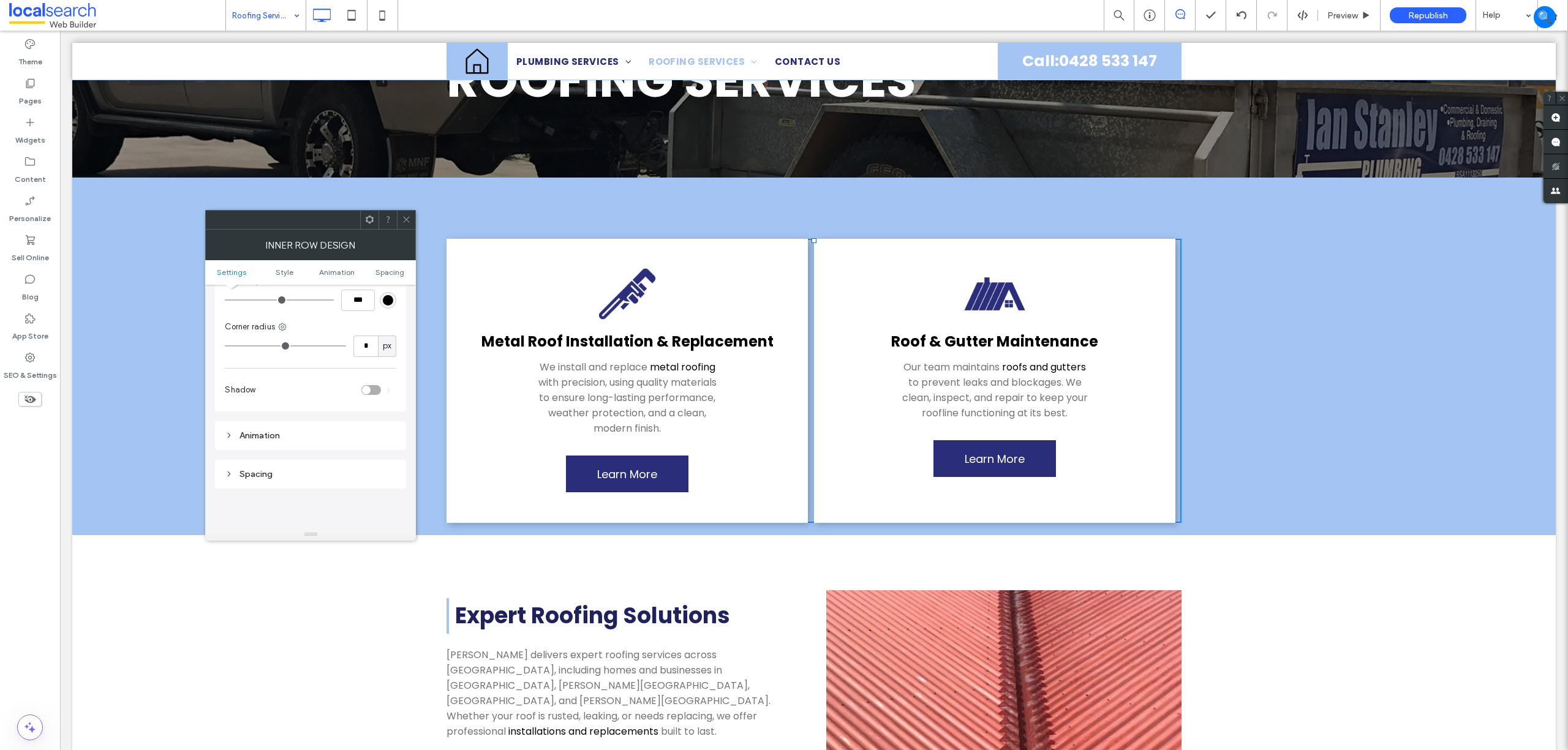
scroll to position [245, 0]
click at [385, 278] on ul "Settings Style Animation Spacing" at bounding box center [311, 272] width 210 height 24
click at [389, 270] on span "Spacing" at bounding box center [390, 272] width 28 height 9
click at [314, 471] on div "-80px" at bounding box center [310, 474] width 21 height 13
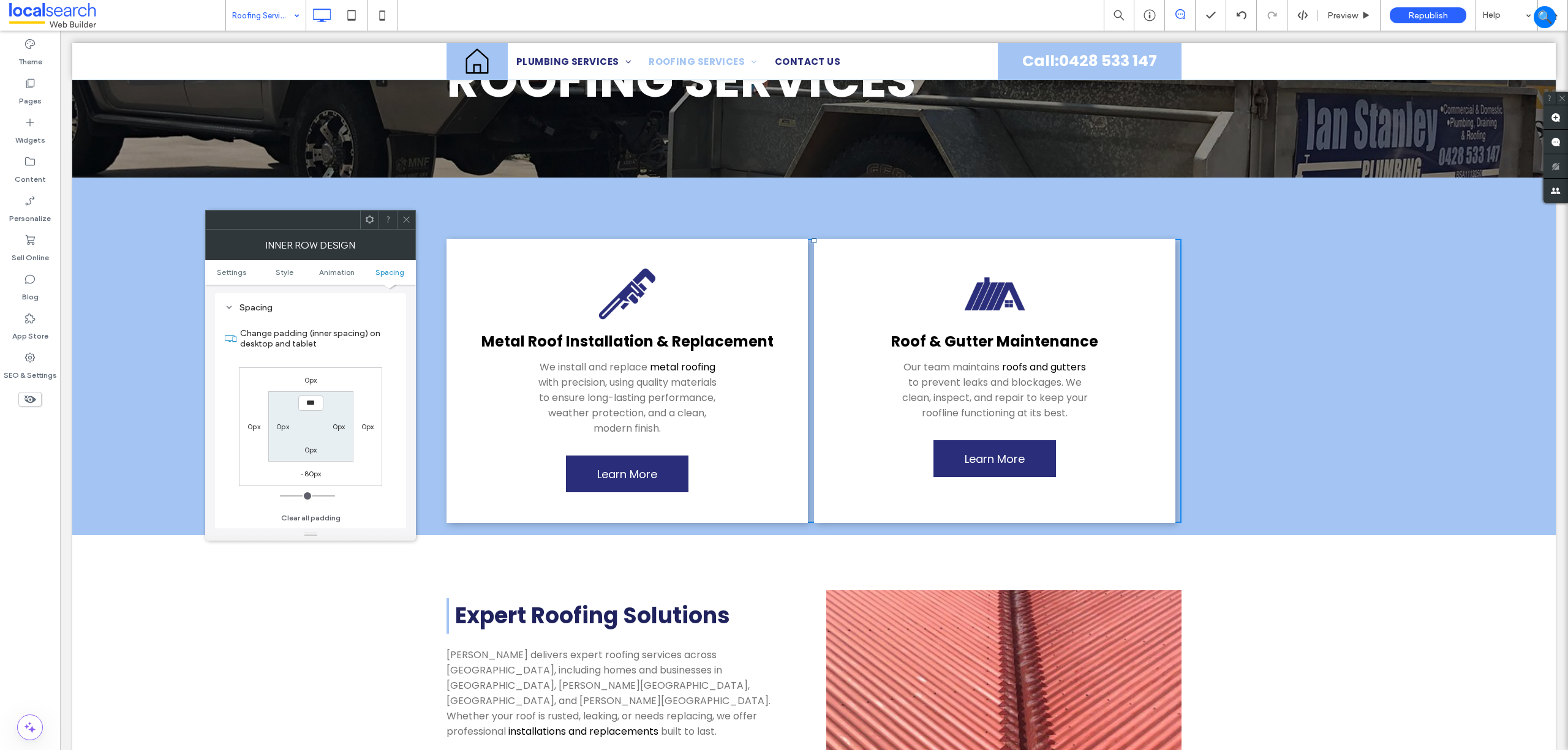
click at [314, 474] on label "-80px" at bounding box center [310, 474] width 21 height 9
type input "*"
type input "***"
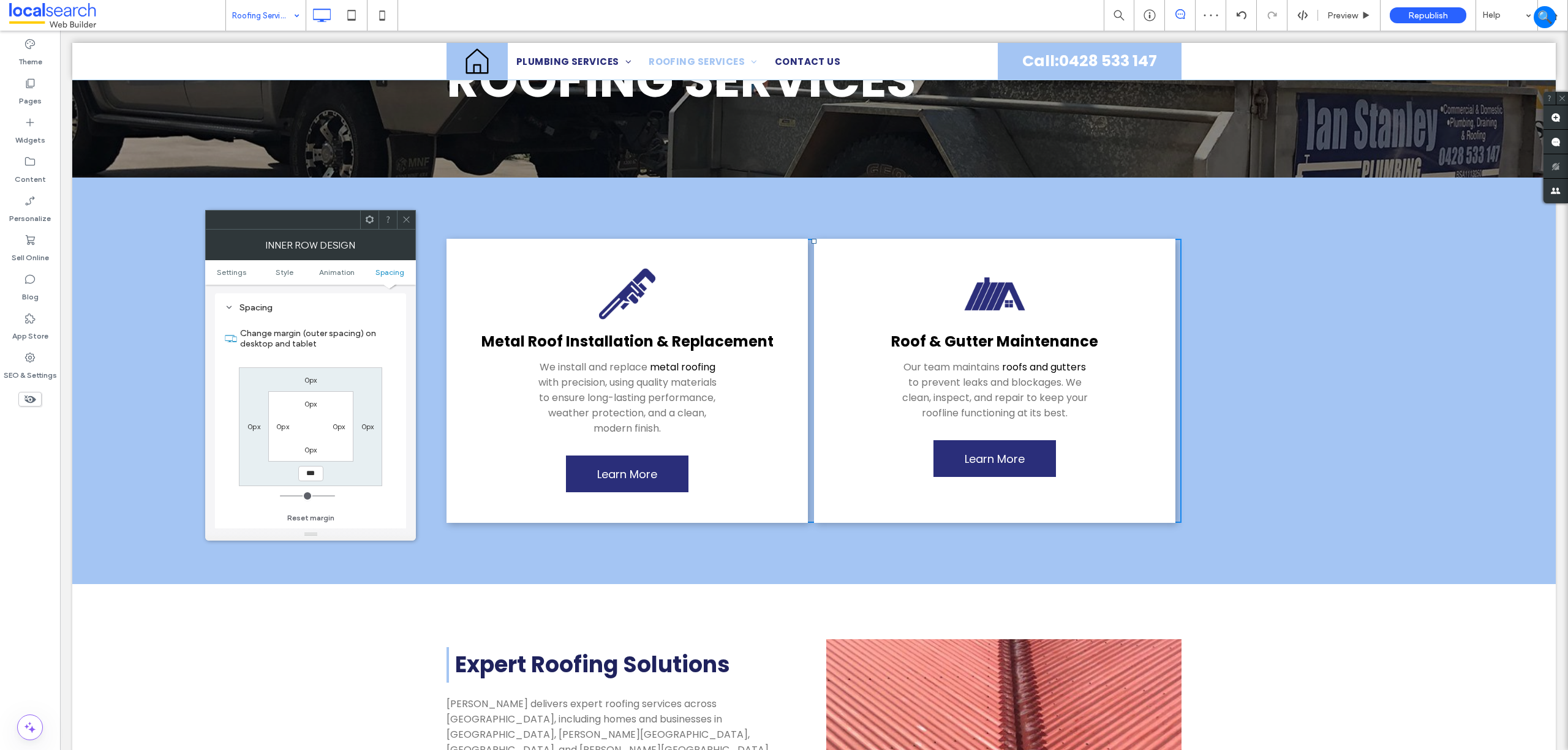
click at [402, 218] on icon at bounding box center [406, 219] width 9 height 9
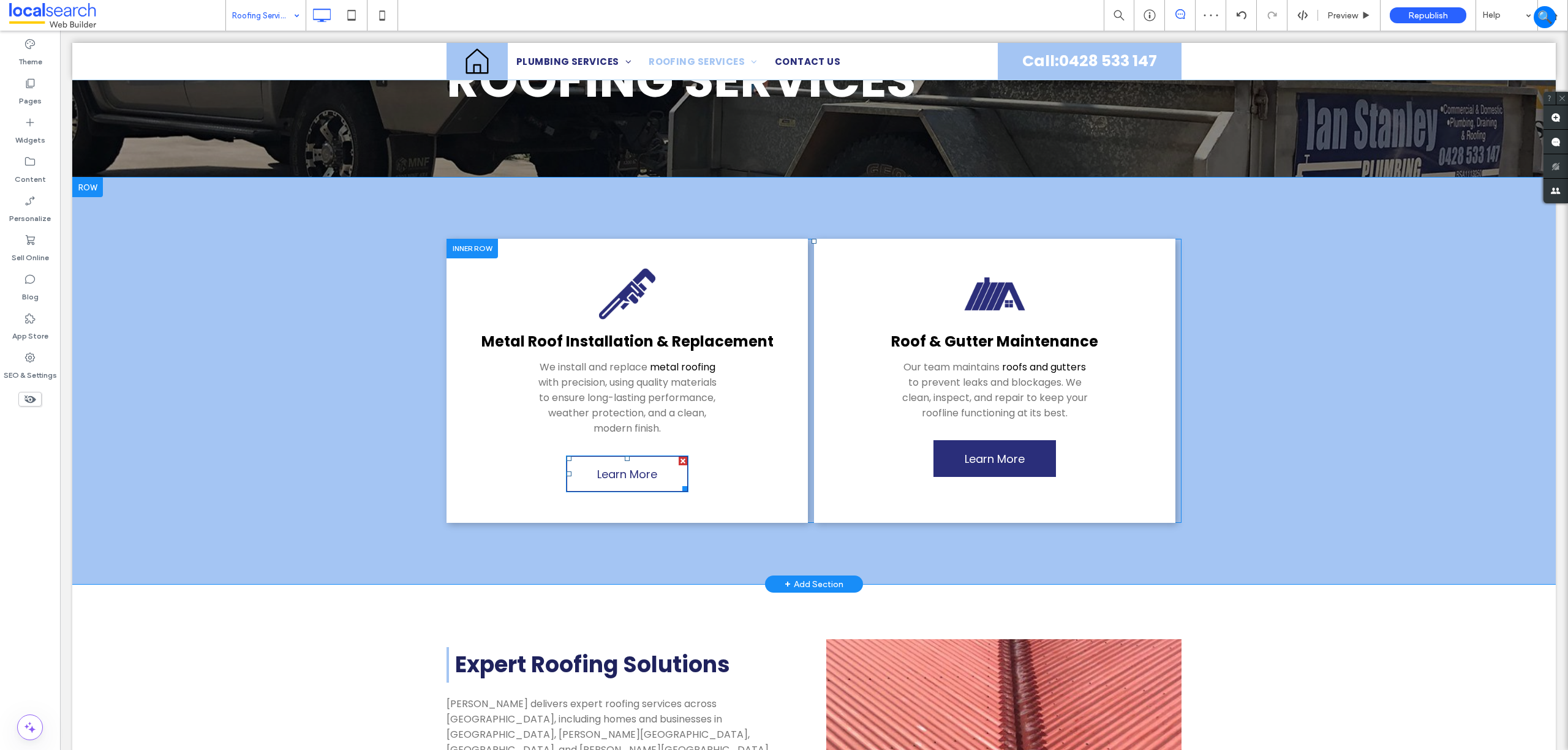
click at [658, 469] on link "Learn More" at bounding box center [627, 474] width 123 height 37
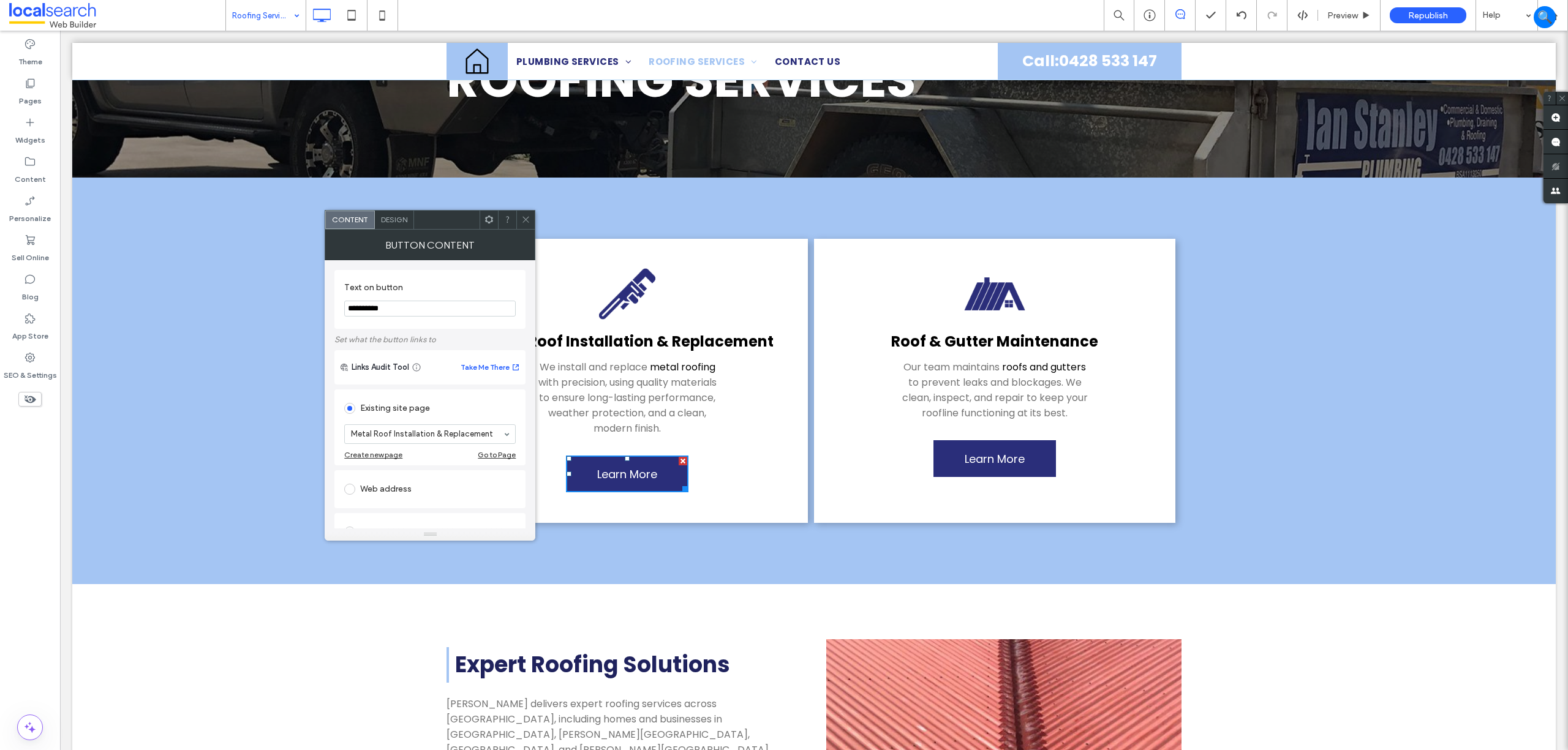
drag, startPoint x: 417, startPoint y: 307, endPoint x: 412, endPoint y: 314, distance: 8.6
click at [412, 314] on input "**********" at bounding box center [429, 308] width 171 height 16
click at [412, 314] on input "**********" at bounding box center [429, 308] width 171 height 16
click at [608, 331] on h3 "Metal Roof Installation & Replacement" at bounding box center [626, 342] width 336 height 22
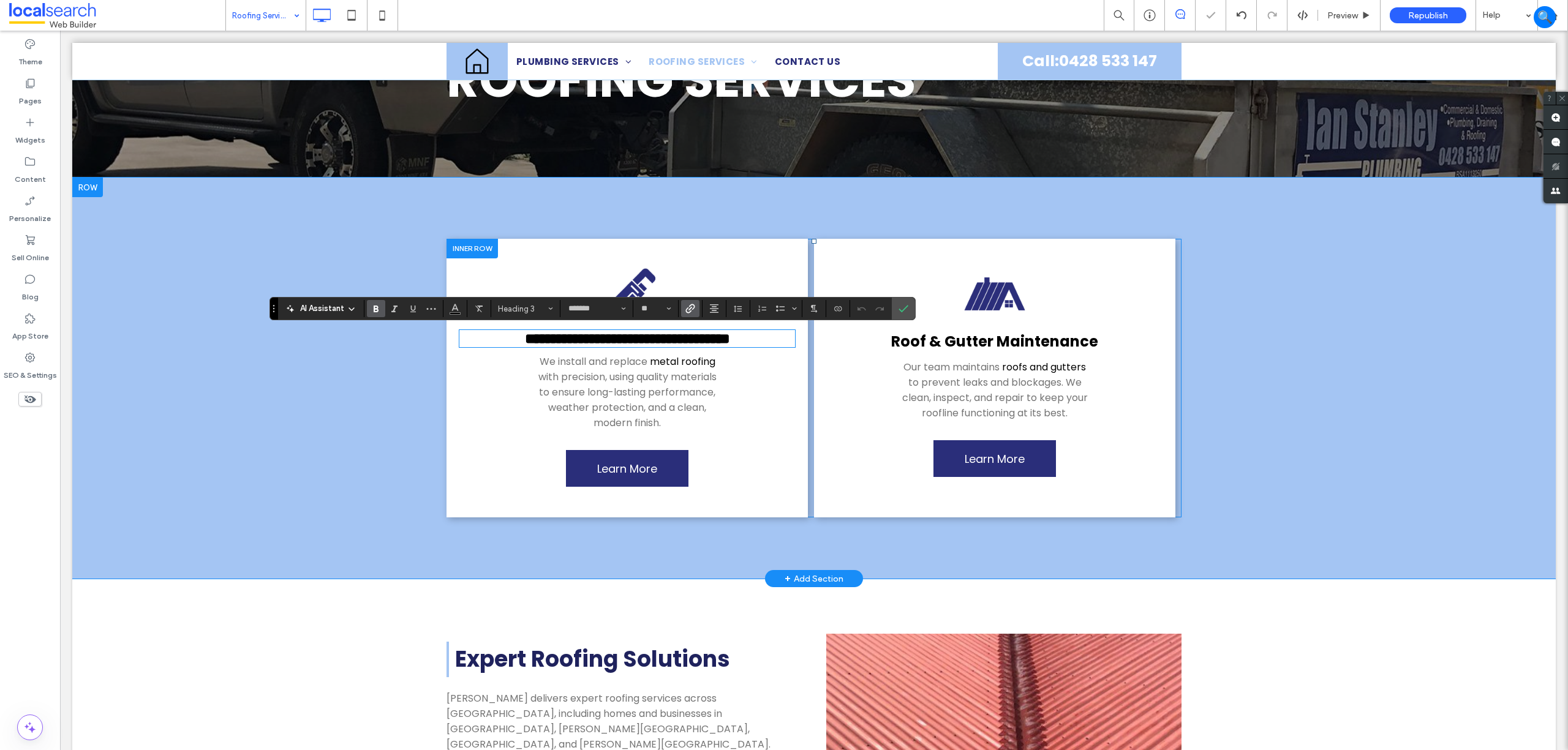
click at [625, 337] on link "**********" at bounding box center [628, 339] width 205 height 15
click at [913, 302] on label "Confirm" at bounding box center [903, 308] width 18 height 22
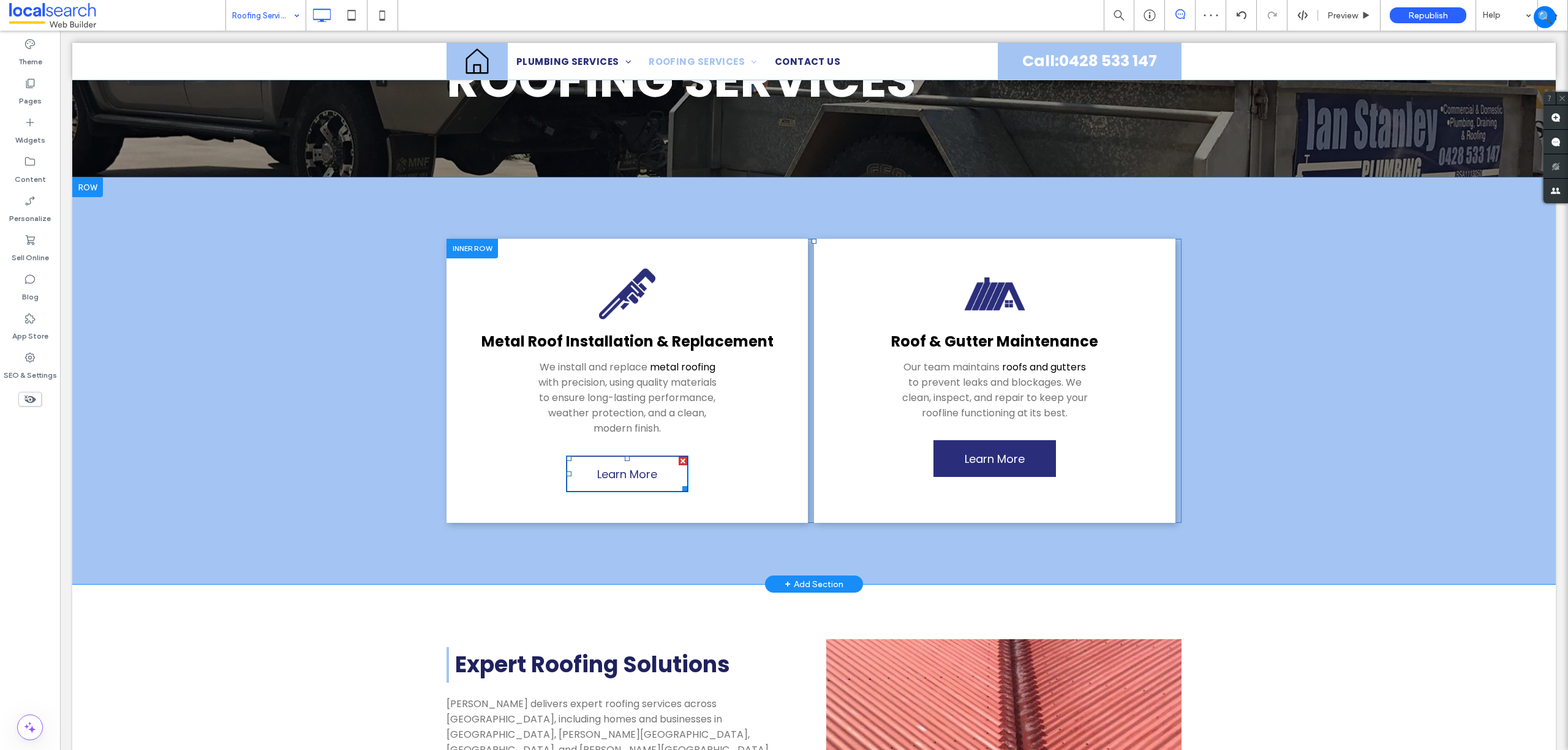
click at [589, 477] on link "Learn More" at bounding box center [627, 474] width 123 height 37
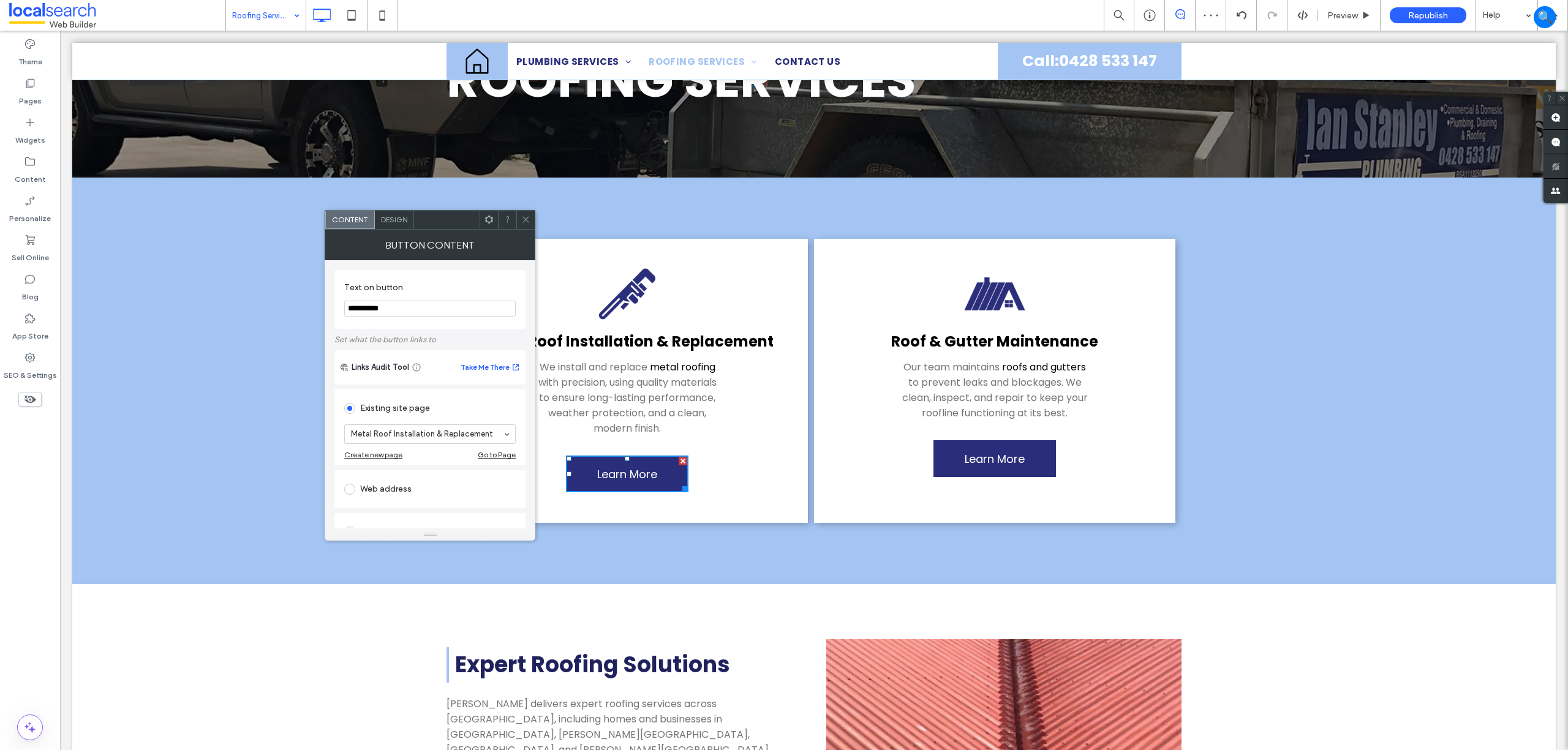
click at [382, 309] on input "**********" at bounding box center [429, 308] width 171 height 16
click at [382, 307] on input "**********" at bounding box center [429, 308] width 171 height 16
paste input "**********"
type input "**********"
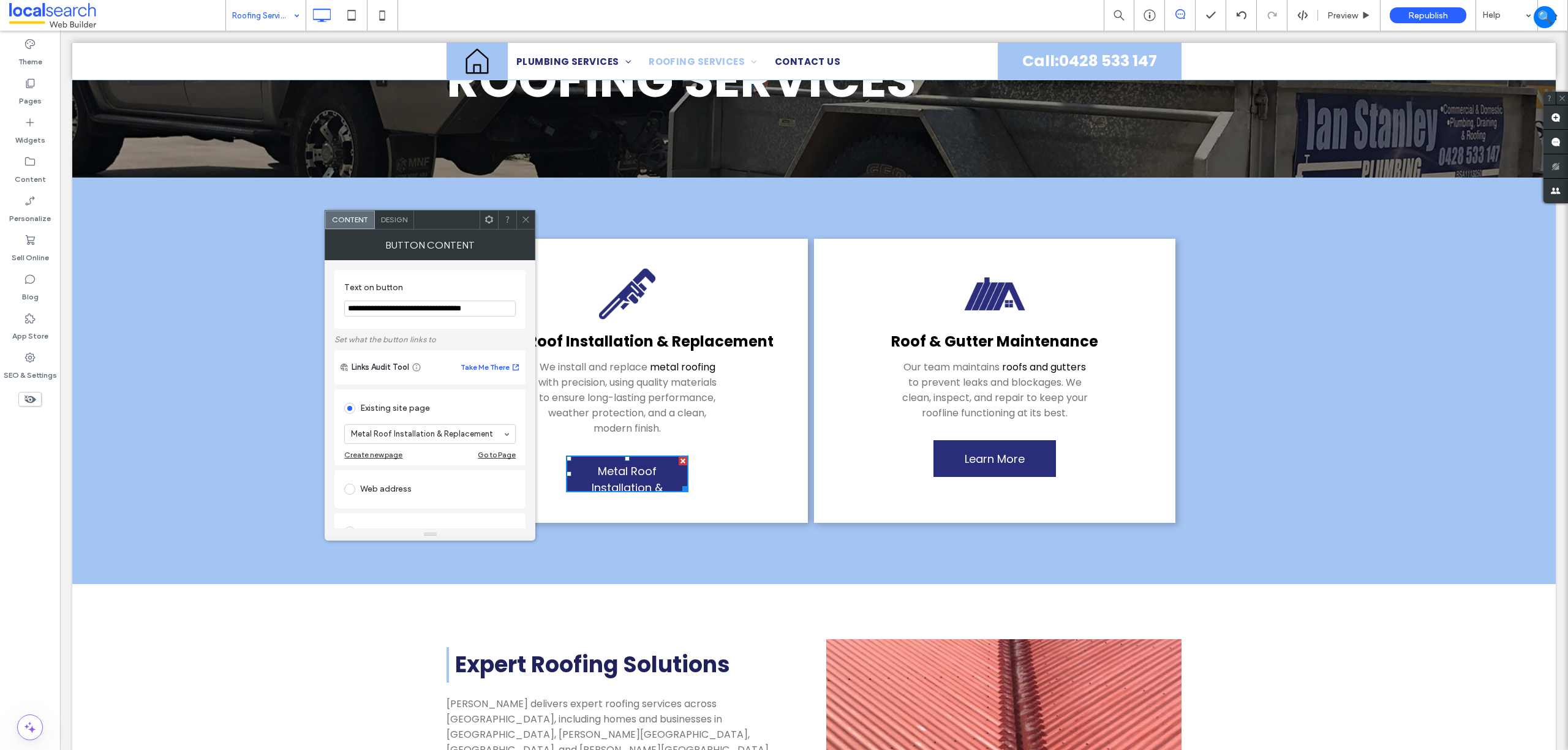
click at [391, 230] on div "Button Content" at bounding box center [430, 245] width 210 height 31
click at [397, 218] on span "Design" at bounding box center [394, 219] width 27 height 9
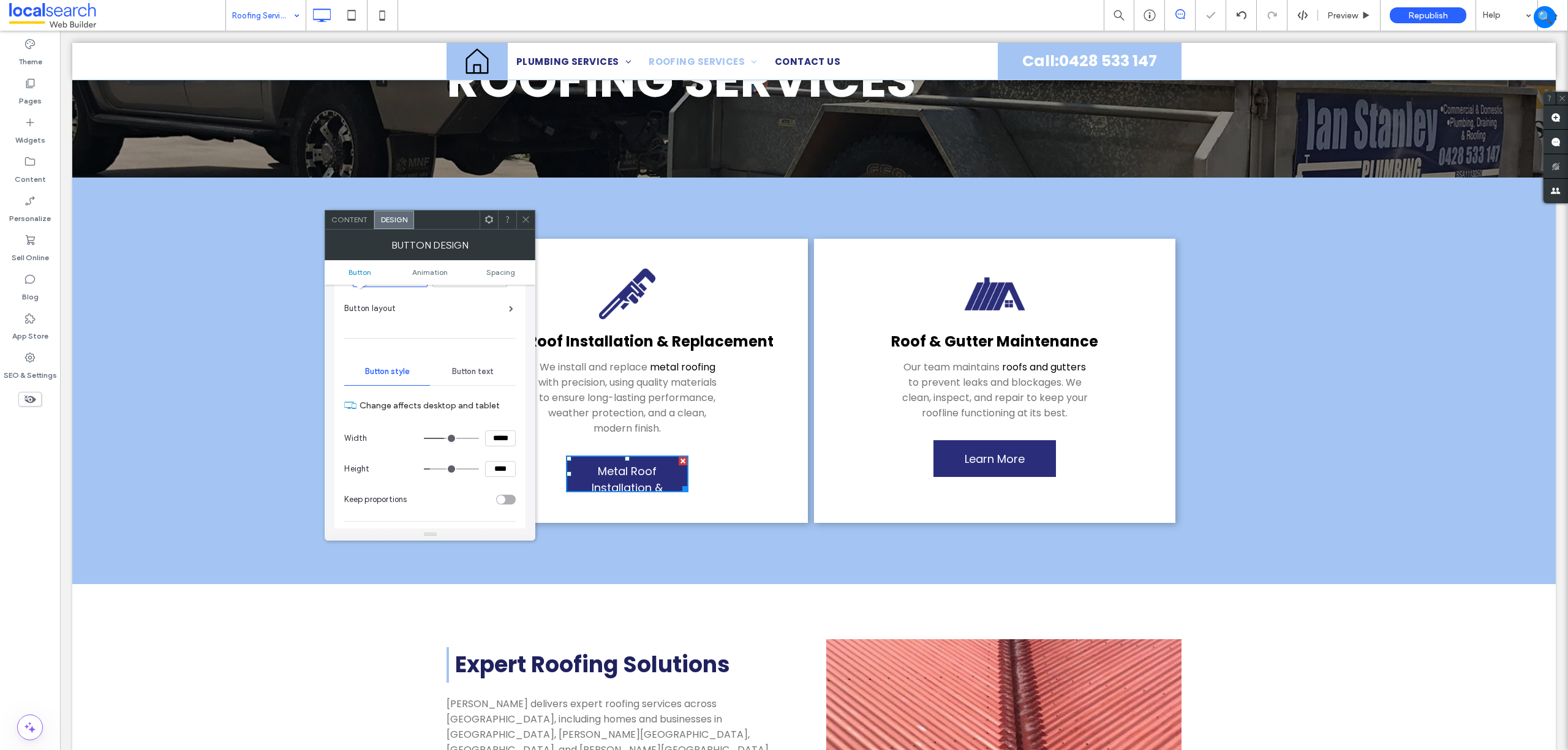
scroll to position [82, 0]
click at [502, 415] on input "*****" at bounding box center [500, 412] width 31 height 16
type input "*****"
type input "***"
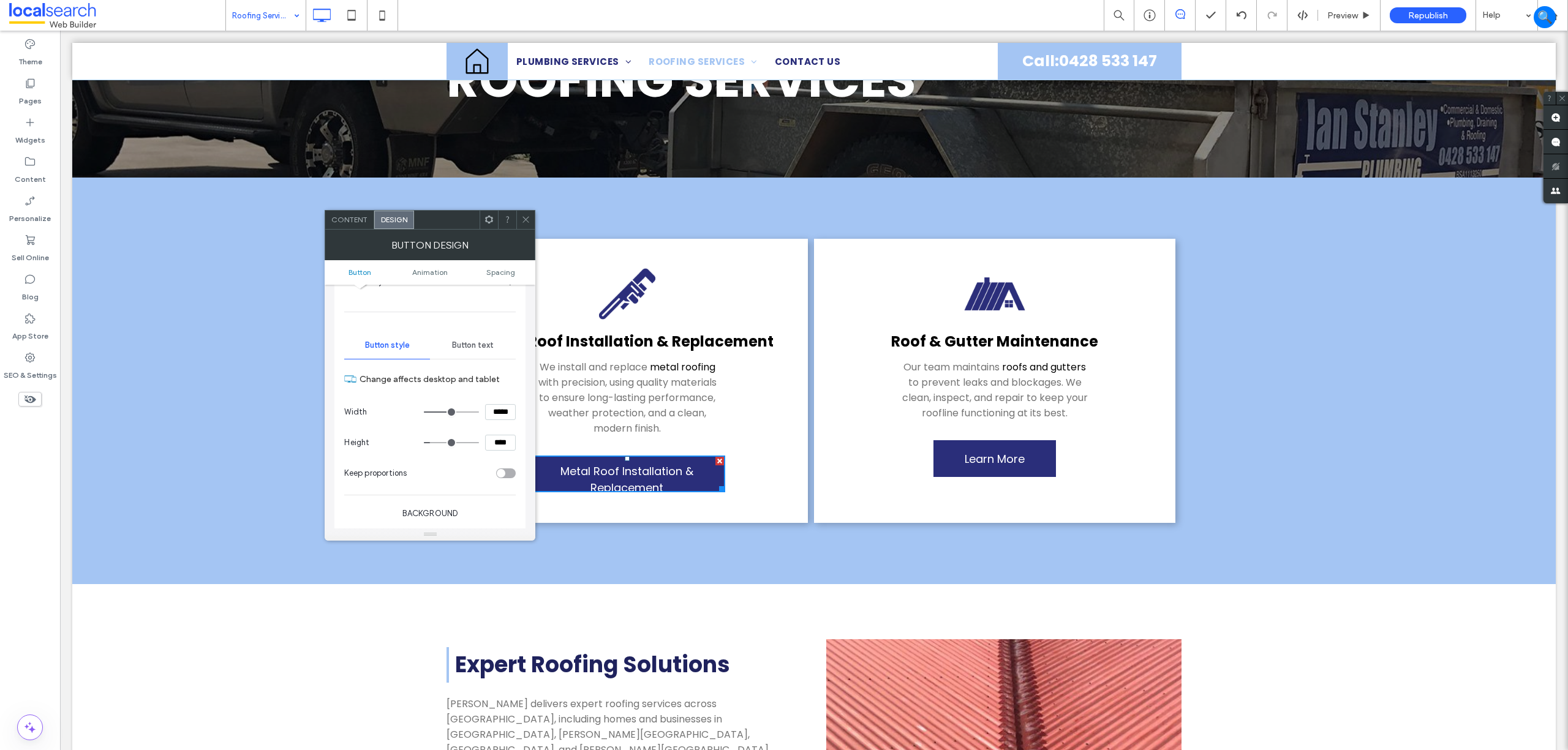
click at [500, 410] on input "*****" at bounding box center [500, 412] width 31 height 16
type input "*****"
type input "***"
click at [529, 220] on icon at bounding box center [525, 219] width 9 height 9
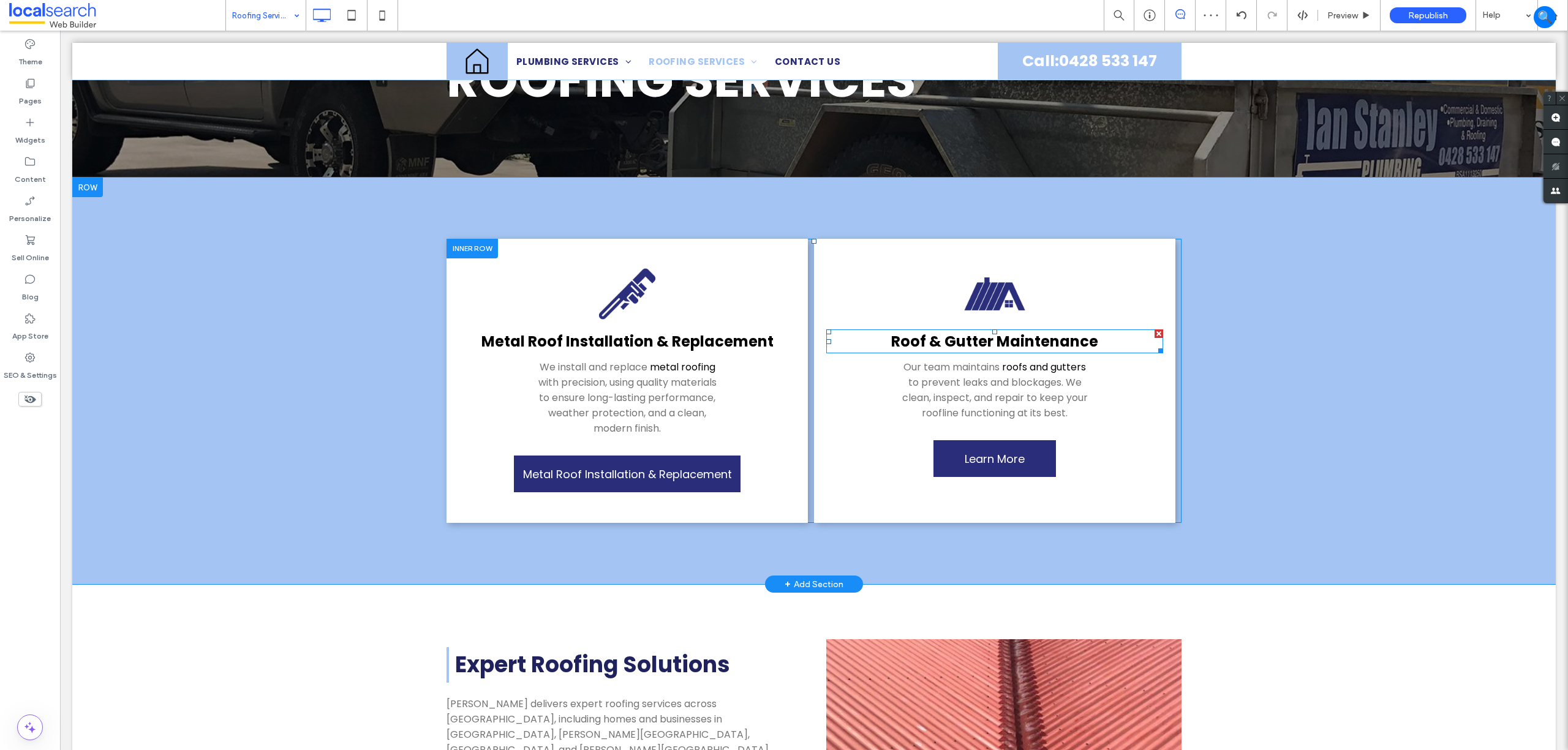
click at [1035, 346] on link "Roof & Gutter Maintenance" at bounding box center [994, 342] width 207 height 20
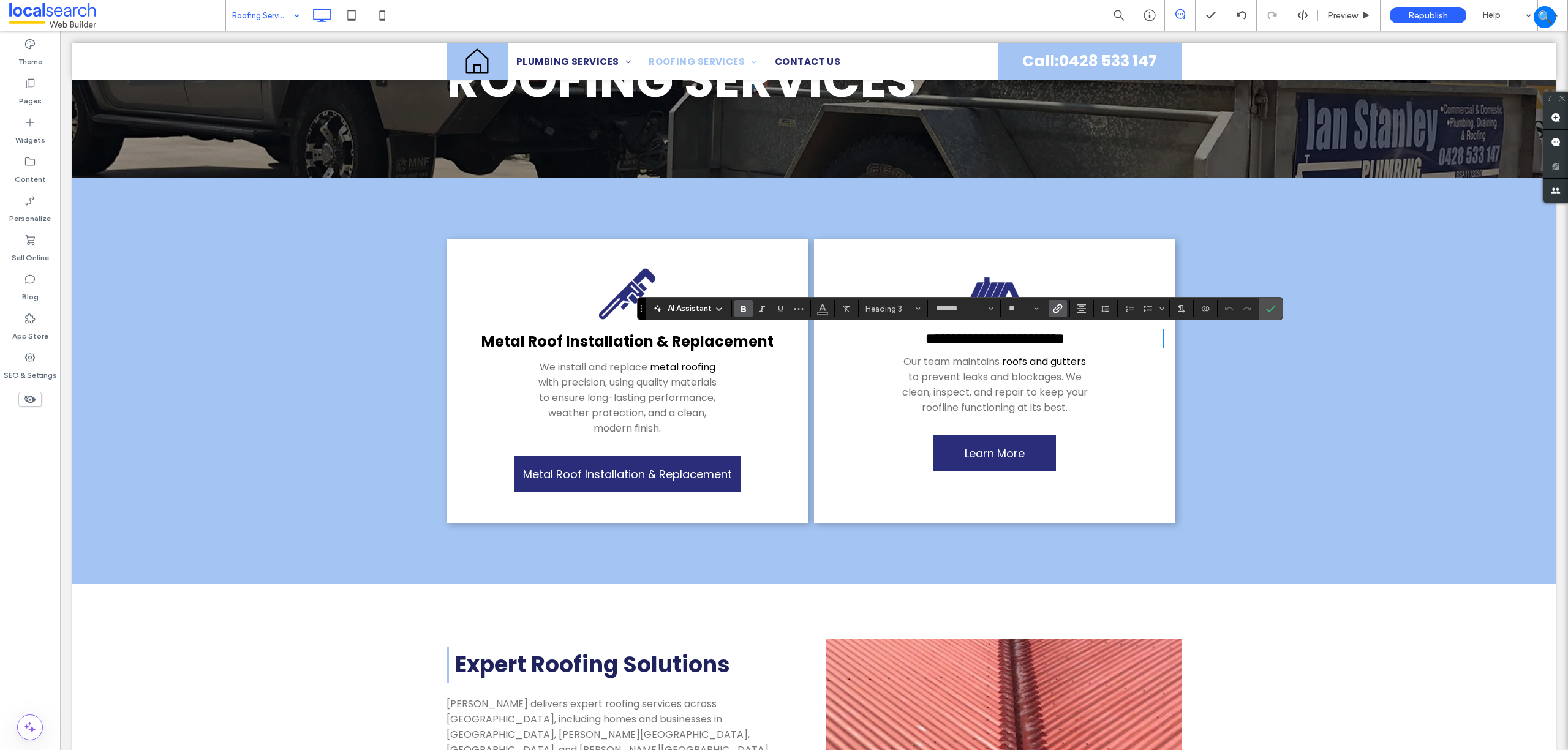
click at [1272, 296] on div "**********" at bounding box center [814, 381] width 1483 height 407
click at [1269, 312] on icon "Confirm" at bounding box center [1271, 309] width 10 height 10
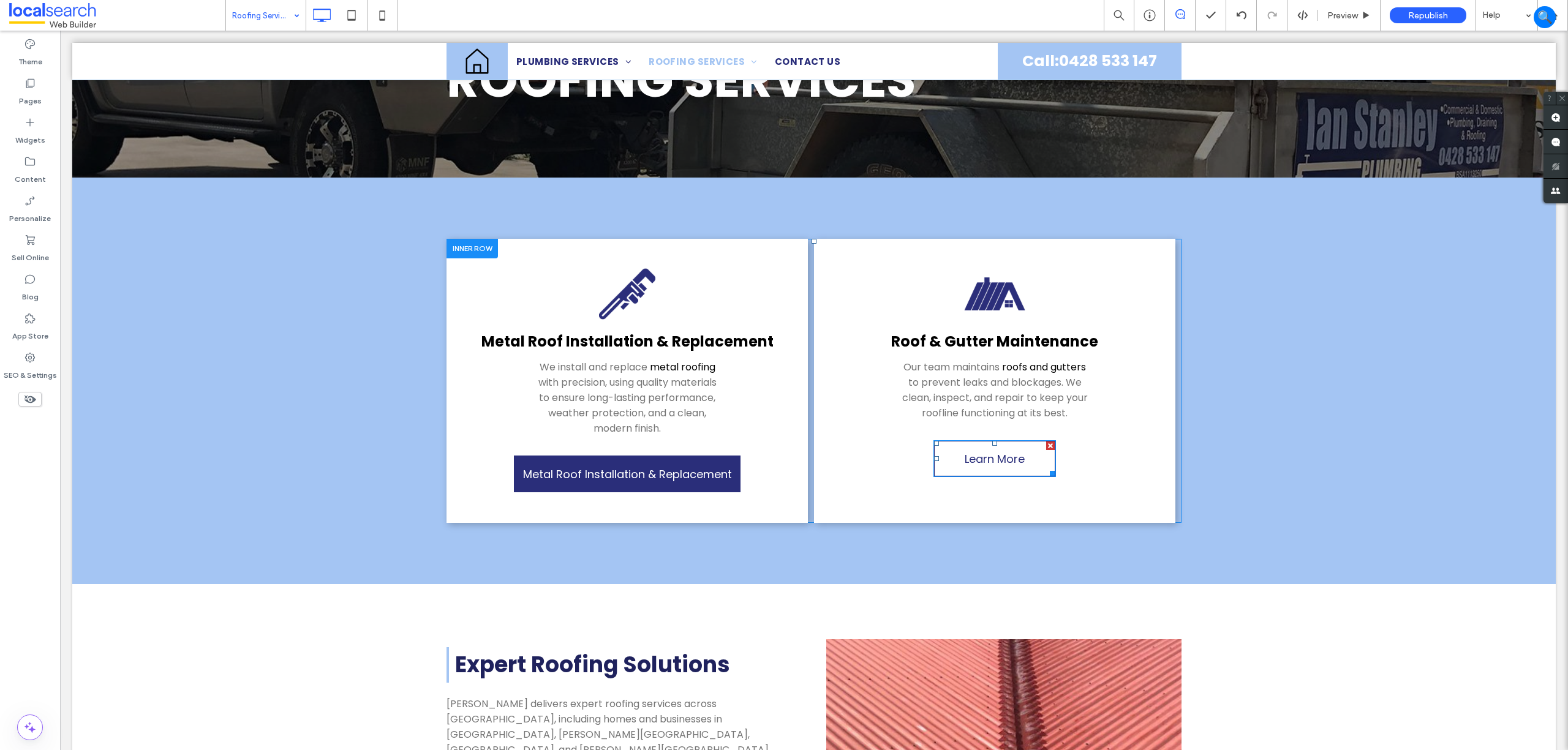
click at [1025, 459] on link "Learn More" at bounding box center [994, 459] width 123 height 37
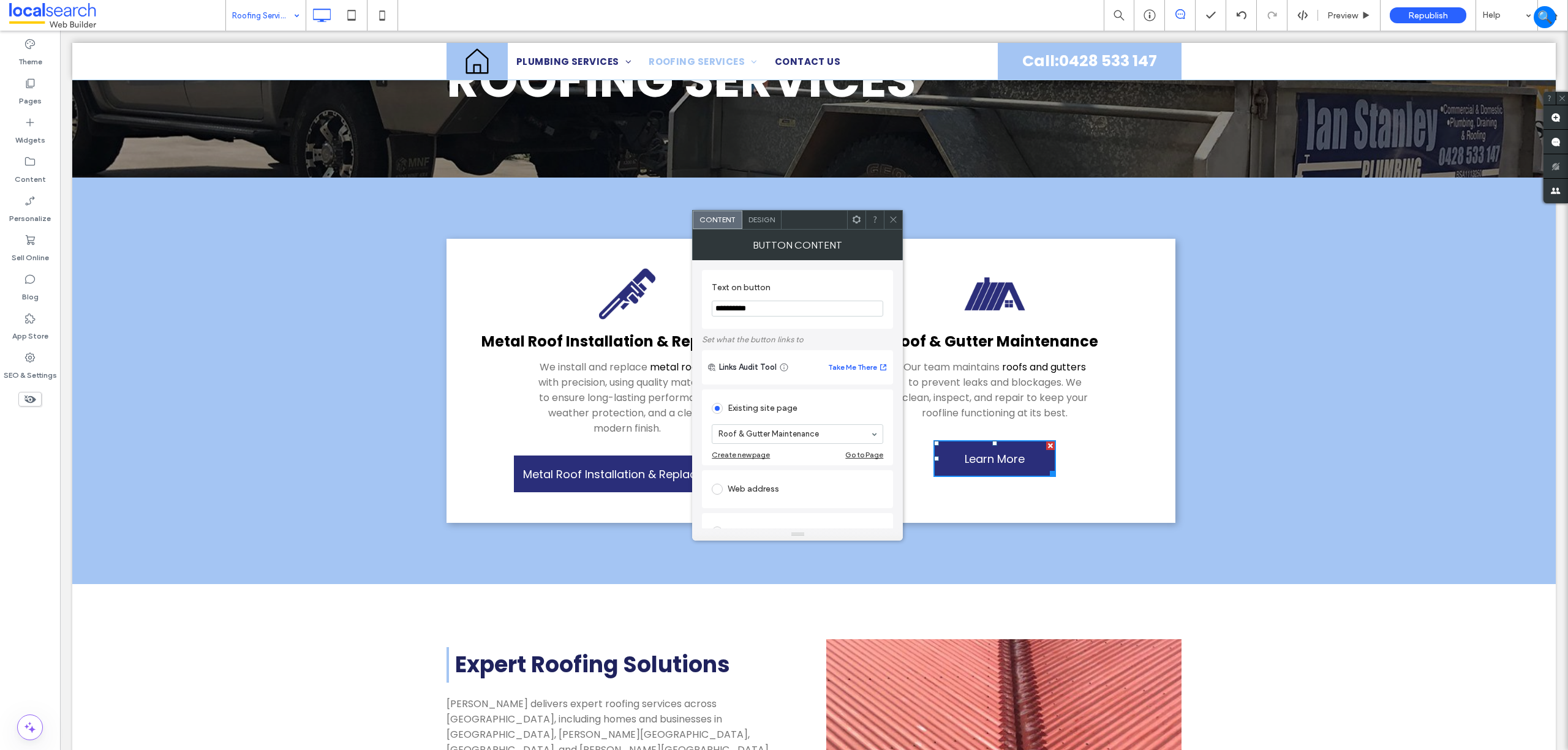
click at [780, 302] on input "**********" at bounding box center [797, 308] width 171 height 16
paste input "**********"
type input "**********"
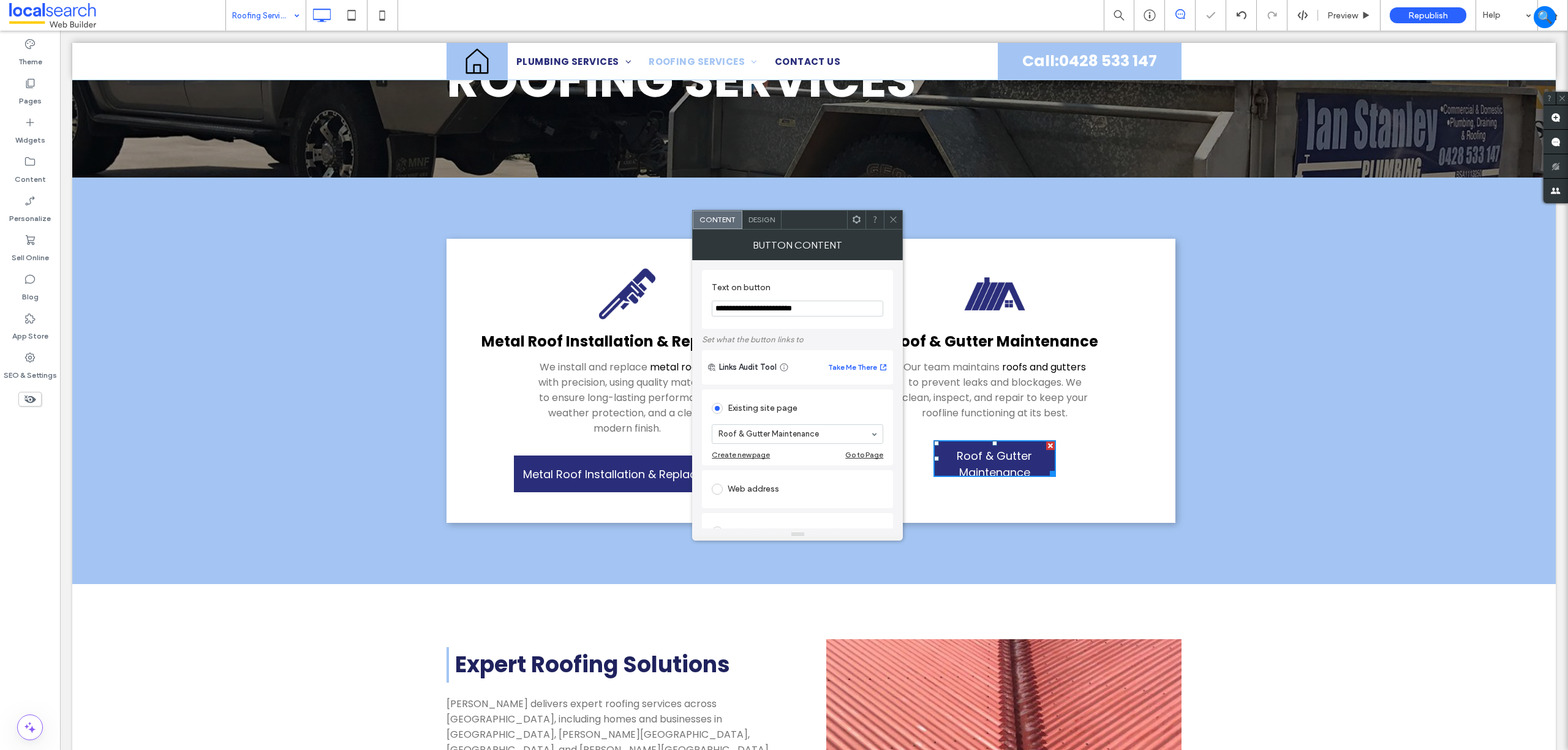
click at [770, 214] on div "Design" at bounding box center [761, 220] width 39 height 18
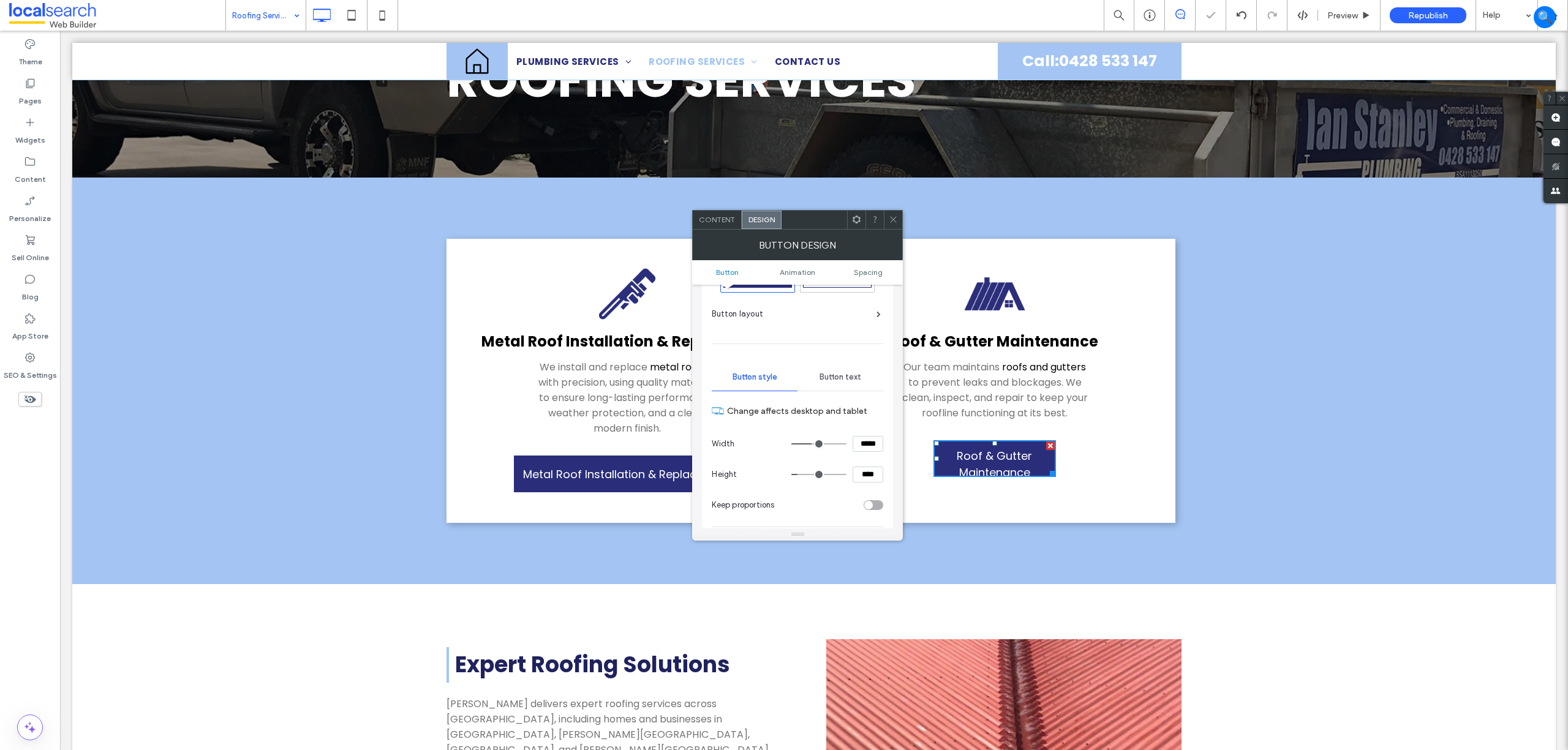
scroll to position [163, 0]
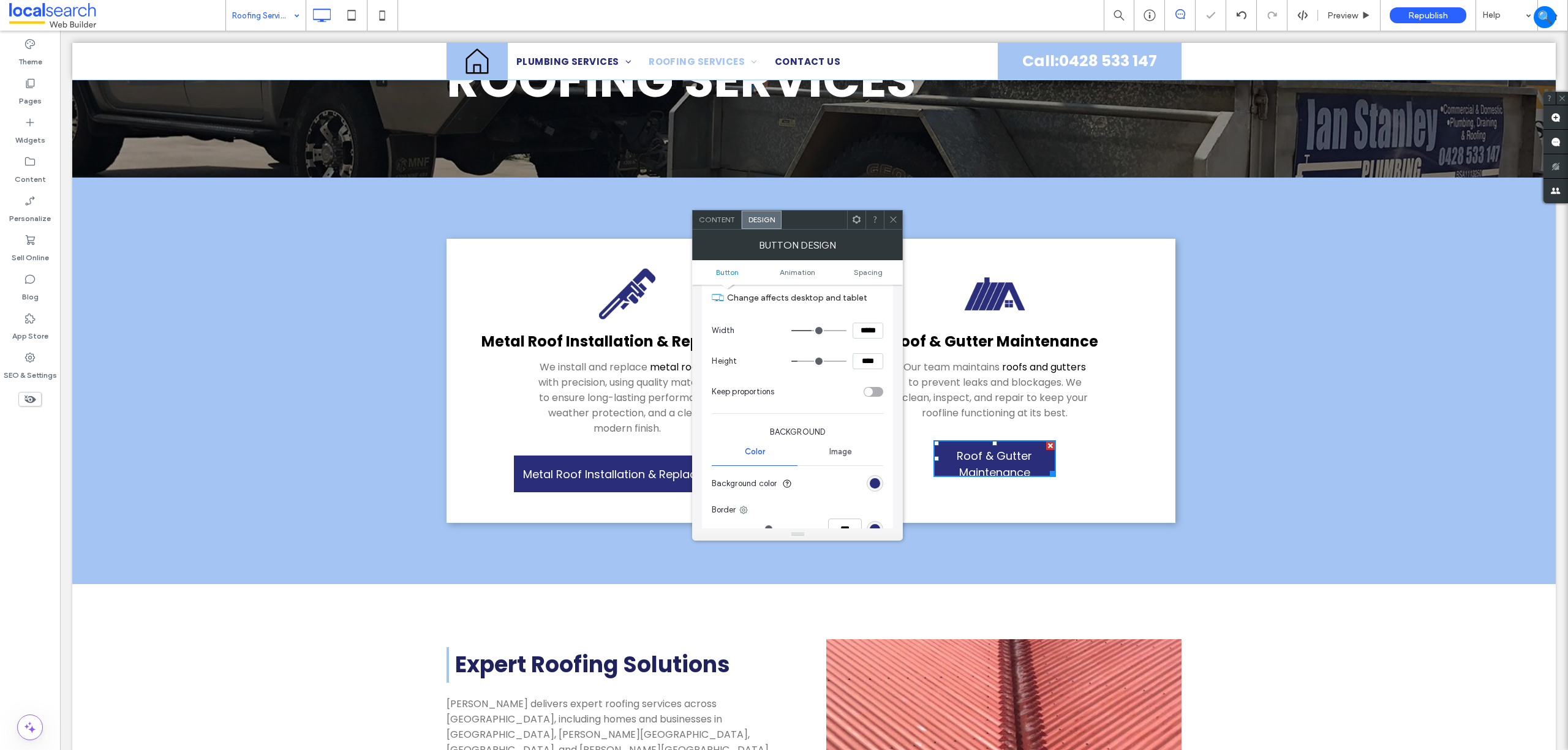
click at [856, 341] on section "Width *****" at bounding box center [797, 331] width 171 height 31
click at [868, 327] on input "*****" at bounding box center [867, 331] width 31 height 16
type input "*****"
type input "***"
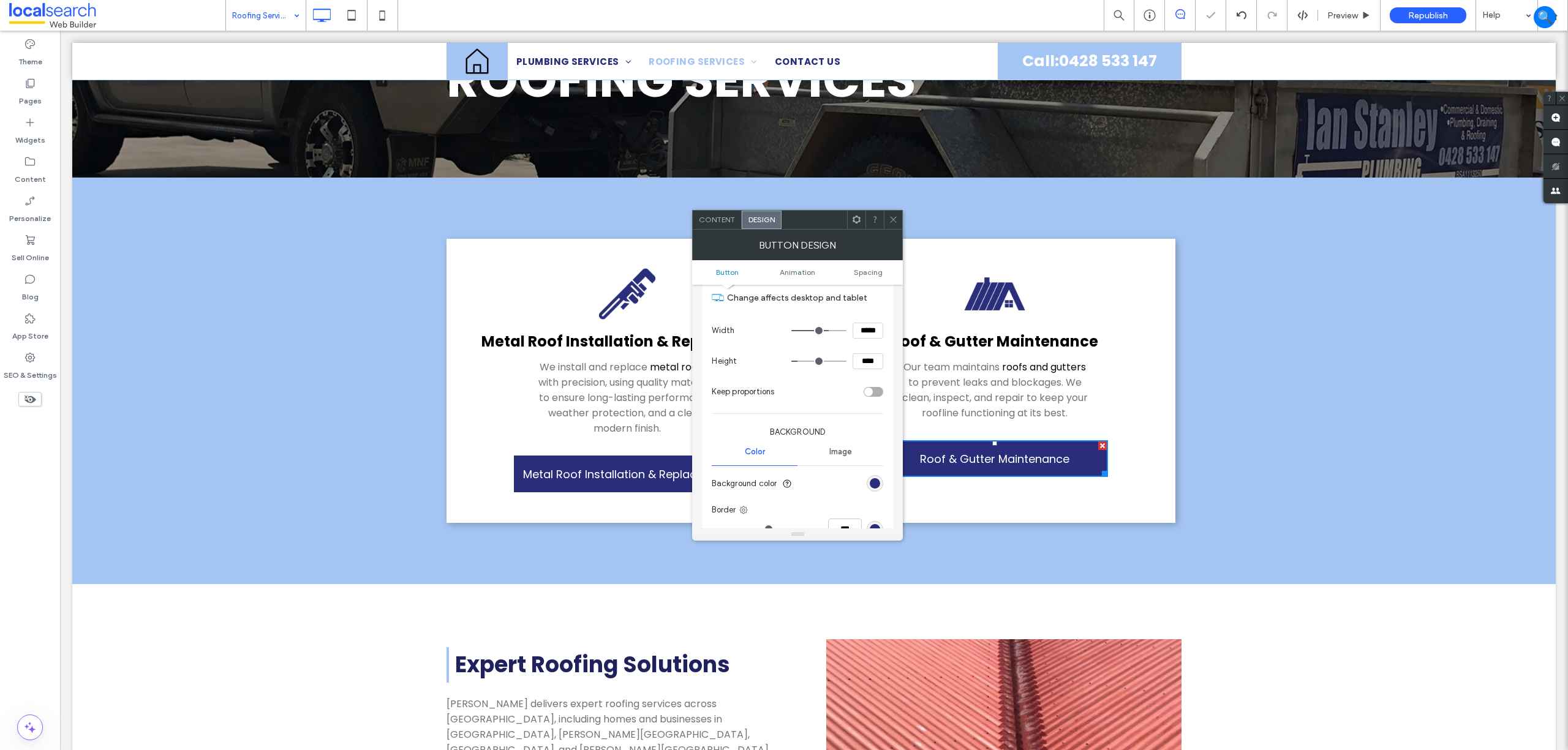
click at [895, 215] on icon at bounding box center [893, 219] width 9 height 9
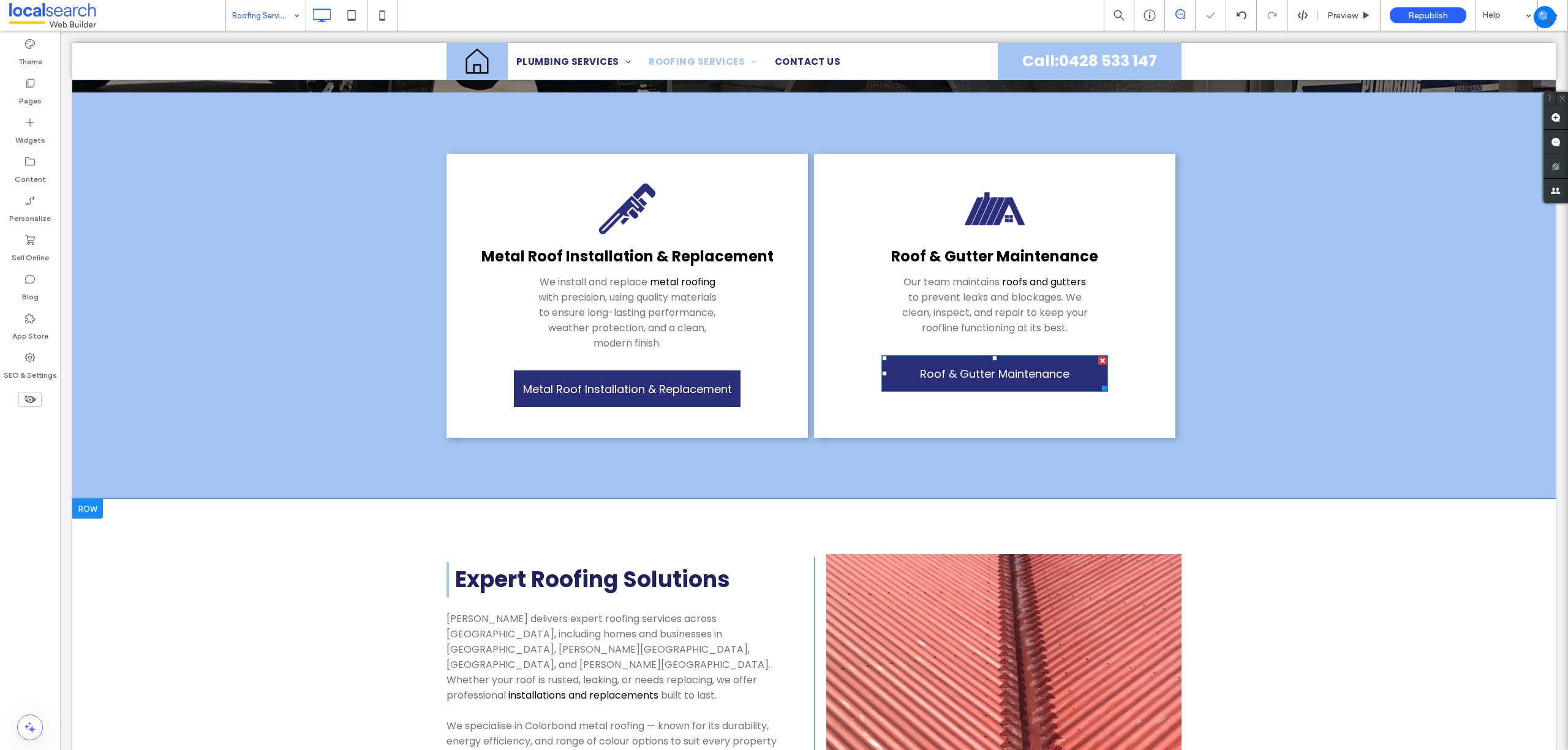
scroll to position [326, 0]
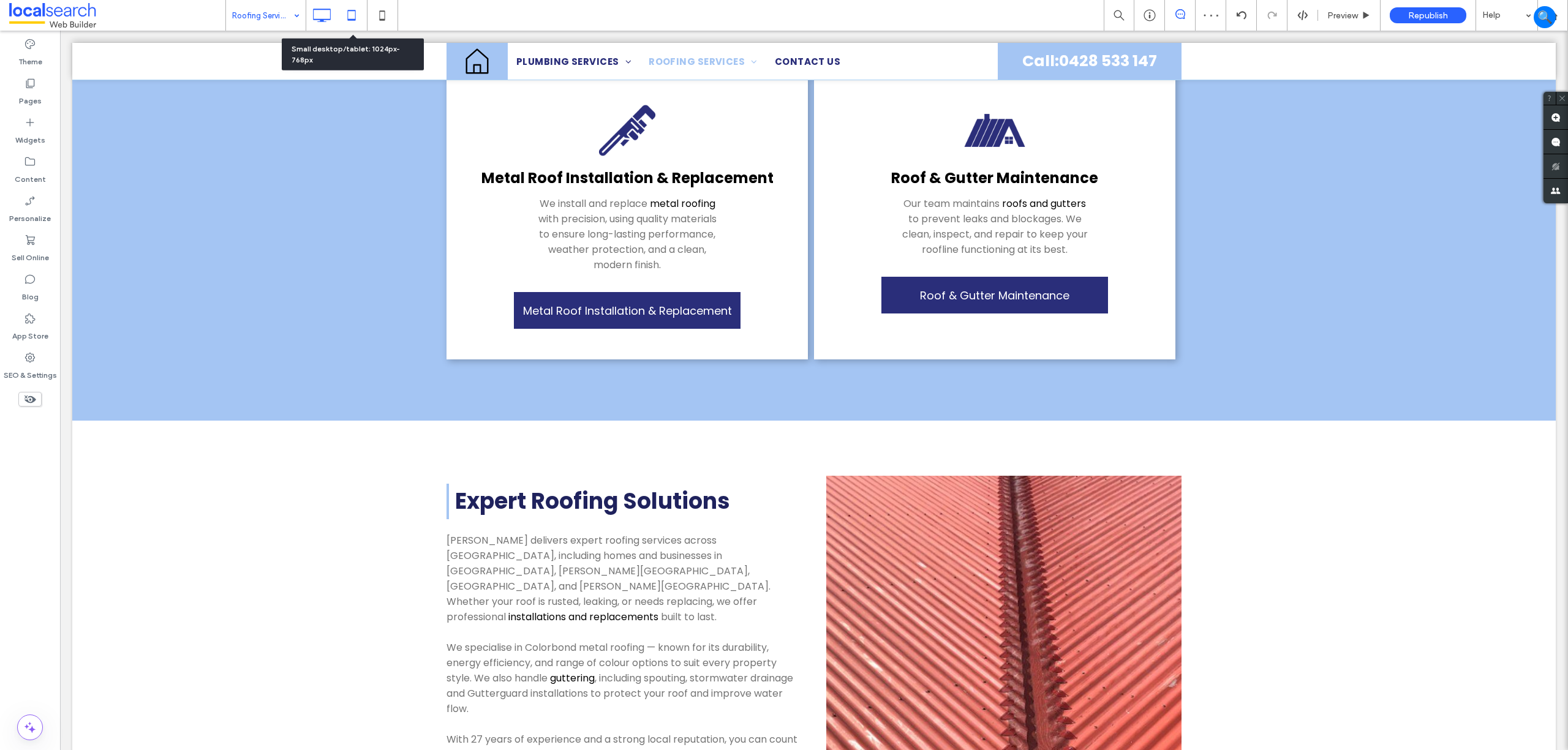
click at [339, 6] on div at bounding box center [352, 15] width 30 height 24
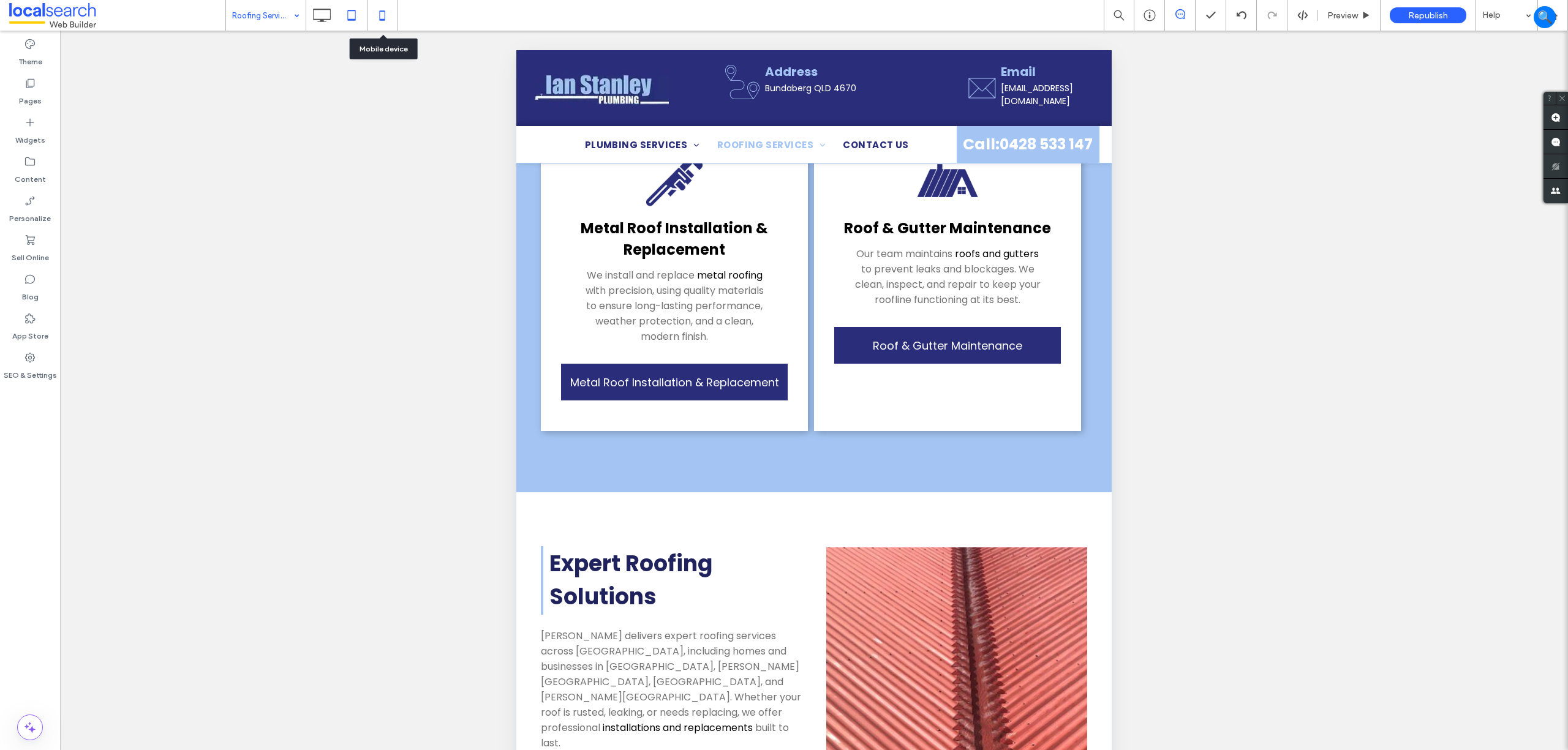
click at [382, 18] on icon at bounding box center [382, 15] width 24 height 24
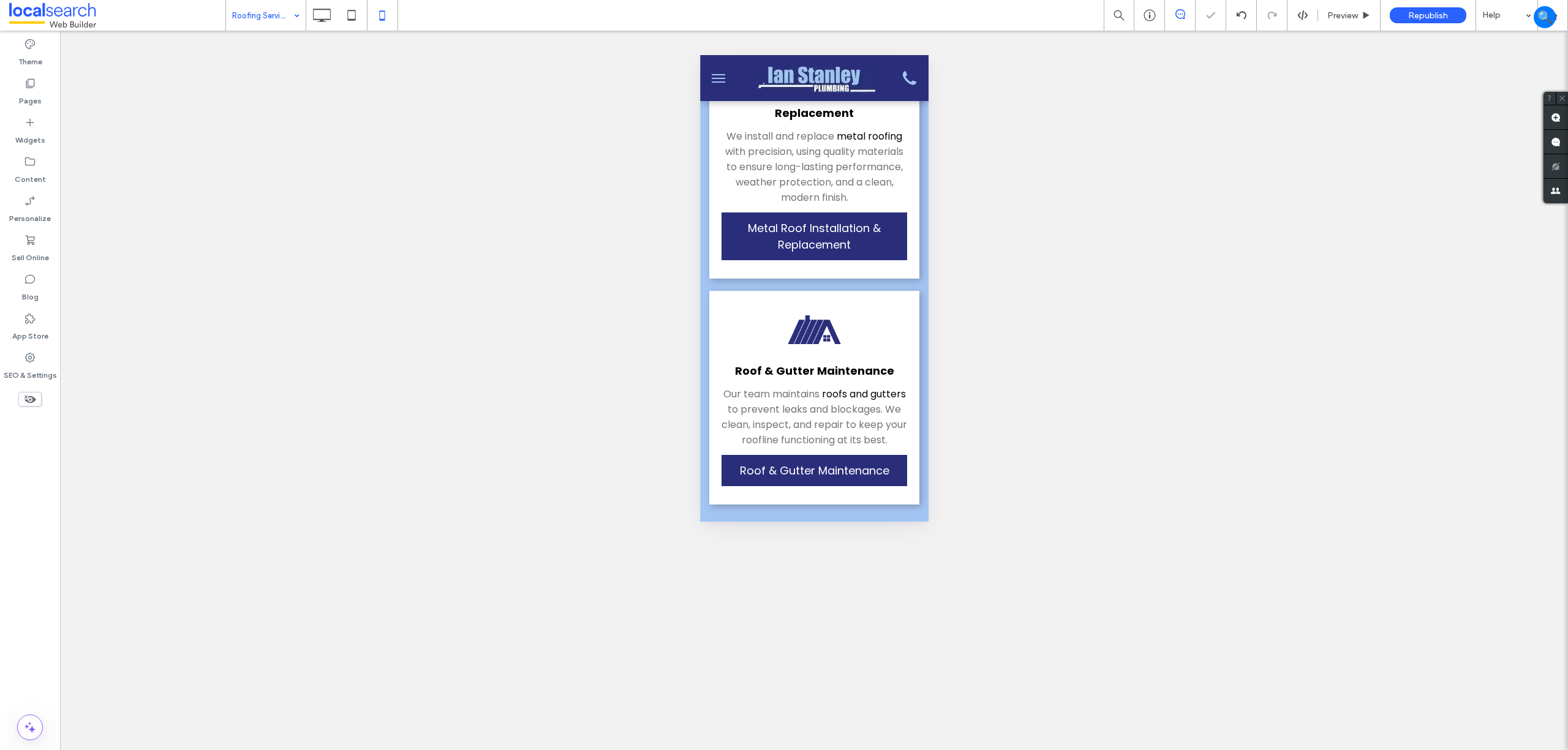
scroll to position [327, 0]
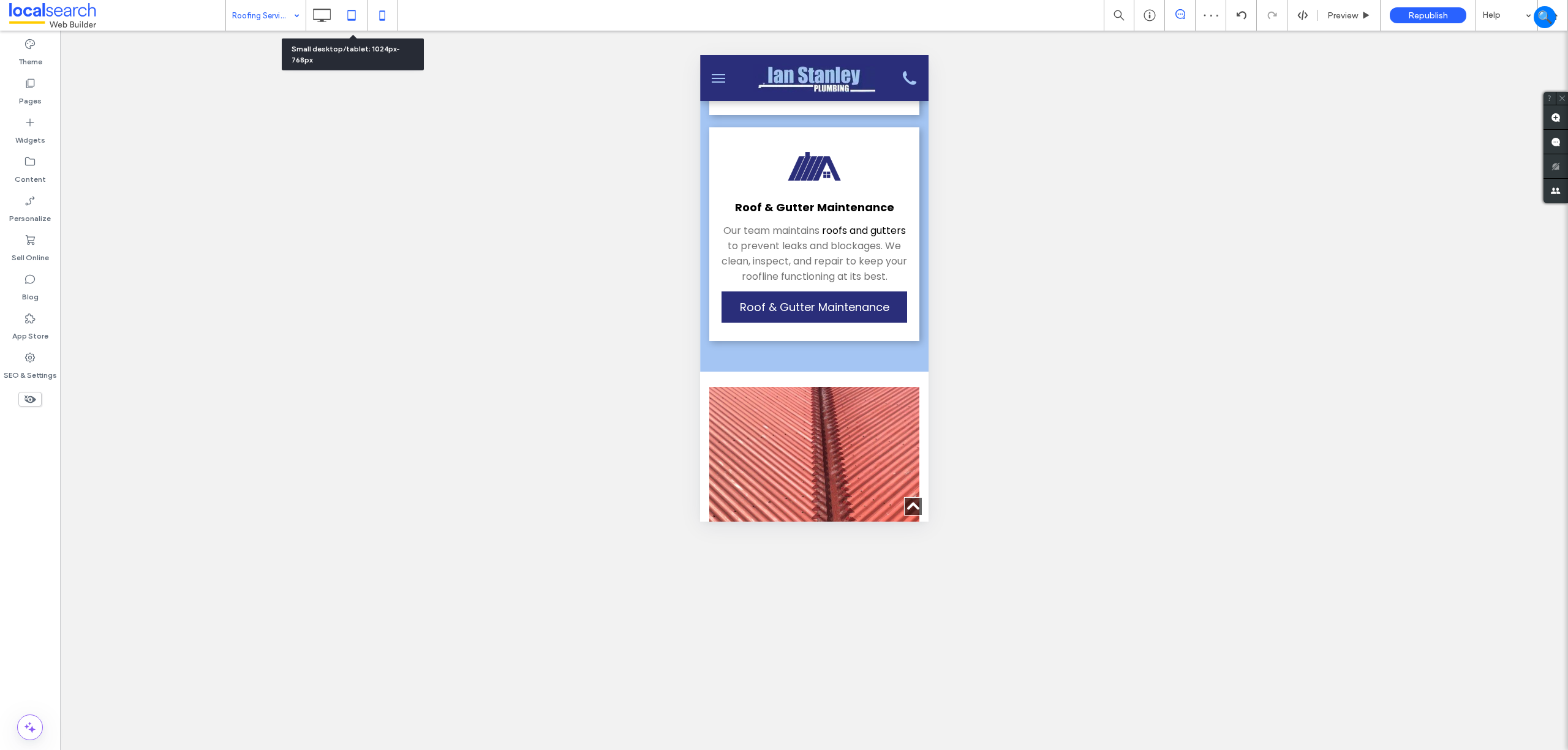
click at [349, 19] on use at bounding box center [352, 15] width 8 height 10
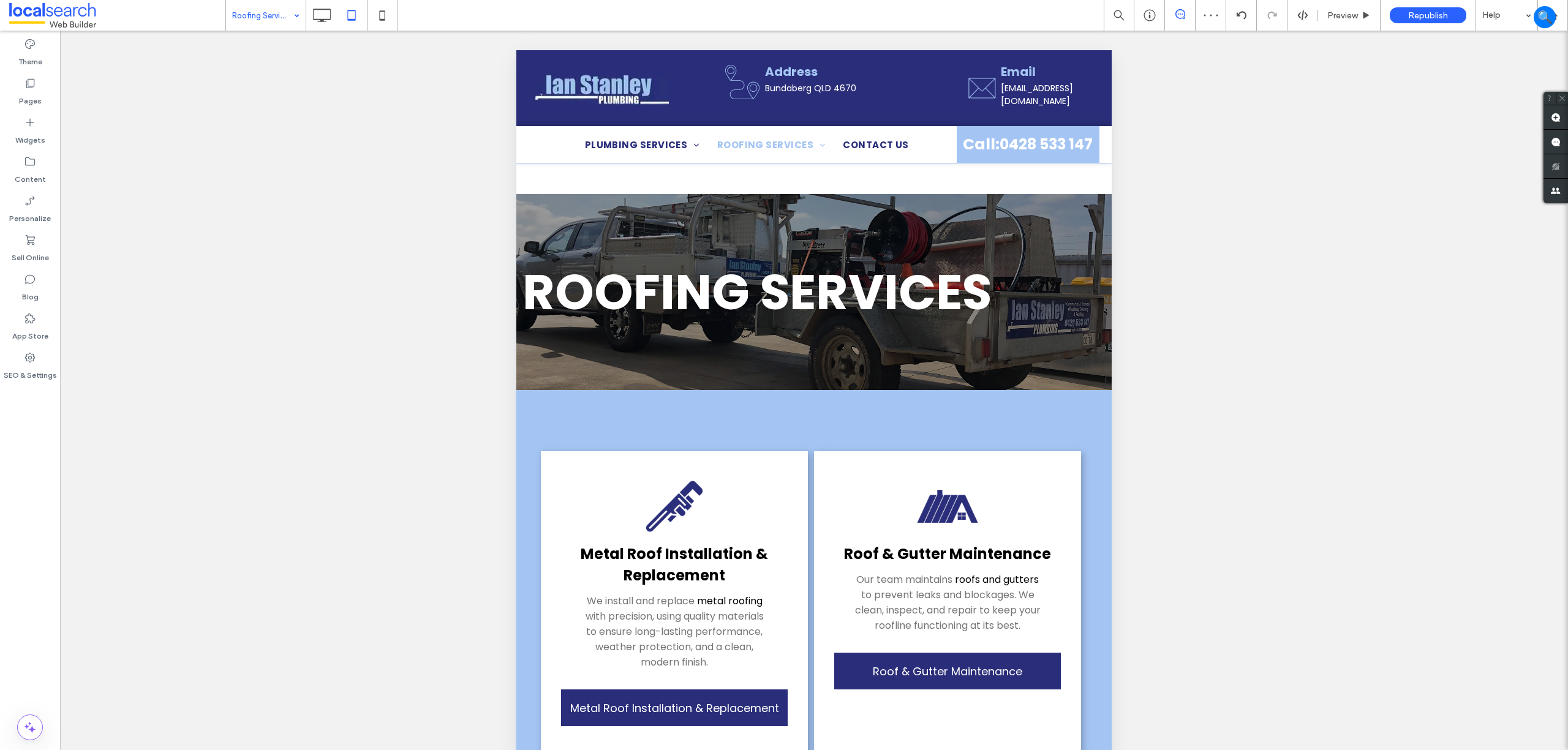
scroll to position [0, 0]
click at [327, 21] on icon at bounding box center [321, 15] width 24 height 24
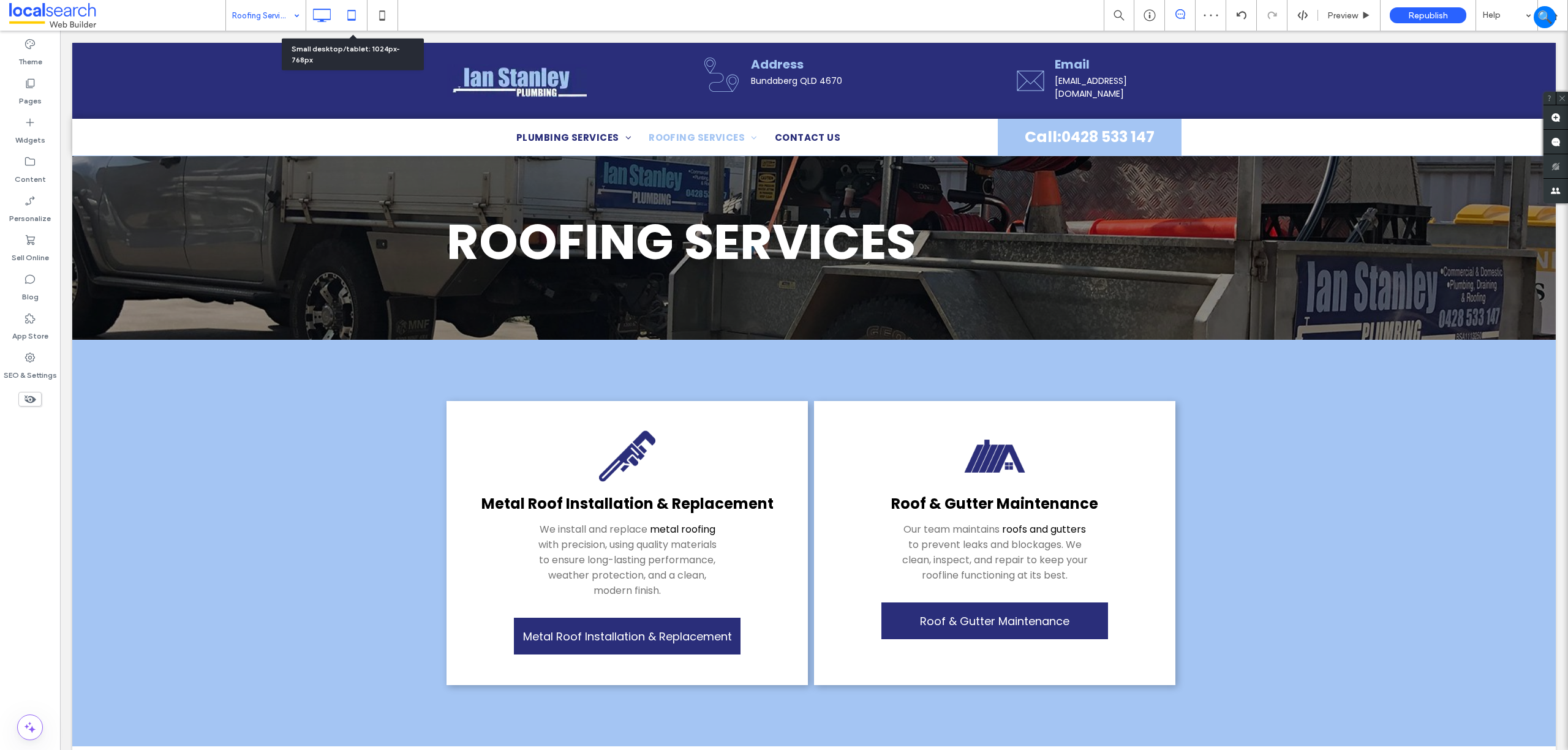
click at [344, 23] on icon at bounding box center [351, 15] width 24 height 24
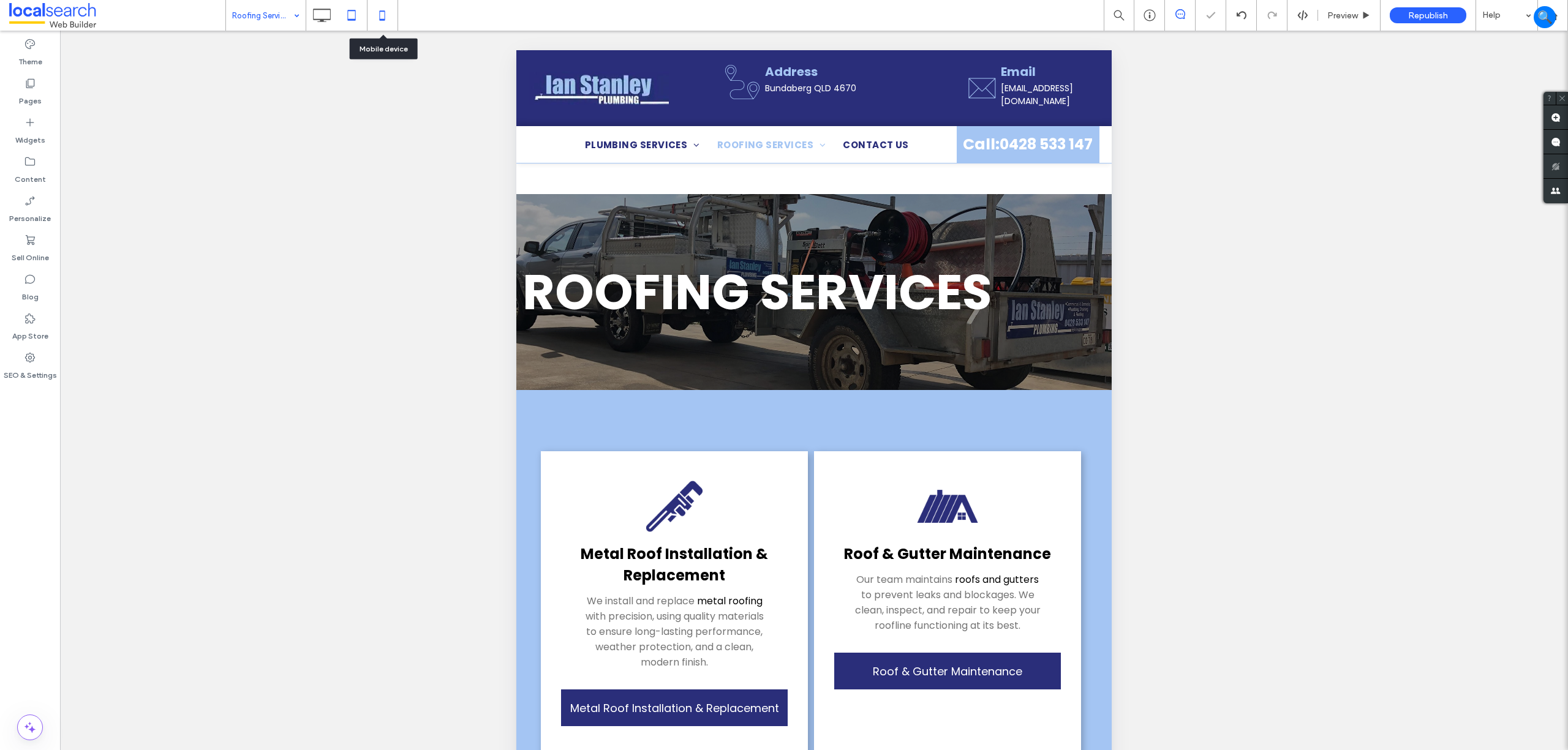
click at [380, 18] on icon at bounding box center [382, 15] width 24 height 24
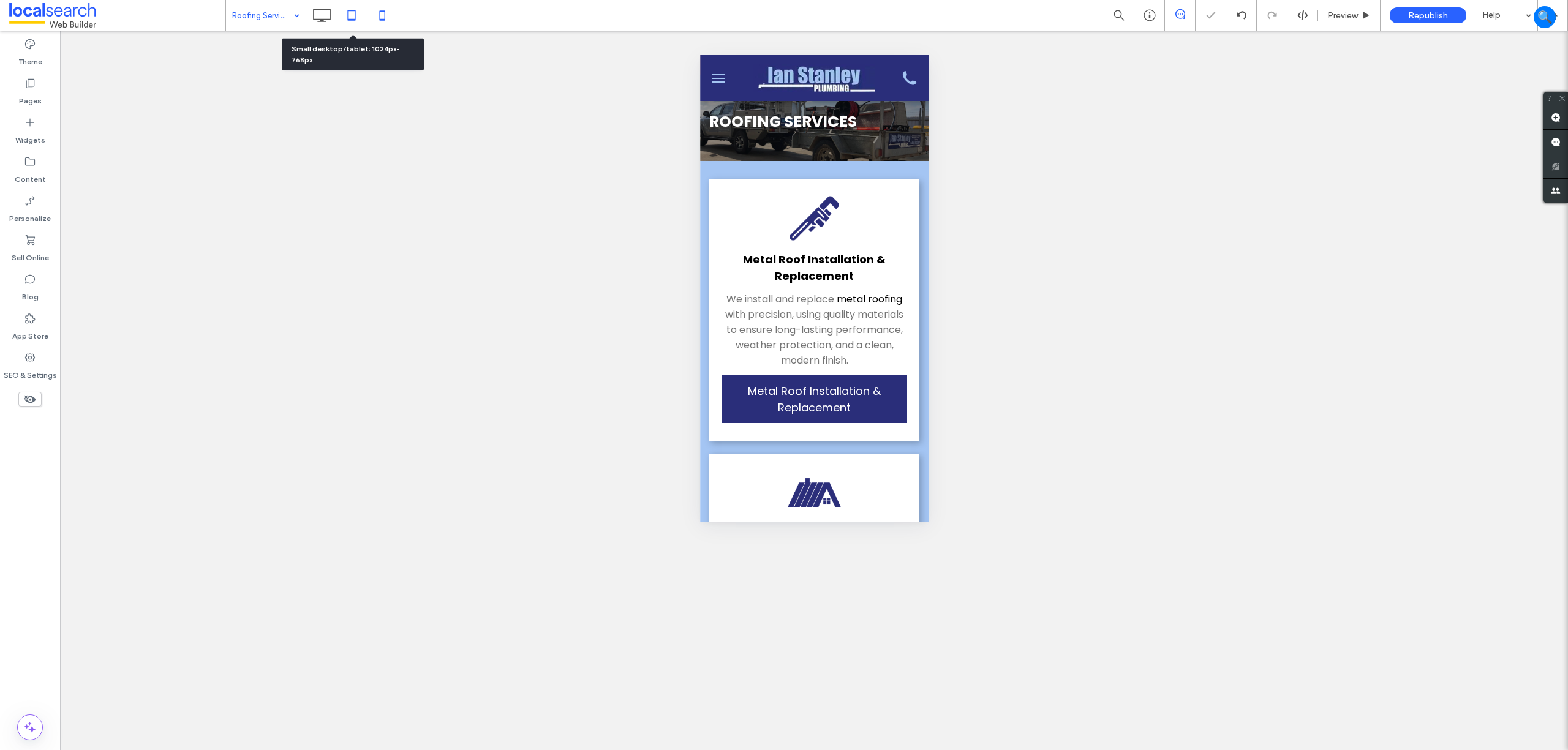
click at [354, 16] on icon at bounding box center [351, 15] width 24 height 24
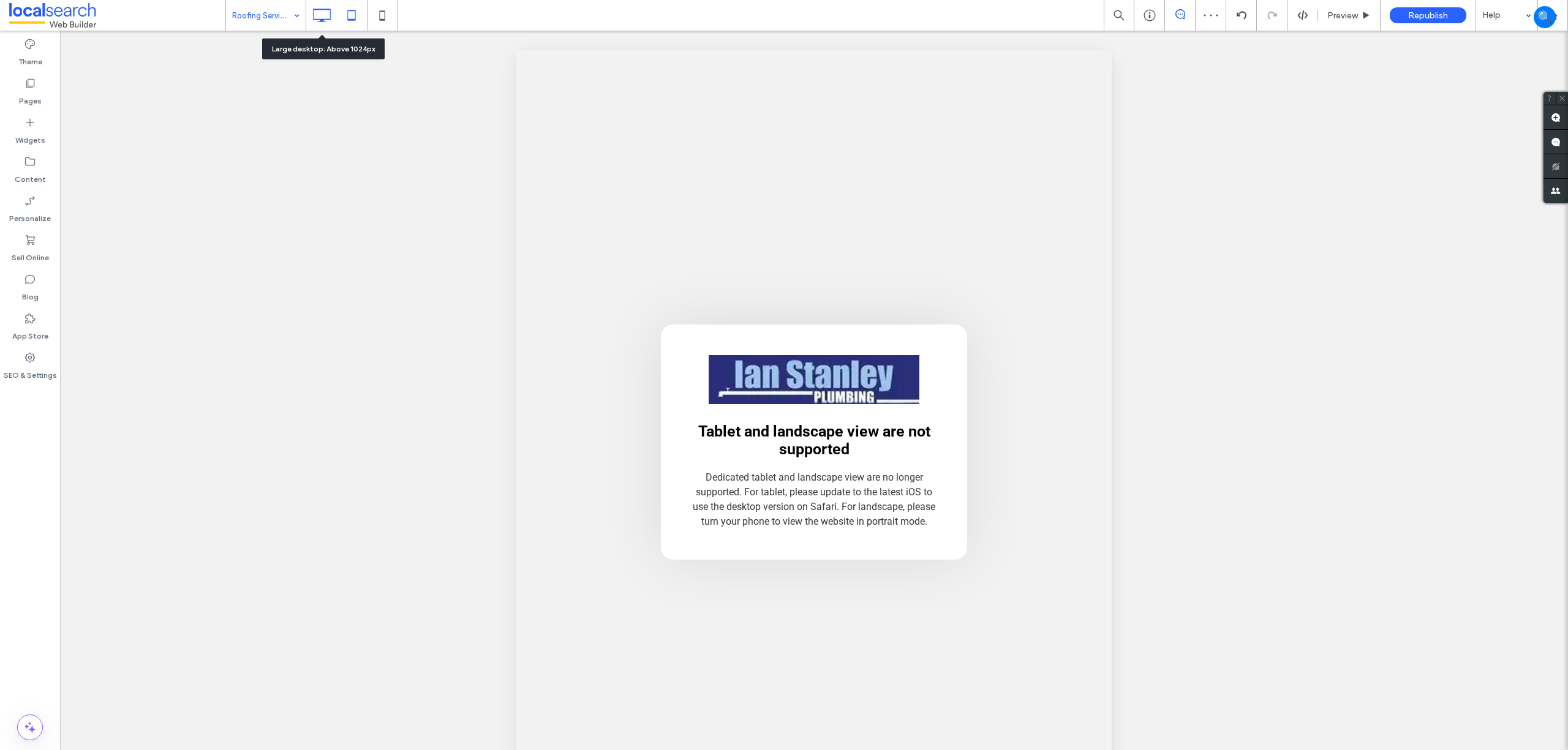
click at [321, 18] on use at bounding box center [321, 15] width 18 height 13
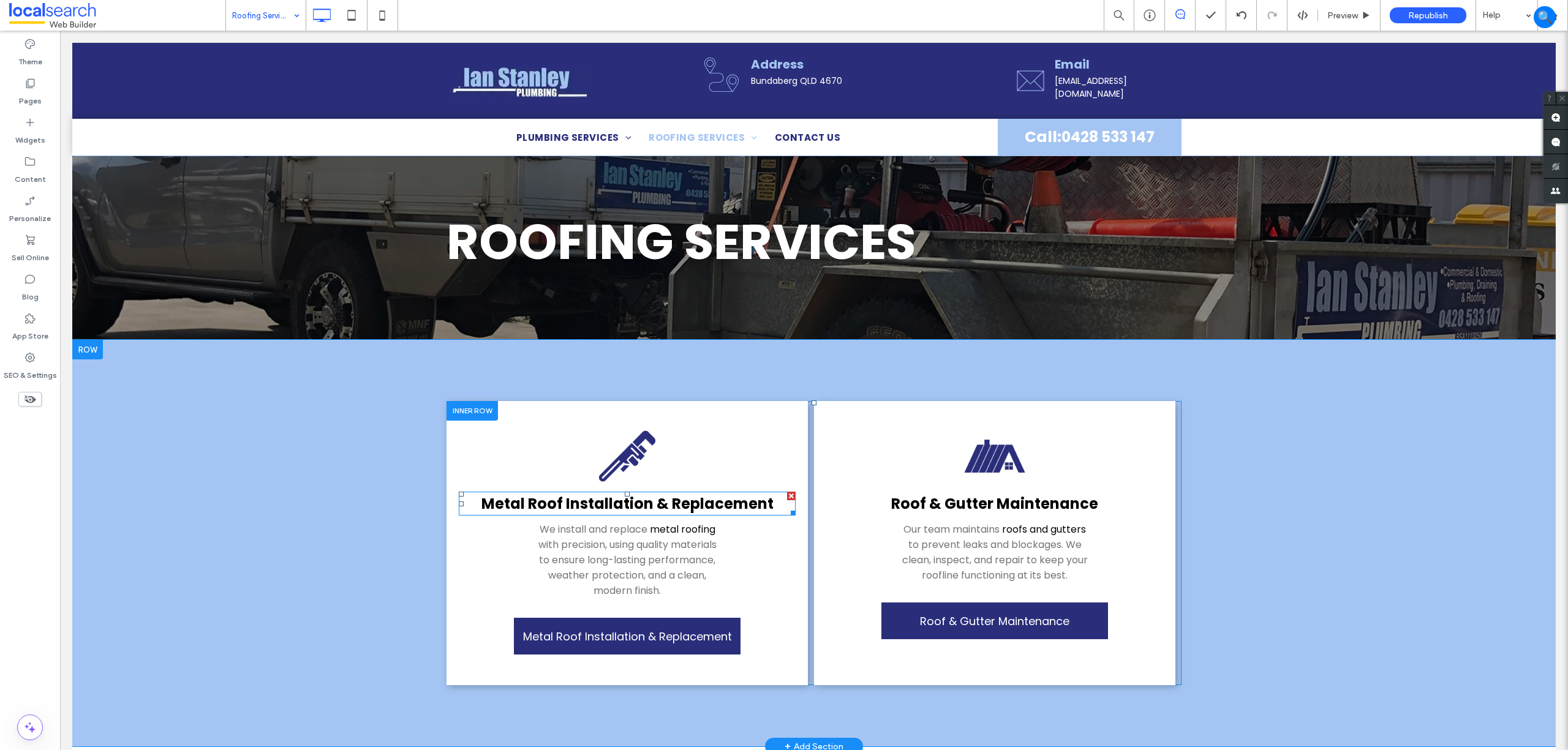
click at [685, 494] on link "Metal Roof Installation & Replacement" at bounding box center [627, 504] width 292 height 20
type input "*******"
type input "**"
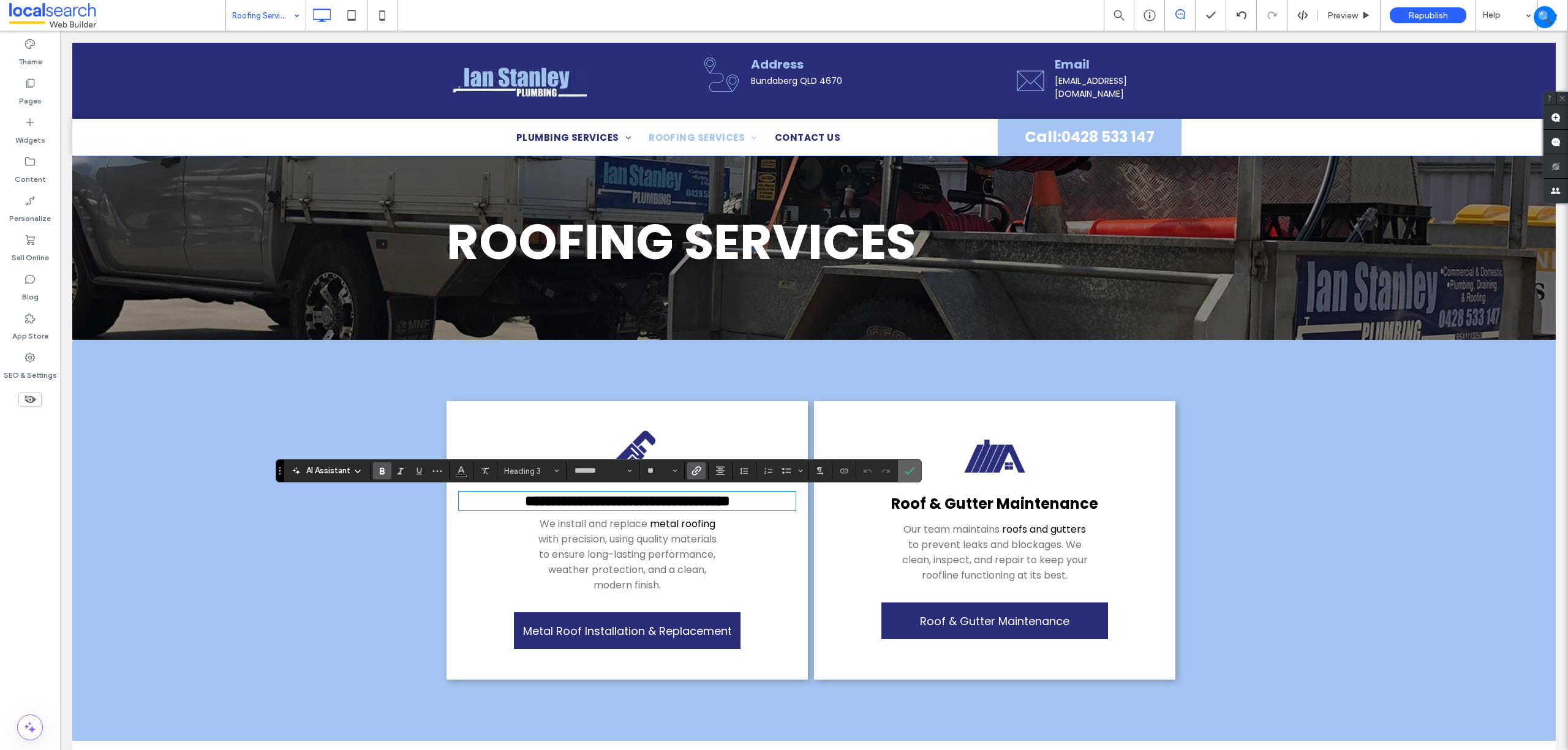
click at [918, 471] on label "Confirm" at bounding box center [909, 471] width 18 height 22
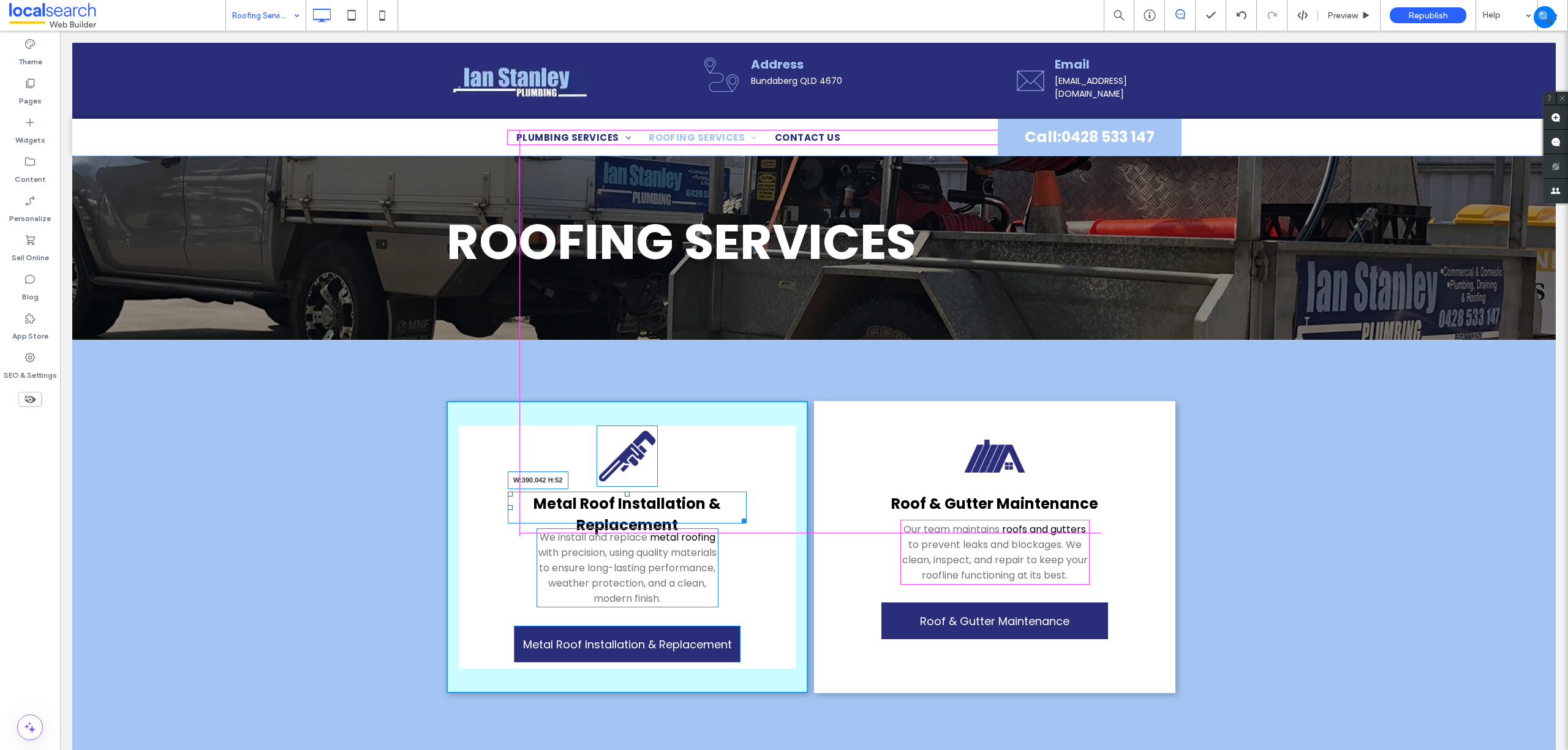
drag, startPoint x: 792, startPoint y: 514, endPoint x: 743, endPoint y: 490, distance: 54.6
click at [743, 490] on div "Metal Roof Installation & Replacement W:390.042 H:52 We install and replace met…" at bounding box center [627, 547] width 362 height 292
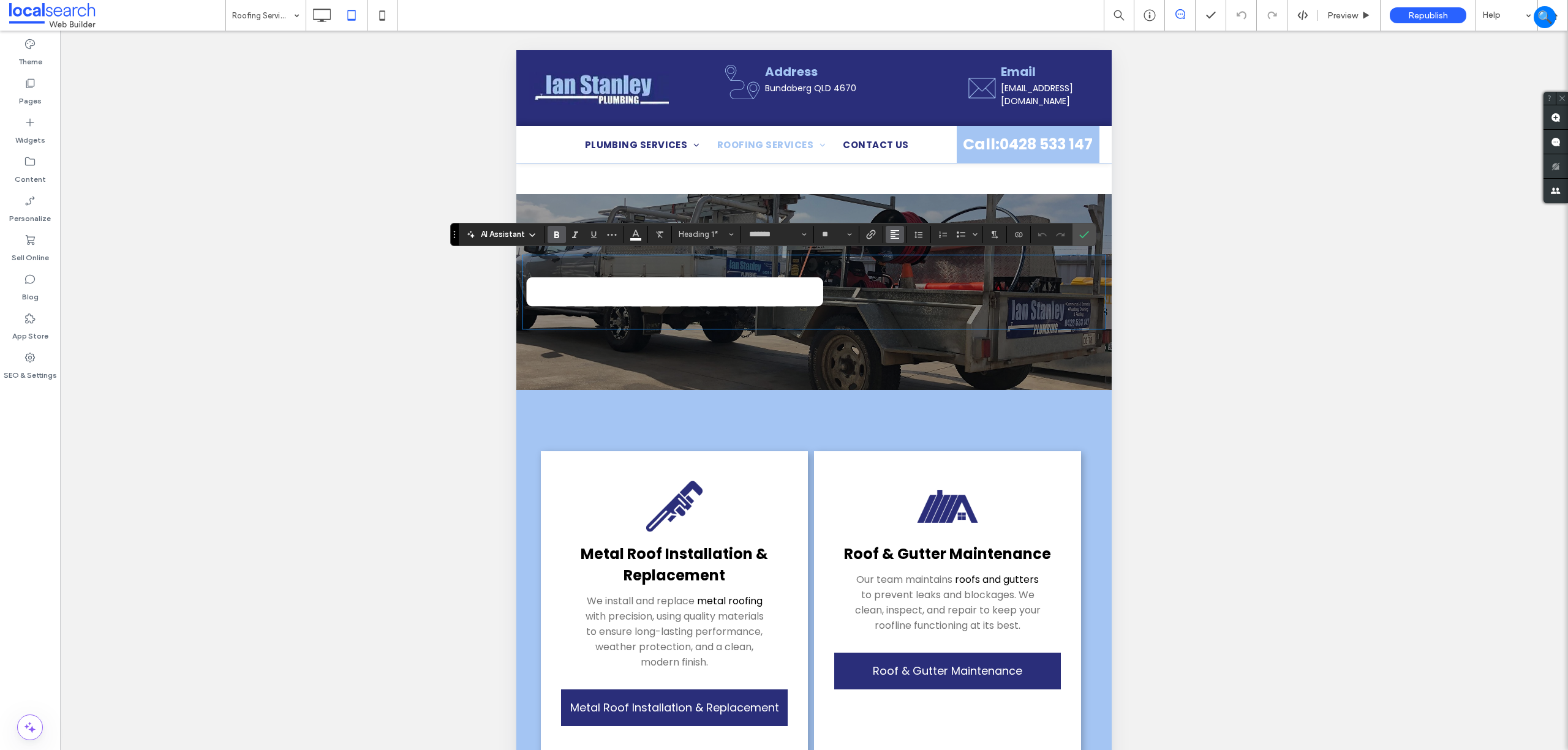
click at [895, 238] on icon "Alignment" at bounding box center [895, 235] width 10 height 10
click at [909, 266] on label "ui.textEditor.alignment.center" at bounding box center [907, 271] width 43 height 18
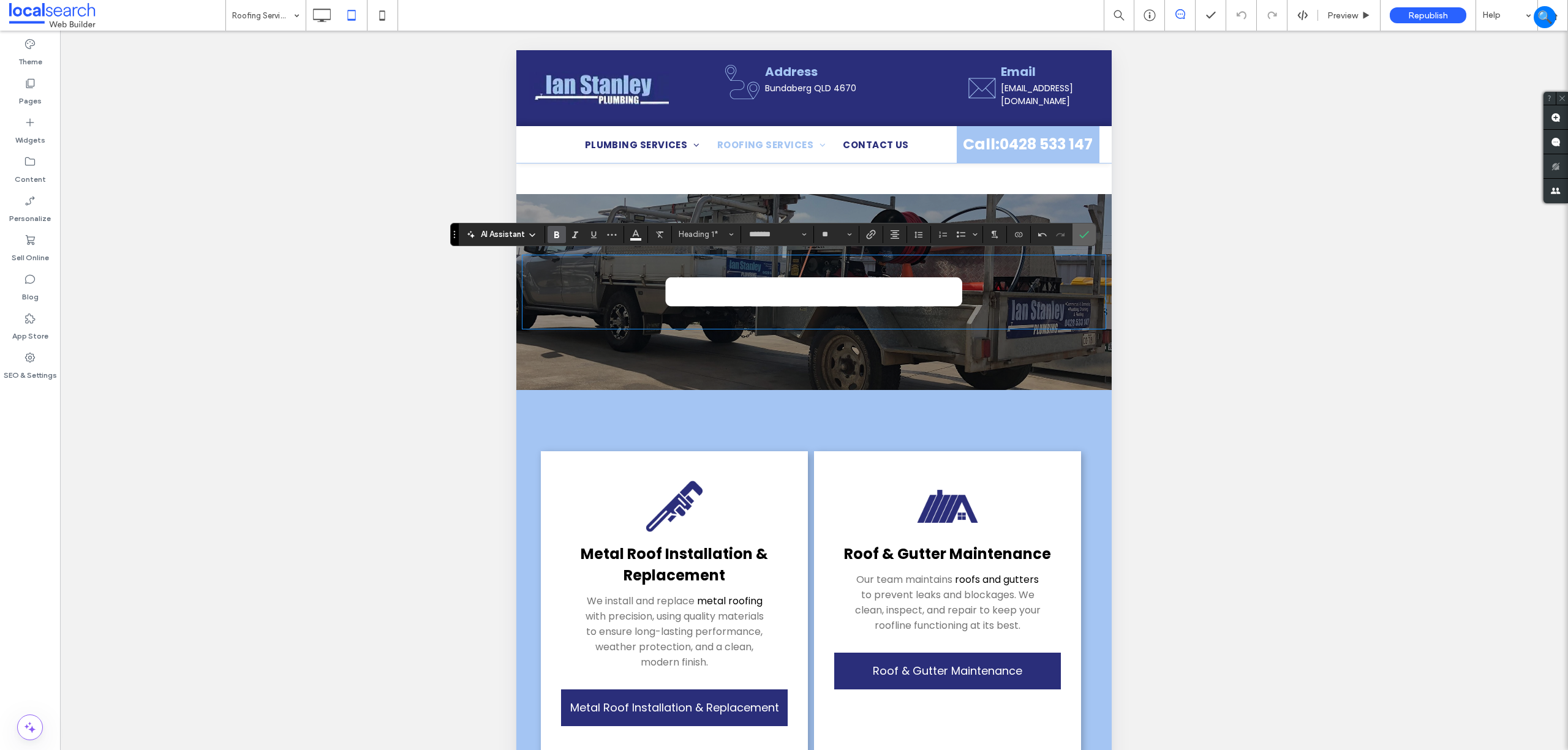
click at [1089, 241] on span "Confirm" at bounding box center [1084, 234] width 10 height 21
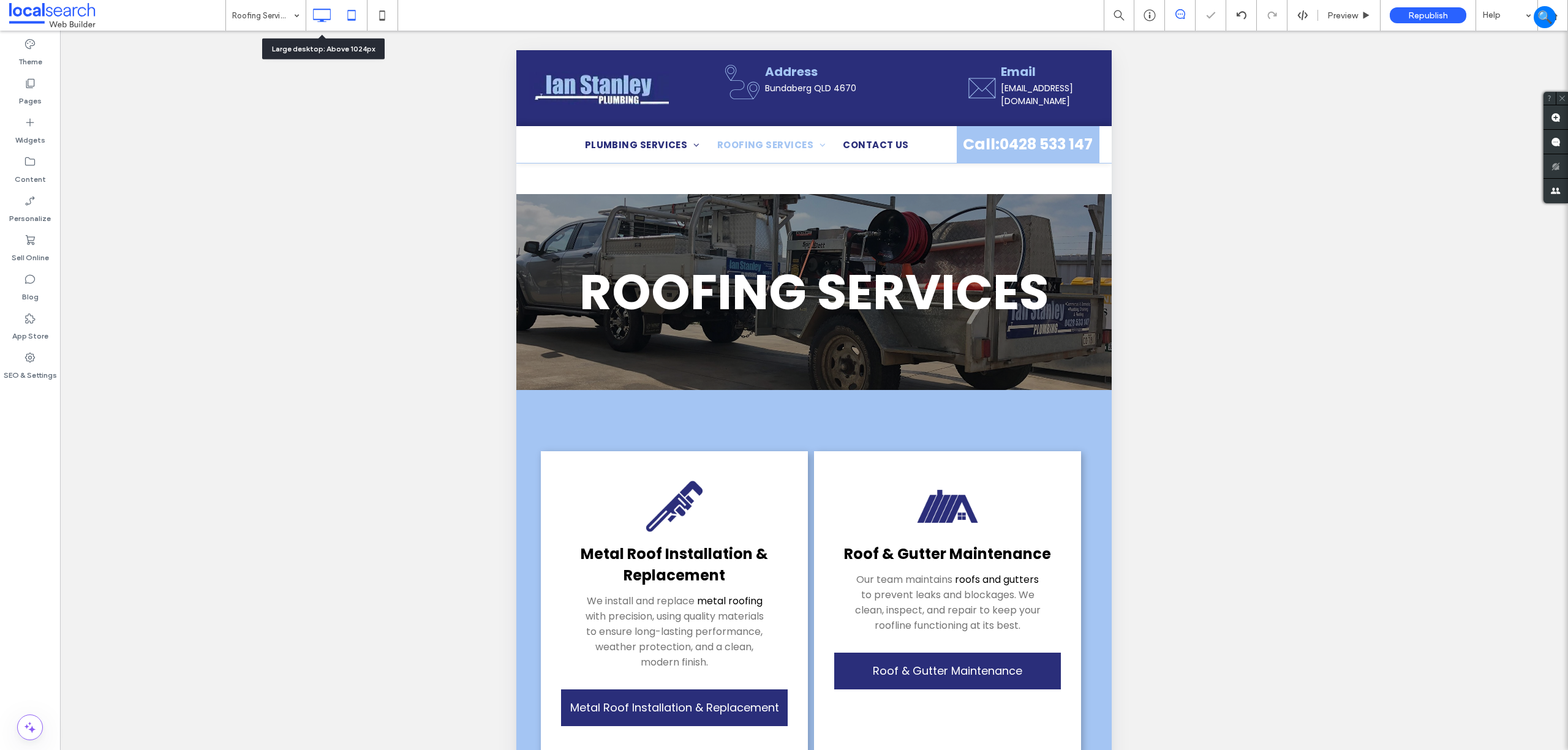
click at [307, 13] on div at bounding box center [321, 15] width 31 height 24
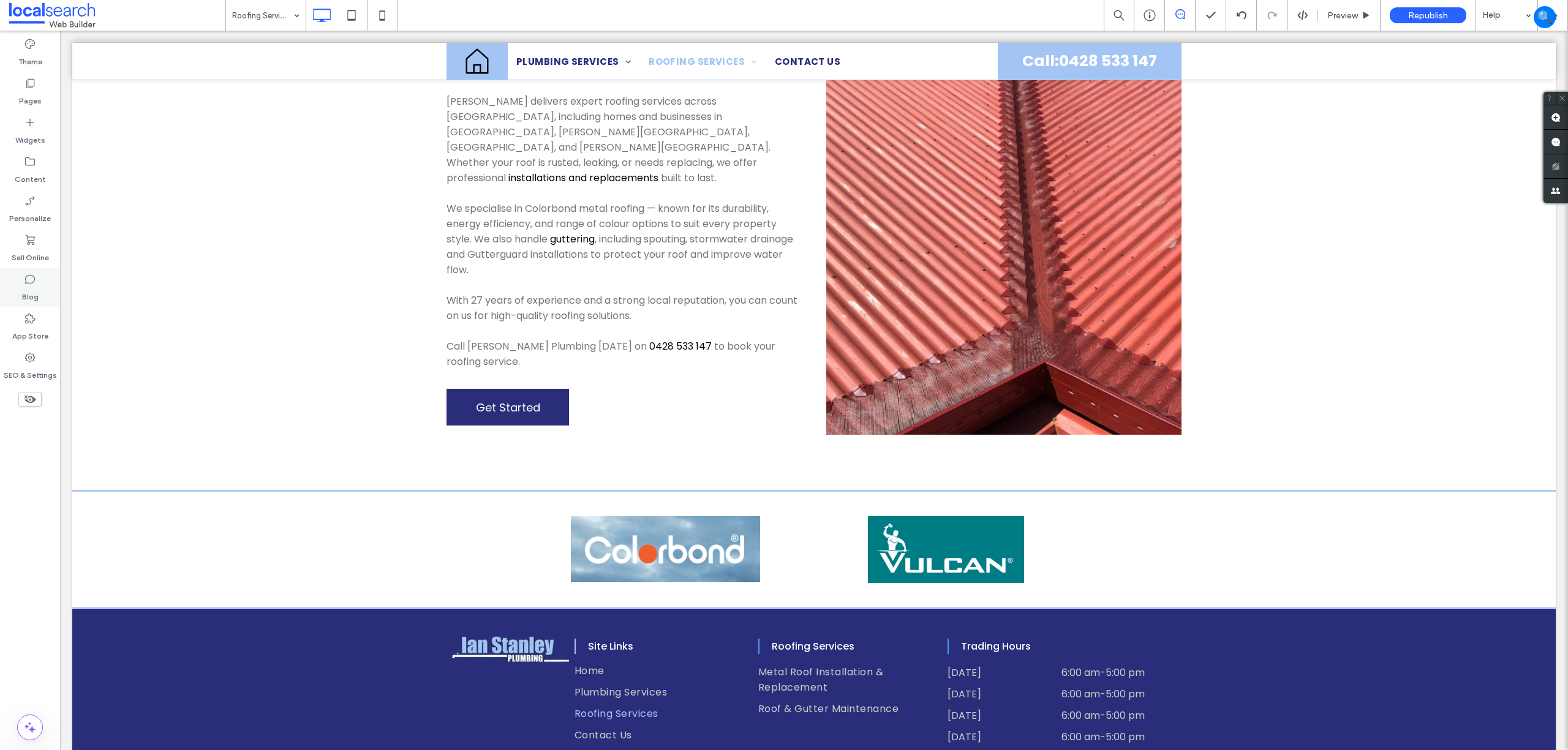
scroll to position [735, 0]
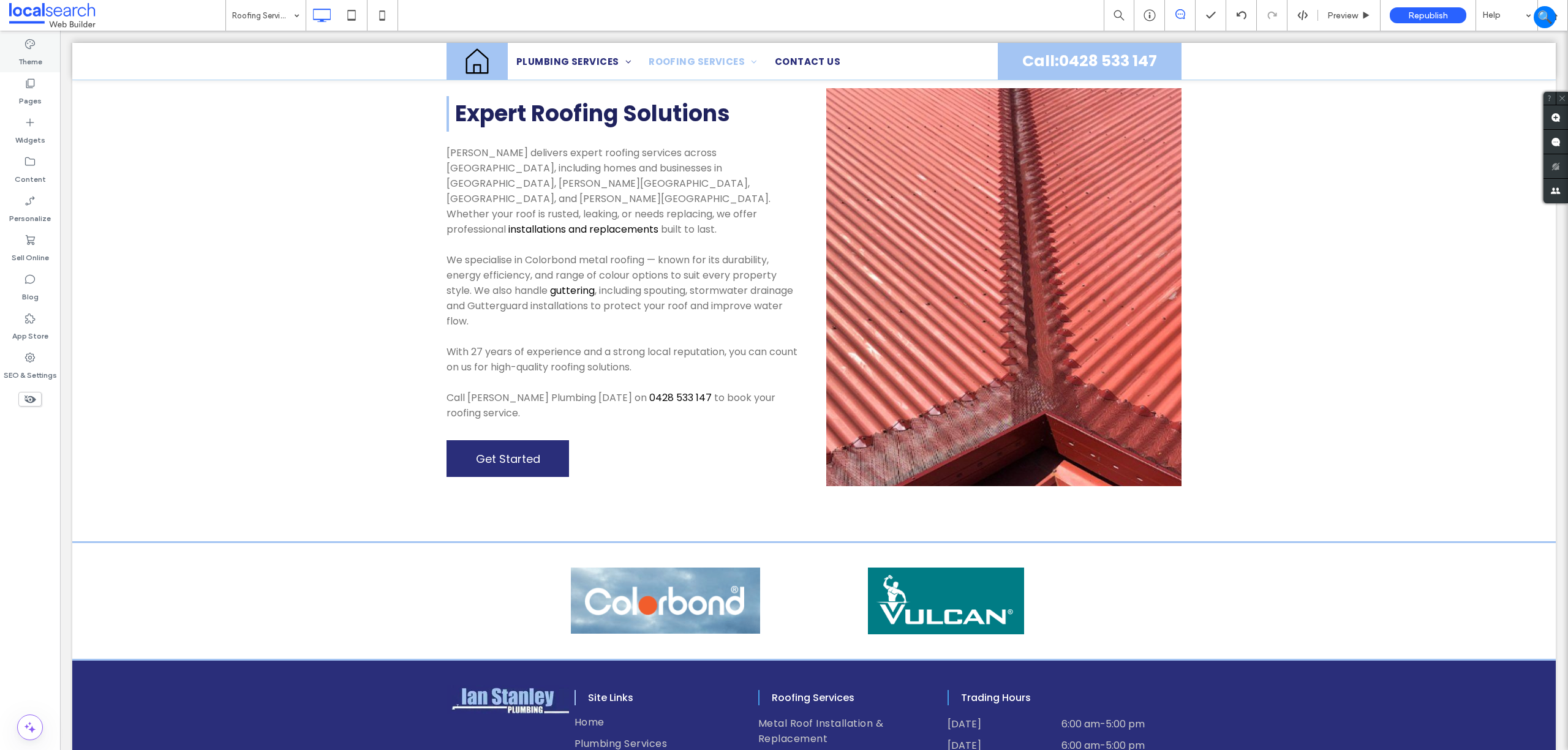
click at [36, 53] on label "Theme" at bounding box center [30, 58] width 24 height 18
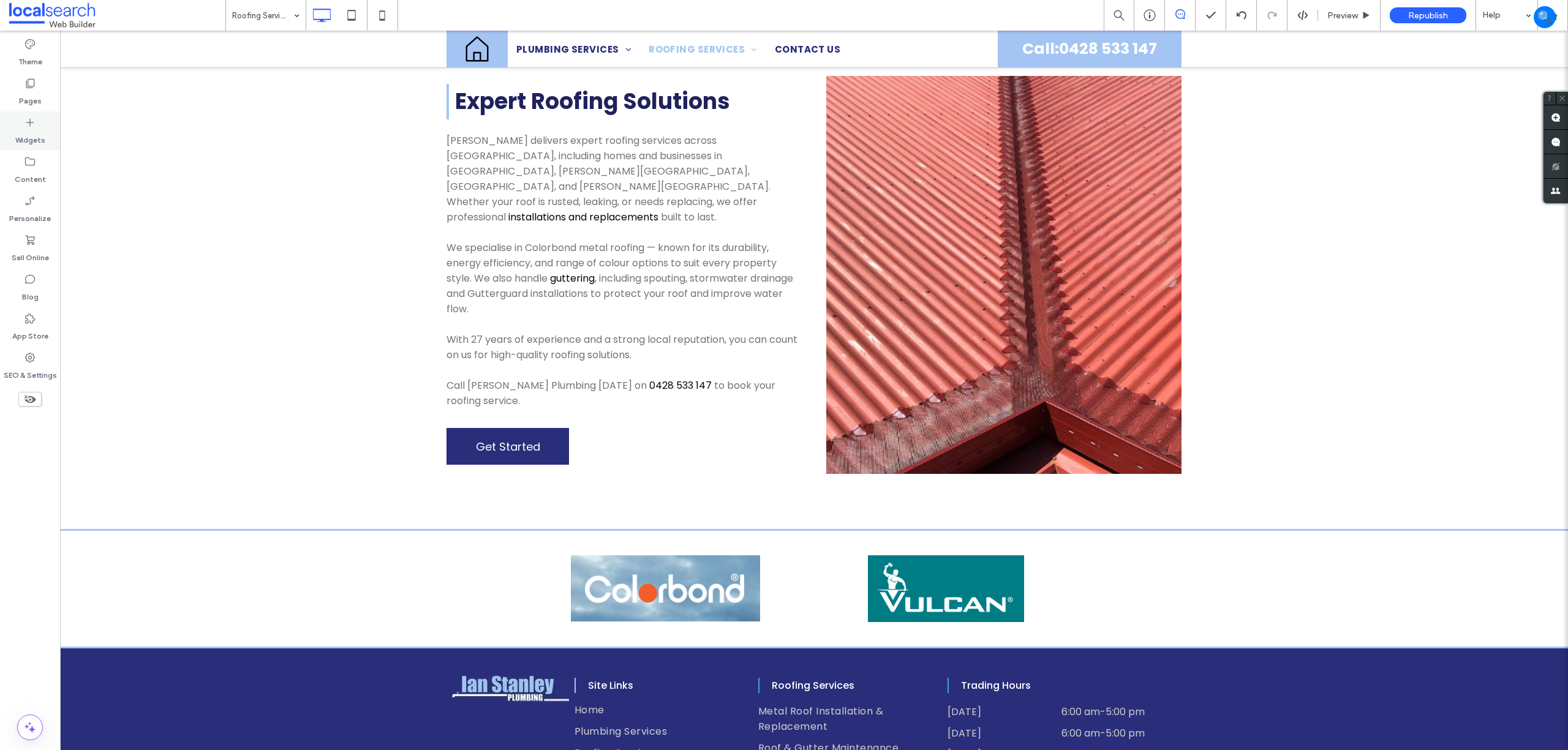
scroll to position [185, 0]
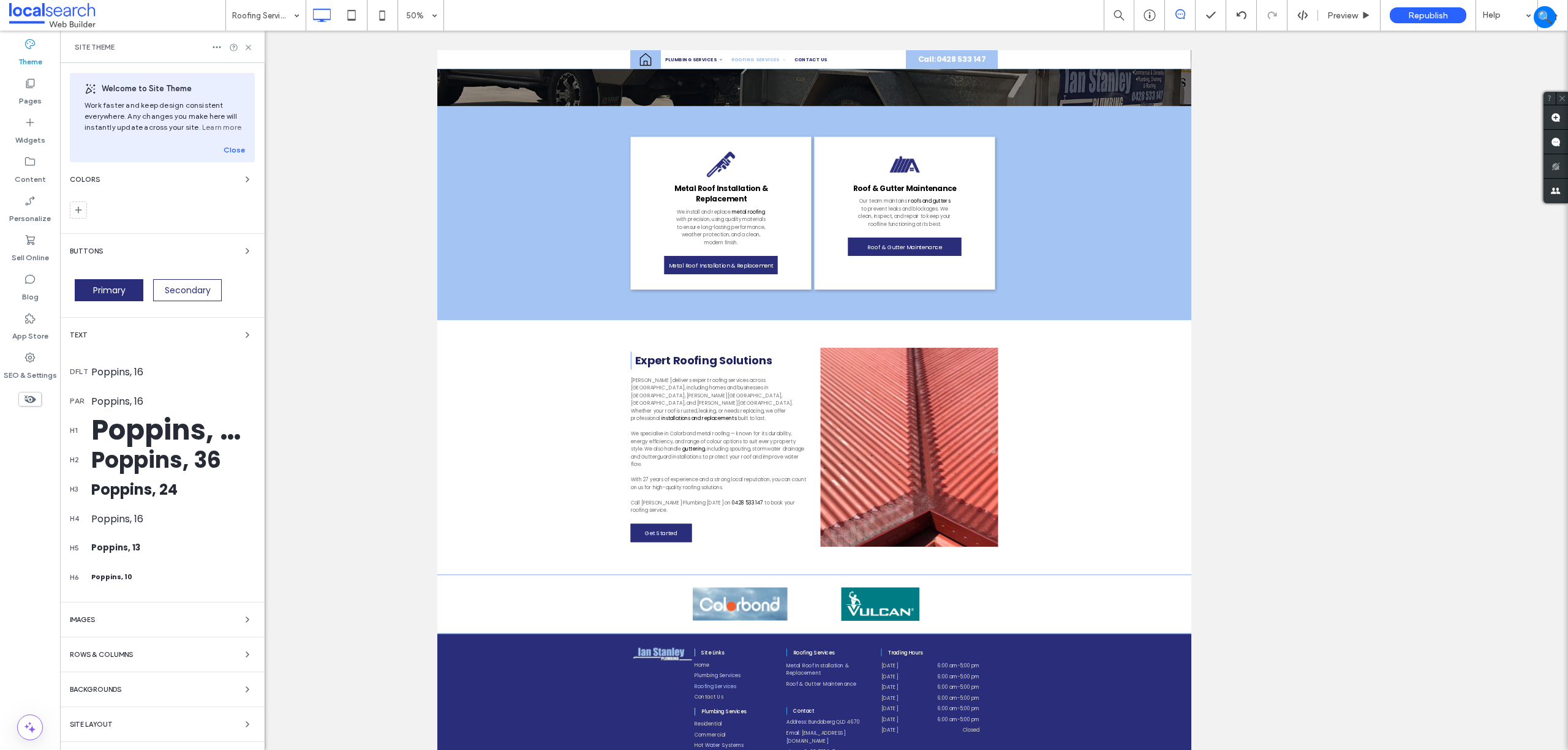
click at [168, 728] on div "Site Layout" at bounding box center [163, 725] width 185 height 15
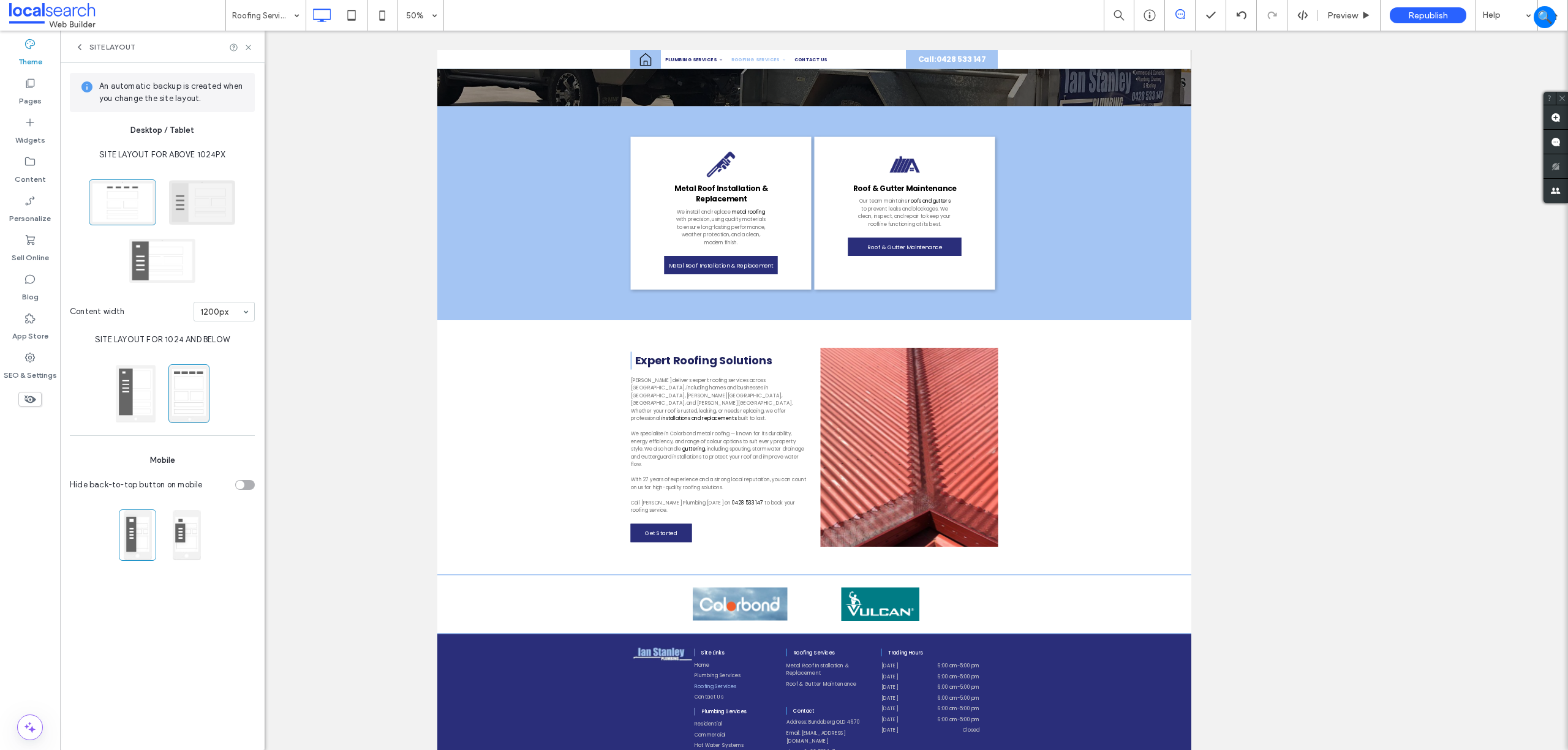
click at [197, 202] on span at bounding box center [202, 202] width 68 height 46
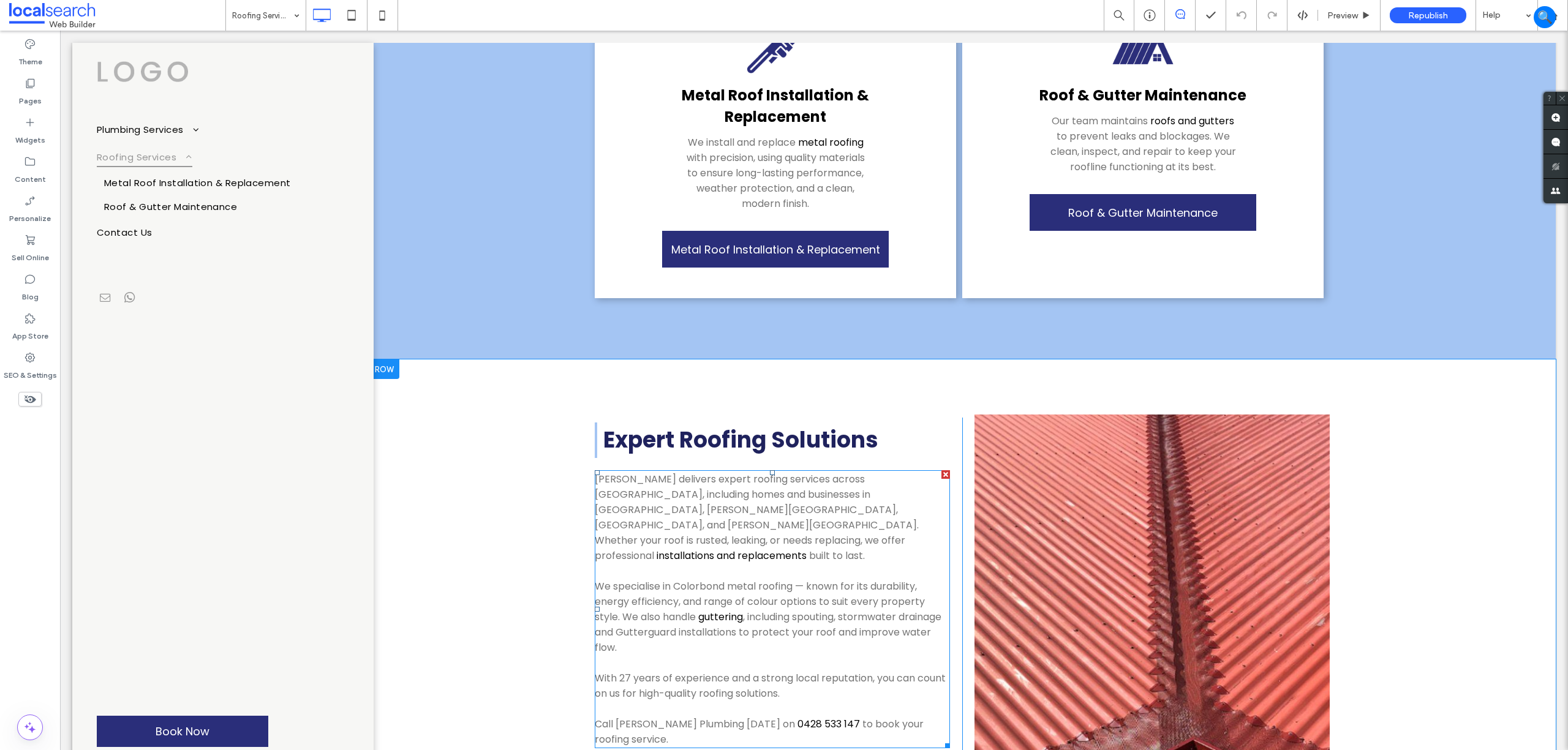
scroll to position [327, 0]
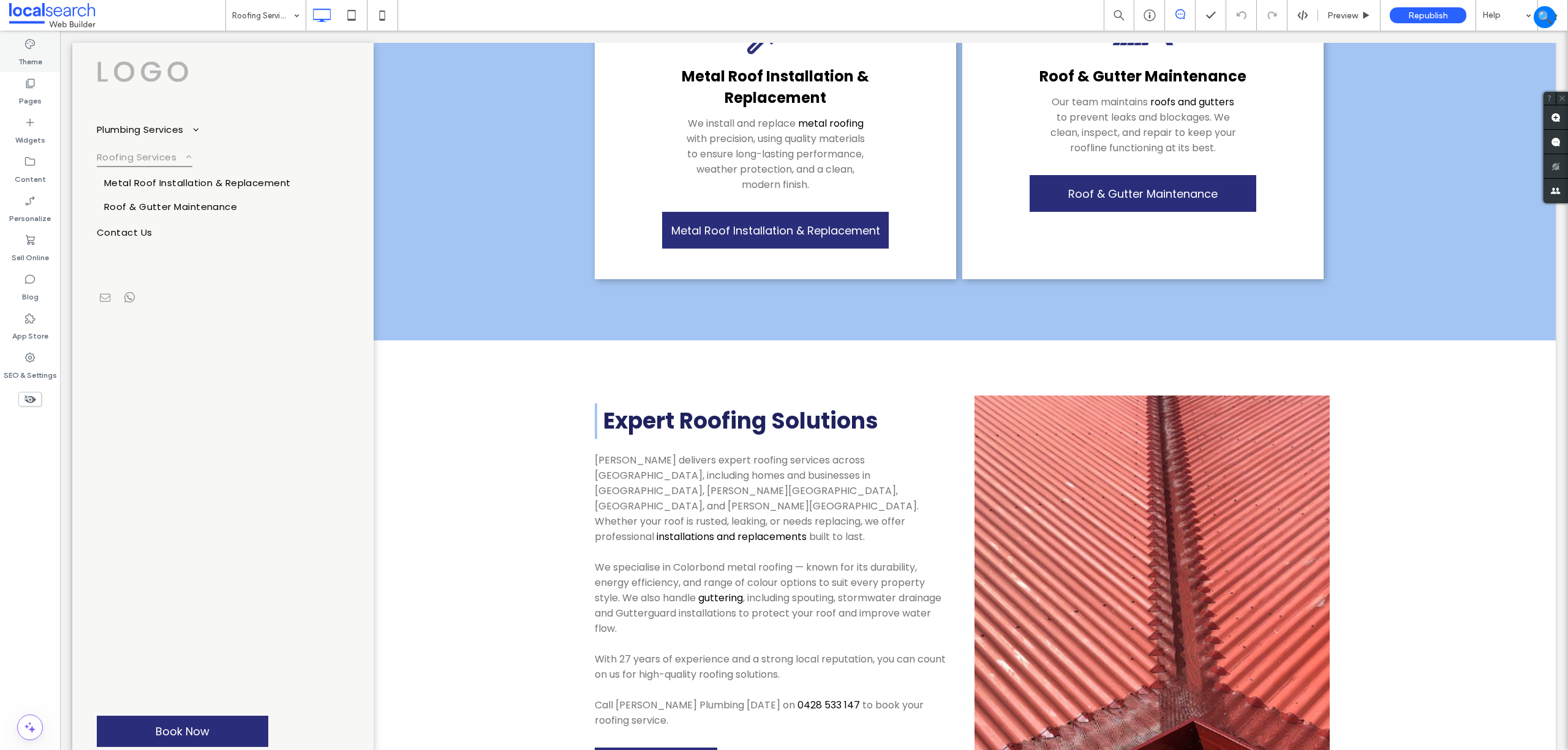
drag, startPoint x: 27, startPoint y: 35, endPoint x: 24, endPoint y: 54, distance: 19.2
click at [26, 36] on div "Theme" at bounding box center [30, 53] width 60 height 39
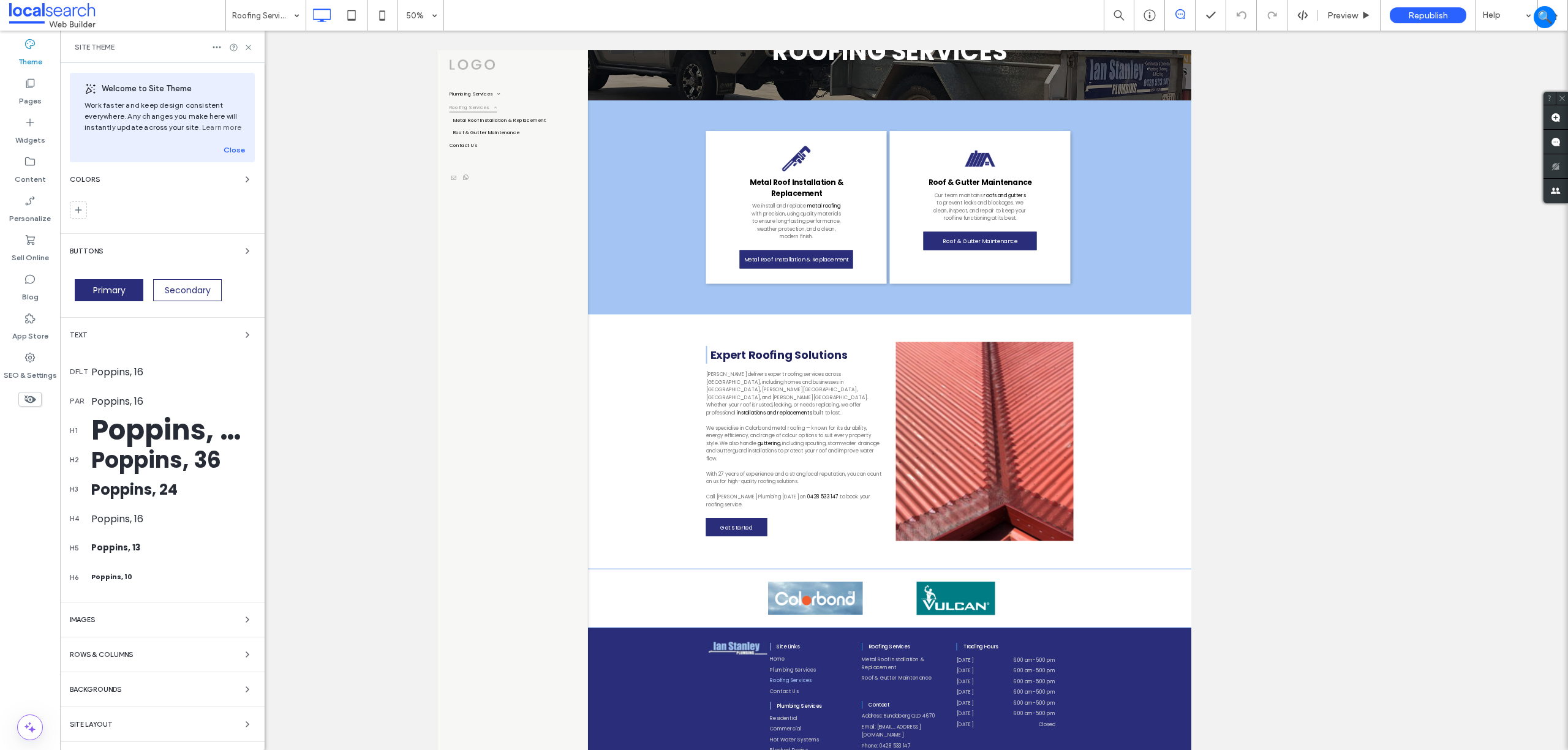
scroll to position [84, 0]
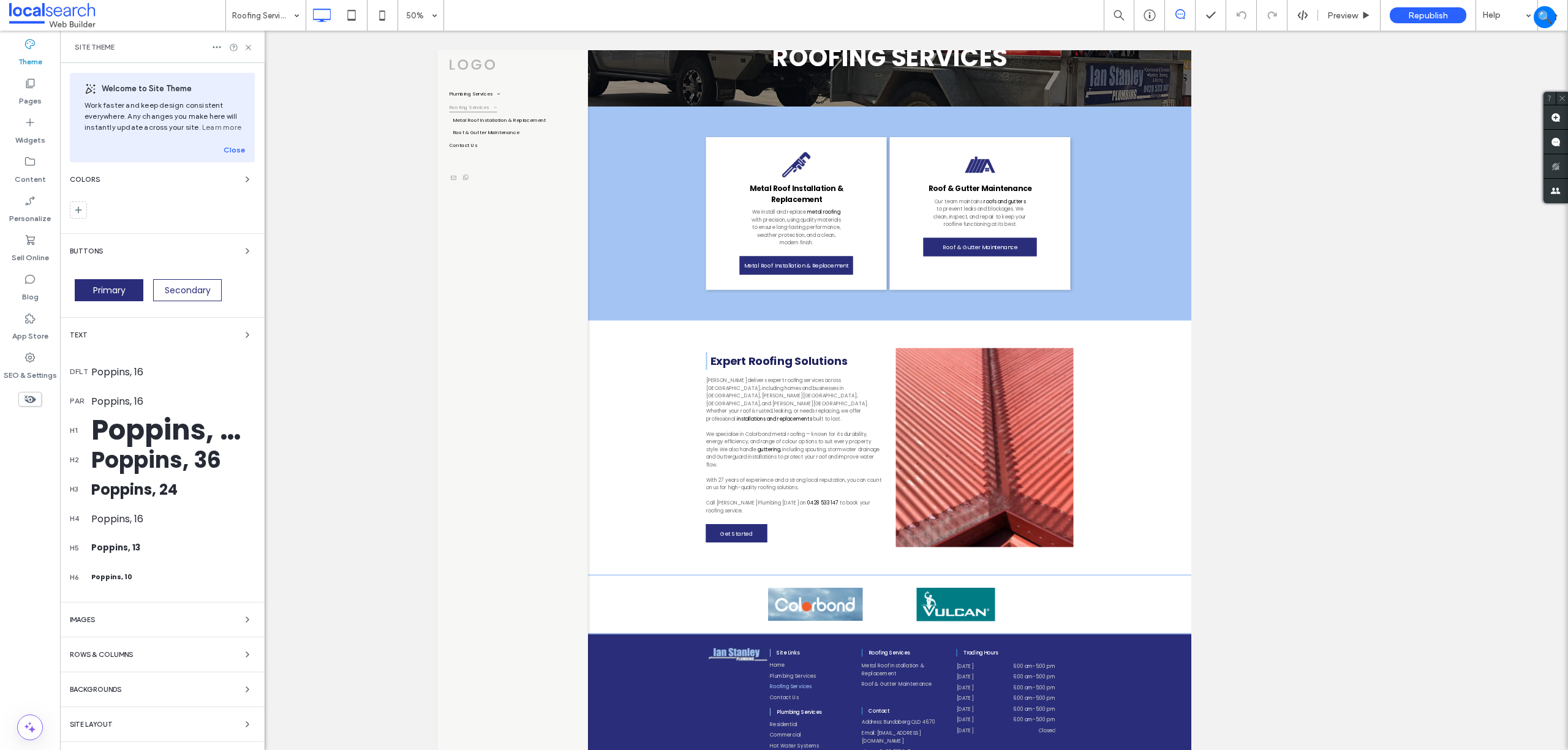
click at [221, 729] on div "Site Layout" at bounding box center [163, 725] width 185 height 15
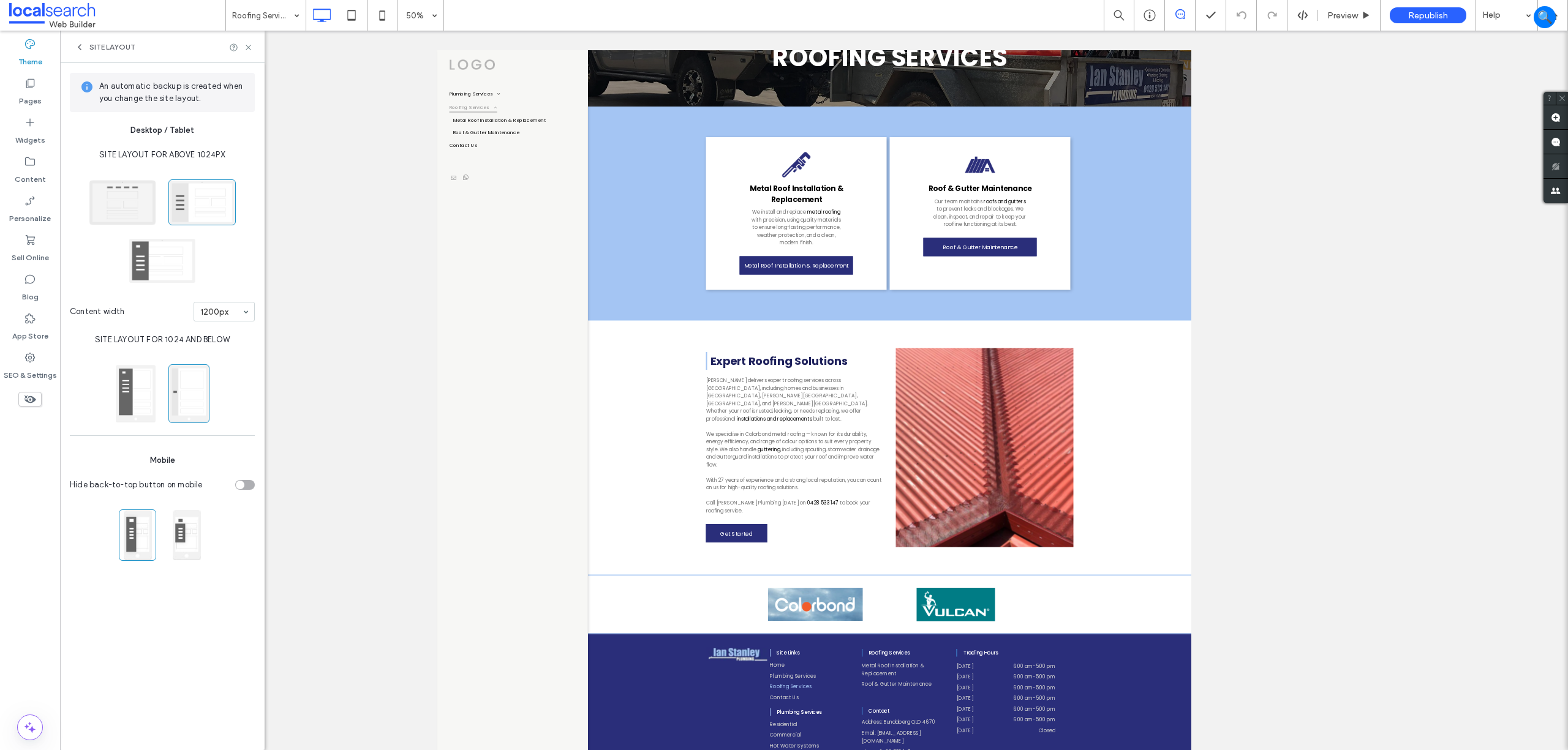
click at [126, 196] on span at bounding box center [122, 202] width 68 height 46
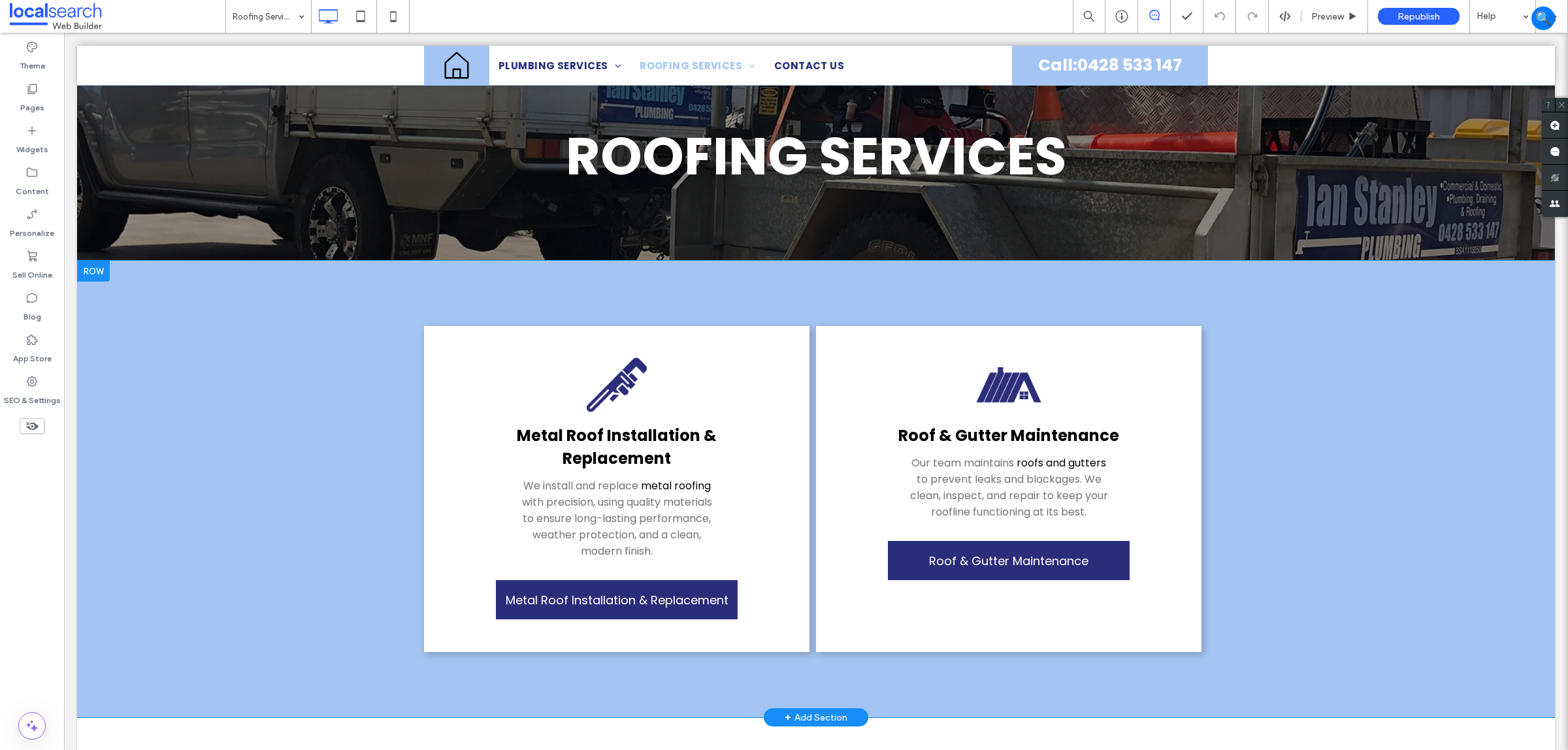
scroll to position [245, 0]
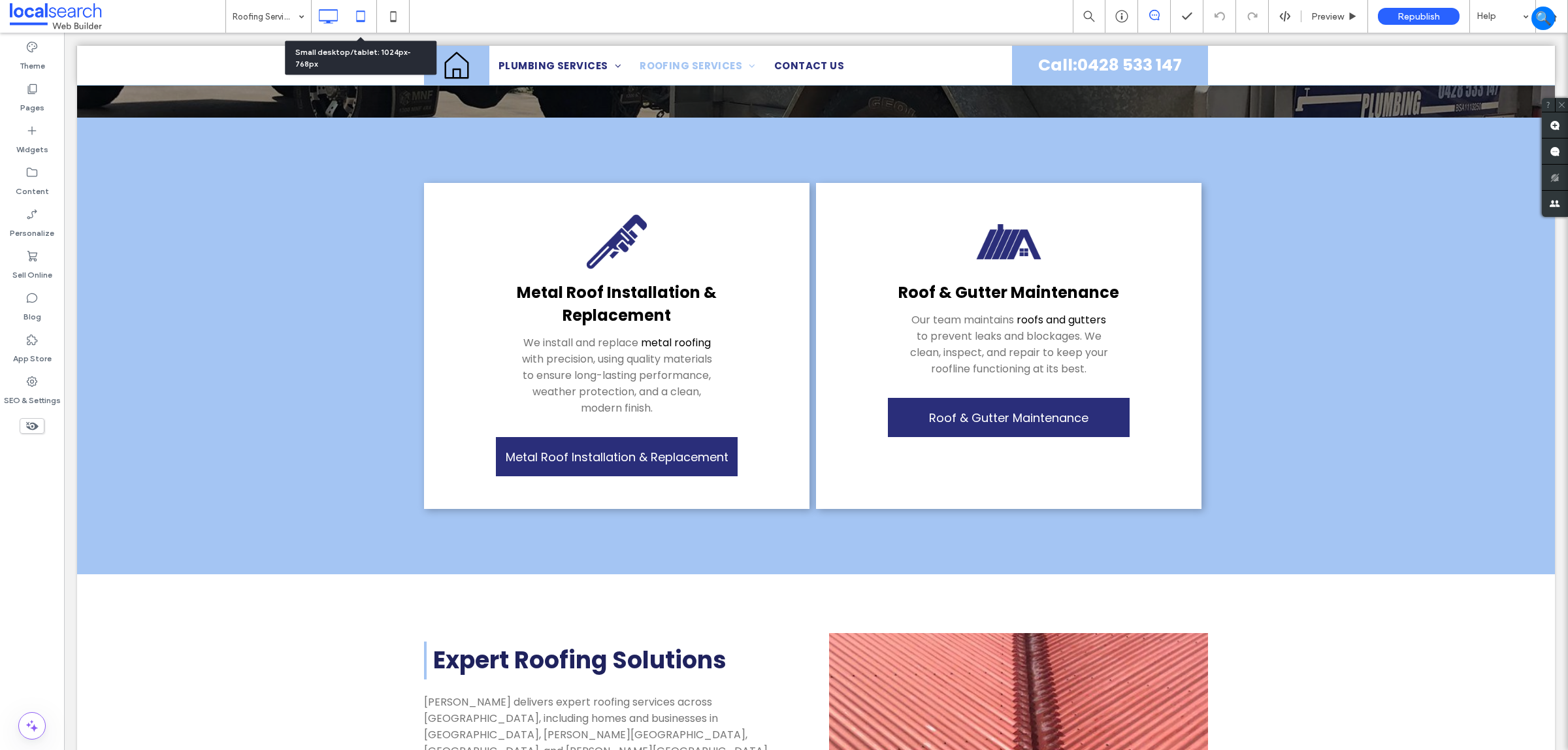
click at [356, 8] on icon at bounding box center [360, 16] width 26 height 26
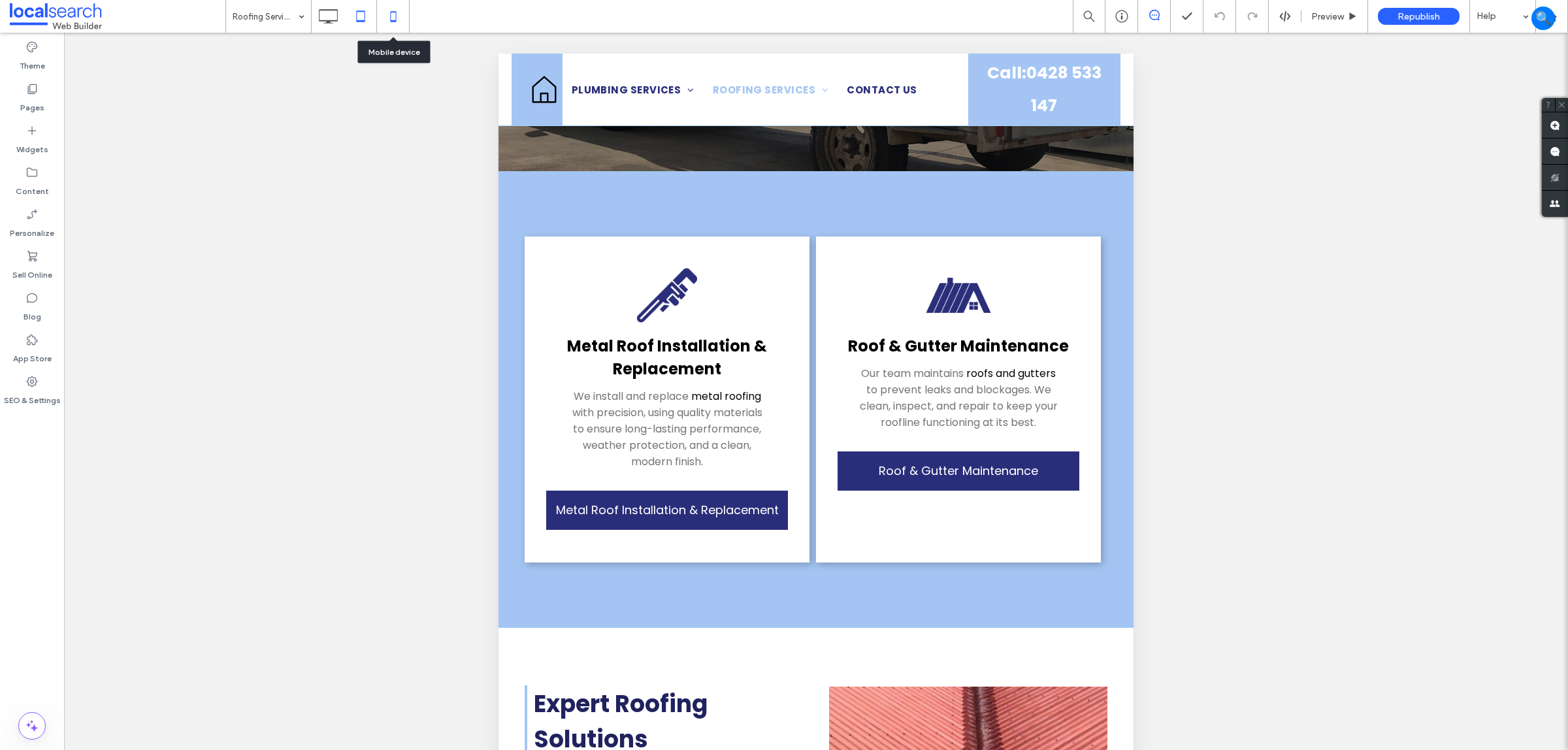
click at [403, 25] on icon at bounding box center [393, 16] width 26 height 26
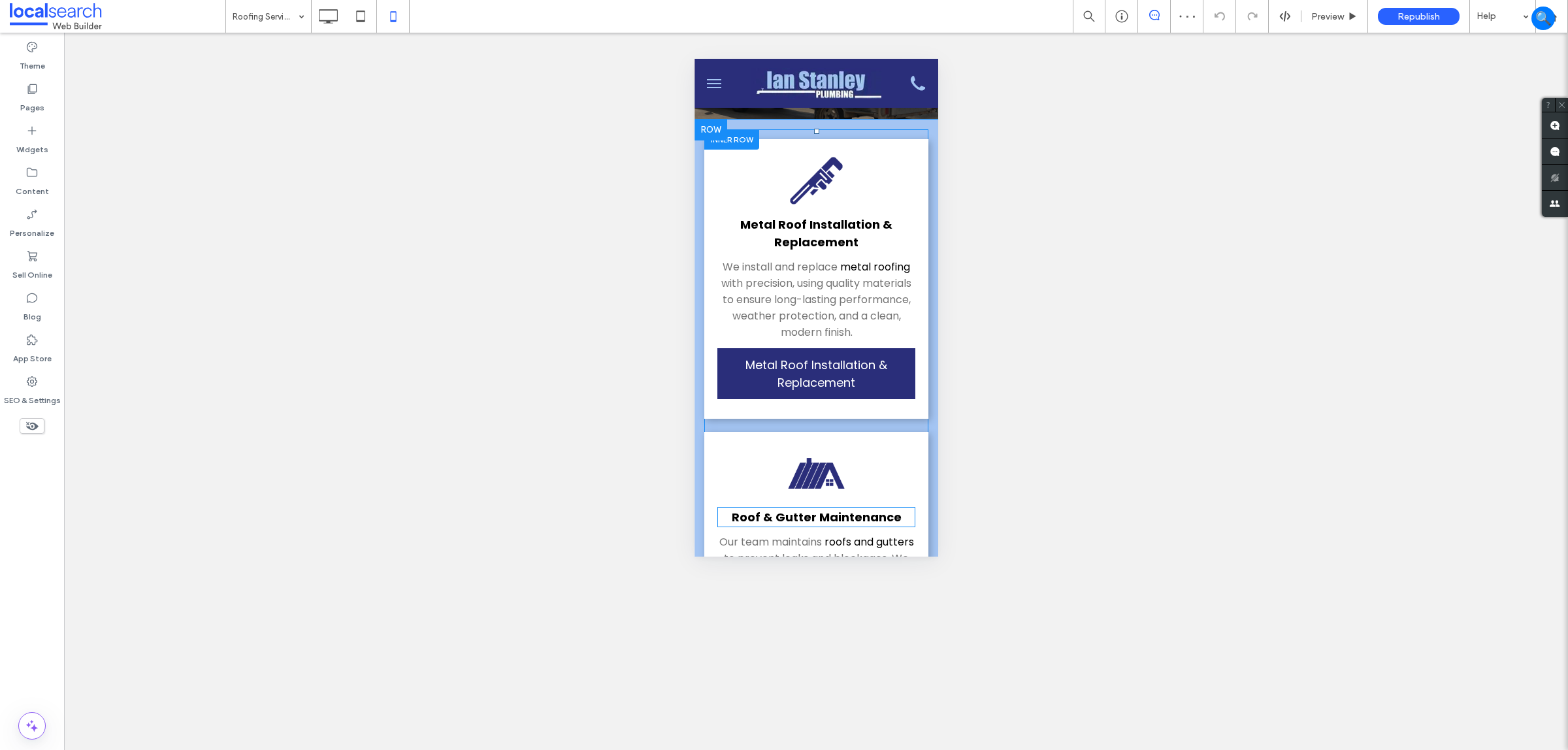
scroll to position [0, 0]
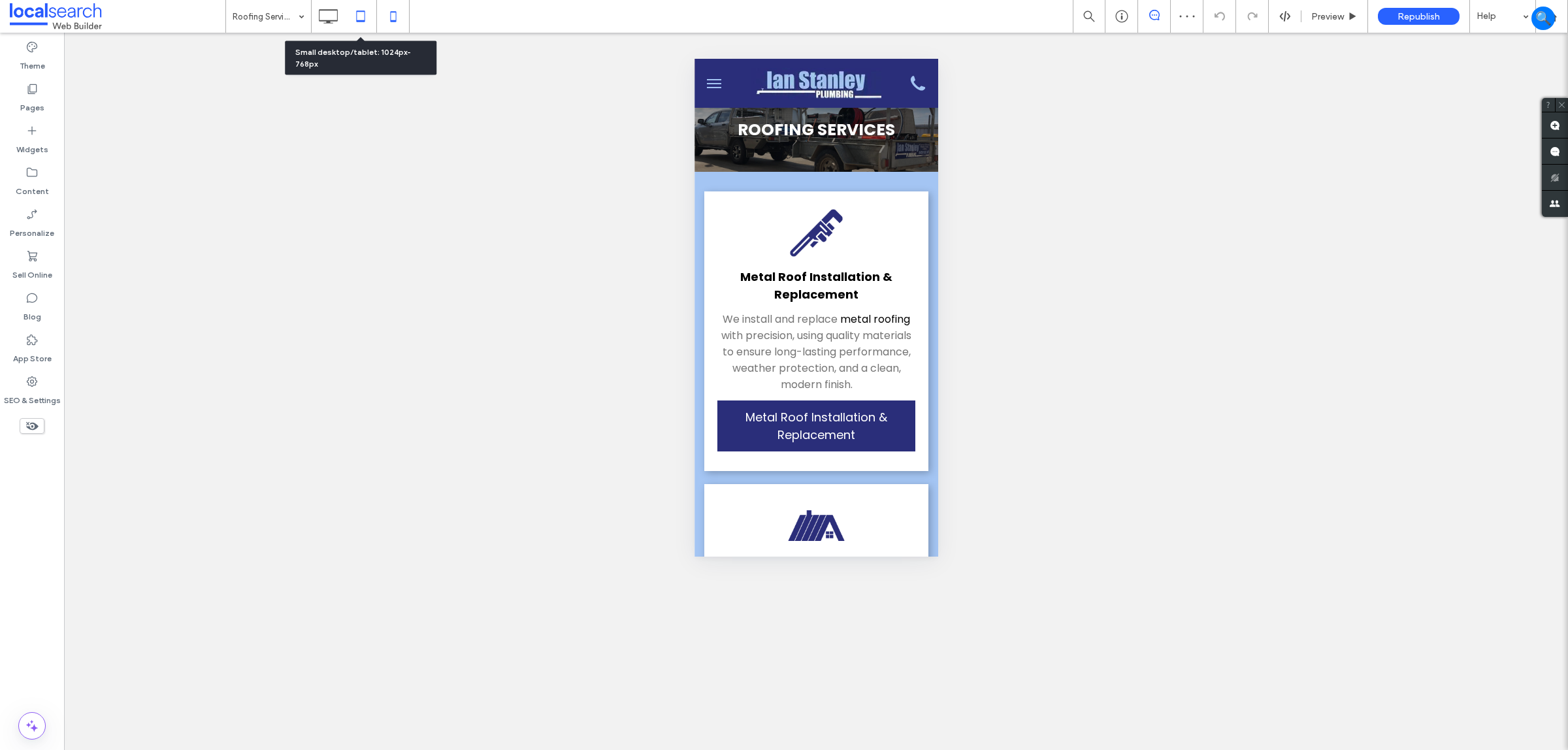
click at [357, 20] on icon at bounding box center [360, 16] width 26 height 26
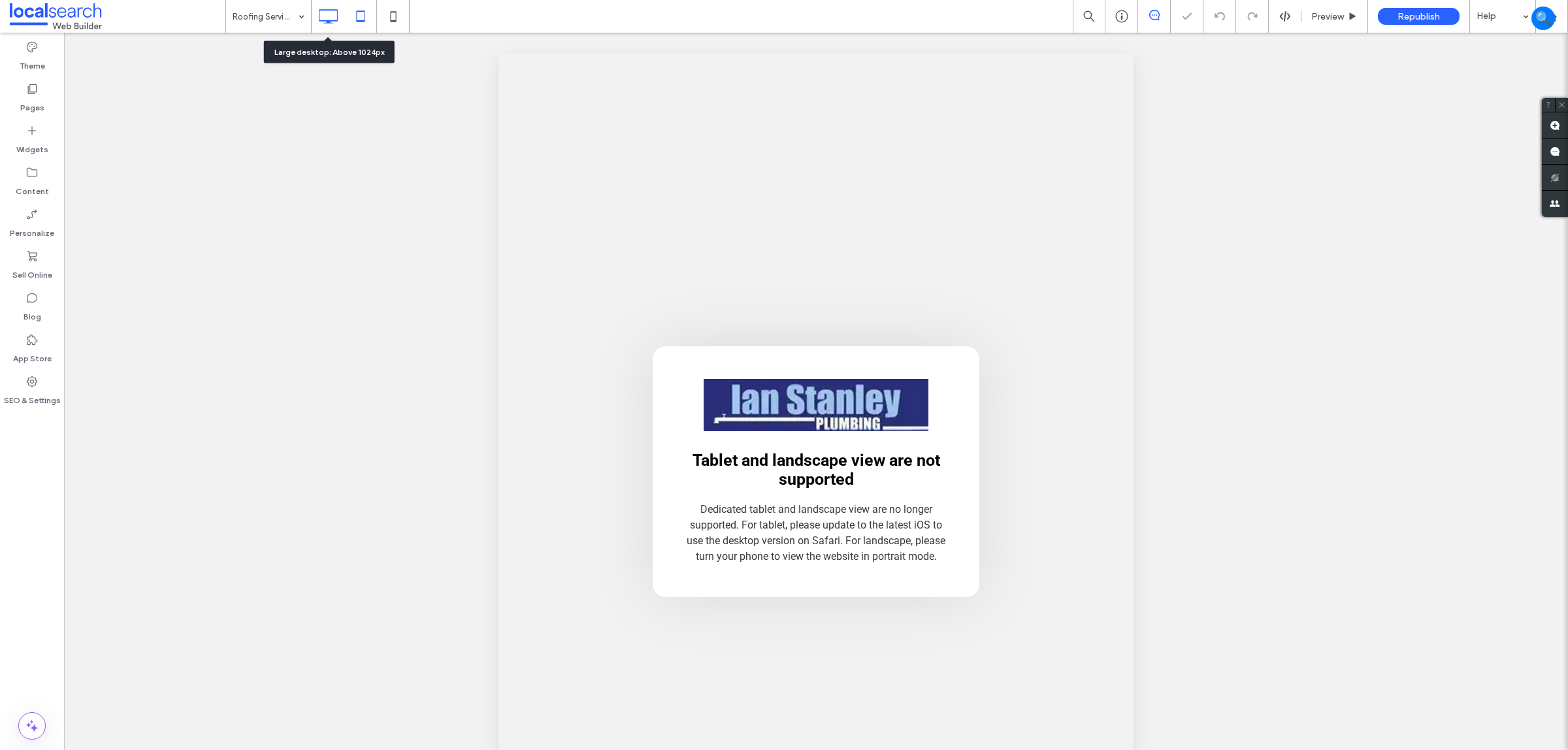
click at [324, 17] on icon at bounding box center [328, 16] width 26 height 26
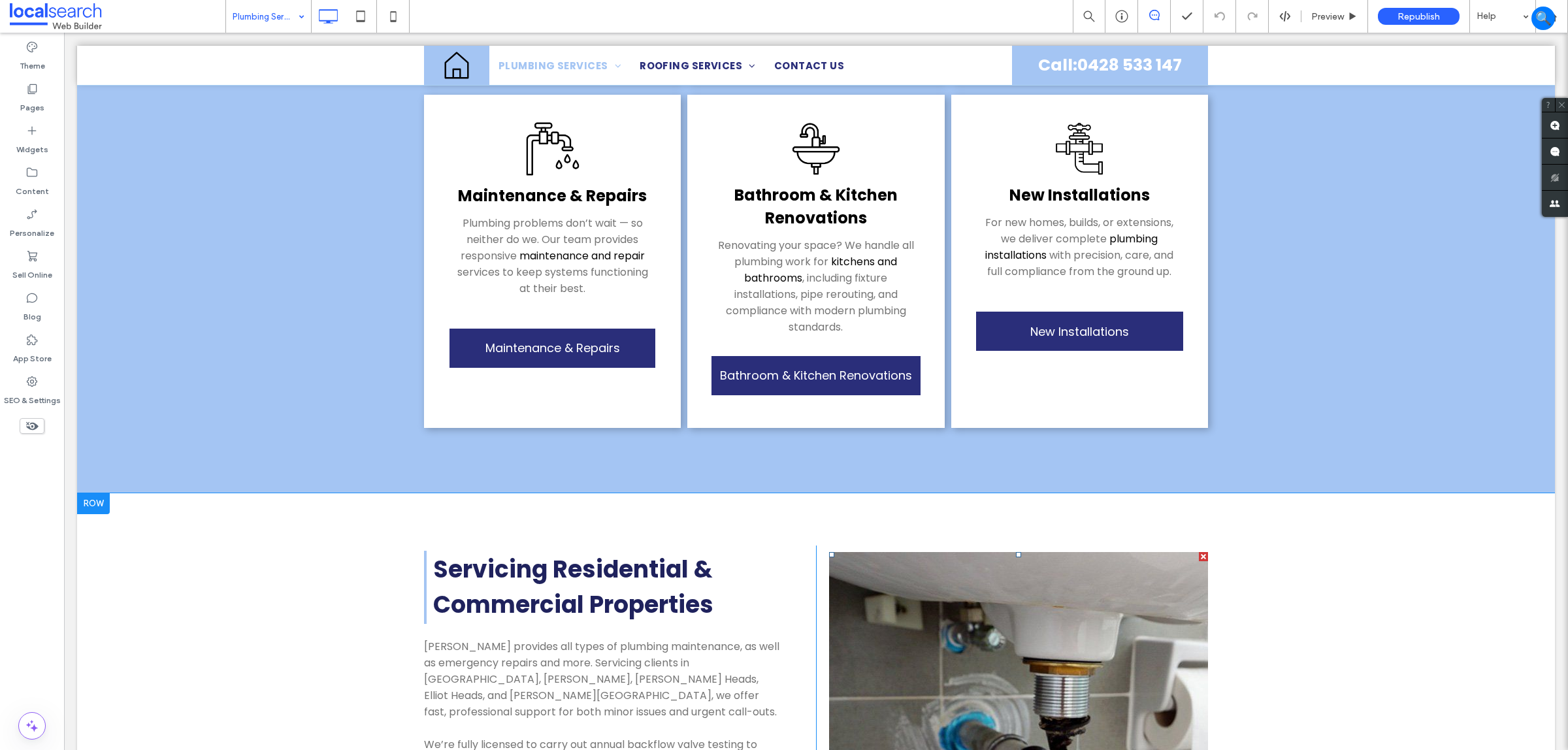
scroll to position [817, 0]
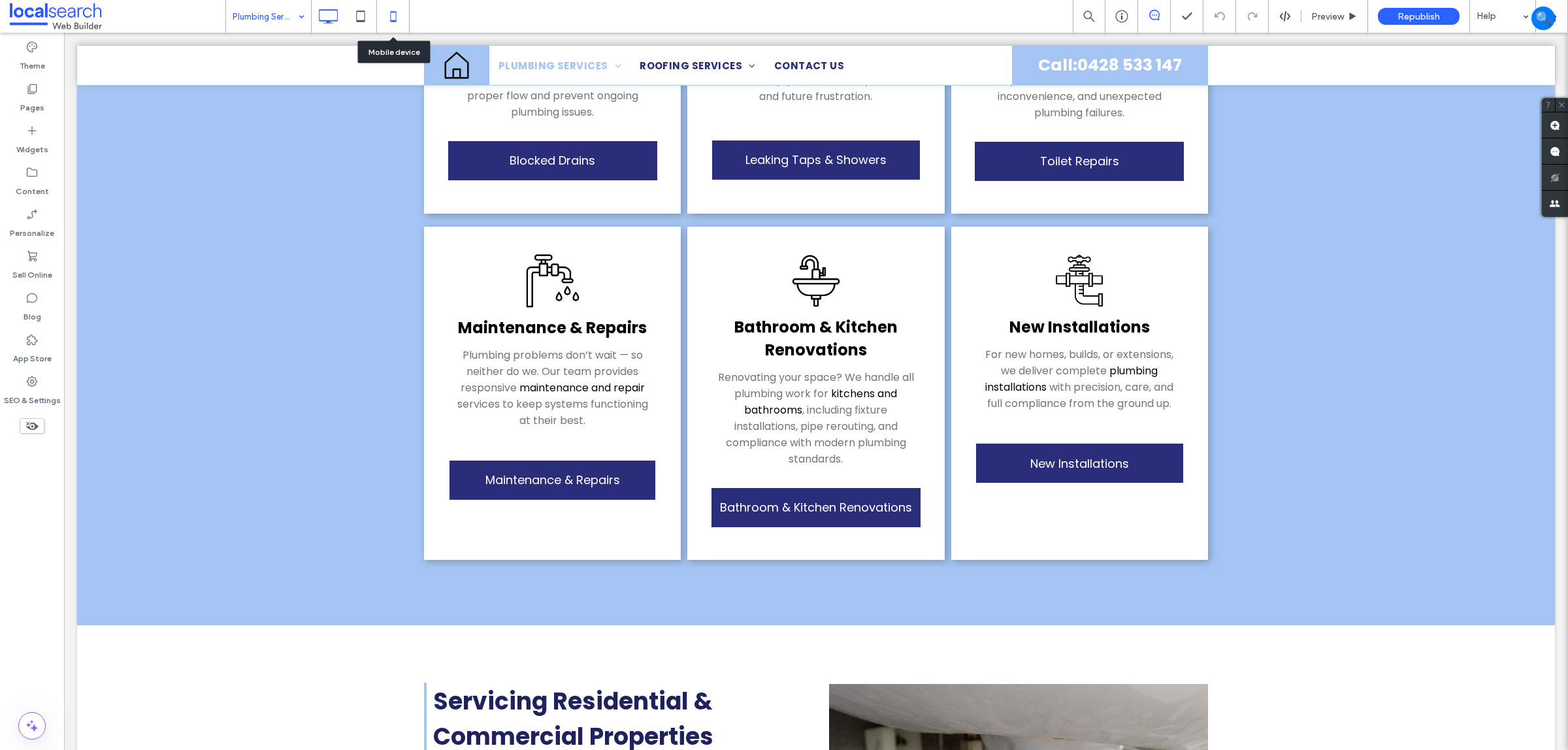
click at [387, 20] on icon at bounding box center [393, 16] width 26 height 26
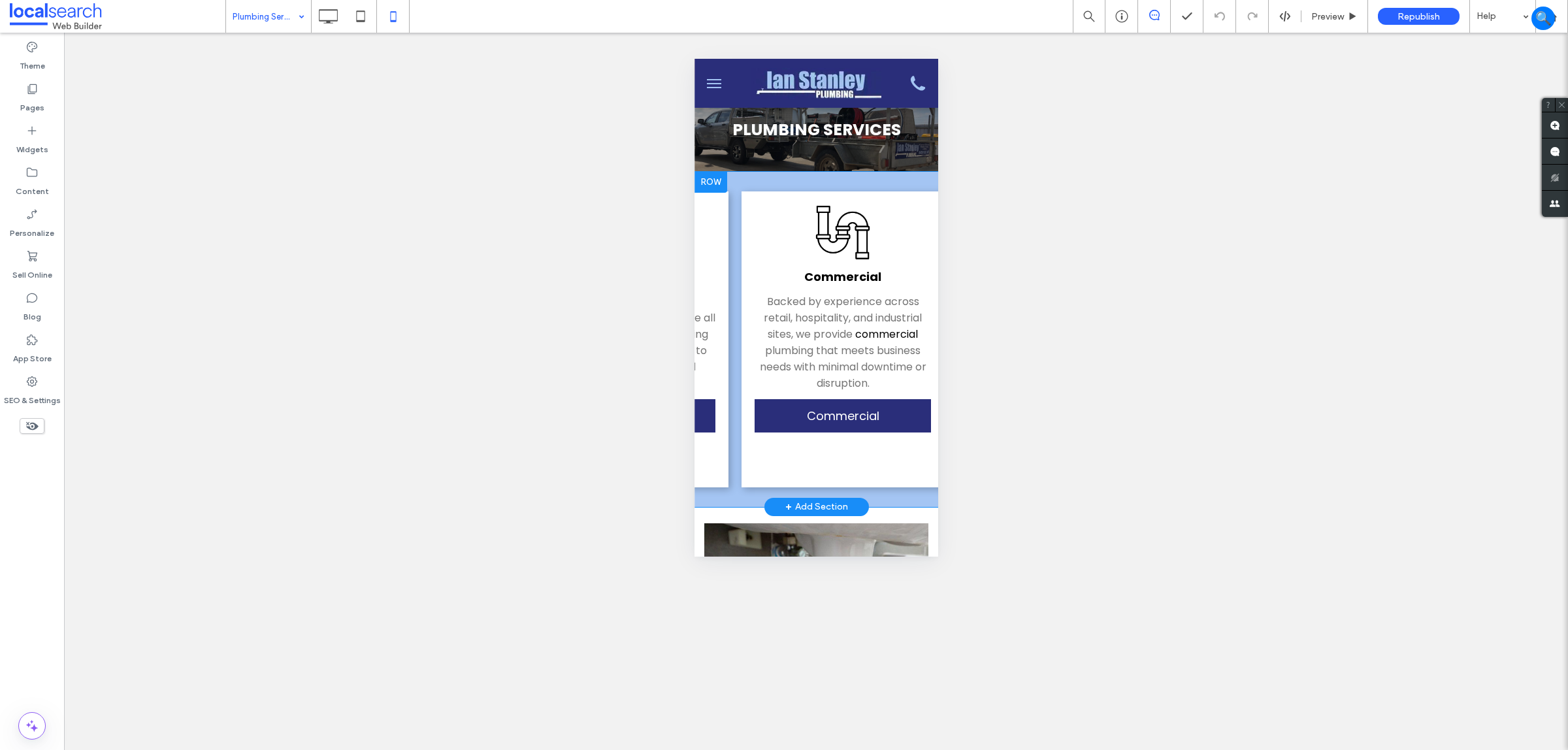
scroll to position [0, 0]
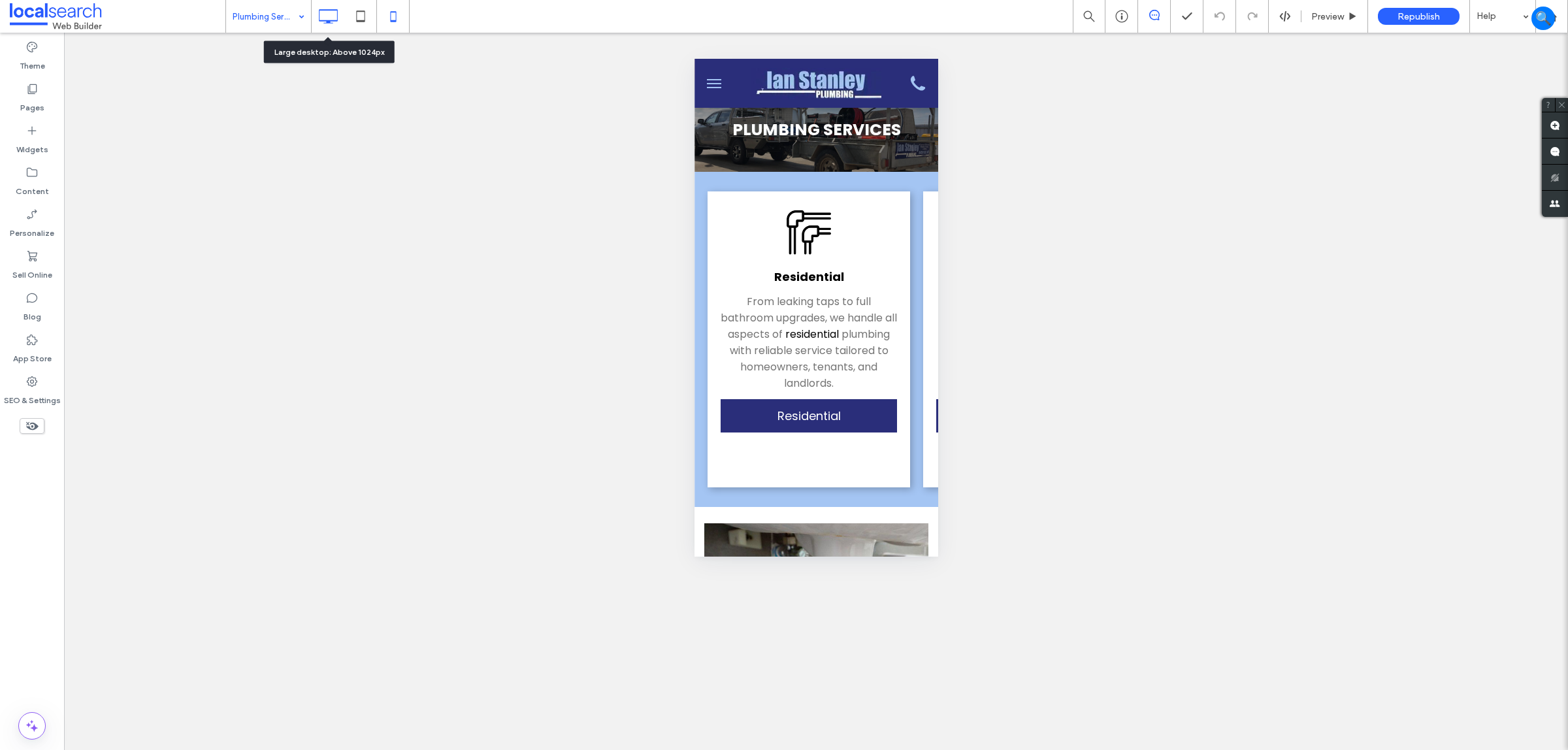
click at [313, 23] on div at bounding box center [328, 16] width 33 height 26
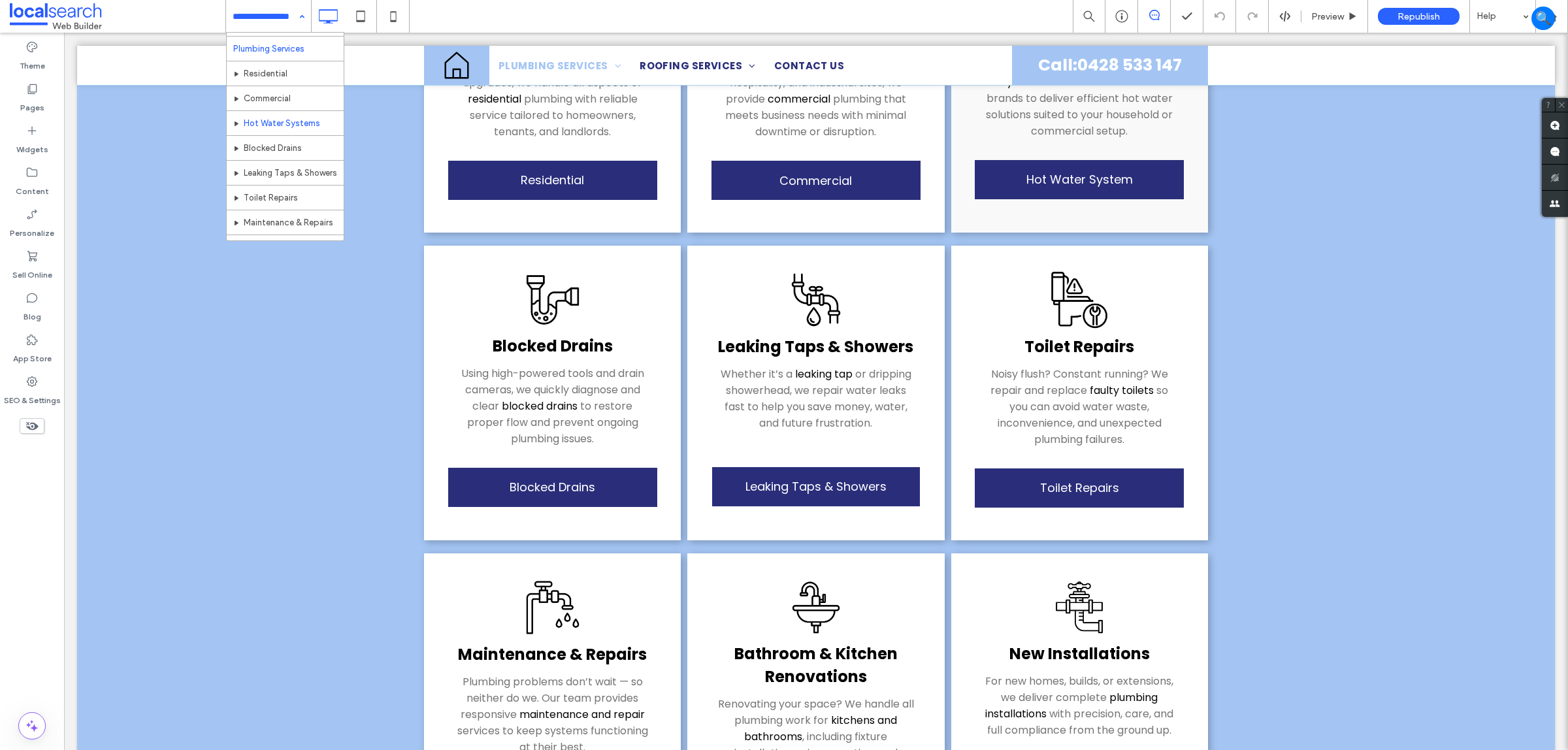
scroll to position [13, 0]
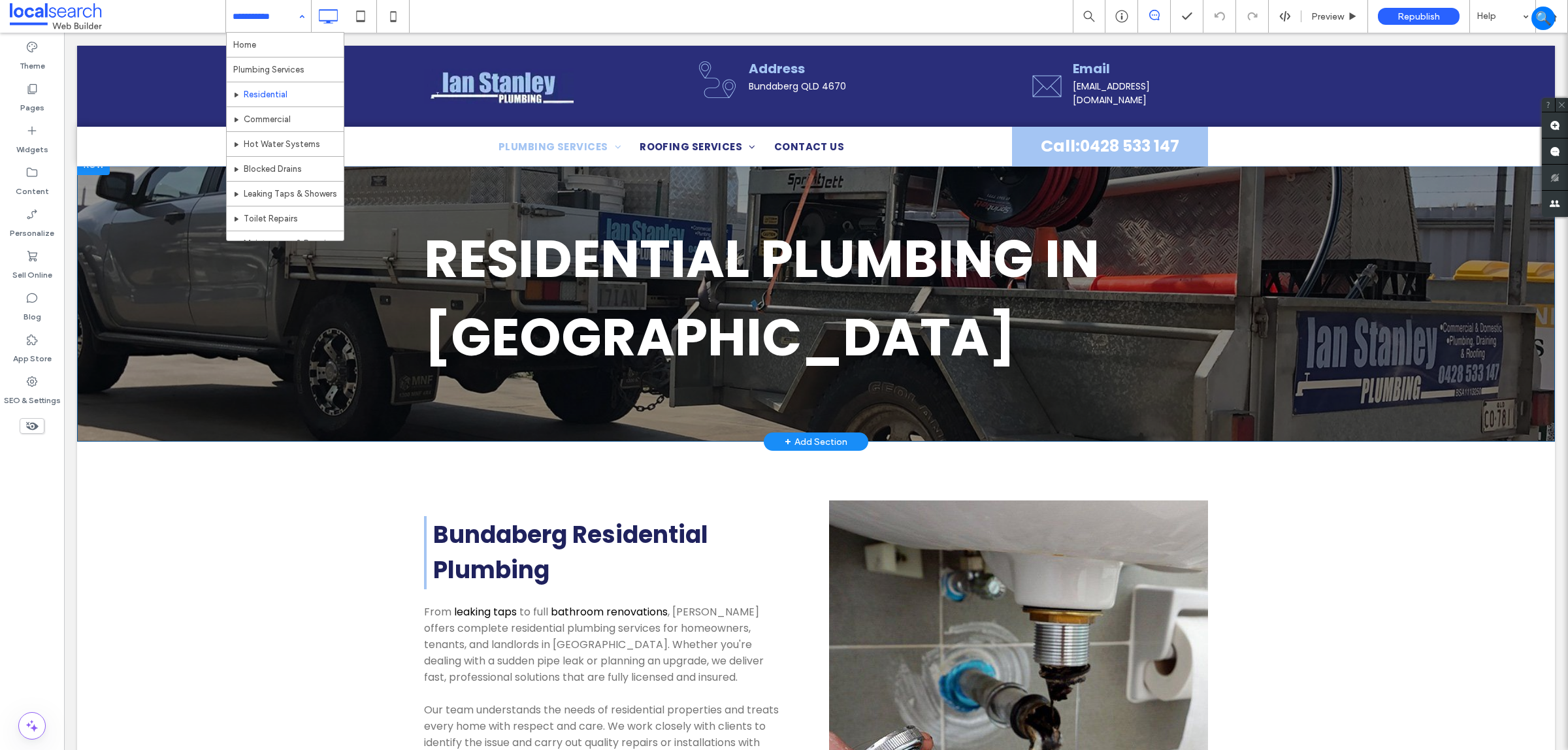
click at [153, 265] on div "Residential Plumbing in [GEOGRAPHIC_DATA] Click To Paste Click To Paste Row + A…" at bounding box center [816, 298] width 1478 height 288
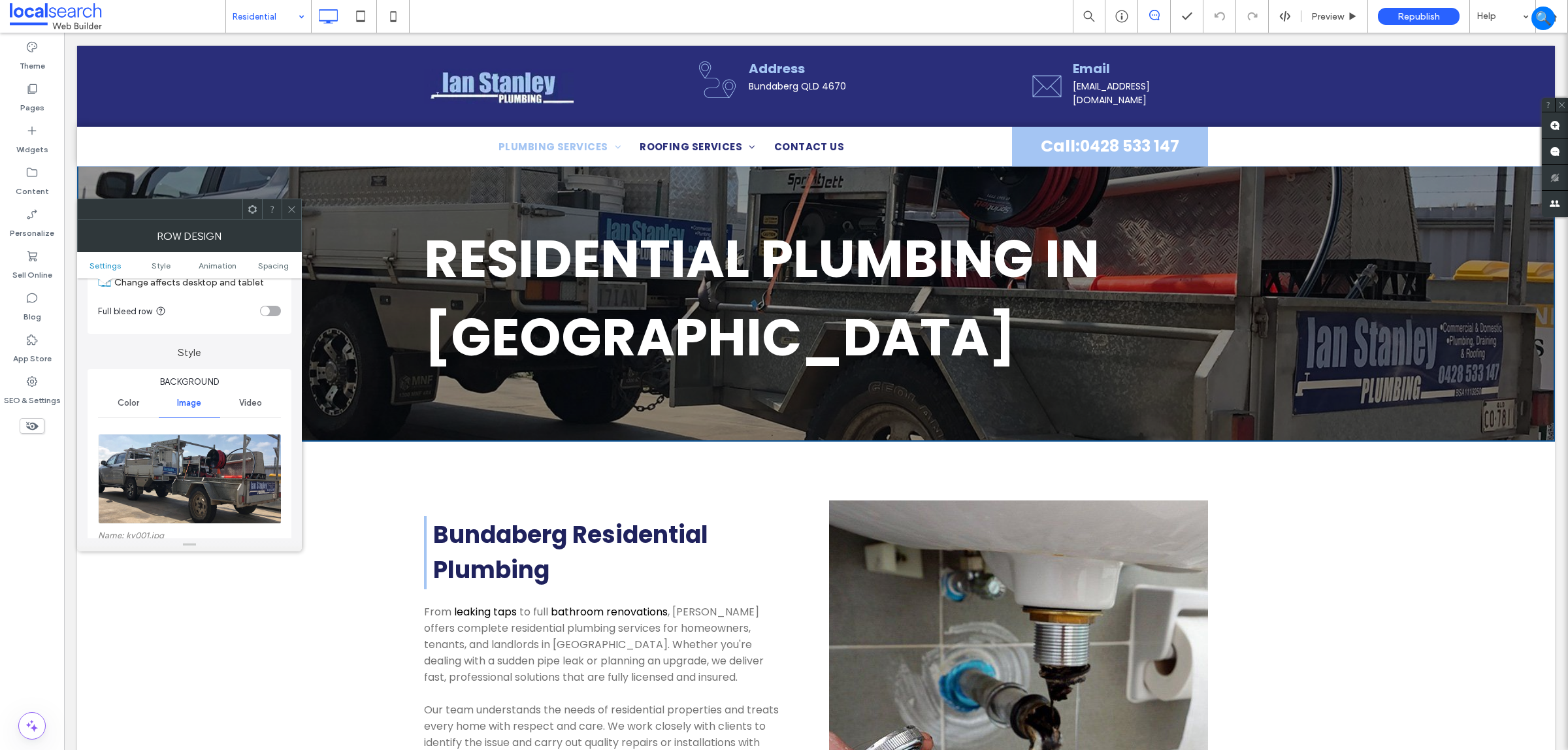
scroll to position [163, 0]
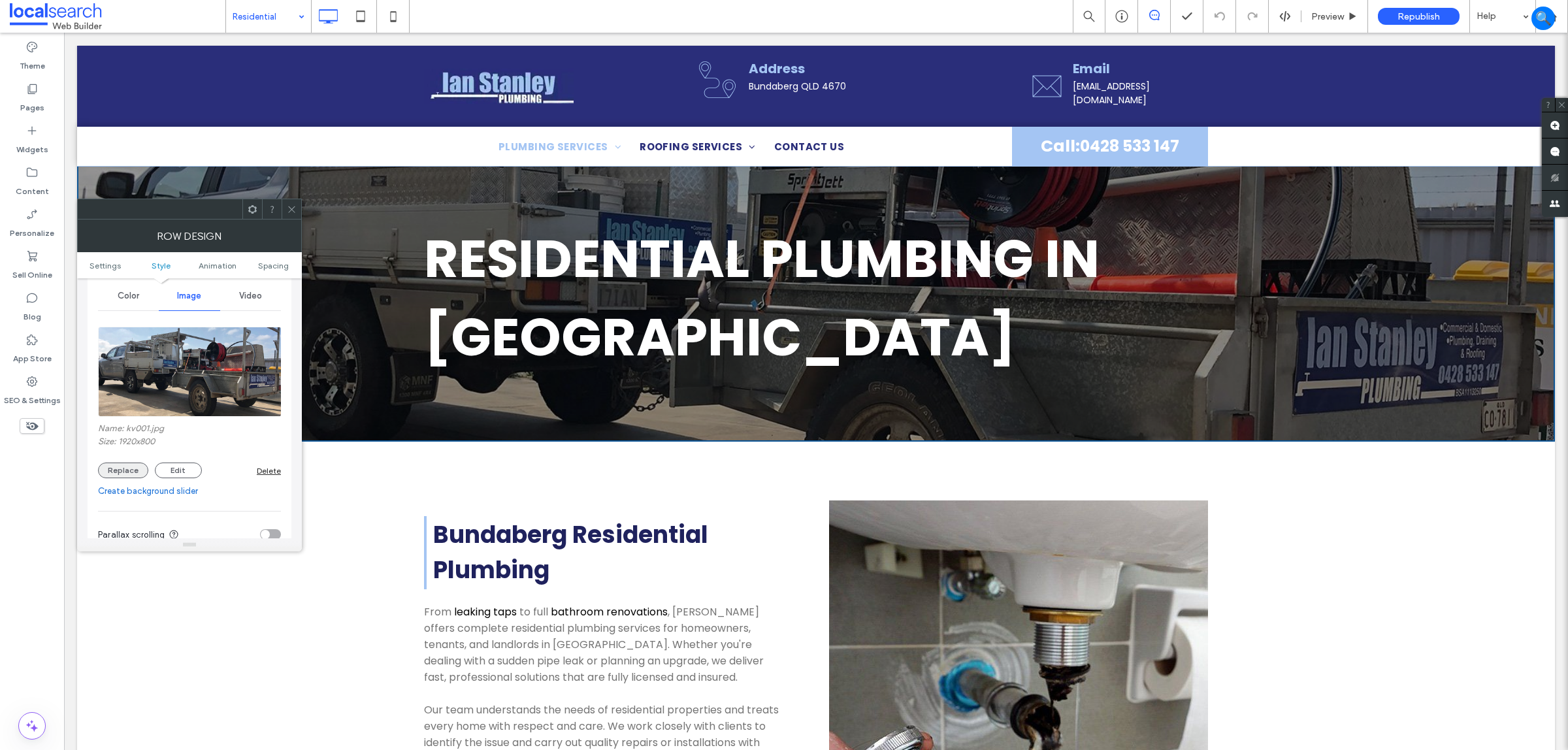
click at [116, 474] on button "Replace" at bounding box center [123, 470] width 50 height 16
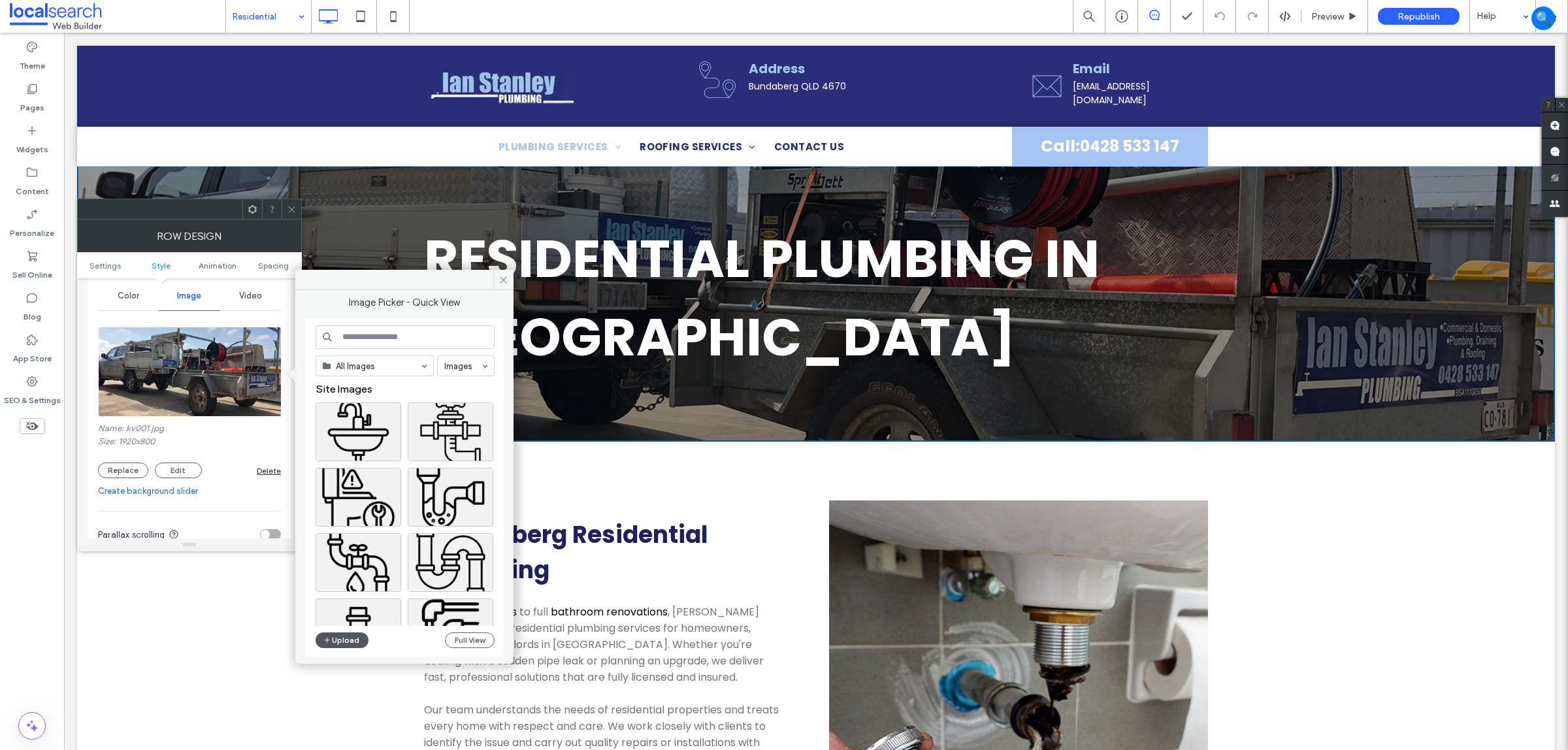
click at [347, 632] on div "All Images Images Site Images Upload Full View" at bounding box center [404, 488] width 179 height 326
click at [347, 635] on button "Upload" at bounding box center [342, 640] width 53 height 16
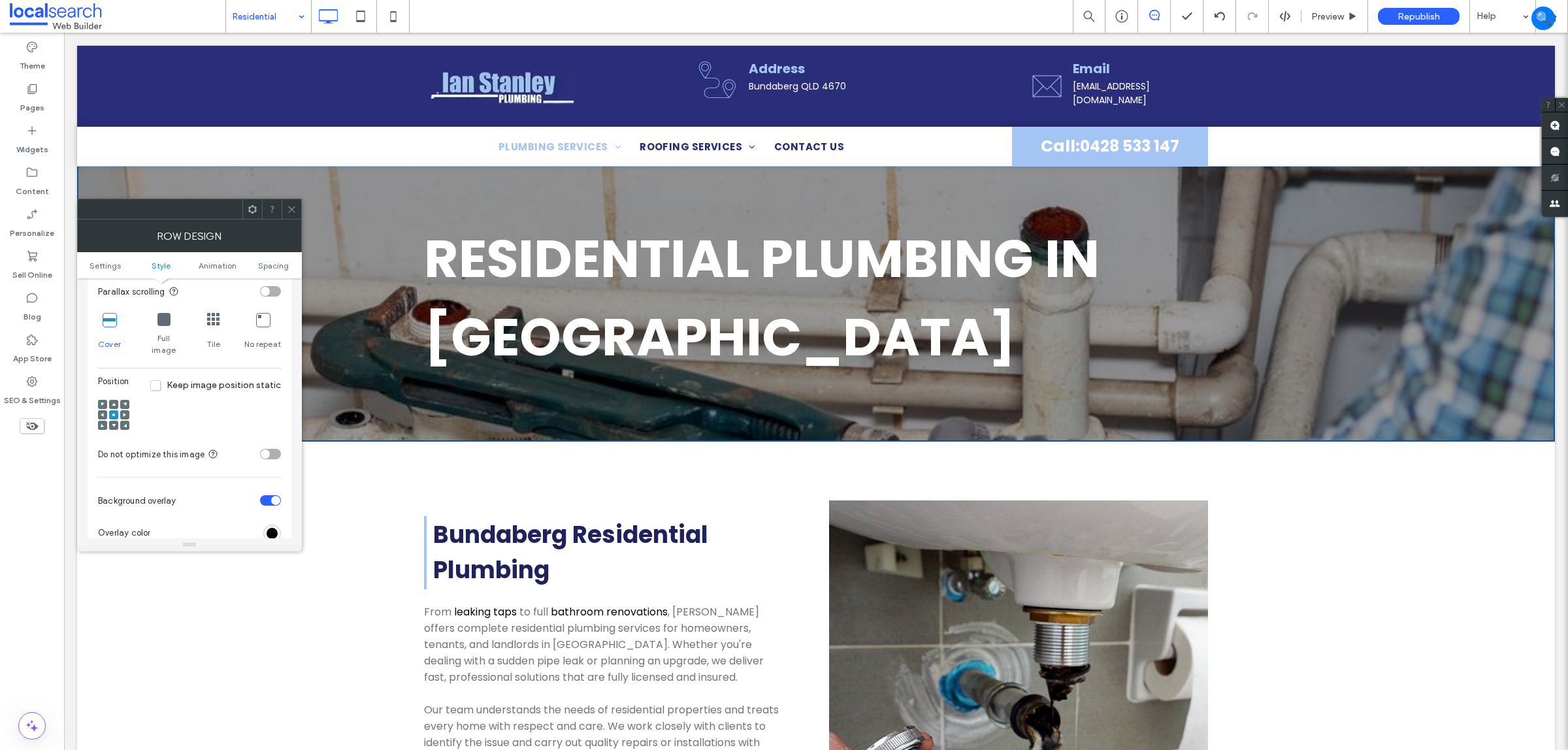
scroll to position [408, 0]
drag, startPoint x: 240, startPoint y: 182, endPoint x: 286, endPoint y: 202, distance: 50.2
click at [288, 206] on icon at bounding box center [291, 209] width 10 height 10
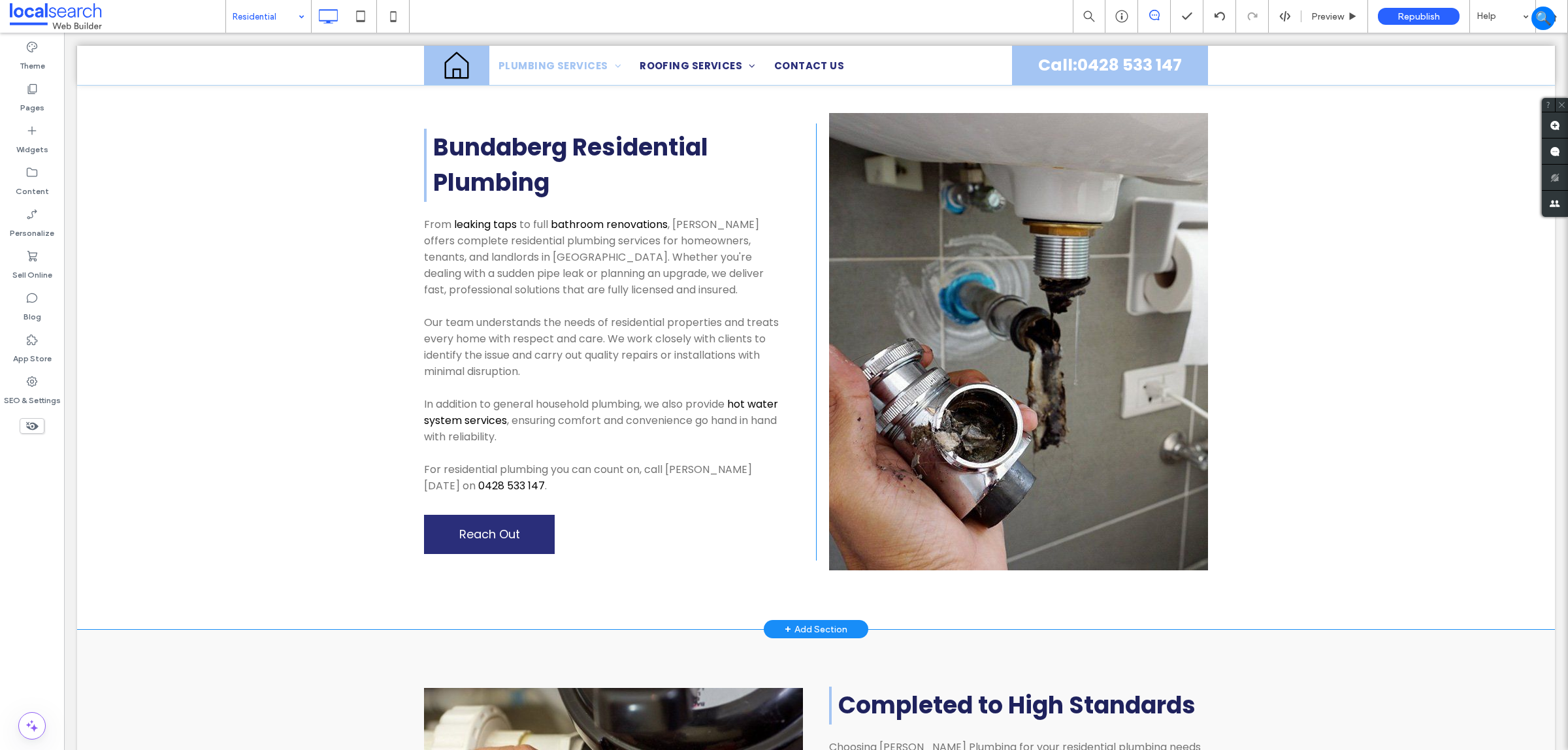
scroll to position [490, 0]
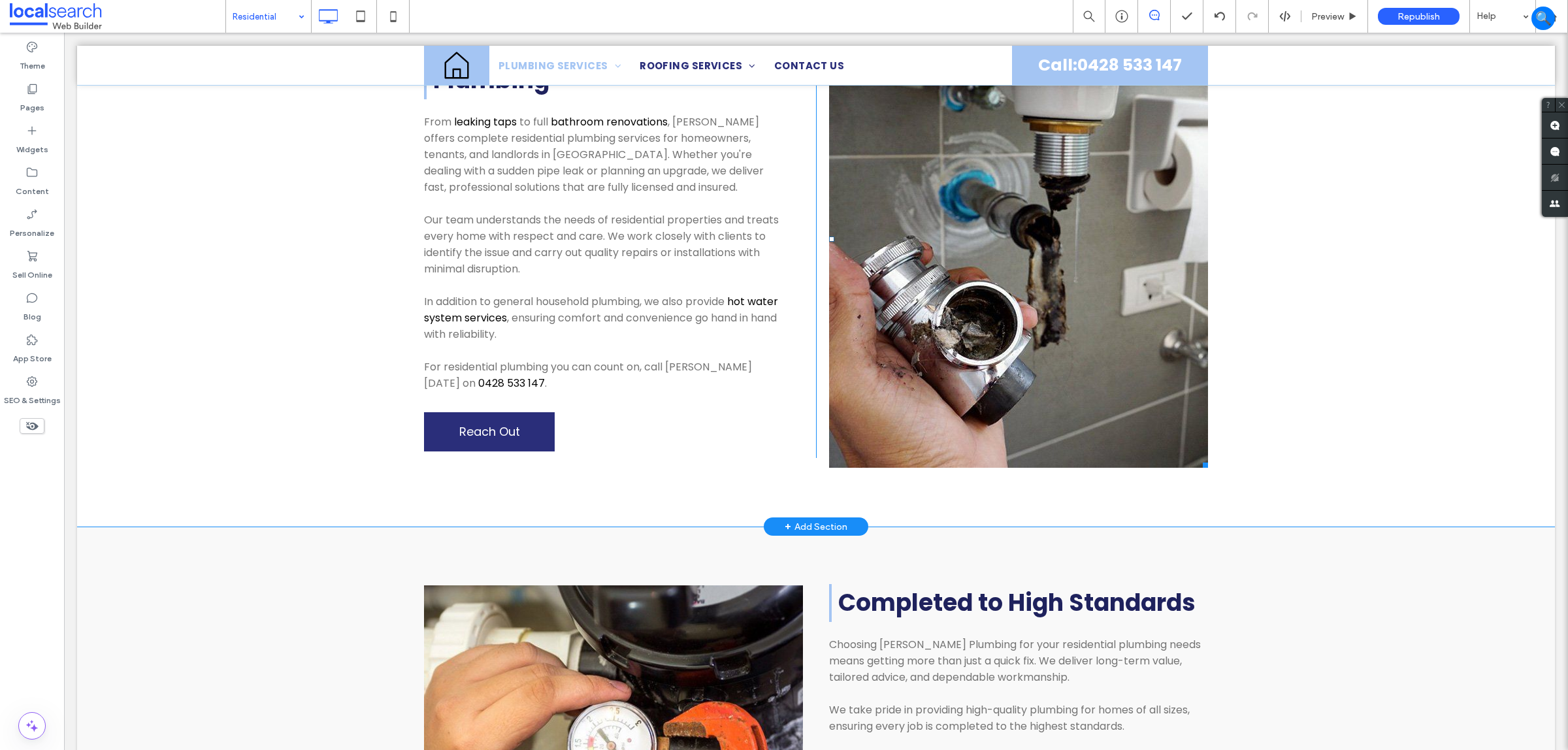
click at [968, 312] on link at bounding box center [1018, 239] width 379 height 457
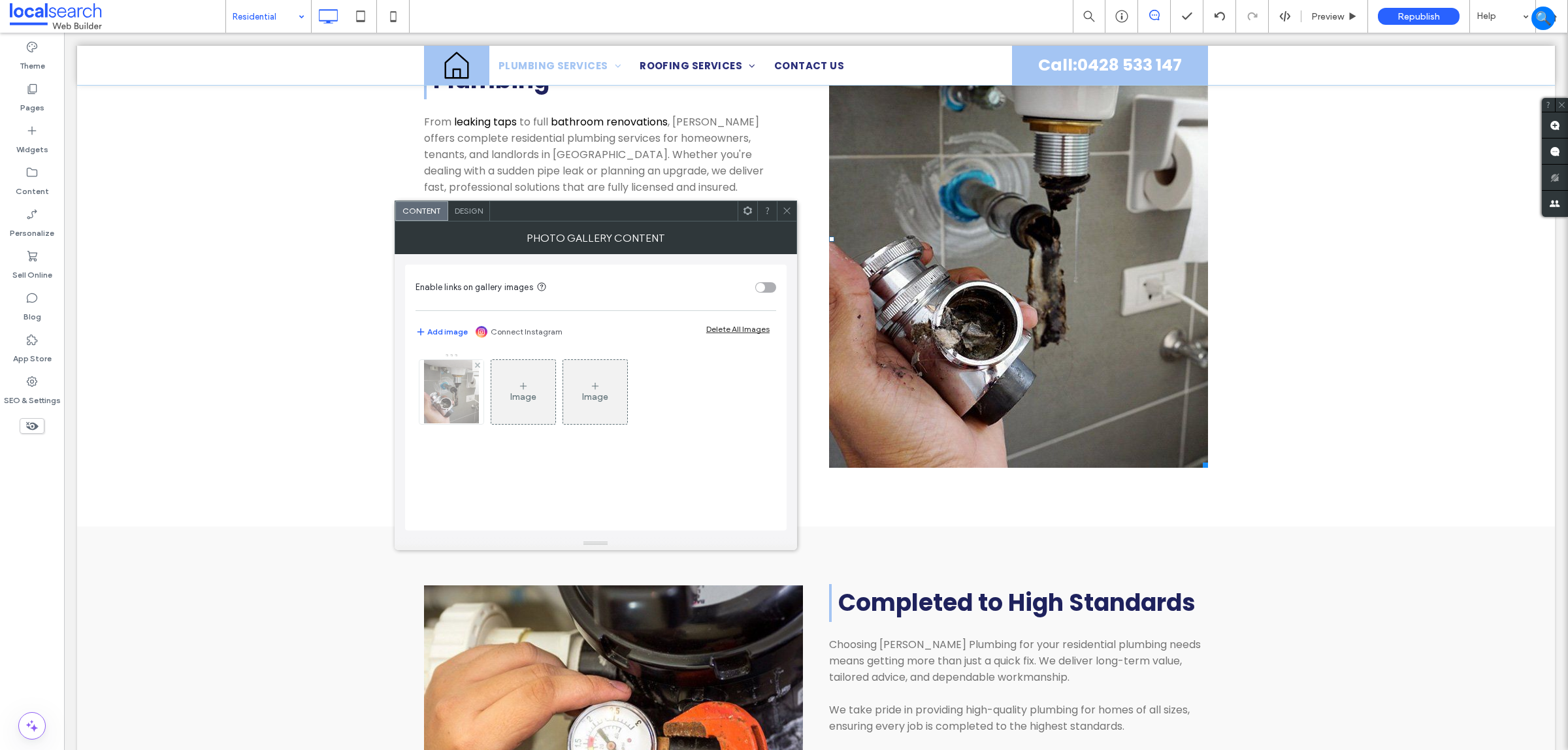
click at [466, 387] on div at bounding box center [452, 392] width 64 height 64
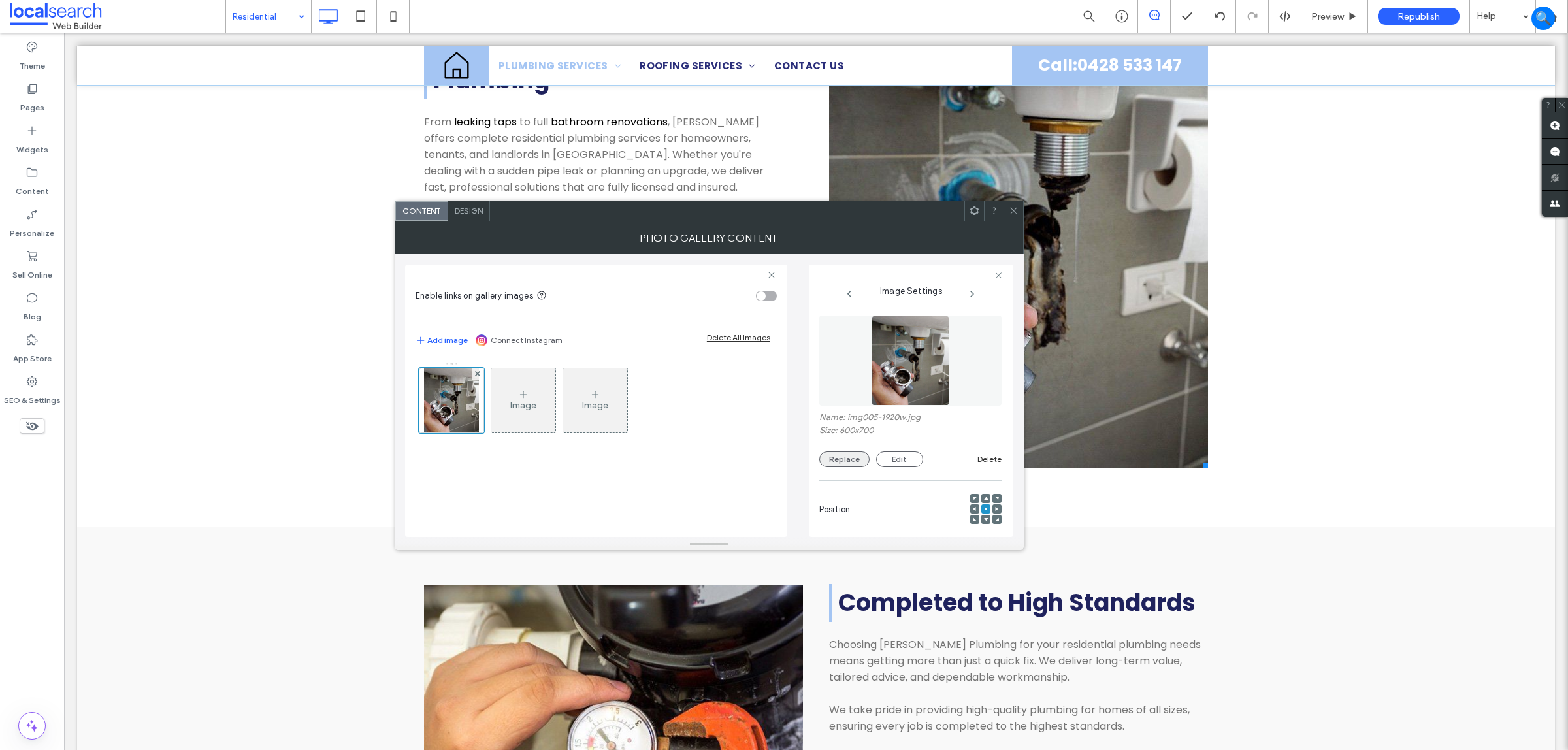
click at [847, 452] on button "Replace" at bounding box center [845, 460] width 50 height 16
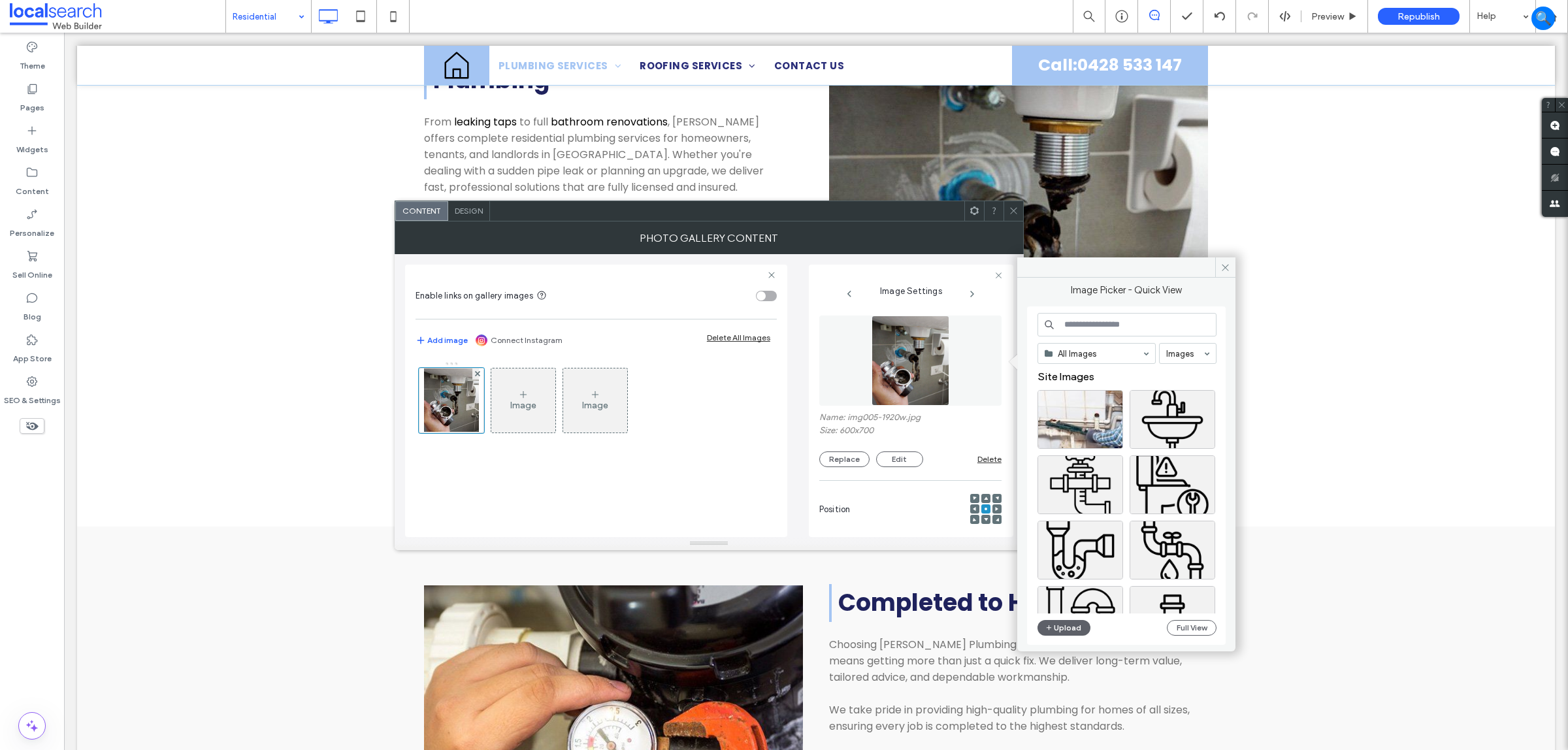
click at [766, 299] on div "toggle" at bounding box center [766, 296] width 20 height 11
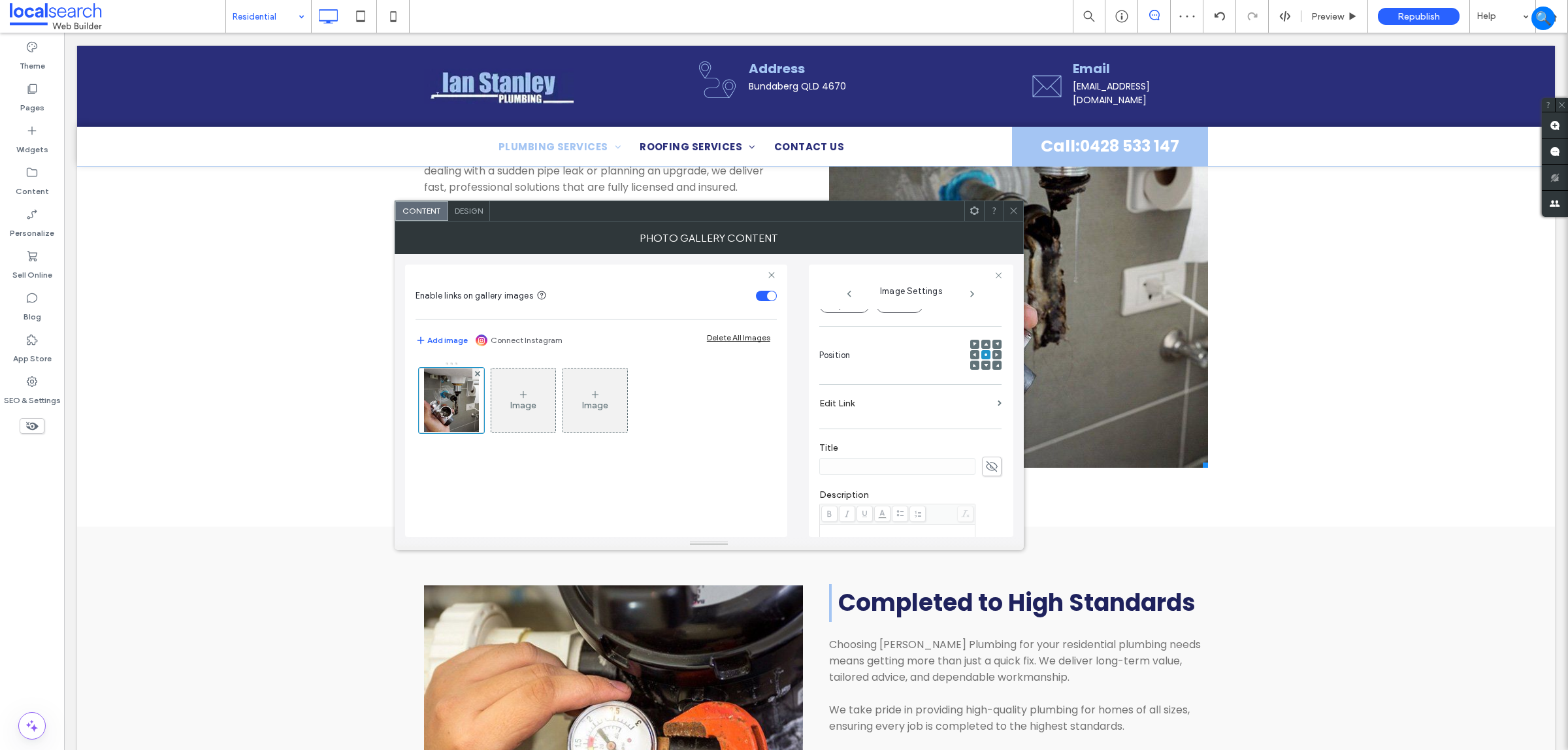
scroll to position [82, 0]
click at [846, 377] on button "Replace" at bounding box center [845, 378] width 50 height 16
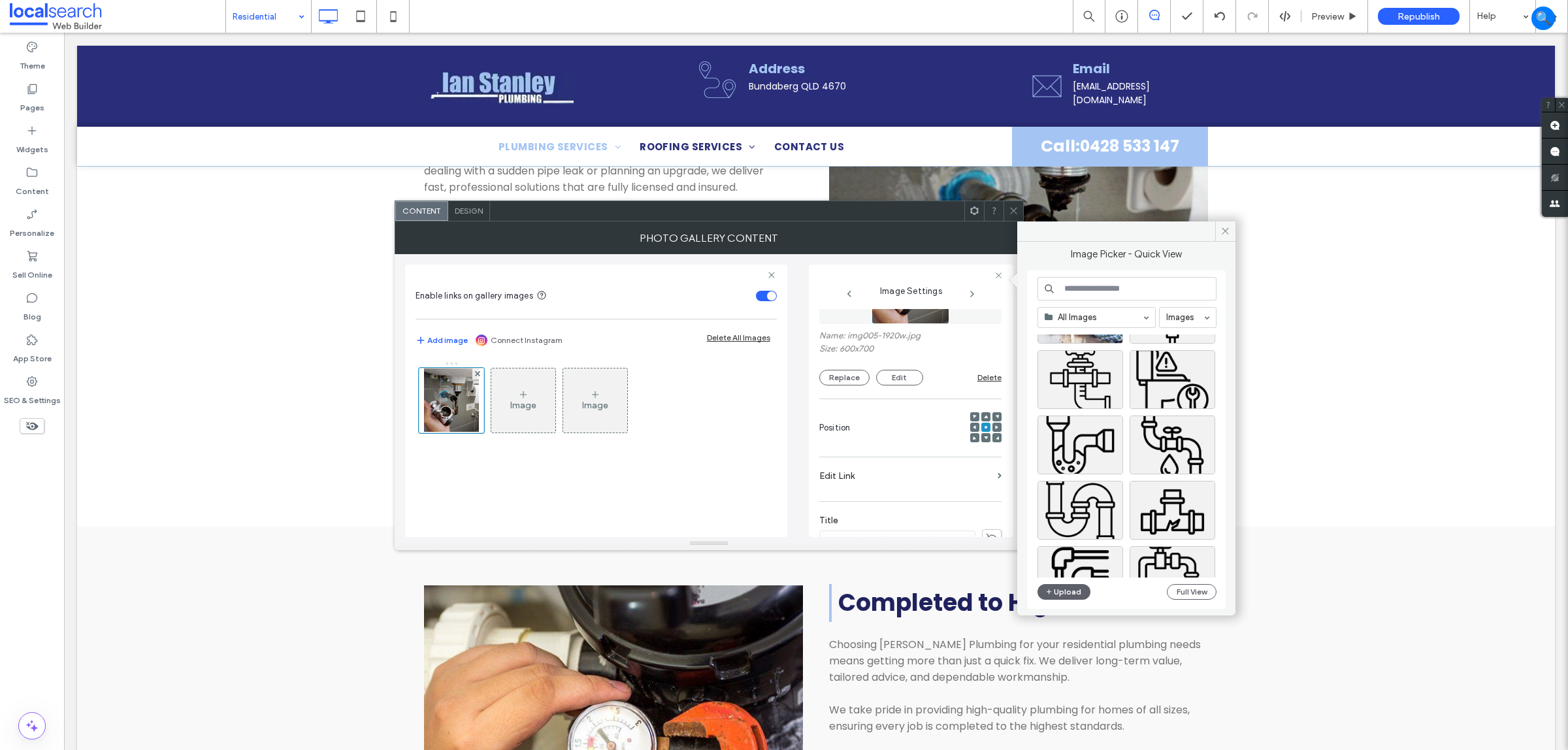
scroll to position [163, 0]
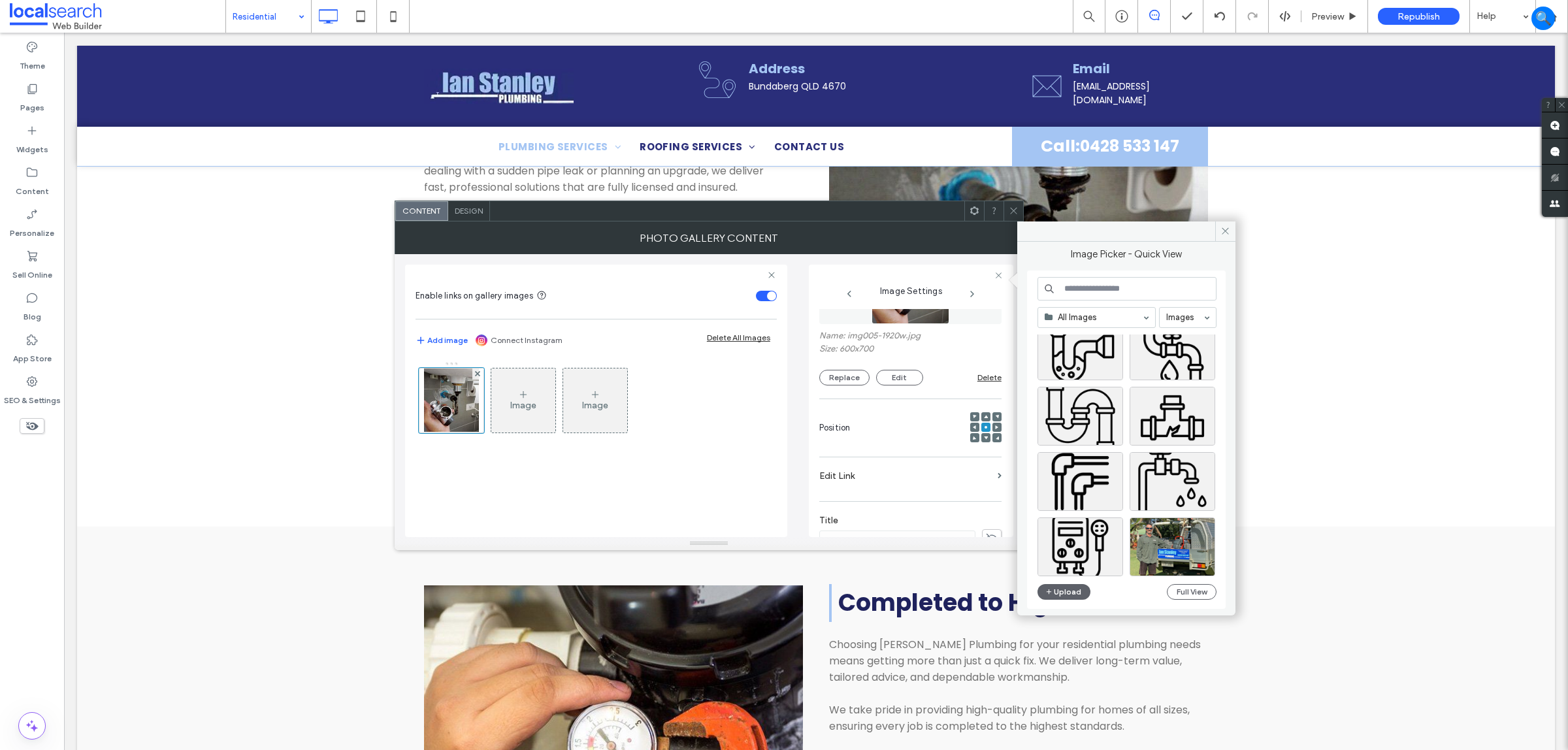
drag, startPoint x: 1056, startPoint y: 586, endPoint x: 1059, endPoint y: 580, distance: 6.7
click at [1056, 585] on button "Upload" at bounding box center [1065, 592] width 53 height 16
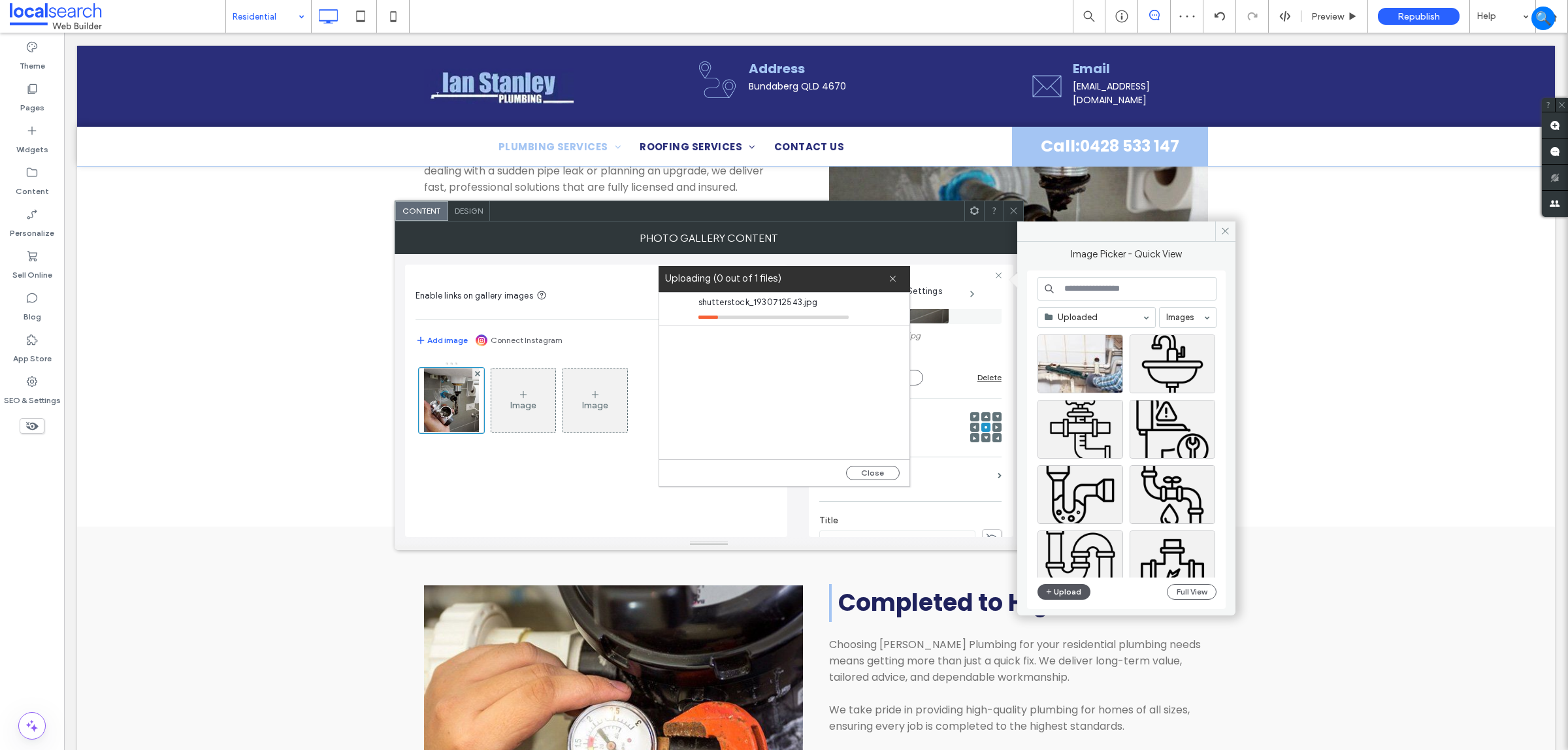
click at [1054, 585] on button "Upload" at bounding box center [1065, 592] width 53 height 16
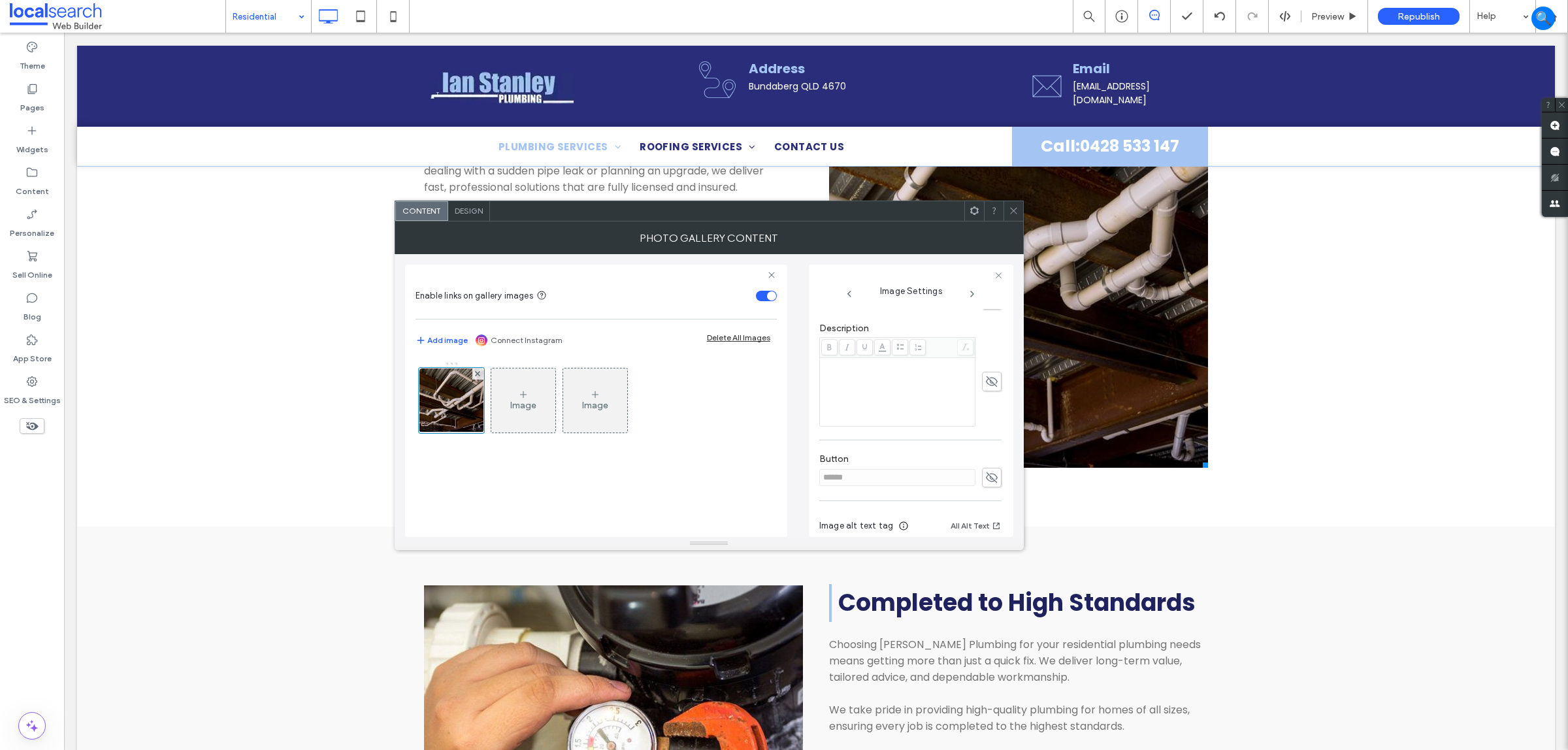
scroll to position [394, 0]
click at [986, 407] on use at bounding box center [992, 409] width 12 height 11
click at [913, 404] on input "******" at bounding box center [897, 404] width 156 height 17
click at [985, 404] on icon at bounding box center [992, 404] width 13 height 14
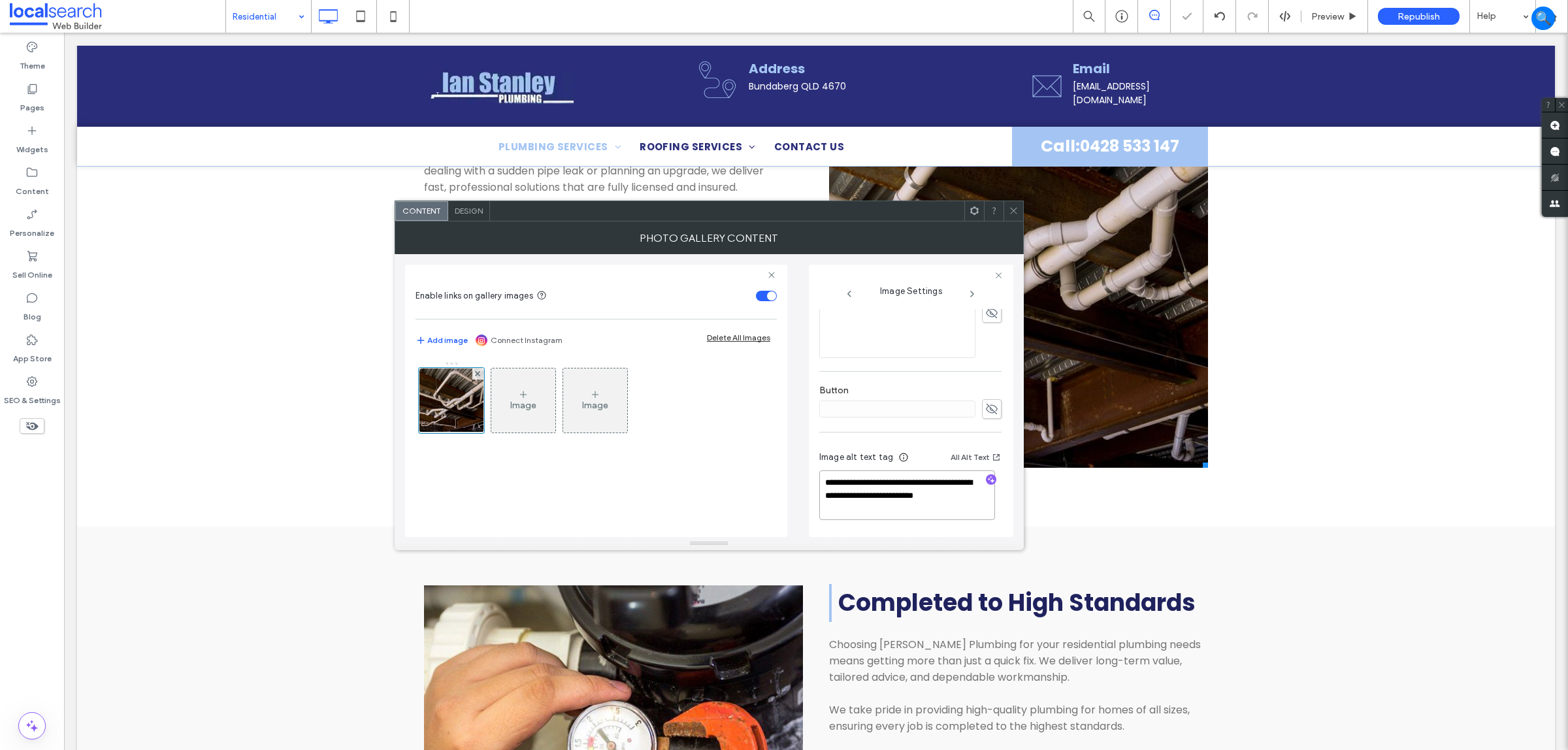
drag, startPoint x: 944, startPoint y: 513, endPoint x: 960, endPoint y: 485, distance: 32.2
click at [960, 485] on textarea "**********" at bounding box center [907, 495] width 176 height 50
click at [34, 118] on div "Widgets" at bounding box center [32, 139] width 64 height 42
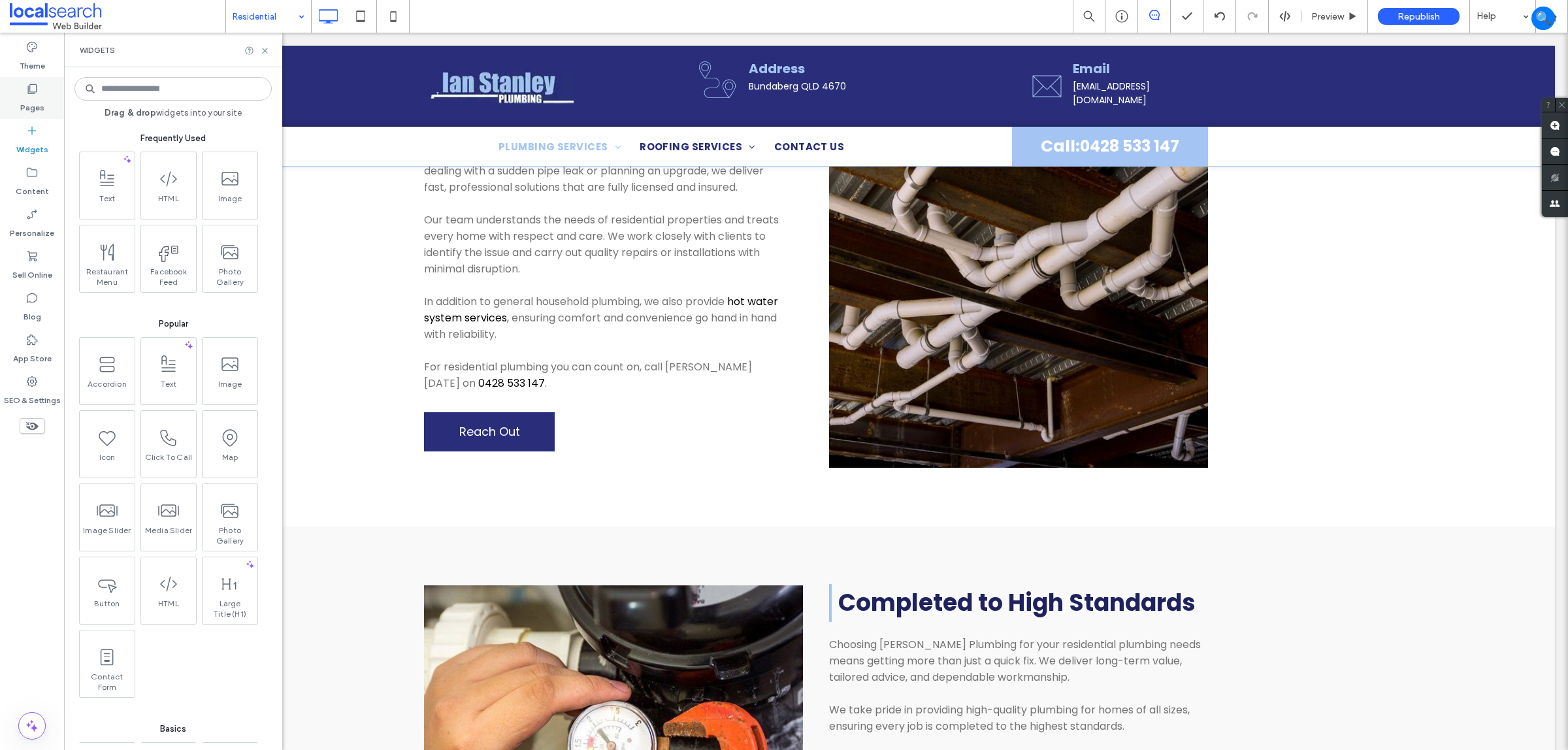
click at [38, 100] on label "Pages" at bounding box center [32, 104] width 24 height 19
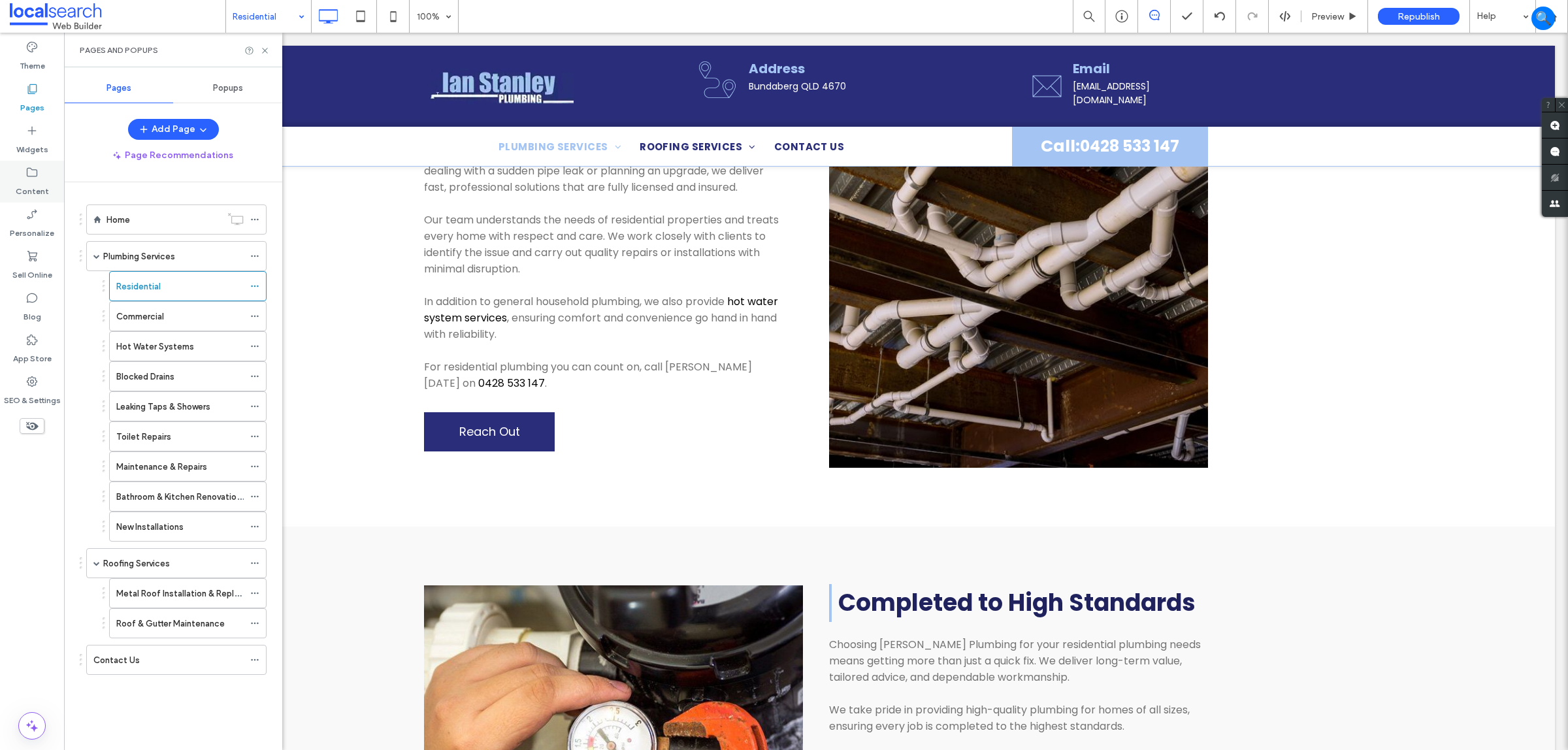
click at [34, 180] on label "Content" at bounding box center [32, 188] width 33 height 19
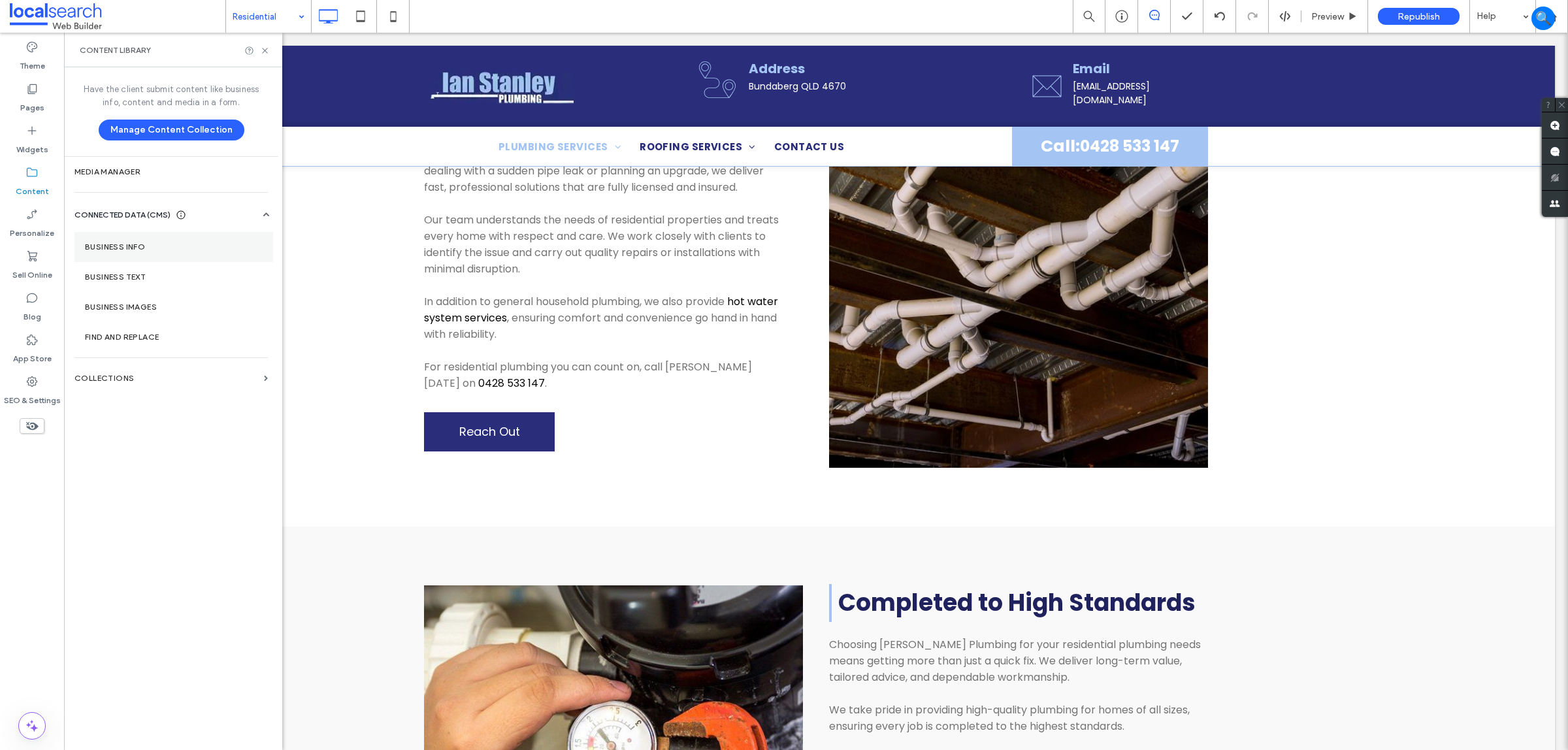
click at [159, 255] on section "Business Info" at bounding box center [174, 247] width 199 height 30
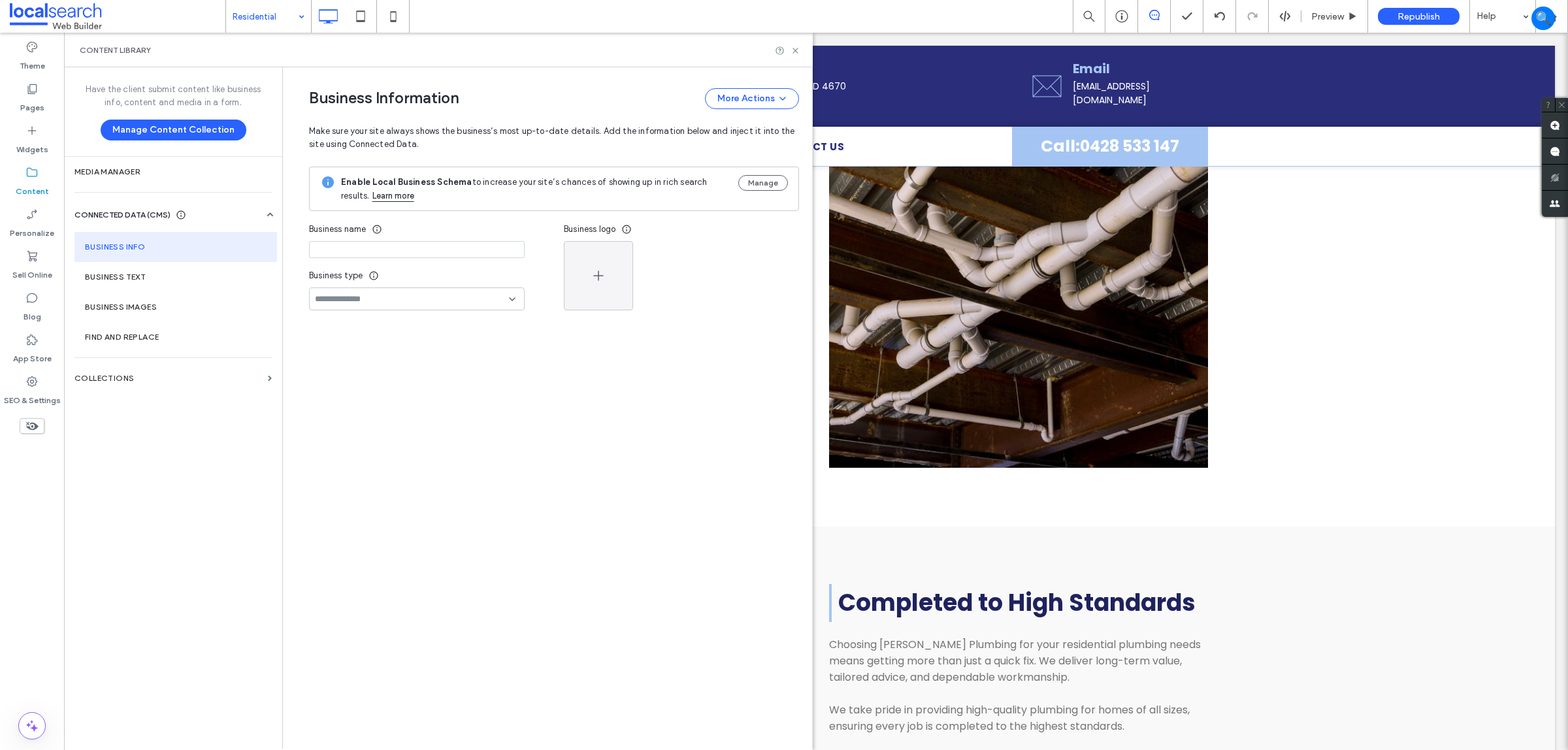
type input "**********"
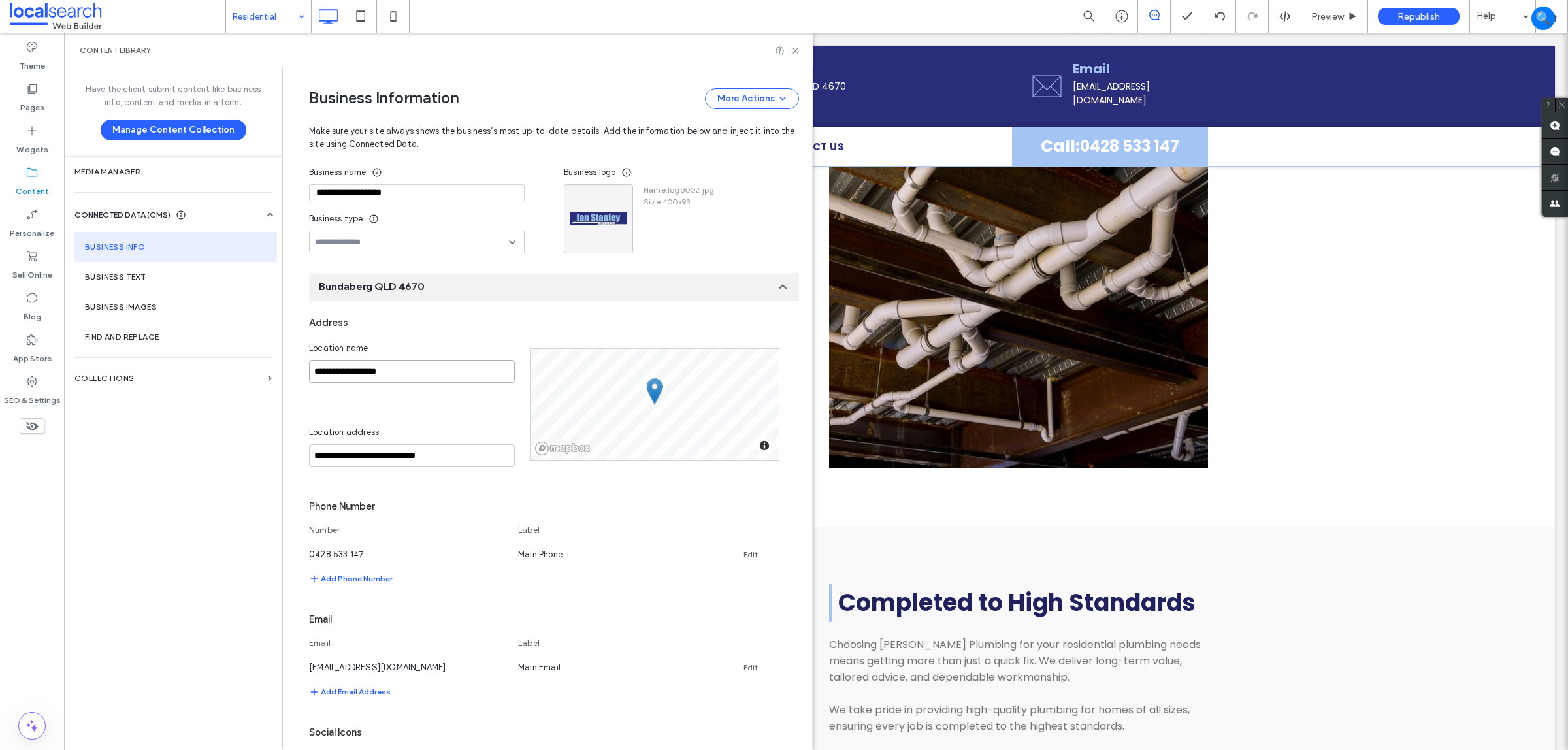
click at [358, 376] on input "**********" at bounding box center [412, 371] width 206 height 23
click at [357, 376] on input "**********" at bounding box center [412, 371] width 206 height 23
paste input "**********"
type input "**********"
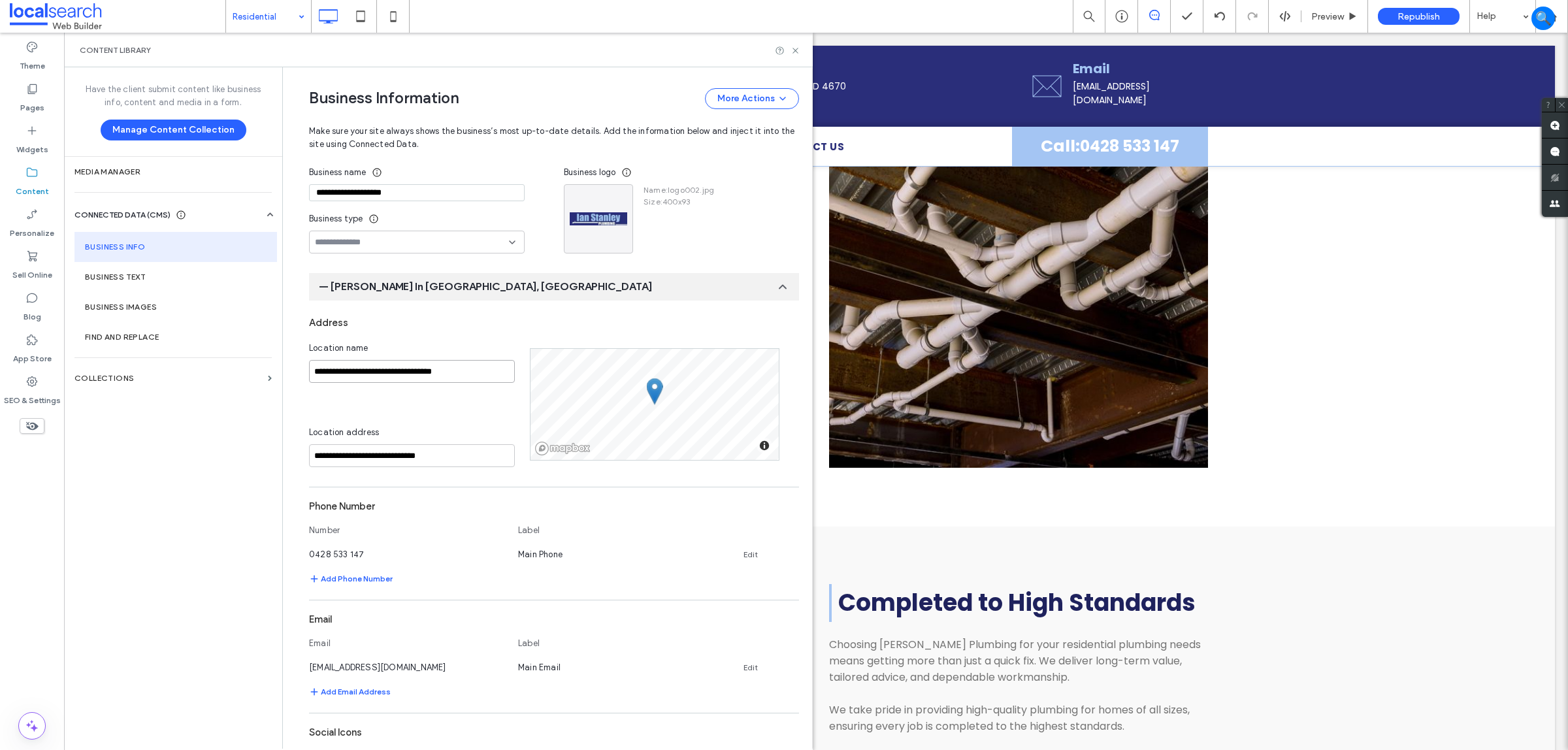
click at [357, 373] on input "**********" at bounding box center [412, 371] width 206 height 23
drag, startPoint x: 792, startPoint y: 48, endPoint x: 790, endPoint y: 92, distance: 44.0
click at [792, 48] on icon at bounding box center [795, 50] width 10 height 10
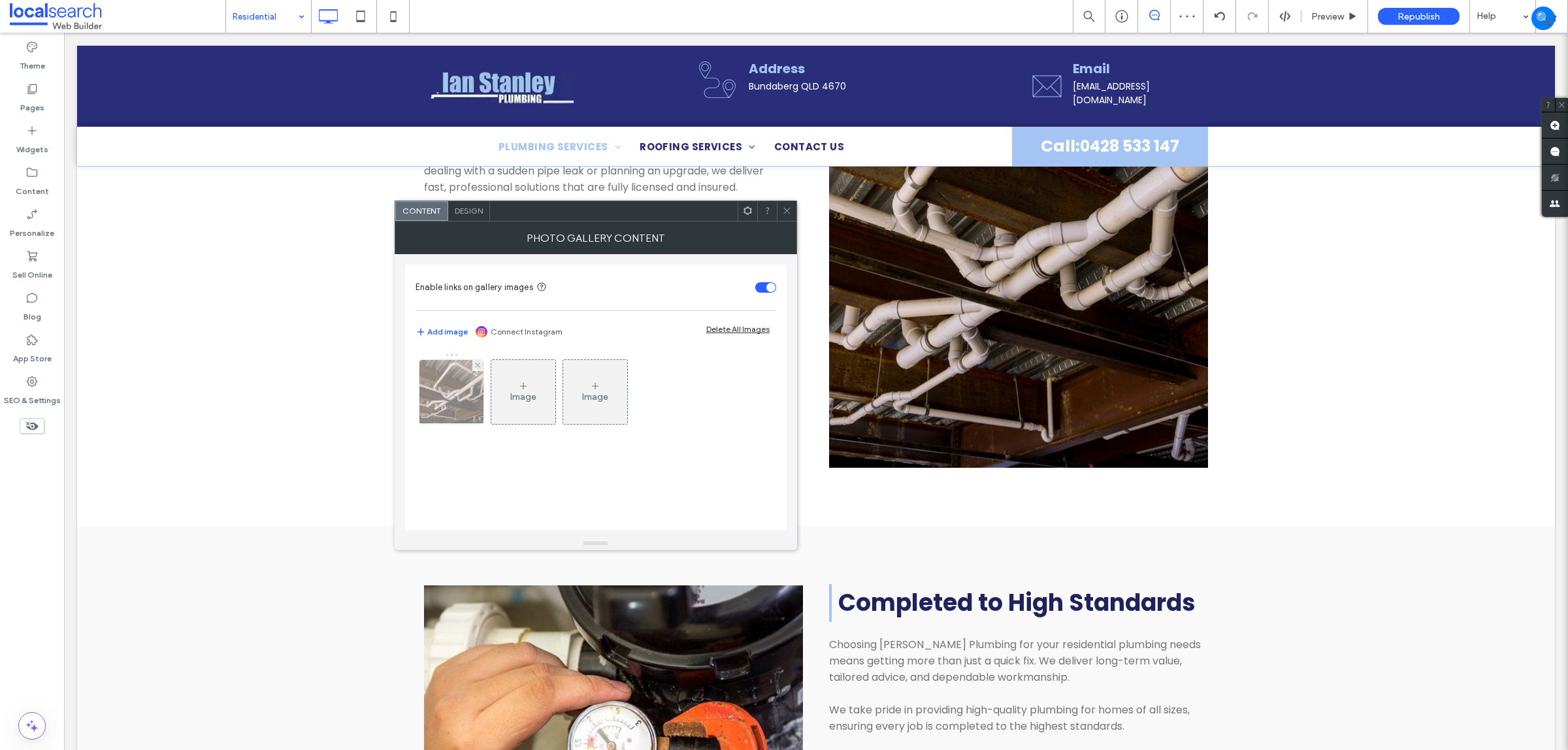
click at [446, 386] on div at bounding box center [452, 392] width 64 height 64
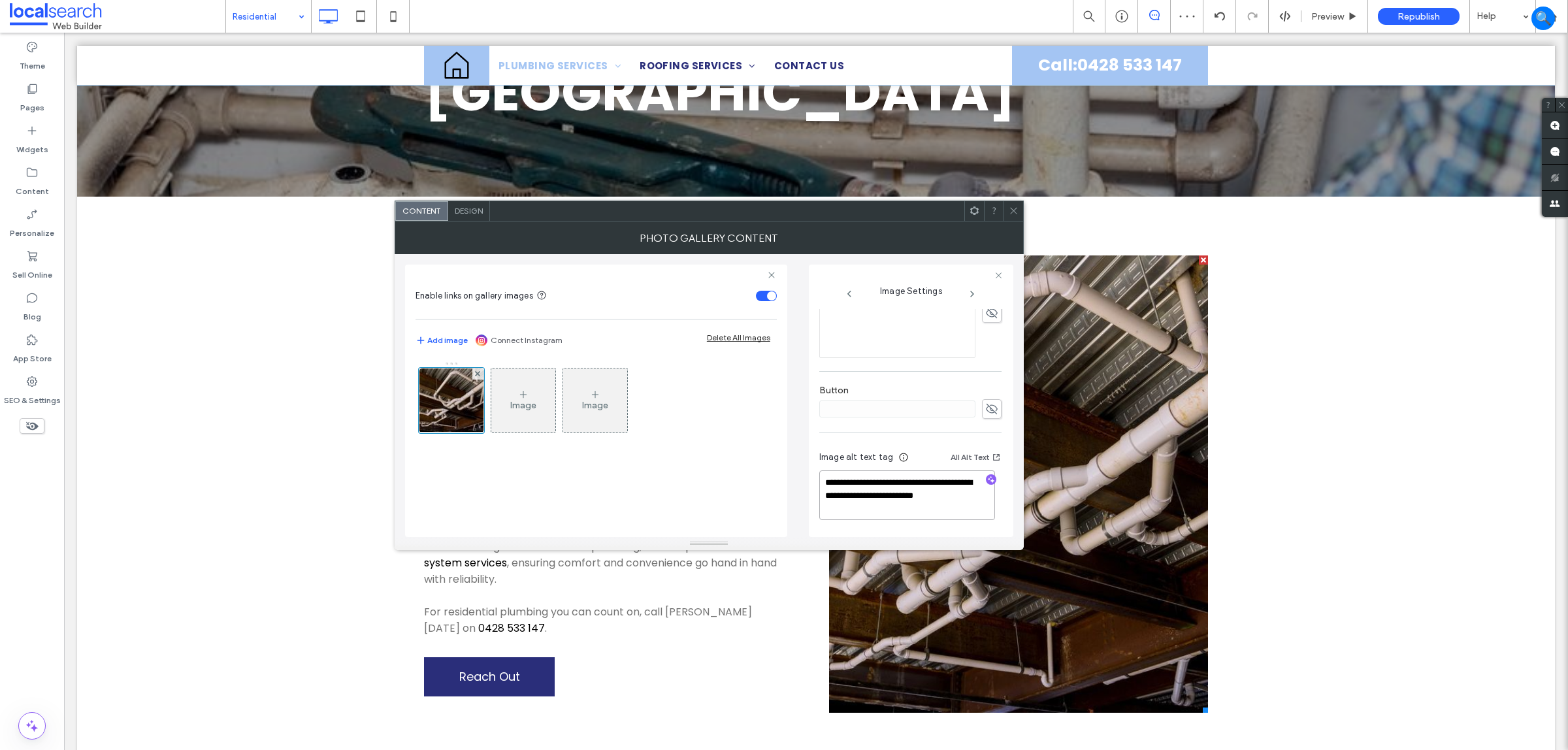
scroll to position [0, 0]
drag, startPoint x: 964, startPoint y: 486, endPoint x: 975, endPoint y: 526, distance: 41.5
click at [975, 526] on div "**********" at bounding box center [911, 487] width 183 height 97
click at [981, 482] on div at bounding box center [991, 480] width 20 height 12
click at [988, 480] on use "button" at bounding box center [992, 479] width 7 height 7
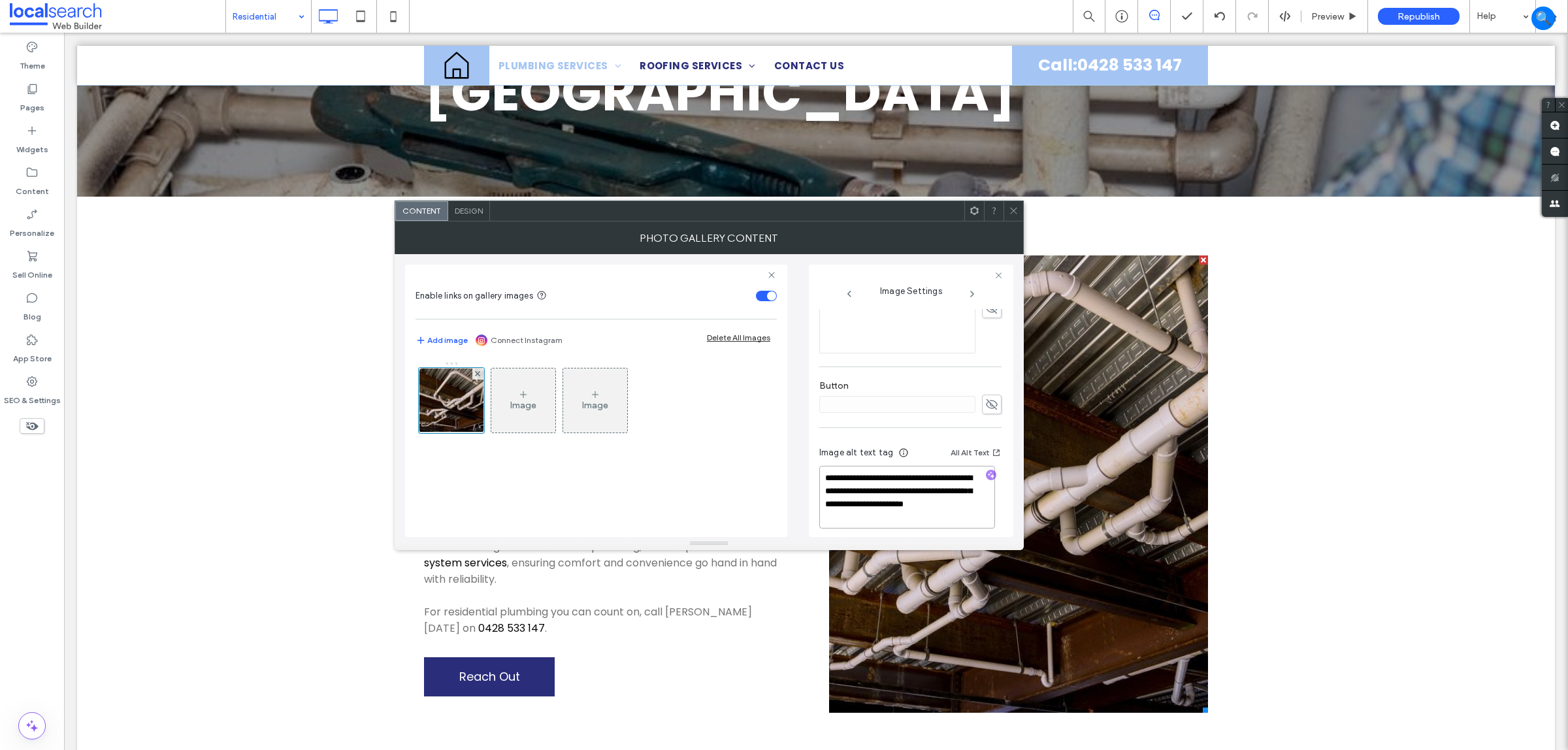
drag, startPoint x: 926, startPoint y: 529, endPoint x: 925, endPoint y: 496, distance: 33.0
click at [925, 496] on textarea "**********" at bounding box center [907, 497] width 176 height 62
drag, startPoint x: 951, startPoint y: 510, endPoint x: 870, endPoint y: 485, distance: 84.8
click at [870, 485] on textarea "**********" at bounding box center [907, 496] width 176 height 61
click at [944, 492] on textarea "**********" at bounding box center [907, 496] width 176 height 61
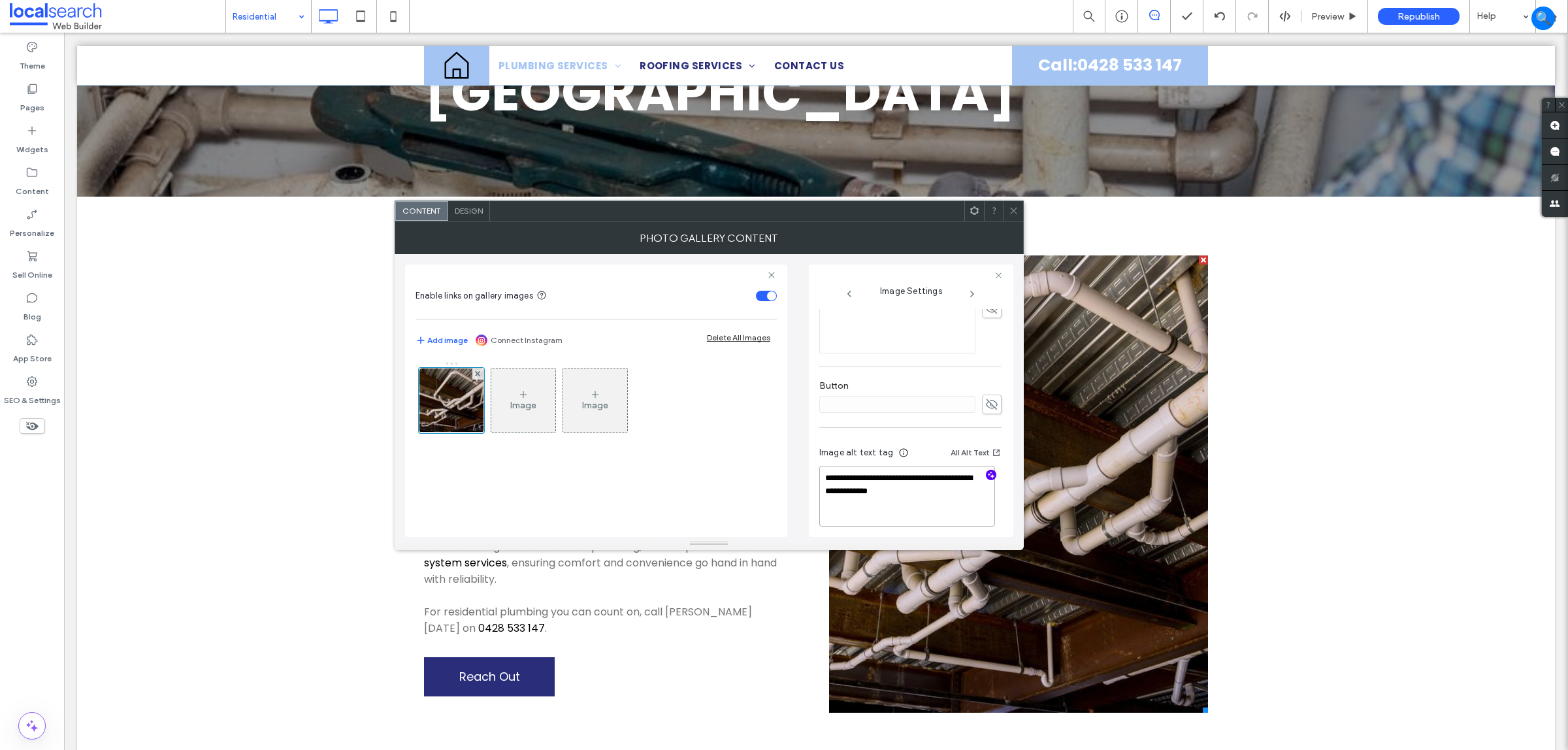
paste textarea "**********"
type textarea "**********"
click at [1009, 208] on icon at bounding box center [1013, 210] width 10 height 10
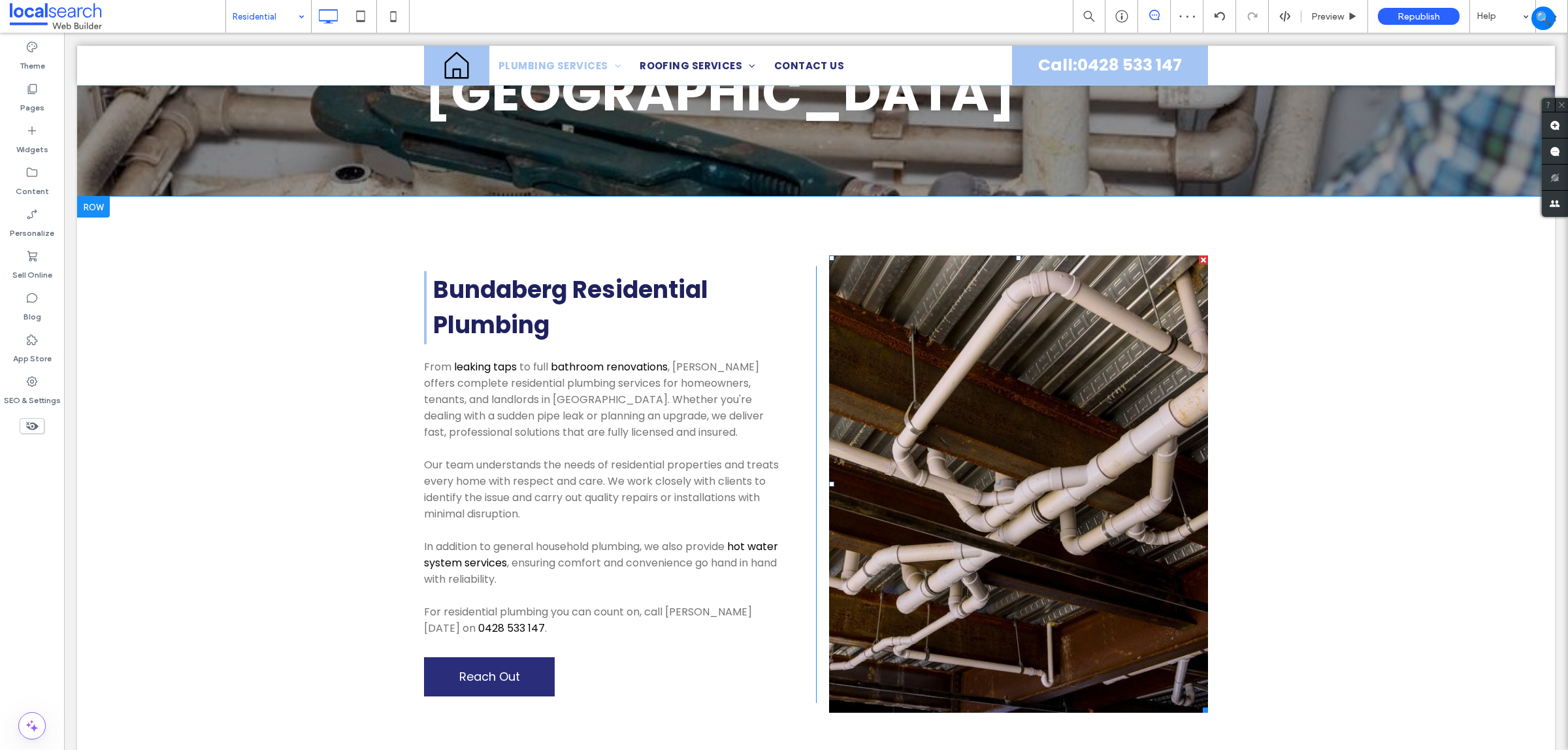
click at [948, 589] on link at bounding box center [1018, 484] width 379 height 457
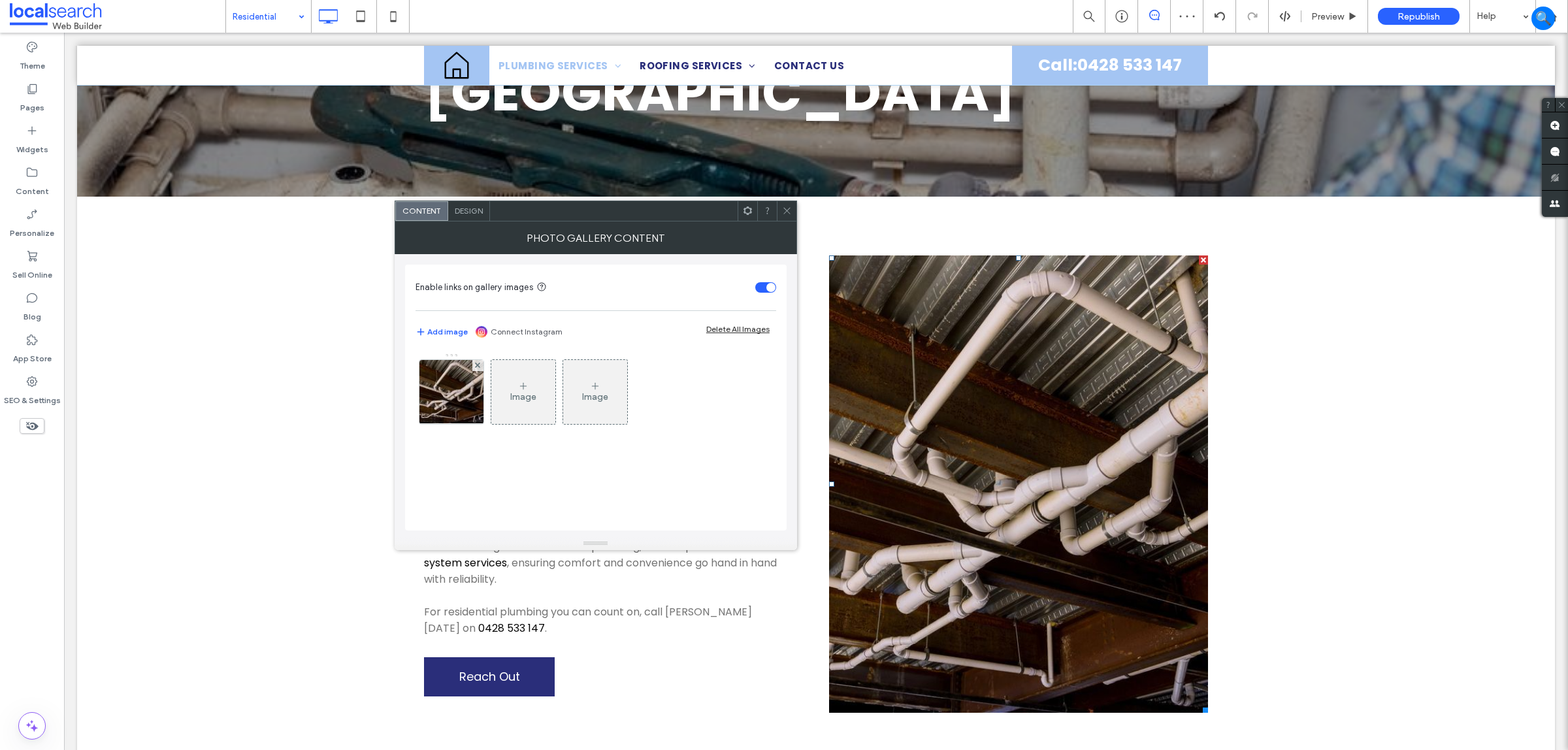
click at [458, 198] on div "Bundaberg Residential Plumbing From leaking taps to full bathroom renovations ,…" at bounding box center [816, 484] width 1478 height 575
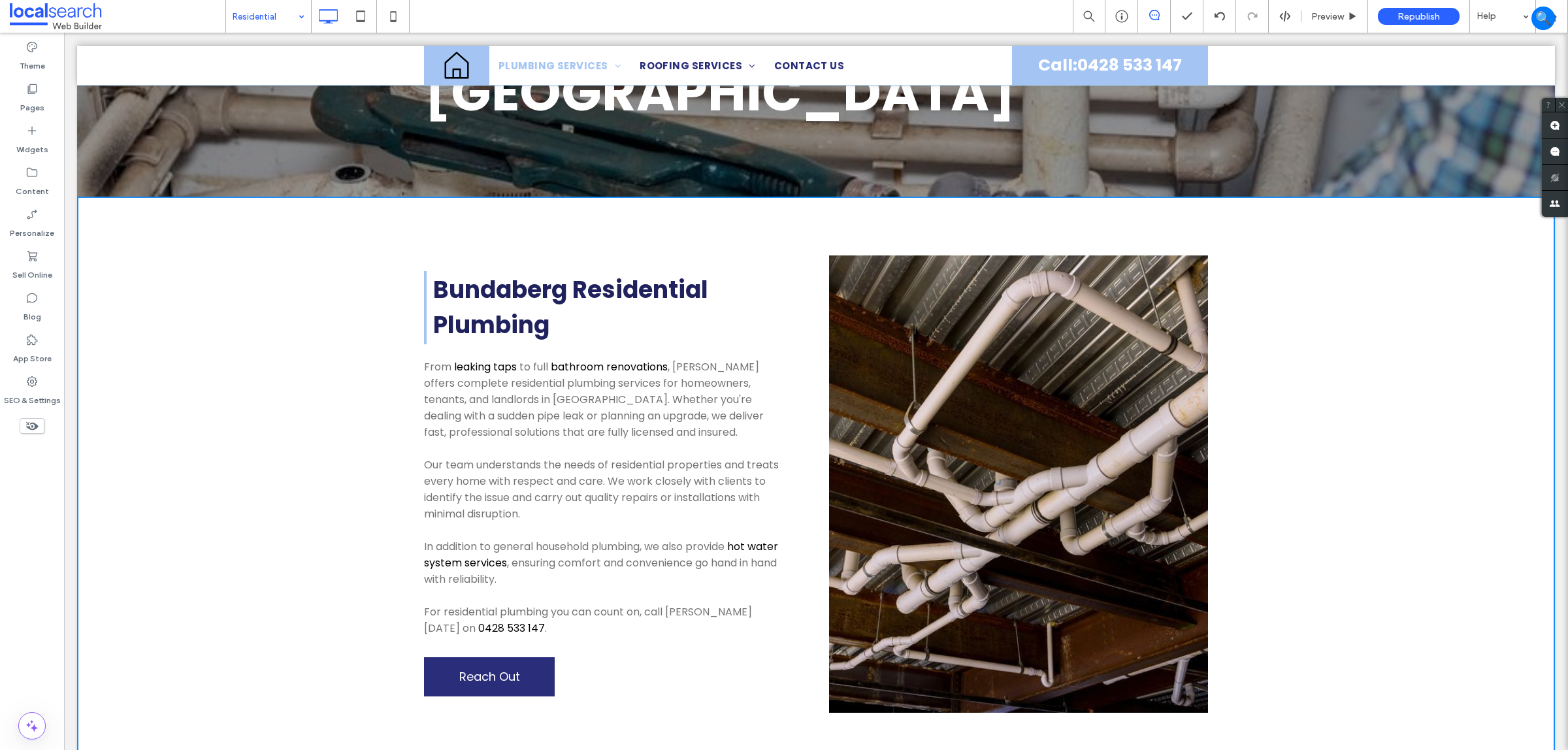
click at [1038, 443] on div at bounding box center [816, 392] width 1504 height 718
click at [1289, 429] on div at bounding box center [816, 392] width 1504 height 718
click at [1010, 544] on div at bounding box center [816, 392] width 1504 height 718
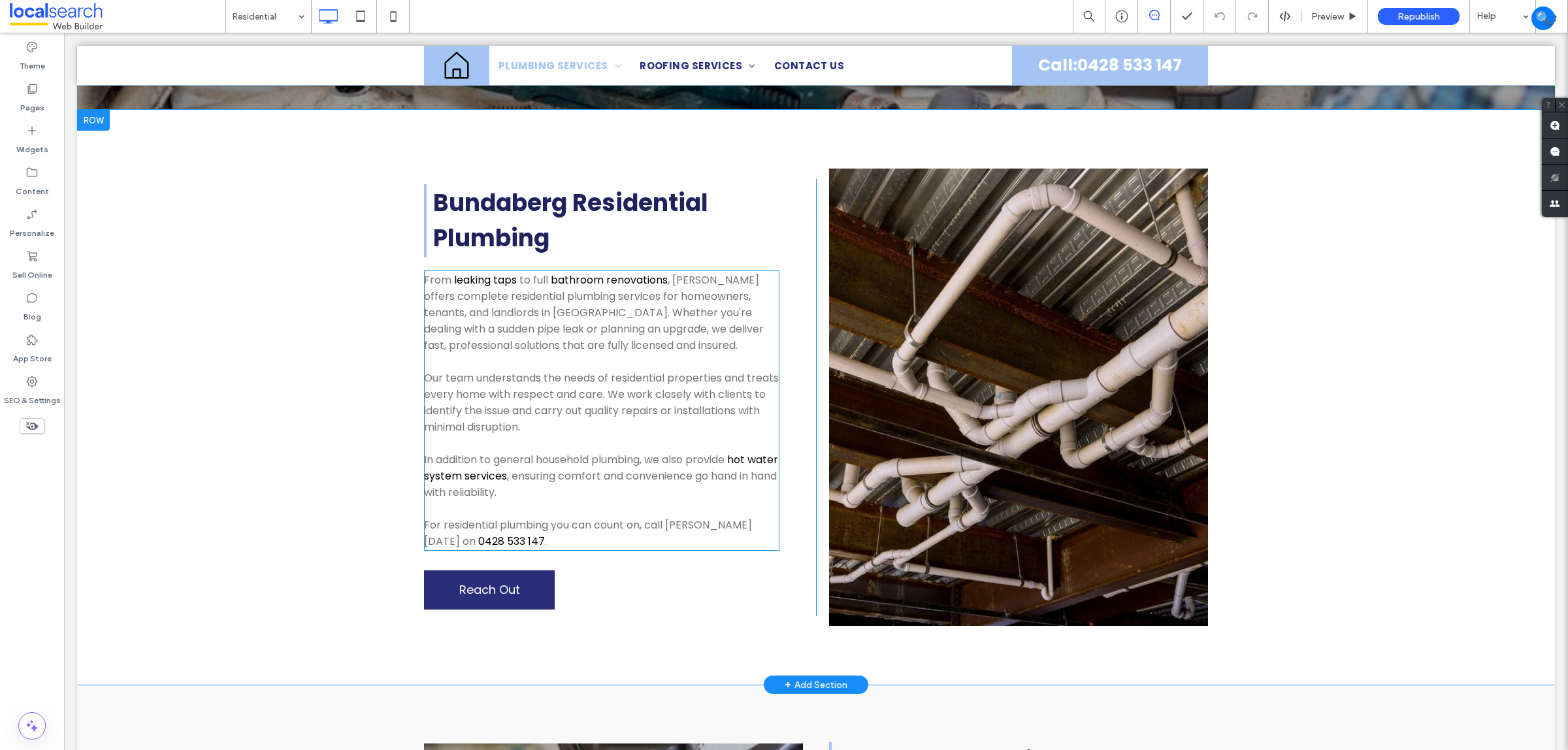
scroll to position [327, 0]
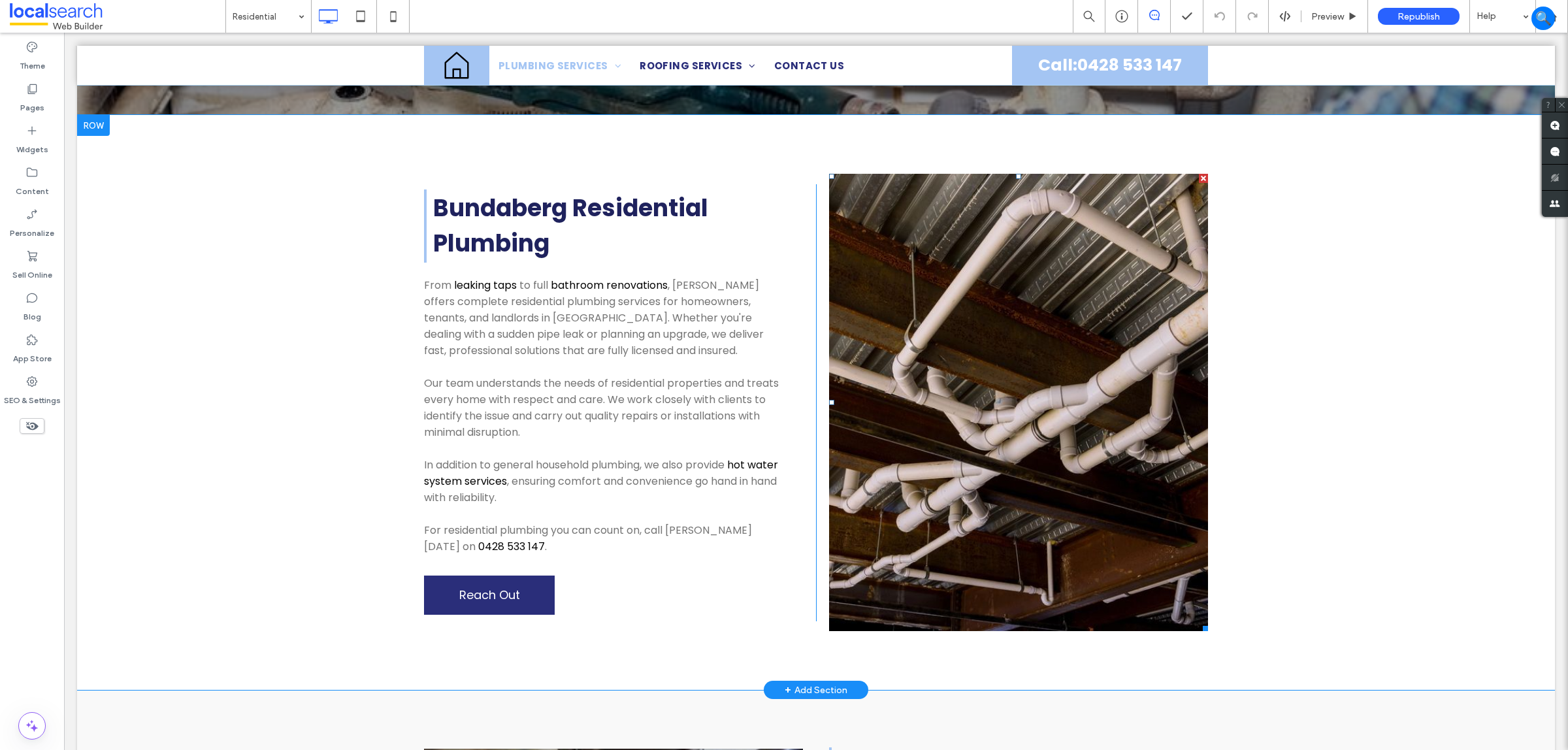
drag, startPoint x: 871, startPoint y: 327, endPoint x: 857, endPoint y: 335, distance: 16.1
click at [871, 327] on link at bounding box center [1018, 402] width 379 height 457
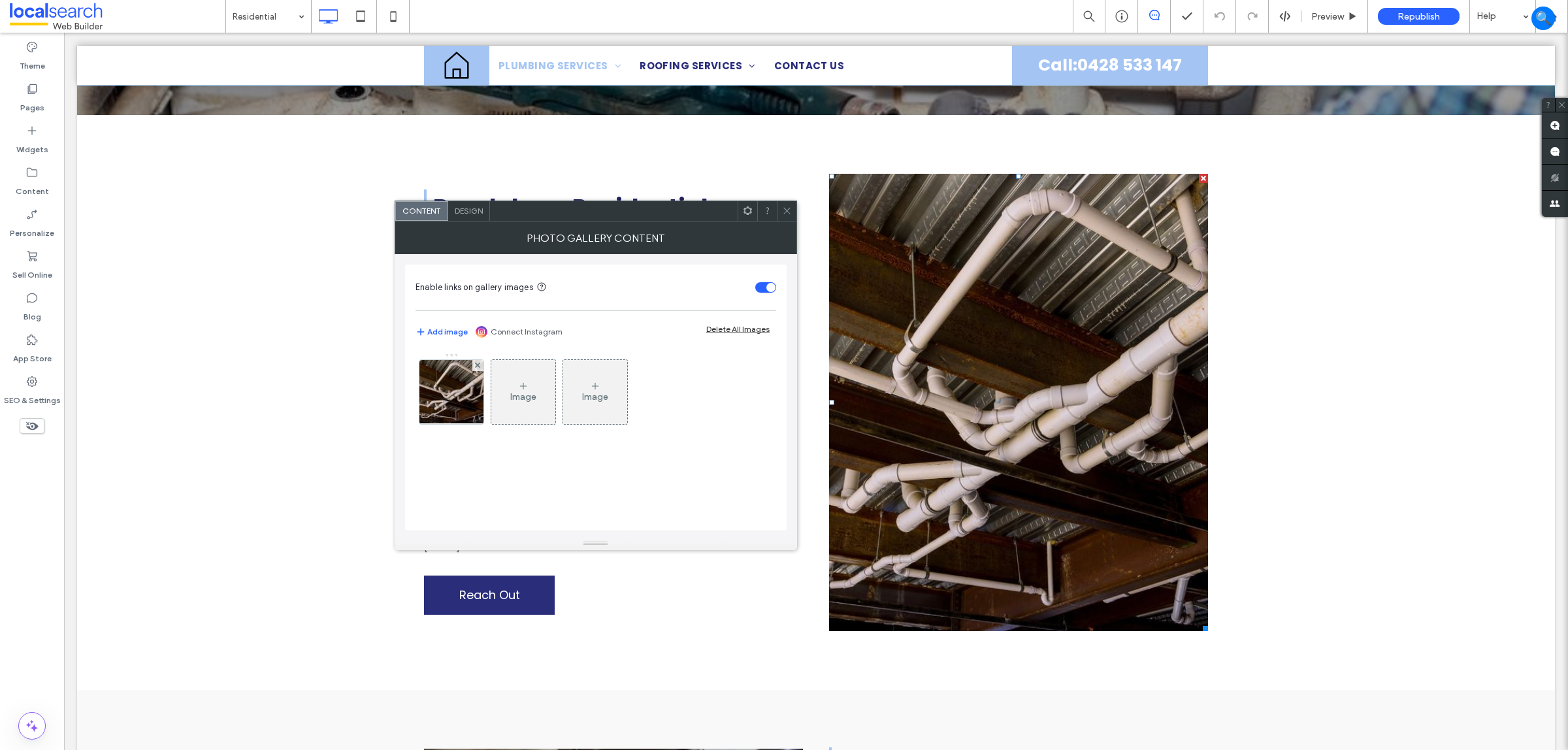
click at [476, 211] on span "Design" at bounding box center [469, 210] width 29 height 10
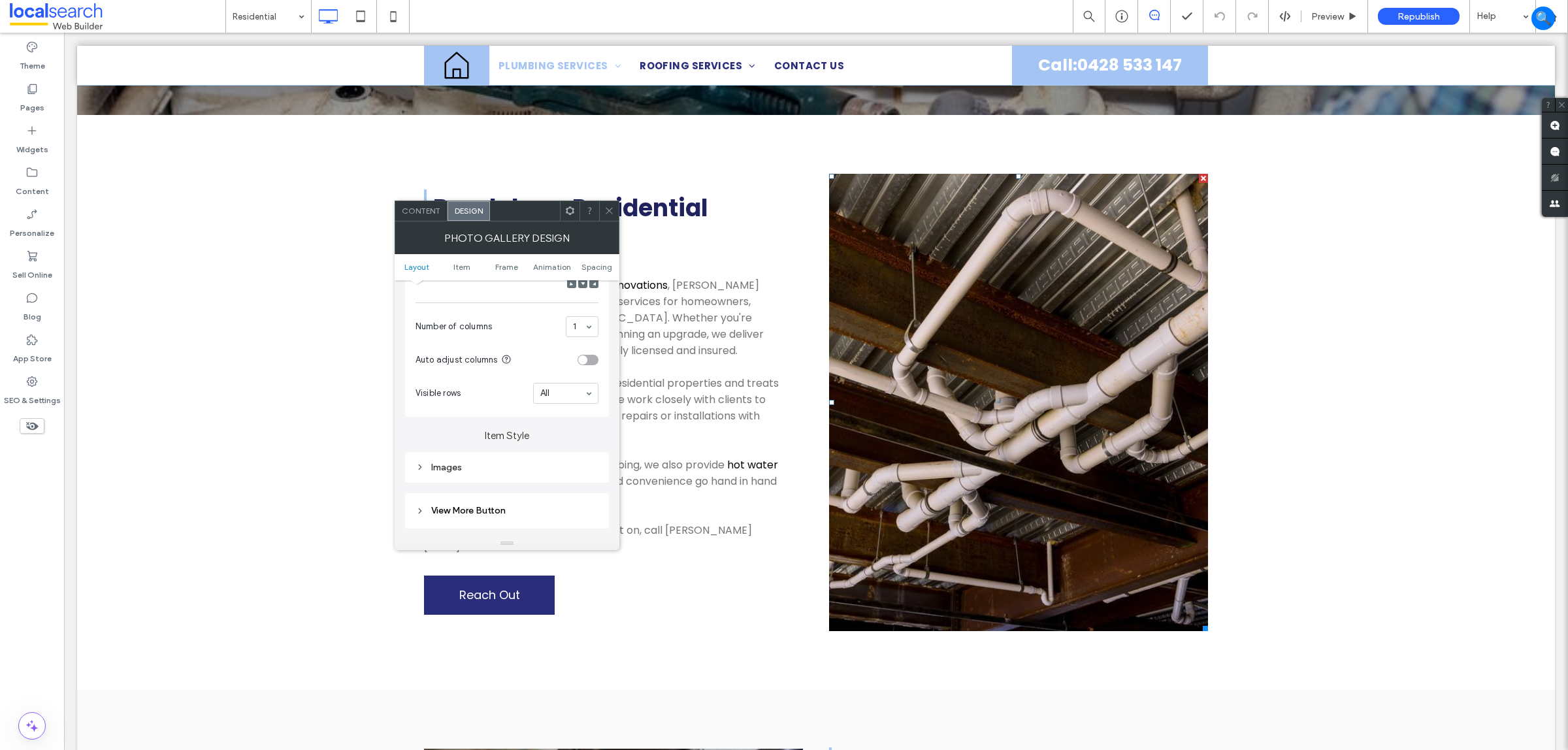
click at [478, 461] on div "Images" at bounding box center [507, 468] width 204 height 30
click at [472, 473] on div "Images" at bounding box center [506, 468] width 183 height 11
type input "***"
type input "*****"
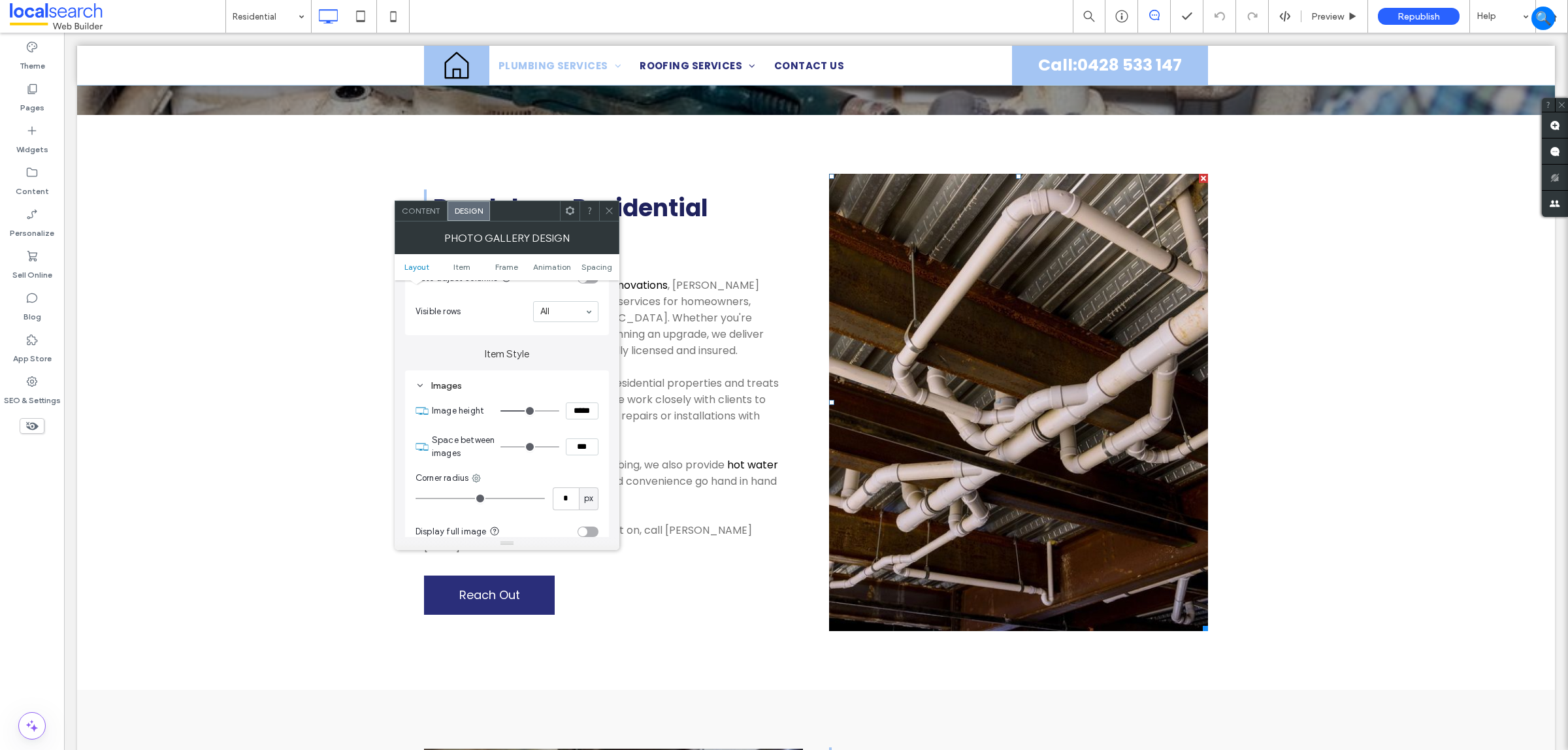
type input "***"
type input "*****"
type input "***"
type input "*****"
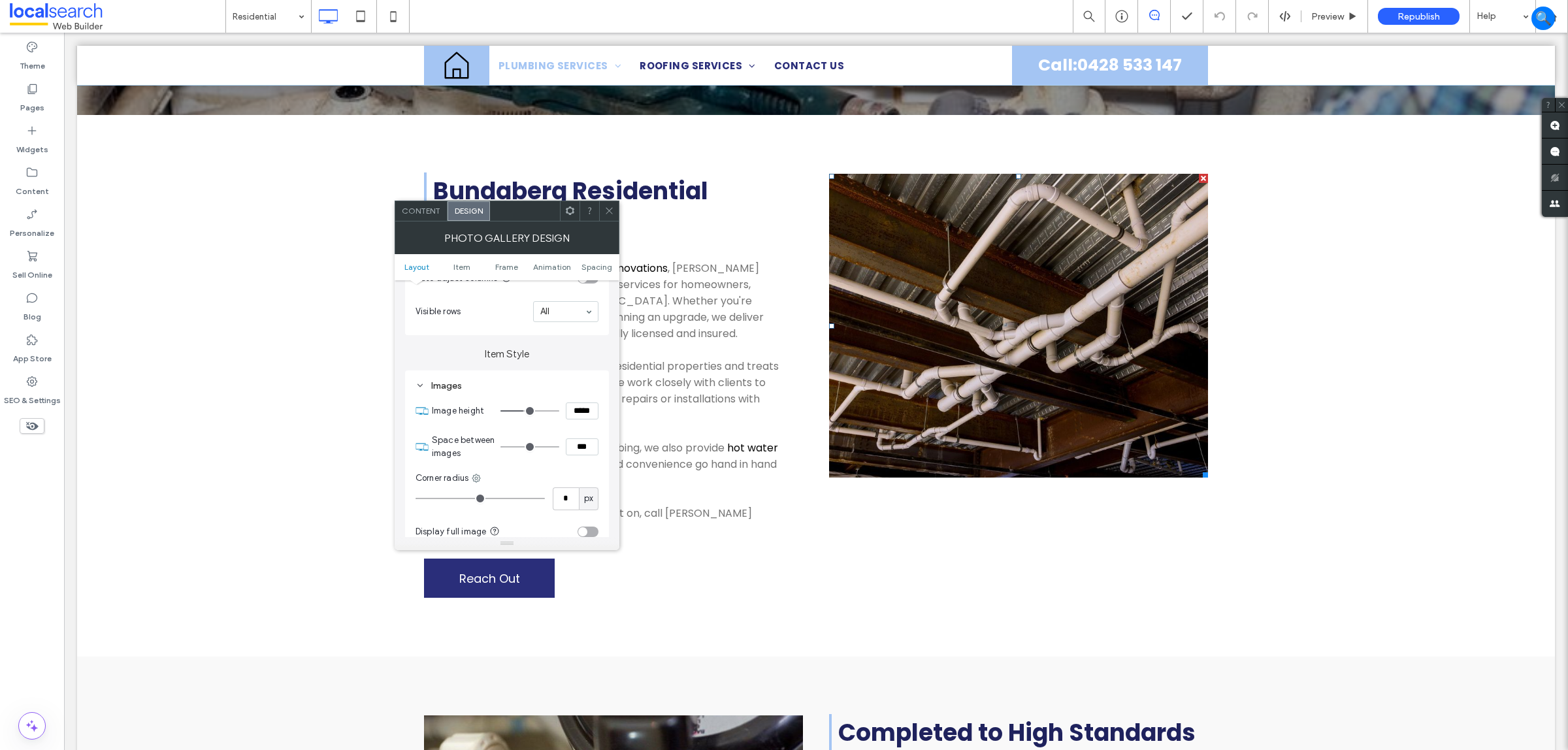
type input "***"
type input "*****"
type input "***"
type input "*****"
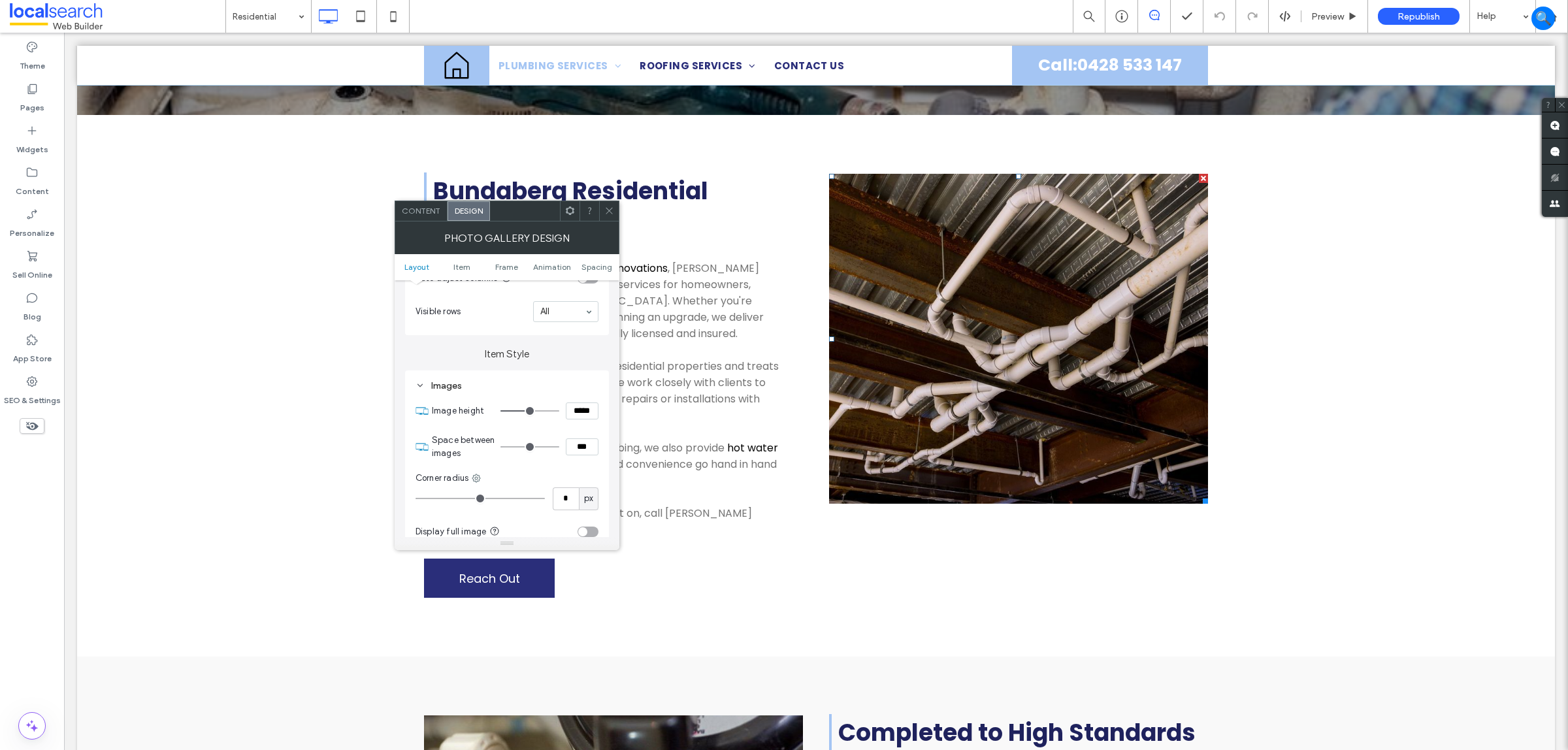
type input "***"
type input "*****"
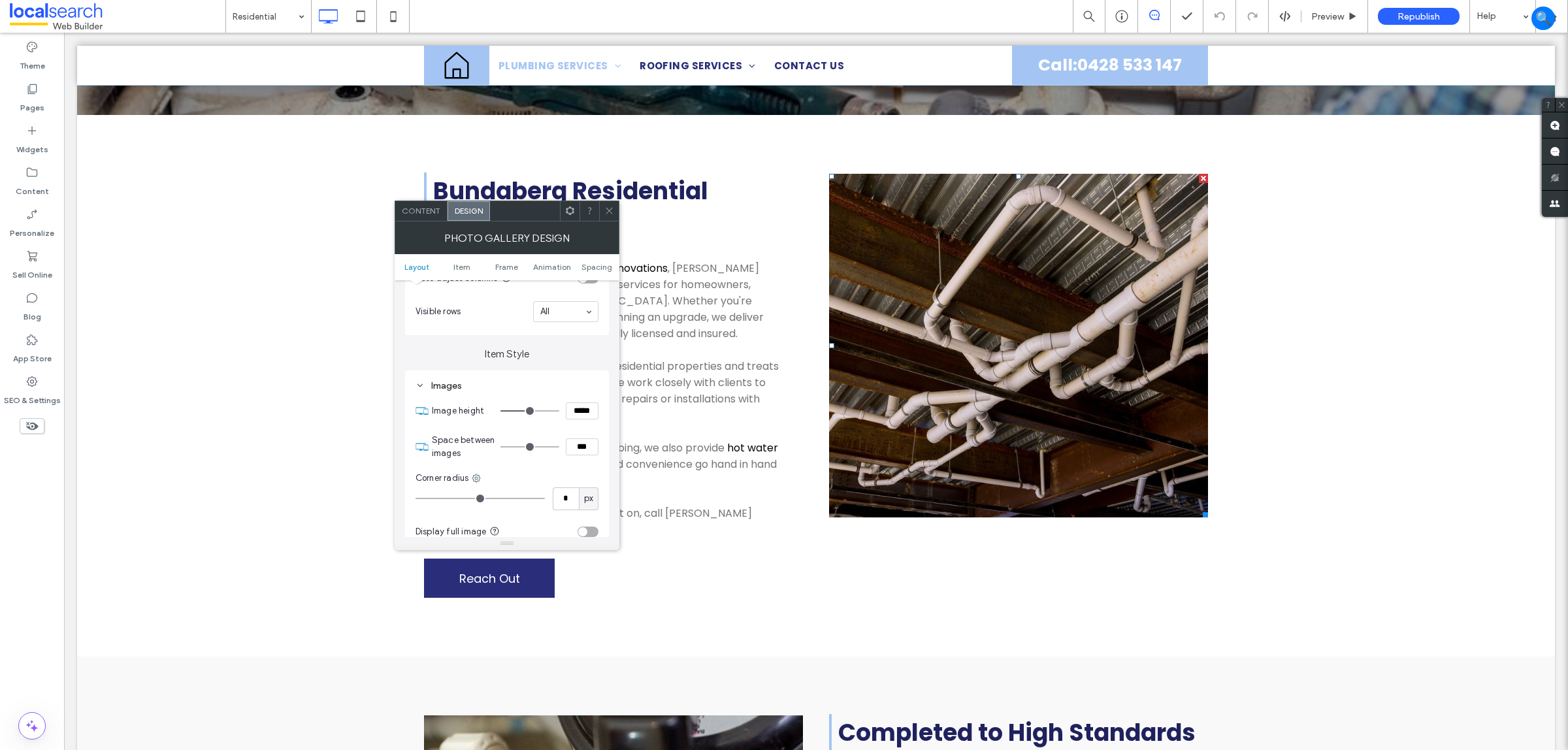
type input "***"
type input "*****"
type input "***"
type input "*****"
type input "***"
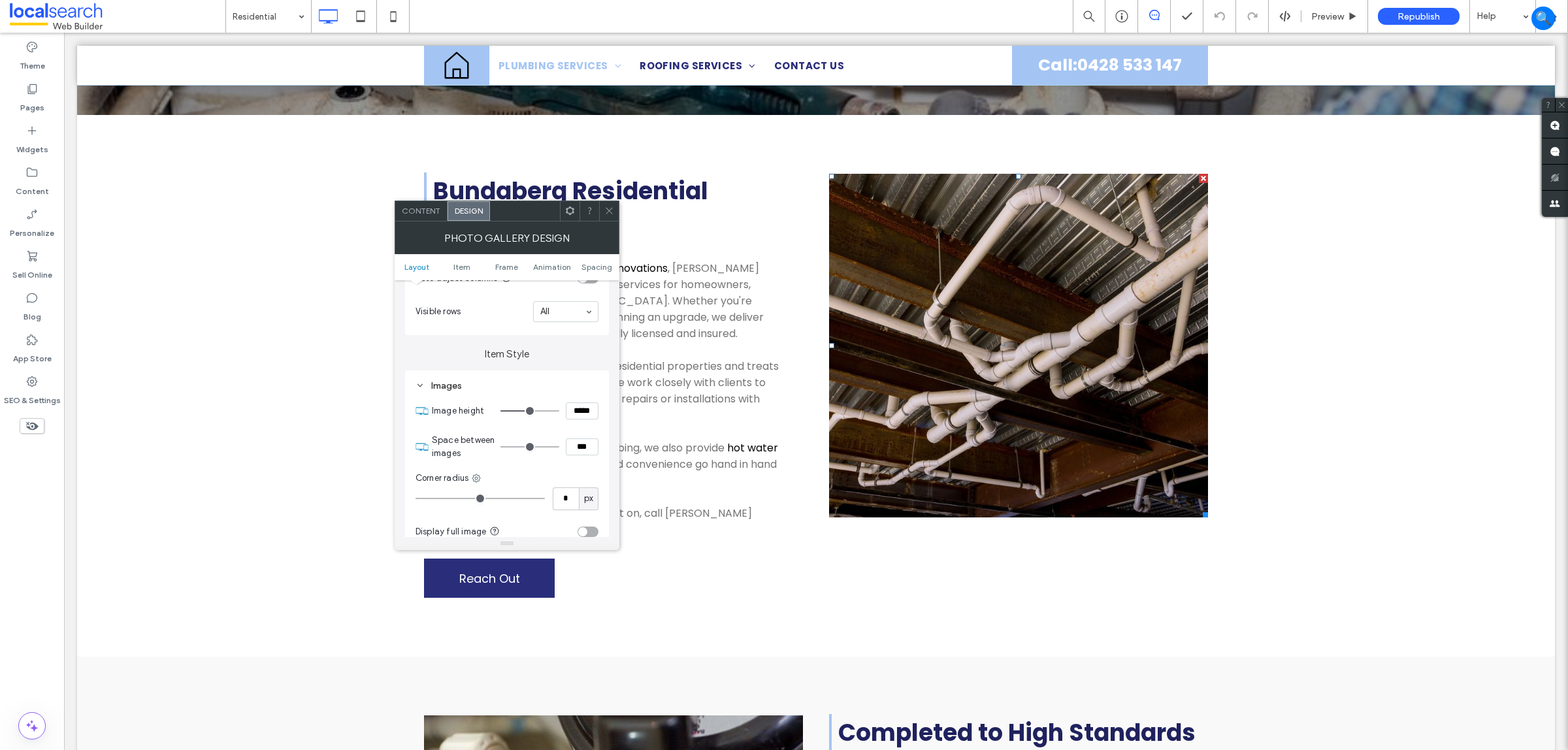
type input "*****"
type input "***"
type input "*****"
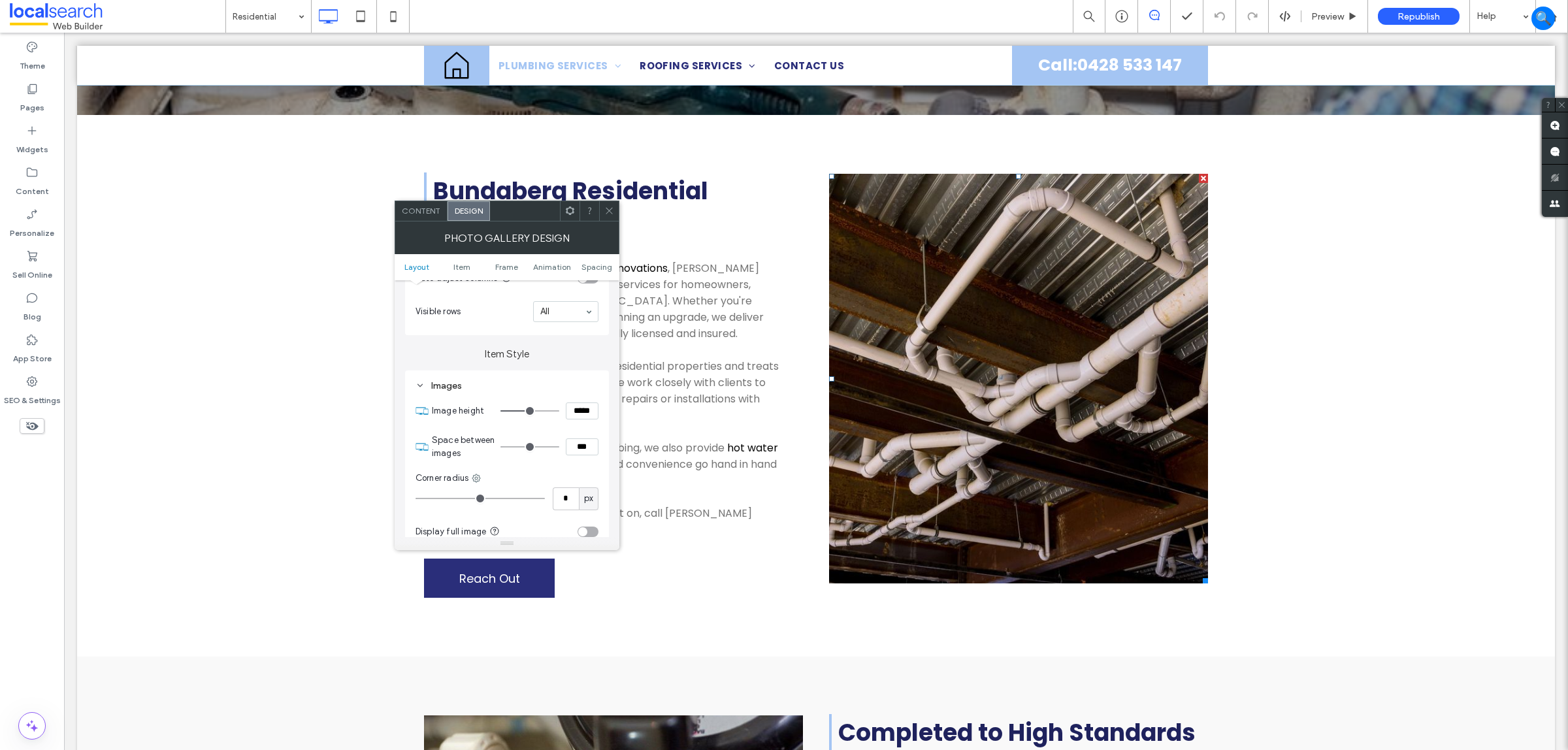
type input "***"
type input "*****"
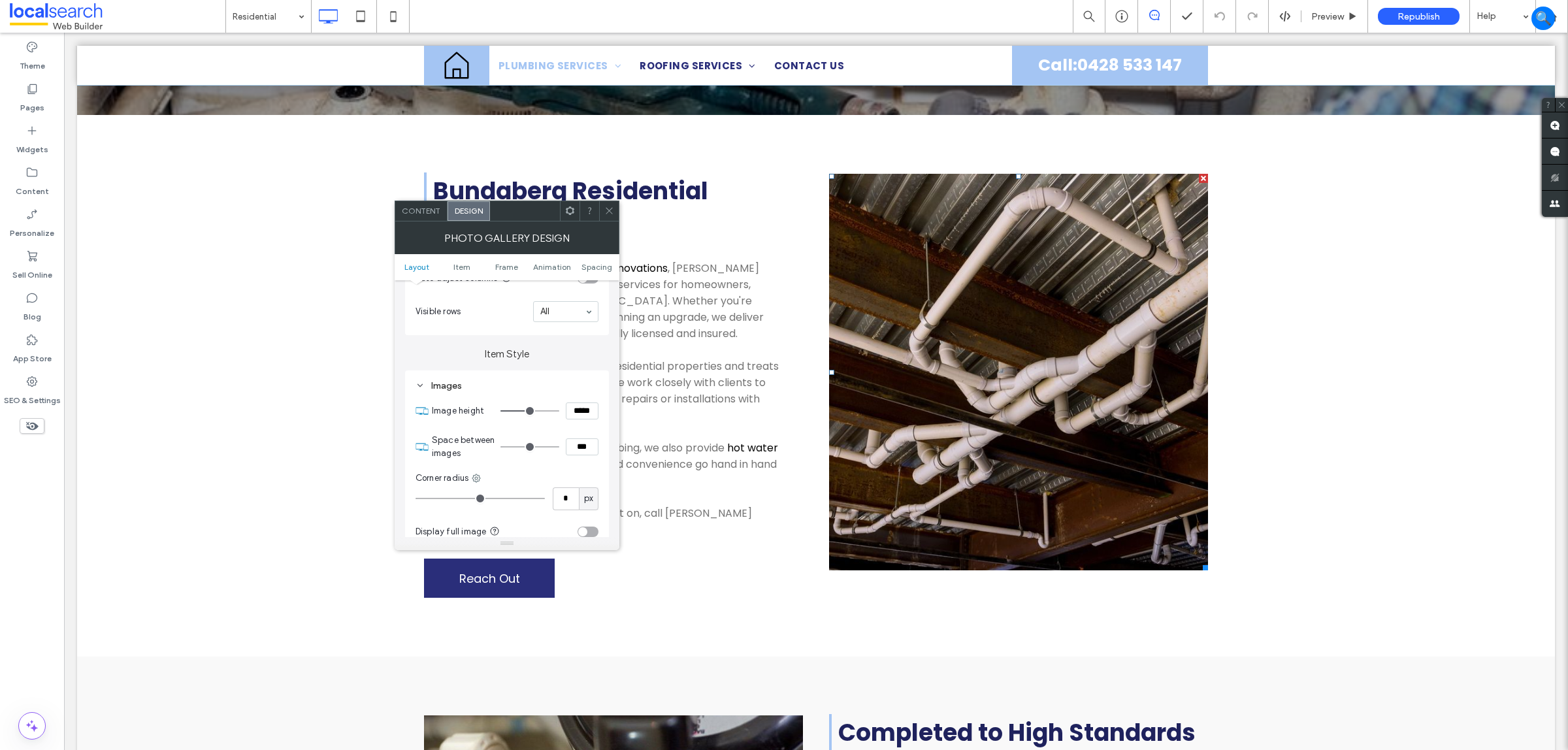
type input "***"
click at [530, 412] on input "range" at bounding box center [530, 411] width 59 height 1
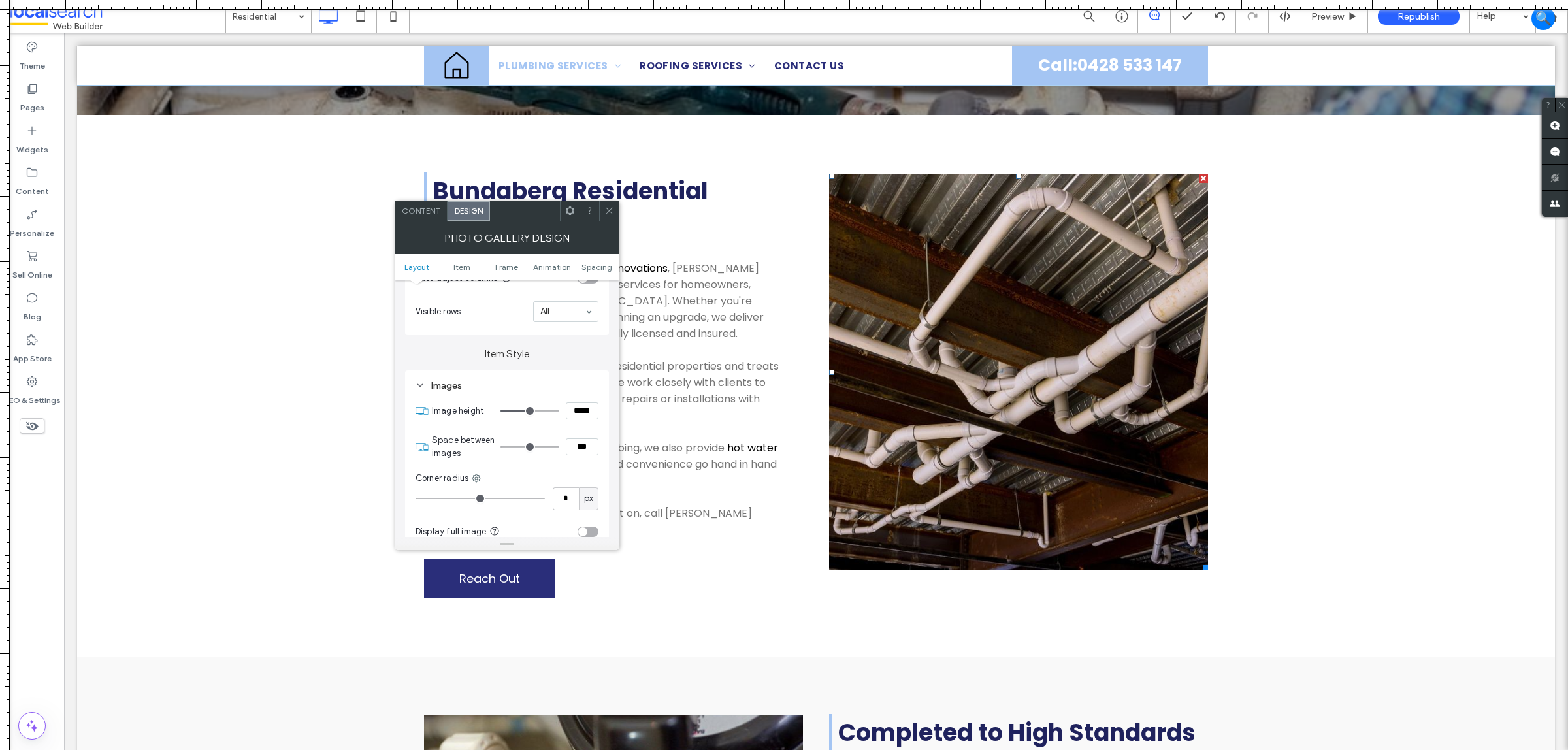
drag, startPoint x: 814, startPoint y: 4, endPoint x: 750, endPoint y: 4, distance: 64.0
click at [750, 4] on div at bounding box center [784, 4] width 1568 height 10
click at [609, 209] on icon at bounding box center [608, 210] width 10 height 10
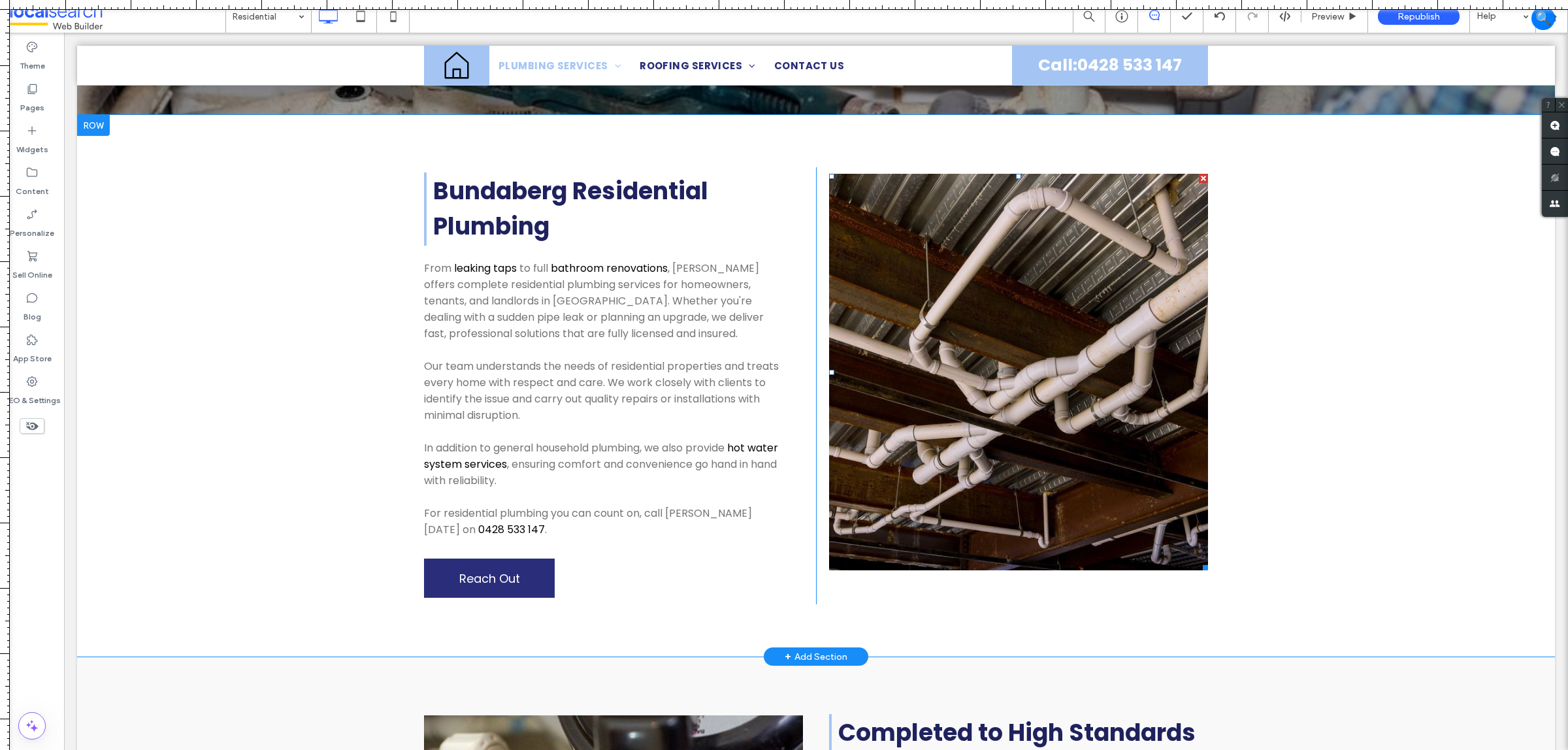
click at [1011, 411] on link at bounding box center [1018, 371] width 379 height 396
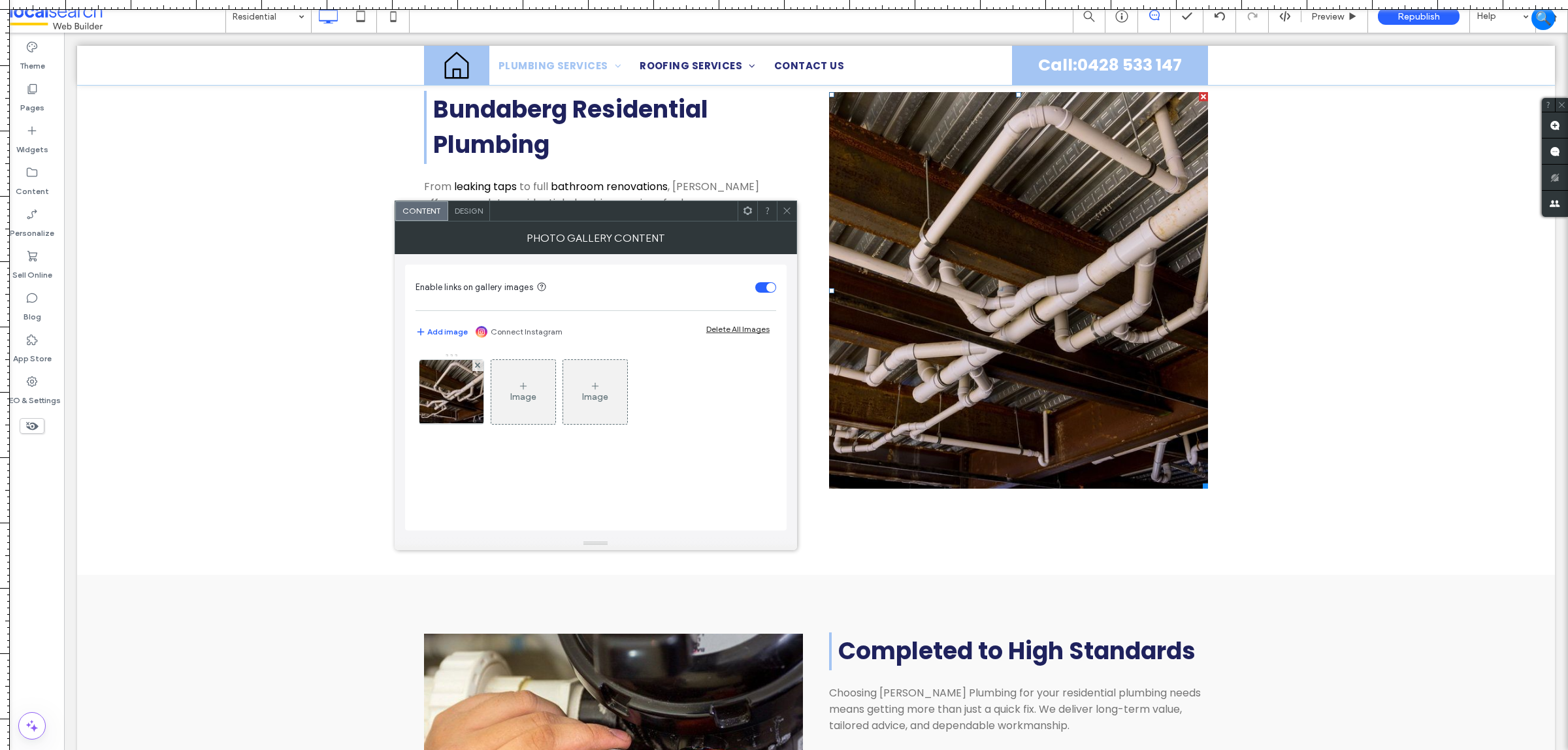
click at [462, 357] on div at bounding box center [451, 388] width 65 height 72
click at [446, 379] on img at bounding box center [452, 392] width 97 height 64
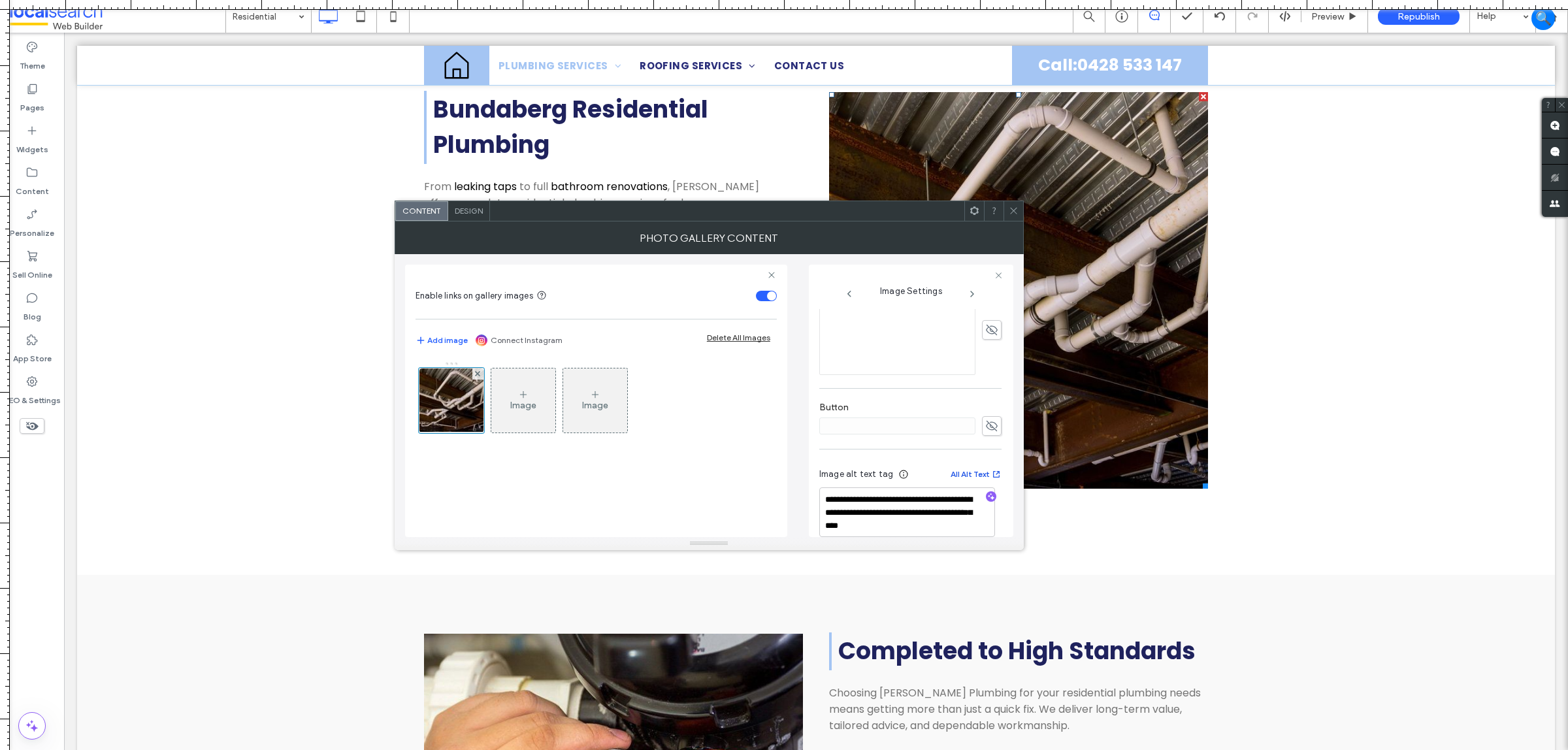
scroll to position [394, 0]
click at [1007, 212] on div at bounding box center [1014, 211] width 20 height 20
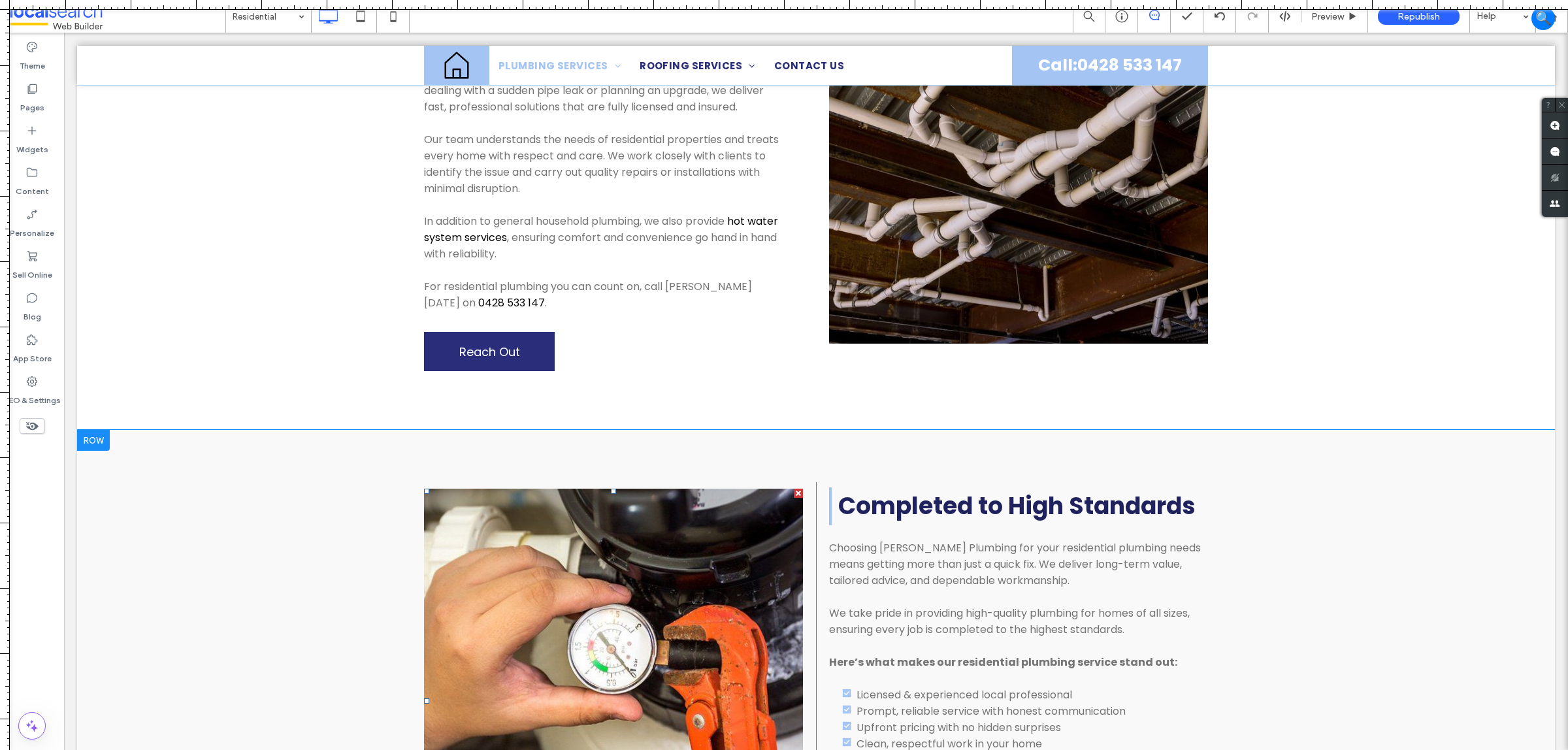
scroll to position [735, 0]
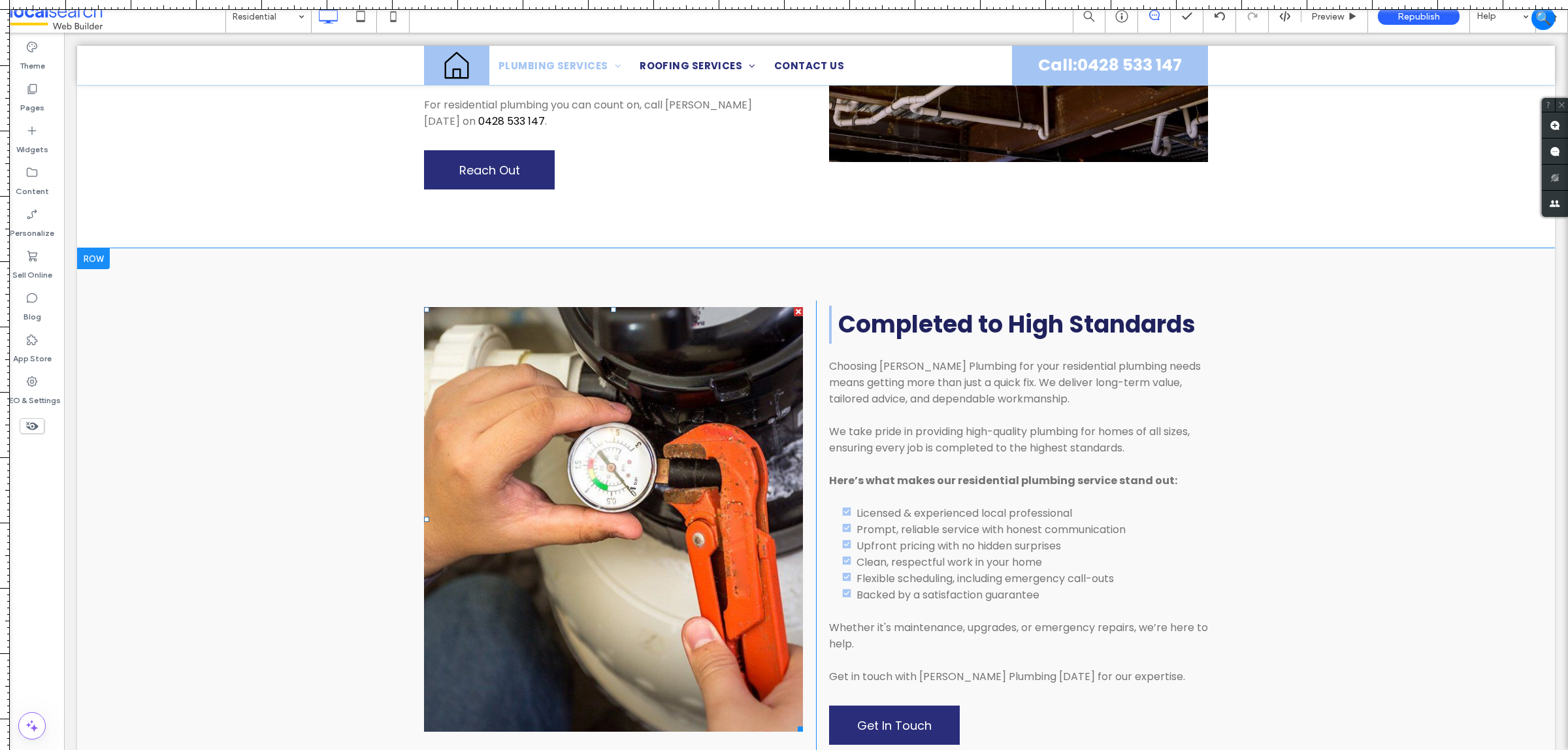
click at [517, 476] on link at bounding box center [613, 519] width 379 height 425
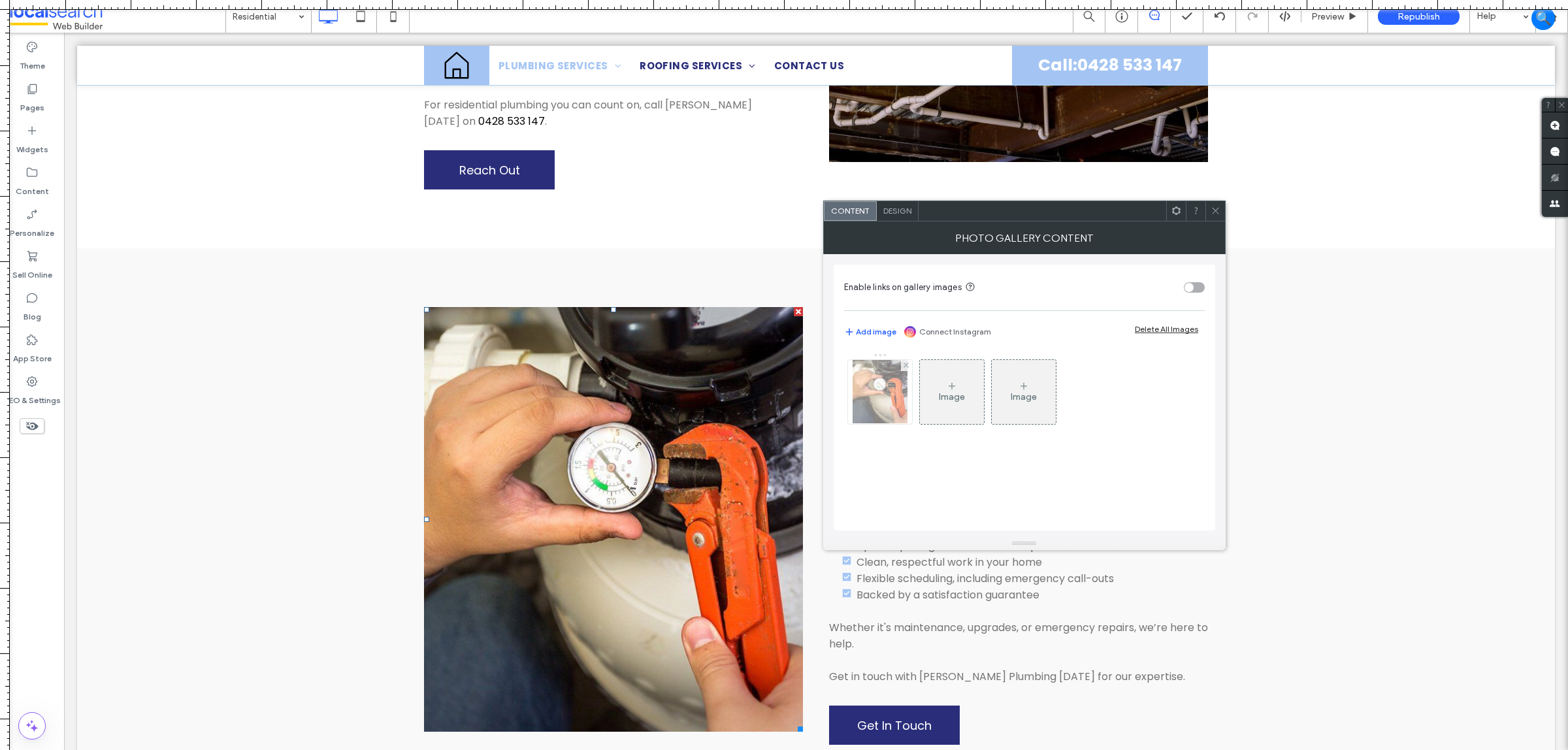
click at [867, 384] on div at bounding box center [880, 392] width 64 height 64
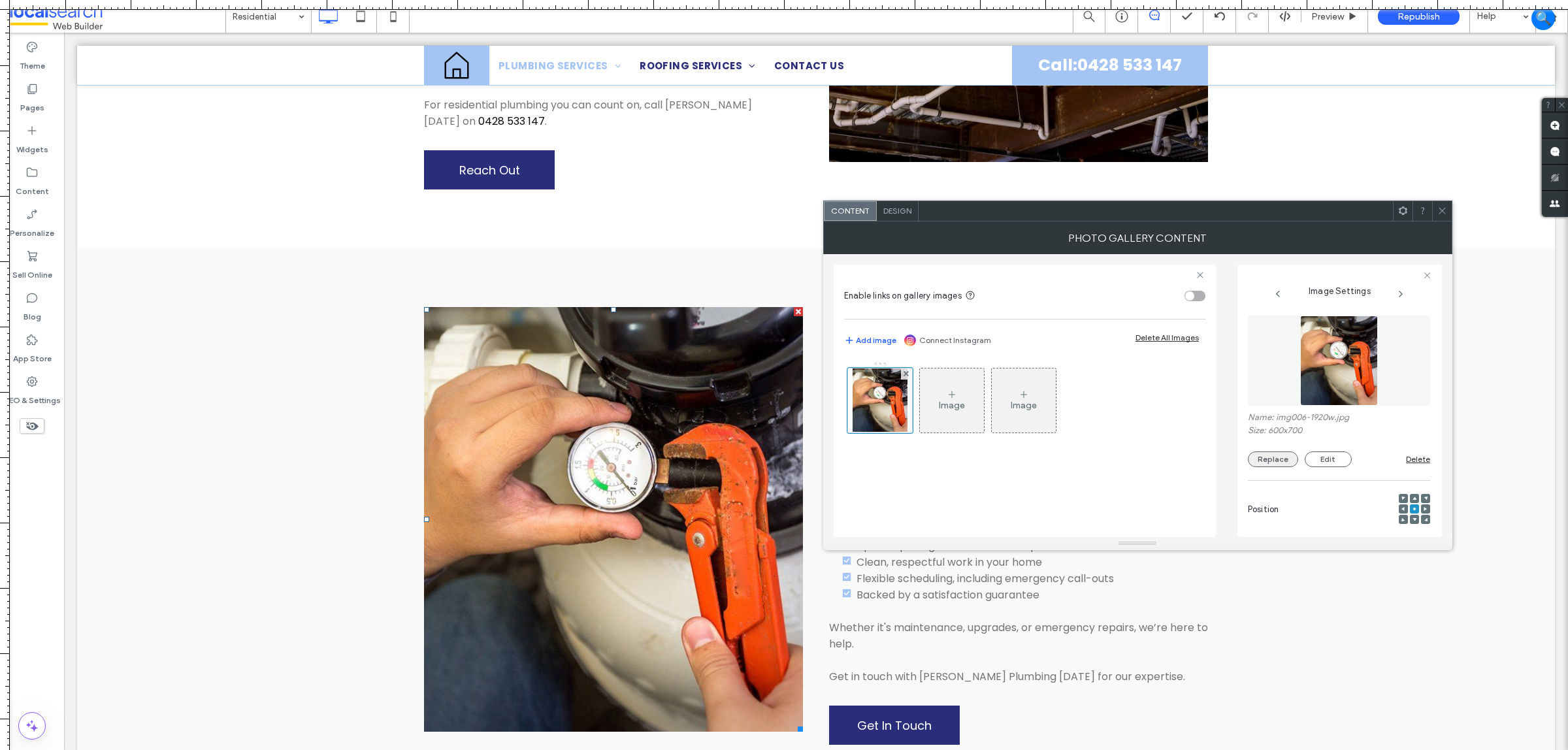
click at [1274, 461] on button "Replace" at bounding box center [1273, 460] width 50 height 16
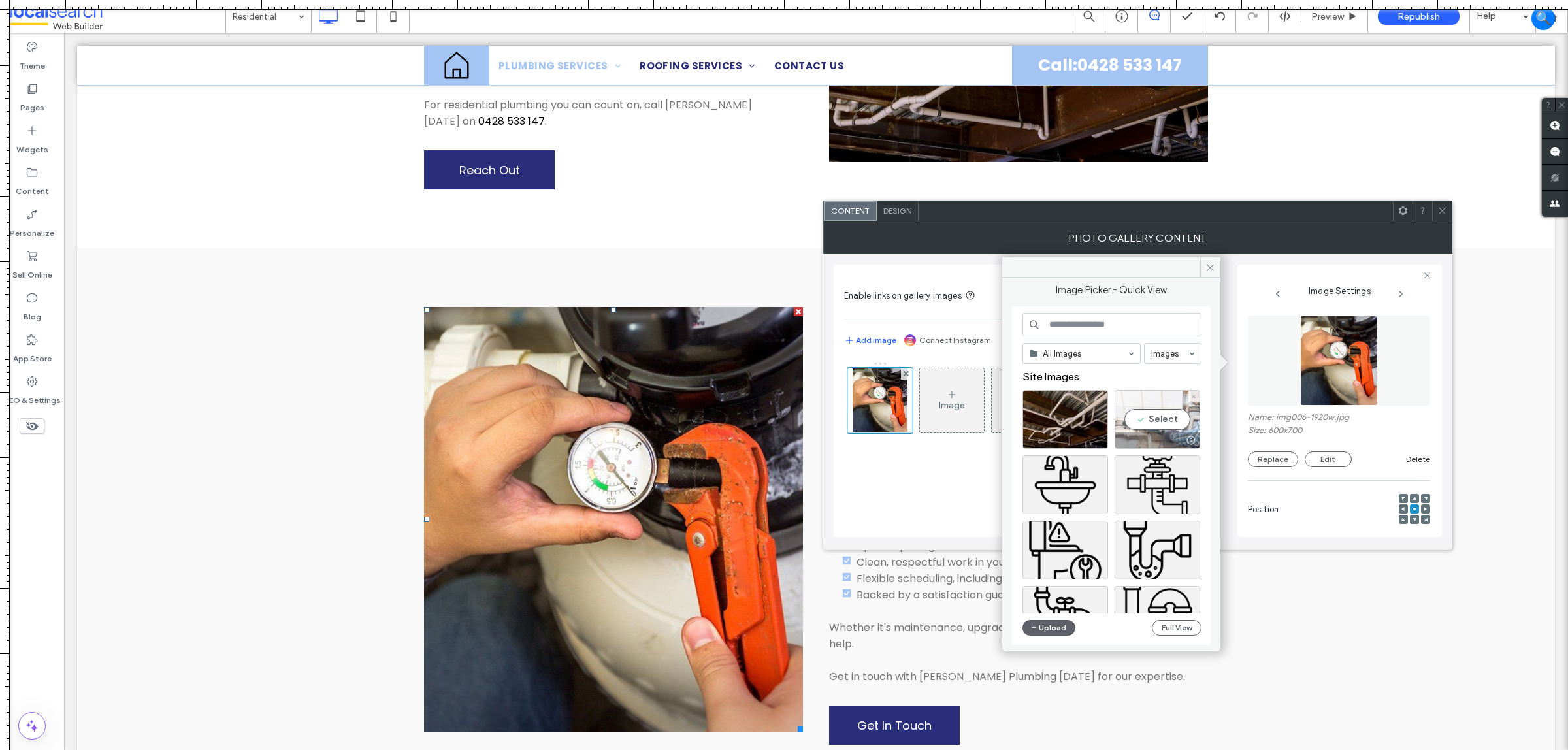
click at [1144, 423] on div "Select" at bounding box center [1157, 420] width 86 height 59
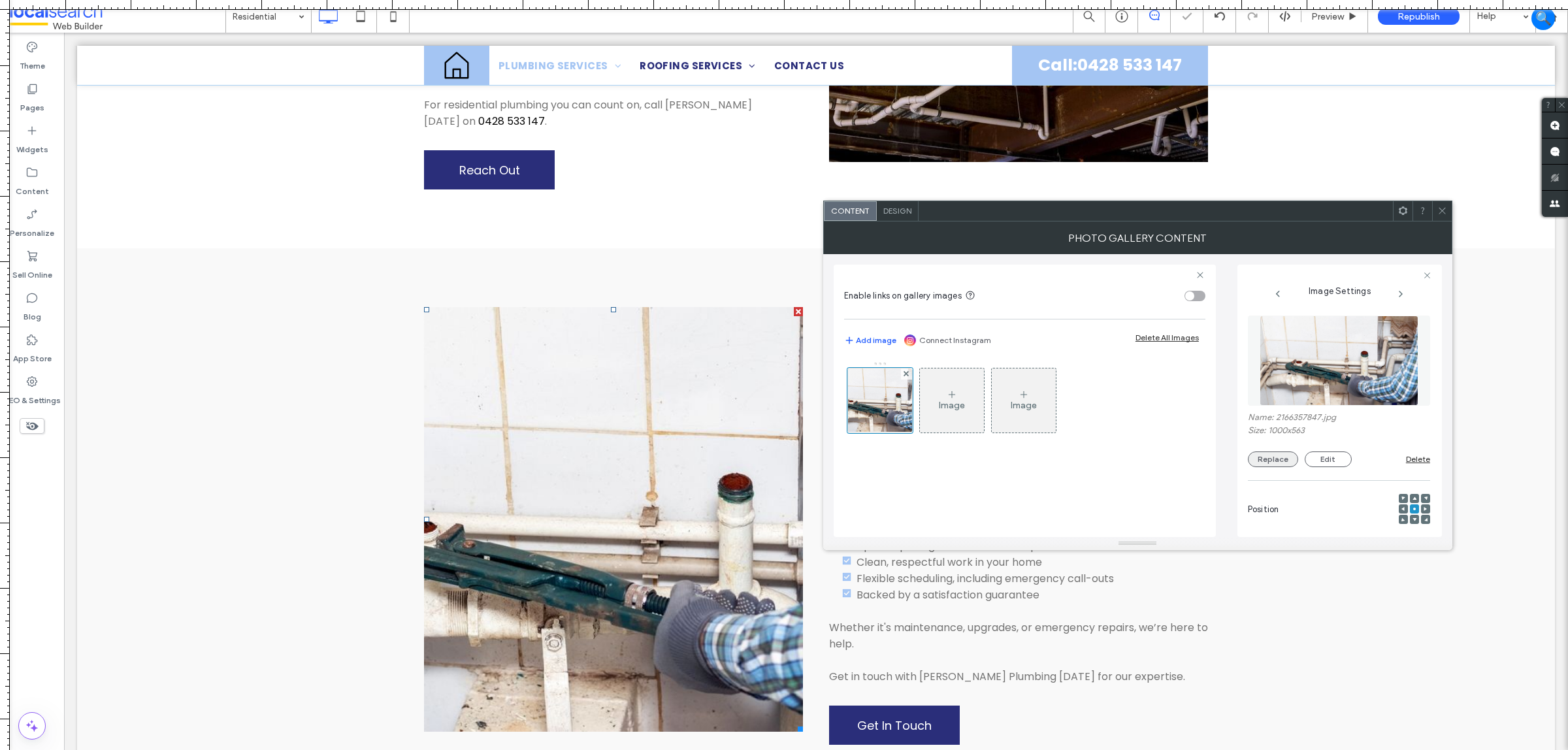
click at [1278, 458] on button "Replace" at bounding box center [1273, 460] width 50 height 16
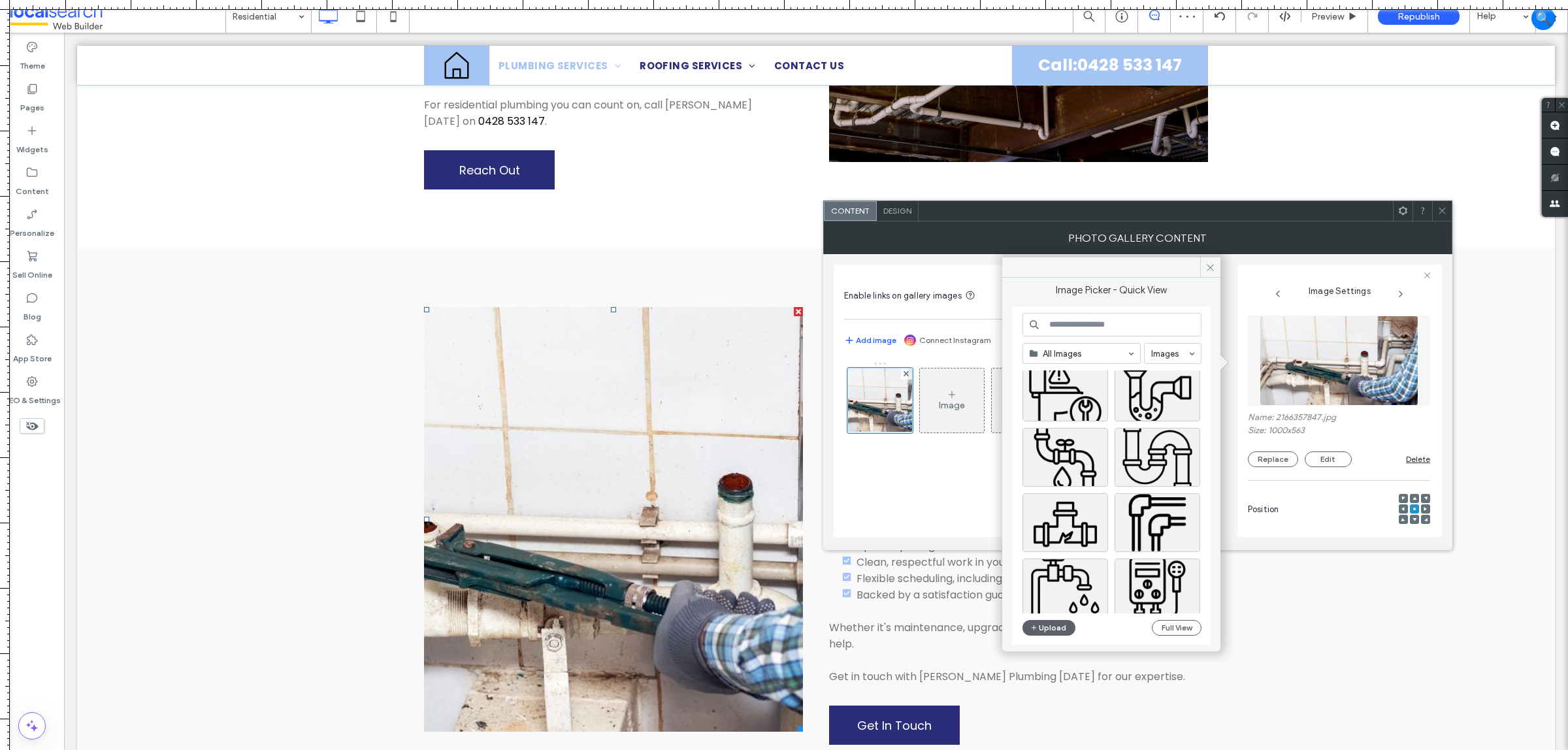
scroll to position [0, 0]
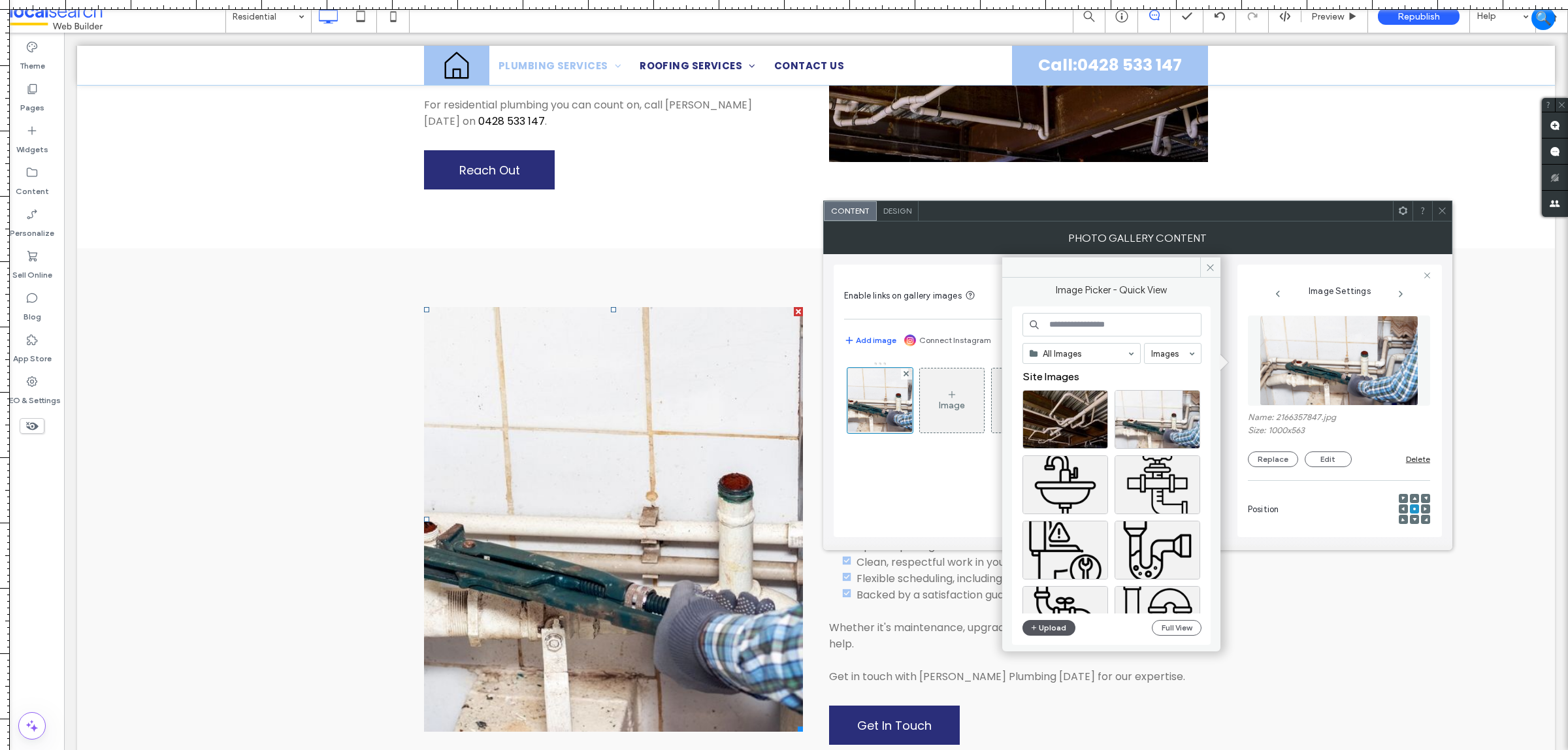
click at [1037, 636] on button "Upload" at bounding box center [1049, 628] width 53 height 16
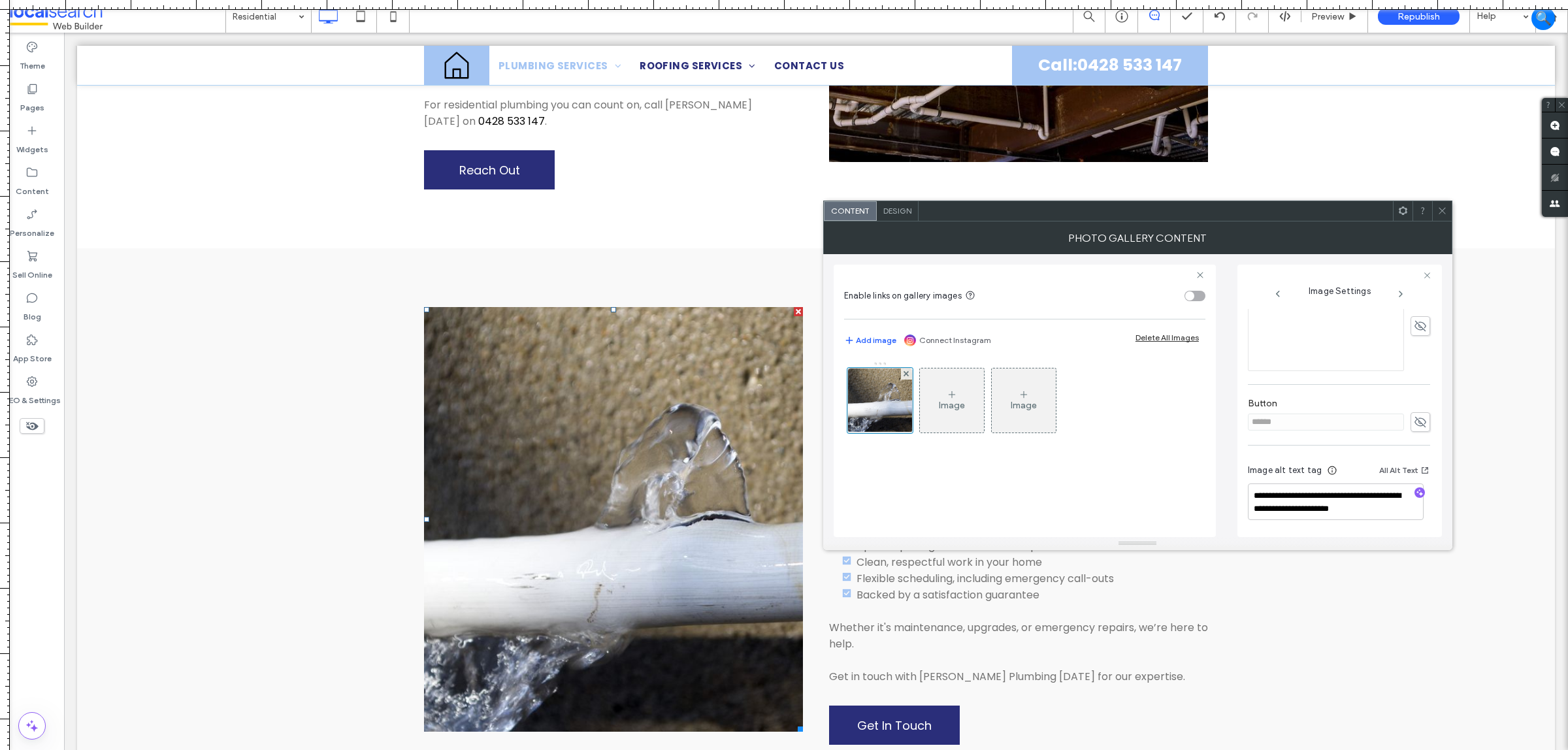
scroll to position [337, 0]
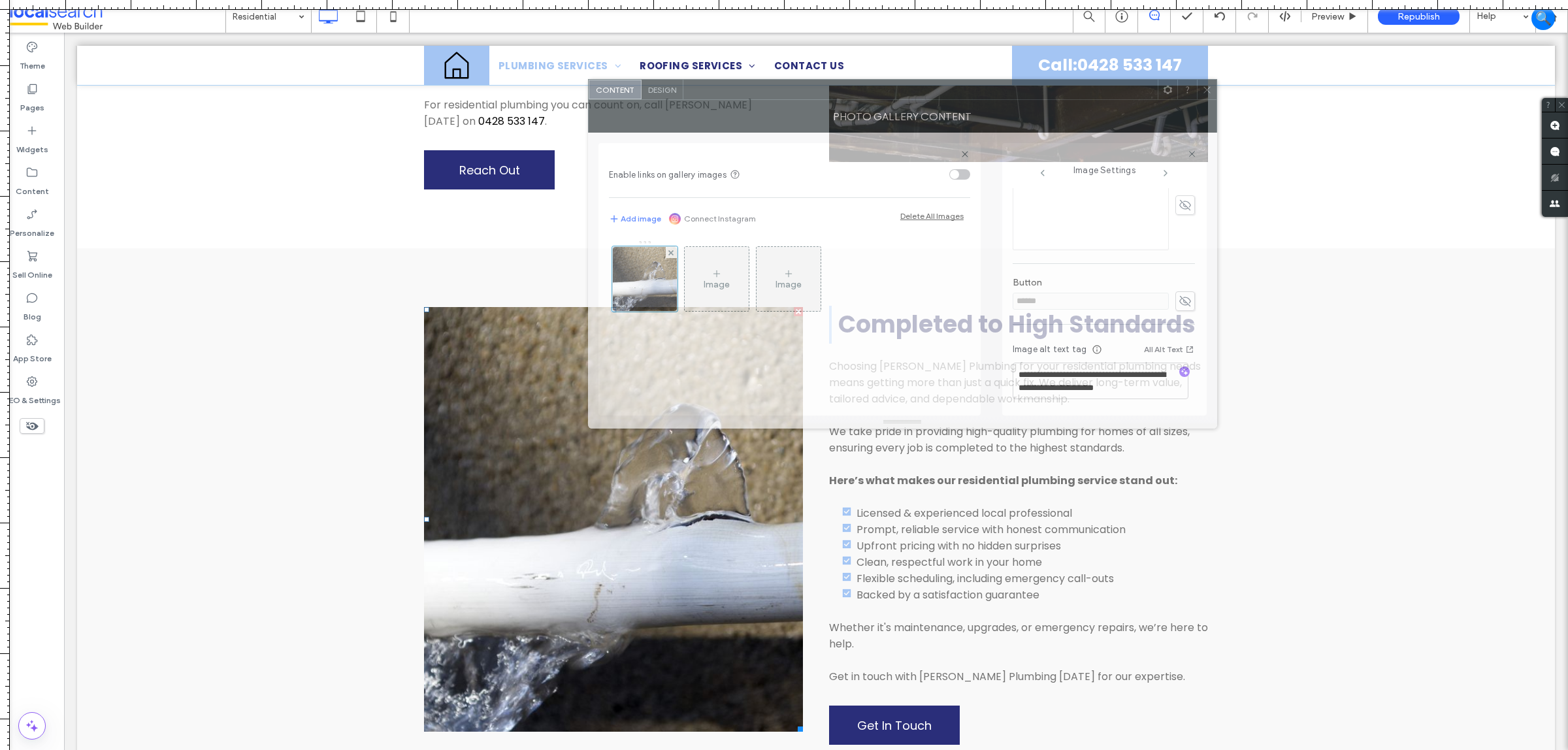
drag, startPoint x: 1124, startPoint y: 223, endPoint x: 913, endPoint y: 151, distance: 222.9
click at [899, 133] on div "Photo Gallery Content" at bounding box center [902, 116] width 629 height 33
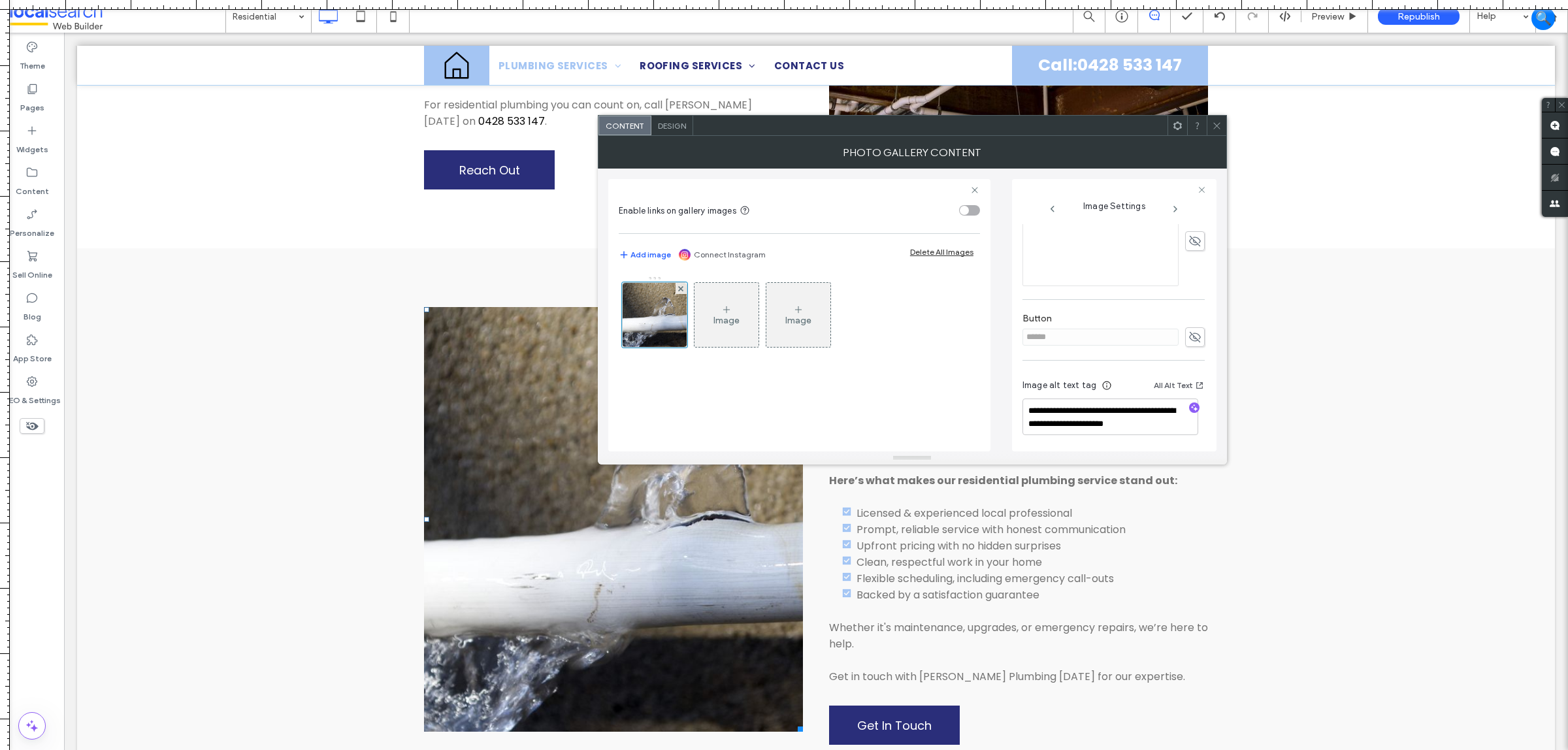
click at [1196, 334] on span at bounding box center [1195, 337] width 20 height 20
click at [1148, 338] on input "******" at bounding box center [1100, 332] width 156 height 17
click at [1195, 331] on span at bounding box center [1195, 332] width 20 height 20
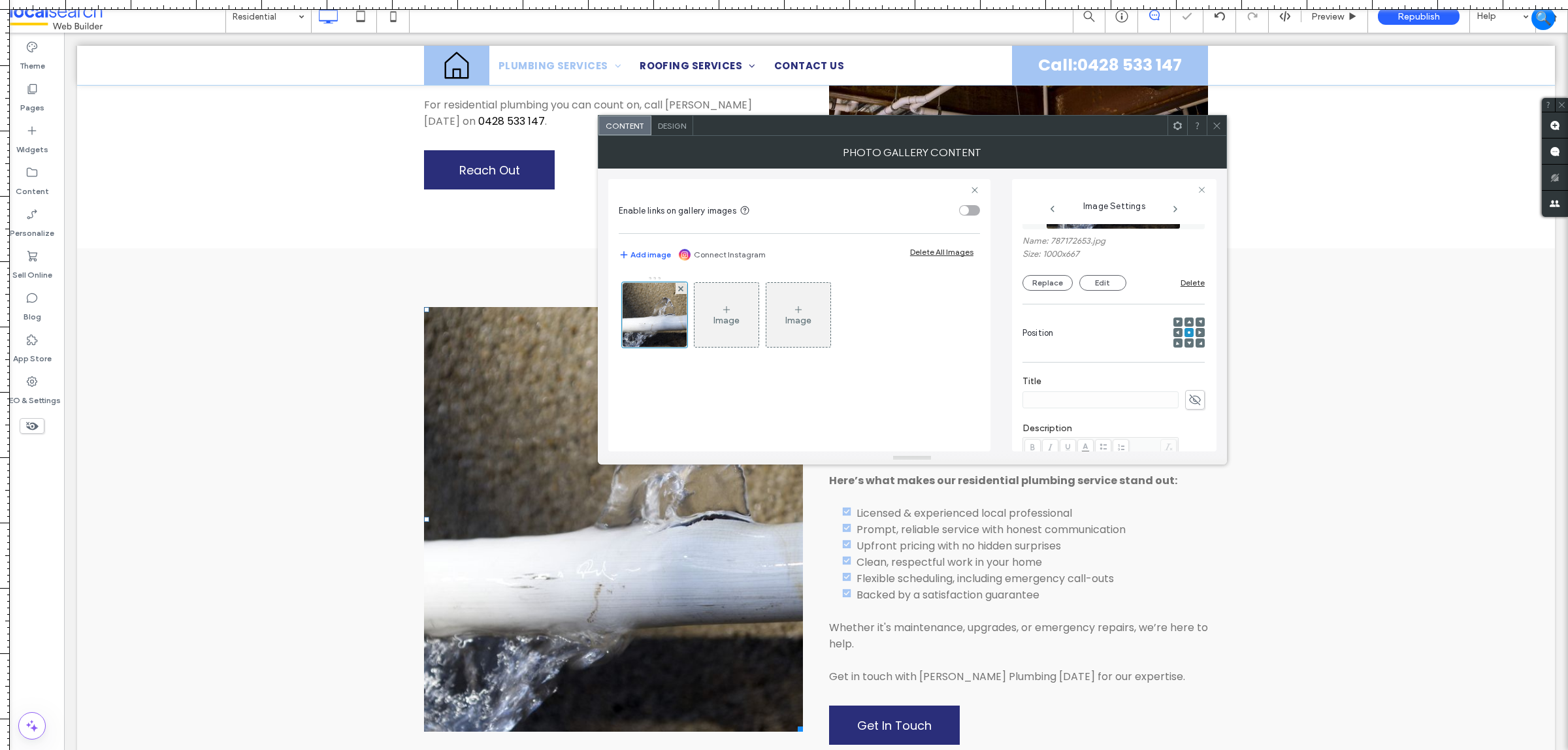
scroll to position [10, 0]
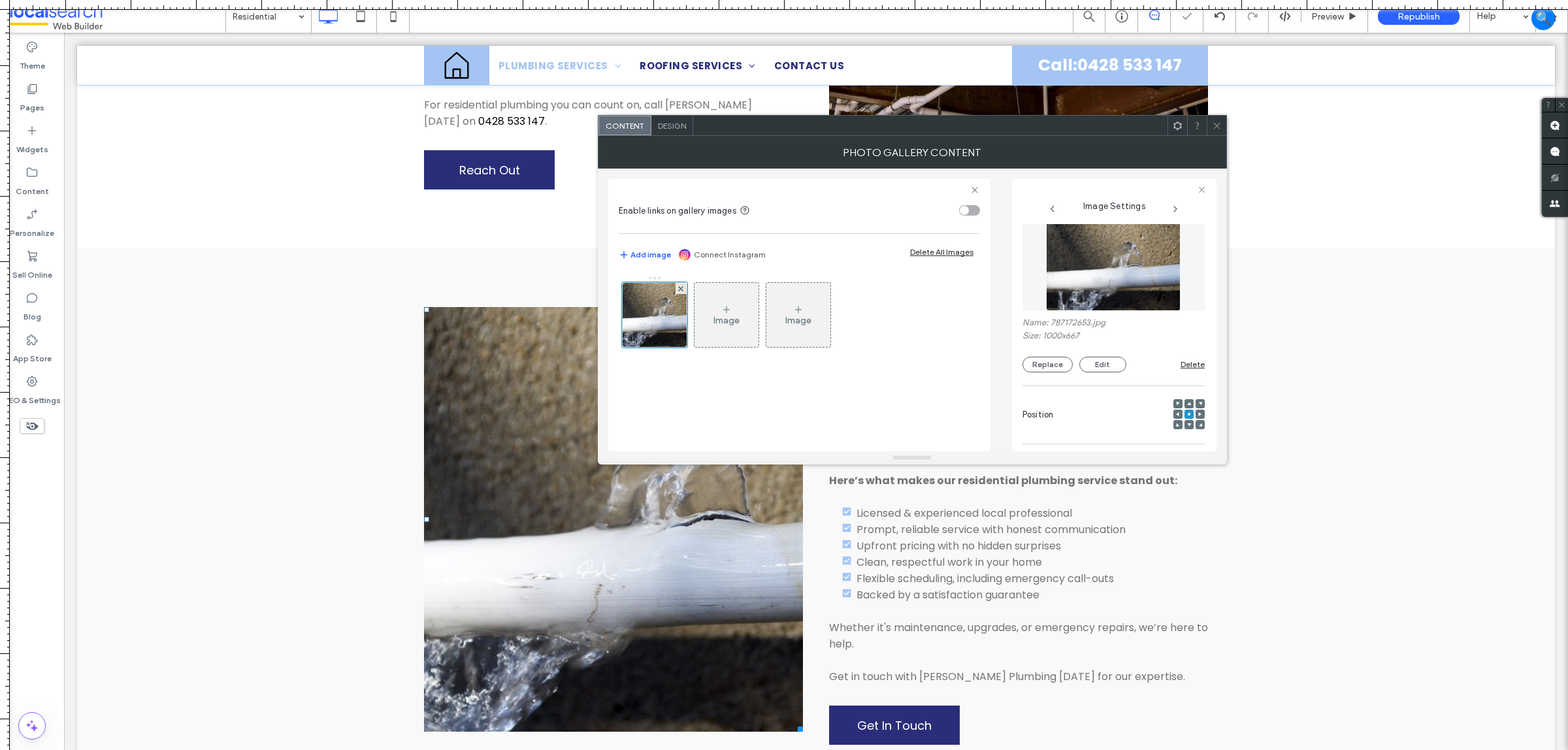
click at [1049, 356] on div "Name: 787172653.jpg Size: 1000x667 Replace Edit Delete" at bounding box center [1114, 345] width 183 height 55
click at [1043, 362] on button "Replace" at bounding box center [1048, 364] width 50 height 16
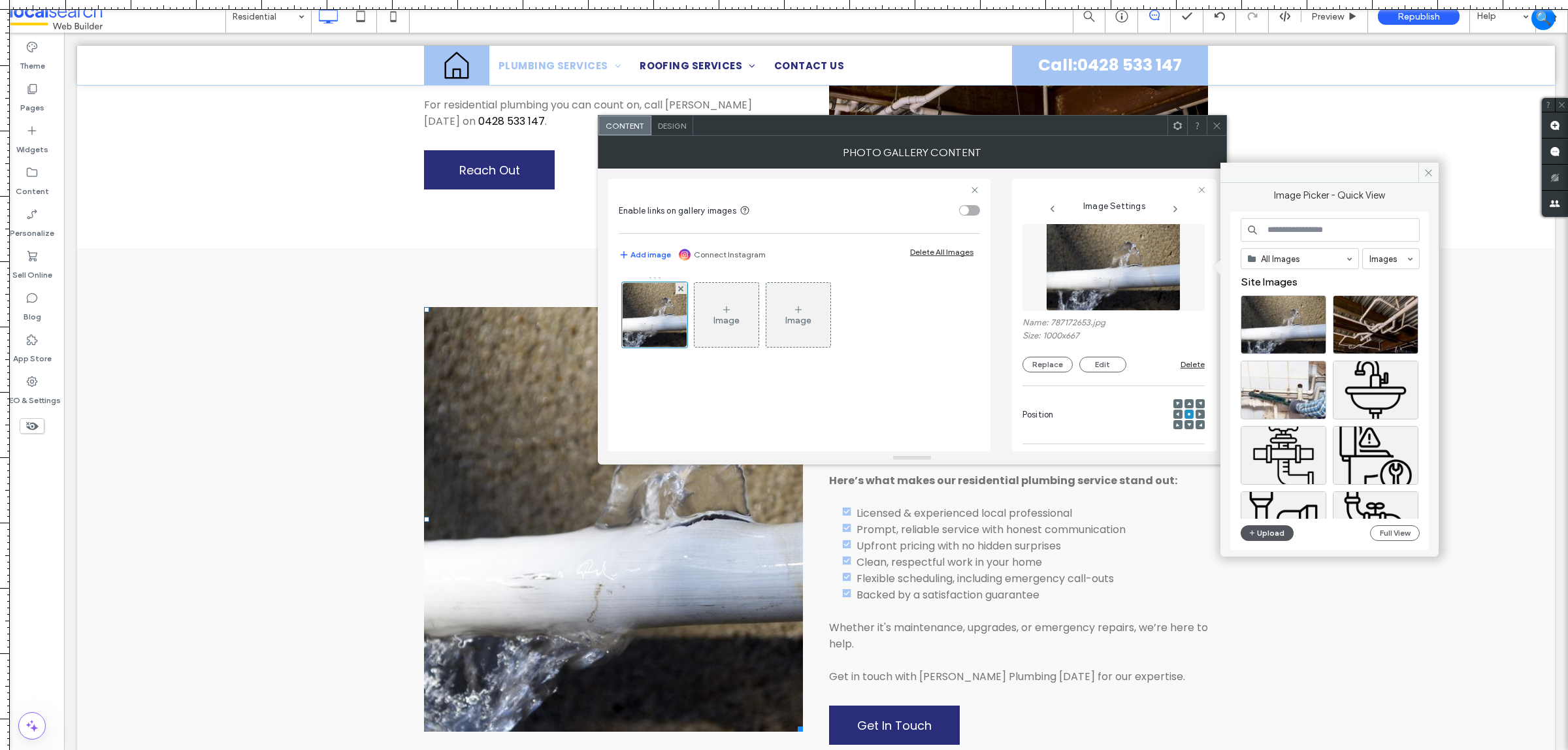
click at [1262, 528] on button "Upload" at bounding box center [1268, 534] width 53 height 16
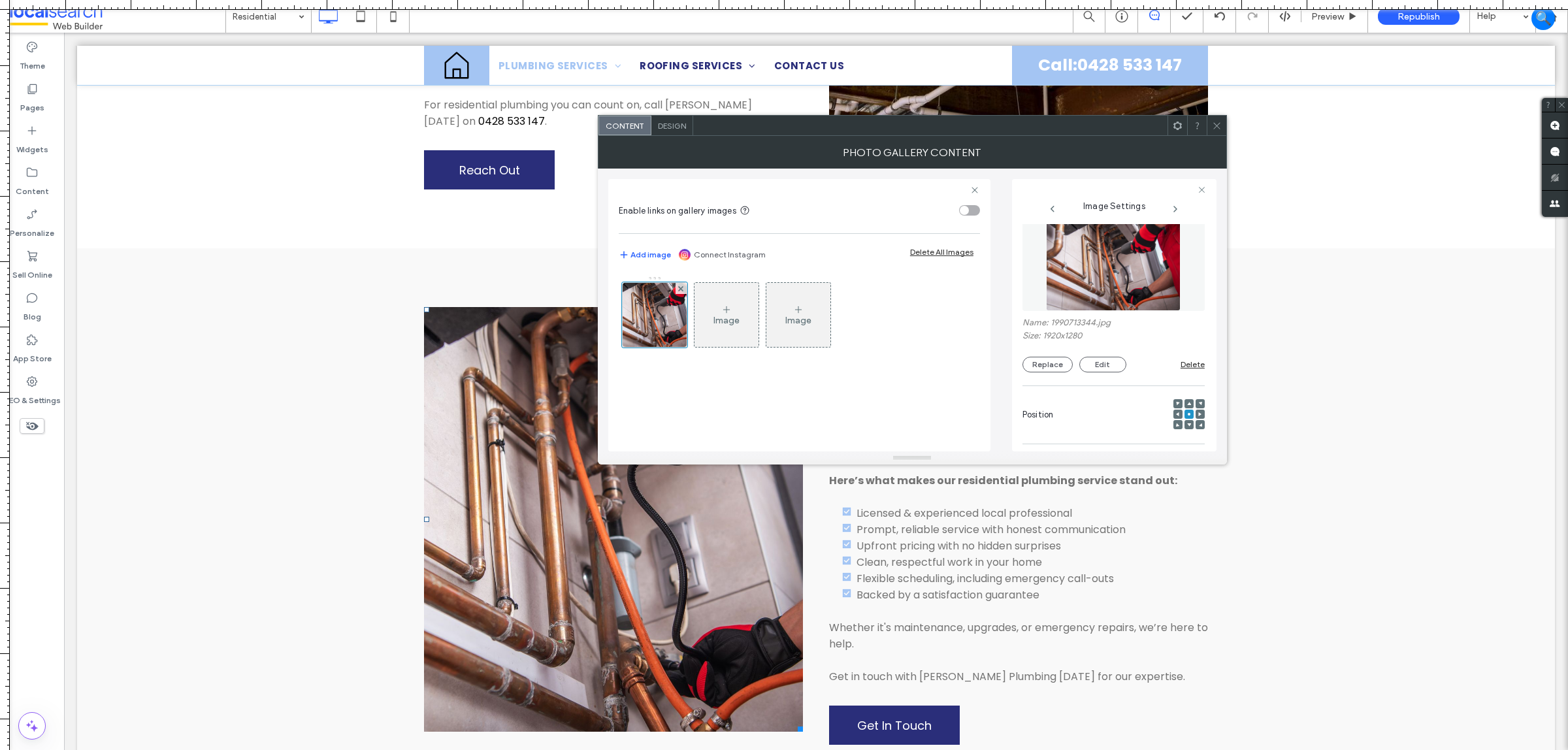
click at [1173, 415] on div at bounding box center [1178, 414] width 9 height 9
click at [1176, 416] on use at bounding box center [1178, 414] width 4 height 4
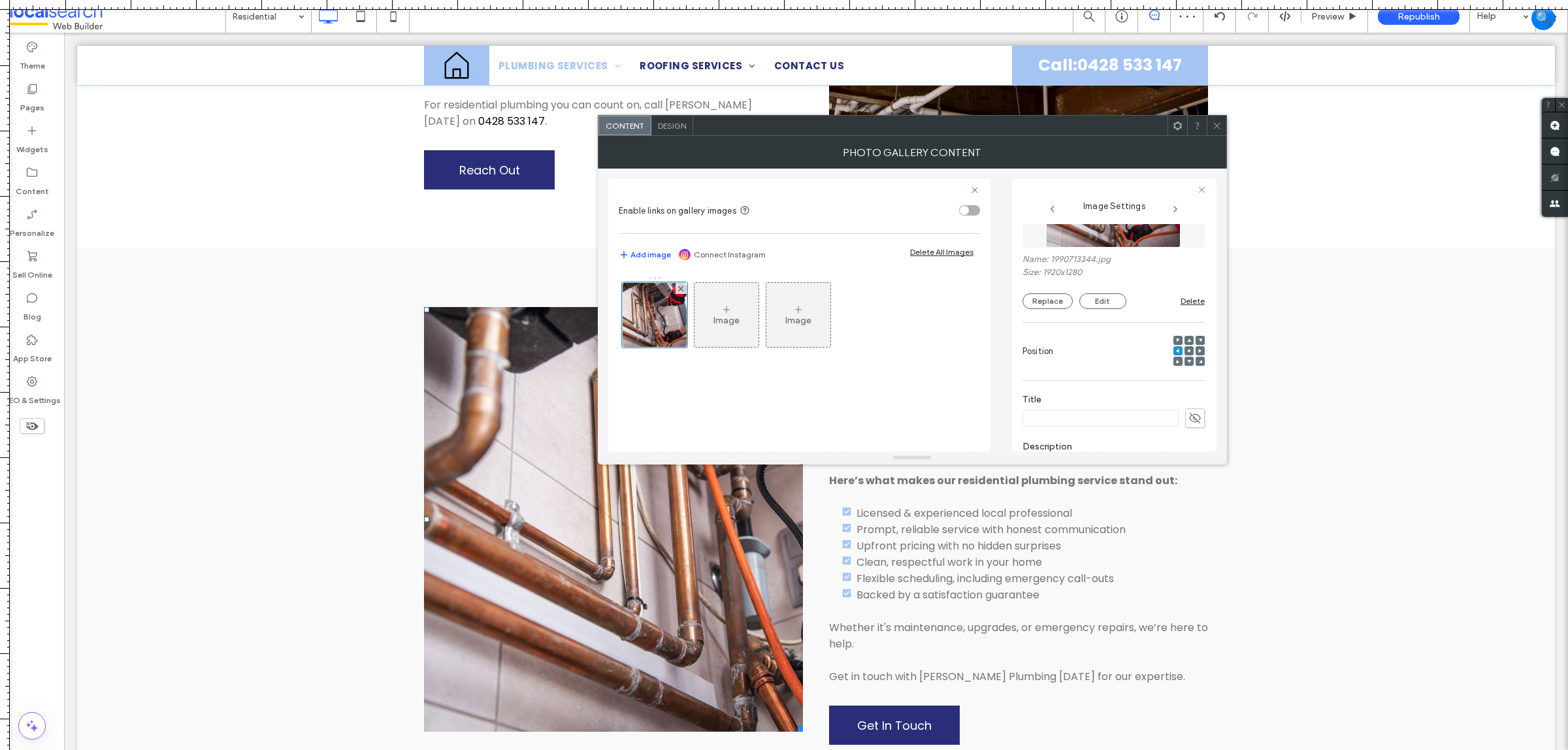
scroll to position [0, 0]
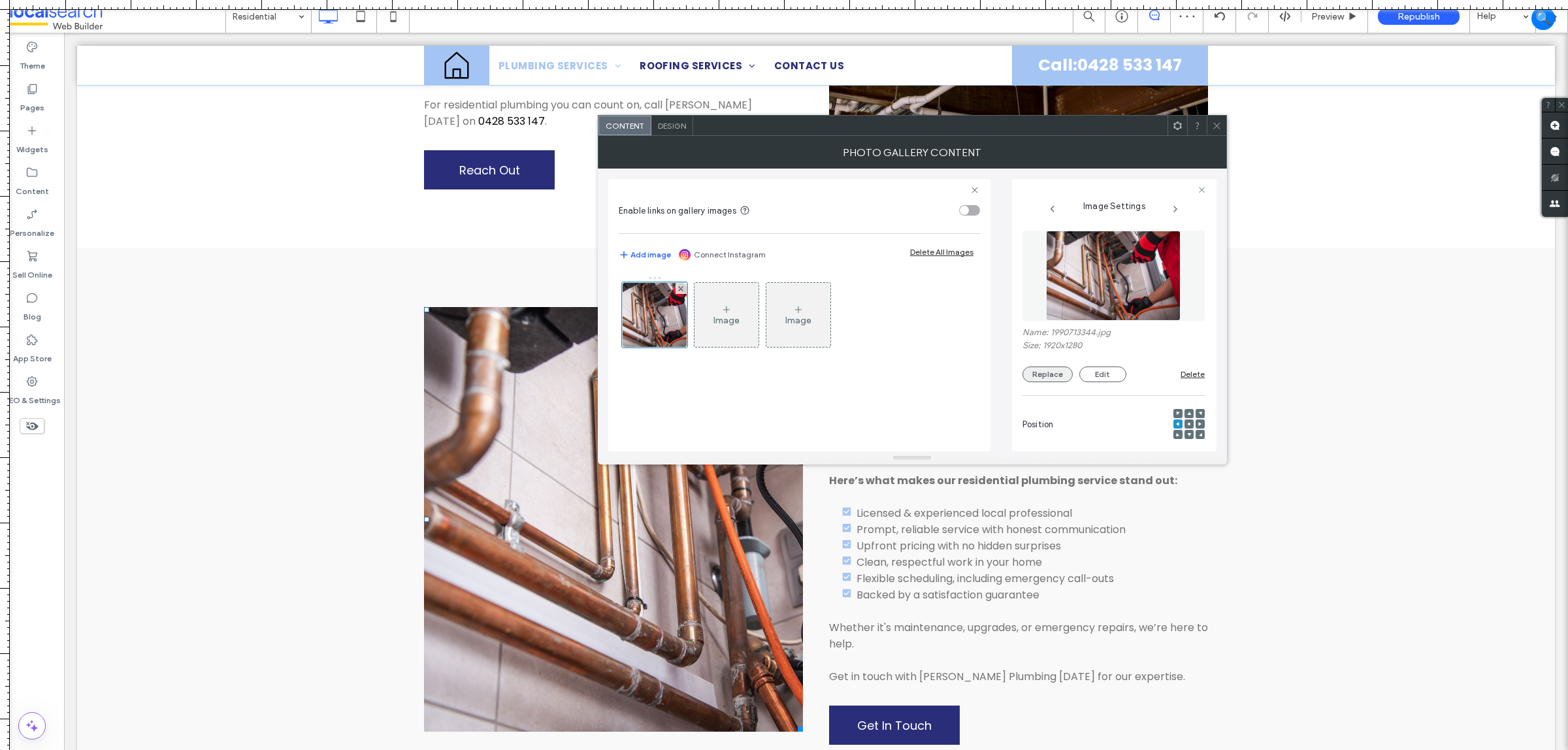
click at [1039, 377] on button "Replace" at bounding box center [1048, 374] width 50 height 16
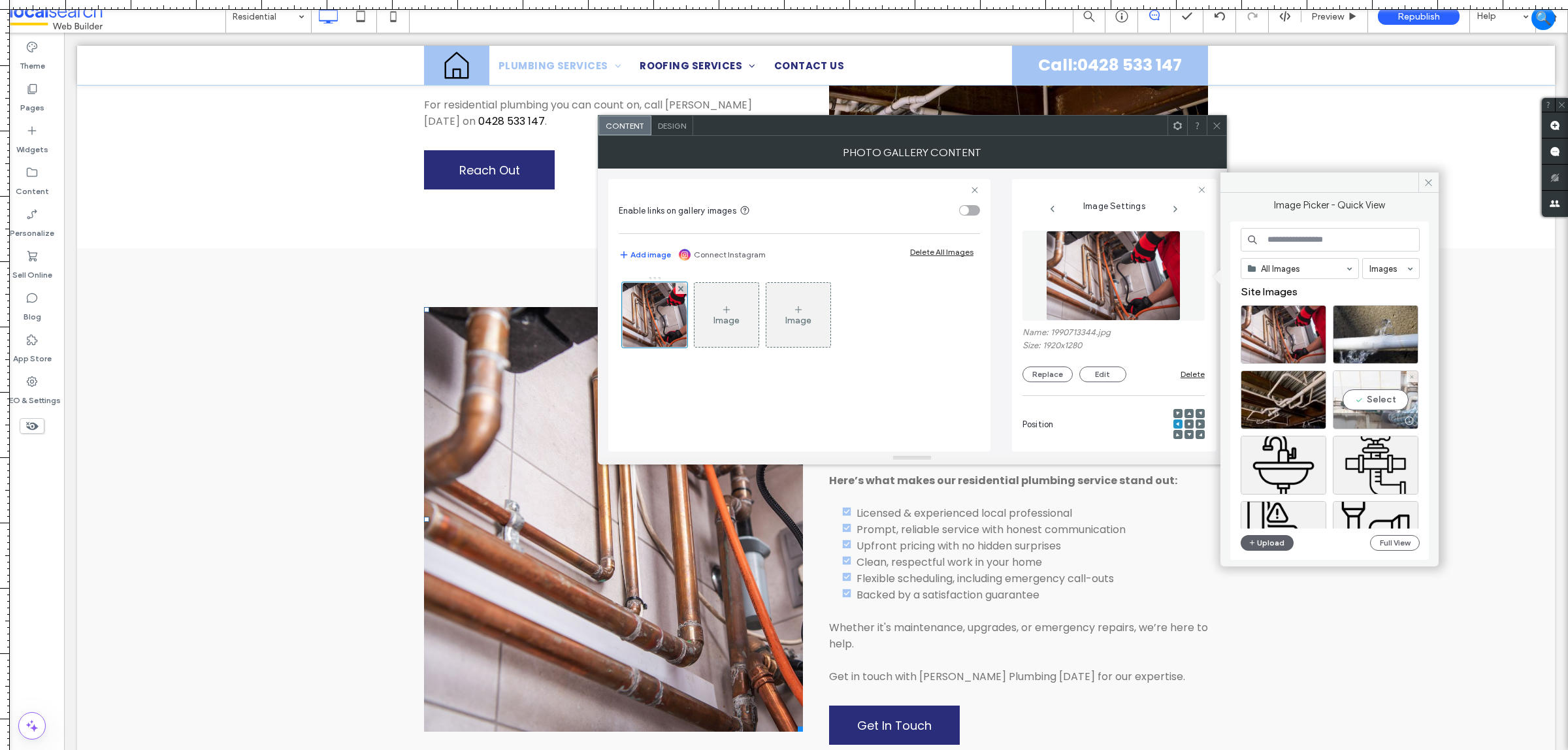
drag, startPoint x: 1389, startPoint y: 404, endPoint x: 1327, endPoint y: 366, distance: 72.7
click at [1389, 404] on div "Select" at bounding box center [1376, 400] width 86 height 59
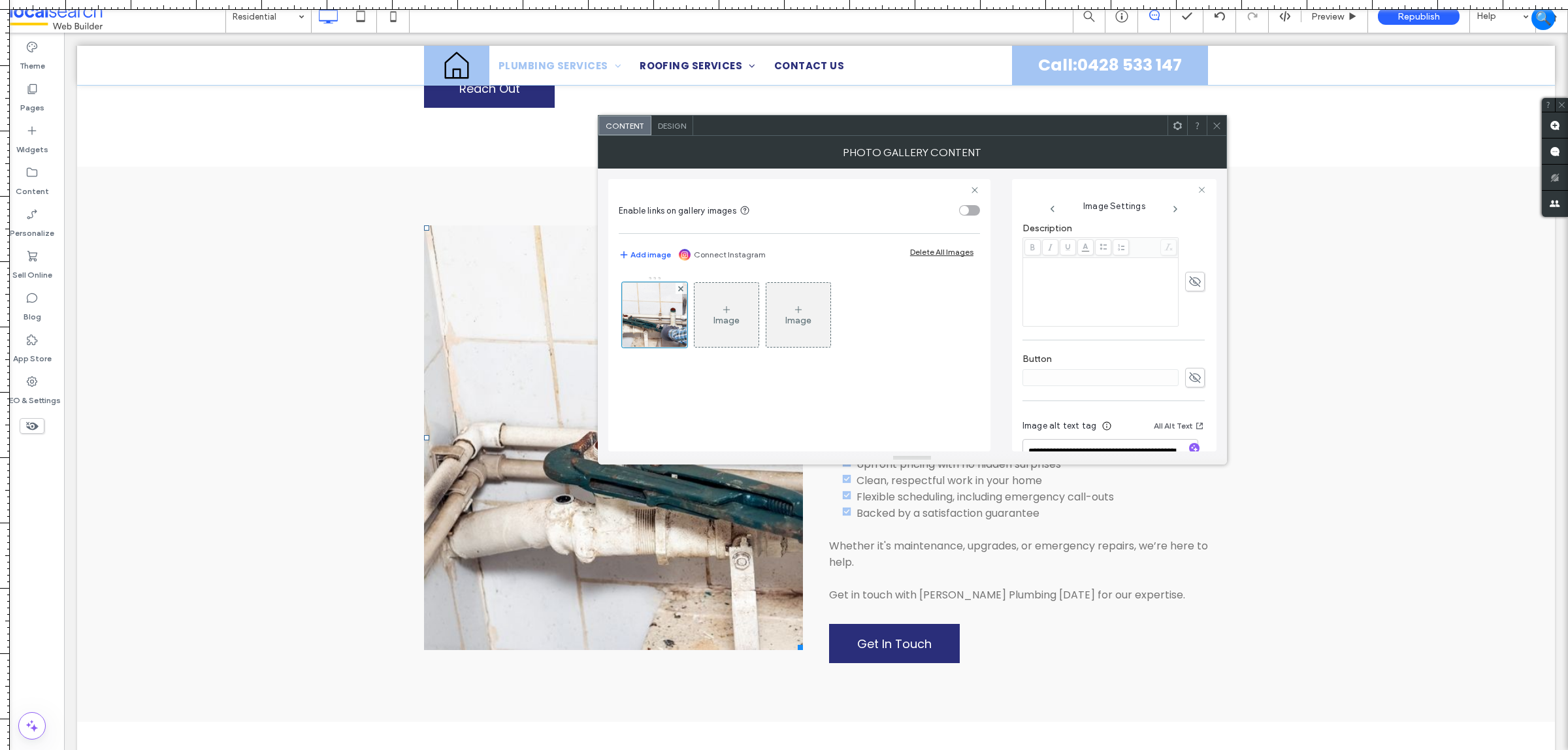
scroll to position [337, 0]
drag, startPoint x: 1174, startPoint y: 425, endPoint x: 1160, endPoint y: 408, distance: 22.0
click at [1160, 408] on textarea "**********" at bounding box center [1110, 416] width 176 height 37
click at [1190, 404] on icon "button" at bounding box center [1195, 408] width 9 height 9
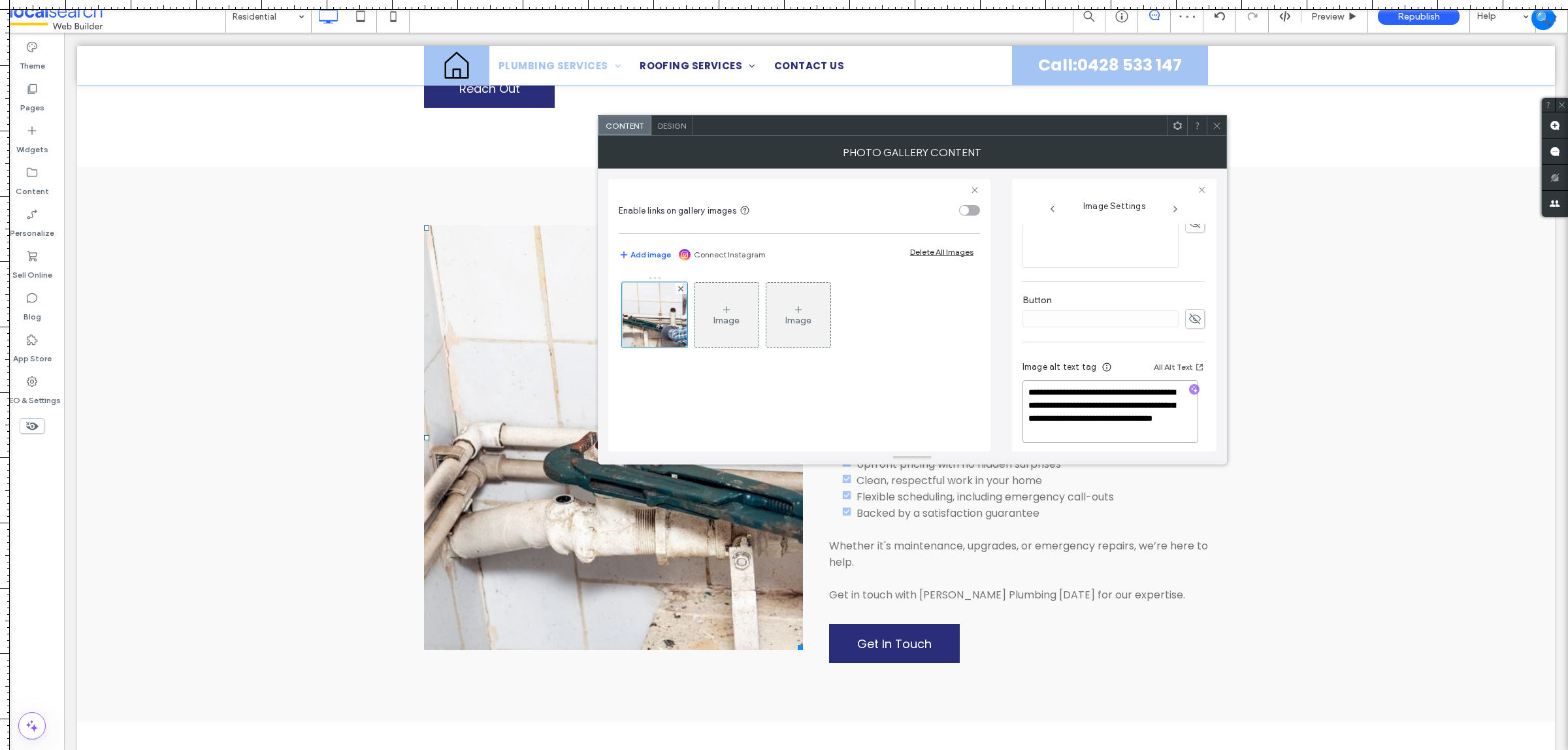
drag, startPoint x: 1128, startPoint y: 448, endPoint x: 1090, endPoint y: 406, distance: 56.6
click at [1090, 406] on textarea "**********" at bounding box center [1110, 412] width 176 height 62
drag, startPoint x: 1102, startPoint y: 404, endPoint x: 1056, endPoint y: 396, distance: 46.7
click at [1056, 396] on textarea "**********" at bounding box center [1110, 411] width 176 height 61
click at [1116, 418] on textarea "**********" at bounding box center [1110, 411] width 176 height 61
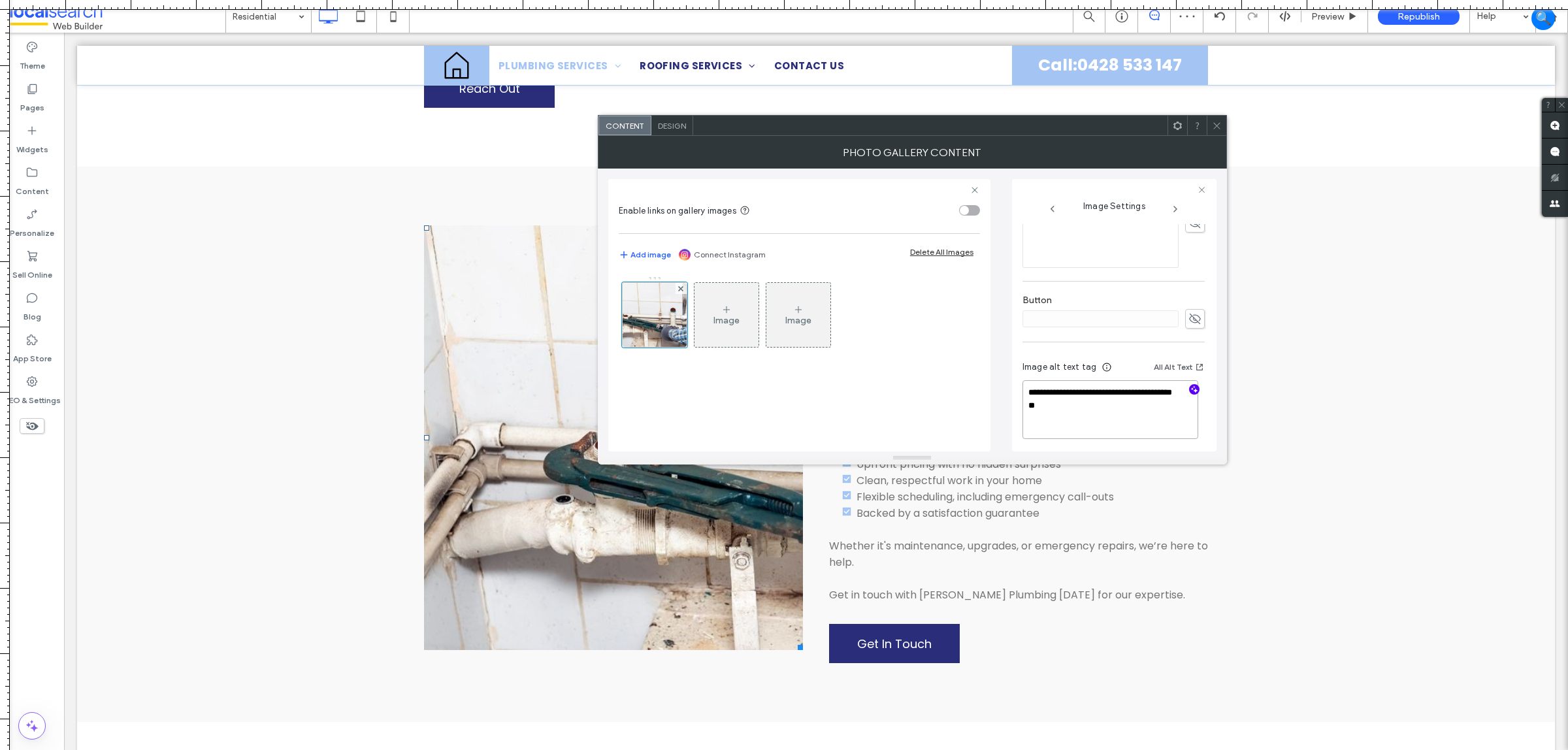
paste textarea "**********"
type textarea "**********"
click at [1222, 122] on div at bounding box center [1217, 126] width 20 height 20
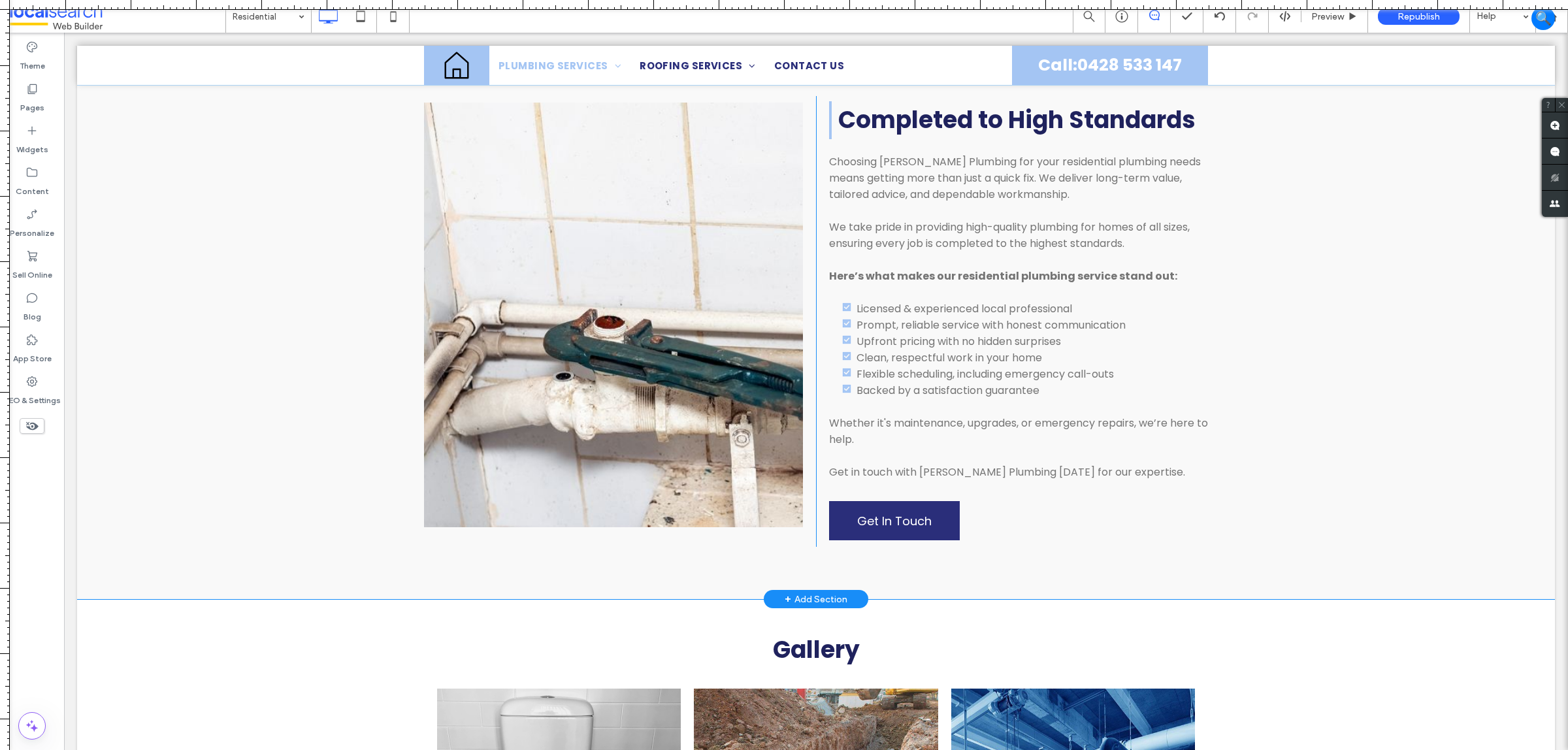
scroll to position [980, 0]
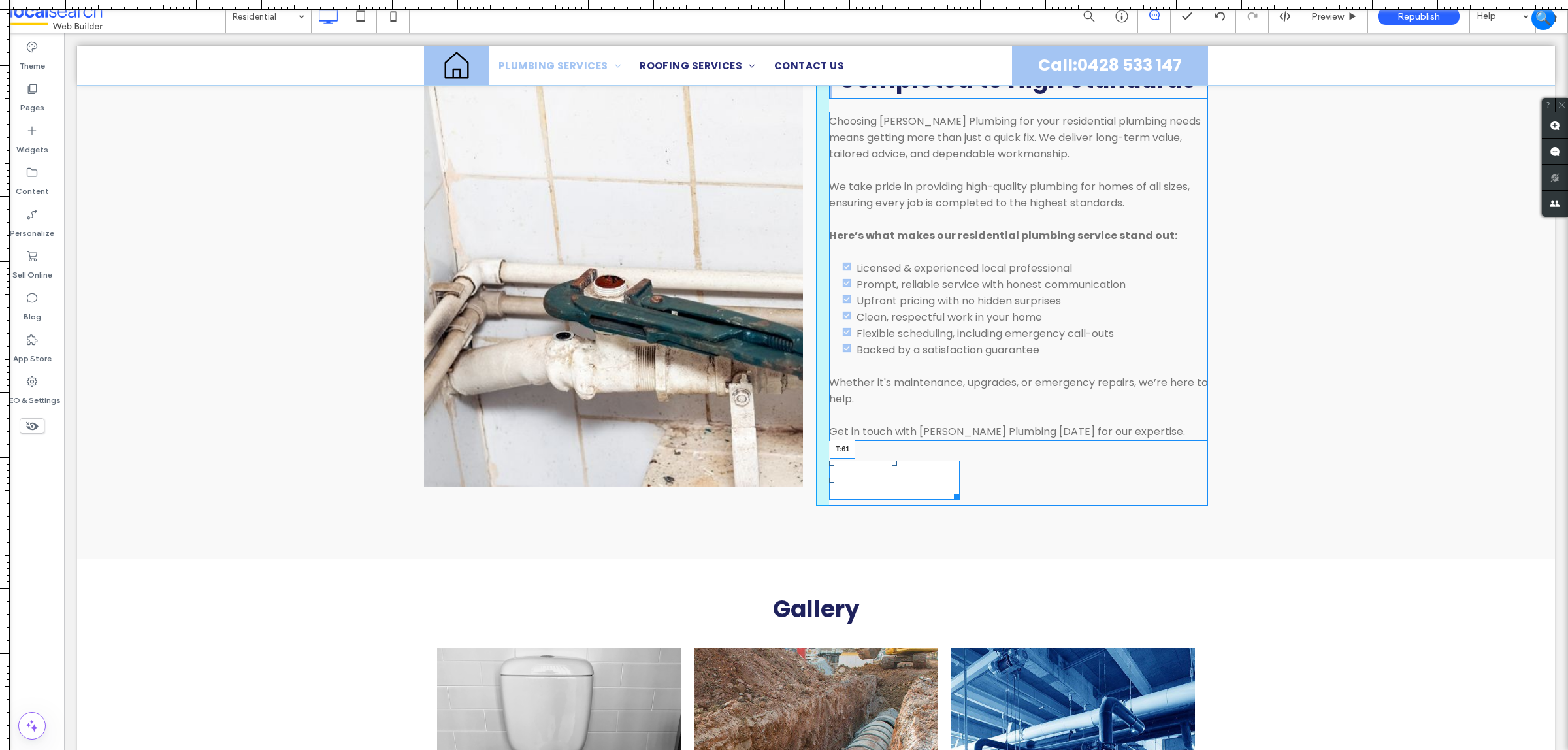
drag, startPoint x: 887, startPoint y: 415, endPoint x: 890, endPoint y: 436, distance: 21.2
click at [890, 436] on div "Completed to High Standards Choosing [PERSON_NAME] Plumbing for your residentia…" at bounding box center [1012, 281] width 392 height 451
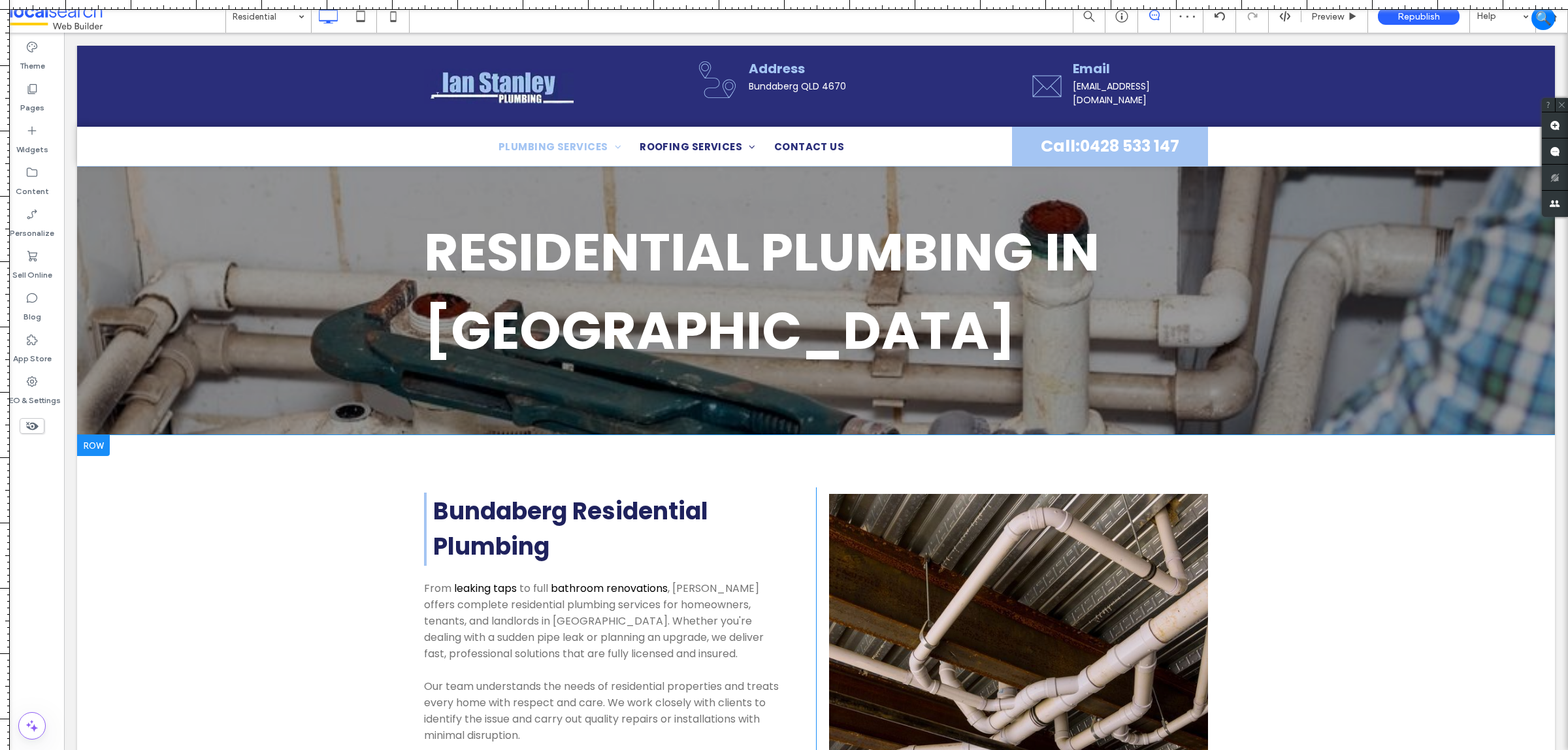
scroll to position [0, 0]
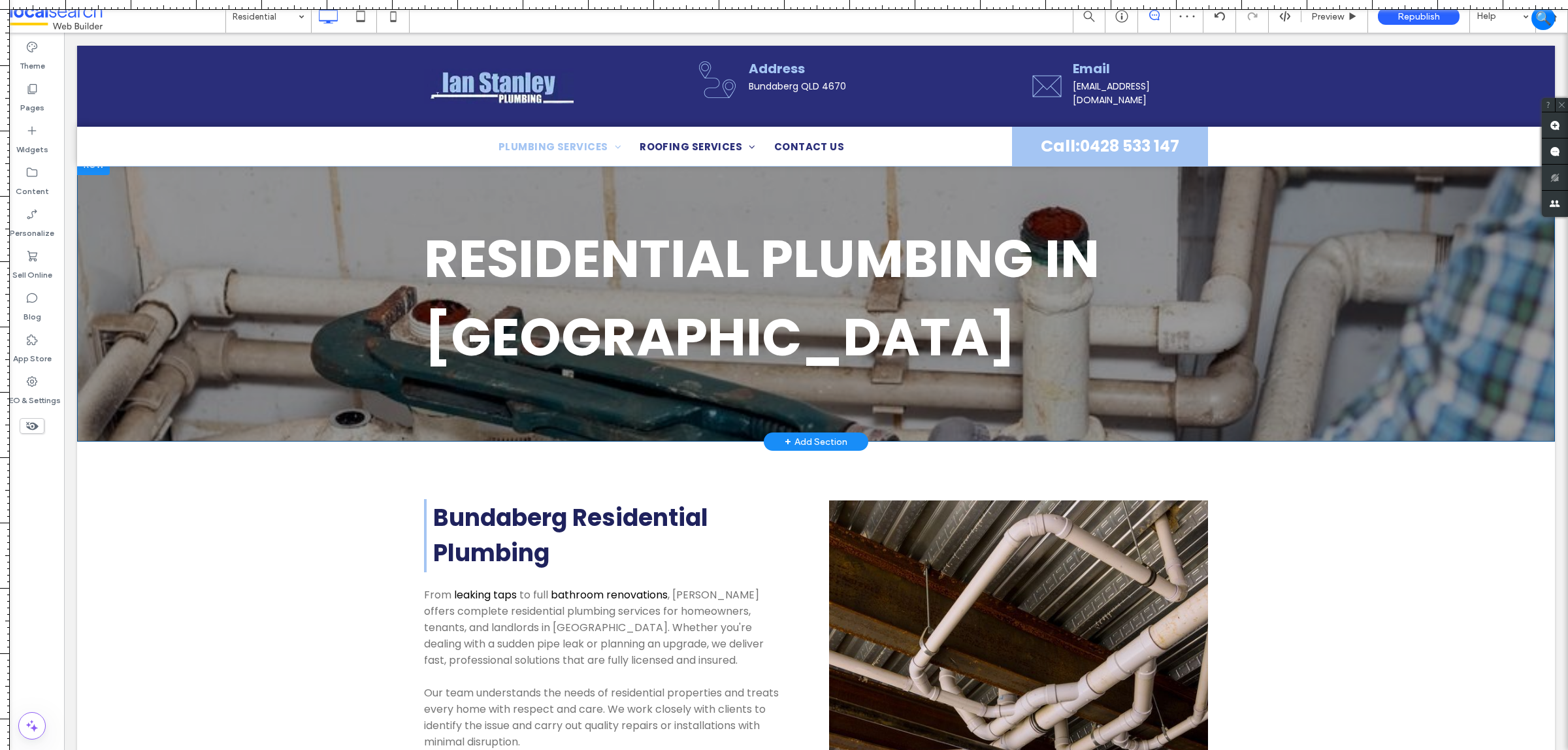
click at [194, 255] on div "Residential Plumbing in [GEOGRAPHIC_DATA] Click To Paste Click To Paste Row + A…" at bounding box center [816, 298] width 1478 height 288
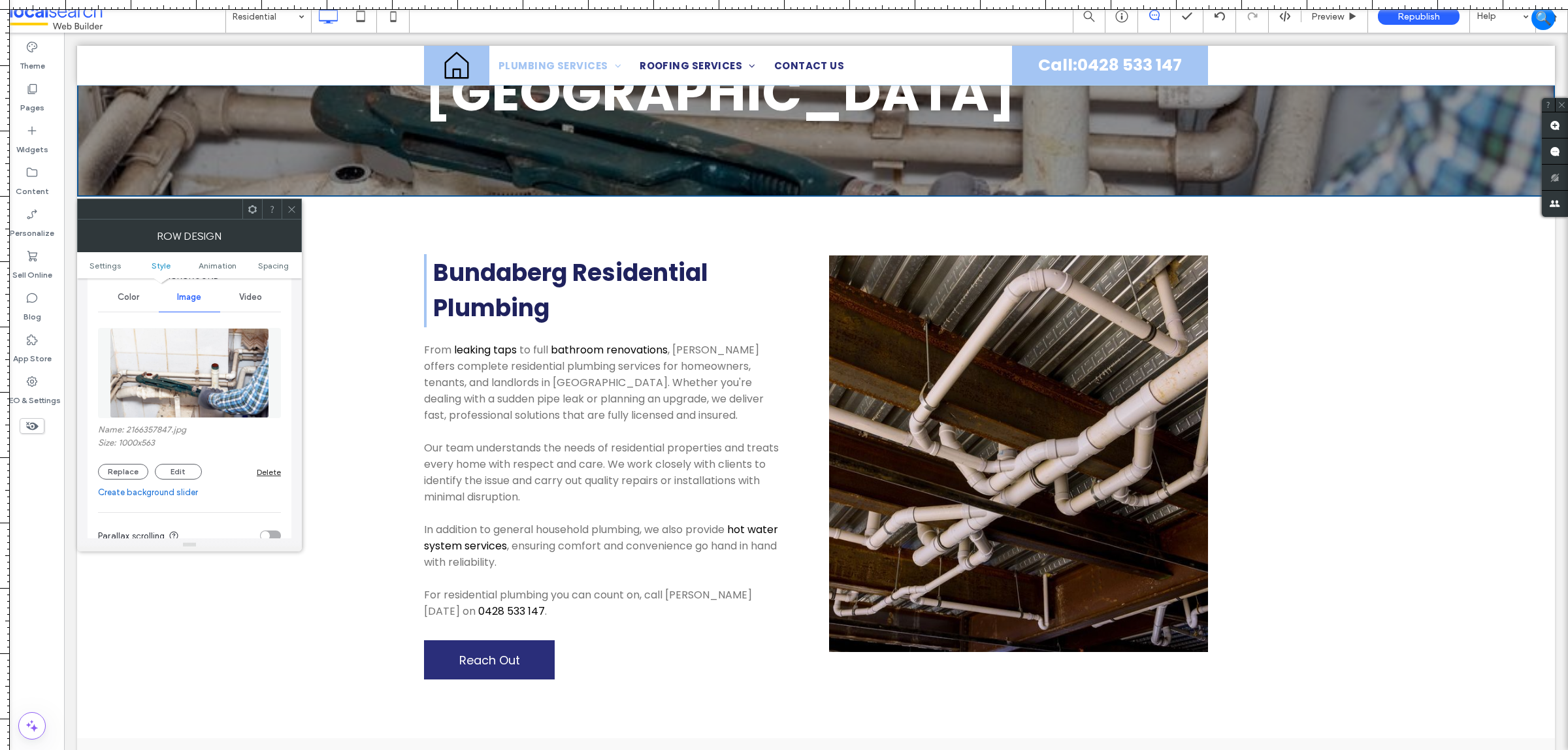
scroll to position [163, 0]
click at [127, 477] on button "Replace" at bounding box center [123, 470] width 50 height 16
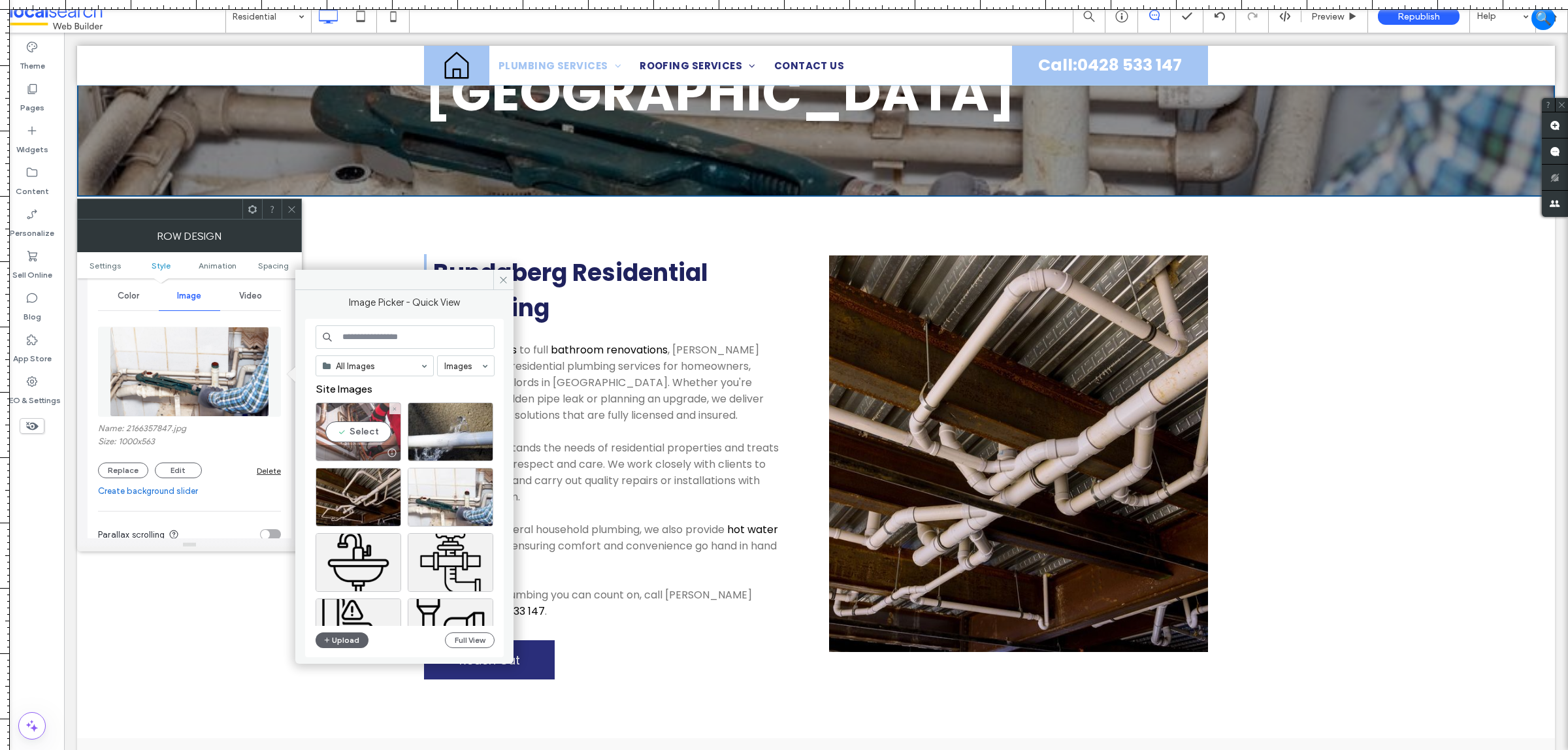
click at [351, 422] on div "Select" at bounding box center [358, 432] width 86 height 59
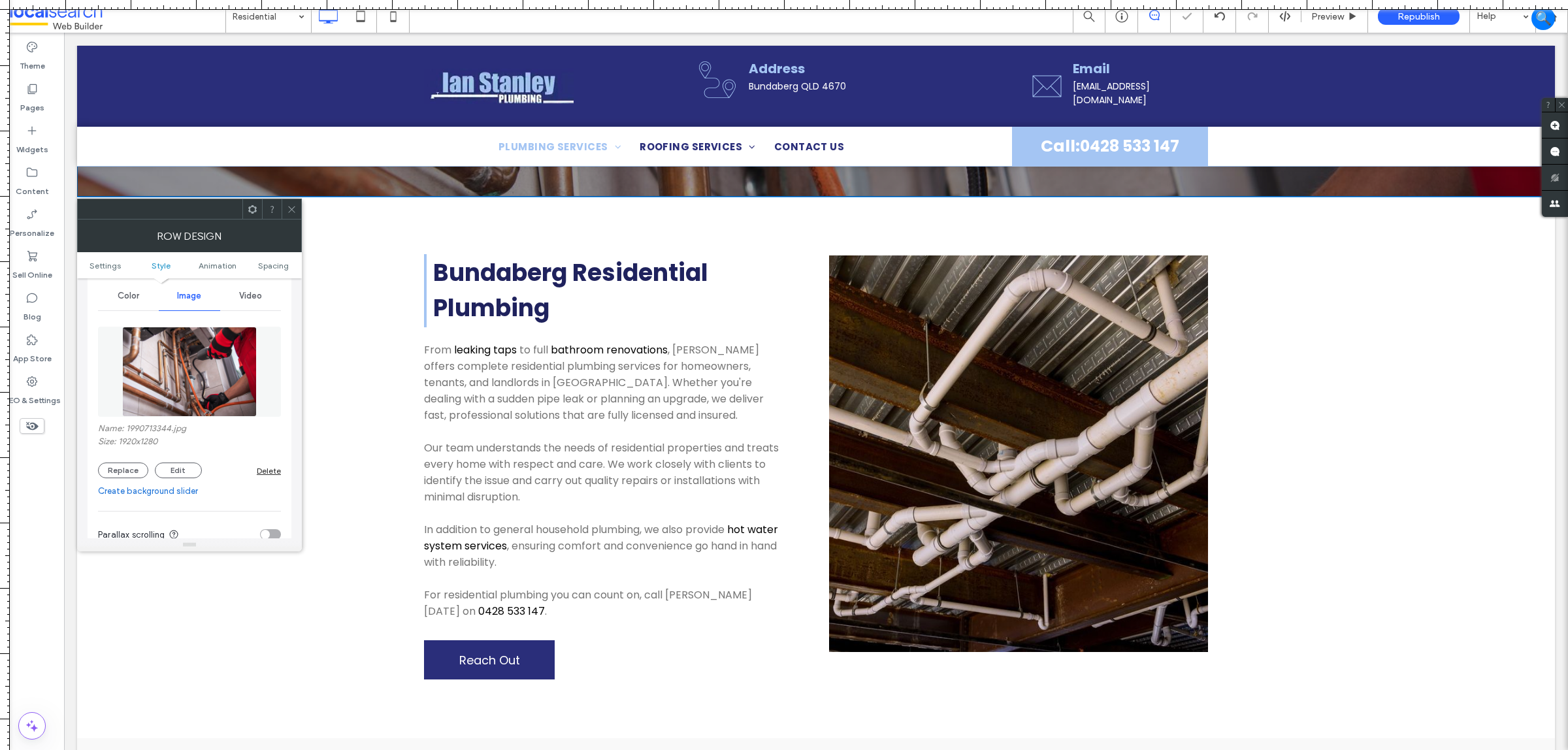
scroll to position [0, 0]
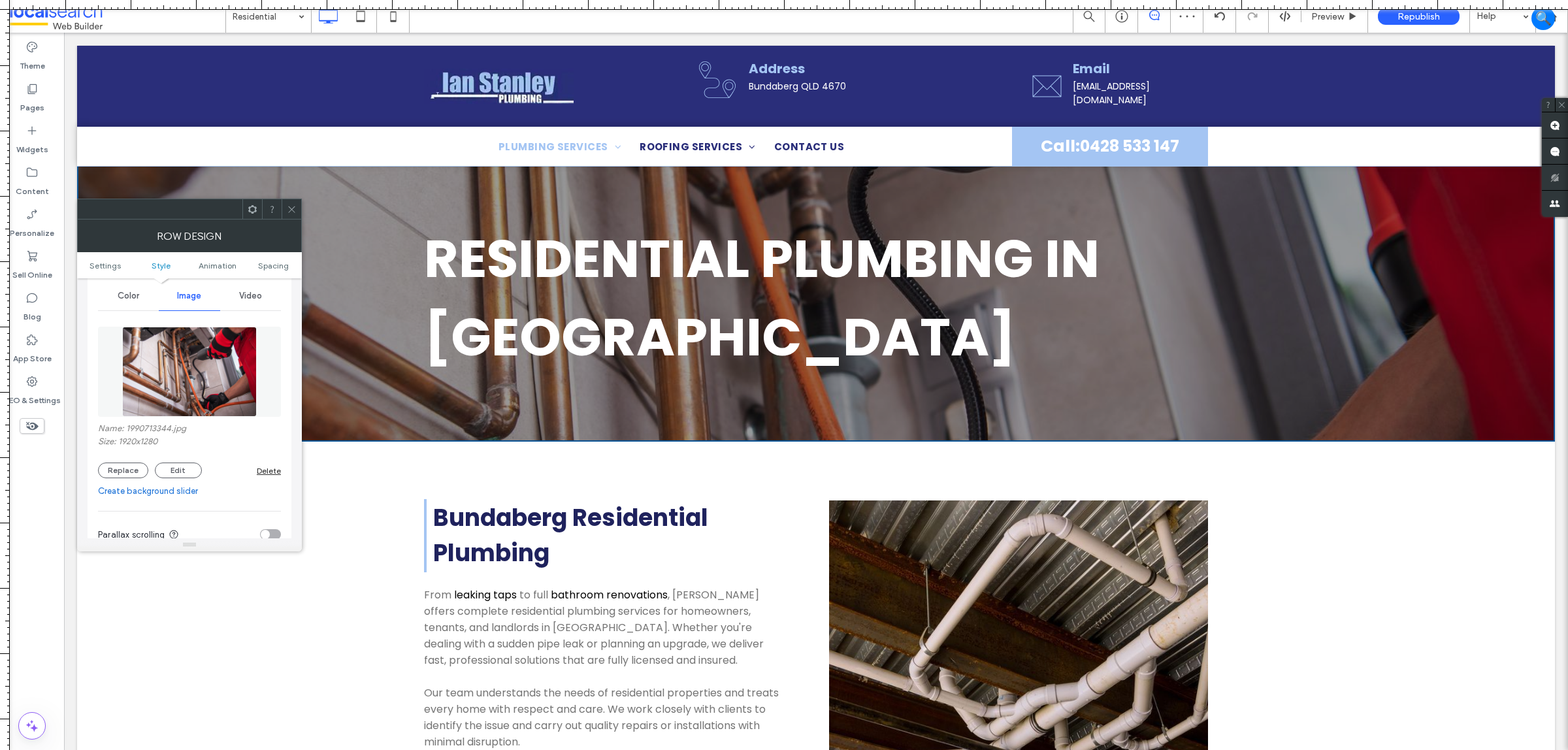
drag, startPoint x: 292, startPoint y: 212, endPoint x: 462, endPoint y: 330, distance: 206.9
click at [292, 212] on icon at bounding box center [291, 209] width 10 height 10
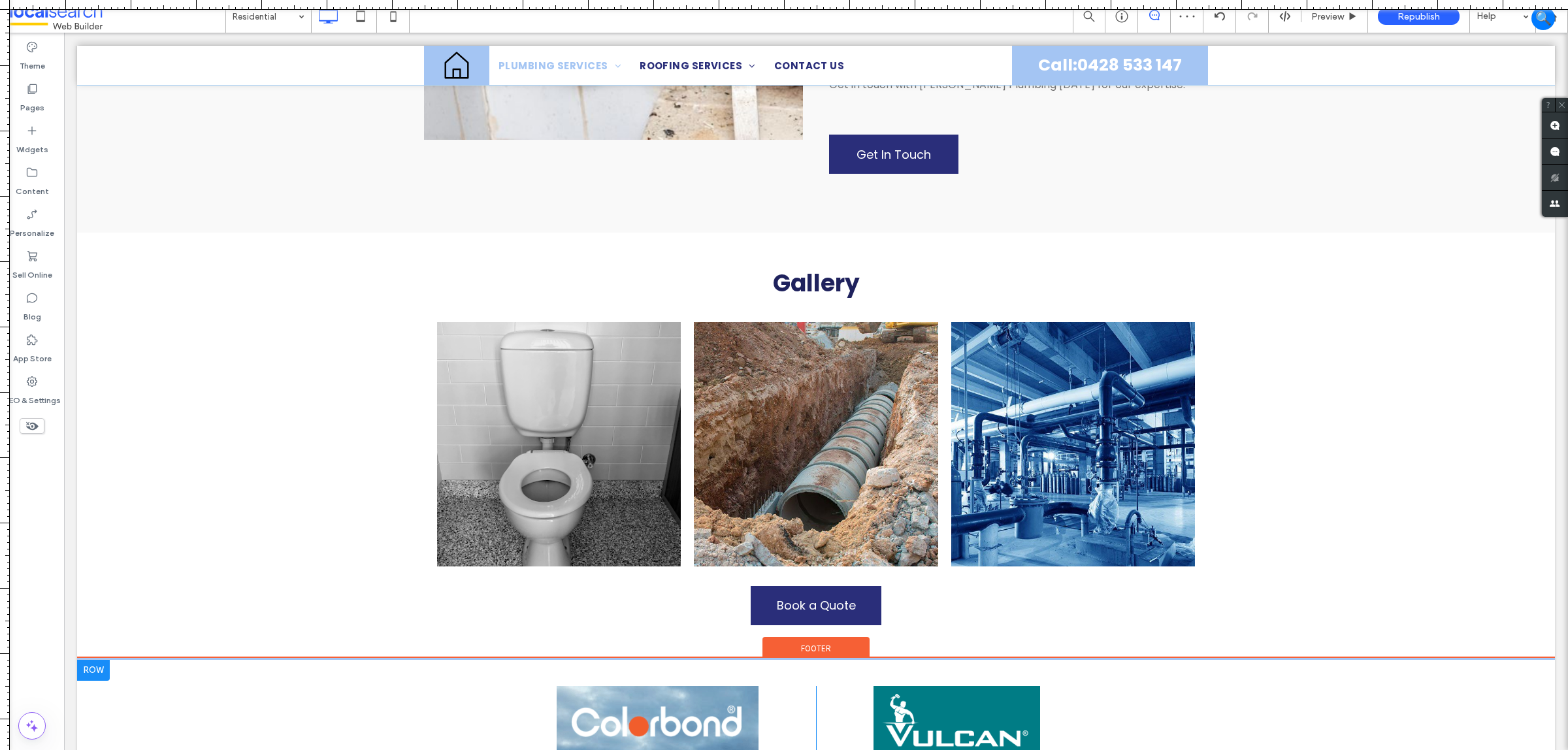
scroll to position [1307, 0]
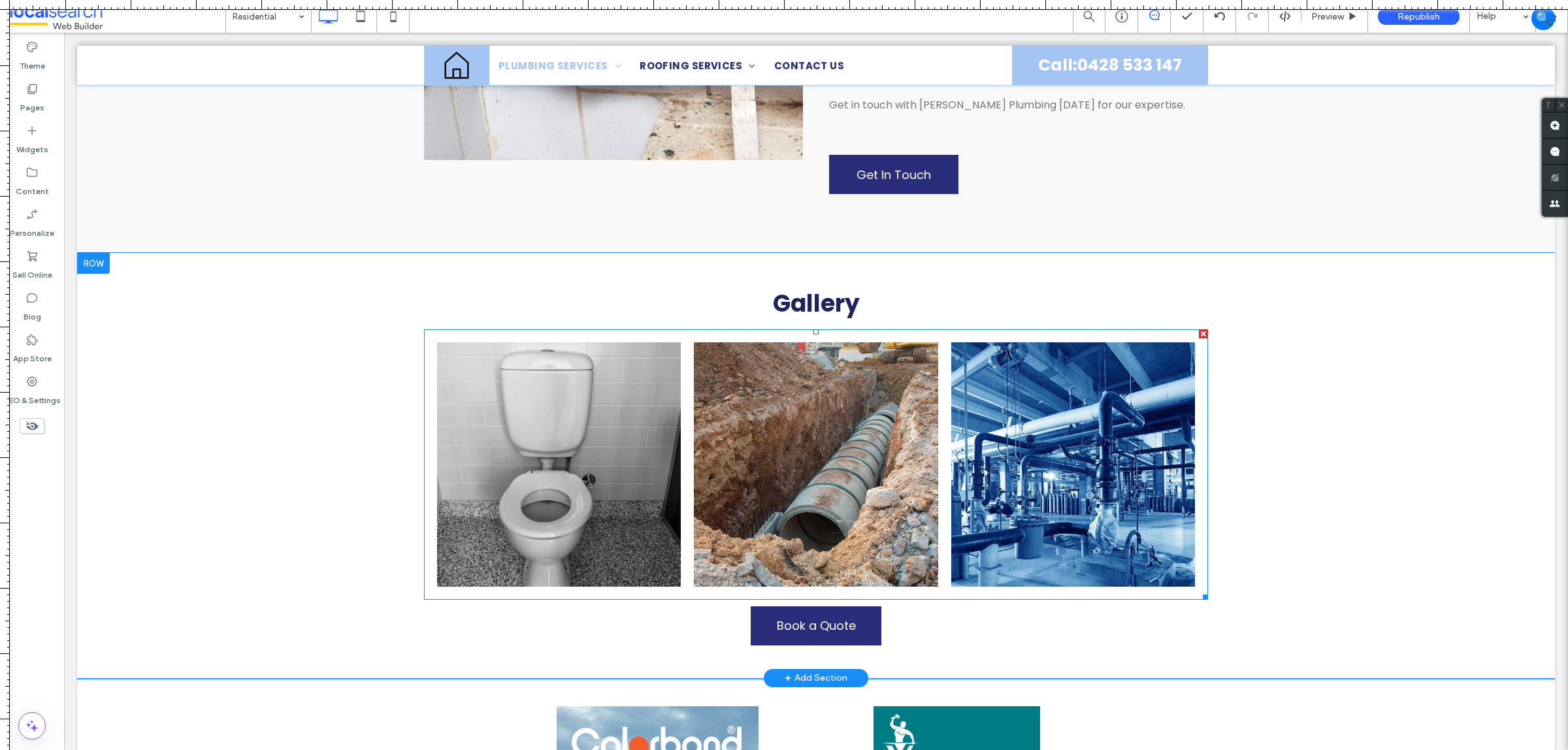
click at [694, 404] on link at bounding box center [816, 464] width 244 height 244
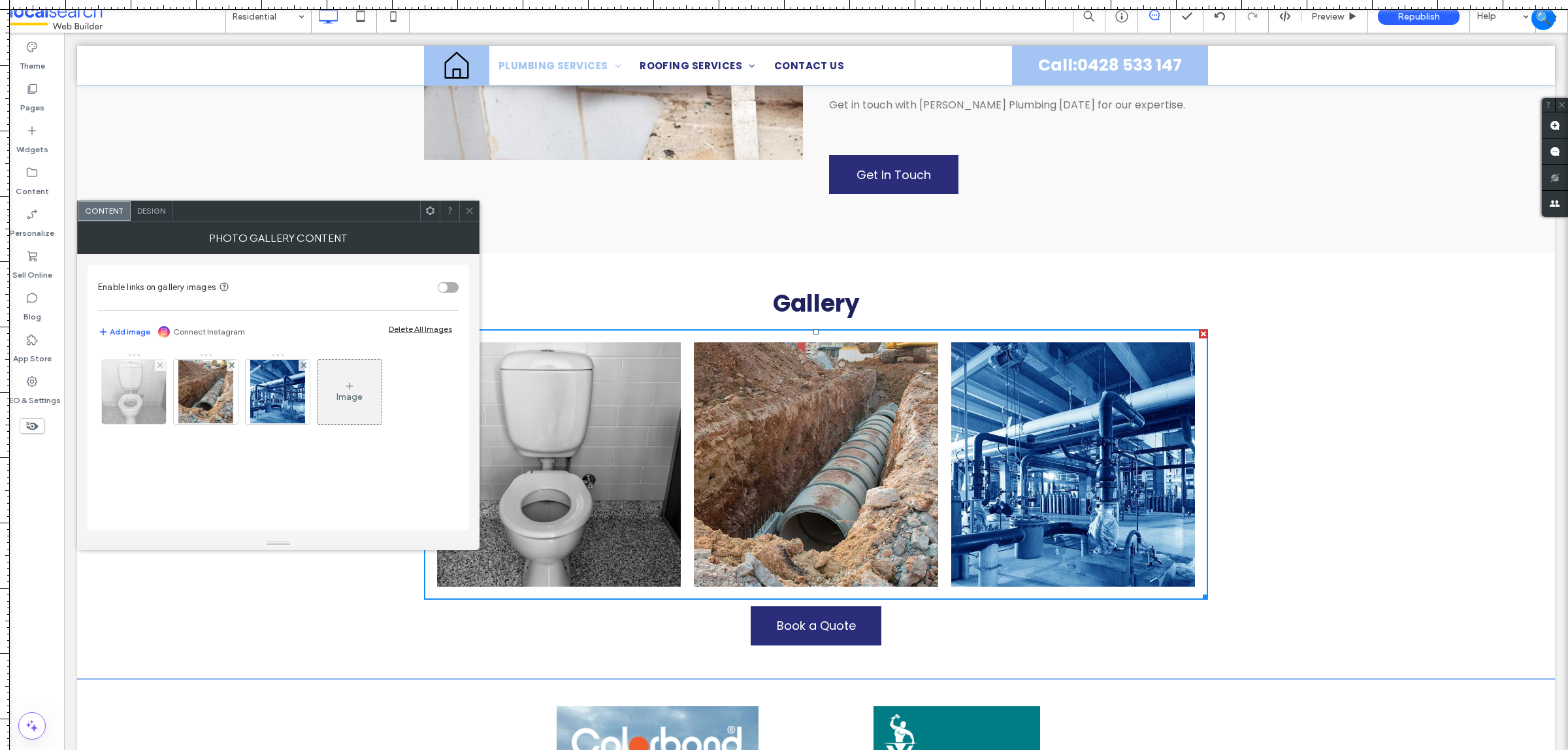
click at [145, 386] on img at bounding box center [134, 392] width 64 height 64
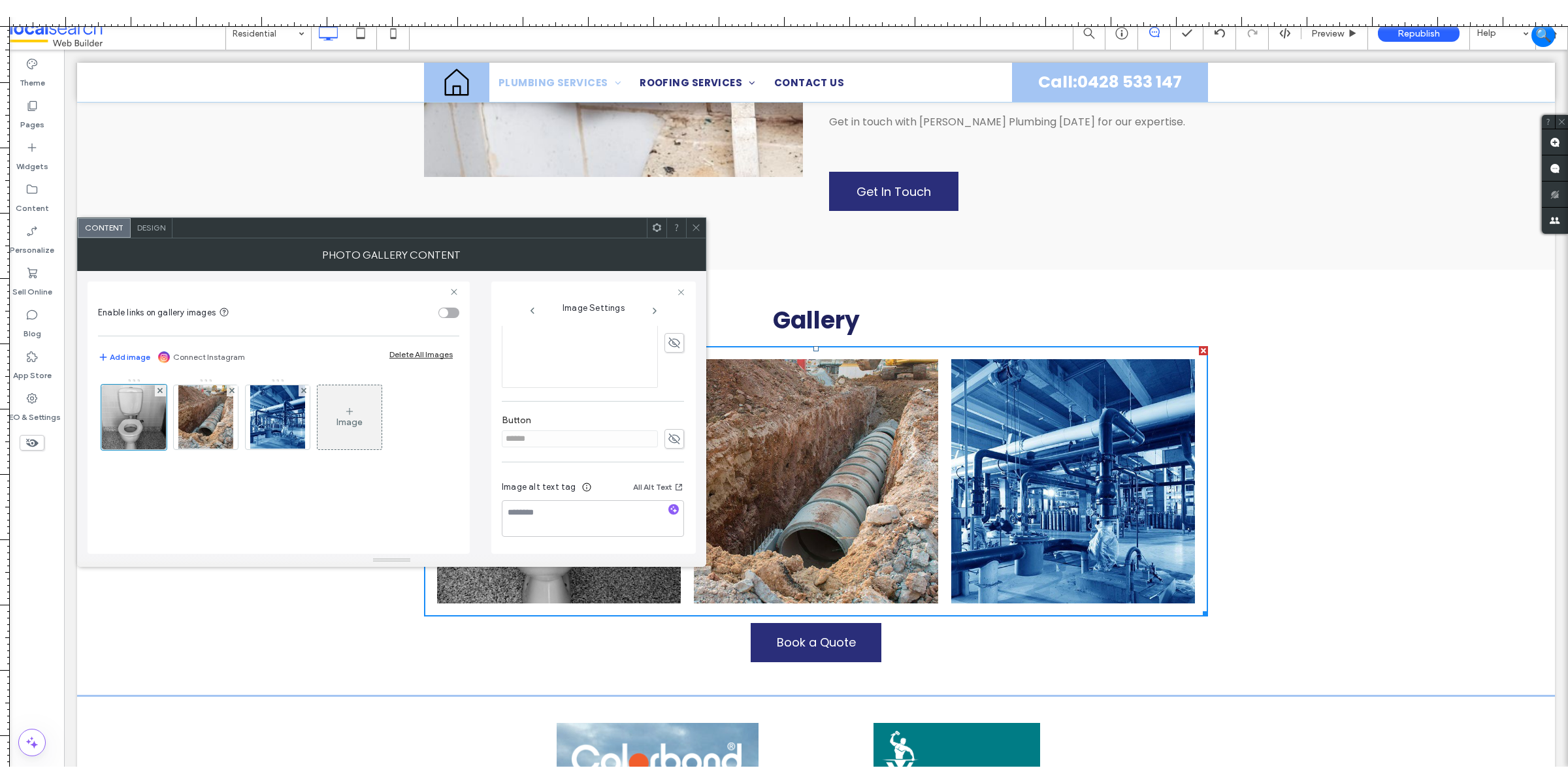
scroll to position [337, 0]
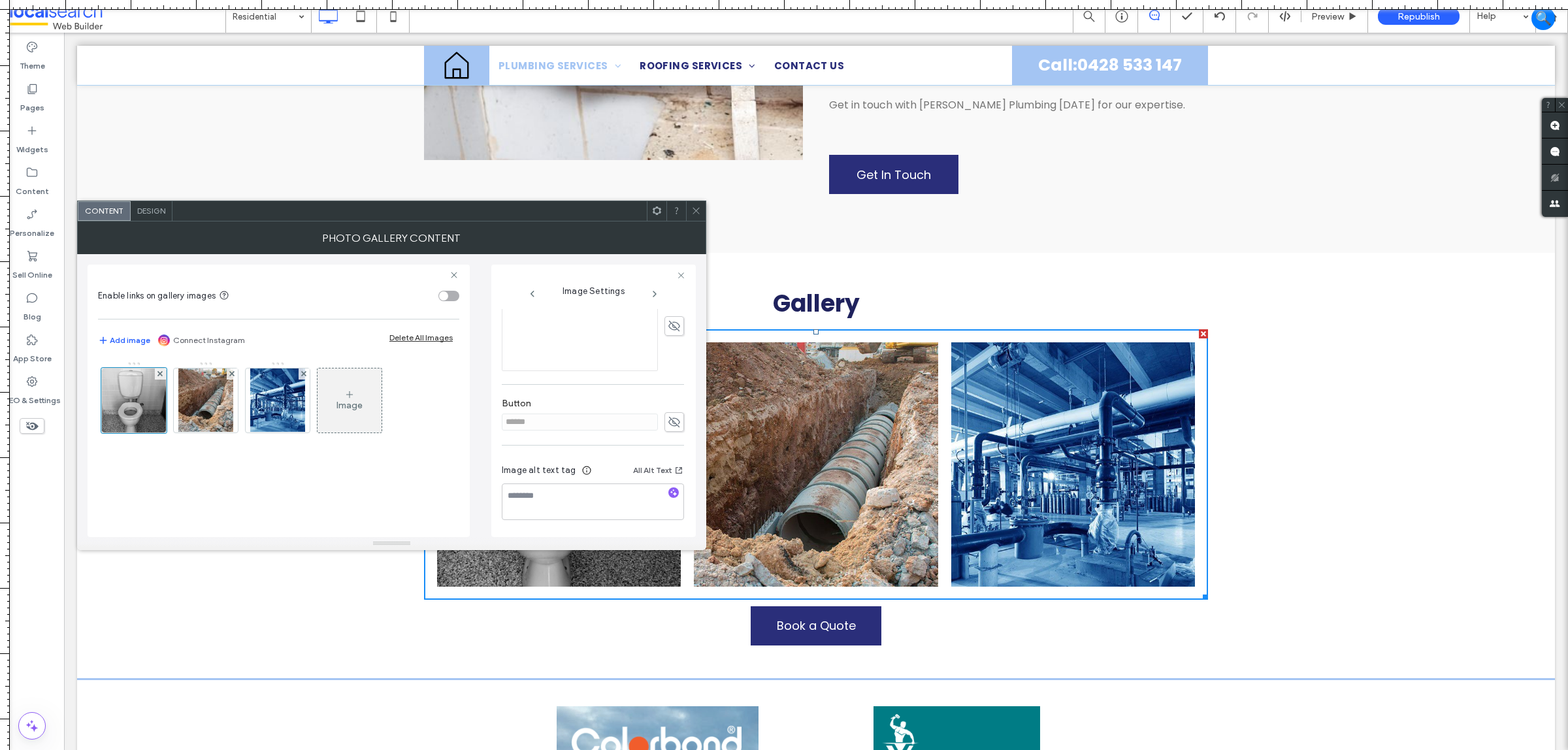
drag, startPoint x: 658, startPoint y: 416, endPoint x: 635, endPoint y: 420, distance: 23.3
click at [665, 416] on span at bounding box center [674, 422] width 20 height 20
click at [634, 420] on input "******" at bounding box center [579, 417] width 156 height 17
drag, startPoint x: 632, startPoint y: 422, endPoint x: 629, endPoint y: 428, distance: 6.7
click at [629, 426] on input "******" at bounding box center [579, 417] width 156 height 17
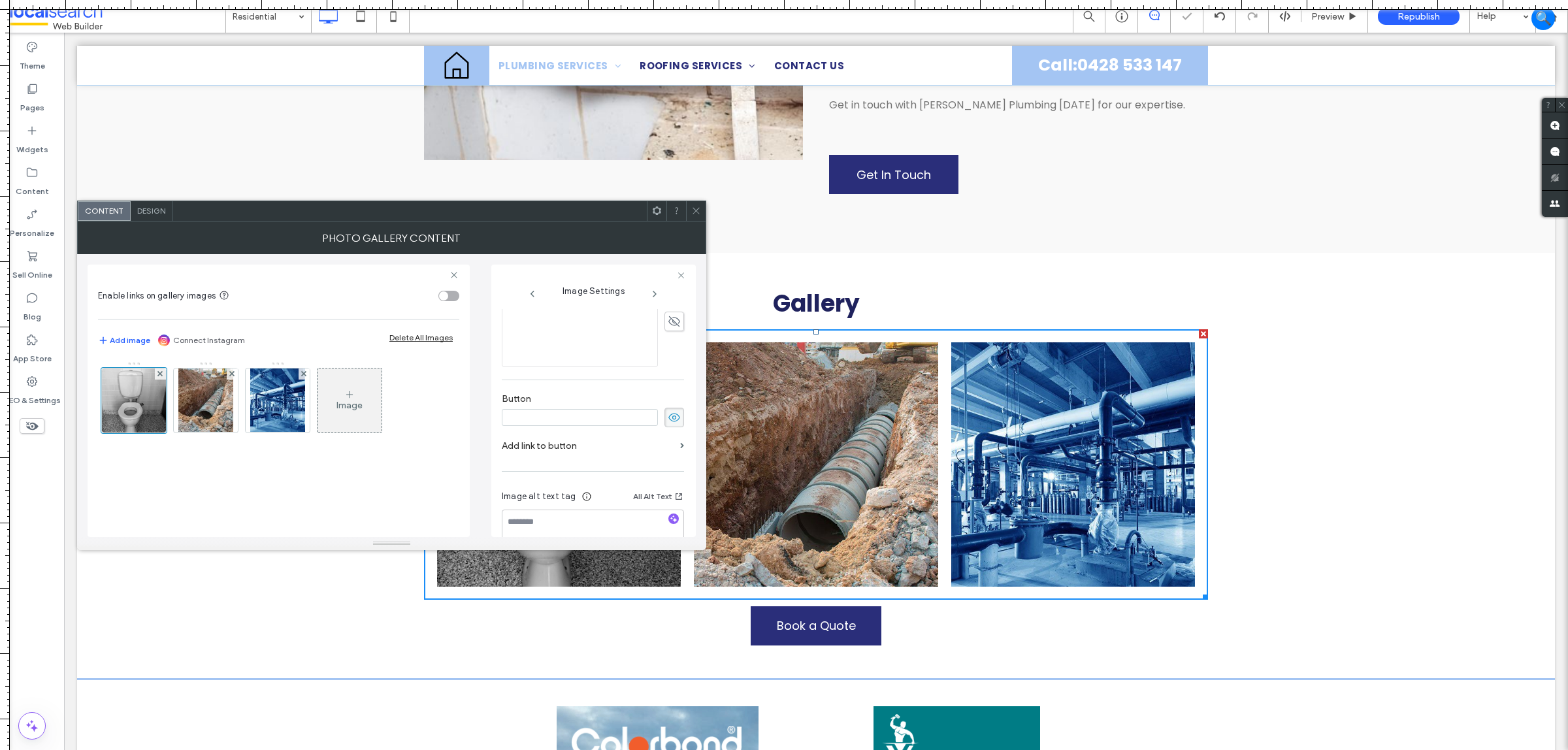
click at [665, 415] on span at bounding box center [674, 418] width 20 height 20
click at [178, 397] on div at bounding box center [206, 401] width 64 height 64
click at [668, 422] on use at bounding box center [674, 422] width 12 height 11
click at [657, 412] on div "******" at bounding box center [592, 418] width 183 height 20
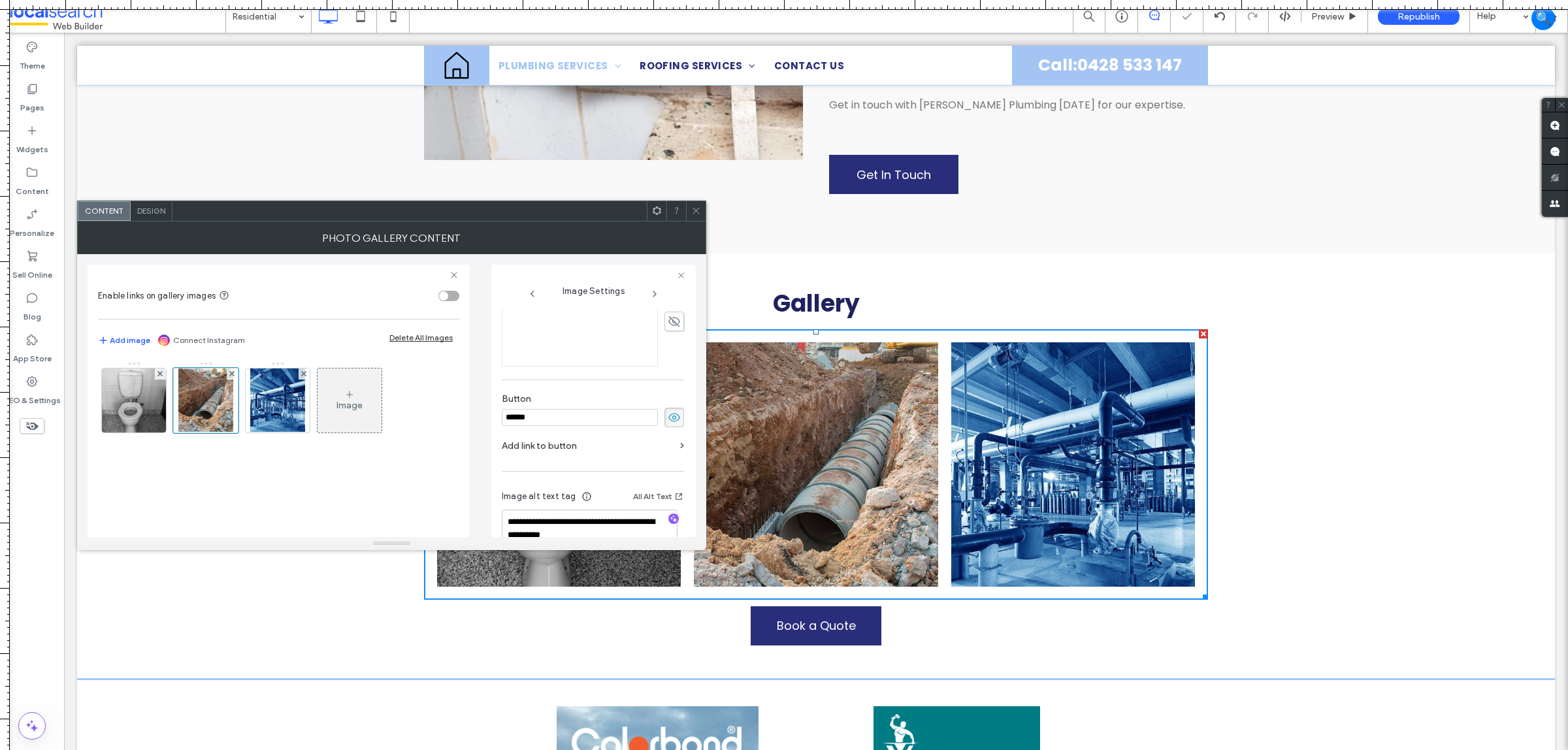
click at [629, 426] on input "******" at bounding box center [579, 417] width 156 height 17
click at [670, 423] on icon at bounding box center [674, 418] width 13 height 14
drag, startPoint x: 276, startPoint y: 395, endPoint x: 294, endPoint y: 400, distance: 18.7
click at [279, 395] on img at bounding box center [278, 401] width 55 height 64
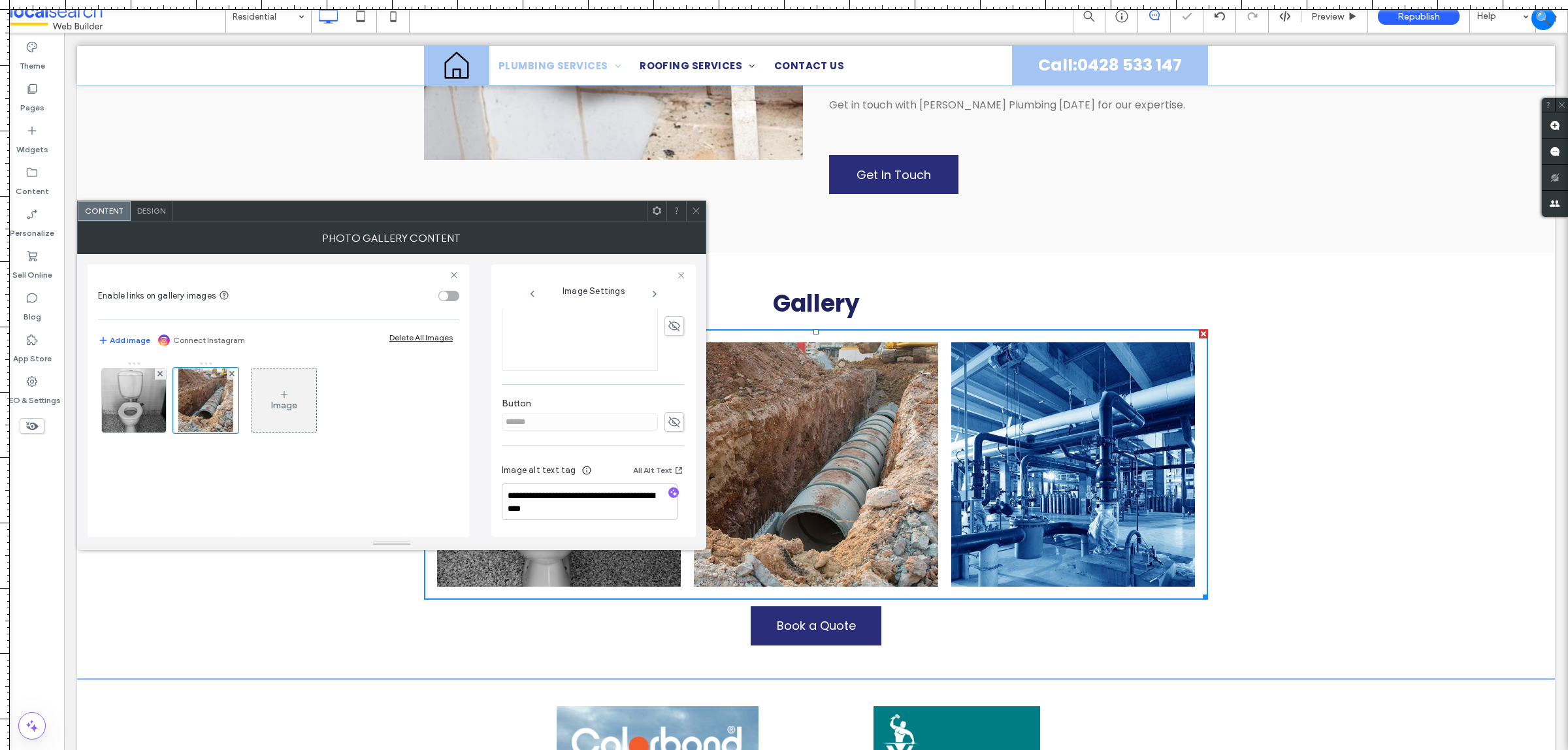
click at [668, 422] on icon at bounding box center [674, 422] width 13 height 14
click at [649, 421] on input "******" at bounding box center [579, 417] width 156 height 17
click at [648, 422] on input "******" at bounding box center [579, 417] width 156 height 17
click at [668, 421] on use at bounding box center [674, 418] width 12 height 9
click at [151, 388] on img at bounding box center [134, 401] width 64 height 64
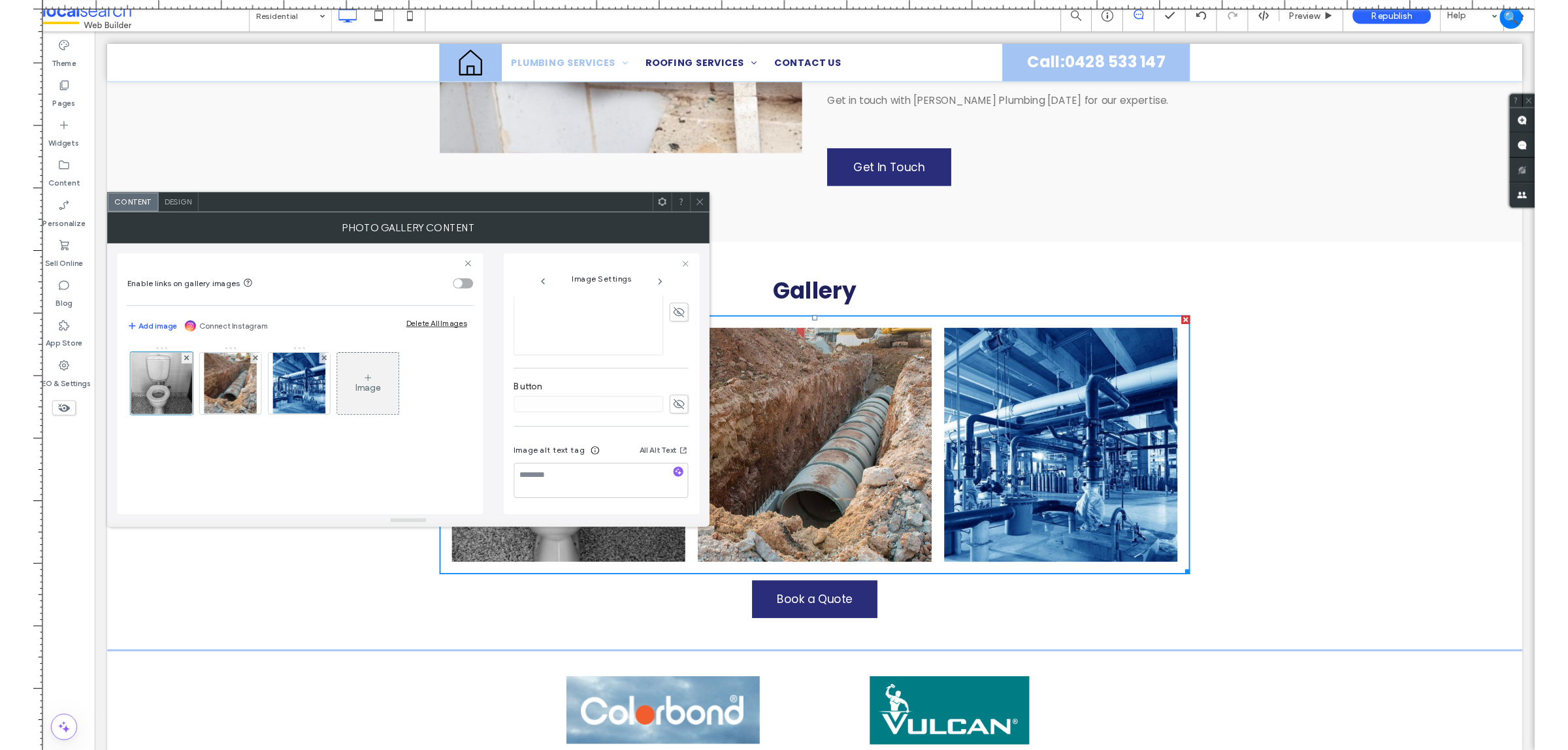
scroll to position [332, 0]
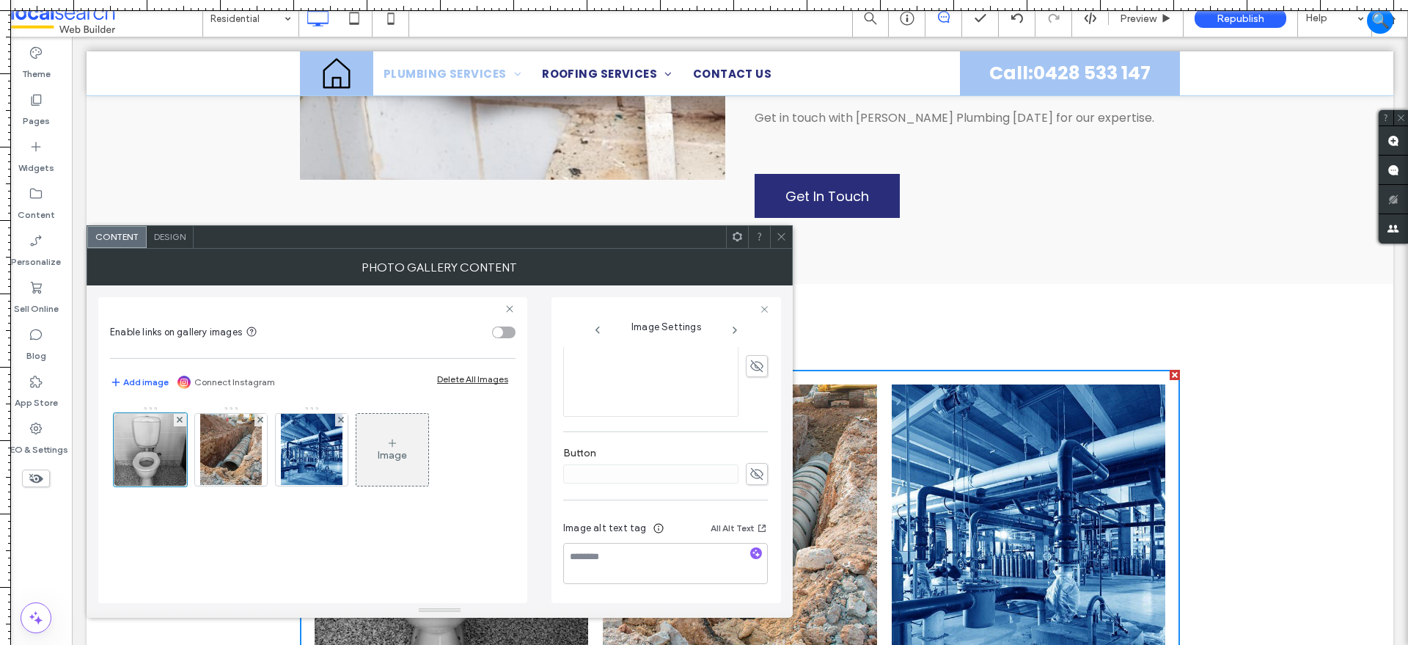
drag, startPoint x: 1202, startPoint y: 260, endPoint x: 1308, endPoint y: 189, distance: 128.0
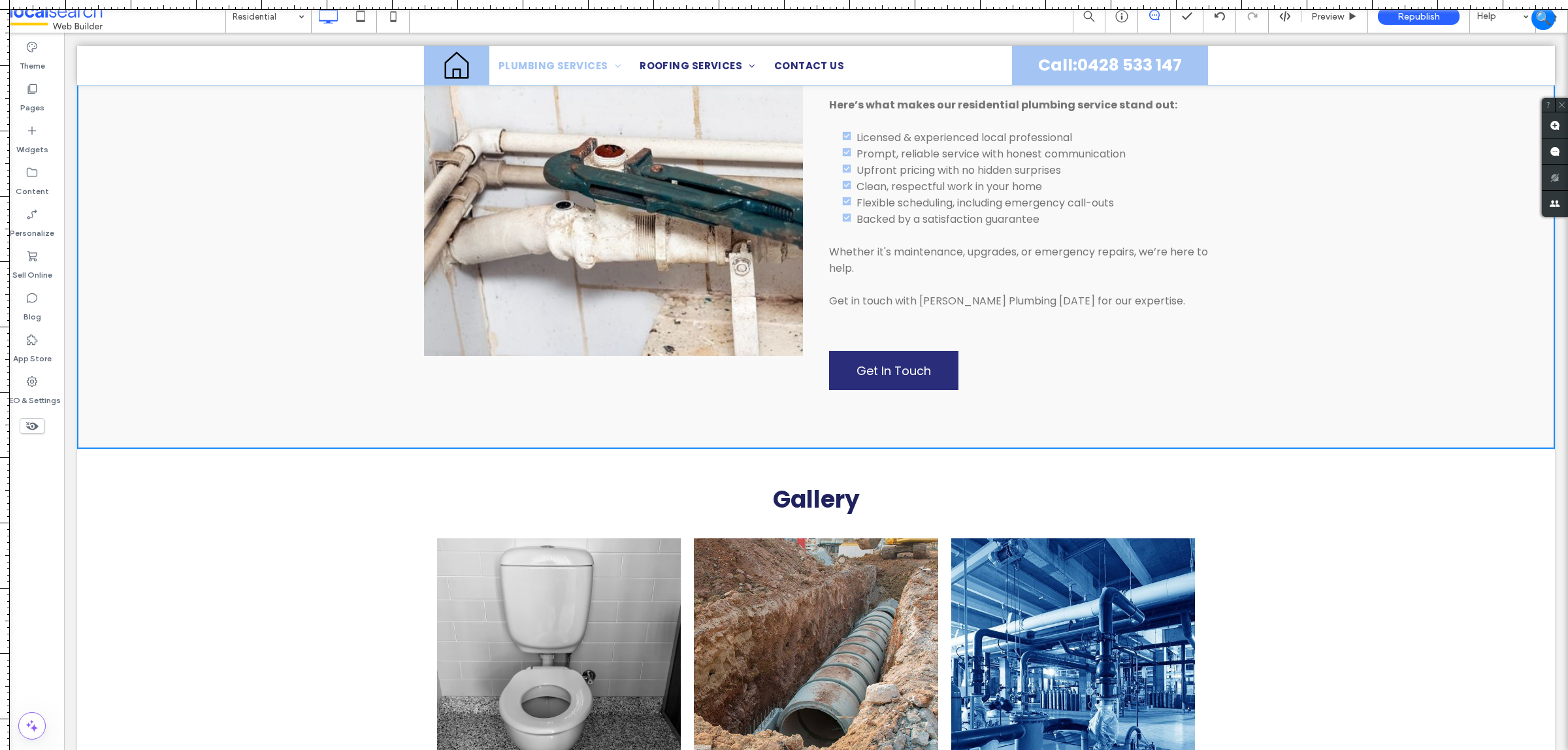
scroll to position [1307, 0]
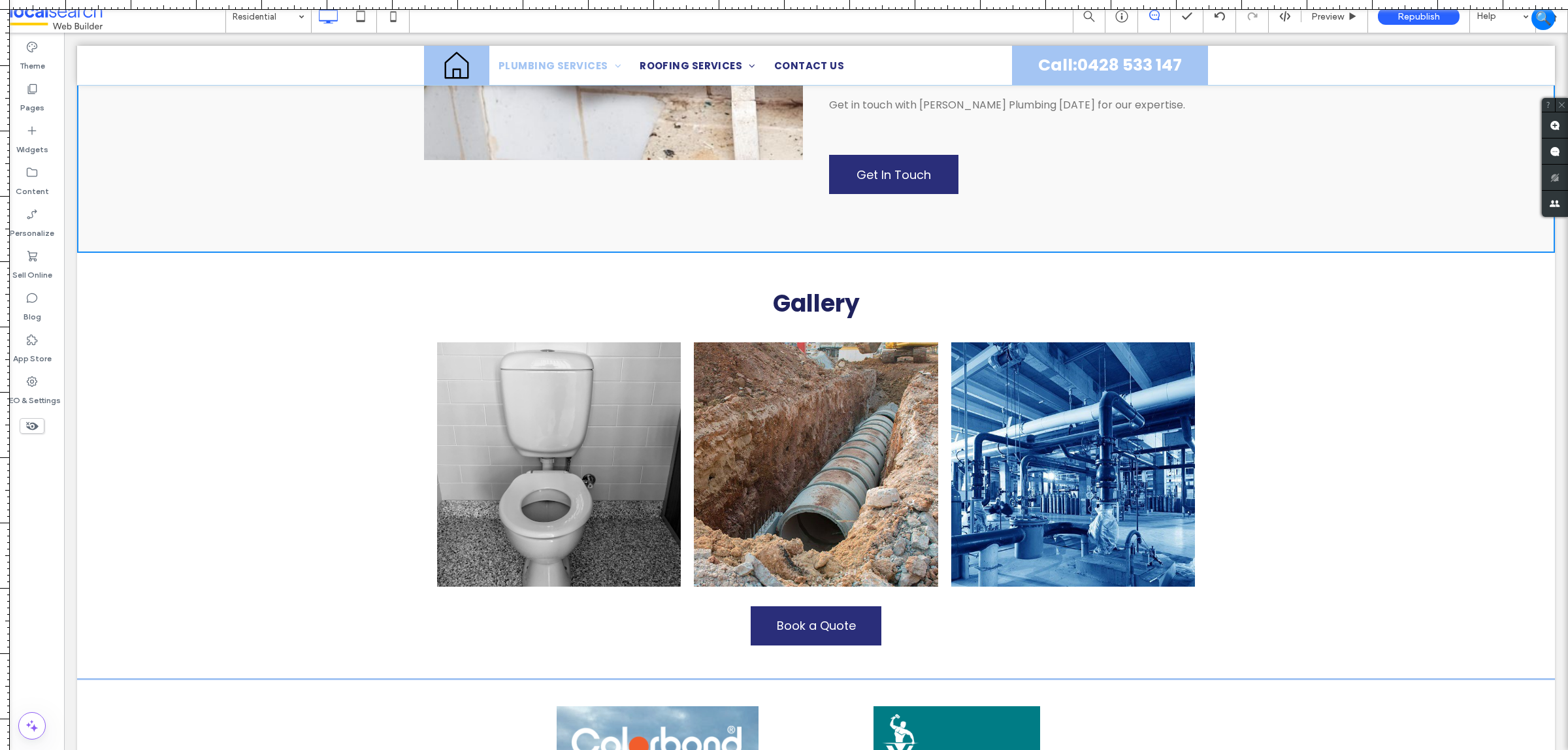
click at [437, 342] on link at bounding box center [559, 464] width 244 height 244
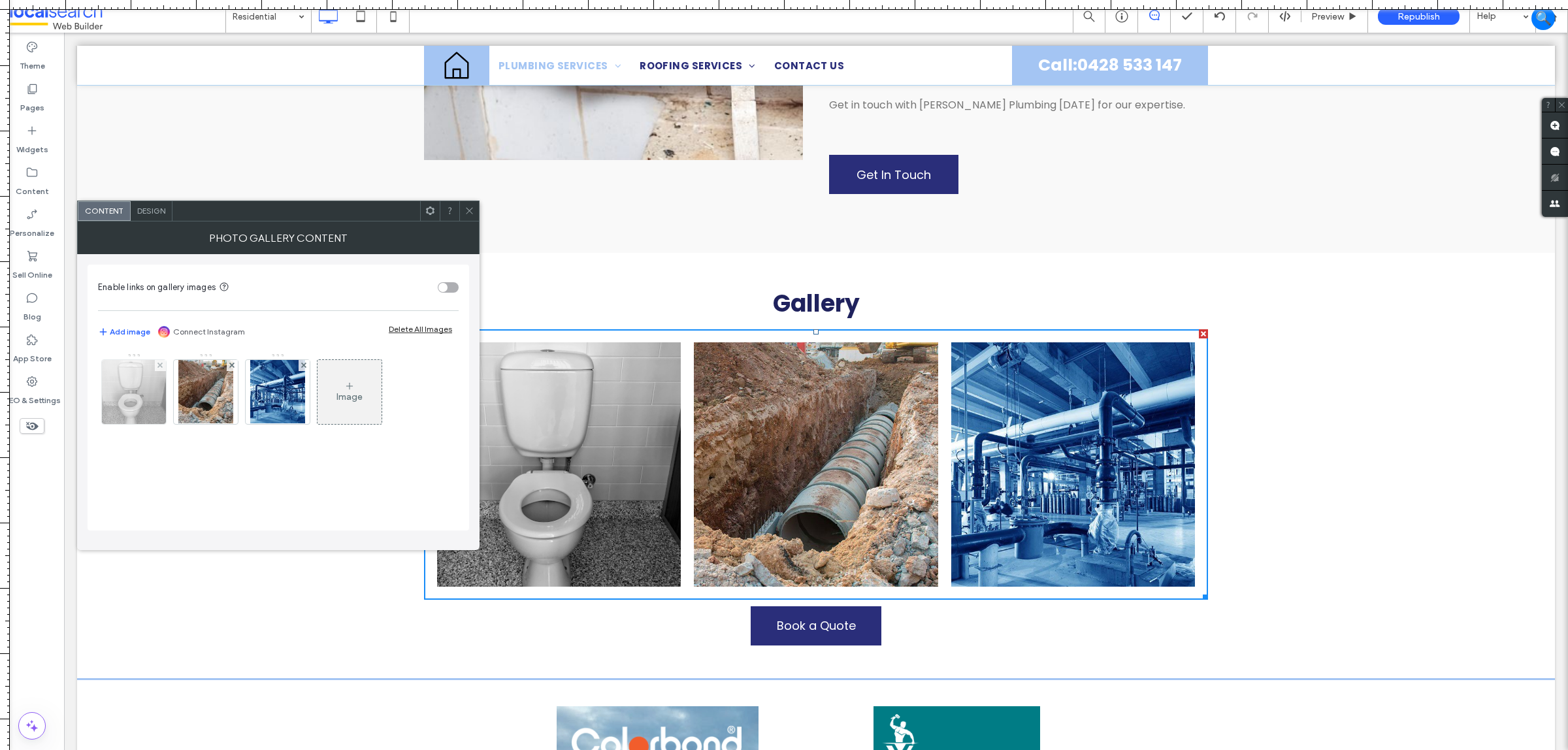
click at [113, 403] on img at bounding box center [134, 392] width 64 height 64
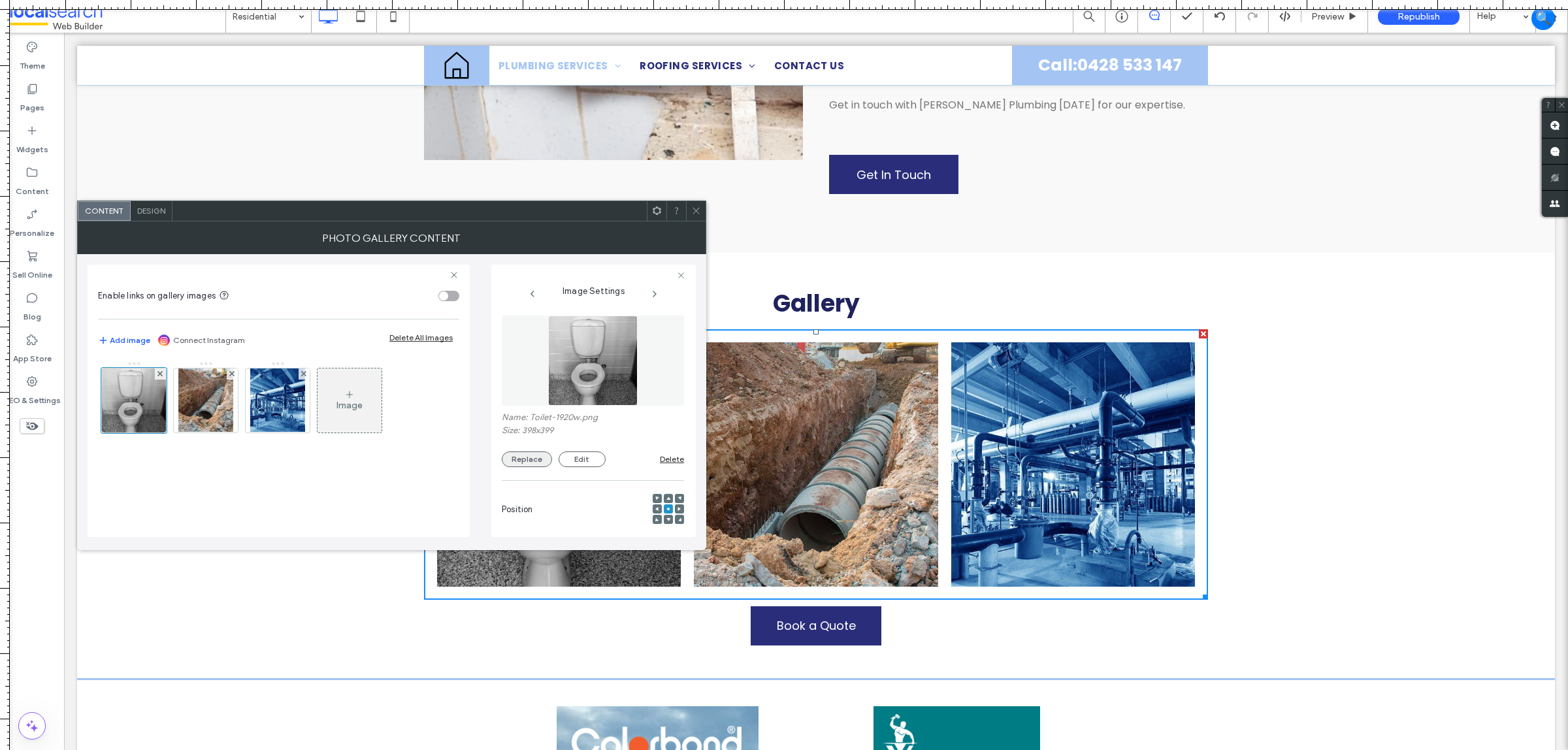
click at [520, 467] on button "Replace" at bounding box center [527, 460] width 50 height 16
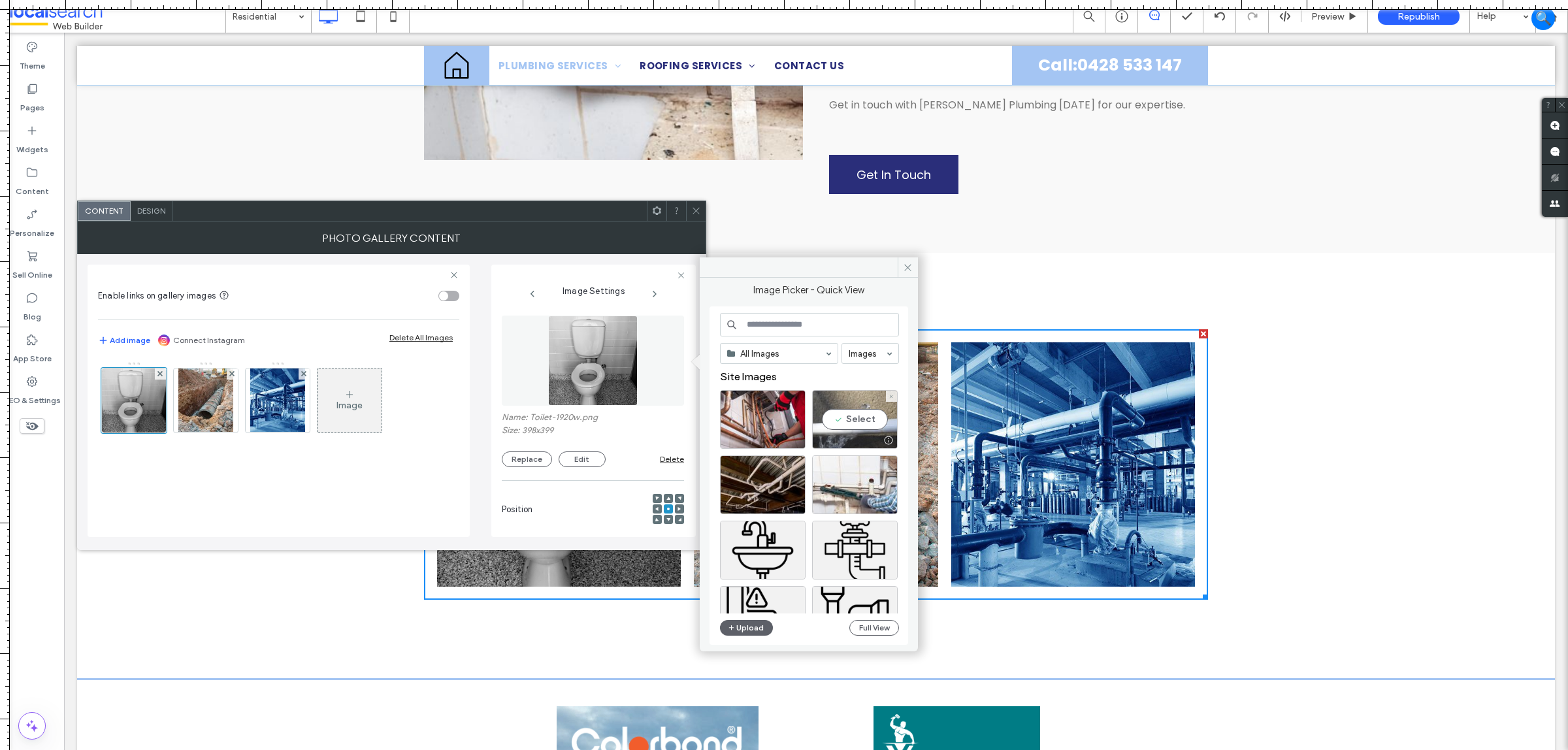
click at [868, 423] on div "Select" at bounding box center [855, 420] width 86 height 59
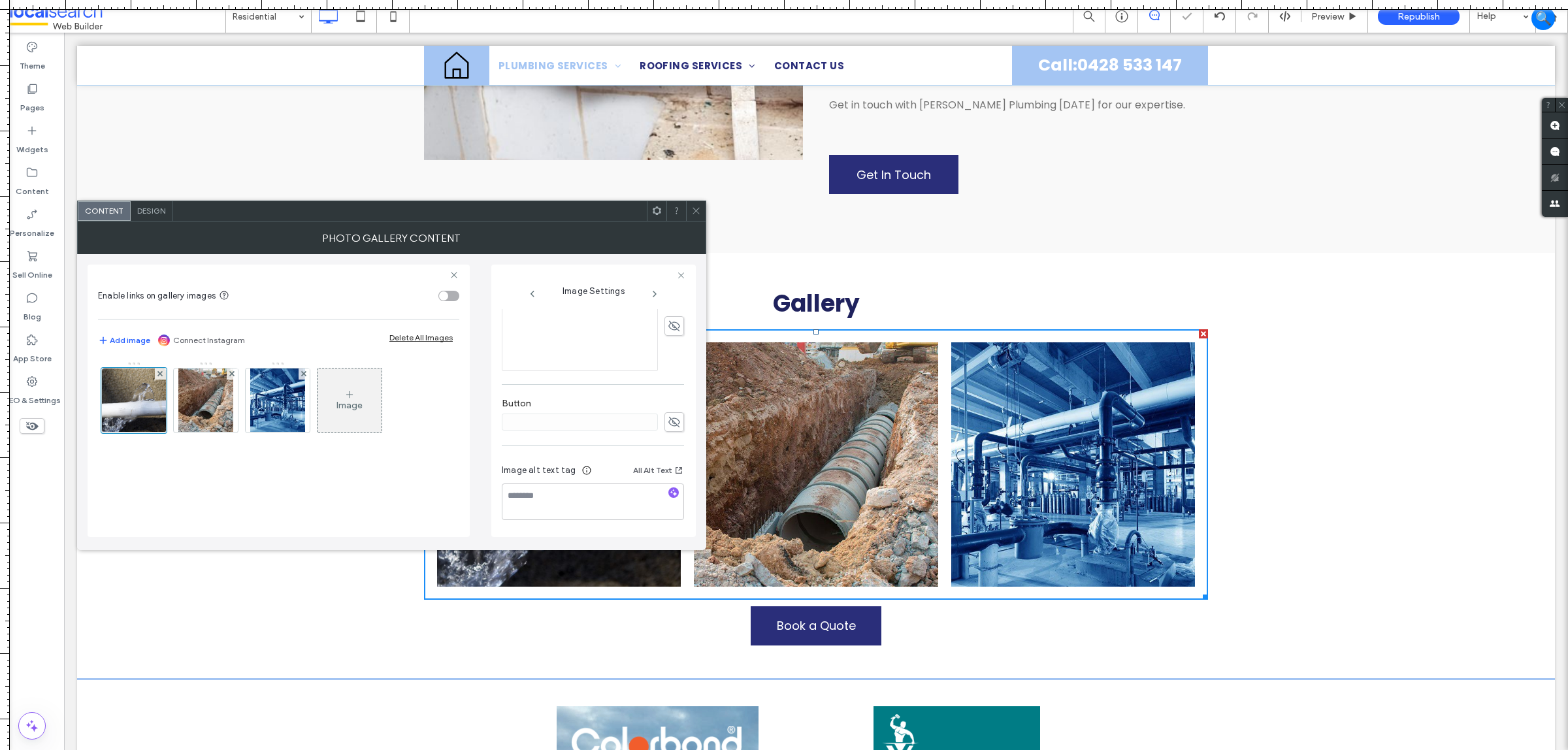
scroll to position [337, 0]
click at [668, 490] on span "button" at bounding box center [674, 493] width 11 height 11
type textarea "**********"
